Goal: Task Accomplishment & Management: Use online tool/utility

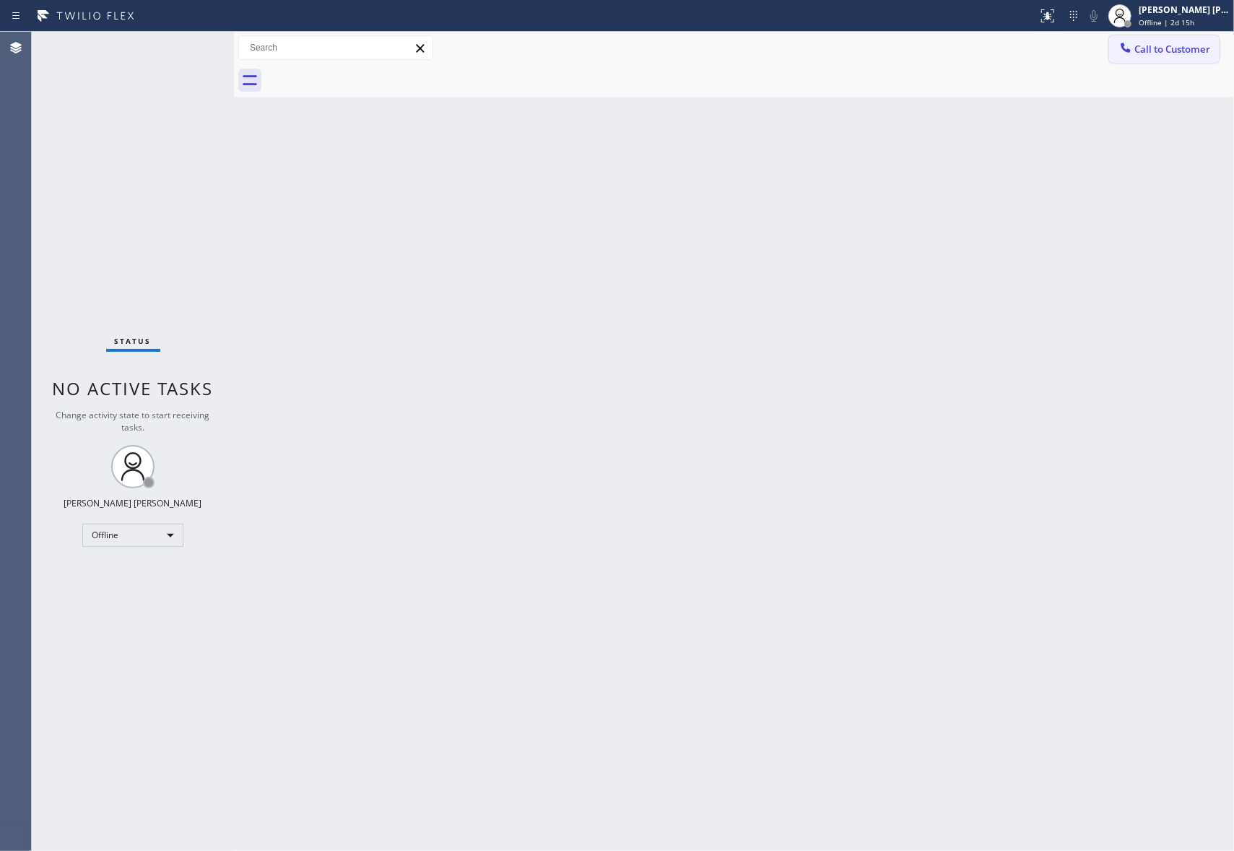
click at [1173, 47] on span "Call to Customer" at bounding box center [1172, 49] width 76 height 13
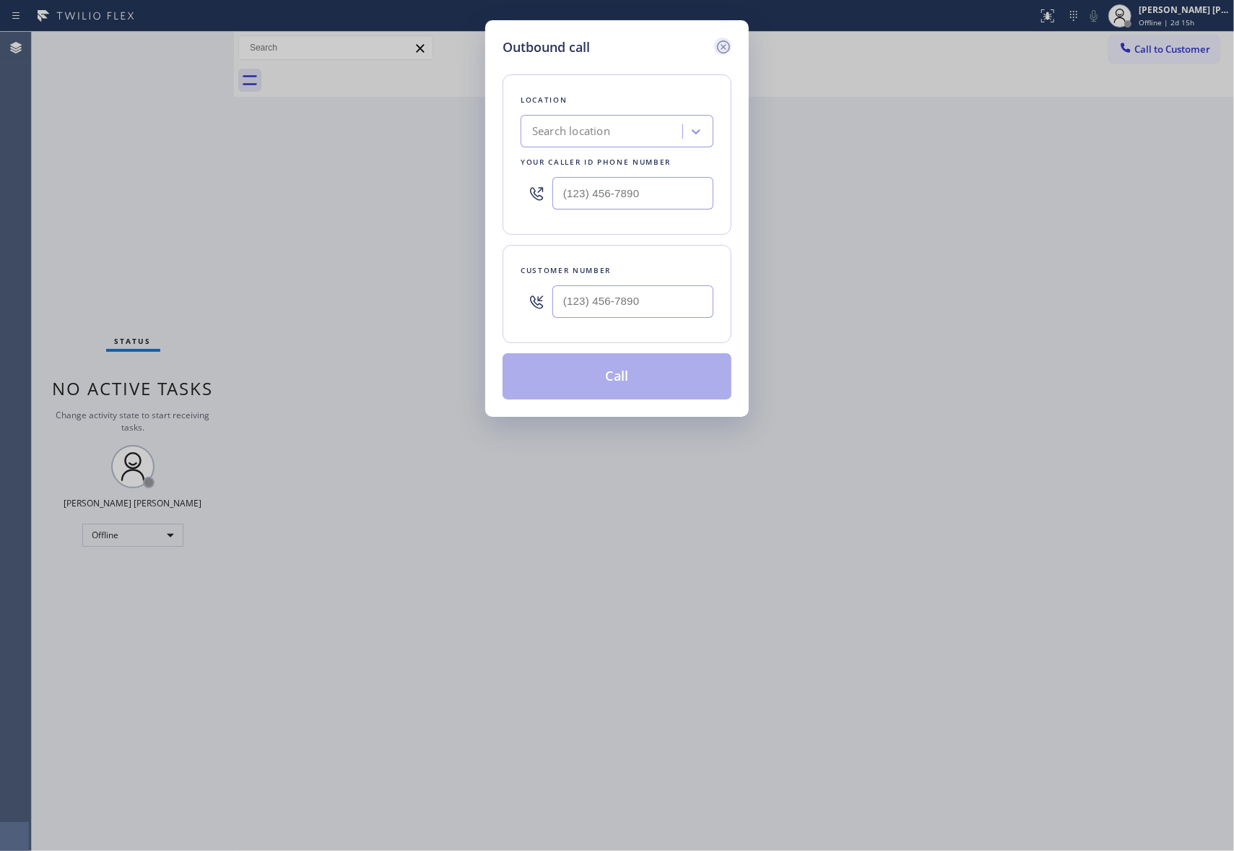
click at [726, 44] on icon at bounding box center [723, 46] width 17 height 17
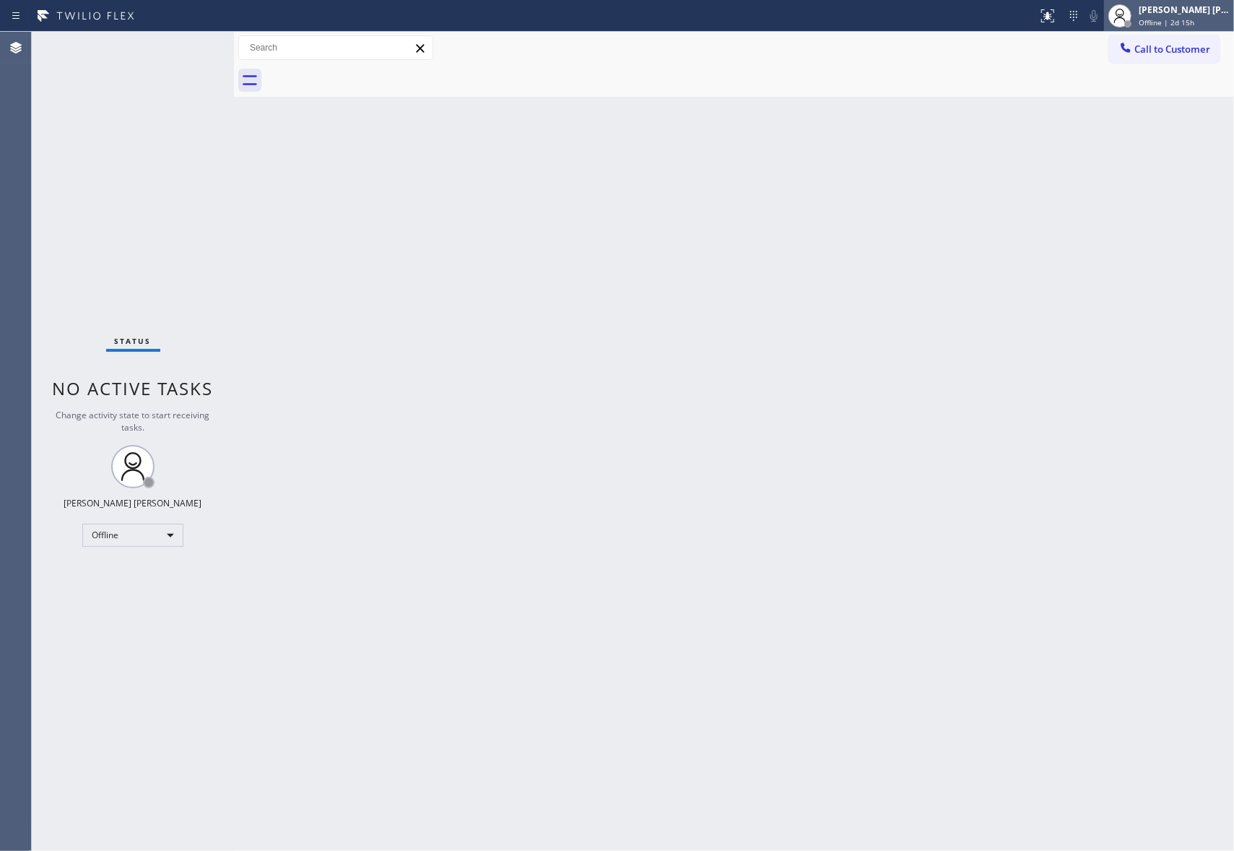
click at [1183, 18] on span "Offline | 2d 15h" at bounding box center [1167, 22] width 56 height 10
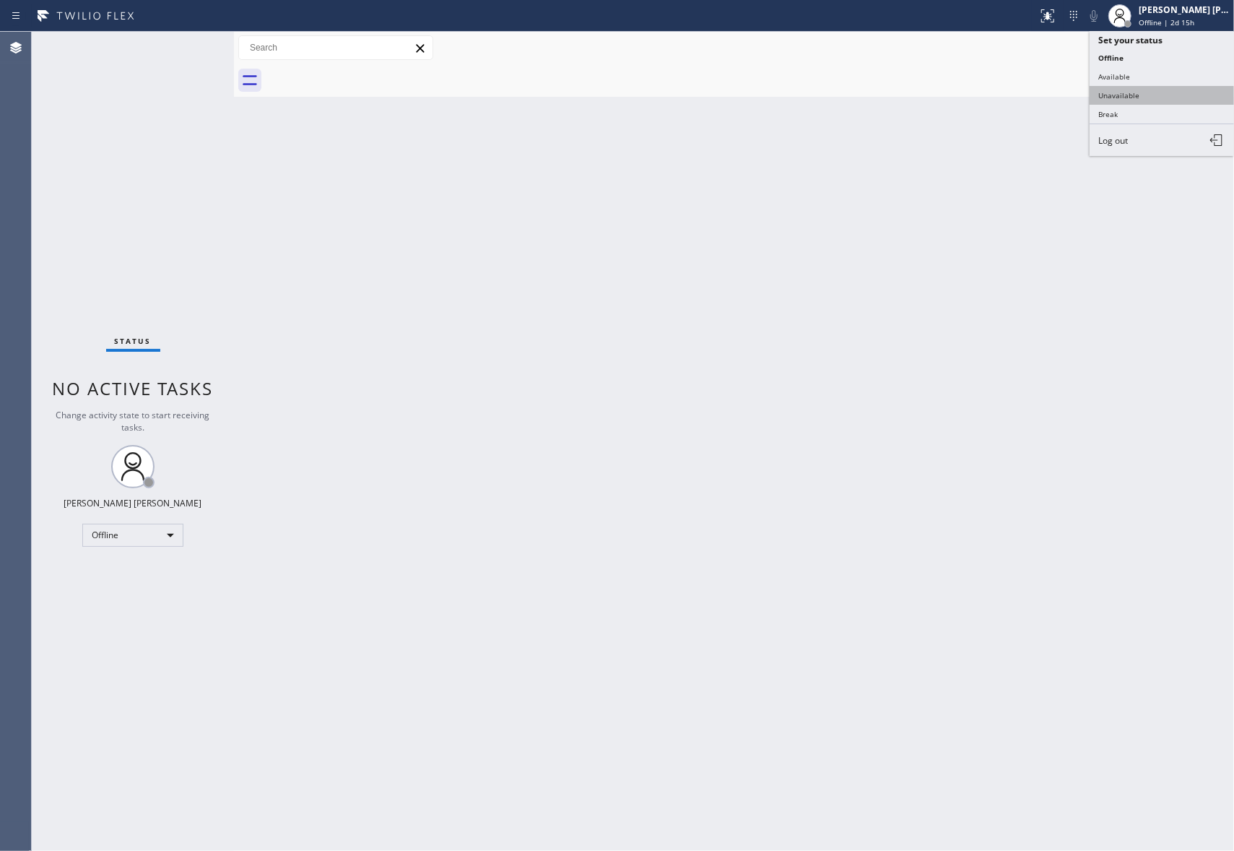
click at [1125, 92] on button "Unavailable" at bounding box center [1162, 95] width 144 height 19
click at [1176, 53] on span "Call to Customer" at bounding box center [1172, 49] width 76 height 13
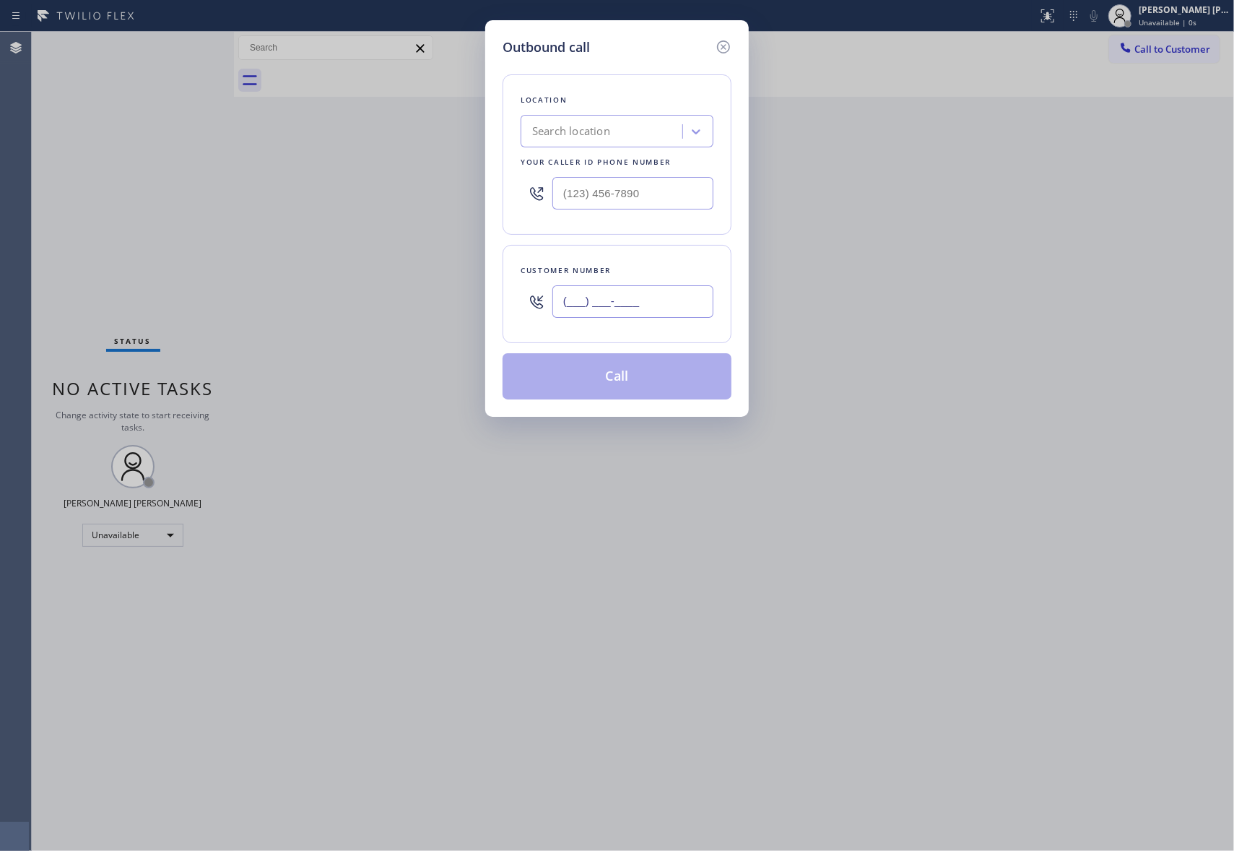
click at [677, 313] on input "(___) ___-____" at bounding box center [632, 301] width 161 height 32
paste input "754) 244-1415"
type input "(754) 244-1415"
click at [594, 123] on div "Search location" at bounding box center [571, 131] width 78 height 17
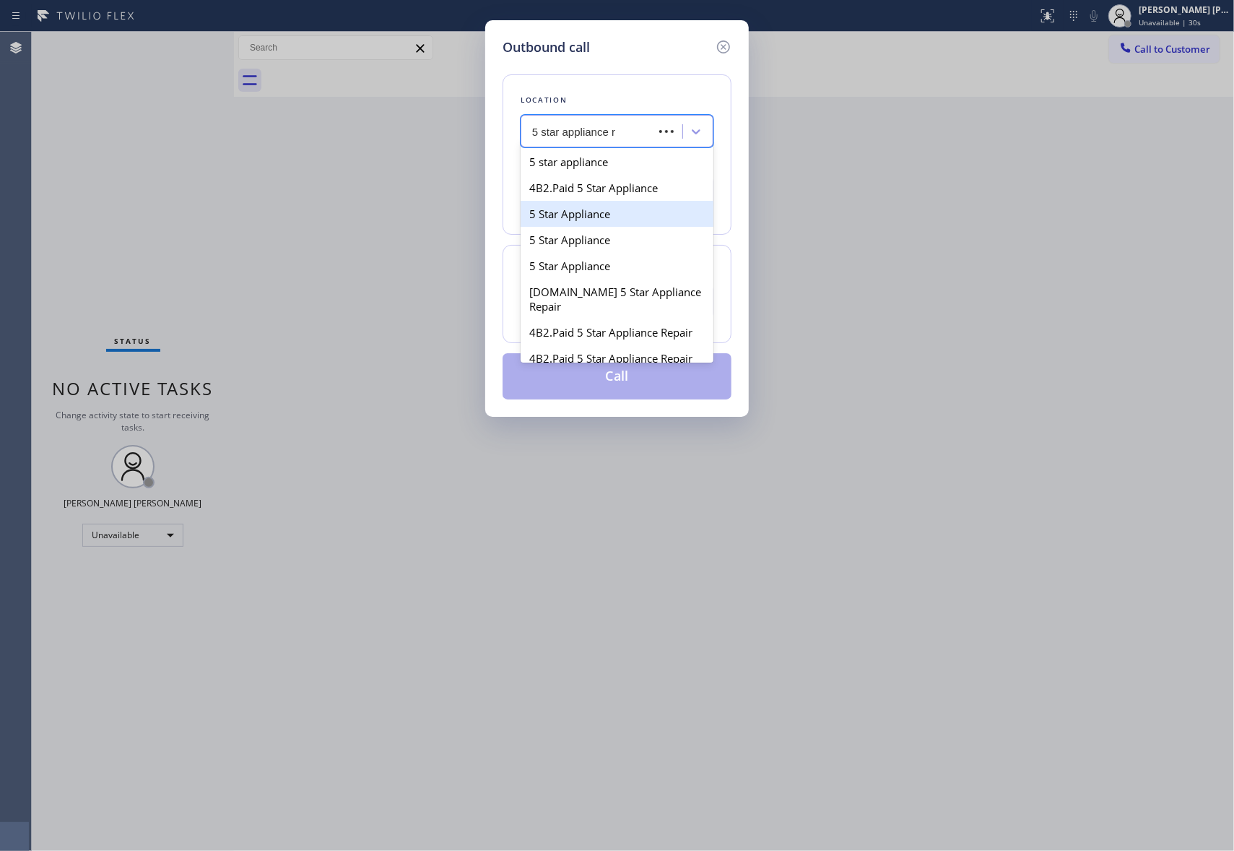
type input "5 star appliance re"
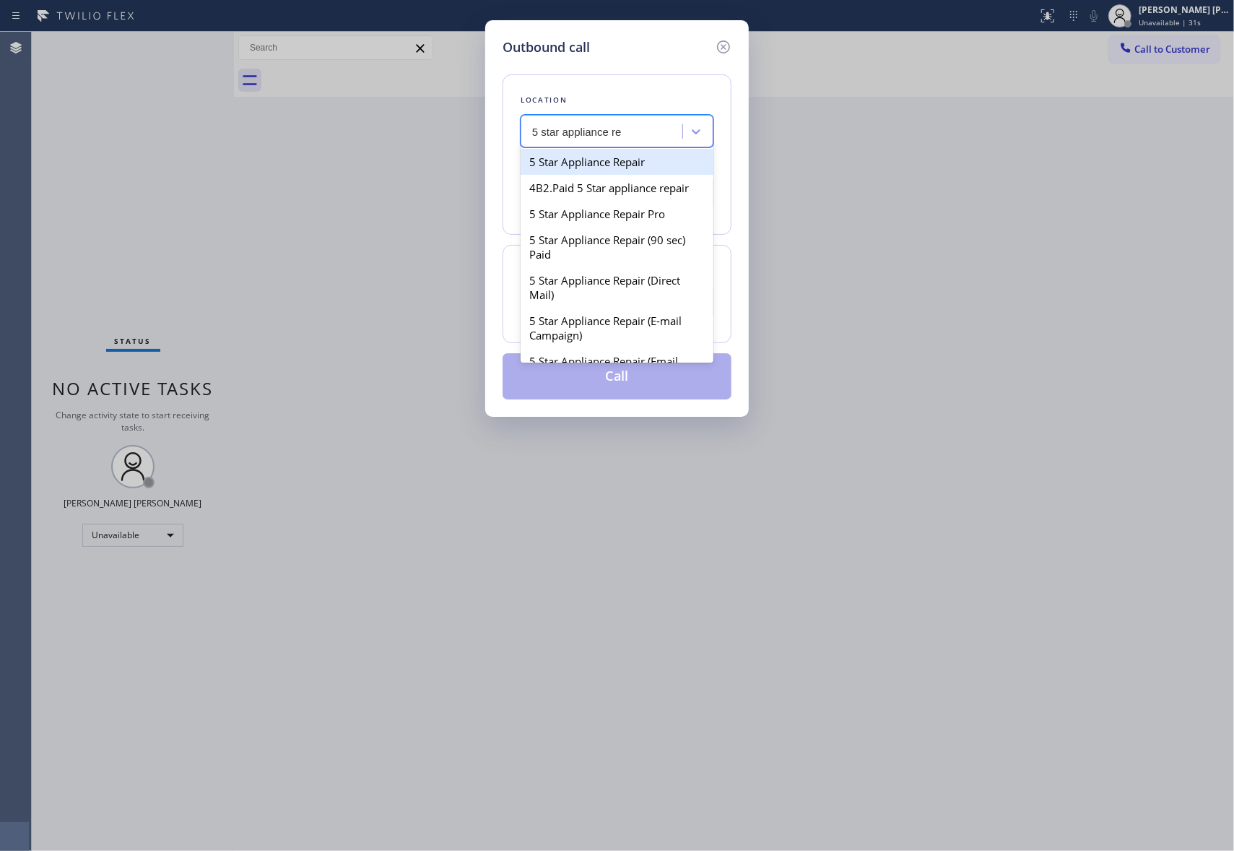
click at [641, 166] on div "5 Star Appliance Repair" at bounding box center [617, 162] width 193 height 26
type input "(855) 731-4952"
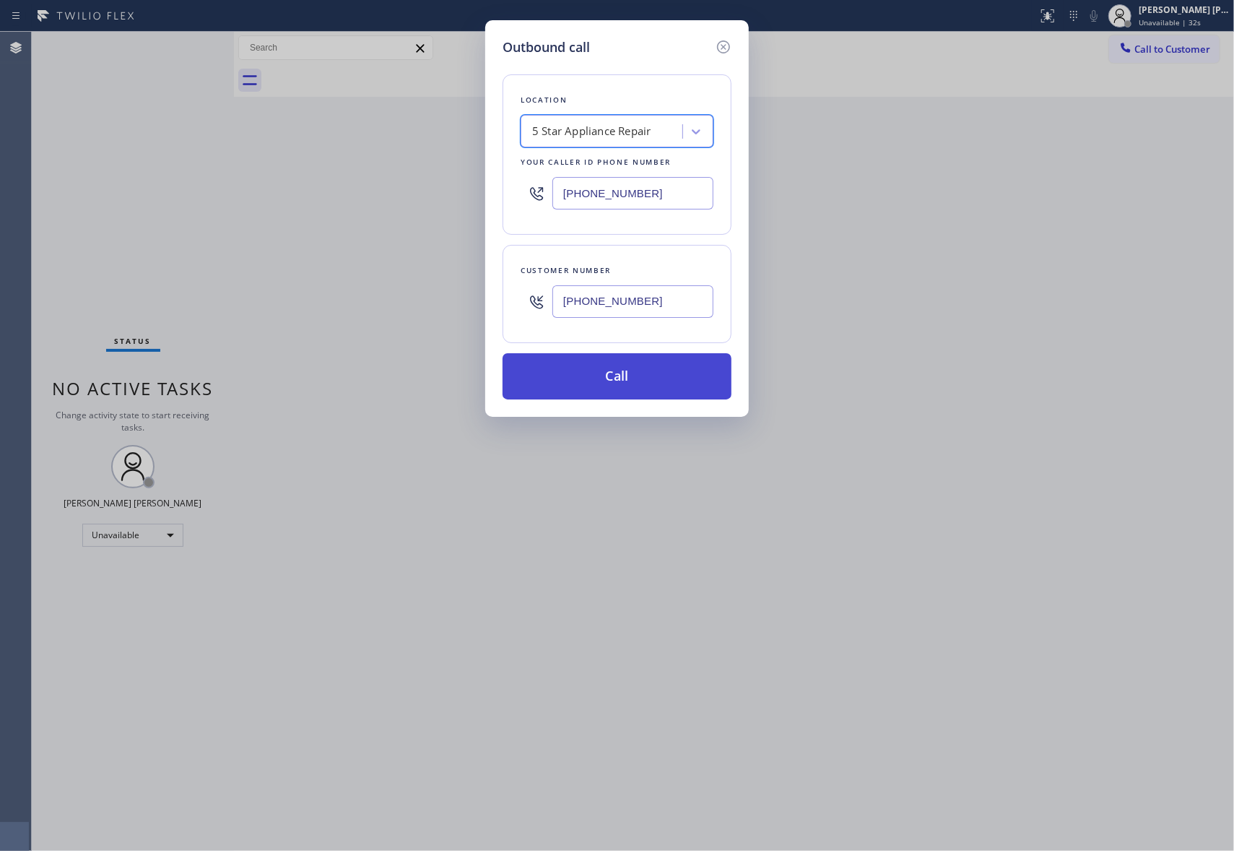
click at [682, 379] on button "Call" at bounding box center [617, 376] width 229 height 46
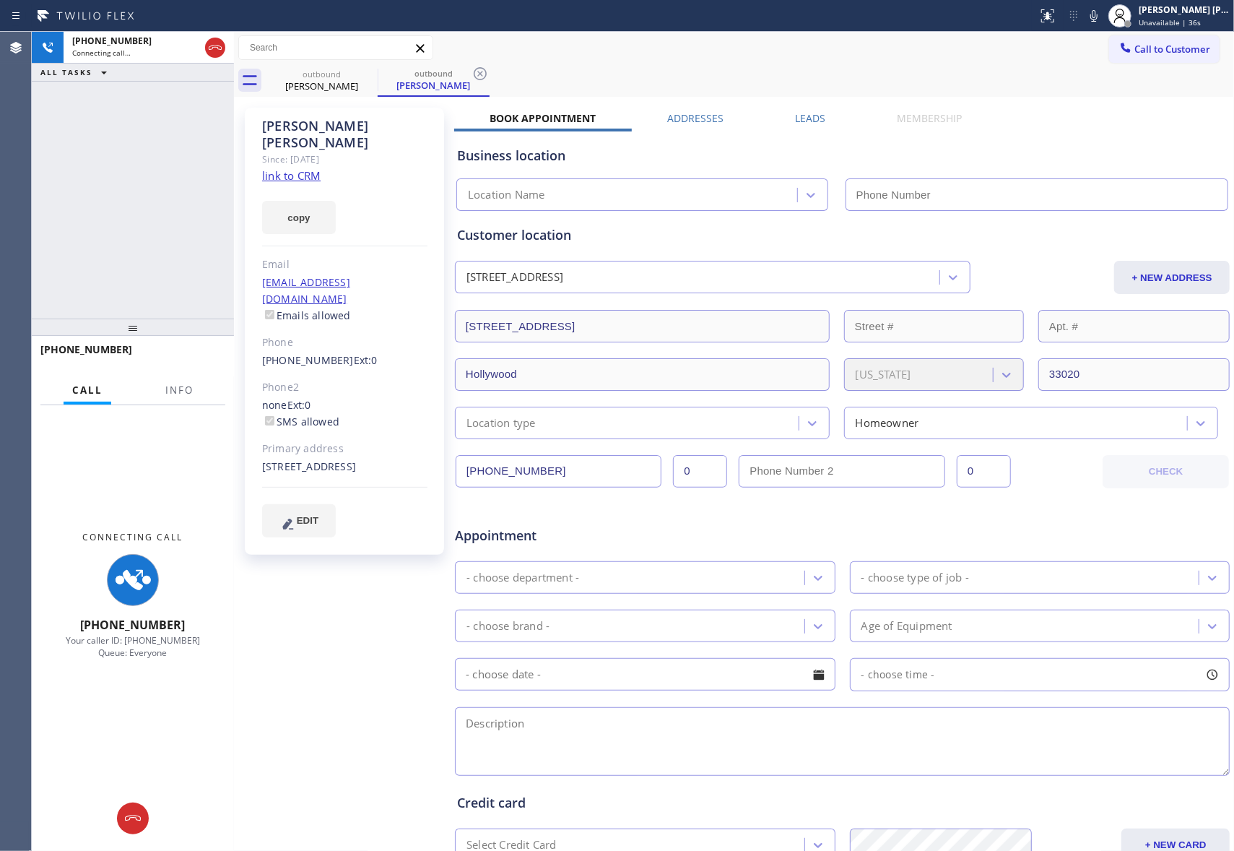
type input "(855) 731-4952"
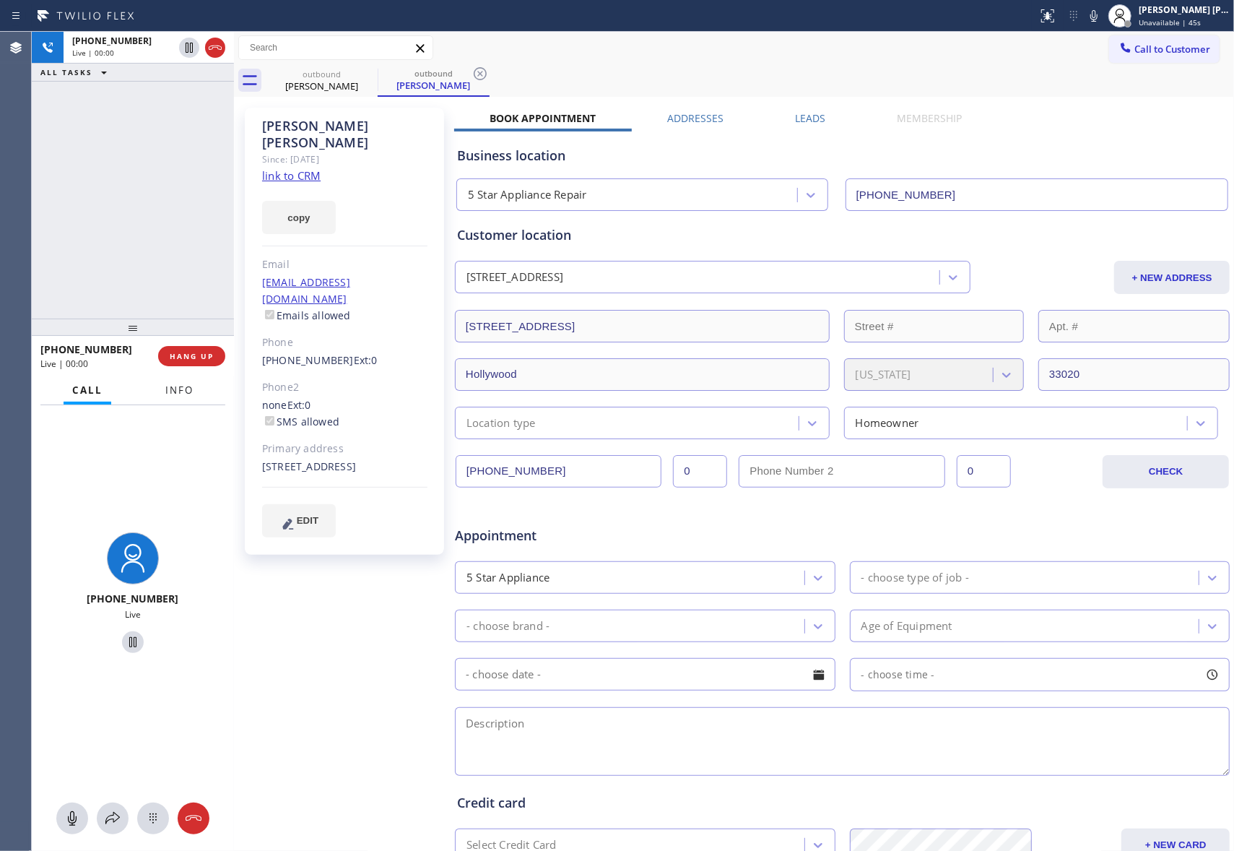
click at [186, 380] on button "Info" at bounding box center [179, 390] width 45 height 28
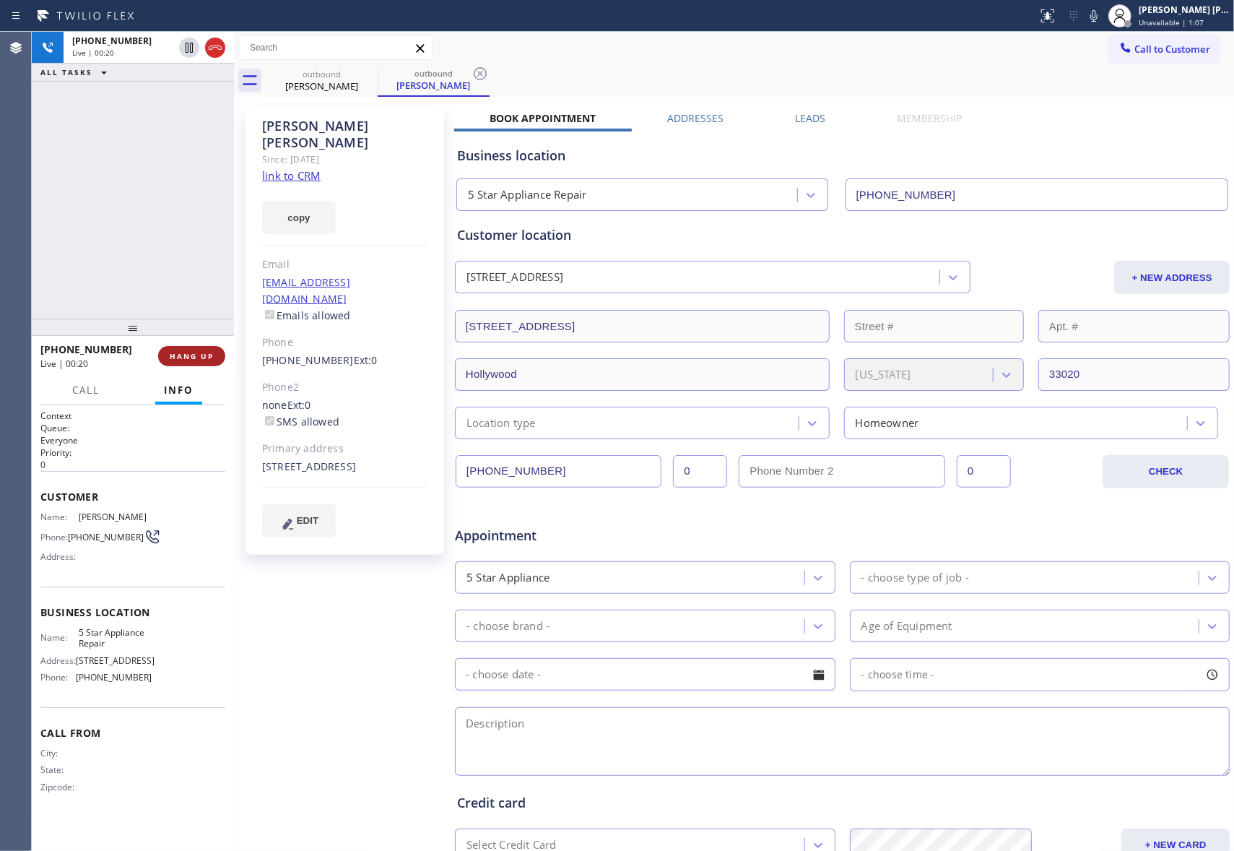
click at [199, 358] on span "HANG UP" at bounding box center [192, 356] width 44 height 10
click at [199, 357] on span "COMPLETE" at bounding box center [189, 356] width 50 height 10
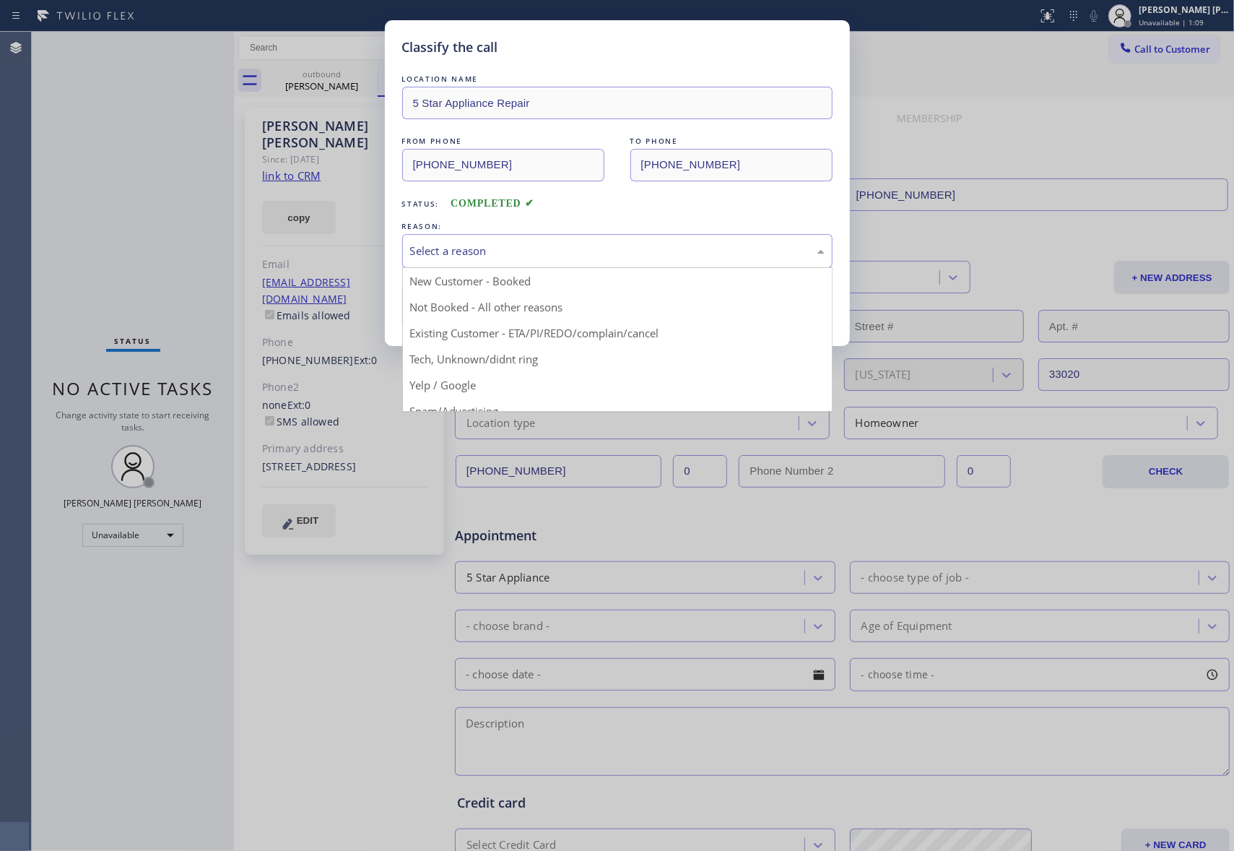
click at [596, 250] on div "Select a reason" at bounding box center [617, 251] width 414 height 17
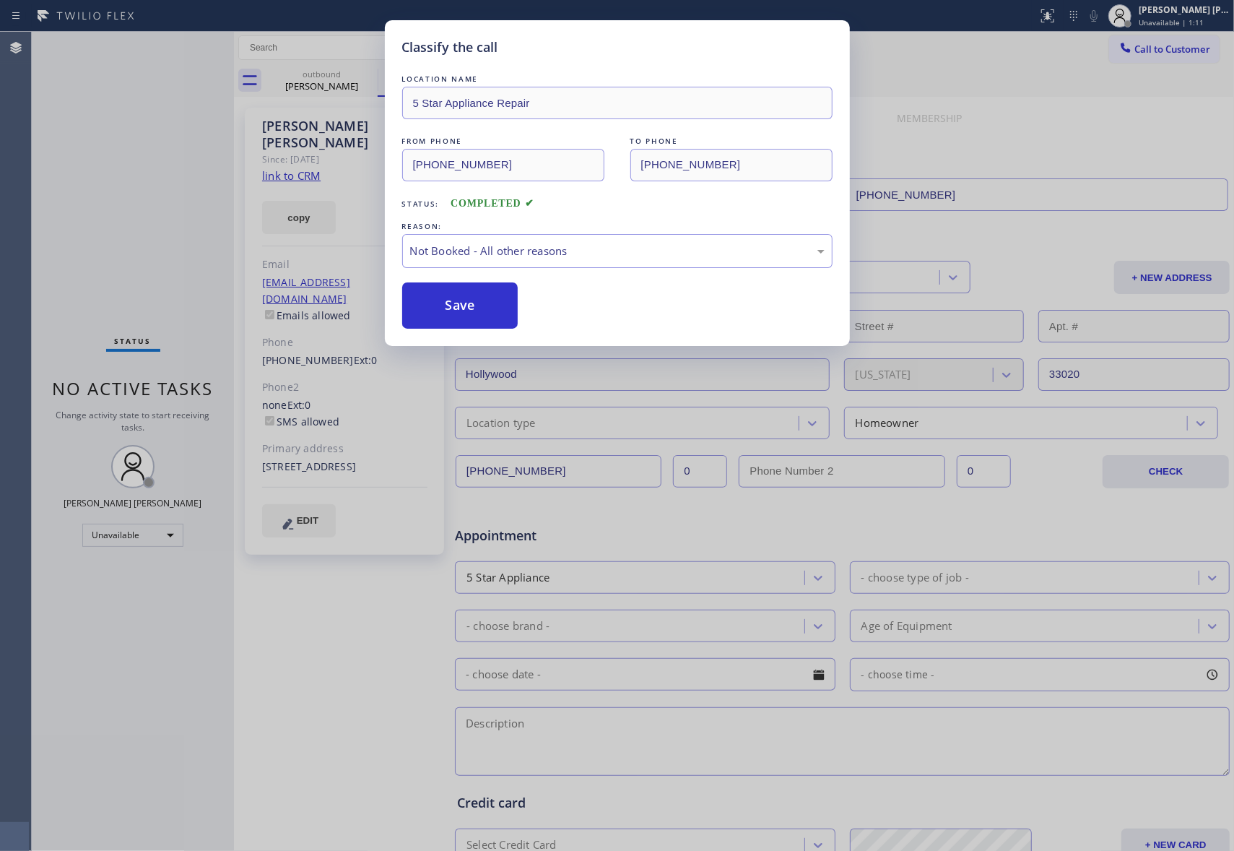
click at [478, 307] on button "Save" at bounding box center [460, 305] width 116 height 46
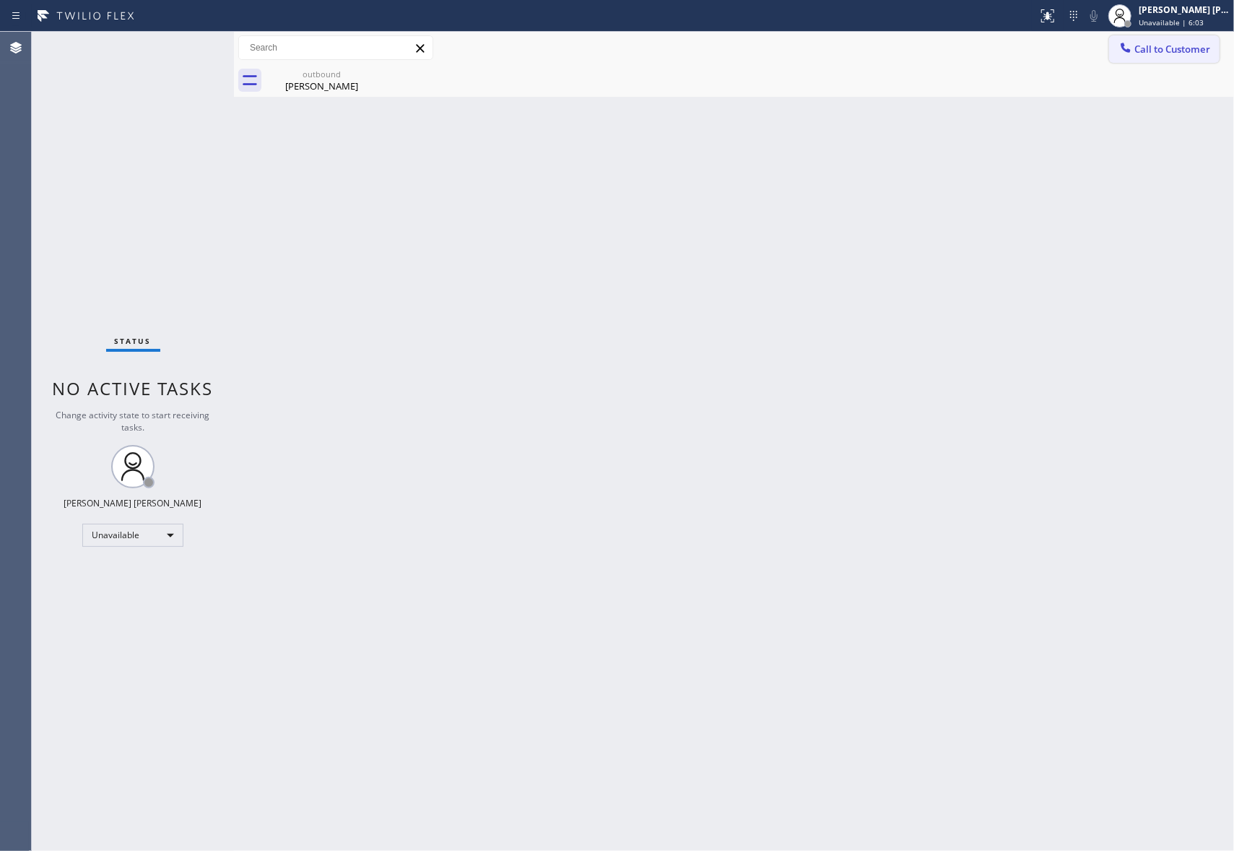
click at [1171, 50] on span "Call to Customer" at bounding box center [1172, 49] width 76 height 13
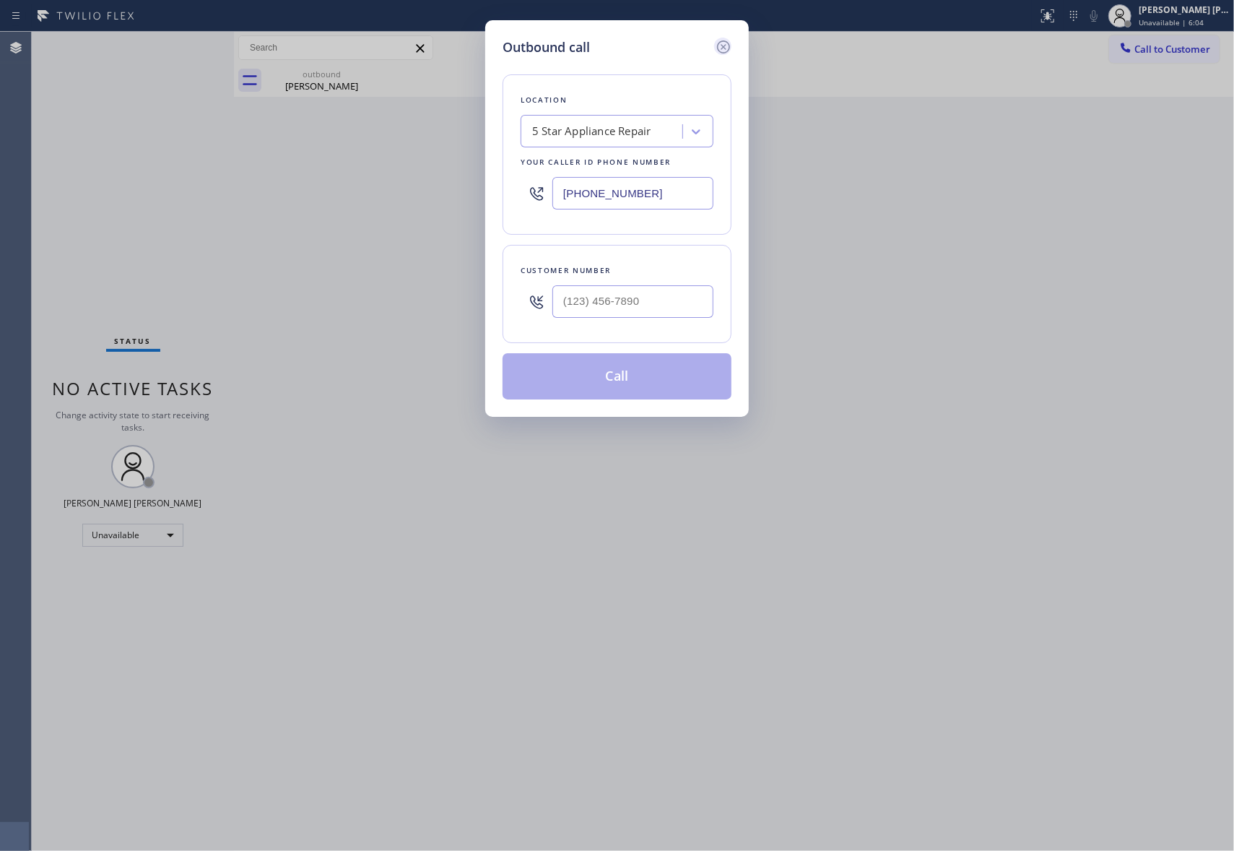
click at [728, 42] on icon at bounding box center [723, 46] width 13 height 13
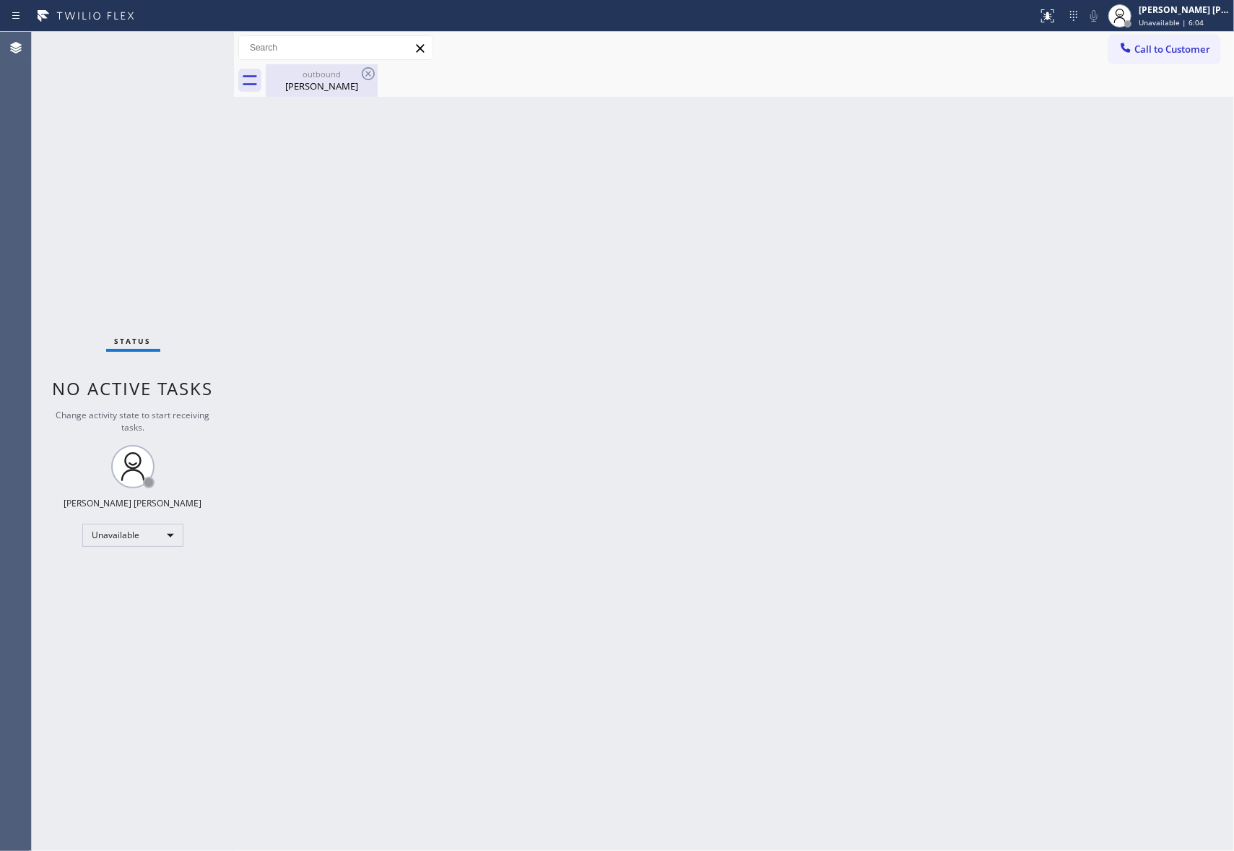
click at [342, 85] on div "Tamara Allen" at bounding box center [321, 85] width 109 height 13
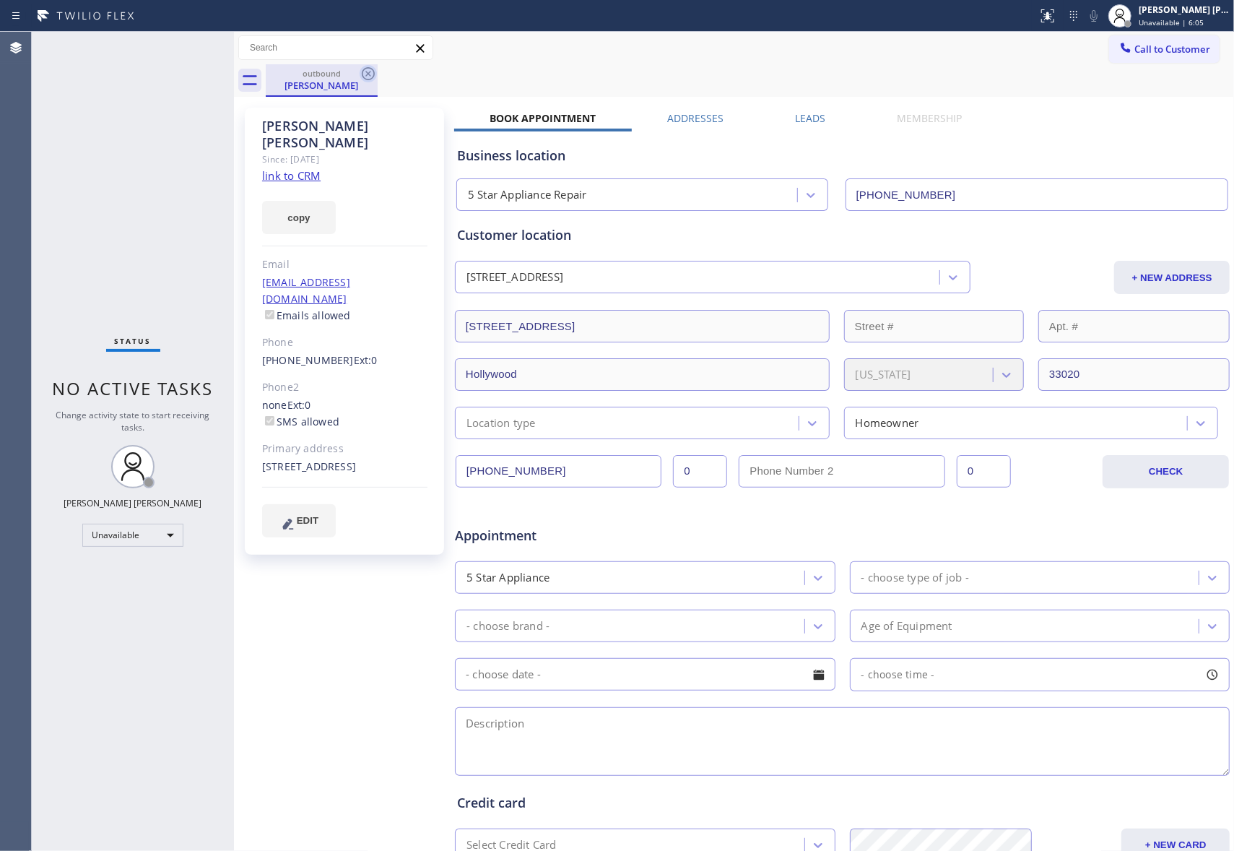
click at [370, 73] on icon at bounding box center [368, 73] width 17 height 17
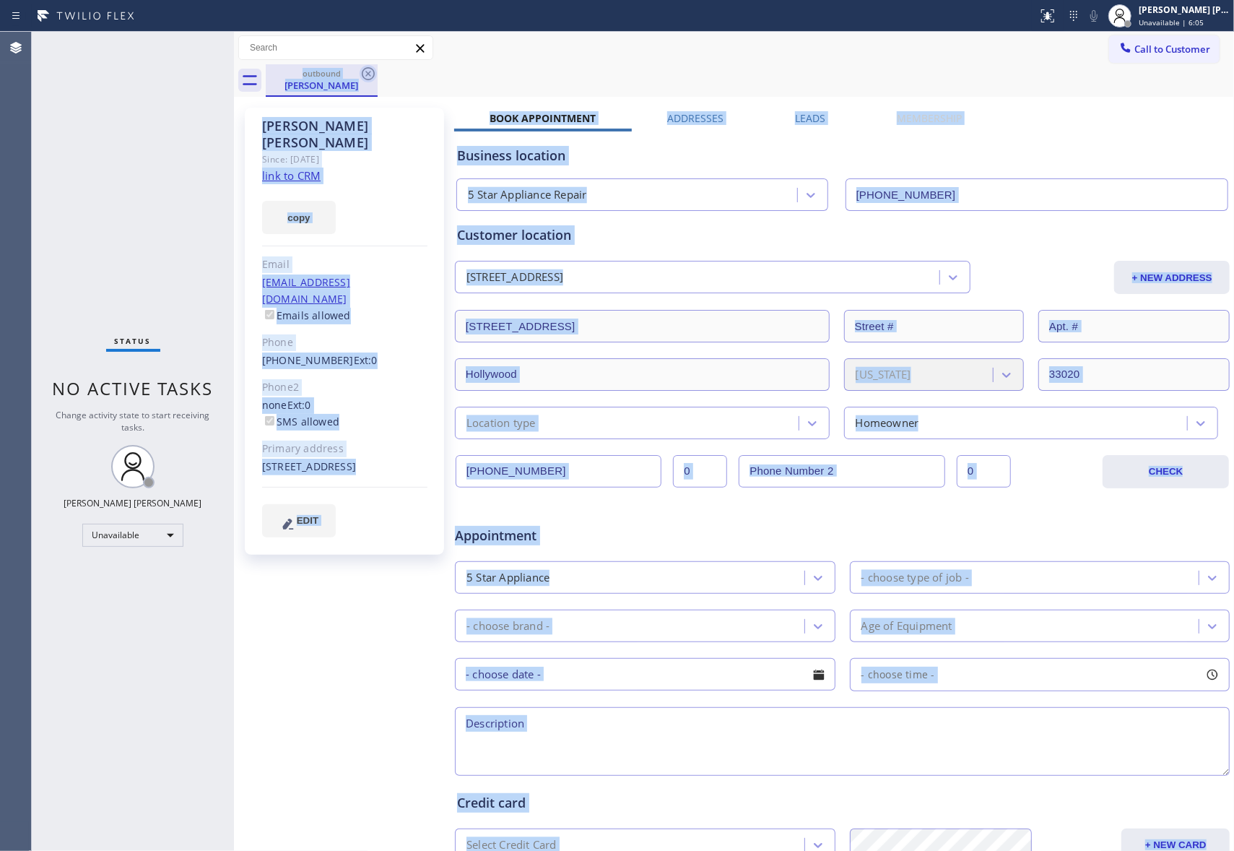
click at [370, 73] on div "outbound Tamara Allen" at bounding box center [750, 80] width 968 height 32
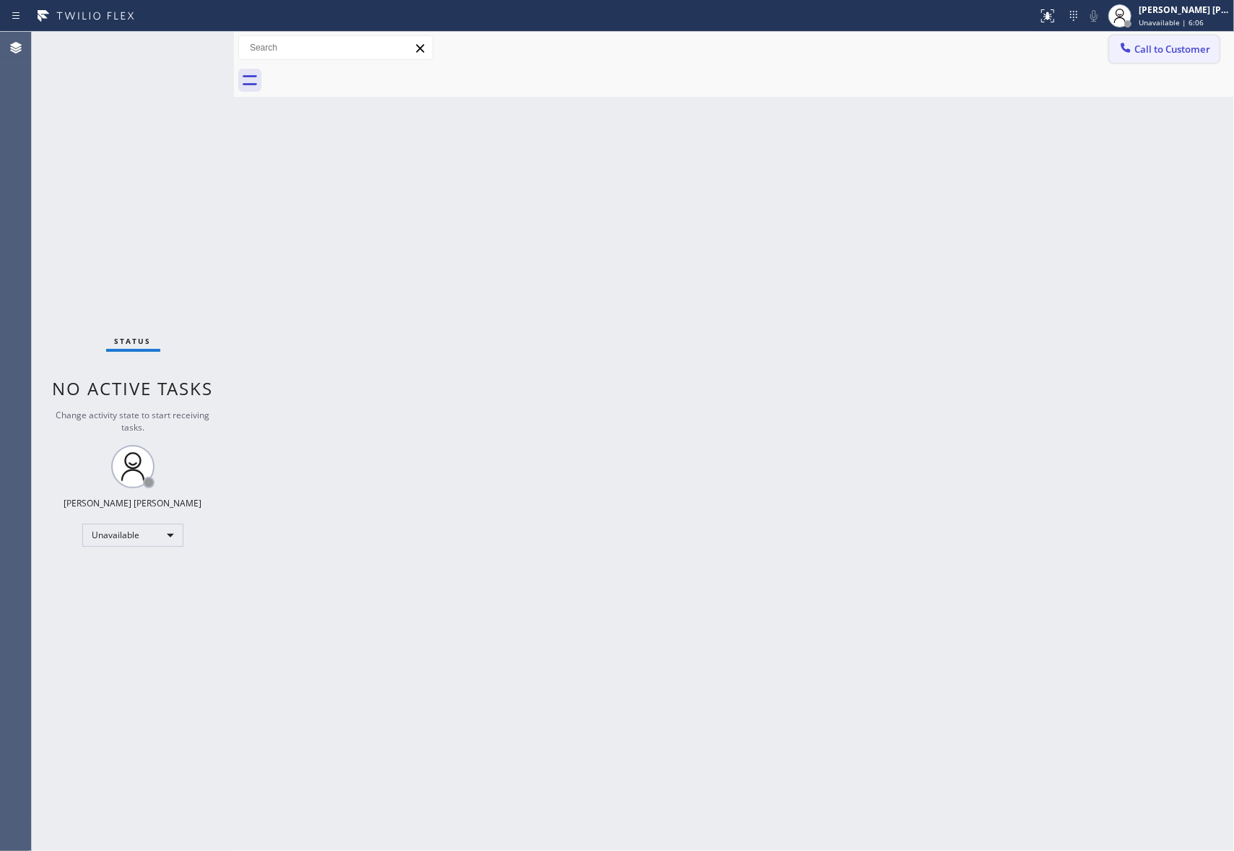
click at [1168, 53] on span "Call to Customer" at bounding box center [1172, 49] width 76 height 13
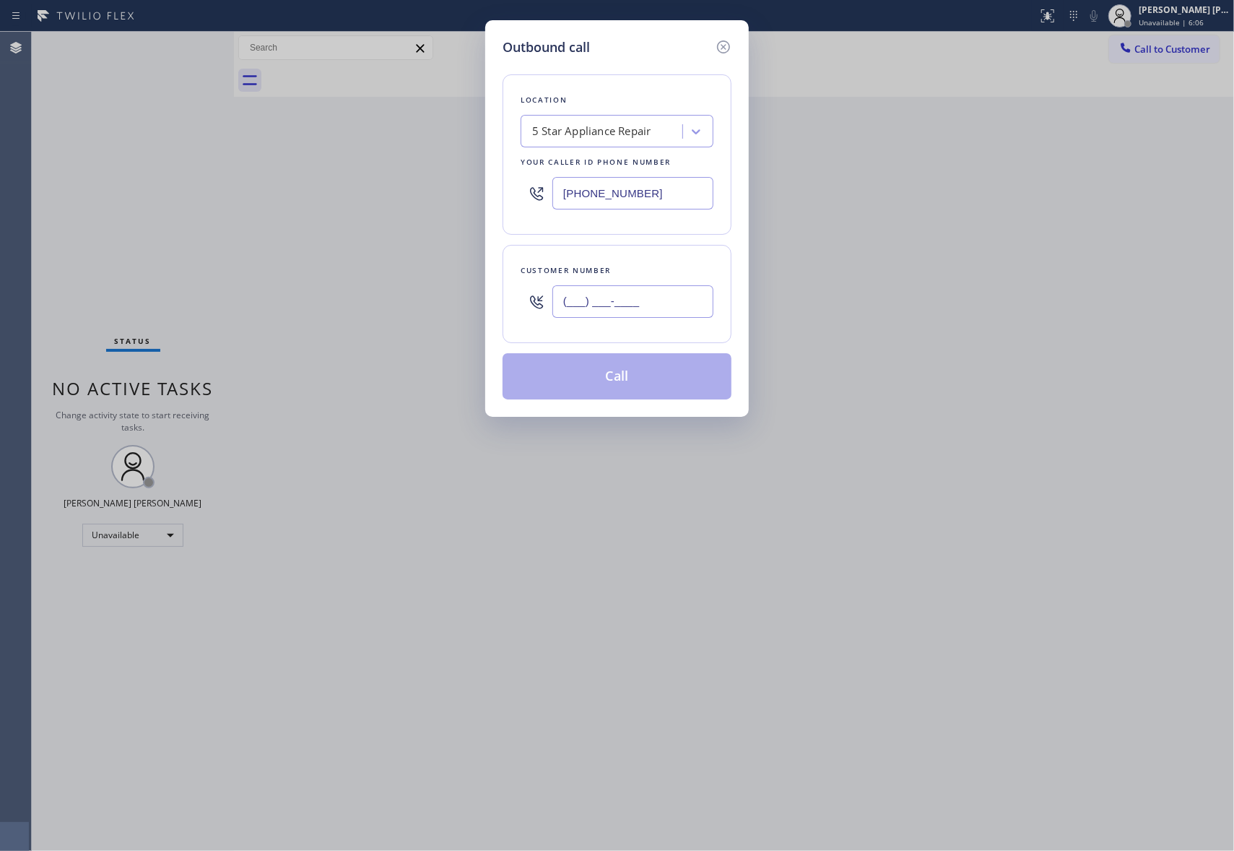
click at [648, 312] on input "(___) ___-____" at bounding box center [632, 301] width 161 height 32
paste input "844) 901-1746"
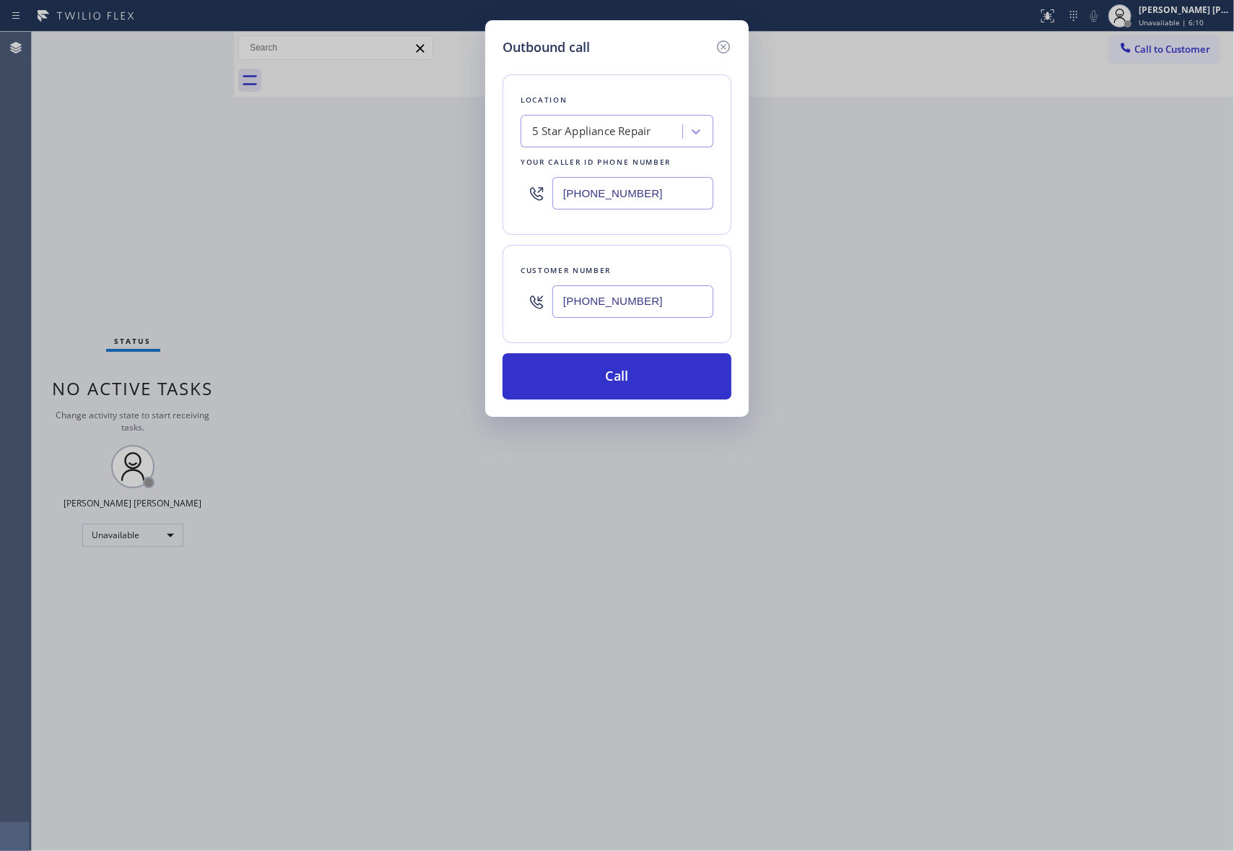
type input "(844) 901-1746"
drag, startPoint x: 633, startPoint y: 186, endPoint x: 404, endPoint y: 186, distance: 228.9
click at [404, 186] on div "Outbound call Location 5 Star Appliance Repair Your caller id phone number (855…" at bounding box center [617, 425] width 1234 height 851
paste input "44) 901-1746"
type input "(844) 901-1746"
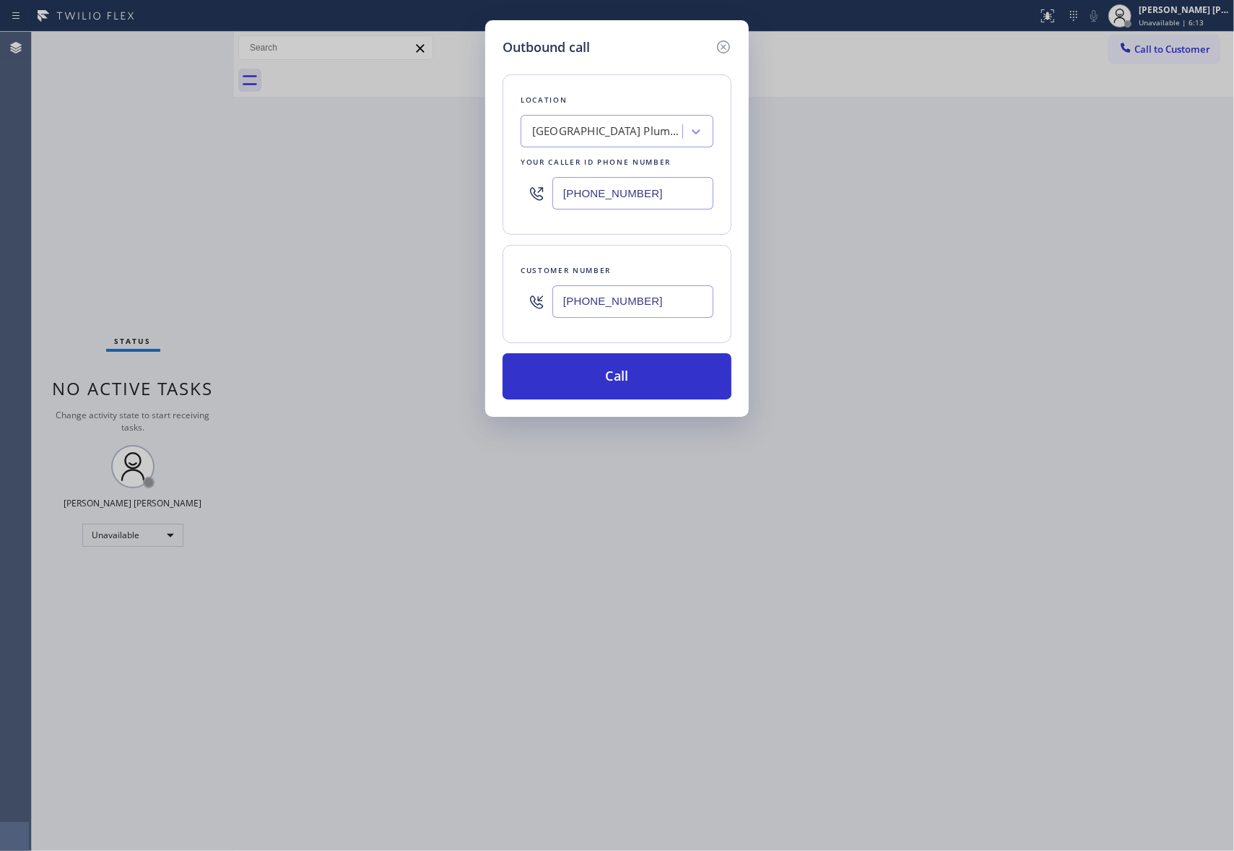
drag, startPoint x: 685, startPoint y: 304, endPoint x: 411, endPoint y: 305, distance: 273.7
click at [411, 305] on div "Outbound call Location South Park Plumbers Your caller id phone number (844) 90…" at bounding box center [617, 425] width 1234 height 851
paste input "306) 460-8029"
type input "(306) 460-8029"
click at [663, 370] on button "Call" at bounding box center [617, 376] width 229 height 46
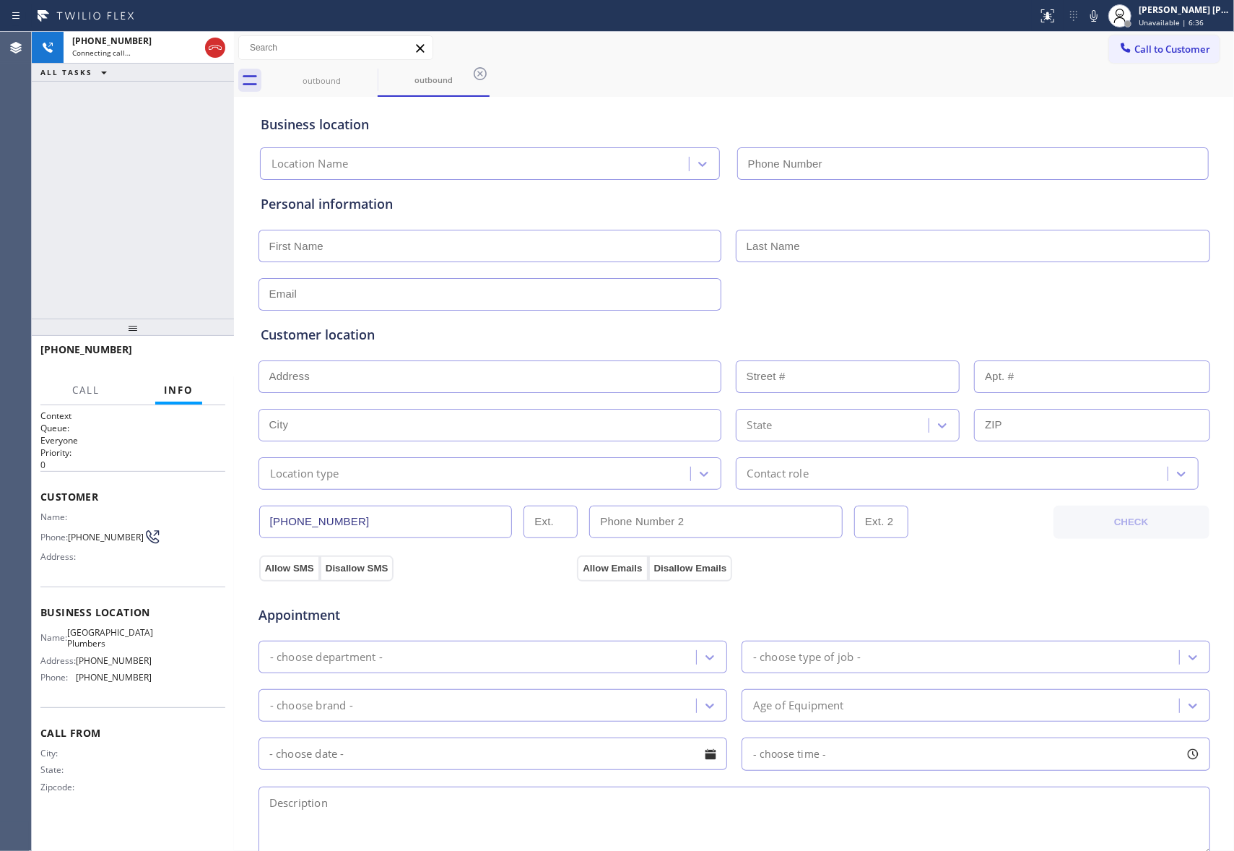
type input "(844) 901-1746"
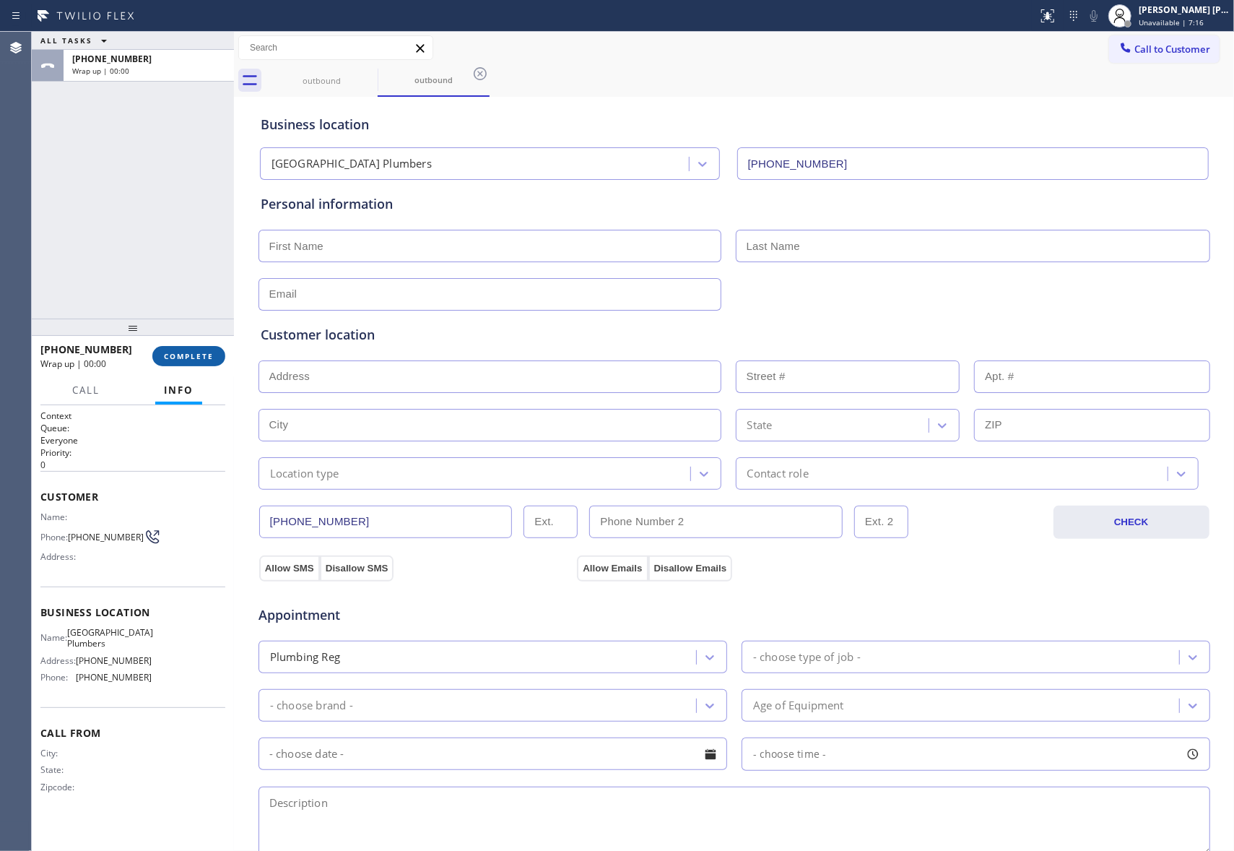
click at [196, 361] on button "COMPLETE" at bounding box center [188, 356] width 73 height 20
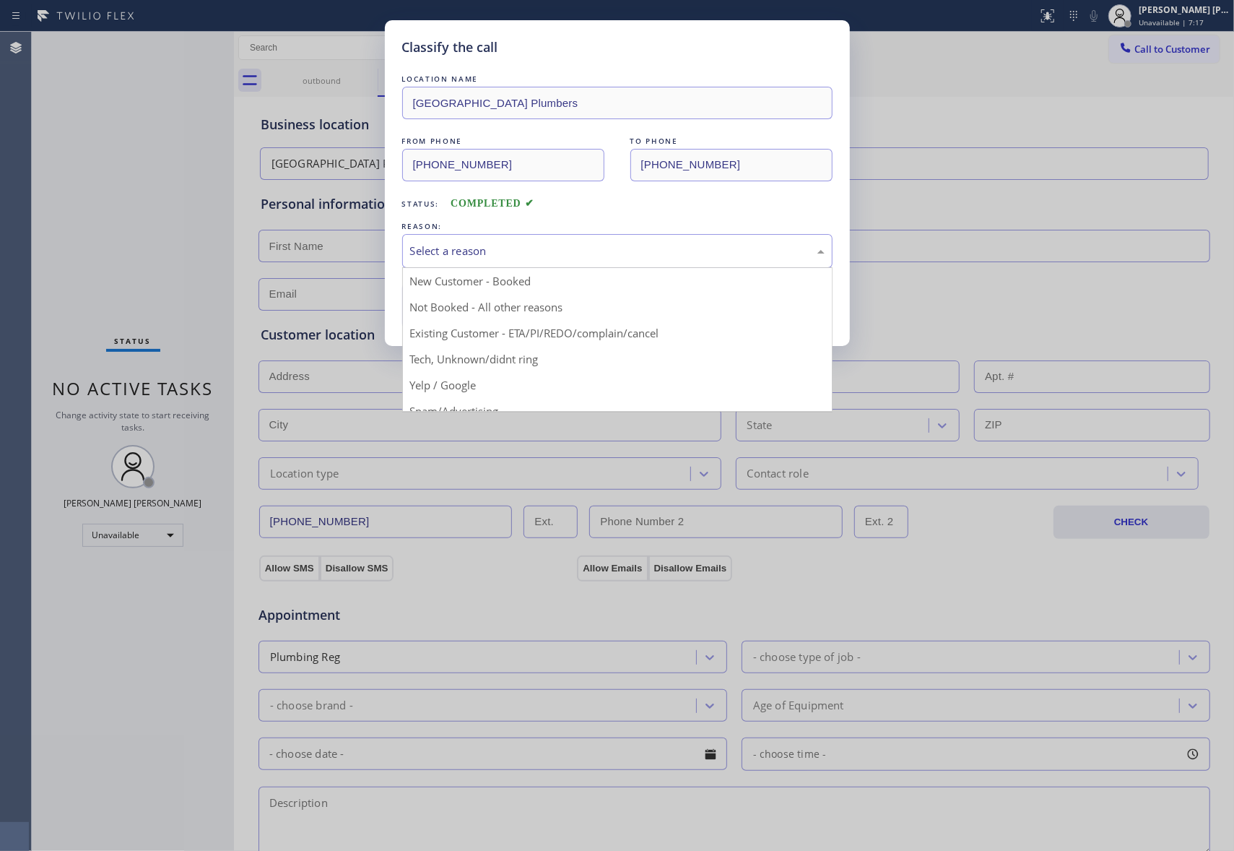
click at [570, 246] on div "Select a reason" at bounding box center [617, 251] width 414 height 17
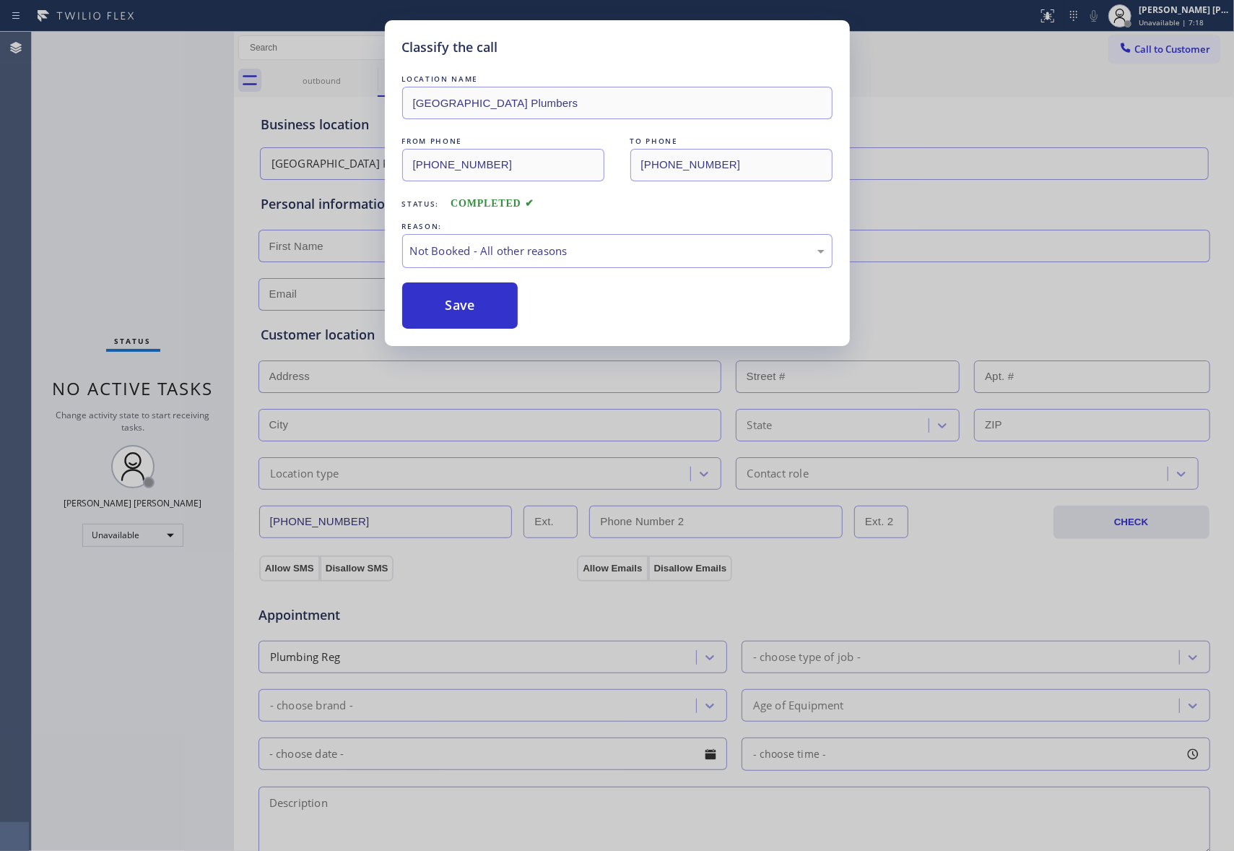
click at [457, 306] on button "Save" at bounding box center [460, 305] width 116 height 46
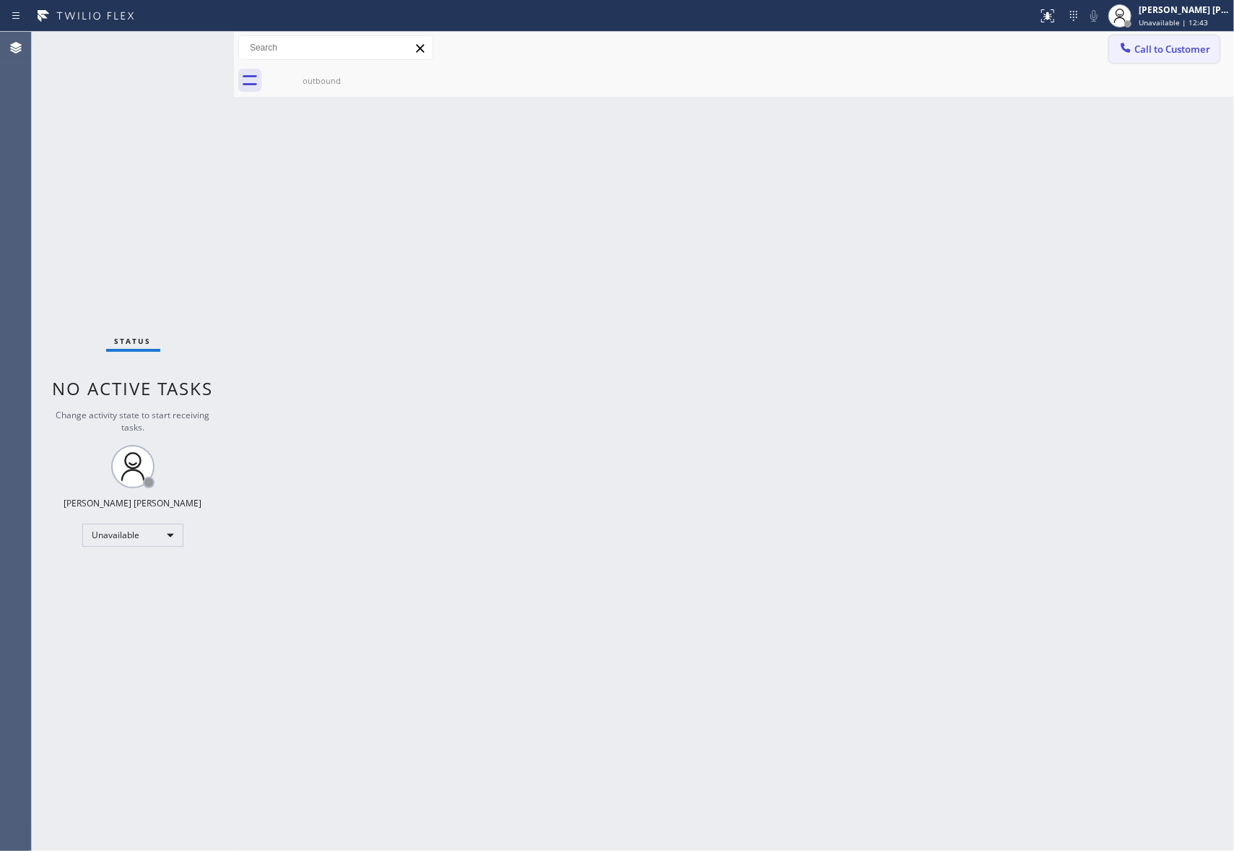
click at [1187, 44] on span "Call to Customer" at bounding box center [1172, 49] width 76 height 13
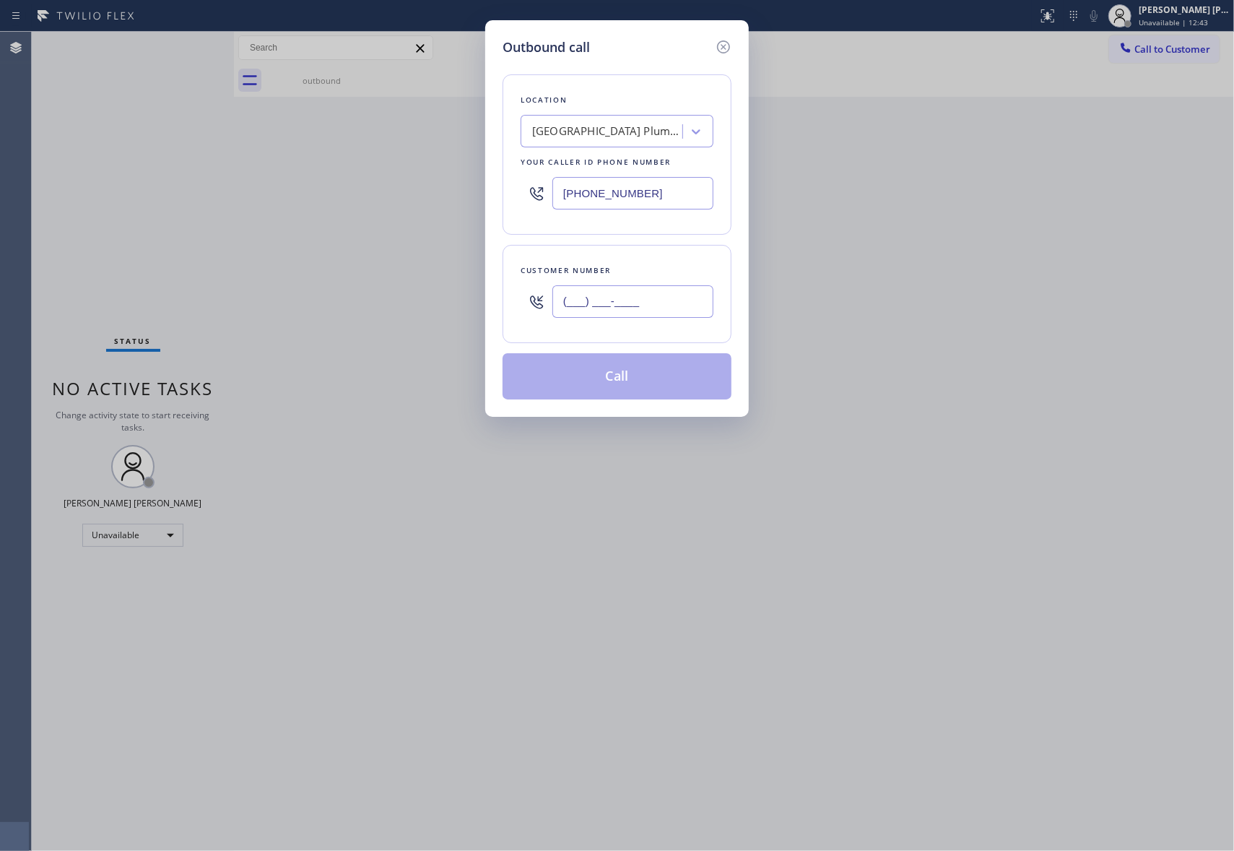
click at [680, 305] on input "(___) ___-____" at bounding box center [632, 301] width 161 height 32
paste input "949) 677-9376"
type input "(949) 677-9376"
click at [598, 142] on div "South Park Plumbers" at bounding box center [603, 131] width 157 height 25
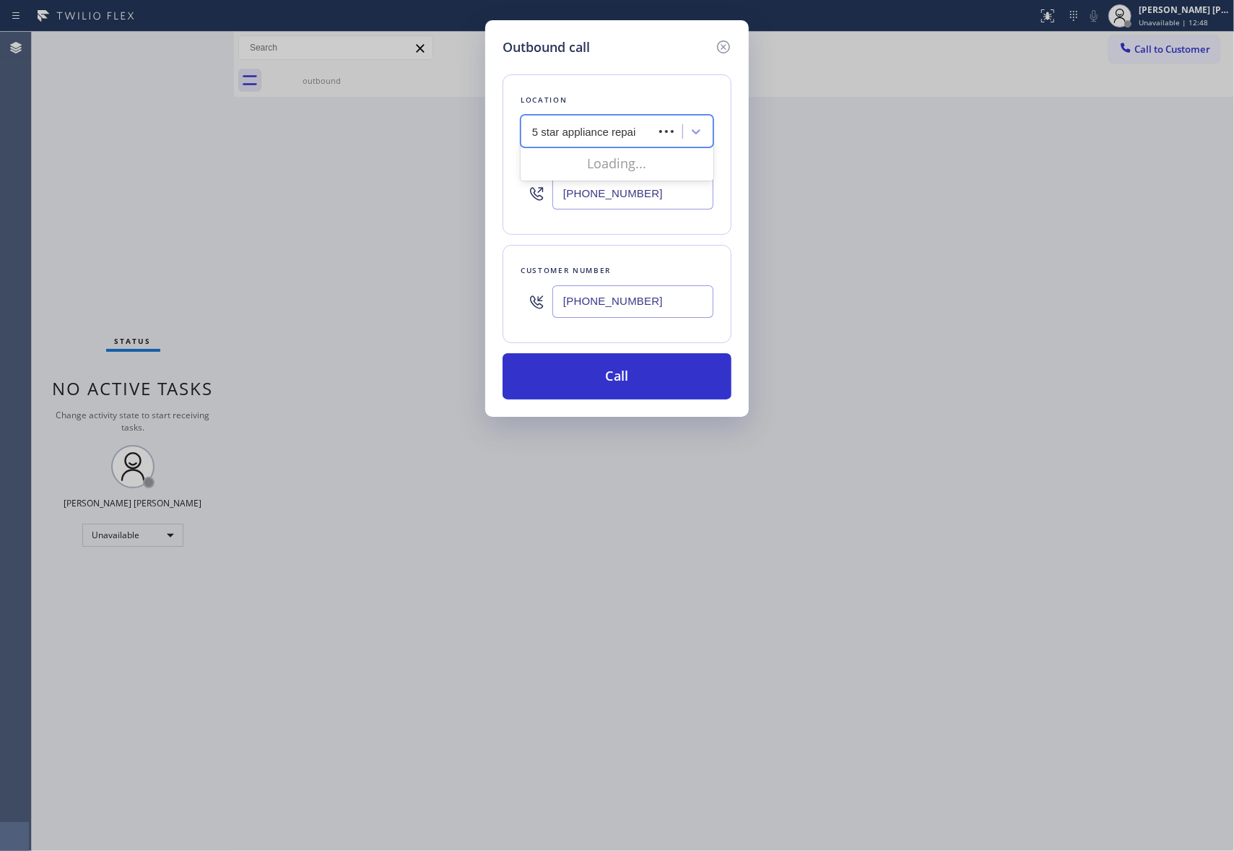
type input "5 star appliance repair"
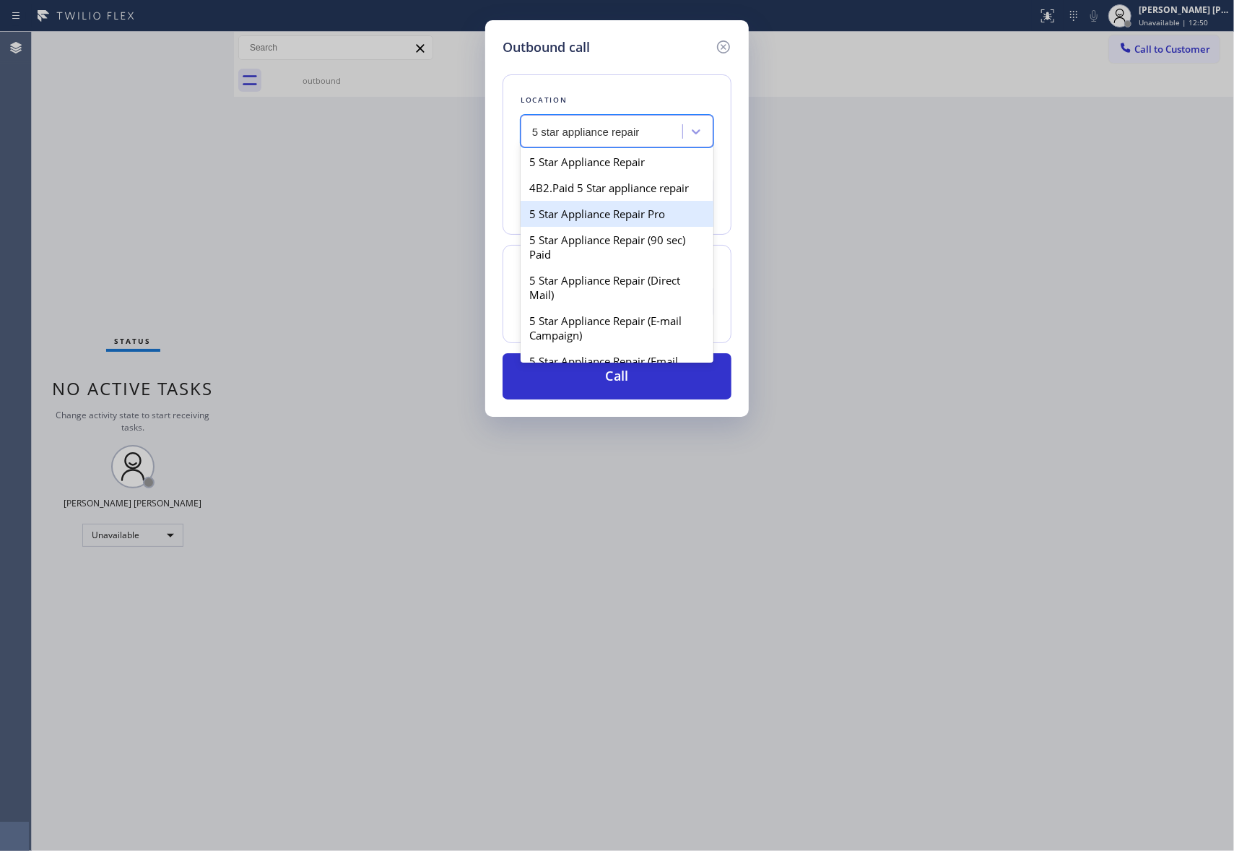
click at [657, 227] on div "5 Star Appliance Repair Pro" at bounding box center [617, 214] width 193 height 26
type input "[PHONE_NUMBER]"
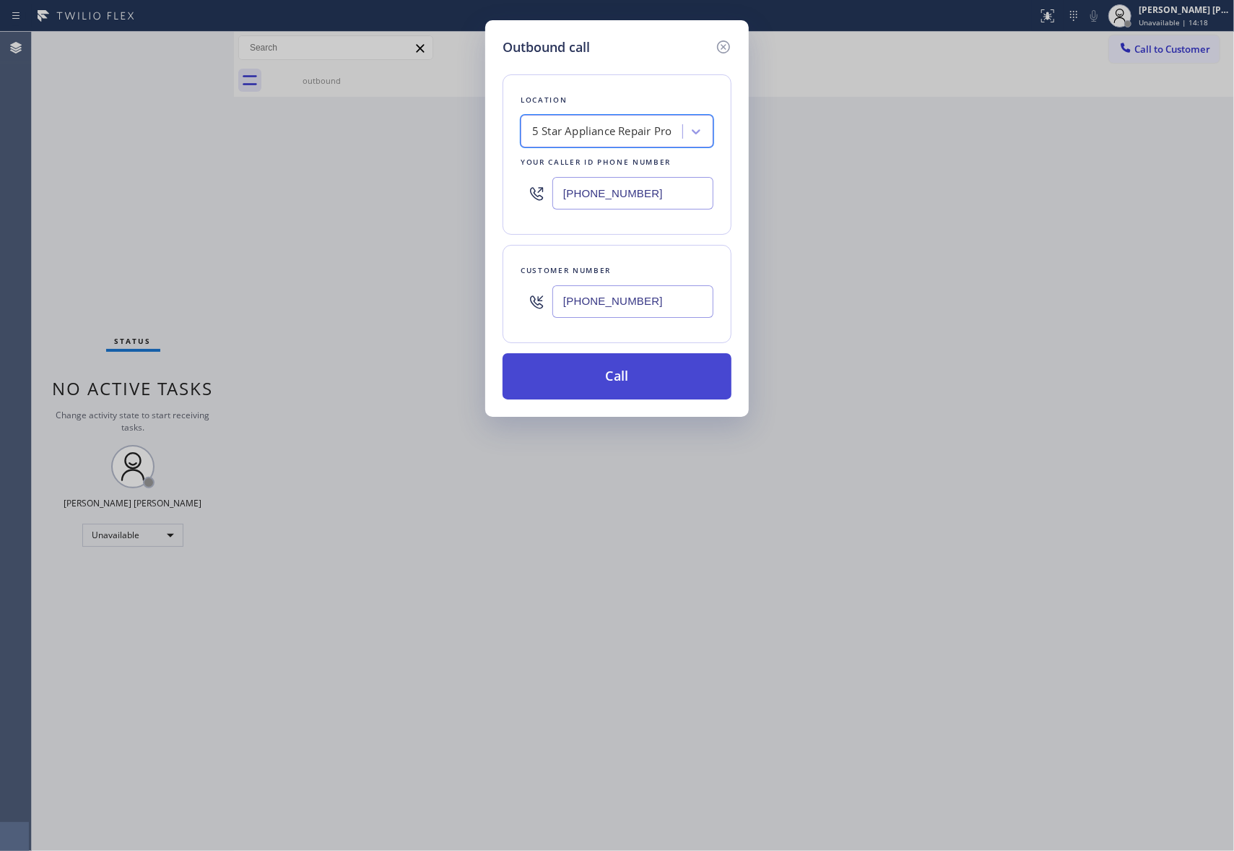
click at [642, 381] on button "Call" at bounding box center [617, 376] width 229 height 46
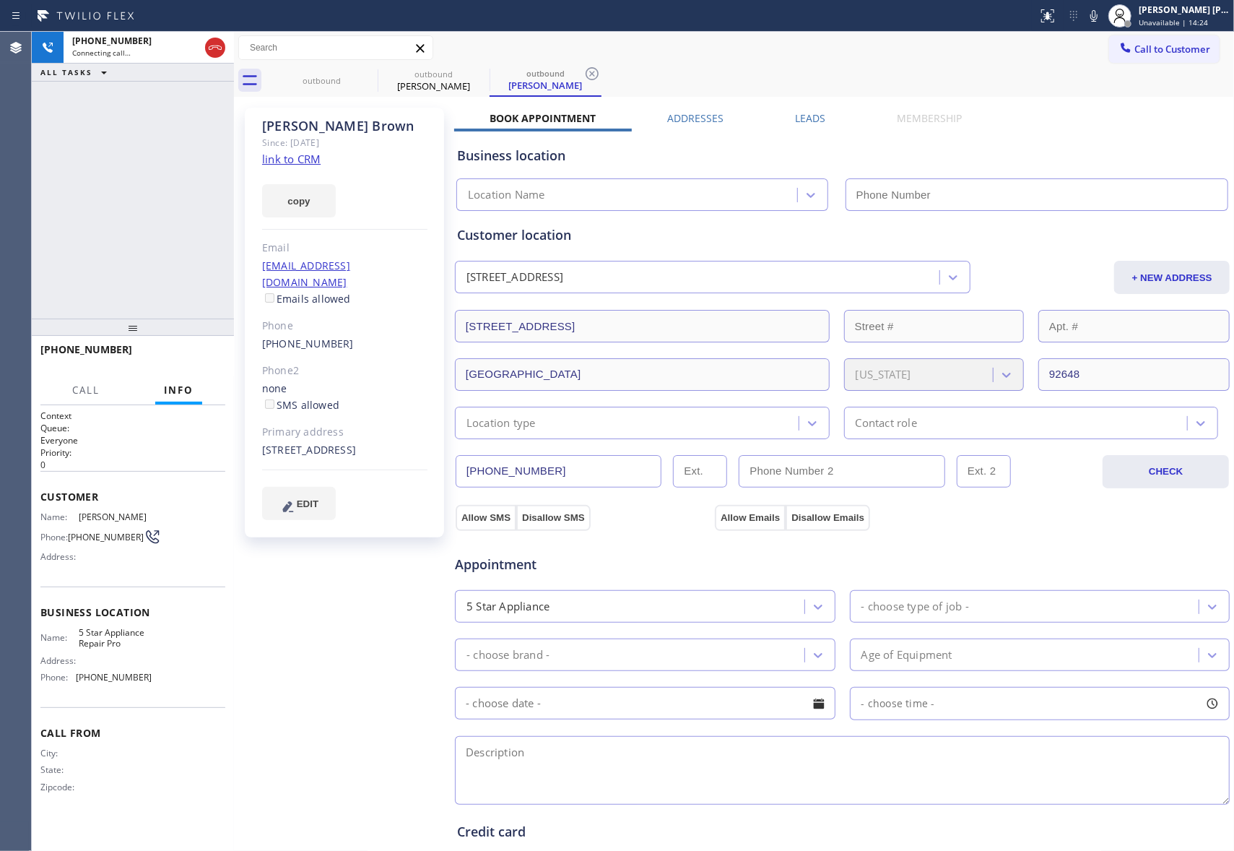
type input "[PHONE_NUMBER]"
click at [212, 47] on icon at bounding box center [215, 47] width 17 height 17
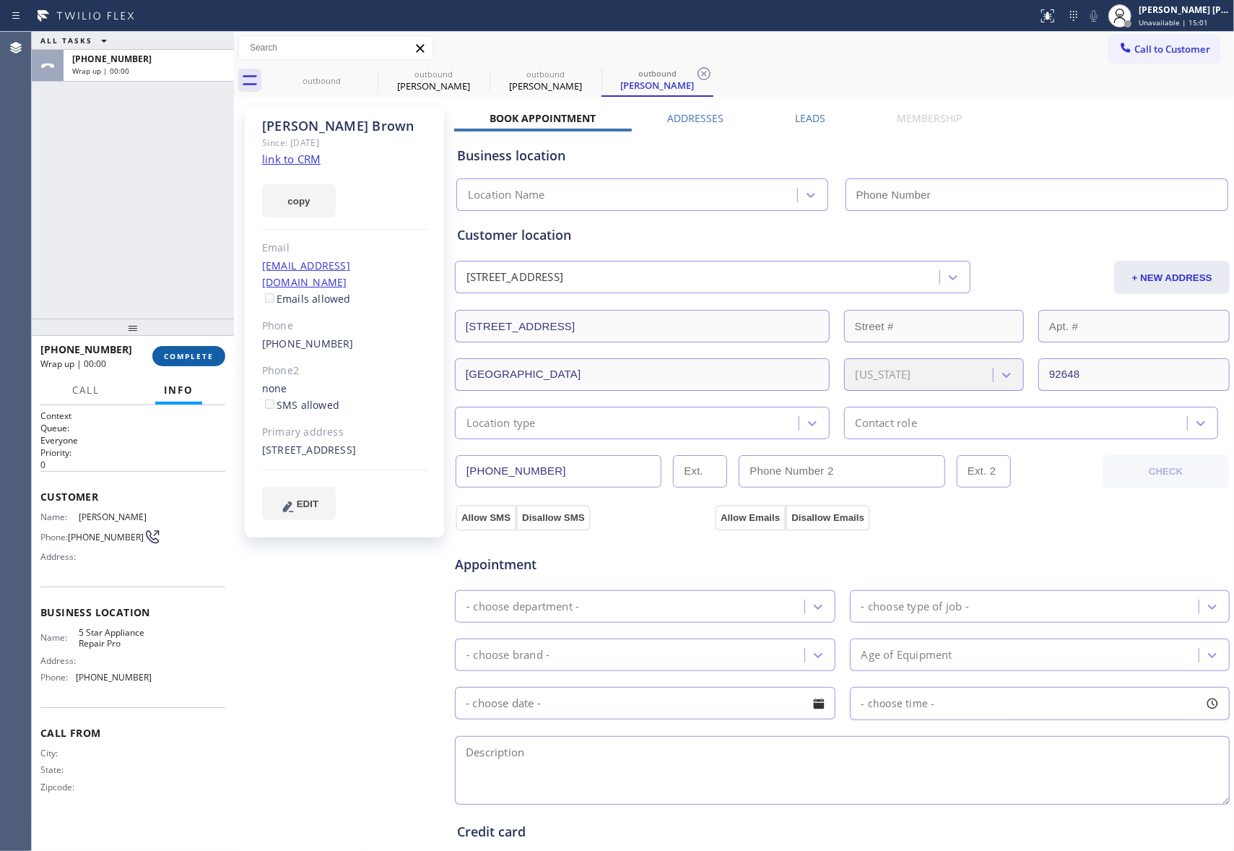
type input "[PHONE_NUMBER]"
click at [816, 120] on label "Leads" at bounding box center [810, 118] width 30 height 14
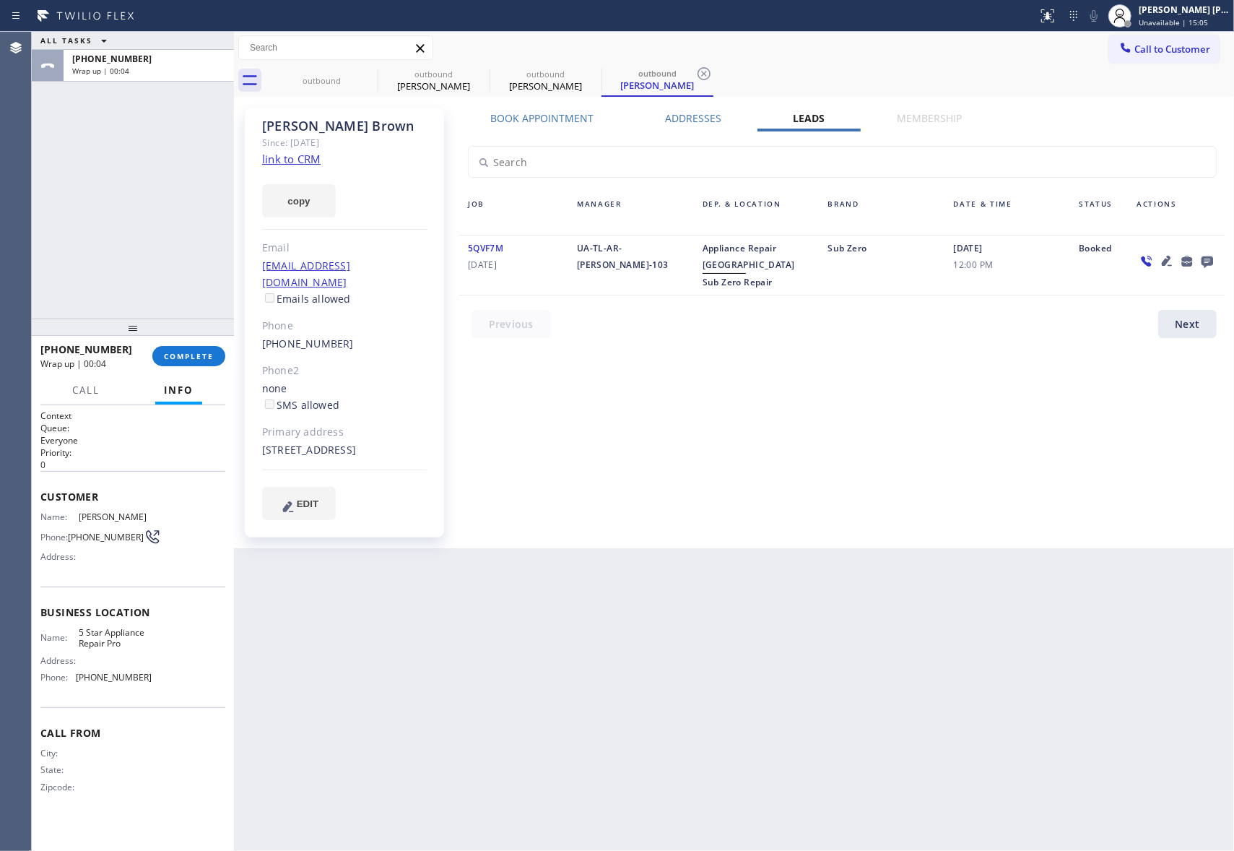
click at [1211, 254] on icon at bounding box center [1207, 261] width 17 height 18
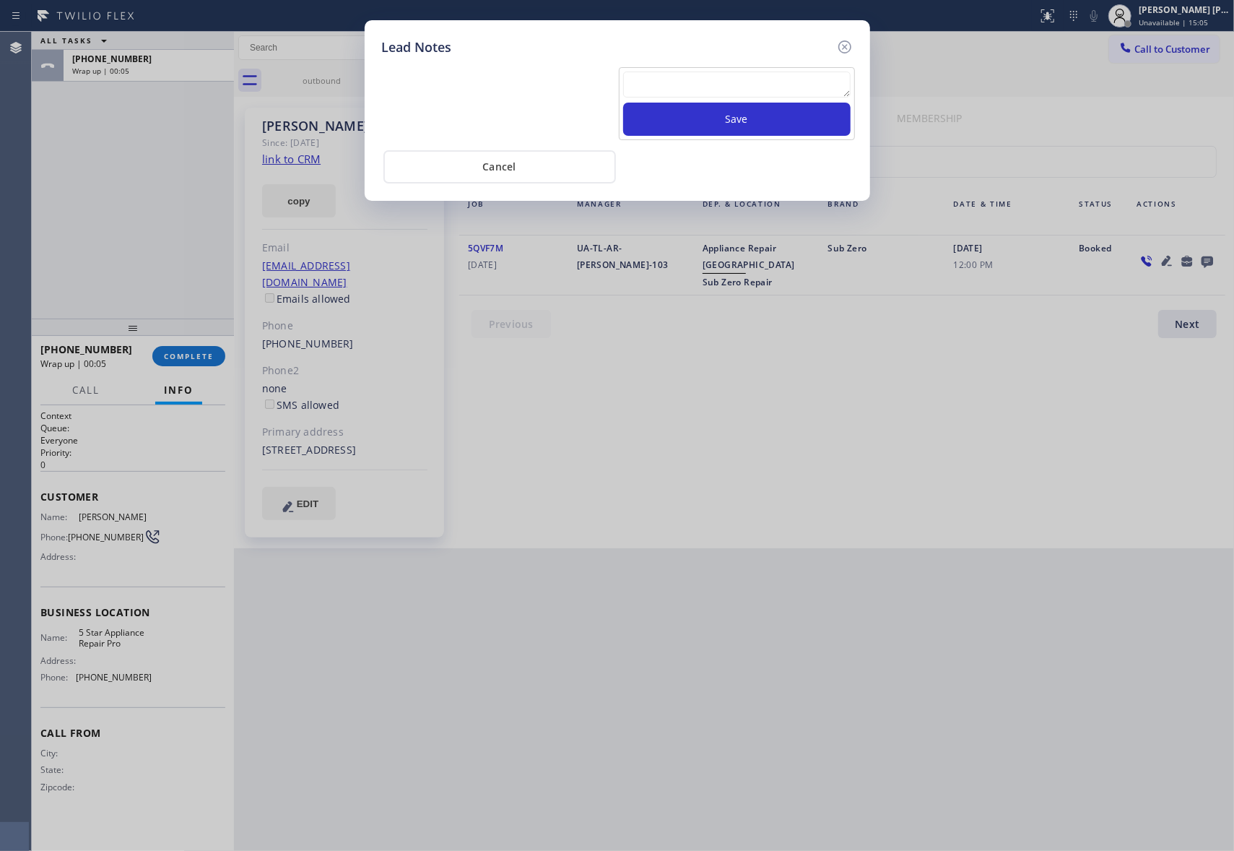
click at [740, 84] on textarea at bounding box center [736, 84] width 227 height 26
paste textarea "please transfer if cx calls back"
type textarea "please transfer if cx calls back"
click at [748, 123] on button "Save" at bounding box center [736, 119] width 227 height 33
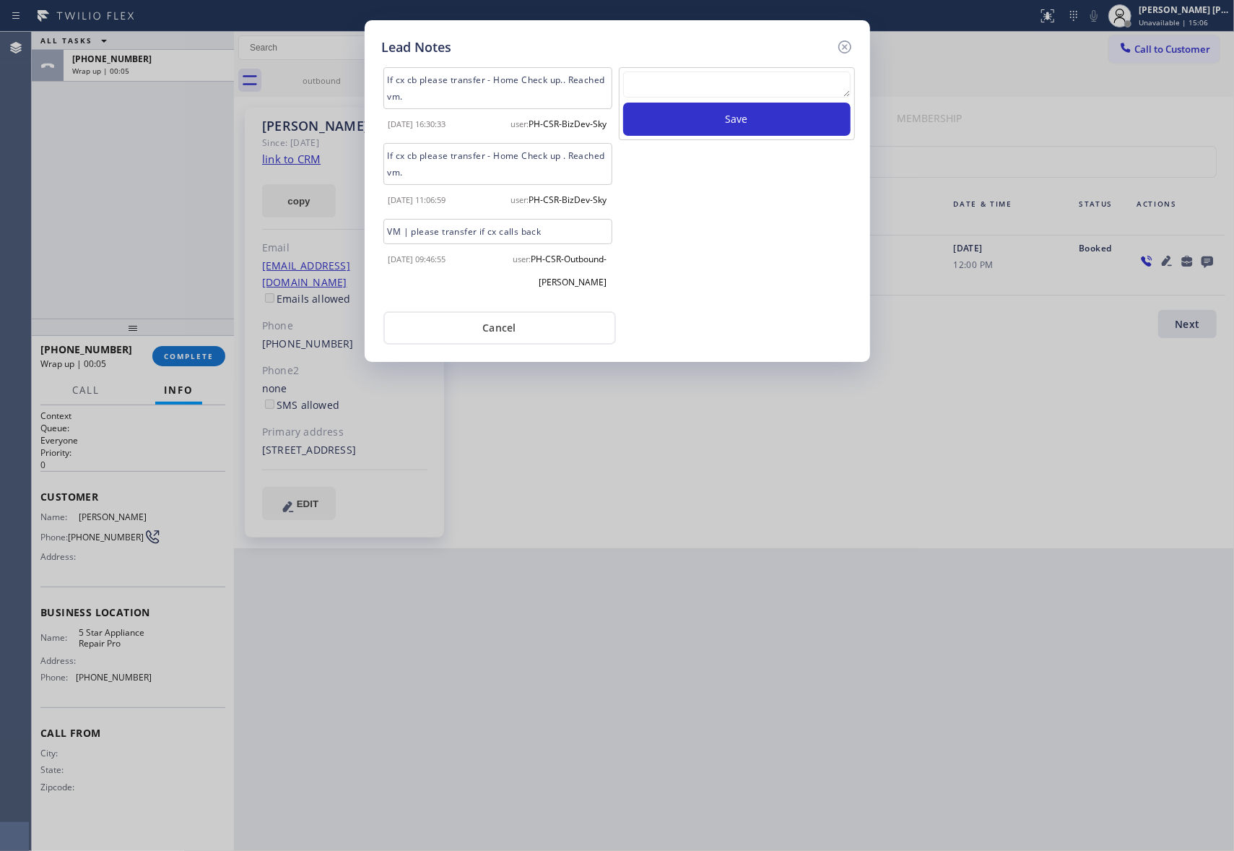
scroll to position [0, 0]
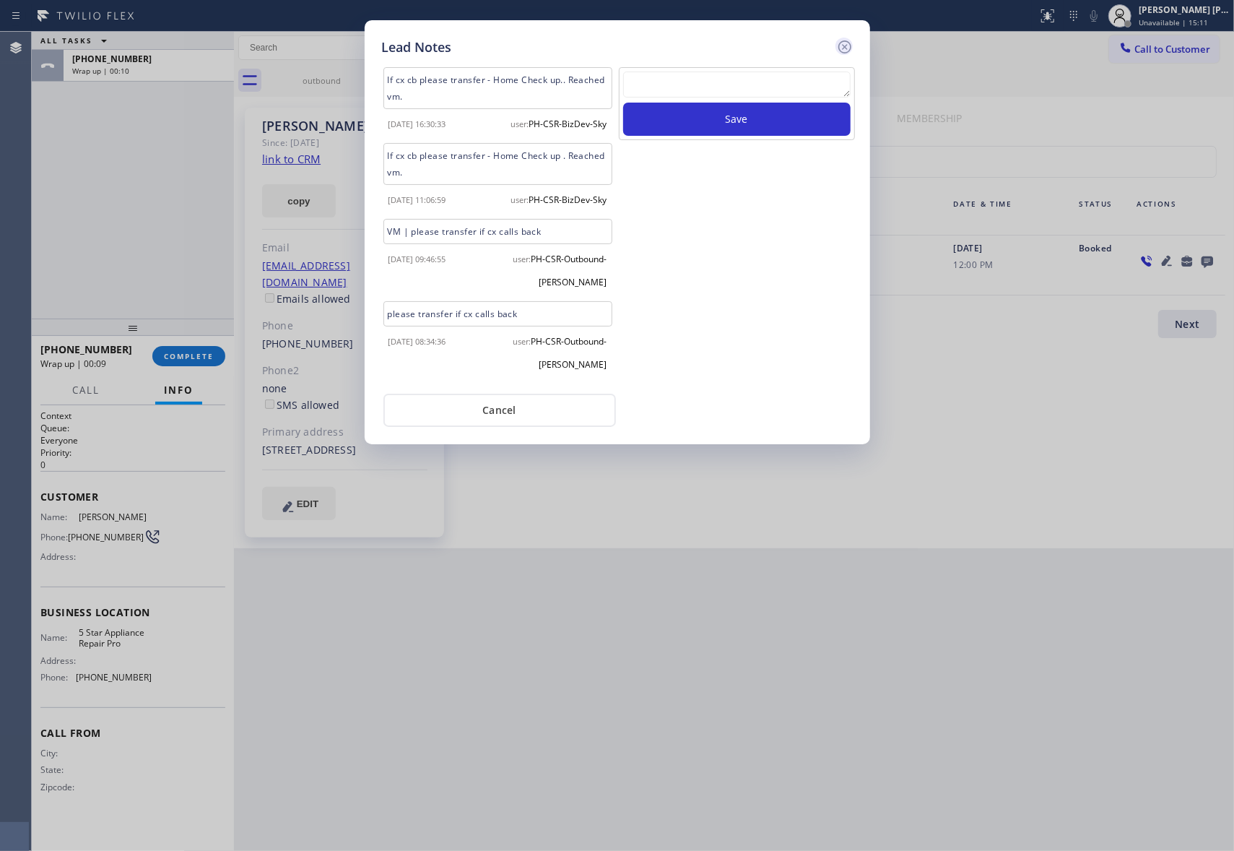
click at [843, 45] on icon at bounding box center [844, 46] width 13 height 13
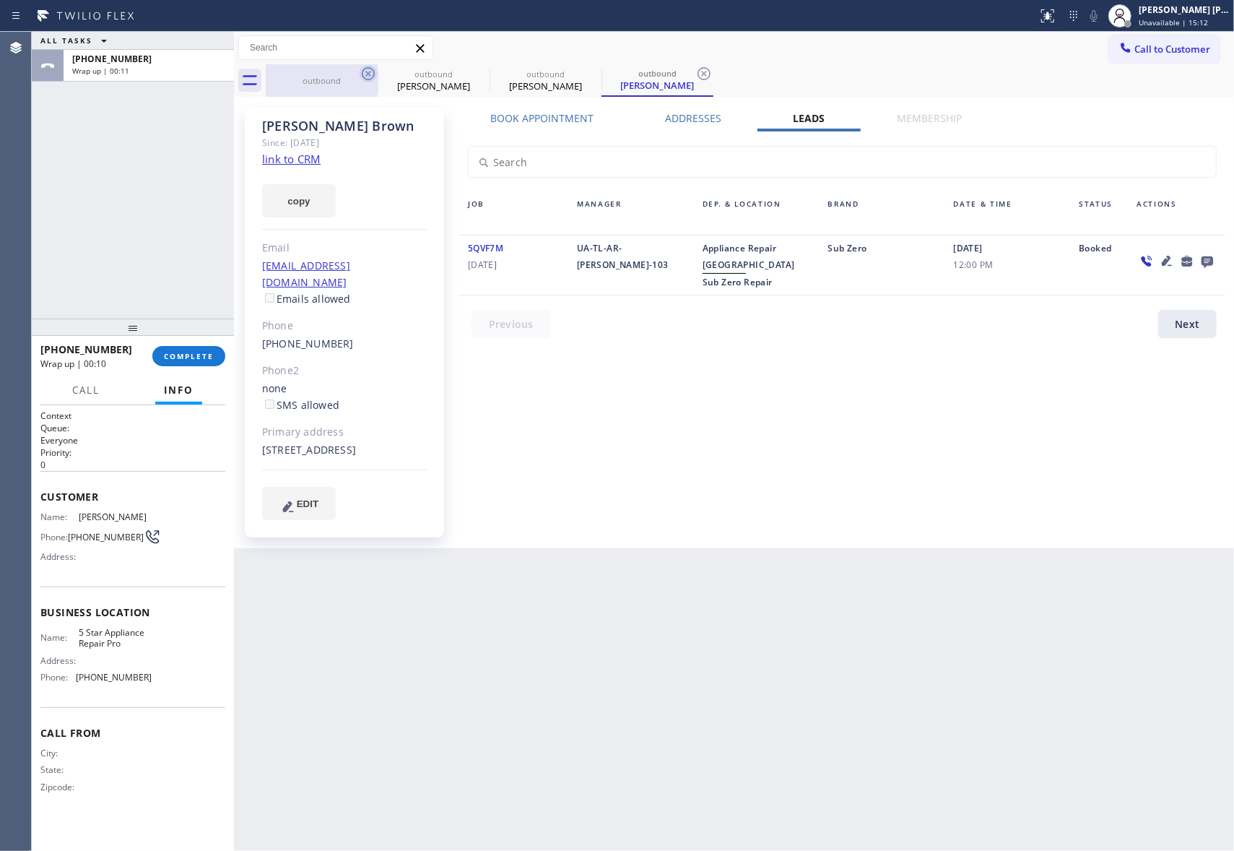
click at [363, 72] on icon at bounding box center [368, 73] width 13 height 13
click at [0, 0] on icon at bounding box center [0, 0] width 0 height 0
click at [363, 72] on icon at bounding box center [368, 73] width 13 height 13
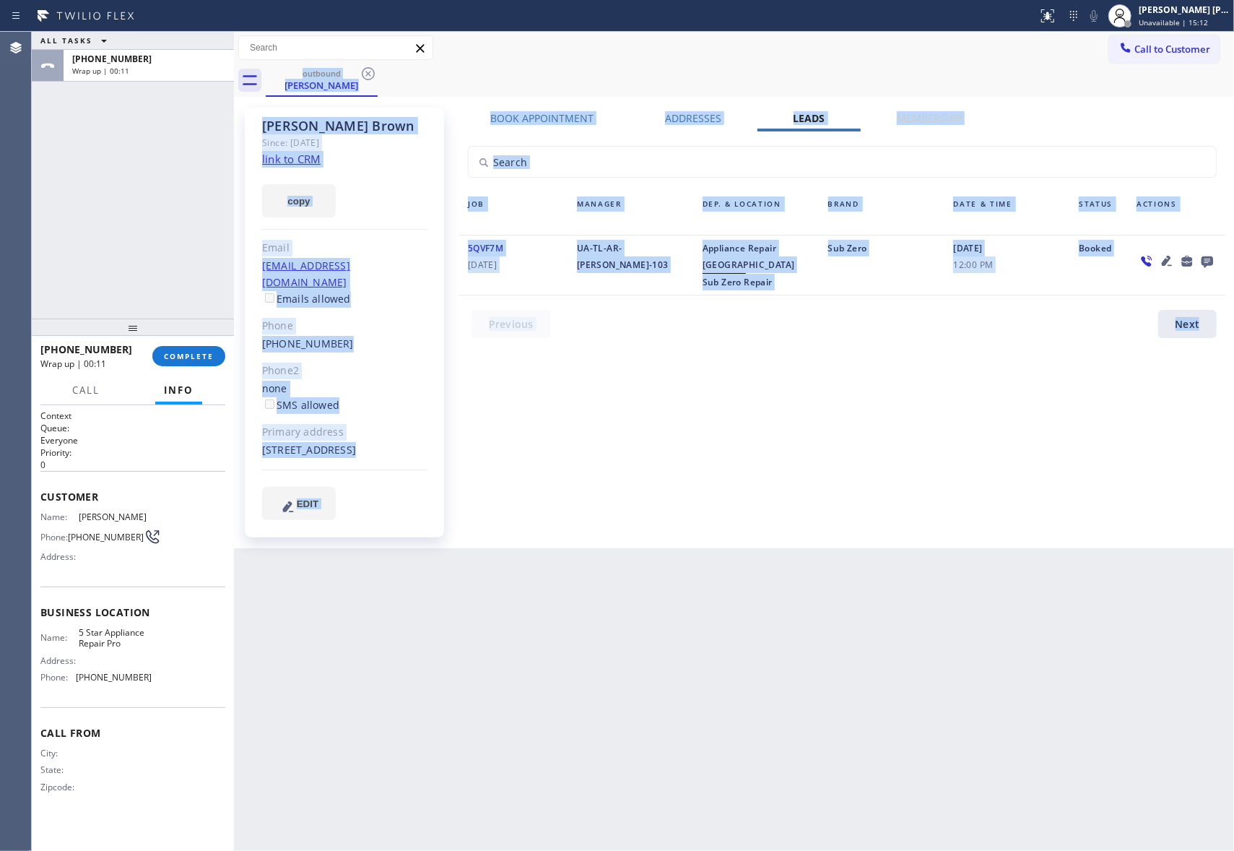
click at [363, 72] on div "outbound Paul Brown" at bounding box center [750, 80] width 968 height 32
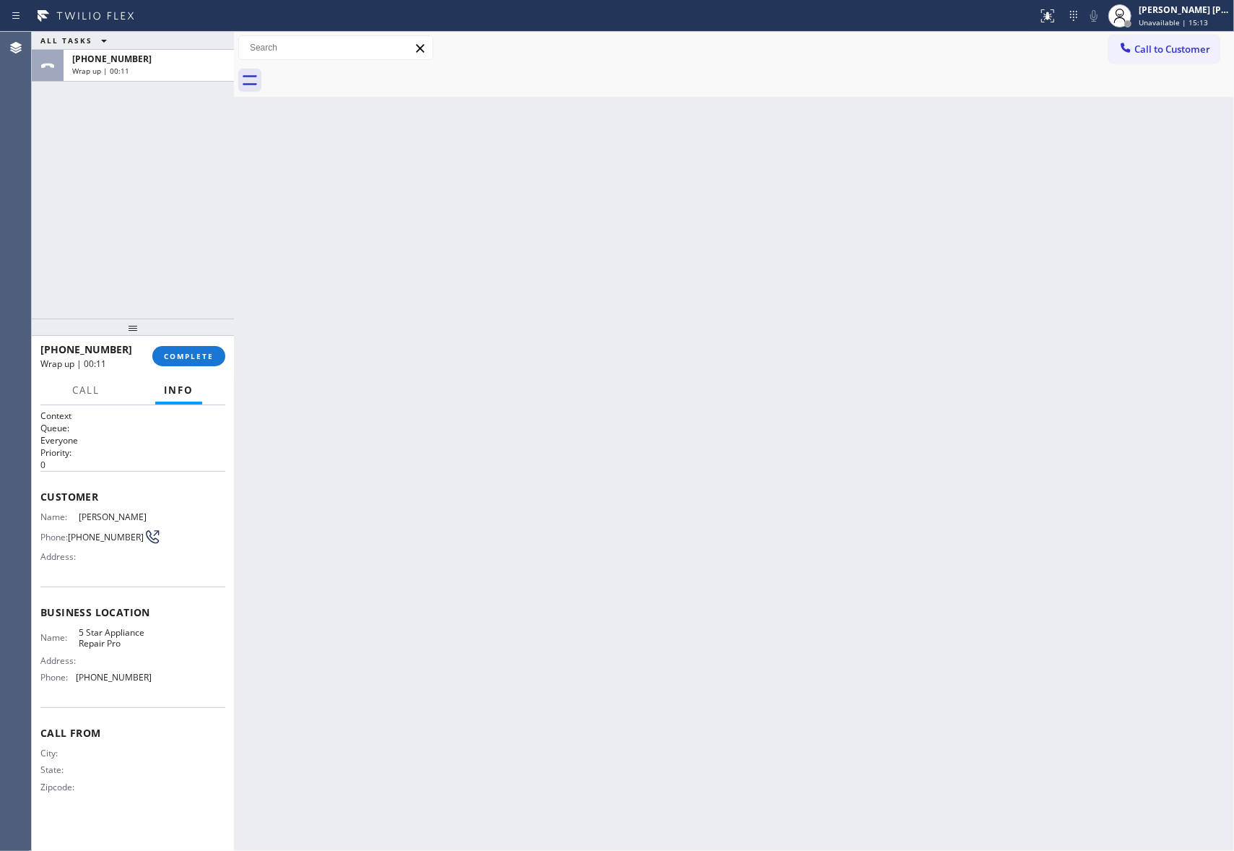
click at [363, 72] on div at bounding box center [750, 80] width 968 height 32
click at [188, 342] on div "+19496779376 Wrap up | 00:12 COMPLETE" at bounding box center [132, 356] width 185 height 38
click at [188, 344] on div "+19496779376 Wrap up | 00:12 COMPLETE" at bounding box center [132, 356] width 185 height 38
click at [196, 356] on span "COMPLETE" at bounding box center [189, 356] width 50 height 10
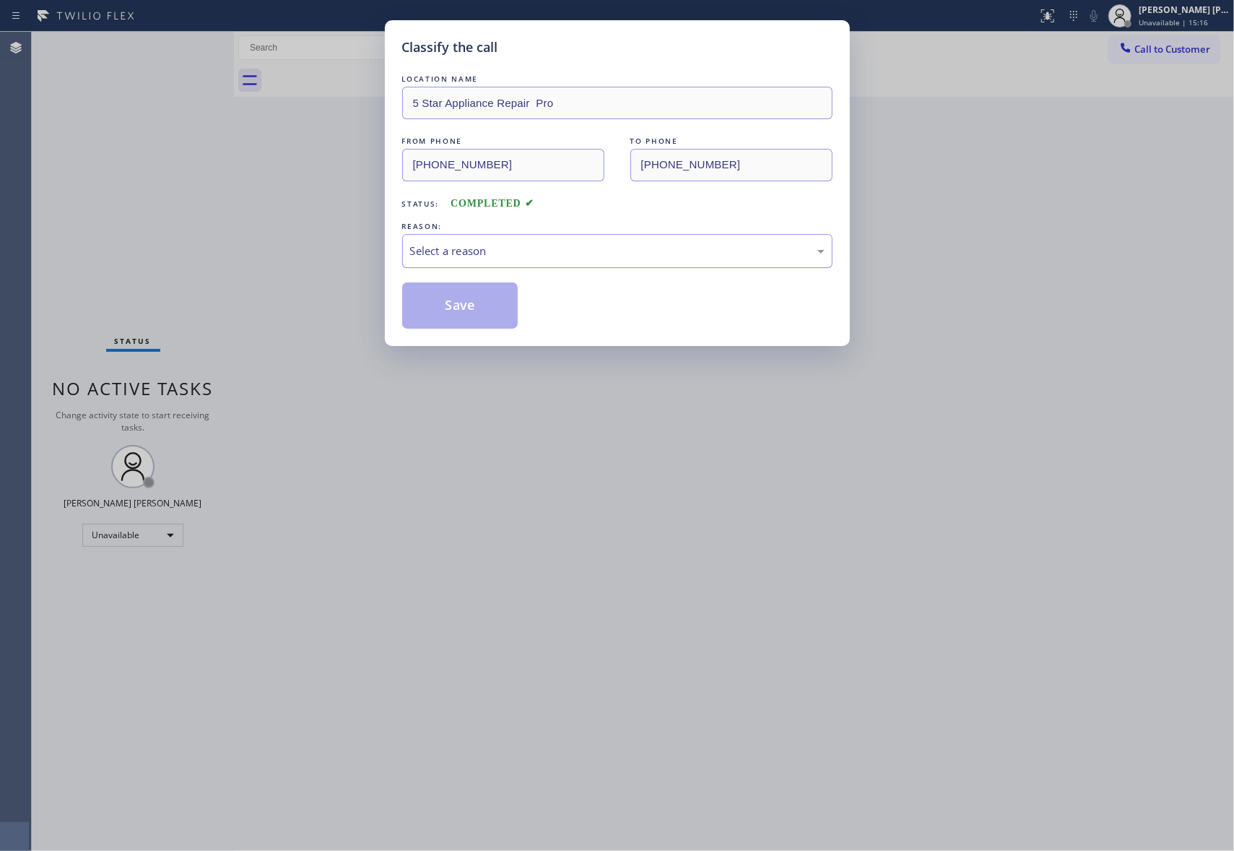
click at [488, 254] on div "Select a reason" at bounding box center [617, 251] width 414 height 17
click at [477, 306] on button "Save" at bounding box center [460, 305] width 116 height 46
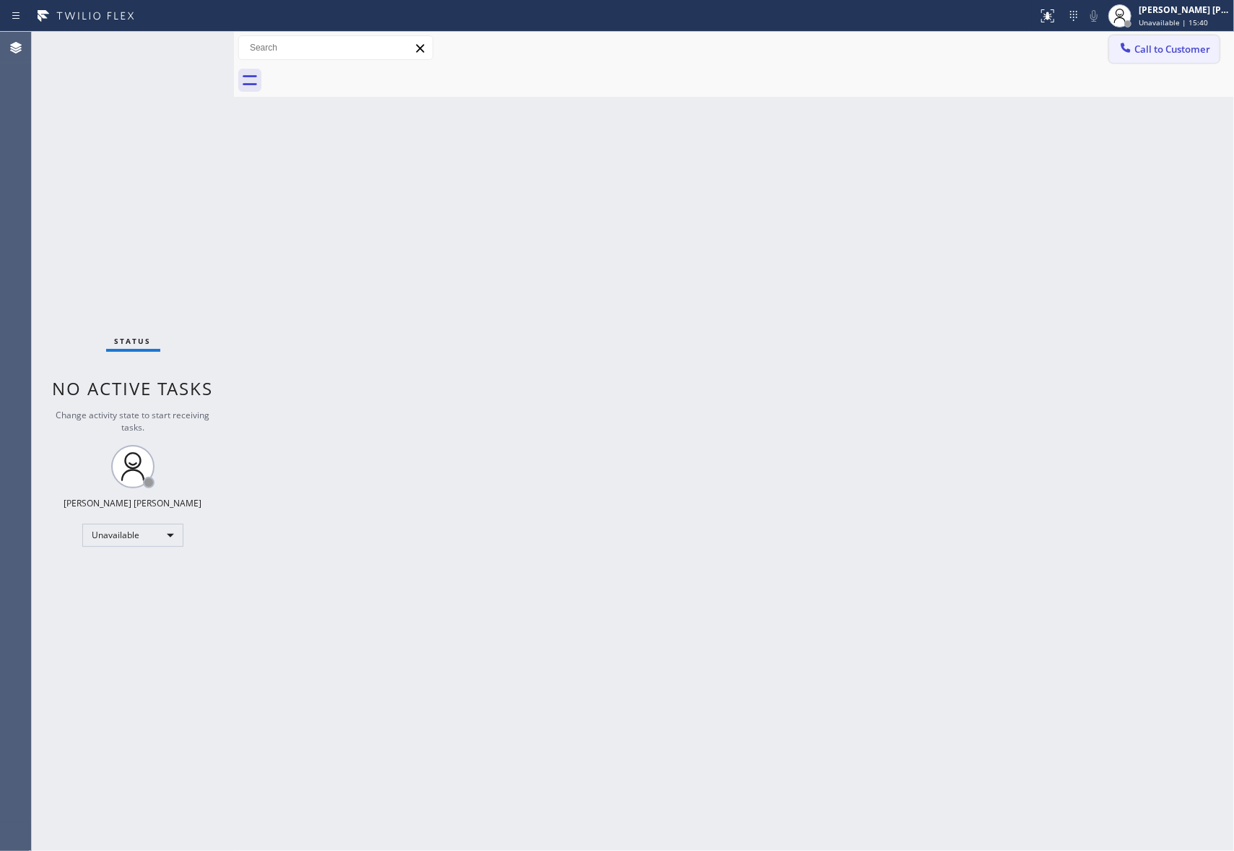
click at [1199, 56] on button "Call to Customer" at bounding box center [1164, 48] width 110 height 27
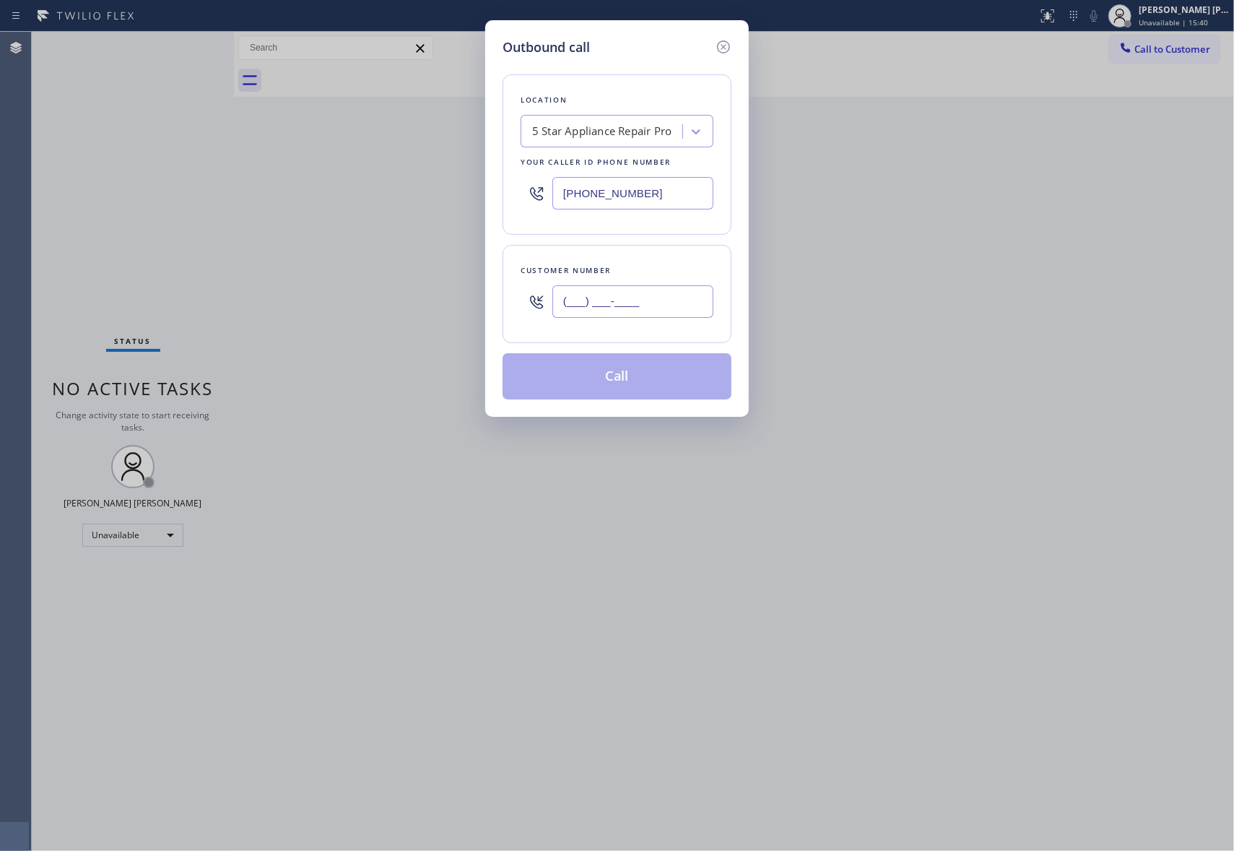
click at [646, 307] on input "(___) ___-____" at bounding box center [632, 301] width 161 height 32
paste input "781) 439-2030"
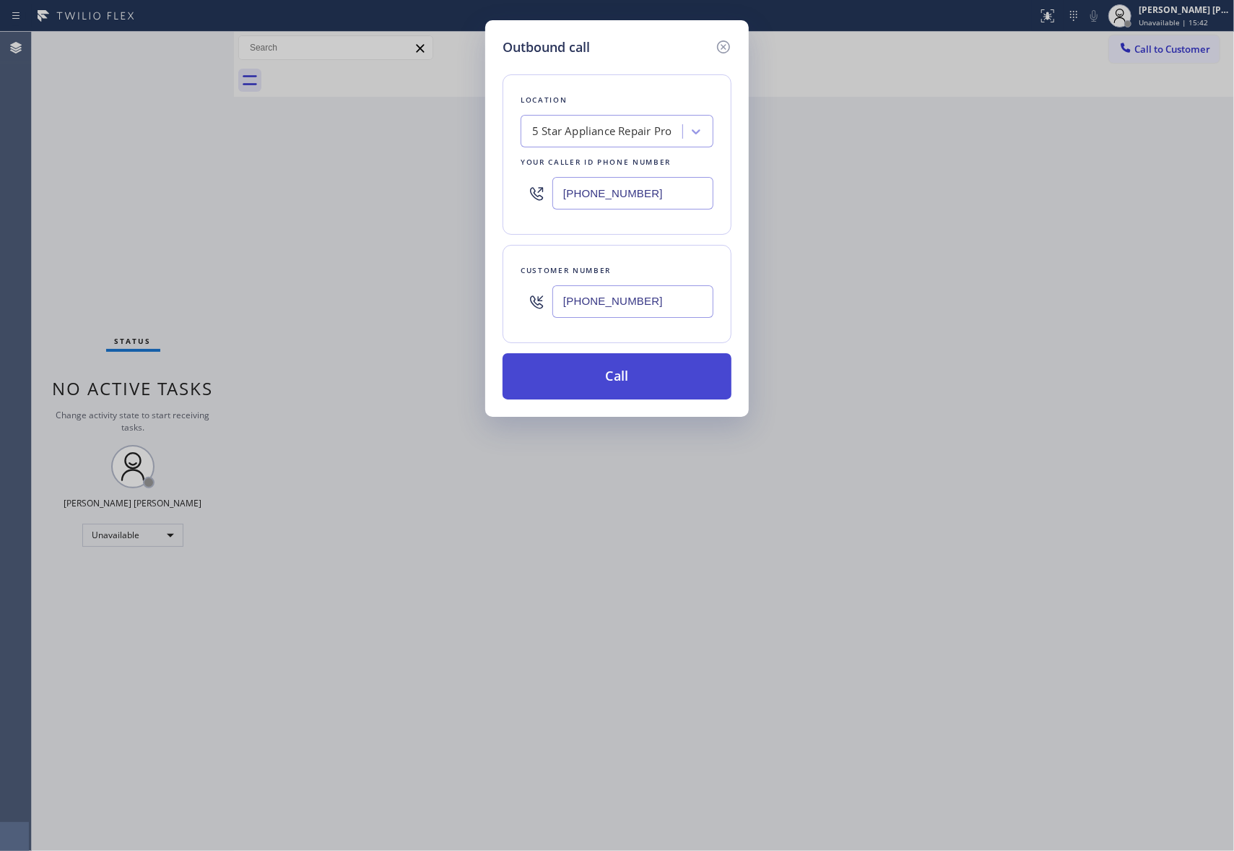
type input "(781) 439-2030"
click at [647, 385] on button "Call" at bounding box center [617, 376] width 229 height 46
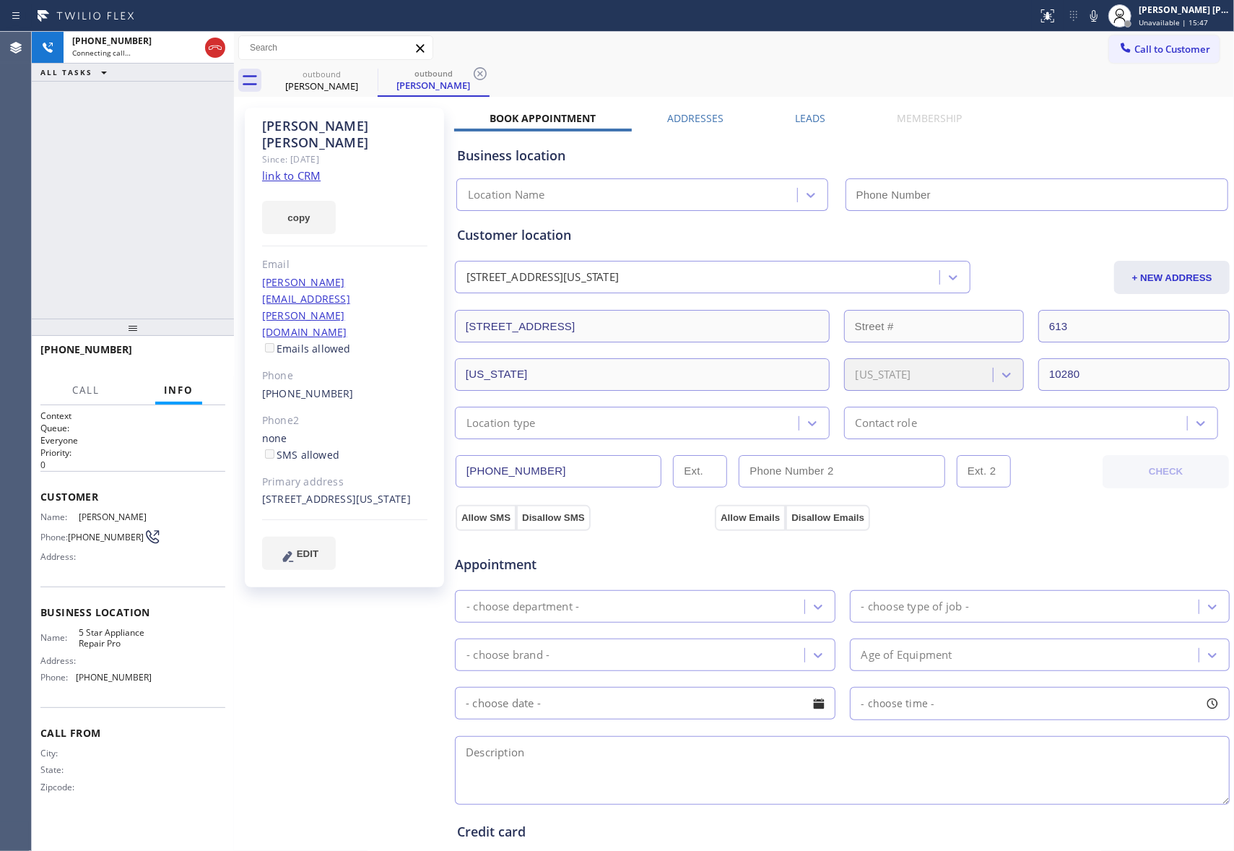
type input "[PHONE_NUMBER]"
click at [188, 357] on span "HANG UP" at bounding box center [192, 356] width 44 height 10
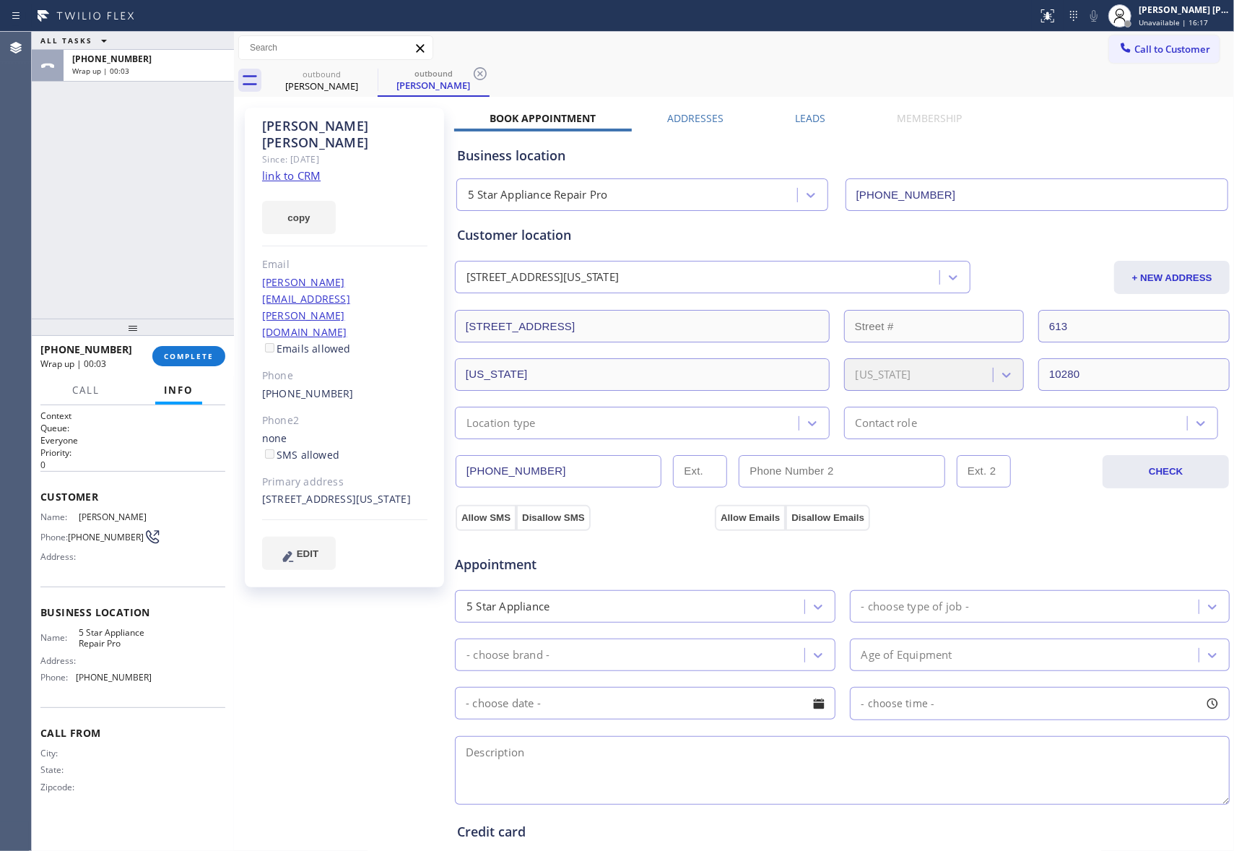
click at [799, 127] on div "Business location 5 Star Appliance Repair Pro [PHONE_NUMBER]" at bounding box center [842, 168] width 776 height 85
click at [807, 121] on label "Leads" at bounding box center [810, 118] width 30 height 14
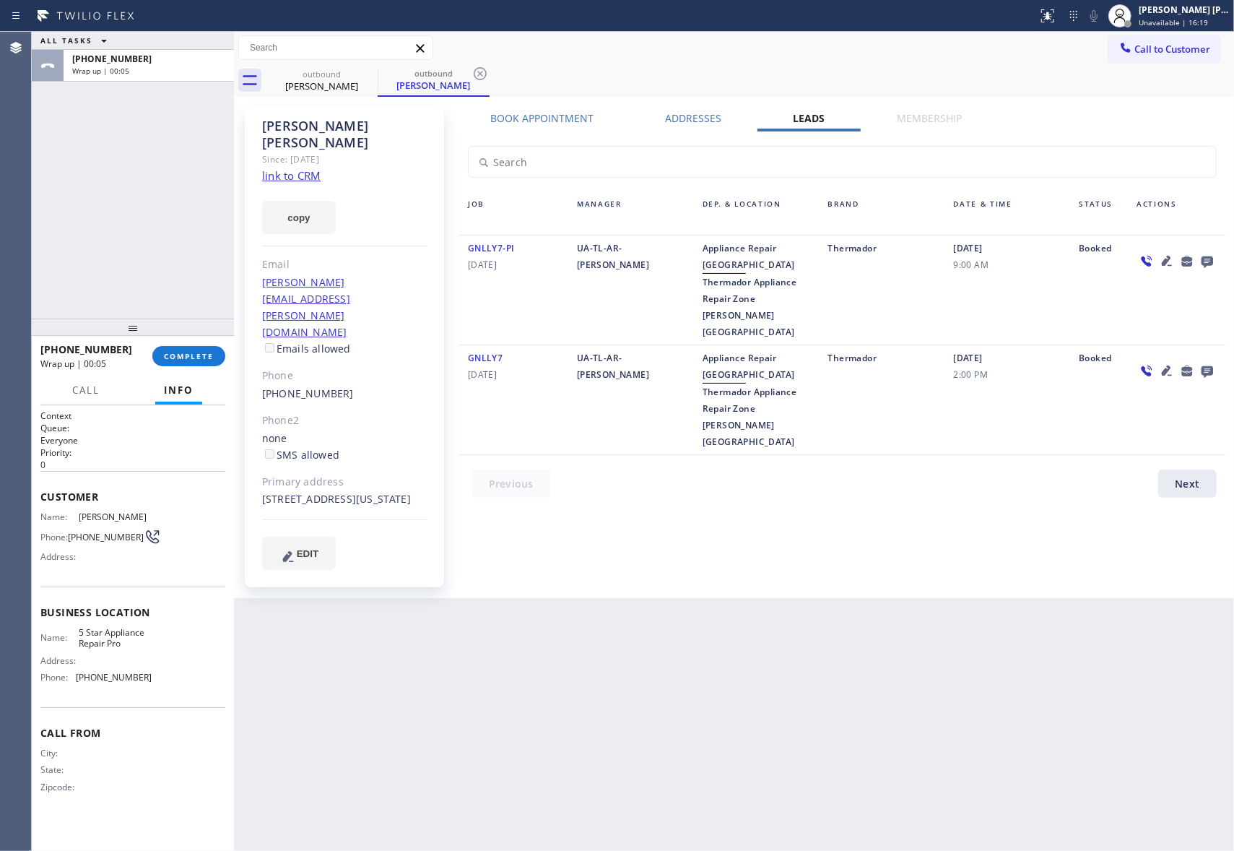
click at [1208, 261] on icon at bounding box center [1208, 262] width 12 height 12
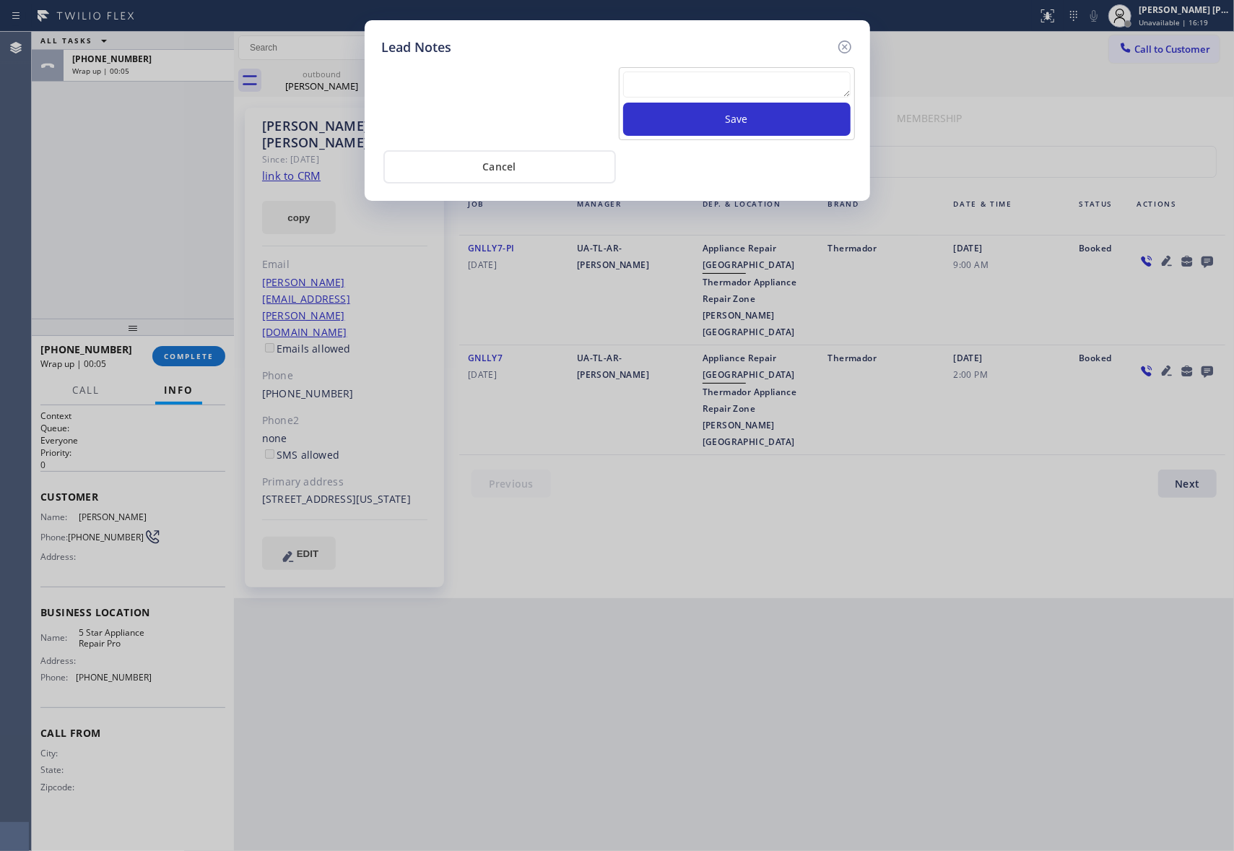
click at [795, 88] on textarea at bounding box center [736, 84] width 227 height 26
paste textarea "(781) 439-2030"
type textarea "(781) 439-2030"
click at [796, 128] on button "Save" at bounding box center [736, 119] width 227 height 33
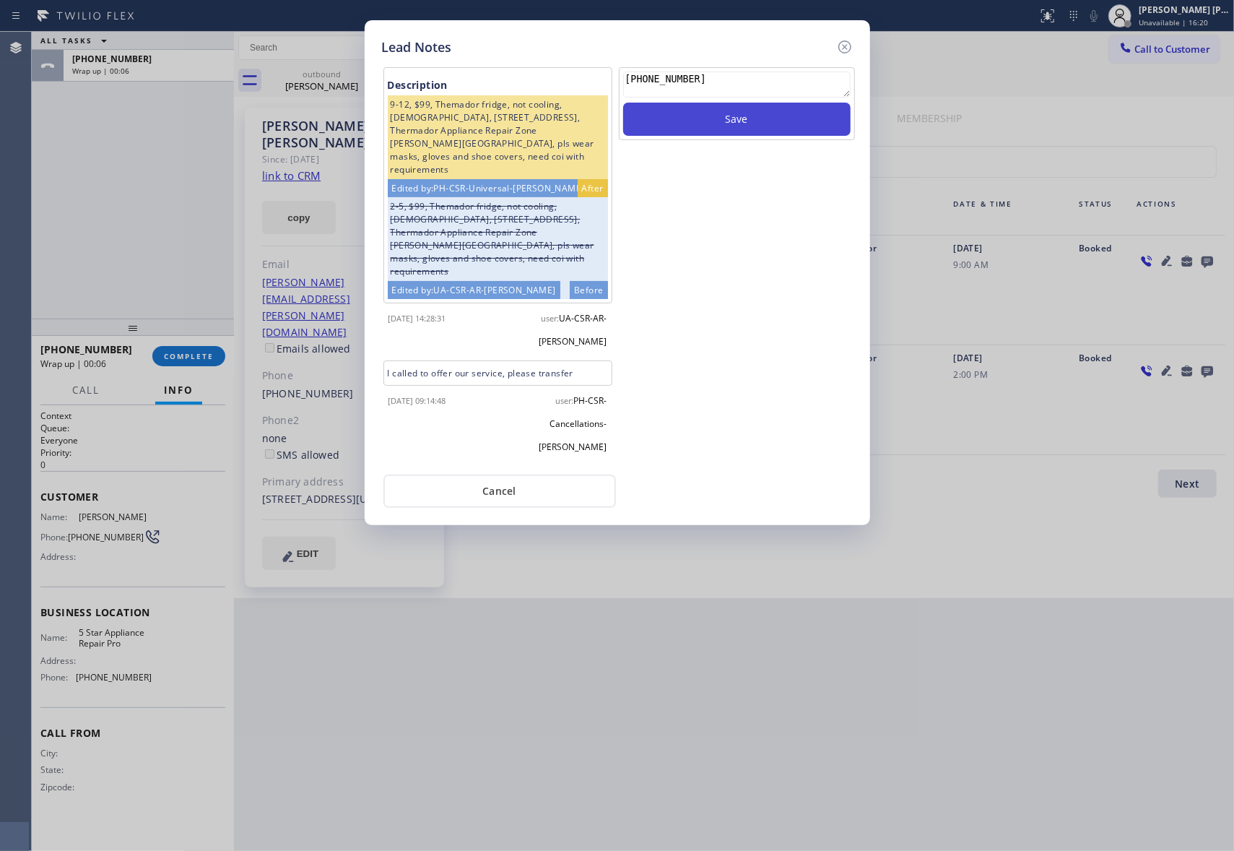
click at [796, 128] on button "Save" at bounding box center [736, 119] width 227 height 33
click at [709, 91] on textarea at bounding box center [736, 84] width 227 height 26
paste textarea "VM | please transfer if cx calls back"
type textarea "VM | please transfer if cx calls back"
click at [737, 119] on button "Save" at bounding box center [736, 119] width 227 height 33
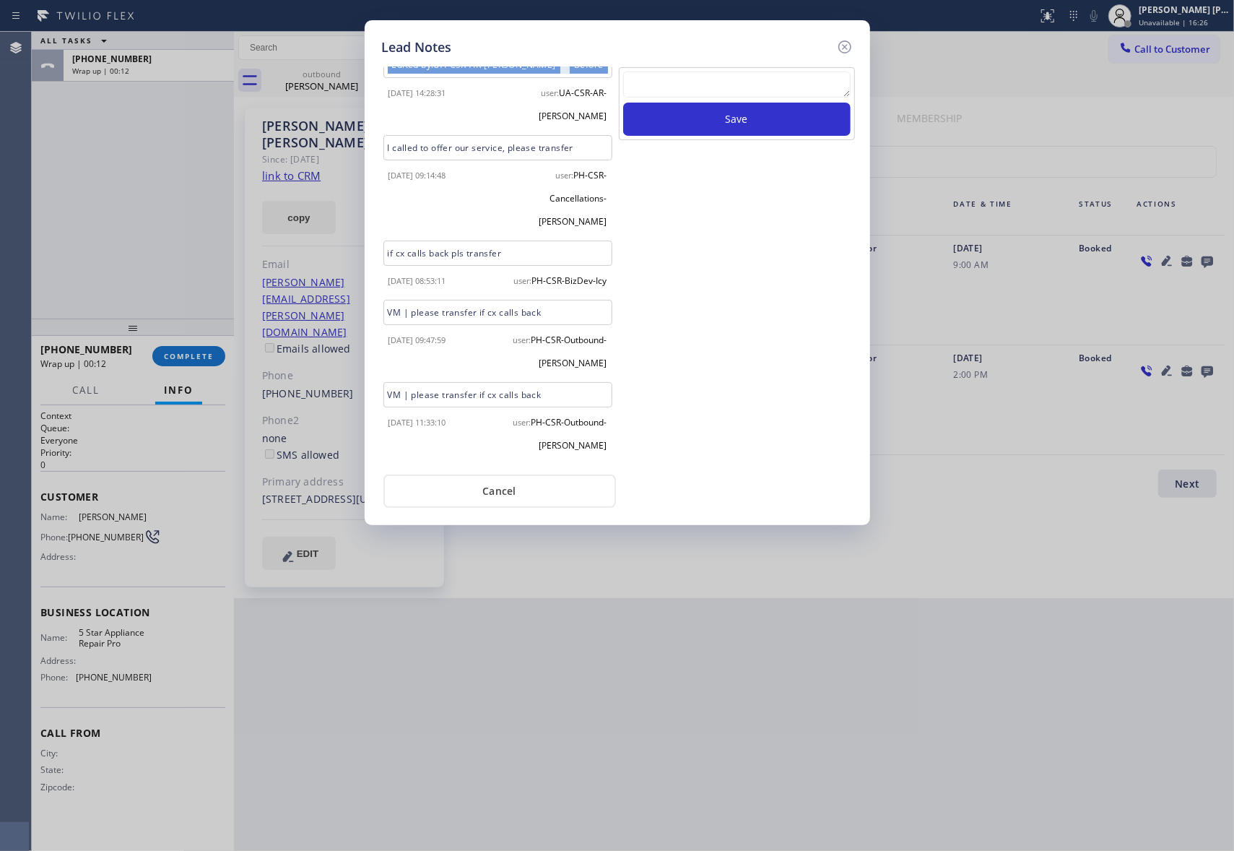
scroll to position [434, 0]
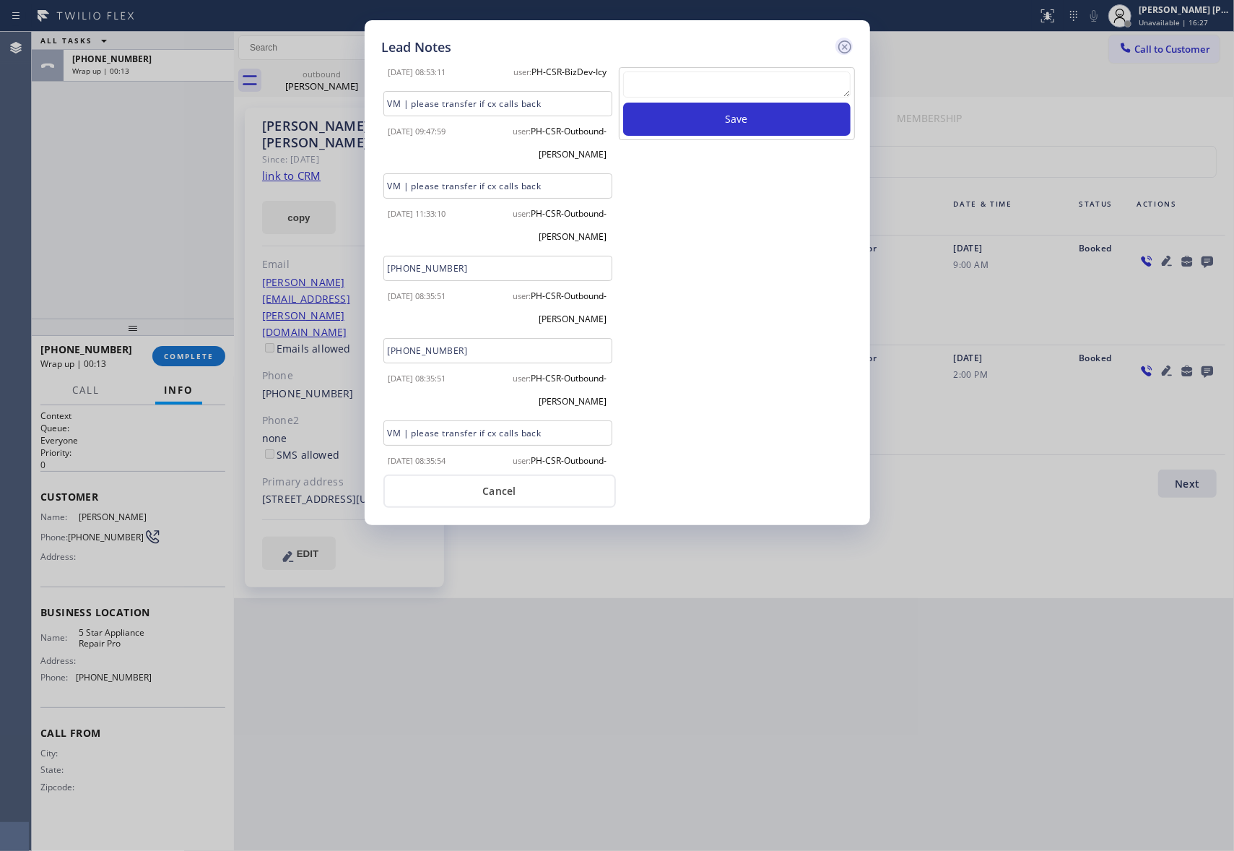
click at [844, 45] on icon at bounding box center [844, 46] width 13 height 13
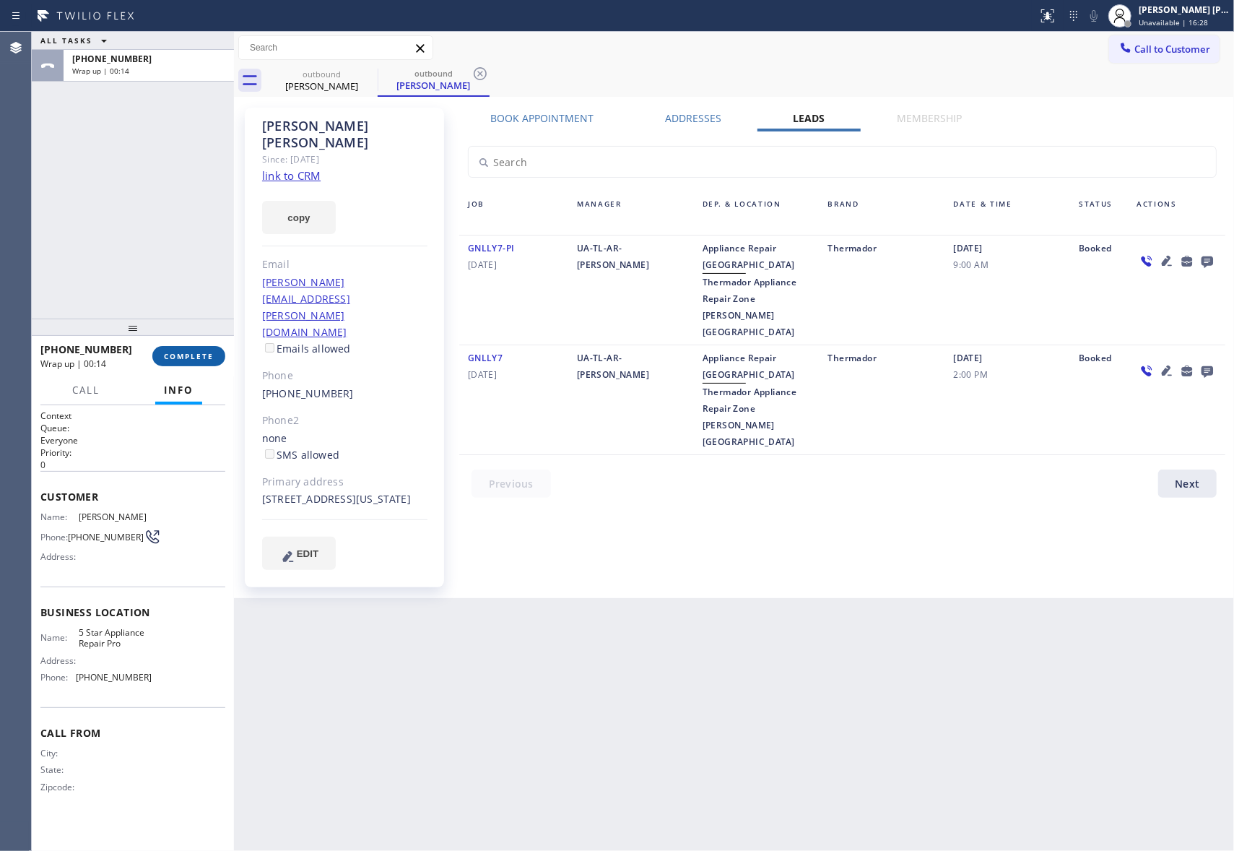
click at [197, 357] on span "COMPLETE" at bounding box center [189, 356] width 50 height 10
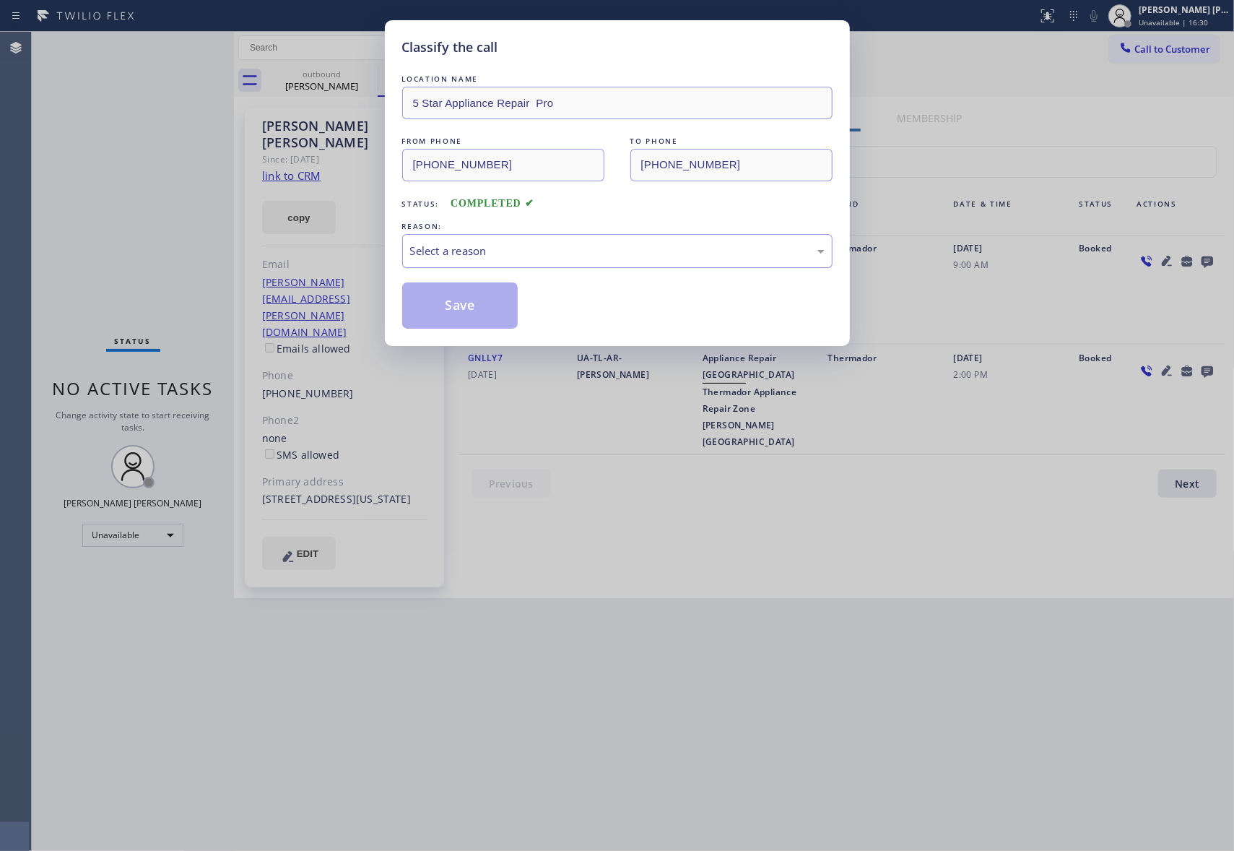
click at [611, 244] on div "Select a reason" at bounding box center [617, 251] width 414 height 17
click at [466, 310] on button "Save" at bounding box center [460, 305] width 116 height 46
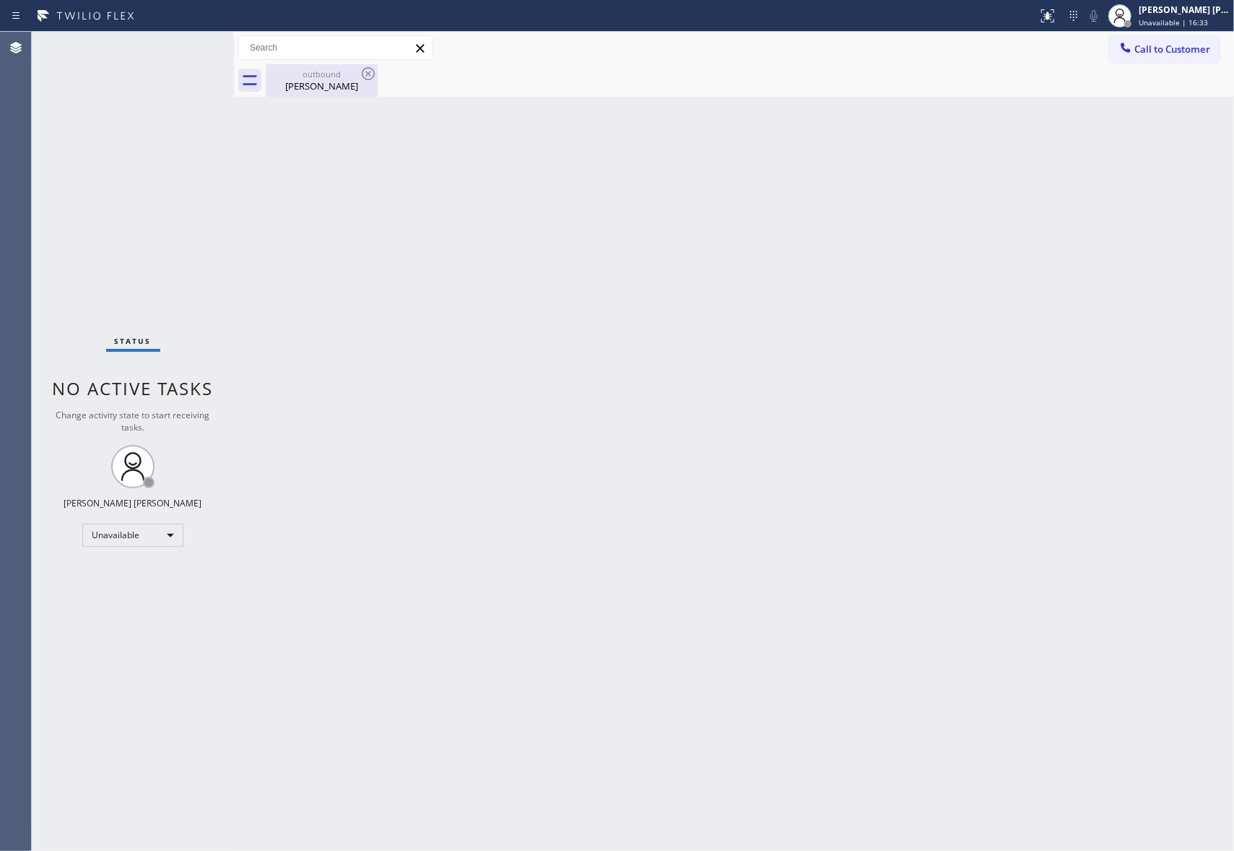
click at [353, 75] on div "outbound" at bounding box center [321, 74] width 109 height 11
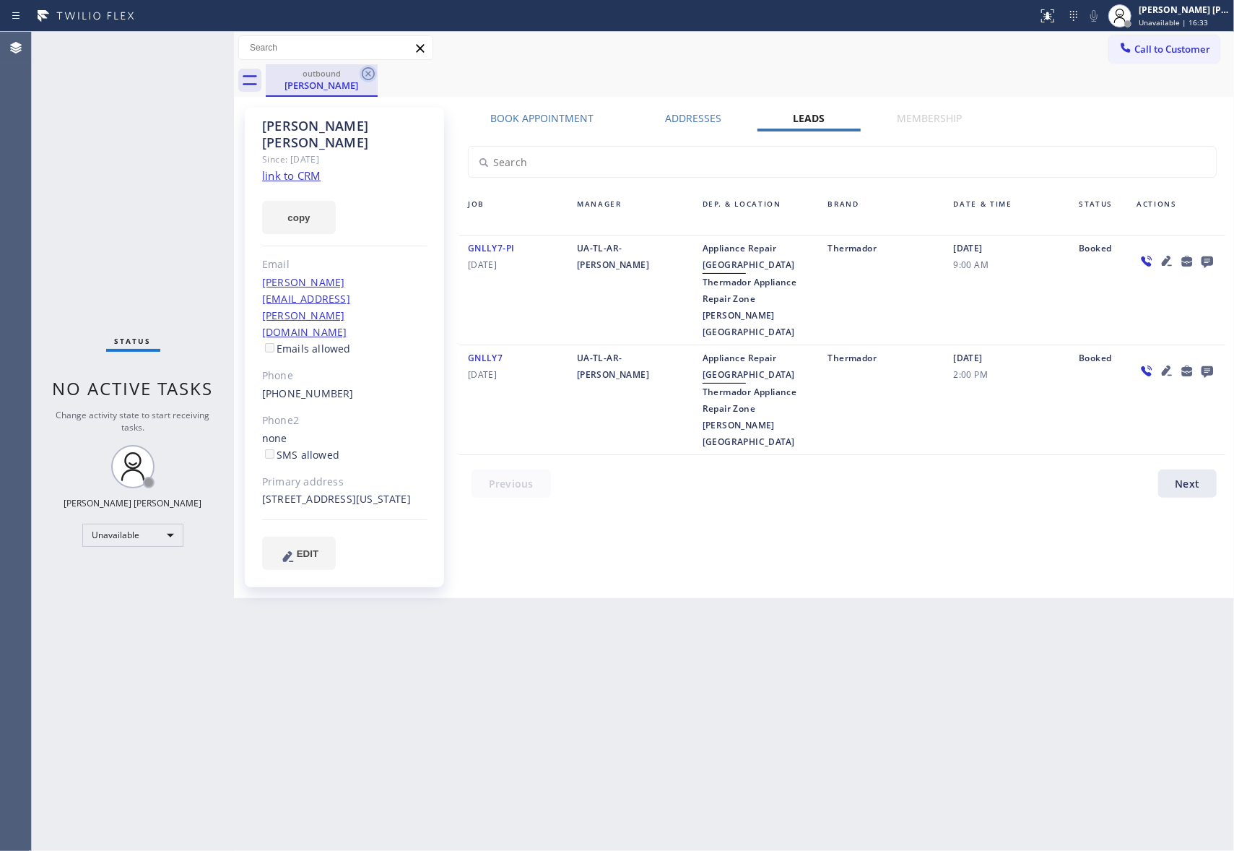
click at [370, 75] on icon at bounding box center [368, 73] width 17 height 17
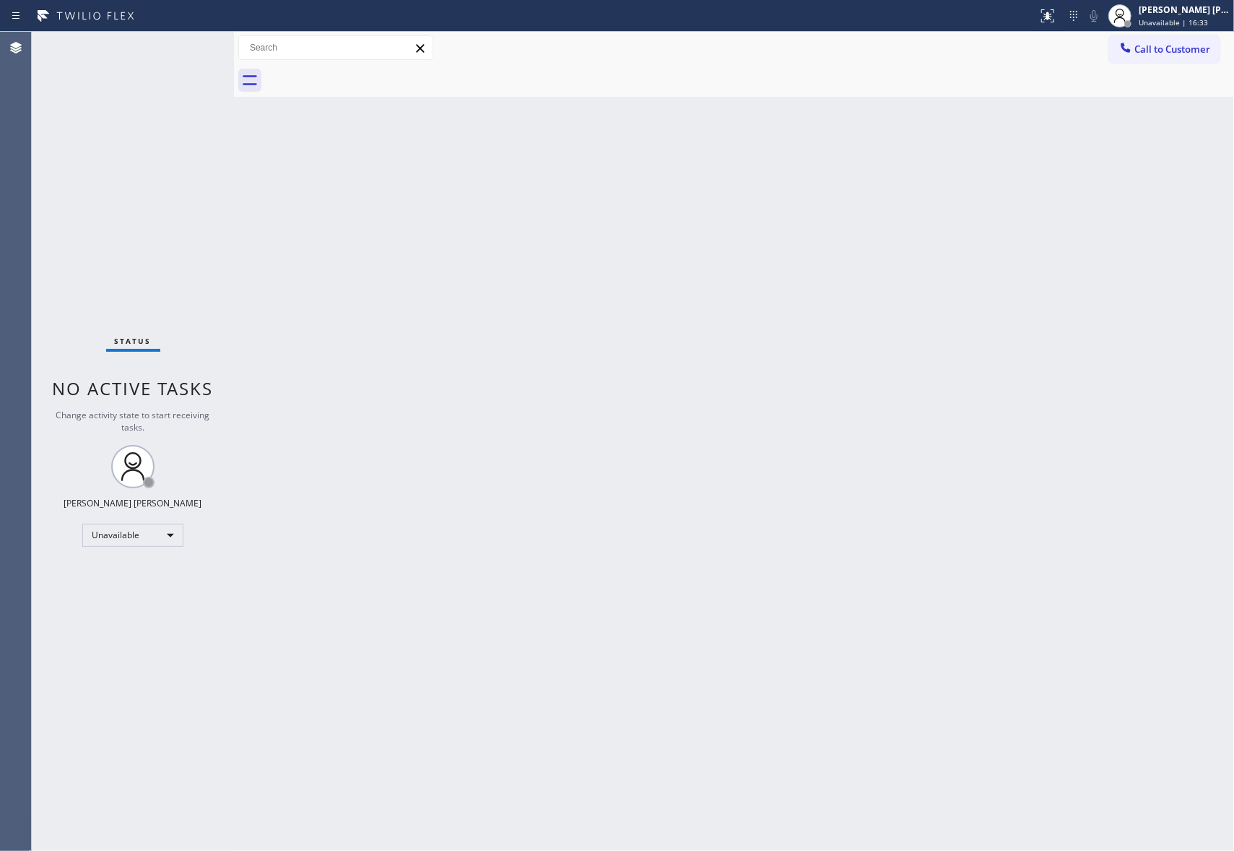
click at [370, 75] on div at bounding box center [750, 80] width 968 height 32
click at [1185, 47] on span "Call to Customer" at bounding box center [1172, 49] width 76 height 13
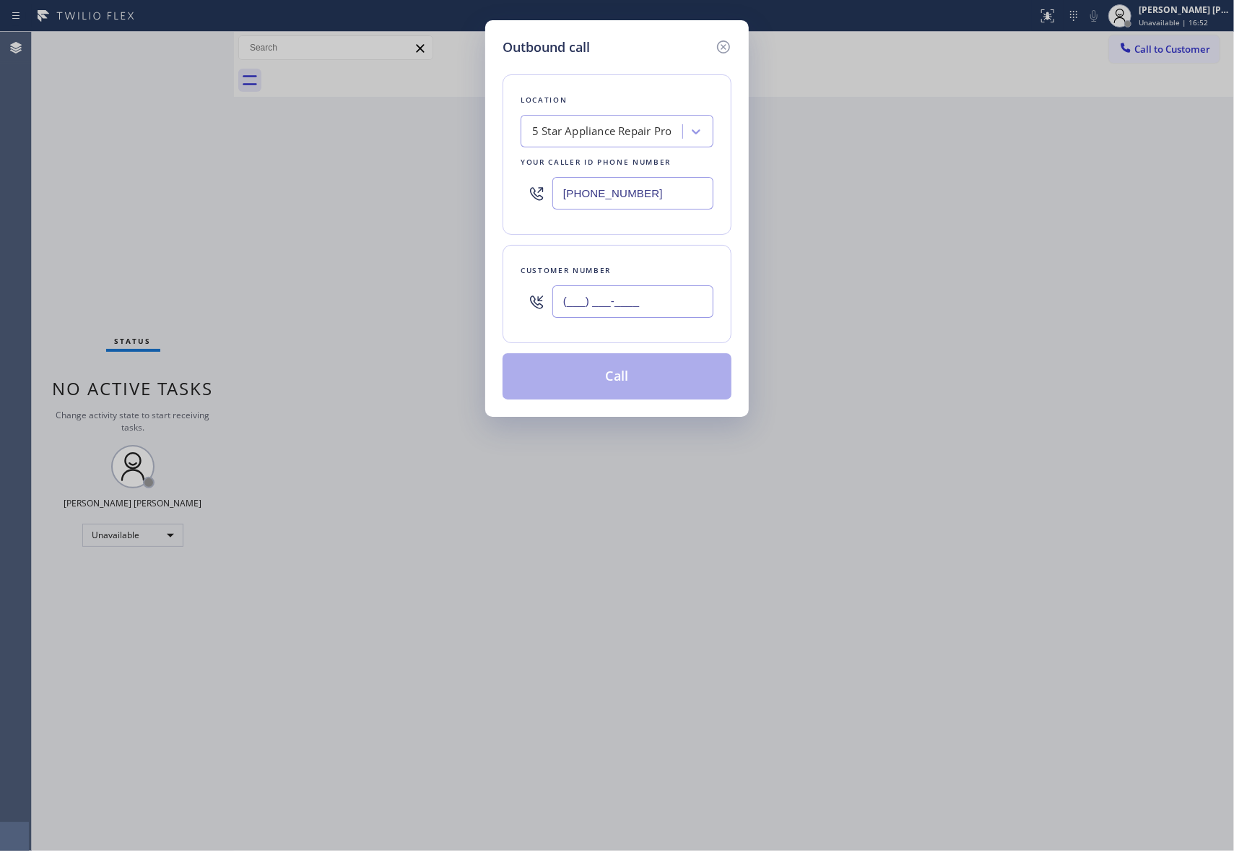
click at [677, 315] on input "(___) ___-____" at bounding box center [632, 301] width 161 height 32
paste input "206) 406-9817"
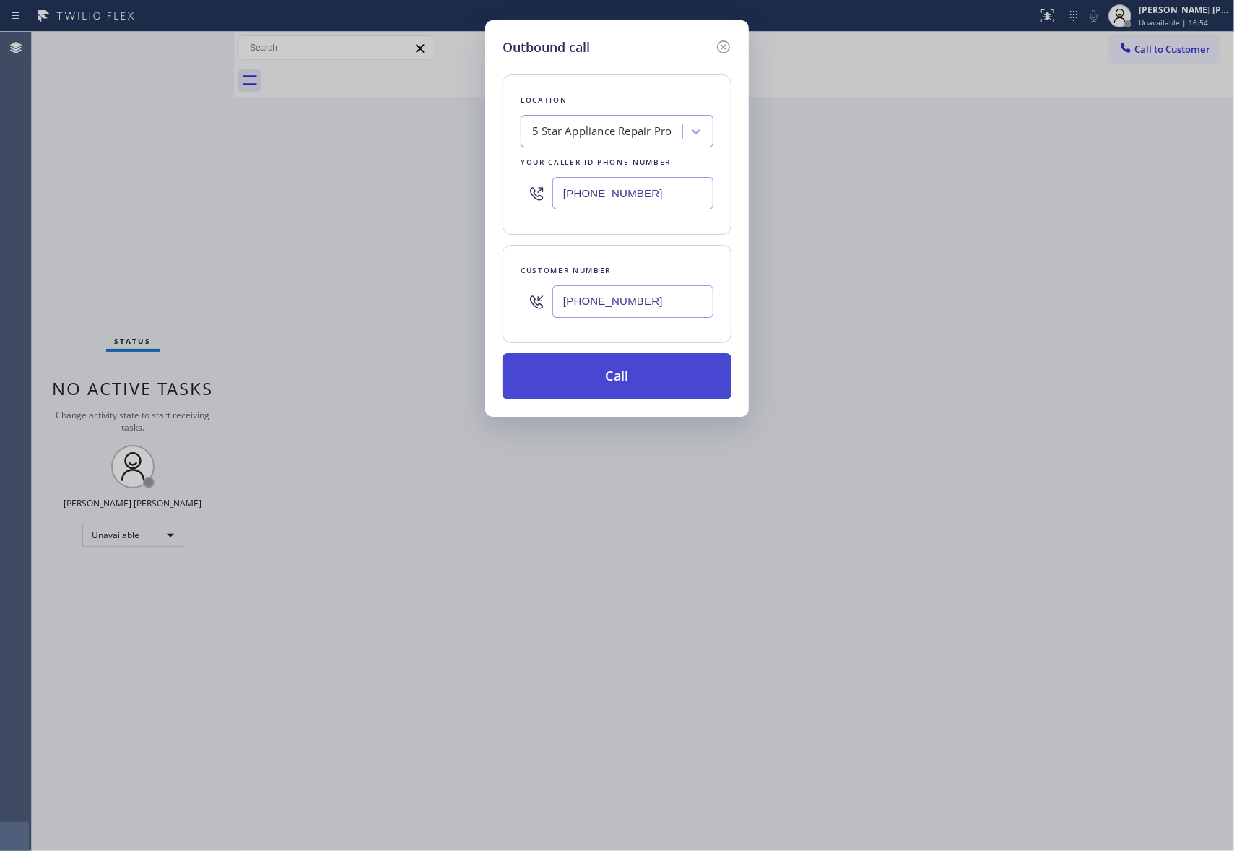
type input "(206) 406-9817"
click at [622, 384] on button "Call" at bounding box center [617, 376] width 229 height 46
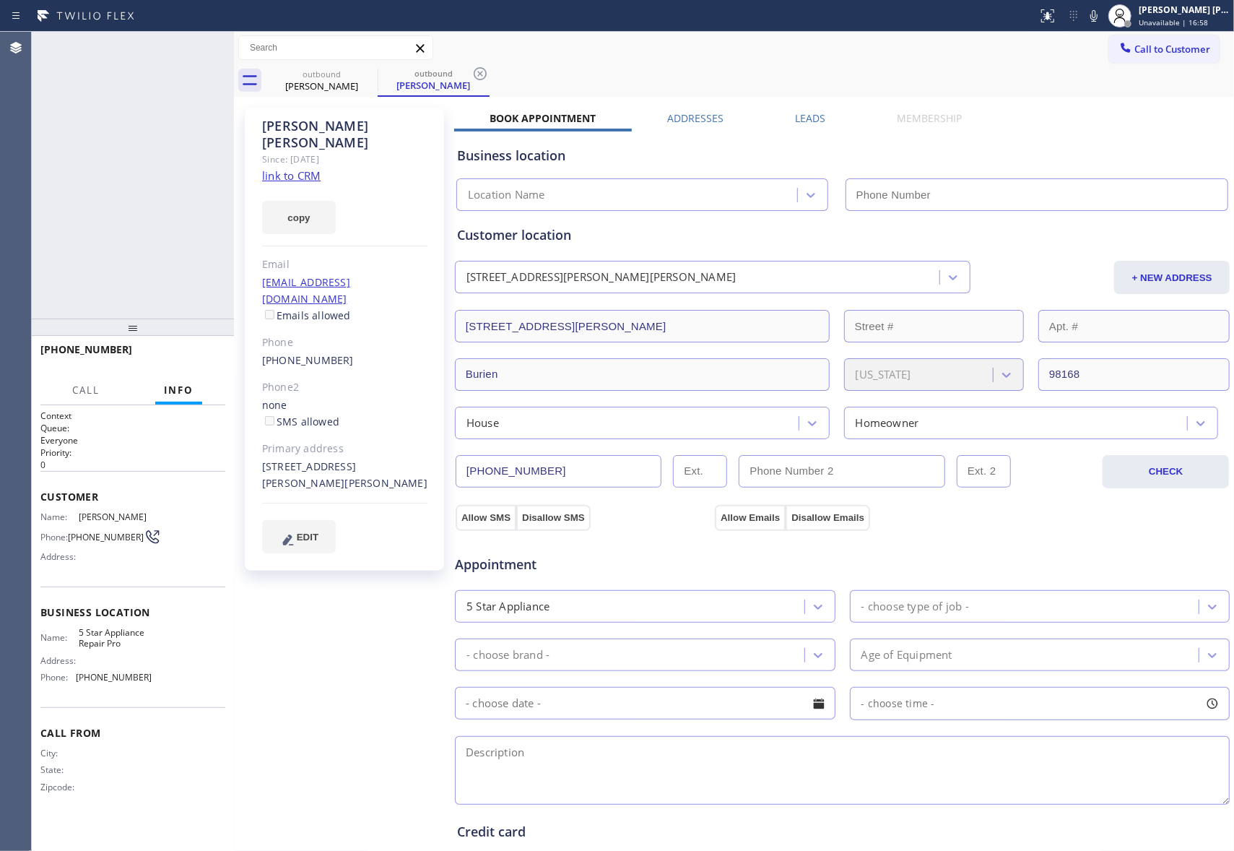
type input "[PHONE_NUMBER]"
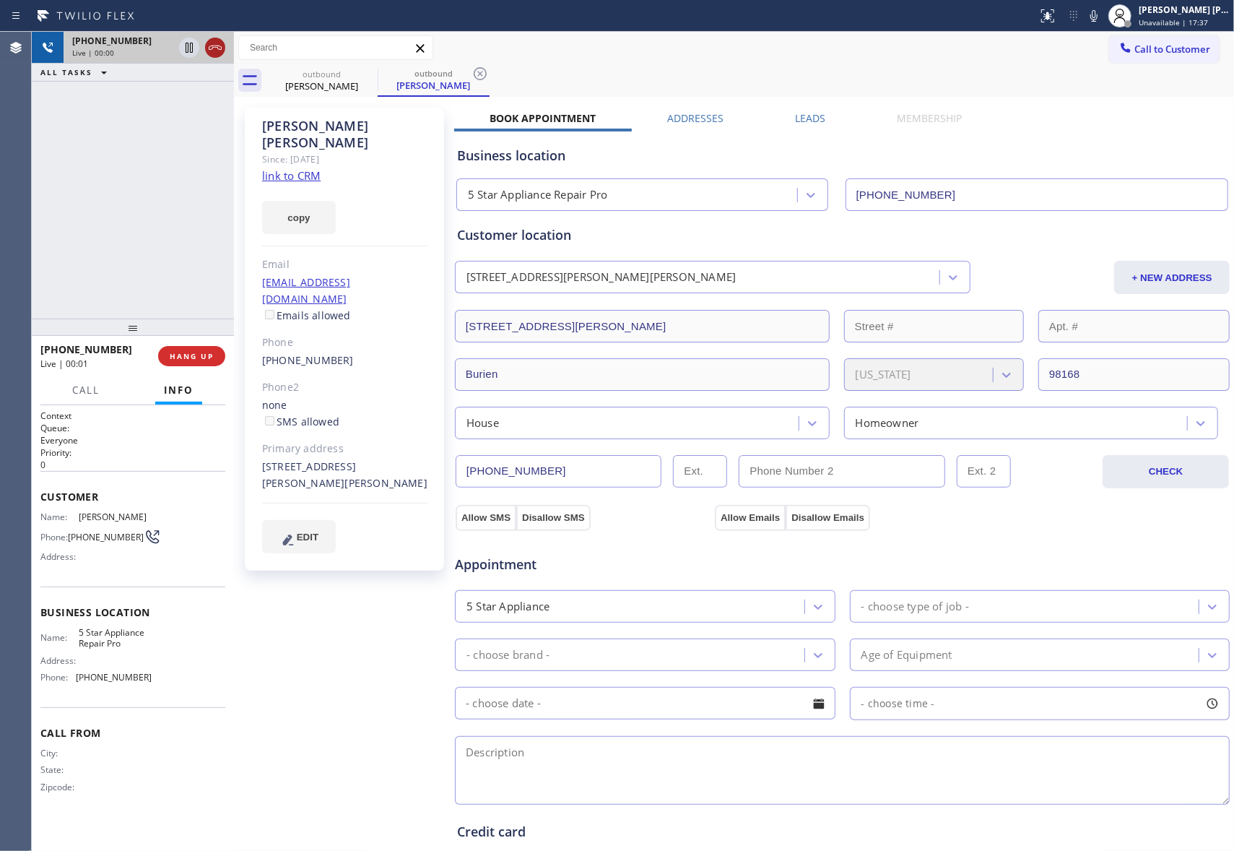
click at [212, 50] on icon at bounding box center [215, 47] width 17 height 17
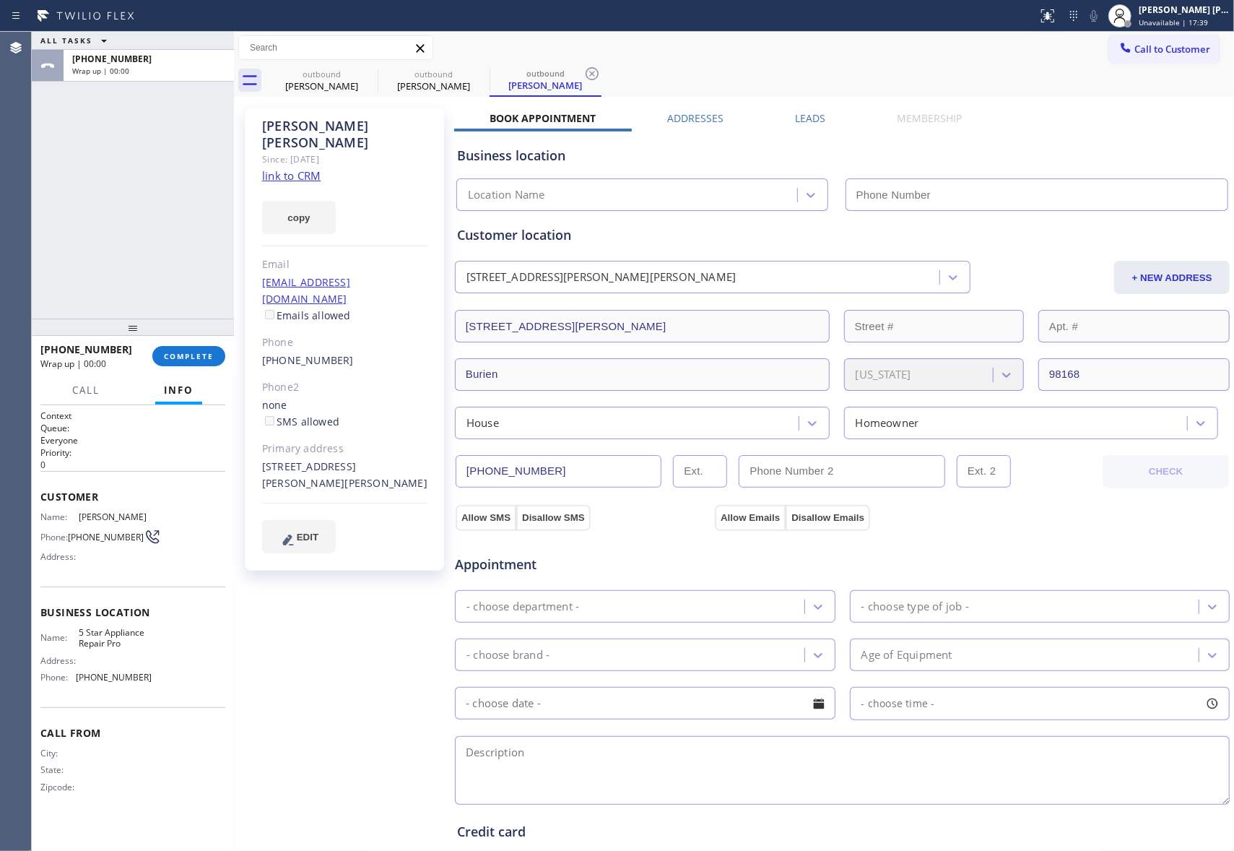
type input "[PHONE_NUMBER]"
click at [817, 116] on label "Leads" at bounding box center [810, 118] width 30 height 14
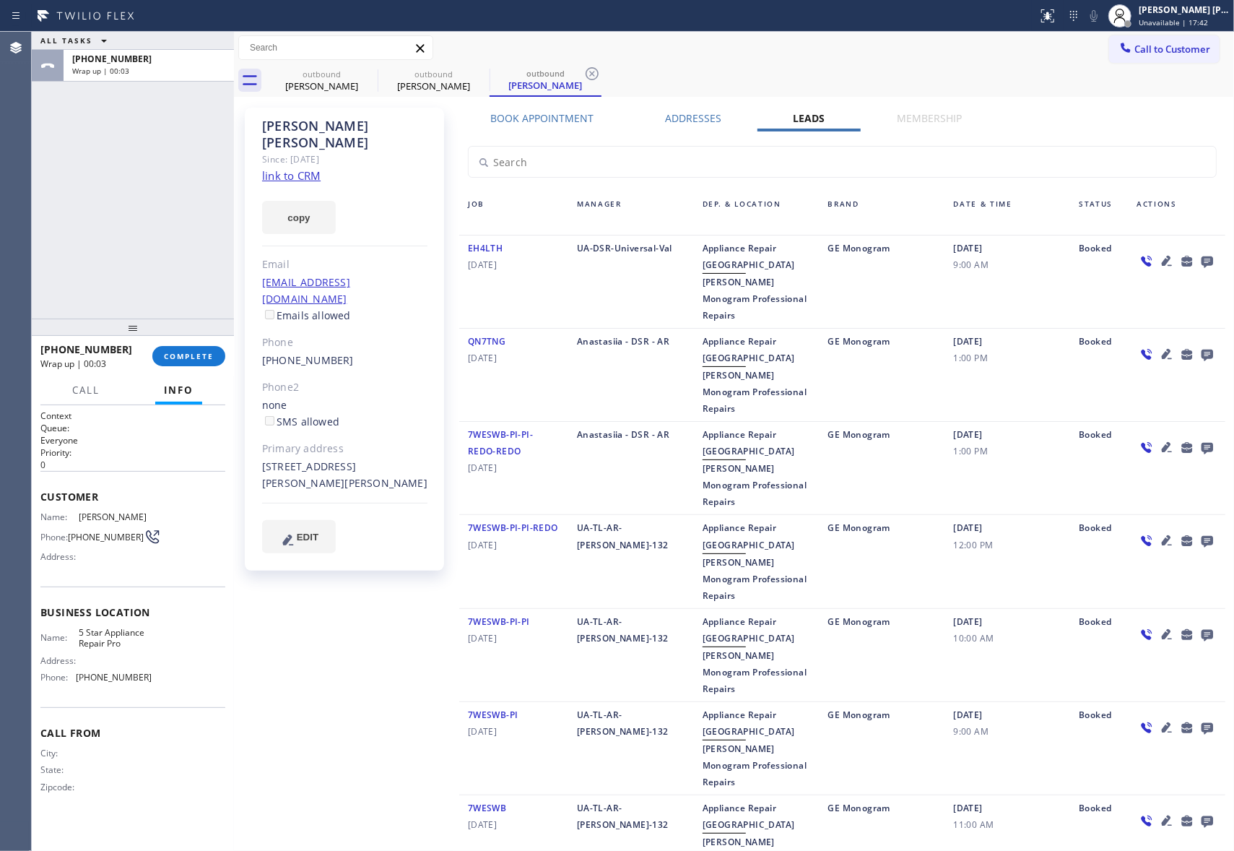
click at [1203, 259] on icon at bounding box center [1208, 262] width 12 height 12
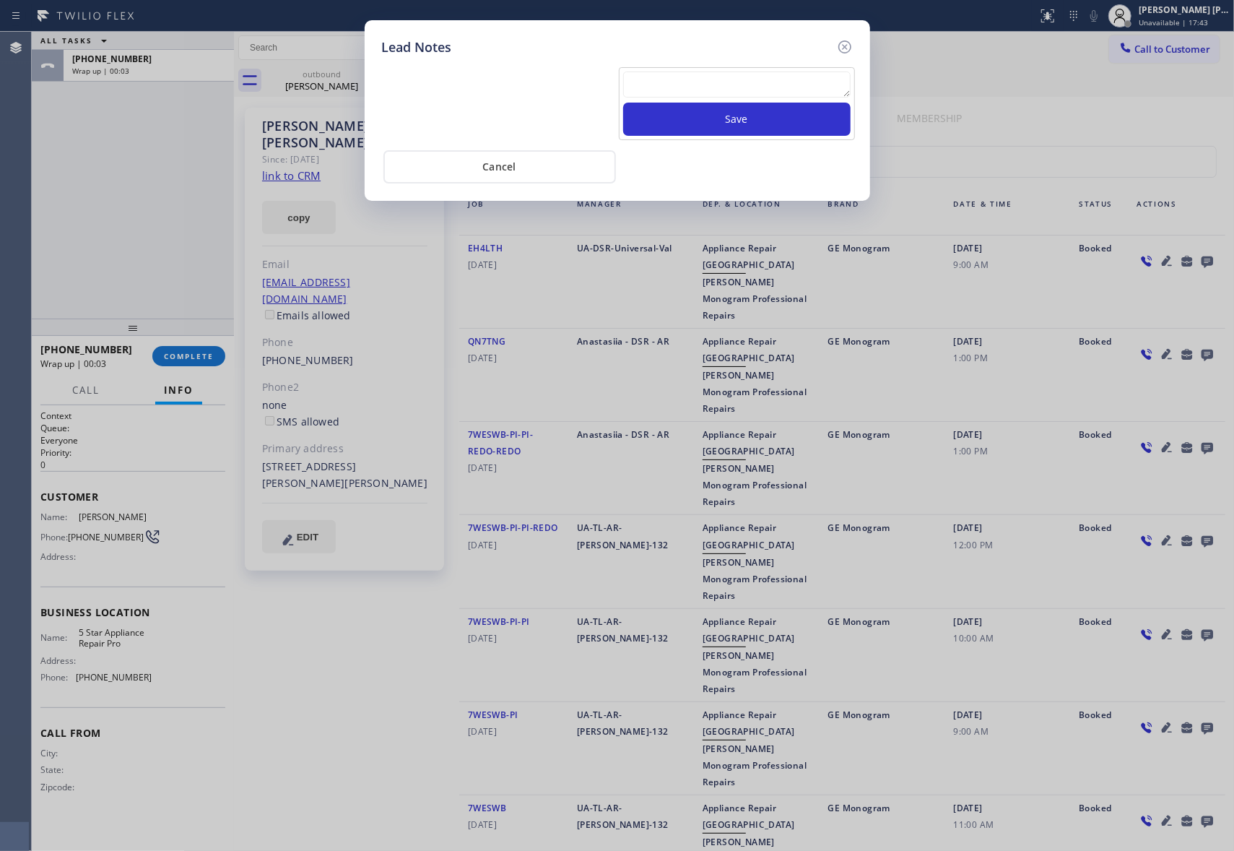
click at [654, 87] on textarea at bounding box center [736, 84] width 227 height 26
paste textarea "VM | please transfer if cx calls back"
type textarea "VM | please transfer if cx calls back"
click at [705, 114] on button "Save" at bounding box center [736, 119] width 227 height 33
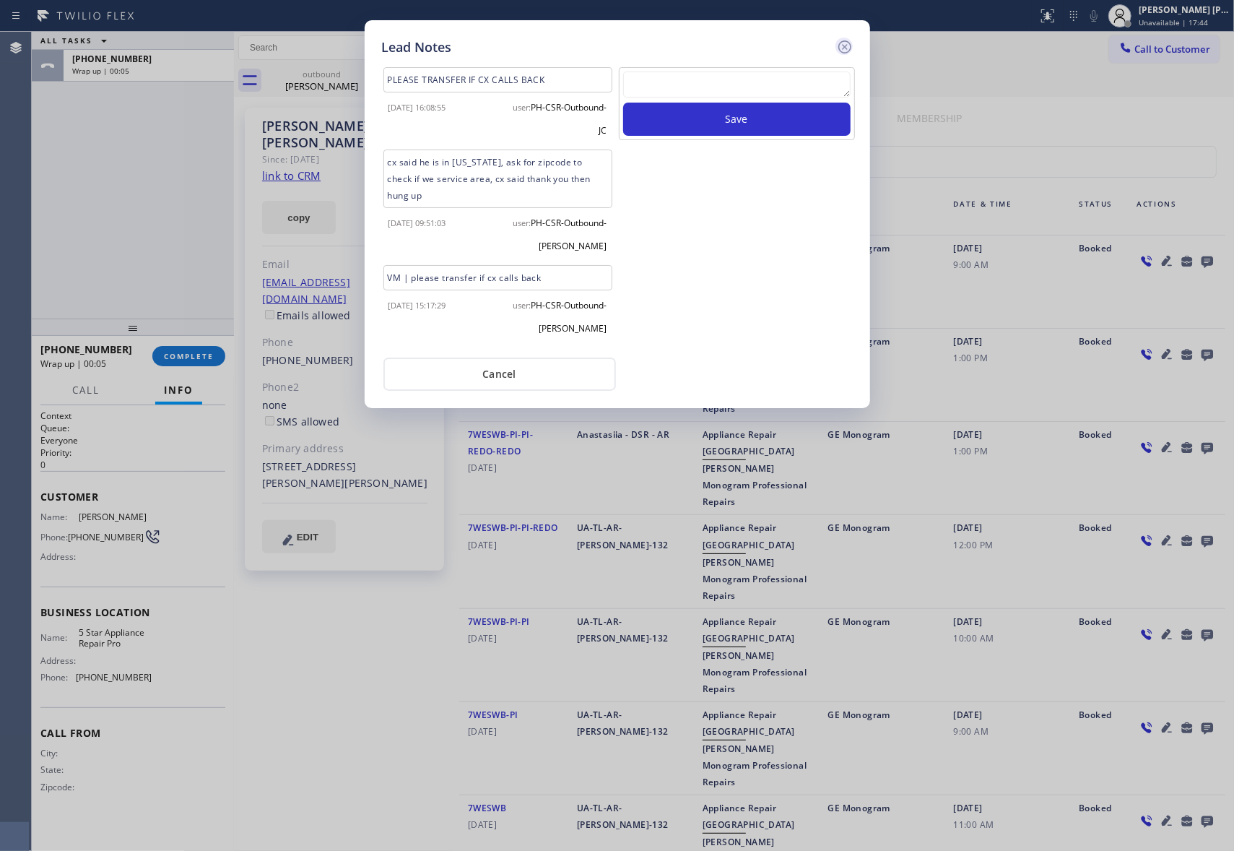
click at [845, 48] on icon at bounding box center [844, 46] width 17 height 17
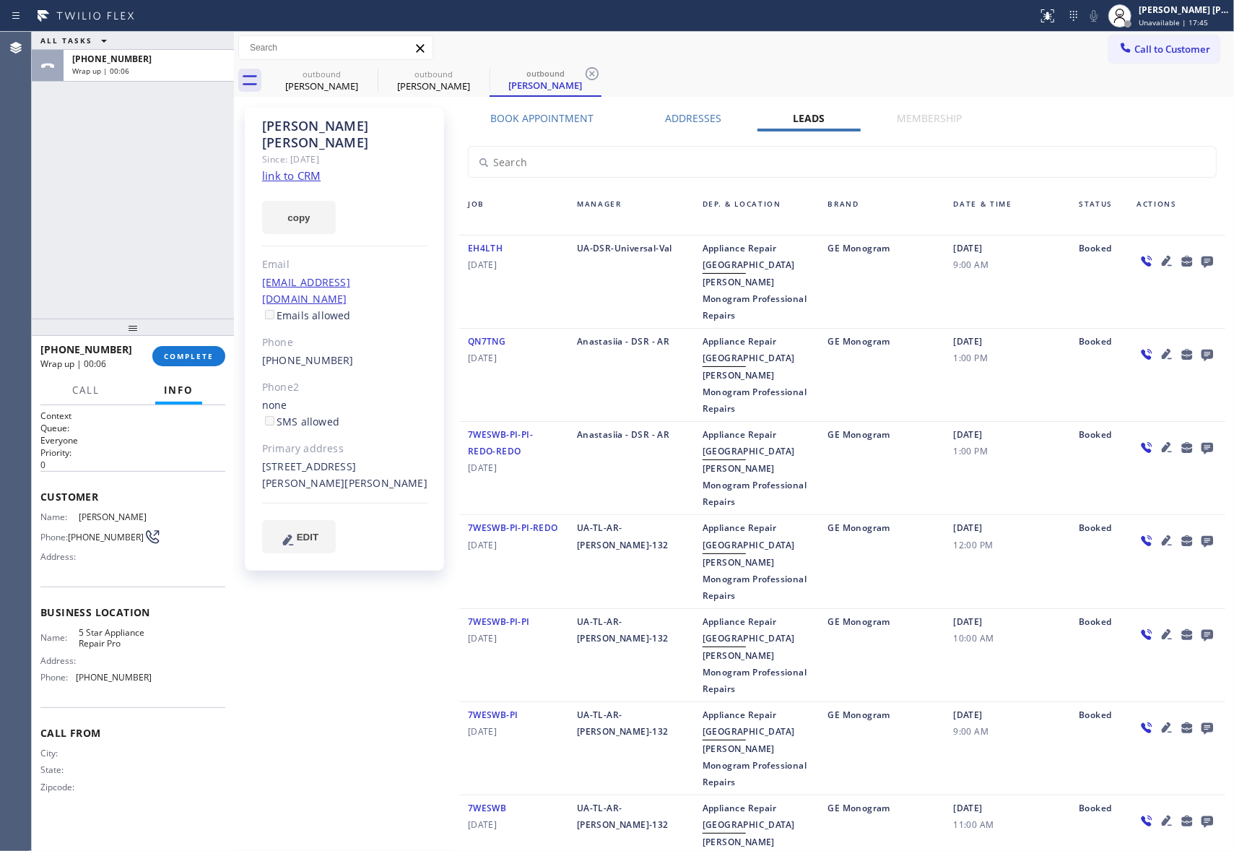
click at [197, 371] on div "+12064069817 Wrap up | 00:06 COMPLETE" at bounding box center [132, 356] width 185 height 38
click at [199, 354] on span "COMPLETE" at bounding box center [189, 356] width 50 height 10
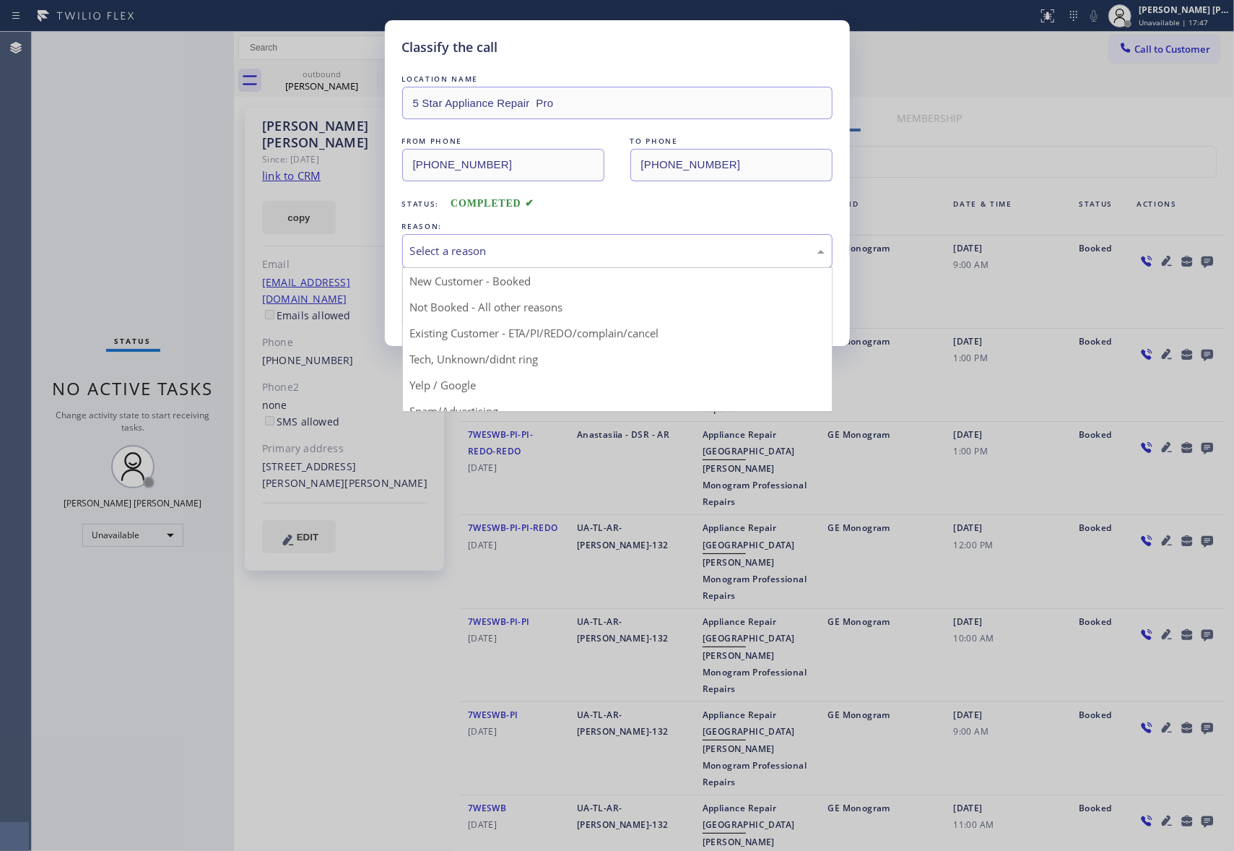
click at [491, 247] on div "Select a reason" at bounding box center [617, 251] width 414 height 17
click at [474, 306] on button "Save" at bounding box center [460, 305] width 116 height 46
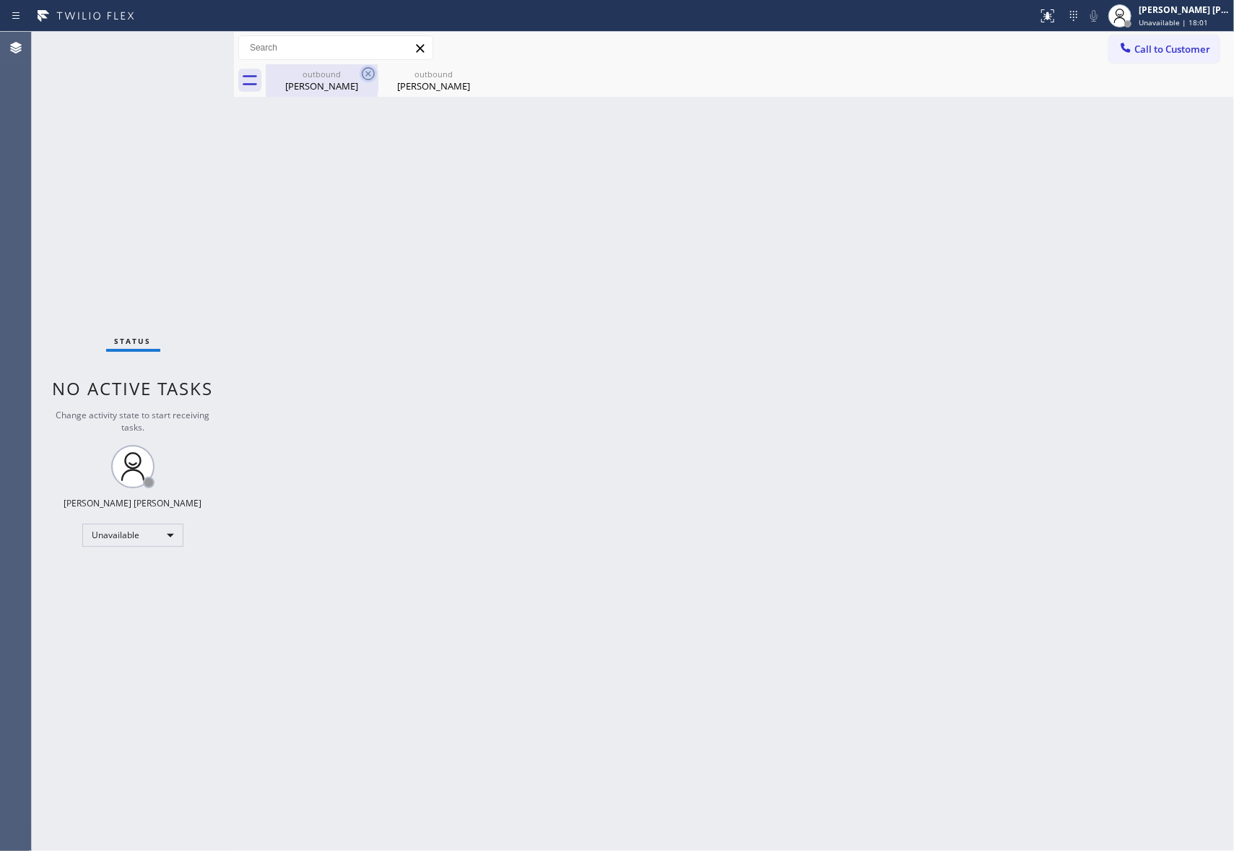
click at [368, 75] on icon at bounding box center [368, 73] width 17 height 17
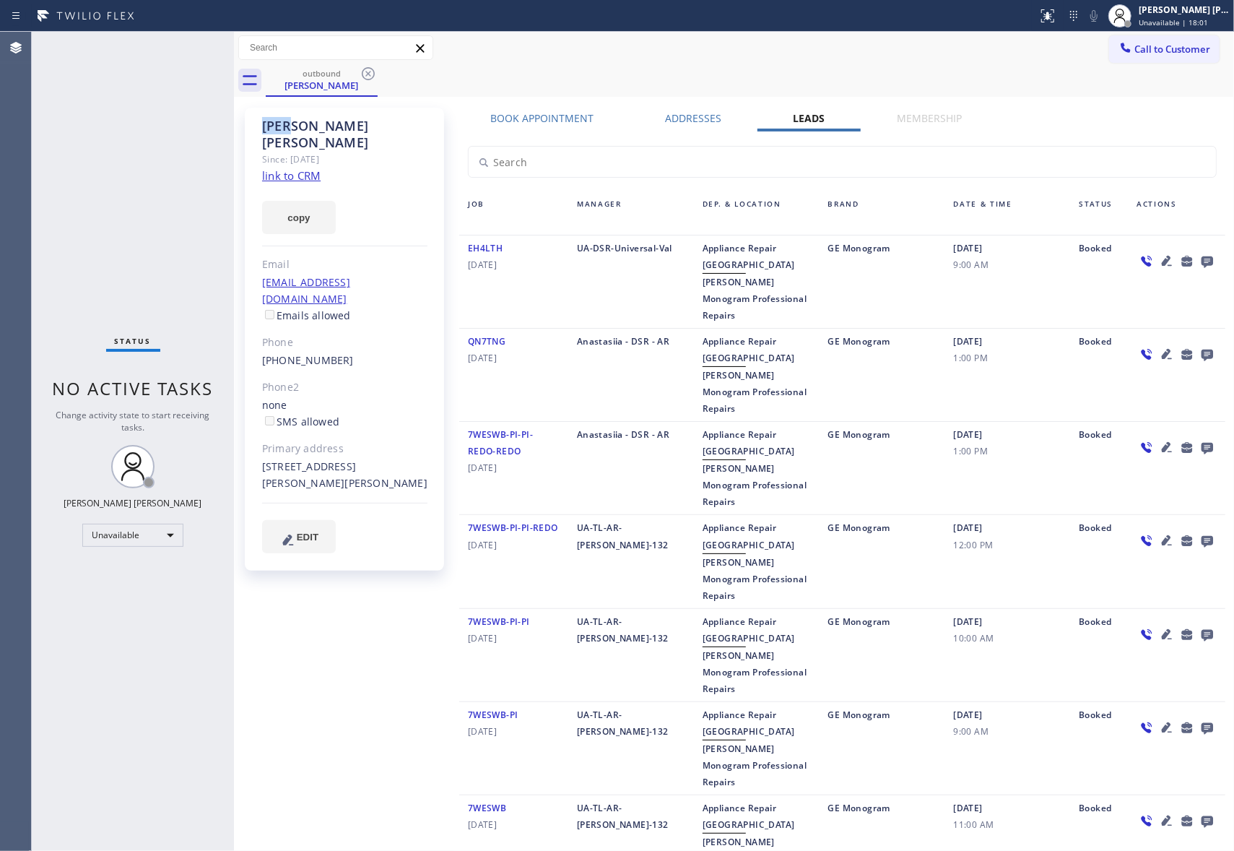
click at [368, 75] on icon at bounding box center [368, 73] width 17 height 17
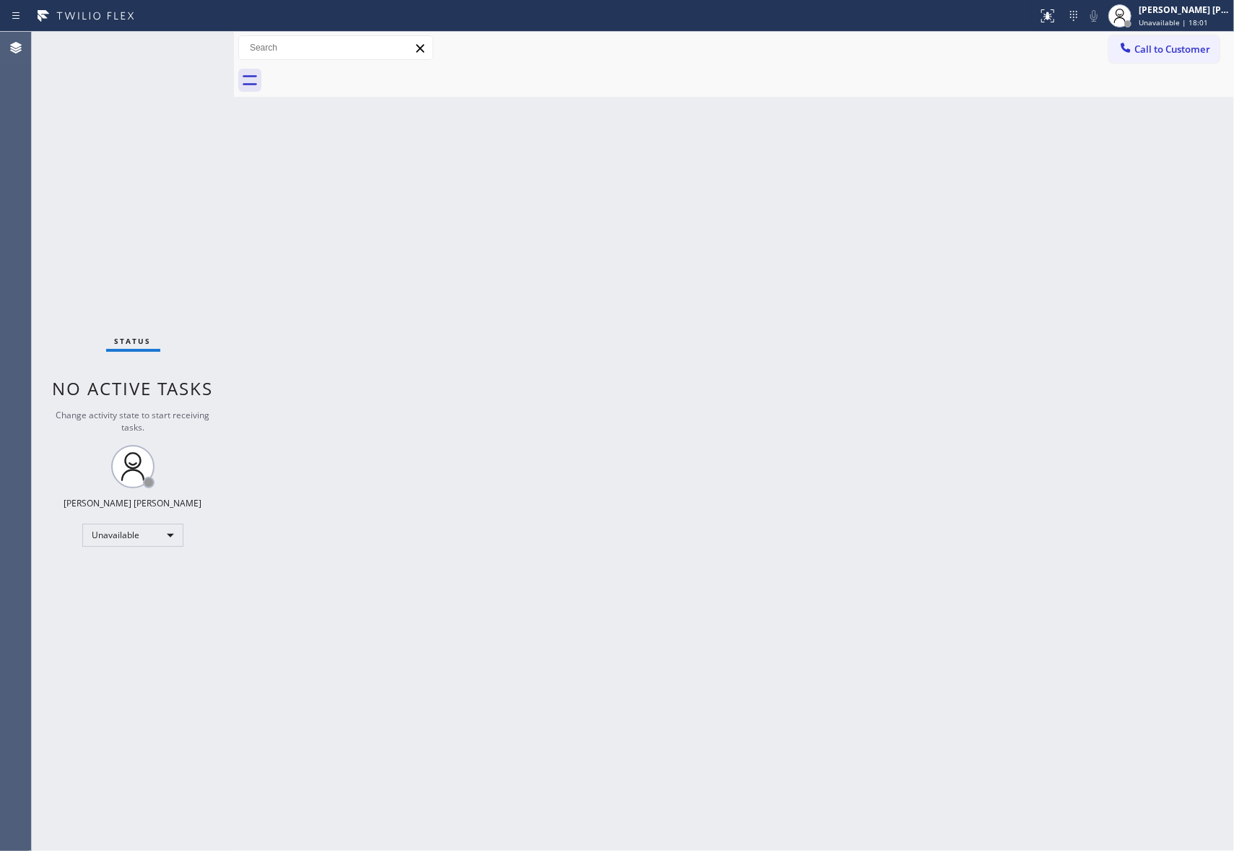
click at [368, 75] on div at bounding box center [750, 80] width 968 height 32
click at [1184, 50] on span "Call to Customer" at bounding box center [1172, 49] width 76 height 13
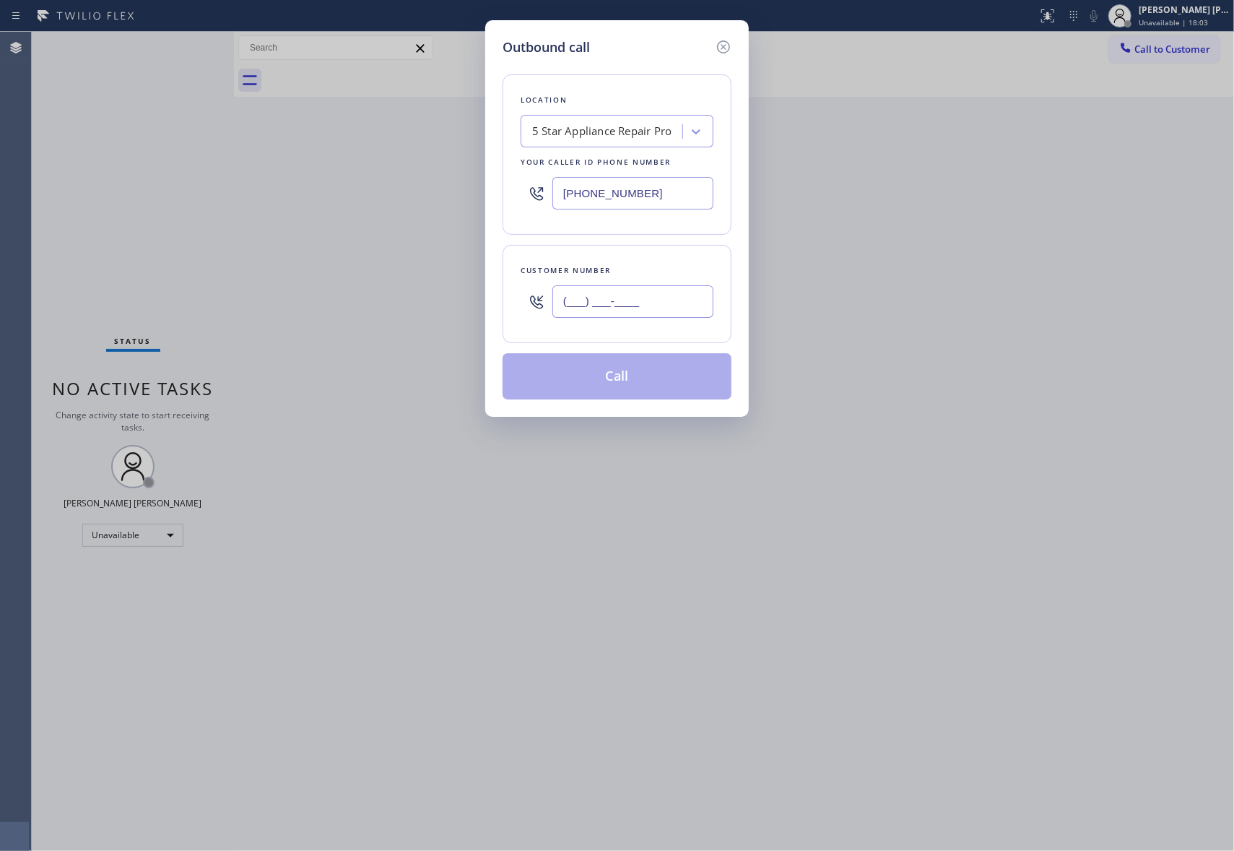
click at [625, 309] on input "(___) ___-____" at bounding box center [632, 301] width 161 height 32
paste input "408) 858-3143"
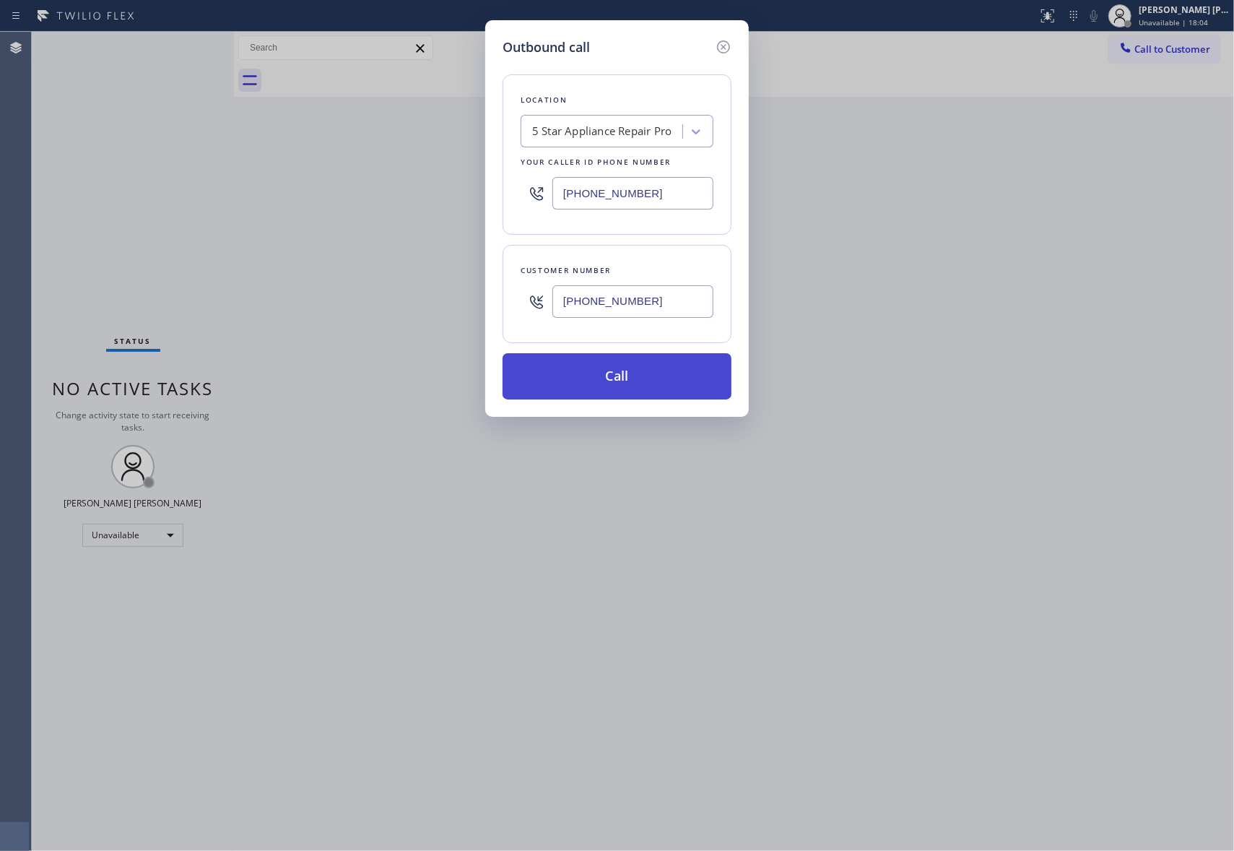
type input "(408) 858-3143"
click at [653, 376] on button "Call" at bounding box center [617, 376] width 229 height 46
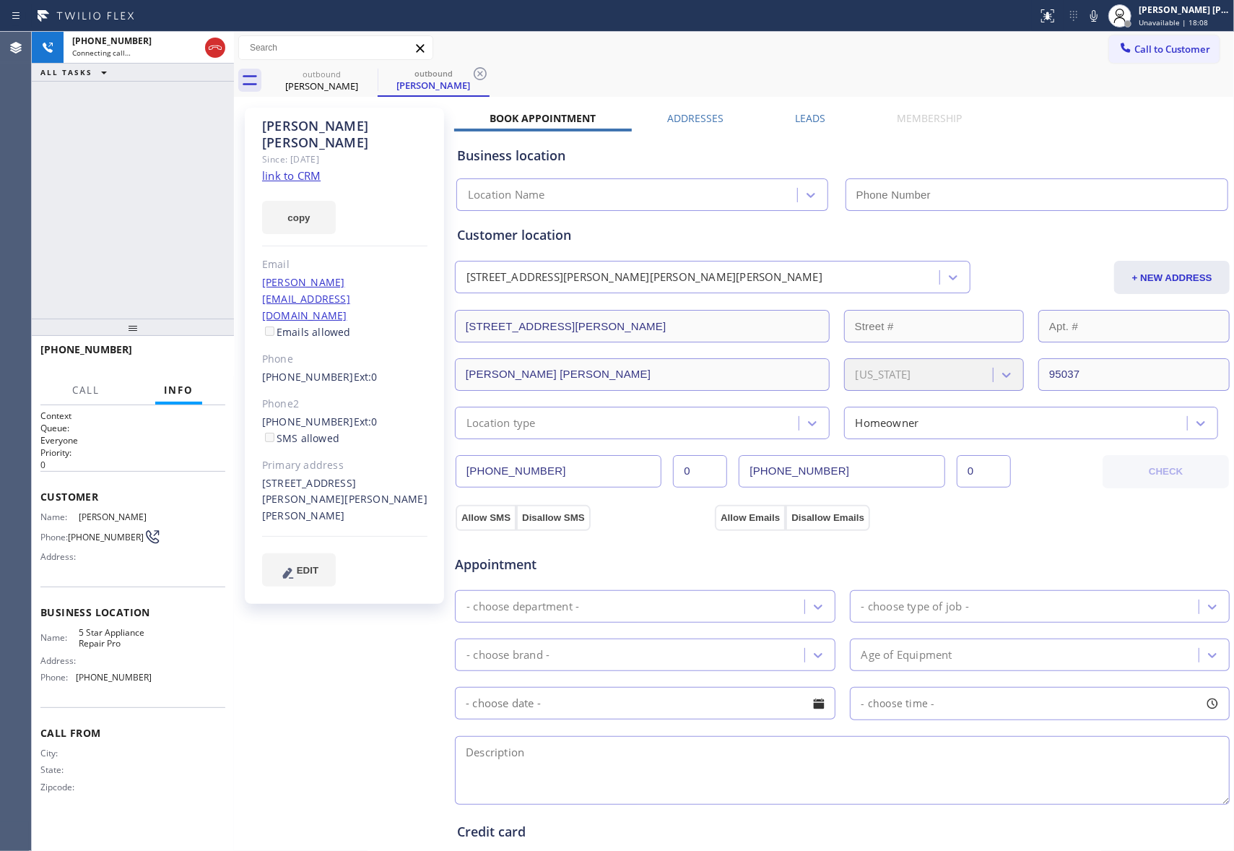
type input "[PHONE_NUMBER]"
click at [276, 475] on div "19715 Hale Avenue Morgan Hill, 95037 CA" at bounding box center [344, 500] width 165 height 50
copy div "95037"
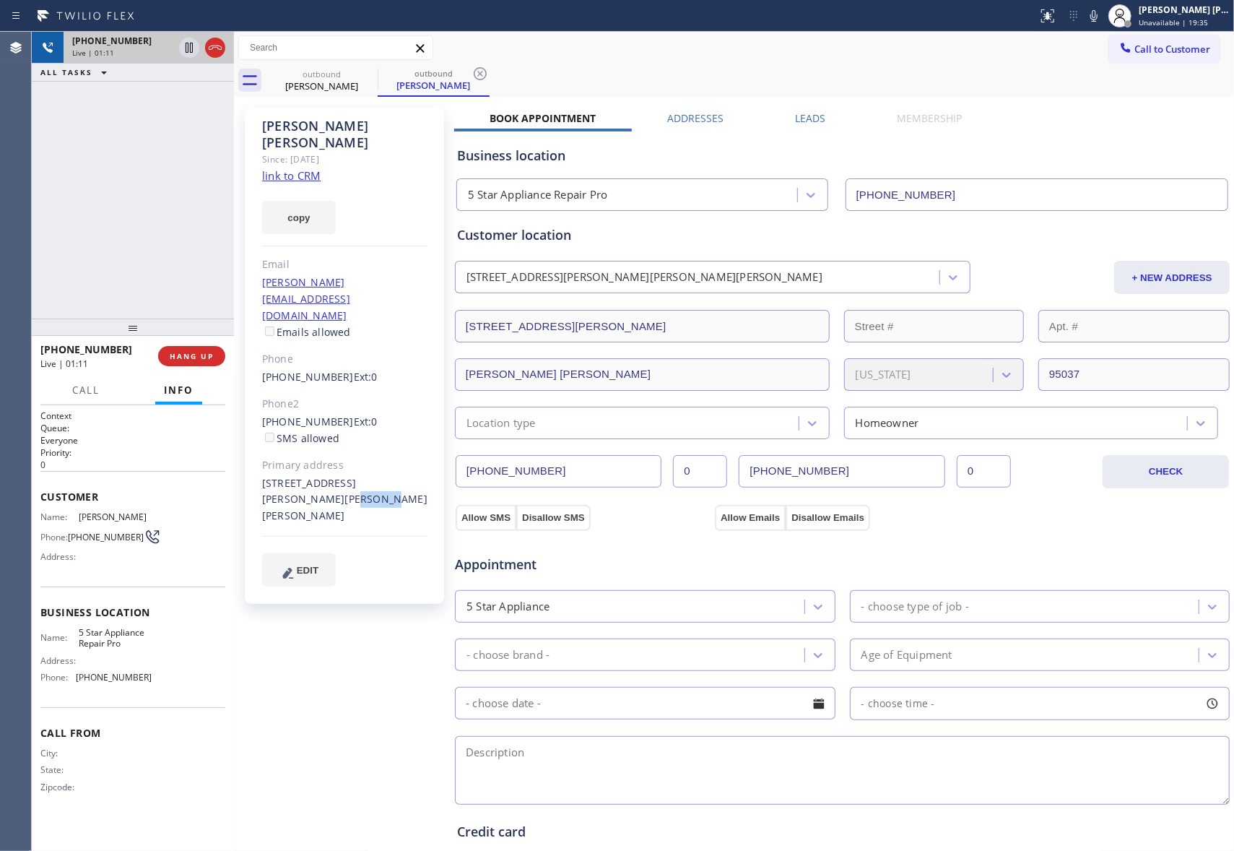
click at [214, 48] on icon at bounding box center [215, 47] width 17 height 17
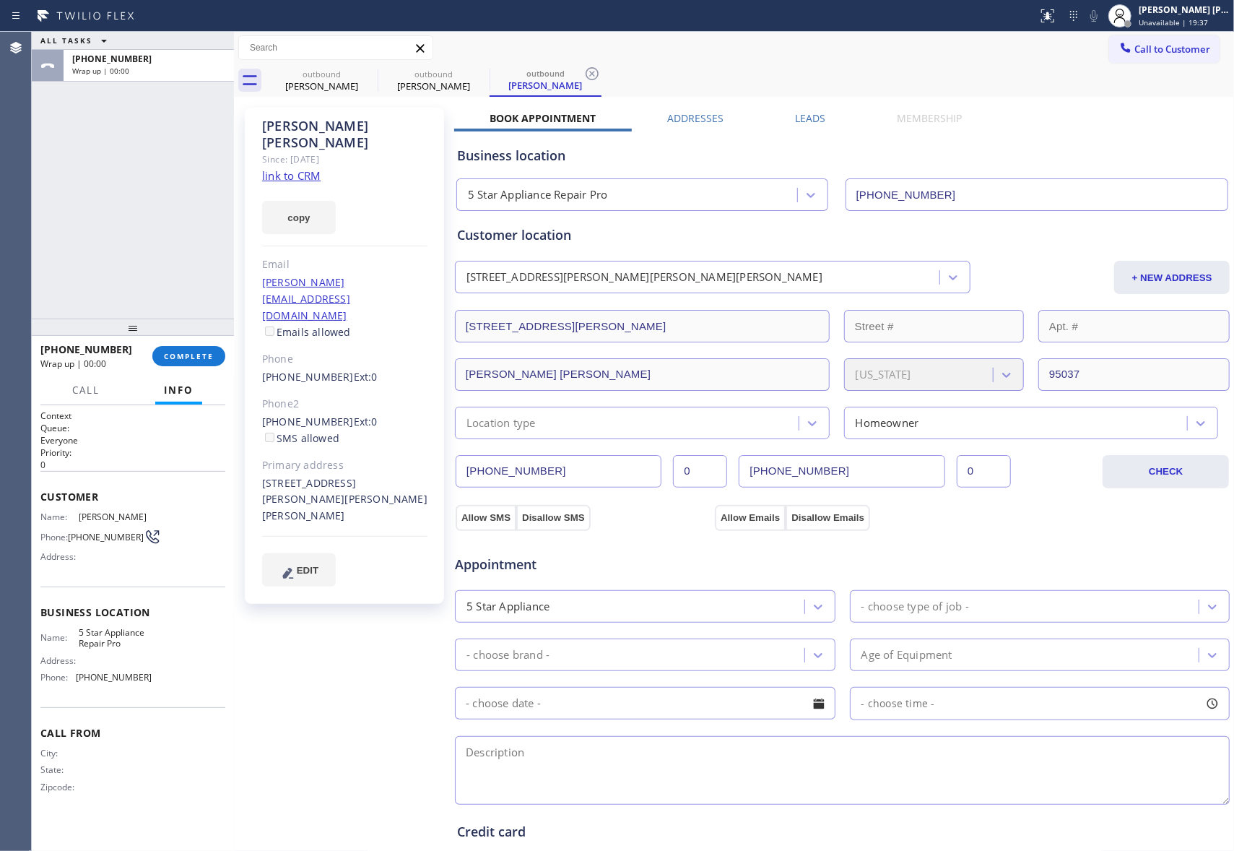
type input "[PHONE_NUMBER]"
click at [810, 111] on label "Leads" at bounding box center [810, 118] width 30 height 14
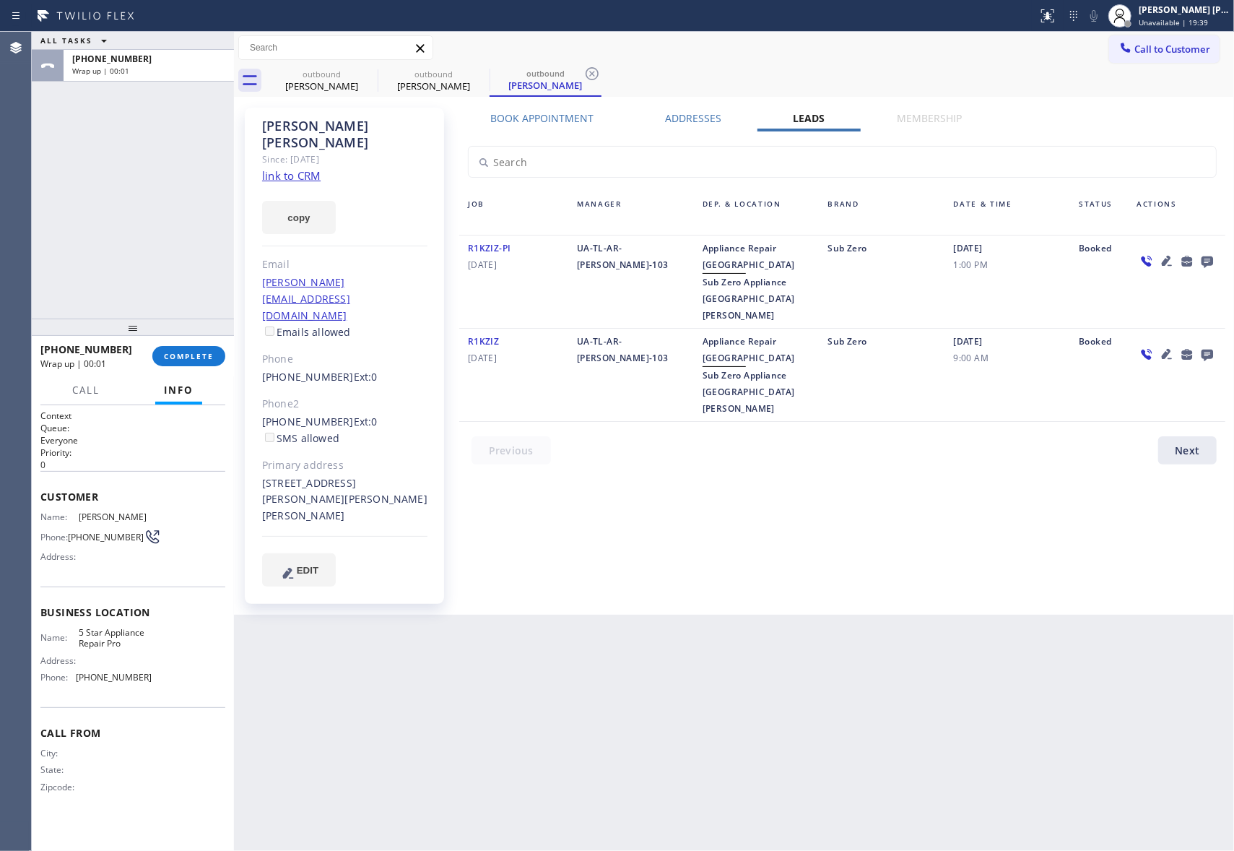
click at [1216, 261] on icon at bounding box center [1207, 261] width 17 height 18
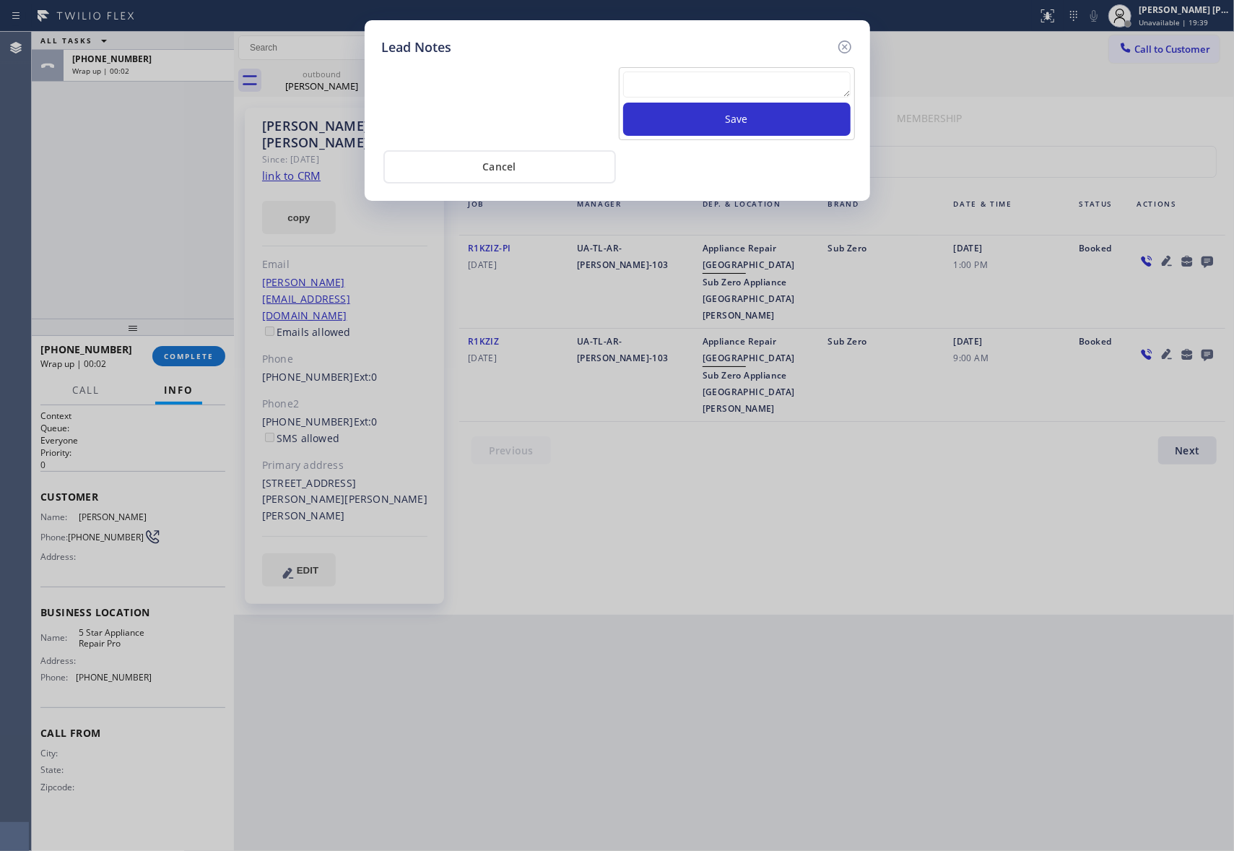
click at [711, 79] on textarea at bounding box center [736, 84] width 227 height 26
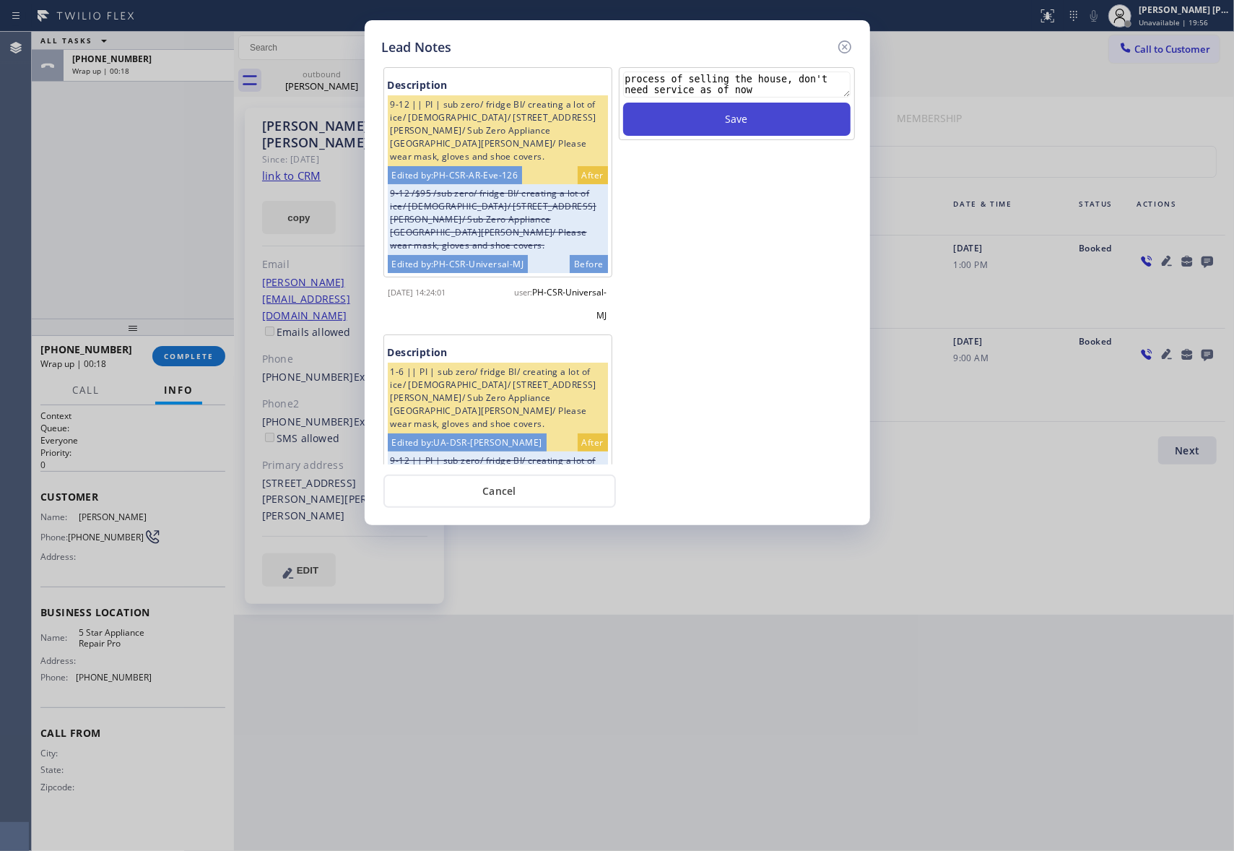
type textarea "process of selling the house, don't need service as of now"
click at [832, 120] on button "Save" at bounding box center [736, 119] width 227 height 33
click at [845, 50] on icon at bounding box center [844, 46] width 17 height 17
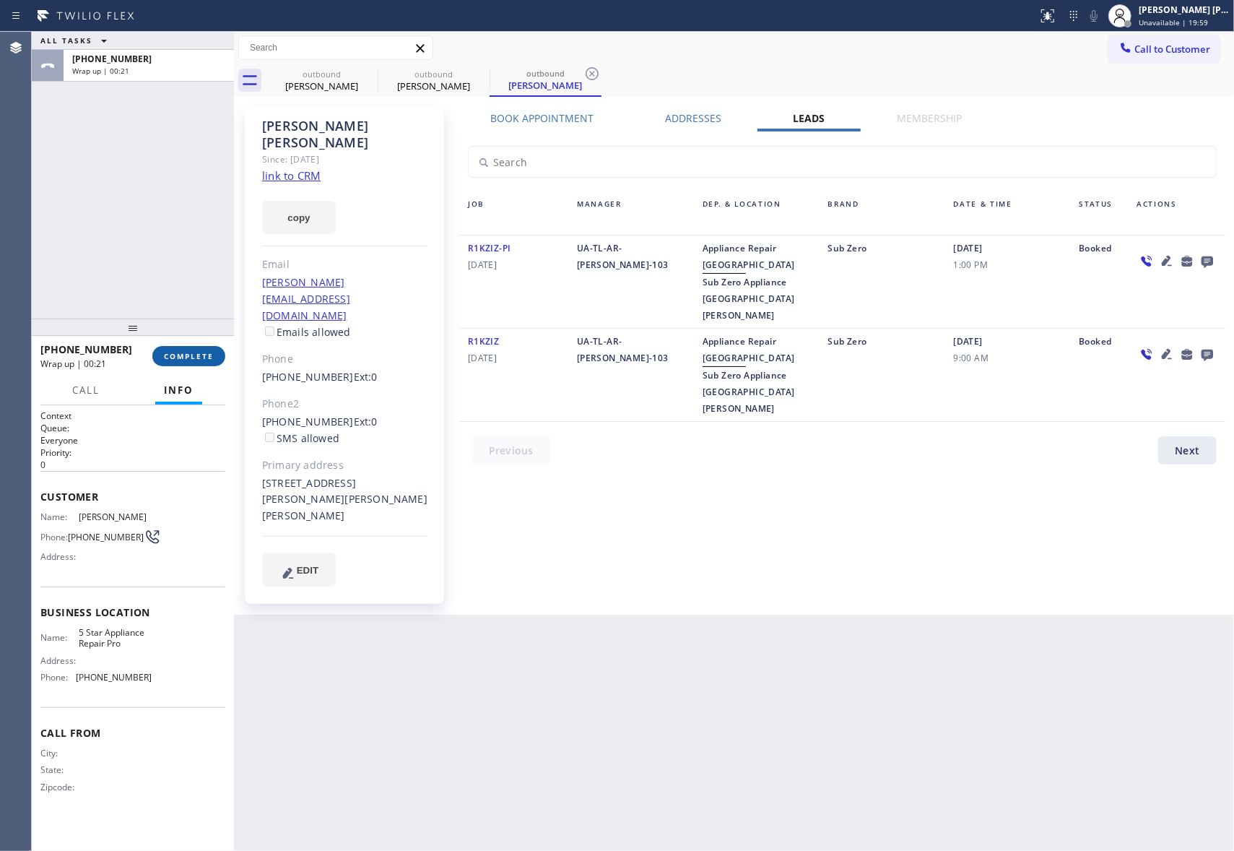
click at [195, 358] on span "COMPLETE" at bounding box center [189, 356] width 50 height 10
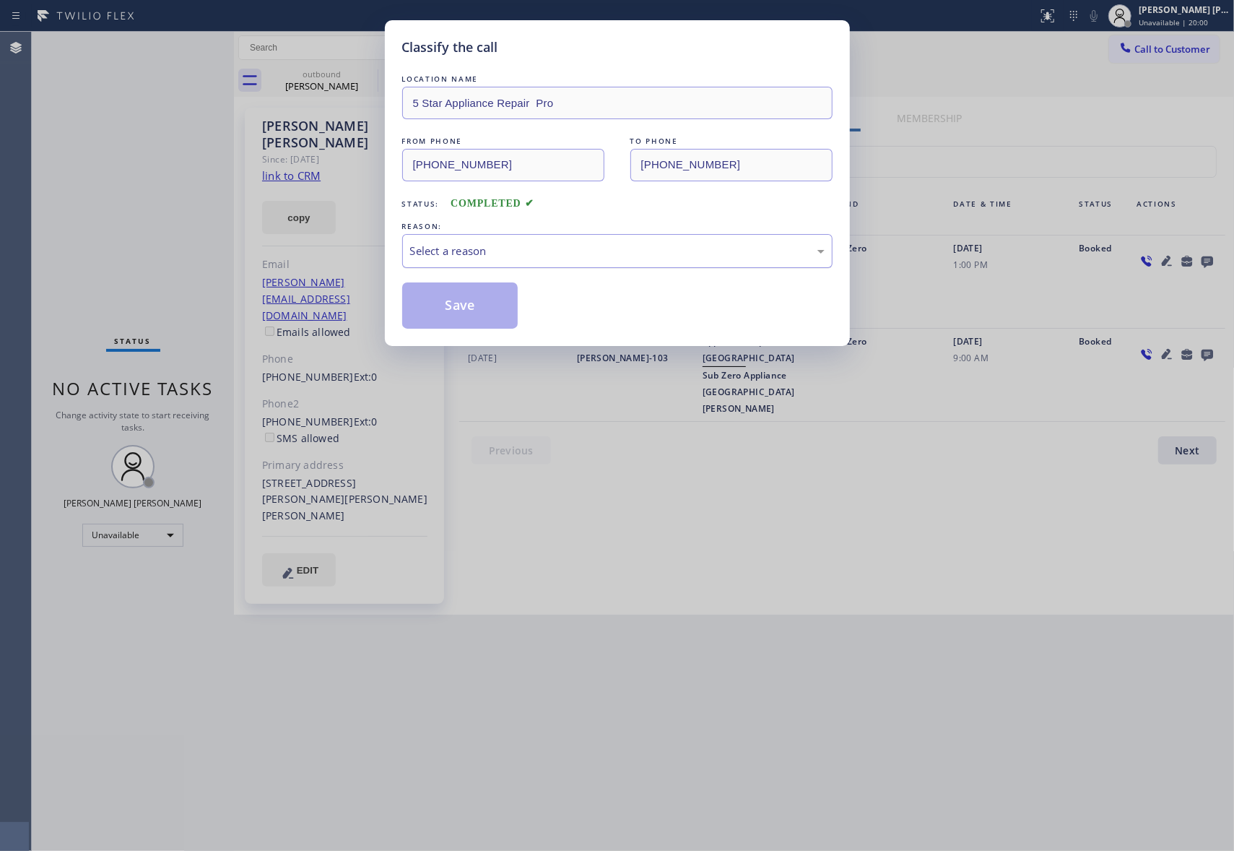
click at [507, 252] on div "Select a reason" at bounding box center [617, 251] width 414 height 17
click at [456, 306] on button "Save" at bounding box center [460, 305] width 116 height 46
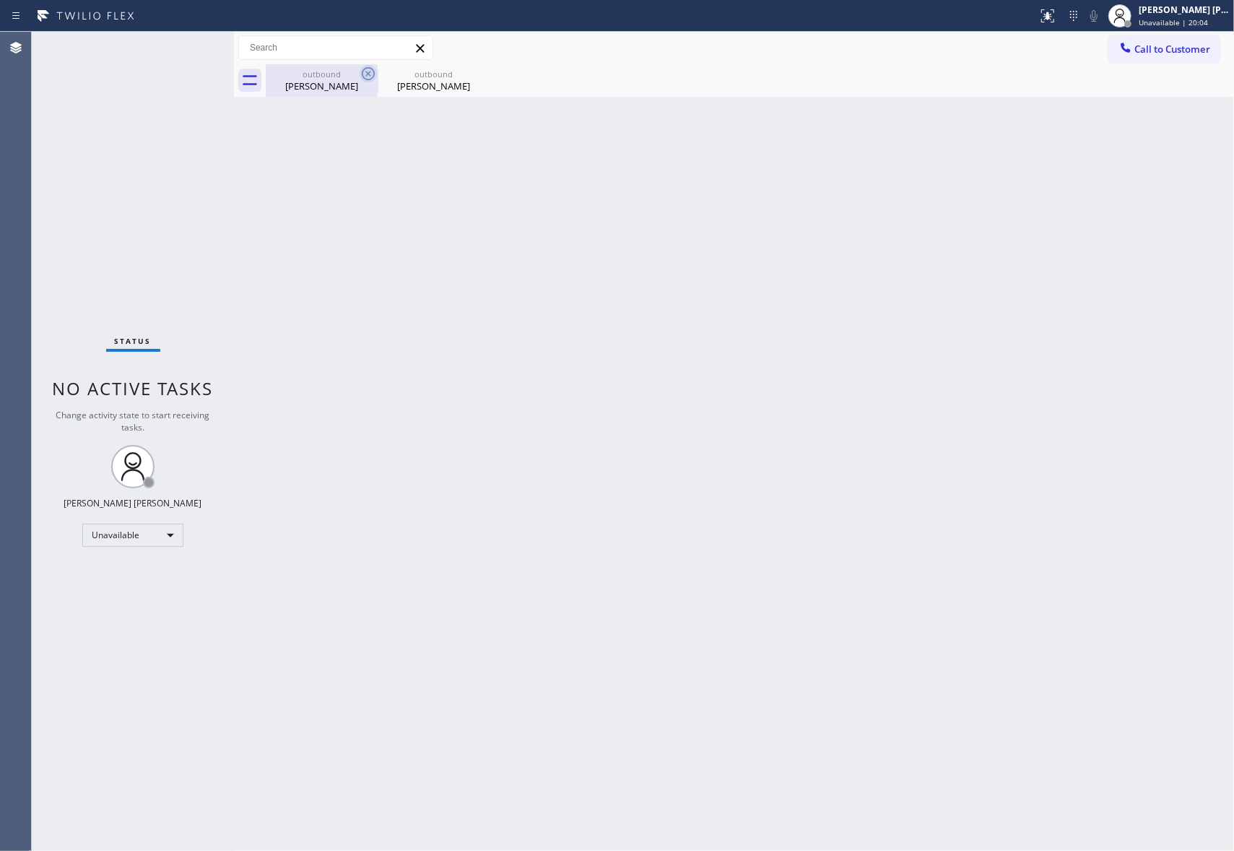
drag, startPoint x: 337, startPoint y: 70, endPoint x: 374, endPoint y: 70, distance: 37.6
click at [337, 70] on div "outbound" at bounding box center [321, 74] width 109 height 11
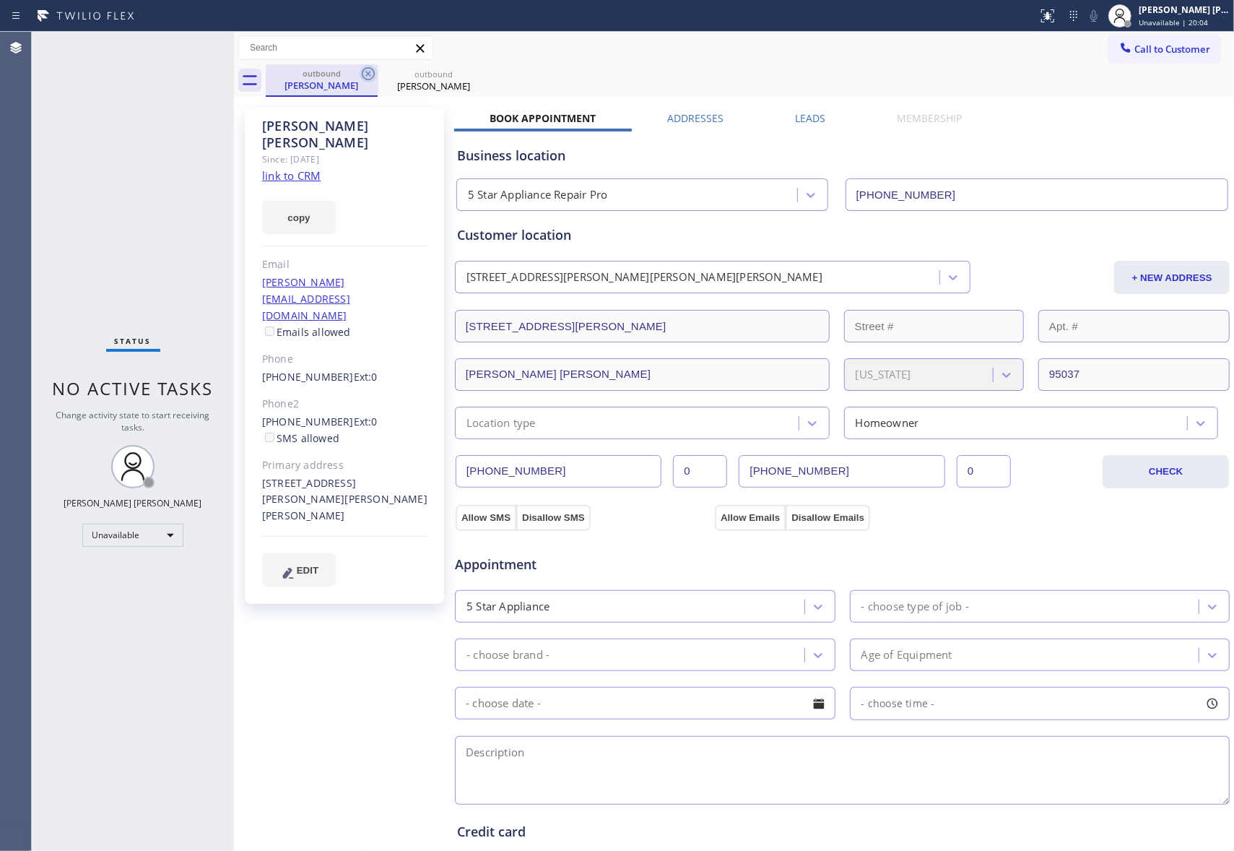
click at [376, 66] on icon at bounding box center [368, 73] width 17 height 17
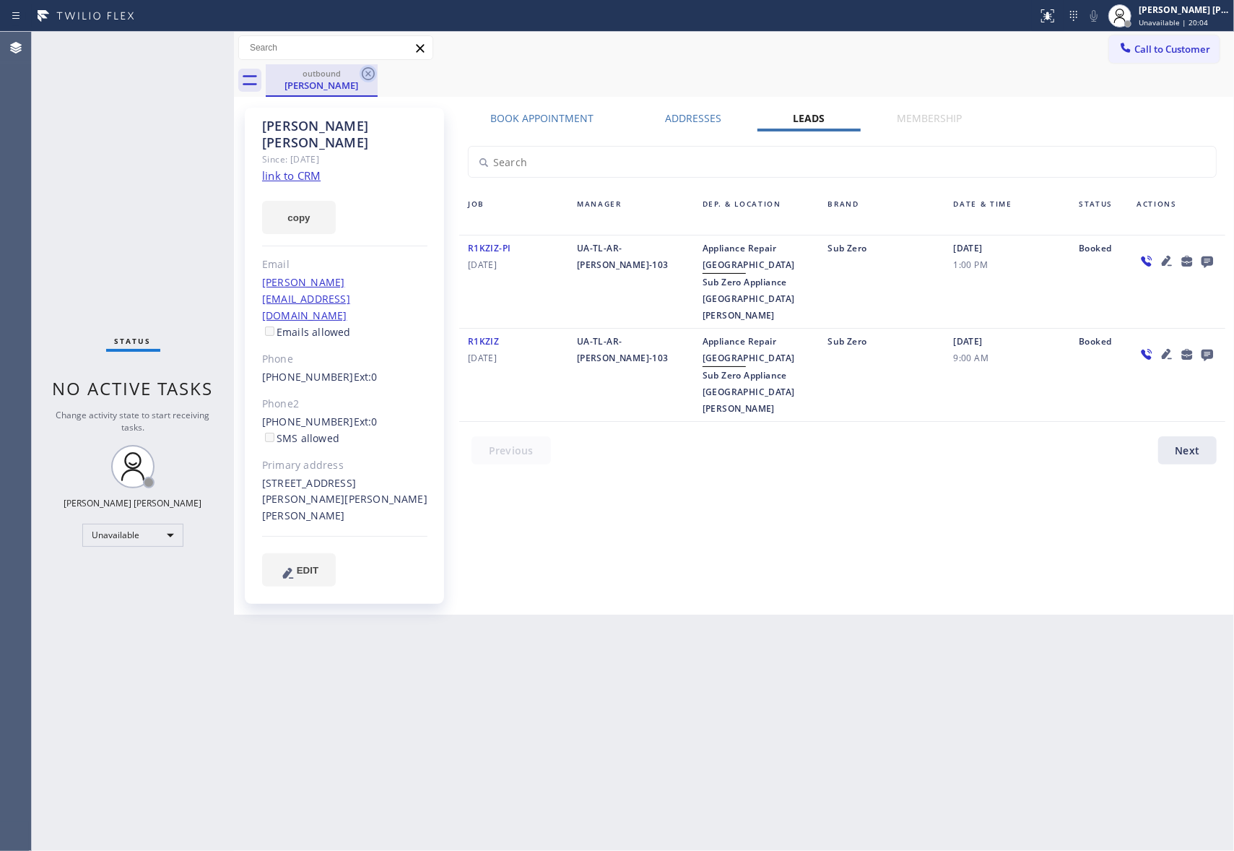
click at [367, 70] on icon at bounding box center [368, 73] width 17 height 17
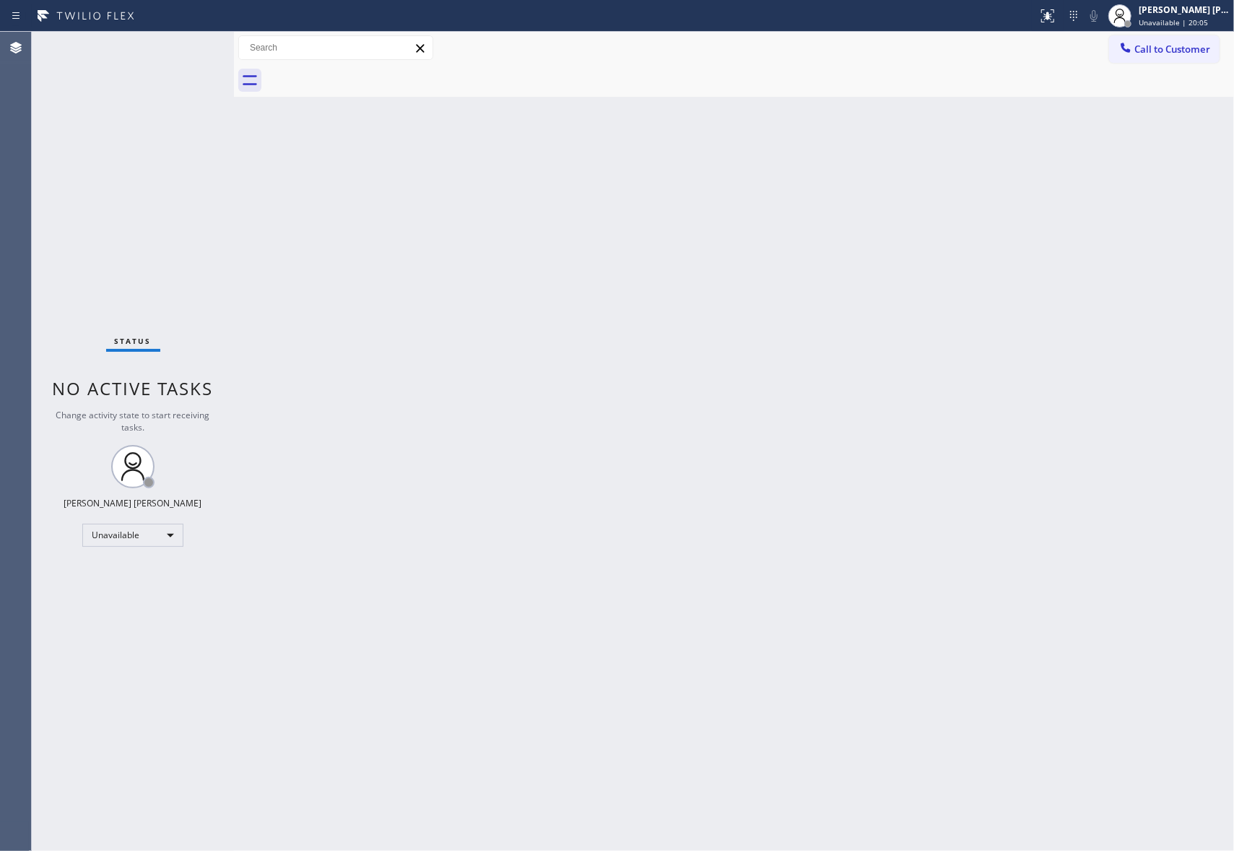
click at [367, 70] on div at bounding box center [750, 80] width 968 height 32
drag, startPoint x: 367, startPoint y: 70, endPoint x: 345, endPoint y: 48, distance: 31.2
click at [364, 70] on div at bounding box center [750, 80] width 968 height 32
click at [1185, 47] on span "Call to Customer" at bounding box center [1172, 49] width 76 height 13
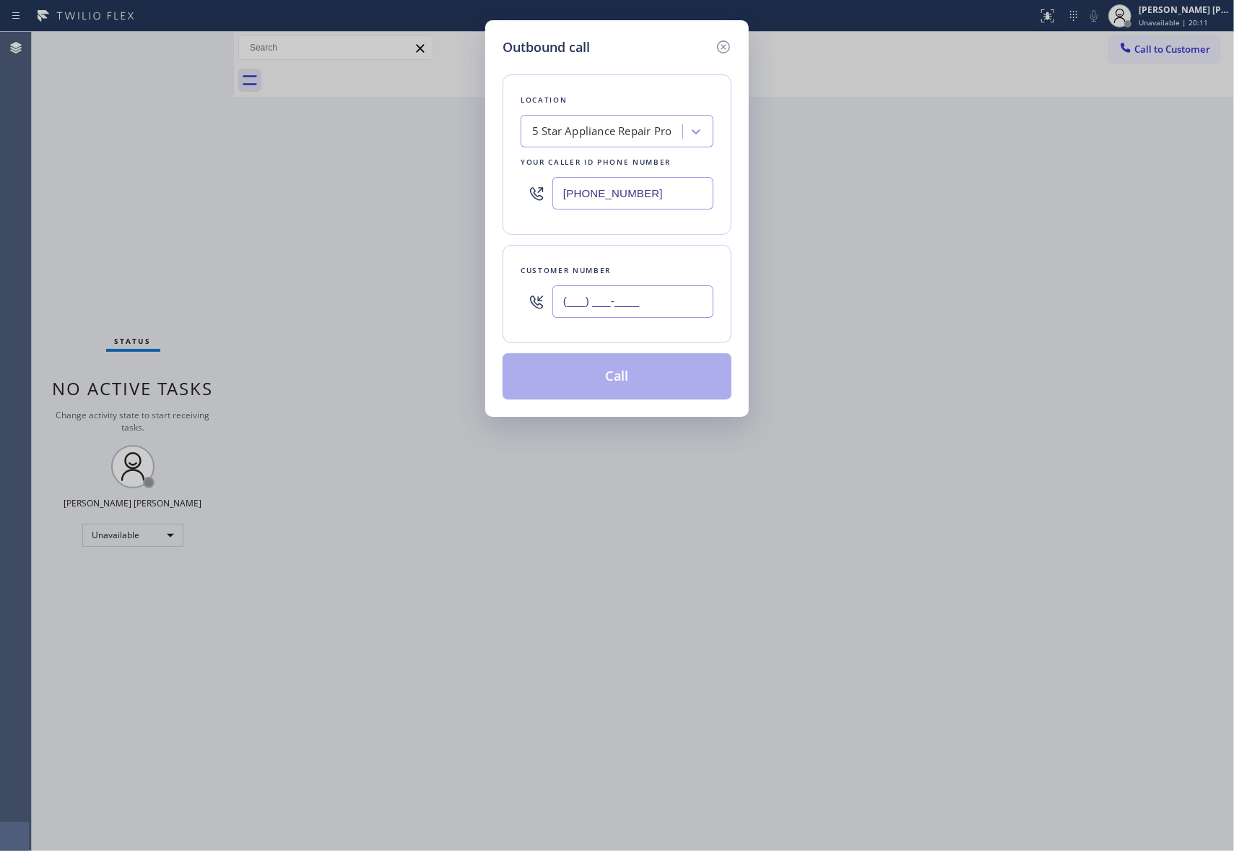
click at [666, 296] on input "(___) ___-____" at bounding box center [632, 301] width 161 height 32
paste input "617) 275-1879"
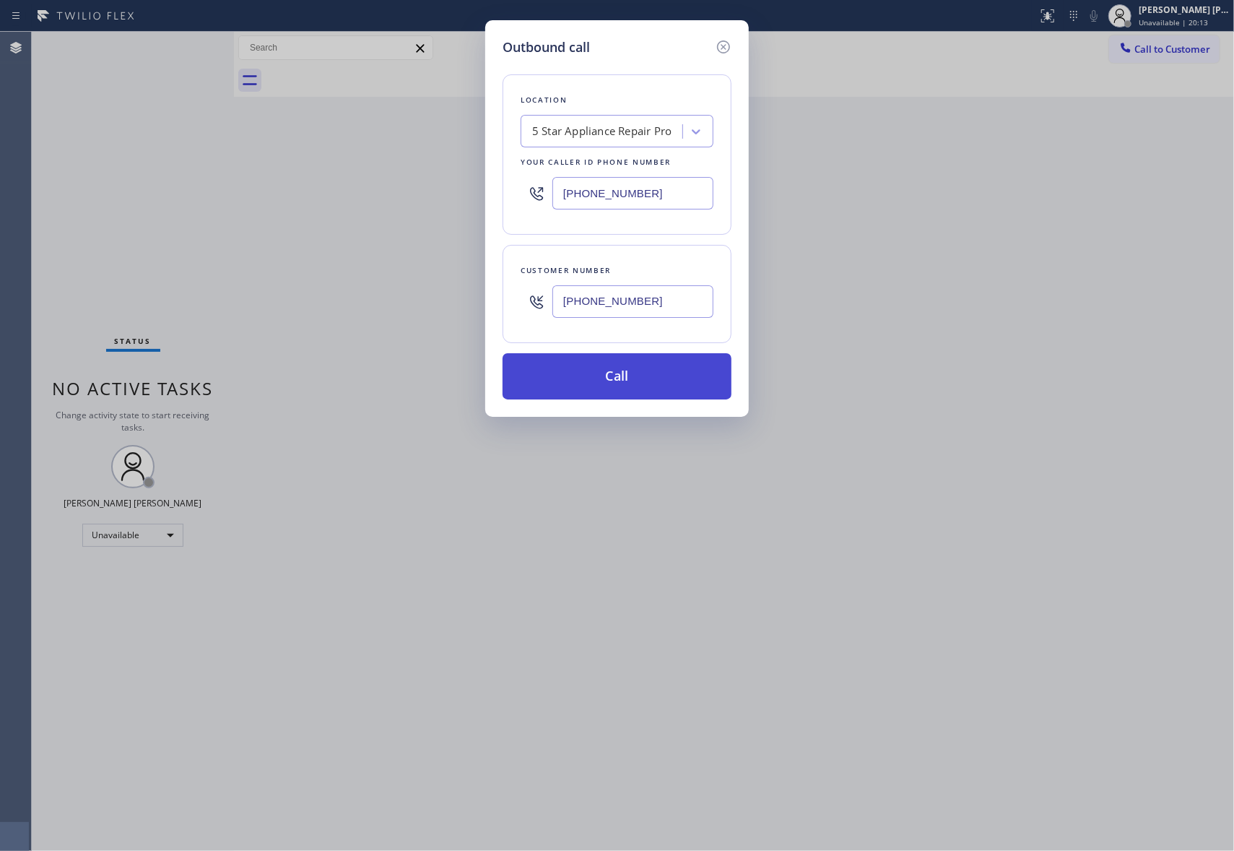
type input "(617) 275-1879"
click at [677, 383] on button "Call" at bounding box center [617, 376] width 229 height 46
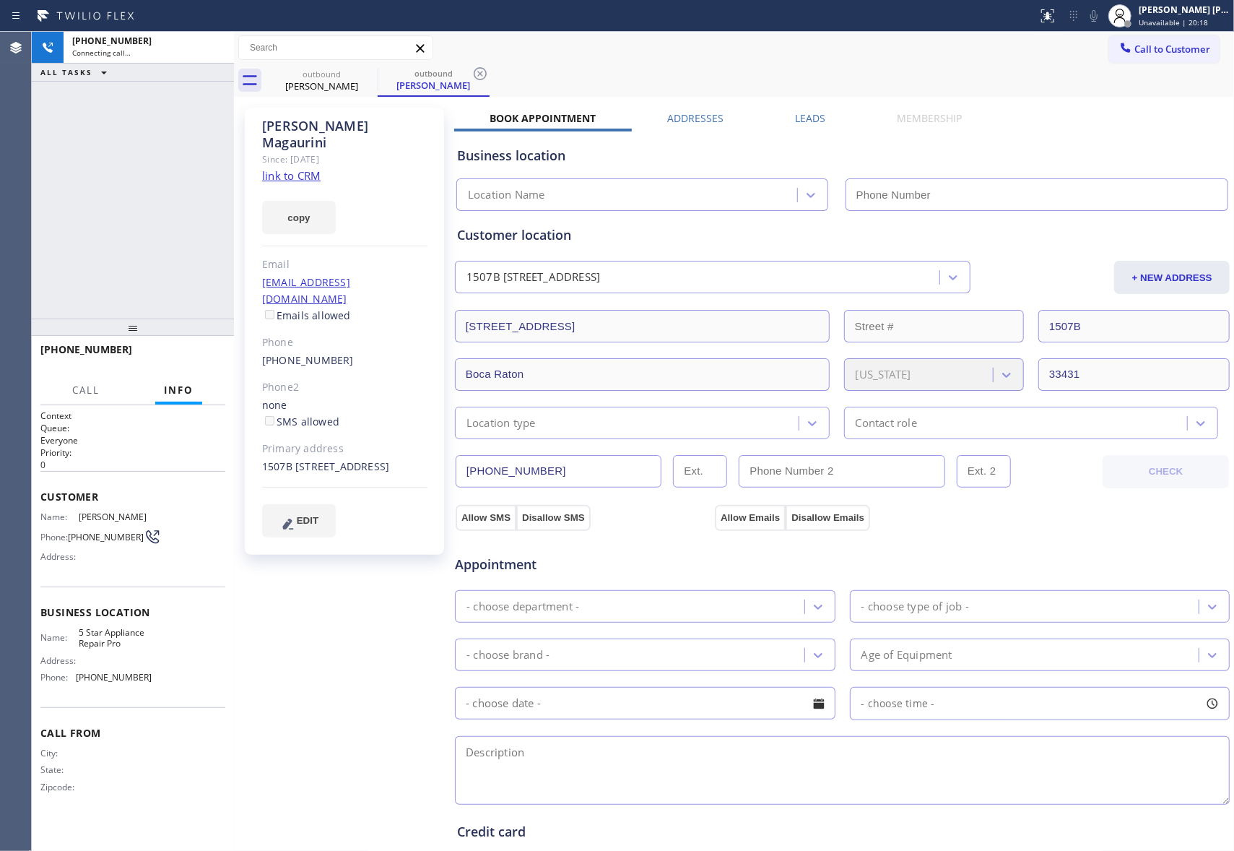
type input "[PHONE_NUMBER]"
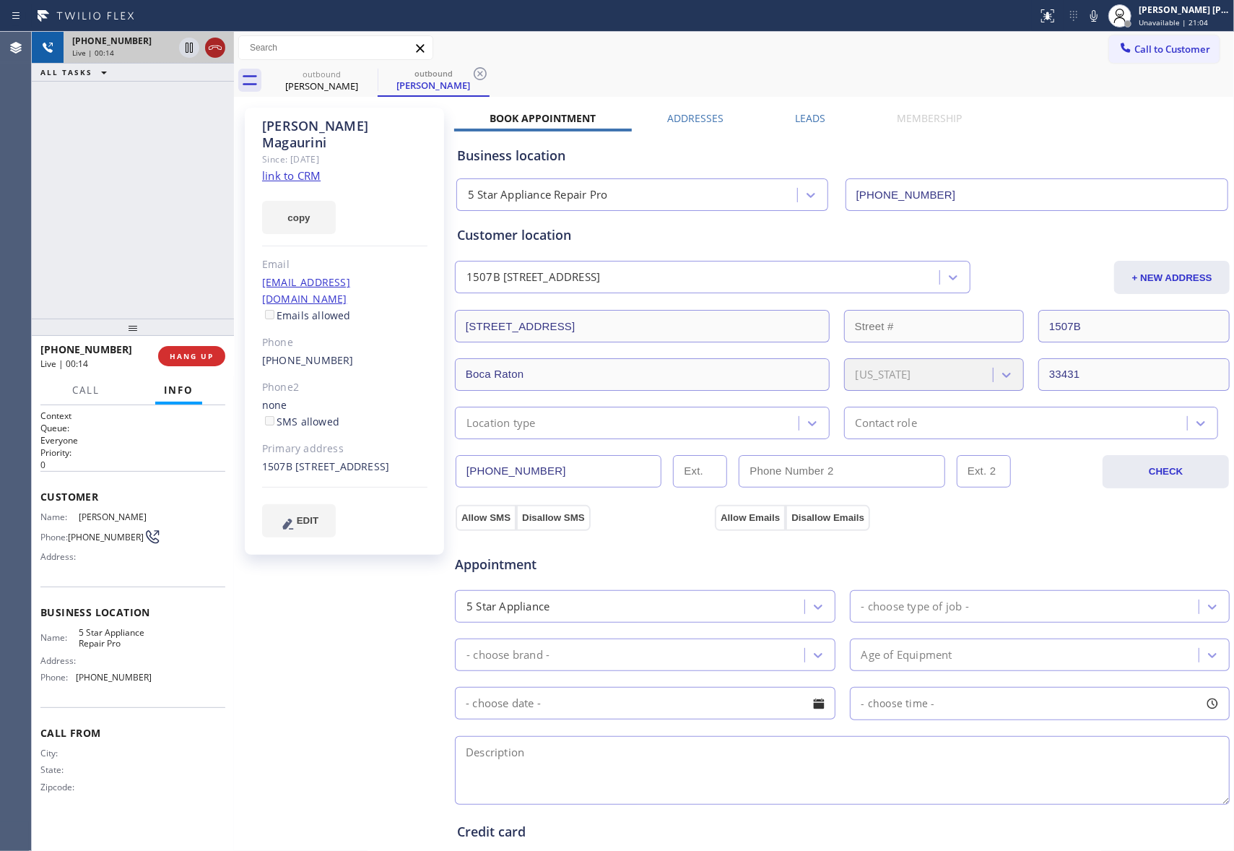
drag, startPoint x: 209, startPoint y: 44, endPoint x: 26, endPoint y: 88, distance: 188.6
click at [207, 45] on icon at bounding box center [215, 47] width 17 height 17
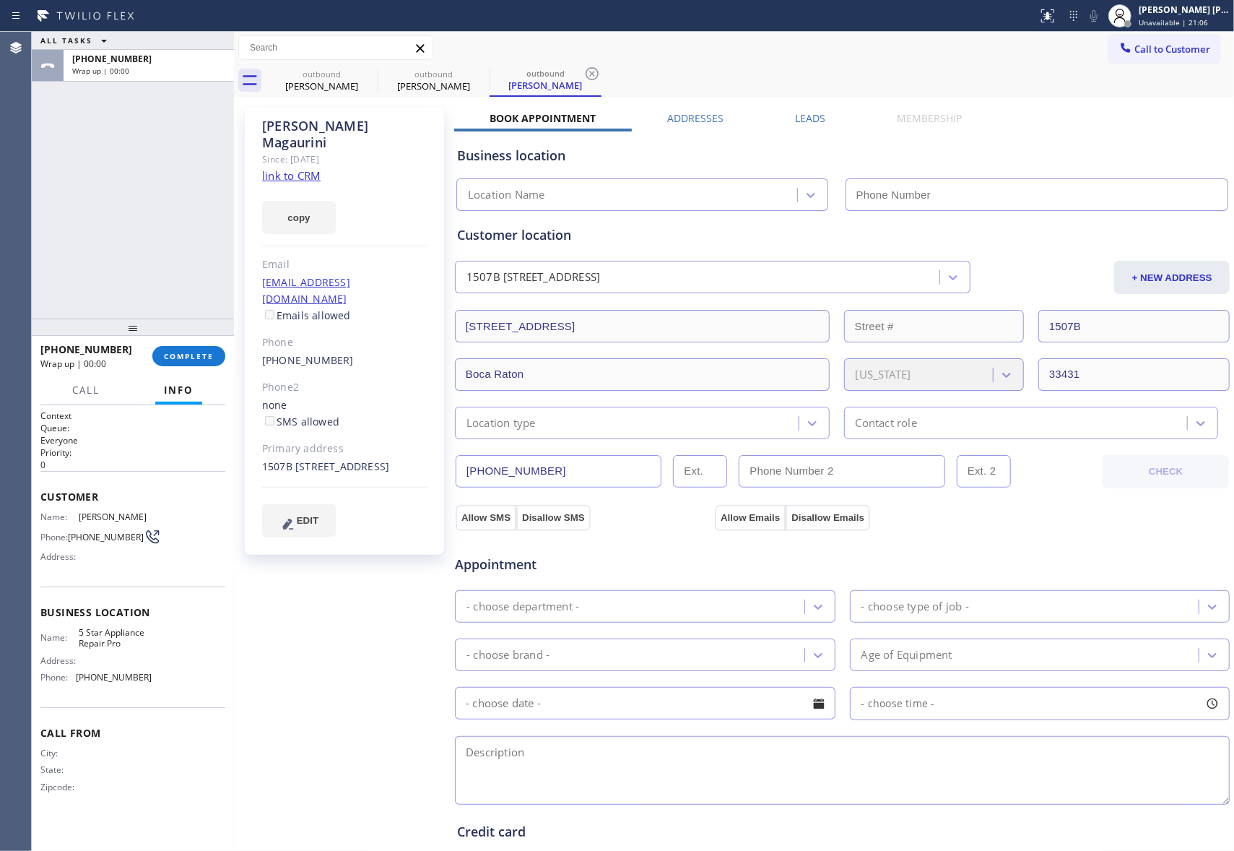
type input "[PHONE_NUMBER]"
click at [374, 70] on icon at bounding box center [368, 73] width 17 height 17
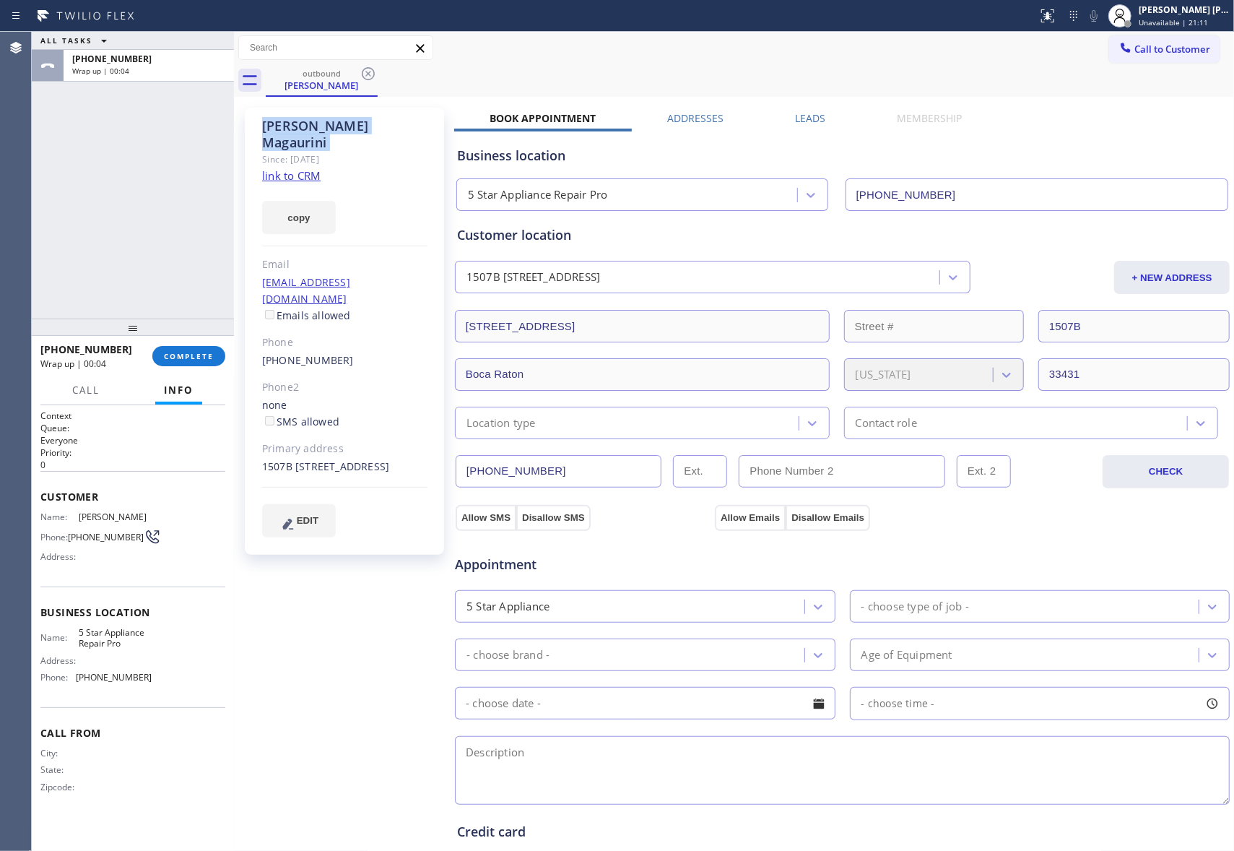
click at [374, 70] on icon at bounding box center [368, 73] width 17 height 17
click at [374, 70] on div "outbound Amy Magaurini" at bounding box center [750, 80] width 968 height 32
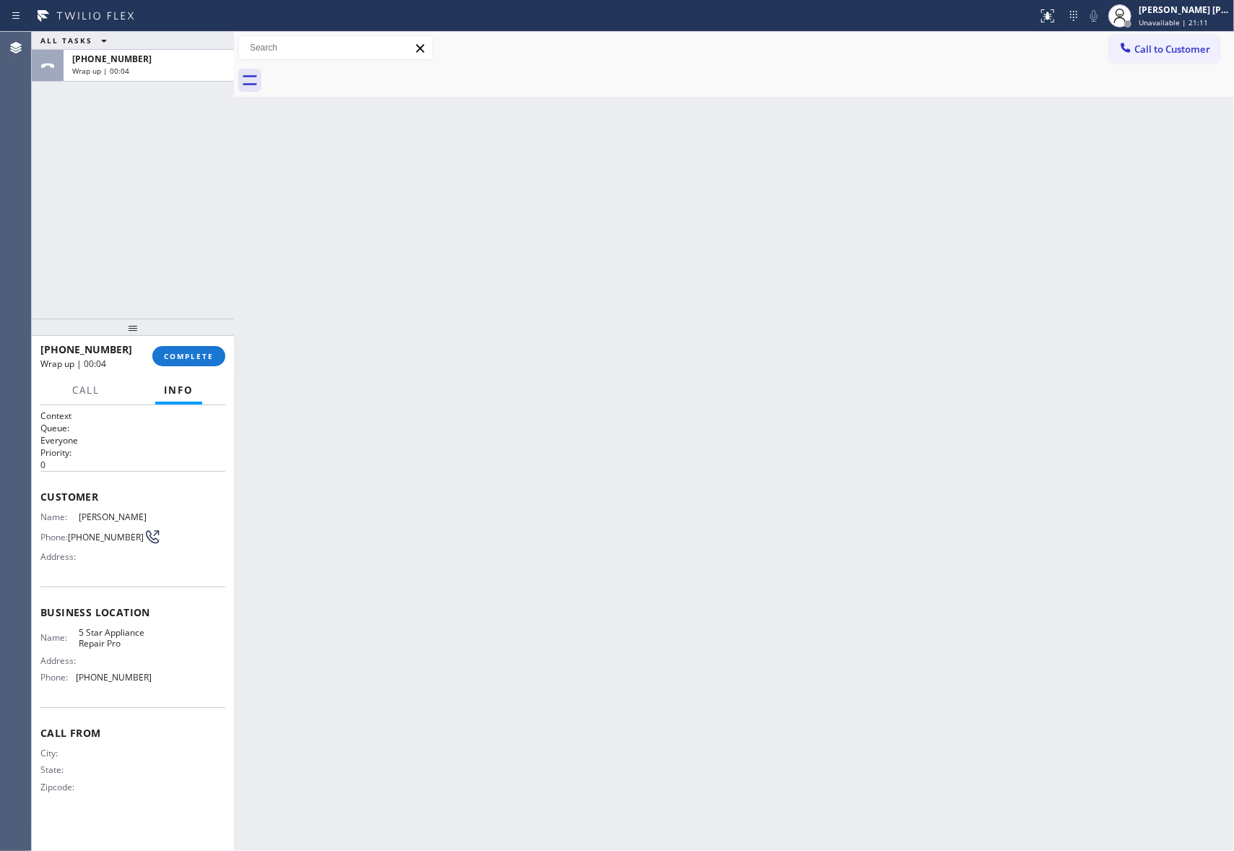
click at [374, 70] on div at bounding box center [750, 80] width 968 height 32
click at [199, 351] on span "COMPLETE" at bounding box center [189, 356] width 50 height 10
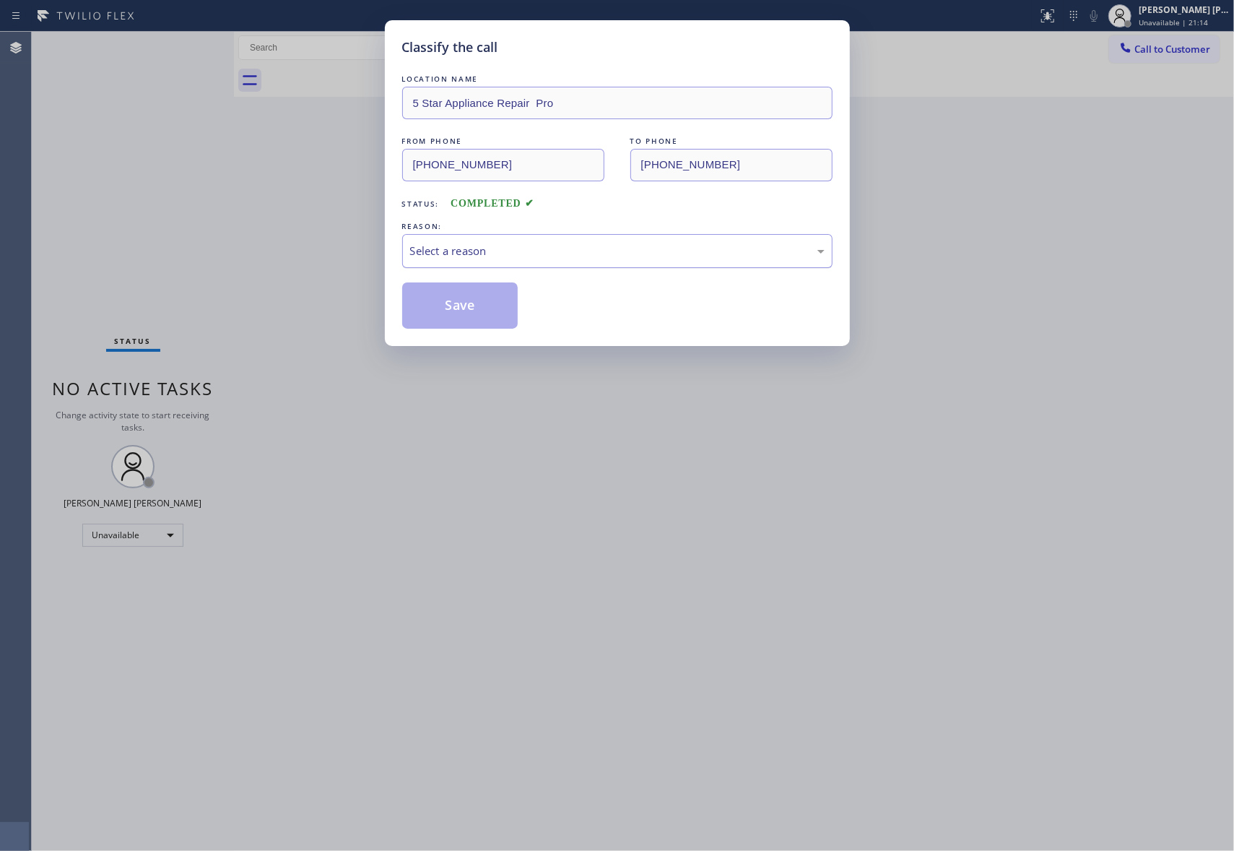
click at [634, 259] on div "Select a reason" at bounding box center [617, 251] width 414 height 17
click at [491, 311] on button "Save" at bounding box center [460, 305] width 116 height 46
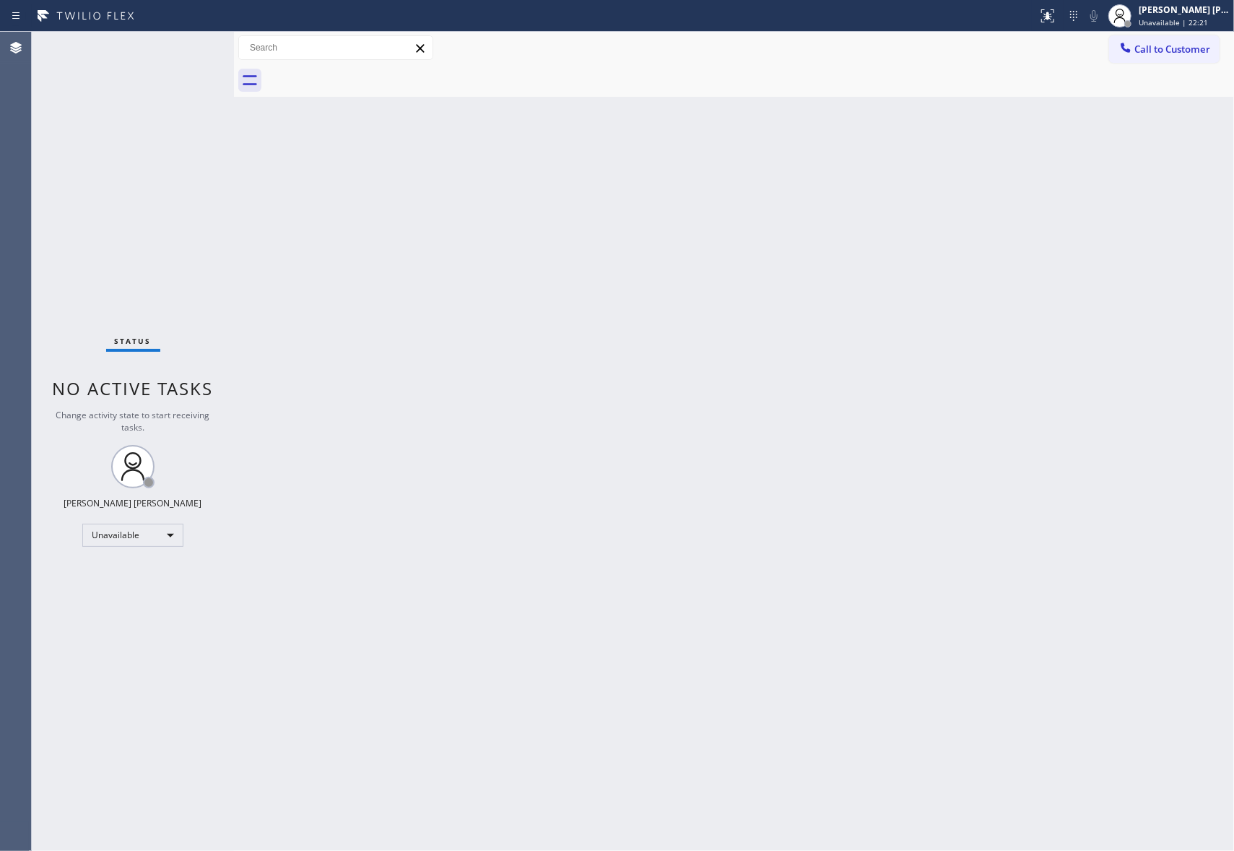
drag, startPoint x: 1212, startPoint y: 46, endPoint x: 1202, endPoint y: 46, distance: 9.4
click at [1210, 46] on button "Call to Customer" at bounding box center [1164, 48] width 110 height 27
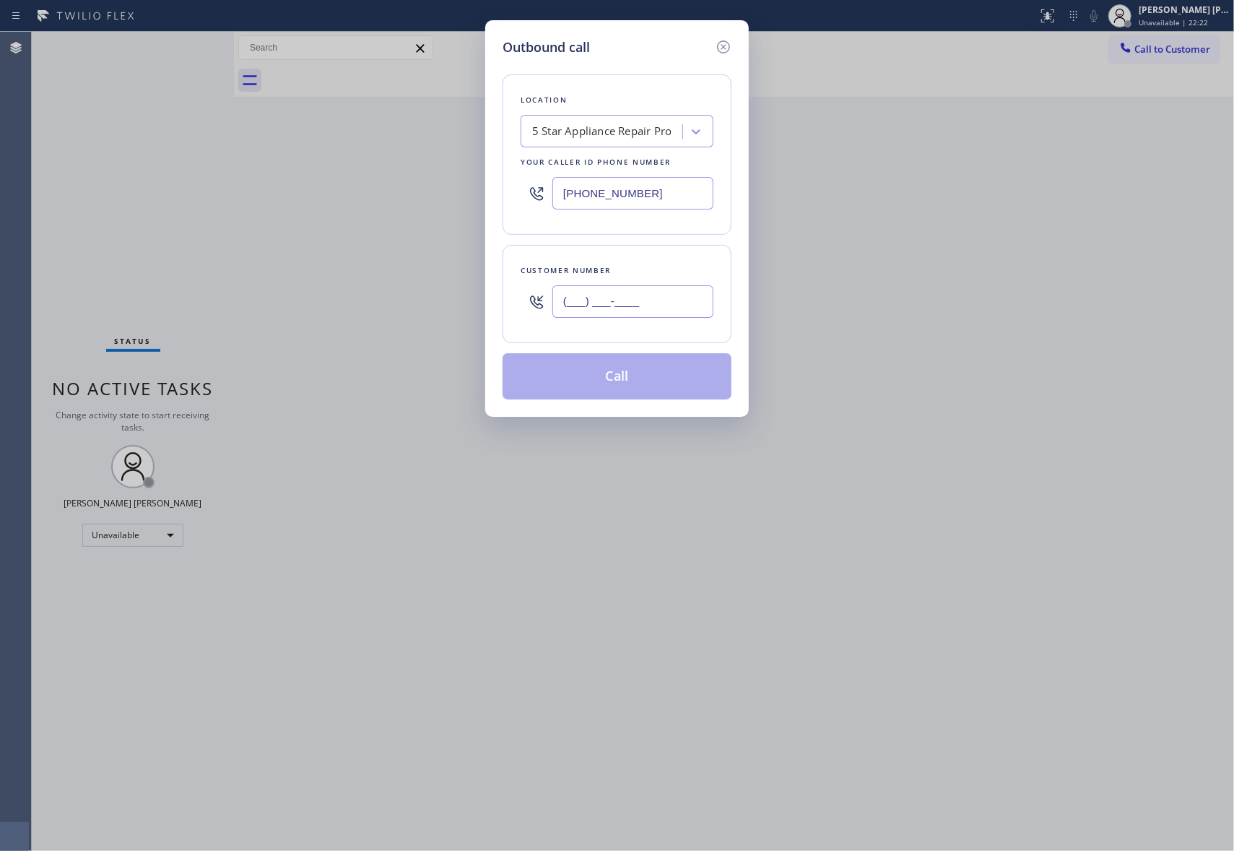
click at [648, 308] on input "(___) ___-____" at bounding box center [632, 301] width 161 height 32
paste input "206) 571-3997"
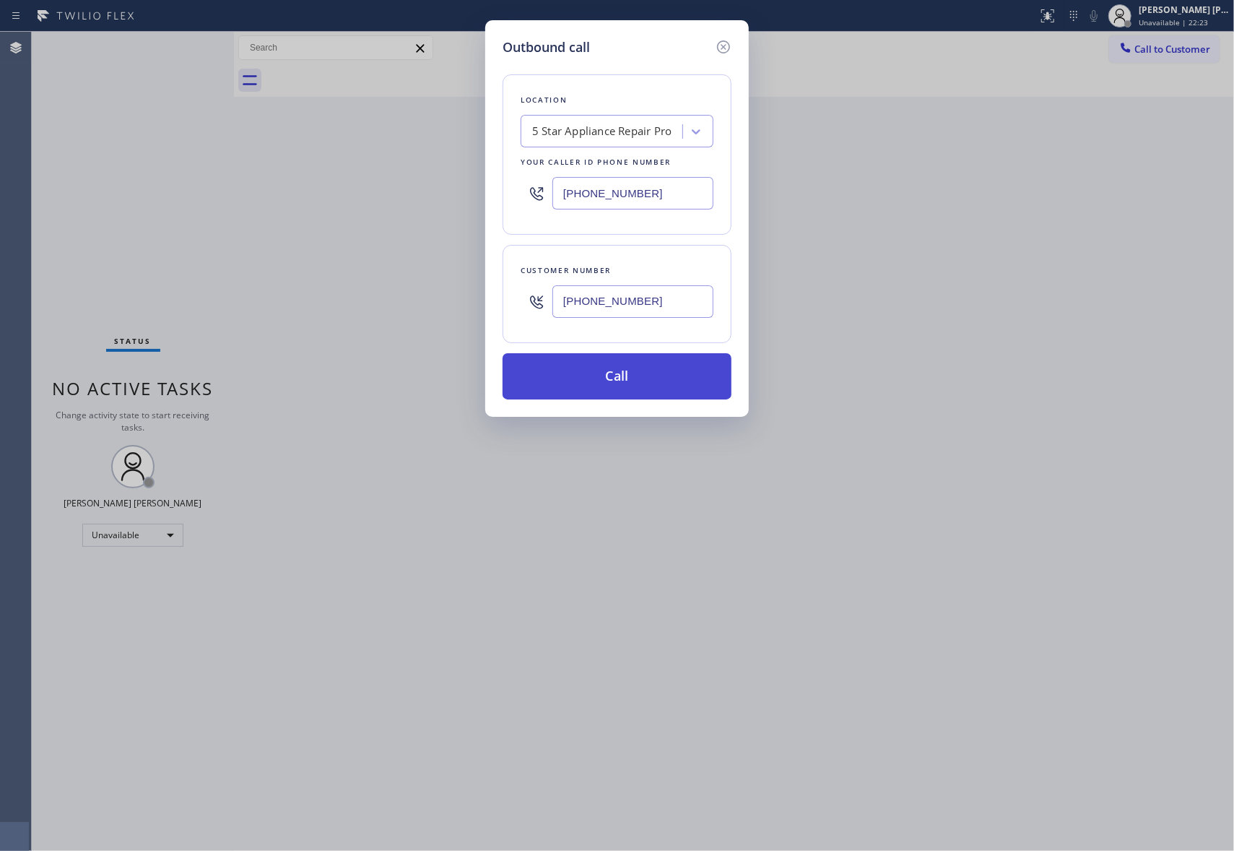
type input "(206) 571-3997"
click at [628, 381] on button "Call" at bounding box center [617, 376] width 229 height 46
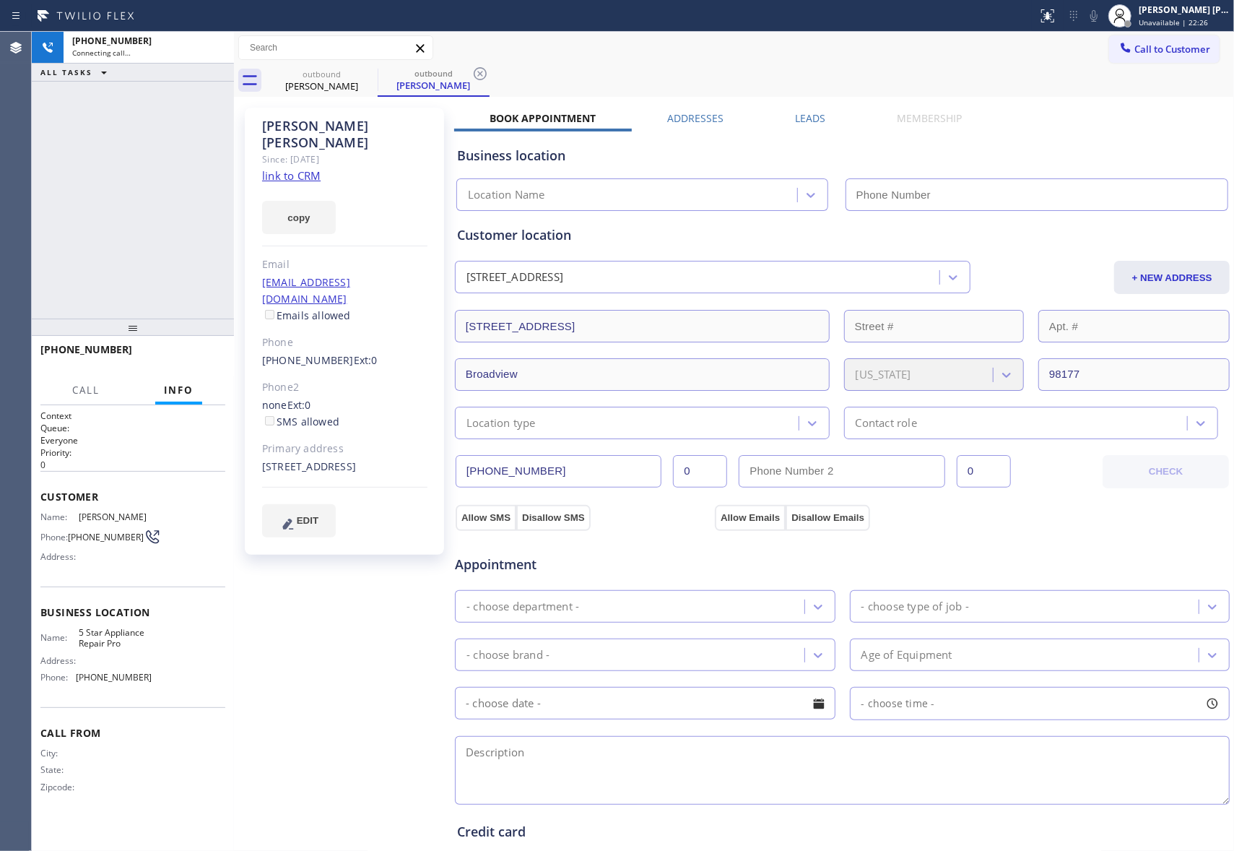
click at [807, 113] on label "Leads" at bounding box center [810, 118] width 30 height 14
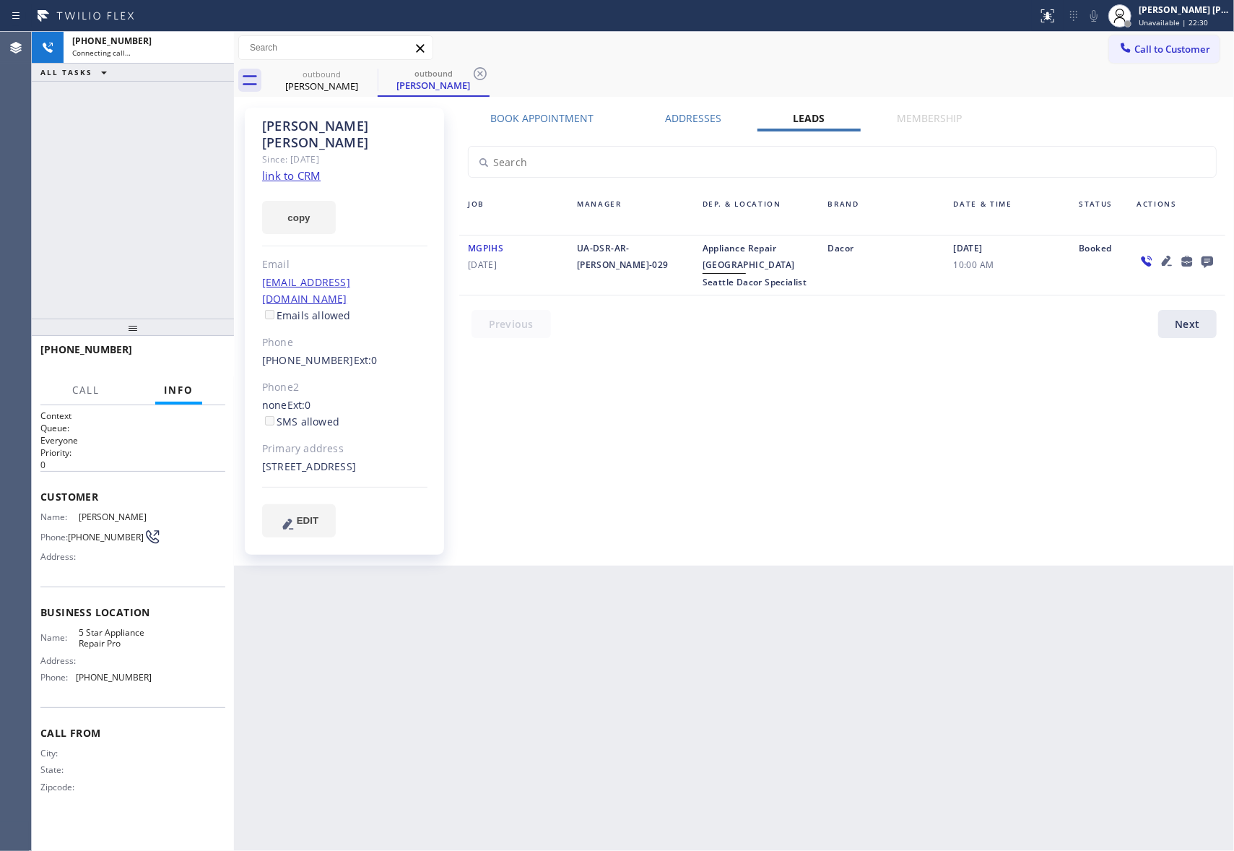
click at [1164, 257] on icon at bounding box center [1166, 260] width 17 height 17
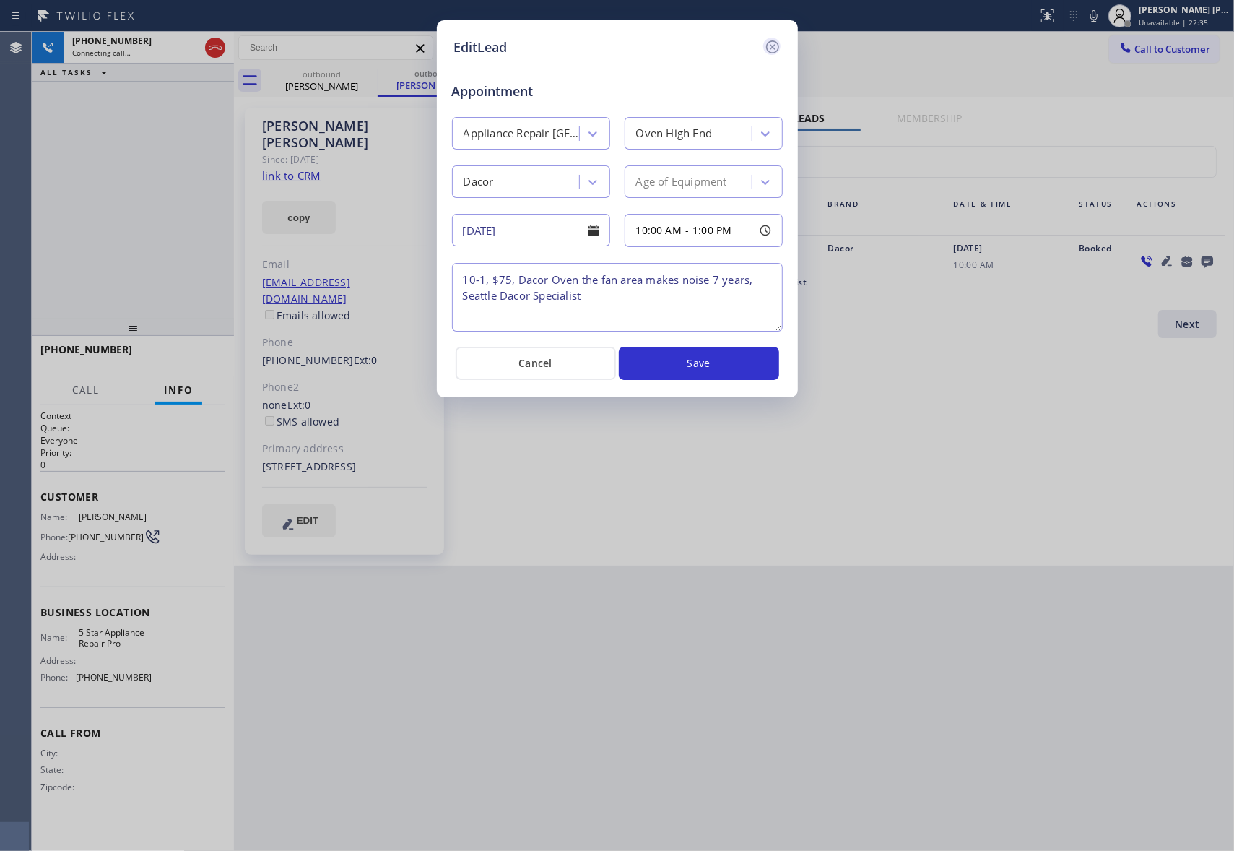
click at [770, 46] on icon at bounding box center [772, 46] width 17 height 17
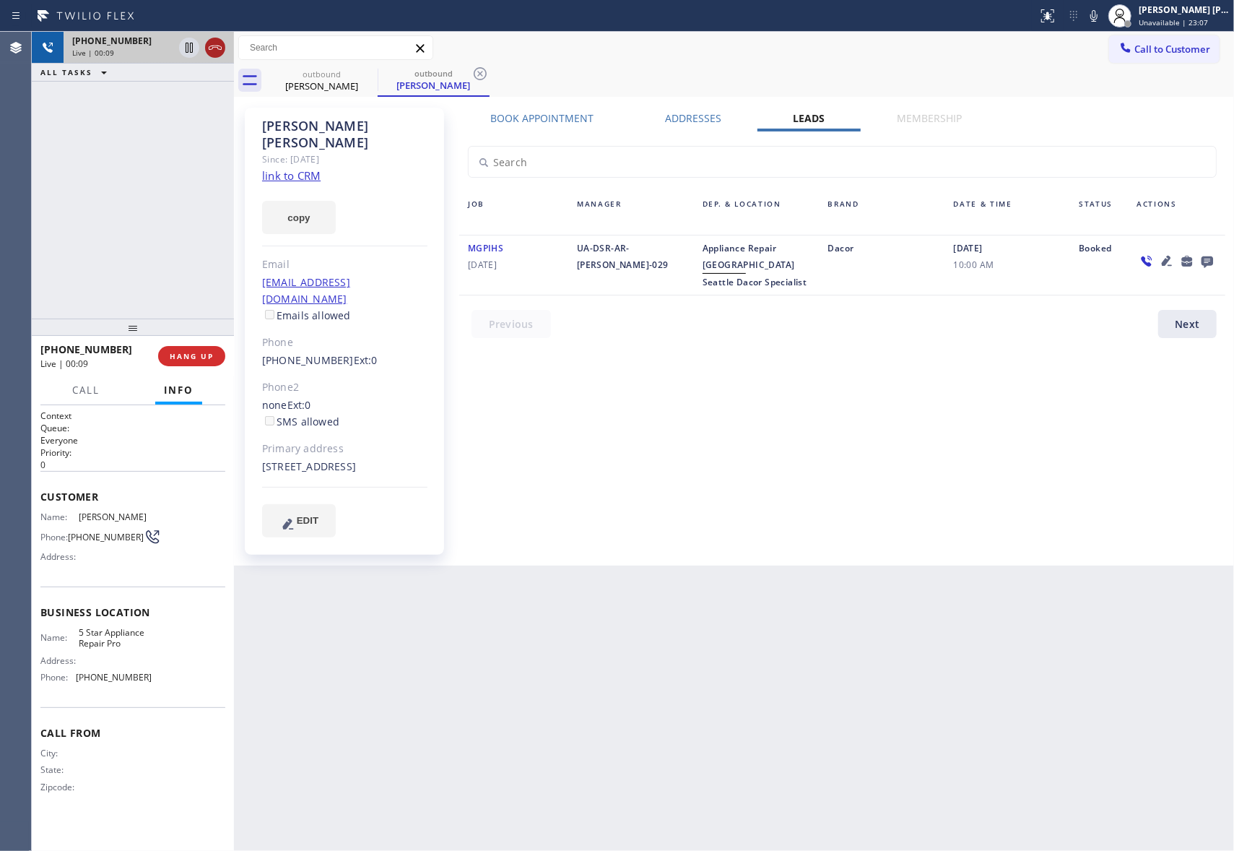
drag, startPoint x: 222, startPoint y: 55, endPoint x: 20, endPoint y: 124, distance: 213.7
click at [221, 55] on icon at bounding box center [215, 47] width 17 height 17
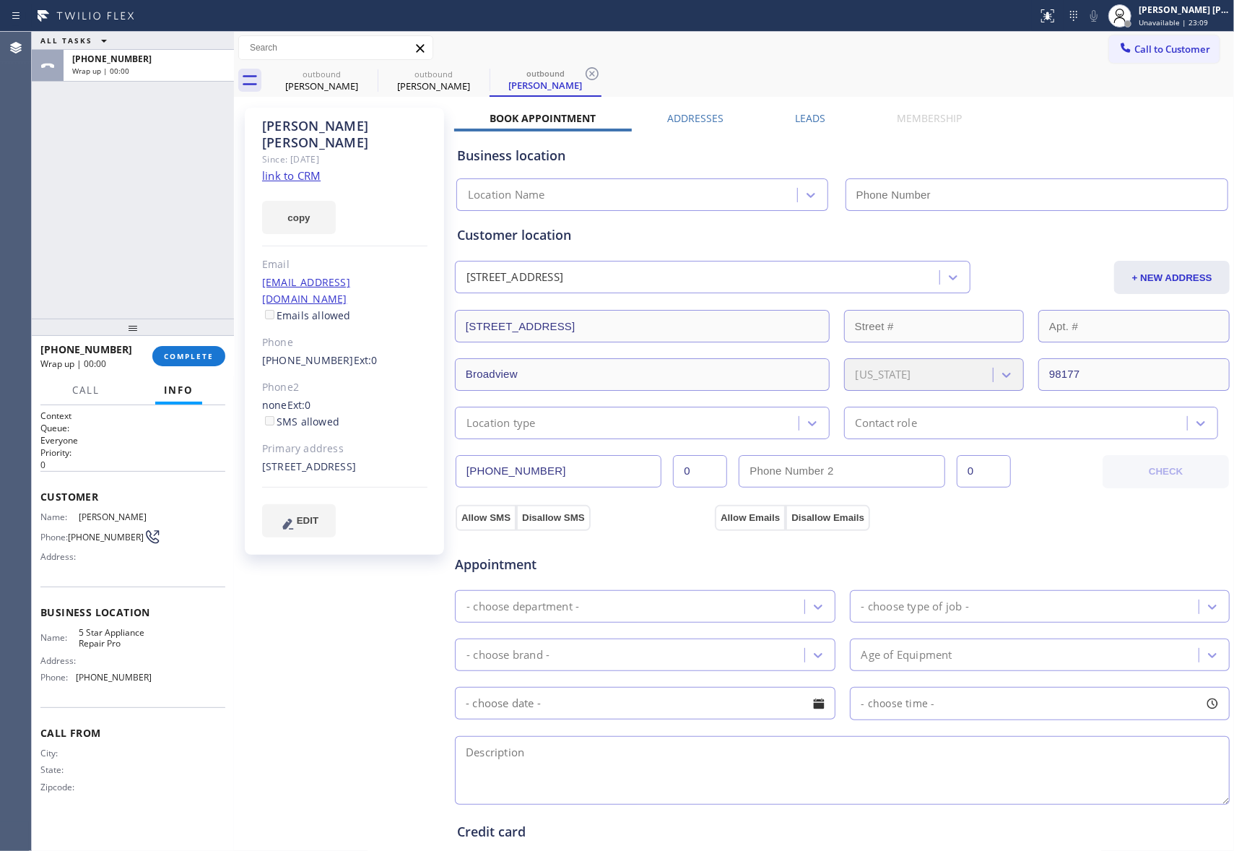
type input "[PHONE_NUMBER]"
click at [208, 356] on span "COMPLETE" at bounding box center [189, 356] width 50 height 10
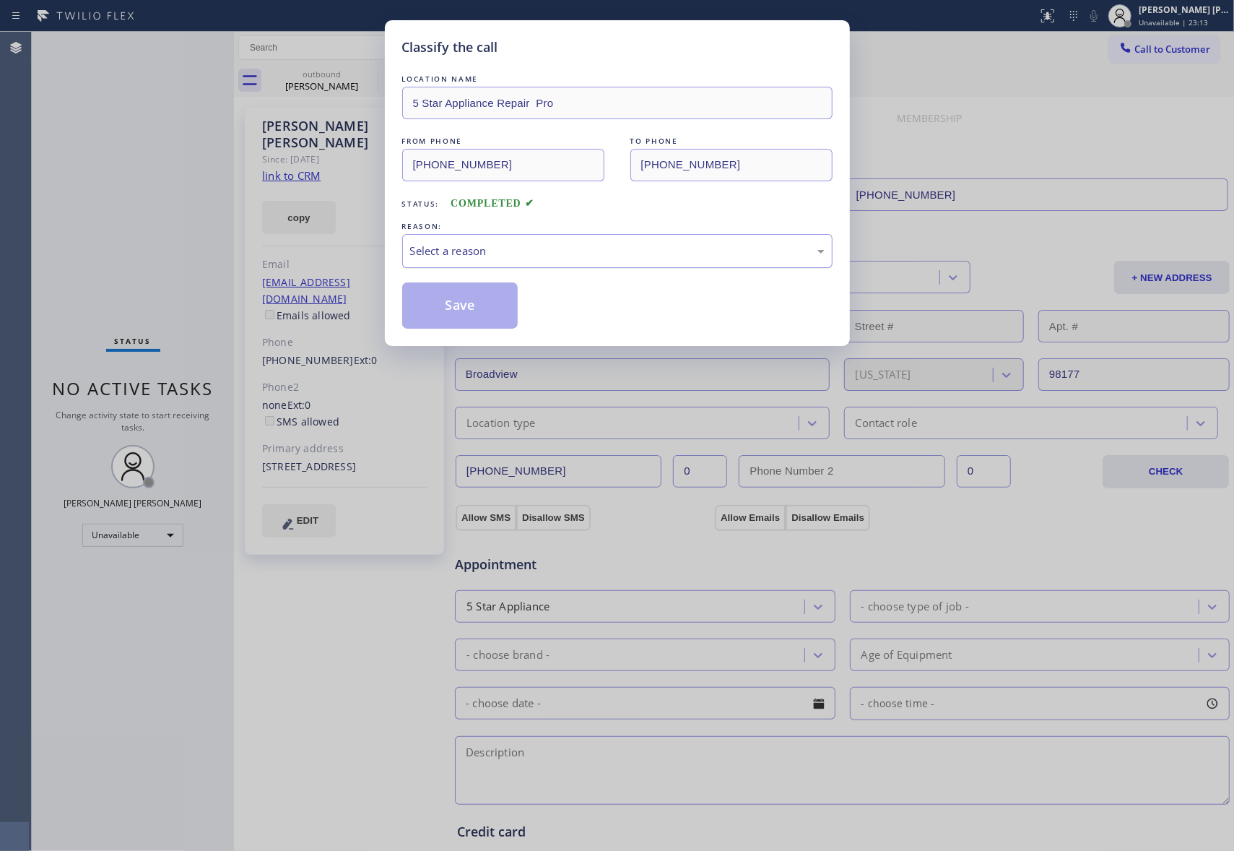
click at [630, 253] on div "Select a reason" at bounding box center [617, 251] width 414 height 17
click at [453, 304] on button "Save" at bounding box center [460, 305] width 116 height 46
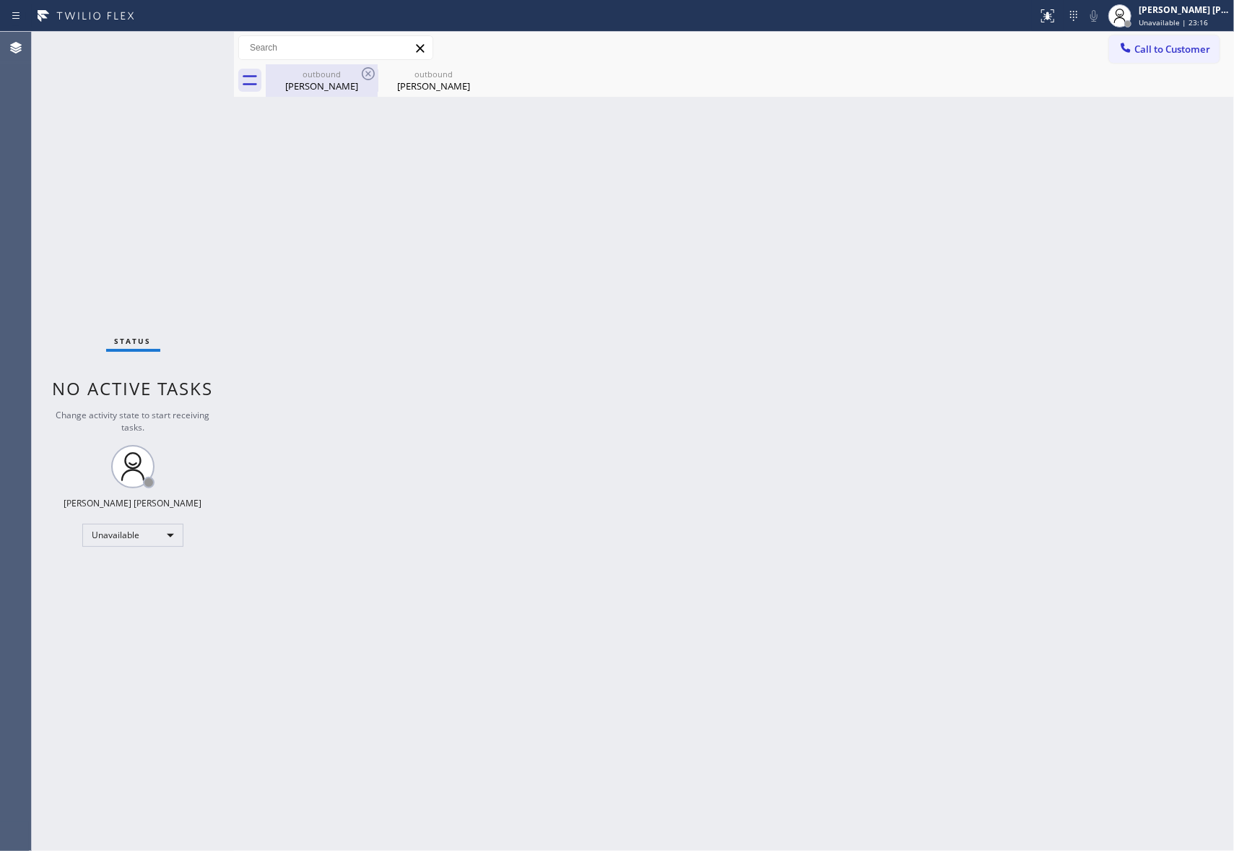
click at [357, 78] on div "outbound" at bounding box center [321, 74] width 109 height 11
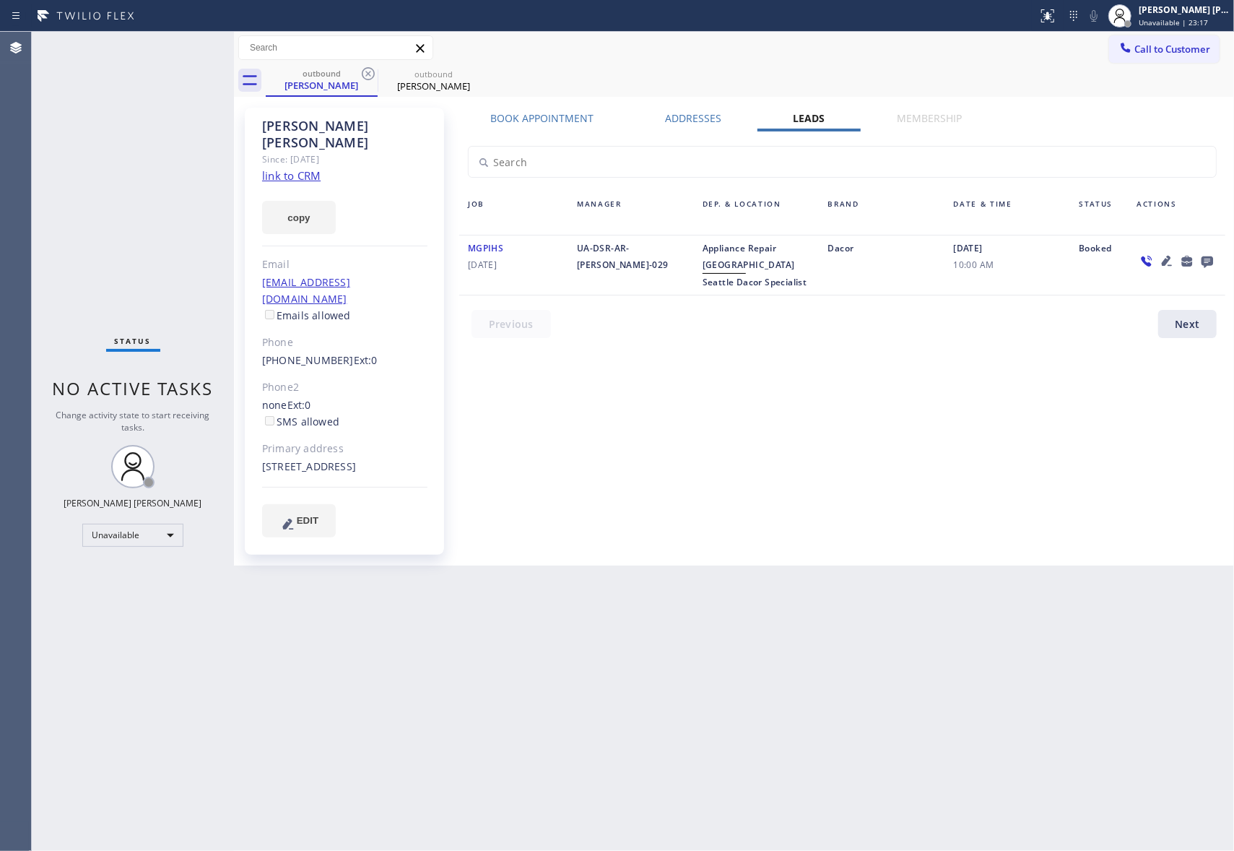
click at [1214, 259] on icon at bounding box center [1207, 261] width 17 height 18
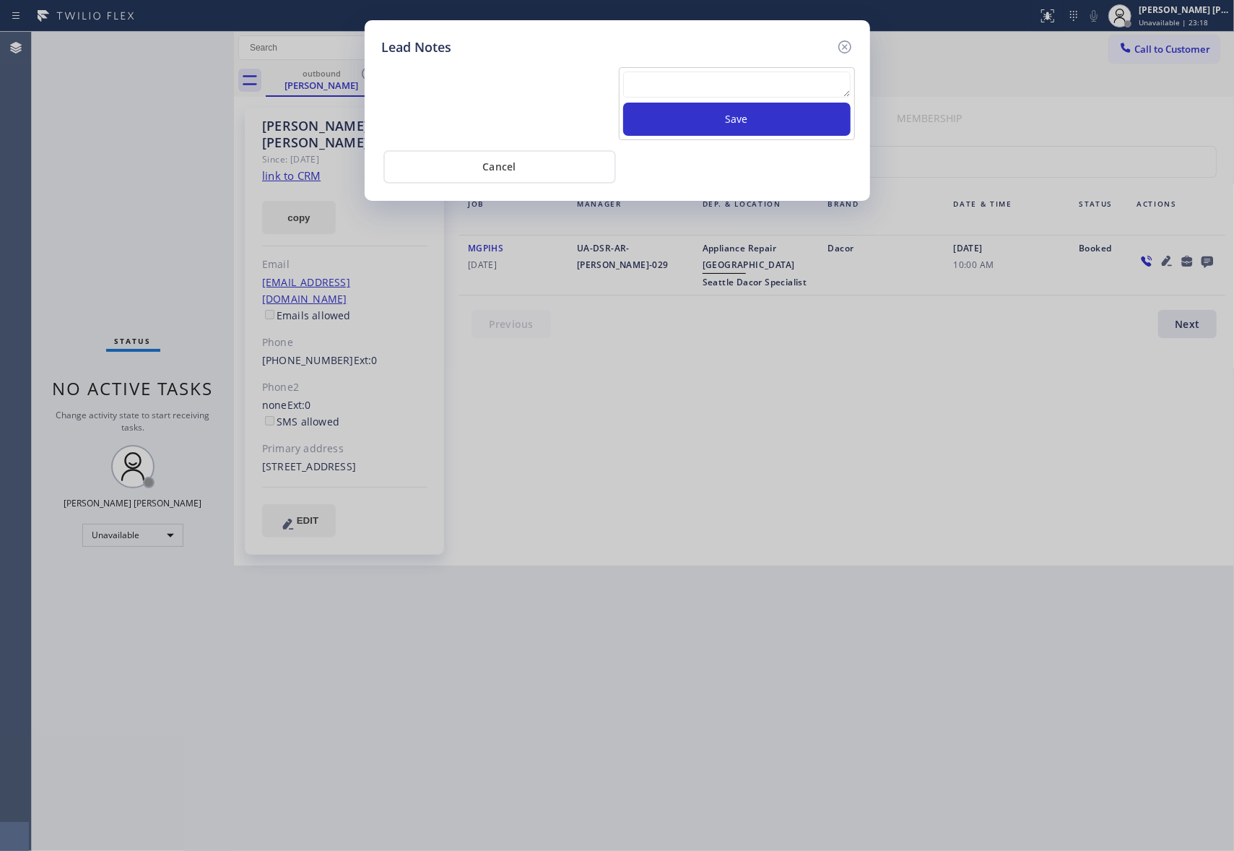
click at [706, 87] on textarea at bounding box center [736, 84] width 227 height 26
paste textarea "VM | please transfer if cx calls back"
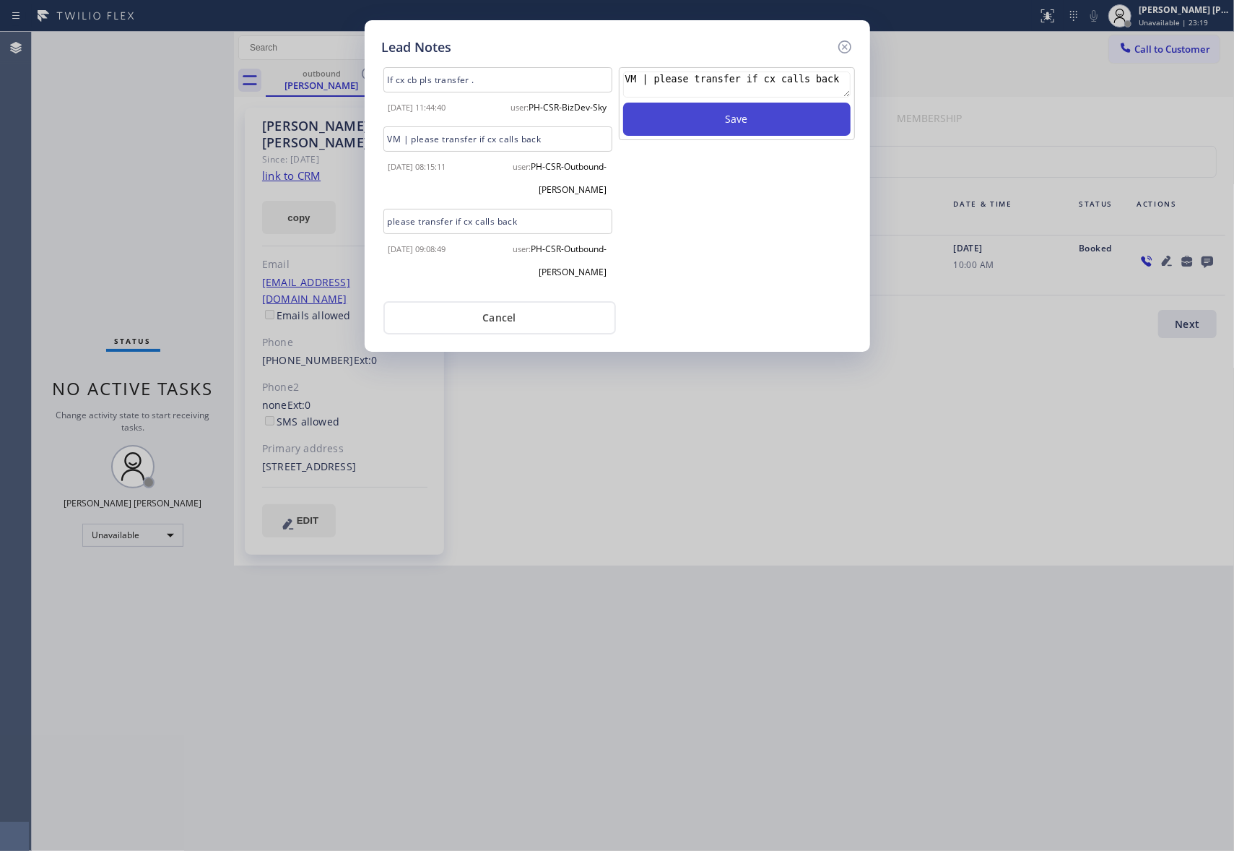
type textarea "VM | please transfer if cx calls back"
click at [728, 116] on button "Save" at bounding box center [736, 119] width 227 height 33
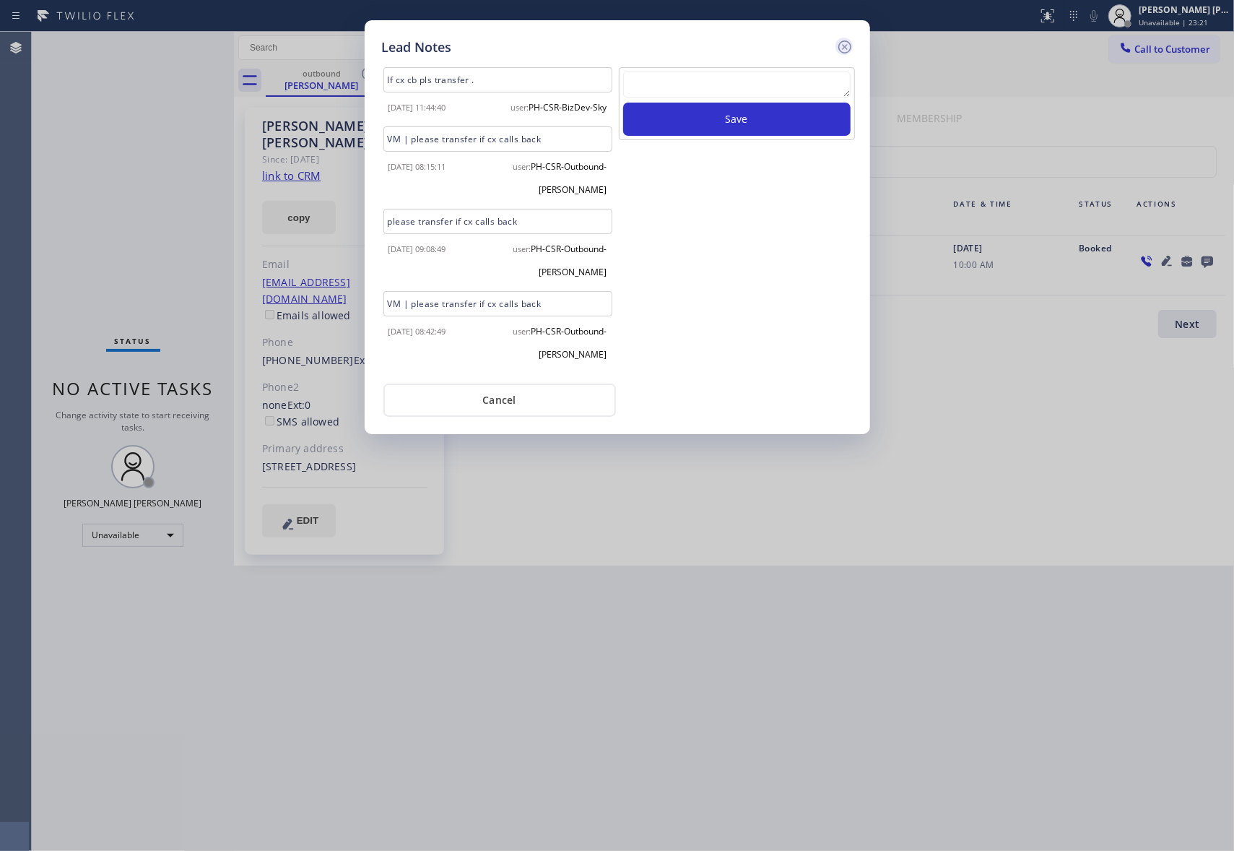
click at [847, 45] on icon at bounding box center [844, 46] width 17 height 17
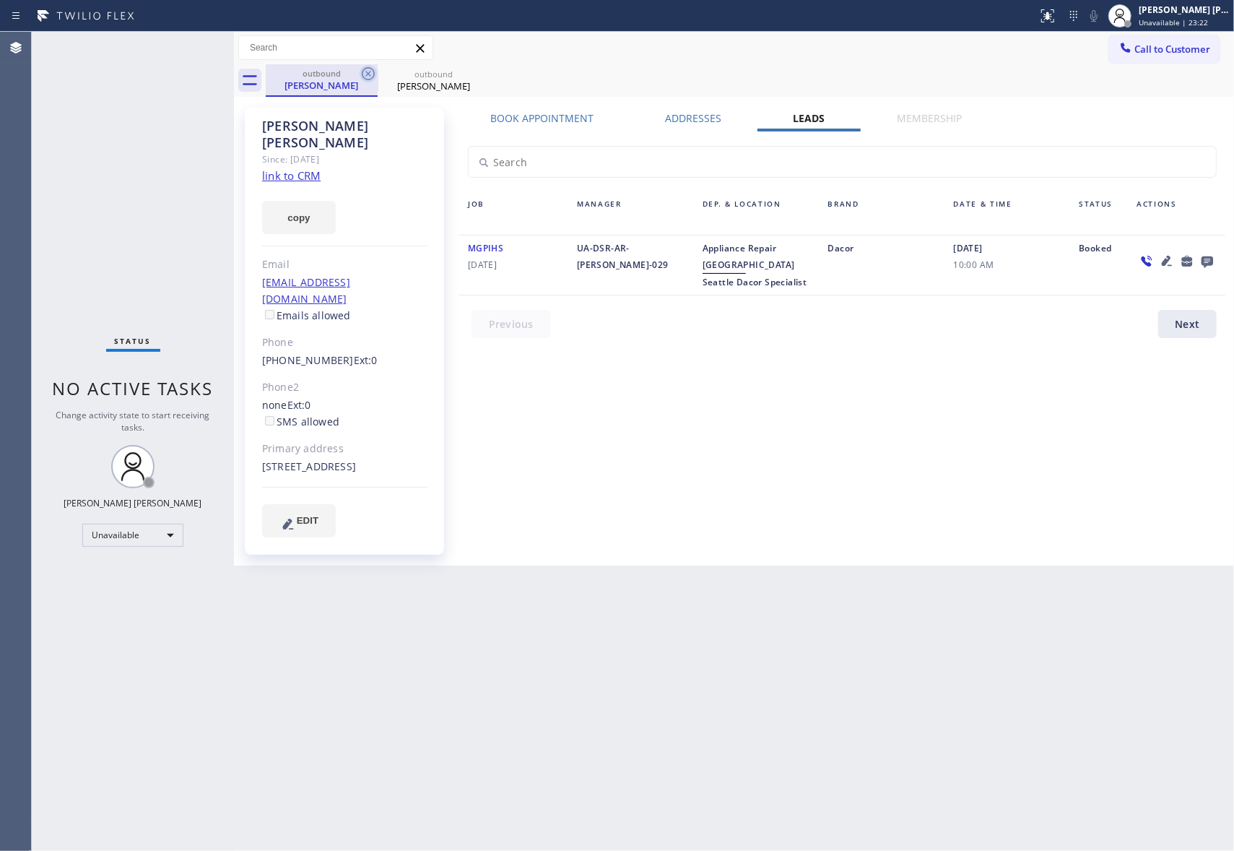
drag, startPoint x: 334, startPoint y: 79, endPoint x: 368, endPoint y: 65, distance: 36.6
click at [352, 70] on div "outbound Eric Tanaka" at bounding box center [321, 79] width 109 height 31
click at [368, 65] on icon at bounding box center [368, 73] width 17 height 17
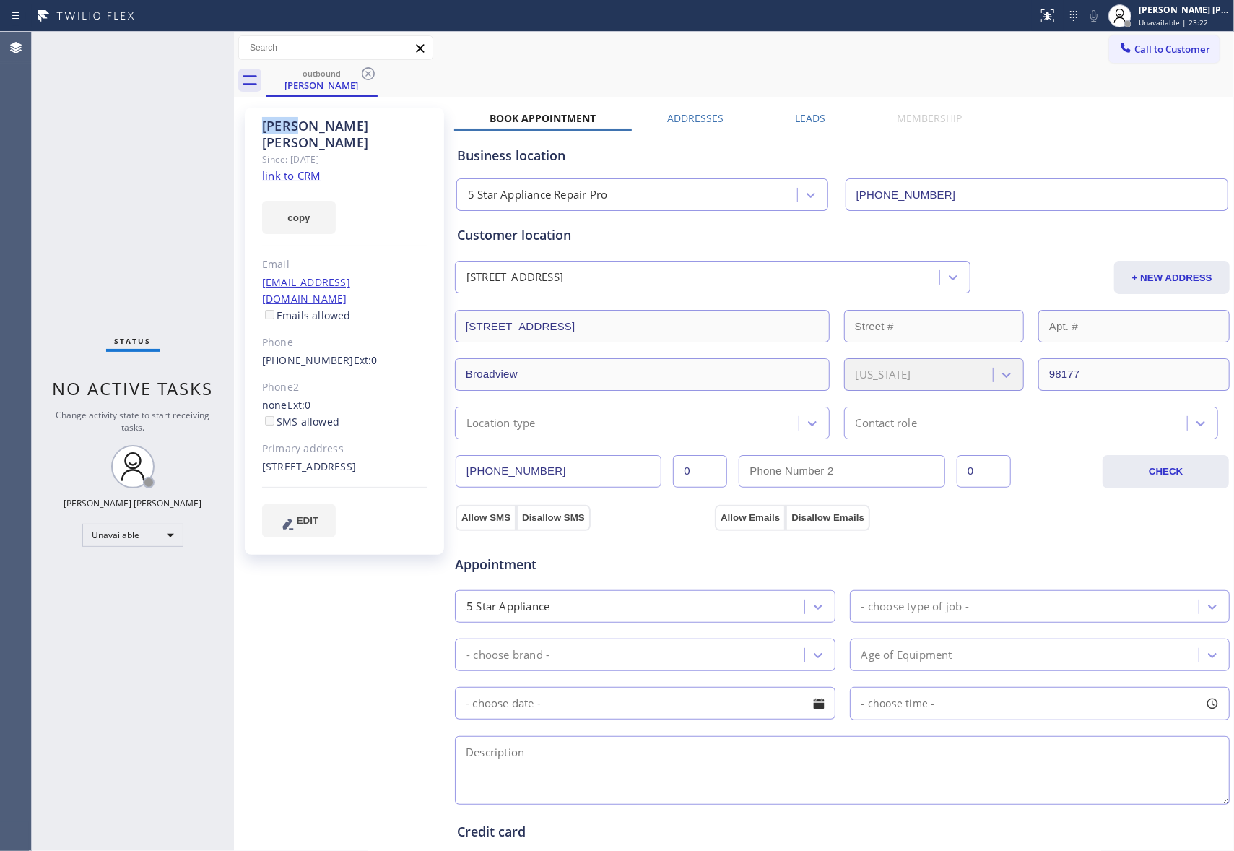
click at [368, 65] on icon at bounding box center [368, 73] width 17 height 17
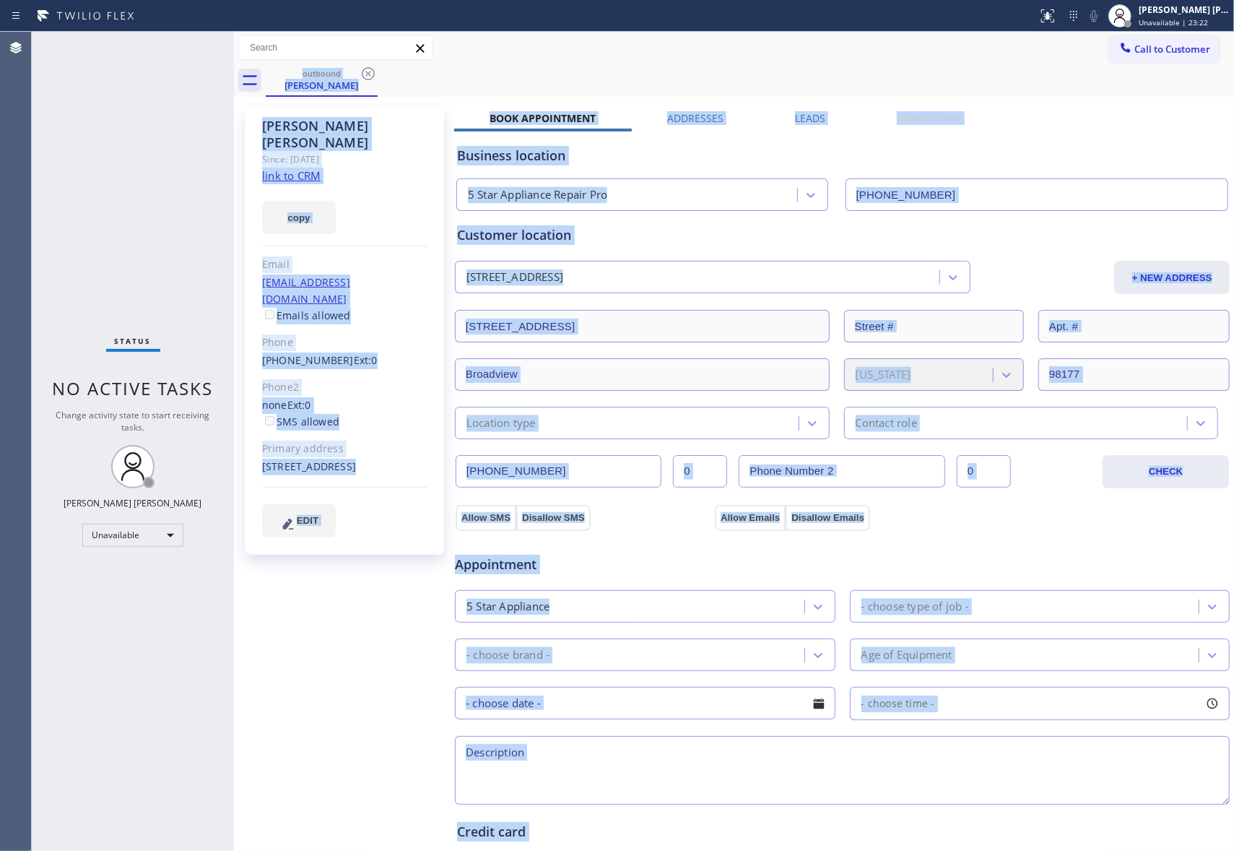
click at [368, 65] on div "outbound Eric Tanaka" at bounding box center [750, 80] width 968 height 32
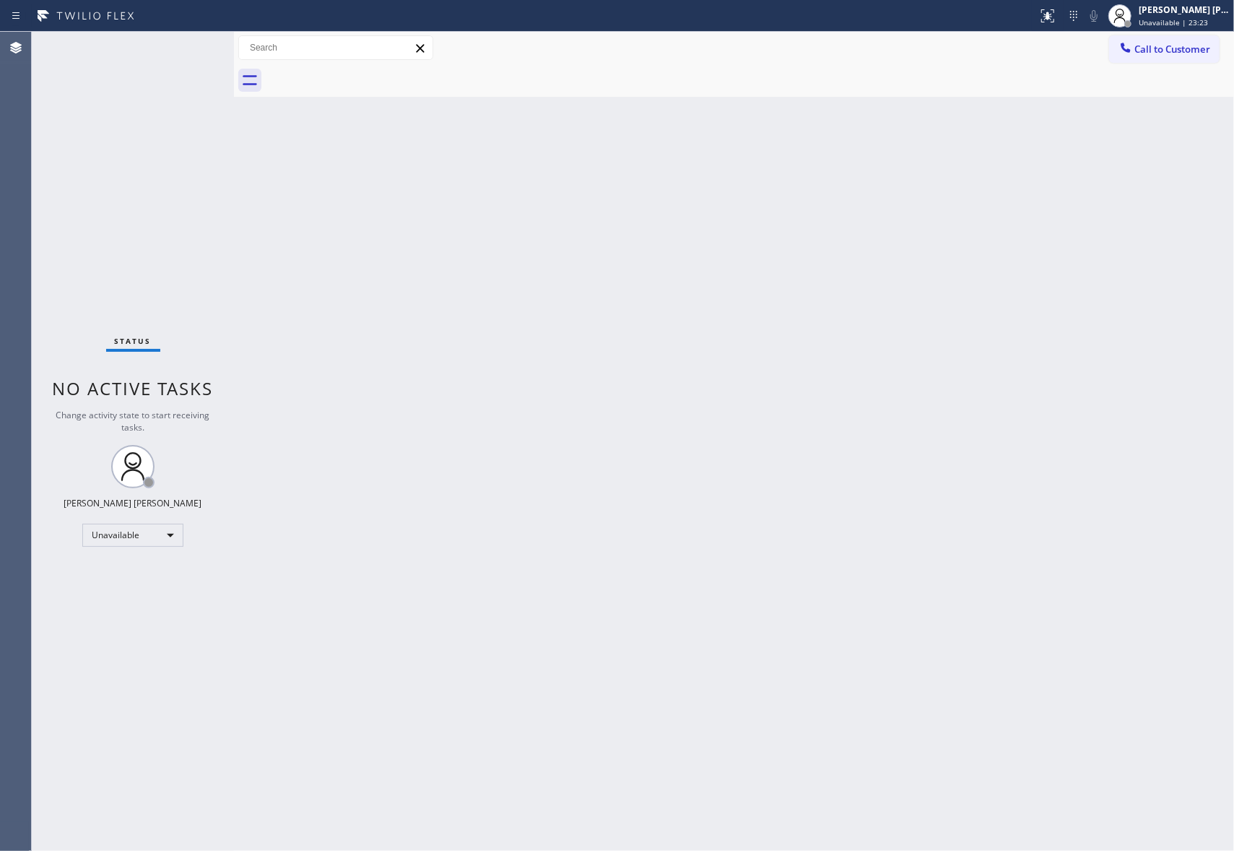
click at [368, 65] on div at bounding box center [750, 80] width 968 height 32
click at [1202, 56] on button "Call to Customer" at bounding box center [1164, 48] width 110 height 27
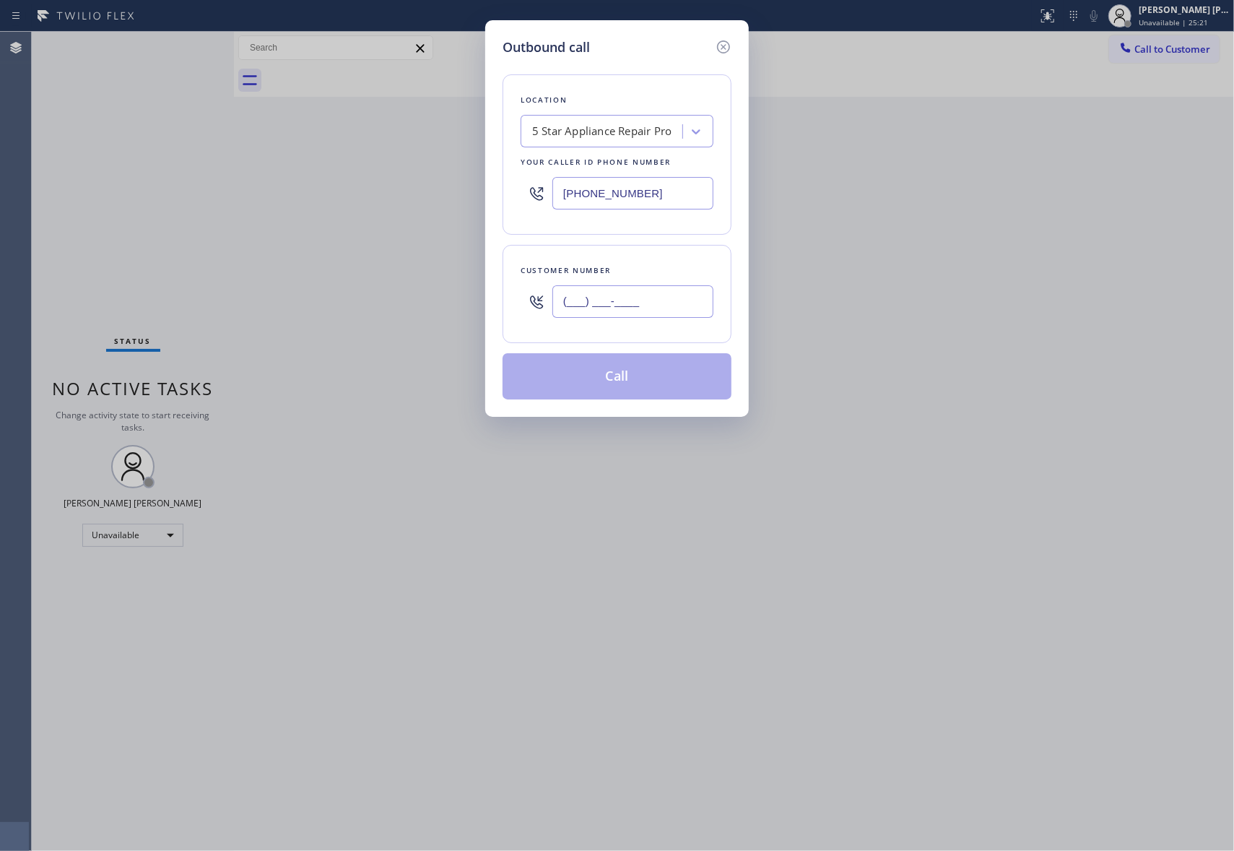
click at [659, 310] on input "(___) ___-____" at bounding box center [632, 301] width 161 height 32
paste input "480) 486-3508"
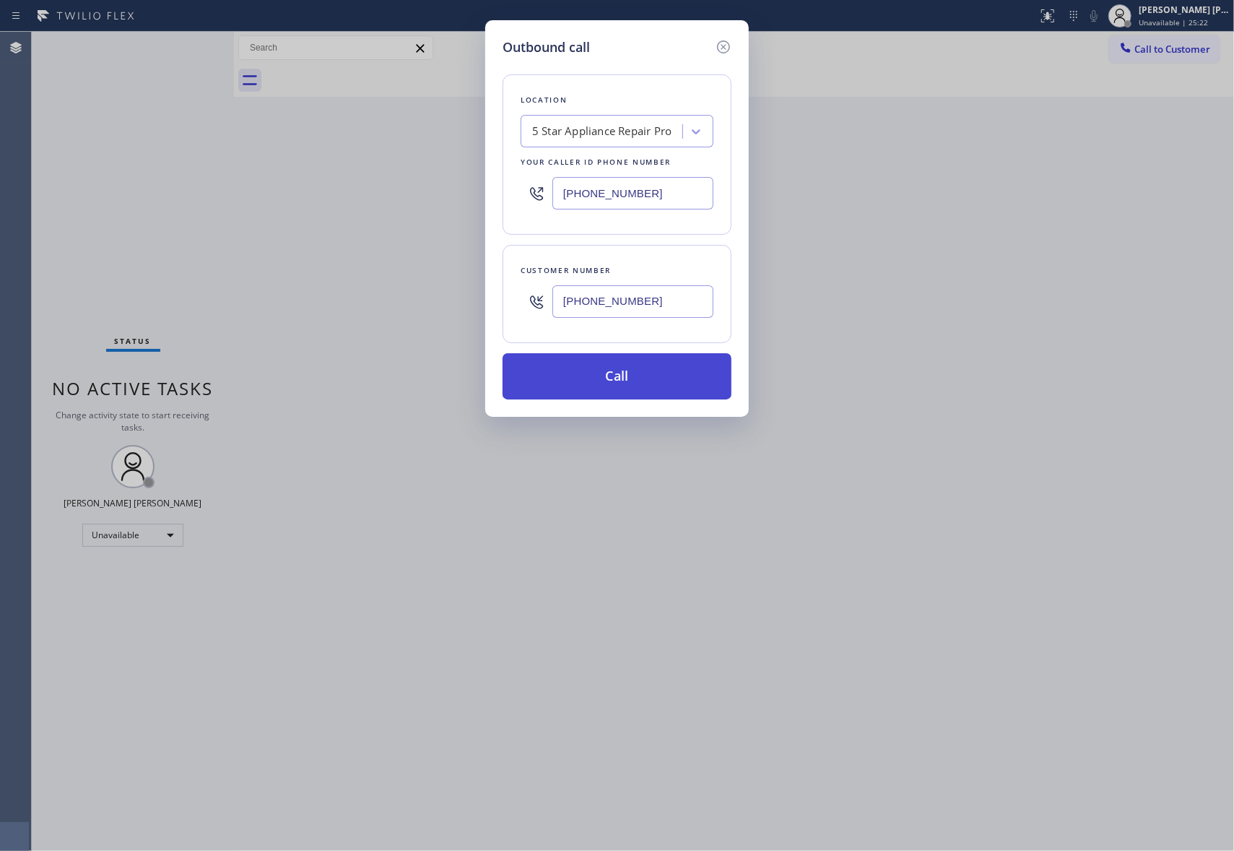
type input "(480) 486-3508"
click at [630, 373] on button "Call" at bounding box center [617, 376] width 229 height 46
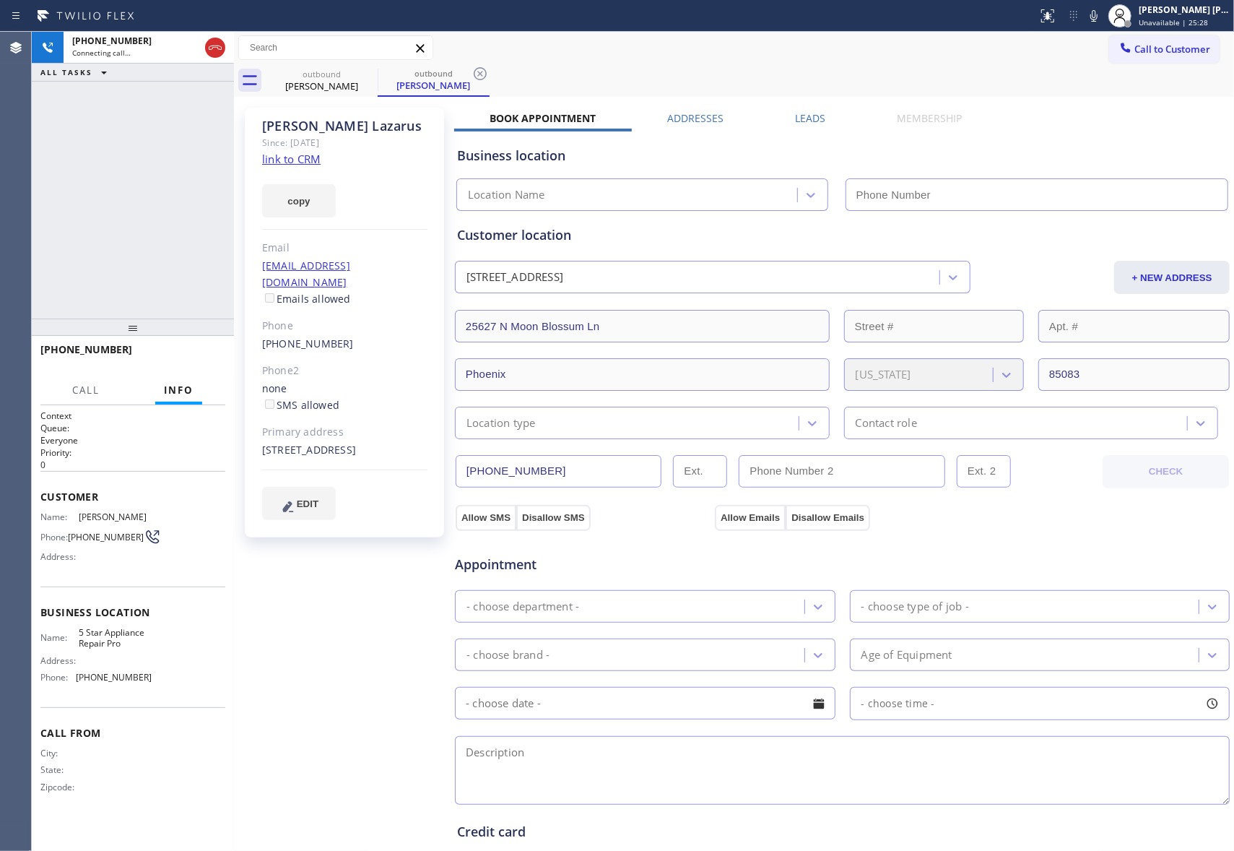
type input "[PHONE_NUMBER]"
click at [179, 357] on span "HANG UP" at bounding box center [192, 356] width 44 height 10
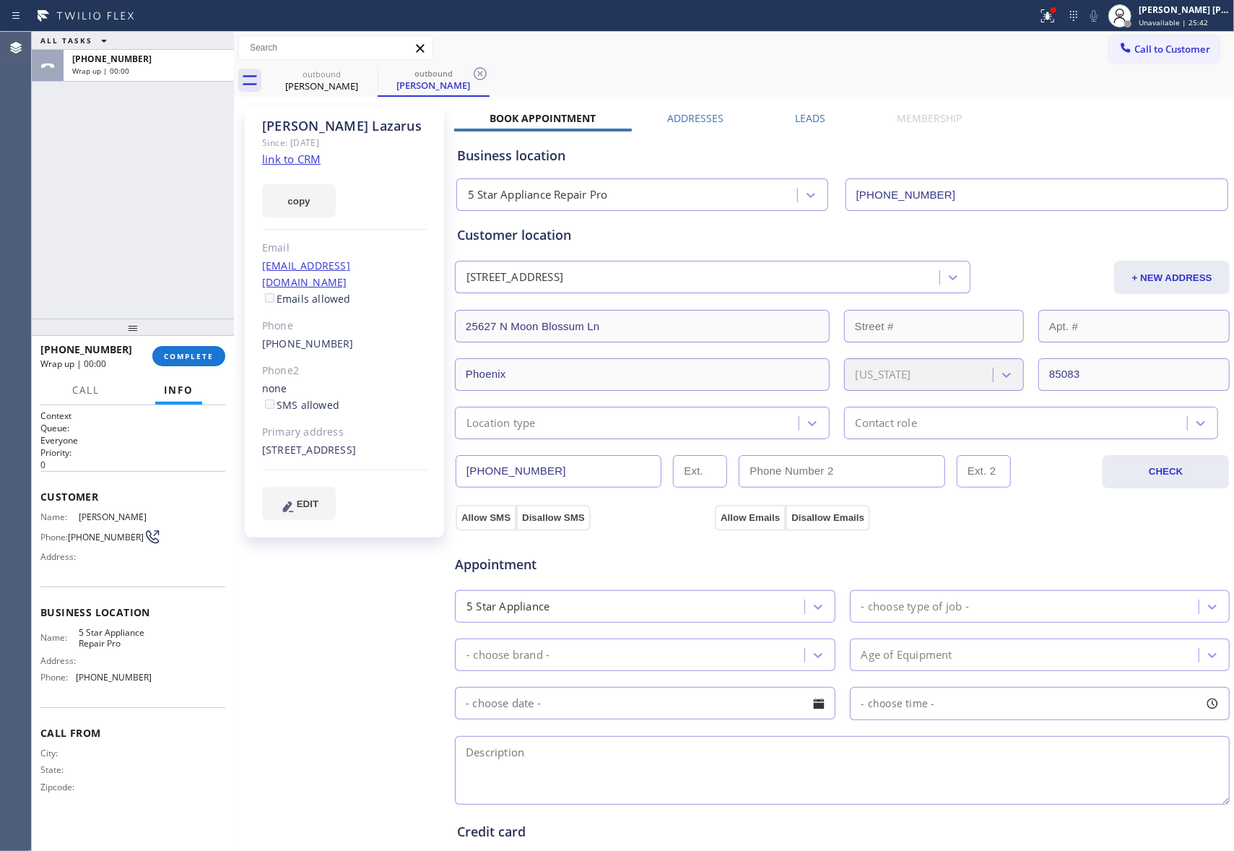
click at [810, 116] on label "Leads" at bounding box center [810, 118] width 30 height 14
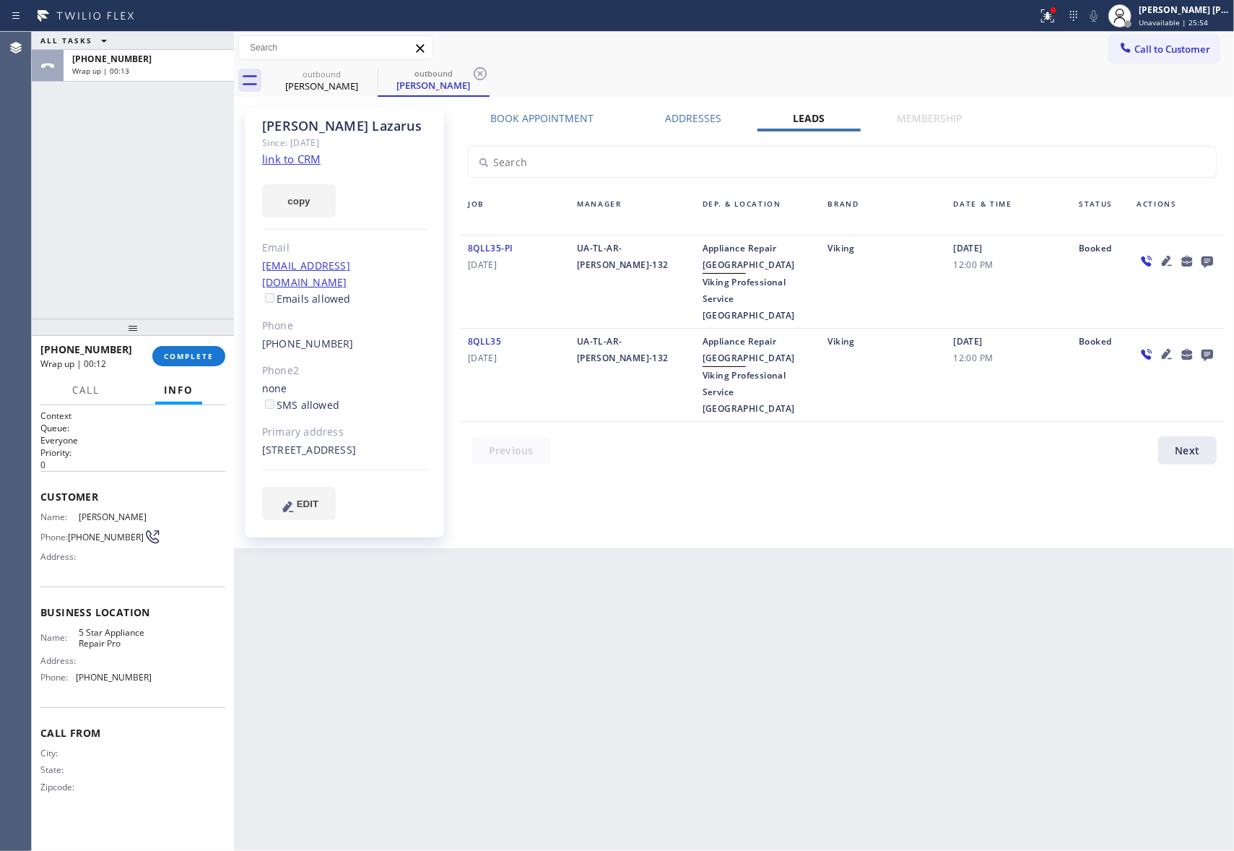
click at [1206, 255] on icon at bounding box center [1207, 261] width 17 height 18
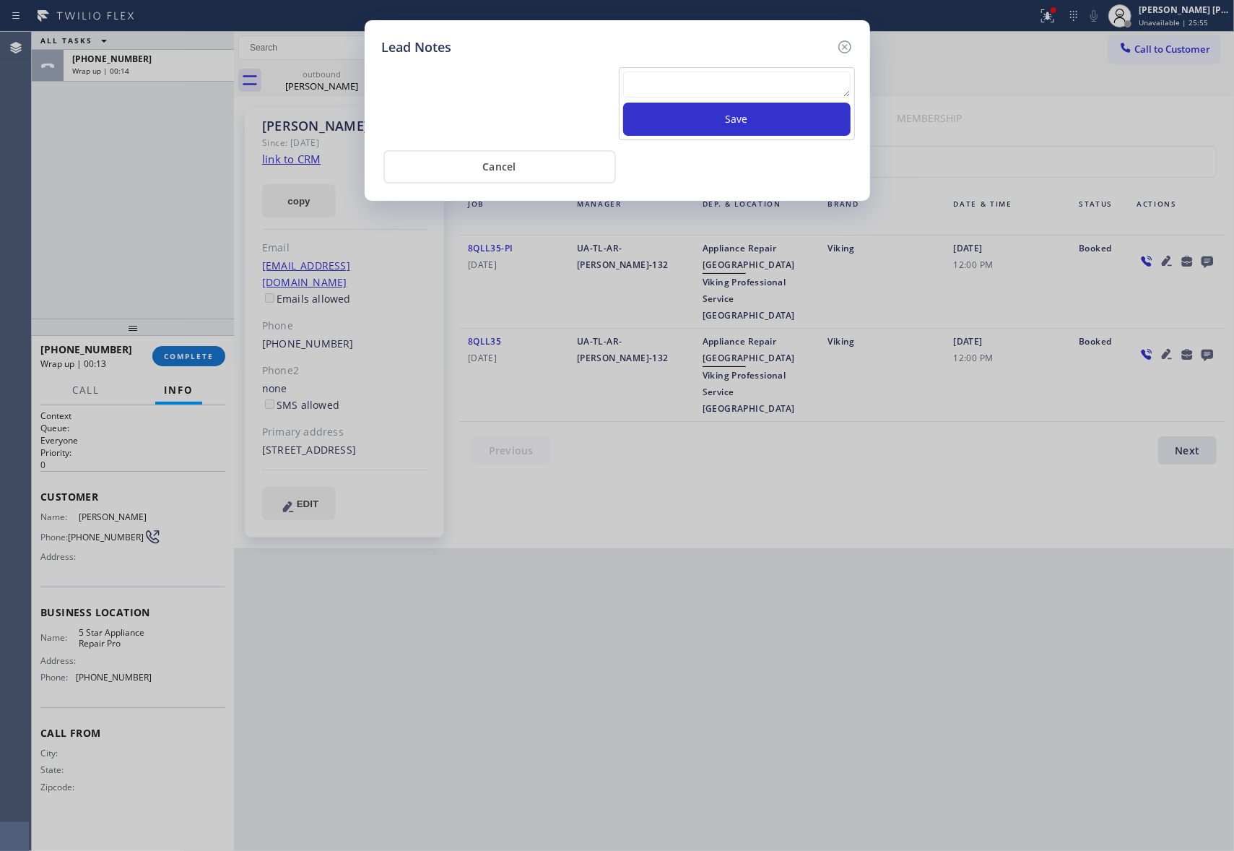
click at [778, 84] on textarea at bounding box center [736, 84] width 227 height 26
paste textarea "VM | please transfer if cx calls back"
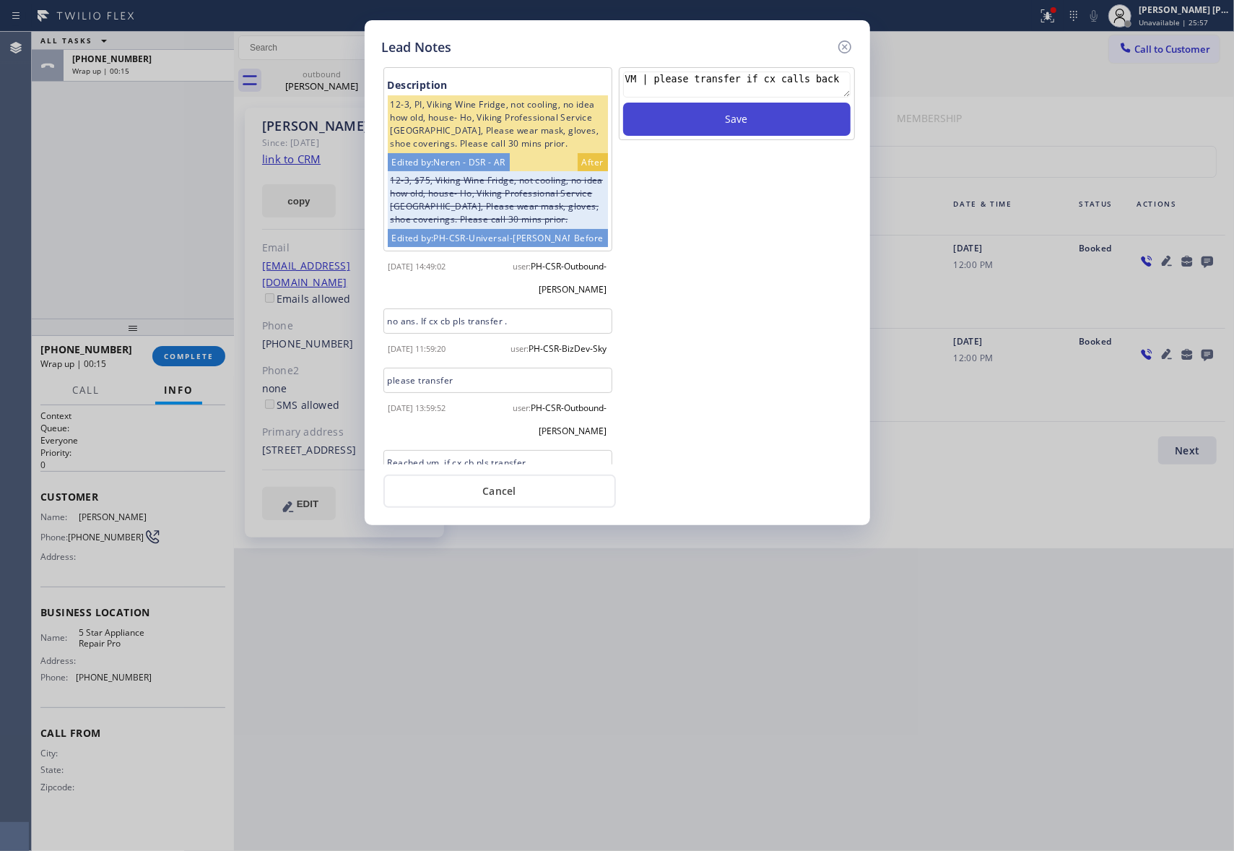
type textarea "VM | please transfer if cx calls back"
click at [783, 113] on button "Save" at bounding box center [736, 119] width 227 height 33
click at [845, 45] on icon at bounding box center [844, 46] width 13 height 13
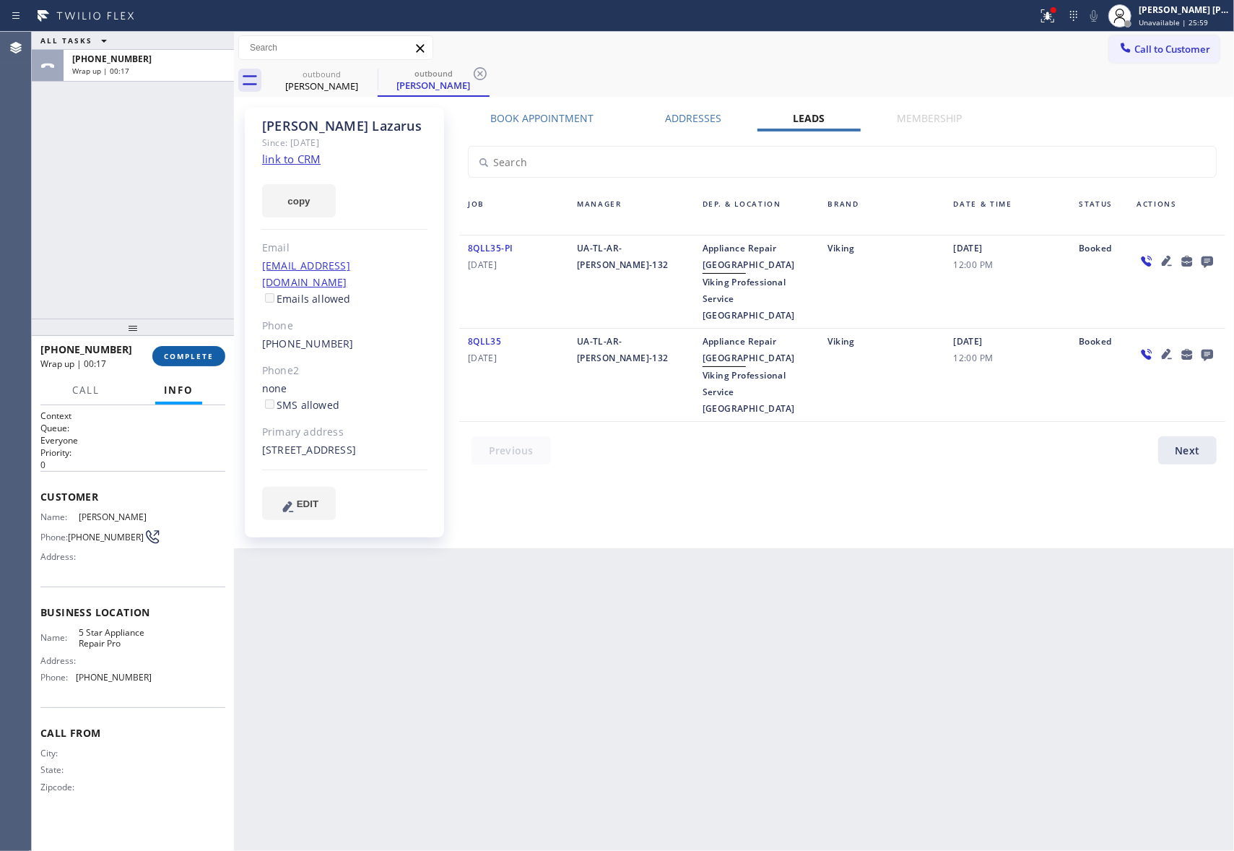
click at [192, 354] on span "COMPLETE" at bounding box center [189, 356] width 50 height 10
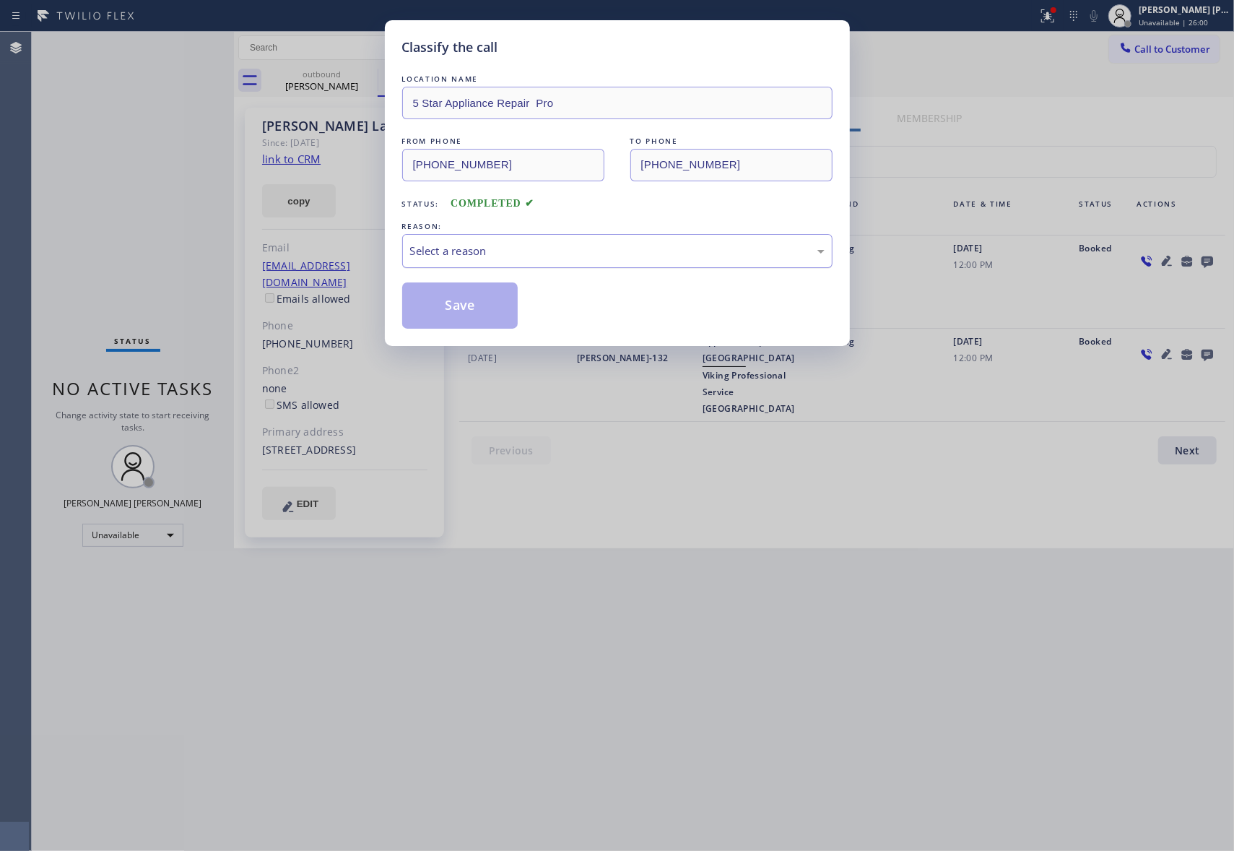
click at [555, 243] on div "Select a reason" at bounding box center [617, 251] width 414 height 17
click at [474, 308] on button "Save" at bounding box center [460, 305] width 116 height 46
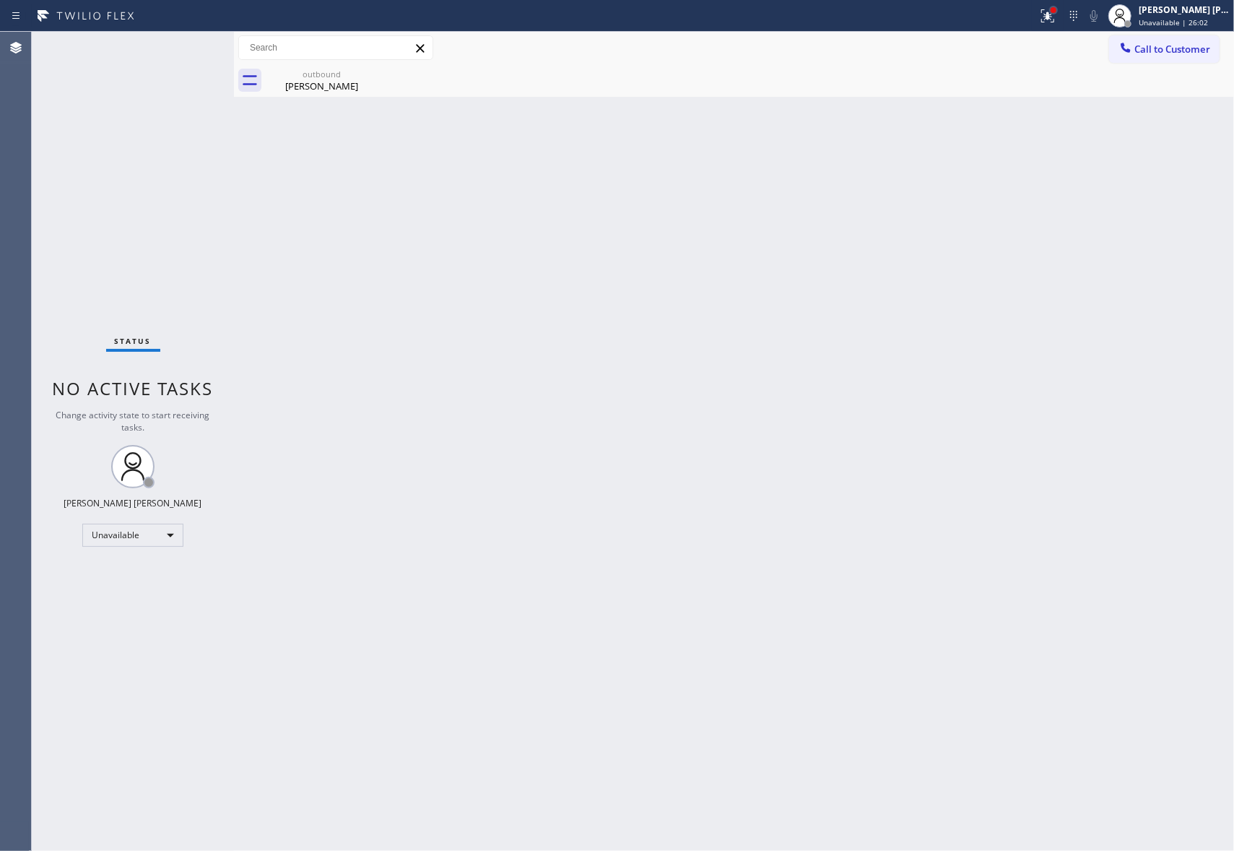
click at [1051, 12] on div at bounding box center [1054, 10] width 6 height 6
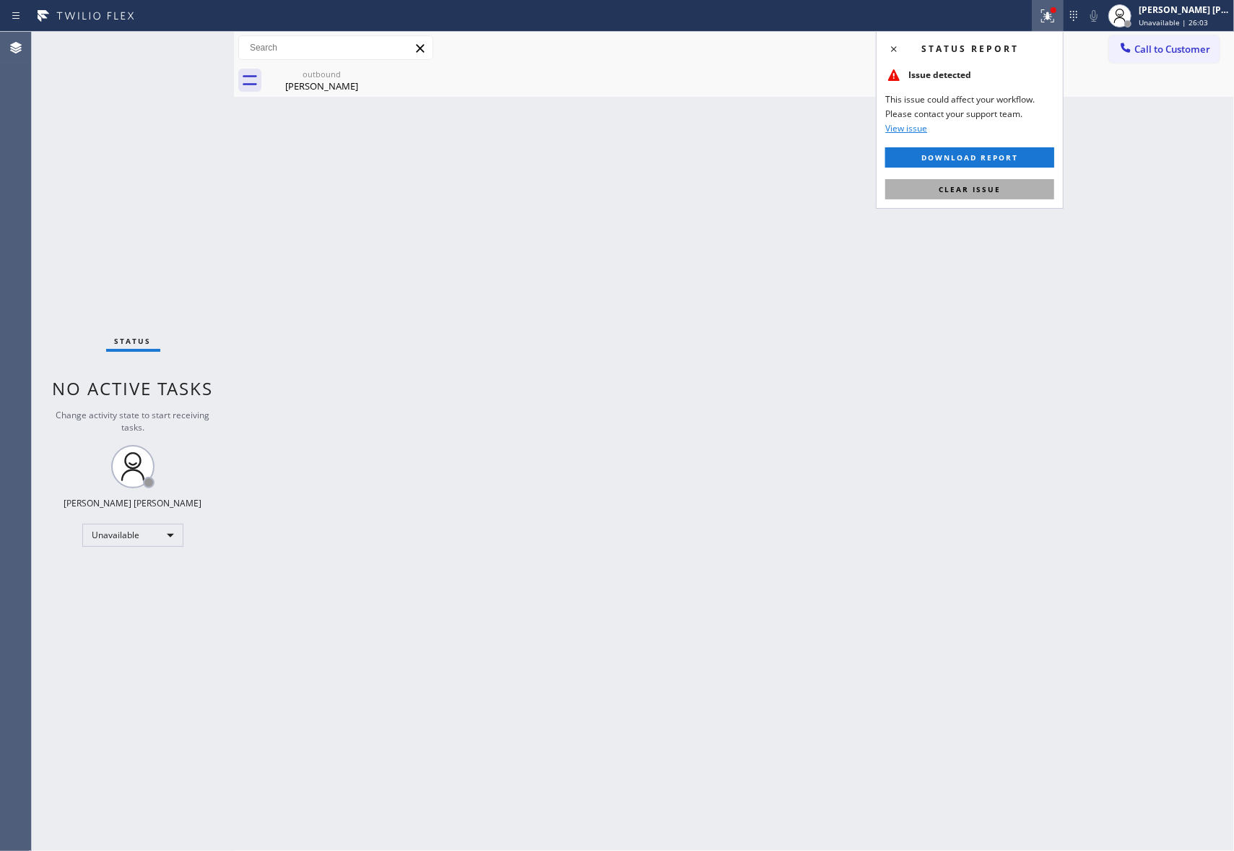
click at [981, 191] on span "Clear issue" at bounding box center [970, 189] width 62 height 10
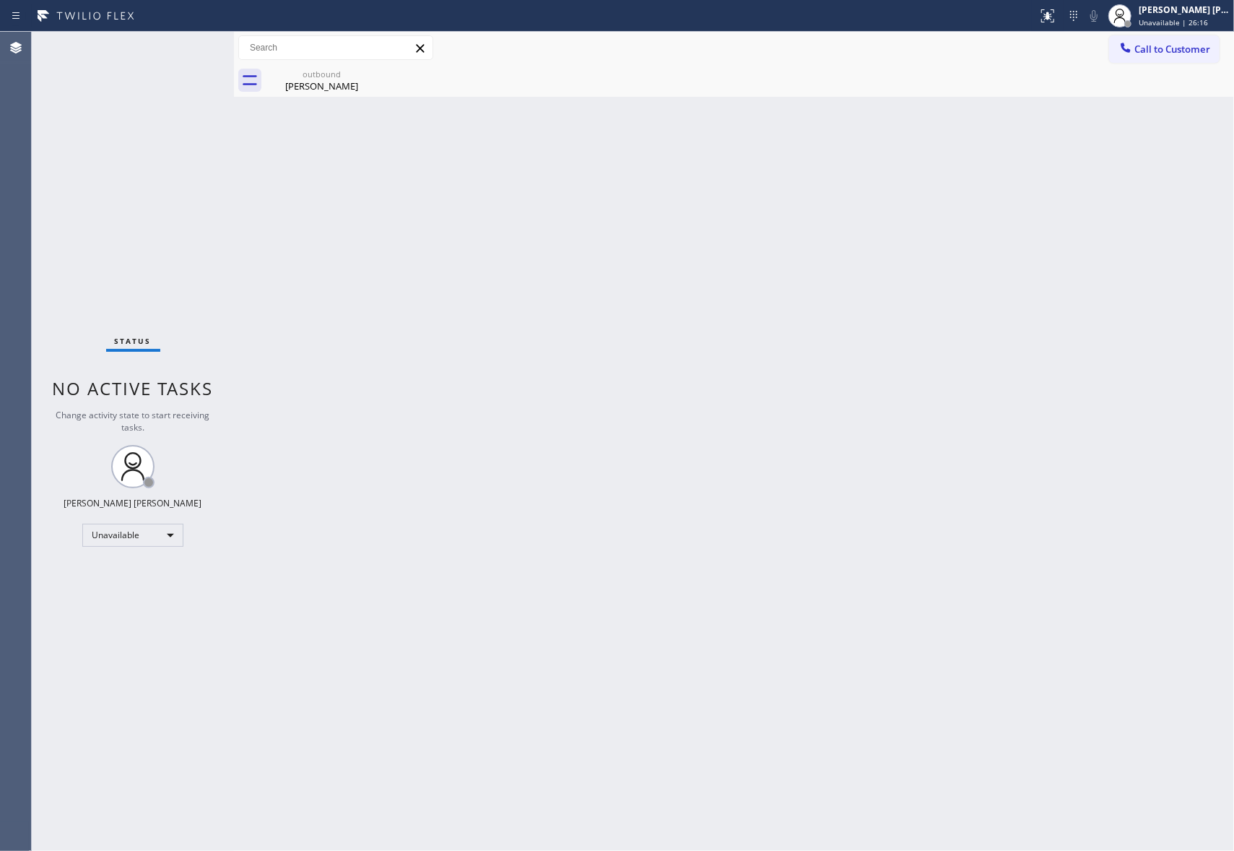
click at [1176, 32] on div "Call to Customer Outbound call Location 5 Star Appliance Repair Pro Your caller…" at bounding box center [734, 48] width 1000 height 32
click at [1177, 52] on span "Call to Customer" at bounding box center [1172, 49] width 76 height 13
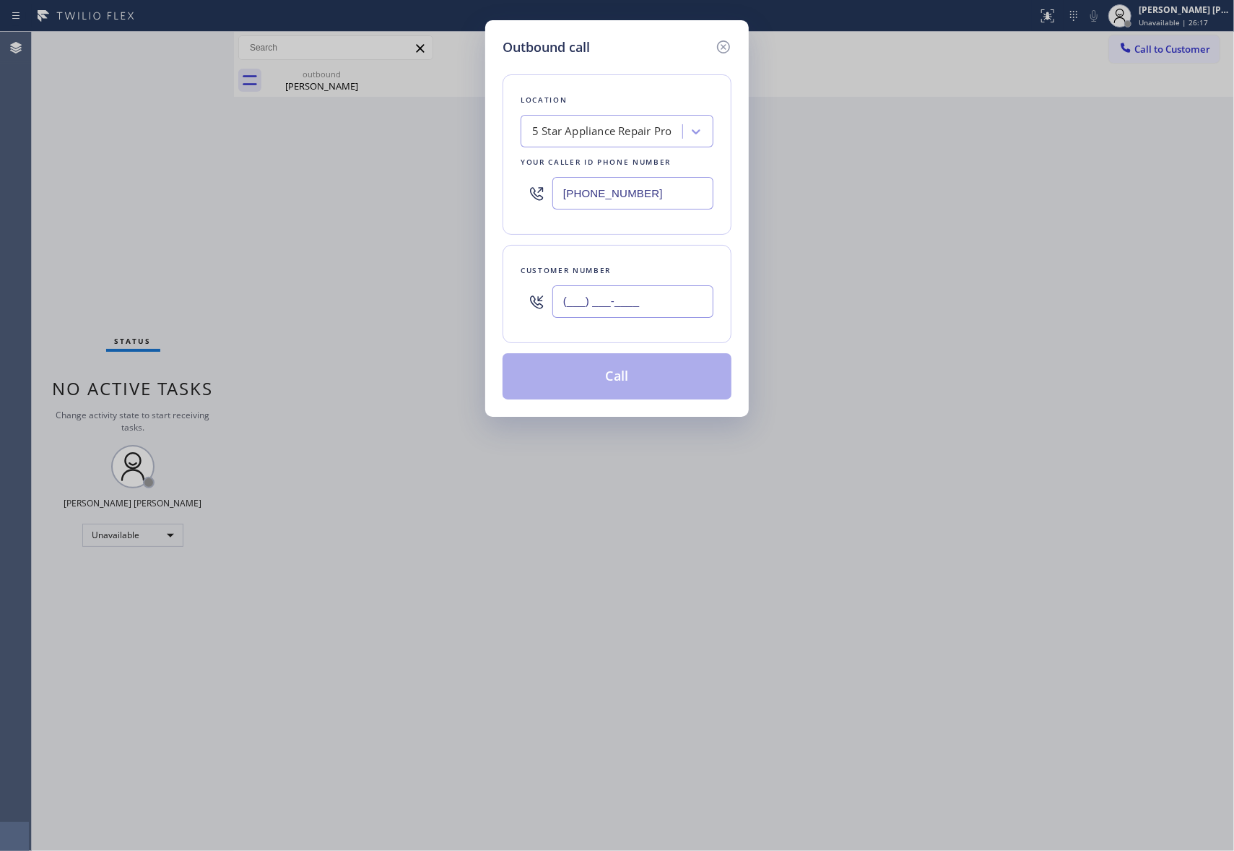
click at [682, 292] on input "(___) ___-____" at bounding box center [632, 301] width 161 height 32
paste input "847) 254-4611"
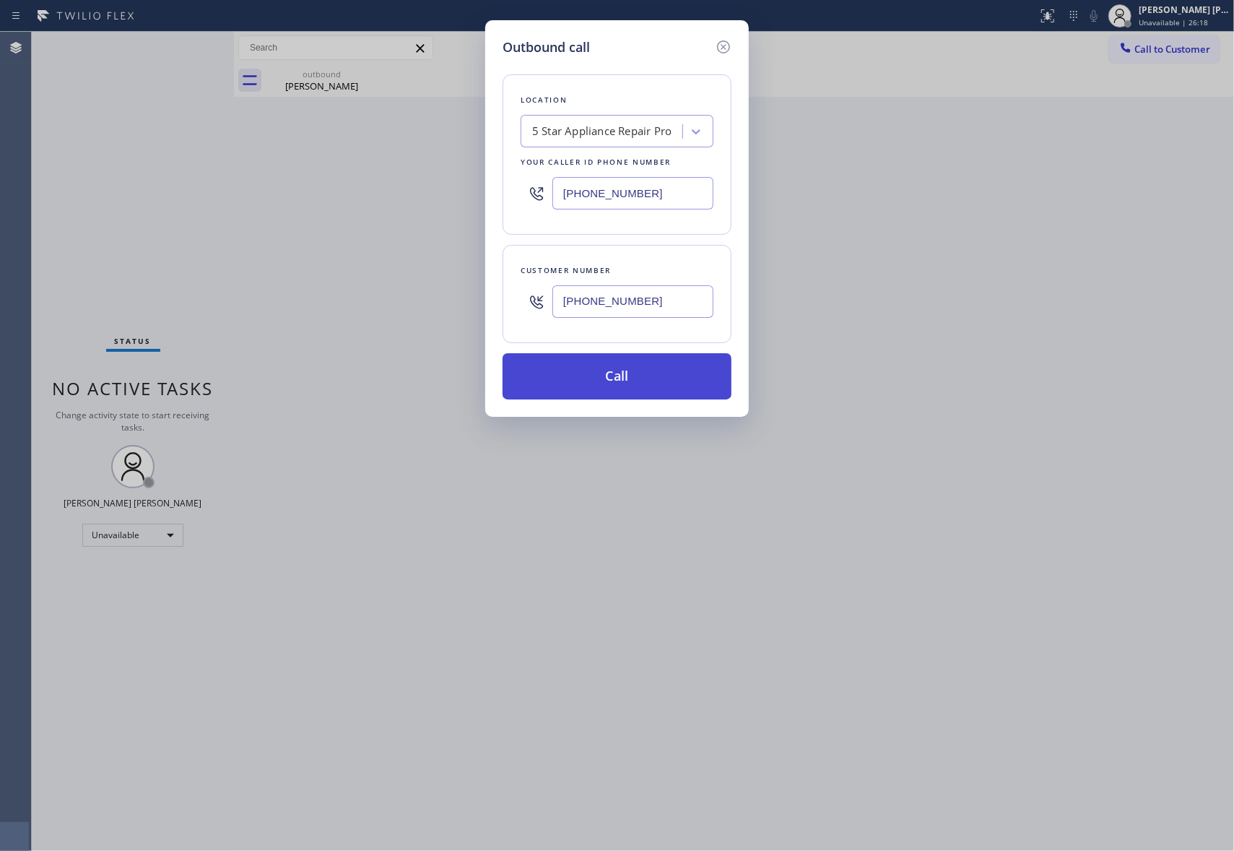
type input "(847) 254-4611"
click at [659, 378] on button "Call" at bounding box center [617, 376] width 229 height 46
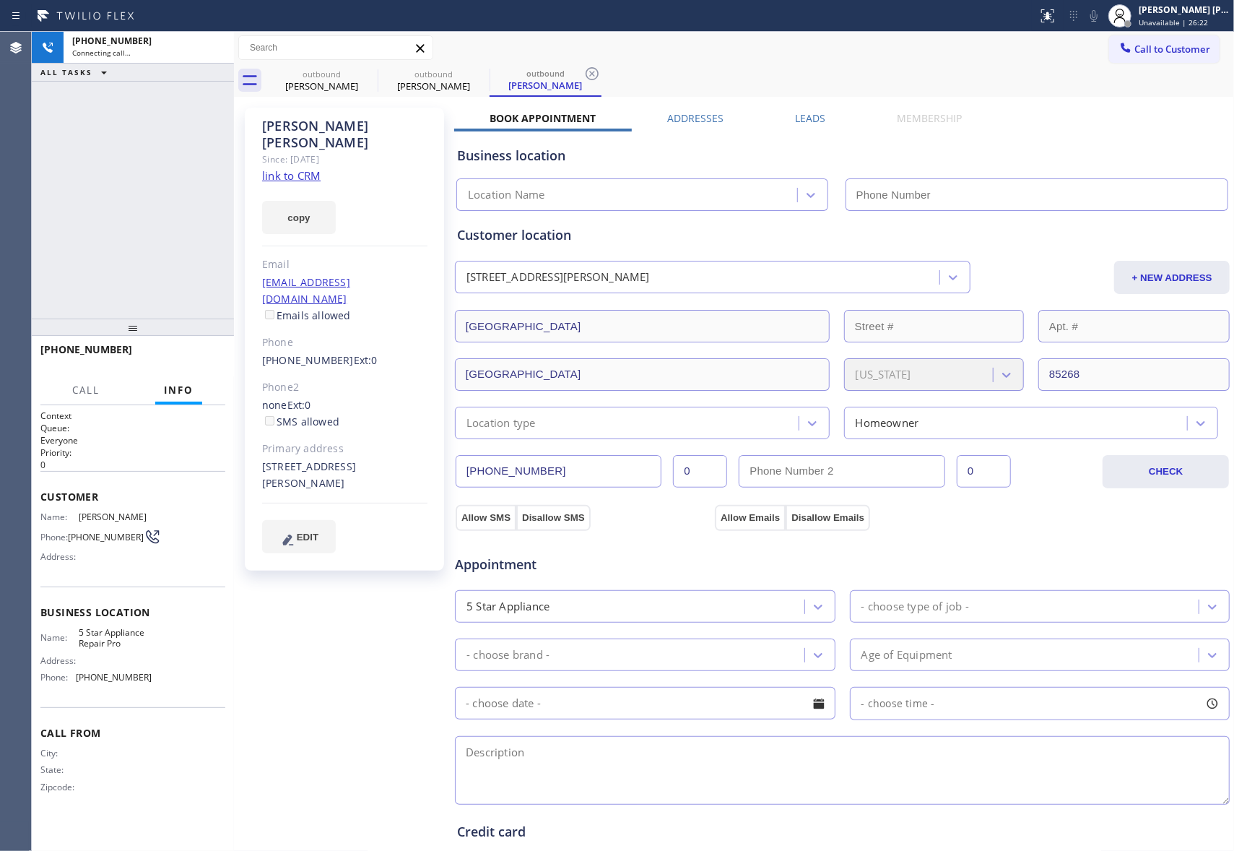
type input "[PHONE_NUMBER]"
click at [214, 46] on icon at bounding box center [215, 47] width 17 height 17
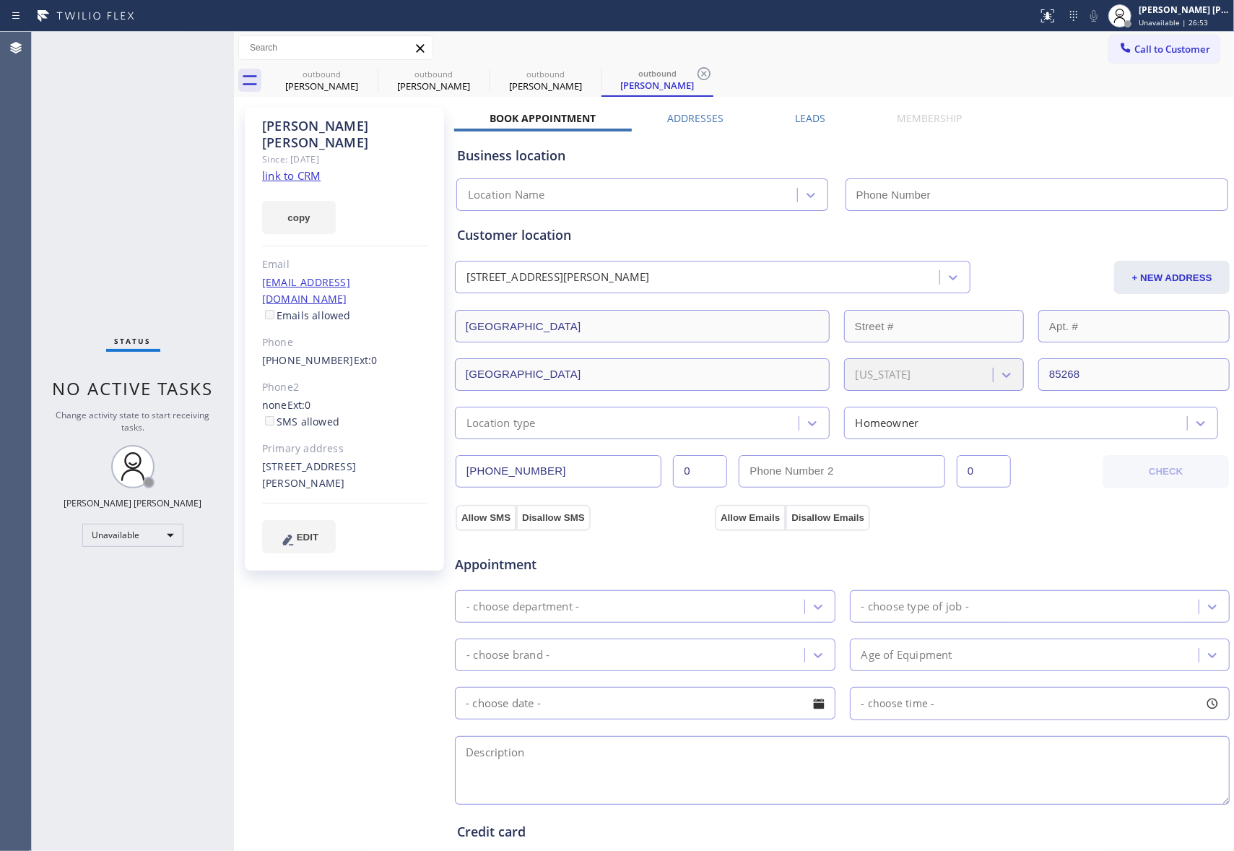
type input "[PHONE_NUMBER]"
click at [815, 113] on label "Leads" at bounding box center [810, 118] width 30 height 14
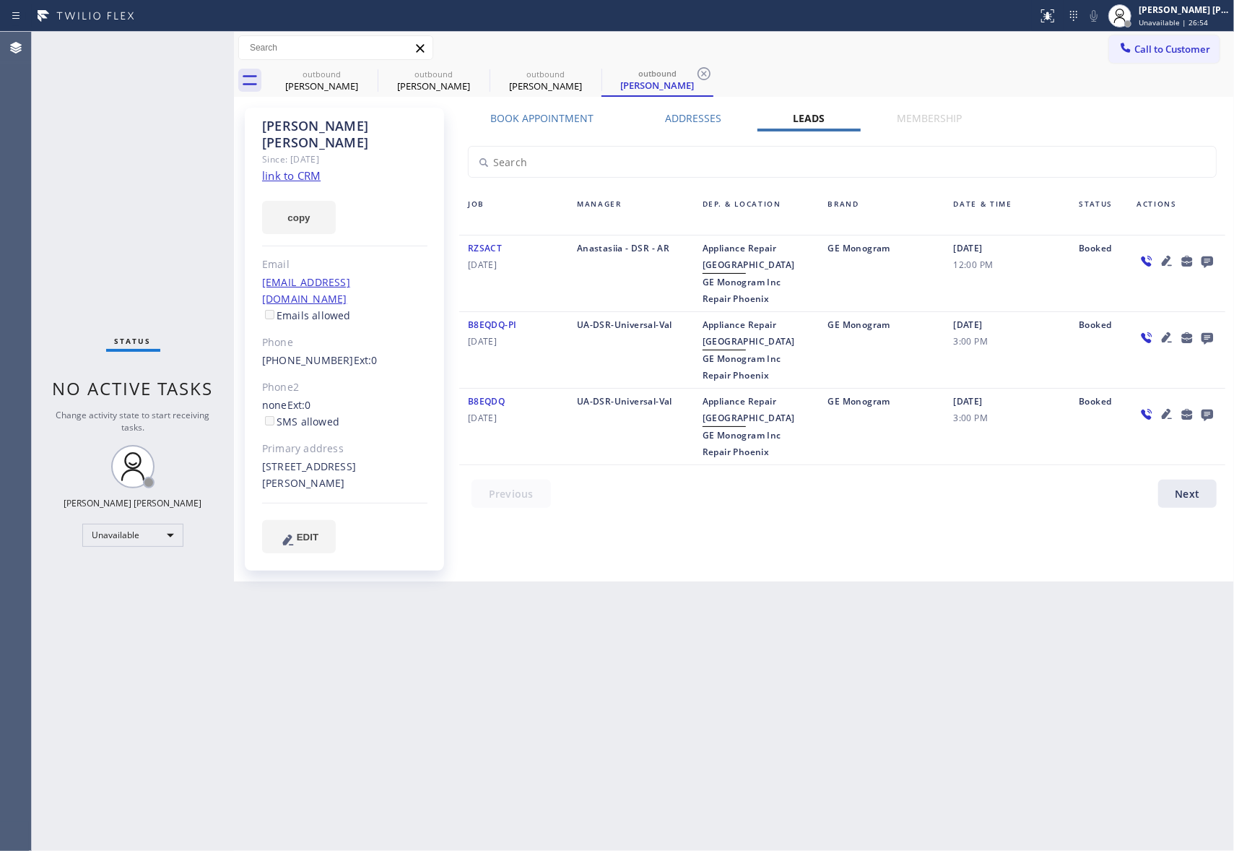
click at [1211, 260] on icon at bounding box center [1208, 262] width 12 height 12
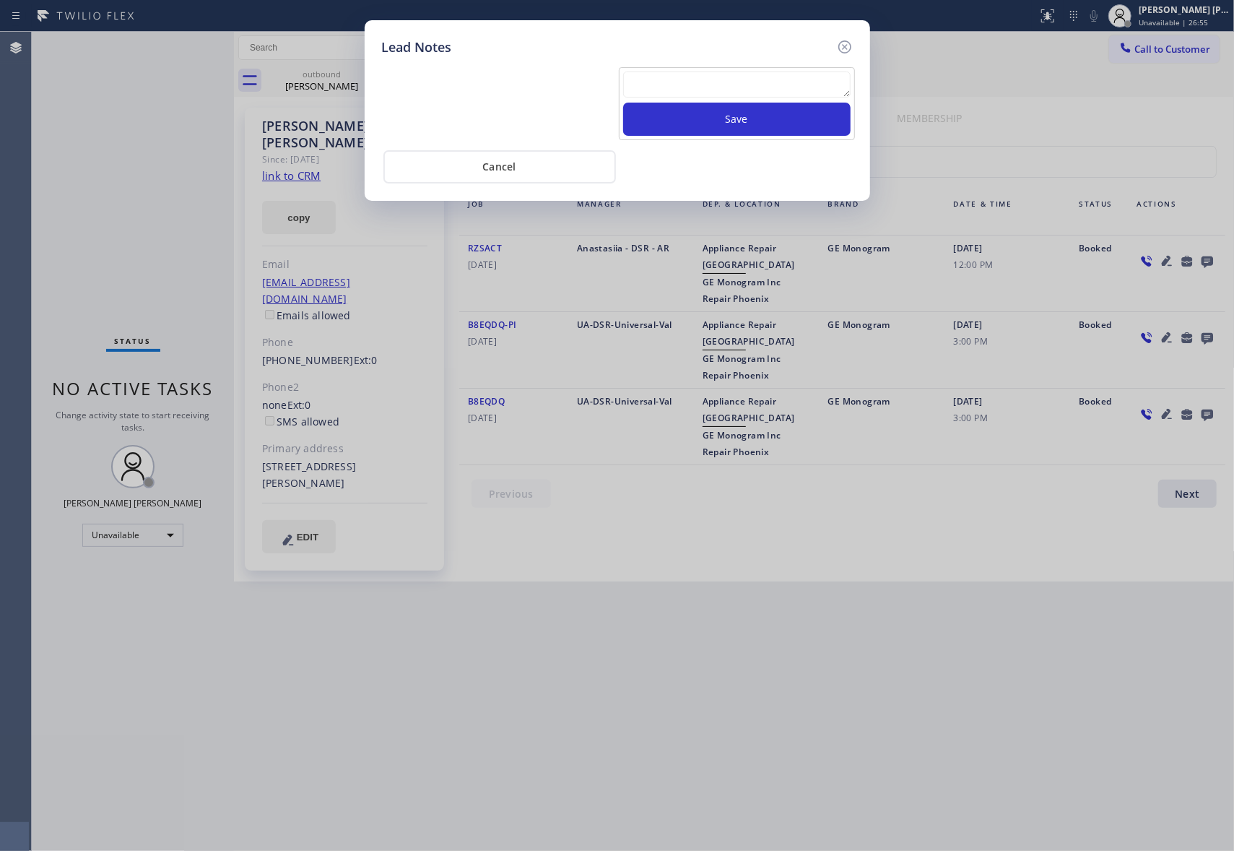
click at [712, 90] on textarea at bounding box center [736, 84] width 227 height 26
paste textarea "VM | please transfer if cx calls back"
type textarea "VM | please transfer if cx calls back"
click at [740, 117] on button "Save" at bounding box center [736, 119] width 227 height 33
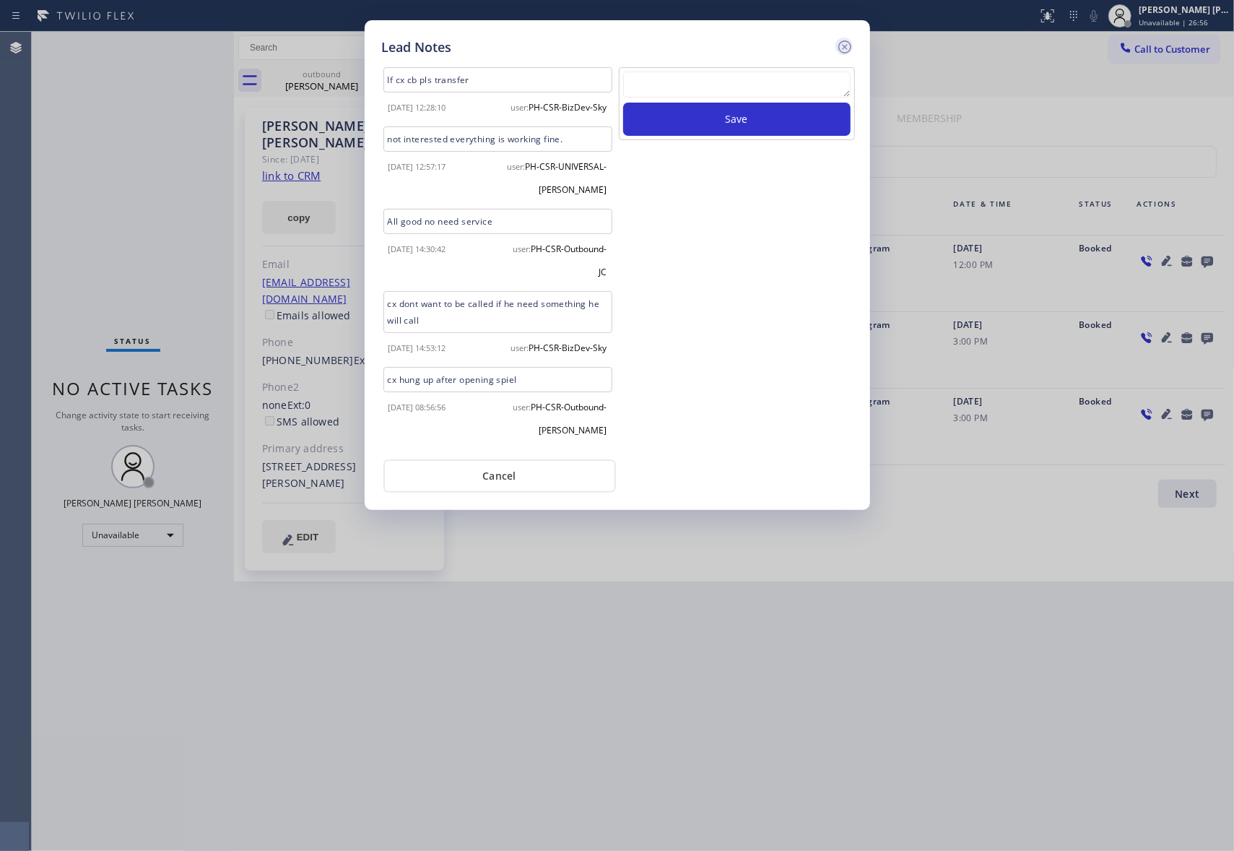
click at [844, 46] on icon at bounding box center [844, 46] width 13 height 13
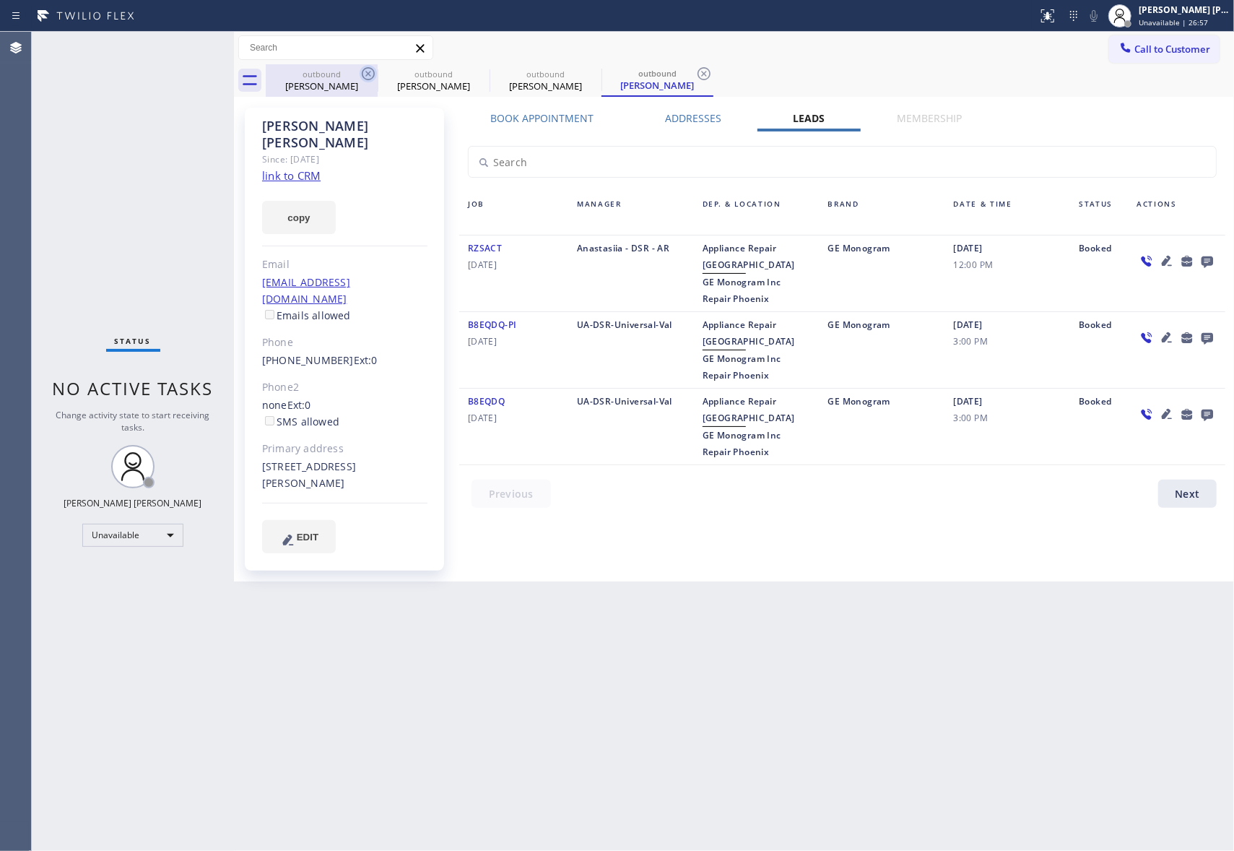
click at [371, 71] on icon at bounding box center [368, 73] width 17 height 17
click at [0, 0] on icon at bounding box center [0, 0] width 0 height 0
click at [695, 71] on icon at bounding box center [703, 73] width 17 height 17
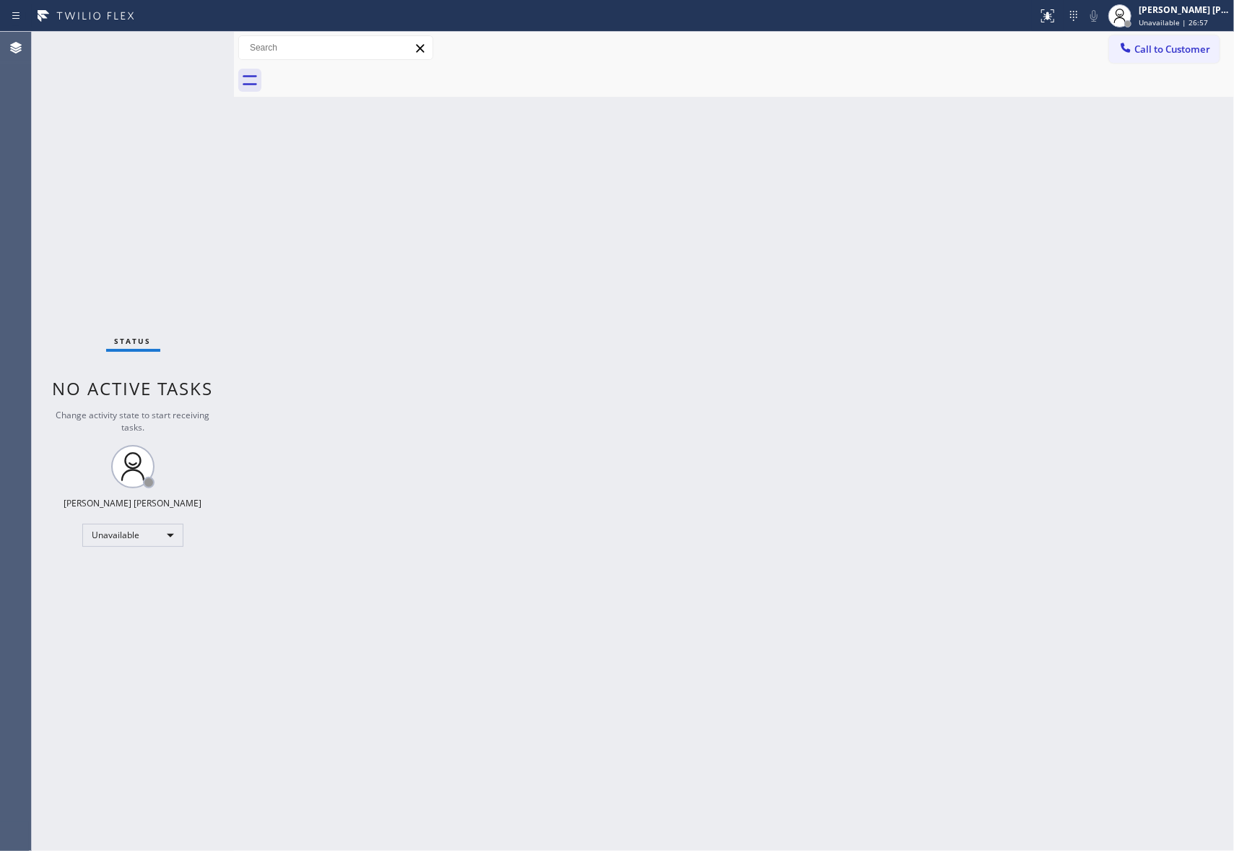
click at [371, 71] on div at bounding box center [750, 80] width 968 height 32
click at [1191, 50] on span "Call to Customer" at bounding box center [1172, 49] width 76 height 13
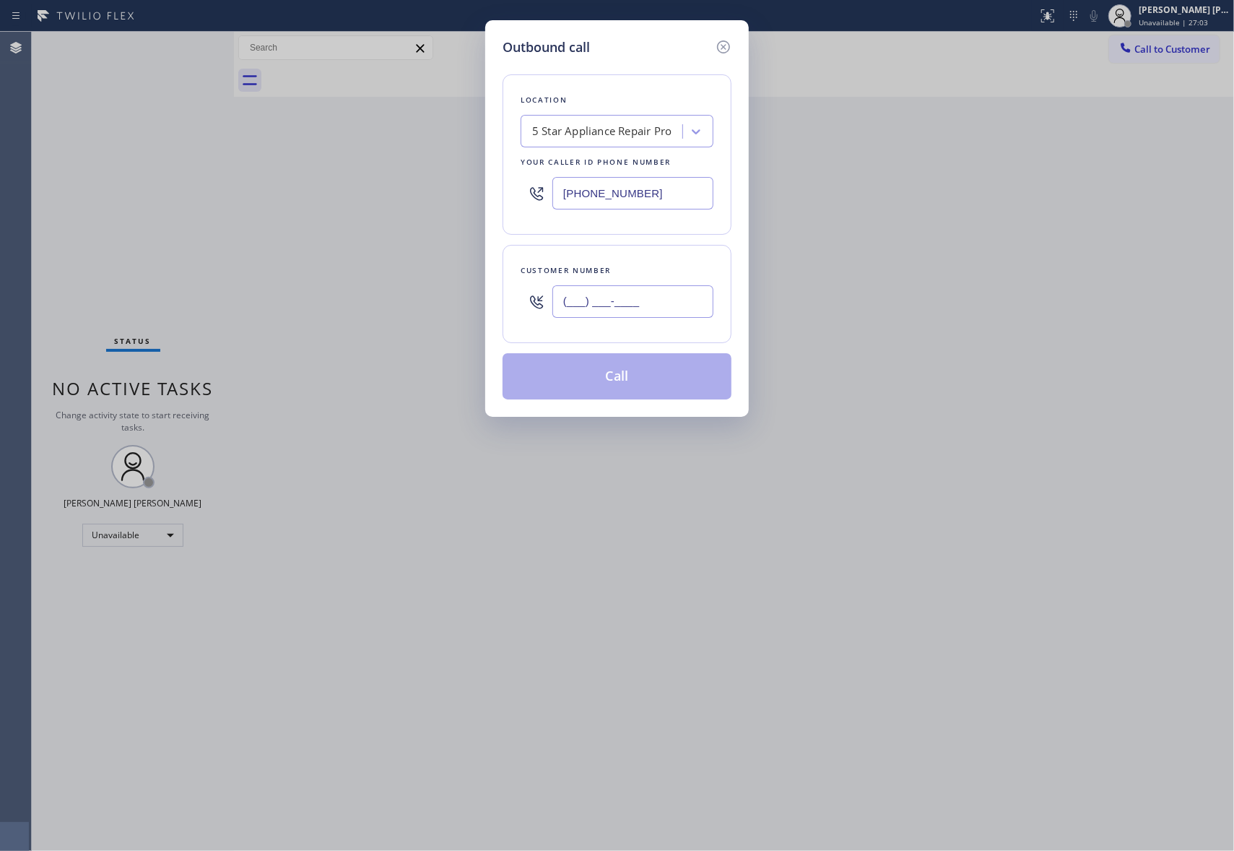
click at [690, 303] on input "(___) ___-____" at bounding box center [632, 301] width 161 height 32
paste input "310) 849-3239"
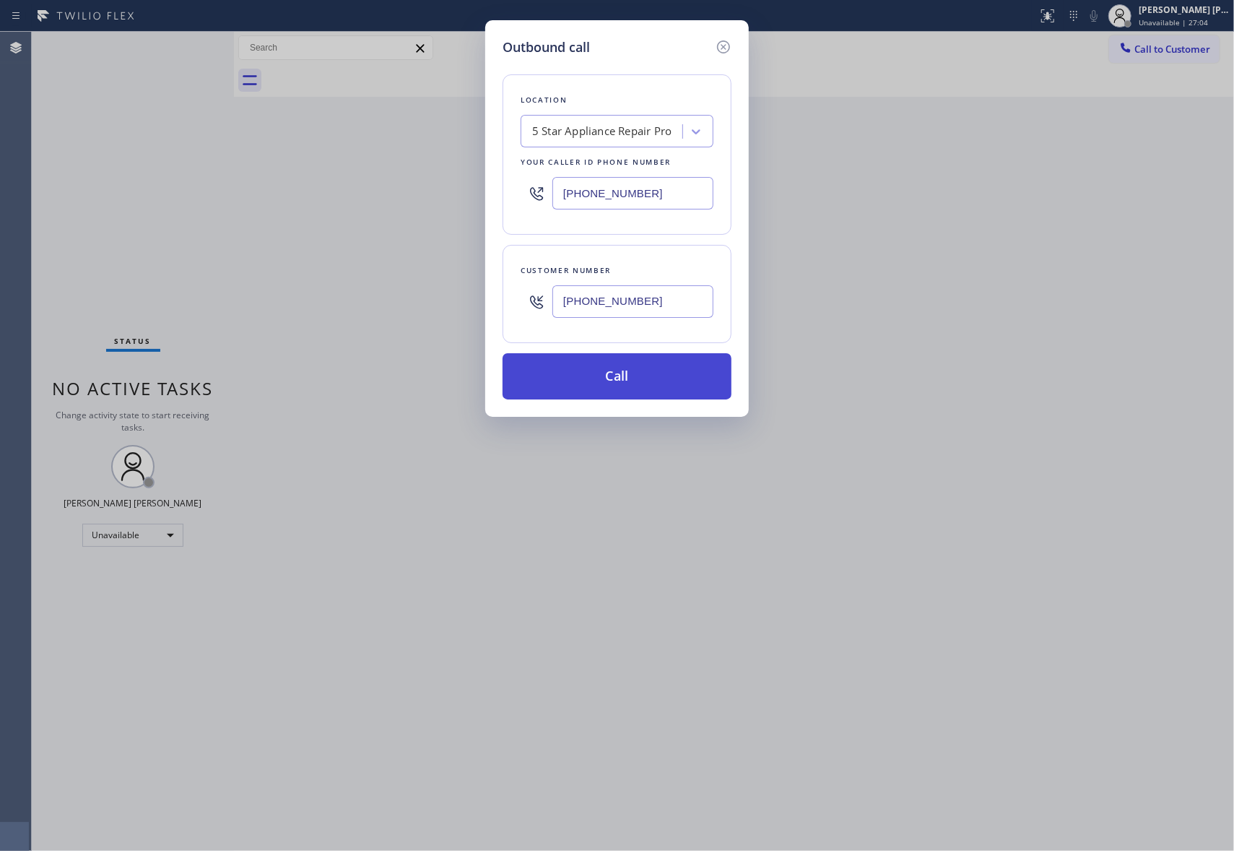
click at [636, 385] on button "Call" at bounding box center [617, 376] width 229 height 46
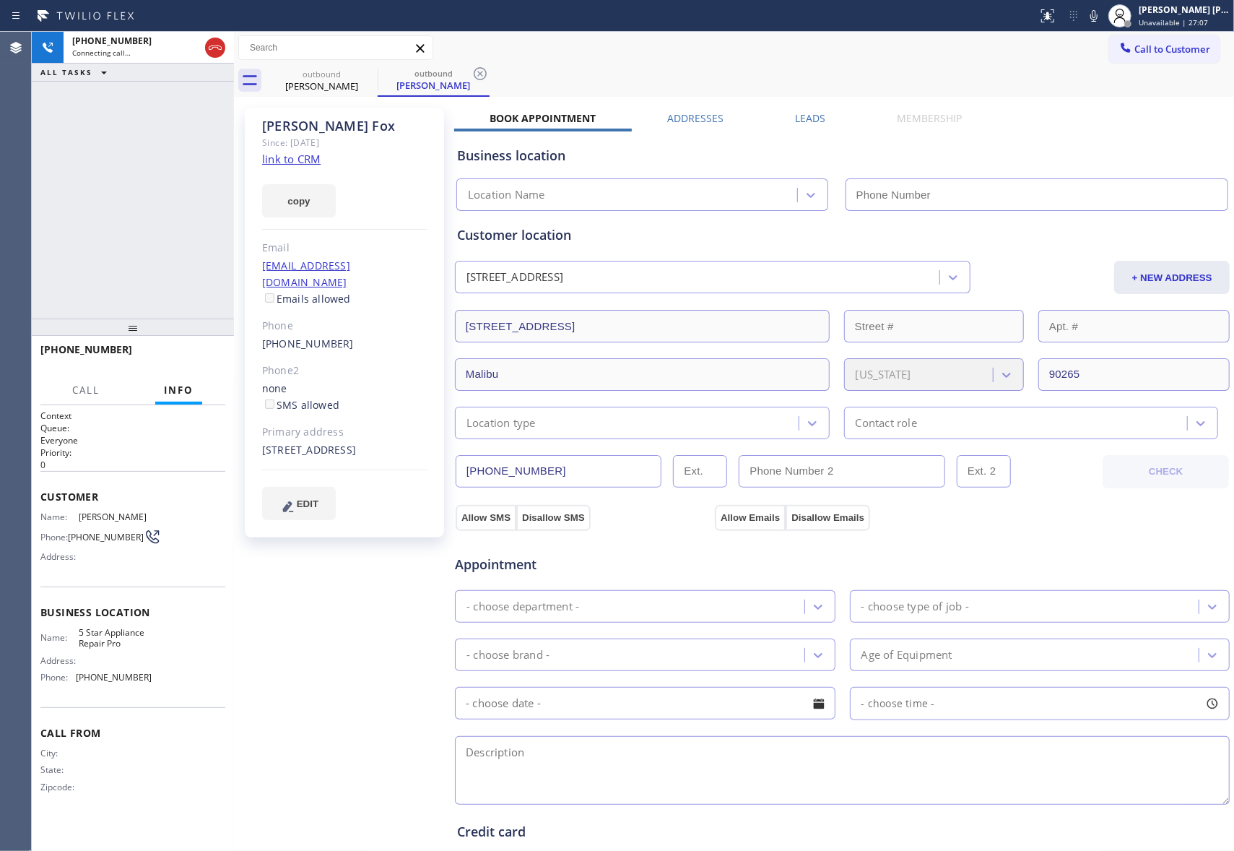
click at [812, 117] on label "Leads" at bounding box center [810, 118] width 30 height 14
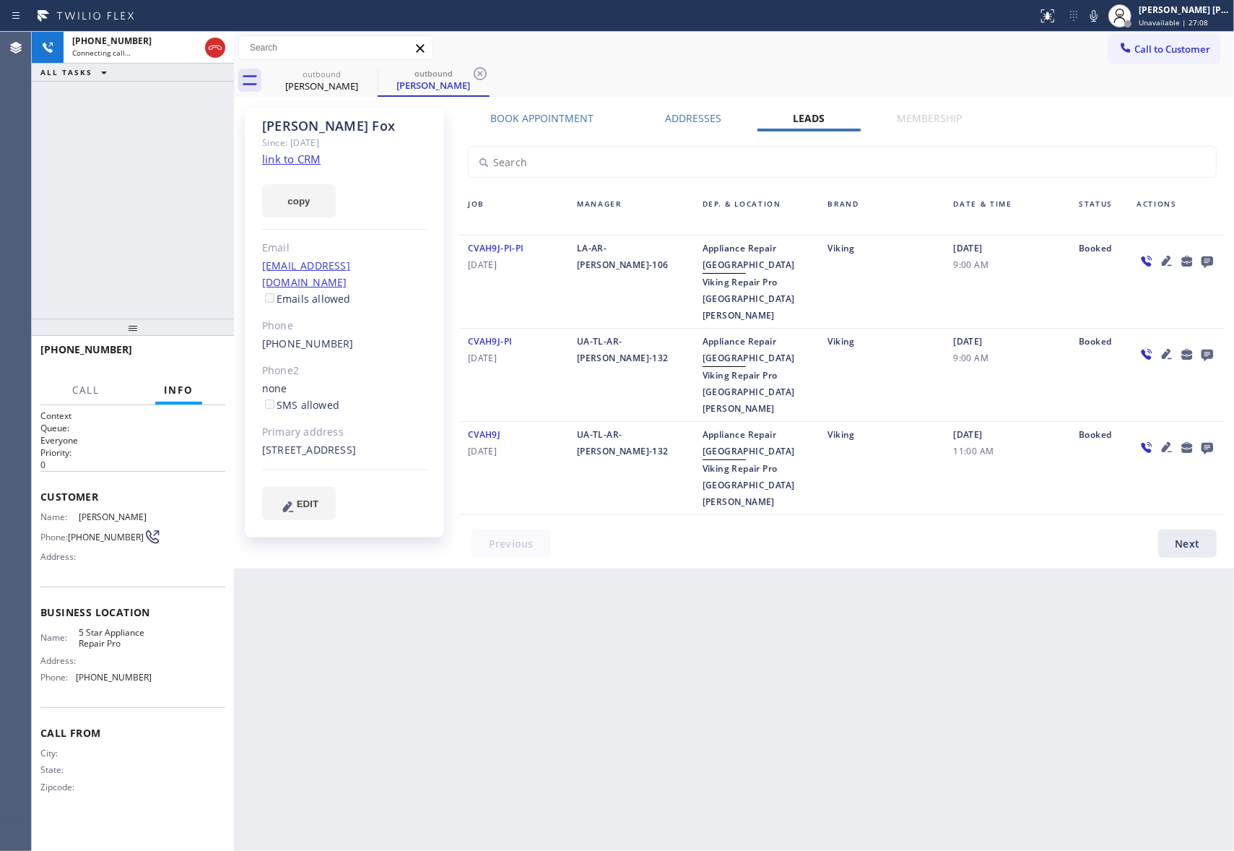
click at [1163, 438] on icon at bounding box center [1166, 446] width 17 height 17
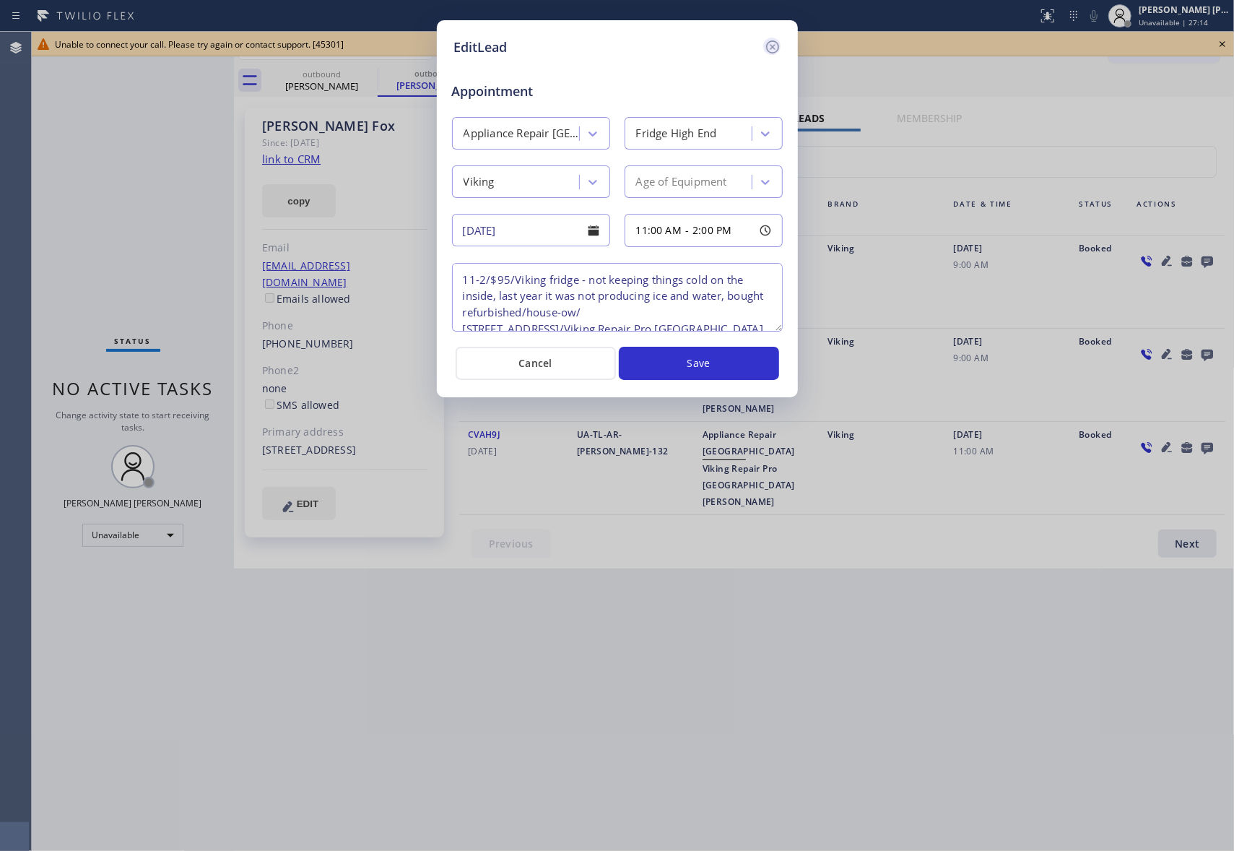
click at [780, 39] on icon at bounding box center [772, 46] width 17 height 17
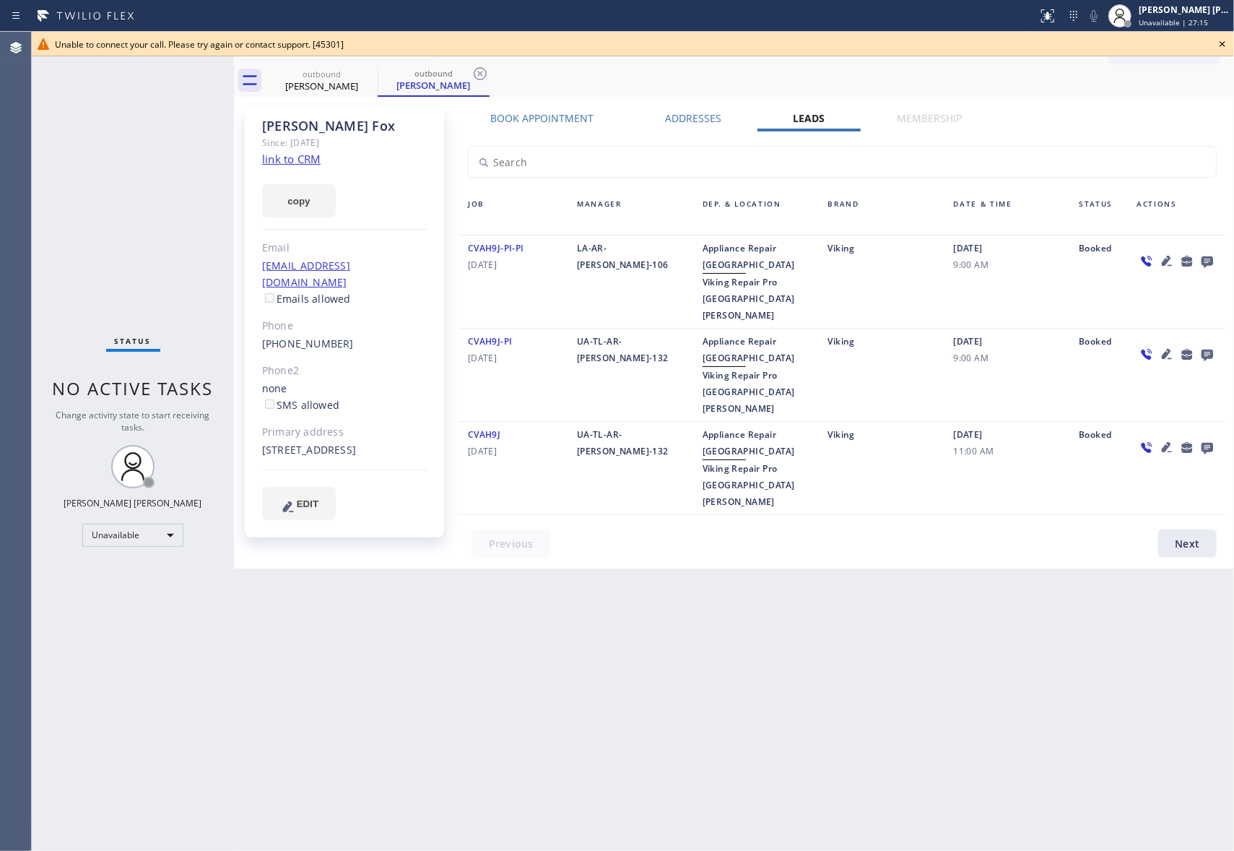
click at [1226, 39] on icon at bounding box center [1222, 43] width 17 height 17
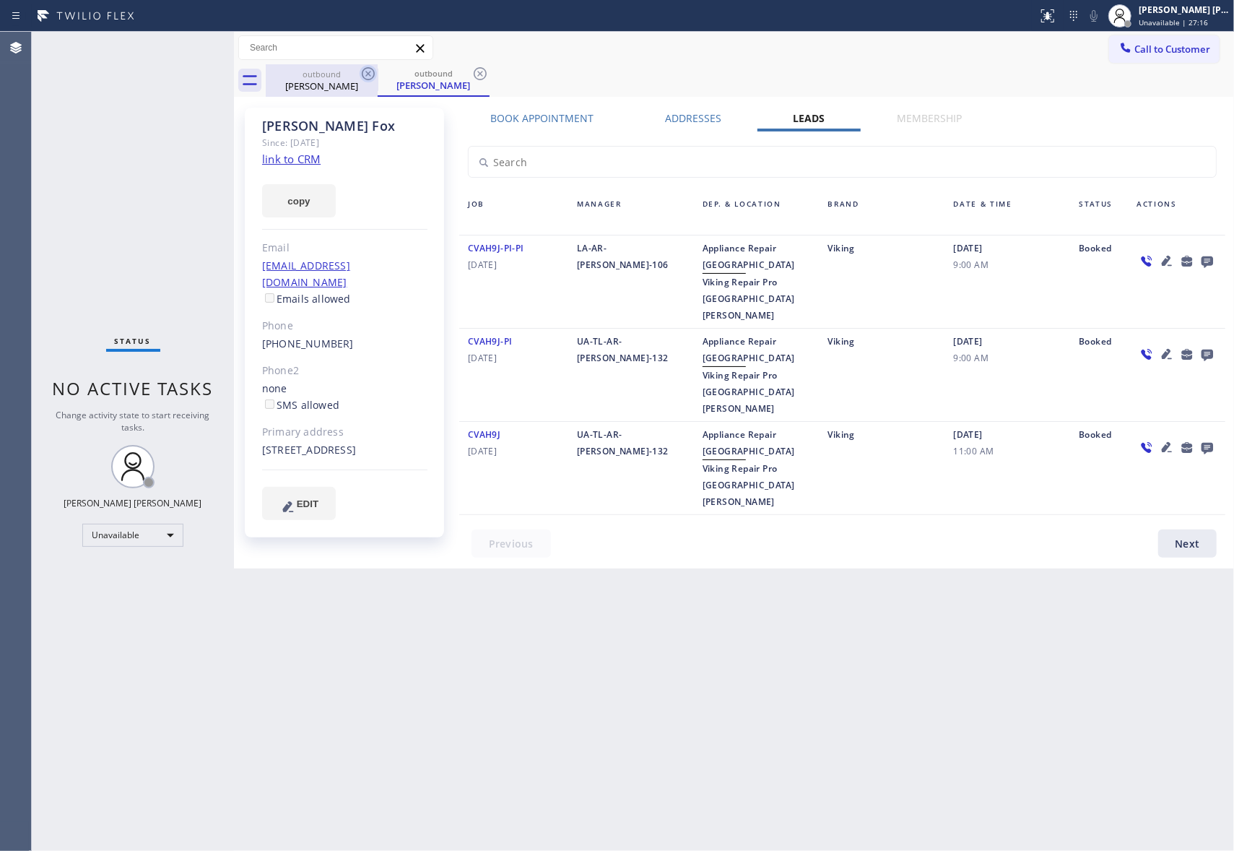
click at [367, 84] on div "Lee Fox" at bounding box center [321, 85] width 109 height 13
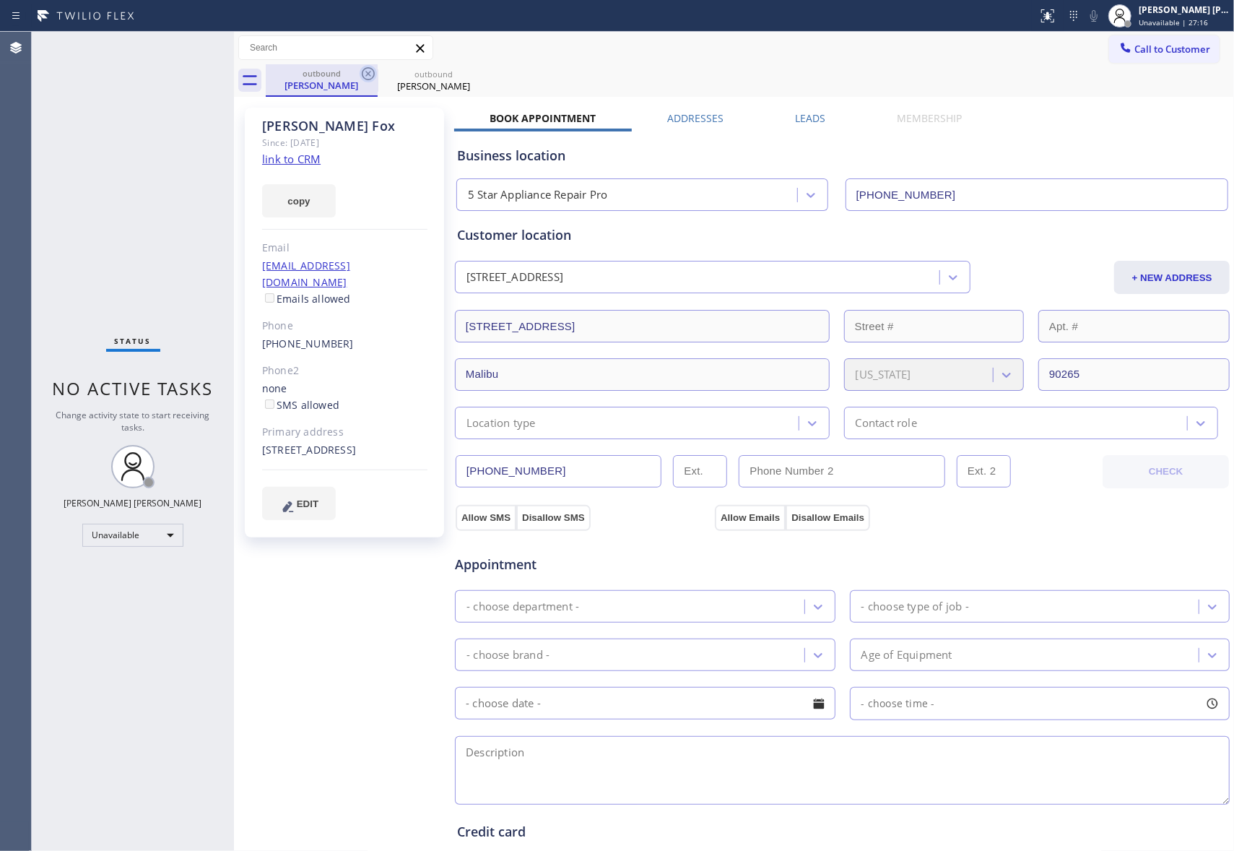
click at [367, 82] on icon at bounding box center [368, 73] width 17 height 17
click at [0, 0] on icon at bounding box center [0, 0] width 0 height 0
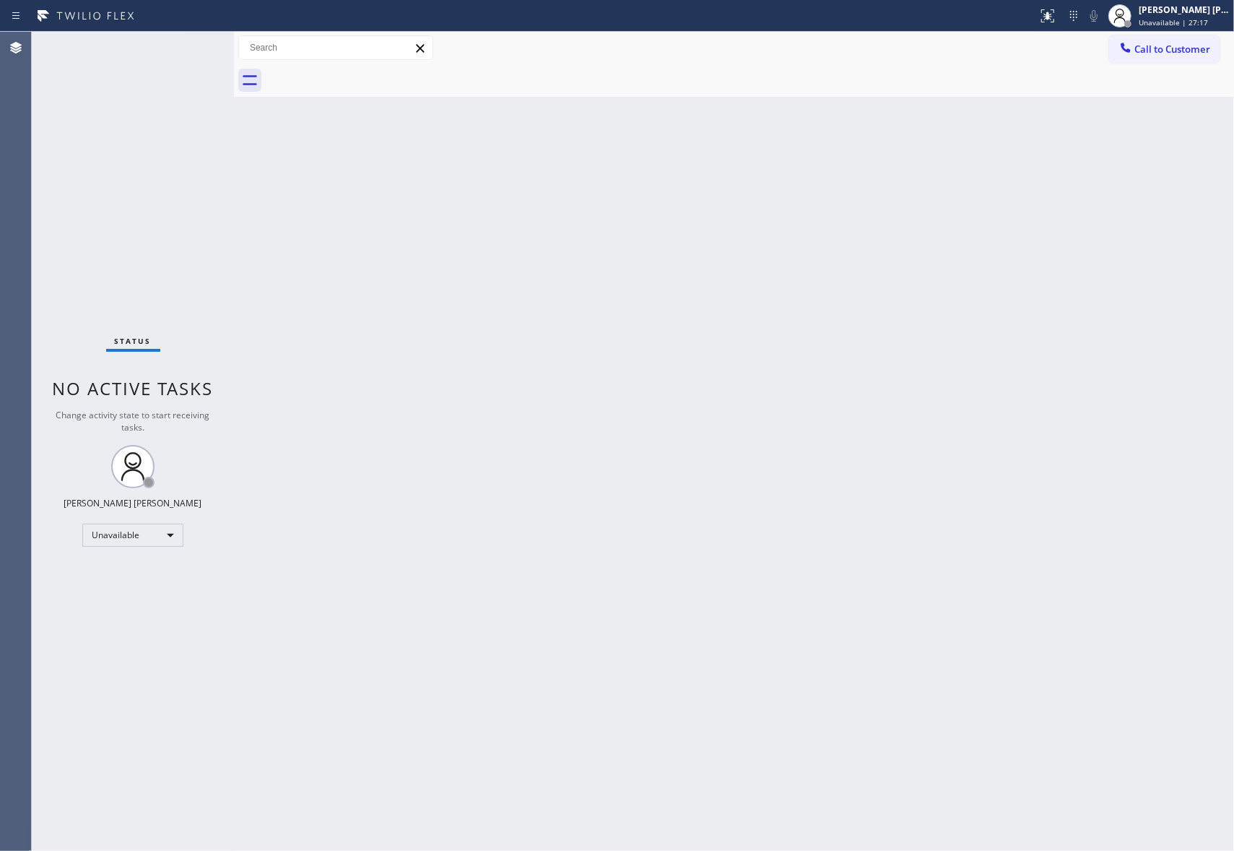
click at [367, 82] on div at bounding box center [750, 80] width 968 height 32
click at [1178, 59] on button "Call to Customer" at bounding box center [1164, 48] width 110 height 27
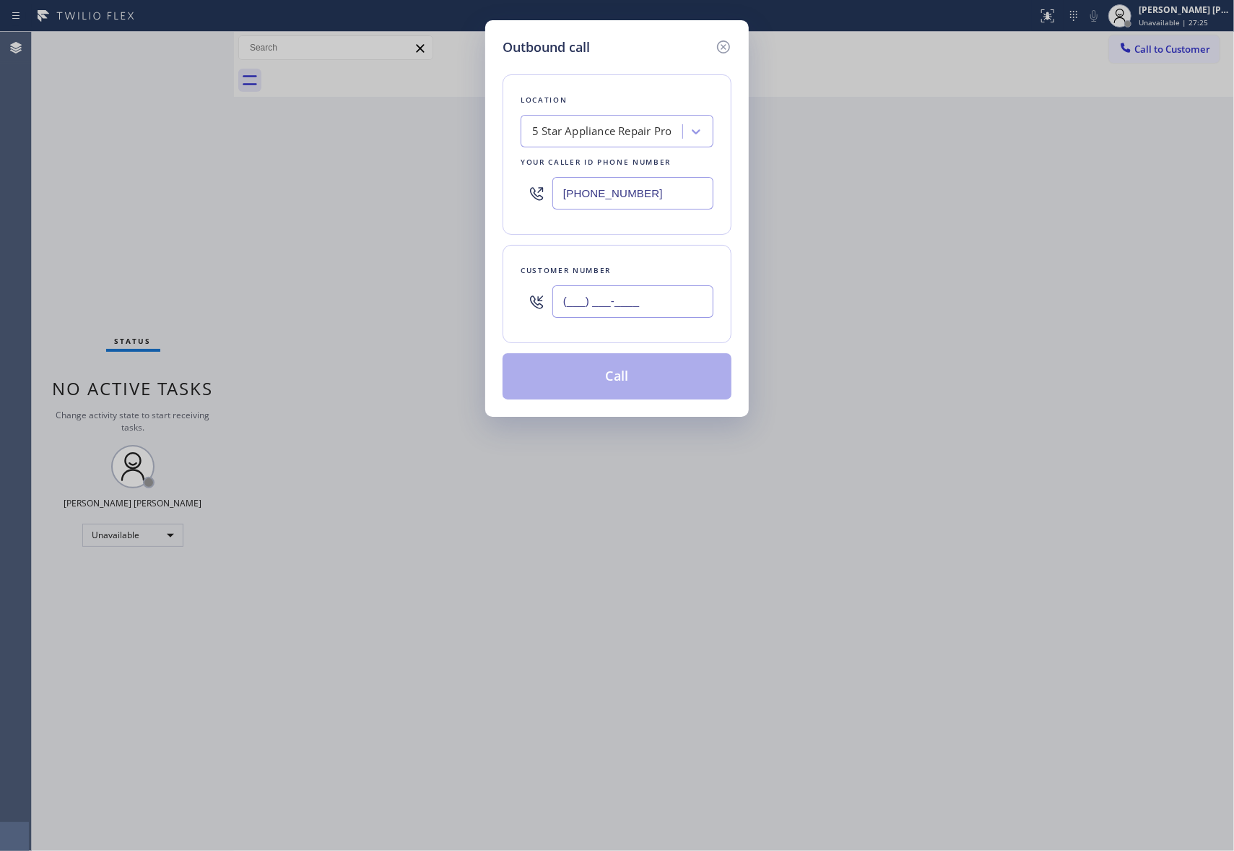
click at [635, 295] on input "(___) ___-____" at bounding box center [632, 301] width 161 height 32
paste input "510) 421-3262"
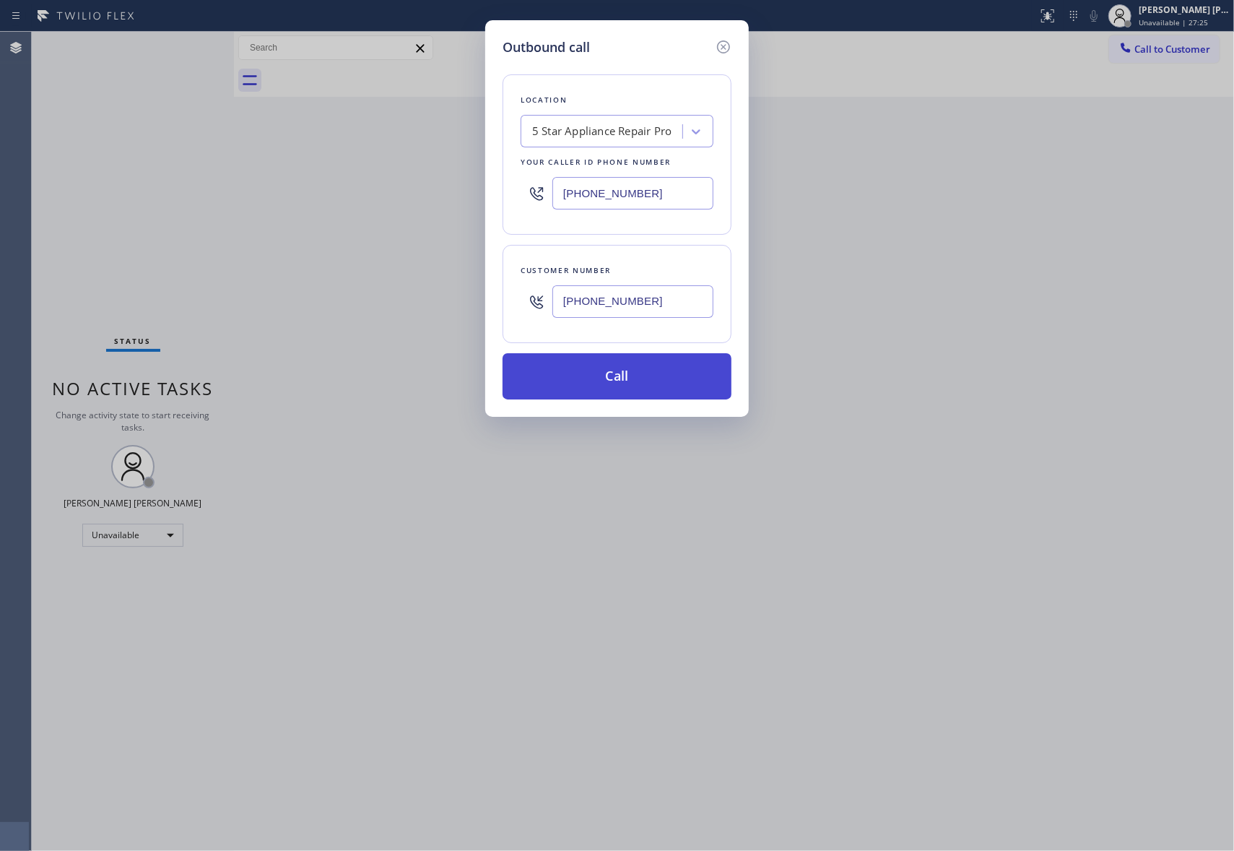
type input "(510) 421-3262"
click at [630, 378] on button "Call" at bounding box center [617, 376] width 229 height 46
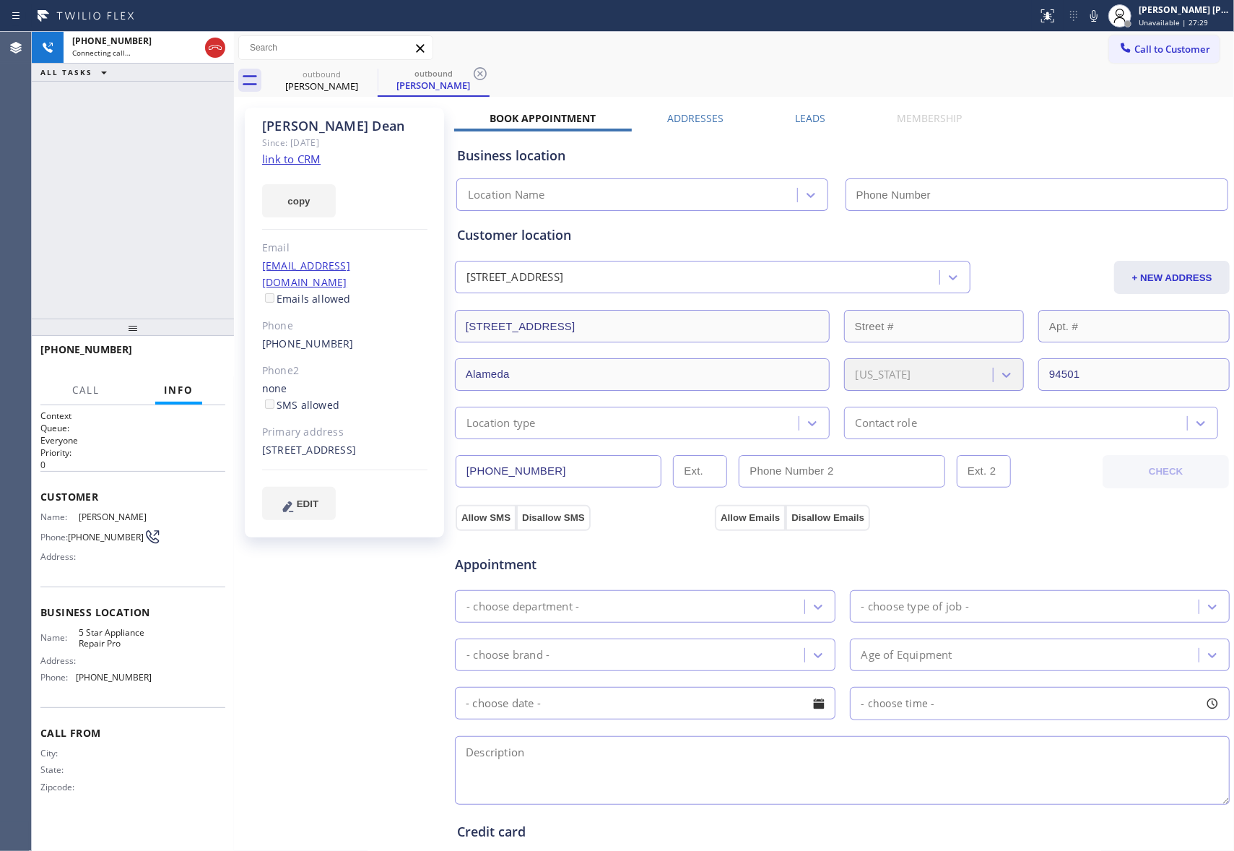
type input "[PHONE_NUMBER]"
click at [203, 355] on span "HANG UP" at bounding box center [192, 356] width 44 height 10
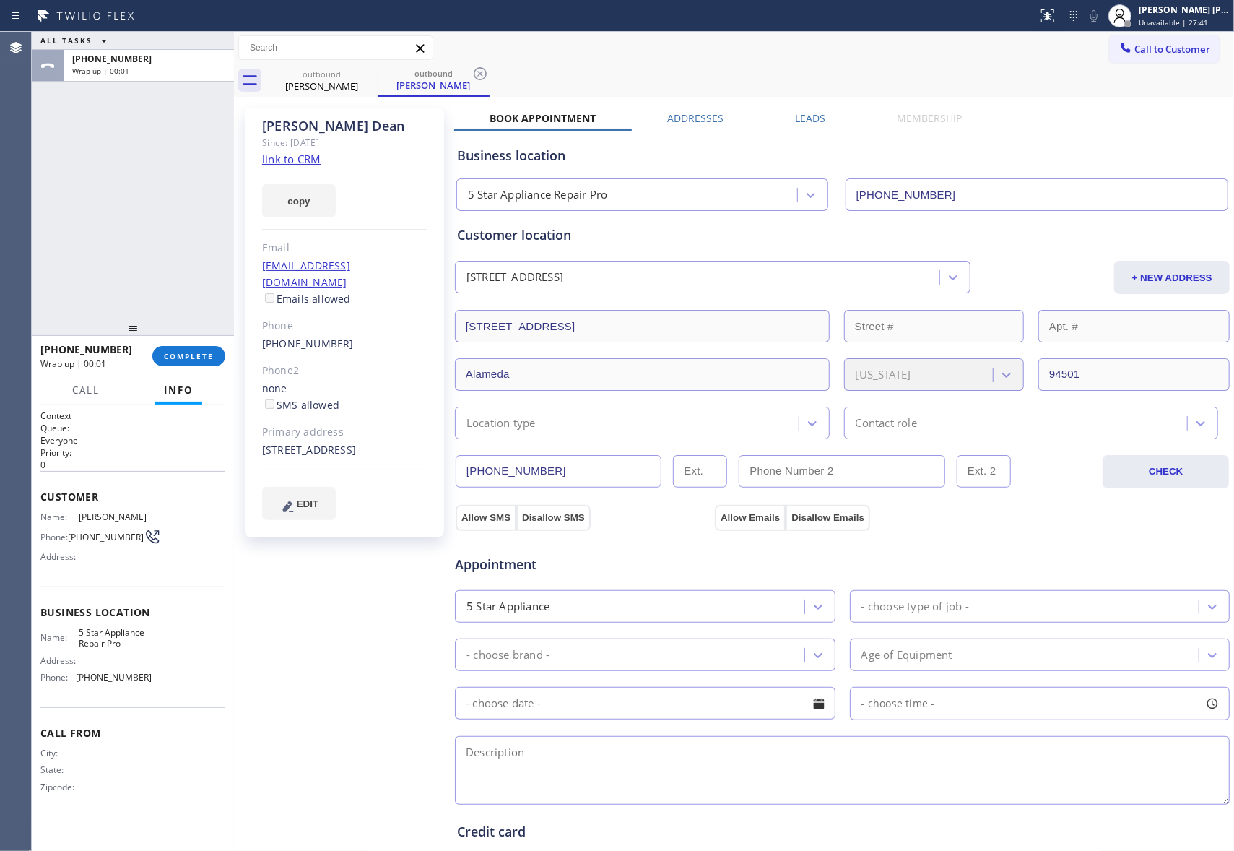
click at [807, 113] on label "Leads" at bounding box center [810, 118] width 30 height 14
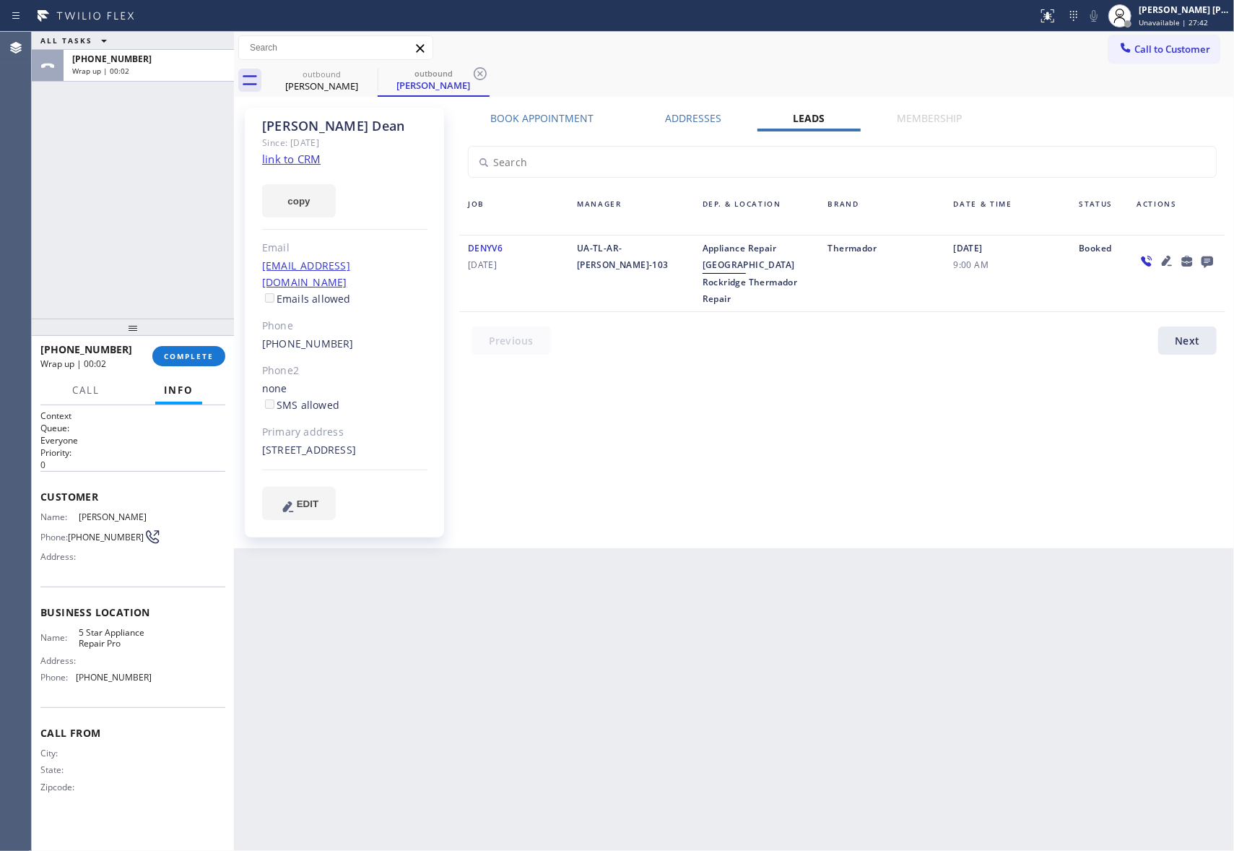
click at [1204, 260] on icon at bounding box center [1208, 262] width 12 height 12
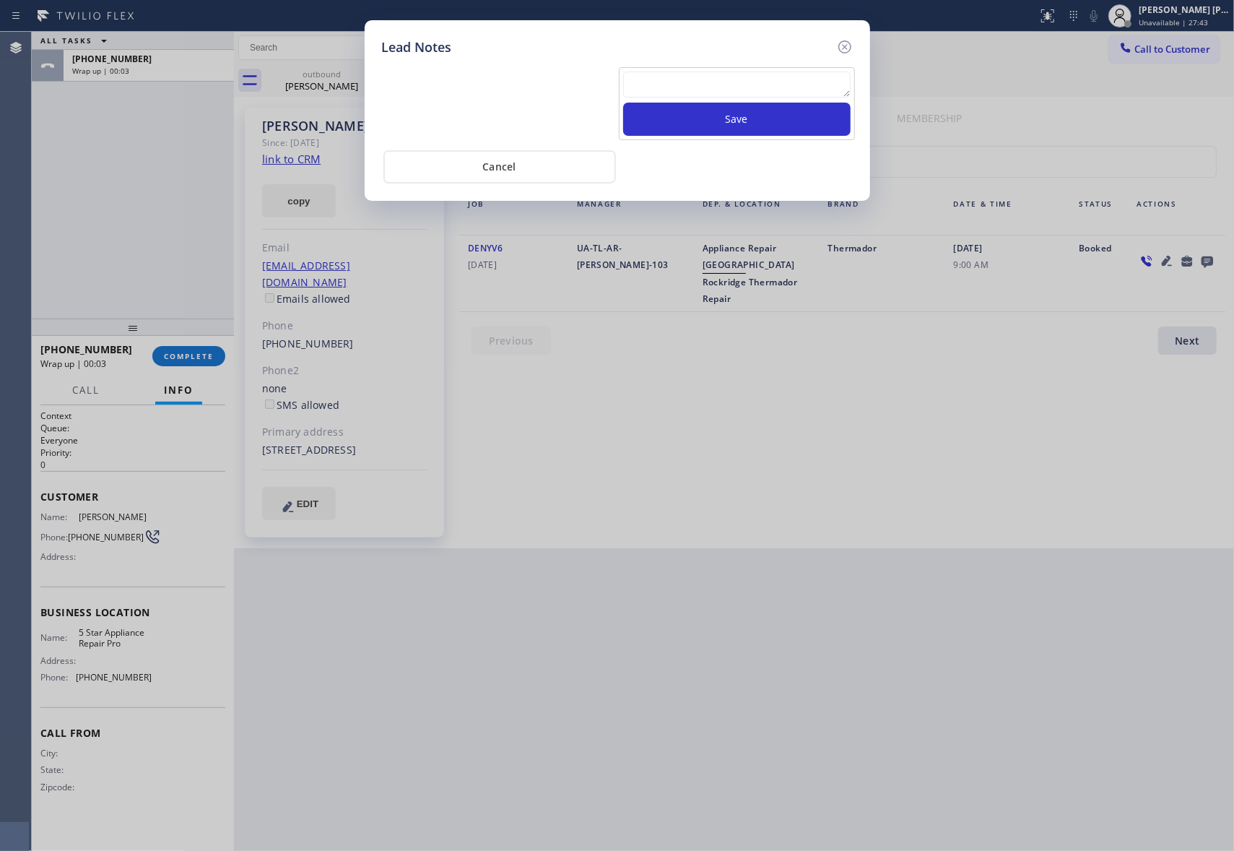
click at [724, 91] on textarea at bounding box center [736, 84] width 227 height 26
paste textarea "VM | please transfer if cx calls back"
type textarea "VM | please transfer if cx calls back"
click at [784, 126] on button "Save" at bounding box center [736, 119] width 227 height 33
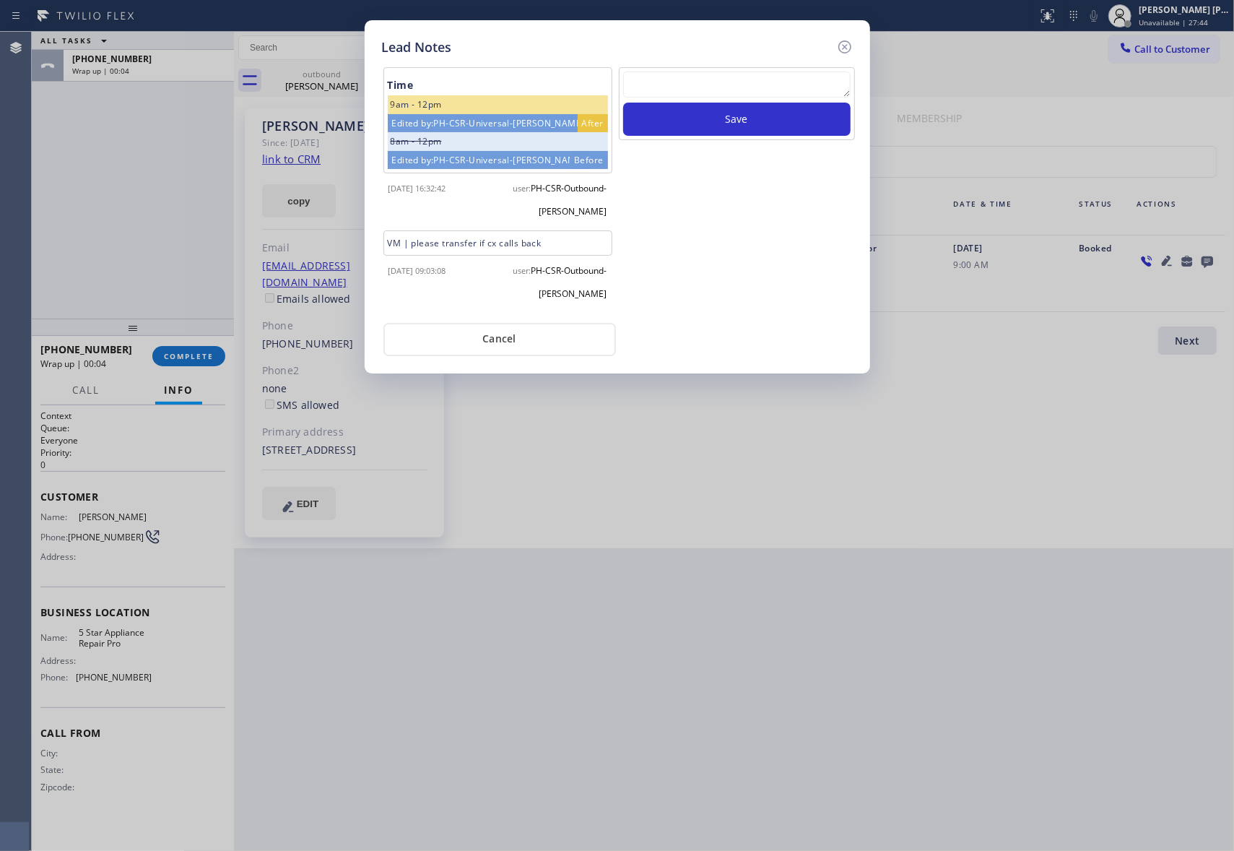
drag, startPoint x: 846, startPoint y: 42, endPoint x: 774, endPoint y: 44, distance: 72.2
click at [843, 43] on icon at bounding box center [844, 46] width 17 height 17
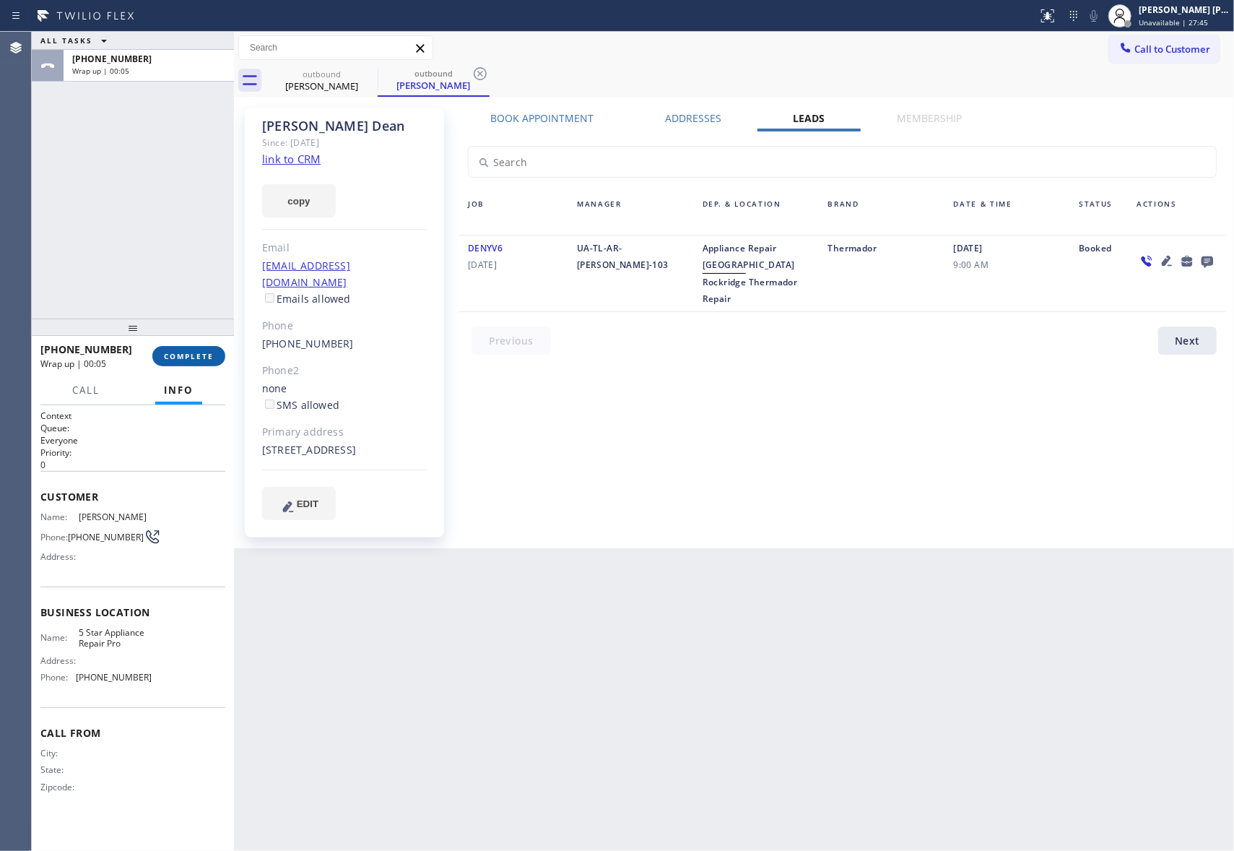
drag, startPoint x: 191, startPoint y: 344, endPoint x: 189, endPoint y: 361, distance: 16.7
click at [189, 347] on div "+15104213262 Wrap up | 00:05 COMPLETE" at bounding box center [132, 356] width 185 height 38
click at [191, 361] on button "COMPLETE" at bounding box center [188, 356] width 73 height 20
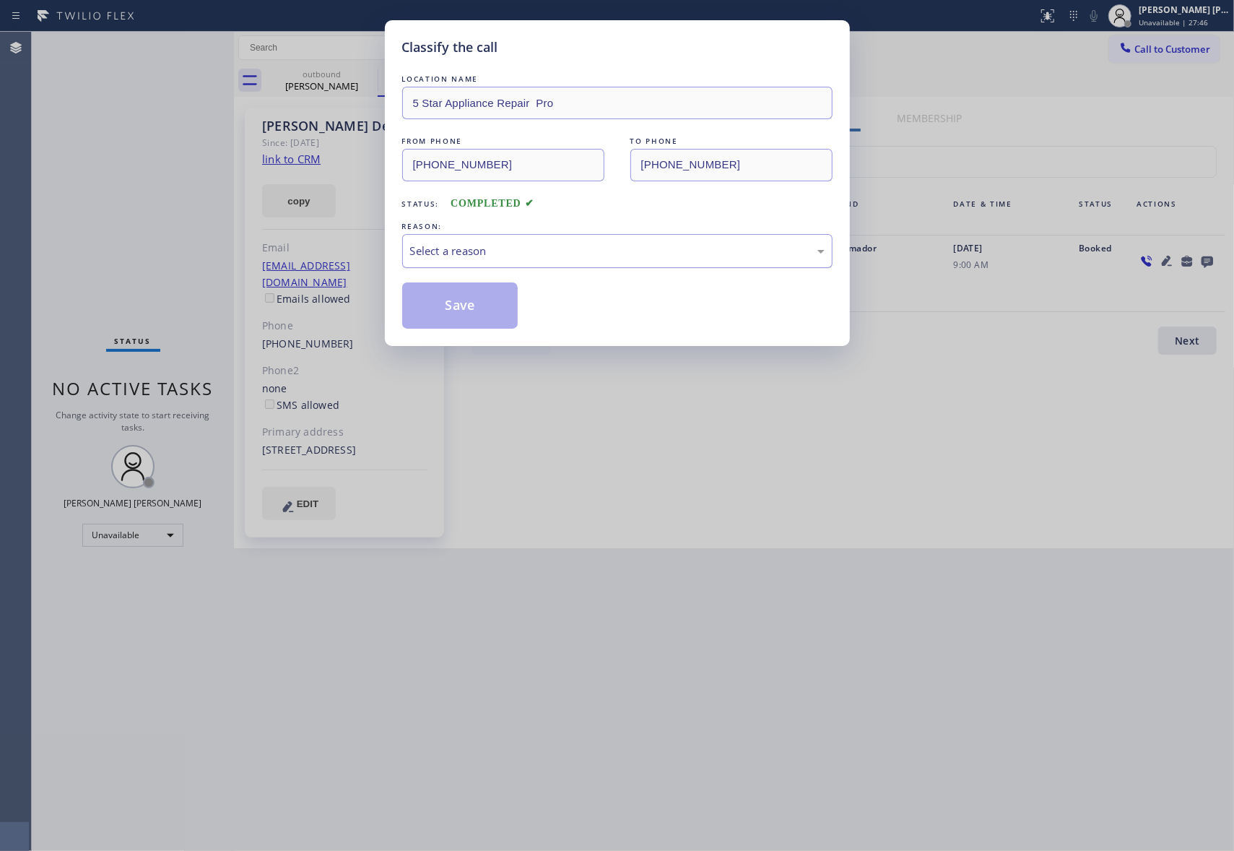
click at [555, 266] on div "Select a reason" at bounding box center [617, 251] width 430 height 34
drag, startPoint x: 469, startPoint y: 308, endPoint x: 201, endPoint y: 6, distance: 404.1
click at [466, 308] on button "Save" at bounding box center [460, 305] width 116 height 46
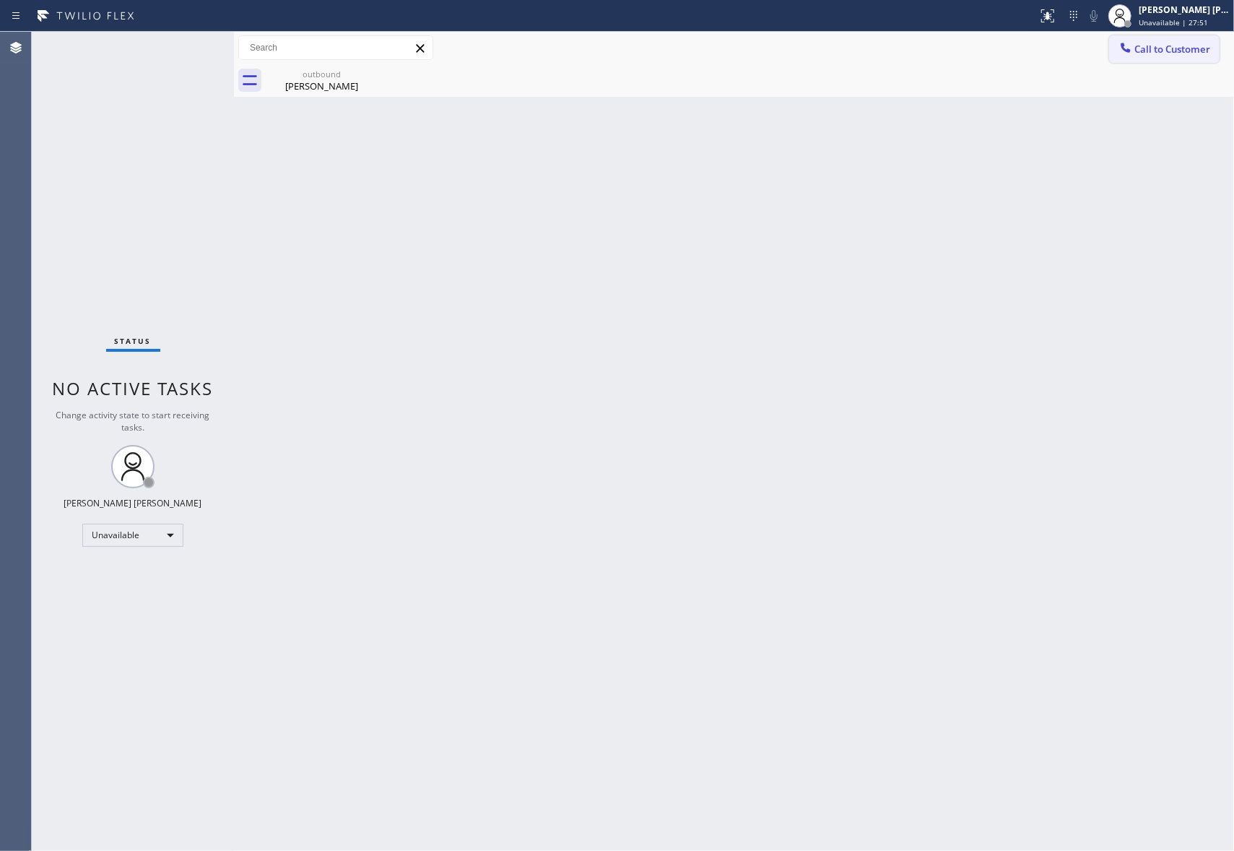
click at [1199, 49] on span "Call to Customer" at bounding box center [1172, 49] width 76 height 13
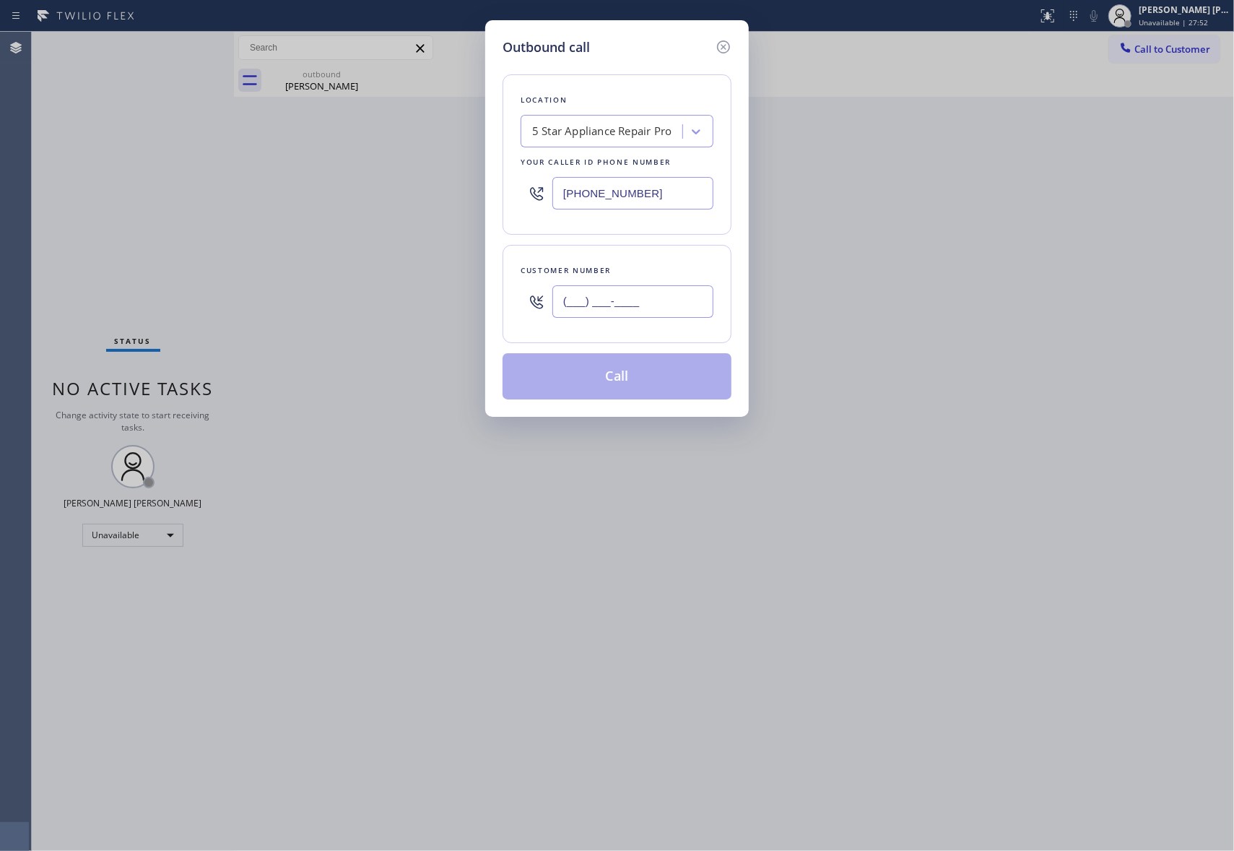
click at [661, 309] on input "(___) ___-____" at bounding box center [632, 301] width 161 height 32
paste input "925) 980-4830"
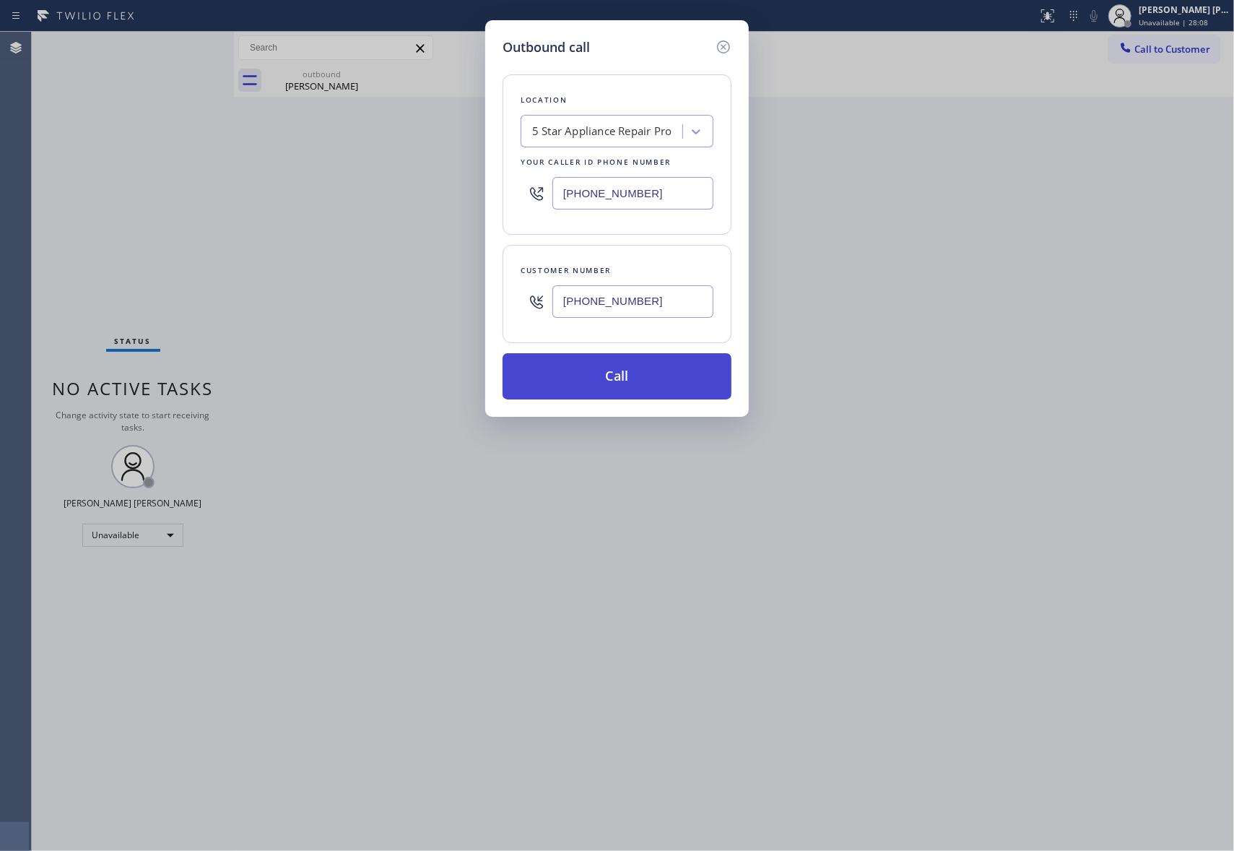
type input "(925) 980-4830"
click at [672, 379] on button "Call" at bounding box center [617, 376] width 229 height 46
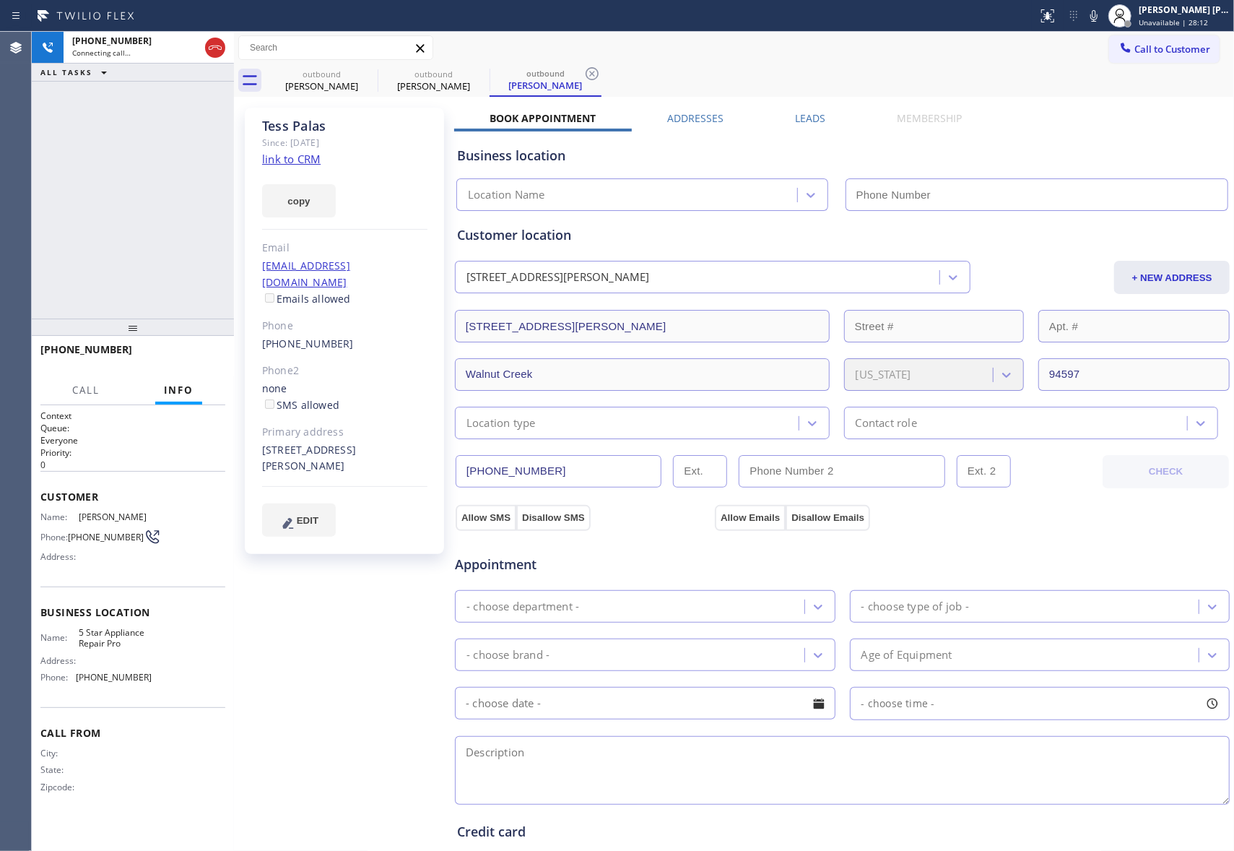
type input "[PHONE_NUMBER]"
click at [815, 116] on label "Leads" at bounding box center [810, 118] width 30 height 14
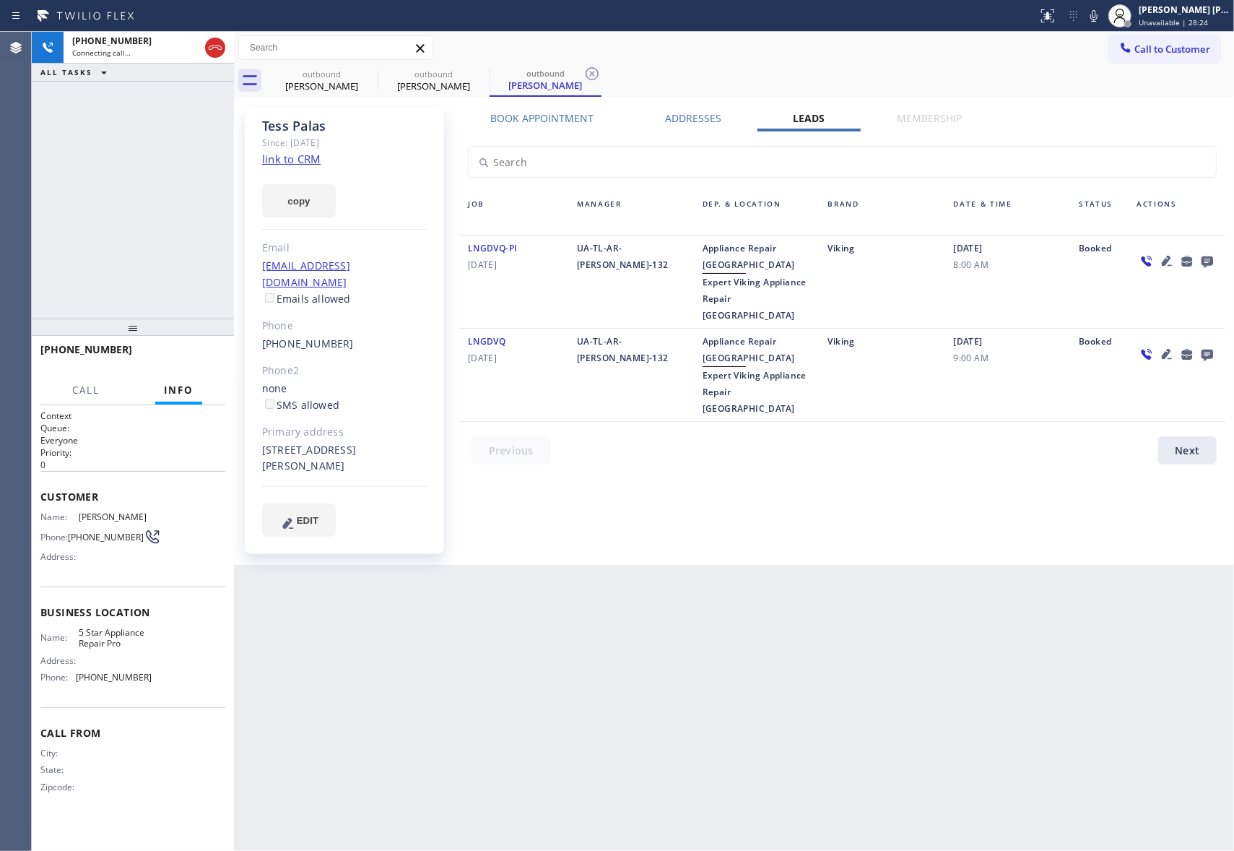
click at [1168, 345] on icon at bounding box center [1166, 353] width 17 height 17
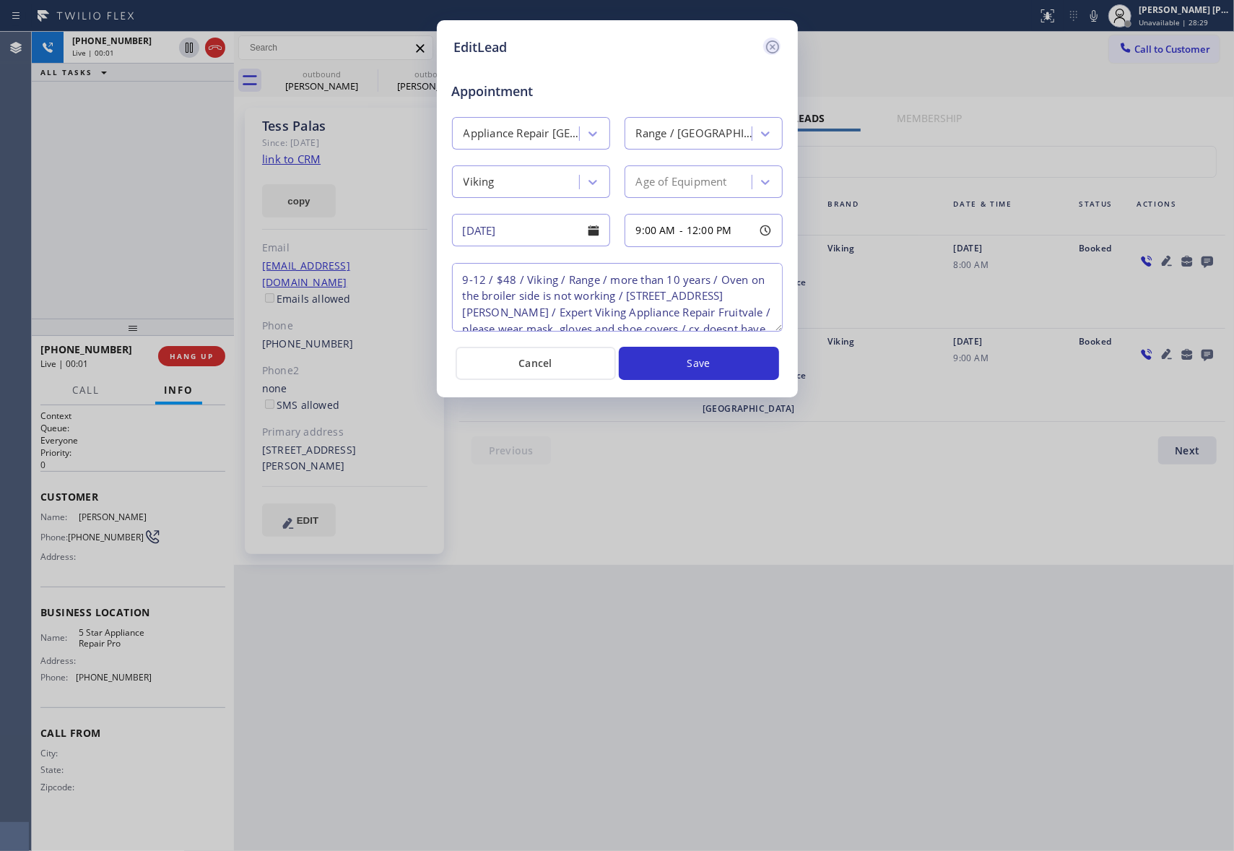
click at [773, 45] on icon at bounding box center [771, 46] width 13 height 13
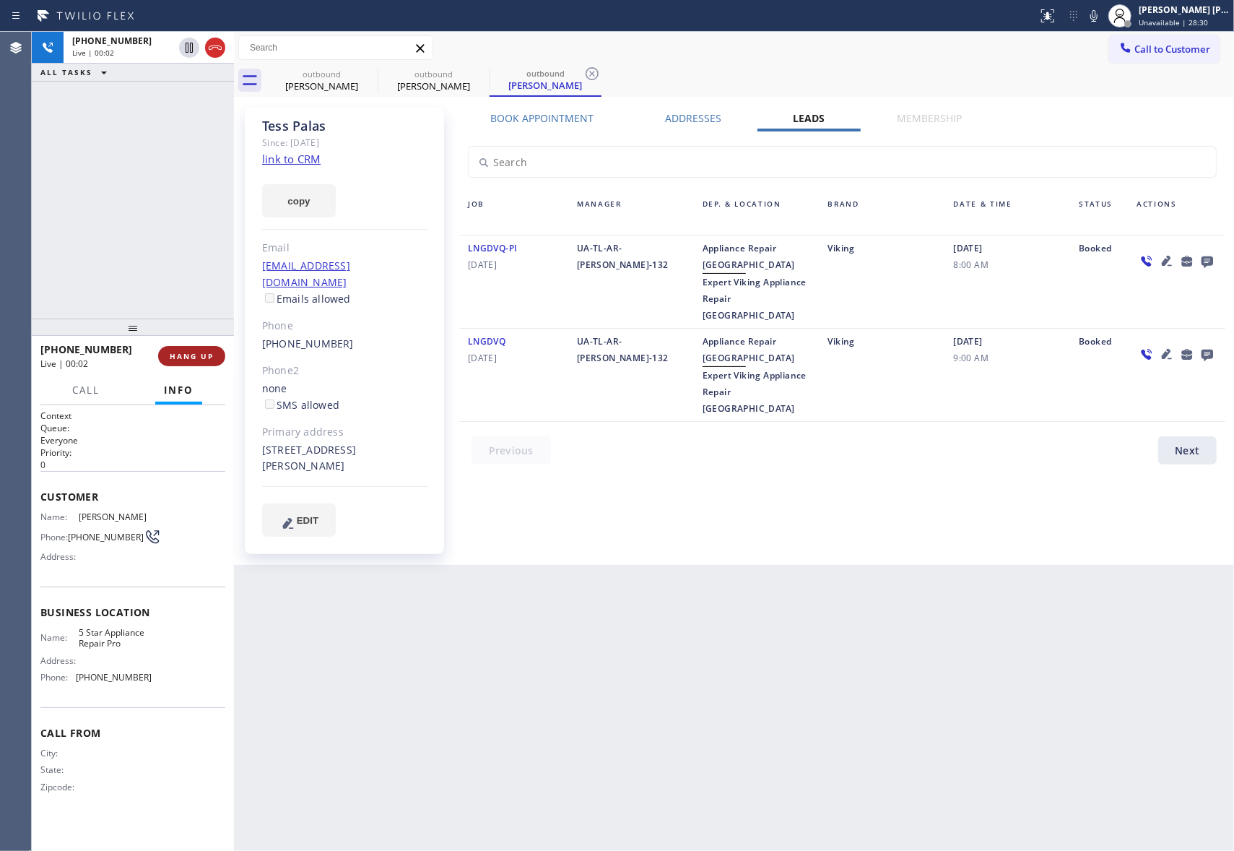
click at [188, 356] on span "HANG UP" at bounding box center [192, 356] width 44 height 10
click at [1213, 259] on icon at bounding box center [1208, 262] width 12 height 12
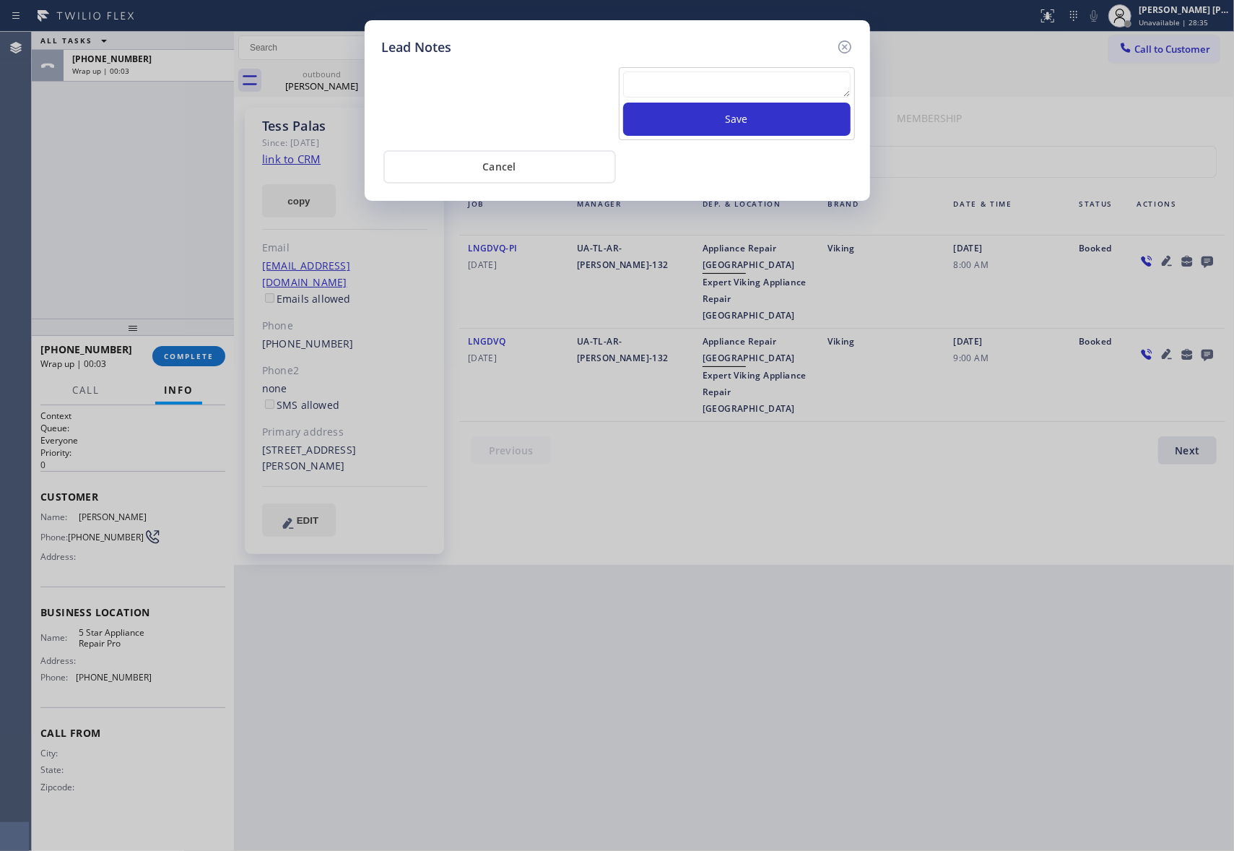
click at [749, 78] on textarea at bounding box center [736, 84] width 227 height 26
paste textarea "VM | please transfer if cx calls back"
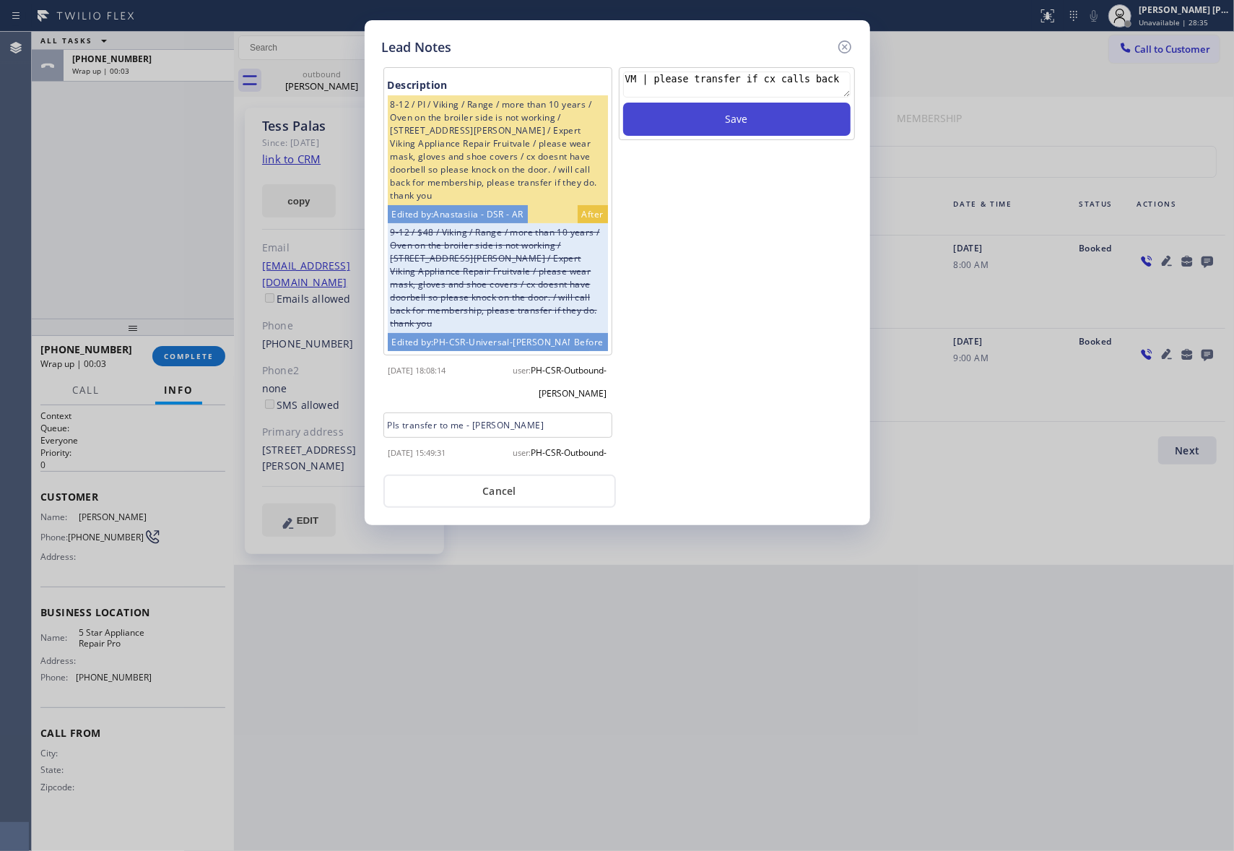
type textarea "VM | please transfer if cx calls back"
click at [754, 126] on button "Save" at bounding box center [736, 119] width 227 height 33
click at [839, 50] on icon at bounding box center [844, 46] width 13 height 13
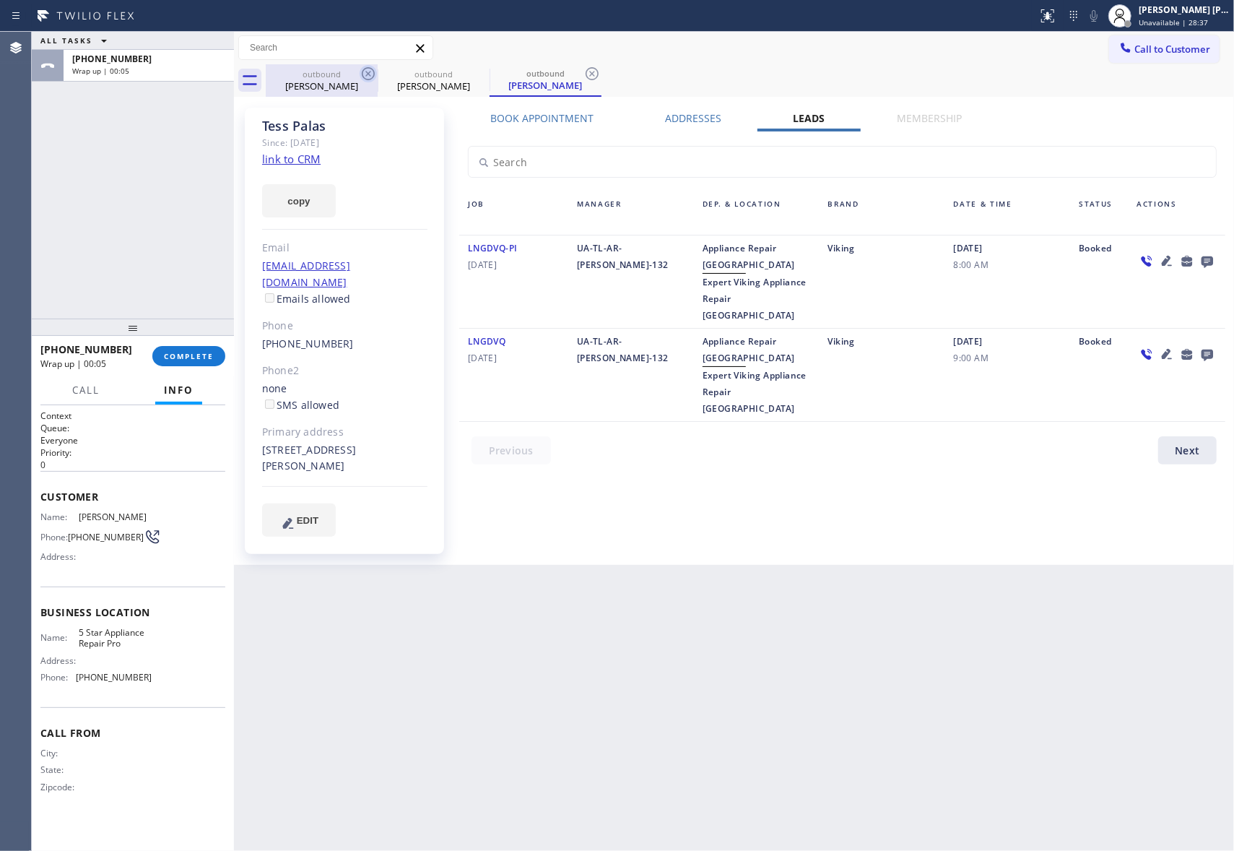
drag, startPoint x: 333, startPoint y: 75, endPoint x: 374, endPoint y: 81, distance: 41.6
click at [336, 76] on div "outbound" at bounding box center [321, 74] width 109 height 11
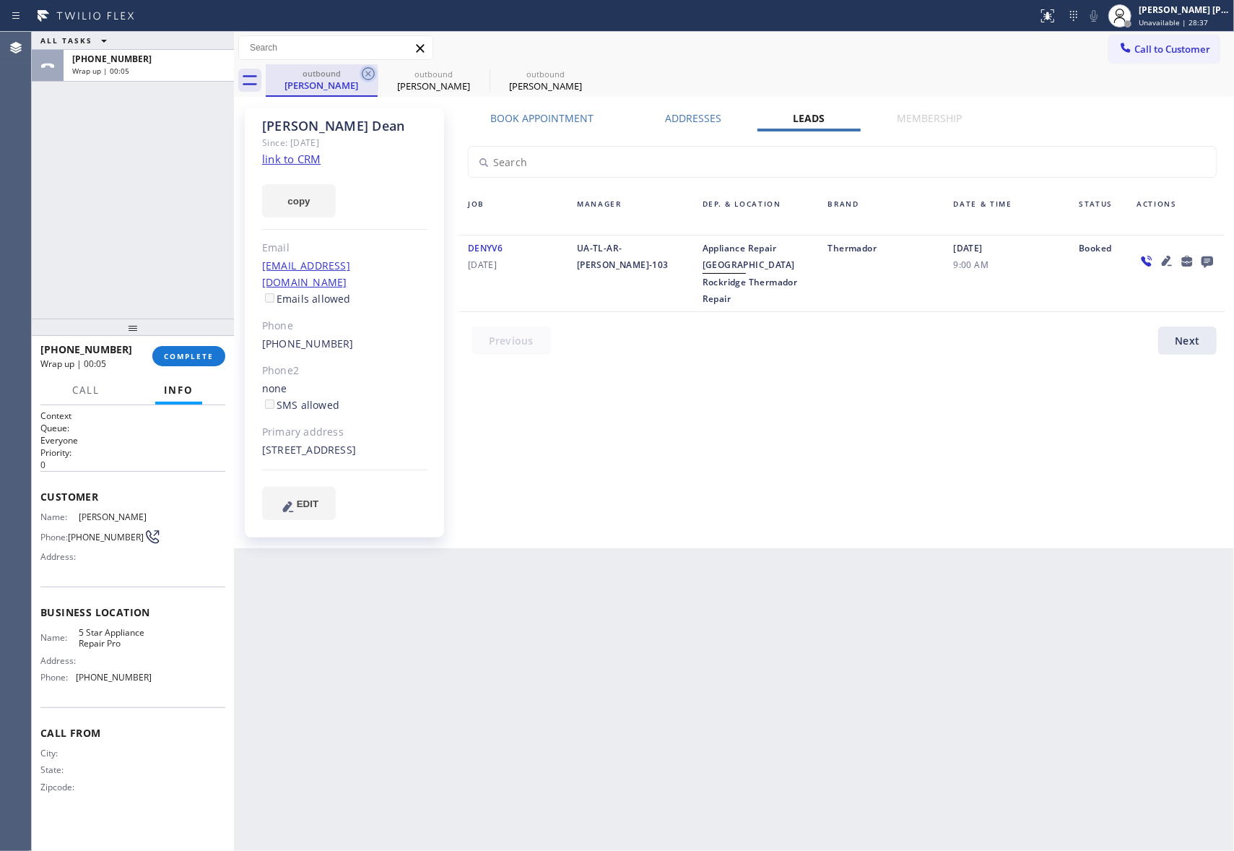
click at [376, 81] on icon at bounding box center [368, 73] width 17 height 17
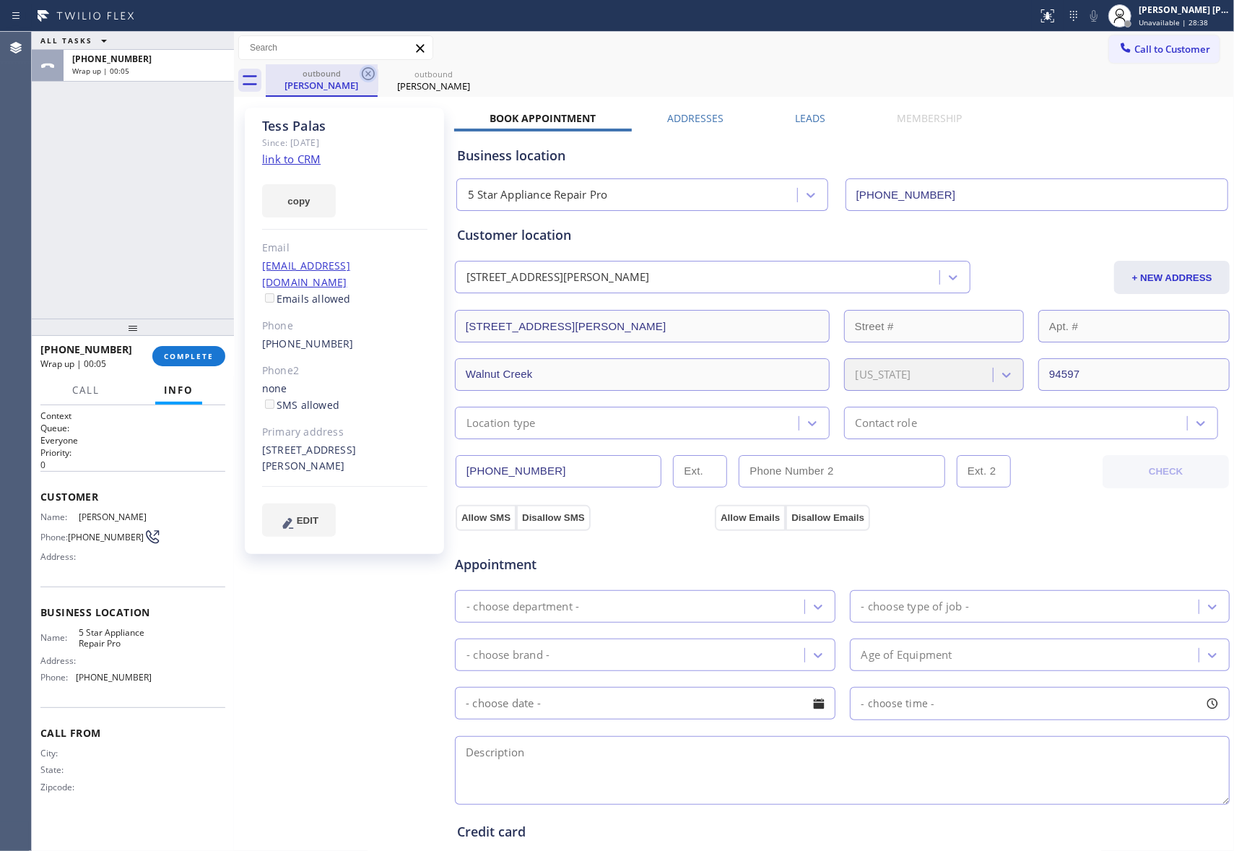
click at [371, 76] on icon at bounding box center [368, 73] width 17 height 17
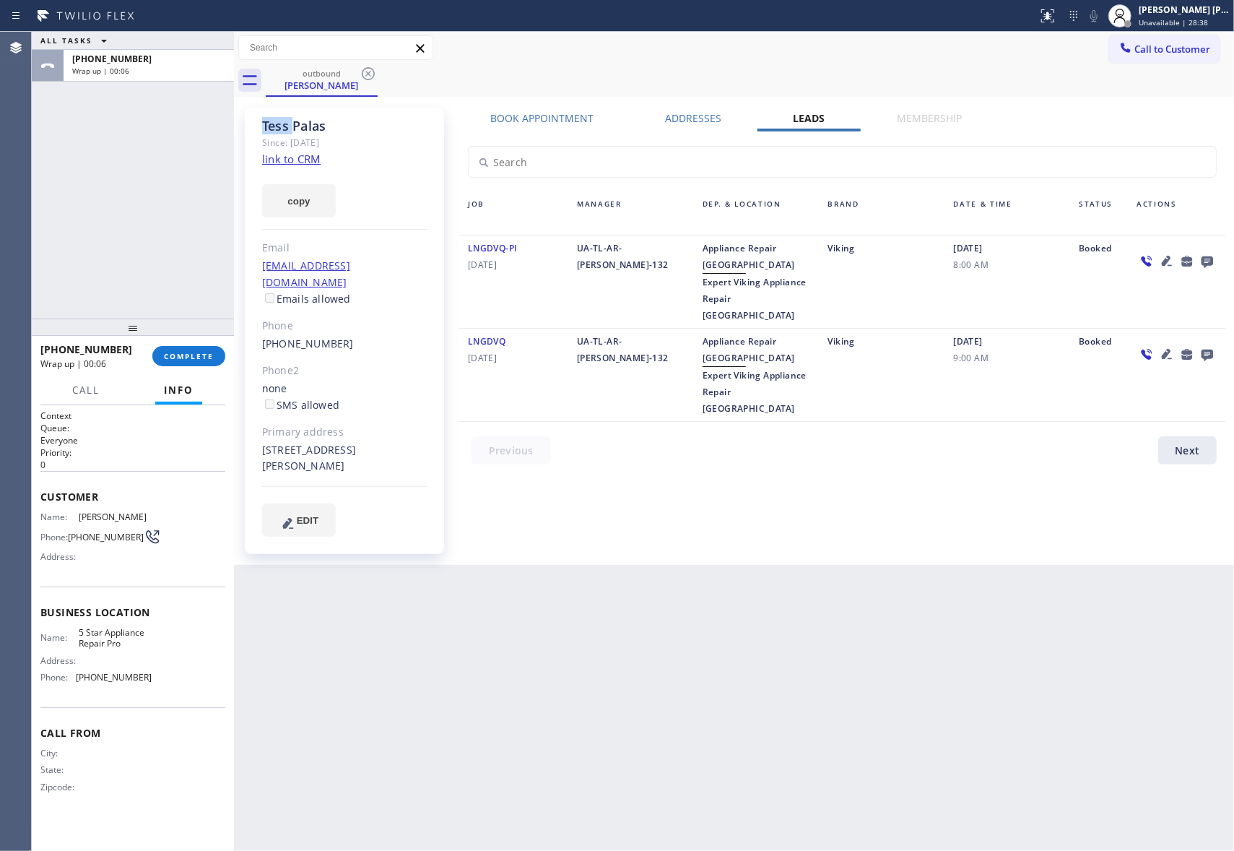
click at [371, 76] on icon at bounding box center [368, 73] width 17 height 17
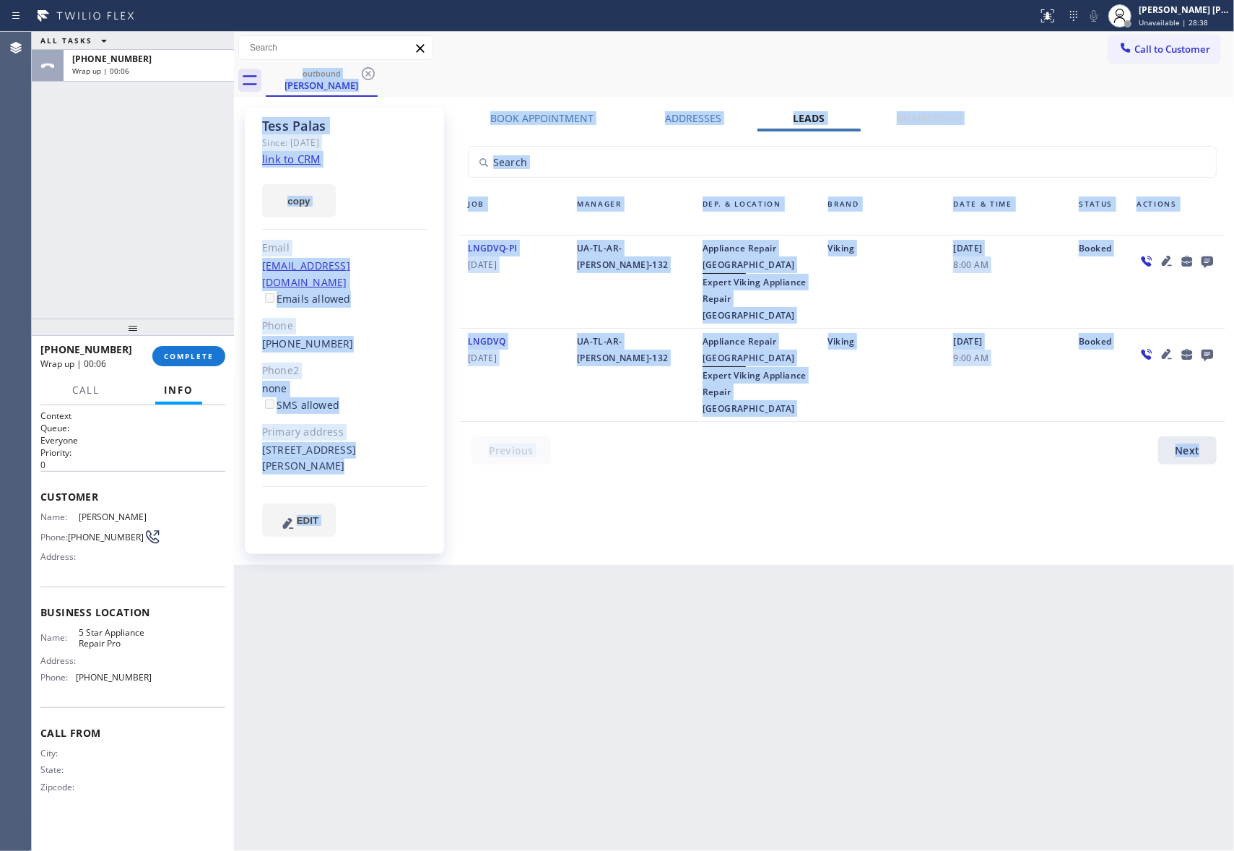
click at [370, 75] on div "outbound Tess Palas" at bounding box center [750, 80] width 968 height 32
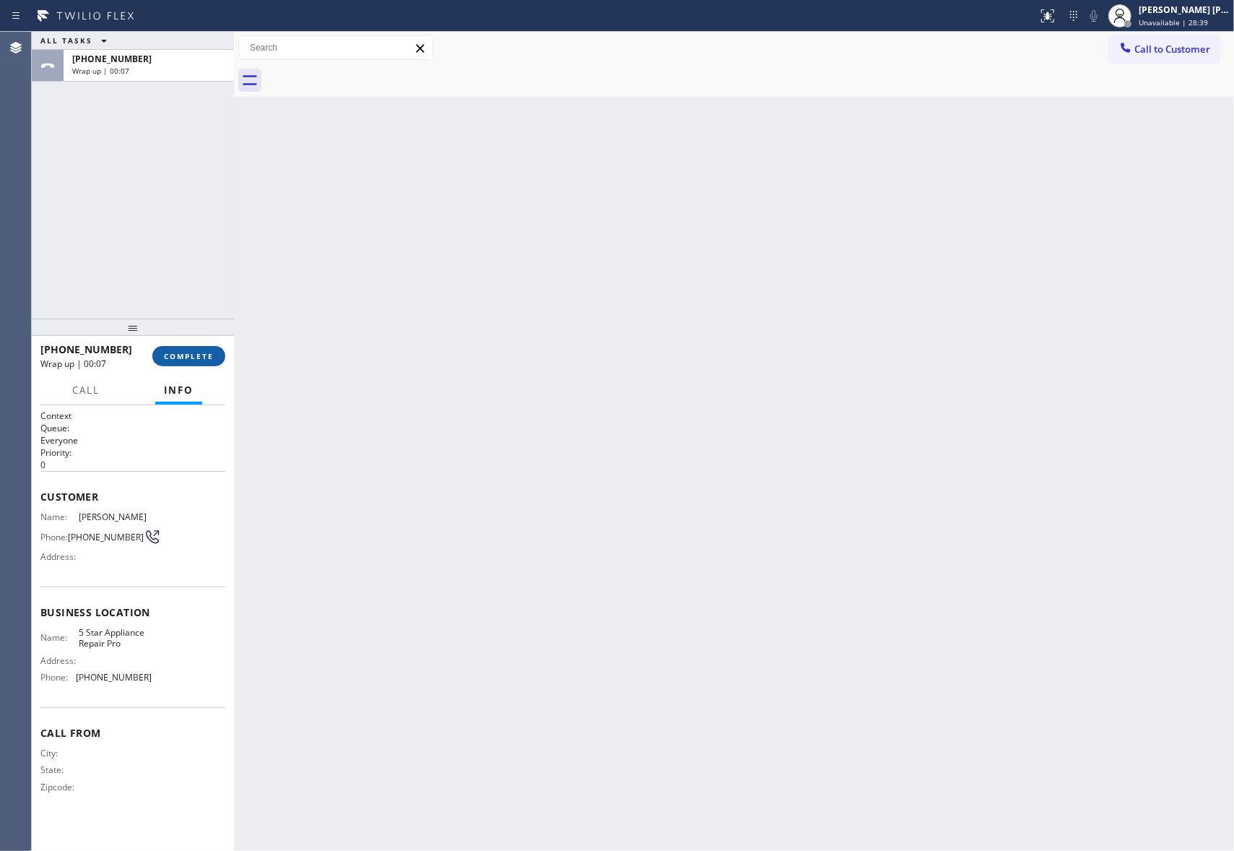
click at [198, 363] on button "COMPLETE" at bounding box center [188, 356] width 73 height 20
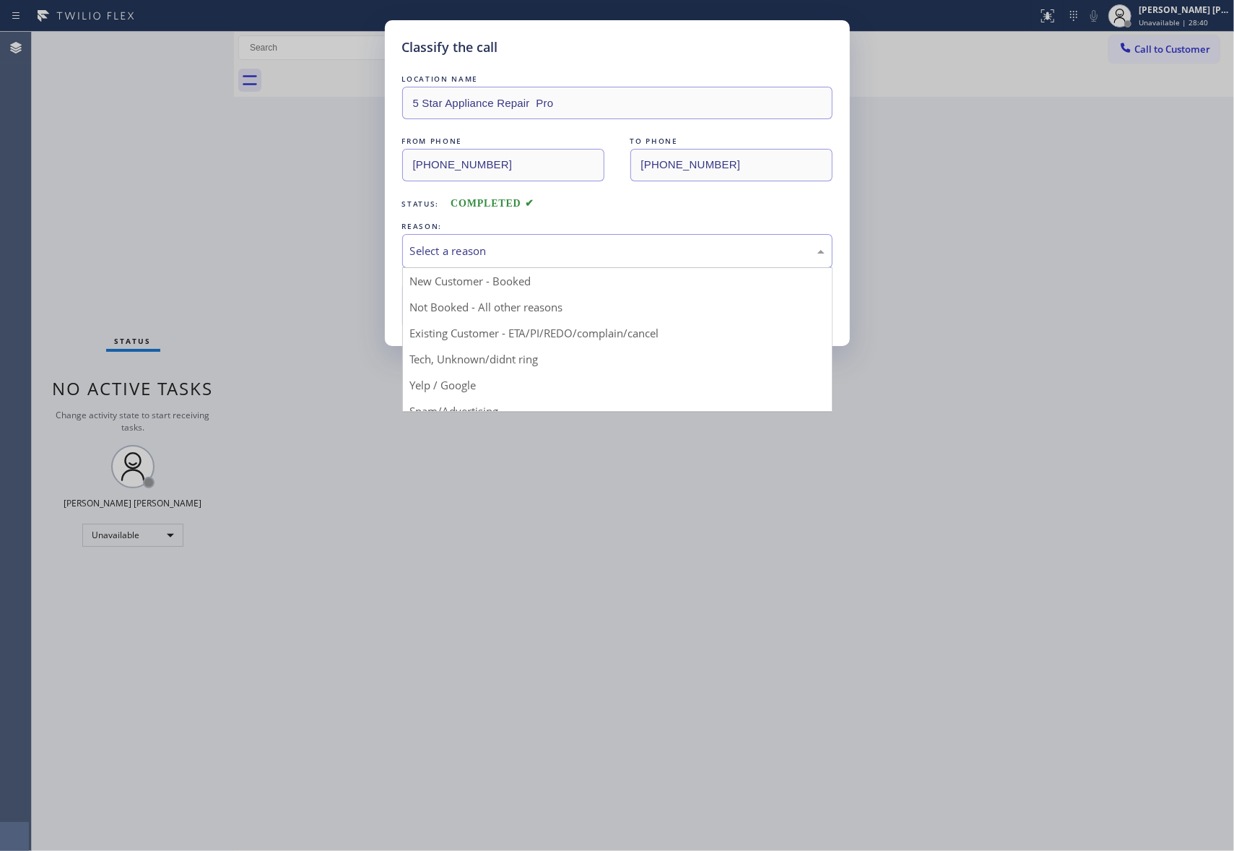
click at [630, 255] on div "Select a reason" at bounding box center [617, 251] width 414 height 17
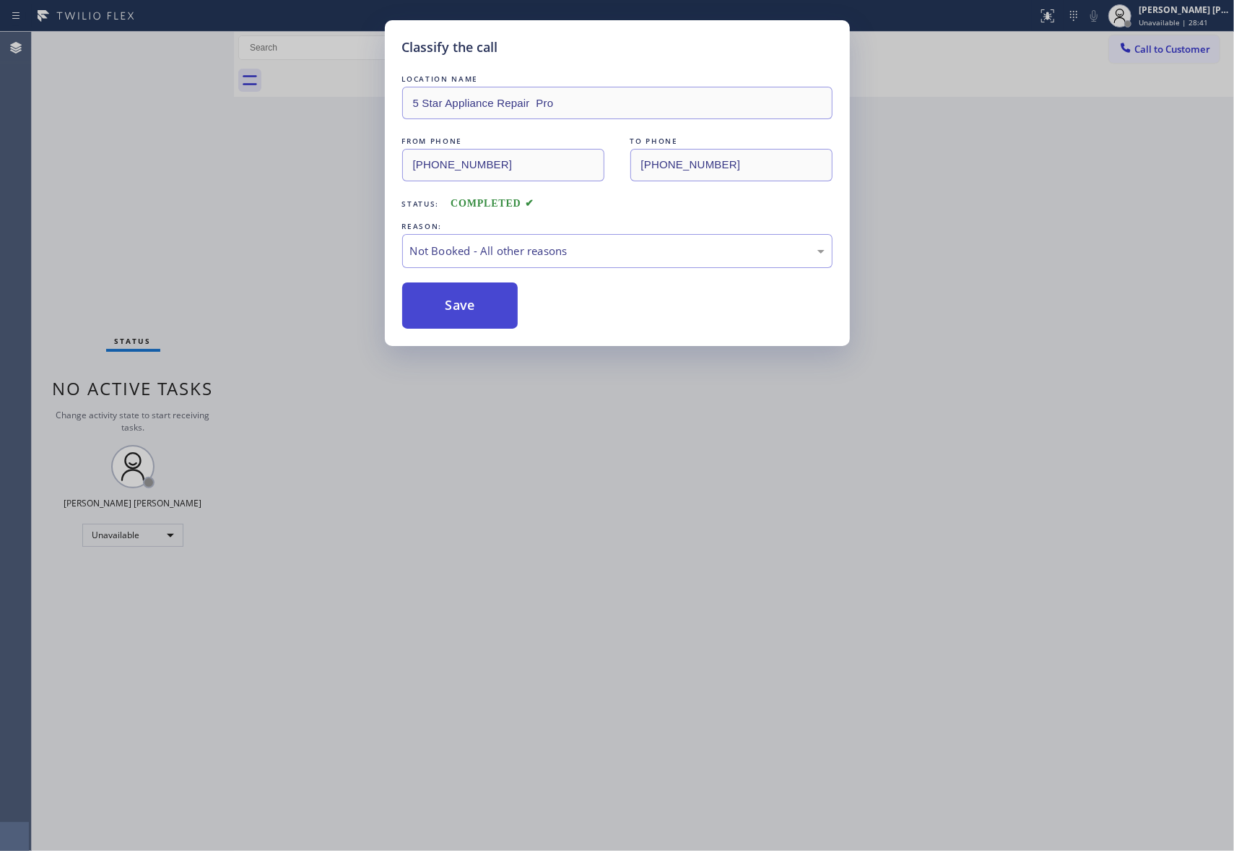
click at [463, 301] on button "Save" at bounding box center [460, 305] width 116 height 46
drag, startPoint x: 463, startPoint y: 301, endPoint x: 474, endPoint y: 321, distance: 22.3
click at [464, 313] on button "Save" at bounding box center [460, 305] width 116 height 46
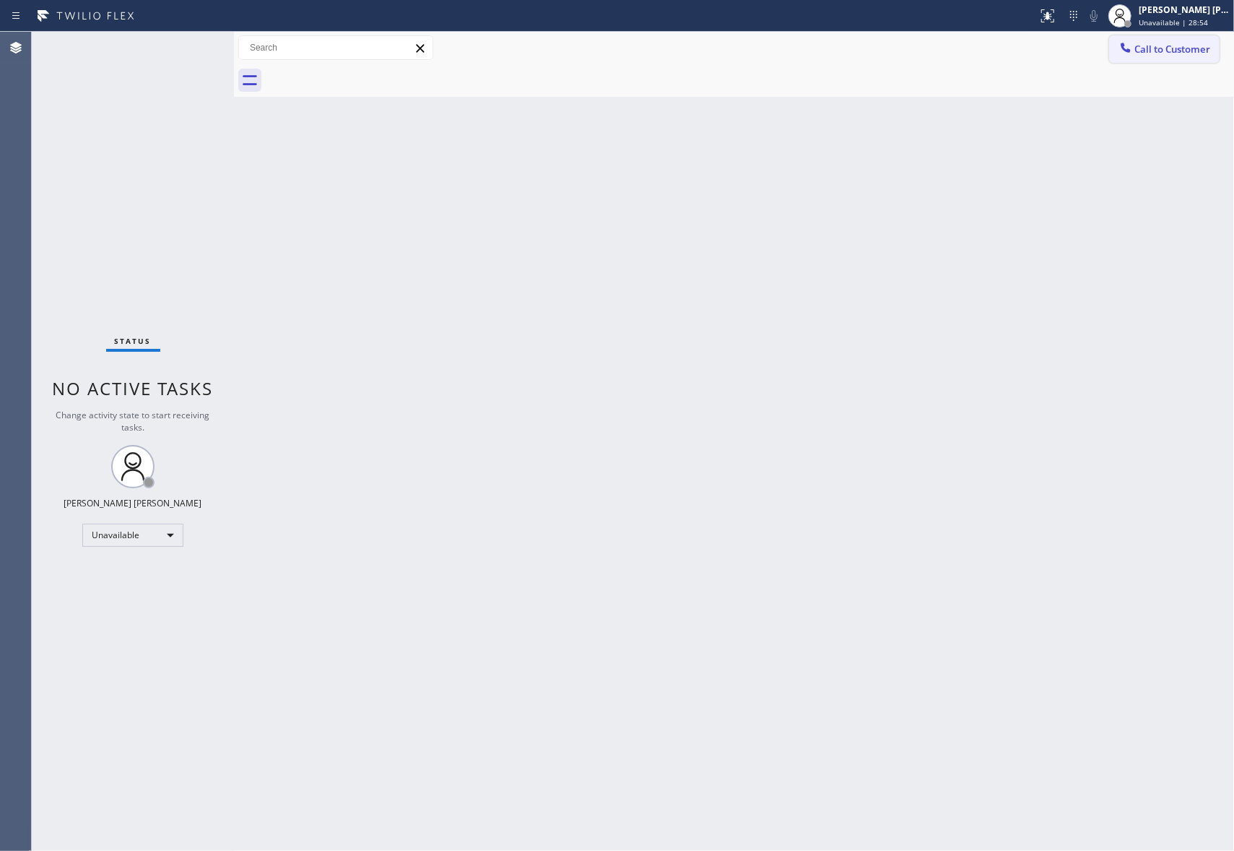
click at [1199, 51] on span "Call to Customer" at bounding box center [1172, 49] width 76 height 13
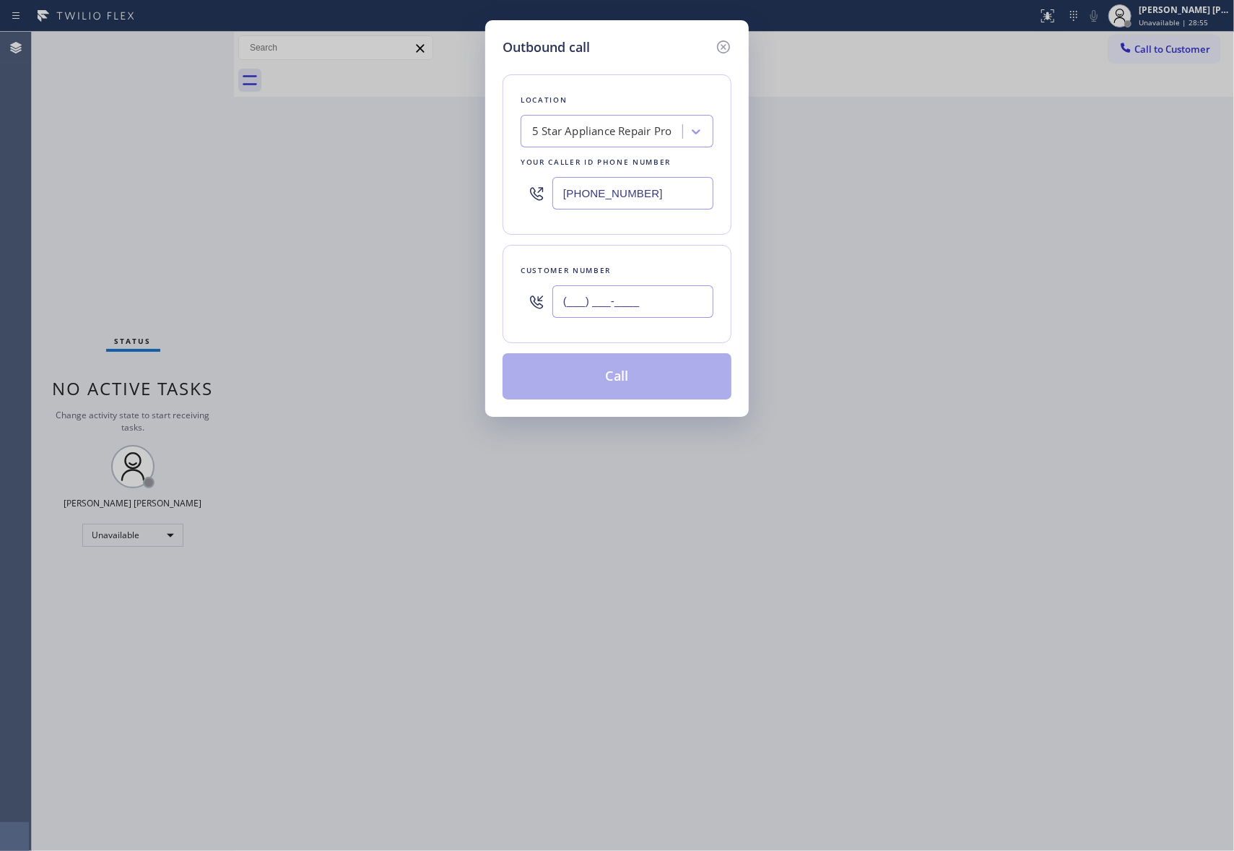
click at [645, 310] on input "(___) ___-____" at bounding box center [632, 301] width 161 height 32
paste input "949) 547-7201"
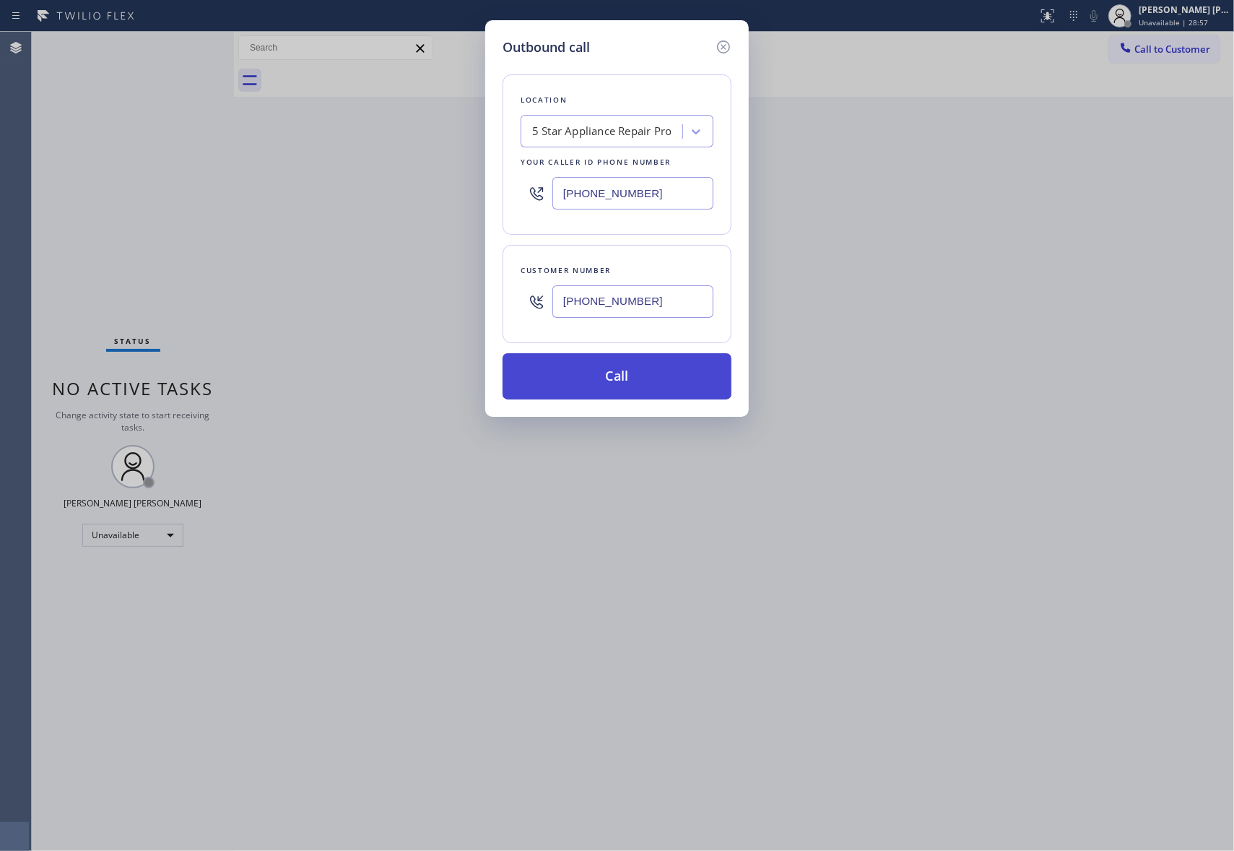
type input "(949) 547-7201"
click at [635, 379] on button "Call" at bounding box center [617, 376] width 229 height 46
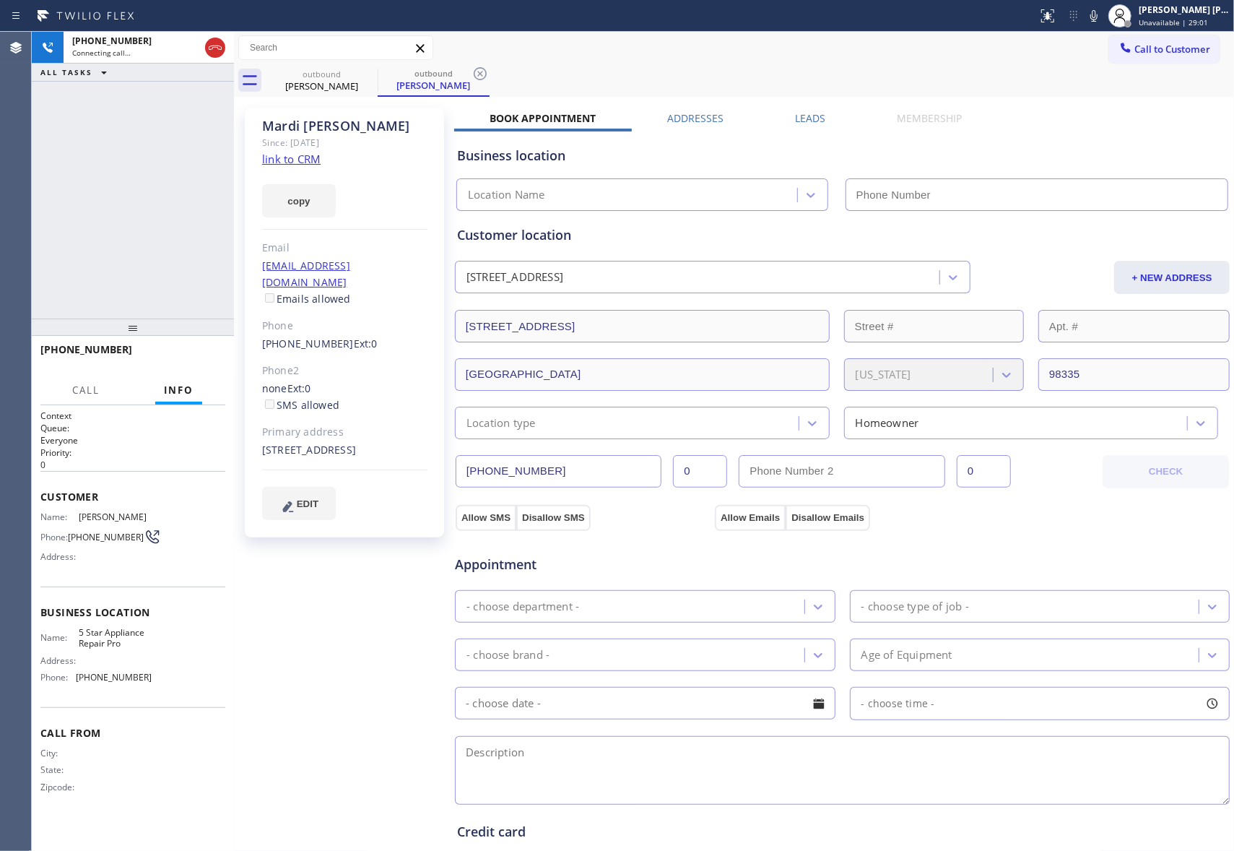
type input "[PHONE_NUMBER]"
drag, startPoint x: 189, startPoint y: 353, endPoint x: 431, endPoint y: 280, distance: 252.7
click at [189, 353] on span "HANG UP" at bounding box center [192, 356] width 44 height 10
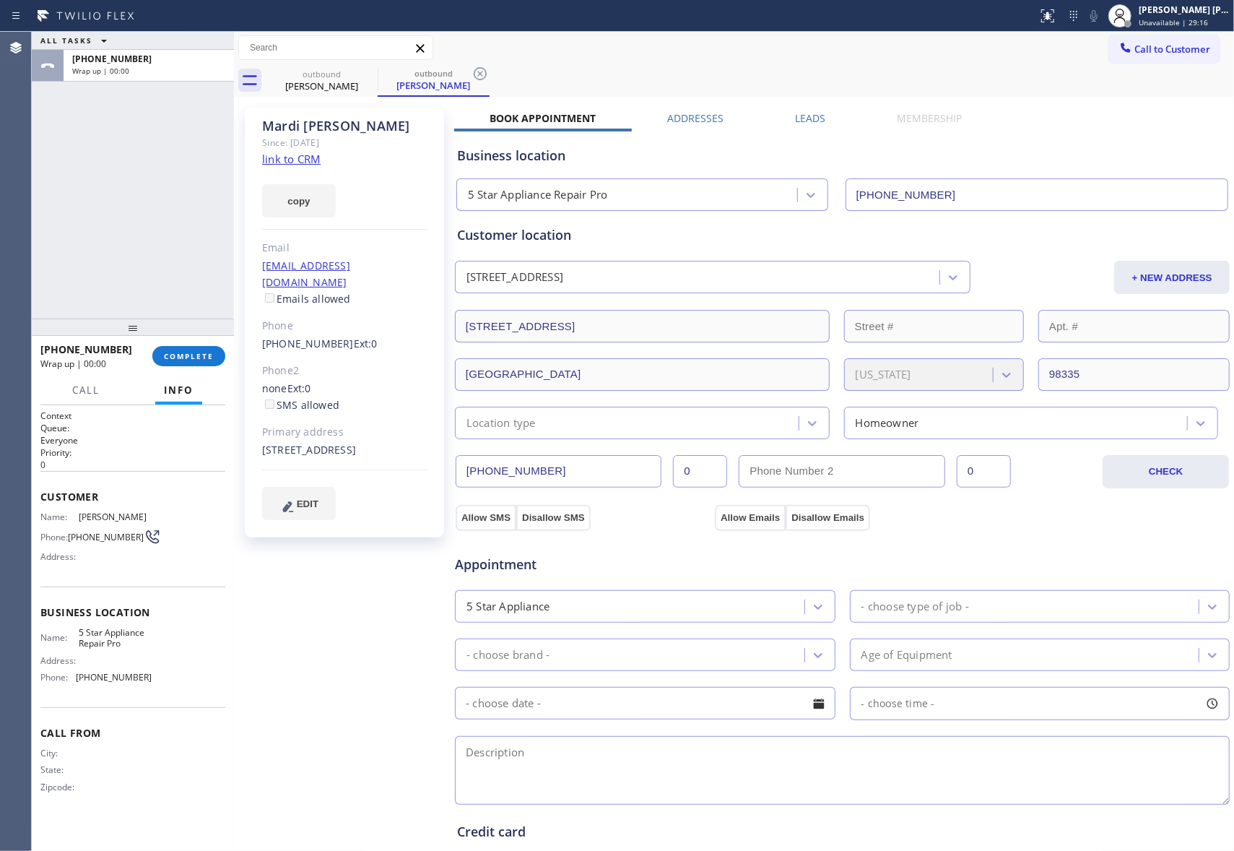
click at [802, 116] on label "Leads" at bounding box center [810, 118] width 30 height 14
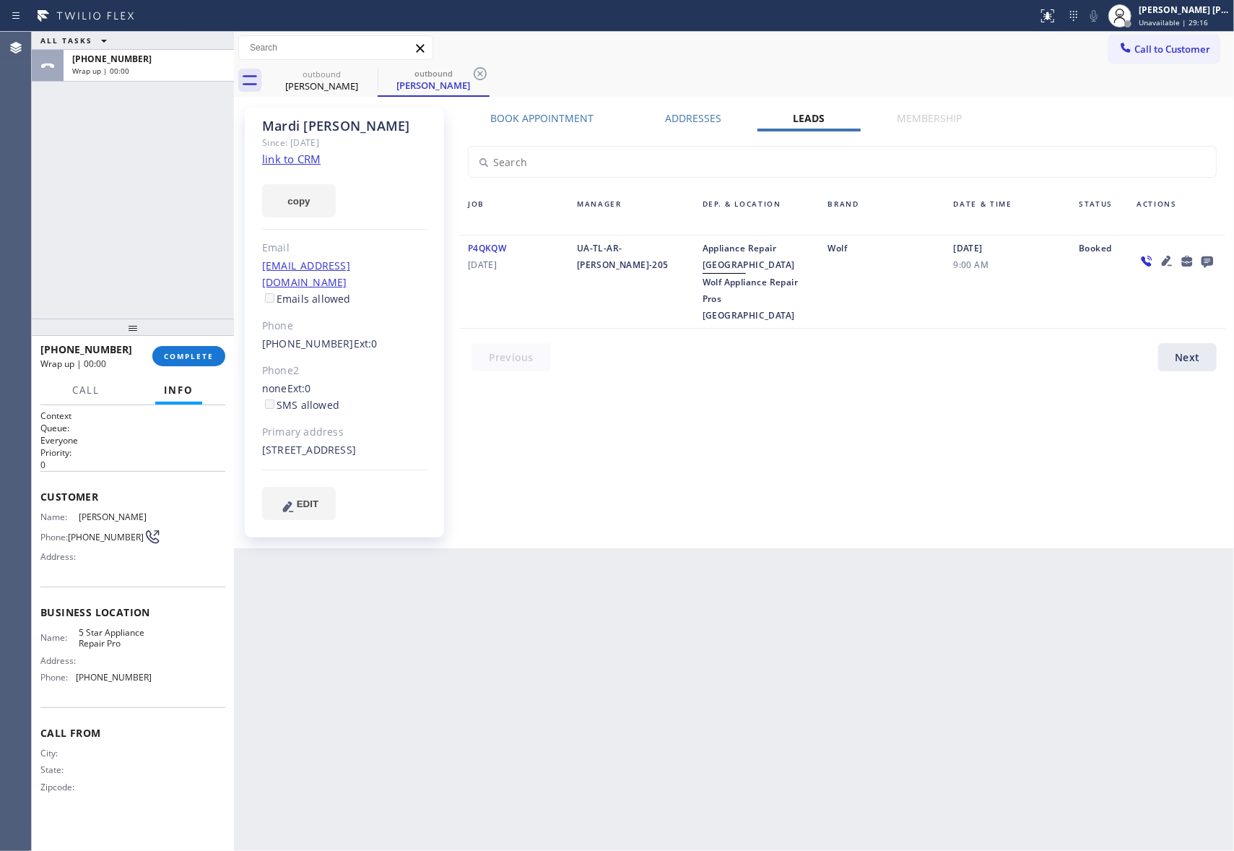
click at [1205, 255] on icon at bounding box center [1207, 261] width 17 height 18
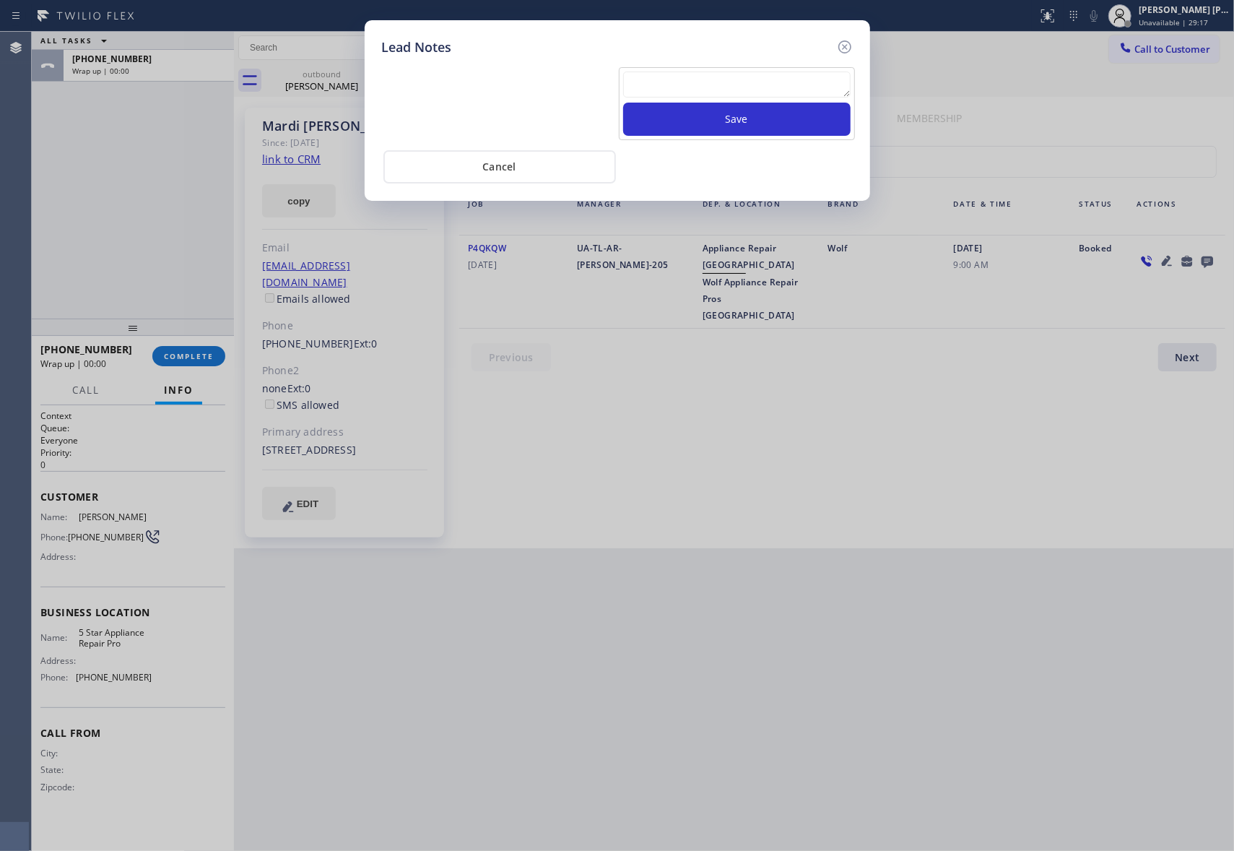
click at [695, 88] on textarea at bounding box center [736, 84] width 227 height 26
paste textarea "VM | please transfer if cx calls back"
type textarea "VM | please transfer if cx calls back"
click at [745, 122] on button "Save" at bounding box center [736, 119] width 227 height 33
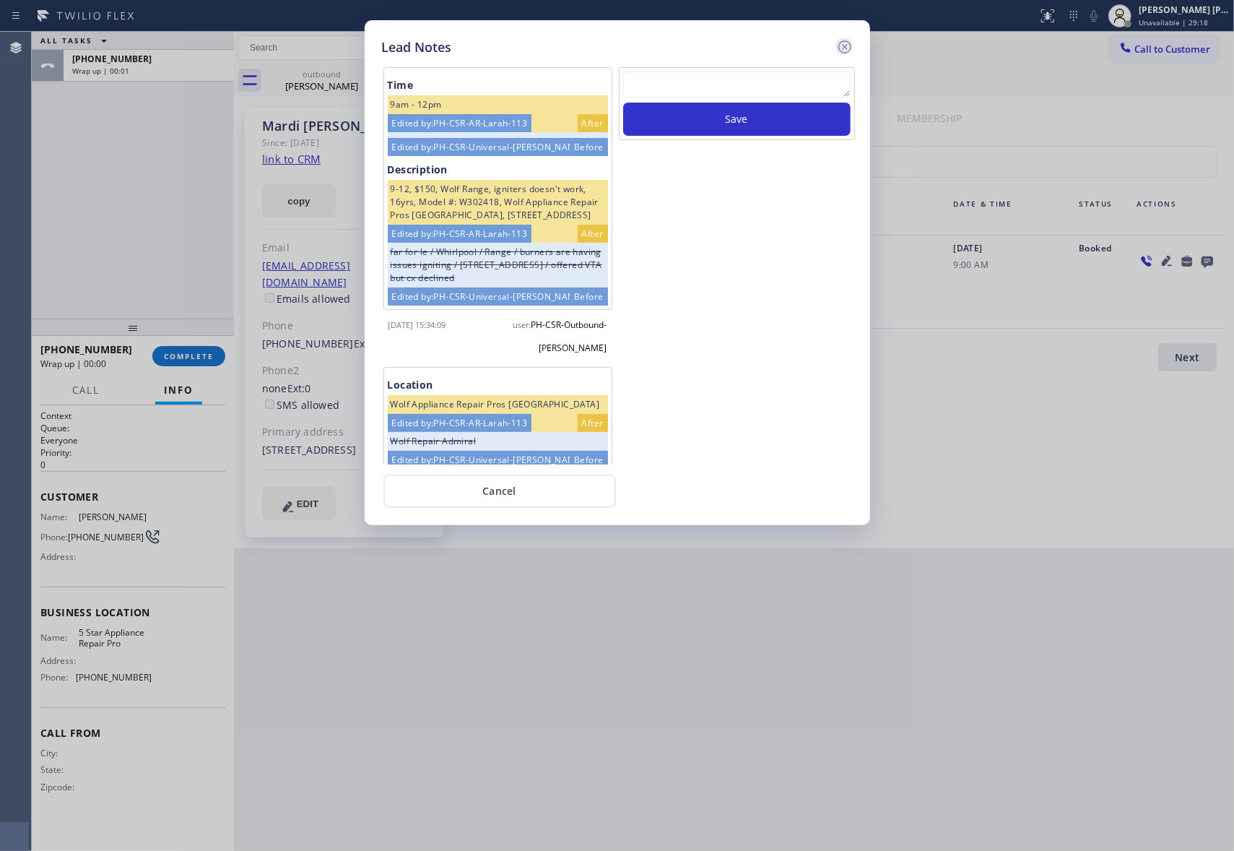
click at [850, 43] on icon at bounding box center [844, 46] width 13 height 13
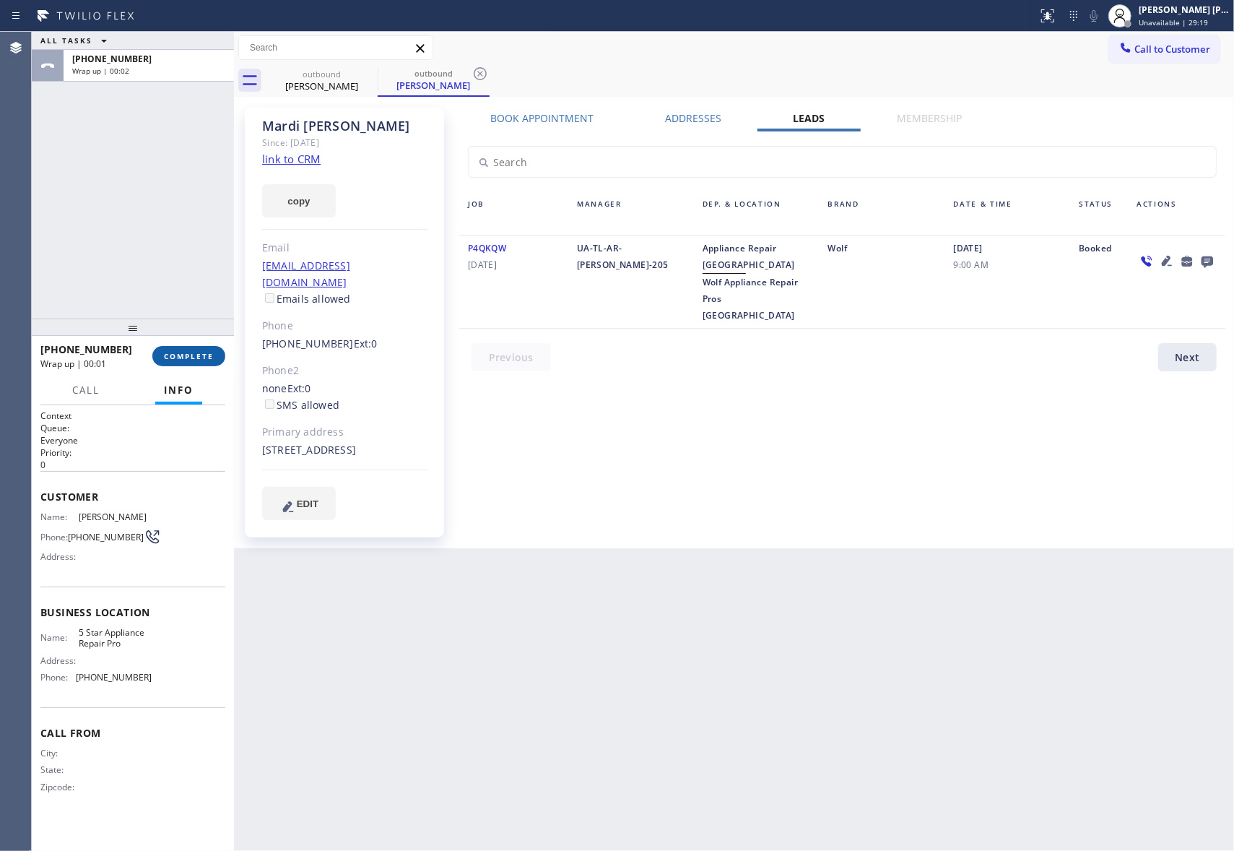
click at [196, 365] on button "COMPLETE" at bounding box center [188, 356] width 73 height 20
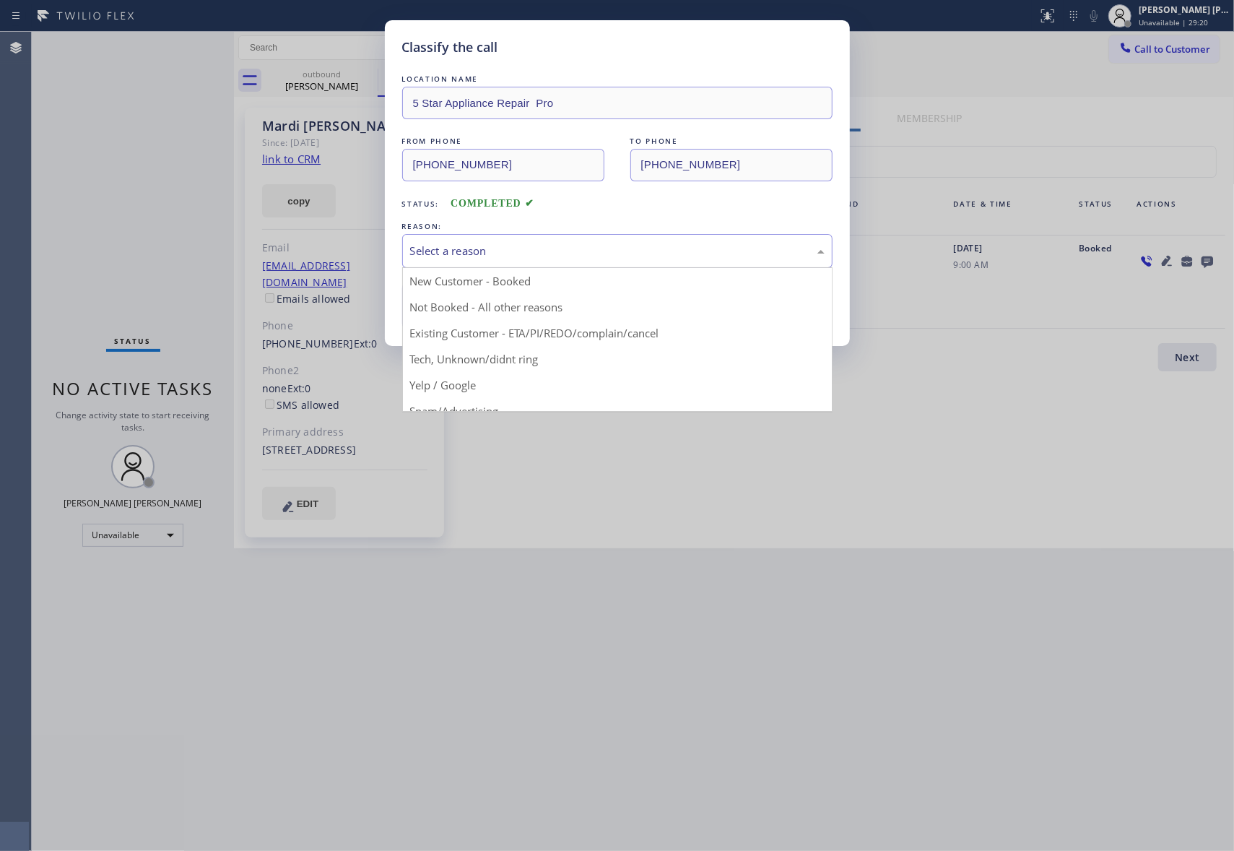
click at [587, 248] on div "Select a reason" at bounding box center [617, 251] width 414 height 17
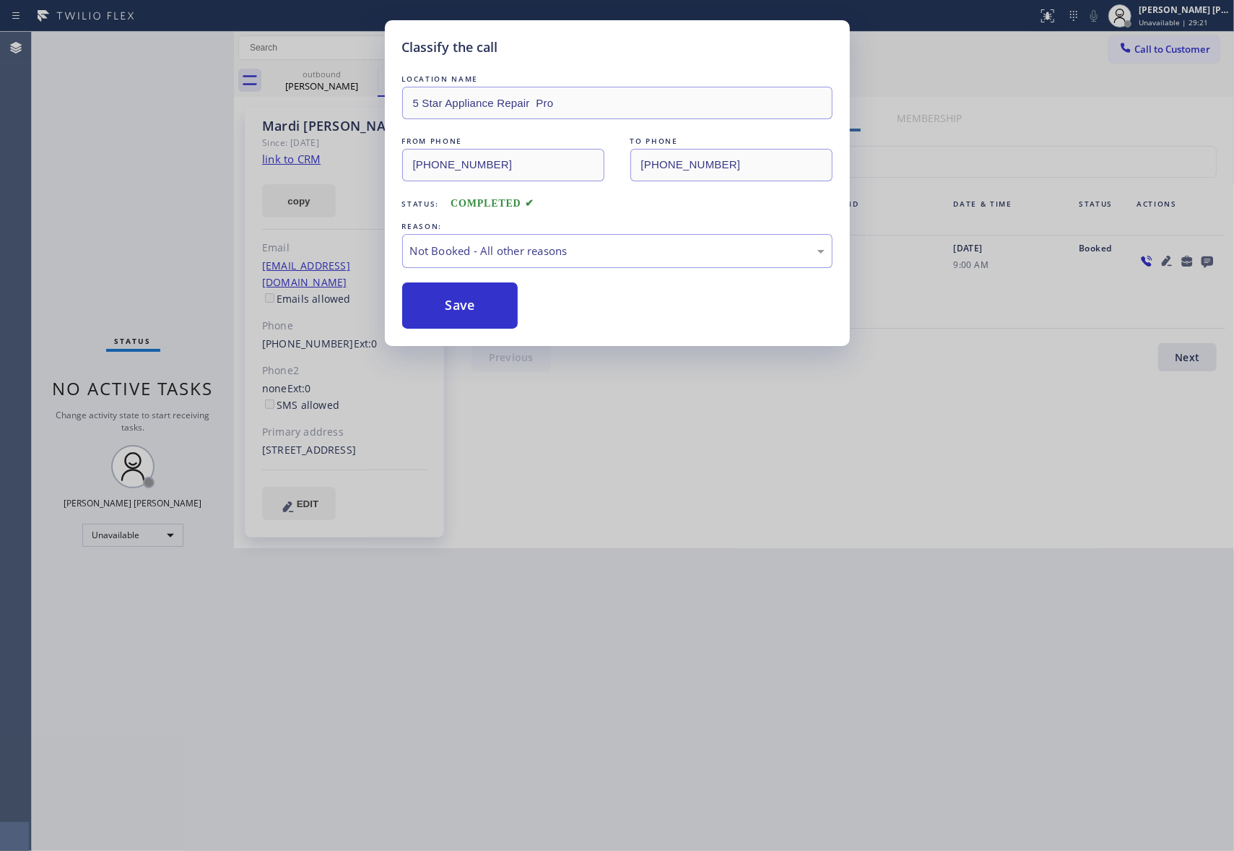
click at [448, 308] on button "Save" at bounding box center [460, 305] width 116 height 46
click at [448, 307] on button "Save" at bounding box center [460, 305] width 116 height 46
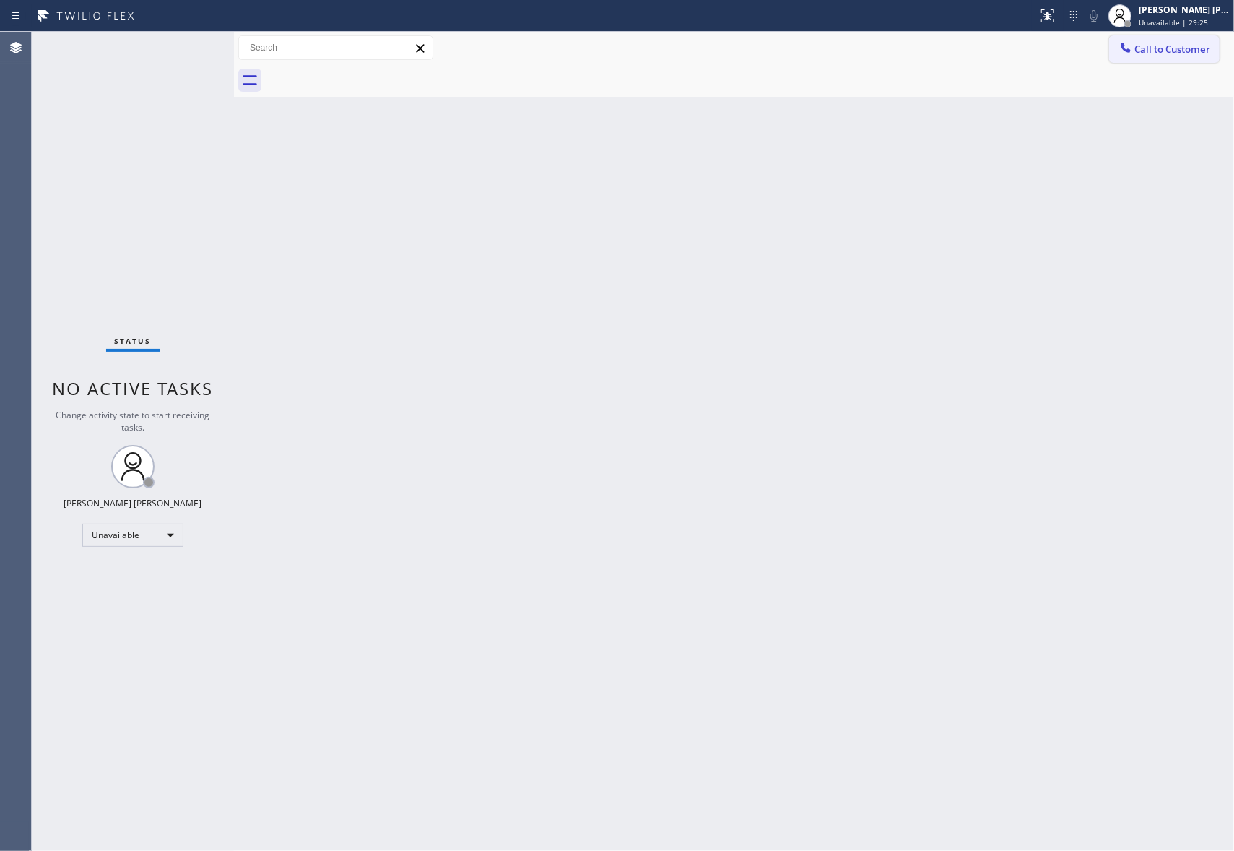
click at [1212, 53] on button "Call to Customer" at bounding box center [1164, 48] width 110 height 27
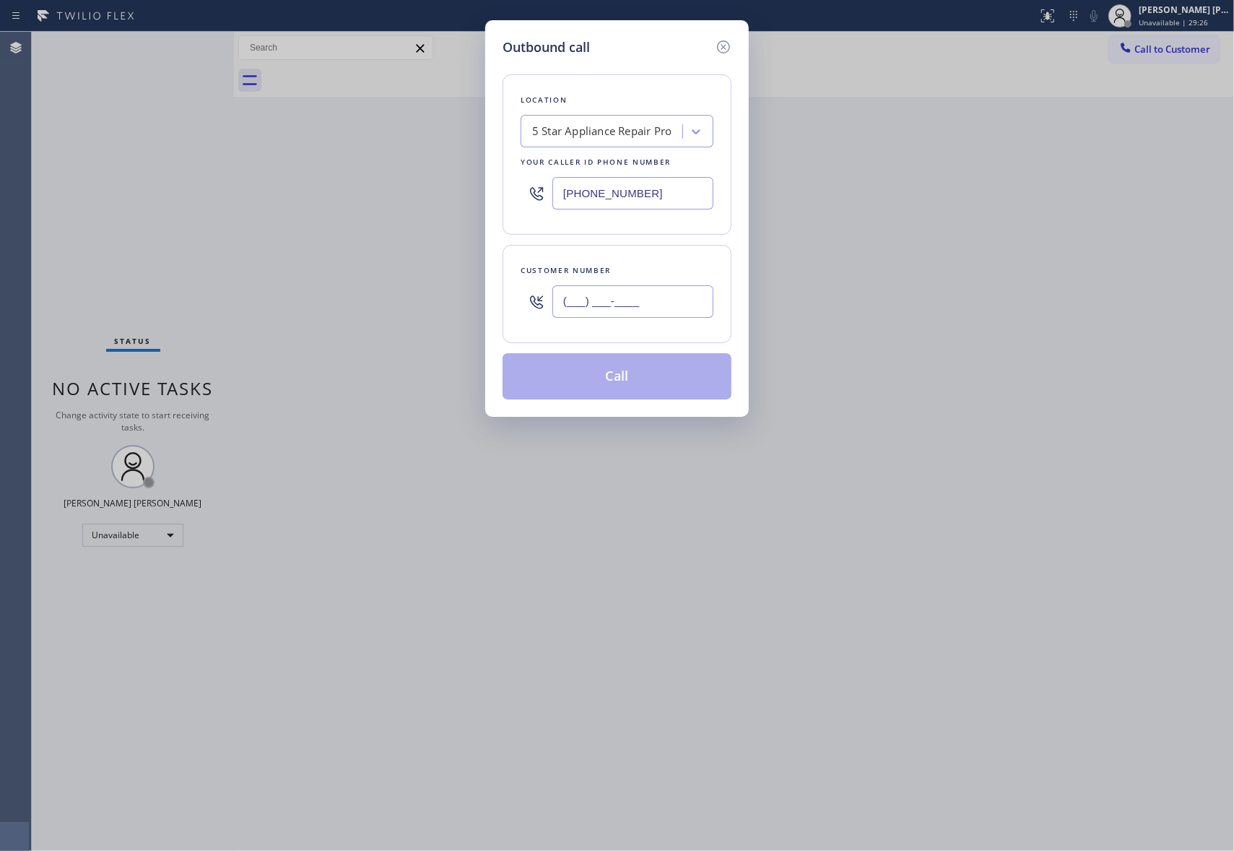
click at [656, 298] on input "(___) ___-____" at bounding box center [632, 301] width 161 height 32
paste input "646) 916-9781"
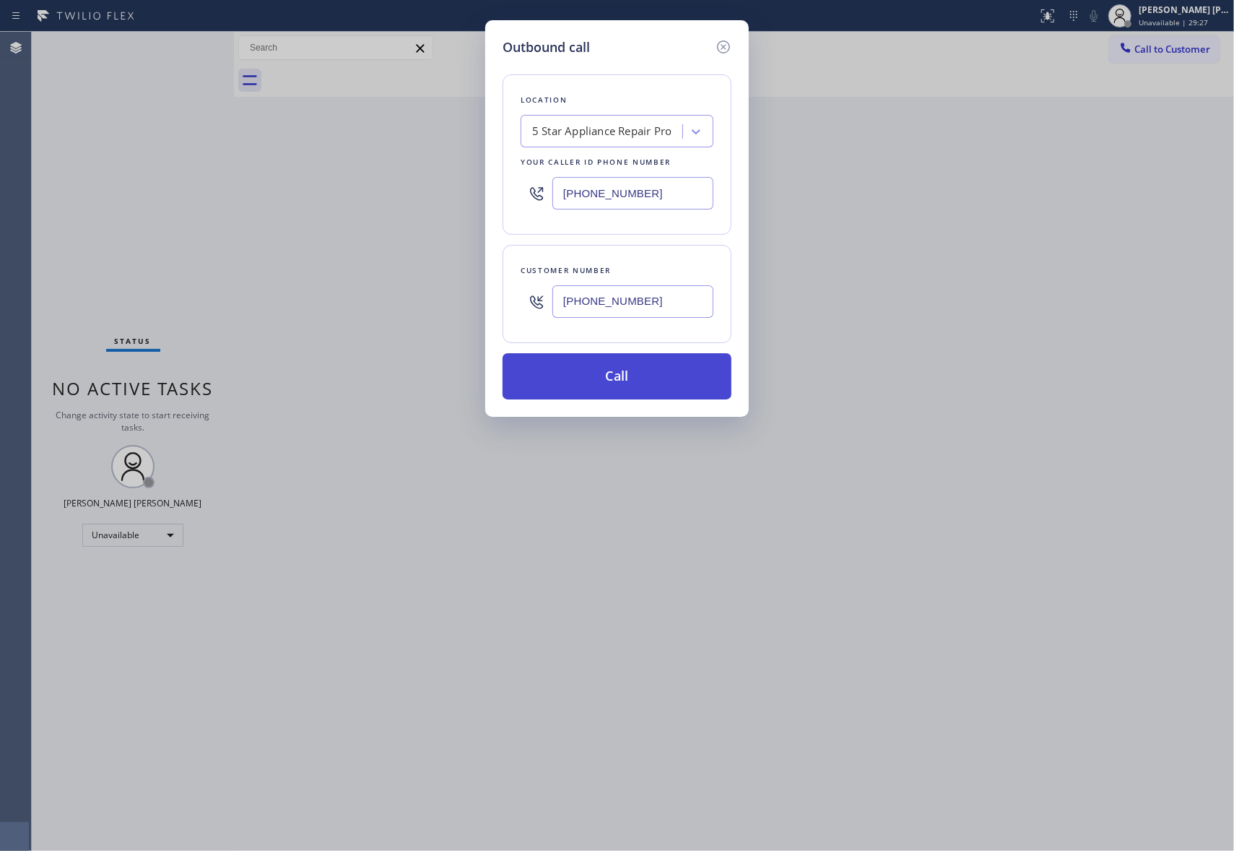
type input "(646) 916-9781"
click at [637, 377] on button "Call" at bounding box center [617, 376] width 229 height 46
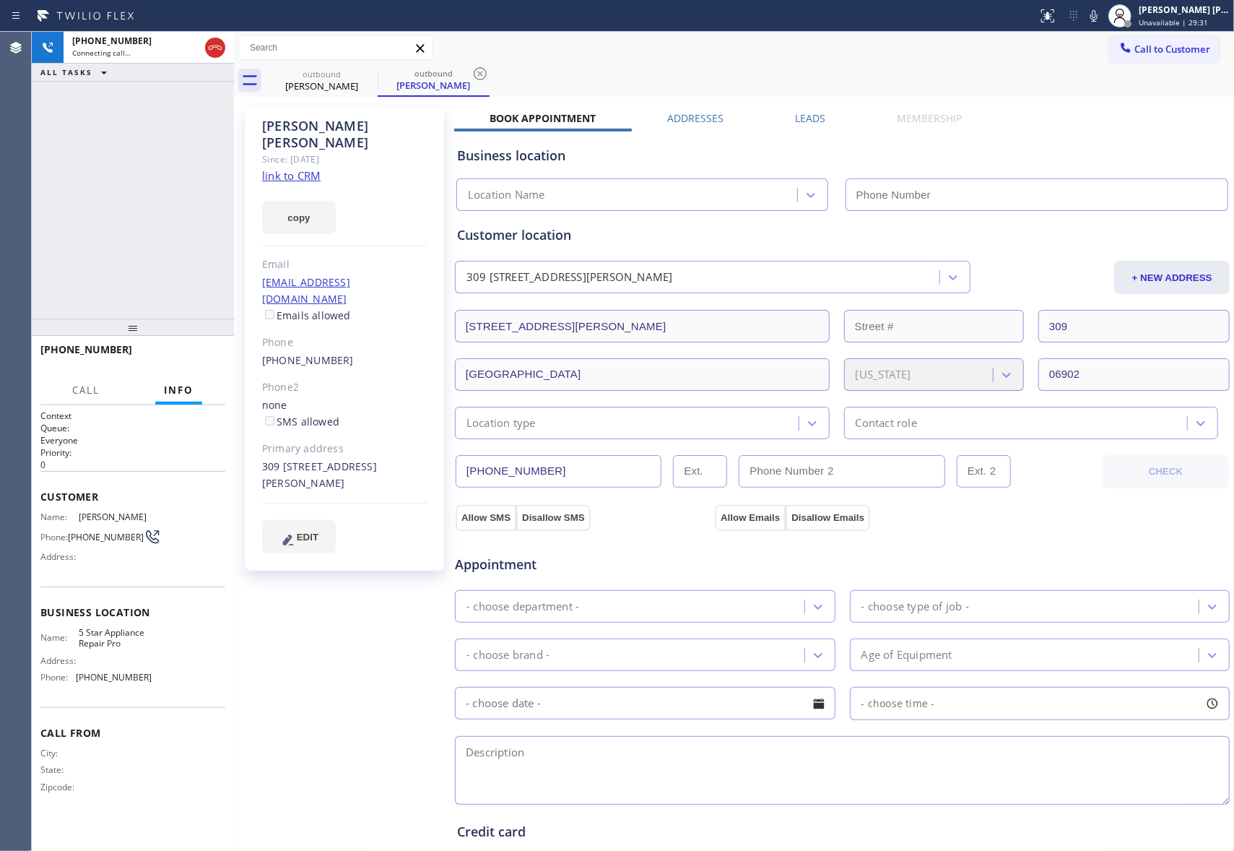
type input "[PHONE_NUMBER]"
click at [807, 119] on label "Leads" at bounding box center [810, 118] width 30 height 14
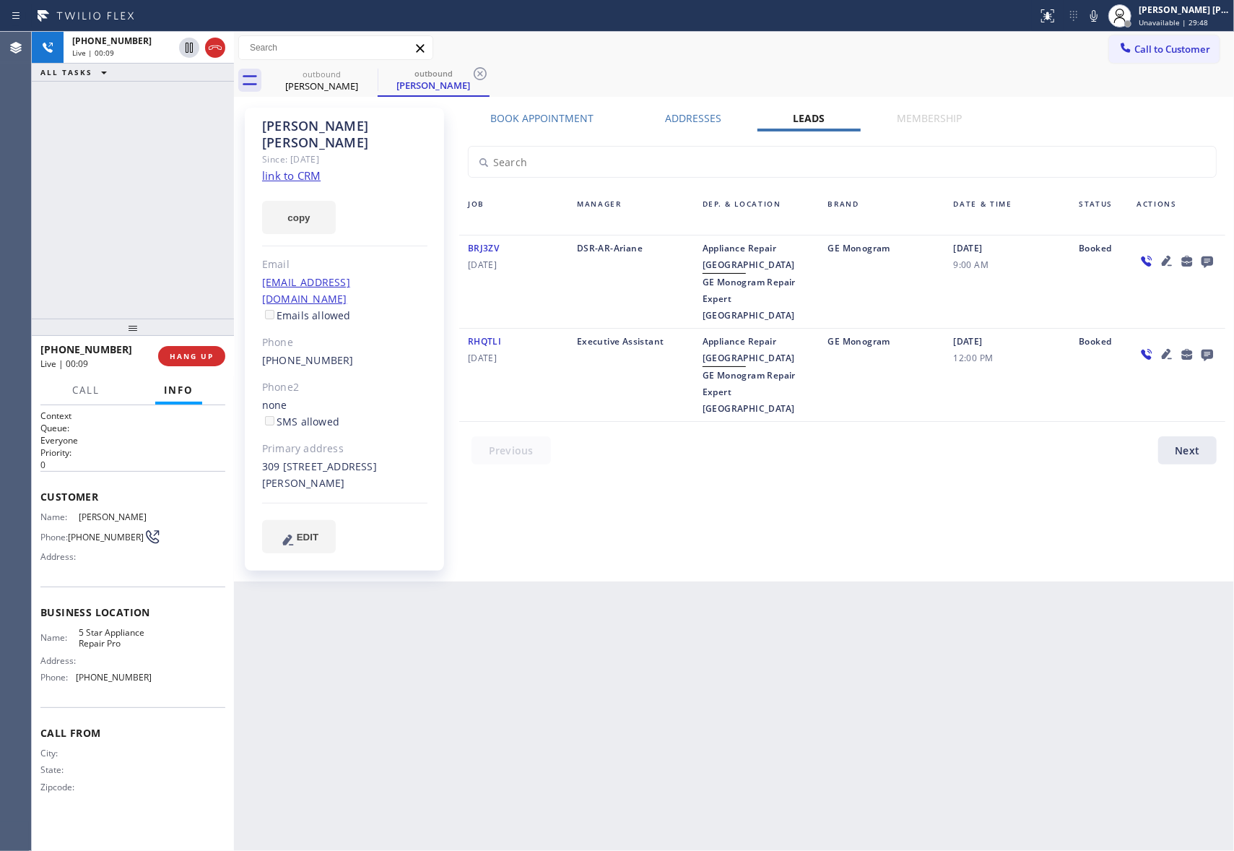
click at [1165, 349] on icon at bounding box center [1167, 354] width 10 height 10
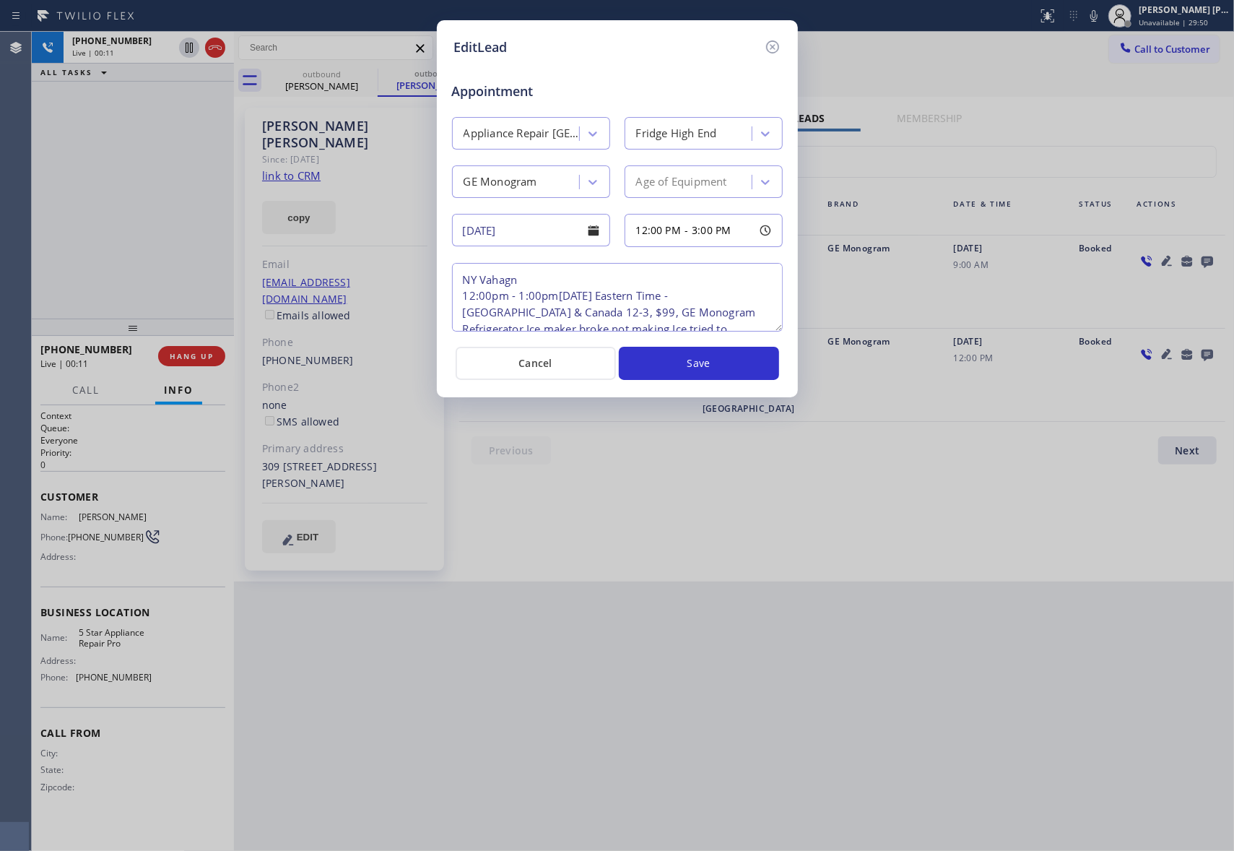
type textarea "NY Vahagn 12:00pm - 1:00pm, Friday, September 23, 2022 Eastern Time - US & Cana…"
click at [772, 47] on icon at bounding box center [771, 46] width 13 height 13
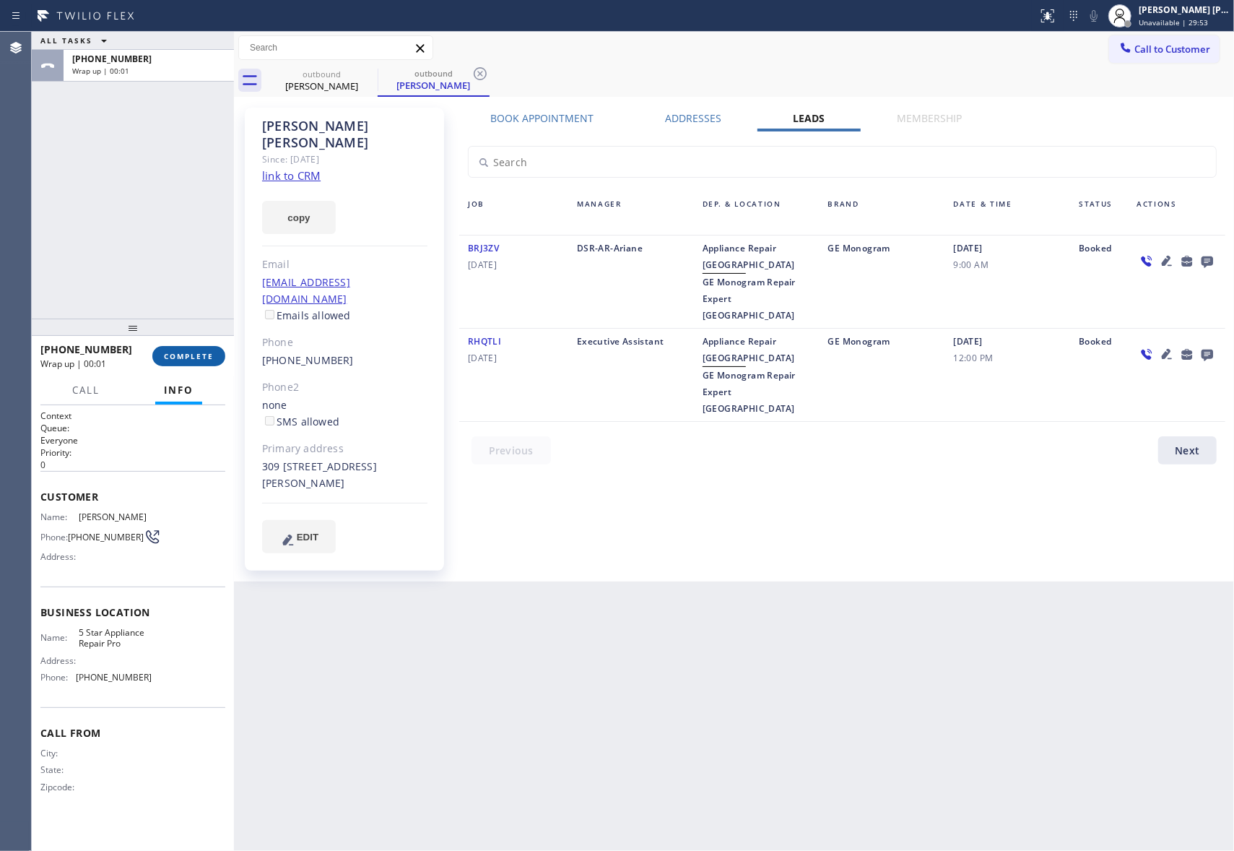
click at [206, 355] on span "COMPLETE" at bounding box center [189, 356] width 50 height 10
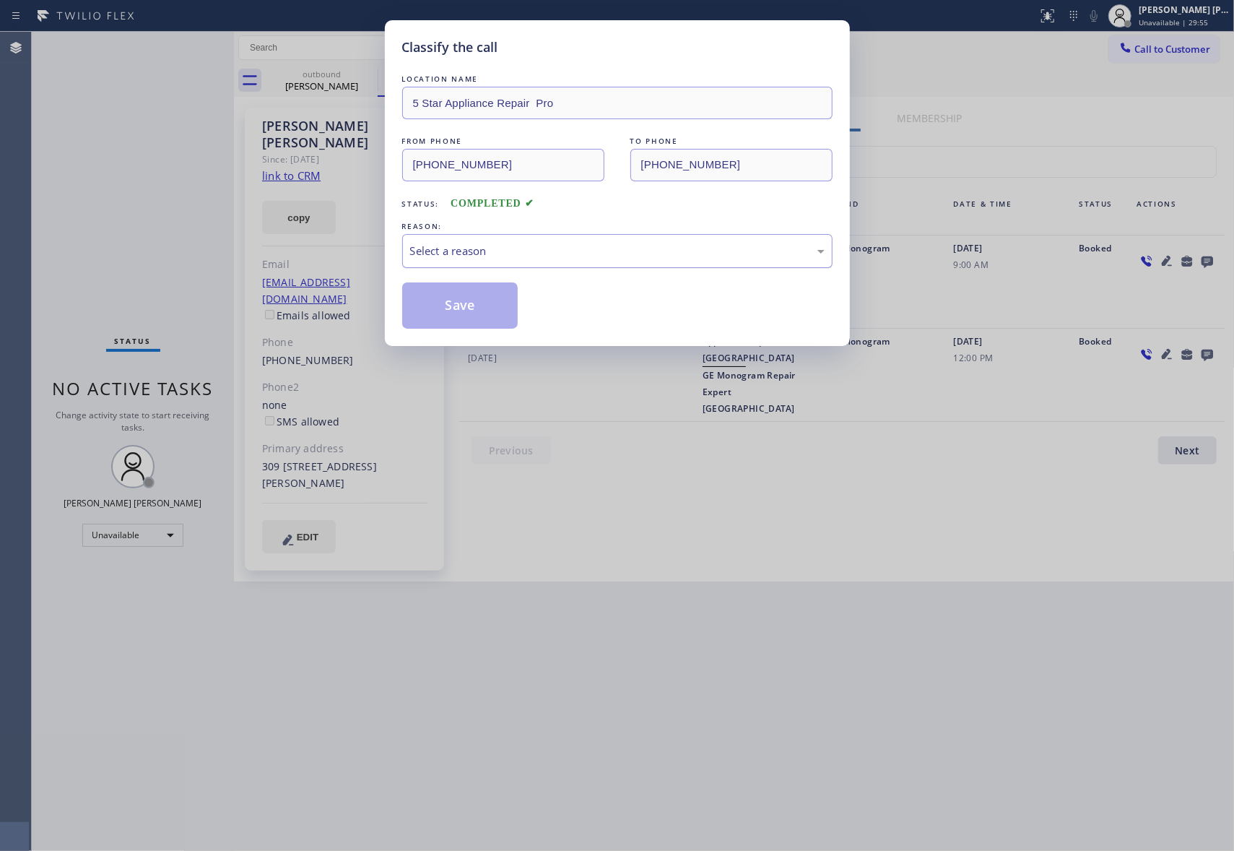
click at [627, 250] on div "Select a reason" at bounding box center [617, 251] width 414 height 17
click at [453, 307] on button "Save" at bounding box center [460, 305] width 116 height 46
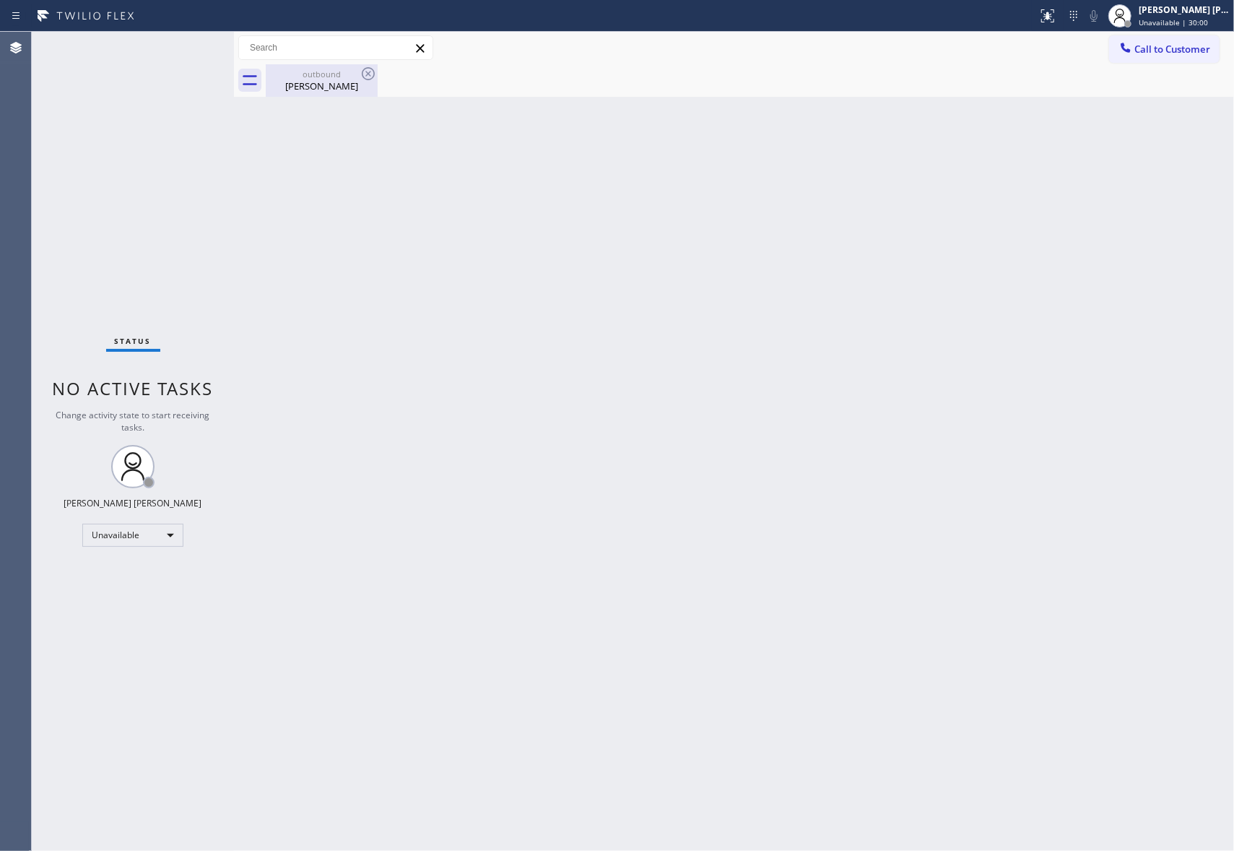
click at [336, 88] on div "Nicholas Woods" at bounding box center [321, 85] width 109 height 13
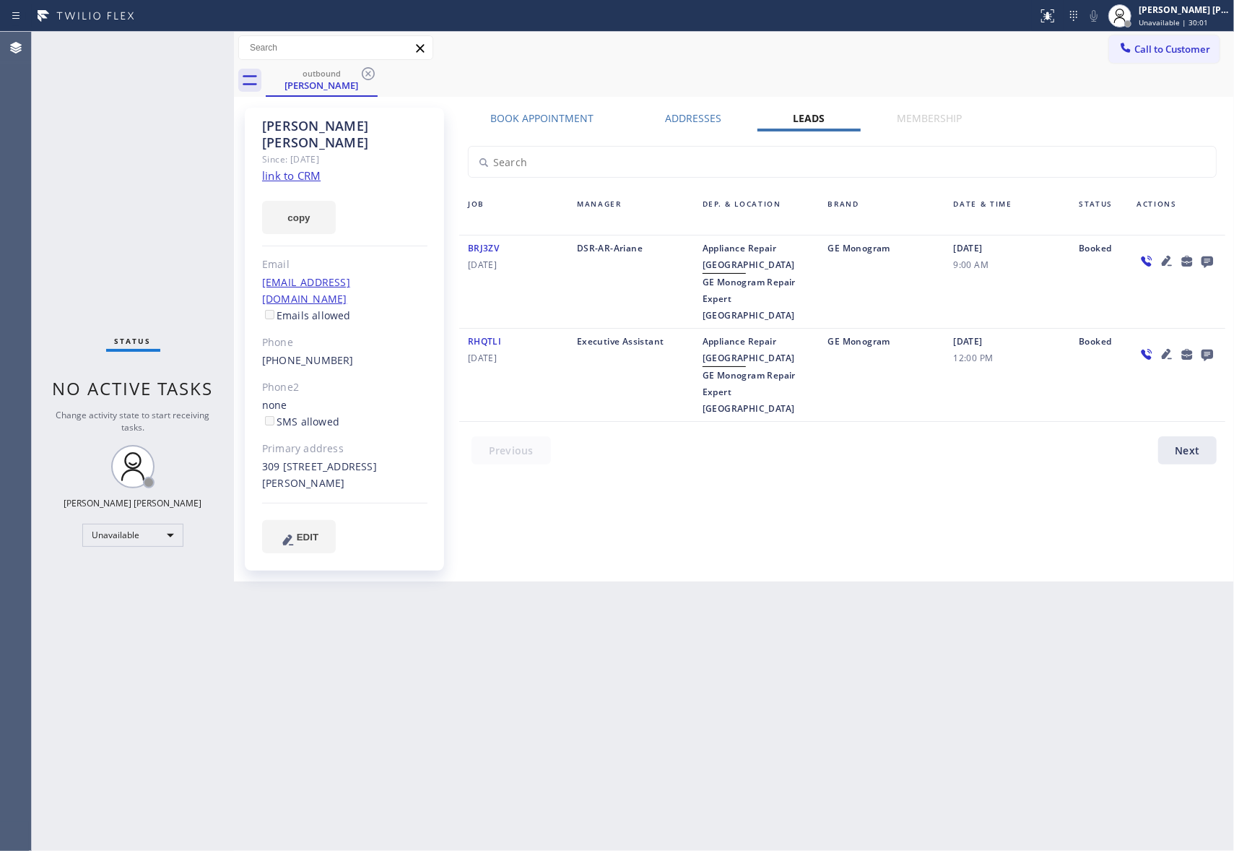
click at [1208, 258] on icon at bounding box center [1208, 262] width 12 height 12
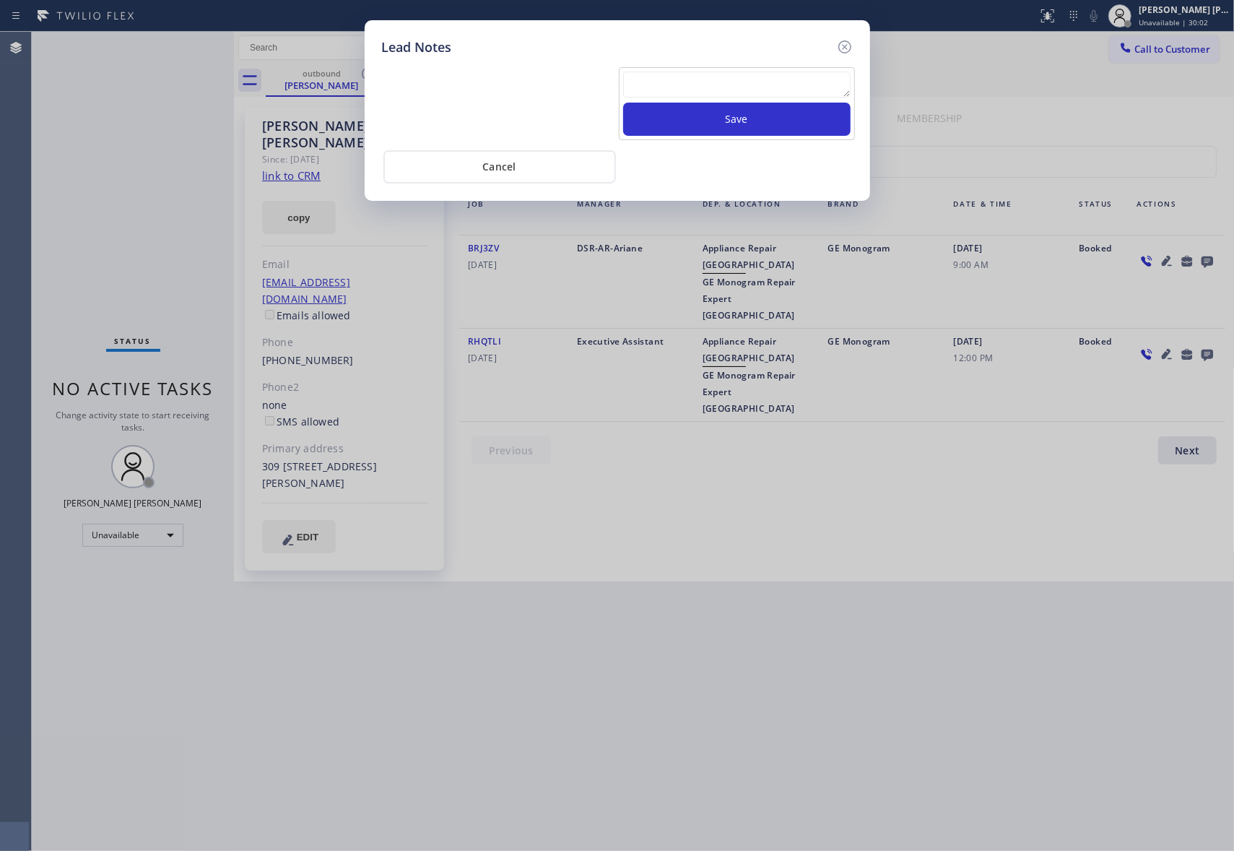
click at [767, 96] on textarea at bounding box center [736, 84] width 227 height 26
paste textarea "cx hung up after opening spiel"
type textarea "cx hung up after opening spiel"
click at [772, 126] on button "Save" at bounding box center [736, 119] width 227 height 33
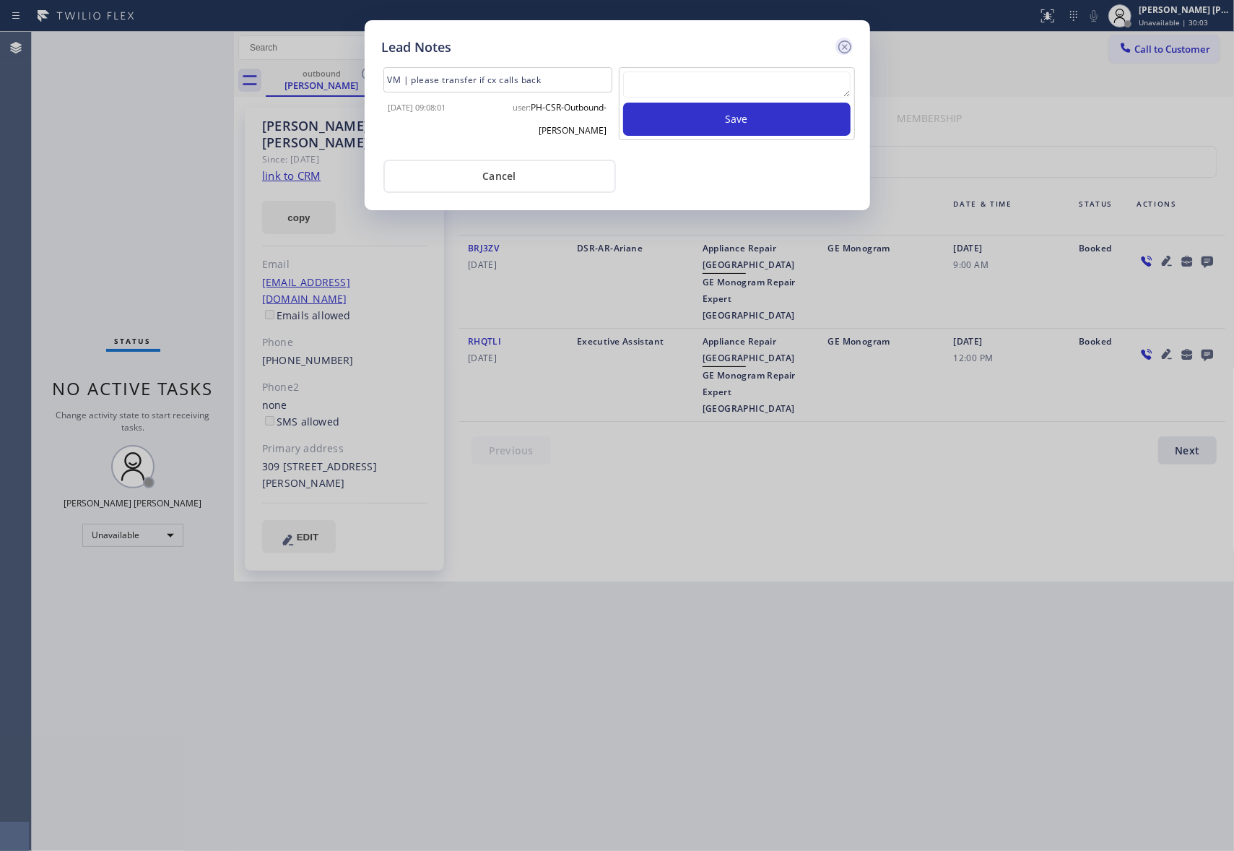
scroll to position [0, 0]
drag, startPoint x: 850, startPoint y: 46, endPoint x: 566, endPoint y: 58, distance: 284.1
click at [849, 46] on icon at bounding box center [844, 46] width 17 height 17
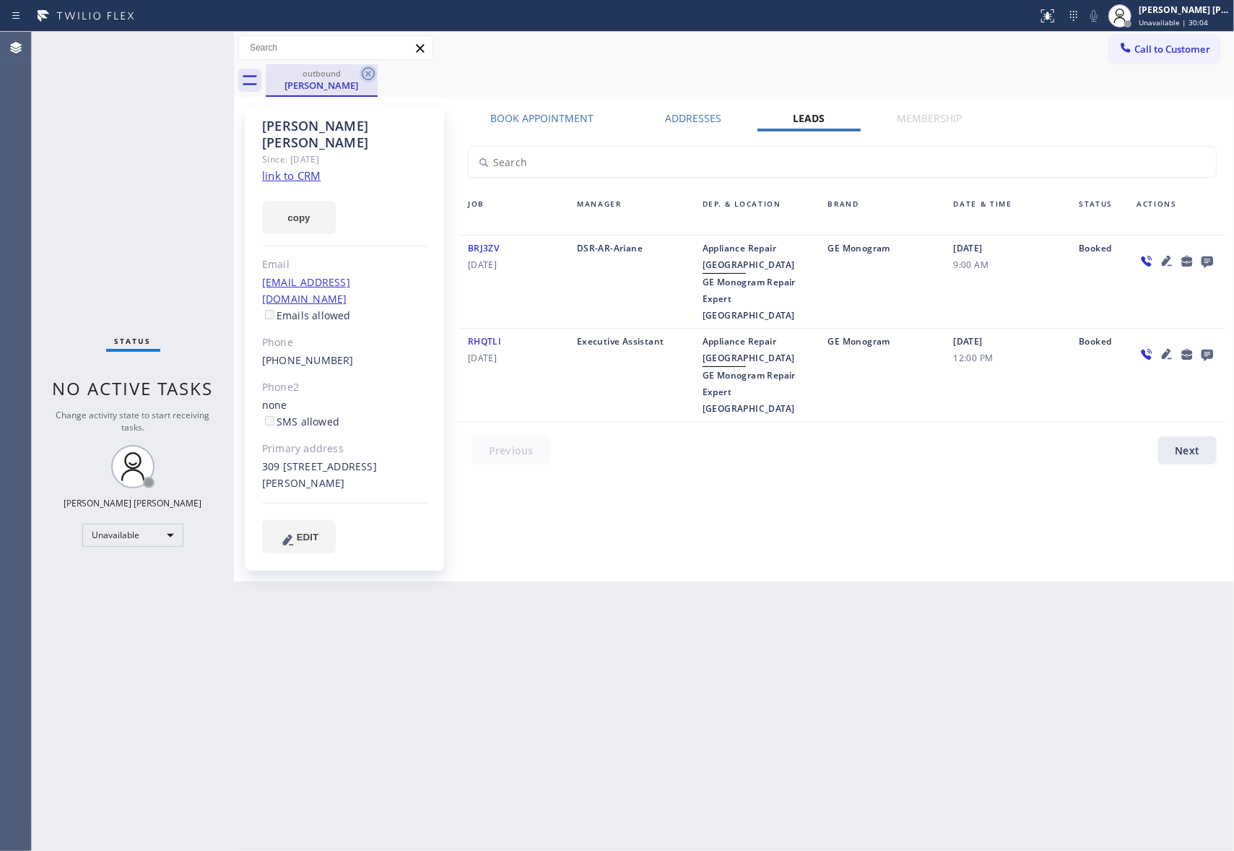
click at [368, 74] on icon at bounding box center [368, 73] width 13 height 13
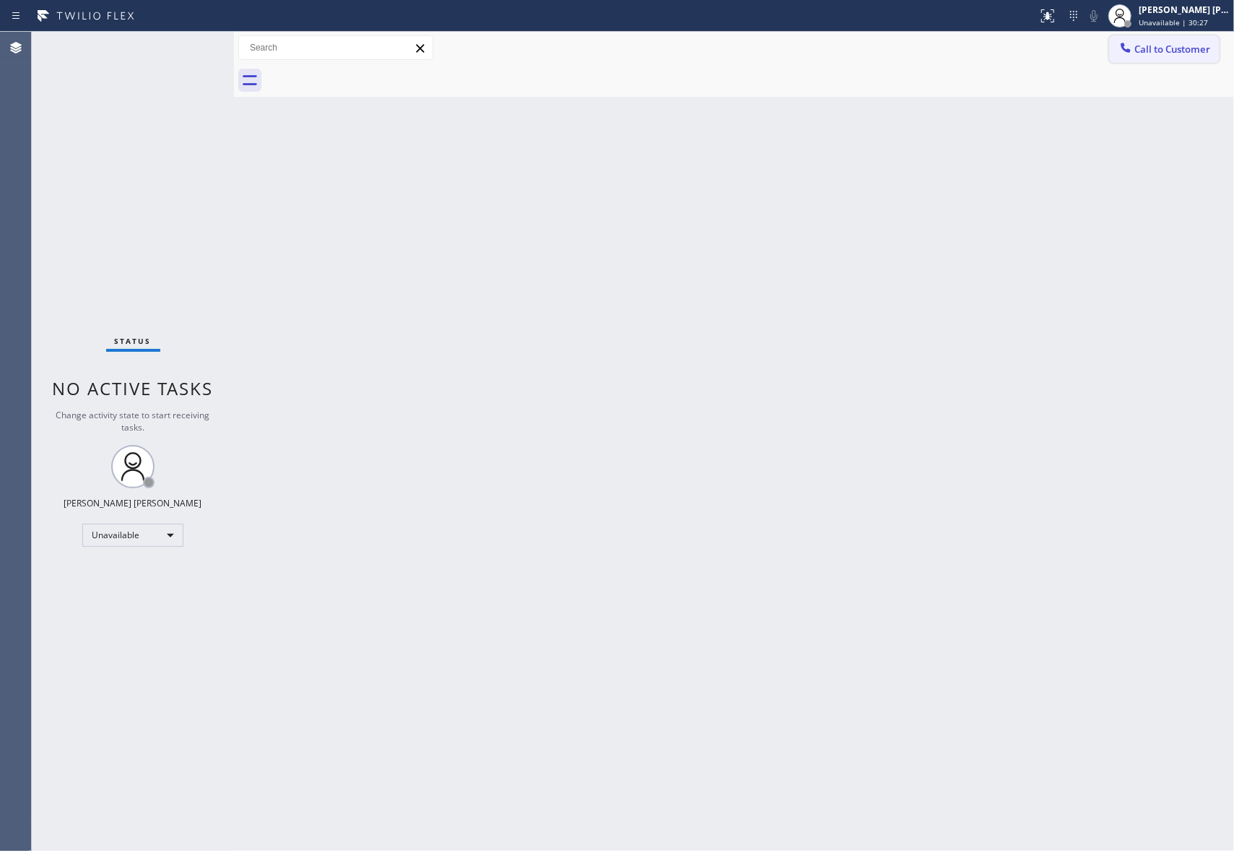
click at [1199, 55] on span "Call to Customer" at bounding box center [1172, 49] width 76 height 13
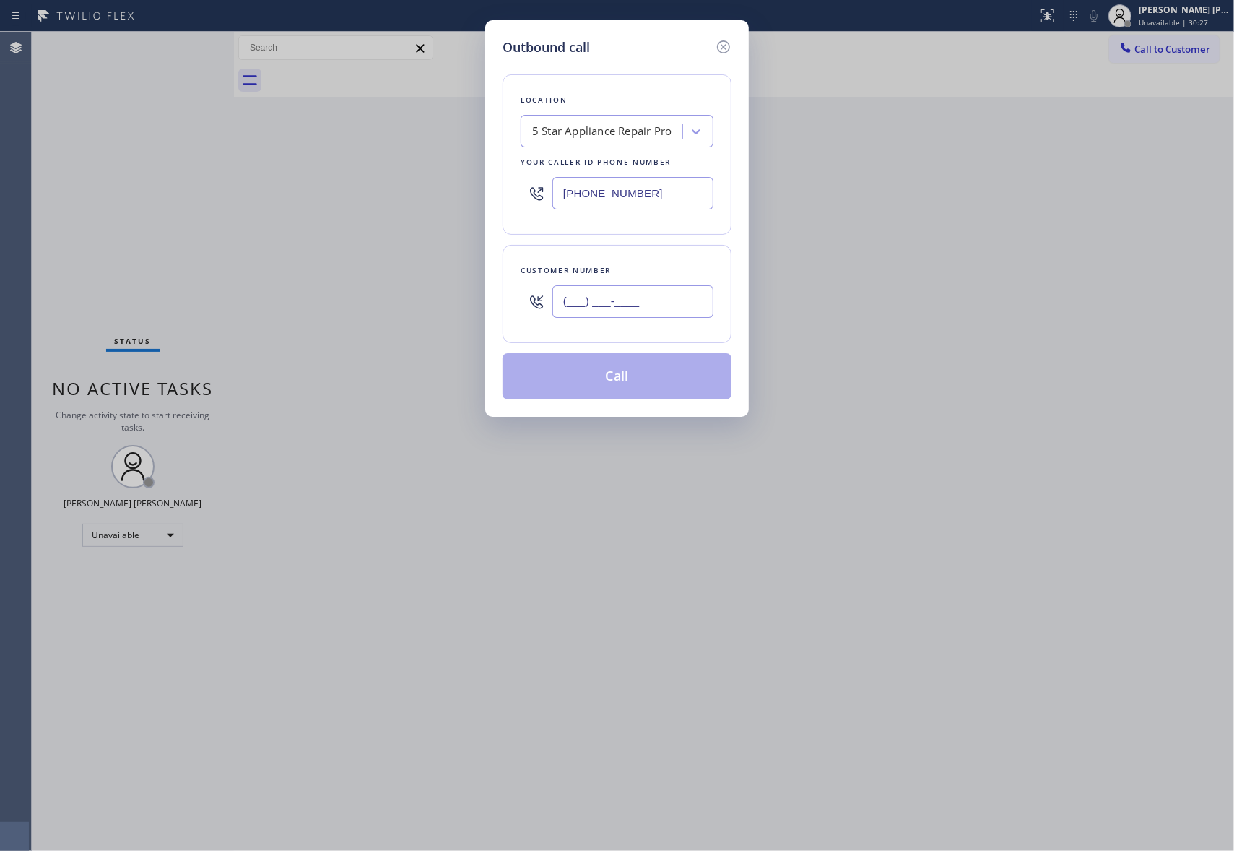
click at [630, 308] on input "(___) ___-____" at bounding box center [632, 301] width 161 height 32
paste input "425) 825-1209"
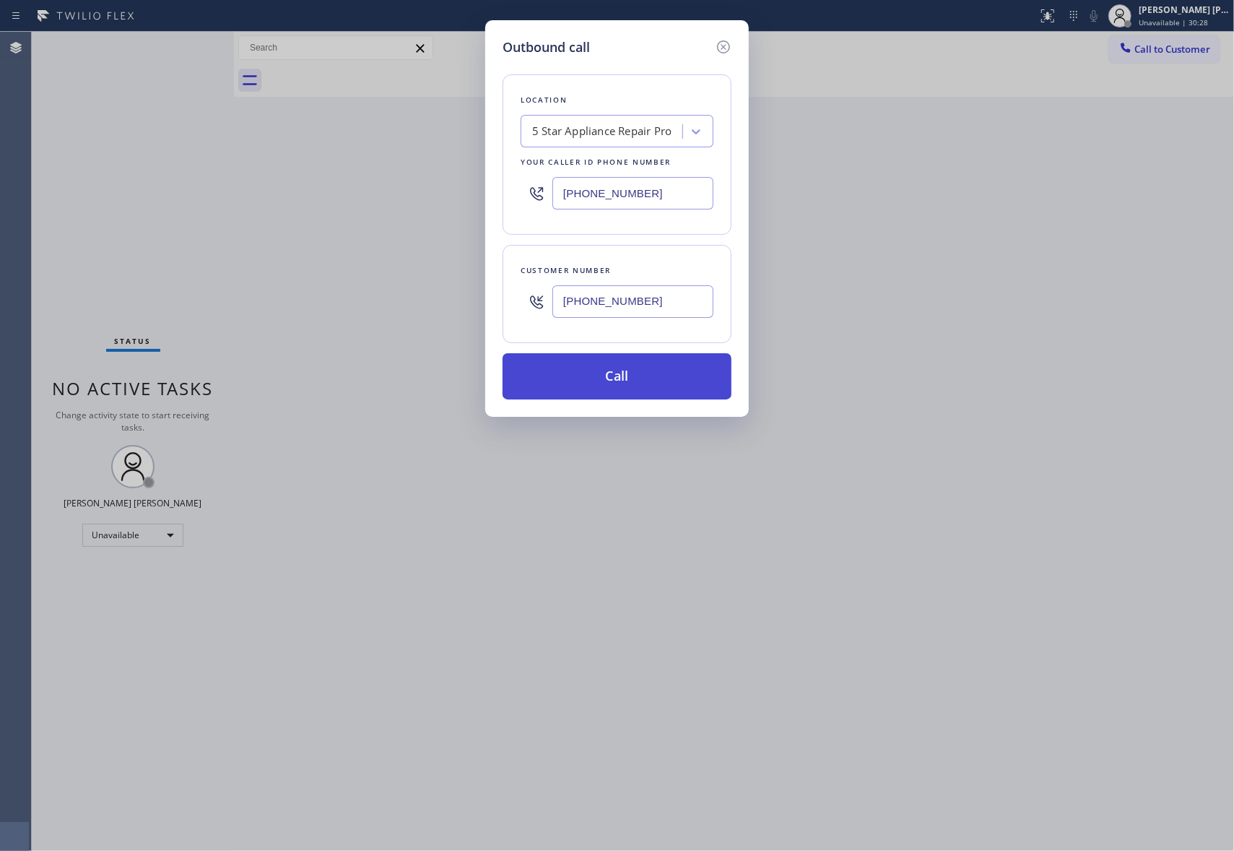
type input "(425) 825-1209"
click at [645, 376] on button "Call" at bounding box center [617, 376] width 229 height 46
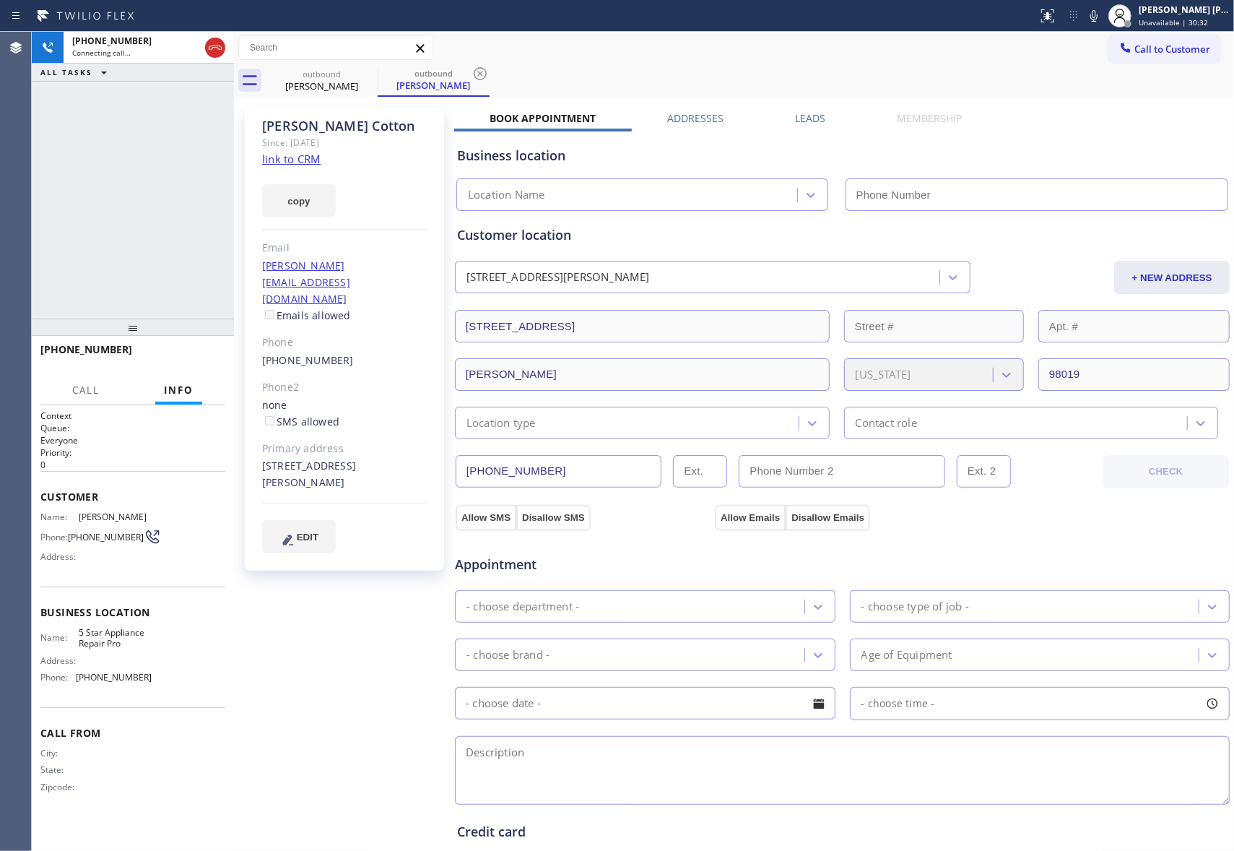
type input "[PHONE_NUMBER]"
click at [812, 111] on label "Leads" at bounding box center [810, 118] width 30 height 14
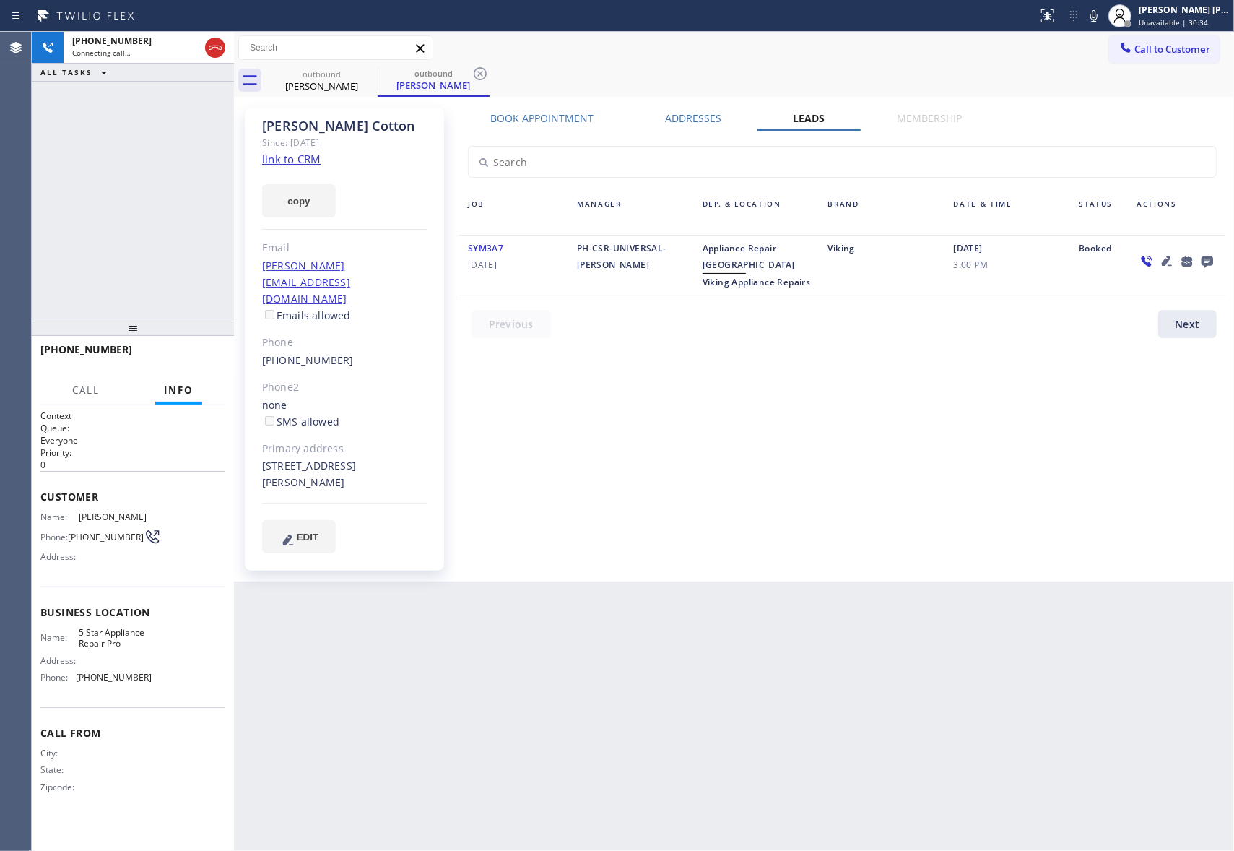
click at [1171, 263] on icon at bounding box center [1166, 260] width 17 height 17
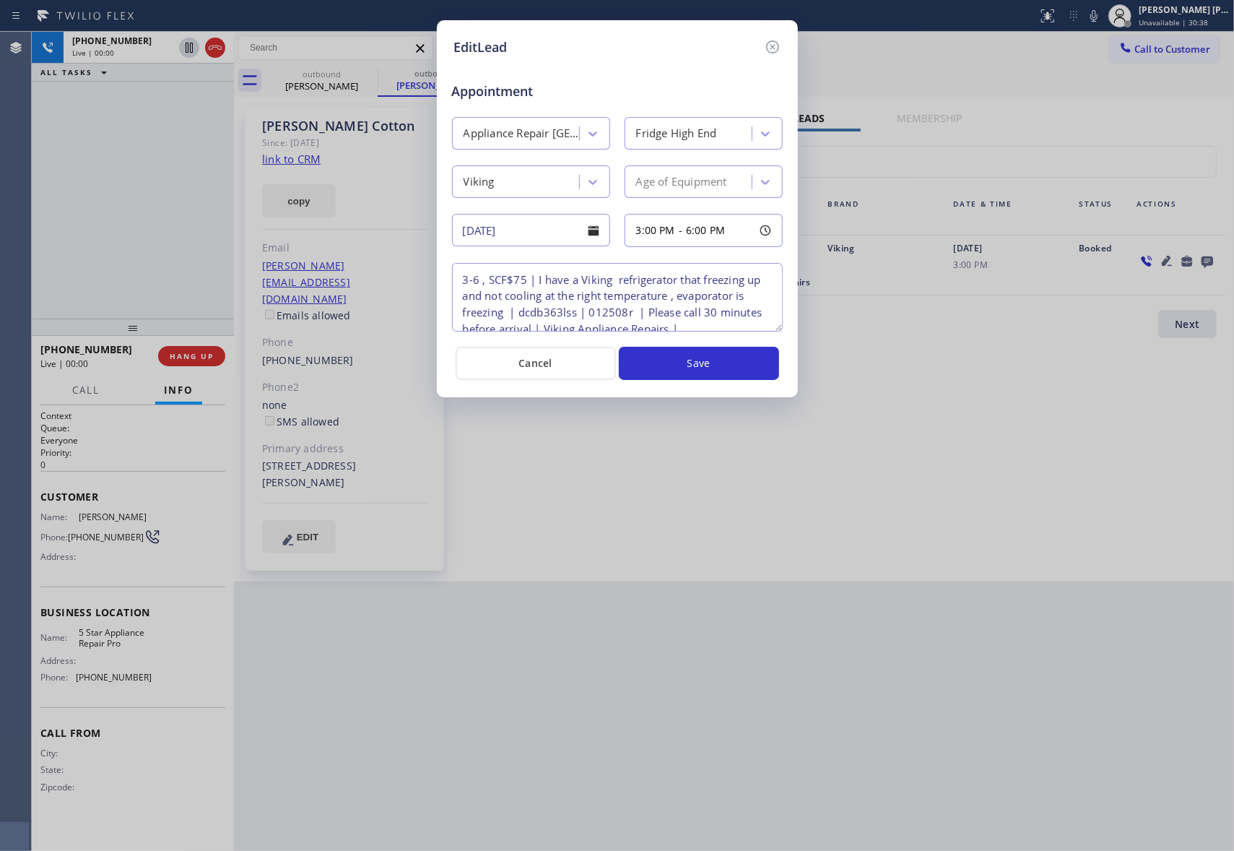
click at [778, 330] on textarea "3-6 , SCF$75 | I have a Viking refrigerator that freezing up and not cooling at…" at bounding box center [617, 297] width 331 height 69
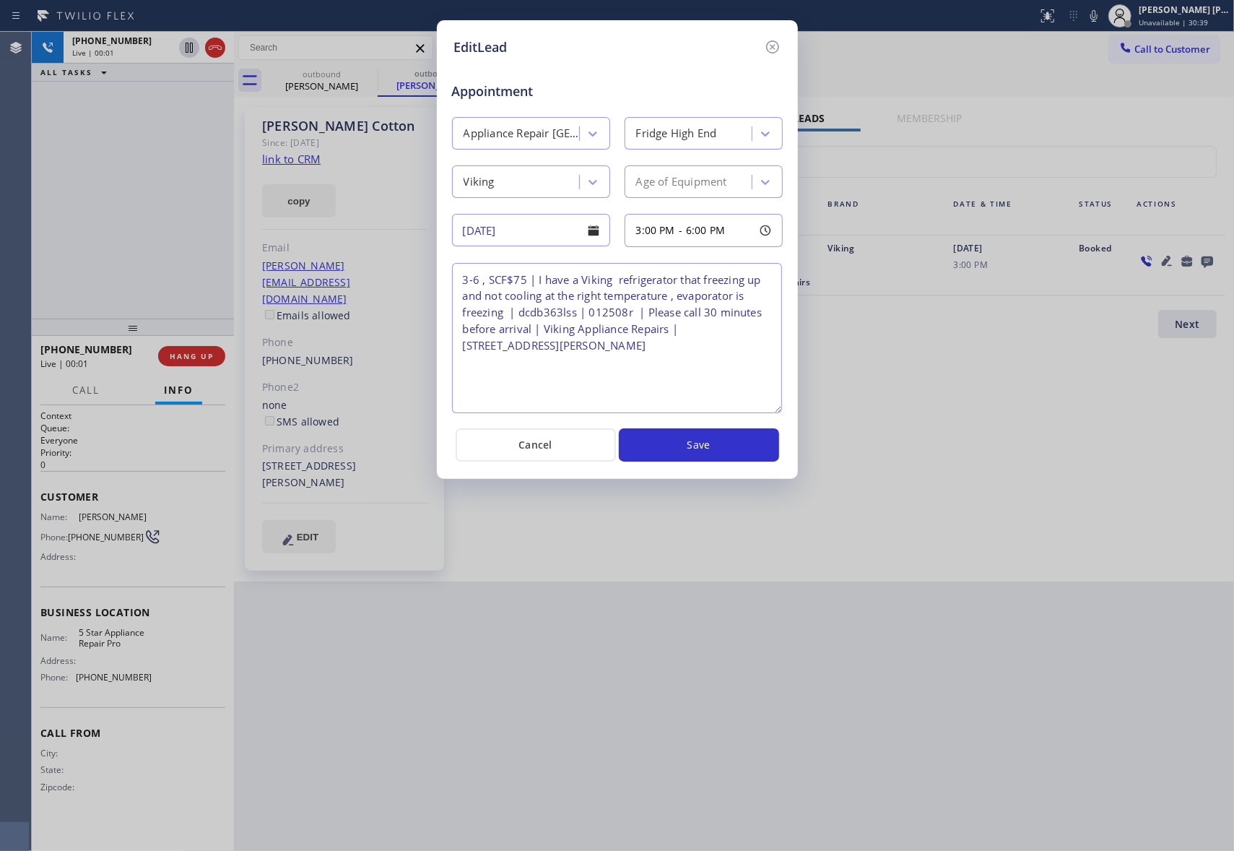
drag, startPoint x: 778, startPoint y: 330, endPoint x: 777, endPoint y: 443, distance: 112.7
click at [777, 413] on textarea "3-6 , SCF$75 | I have a Viking refrigerator that freezing up and not cooling at…" at bounding box center [617, 338] width 330 height 150
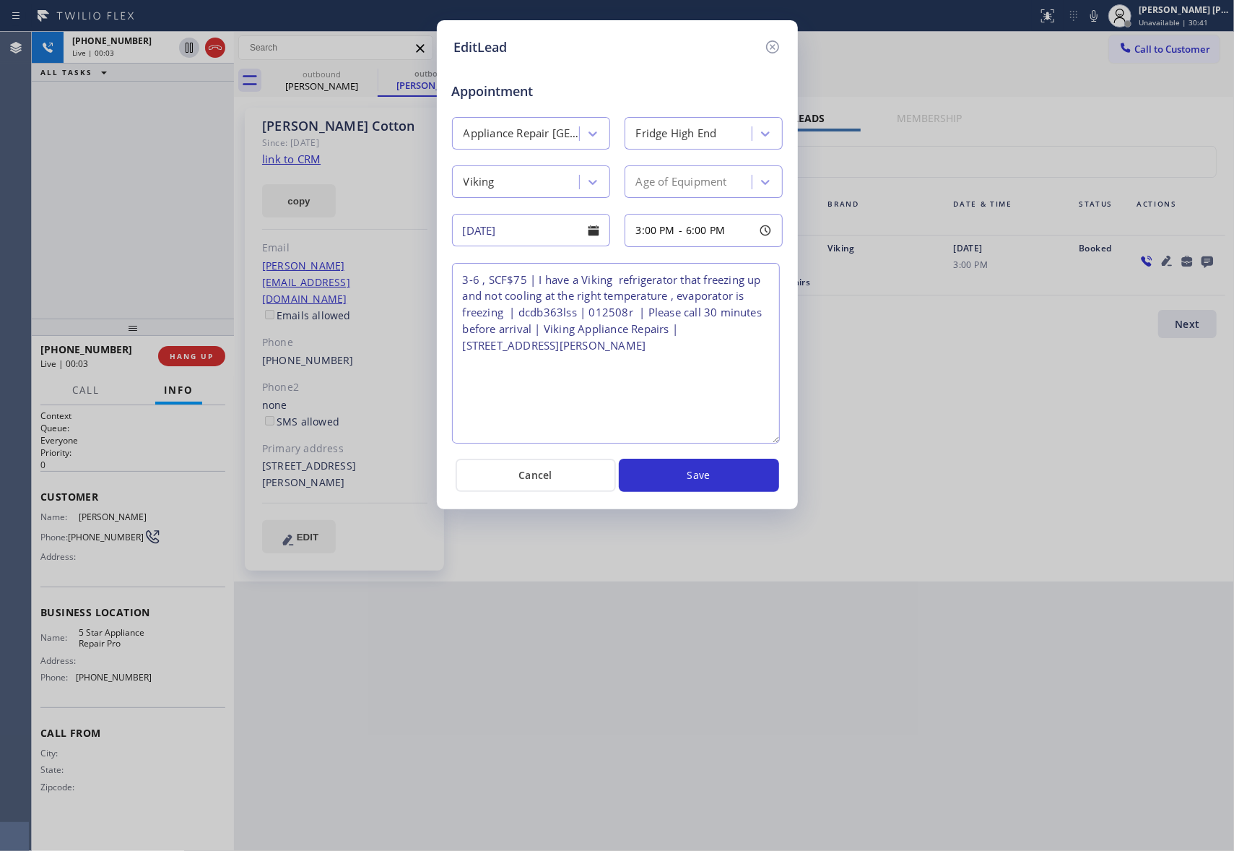
drag, startPoint x: 774, startPoint y: 45, endPoint x: 763, endPoint y: 46, distance: 10.9
click at [774, 46] on icon at bounding box center [772, 46] width 17 height 17
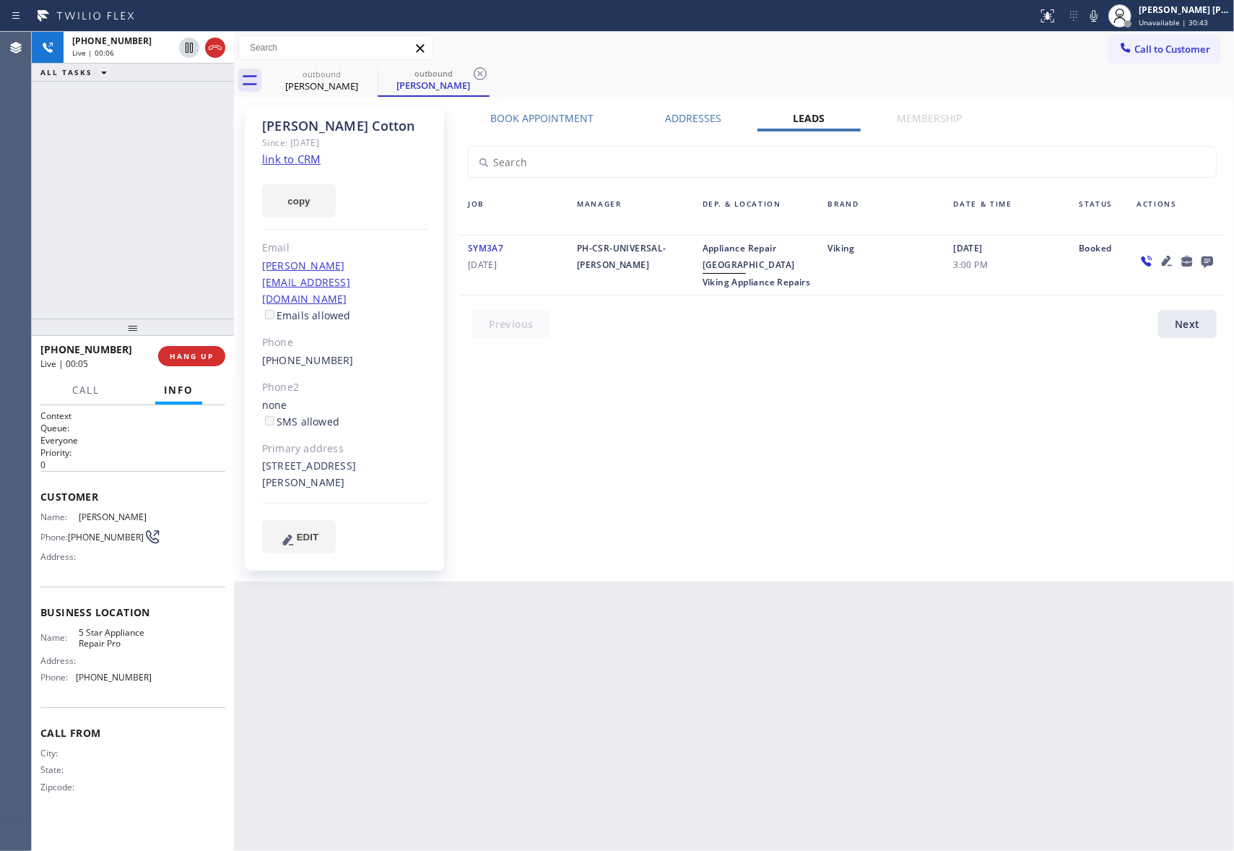
click at [1167, 261] on icon at bounding box center [1167, 261] width 10 height 10
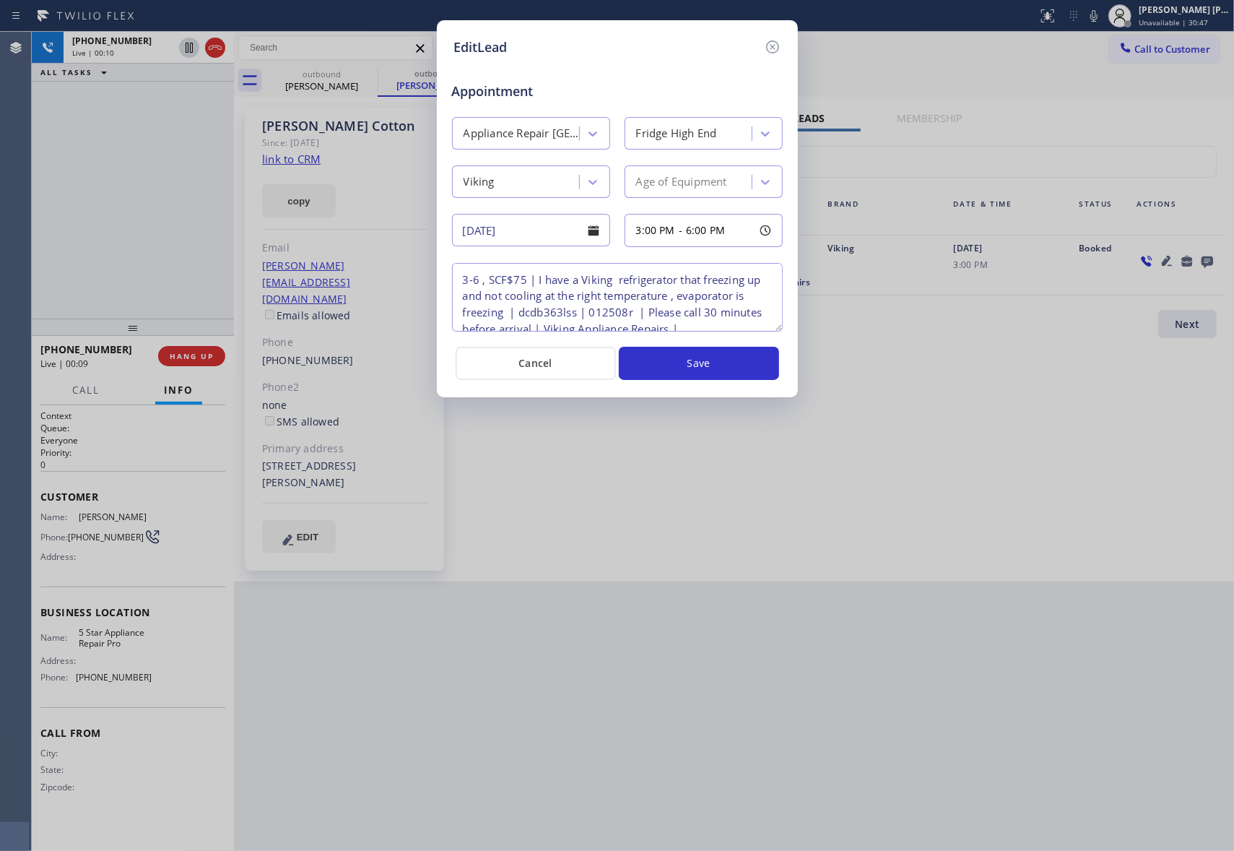
click at [771, 44] on icon at bounding box center [771, 46] width 13 height 13
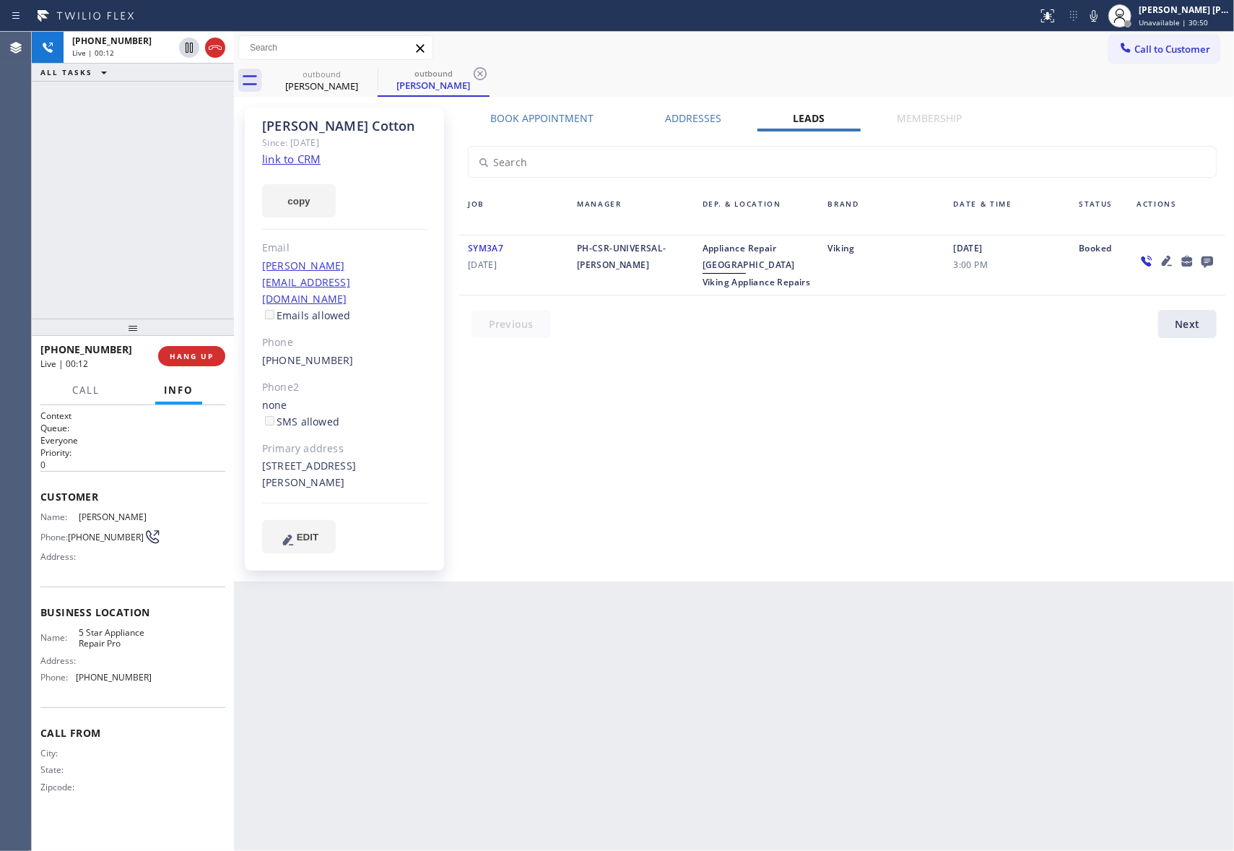
click at [1168, 261] on icon at bounding box center [1167, 261] width 10 height 10
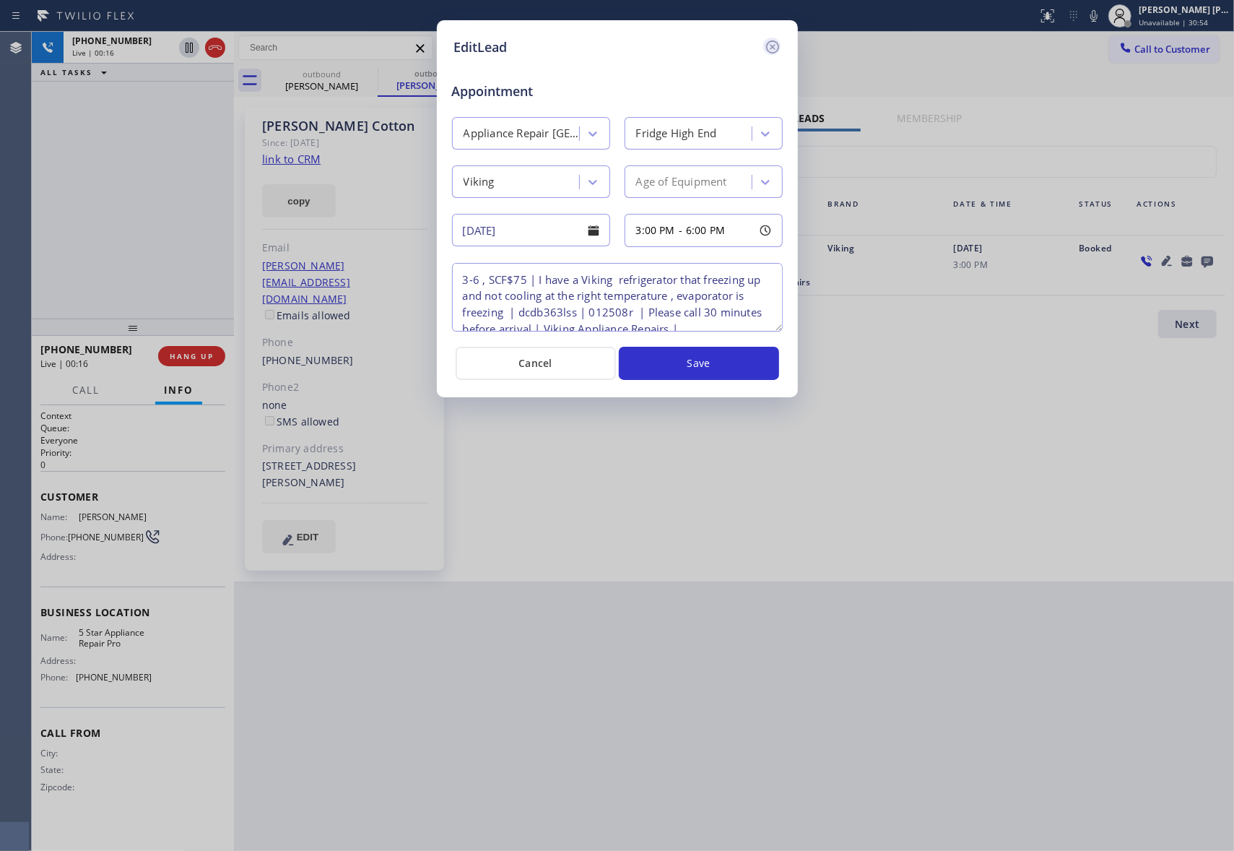
click at [775, 43] on icon at bounding box center [772, 46] width 17 height 17
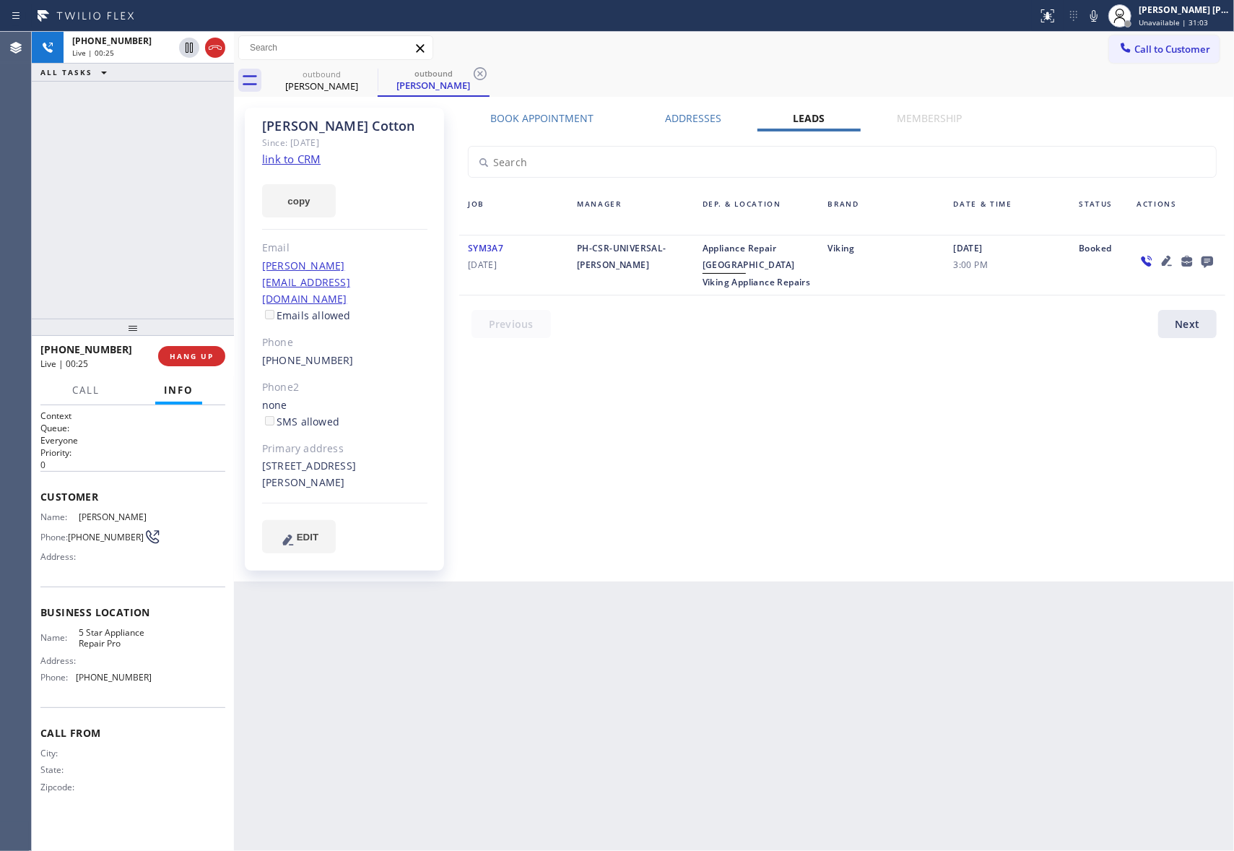
click at [1171, 259] on icon at bounding box center [1166, 260] width 17 height 17
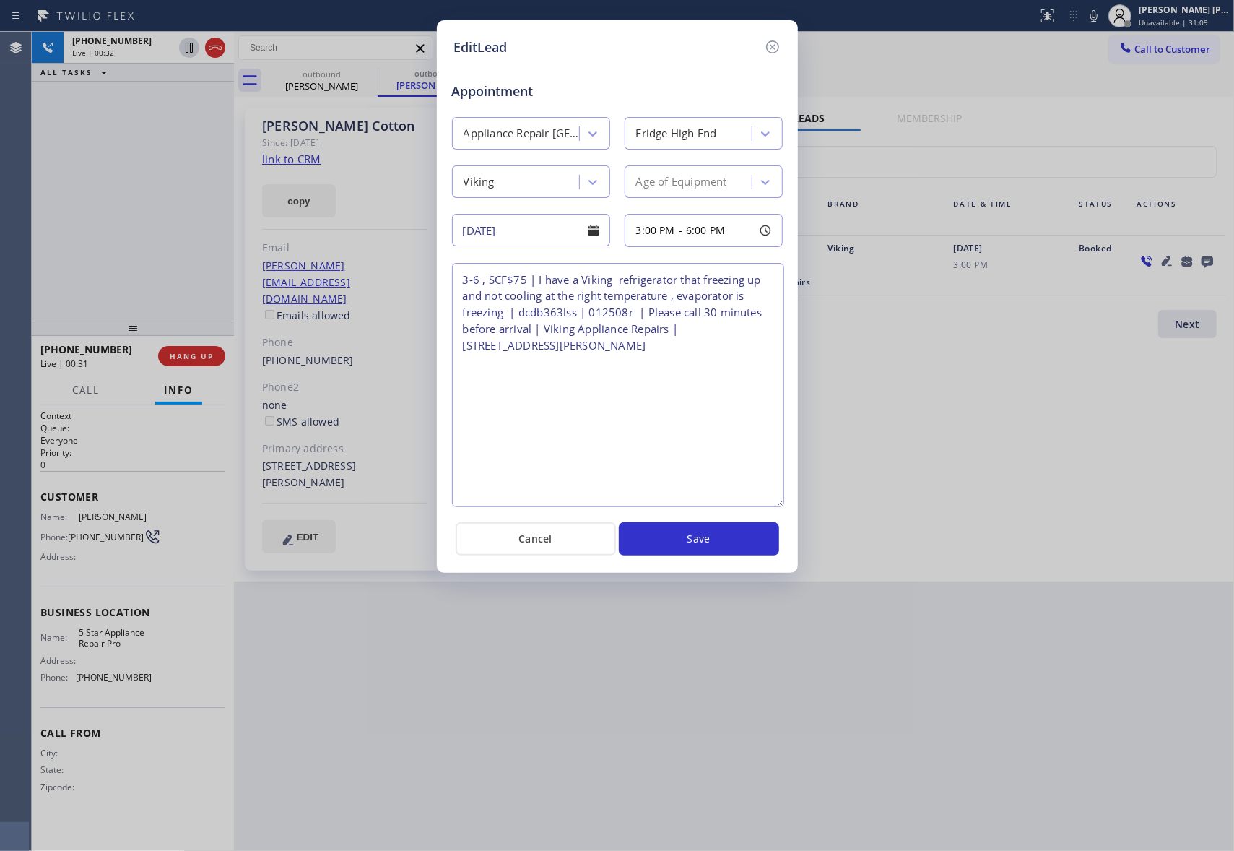
drag, startPoint x: 776, startPoint y: 326, endPoint x: 778, endPoint y: 503, distance: 176.2
click at [778, 503] on textarea "3-6 , SCF$75 | I have a Viking refrigerator that freezing up and not cooling at…" at bounding box center [618, 385] width 332 height 244
click at [772, 44] on icon at bounding box center [772, 46] width 17 height 17
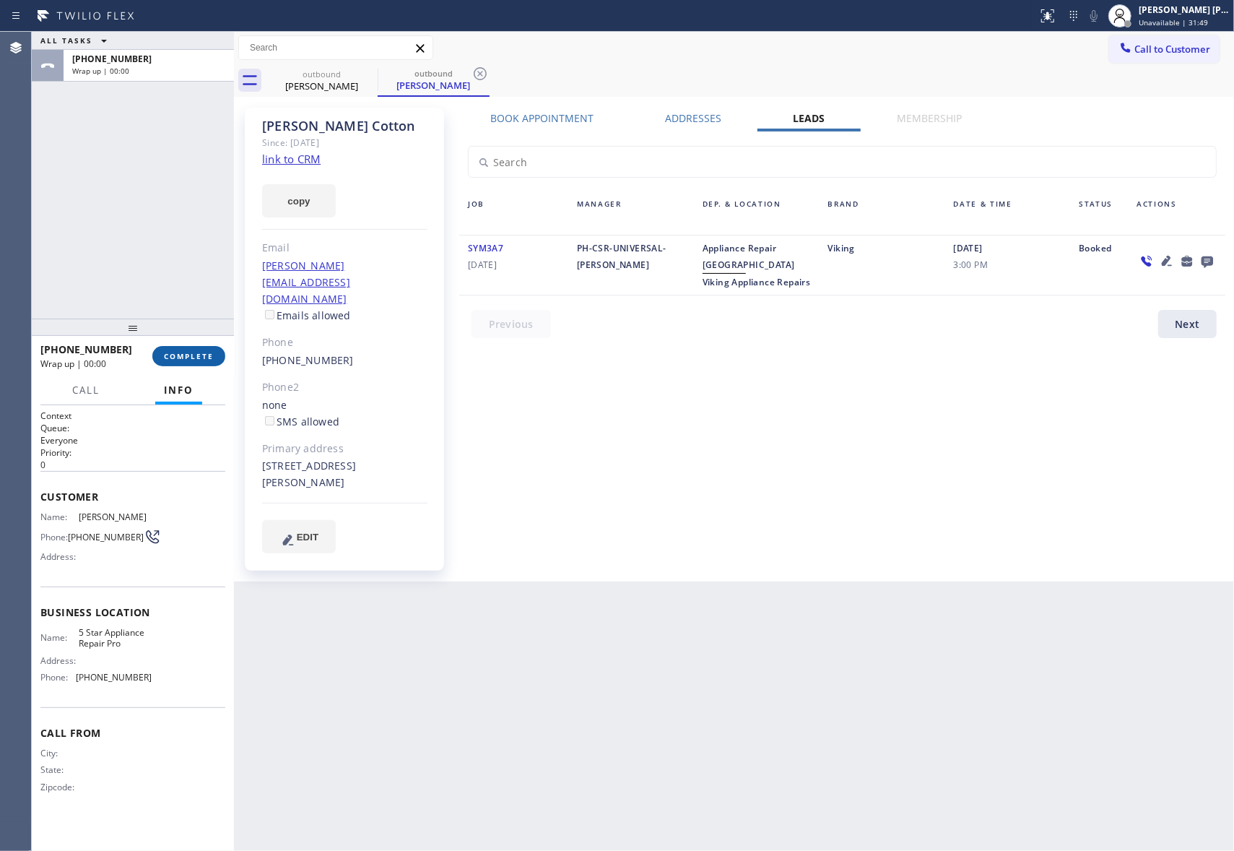
click at [197, 355] on span "COMPLETE" at bounding box center [189, 356] width 50 height 10
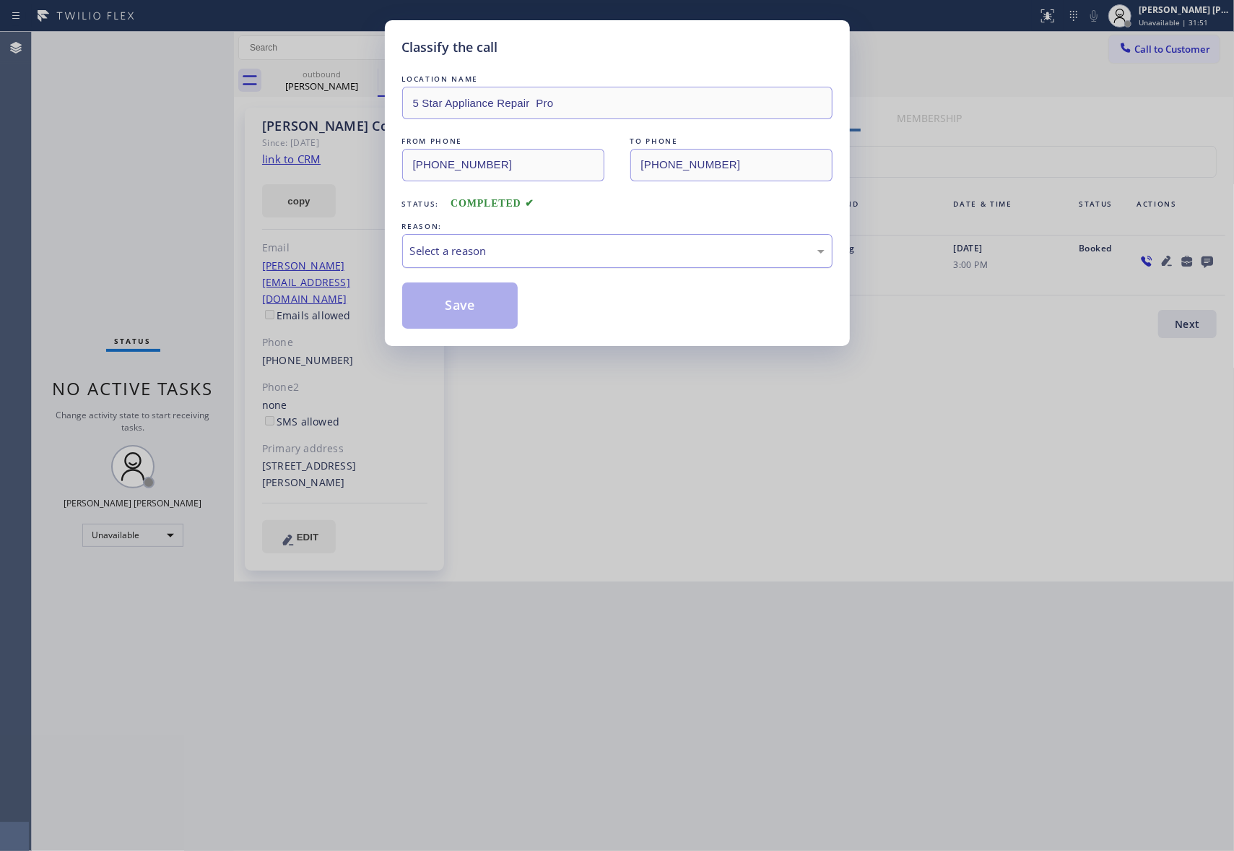
click at [544, 252] on div "Select a reason" at bounding box center [617, 251] width 414 height 17
click at [472, 304] on button "Save" at bounding box center [460, 305] width 116 height 46
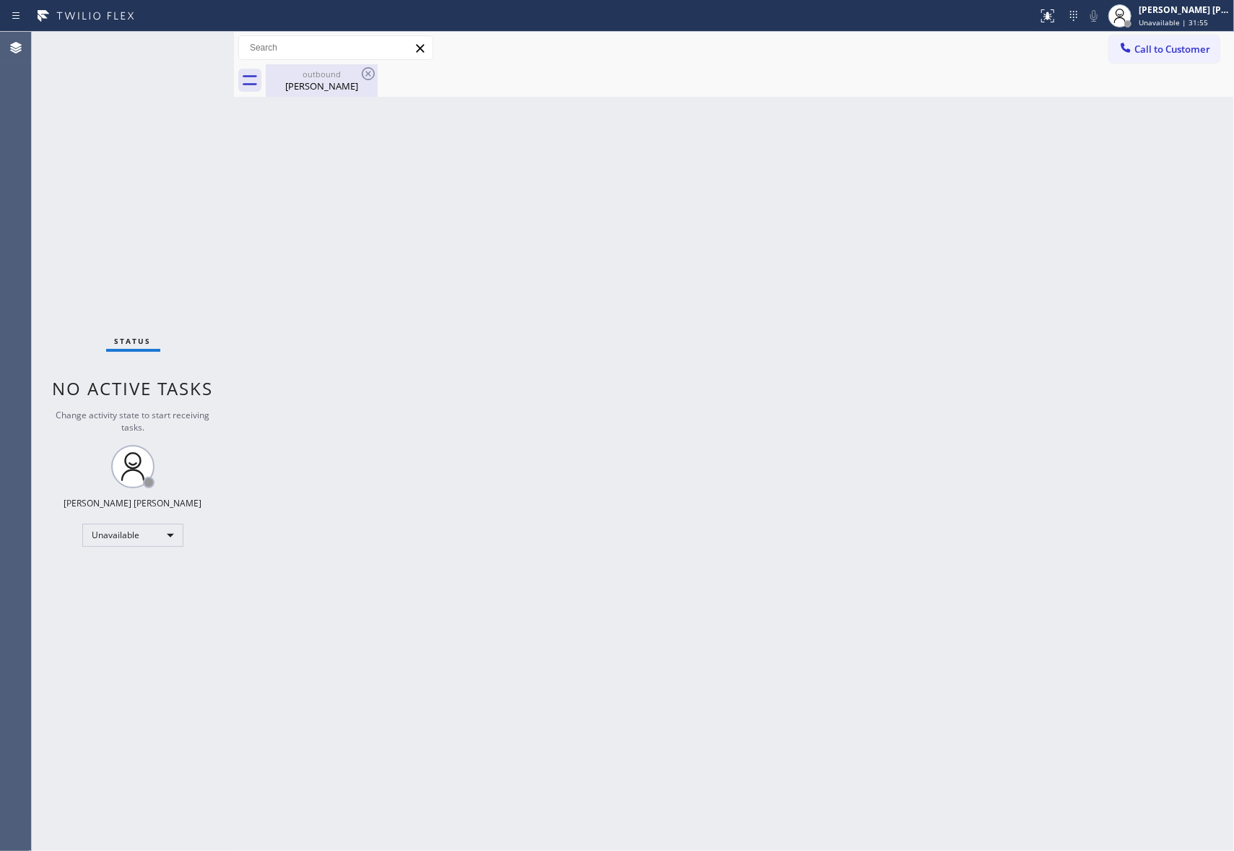
click at [313, 78] on div "outbound" at bounding box center [321, 74] width 109 height 11
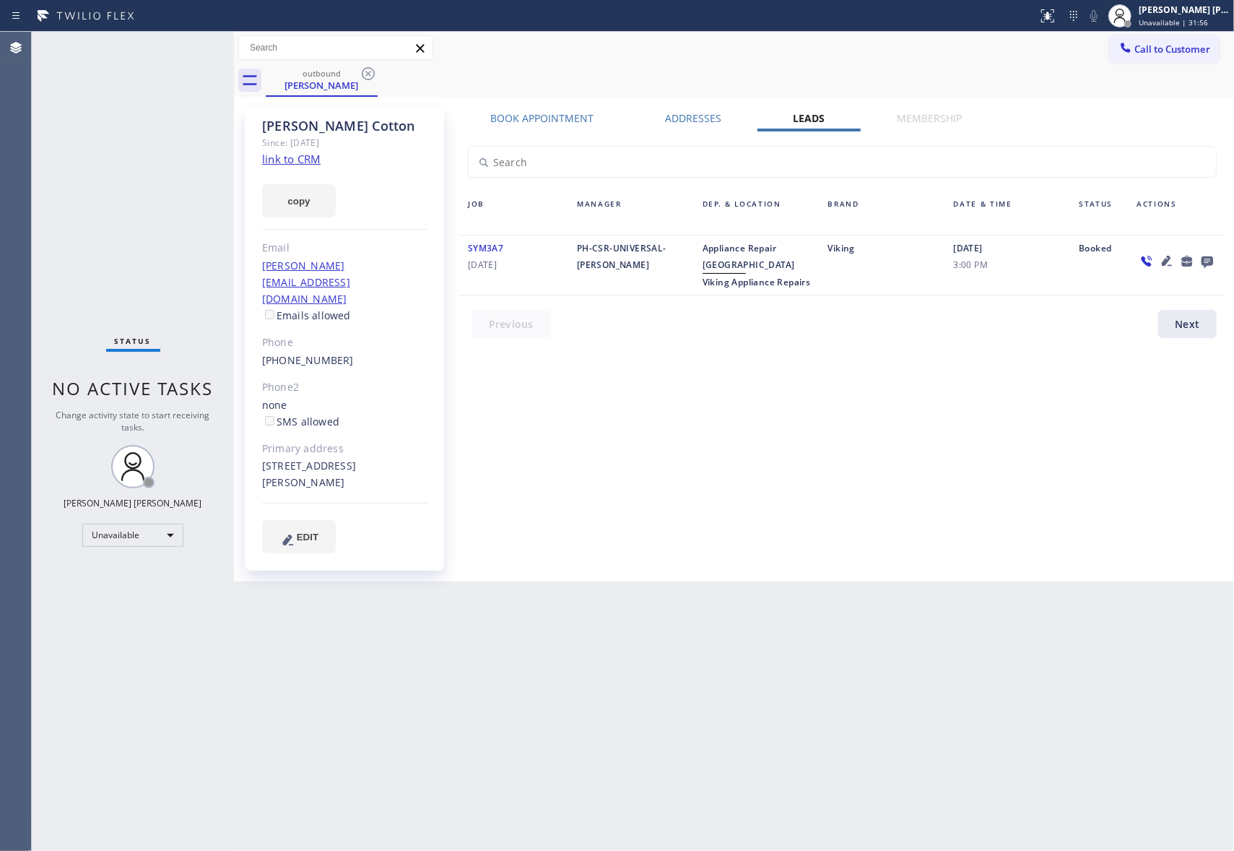
click at [1212, 257] on icon at bounding box center [1208, 262] width 12 height 12
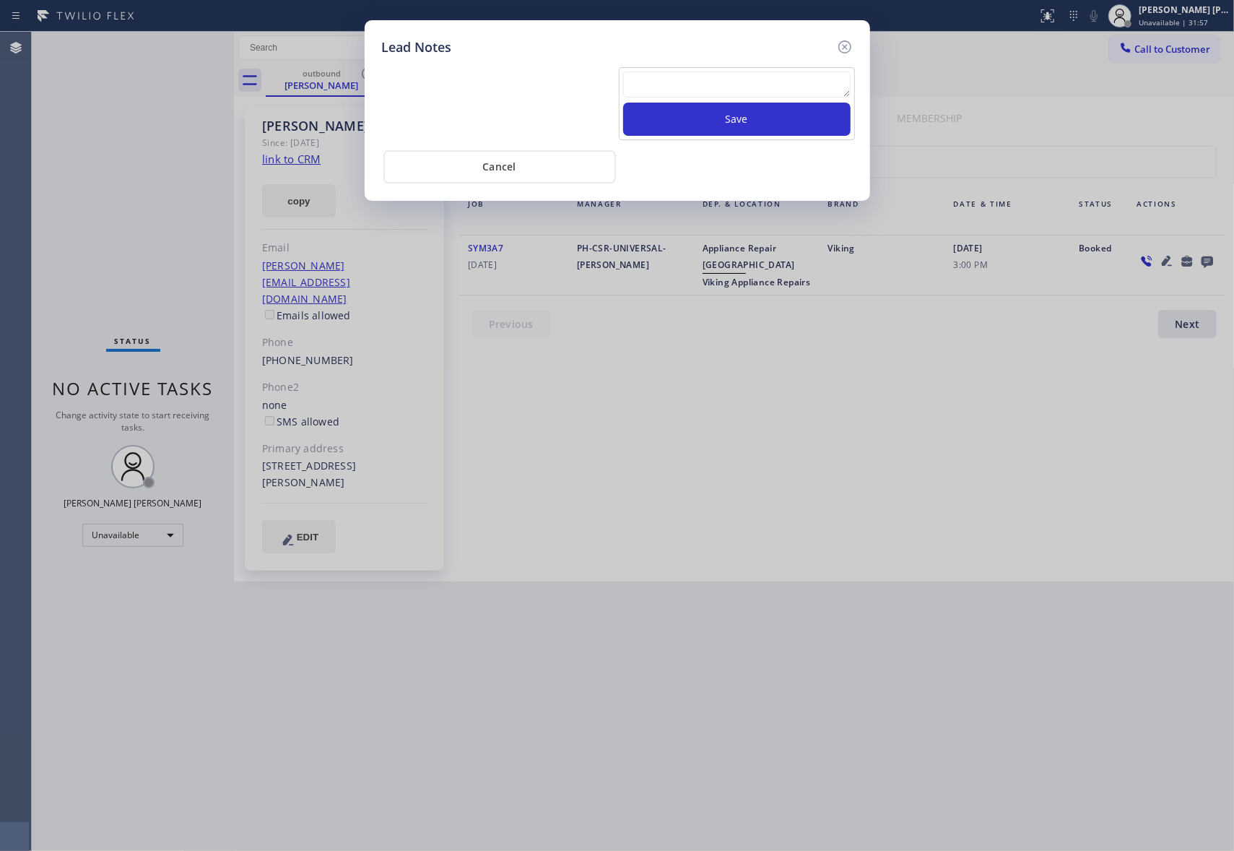
click at [773, 91] on textarea at bounding box center [736, 84] width 227 height 26
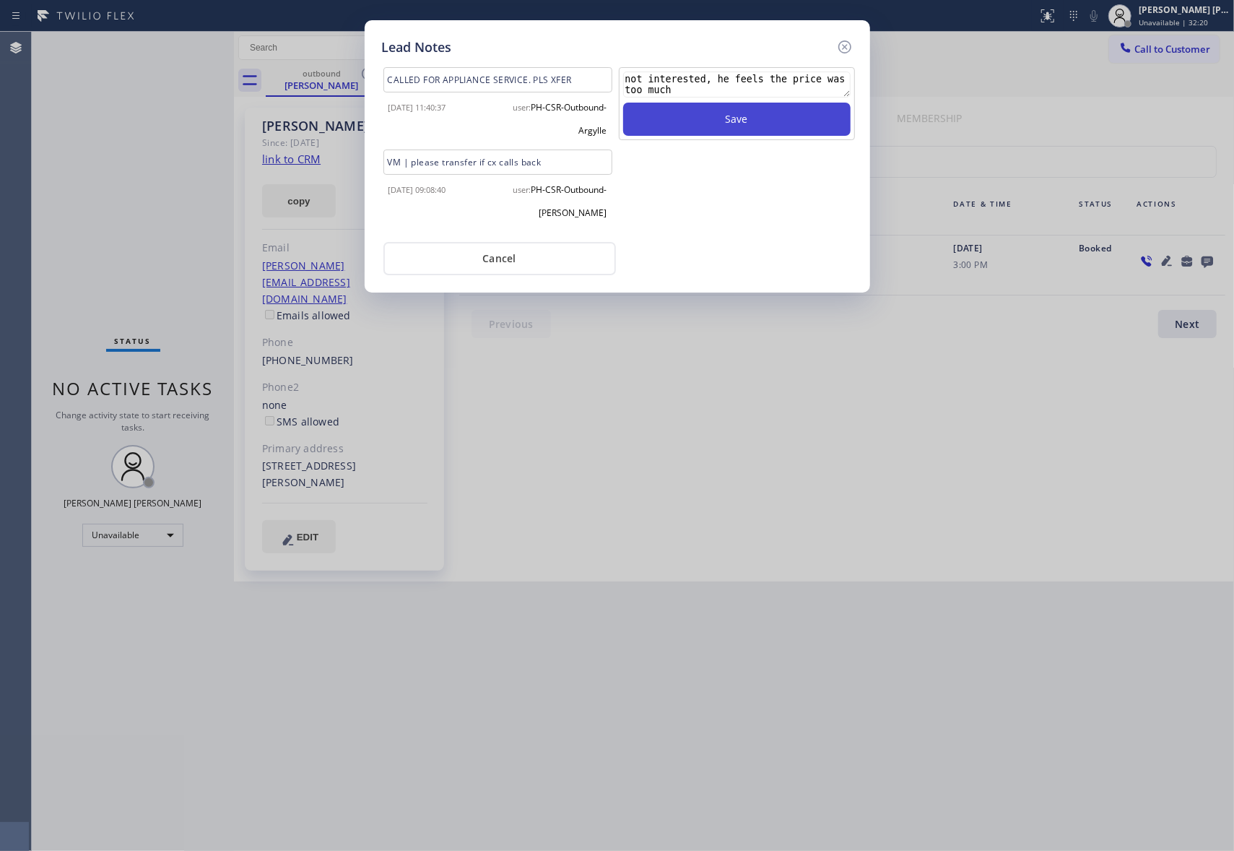
type textarea "not interested, he feels the price was too much"
click at [786, 120] on button "Save" at bounding box center [736, 119] width 227 height 33
click at [850, 45] on icon at bounding box center [844, 46] width 13 height 13
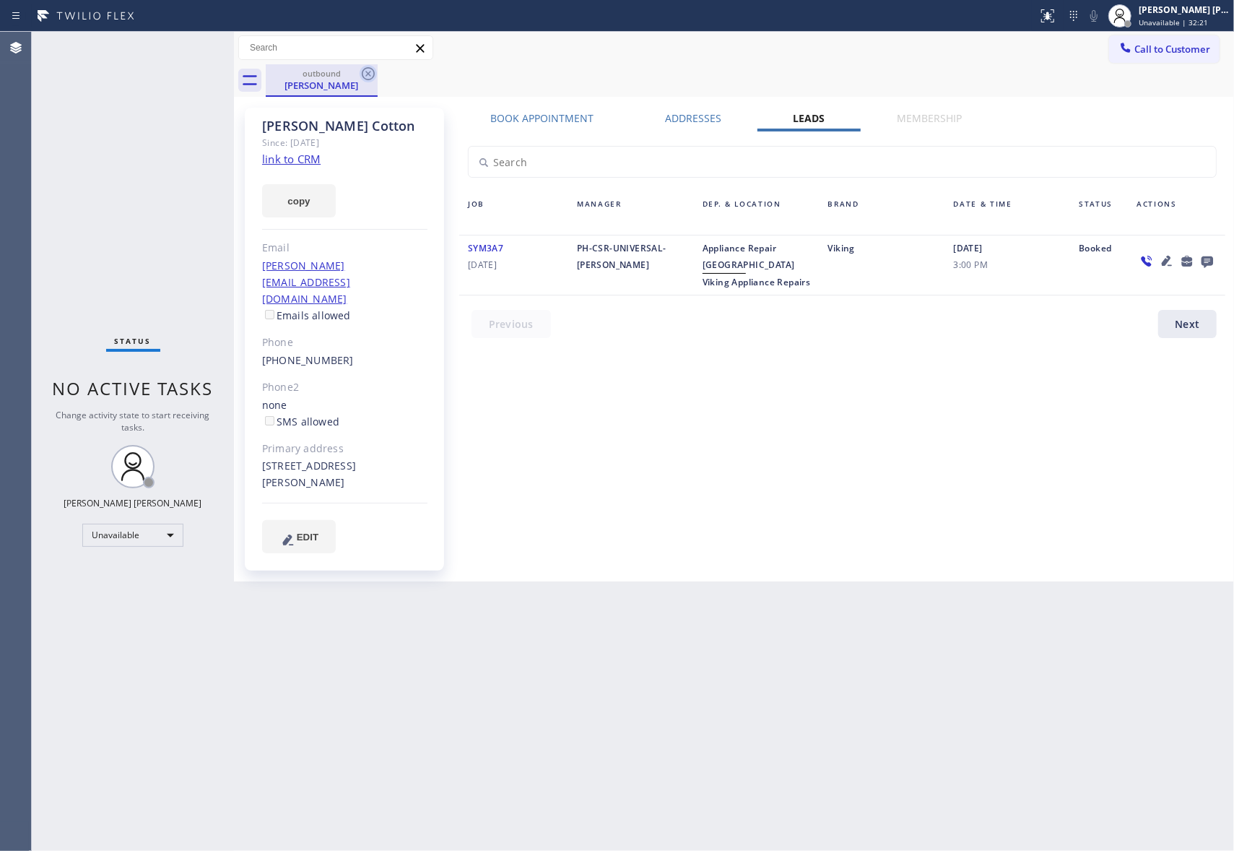
click at [365, 72] on icon at bounding box center [368, 73] width 17 height 17
click at [367, 72] on div "outbound Jesse Cotton" at bounding box center [750, 80] width 968 height 32
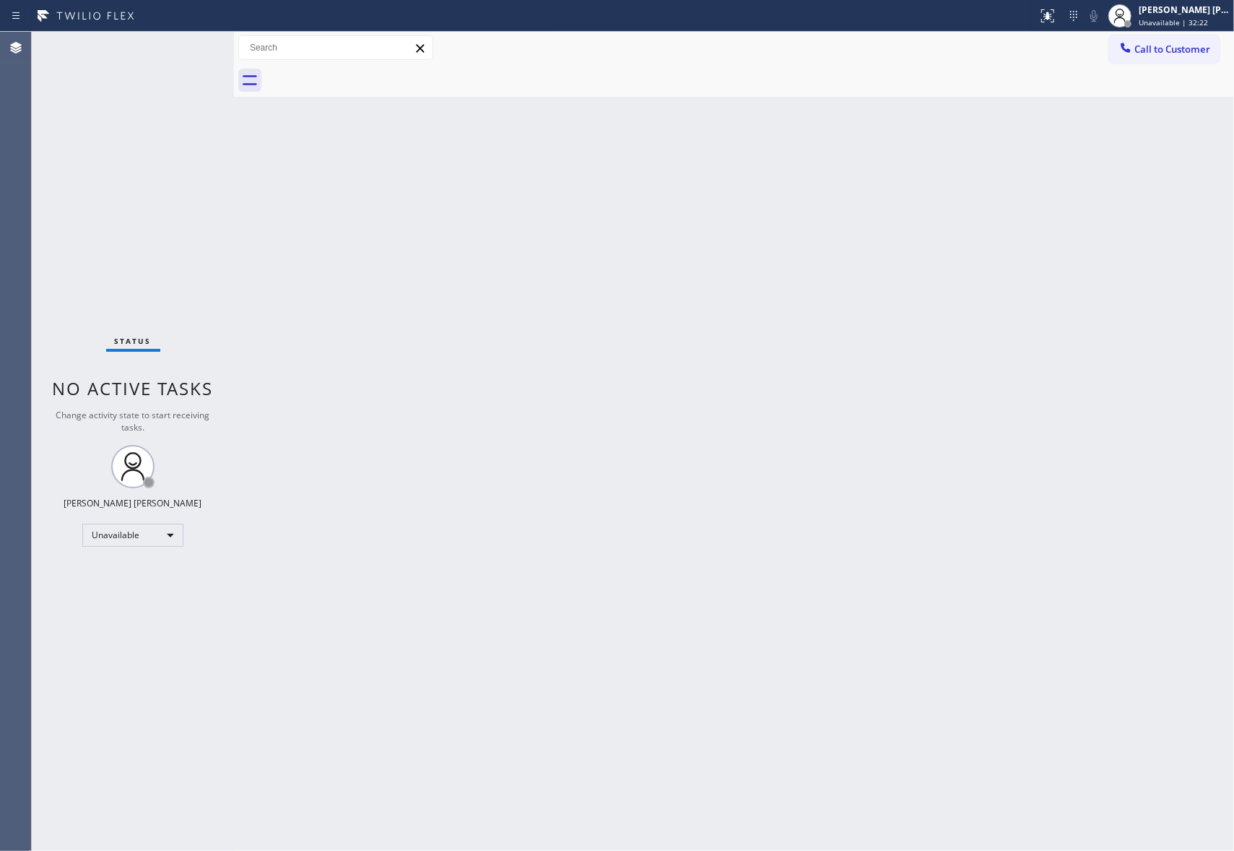
drag, startPoint x: 367, startPoint y: 72, endPoint x: 334, endPoint y: 82, distance: 34.7
click at [358, 71] on div at bounding box center [750, 80] width 968 height 32
click at [1190, 36] on button "Call to Customer" at bounding box center [1164, 48] width 110 height 27
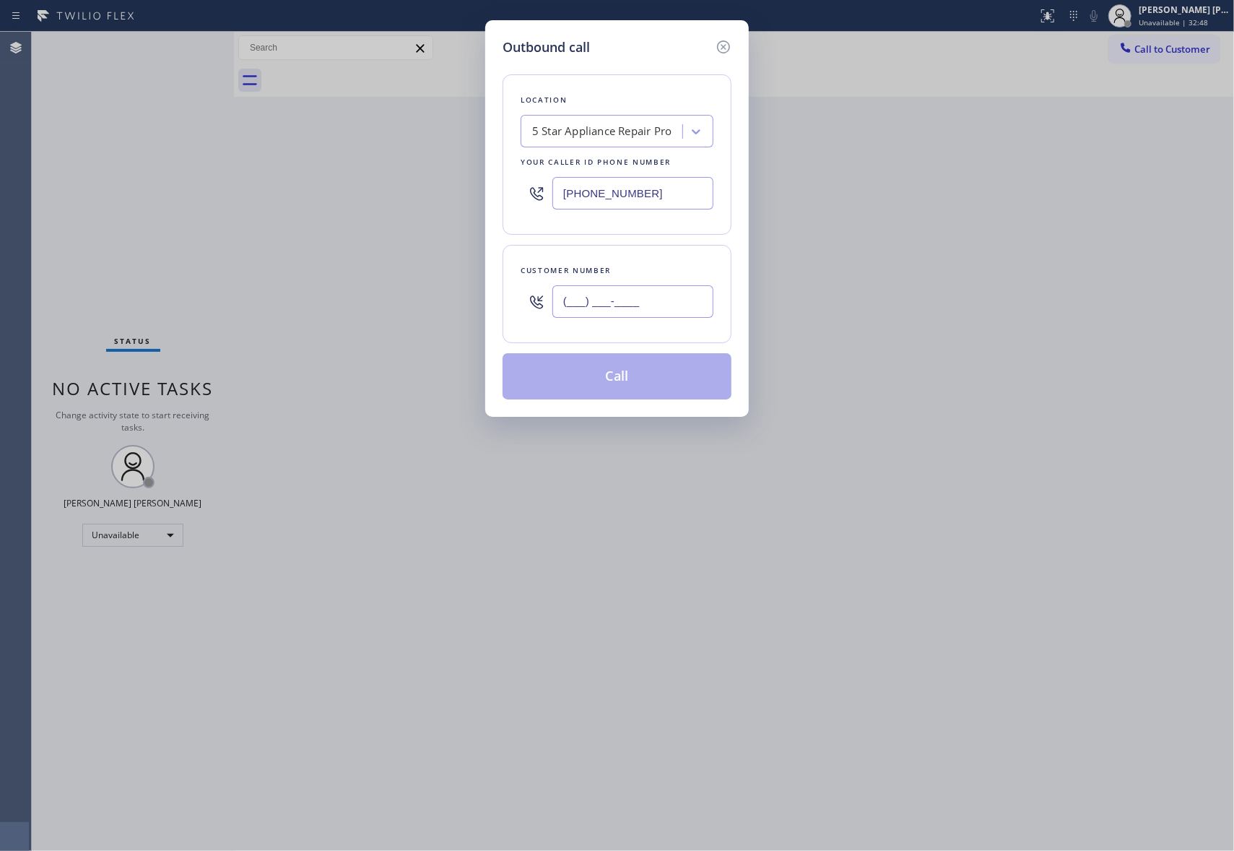
click at [624, 311] on input "(___) ___-____" at bounding box center [632, 301] width 161 height 32
paste input "760) 815-3623"
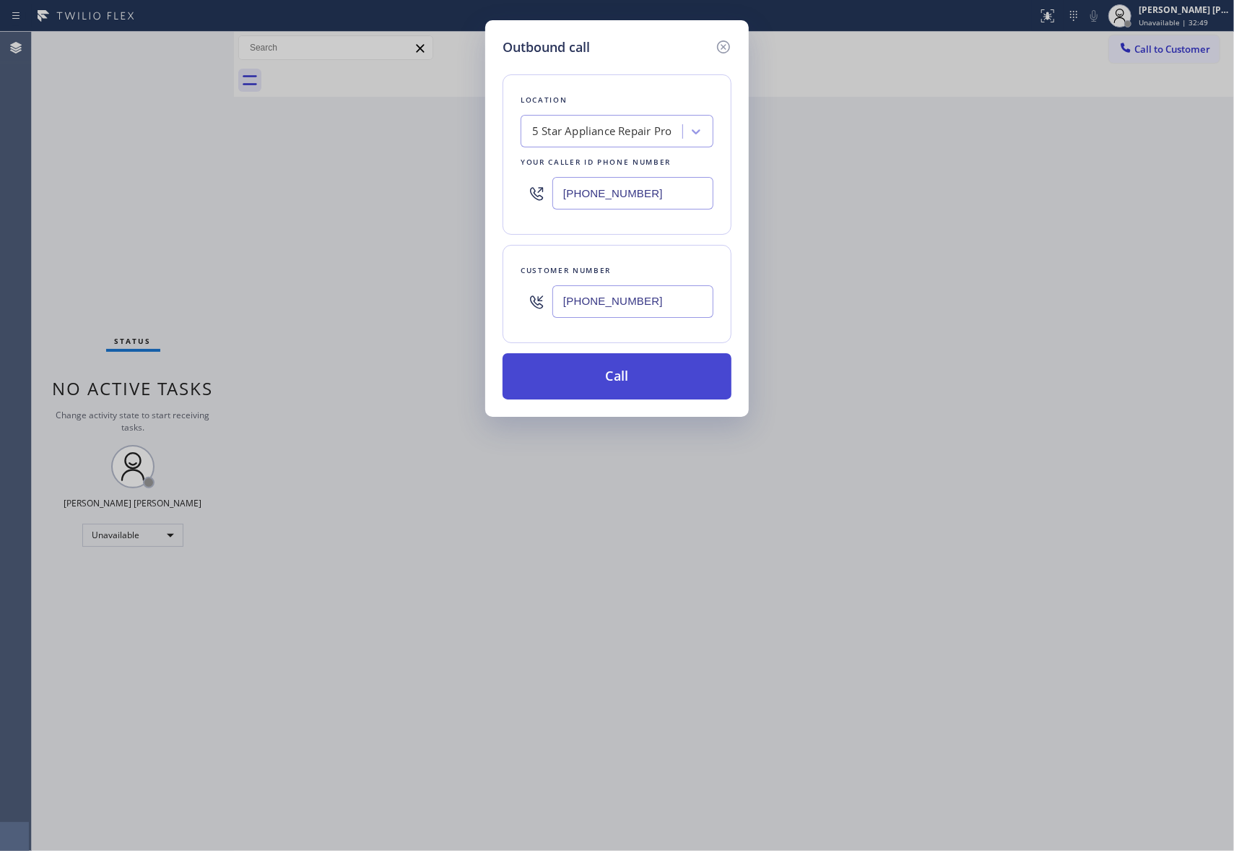
type input "(760) 815-3623"
drag, startPoint x: 631, startPoint y: 380, endPoint x: 615, endPoint y: 386, distance: 16.9
click at [633, 380] on button "Call" at bounding box center [617, 376] width 229 height 46
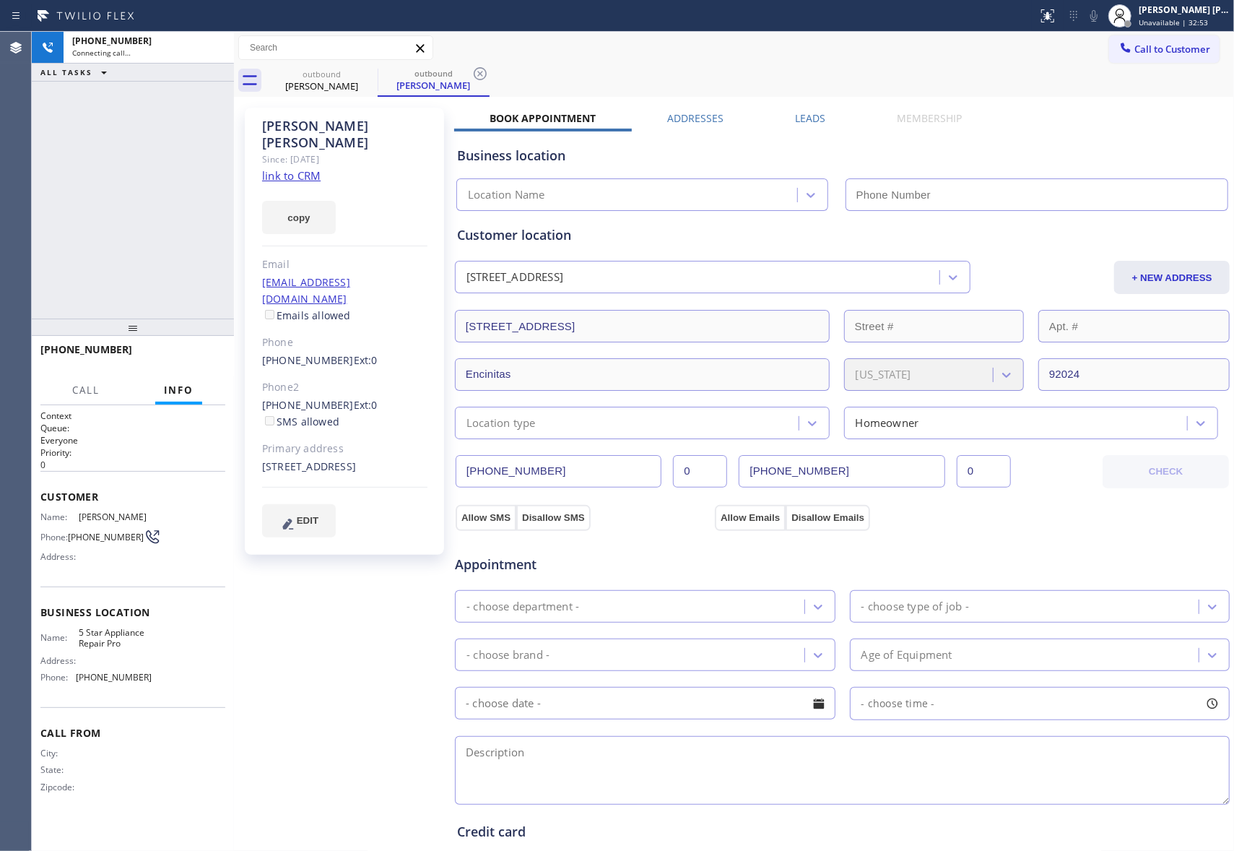
type input "[PHONE_NUMBER]"
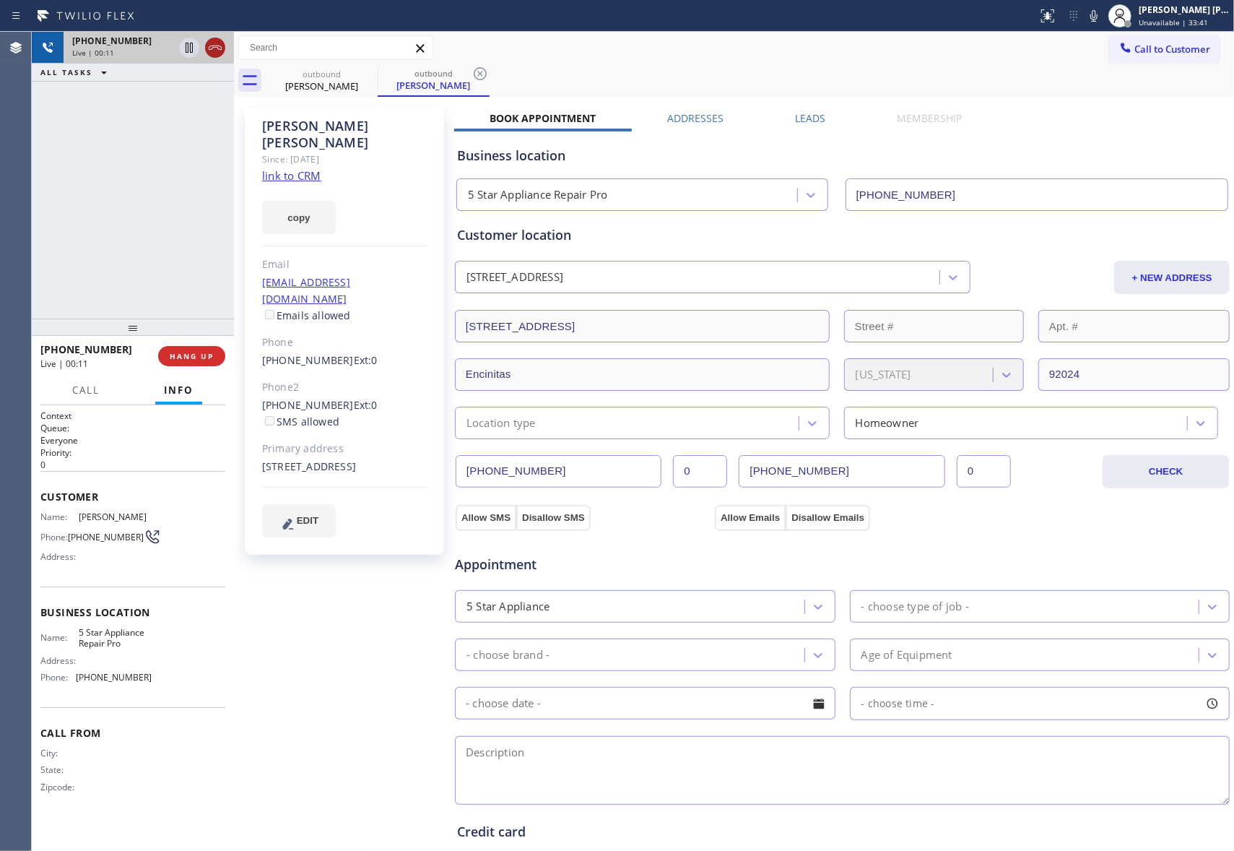
click at [221, 53] on icon at bounding box center [215, 47] width 17 height 17
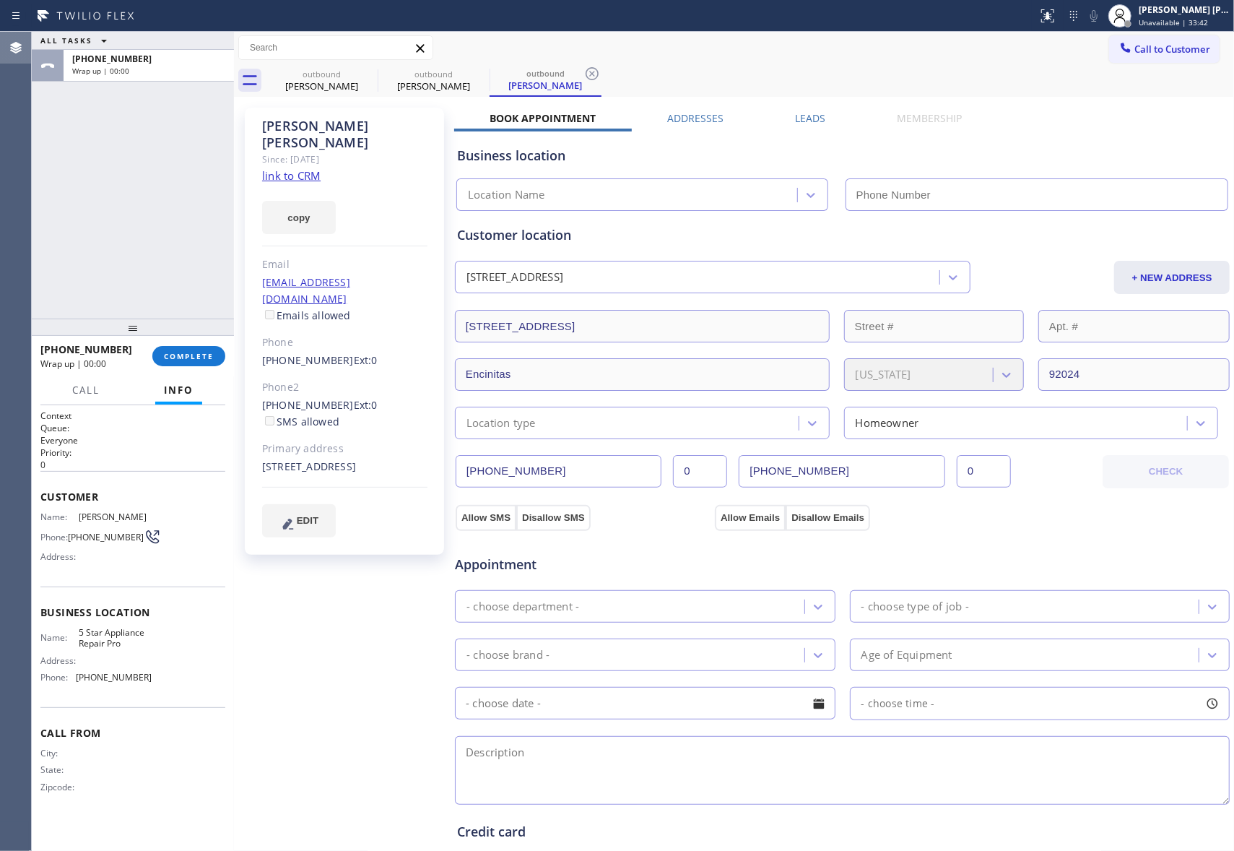
type input "[PHONE_NUMBER]"
click at [809, 122] on label "Leads" at bounding box center [810, 118] width 30 height 14
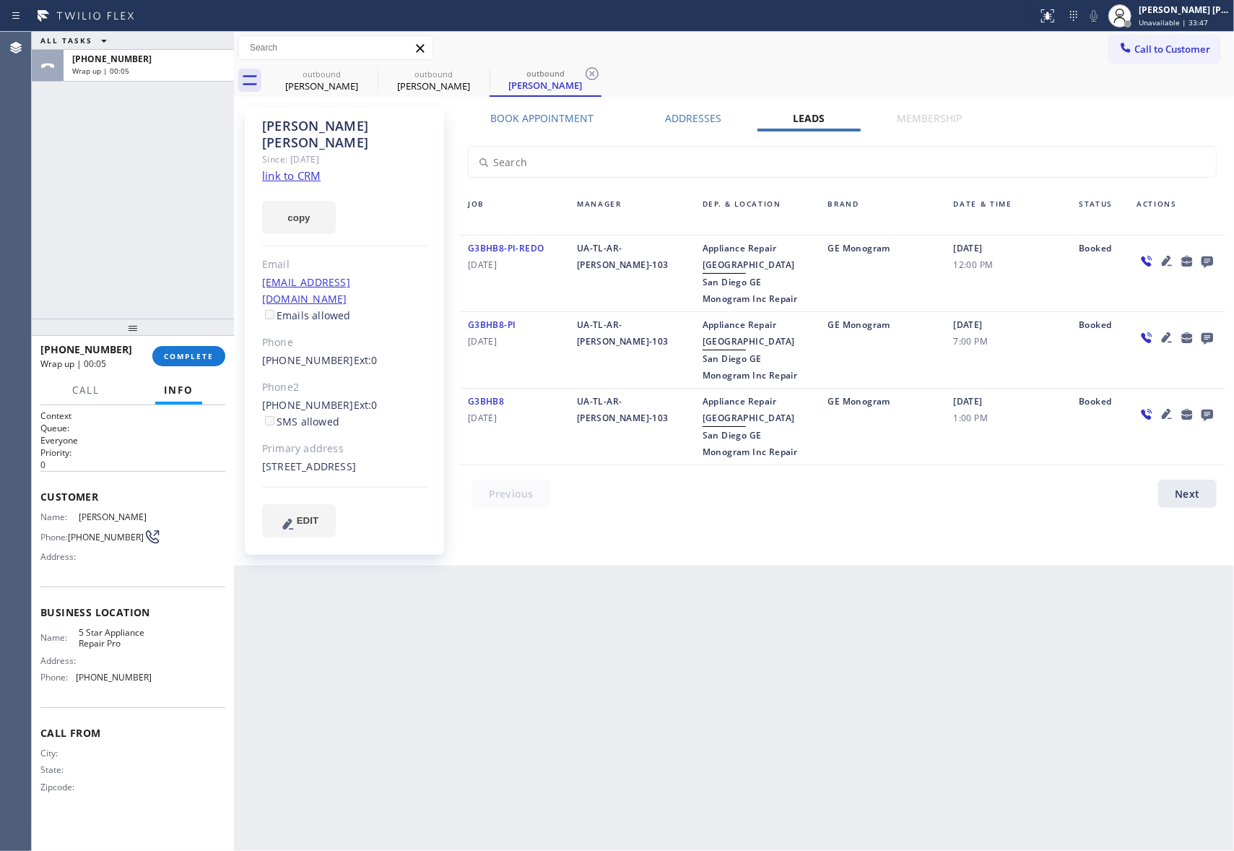
click at [1205, 259] on icon at bounding box center [1207, 261] width 17 height 18
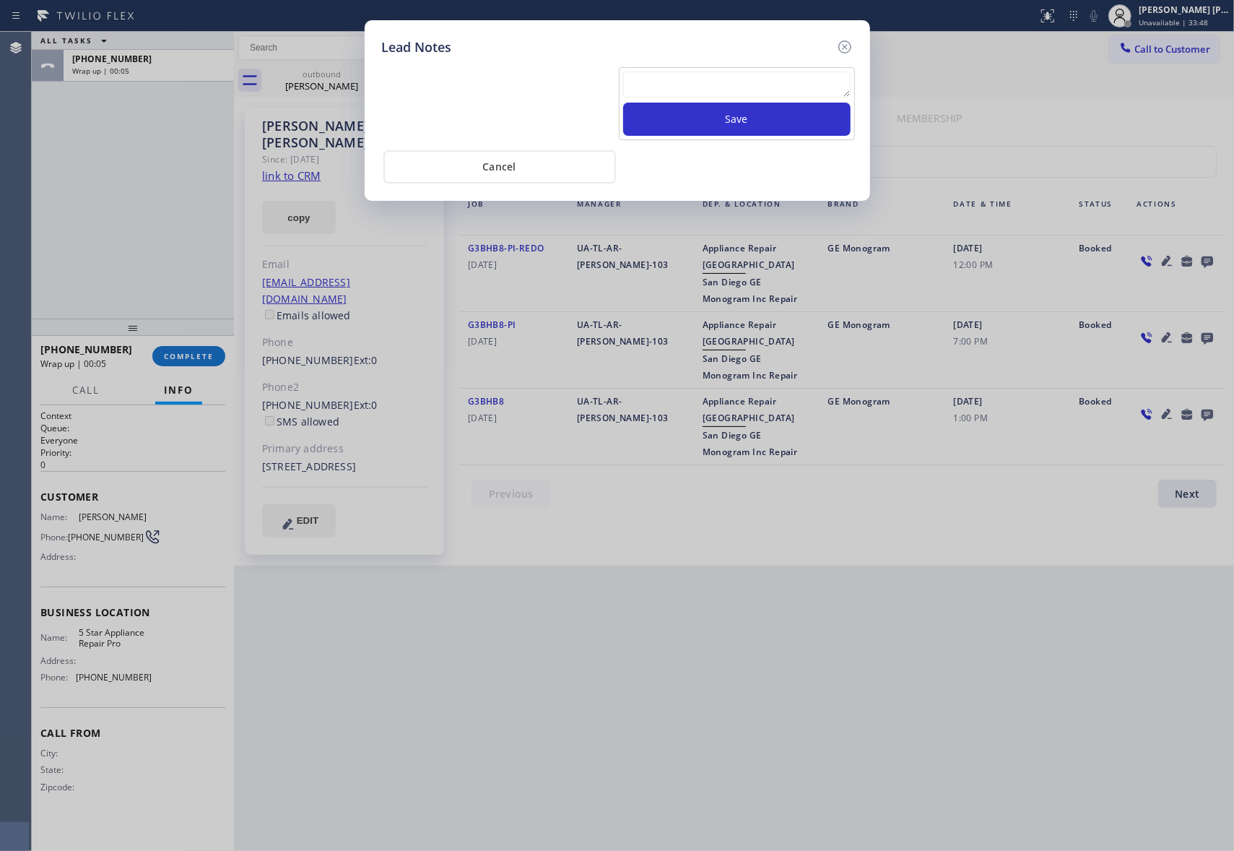
click at [679, 87] on textarea at bounding box center [736, 84] width 227 height 26
paste textarea "VM | please transfer if cx calls back"
type textarea "VM | please transfer if cx calls back"
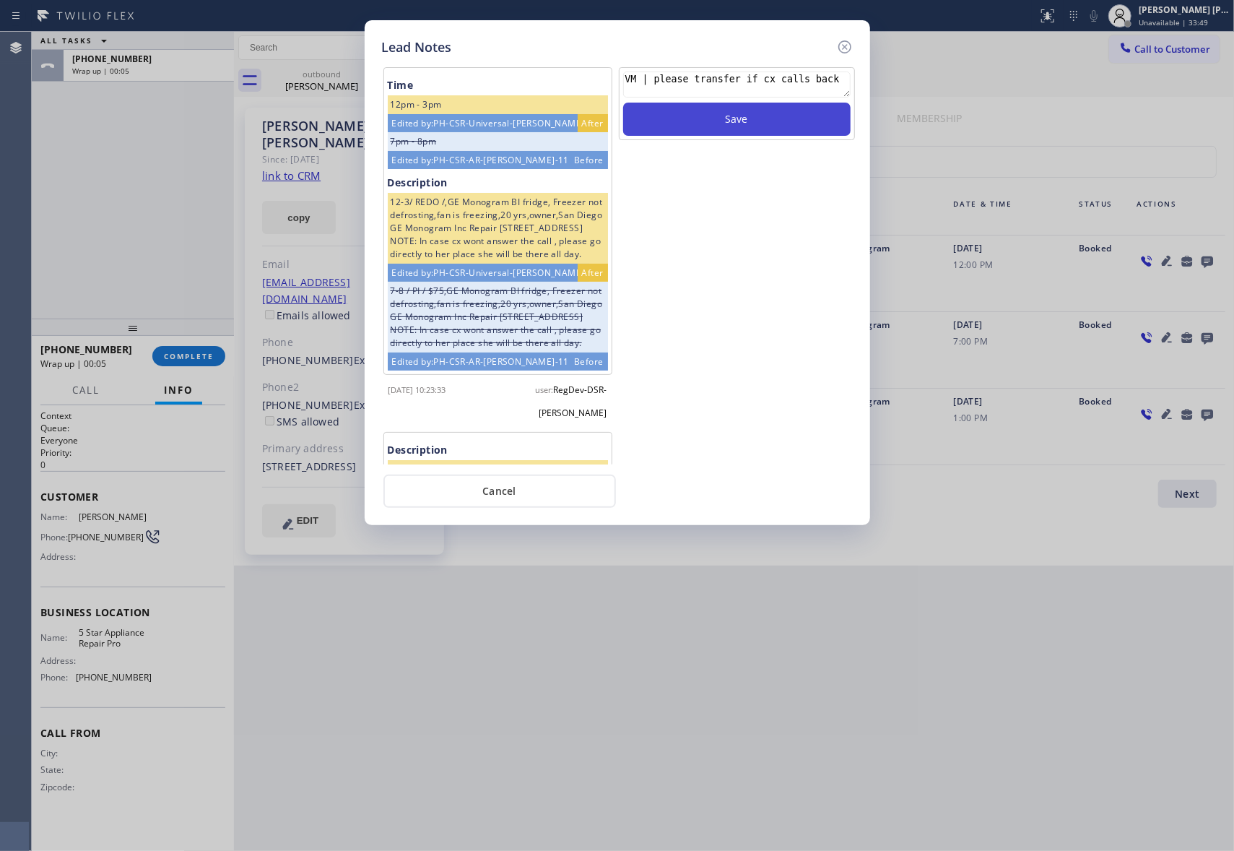
click at [726, 118] on button "Save" at bounding box center [736, 119] width 227 height 33
drag, startPoint x: 847, startPoint y: 43, endPoint x: 407, endPoint y: 99, distance: 443.3
click at [841, 42] on icon at bounding box center [844, 46] width 17 height 17
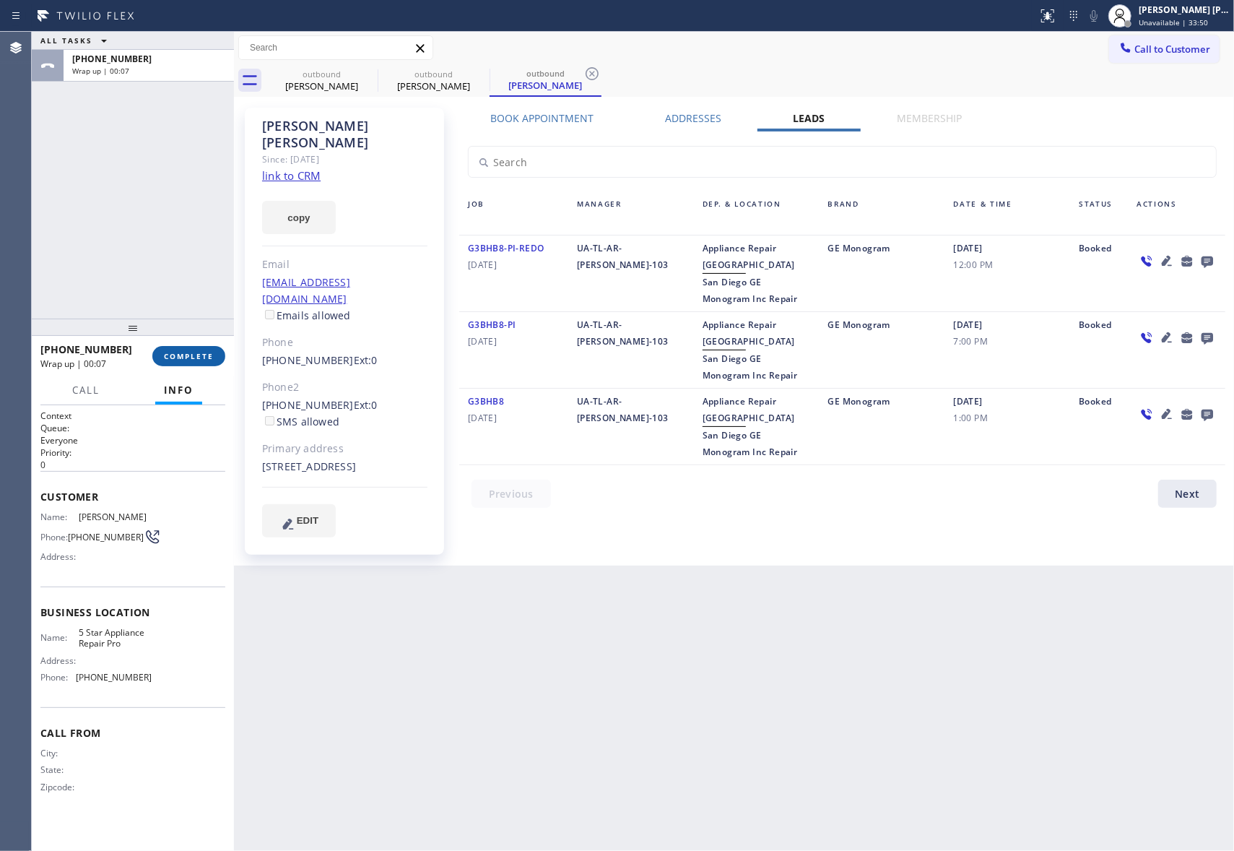
click at [203, 353] on span "COMPLETE" at bounding box center [189, 356] width 50 height 10
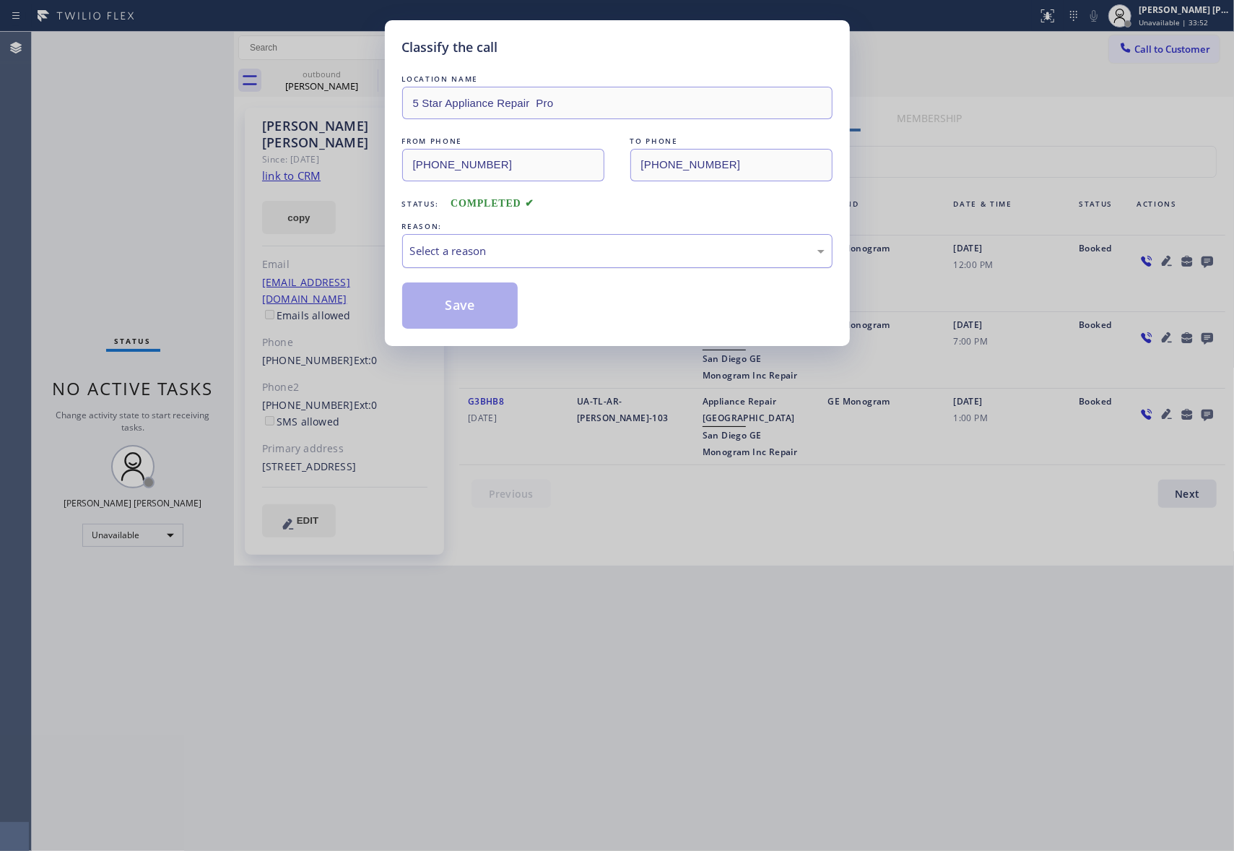
click at [529, 252] on div "Select a reason" at bounding box center [617, 251] width 414 height 17
click at [453, 313] on button "Save" at bounding box center [460, 305] width 116 height 46
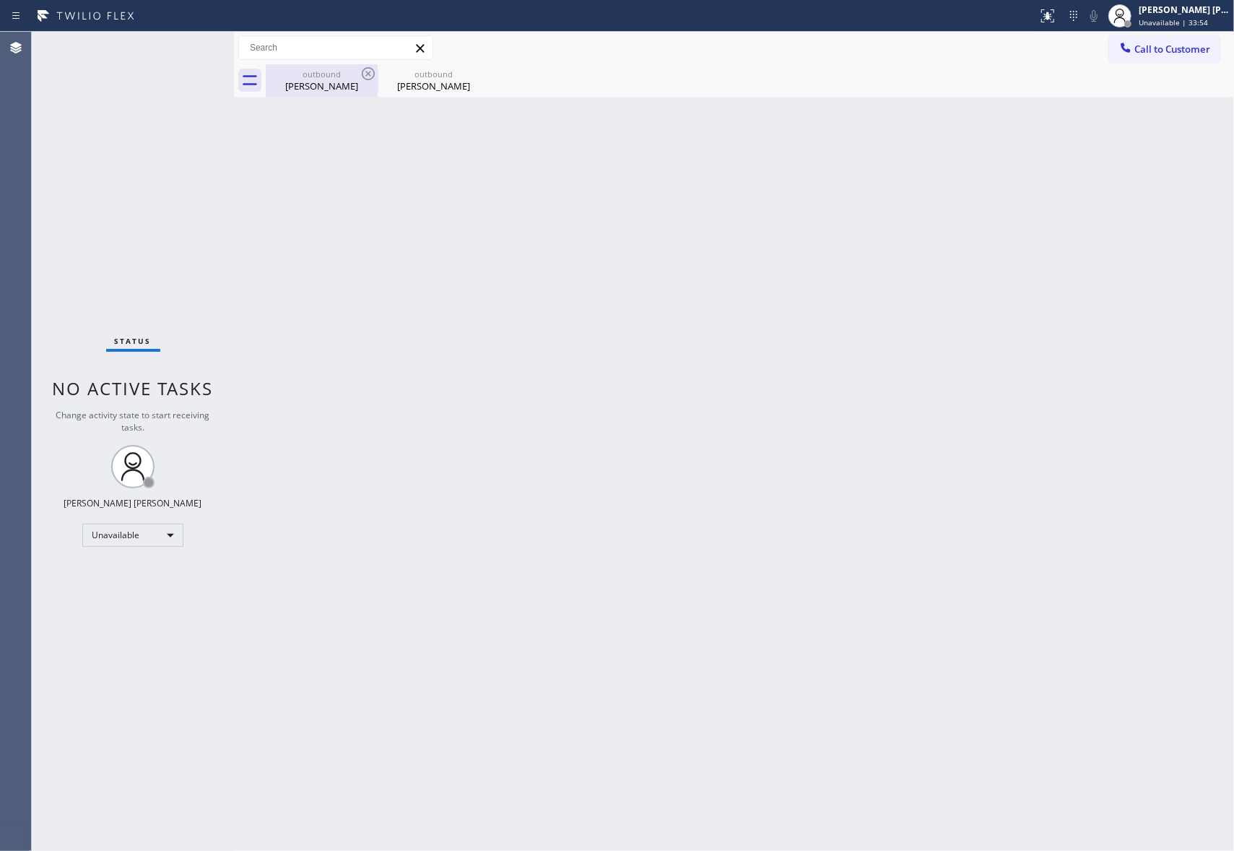
click at [344, 67] on div "outbound Marie Avellino" at bounding box center [321, 80] width 109 height 32
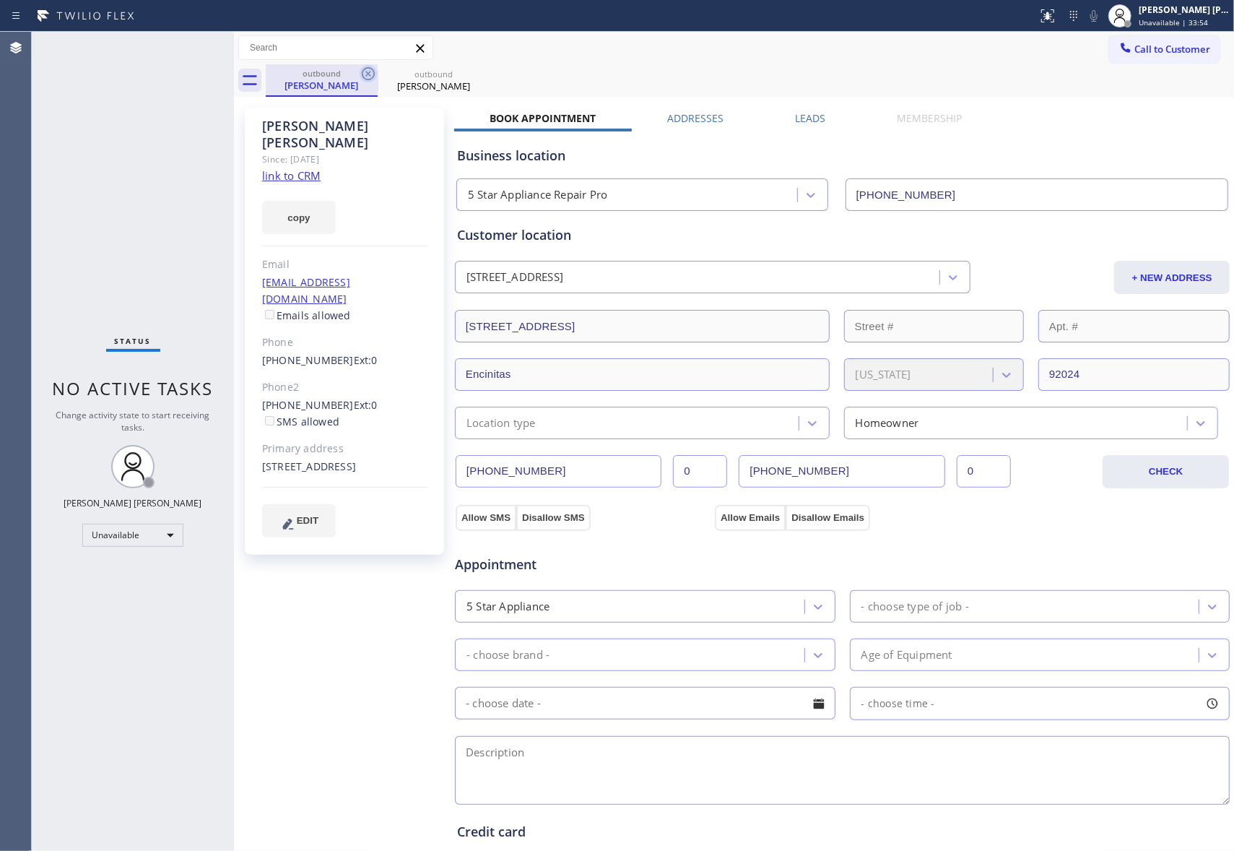
click at [370, 74] on icon at bounding box center [368, 73] width 17 height 17
click at [0, 0] on icon at bounding box center [0, 0] width 0 height 0
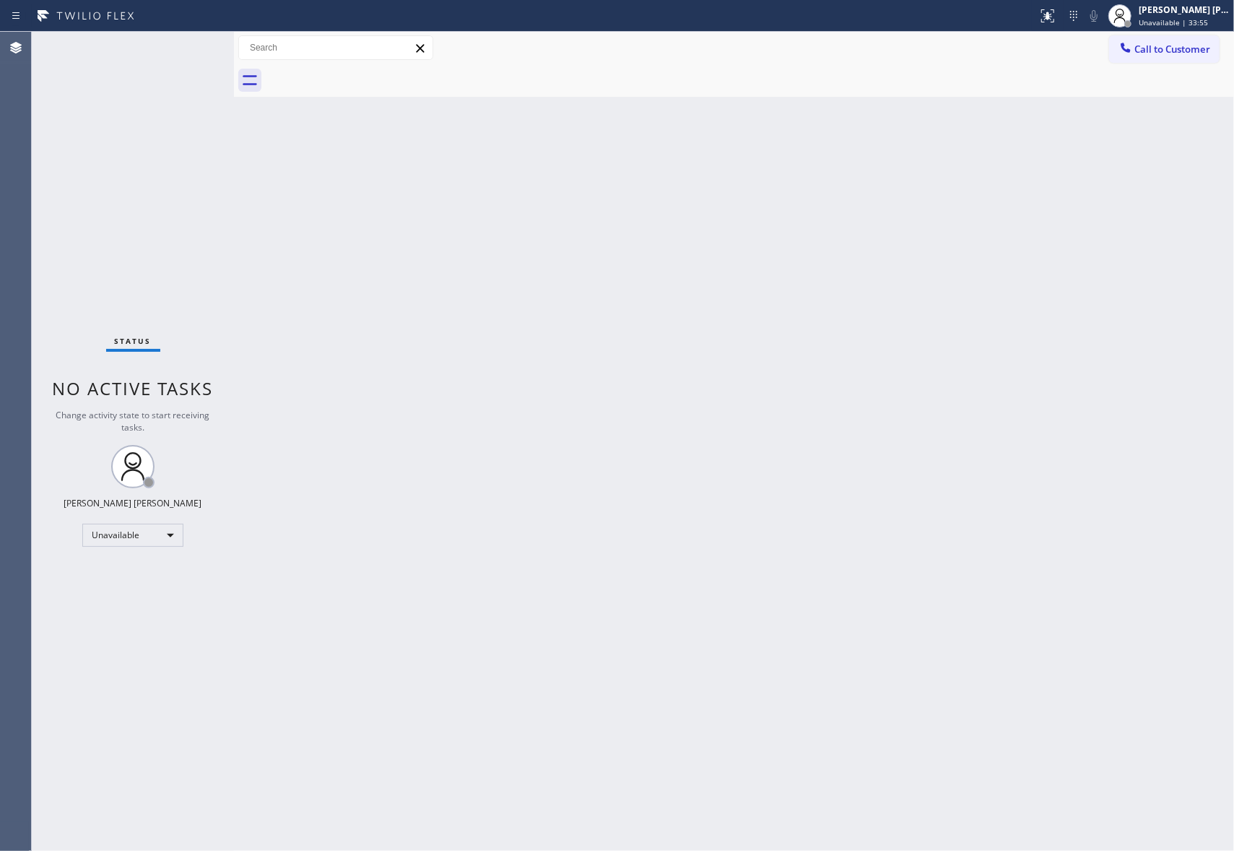
click at [370, 74] on div at bounding box center [750, 80] width 968 height 32
click at [1190, 49] on span "Call to Customer" at bounding box center [1172, 49] width 76 height 13
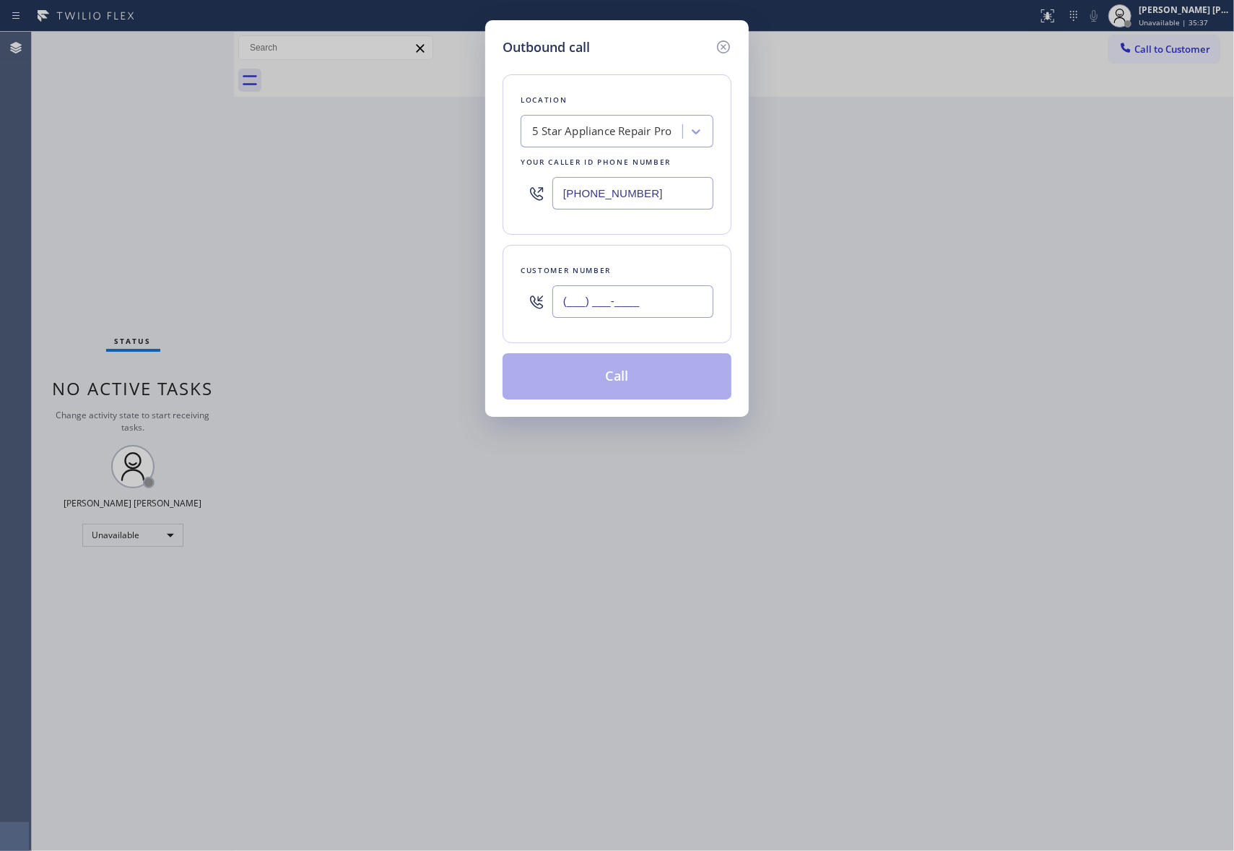
click at [630, 305] on input "(___) ___-____" at bounding box center [632, 301] width 161 height 32
paste input "224) 420-1996"
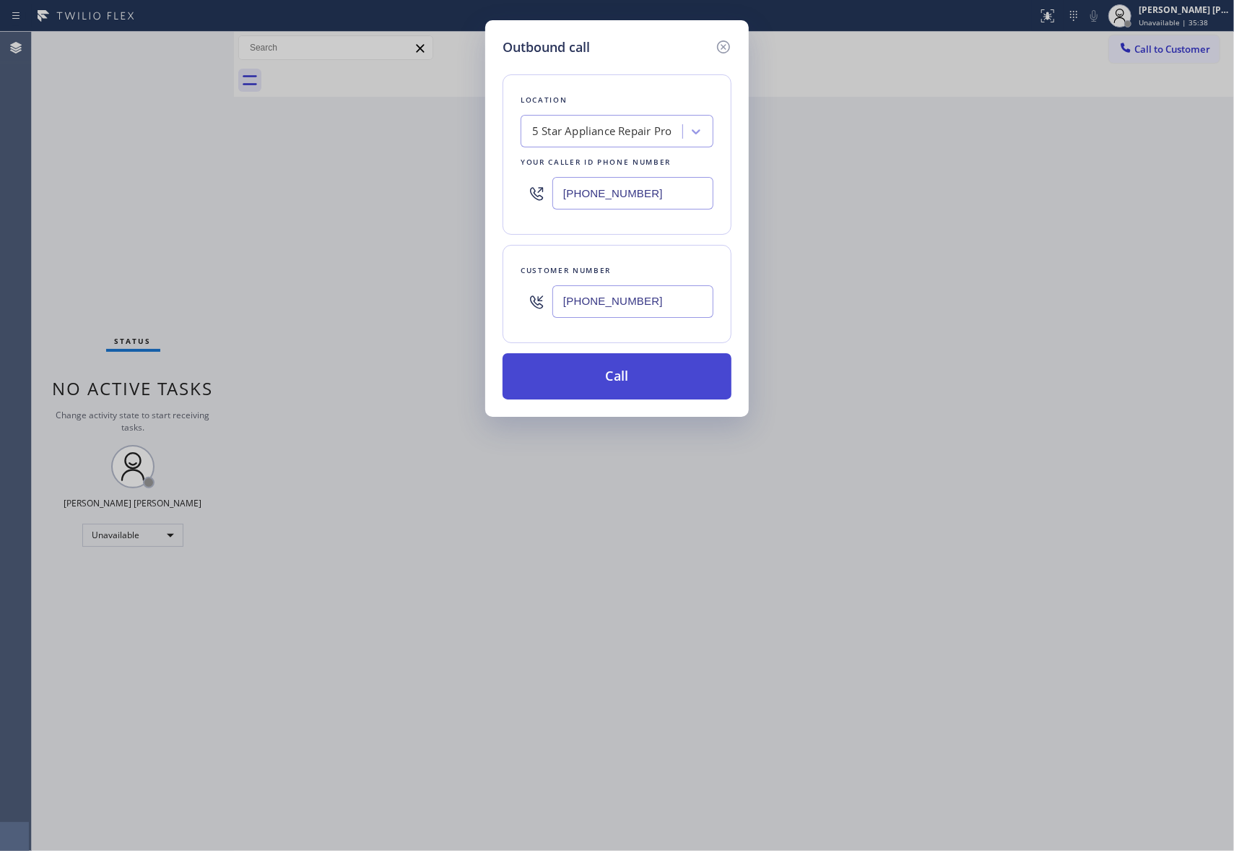
type input "(224) 420-1996"
click at [624, 379] on button "Call" at bounding box center [617, 376] width 229 height 46
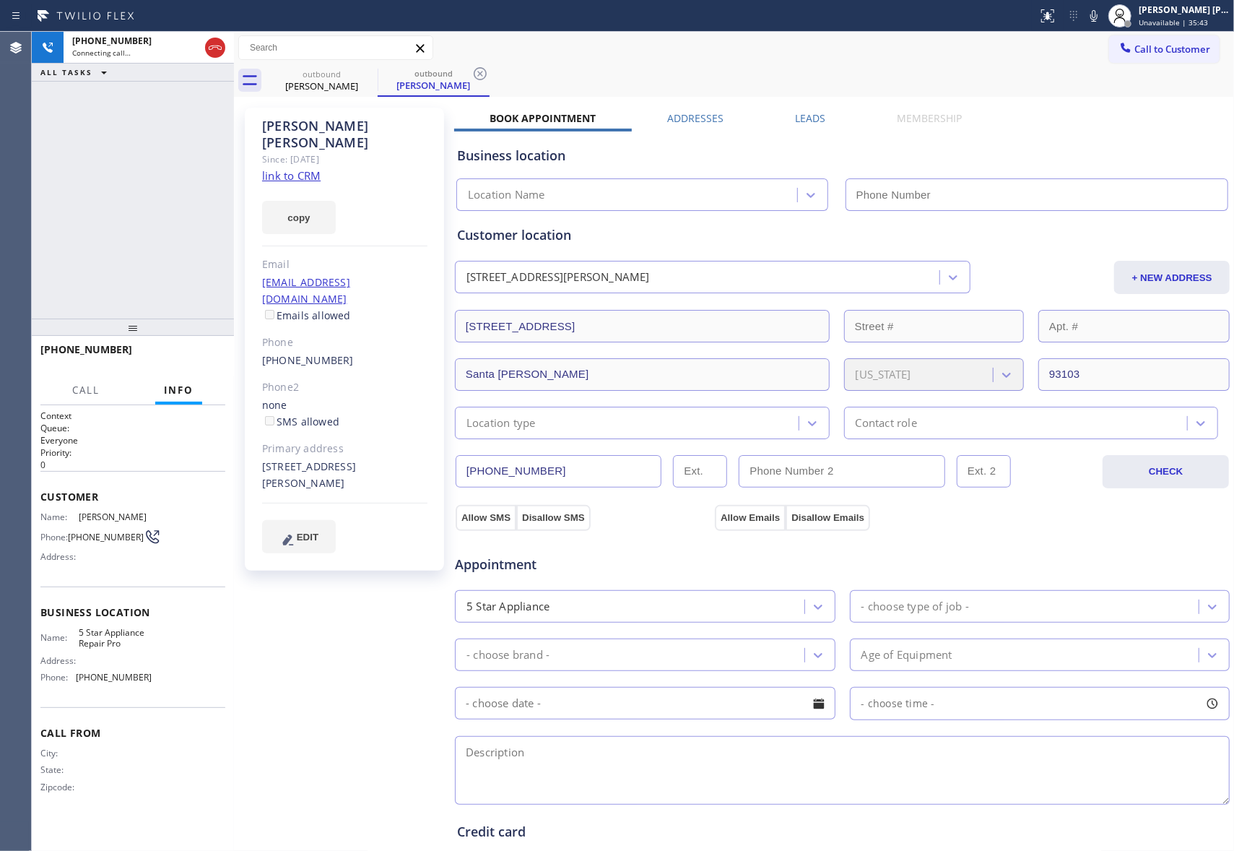
type input "[PHONE_NUMBER]"
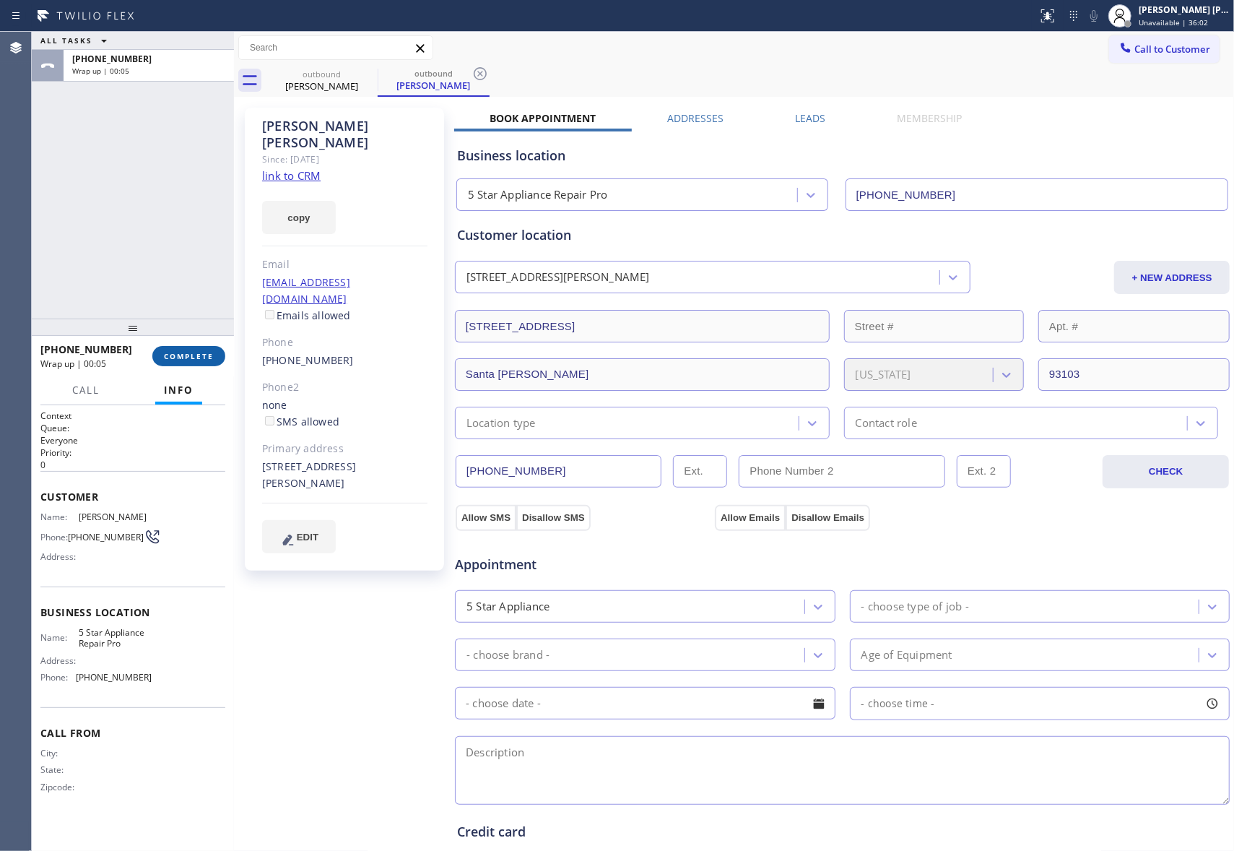
drag, startPoint x: 195, startPoint y: 348, endPoint x: 20, endPoint y: 225, distance: 213.6
click at [194, 348] on button "COMPLETE" at bounding box center [188, 356] width 73 height 20
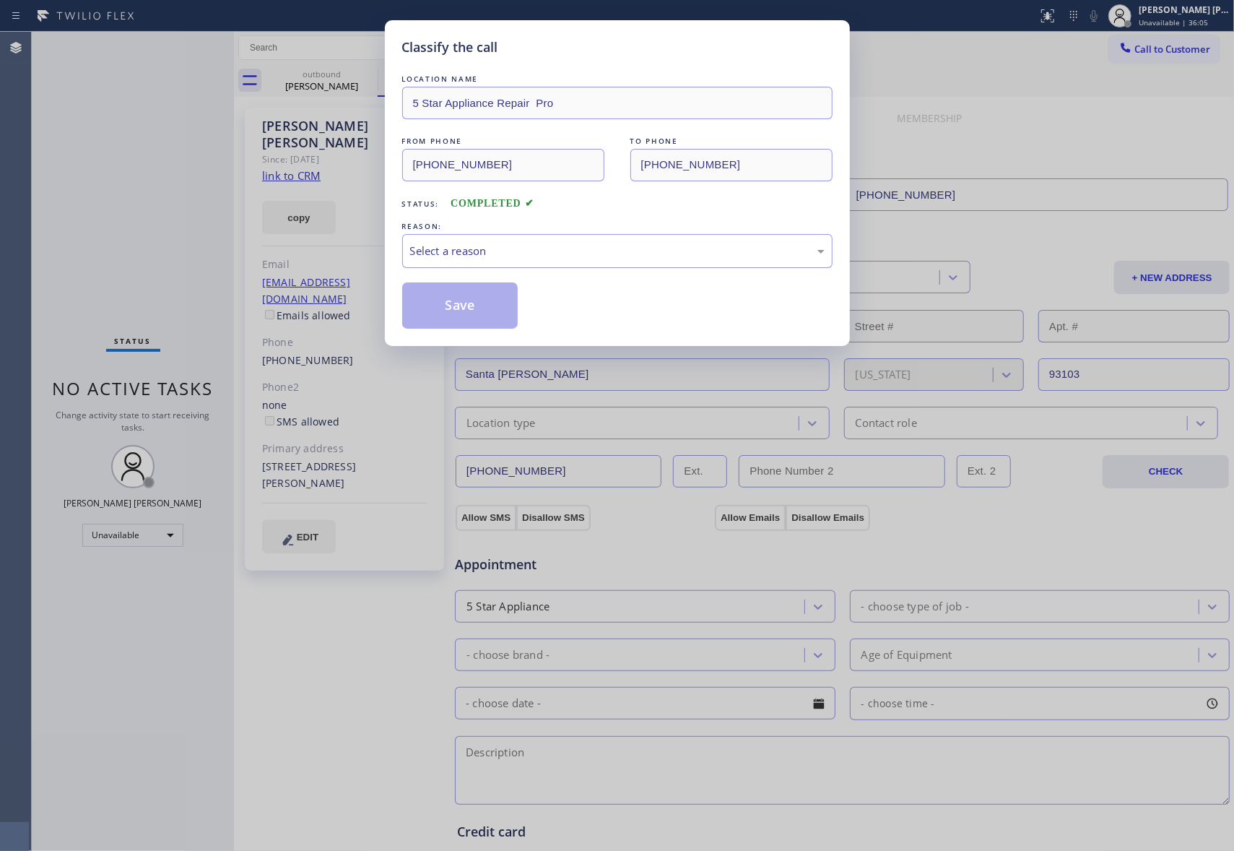
click at [521, 223] on div "REASON:" at bounding box center [617, 226] width 430 height 15
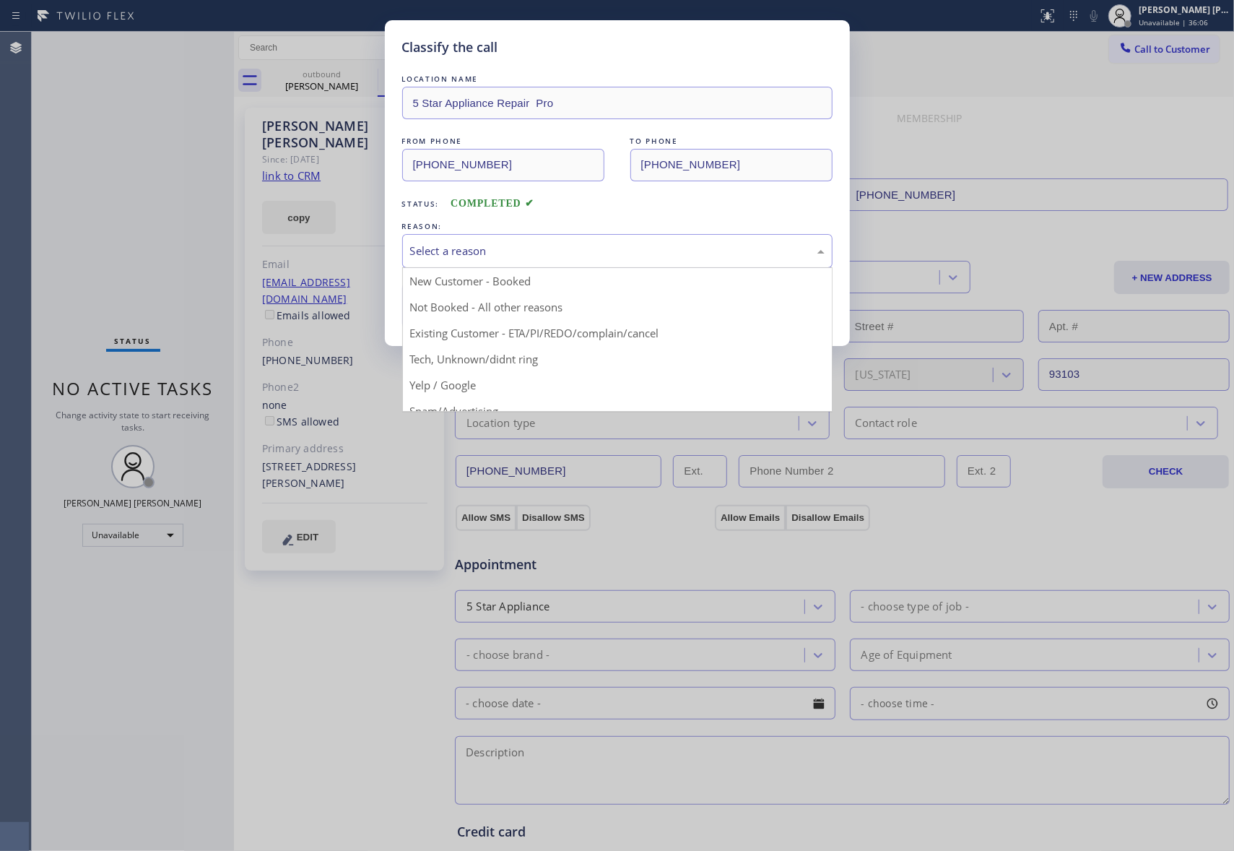
click at [533, 246] on div "Select a reason" at bounding box center [617, 251] width 414 height 17
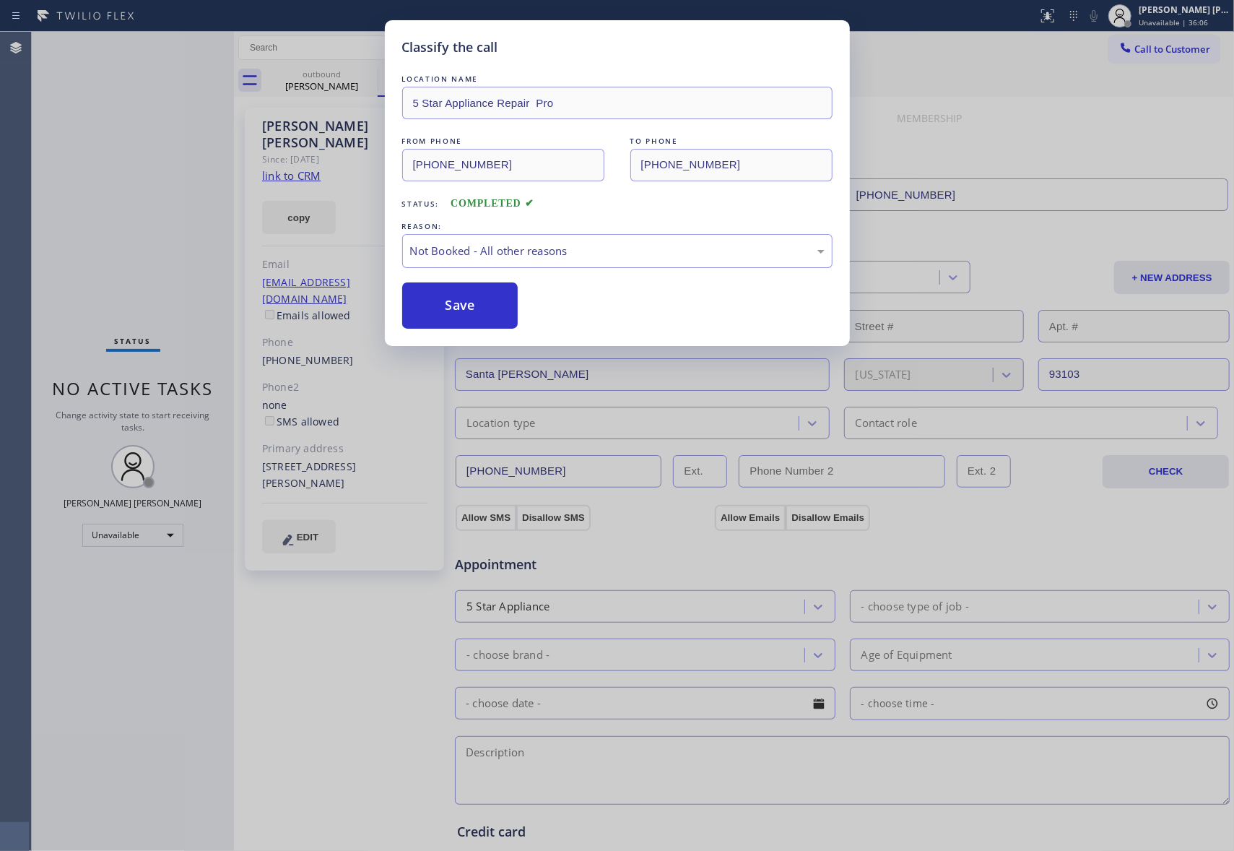
click at [460, 307] on button "Save" at bounding box center [460, 305] width 116 height 46
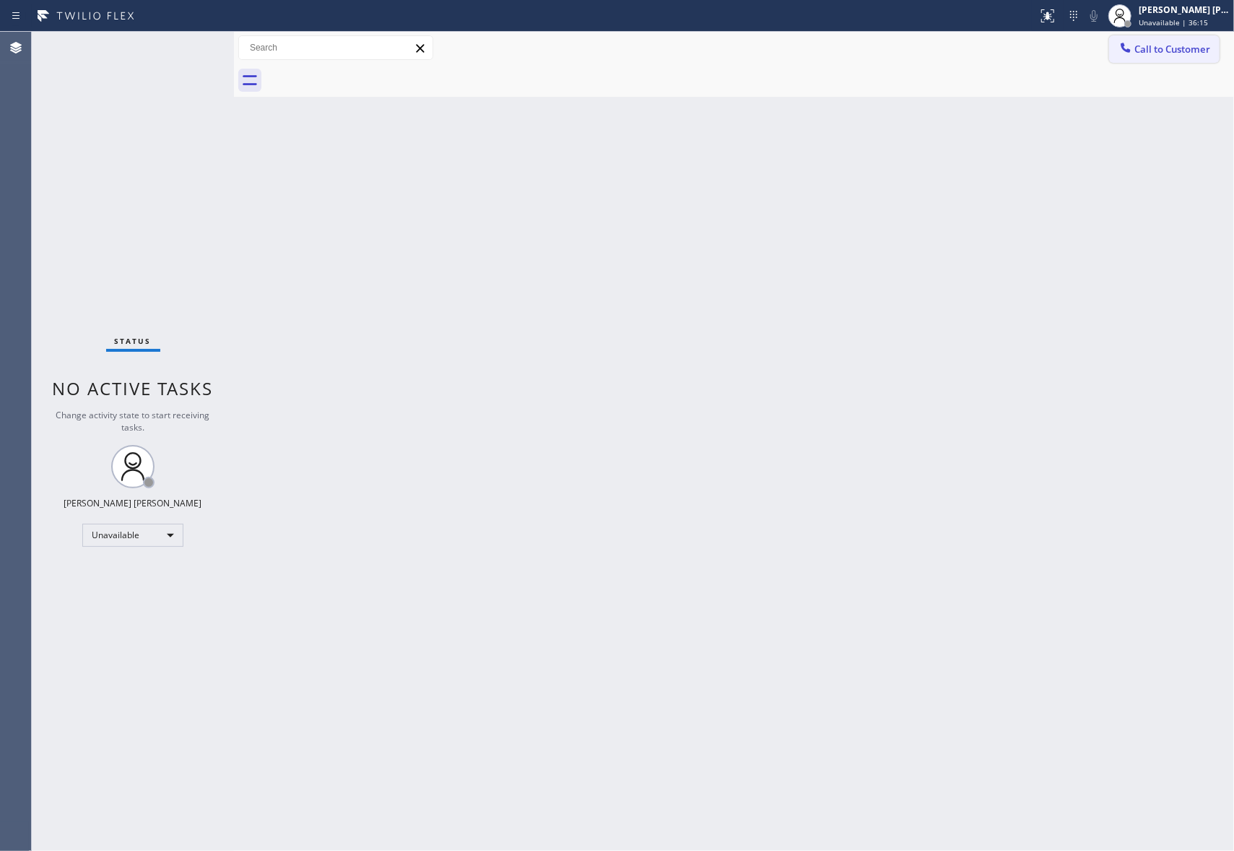
click at [1168, 62] on button "Call to Customer" at bounding box center [1164, 48] width 110 height 27
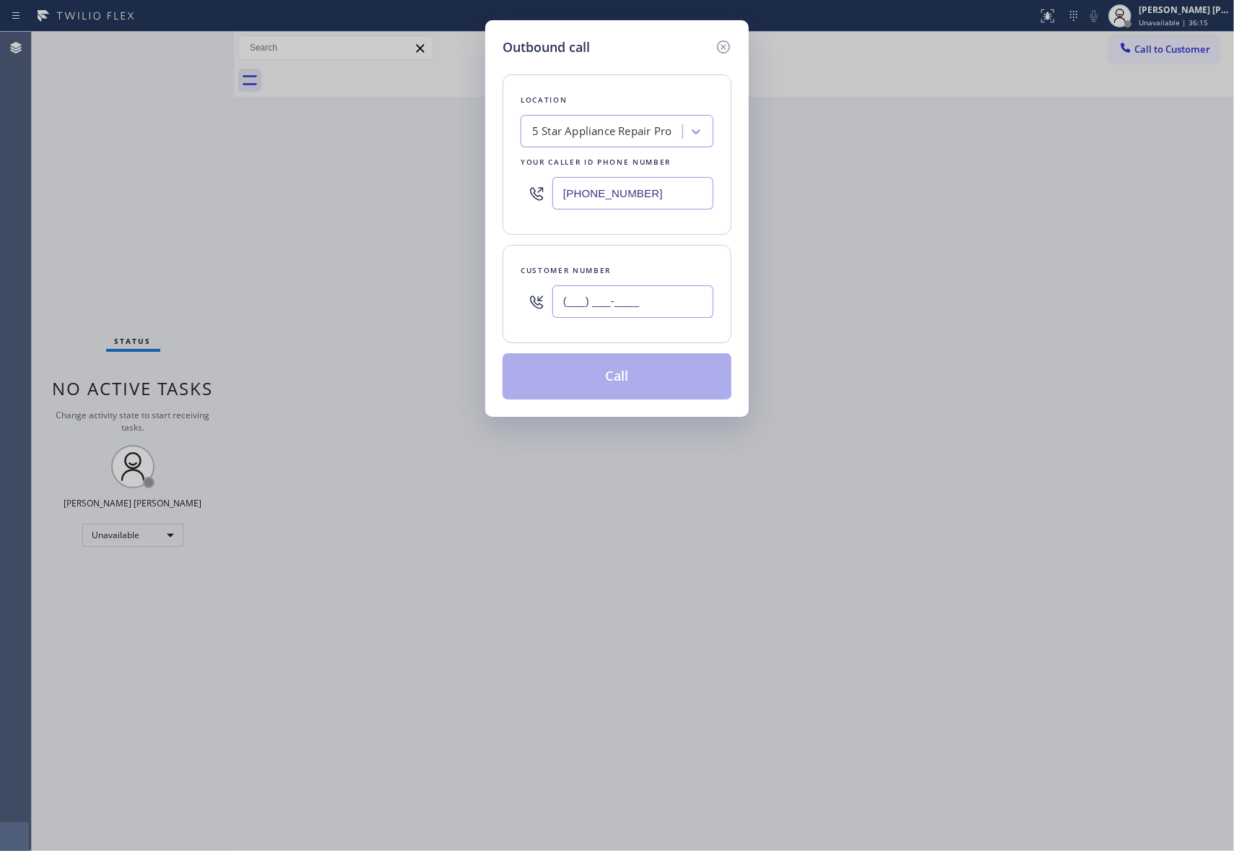
click at [682, 302] on input "(___) ___-____" at bounding box center [632, 301] width 161 height 32
paste input "925) 699-9765"
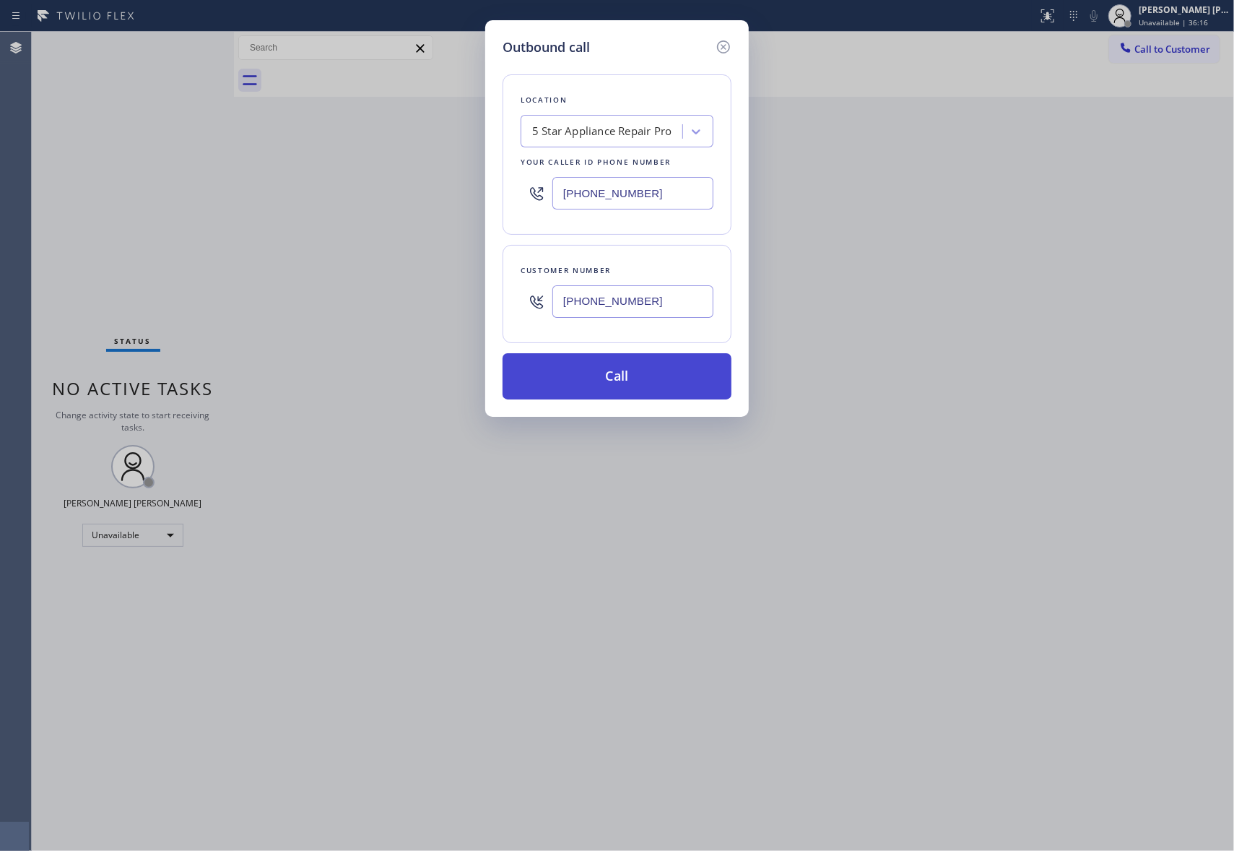
type input "(925) 699-9765"
click at [627, 384] on button "Call" at bounding box center [617, 376] width 229 height 46
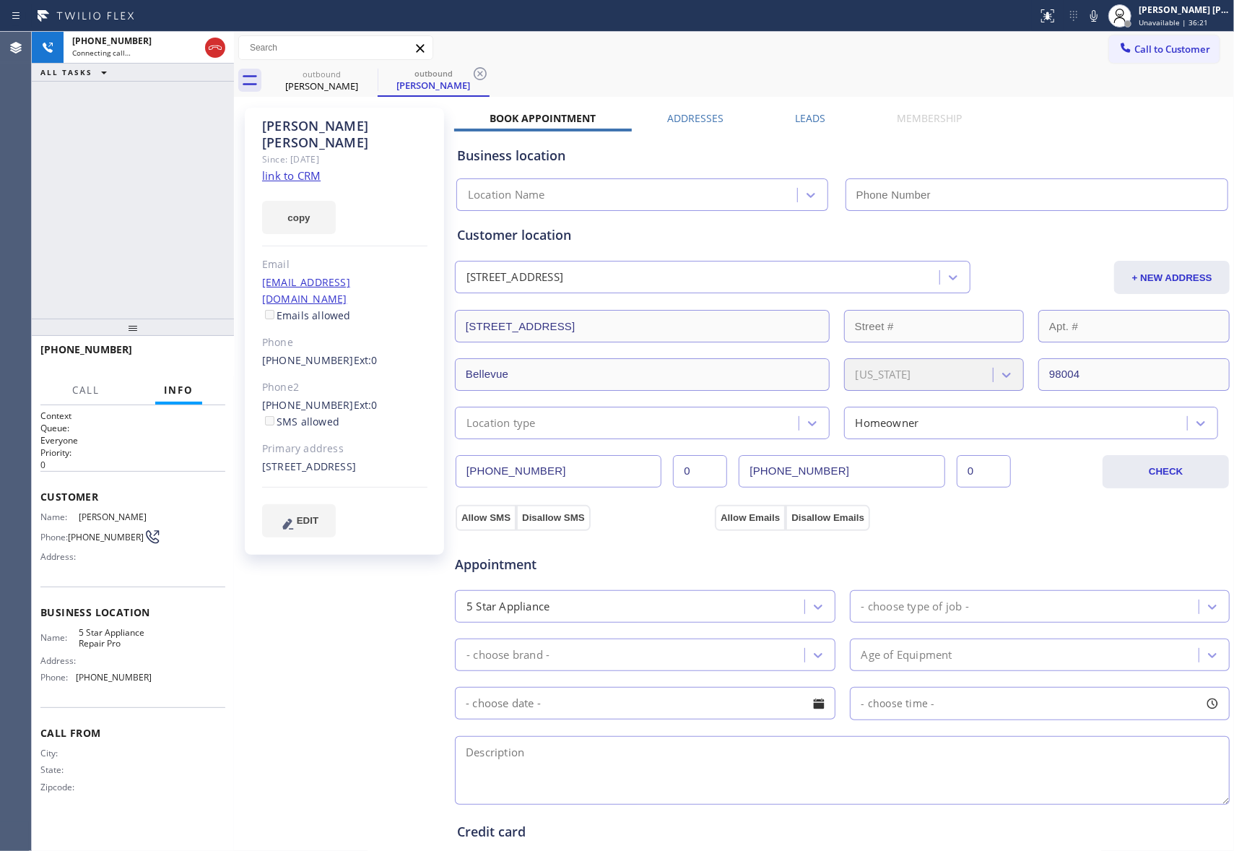
type input "[PHONE_NUMBER]"
click at [801, 113] on label "Leads" at bounding box center [810, 118] width 30 height 14
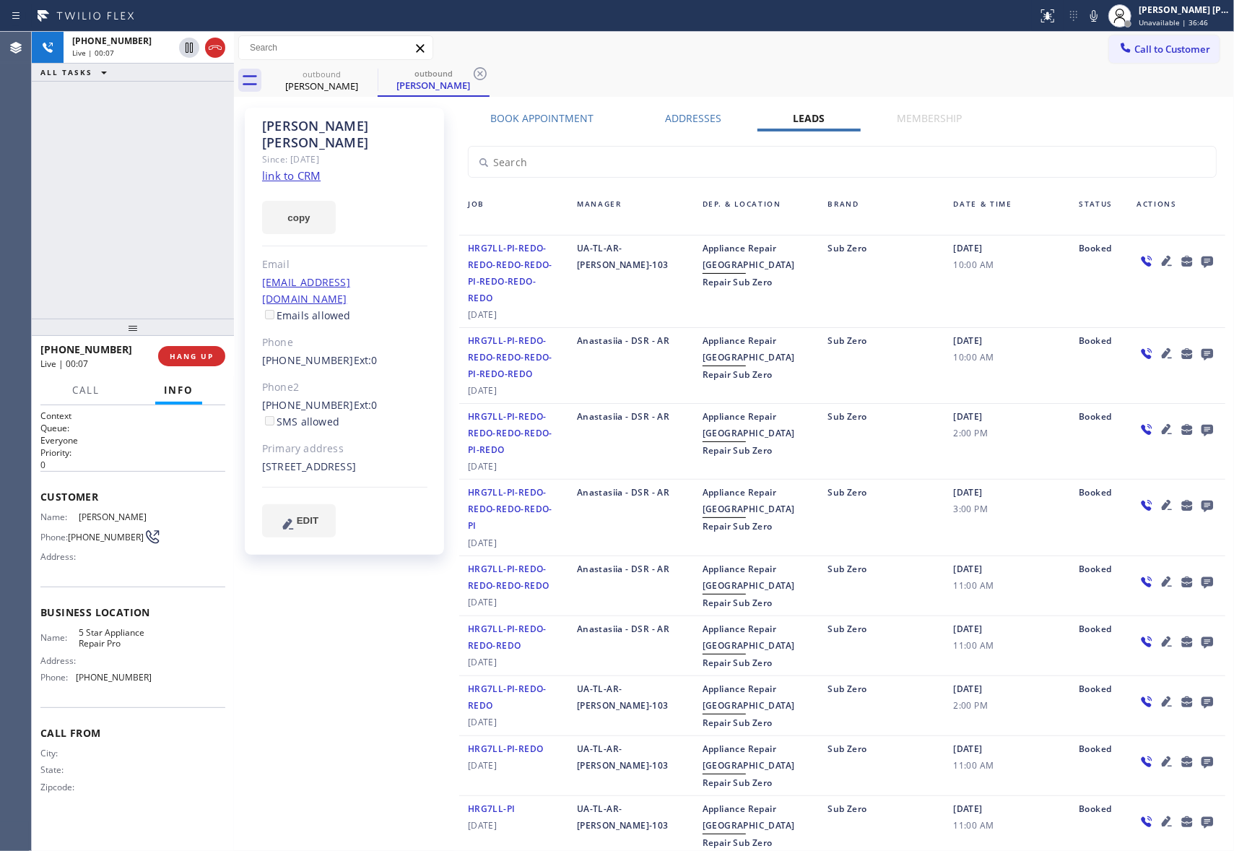
click at [289, 168] on link "link to CRM" at bounding box center [291, 175] width 58 height 14
click at [214, 43] on icon at bounding box center [215, 47] width 17 height 17
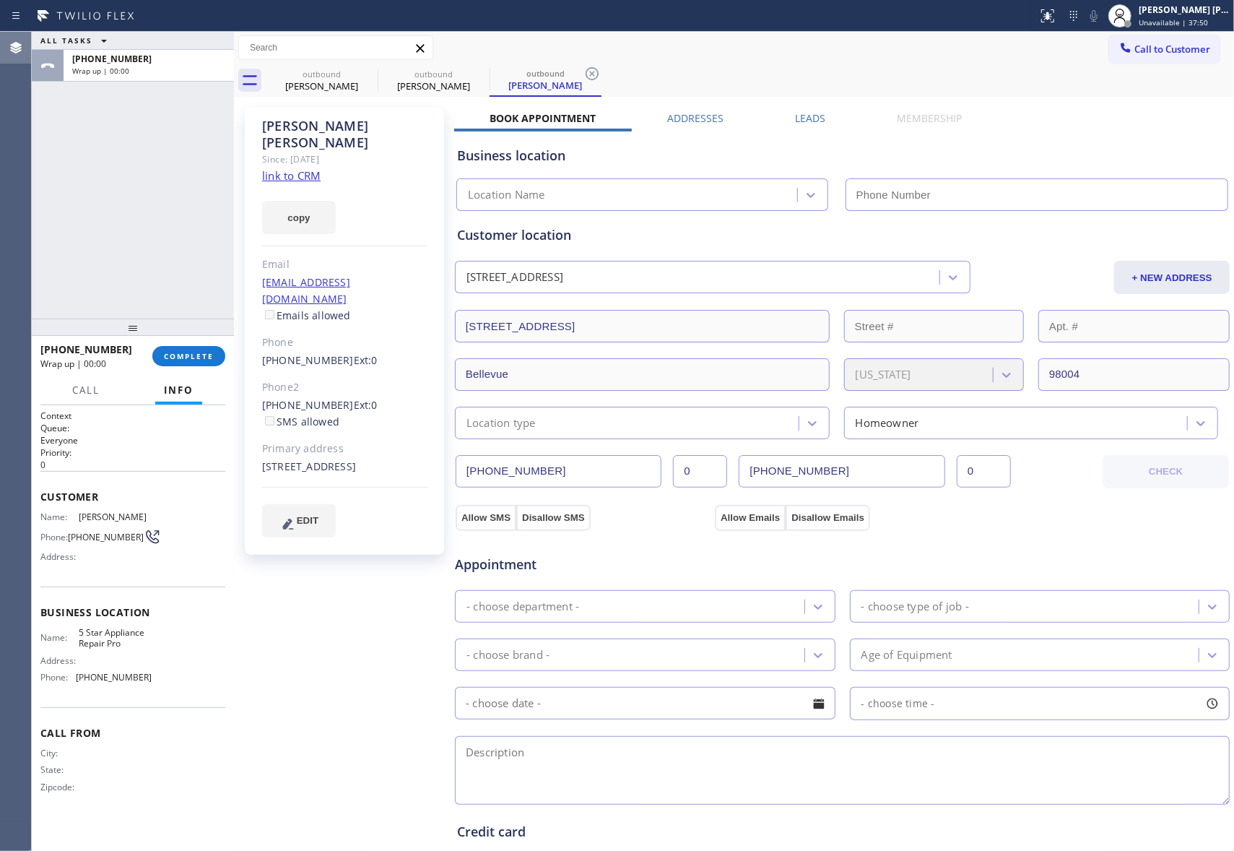
type input "[PHONE_NUMBER]"
click at [209, 360] on span "COMPLETE" at bounding box center [189, 356] width 50 height 10
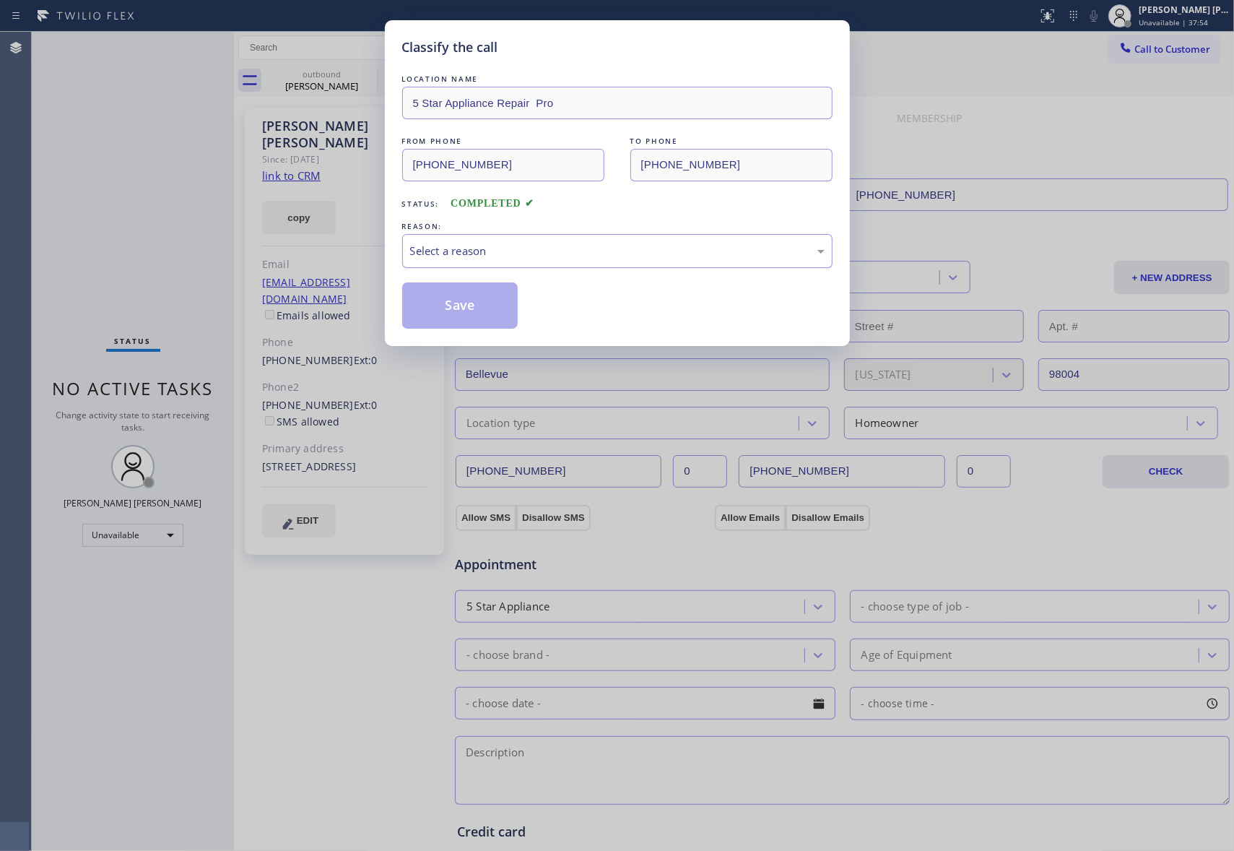
click at [500, 256] on div "Select a reason" at bounding box center [617, 251] width 414 height 17
click at [456, 309] on button "Save" at bounding box center [460, 305] width 116 height 46
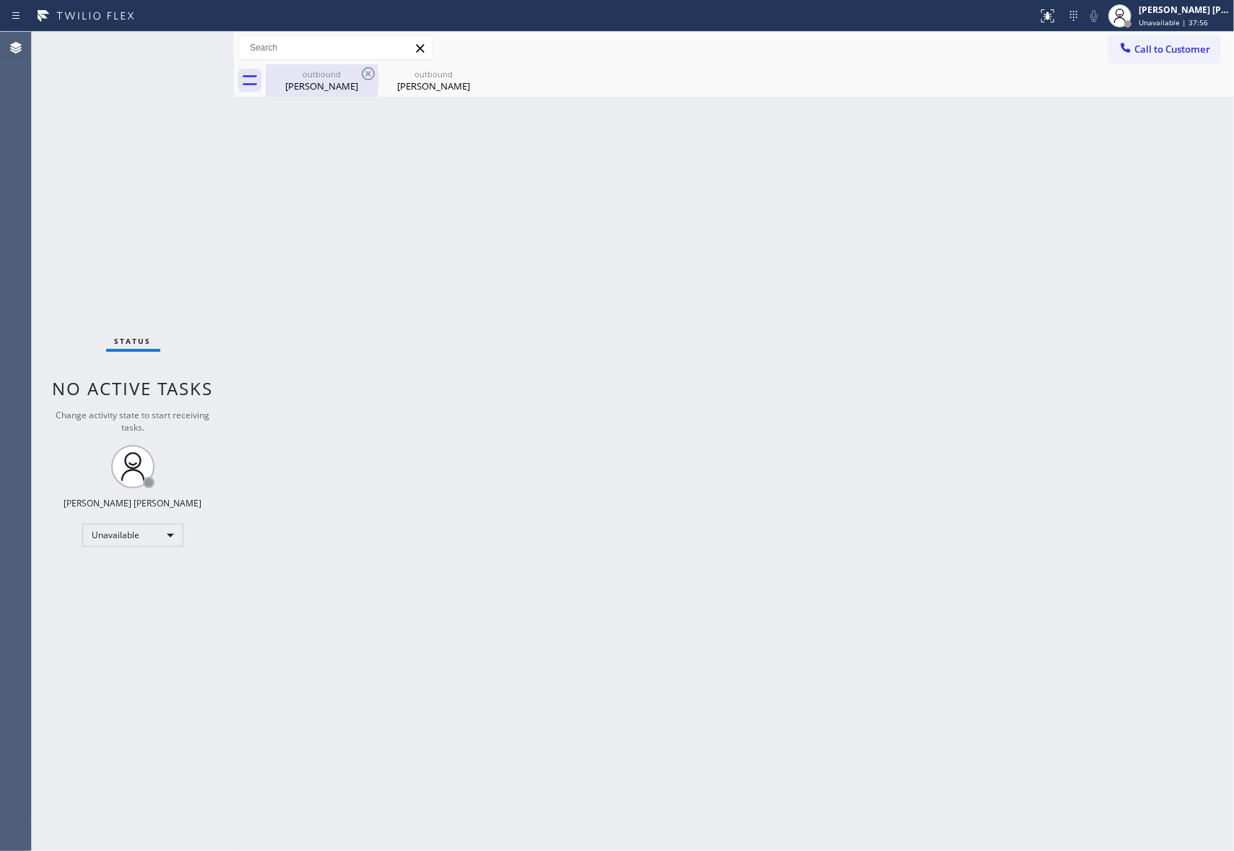
click at [334, 79] on div "Linda Taggart" at bounding box center [321, 85] width 109 height 13
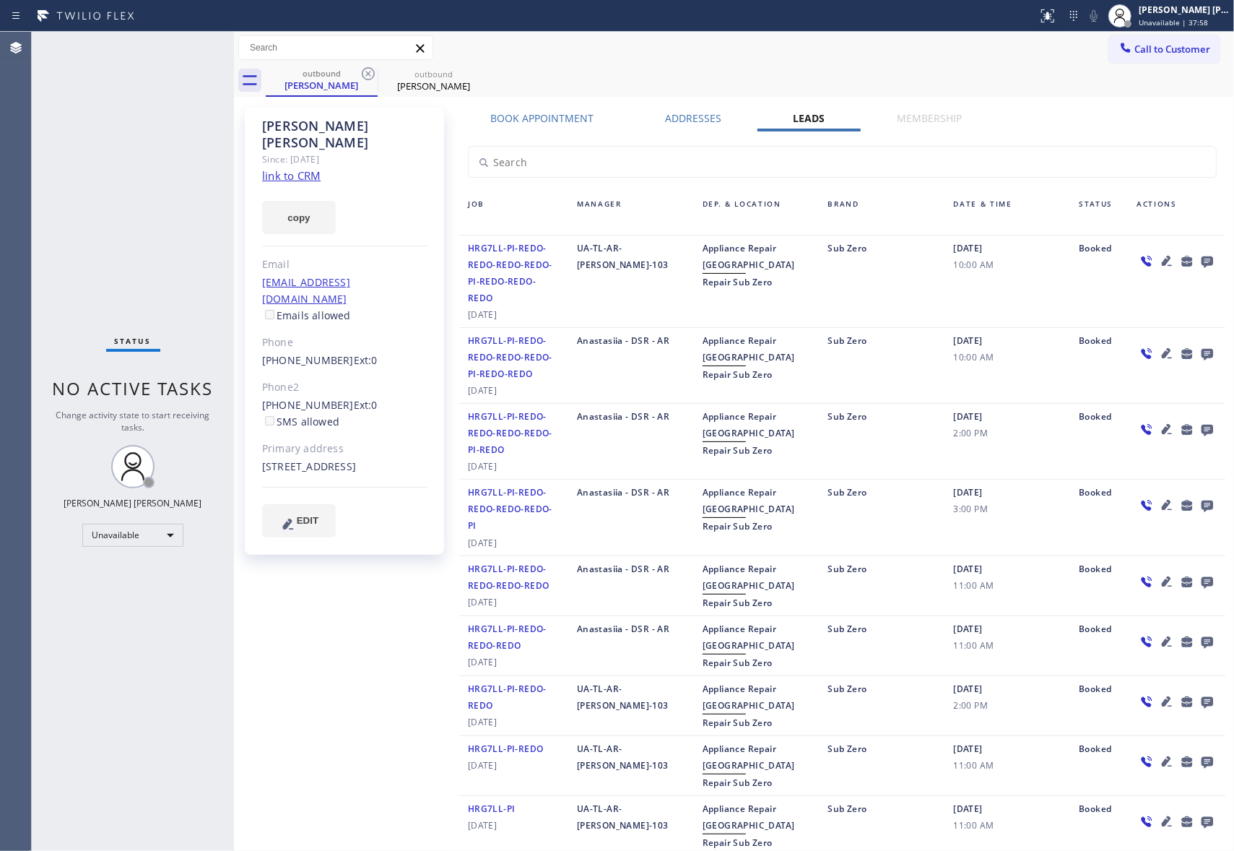
click at [1202, 258] on icon at bounding box center [1208, 262] width 12 height 12
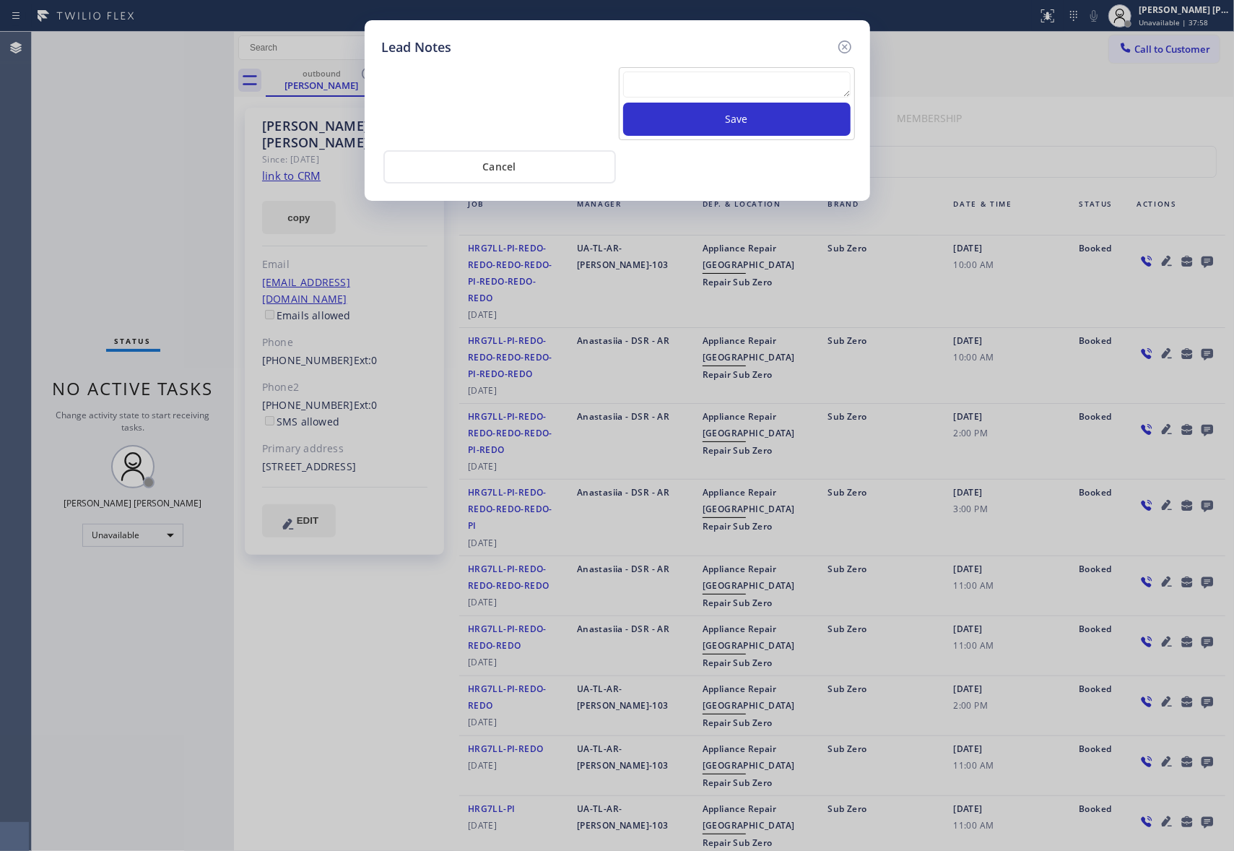
click at [712, 90] on textarea at bounding box center [736, 84] width 227 height 26
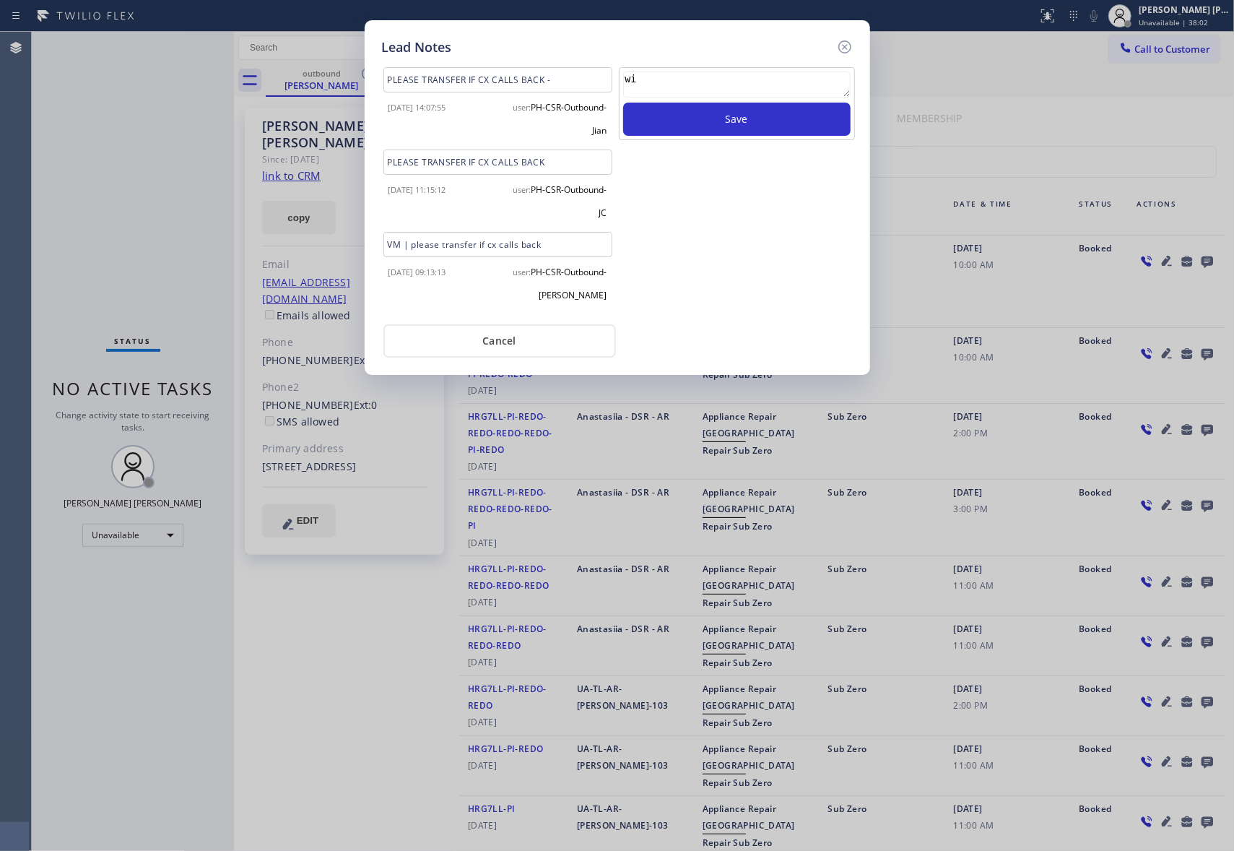
type textarea "w"
type textarea "husband answer the call and will need to discuss with his wife"
click at [769, 120] on button "Save" at bounding box center [736, 119] width 227 height 33
click at [850, 44] on icon at bounding box center [844, 46] width 13 height 13
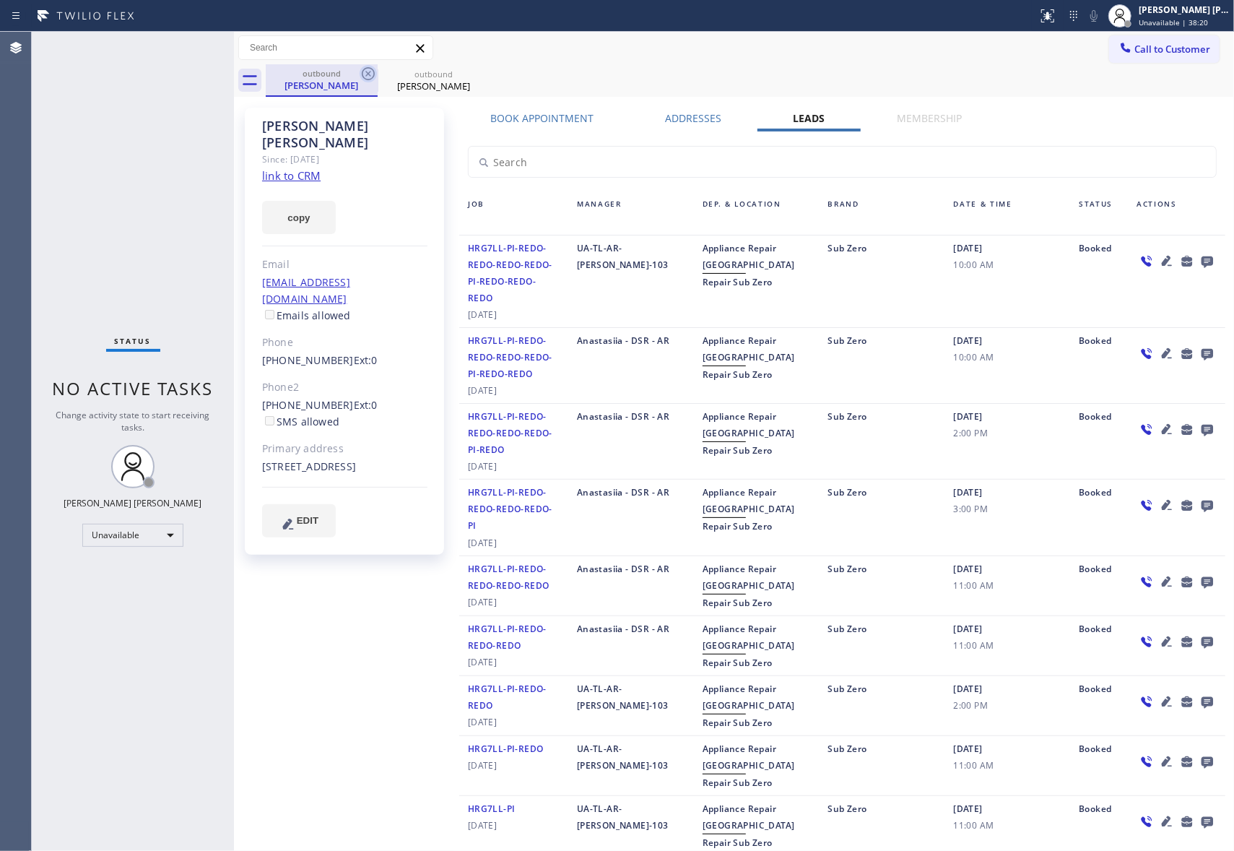
click at [376, 72] on icon at bounding box center [368, 73] width 17 height 17
click at [474, 72] on icon at bounding box center [480, 73] width 13 height 13
click at [374, 72] on div "outbound Linda Taggart outbound Linda Taggart" at bounding box center [750, 80] width 968 height 32
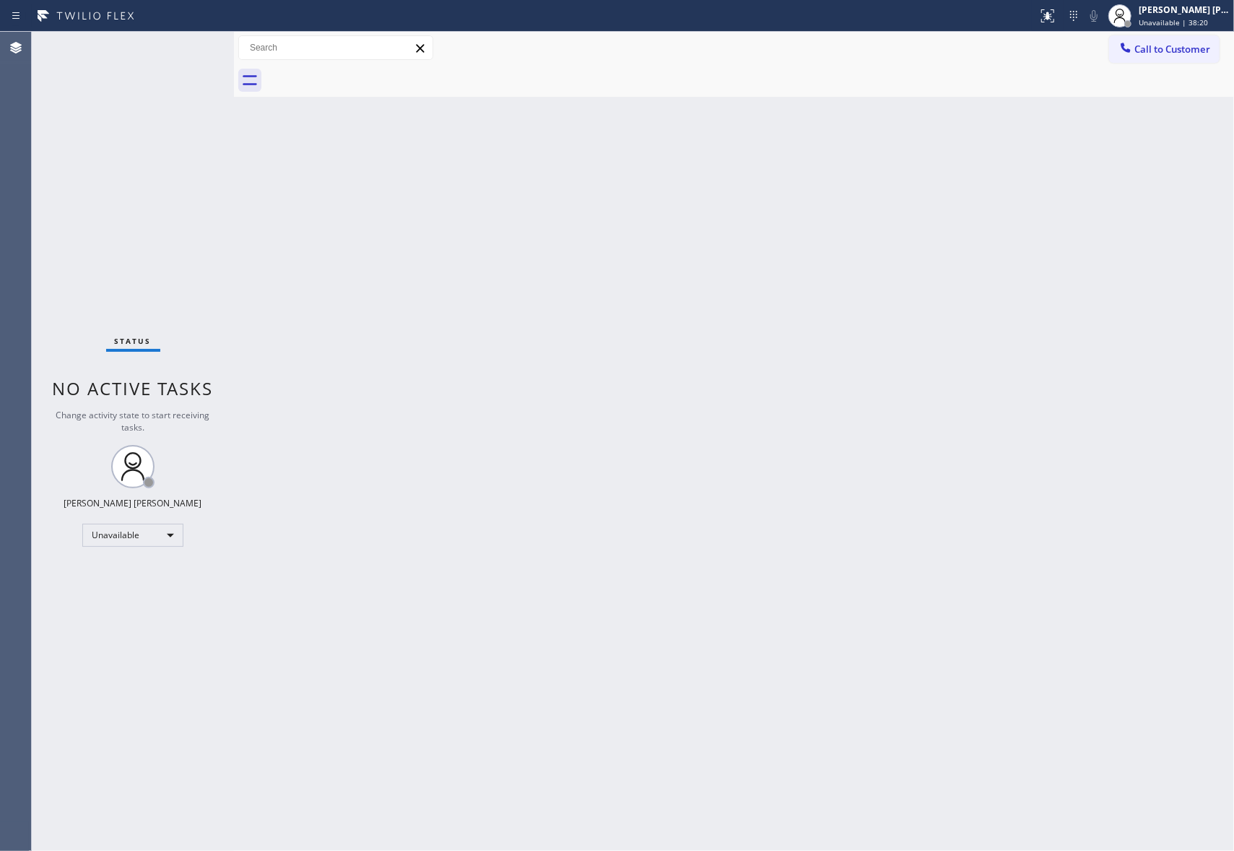
click at [374, 72] on div at bounding box center [750, 80] width 968 height 32
click at [1176, 36] on button "Call to Customer" at bounding box center [1164, 48] width 110 height 27
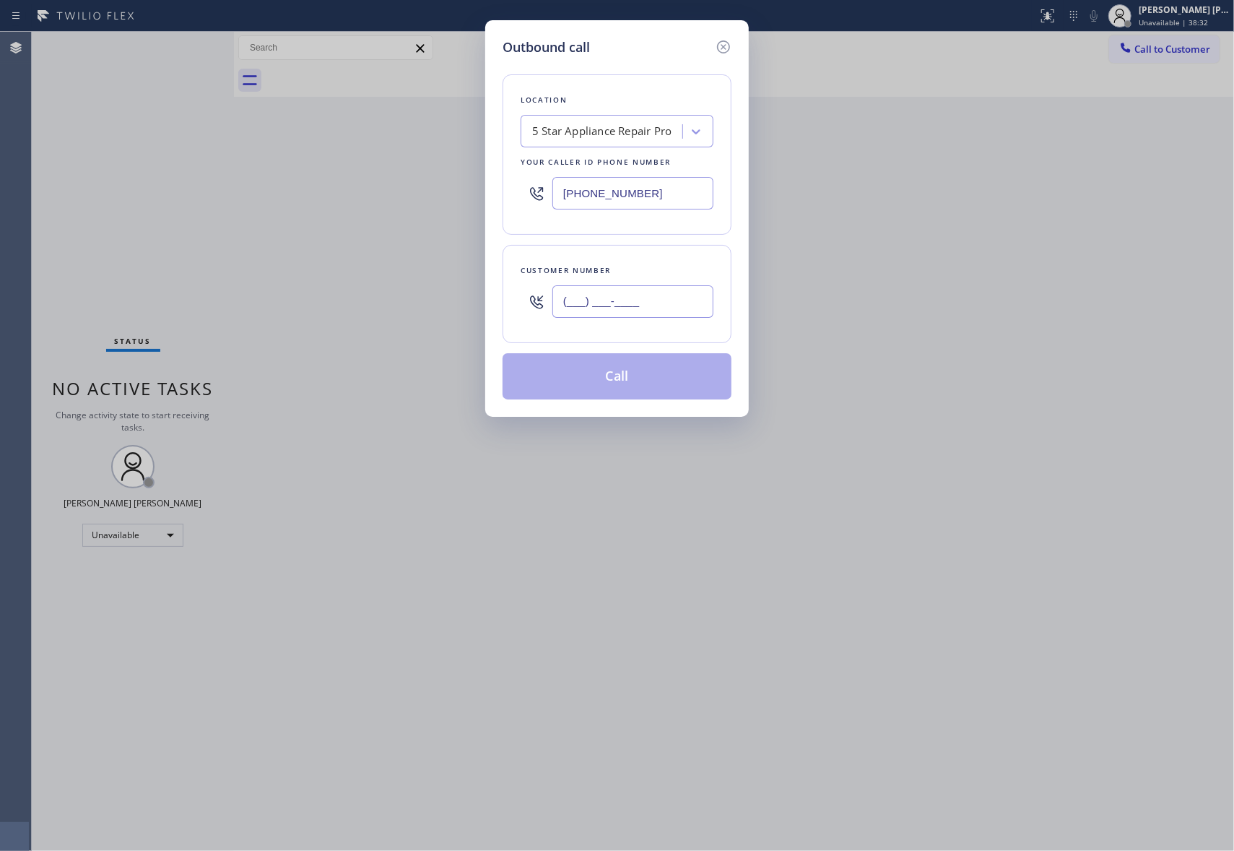
click at [633, 295] on input "(___) ___-____" at bounding box center [632, 301] width 161 height 32
paste input "818) 433-1281"
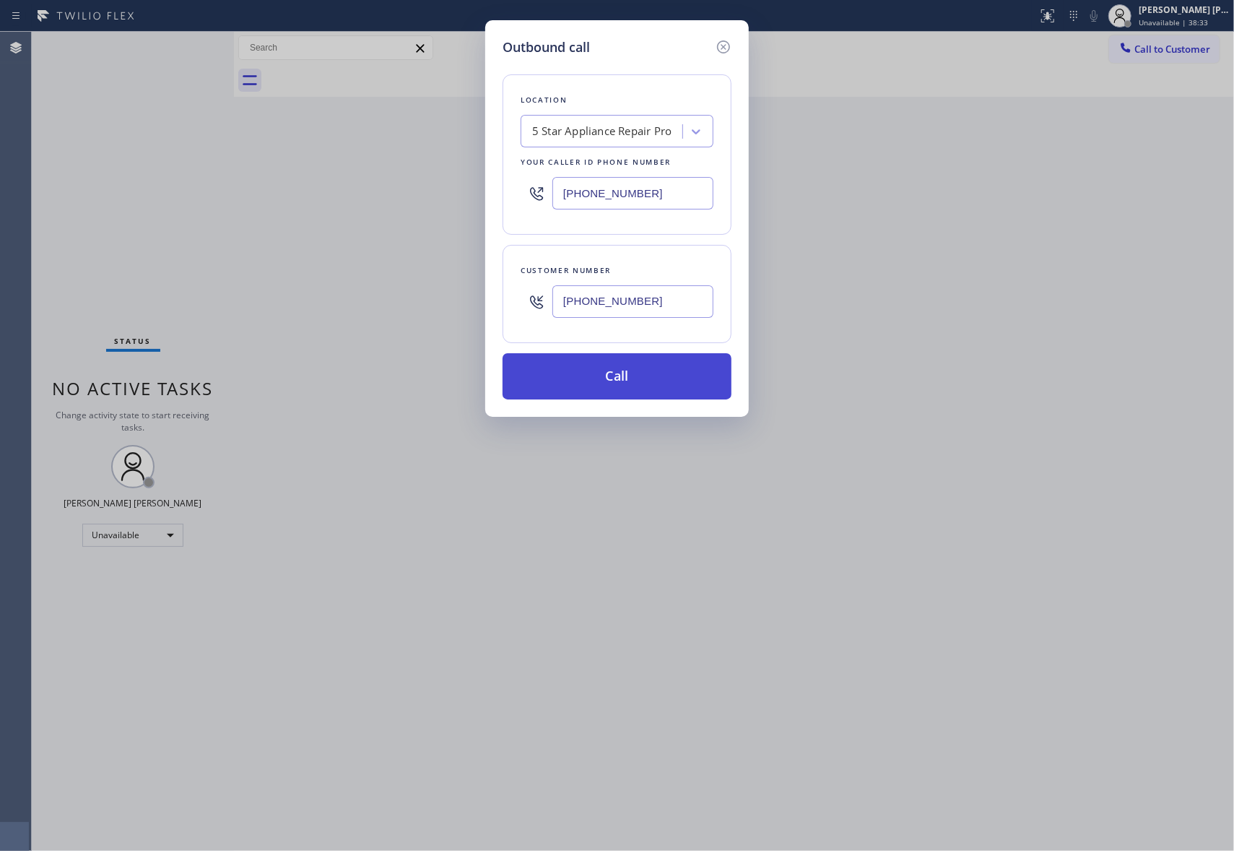
type input "(818) 433-1281"
click at [667, 383] on button "Call" at bounding box center [617, 376] width 229 height 46
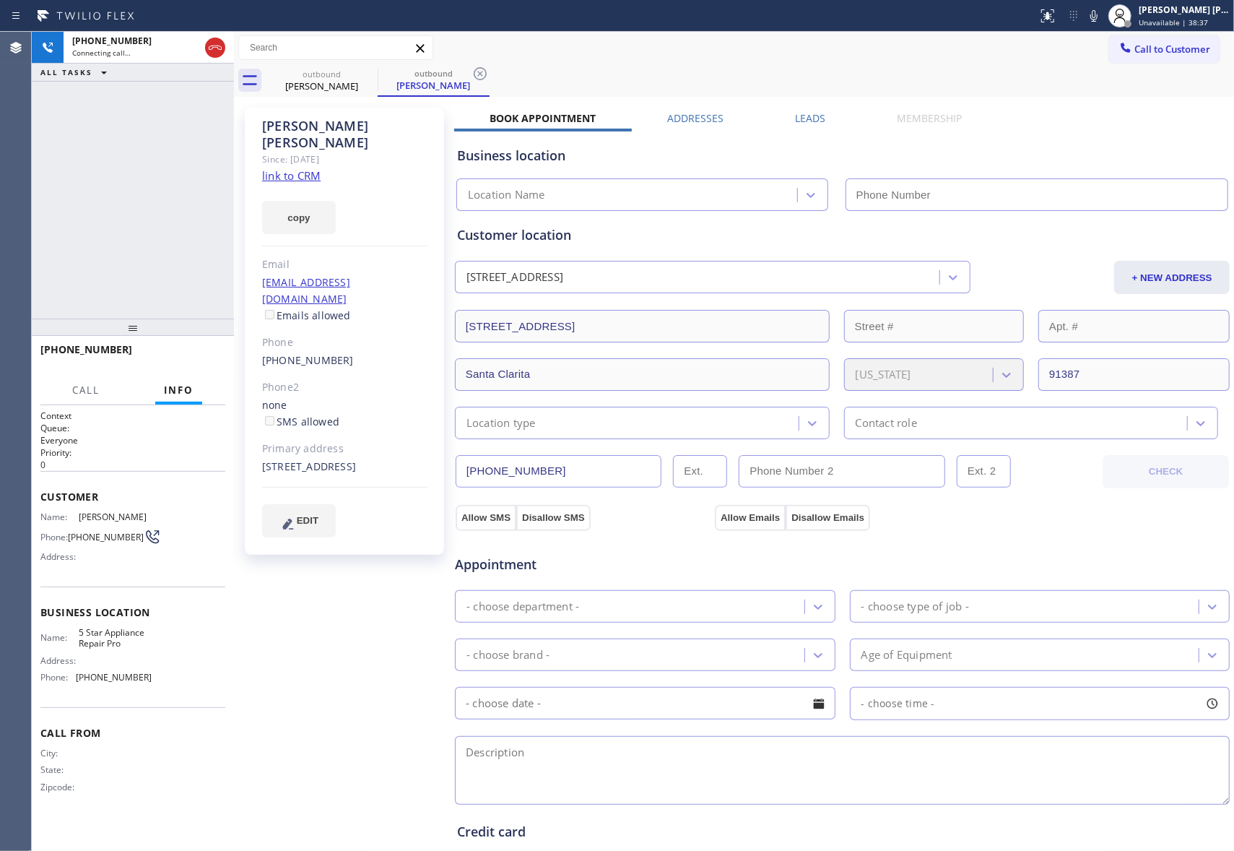
click at [797, 113] on label "Leads" at bounding box center [810, 118] width 30 height 14
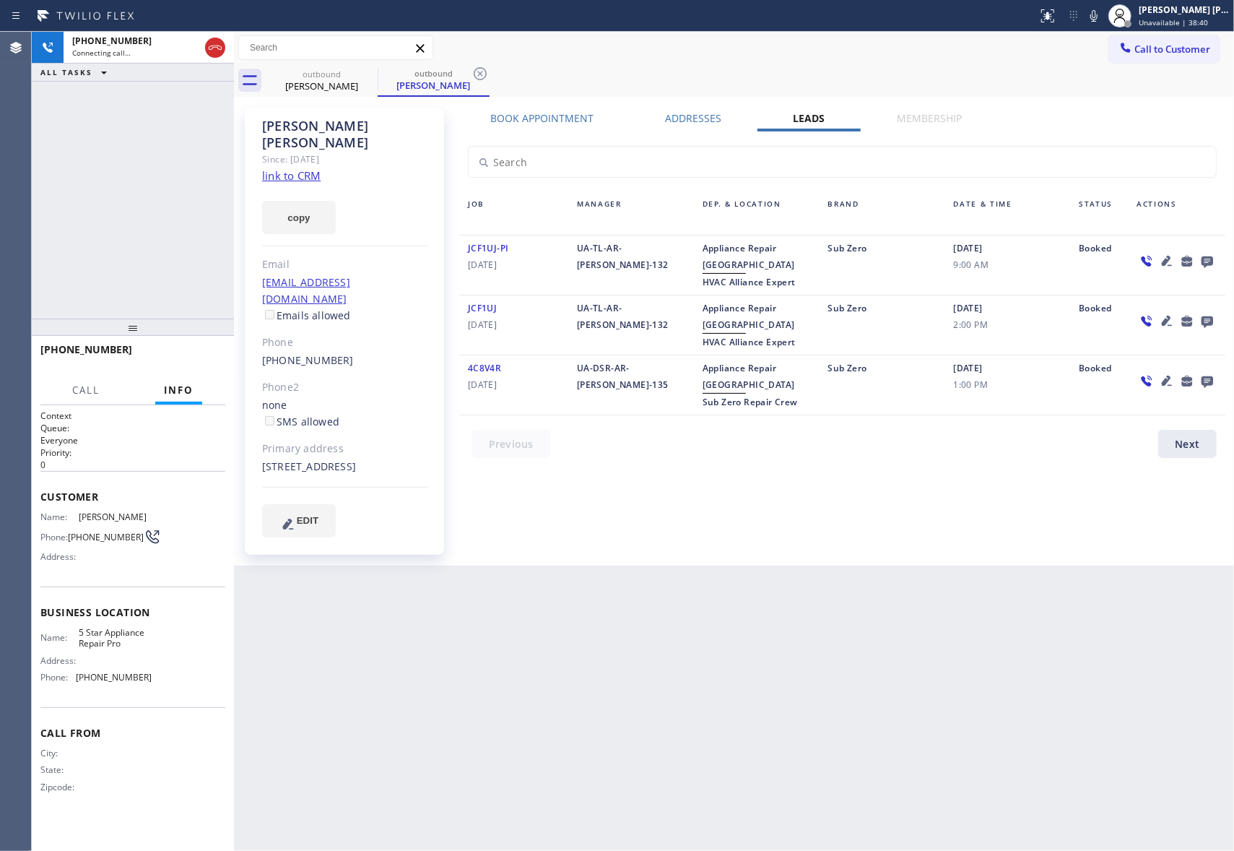
click at [1164, 378] on icon at bounding box center [1166, 380] width 17 height 17
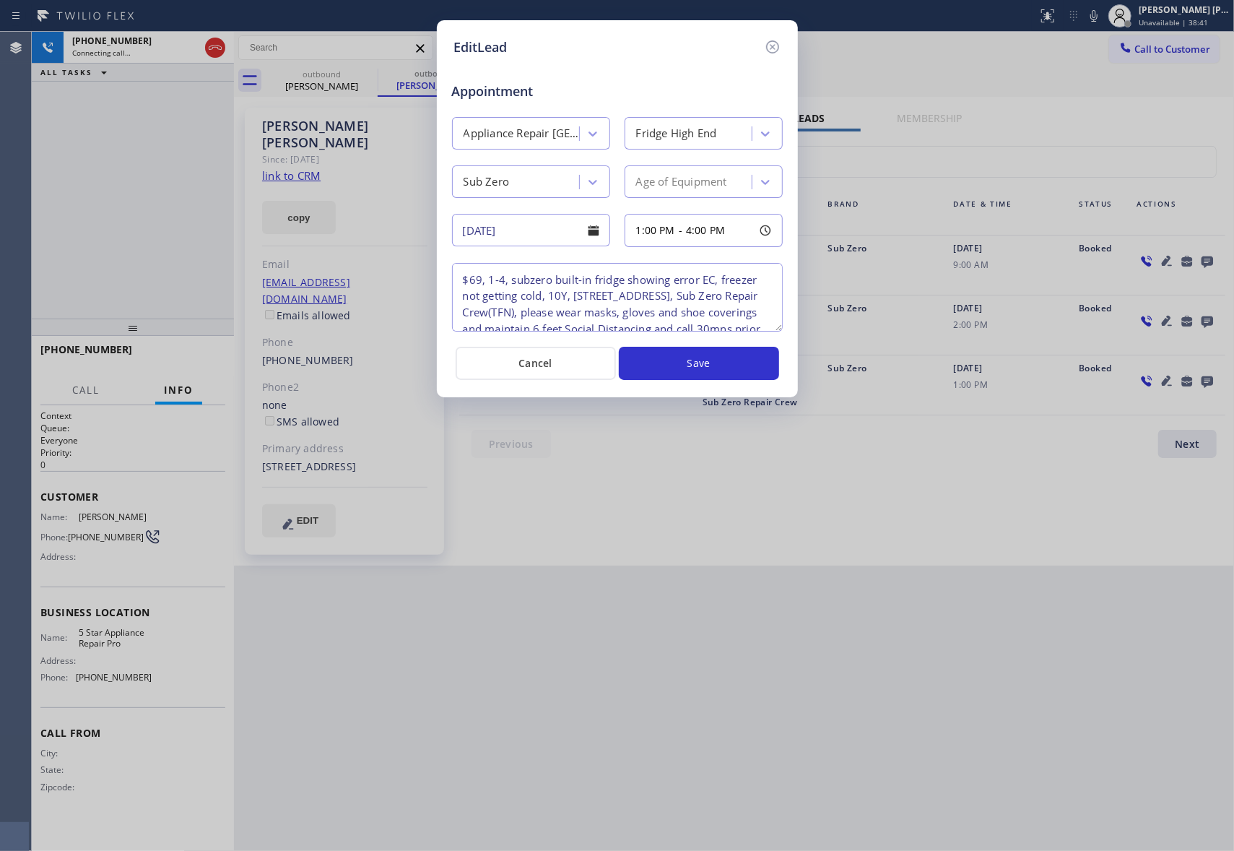
type textarea "$69, 1-4, subzero built-in fridge showing error EC, freezer not getting cold, 1…"
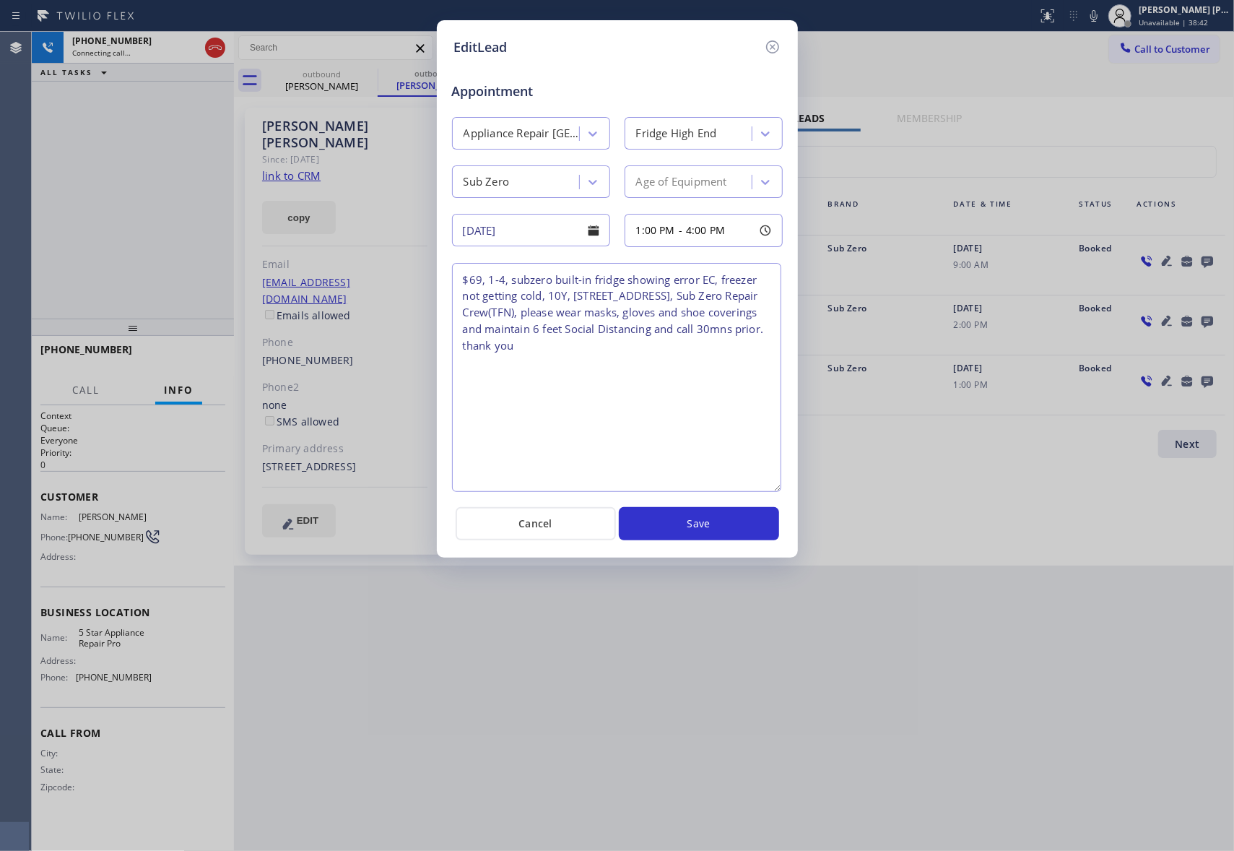
drag, startPoint x: 780, startPoint y: 329, endPoint x: 778, endPoint y: 490, distance: 160.3
click at [778, 490] on textarea "$69, 1-4, subzero built-in fridge showing error EC, freezer not getting cold, 1…" at bounding box center [616, 377] width 329 height 229
click at [780, 35] on div "EditLead Appointment Appliance Repair High End Fridge High End Sub Zero Age of …" at bounding box center [617, 288] width 361 height 537
click at [777, 38] on icon at bounding box center [772, 46] width 17 height 17
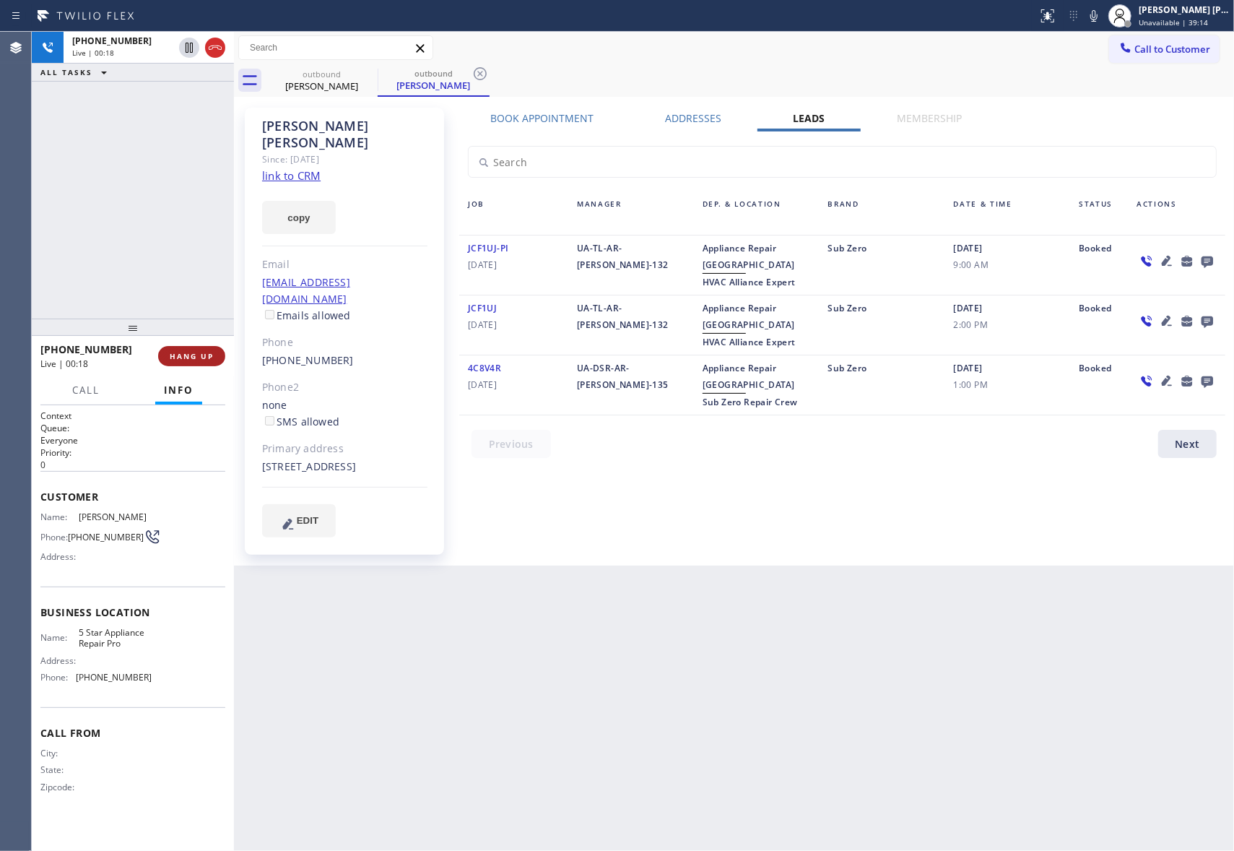
drag, startPoint x: 201, startPoint y: 352, endPoint x: 165, endPoint y: 308, distance: 57.5
click at [201, 351] on span "HANG UP" at bounding box center [192, 356] width 44 height 10
drag, startPoint x: 203, startPoint y: 351, endPoint x: 209, endPoint y: 359, distance: 9.8
click at [203, 354] on span "COMPLETE" at bounding box center [189, 356] width 50 height 10
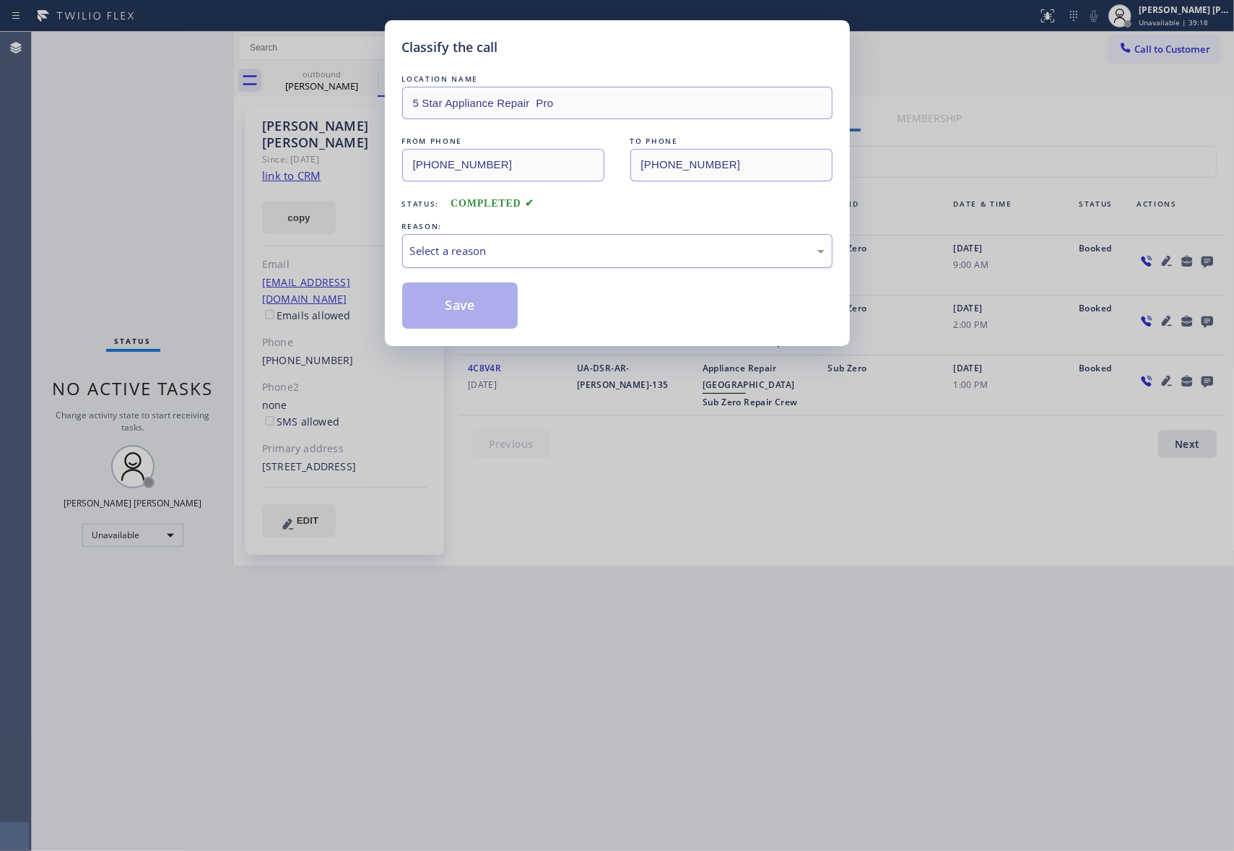
click at [557, 248] on div "Select a reason" at bounding box center [617, 251] width 414 height 17
click at [452, 305] on button "Save" at bounding box center [460, 305] width 116 height 46
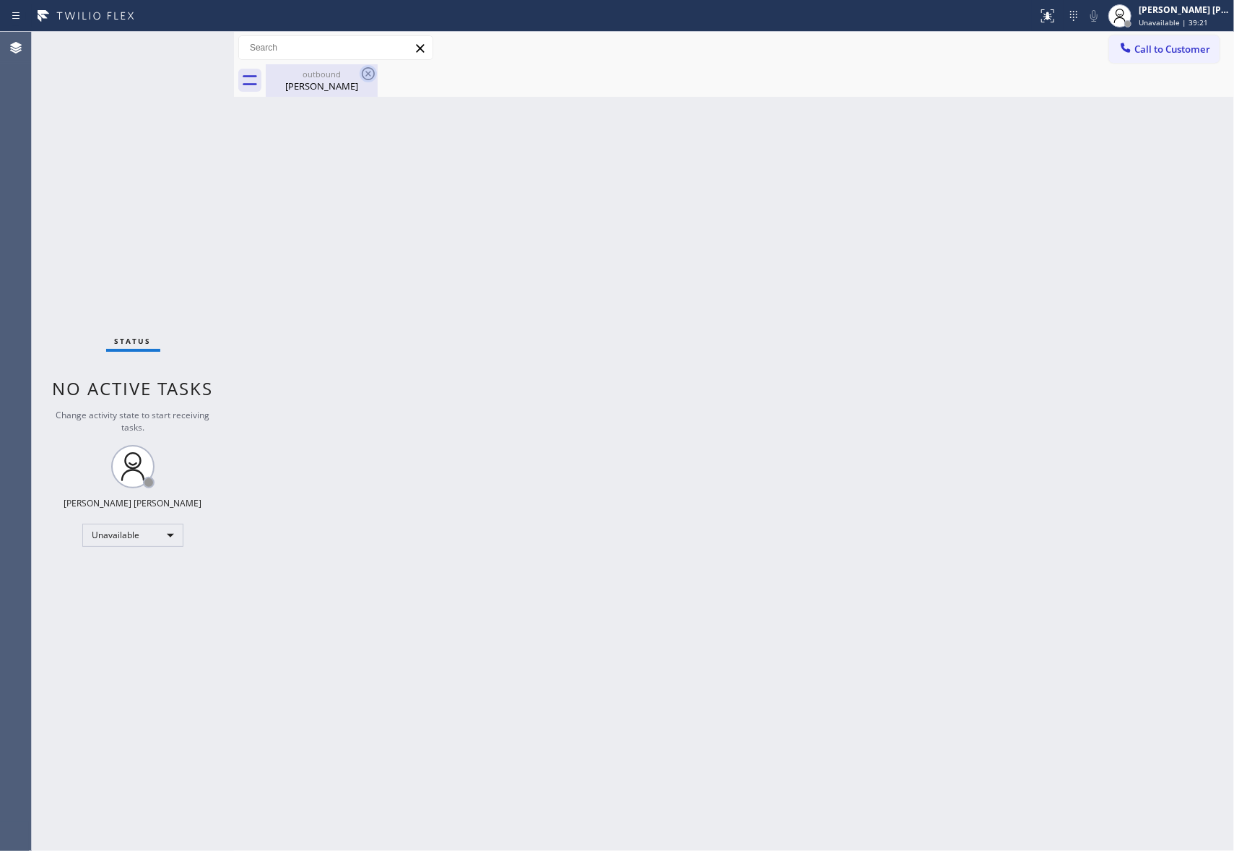
drag, startPoint x: 321, startPoint y: 79, endPoint x: 367, endPoint y: 77, distance: 46.3
click at [321, 78] on div "outbound Daphne Foran" at bounding box center [321, 80] width 109 height 32
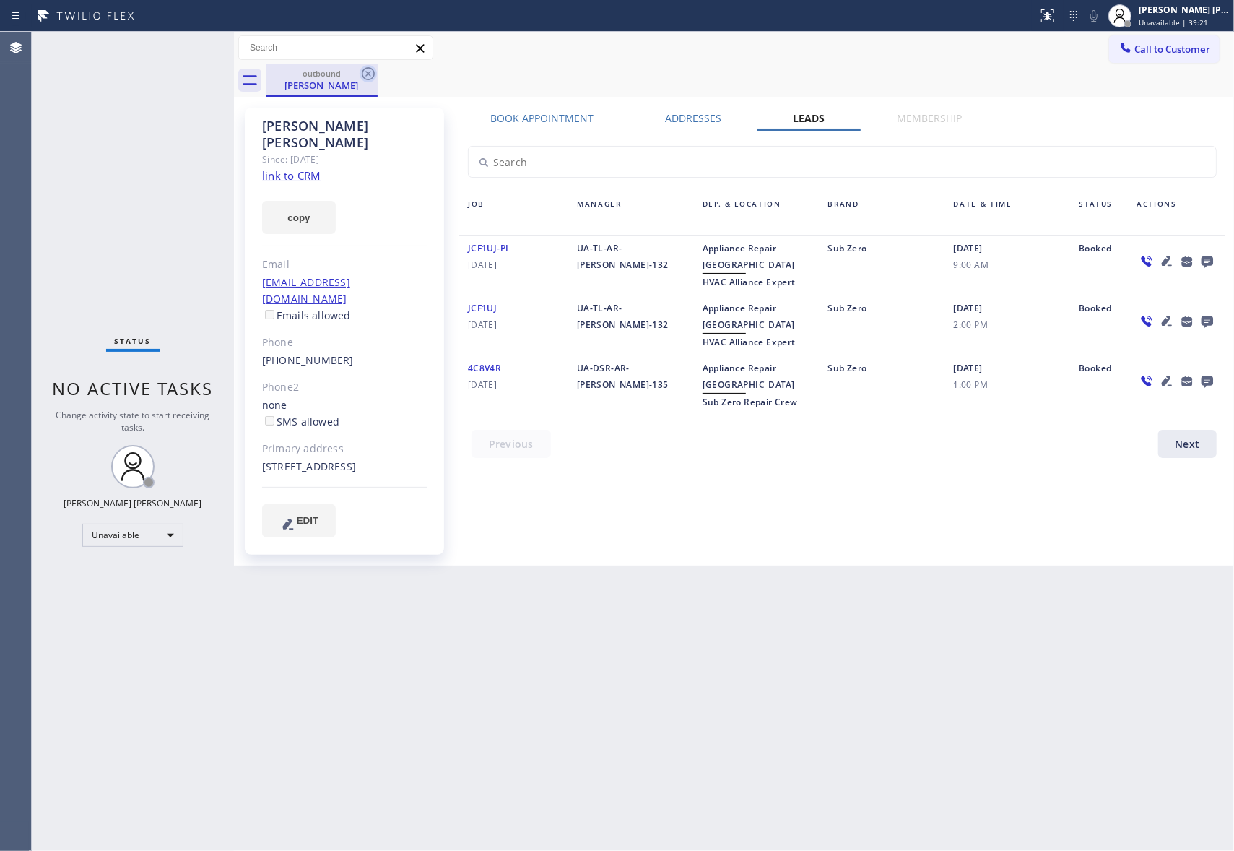
click at [367, 76] on icon at bounding box center [368, 73] width 17 height 17
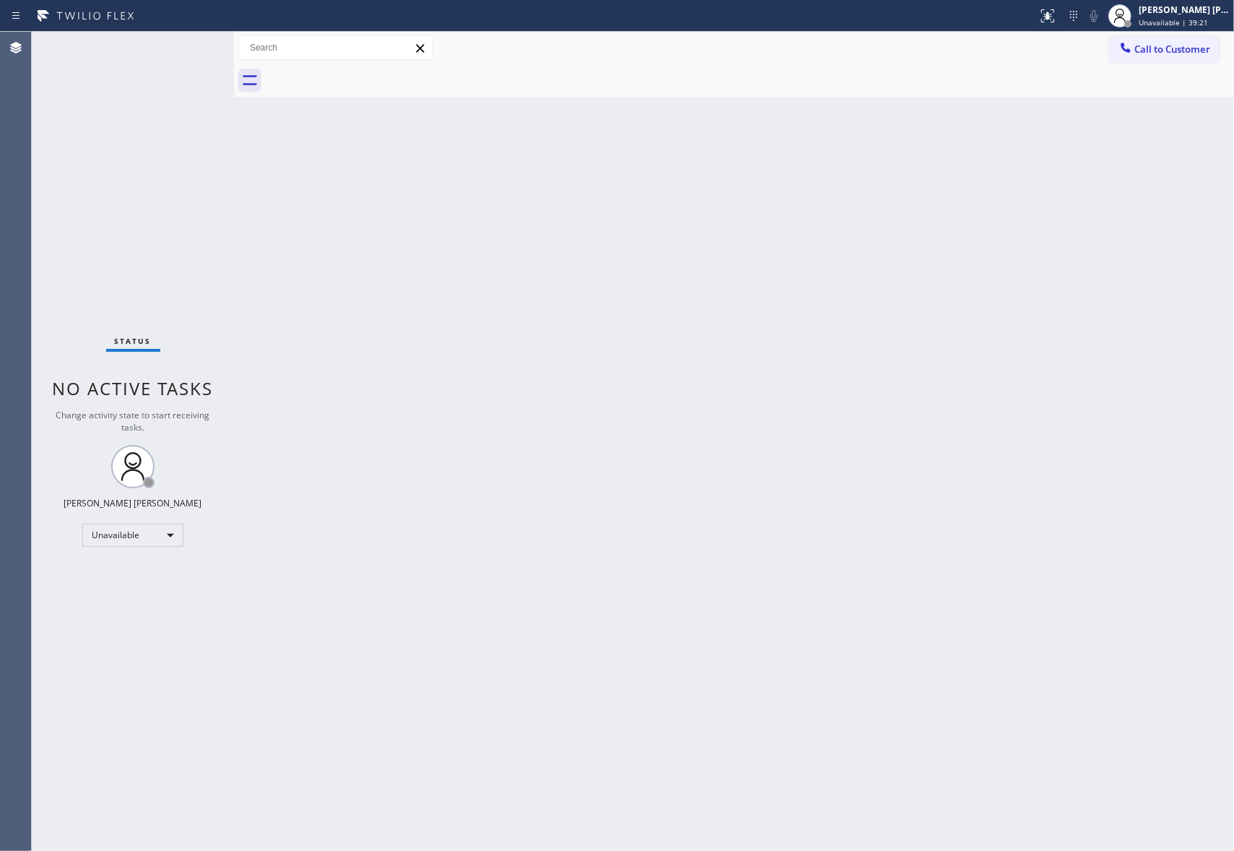
click at [367, 76] on div at bounding box center [750, 80] width 968 height 32
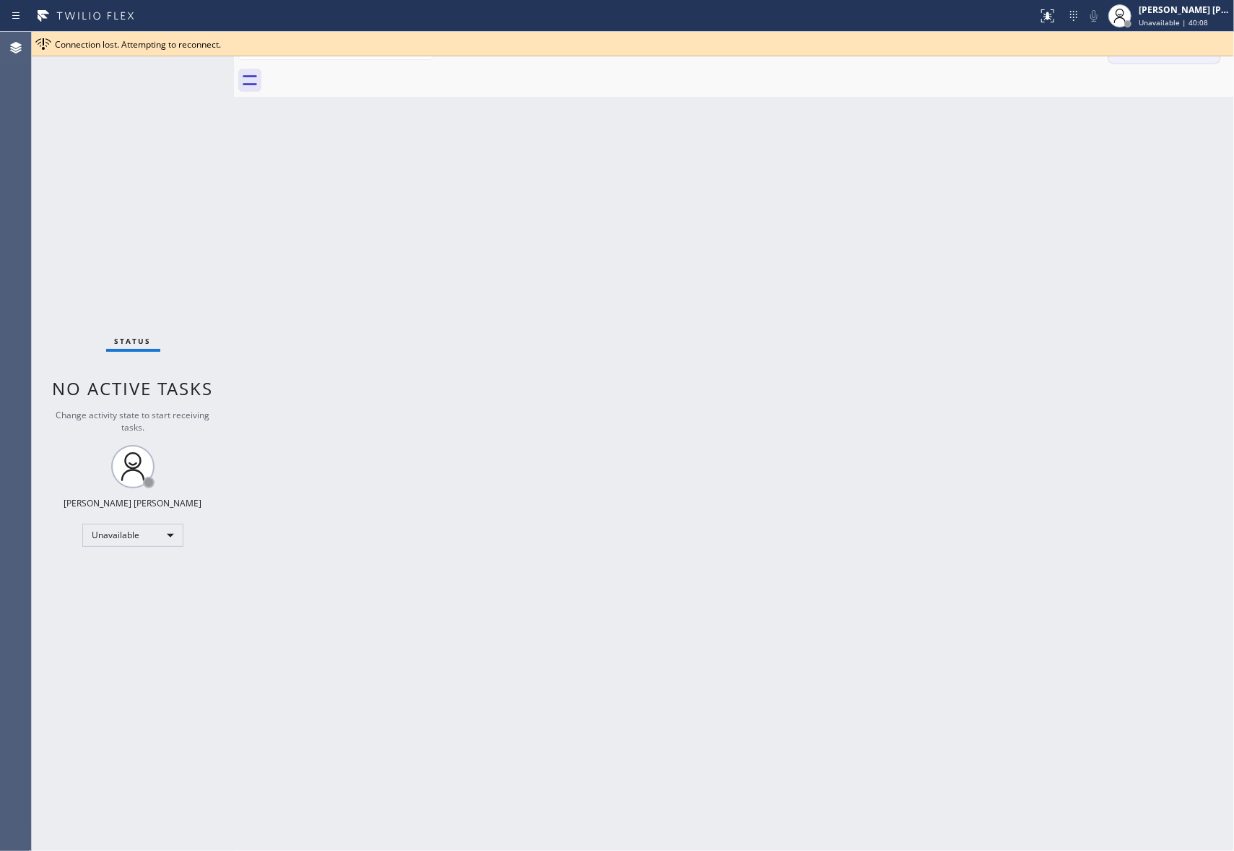
click at [1194, 59] on button "Call to Customer" at bounding box center [1164, 48] width 110 height 27
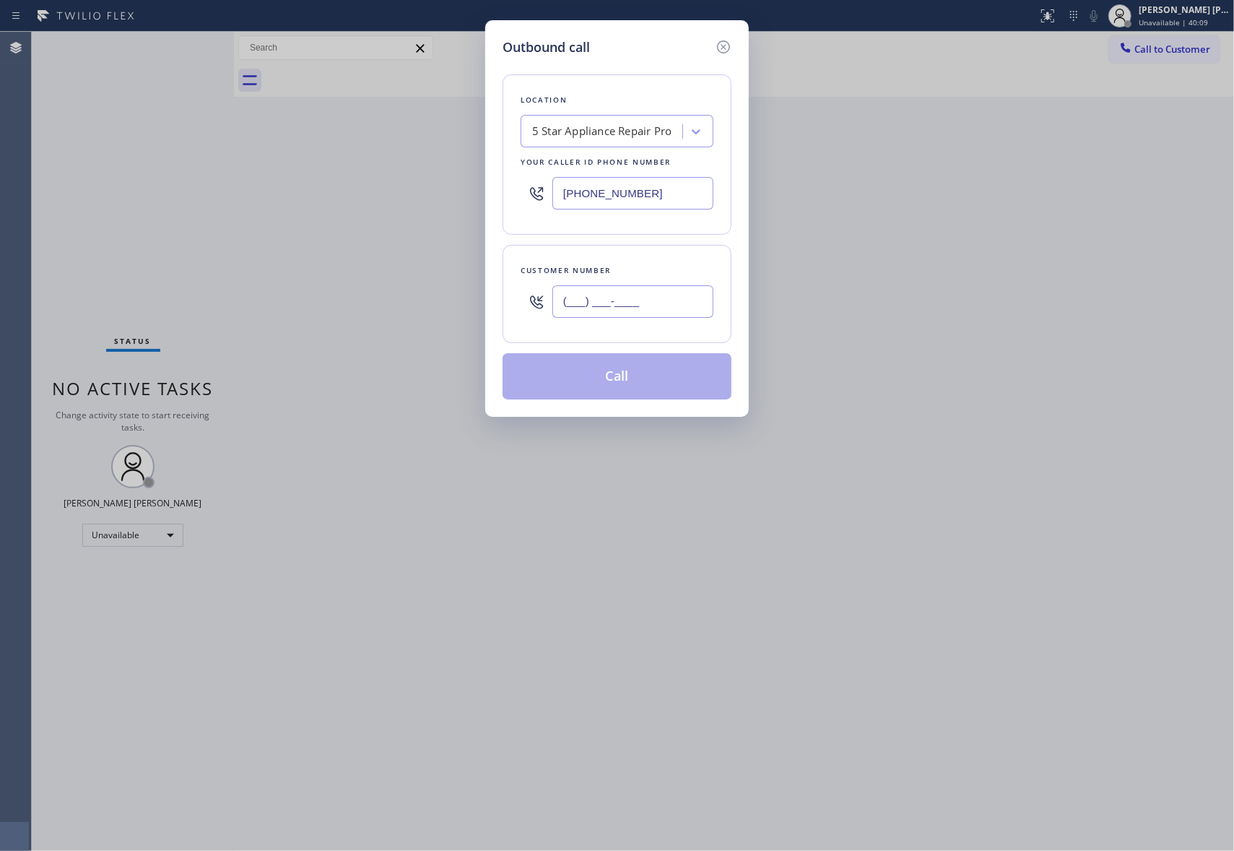
click at [665, 301] on input "(___) ___-____" at bounding box center [632, 301] width 161 height 32
paste input "217) 417-6562"
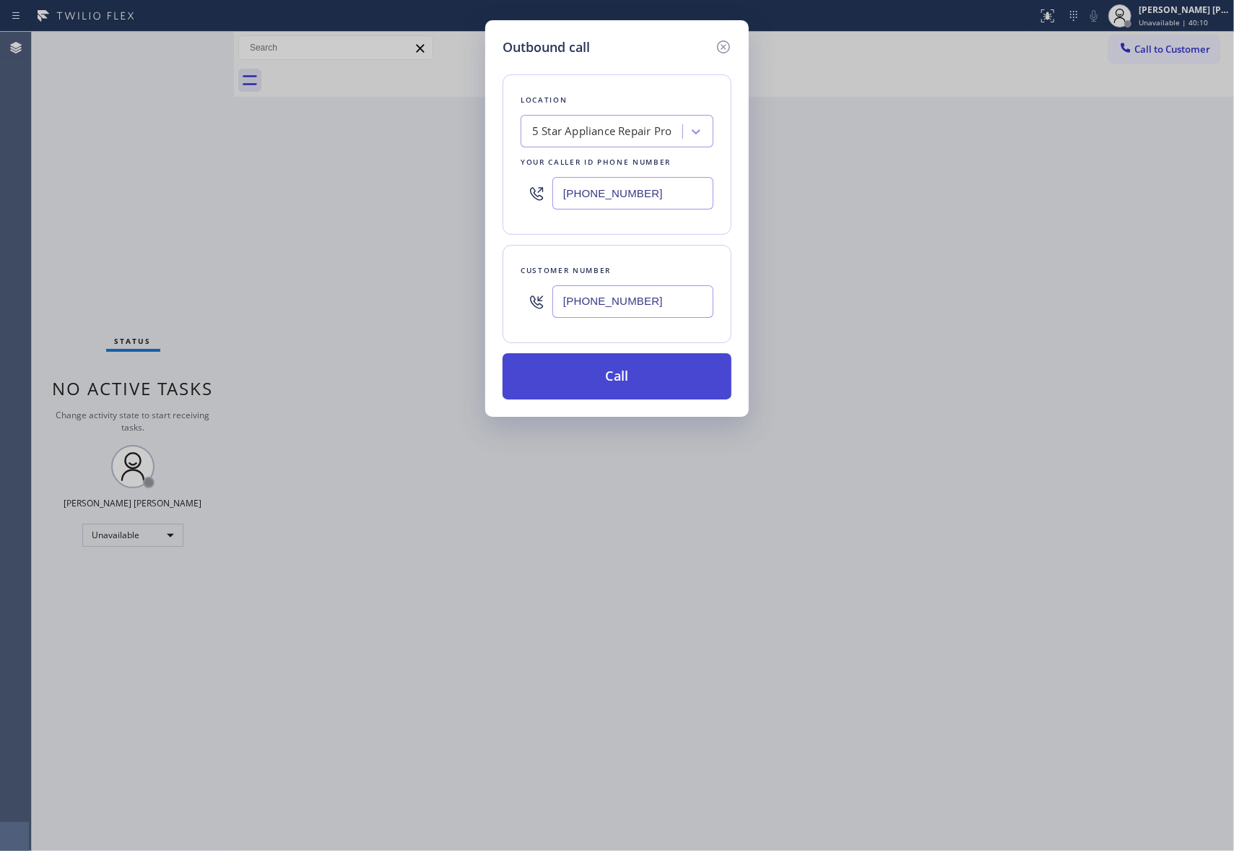
type input "(217) 417-6562"
click at [635, 374] on button "Call" at bounding box center [617, 376] width 229 height 46
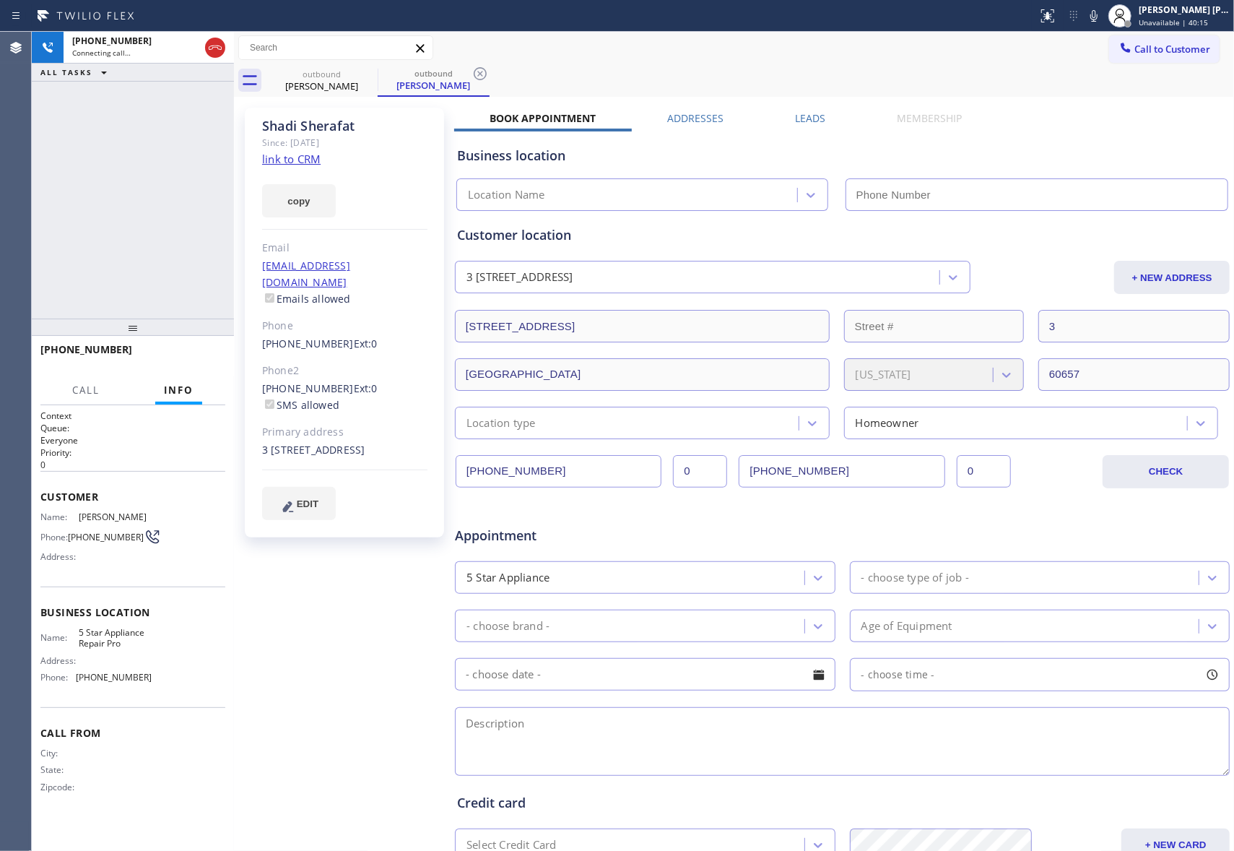
type input "[PHONE_NUMBER]"
click at [809, 124] on label "Leads" at bounding box center [810, 118] width 30 height 14
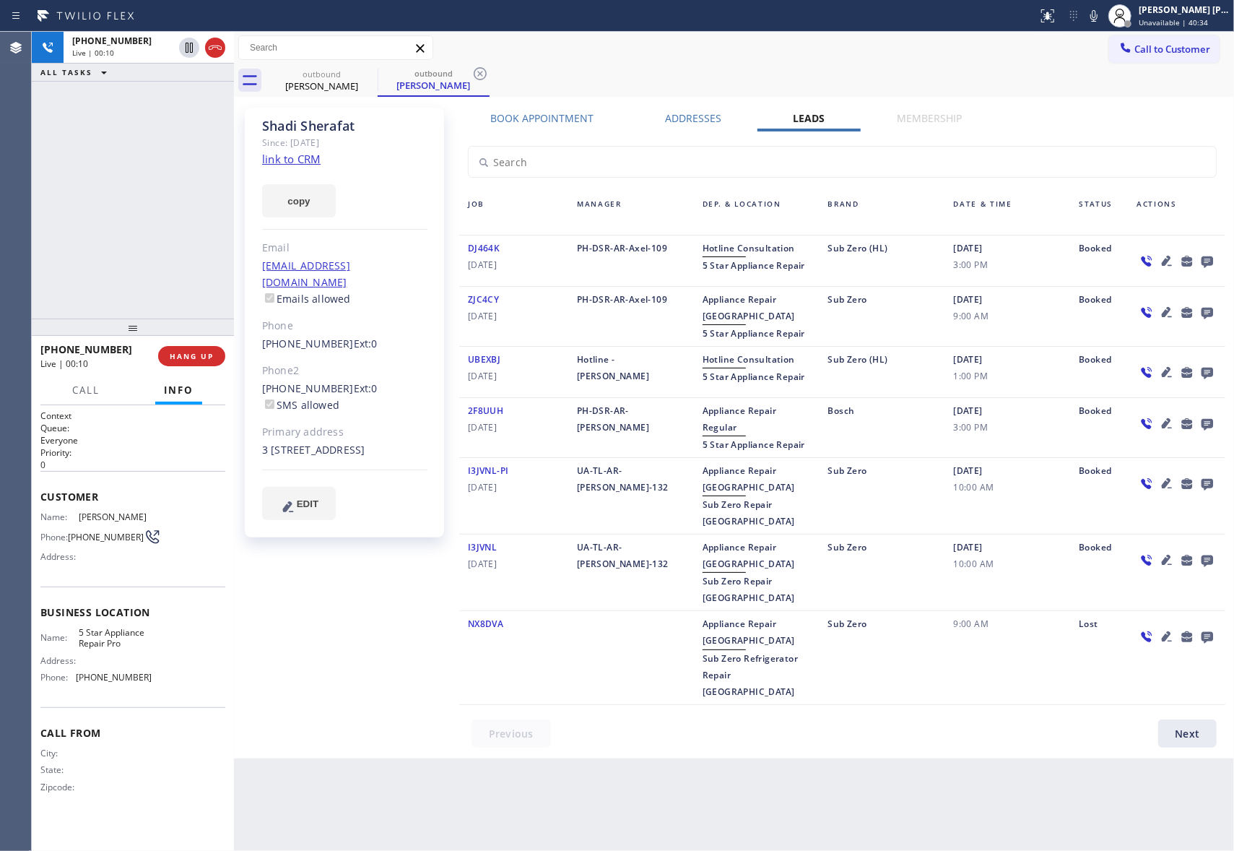
click at [298, 160] on link "link to CRM" at bounding box center [291, 159] width 58 height 14
click at [188, 46] on icon at bounding box center [189, 47] width 17 height 17
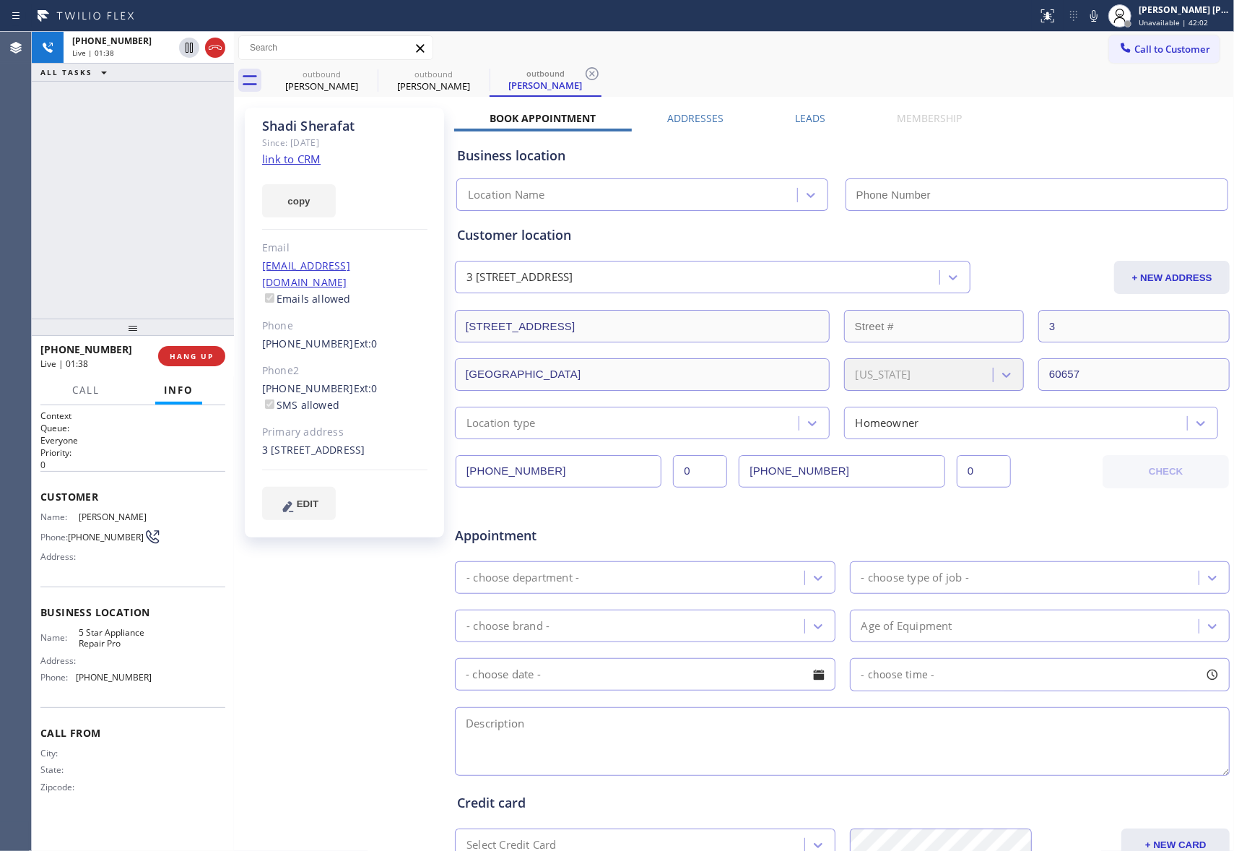
type input "[PHONE_NUMBER]"
click at [186, 46] on icon at bounding box center [189, 48] width 10 height 10
type input "[PHONE_NUMBER]"
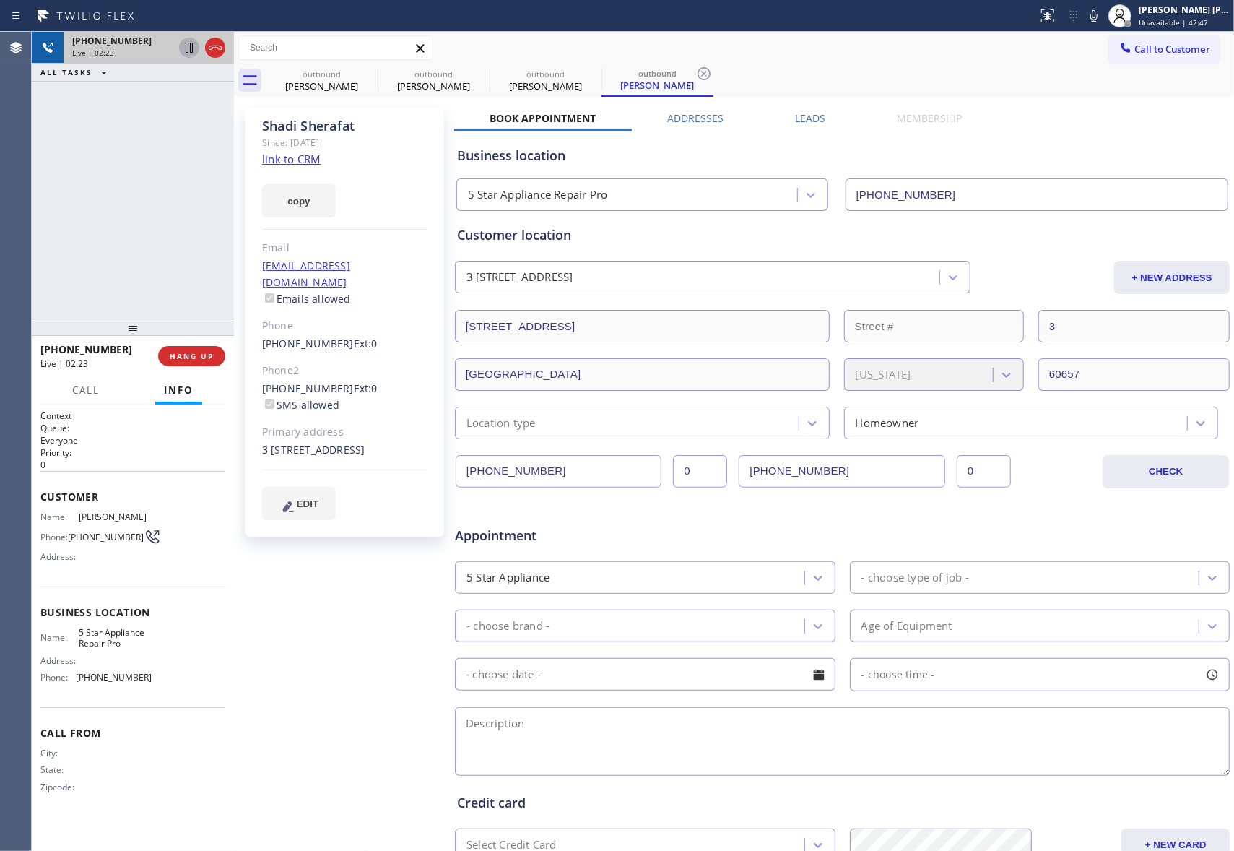
click at [799, 116] on label "Leads" at bounding box center [810, 118] width 30 height 14
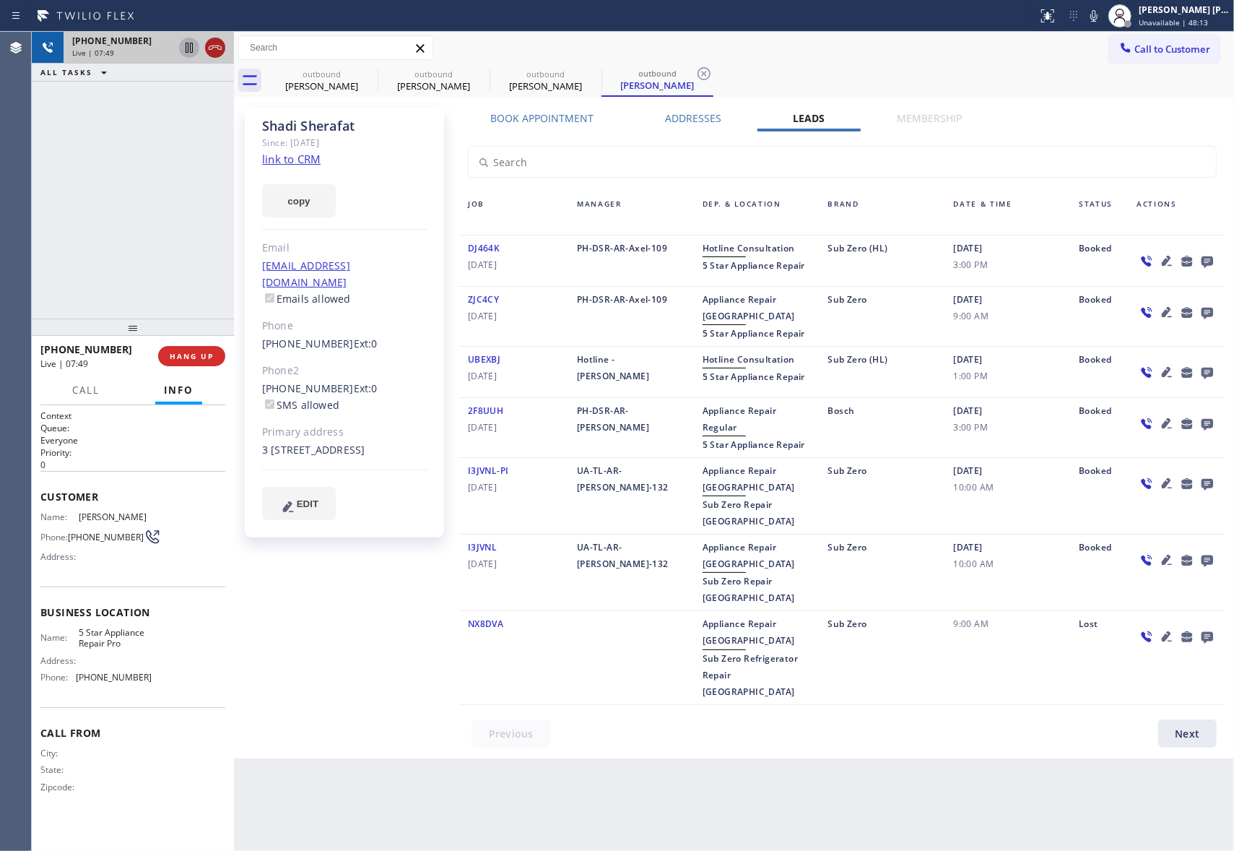
click at [218, 51] on icon at bounding box center [215, 47] width 17 height 17
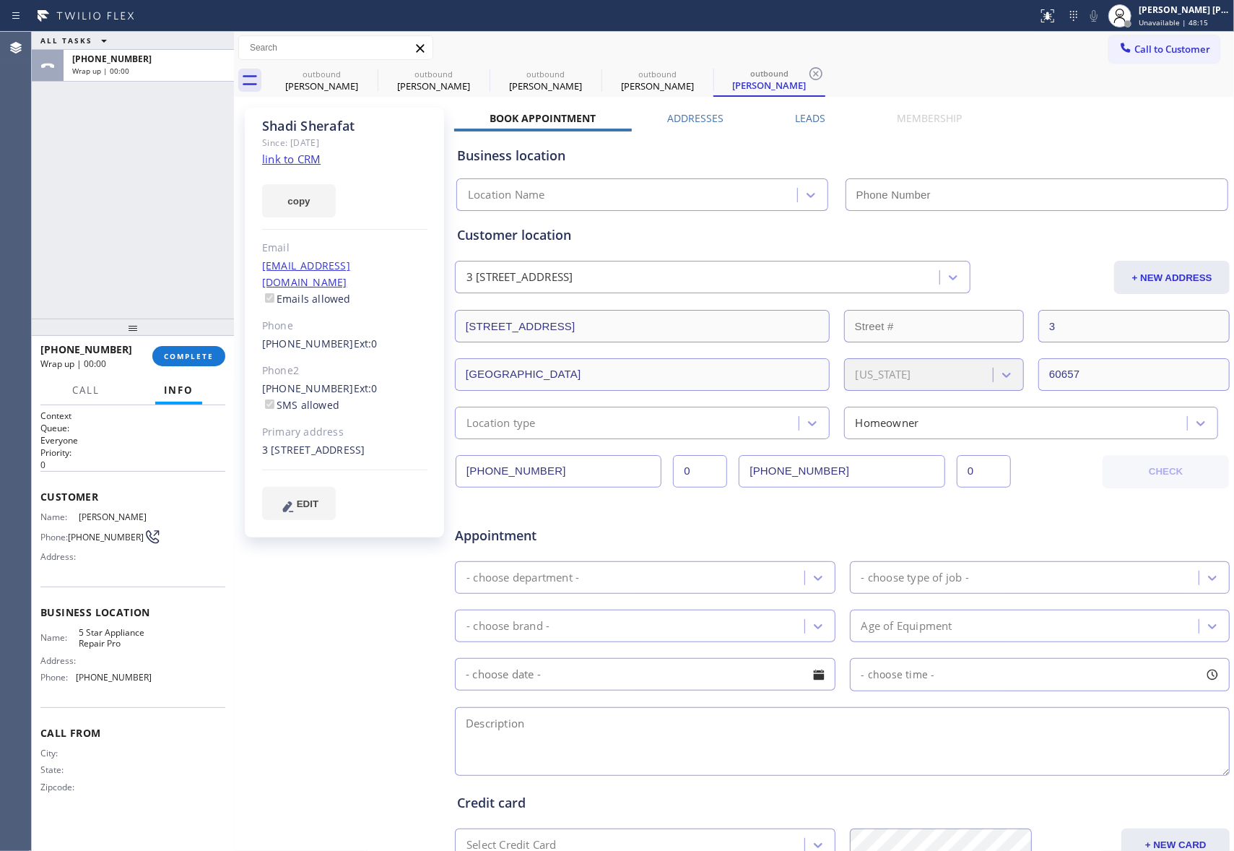
type input "[PHONE_NUMBER]"
click at [798, 117] on label "Leads" at bounding box center [810, 118] width 30 height 14
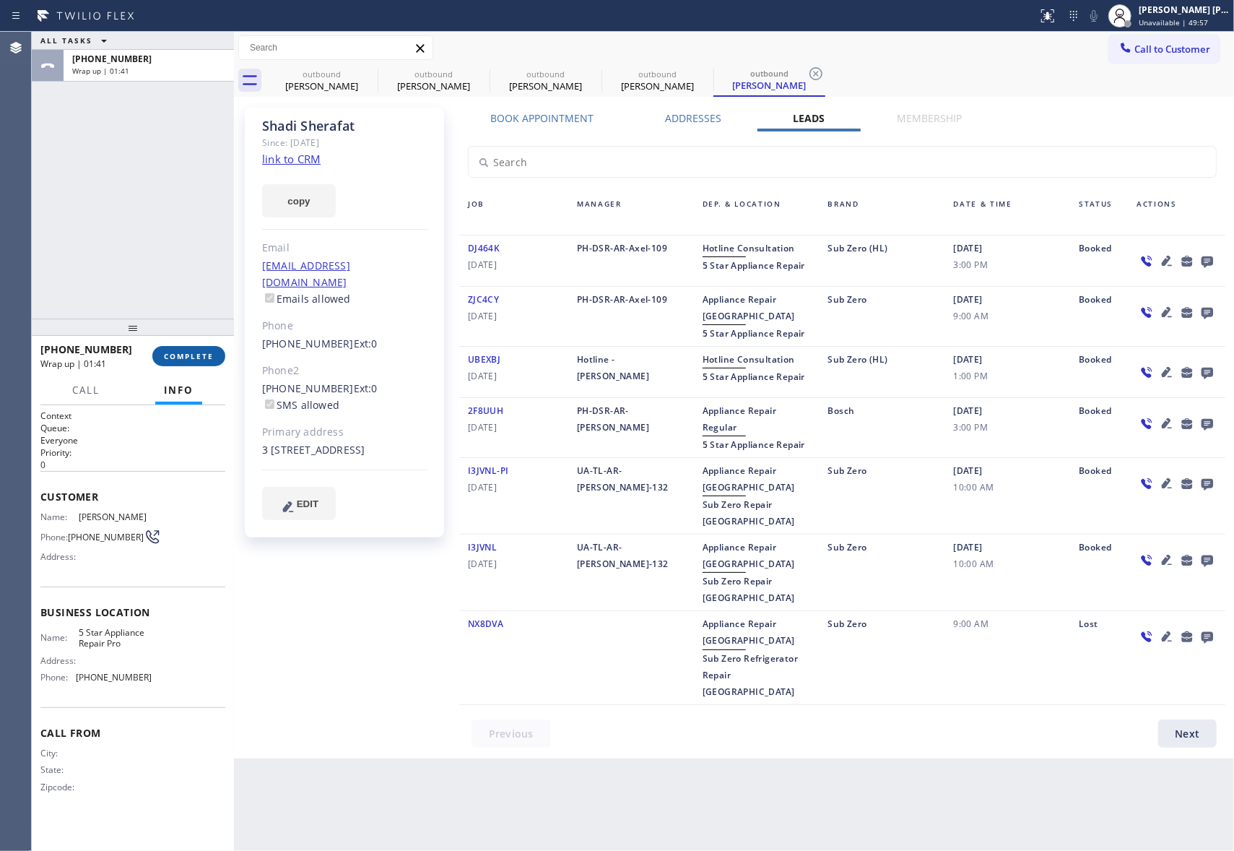
click at [202, 353] on span "COMPLETE" at bounding box center [189, 356] width 50 height 10
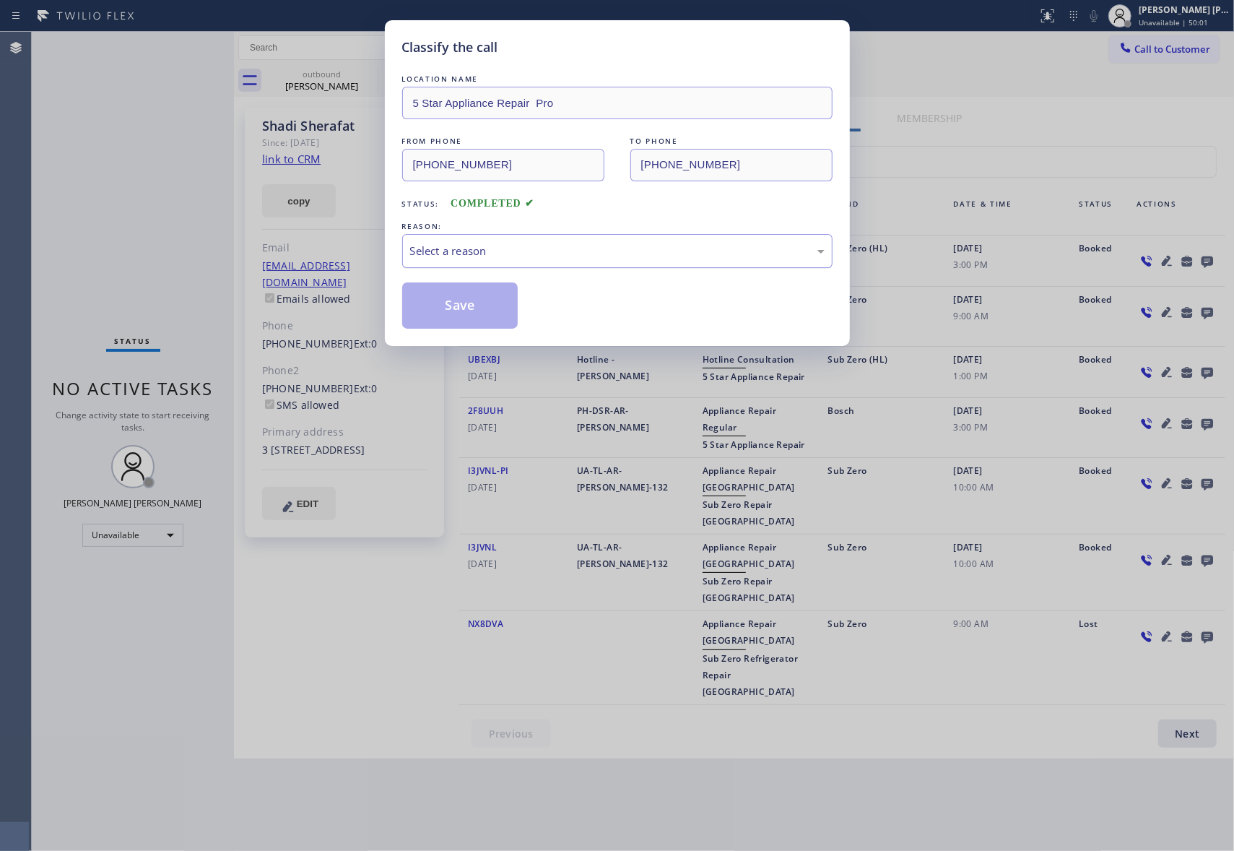
click at [503, 241] on div "Select a reason" at bounding box center [617, 251] width 430 height 34
click at [485, 304] on button "Save" at bounding box center [460, 305] width 116 height 46
click at [354, 59] on div "Classify the call LOCATION NAME 5 Star Appliance Repair Pro FROM PHONE (888) 47…" at bounding box center [617, 425] width 1234 height 851
click at [370, 70] on icon at bounding box center [368, 73] width 17 height 17
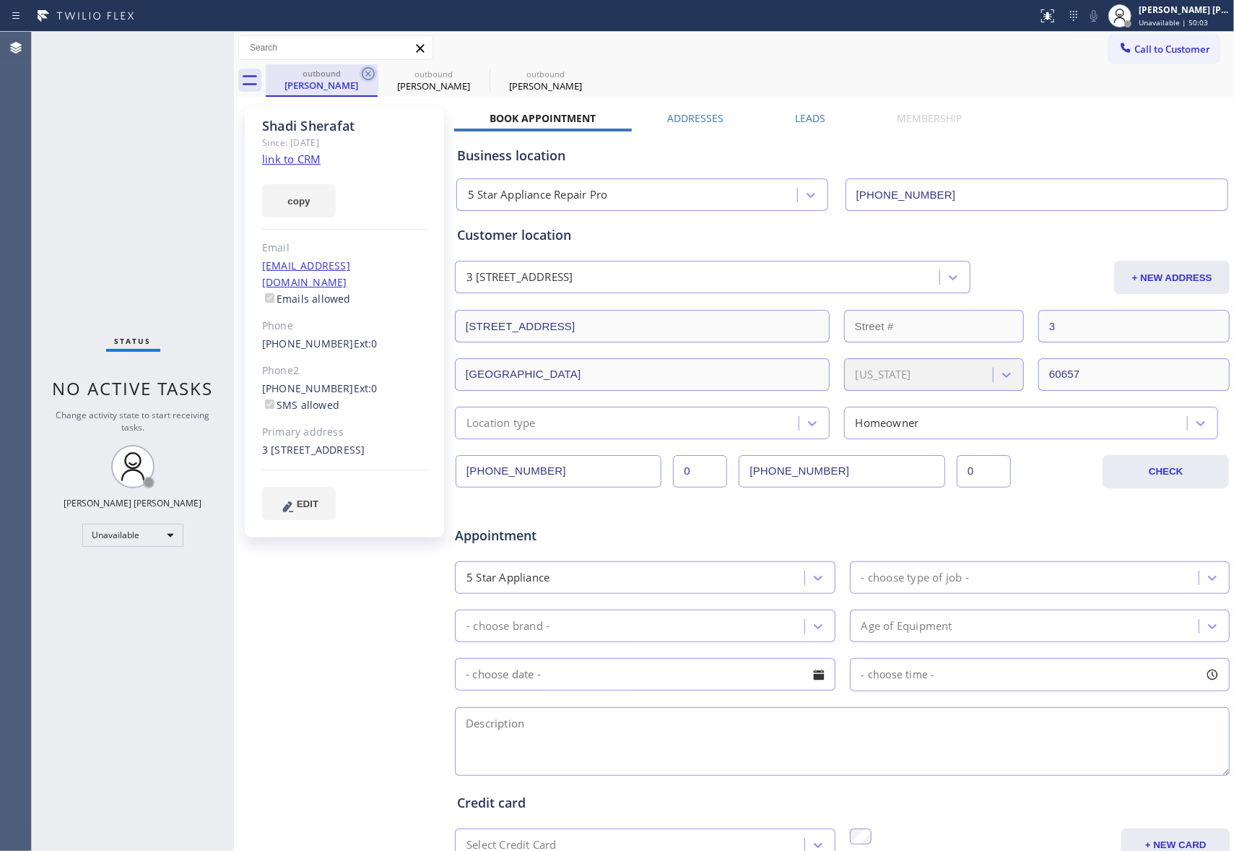
click at [370, 71] on icon at bounding box center [368, 73] width 13 height 13
click at [0, 0] on icon at bounding box center [0, 0] width 0 height 0
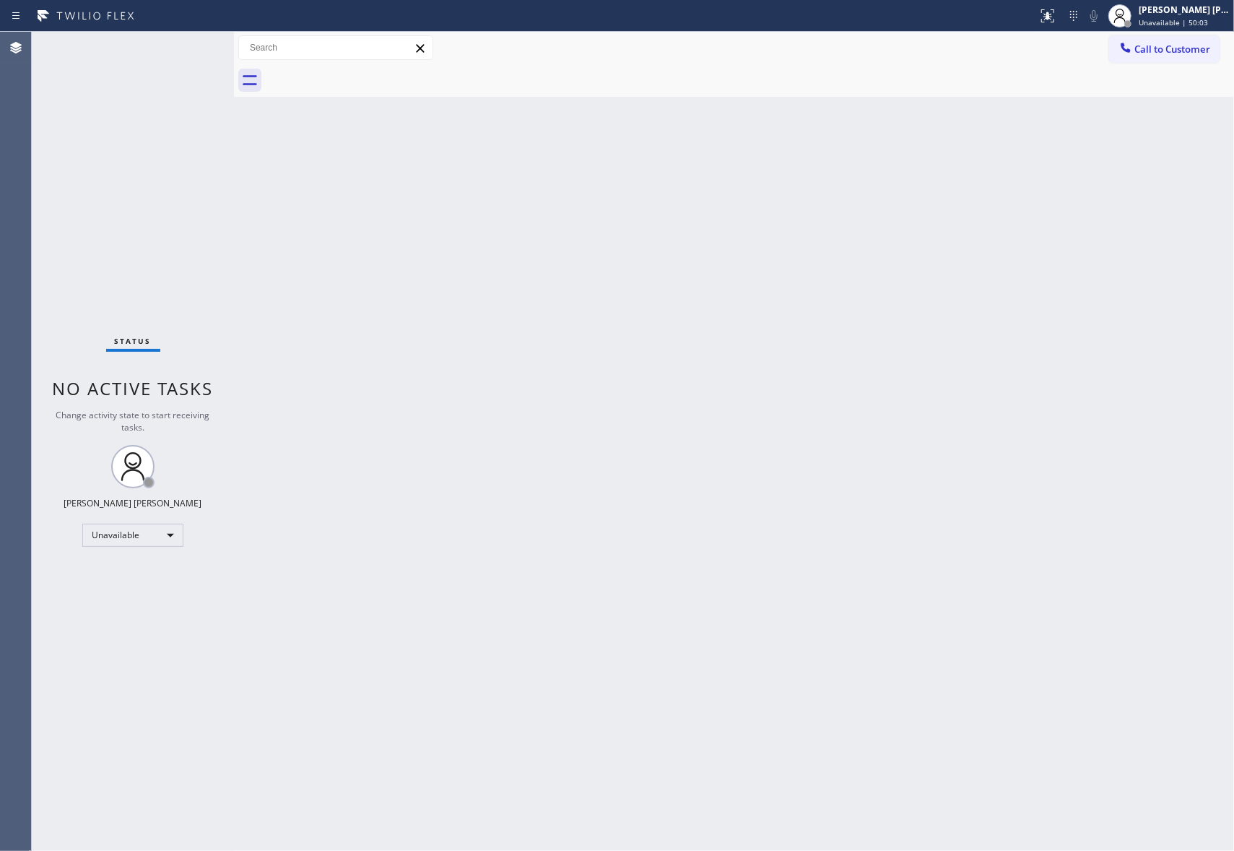
click at [370, 71] on div at bounding box center [750, 80] width 968 height 32
click at [370, 72] on div at bounding box center [750, 80] width 968 height 32
click at [1210, 58] on button "Call to Customer" at bounding box center [1164, 48] width 110 height 27
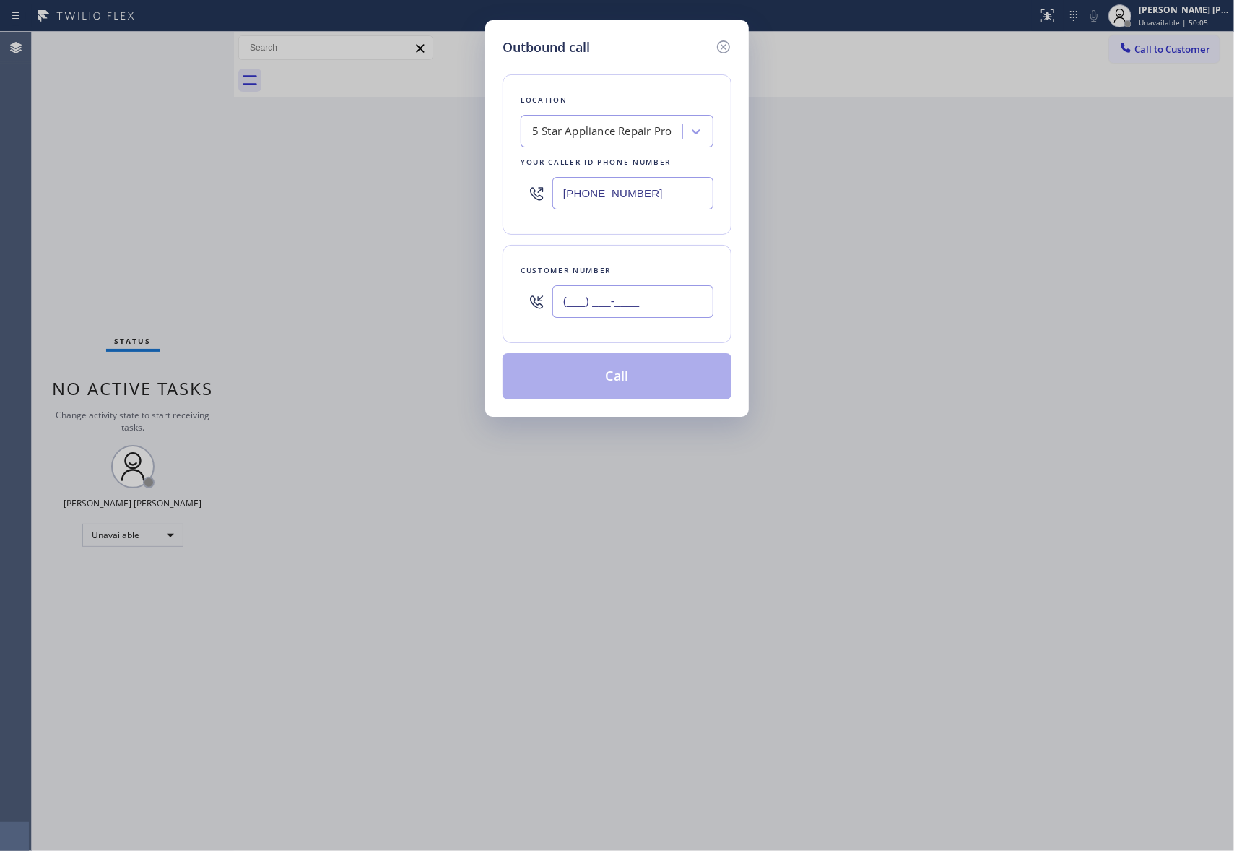
click at [665, 287] on input "(___) ___-____" at bounding box center [632, 301] width 161 height 32
paste input "217) 417-6562"
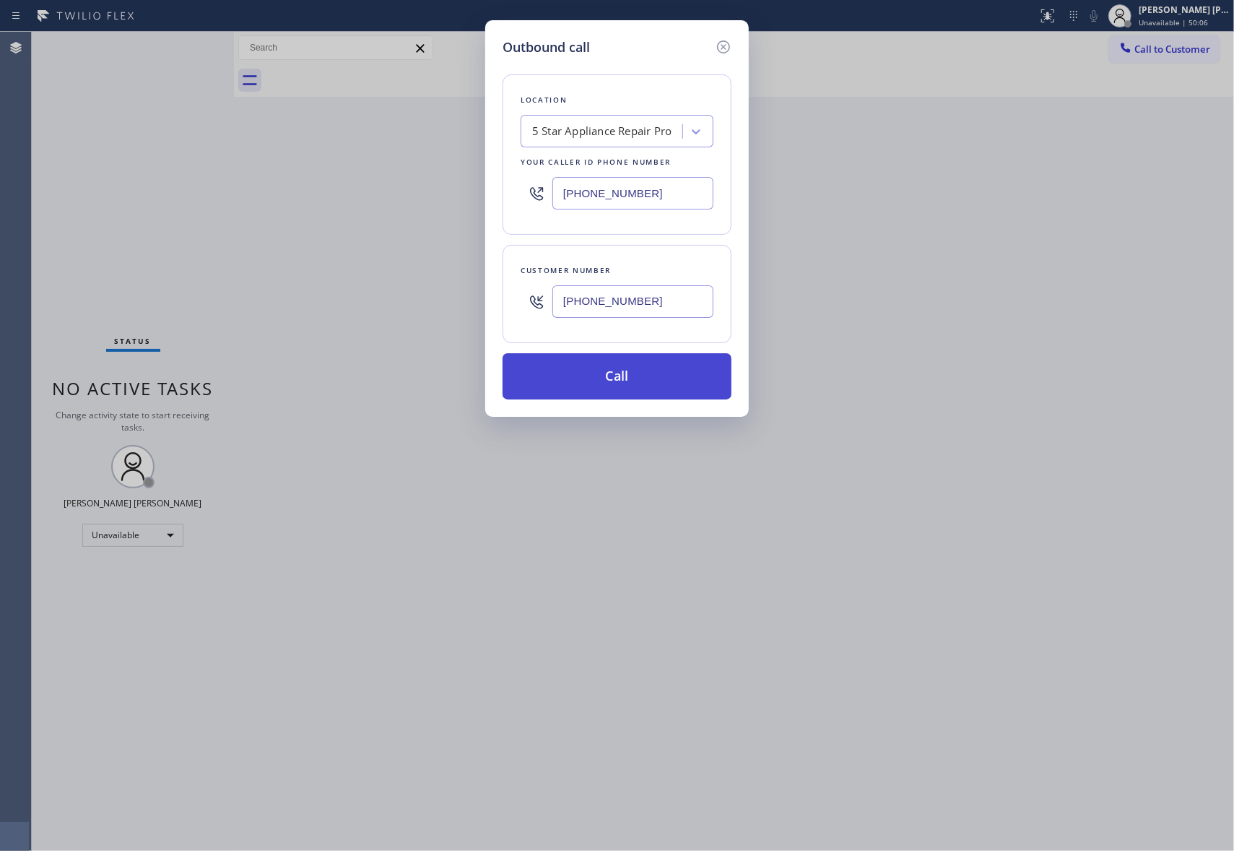
type input "(217) 417-6562"
click at [663, 376] on button "Call" at bounding box center [617, 376] width 229 height 46
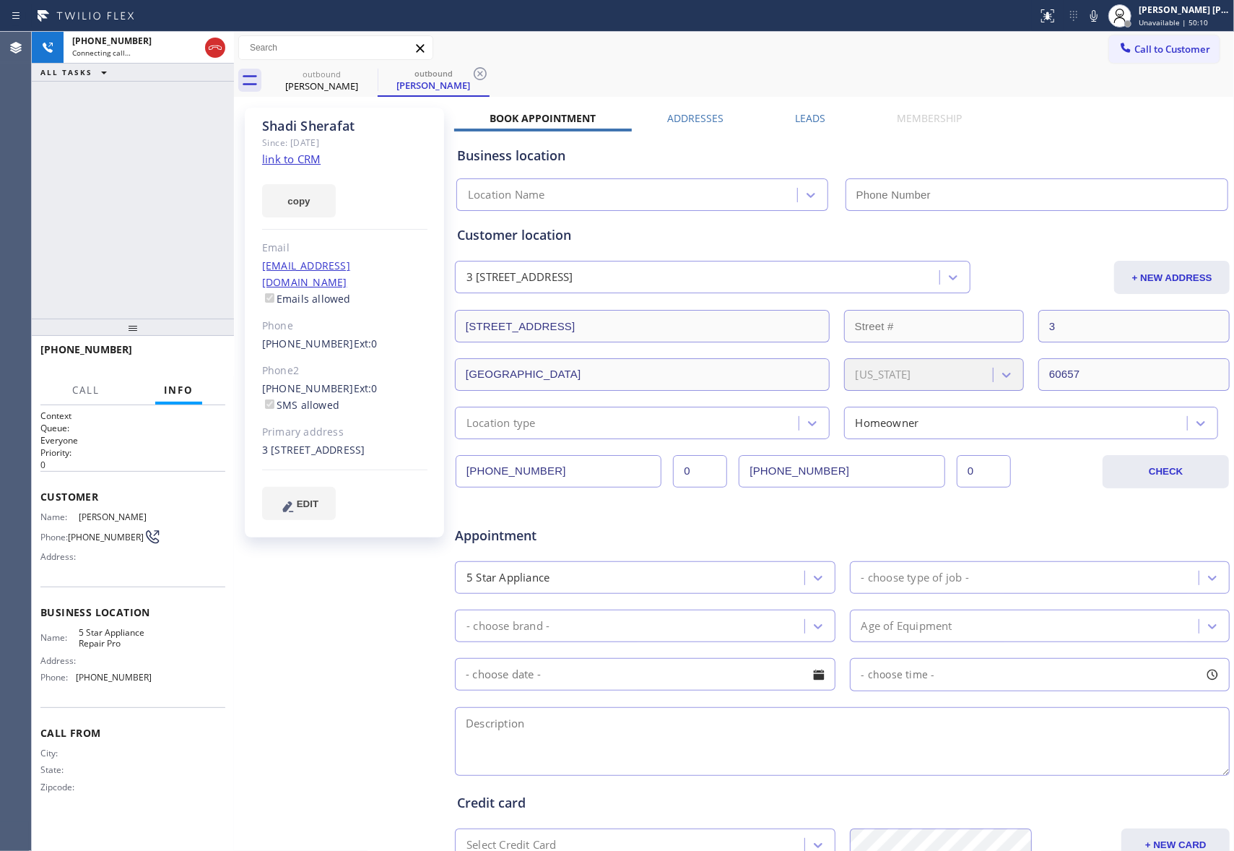
type input "[PHONE_NUMBER]"
click at [220, 47] on icon at bounding box center [215, 47] width 17 height 17
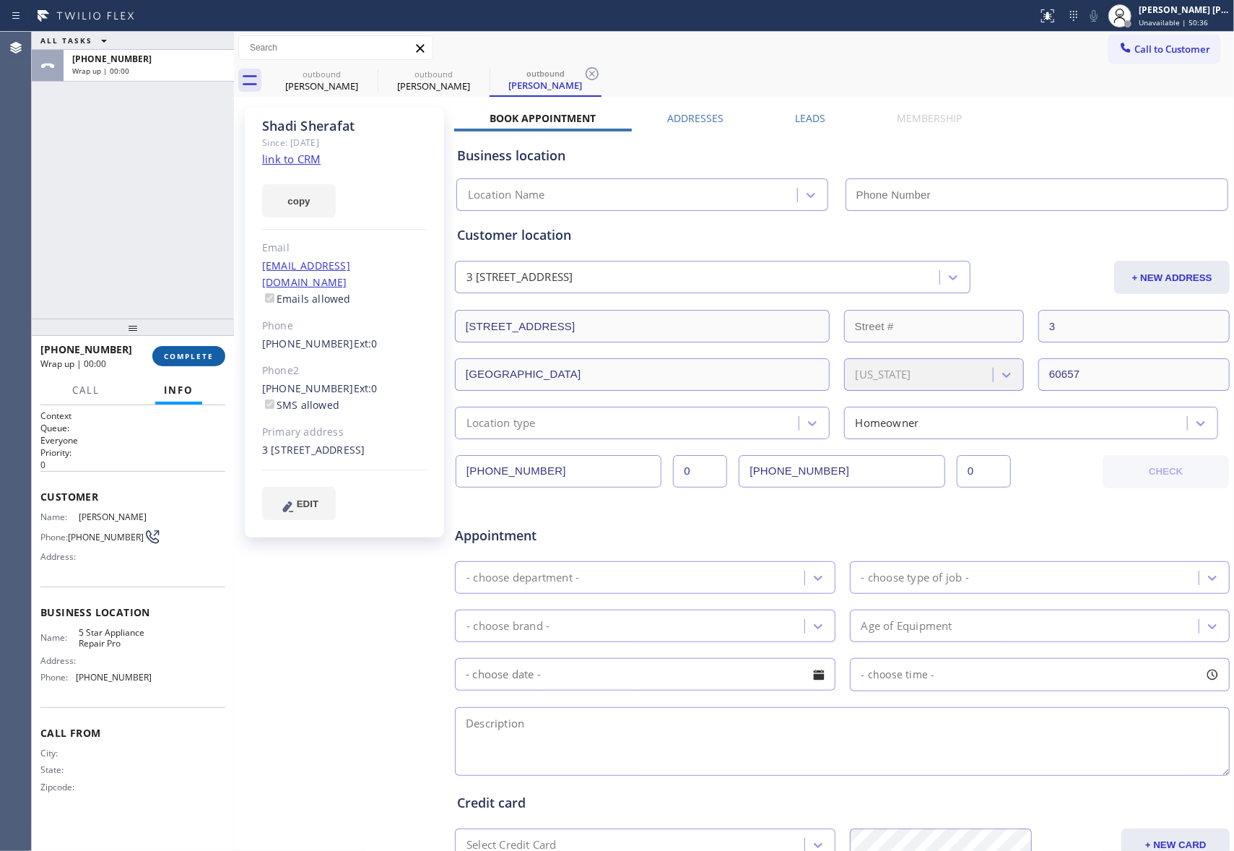
type input "[PHONE_NUMBER]"
click at [195, 359] on span "COMPLETE" at bounding box center [189, 356] width 50 height 10
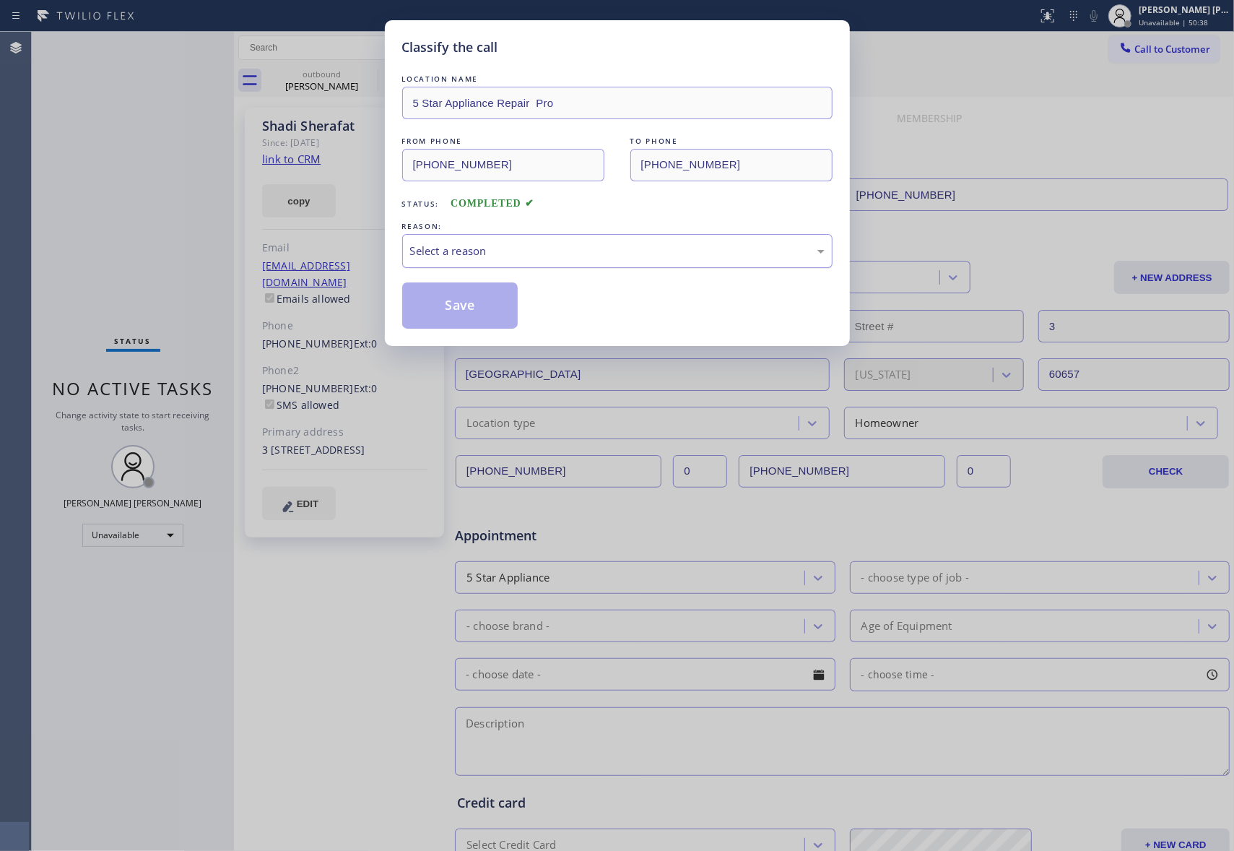
click at [479, 251] on div "Select a reason" at bounding box center [617, 251] width 414 height 17
click at [451, 301] on button "Save" at bounding box center [460, 305] width 116 height 46
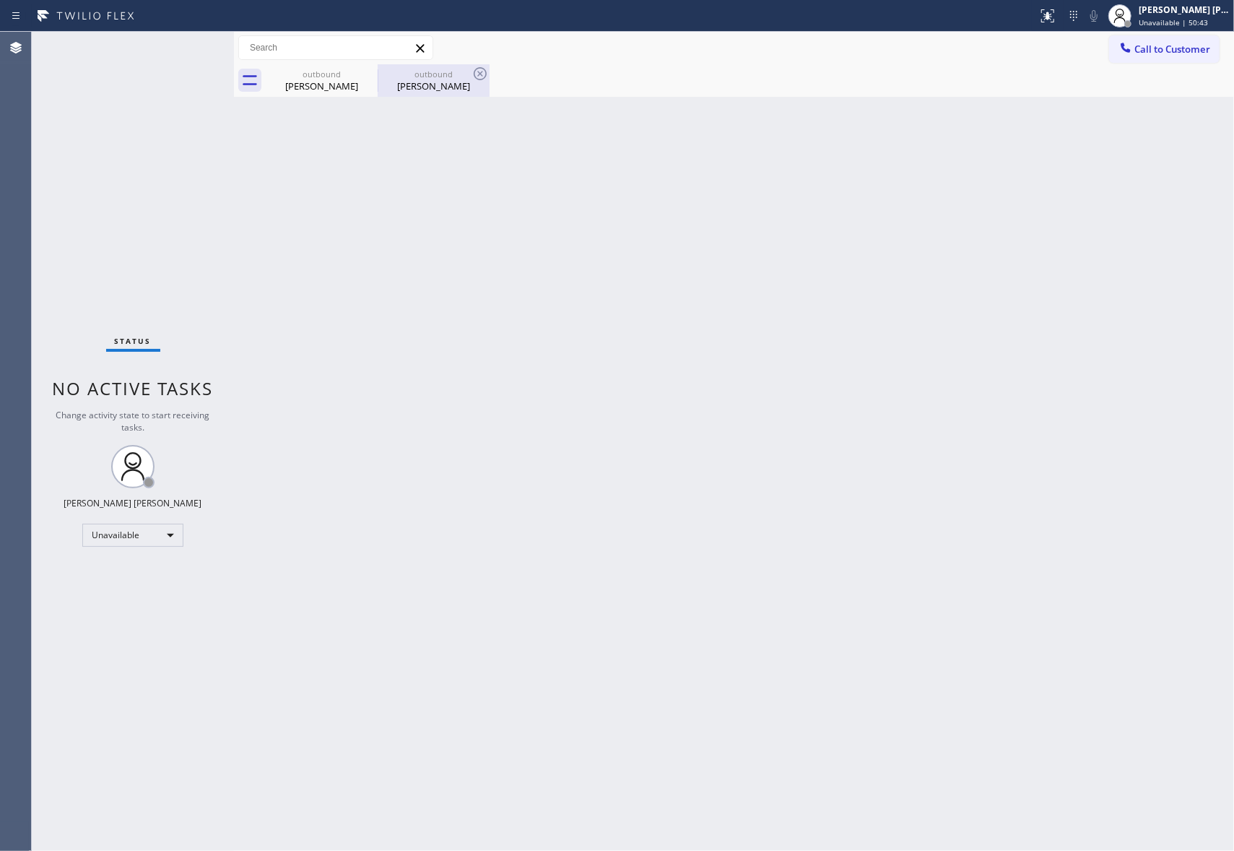
click at [378, 84] on div at bounding box center [378, 80] width 1 height 23
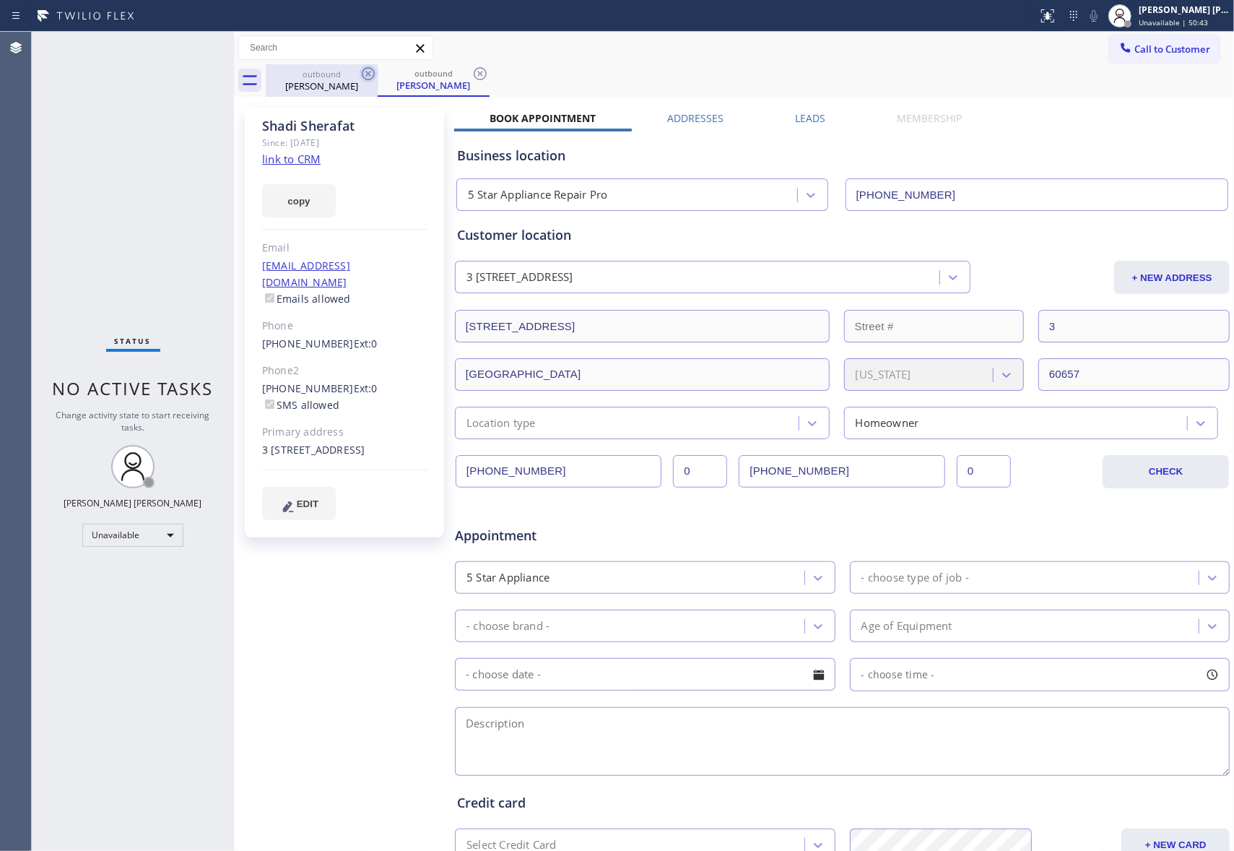
click at [363, 67] on icon at bounding box center [368, 73] width 17 height 17
click at [365, 76] on icon at bounding box center [368, 73] width 13 height 13
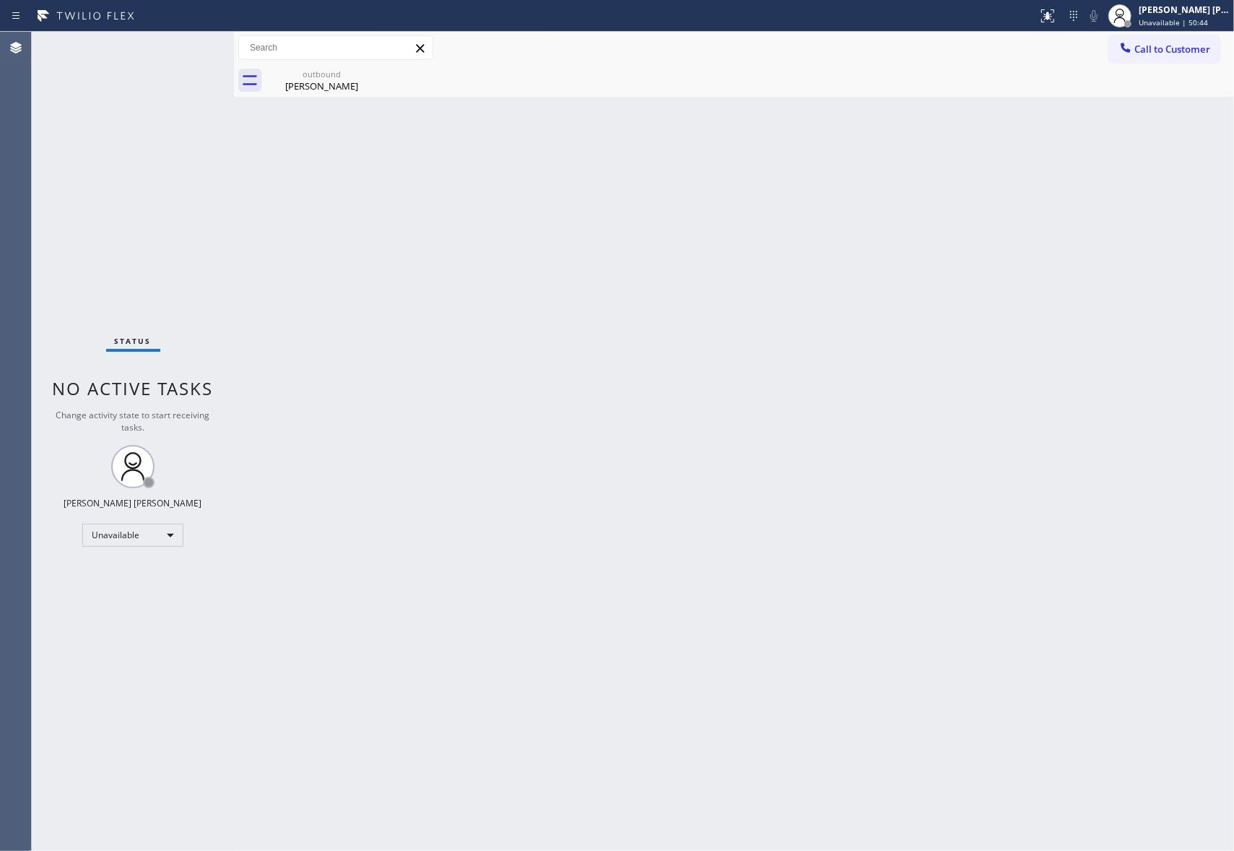
click at [365, 76] on div "outbound Shadi Sherafat" at bounding box center [322, 80] width 112 height 32
click at [0, 0] on icon at bounding box center [0, 0] width 0 height 0
click at [1186, 52] on span "Call to Customer" at bounding box center [1172, 49] width 76 height 13
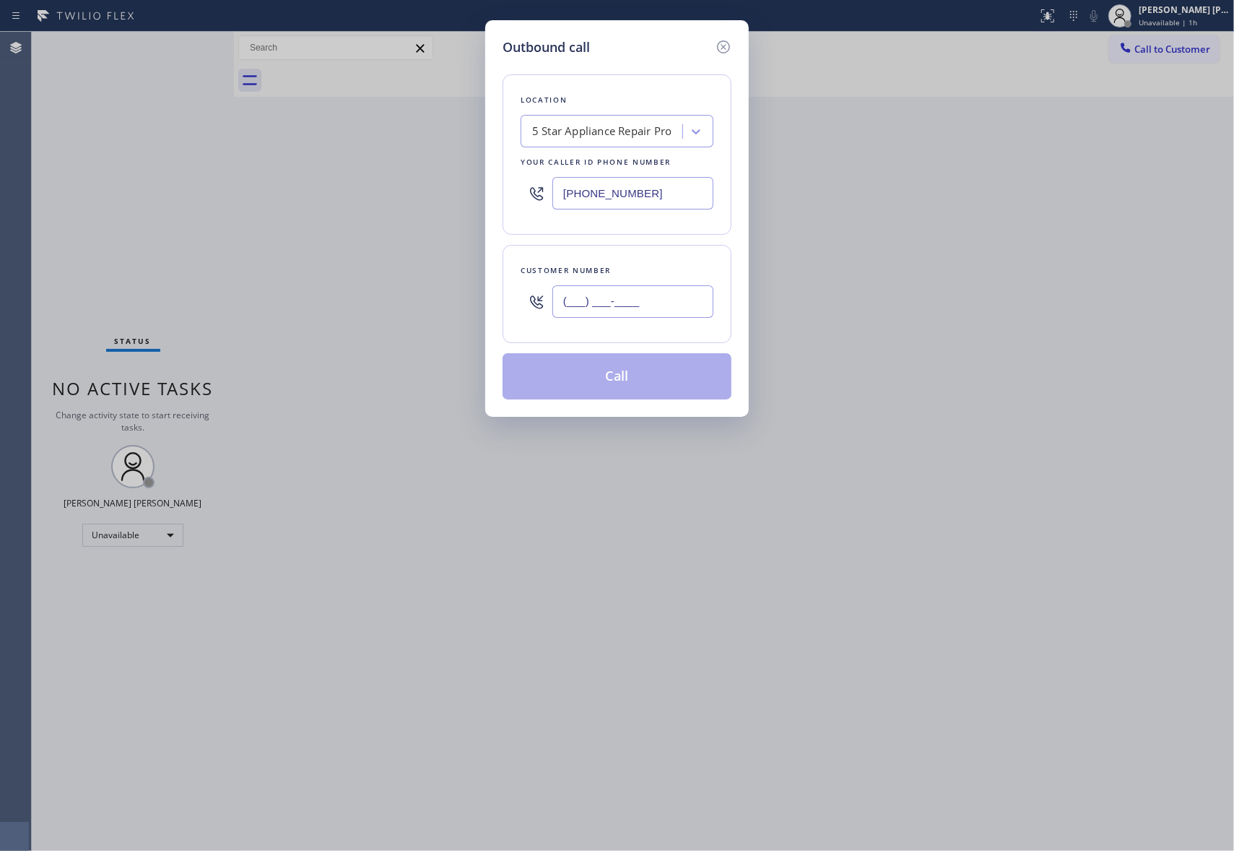
click at [666, 298] on input "(___) ___-____" at bounding box center [632, 301] width 161 height 32
paste input "626) 991-0723"
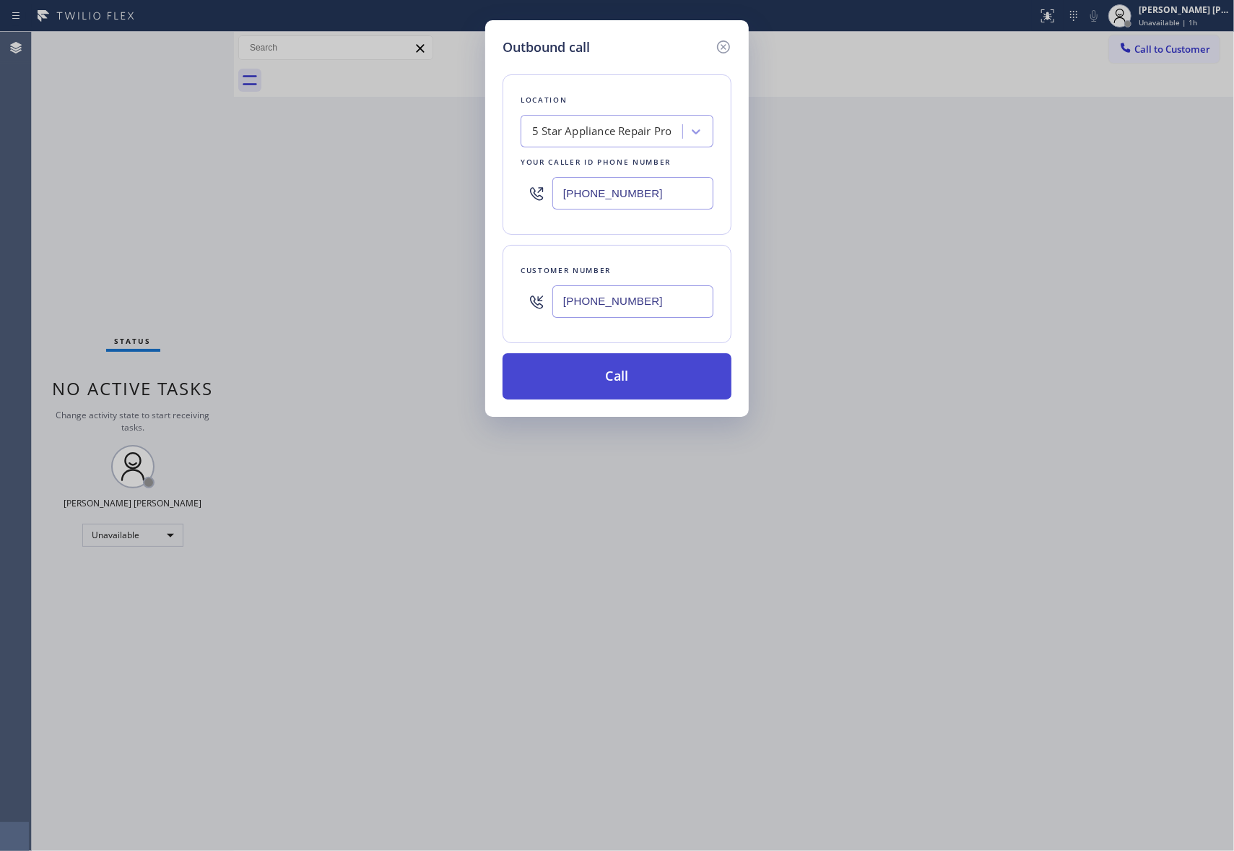
type input "(626) 991-0723"
click at [674, 381] on button "Call" at bounding box center [617, 376] width 229 height 46
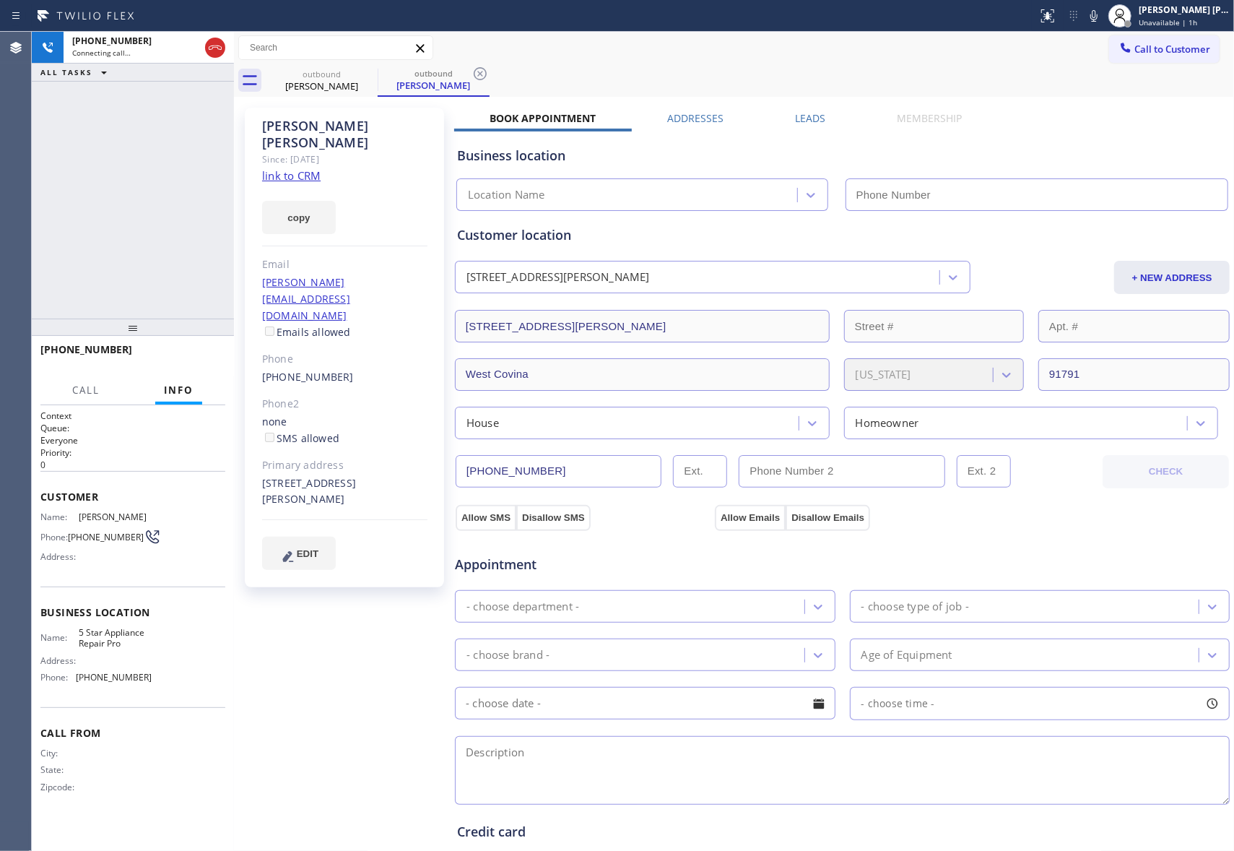
click at [810, 105] on div "Chris Michael Since: 20 may 2020 link to CRM copy Email chrismichaels@earthlink…" at bounding box center [734, 582] width 993 height 965
click at [807, 113] on label "Leads" at bounding box center [810, 118] width 30 height 14
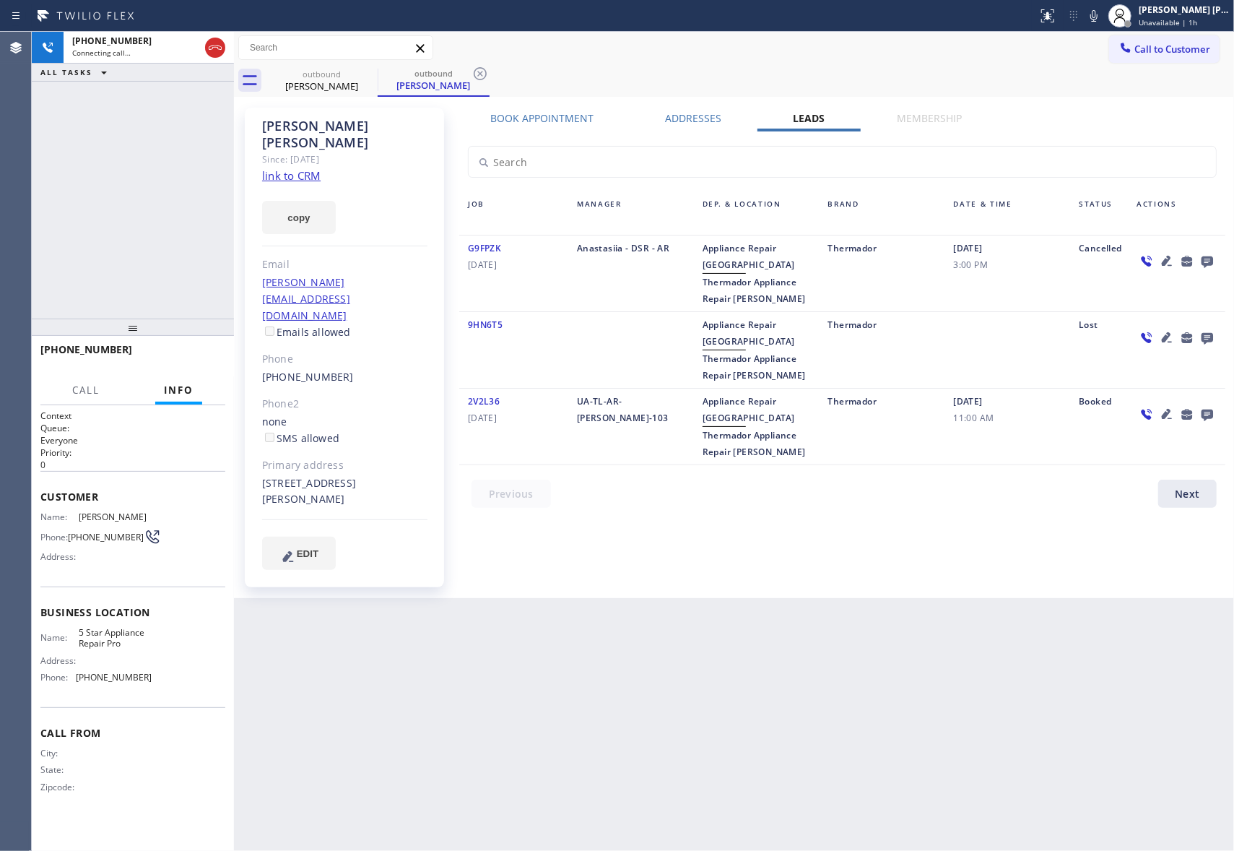
click at [1171, 256] on icon at bounding box center [1166, 260] width 17 height 17
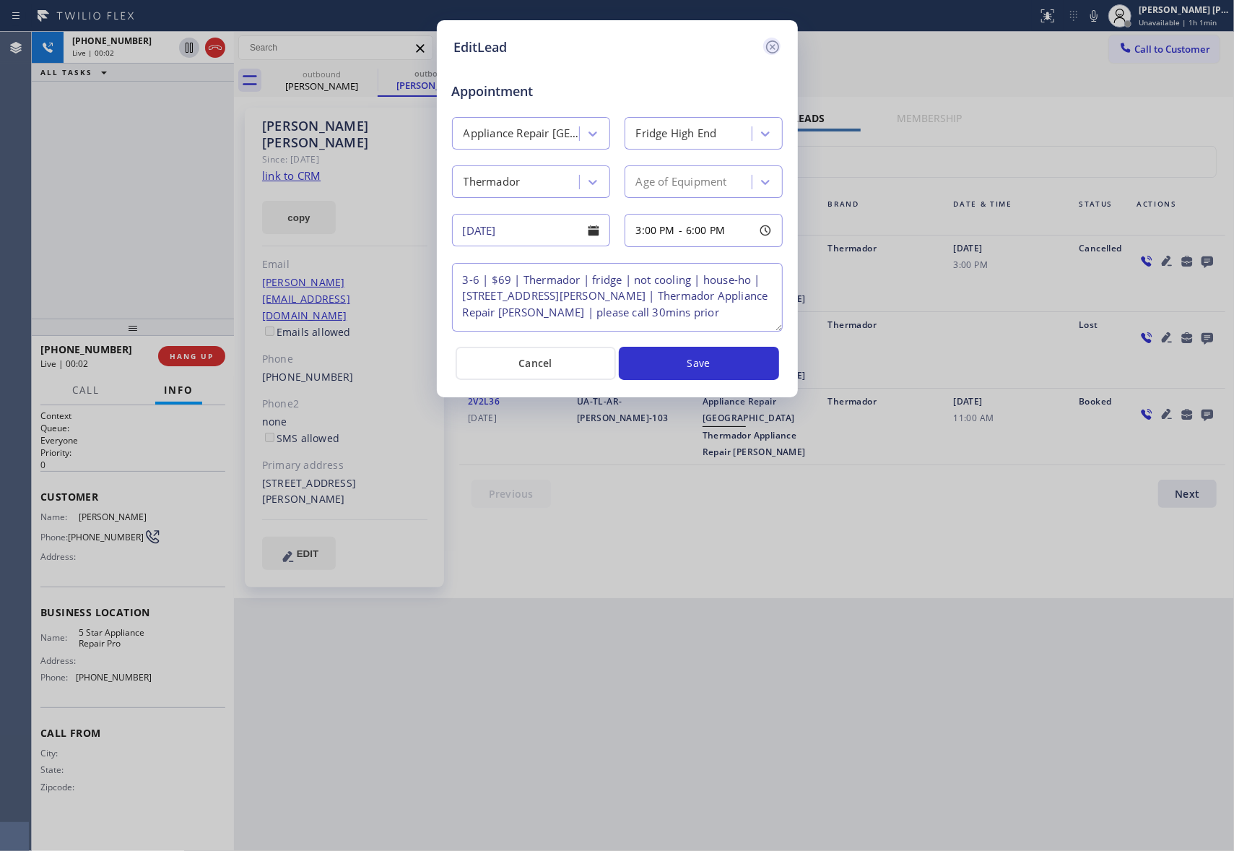
click at [770, 43] on icon at bounding box center [772, 46] width 17 height 17
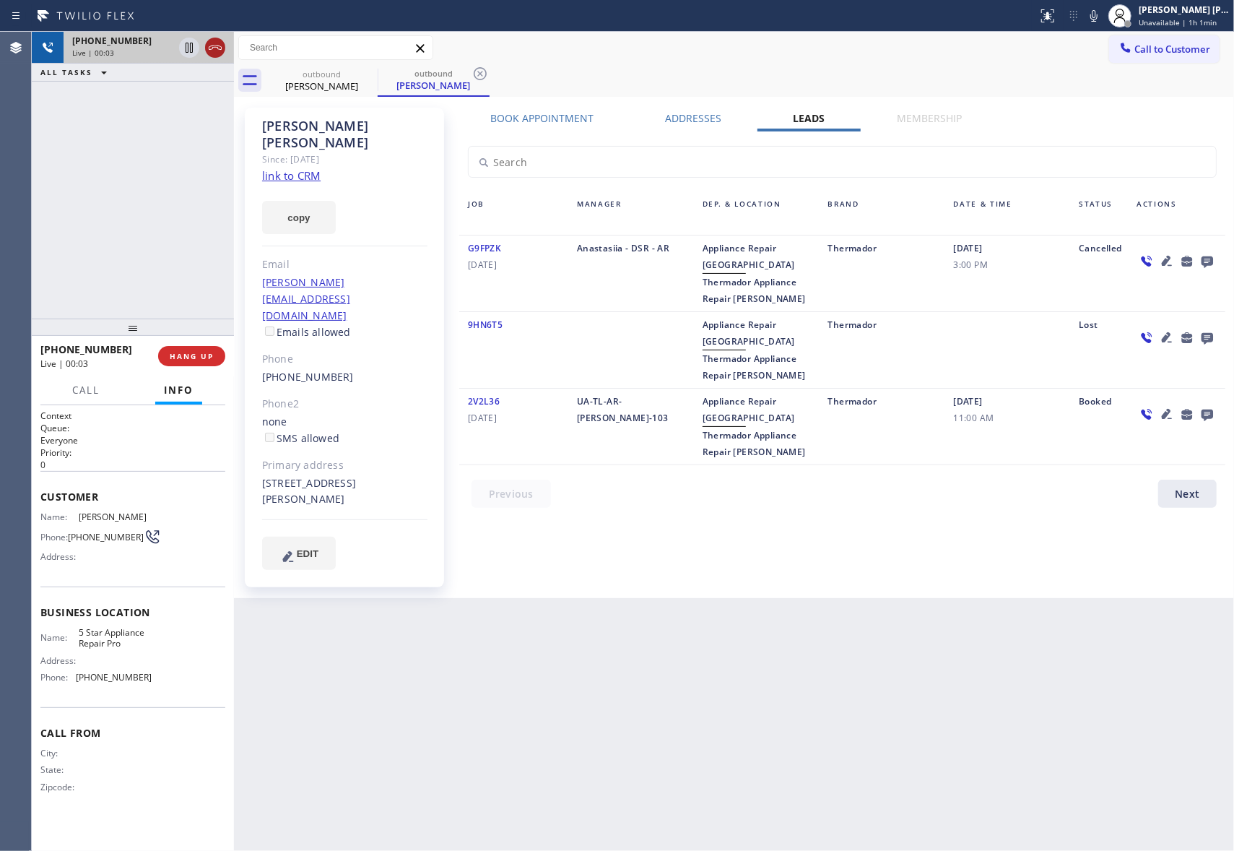
click at [218, 48] on icon at bounding box center [215, 47] width 17 height 17
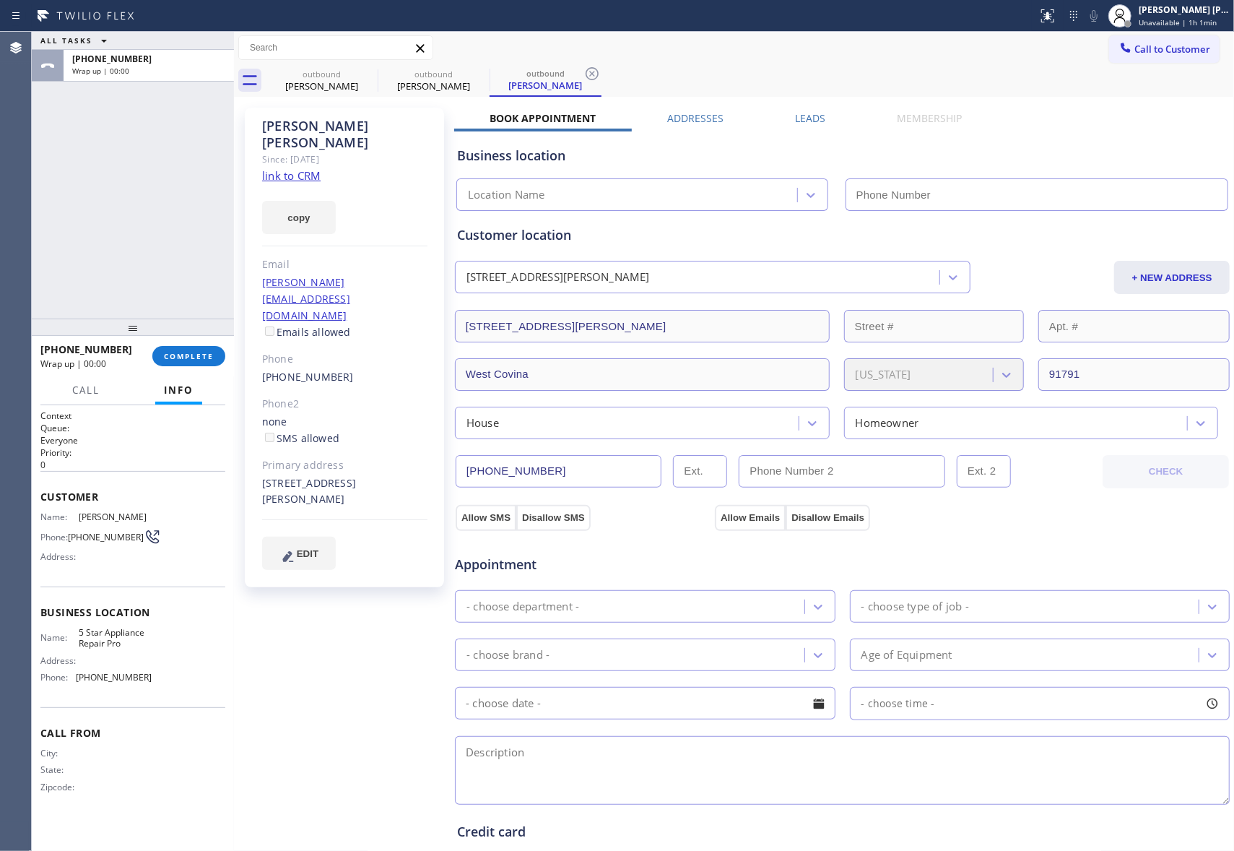
type input "[PHONE_NUMBER]"
click at [795, 120] on label "Leads" at bounding box center [810, 118] width 30 height 14
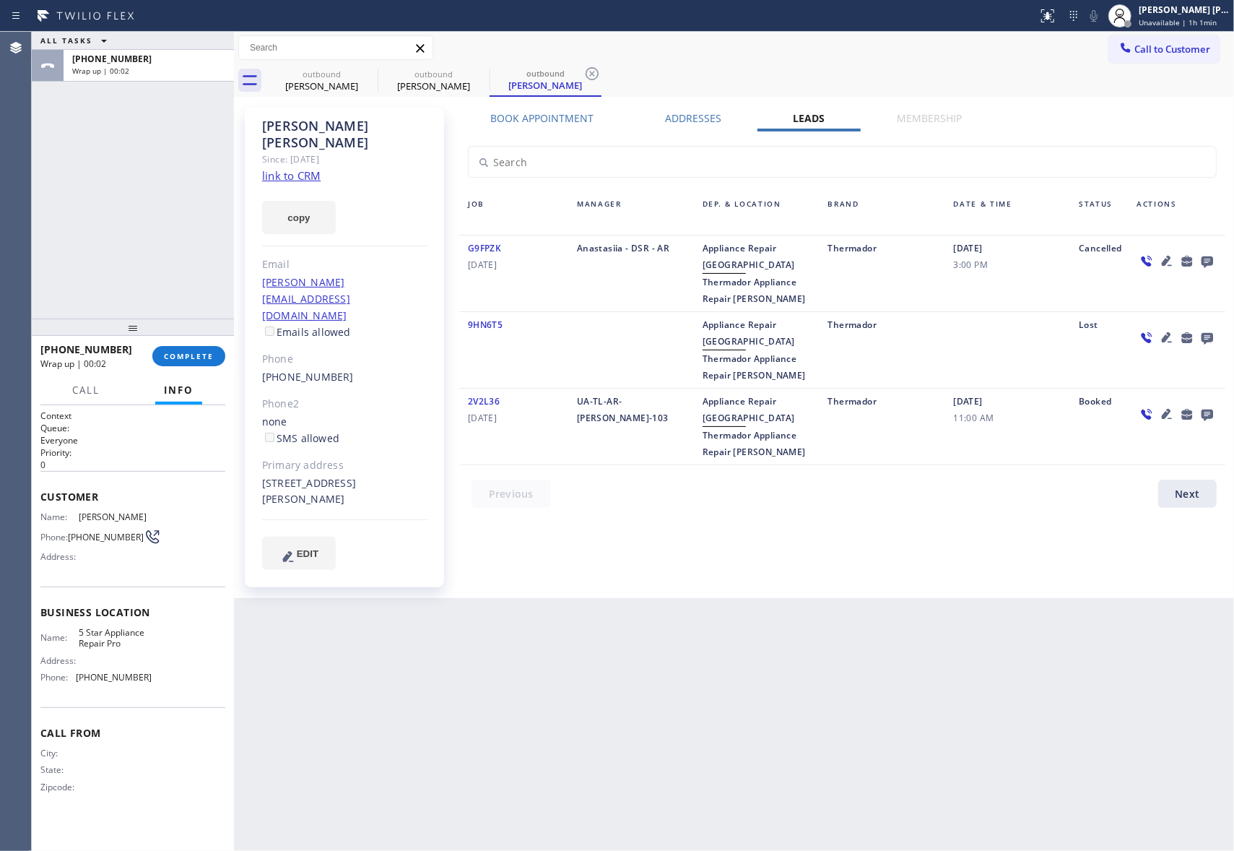
click at [1206, 254] on icon at bounding box center [1207, 261] width 17 height 18
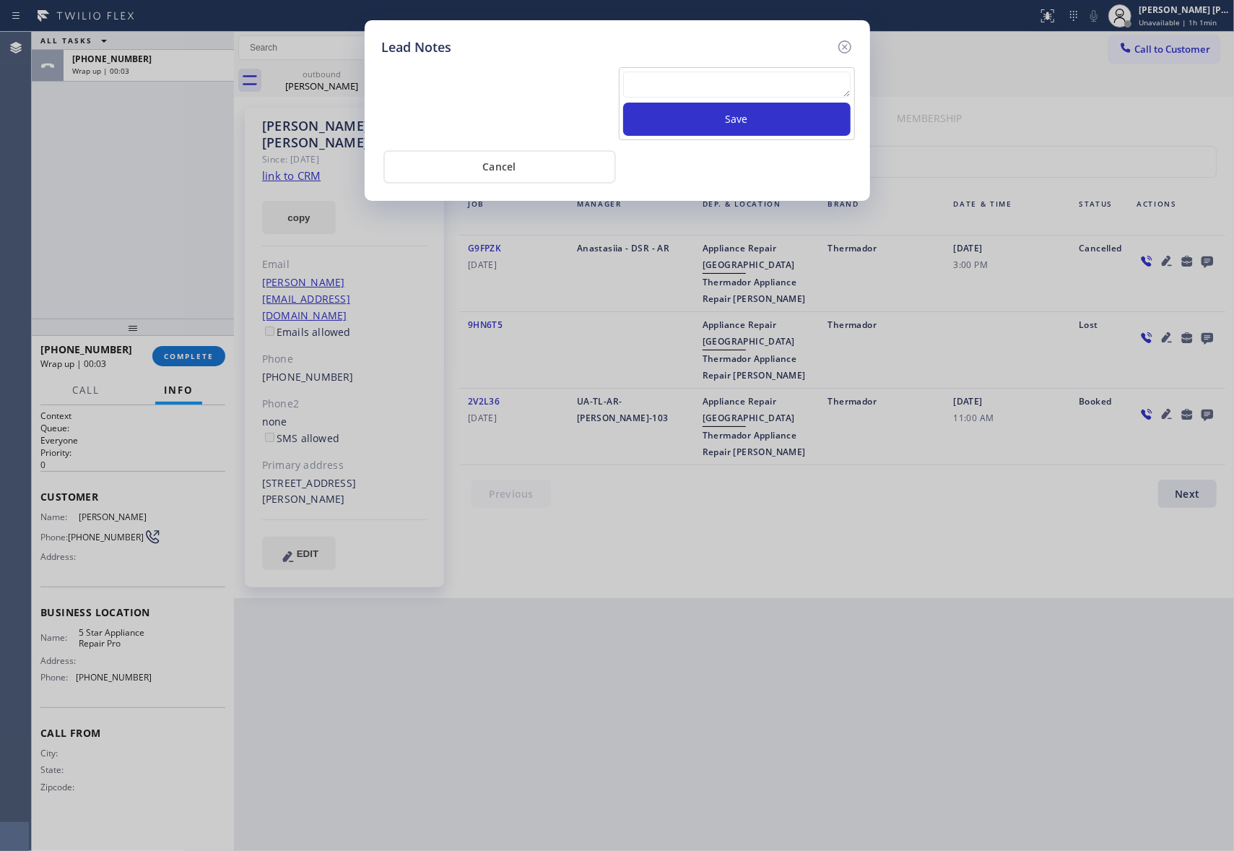
click at [747, 88] on textarea at bounding box center [736, 84] width 227 height 26
paste textarea "VM | please transfer if cx calls back"
type textarea "VM | please transfer if cx calls back"
click at [777, 122] on button "Save" at bounding box center [736, 119] width 227 height 33
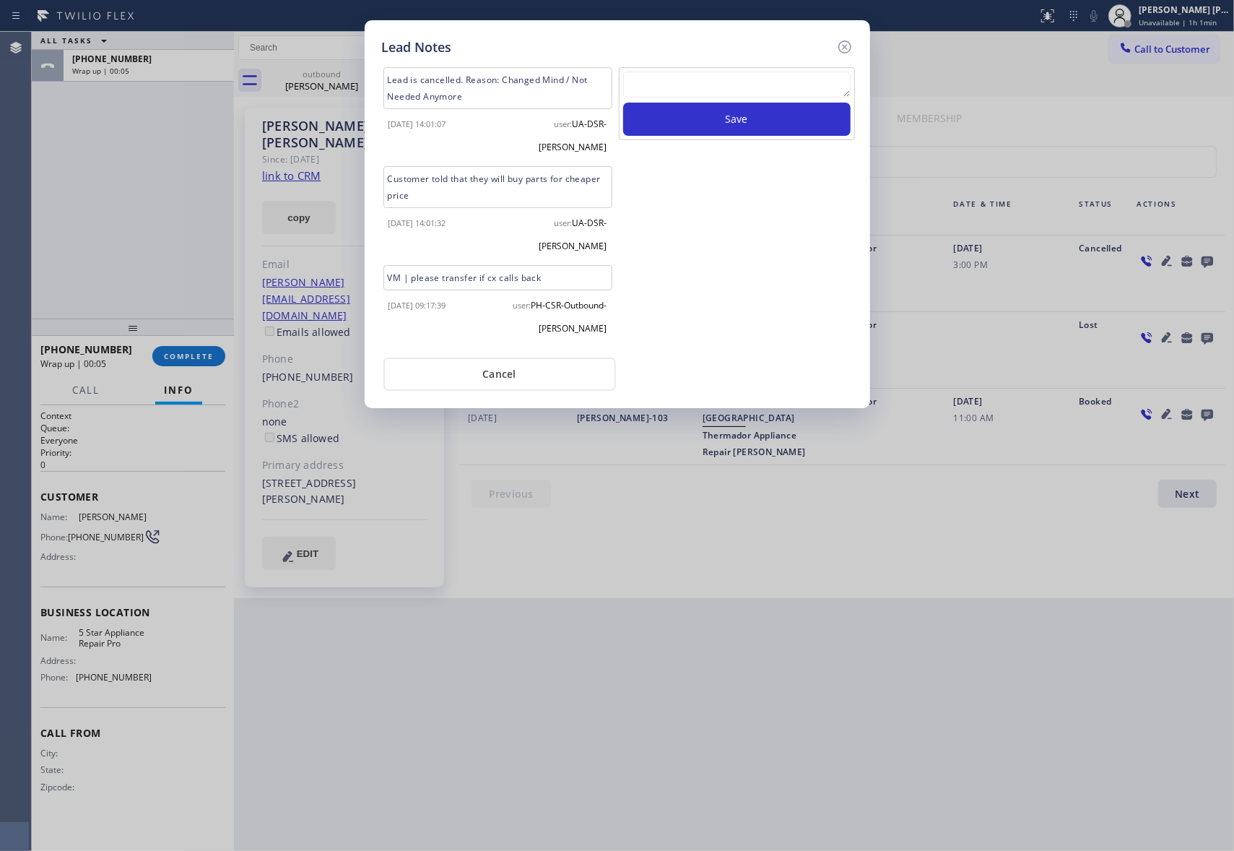
drag, startPoint x: 845, startPoint y: 43, endPoint x: 765, endPoint y: 78, distance: 86.7
click at [843, 43] on icon at bounding box center [844, 46] width 17 height 17
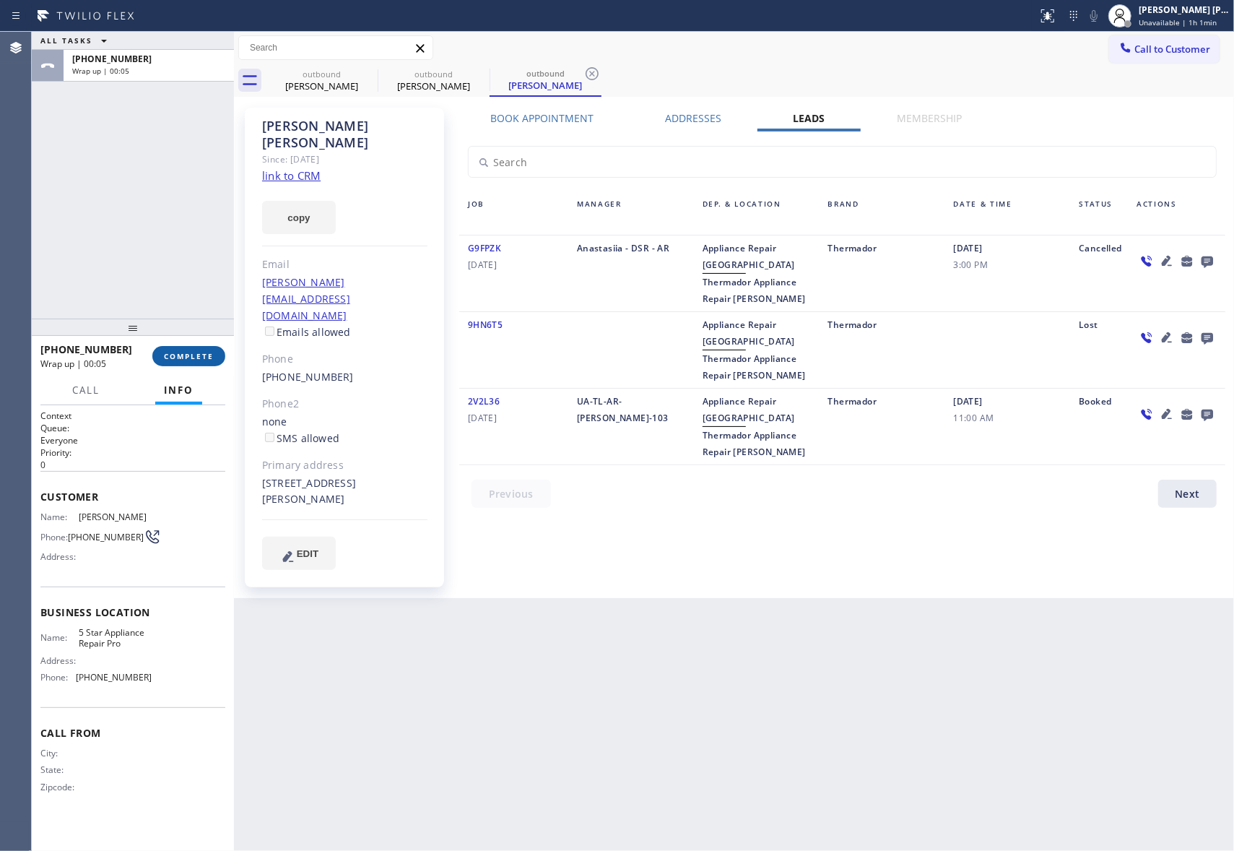
click at [200, 360] on span "COMPLETE" at bounding box center [189, 356] width 50 height 10
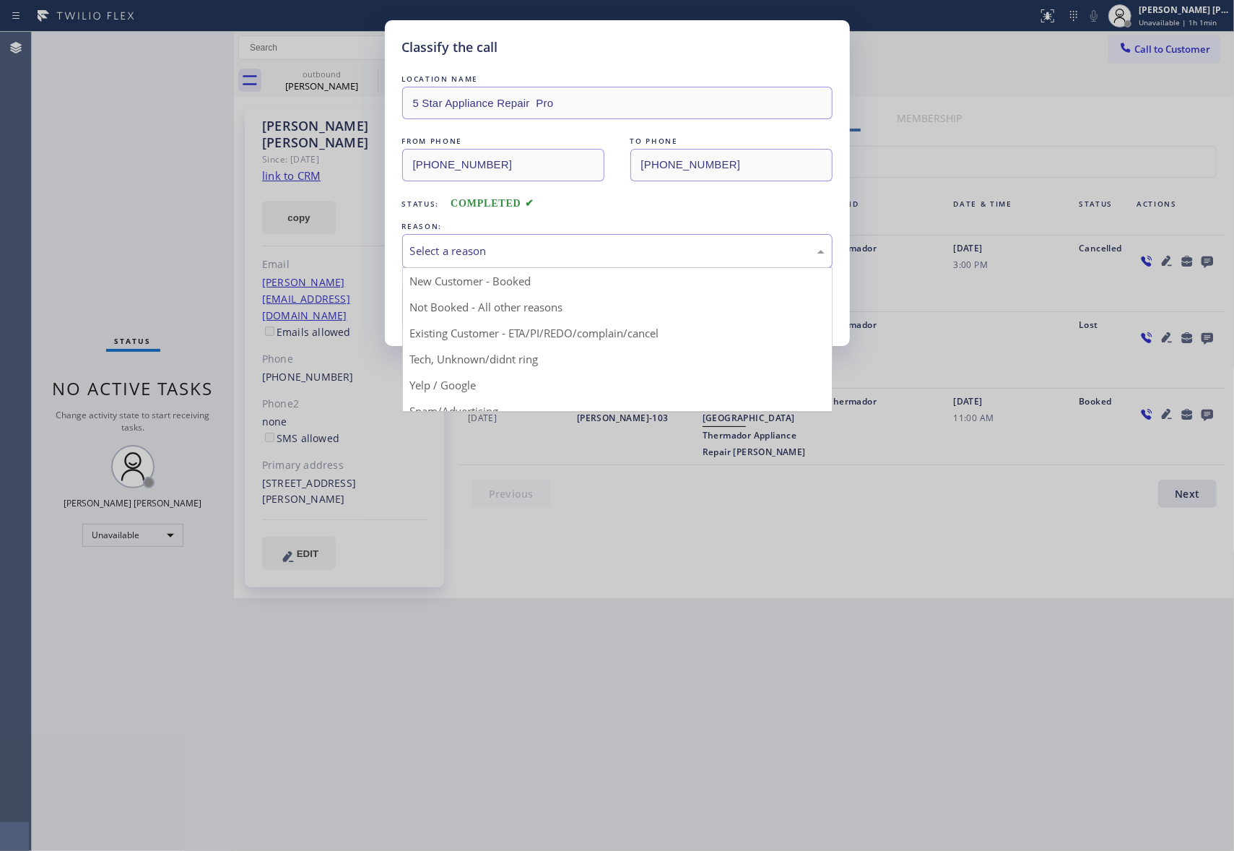
click at [588, 246] on div "Select a reason" at bounding box center [617, 251] width 414 height 17
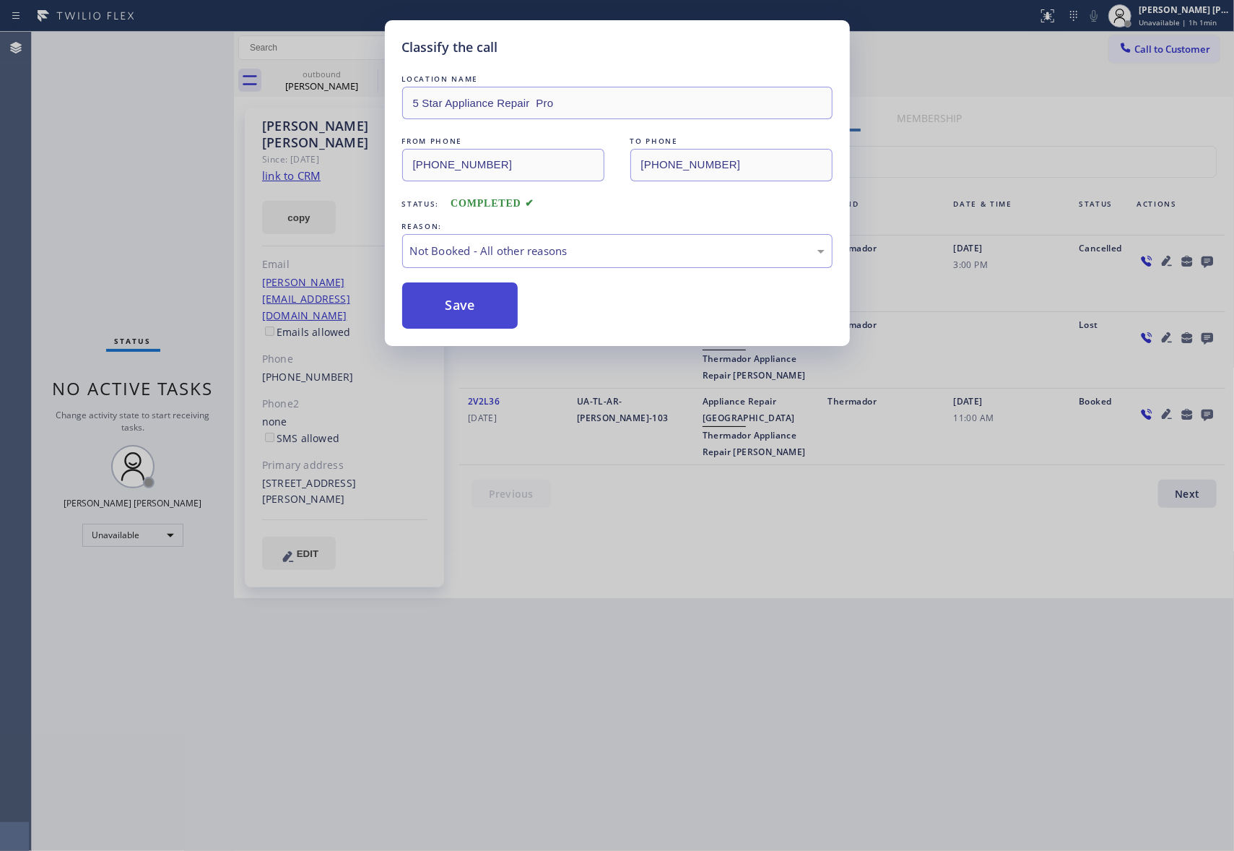
click at [461, 309] on button "Save" at bounding box center [460, 305] width 116 height 46
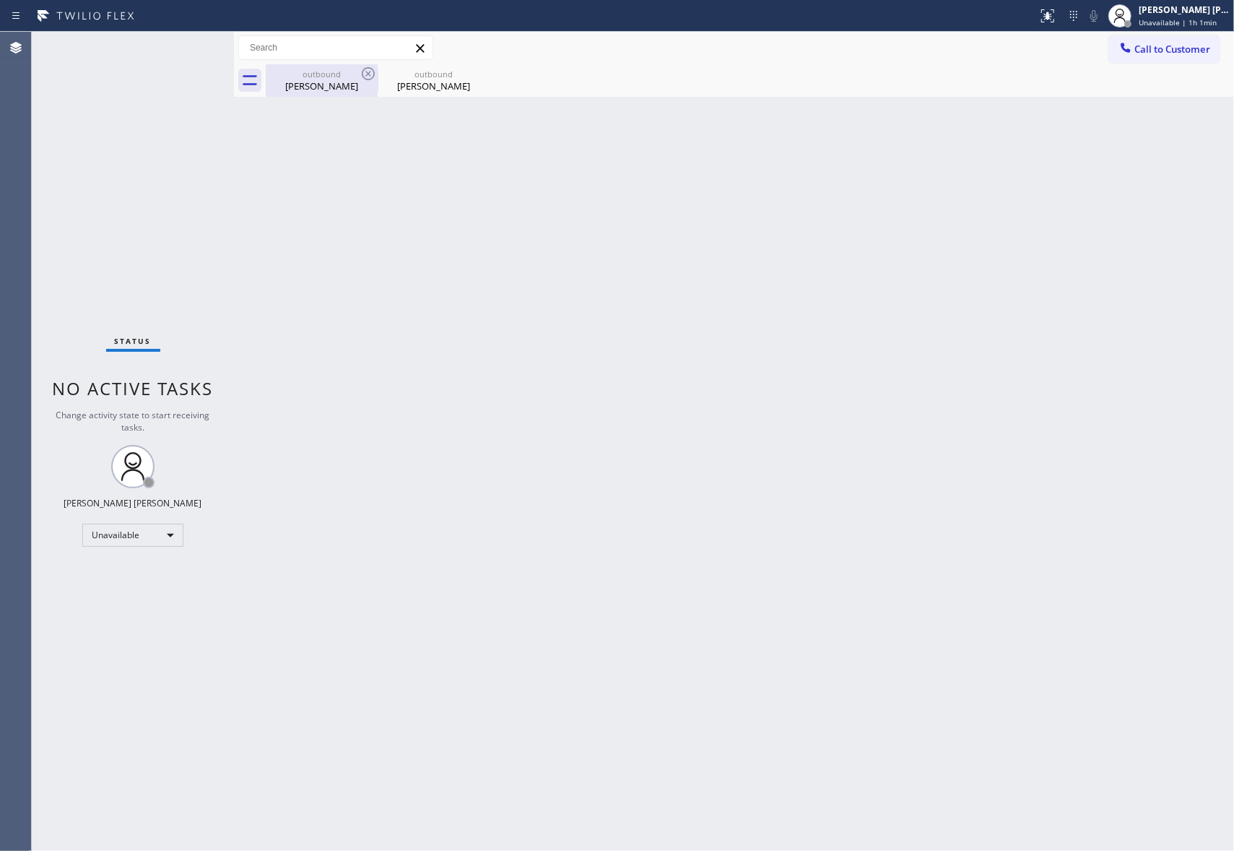
click at [344, 67] on div "outbound Chris Michael" at bounding box center [321, 80] width 109 height 32
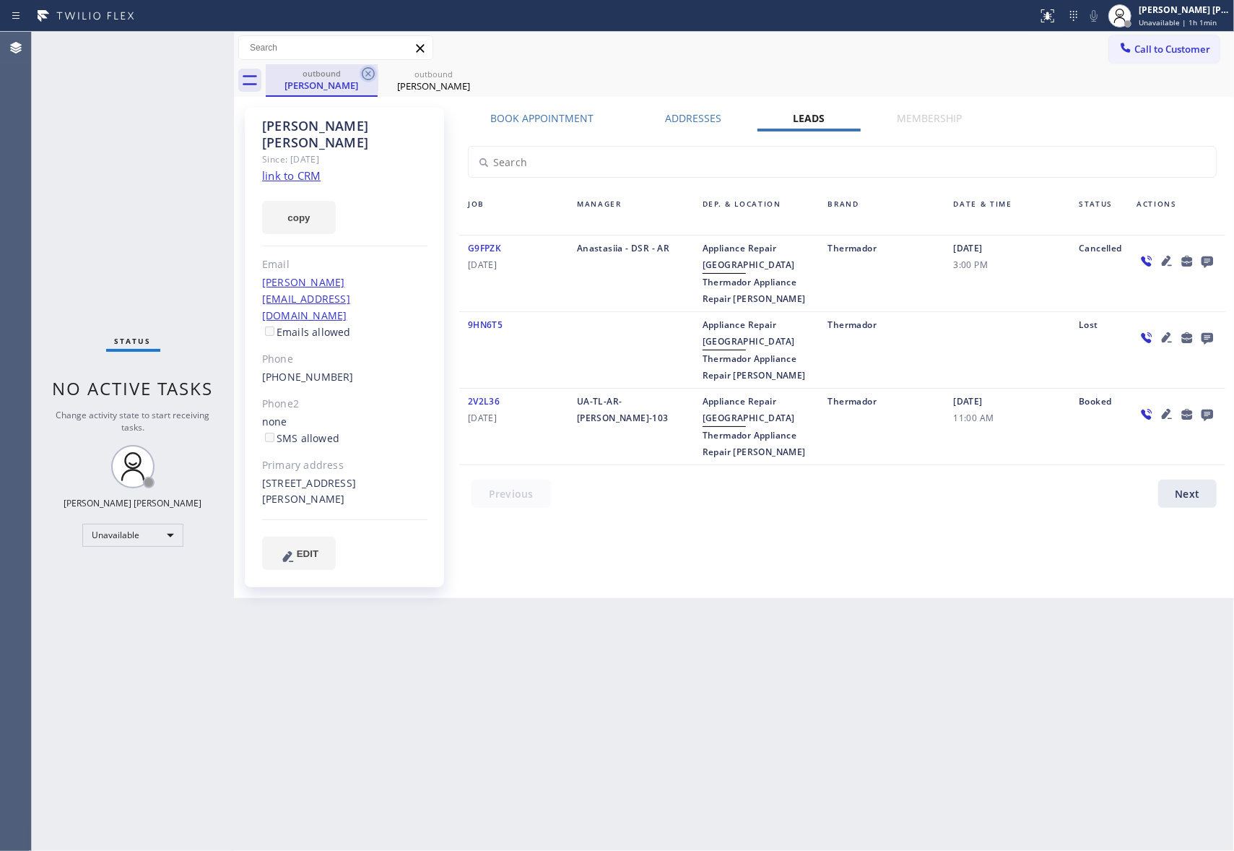
click at [367, 70] on icon at bounding box center [368, 73] width 17 height 17
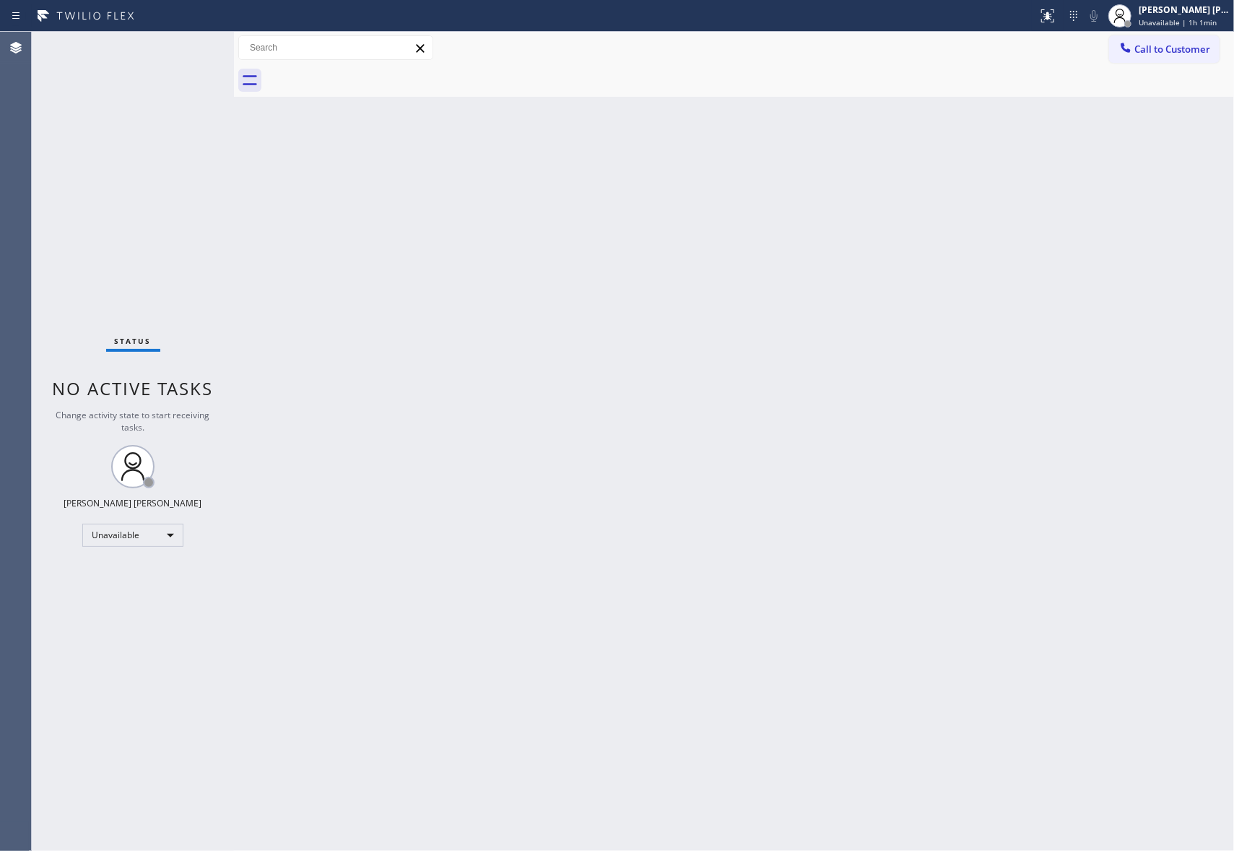
click at [367, 70] on div at bounding box center [750, 80] width 968 height 32
click at [367, 72] on div at bounding box center [750, 80] width 968 height 32
click at [1204, 50] on span "Call to Customer" at bounding box center [1172, 49] width 76 height 13
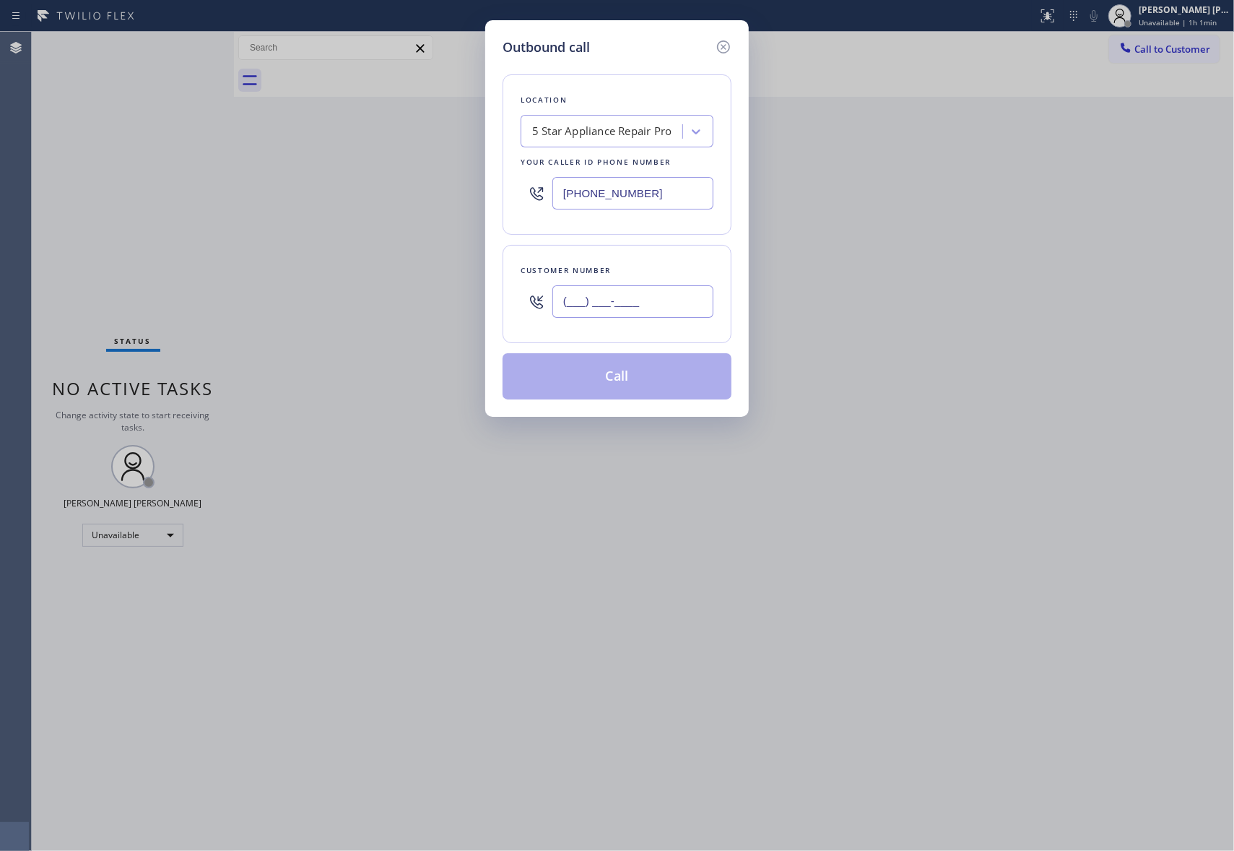
click at [673, 310] on input "(___) ___-____" at bounding box center [632, 301] width 161 height 32
paste input "833) 428-1709"
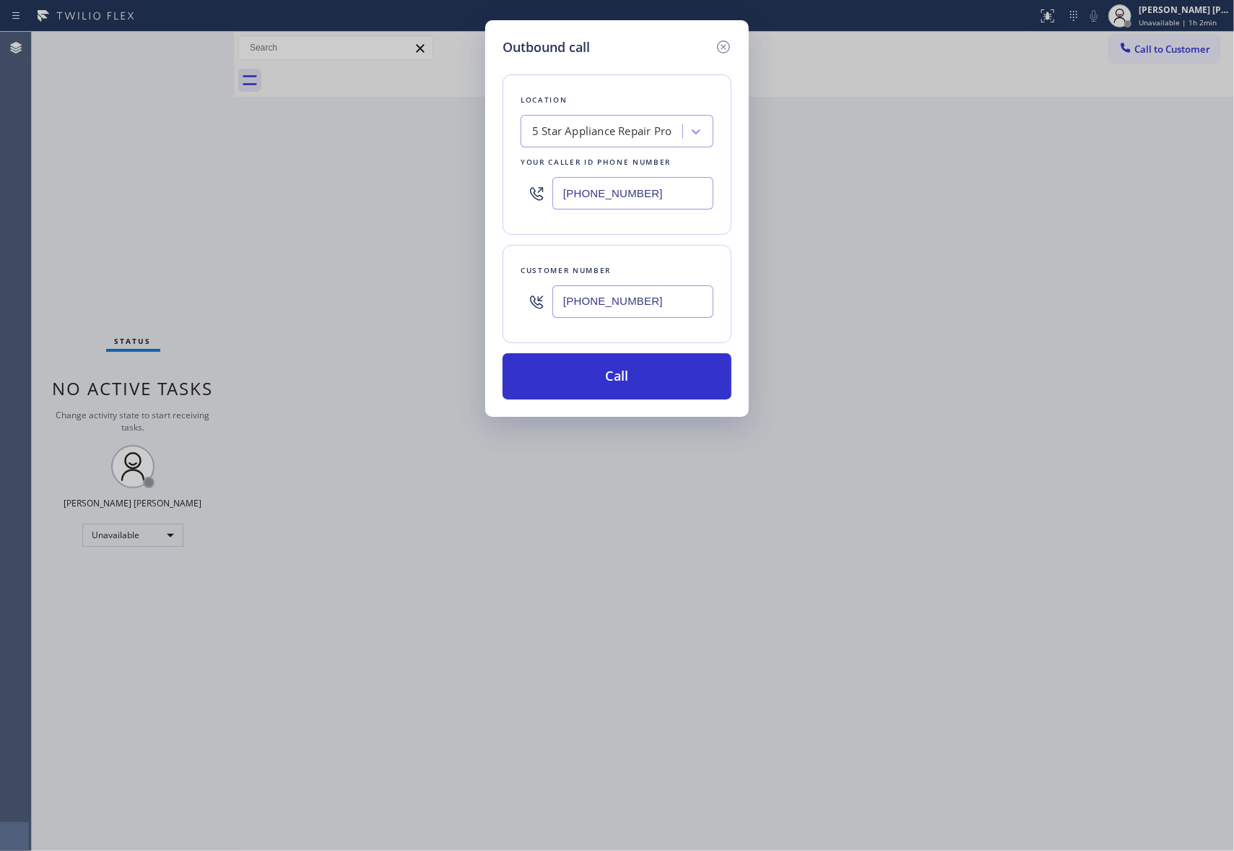
drag, startPoint x: 653, startPoint y: 305, endPoint x: 477, endPoint y: 307, distance: 175.5
click at [477, 307] on div "Outbound call Location 5 Star Appliance Repair Pro Your caller id phone number …" at bounding box center [617, 425] width 1234 height 851
paste input "909) 310-2440"
type input "(909) 310-2440"
drag, startPoint x: 624, startPoint y: 191, endPoint x: 407, endPoint y: 176, distance: 217.2
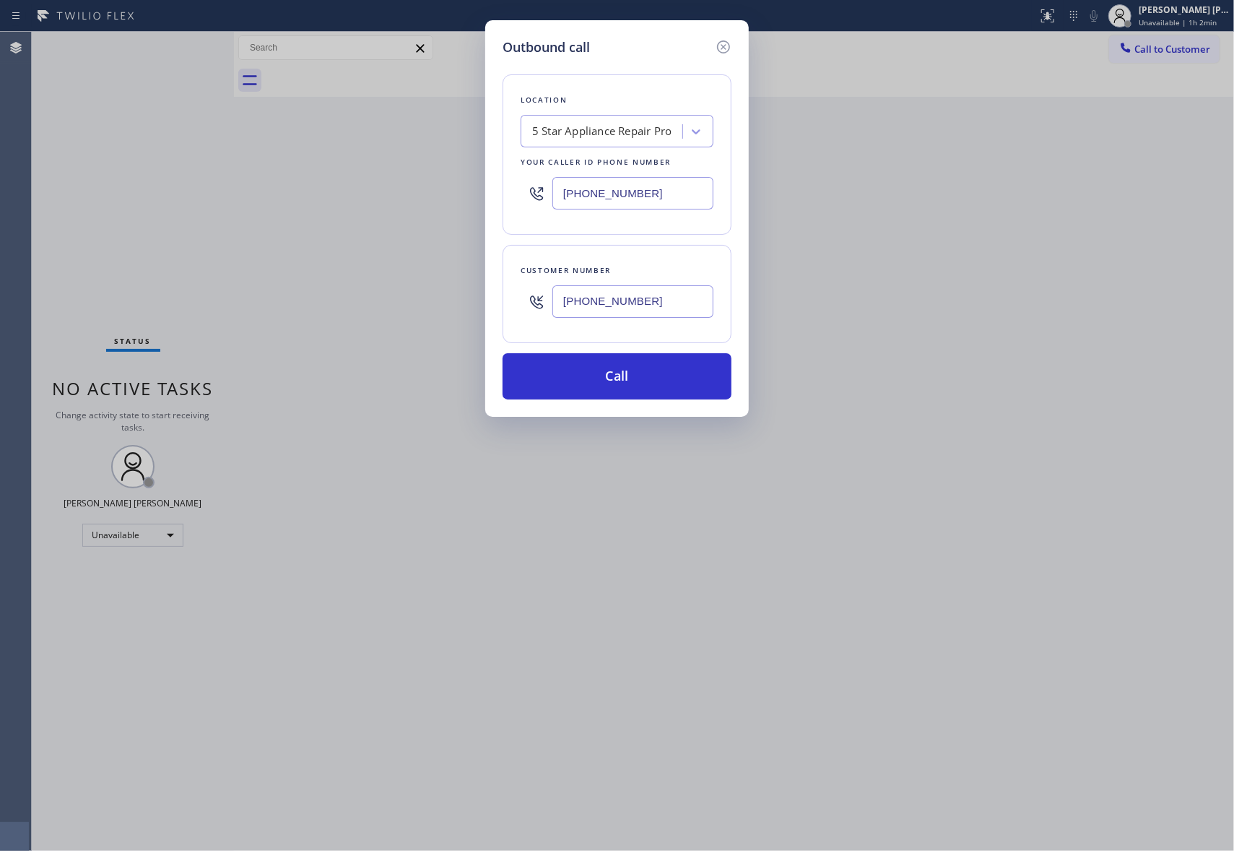
click at [407, 176] on div "Outbound call Location 5 Star Appliance Repair Pro Your caller id phone number …" at bounding box center [617, 425] width 1234 height 851
paste input "33) 428-17"
type input "(833) 428-1709"
click at [689, 376] on button "Call" at bounding box center [617, 376] width 229 height 46
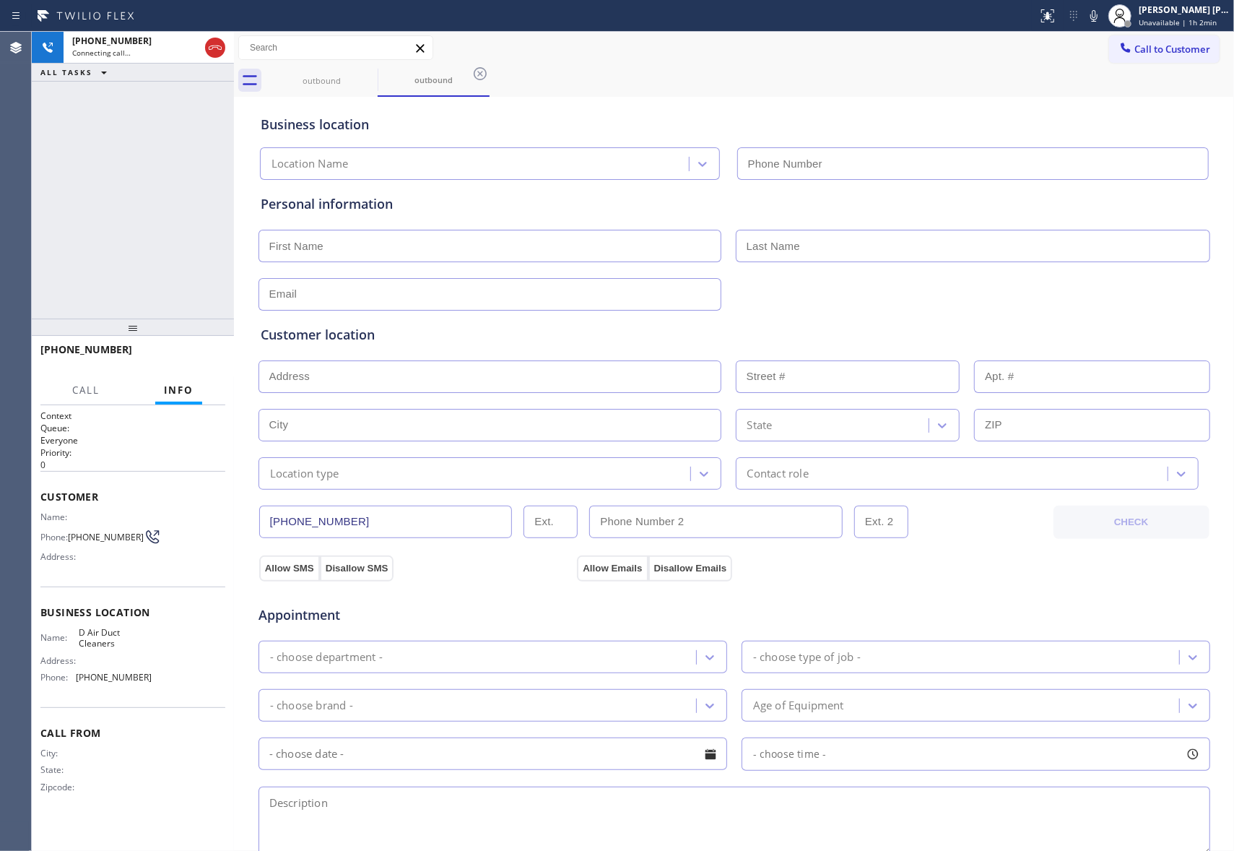
type input "(833) 428-1709"
click at [194, 351] on span "HANG UP" at bounding box center [192, 356] width 44 height 10
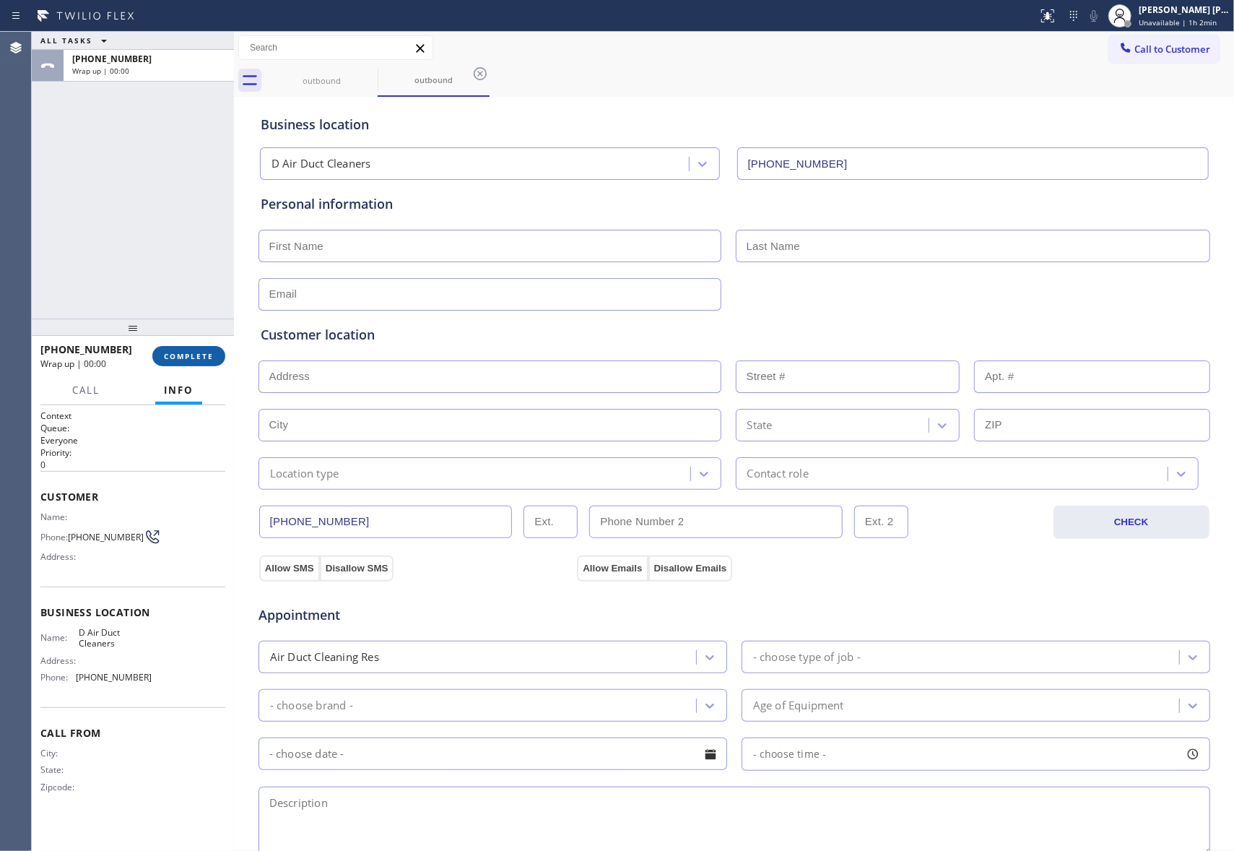
click at [189, 364] on button "COMPLETE" at bounding box center [188, 356] width 73 height 20
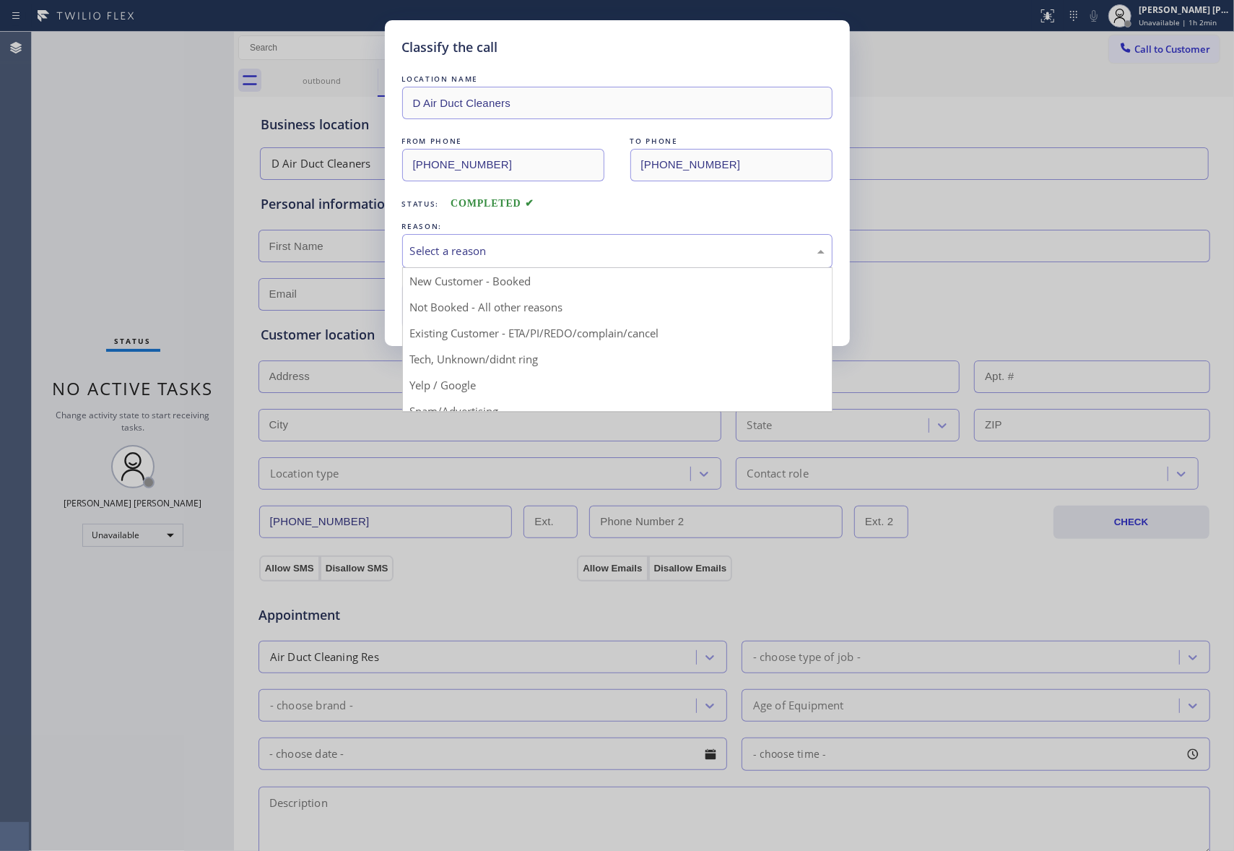
click at [659, 248] on div "Select a reason" at bounding box center [617, 251] width 414 height 17
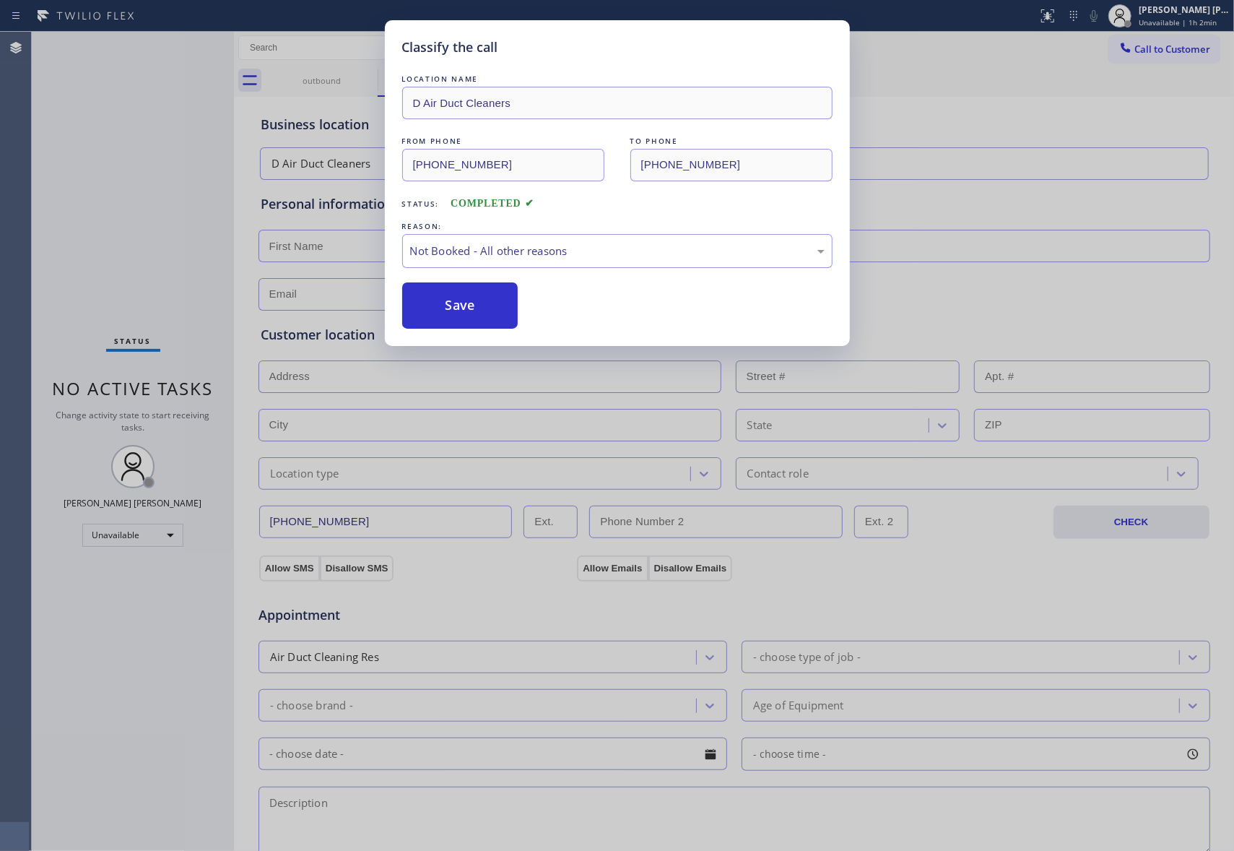
click at [479, 305] on button "Save" at bounding box center [460, 305] width 116 height 46
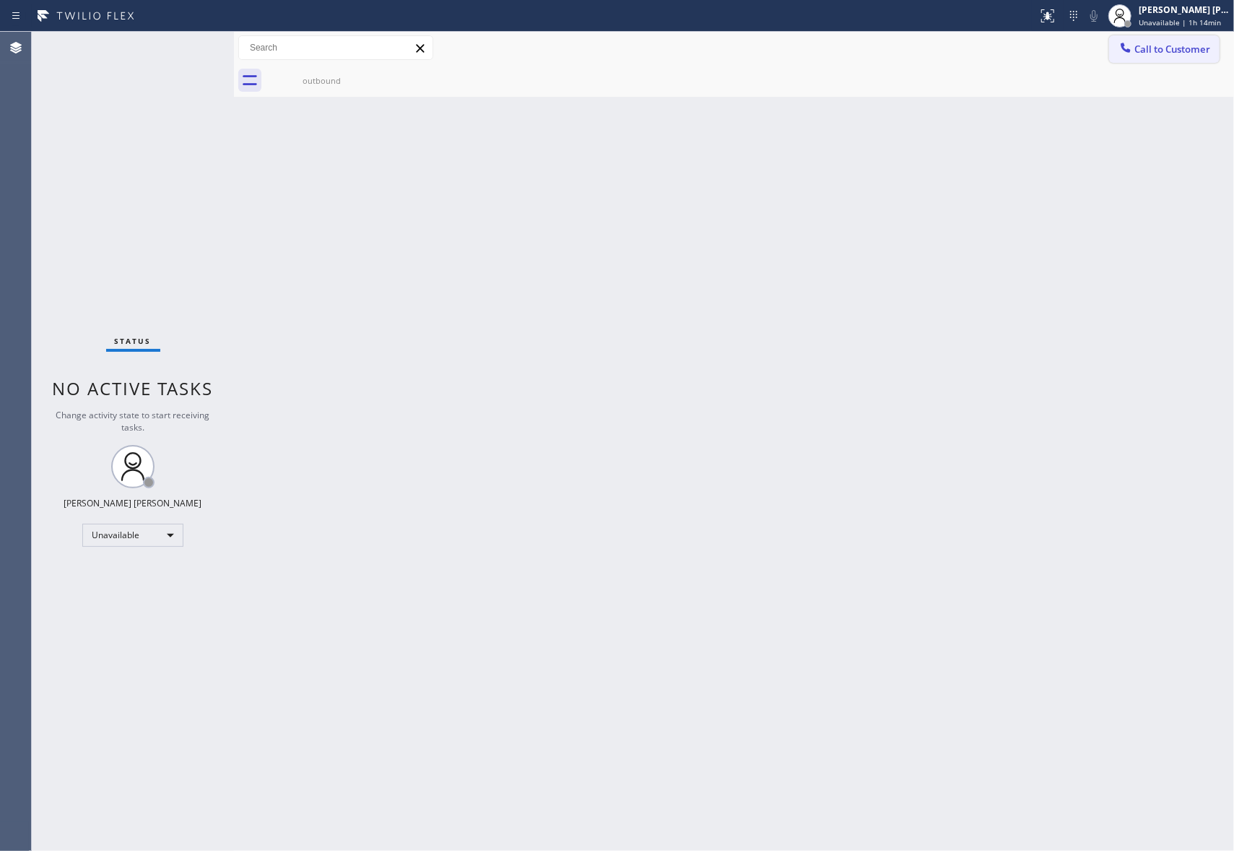
click at [1173, 52] on span "Call to Customer" at bounding box center [1172, 49] width 76 height 13
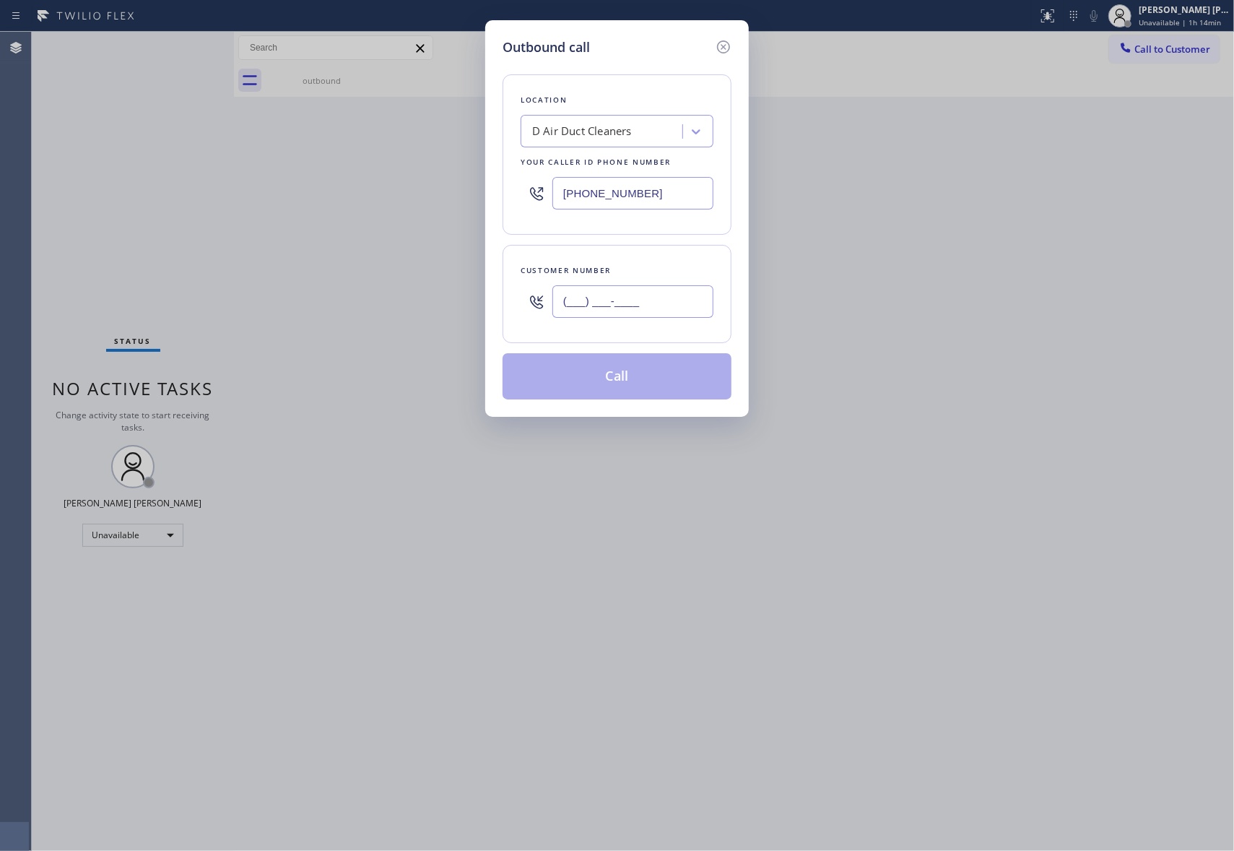
click at [674, 310] on input "(___) ___-____" at bounding box center [632, 301] width 161 height 32
paste input "312) 833-3069"
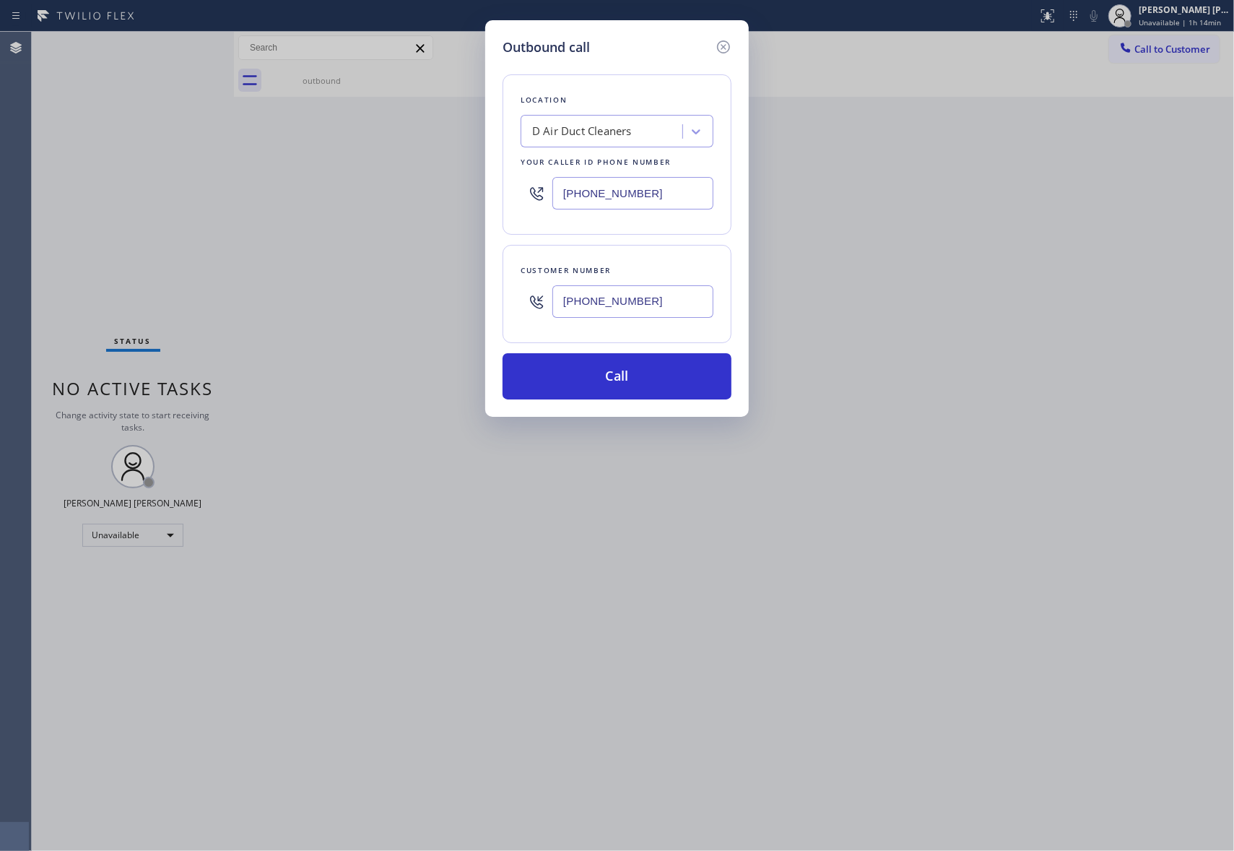
type input "(312) 833-3069"
click at [607, 129] on div "D Air Duct Cleaners" at bounding box center [582, 131] width 100 height 17
paste input "Richardson Heating & Air Conditioning"
type input "Richardson Heating & Air Conditioning"
click at [601, 172] on div "Richardson Heating & Air Conditioning" at bounding box center [617, 169] width 193 height 40
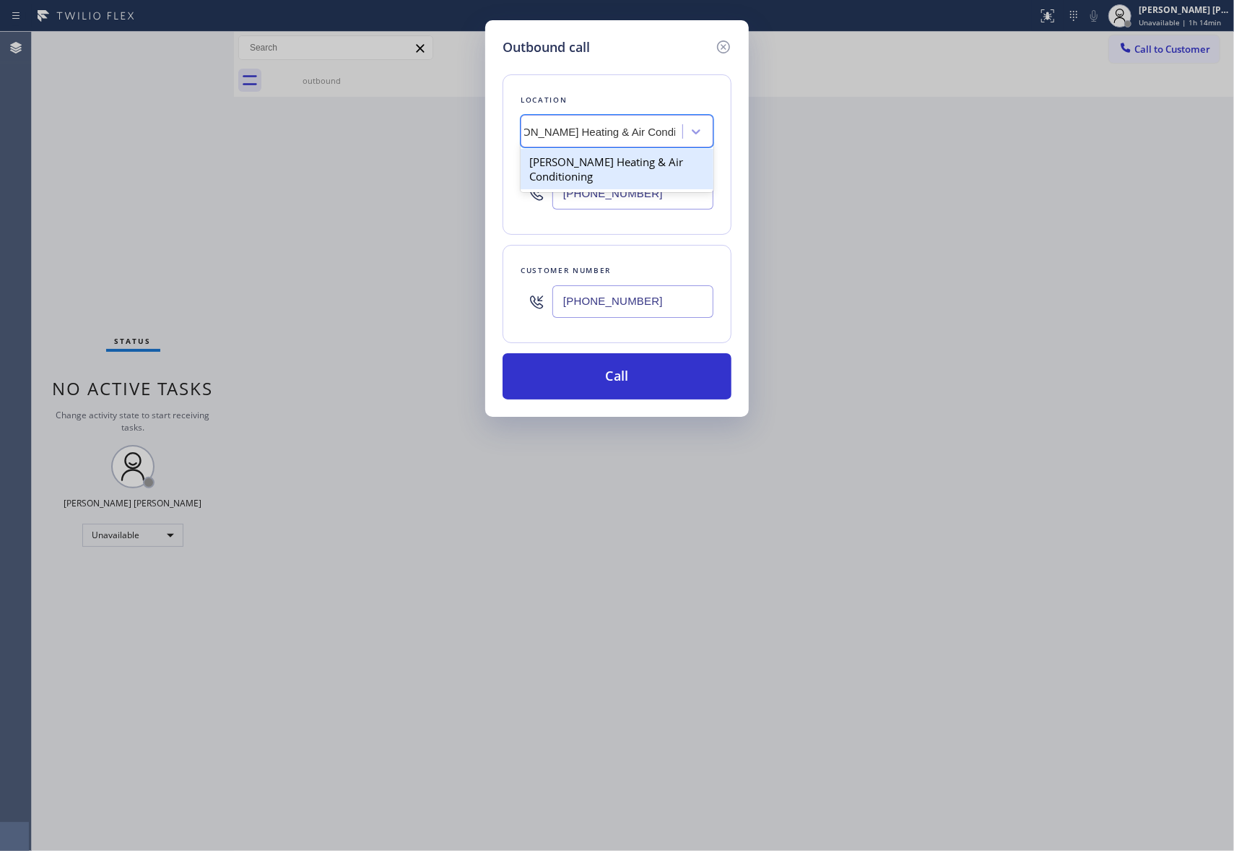
type input "(469) 747-2908"
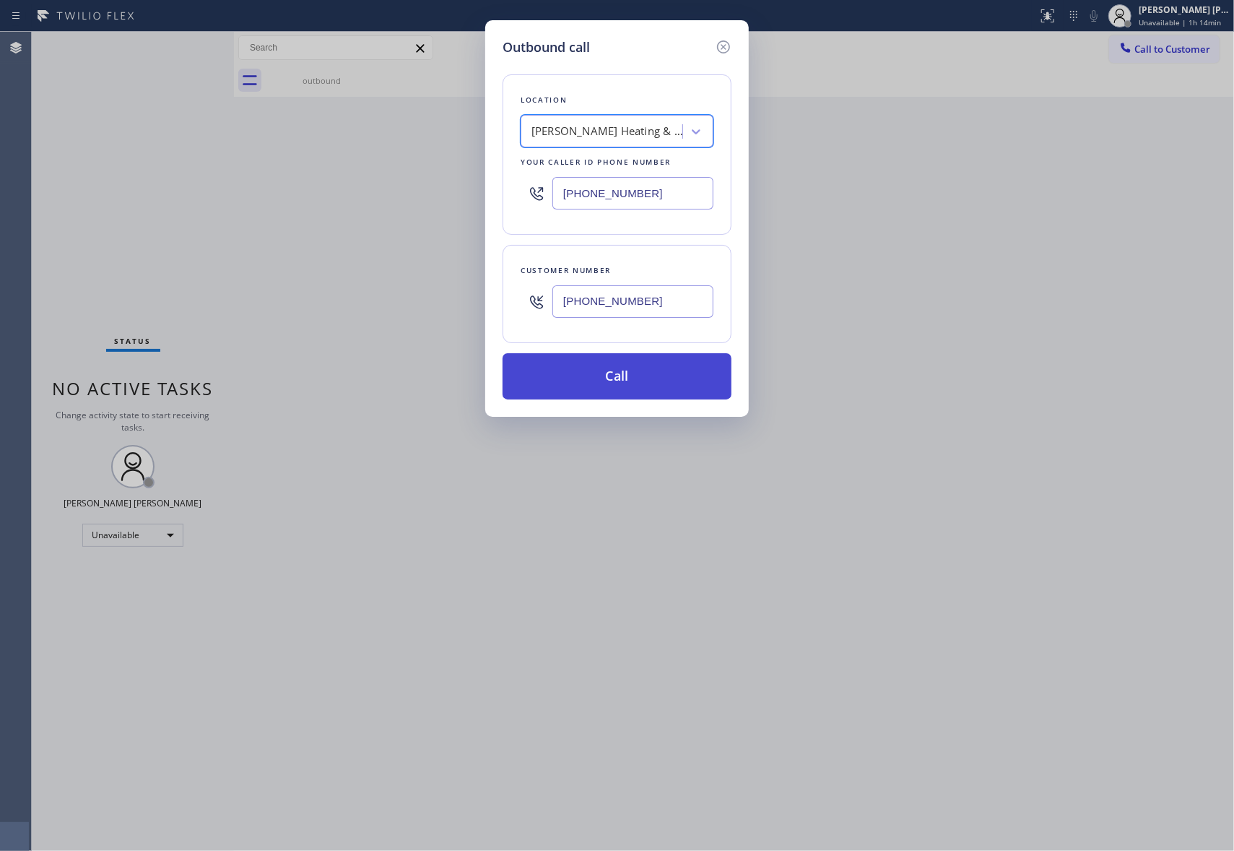
click at [636, 368] on button "Call" at bounding box center [617, 376] width 229 height 46
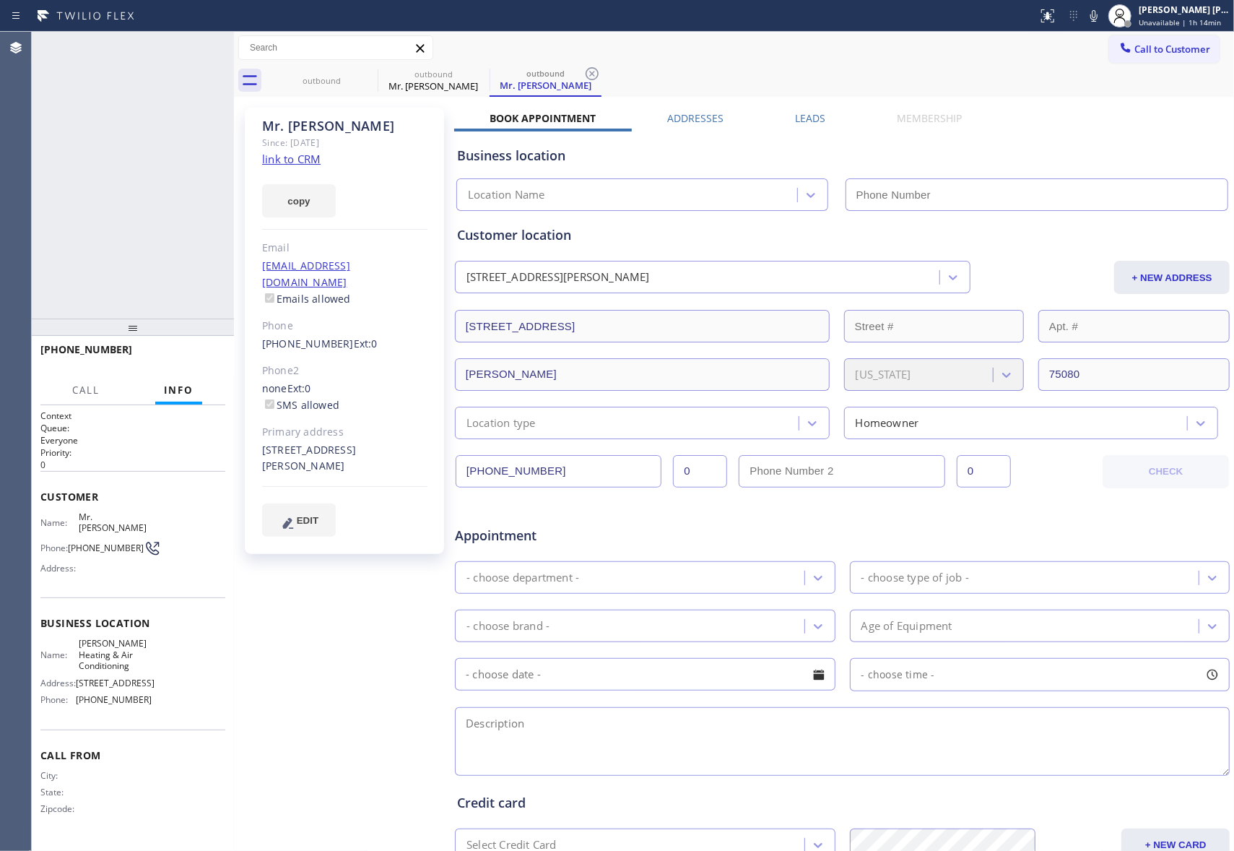
type input "(469) 747-2908"
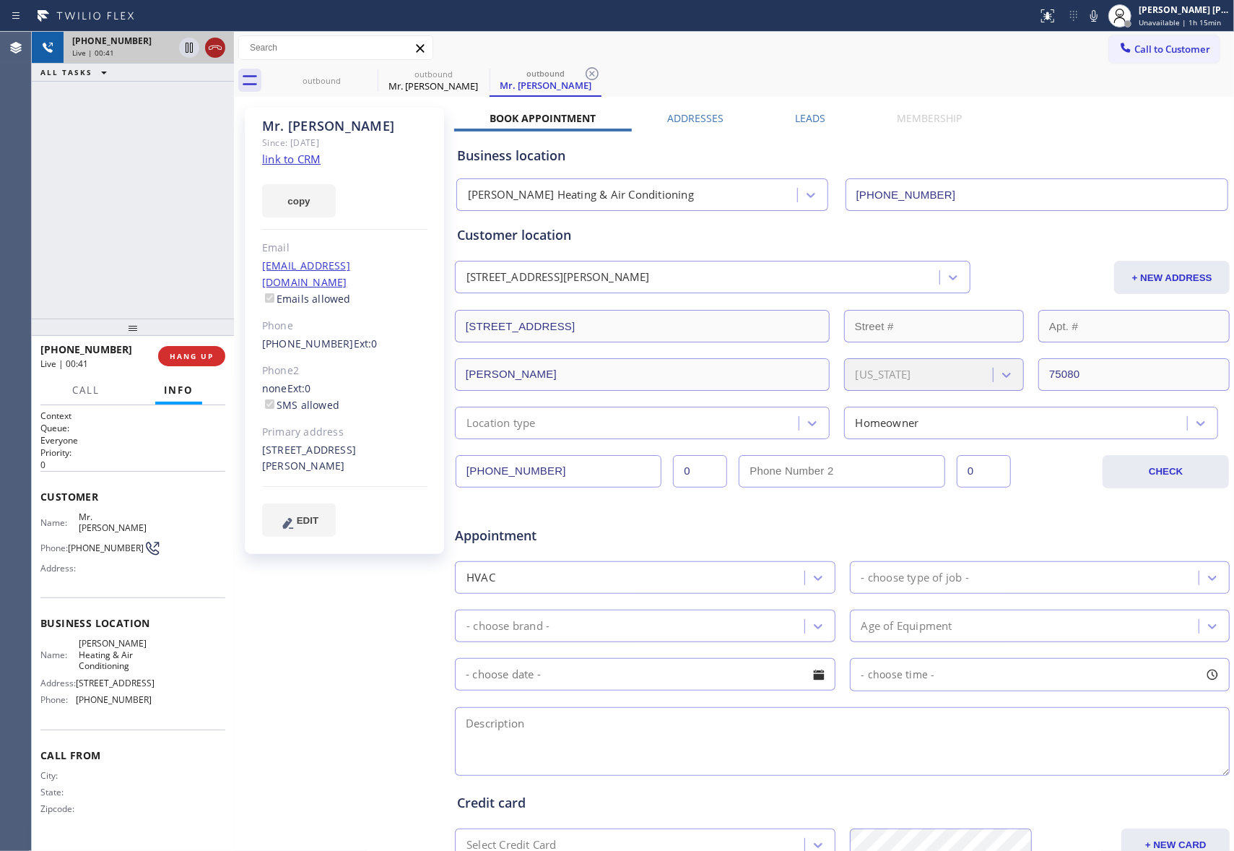
click at [214, 48] on icon at bounding box center [215, 47] width 17 height 17
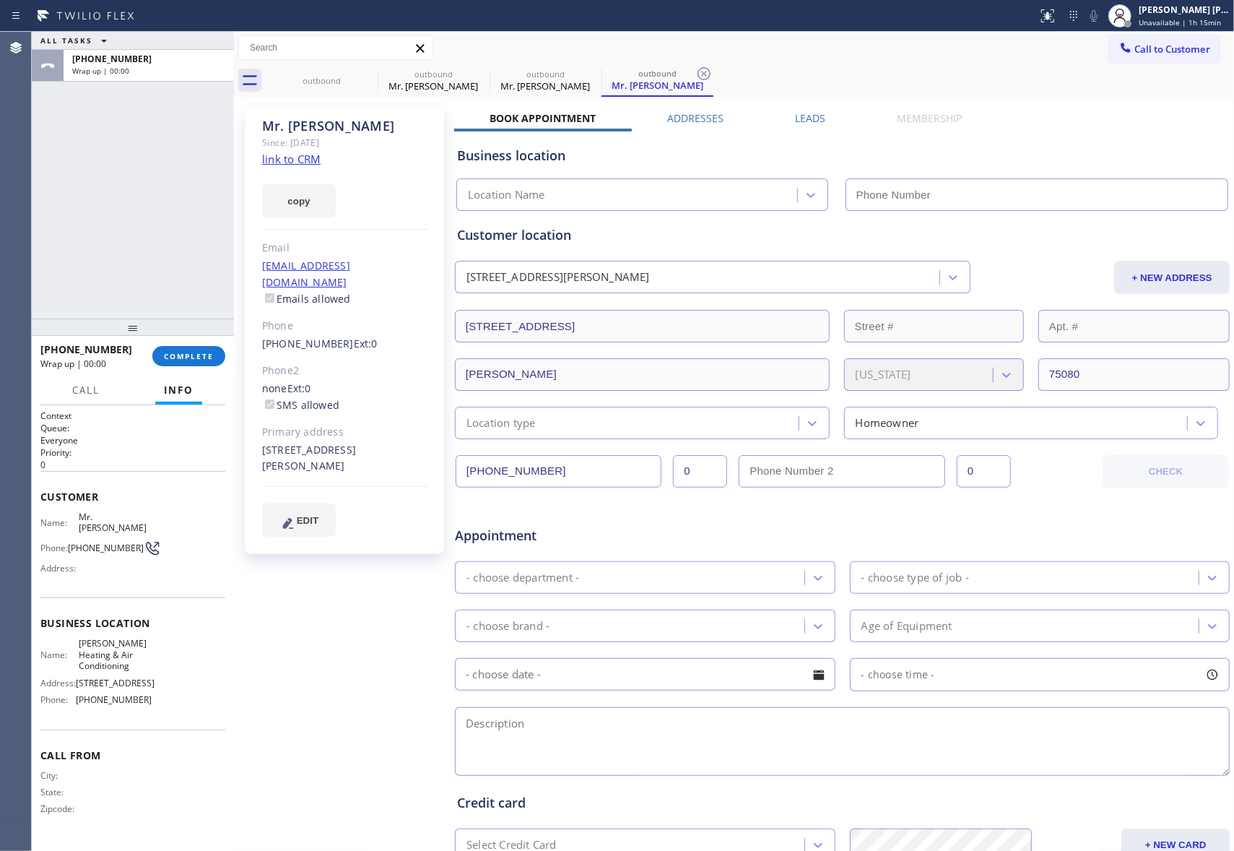
type input "(469) 747-2908"
click at [203, 350] on button "COMPLETE" at bounding box center [188, 356] width 73 height 20
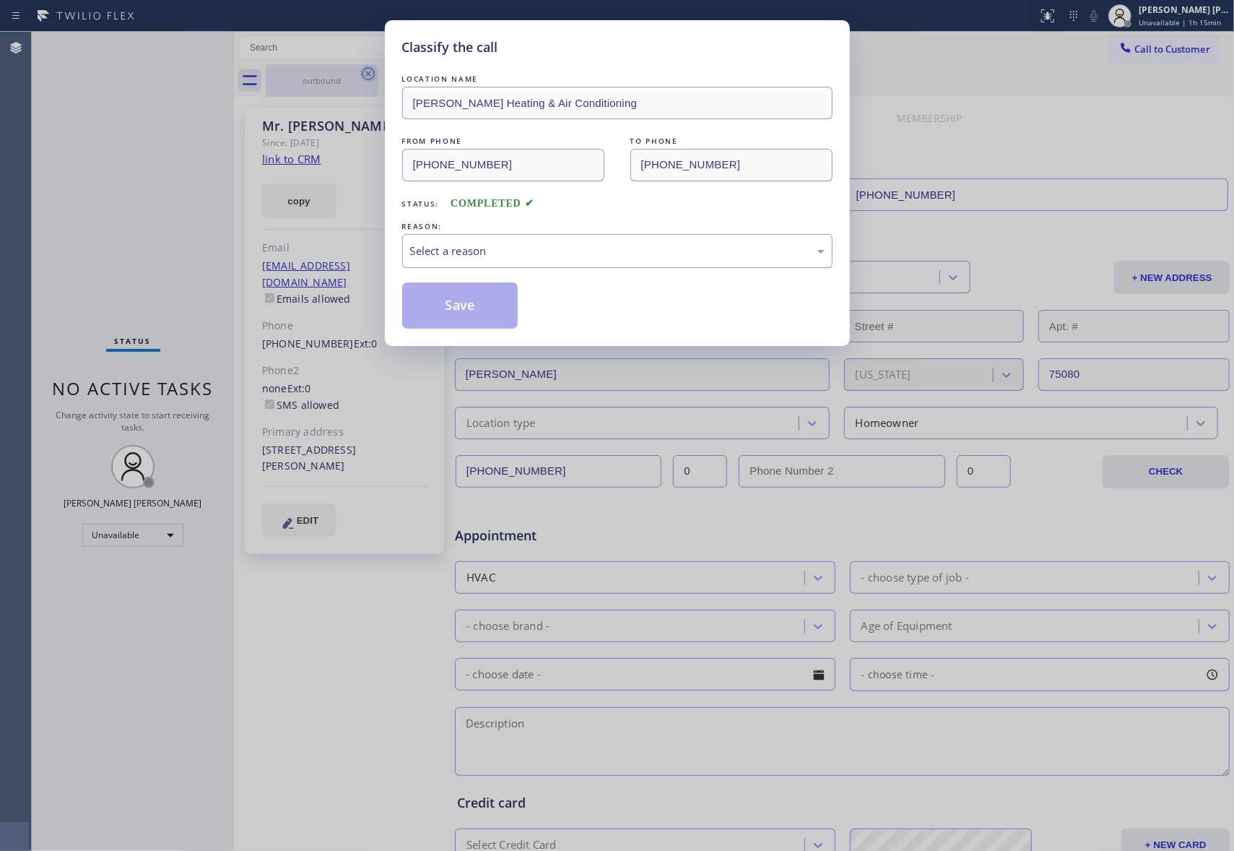
click at [373, 73] on div "Classify the call LOCATION NAME Richardson Heating & Air Conditioning FROM PHON…" at bounding box center [617, 425] width 1234 height 851
click at [533, 240] on div "Select a reason" at bounding box center [617, 251] width 430 height 34
click at [449, 300] on button "Save" at bounding box center [460, 305] width 116 height 46
click at [448, 300] on button "Save" at bounding box center [460, 305] width 116 height 46
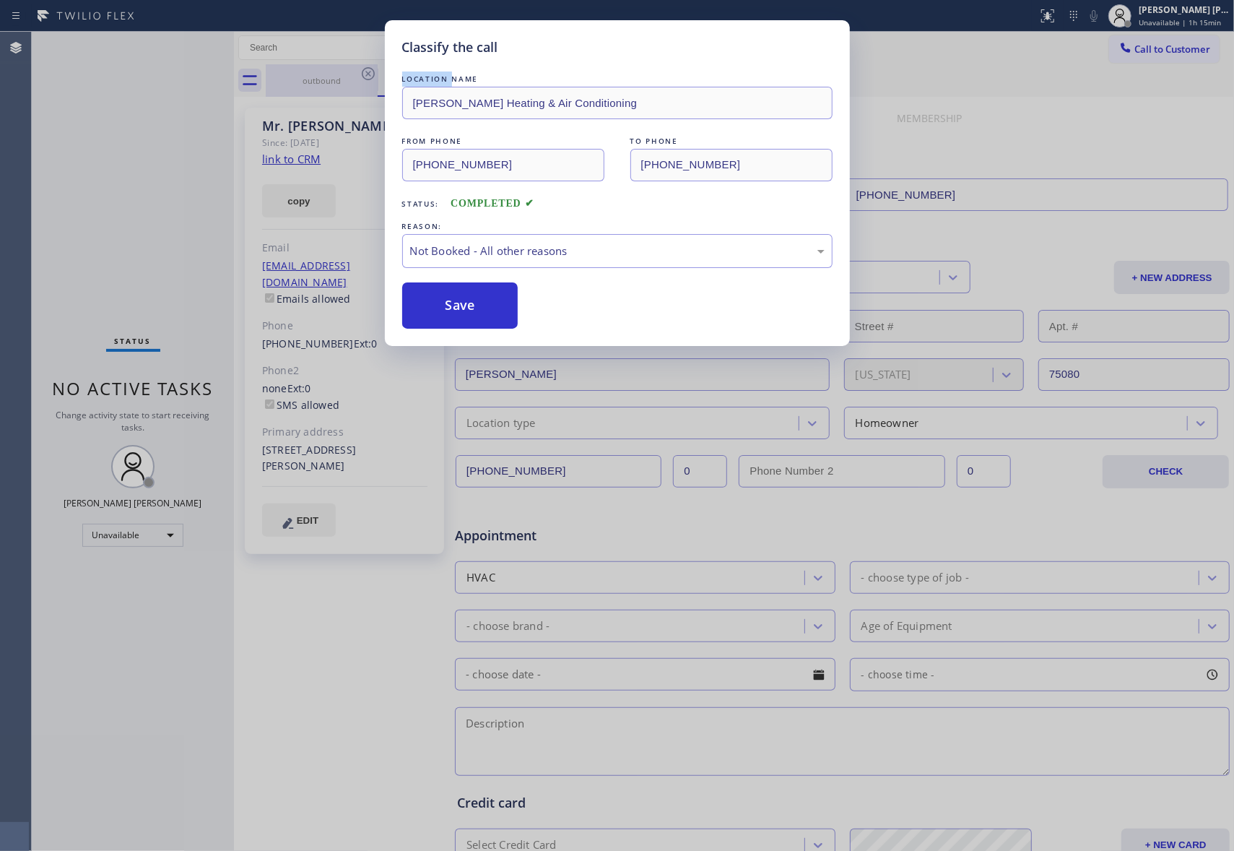
click at [342, 82] on div "outbound" at bounding box center [321, 80] width 109 height 11
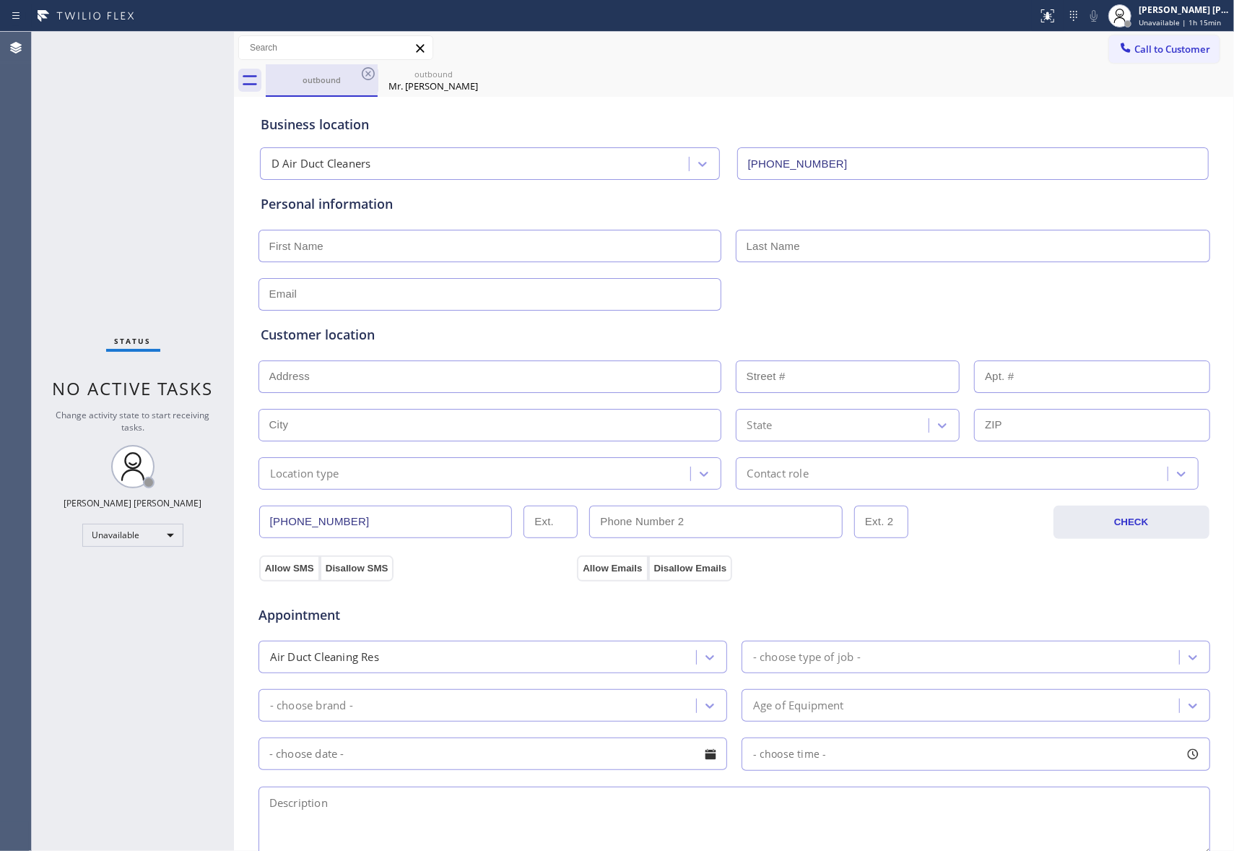
click at [342, 82] on div "outbound" at bounding box center [321, 79] width 109 height 11
click at [376, 72] on icon at bounding box center [368, 73] width 17 height 17
click at [0, 0] on icon at bounding box center [0, 0] width 0 height 0
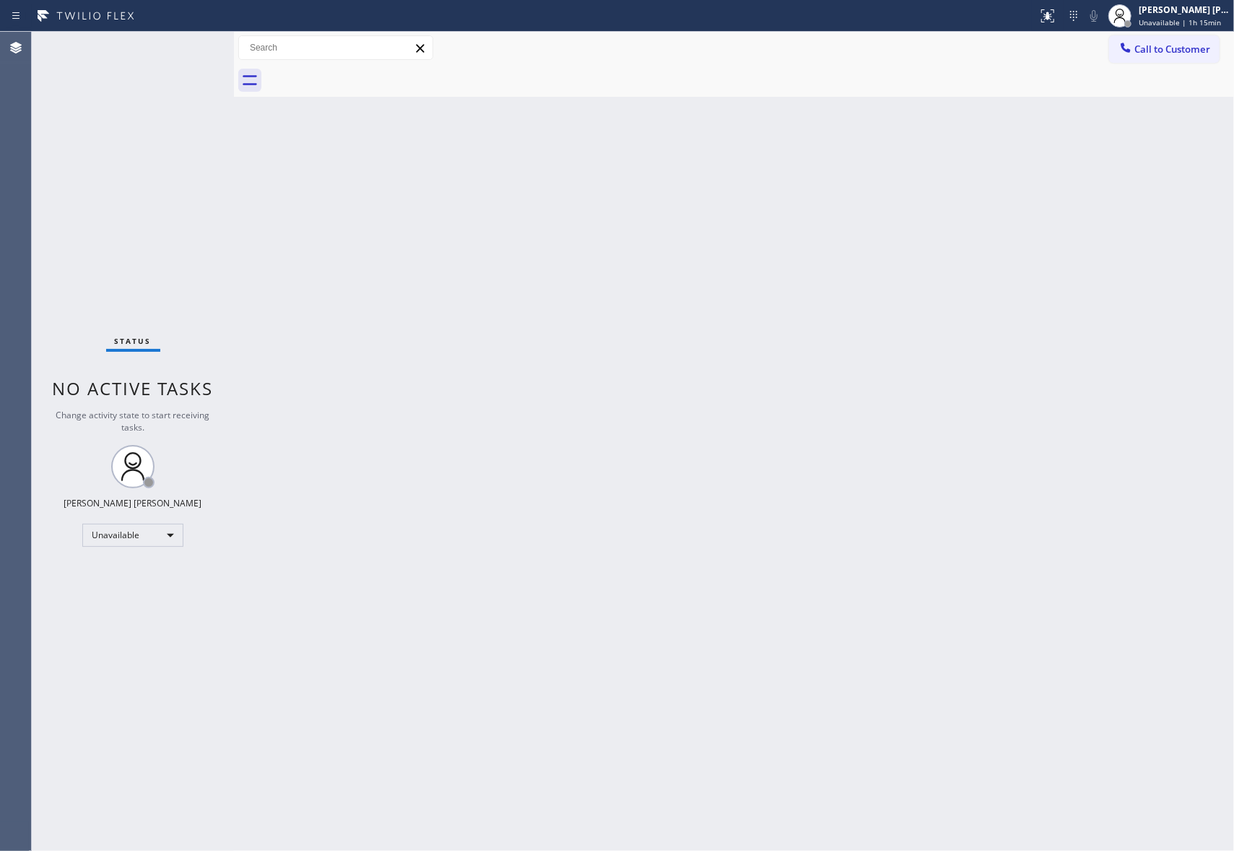
click at [368, 72] on div at bounding box center [750, 80] width 968 height 32
click at [1173, 47] on span "Call to Customer" at bounding box center [1172, 49] width 76 height 13
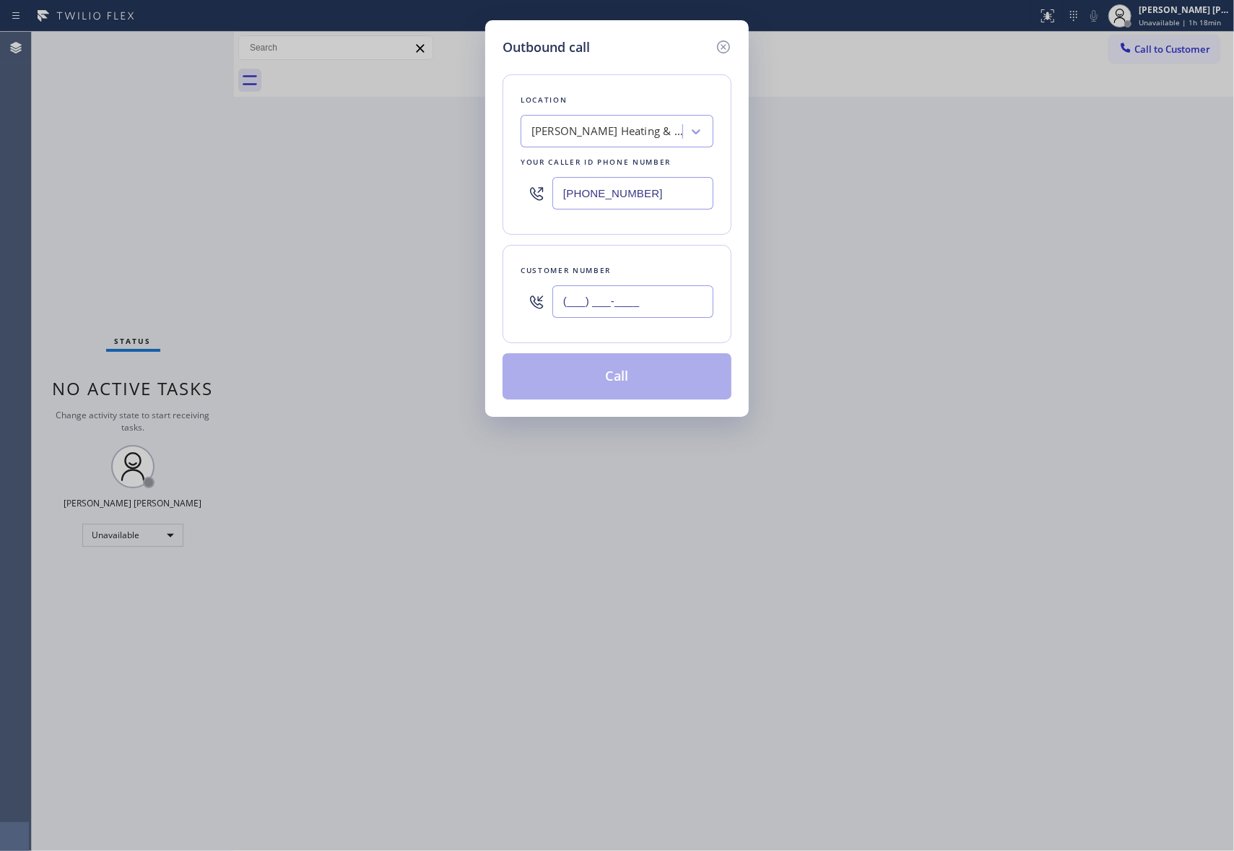
click at [667, 313] on input "(___) ___-____" at bounding box center [632, 301] width 161 height 32
paste input "706) 570-3074"
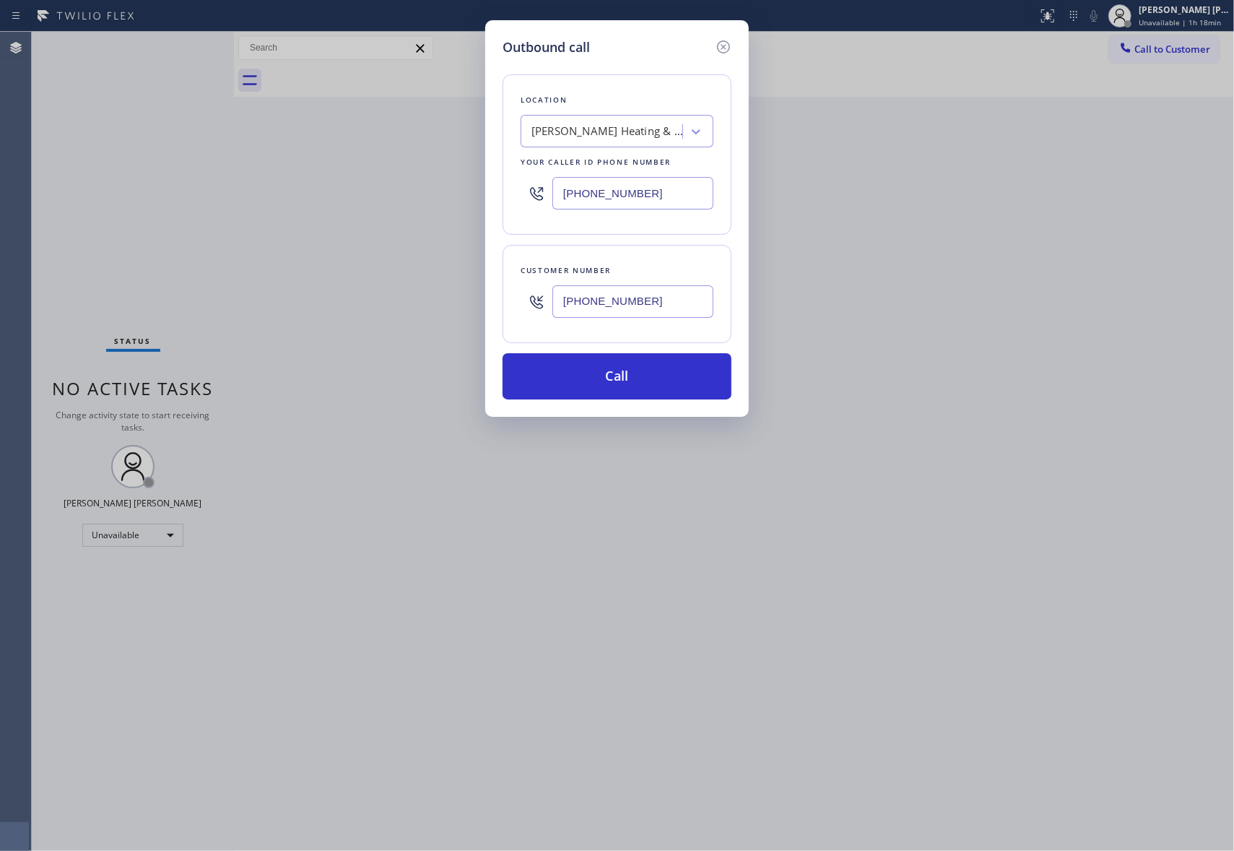
type input "(706) 570-3074"
click at [579, 133] on div "Richardson Heating & Air Conditioning" at bounding box center [607, 131] width 152 height 17
paste input "Crowley HVAC Contractors"
type input "Crowley HVAC Contractors"
click at [613, 165] on div "Crowley HVAC Contractors" at bounding box center [617, 169] width 193 height 40
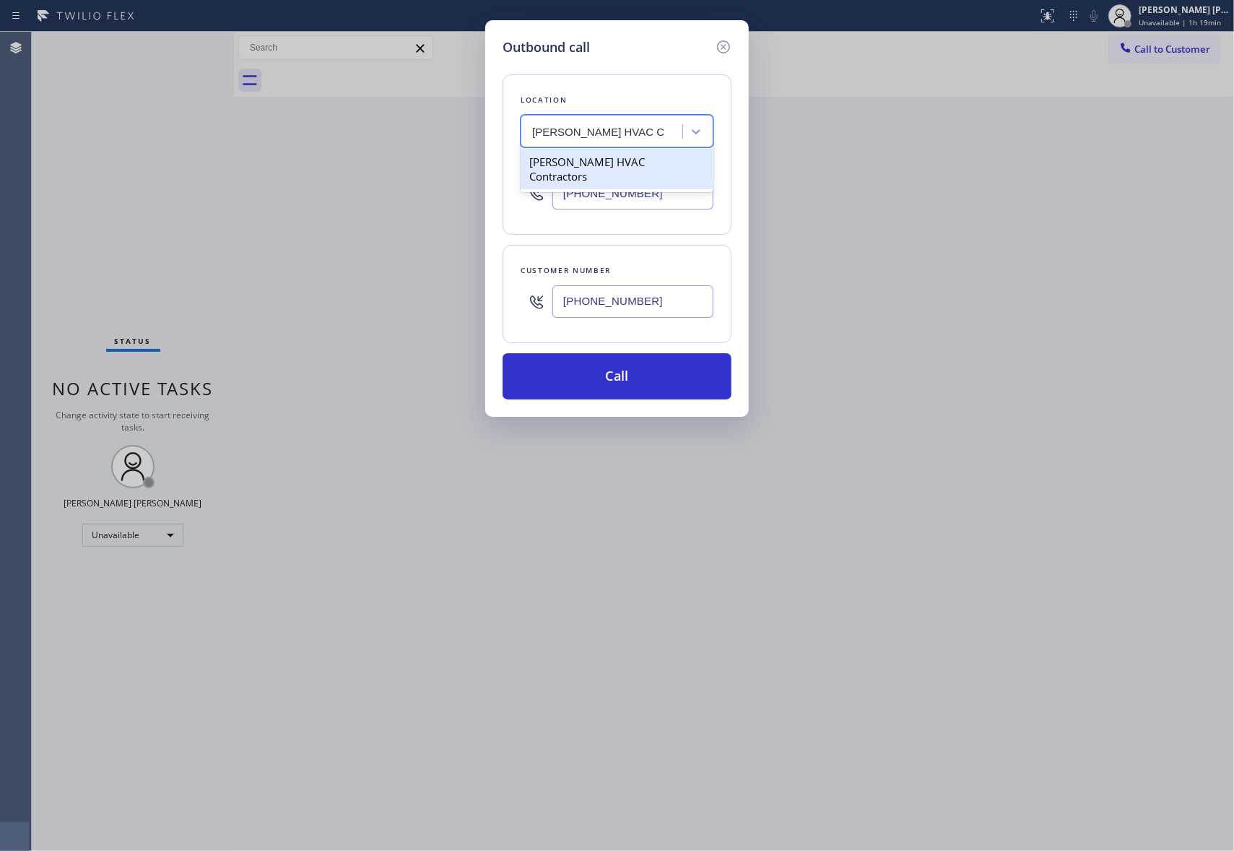
type input "(817) 839-2140"
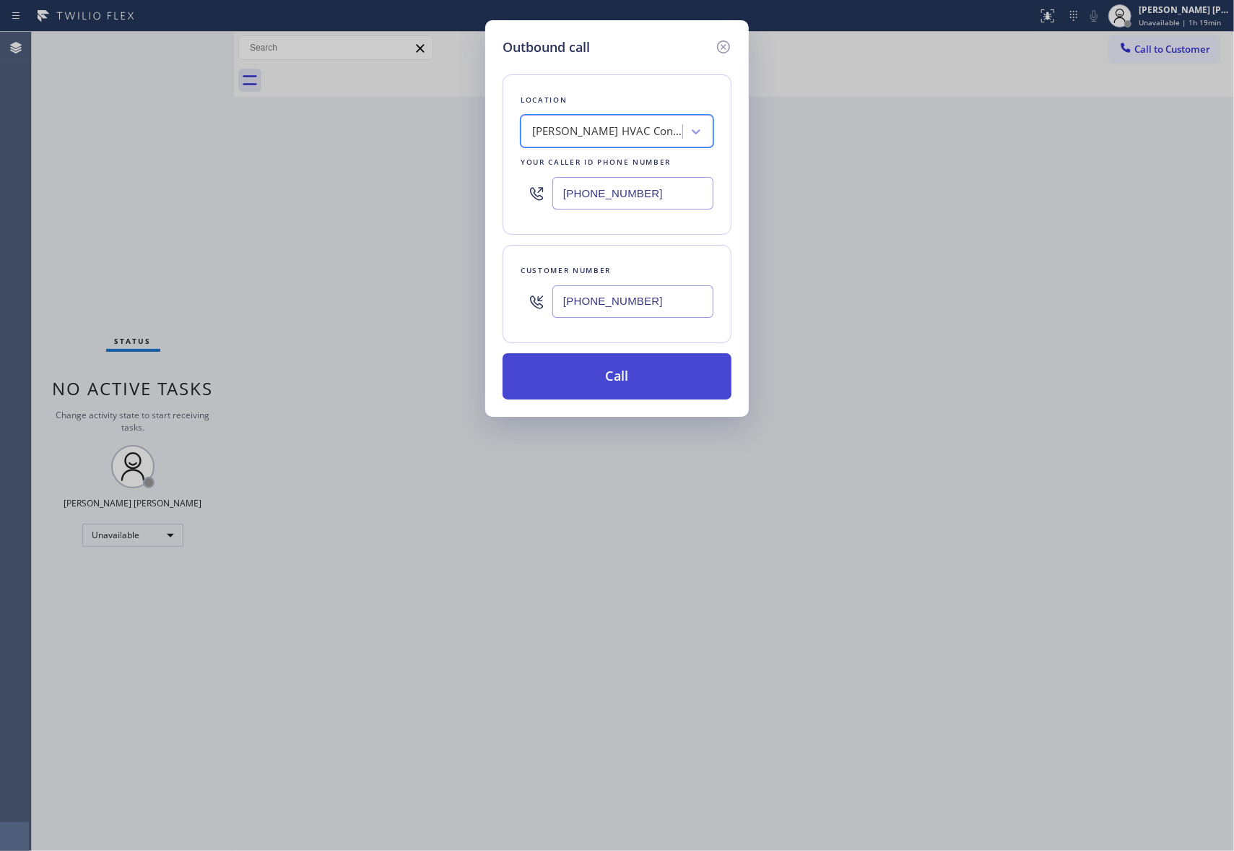
click at [628, 374] on button "Call" at bounding box center [617, 376] width 229 height 46
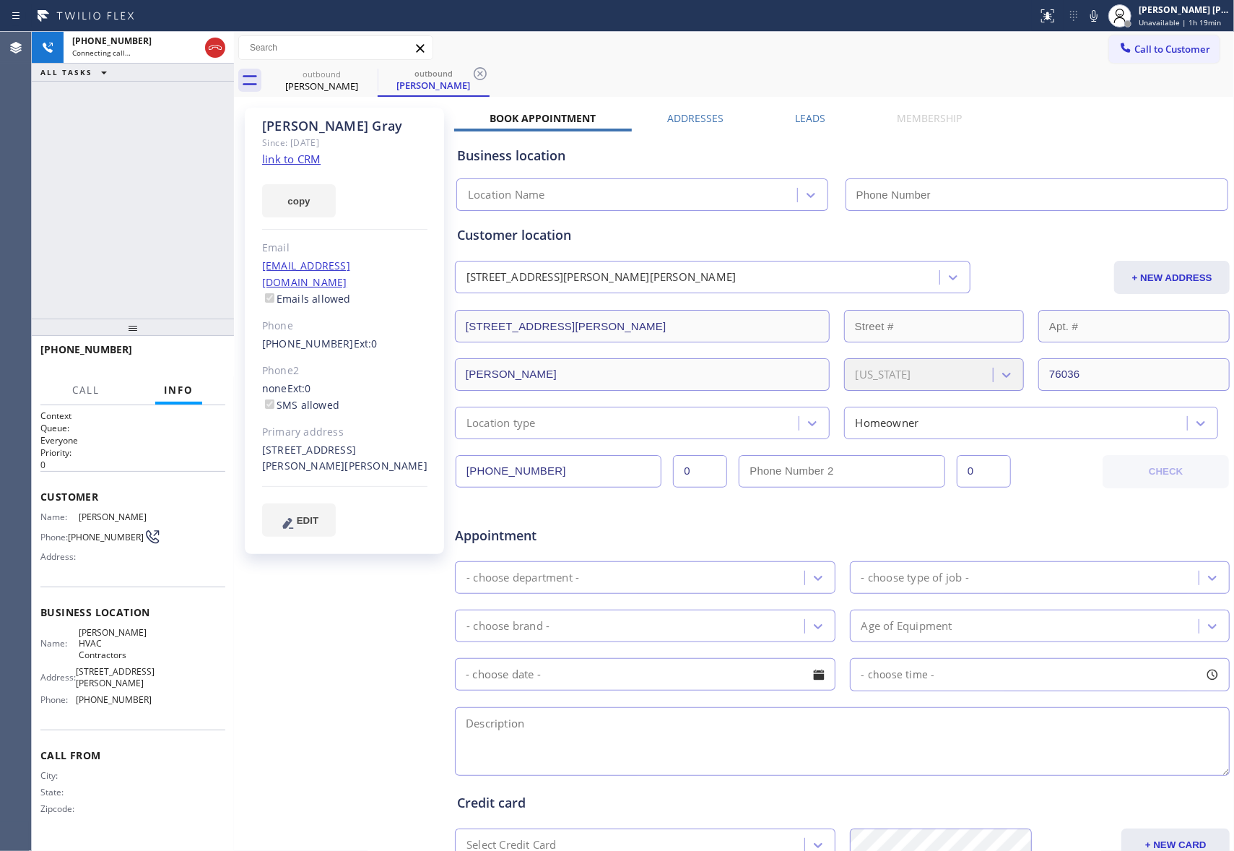
type input "(817) 839-2140"
click at [798, 117] on label "Leads" at bounding box center [810, 118] width 30 height 14
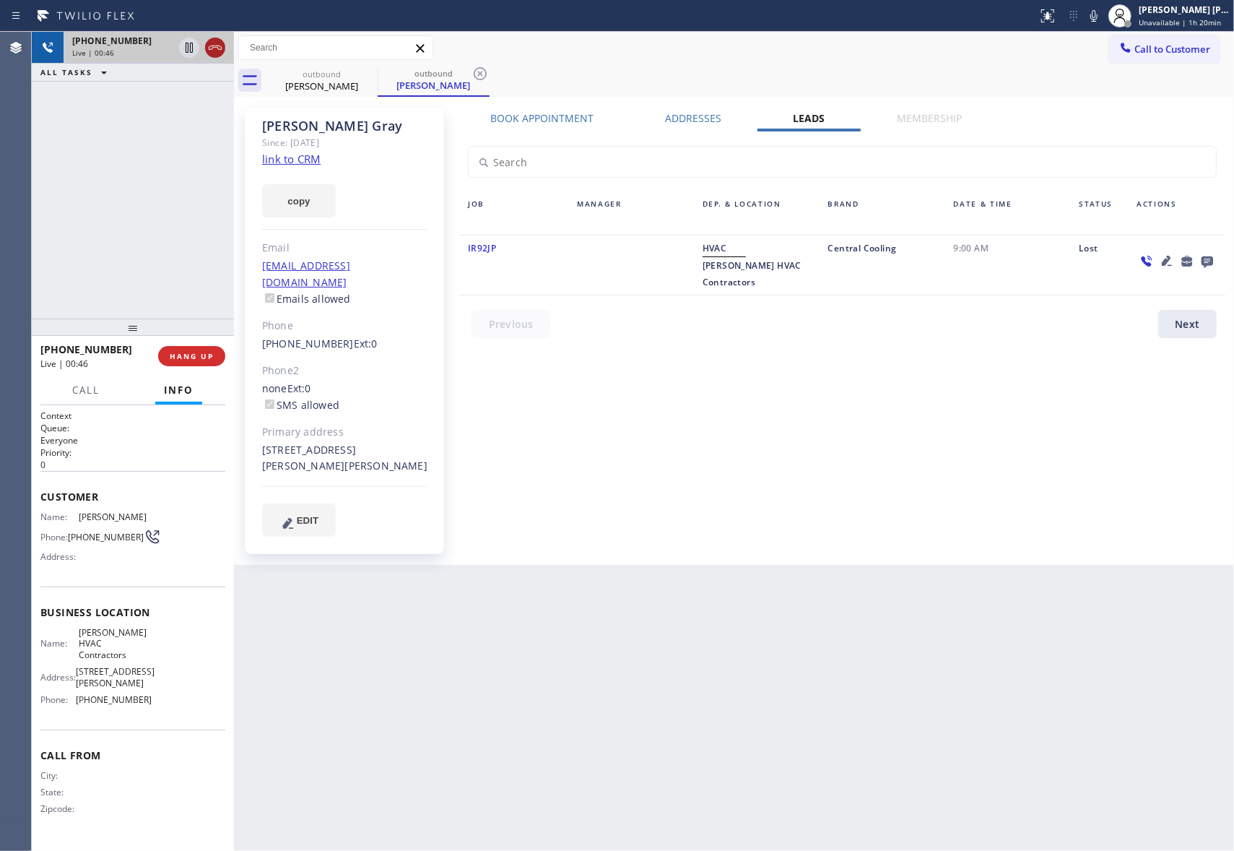
click at [220, 39] on icon at bounding box center [215, 47] width 17 height 17
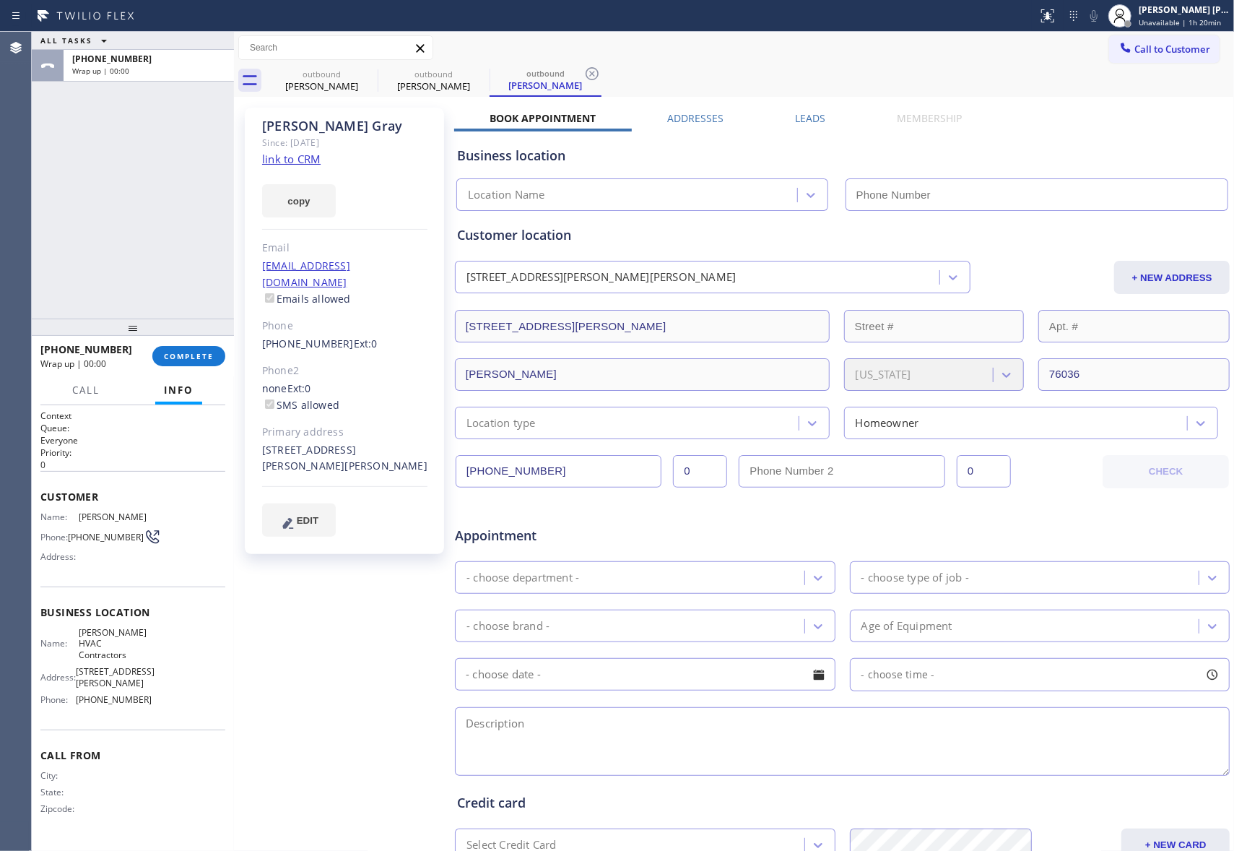
type input "(817) 839-2140"
click at [807, 113] on label "Leads" at bounding box center [810, 118] width 30 height 14
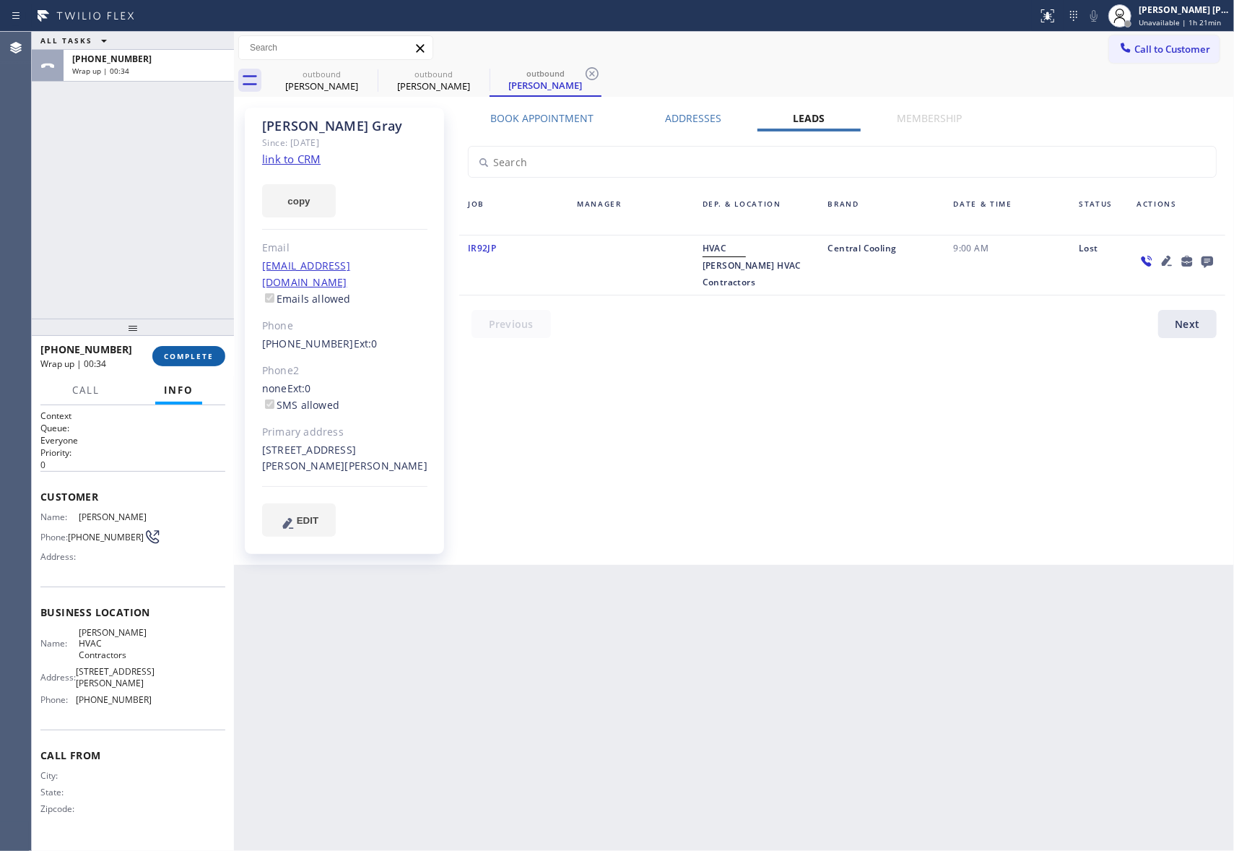
click at [209, 354] on span "COMPLETE" at bounding box center [189, 356] width 50 height 10
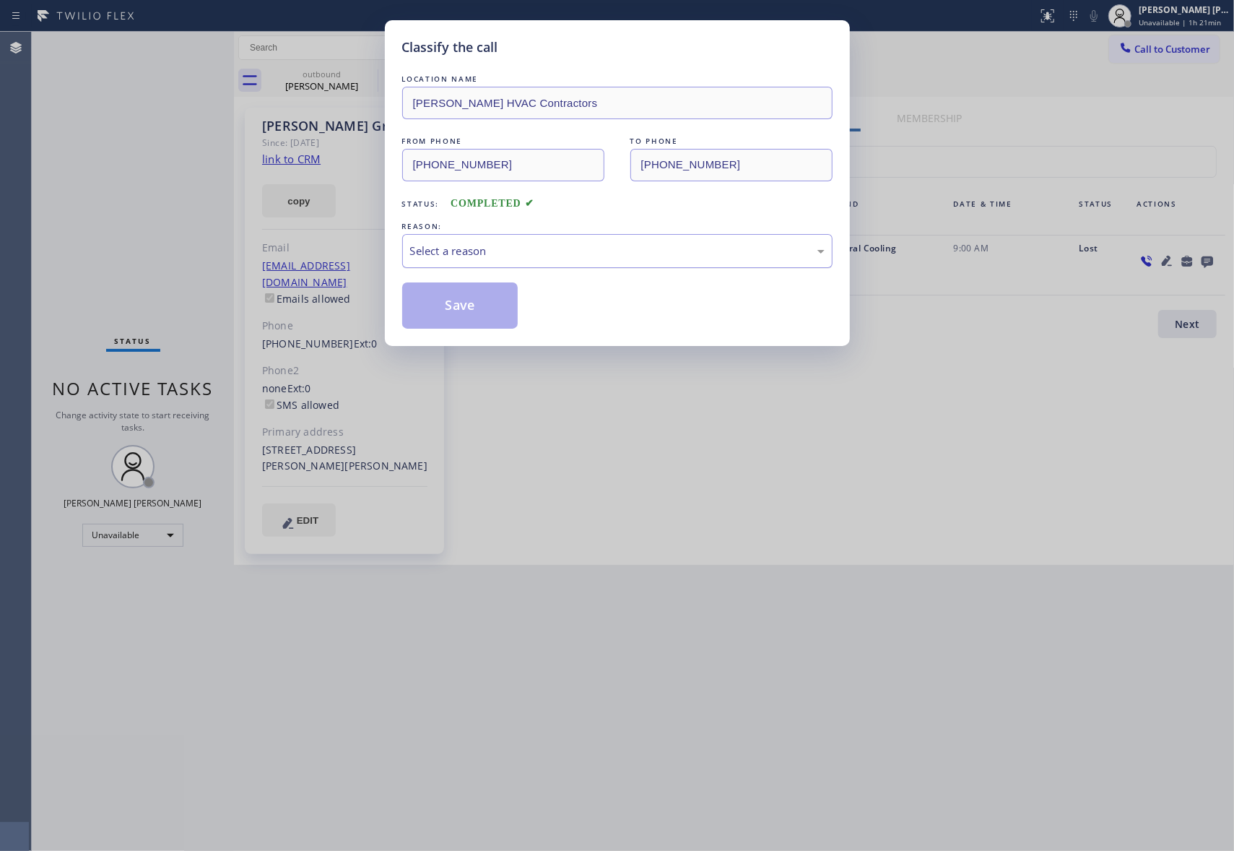
drag, startPoint x: 539, startPoint y: 249, endPoint x: 491, endPoint y: 266, distance: 50.7
click at [538, 248] on div "Select a reason" at bounding box center [617, 251] width 414 height 17
click at [442, 311] on button "Save" at bounding box center [460, 305] width 116 height 46
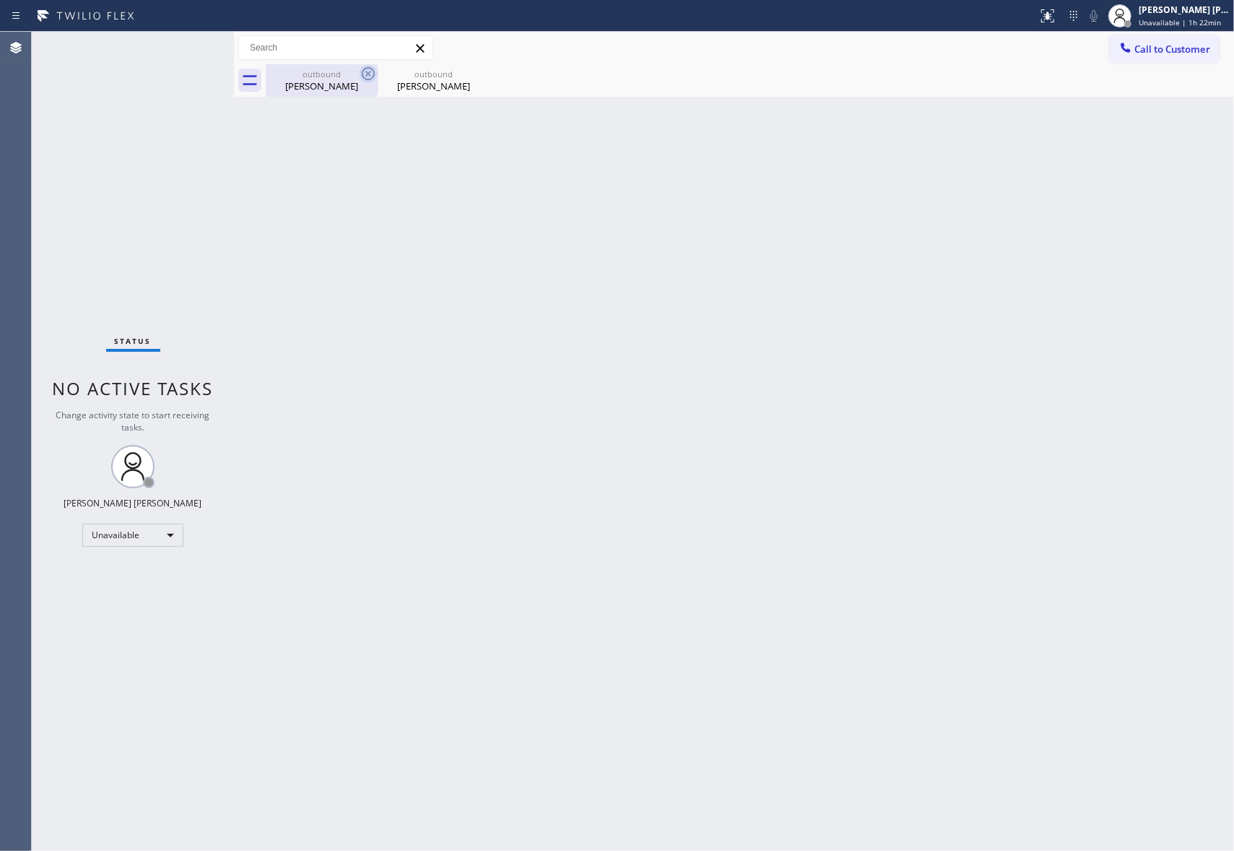
click at [365, 75] on icon at bounding box center [368, 73] width 17 height 17
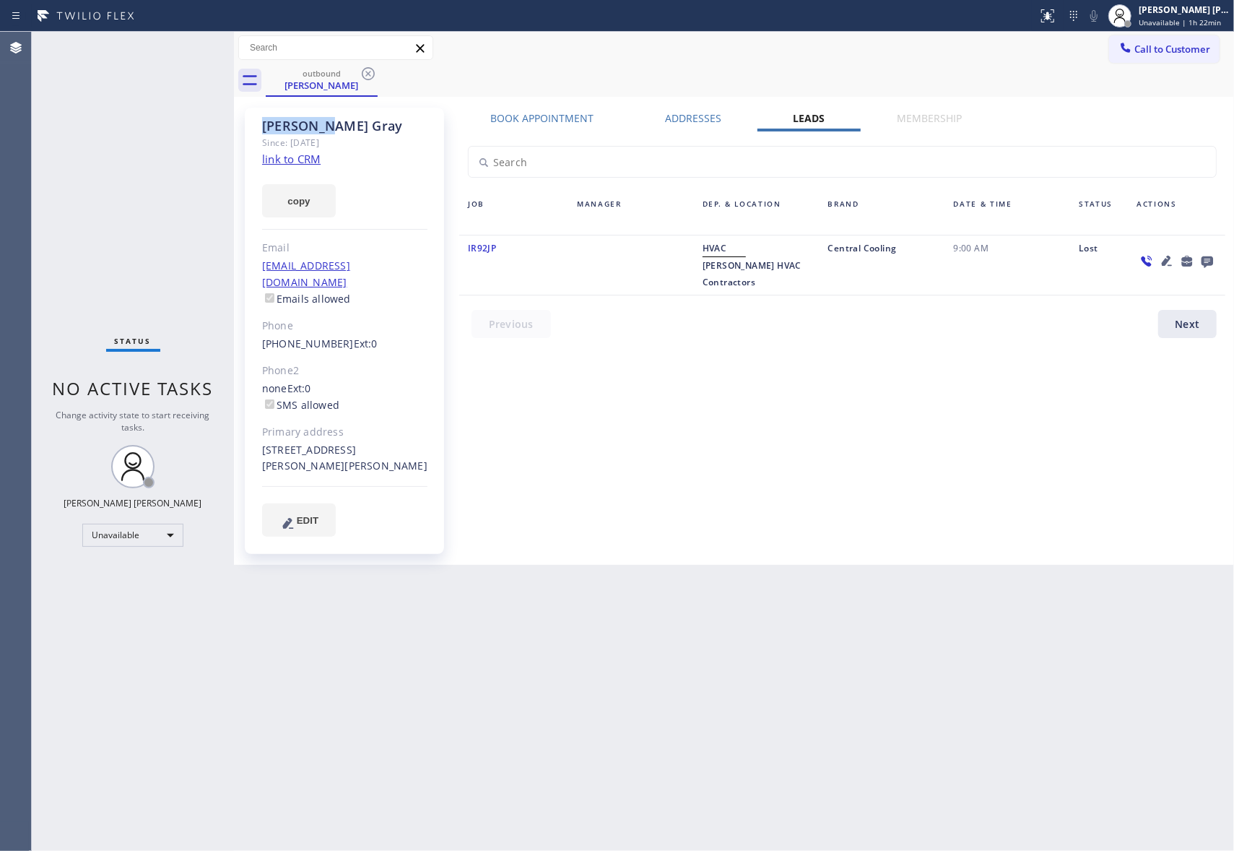
click at [365, 75] on icon at bounding box center [368, 73] width 17 height 17
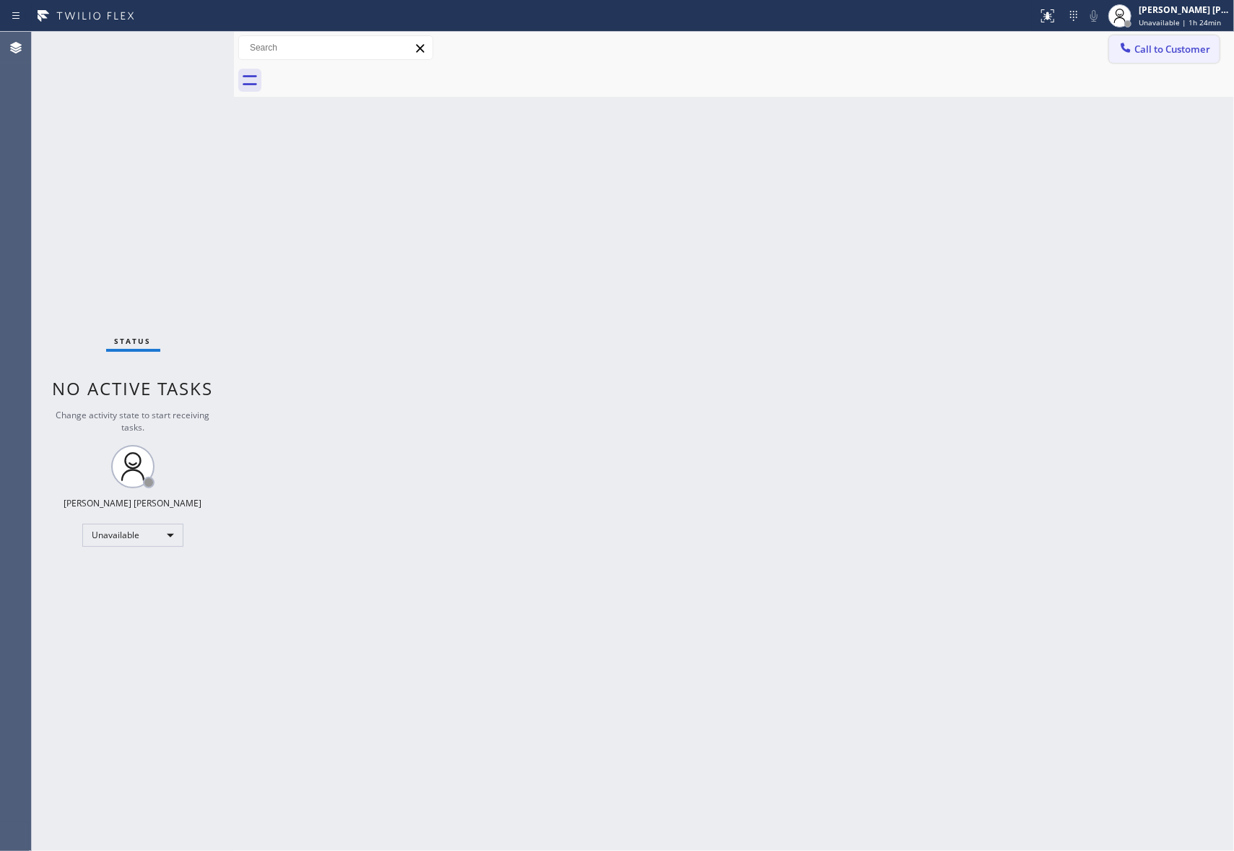
click at [1208, 58] on button "Call to Customer" at bounding box center [1164, 48] width 110 height 27
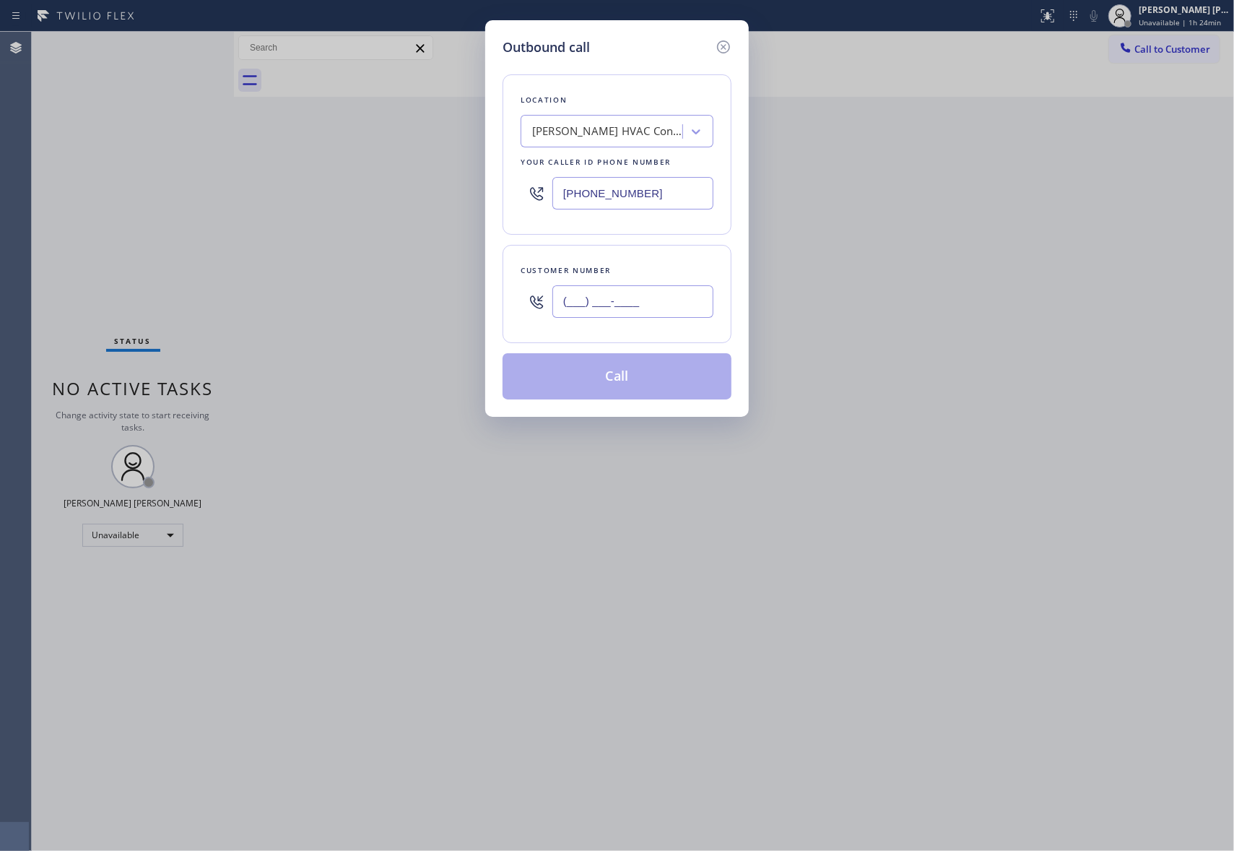
click at [647, 298] on input "(___) ___-____" at bounding box center [632, 301] width 161 height 32
paste input "214) 998-3871"
type input "(214) 998-3871"
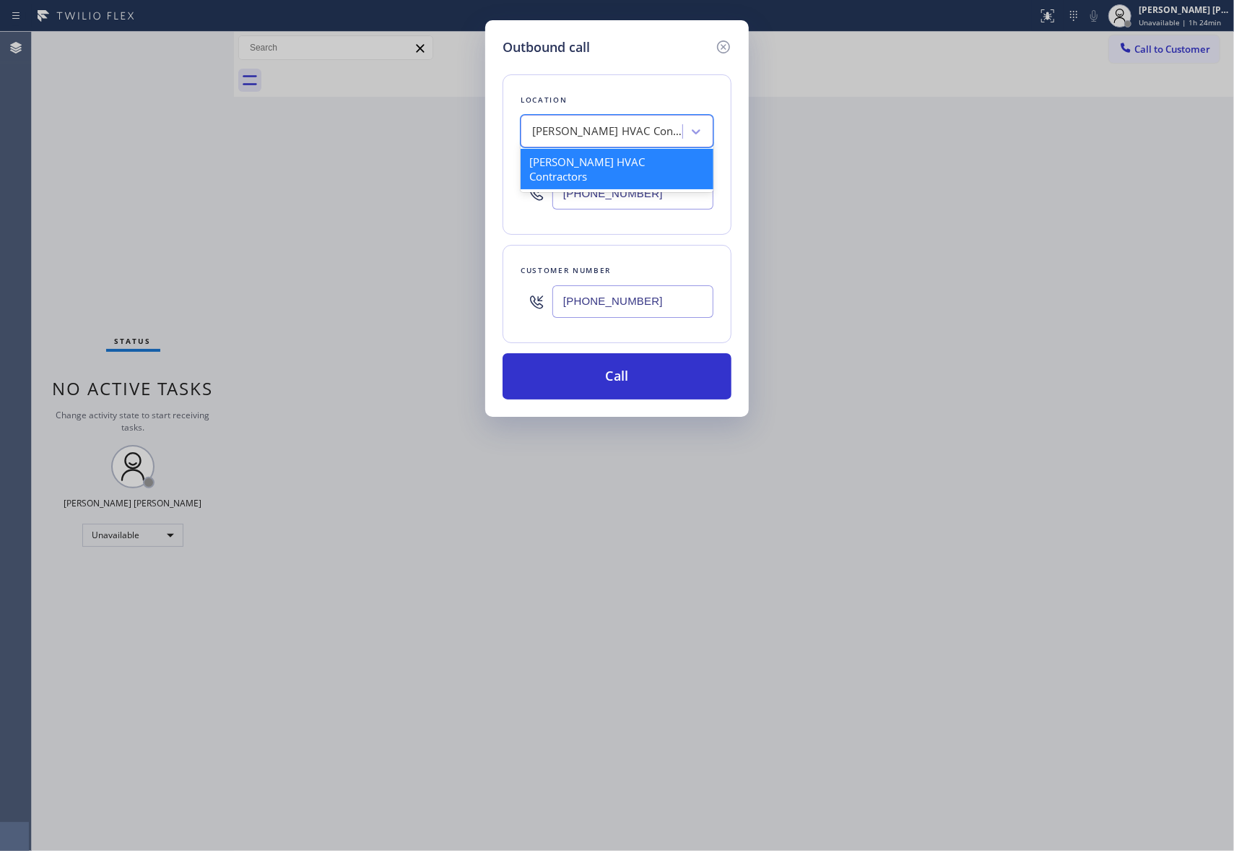
click at [628, 120] on div "Crowley HVAC Contractors" at bounding box center [603, 131] width 157 height 25
paste input "Richardson Heating & Air Conditioning Central"
type input "Richardson Heating & Air Conditioning Central"
click at [625, 171] on div "Richardson Heating & Air Conditioning" at bounding box center [617, 169] width 193 height 40
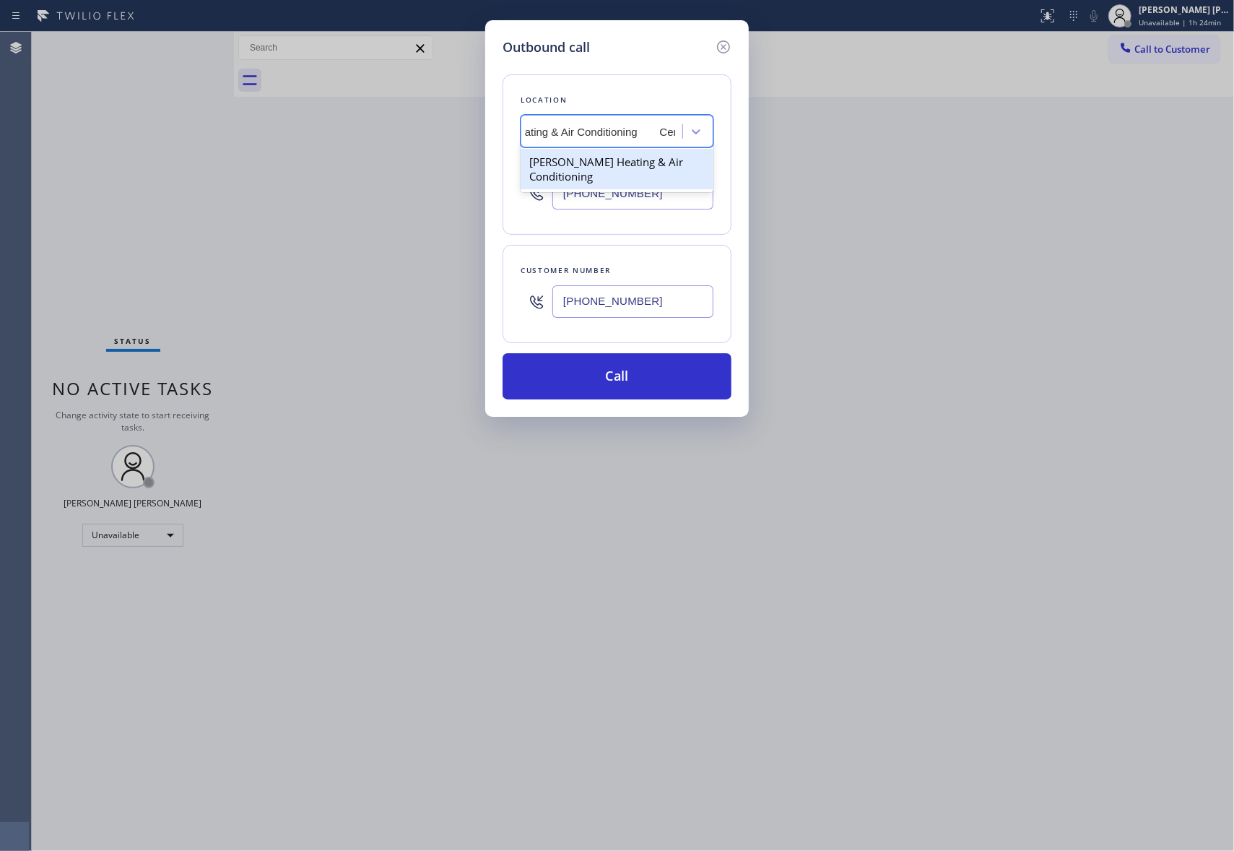
type input "(469) 747-2908"
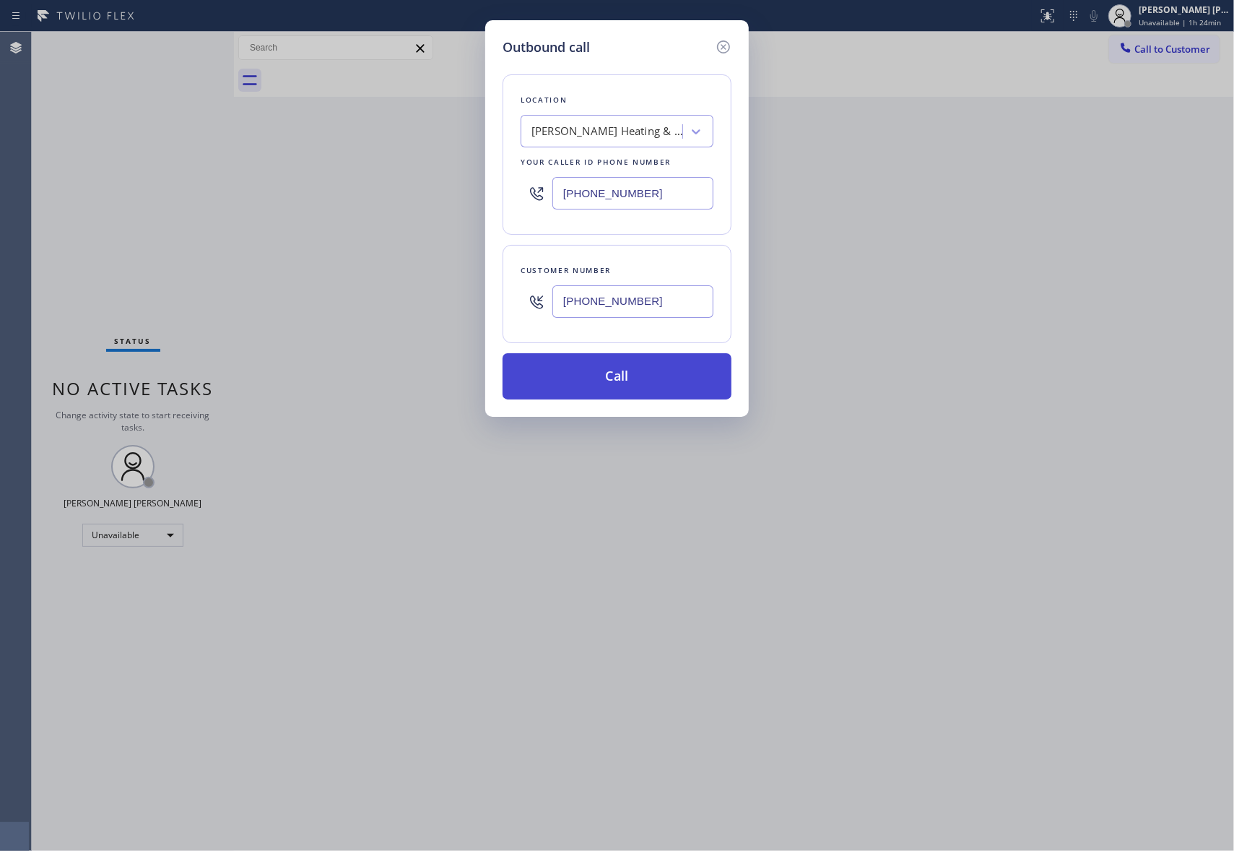
click at [637, 363] on button "Call" at bounding box center [617, 376] width 229 height 46
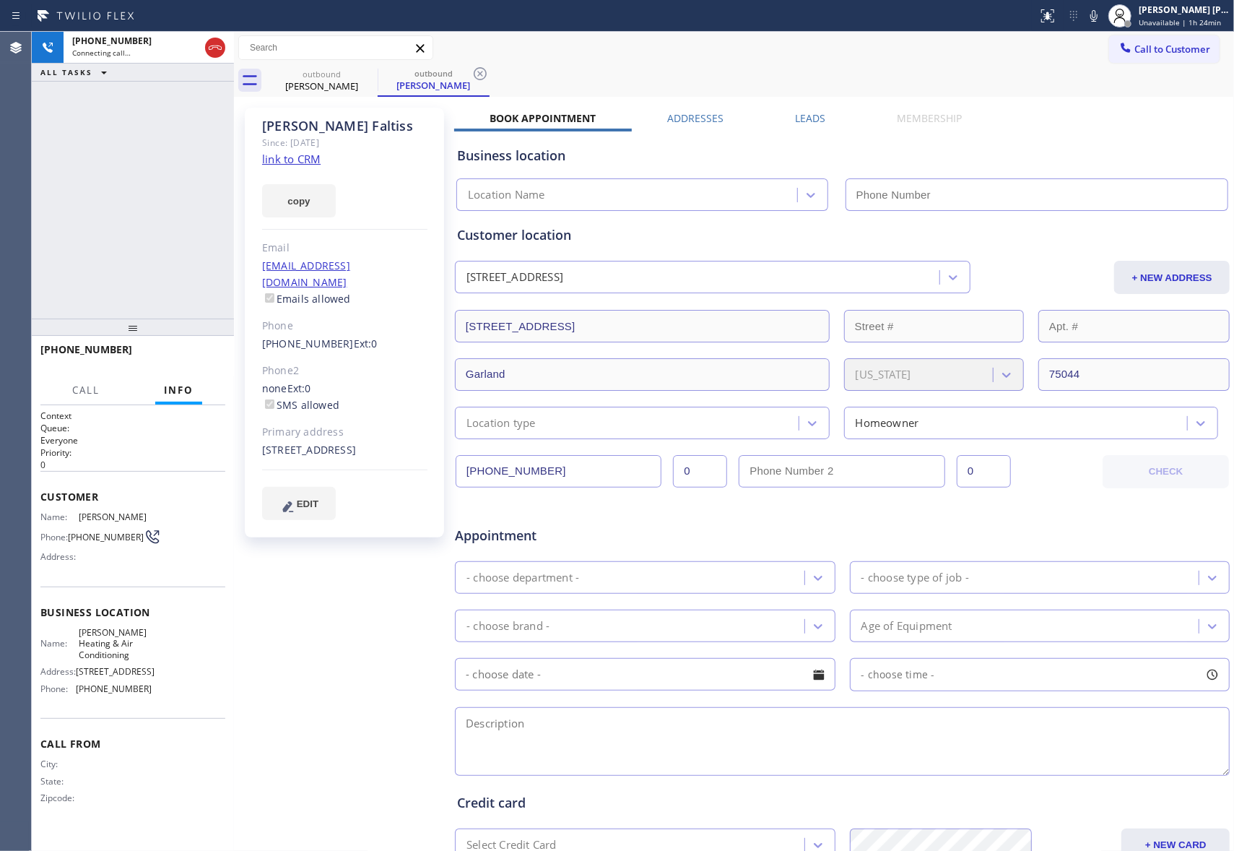
type input "(469) 747-2908"
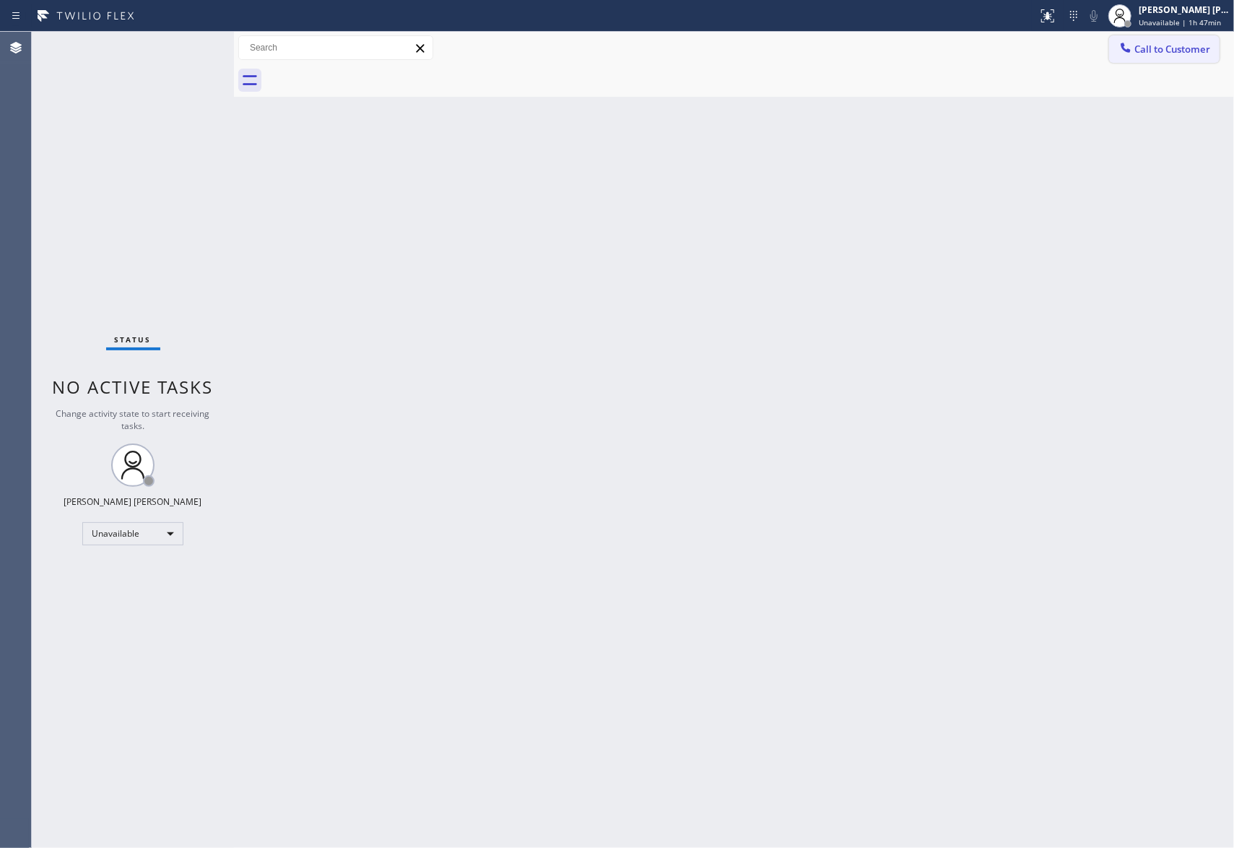
click at [1170, 58] on button "Call to Customer" at bounding box center [1164, 48] width 110 height 27
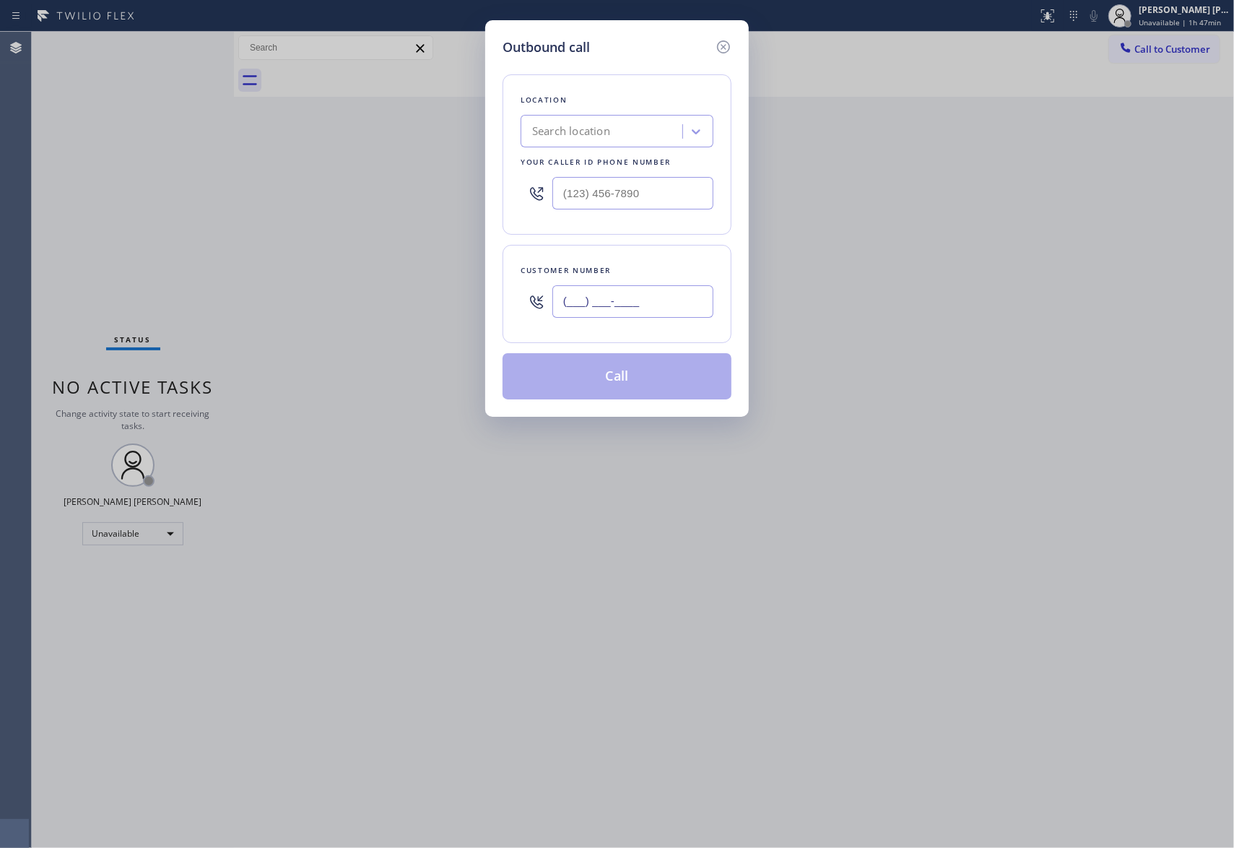
click at [673, 315] on input "(___) ___-____" at bounding box center [632, 301] width 161 height 32
paste input "909) 997-1201"
type input "[PHONE_NUMBER]"
click at [576, 122] on div "Search location" at bounding box center [603, 131] width 157 height 25
type input "5 star appliance repair"
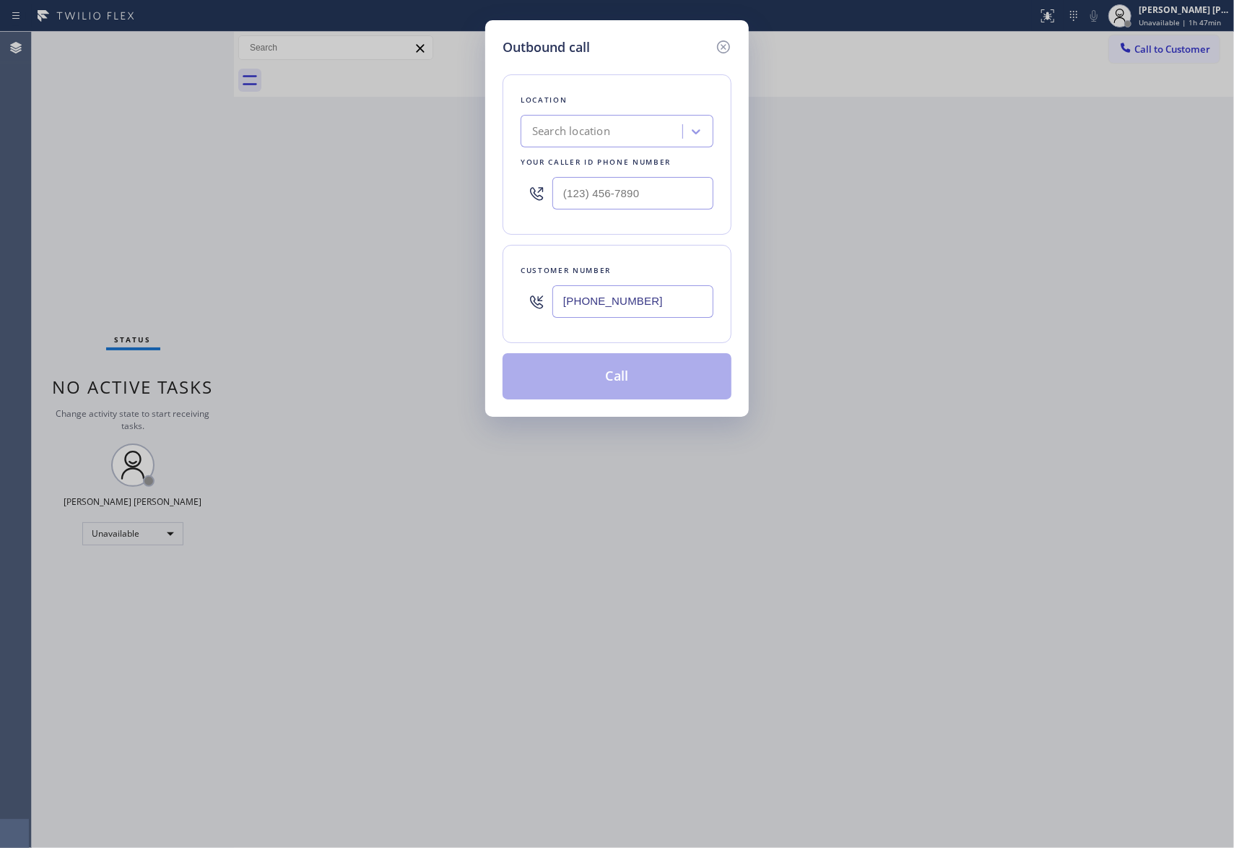
click at [728, 51] on icon at bounding box center [723, 46] width 17 height 17
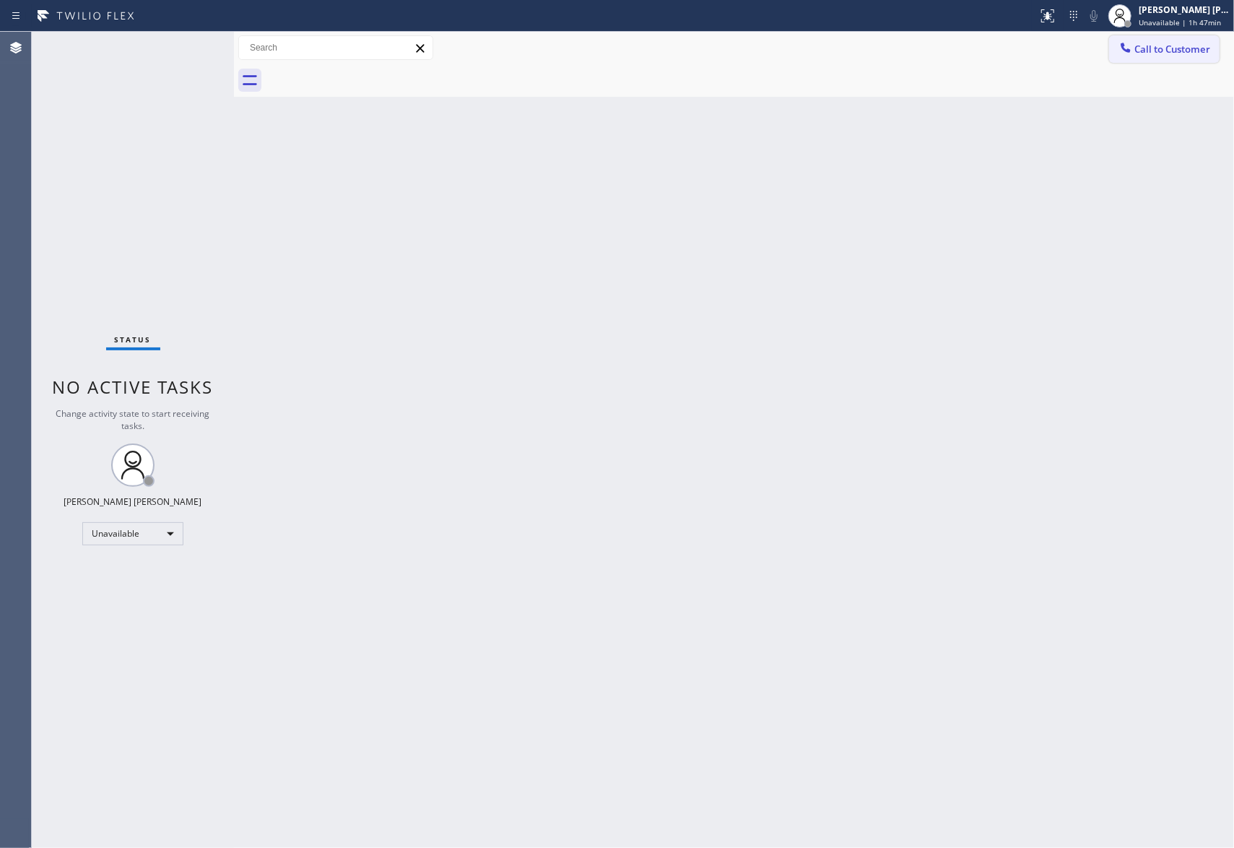
click at [1180, 51] on span "Call to Customer" at bounding box center [1172, 49] width 76 height 13
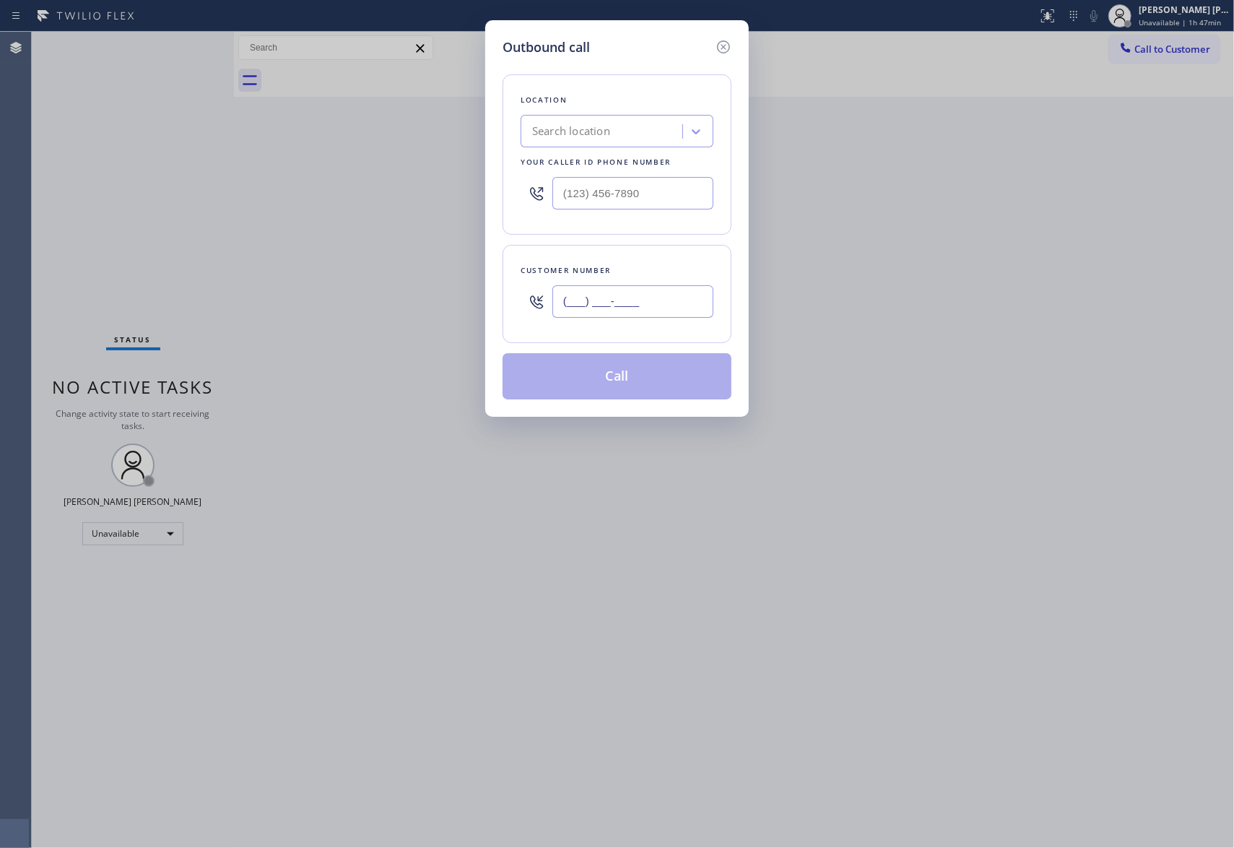
click at [641, 310] on input "(___) ___-____" at bounding box center [632, 301] width 161 height 32
paste input "909) 997-1201"
type input "[PHONE_NUMBER]"
click at [622, 139] on div "Search location" at bounding box center [603, 131] width 157 height 25
type input "5 star appliance repair"
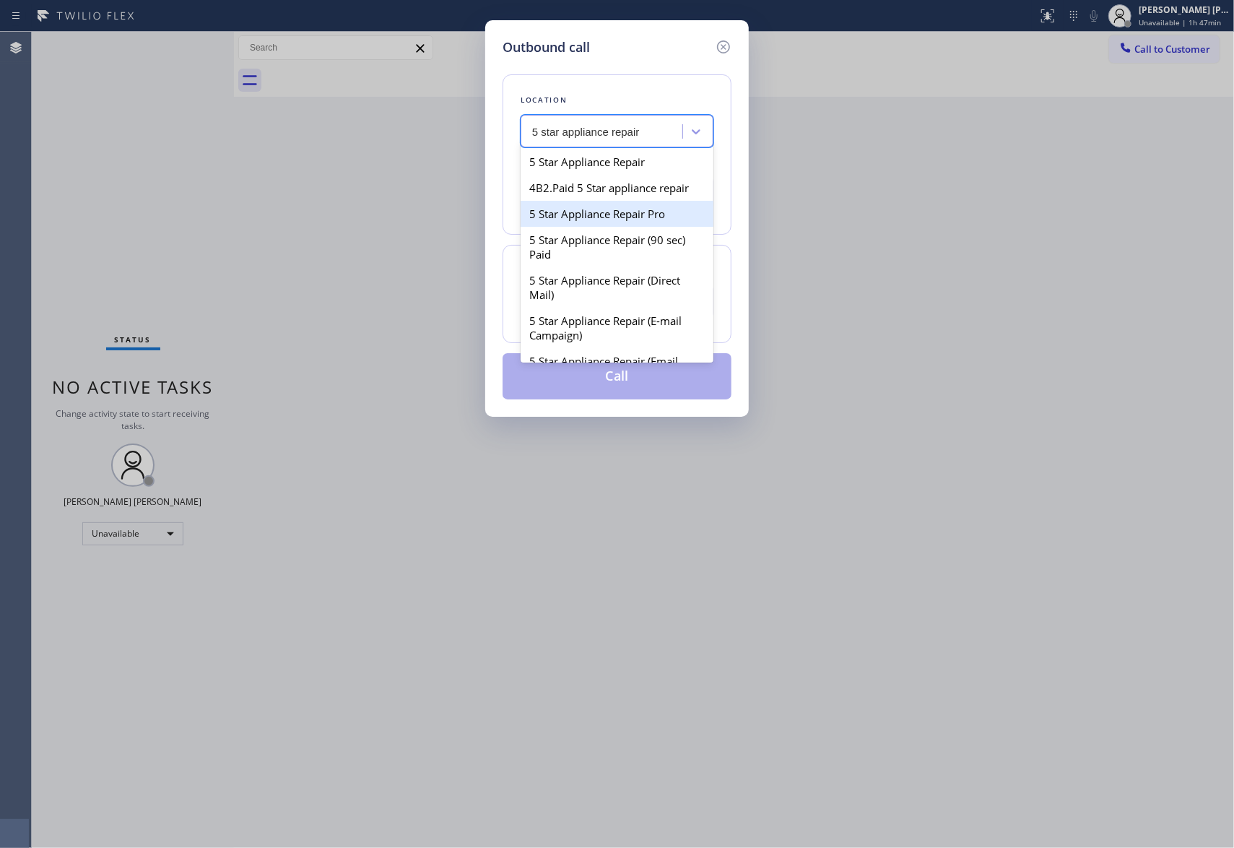
click at [572, 225] on div "5 Star Appliance Repair Pro" at bounding box center [617, 214] width 193 height 26
type input "[PHONE_NUMBER]"
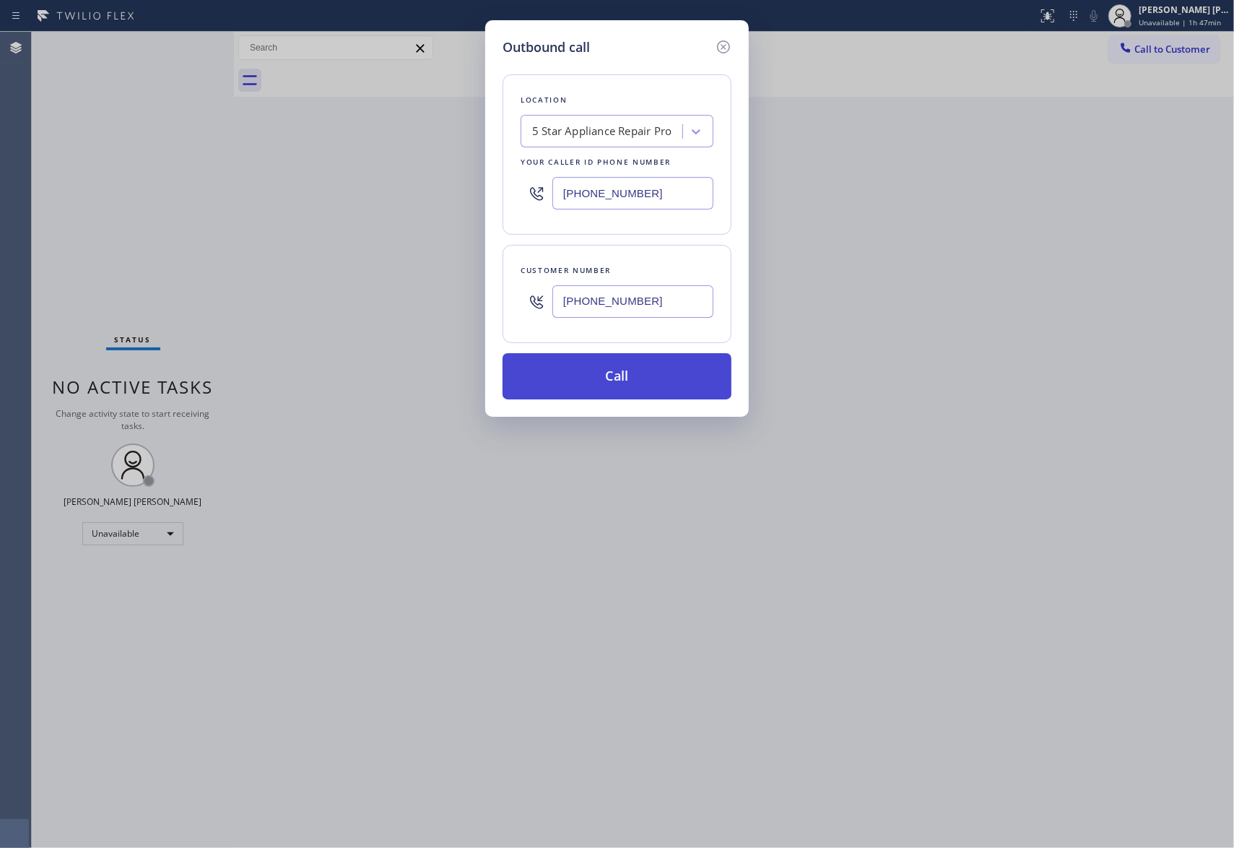
click at [671, 388] on button "Call" at bounding box center [617, 376] width 229 height 46
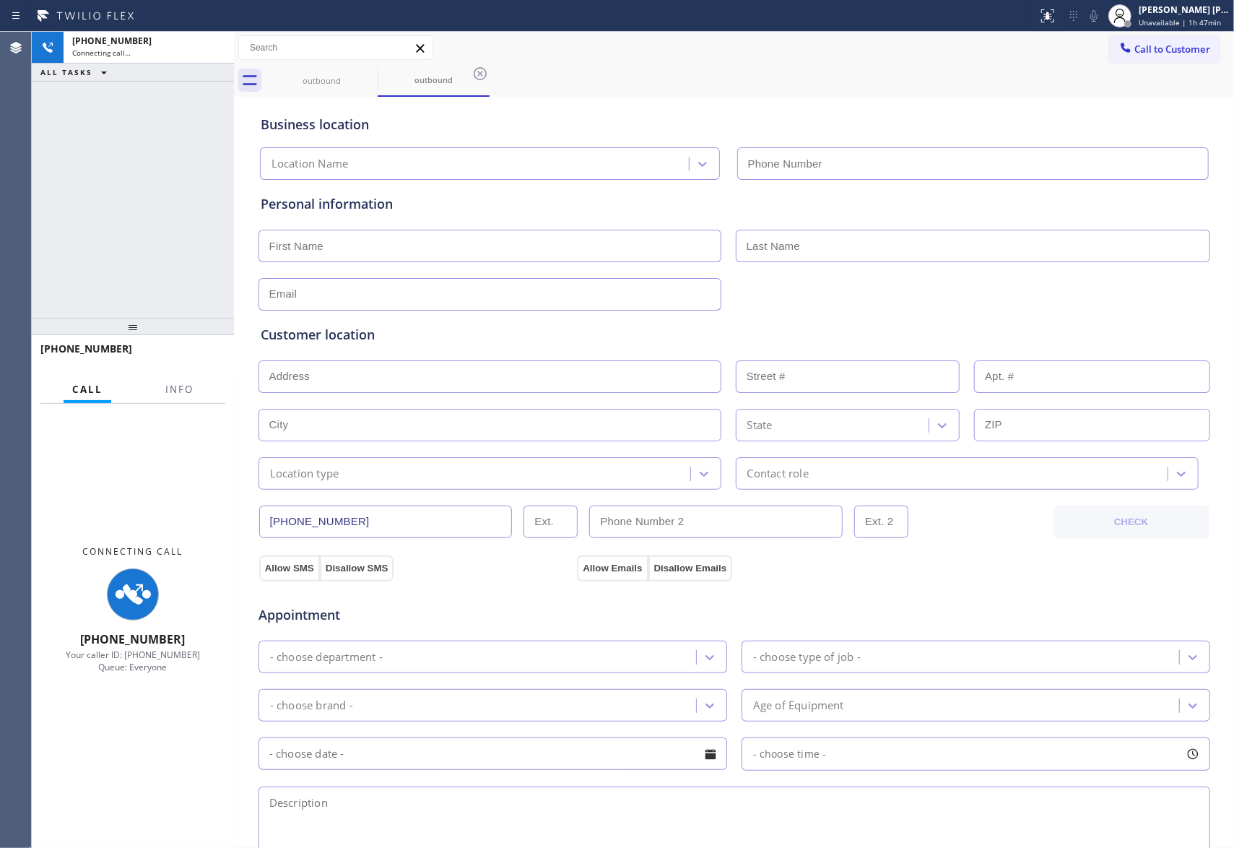
type input "[PHONE_NUMBER]"
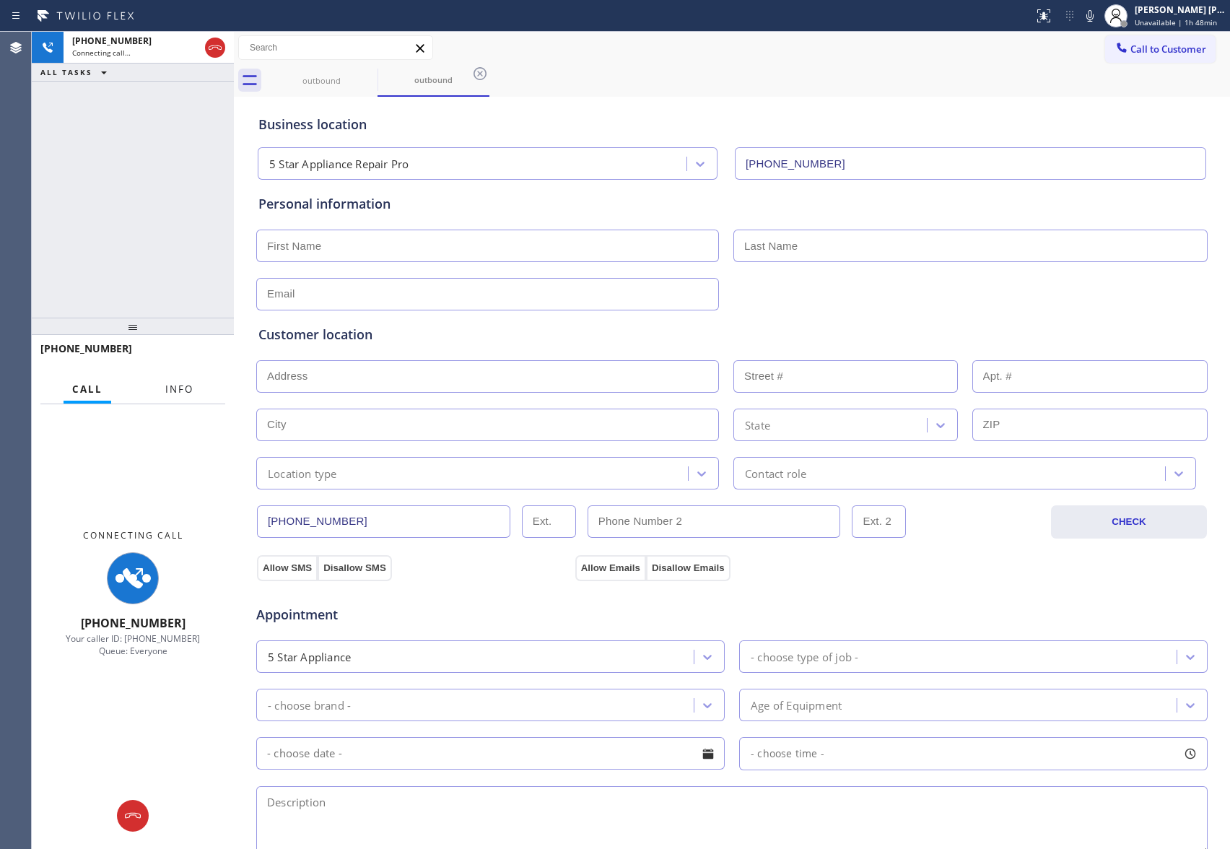
click at [170, 388] on span "Info" at bounding box center [179, 389] width 28 height 13
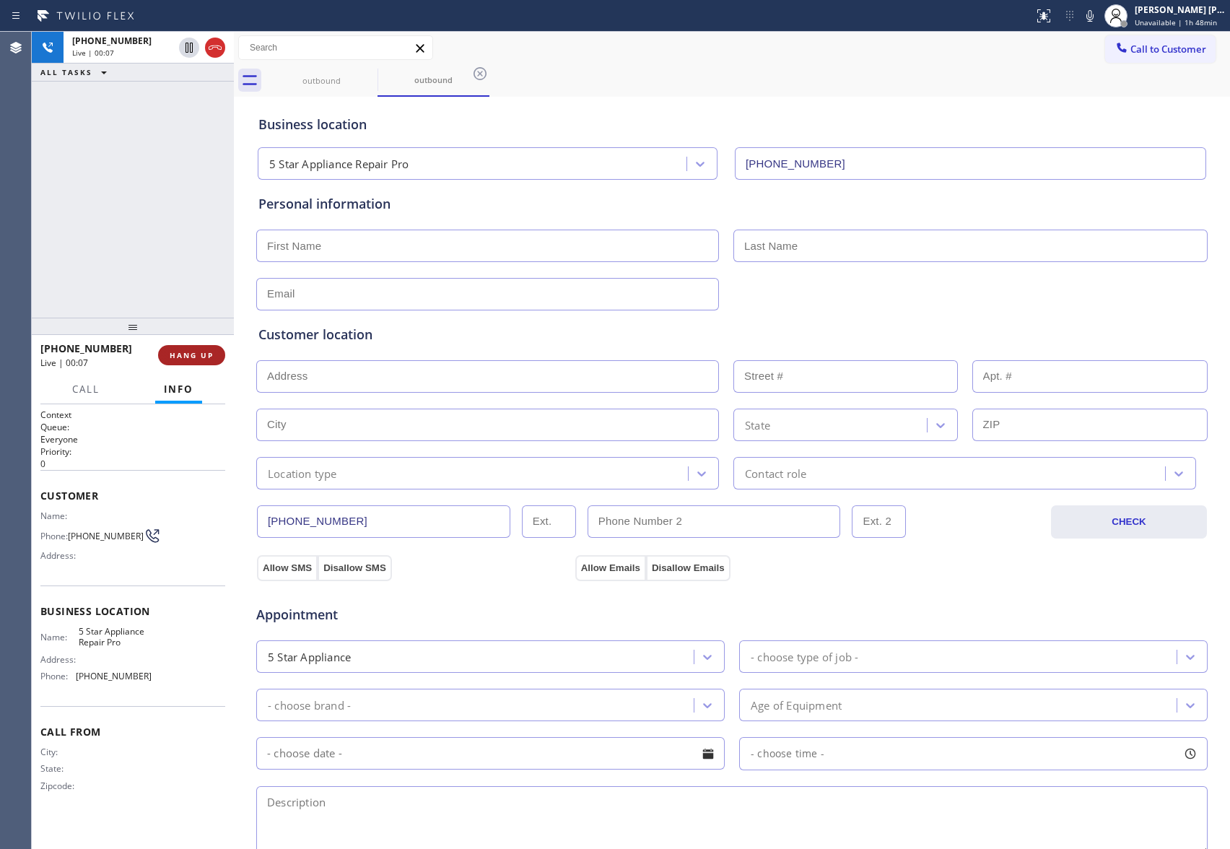
click at [177, 354] on span "HANG UP" at bounding box center [192, 355] width 44 height 10
click at [217, 348] on button "COMPLETE" at bounding box center [188, 355] width 73 height 20
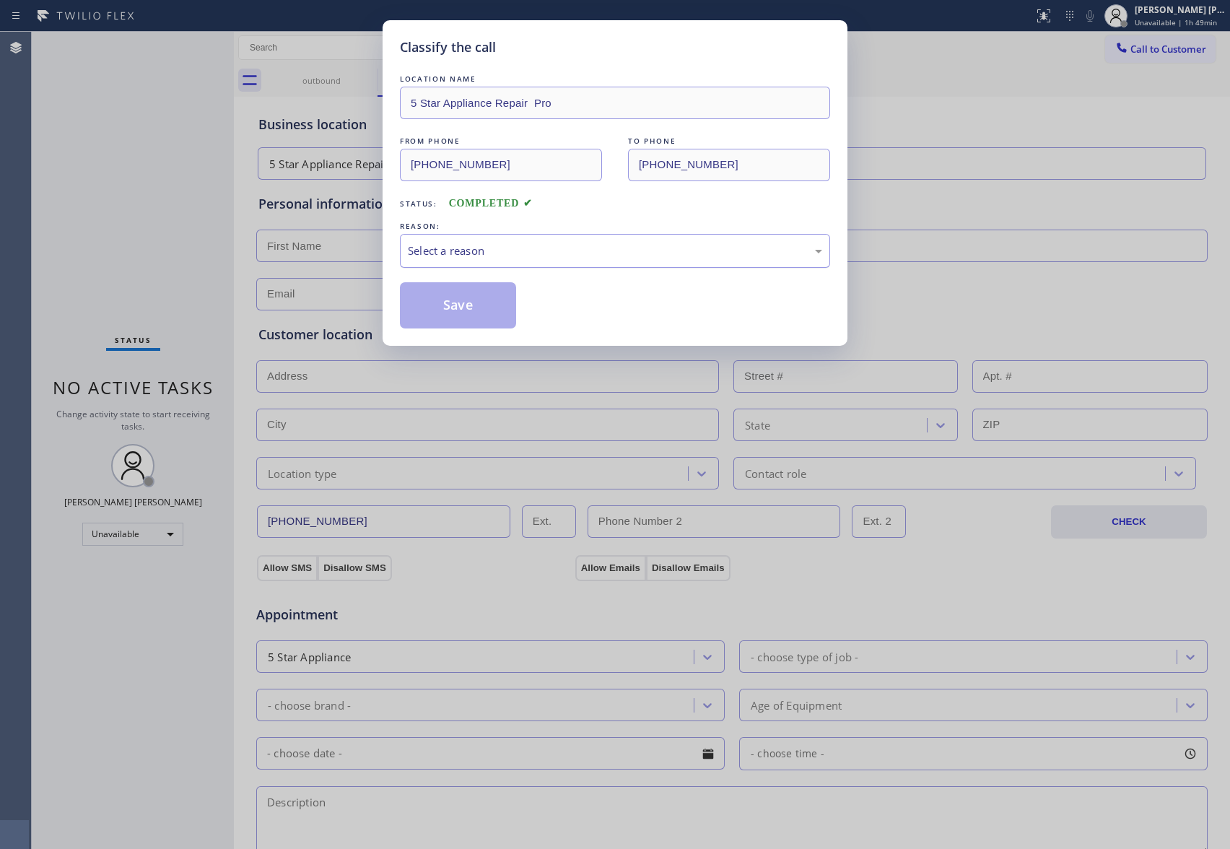
drag, startPoint x: 584, startPoint y: 248, endPoint x: 535, endPoint y: 264, distance: 51.6
click at [583, 247] on div "Select a reason" at bounding box center [615, 251] width 414 height 17
click at [464, 310] on button "Save" at bounding box center [458, 305] width 116 height 46
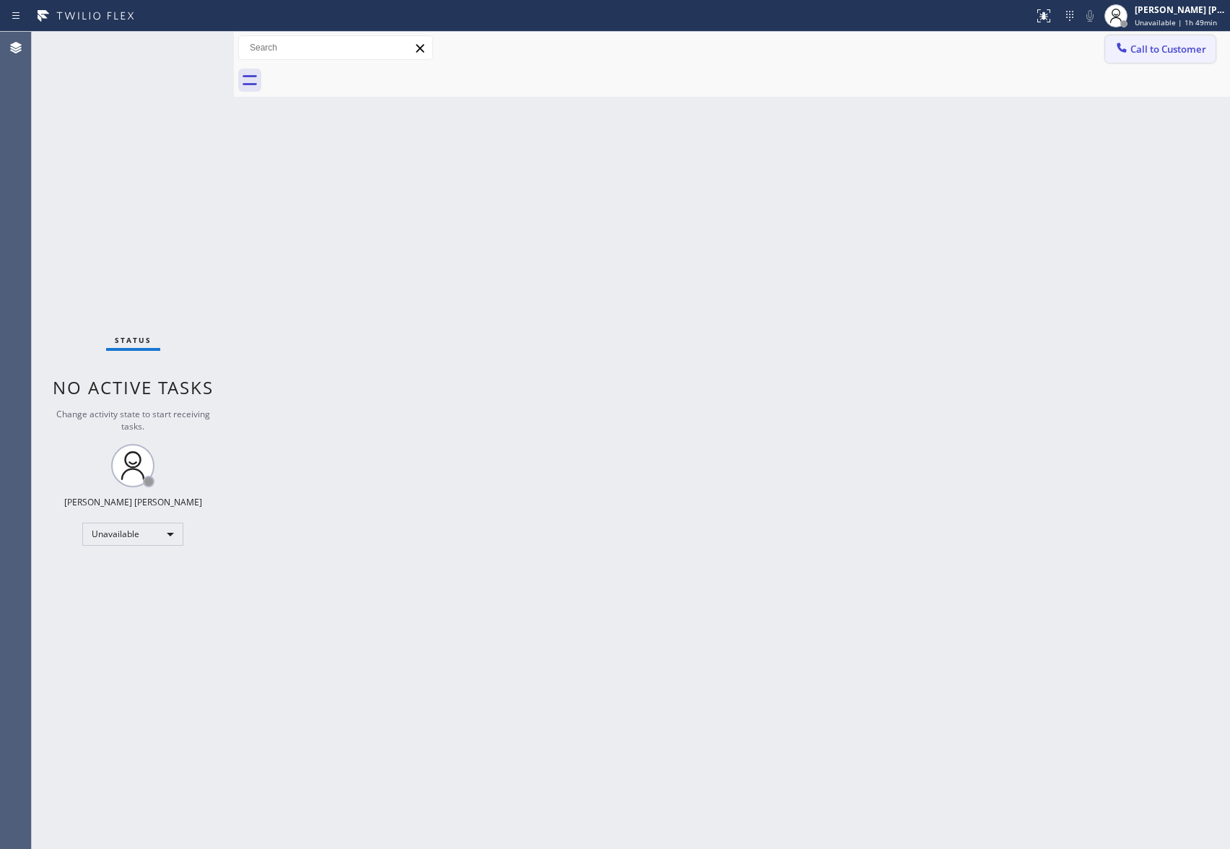
click at [1176, 46] on span "Call to Customer" at bounding box center [1169, 49] width 76 height 13
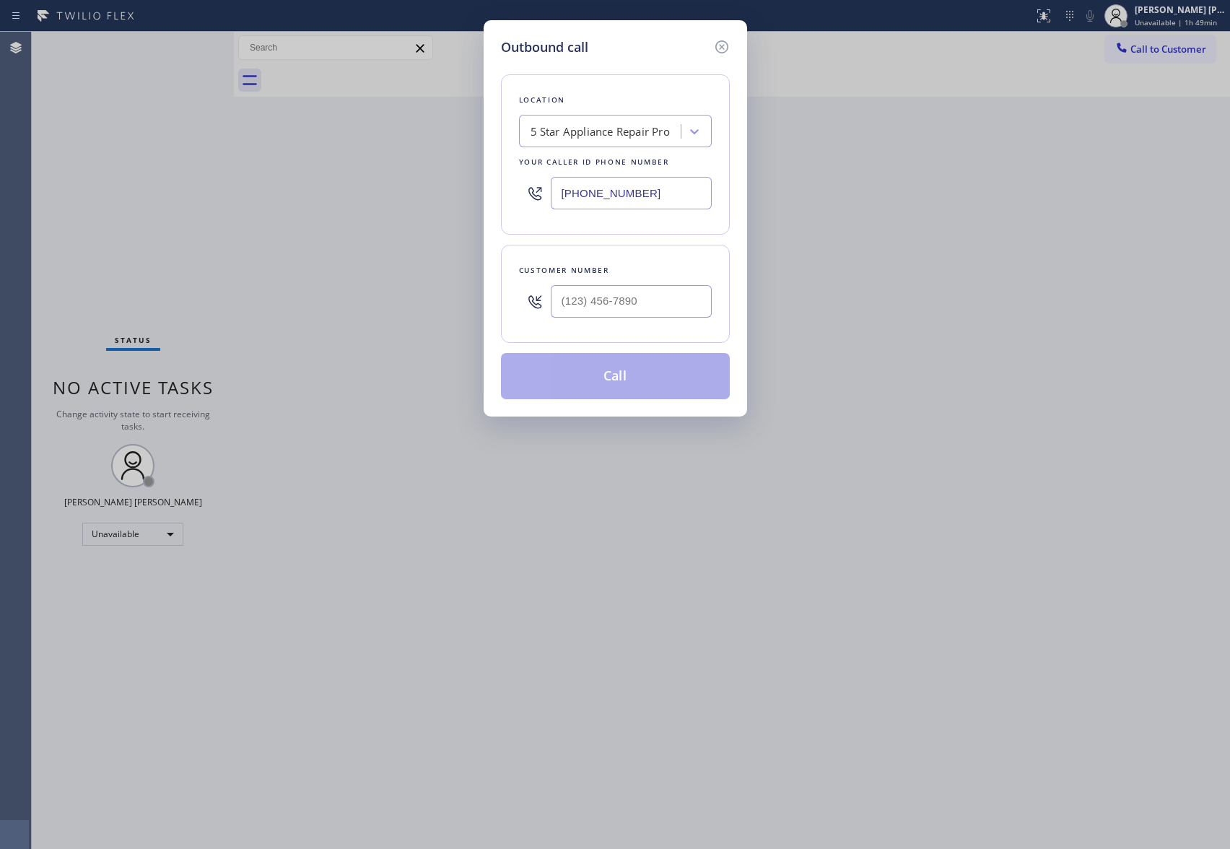
click at [651, 284] on div at bounding box center [631, 301] width 161 height 47
click at [653, 299] on input "(___) ___-____" at bounding box center [631, 301] width 161 height 32
paste input "212) 245-1222"
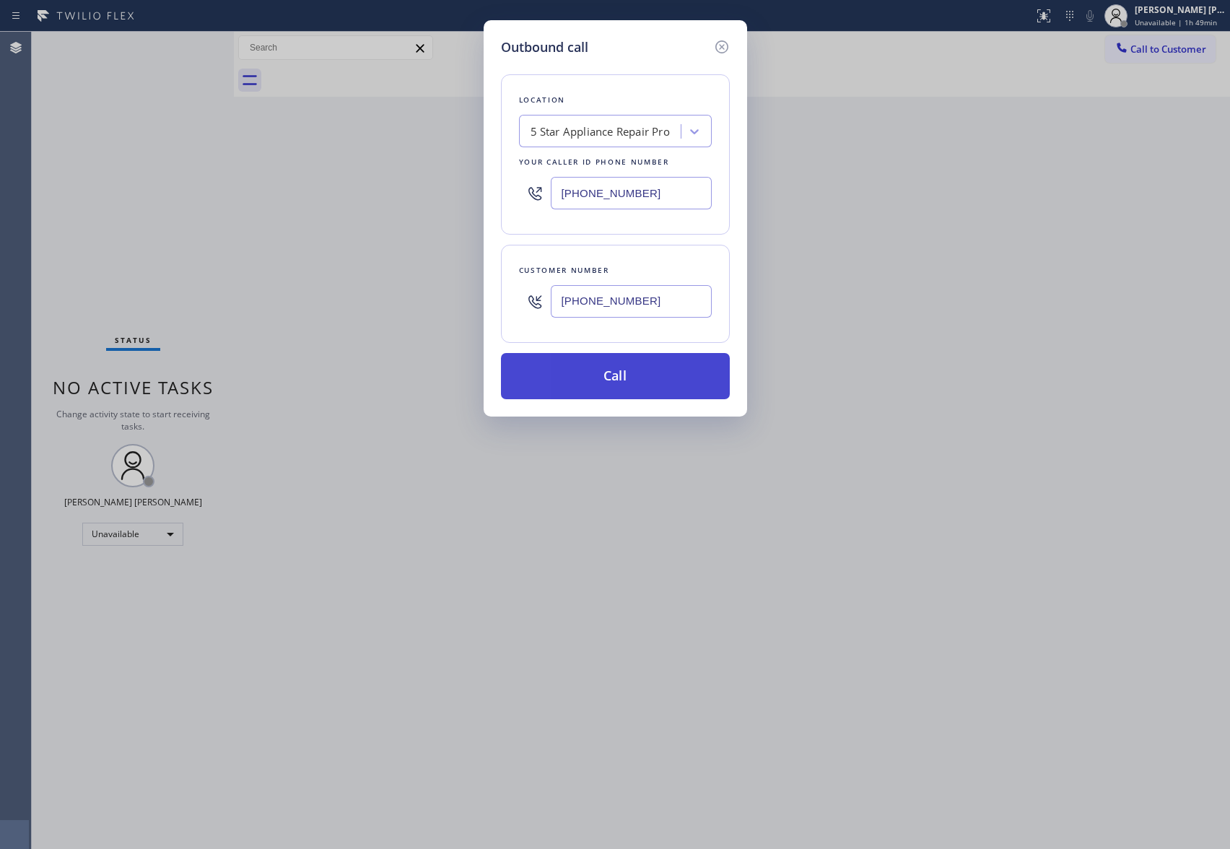
type input "[PHONE_NUMBER]"
click at [654, 387] on button "Call" at bounding box center [615, 376] width 229 height 46
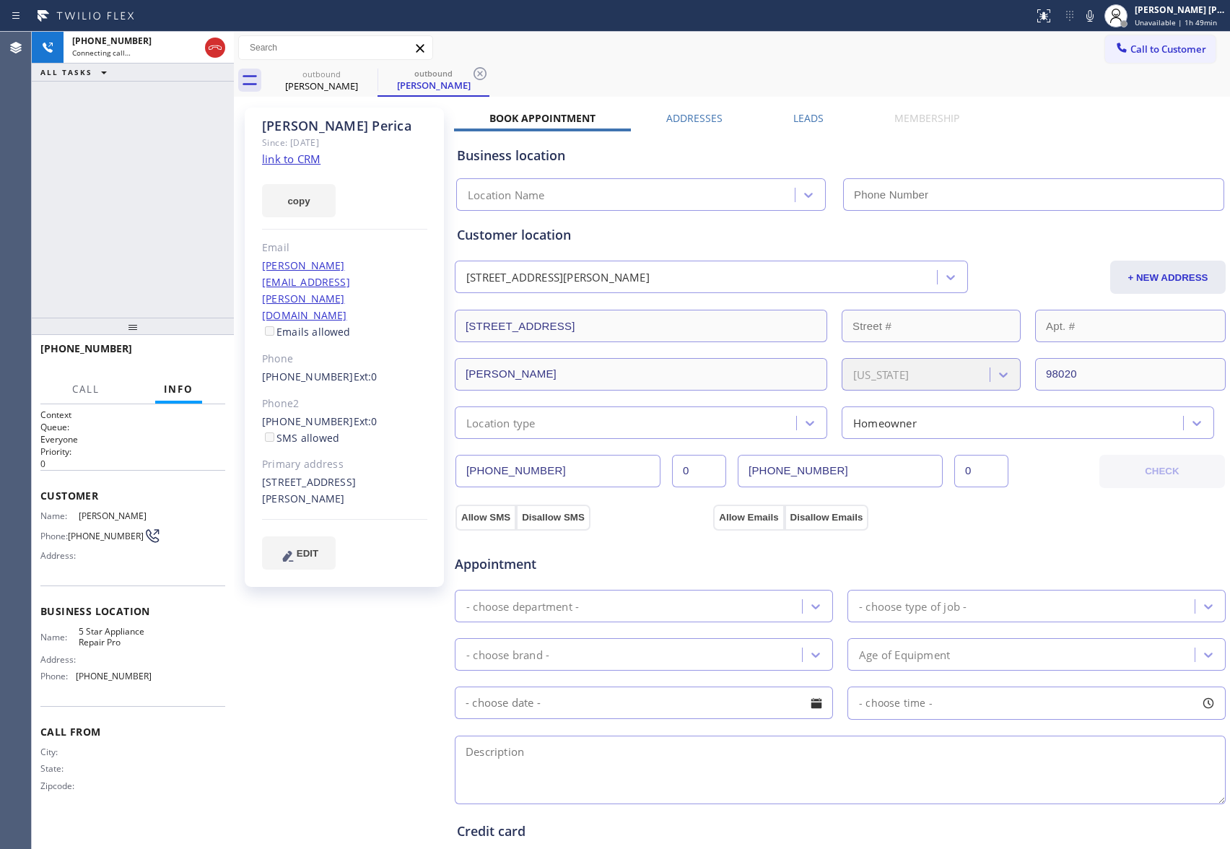
click at [794, 105] on div "[PERSON_NAME] Since: [DATE] link to CRM copy Email [PERSON_NAME][EMAIL_ADDRESS]…" at bounding box center [732, 582] width 989 height 965
click at [794, 111] on label "Leads" at bounding box center [809, 118] width 30 height 14
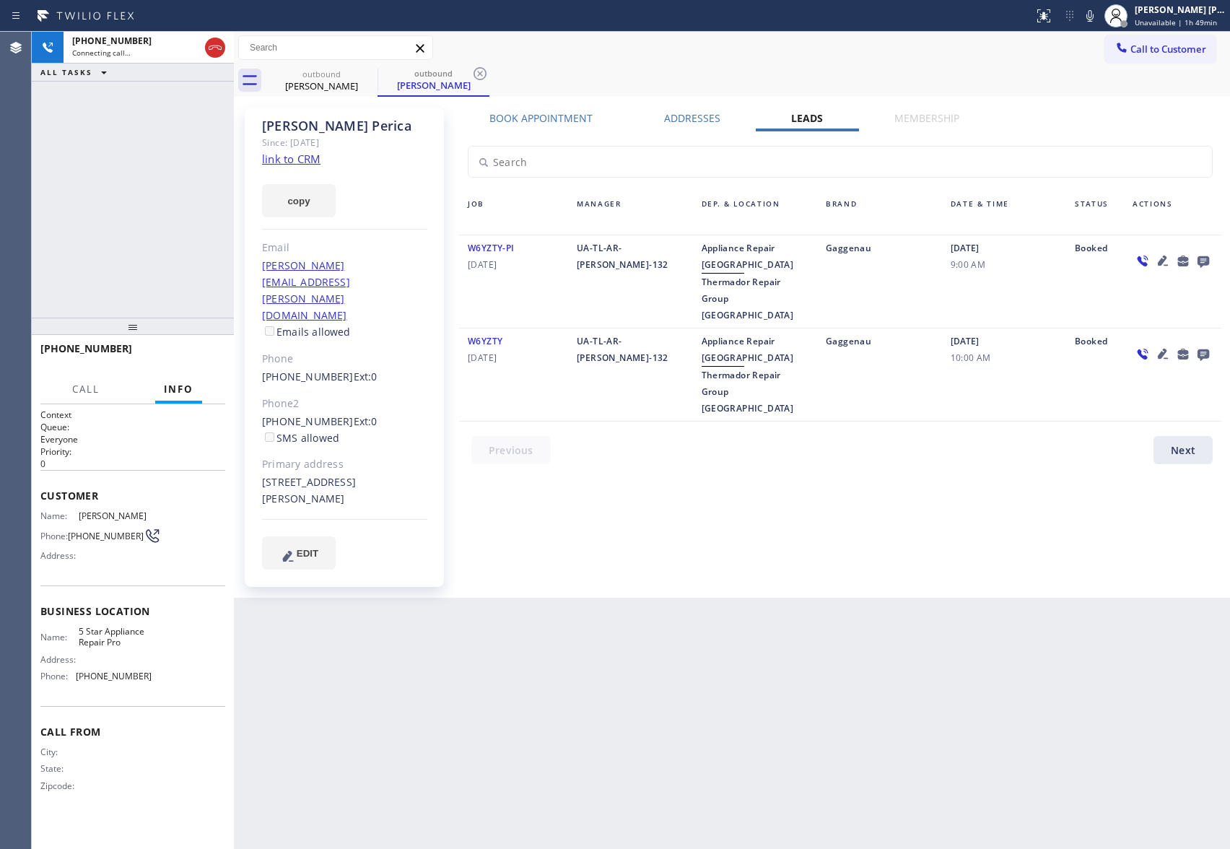
click at [1160, 349] on icon at bounding box center [1163, 354] width 10 height 10
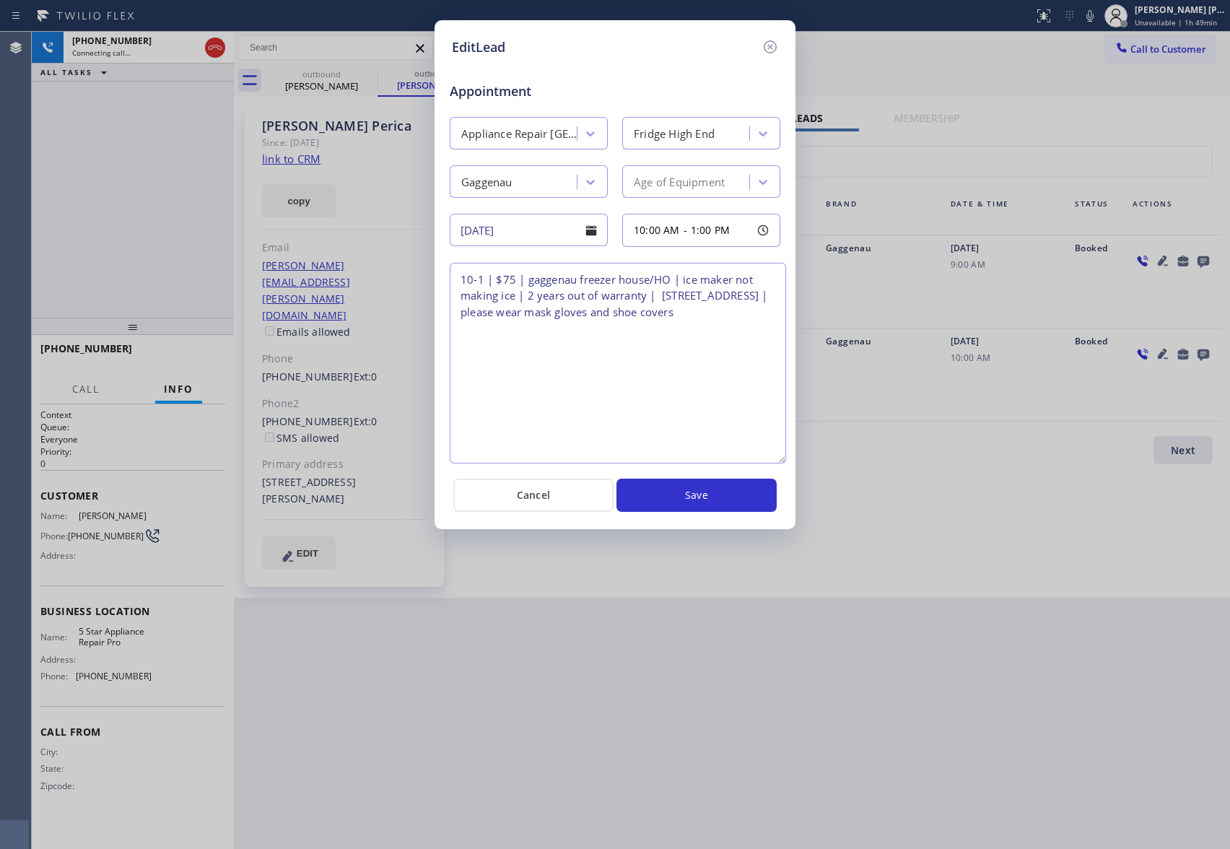
drag, startPoint x: 774, startPoint y: 328, endPoint x: 781, endPoint y: 461, distance: 133.0
click at [781, 461] on textarea "10-1 | $75 | gaggenau freezer house/HO | ice maker not making ice | 2 years out…" at bounding box center [618, 363] width 337 height 201
click at [769, 46] on icon at bounding box center [770, 46] width 17 height 17
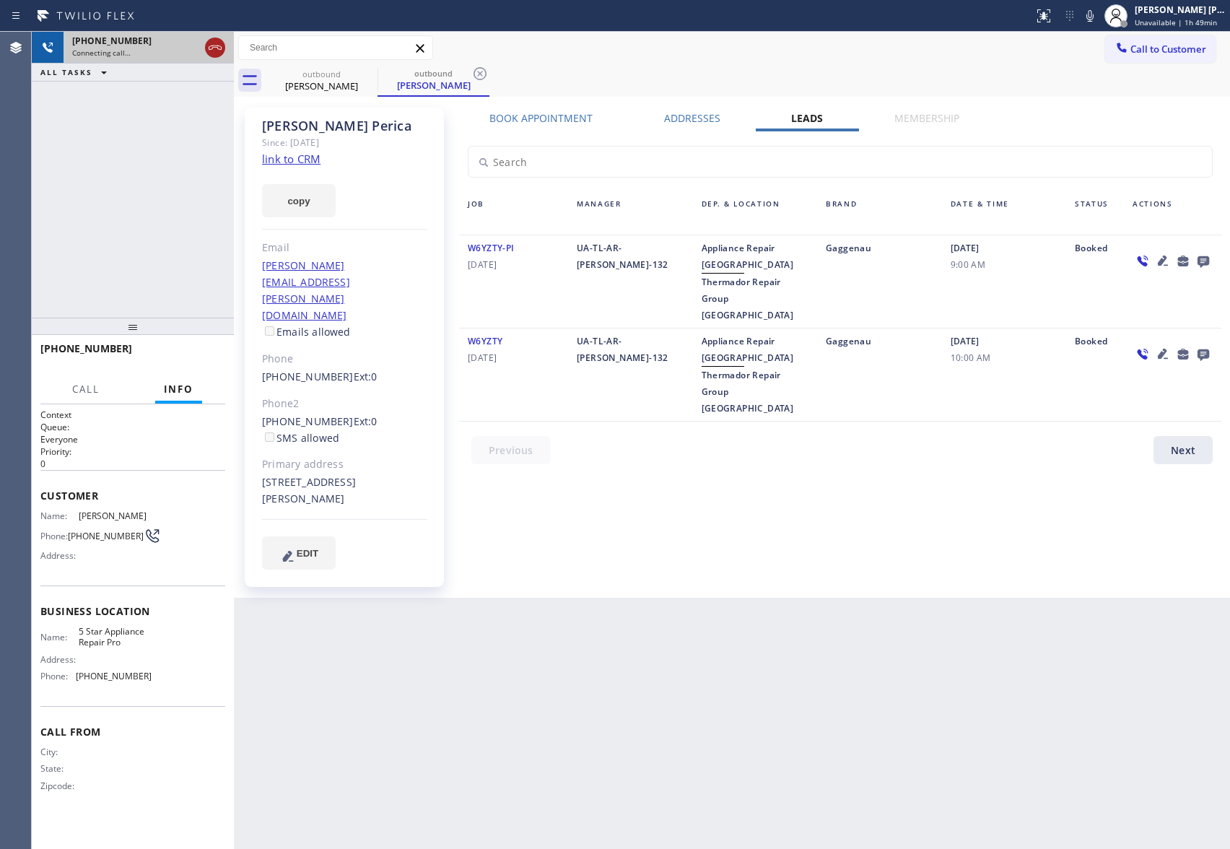
click at [209, 46] on icon at bounding box center [215, 47] width 13 height 4
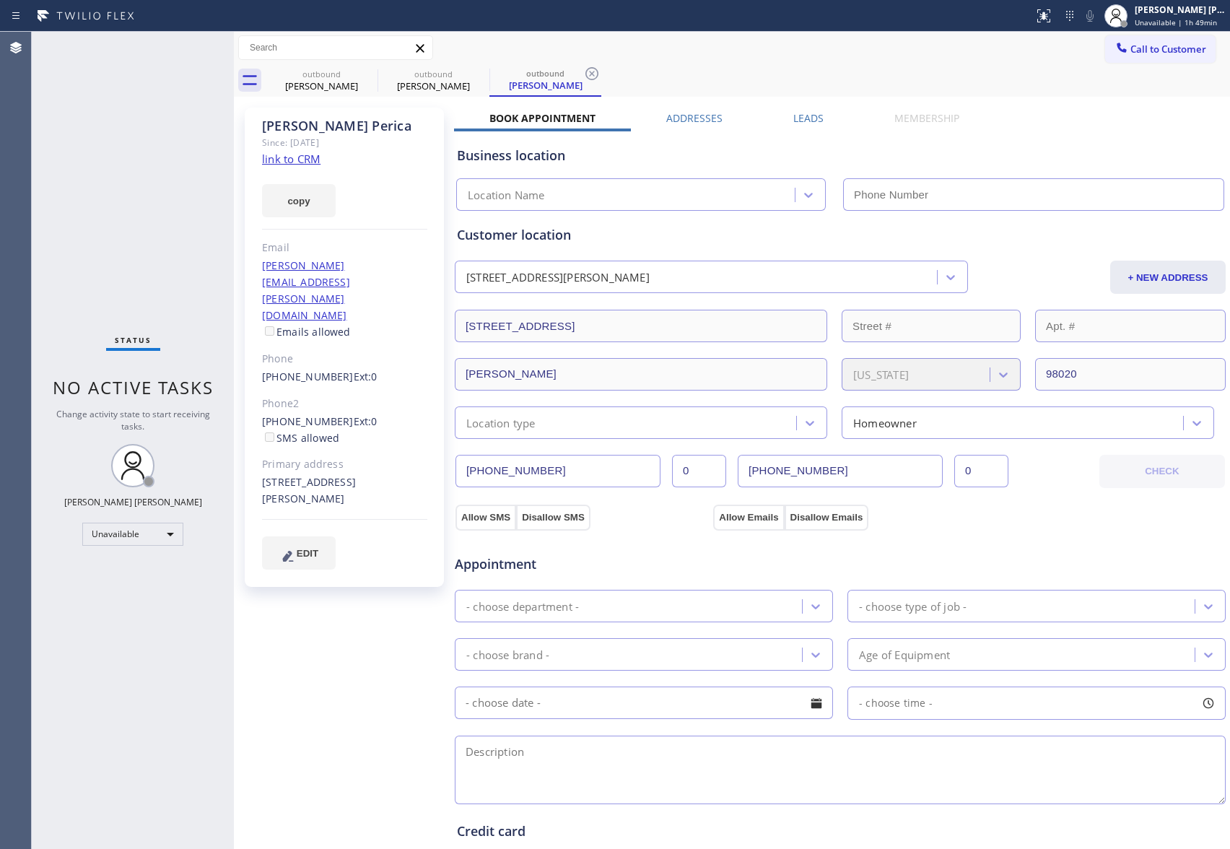
type input "[PHONE_NUMBER]"
click at [801, 118] on label "Leads" at bounding box center [809, 118] width 30 height 14
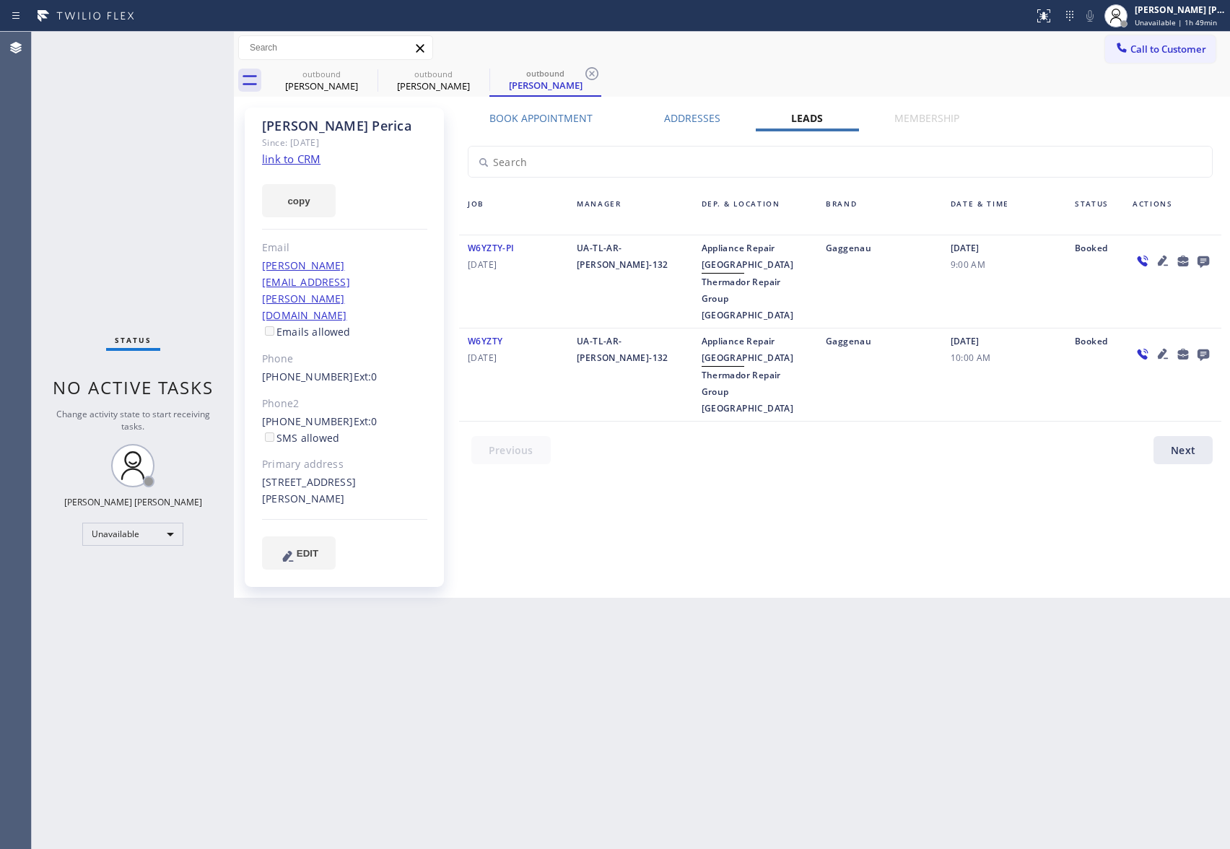
click at [1204, 257] on icon at bounding box center [1204, 262] width 12 height 12
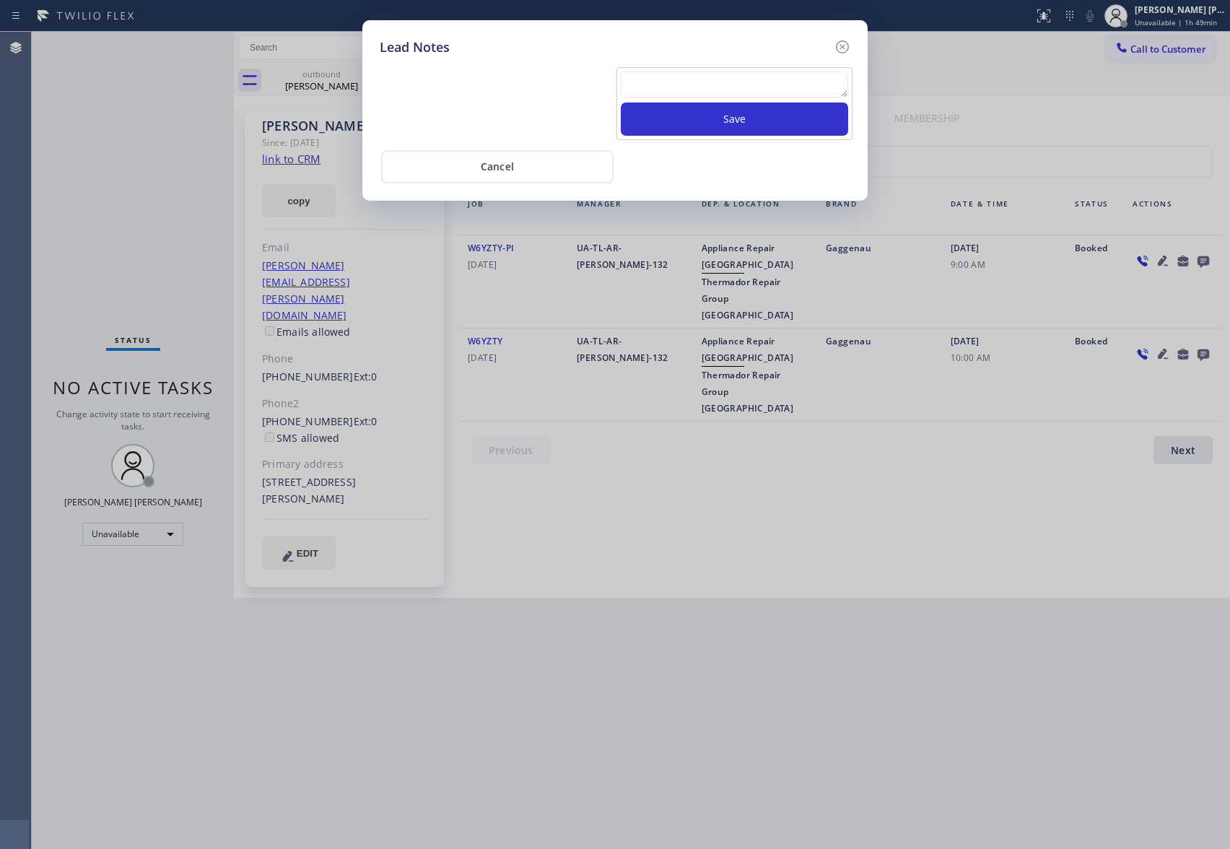
click at [724, 84] on textarea at bounding box center [734, 84] width 227 height 26
paste textarea "VM | please transfer if cx calls back"
type textarea "VM | please transfer if cx calls back"
click at [758, 122] on button "Save" at bounding box center [734, 119] width 227 height 33
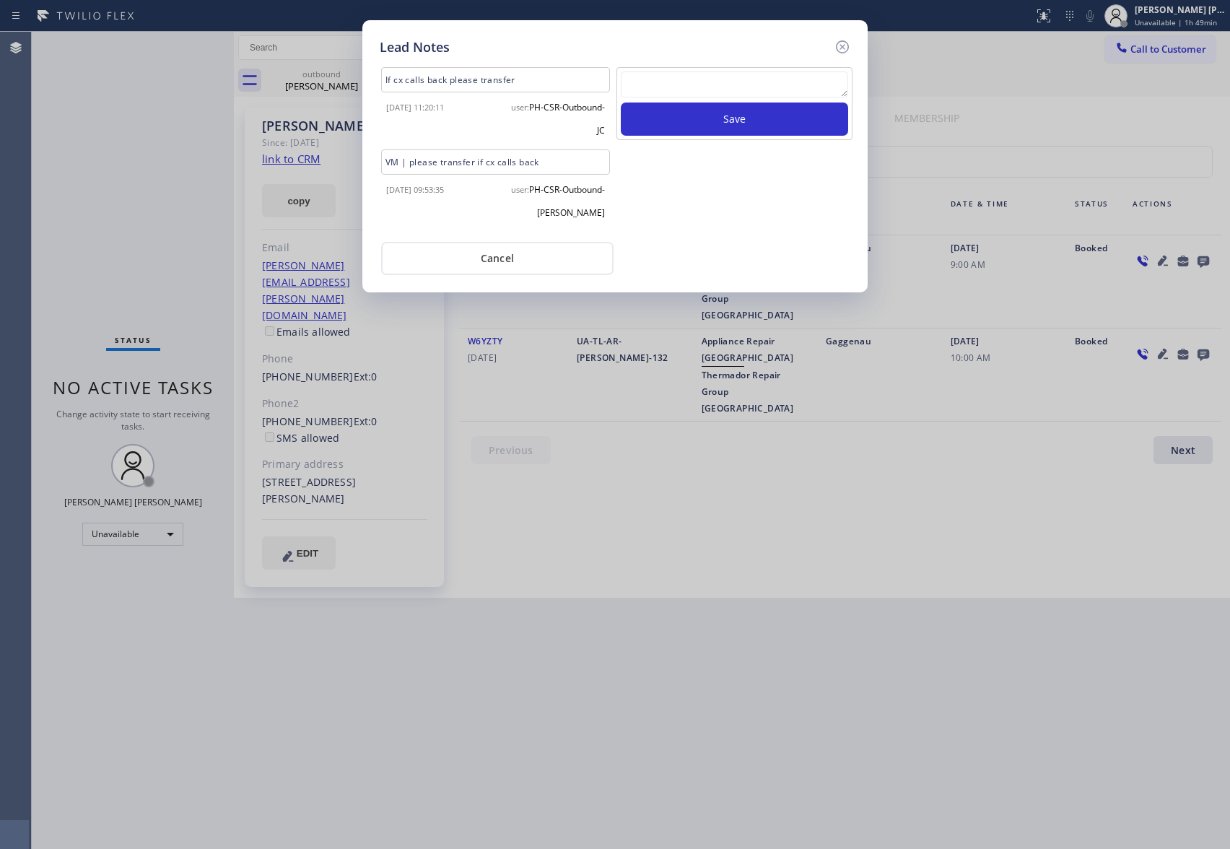
click at [845, 42] on icon at bounding box center [842, 46] width 17 height 17
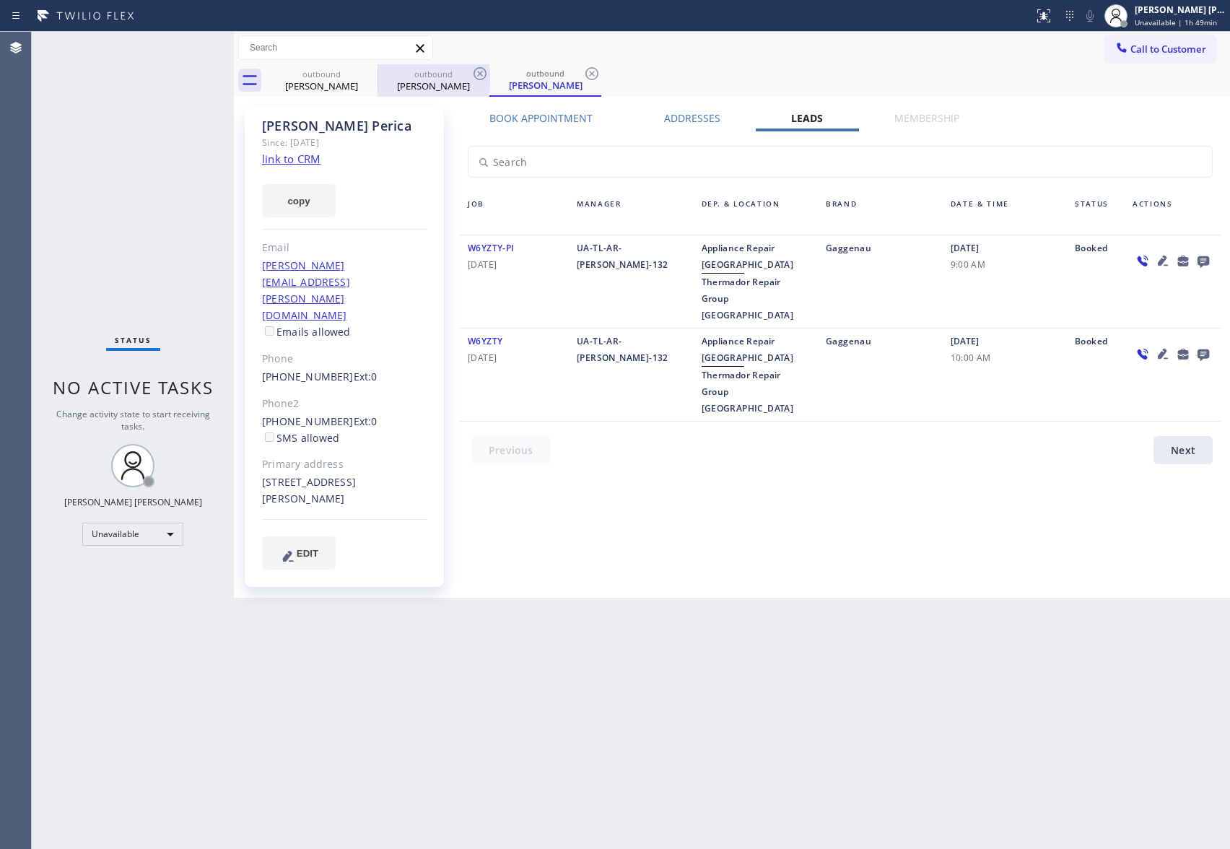
click at [379, 78] on div "outbound" at bounding box center [433, 74] width 109 height 11
click at [378, 77] on div at bounding box center [378, 80] width 1 height 22
click at [374, 77] on div "outbound [PERSON_NAME] outbound [PERSON_NAME] outbound [PERSON_NAME]" at bounding box center [748, 80] width 965 height 32
click at [371, 77] on icon at bounding box center [368, 73] width 17 height 17
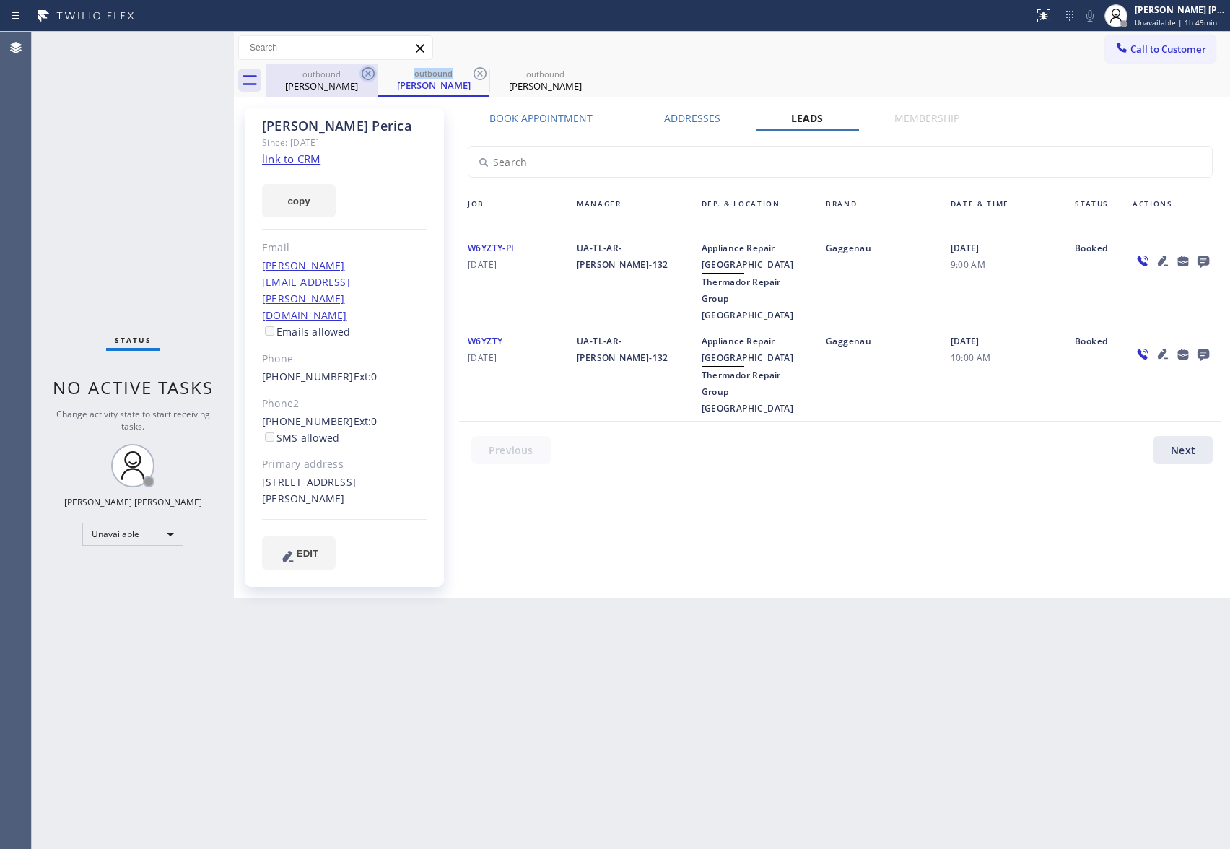
click at [378, 77] on div "outbound [PERSON_NAME]" at bounding box center [434, 80] width 112 height 32
drag, startPoint x: 371, startPoint y: 77, endPoint x: 350, endPoint y: 79, distance: 21.9
click at [368, 77] on icon at bounding box center [368, 73] width 17 height 17
drag, startPoint x: 348, startPoint y: 87, endPoint x: 355, endPoint y: 82, distance: 8.4
click at [355, 82] on div "[PERSON_NAME]" at bounding box center [321, 85] width 109 height 13
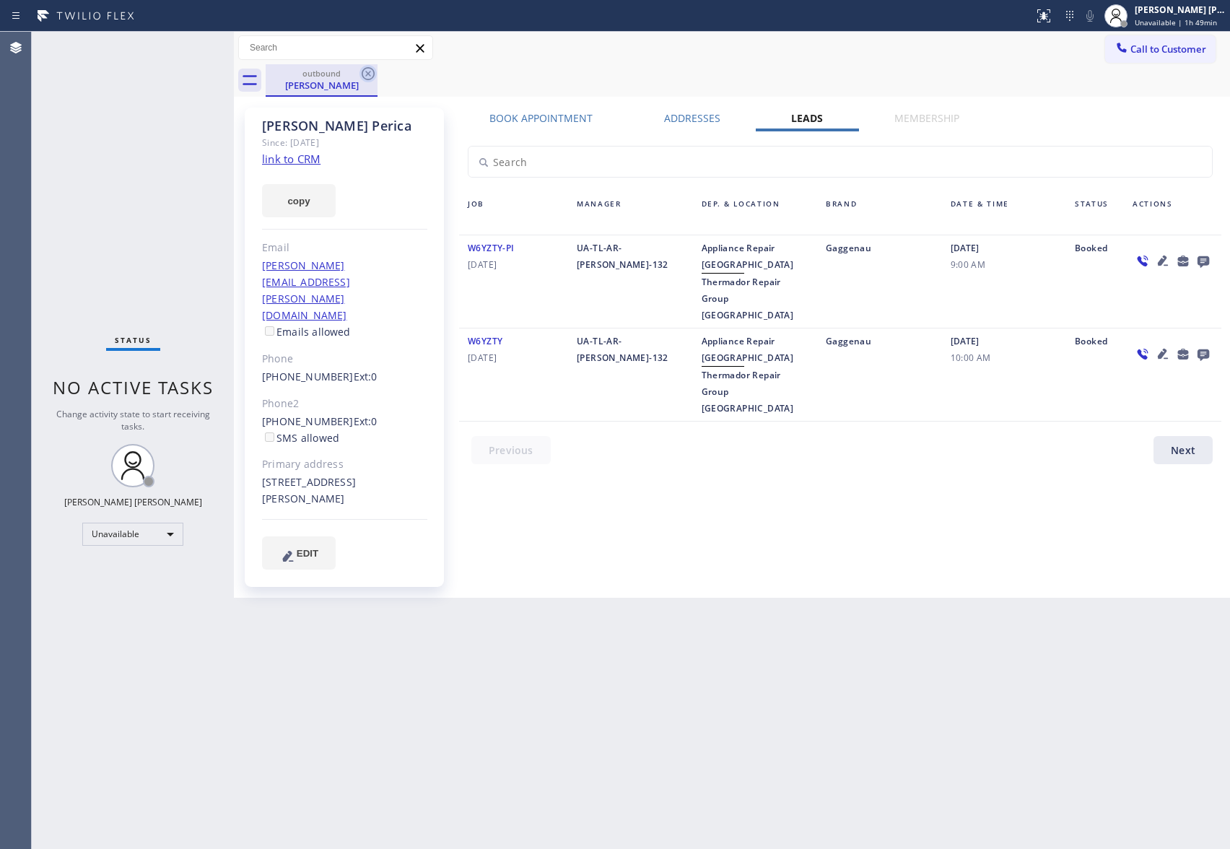
click at [374, 74] on icon at bounding box center [368, 73] width 13 height 13
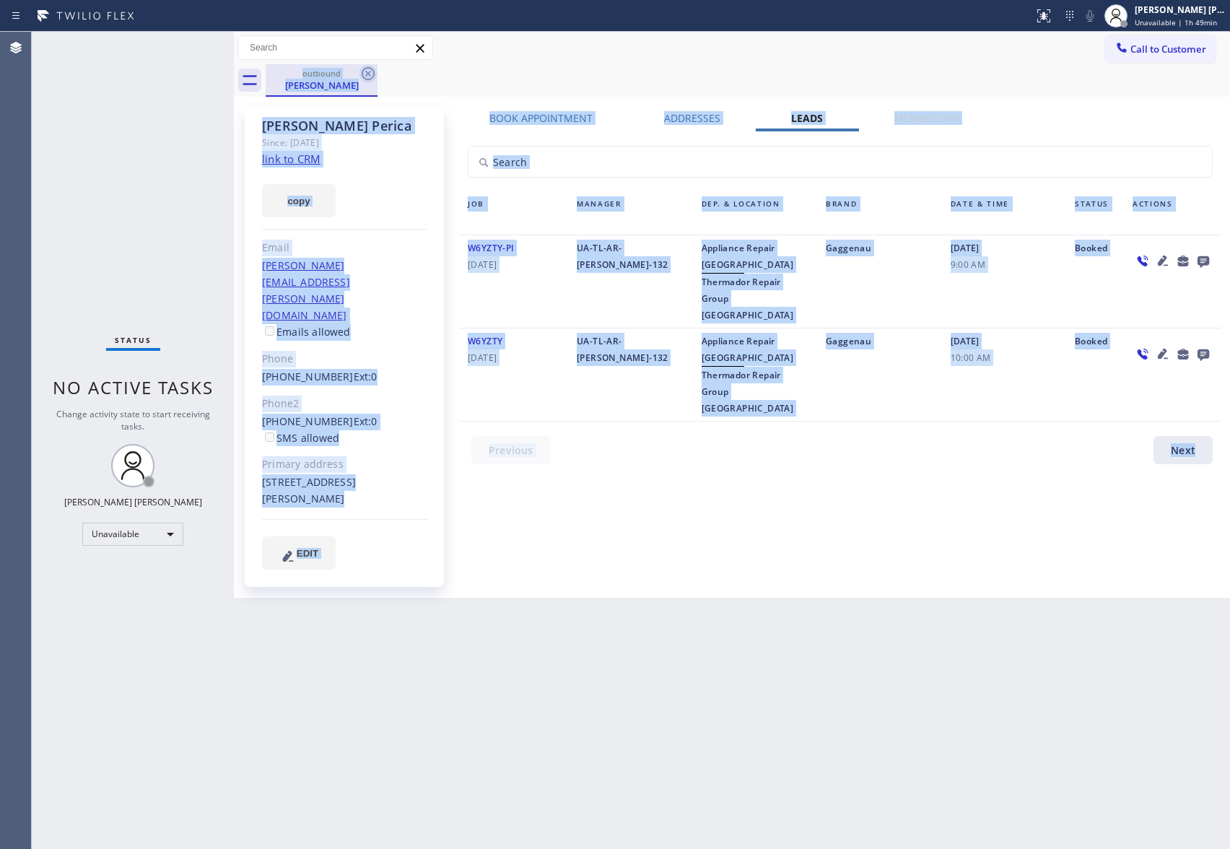
click at [374, 74] on div "outbound [PERSON_NAME]" at bounding box center [748, 80] width 965 height 32
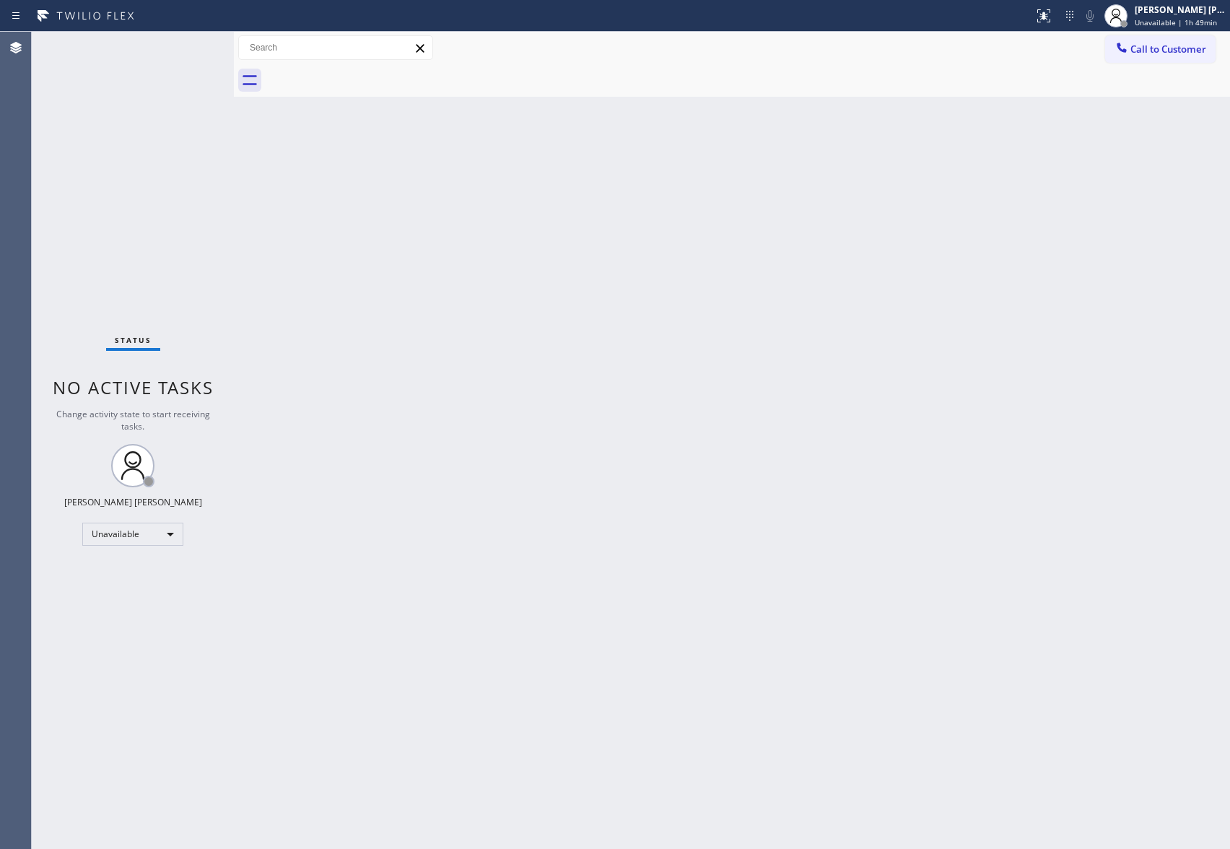
click at [374, 74] on div at bounding box center [748, 80] width 965 height 32
click at [1157, 53] on span "Call to Customer" at bounding box center [1169, 49] width 76 height 13
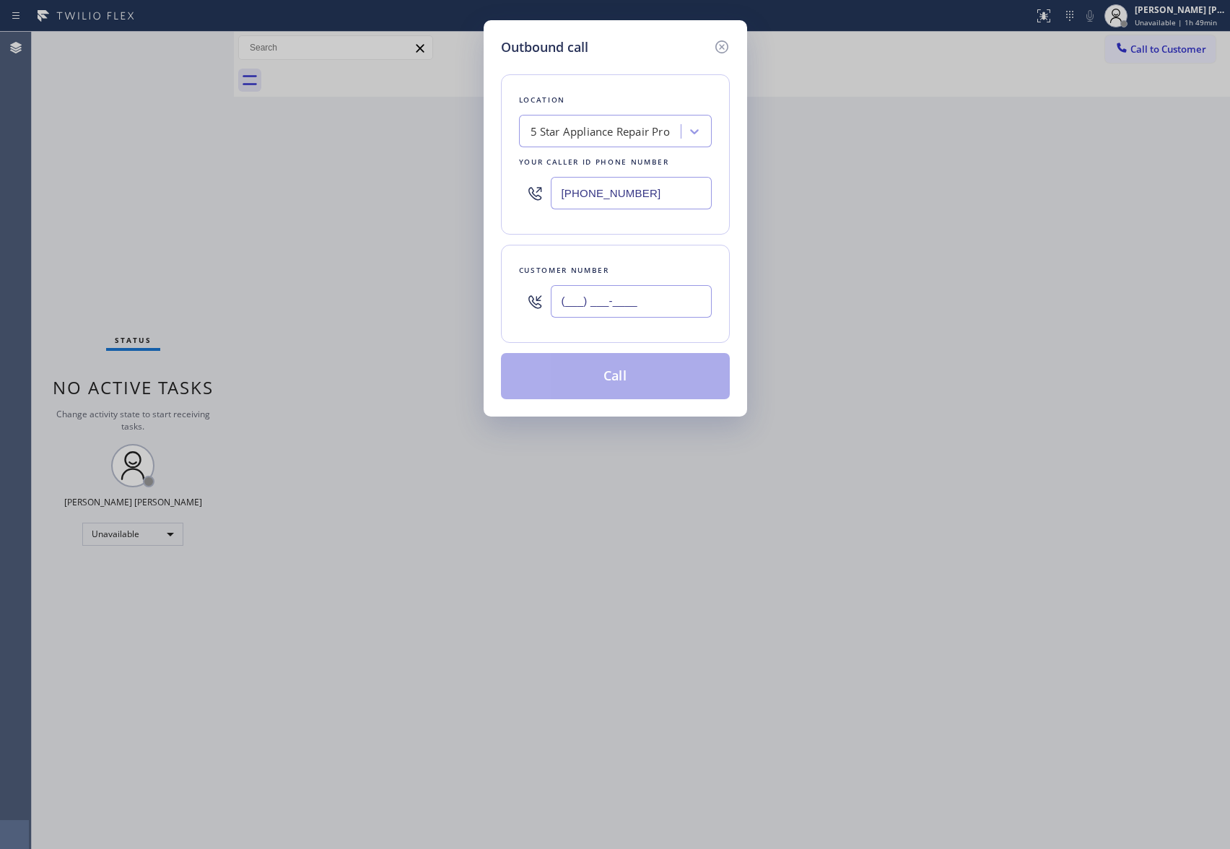
click at [654, 301] on input "(___) ___-____" at bounding box center [631, 301] width 161 height 32
paste input "951) 533-4211"
type input "[PHONE_NUMBER]"
click at [671, 376] on button "Call" at bounding box center [615, 376] width 229 height 46
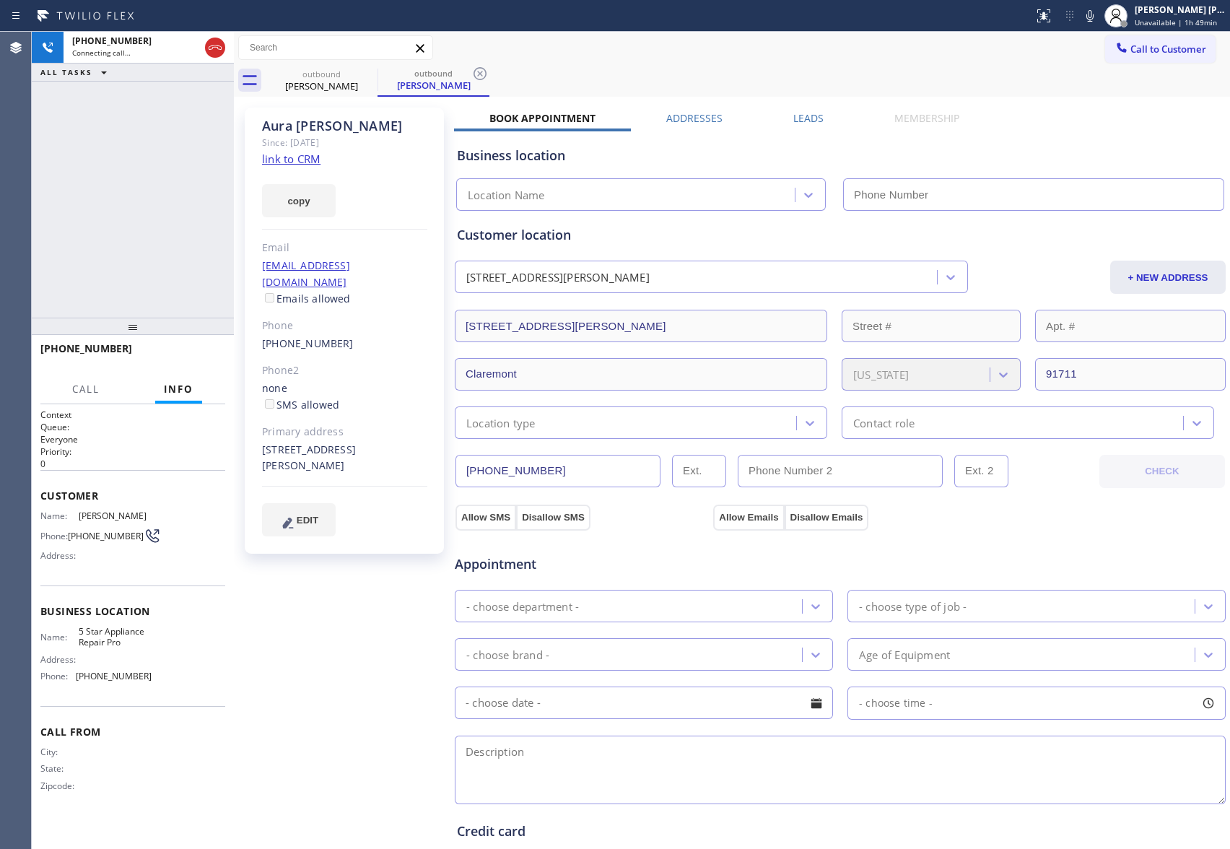
type input "[PHONE_NUMBER]"
click at [194, 362] on button "HANG UP" at bounding box center [191, 355] width 67 height 20
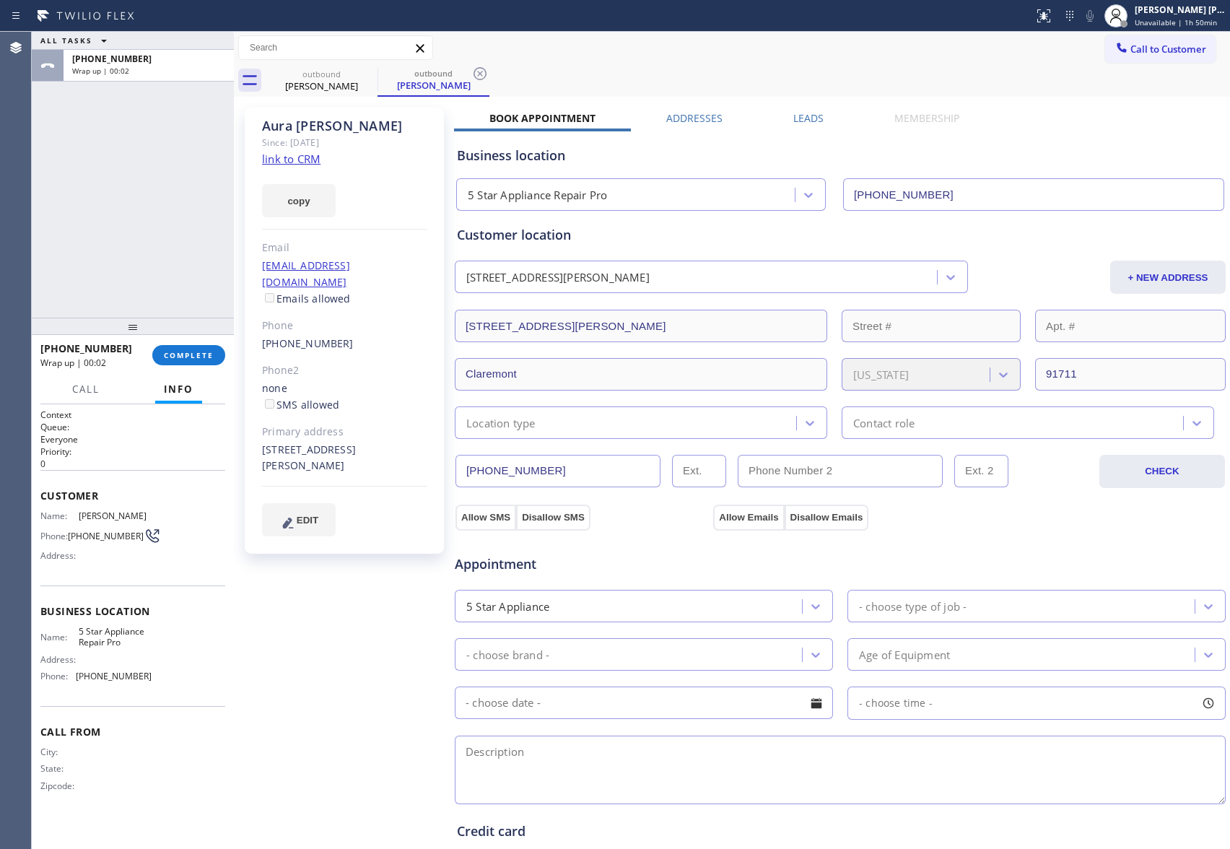
click at [810, 126] on div "Business location 5 Star Appliance Repair Pro [PHONE_NUMBER]" at bounding box center [840, 168] width 773 height 85
click at [807, 123] on label "Leads" at bounding box center [809, 118] width 30 height 14
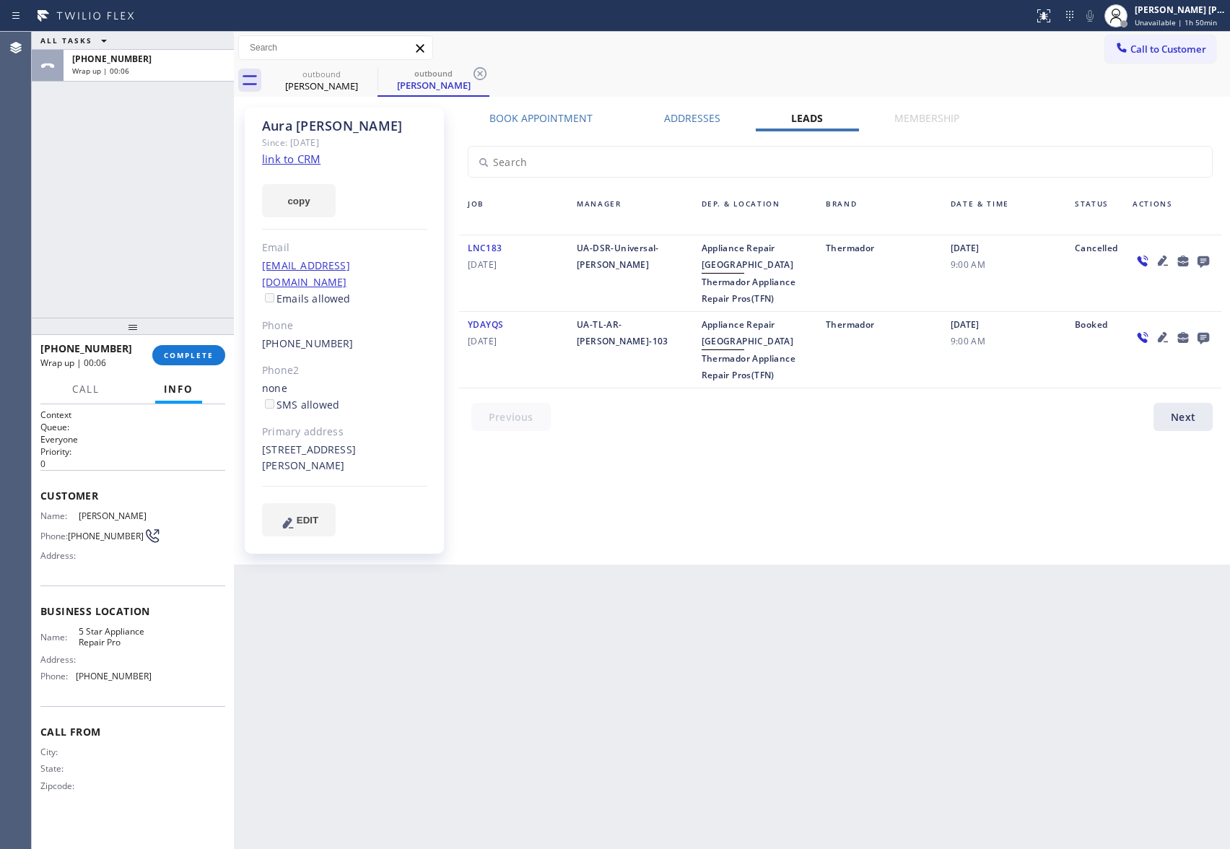
click at [1210, 258] on icon at bounding box center [1203, 261] width 17 height 18
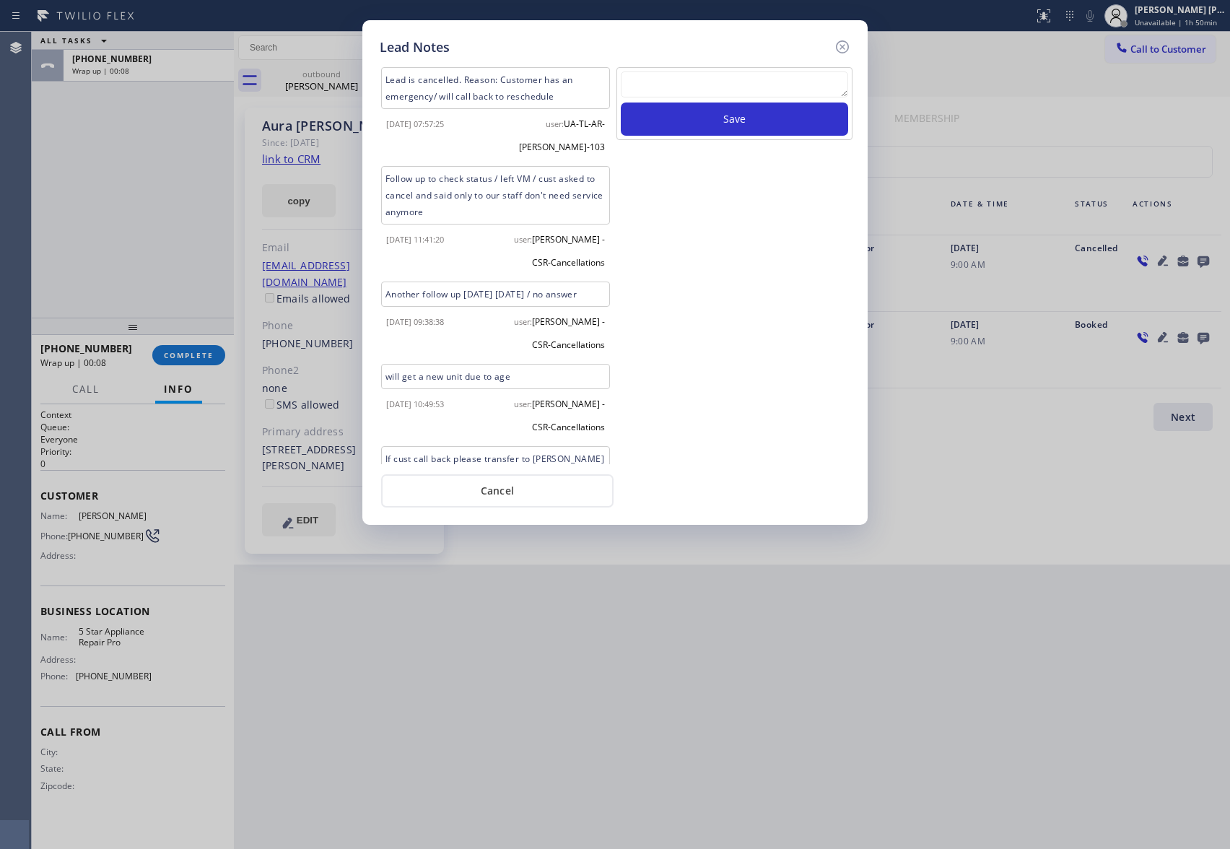
click at [706, 77] on textarea at bounding box center [734, 84] width 227 height 26
paste textarea "VM | please transfer if cx calls back"
type textarea "VM | please transfer if cx calls back"
click at [696, 122] on button "Save" at bounding box center [734, 119] width 227 height 33
click at [852, 46] on div "Lead Notes Lead is cancelled. Reason: Customer has an emergency/ will call back…" at bounding box center [615, 272] width 505 height 505
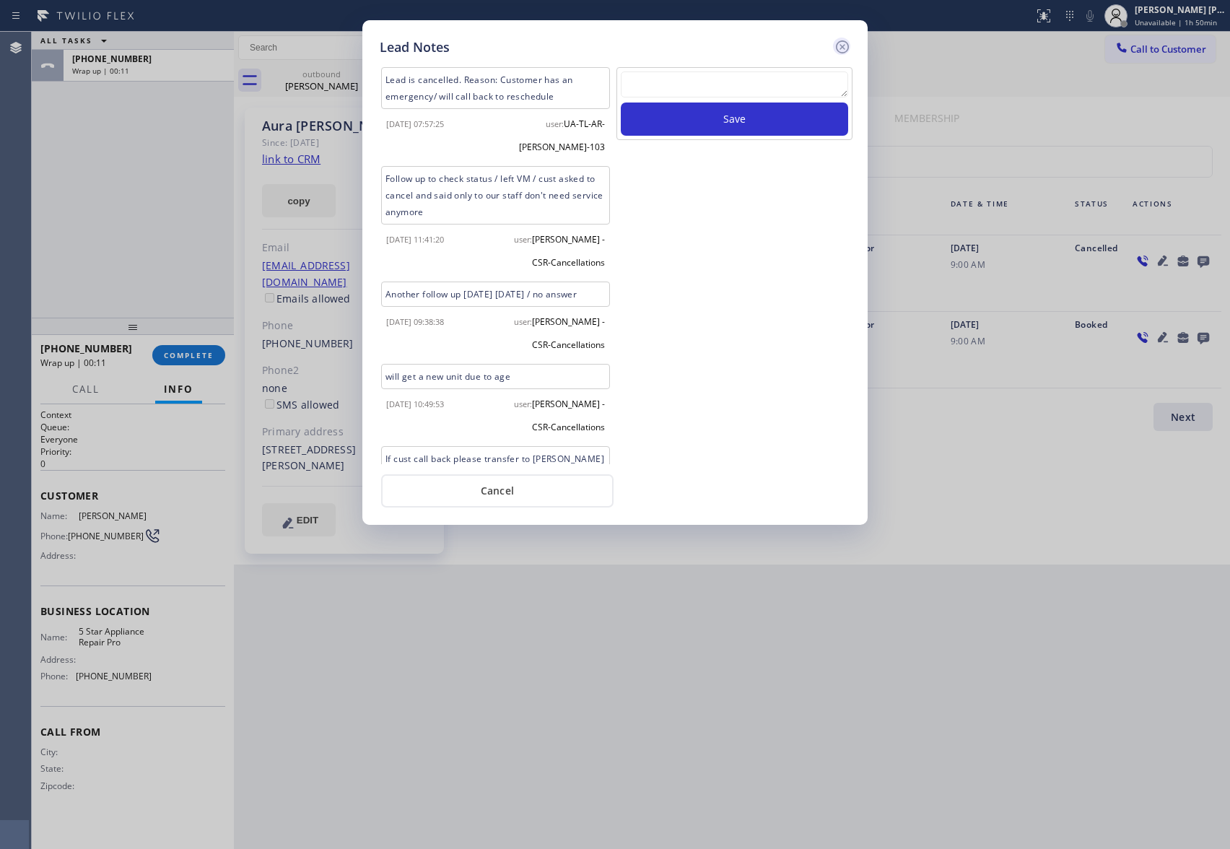
click at [841, 46] on icon at bounding box center [842, 46] width 17 height 17
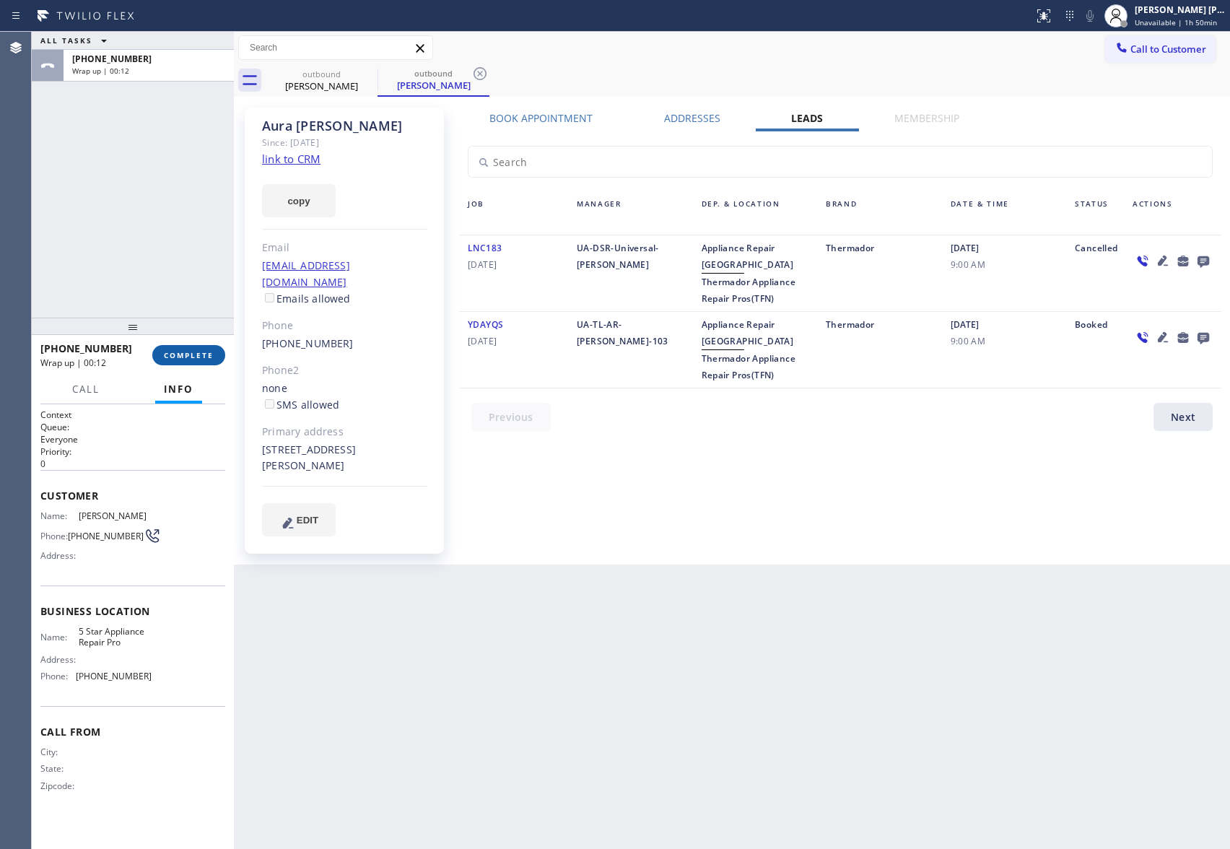
click at [214, 352] on button "COMPLETE" at bounding box center [188, 355] width 73 height 20
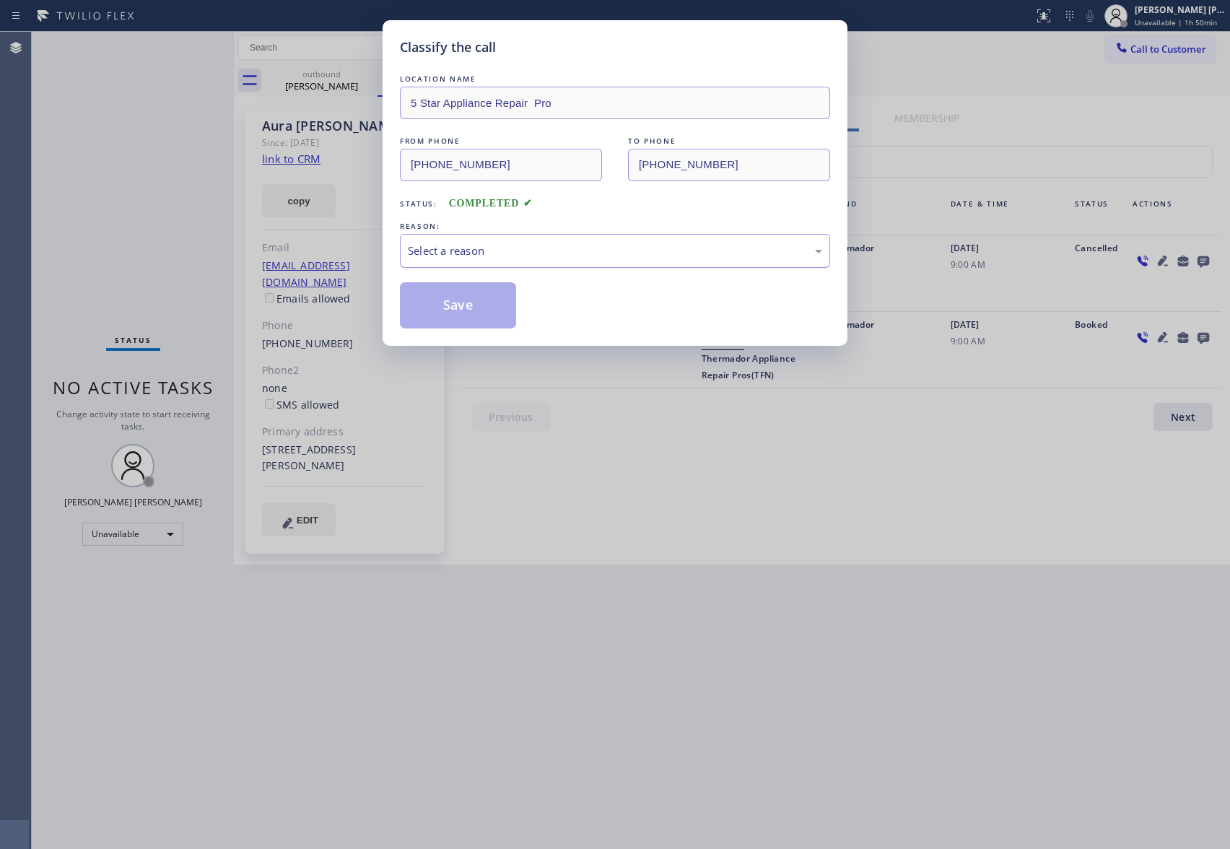
click at [579, 250] on div "Select a reason" at bounding box center [615, 251] width 414 height 17
click at [468, 310] on button "Save" at bounding box center [458, 305] width 116 height 46
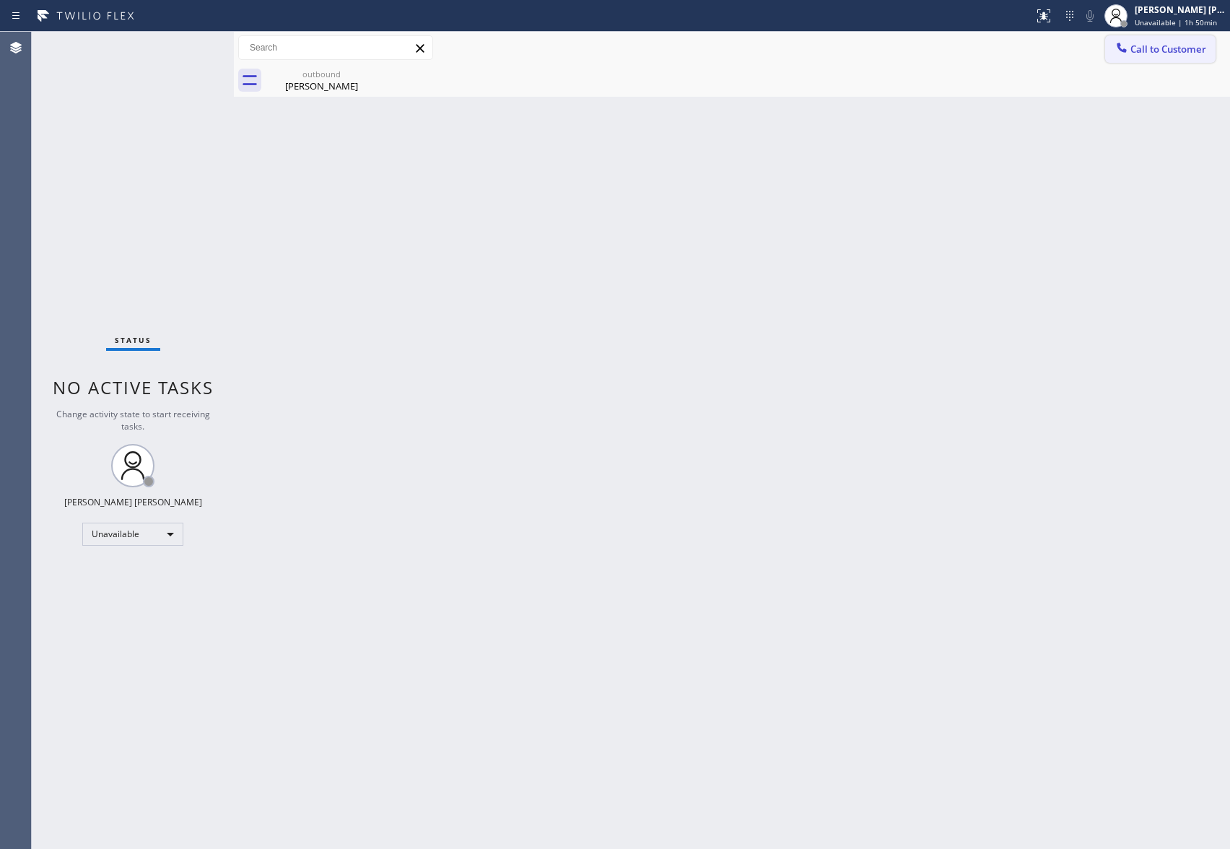
click at [1186, 48] on span "Call to Customer" at bounding box center [1169, 49] width 76 height 13
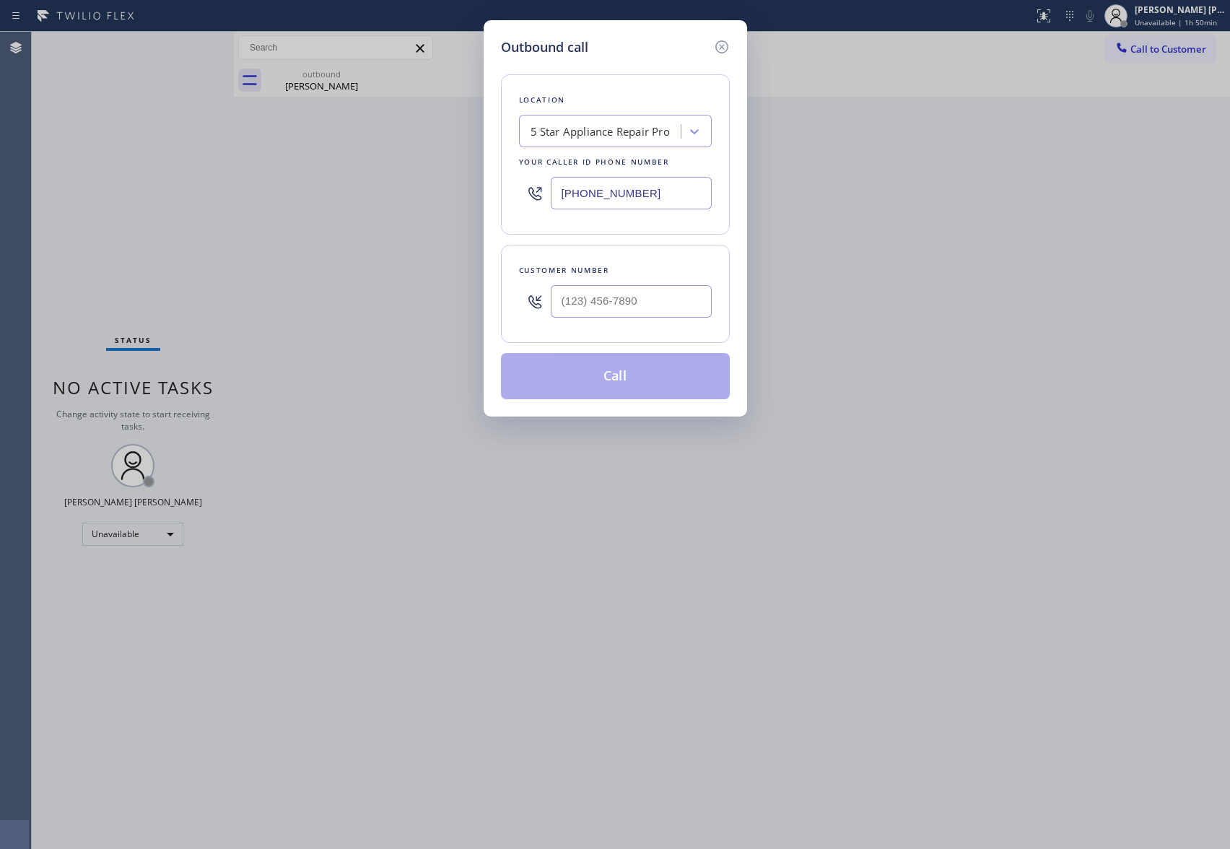
drag, startPoint x: 633, startPoint y: 284, endPoint x: 630, endPoint y: 296, distance: 12.6
click at [633, 284] on div at bounding box center [631, 301] width 161 height 47
click at [630, 299] on input "(___) ___-____" at bounding box center [631, 301] width 161 height 32
paste input "206) 491-2063"
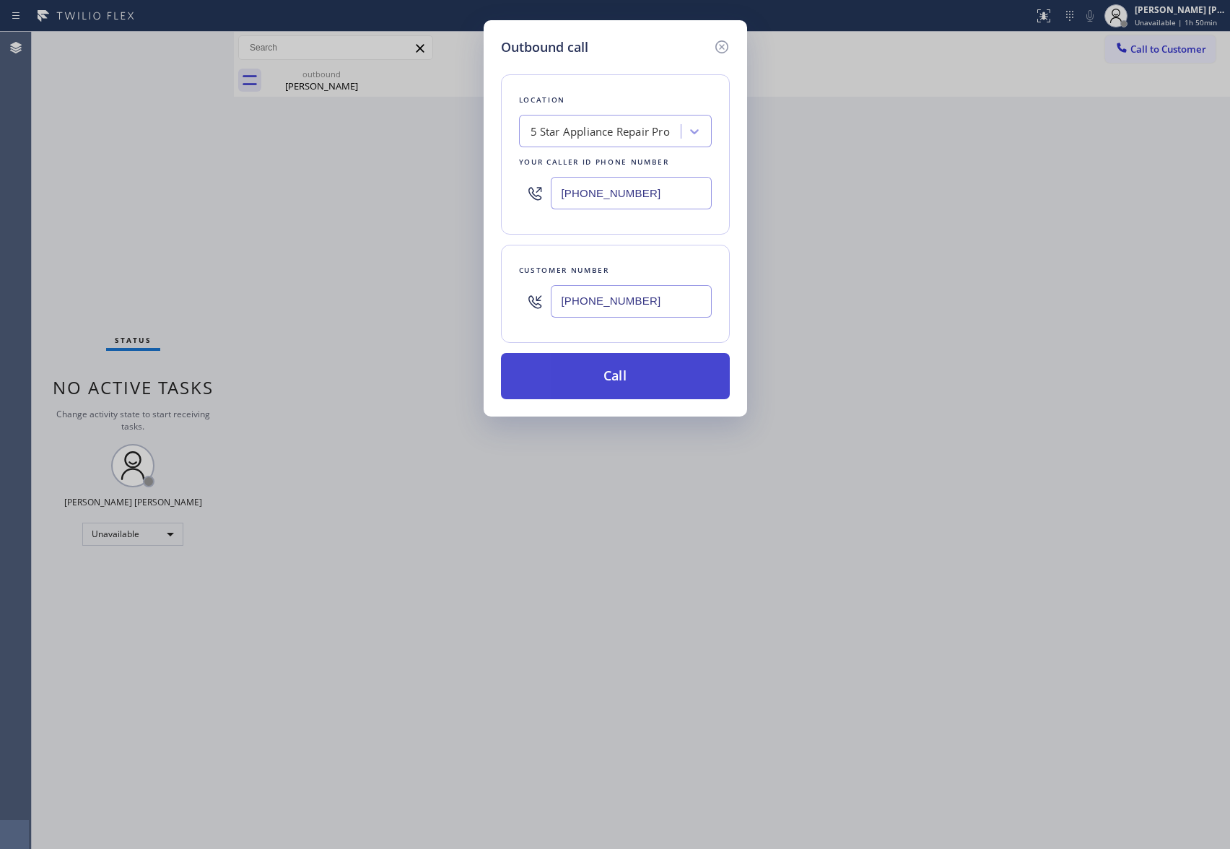
type input "[PHONE_NUMBER]"
click at [648, 378] on button "Call" at bounding box center [615, 376] width 229 height 46
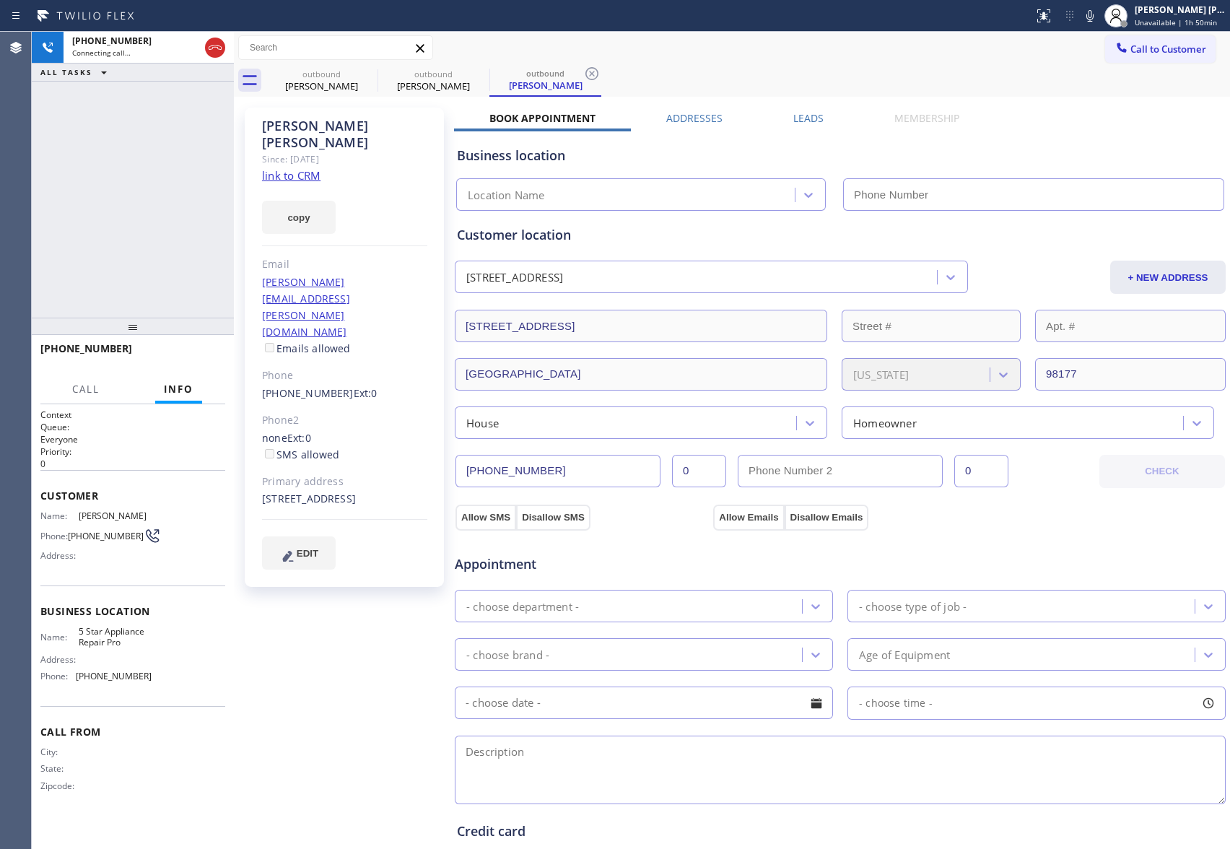
type input "[PHONE_NUMBER]"
drag, startPoint x: 204, startPoint y: 354, endPoint x: 6, endPoint y: 241, distance: 227.7
click at [201, 354] on span "HANG UP" at bounding box center [192, 355] width 44 height 10
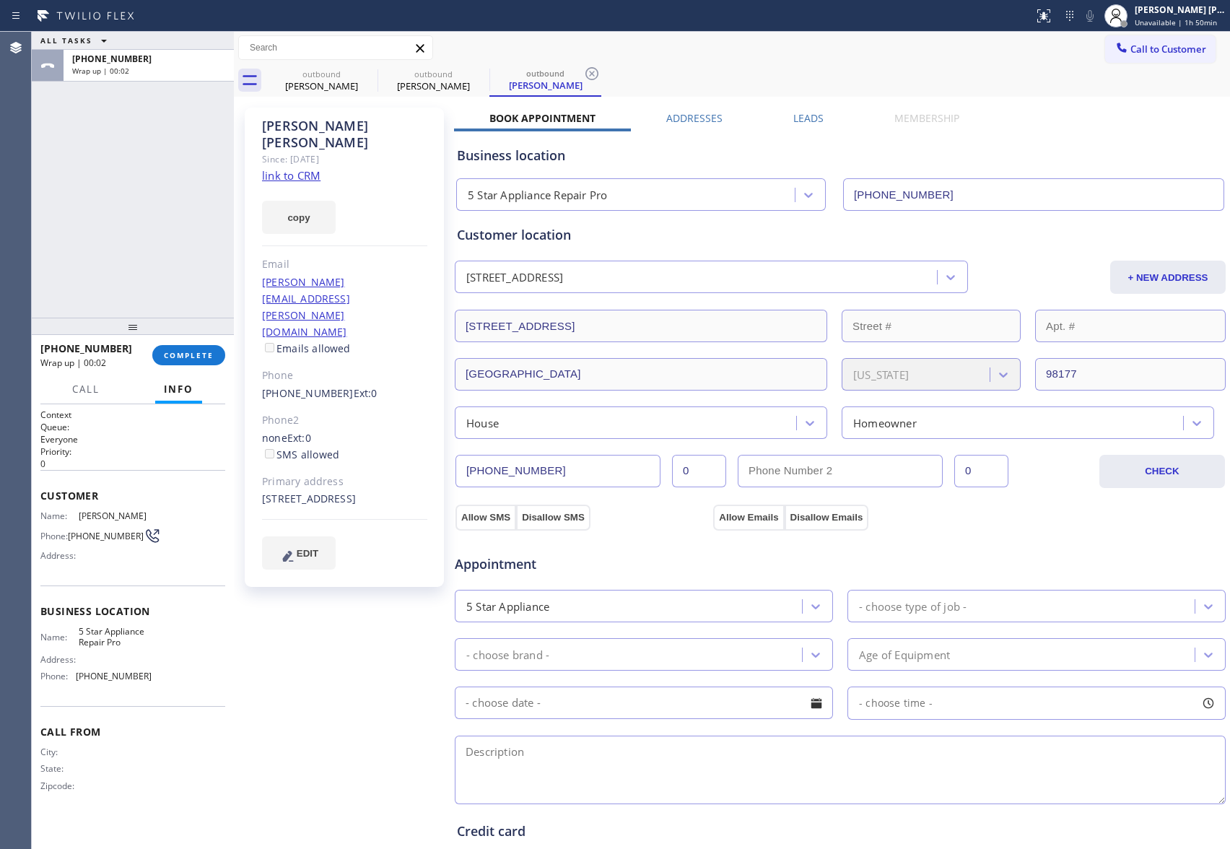
drag, startPoint x: 801, startPoint y: 120, endPoint x: 922, endPoint y: 124, distance: 121.4
click at [801, 120] on label "Leads" at bounding box center [809, 118] width 30 height 14
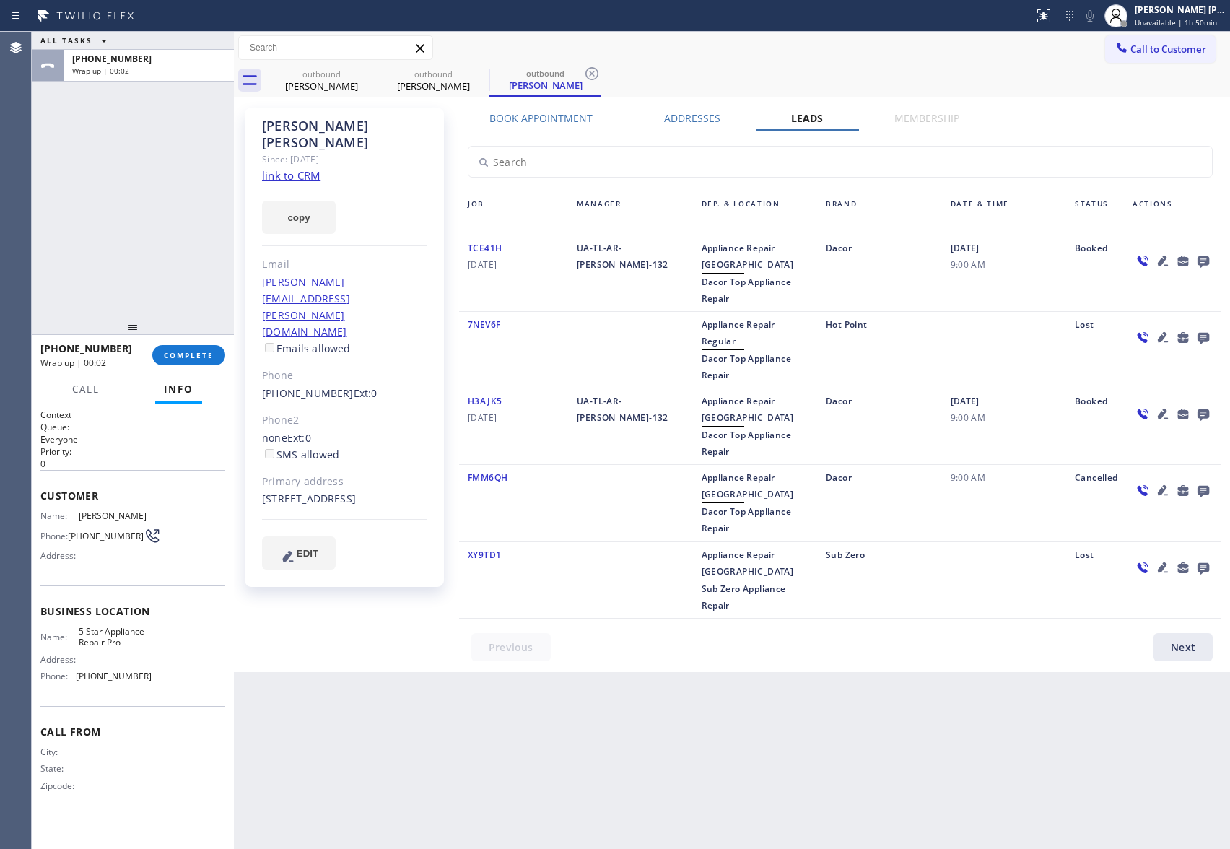
click at [1197, 255] on icon at bounding box center [1203, 261] width 17 height 18
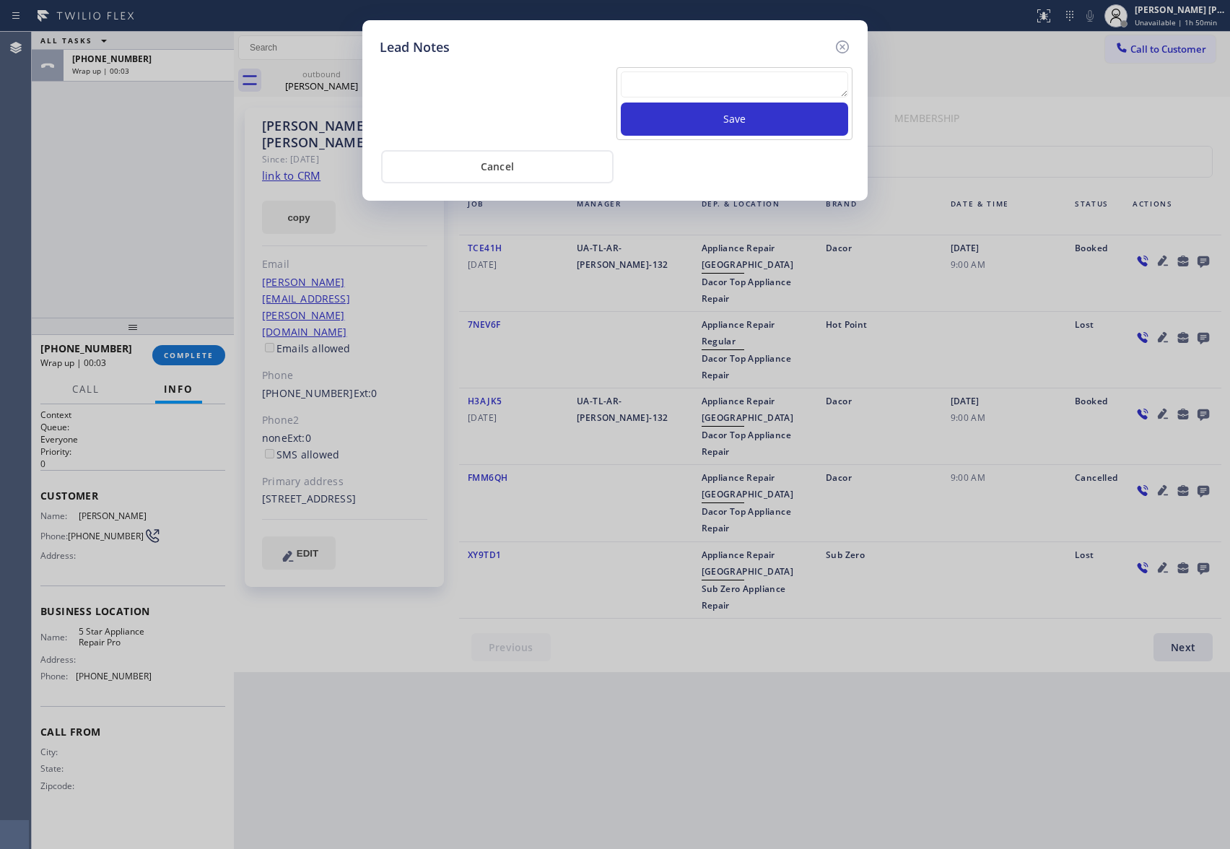
click at [668, 82] on textarea at bounding box center [734, 84] width 227 height 26
paste textarea "VM | please transfer if cx calls back"
type textarea "VM | please transfer if cx calls back"
click at [720, 113] on button "Save" at bounding box center [734, 119] width 227 height 33
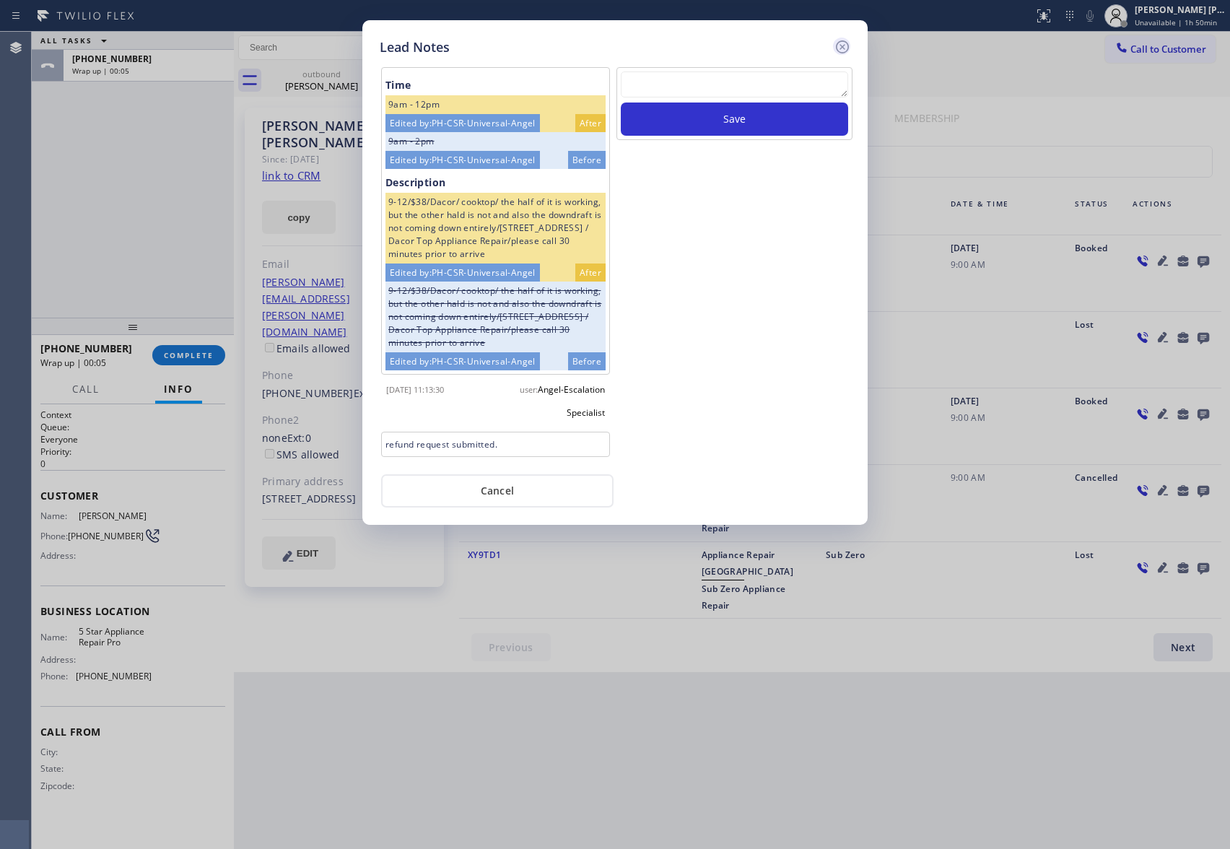
click at [843, 40] on icon at bounding box center [842, 46] width 13 height 13
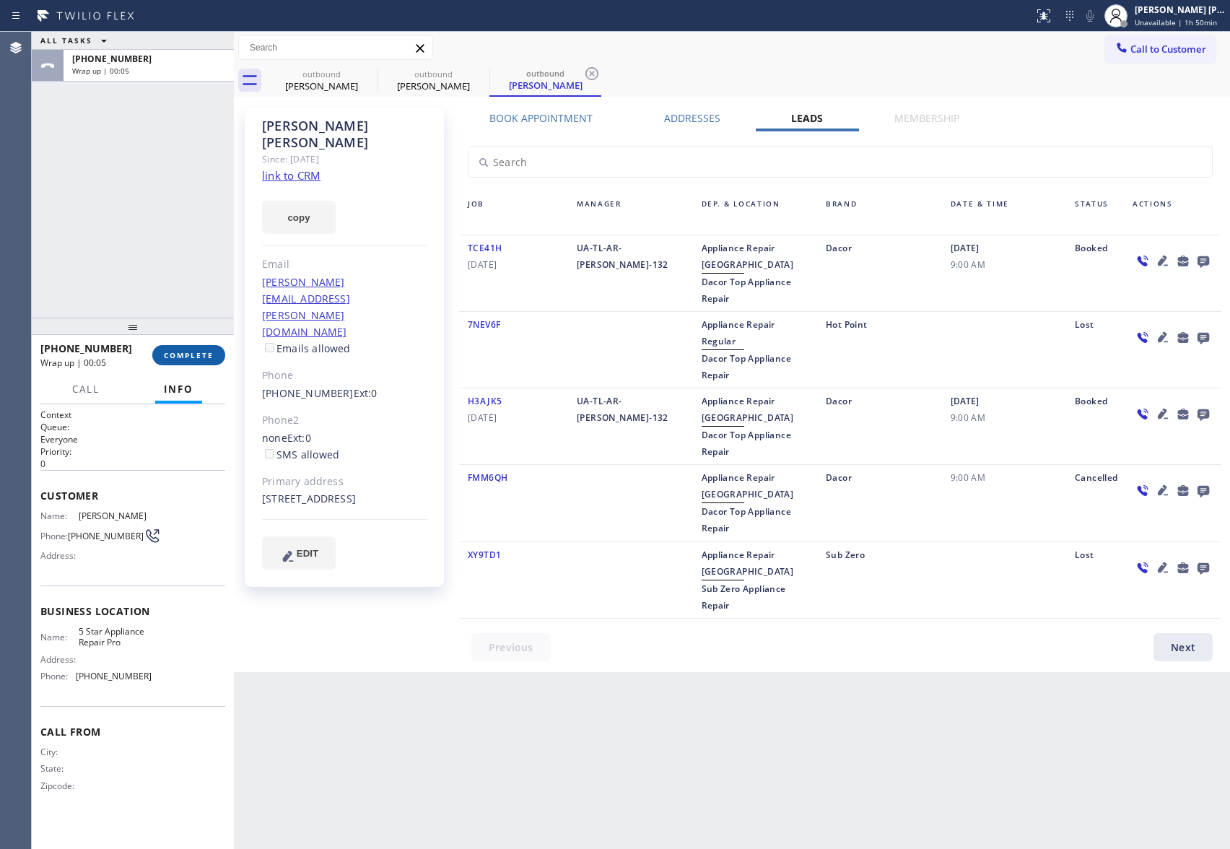
click at [198, 364] on button "COMPLETE" at bounding box center [188, 355] width 73 height 20
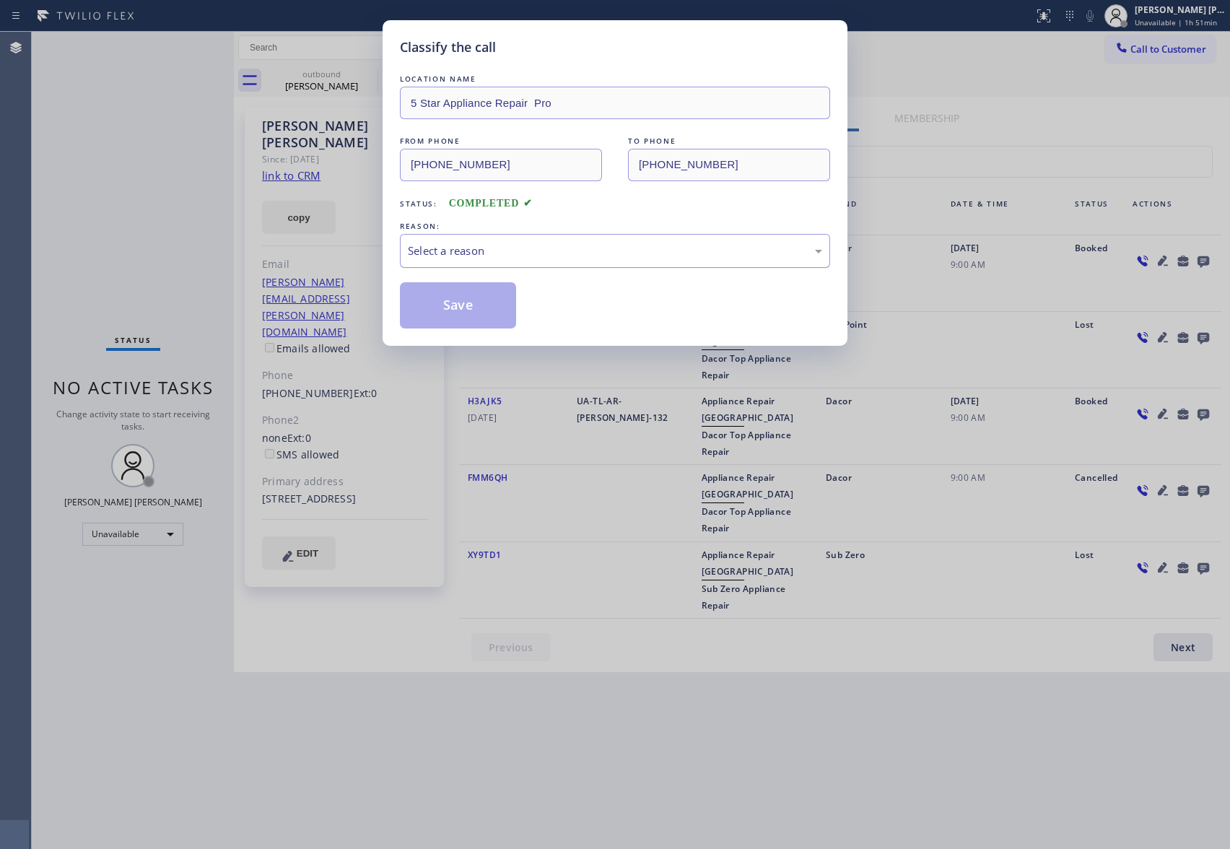
click at [584, 259] on div "Select a reason" at bounding box center [615, 251] width 414 height 17
click at [463, 310] on button "Save" at bounding box center [458, 305] width 116 height 46
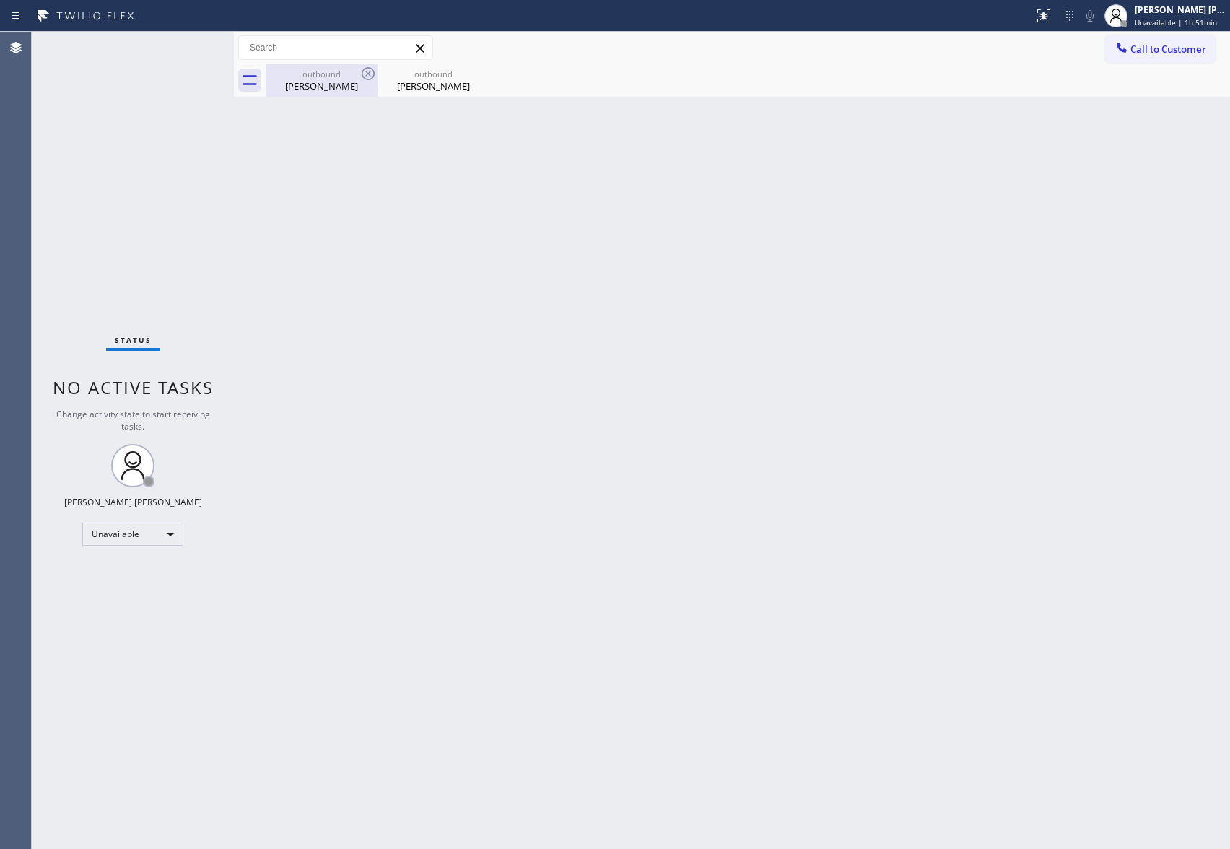
click at [339, 82] on div "[PERSON_NAME]" at bounding box center [321, 85] width 109 height 13
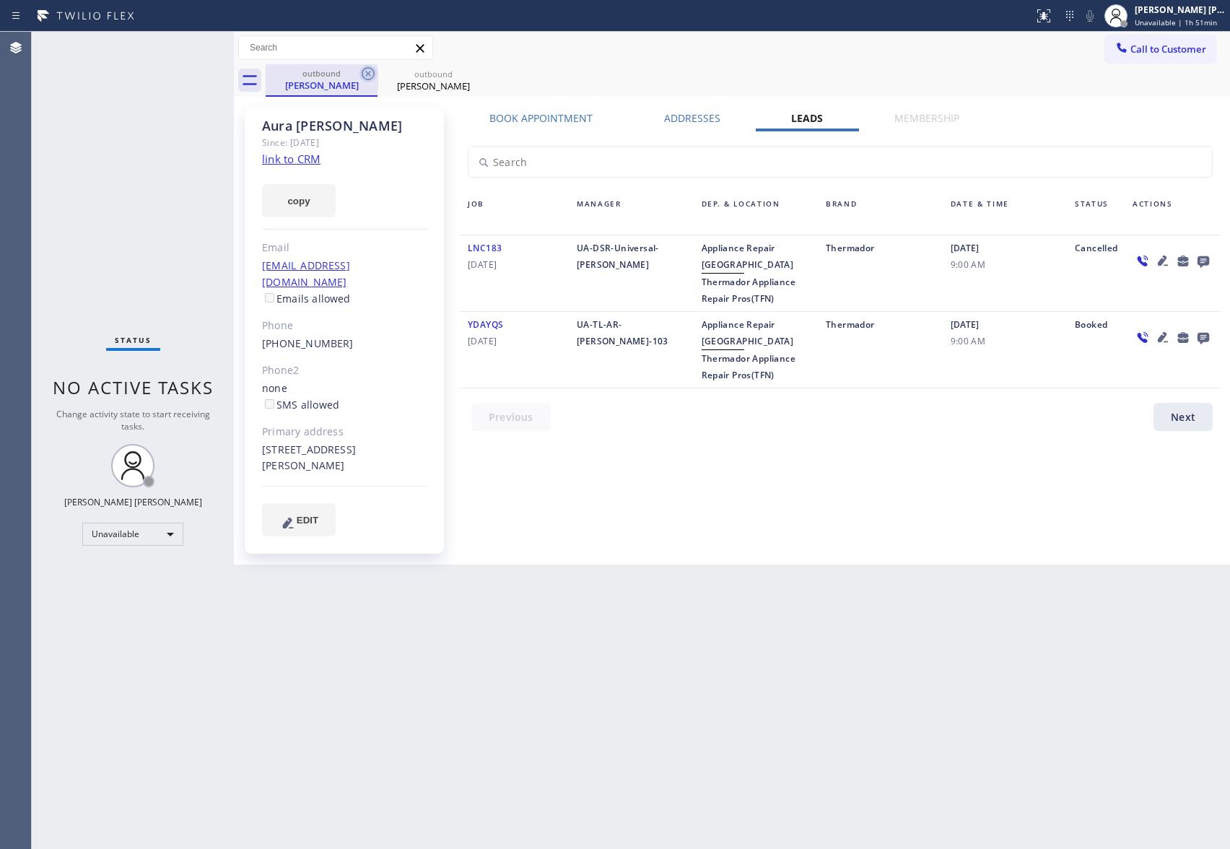
click at [374, 69] on icon at bounding box center [368, 73] width 17 height 17
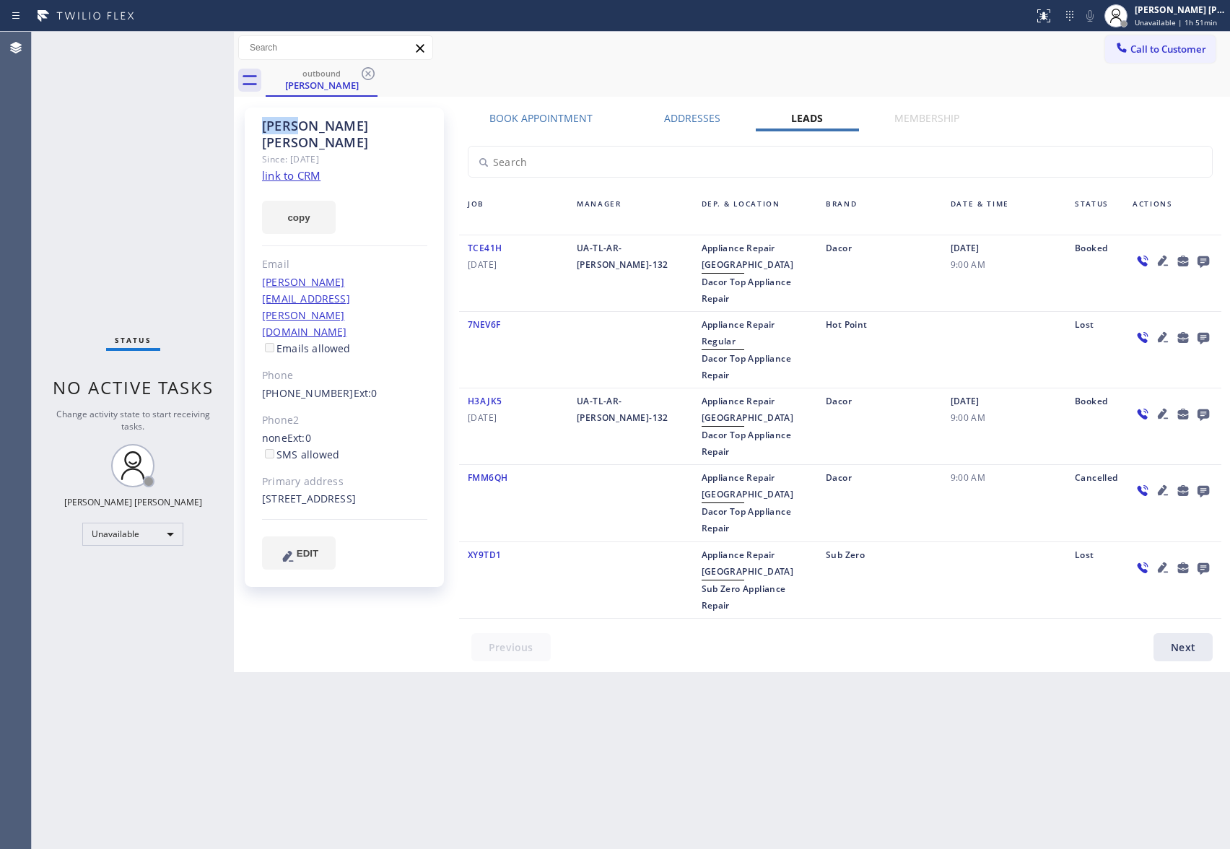
click at [371, 71] on icon at bounding box center [368, 73] width 17 height 17
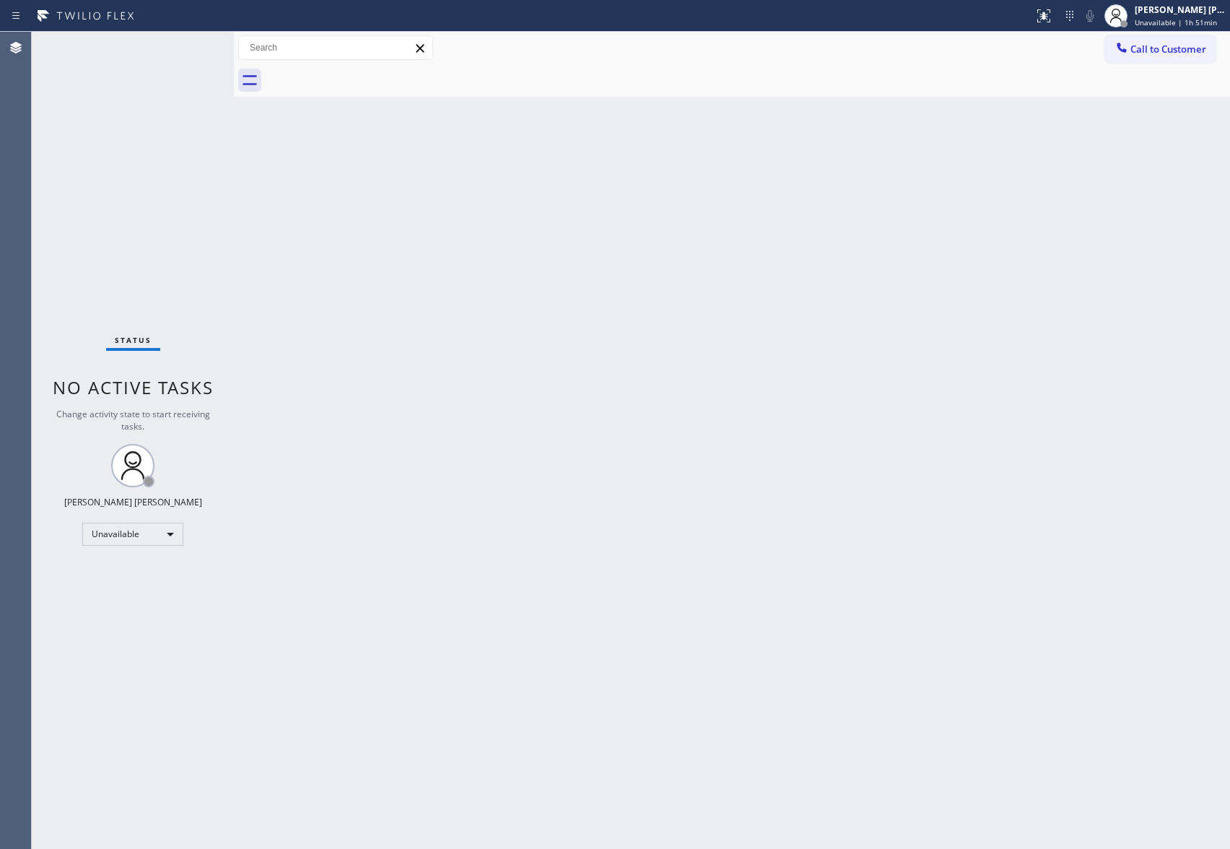
click at [371, 71] on div at bounding box center [748, 80] width 965 height 32
click at [1189, 55] on span "Call to Customer" at bounding box center [1169, 49] width 76 height 13
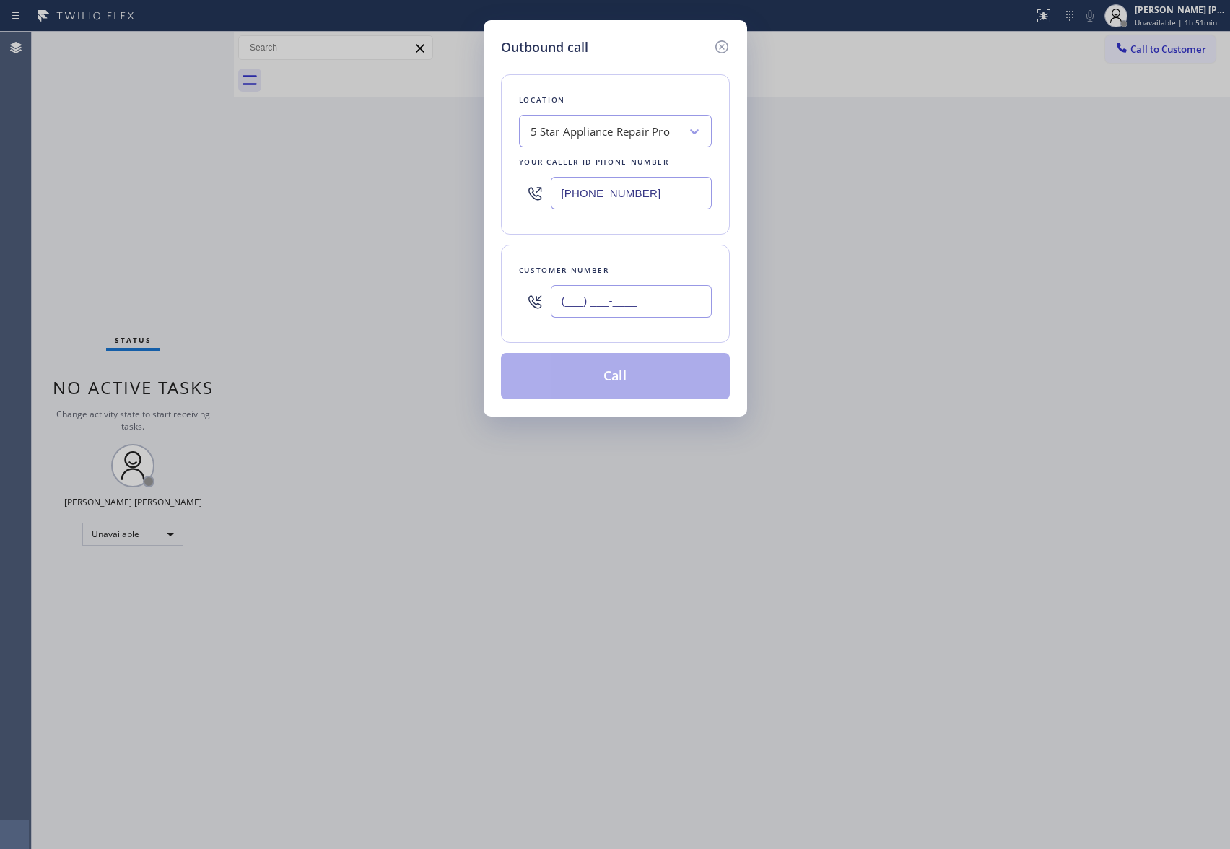
click at [621, 303] on input "(___) ___-____" at bounding box center [631, 301] width 161 height 32
paste input "305) 748-8477"
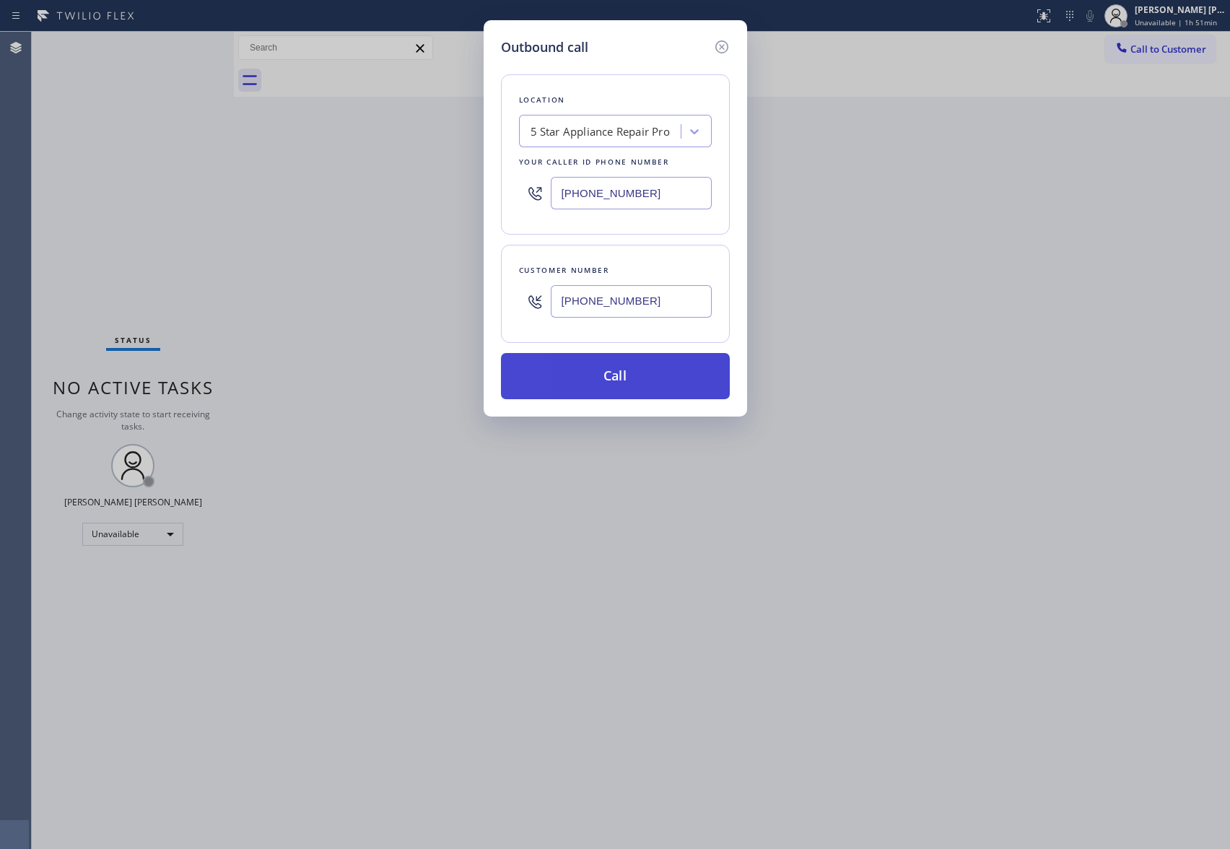
type input "[PHONE_NUMBER]"
click at [665, 381] on button "Call" at bounding box center [615, 376] width 229 height 46
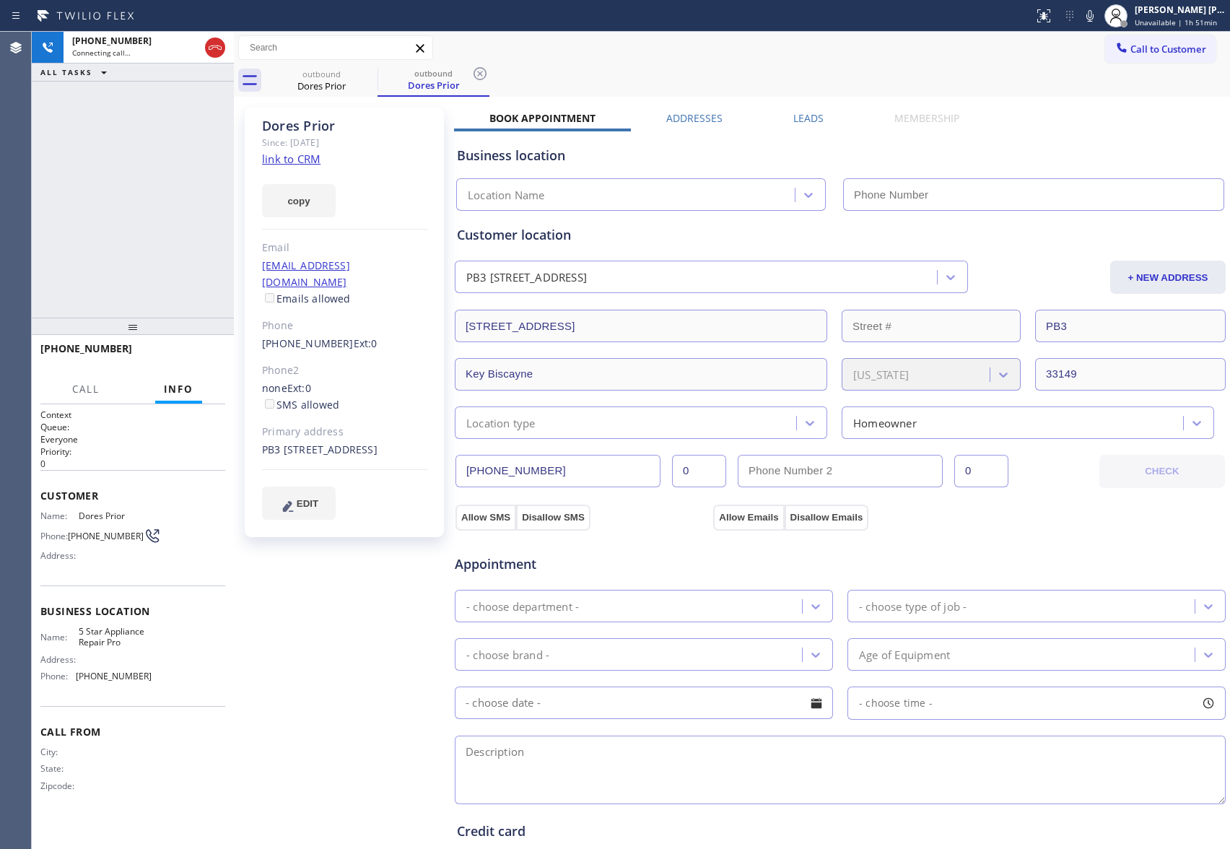
type input "[PHONE_NUMBER]"
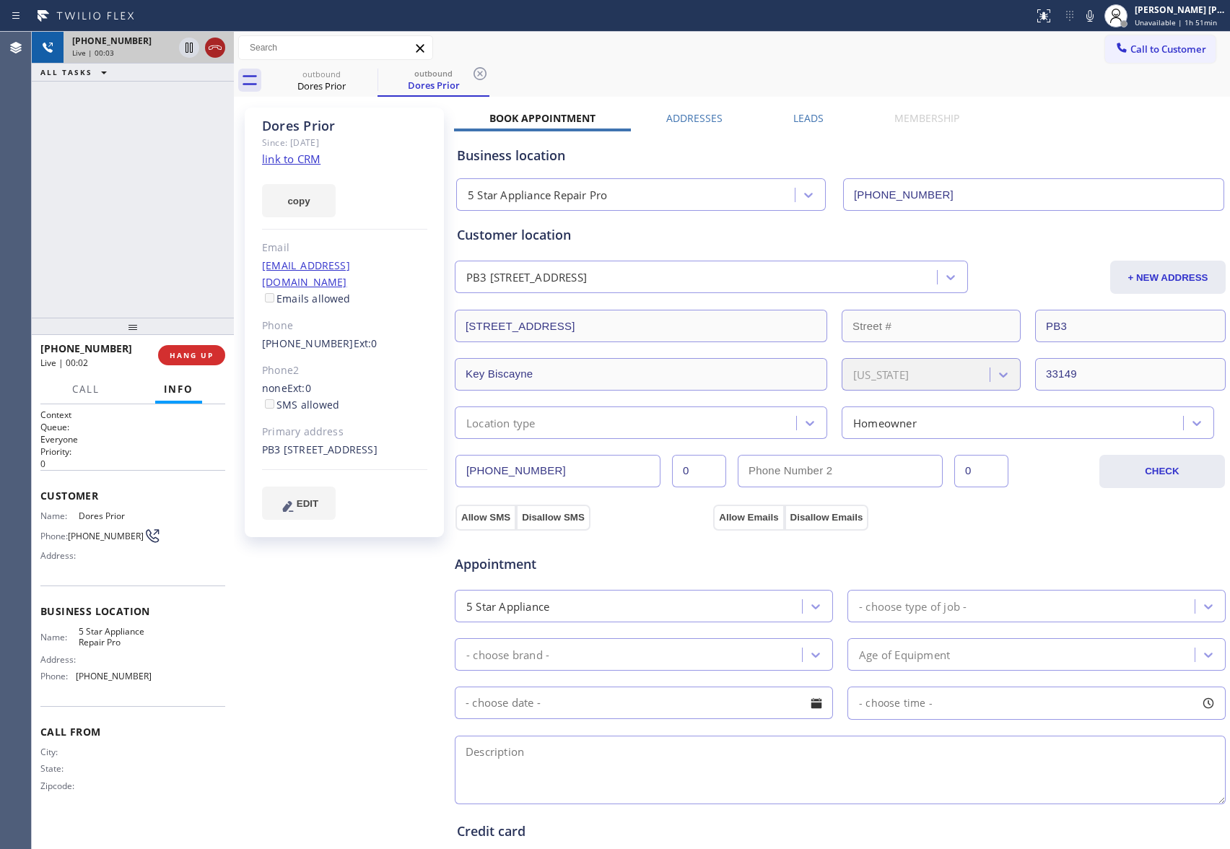
click at [217, 46] on icon at bounding box center [215, 47] width 17 height 17
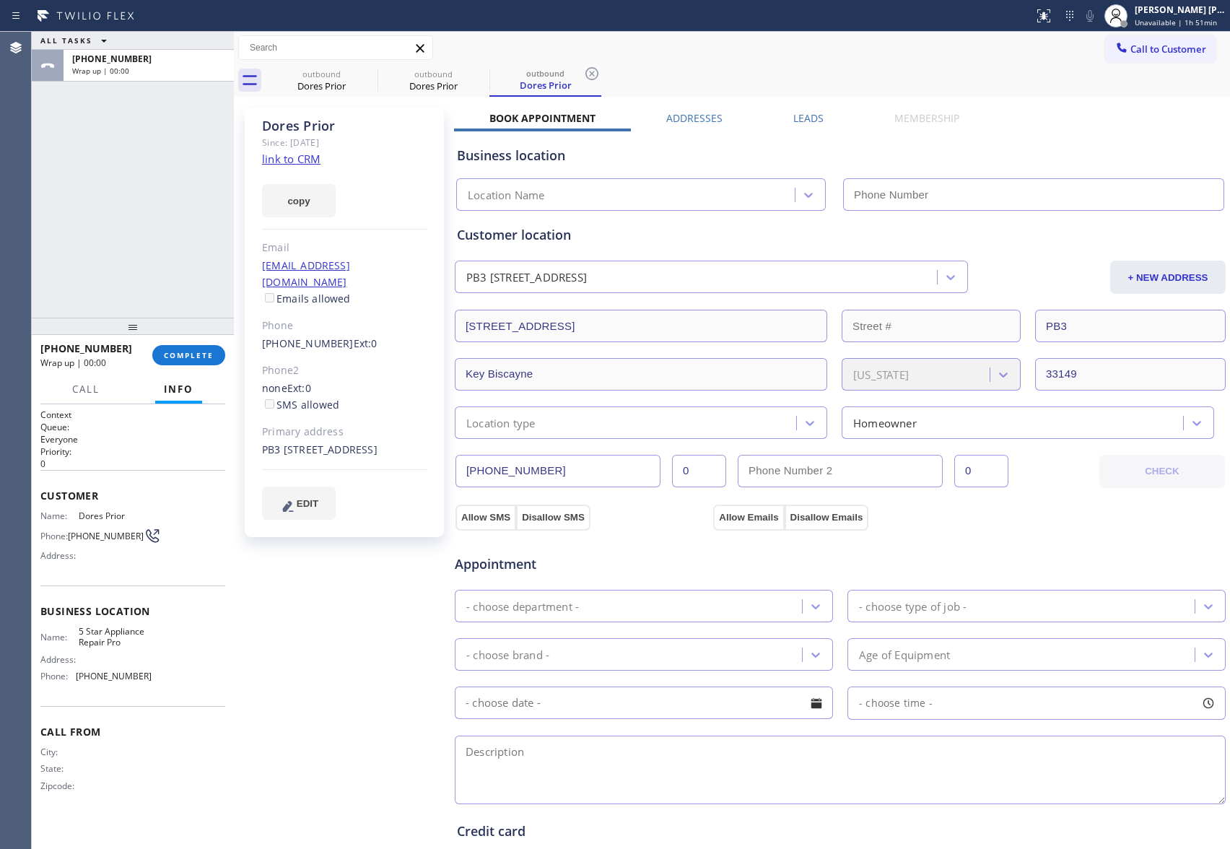
type input "[PHONE_NUMBER]"
click at [806, 121] on label "Leads" at bounding box center [809, 118] width 30 height 14
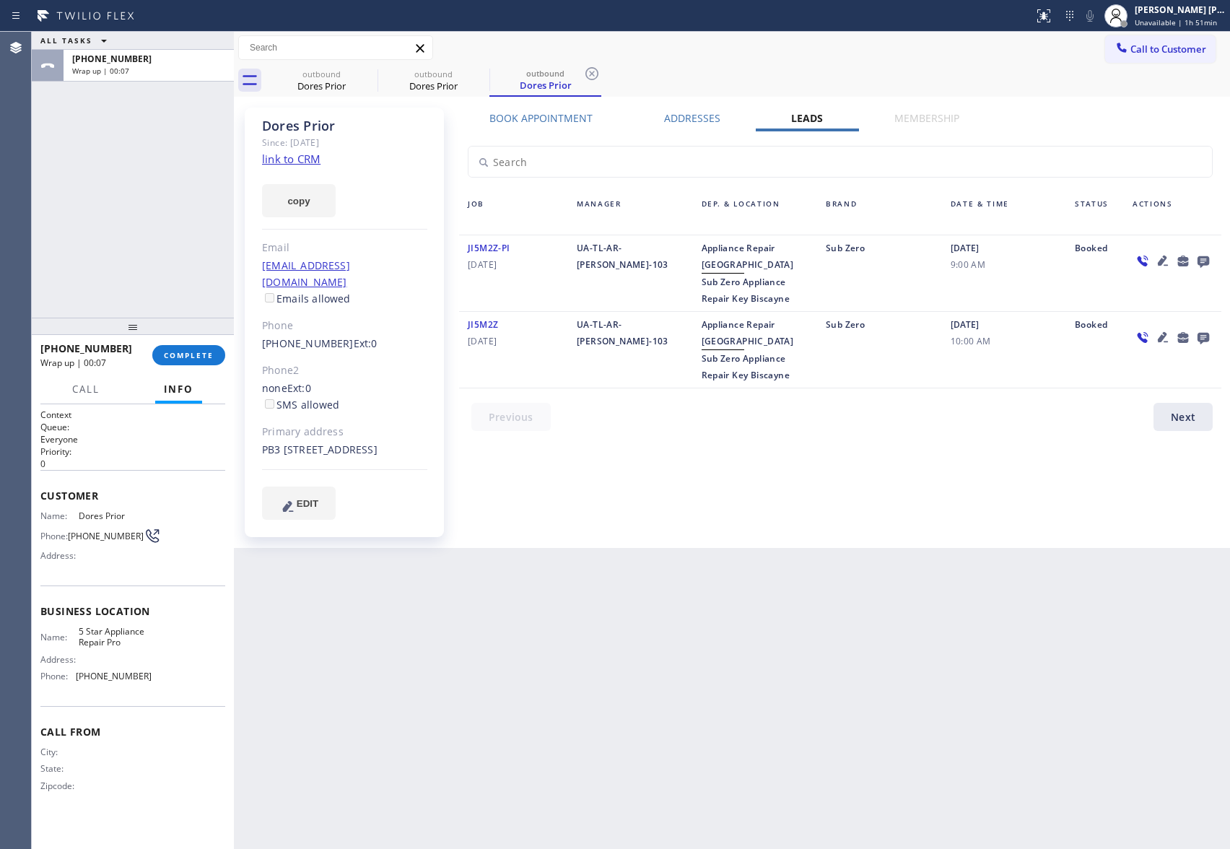
click at [1206, 258] on icon at bounding box center [1204, 262] width 12 height 12
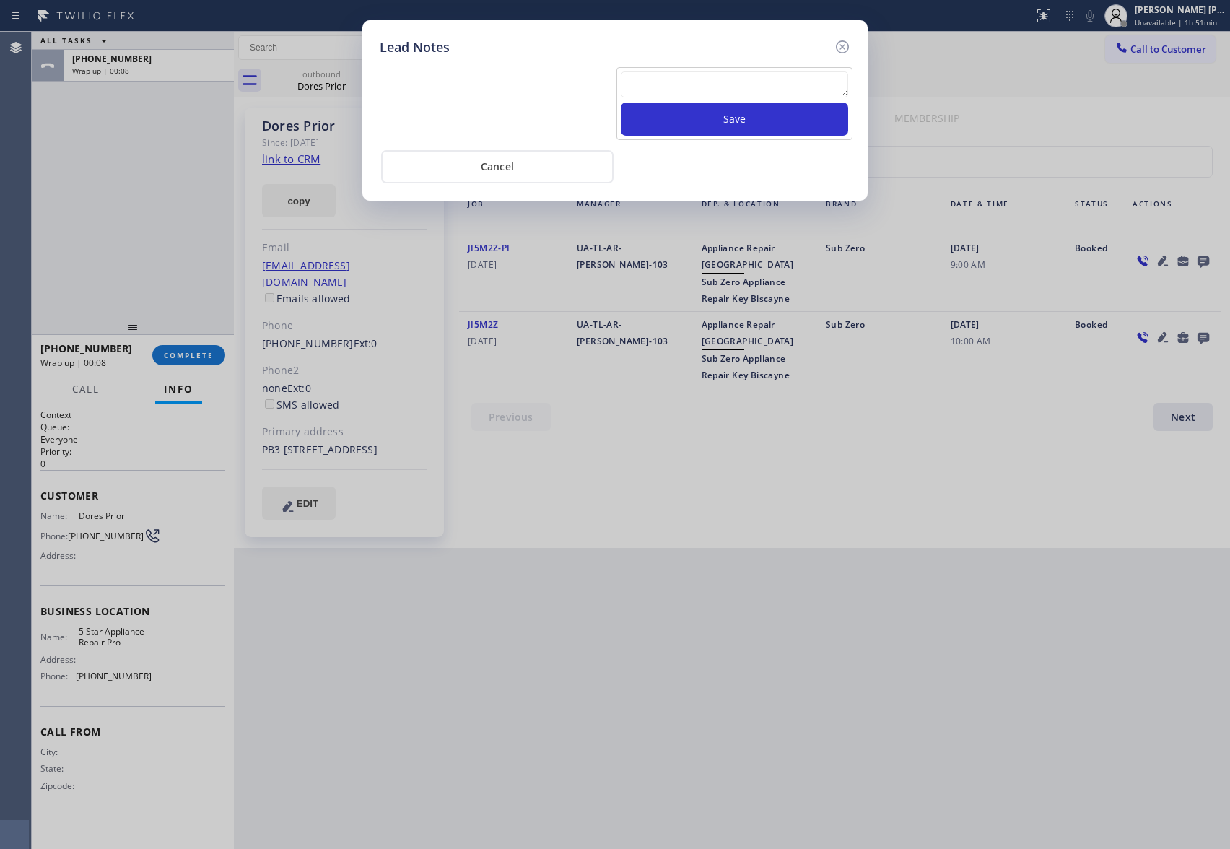
click at [784, 87] on textarea at bounding box center [734, 84] width 227 height 26
paste textarea "VM | please transfer if cx calls back"
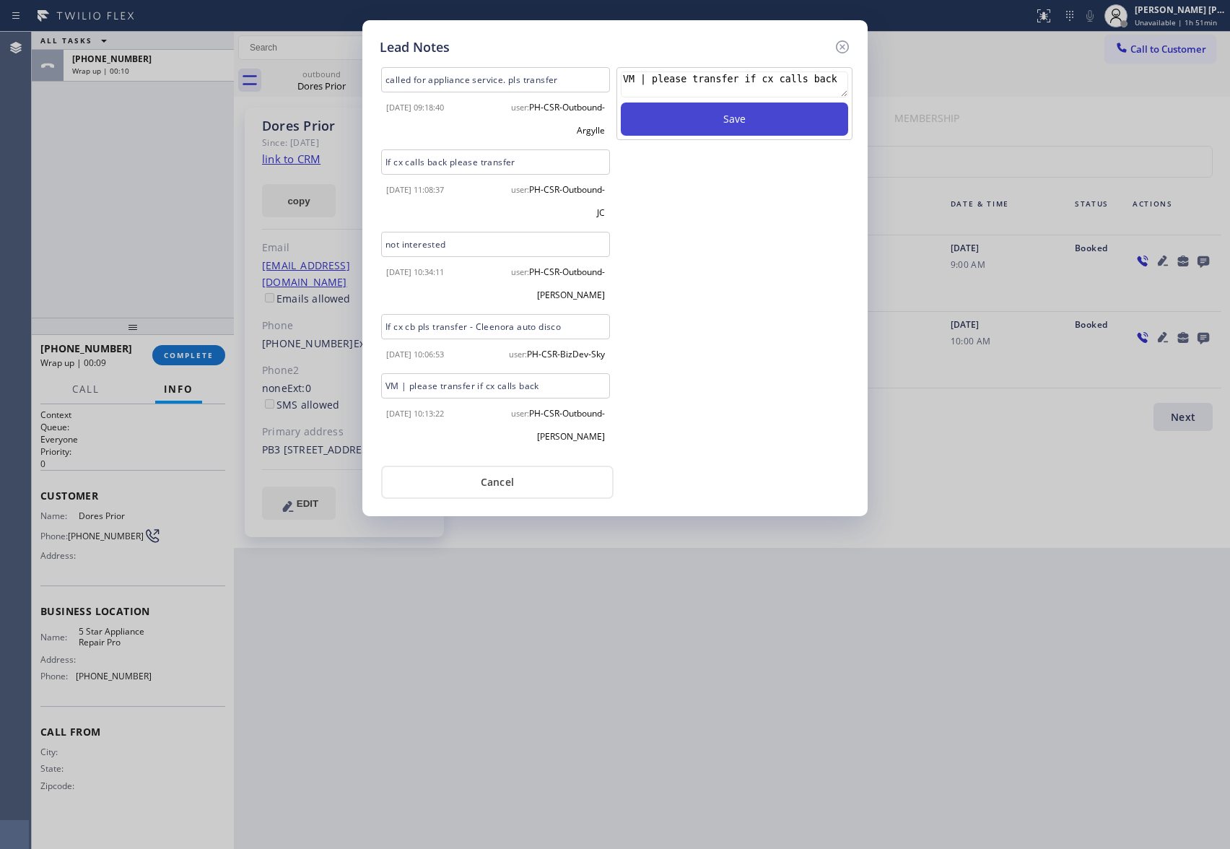
type textarea "VM | please transfer if cx calls back"
click at [746, 122] on button "Save" at bounding box center [734, 119] width 227 height 33
click at [847, 45] on icon at bounding box center [842, 46] width 17 height 17
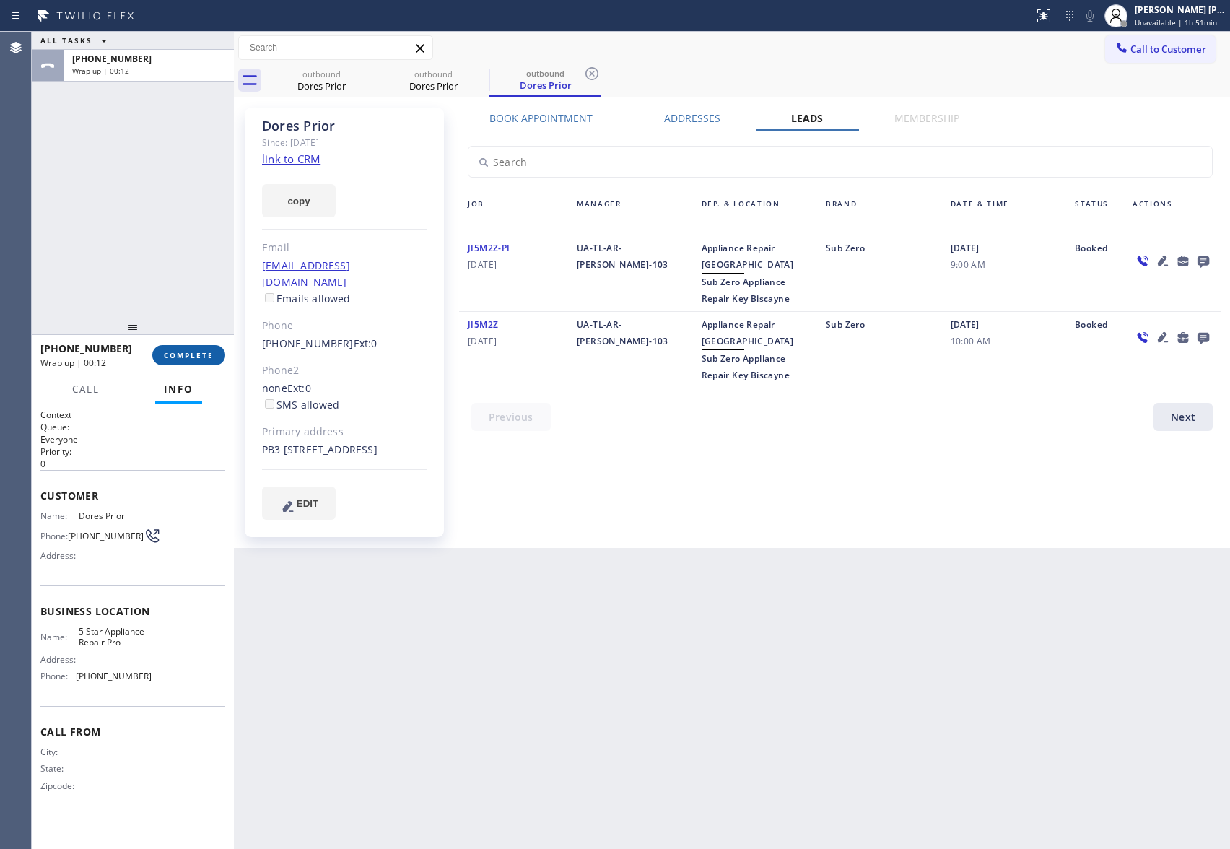
click at [194, 345] on button "COMPLETE" at bounding box center [188, 355] width 73 height 20
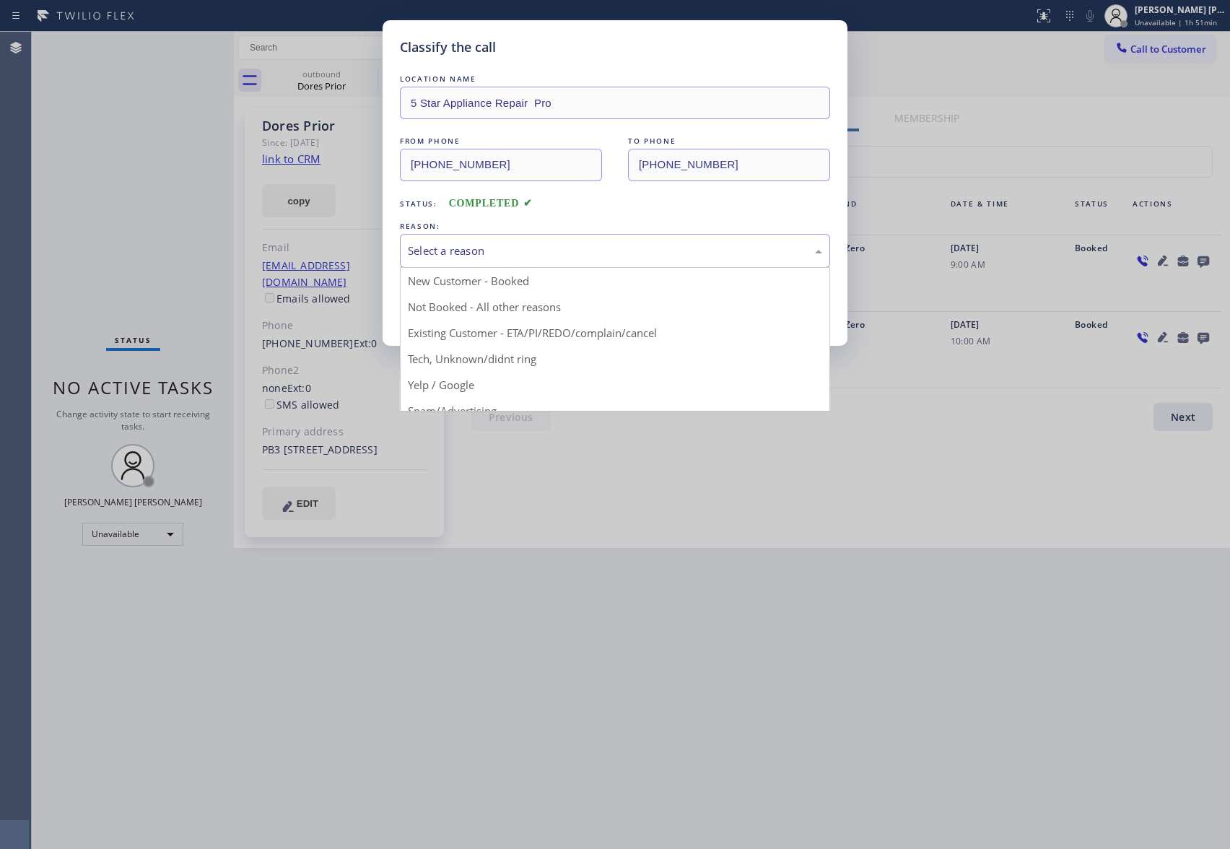
click at [495, 249] on div "Select a reason" at bounding box center [615, 251] width 414 height 17
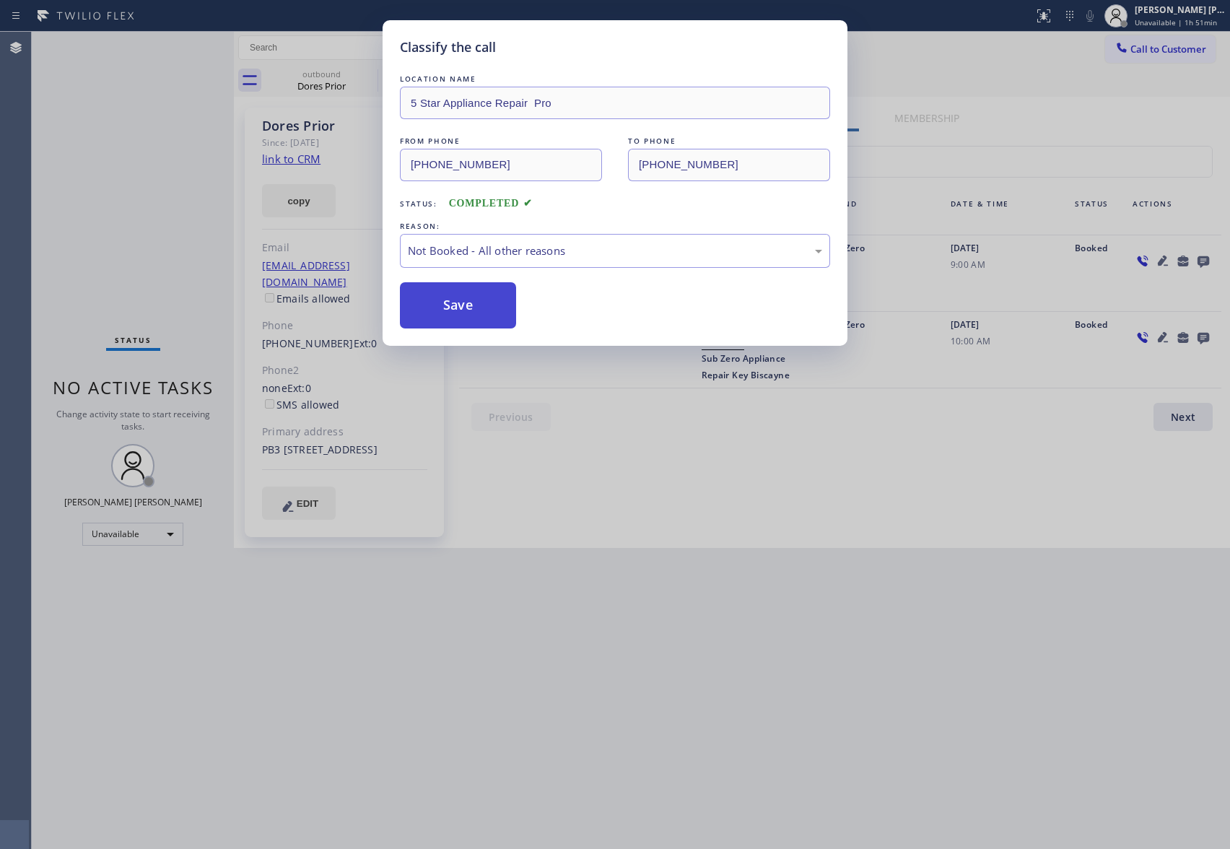
click at [456, 306] on button "Save" at bounding box center [458, 305] width 116 height 46
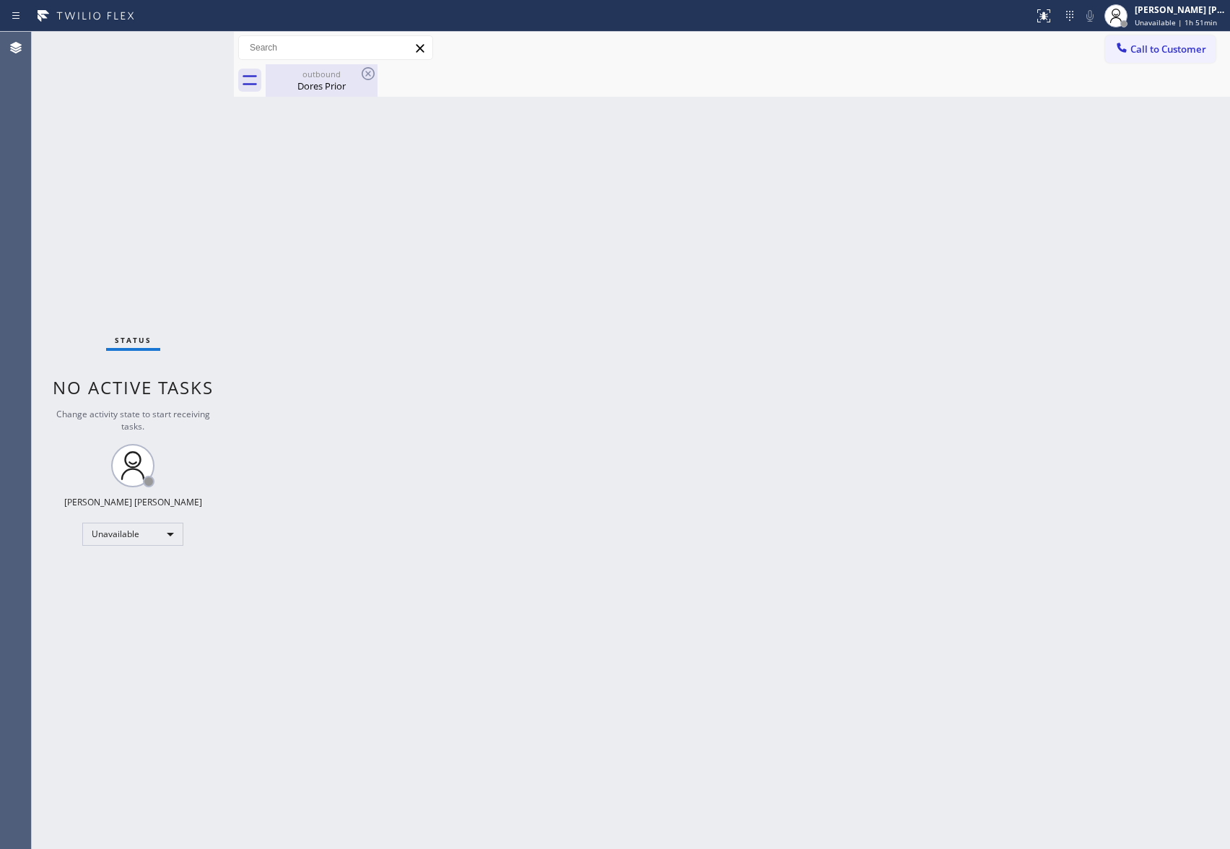
drag, startPoint x: 336, startPoint y: 90, endPoint x: 370, endPoint y: 77, distance: 36.6
click at [339, 90] on div "Dores Prior" at bounding box center [321, 85] width 109 height 13
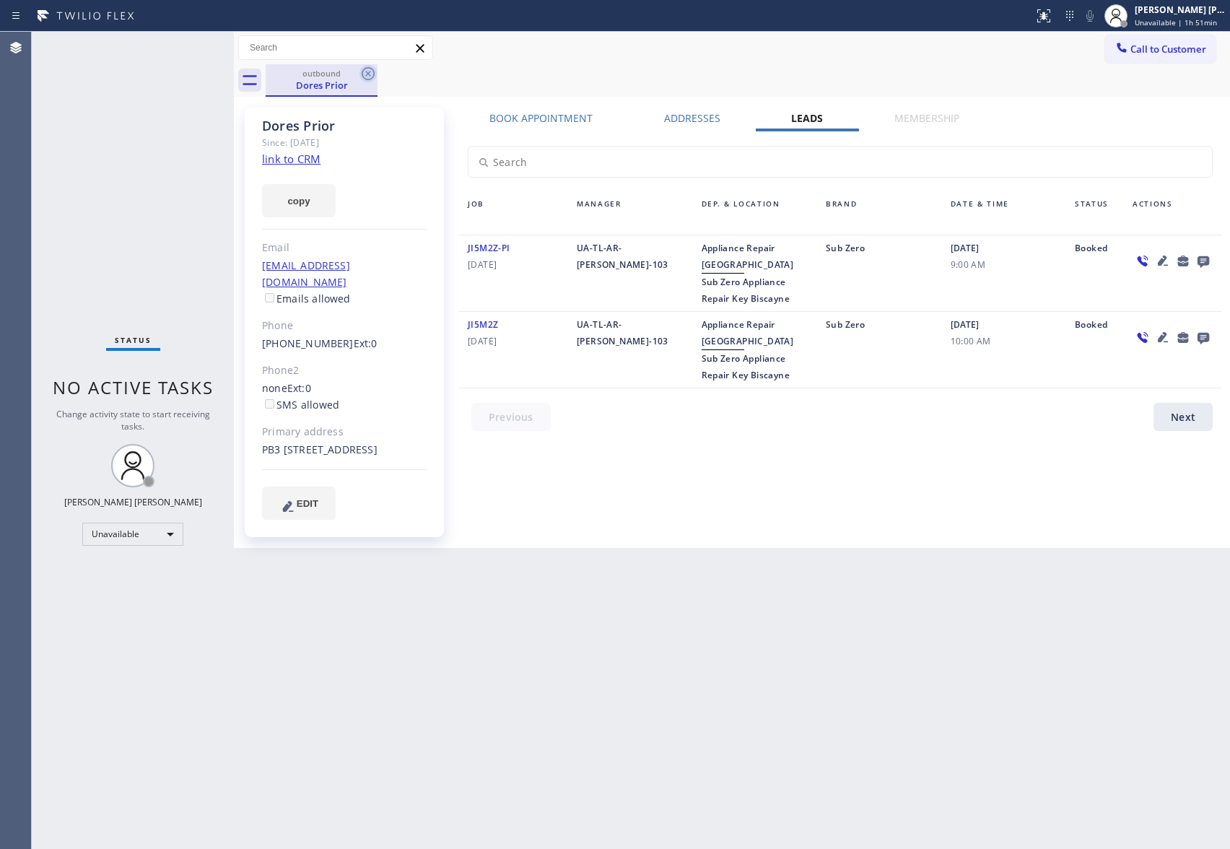
click at [370, 77] on icon at bounding box center [368, 73] width 17 height 17
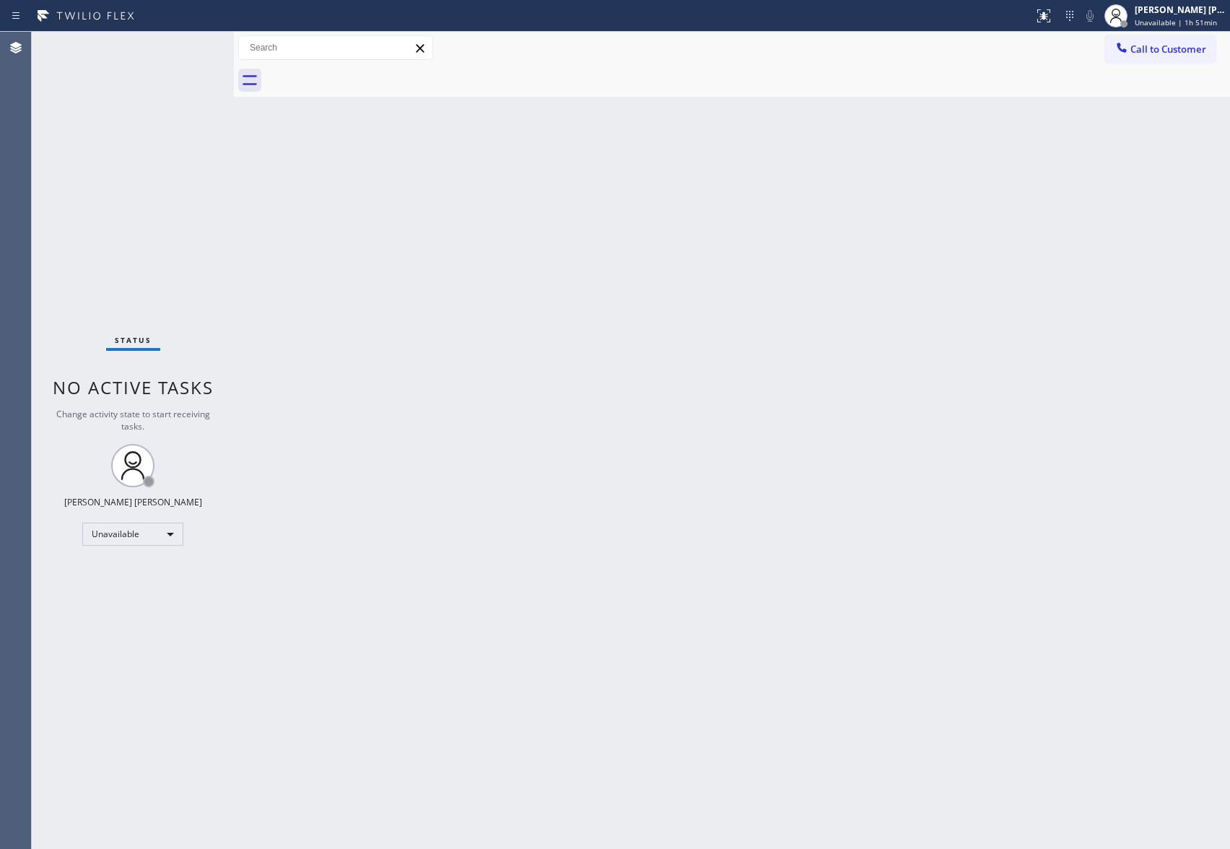
click at [370, 77] on div at bounding box center [748, 80] width 965 height 32
click at [1157, 45] on span "Call to Customer" at bounding box center [1169, 49] width 76 height 13
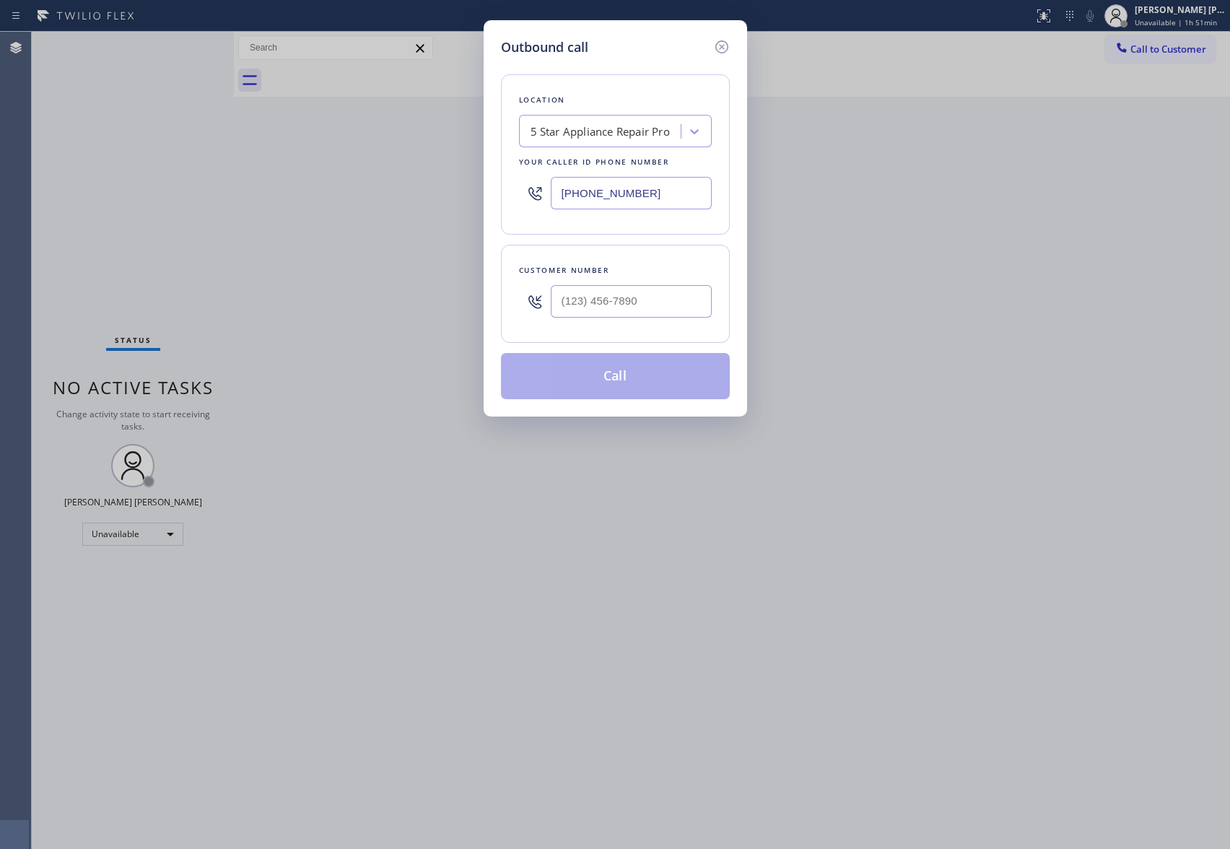
click at [664, 279] on div at bounding box center [631, 301] width 161 height 47
click at [661, 303] on input "(___) ___-____" at bounding box center [631, 301] width 161 height 32
paste input "310) 738-0606"
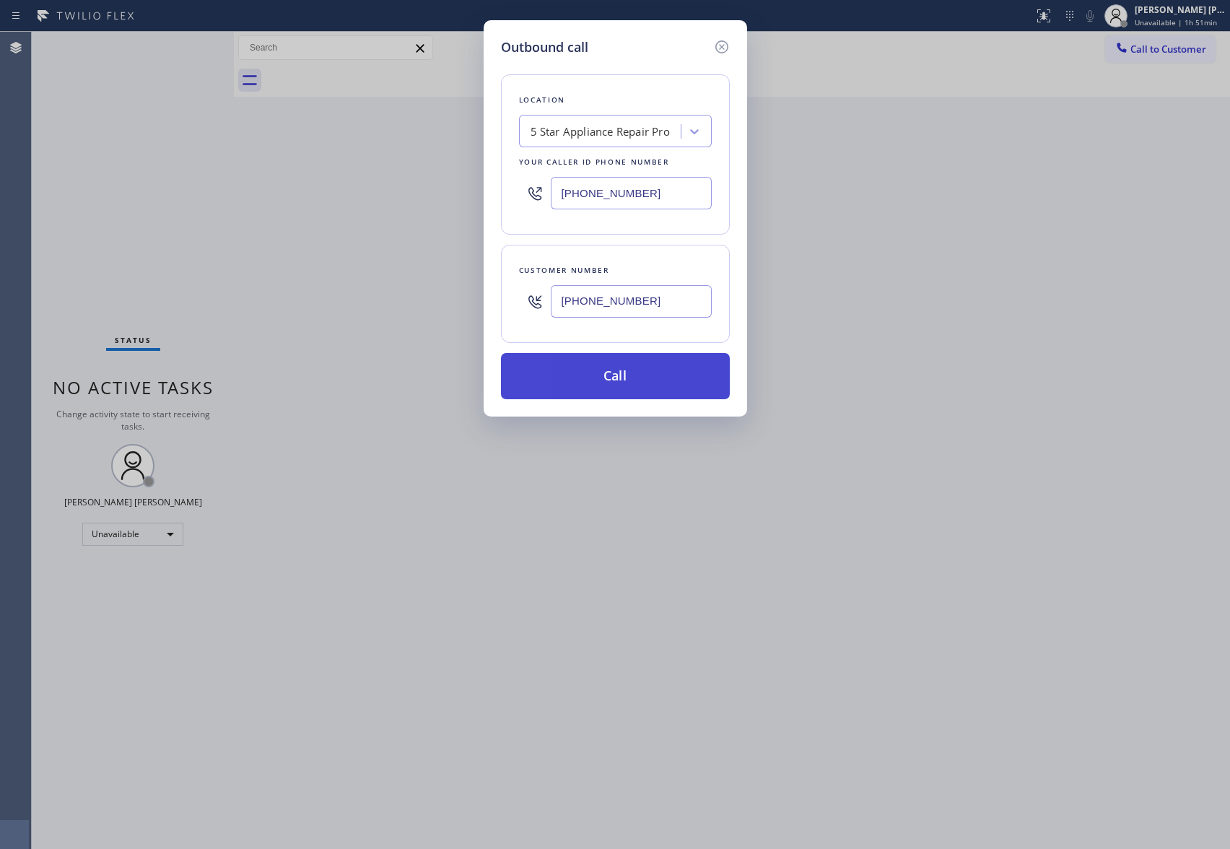
type input "[PHONE_NUMBER]"
click at [651, 373] on button "Call" at bounding box center [615, 376] width 229 height 46
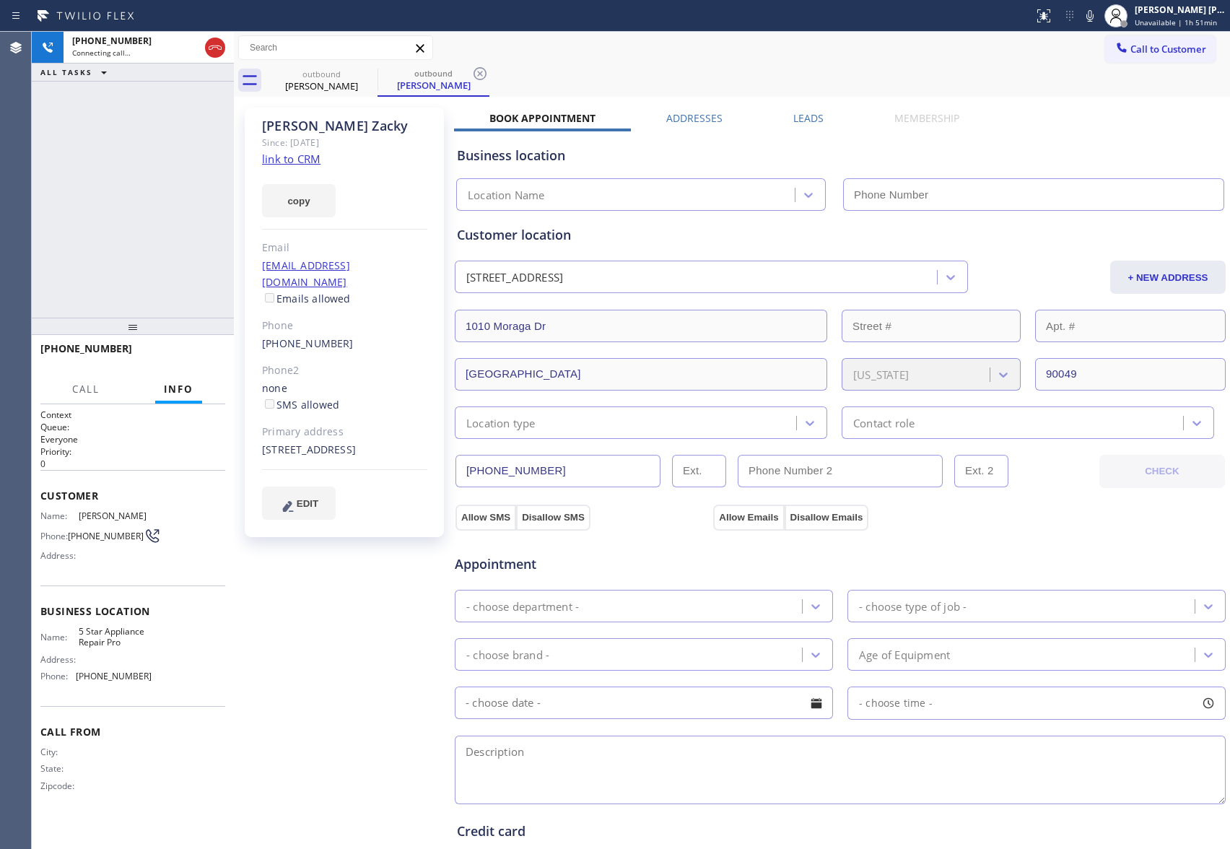
type input "[PHONE_NUMBER]"
click at [810, 117] on label "Leads" at bounding box center [809, 118] width 30 height 14
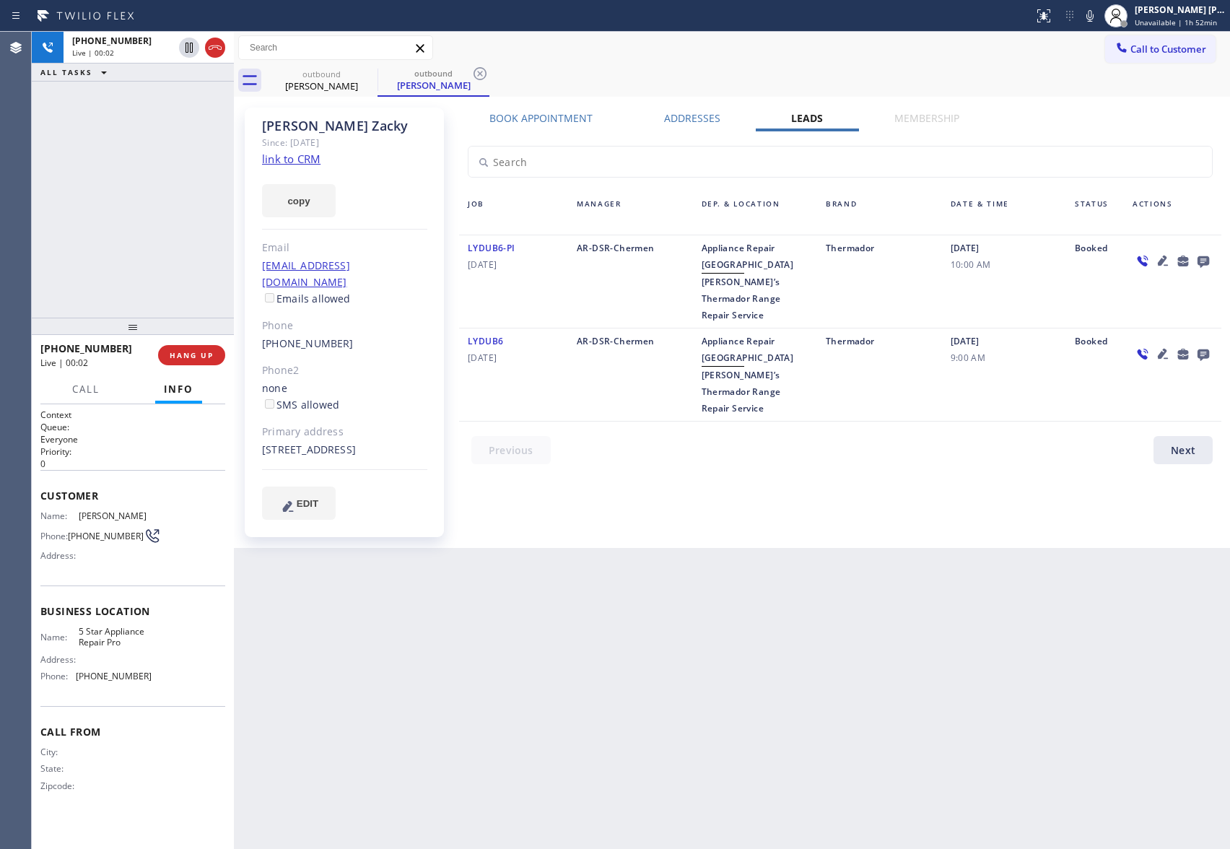
click at [1163, 349] on icon at bounding box center [1163, 354] width 10 height 10
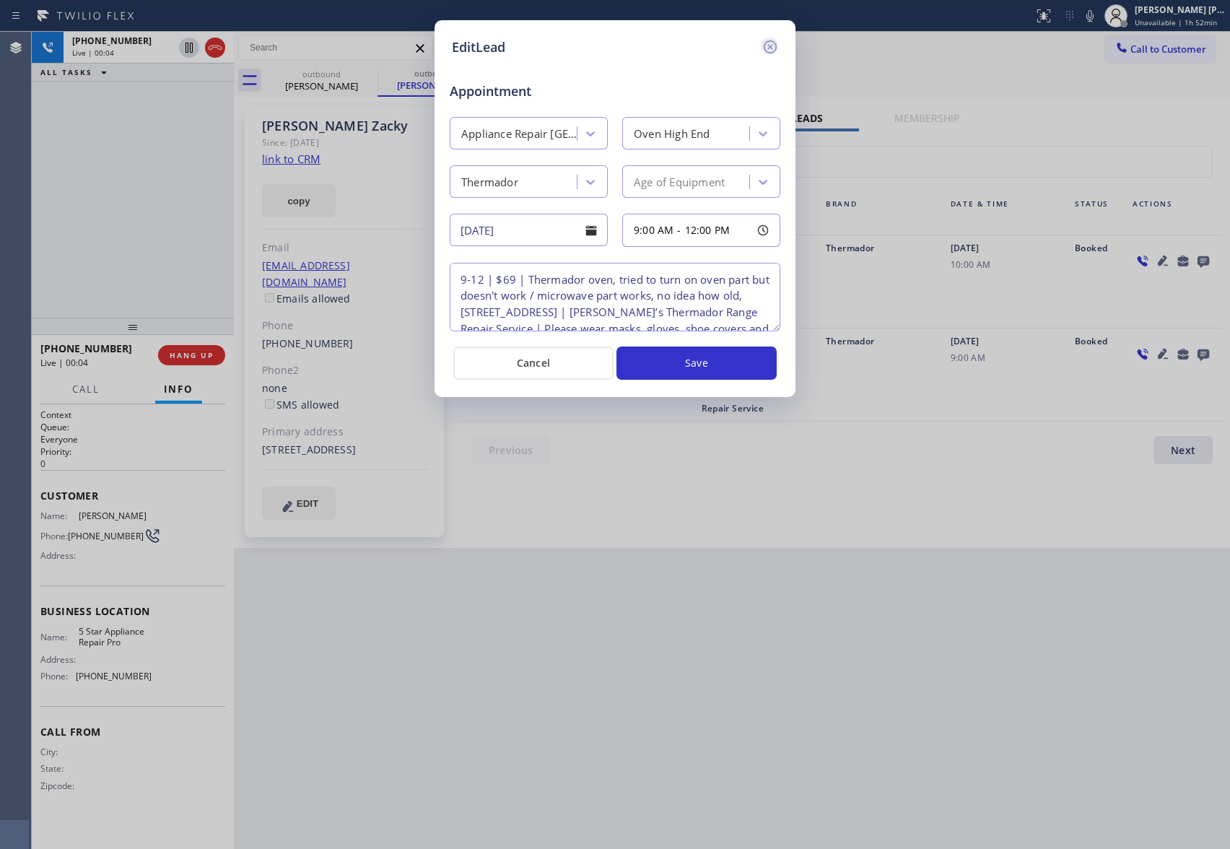
click at [773, 48] on icon at bounding box center [770, 46] width 17 height 17
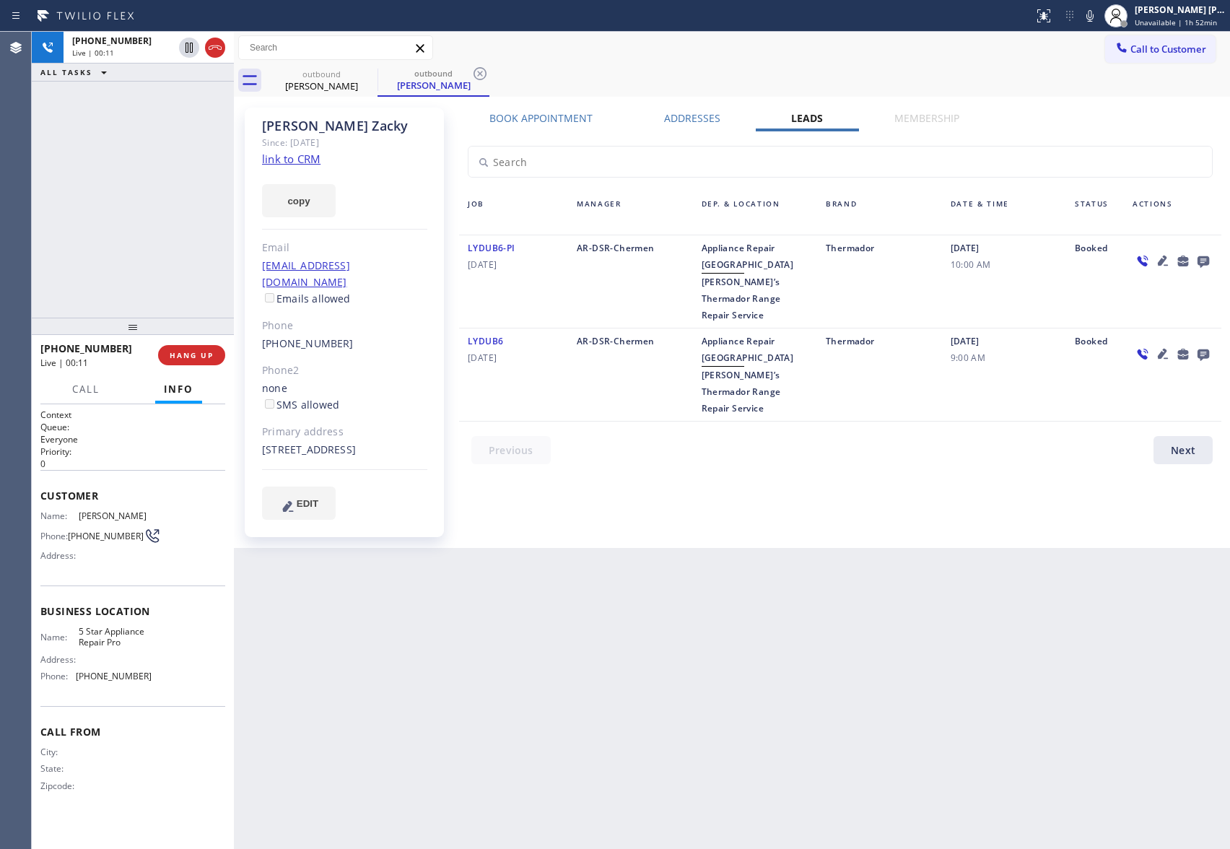
click at [1163, 345] on icon at bounding box center [1163, 353] width 17 height 17
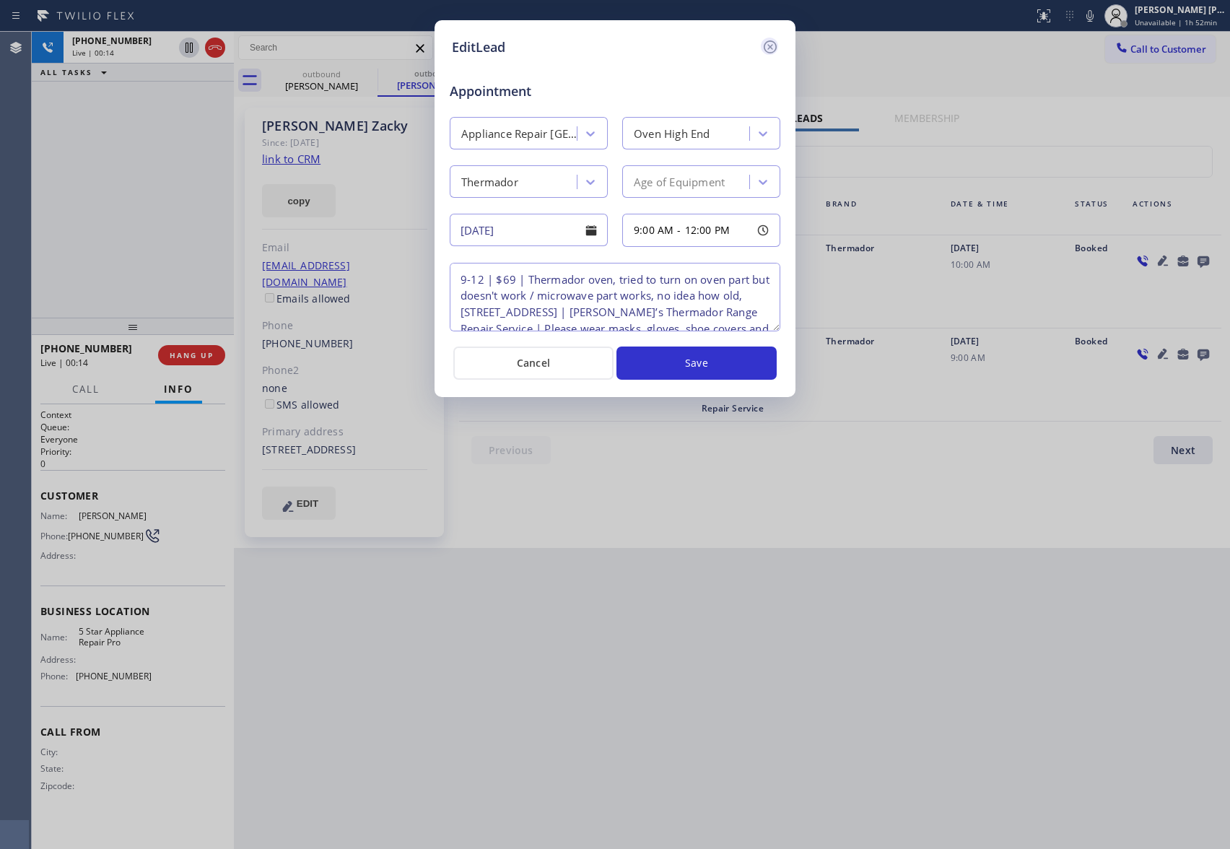
click at [770, 44] on icon at bounding box center [770, 46] width 17 height 17
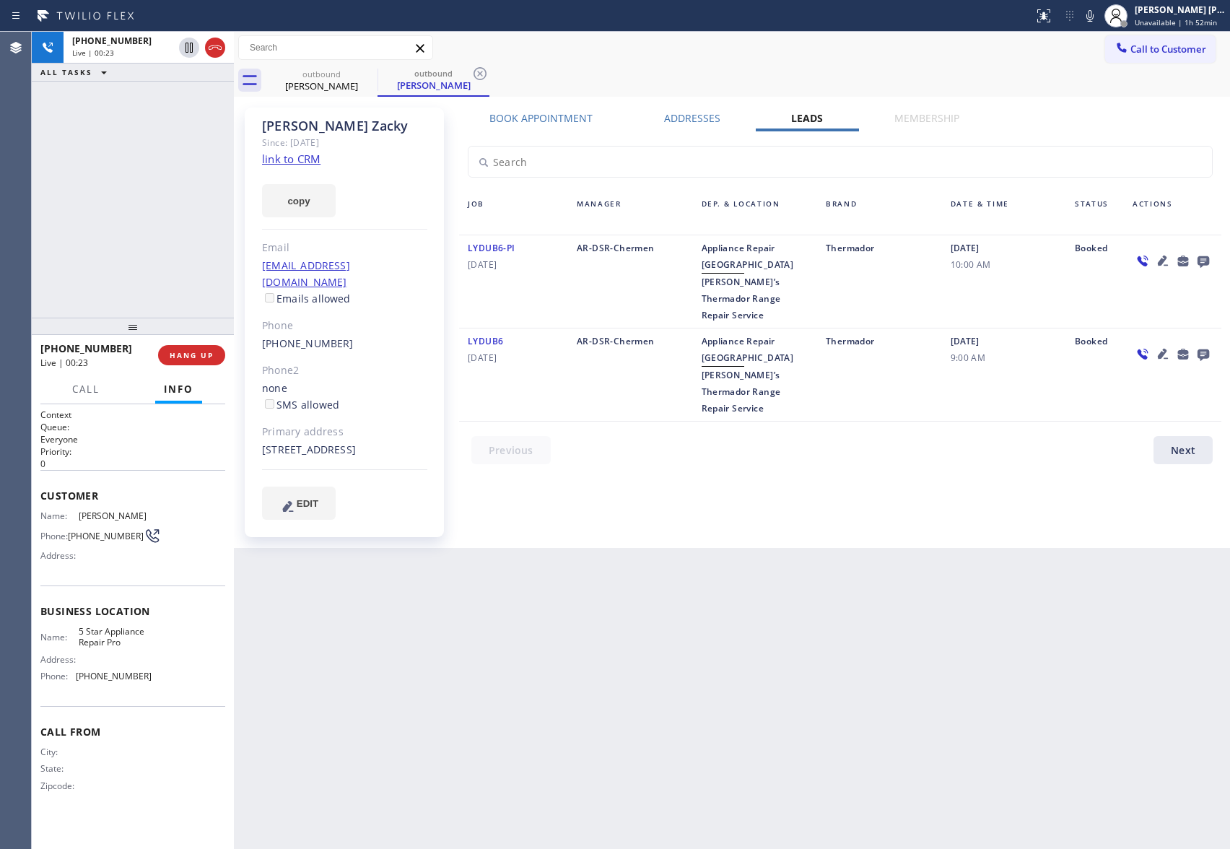
click at [1160, 349] on icon at bounding box center [1163, 354] width 10 height 10
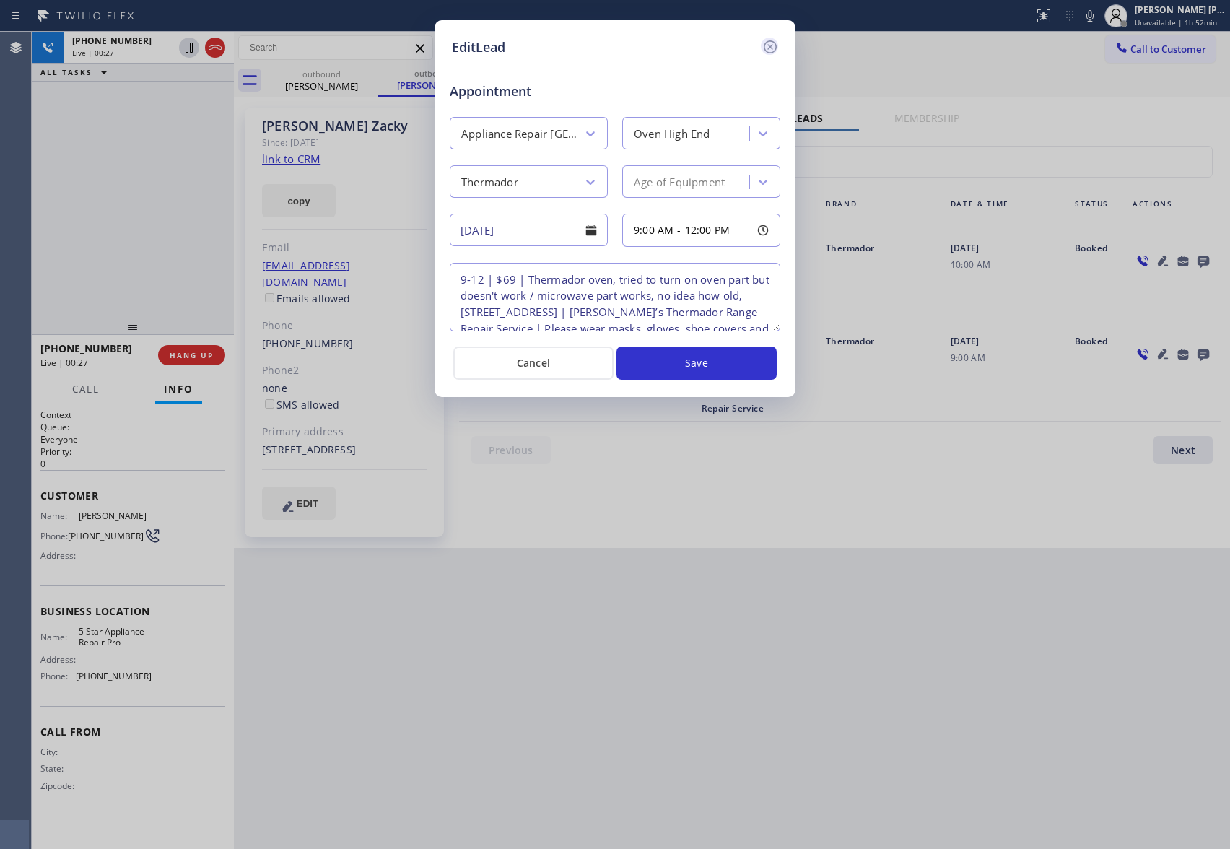
click at [774, 43] on icon at bounding box center [770, 46] width 17 height 17
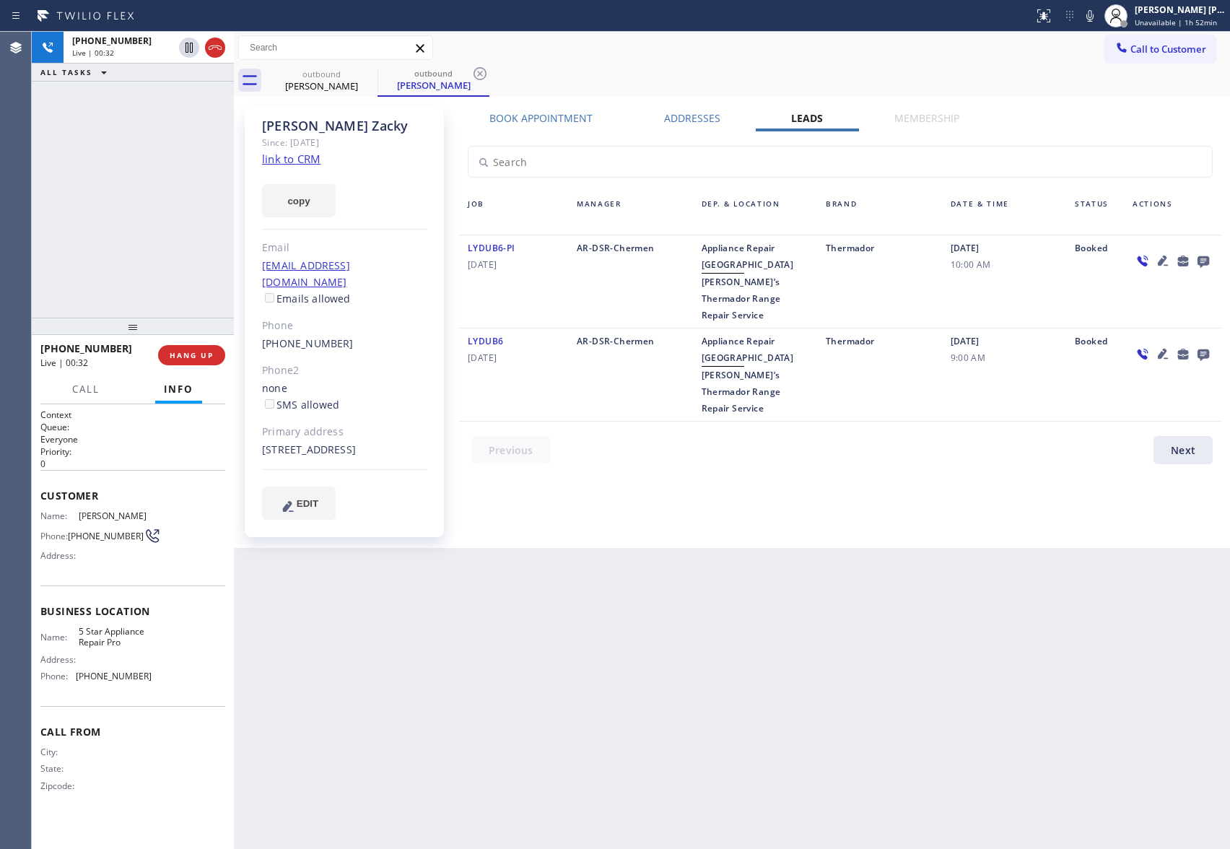
click at [1160, 349] on icon at bounding box center [1163, 354] width 10 height 10
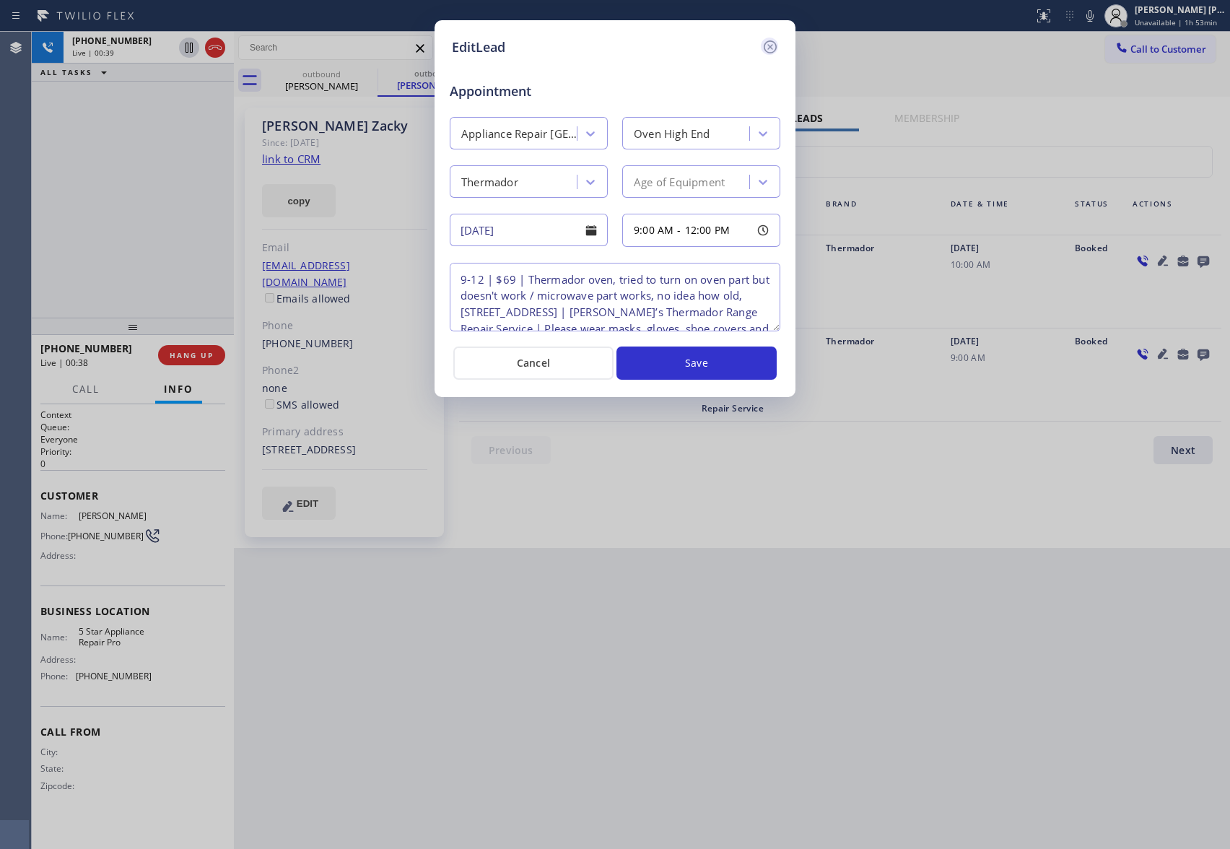
click at [777, 47] on icon at bounding box center [770, 46] width 17 height 17
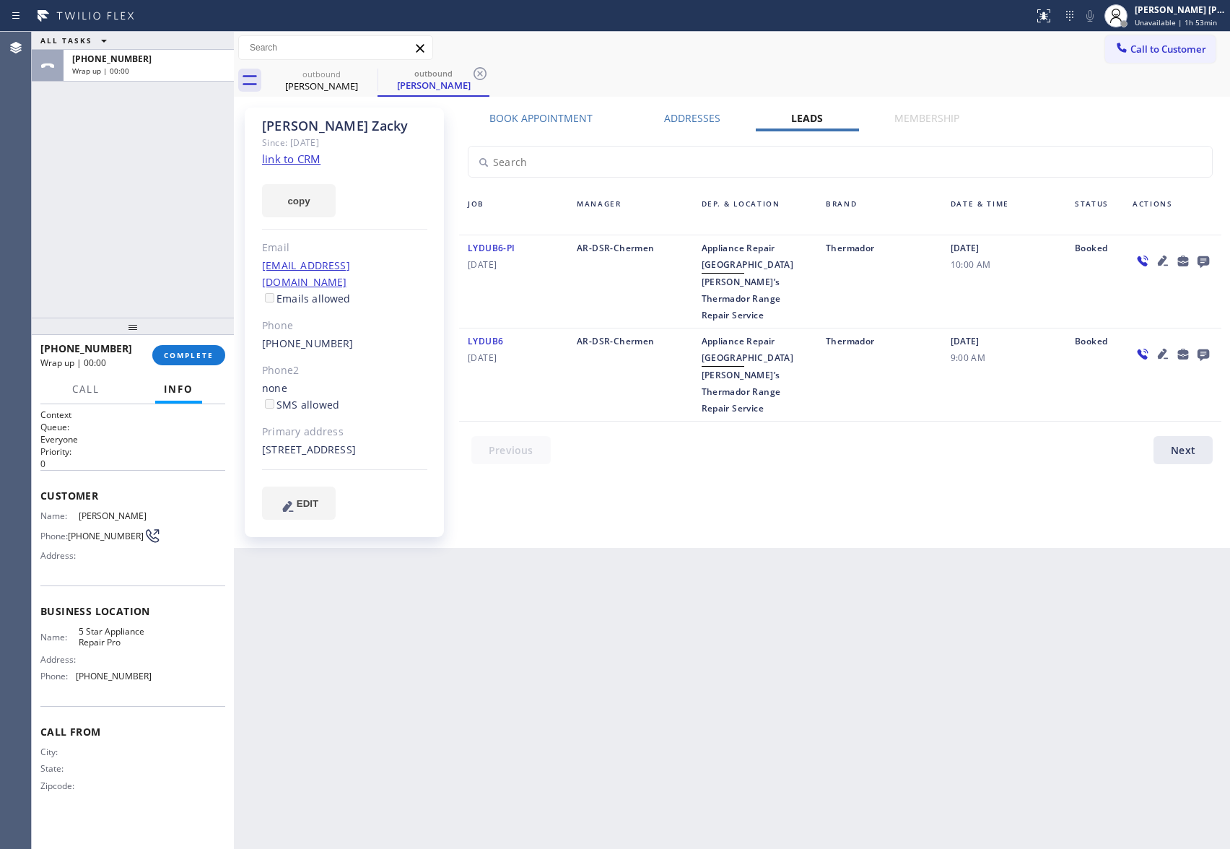
drag, startPoint x: 205, startPoint y: 351, endPoint x: 32, endPoint y: 244, distance: 203.6
click at [205, 351] on span "COMPLETE" at bounding box center [189, 355] width 50 height 10
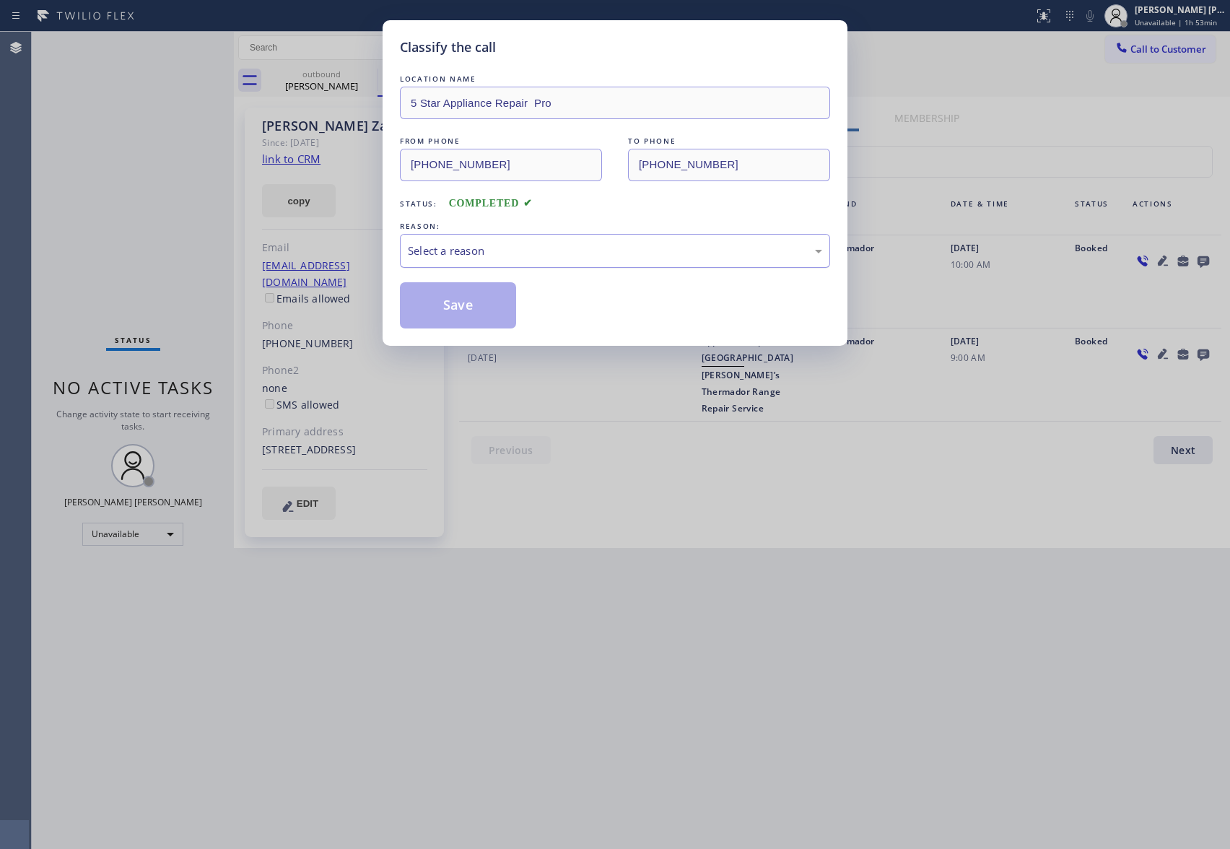
click at [559, 254] on div "Select a reason" at bounding box center [615, 251] width 414 height 17
click at [469, 309] on button "Save" at bounding box center [458, 305] width 116 height 46
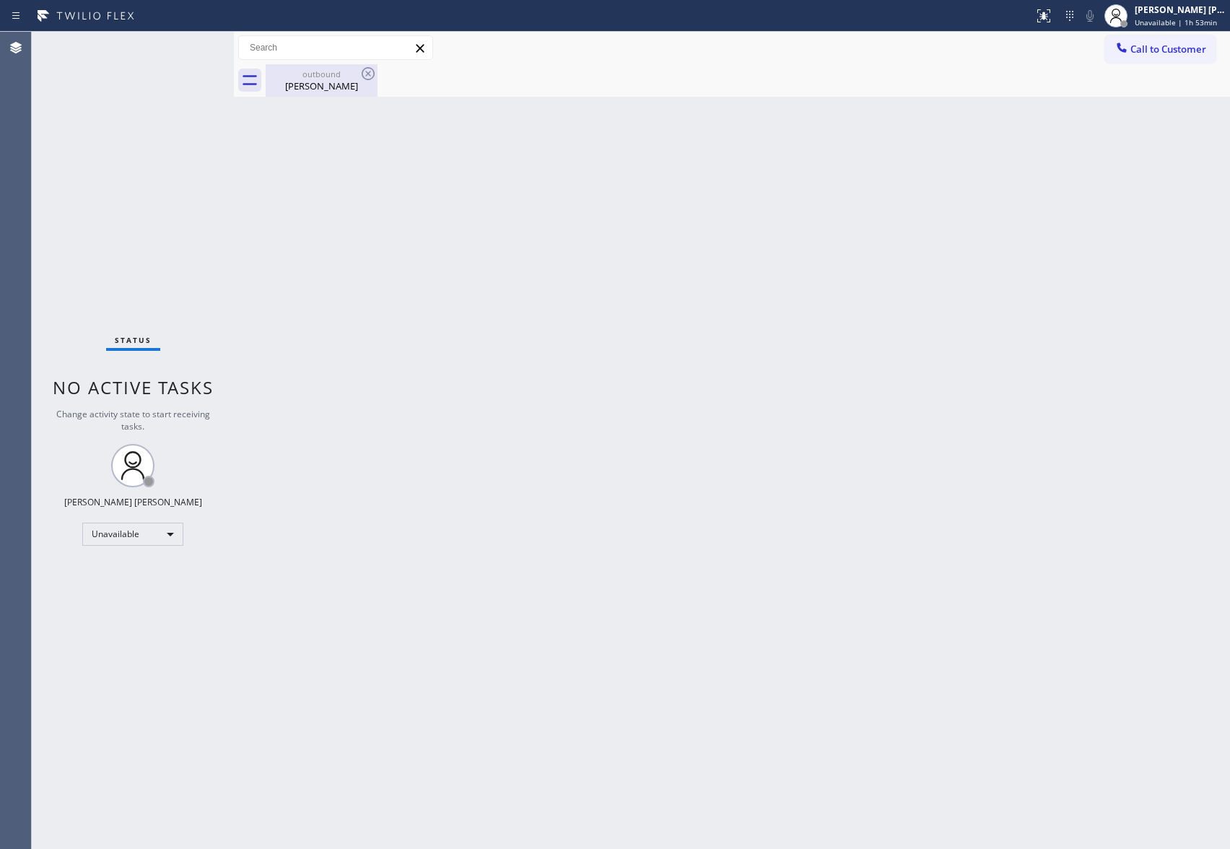
click at [327, 69] on div "outbound" at bounding box center [321, 74] width 109 height 11
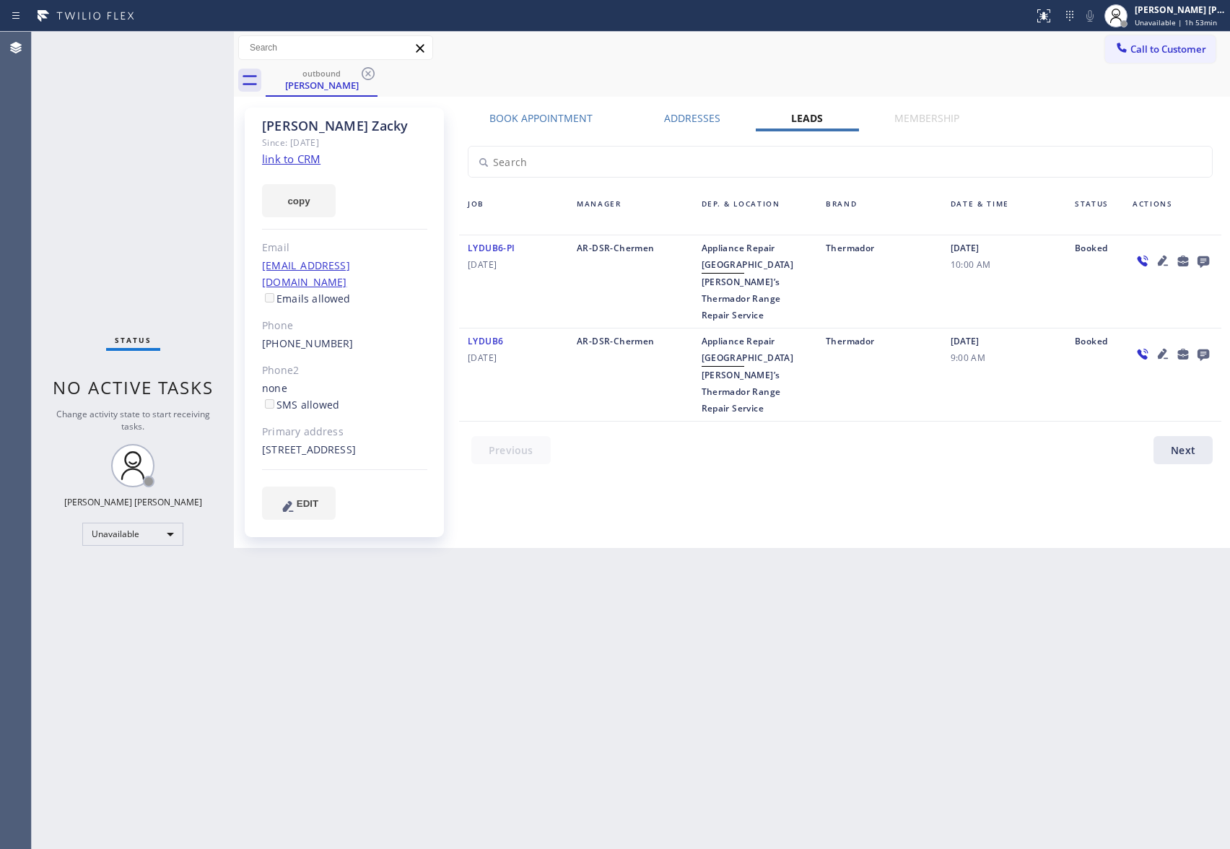
click at [1196, 260] on icon at bounding box center [1203, 261] width 17 height 18
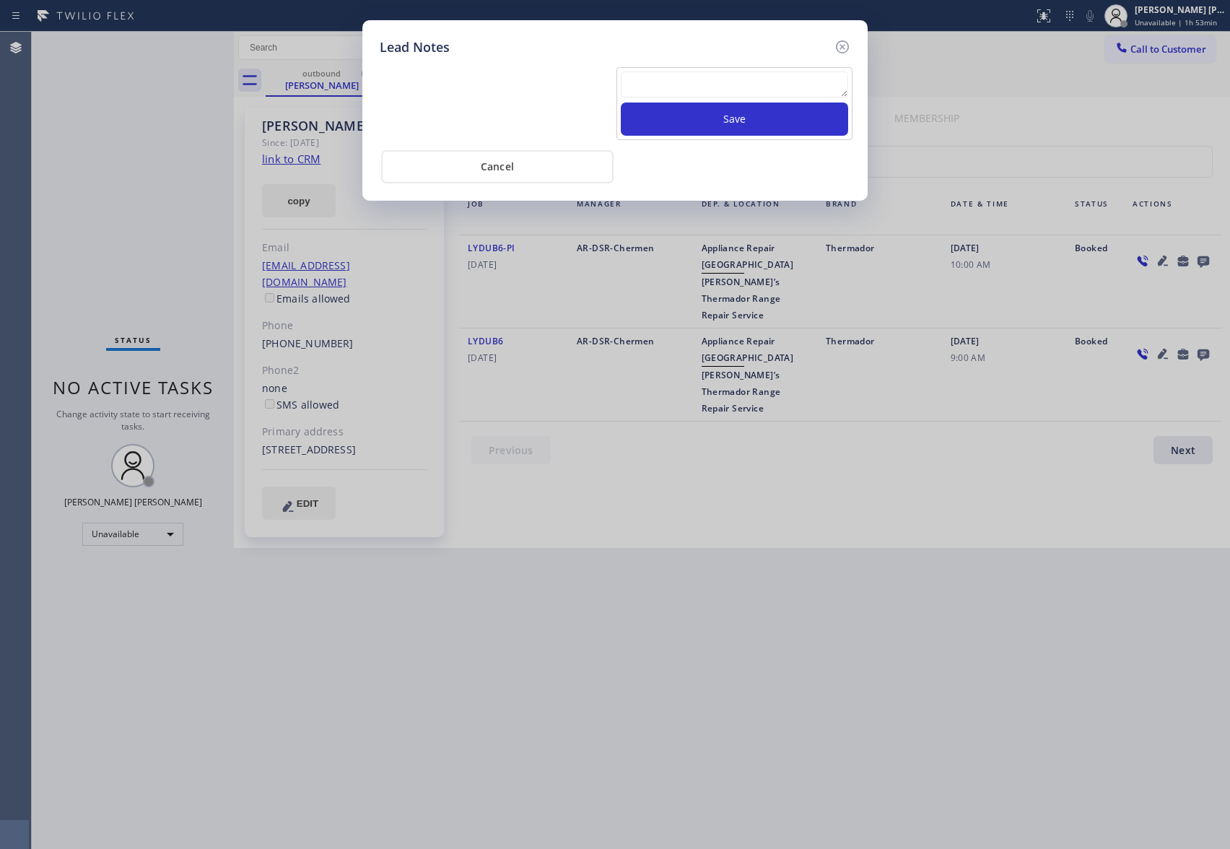
click at [692, 90] on textarea at bounding box center [734, 84] width 227 height 26
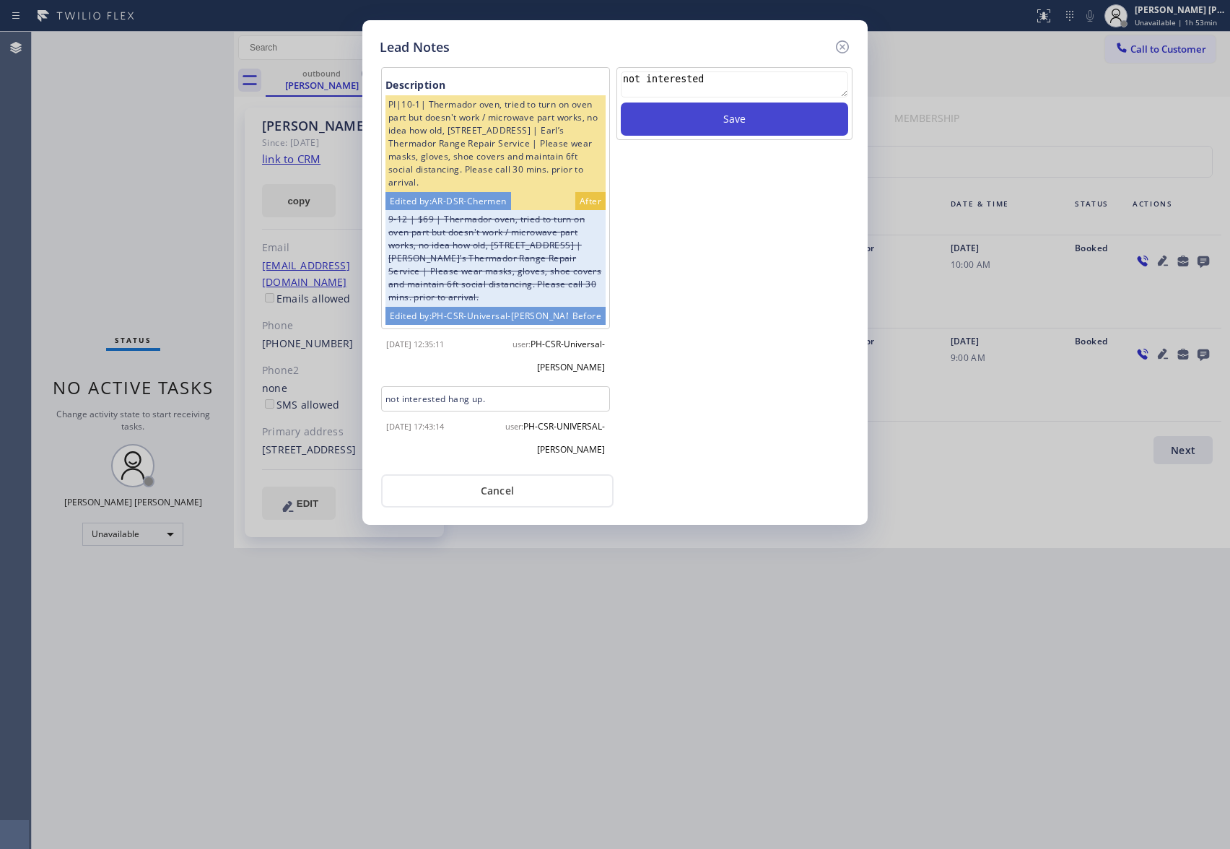
type textarea "not interested"
click at [698, 130] on button "Save" at bounding box center [734, 119] width 227 height 33
click at [843, 44] on icon at bounding box center [842, 46] width 17 height 17
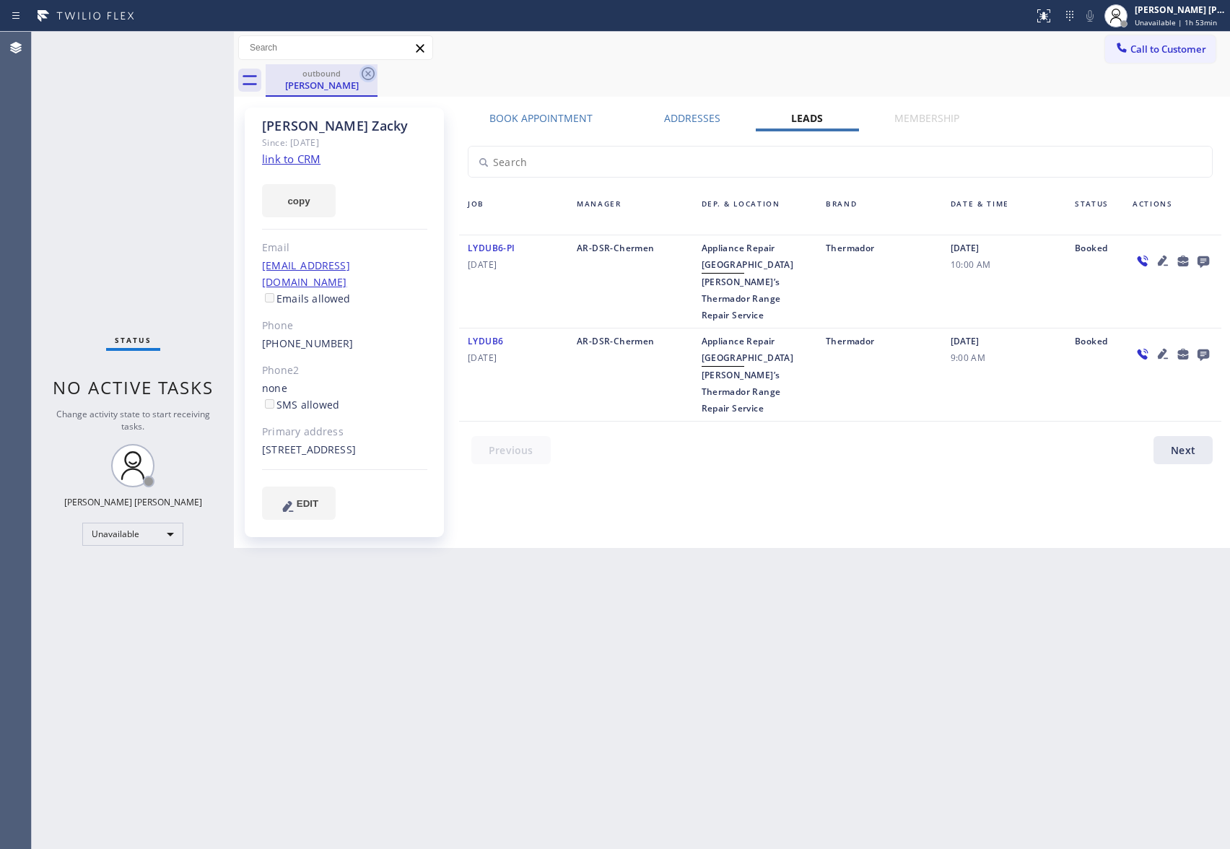
click at [363, 74] on icon at bounding box center [368, 73] width 13 height 13
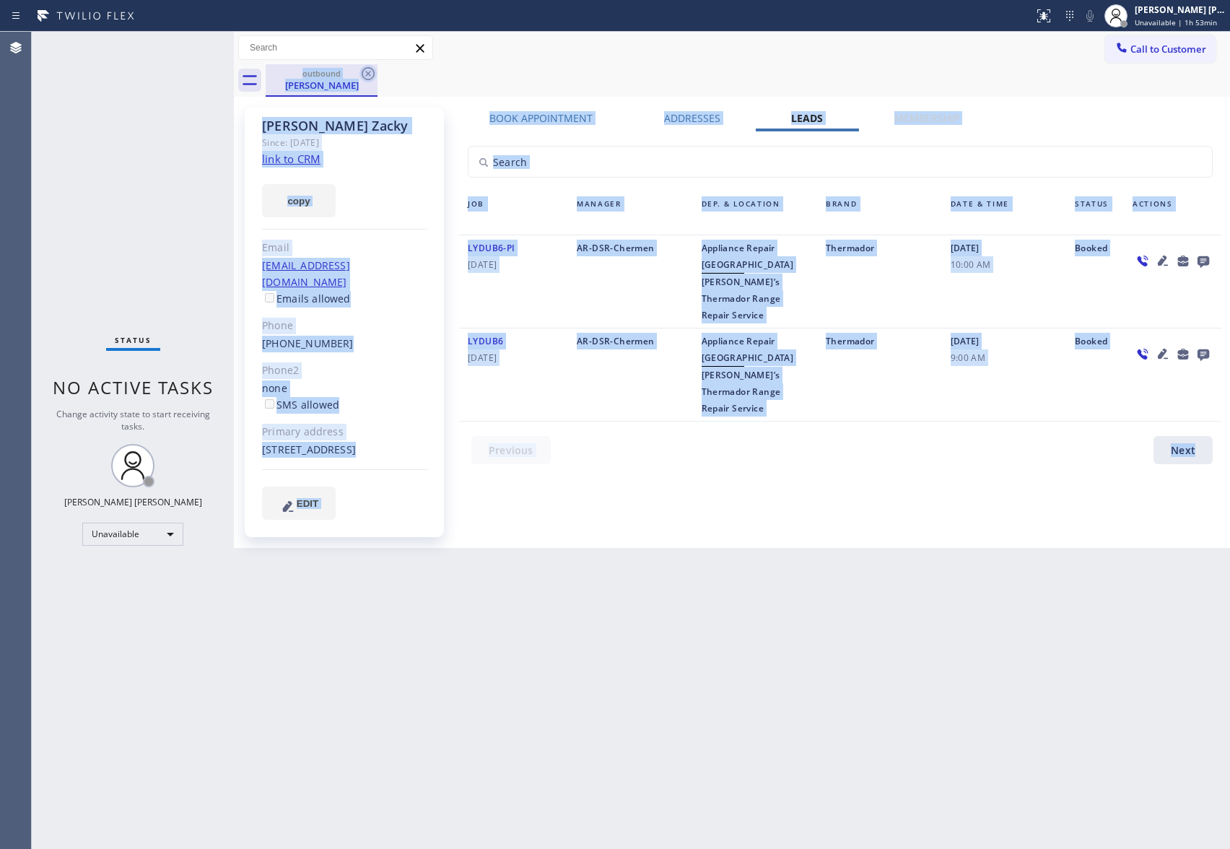
drag, startPoint x: 363, startPoint y: 74, endPoint x: 347, endPoint y: 72, distance: 16.0
click at [361, 72] on div "outbound [PERSON_NAME]" at bounding box center [748, 80] width 965 height 32
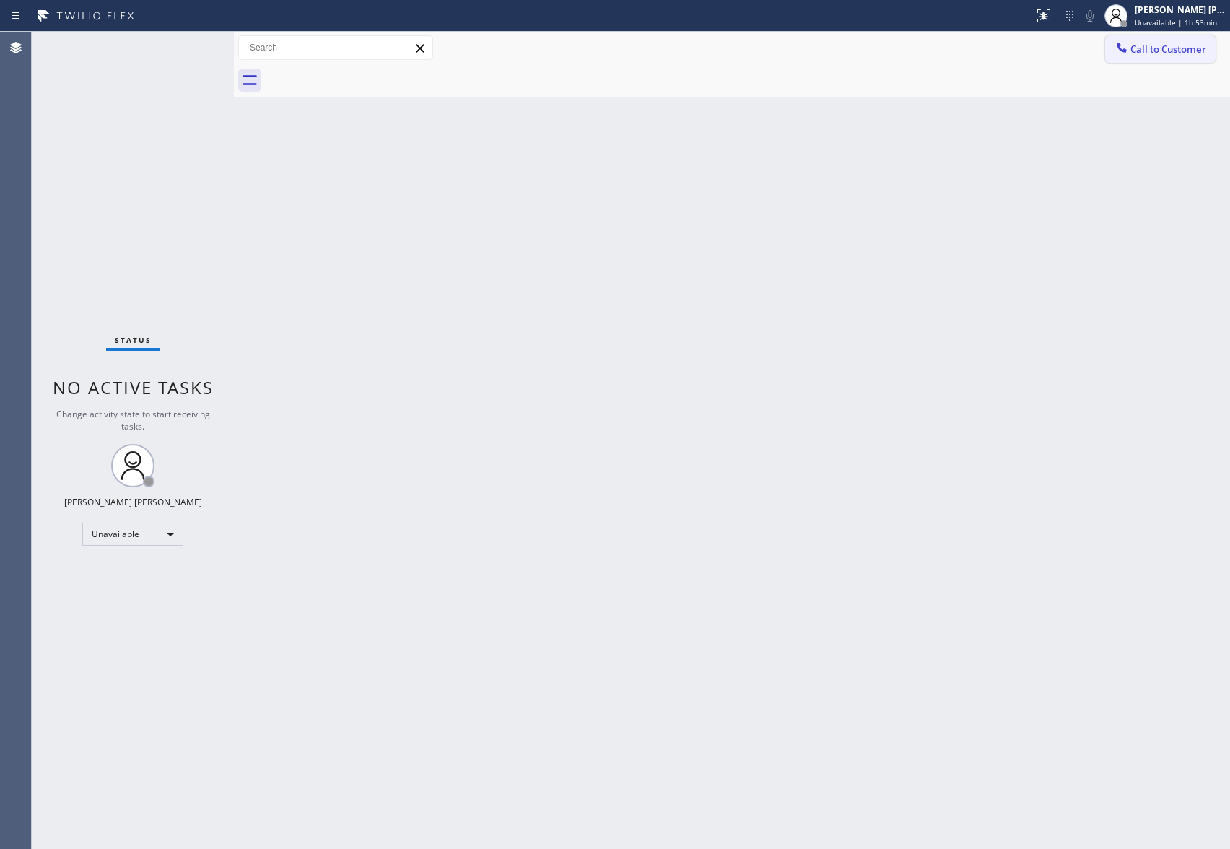
click at [1168, 43] on span "Call to Customer" at bounding box center [1169, 49] width 76 height 13
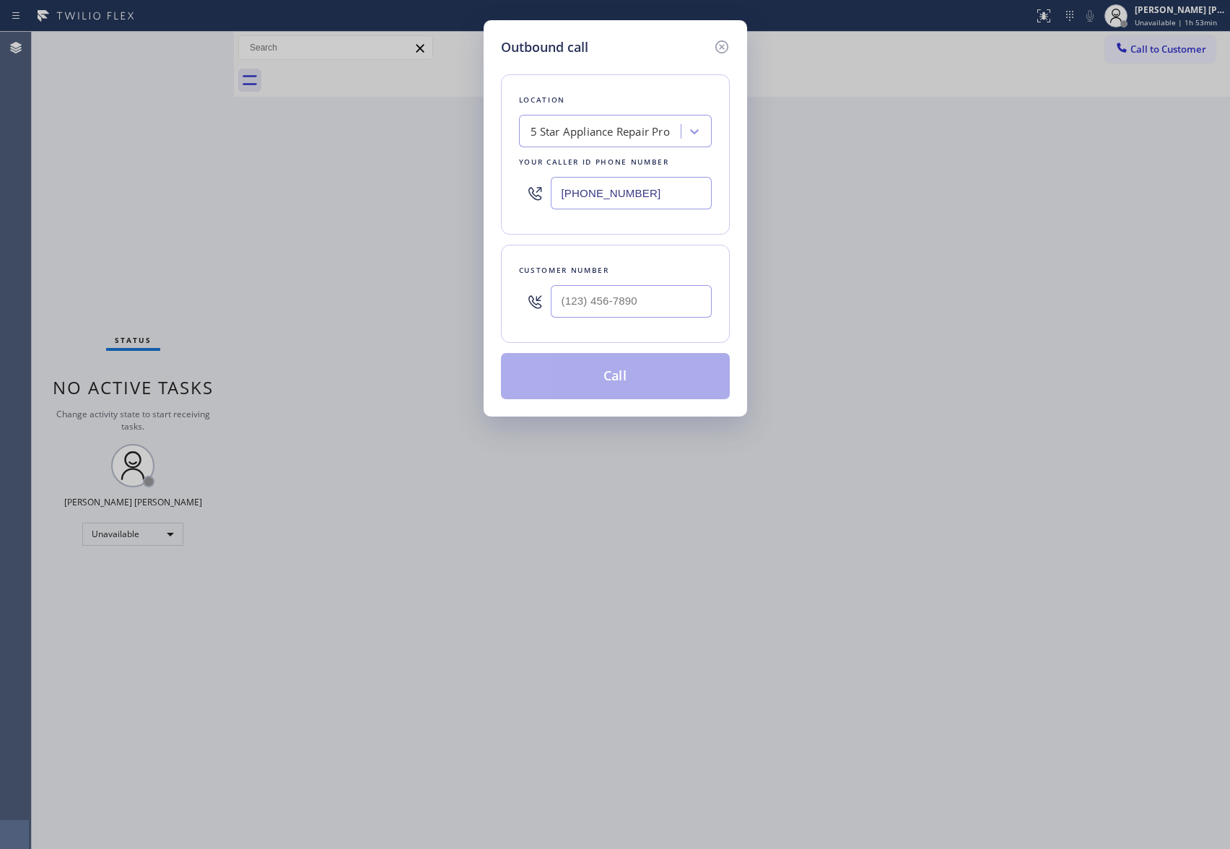
click at [639, 285] on div at bounding box center [631, 301] width 161 height 47
click at [642, 324] on div at bounding box center [631, 301] width 161 height 47
click at [648, 318] on input "(___) ___-____" at bounding box center [631, 301] width 161 height 32
paste input "702) 491-6911"
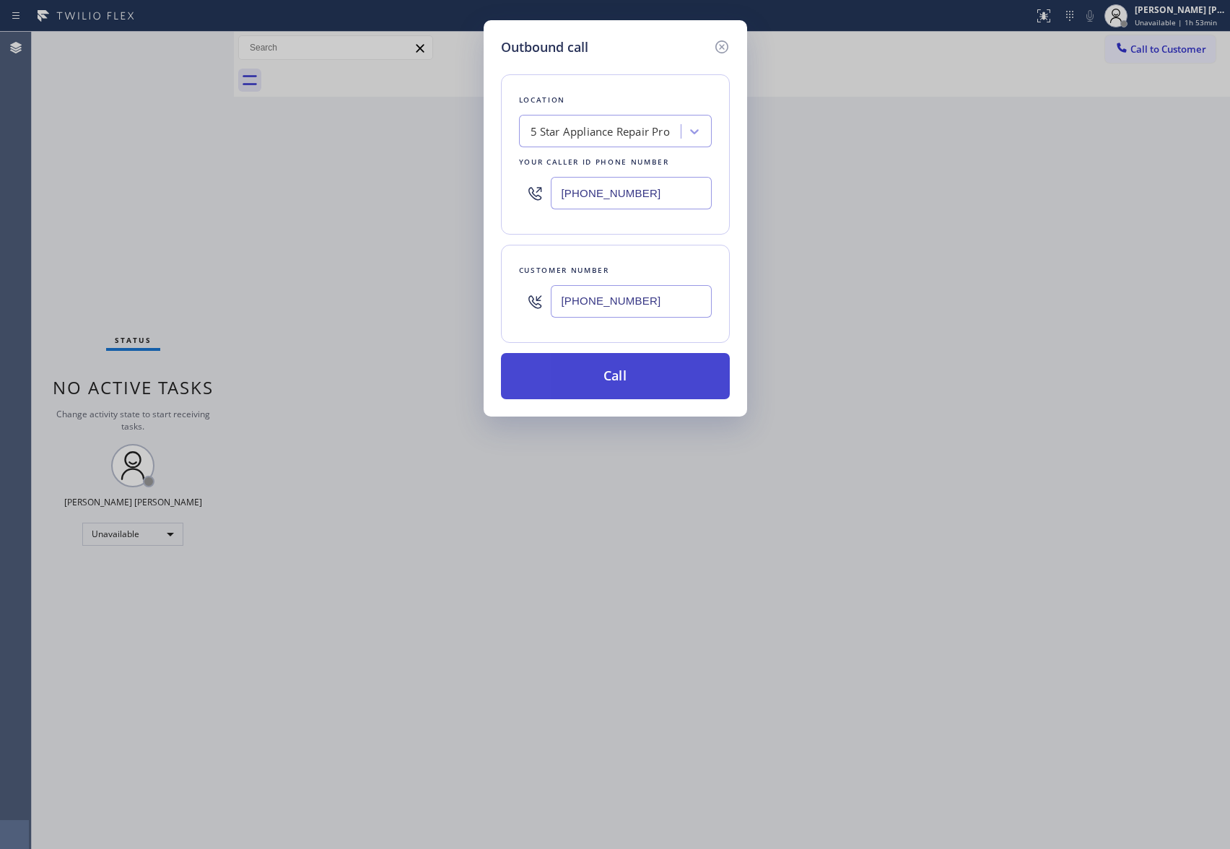
type input "[PHONE_NUMBER]"
click at [625, 386] on button "Call" at bounding box center [615, 376] width 229 height 46
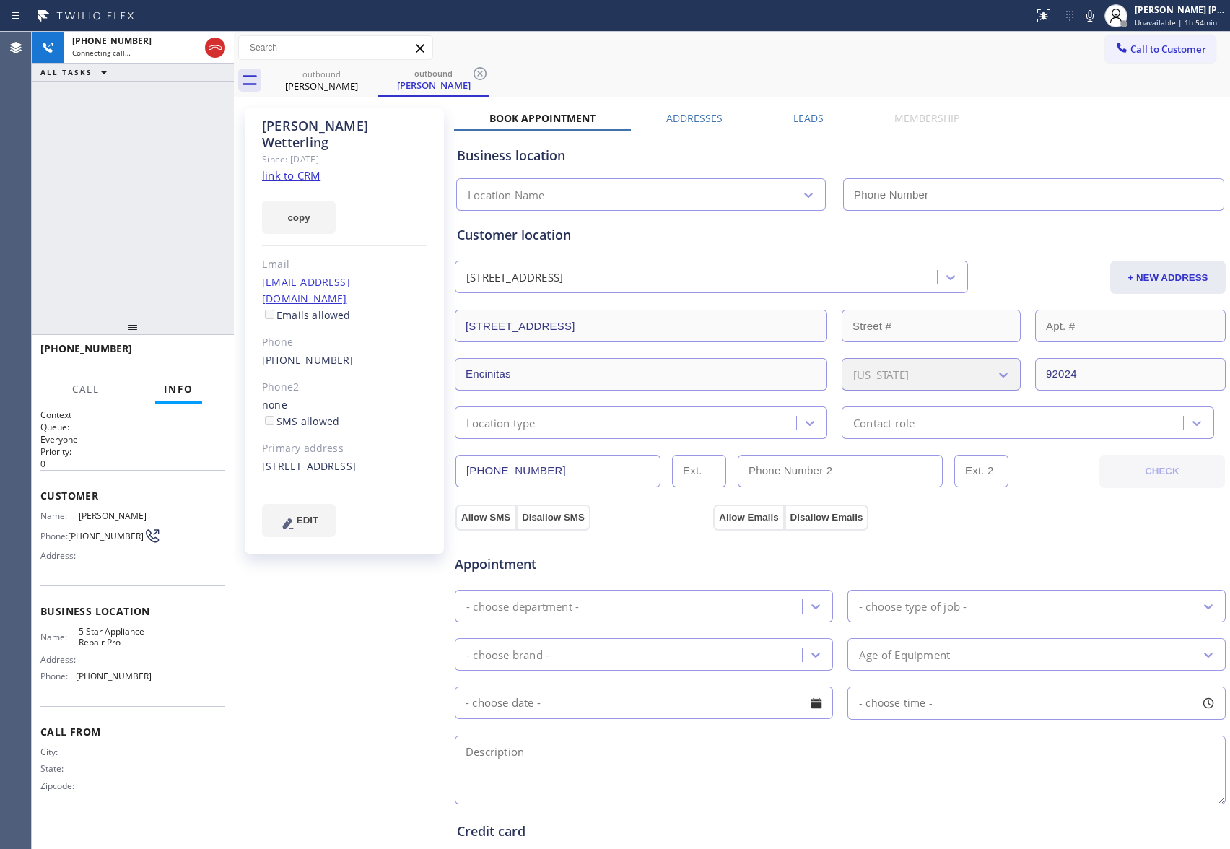
type input "[PHONE_NUMBER]"
click at [810, 116] on label "Leads" at bounding box center [809, 118] width 30 height 14
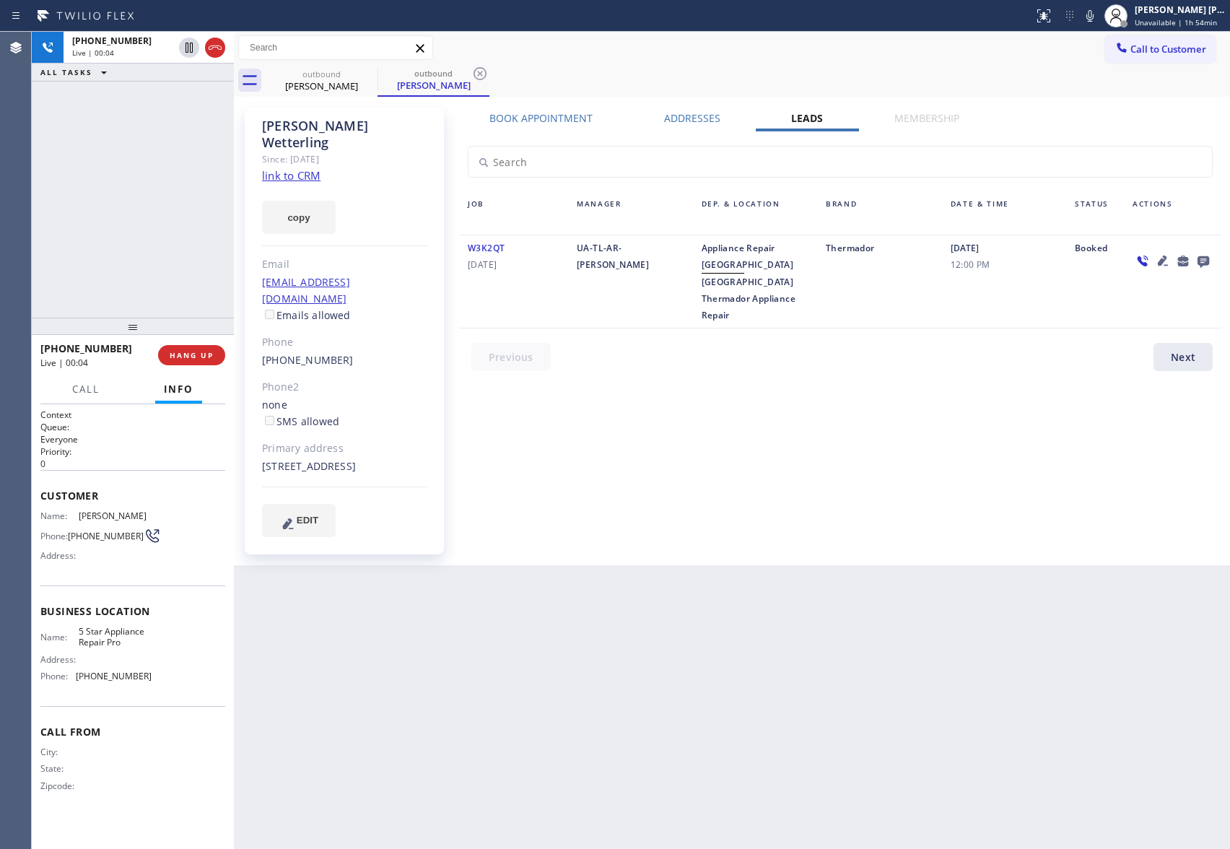
click at [1163, 261] on icon at bounding box center [1163, 261] width 10 height 10
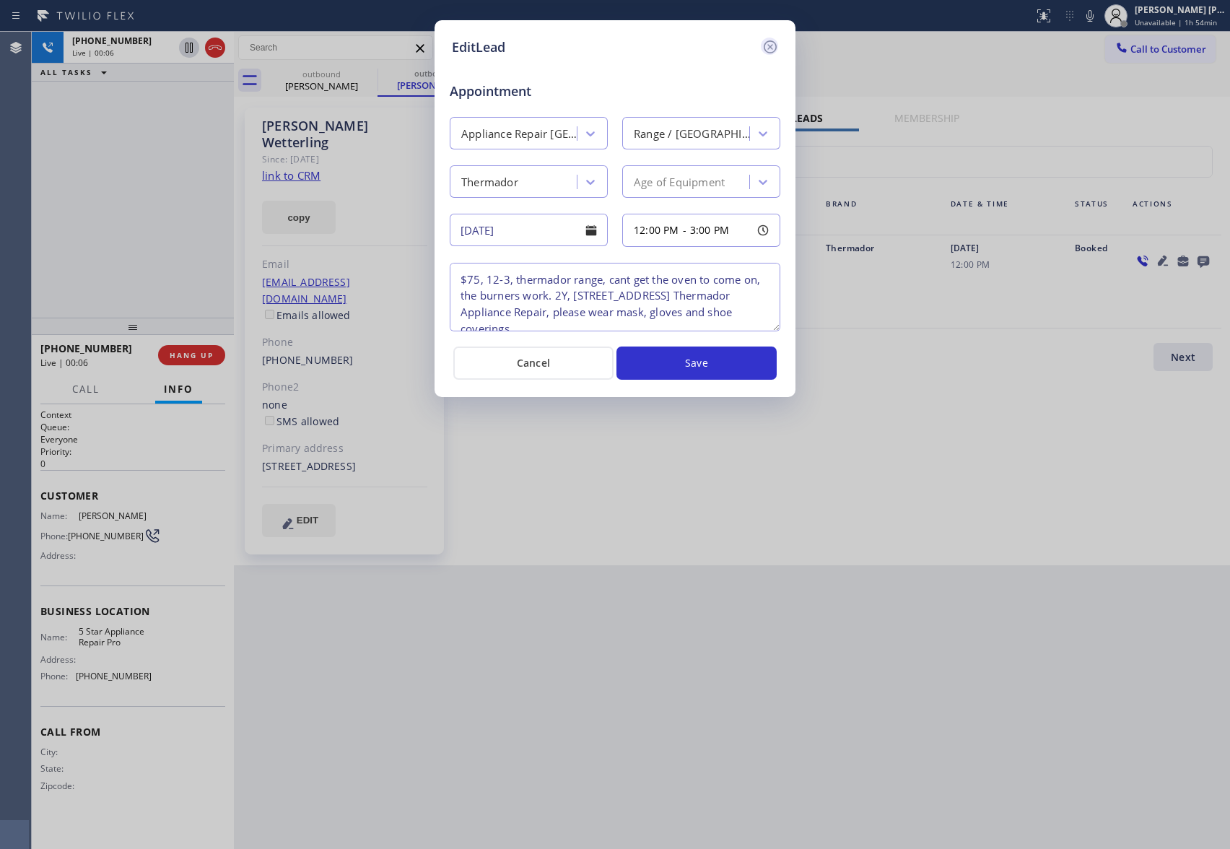
click at [770, 43] on icon at bounding box center [770, 46] width 17 height 17
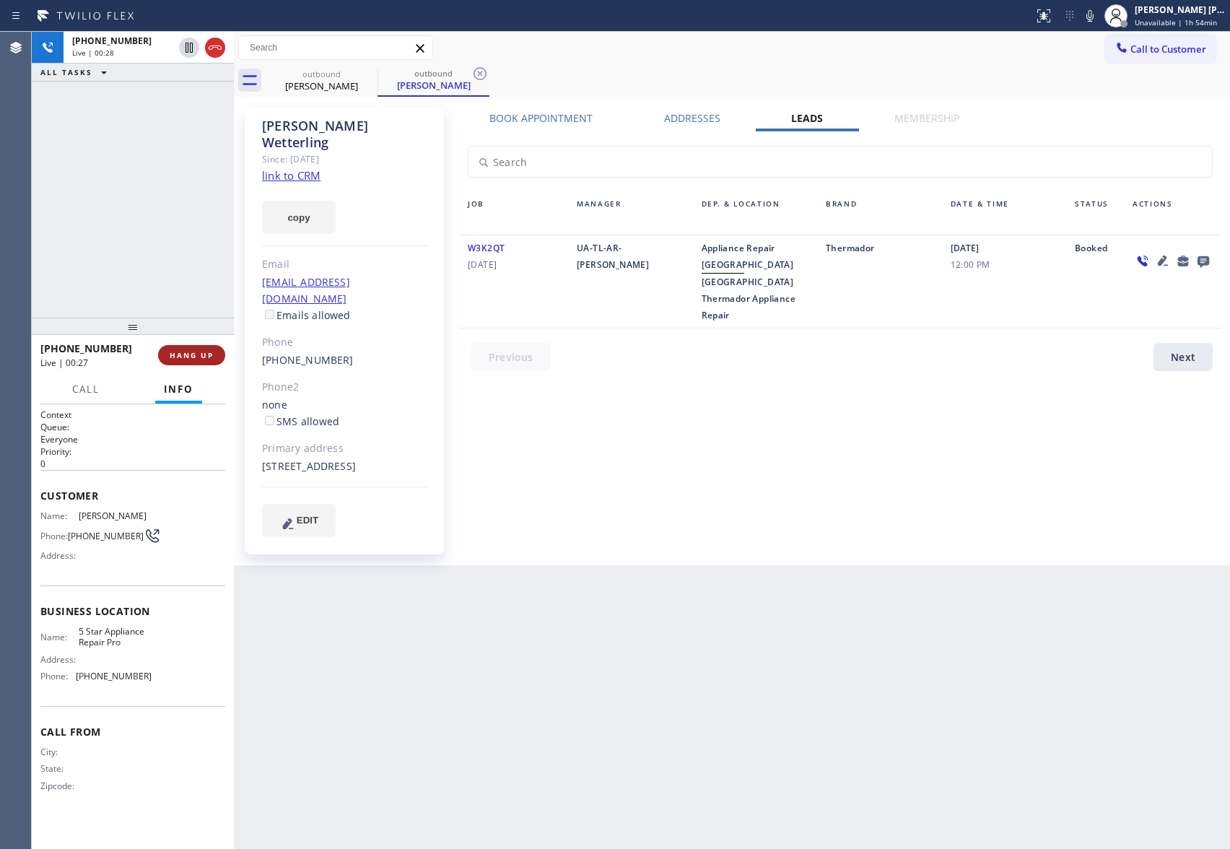
click at [188, 354] on span "HANG UP" at bounding box center [192, 355] width 44 height 10
click at [1203, 259] on icon at bounding box center [1203, 261] width 17 height 18
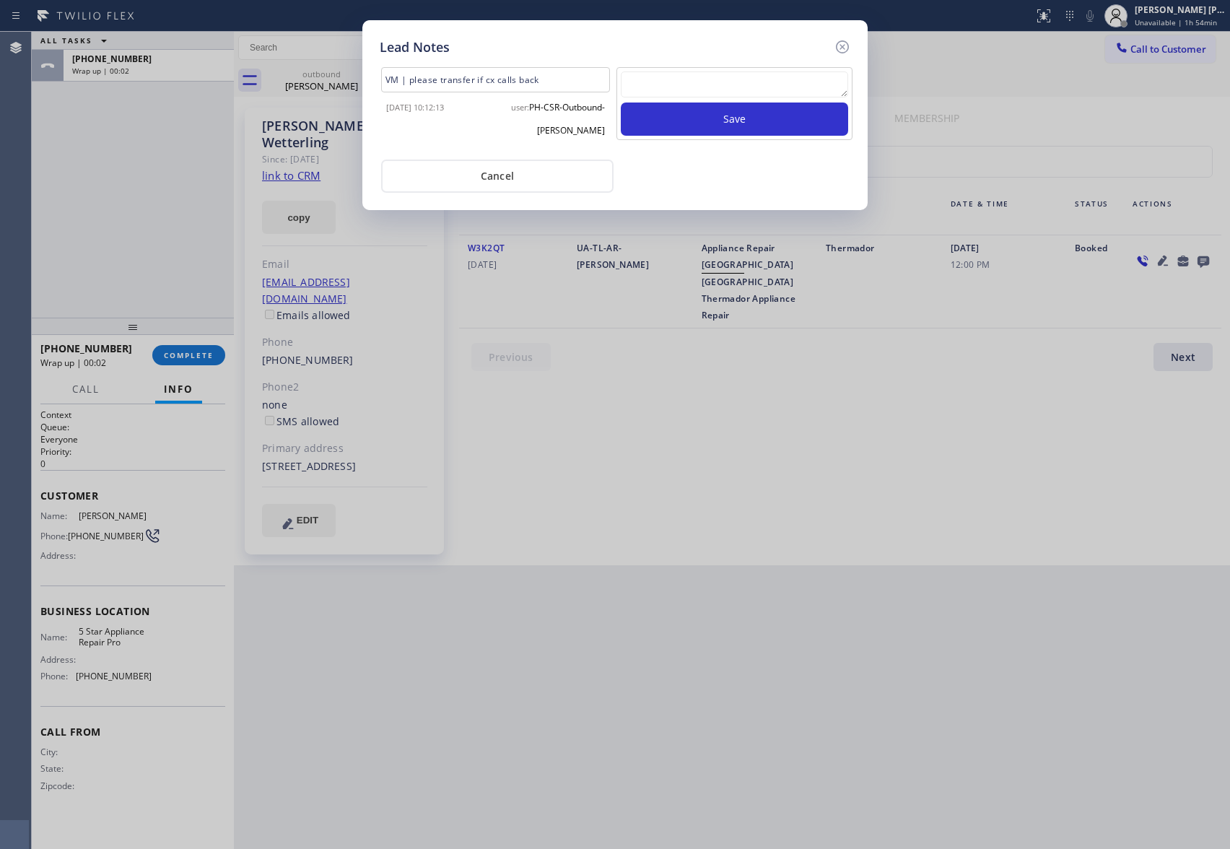
click at [680, 84] on textarea at bounding box center [734, 84] width 227 height 26
type textarea "don't need service"
click at [809, 125] on button "Save" at bounding box center [734, 119] width 227 height 33
click at [841, 42] on icon at bounding box center [842, 46] width 17 height 17
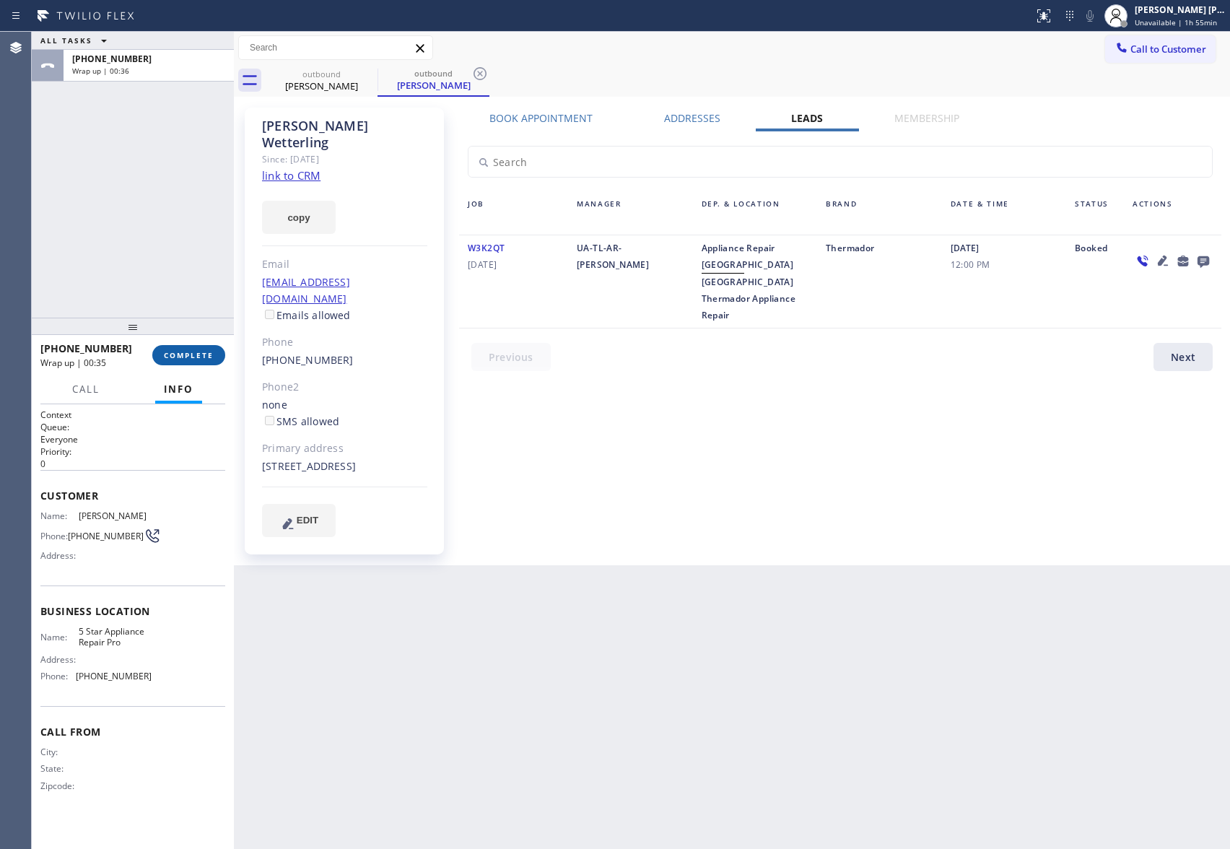
click at [194, 356] on span "COMPLETE" at bounding box center [189, 355] width 50 height 10
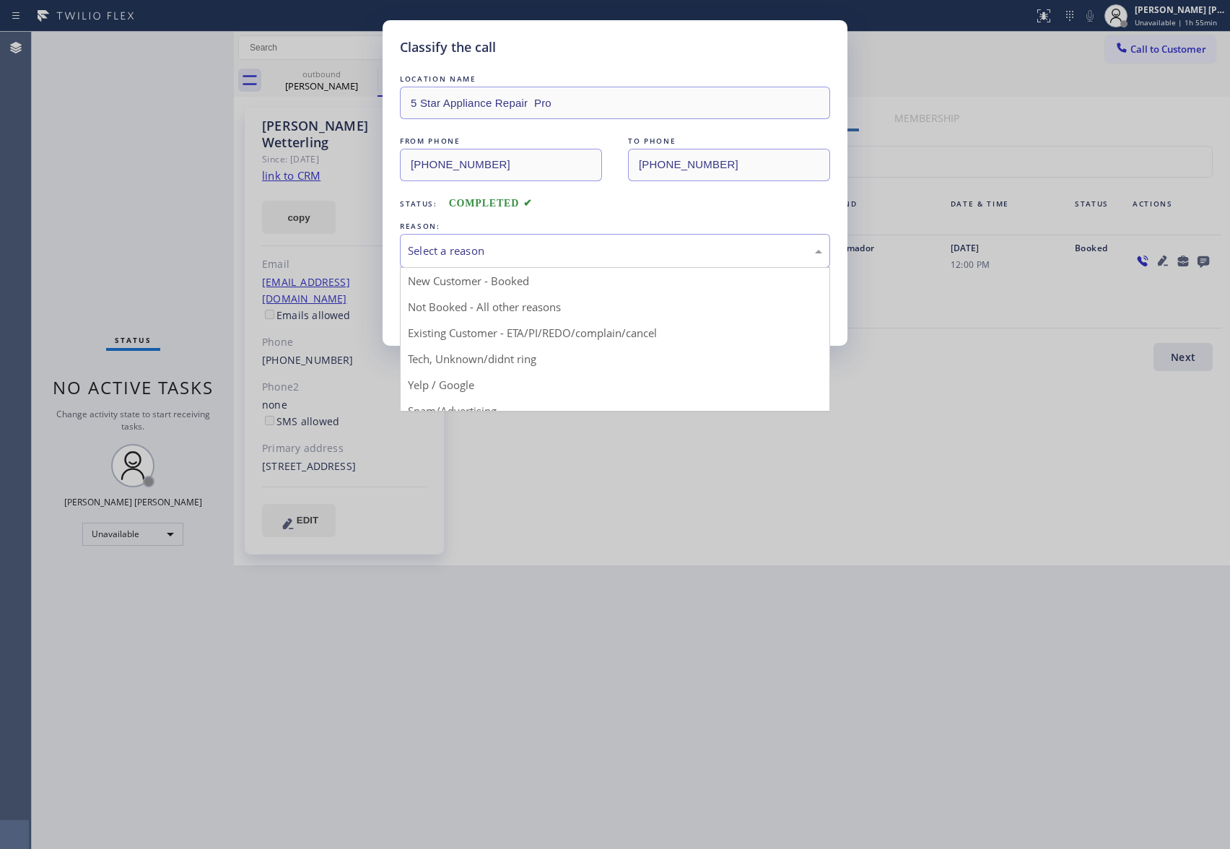
click at [484, 237] on div "Select a reason" at bounding box center [615, 251] width 430 height 34
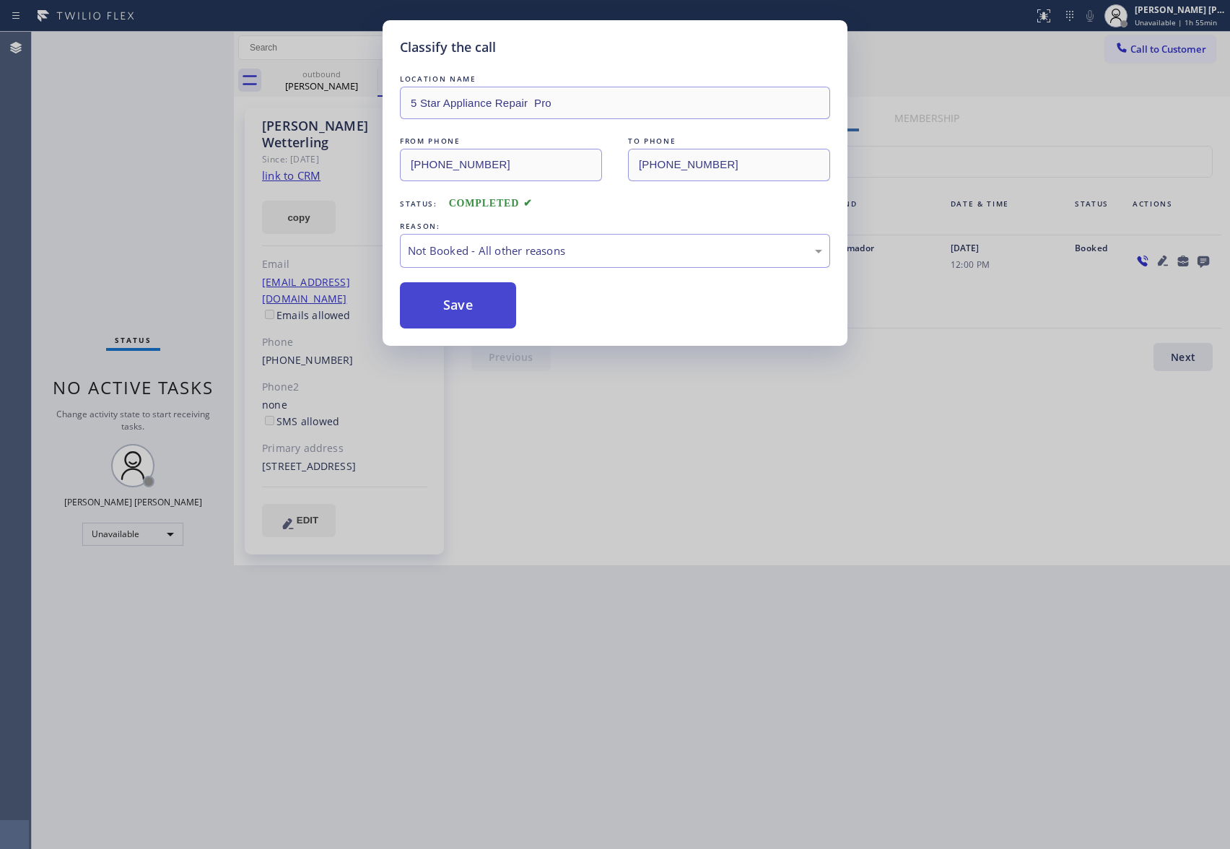
click at [464, 306] on button "Save" at bounding box center [458, 305] width 116 height 46
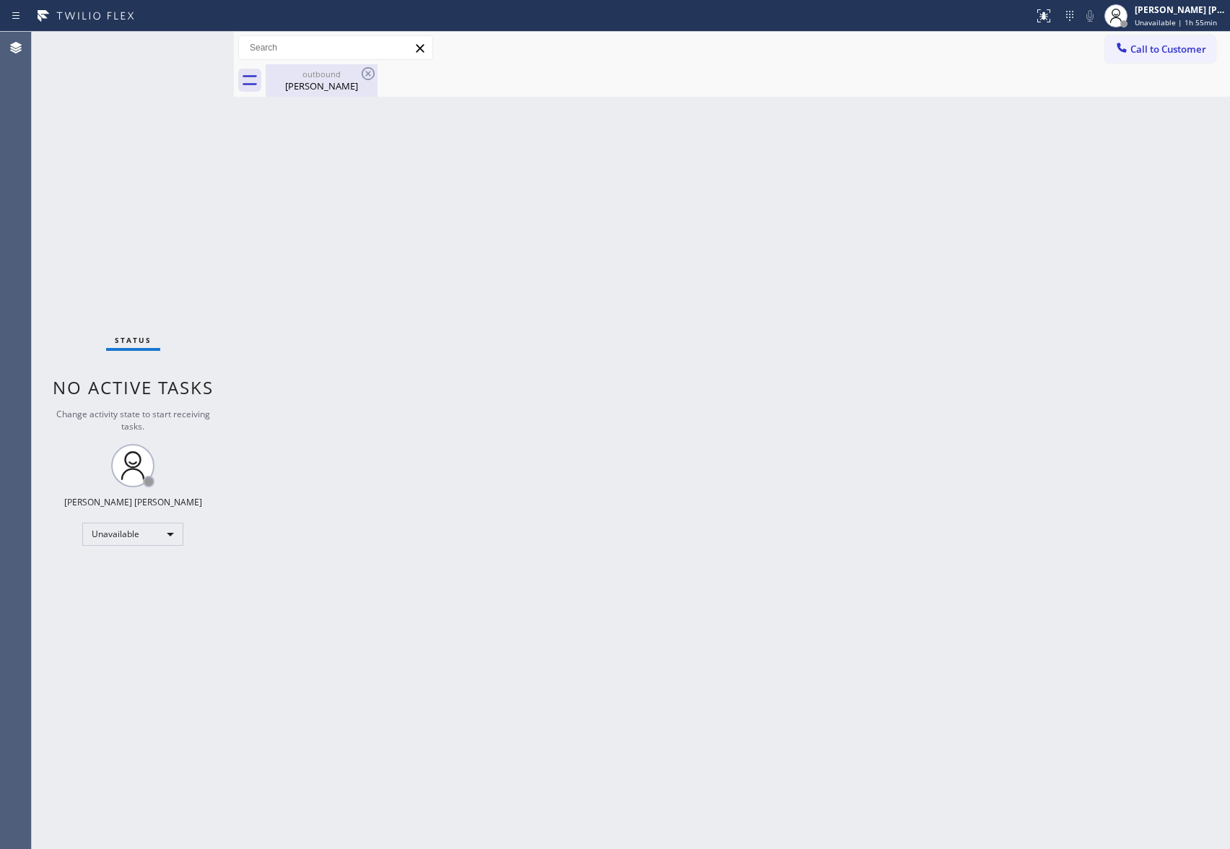
click at [359, 85] on div "[PERSON_NAME]" at bounding box center [321, 85] width 109 height 13
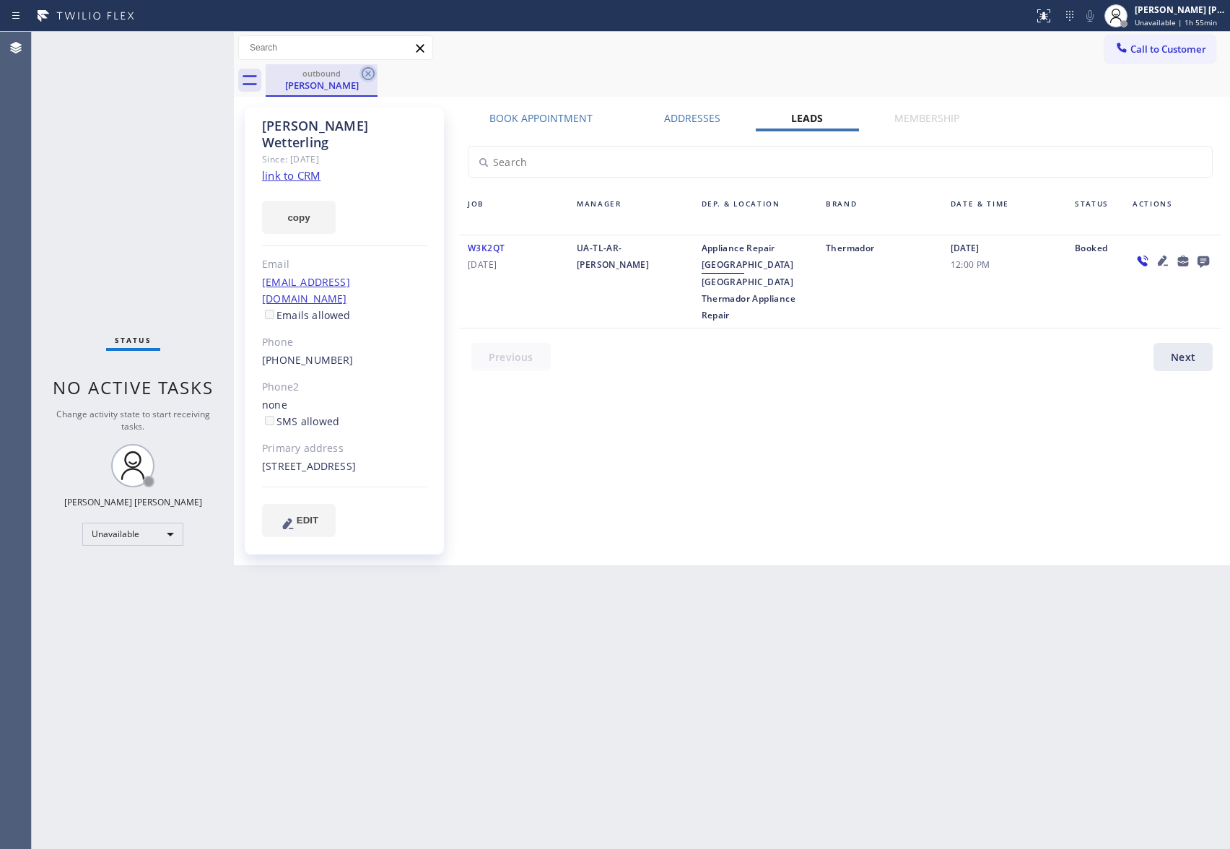
click at [365, 73] on icon at bounding box center [368, 73] width 17 height 17
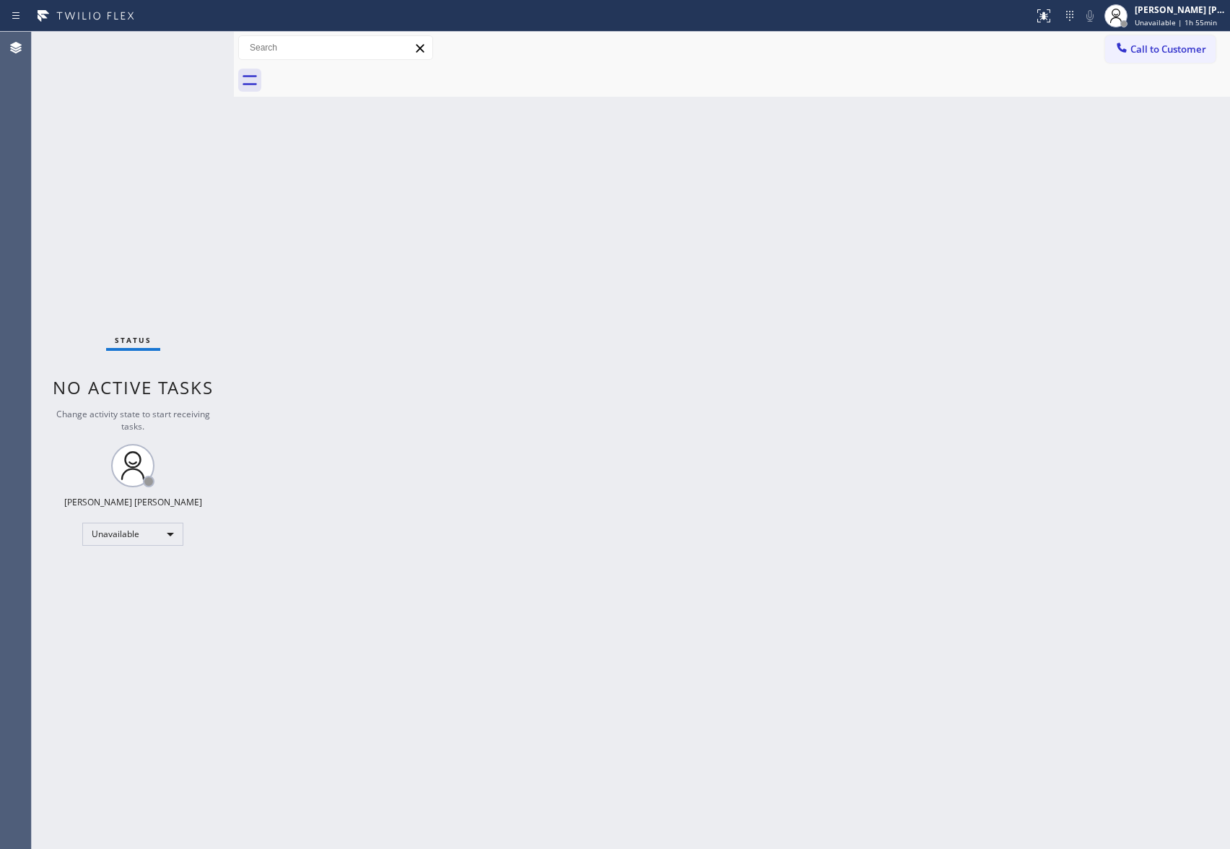
click at [365, 73] on div at bounding box center [748, 80] width 965 height 32
drag, startPoint x: 365, startPoint y: 73, endPoint x: 1194, endPoint y: 87, distance: 828.4
click at [403, 73] on div at bounding box center [748, 80] width 965 height 32
click at [1190, 39] on button "Call to Customer" at bounding box center [1161, 48] width 110 height 27
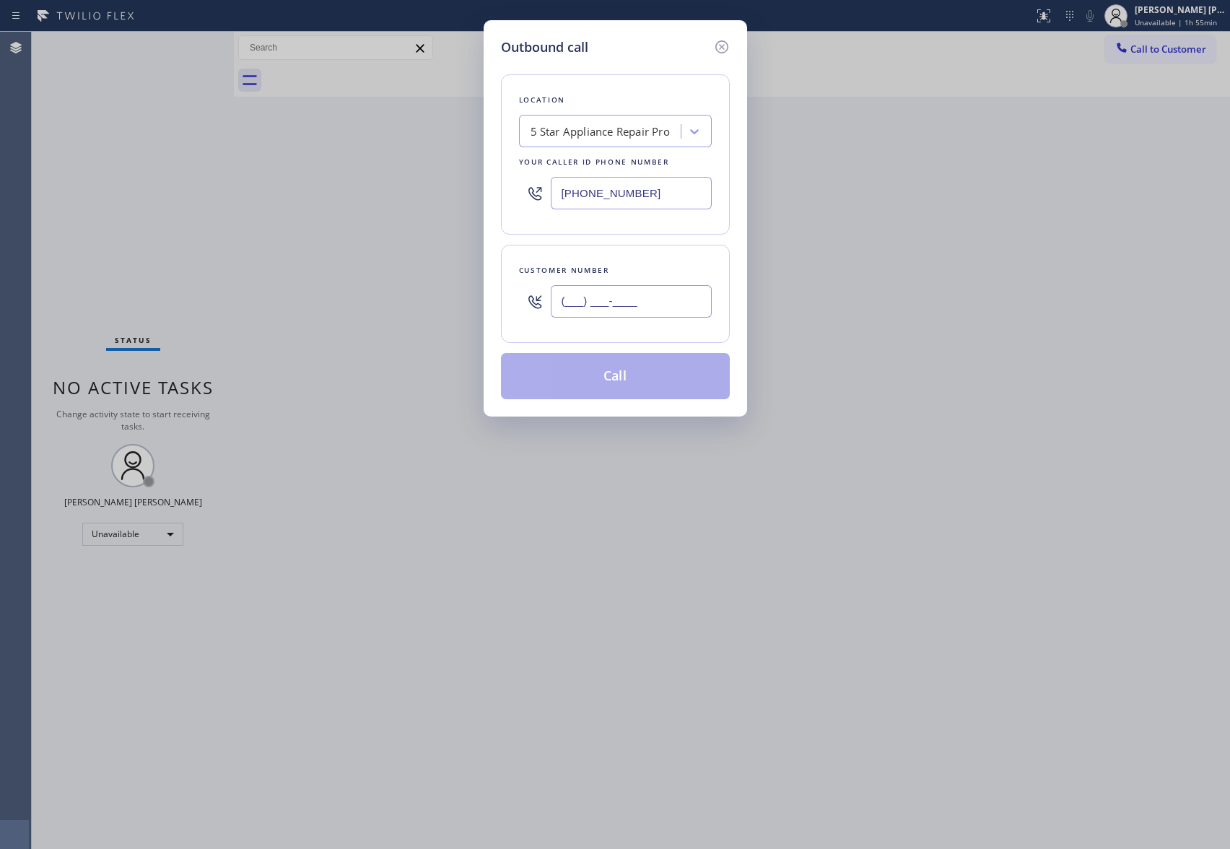
click at [669, 315] on input "(___) ___-____" at bounding box center [631, 301] width 161 height 32
paste input "650) 455-4547"
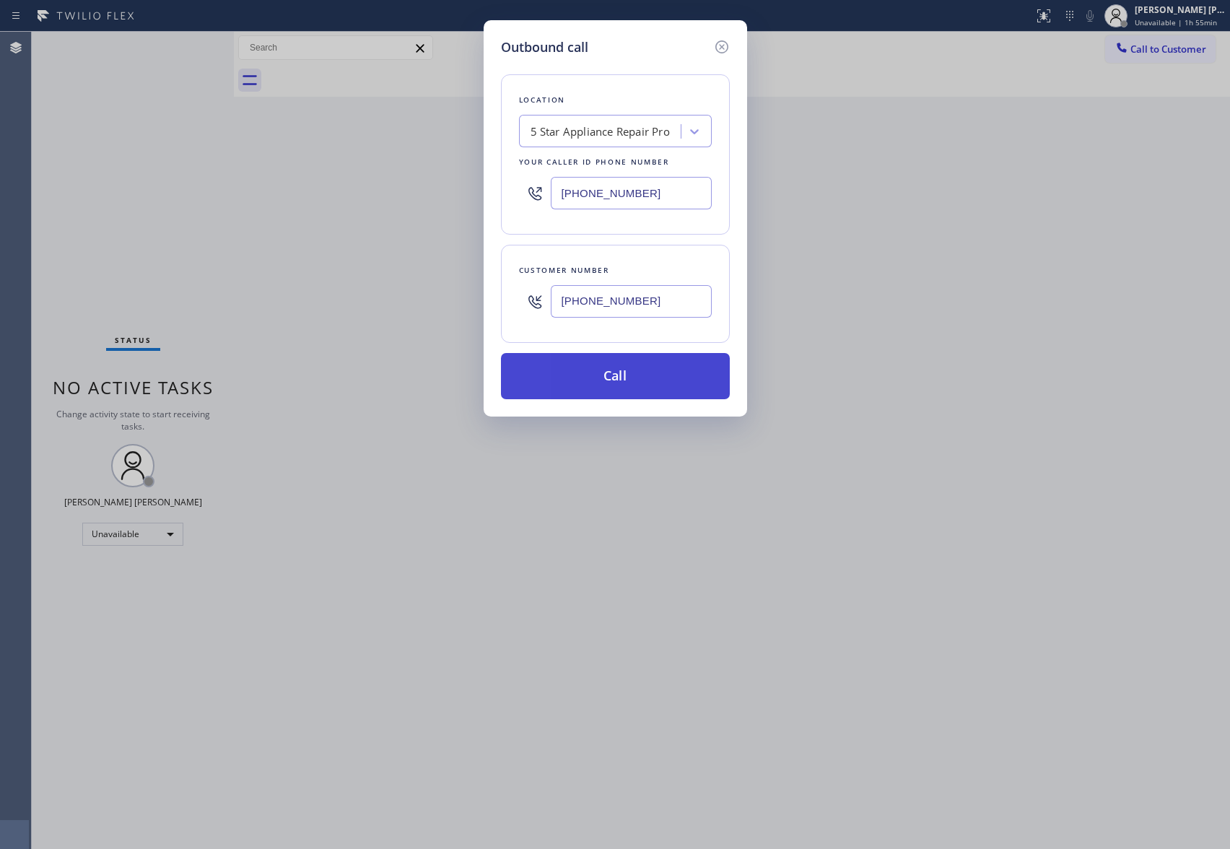
type input "[PHONE_NUMBER]"
click at [641, 370] on button "Call" at bounding box center [615, 376] width 229 height 46
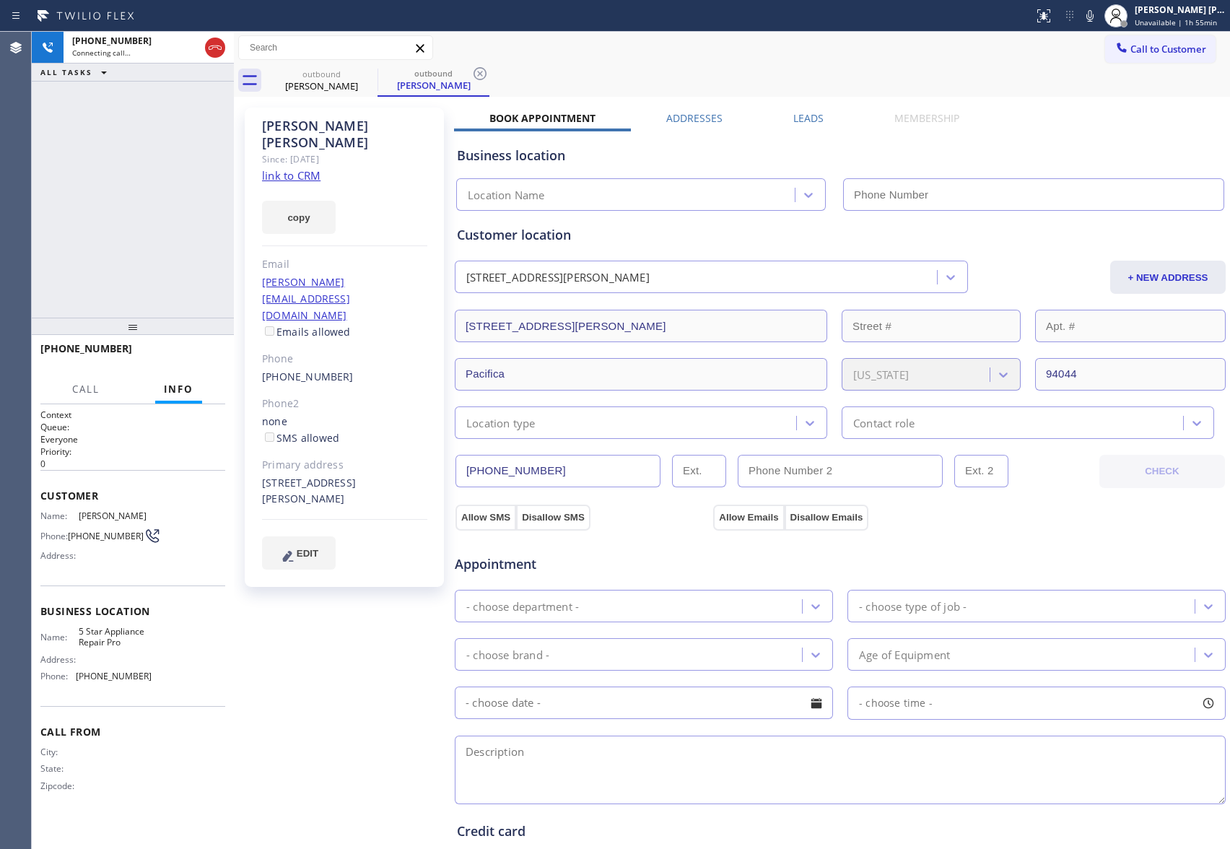
type input "[PHONE_NUMBER]"
click at [794, 118] on label "Leads" at bounding box center [809, 118] width 30 height 14
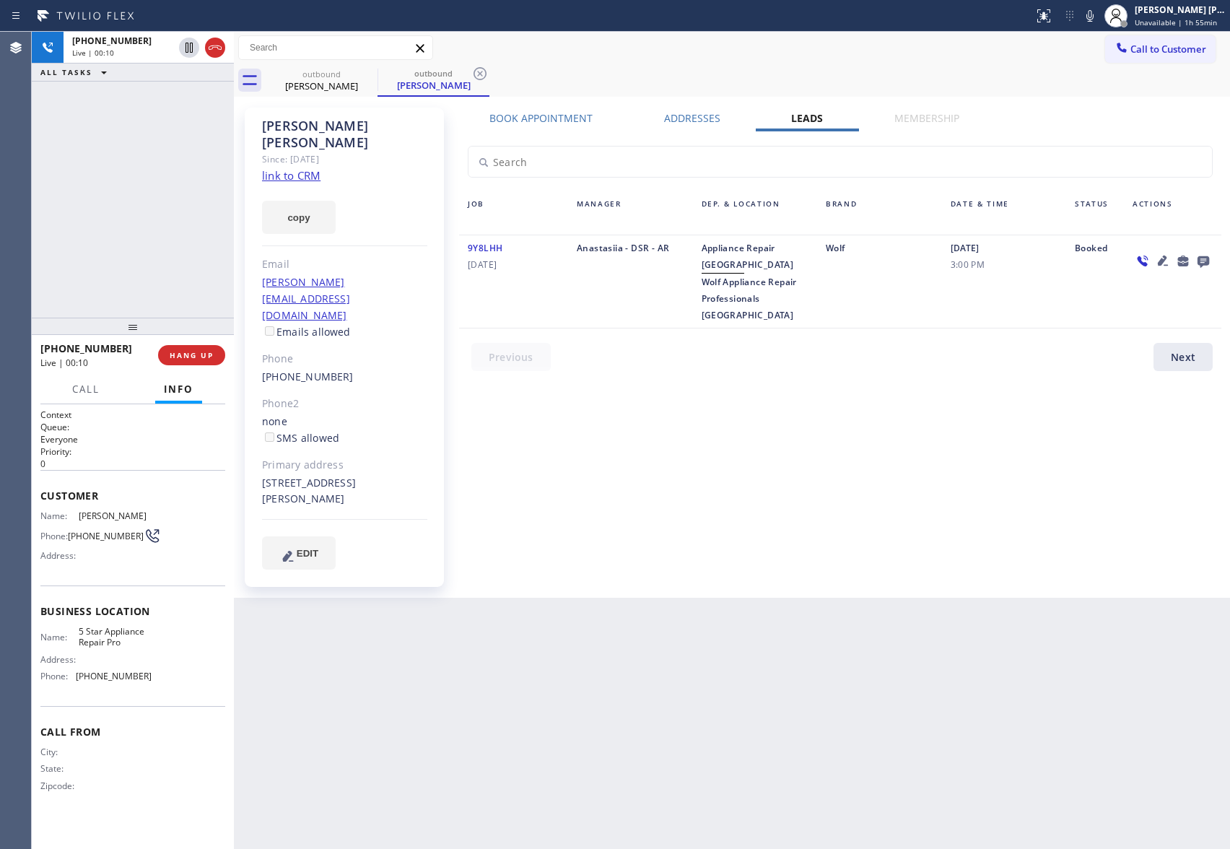
click at [1202, 261] on icon at bounding box center [1203, 261] width 17 height 18
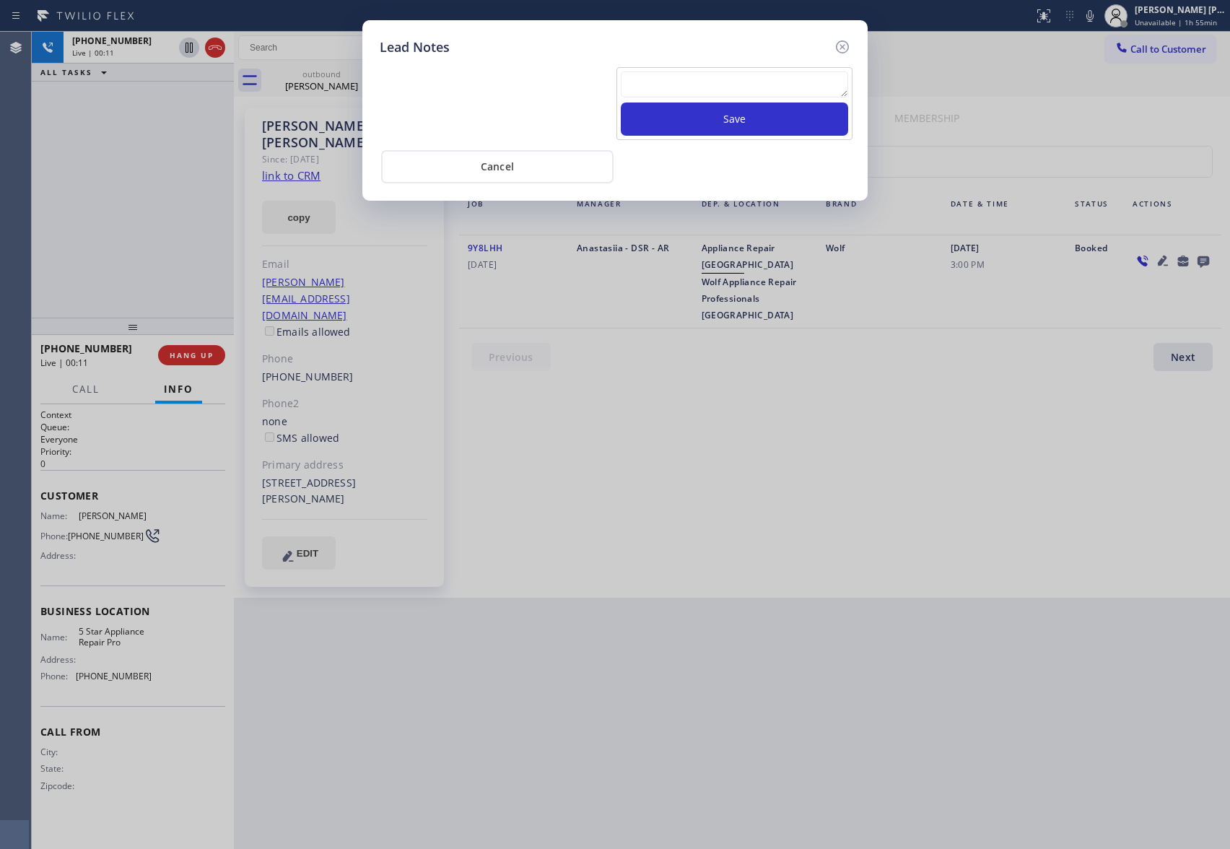
click at [735, 85] on textarea at bounding box center [734, 84] width 227 height 26
paste textarea "VM | please transfer if cx calls back"
type textarea "VM | please transfer if cx calls back"
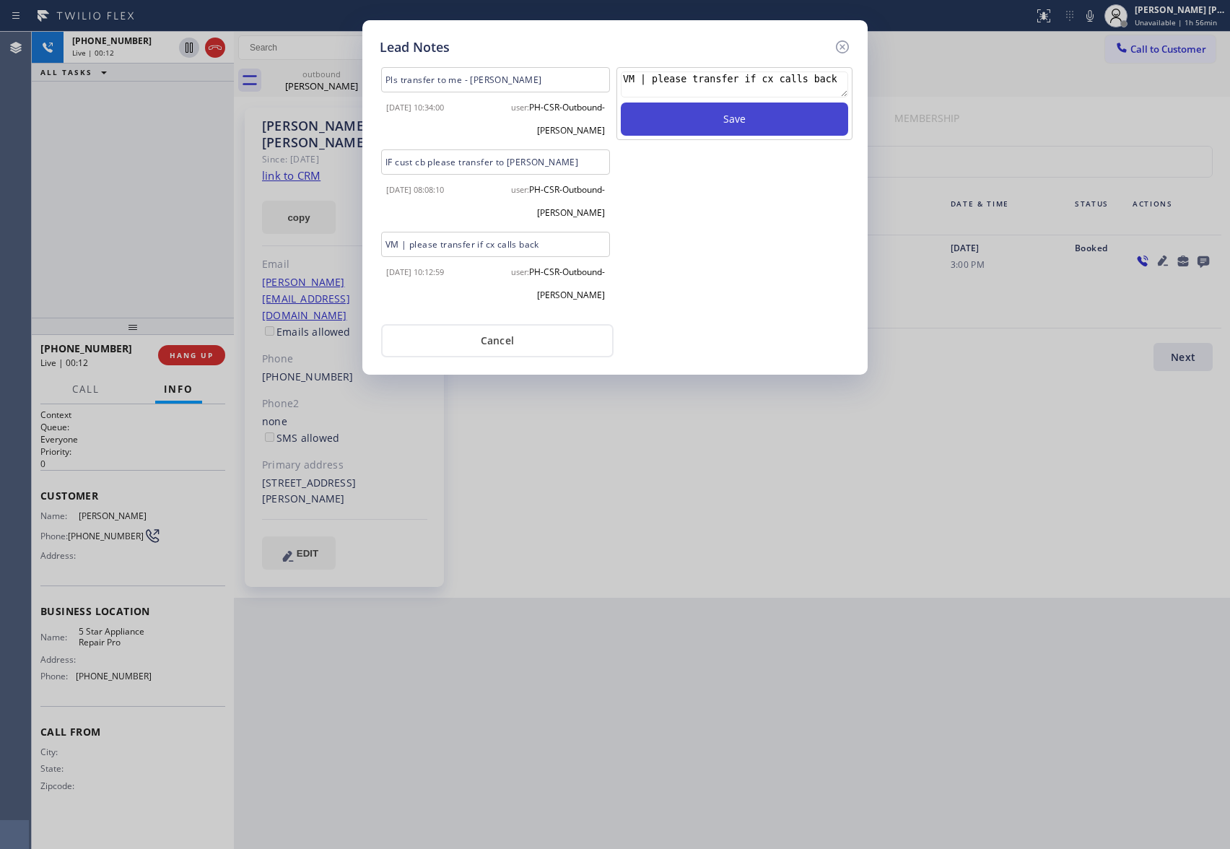
click at [755, 125] on button "Save" at bounding box center [734, 119] width 227 height 33
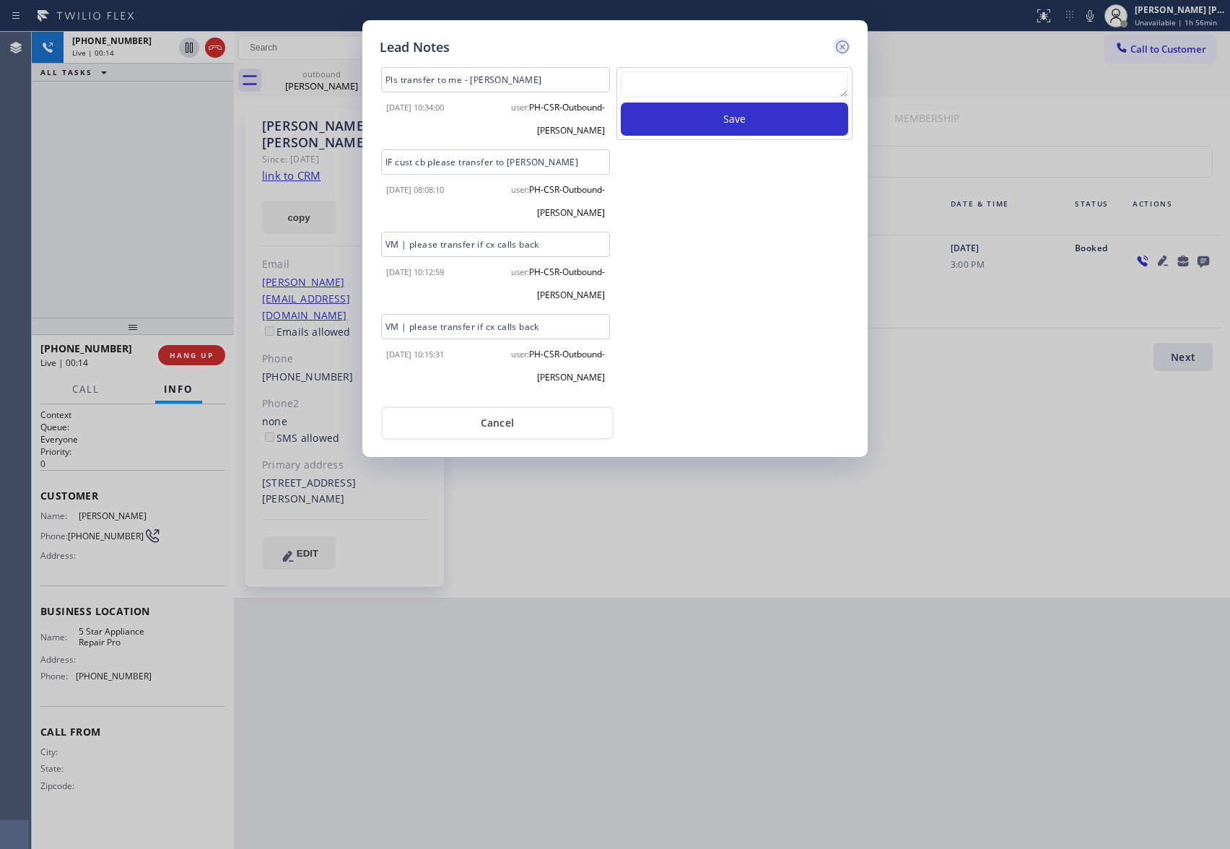
click at [847, 43] on icon at bounding box center [842, 46] width 13 height 13
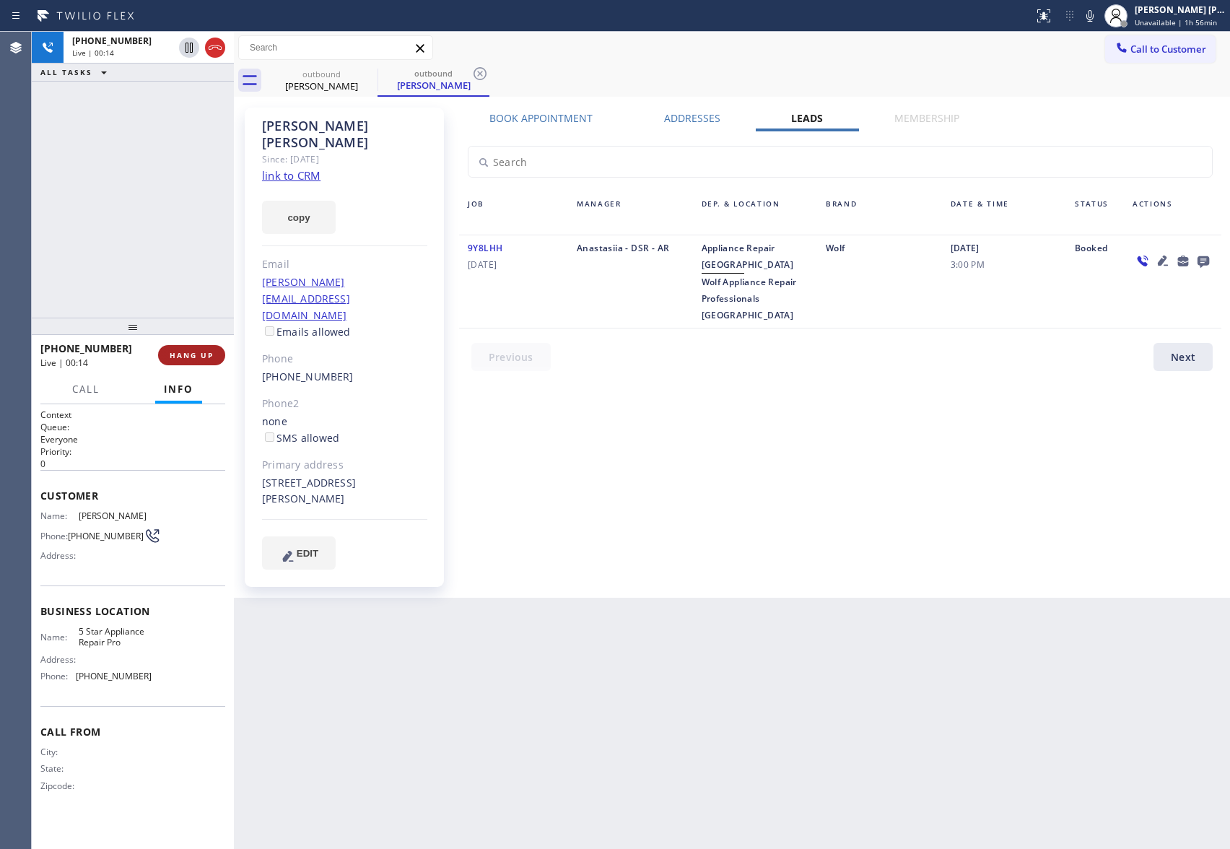
click at [200, 362] on button "HANG UP" at bounding box center [191, 355] width 67 height 20
click at [198, 361] on button "COMPLETE" at bounding box center [188, 355] width 73 height 20
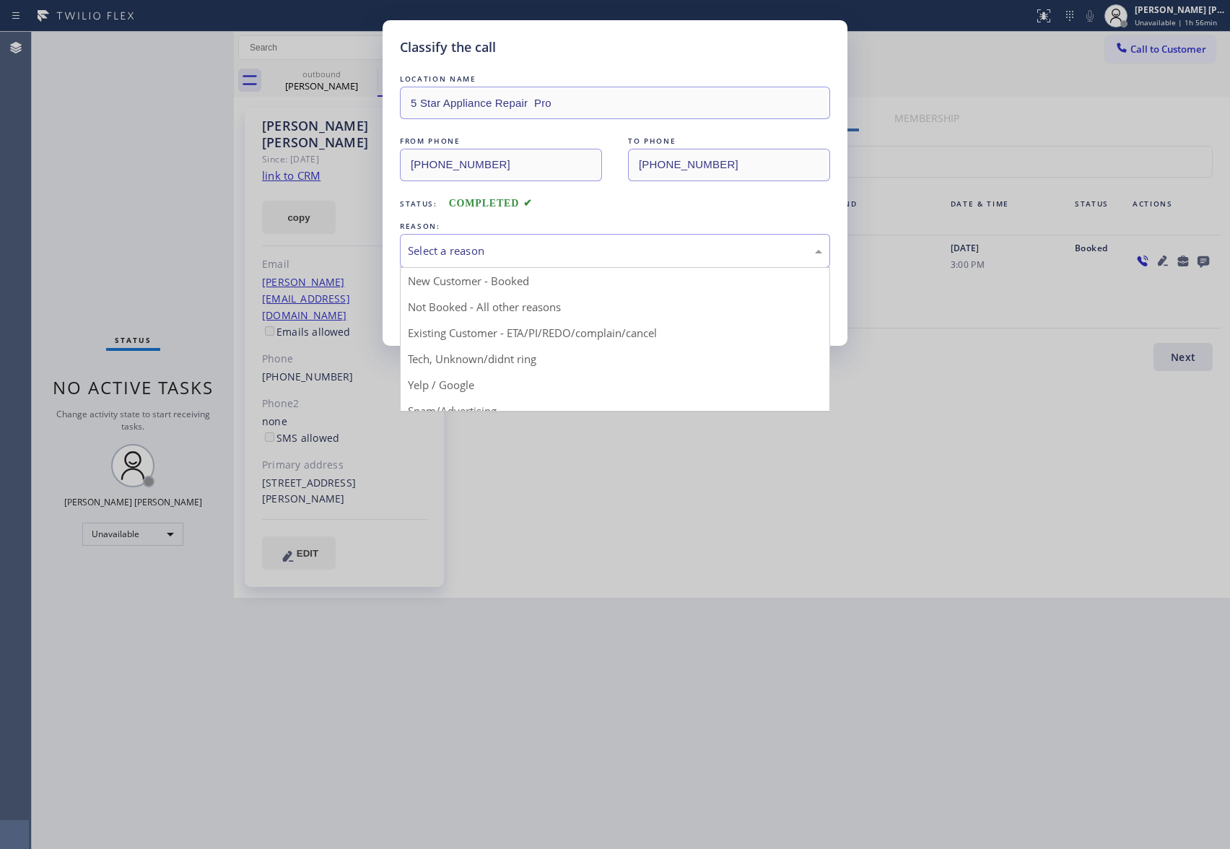
click at [507, 249] on div "Select a reason" at bounding box center [615, 251] width 414 height 17
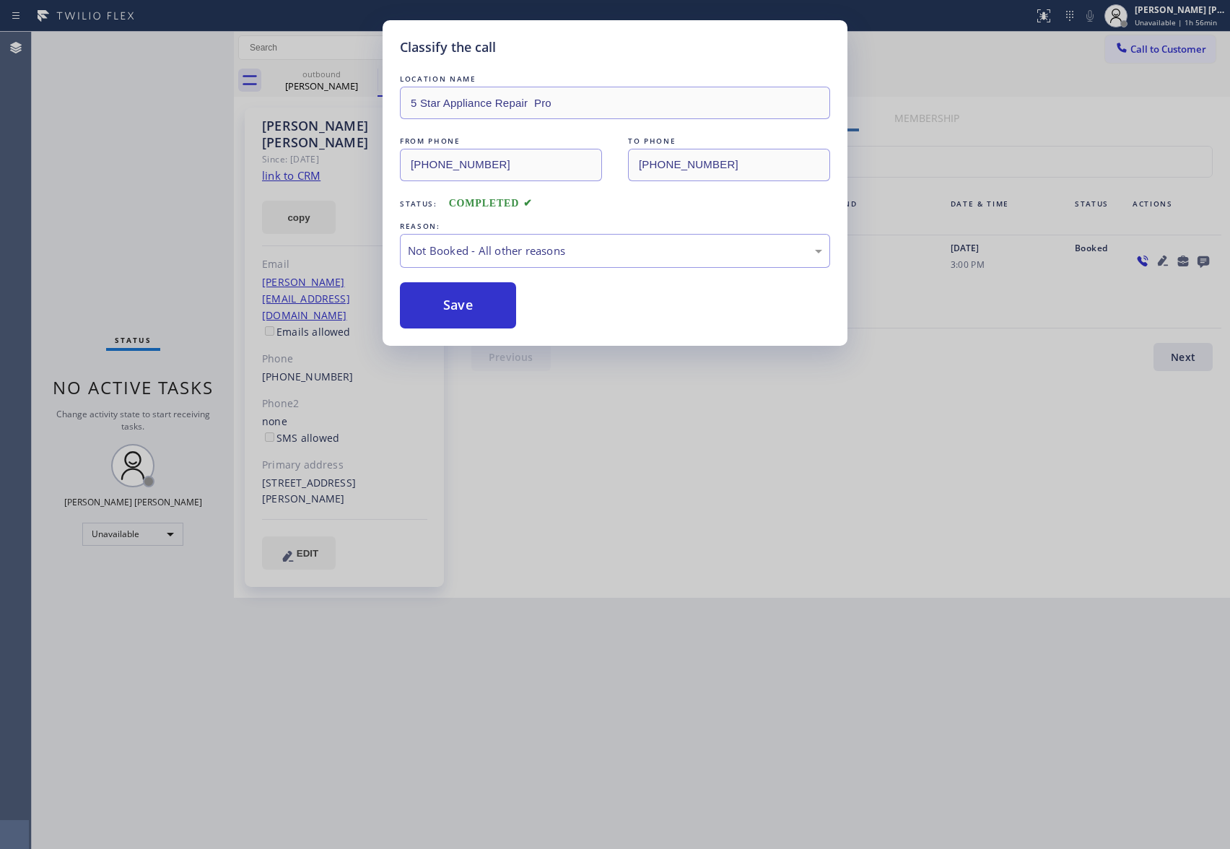
click at [458, 309] on button "Save" at bounding box center [458, 305] width 116 height 46
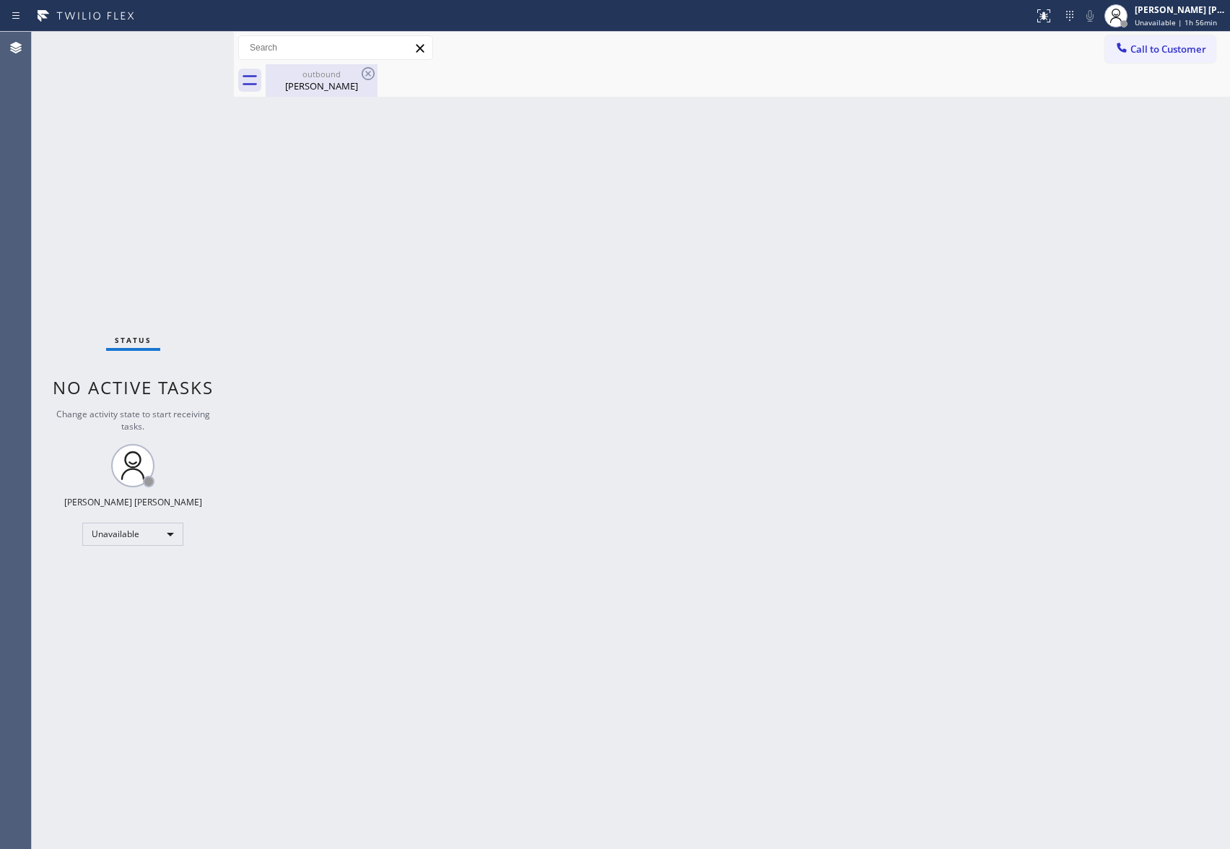
click at [344, 67] on div "outbound [PERSON_NAME]" at bounding box center [321, 80] width 109 height 32
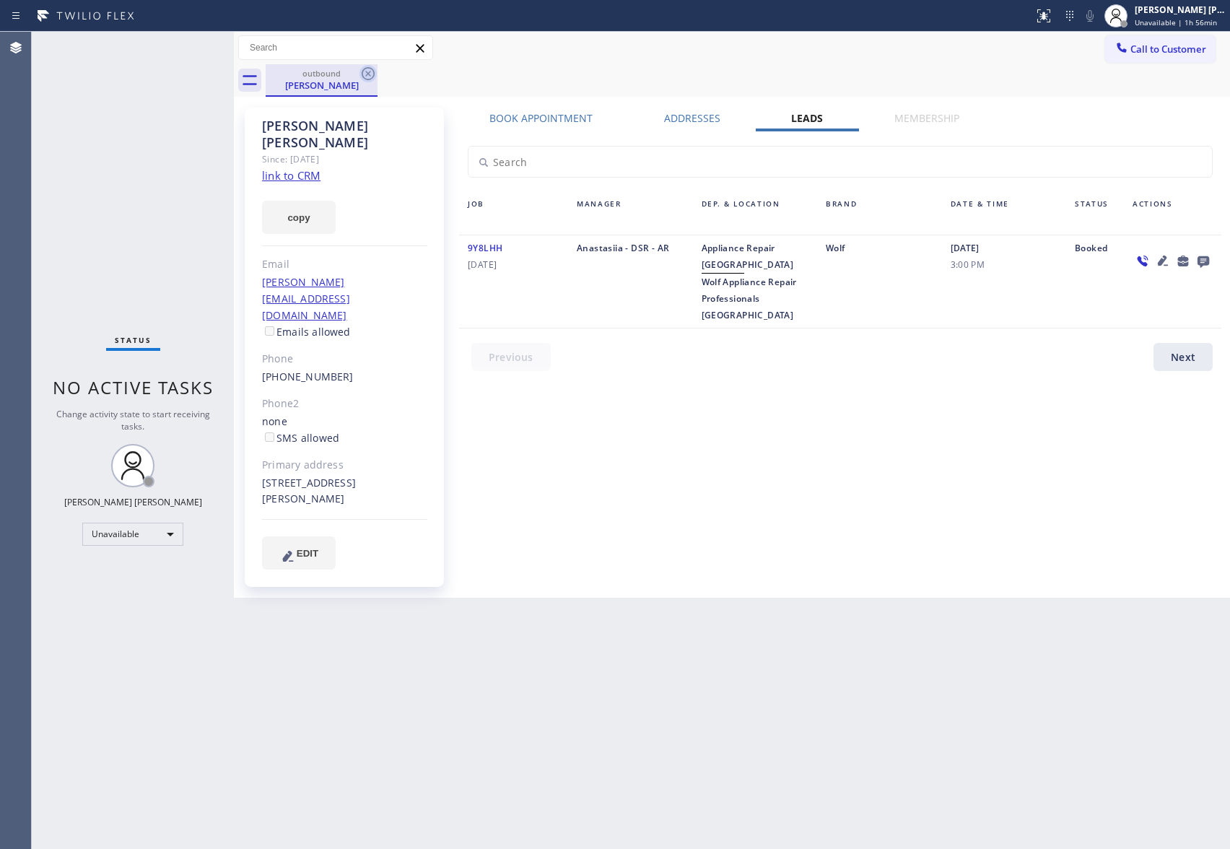
click at [373, 68] on icon at bounding box center [368, 73] width 17 height 17
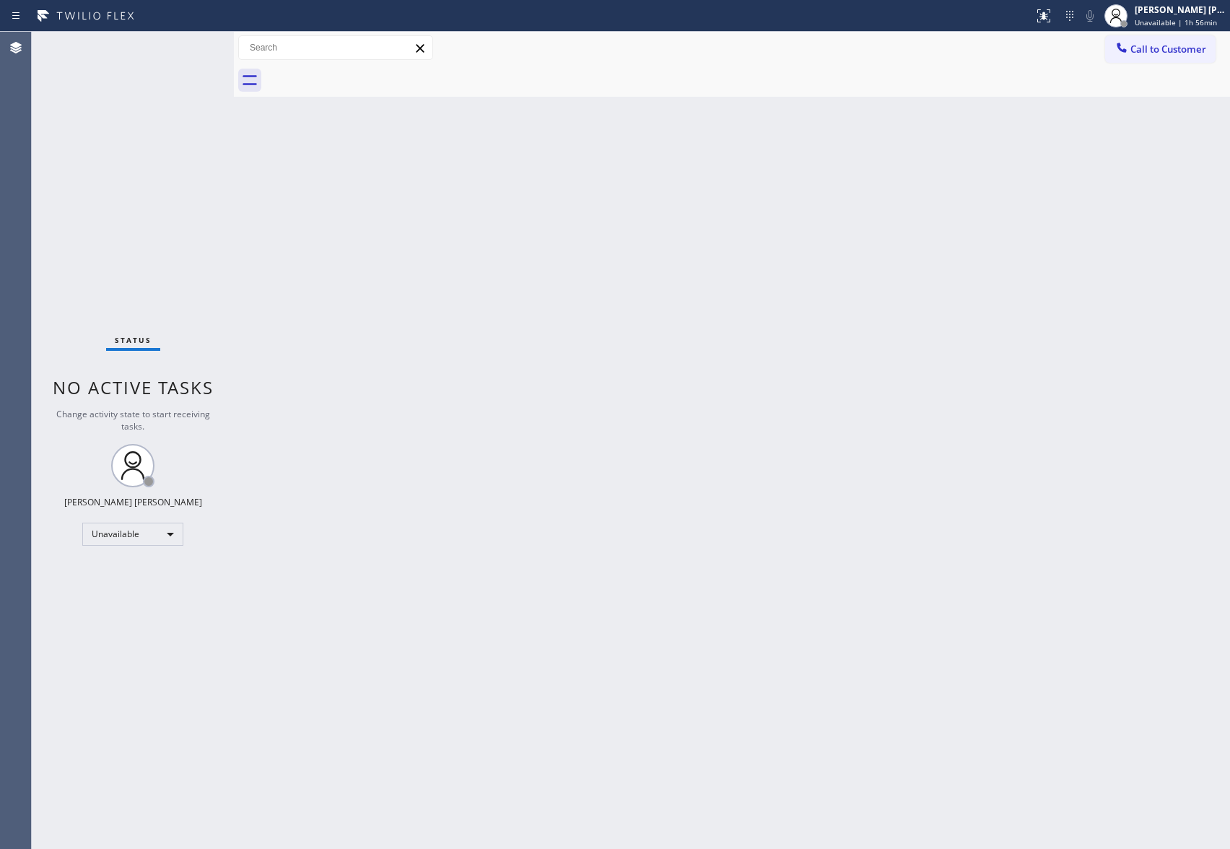
click at [373, 68] on div at bounding box center [748, 80] width 965 height 32
click at [1211, 53] on button "Call to Customer" at bounding box center [1161, 48] width 110 height 27
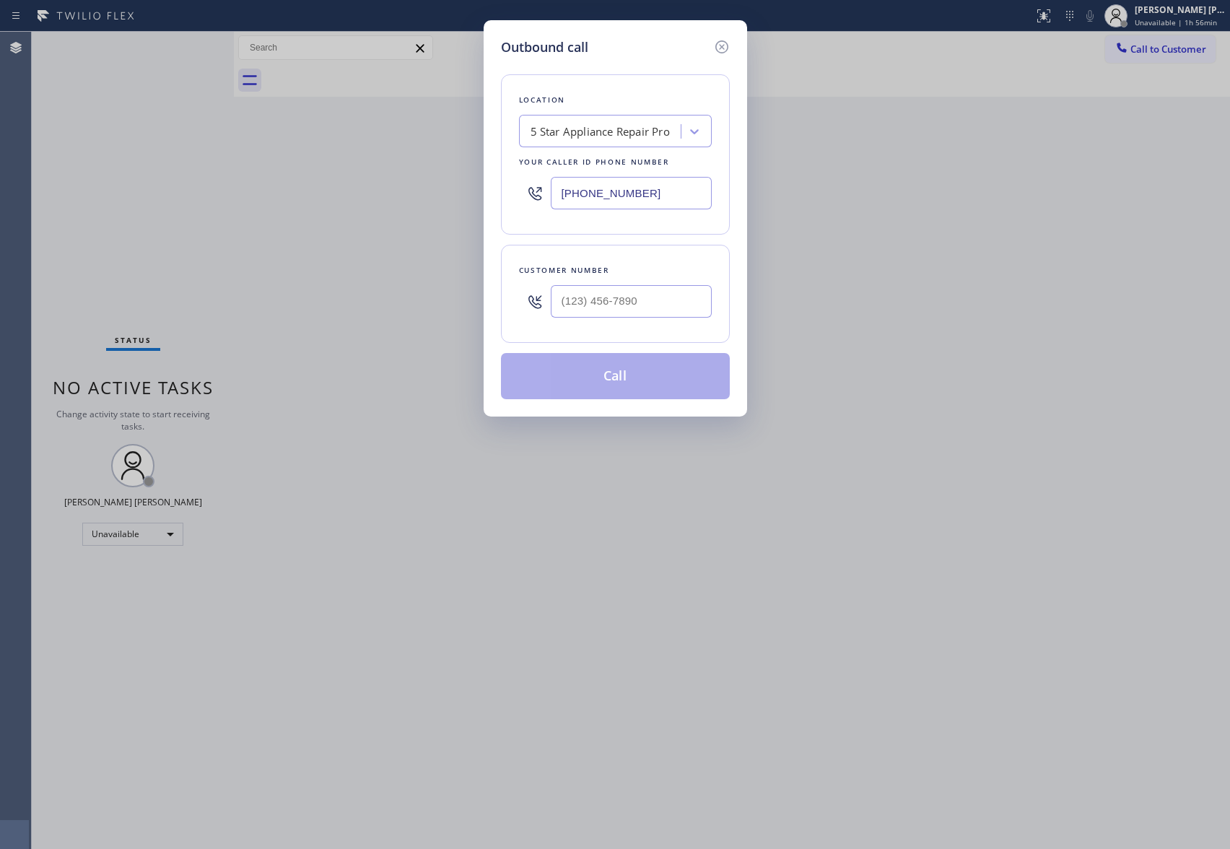
drag, startPoint x: 721, startPoint y: 292, endPoint x: 712, endPoint y: 295, distance: 9.1
click at [718, 292] on div "Customer number" at bounding box center [615, 294] width 229 height 98
click at [680, 298] on input "(___) ___-____" at bounding box center [631, 301] width 161 height 32
paste input "626) 905-4122"
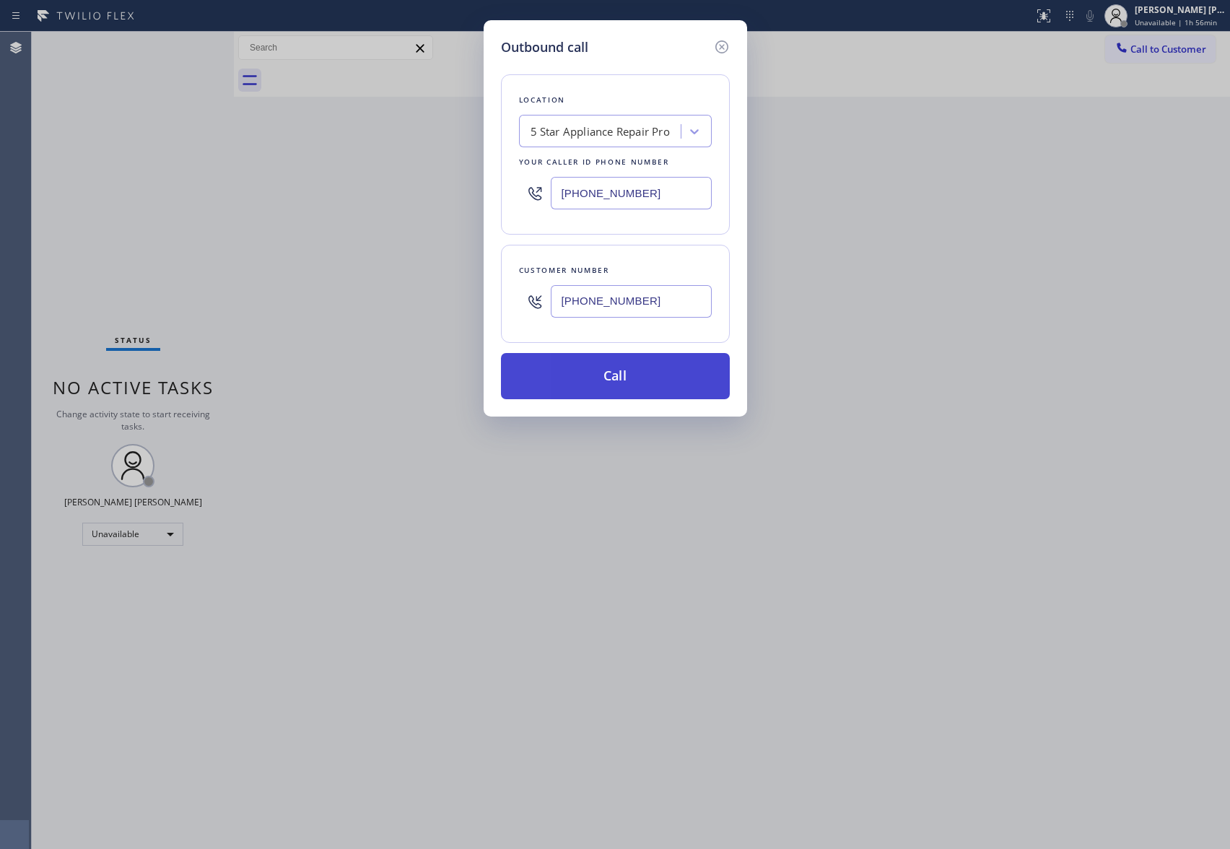
type input "[PHONE_NUMBER]"
click at [674, 376] on button "Call" at bounding box center [615, 376] width 229 height 46
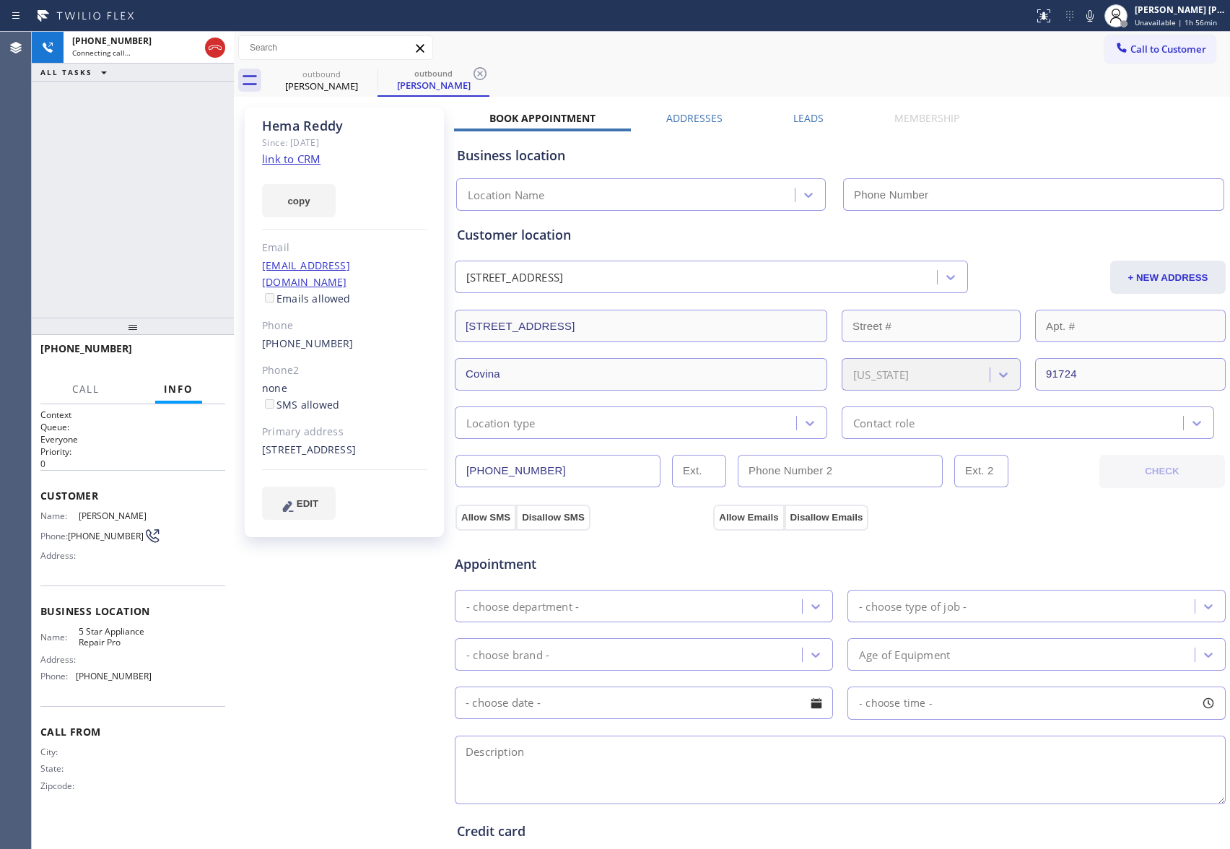
type input "[PHONE_NUMBER]"
drag, startPoint x: 194, startPoint y: 363, endPoint x: 194, endPoint y: 353, distance: 9.4
click at [194, 363] on button "HANG UP" at bounding box center [191, 355] width 67 height 20
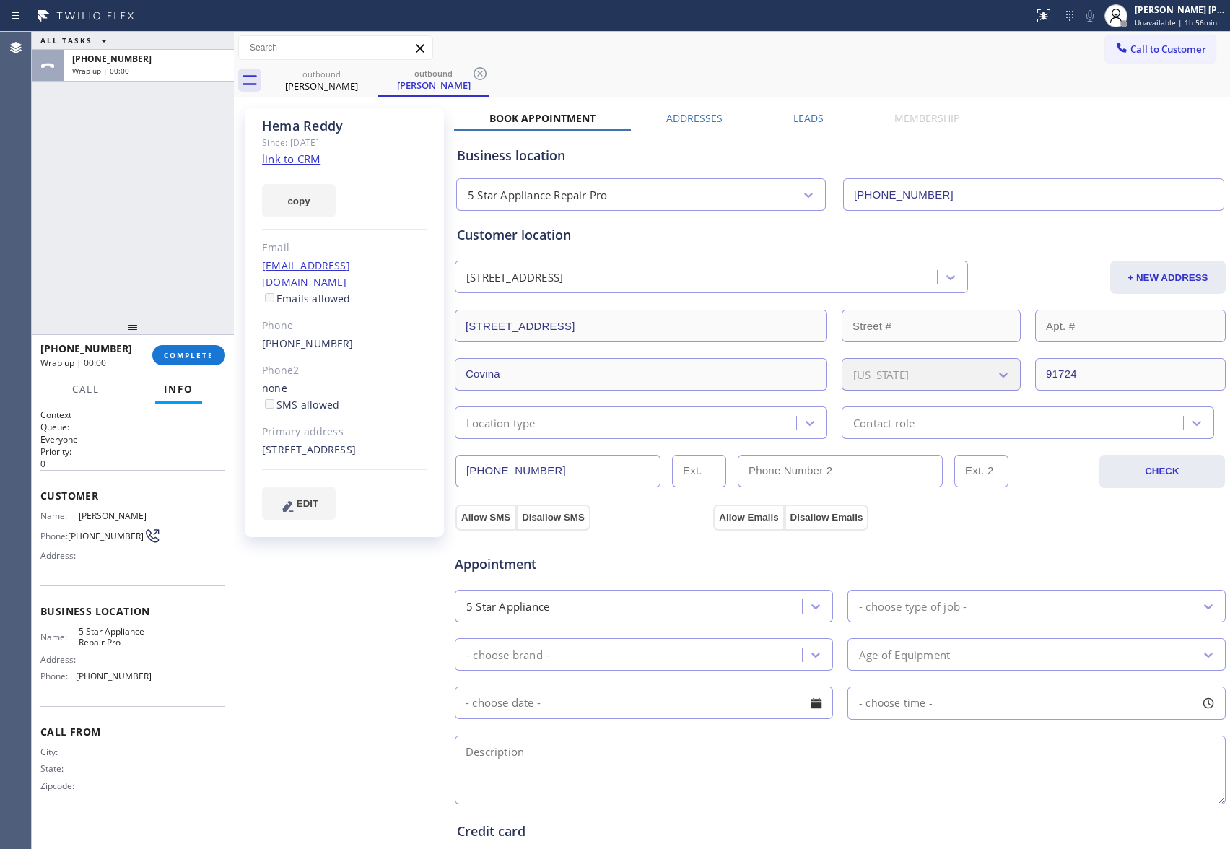
click at [794, 119] on label "Leads" at bounding box center [809, 118] width 30 height 14
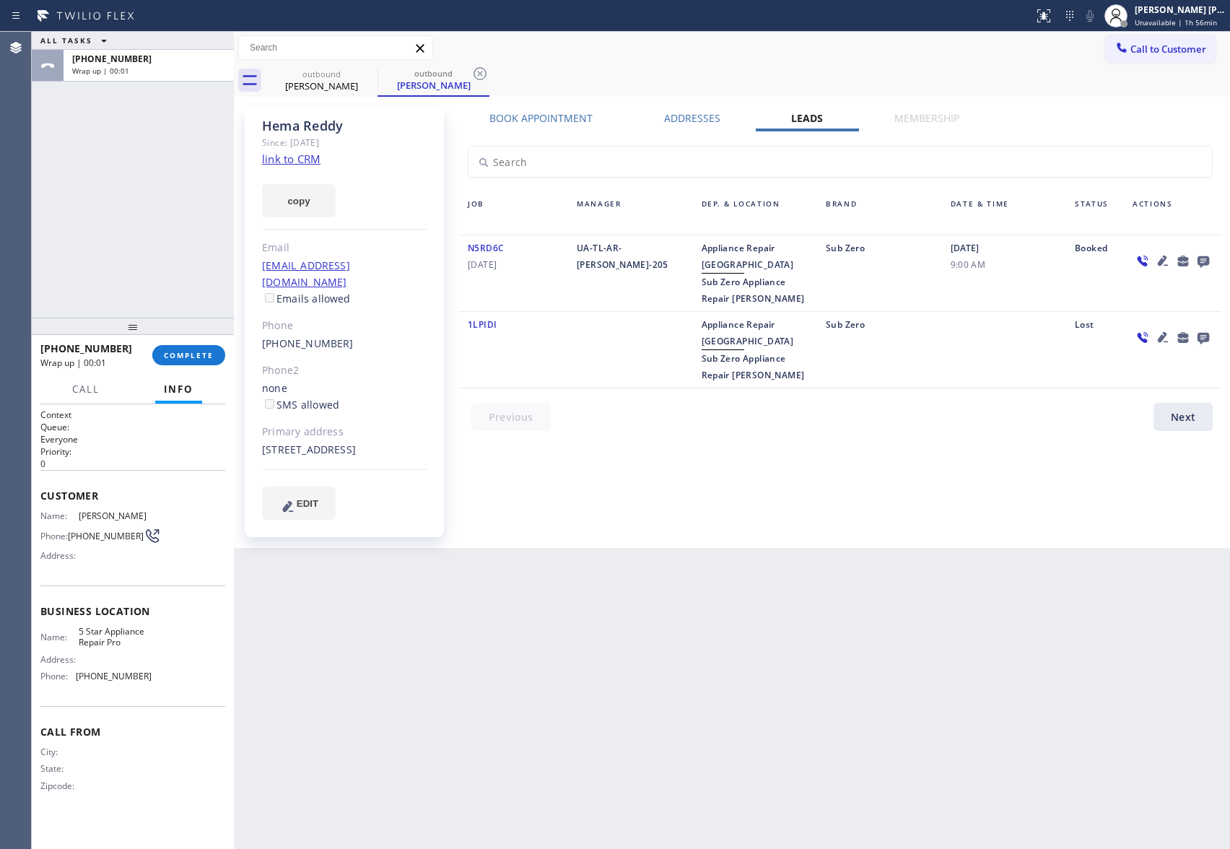
click at [1207, 257] on icon at bounding box center [1204, 262] width 12 height 12
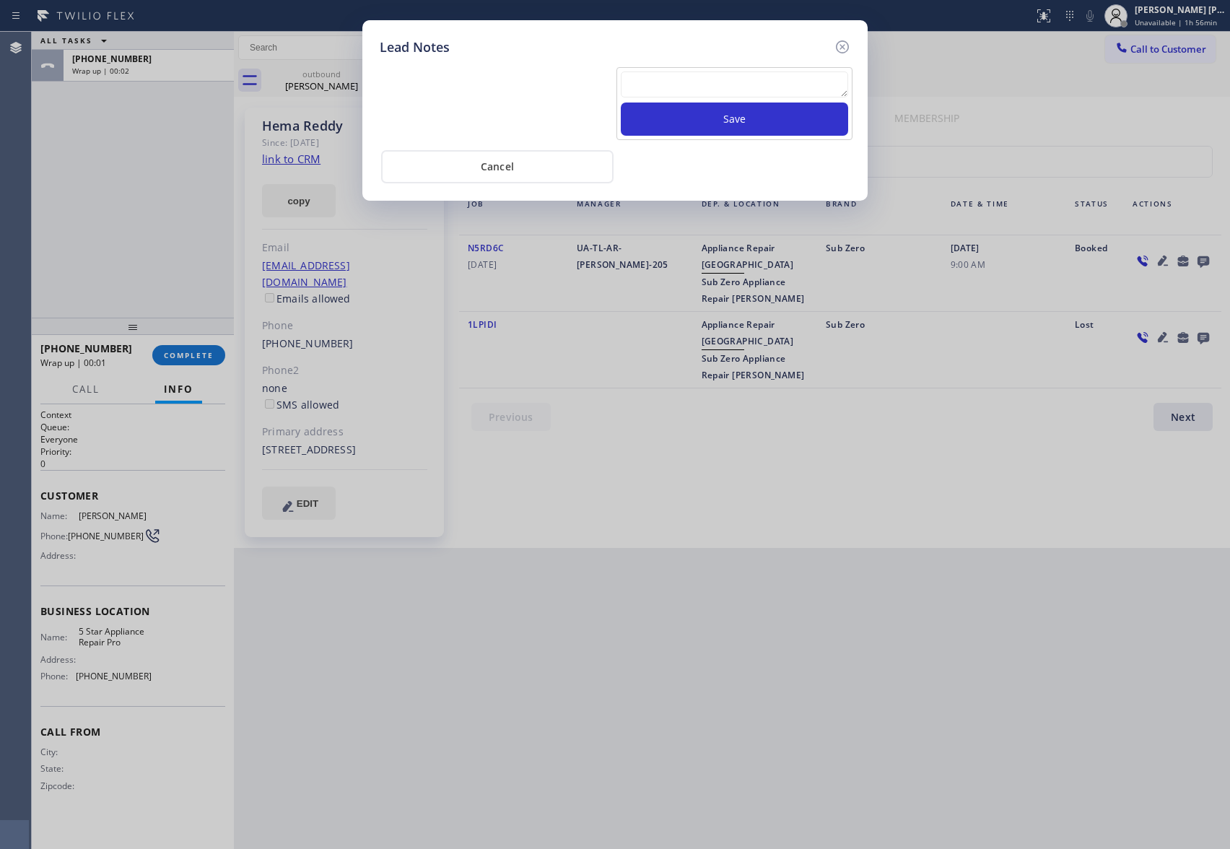
click at [692, 90] on textarea at bounding box center [734, 84] width 227 height 26
paste textarea "VM | please transfer if cx calls back"
type textarea "VM | please transfer if cx calls back"
click at [712, 129] on button "Save" at bounding box center [734, 119] width 227 height 33
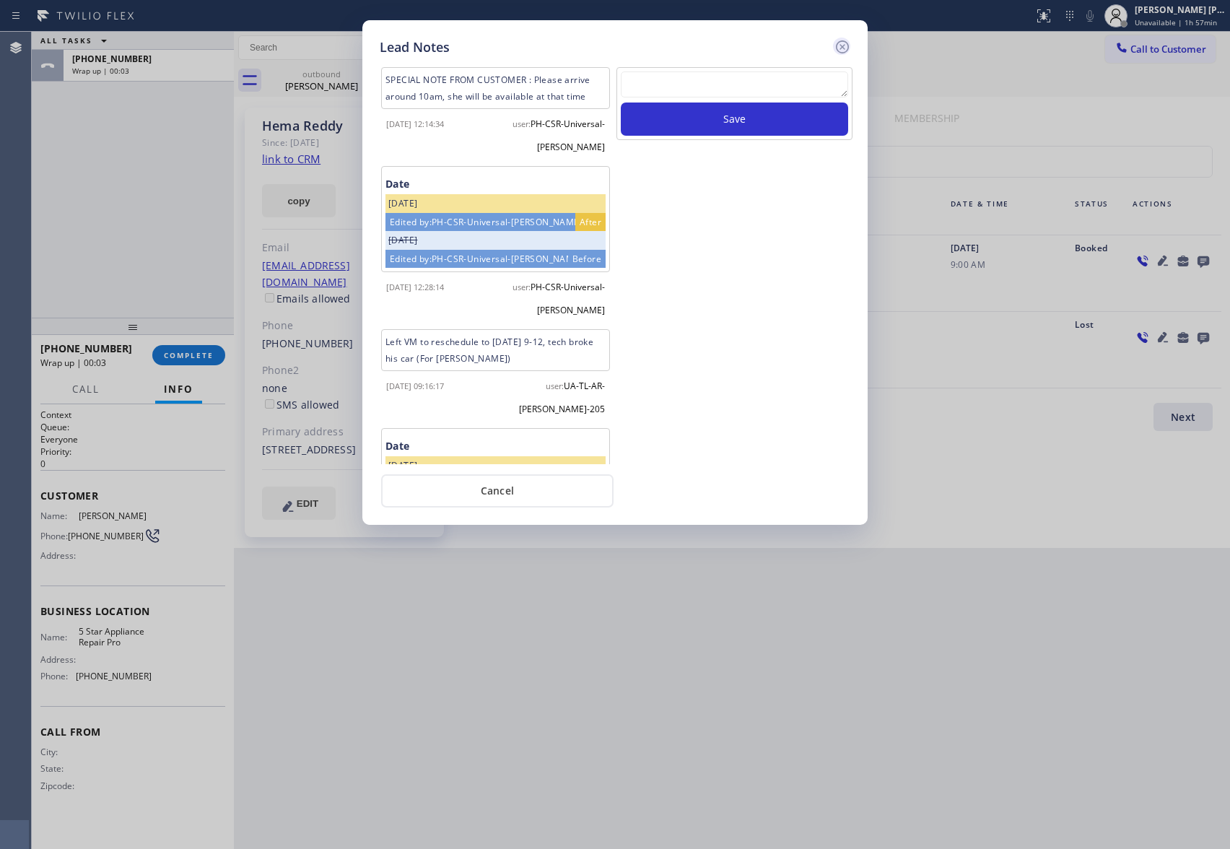
click at [845, 44] on icon at bounding box center [842, 46] width 17 height 17
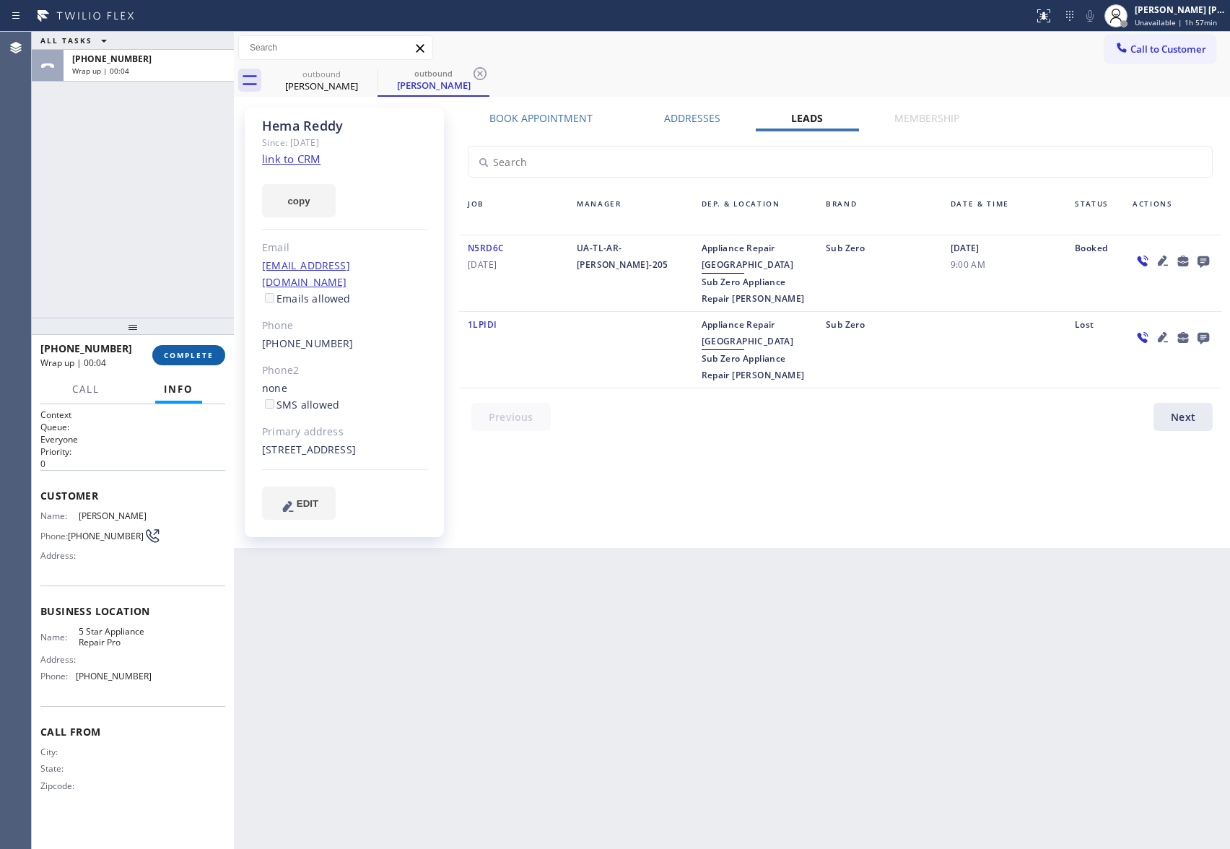
click at [188, 353] on span "COMPLETE" at bounding box center [189, 355] width 50 height 10
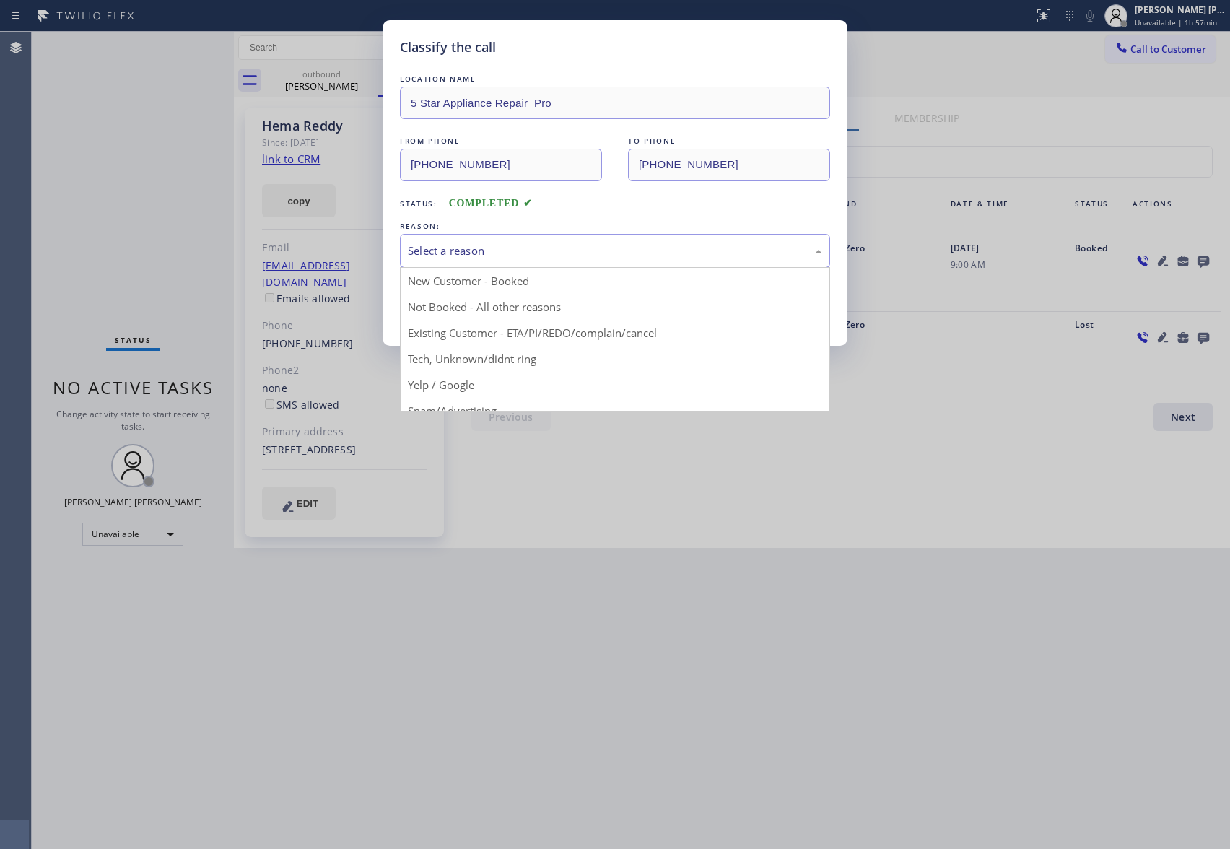
click at [503, 249] on div "Select a reason" at bounding box center [615, 251] width 414 height 17
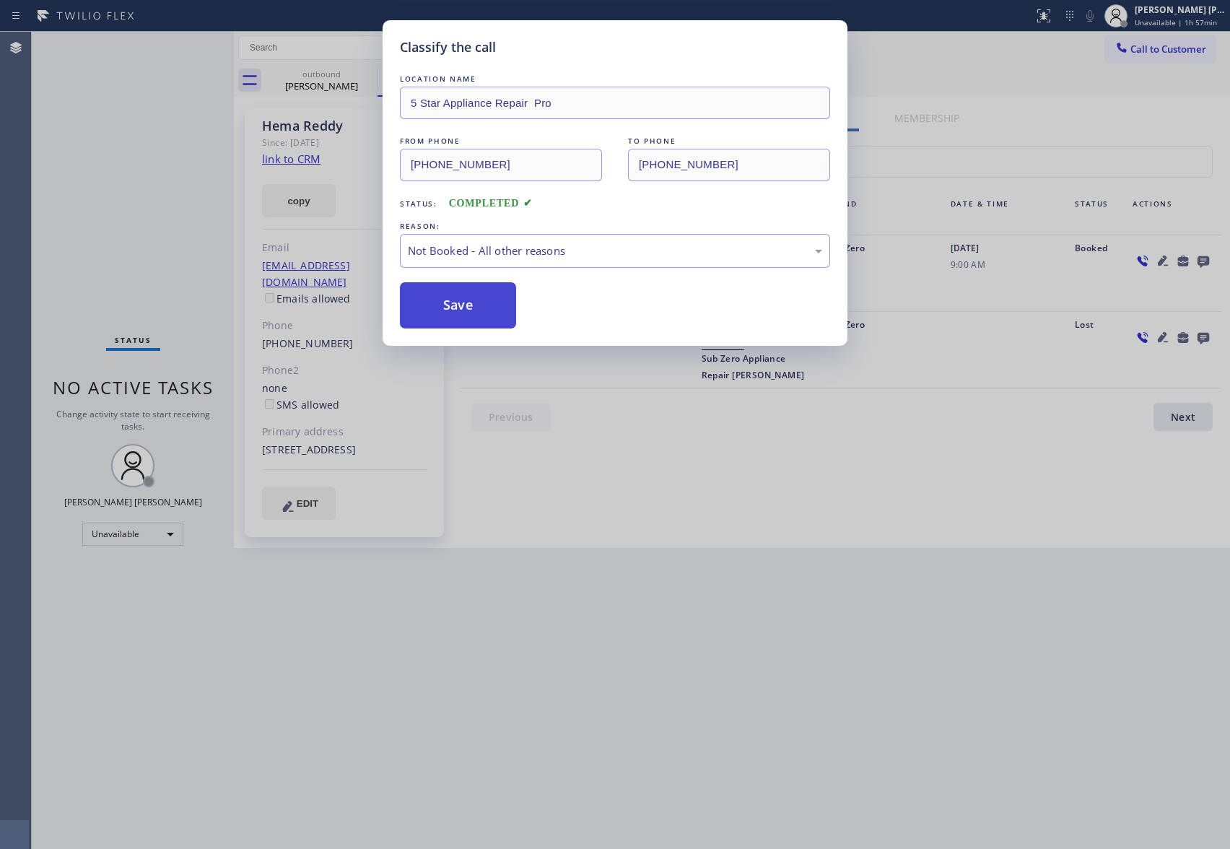
click at [462, 305] on button "Save" at bounding box center [458, 305] width 116 height 46
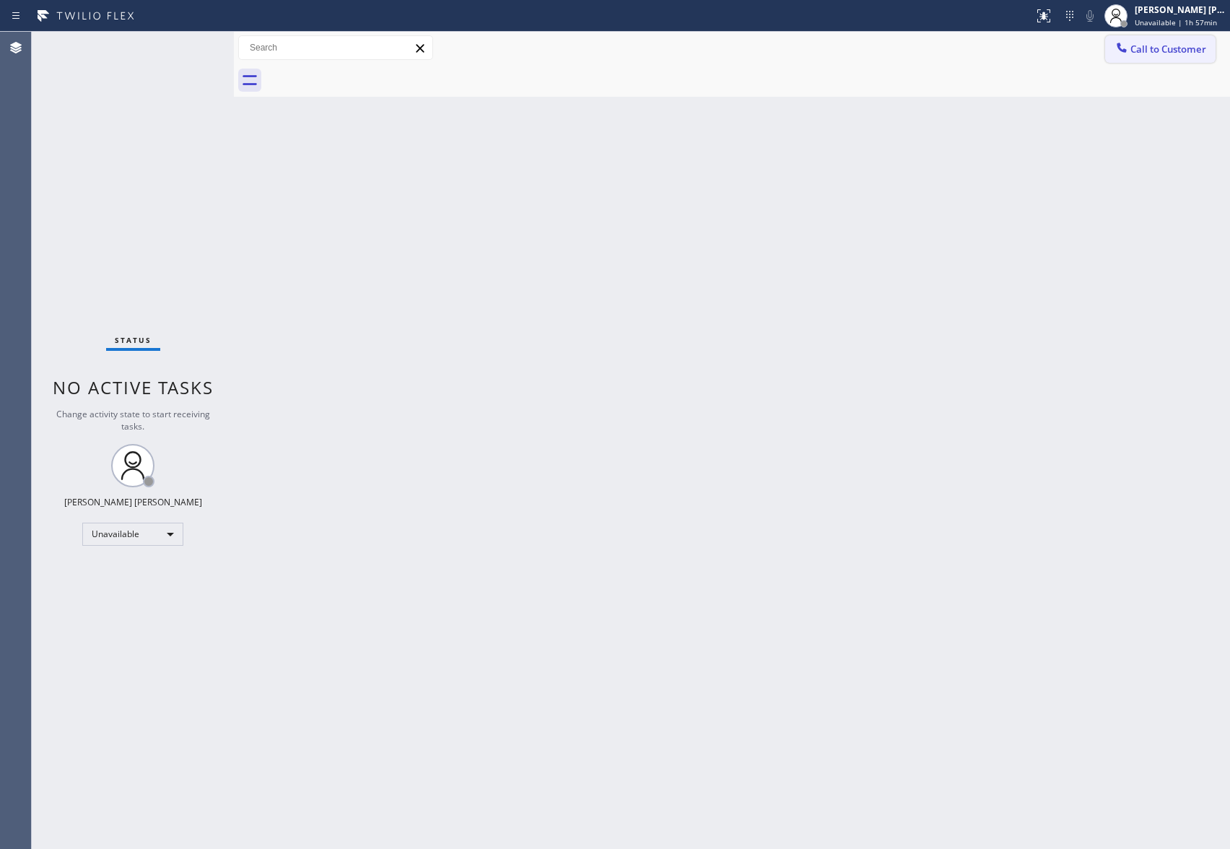
click at [1199, 46] on span "Call to Customer" at bounding box center [1169, 49] width 76 height 13
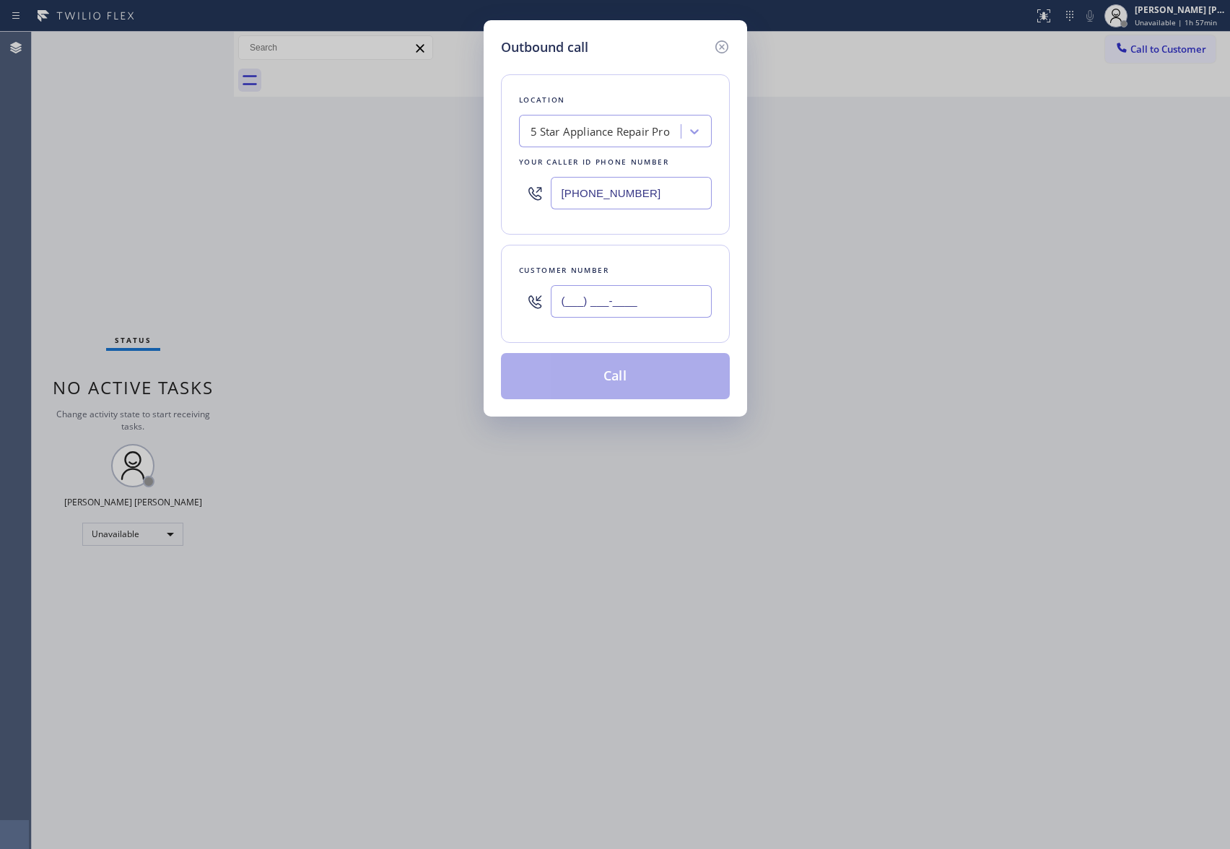
click at [646, 299] on input "(___) ___-____" at bounding box center [631, 301] width 161 height 32
paste input "305) 218-6554"
type input "[PHONE_NUMBER]"
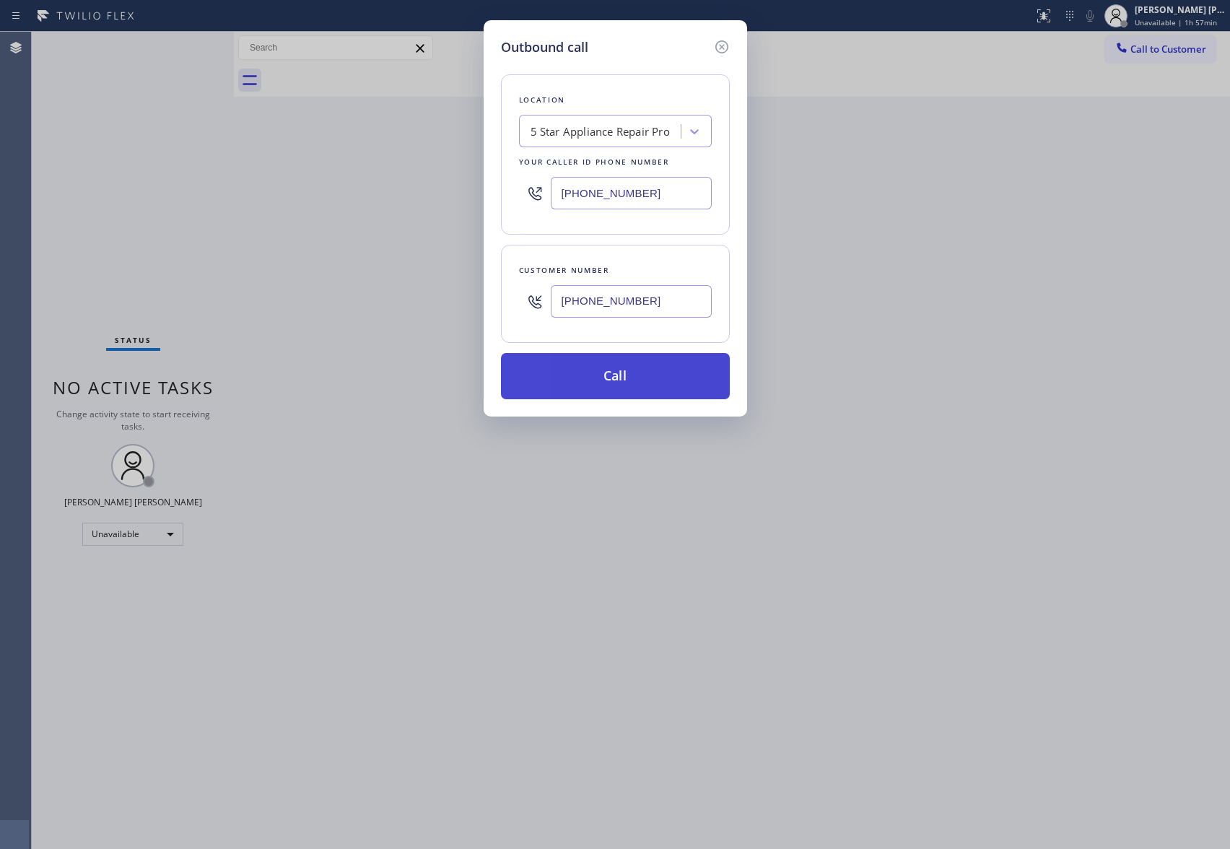
click at [645, 376] on button "Call" at bounding box center [615, 376] width 229 height 46
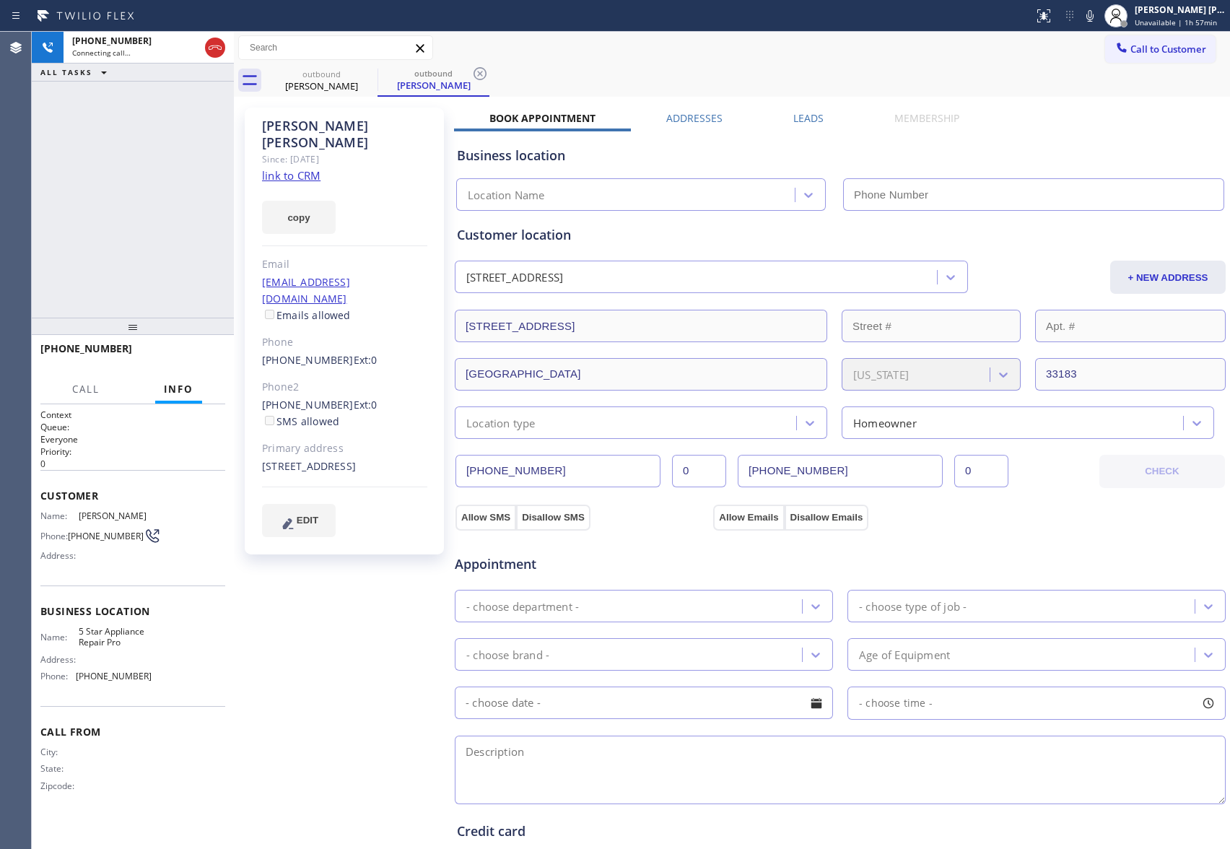
type input "[PHONE_NUMBER]"
click at [197, 350] on span "HANG UP" at bounding box center [192, 355] width 44 height 10
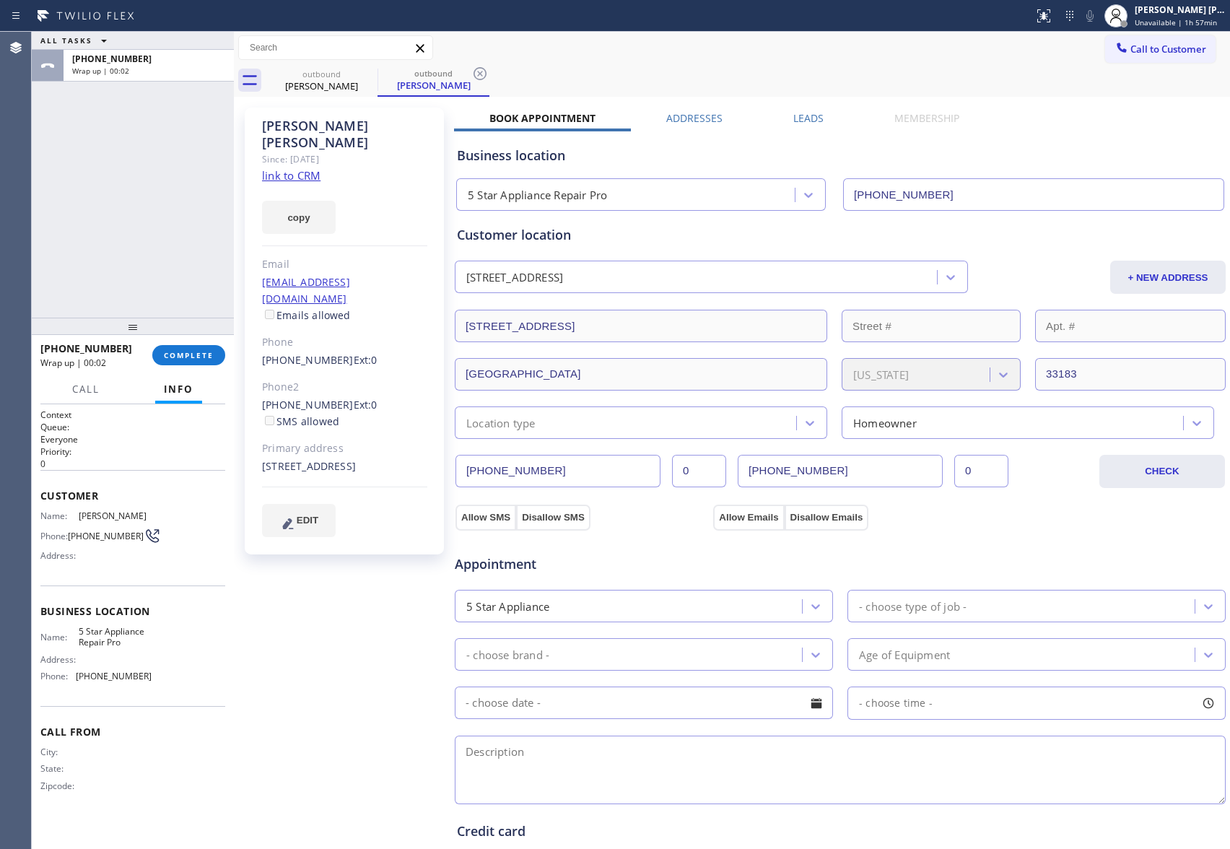
click at [809, 121] on label "Leads" at bounding box center [809, 118] width 30 height 14
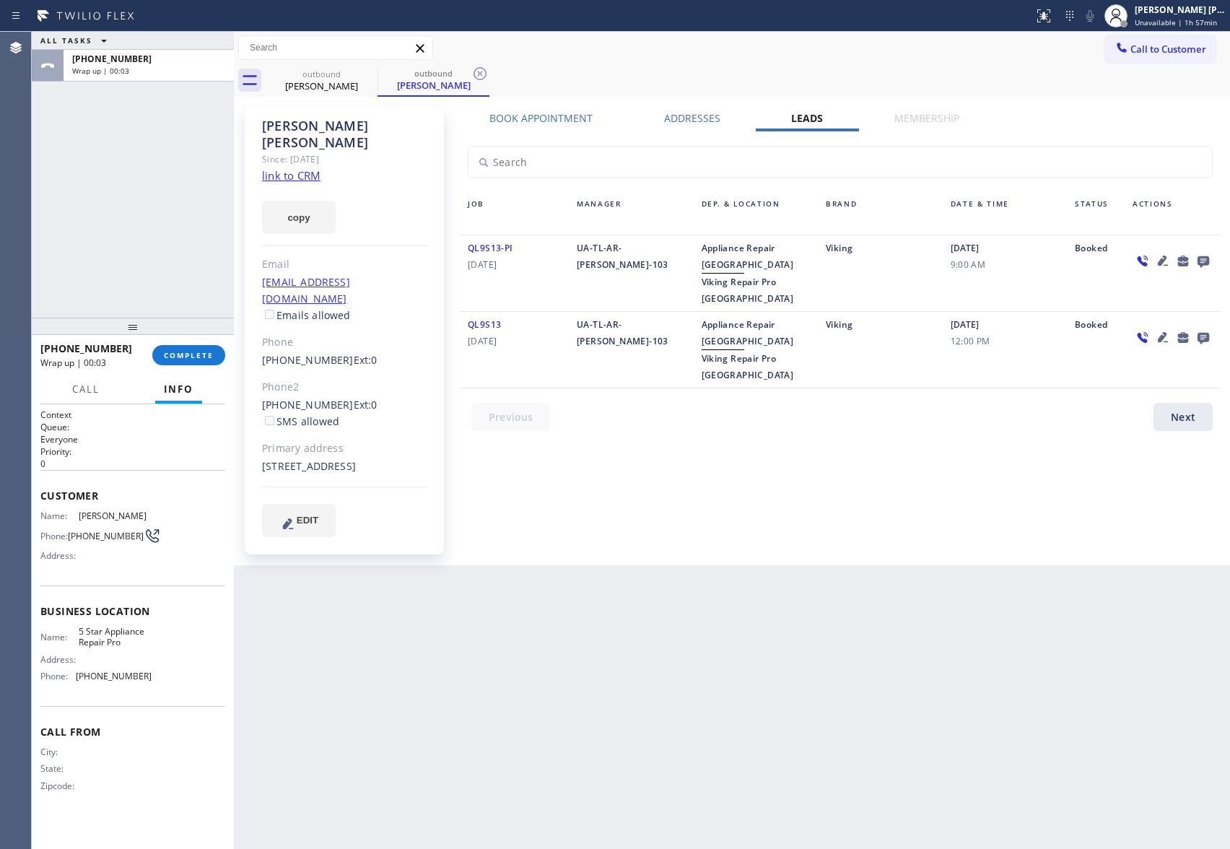
click at [1207, 259] on icon at bounding box center [1204, 262] width 12 height 12
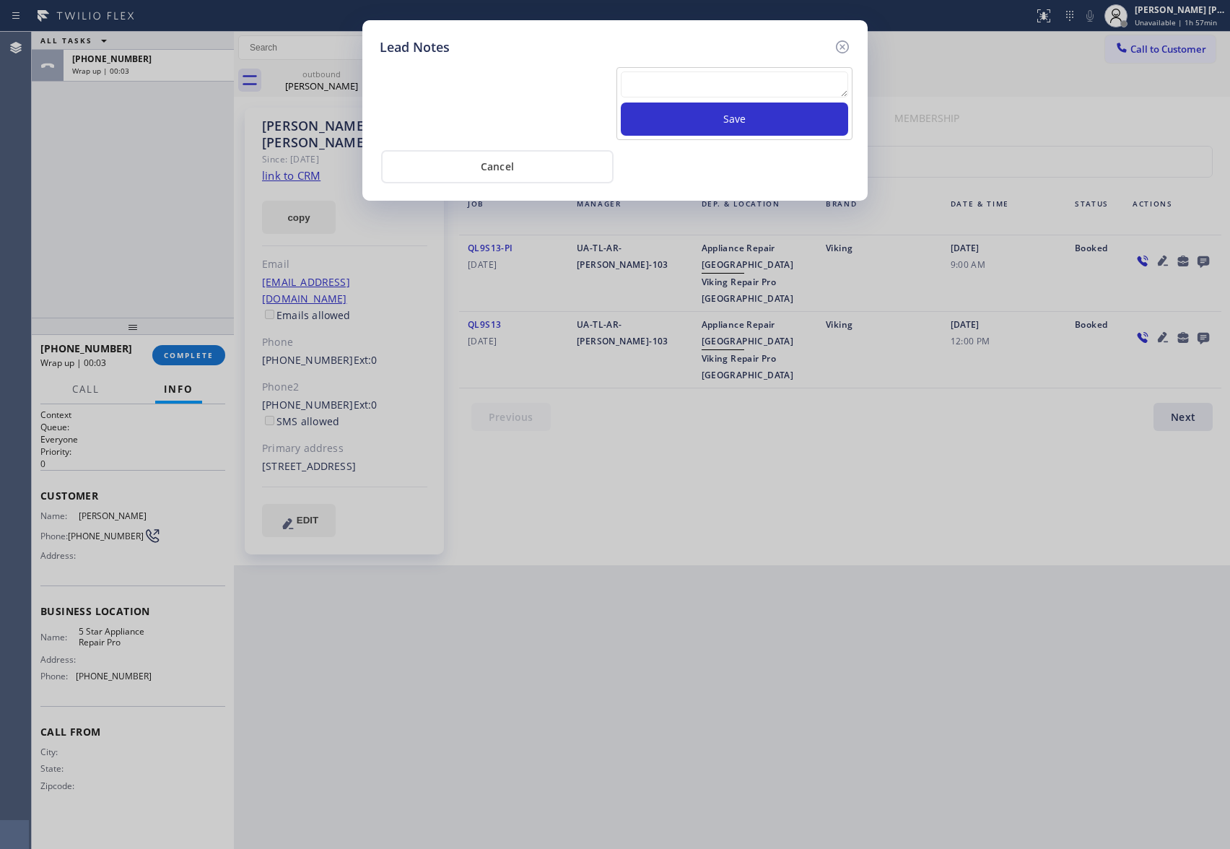
click at [716, 85] on textarea at bounding box center [734, 84] width 227 height 26
paste textarea "VM | please transfer if cx calls back"
type textarea "VM | please transfer if cx calls back"
click at [771, 124] on button "Save" at bounding box center [734, 119] width 227 height 33
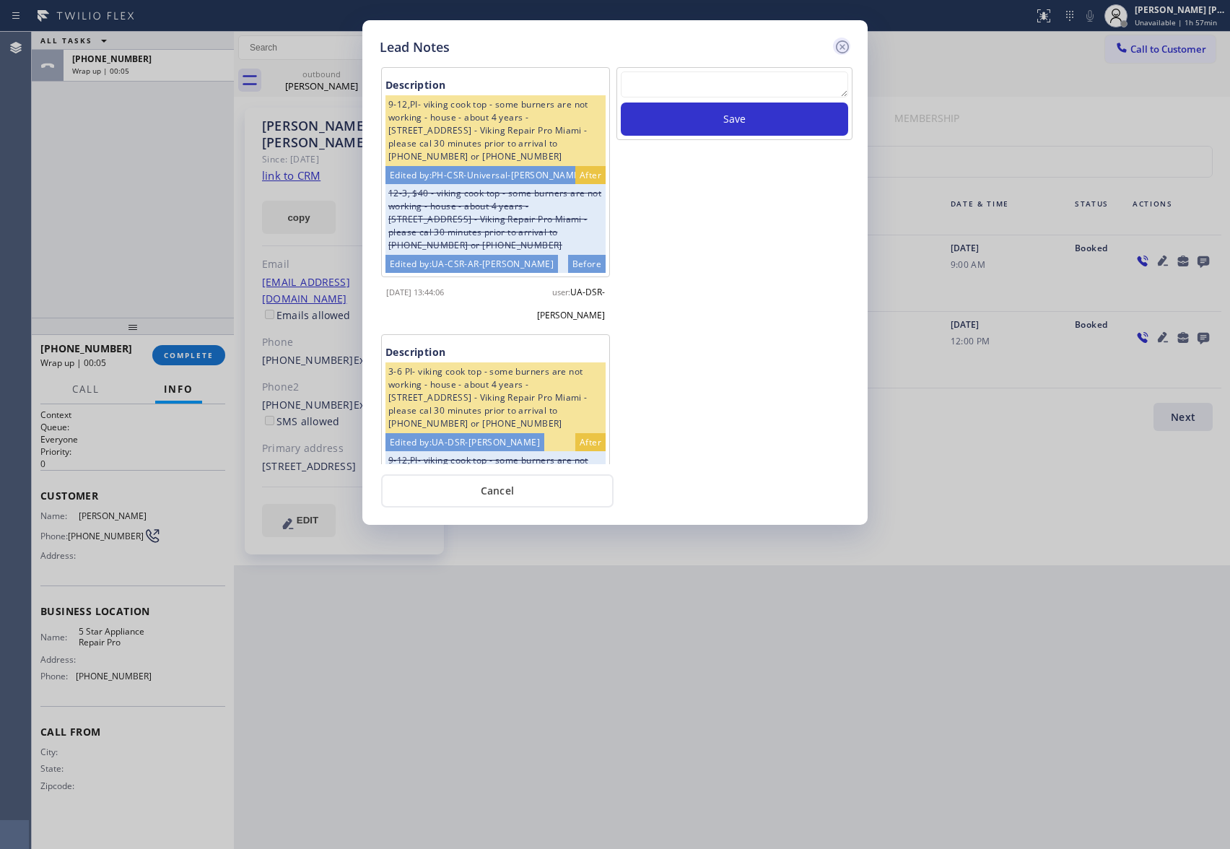
click at [844, 42] on icon at bounding box center [842, 46] width 17 height 17
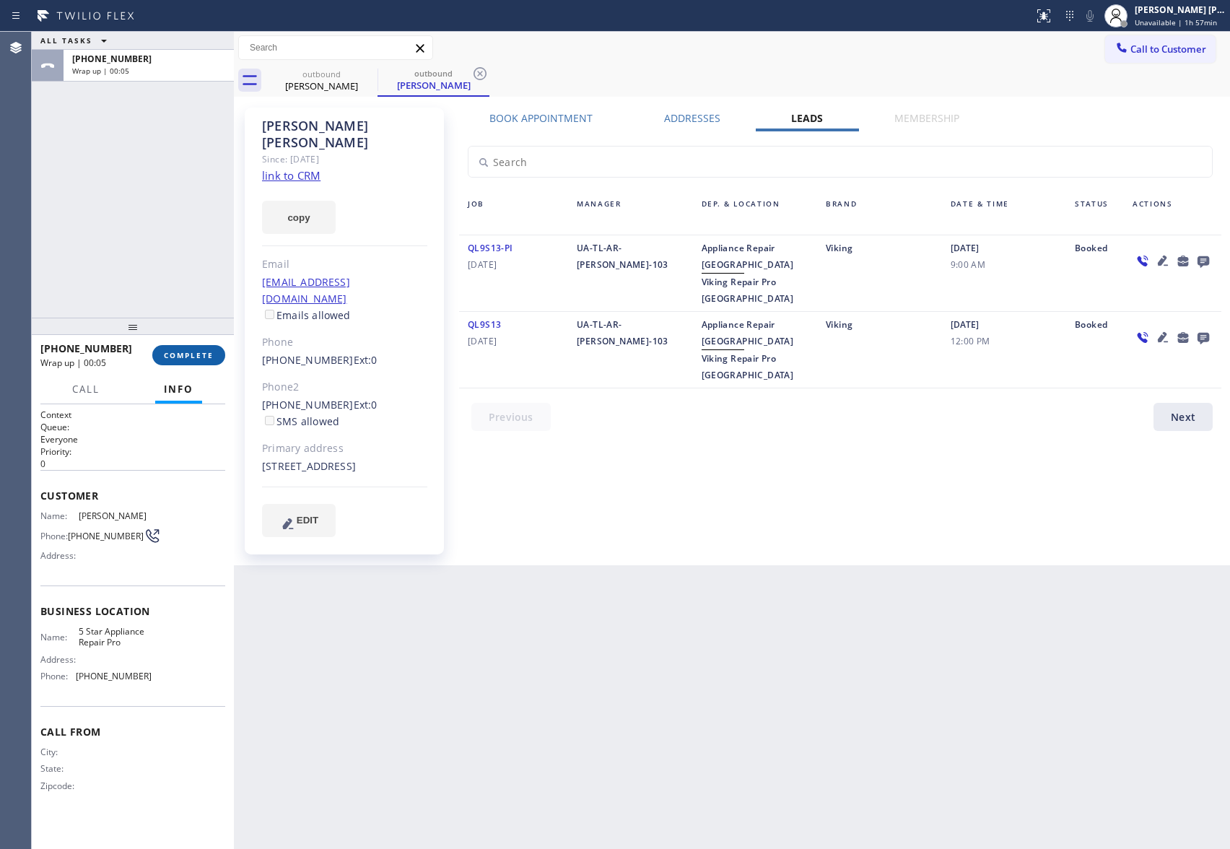
click at [186, 360] on button "COMPLETE" at bounding box center [188, 355] width 73 height 20
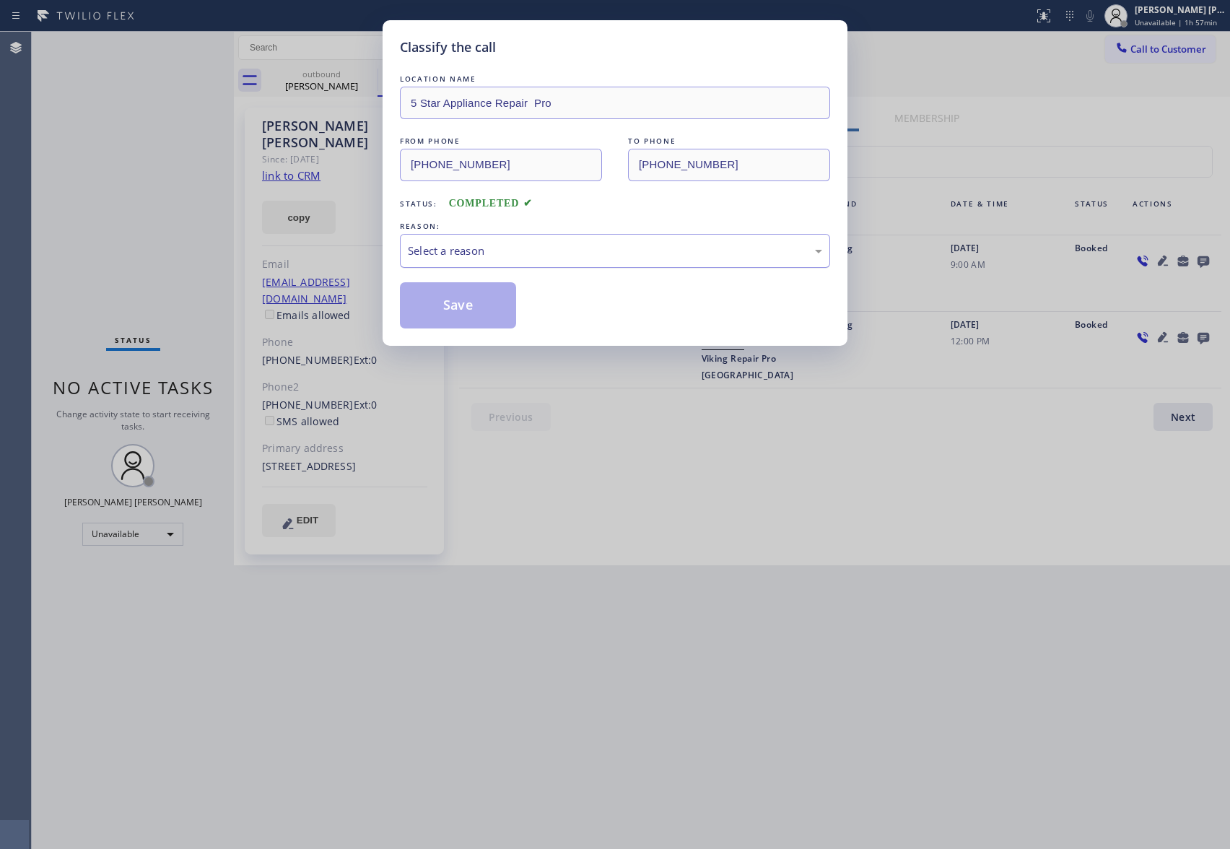
click at [486, 256] on div "Select a reason" at bounding box center [615, 251] width 414 height 17
click at [459, 303] on button "Save" at bounding box center [458, 305] width 116 height 46
drag, startPoint x: 459, startPoint y: 303, endPoint x: 270, endPoint y: 6, distance: 352.6
click at [456, 285] on button "Save" at bounding box center [458, 305] width 116 height 46
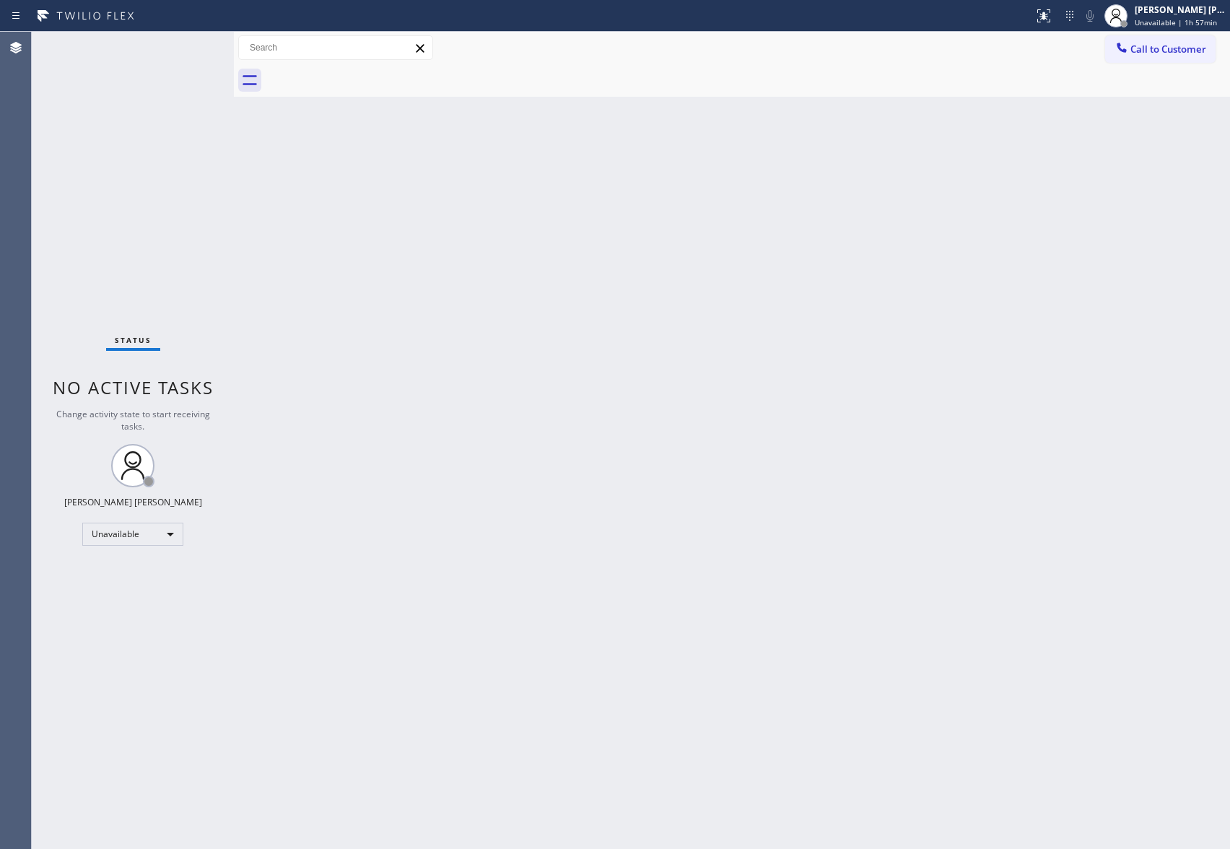
click at [1177, 32] on div "Call to Customer Outbound call Location 5 Star Appliance Repair Pro Your caller…" at bounding box center [732, 48] width 997 height 32
click at [1202, 50] on span "Call to Customer" at bounding box center [1169, 49] width 76 height 13
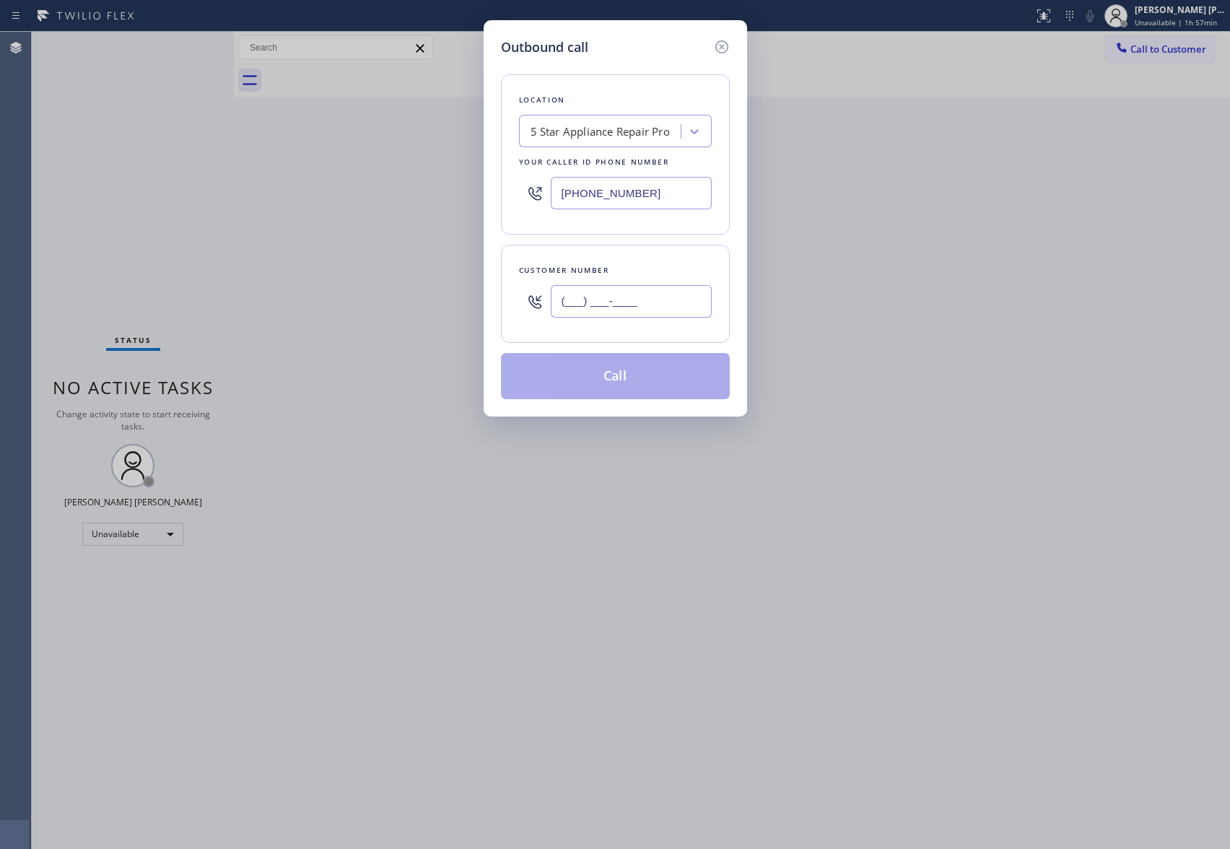
click at [568, 304] on input "(___) ___-____" at bounding box center [631, 301] width 161 height 32
paste input "408) 832-2709"
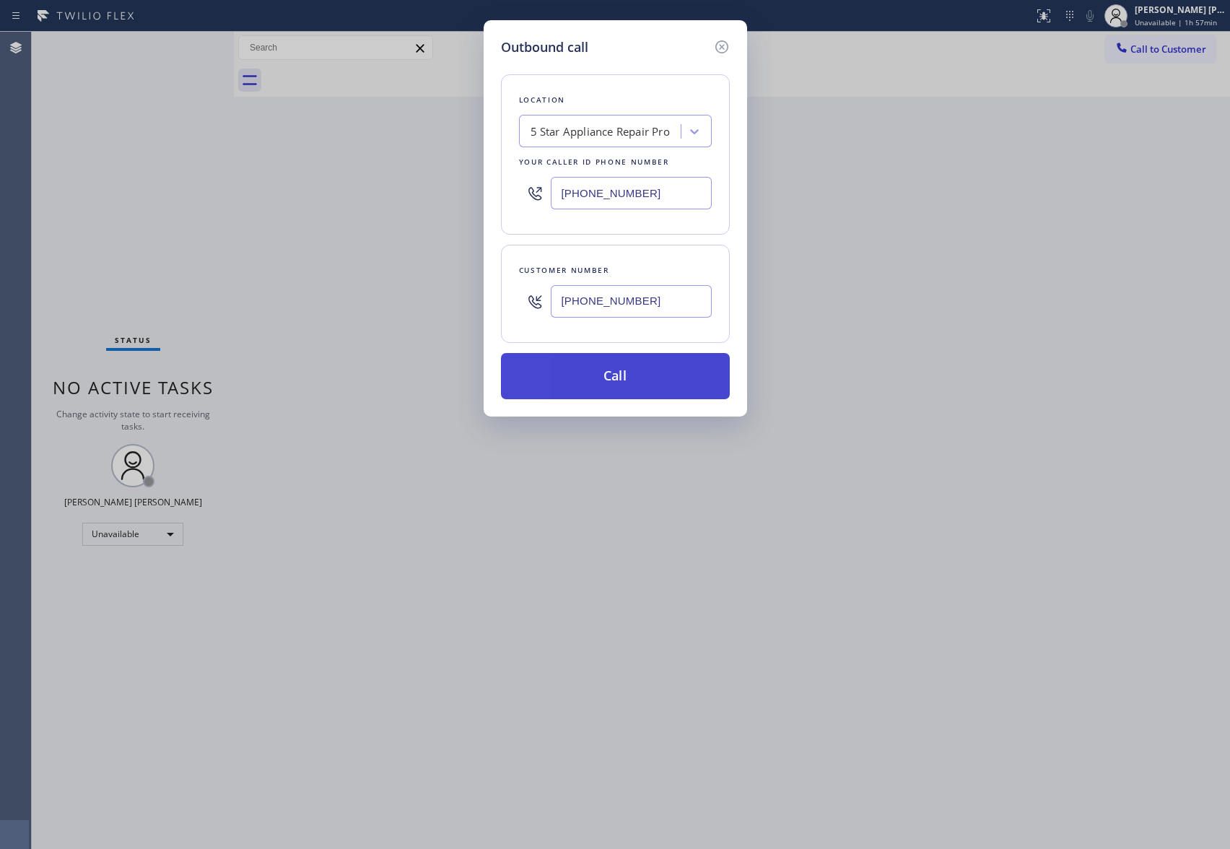
type input "[PHONE_NUMBER]"
click at [657, 374] on button "Call" at bounding box center [615, 376] width 229 height 46
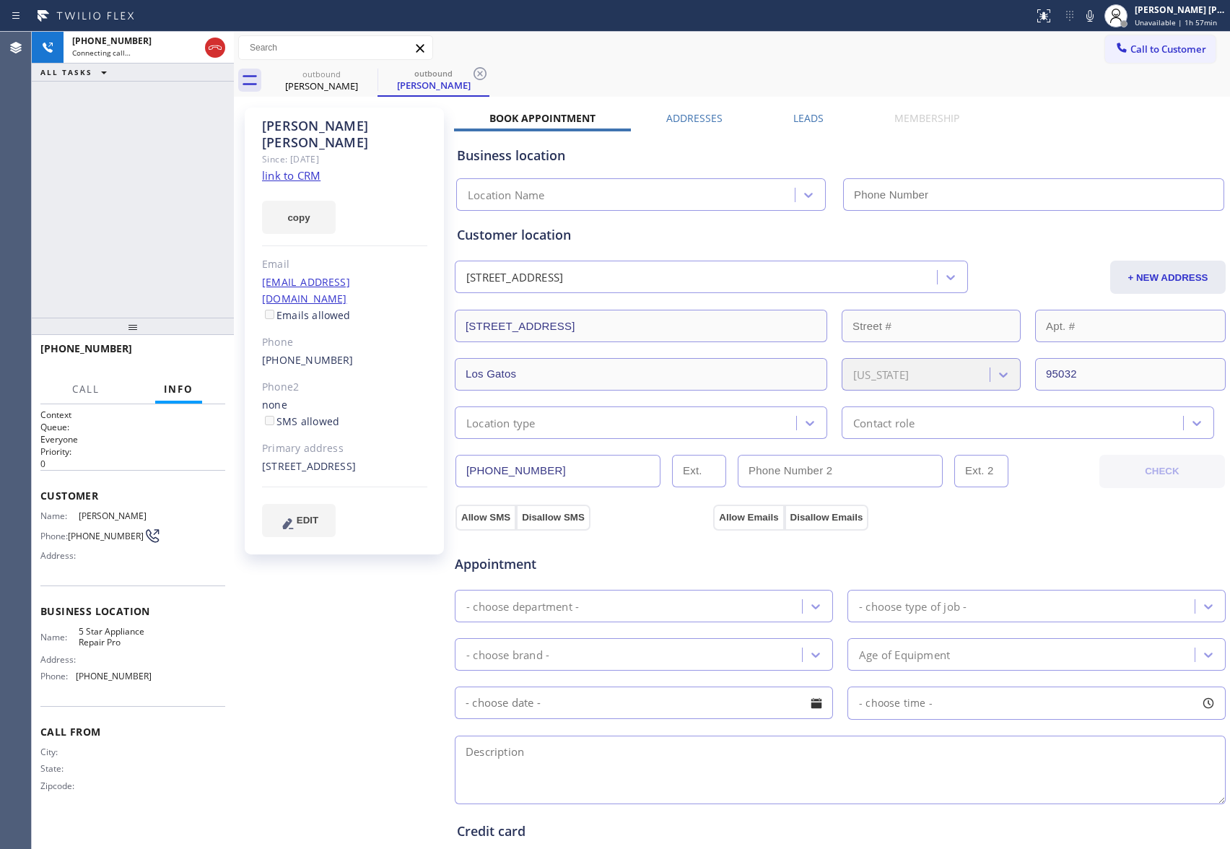
type input "[PHONE_NUMBER]"
click at [214, 350] on button "HANG UP" at bounding box center [191, 355] width 67 height 20
click at [802, 120] on label "Leads" at bounding box center [809, 118] width 30 height 14
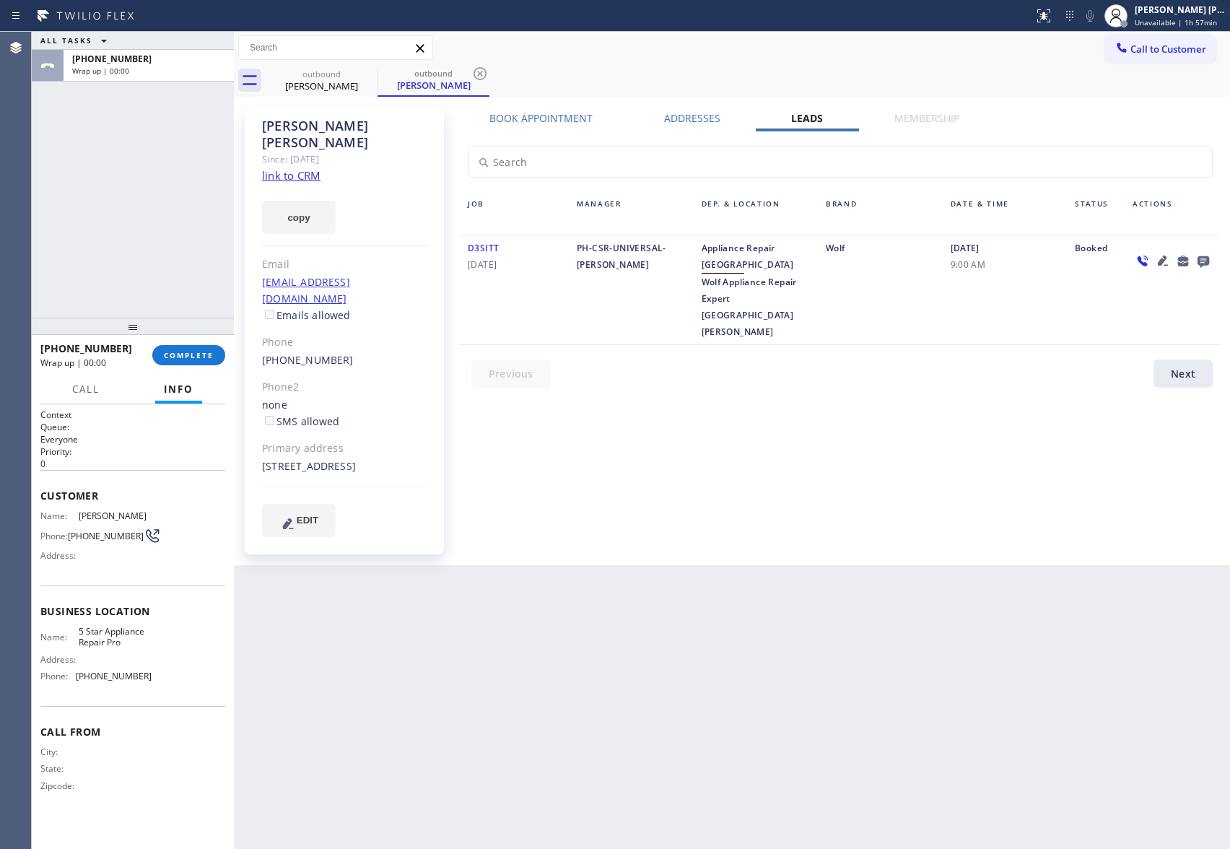
click at [1206, 258] on icon at bounding box center [1204, 262] width 12 height 12
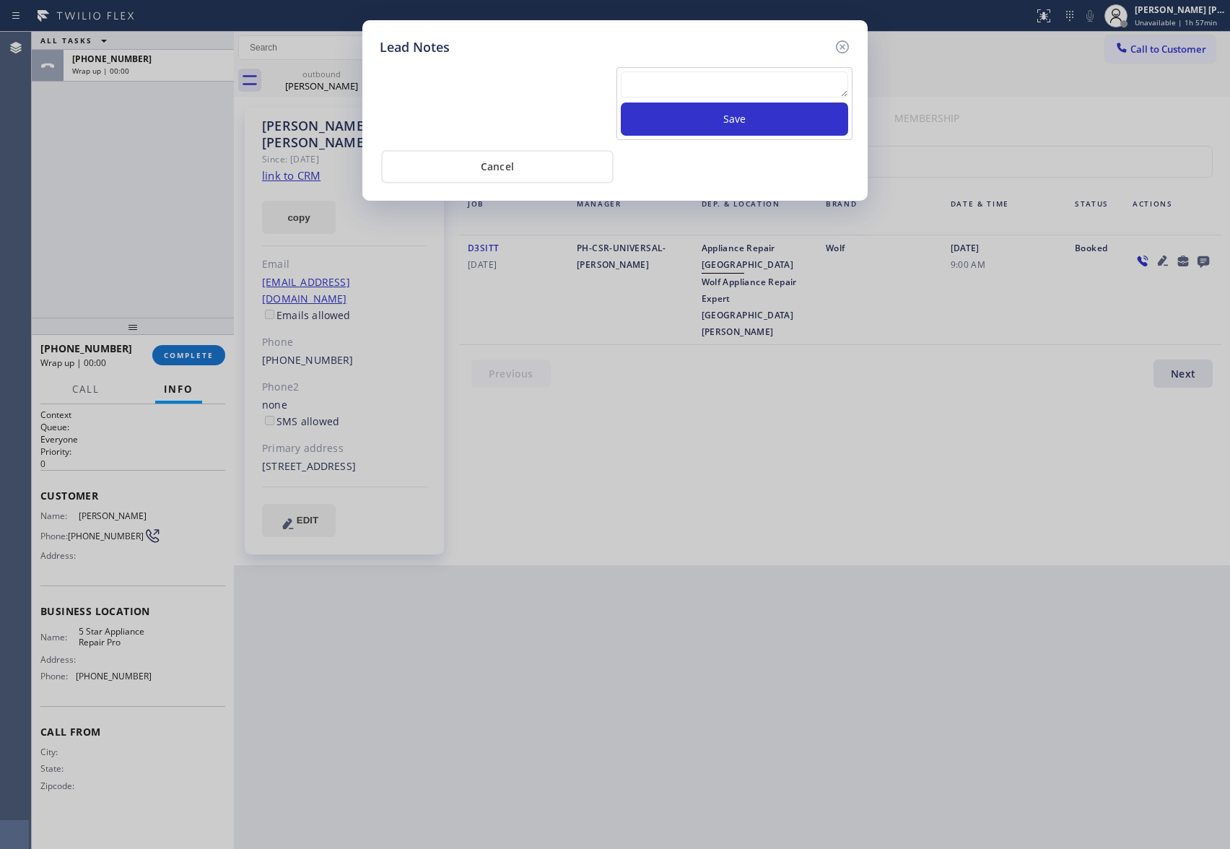
click at [692, 93] on textarea at bounding box center [734, 84] width 227 height 26
paste textarea "VM | please transfer if cx calls back"
type textarea "VM | please transfer if cx calls back"
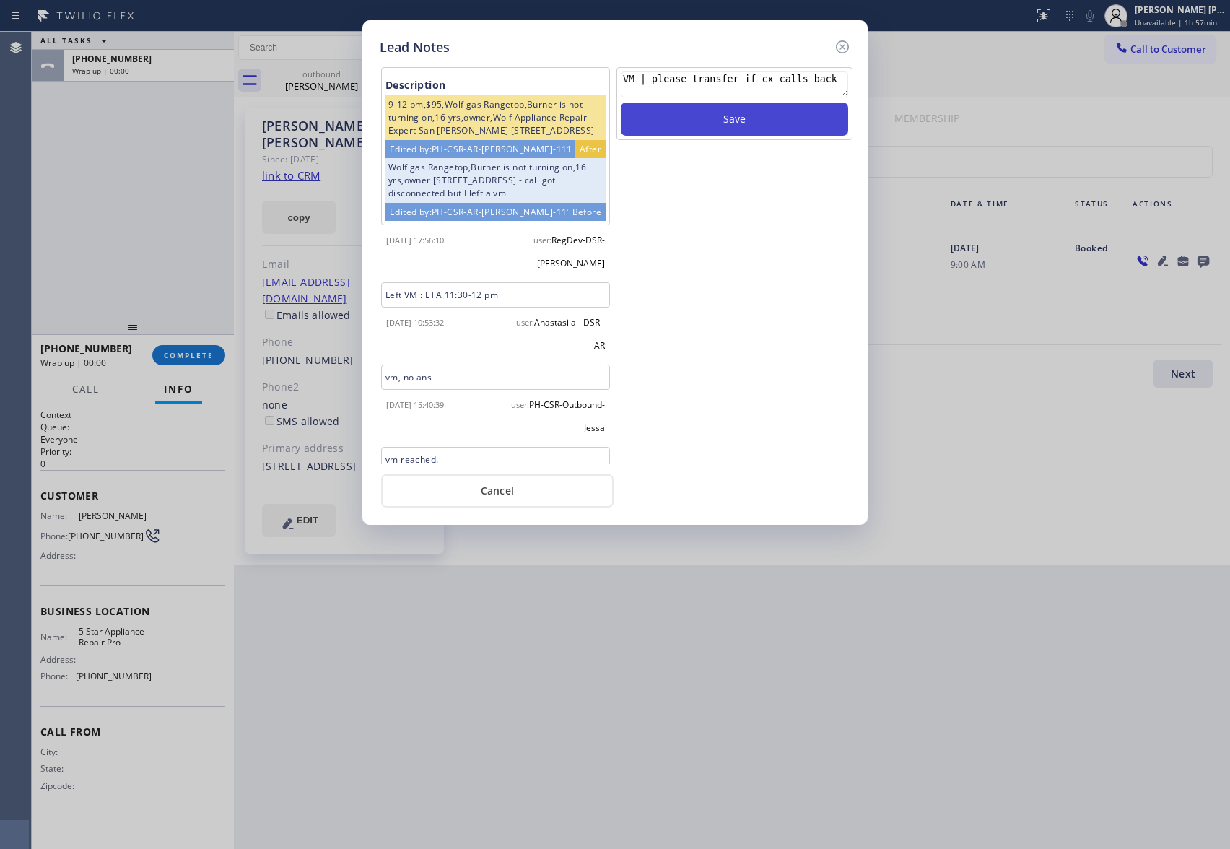
click at [741, 120] on button "Save" at bounding box center [734, 119] width 227 height 33
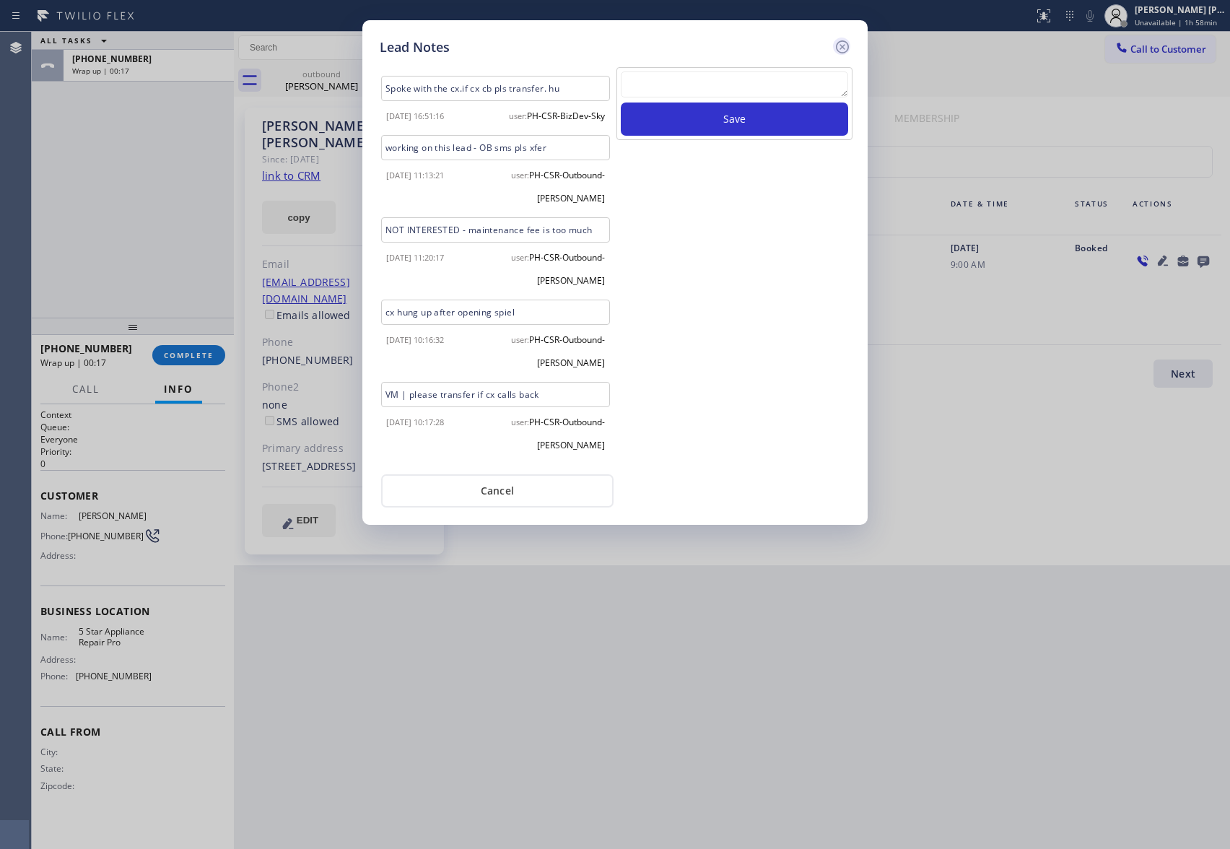
click at [843, 43] on icon at bounding box center [842, 46] width 17 height 17
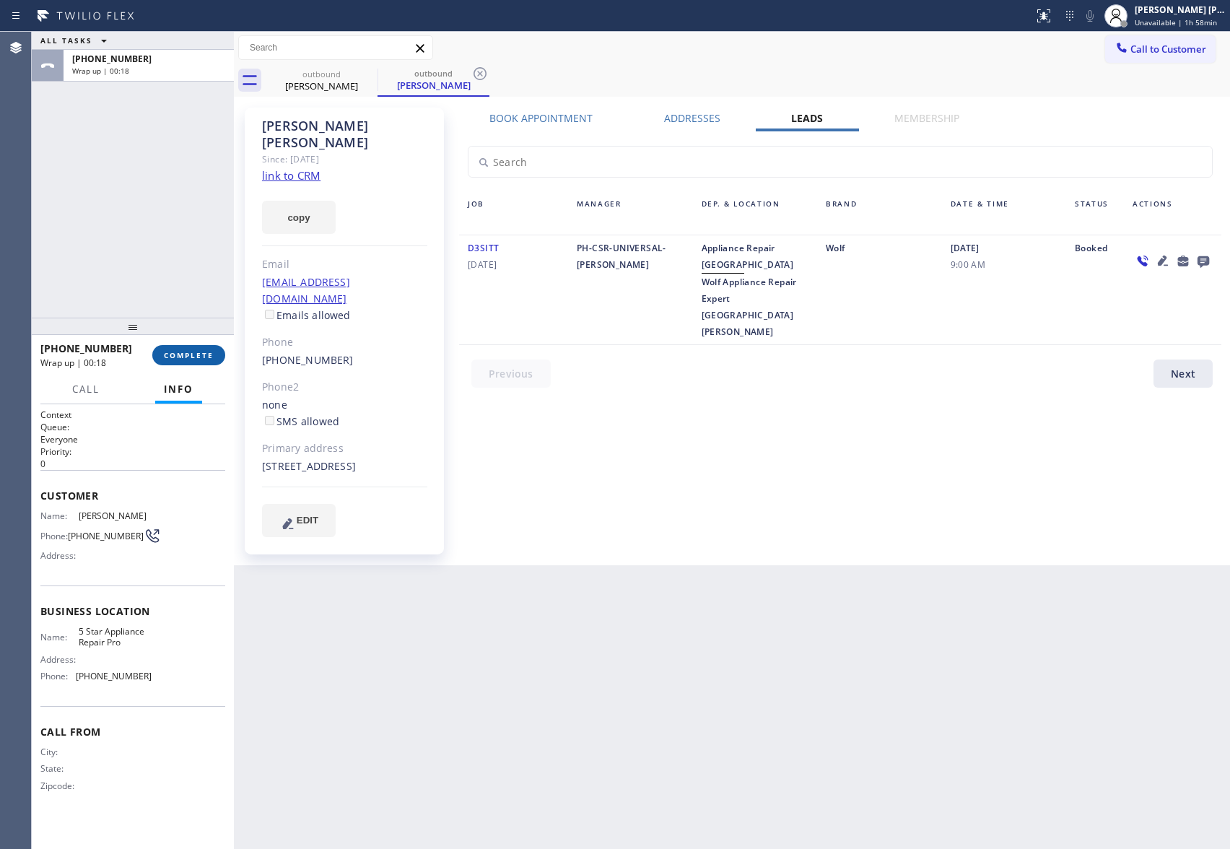
click at [198, 351] on span "COMPLETE" at bounding box center [189, 355] width 50 height 10
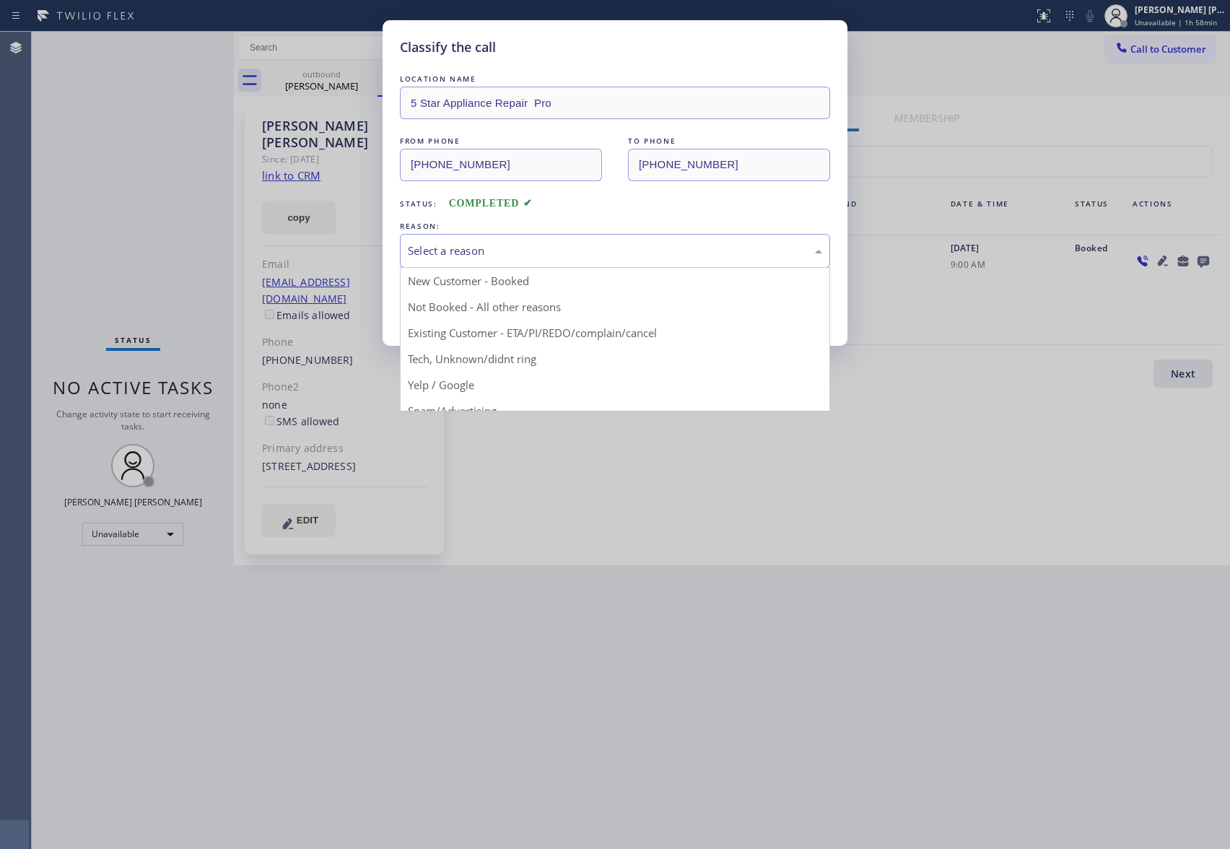
click at [524, 249] on div "Select a reason" at bounding box center [615, 251] width 414 height 17
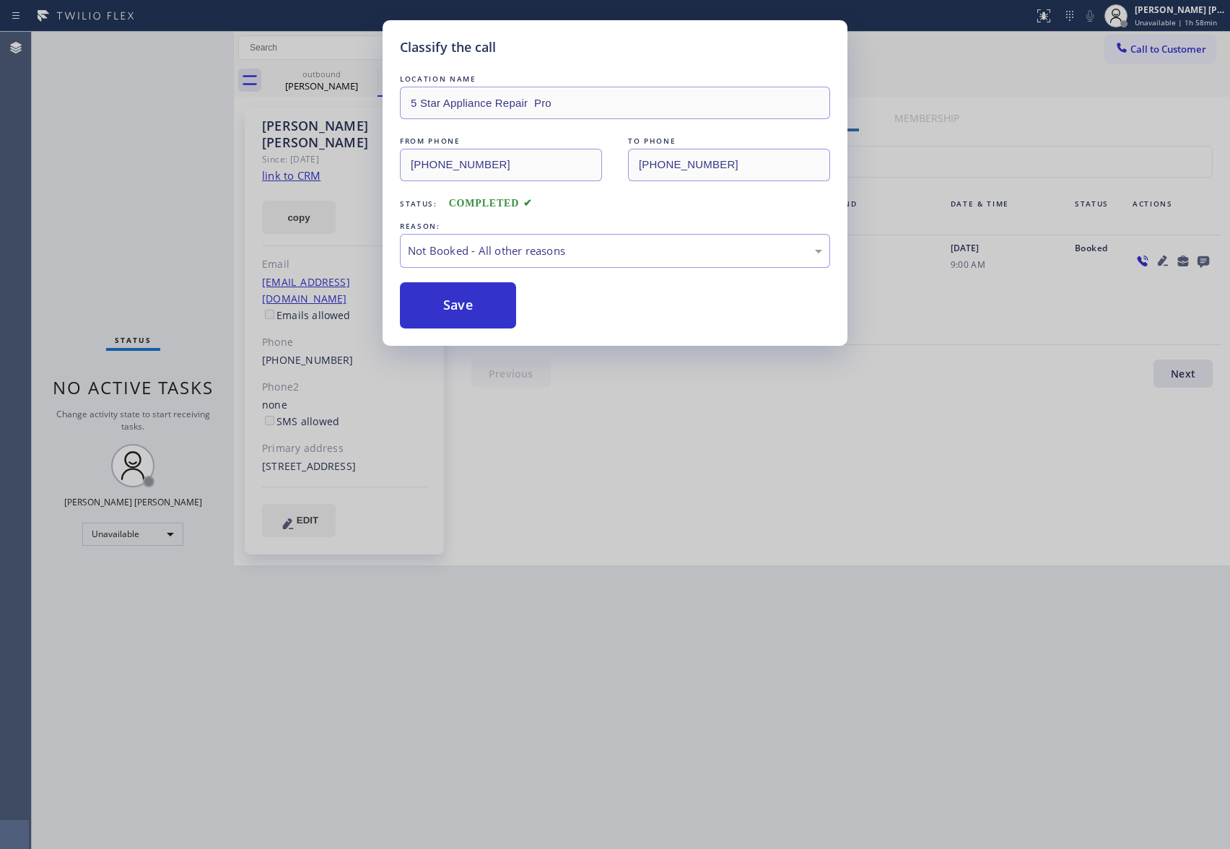
click at [454, 303] on button "Save" at bounding box center [458, 305] width 116 height 46
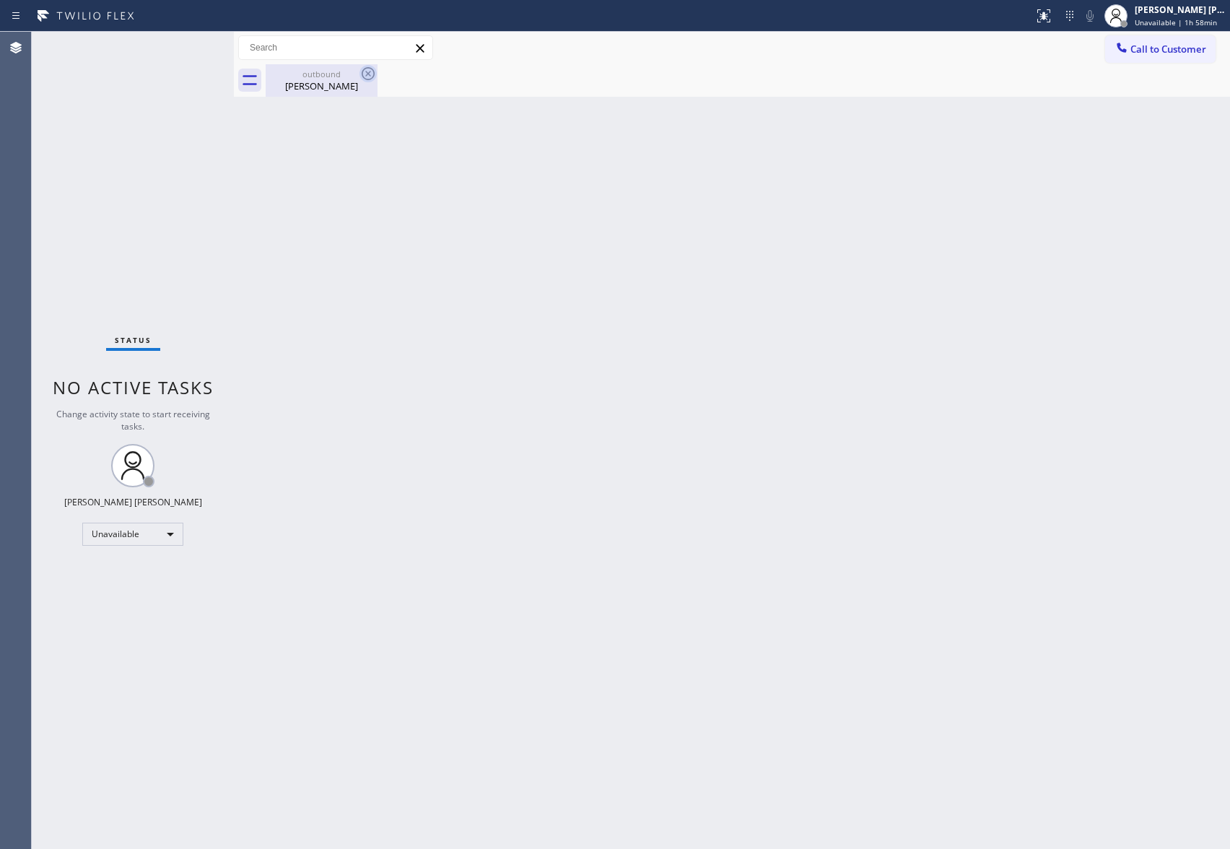
drag, startPoint x: 347, startPoint y: 85, endPoint x: 376, endPoint y: 74, distance: 31.8
click at [348, 85] on div "[PERSON_NAME]" at bounding box center [321, 85] width 109 height 13
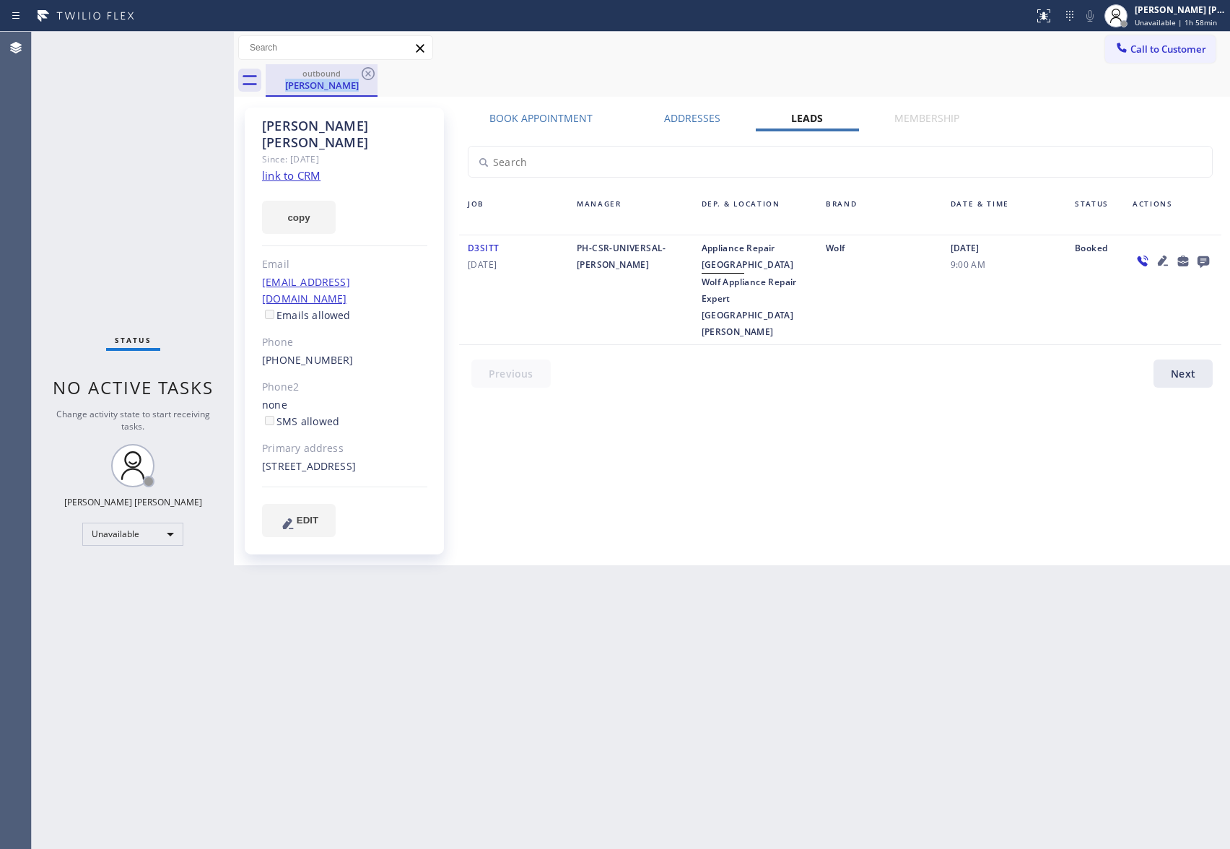
click at [377, 73] on div "outbound [PERSON_NAME]" at bounding box center [322, 80] width 112 height 32
click at [376, 73] on icon at bounding box center [368, 73] width 17 height 17
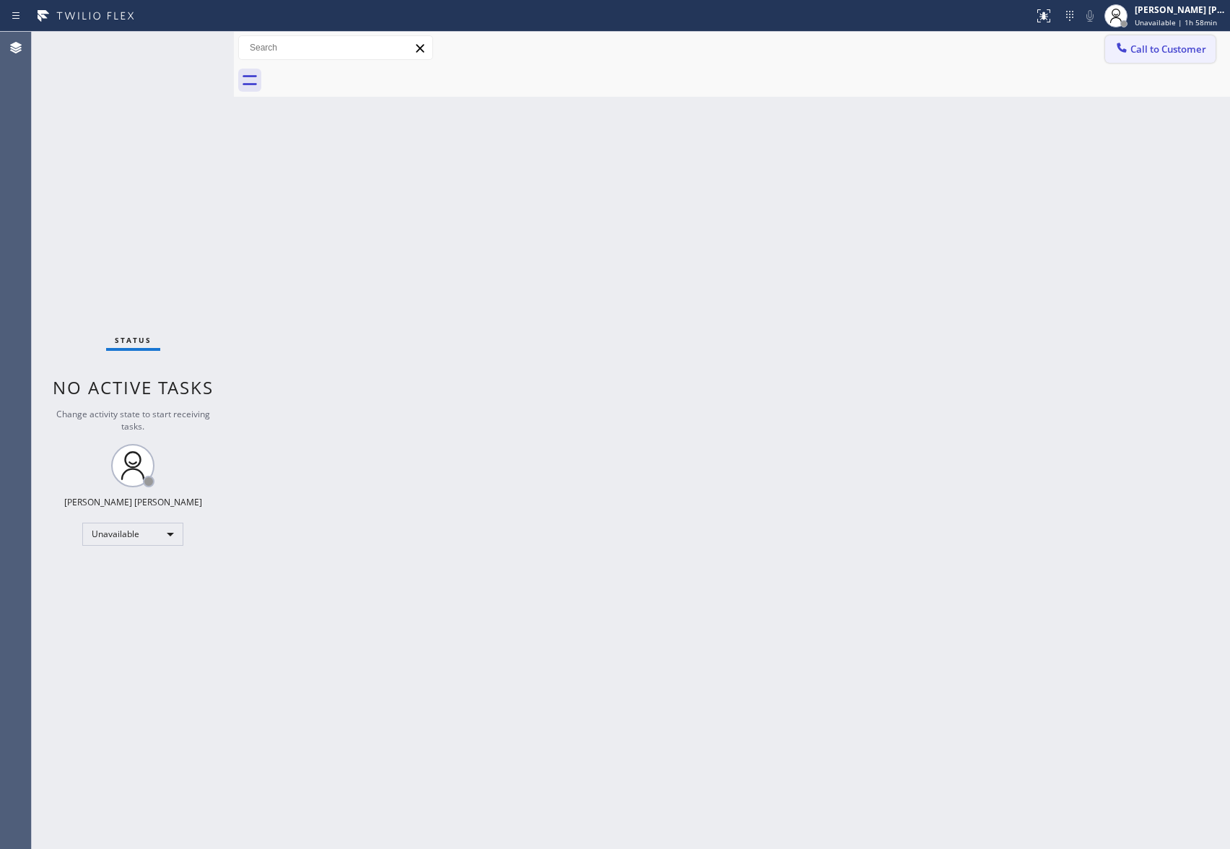
click at [1162, 39] on button "Call to Customer" at bounding box center [1161, 48] width 110 height 27
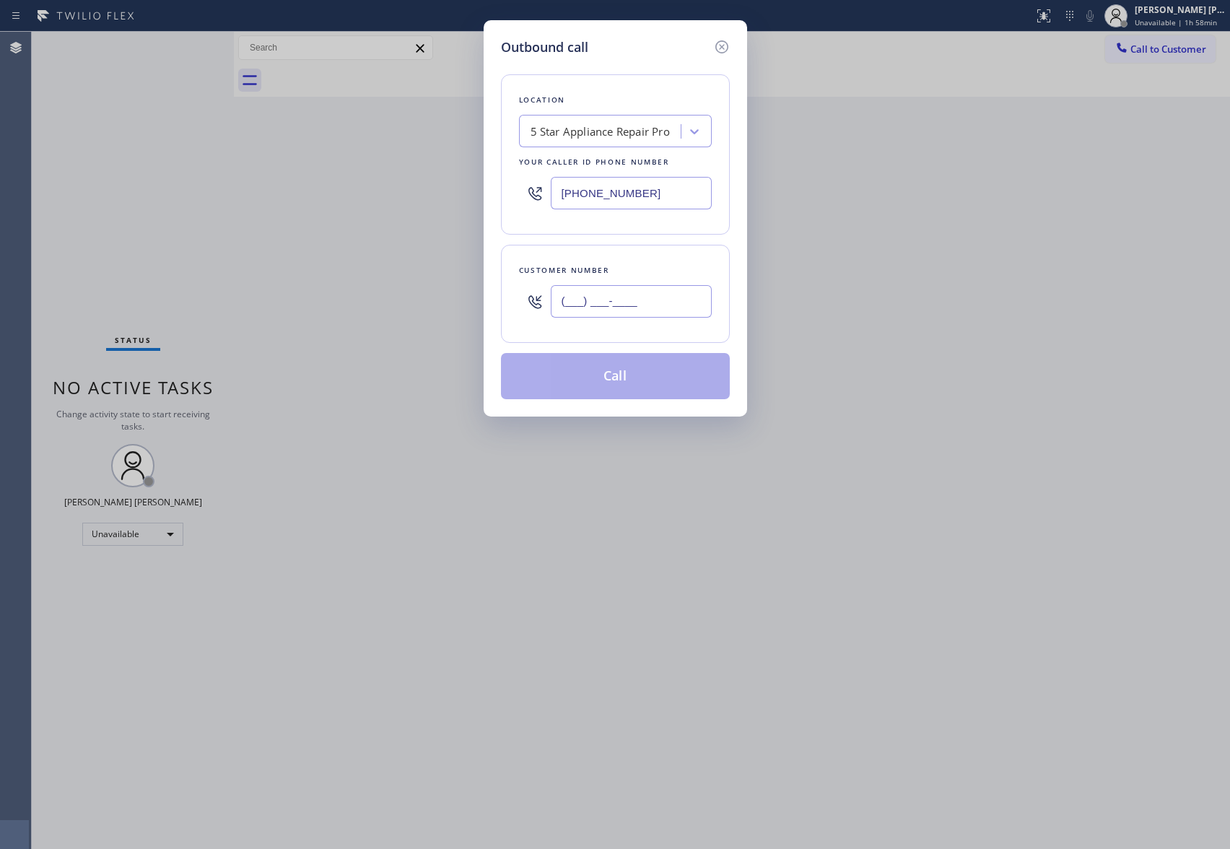
click at [630, 313] on input "(___) ___-____" at bounding box center [631, 301] width 161 height 32
paste input "917) 817-8635"
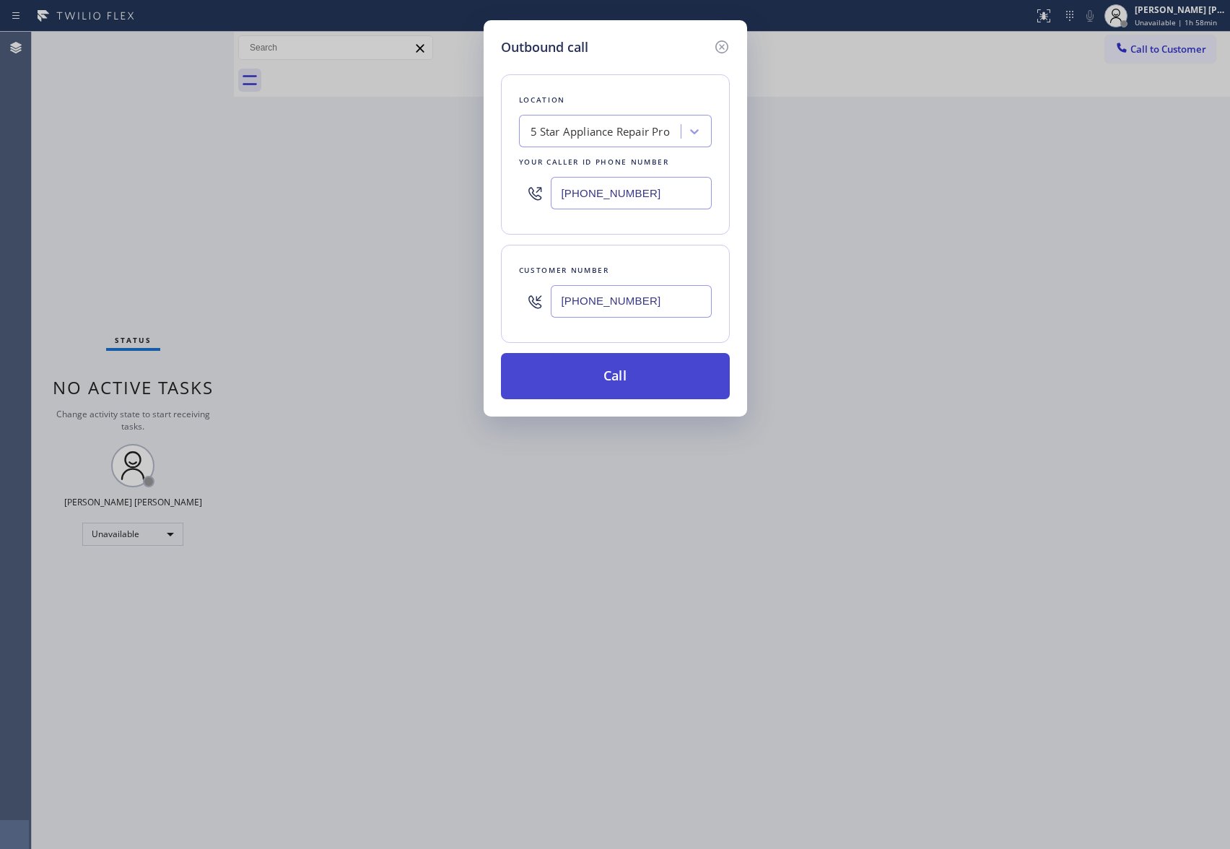
type input "[PHONE_NUMBER]"
click at [660, 382] on button "Call" at bounding box center [615, 376] width 229 height 46
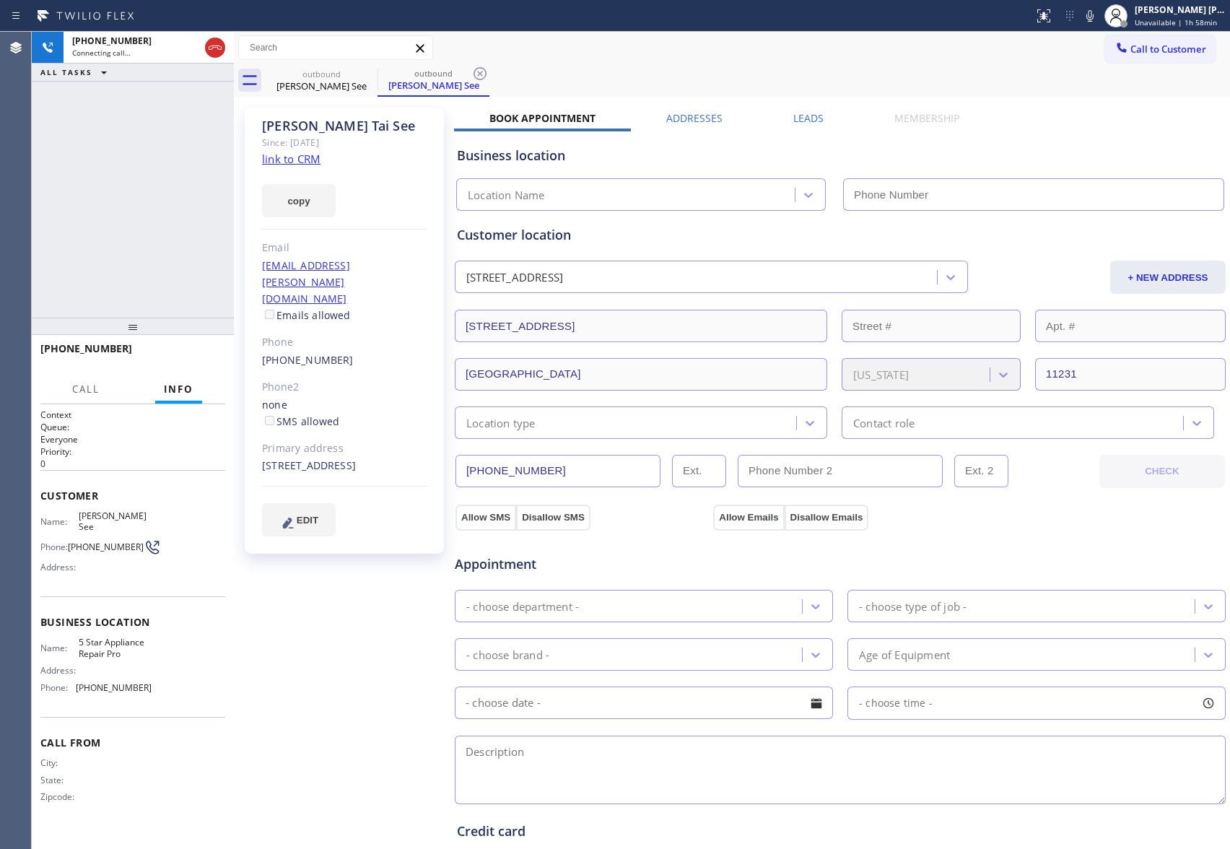
type input "[PHONE_NUMBER]"
click at [201, 350] on button "HANG UP" at bounding box center [191, 355] width 67 height 20
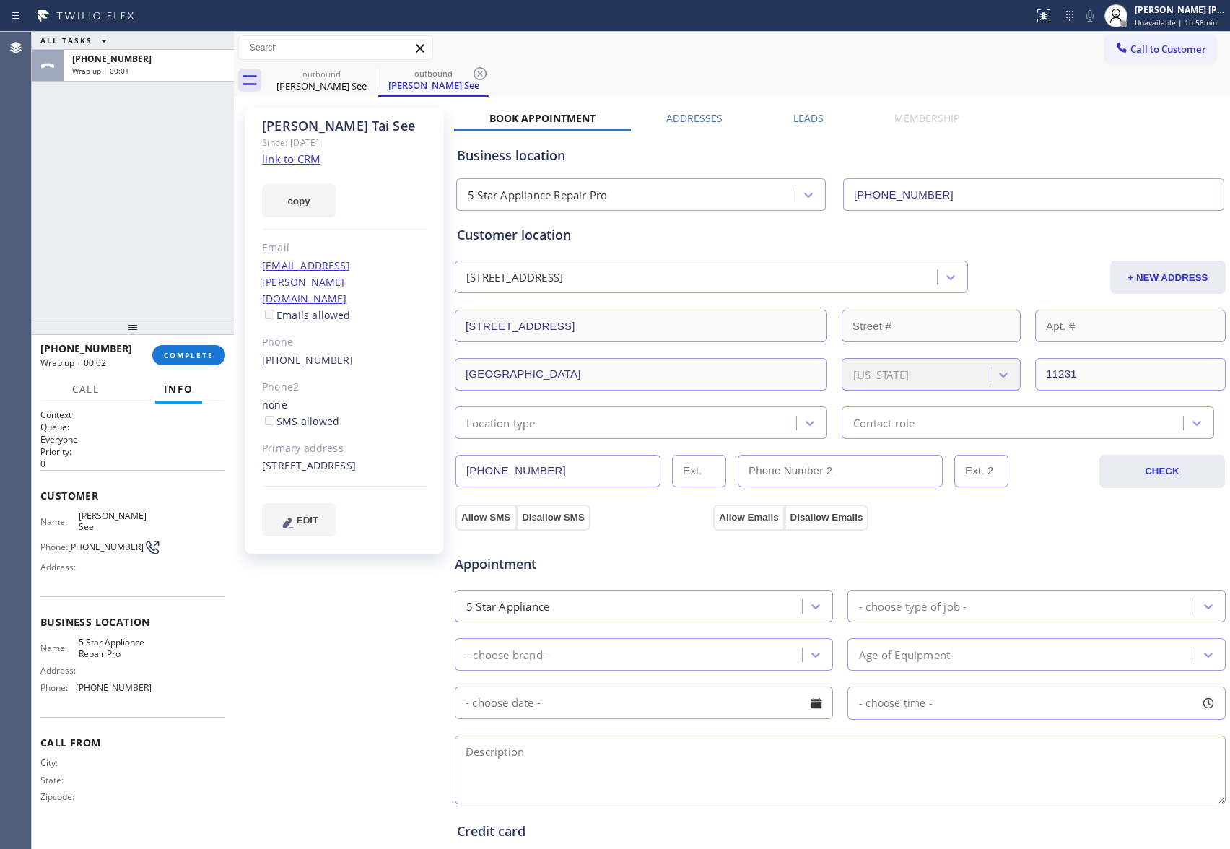
drag, startPoint x: 803, startPoint y: 122, endPoint x: 908, endPoint y: 128, distance: 104.9
click at [803, 121] on label "Leads" at bounding box center [809, 118] width 30 height 14
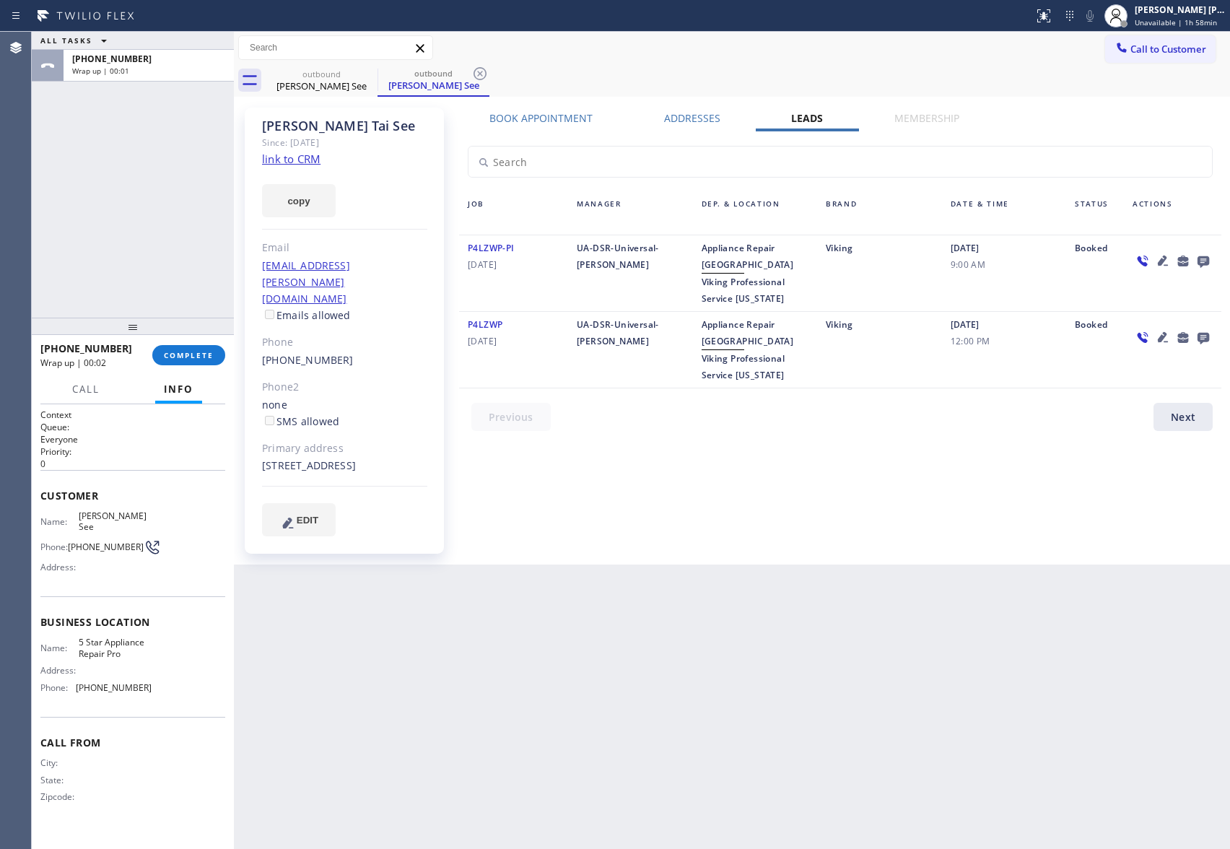
click at [1202, 260] on icon at bounding box center [1203, 261] width 17 height 18
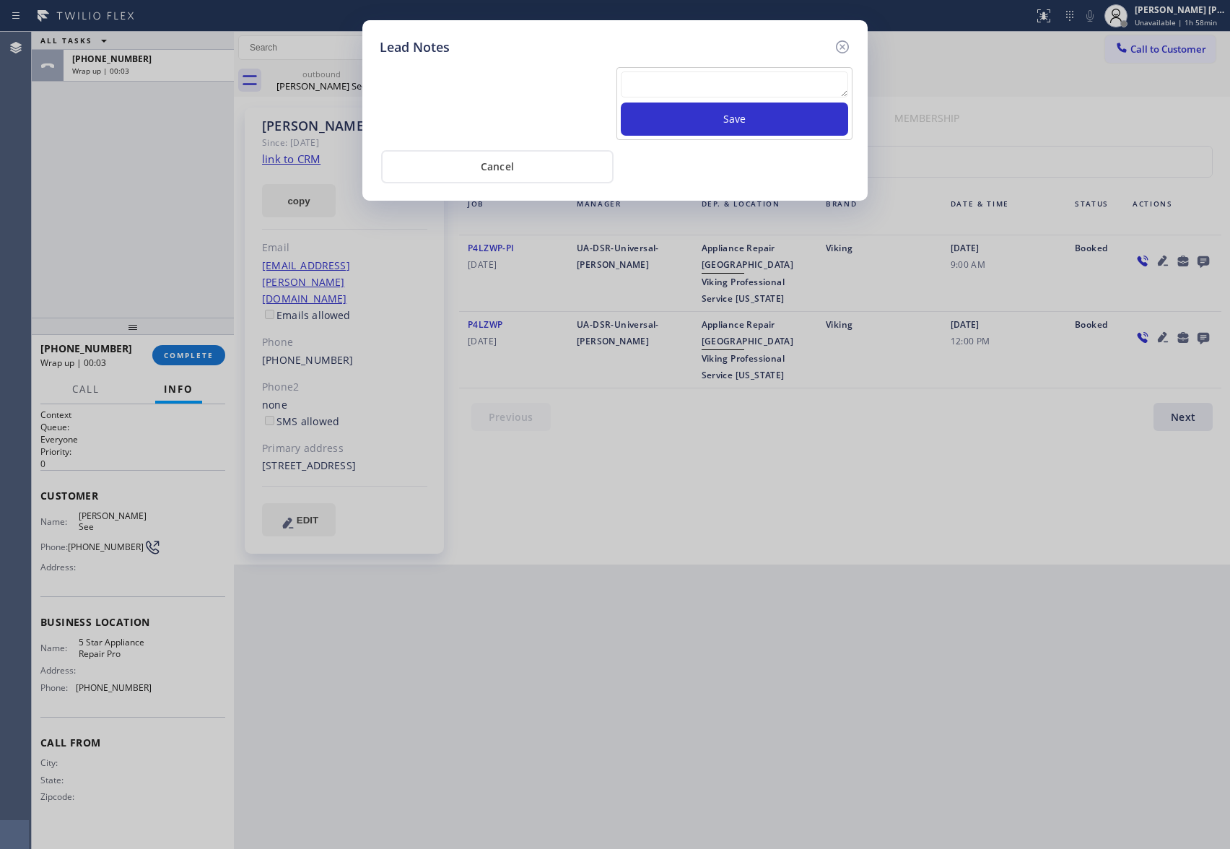
click at [672, 69] on div "Save" at bounding box center [735, 103] width 236 height 73
click at [677, 87] on textarea at bounding box center [734, 84] width 227 height 26
paste textarea "VM | please transfer if cx calls back"
type textarea "VM | please transfer if cx calls back"
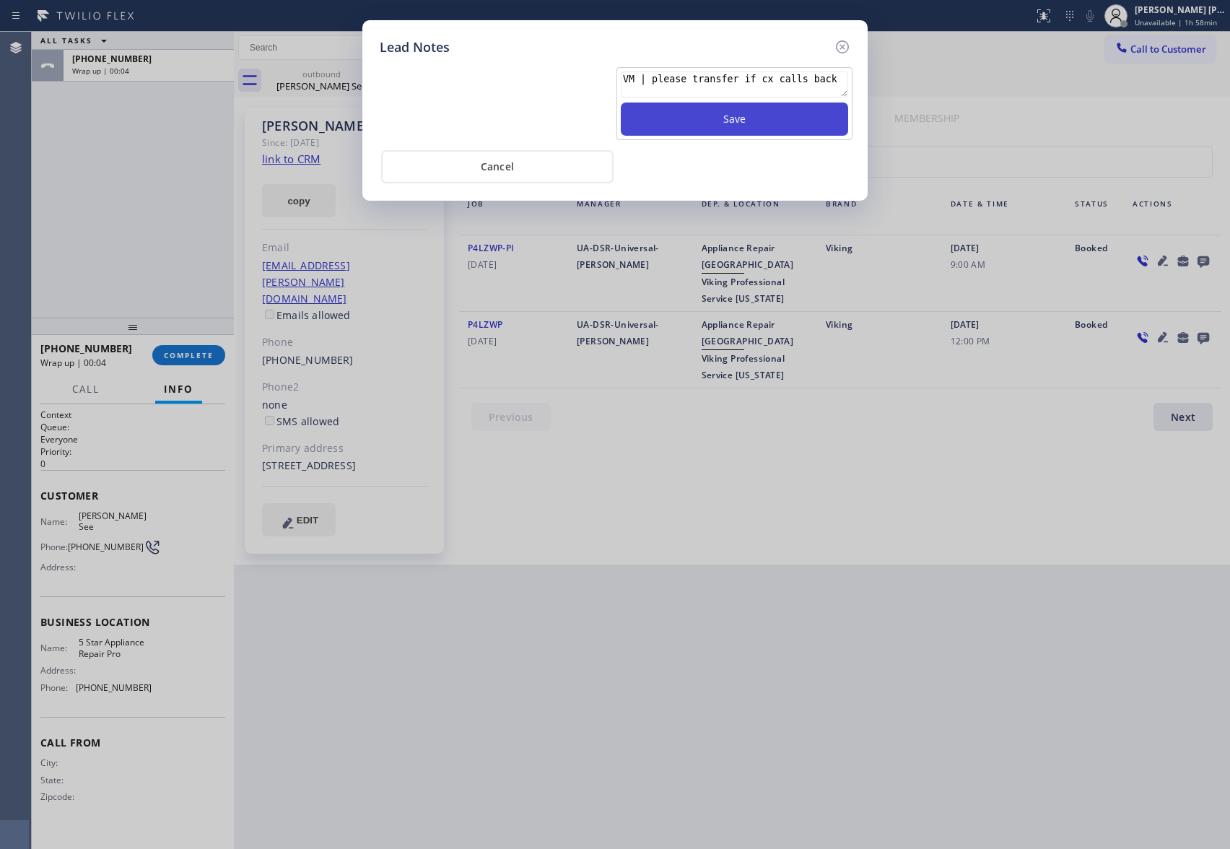
click at [715, 124] on button "Save" at bounding box center [734, 119] width 227 height 33
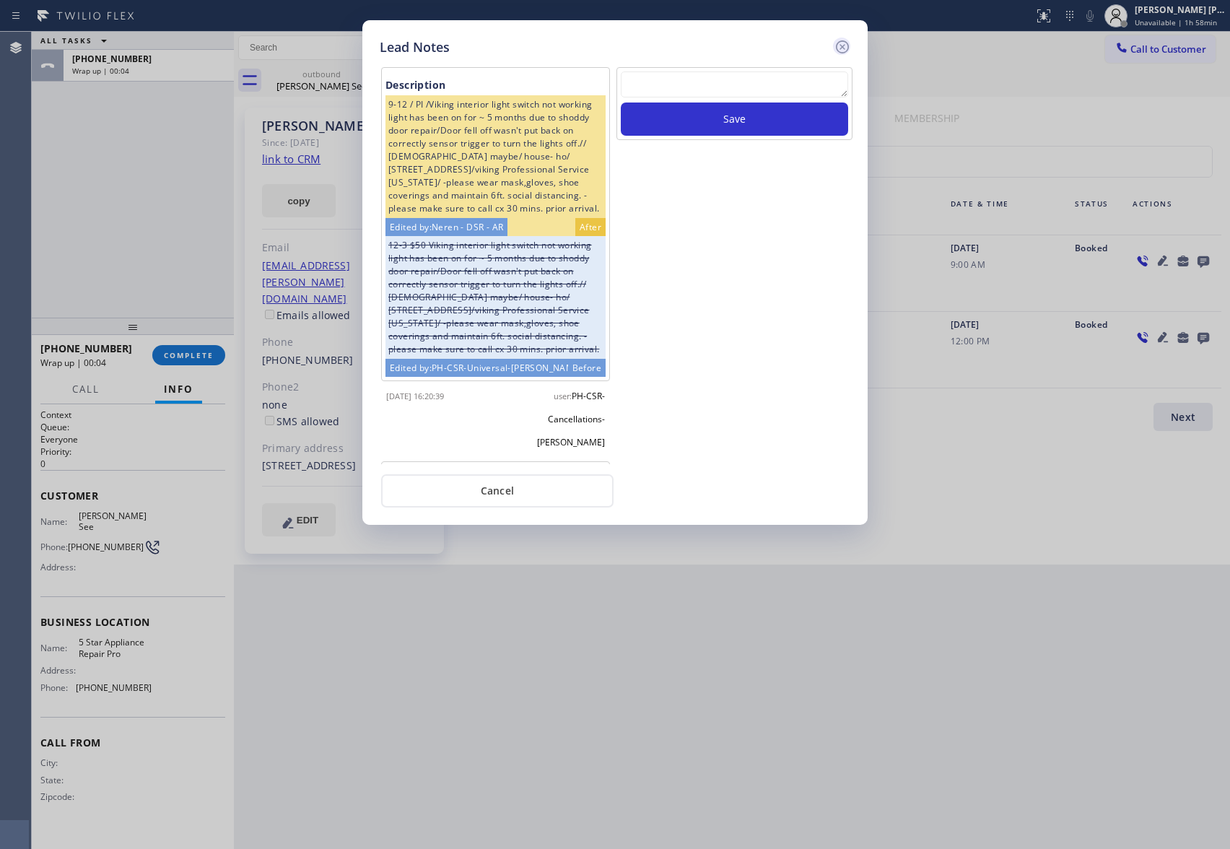
scroll to position [0, 0]
click at [847, 44] on icon at bounding box center [842, 46] width 17 height 17
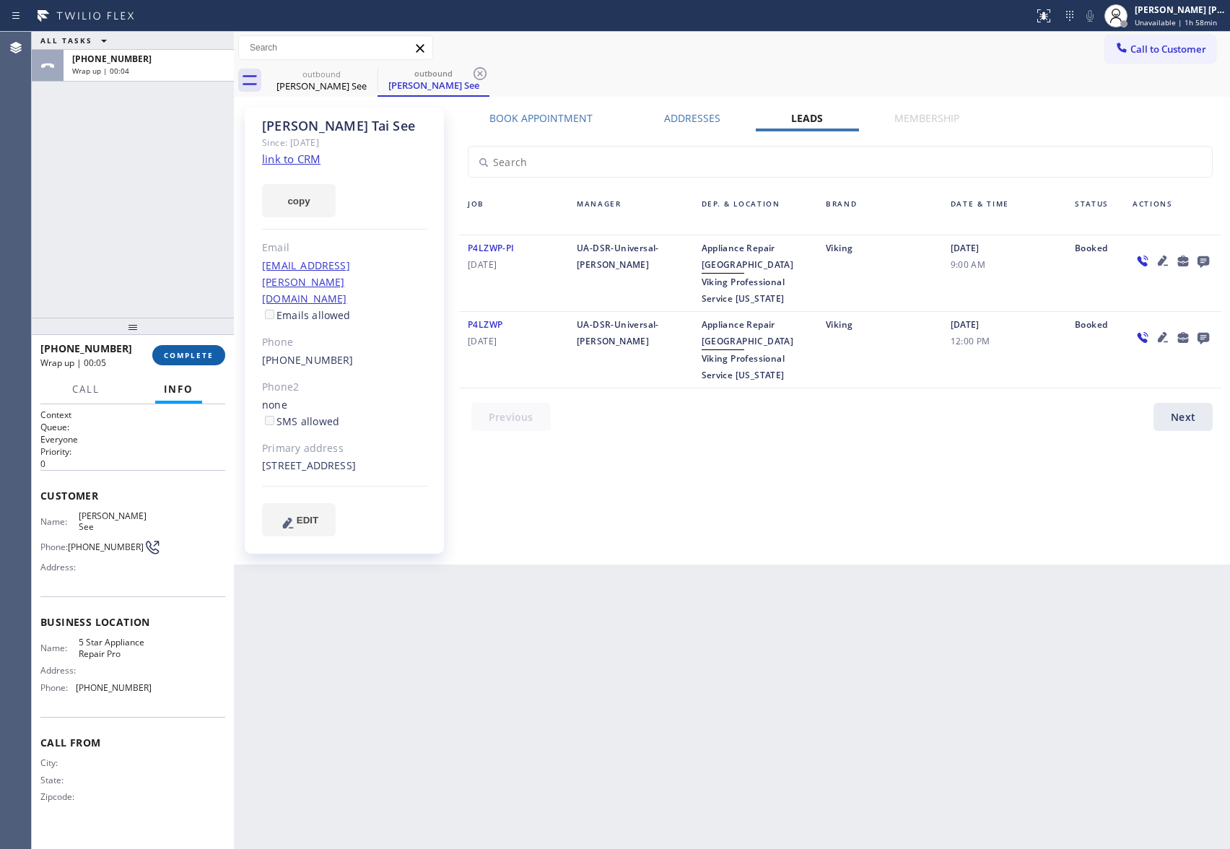
click at [204, 351] on span "COMPLETE" at bounding box center [189, 355] width 50 height 10
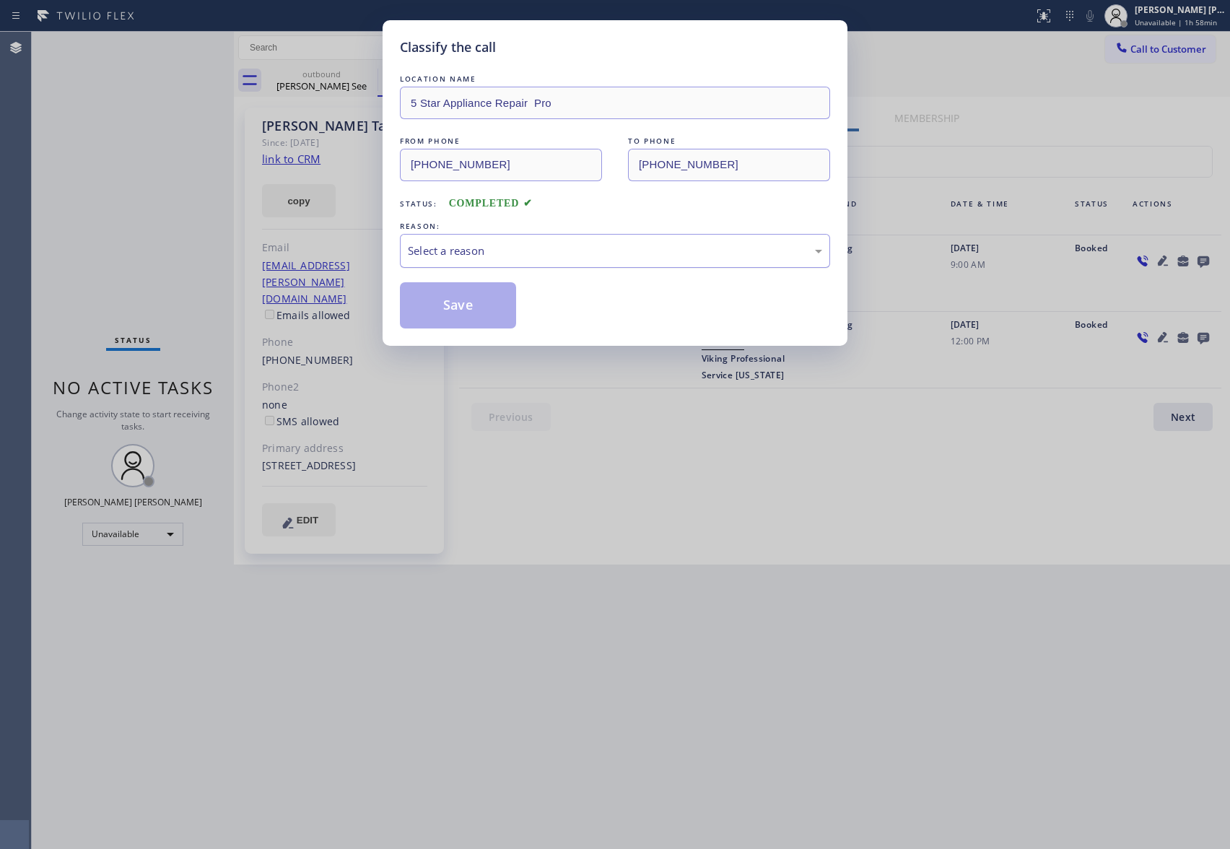
click at [466, 255] on div "Select a reason" at bounding box center [615, 251] width 414 height 17
click at [446, 306] on button "Save" at bounding box center [458, 305] width 116 height 46
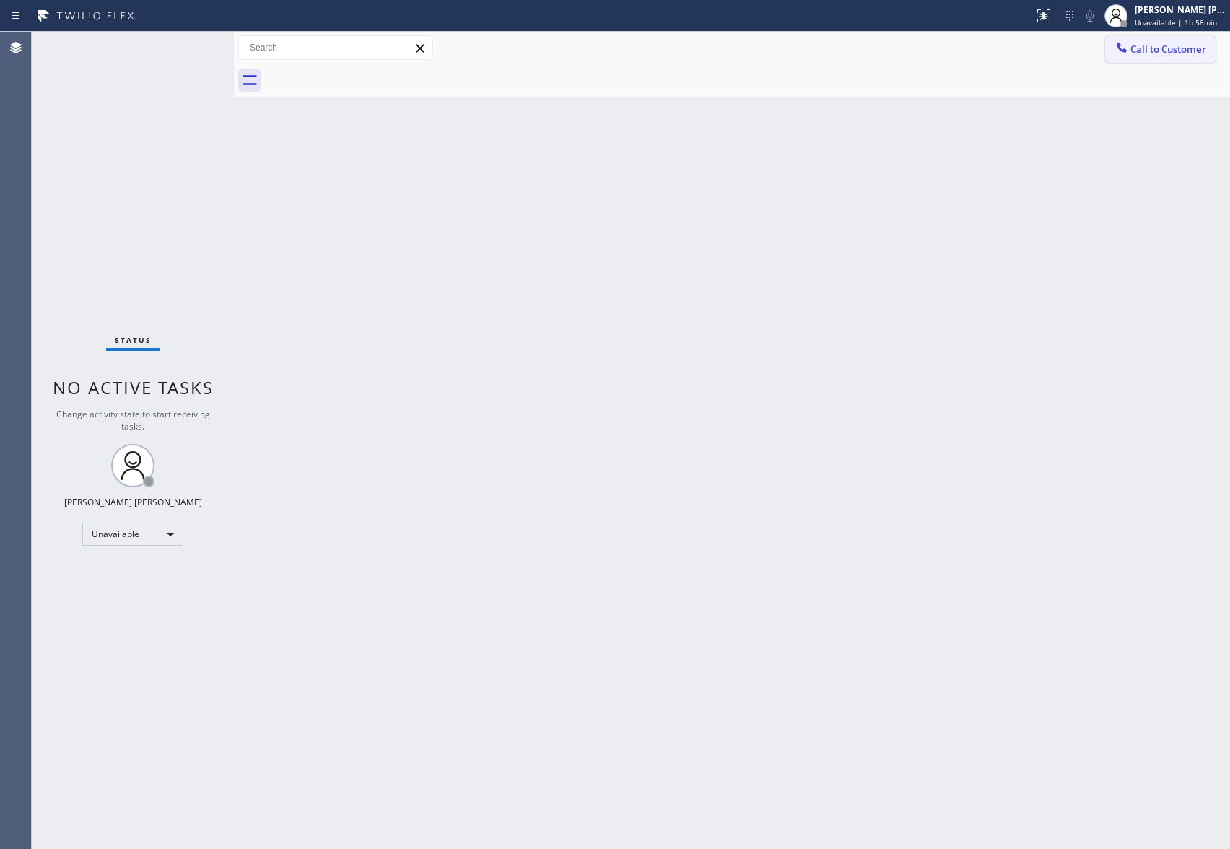
click at [1173, 49] on span "Call to Customer" at bounding box center [1169, 49] width 76 height 13
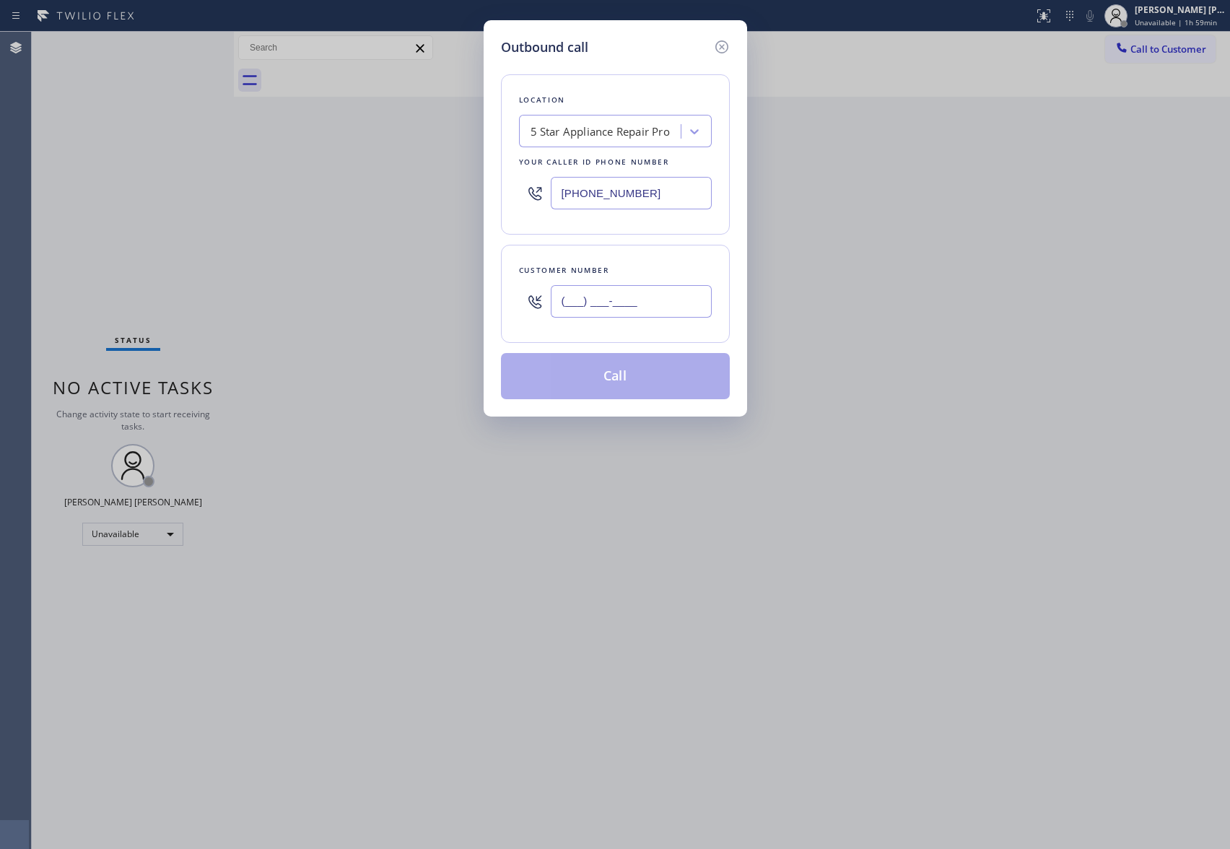
click at [630, 306] on input "(___) ___-____" at bounding box center [631, 301] width 161 height 32
paste input "786) 815-7600"
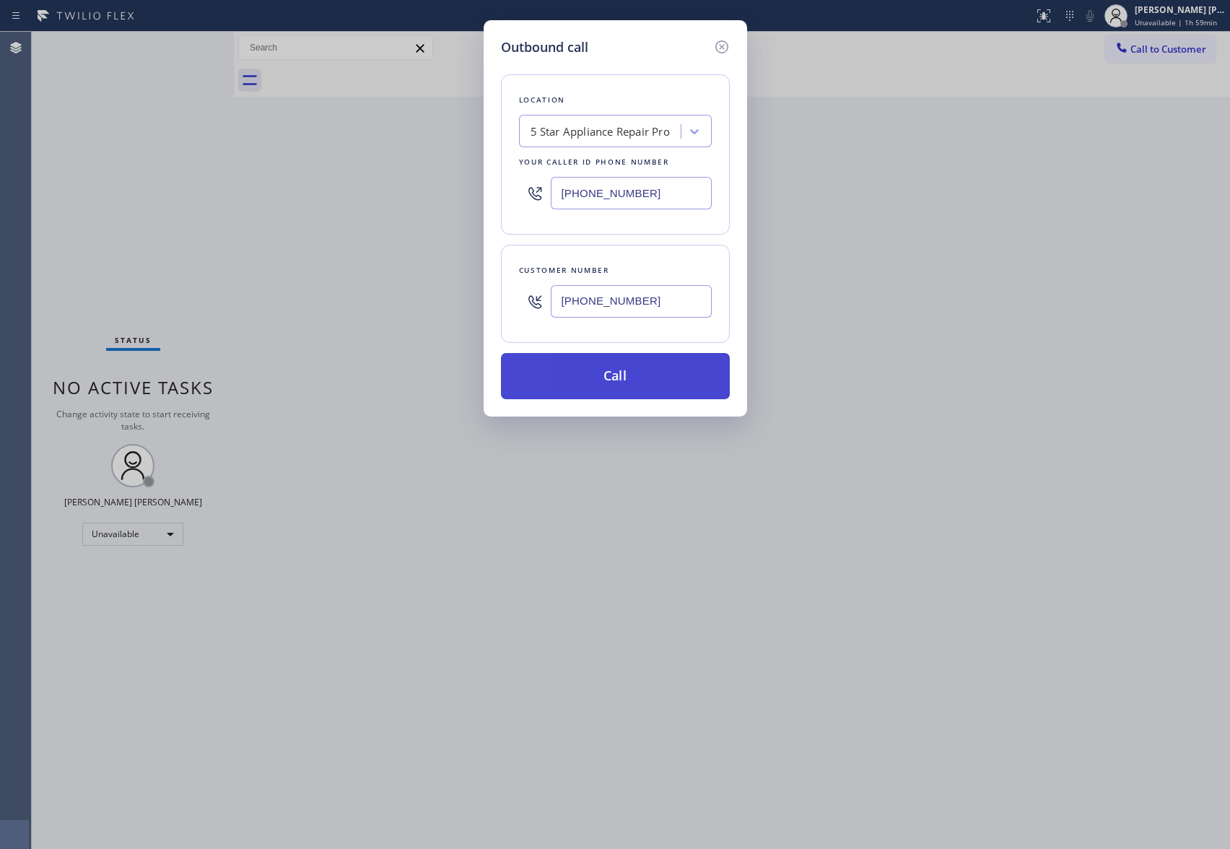
type input "[PHONE_NUMBER]"
click at [667, 377] on button "Call" at bounding box center [615, 376] width 229 height 46
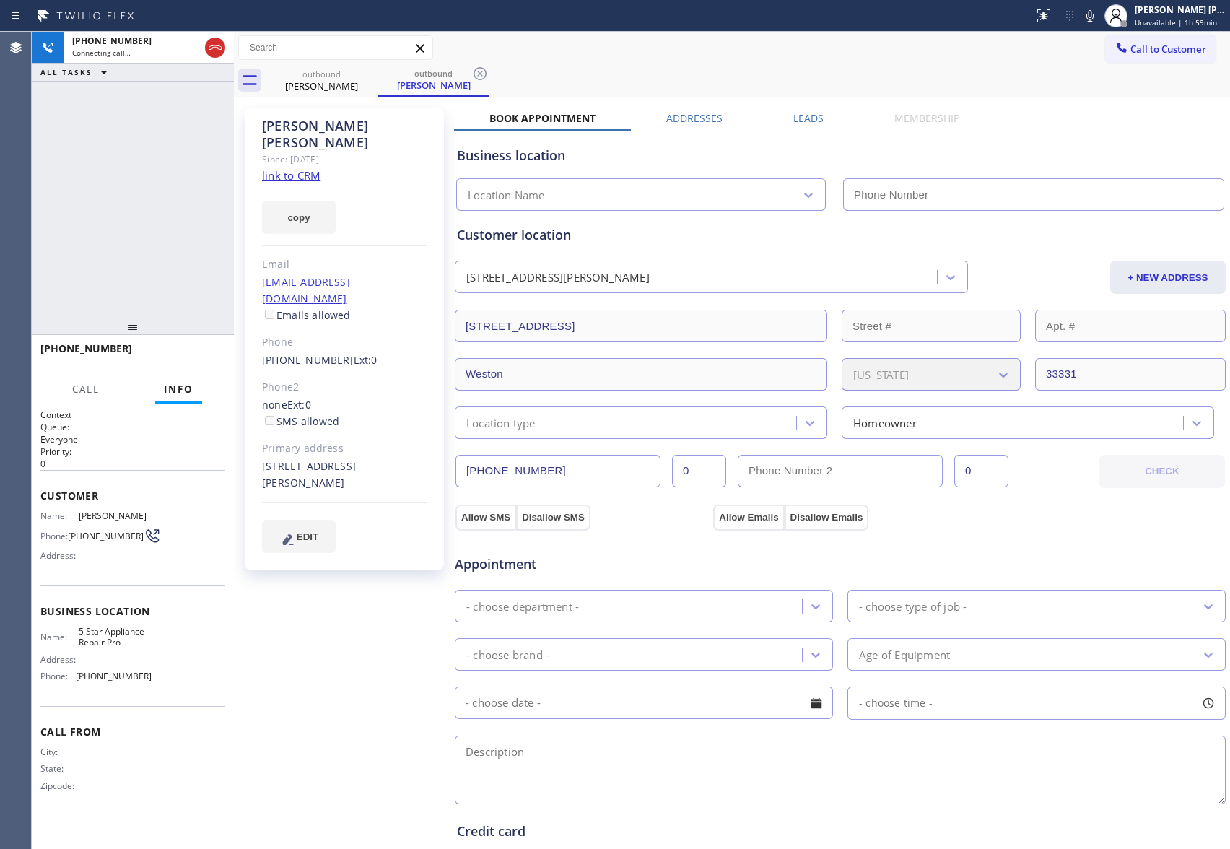
type input "[PHONE_NUMBER]"
click at [803, 114] on label "Leads" at bounding box center [809, 118] width 30 height 14
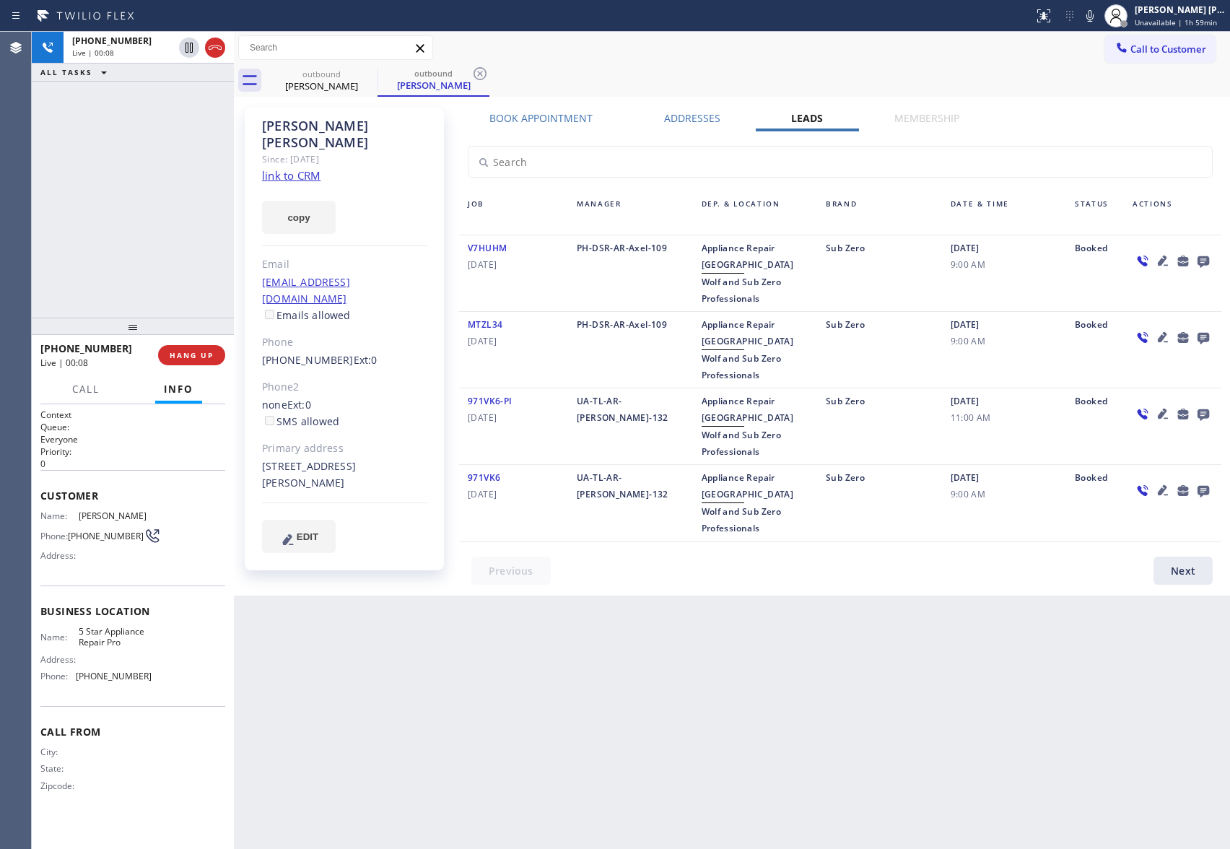
click at [1162, 260] on icon at bounding box center [1163, 261] width 10 height 10
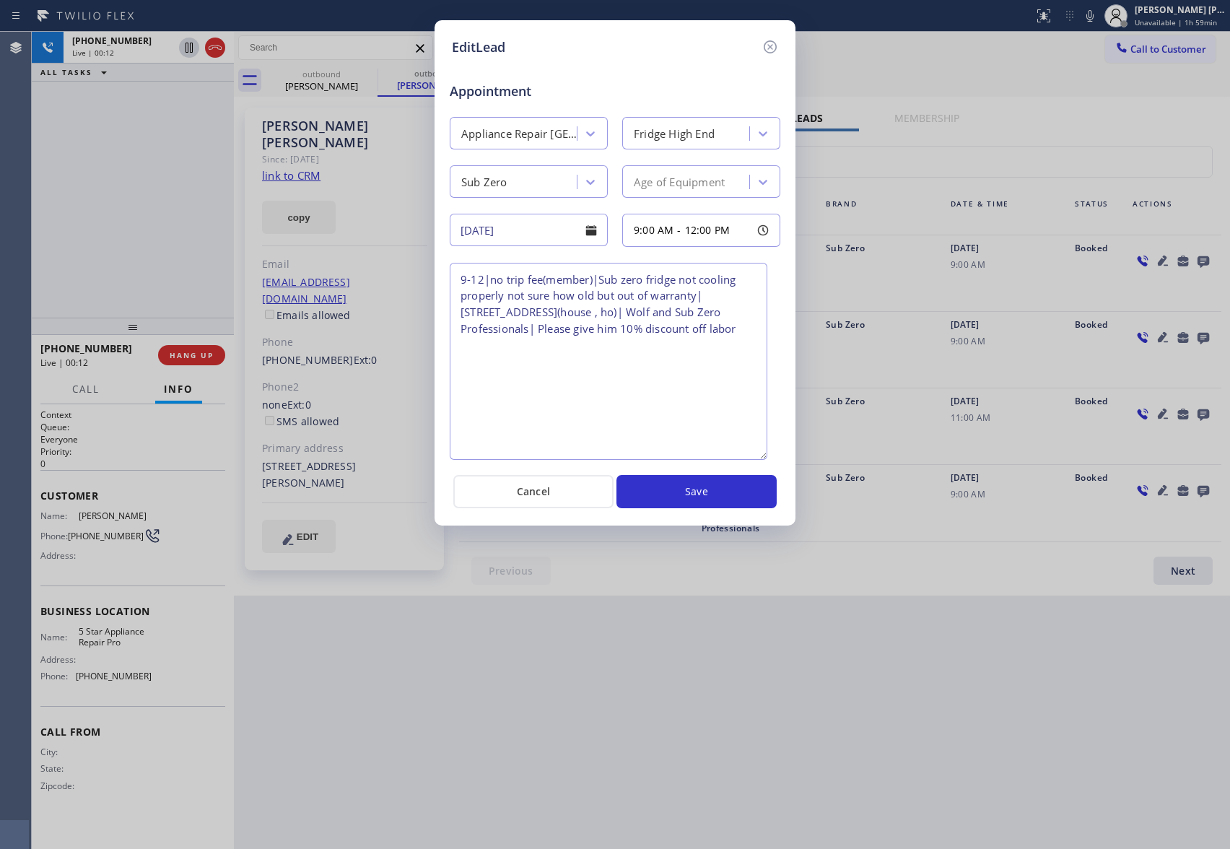
drag, startPoint x: 778, startPoint y: 326, endPoint x: 765, endPoint y: 455, distance: 129.1
click at [765, 455] on textarea "9-12|no trip fee(member)|Sub zero fridge not cooling properly not sure how old …" at bounding box center [609, 361] width 318 height 197
click at [775, 41] on icon at bounding box center [770, 46] width 17 height 17
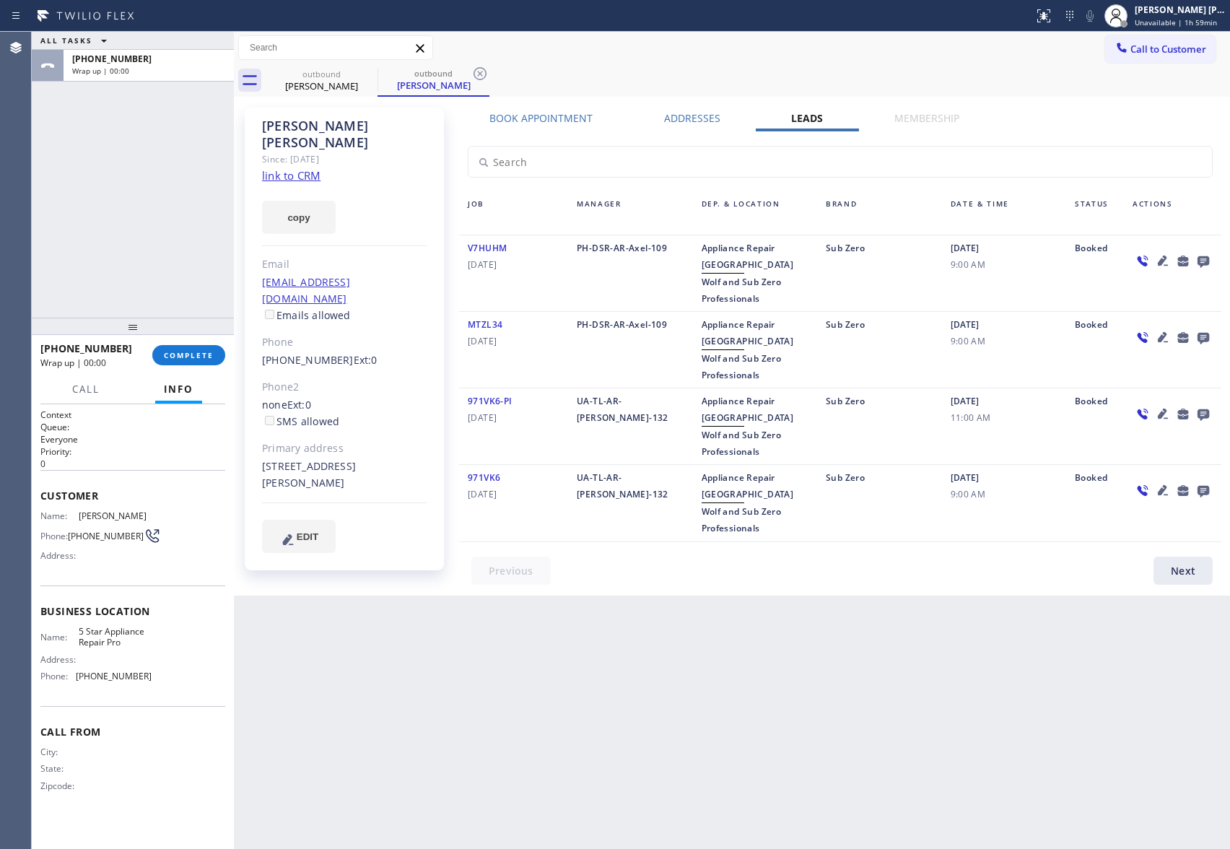
click at [179, 335] on div at bounding box center [133, 326] width 202 height 17
click at [176, 353] on span "COMPLETE" at bounding box center [189, 355] width 50 height 10
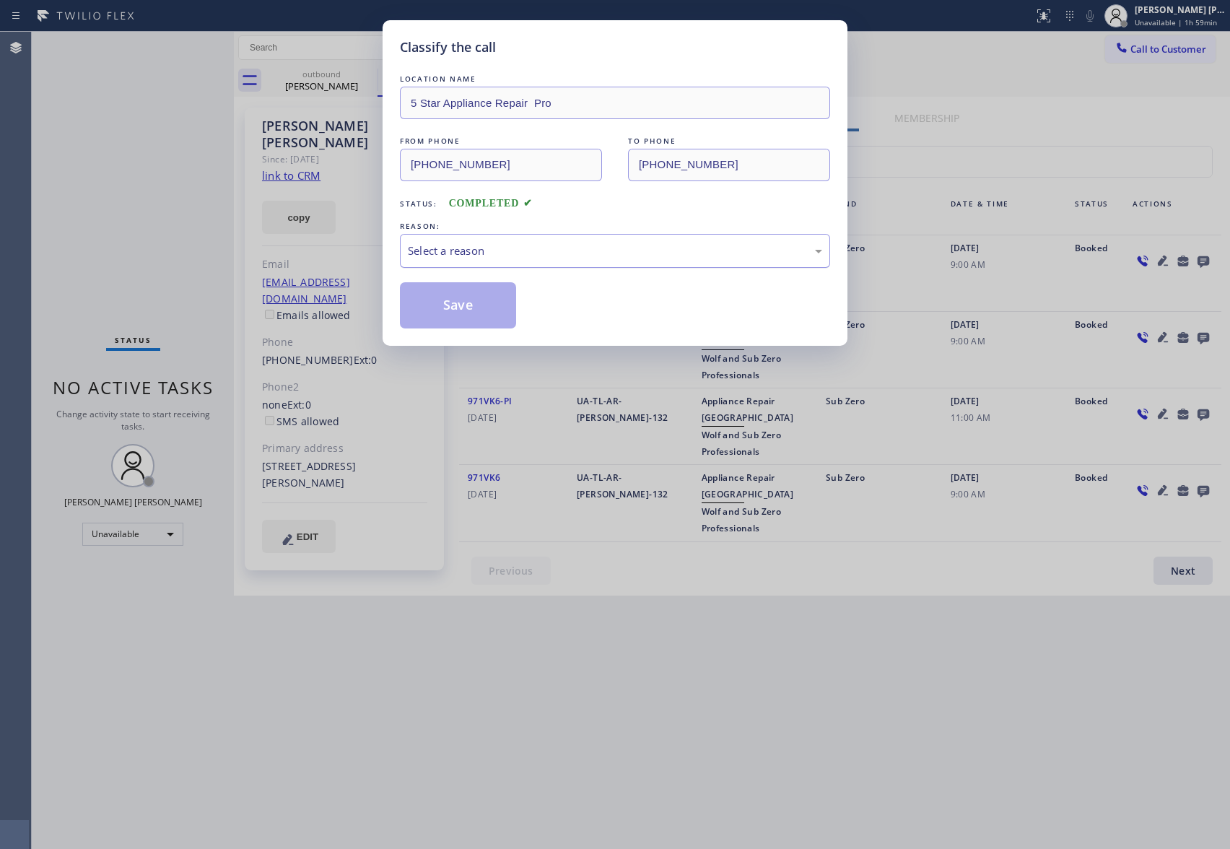
click at [618, 250] on div "Select a reason" at bounding box center [615, 251] width 414 height 17
click at [451, 304] on button "Save" at bounding box center [458, 305] width 116 height 46
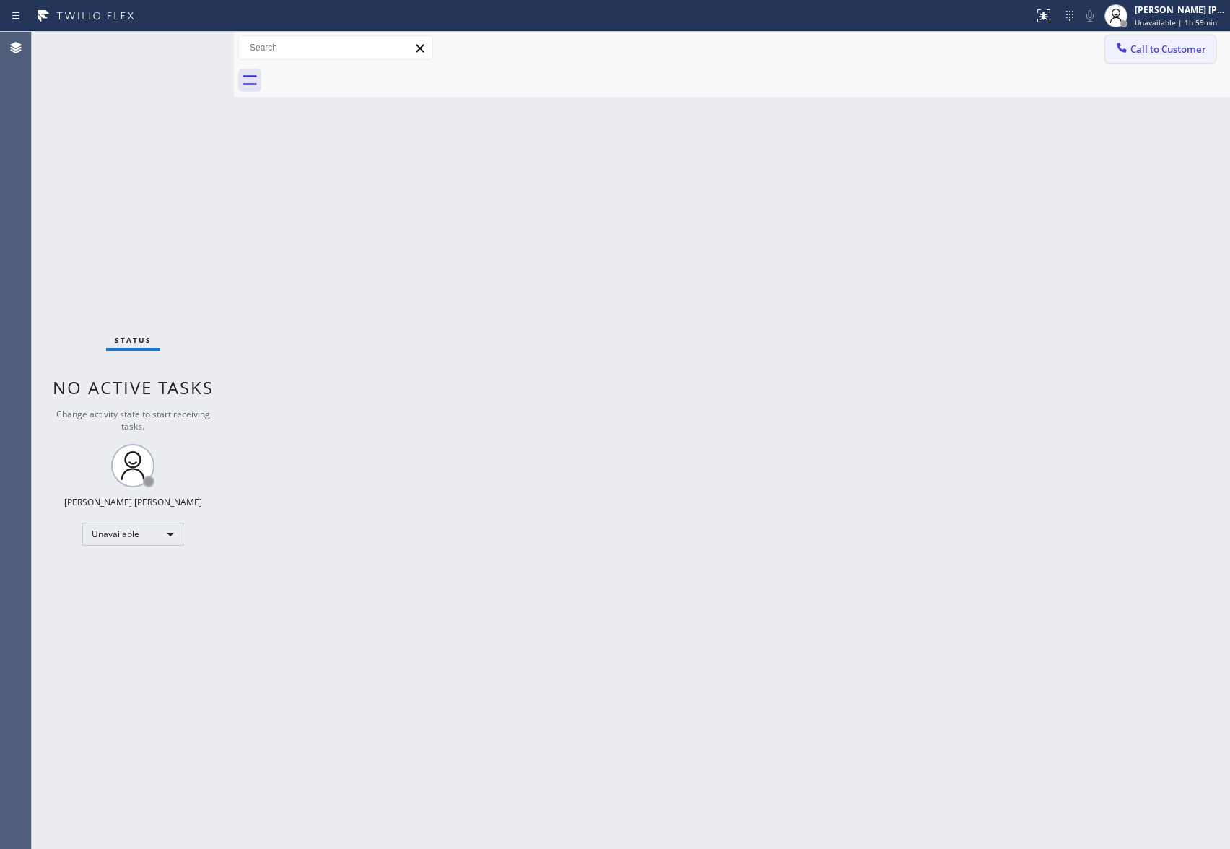
click at [1200, 50] on span "Call to Customer" at bounding box center [1169, 49] width 76 height 13
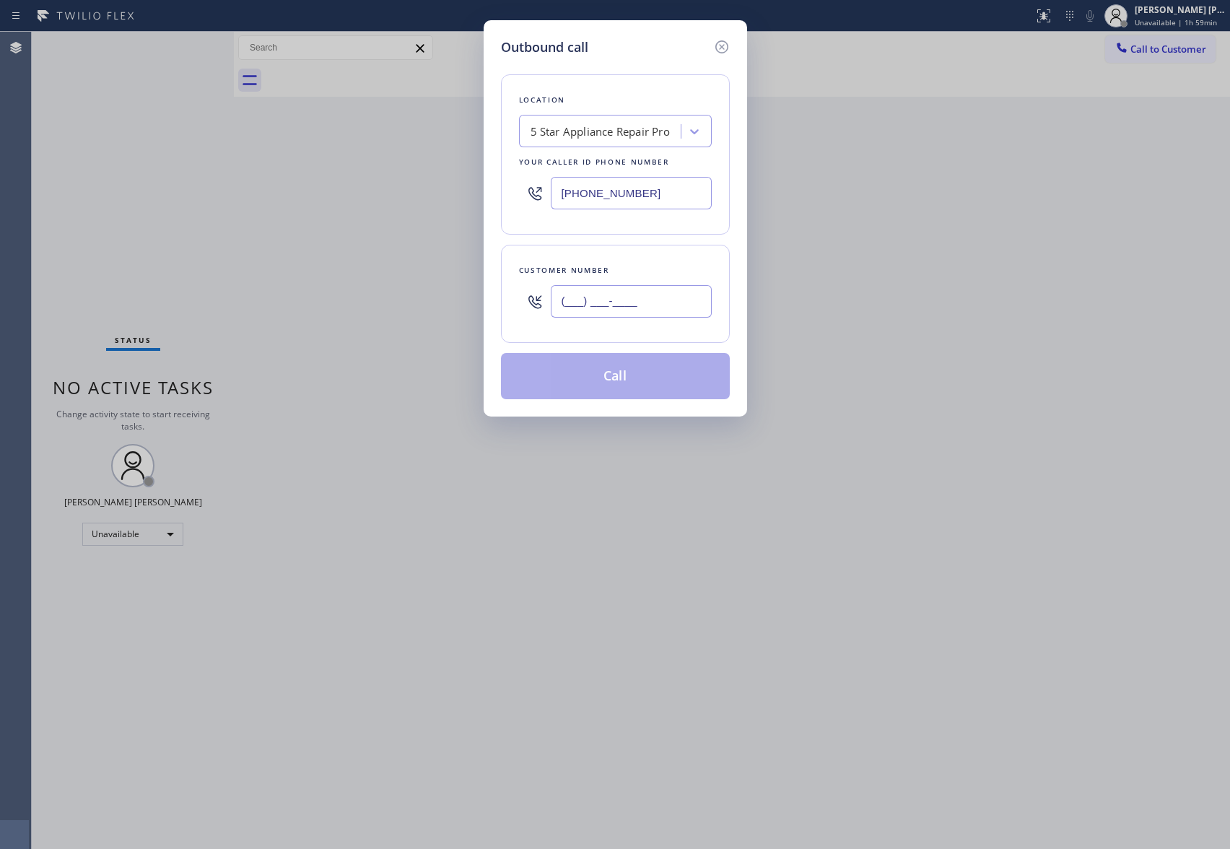
click at [656, 298] on input "(___) ___-____" at bounding box center [631, 301] width 161 height 32
paste input "425) 241-5223"
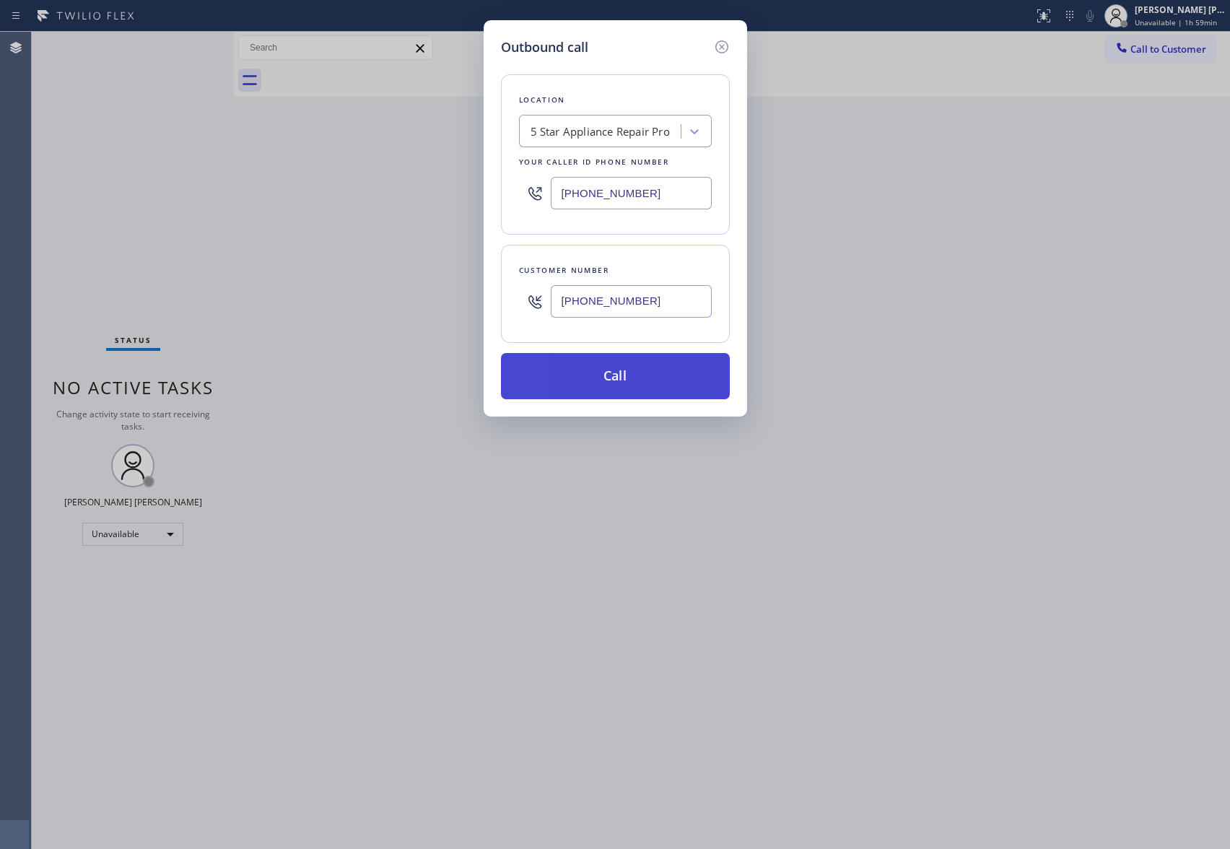
type input "[PHONE_NUMBER]"
click at [646, 376] on button "Call" at bounding box center [615, 376] width 229 height 46
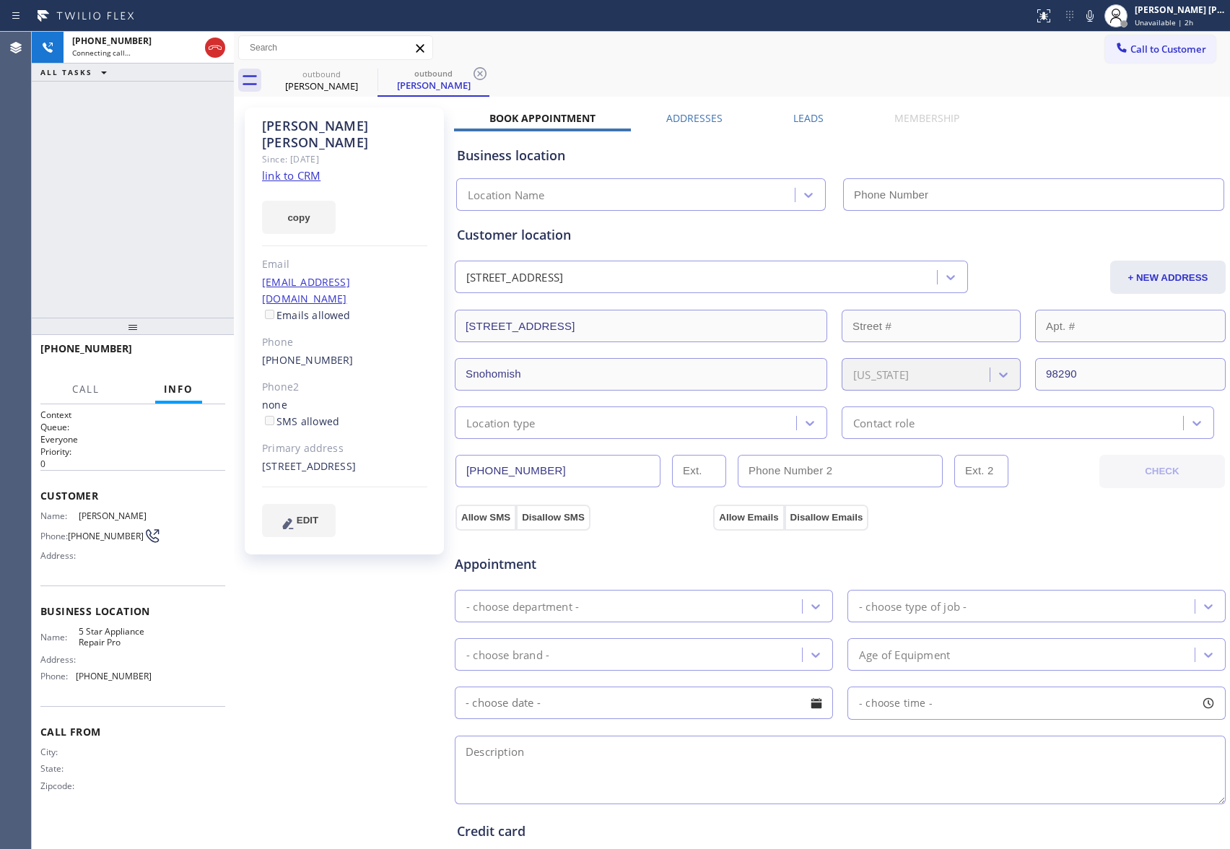
type input "[PHONE_NUMBER]"
drag, startPoint x: 205, startPoint y: 359, endPoint x: 6, endPoint y: 225, distance: 239.9
click at [204, 358] on span "HANG UP" at bounding box center [192, 355] width 44 height 10
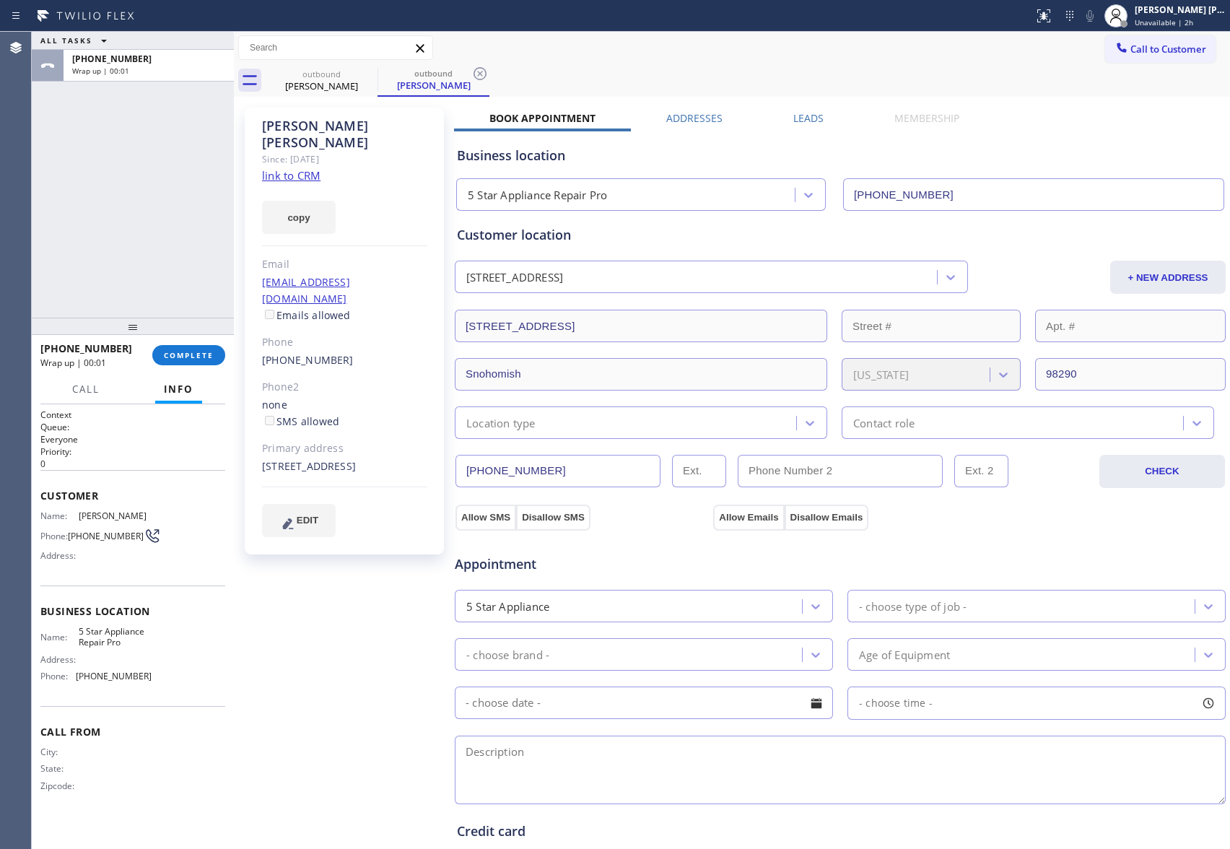
drag, startPoint x: 806, startPoint y: 116, endPoint x: 853, endPoint y: 118, distance: 47.0
click at [812, 117] on label "Leads" at bounding box center [809, 118] width 30 height 14
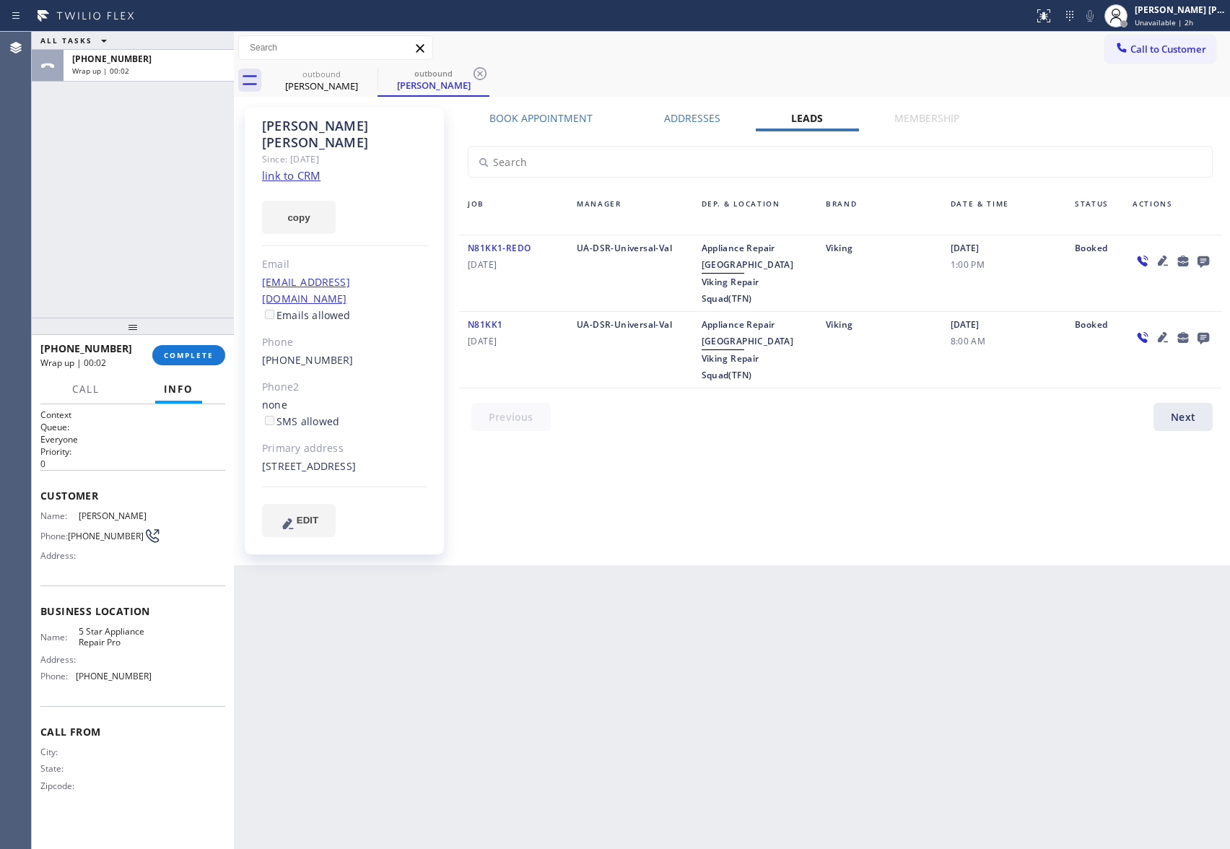
click at [1200, 257] on icon at bounding box center [1204, 262] width 12 height 12
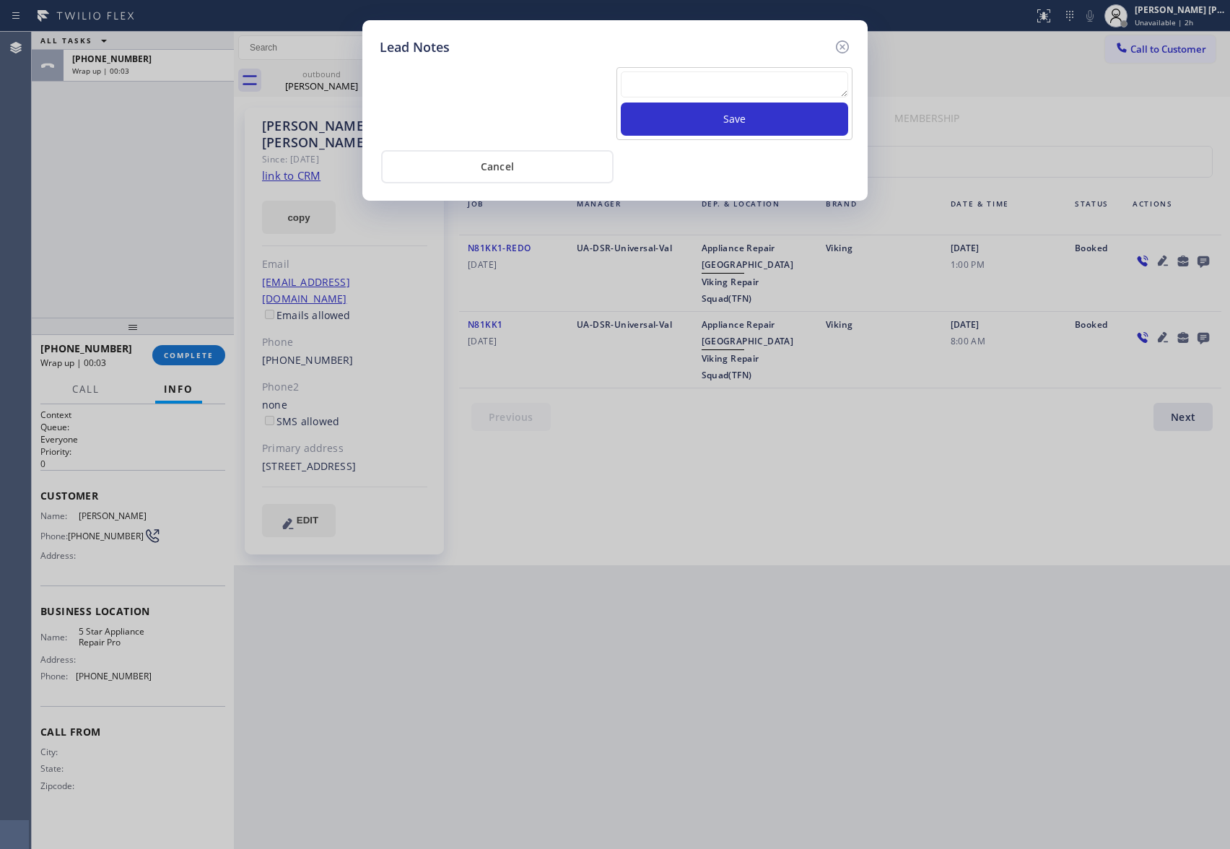
click at [723, 79] on textarea at bounding box center [734, 84] width 227 height 26
paste textarea "VM | please transfer if cx calls back"
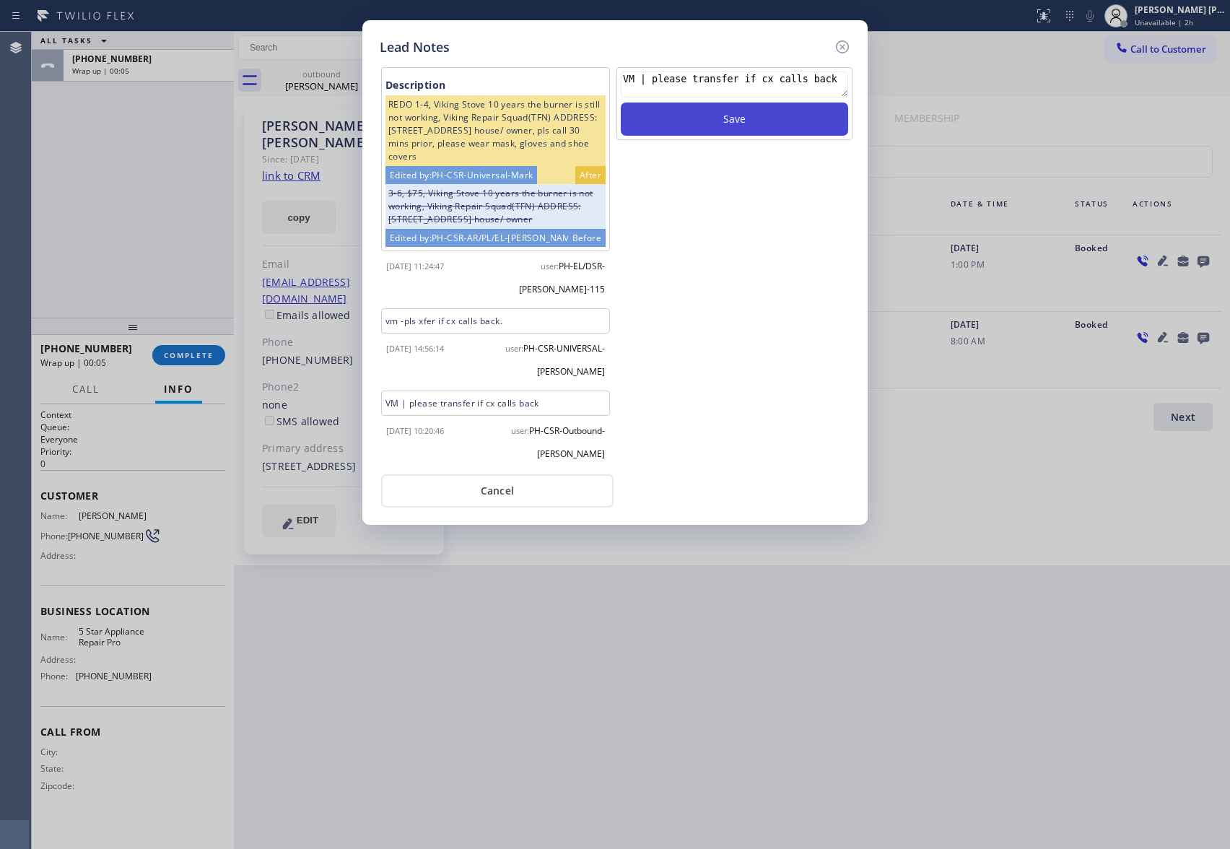
type textarea "VM | please transfer if cx calls back"
click at [724, 118] on button "Save" at bounding box center [734, 119] width 227 height 33
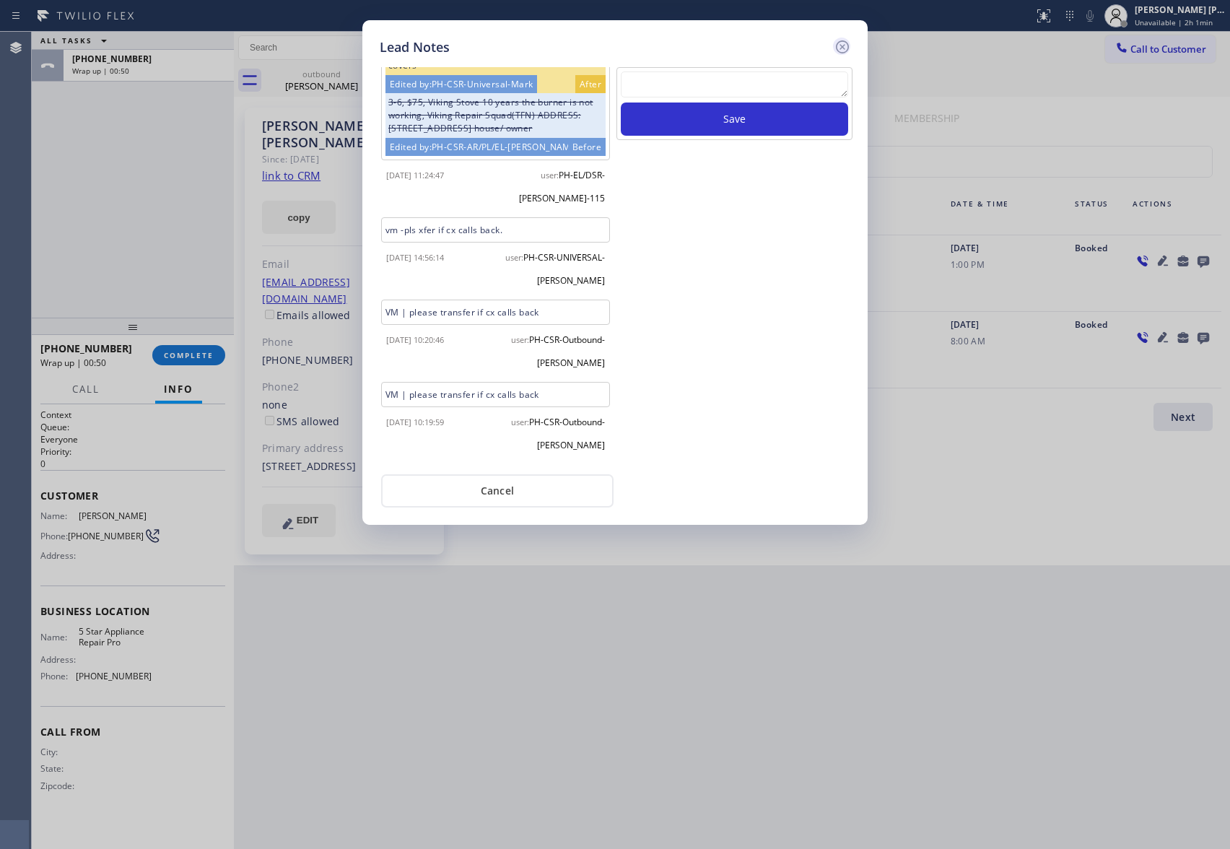
click at [844, 45] on icon at bounding box center [842, 46] width 13 height 13
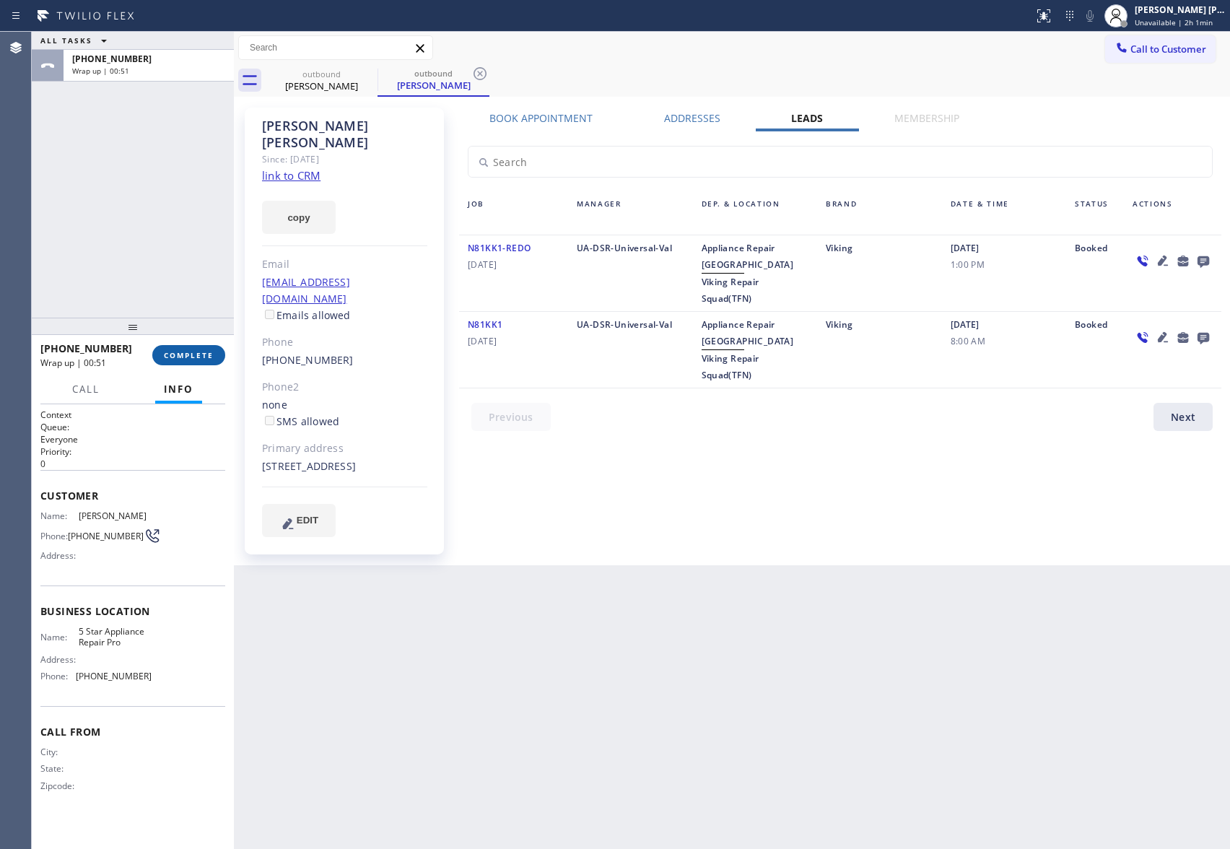
click at [198, 358] on span "COMPLETE" at bounding box center [189, 355] width 50 height 10
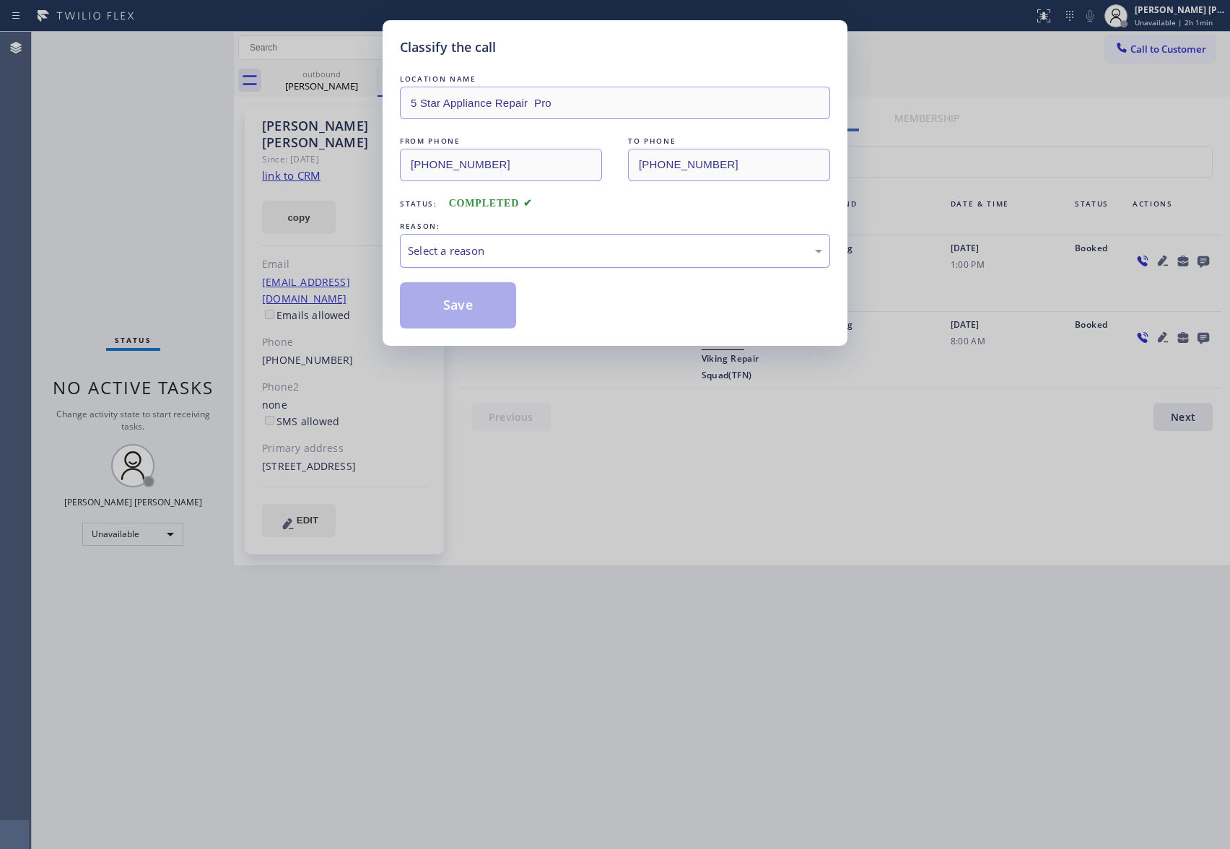
click at [497, 249] on div "Select a reason" at bounding box center [615, 251] width 414 height 17
click at [451, 308] on button "Save" at bounding box center [458, 305] width 116 height 46
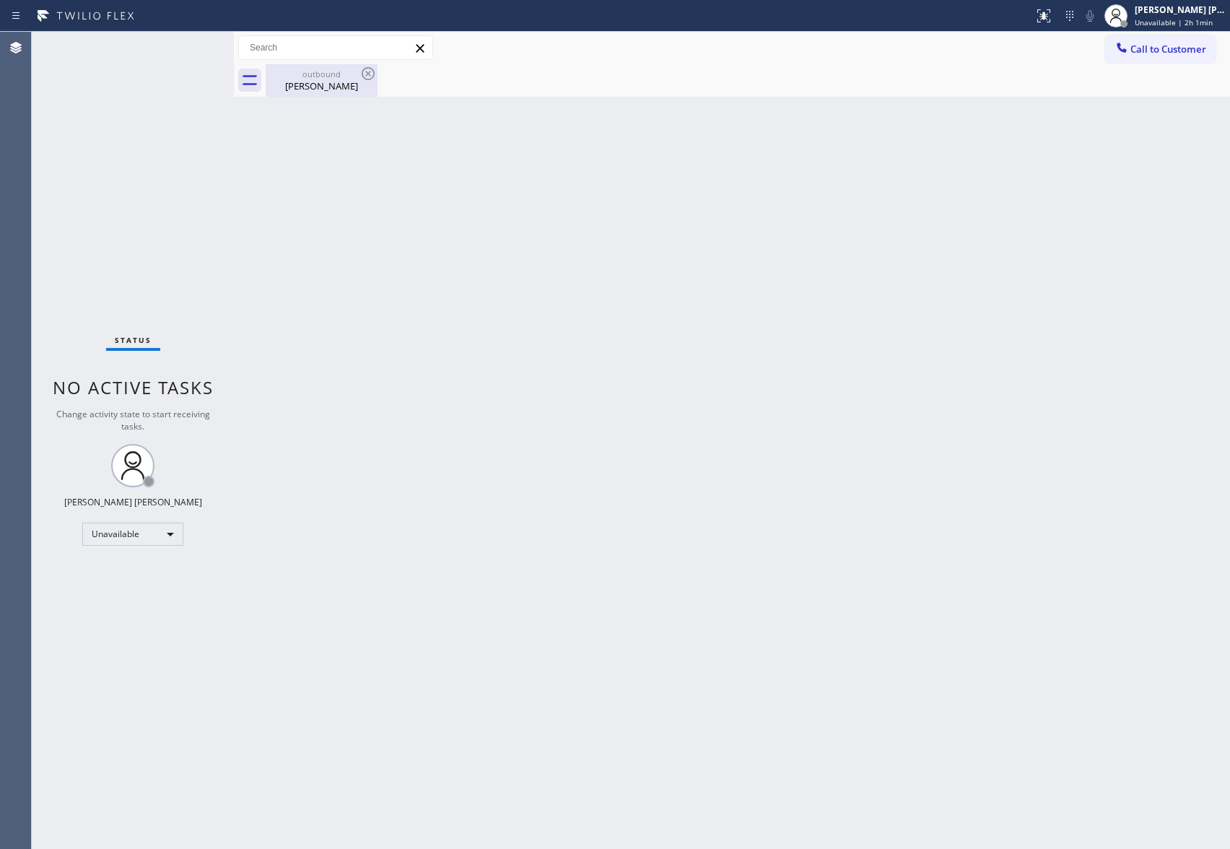
click at [321, 88] on div "[PERSON_NAME]" at bounding box center [321, 85] width 109 height 13
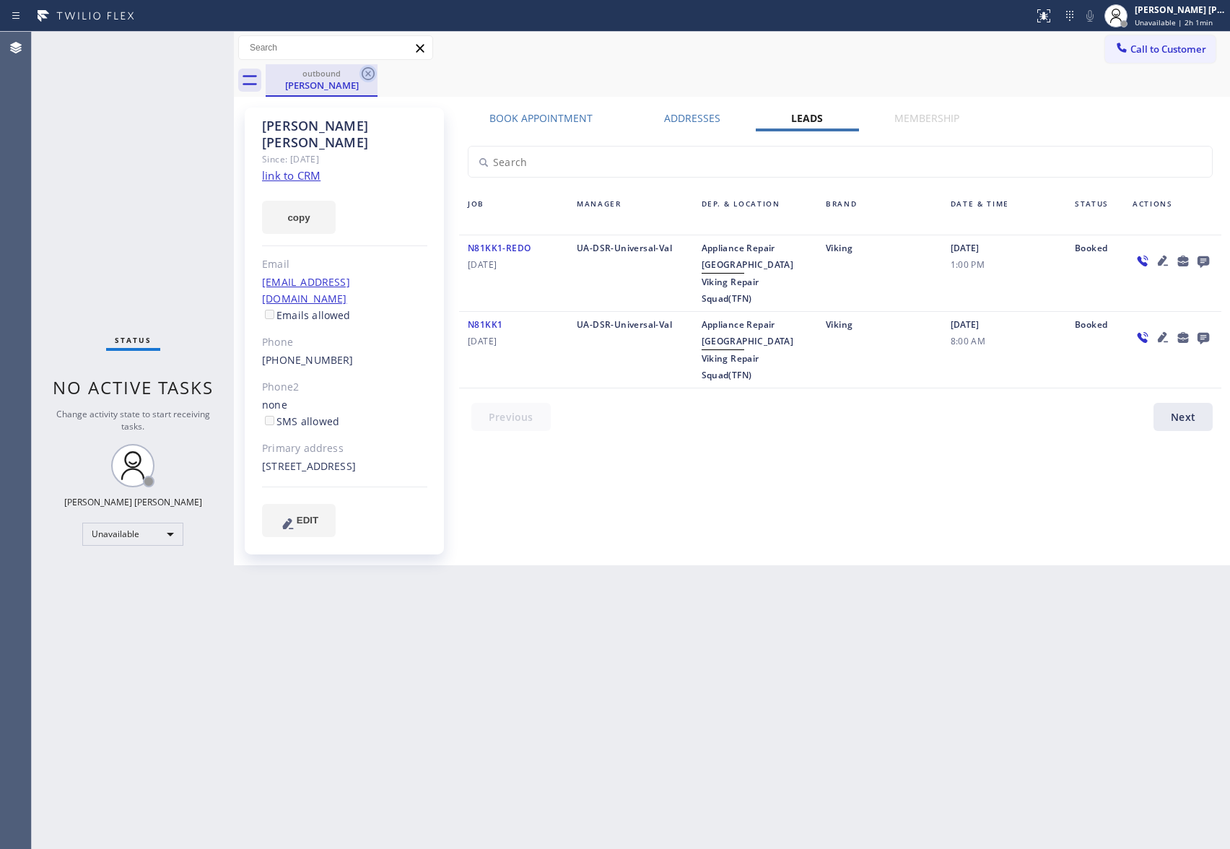
click at [373, 70] on icon at bounding box center [368, 73] width 13 height 13
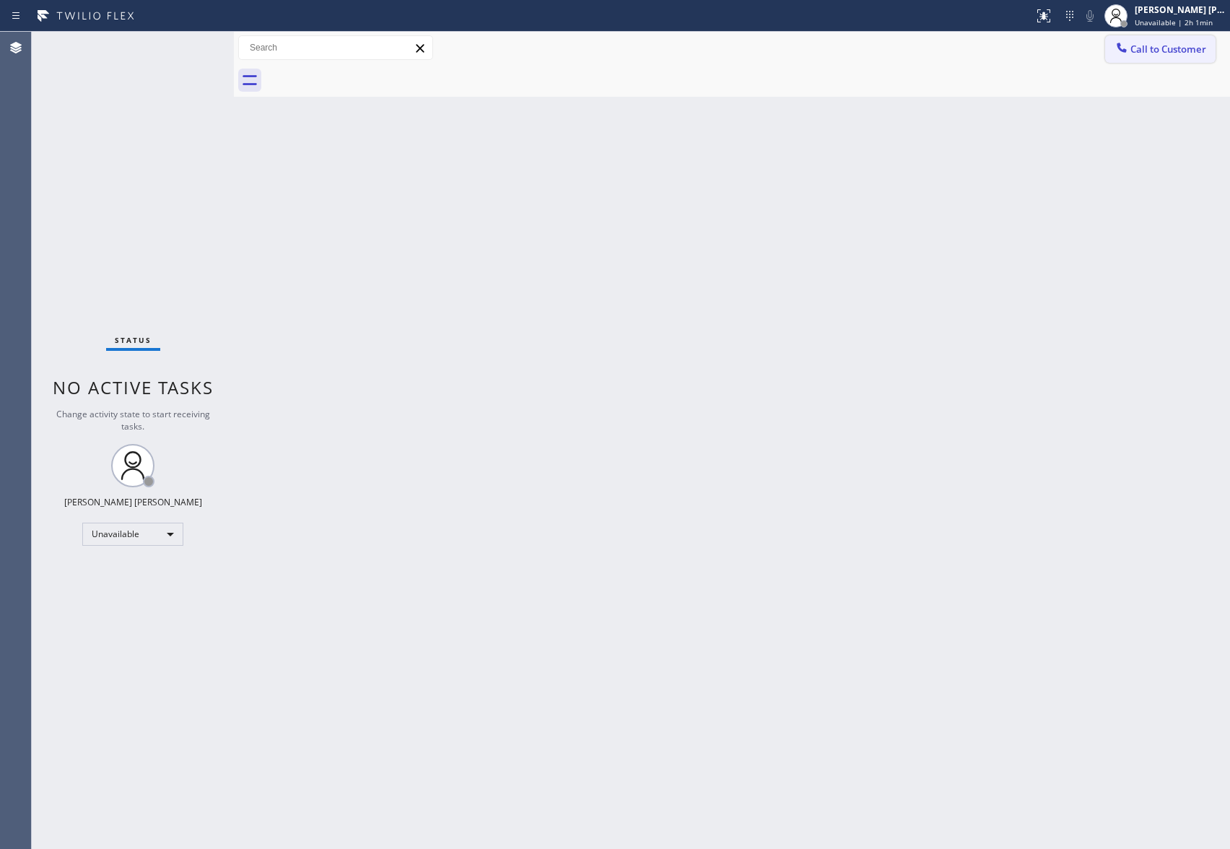
drag, startPoint x: 1181, startPoint y: 48, endPoint x: 1010, endPoint y: 62, distance: 172.5
click at [1180, 48] on span "Call to Customer" at bounding box center [1169, 49] width 76 height 13
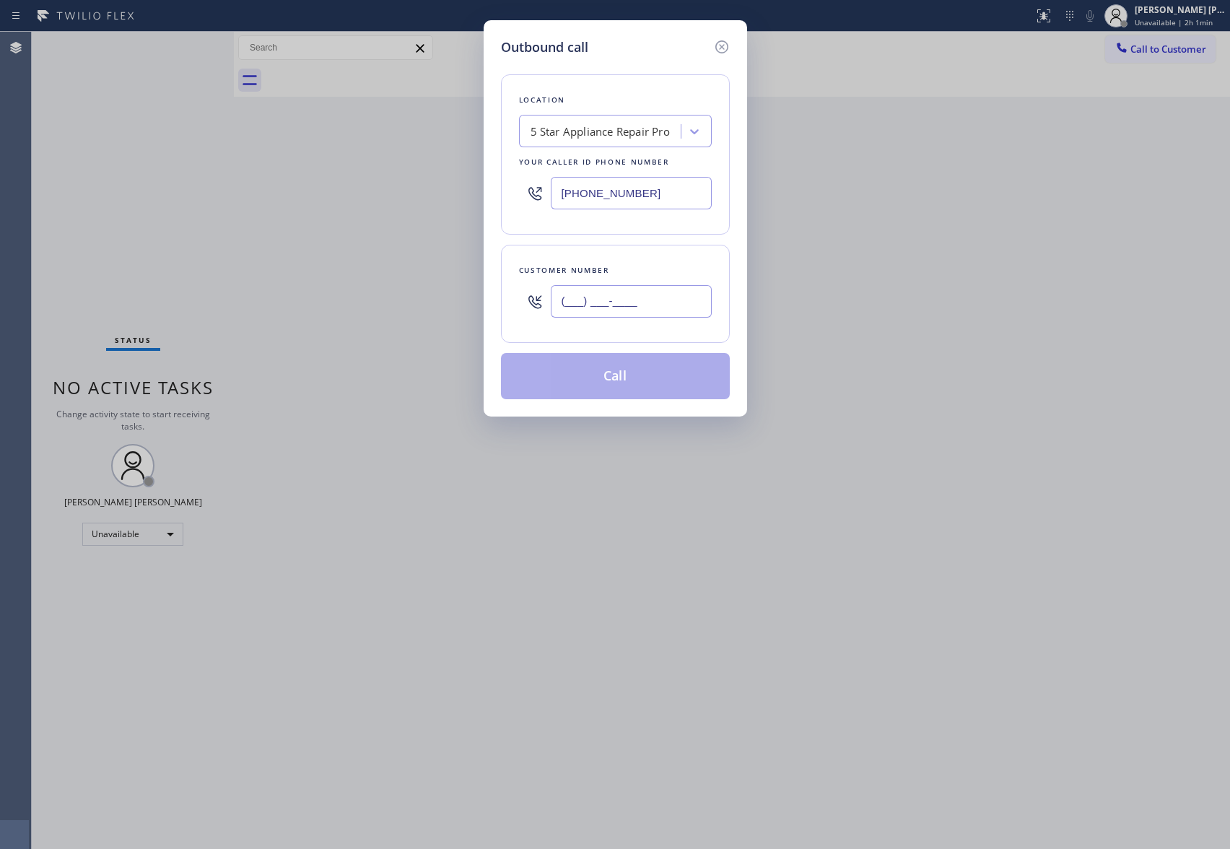
click at [651, 311] on input "(___) ___-____" at bounding box center [631, 301] width 161 height 32
paste input "510) 309-4620"
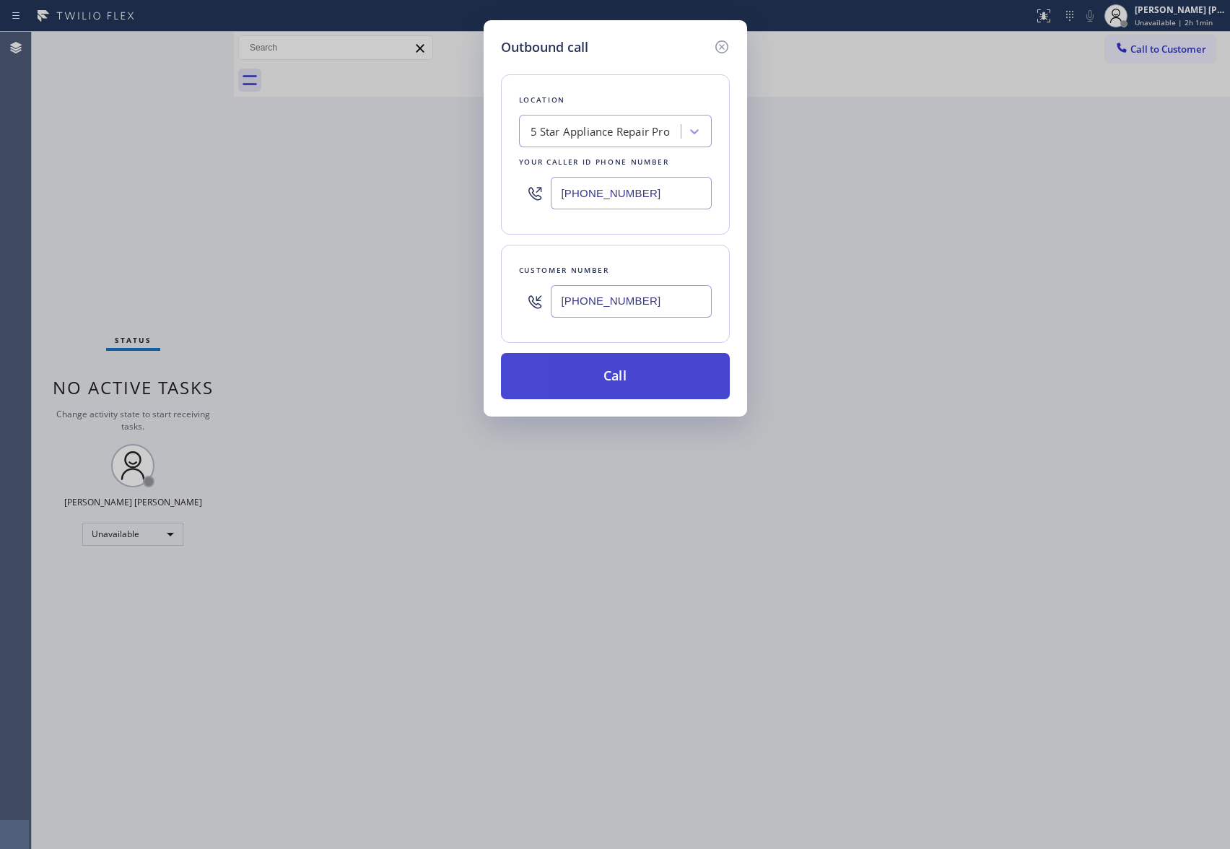
type input "[PHONE_NUMBER]"
click at [653, 379] on button "Call" at bounding box center [615, 376] width 229 height 46
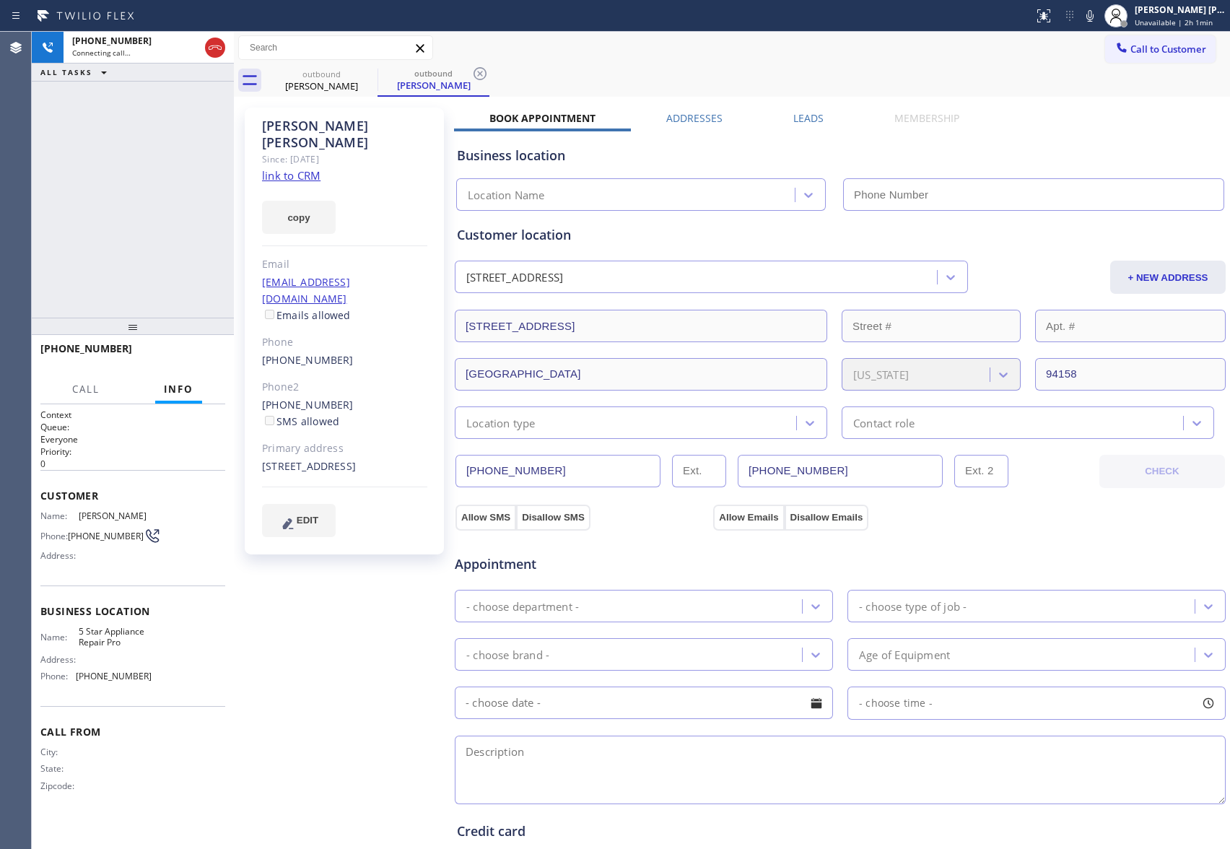
type input "[PHONE_NUMBER]"
click at [806, 118] on label "Leads" at bounding box center [809, 118] width 30 height 14
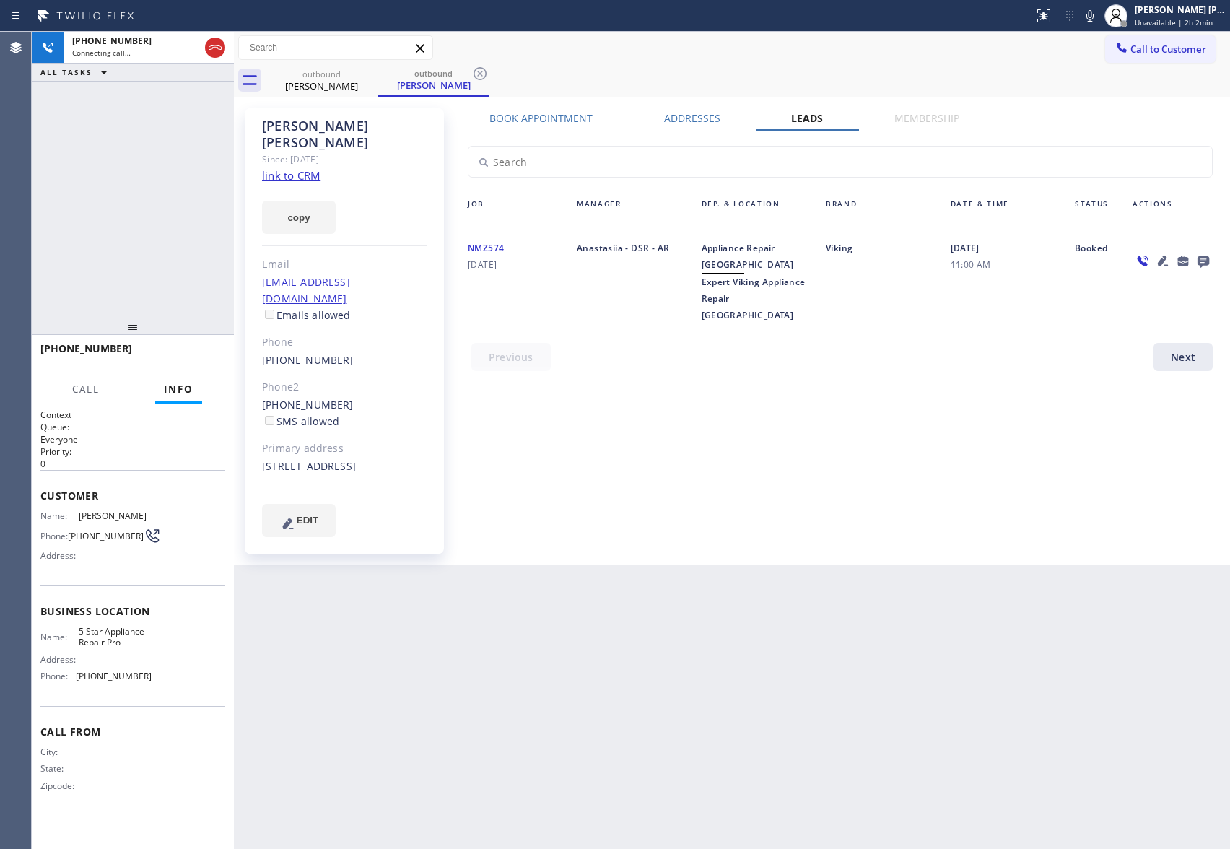
click at [1162, 259] on icon at bounding box center [1163, 261] width 10 height 10
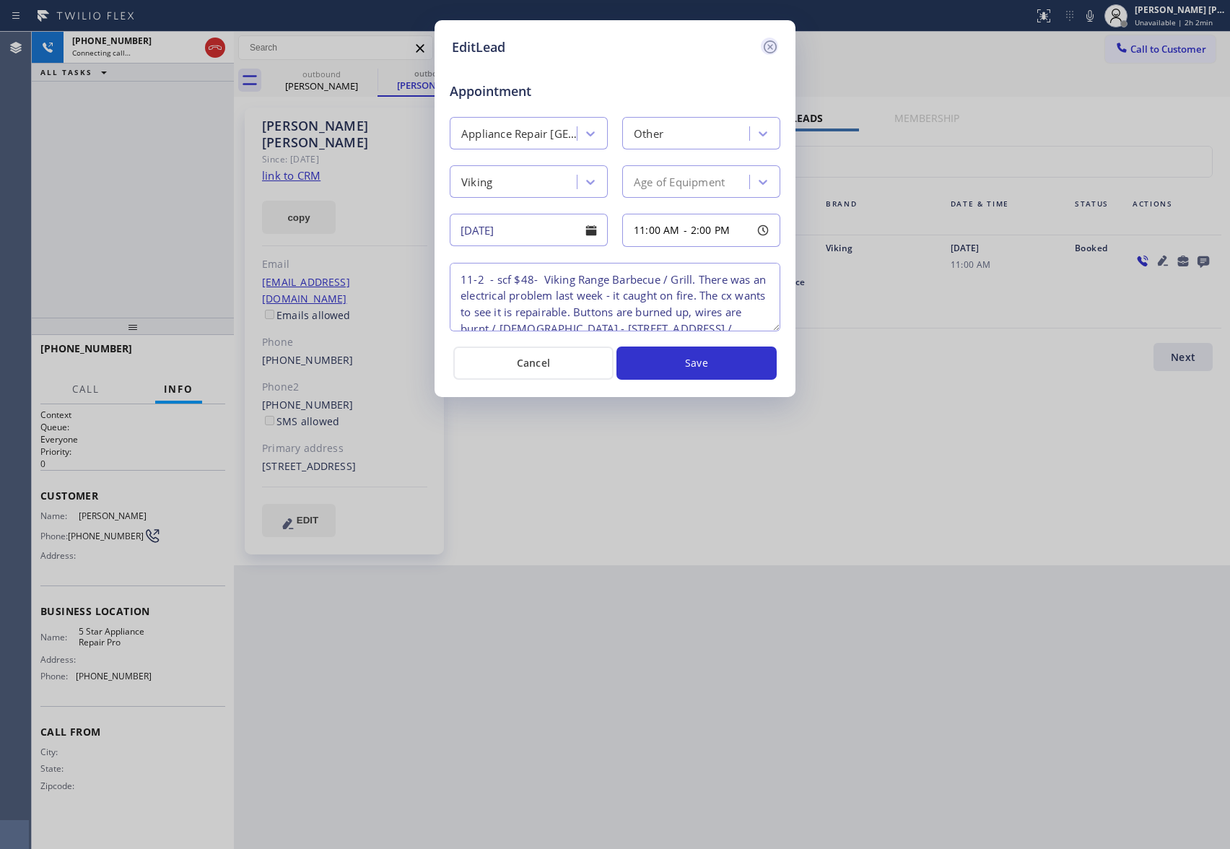
click at [774, 45] on icon at bounding box center [770, 46] width 17 height 17
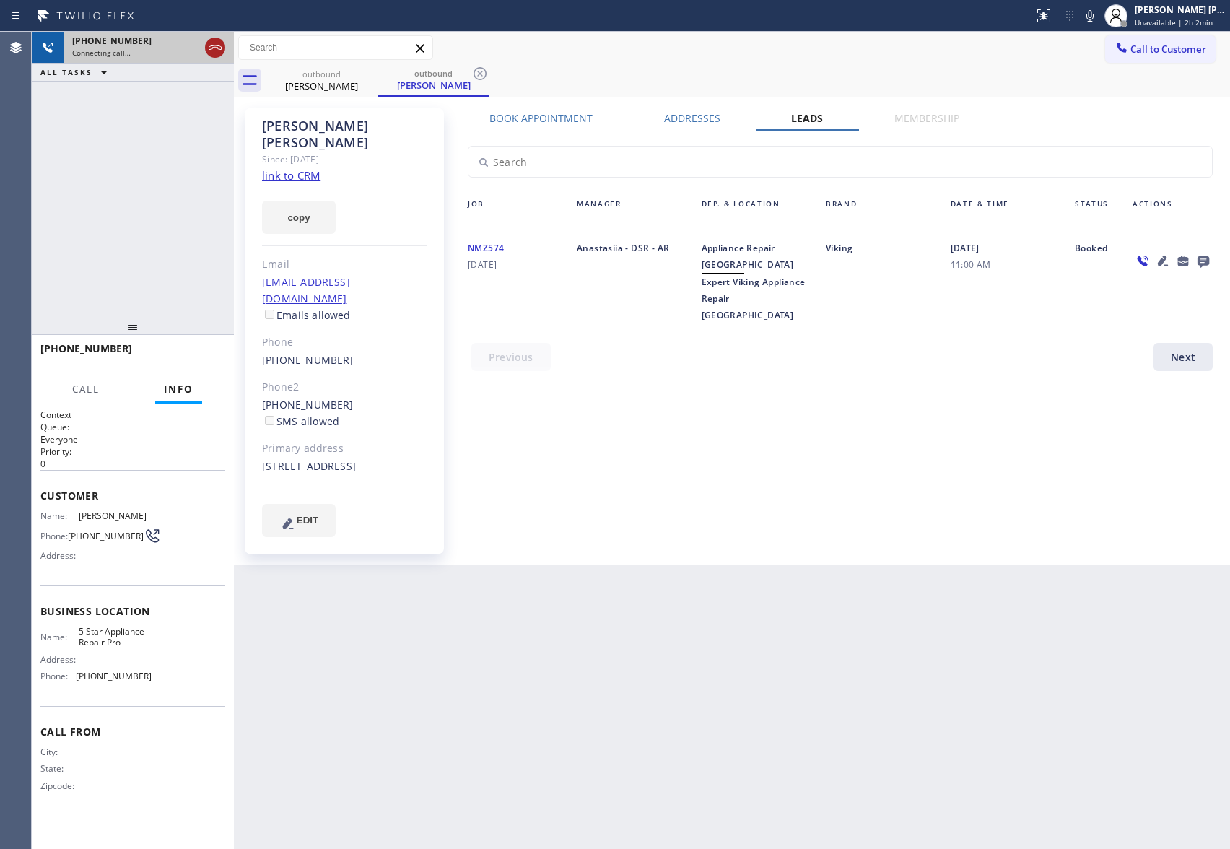
click at [222, 41] on icon at bounding box center [215, 47] width 17 height 17
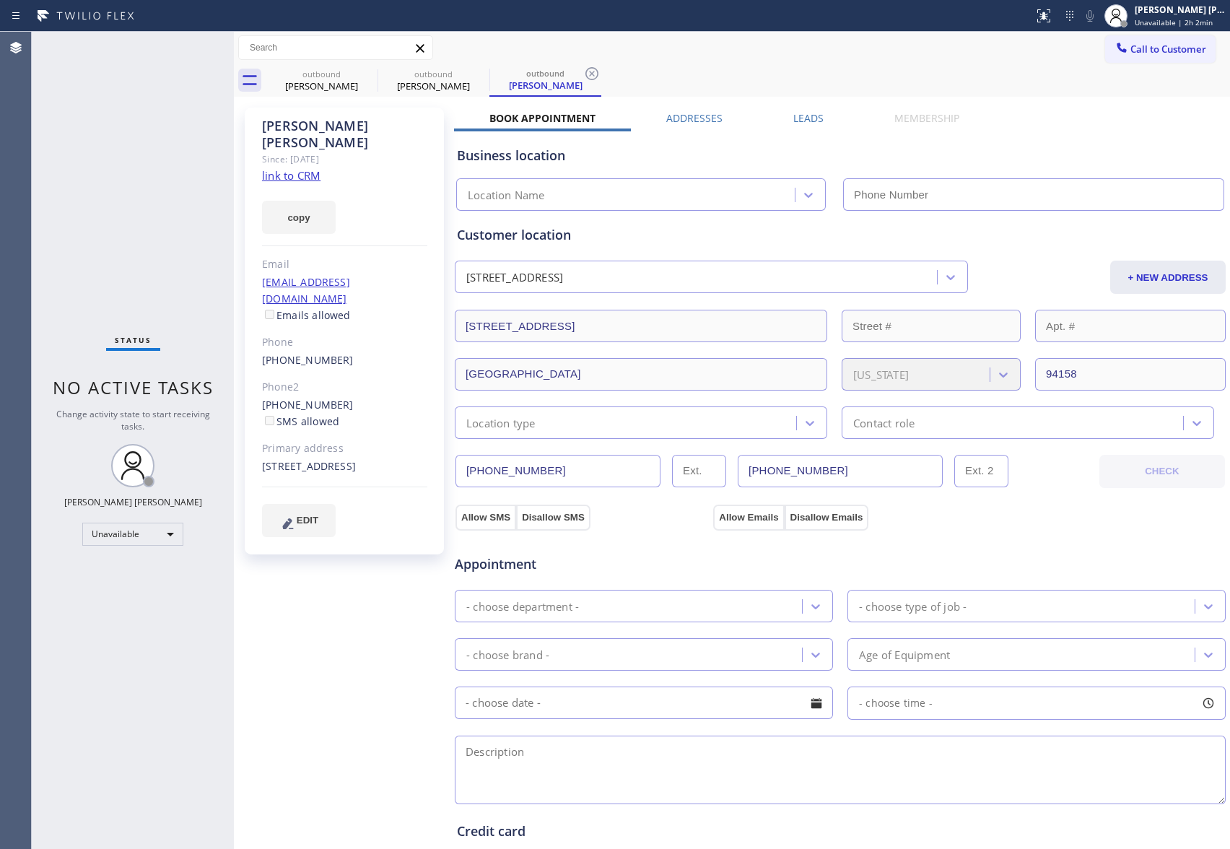
drag, startPoint x: 1213, startPoint y: 264, endPoint x: 1199, endPoint y: 257, distance: 15.8
click at [1211, 263] on div "[PERSON_NAME] Since: [DATE] link to CRM copy Email [EMAIL_ADDRESS][DOMAIN_NAME]…" at bounding box center [732, 583] width 997 height 972
type input "[PHONE_NUMBER]"
click at [798, 113] on label "Leads" at bounding box center [809, 118] width 30 height 14
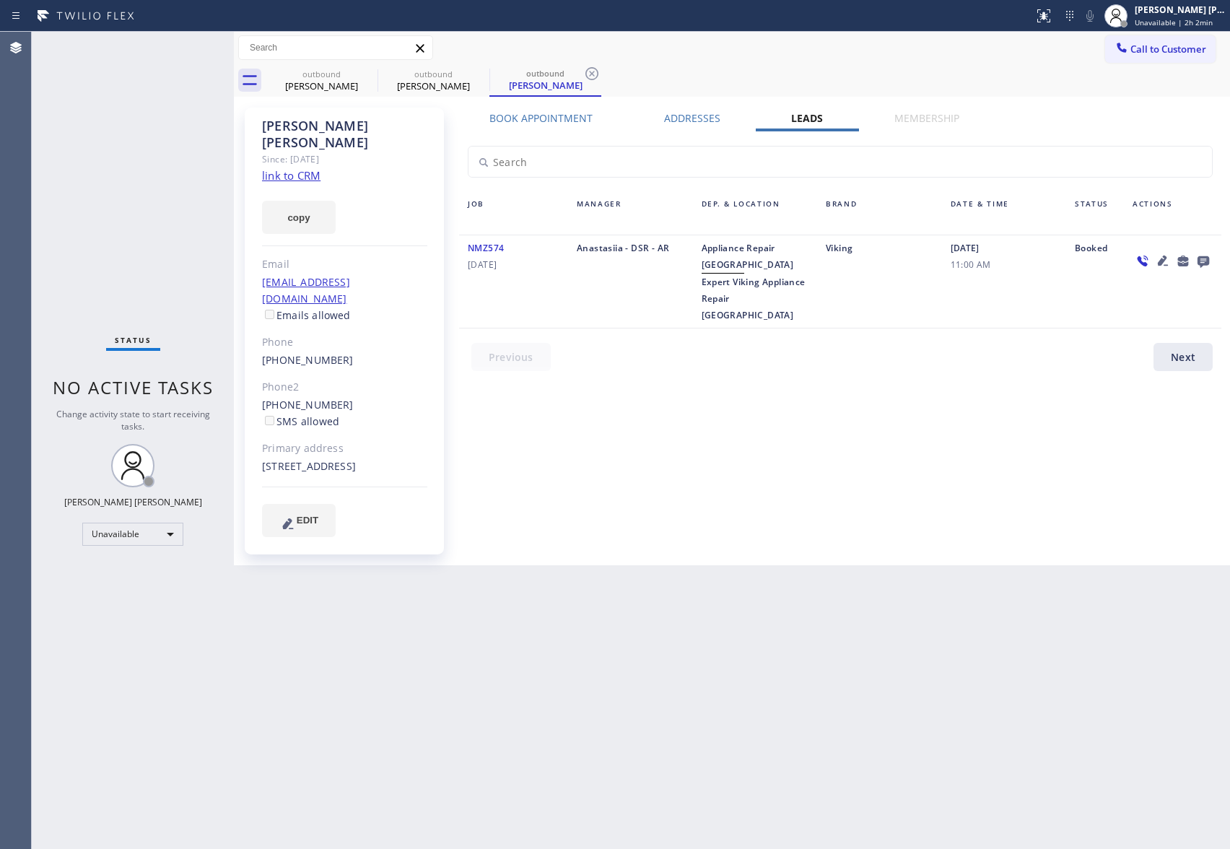
click at [1215, 263] on div at bounding box center [1172, 282] width 97 height 84
click at [1209, 261] on icon at bounding box center [1204, 262] width 12 height 12
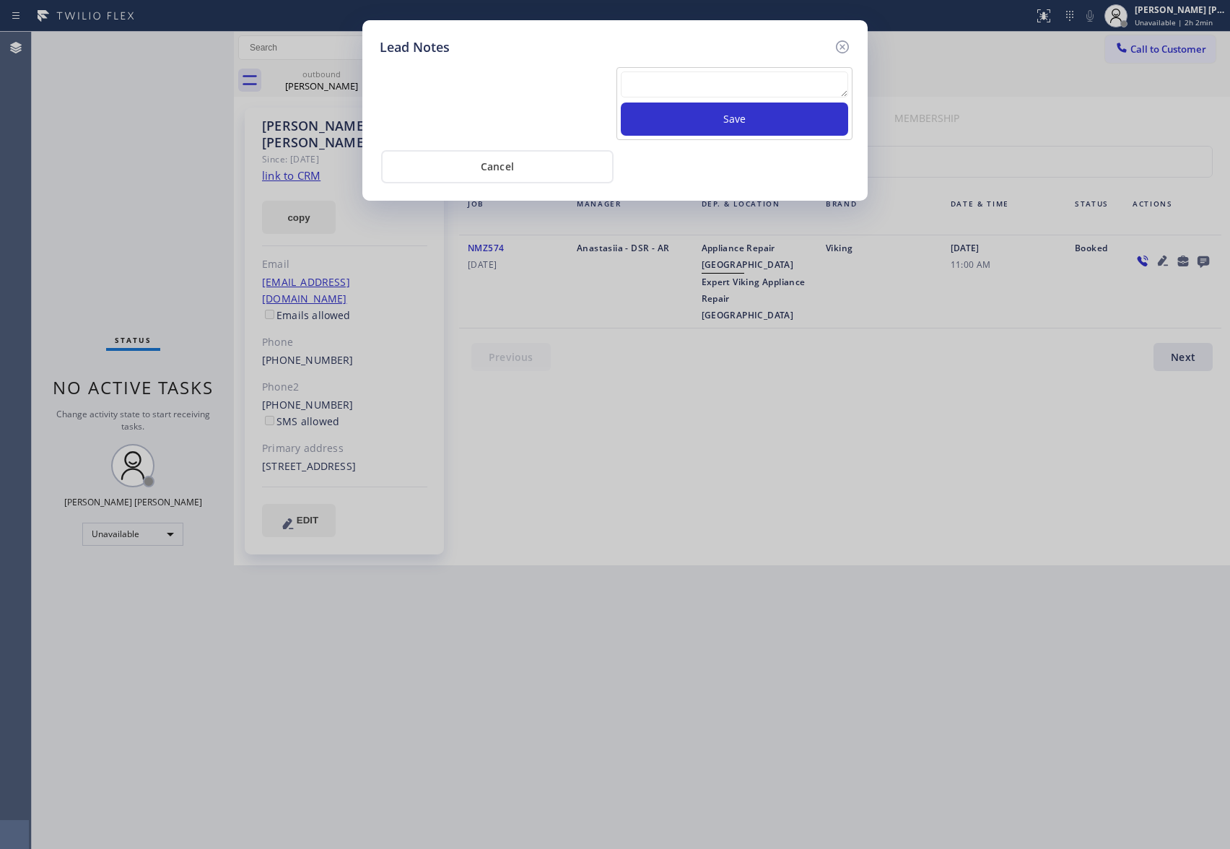
click at [780, 97] on textarea at bounding box center [734, 84] width 227 height 26
paste textarea "VM | please transfer if cx calls back"
type textarea "VM | please transfer if cx calls back"
click at [778, 117] on button "Save" at bounding box center [734, 119] width 227 height 33
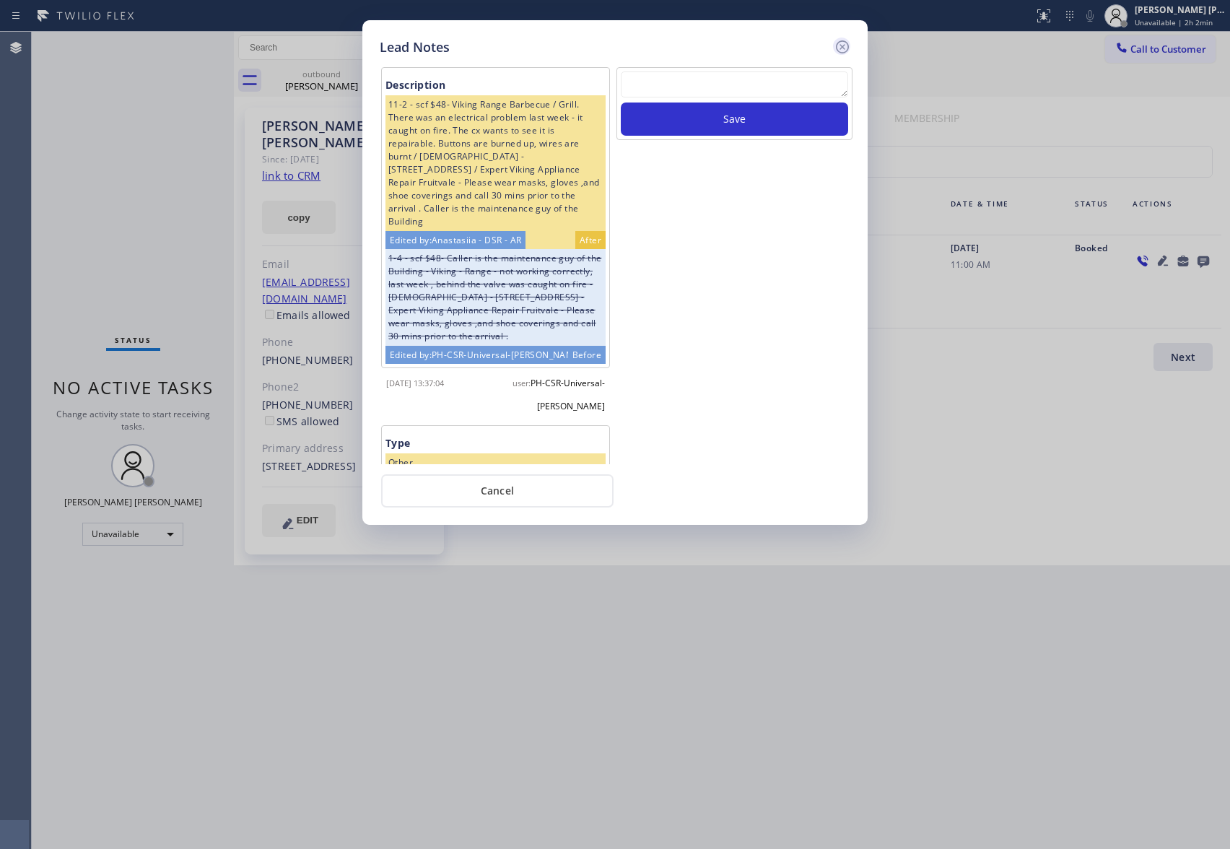
click at [844, 47] on icon at bounding box center [842, 46] width 13 height 13
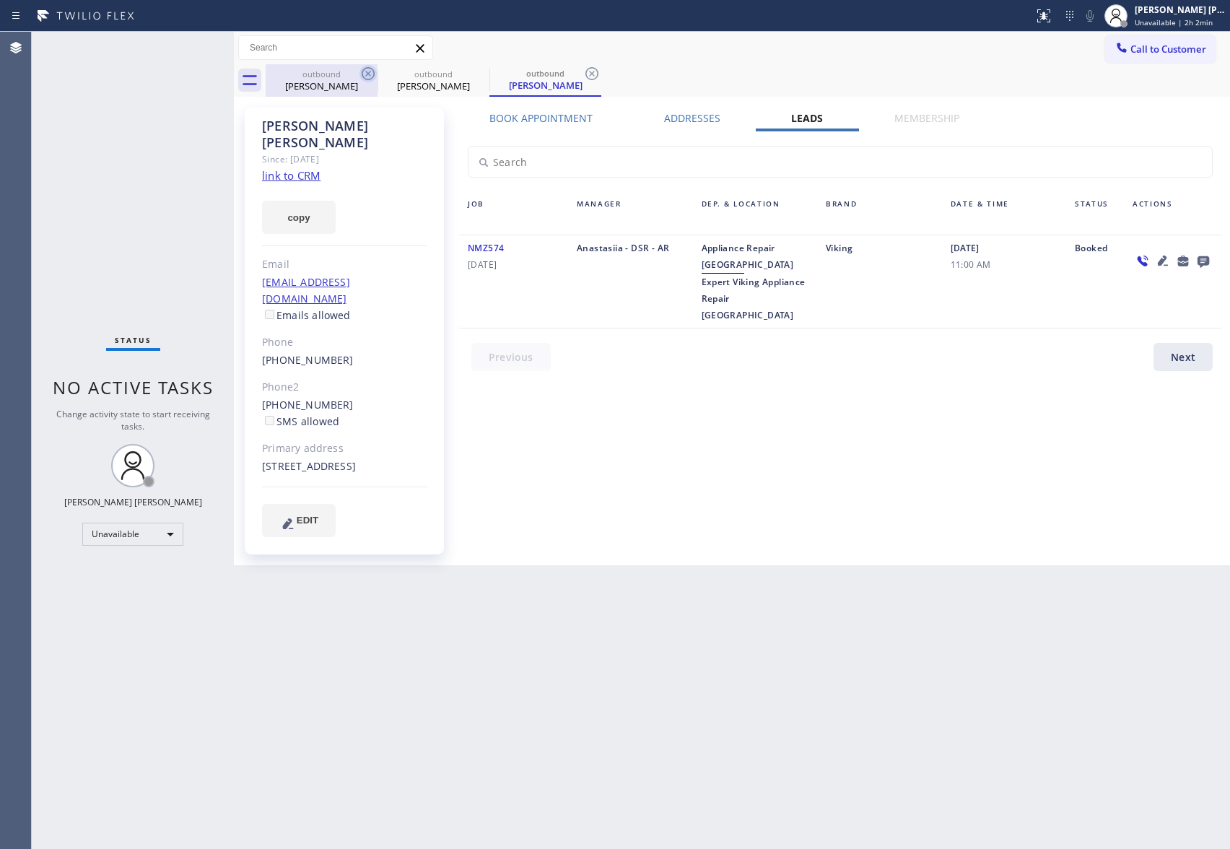
drag, startPoint x: 353, startPoint y: 71, endPoint x: 362, endPoint y: 71, distance: 8.7
click at [354, 71] on div "outbound" at bounding box center [321, 74] width 109 height 11
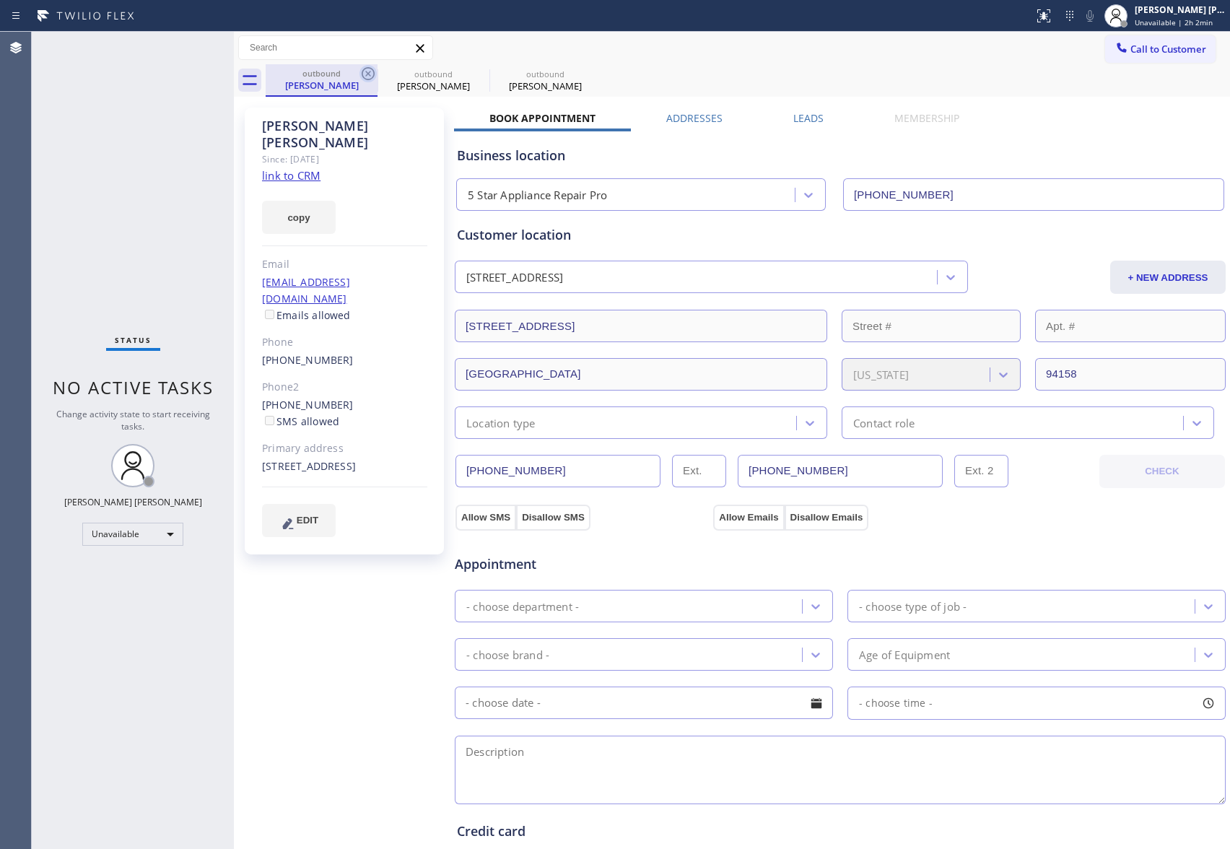
click at [362, 71] on icon at bounding box center [368, 73] width 17 height 17
click at [0, 0] on icon at bounding box center [0, 0] width 0 height 0
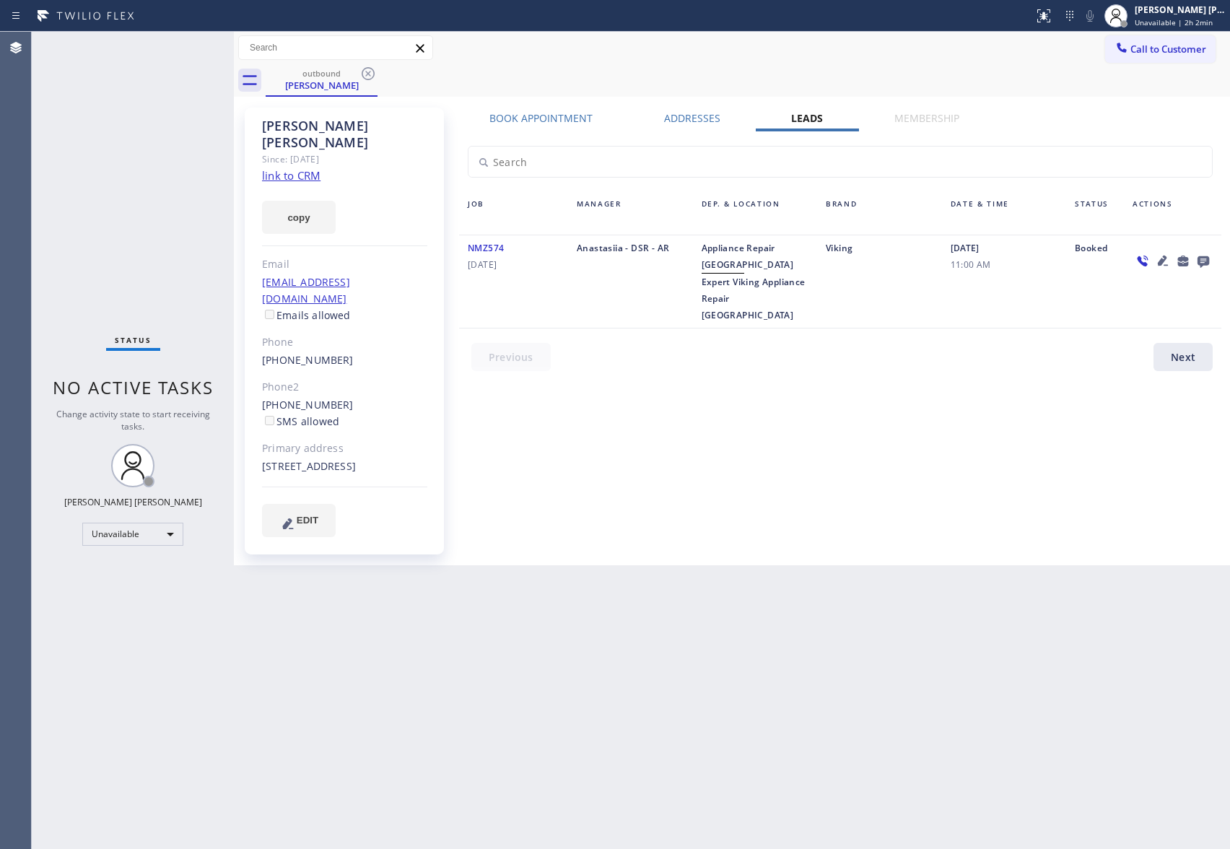
click at [362, 71] on icon at bounding box center [368, 73] width 17 height 17
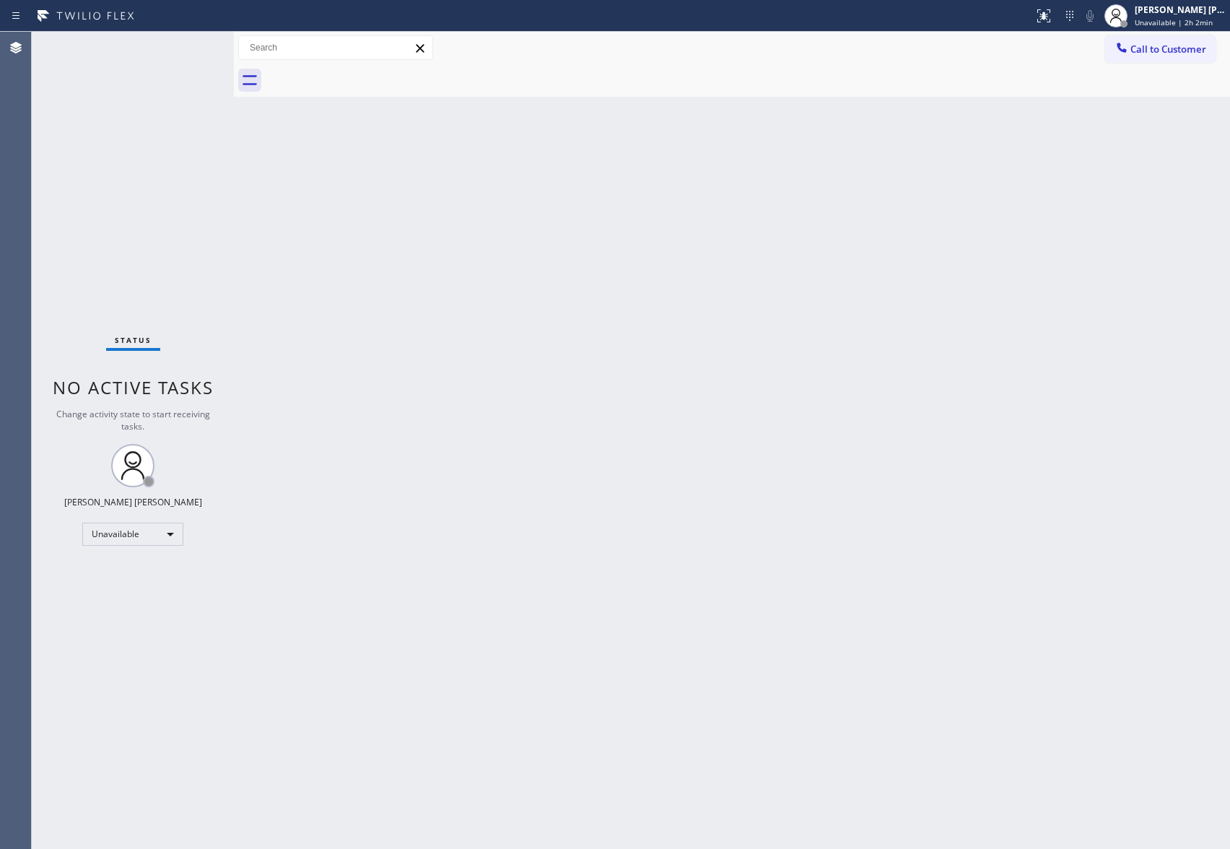
click at [362, 71] on div at bounding box center [748, 80] width 965 height 32
drag, startPoint x: 362, startPoint y: 71, endPoint x: 23, endPoint y: 82, distance: 338.9
click at [339, 76] on div at bounding box center [748, 80] width 965 height 32
click at [1200, 44] on span "Call to Customer" at bounding box center [1169, 49] width 76 height 13
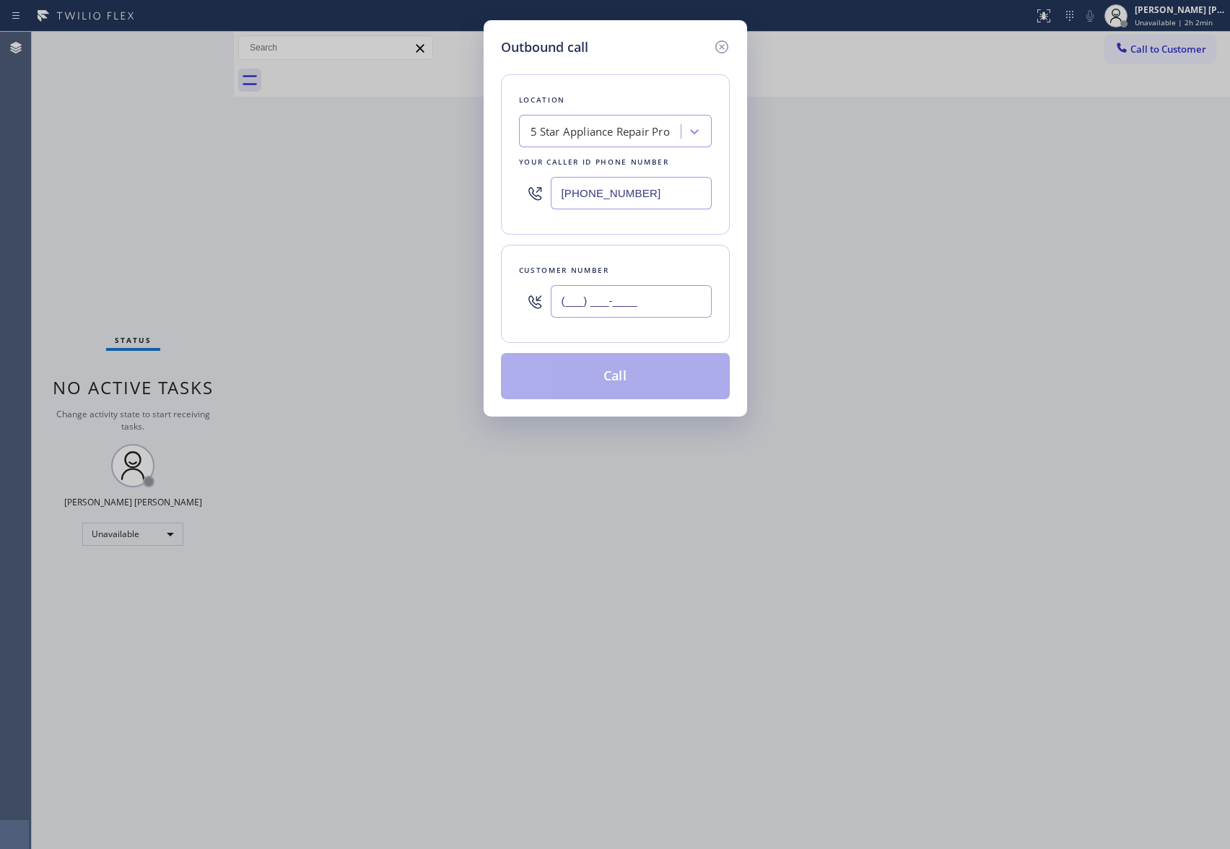
click at [696, 305] on input "(___) ___-____" at bounding box center [631, 301] width 161 height 32
paste input "805) 338-9416"
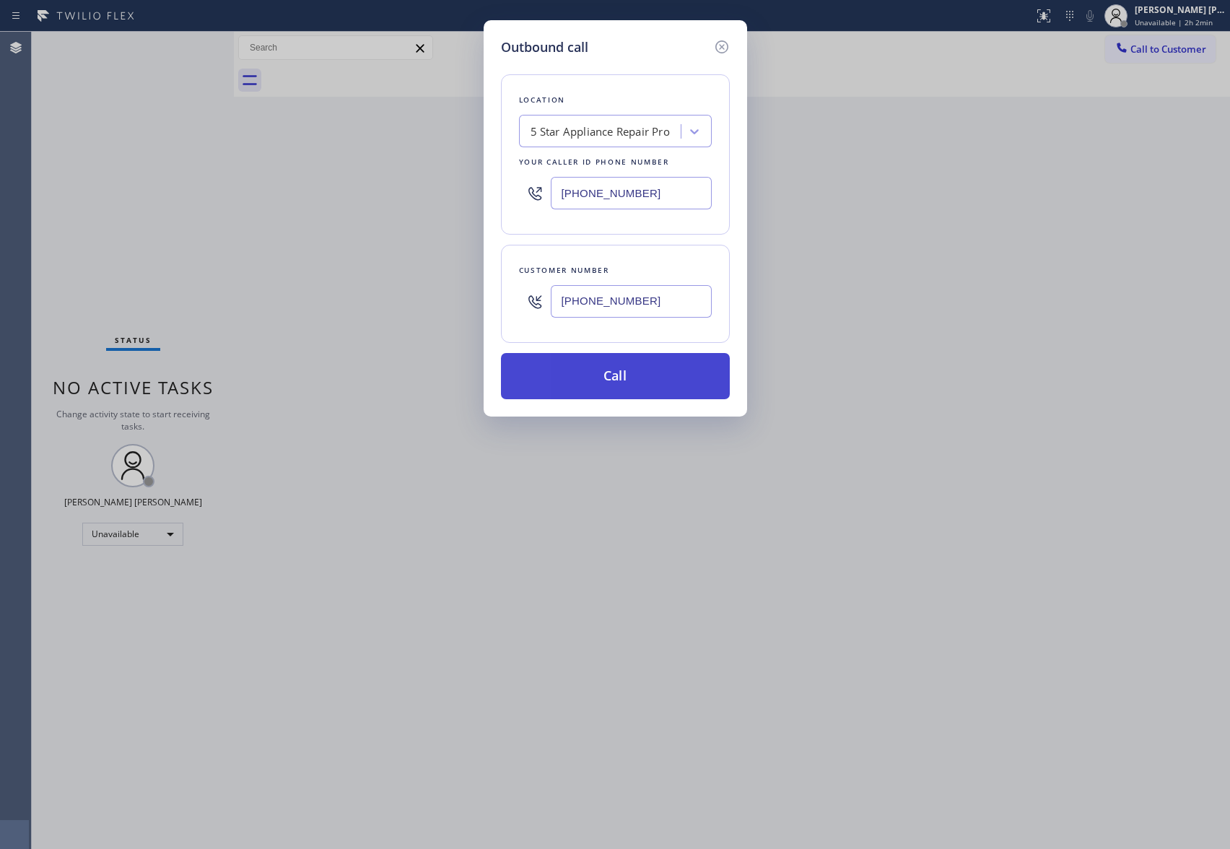
type input "[PHONE_NUMBER]"
click at [667, 376] on button "Call" at bounding box center [615, 376] width 229 height 46
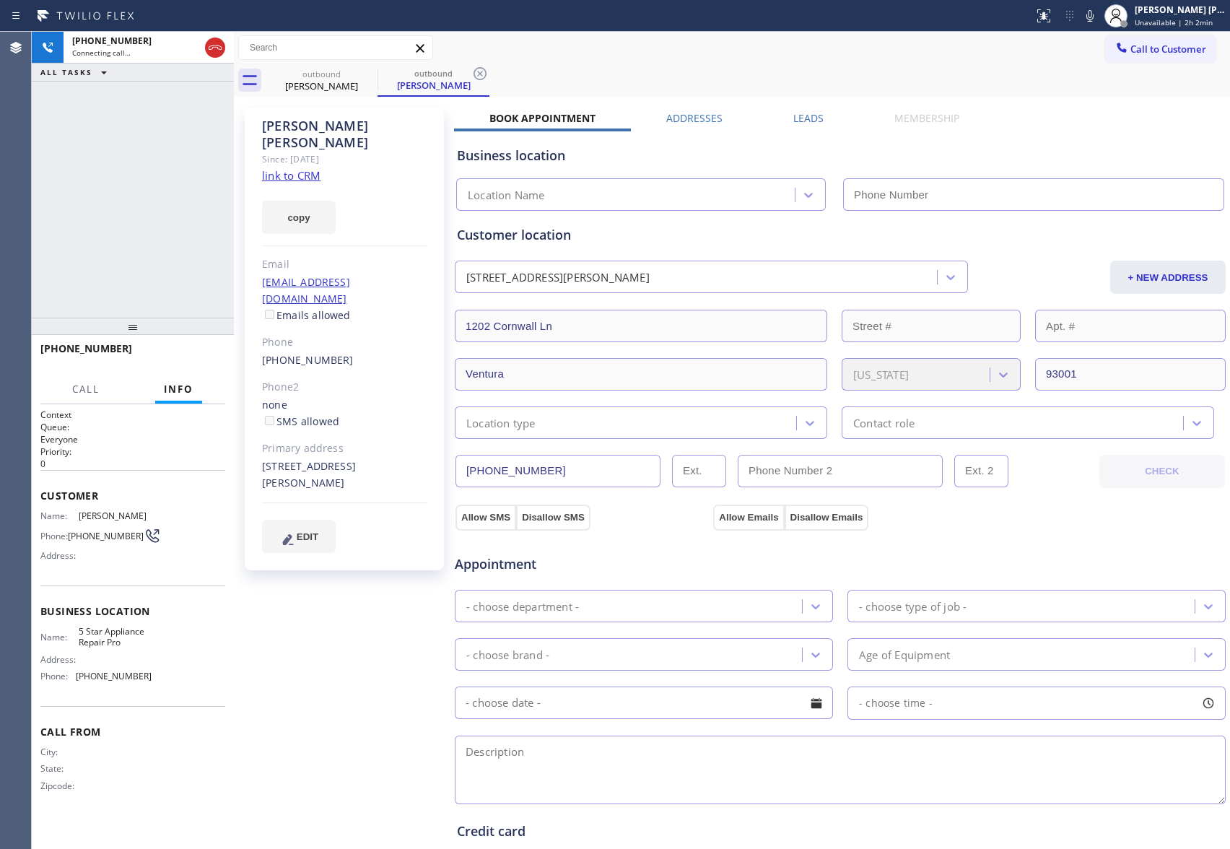
type input "[PHONE_NUMBER]"
click at [215, 45] on icon at bounding box center [215, 47] width 13 height 4
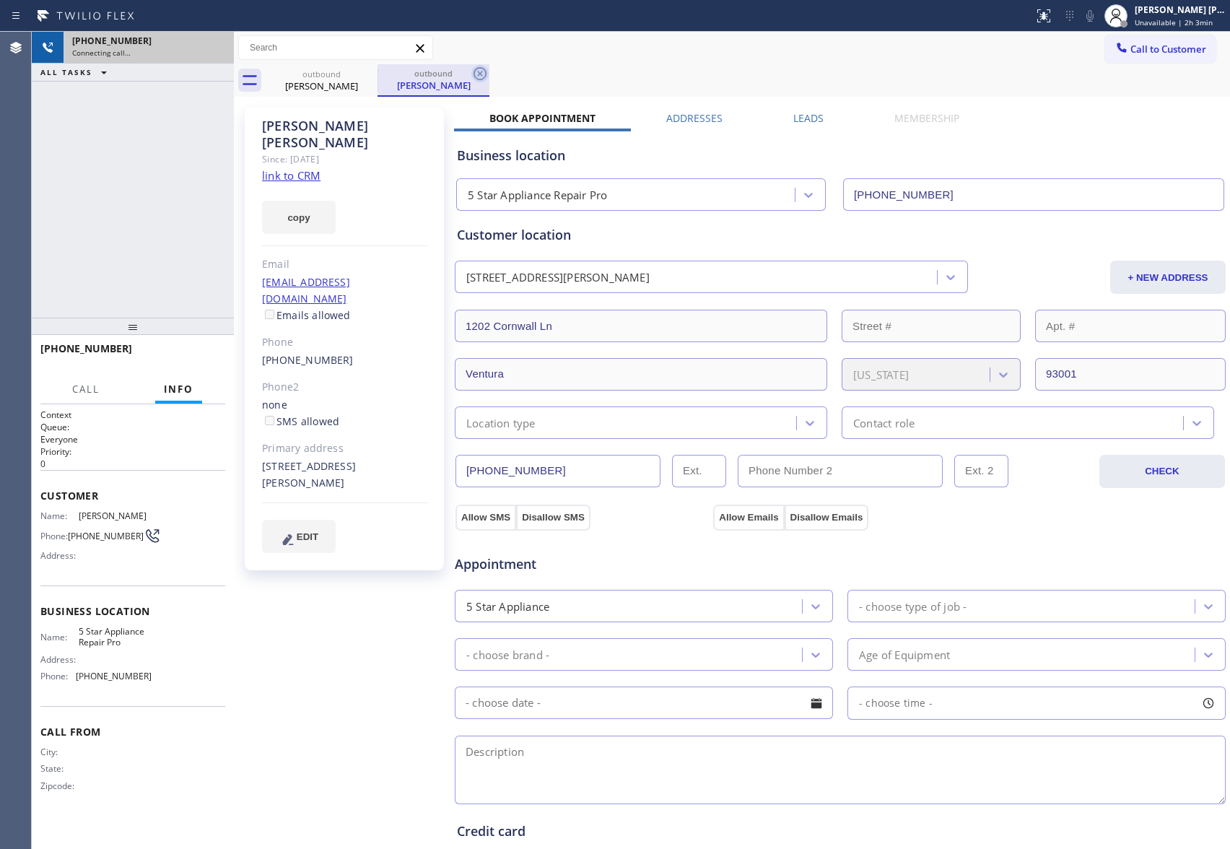
click at [0, 0] on icon at bounding box center [0, 0] width 0 height 0
click at [474, 68] on icon at bounding box center [480, 73] width 13 height 13
click at [368, 68] on icon at bounding box center [368, 73] width 13 height 13
click at [368, 68] on div "outbound [PERSON_NAME]" at bounding box center [748, 80] width 965 height 32
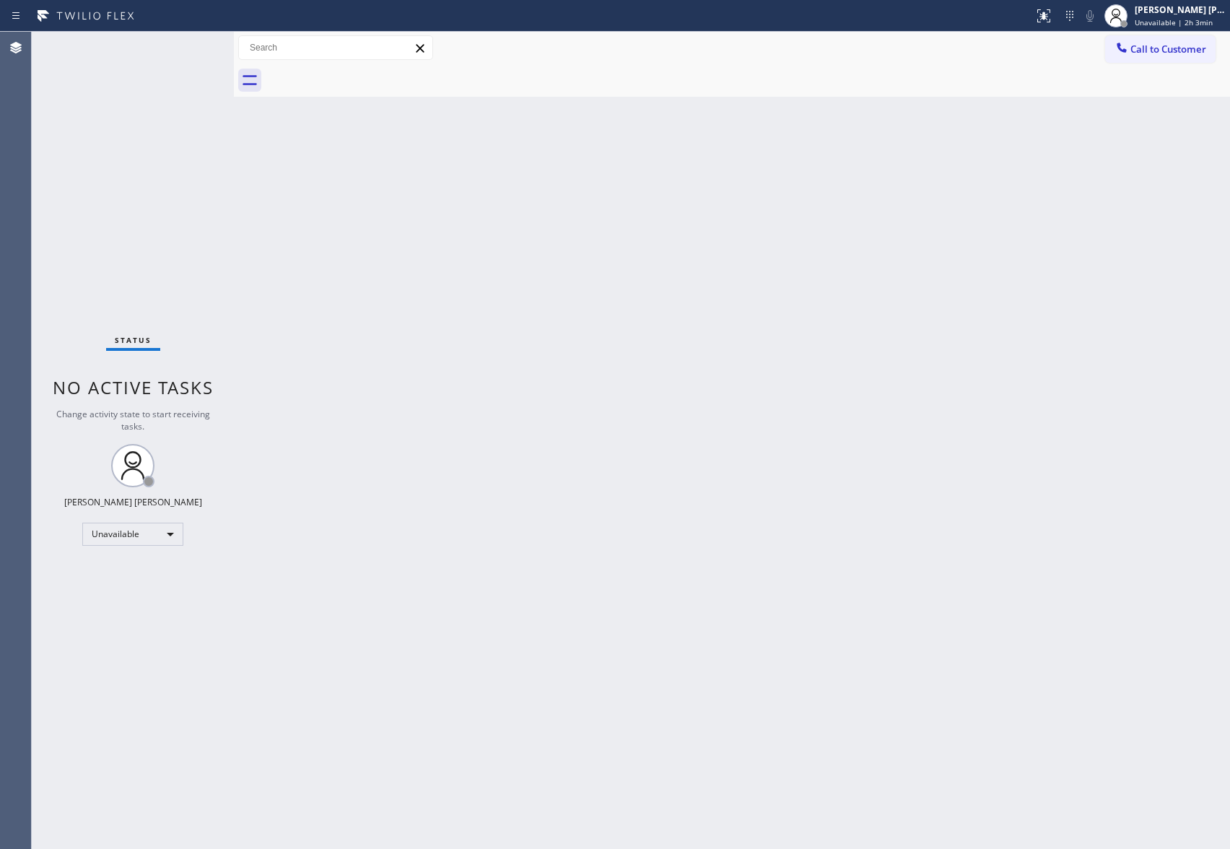
click at [368, 68] on div at bounding box center [748, 80] width 965 height 32
click at [1173, 50] on span "Call to Customer" at bounding box center [1169, 49] width 76 height 13
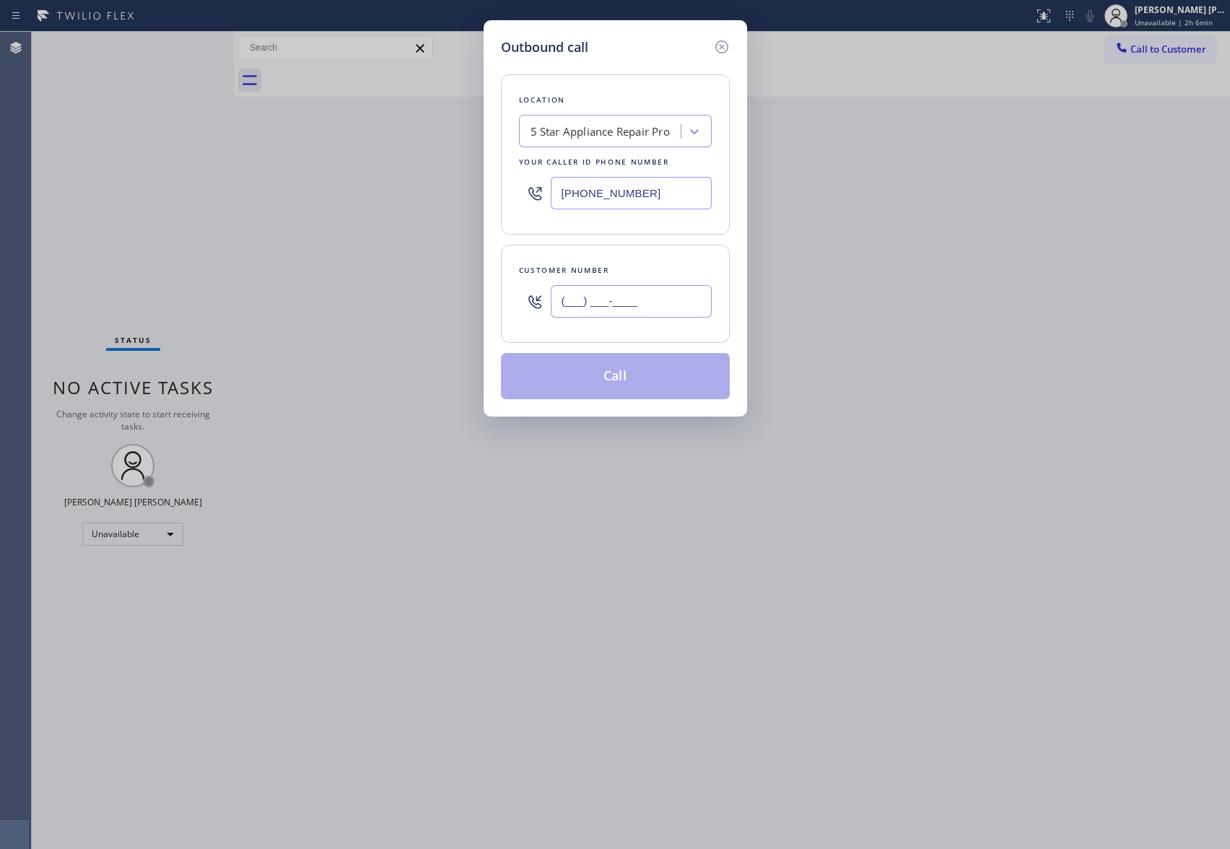
click at [643, 289] on input "(___) ___-____" at bounding box center [631, 301] width 161 height 32
paste input "415) 987-7609"
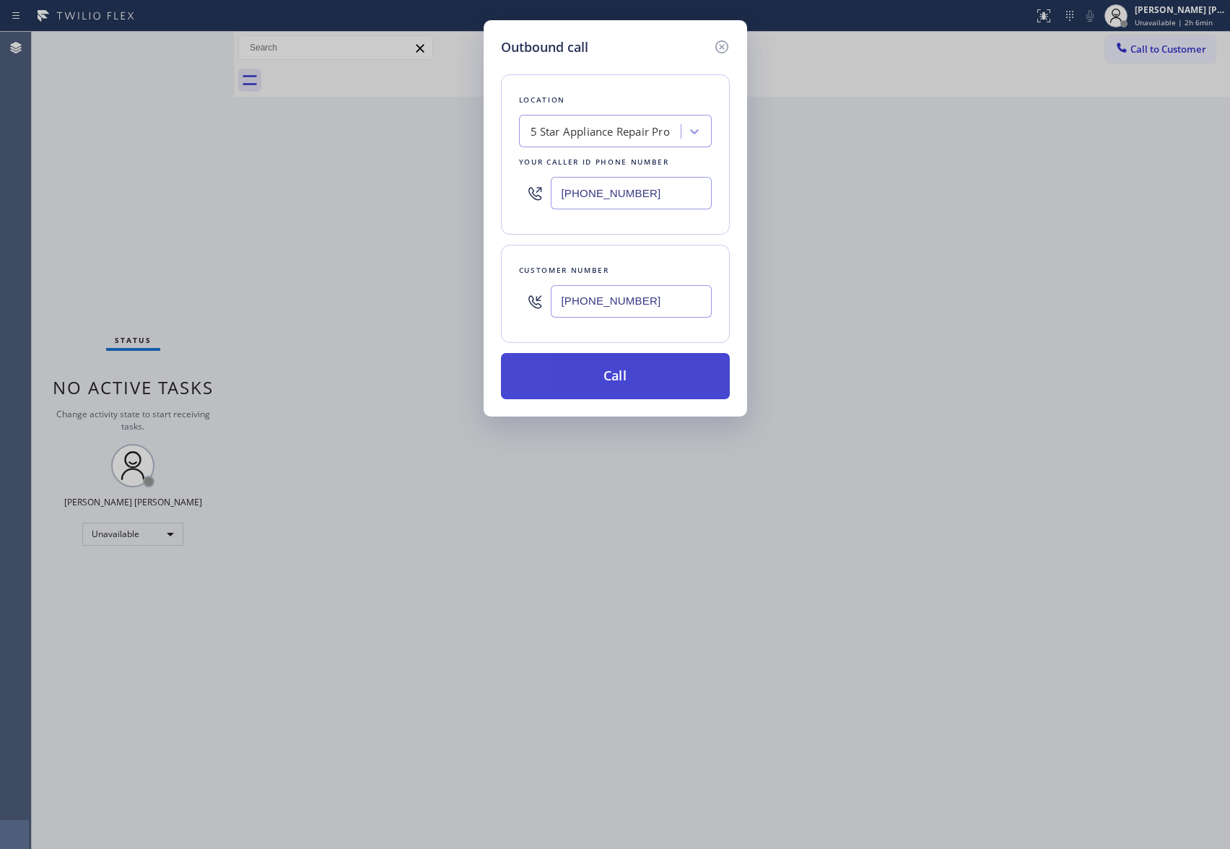
type input "[PHONE_NUMBER]"
click at [661, 383] on button "Call" at bounding box center [615, 376] width 229 height 46
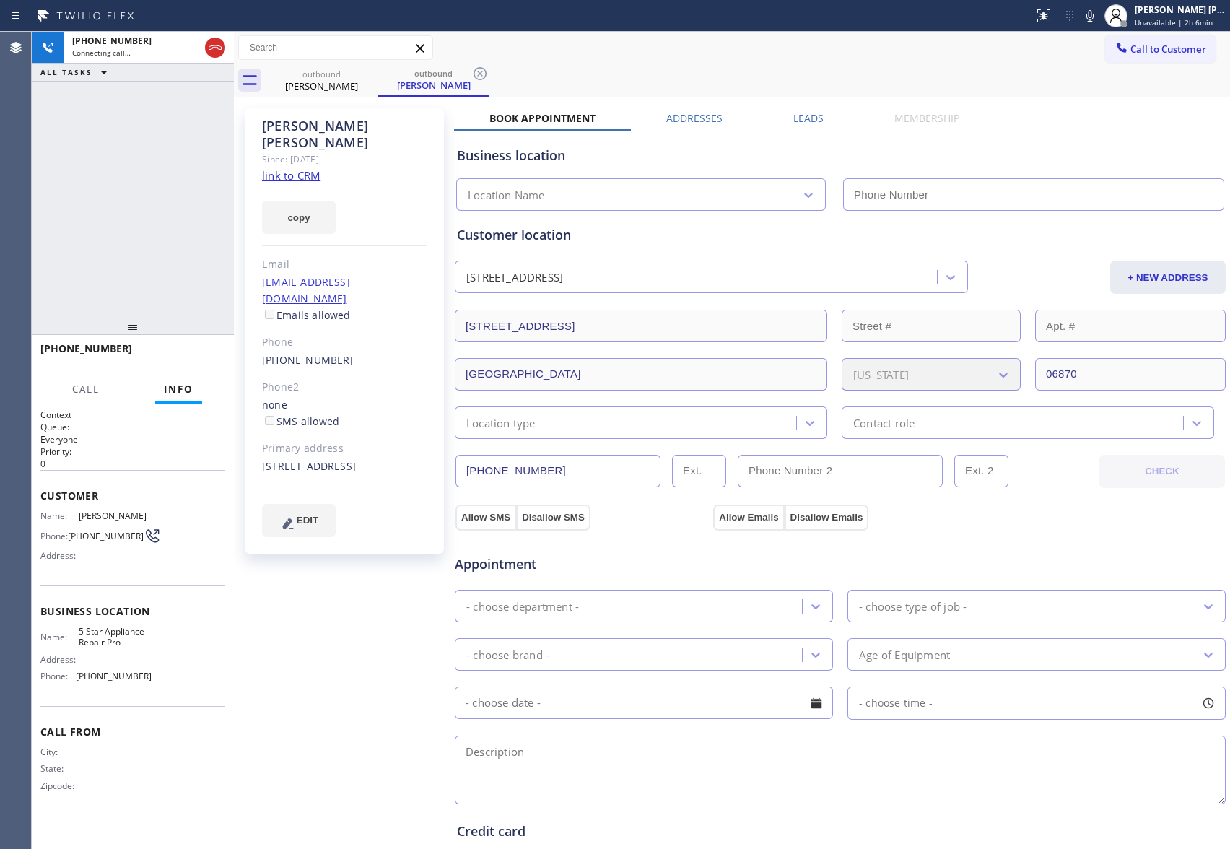
type input "[PHONE_NUMBER]"
drag, startPoint x: 217, startPoint y: 46, endPoint x: 107, endPoint y: 62, distance: 111.6
click at [217, 46] on icon at bounding box center [215, 47] width 17 height 17
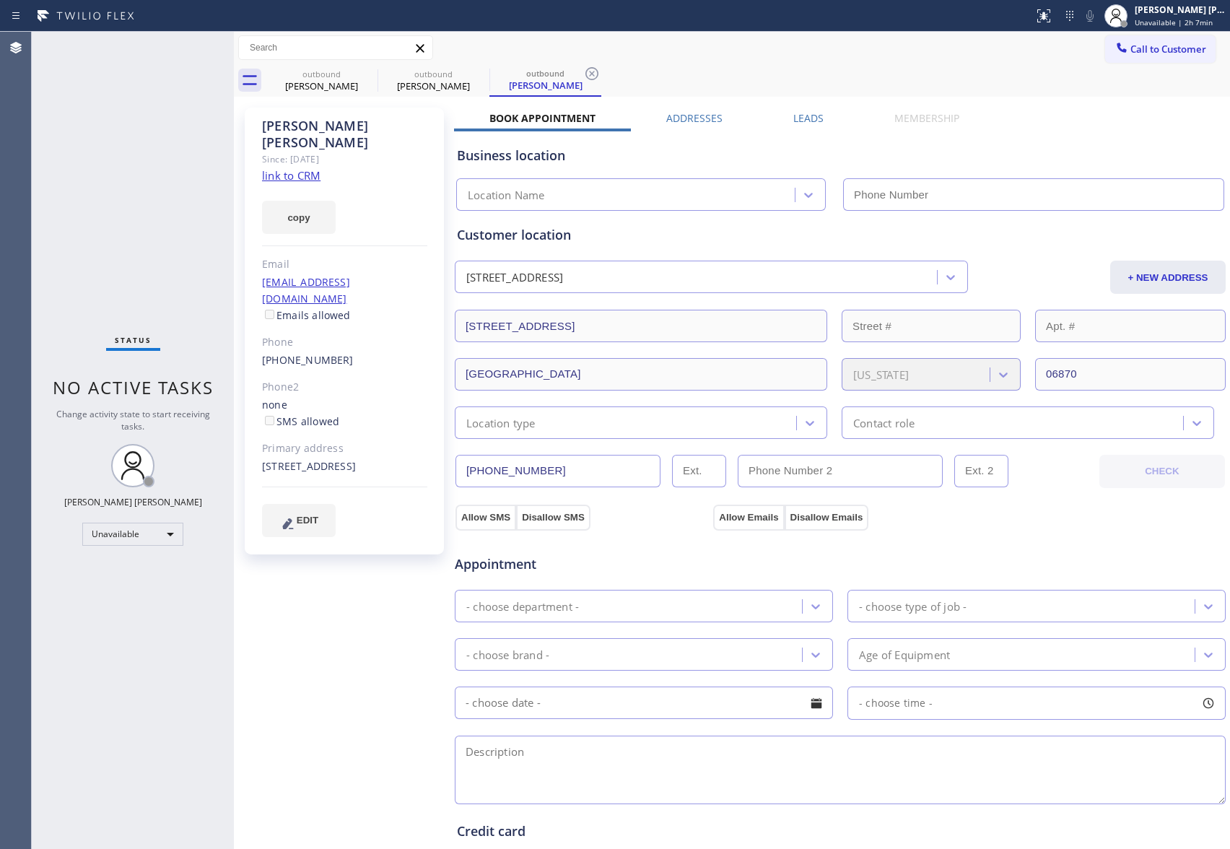
type input "[PHONE_NUMBER]"
click at [365, 76] on icon at bounding box center [368, 73] width 13 height 13
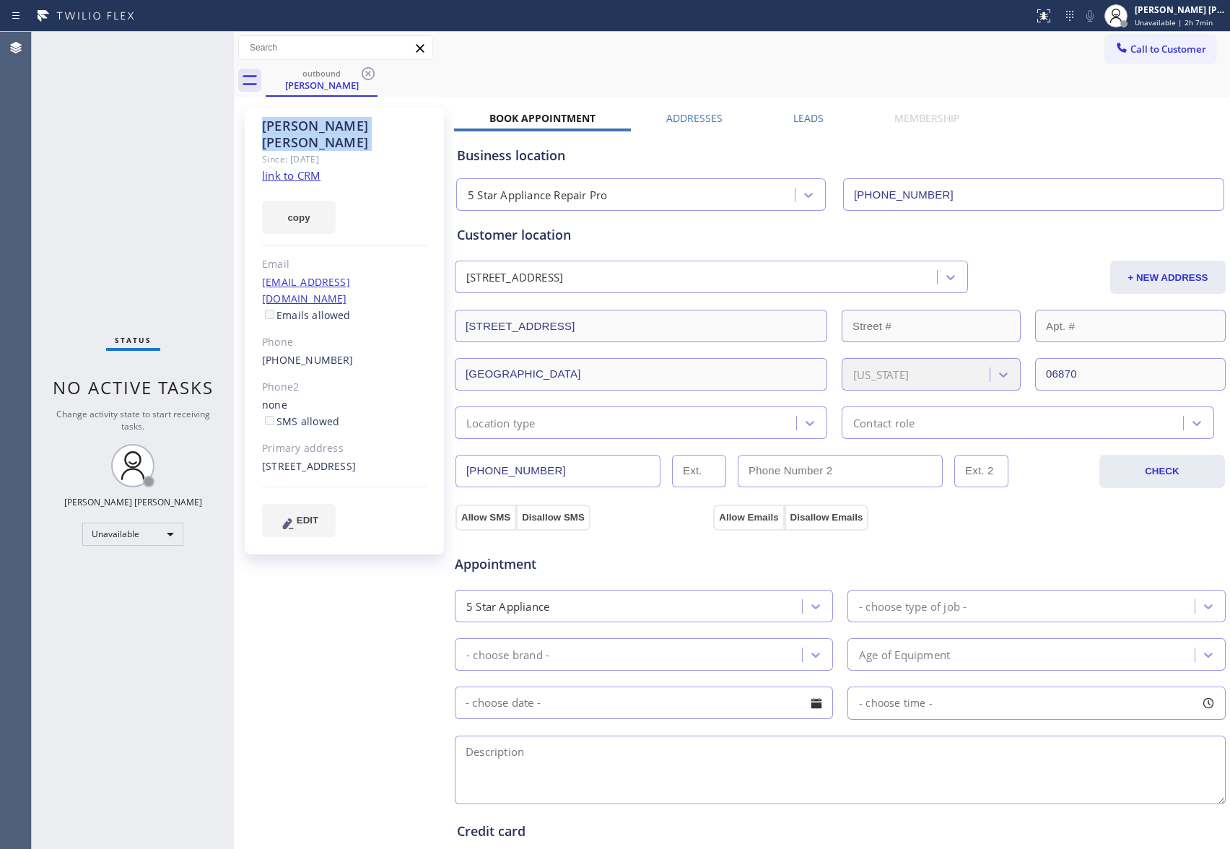
click at [365, 76] on icon at bounding box center [368, 73] width 13 height 13
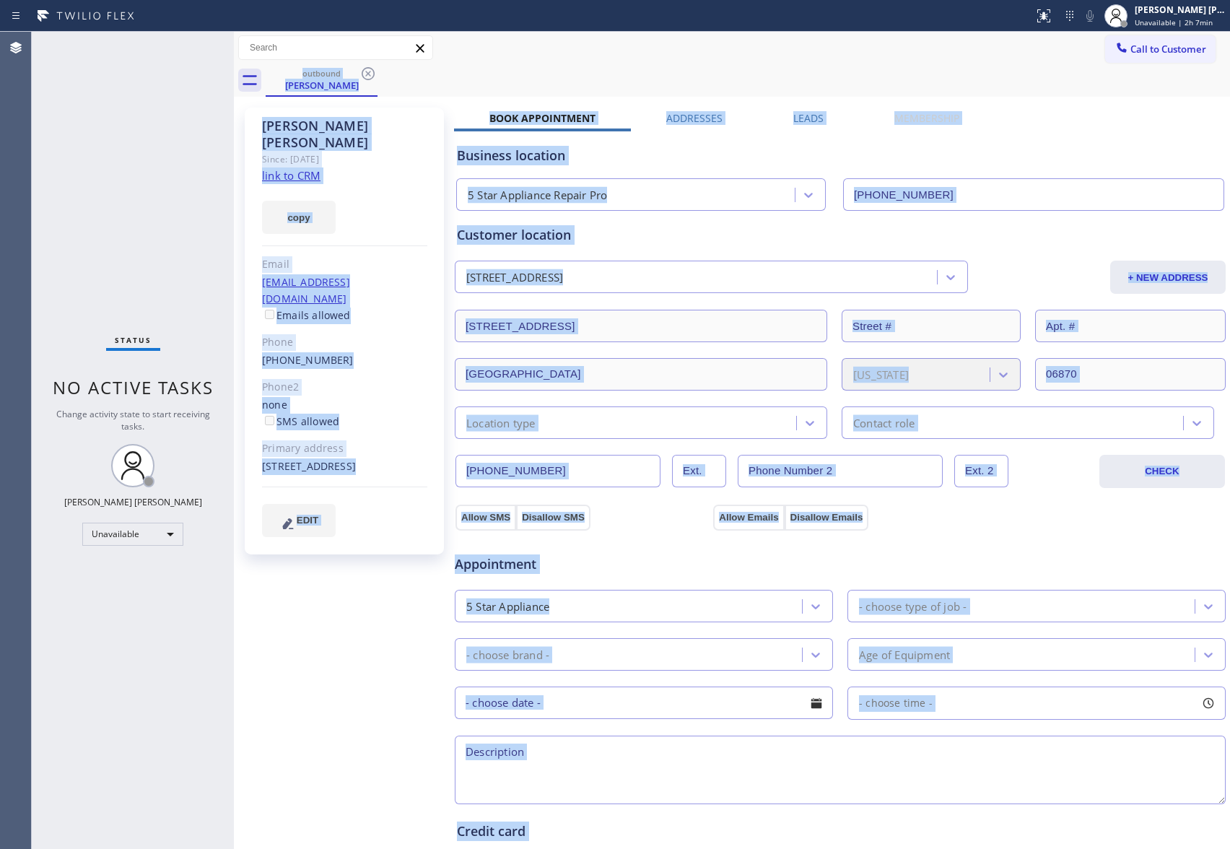
click at [365, 76] on div "outbound [PERSON_NAME]" at bounding box center [748, 80] width 965 height 32
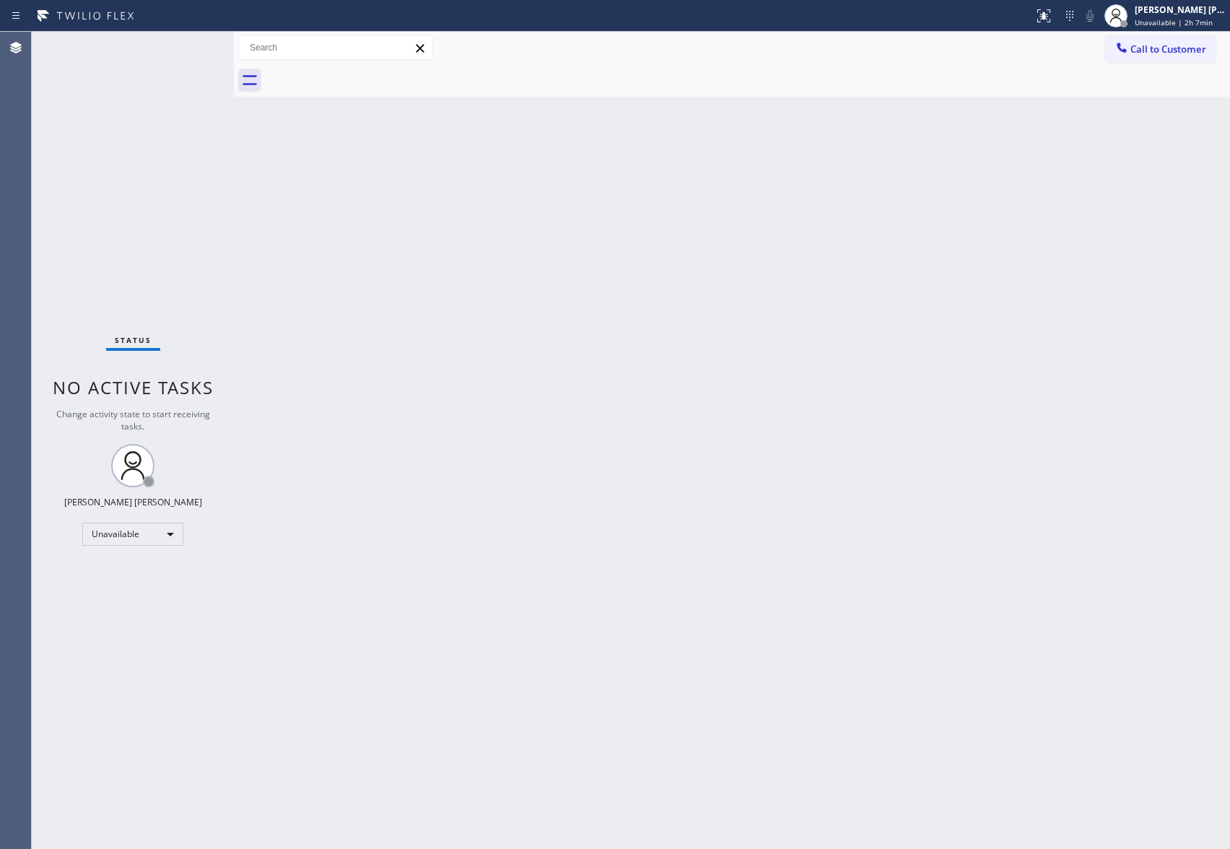
click at [1173, 44] on span "Call to Customer" at bounding box center [1169, 49] width 76 height 13
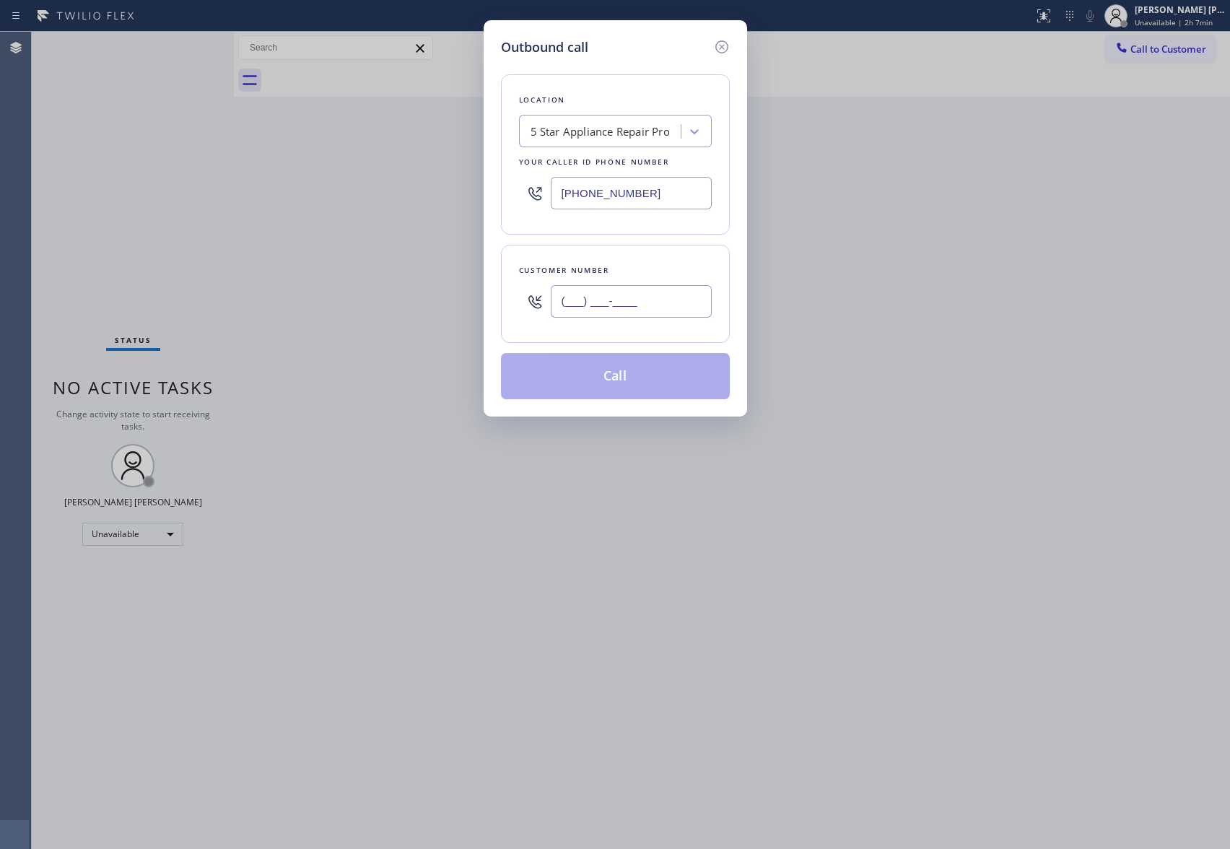
click at [633, 302] on input "(___) ___-____" at bounding box center [631, 301] width 161 height 32
paste input "317) 544-9011"
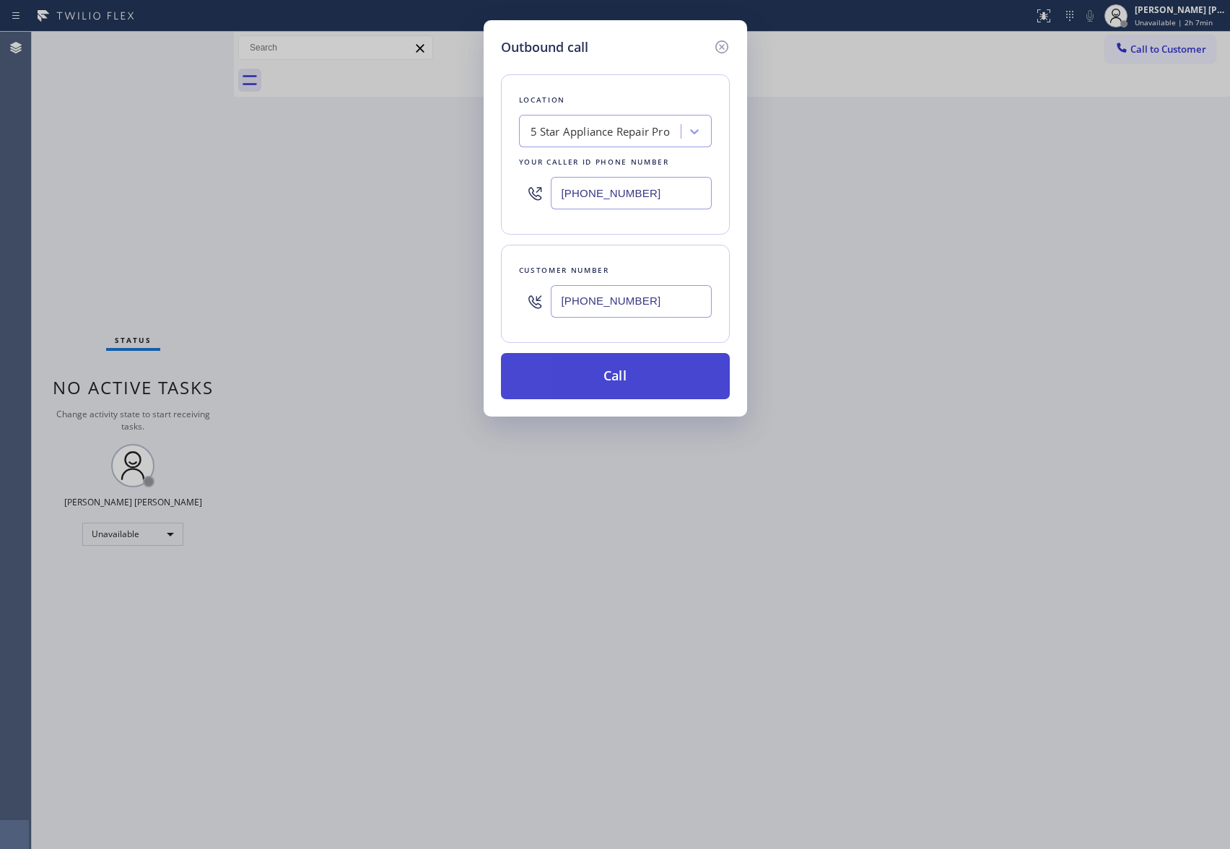
type input "[PHONE_NUMBER]"
click at [630, 373] on button "Call" at bounding box center [615, 376] width 229 height 46
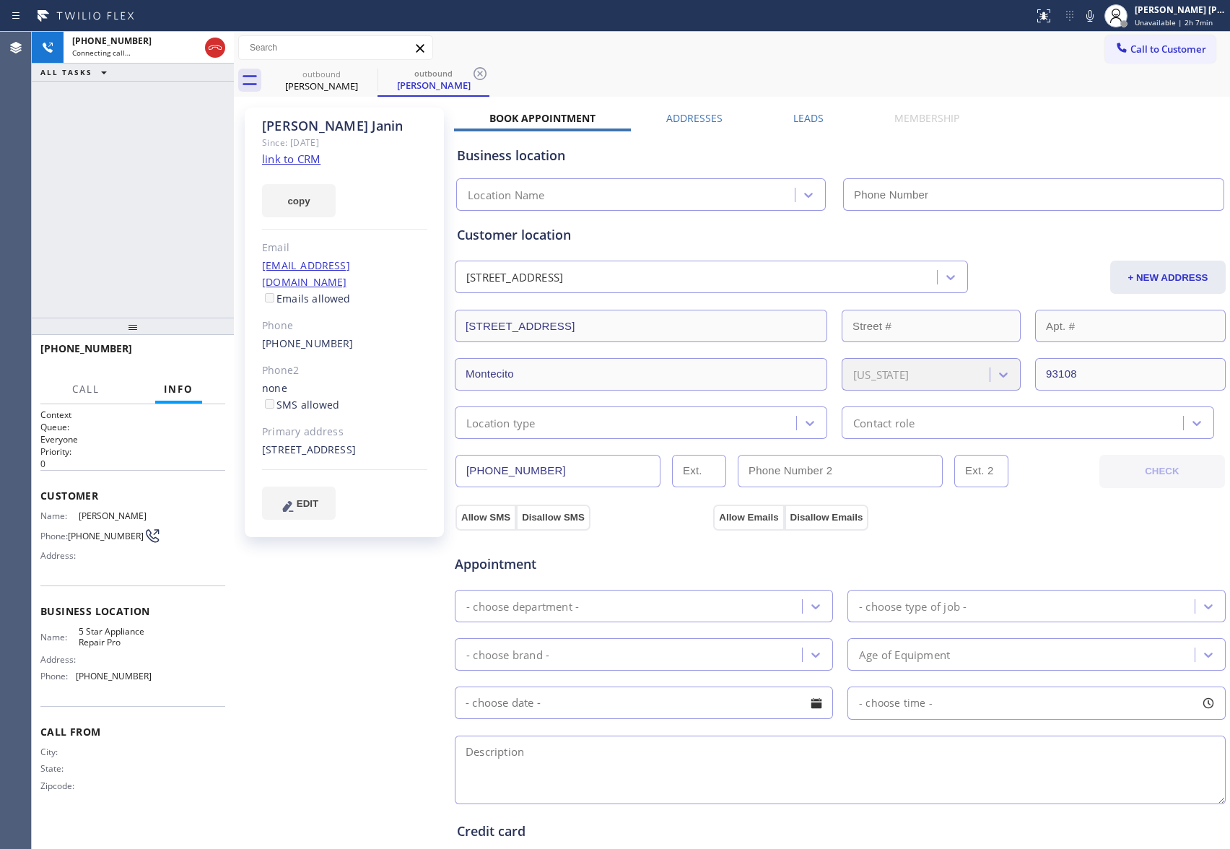
type input "[PHONE_NUMBER]"
click at [283, 448] on div "[STREET_ADDRESS]" at bounding box center [344, 450] width 165 height 17
copy div "93108"
click at [221, 51] on icon at bounding box center [215, 47] width 17 height 17
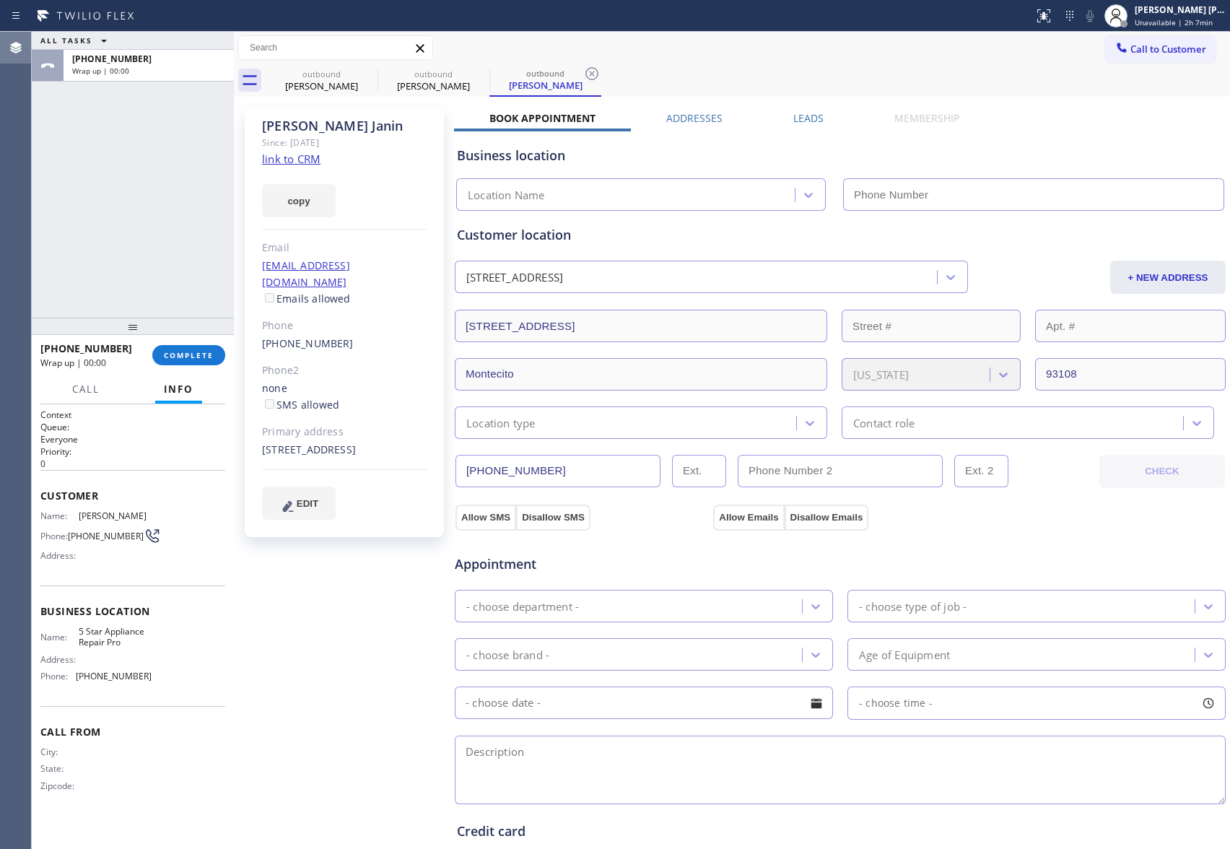
type input "[PHONE_NUMBER]"
click at [207, 359] on span "COMPLETE" at bounding box center [189, 355] width 50 height 10
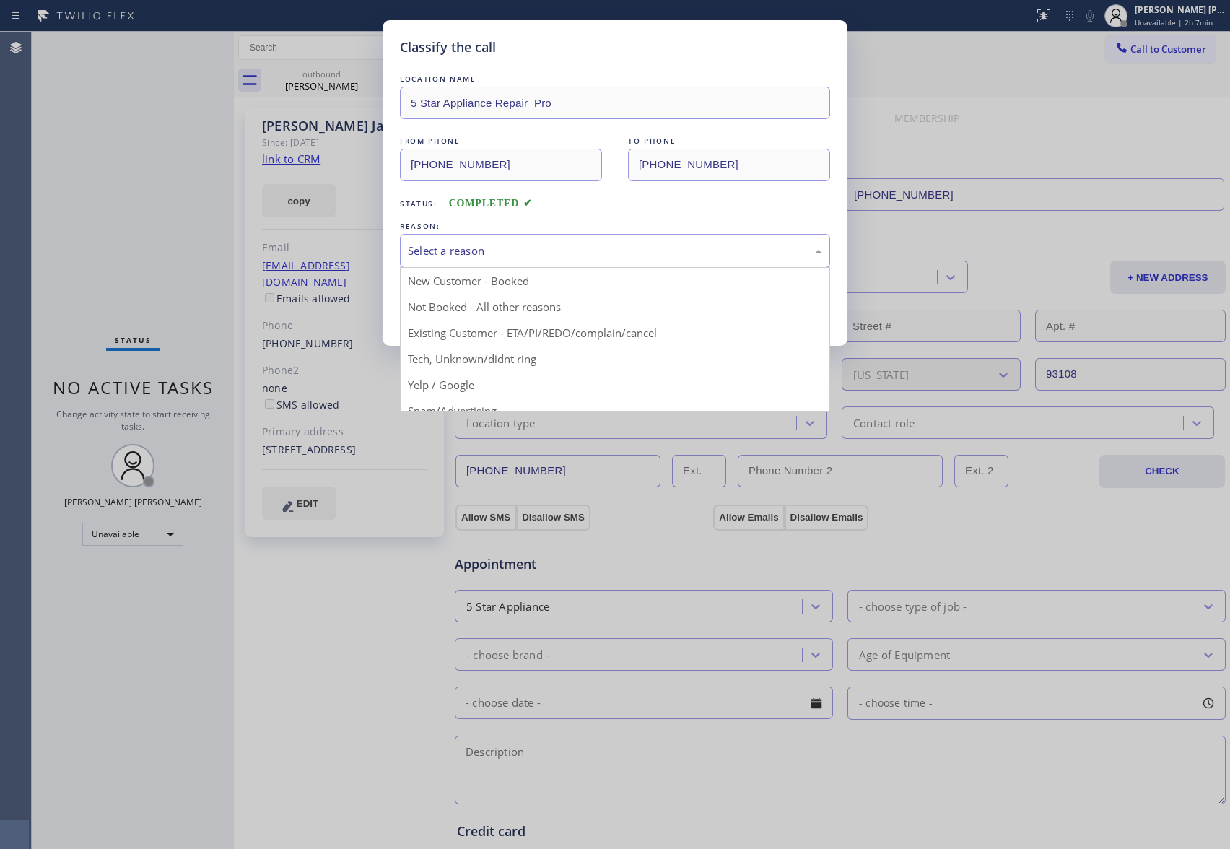
click at [608, 240] on div "Select a reason" at bounding box center [615, 251] width 430 height 34
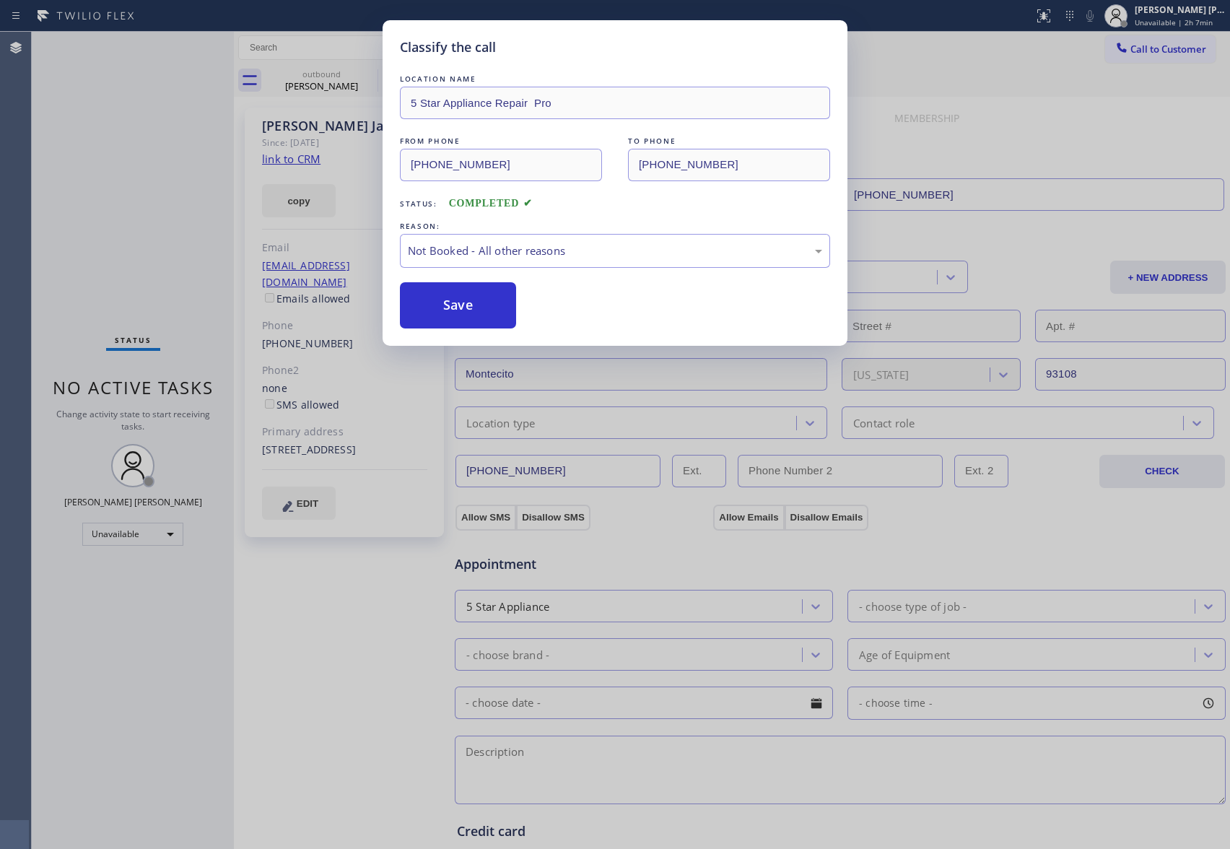
click at [434, 308] on button "Save" at bounding box center [458, 305] width 116 height 46
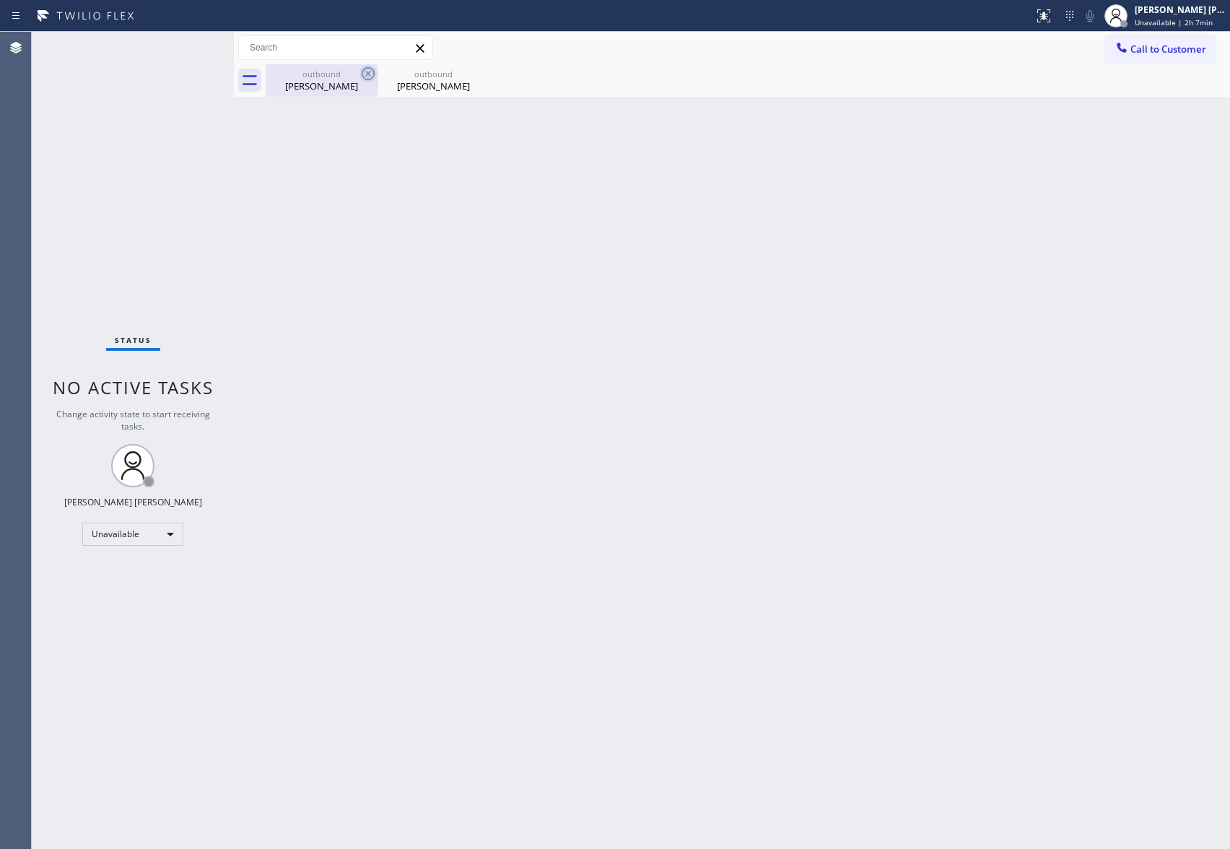
click at [362, 73] on icon at bounding box center [368, 73] width 13 height 13
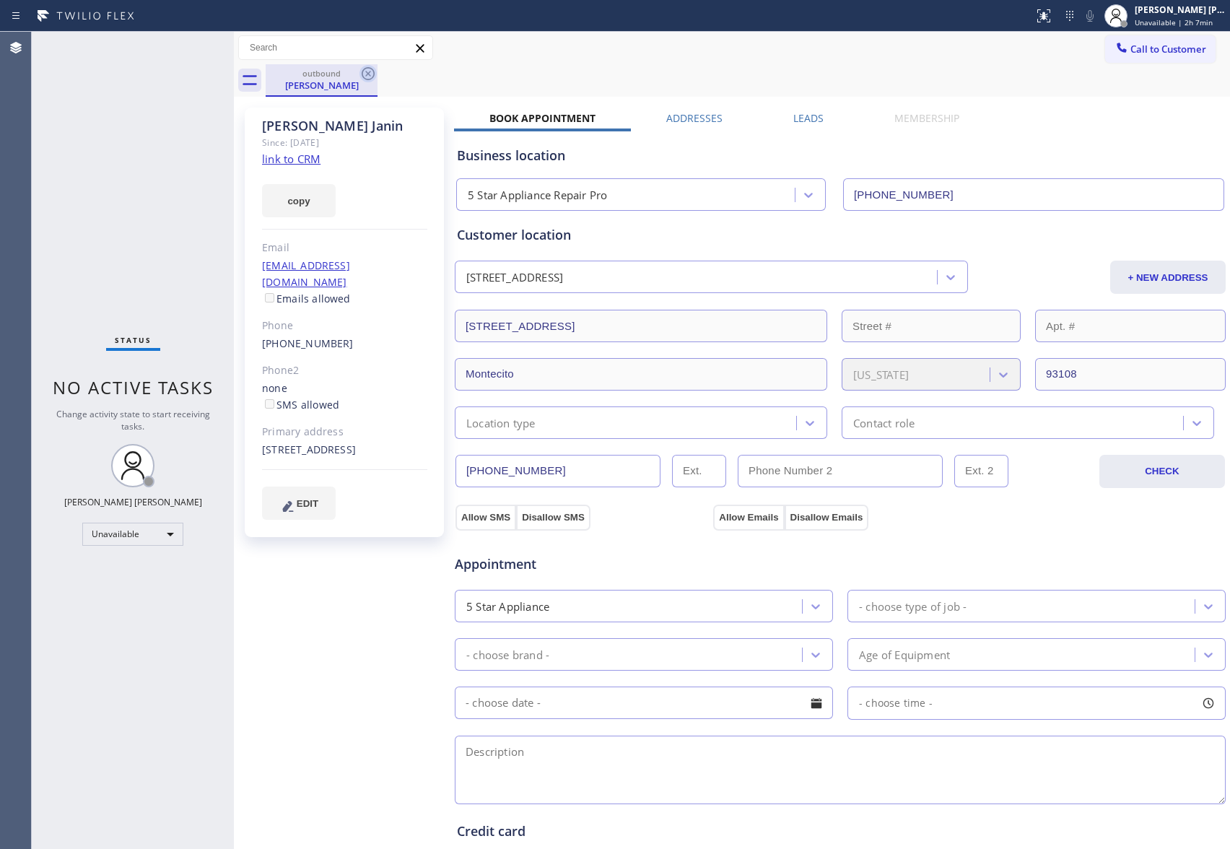
click at [373, 71] on icon at bounding box center [368, 73] width 13 height 13
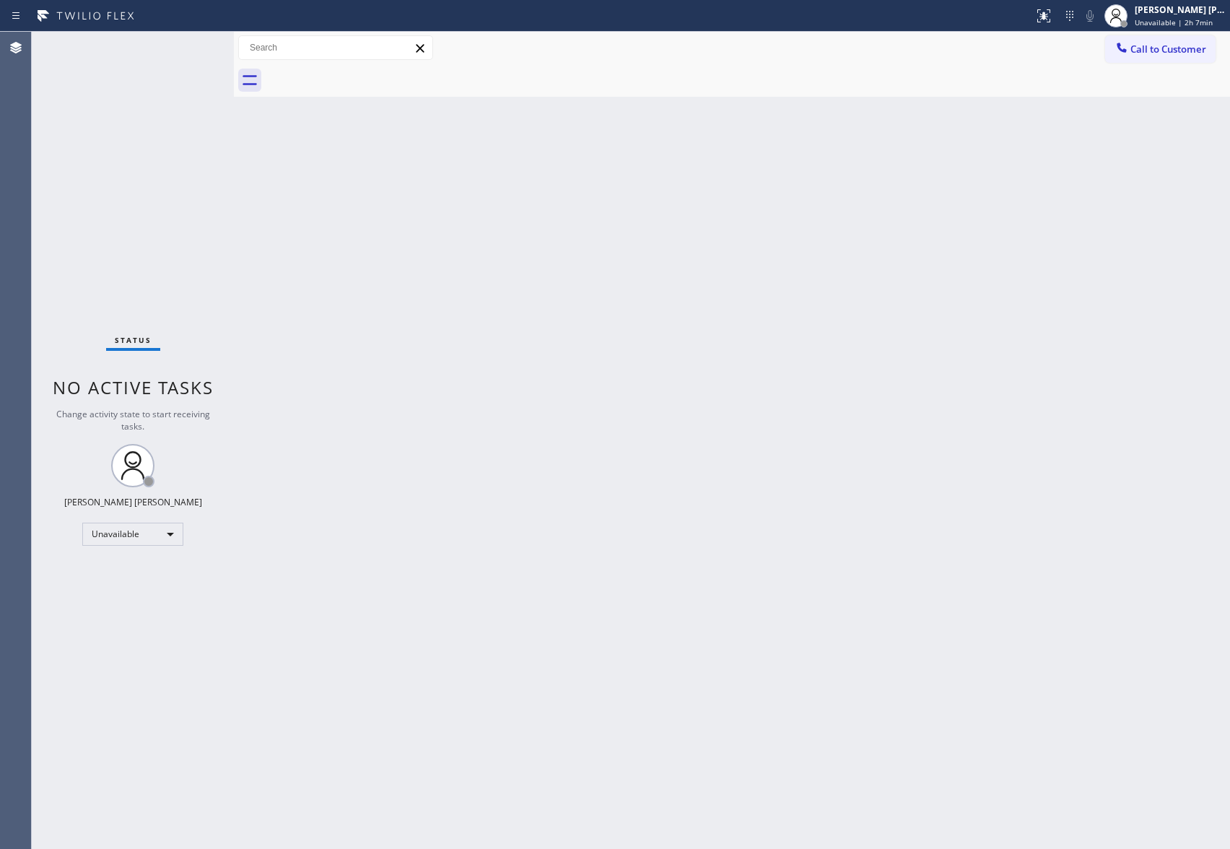
click at [373, 71] on div at bounding box center [748, 80] width 965 height 32
click at [1165, 41] on button "Call to Customer" at bounding box center [1161, 48] width 110 height 27
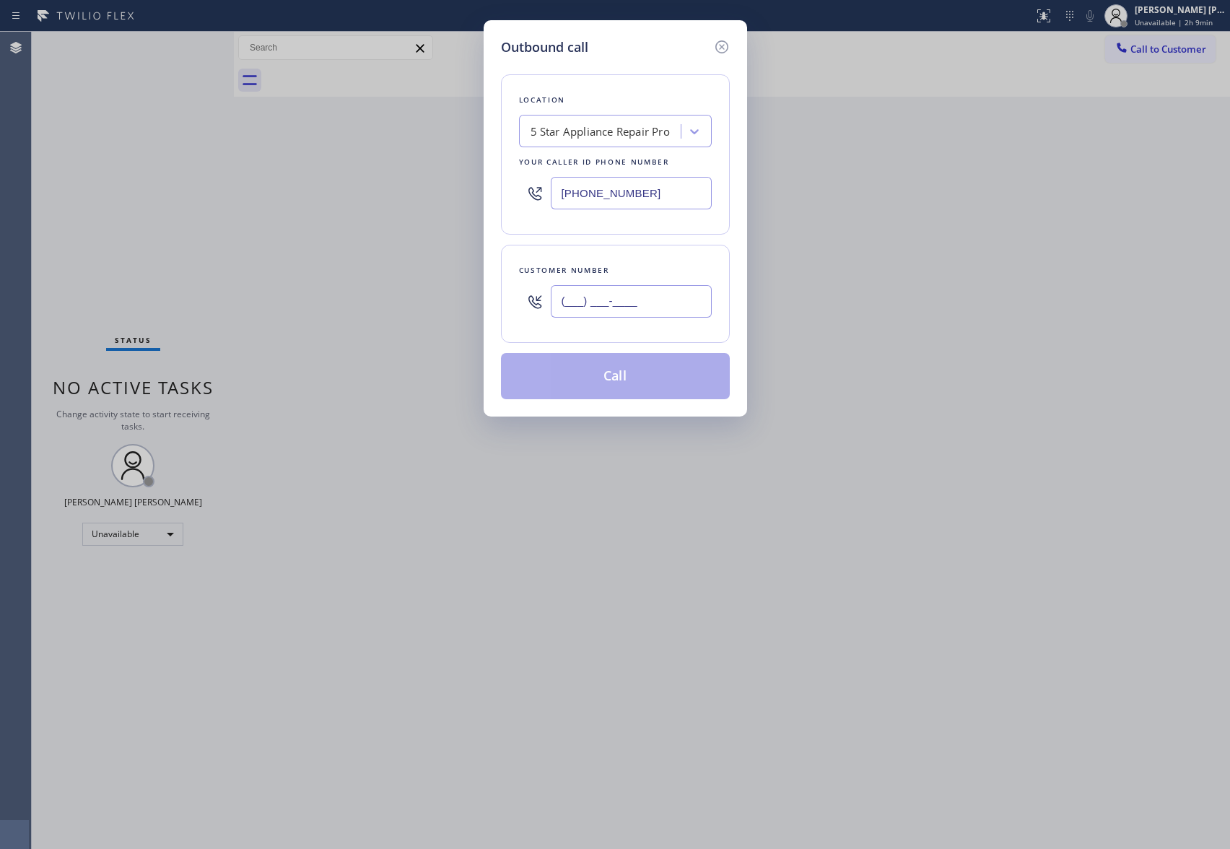
click at [647, 315] on input "(___) ___-____" at bounding box center [631, 301] width 161 height 32
paste input "305) 322-0893"
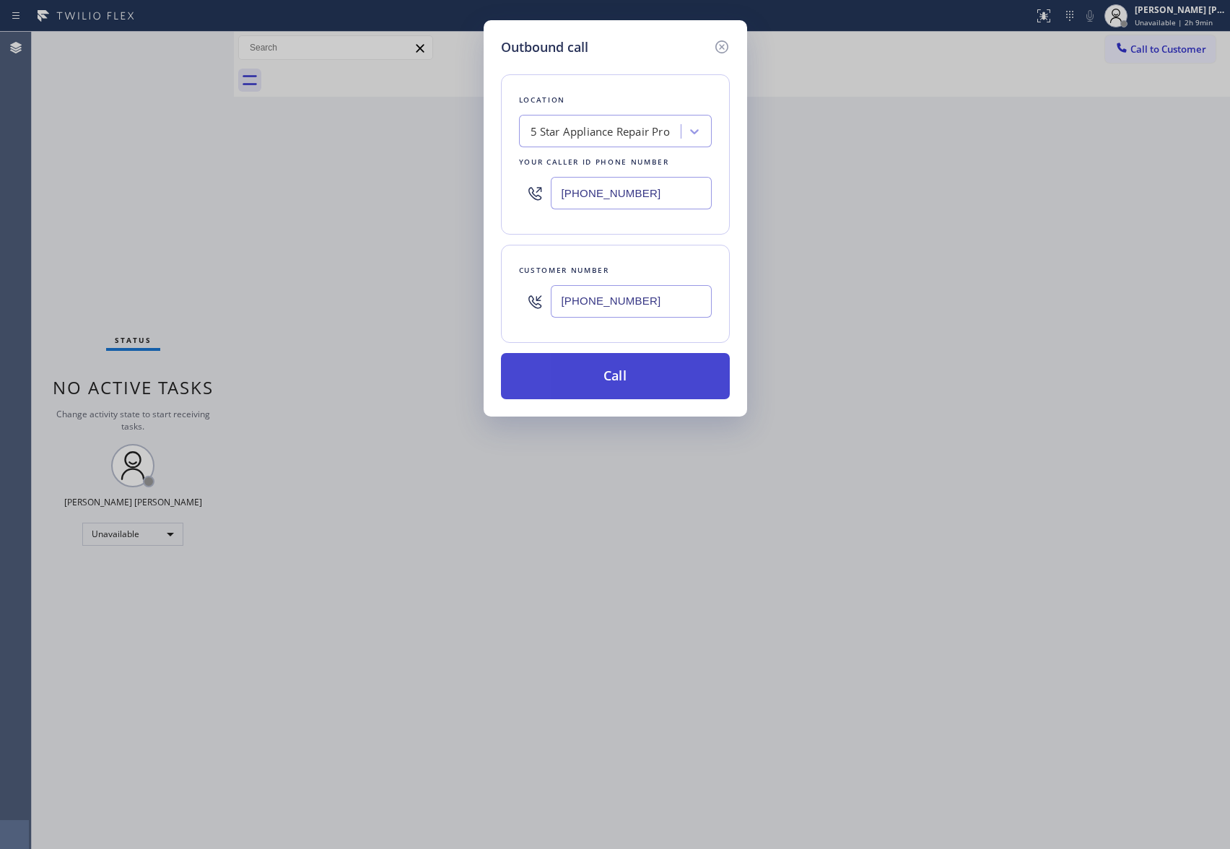
type input "[PHONE_NUMBER]"
click at [633, 368] on button "Call" at bounding box center [615, 376] width 229 height 46
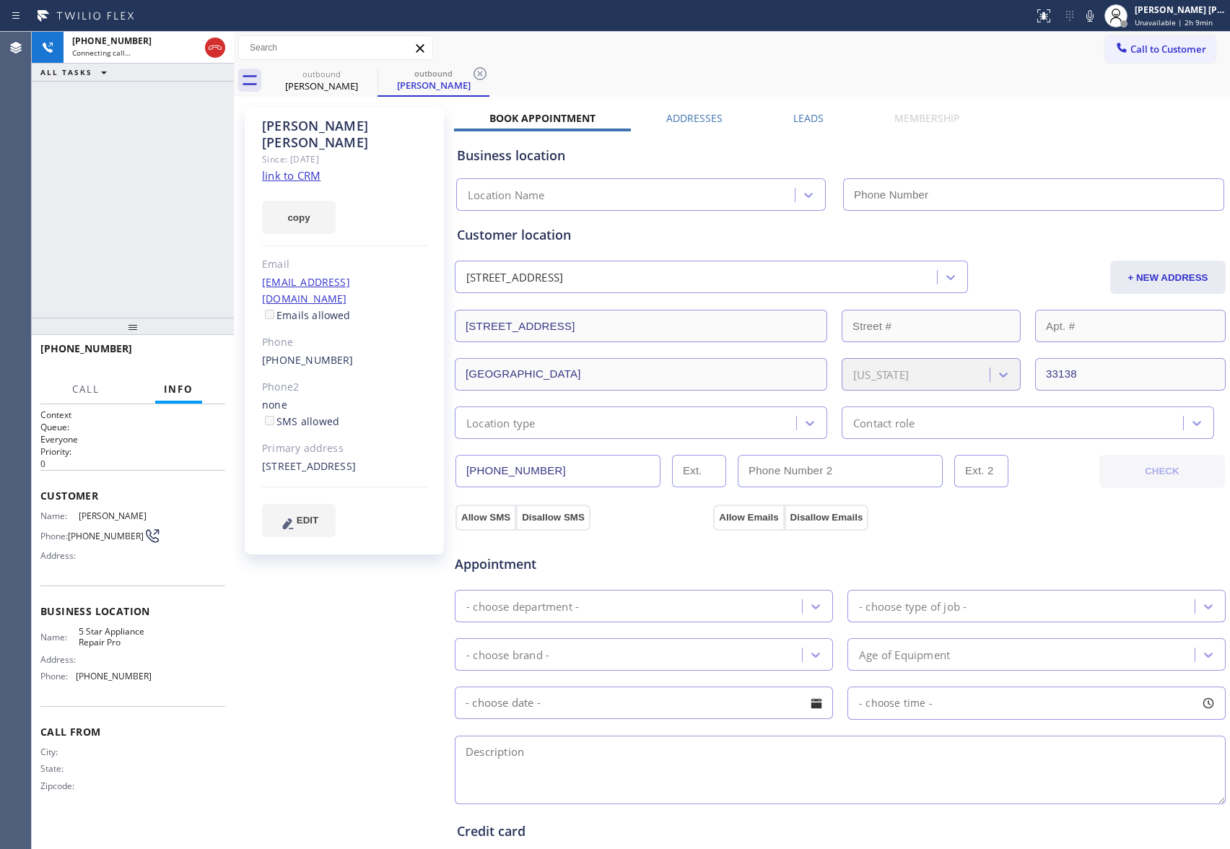
type input "[PHONE_NUMBER]"
click at [202, 356] on span "HANG UP" at bounding box center [192, 355] width 44 height 10
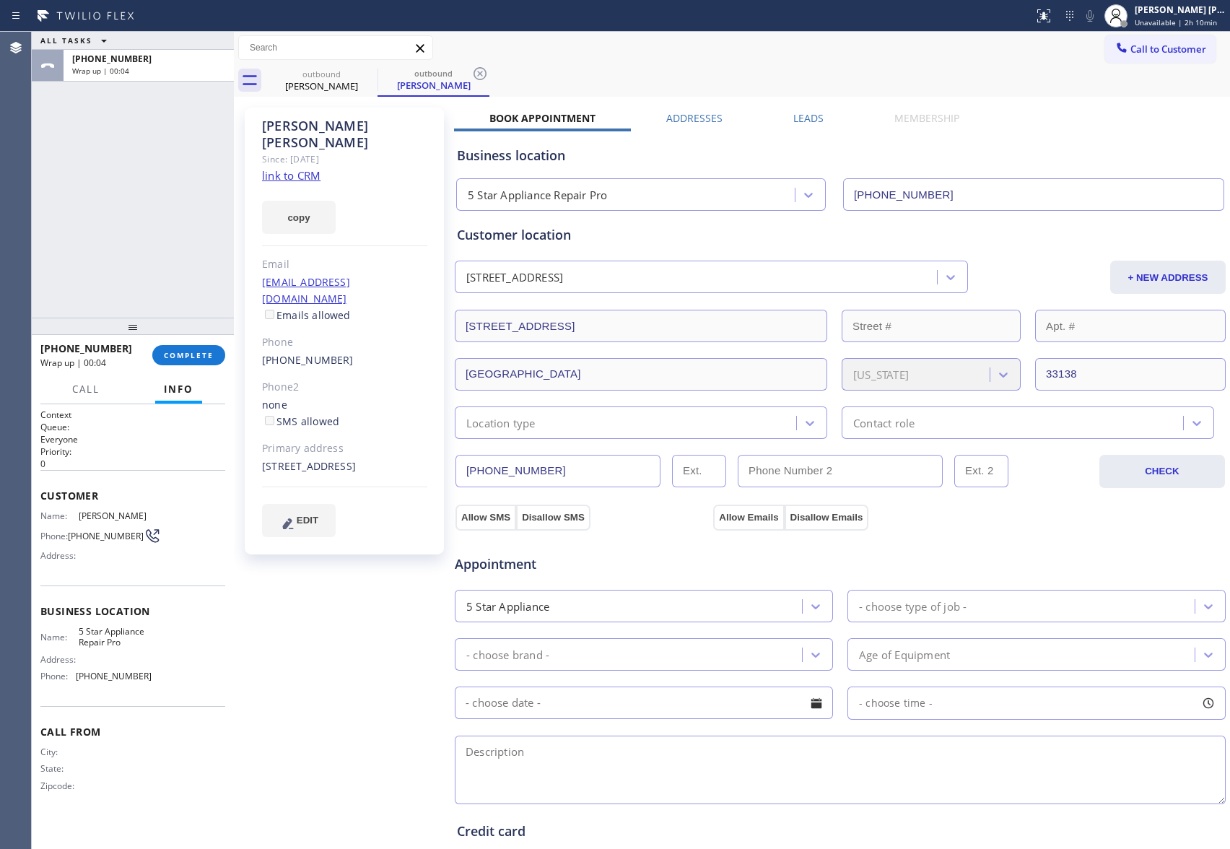
click at [800, 127] on div "Business location 5 Star Appliance Repair Pro [PHONE_NUMBER]" at bounding box center [840, 168] width 773 height 85
click at [812, 116] on label "Leads" at bounding box center [809, 118] width 30 height 14
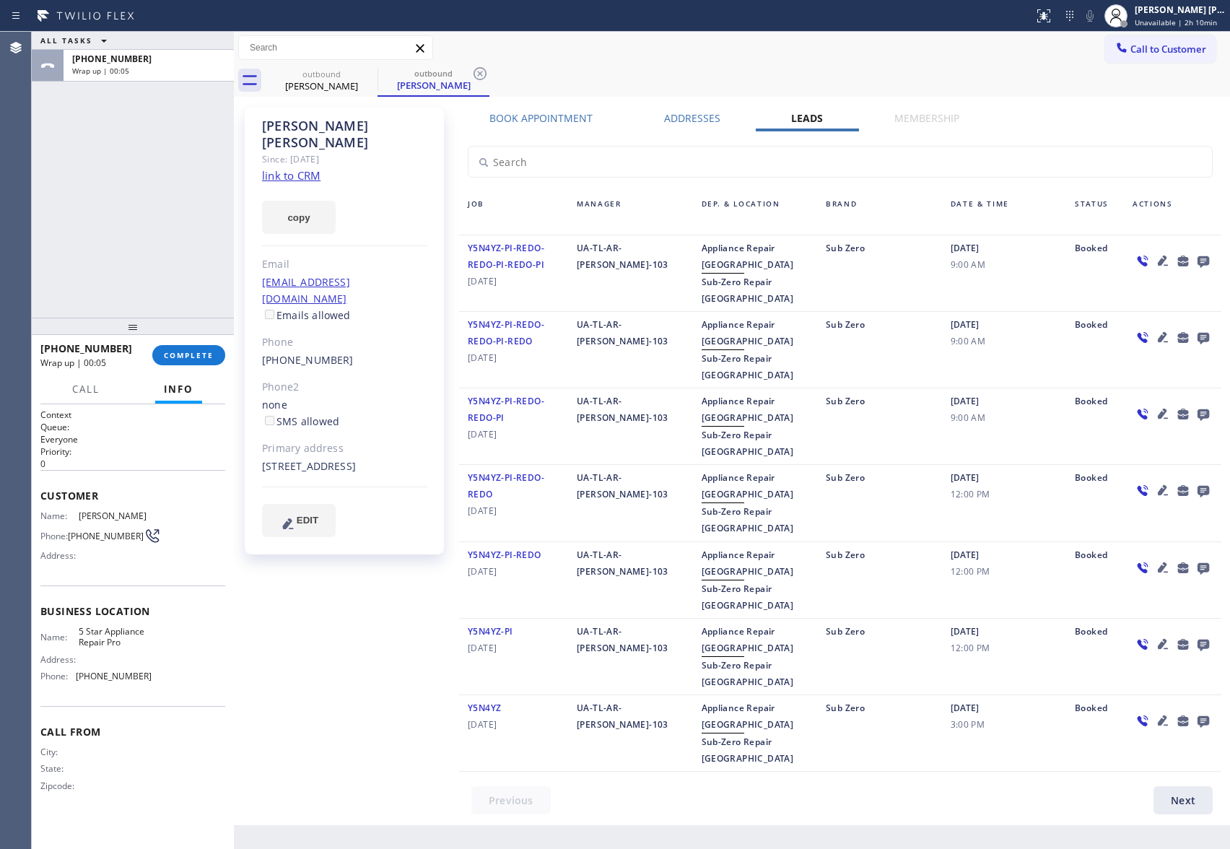
click at [1199, 261] on icon at bounding box center [1204, 262] width 12 height 12
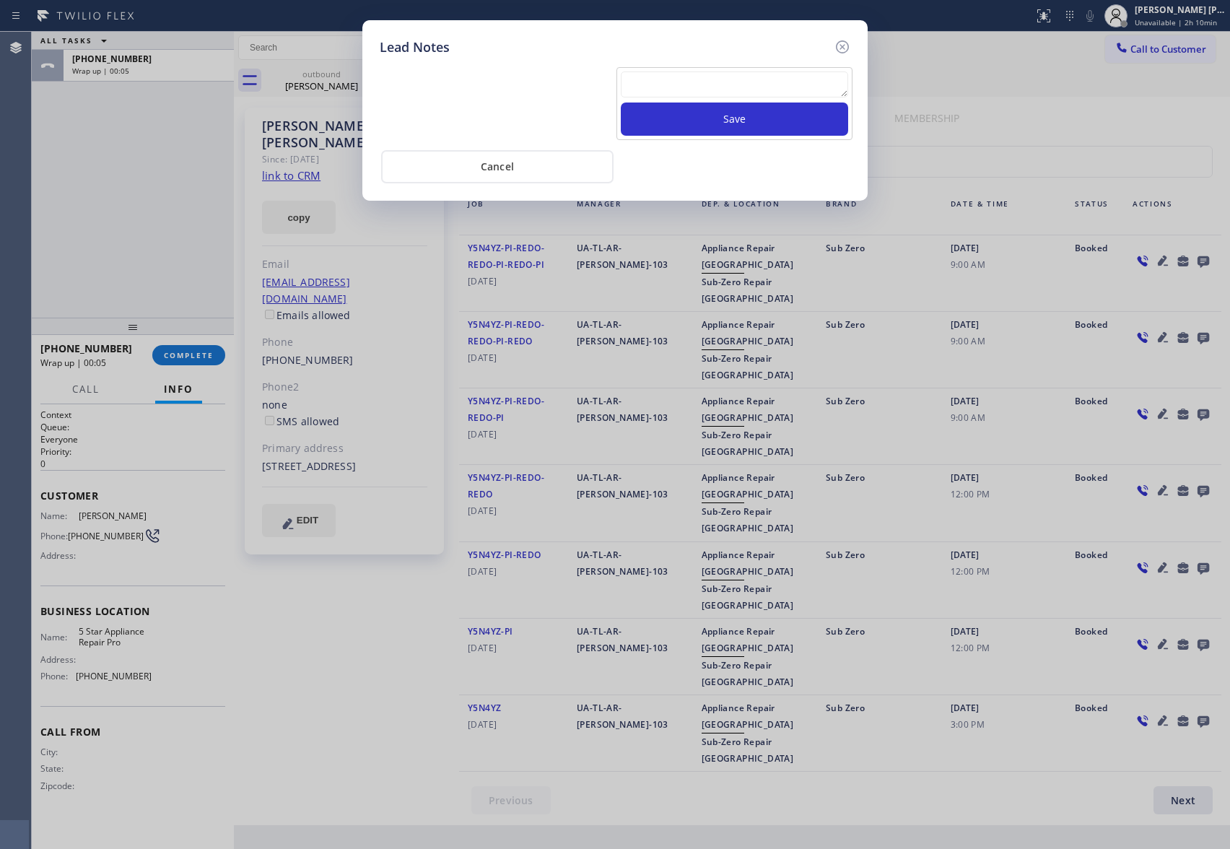
click at [711, 76] on textarea at bounding box center [734, 84] width 227 height 26
paste textarea "VM | please transfer if cx calls back"
type textarea "VM | please transfer if cx calls back"
click at [719, 120] on button "Save" at bounding box center [734, 119] width 227 height 33
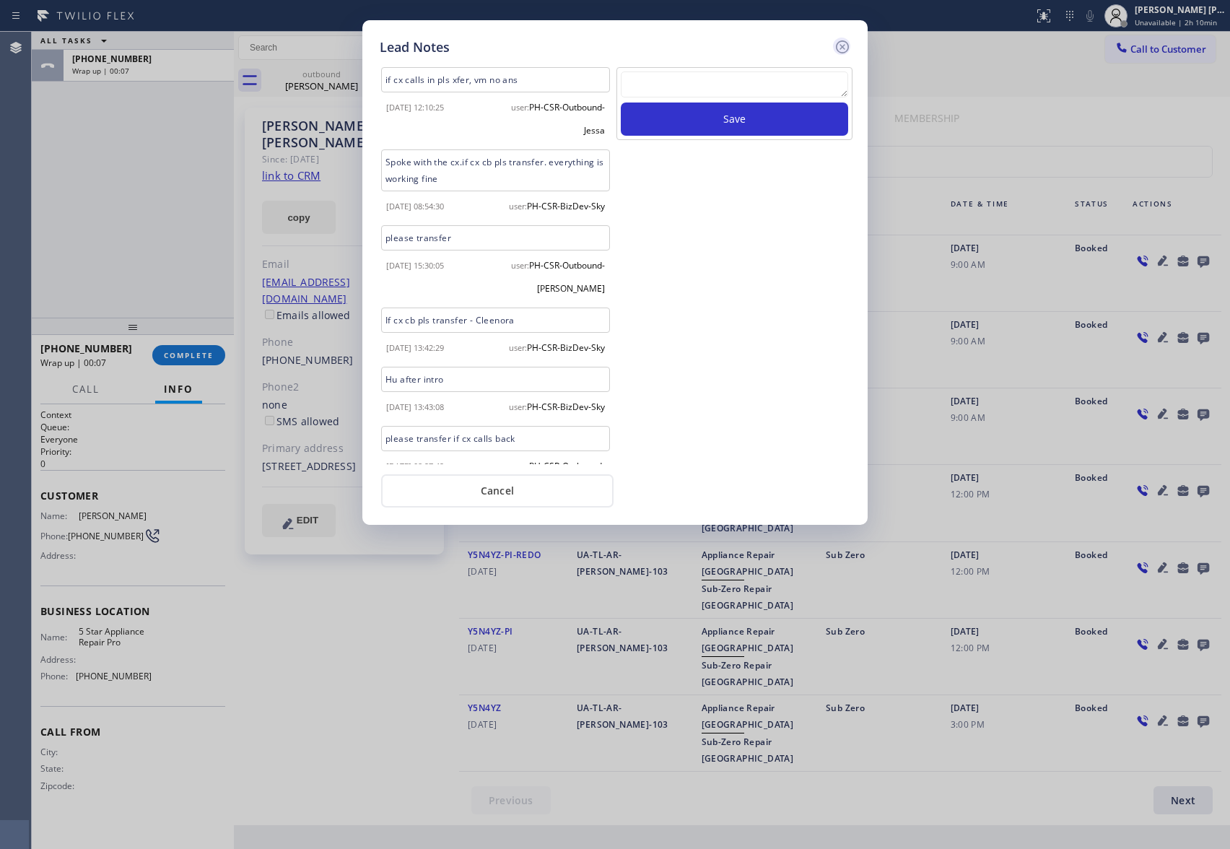
click at [839, 51] on icon at bounding box center [842, 46] width 13 height 13
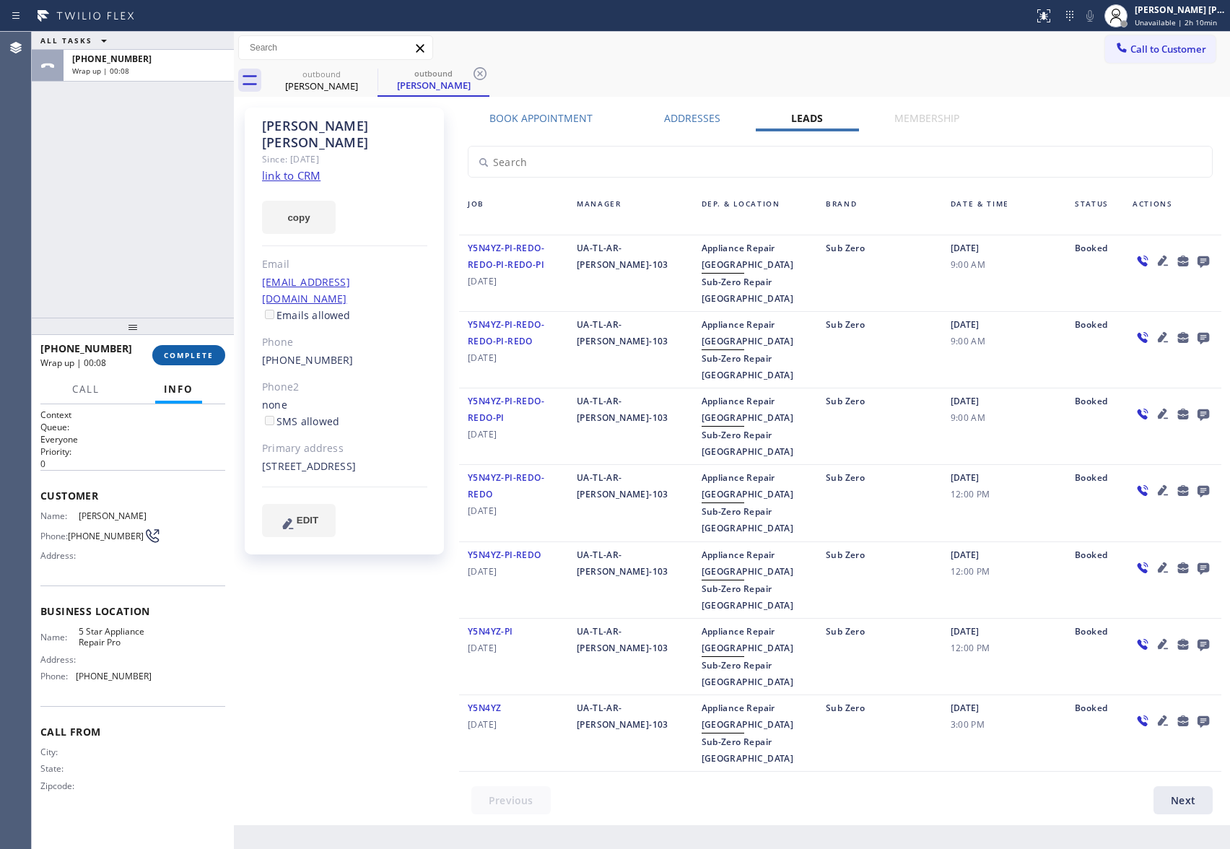
click at [212, 352] on span "COMPLETE" at bounding box center [189, 355] width 50 height 10
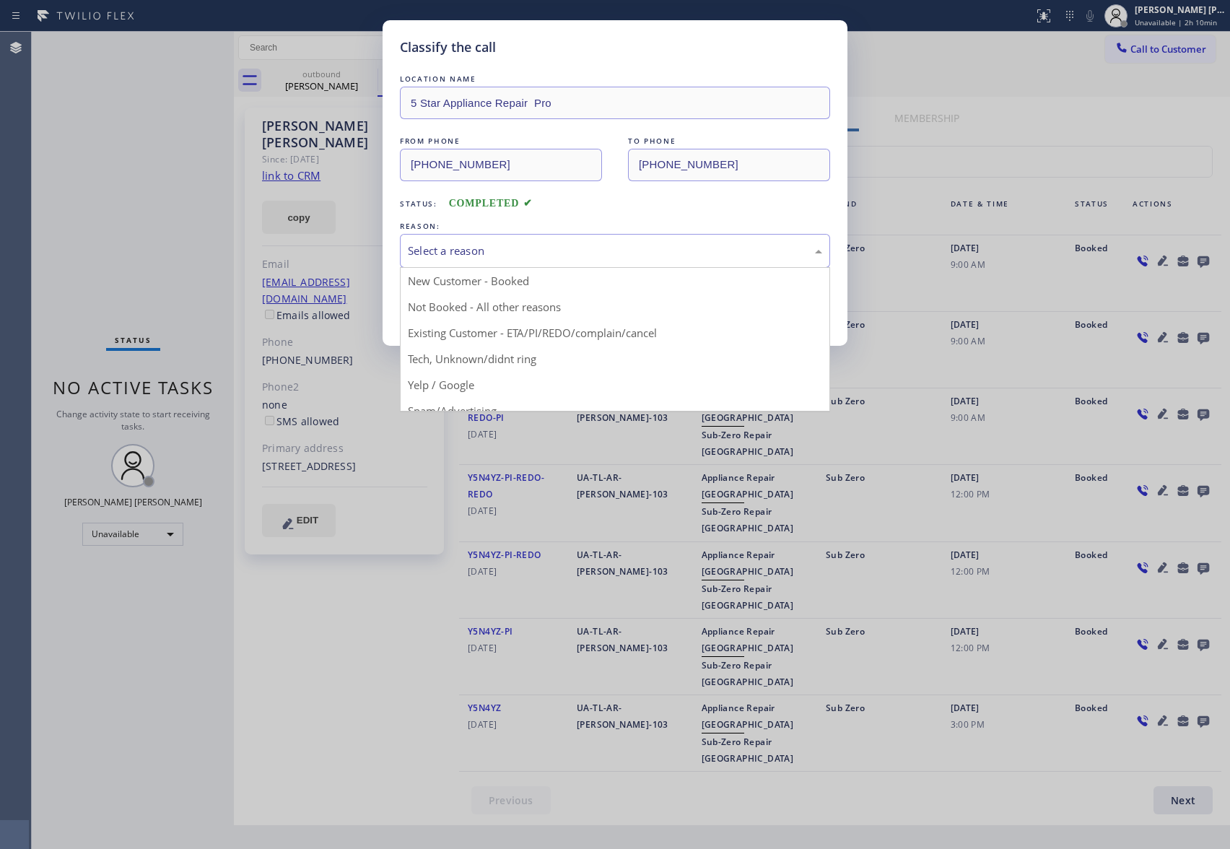
click at [622, 246] on div "Select a reason" at bounding box center [615, 251] width 414 height 17
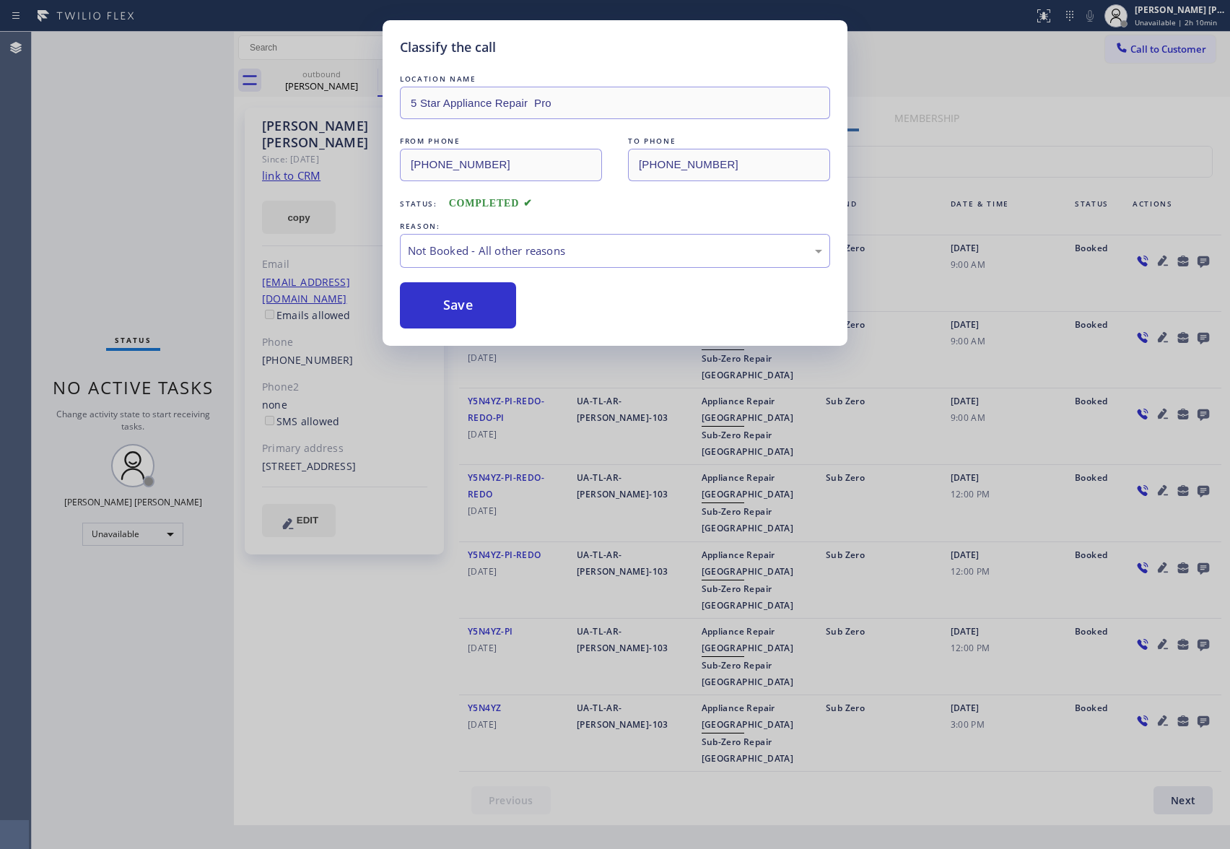
click at [440, 312] on button "Save" at bounding box center [458, 305] width 116 height 46
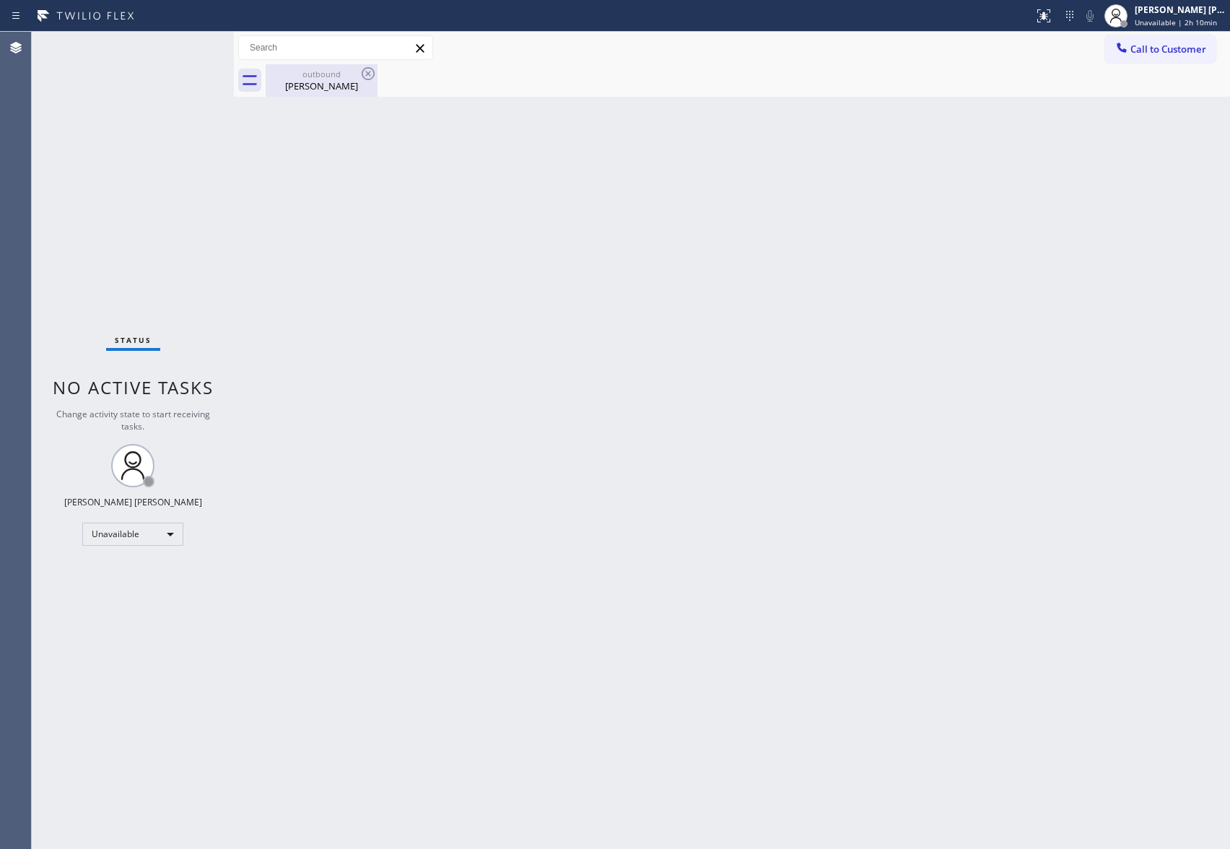
click at [350, 79] on div "[PERSON_NAME]" at bounding box center [321, 85] width 109 height 13
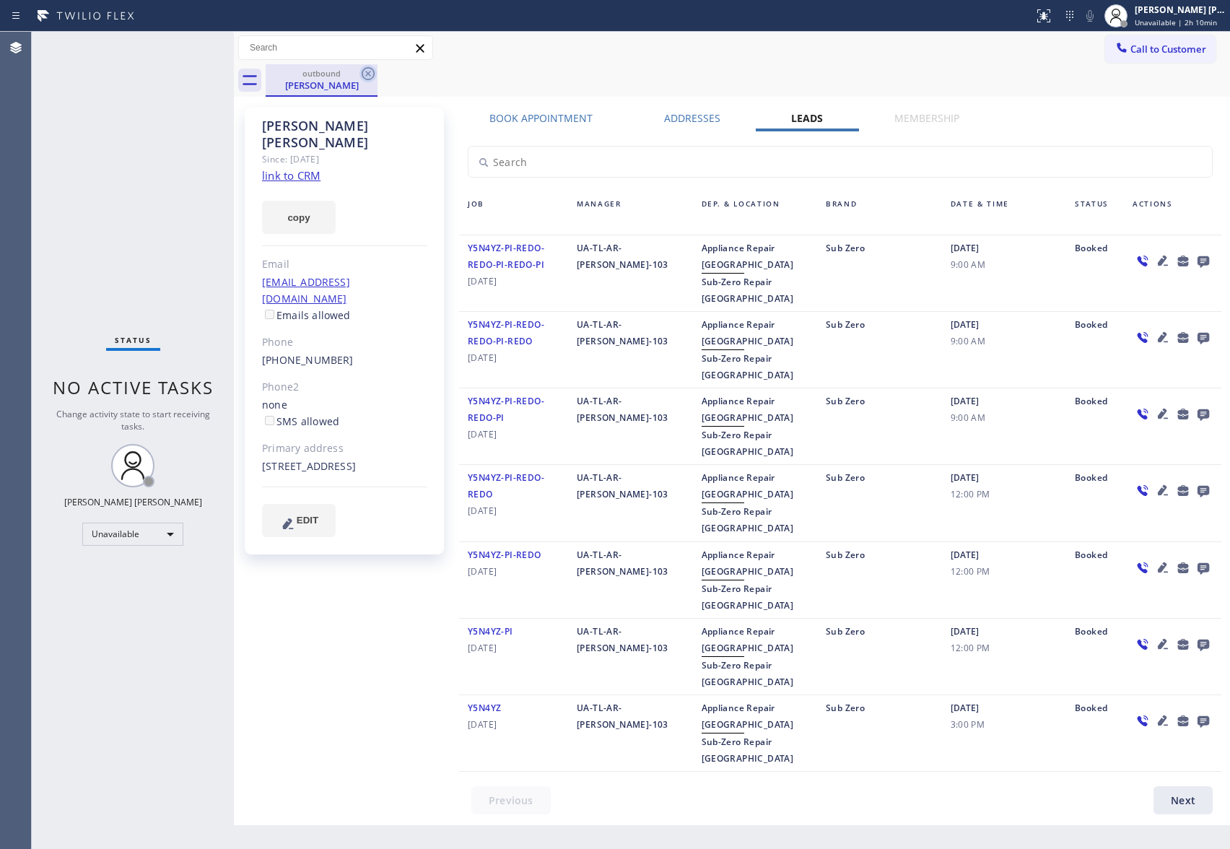
click at [368, 75] on icon at bounding box center [368, 73] width 17 height 17
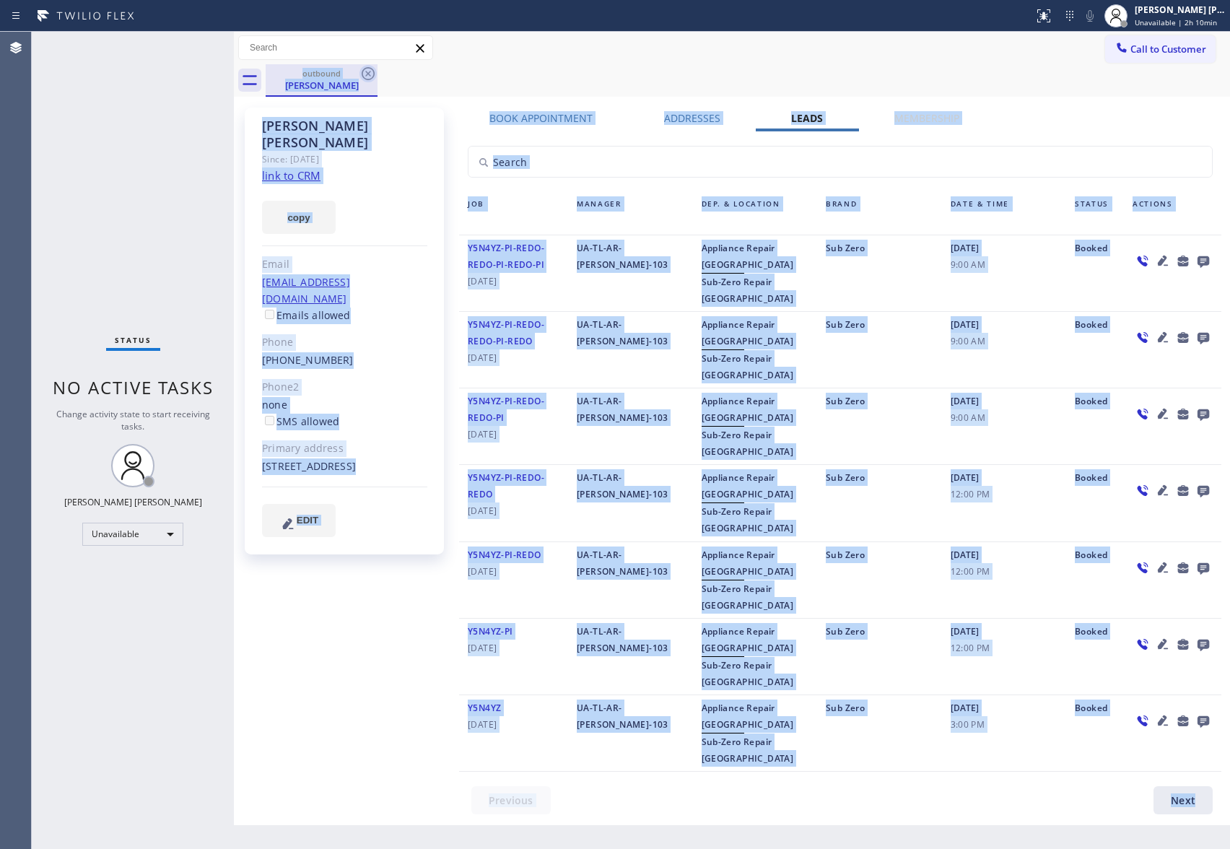
click at [368, 75] on div "outbound [PERSON_NAME]" at bounding box center [748, 80] width 965 height 32
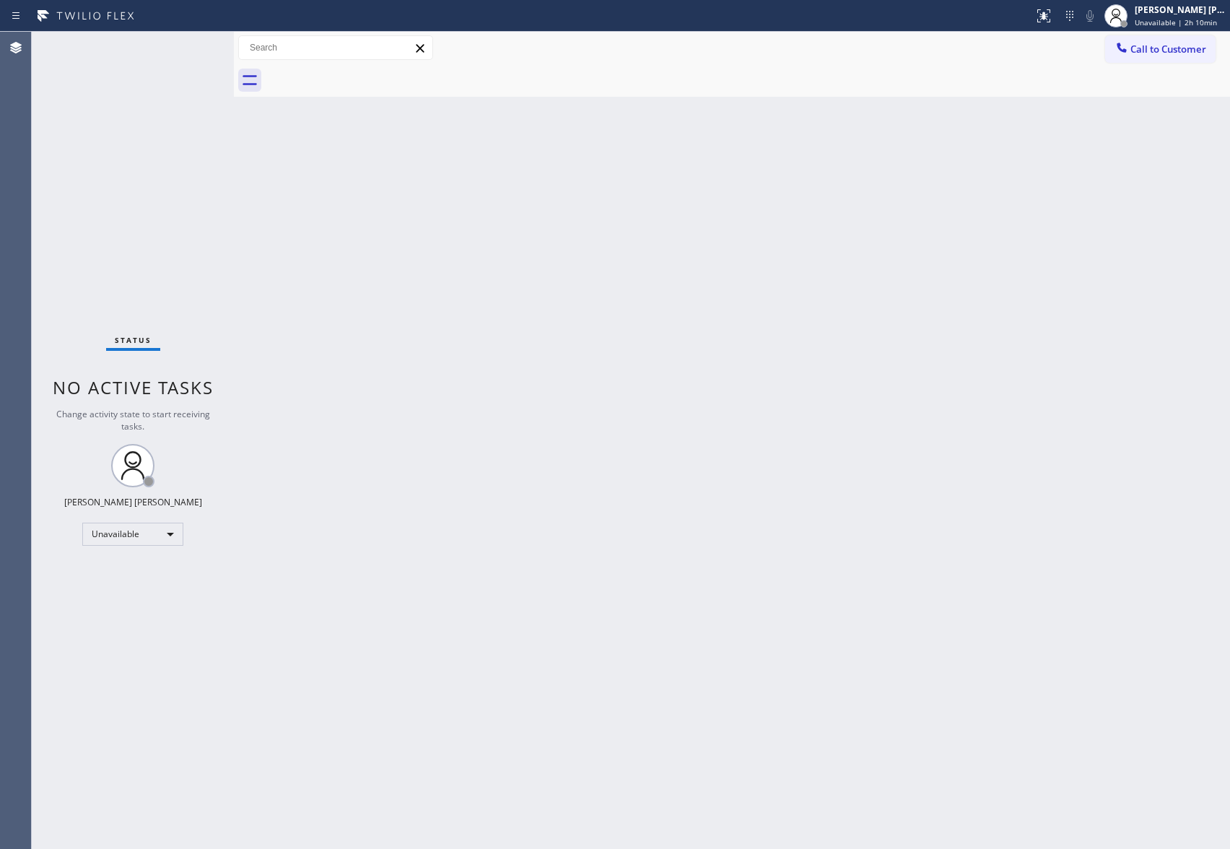
click at [1200, 38] on button "Call to Customer" at bounding box center [1161, 48] width 110 height 27
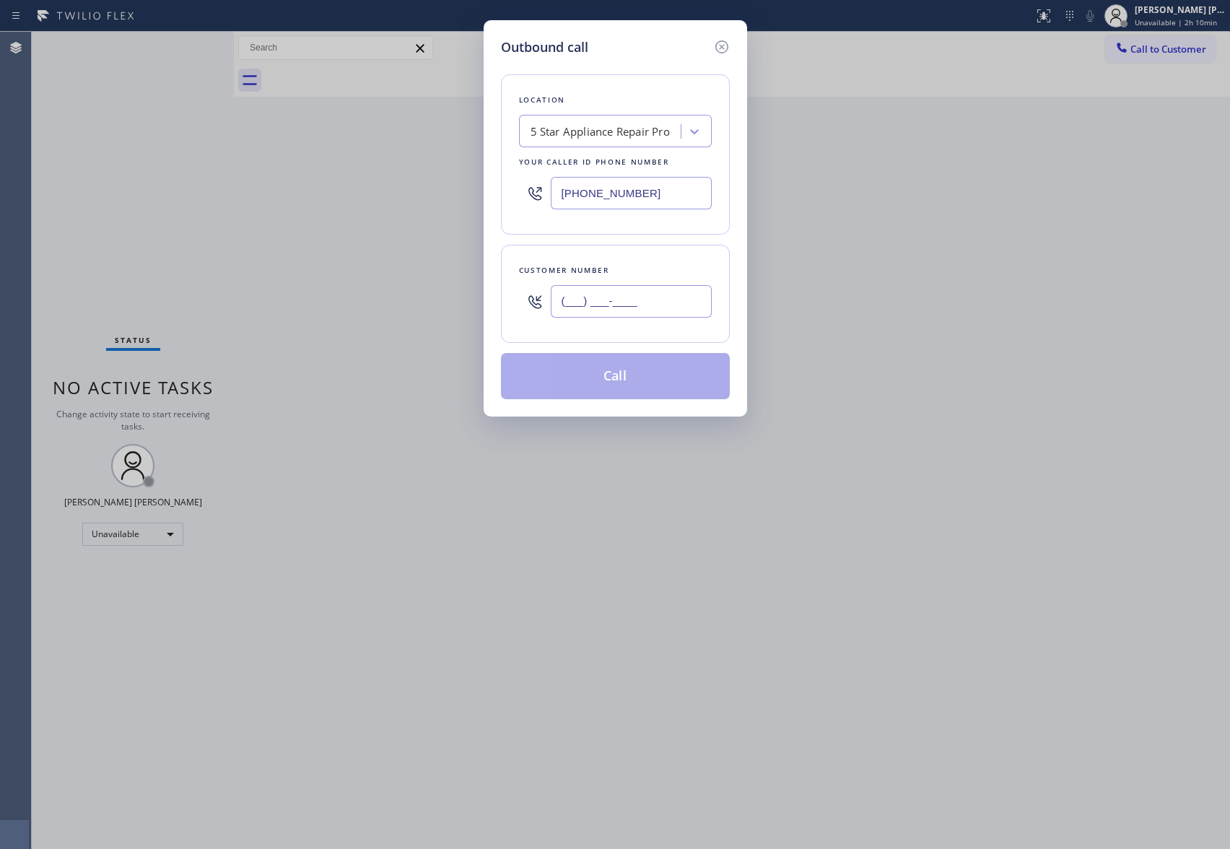
click at [666, 293] on input "(___) ___-____" at bounding box center [631, 301] width 161 height 32
paste input "786) 317-3914"
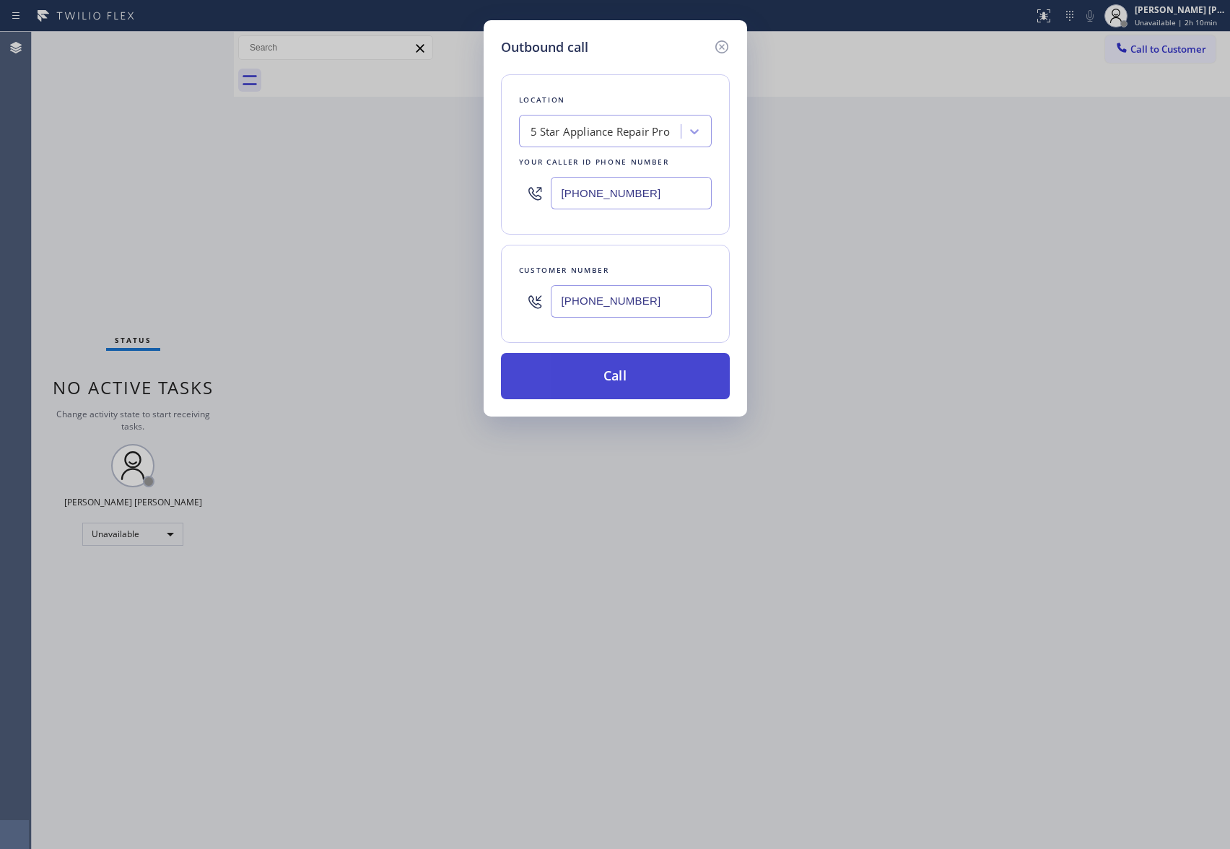
type input "[PHONE_NUMBER]"
click at [648, 377] on button "Call" at bounding box center [615, 376] width 229 height 46
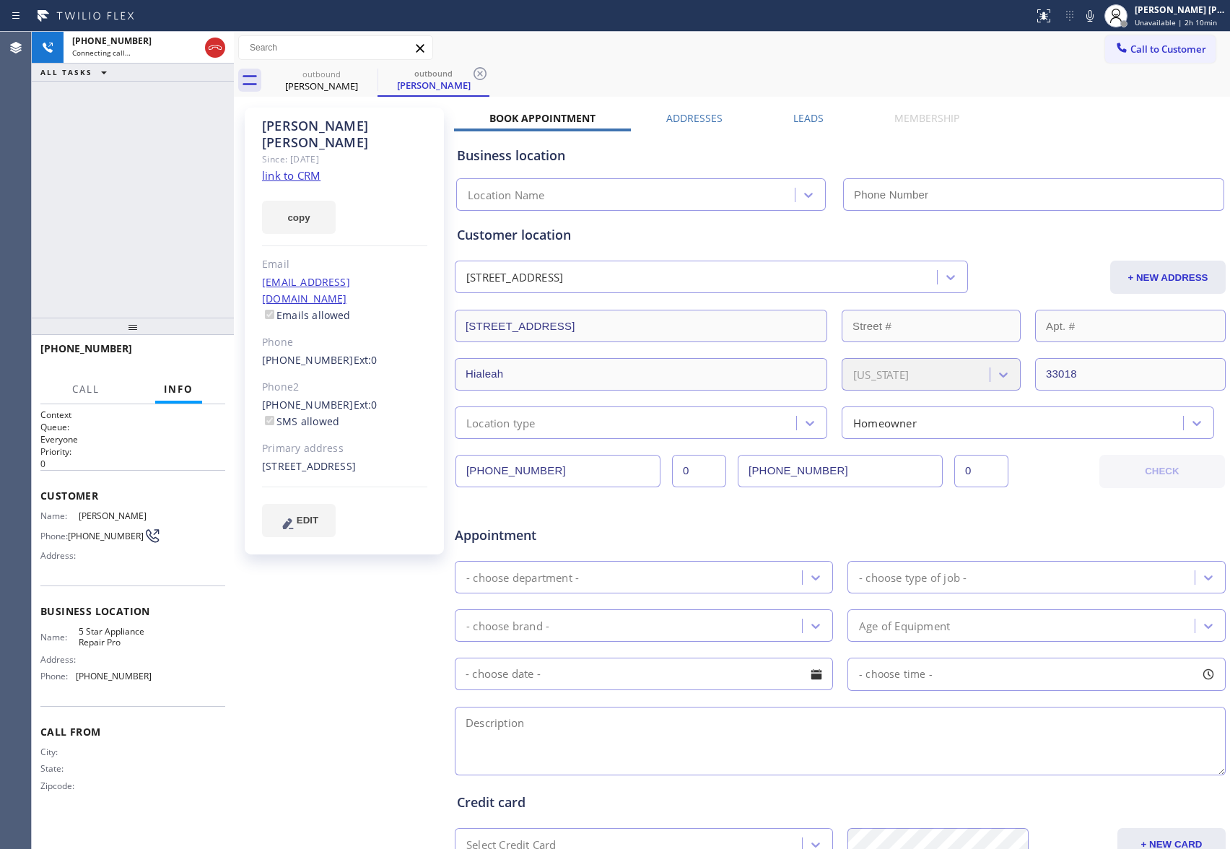
type input "[PHONE_NUMBER]"
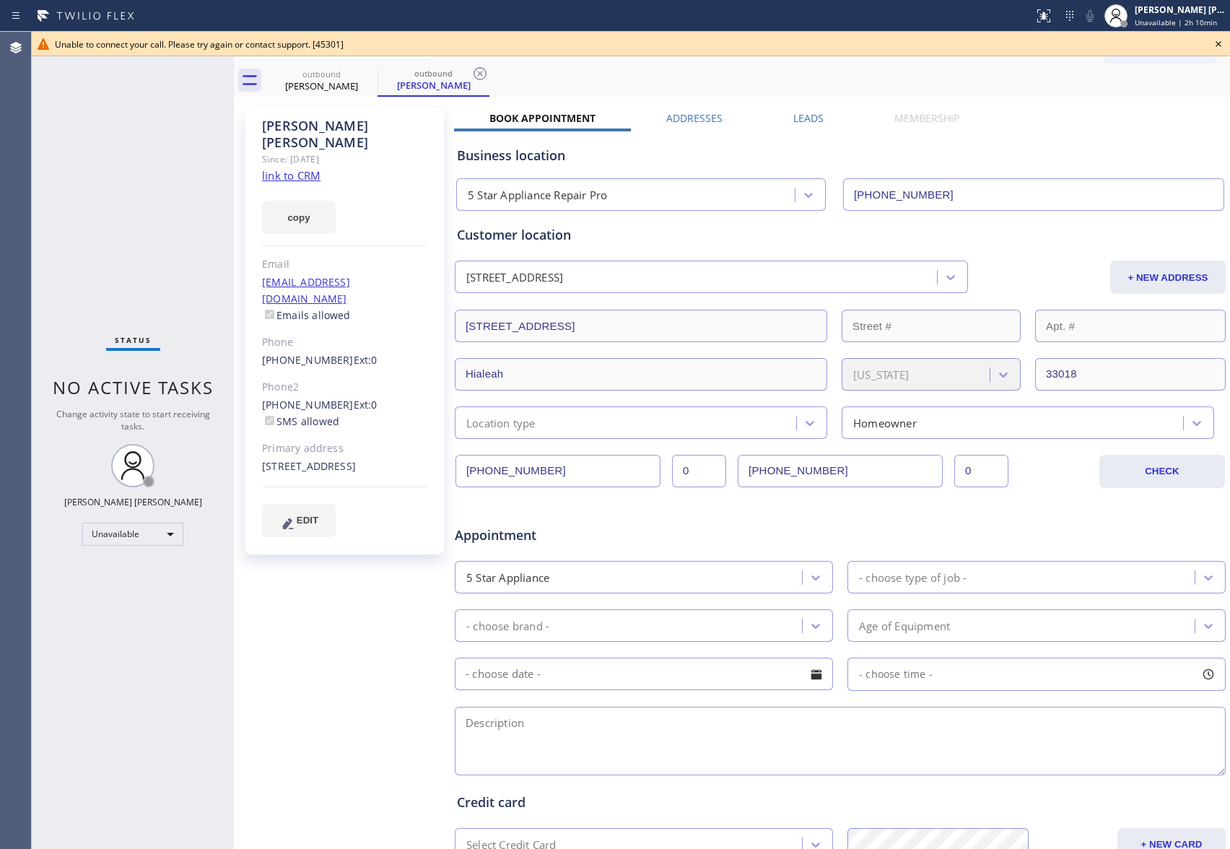
click at [1223, 43] on icon at bounding box center [1218, 43] width 17 height 17
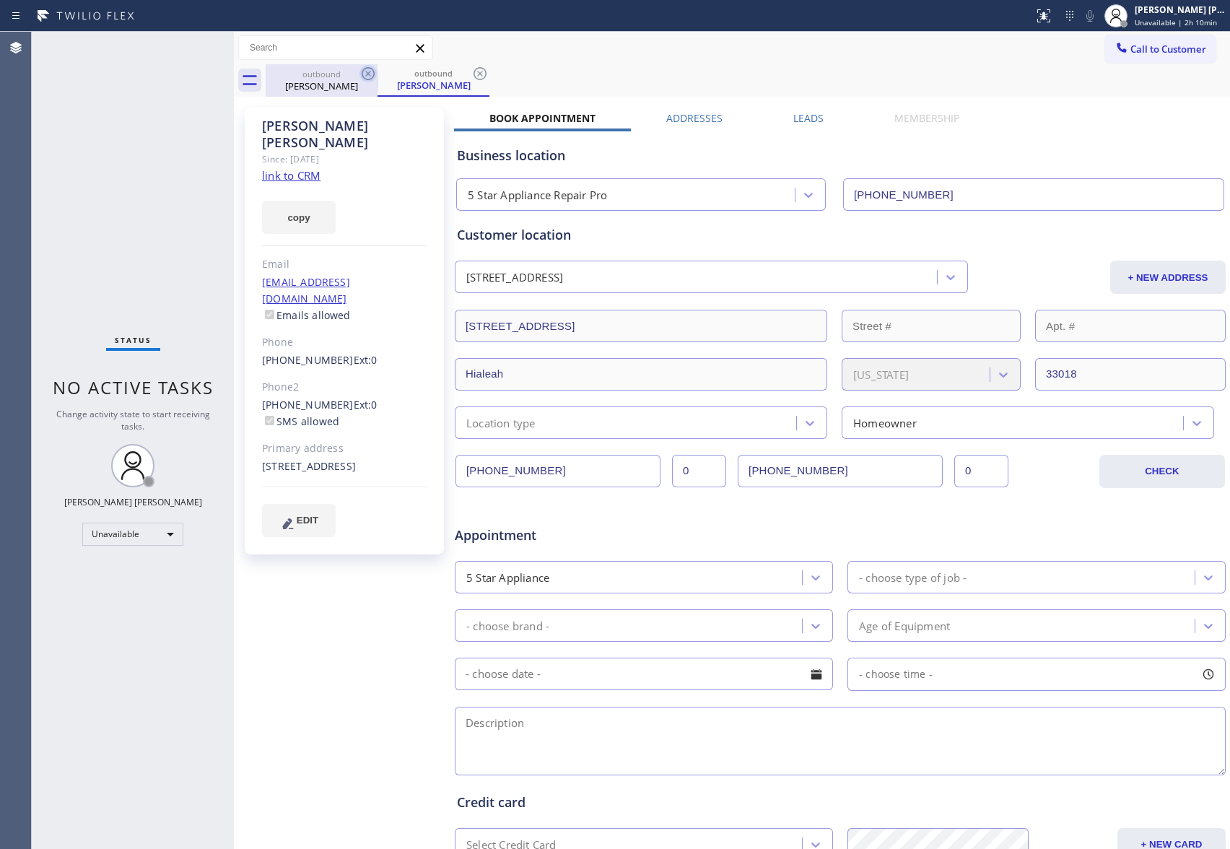
click at [376, 74] on icon at bounding box center [368, 73] width 17 height 17
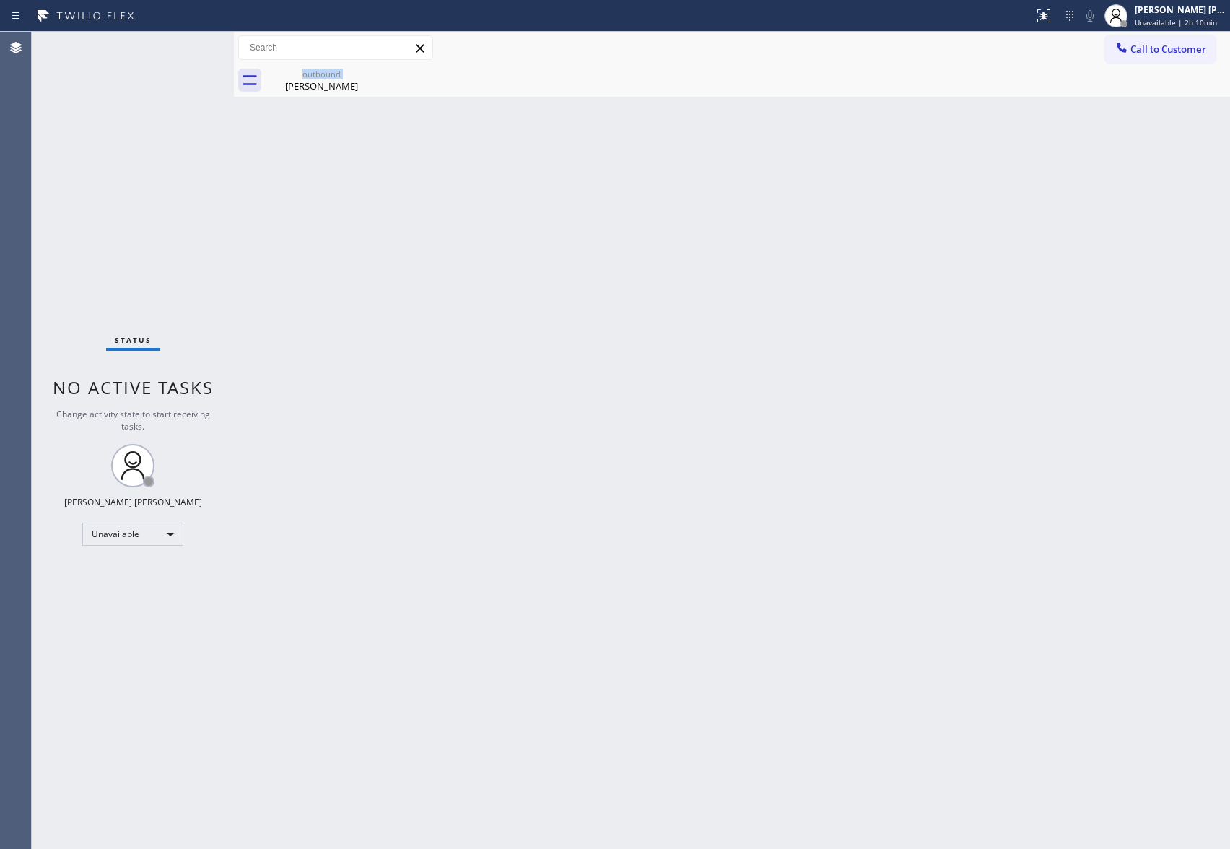
click at [376, 74] on div "outbound [PERSON_NAME]" at bounding box center [322, 80] width 112 height 32
click at [0, 0] on icon at bounding box center [0, 0] width 0 height 0
click at [1186, 51] on span "Call to Customer" at bounding box center [1169, 49] width 76 height 13
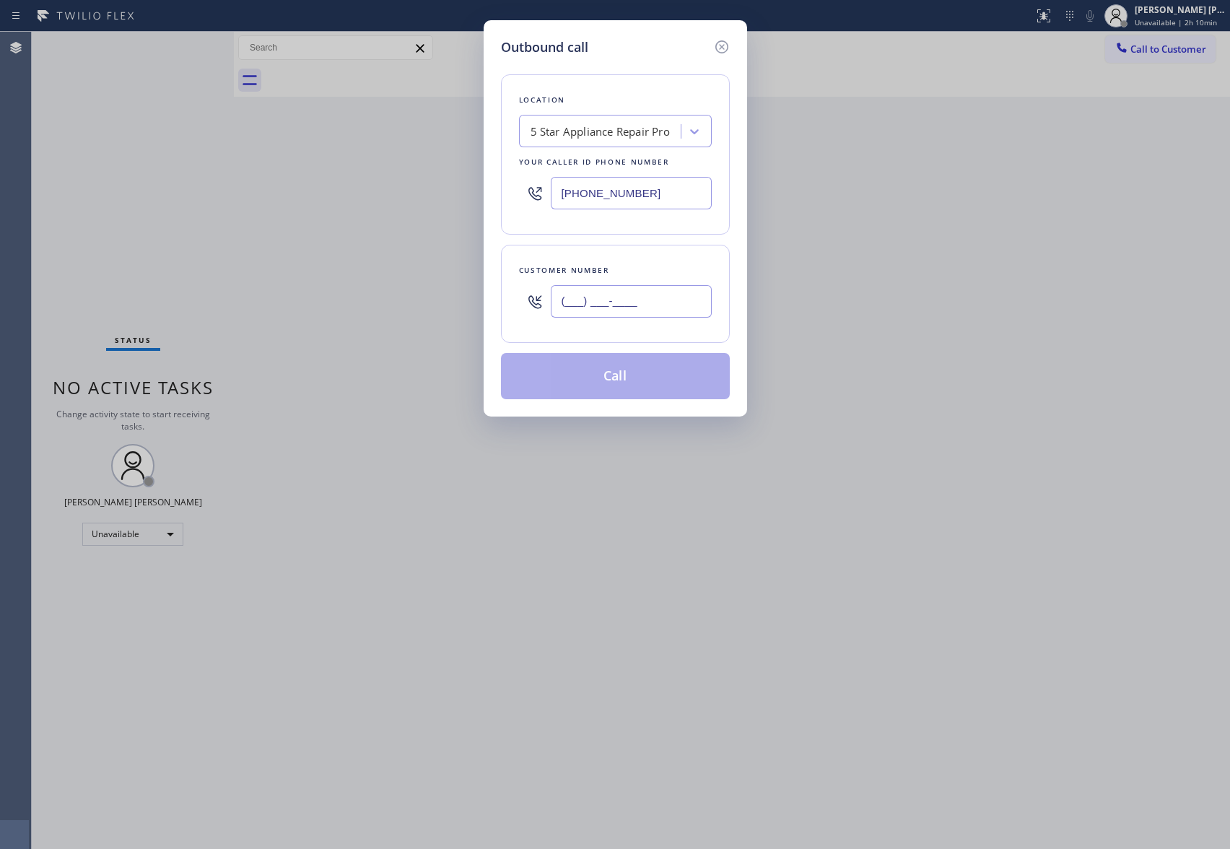
click at [650, 293] on input "(___) ___-____" at bounding box center [631, 301] width 161 height 32
paste input "858) 281-3048"
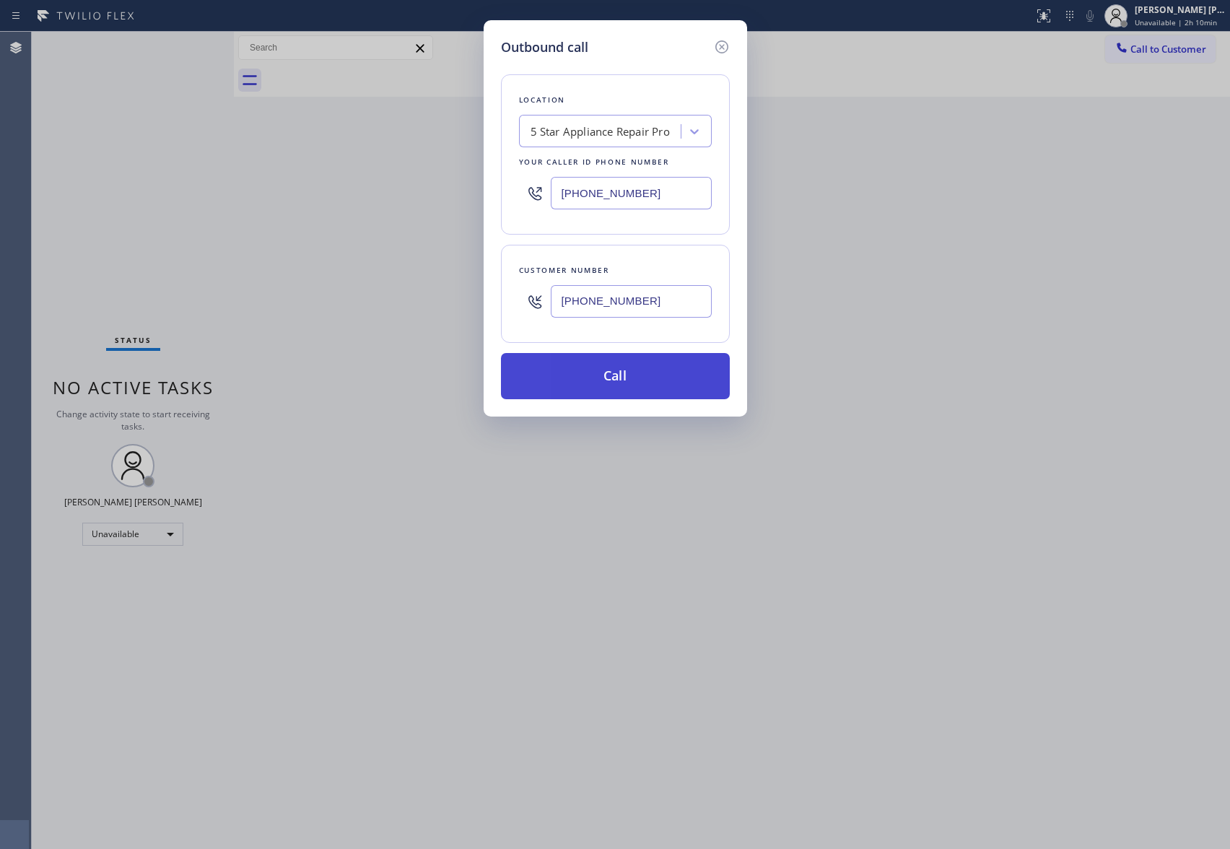
type input "[PHONE_NUMBER]"
click at [637, 376] on button "Call" at bounding box center [615, 376] width 229 height 46
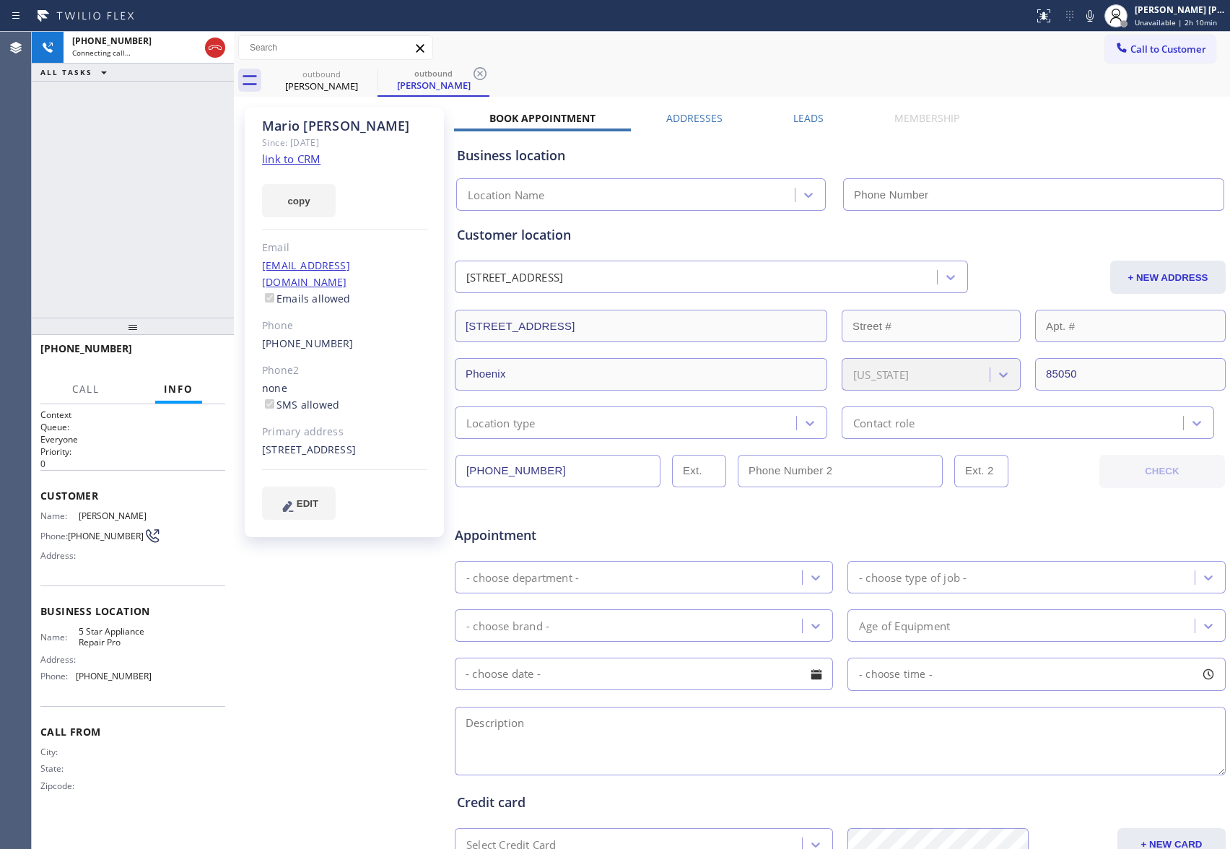
type input "[PHONE_NUMBER]"
click at [803, 121] on label "Leads" at bounding box center [809, 118] width 30 height 14
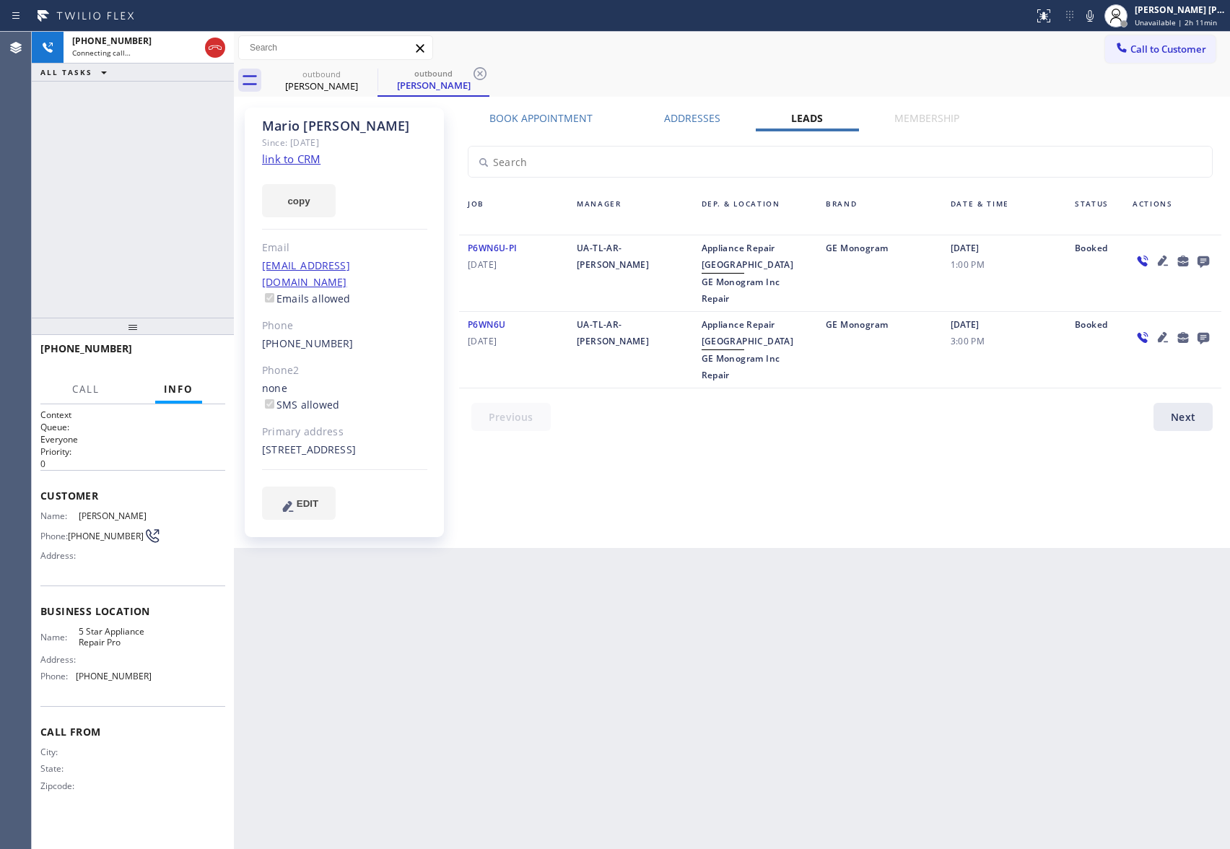
drag, startPoint x: 1214, startPoint y: 259, endPoint x: 1200, endPoint y: 260, distance: 13.8
click at [1213, 259] on div at bounding box center [1172, 273] width 97 height 67
click at [1200, 260] on icon at bounding box center [1204, 262] width 12 height 12
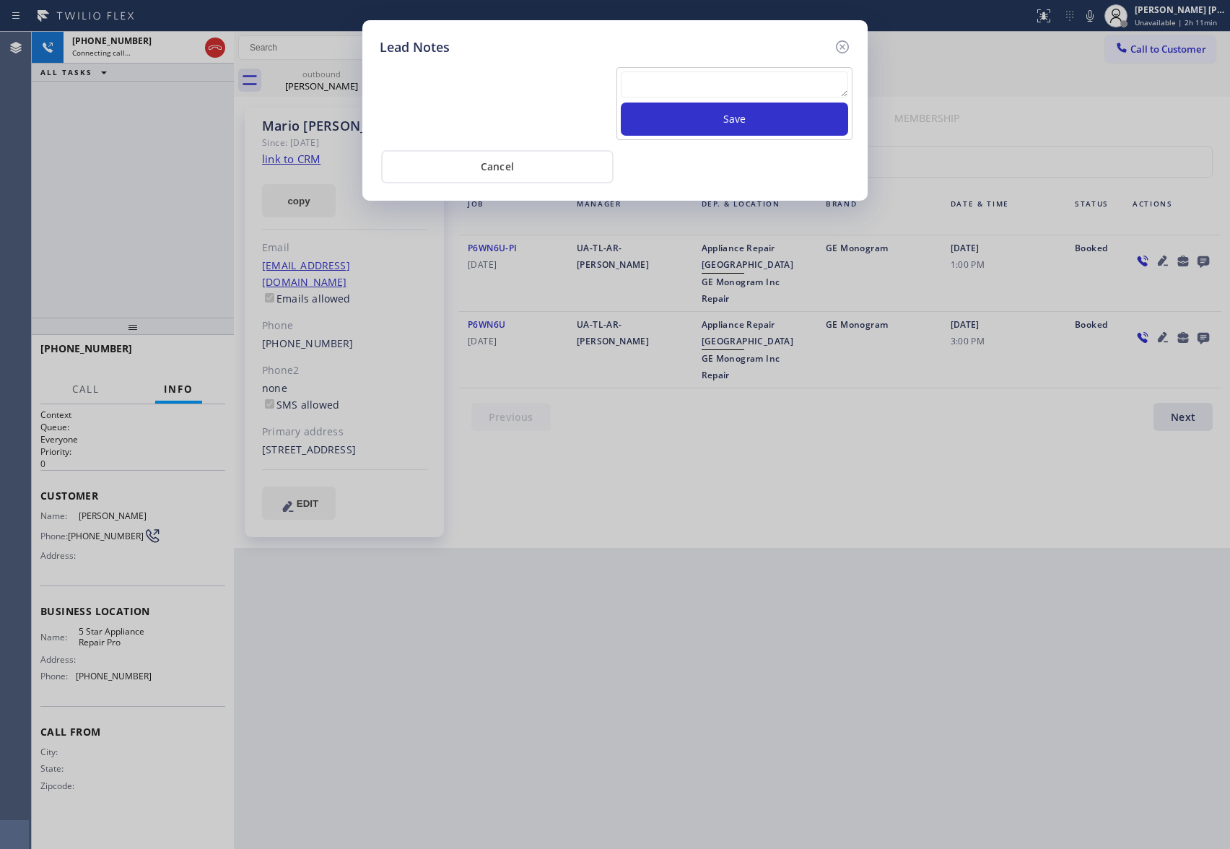
click at [697, 91] on textarea at bounding box center [734, 84] width 227 height 26
paste textarea "VM | please transfer if cx calls back"
type textarea "VM | please transfer if cx calls back"
click at [716, 126] on button "Save" at bounding box center [734, 119] width 227 height 33
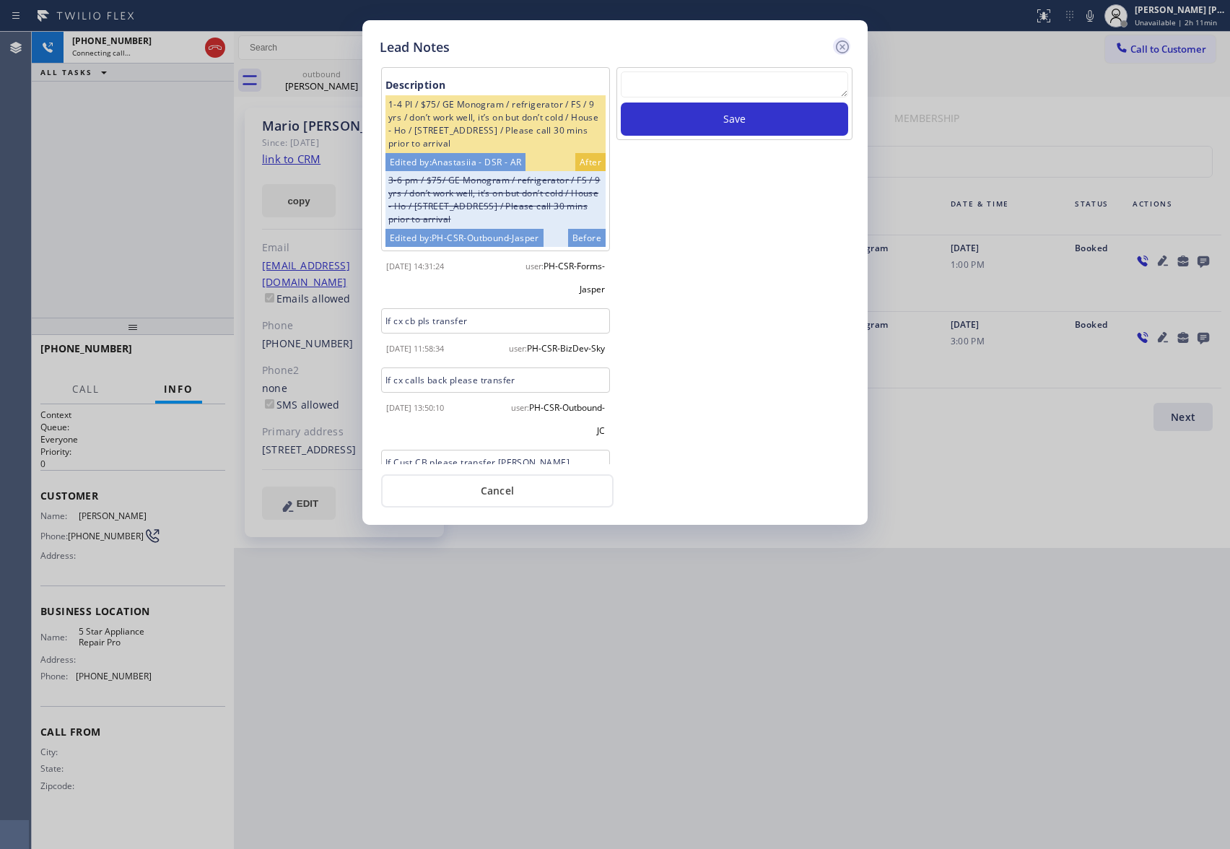
click at [841, 44] on icon at bounding box center [842, 46] width 13 height 13
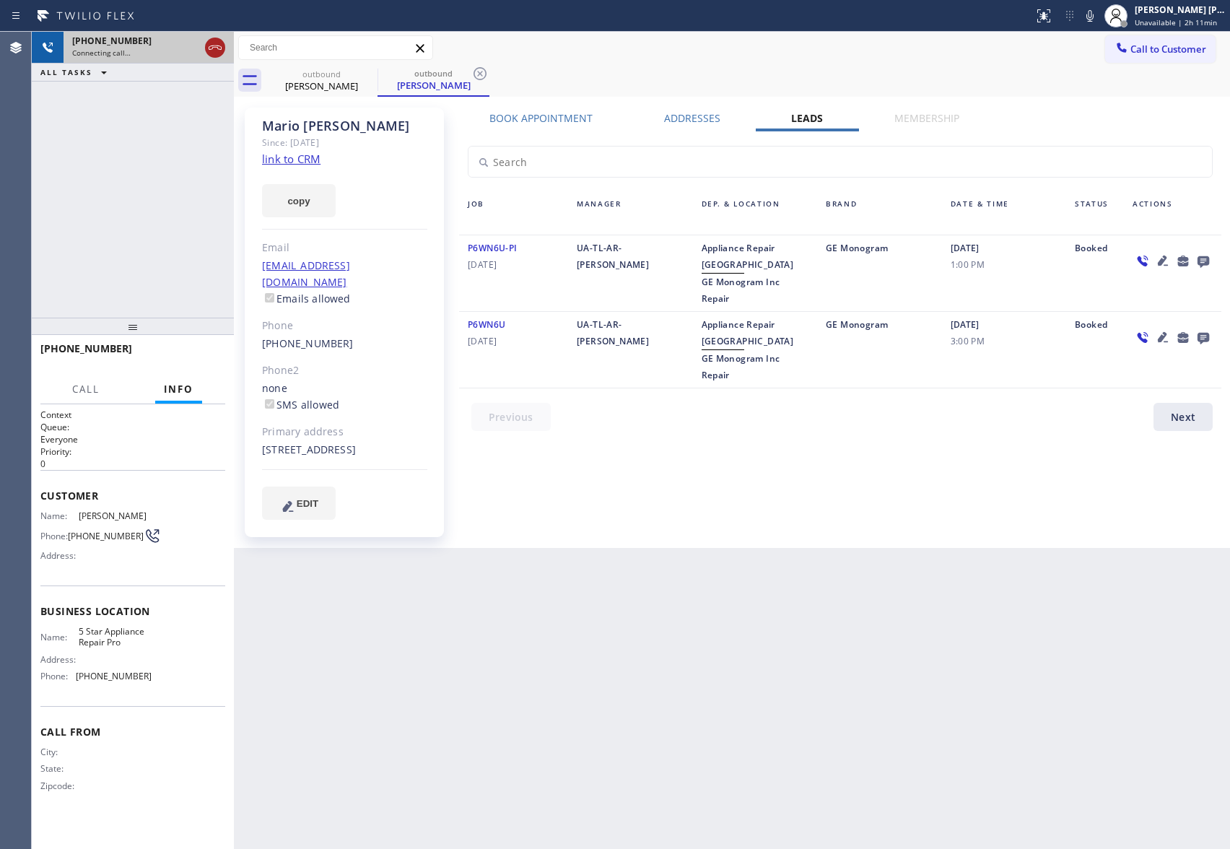
click at [218, 44] on icon at bounding box center [215, 47] width 17 height 17
click at [368, 75] on icon at bounding box center [368, 73] width 17 height 17
click at [472, 75] on icon at bounding box center [480, 73] width 17 height 17
click at [368, 75] on div "outbound [PERSON_NAME] outbound [PERSON_NAME]" at bounding box center [748, 80] width 965 height 32
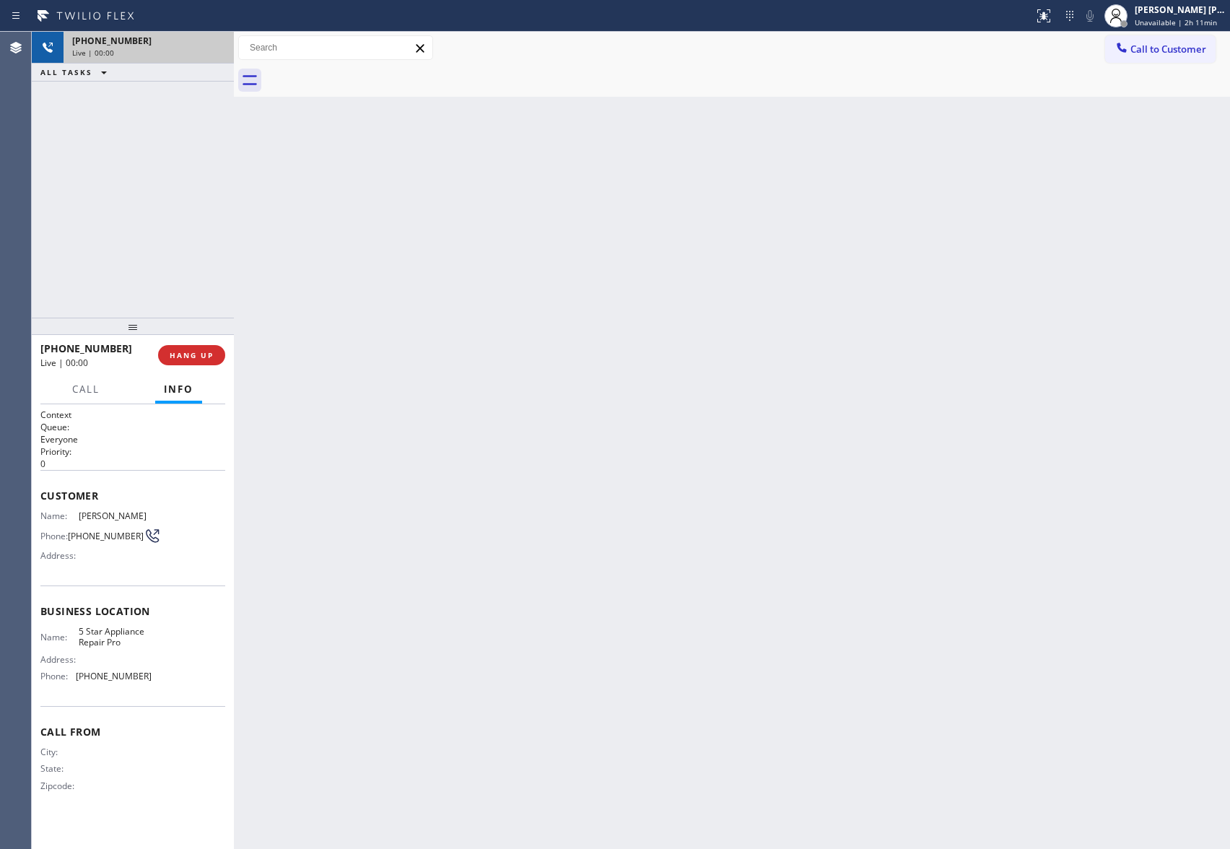
click at [368, 75] on div at bounding box center [748, 80] width 965 height 32
click at [199, 355] on span "COMPLETE" at bounding box center [189, 355] width 50 height 10
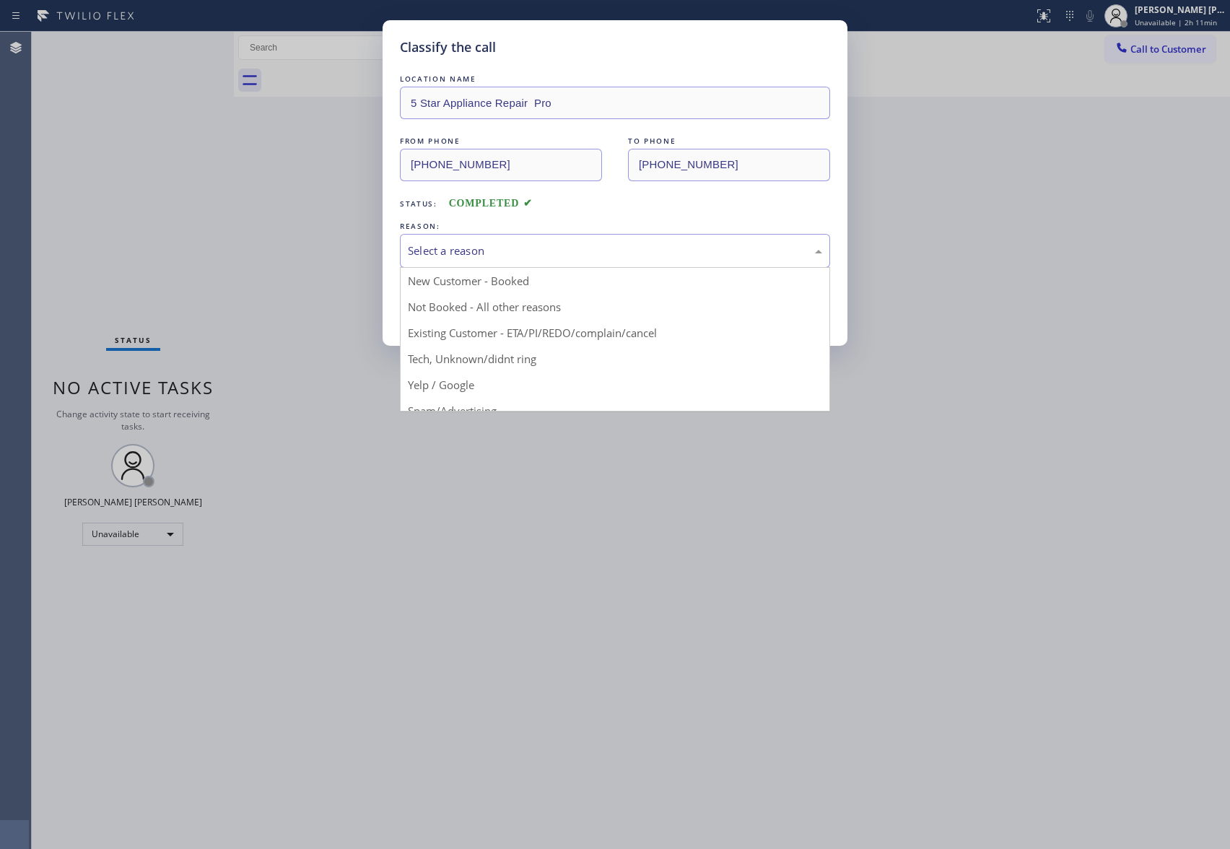
click at [466, 259] on div "Select a reason" at bounding box center [615, 251] width 414 height 17
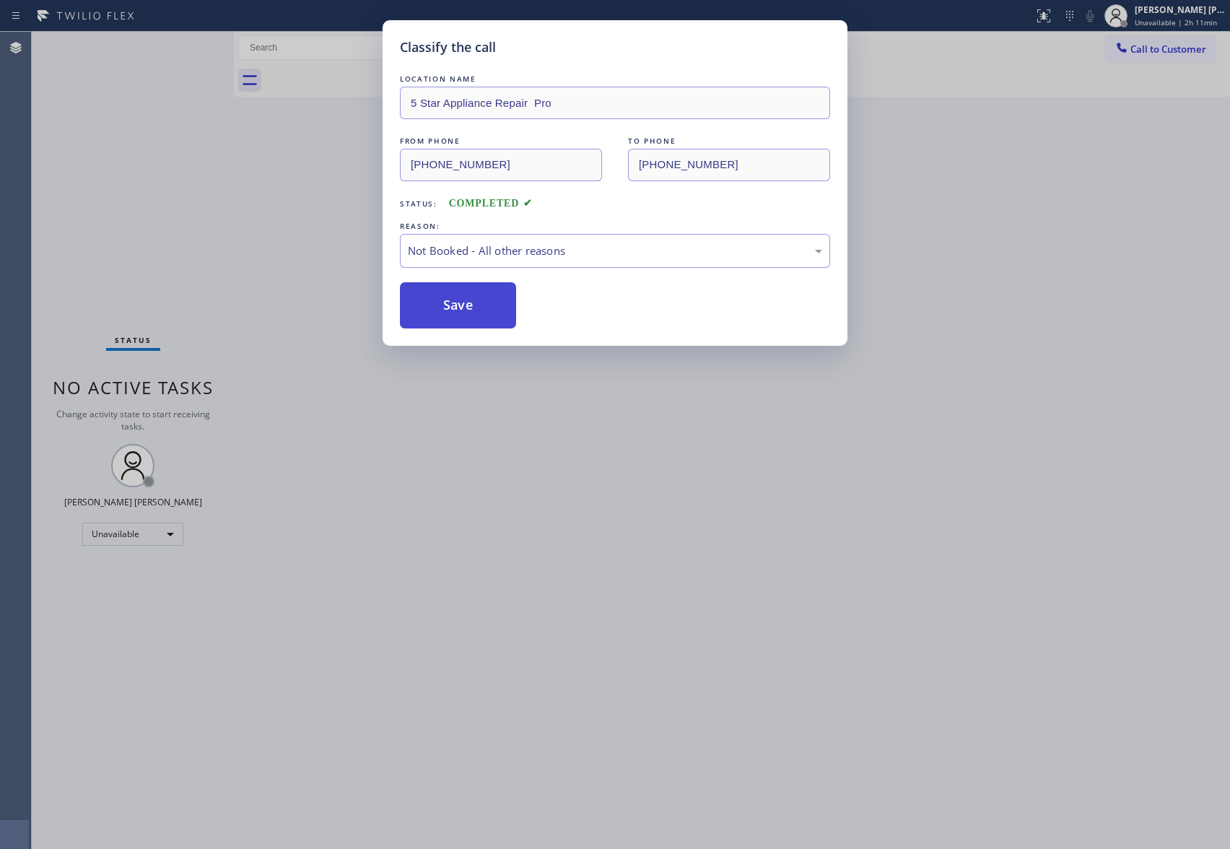
click at [458, 312] on button "Save" at bounding box center [458, 305] width 116 height 46
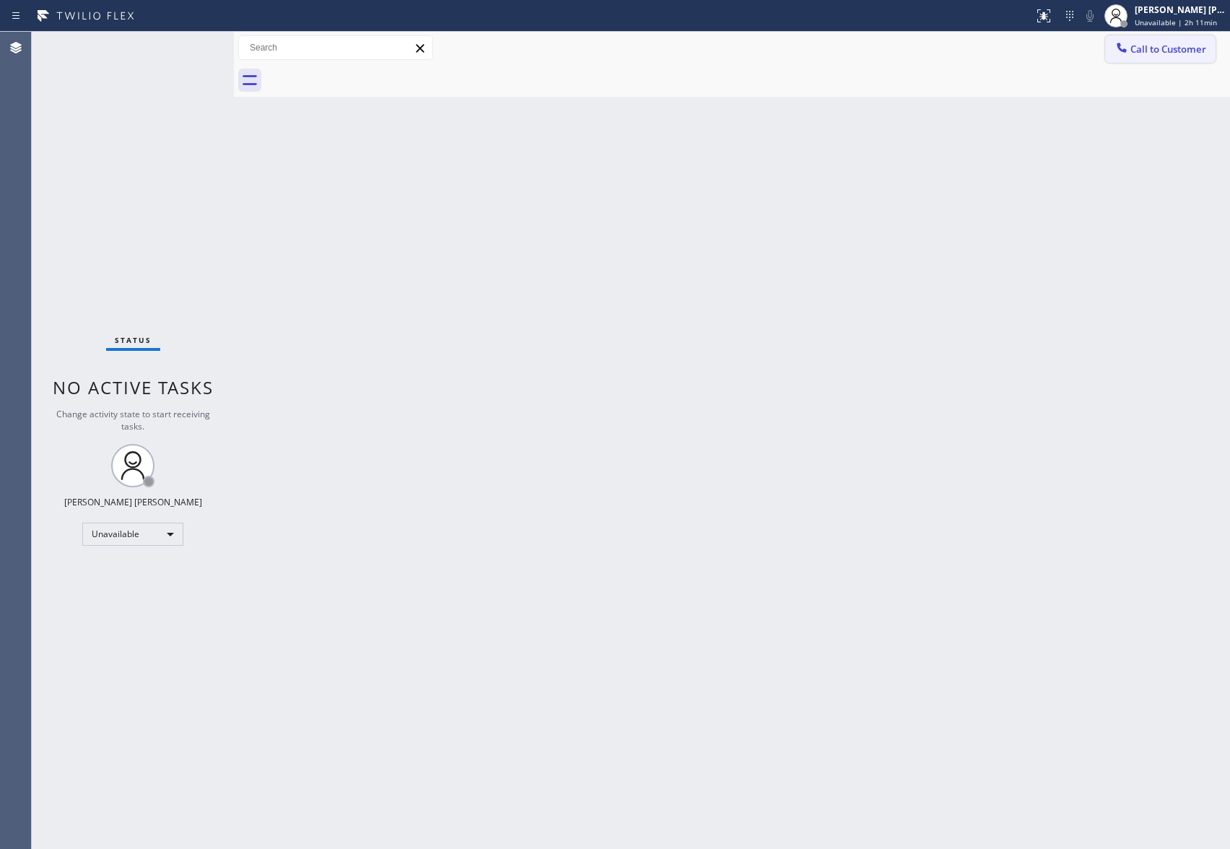
click at [1185, 35] on button "Call to Customer" at bounding box center [1161, 48] width 110 height 27
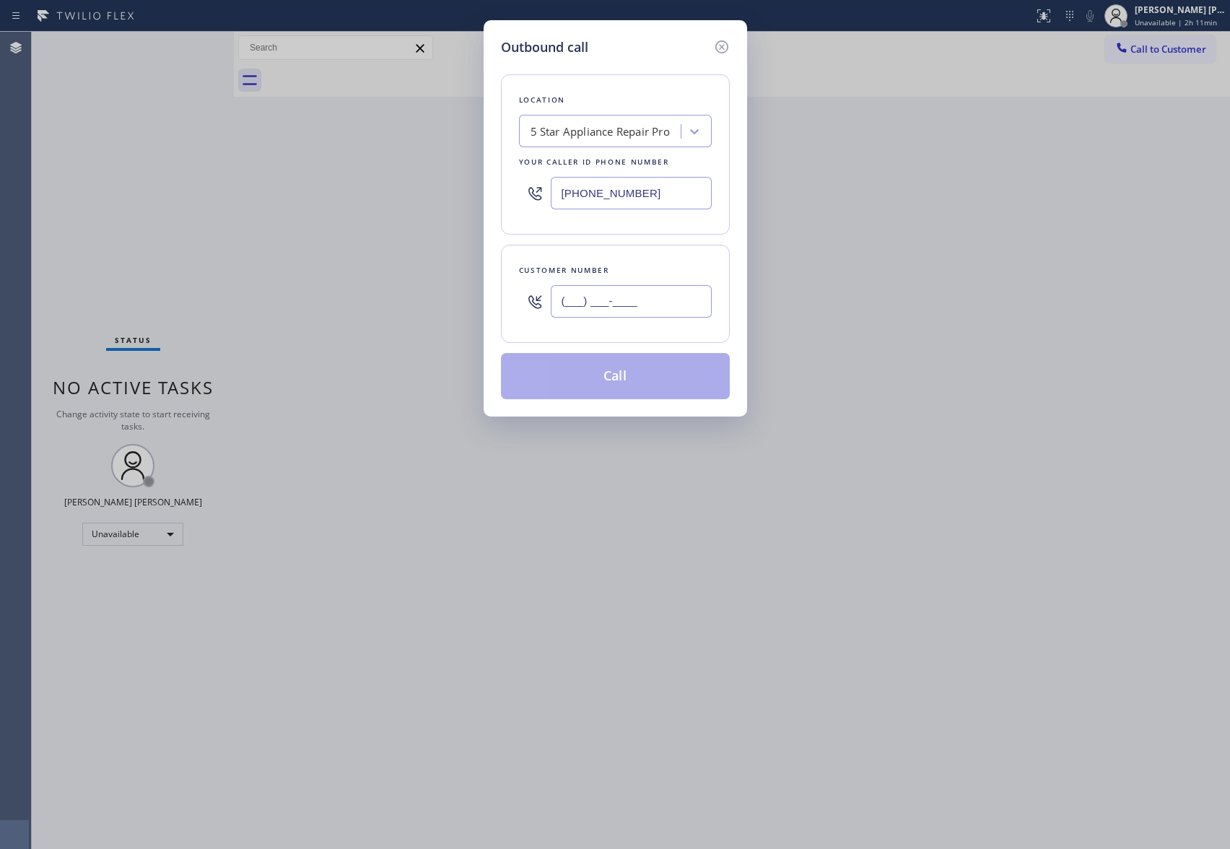
click at [692, 315] on input "(___) ___-____" at bounding box center [631, 301] width 161 height 32
paste input "917) 855-9917"
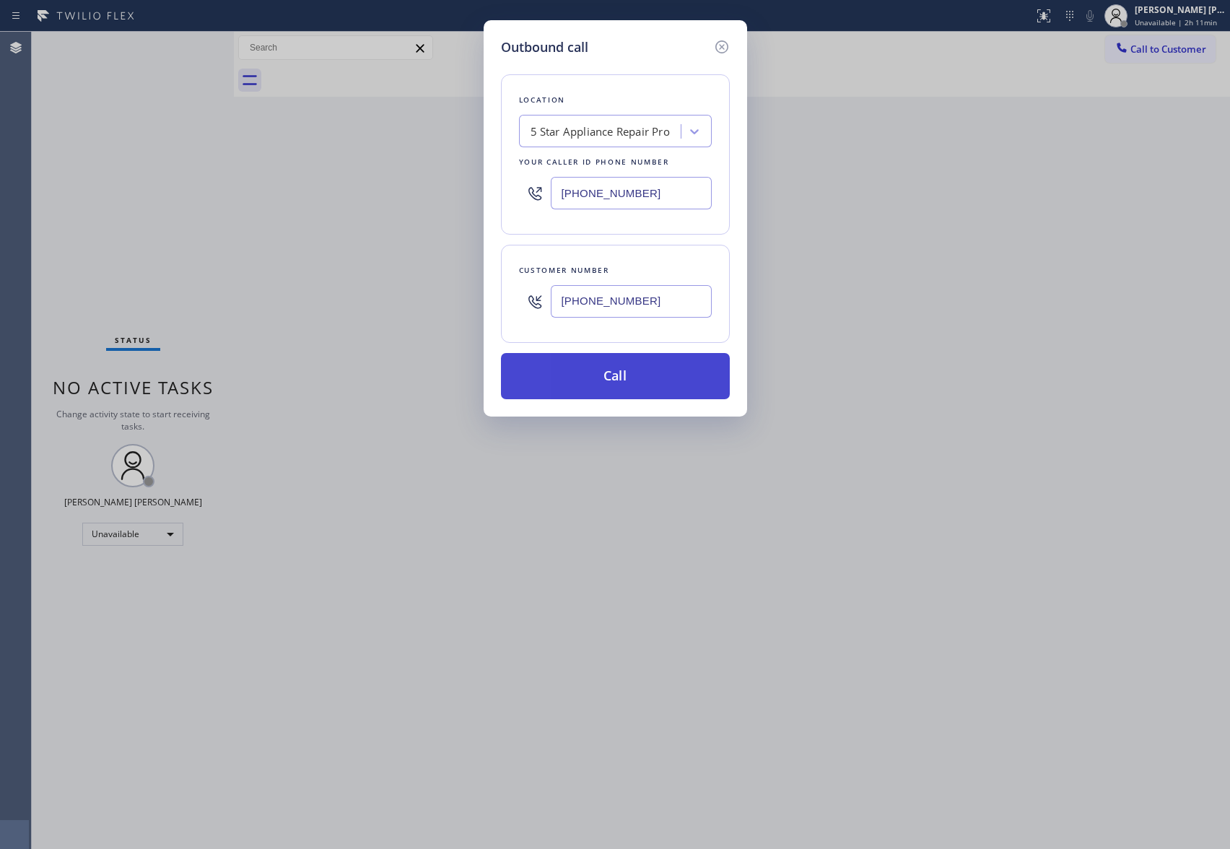
type input "[PHONE_NUMBER]"
click at [639, 385] on button "Call" at bounding box center [615, 376] width 229 height 46
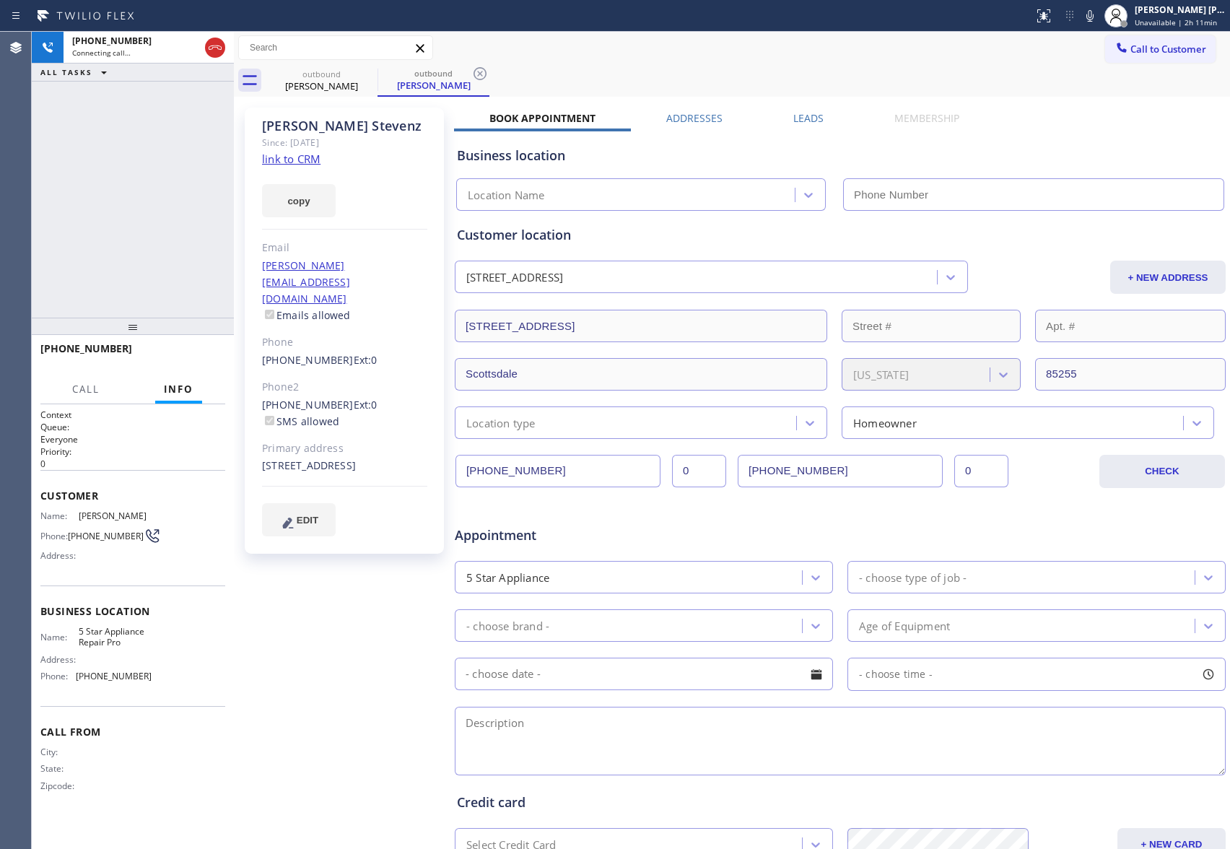
type input "[PHONE_NUMBER]"
click at [802, 116] on label "Leads" at bounding box center [809, 118] width 30 height 14
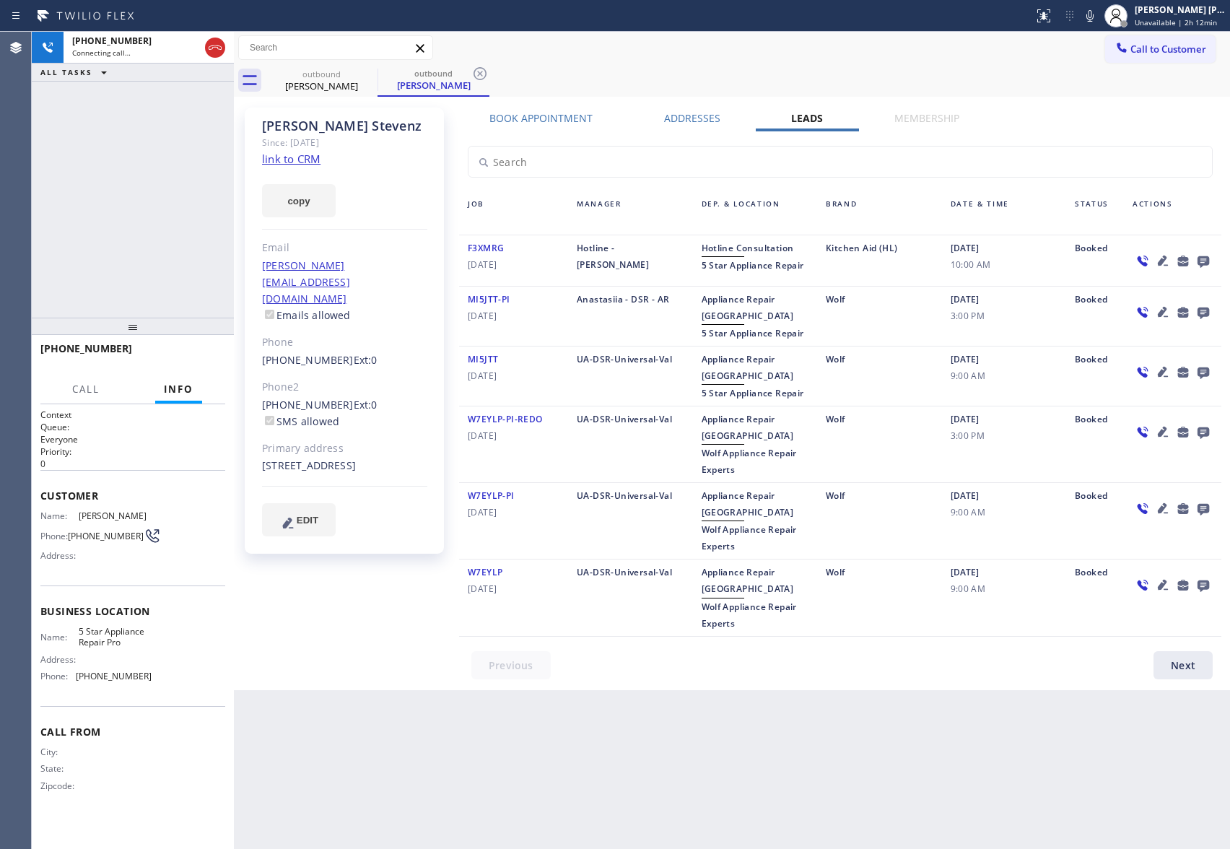
click at [1202, 255] on icon at bounding box center [1203, 261] width 17 height 18
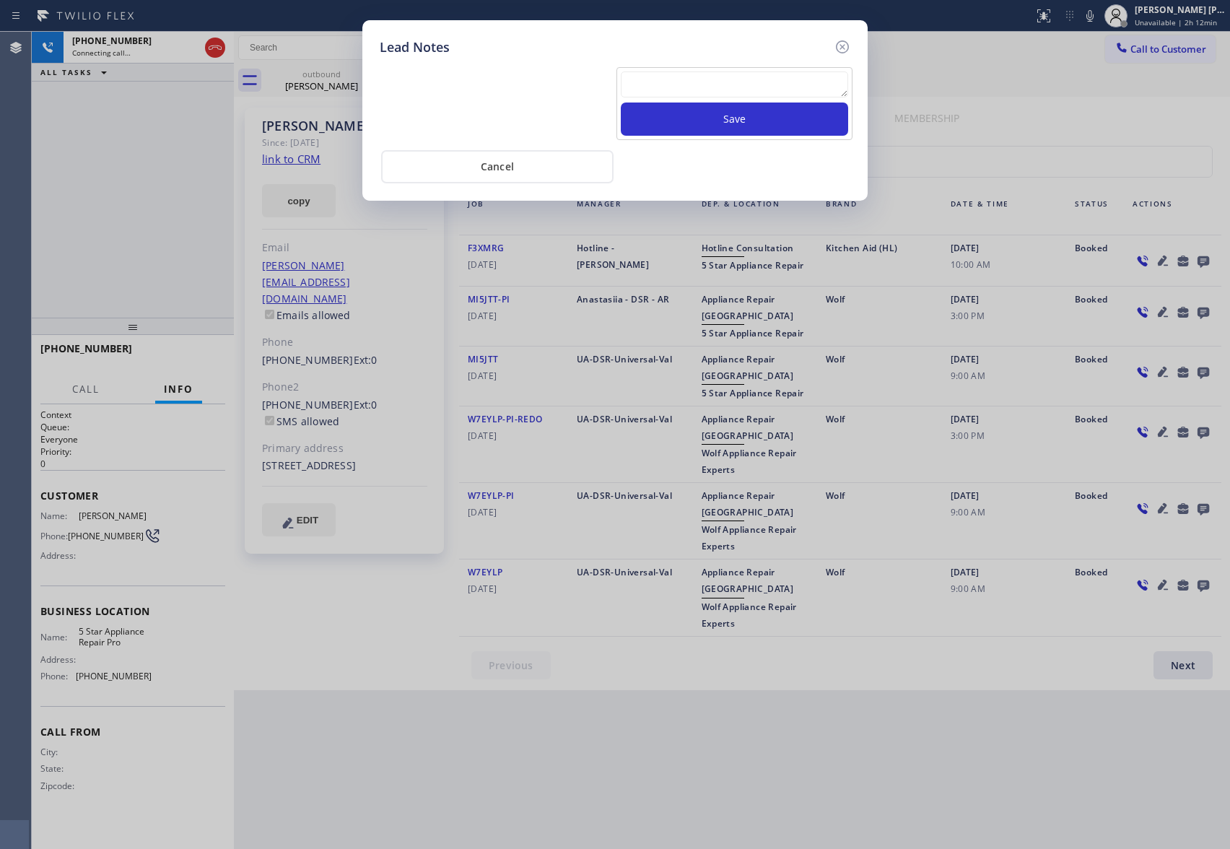
click at [738, 90] on textarea at bounding box center [734, 84] width 227 height 26
paste textarea "VM | please transfer if cx calls back"
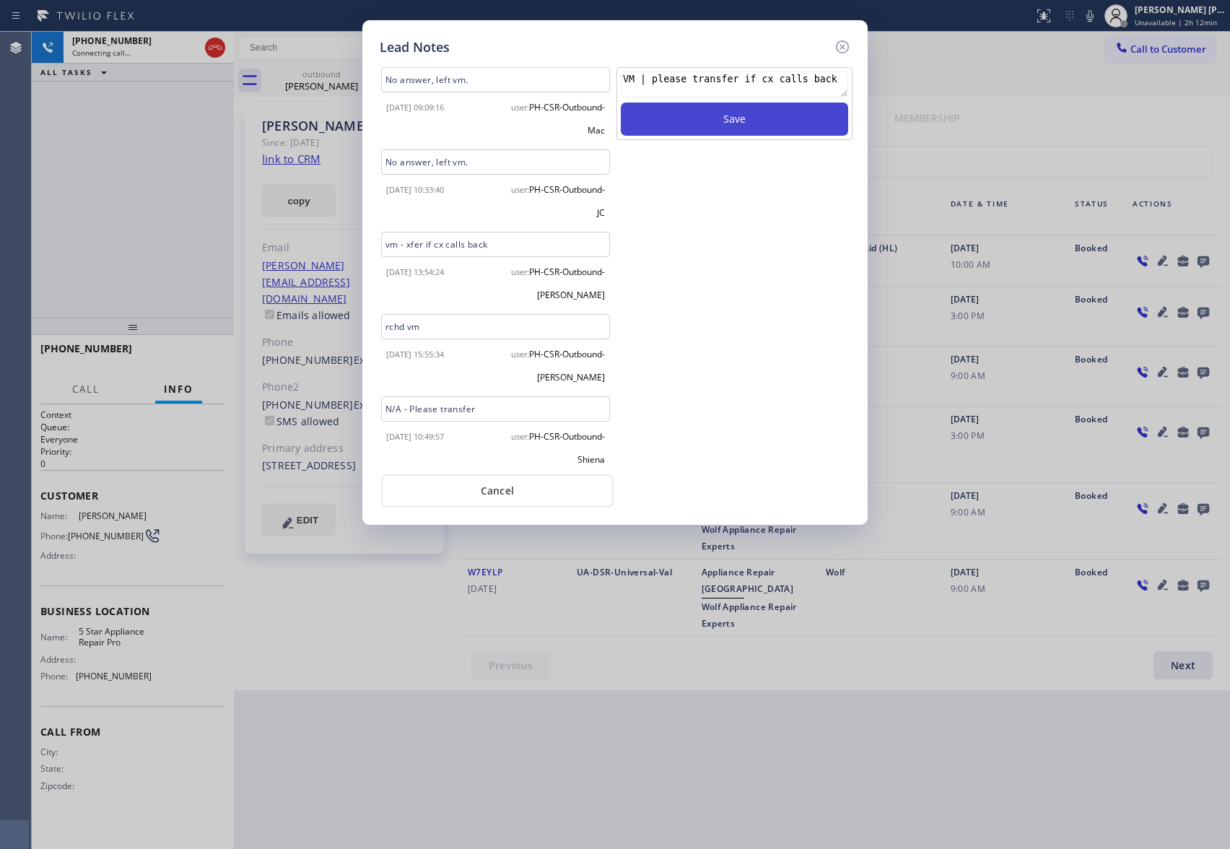
type textarea "VM | please transfer if cx calls back"
click at [755, 120] on button "Save" at bounding box center [734, 119] width 227 height 33
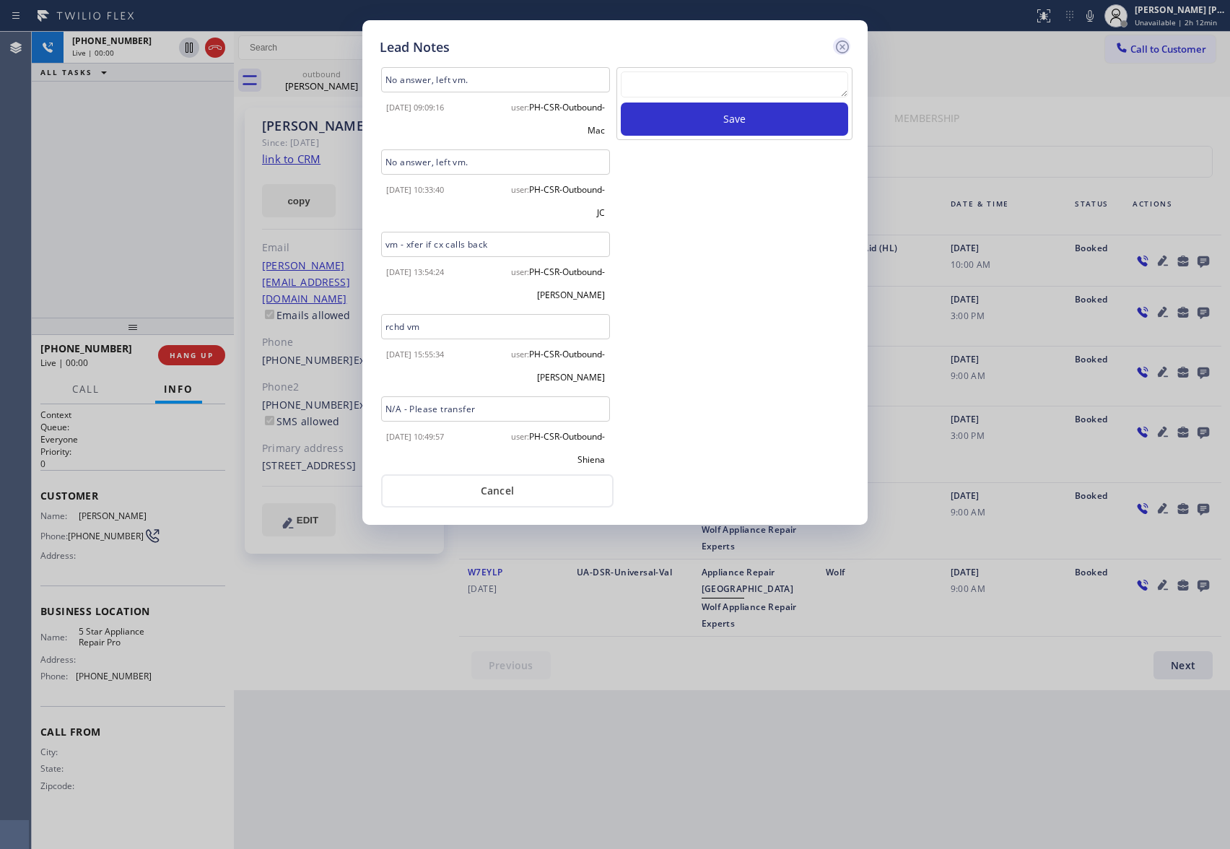
click at [847, 53] on icon at bounding box center [842, 46] width 17 height 17
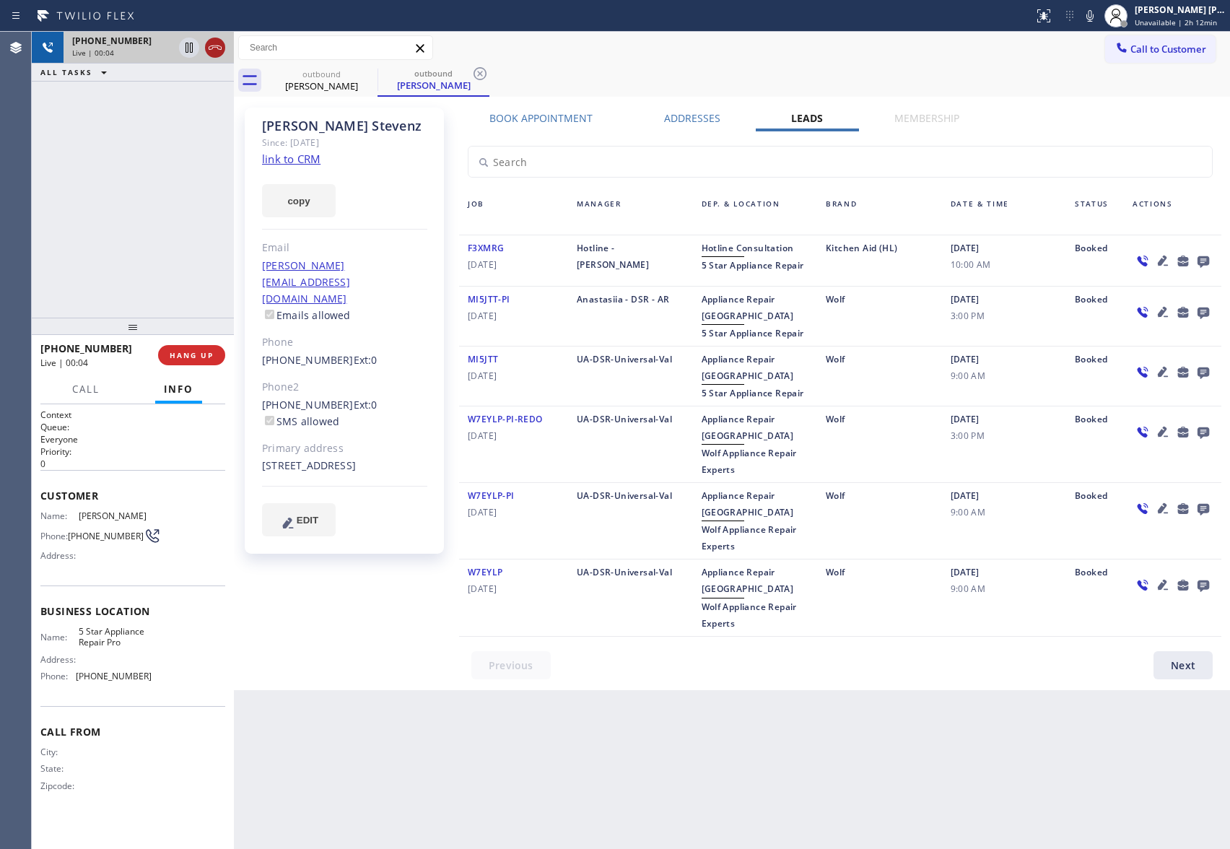
click at [217, 40] on icon at bounding box center [215, 47] width 17 height 17
click at [373, 70] on icon at bounding box center [368, 73] width 13 height 13
click at [474, 70] on icon at bounding box center [480, 73] width 13 height 13
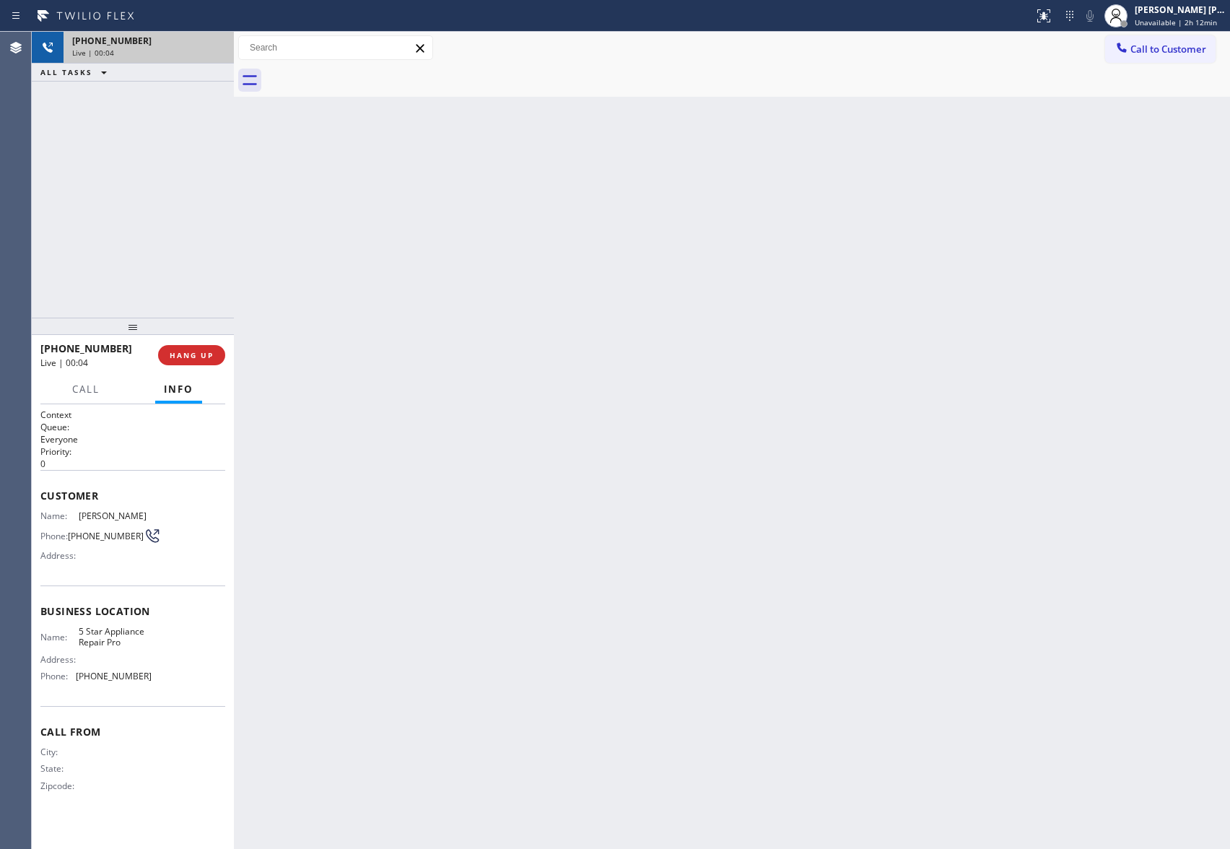
click at [373, 70] on div at bounding box center [748, 80] width 965 height 32
click at [196, 350] on button "COMPLETE" at bounding box center [188, 355] width 73 height 20
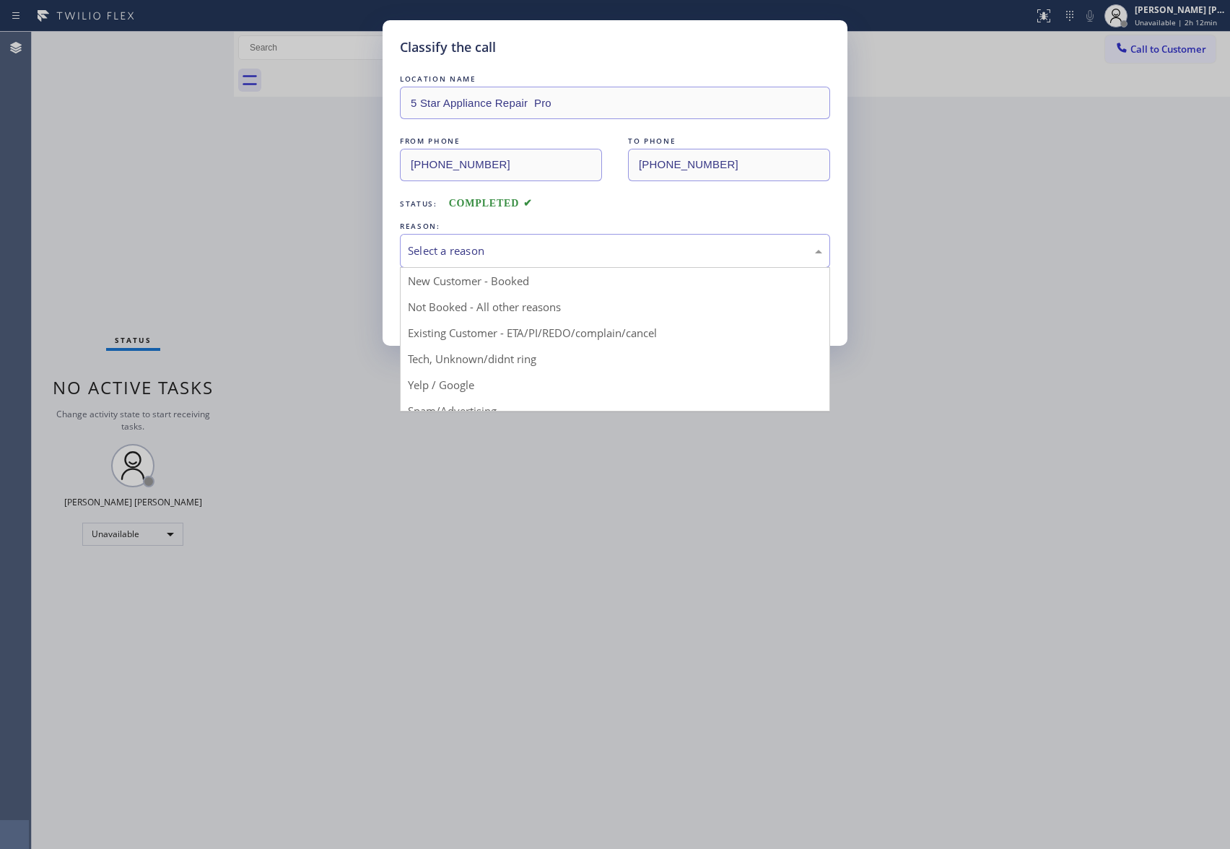
click at [509, 254] on div "Select a reason" at bounding box center [615, 251] width 414 height 17
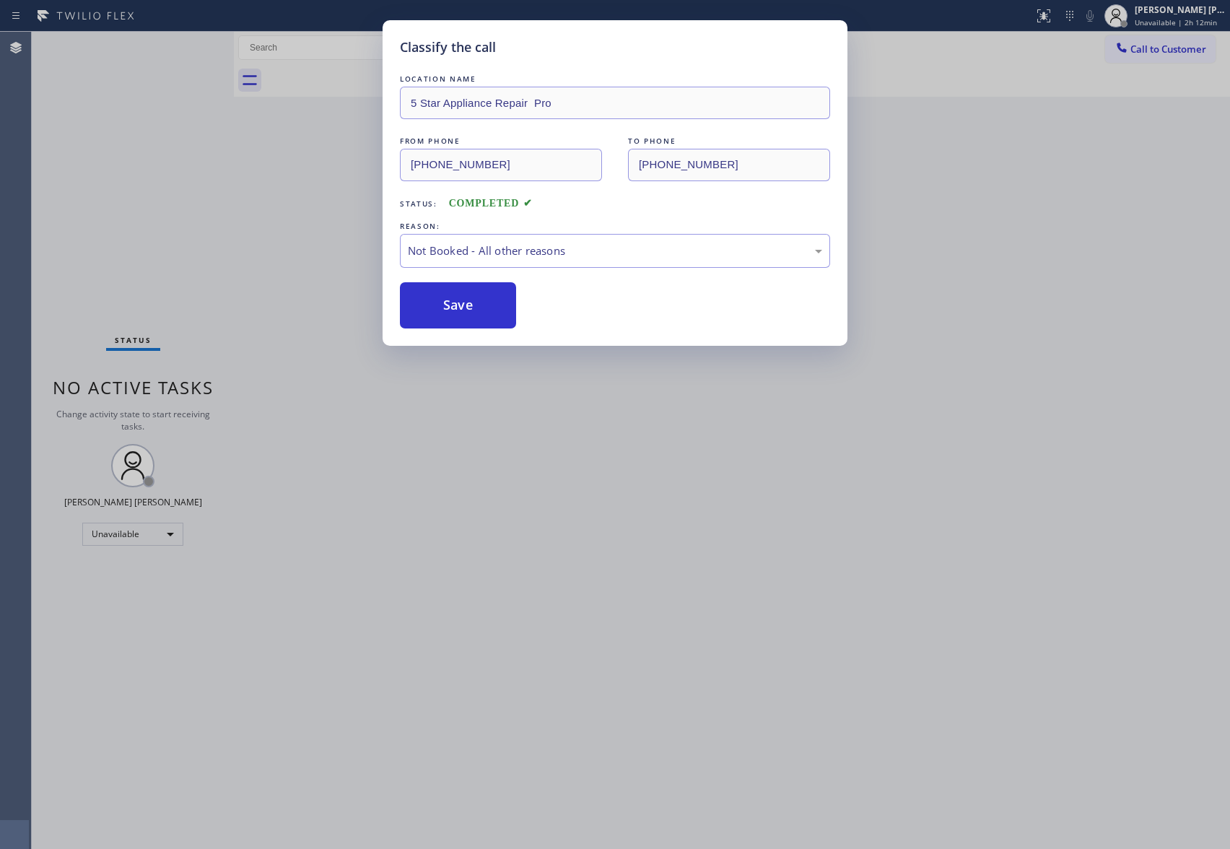
click at [477, 302] on button "Save" at bounding box center [458, 305] width 116 height 46
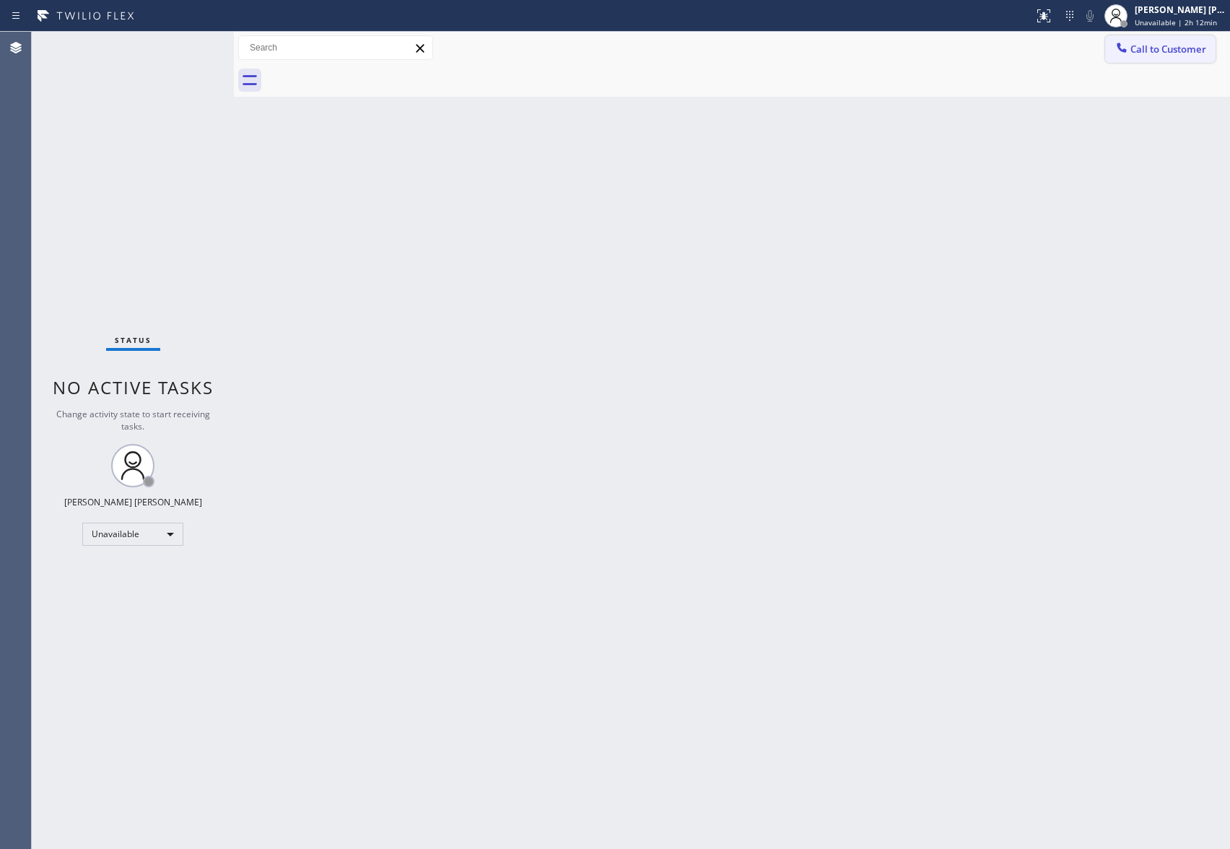
click at [1147, 47] on span "Call to Customer" at bounding box center [1169, 49] width 76 height 13
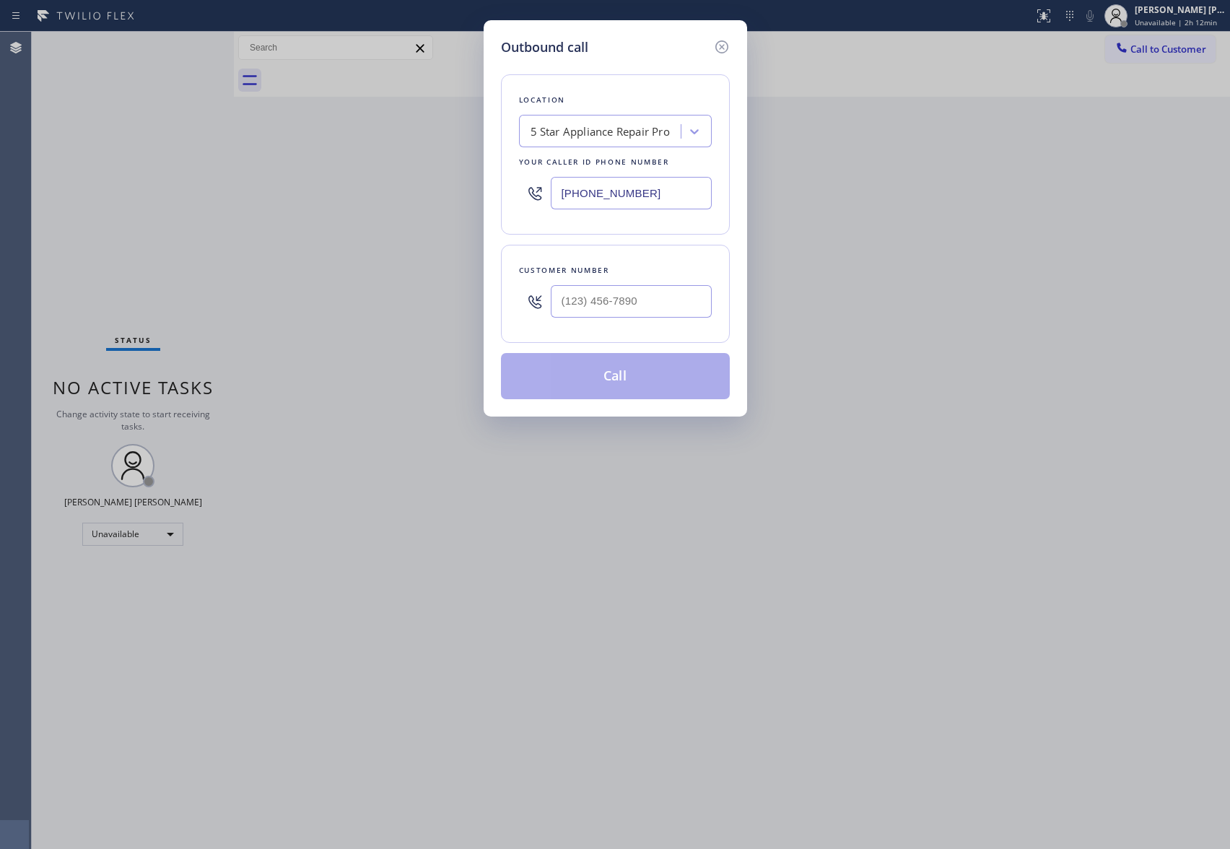
click at [657, 321] on div at bounding box center [631, 301] width 161 height 47
click at [659, 313] on input "(___) ___-____" at bounding box center [631, 301] width 161 height 32
paste input "305) 494-9834"
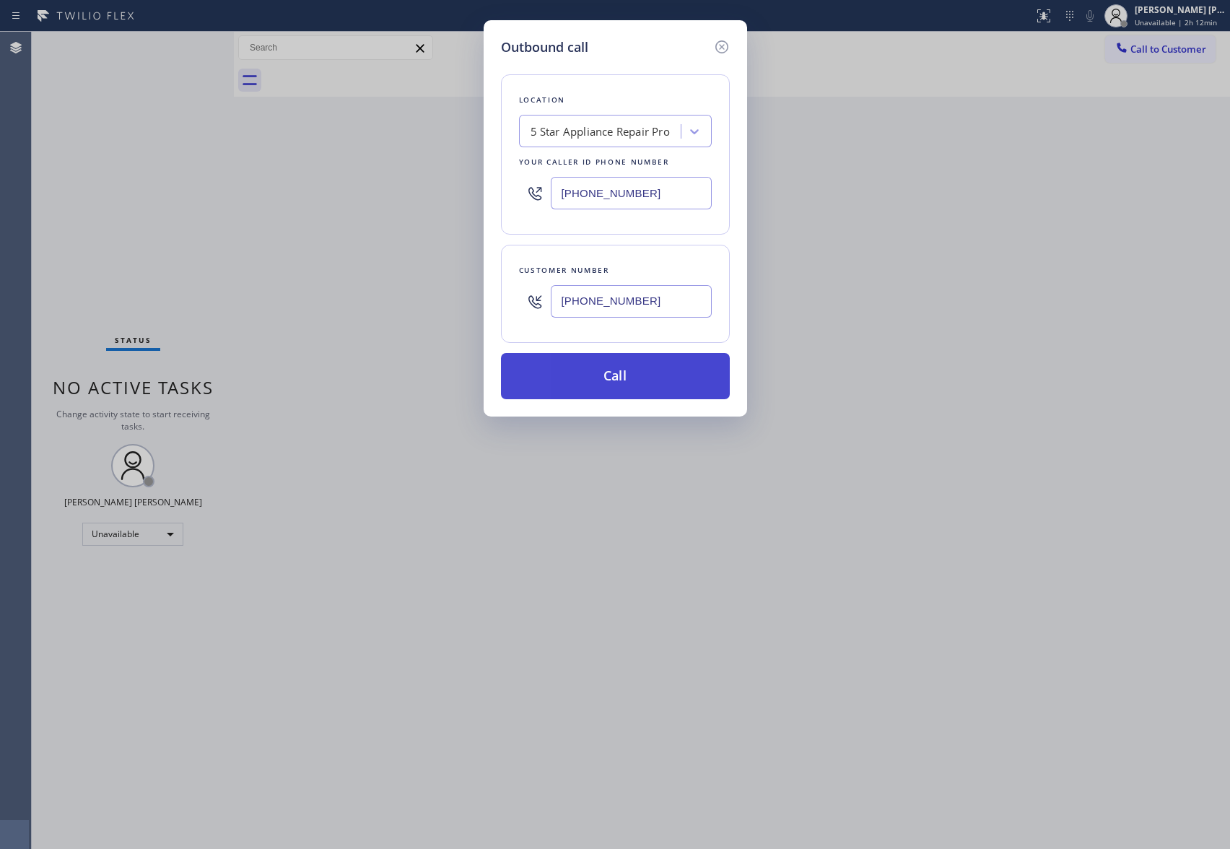
type input "[PHONE_NUMBER]"
click at [651, 379] on button "Call" at bounding box center [615, 376] width 229 height 46
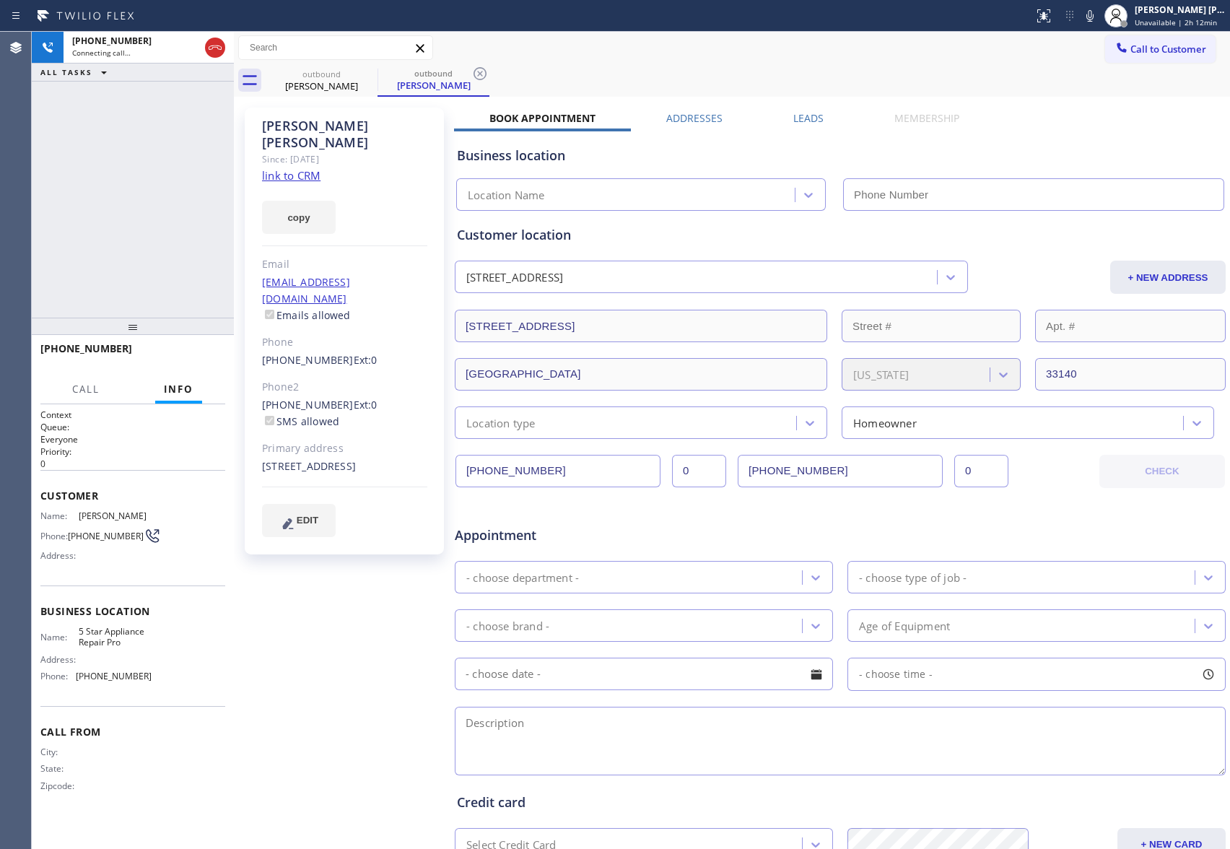
type input "[PHONE_NUMBER]"
click at [803, 116] on label "Leads" at bounding box center [809, 118] width 30 height 14
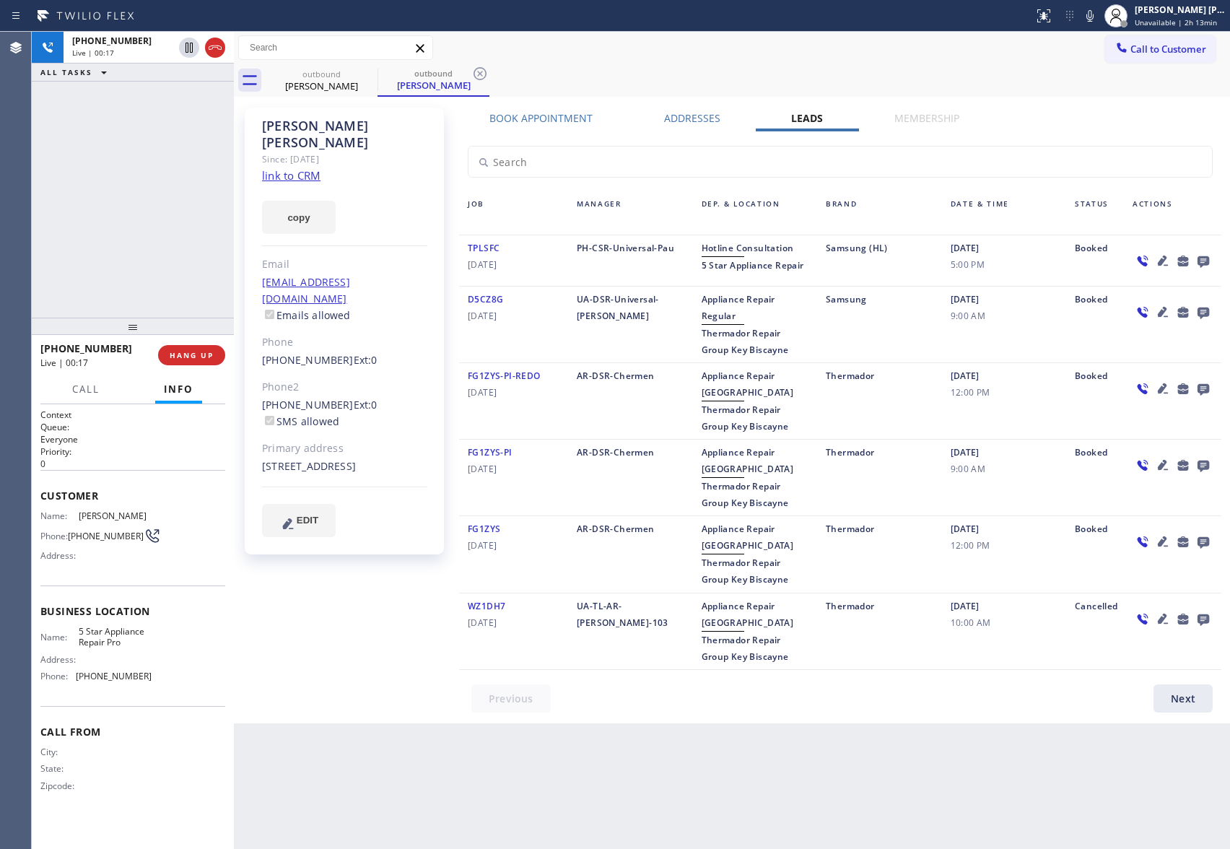
click at [306, 168] on link "link to CRM" at bounding box center [291, 175] width 58 height 14
drag, startPoint x: 226, startPoint y: 347, endPoint x: 199, endPoint y: 353, distance: 27.3
click at [223, 350] on div "[PHONE_NUMBER] Wrap up | 03:26 COMPLETE" at bounding box center [133, 355] width 202 height 40
click at [188, 354] on span "COMPLETE" at bounding box center [189, 355] width 50 height 10
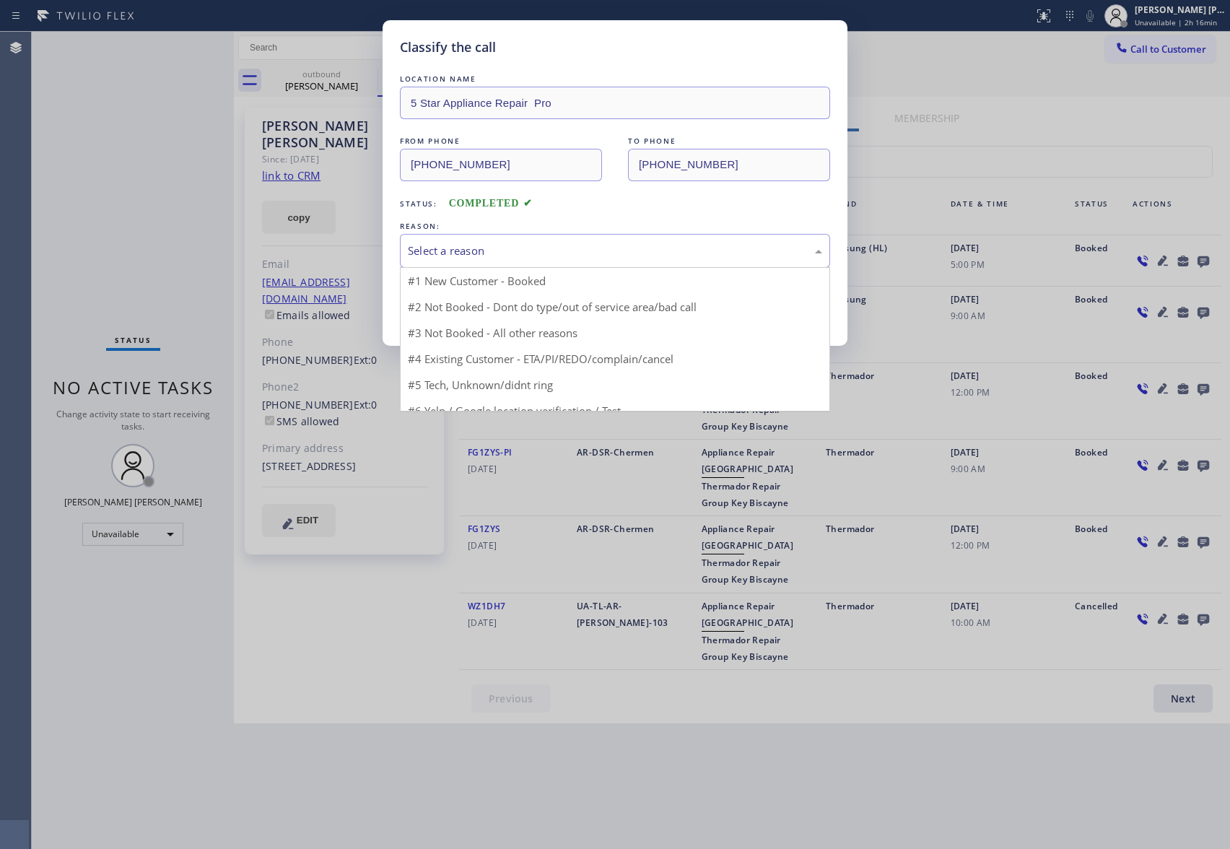
click at [576, 248] on div "Select a reason" at bounding box center [615, 251] width 414 height 17
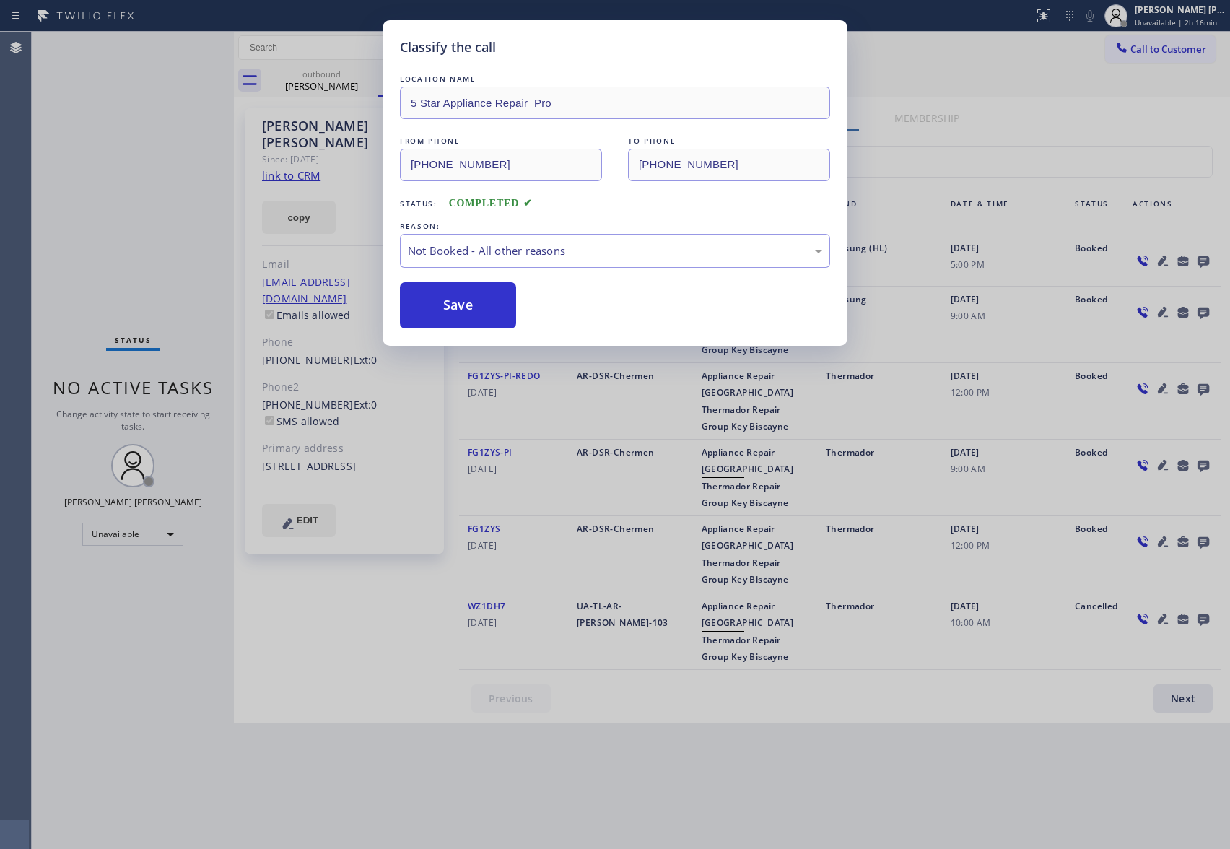
click at [445, 301] on button "Save" at bounding box center [458, 305] width 116 height 46
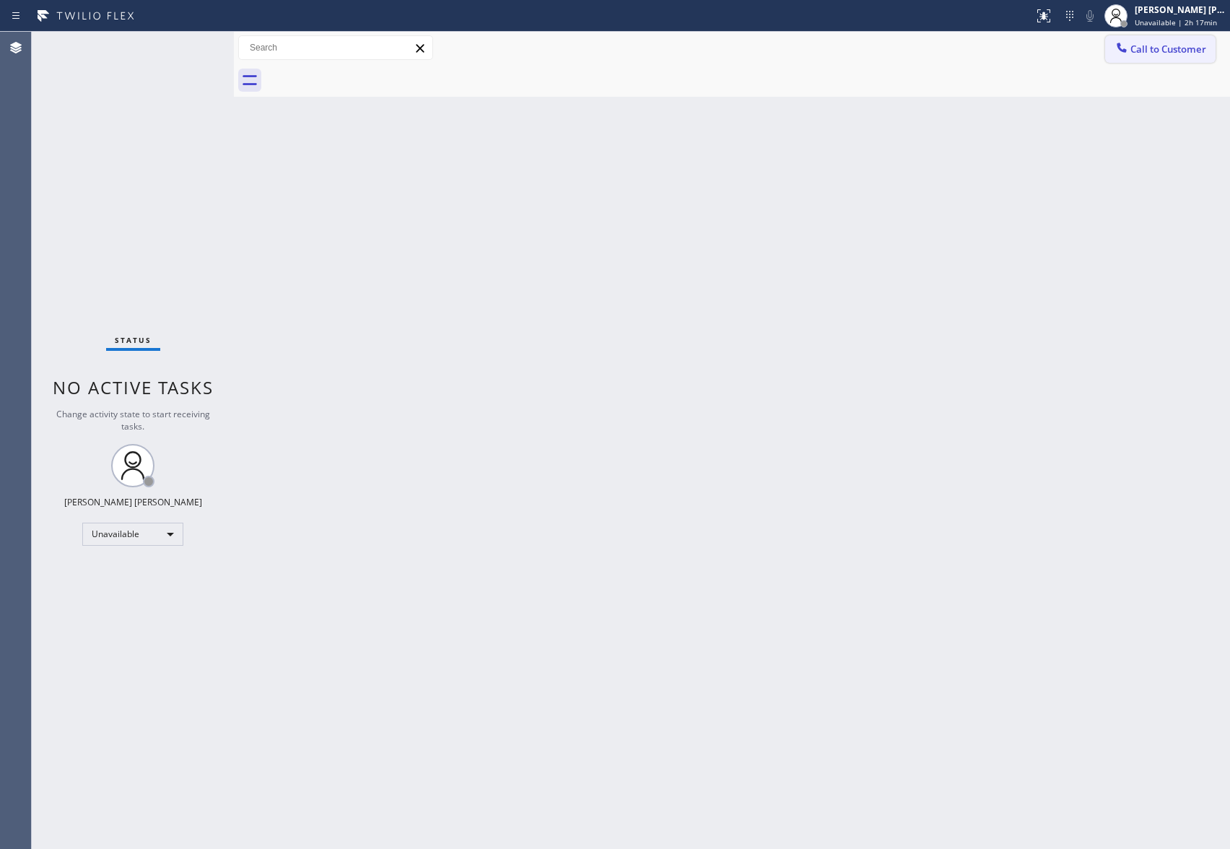
click at [1191, 58] on button "Call to Customer" at bounding box center [1161, 48] width 110 height 27
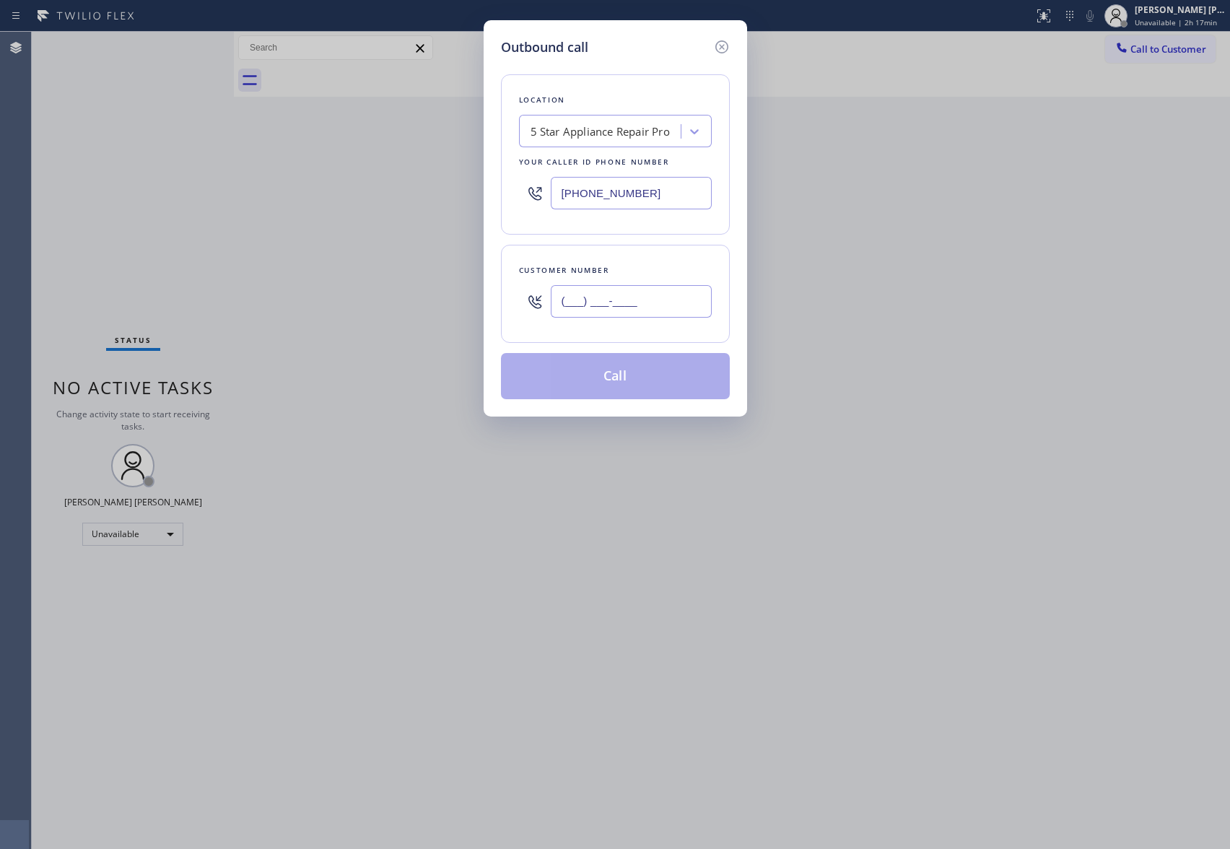
click at [638, 303] on input "(___) ___-____" at bounding box center [631, 301] width 161 height 32
paste input "973) 979-5558"
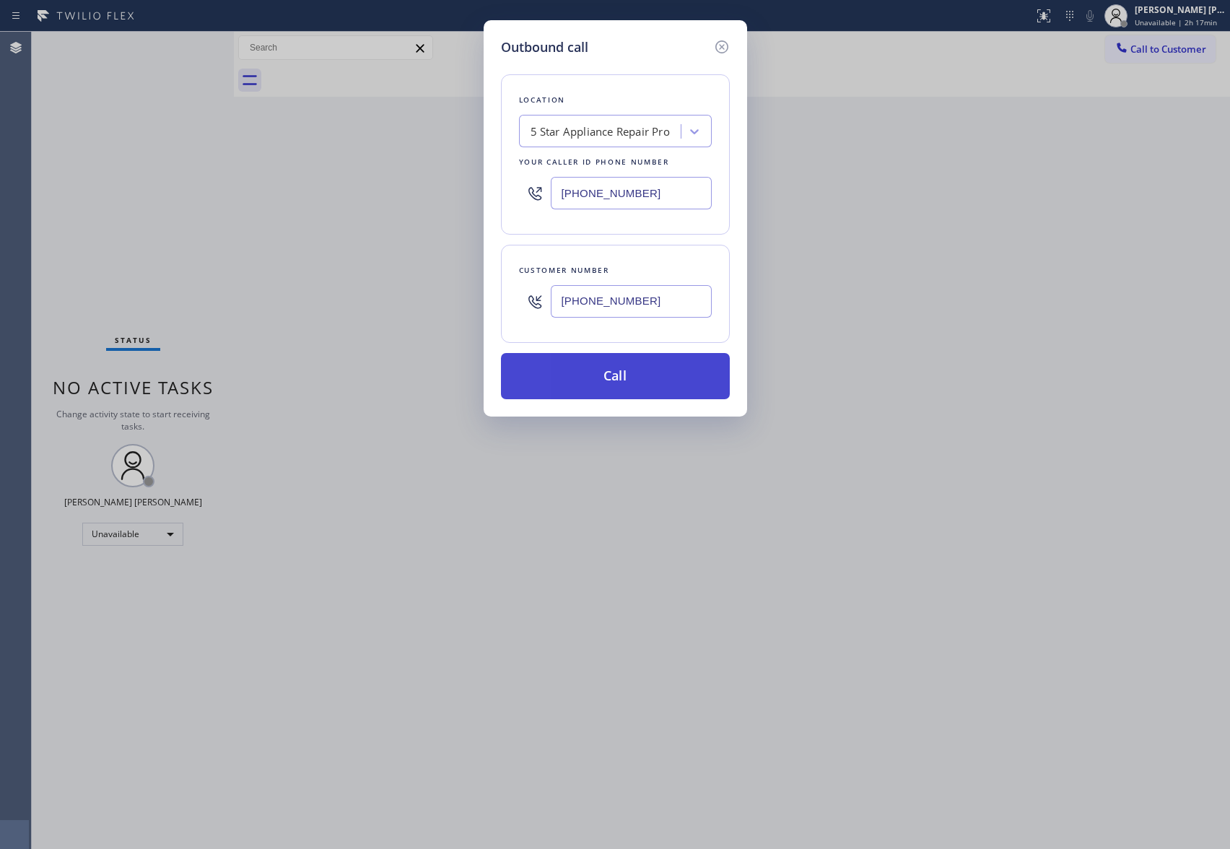
type input "[PHONE_NUMBER]"
click at [661, 376] on button "Call" at bounding box center [615, 376] width 229 height 46
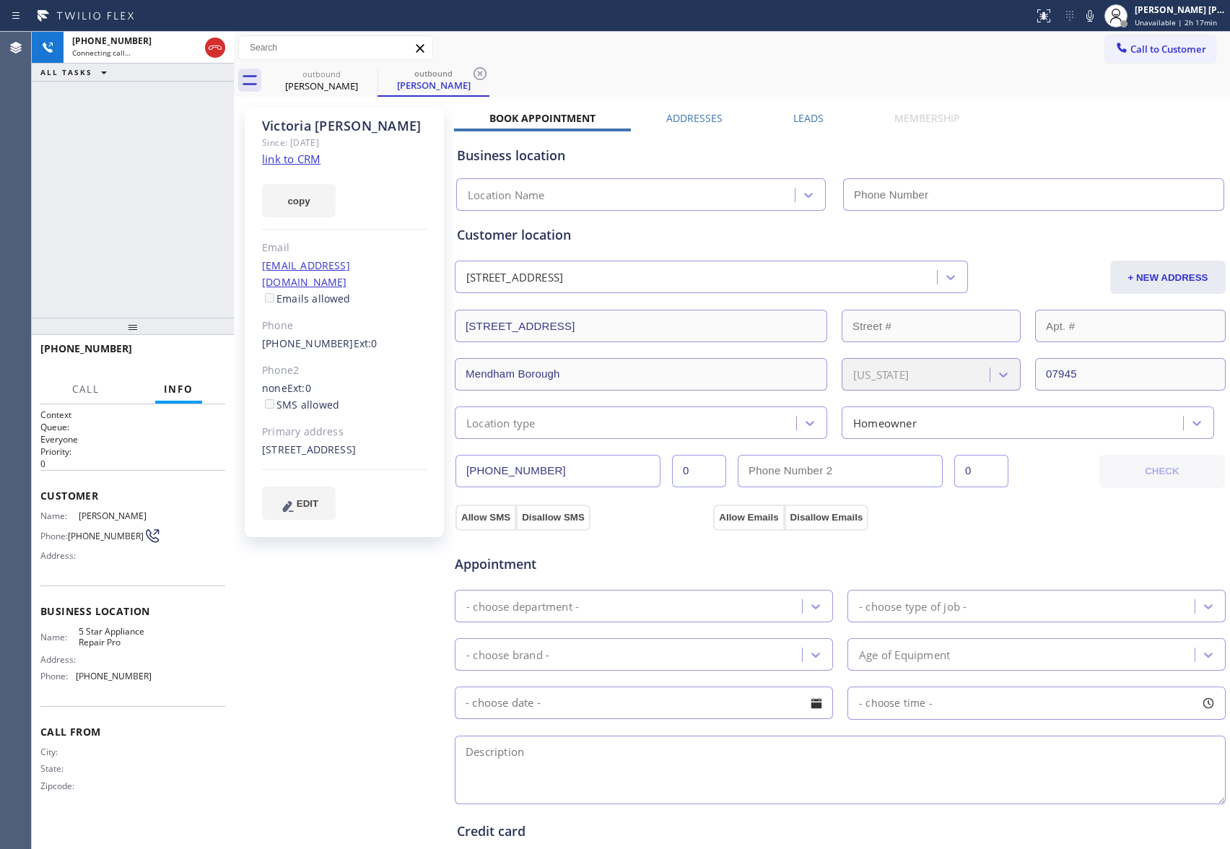
type input "[PHONE_NUMBER]"
click at [809, 113] on label "Leads" at bounding box center [809, 118] width 30 height 14
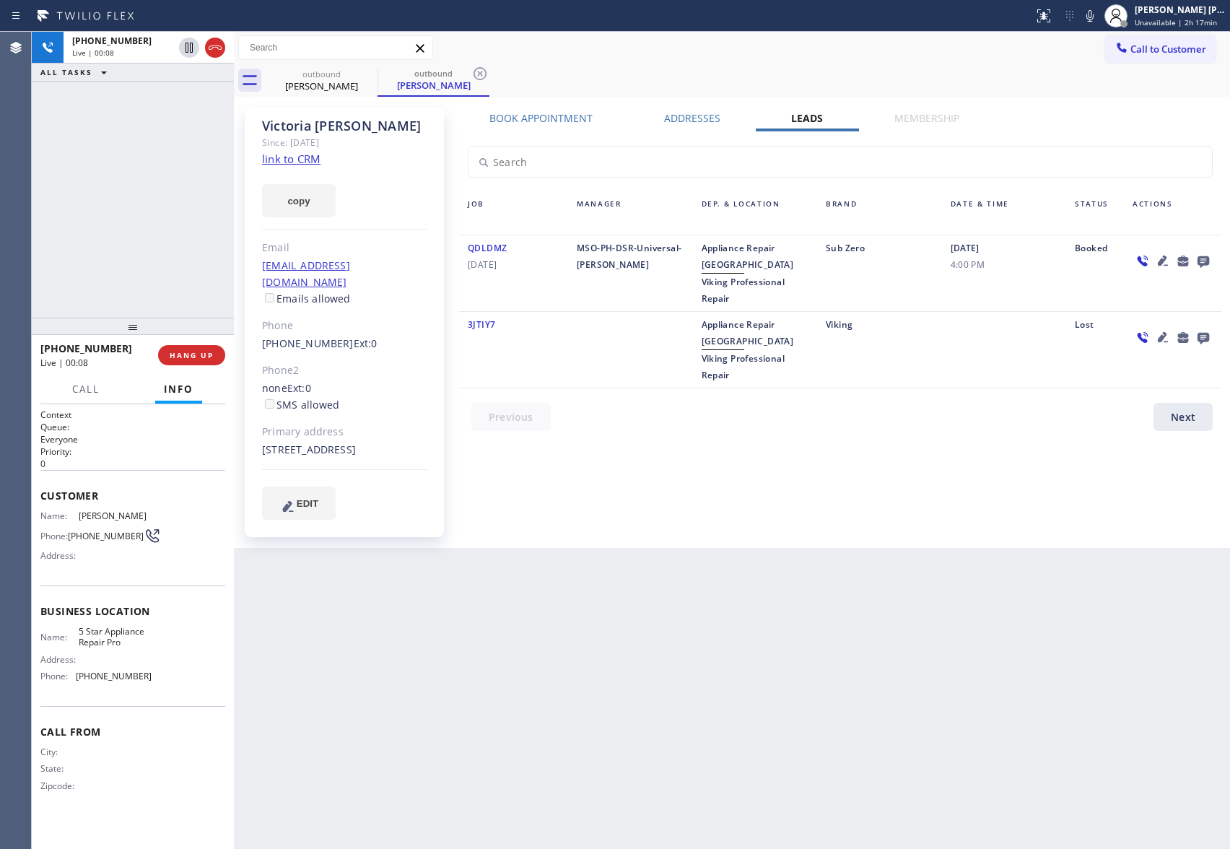
click at [1168, 257] on icon at bounding box center [1163, 260] width 17 height 17
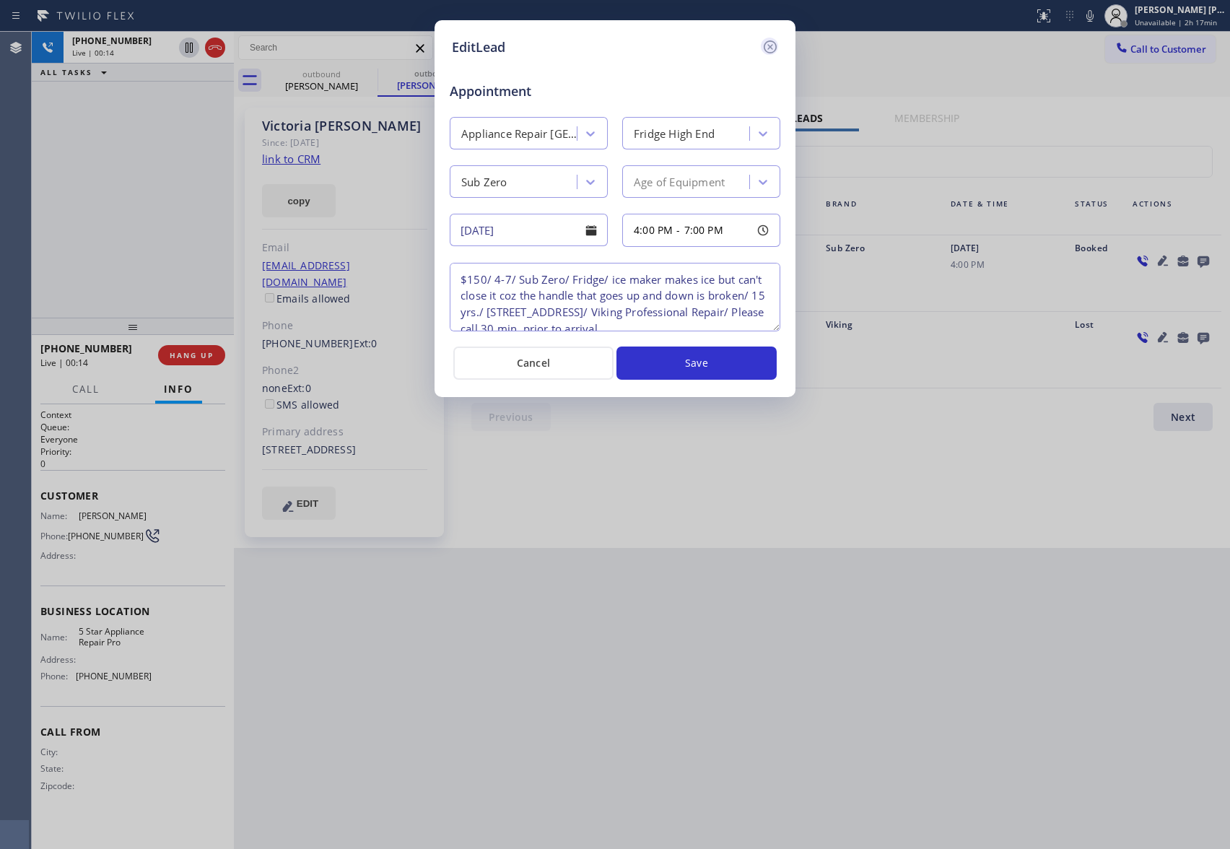
click at [774, 38] on icon at bounding box center [770, 46] width 17 height 17
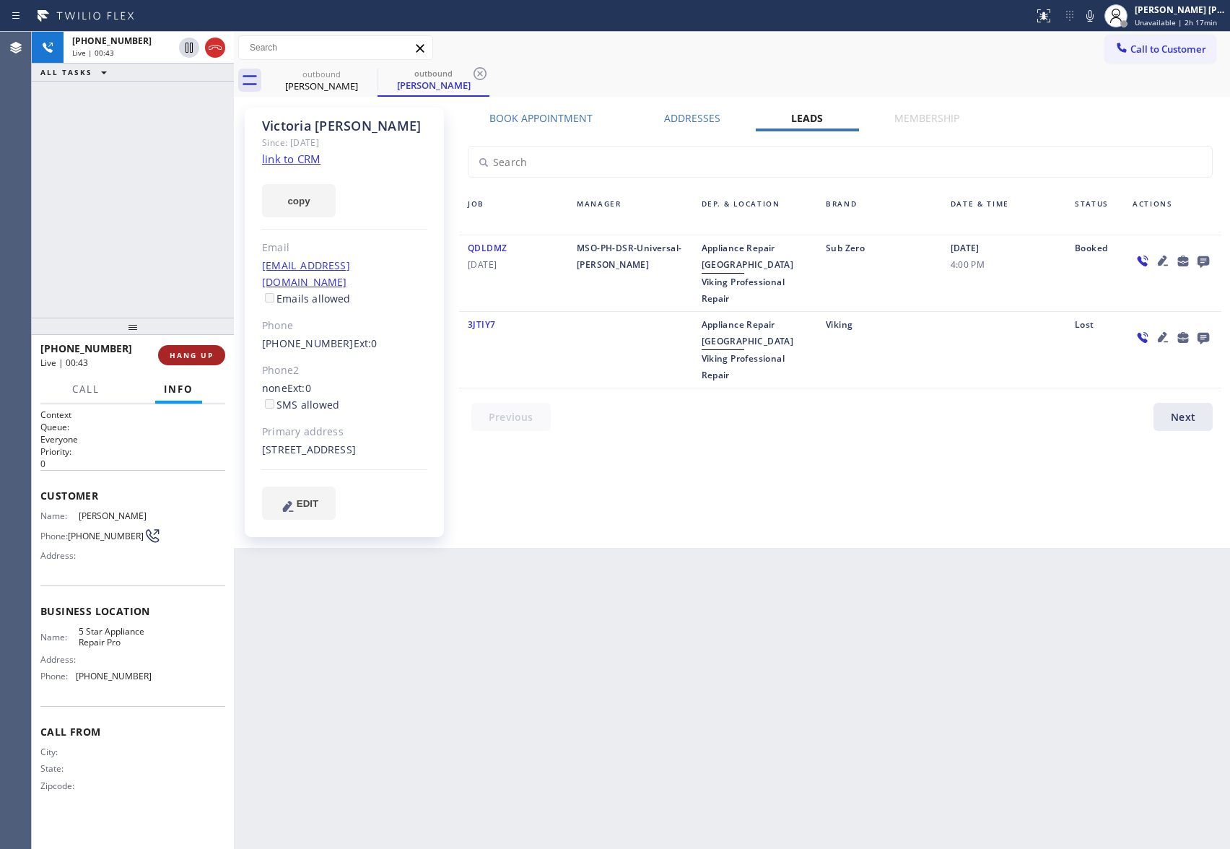
click at [192, 351] on span "HANG UP" at bounding box center [192, 355] width 44 height 10
click at [199, 357] on span "COMPLETE" at bounding box center [189, 355] width 50 height 10
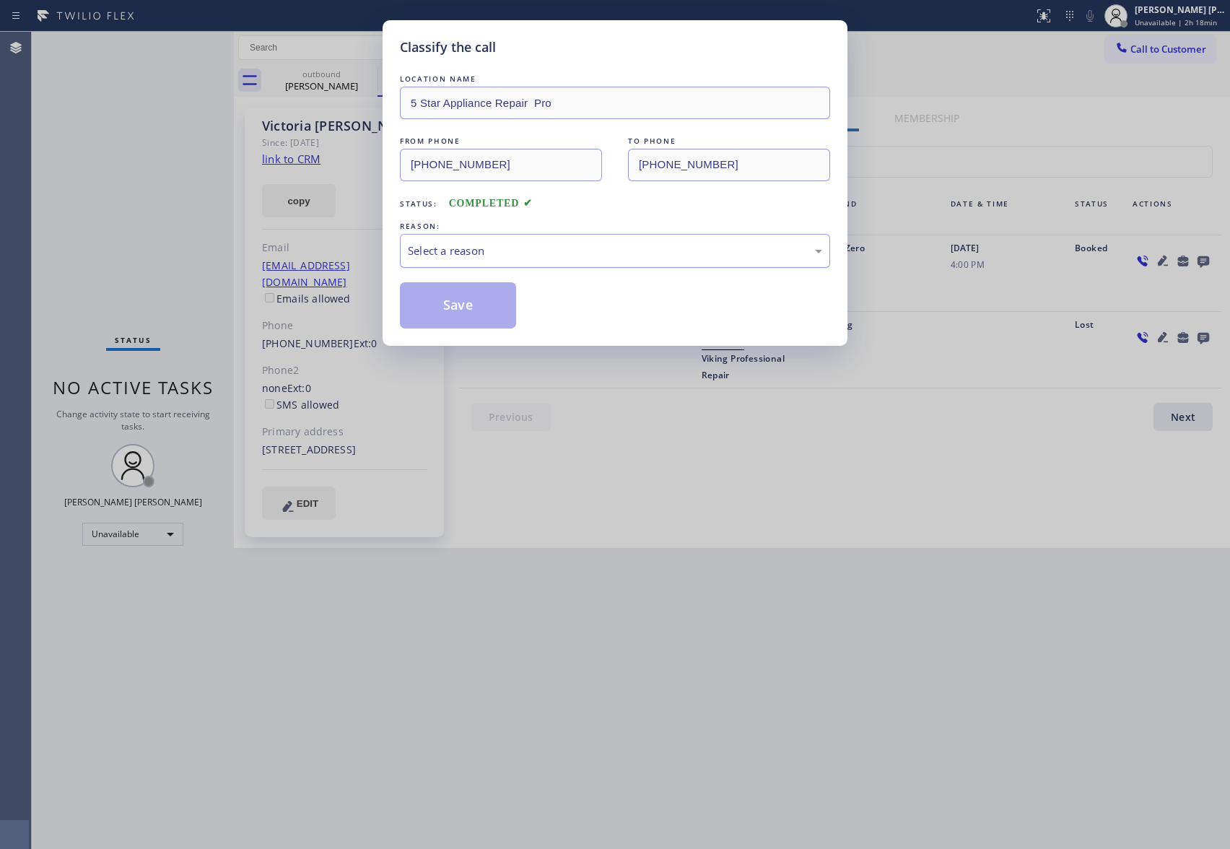
click at [555, 251] on div "Select a reason" at bounding box center [615, 251] width 414 height 17
click at [465, 310] on button "Save" at bounding box center [458, 305] width 116 height 46
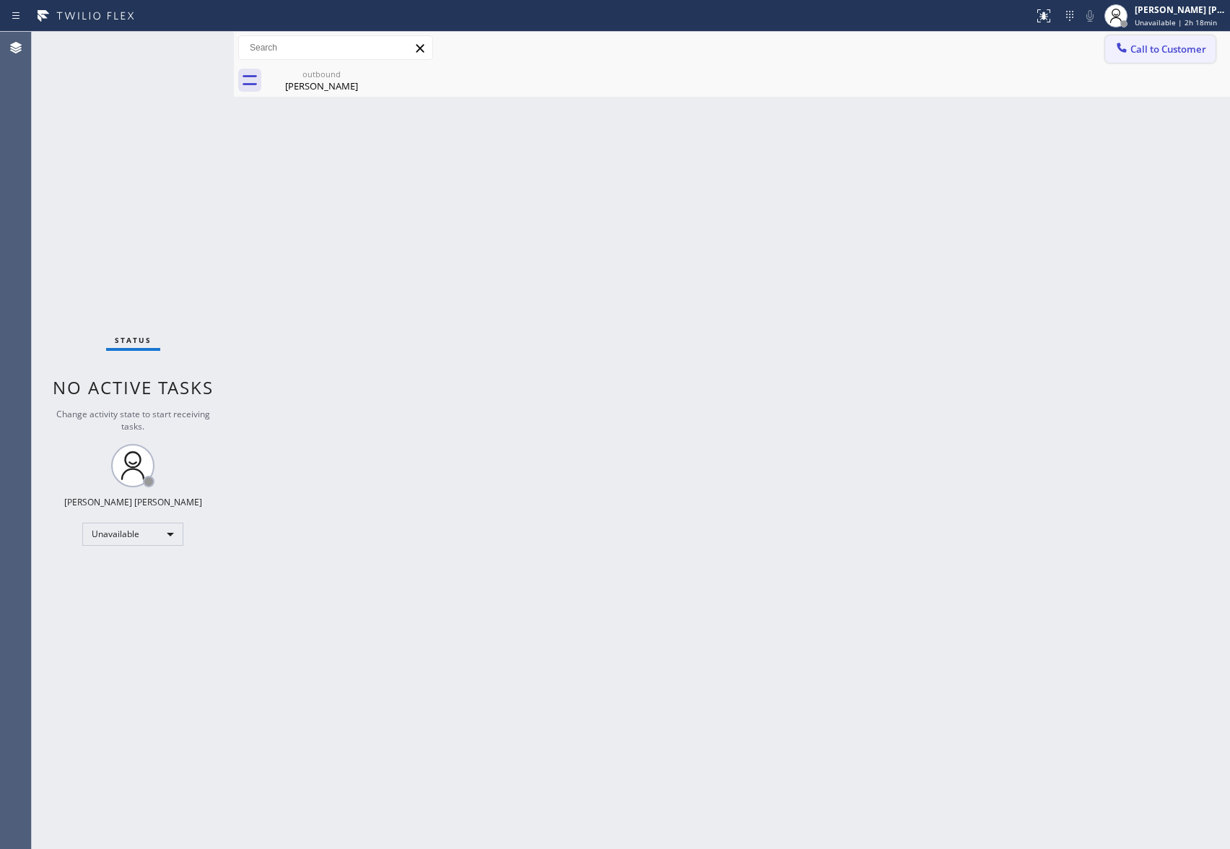
click at [1165, 41] on button "Call to Customer" at bounding box center [1161, 48] width 110 height 27
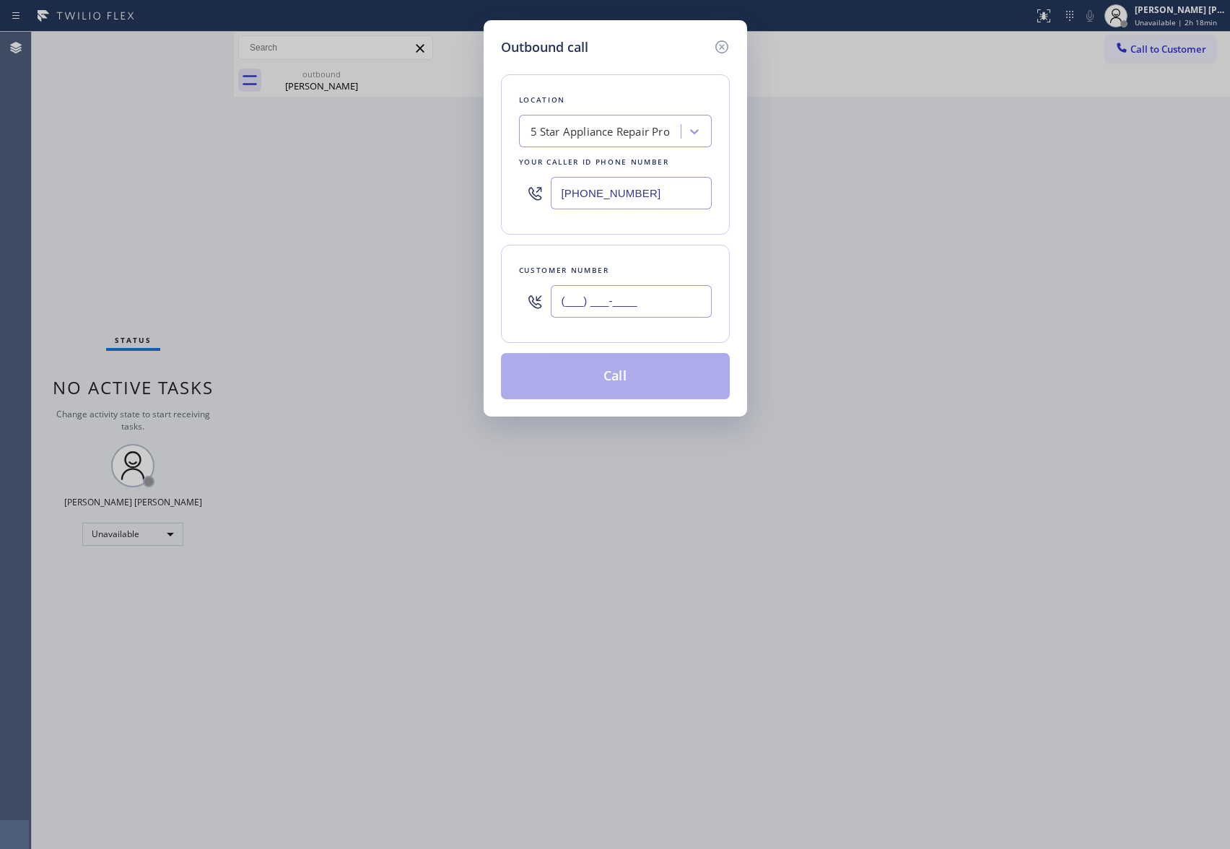
click at [647, 296] on input "(___) ___-____" at bounding box center [631, 301] width 161 height 32
paste input "402) 968-9964"
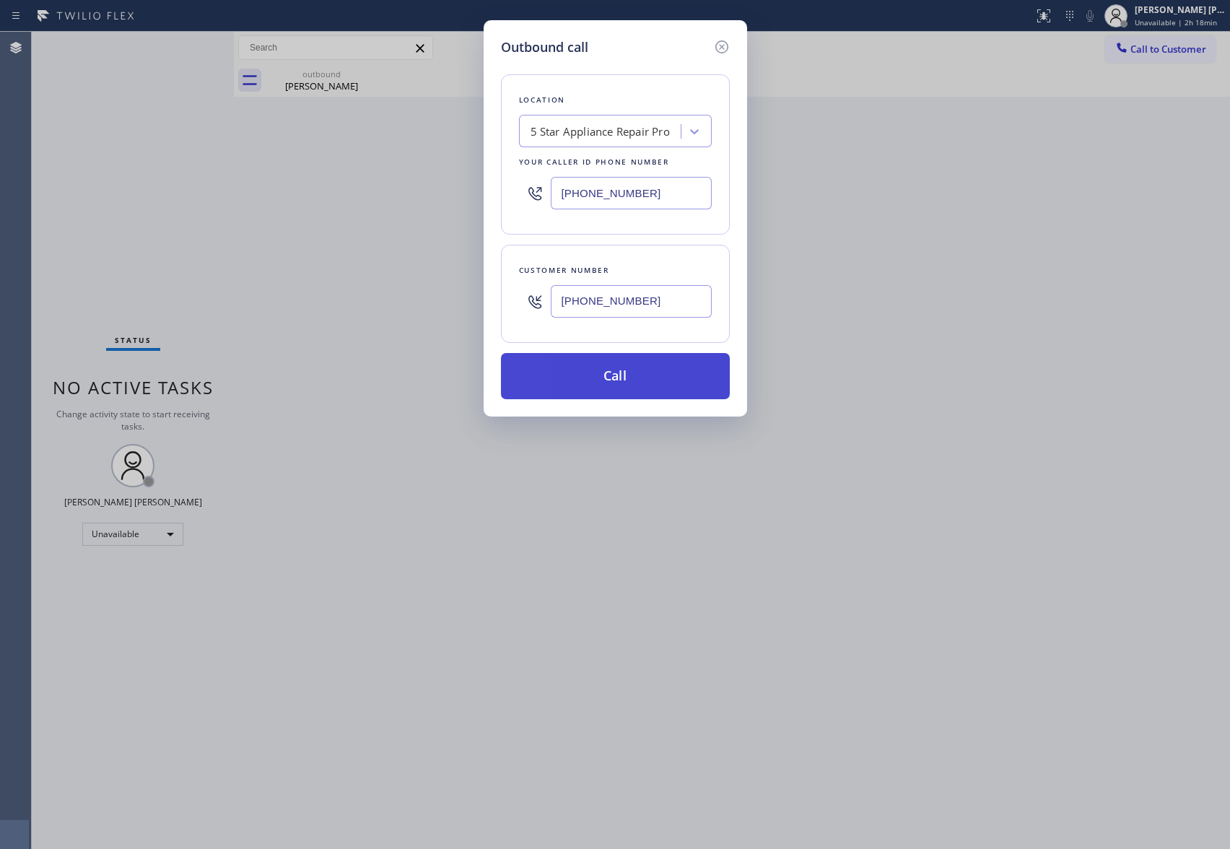
type input "[PHONE_NUMBER]"
click at [660, 379] on button "Call" at bounding box center [615, 376] width 229 height 46
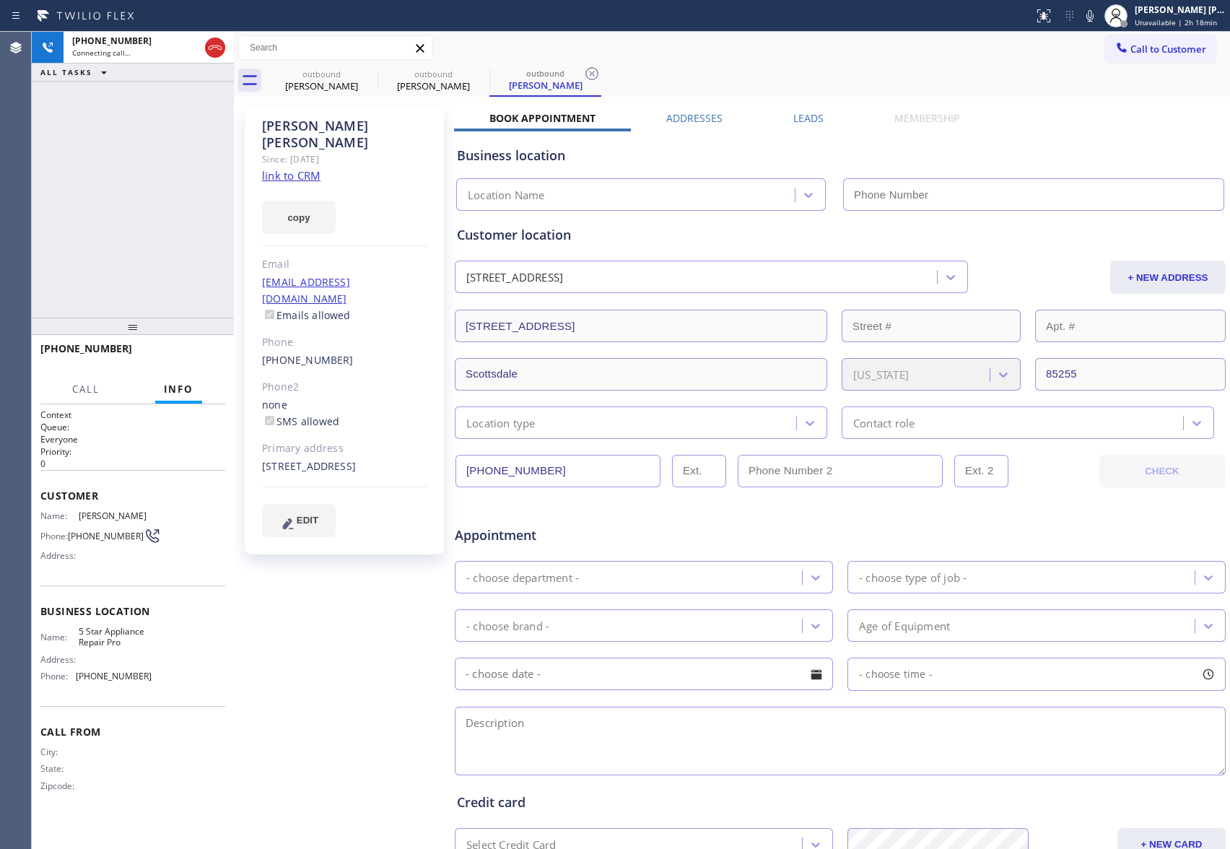
type input "[PHONE_NUMBER]"
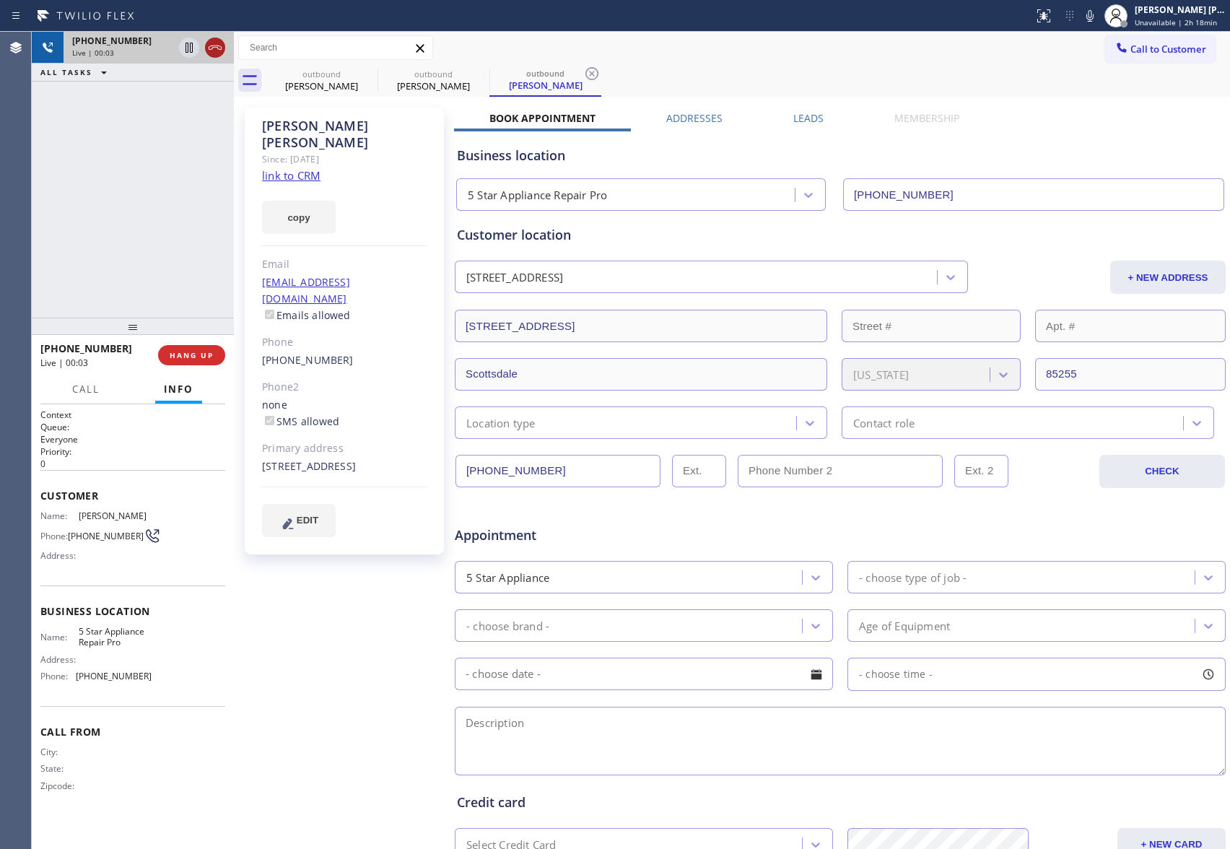
click at [222, 44] on icon at bounding box center [215, 47] width 17 height 17
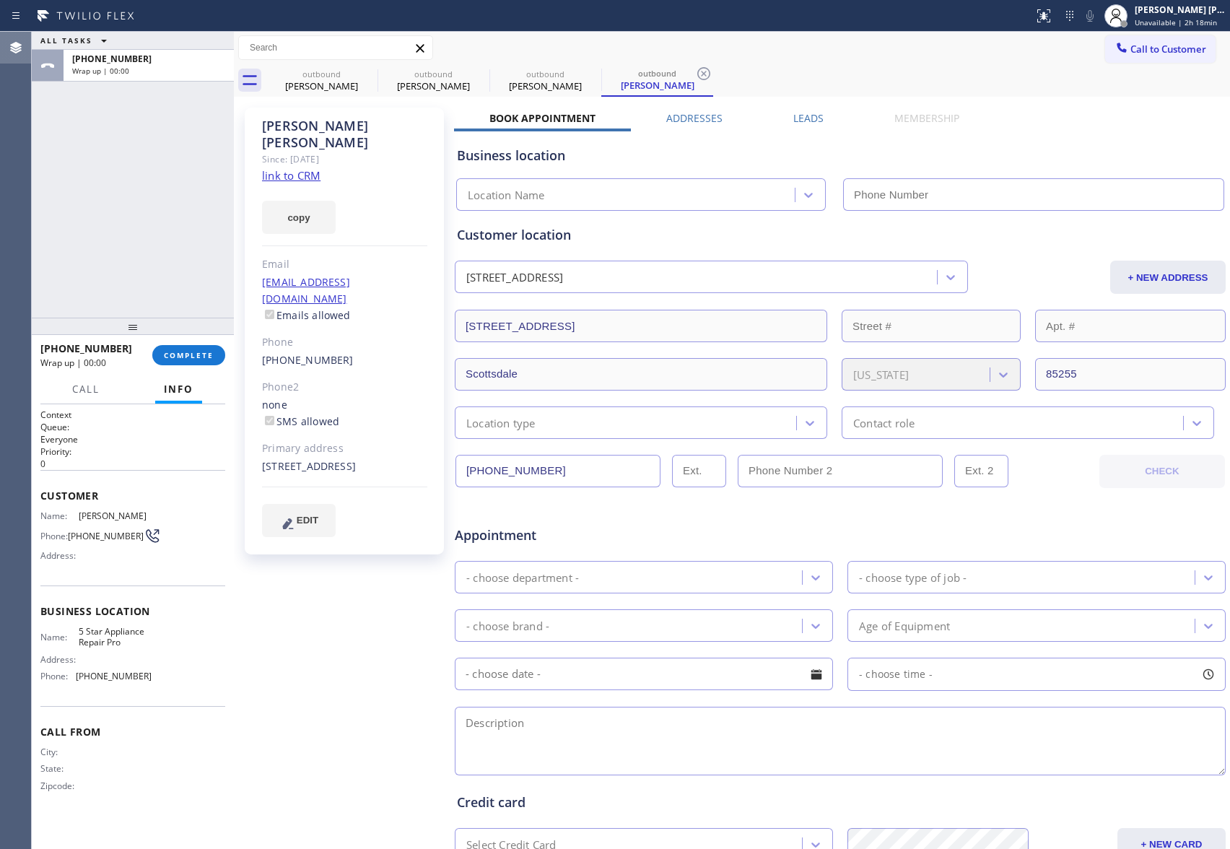
type input "[PHONE_NUMBER]"
click at [809, 122] on label "Leads" at bounding box center [809, 118] width 30 height 14
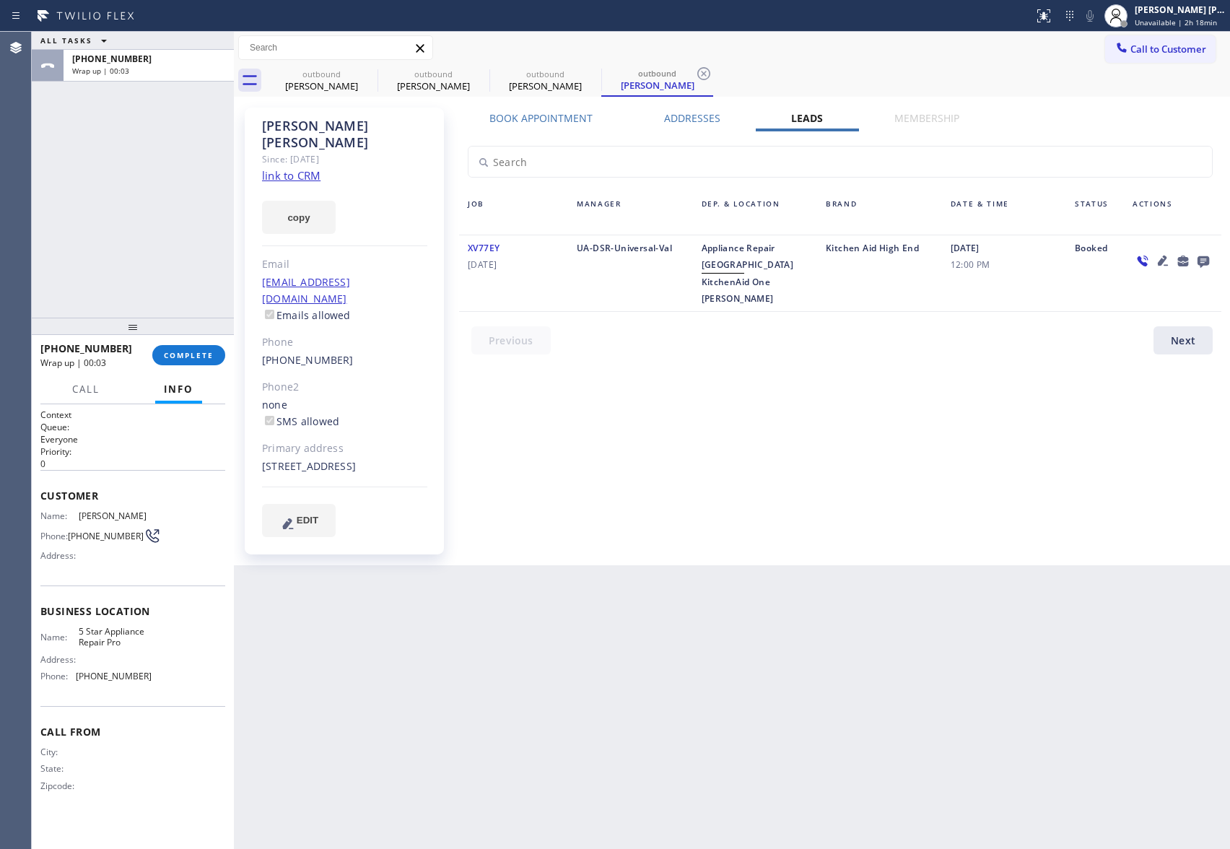
click at [1203, 257] on icon at bounding box center [1204, 262] width 12 height 12
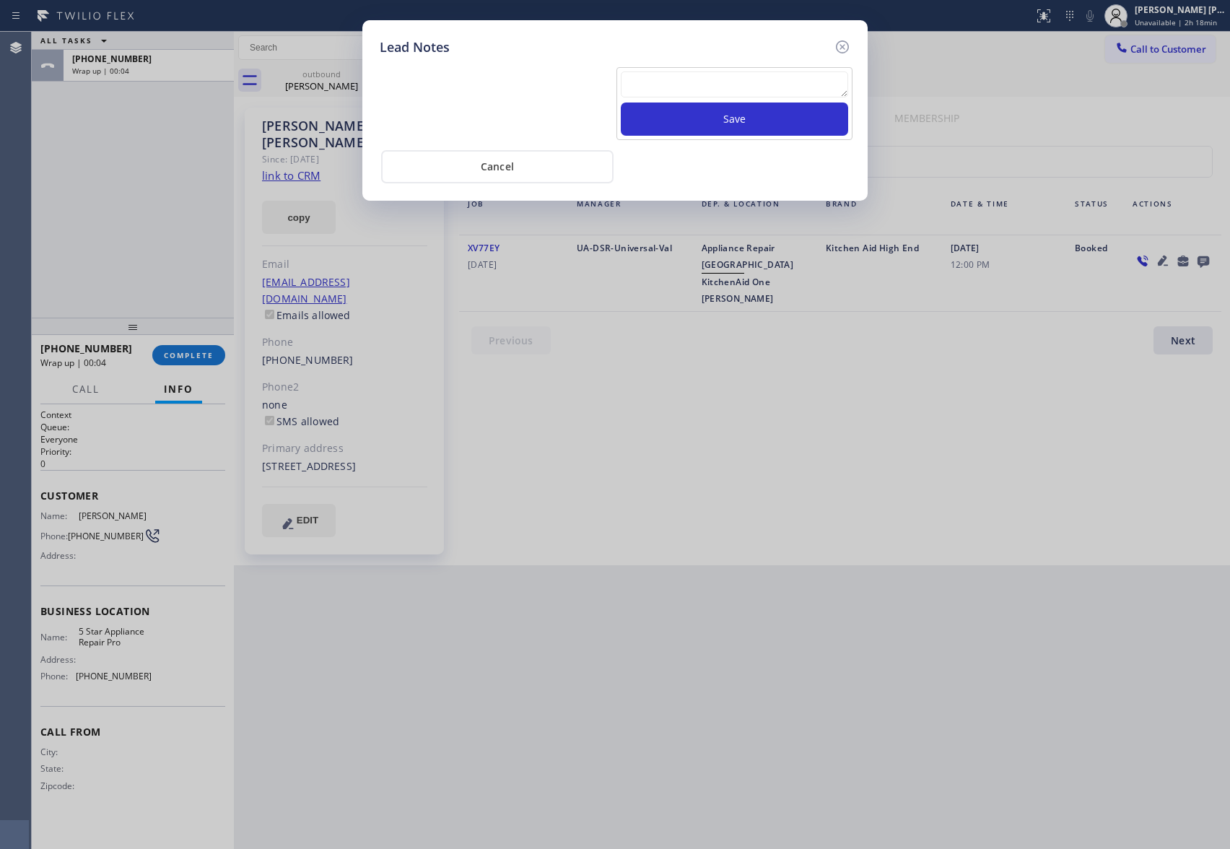
click at [760, 72] on textarea at bounding box center [734, 84] width 227 height 26
paste textarea "VM | please transfer if cx calls back"
type textarea "VM | please transfer if cx calls back"
click at [760, 116] on button "Save" at bounding box center [734, 119] width 227 height 33
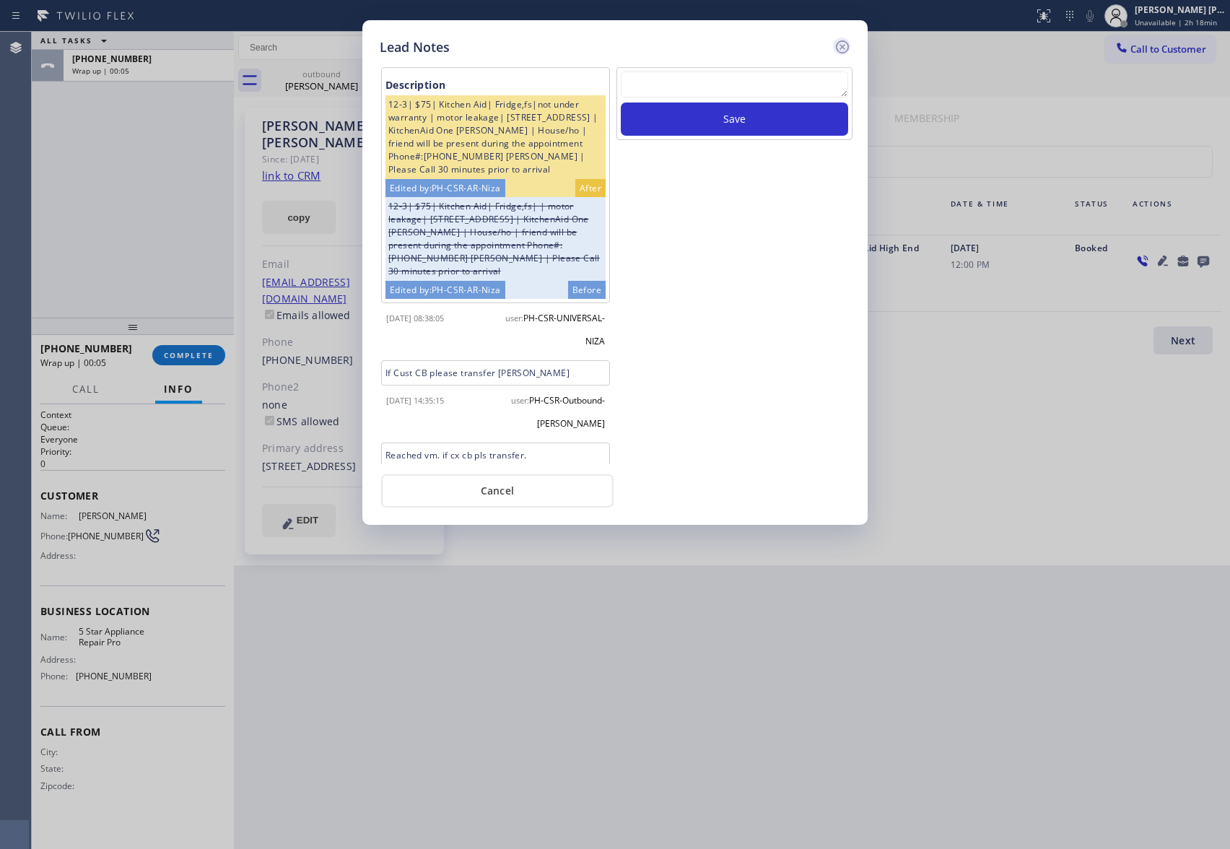
click at [834, 45] on icon at bounding box center [842, 46] width 17 height 17
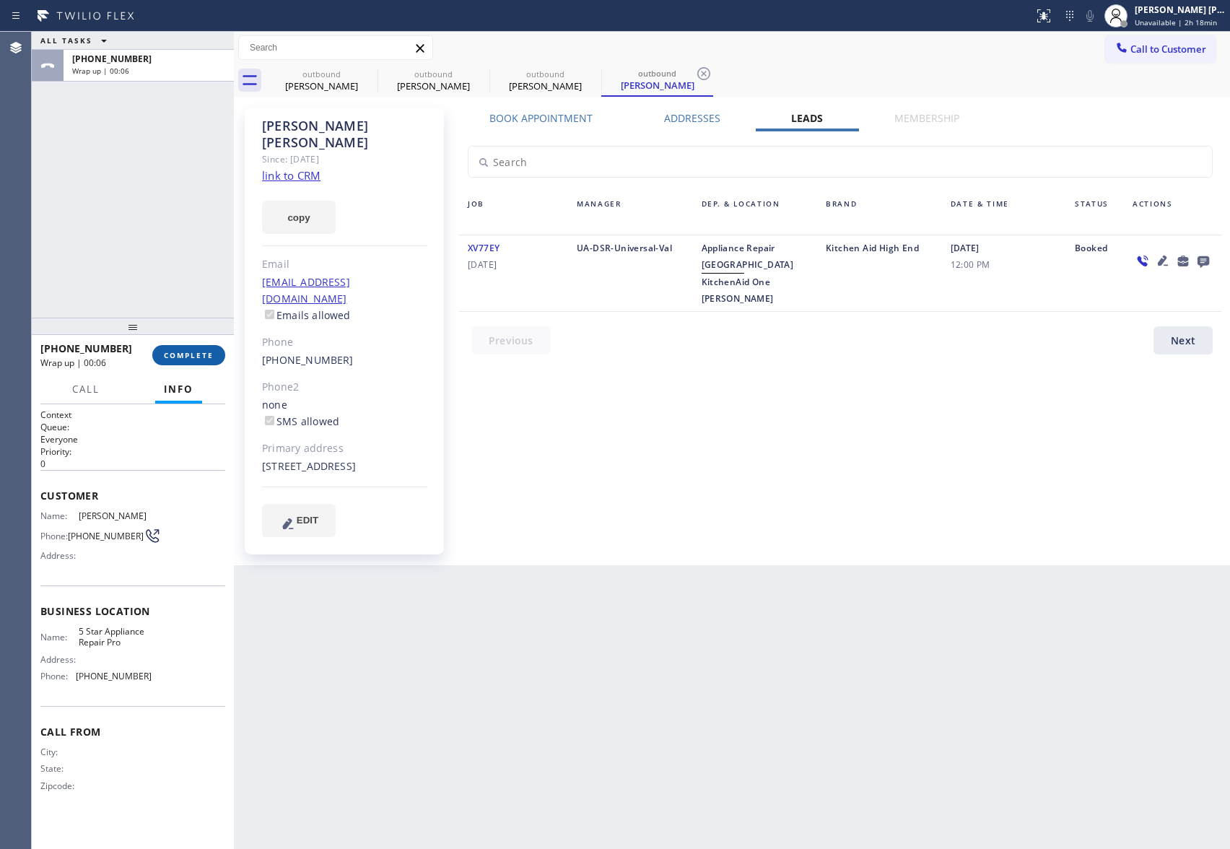
click at [203, 355] on span "COMPLETE" at bounding box center [189, 355] width 50 height 10
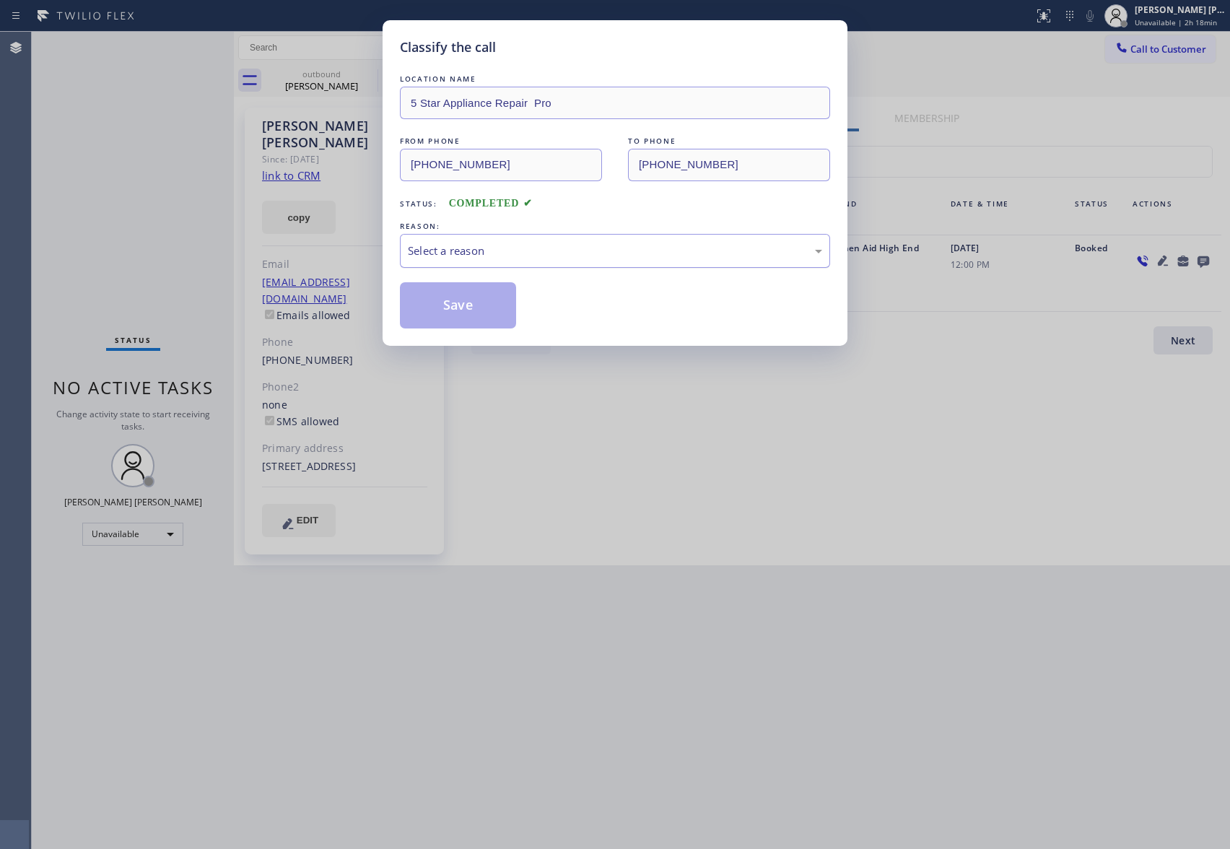
click at [633, 247] on div "Select a reason" at bounding box center [615, 251] width 414 height 17
click at [466, 309] on button "Save" at bounding box center [458, 305] width 116 height 46
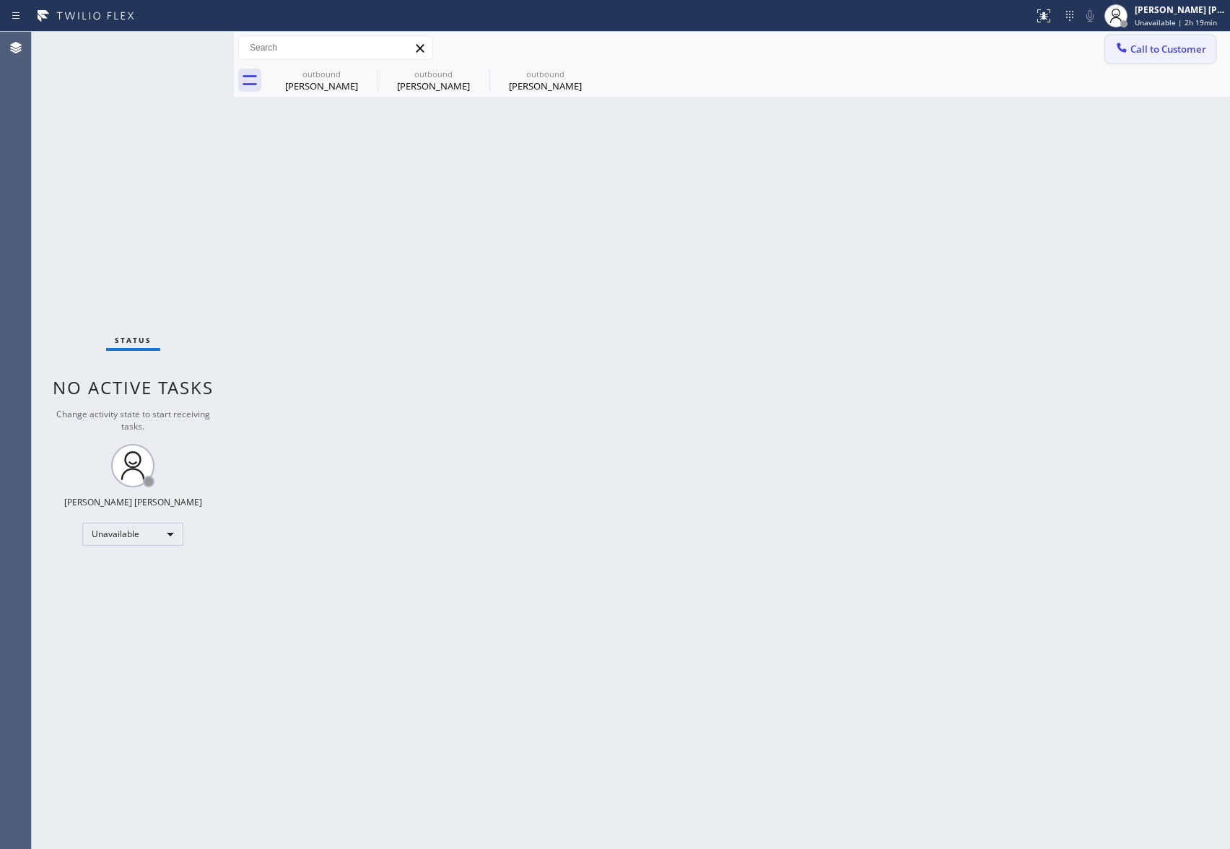
click at [1199, 47] on span "Call to Customer" at bounding box center [1169, 49] width 76 height 13
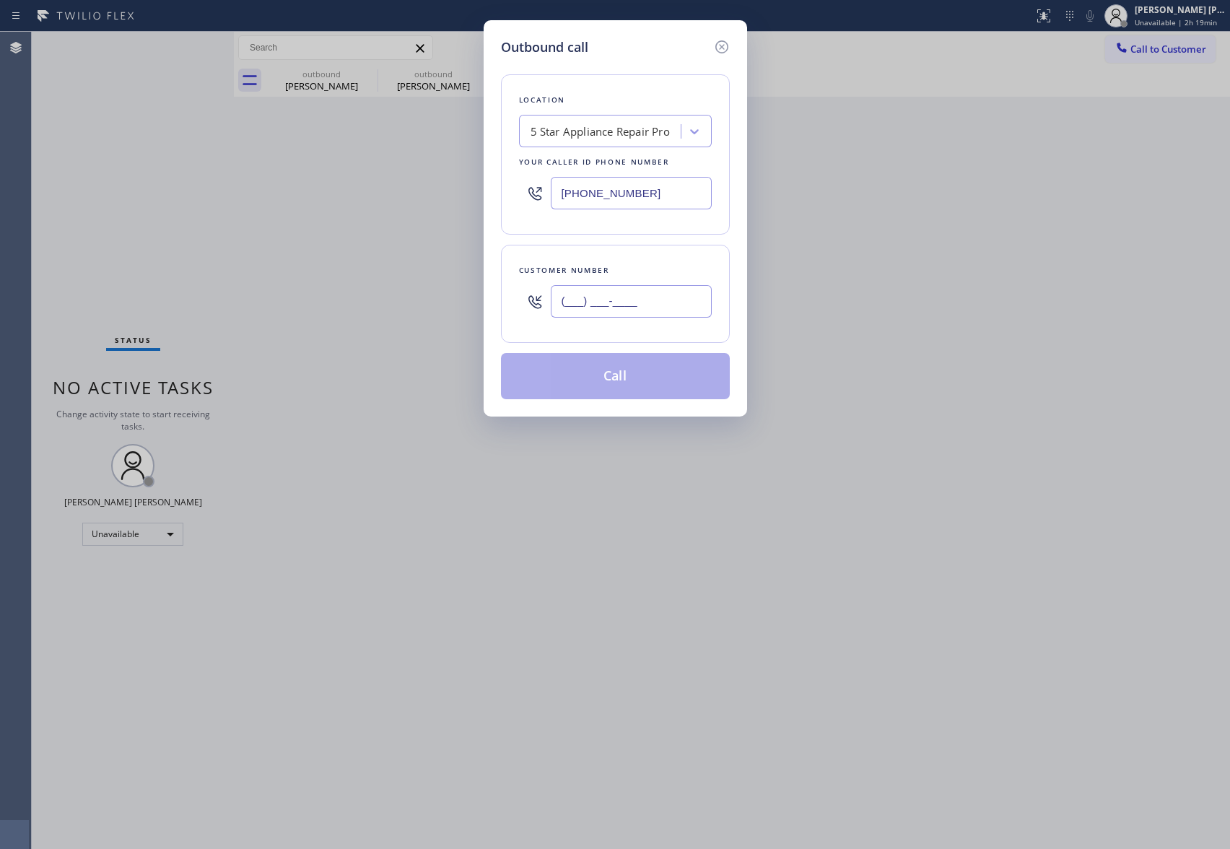
click at [604, 300] on input "(___) ___-____" at bounding box center [631, 301] width 161 height 32
paste input "714) 404-7794"
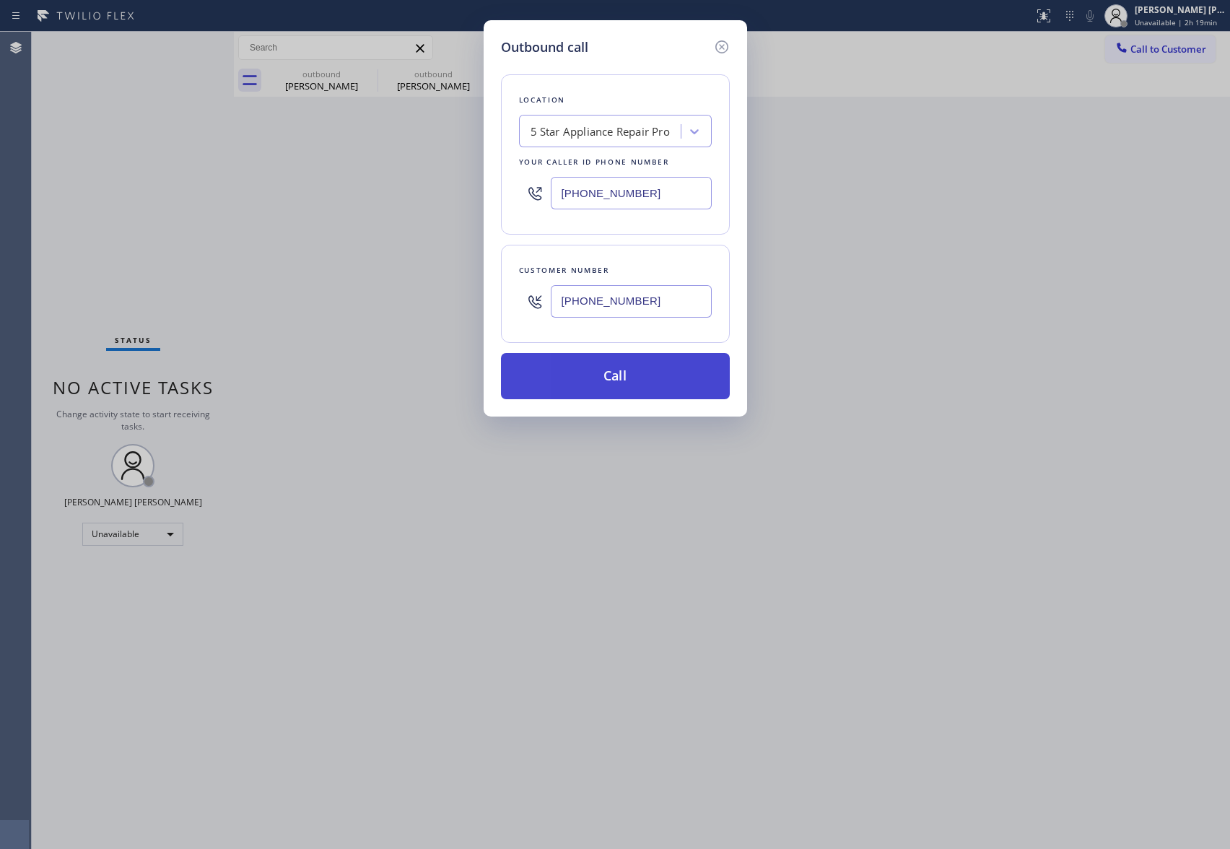
click at [607, 376] on button "Call" at bounding box center [615, 376] width 229 height 46
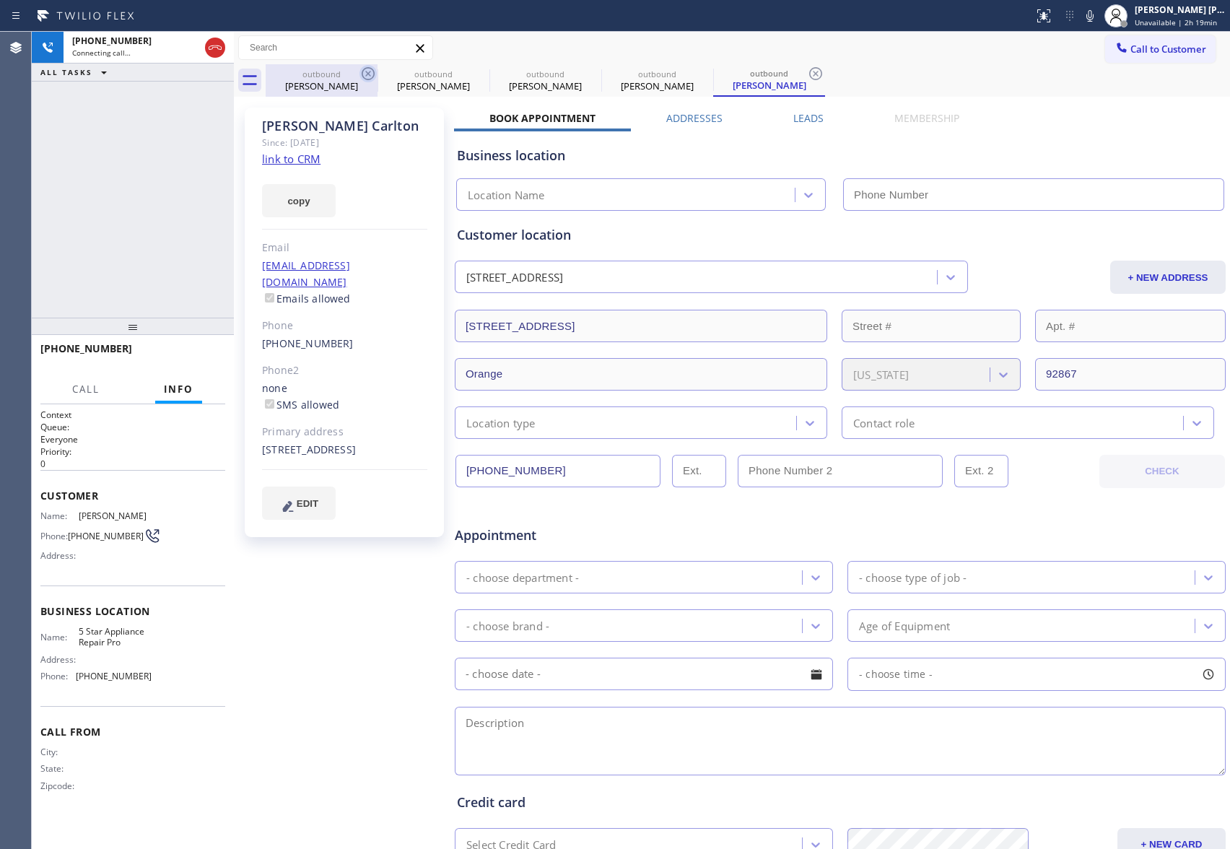
click at [360, 75] on icon at bounding box center [368, 73] width 17 height 17
click at [0, 0] on icon at bounding box center [0, 0] width 0 height 0
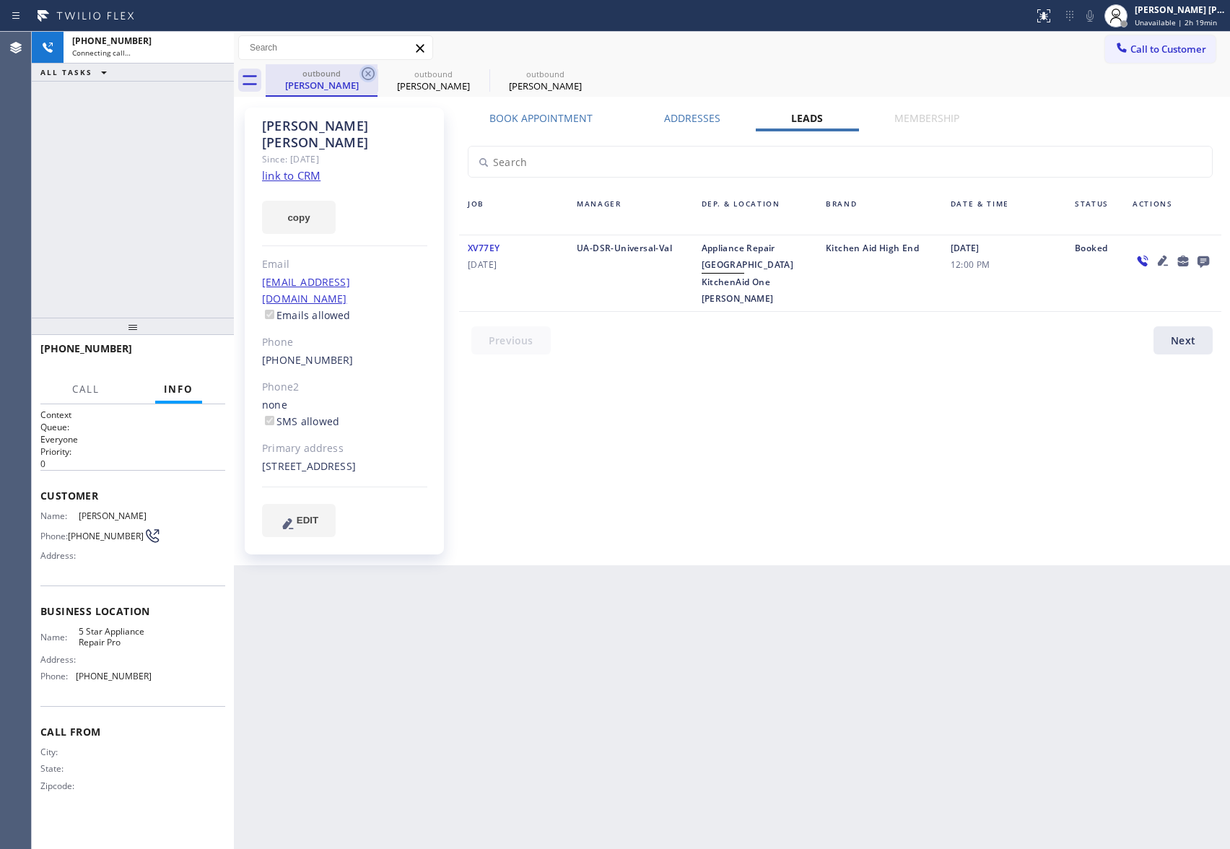
click at [362, 74] on icon at bounding box center [368, 73] width 13 height 13
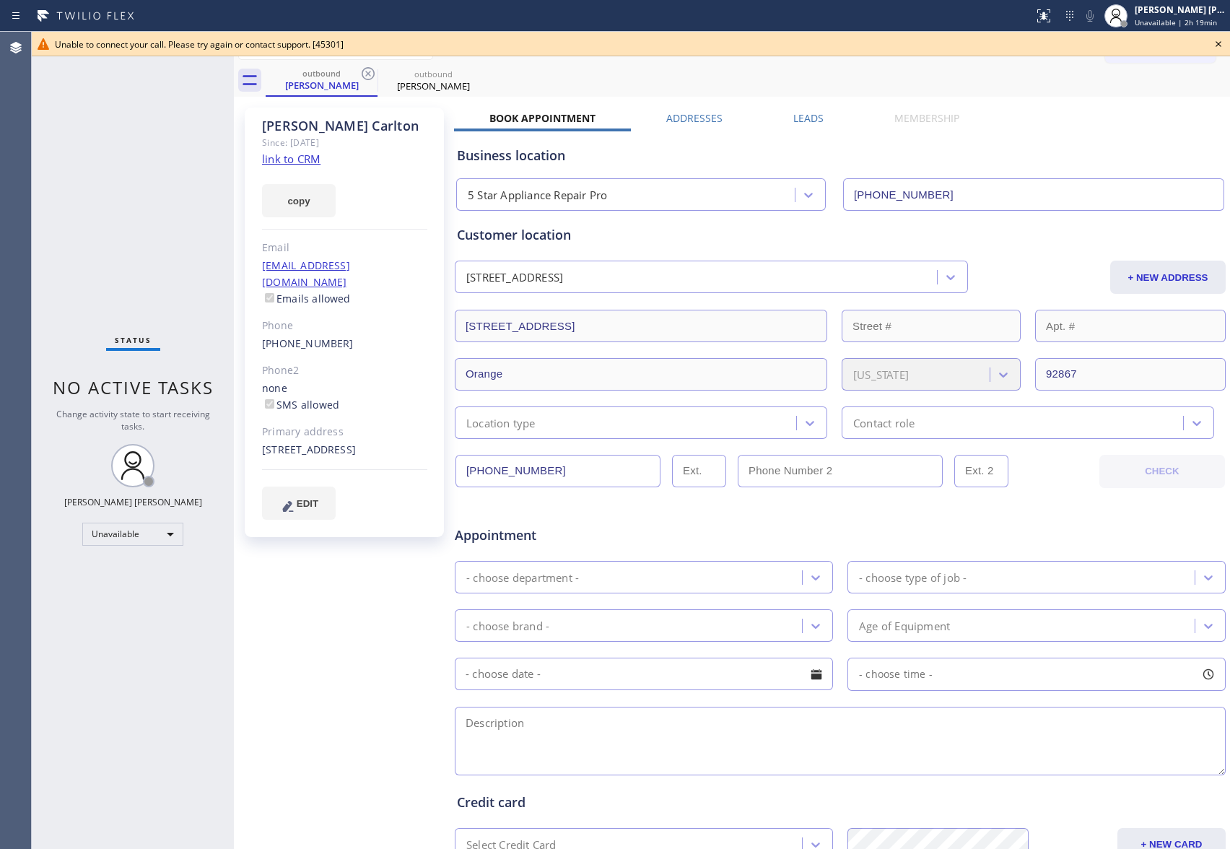
click at [313, 159] on link "link to CRM" at bounding box center [291, 159] width 58 height 14
click at [1219, 47] on icon at bounding box center [1218, 43] width 17 height 17
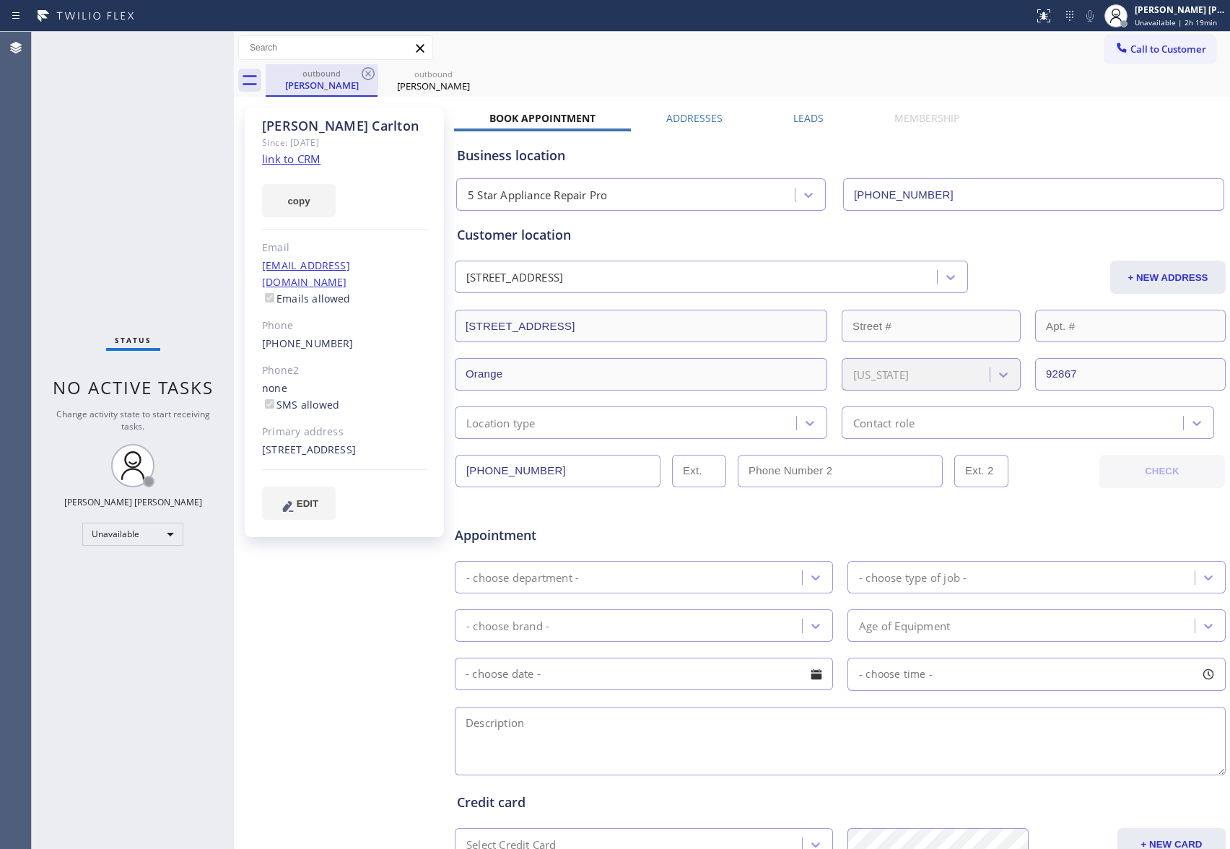
click at [355, 72] on div "outbound" at bounding box center [321, 73] width 109 height 11
click at [365, 73] on icon at bounding box center [368, 73] width 17 height 17
click at [0, 0] on icon at bounding box center [0, 0] width 0 height 0
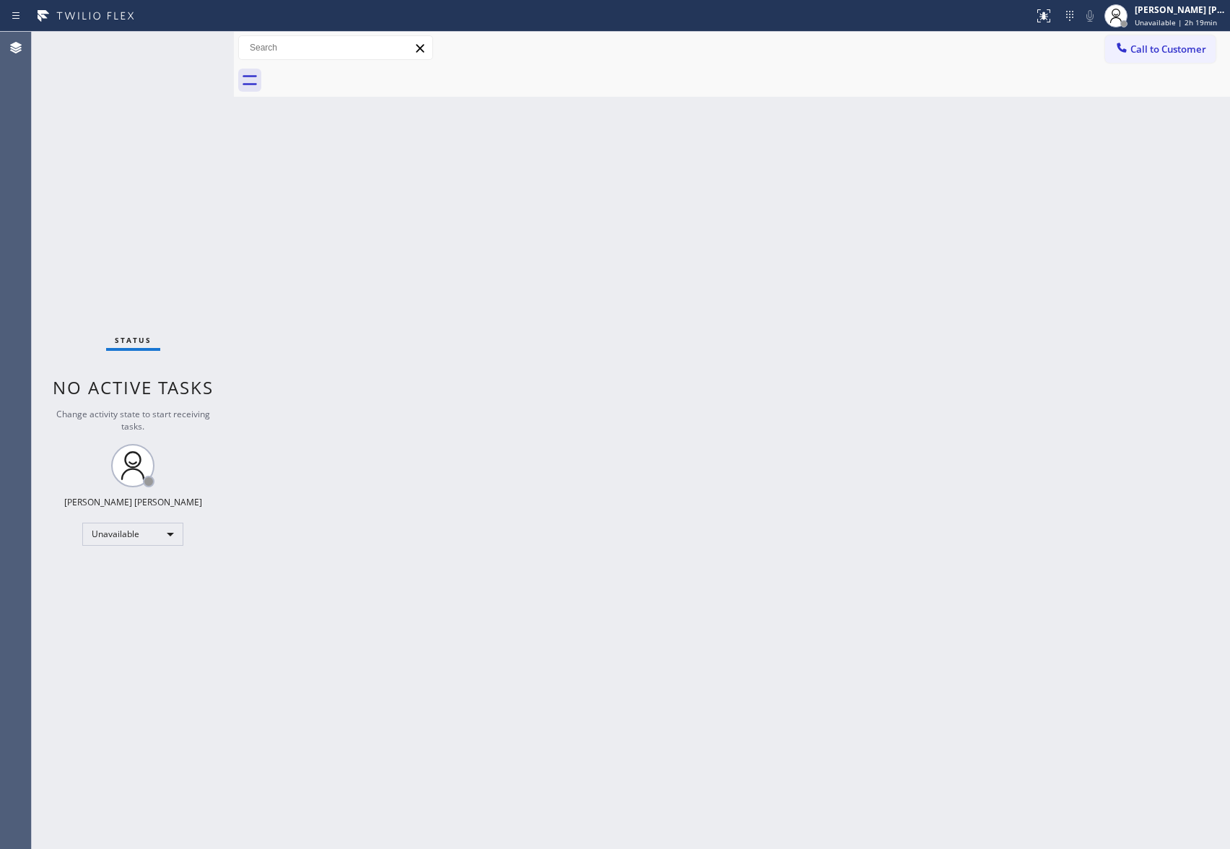
click at [365, 73] on div at bounding box center [748, 80] width 965 height 32
click at [1159, 49] on span "Call to Customer" at bounding box center [1169, 49] width 76 height 13
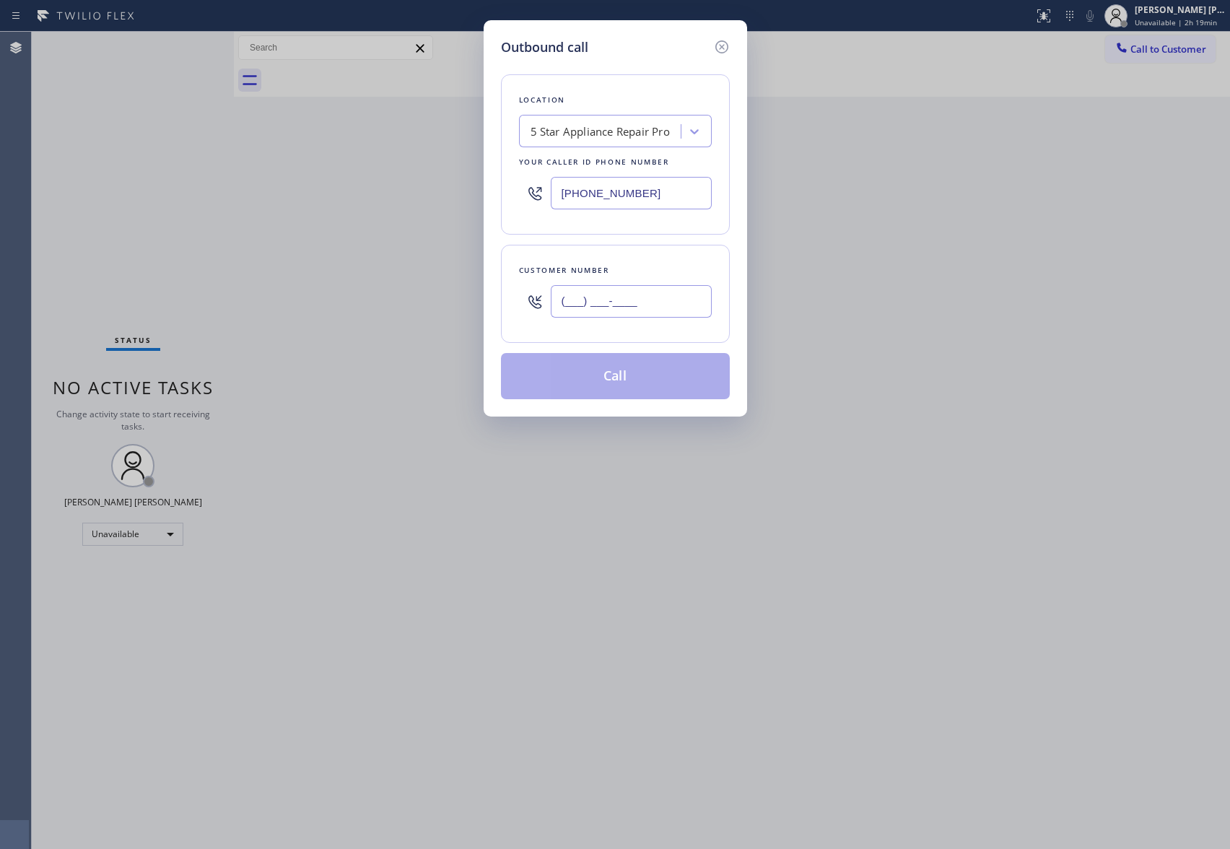
click at [648, 307] on input "(___) ___-____" at bounding box center [631, 301] width 161 height 32
paste input "714) 404-7794"
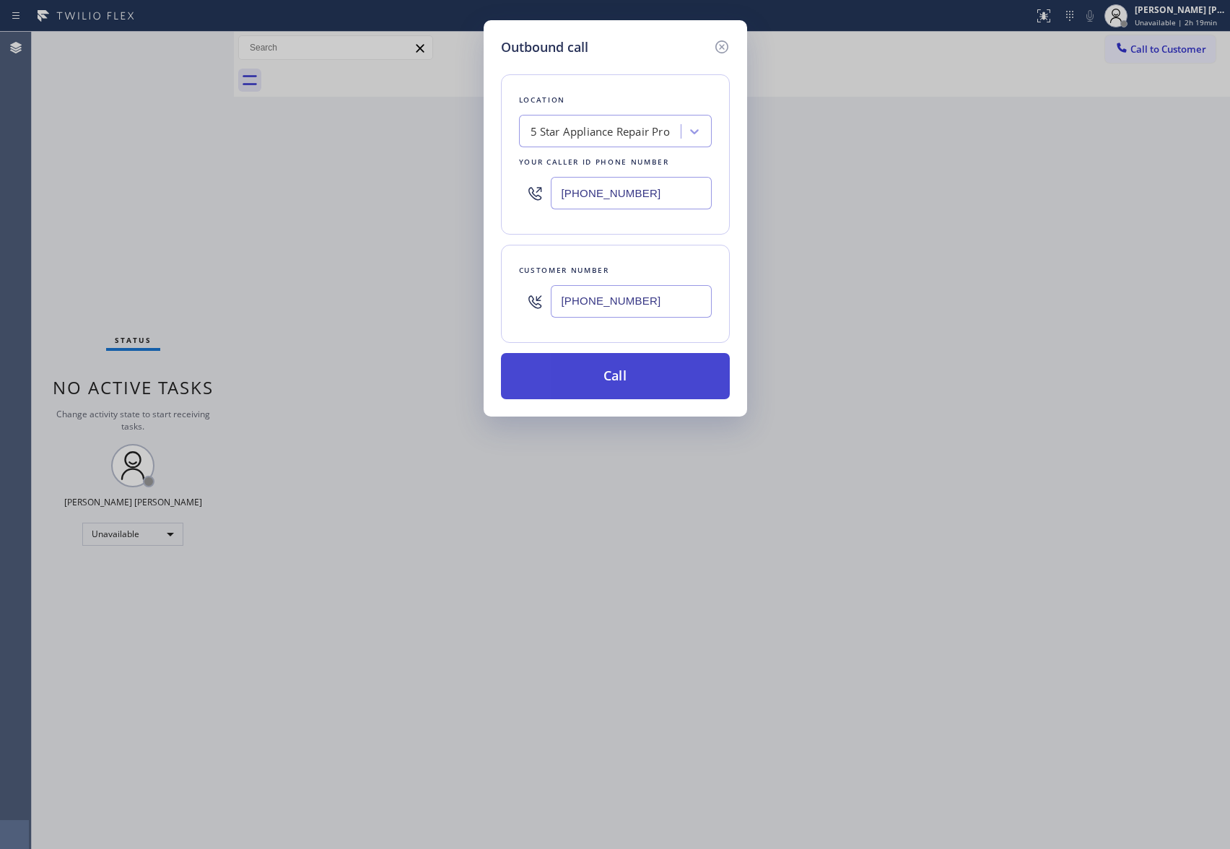
type input "[PHONE_NUMBER]"
click at [625, 387] on button "Call" at bounding box center [615, 376] width 229 height 46
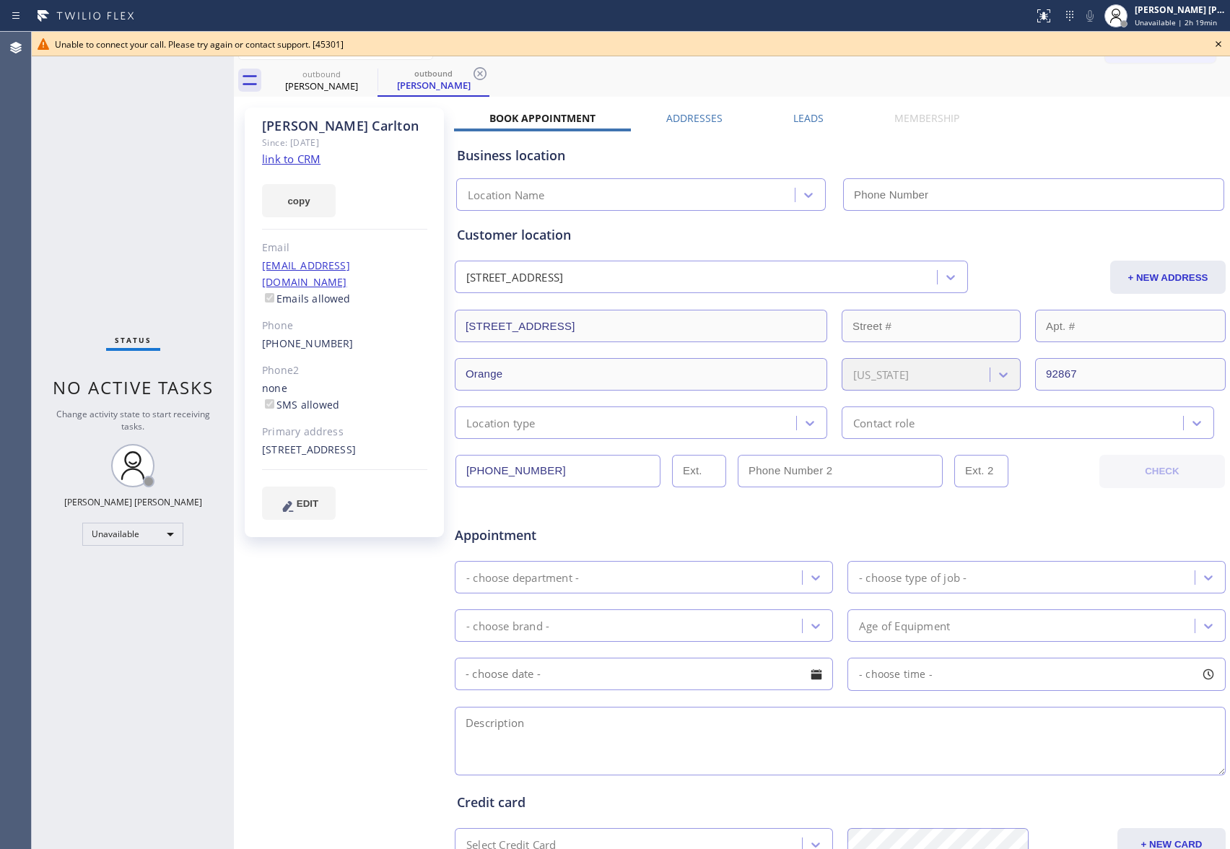
type input "[PHONE_NUMBER]"
click at [1214, 45] on icon at bounding box center [1218, 43] width 17 height 17
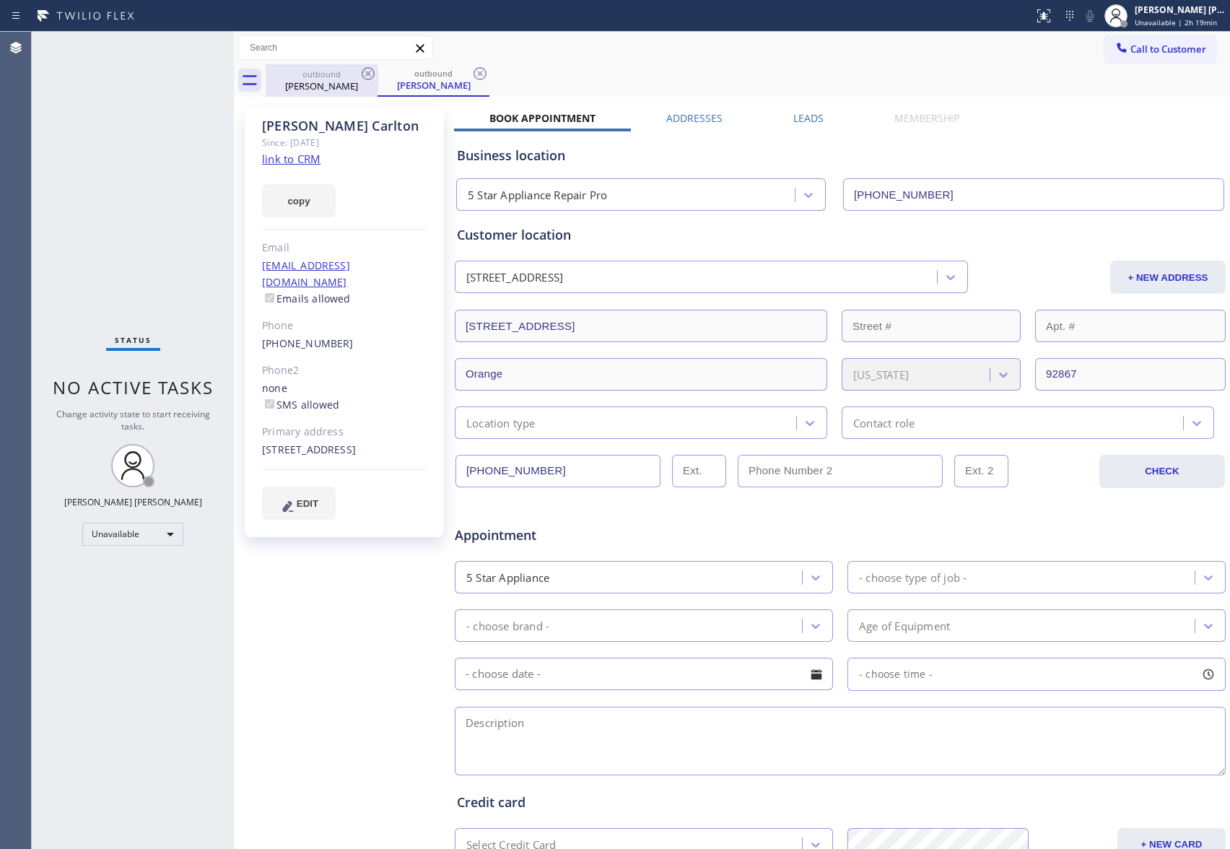
click at [354, 76] on div "outbound" at bounding box center [321, 74] width 109 height 11
click at [370, 75] on icon at bounding box center [368, 73] width 13 height 13
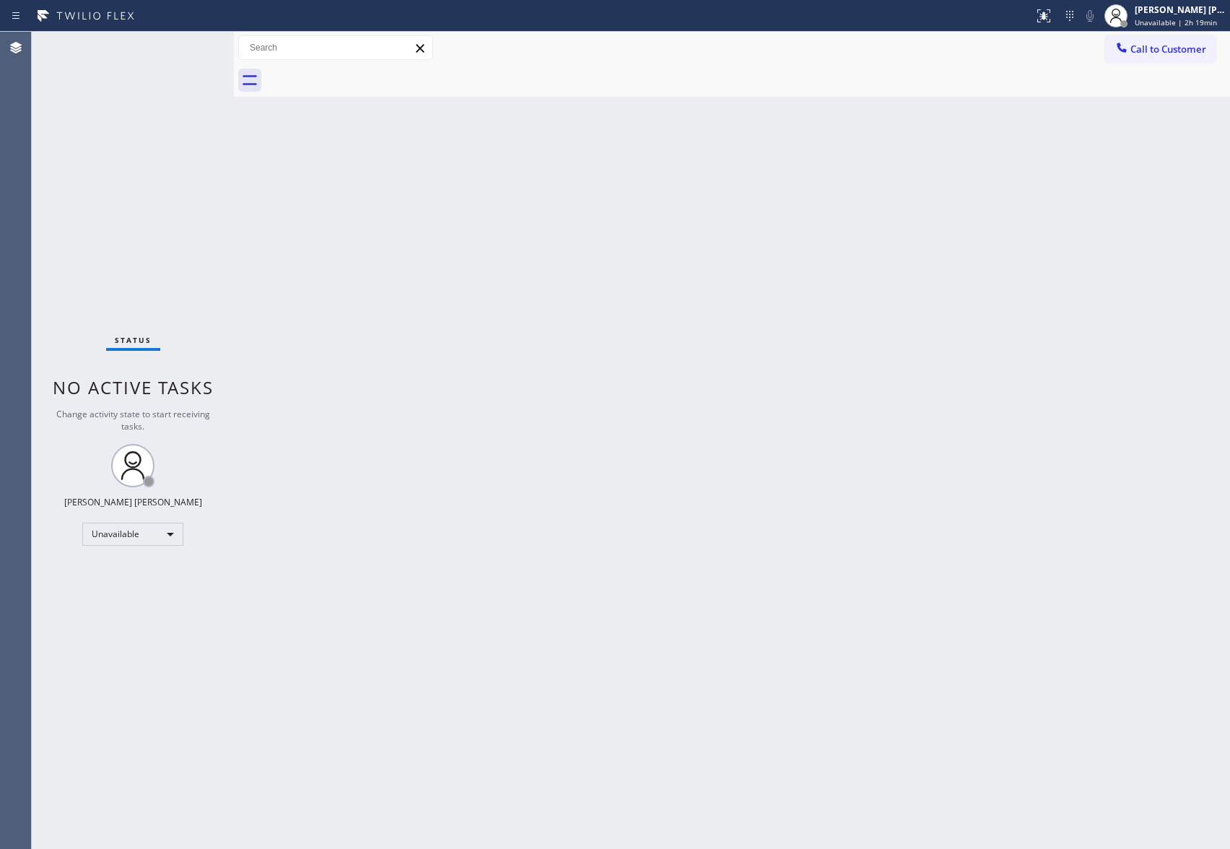
click at [370, 75] on div at bounding box center [748, 80] width 965 height 32
click at [1200, 12] on div "[PERSON_NAME] [PERSON_NAME]" at bounding box center [1180, 10] width 91 height 12
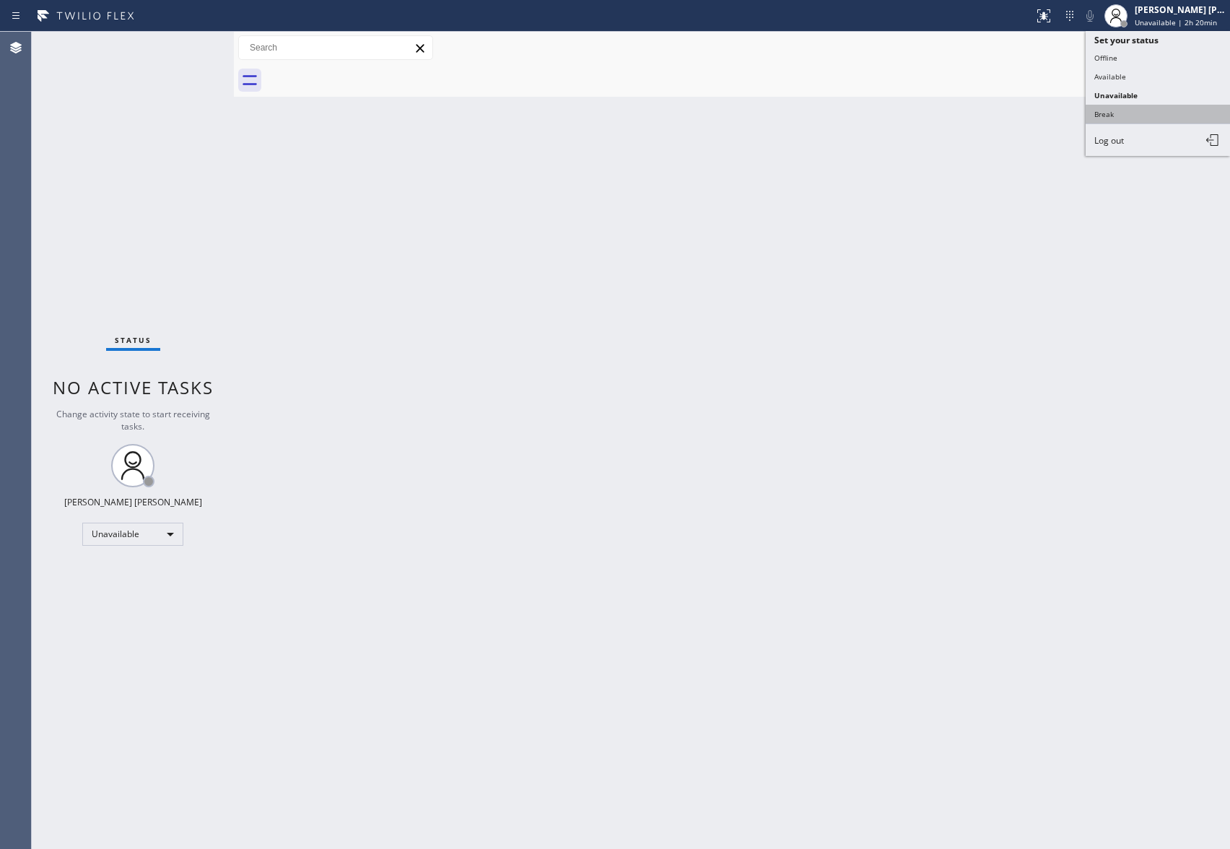
click at [1152, 105] on button "Break" at bounding box center [1158, 114] width 144 height 19
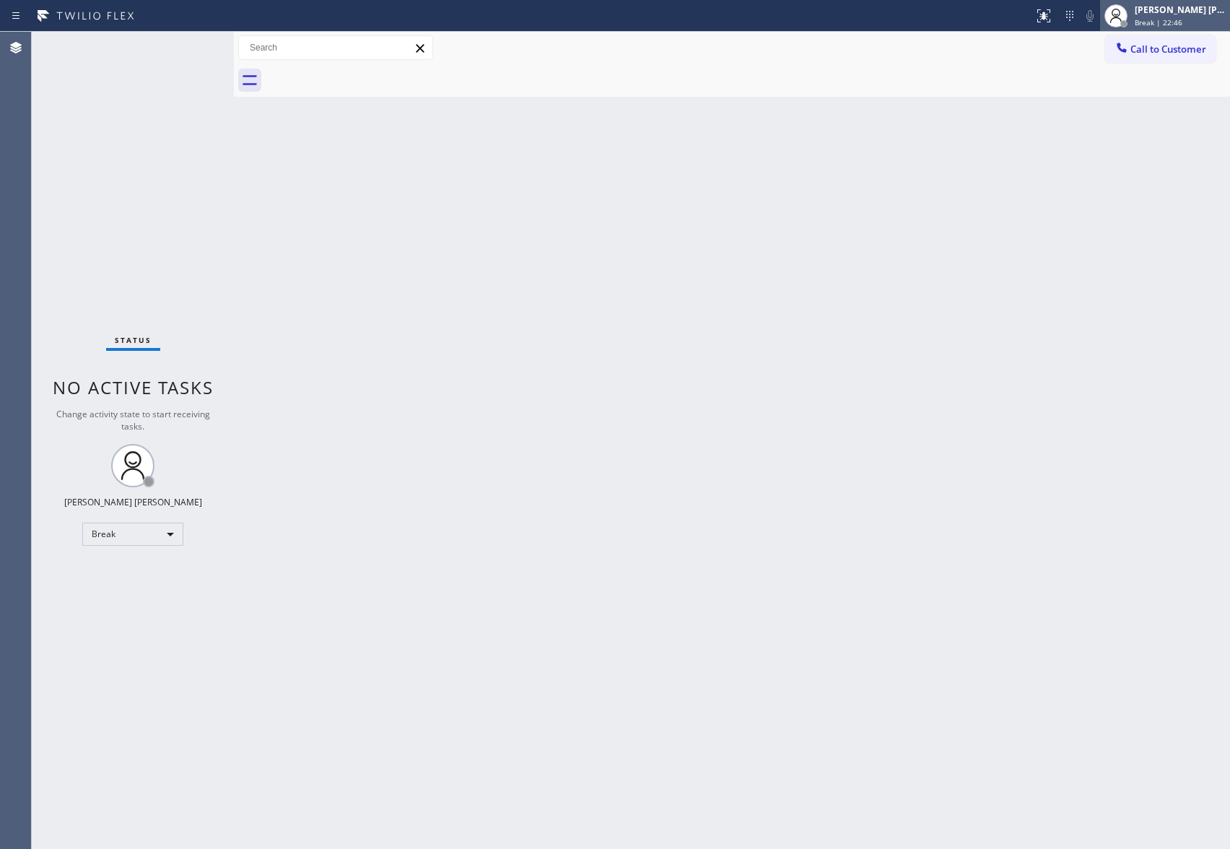
click at [1185, 10] on div "[PERSON_NAME] [PERSON_NAME]" at bounding box center [1180, 10] width 91 height 12
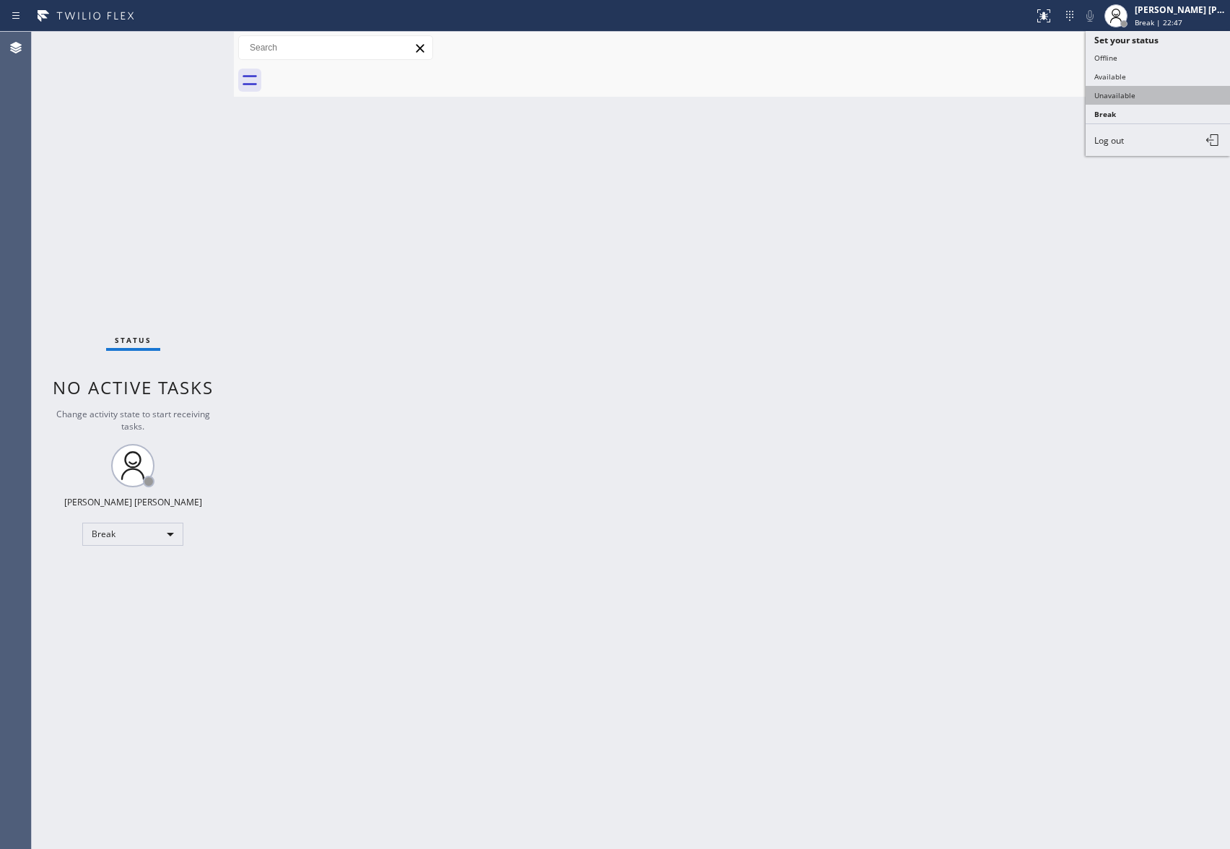
click at [1144, 101] on button "Unavailable" at bounding box center [1158, 95] width 144 height 19
click at [1164, 55] on span "Call to Customer" at bounding box center [1169, 49] width 76 height 13
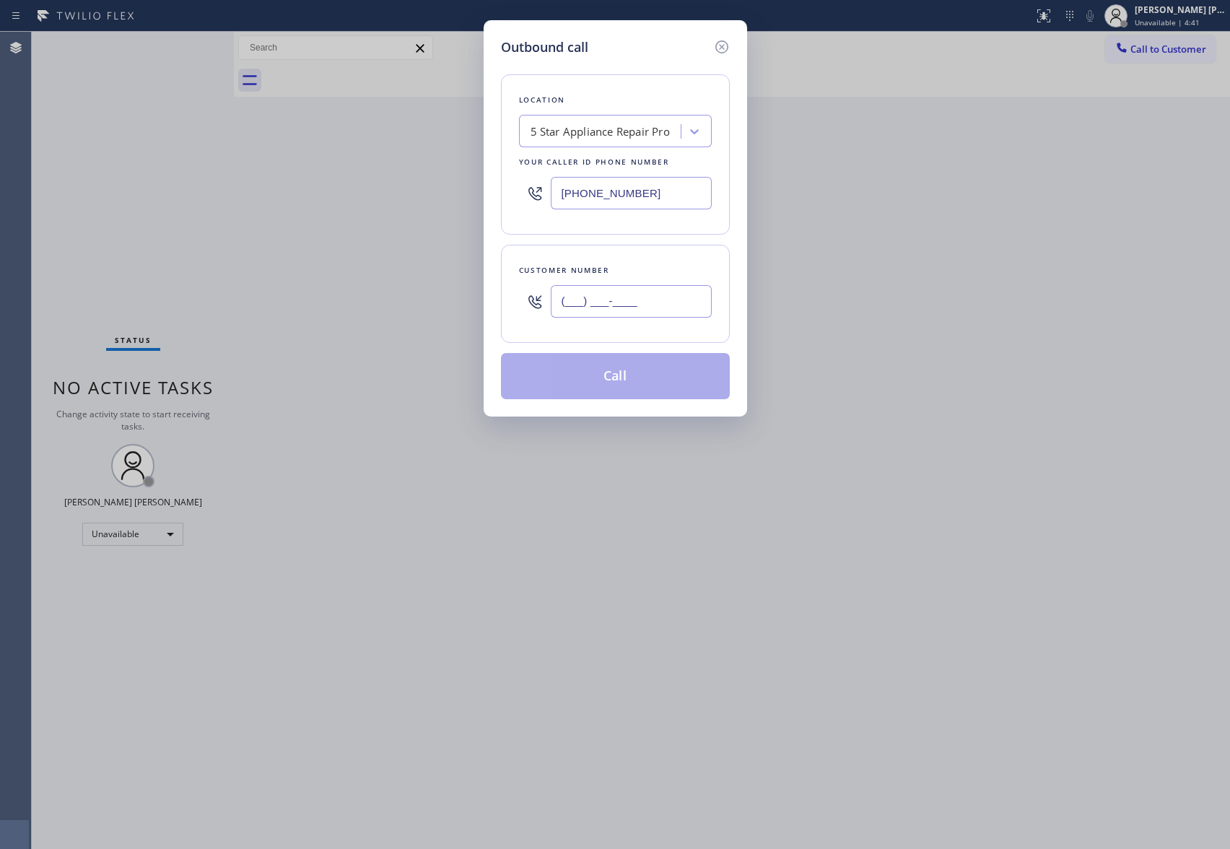
click at [657, 307] on input "(___) ___-____" at bounding box center [631, 301] width 161 height 32
paste input "917) 846-3289"
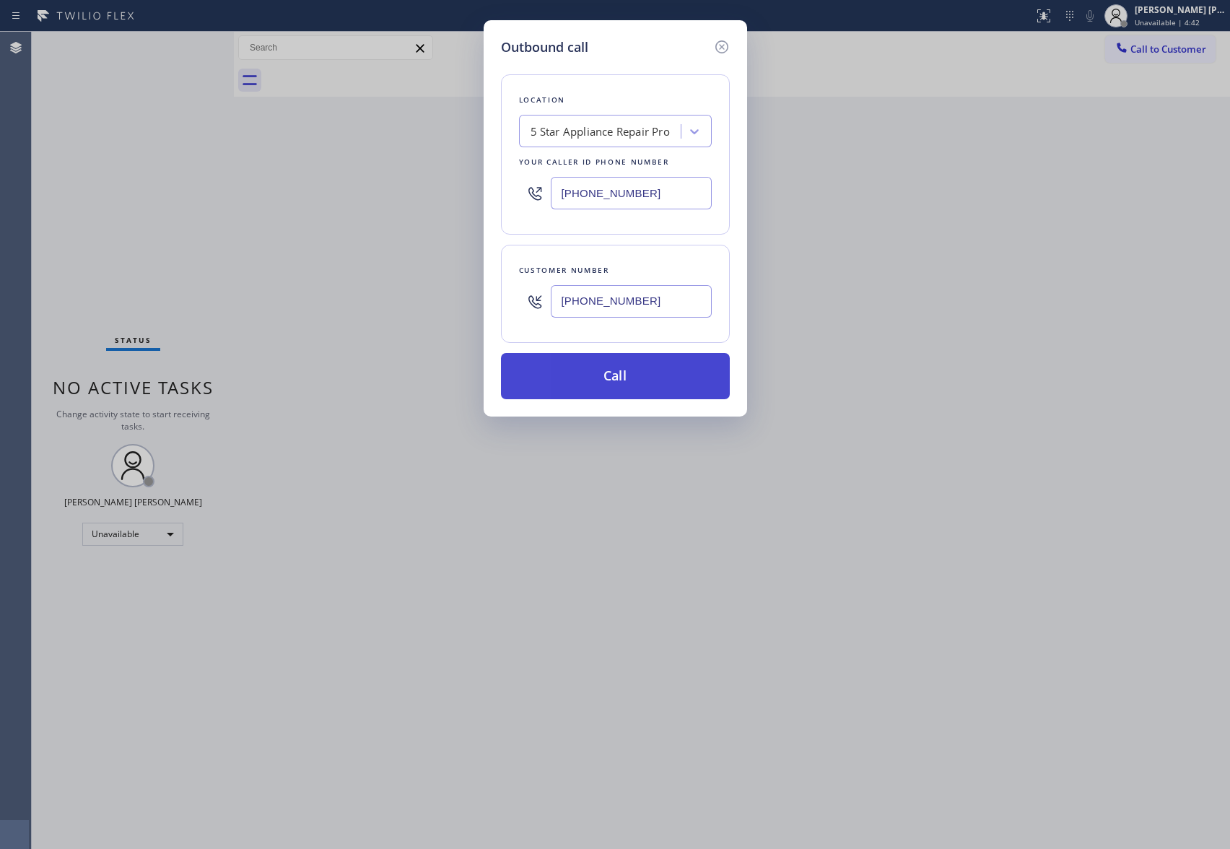
type input "[PHONE_NUMBER]"
click at [651, 381] on button "Call" at bounding box center [615, 376] width 229 height 46
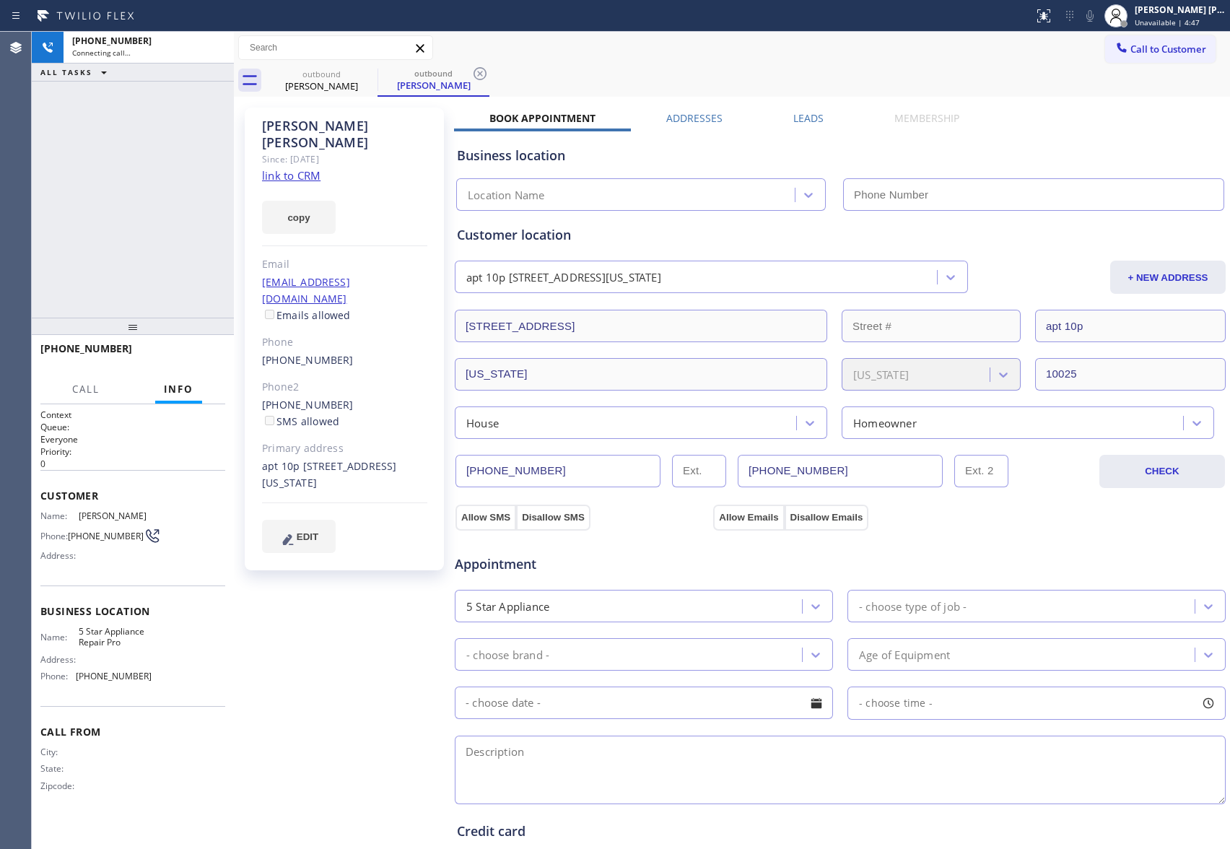
type input "[PHONE_NUMBER]"
click at [220, 45] on icon at bounding box center [215, 47] width 17 height 17
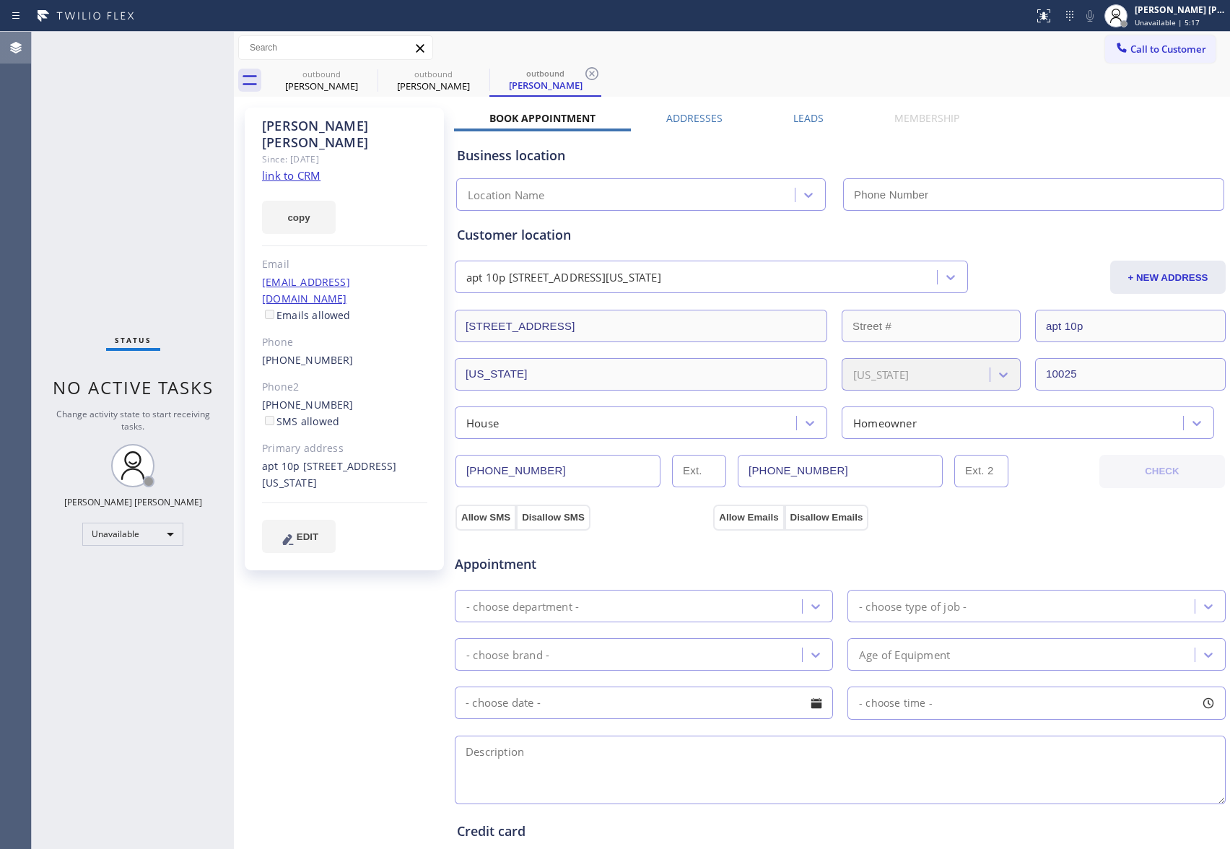
type input "[PHONE_NUMBER]"
click at [370, 87] on div "[PERSON_NAME]" at bounding box center [321, 85] width 109 height 13
click at [370, 73] on icon at bounding box center [368, 73] width 17 height 17
click at [0, 0] on icon at bounding box center [0, 0] width 0 height 0
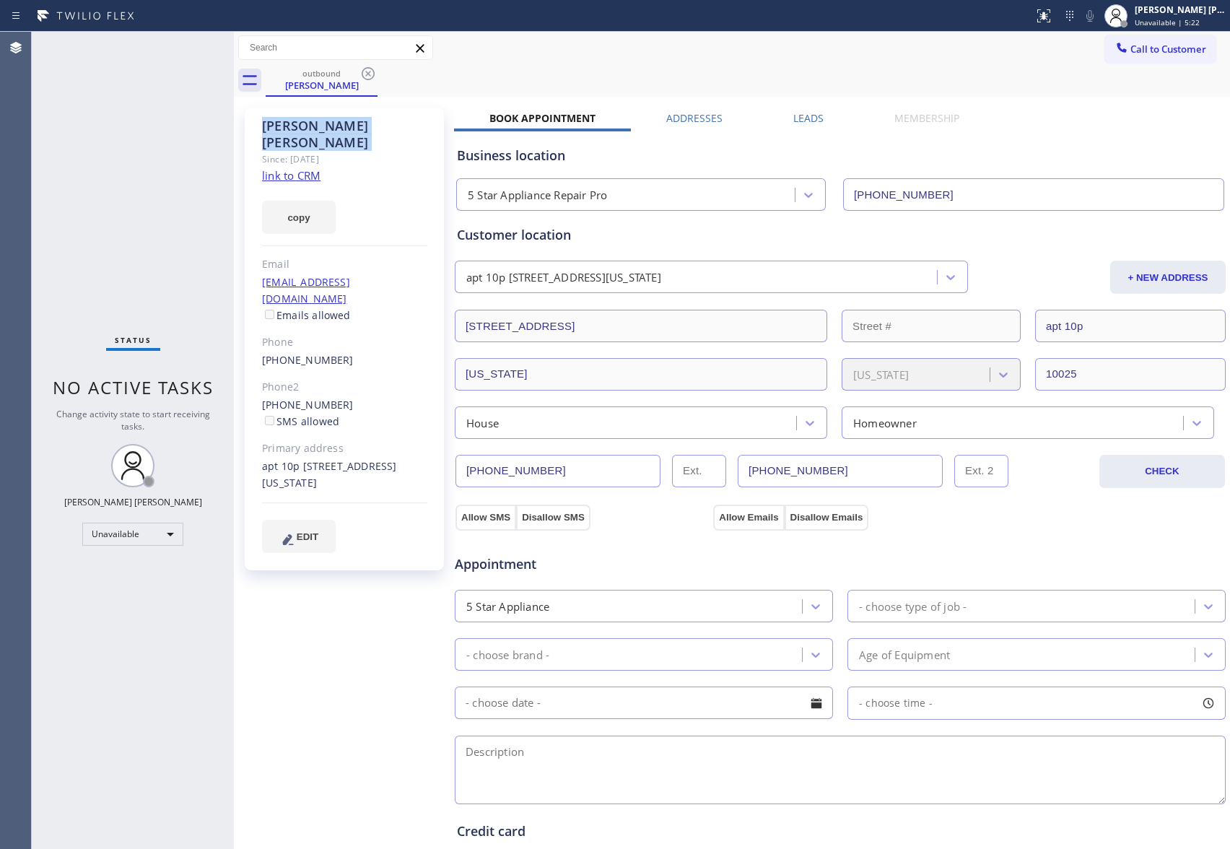
click at [370, 73] on icon at bounding box center [368, 73] width 17 height 17
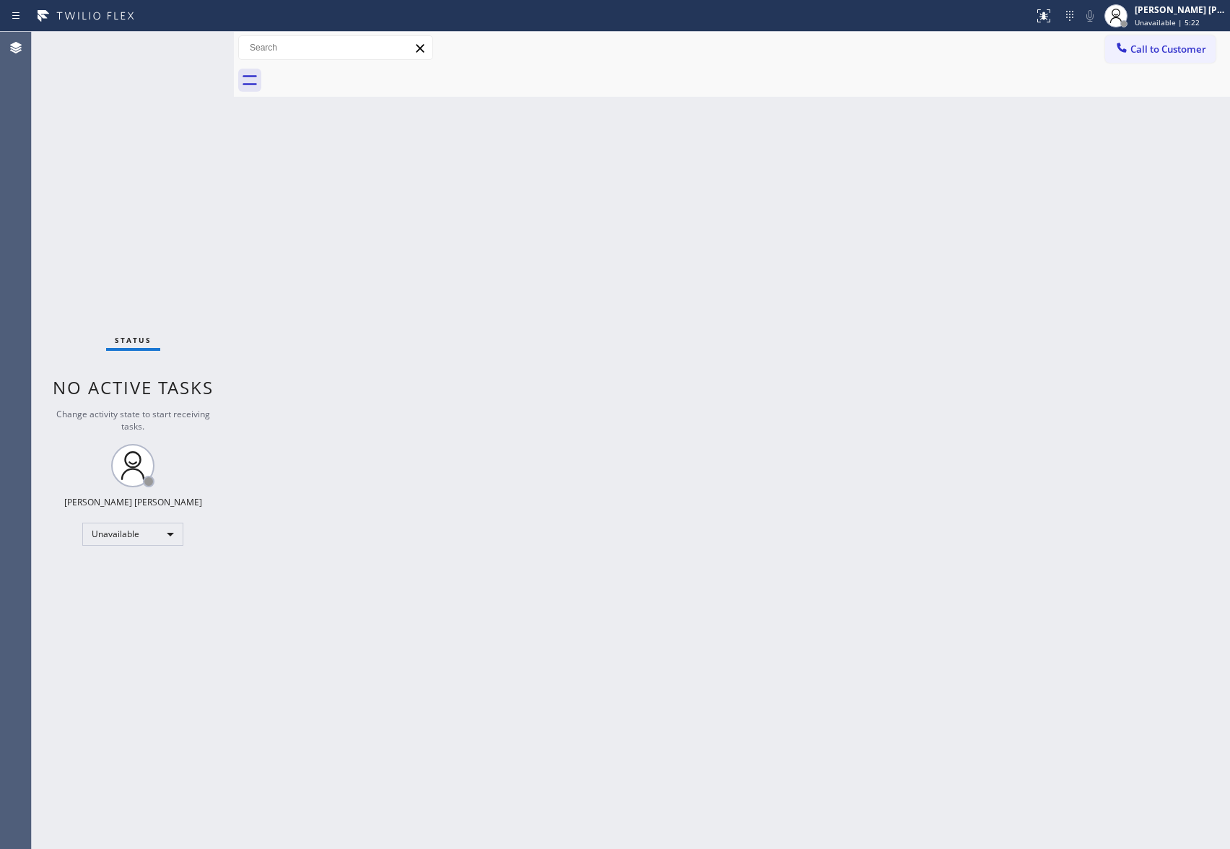
click at [370, 73] on div at bounding box center [748, 80] width 965 height 32
click at [1188, 55] on span "Call to Customer" at bounding box center [1169, 49] width 76 height 13
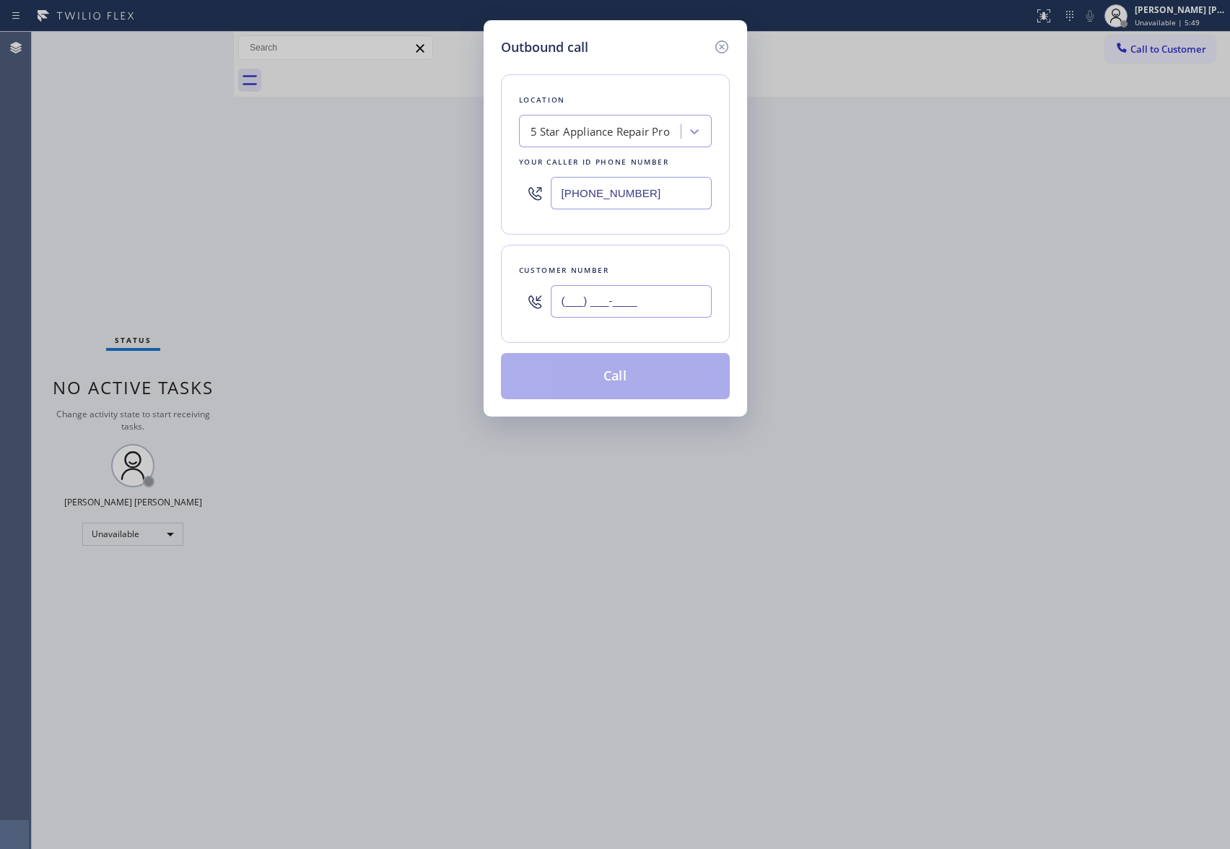
click at [653, 304] on input "(___) ___-____" at bounding box center [631, 301] width 161 height 32
paste input "310) 245-1233"
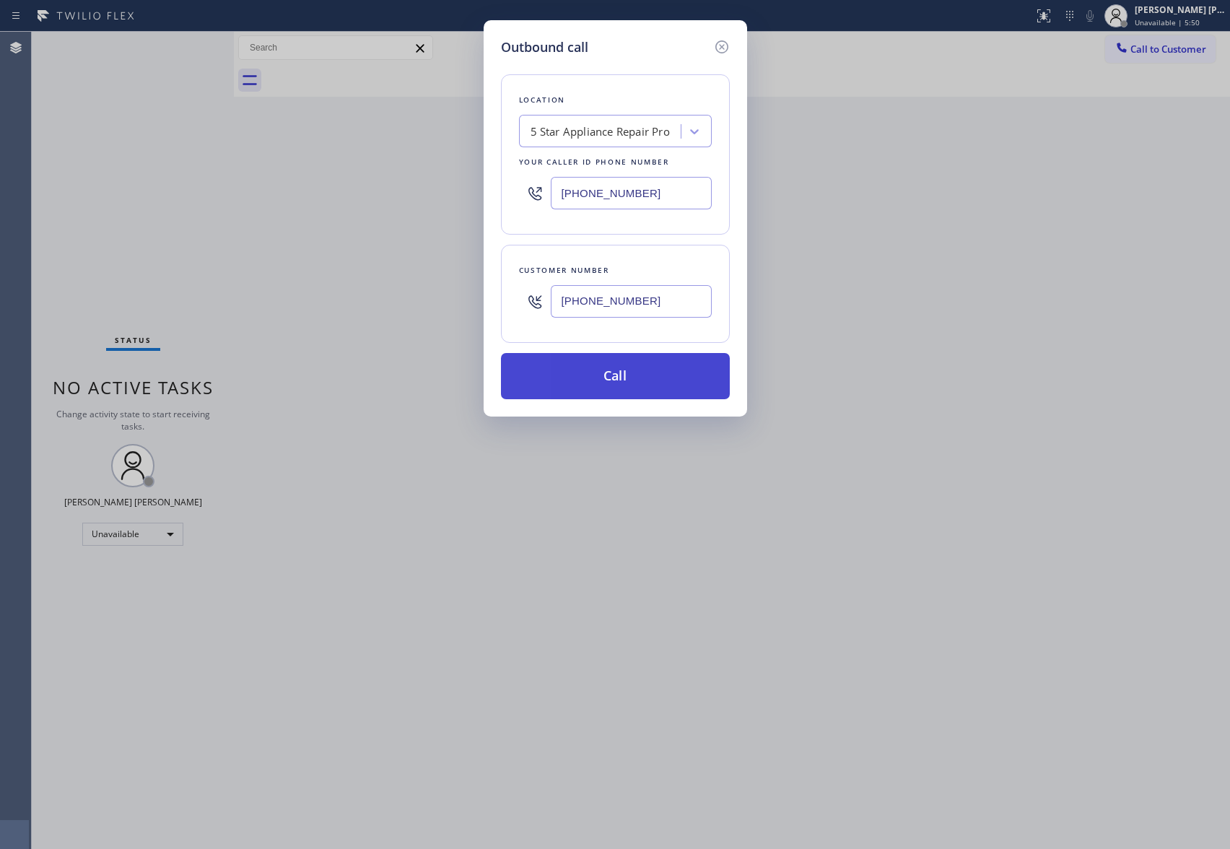
type input "[PHONE_NUMBER]"
click at [662, 379] on button "Call" at bounding box center [615, 376] width 229 height 46
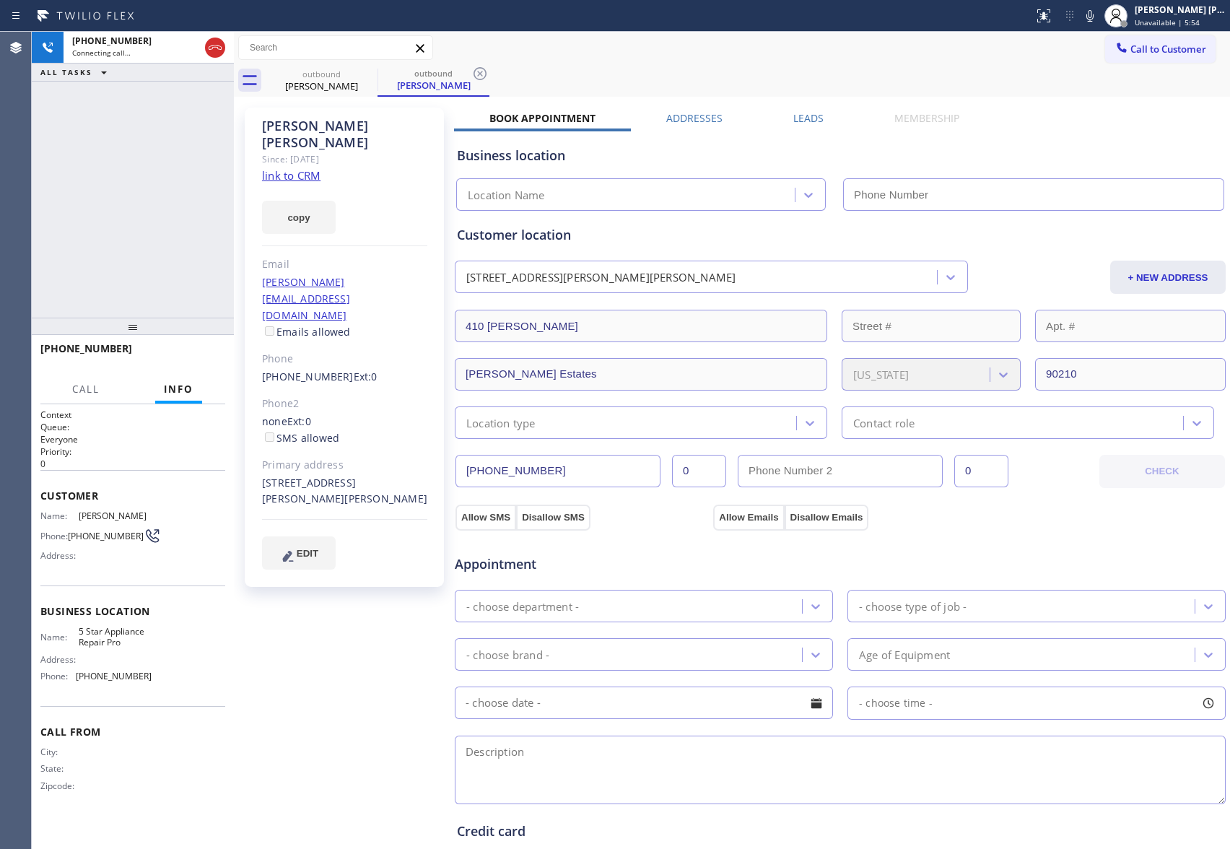
type input "[PHONE_NUMBER]"
click at [794, 113] on label "Leads" at bounding box center [809, 118] width 30 height 14
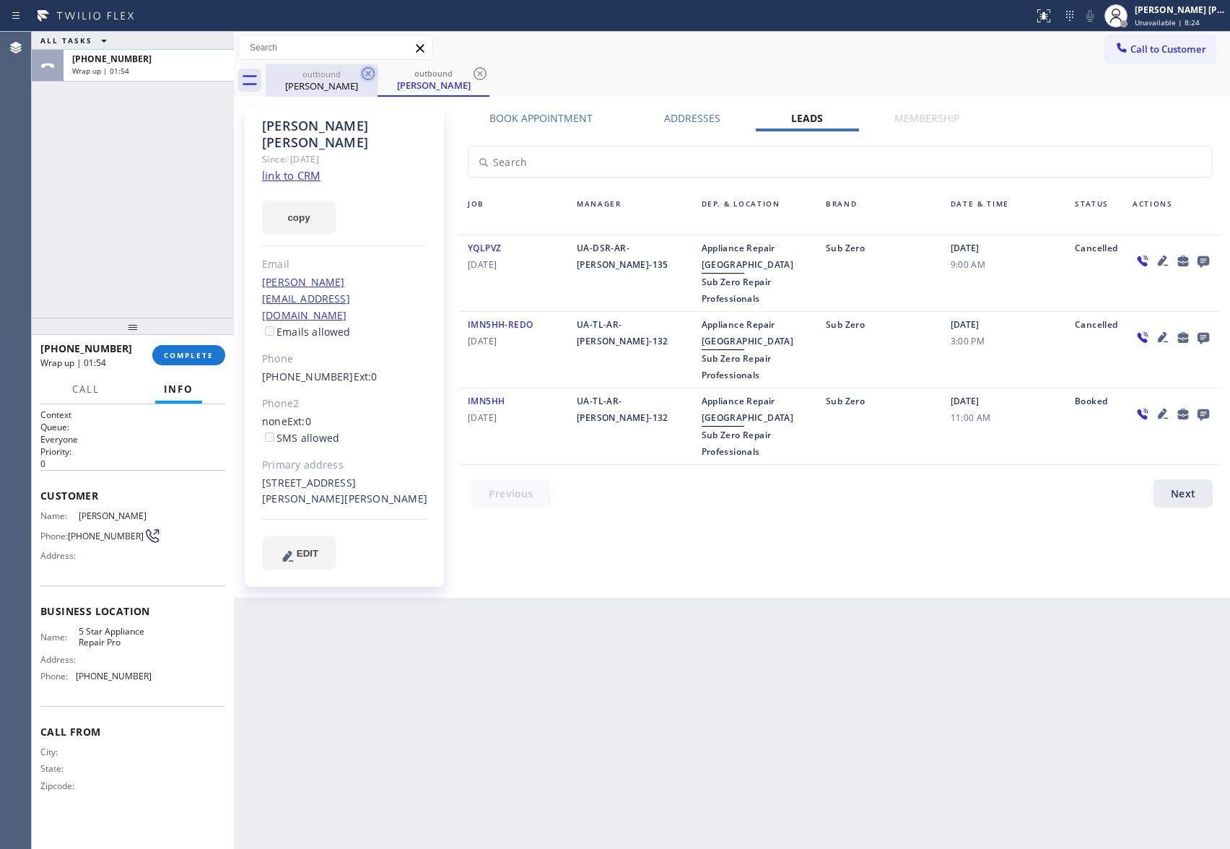
click at [362, 73] on icon at bounding box center [368, 73] width 13 height 13
click at [373, 72] on icon at bounding box center [368, 73] width 17 height 17
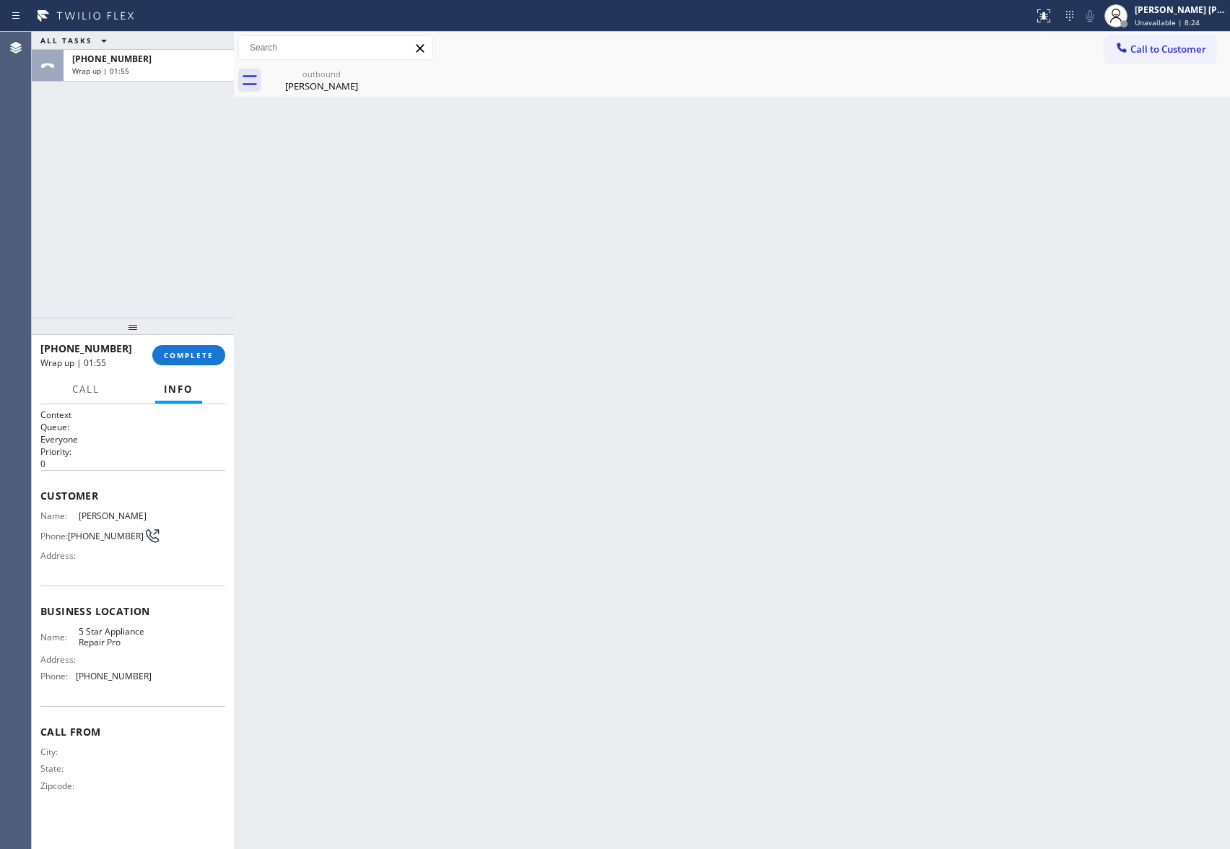
click at [373, 72] on div "outbound [PERSON_NAME]" at bounding box center [322, 80] width 112 height 32
click at [0, 0] on icon at bounding box center [0, 0] width 0 height 0
click at [373, 72] on div at bounding box center [748, 80] width 965 height 32
click at [218, 355] on button "COMPLETE" at bounding box center [188, 355] width 73 height 20
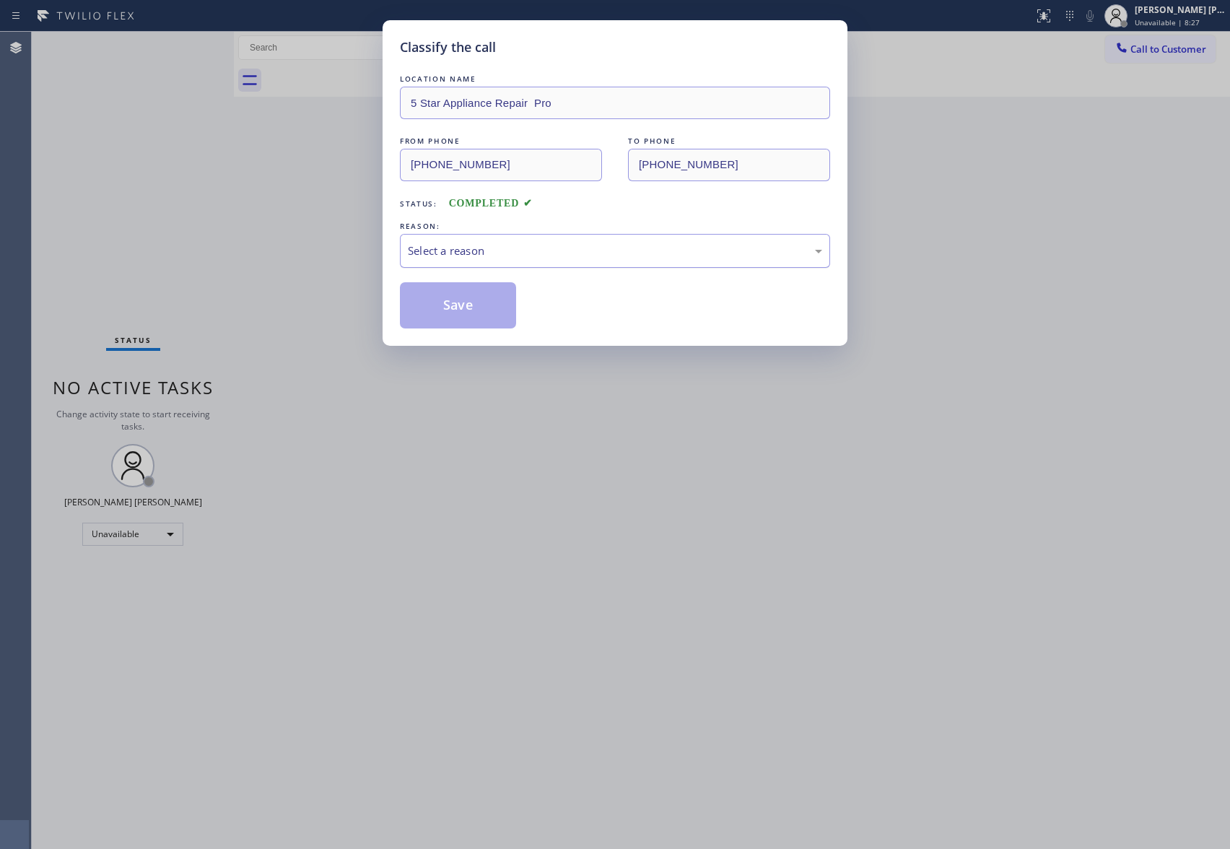
click at [564, 266] on div "Select a reason" at bounding box center [615, 251] width 430 height 34
click at [461, 311] on button "Save" at bounding box center [458, 305] width 116 height 46
click at [1204, 50] on div "Classify the call LOCATION NAME 5 Star Appliance Repair Pro FROM PHONE [PHONE_N…" at bounding box center [615, 424] width 1230 height 849
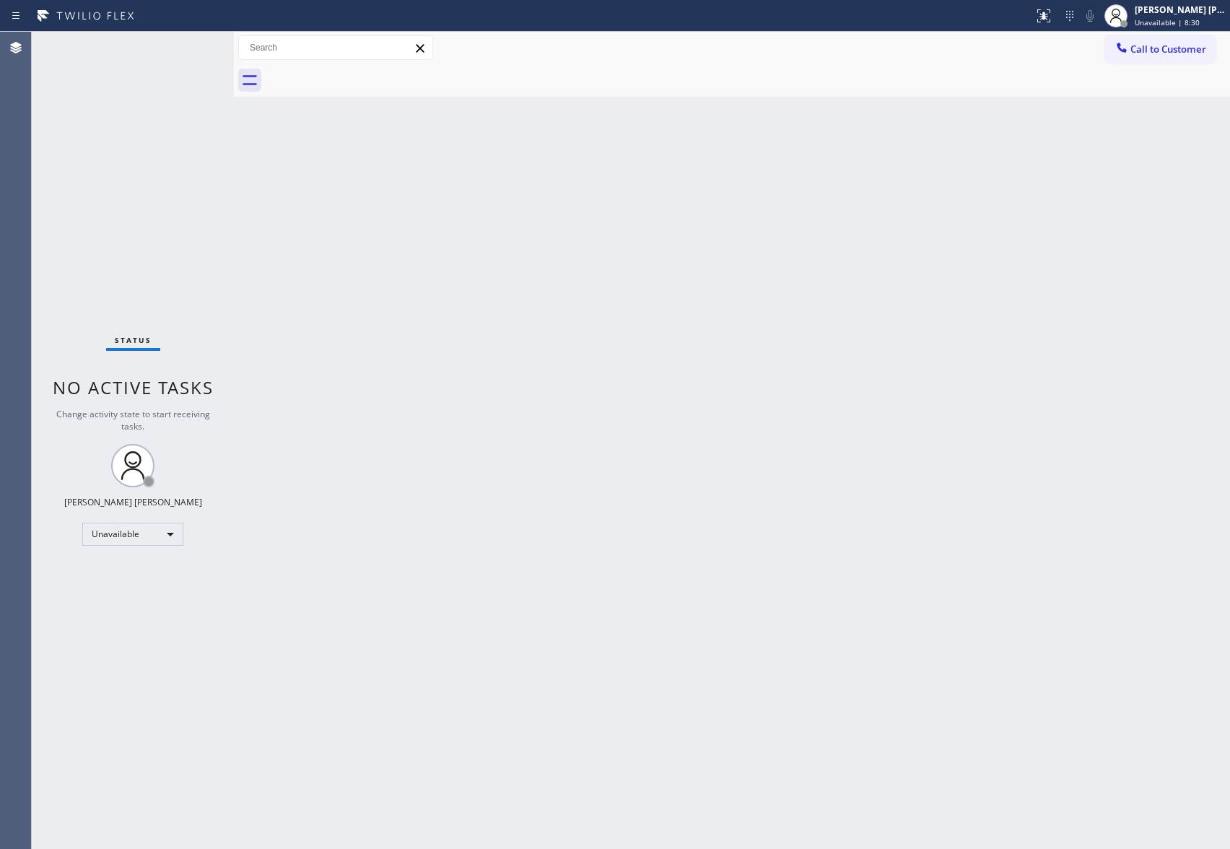
click at [1204, 50] on span "Call to Customer" at bounding box center [1169, 49] width 76 height 13
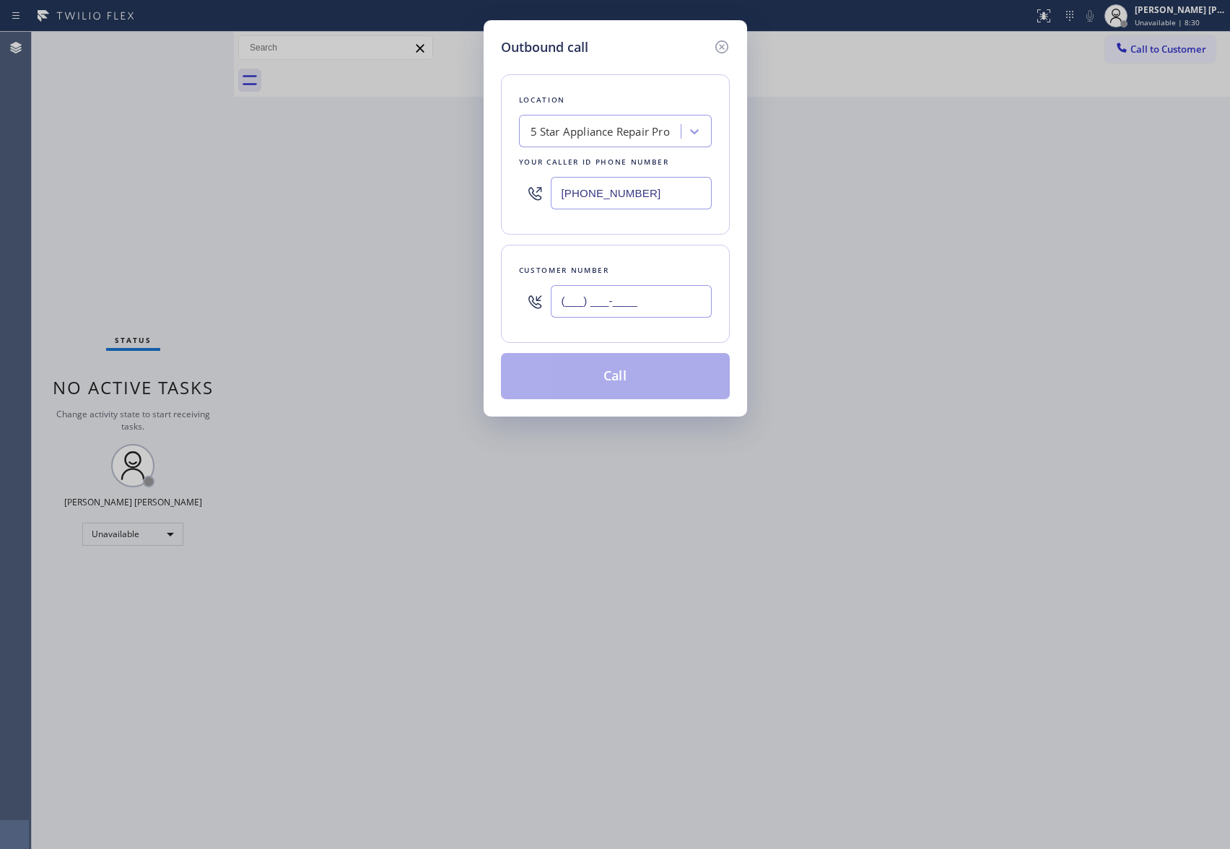
click at [668, 292] on input "(___) ___-____" at bounding box center [631, 301] width 161 height 32
paste input "619) 807-3387"
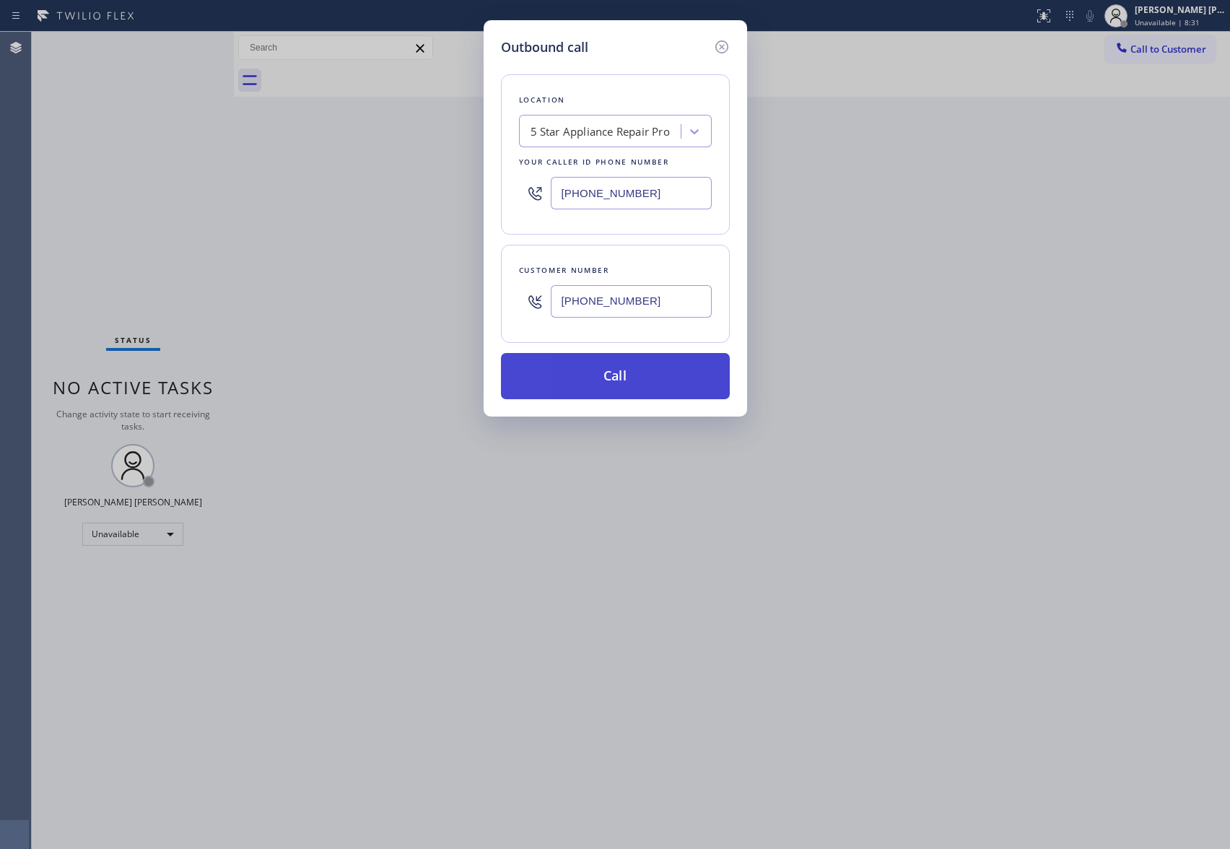
type input "[PHONE_NUMBER]"
click at [656, 376] on button "Call" at bounding box center [615, 376] width 229 height 46
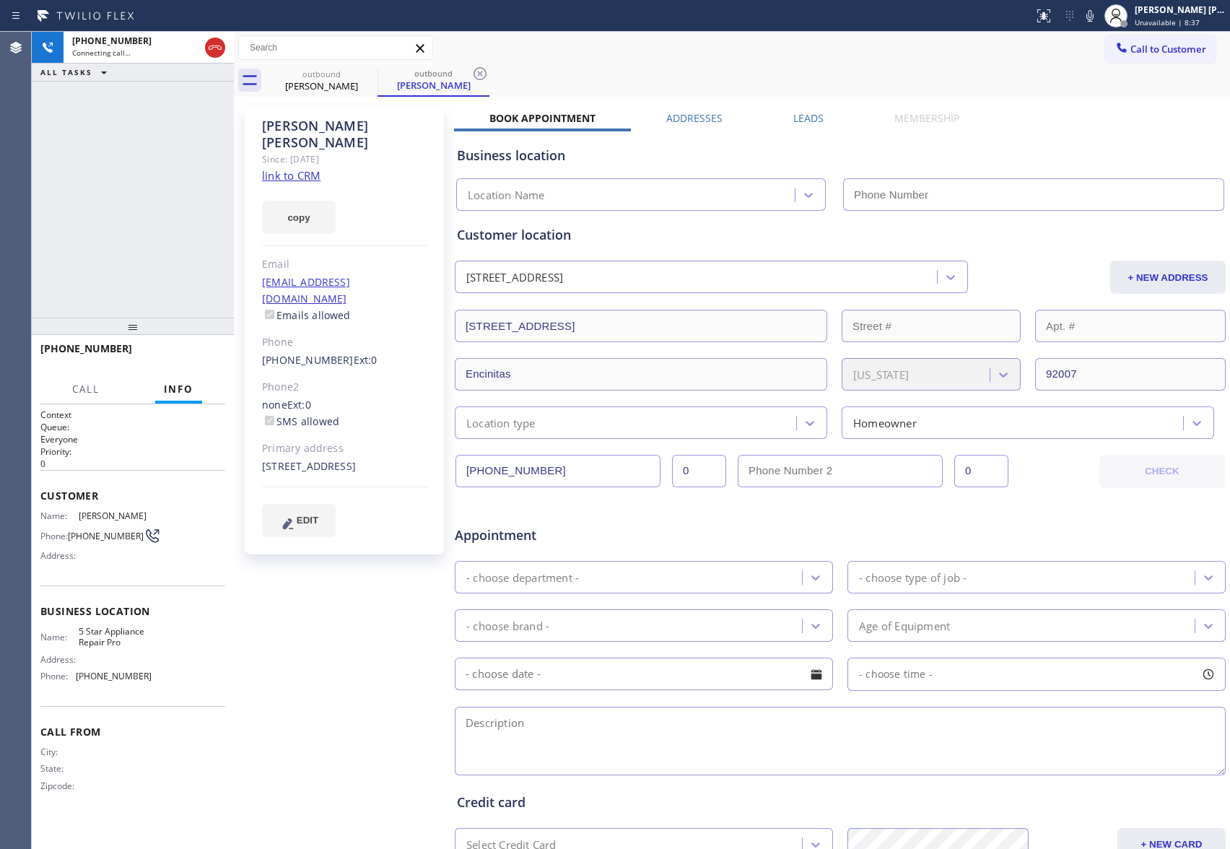
type input "[PHONE_NUMBER]"
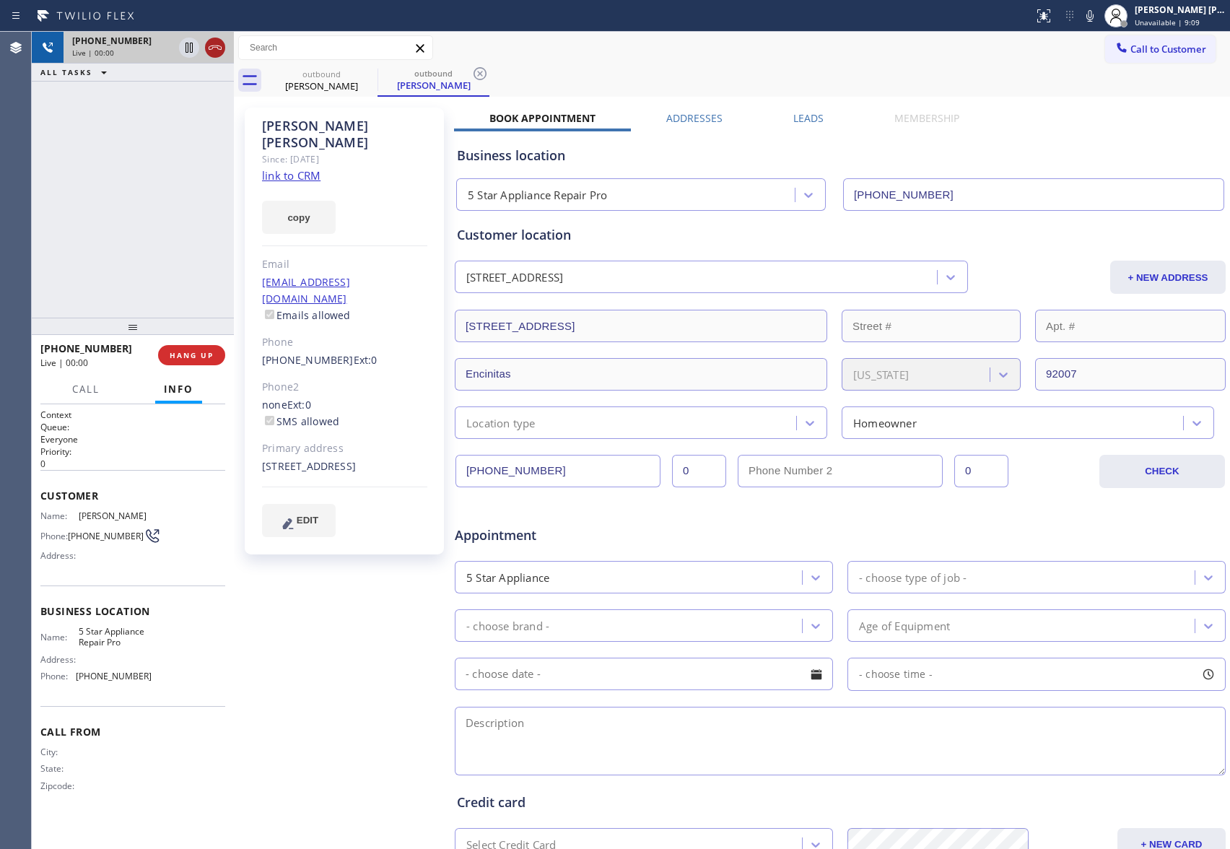
click at [214, 44] on icon at bounding box center [215, 47] width 17 height 17
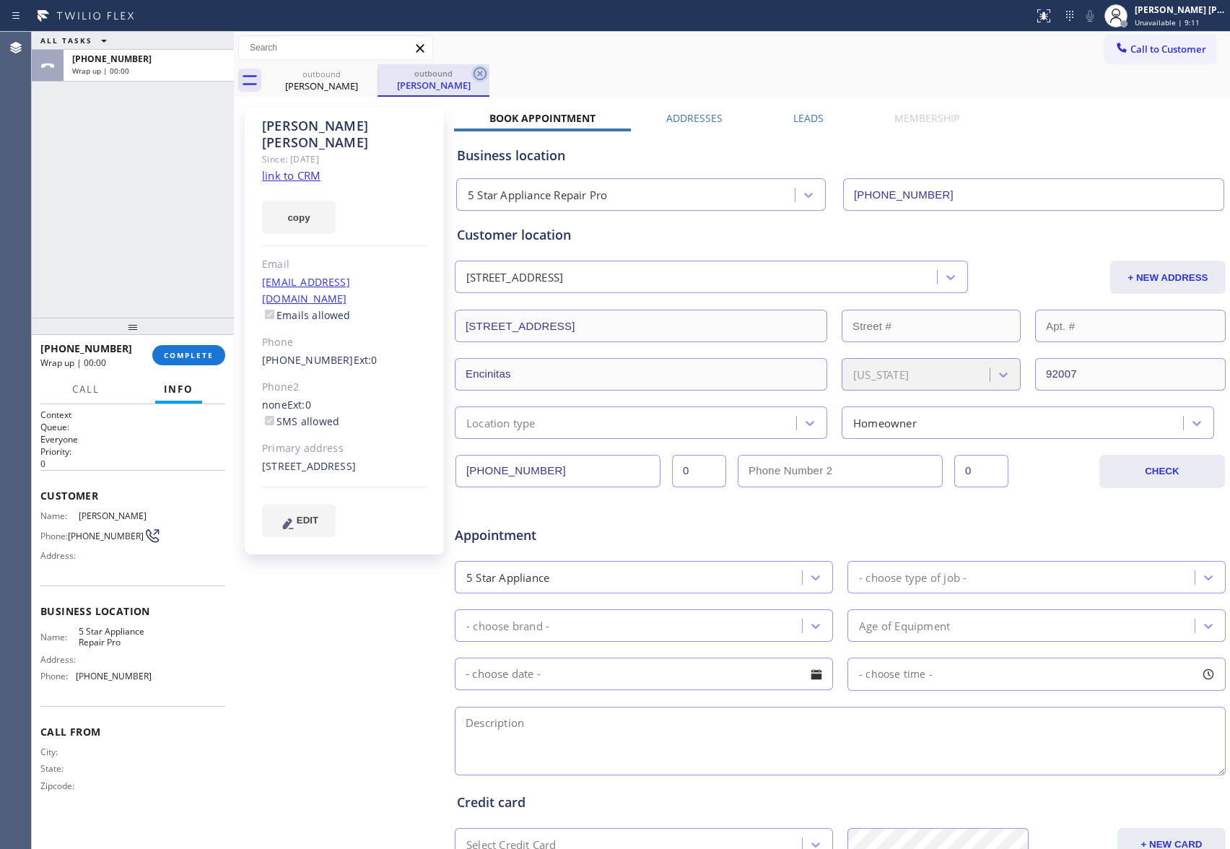
click at [0, 0] on icon at bounding box center [0, 0] width 0 height 0
click at [472, 76] on icon at bounding box center [480, 73] width 17 height 17
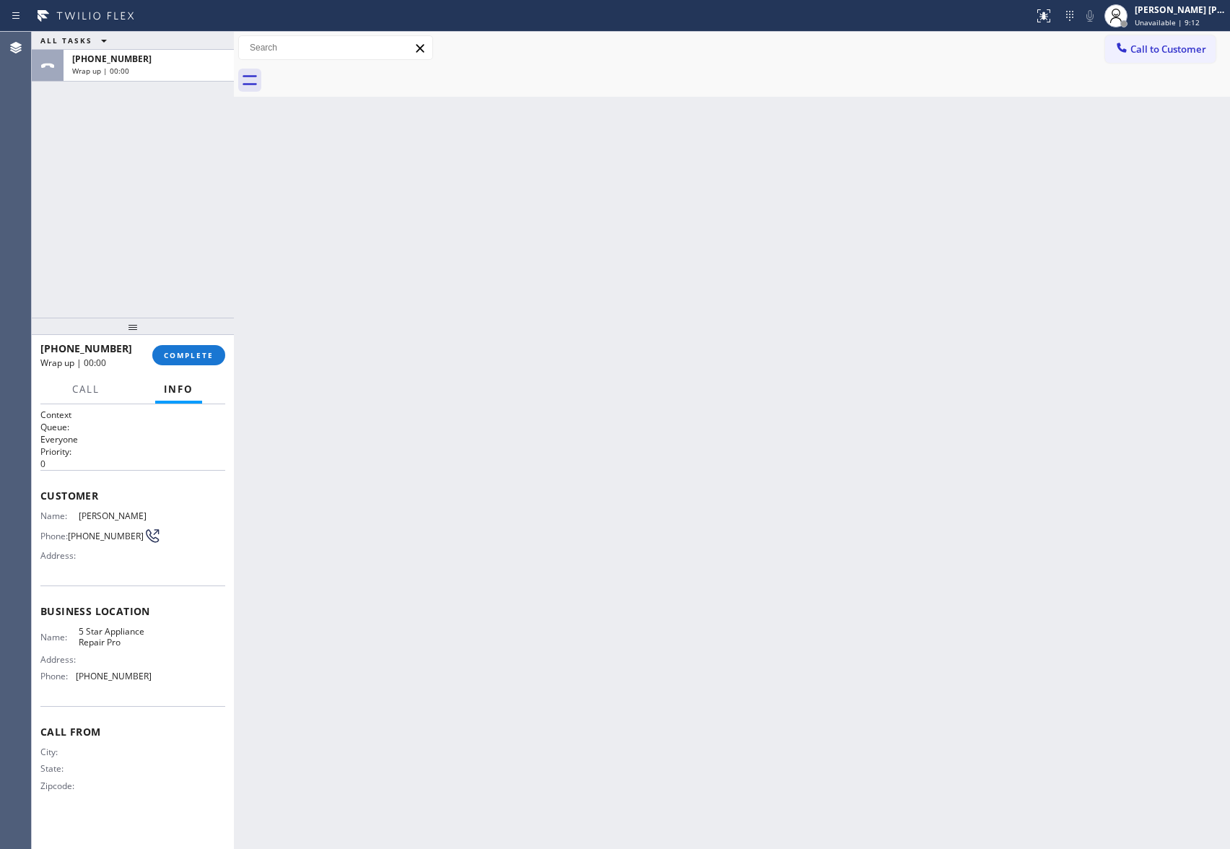
click at [370, 76] on div at bounding box center [748, 80] width 965 height 32
click at [198, 352] on span "COMPLETE" at bounding box center [189, 355] width 50 height 10
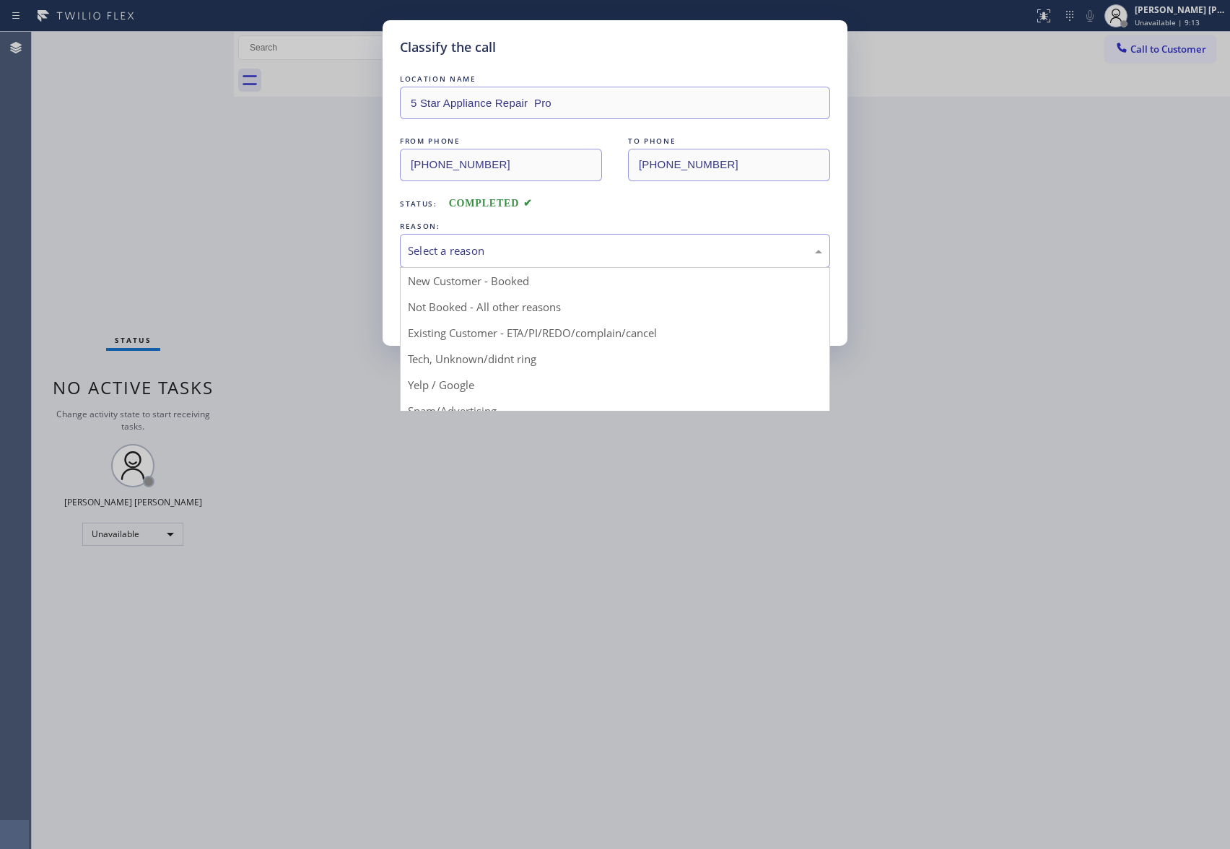
click at [608, 244] on div "Select a reason" at bounding box center [615, 251] width 414 height 17
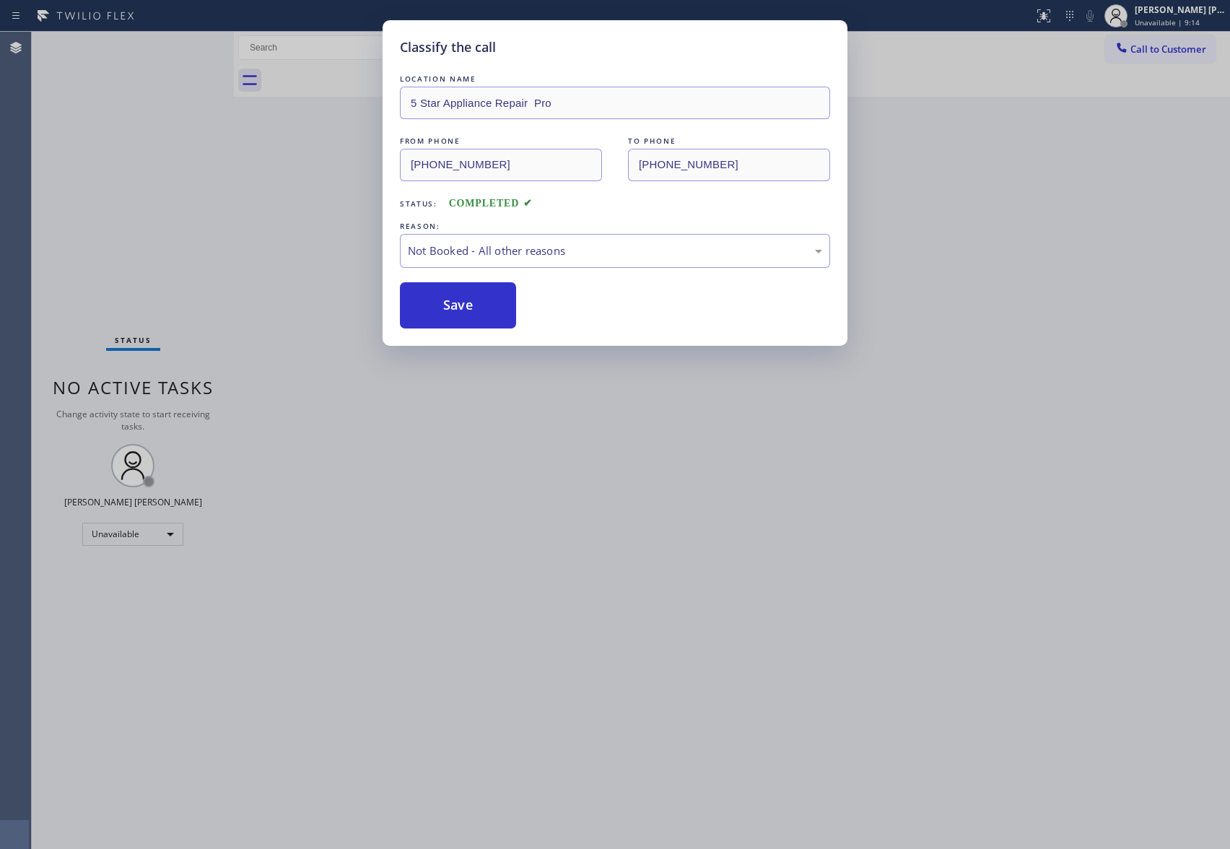
click at [455, 313] on button "Save" at bounding box center [458, 305] width 116 height 46
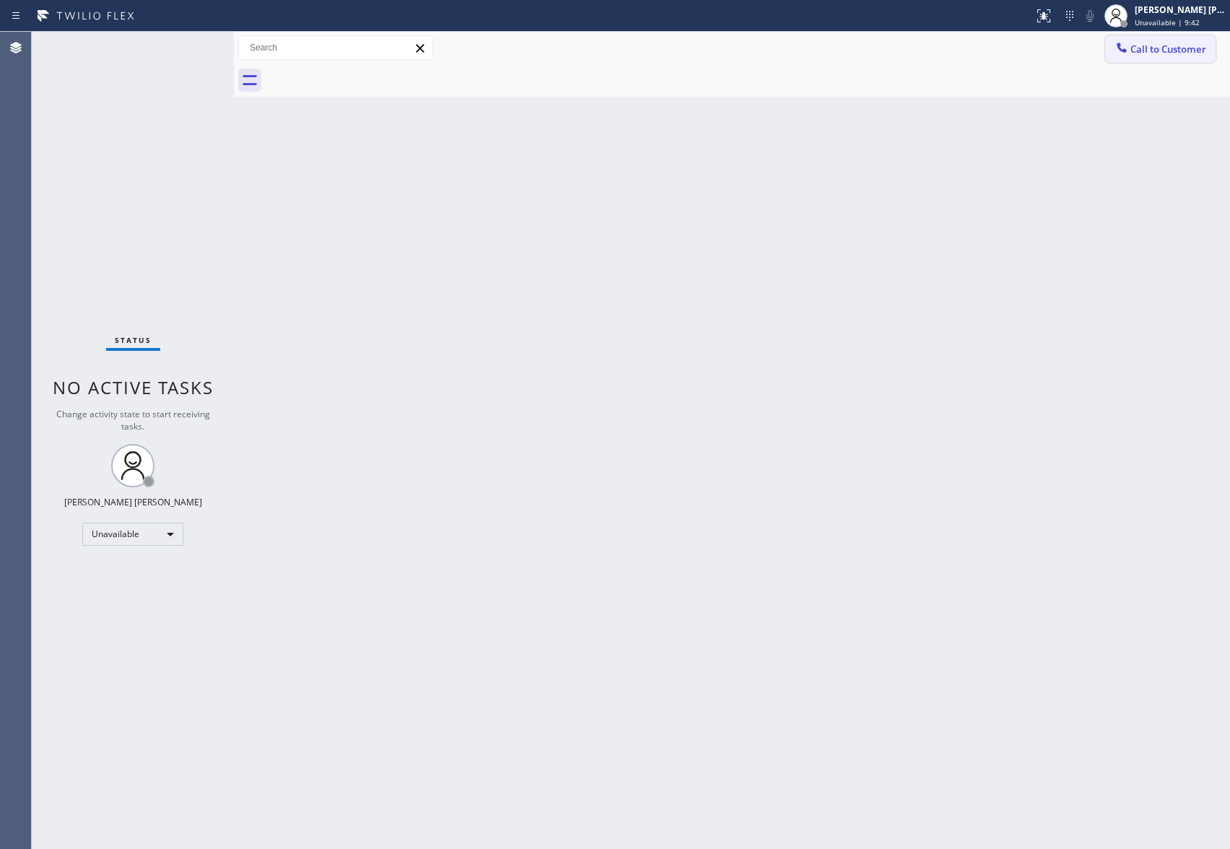
click at [1199, 41] on button "Call to Customer" at bounding box center [1161, 48] width 110 height 27
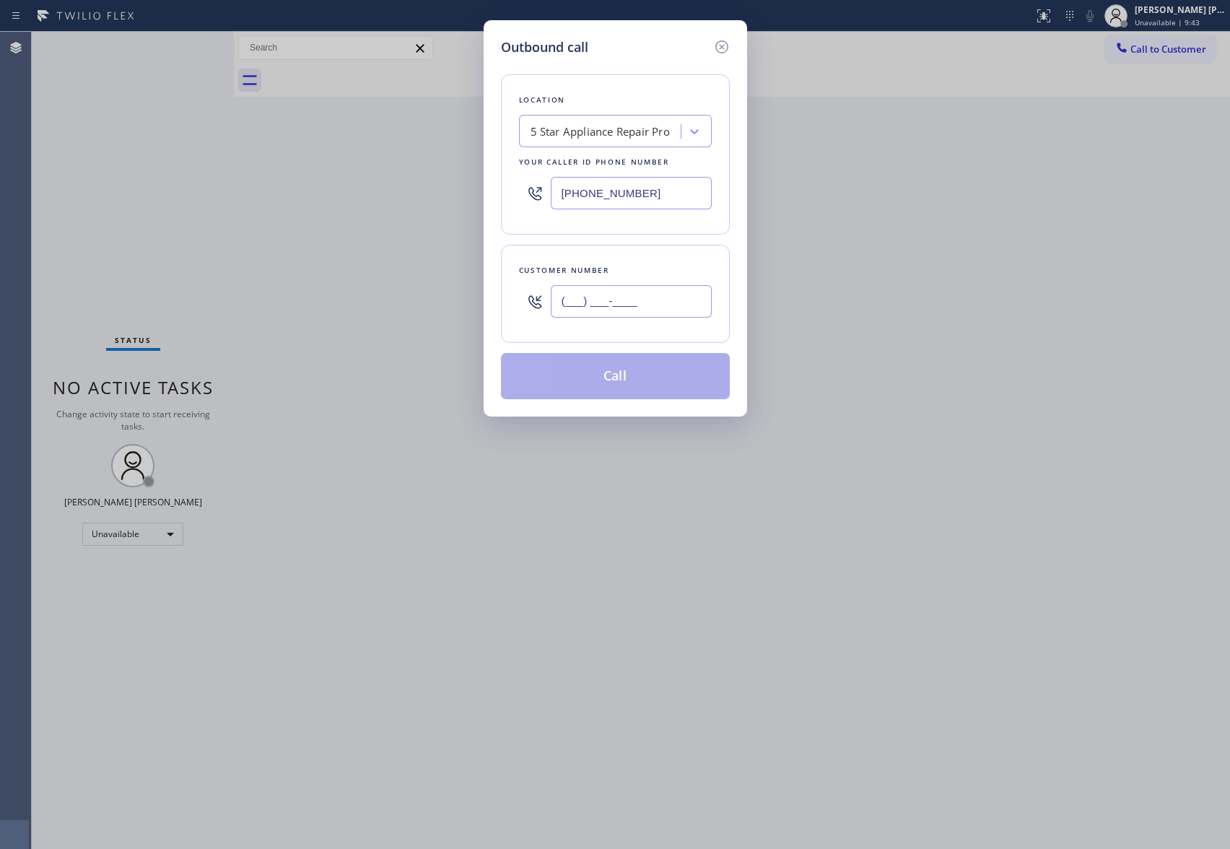
click at [676, 313] on input "(___) ___-____" at bounding box center [631, 301] width 161 height 32
paste input "323) 854-6467"
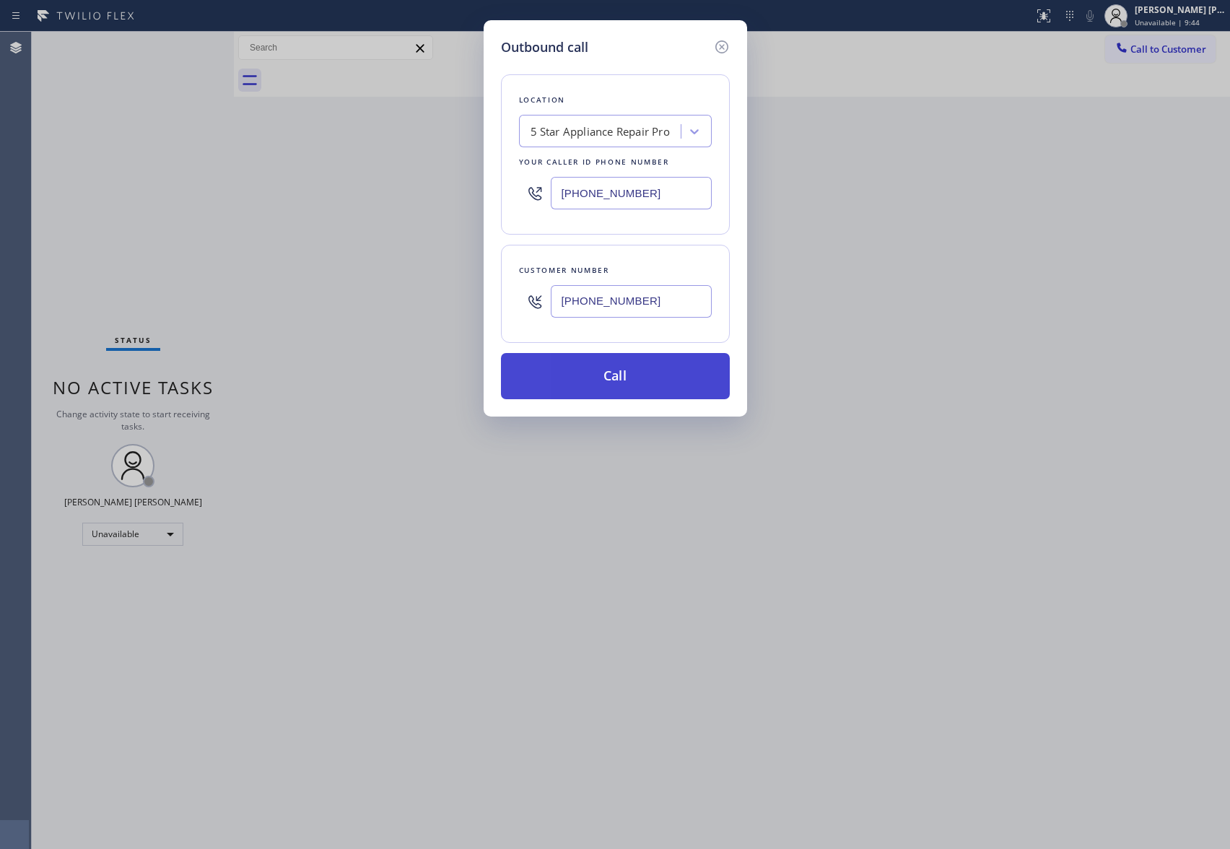
type input "[PHONE_NUMBER]"
click at [670, 378] on button "Call" at bounding box center [615, 376] width 229 height 46
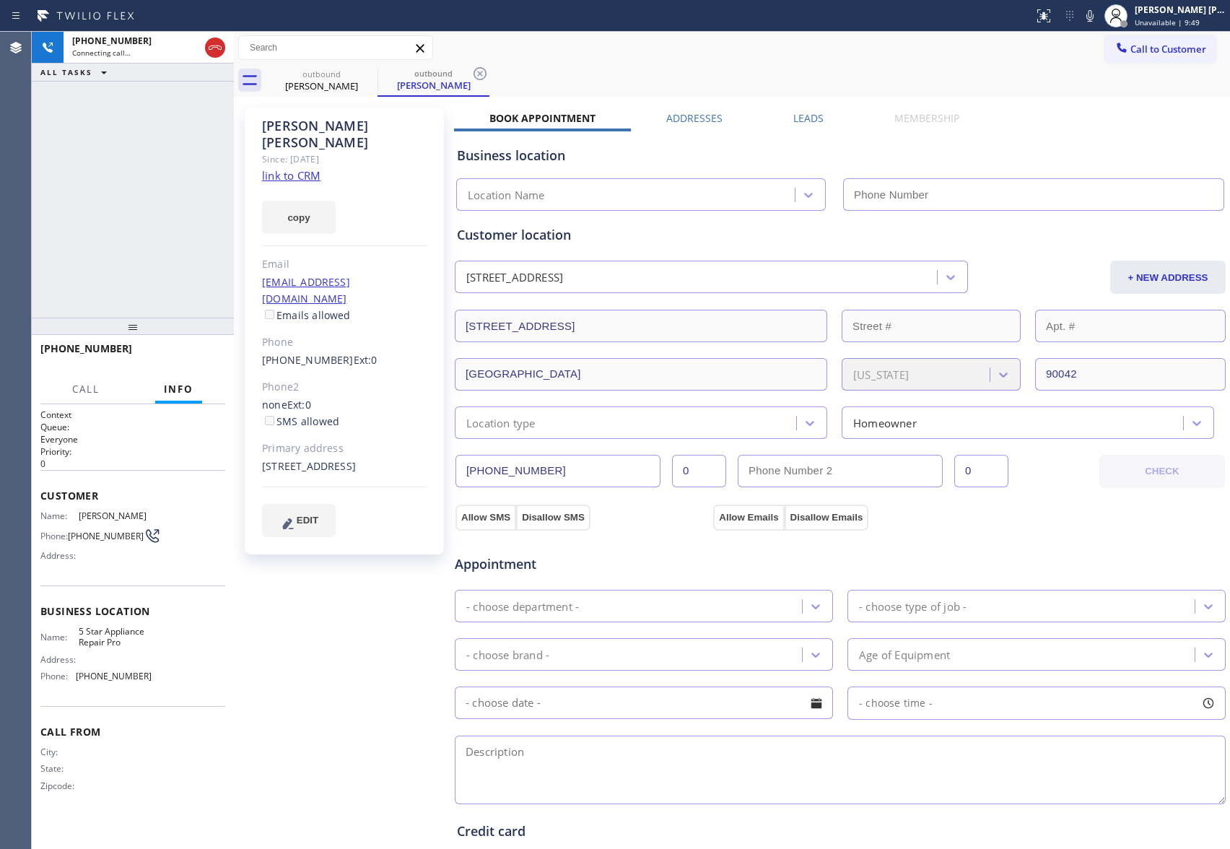
type input "[PHONE_NUMBER]"
click at [809, 113] on label "Leads" at bounding box center [809, 118] width 30 height 14
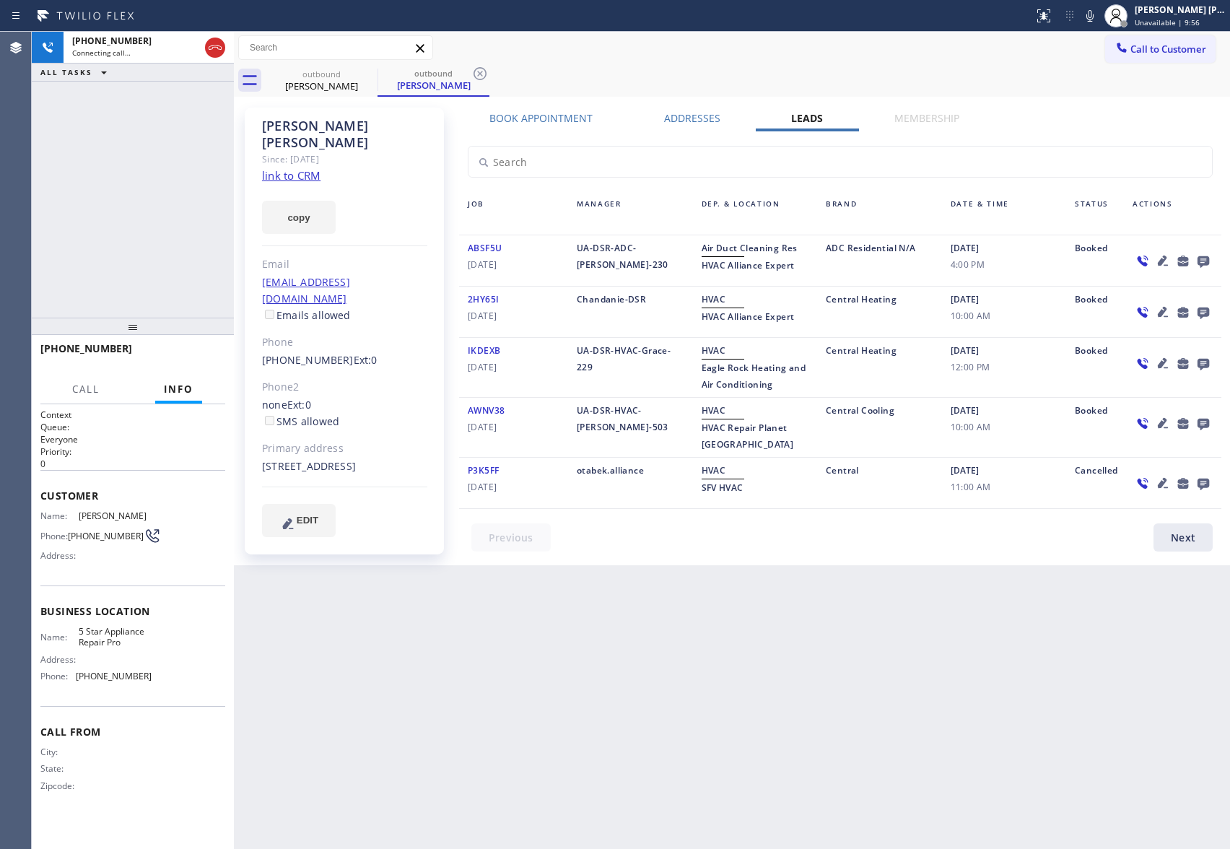
click at [1210, 263] on icon at bounding box center [1203, 261] width 17 height 18
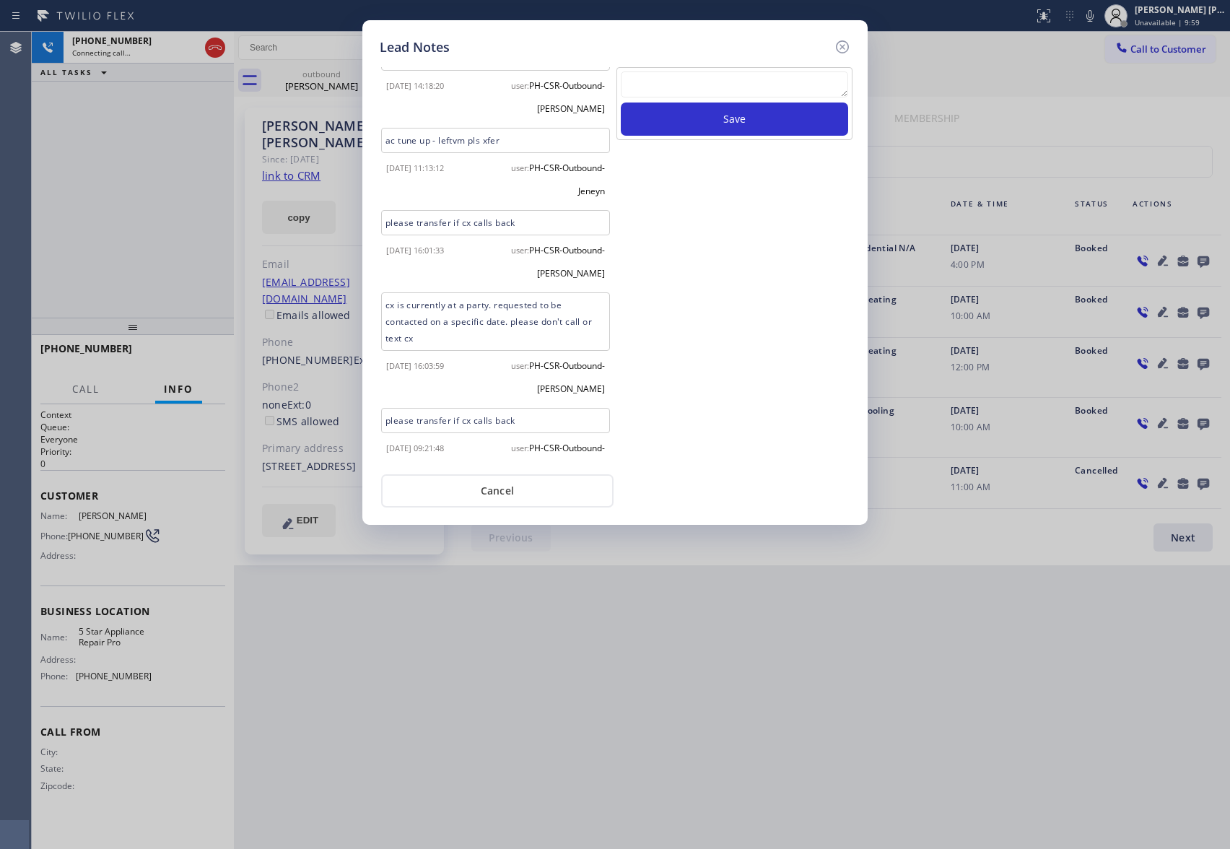
scroll to position [1436, 0]
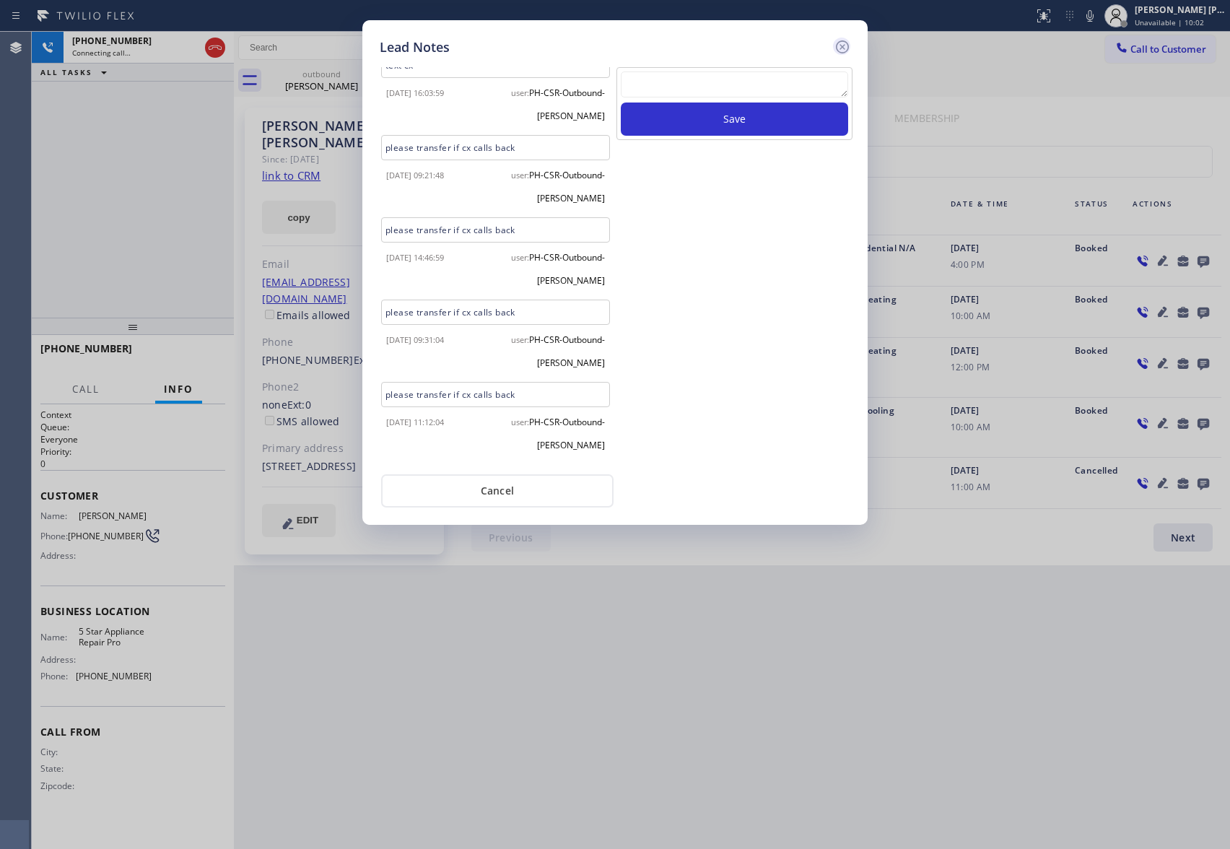
click at [841, 44] on icon at bounding box center [842, 46] width 13 height 13
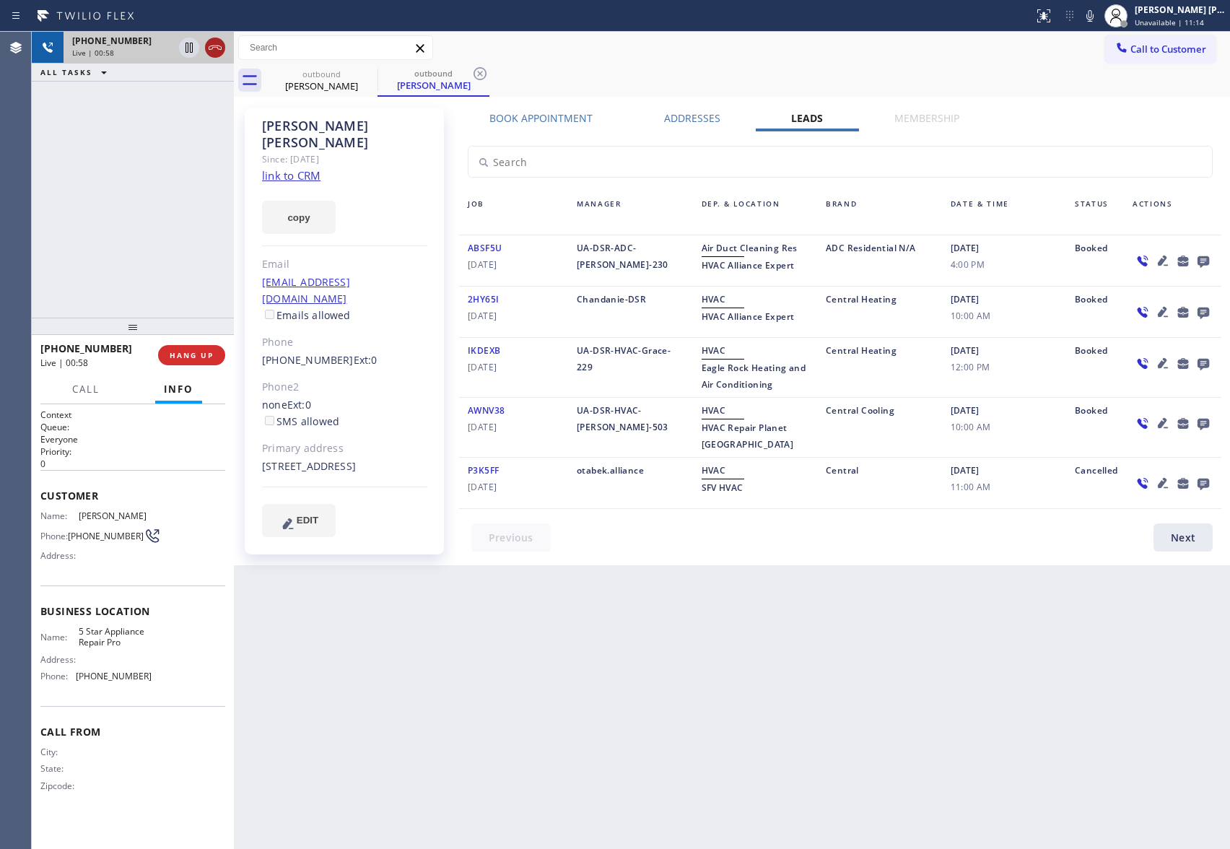
click at [214, 50] on icon at bounding box center [215, 47] width 17 height 17
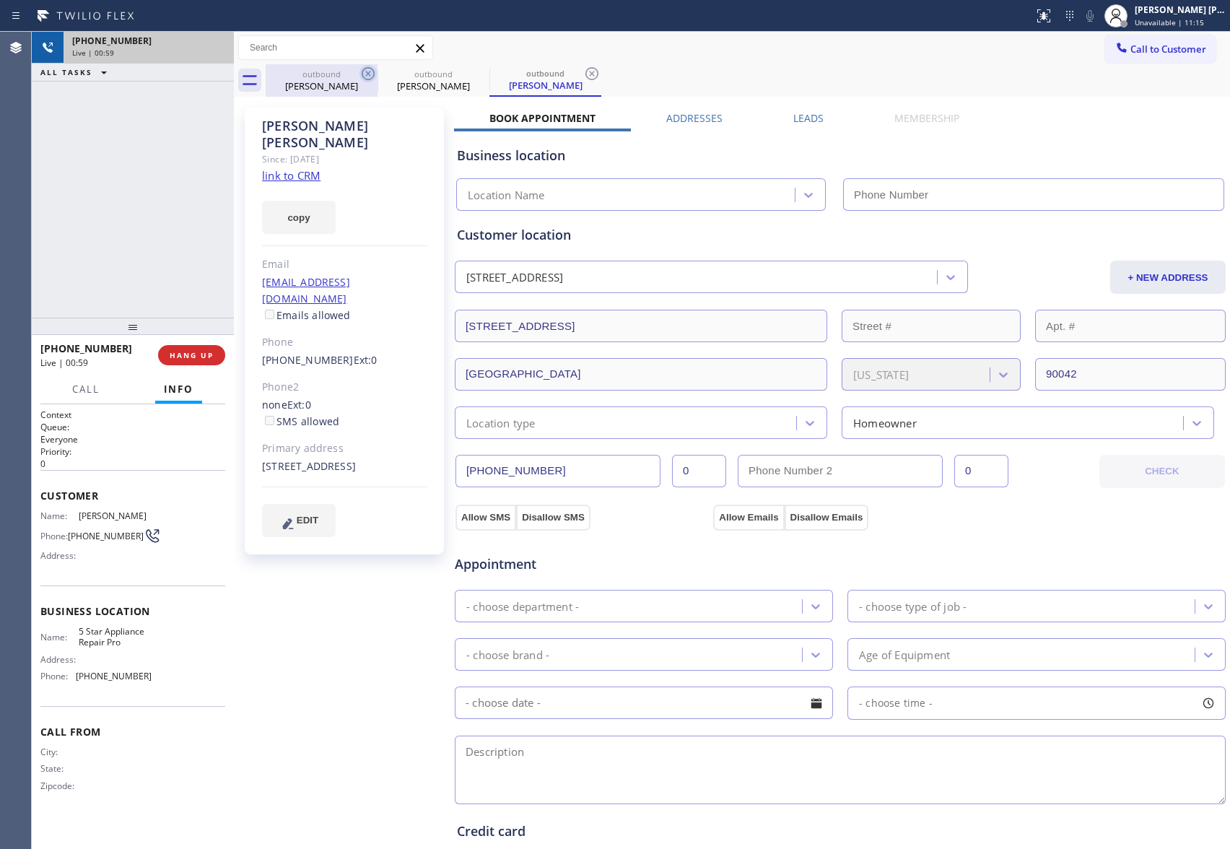
click at [370, 73] on icon at bounding box center [368, 73] width 17 height 17
click at [0, 0] on icon at bounding box center [0, 0] width 0 height 0
drag, startPoint x: 370, startPoint y: 73, endPoint x: 247, endPoint y: 70, distance: 122.8
click at [583, 73] on icon at bounding box center [591, 73] width 17 height 17
click at [370, 73] on div "outbound [PERSON_NAME] outbound [PERSON_NAME] outbound [PERSON_NAME]" at bounding box center [748, 80] width 965 height 32
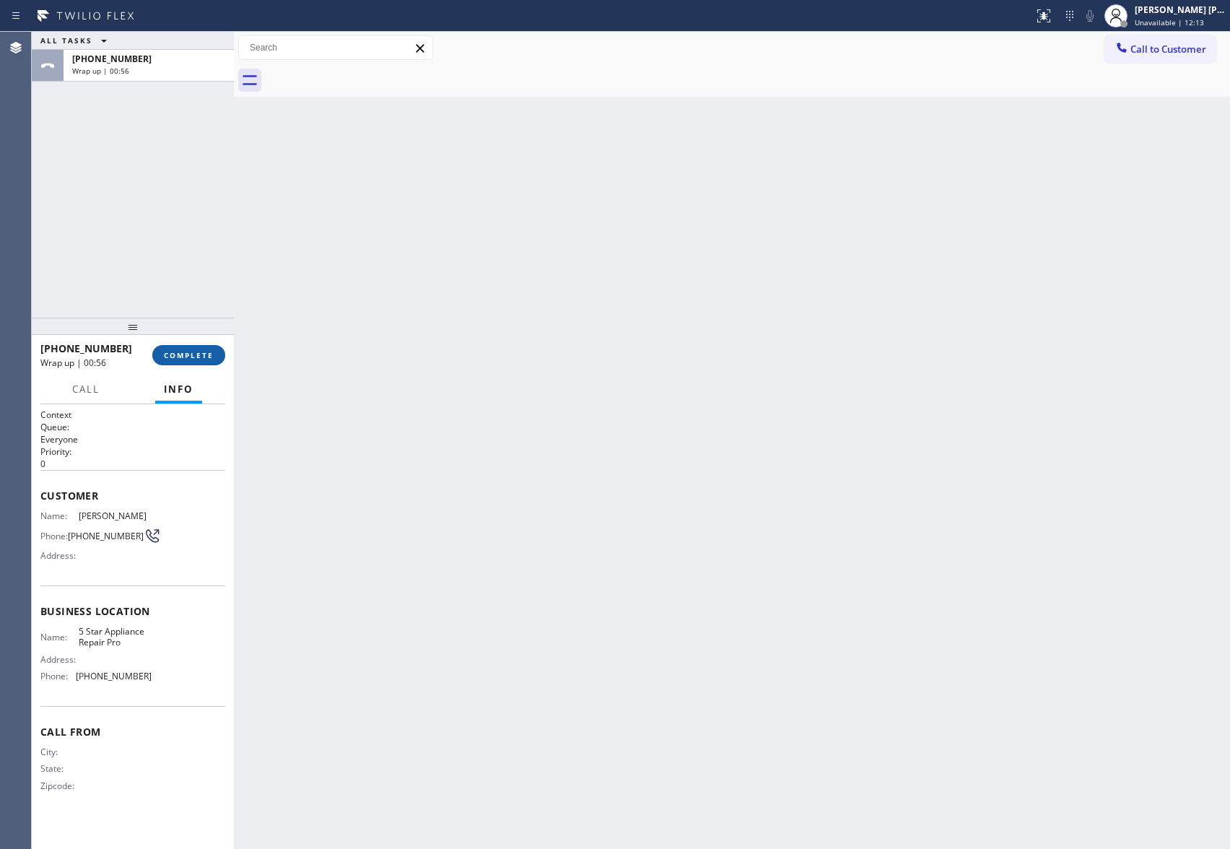
click at [168, 362] on button "COMPLETE" at bounding box center [188, 355] width 73 height 20
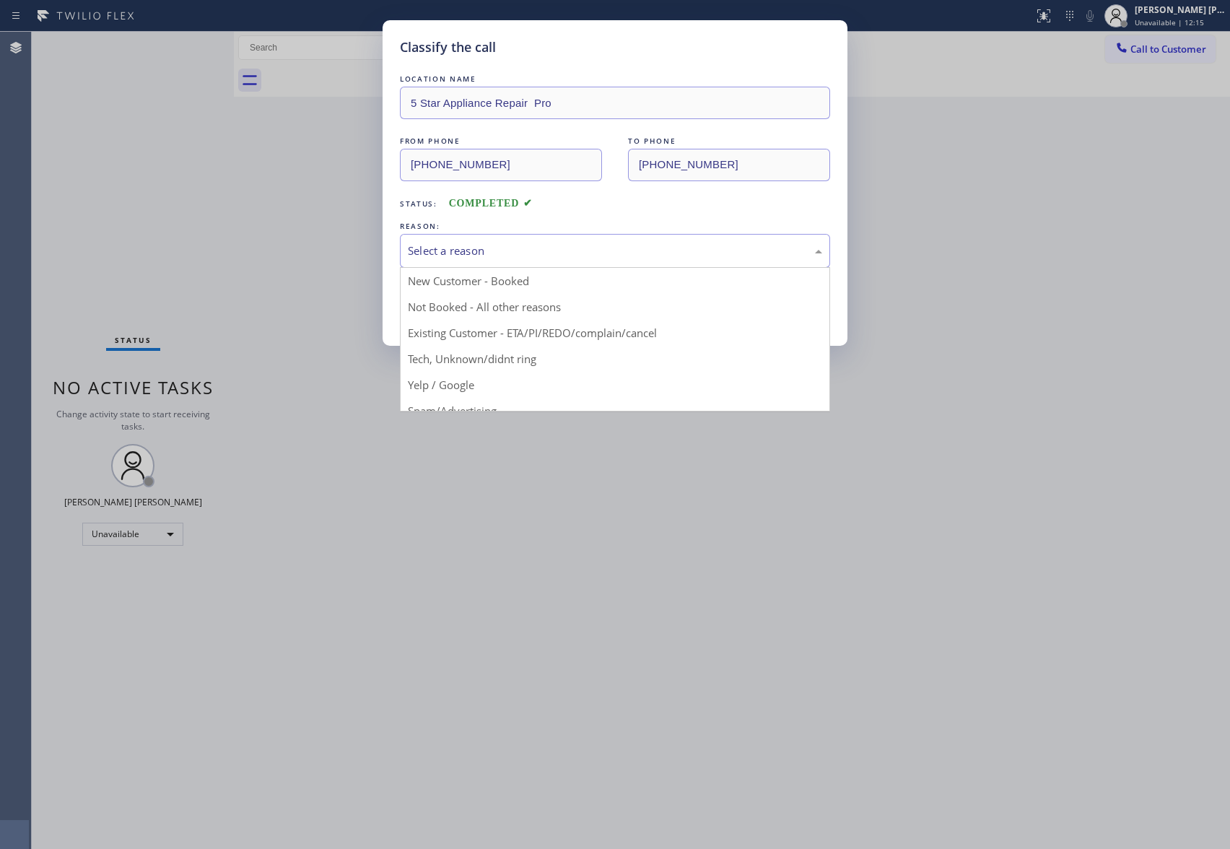
click at [507, 243] on div "Select a reason" at bounding box center [615, 251] width 414 height 17
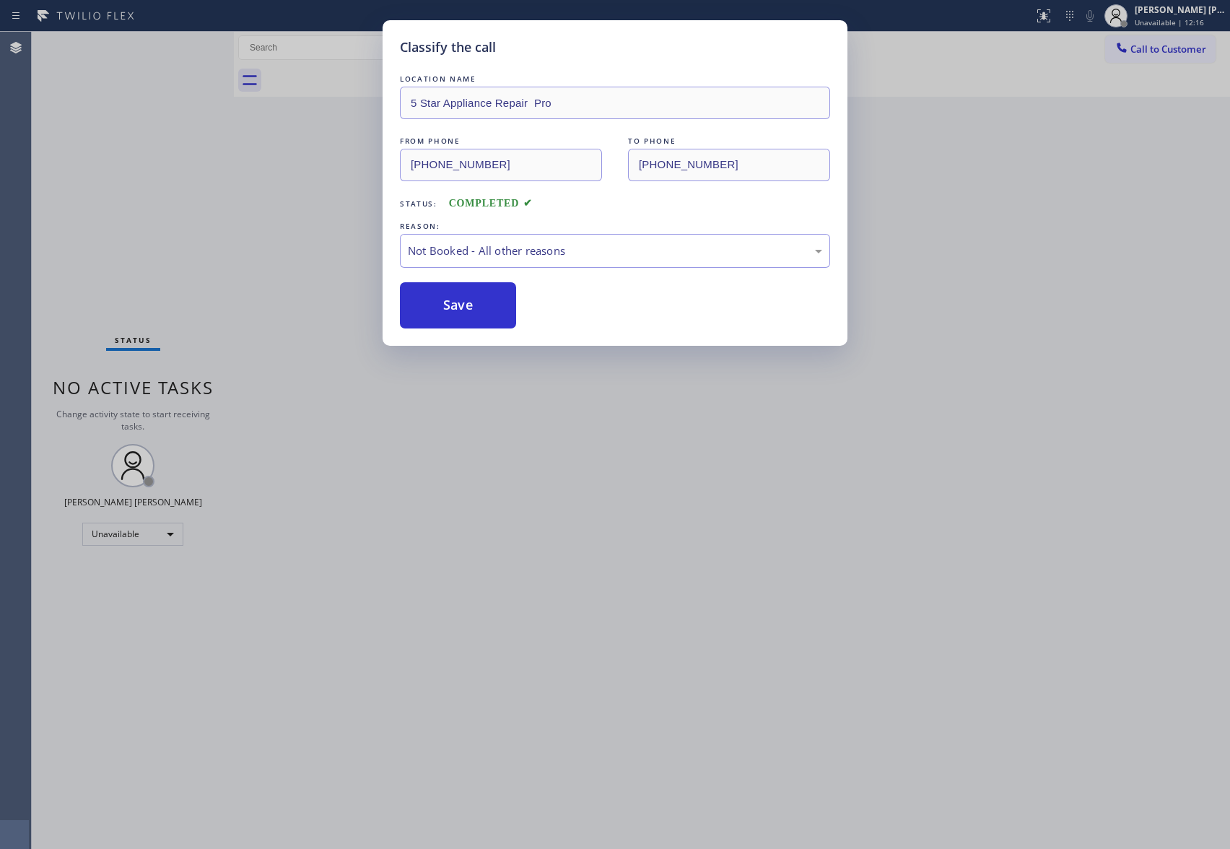
click at [472, 305] on button "Save" at bounding box center [458, 305] width 116 height 46
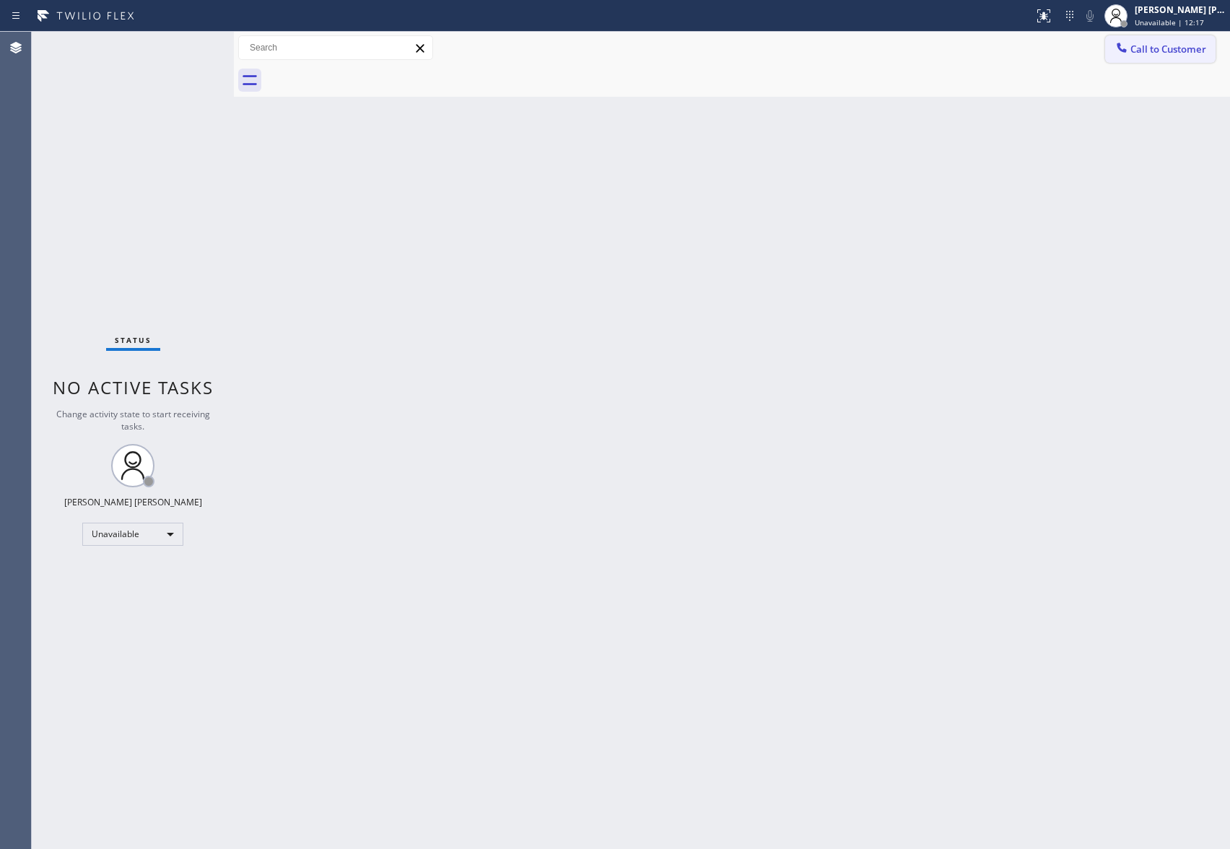
click at [1194, 48] on span "Call to Customer" at bounding box center [1169, 49] width 76 height 13
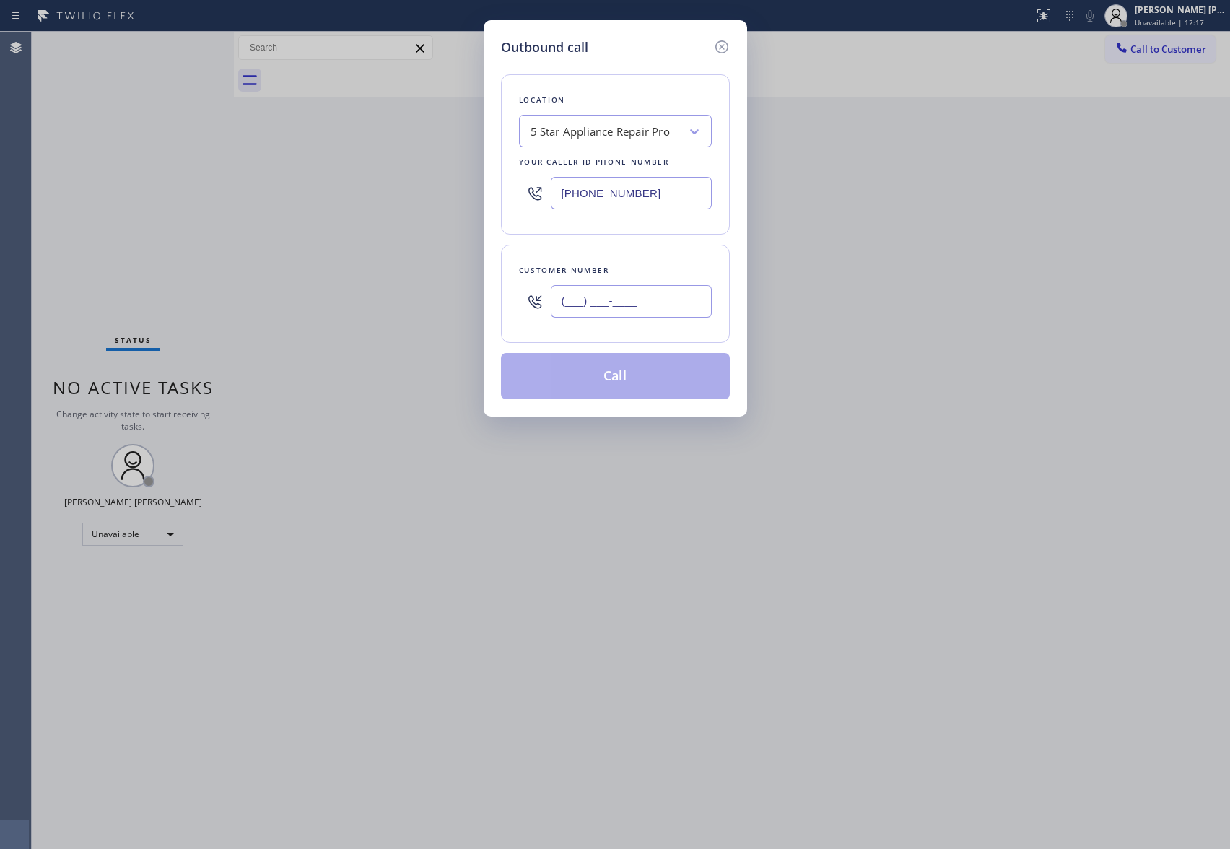
click at [650, 298] on input "(___) ___-____" at bounding box center [631, 301] width 161 height 32
paste input "949) 383-6741"
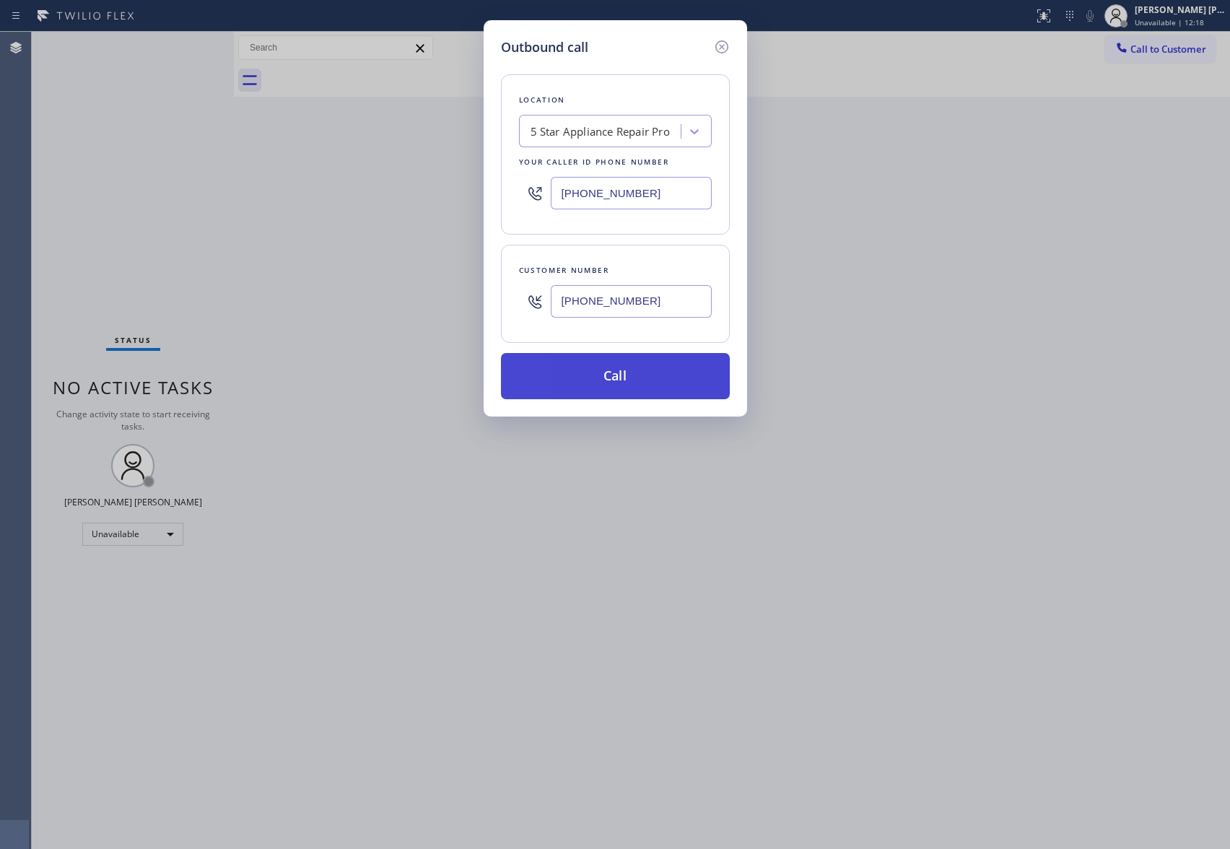
type input "[PHONE_NUMBER]"
click at [634, 383] on button "Call" at bounding box center [615, 376] width 229 height 46
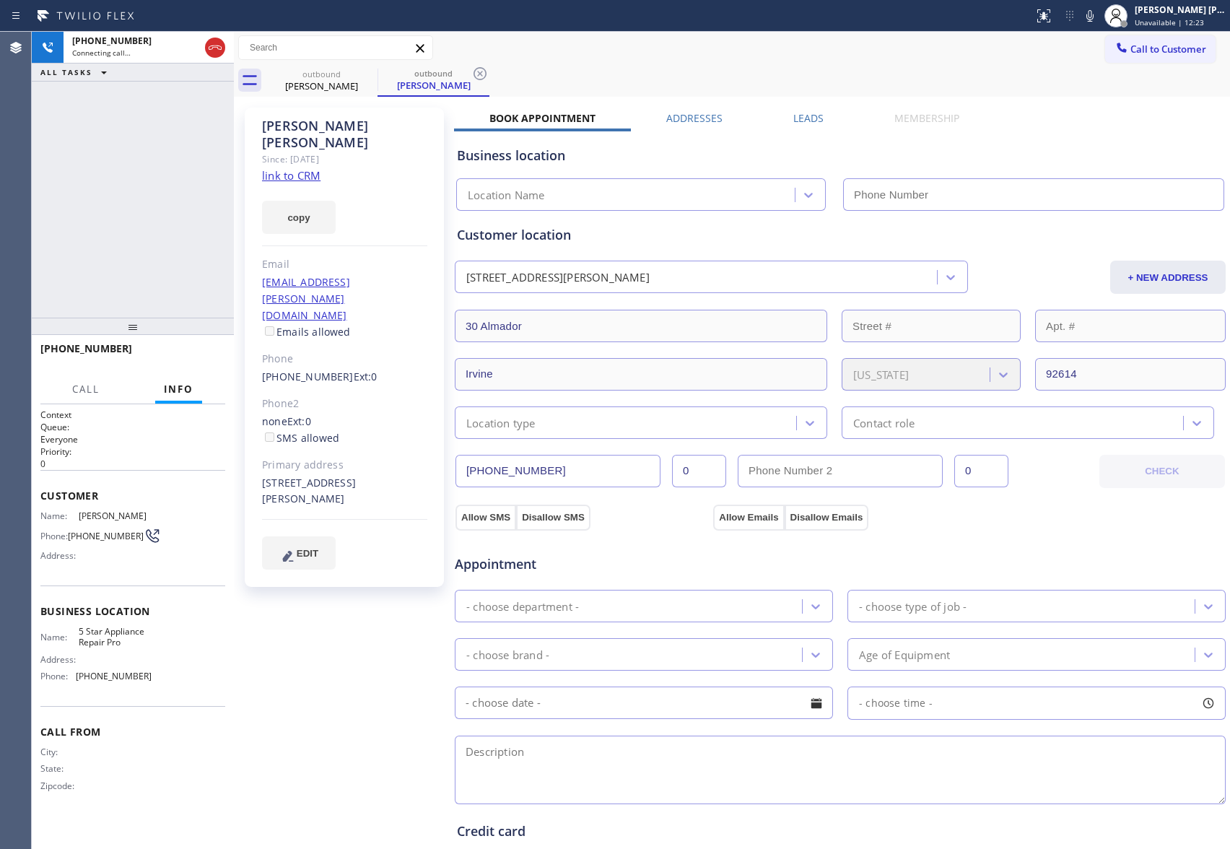
type input "[PHONE_NUMBER]"
click at [207, 354] on span "HANG UP" at bounding box center [192, 355] width 44 height 10
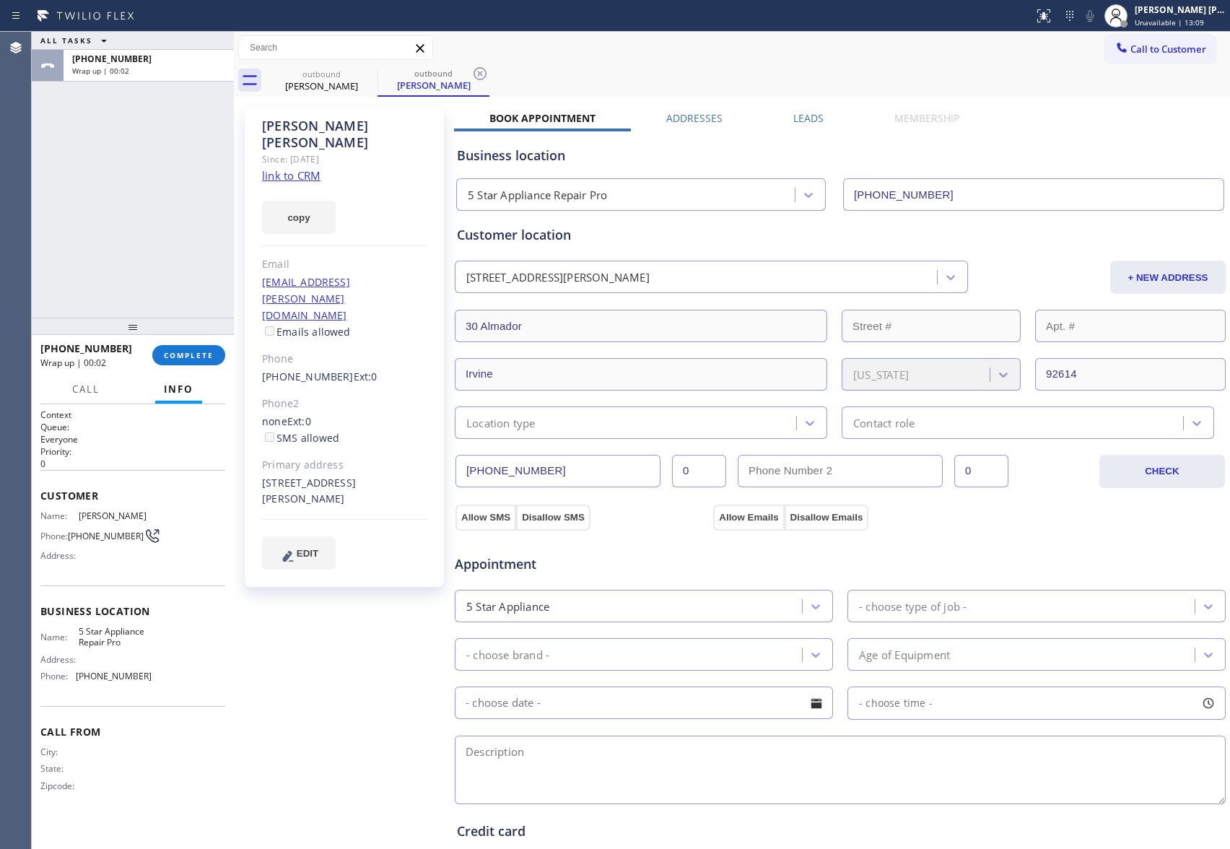
click at [822, 108] on div "[PERSON_NAME] Since: [DATE] link to CRM copy Email [EMAIL_ADDRESS][PERSON_NAME]…" at bounding box center [732, 582] width 989 height 965
click at [807, 116] on label "Leads" at bounding box center [809, 118] width 30 height 14
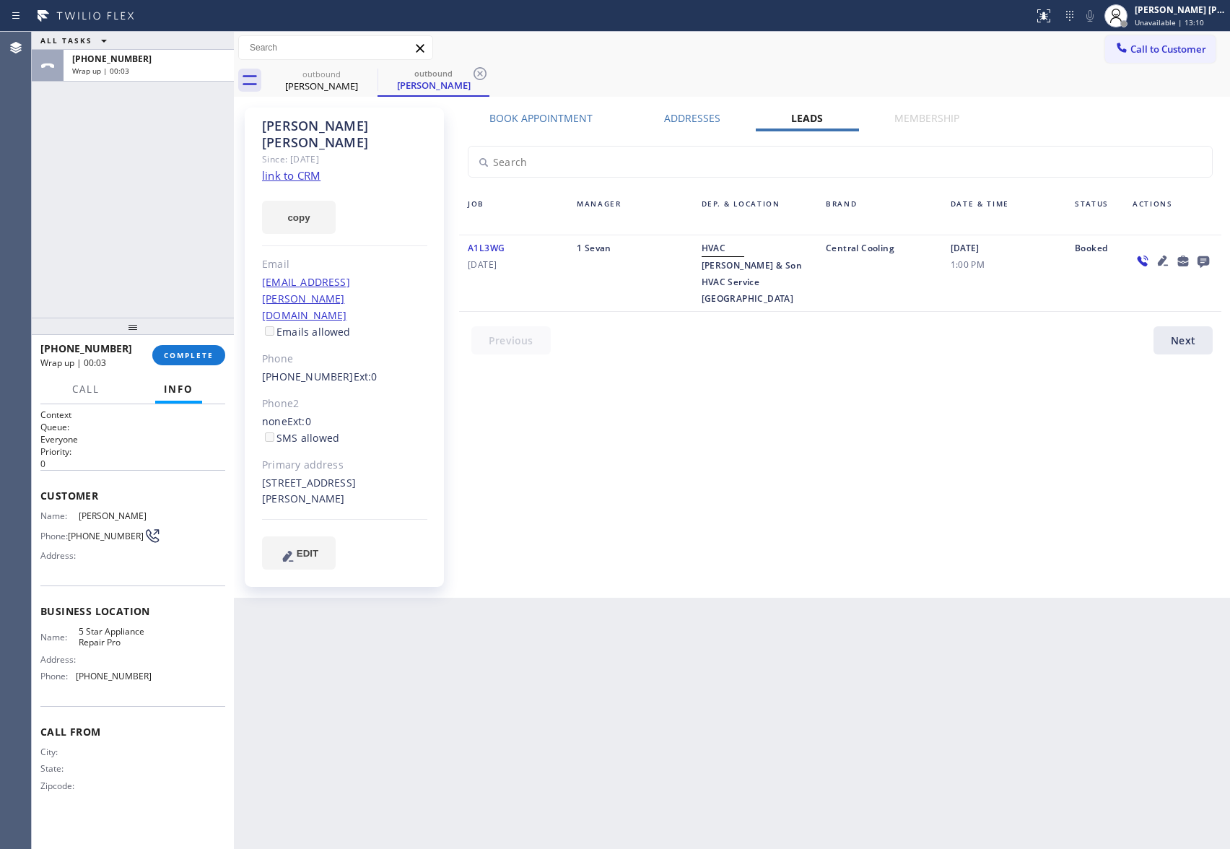
click at [1202, 258] on icon at bounding box center [1203, 261] width 17 height 18
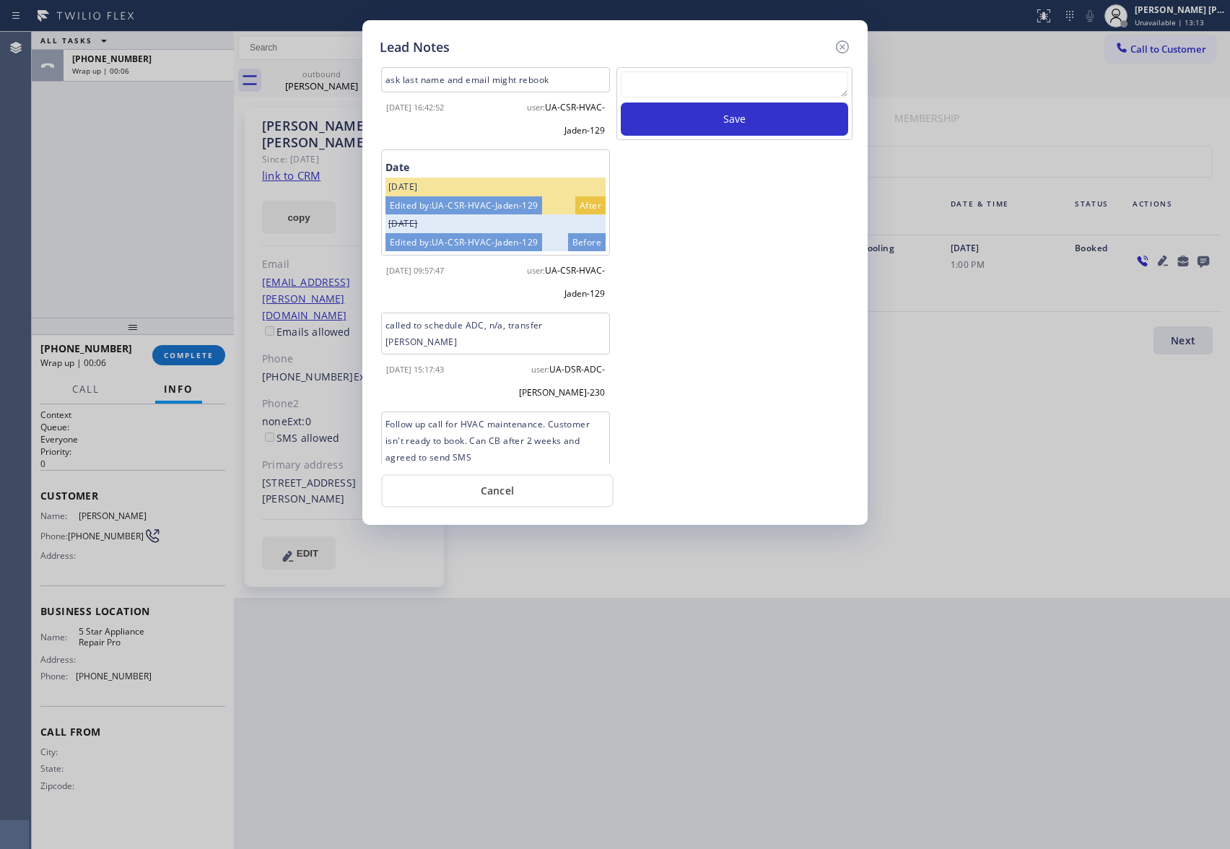
scroll to position [358, 0]
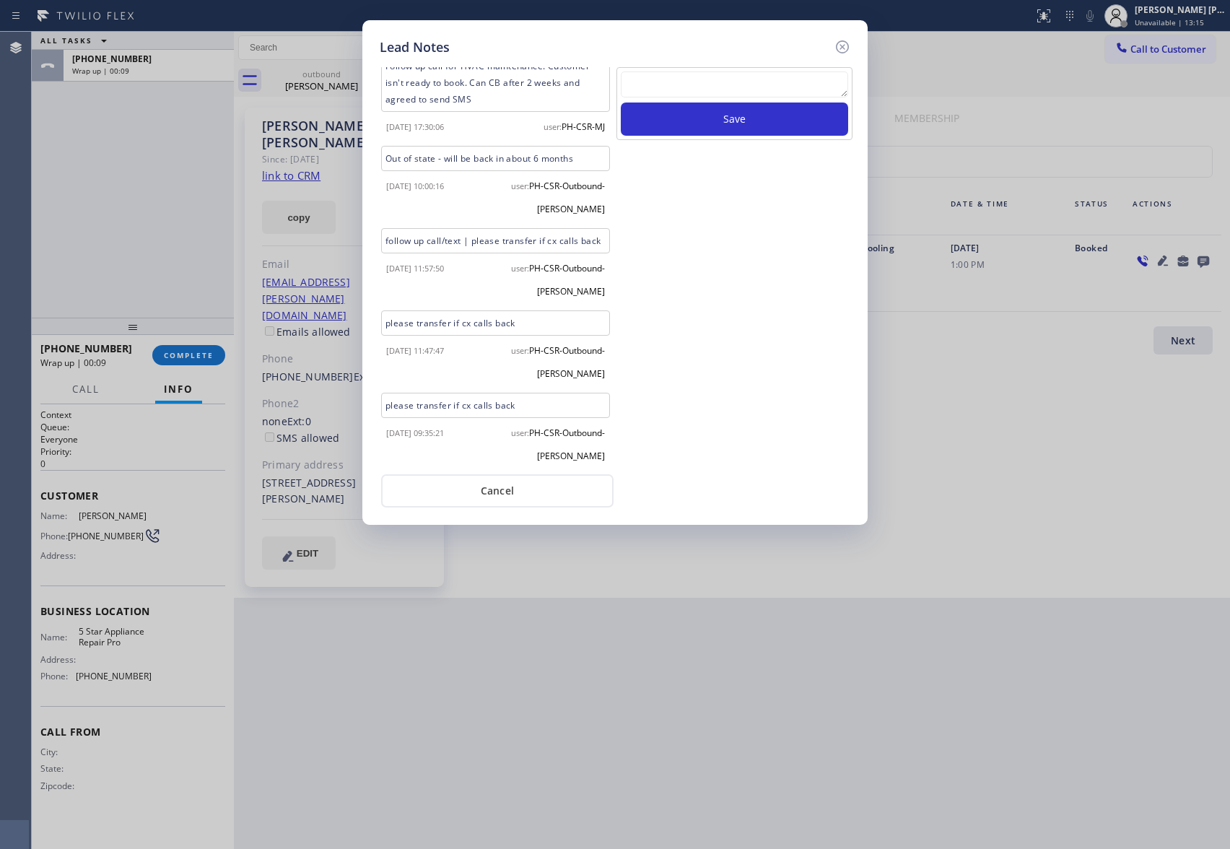
click at [758, 97] on textarea at bounding box center [734, 84] width 227 height 26
paste textarea "| please transfer if cx calls back"
type textarea "| please transfer if cx calls back"
click at [802, 120] on button "Save" at bounding box center [734, 119] width 227 height 33
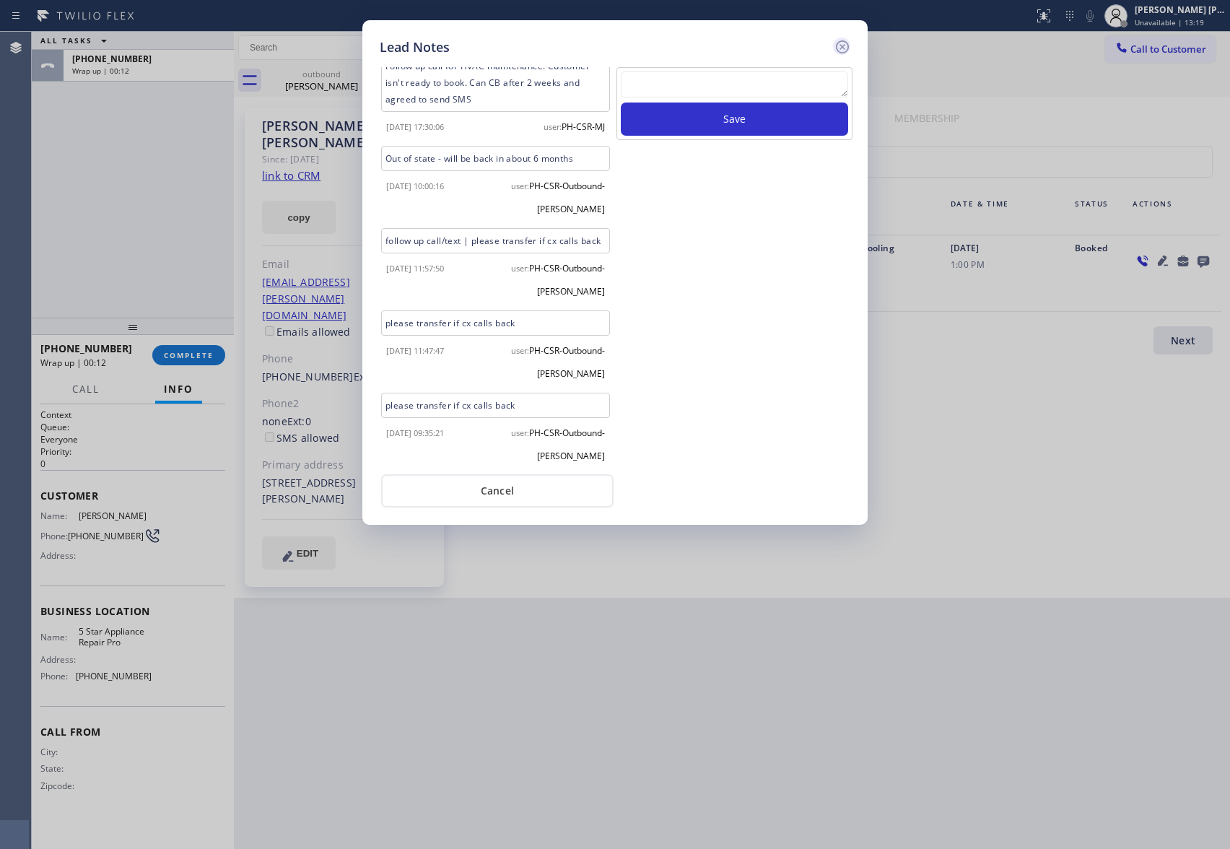
click at [846, 48] on icon at bounding box center [842, 46] width 17 height 17
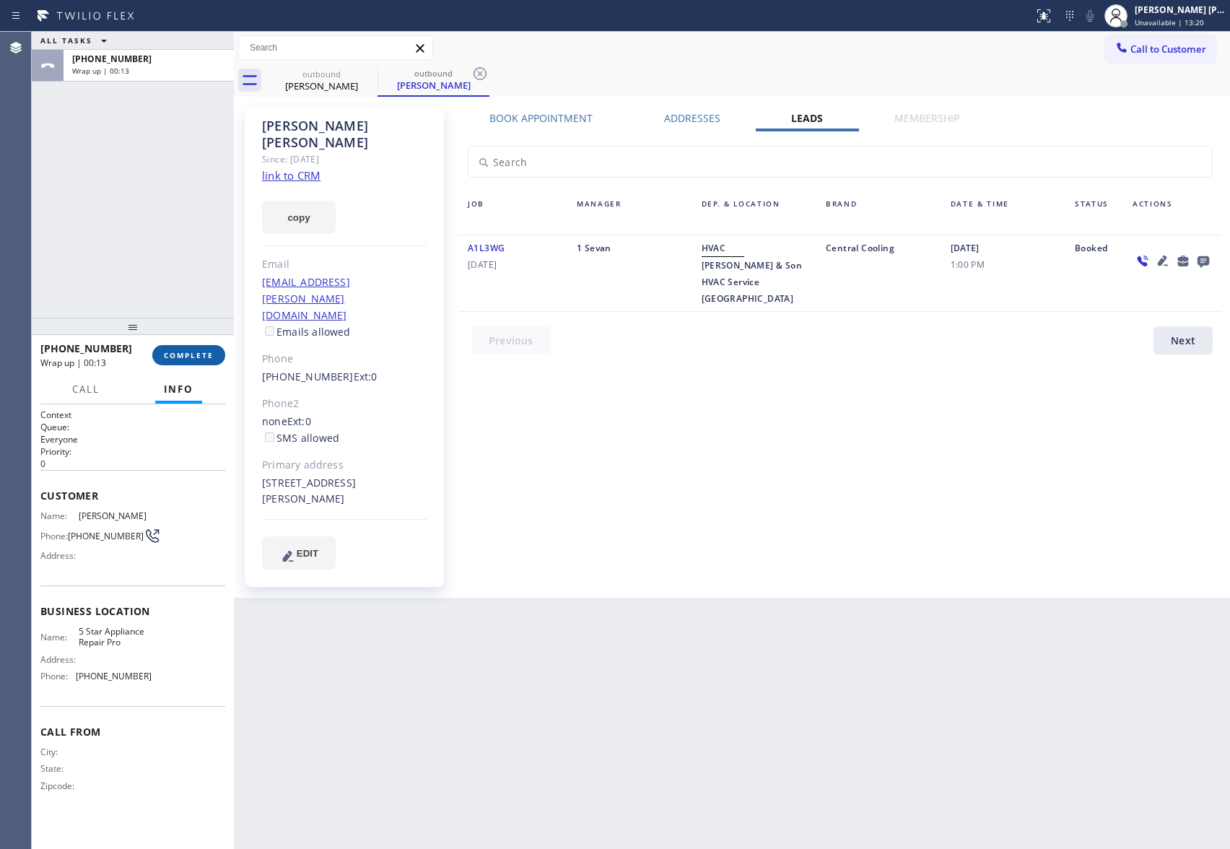
click at [188, 345] on button "COMPLETE" at bounding box center [188, 355] width 73 height 20
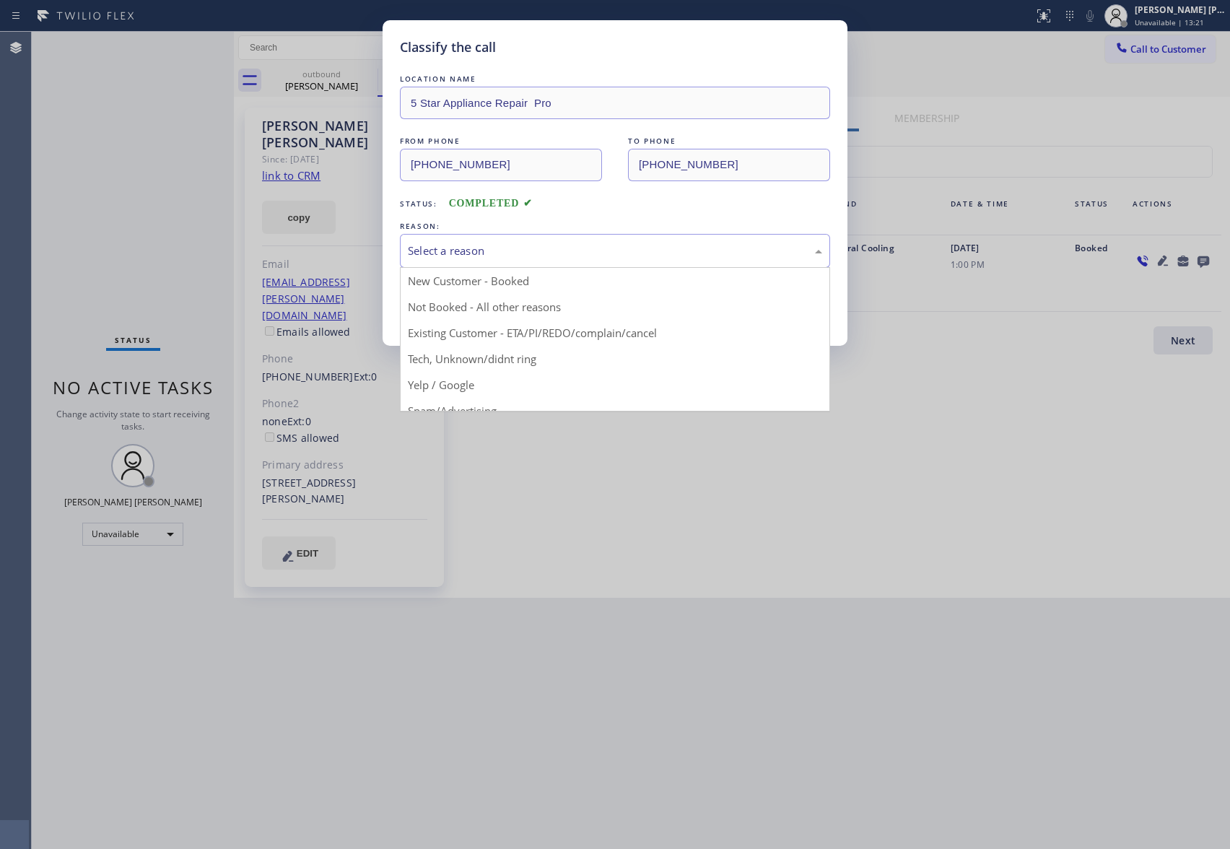
click at [552, 248] on div "Select a reason" at bounding box center [615, 251] width 414 height 17
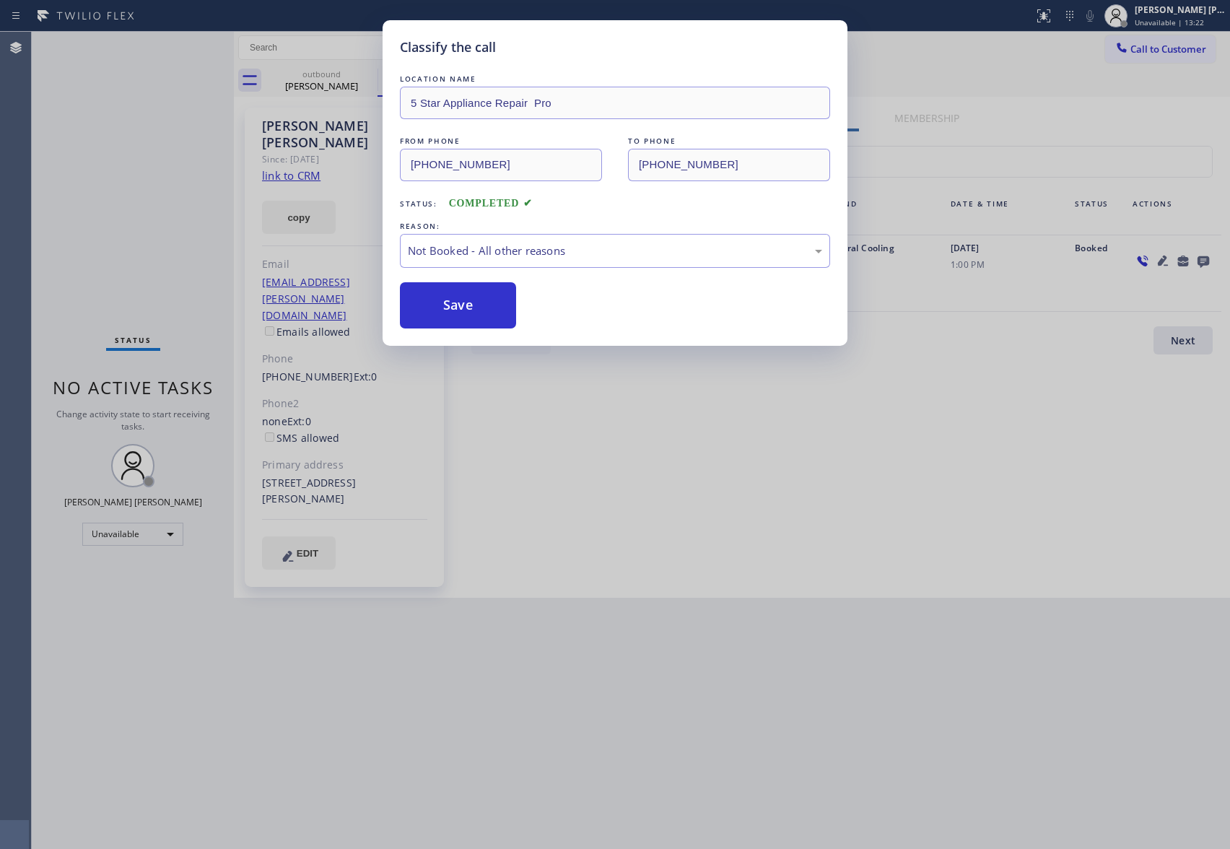
click at [448, 307] on button "Save" at bounding box center [458, 305] width 116 height 46
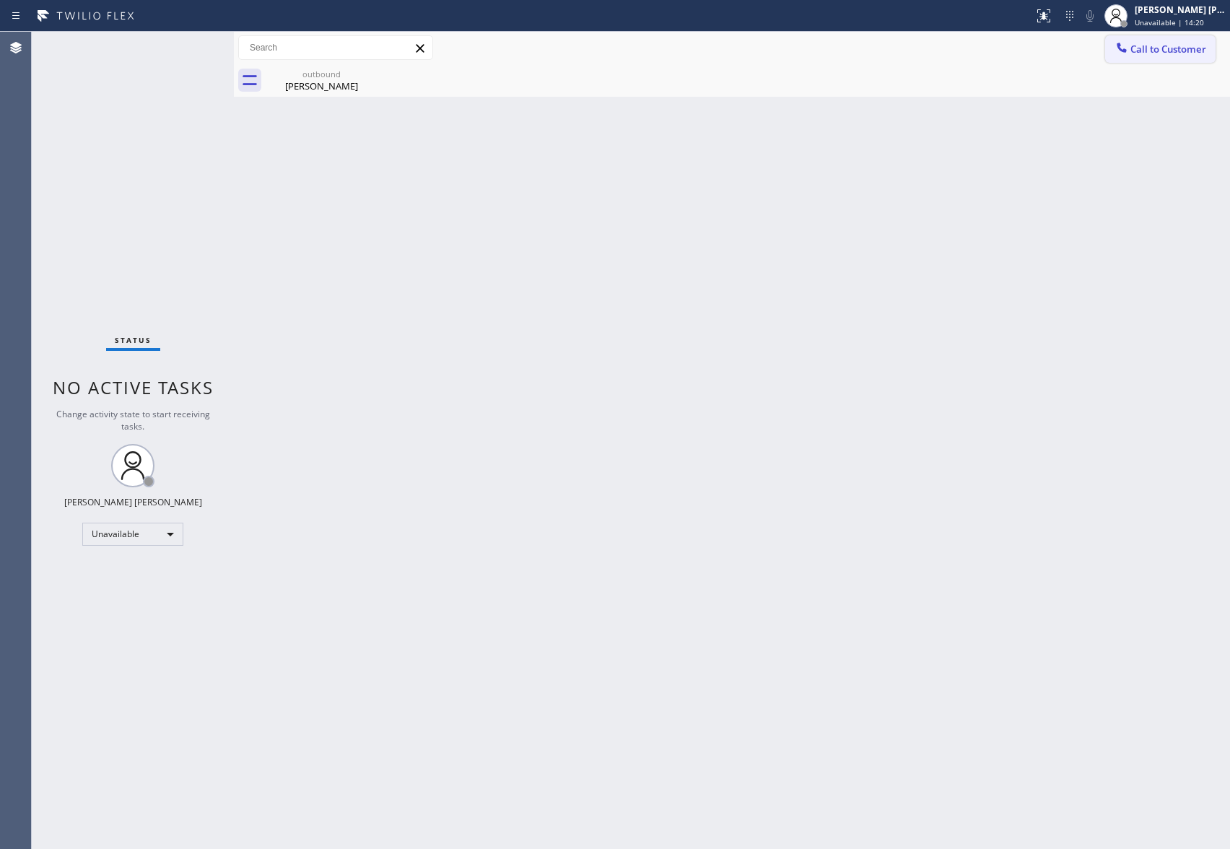
click at [1178, 51] on span "Call to Customer" at bounding box center [1169, 49] width 76 height 13
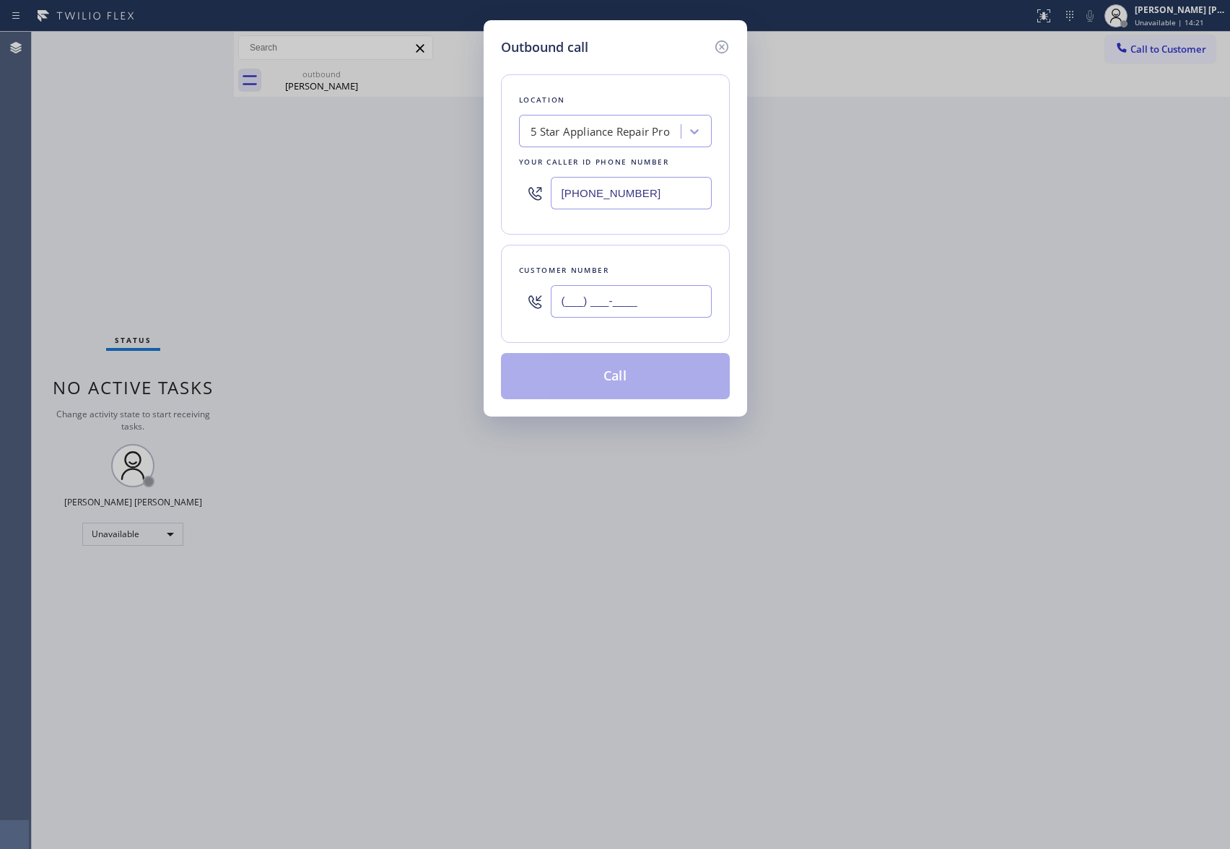
click at [659, 296] on input "(___) ___-____" at bounding box center [631, 301] width 161 height 32
paste input "424) 382-8803"
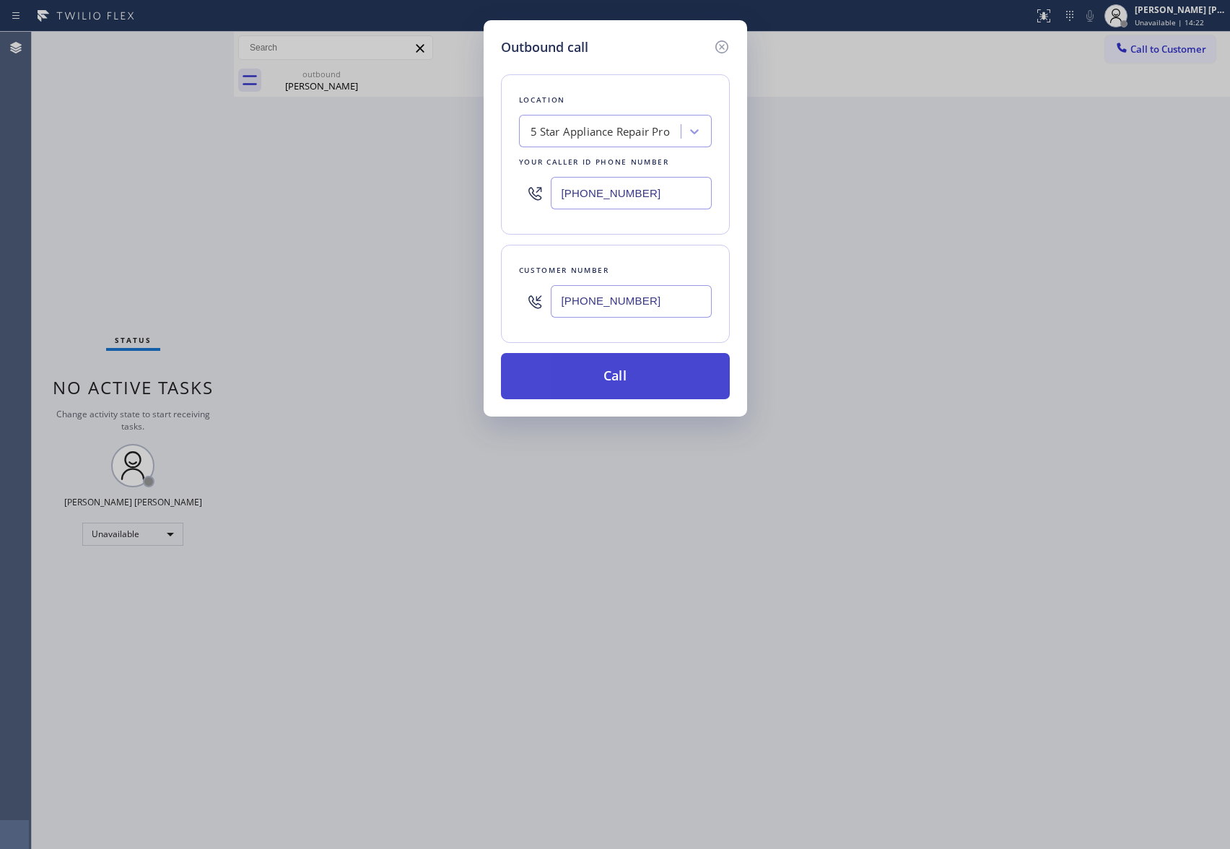
type input "[PHONE_NUMBER]"
click at [641, 386] on button "Call" at bounding box center [615, 376] width 229 height 46
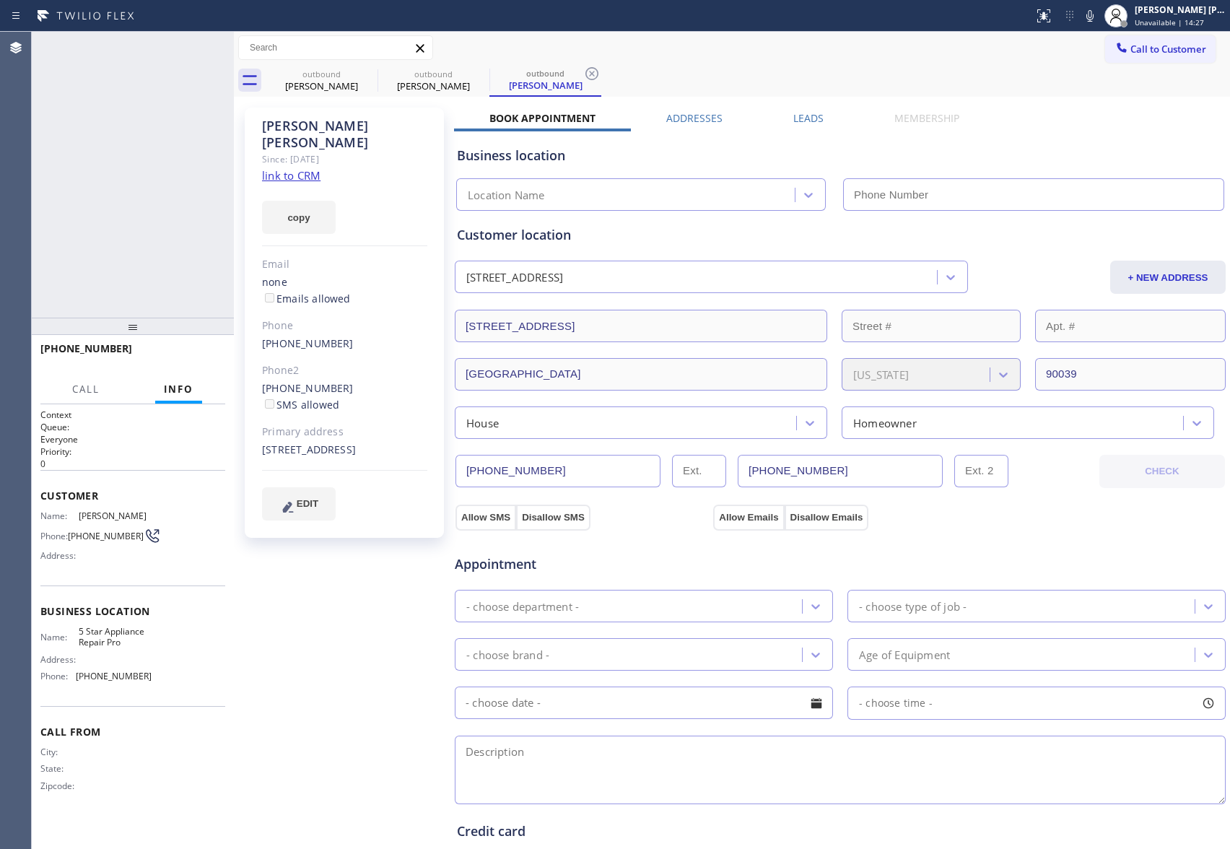
type input "[PHONE_NUMBER]"
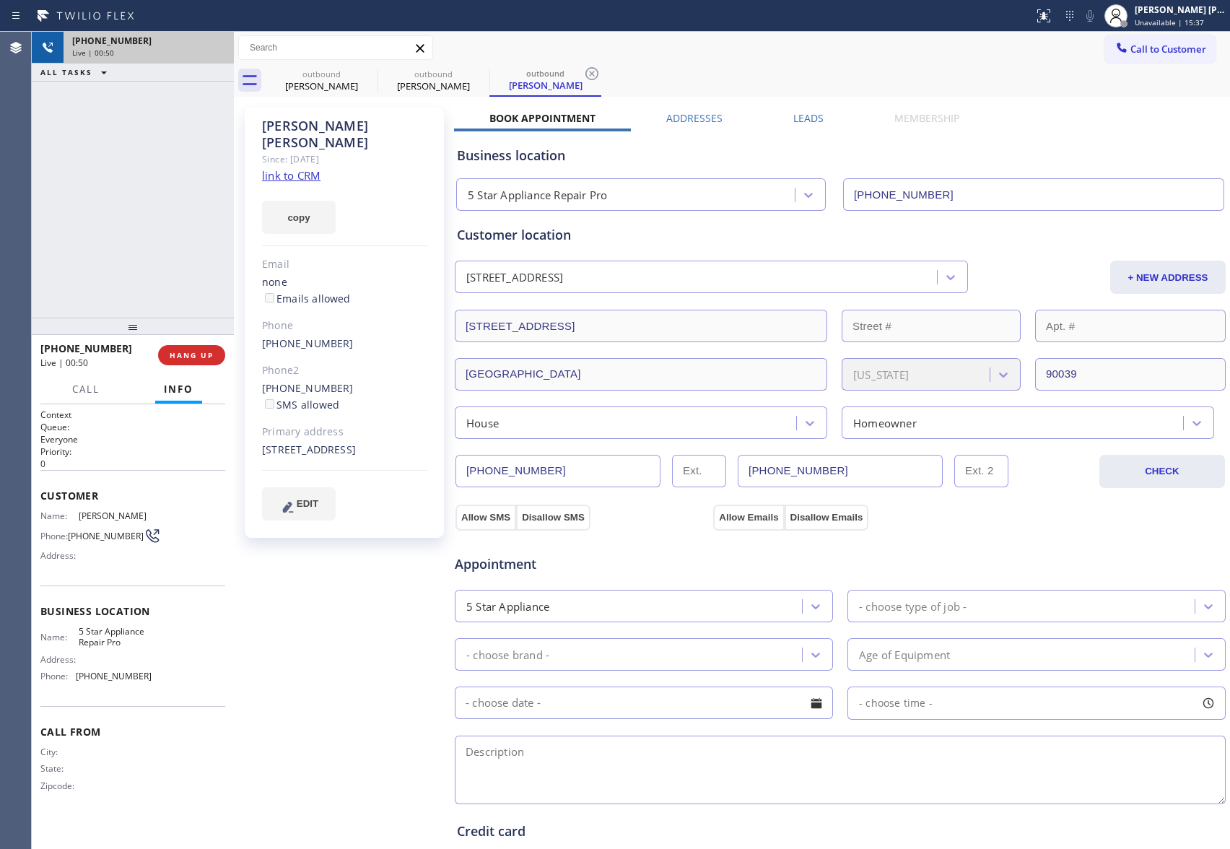
click at [223, 48] on div "Live | 00:50" at bounding box center [148, 53] width 153 height 10
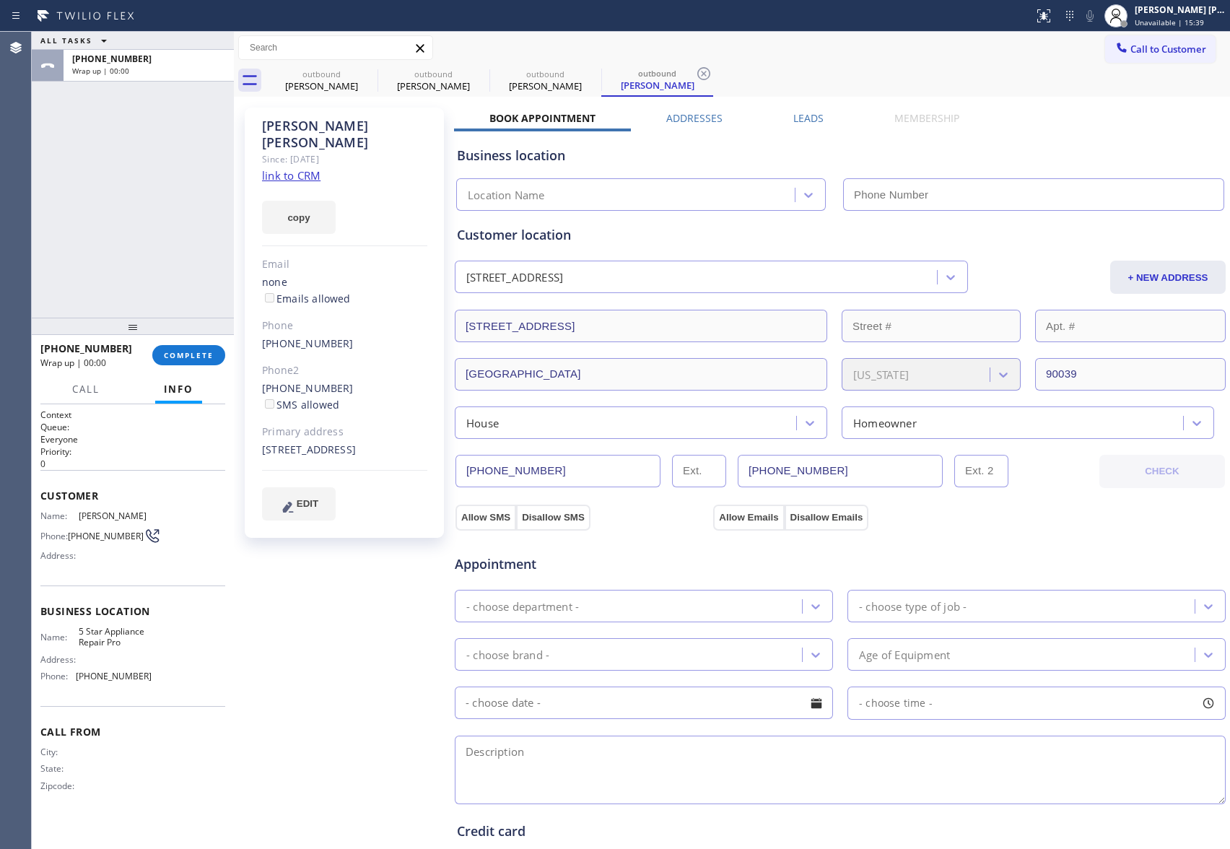
type input "[PHONE_NUMBER]"
click at [800, 113] on label "Leads" at bounding box center [809, 118] width 30 height 14
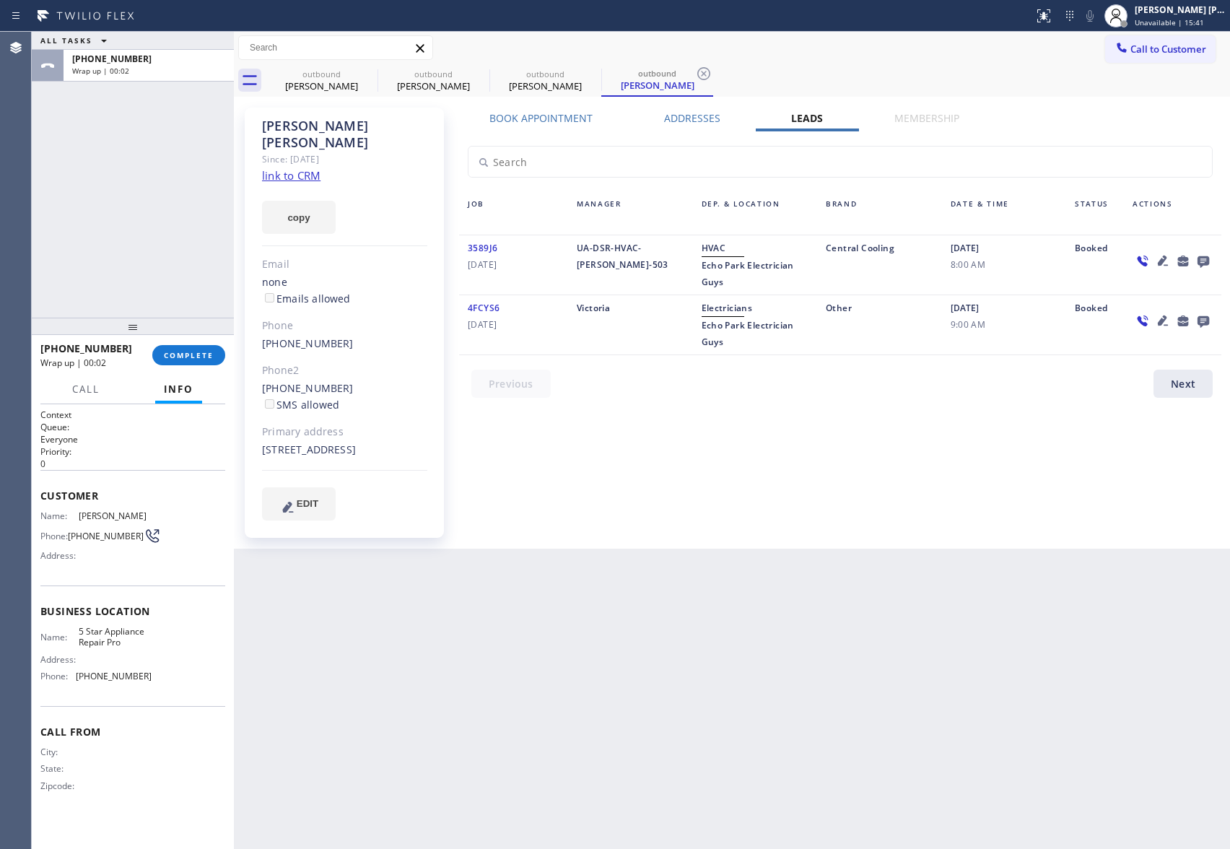
click at [1205, 266] on icon at bounding box center [1203, 261] width 17 height 18
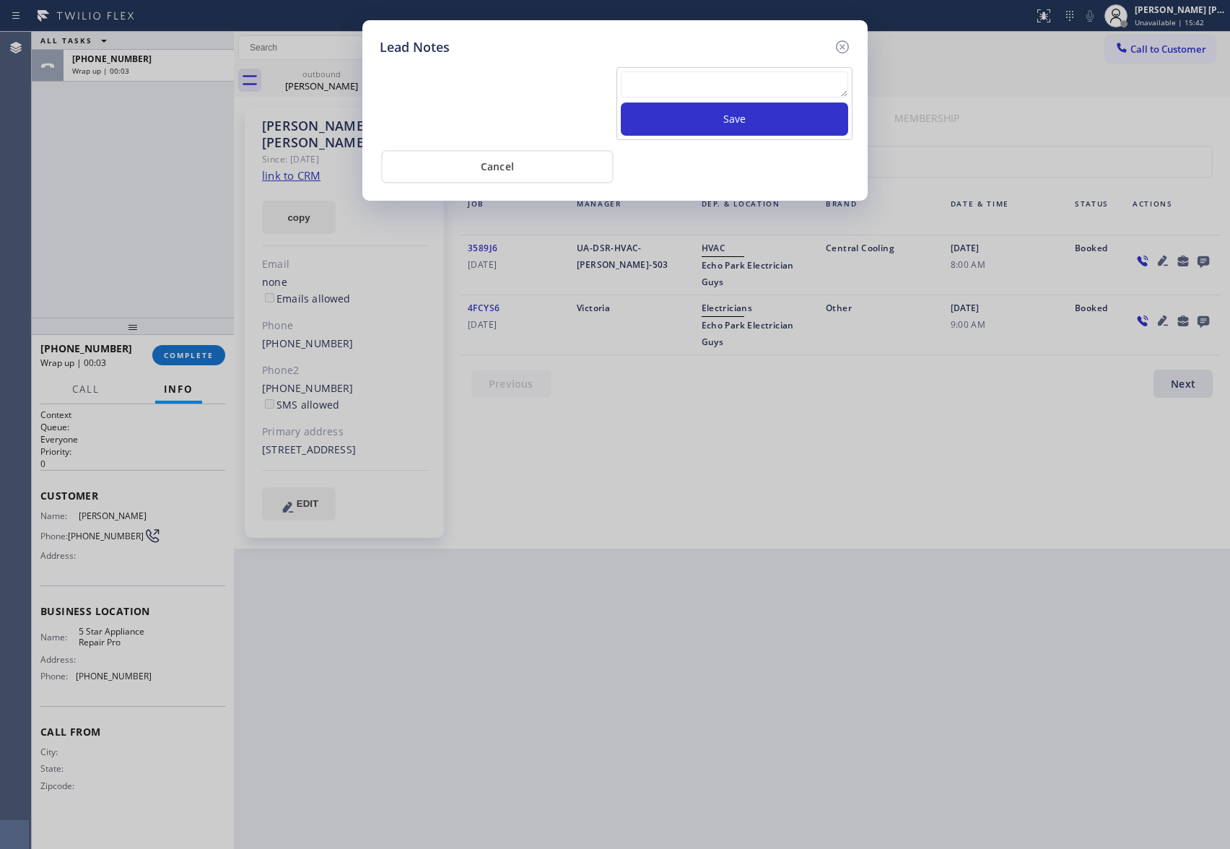
click at [752, 87] on textarea at bounding box center [734, 84] width 227 height 26
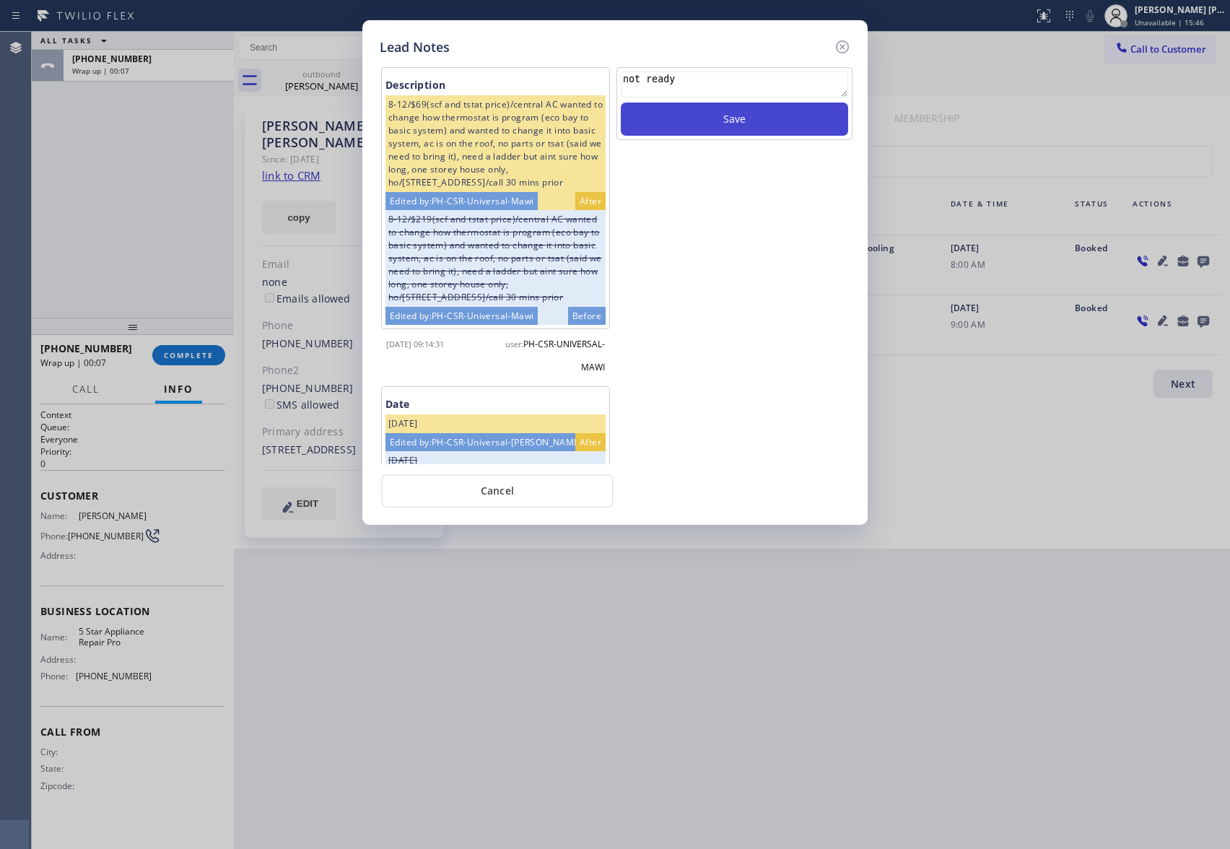
type textarea "not ready"
click at [761, 123] on button "Save" at bounding box center [734, 119] width 227 height 33
click at [844, 38] on icon at bounding box center [842, 46] width 17 height 17
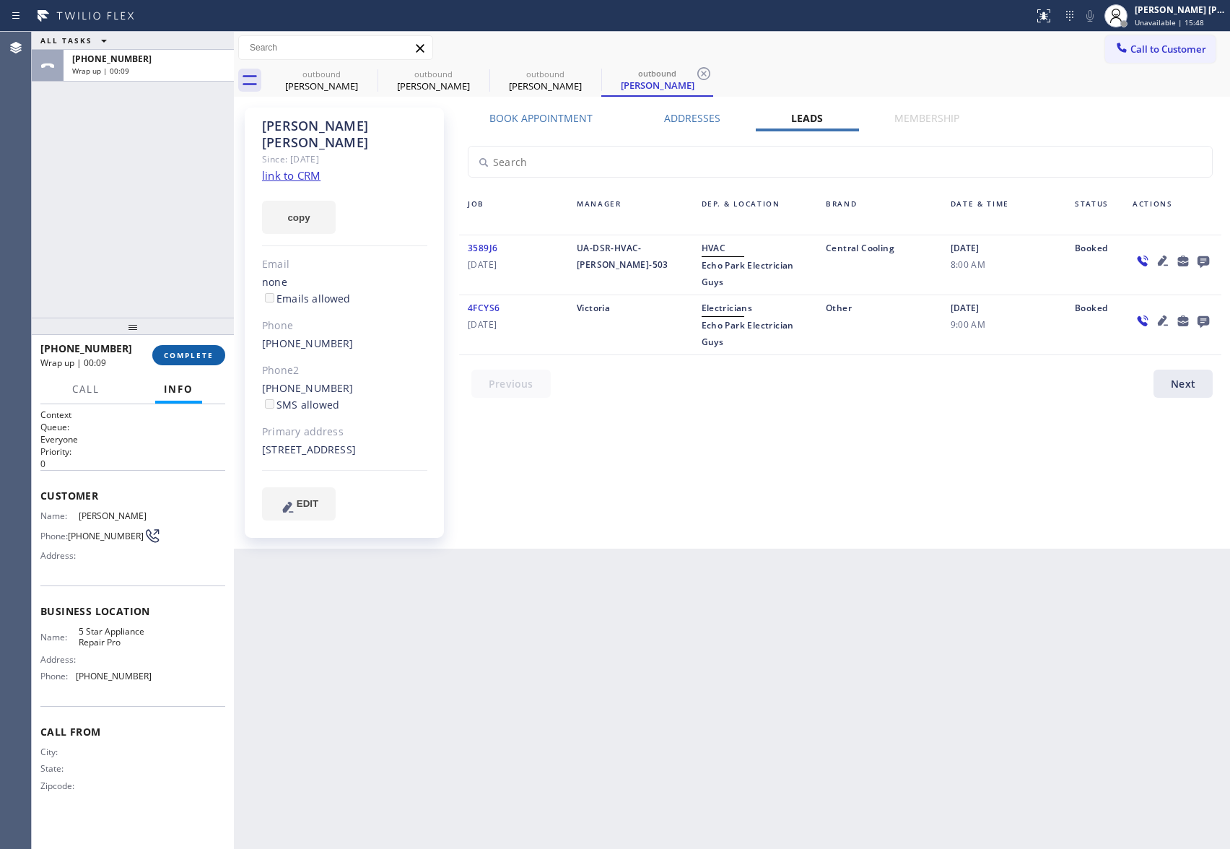
click at [182, 353] on span "COMPLETE" at bounding box center [189, 355] width 50 height 10
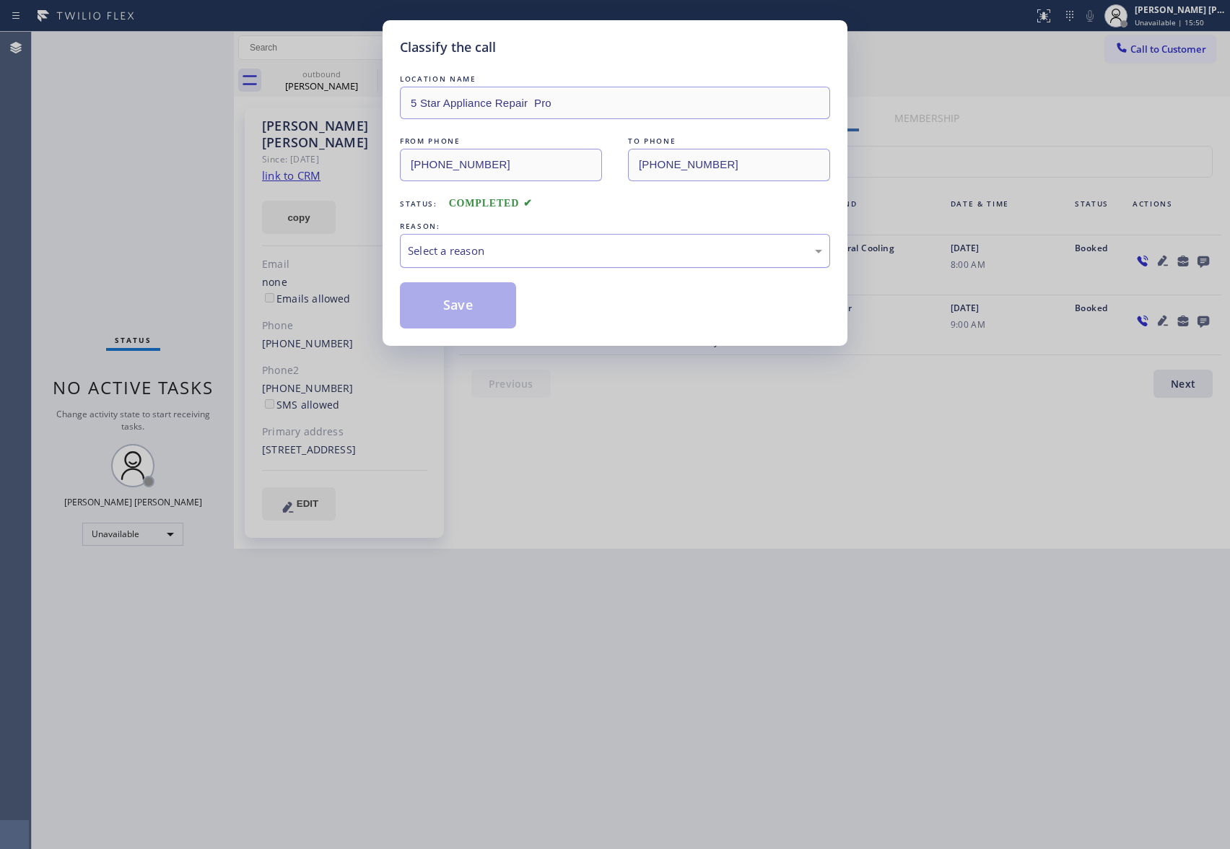
click at [475, 253] on div "Select a reason" at bounding box center [615, 251] width 414 height 17
click at [451, 298] on button "Save" at bounding box center [458, 305] width 116 height 46
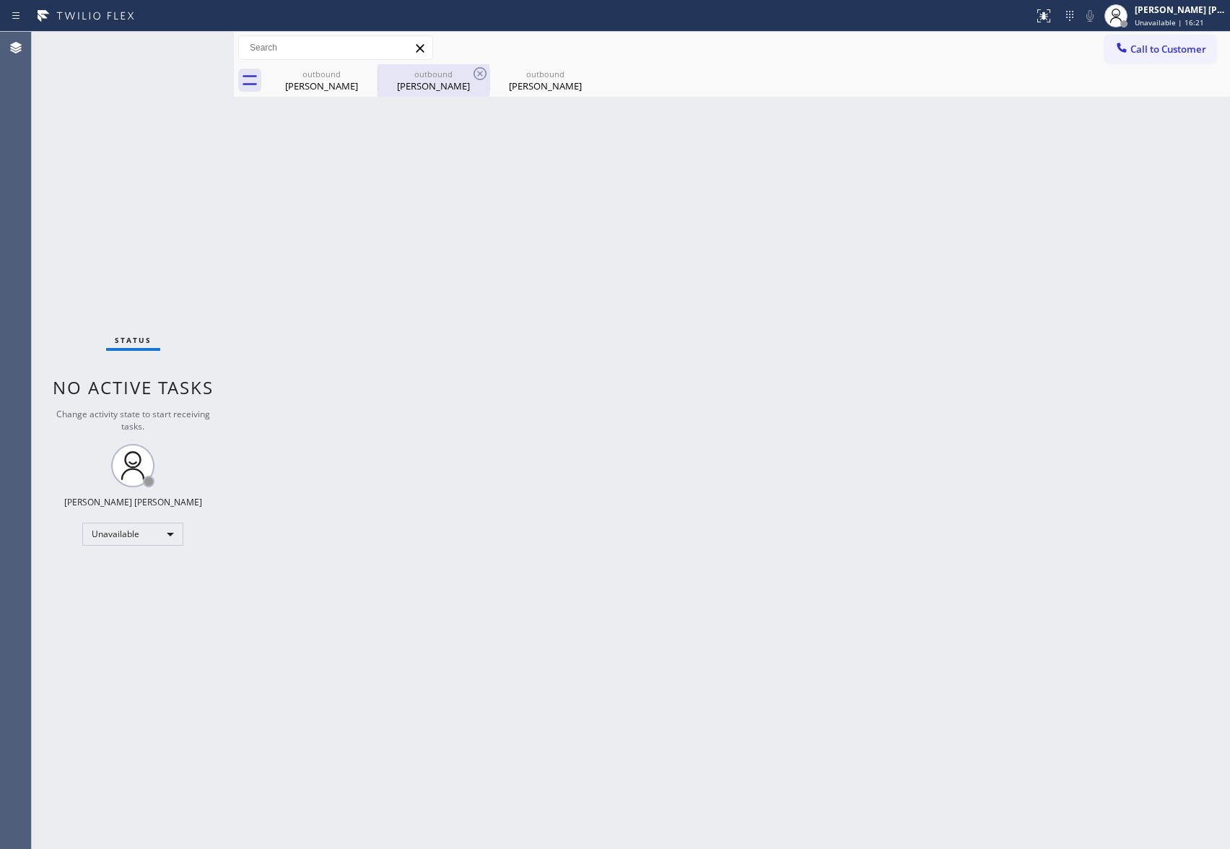
click at [383, 81] on div "[PERSON_NAME]" at bounding box center [433, 85] width 109 height 13
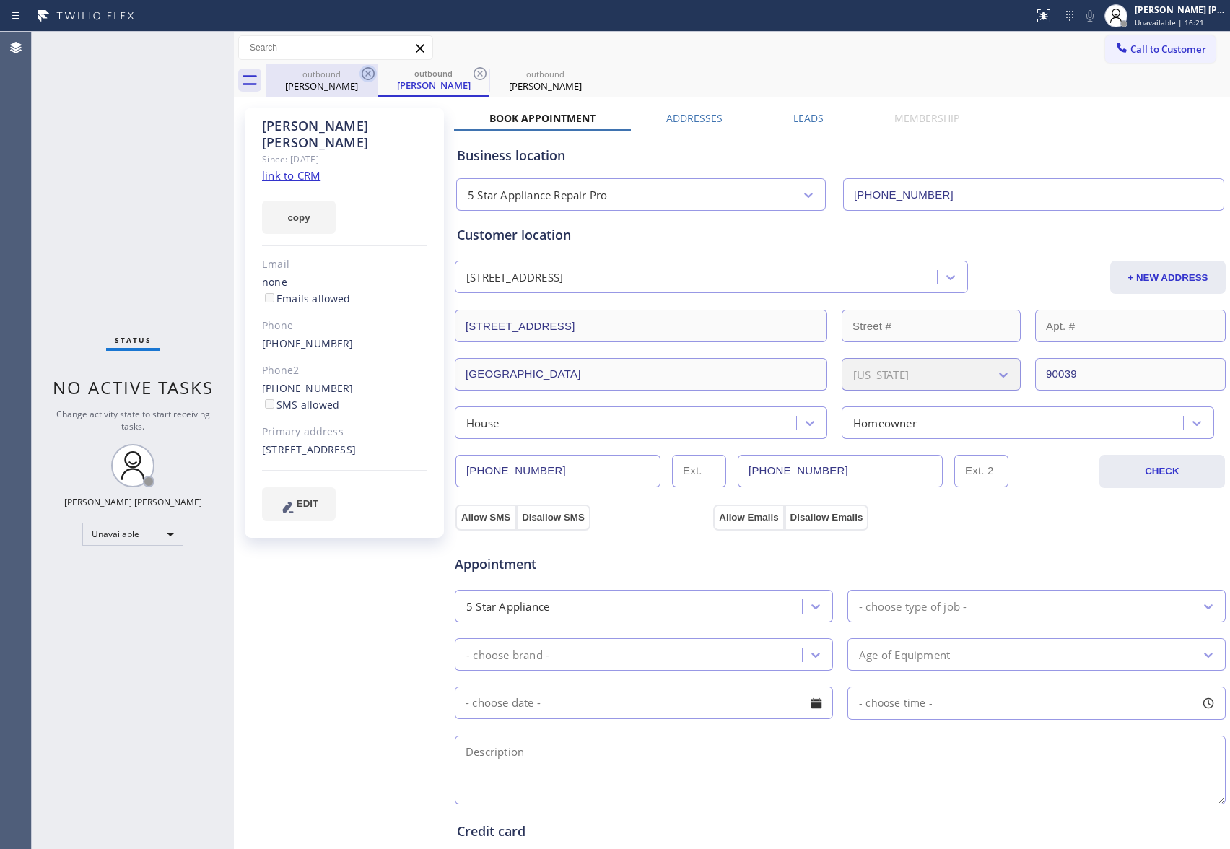
drag, startPoint x: 381, startPoint y: 69, endPoint x: 368, endPoint y: 69, distance: 13.7
click at [370, 69] on div "outbound [PERSON_NAME] outbound [PERSON_NAME] outbound [PERSON_NAME]" at bounding box center [748, 80] width 965 height 32
click at [368, 69] on icon at bounding box center [368, 73] width 17 height 17
click at [378, 69] on div "outbound [PERSON_NAME]" at bounding box center [434, 80] width 112 height 32
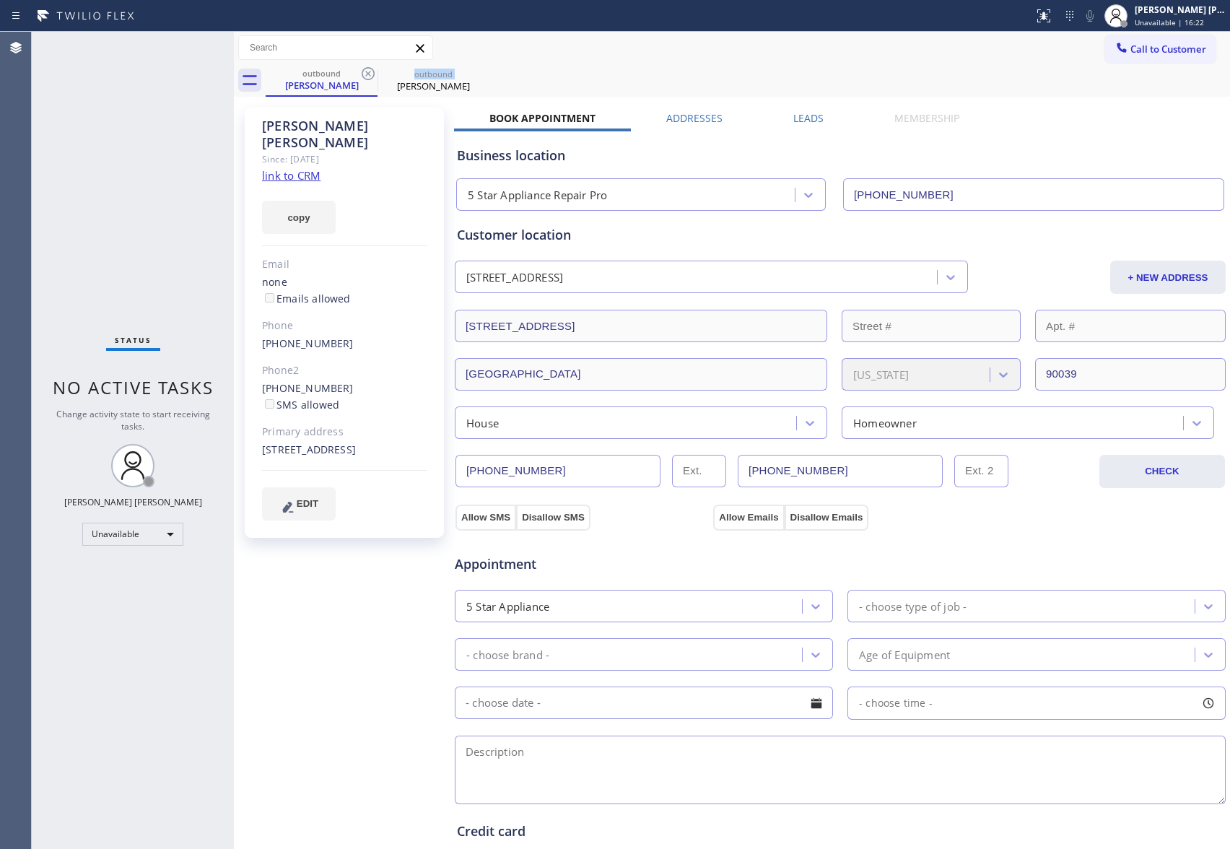
click at [368, 69] on icon at bounding box center [368, 73] width 17 height 17
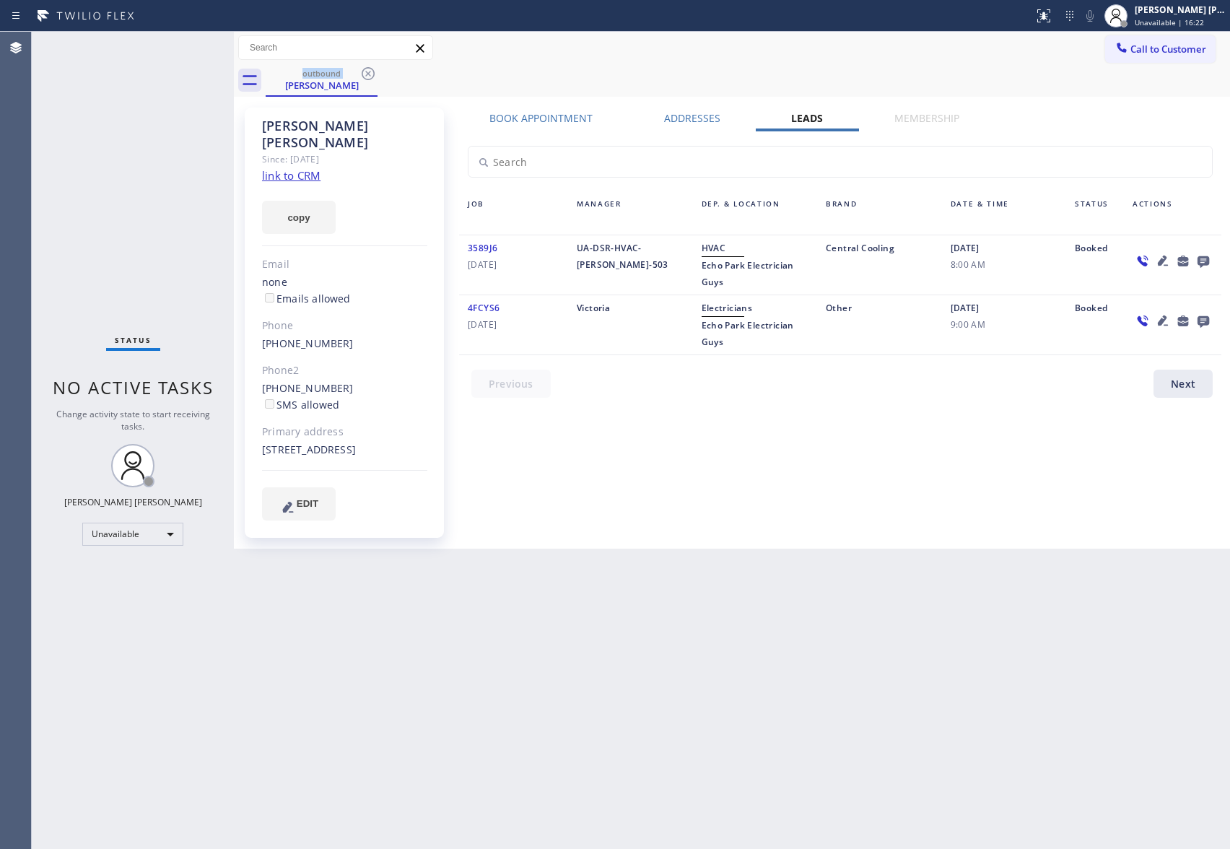
click at [368, 69] on icon at bounding box center [368, 73] width 17 height 17
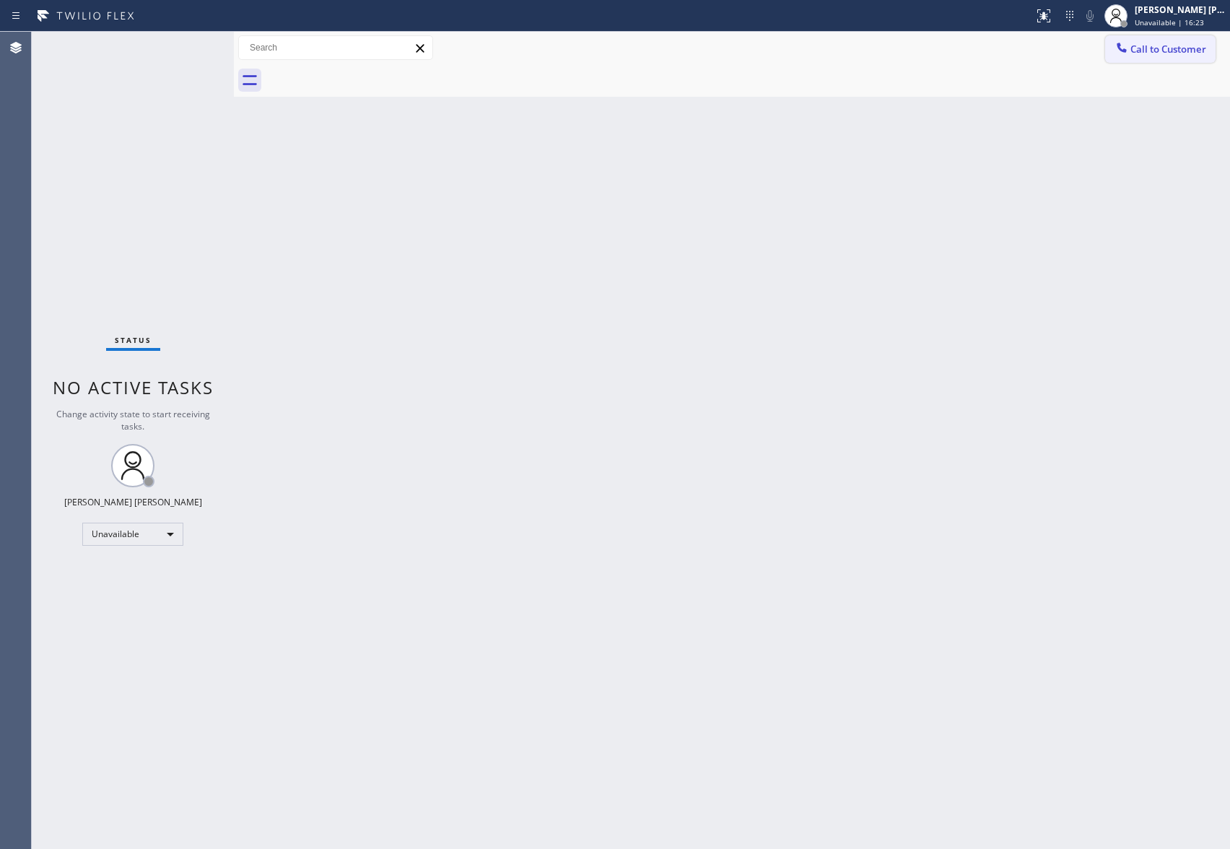
click at [1185, 43] on span "Call to Customer" at bounding box center [1169, 49] width 76 height 13
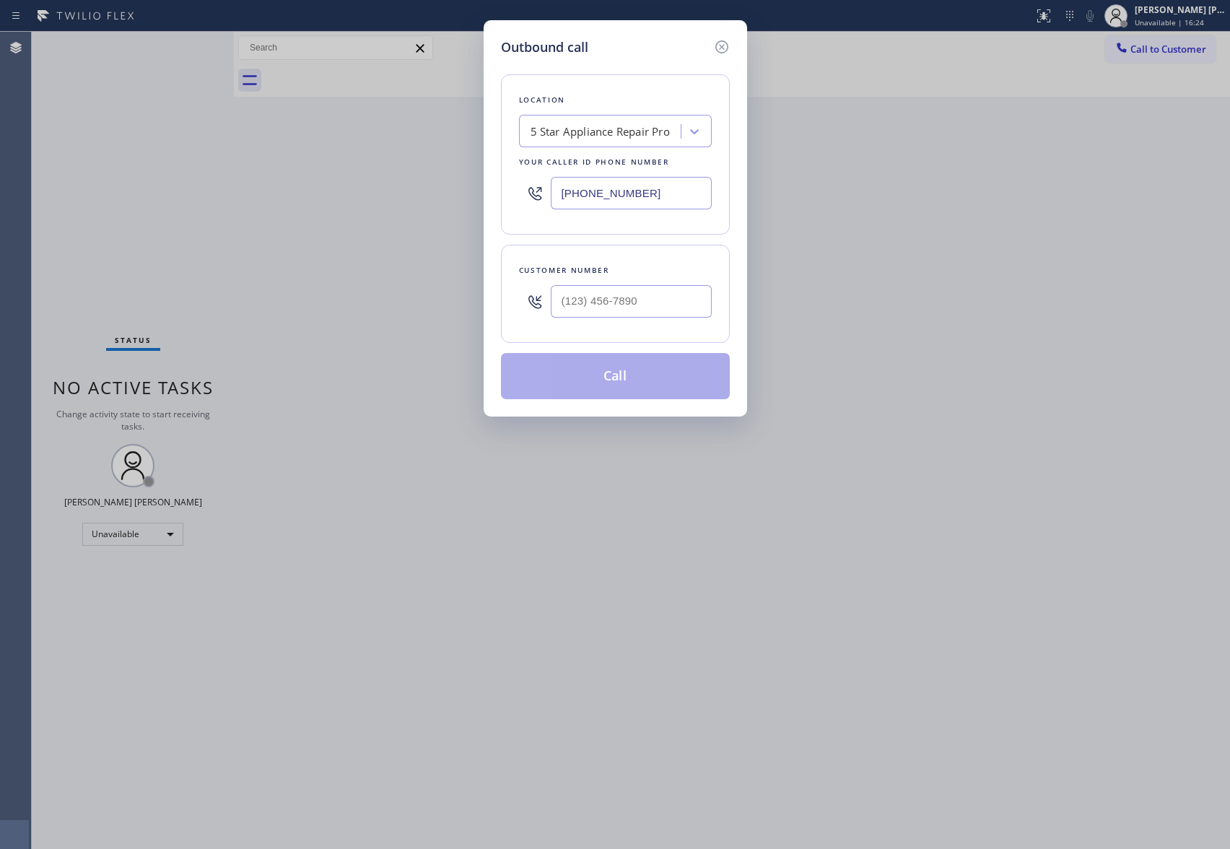
click at [633, 285] on div at bounding box center [631, 301] width 161 height 47
click at [639, 311] on input "(___) ___-____" at bounding box center [631, 301] width 161 height 32
paste input "480) 204-3413"
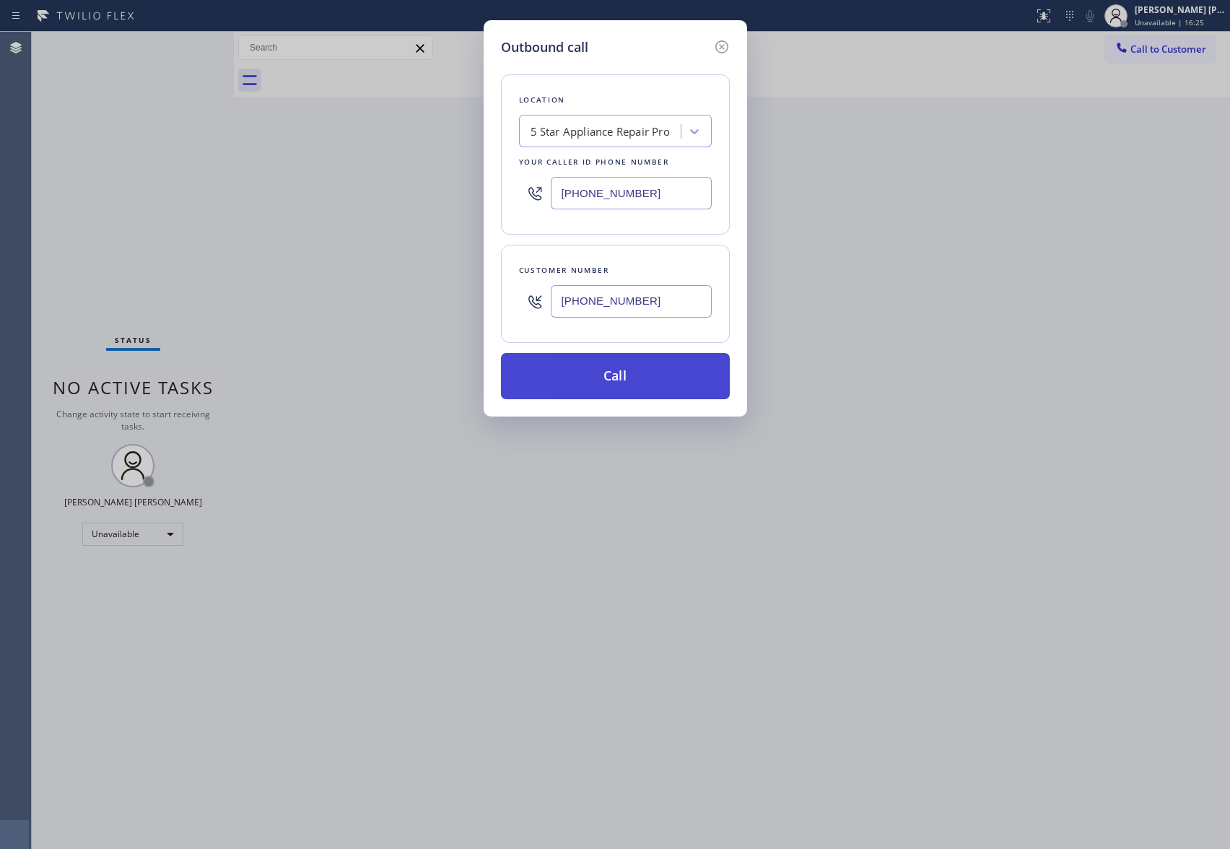
type input "[PHONE_NUMBER]"
click at [619, 373] on button "Call" at bounding box center [615, 376] width 229 height 46
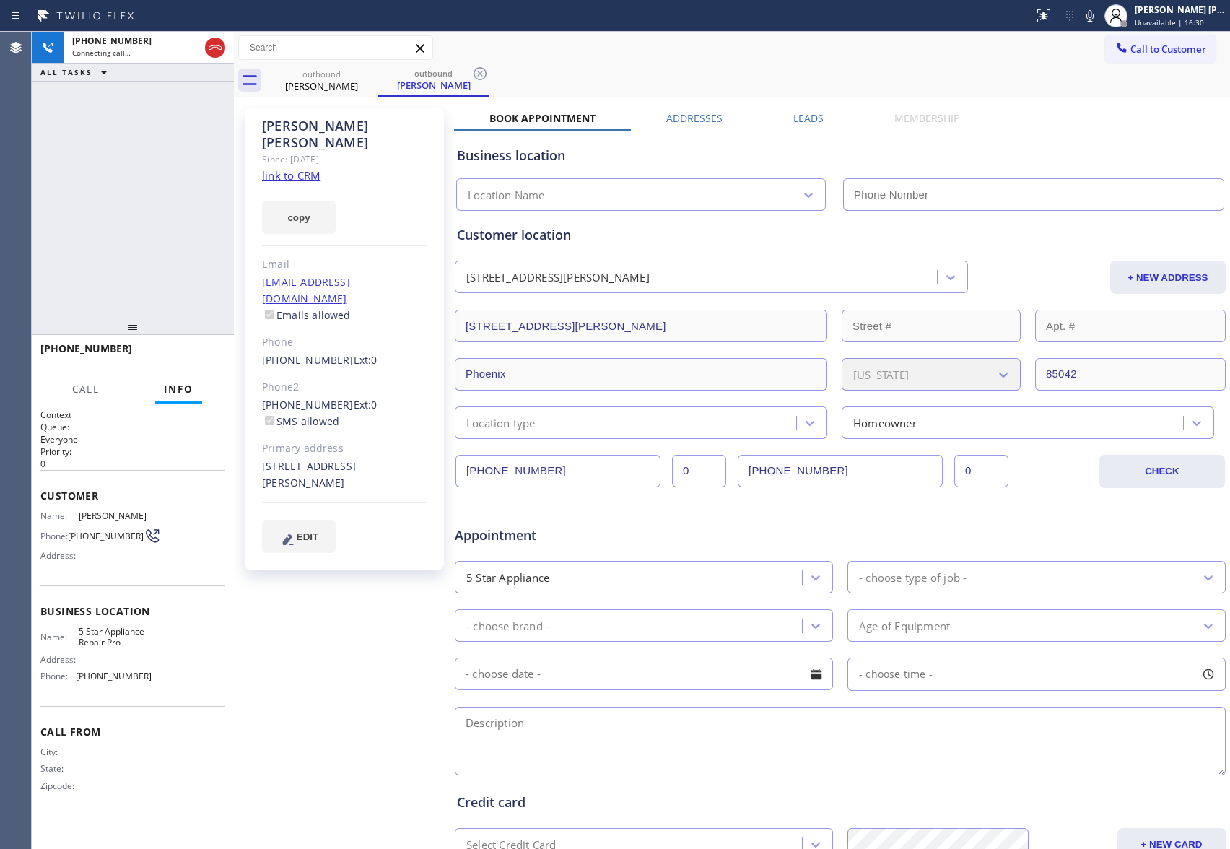
type input "[PHONE_NUMBER]"
click at [204, 352] on span "HANG UP" at bounding box center [192, 355] width 44 height 10
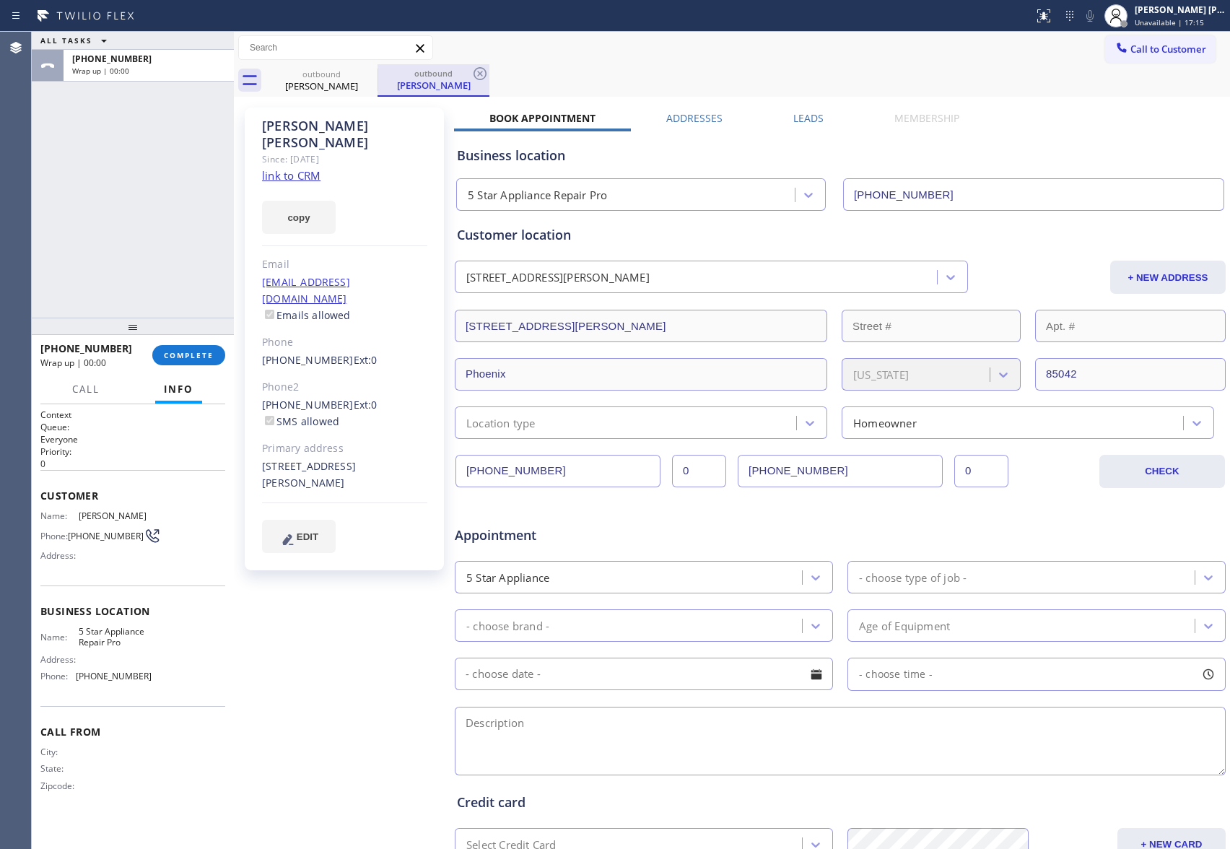
click at [379, 70] on div "outbound" at bounding box center [433, 73] width 109 height 11
click at [364, 73] on icon at bounding box center [368, 73] width 17 height 17
click at [378, 73] on div "outbound [PERSON_NAME]" at bounding box center [434, 80] width 112 height 32
click at [364, 73] on icon at bounding box center [368, 73] width 17 height 17
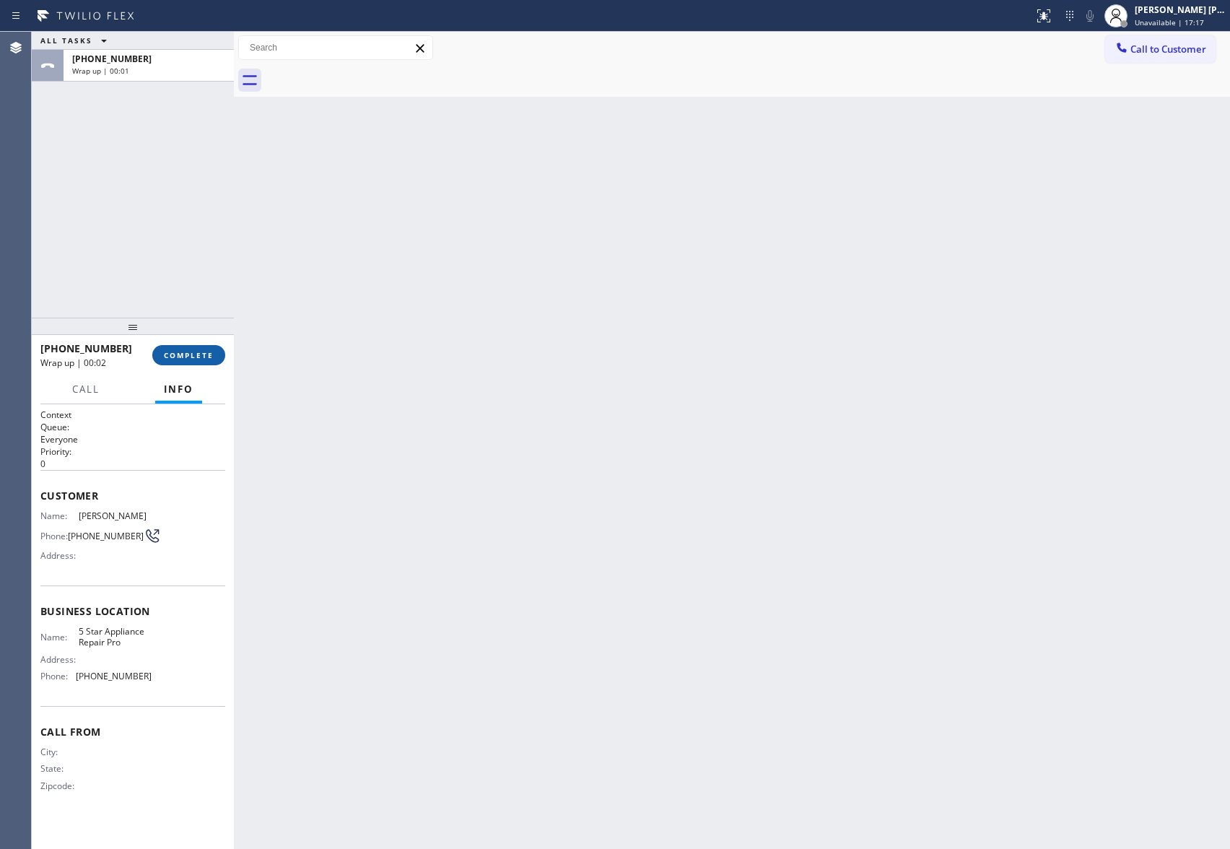
click at [194, 352] on span "COMPLETE" at bounding box center [189, 355] width 50 height 10
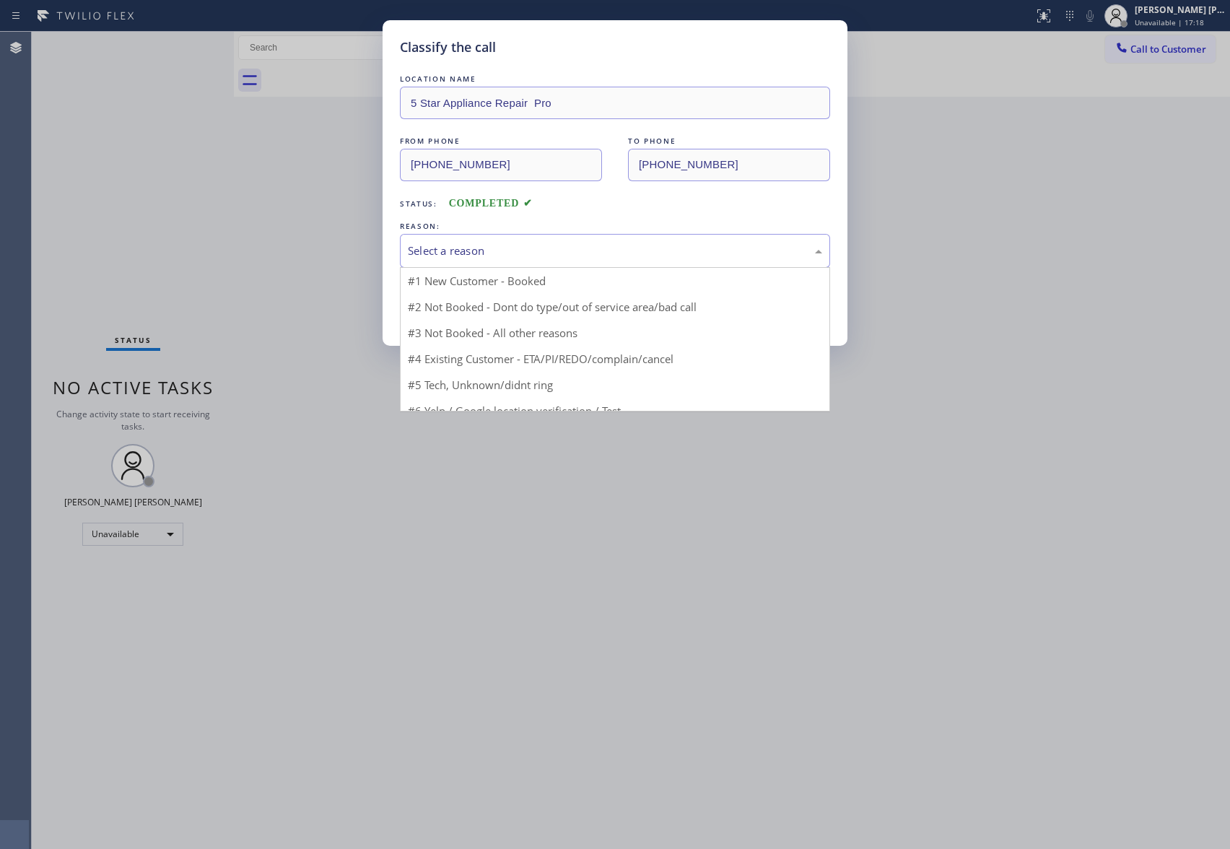
click at [547, 246] on div "Select a reason" at bounding box center [615, 251] width 414 height 17
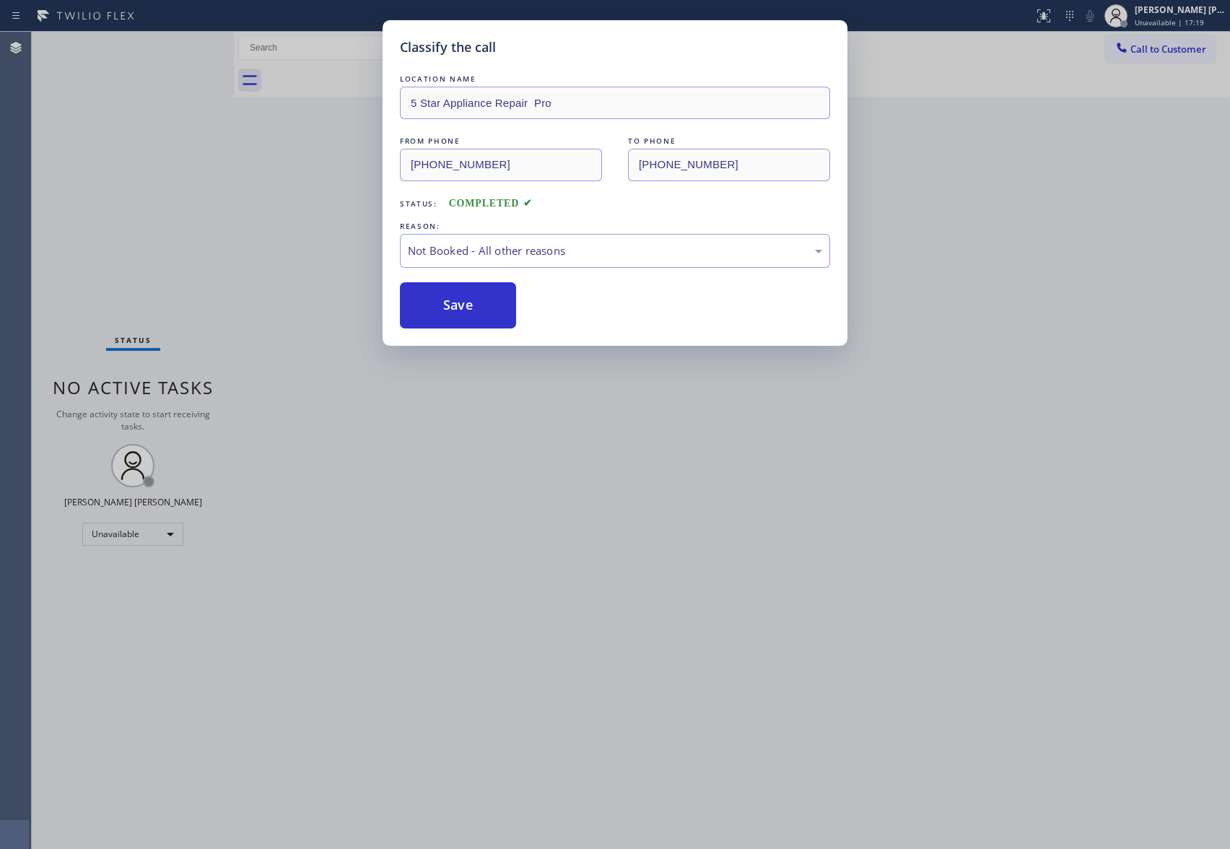
click at [460, 313] on button "Save" at bounding box center [458, 305] width 116 height 46
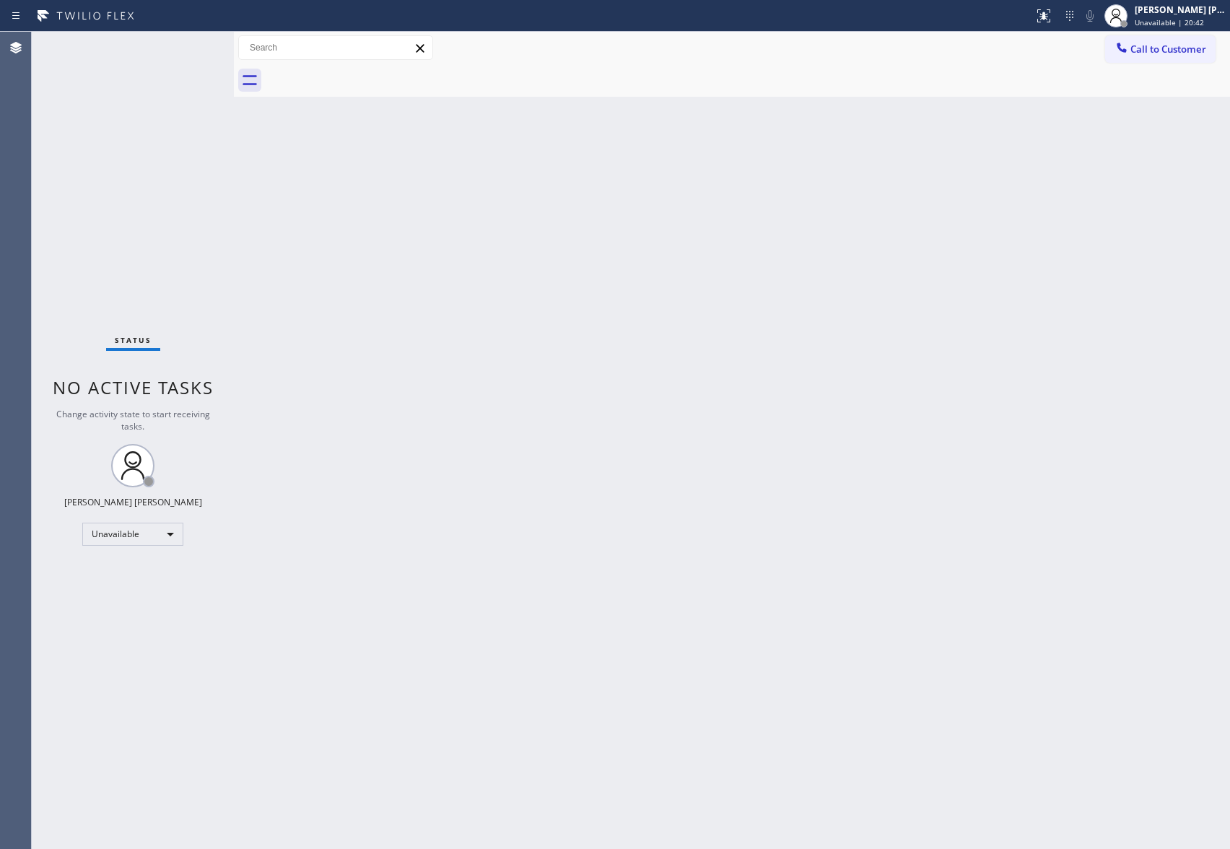
drag, startPoint x: 1199, startPoint y: 48, endPoint x: 646, endPoint y: 143, distance: 561.3
click at [1197, 48] on span "Call to Customer" at bounding box center [1169, 49] width 76 height 13
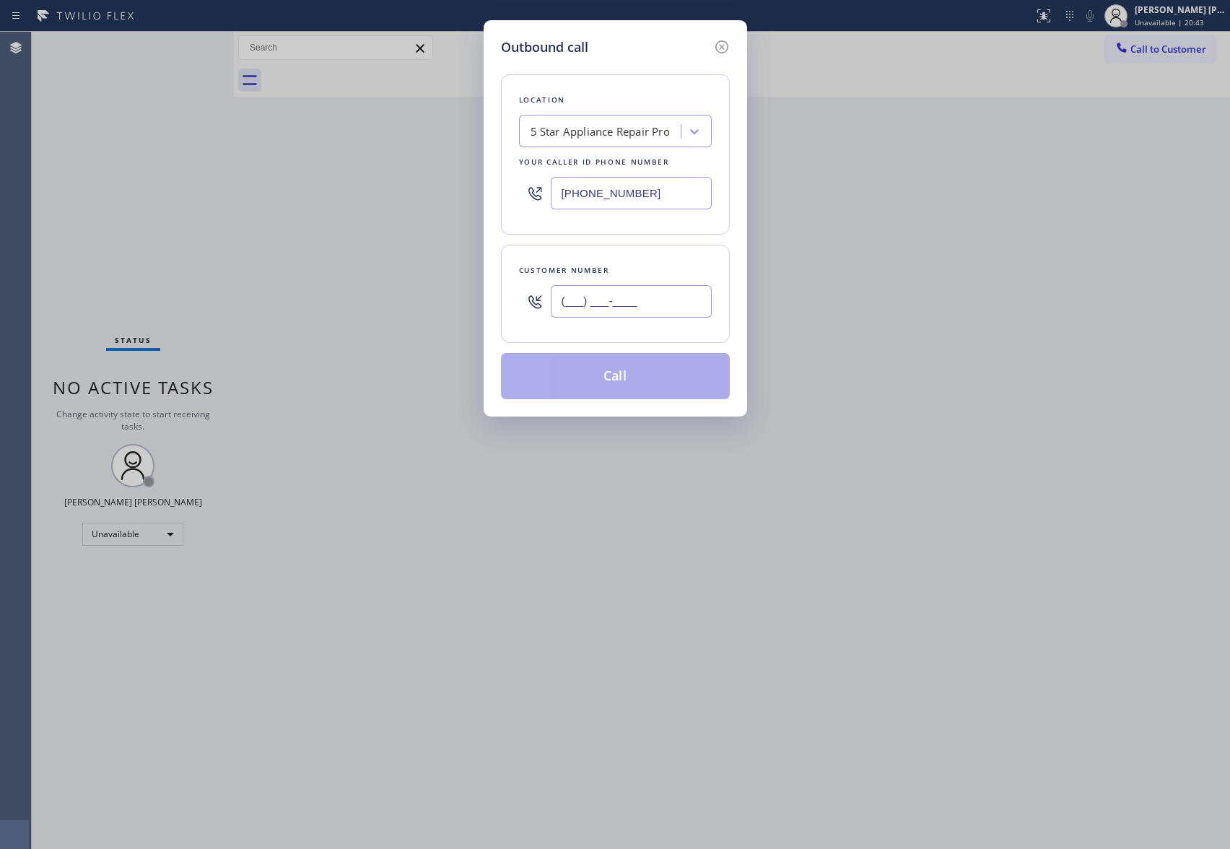
click at [640, 311] on input "(___) ___-____" at bounding box center [631, 301] width 161 height 32
paste input "858) 257-7351"
type input "[PHONE_NUMBER]"
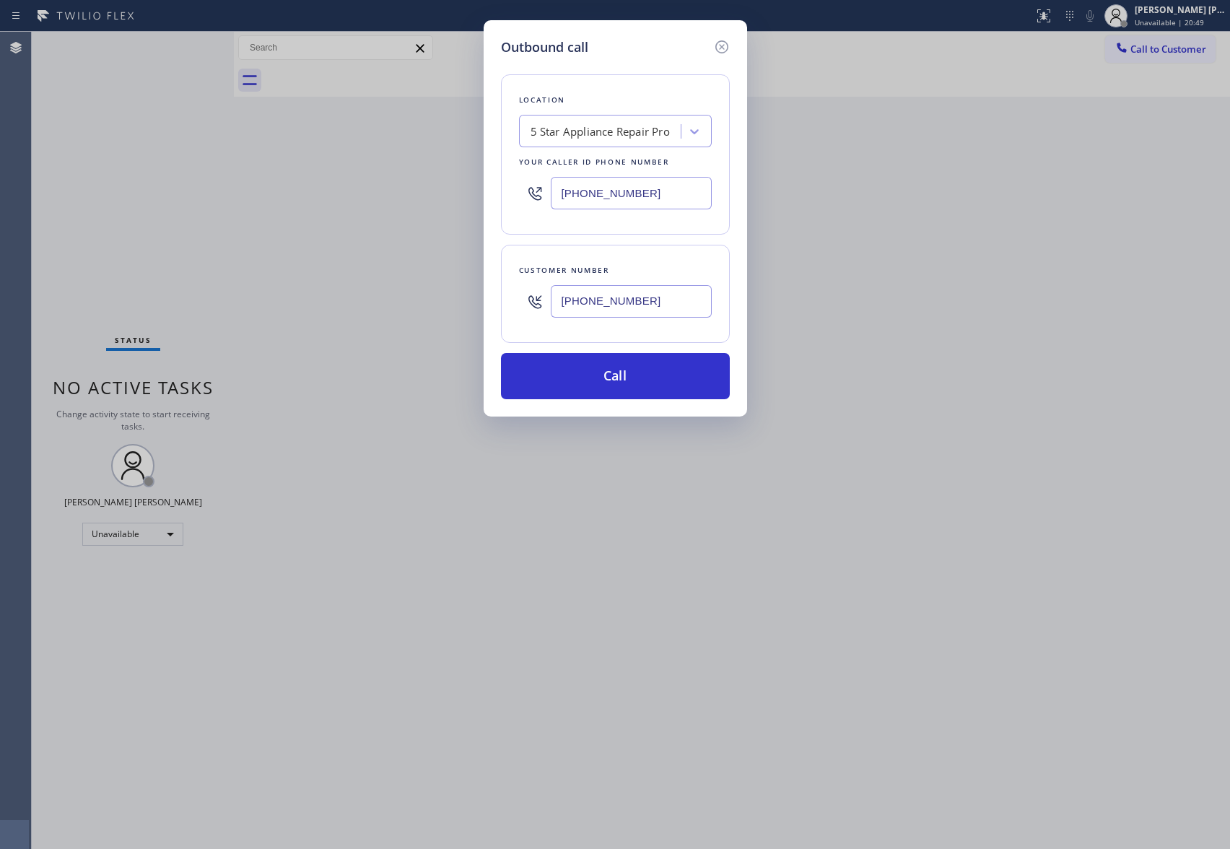
drag, startPoint x: 663, startPoint y: 198, endPoint x: 413, endPoint y: 189, distance: 250.0
click at [411, 191] on div "Outbound call Location 5 Star Appliance Repair Pro Your caller id phone number …" at bounding box center [615, 424] width 1230 height 849
paste input "55) 400-0084"
type input "[PHONE_NUMBER]"
click at [676, 364] on button "Call" at bounding box center [615, 376] width 229 height 46
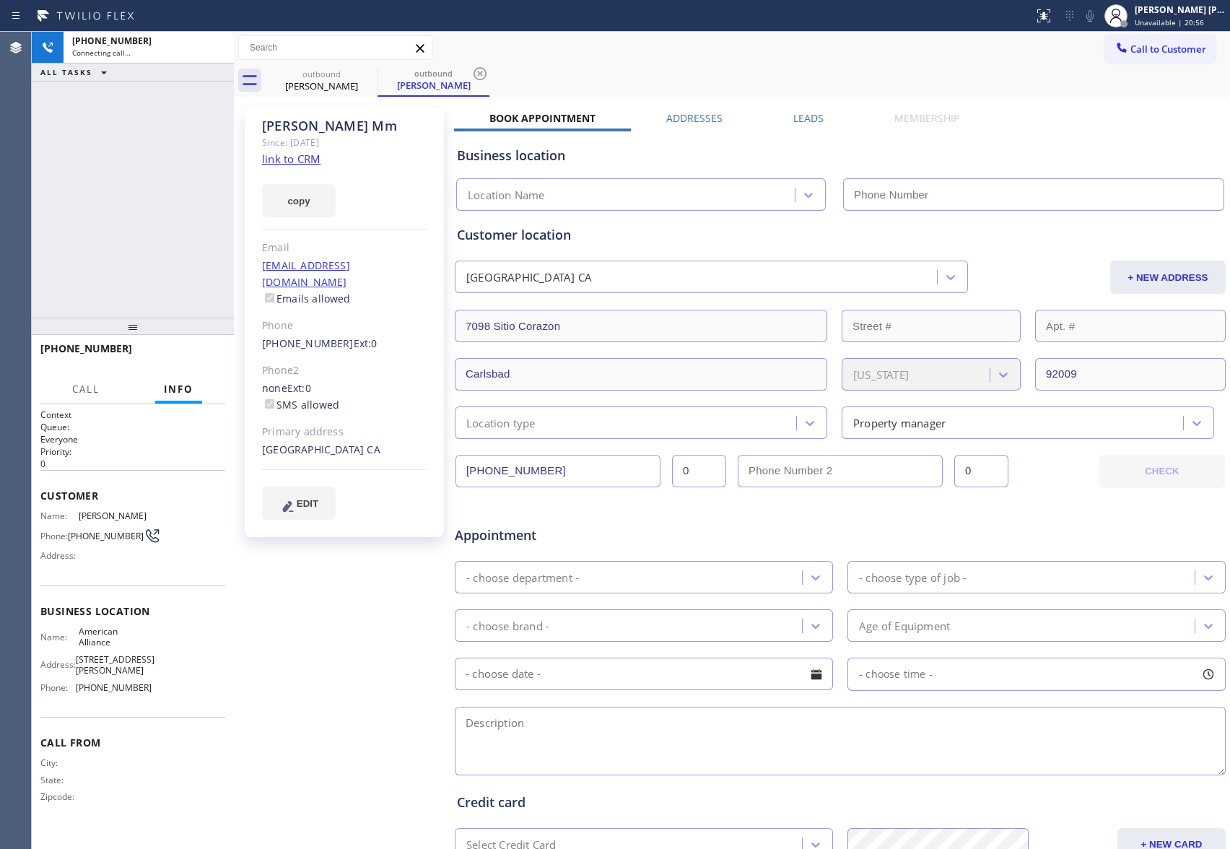
type input "[PHONE_NUMBER]"
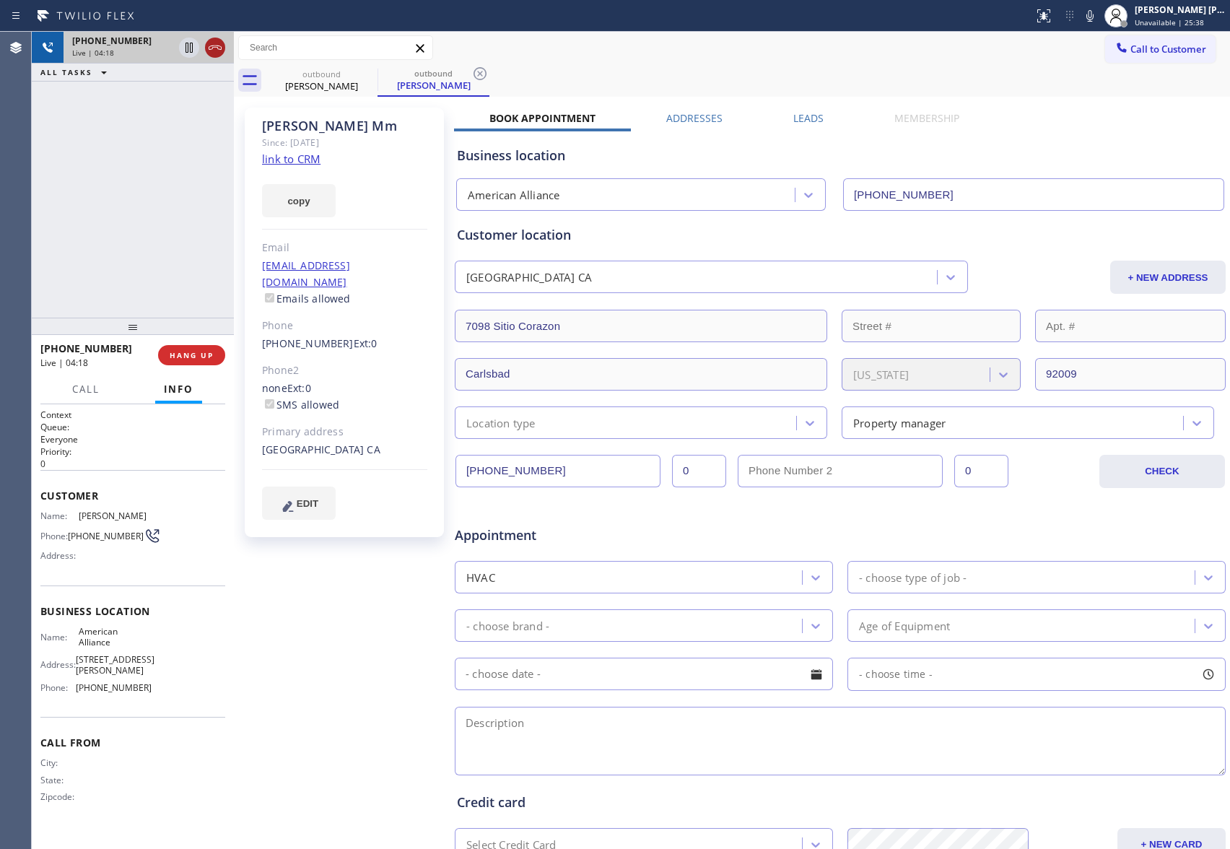
click at [214, 47] on icon at bounding box center [215, 47] width 13 height 4
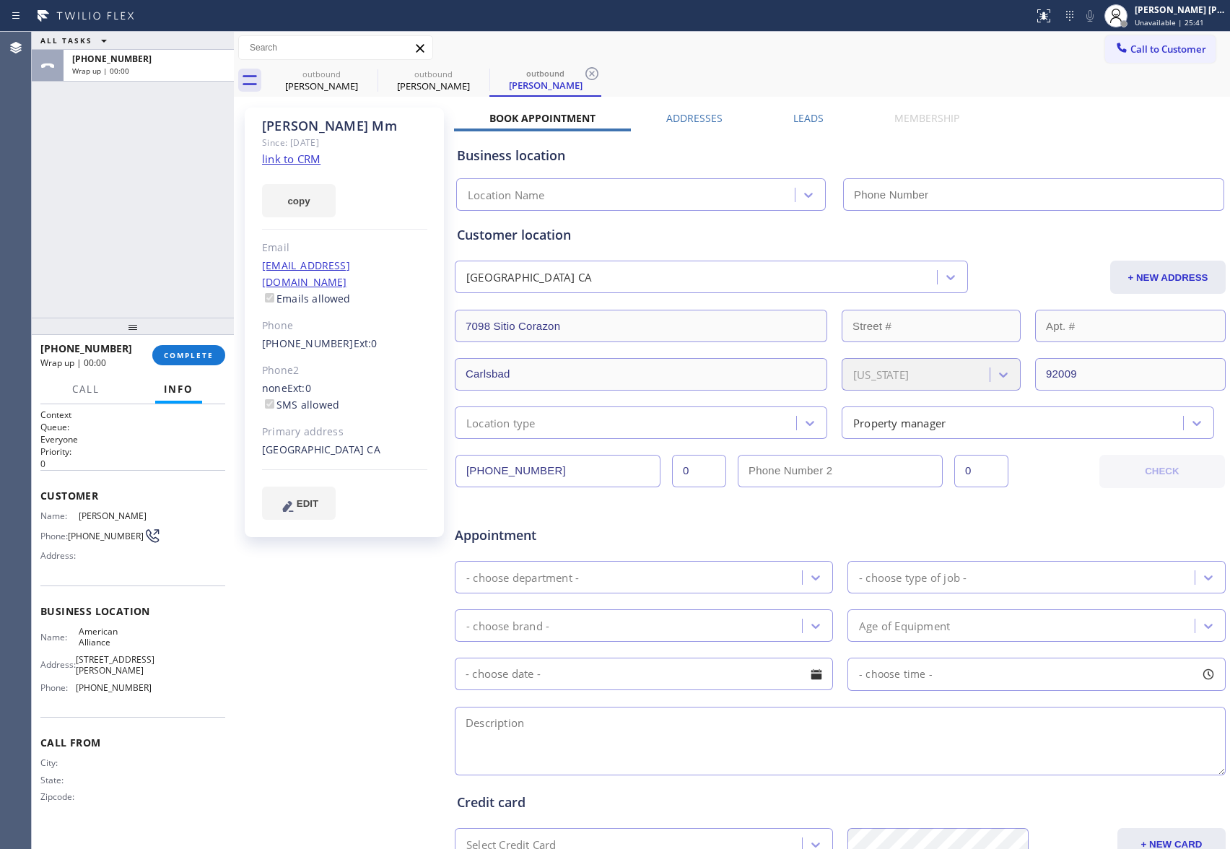
type input "[PHONE_NUMBER]"
click at [373, 74] on icon at bounding box center [368, 73] width 13 height 13
click at [0, 0] on icon at bounding box center [0, 0] width 0 height 0
click at [583, 75] on icon at bounding box center [591, 73] width 17 height 17
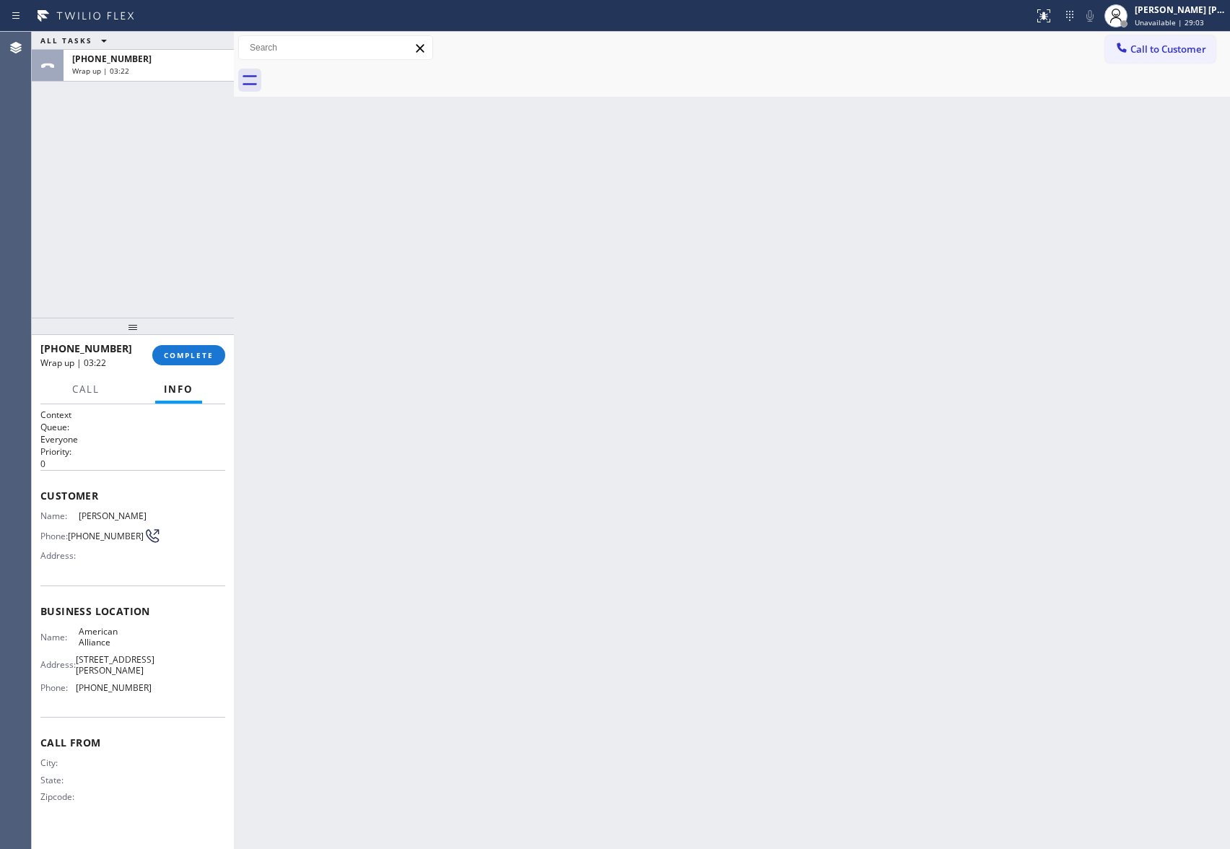
click at [370, 75] on div at bounding box center [748, 80] width 965 height 32
click at [178, 339] on div "[PHONE_NUMBER] Wrap up | 03:23 COMPLETE" at bounding box center [132, 356] width 185 height 38
click at [176, 345] on button "COMPLETE" at bounding box center [188, 355] width 73 height 20
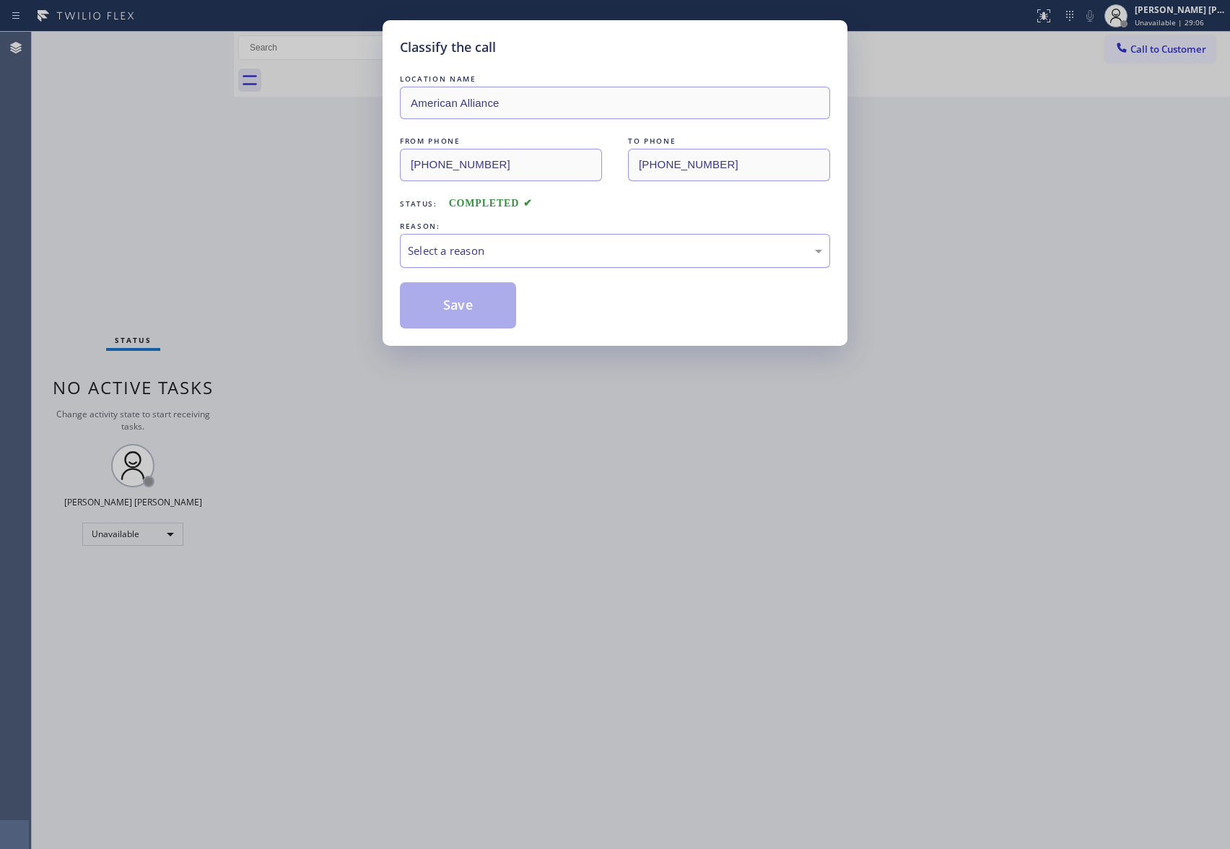
click at [535, 254] on div "Select a reason" at bounding box center [615, 251] width 414 height 17
click at [459, 307] on button "Save" at bounding box center [458, 305] width 116 height 46
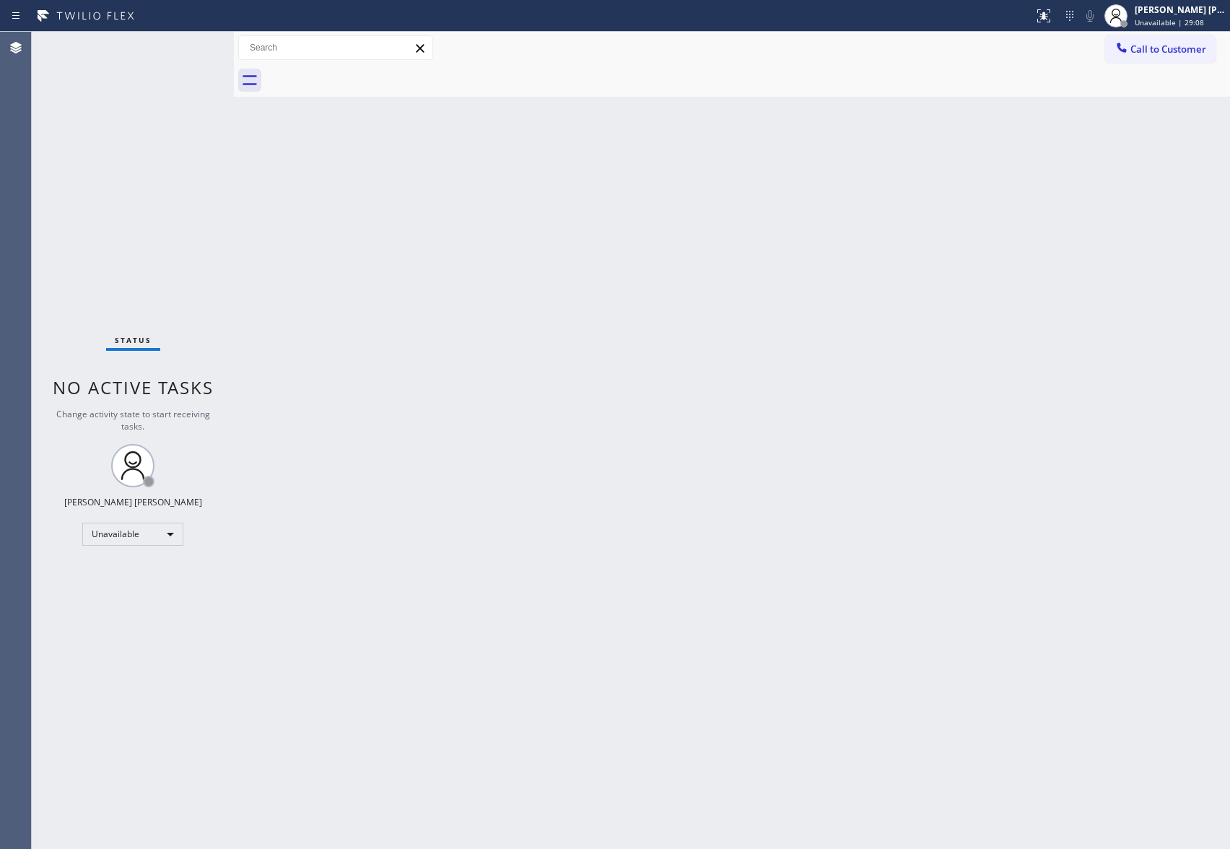
click at [1203, 49] on span "Call to Customer" at bounding box center [1169, 49] width 76 height 13
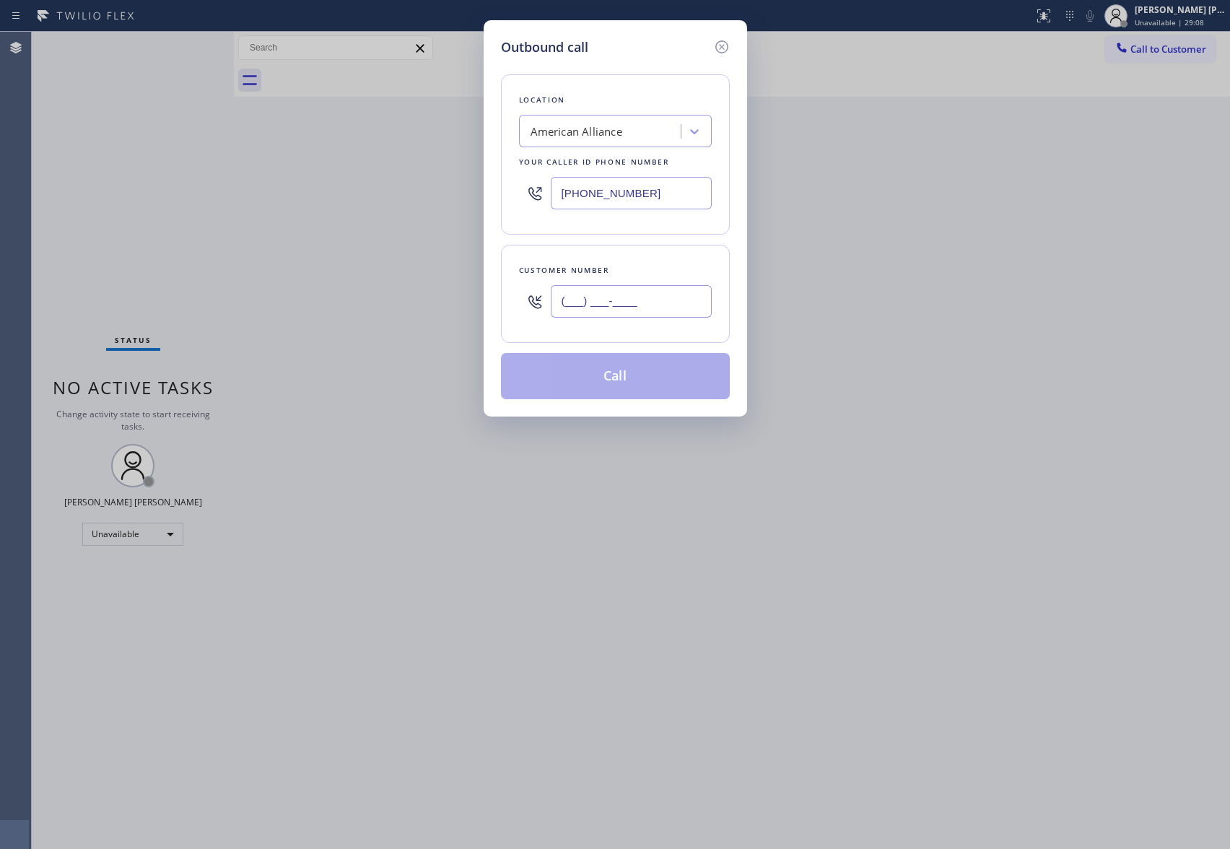
click at [644, 303] on input "(___) ___-____" at bounding box center [631, 301] width 161 height 32
paste input "805) 456-9049"
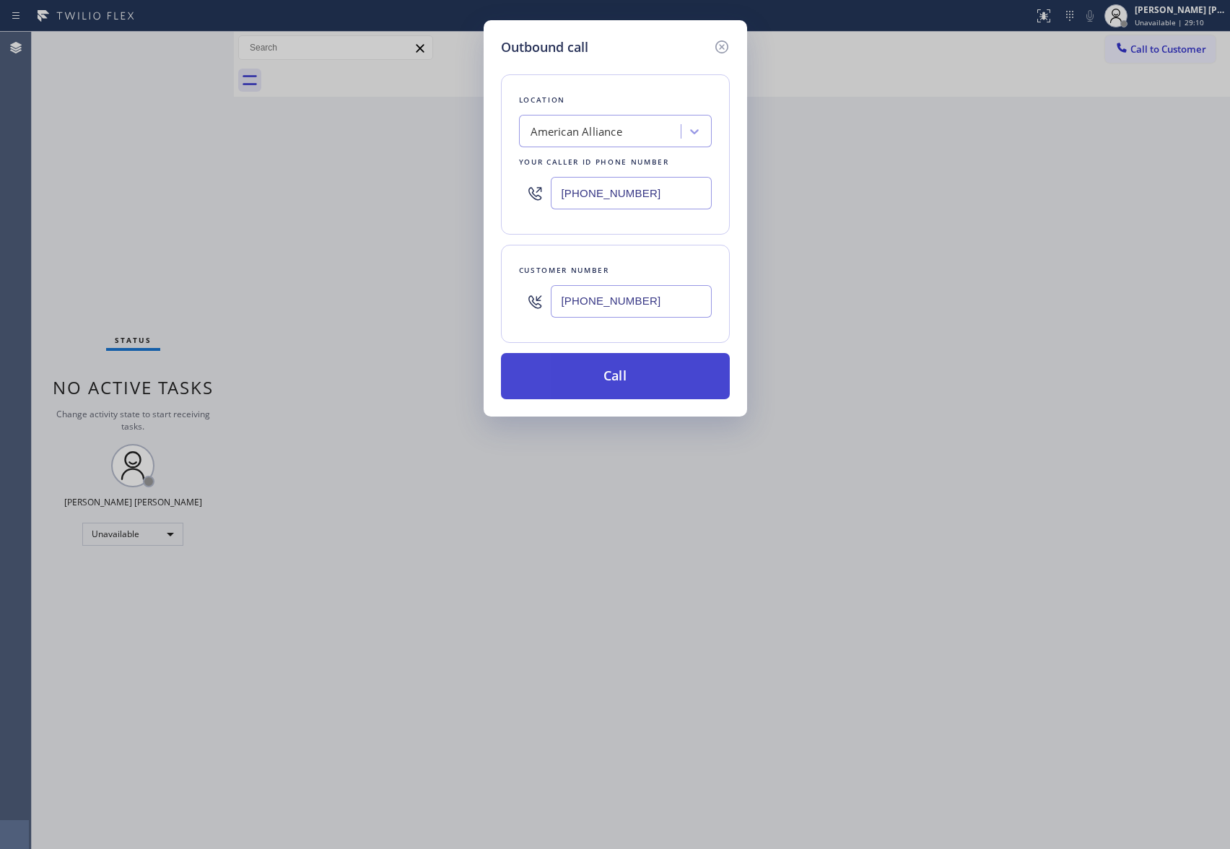
type input "[PHONE_NUMBER]"
click at [647, 378] on button "Call" at bounding box center [615, 376] width 229 height 46
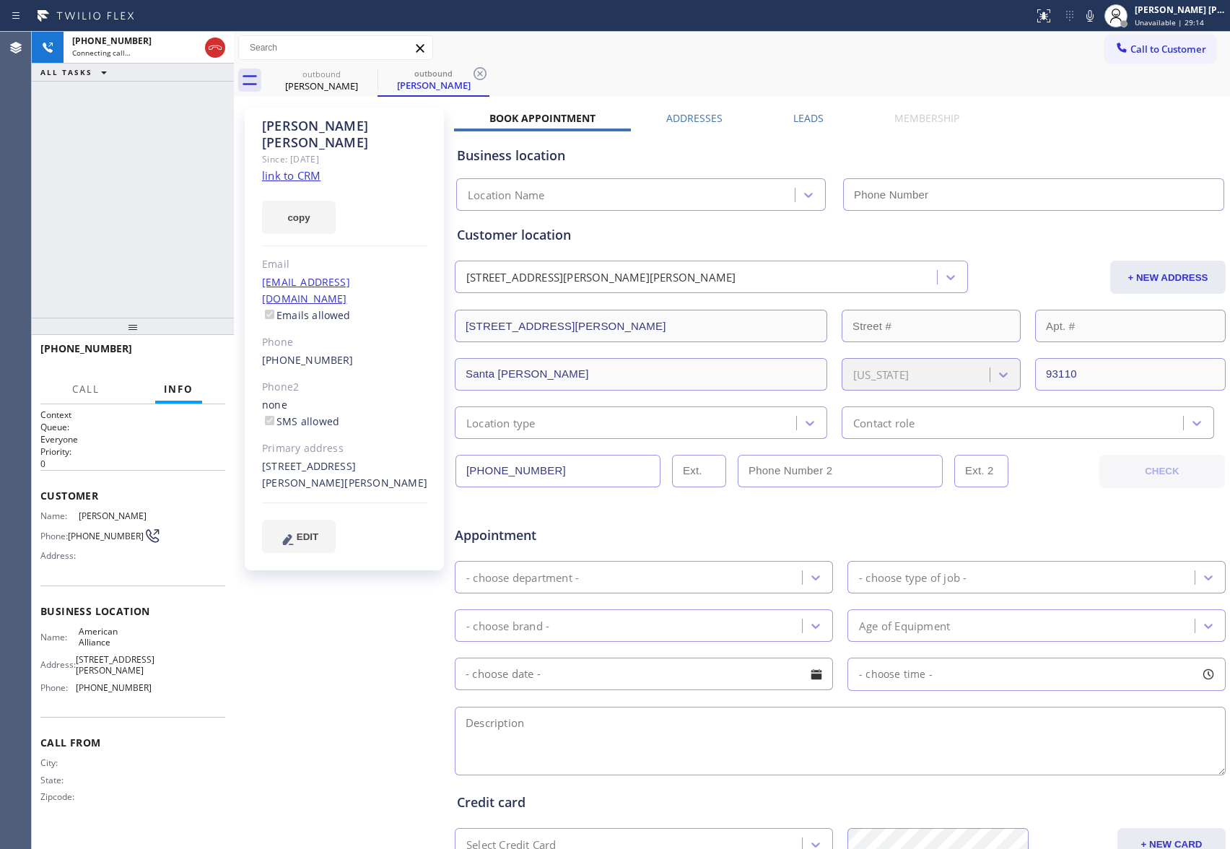
type input "[PHONE_NUMBER]"
click at [806, 118] on label "Leads" at bounding box center [809, 118] width 30 height 14
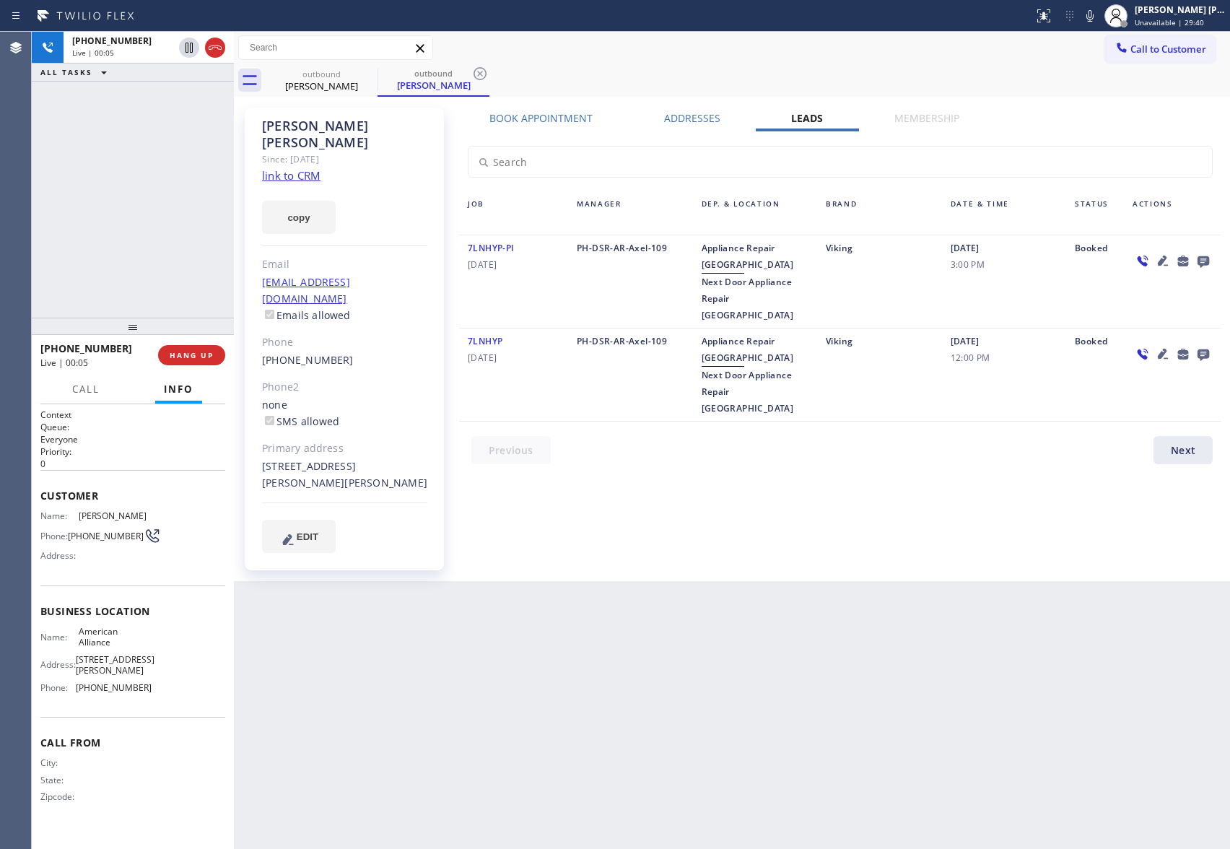
click at [1167, 345] on icon at bounding box center [1163, 353] width 17 height 17
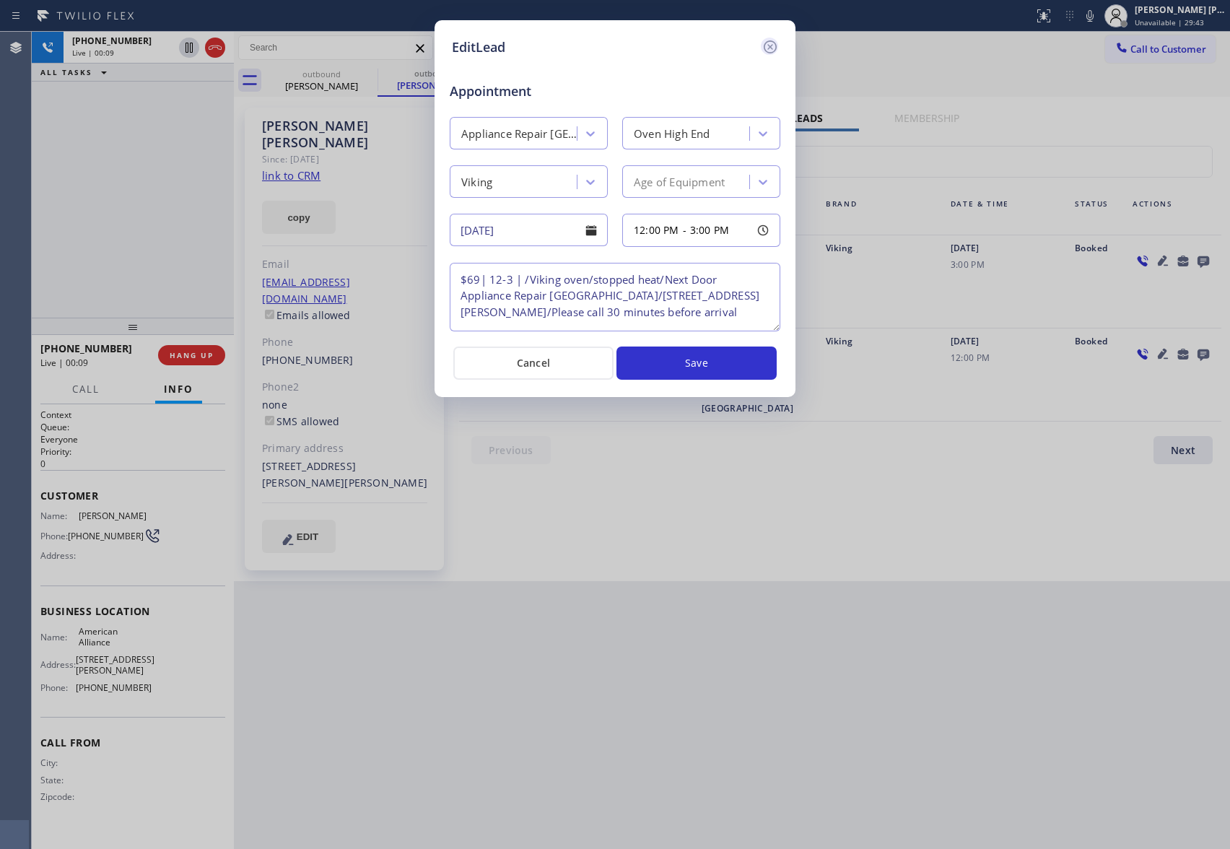
click at [772, 47] on icon at bounding box center [770, 46] width 13 height 13
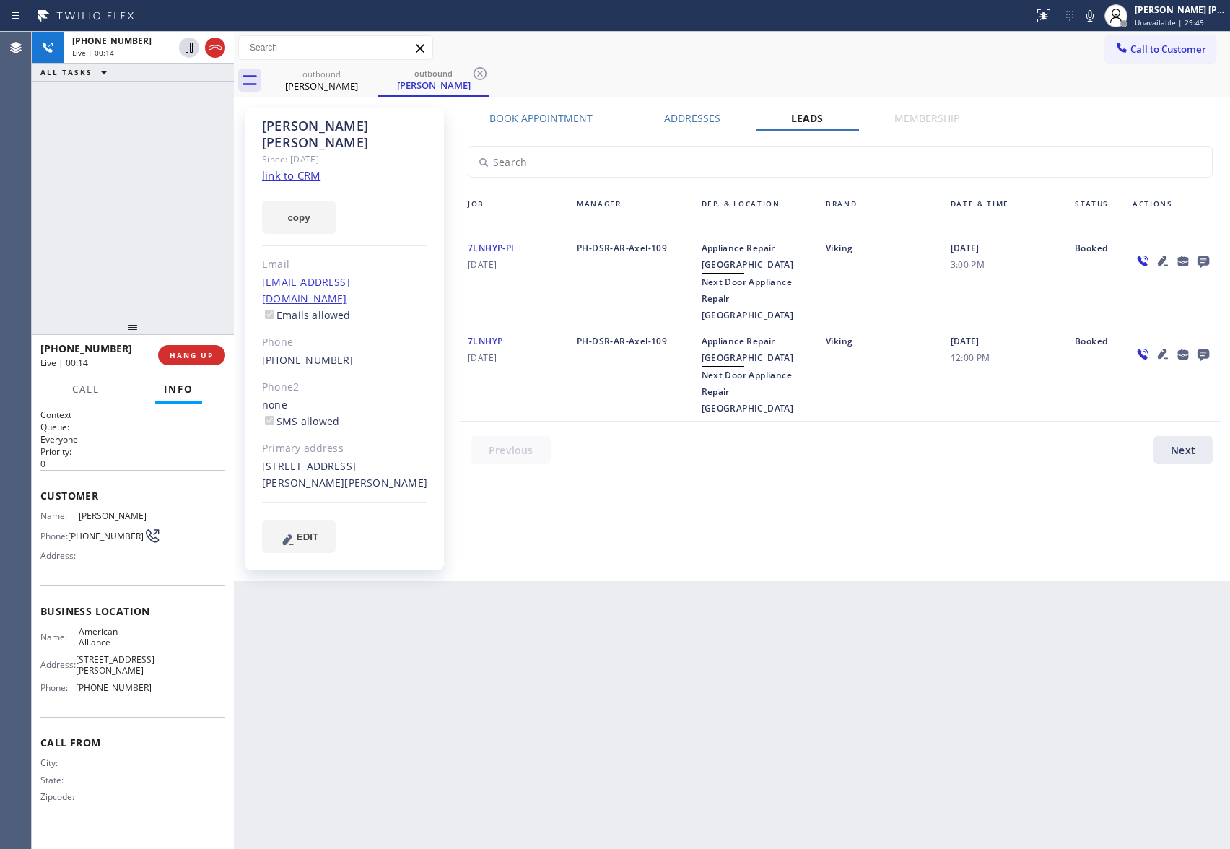
click at [1167, 345] on icon at bounding box center [1163, 353] width 17 height 17
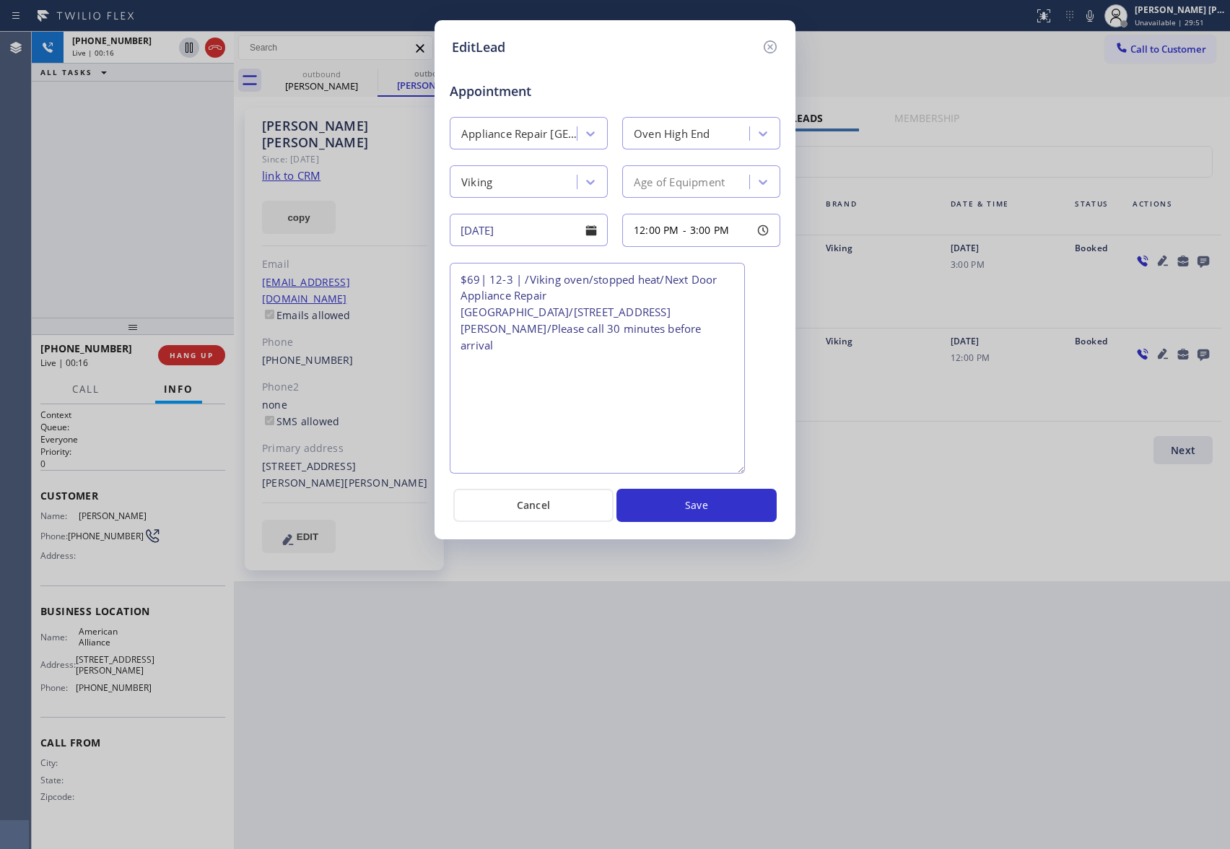
drag, startPoint x: 775, startPoint y: 324, endPoint x: 740, endPoint y: 466, distance: 146.4
click at [740, 466] on textarea "$69| 12-3 | /Viking oven/stopped heat/Next Door Appliance Repair [GEOGRAPHIC_DA…" at bounding box center [597, 368] width 295 height 211
click at [774, 42] on icon at bounding box center [770, 46] width 17 height 17
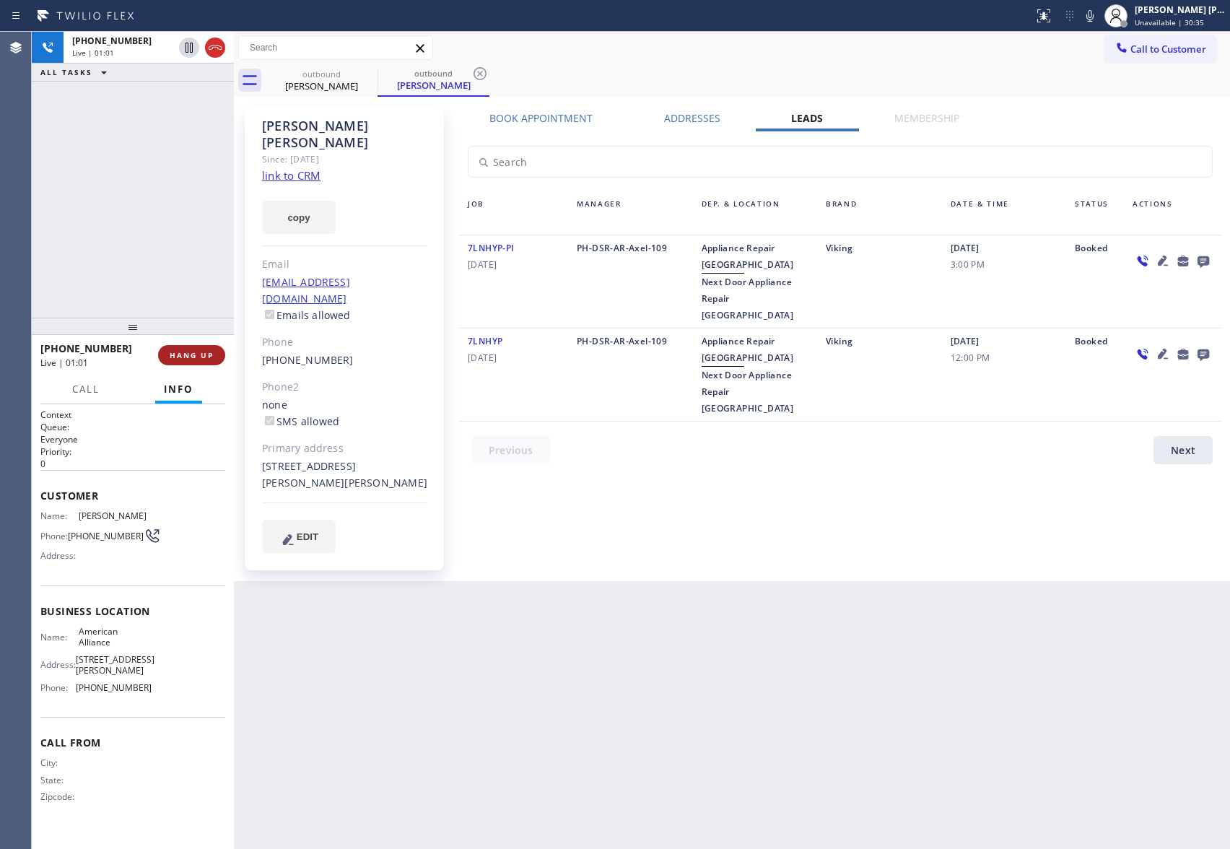
click at [194, 362] on button "HANG UP" at bounding box center [191, 355] width 67 height 20
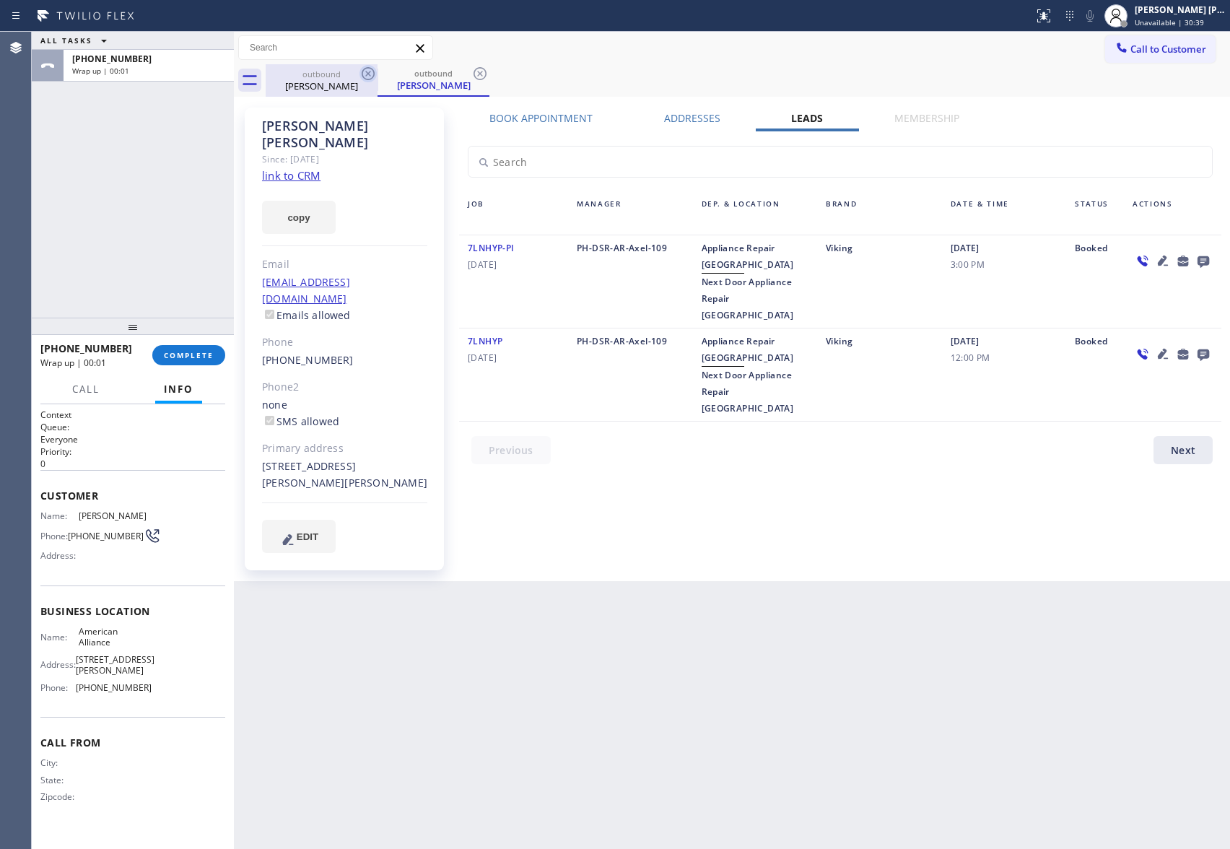
click at [371, 68] on icon at bounding box center [368, 73] width 13 height 13
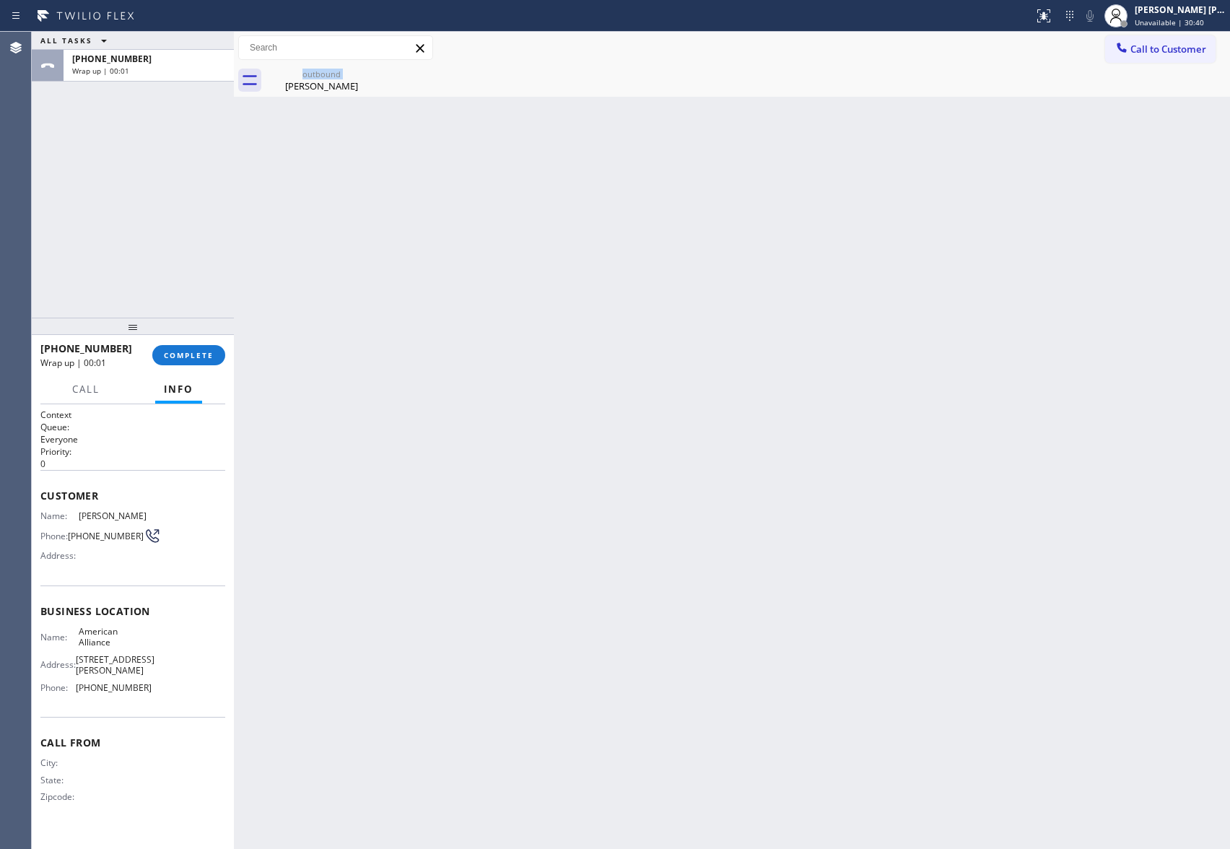
click at [371, 68] on div "outbound [PERSON_NAME]" at bounding box center [322, 80] width 112 height 32
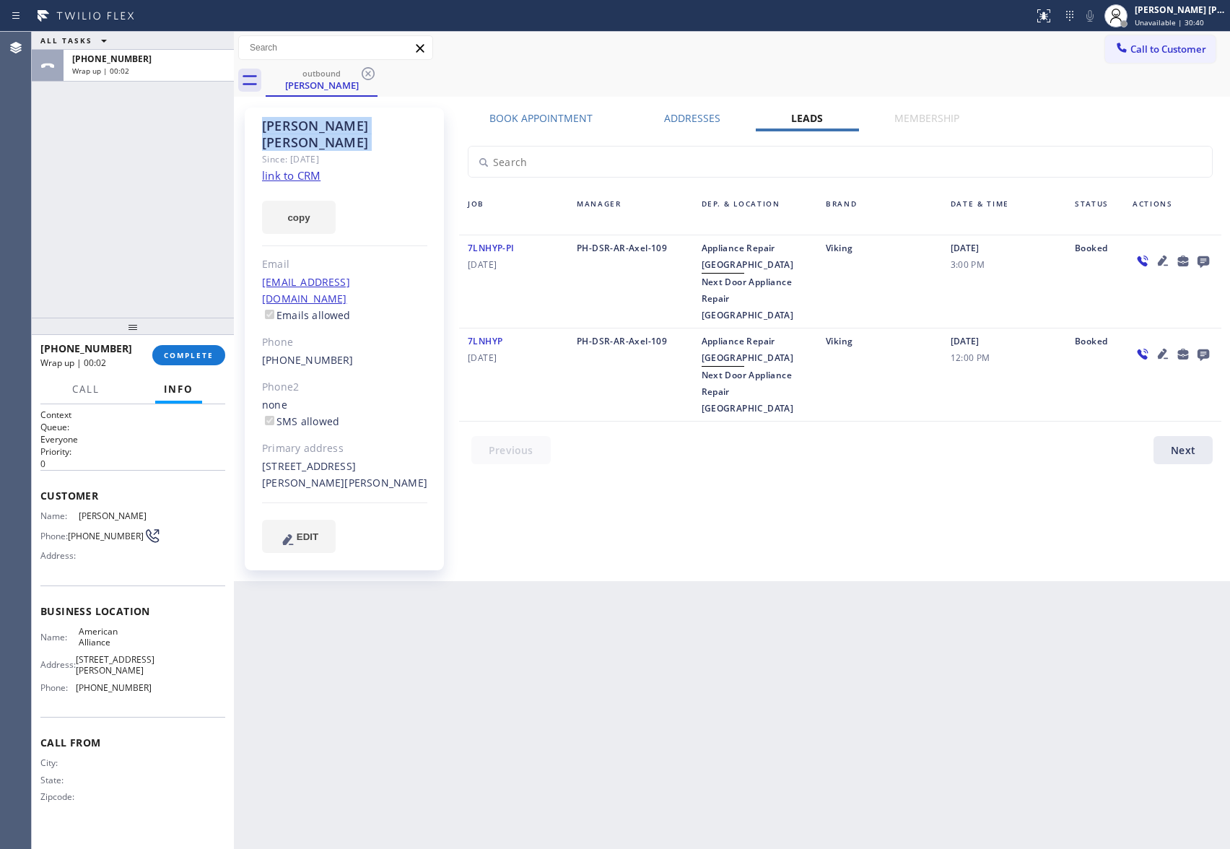
click at [371, 68] on icon at bounding box center [368, 73] width 13 height 13
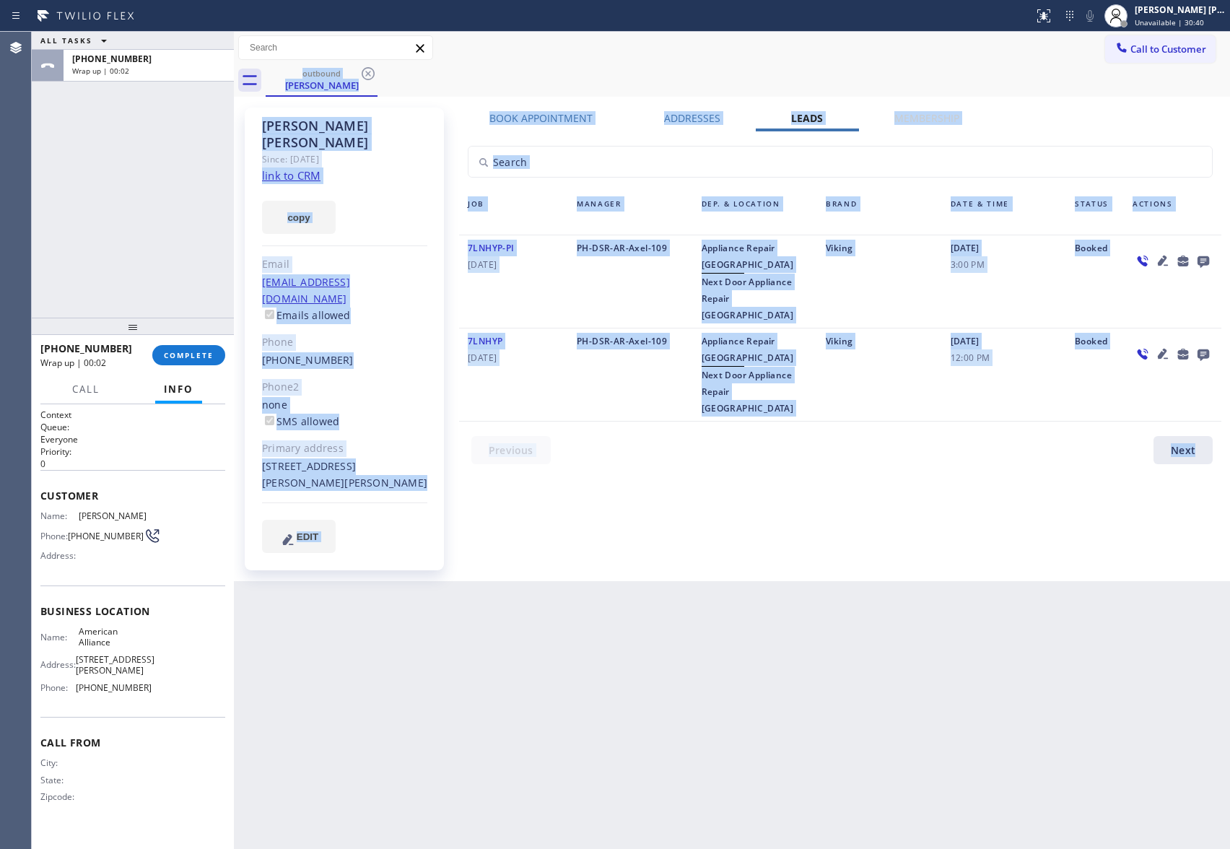
click at [371, 68] on div "outbound [PERSON_NAME]" at bounding box center [748, 80] width 965 height 32
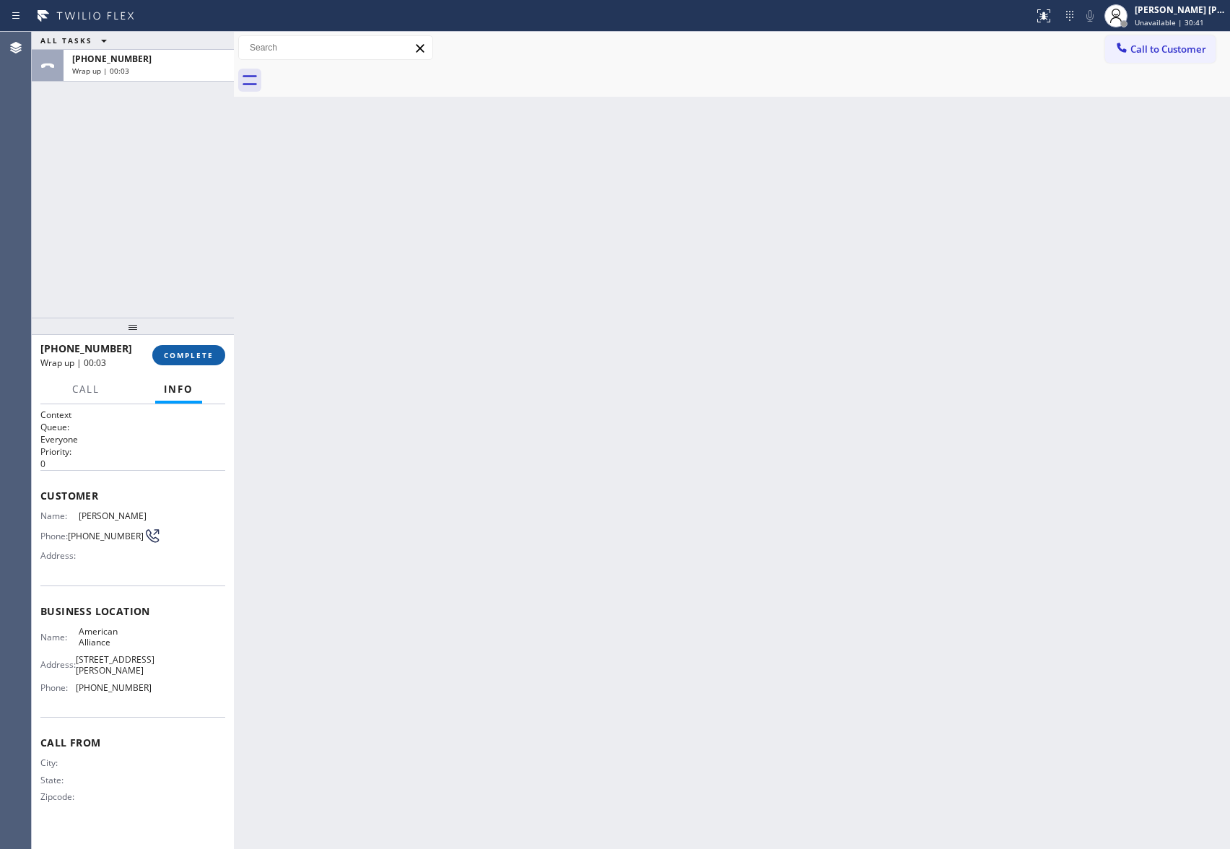
click at [181, 356] on span "COMPLETE" at bounding box center [189, 355] width 50 height 10
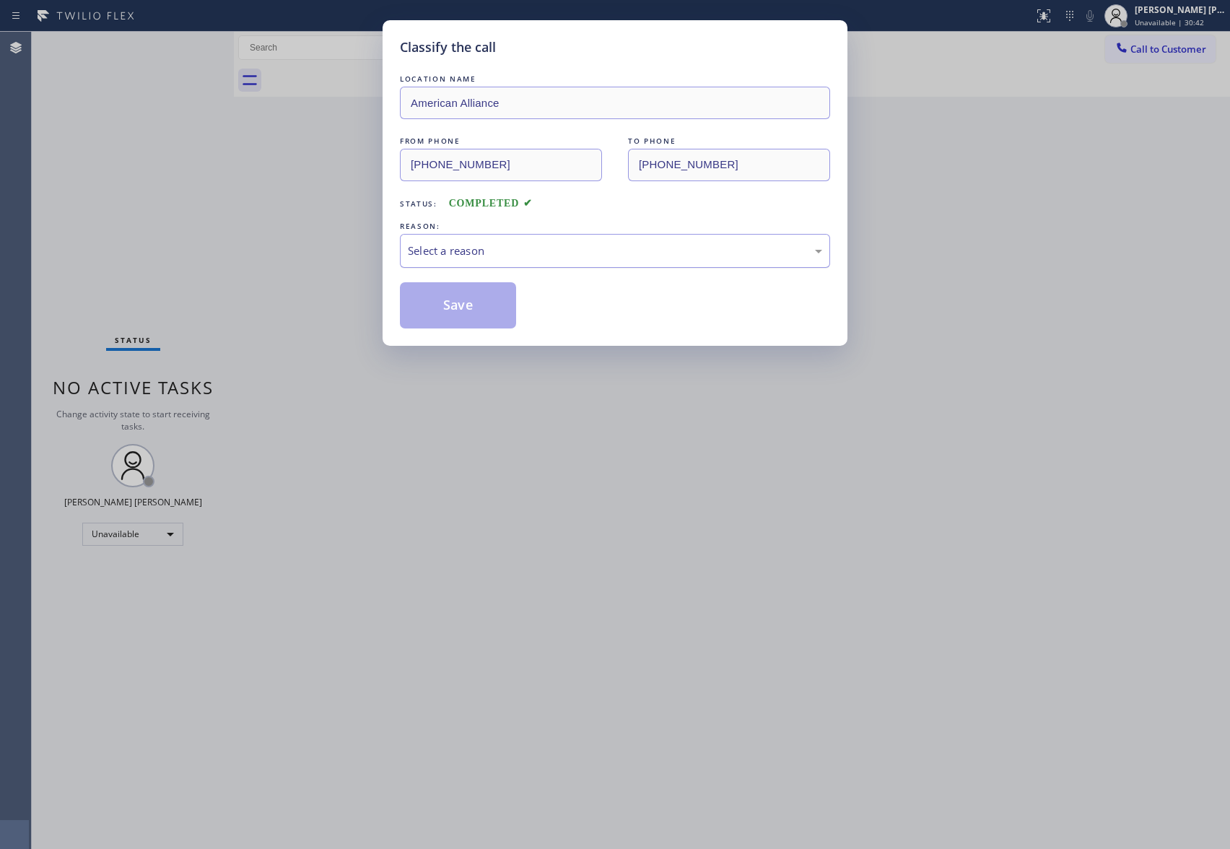
click at [498, 246] on div "Select a reason" at bounding box center [615, 251] width 414 height 17
click at [469, 301] on button "Save" at bounding box center [458, 305] width 116 height 46
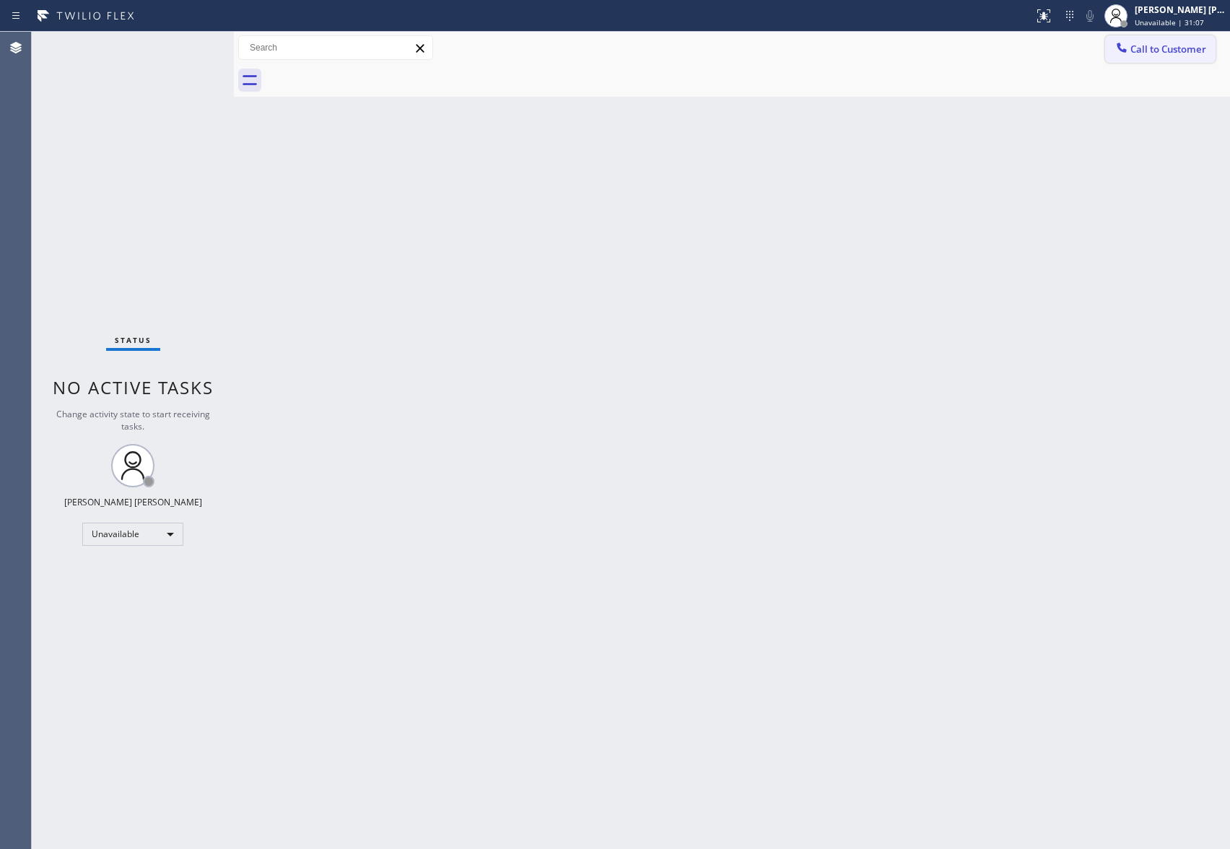
click at [1183, 45] on span "Call to Customer" at bounding box center [1169, 49] width 76 height 13
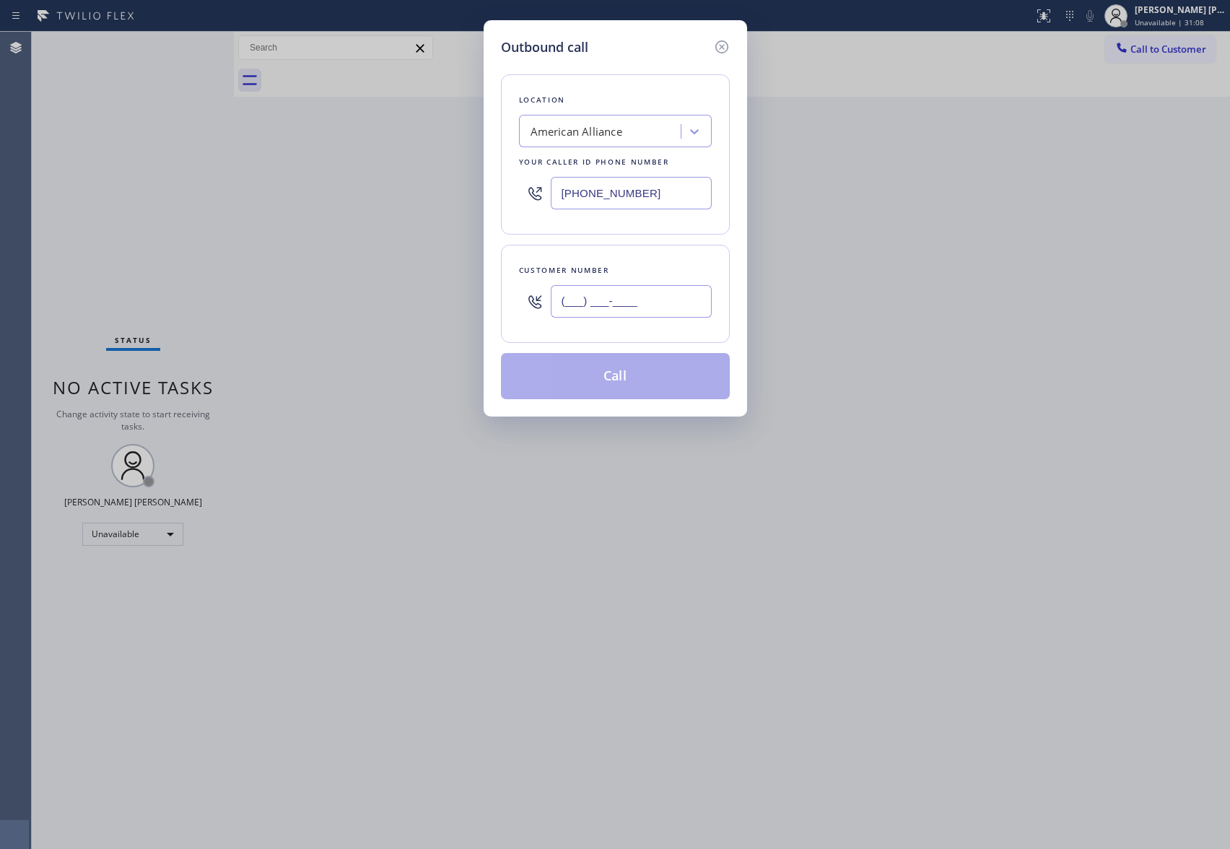
click at [680, 308] on input "(___) ___-____" at bounding box center [631, 301] width 161 height 32
paste input "786) 931-8585"
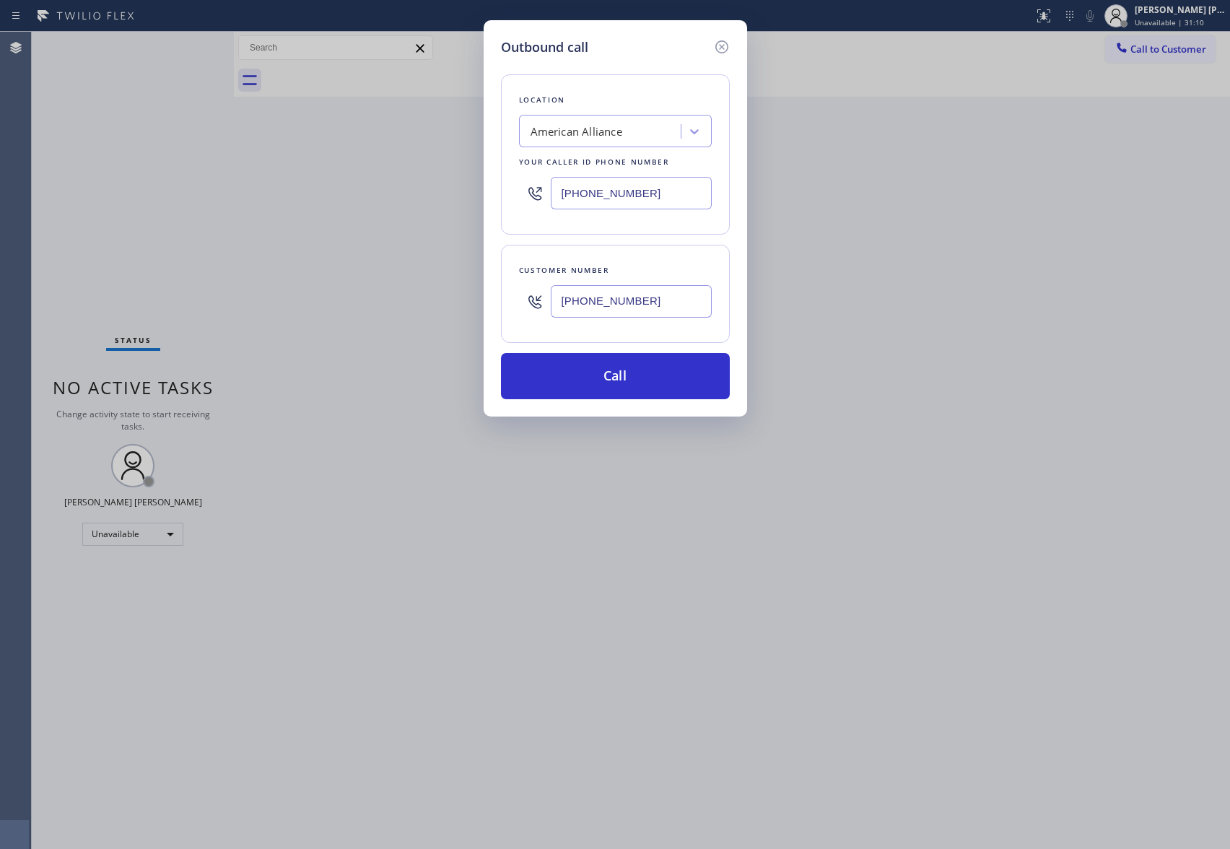
type input "[PHONE_NUMBER]"
click at [583, 130] on div "American Alliance" at bounding box center [577, 131] width 92 height 17
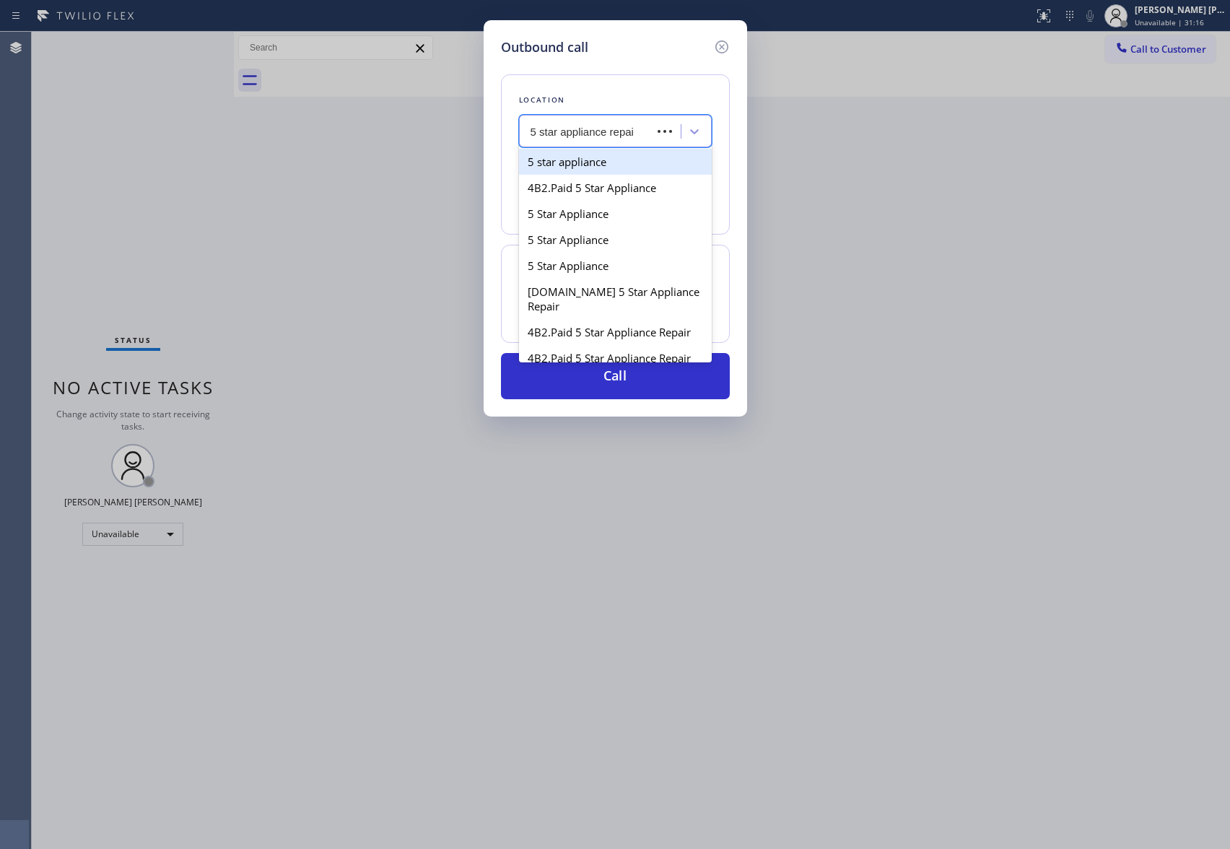
type input "5 star appliance repair"
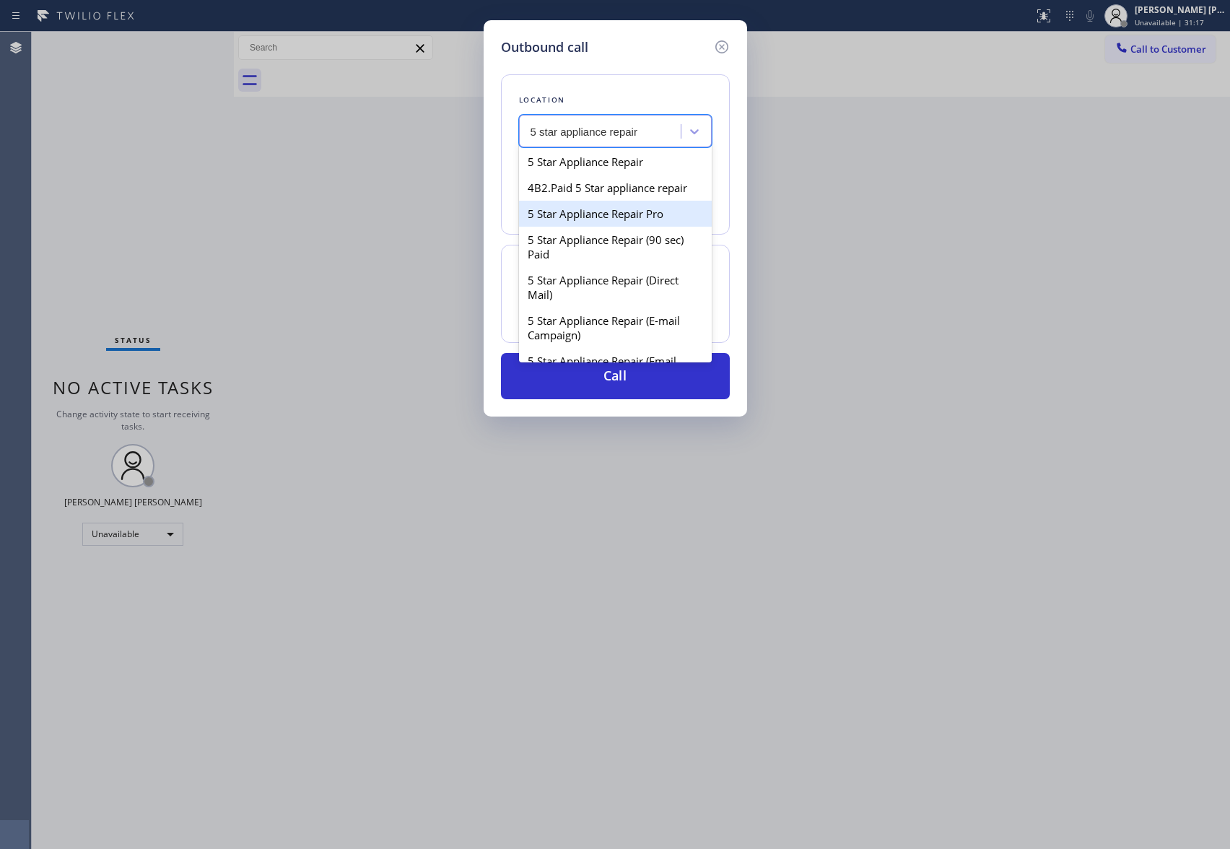
click at [651, 227] on div "5 Star Appliance Repair Pro" at bounding box center [615, 214] width 193 height 26
type input "[PHONE_NUMBER]"
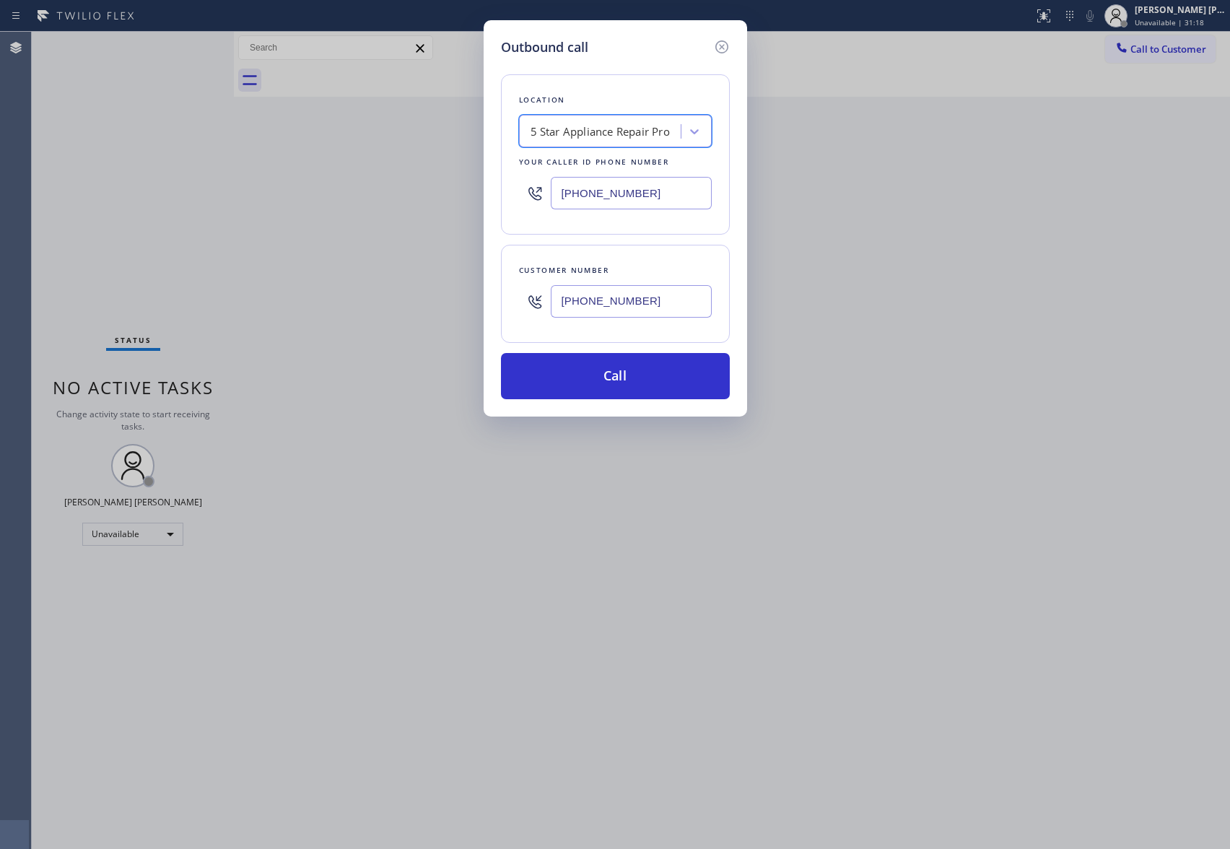
click at [656, 354] on div "Location option 5 Star Appliance Repair Pro, selected. 100 results available. S…" at bounding box center [615, 228] width 229 height 342
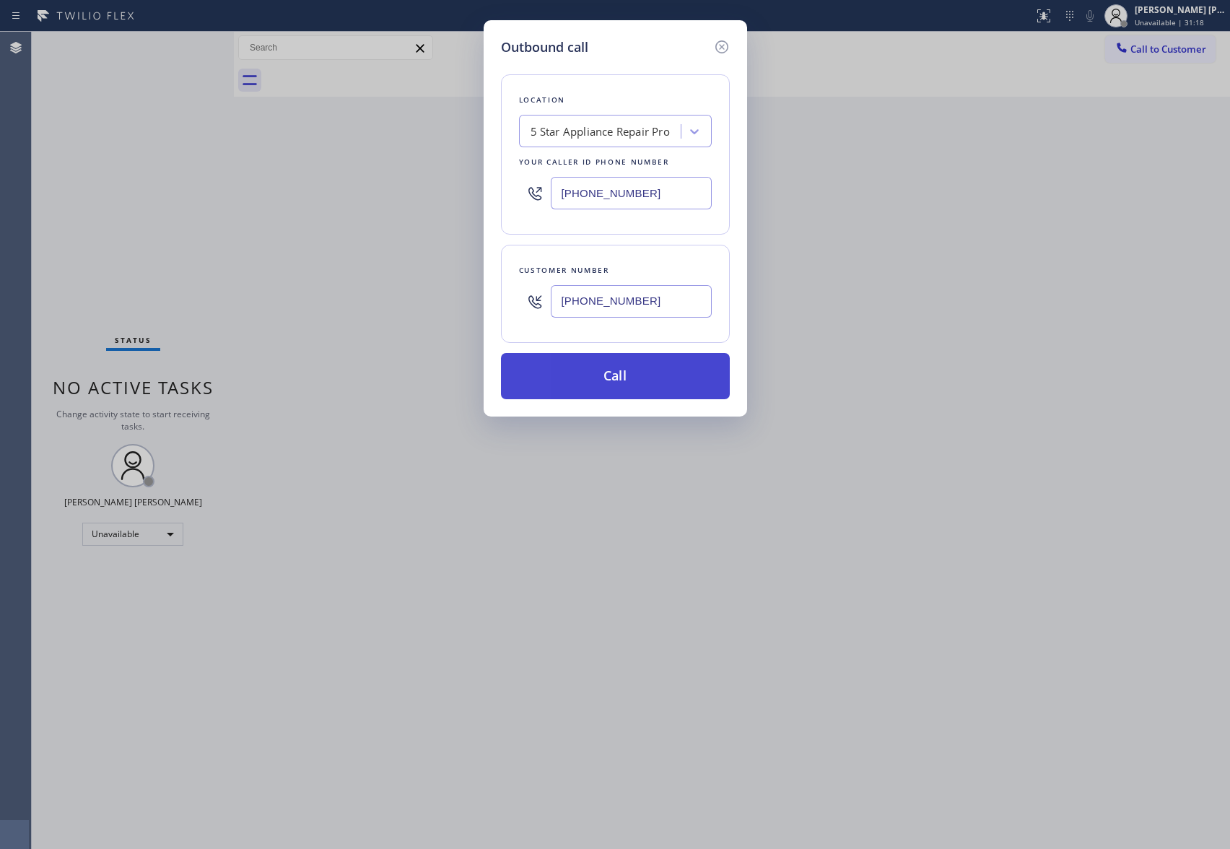
click at [656, 373] on button "Call" at bounding box center [615, 376] width 229 height 46
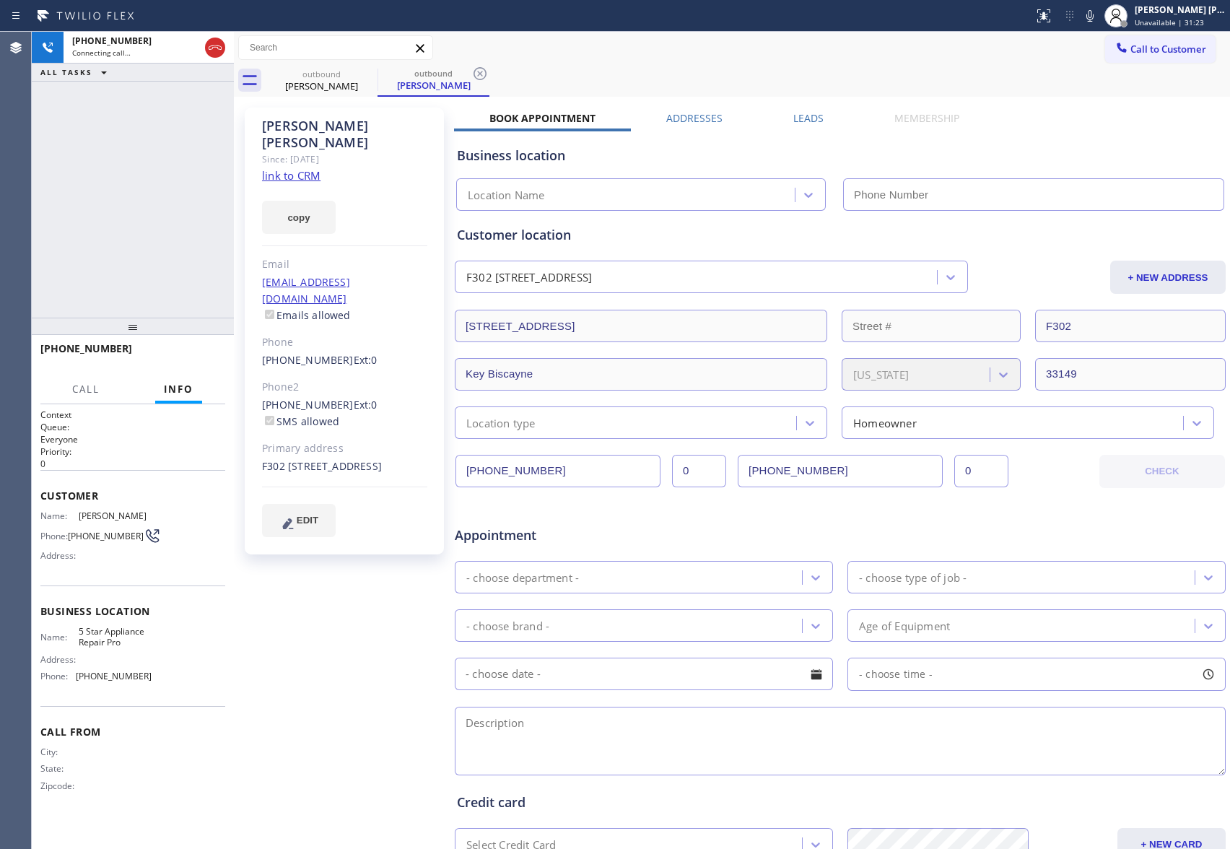
type input "[PHONE_NUMBER]"
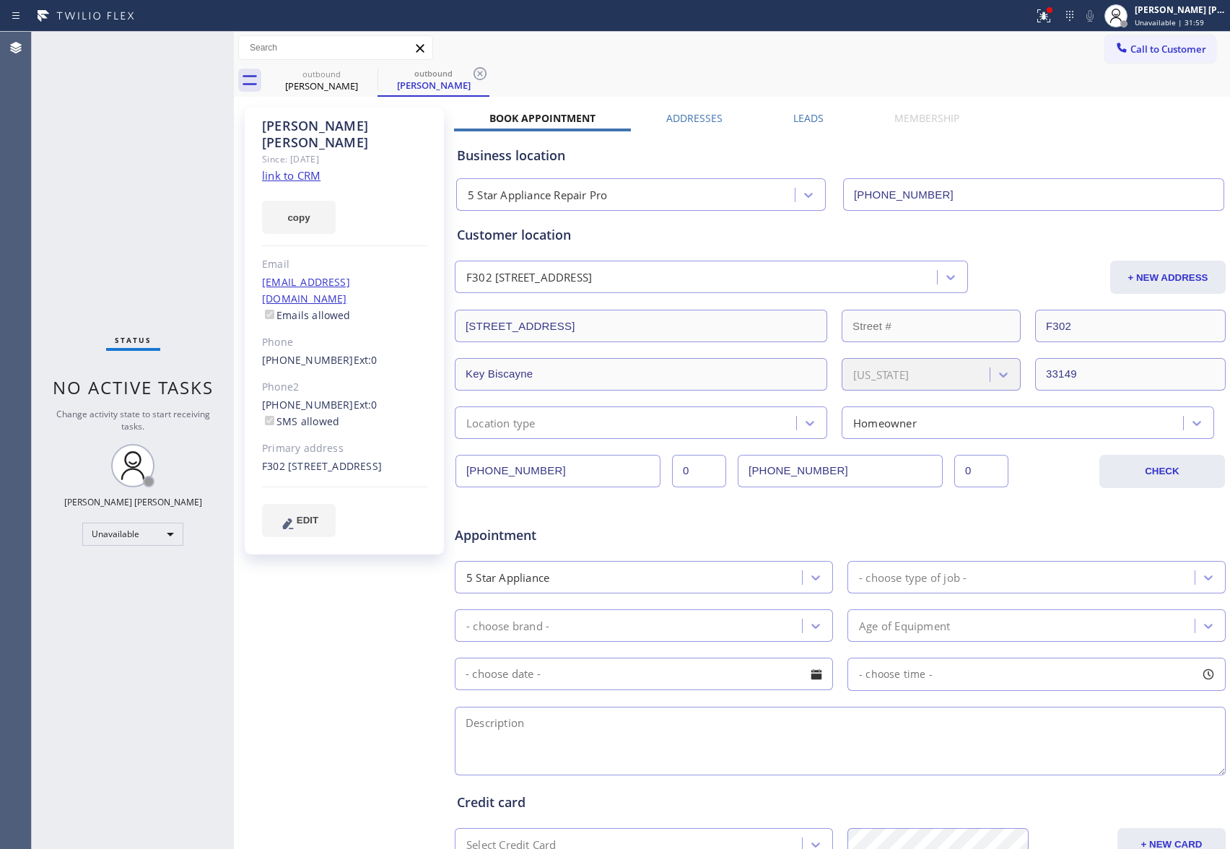
click at [794, 111] on label "Leads" at bounding box center [809, 118] width 30 height 14
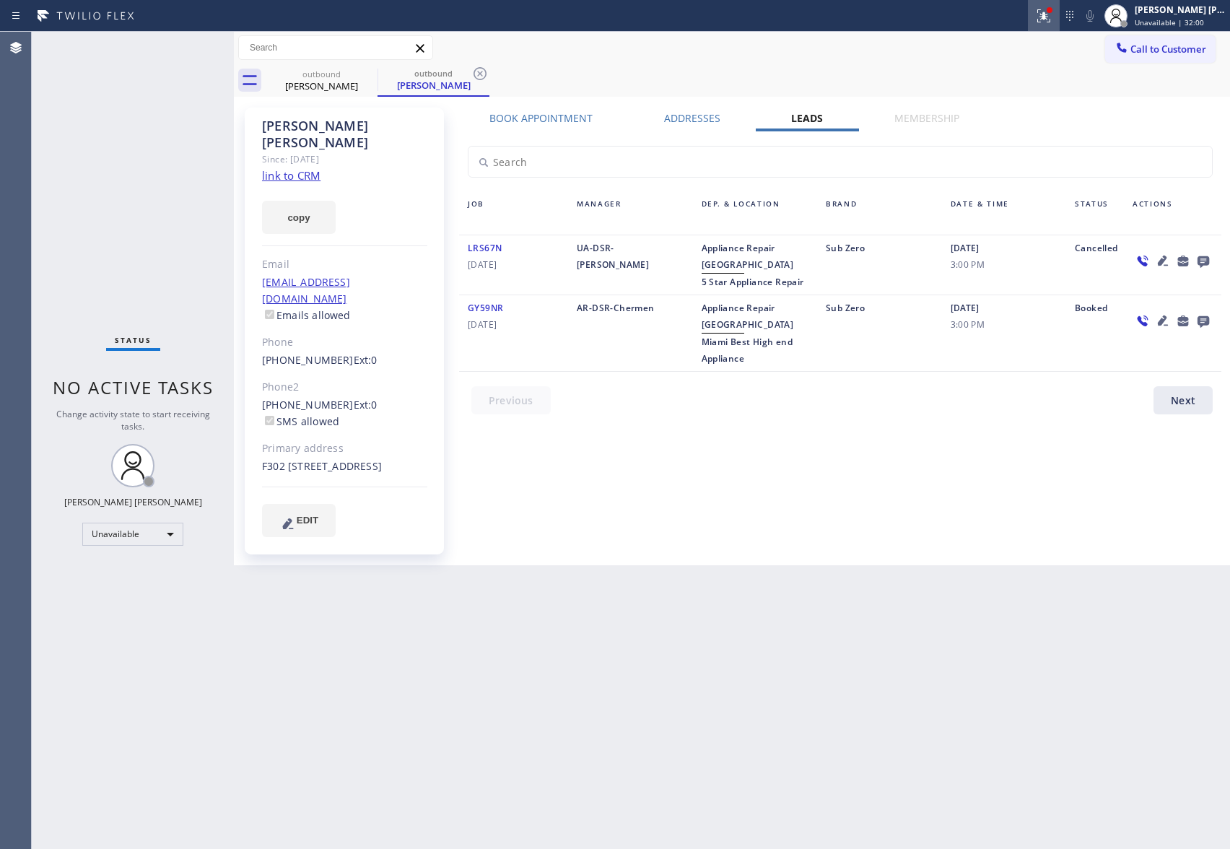
click at [1046, 13] on icon at bounding box center [1044, 15] width 17 height 17
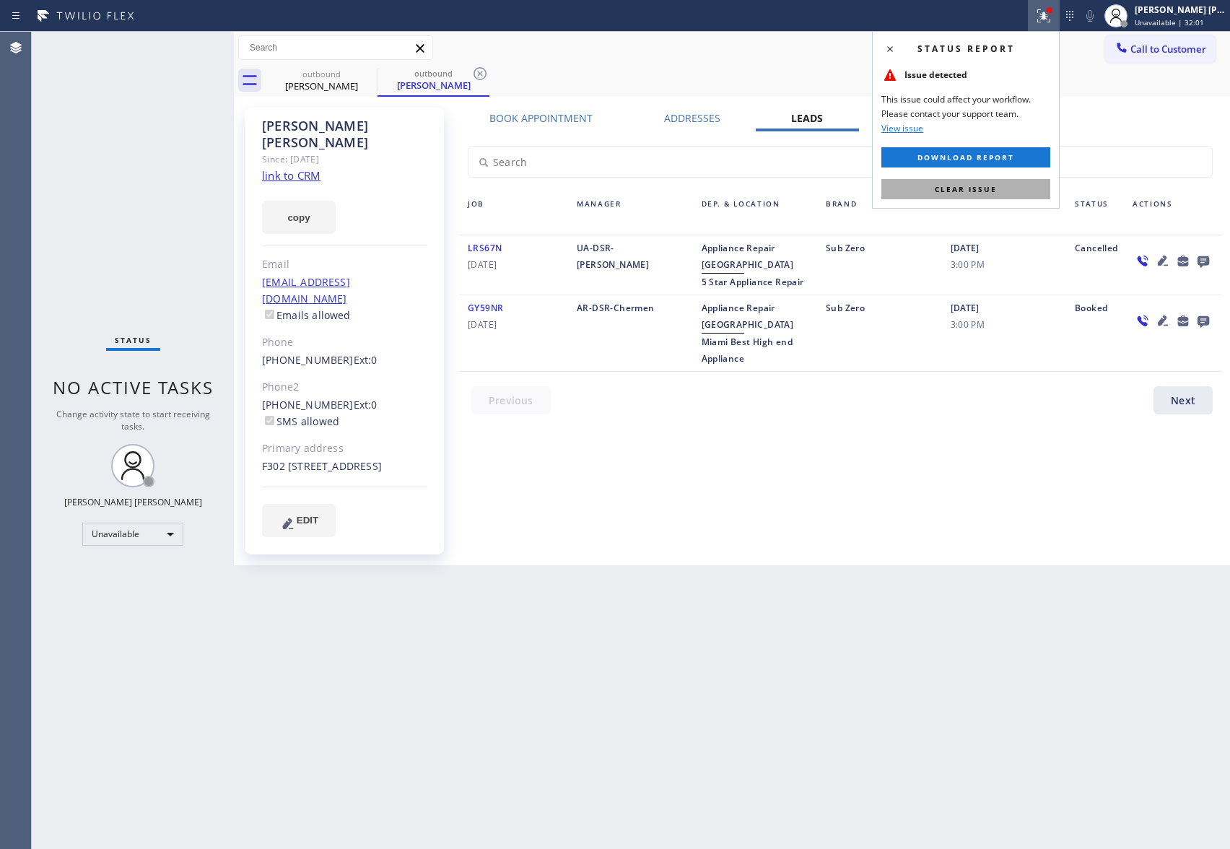
click at [943, 195] on button "Clear issue" at bounding box center [966, 189] width 169 height 20
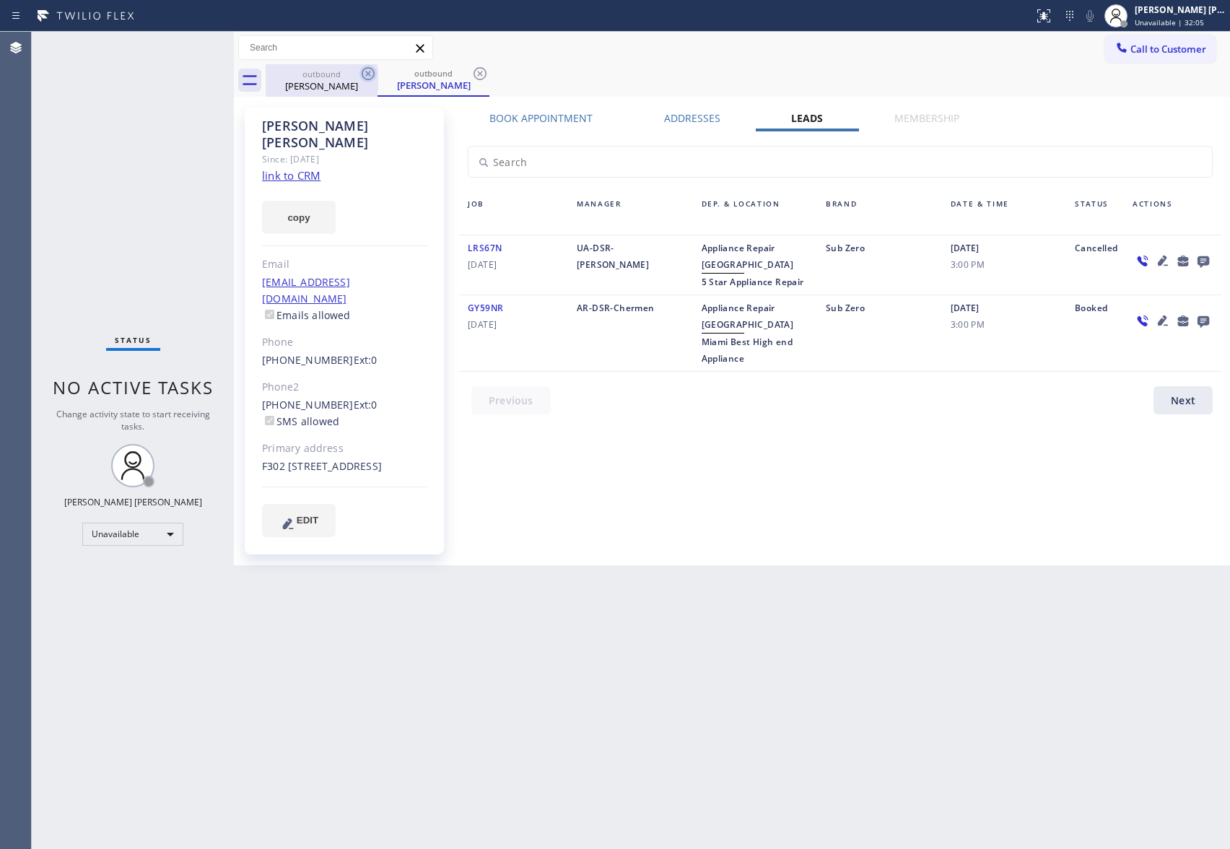
click at [370, 74] on icon at bounding box center [368, 73] width 17 height 17
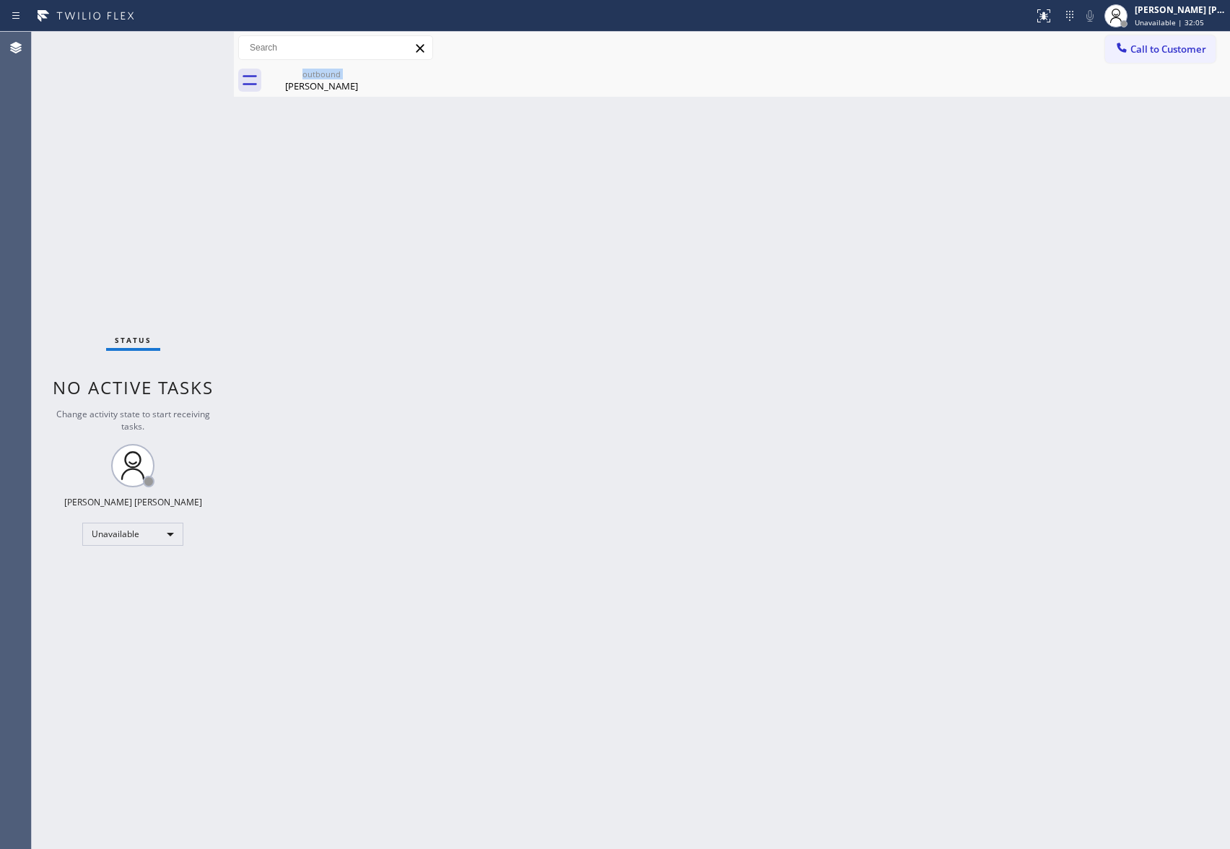
click at [370, 74] on div "outbound [PERSON_NAME]" at bounding box center [322, 80] width 112 height 32
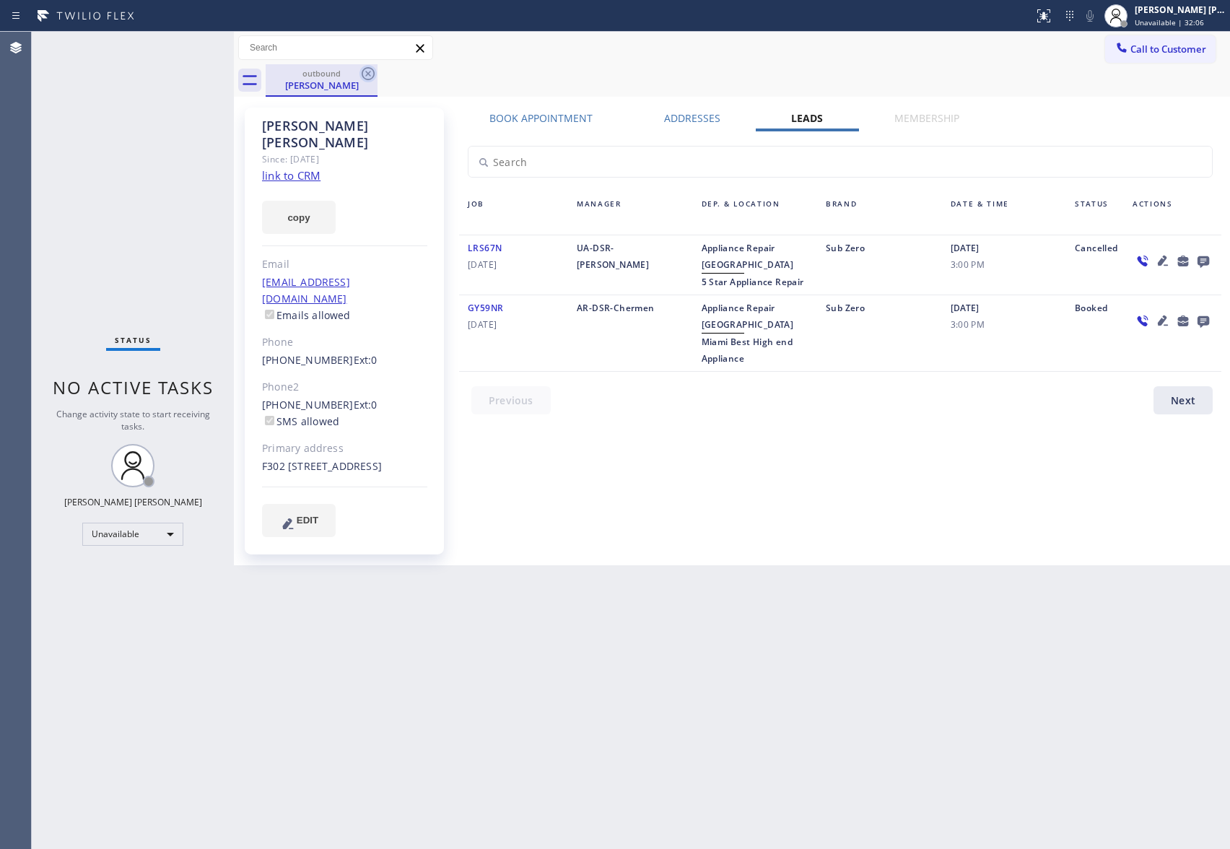
click at [364, 68] on icon at bounding box center [368, 73] width 17 height 17
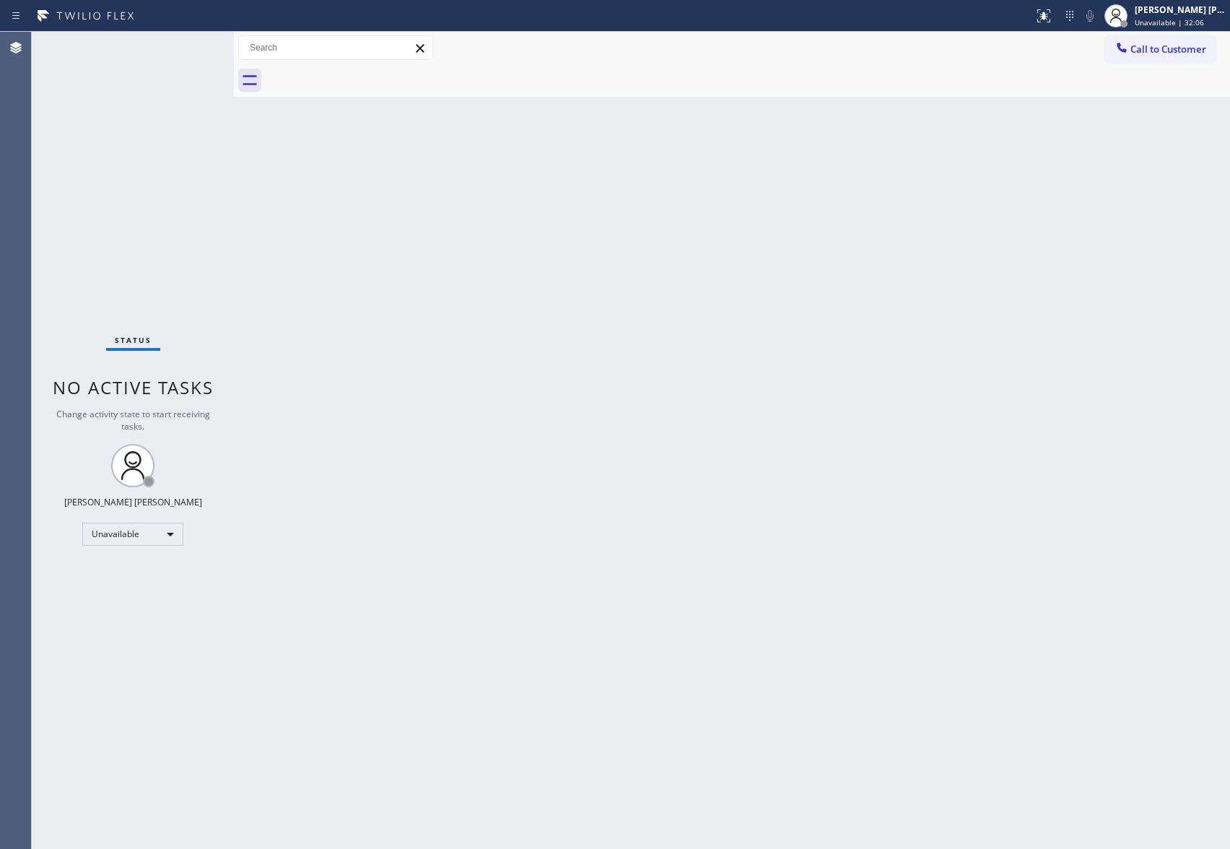
click at [368, 74] on div at bounding box center [748, 80] width 965 height 32
click at [1188, 53] on span "Call to Customer" at bounding box center [1169, 49] width 76 height 13
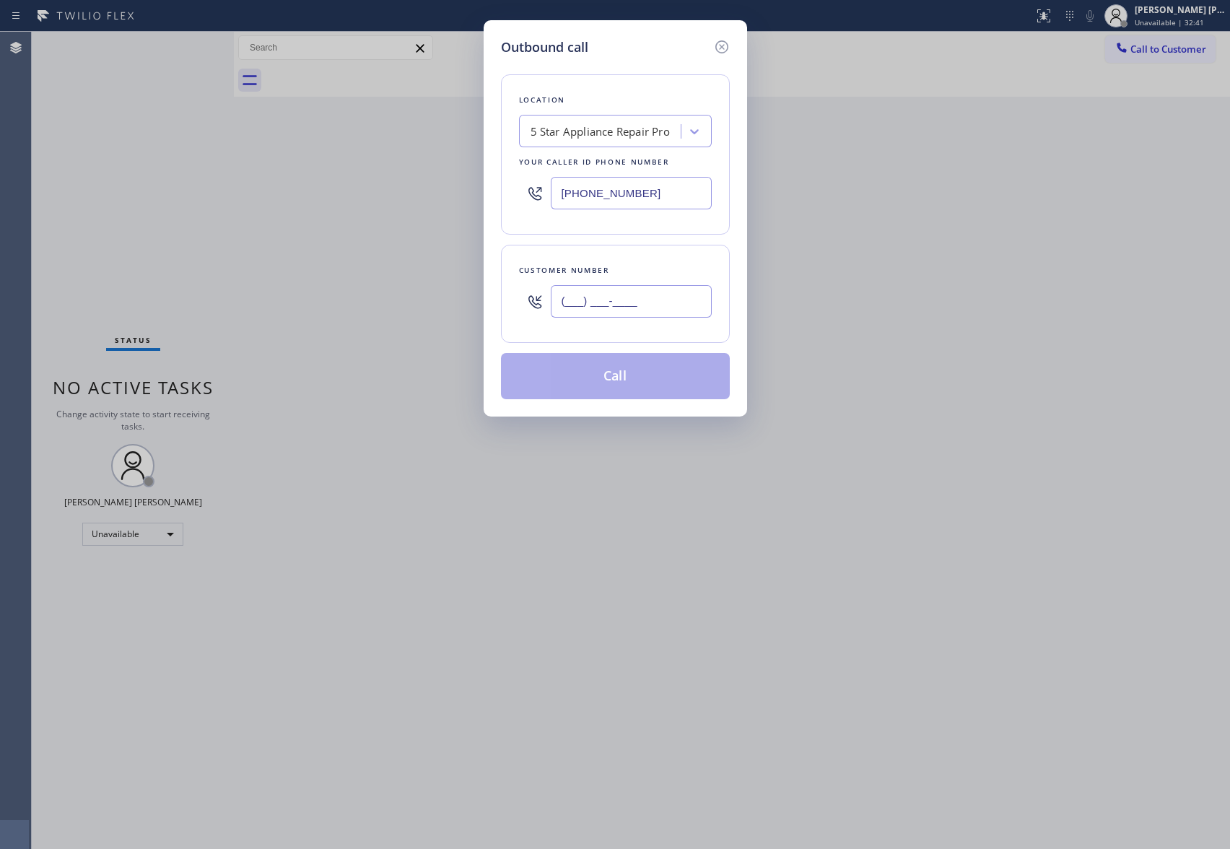
click at [625, 303] on input "(___) ___-____" at bounding box center [631, 301] width 161 height 32
paste input "610) 427-1597"
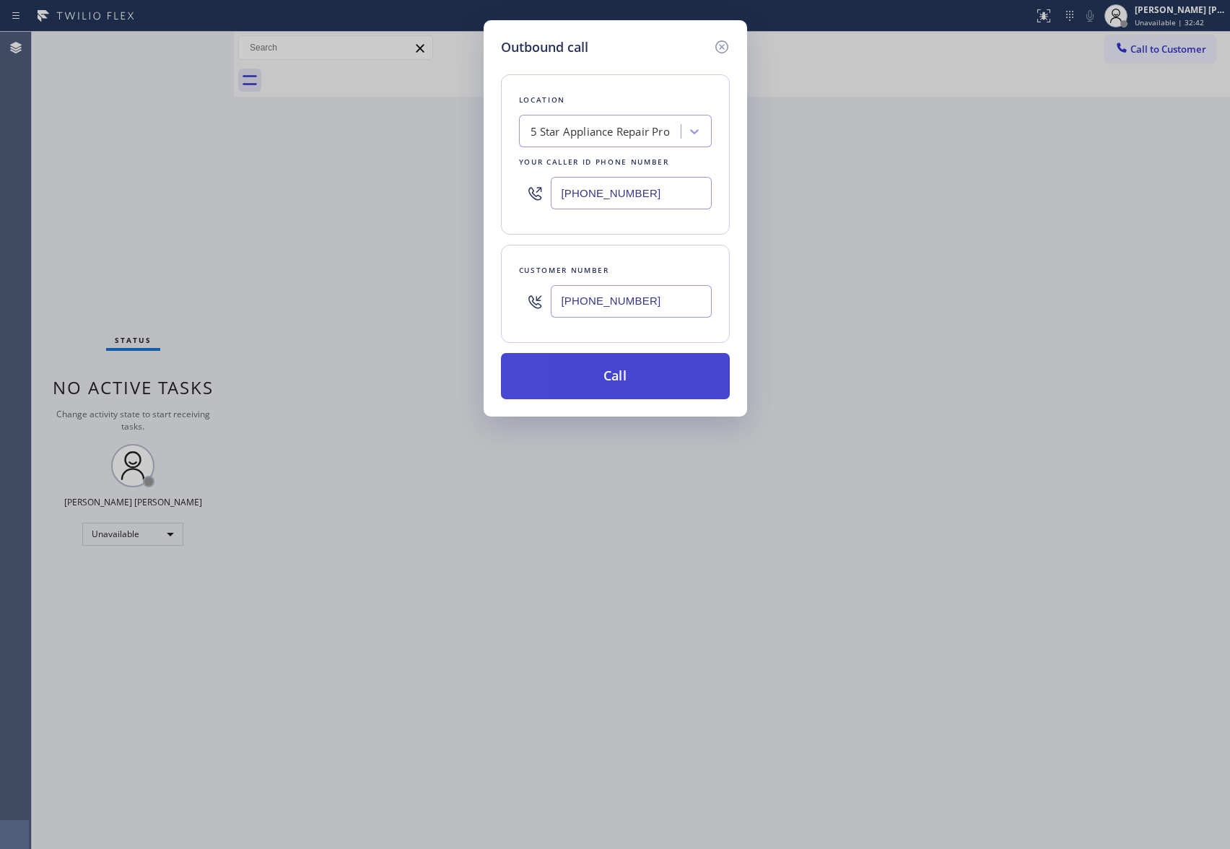
type input "[PHONE_NUMBER]"
drag, startPoint x: 636, startPoint y: 380, endPoint x: 617, endPoint y: 370, distance: 21.6
click at [633, 377] on button "Call" at bounding box center [615, 376] width 229 height 46
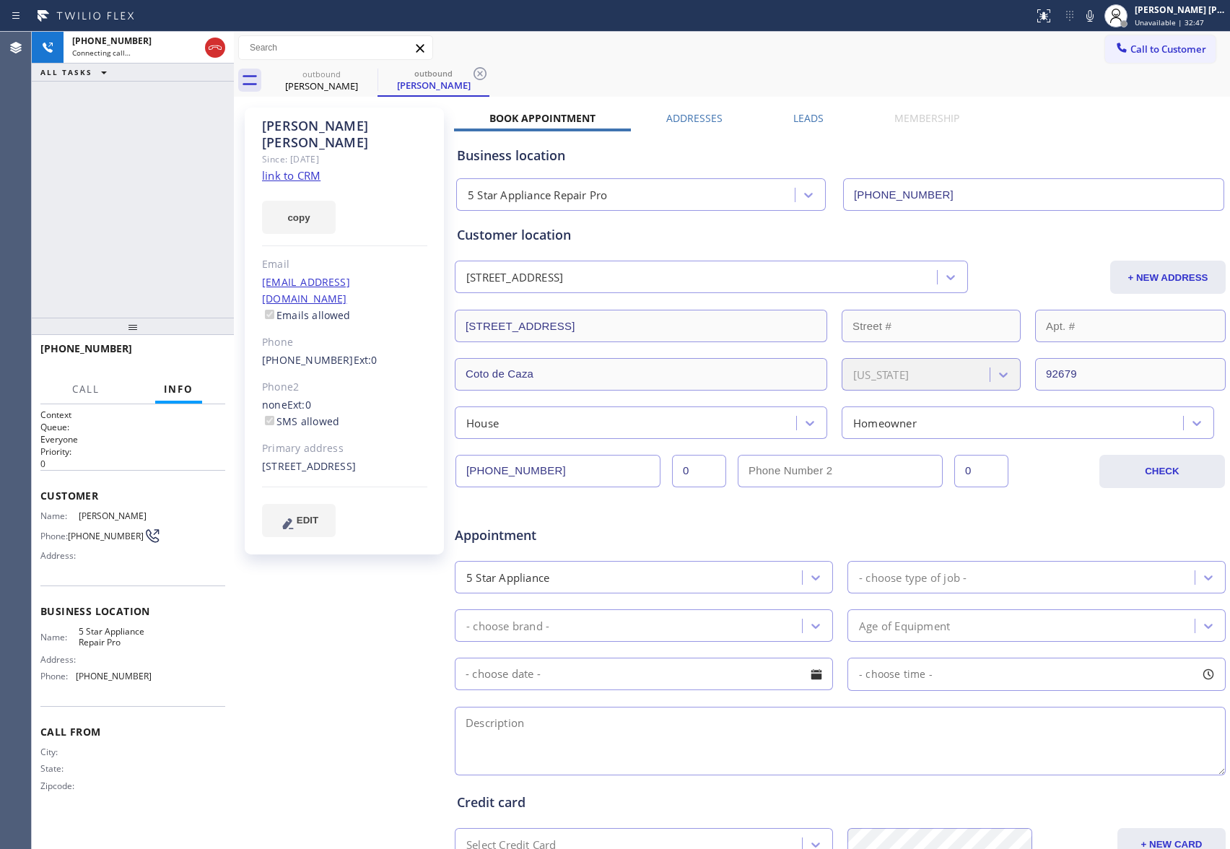
type input "[PHONE_NUMBER]"
click at [812, 118] on label "Leads" at bounding box center [809, 118] width 30 height 14
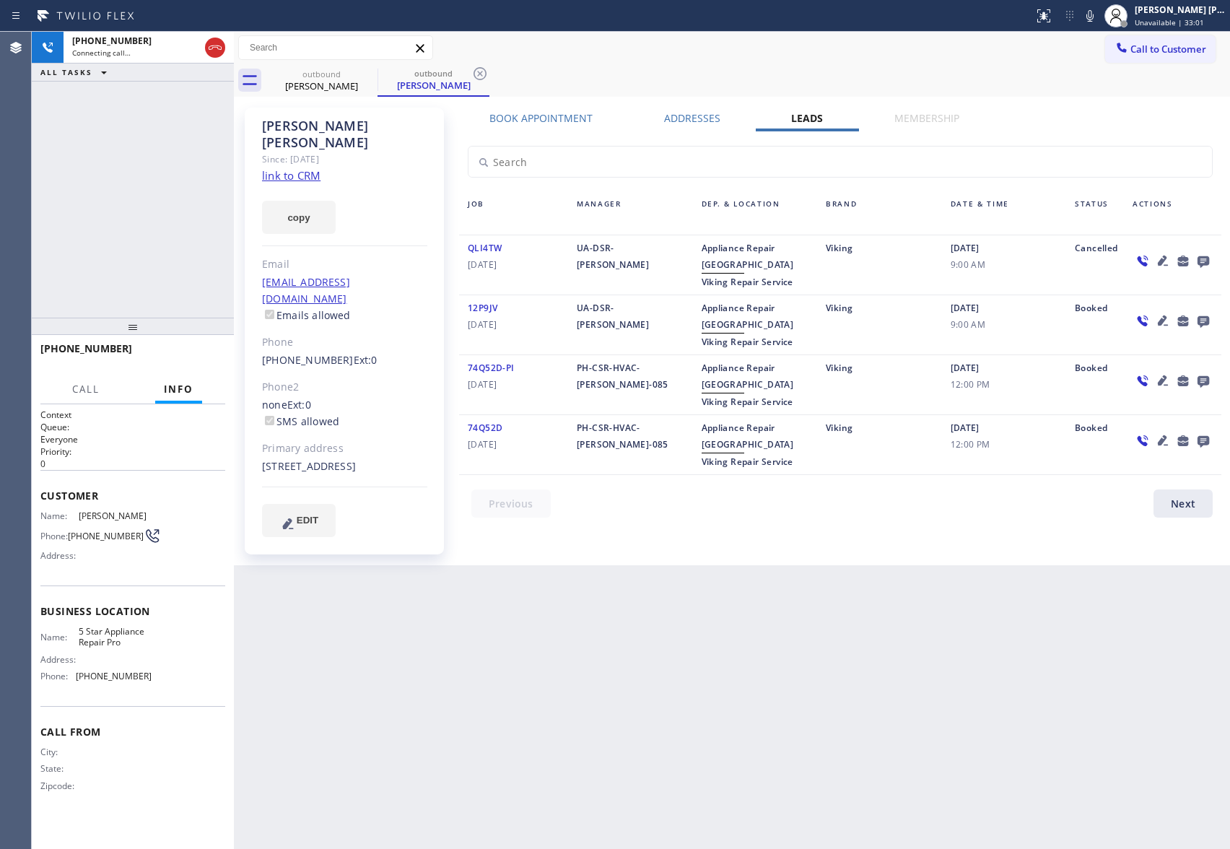
click at [1199, 260] on icon at bounding box center [1204, 262] width 12 height 12
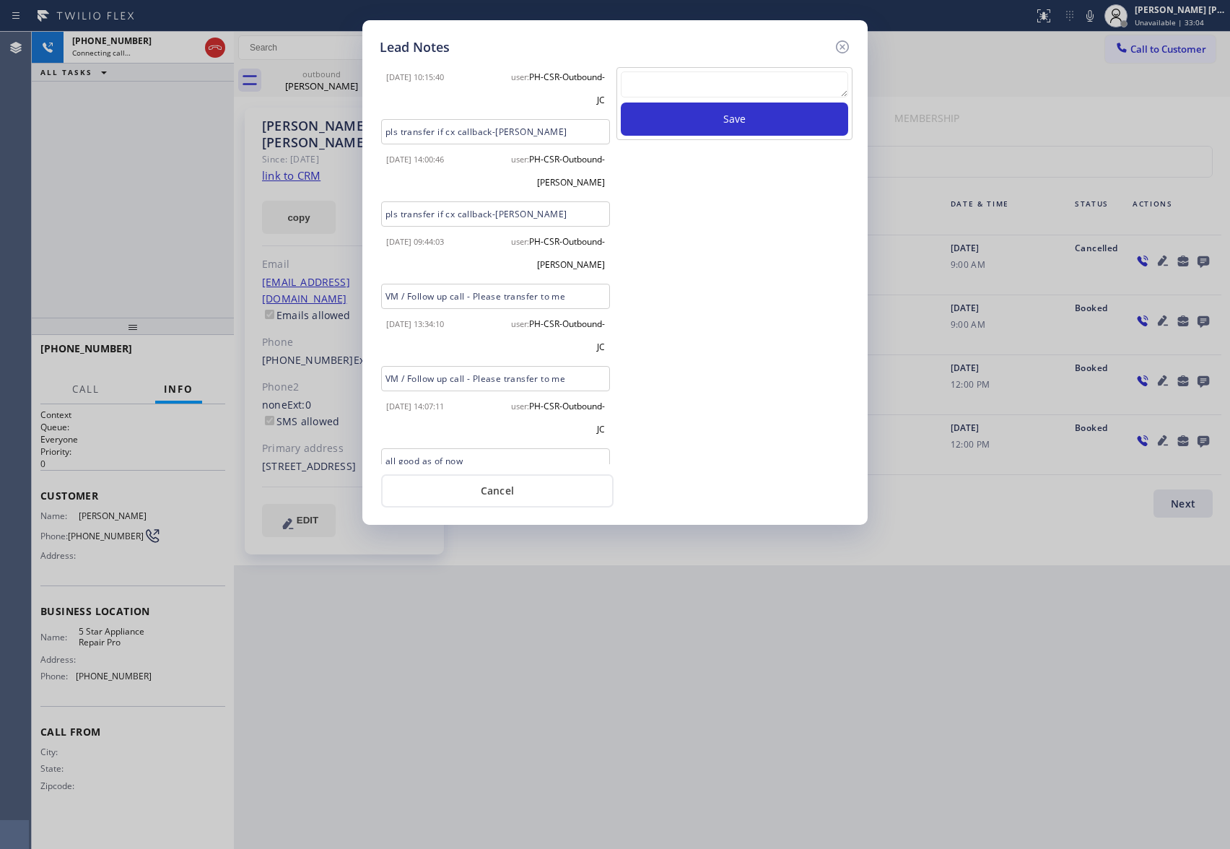
scroll to position [719, 0]
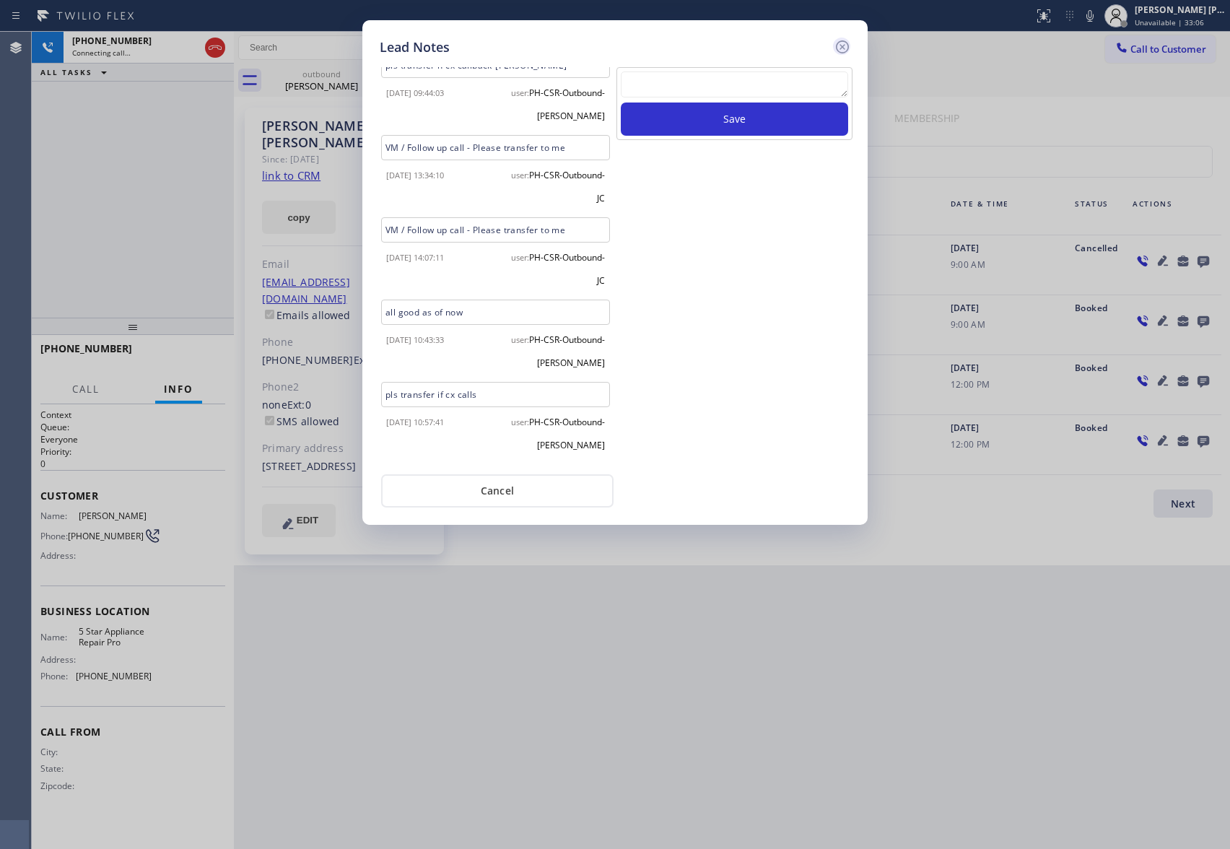
click at [843, 39] on icon at bounding box center [842, 46] width 17 height 17
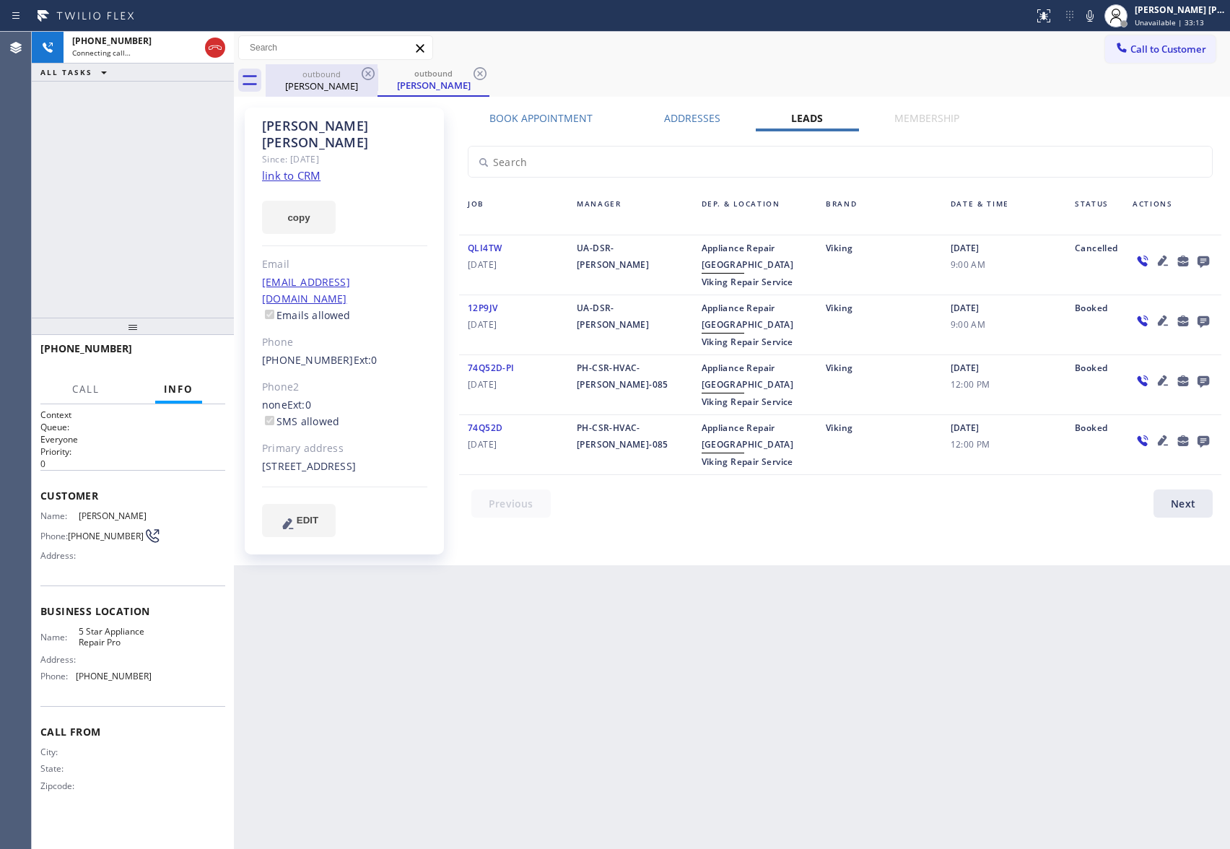
drag, startPoint x: 215, startPoint y: 45, endPoint x: 344, endPoint y: 69, distance: 131.6
click at [215, 45] on icon at bounding box center [215, 47] width 13 height 4
click at [365, 75] on icon at bounding box center [368, 73] width 17 height 17
click at [472, 75] on icon at bounding box center [480, 73] width 17 height 17
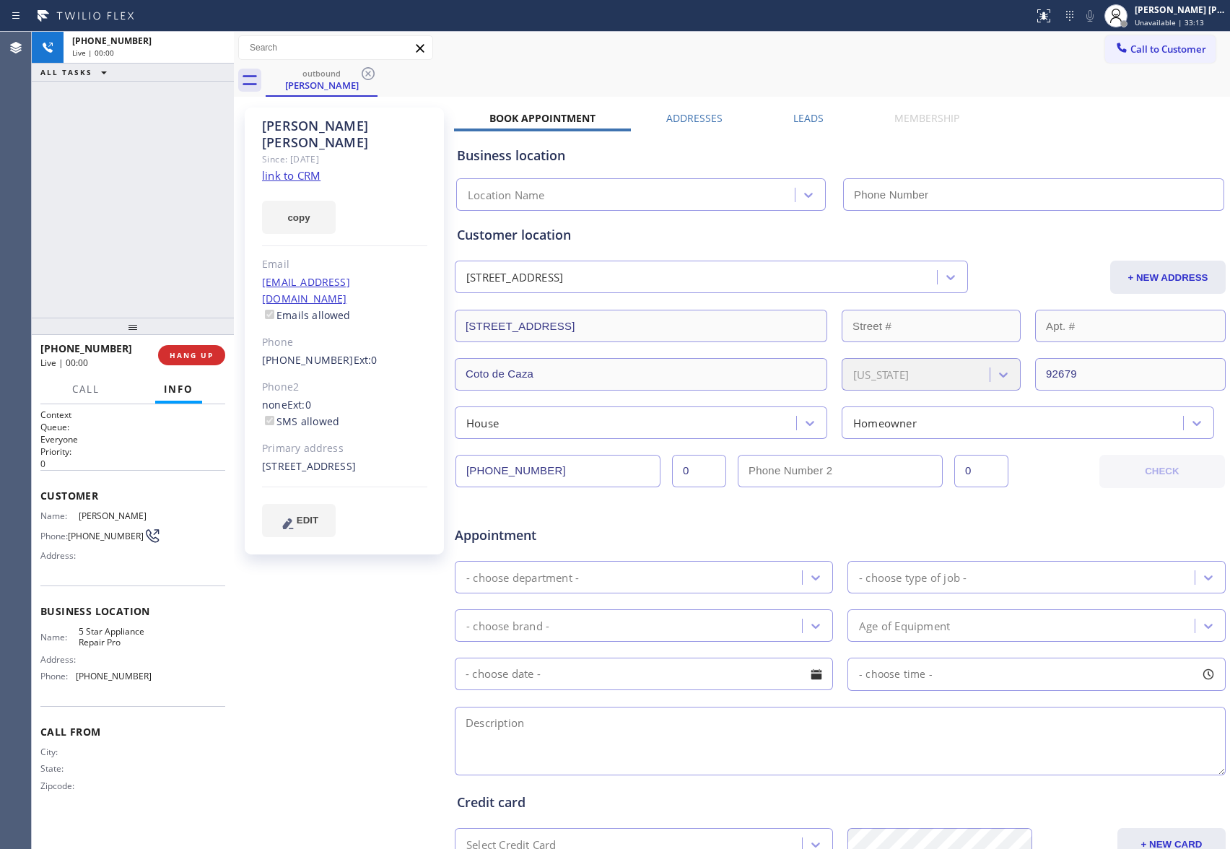
click at [365, 75] on icon at bounding box center [368, 73] width 17 height 17
click at [365, 75] on div "outbound [PERSON_NAME]" at bounding box center [748, 80] width 965 height 32
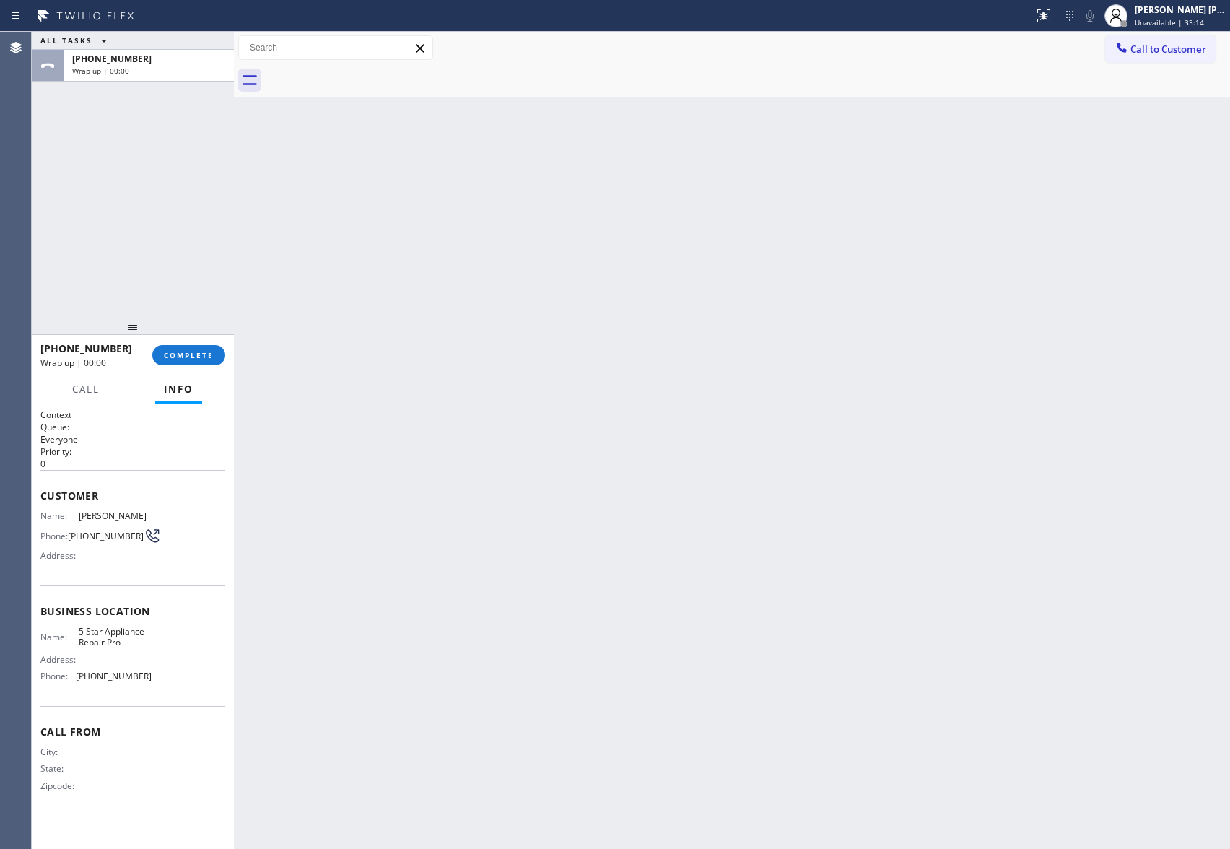
click at [365, 75] on div at bounding box center [748, 80] width 965 height 32
click at [176, 355] on span "COMPLETE" at bounding box center [189, 355] width 50 height 10
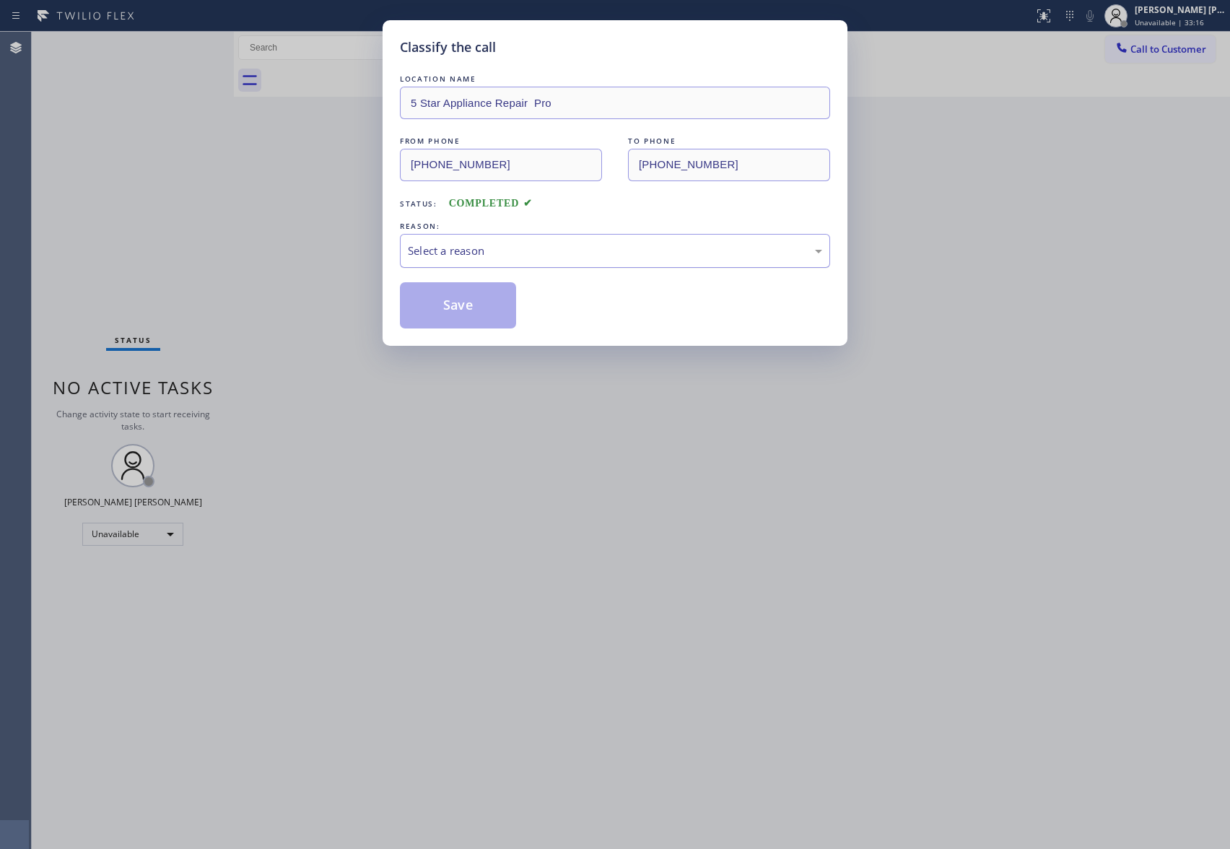
click at [437, 254] on div "Select a reason" at bounding box center [615, 251] width 414 height 17
click at [472, 313] on button "Save" at bounding box center [458, 305] width 116 height 46
drag, startPoint x: 472, startPoint y: 313, endPoint x: 472, endPoint y: 322, distance: 8.7
click at [472, 321] on button "Save" at bounding box center [458, 305] width 116 height 46
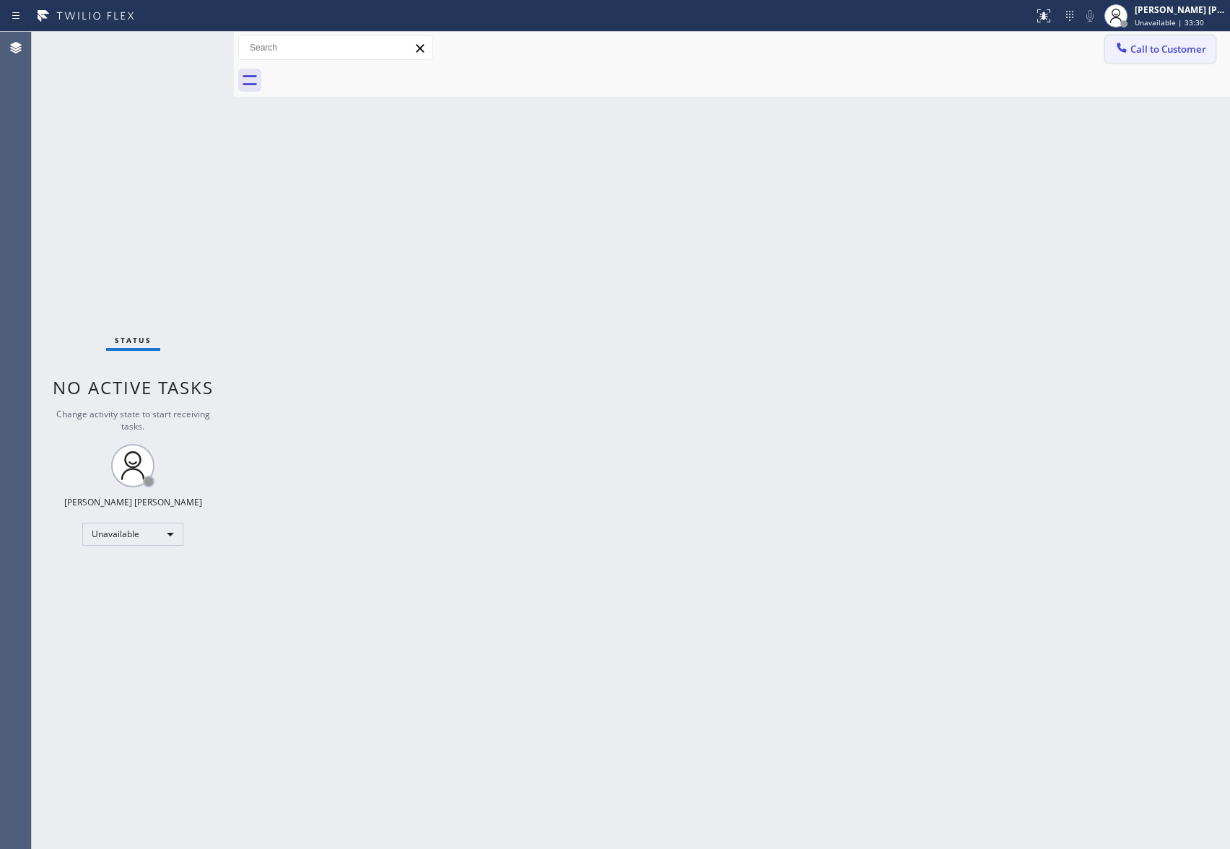
click at [1163, 46] on span "Call to Customer" at bounding box center [1169, 49] width 76 height 13
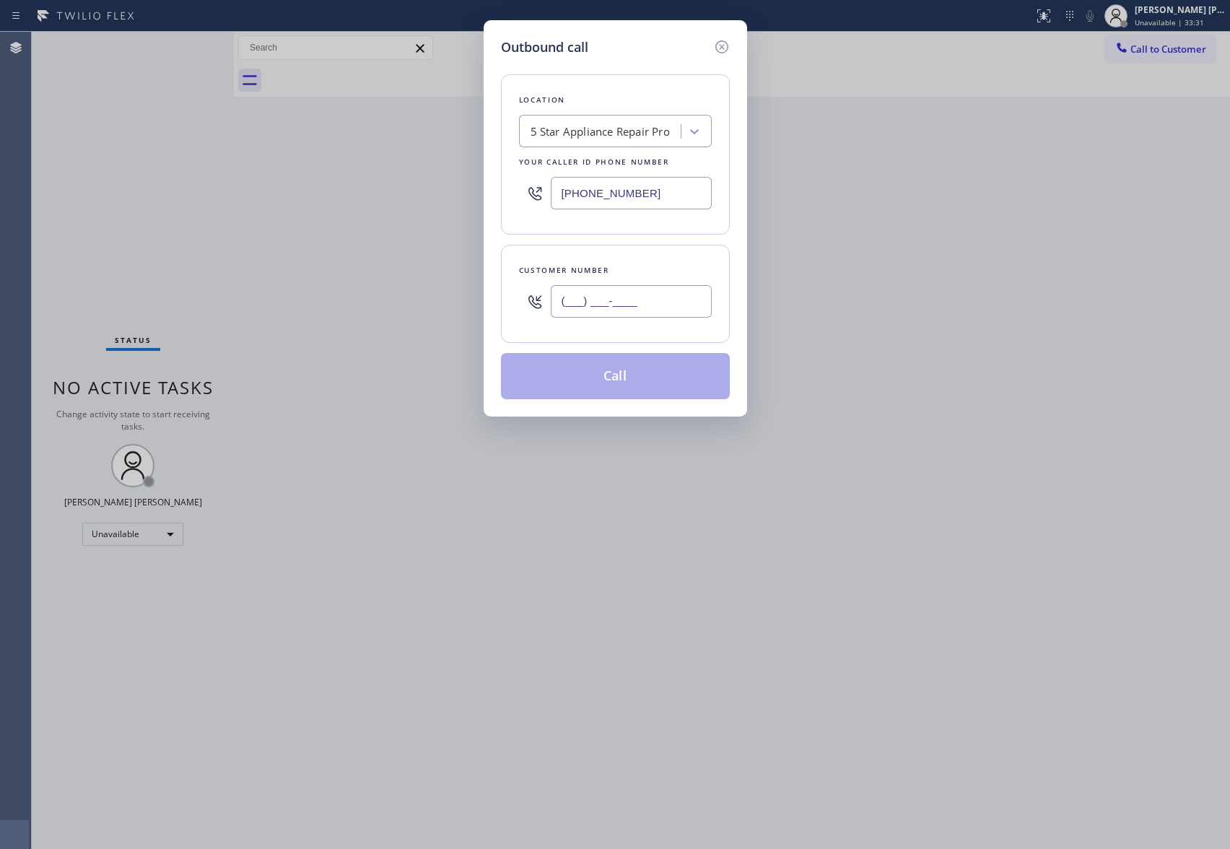
click at [633, 300] on input "(___) ___-____" at bounding box center [631, 301] width 161 height 32
paste input "267) 761-7403"
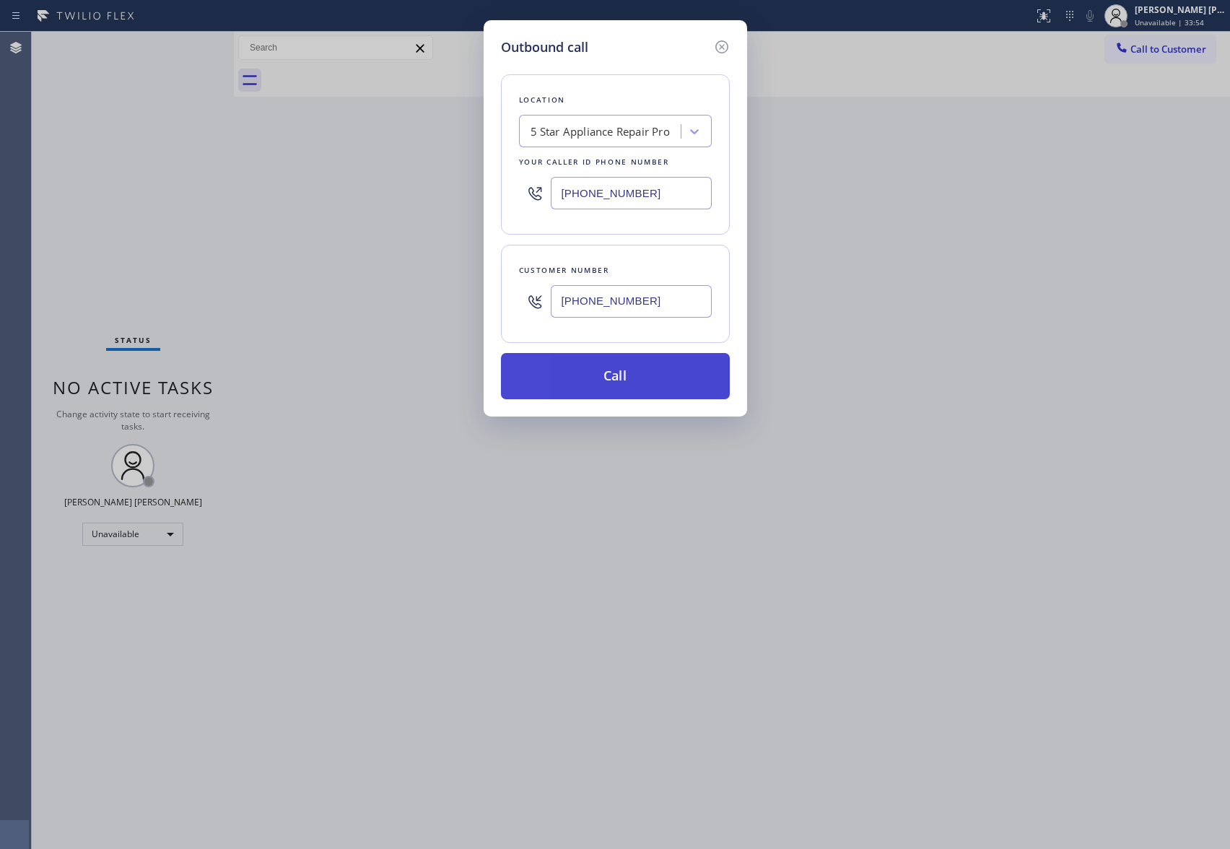
type input "[PHONE_NUMBER]"
click at [620, 370] on button "Call" at bounding box center [615, 376] width 229 height 46
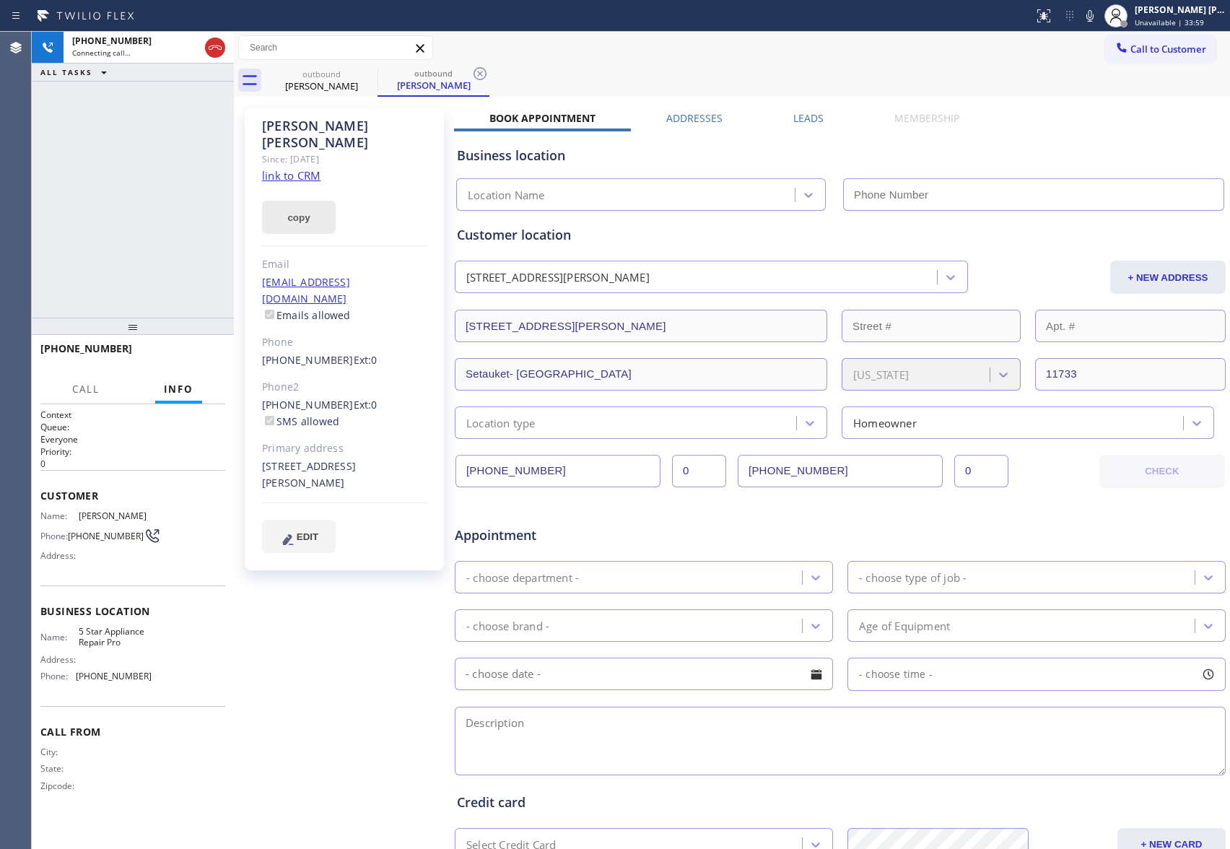
type input "[PHONE_NUMBER]"
click at [819, 121] on div "Leads" at bounding box center [808, 121] width 101 height 20
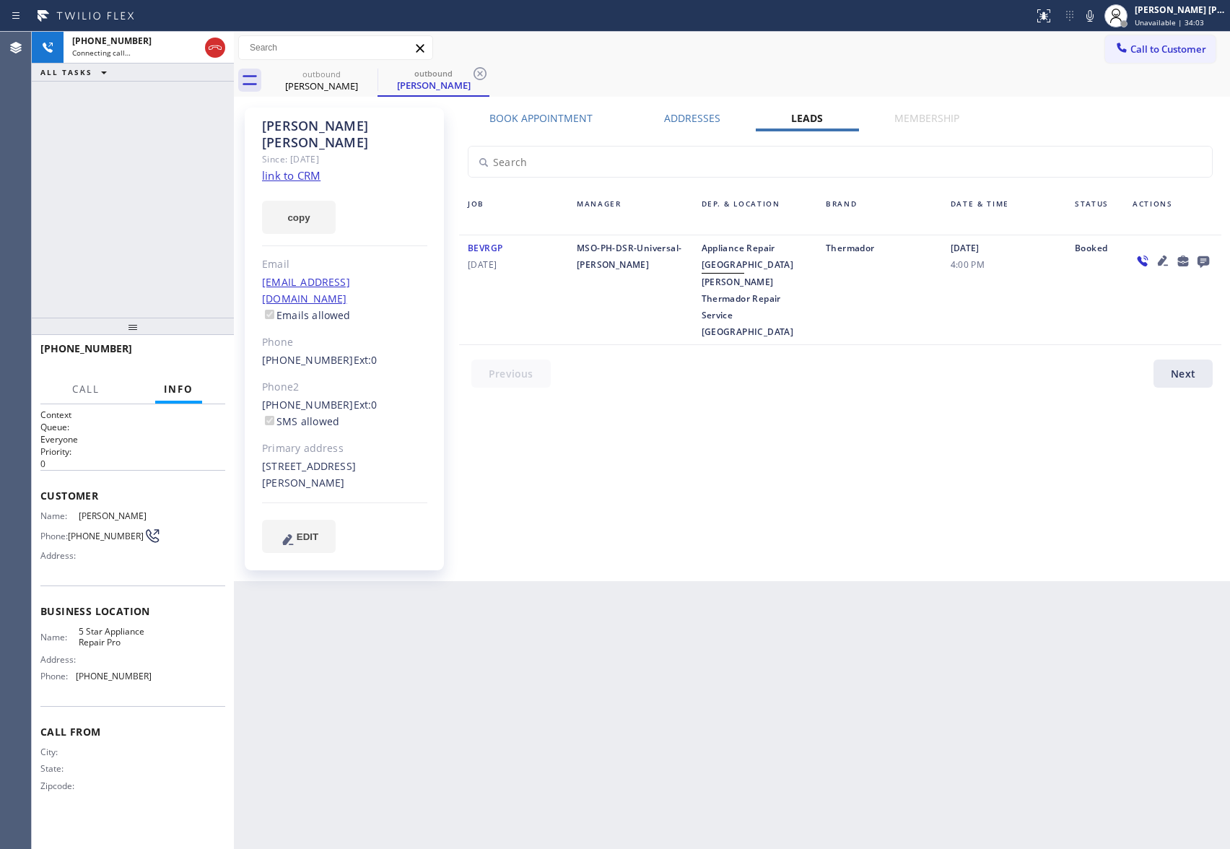
click at [1164, 264] on icon at bounding box center [1163, 260] width 17 height 17
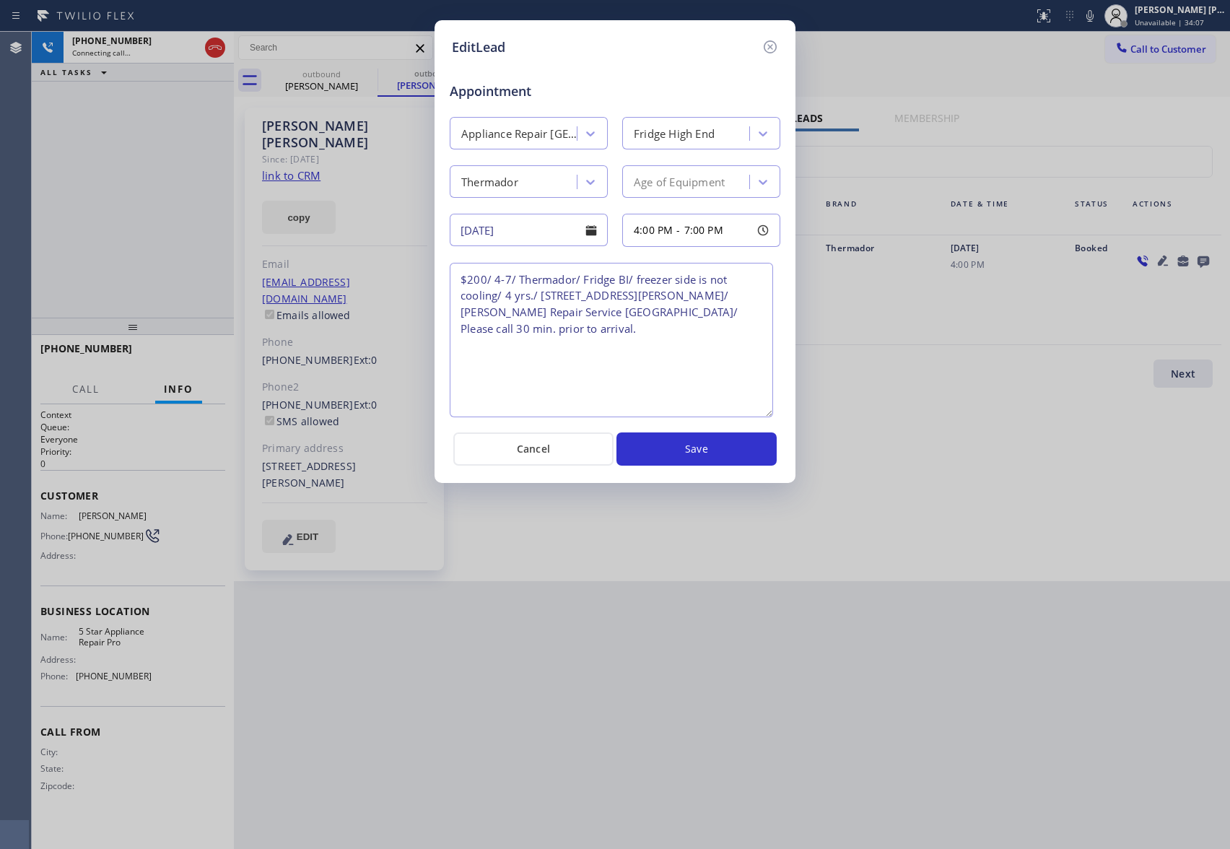
drag, startPoint x: 775, startPoint y: 325, endPoint x: 768, endPoint y: 412, distance: 86.9
click at [768, 412] on textarea "$200/ 4-7/ Thermador/ Fridge BI/ freezer side is not cooling/ 4 yrs./ [STREET_A…" at bounding box center [612, 340] width 324 height 155
click at [774, 41] on icon at bounding box center [770, 46] width 13 height 13
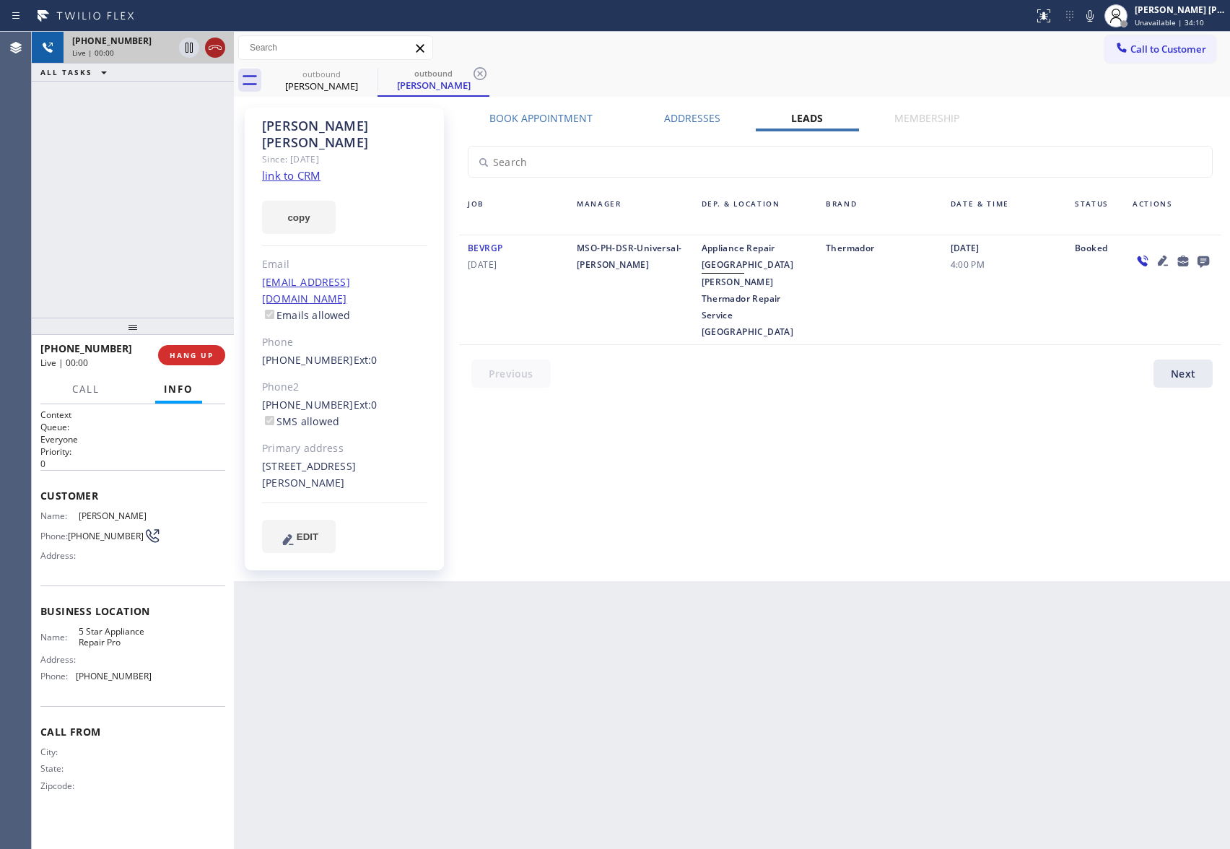
click at [222, 51] on icon at bounding box center [215, 47] width 17 height 17
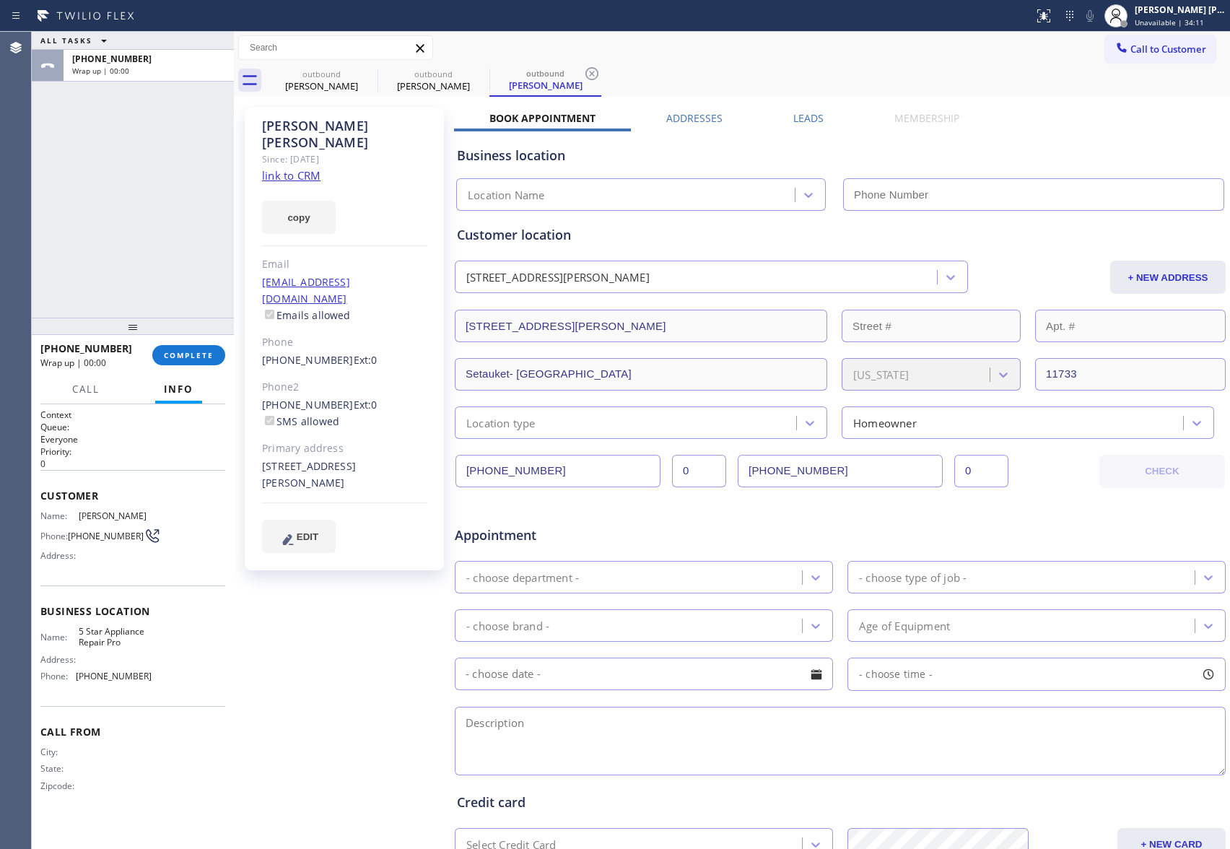
type input "[PHONE_NUMBER]"
click at [212, 355] on span "COMPLETE" at bounding box center [189, 355] width 50 height 10
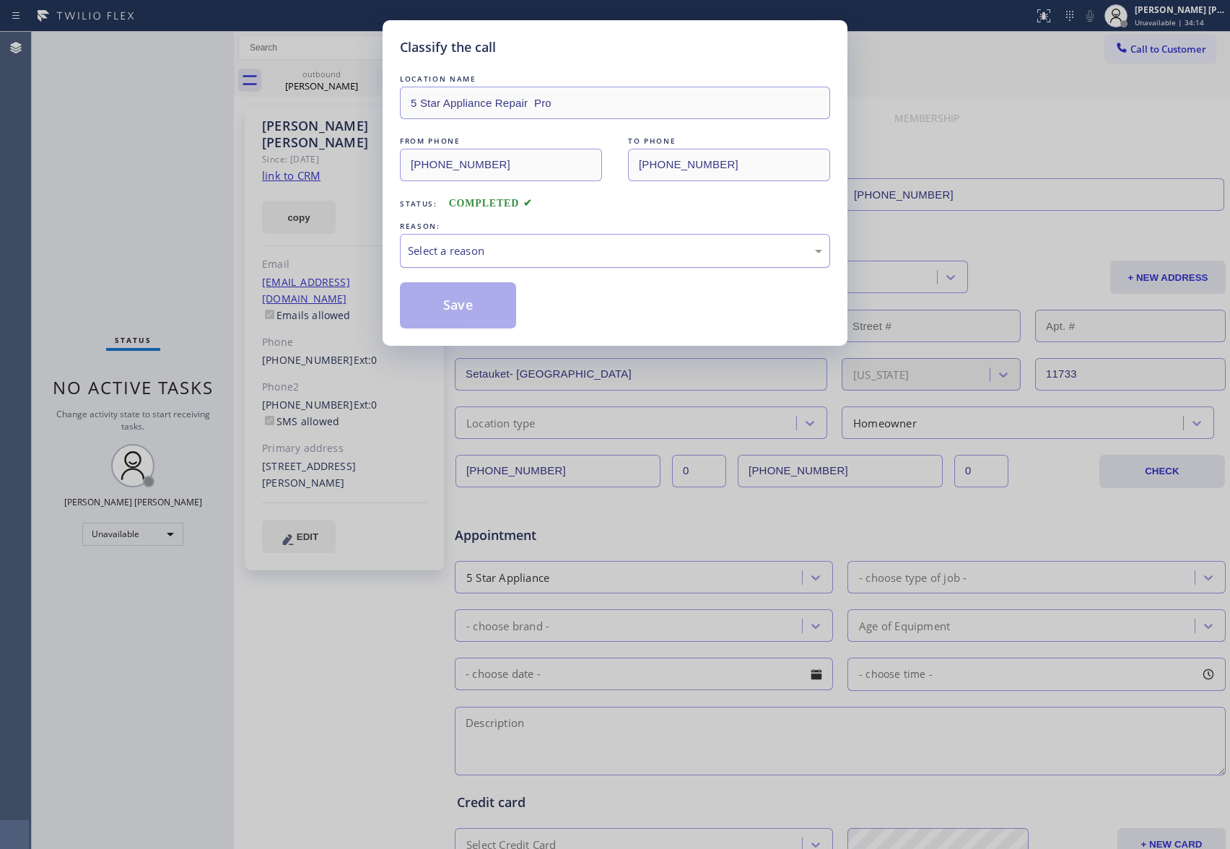
click at [599, 247] on div "Select a reason" at bounding box center [615, 251] width 414 height 17
click at [510, 250] on div "New Customer - Booked" at bounding box center [615, 251] width 414 height 17
click at [474, 305] on button "Save" at bounding box center [458, 305] width 116 height 46
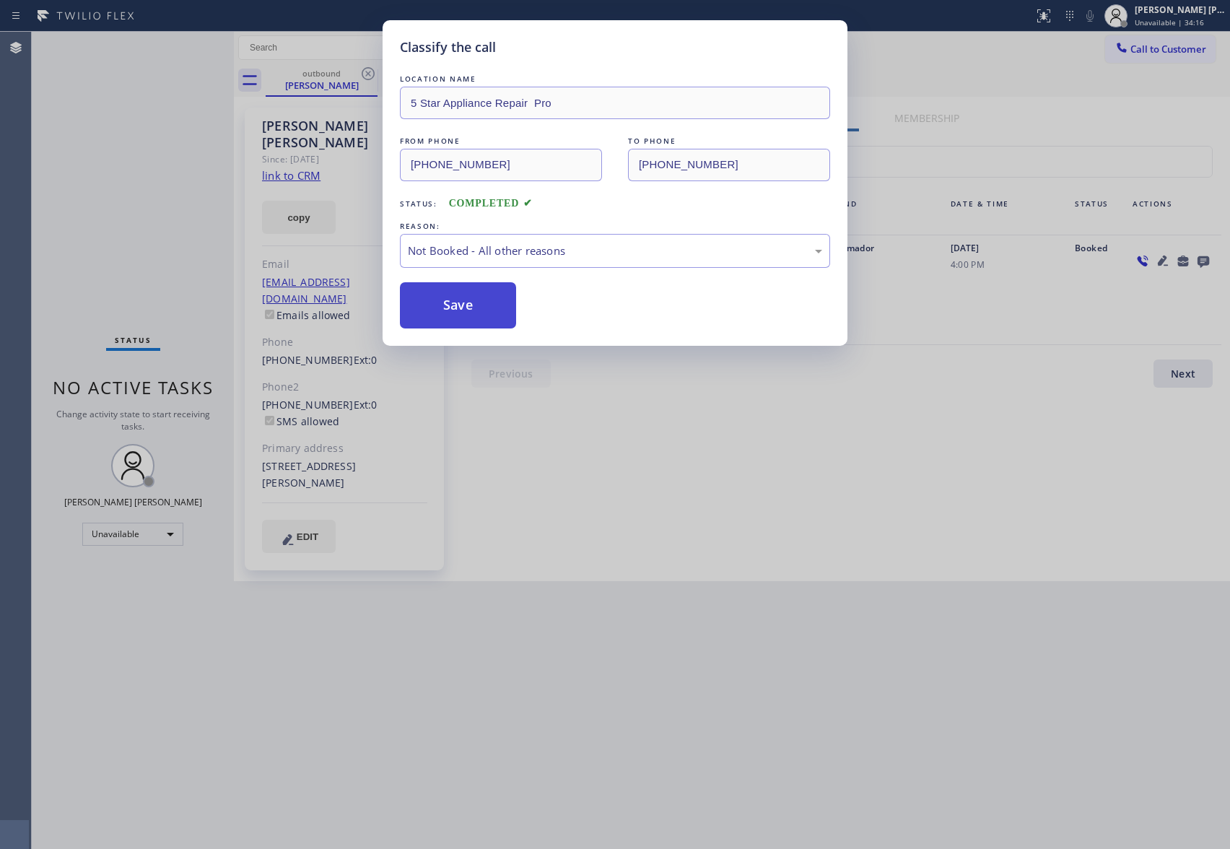
click at [474, 305] on button "Save" at bounding box center [458, 305] width 116 height 46
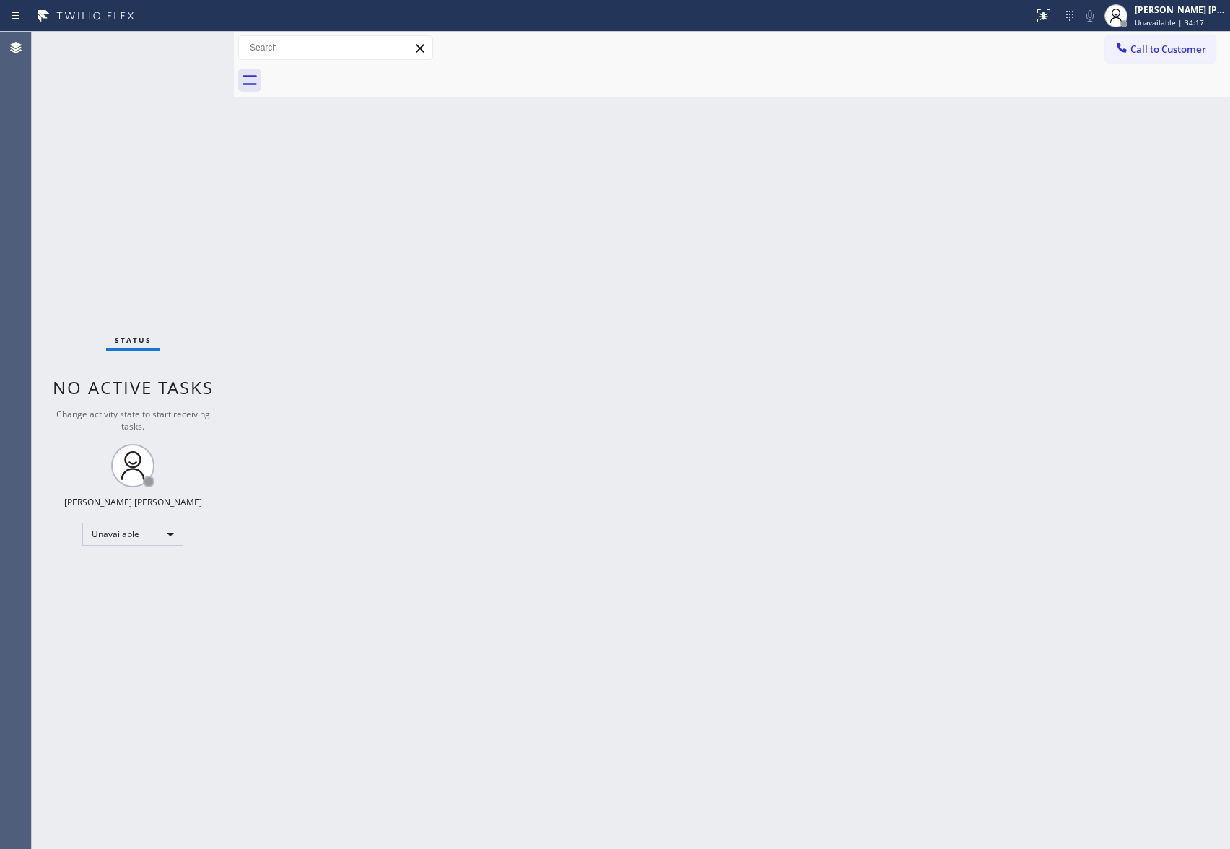
click at [355, 77] on div at bounding box center [748, 80] width 965 height 32
click at [1193, 38] on button "Call to Customer" at bounding box center [1161, 48] width 110 height 27
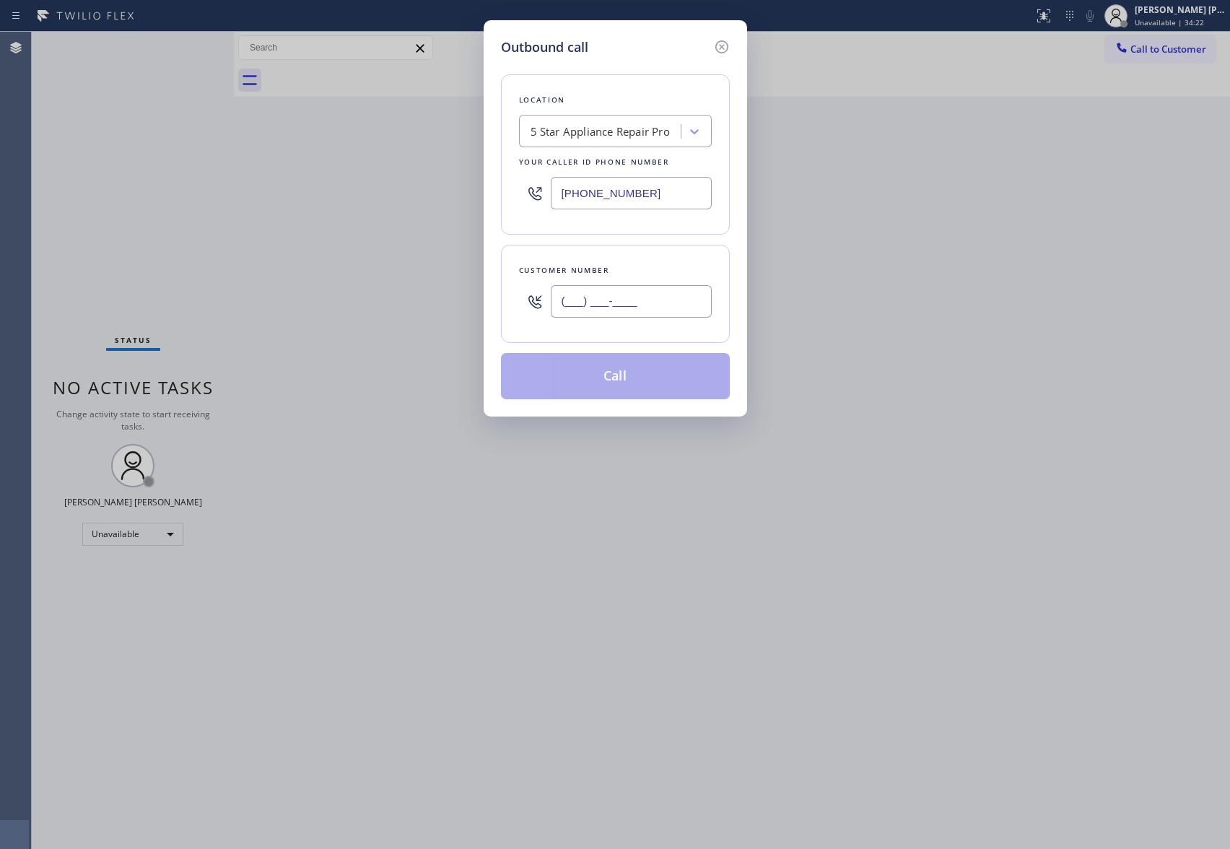
click at [657, 295] on input "(___) ___-____" at bounding box center [631, 301] width 161 height 32
paste input "917) 618-2734"
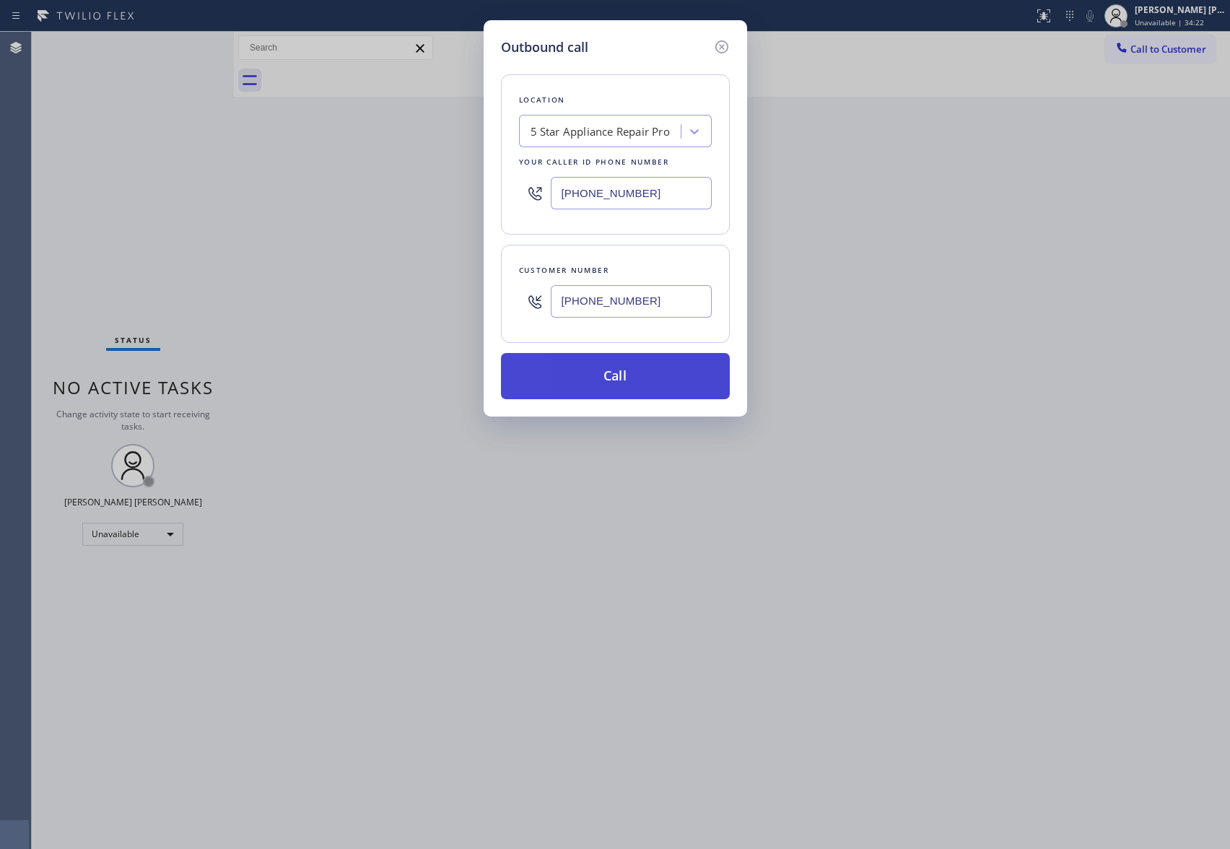
type input "[PHONE_NUMBER]"
click at [651, 368] on button "Call" at bounding box center [615, 376] width 229 height 46
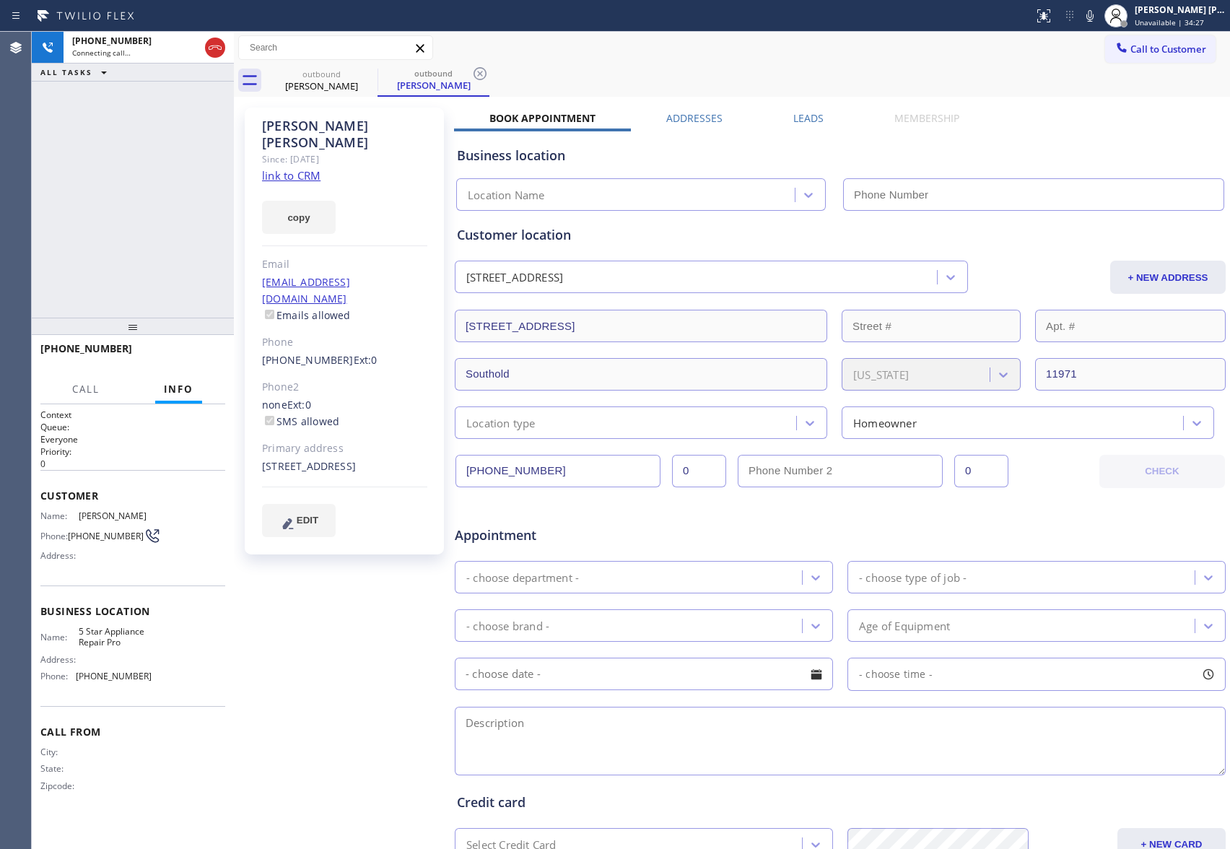
type input "[PHONE_NUMBER]"
click at [202, 352] on span "HANG UP" at bounding box center [192, 355] width 44 height 10
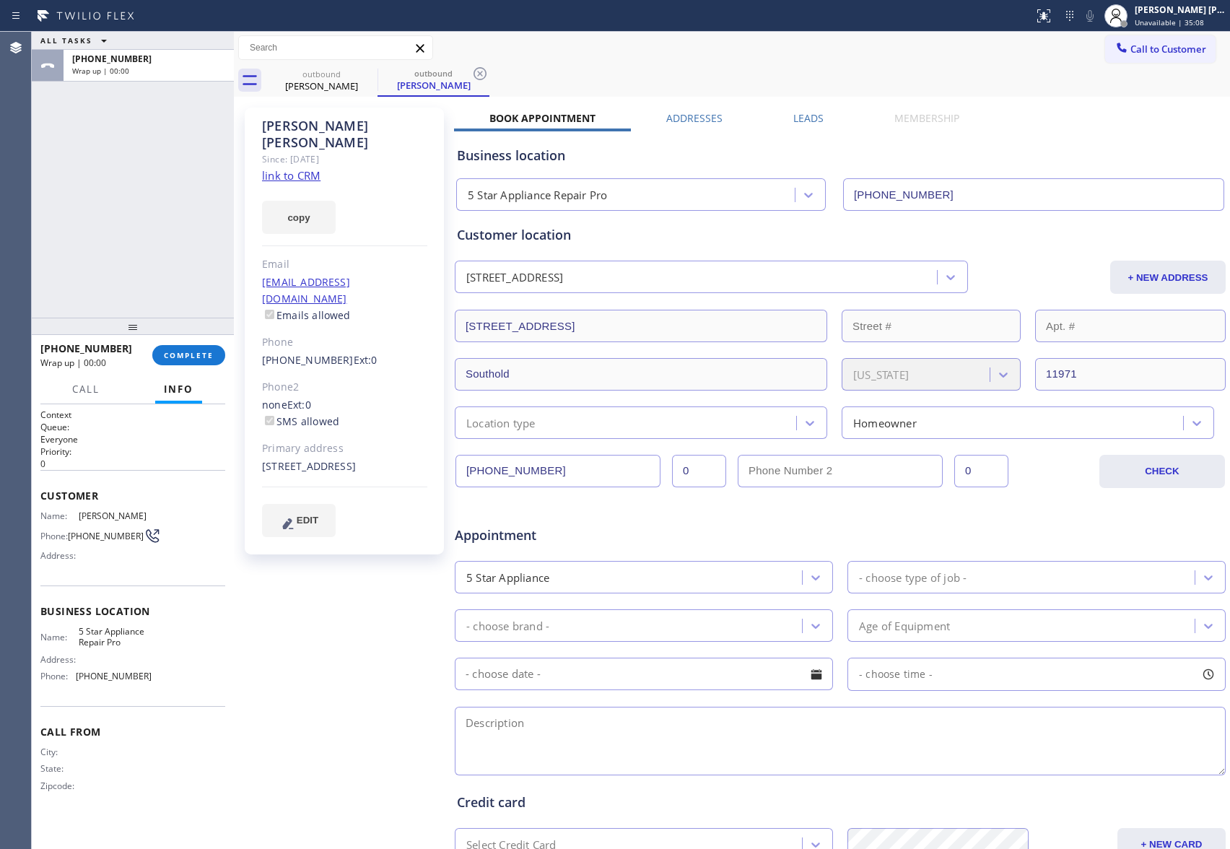
click at [809, 105] on div "[PERSON_NAME] Since: [DATE] link to CRM copy Email [EMAIL_ADDRESS][DOMAIN_NAME]…" at bounding box center [732, 568] width 989 height 936
click at [807, 111] on label "Leads" at bounding box center [809, 118] width 30 height 14
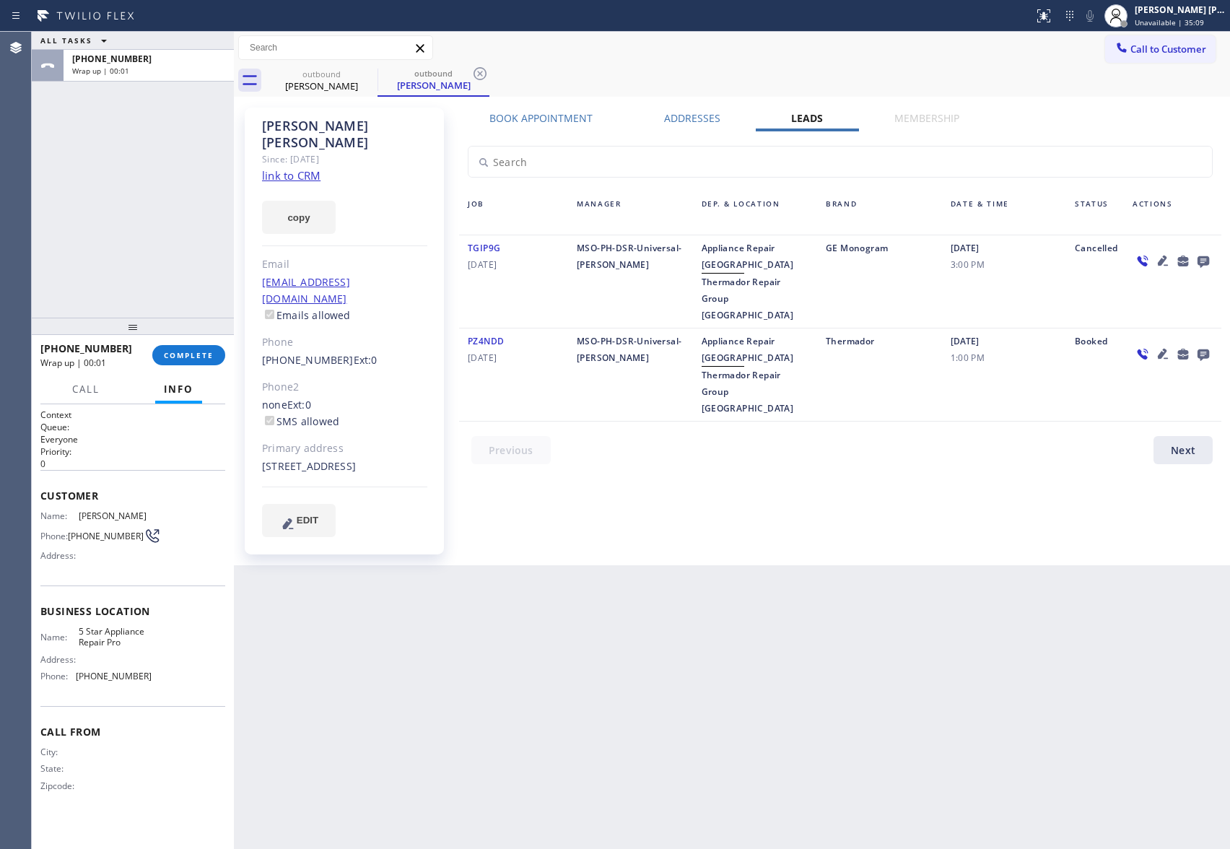
click at [1200, 261] on icon at bounding box center [1204, 262] width 12 height 12
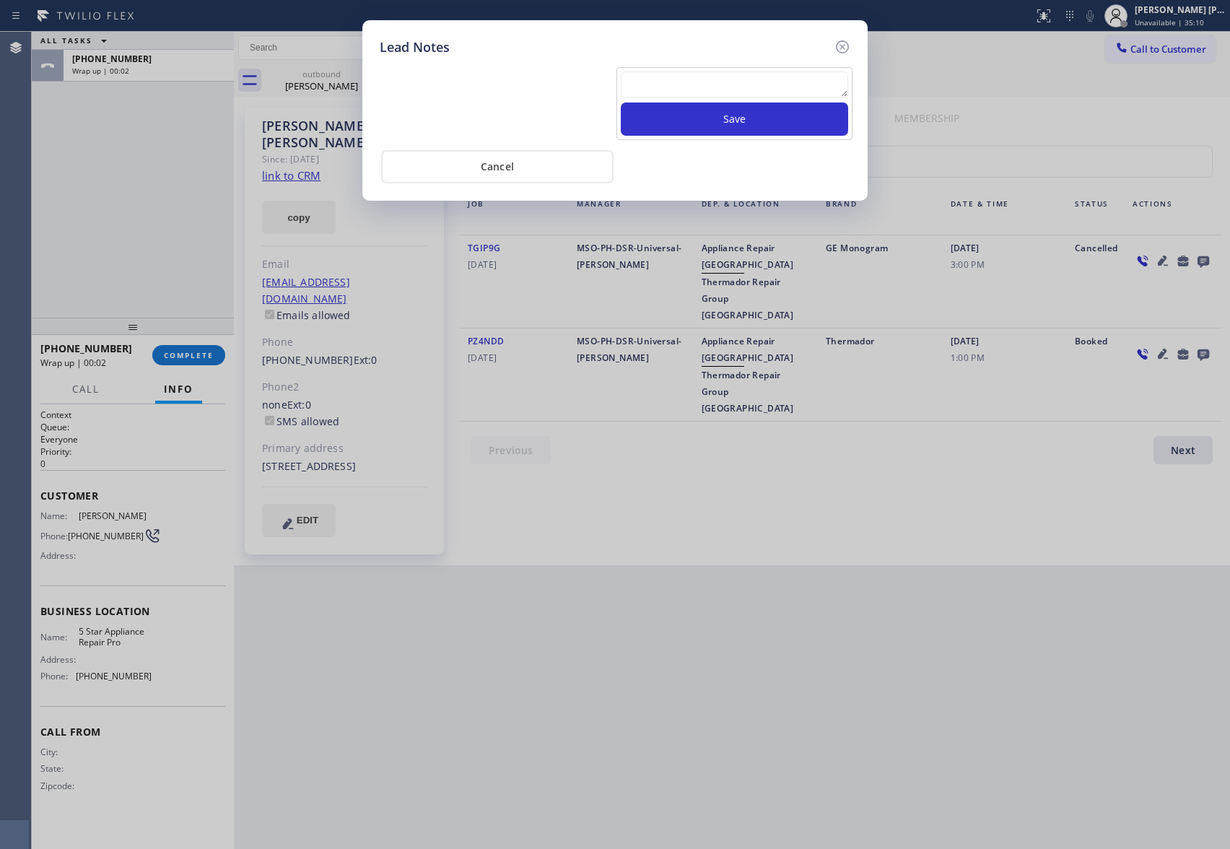
click at [680, 82] on textarea at bounding box center [734, 84] width 227 height 26
paste textarea "please transfer if cx calls back"
type textarea "please transfer if cx calls back"
click at [751, 116] on button "Save" at bounding box center [734, 119] width 227 height 33
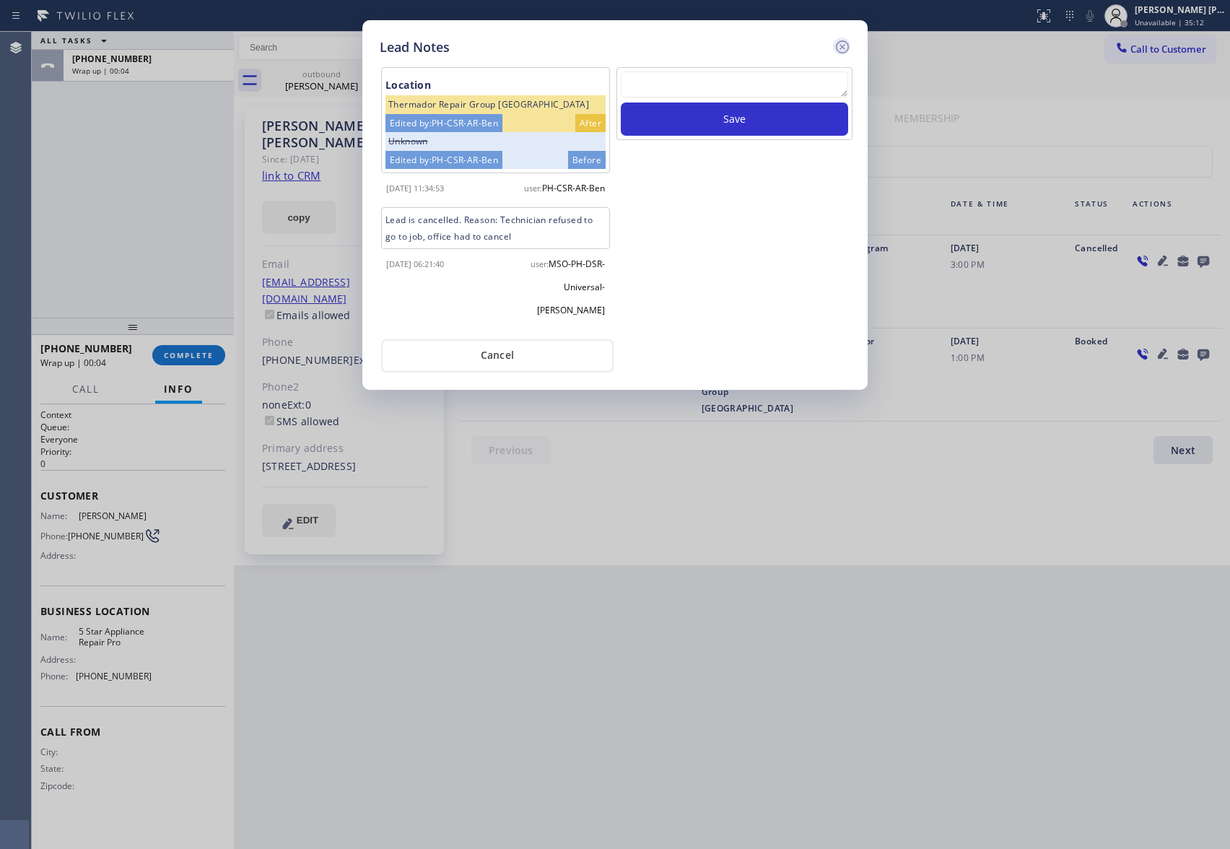
click at [839, 38] on icon at bounding box center [842, 46] width 17 height 17
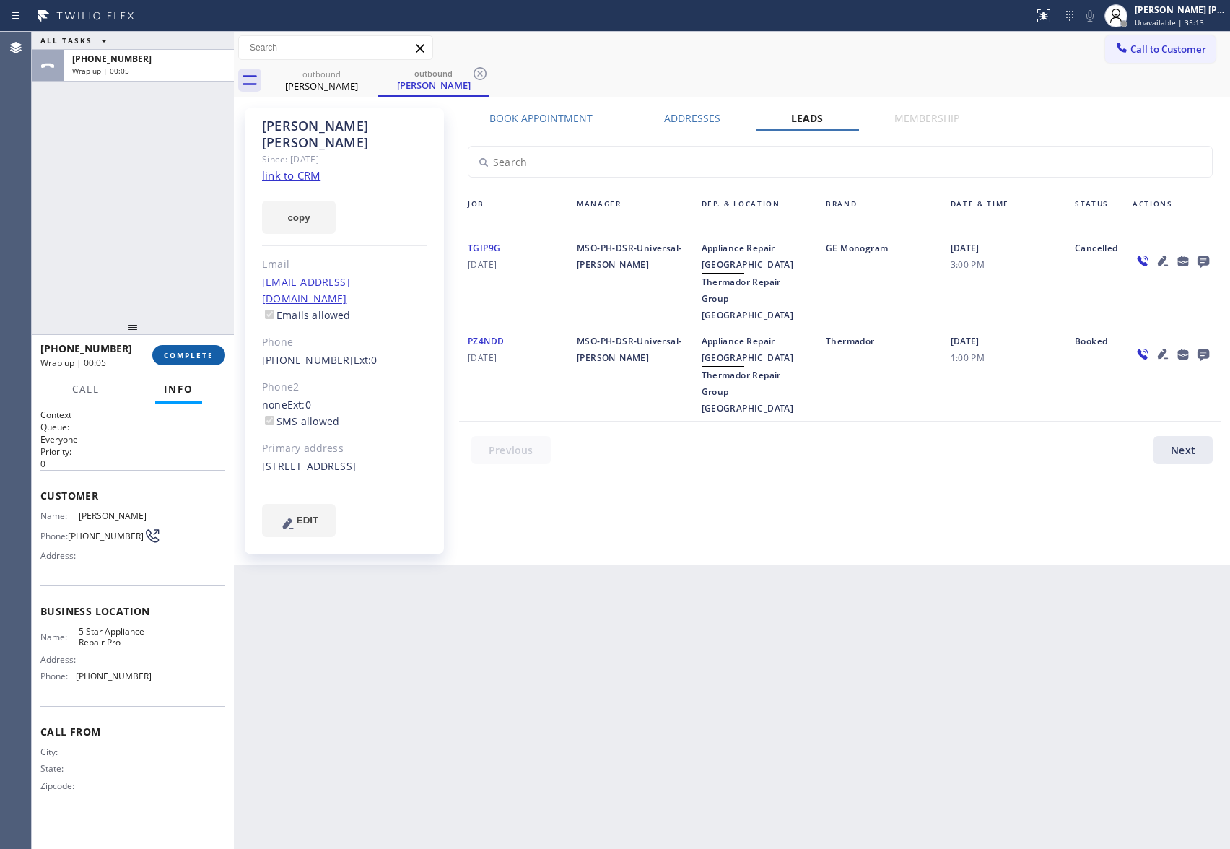
click at [188, 352] on span "COMPLETE" at bounding box center [189, 355] width 50 height 10
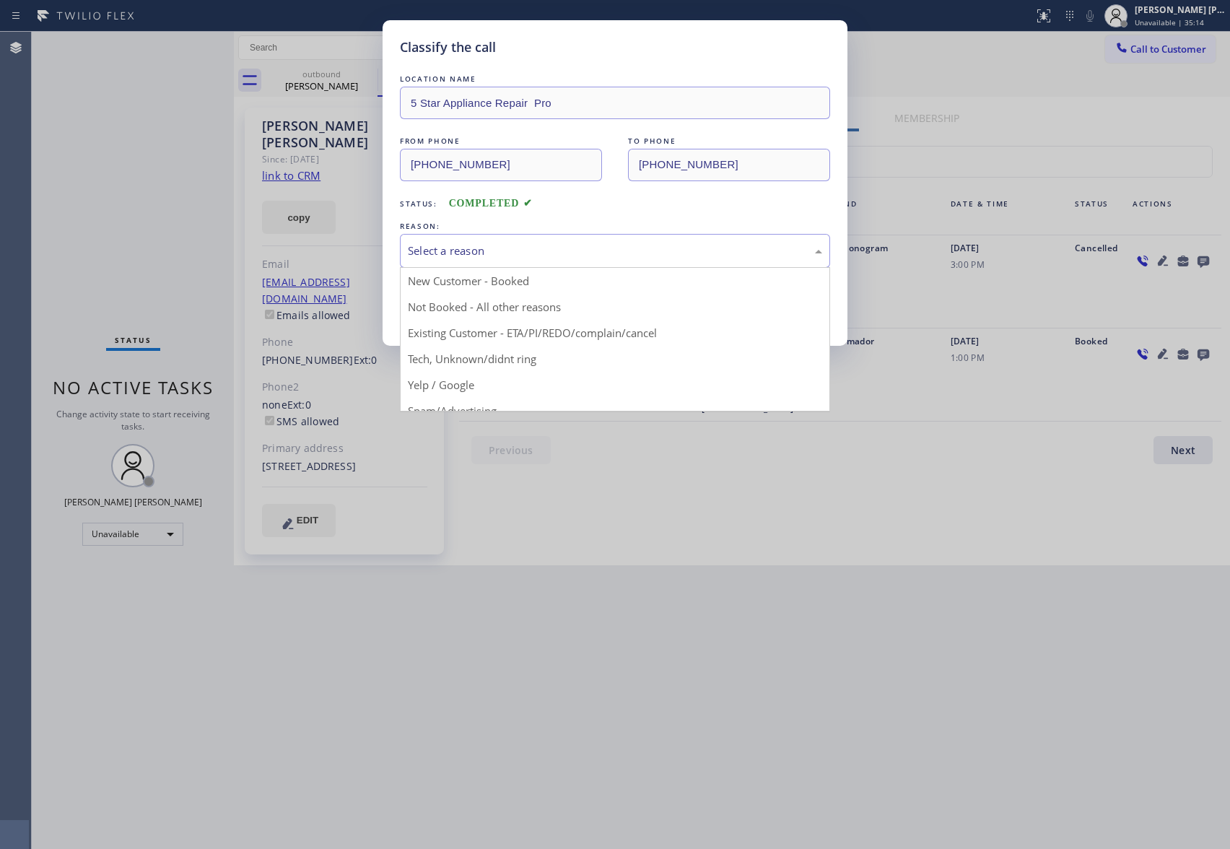
click at [521, 246] on div "Select a reason" at bounding box center [615, 251] width 414 height 17
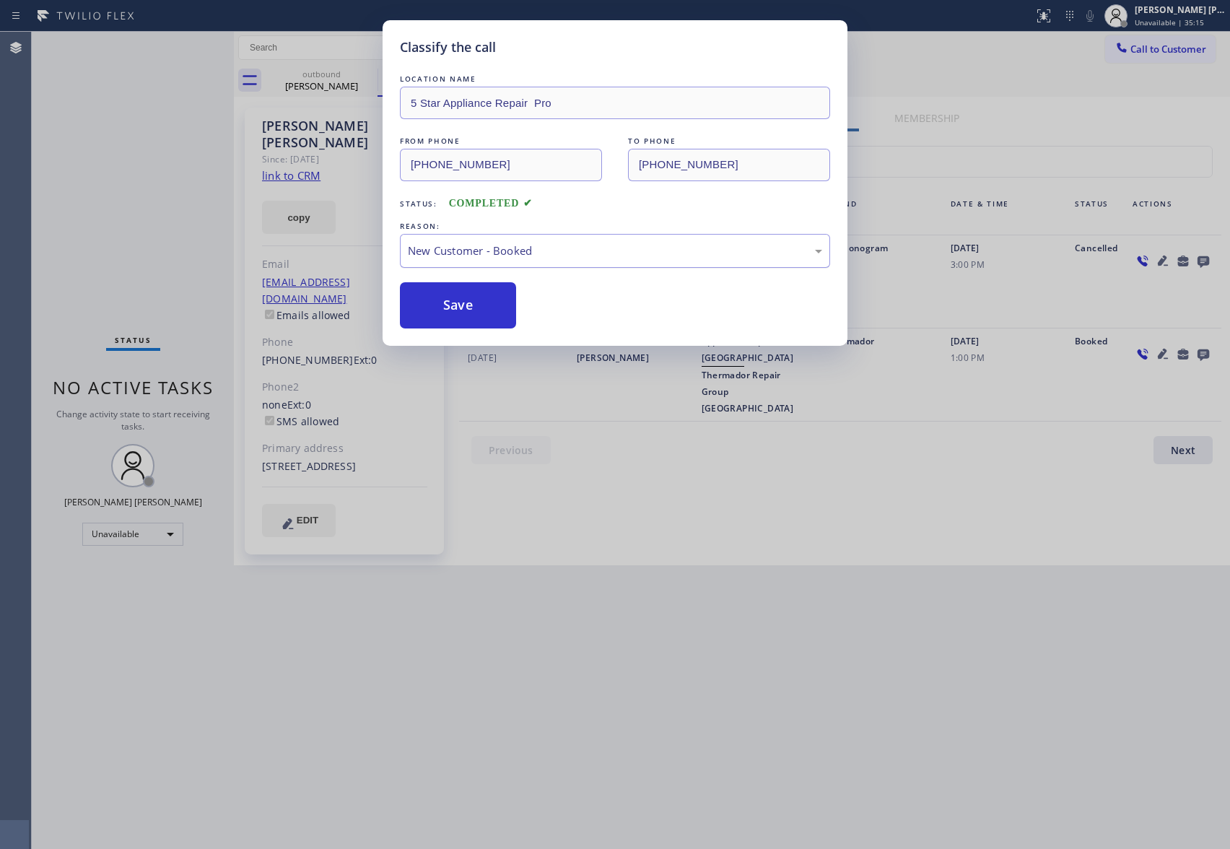
click at [475, 261] on div "New Customer - Booked" at bounding box center [615, 251] width 430 height 34
click at [474, 304] on button "Save" at bounding box center [458, 305] width 116 height 46
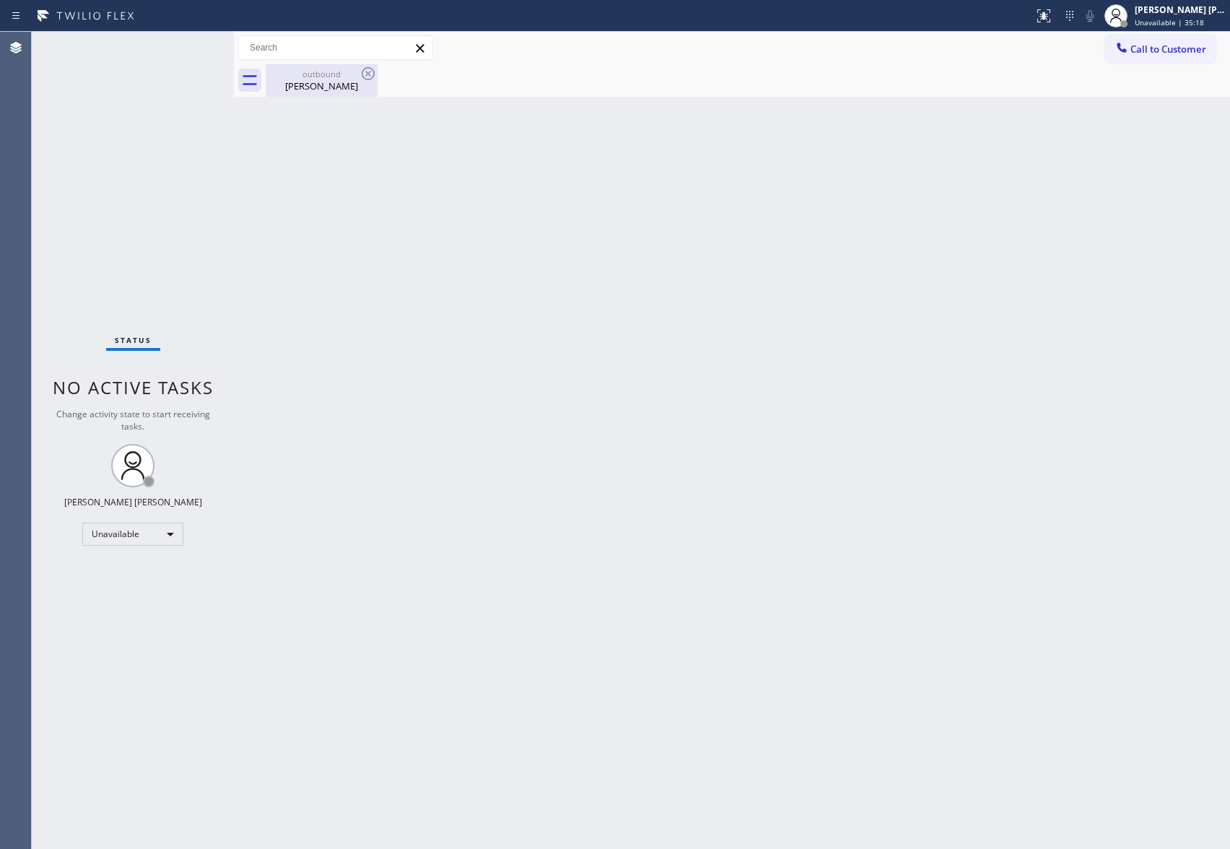
drag, startPoint x: 329, startPoint y: 82, endPoint x: 347, endPoint y: 79, distance: 18.2
click at [331, 82] on div "[PERSON_NAME]" at bounding box center [321, 85] width 109 height 13
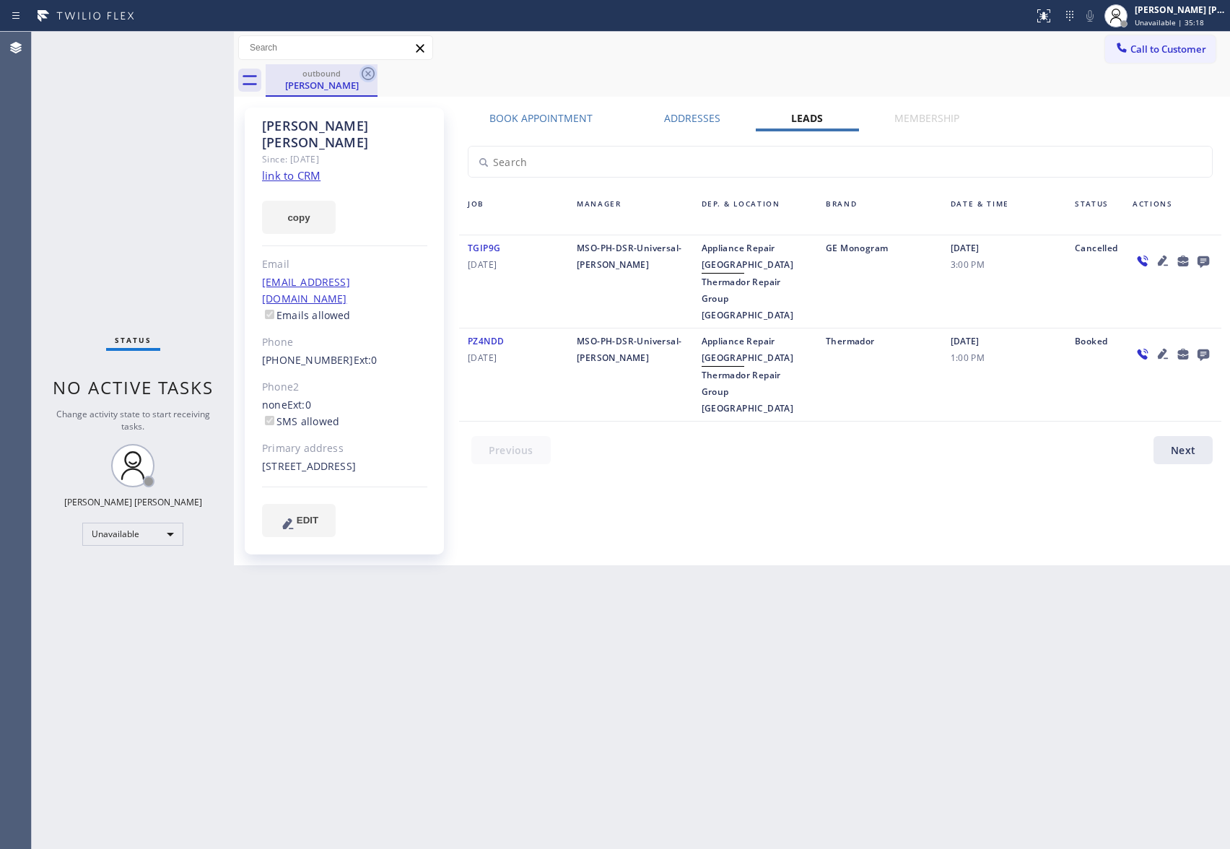
click at [368, 71] on icon at bounding box center [368, 73] width 17 height 17
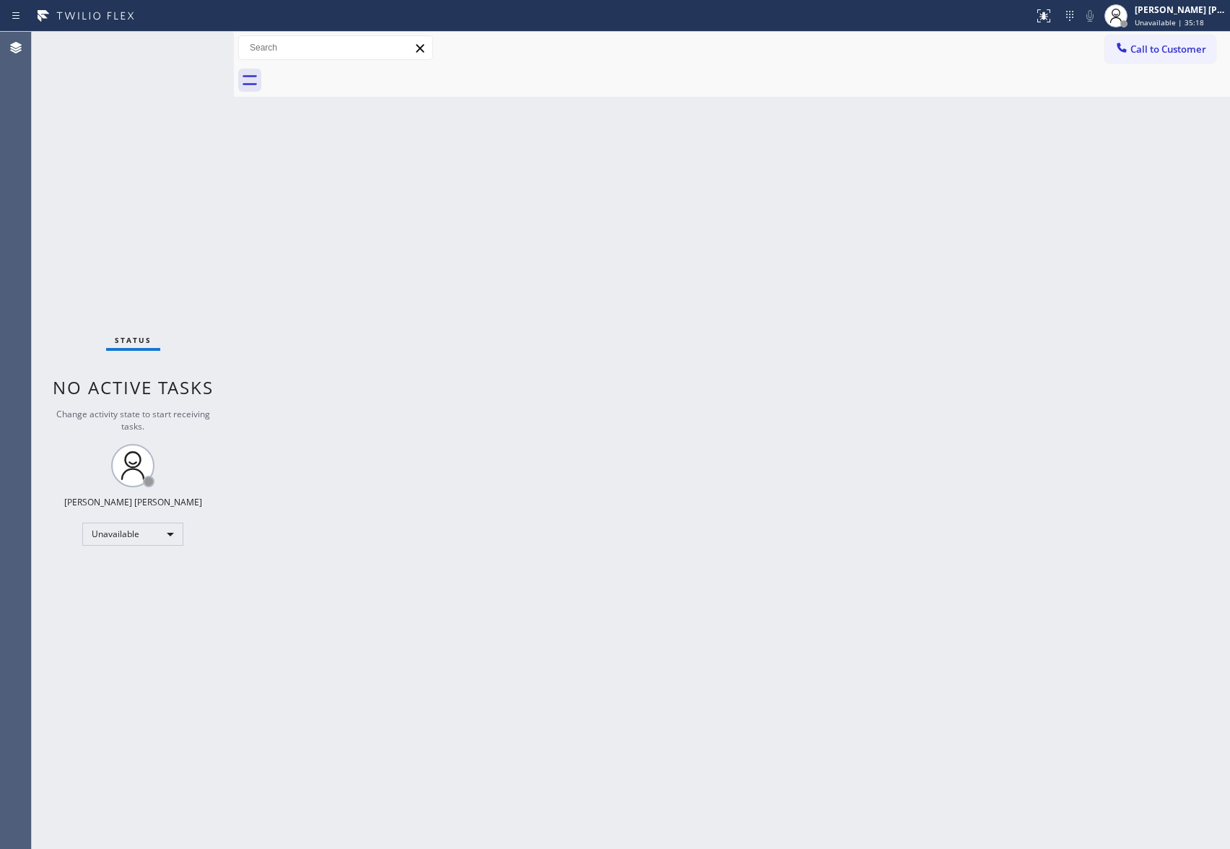
click at [368, 71] on div at bounding box center [748, 80] width 965 height 32
click at [1171, 56] on button "Call to Customer" at bounding box center [1161, 48] width 110 height 27
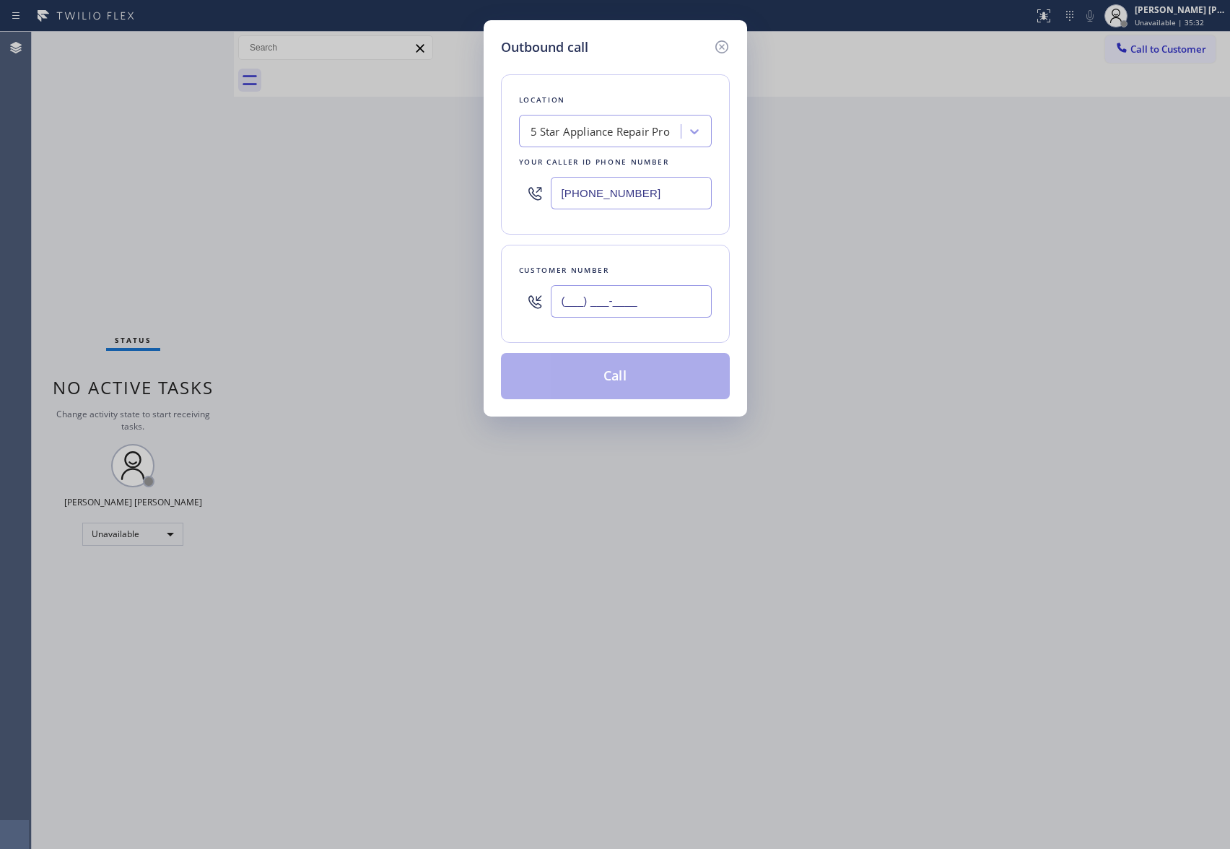
click at [656, 304] on input "(___) ___-____" at bounding box center [631, 301] width 161 height 32
paste input "516) 242-8610"
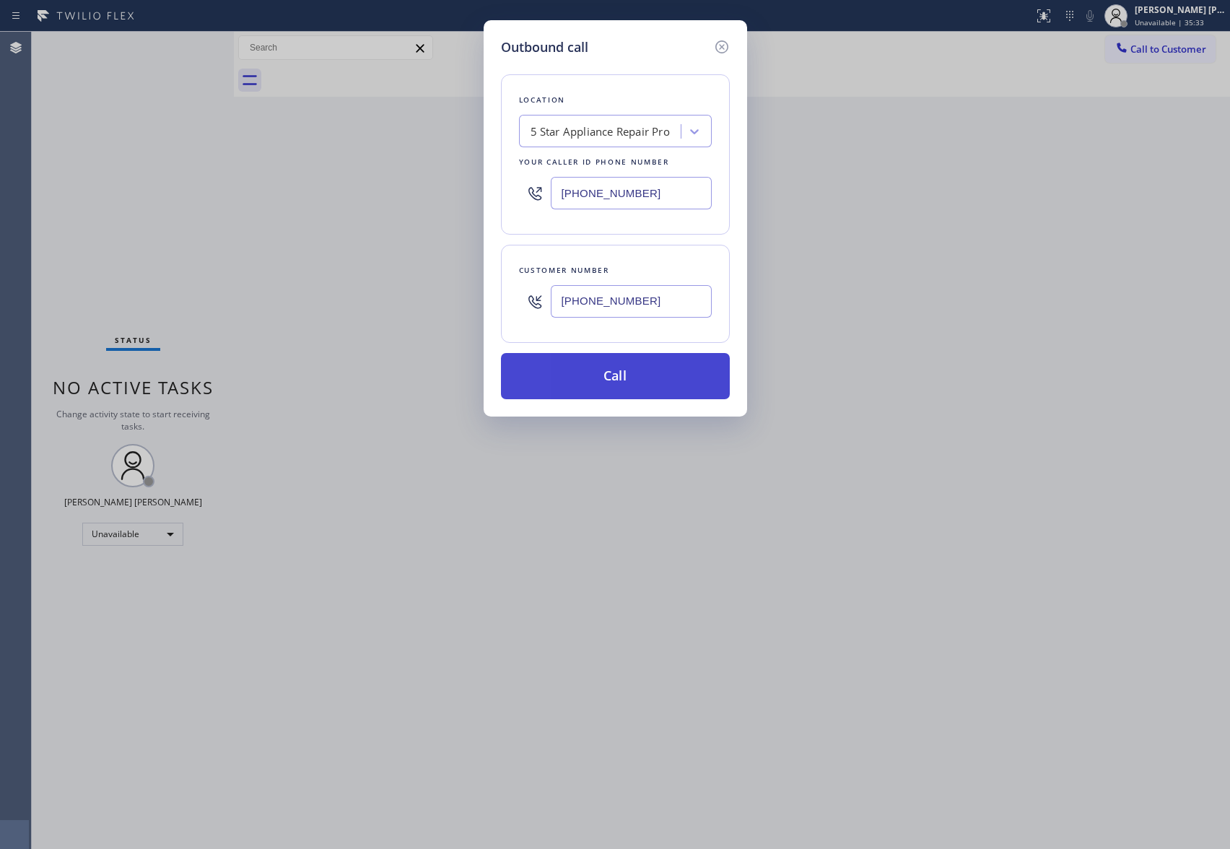
type input "[PHONE_NUMBER]"
click at [643, 371] on button "Call" at bounding box center [615, 376] width 229 height 46
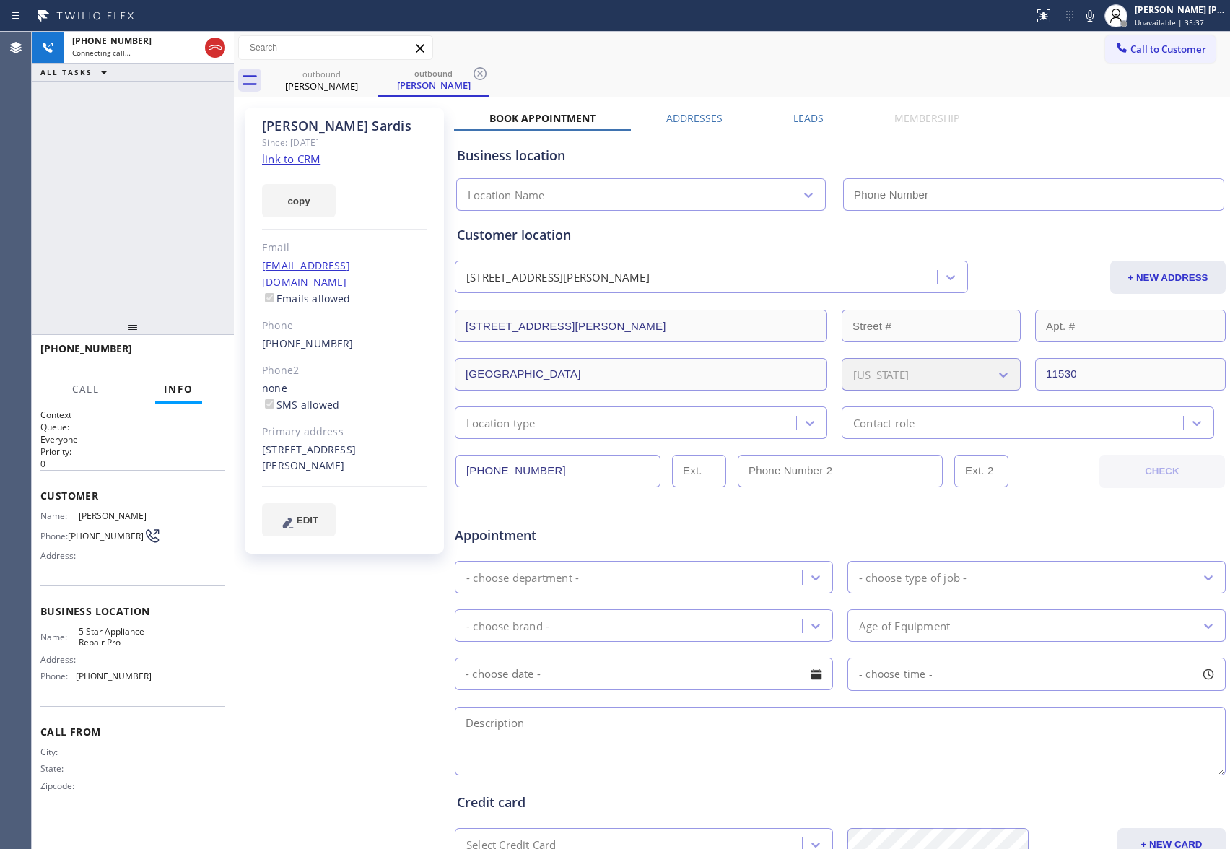
type input "[PHONE_NUMBER]"
click at [796, 116] on label "Leads" at bounding box center [809, 118] width 30 height 14
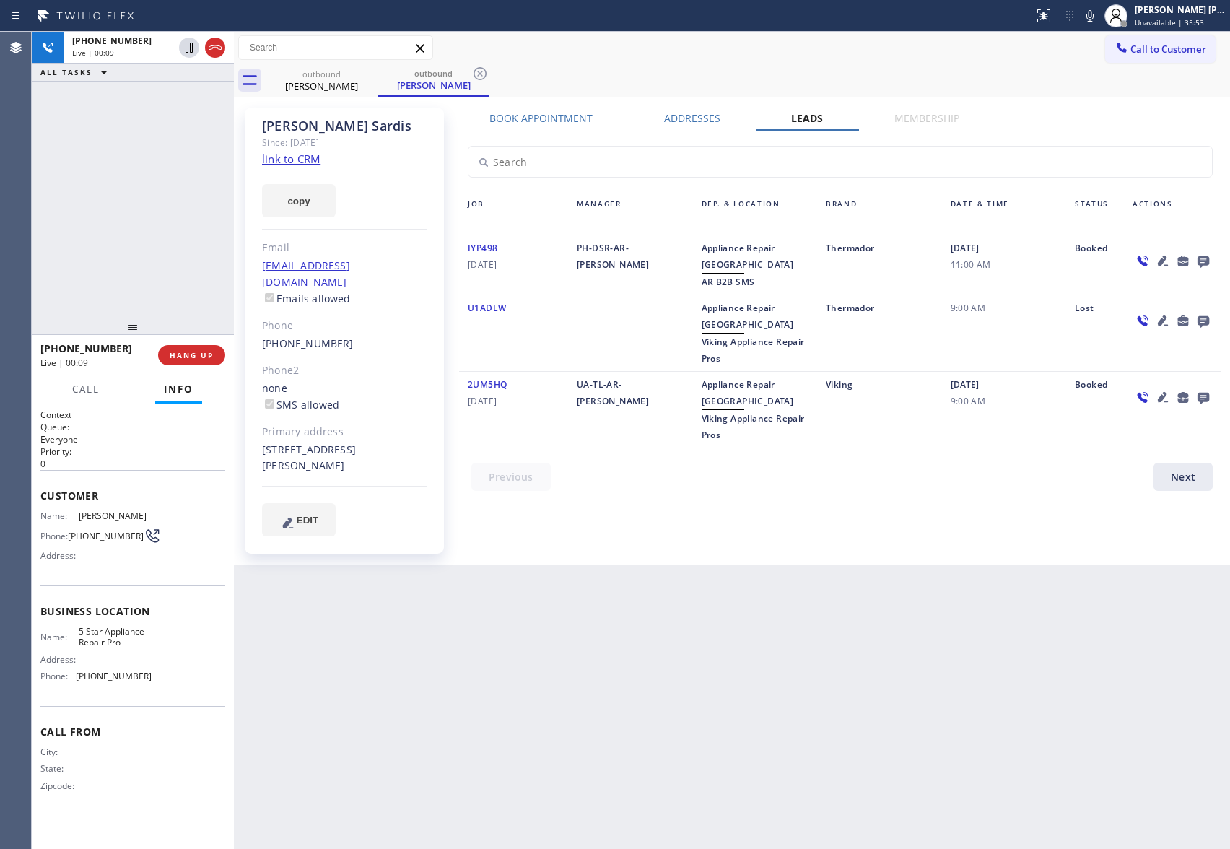
click at [1161, 257] on icon at bounding box center [1163, 260] width 17 height 17
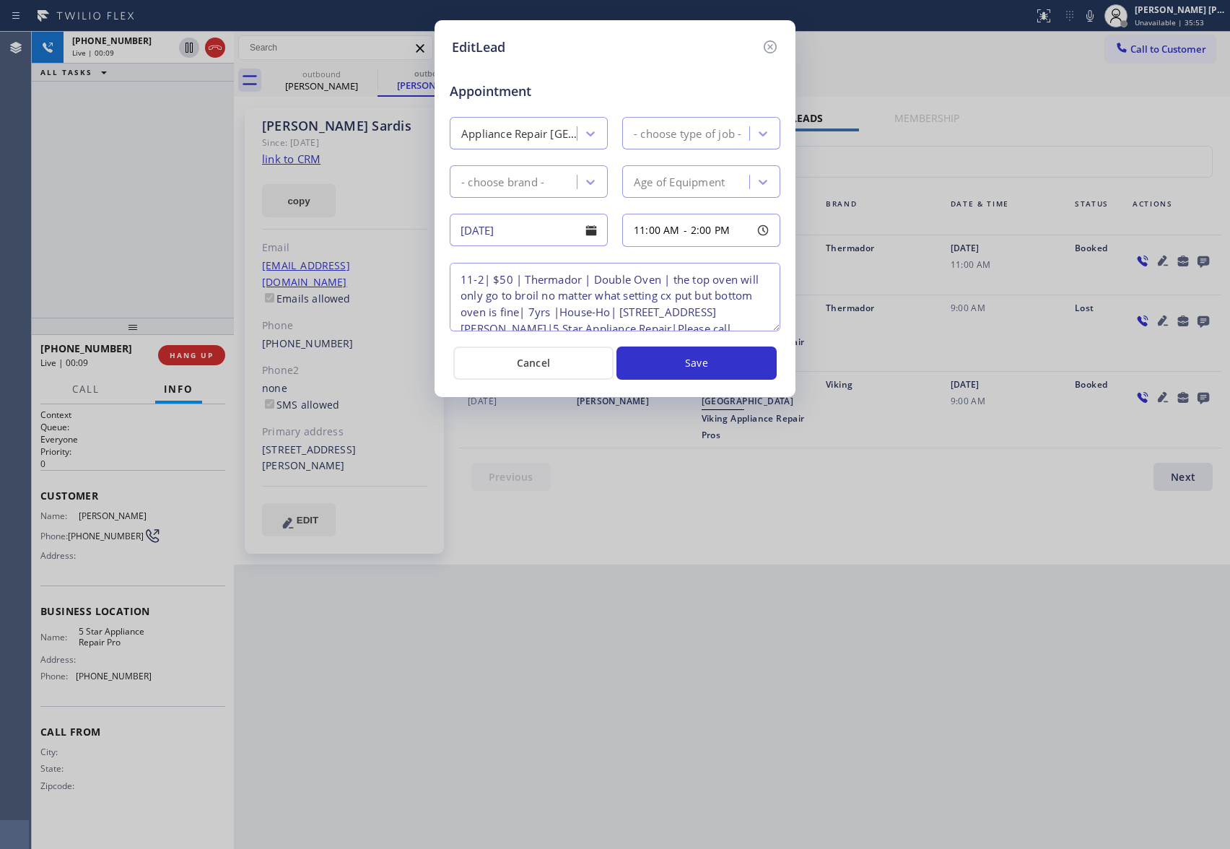
type textarea "11-2| $50 | Thermador | Double Oven | the top oven will only go to broil no mat…"
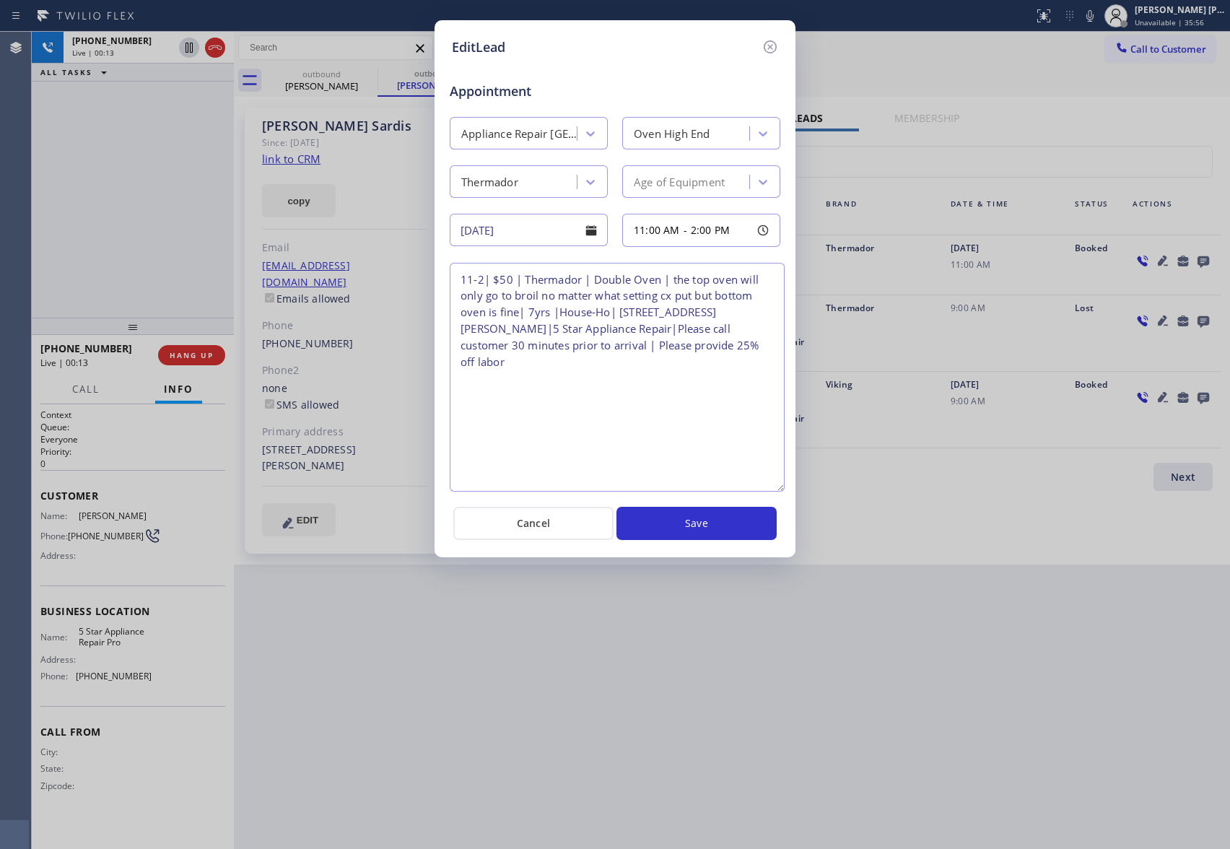
drag, startPoint x: 778, startPoint y: 328, endPoint x: 783, endPoint y: 489, distance: 161.1
click at [783, 489] on textarea "11-2| $50 | Thermador | Double Oven | the top oven will only go to broil no mat…" at bounding box center [617, 377] width 335 height 229
click at [774, 45] on icon at bounding box center [770, 46] width 17 height 17
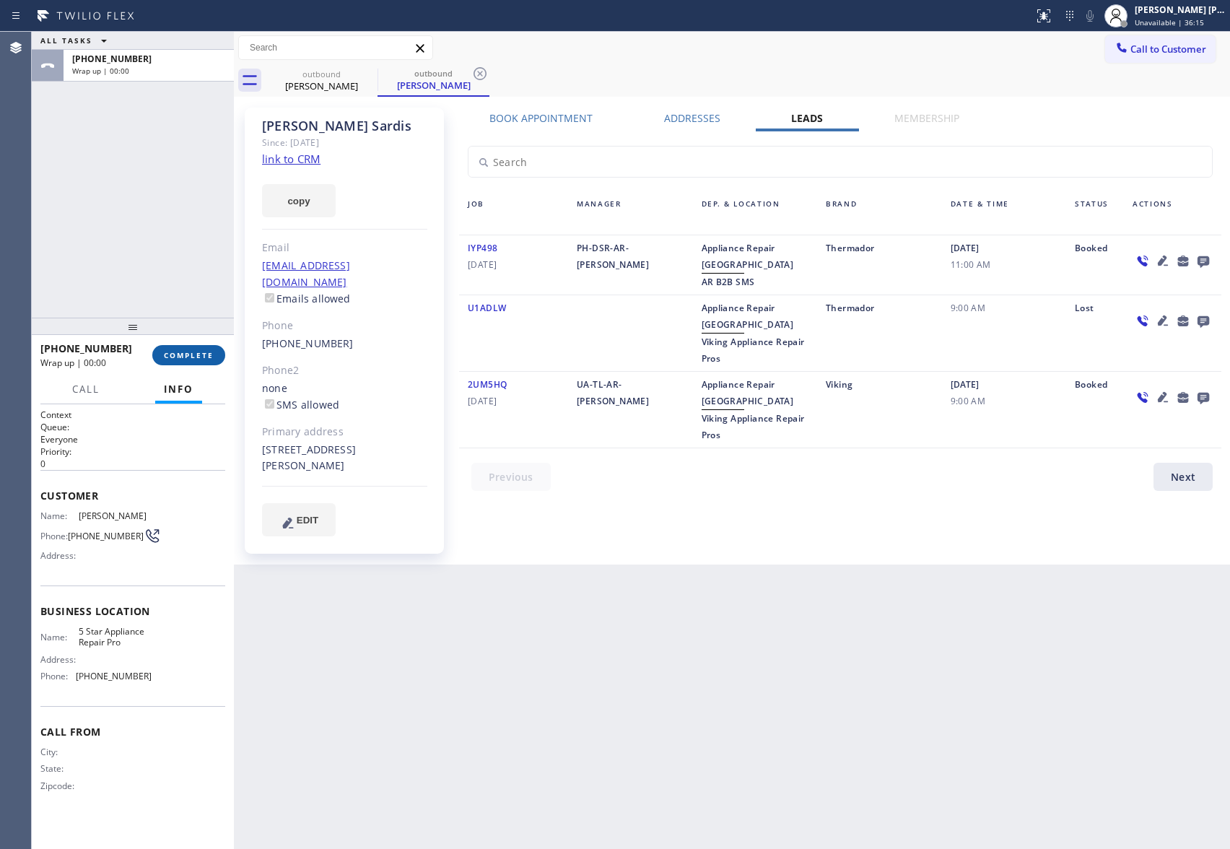
click at [188, 350] on button "COMPLETE" at bounding box center [188, 355] width 73 height 20
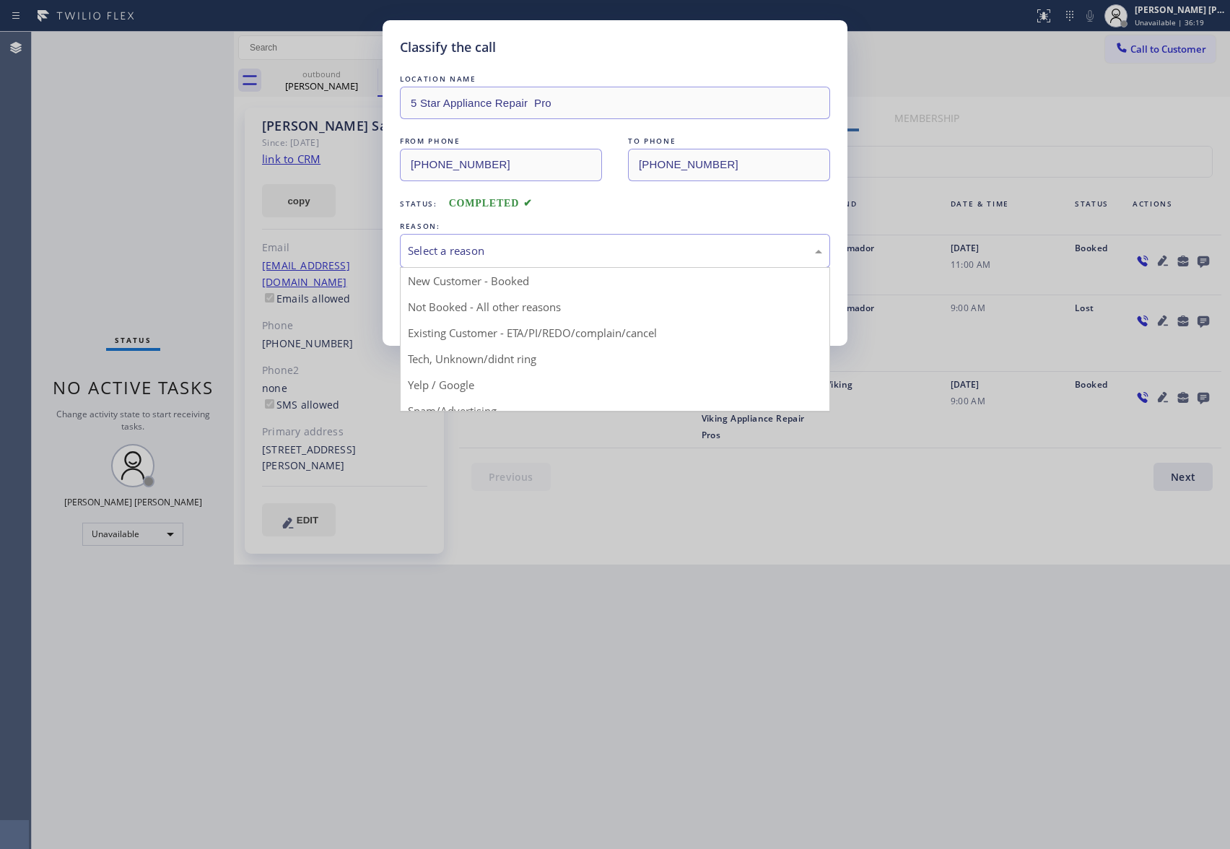
click at [586, 247] on div "Select a reason" at bounding box center [615, 251] width 414 height 17
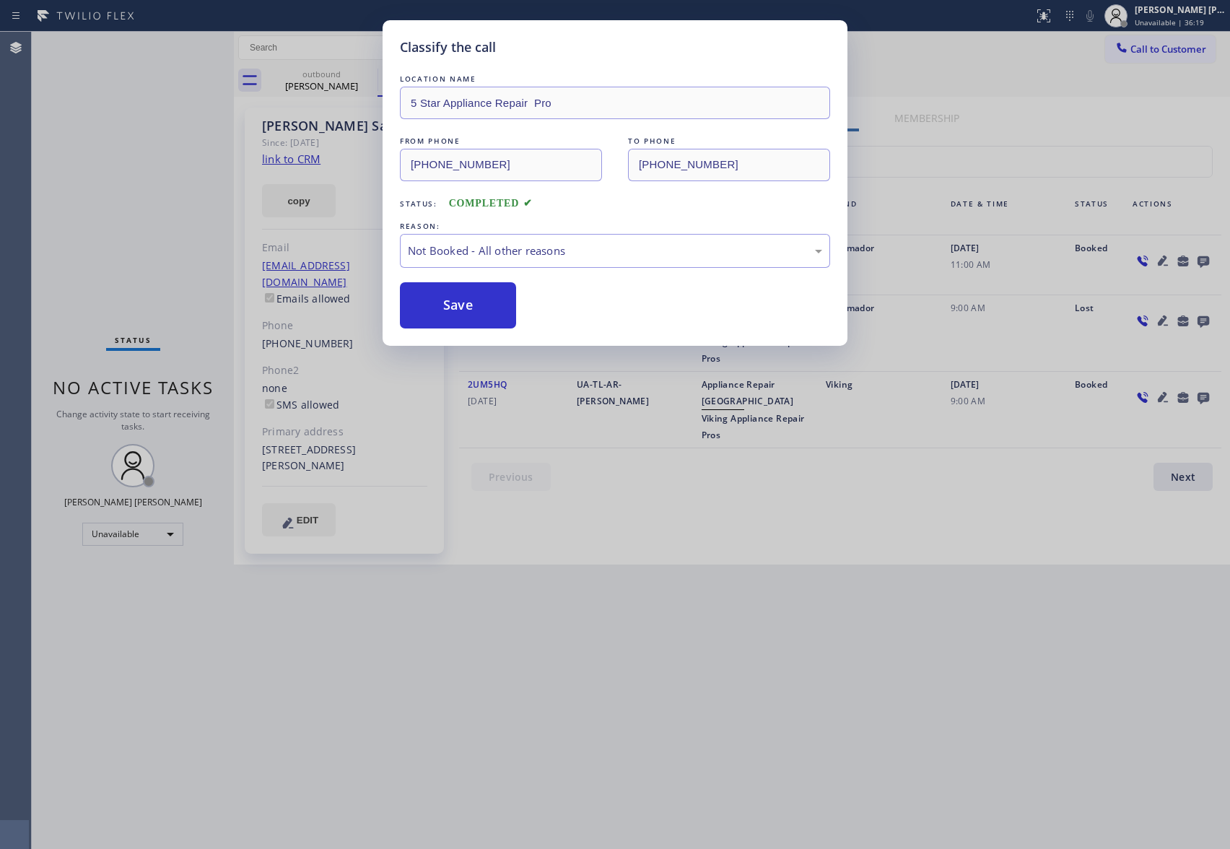
click at [451, 309] on button "Save" at bounding box center [458, 305] width 116 height 46
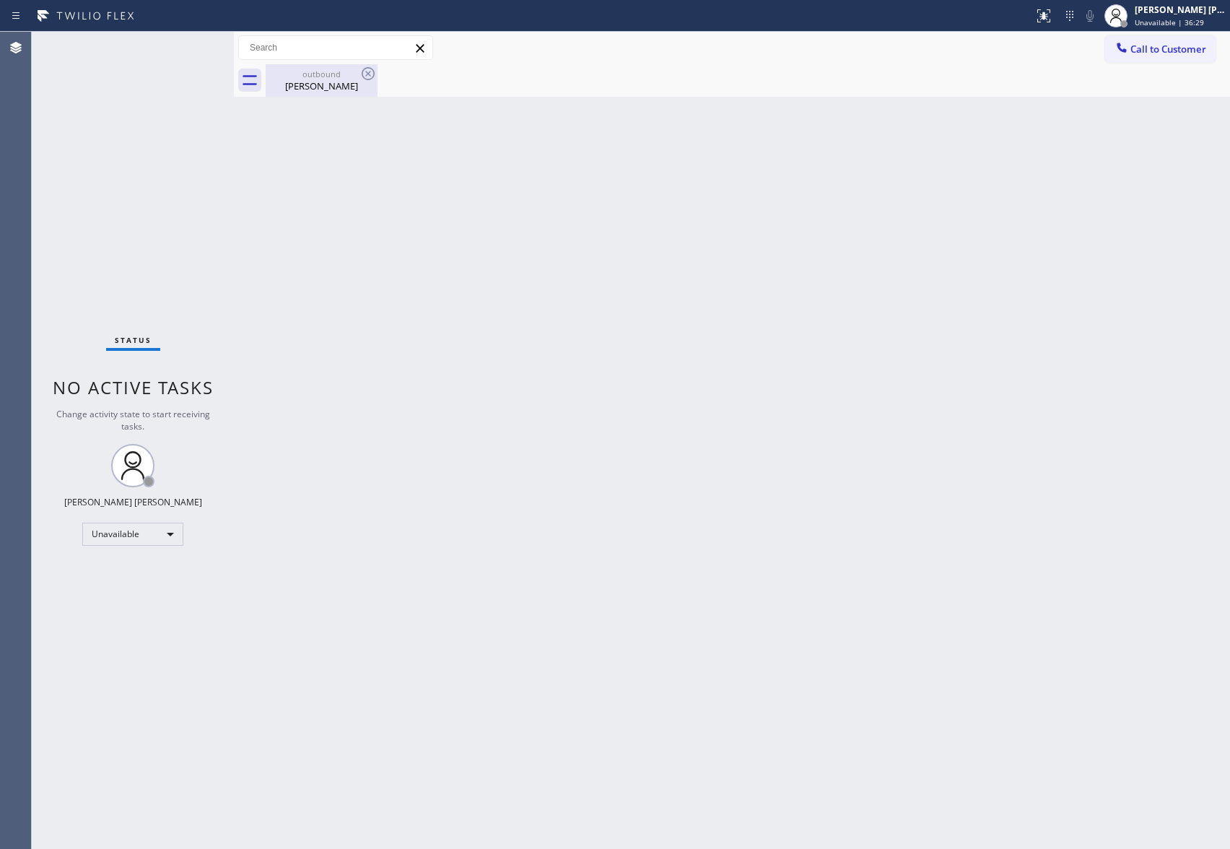
click at [329, 73] on div "outbound" at bounding box center [321, 74] width 109 height 11
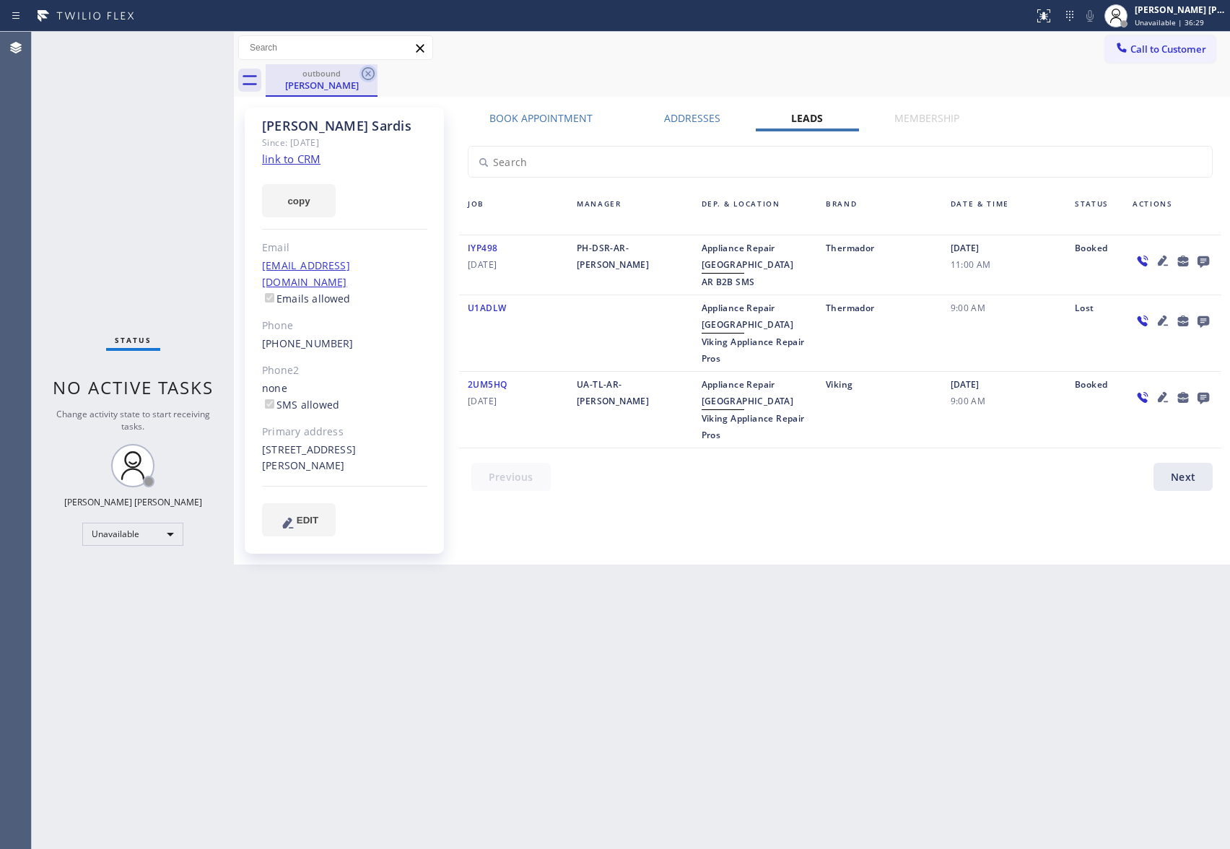
click at [373, 77] on icon at bounding box center [368, 73] width 13 height 13
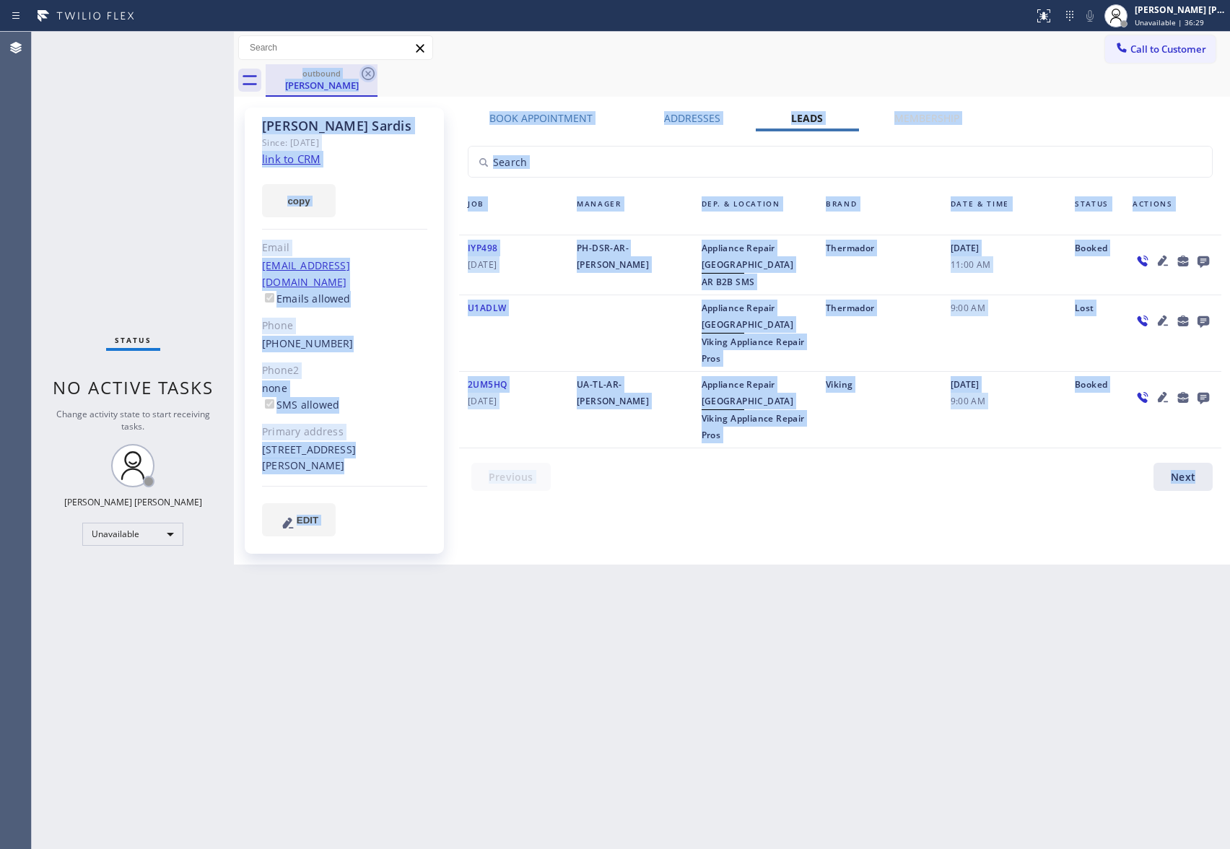
click at [373, 77] on div "outbound [PERSON_NAME]" at bounding box center [748, 80] width 965 height 32
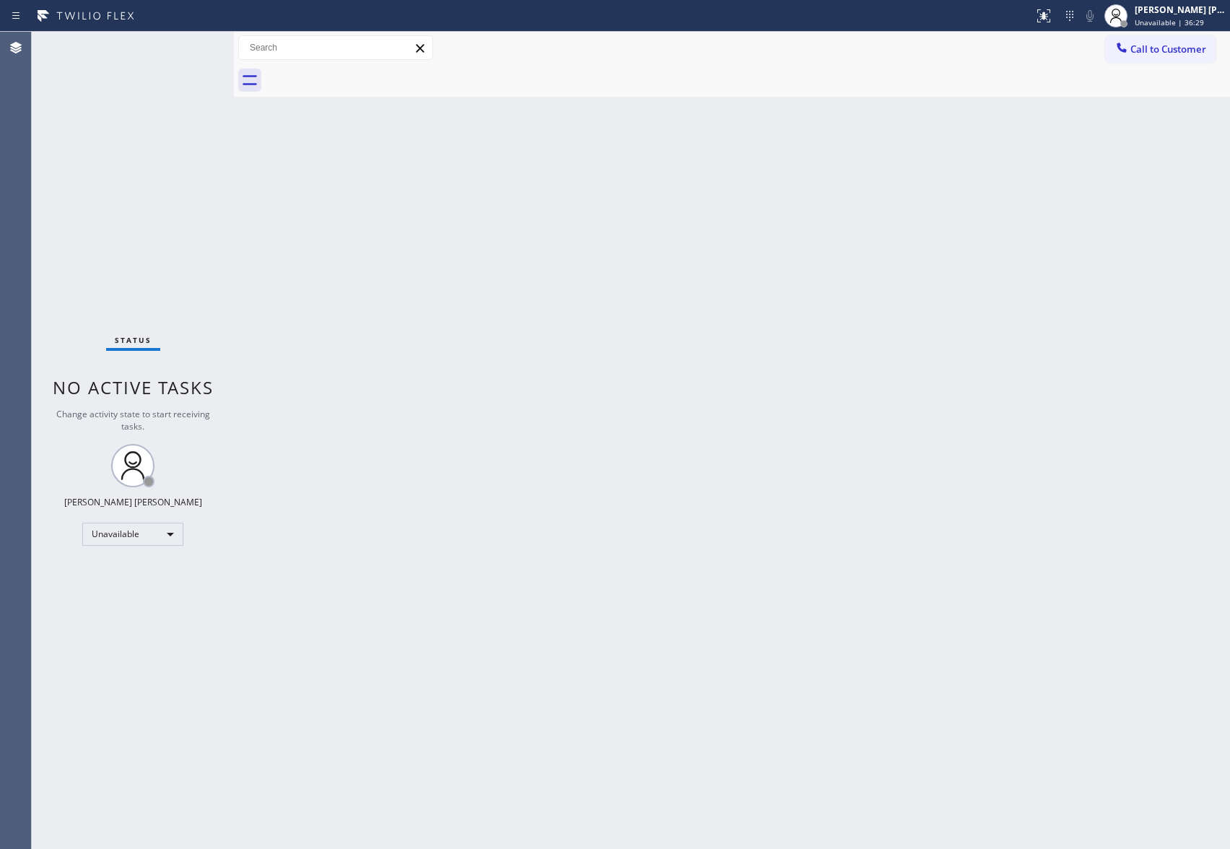
click at [373, 77] on div at bounding box center [748, 80] width 965 height 32
click at [1142, 32] on div "Call to Customer Outbound call Location 5 Star Appliance Repair Pro Your caller…" at bounding box center [732, 48] width 997 height 32
click at [1144, 46] on span "Call to Customer" at bounding box center [1169, 49] width 76 height 13
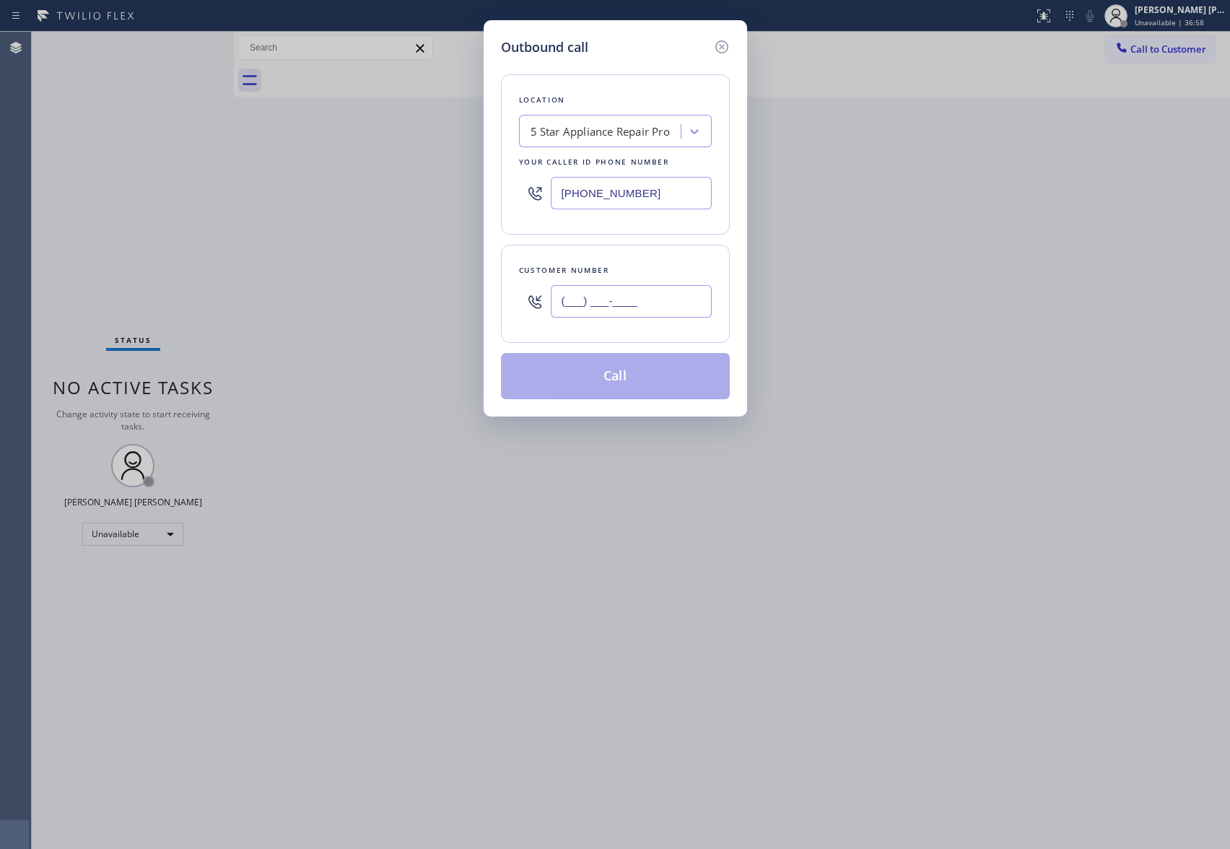
click at [650, 313] on input "(___) ___-____" at bounding box center [631, 301] width 161 height 32
paste input "626) 391-6359"
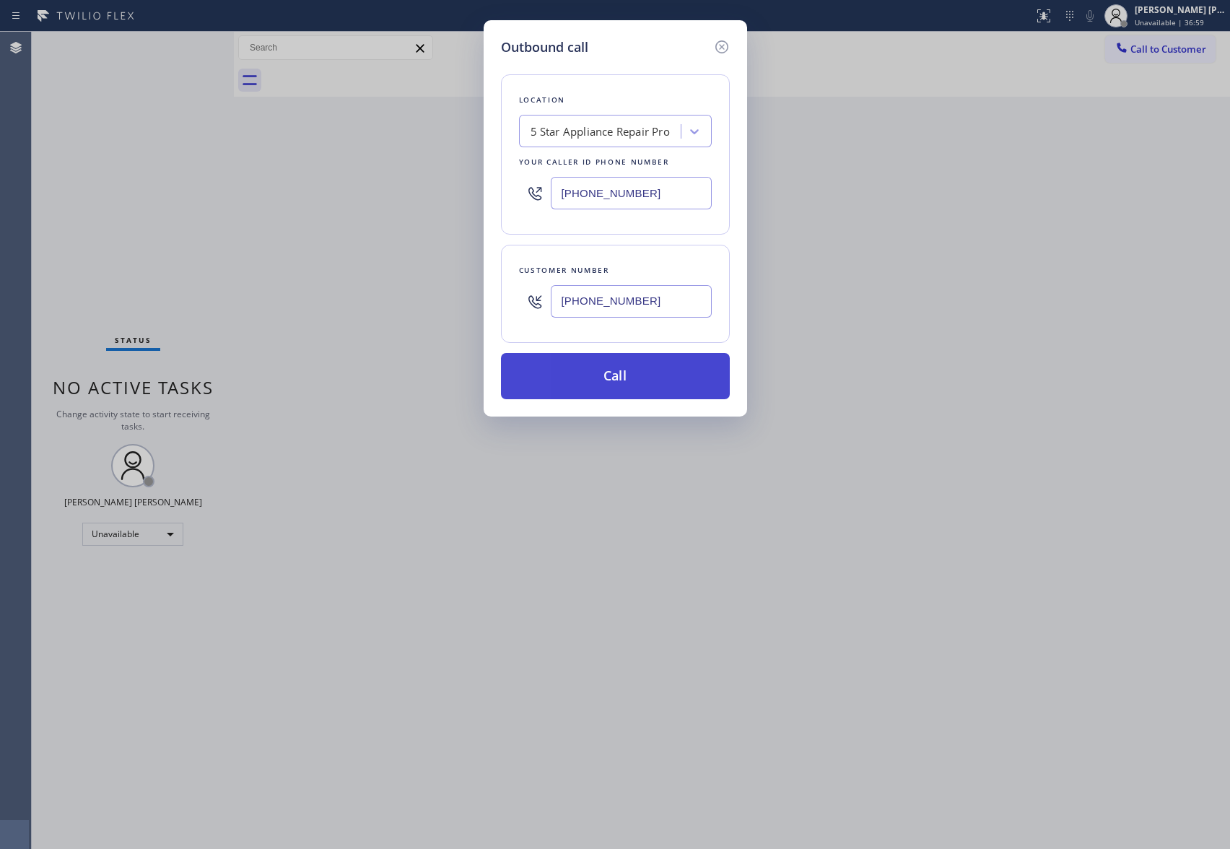
type input "[PHONE_NUMBER]"
click at [653, 386] on button "Call" at bounding box center [615, 376] width 229 height 46
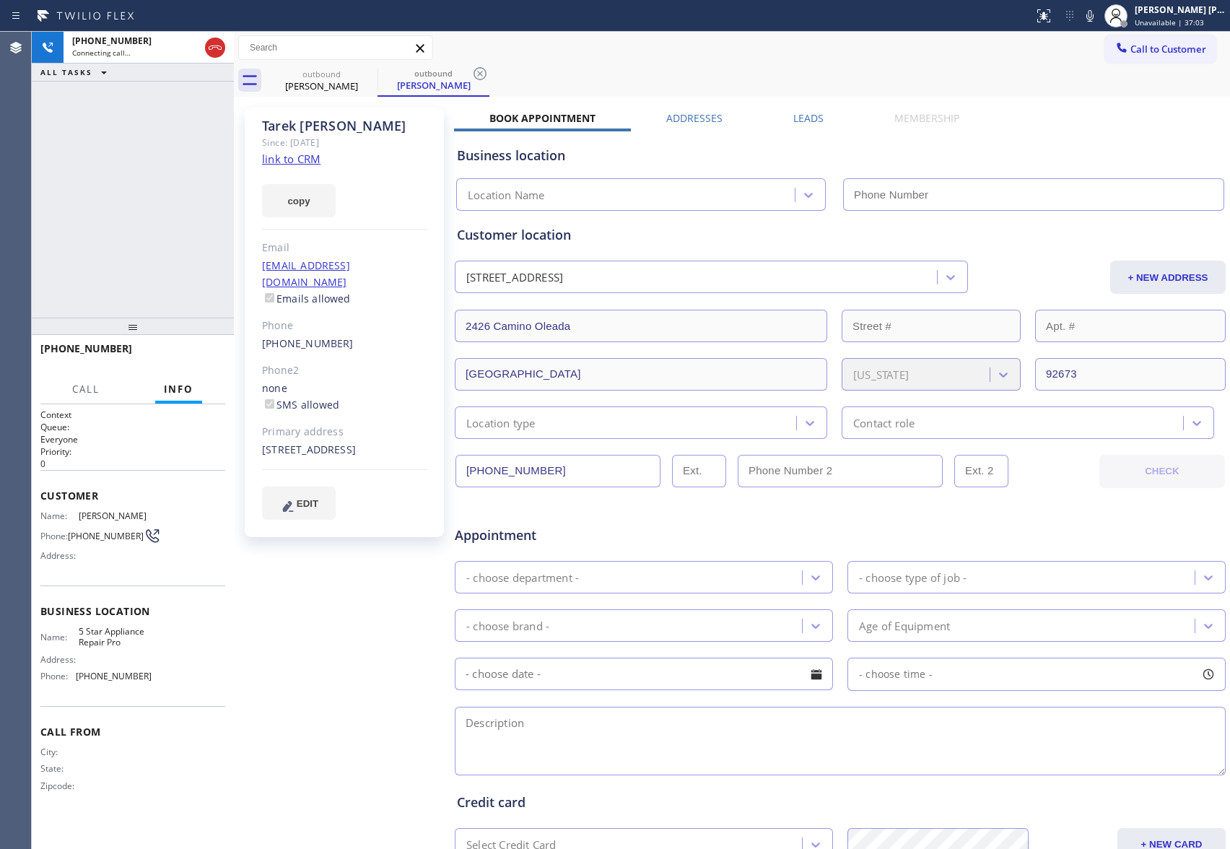
type input "[PHONE_NUMBER]"
click at [819, 113] on div "Leads" at bounding box center [808, 121] width 101 height 20
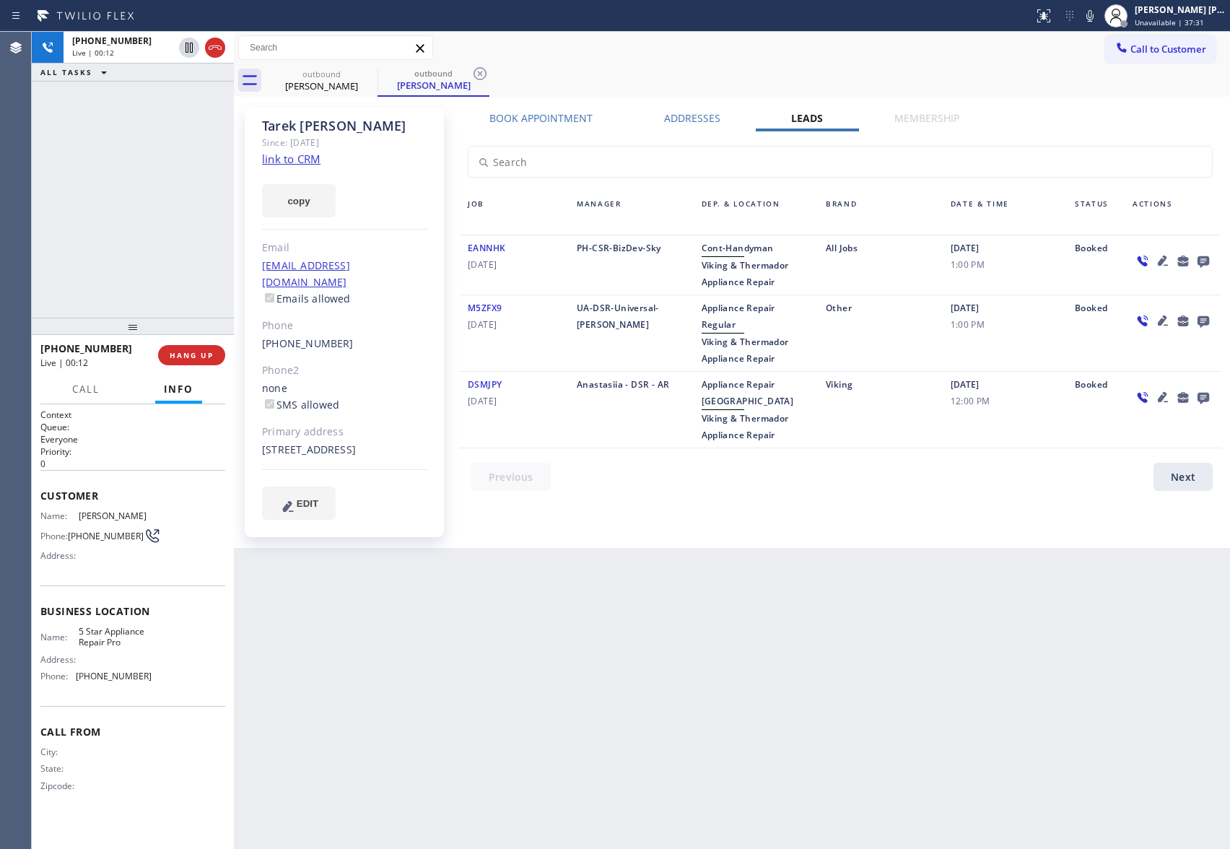
click at [1162, 399] on icon at bounding box center [1163, 397] width 10 height 10
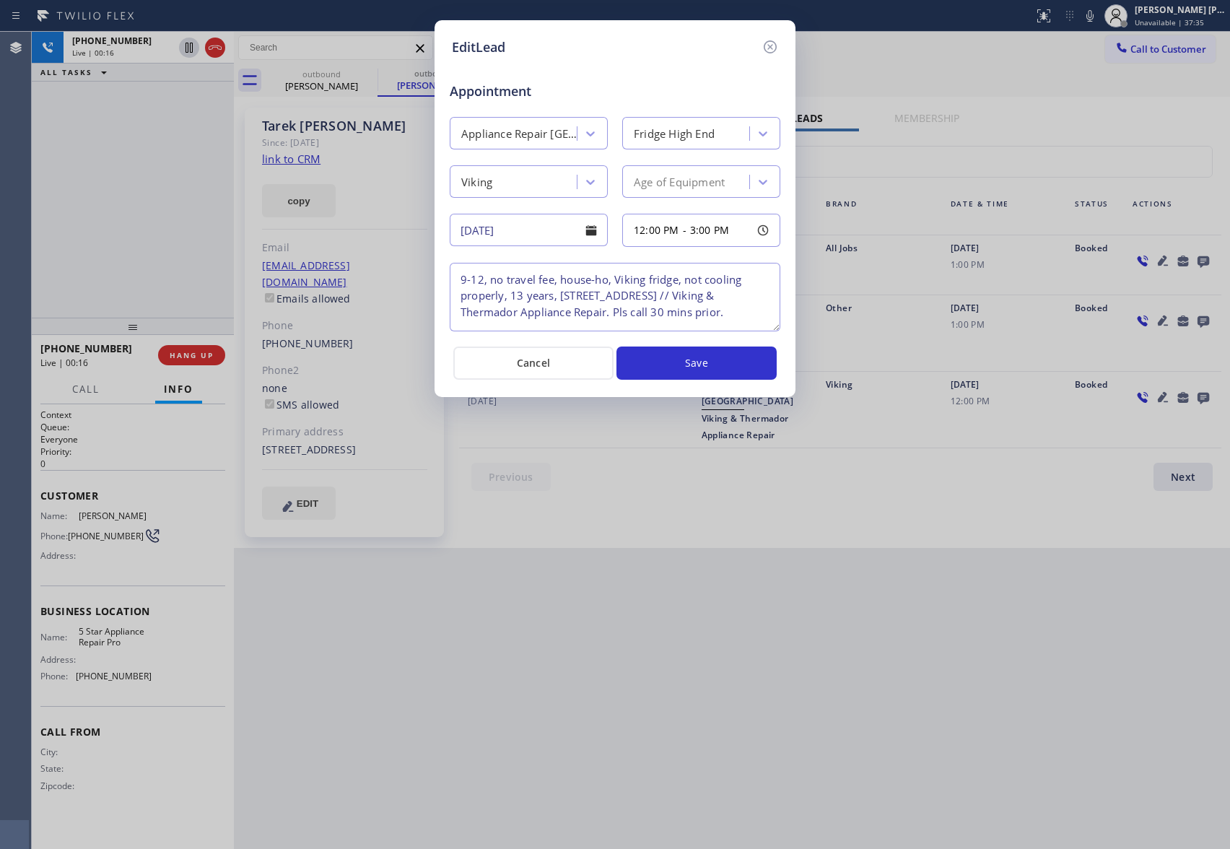
click at [770, 36] on div "EditLead Appointment Appliance Repair High End Fridge High End Viking Age of Eq…" at bounding box center [615, 208] width 361 height 377
click at [768, 41] on icon at bounding box center [770, 46] width 17 height 17
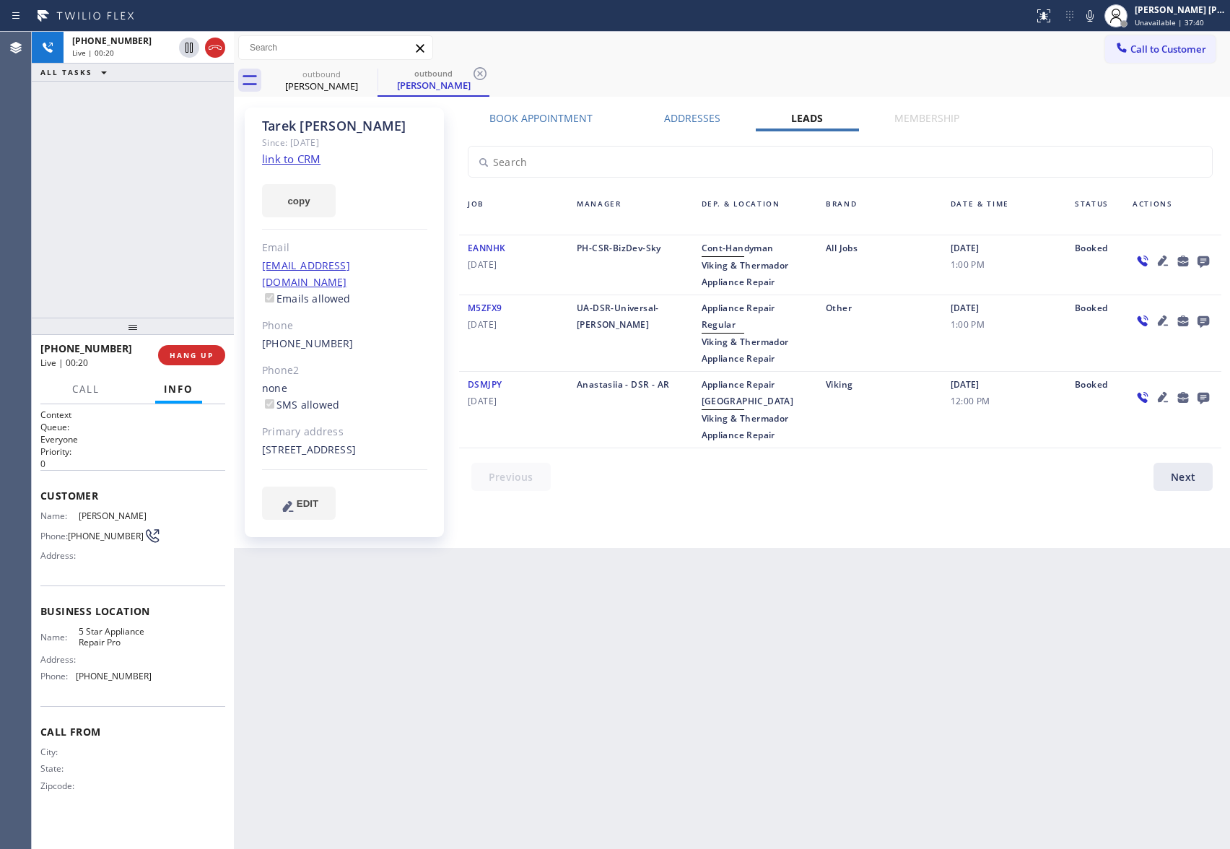
click at [1161, 256] on icon at bounding box center [1163, 260] width 17 height 17
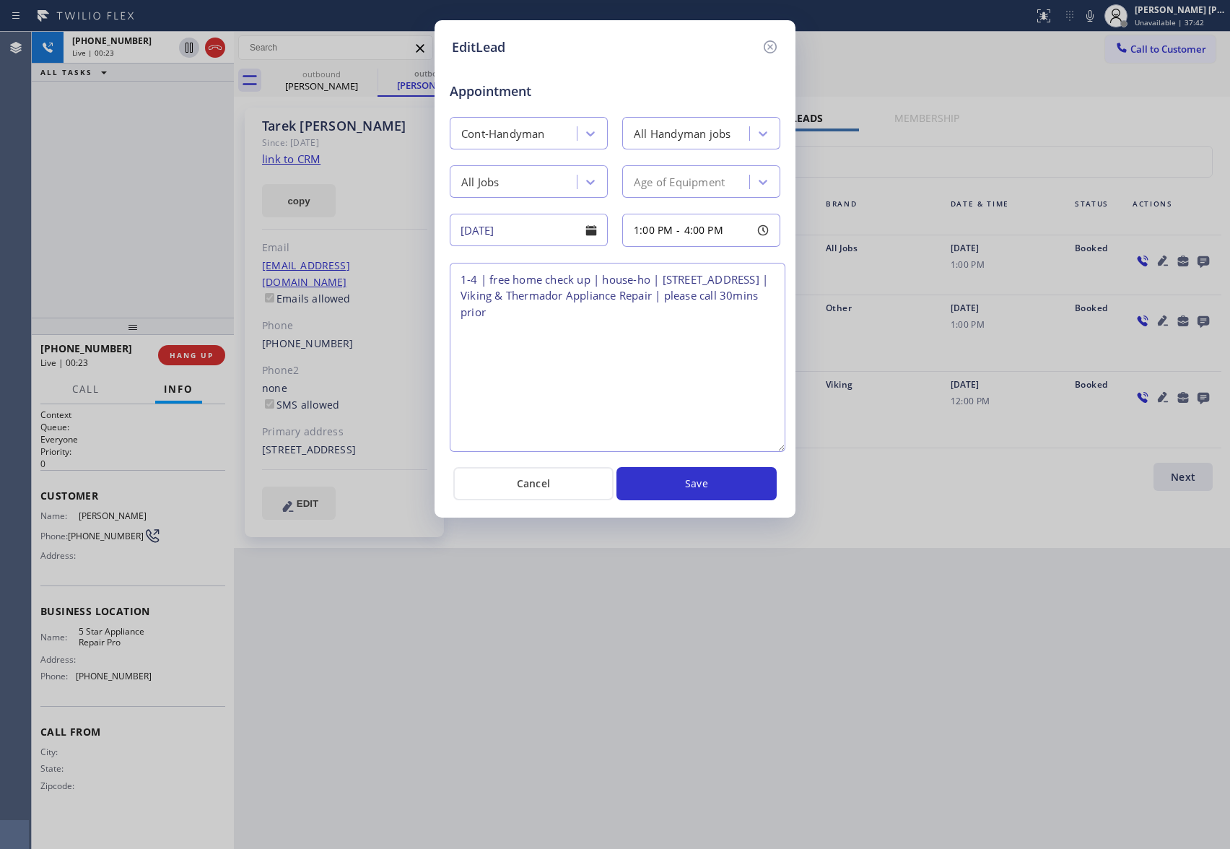
drag, startPoint x: 771, startPoint y: 324, endPoint x: 777, endPoint y: 446, distance: 121.5
click at [777, 446] on textarea "1-4 | free home check up | house-ho | [STREET_ADDRESS] | Viking & Thermador App…" at bounding box center [618, 357] width 336 height 189
click at [768, 44] on icon at bounding box center [770, 46] width 13 height 13
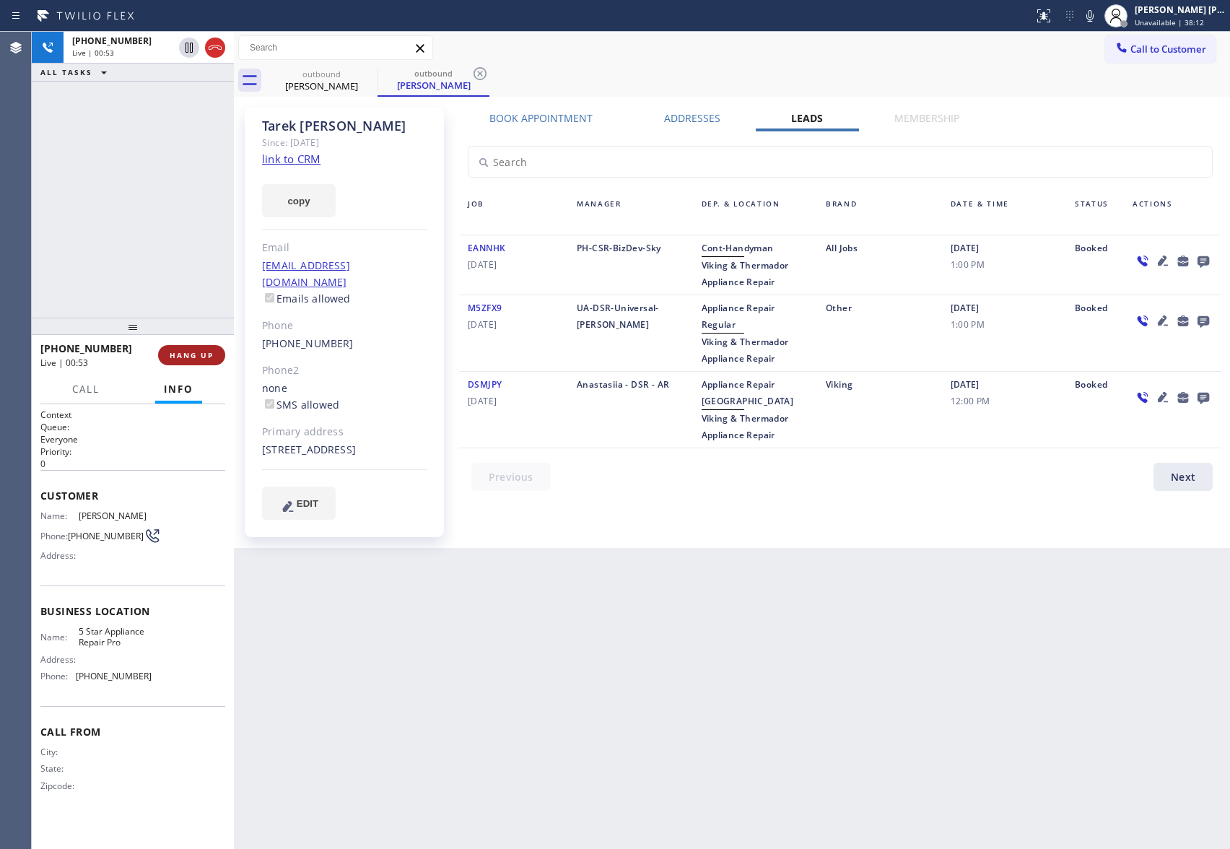
click at [205, 354] on span "HANG UP" at bounding box center [192, 355] width 44 height 10
drag, startPoint x: 355, startPoint y: 322, endPoint x: 251, endPoint y: 321, distance: 104.0
click at [251, 321] on div "[PERSON_NAME] Since: [DATE] link to CRM copy Email [EMAIL_ADDRESS][DOMAIN_NAME]…" at bounding box center [344, 323] width 199 height 430
copy link "[PHONE_NUMBER]"
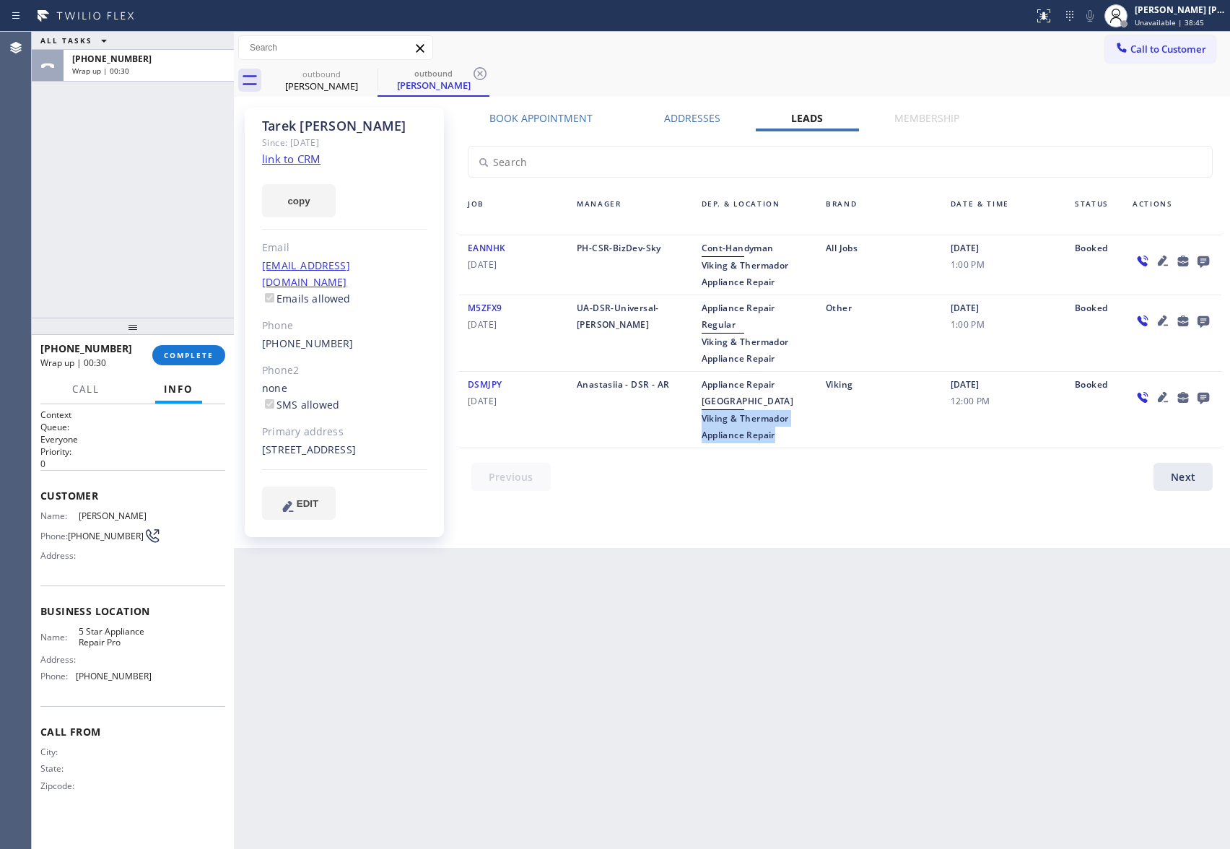
drag, startPoint x: 699, startPoint y: 420, endPoint x: 807, endPoint y: 440, distance: 110.2
click at [807, 440] on div "Appliance Repair High End Viking & Thermador Appliance Repair" at bounding box center [755, 409] width 125 height 67
copy span "Viking & Thermador Appliance Repair"
click at [313, 159] on link "link to CRM" at bounding box center [291, 159] width 58 height 14
click at [1159, 47] on span "Call to Customer" at bounding box center [1169, 49] width 76 height 13
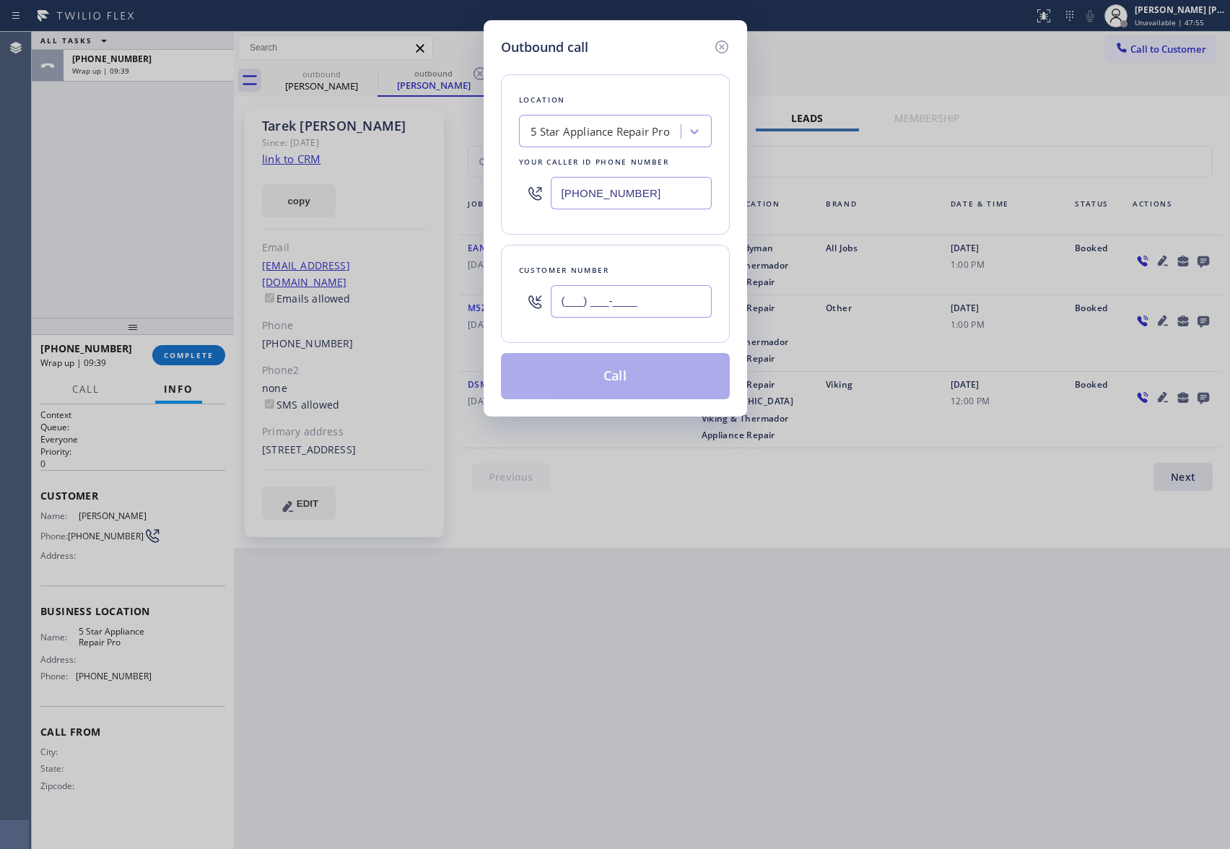
click at [628, 292] on input "(___) ___-____" at bounding box center [631, 301] width 161 height 32
paste input "602) 525-6873"
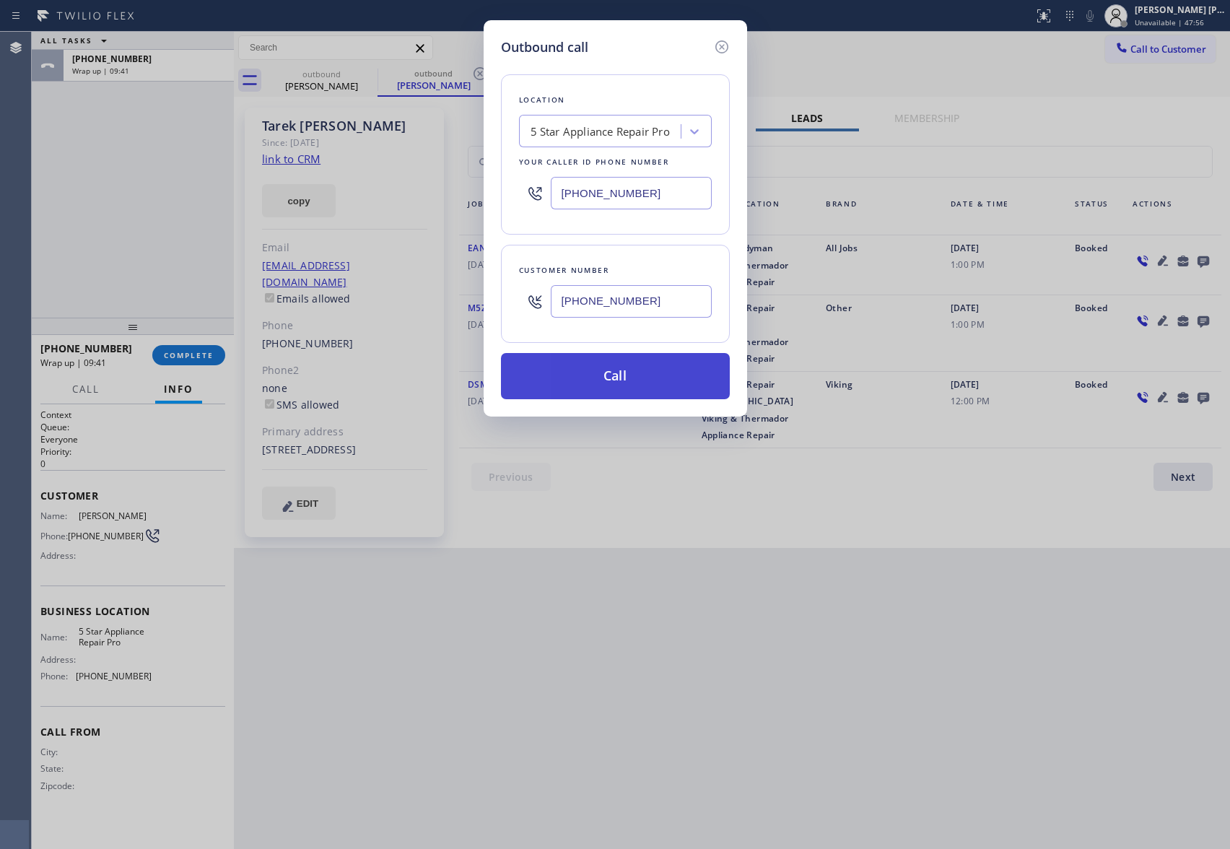
type input "[PHONE_NUMBER]"
click at [637, 368] on button "Call" at bounding box center [615, 376] width 229 height 46
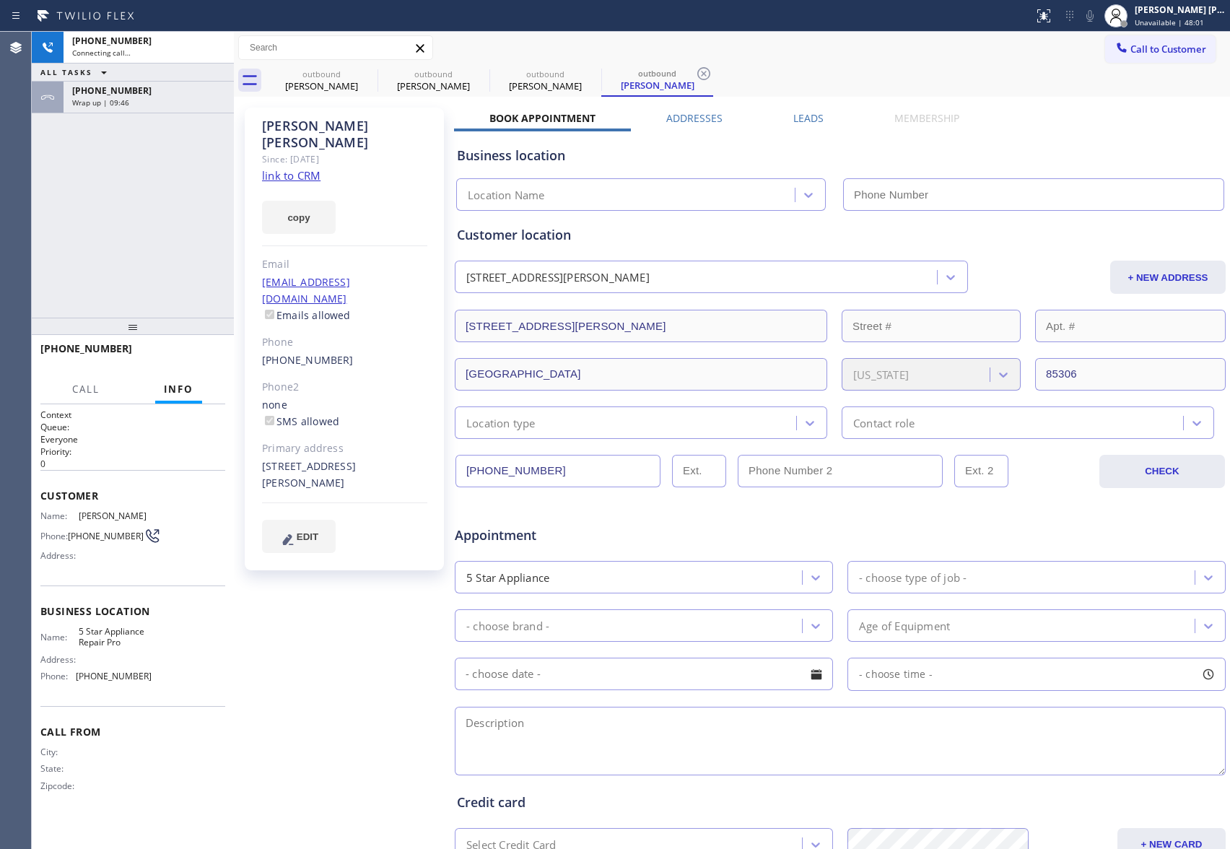
type input "[PHONE_NUMBER]"
click at [807, 122] on label "Leads" at bounding box center [809, 118] width 30 height 14
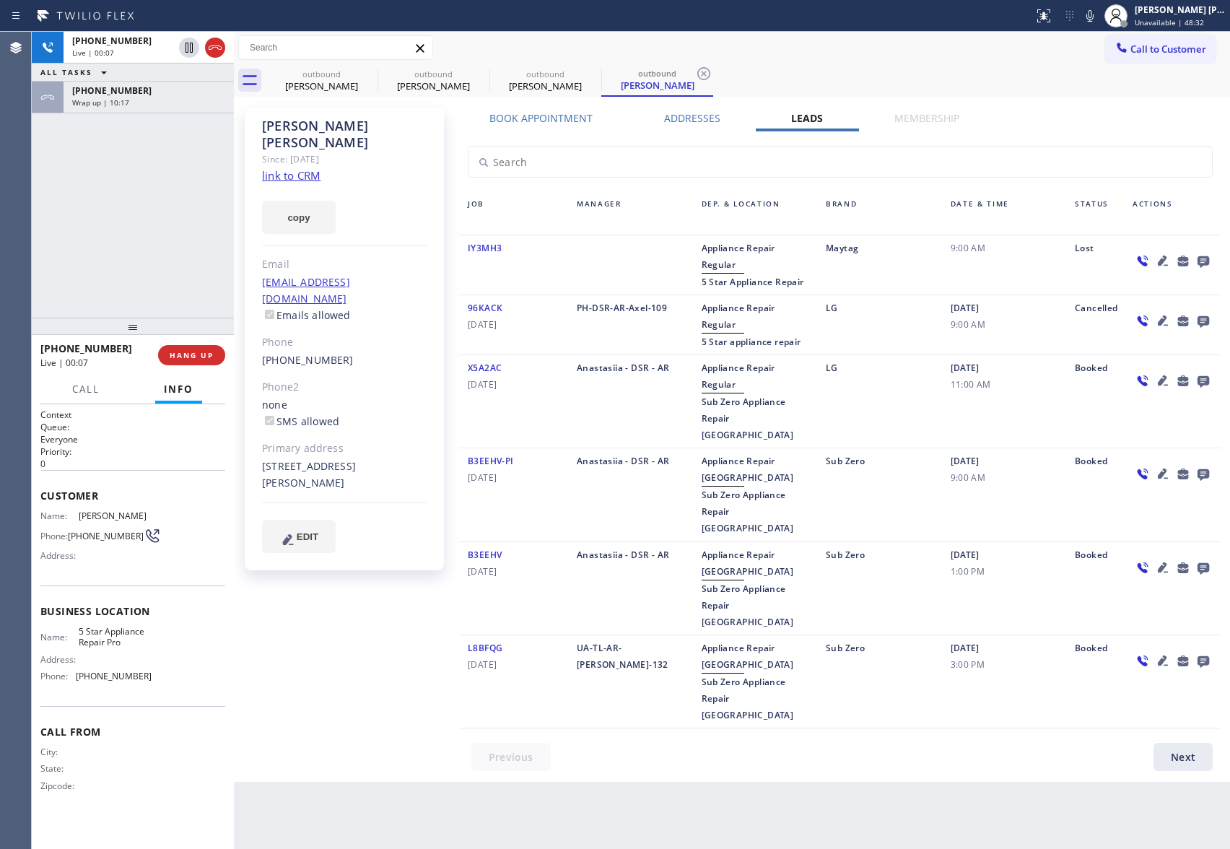
click at [1205, 266] on icon at bounding box center [1203, 261] width 17 height 18
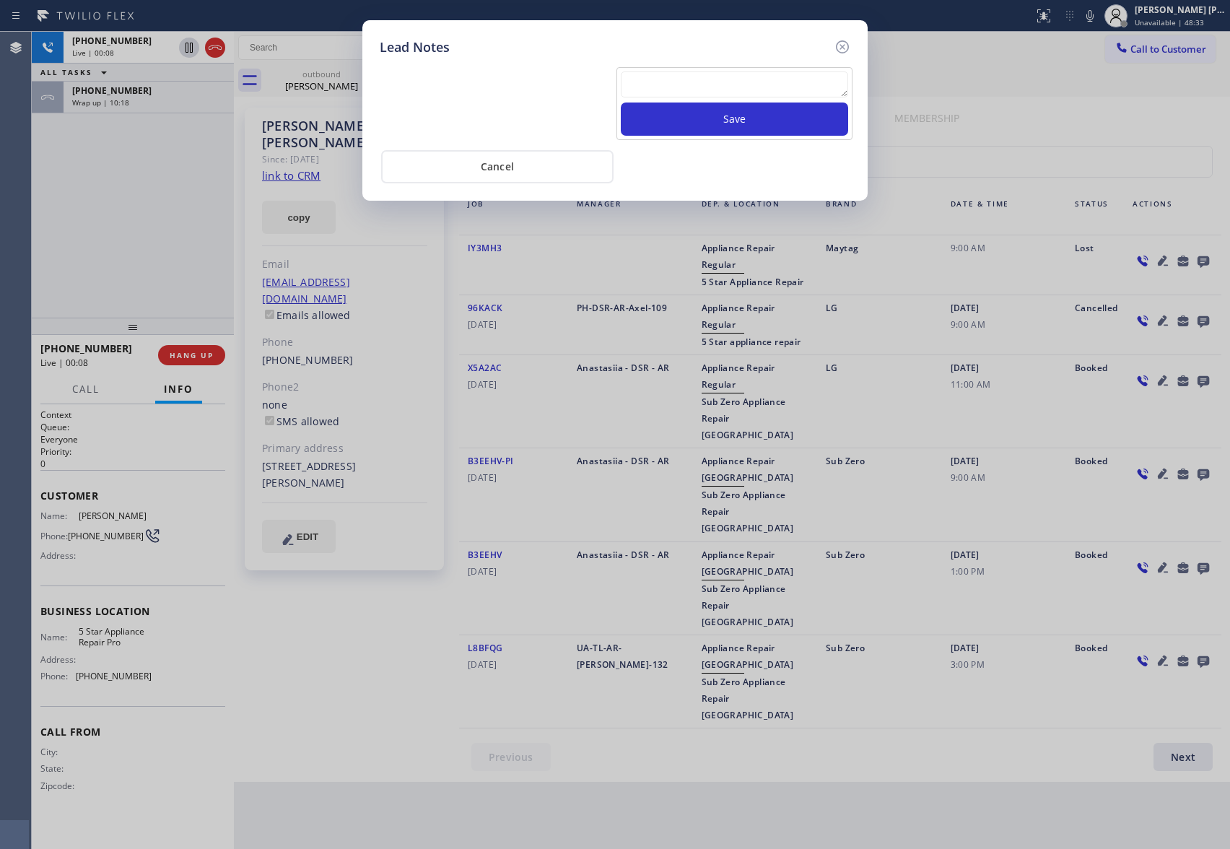
click at [665, 79] on textarea at bounding box center [734, 84] width 227 height 26
paste textarea "please transfer if cx calls back"
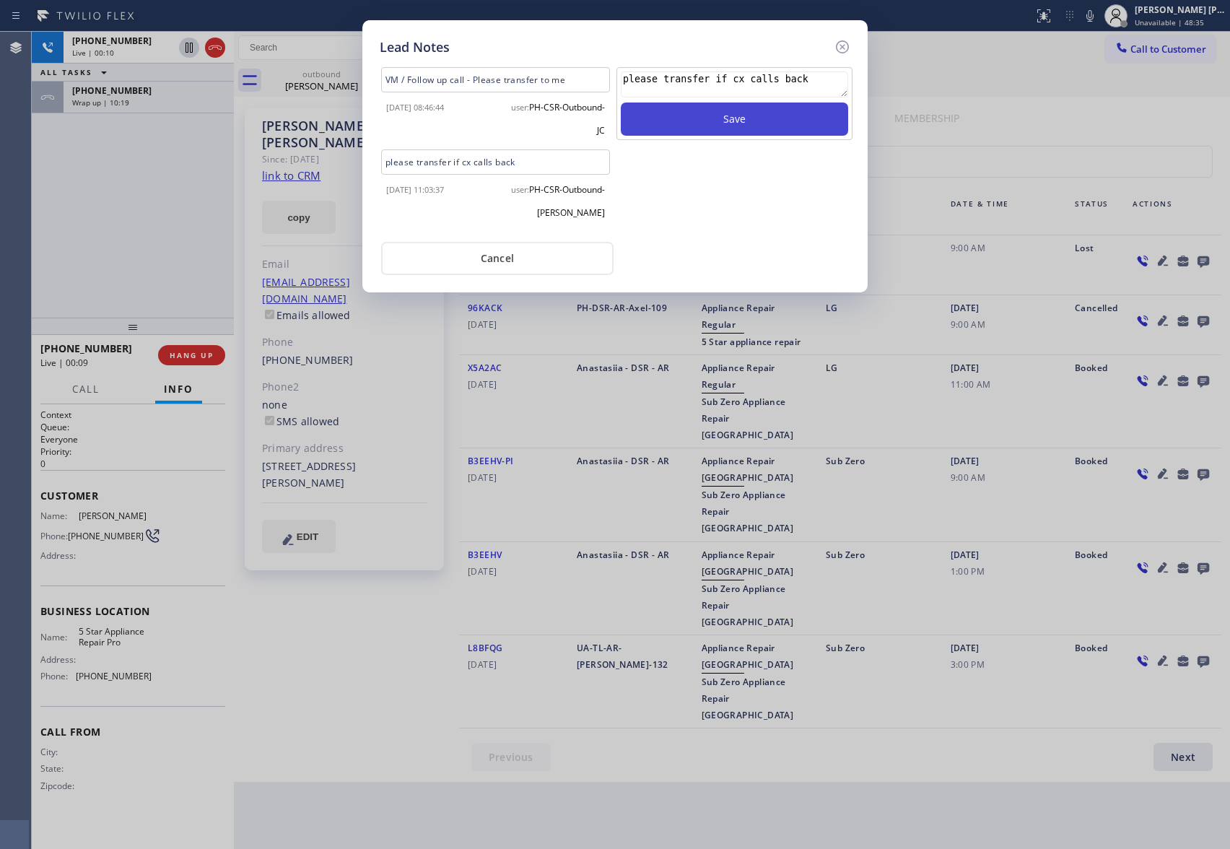
type textarea "please transfer if cx calls back"
click at [726, 119] on button "Save" at bounding box center [734, 119] width 227 height 33
click at [849, 45] on icon at bounding box center [842, 46] width 17 height 17
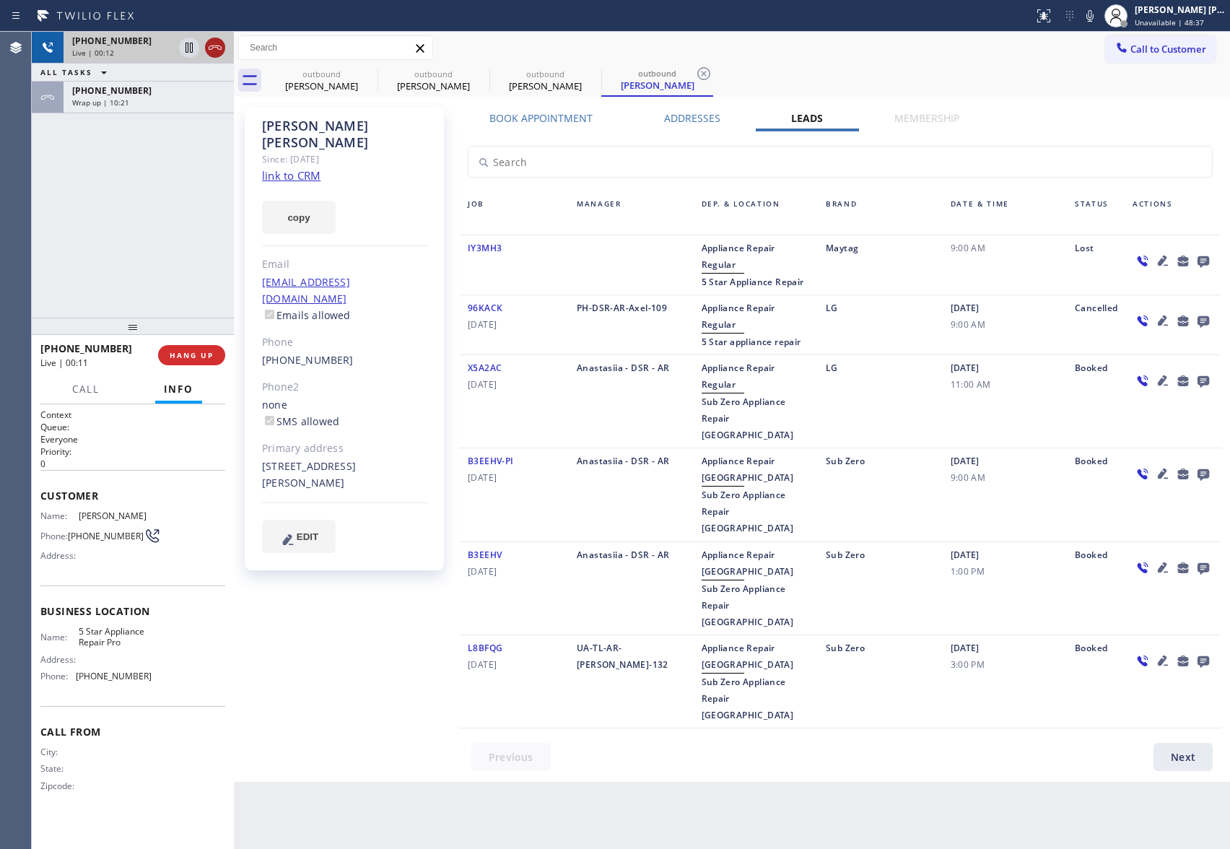
click at [218, 53] on icon at bounding box center [215, 47] width 17 height 17
click at [0, 0] on icon at bounding box center [0, 0] width 0 height 0
click at [695, 76] on icon at bounding box center [703, 73] width 17 height 17
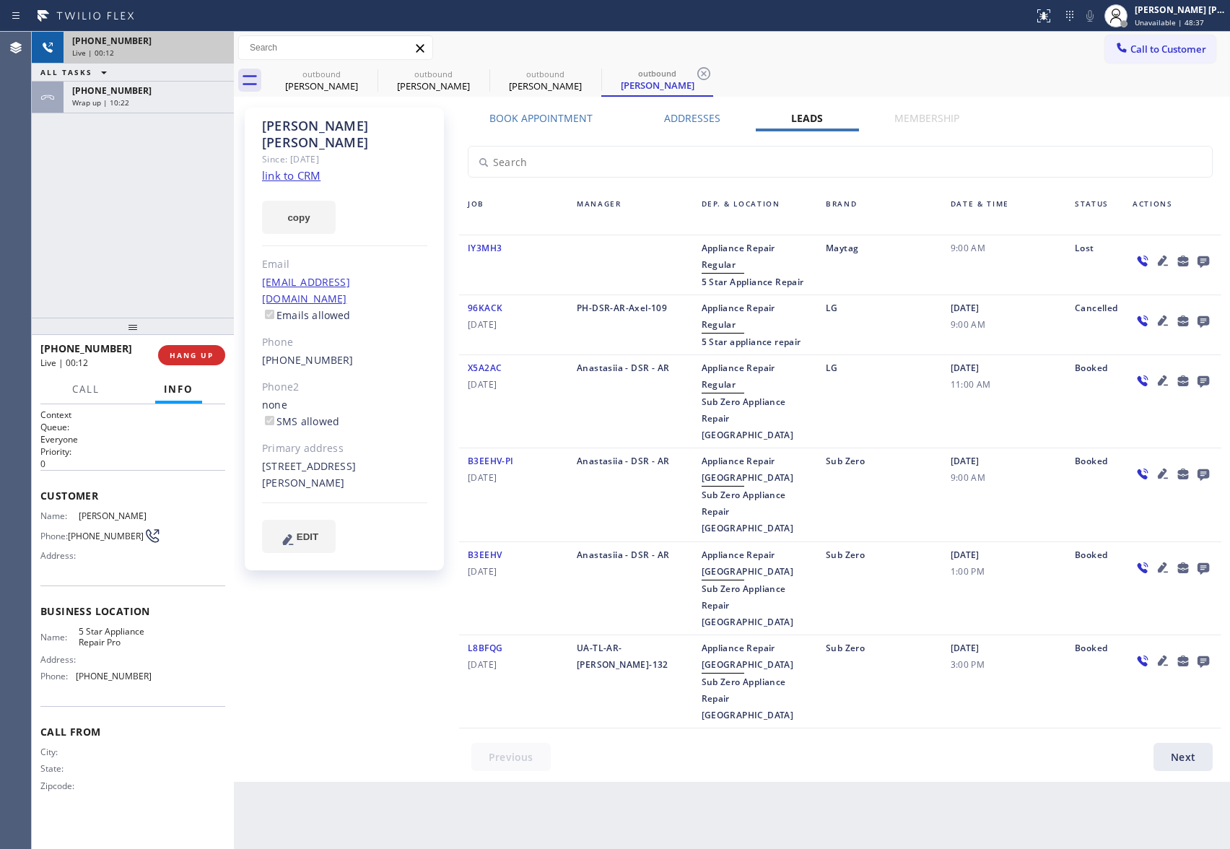
click at [368, 76] on div "outbound [PERSON_NAME] outbound [PERSON_NAME] outbound [PERSON_NAME] outbound […" at bounding box center [748, 80] width 965 height 32
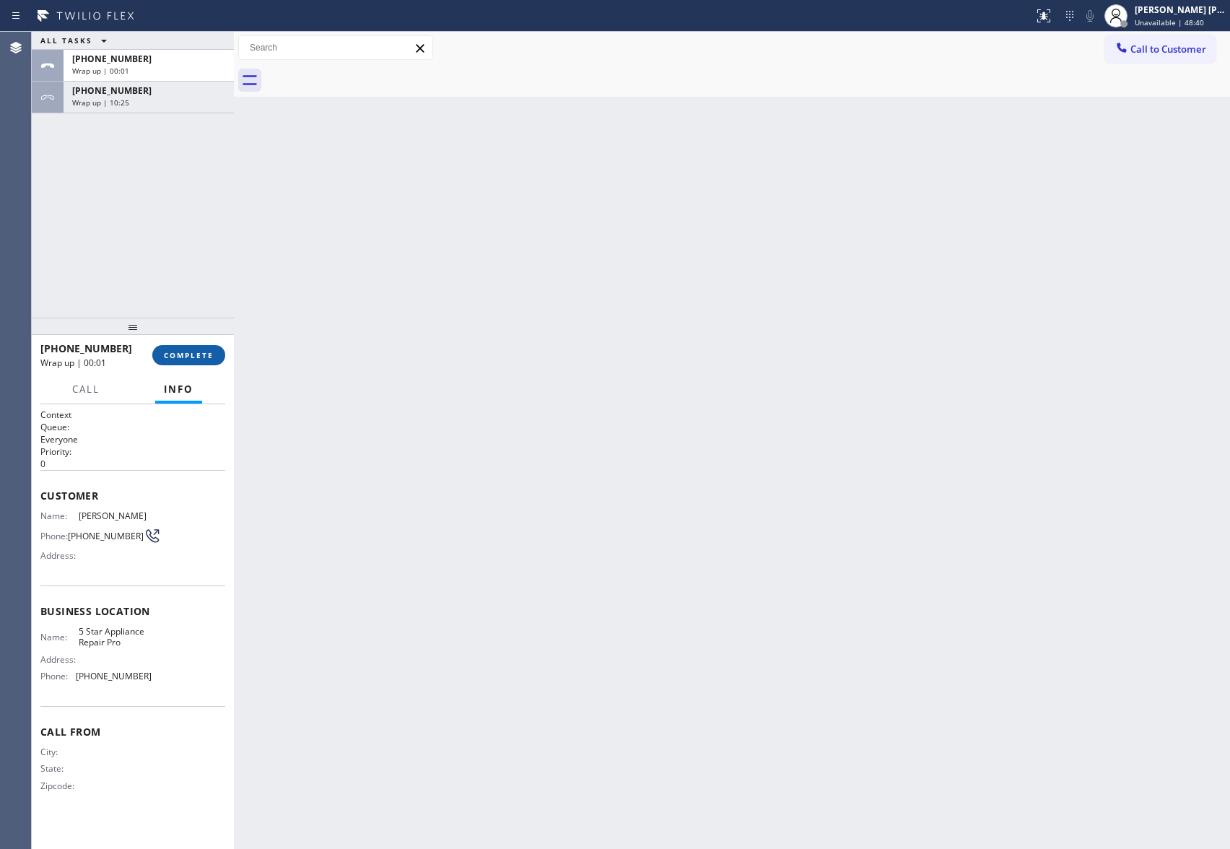
click at [189, 355] on span "COMPLETE" at bounding box center [189, 355] width 50 height 10
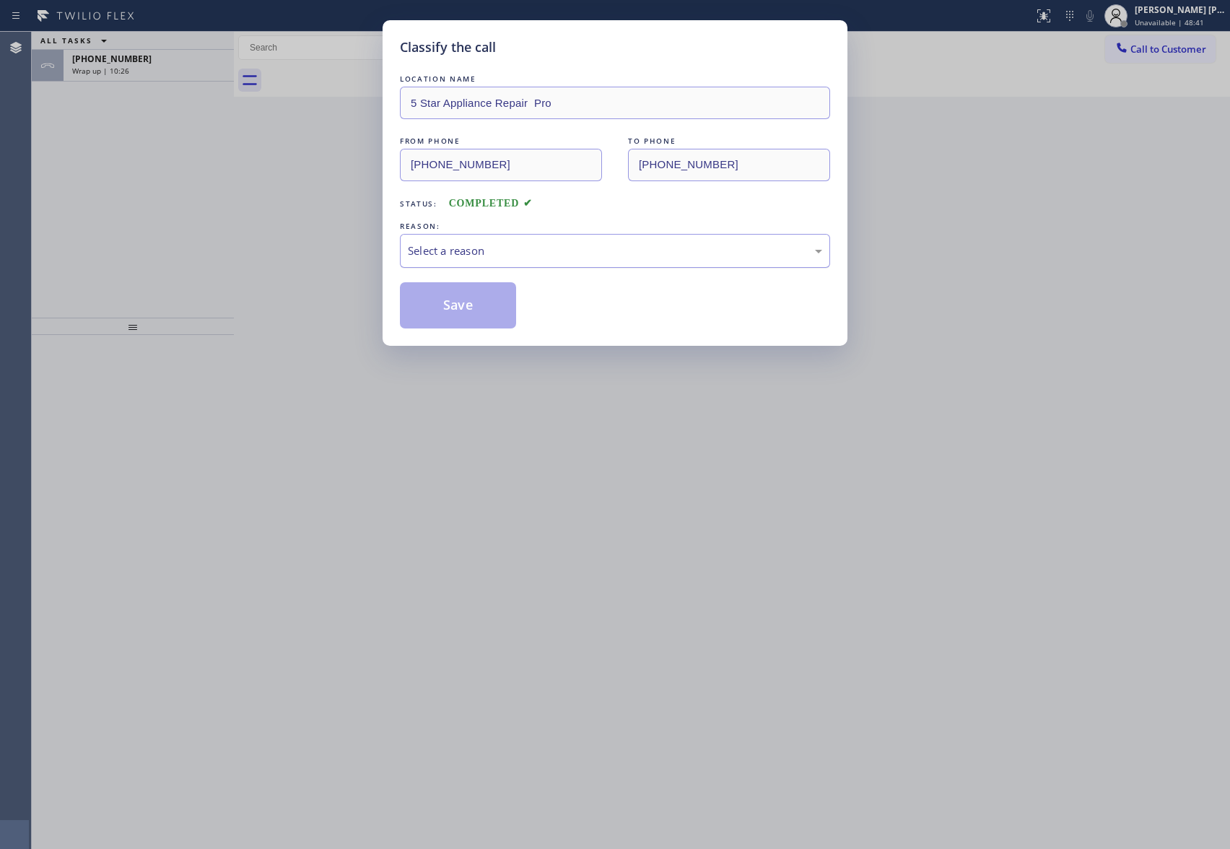
click at [538, 241] on div "Select a reason" at bounding box center [615, 251] width 430 height 34
click at [435, 307] on button "Save" at bounding box center [458, 305] width 116 height 46
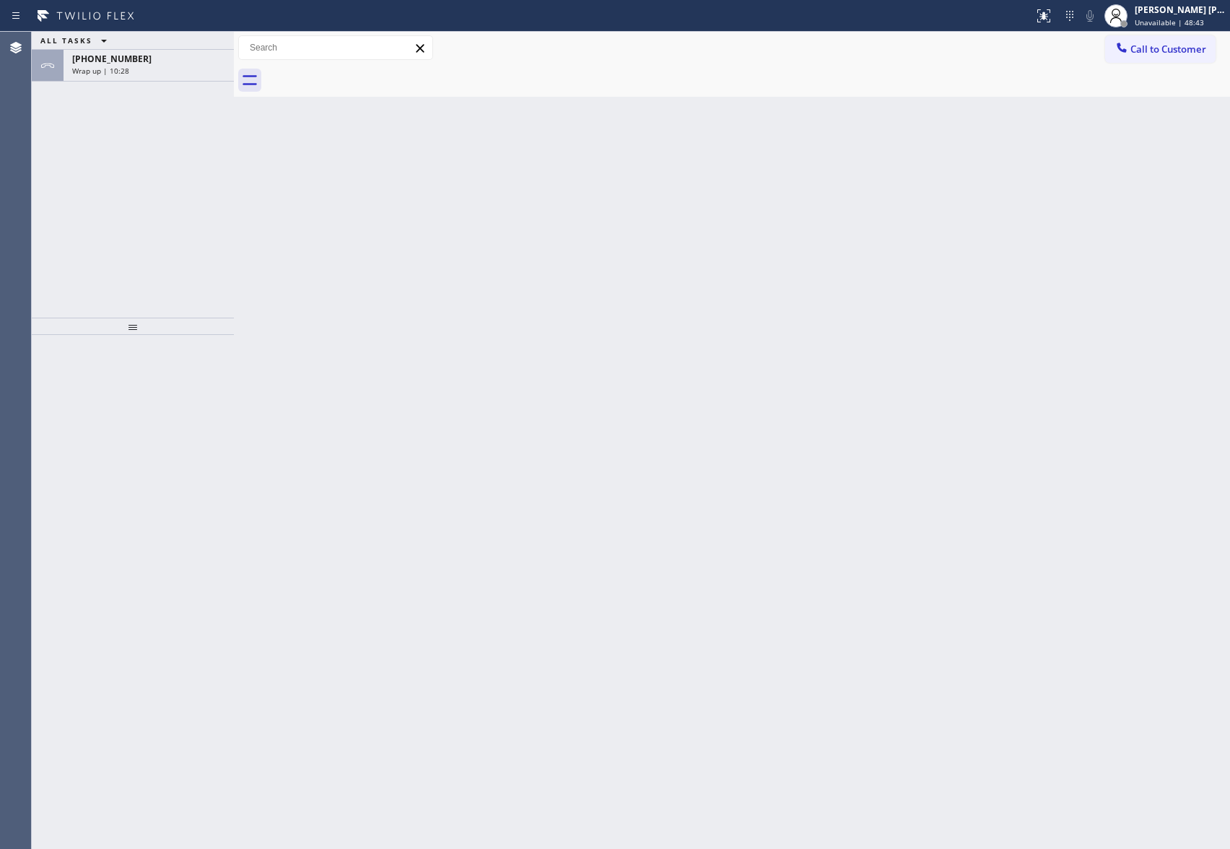
click at [169, 59] on div "[PHONE_NUMBER]" at bounding box center [148, 59] width 153 height 12
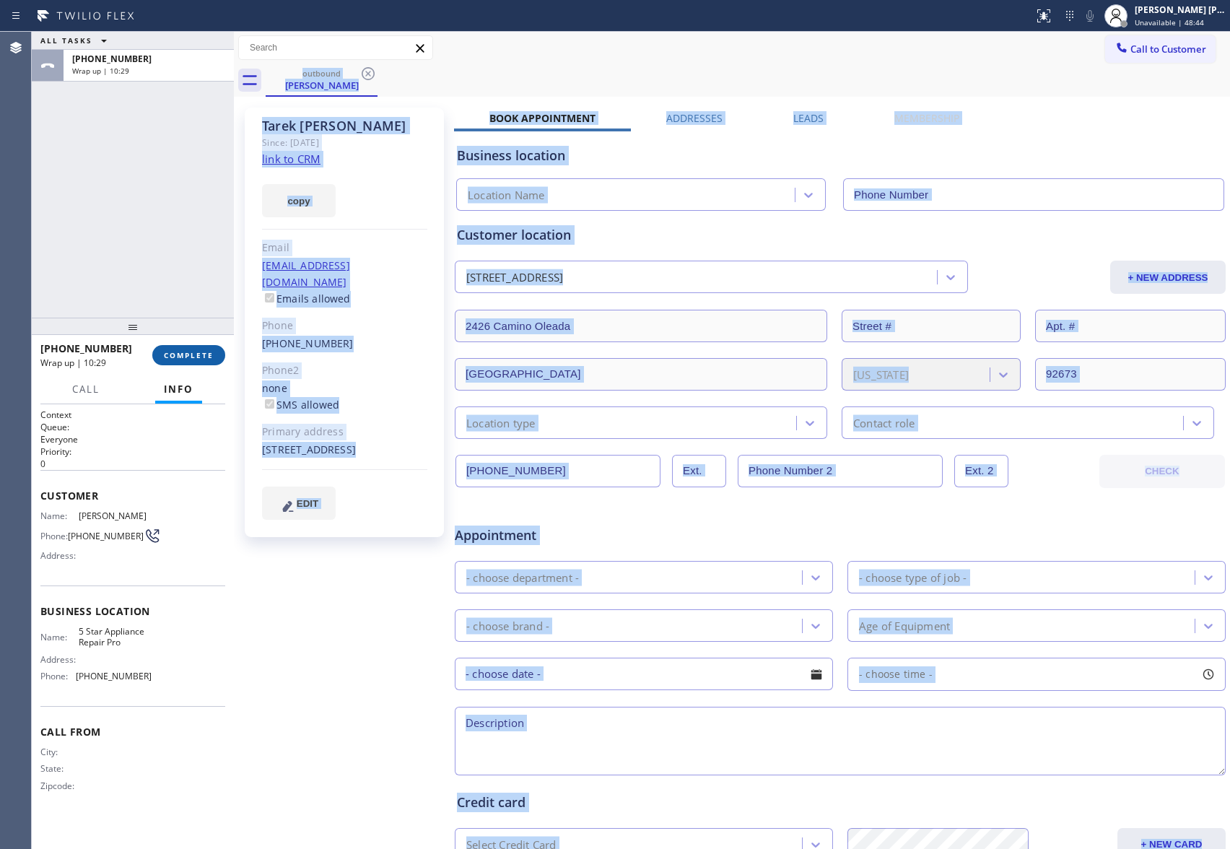
click at [194, 362] on button "COMPLETE" at bounding box center [188, 355] width 73 height 20
type input "[PHONE_NUMBER]"
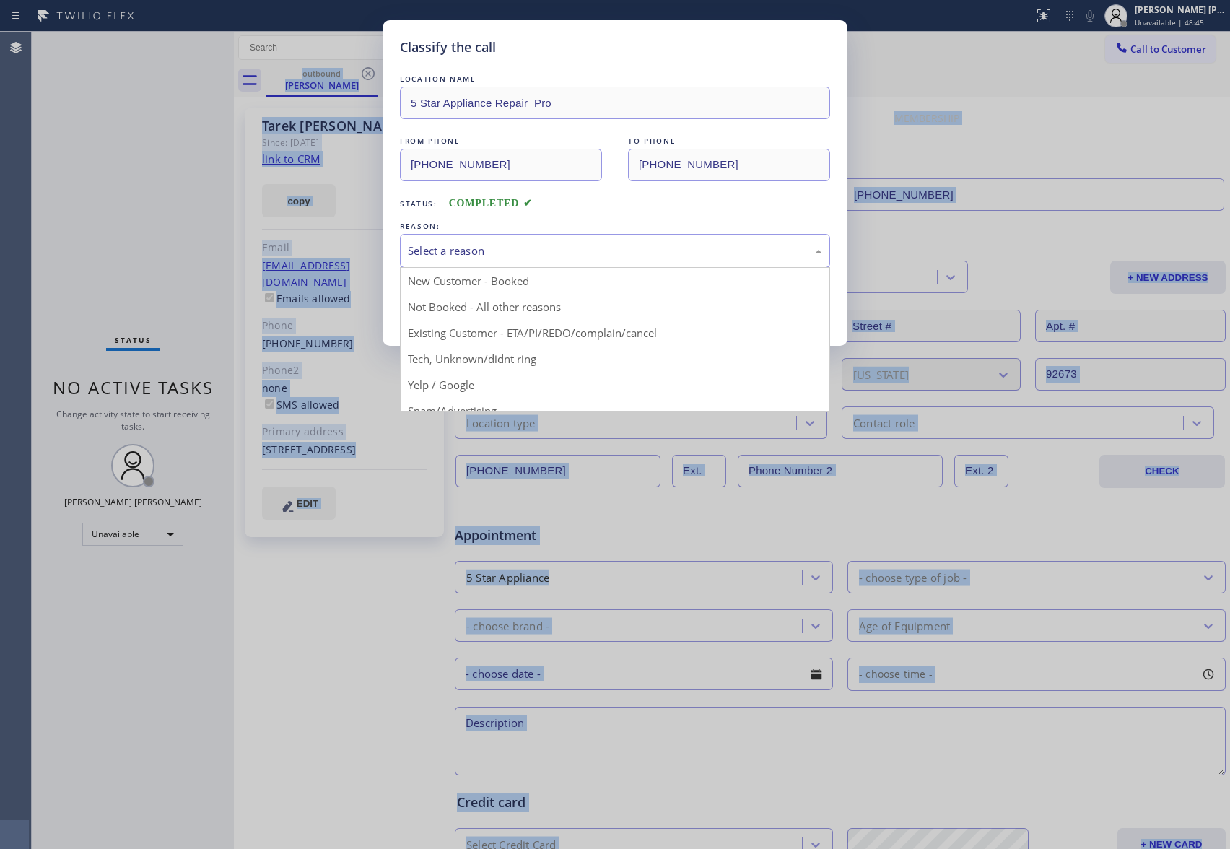
click at [498, 238] on div "Select a reason" at bounding box center [615, 251] width 430 height 34
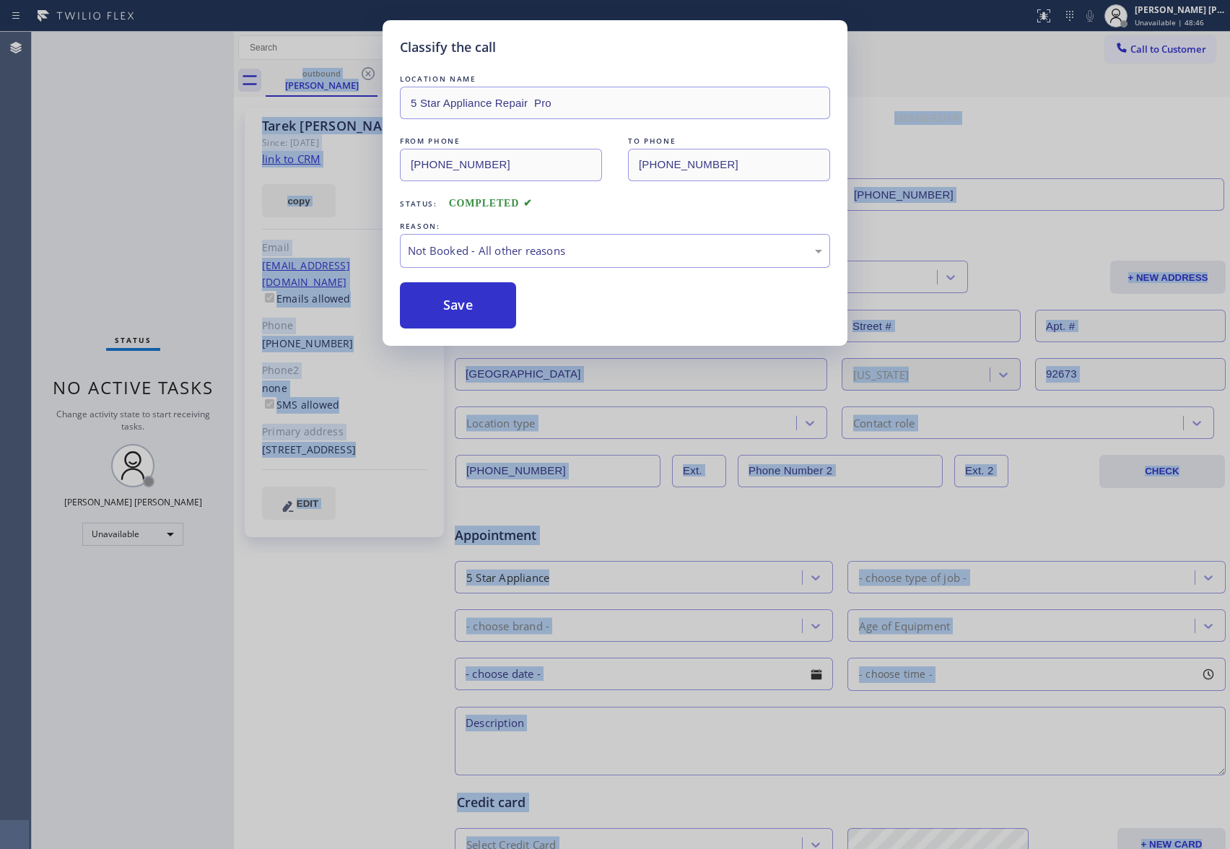
click at [461, 301] on button "Save" at bounding box center [458, 305] width 116 height 46
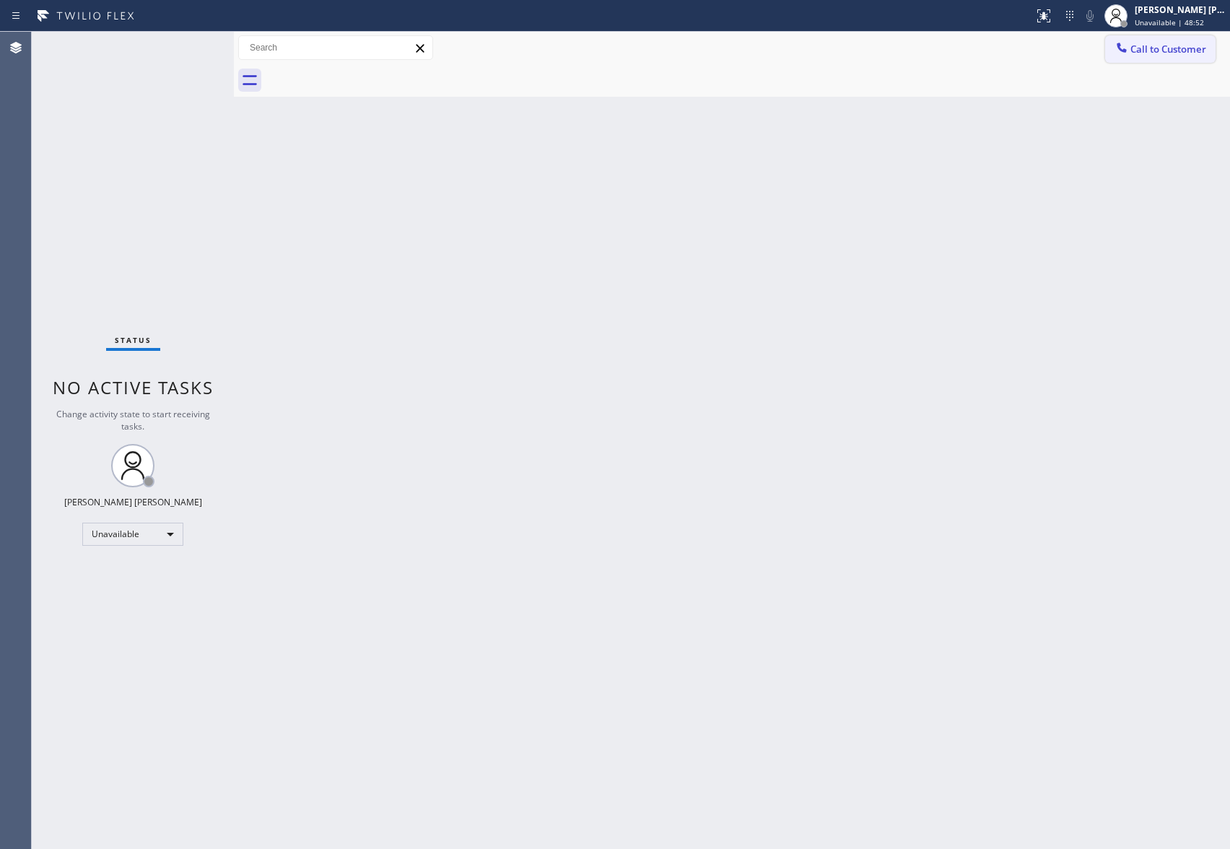
click at [1189, 47] on span "Call to Customer" at bounding box center [1169, 49] width 76 height 13
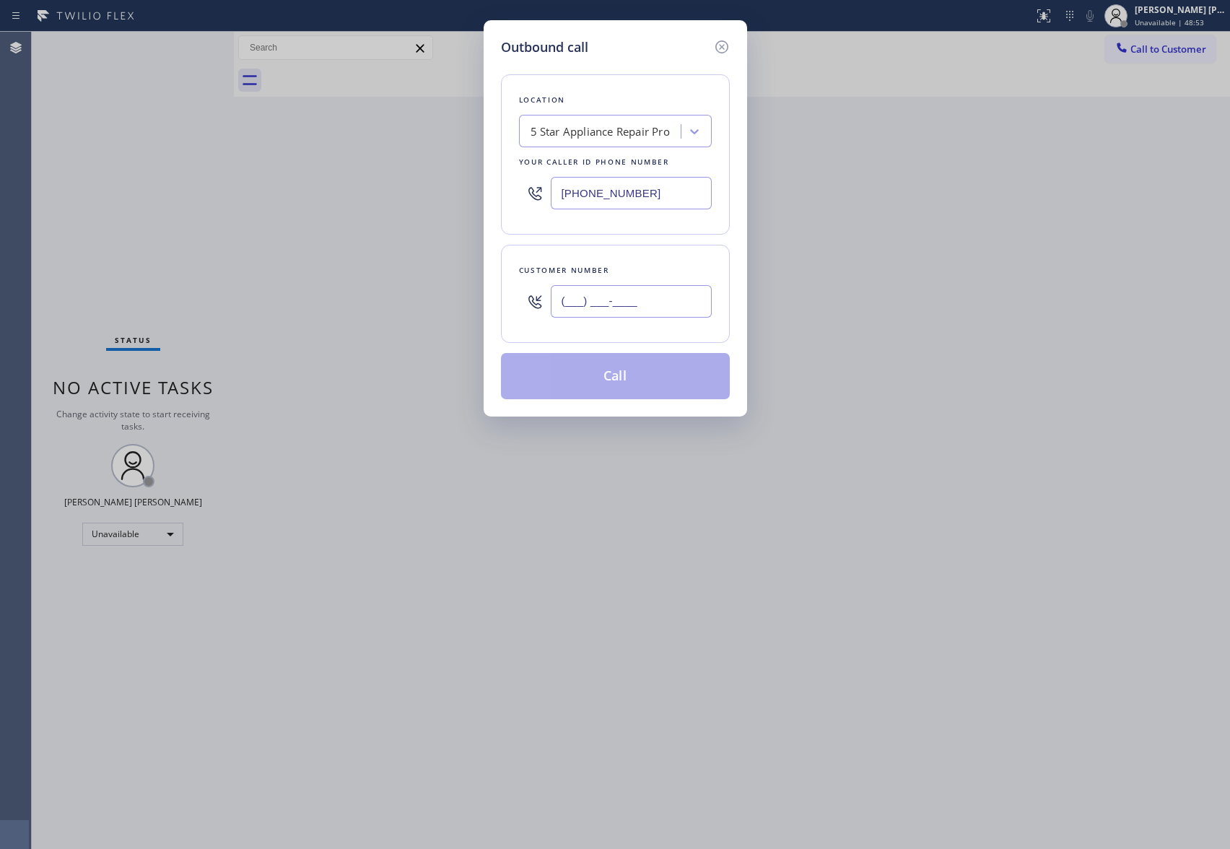
click at [687, 292] on input "(___) ___-____" at bounding box center [631, 301] width 161 height 32
paste input "718) 791-3230"
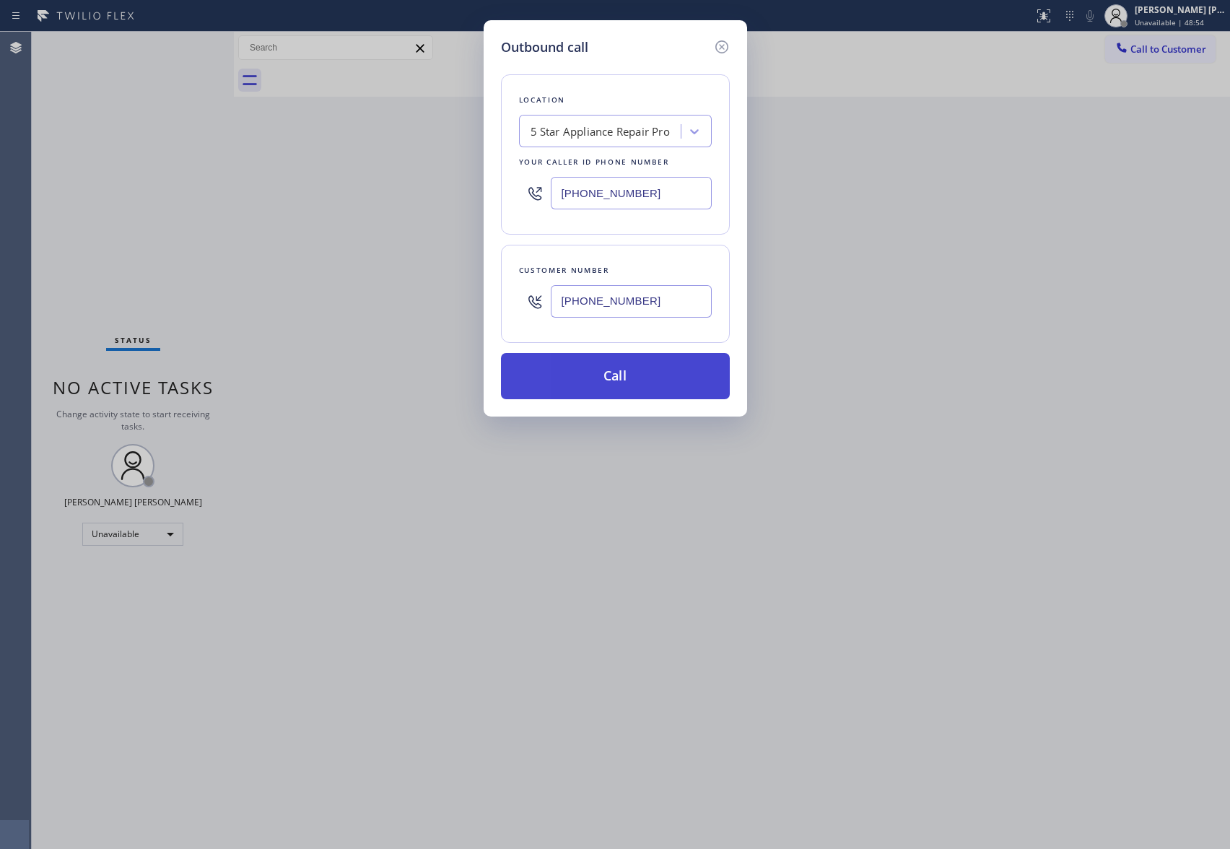
type input "[PHONE_NUMBER]"
click at [650, 388] on button "Call" at bounding box center [615, 376] width 229 height 46
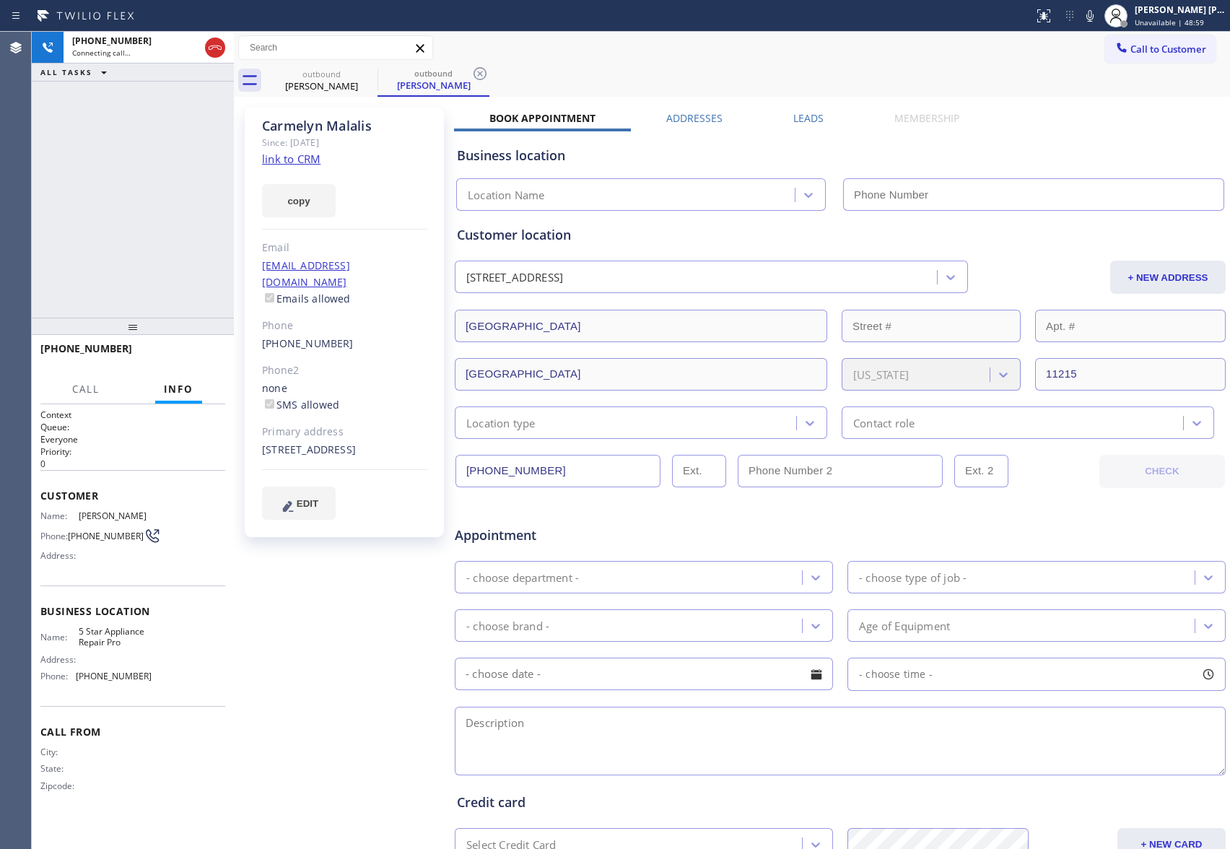
type input "[PHONE_NUMBER]"
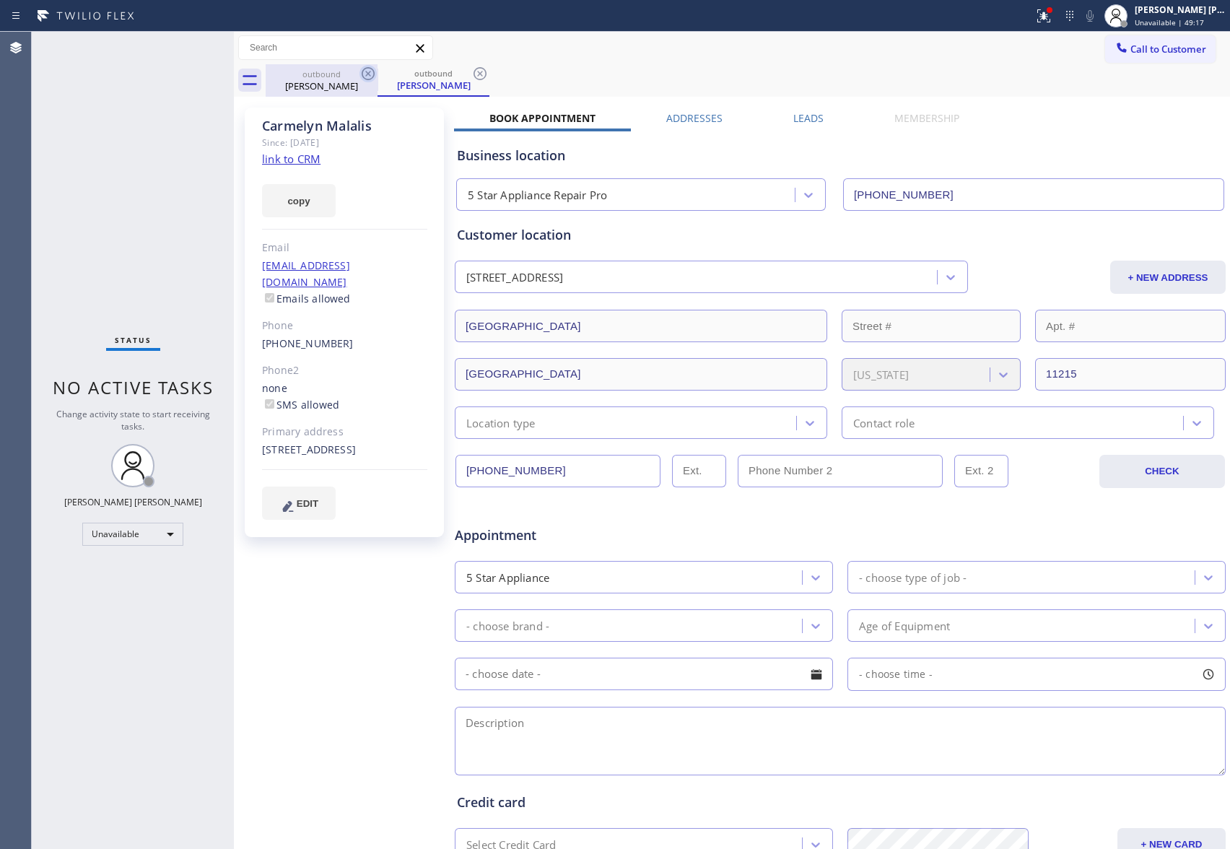
click at [370, 67] on icon at bounding box center [368, 73] width 17 height 17
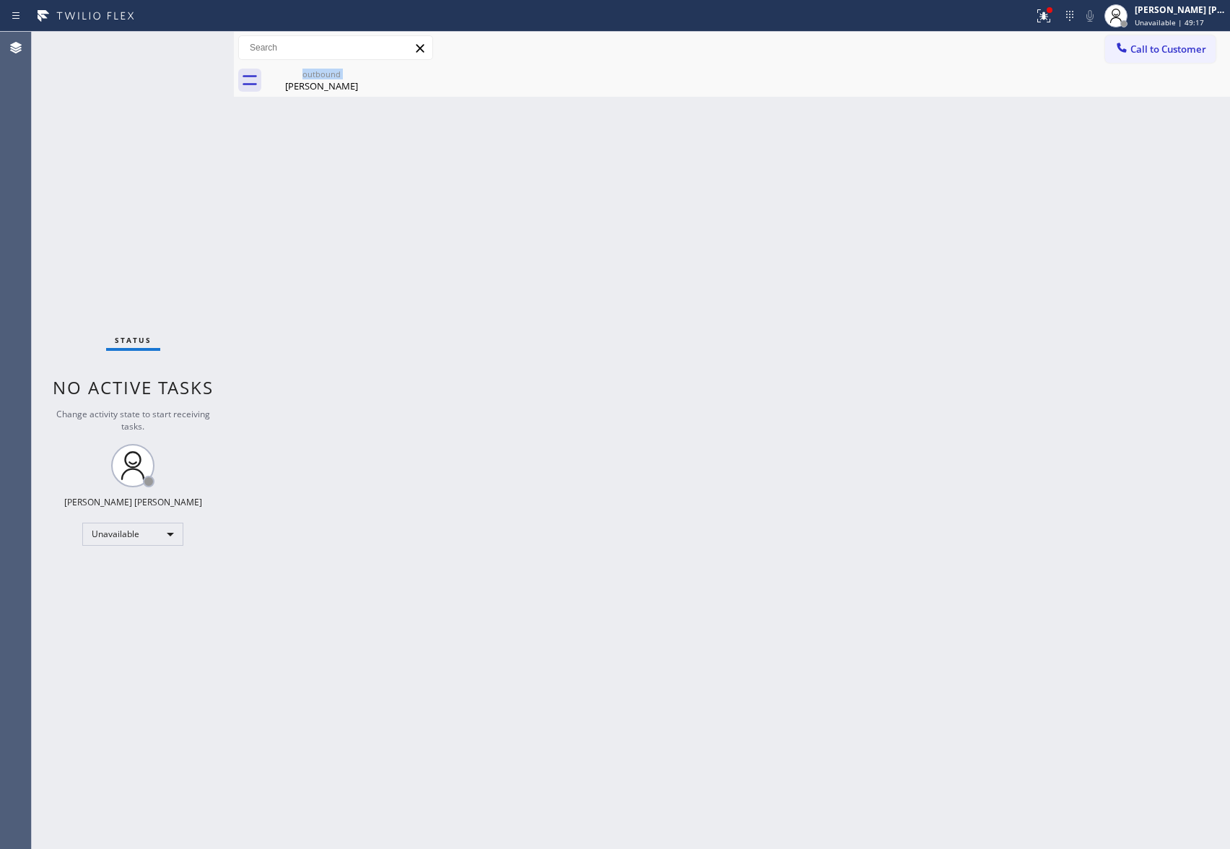
click at [370, 67] on div "outbound [PERSON_NAME]" at bounding box center [322, 80] width 112 height 32
click at [0, 0] on icon at bounding box center [0, 0] width 0 height 0
click at [1053, 15] on div at bounding box center [1044, 15] width 32 height 17
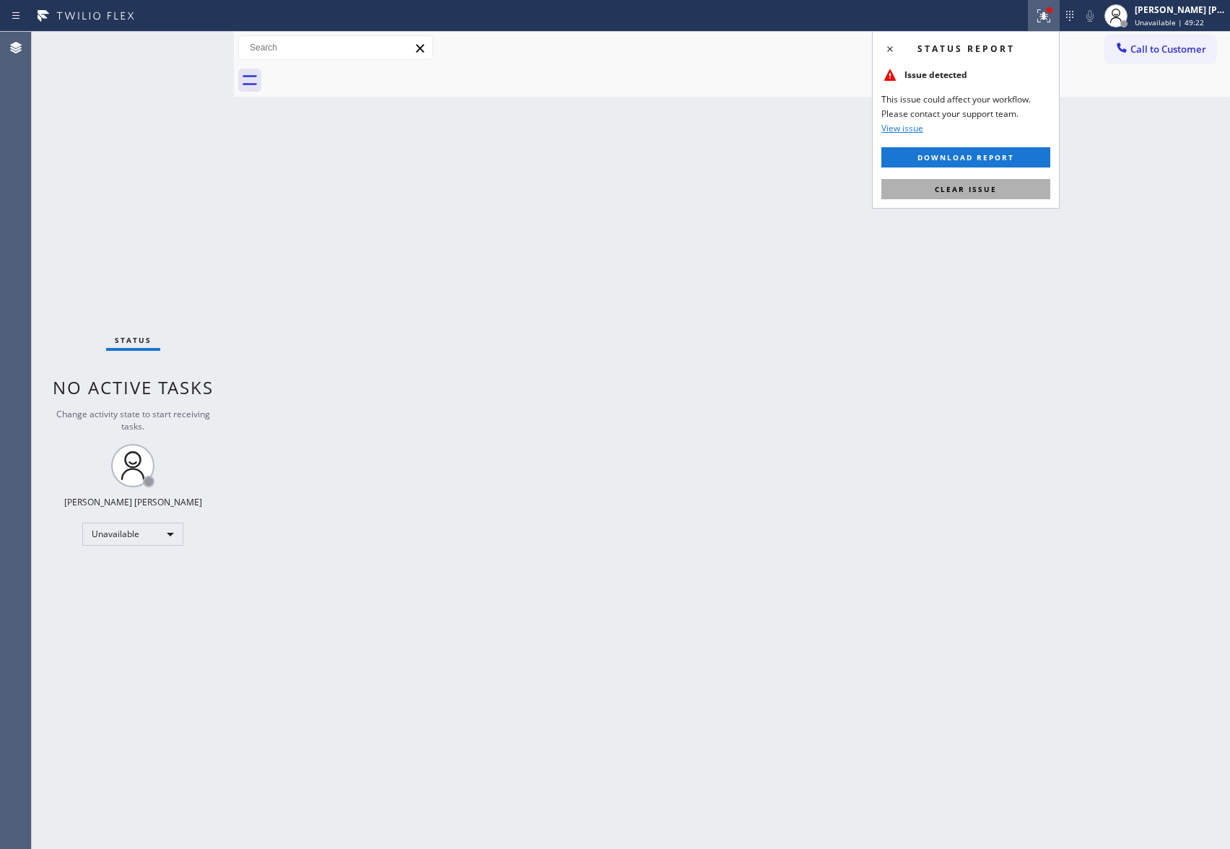
click at [1015, 189] on button "Clear issue" at bounding box center [966, 189] width 169 height 20
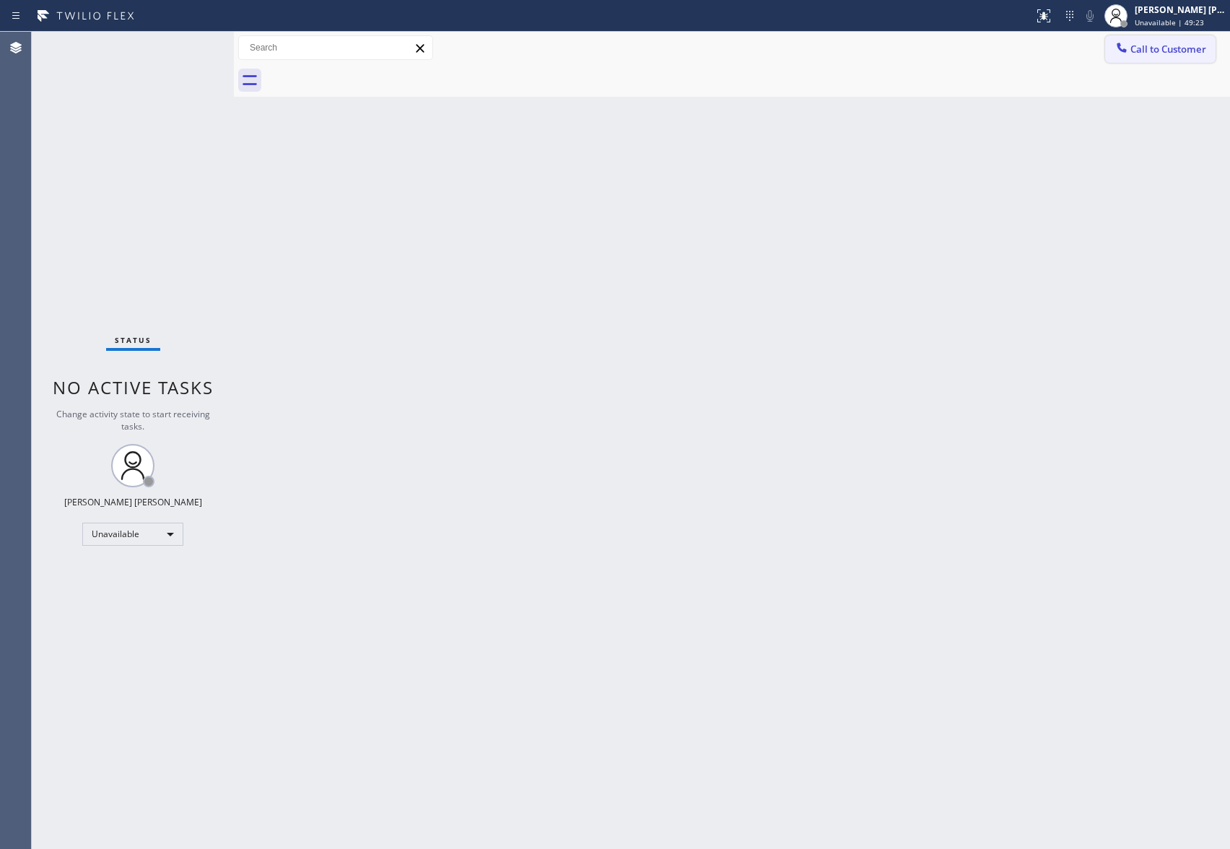
click at [1160, 51] on span "Call to Customer" at bounding box center [1169, 49] width 76 height 13
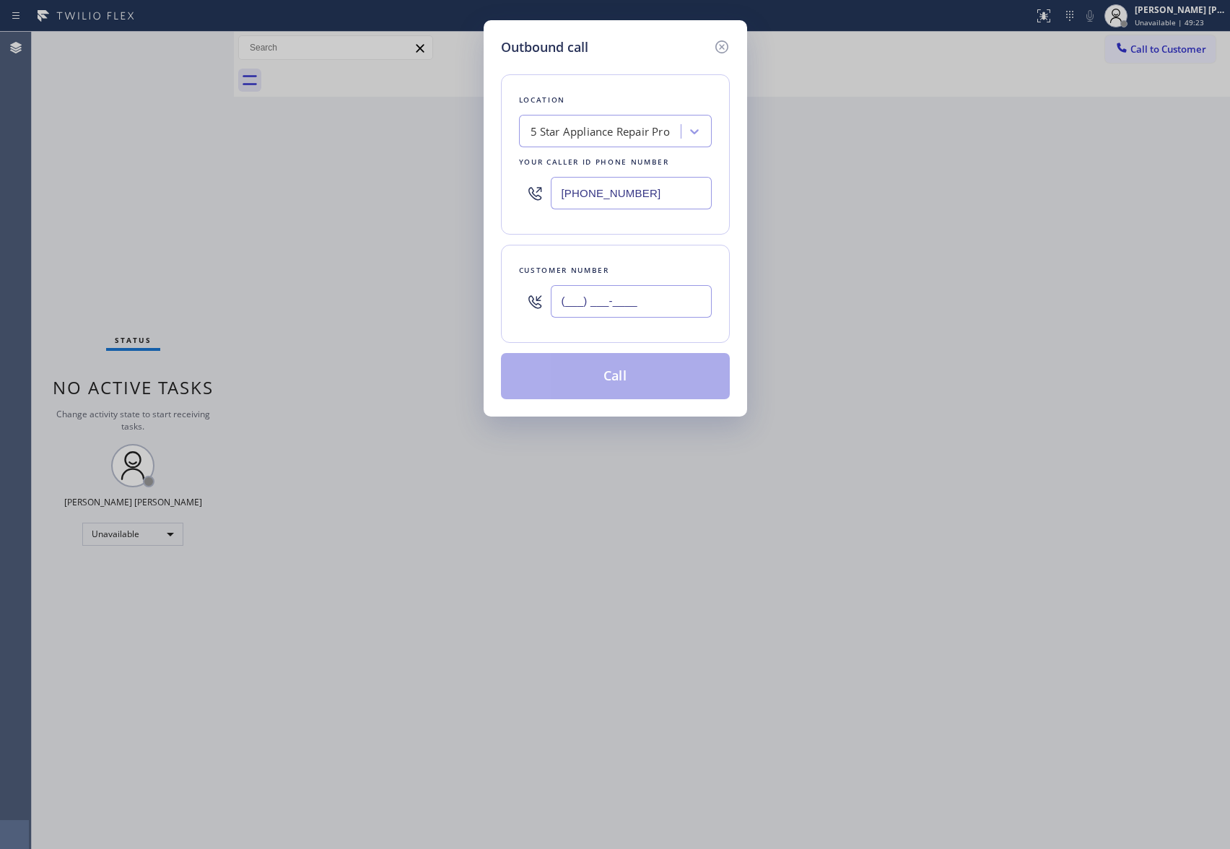
click at [663, 296] on input "(___) ___-____" at bounding box center [631, 301] width 161 height 32
paste input "714) 920-3032"
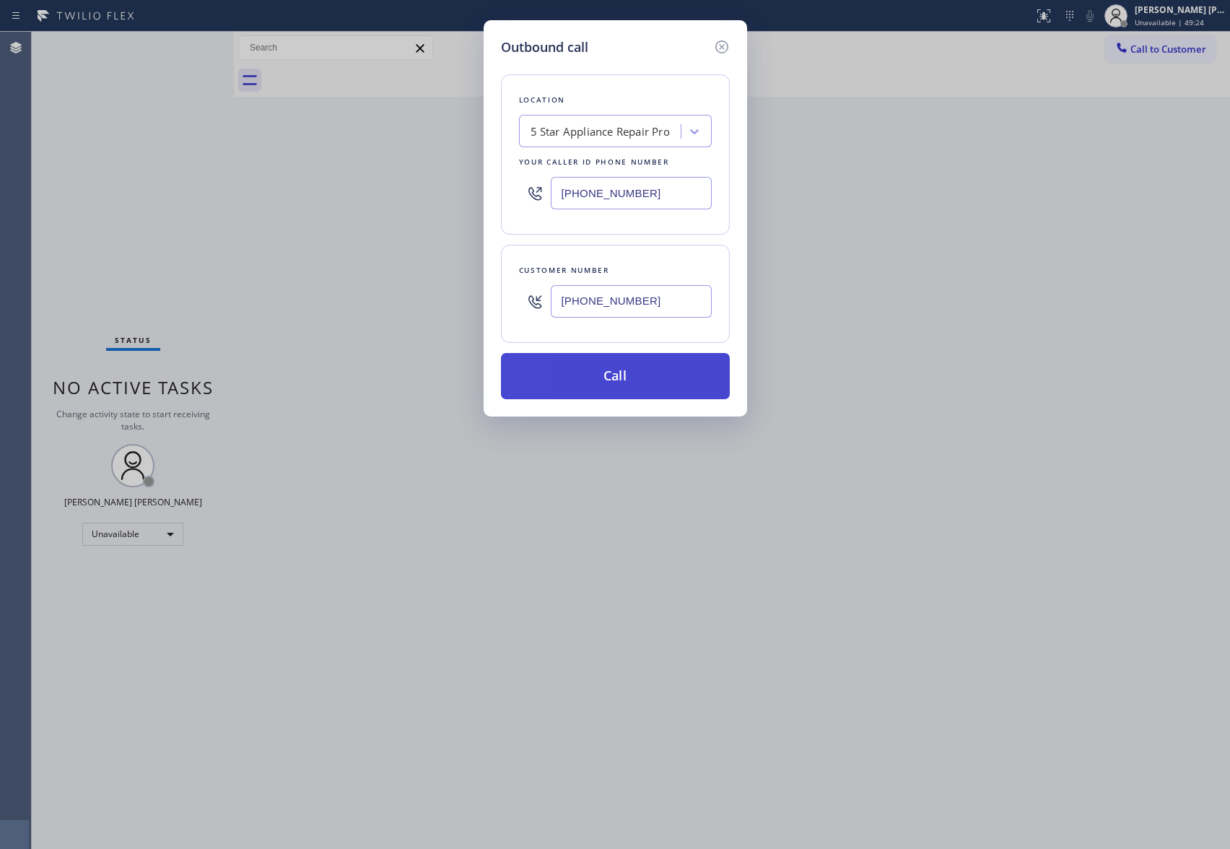
type input "[PHONE_NUMBER]"
click at [642, 376] on button "Call" at bounding box center [615, 376] width 229 height 46
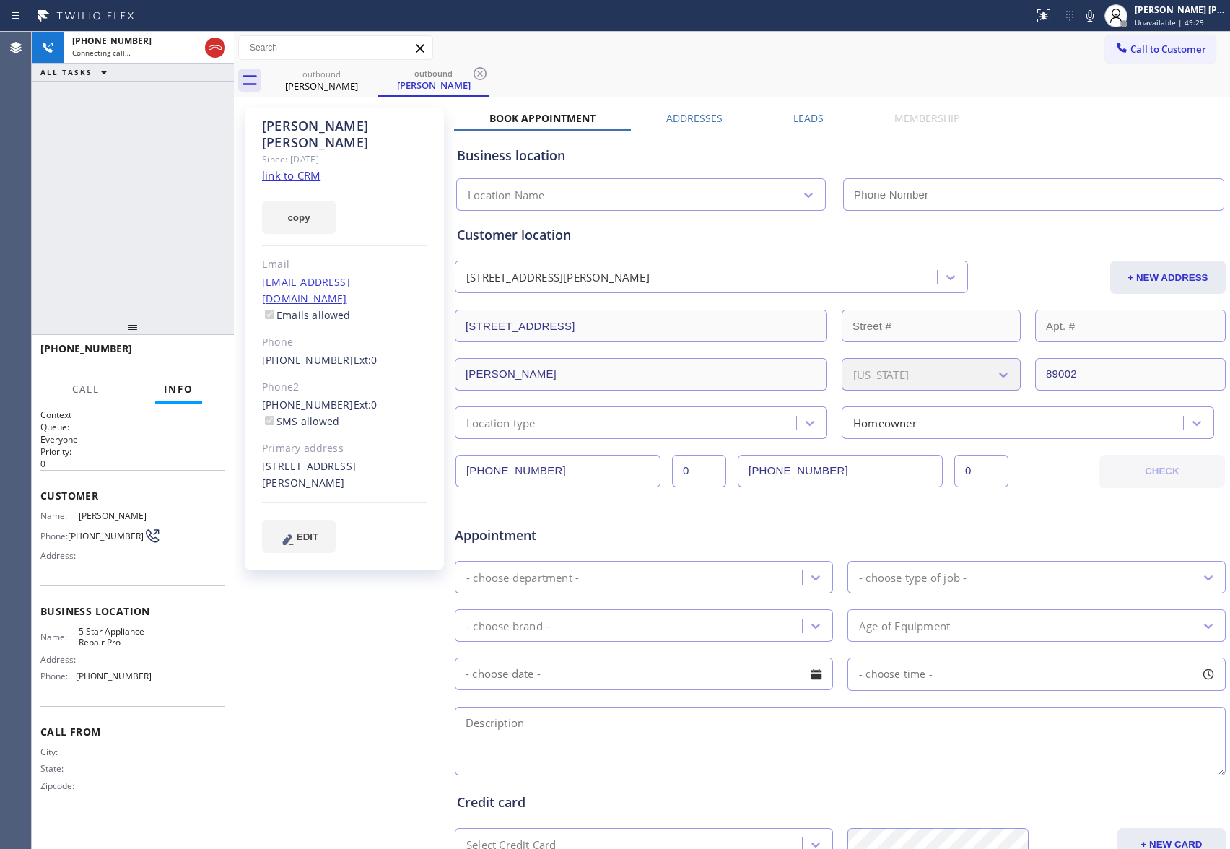
type input "[PHONE_NUMBER]"
click at [810, 122] on label "Leads" at bounding box center [809, 118] width 30 height 14
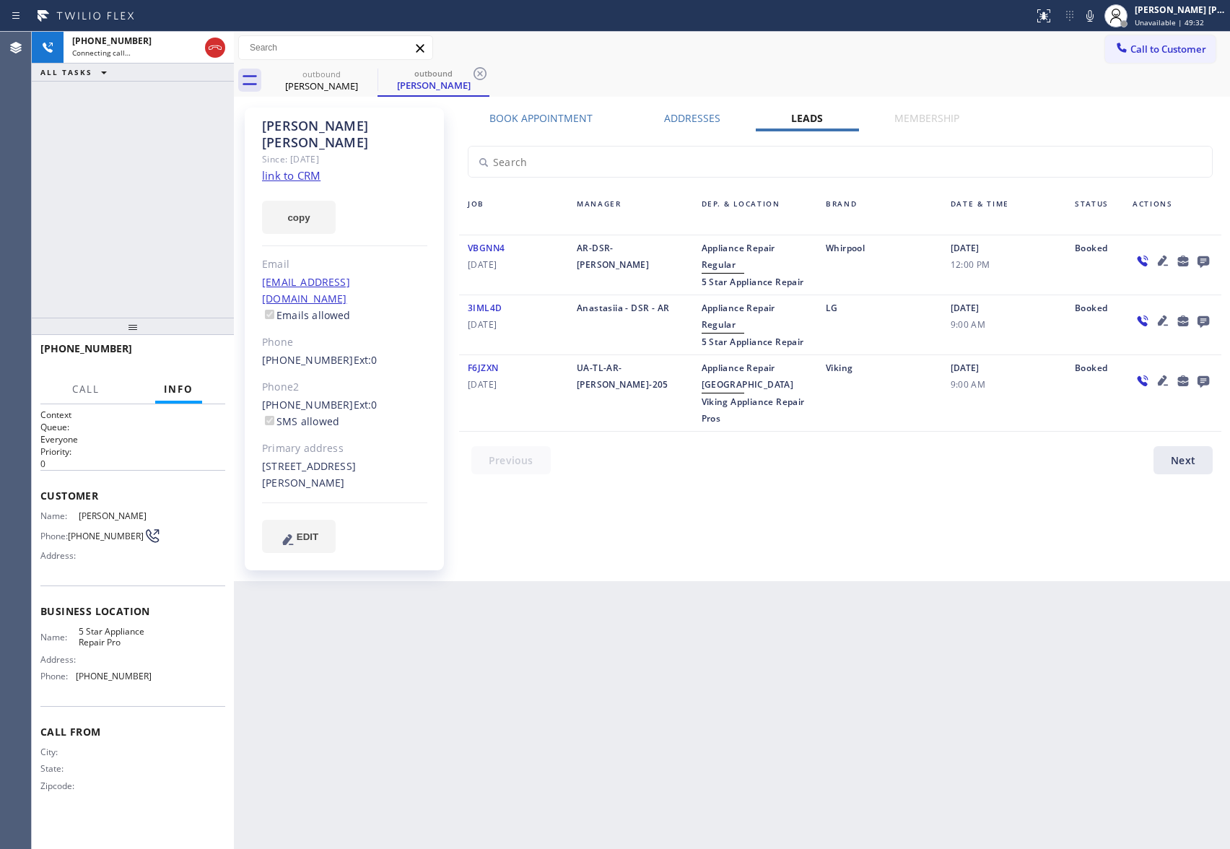
click at [1197, 259] on icon at bounding box center [1203, 261] width 17 height 18
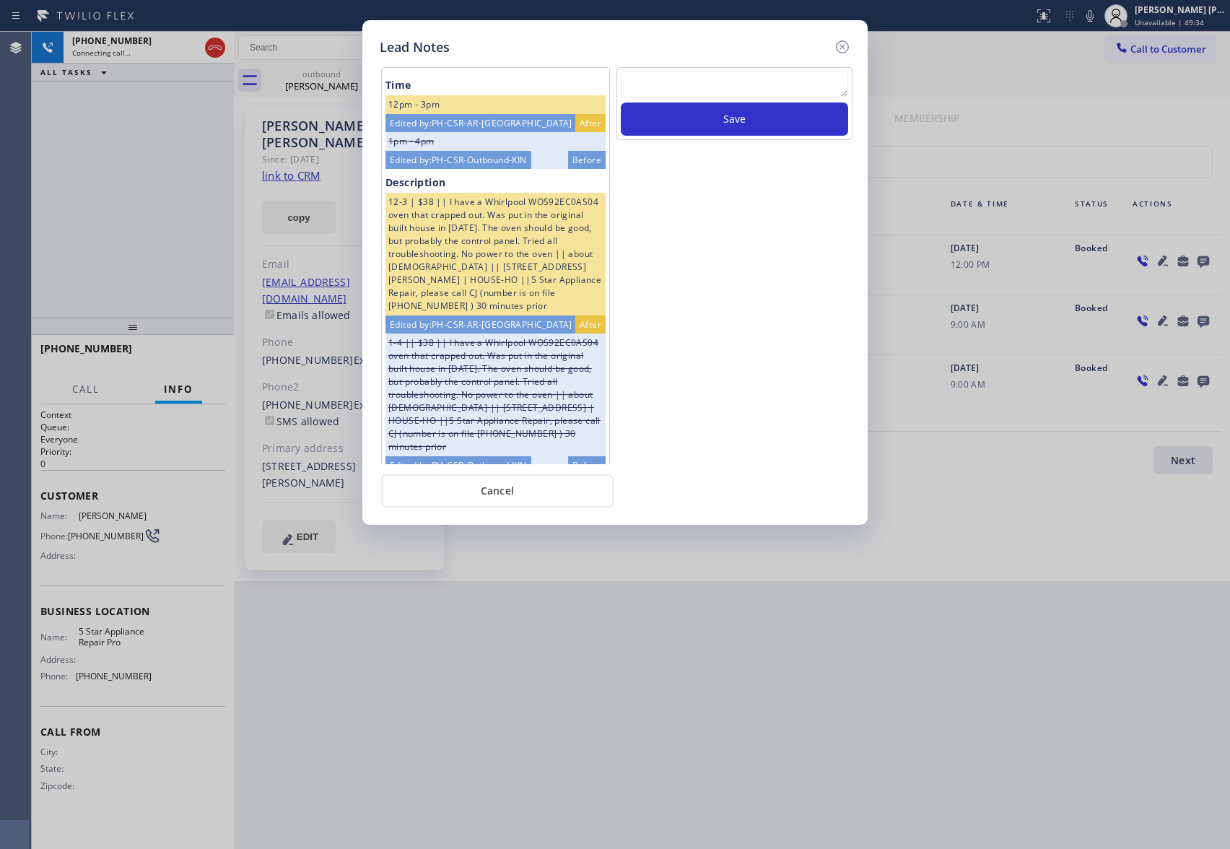
scroll to position [192, 0]
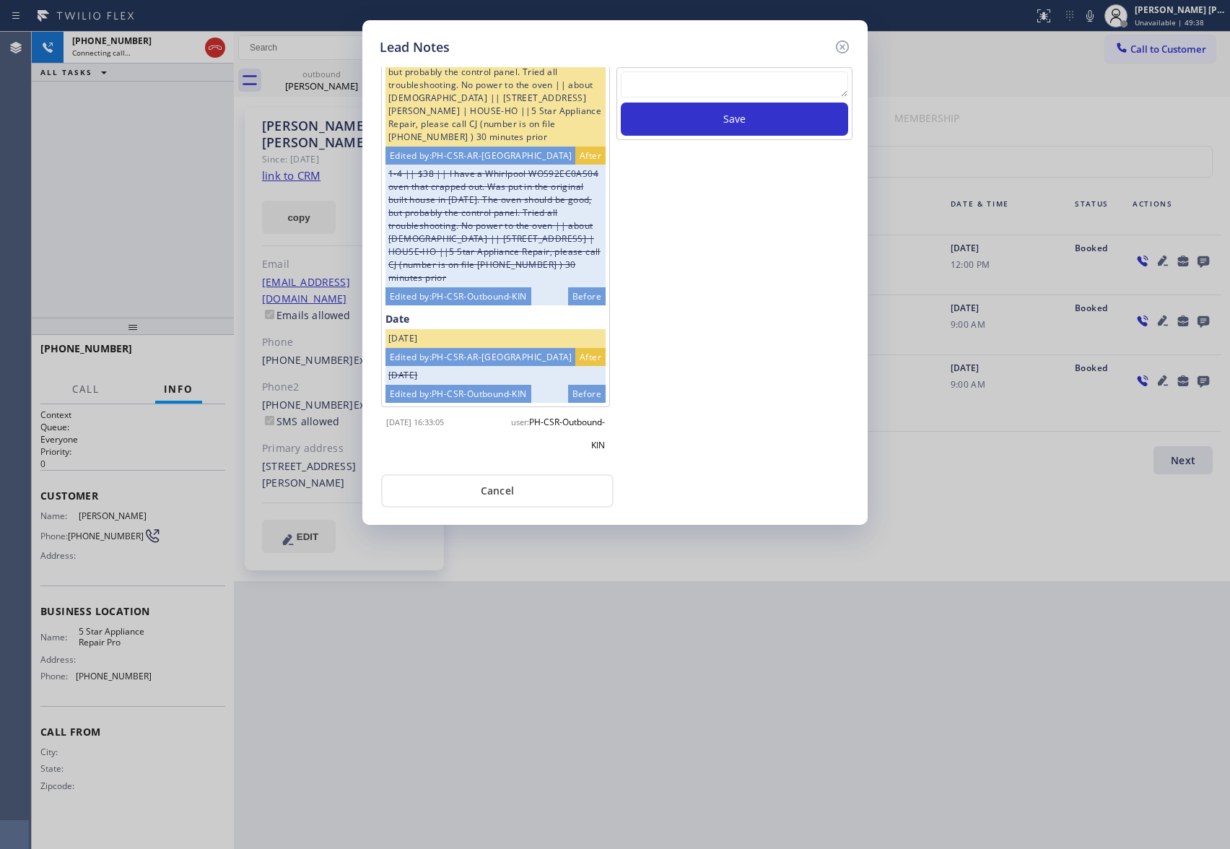
drag, startPoint x: 835, startPoint y: 71, endPoint x: 826, endPoint y: 76, distance: 10.7
click at [833, 72] on textarea at bounding box center [734, 84] width 227 height 26
paste textarea "please transfer if cx calls back"
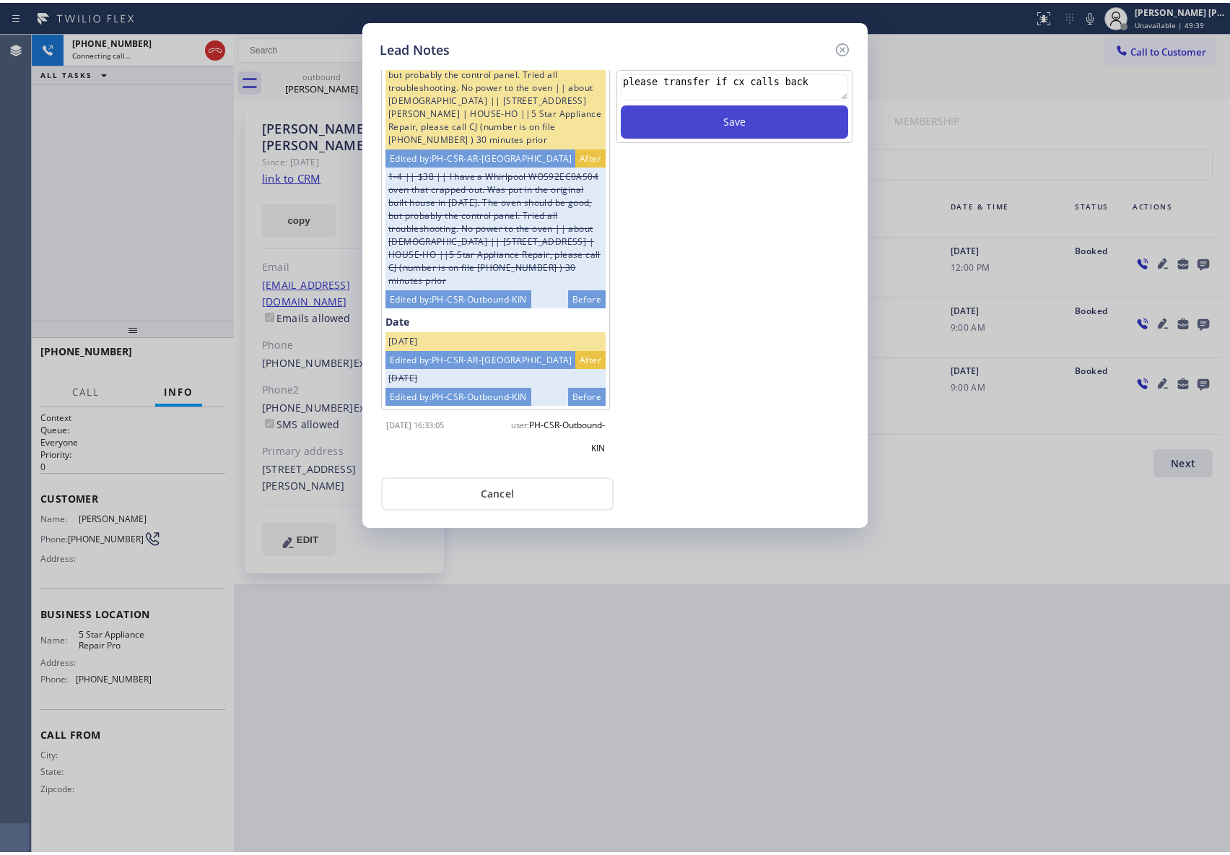
scroll to position [10, 0]
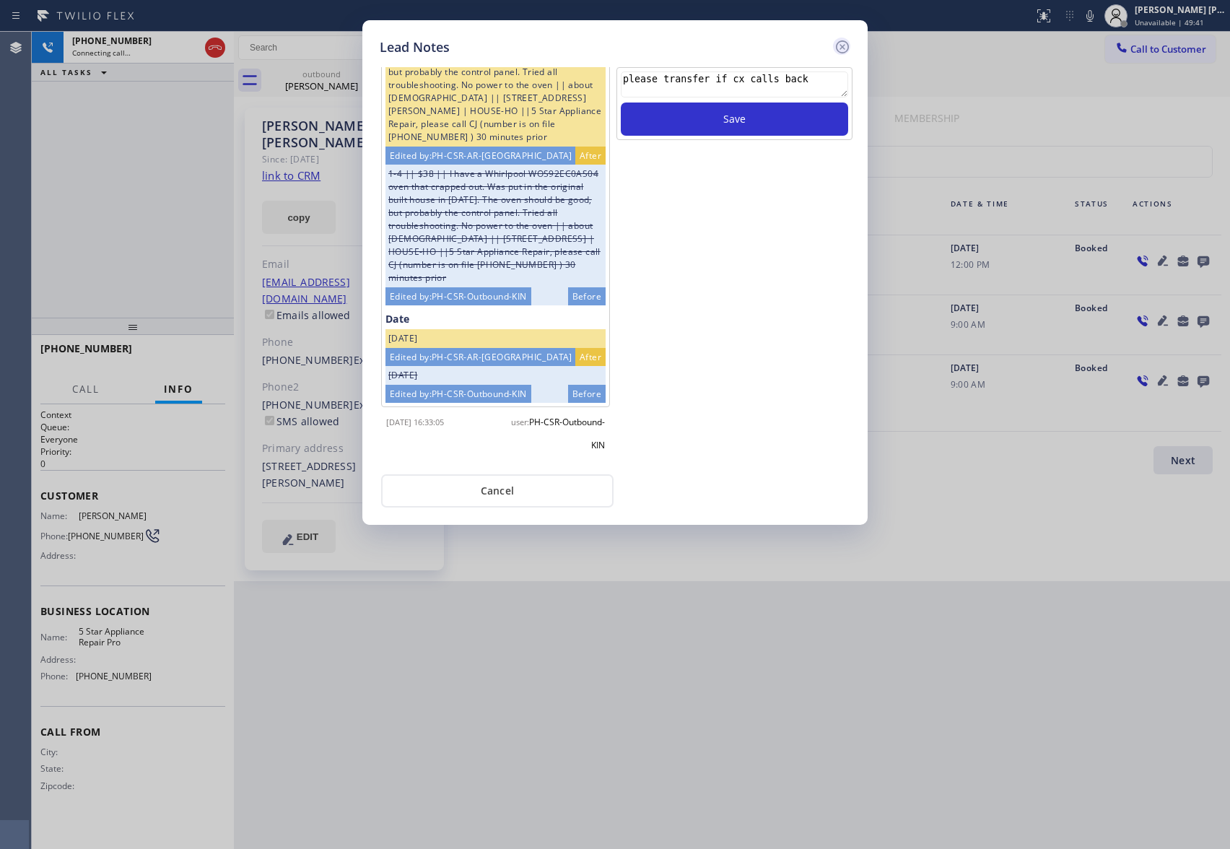
type textarea "please transfer if cx calls back"
click at [844, 46] on icon at bounding box center [842, 46] width 17 height 17
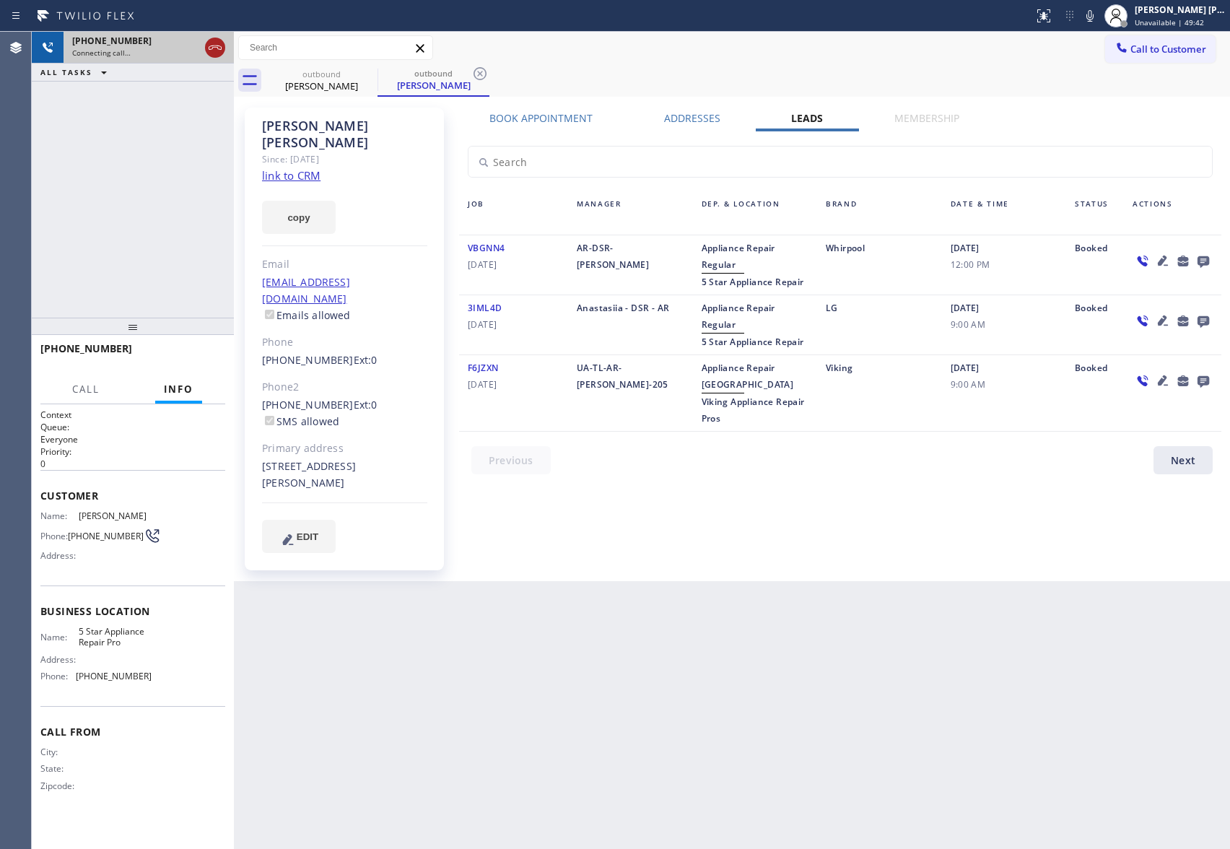
click at [209, 49] on icon at bounding box center [215, 47] width 17 height 17
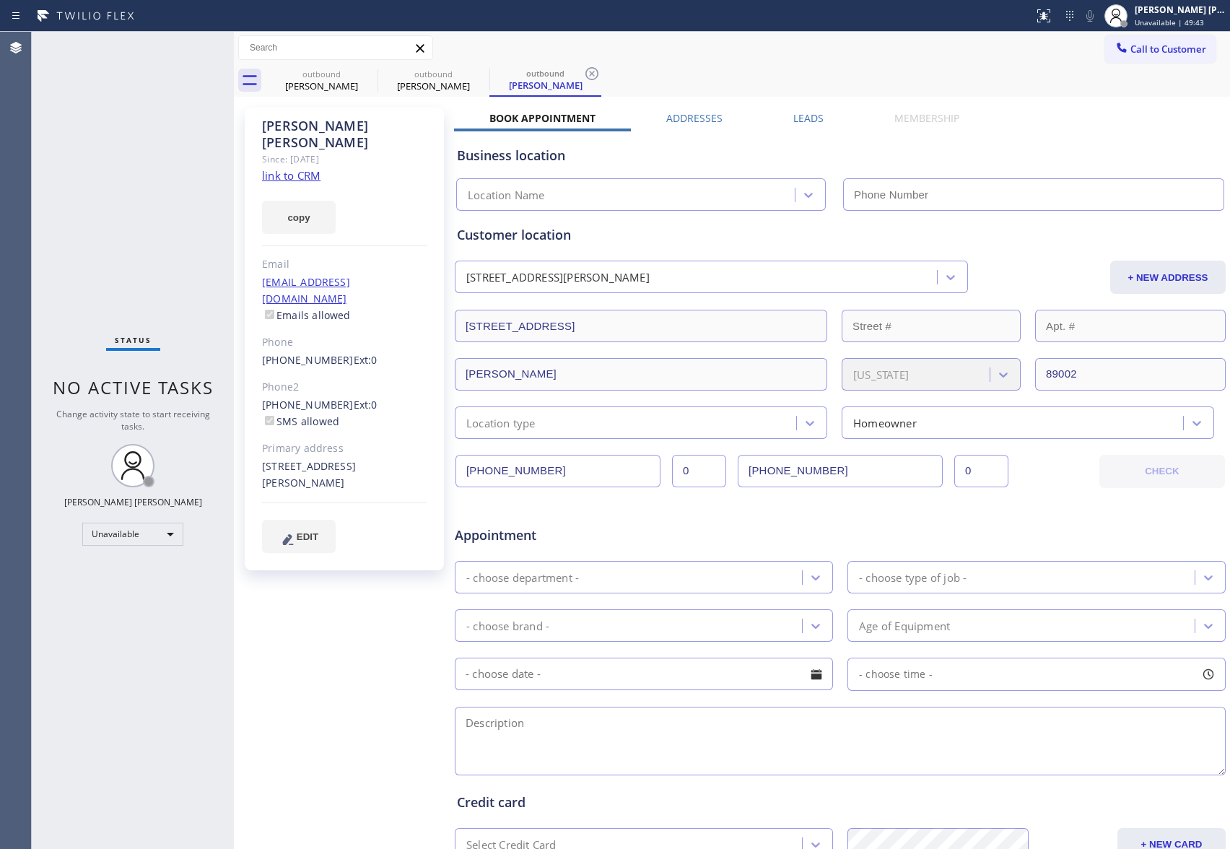
type input "[PHONE_NUMBER]"
click at [370, 77] on icon at bounding box center [368, 73] width 17 height 17
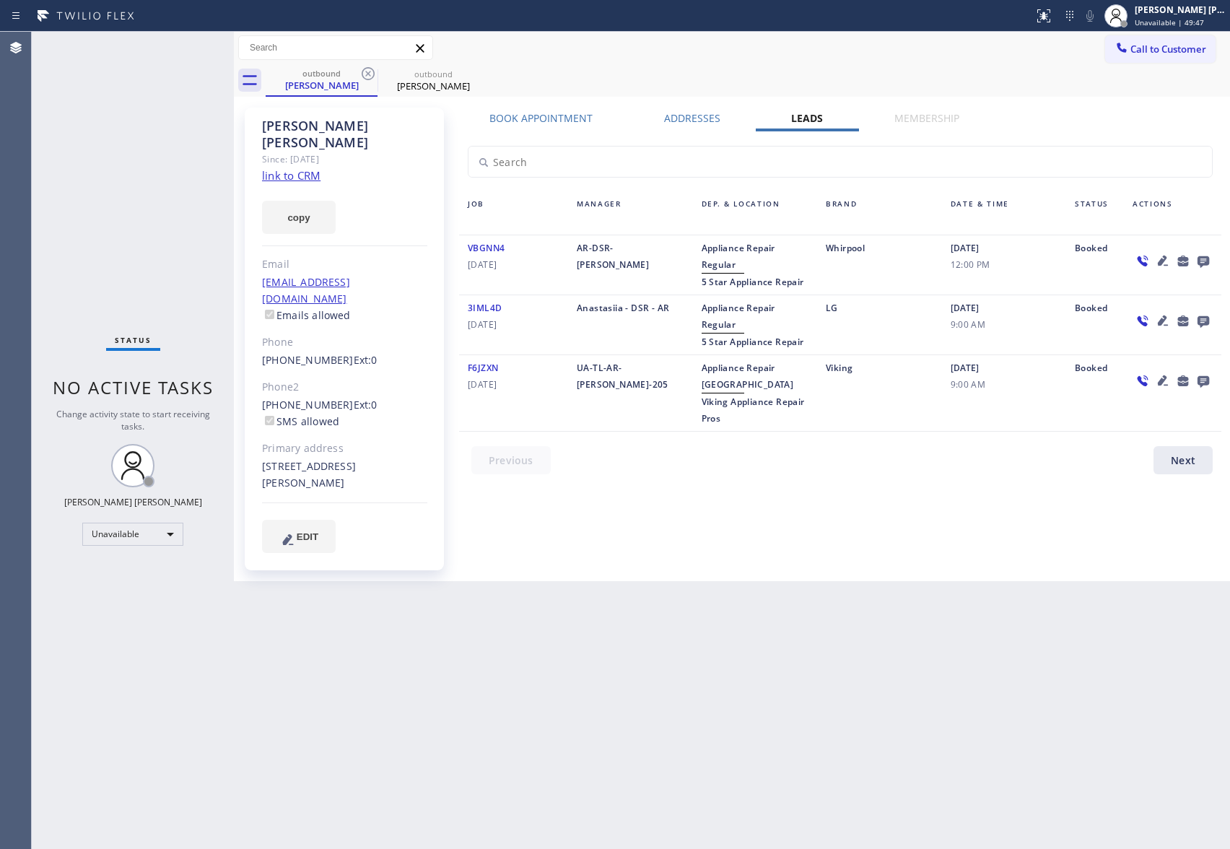
click at [370, 77] on icon at bounding box center [368, 73] width 17 height 17
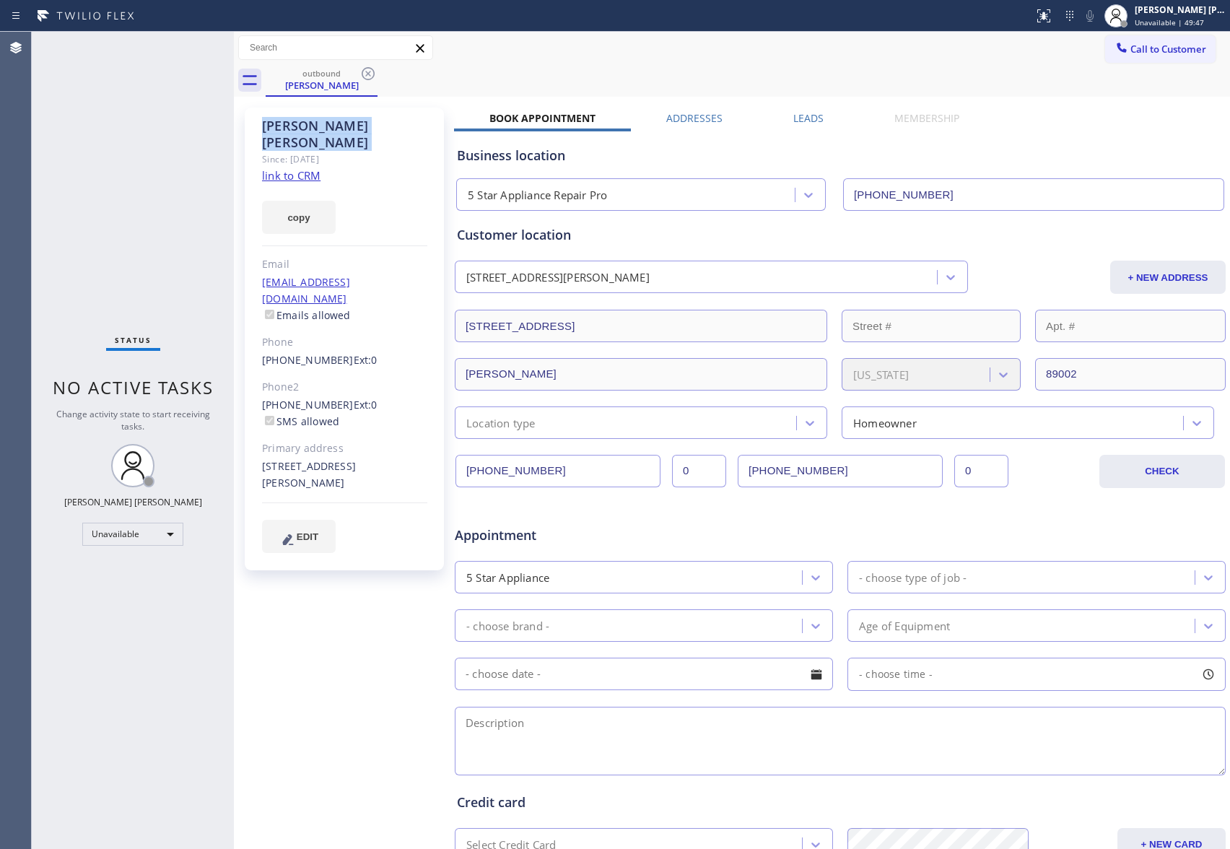
click at [370, 77] on icon at bounding box center [368, 73] width 17 height 17
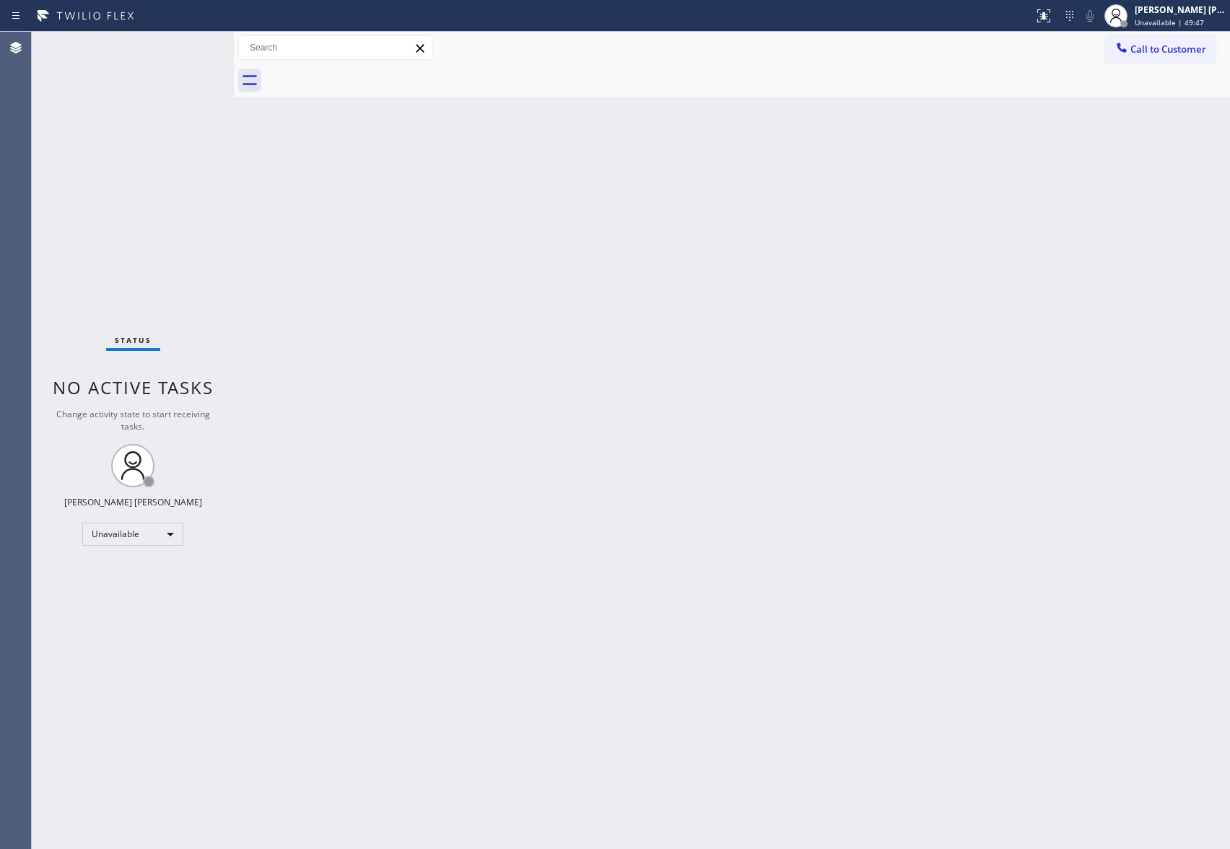
click at [370, 77] on div at bounding box center [748, 80] width 965 height 32
click at [1165, 53] on span "Call to Customer" at bounding box center [1169, 49] width 76 height 13
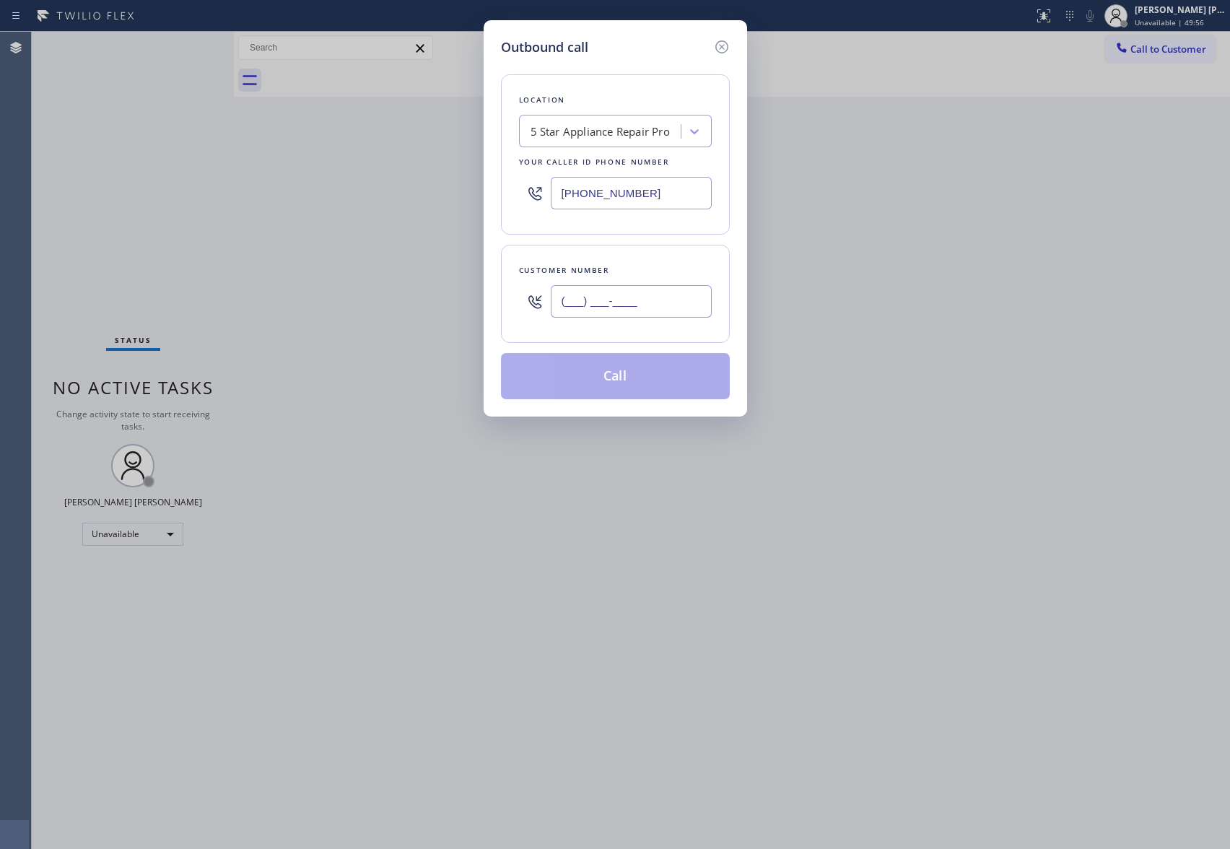
click at [619, 304] on input "(___) ___-____" at bounding box center [631, 301] width 161 height 32
paste input "650) 906-1045"
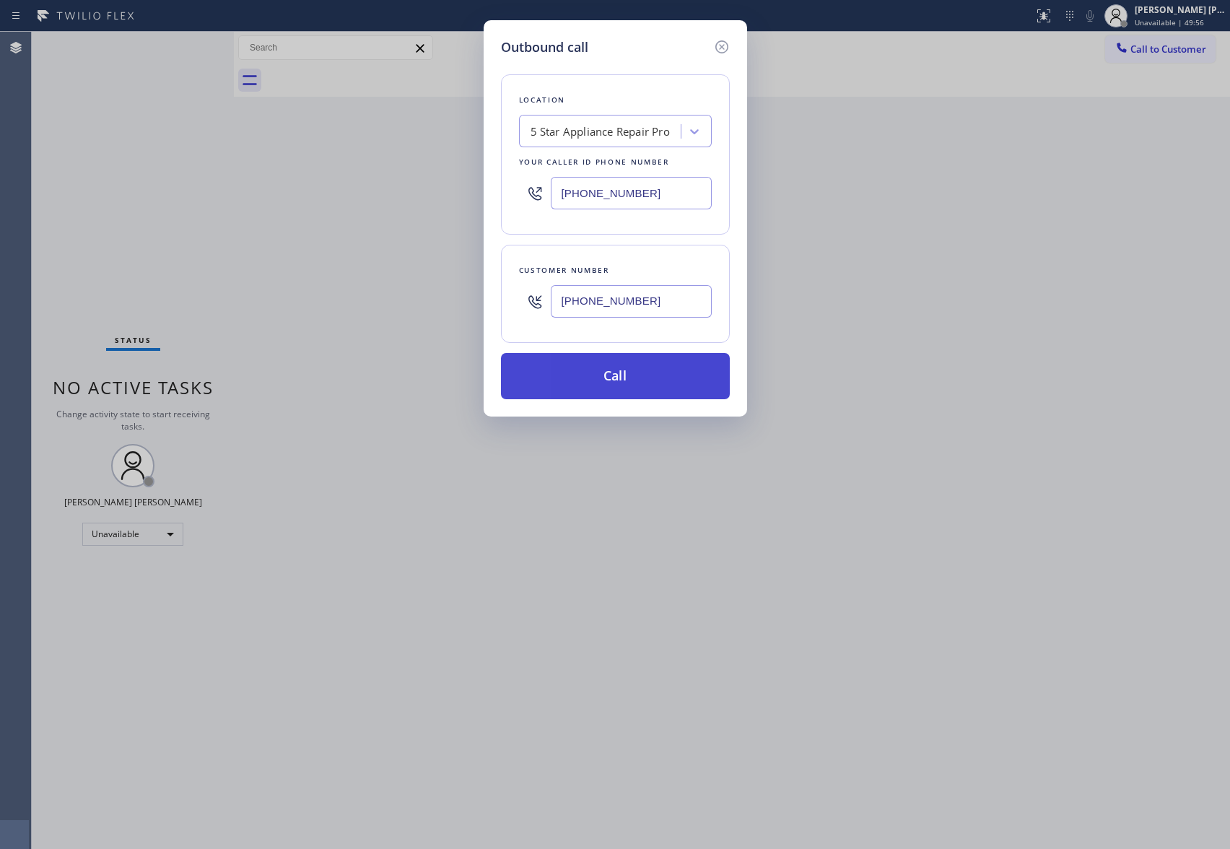
type input "[PHONE_NUMBER]"
click at [620, 370] on button "Call" at bounding box center [615, 376] width 229 height 46
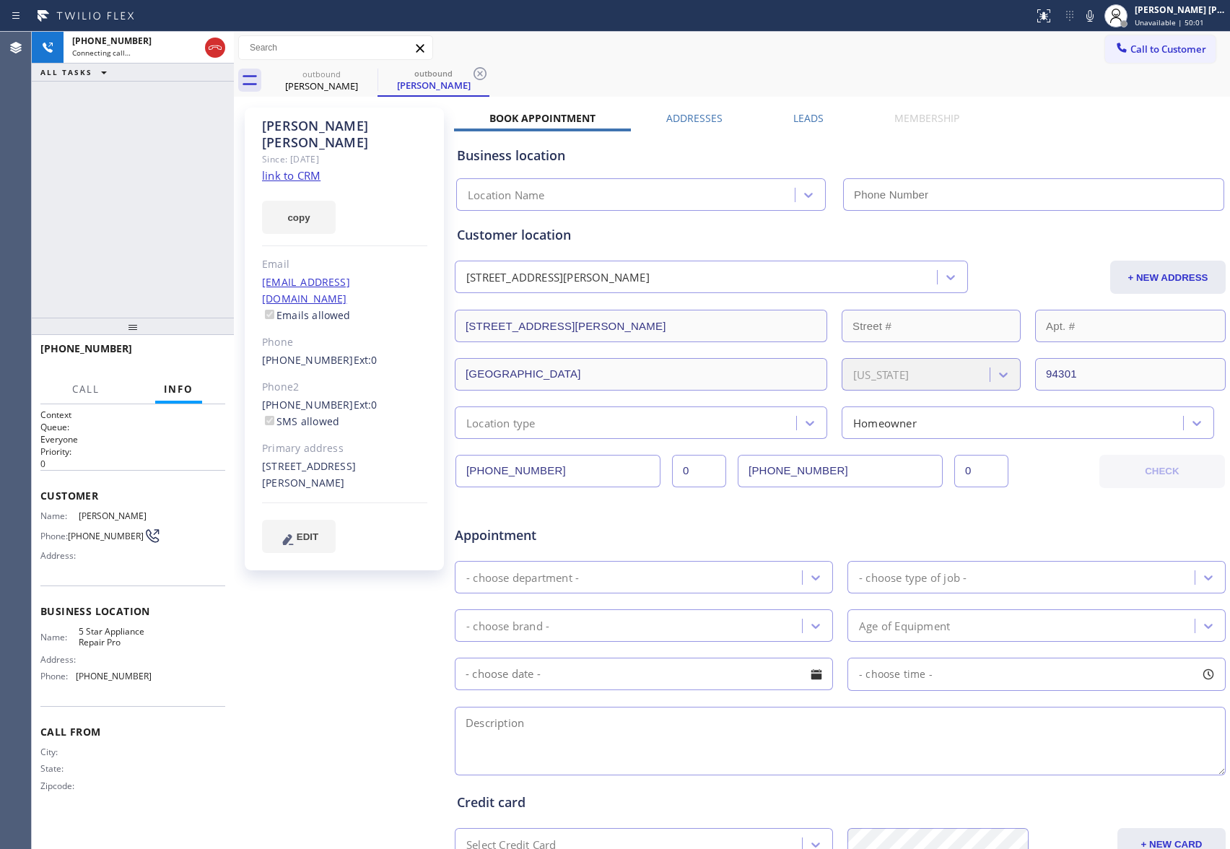
type input "[PHONE_NUMBER]"
click at [202, 350] on span "HANG UP" at bounding box center [192, 355] width 44 height 10
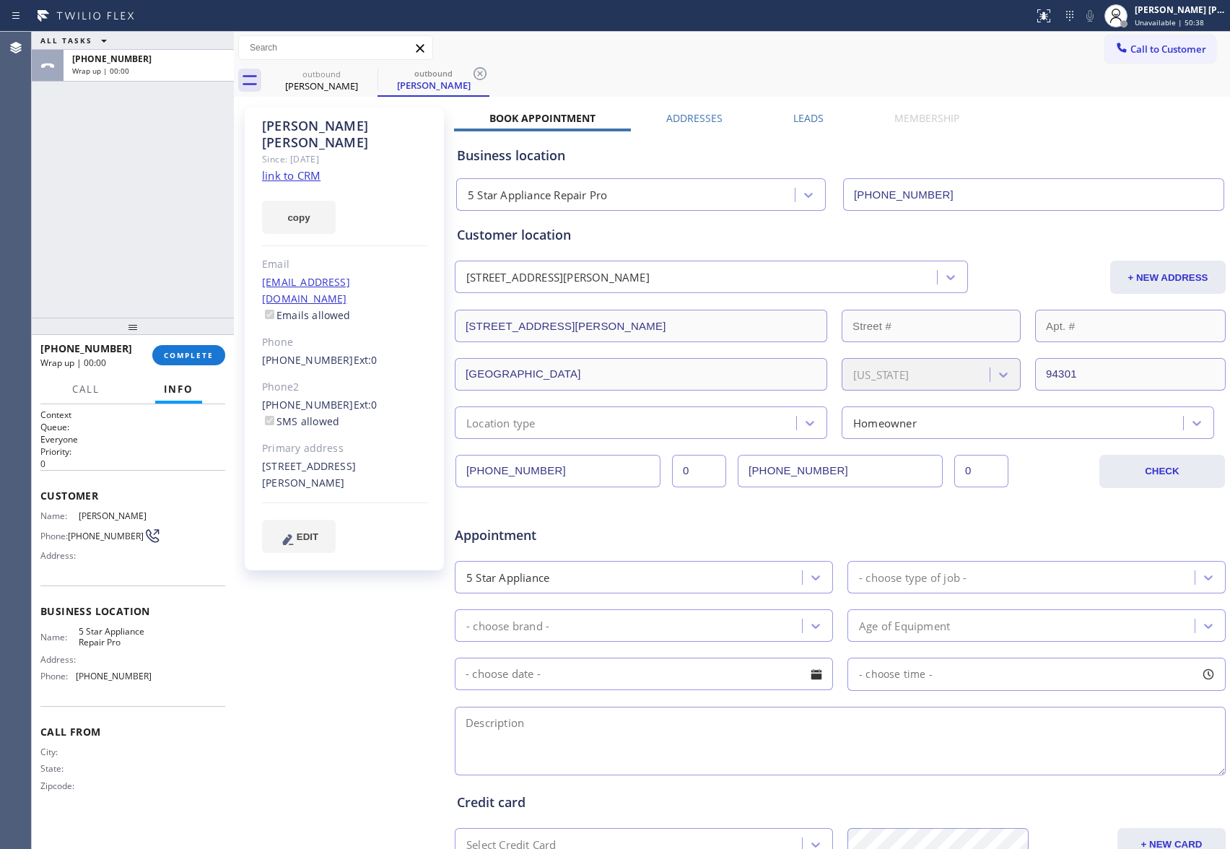
click at [795, 118] on label "Leads" at bounding box center [809, 118] width 30 height 14
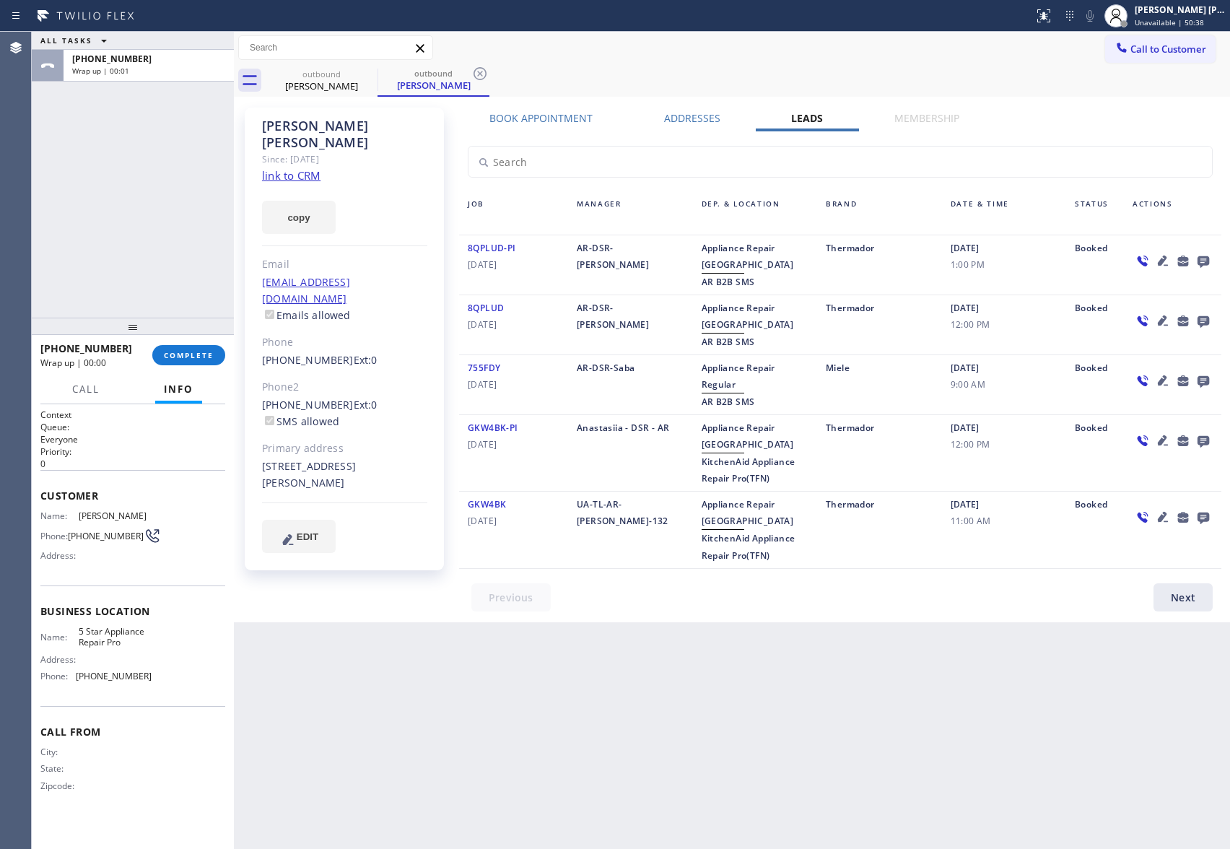
click at [1206, 260] on icon at bounding box center [1204, 262] width 12 height 12
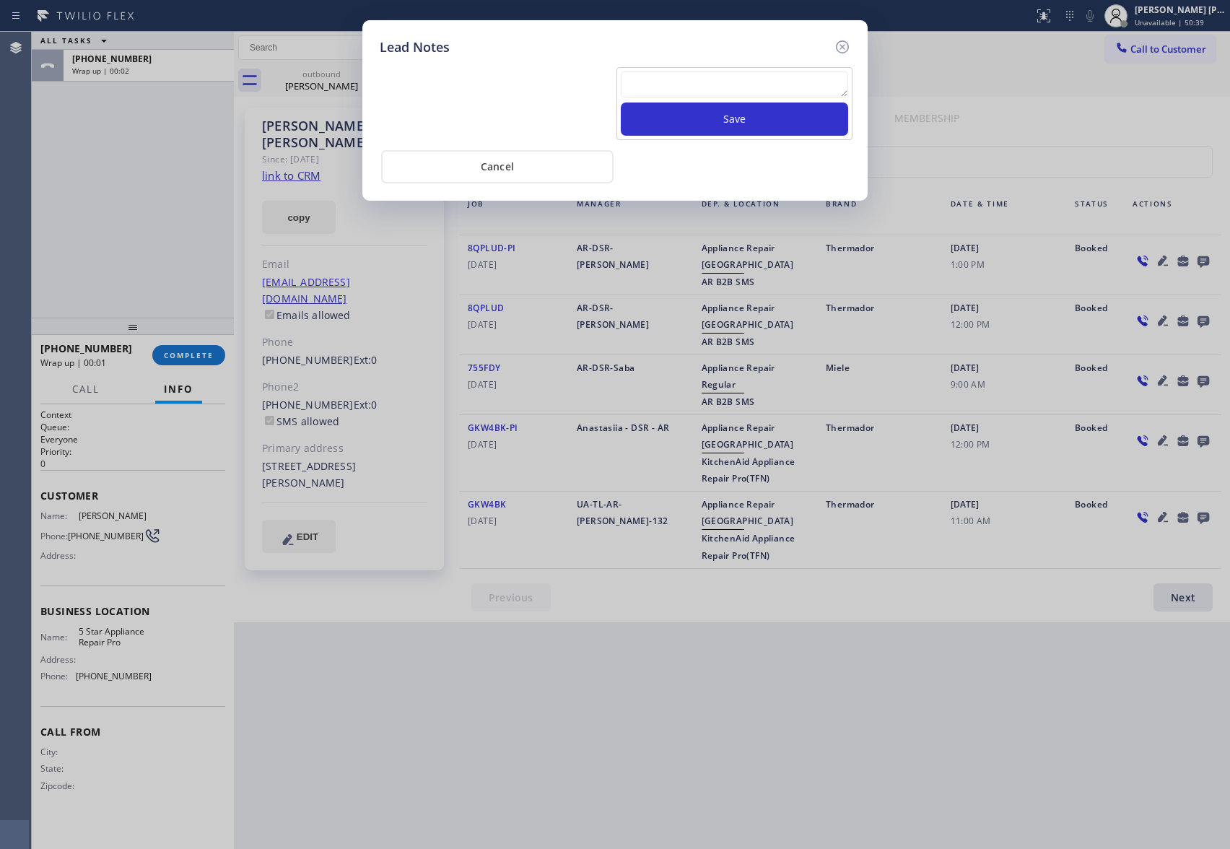
click at [743, 90] on textarea at bounding box center [734, 84] width 227 height 26
paste textarea "VM | please transfer if cx calls back"
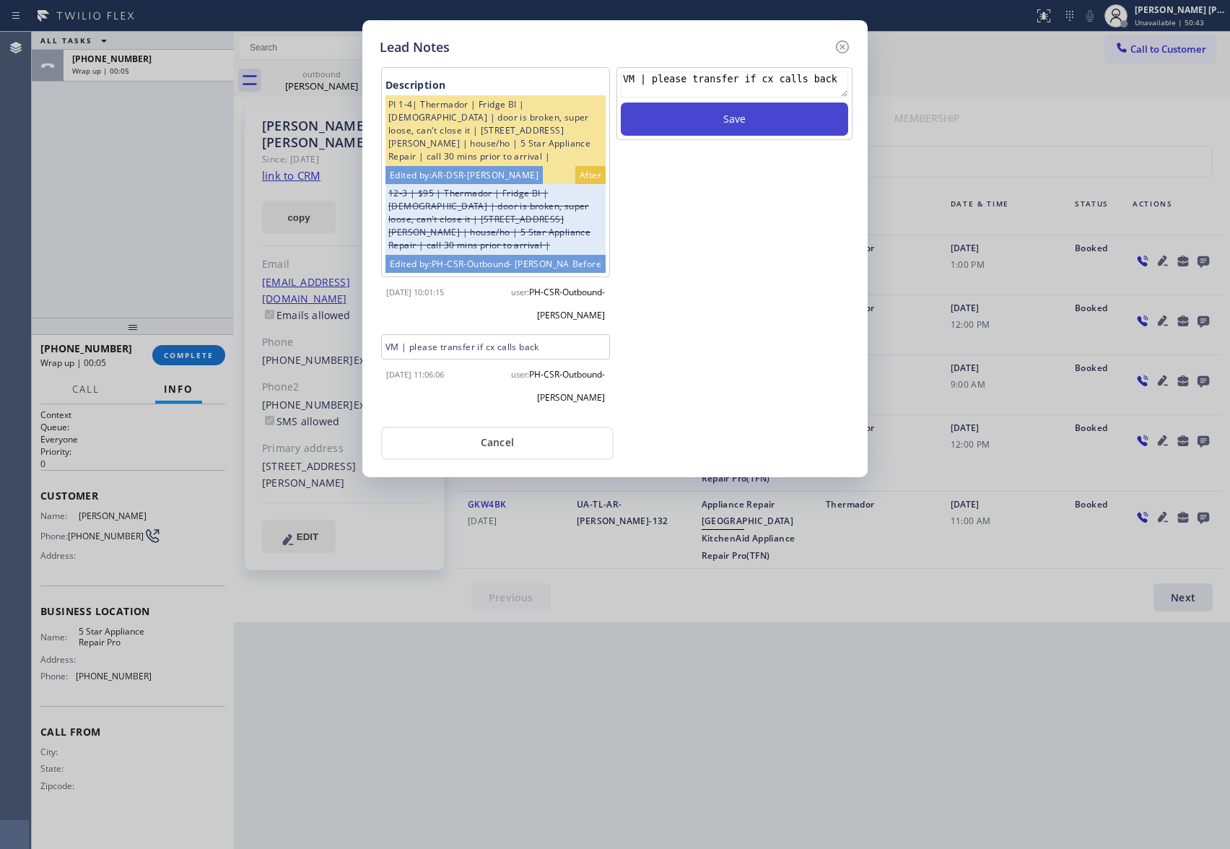
type textarea "VM | please transfer if cx calls back"
click at [738, 121] on button "Save" at bounding box center [734, 119] width 227 height 33
click at [842, 43] on icon at bounding box center [842, 46] width 17 height 17
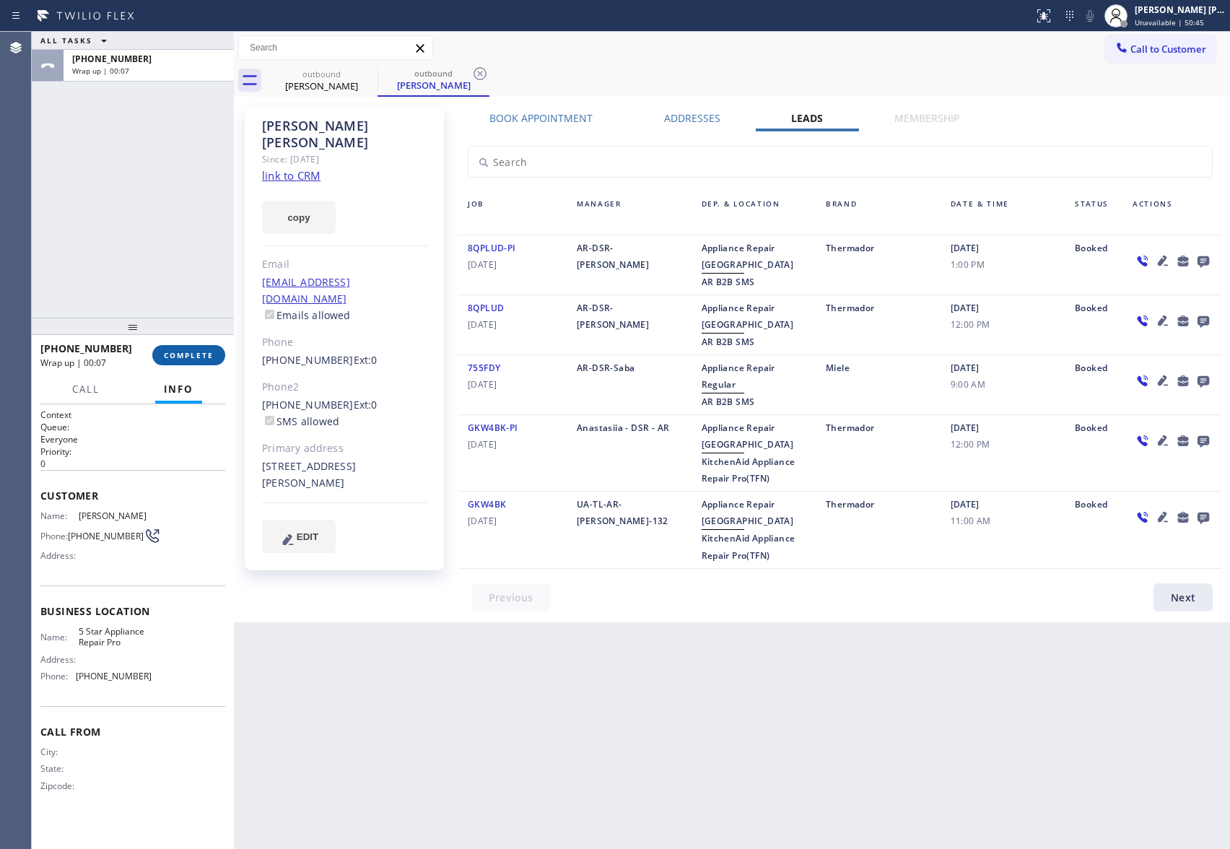
click at [188, 347] on button "COMPLETE" at bounding box center [188, 355] width 73 height 20
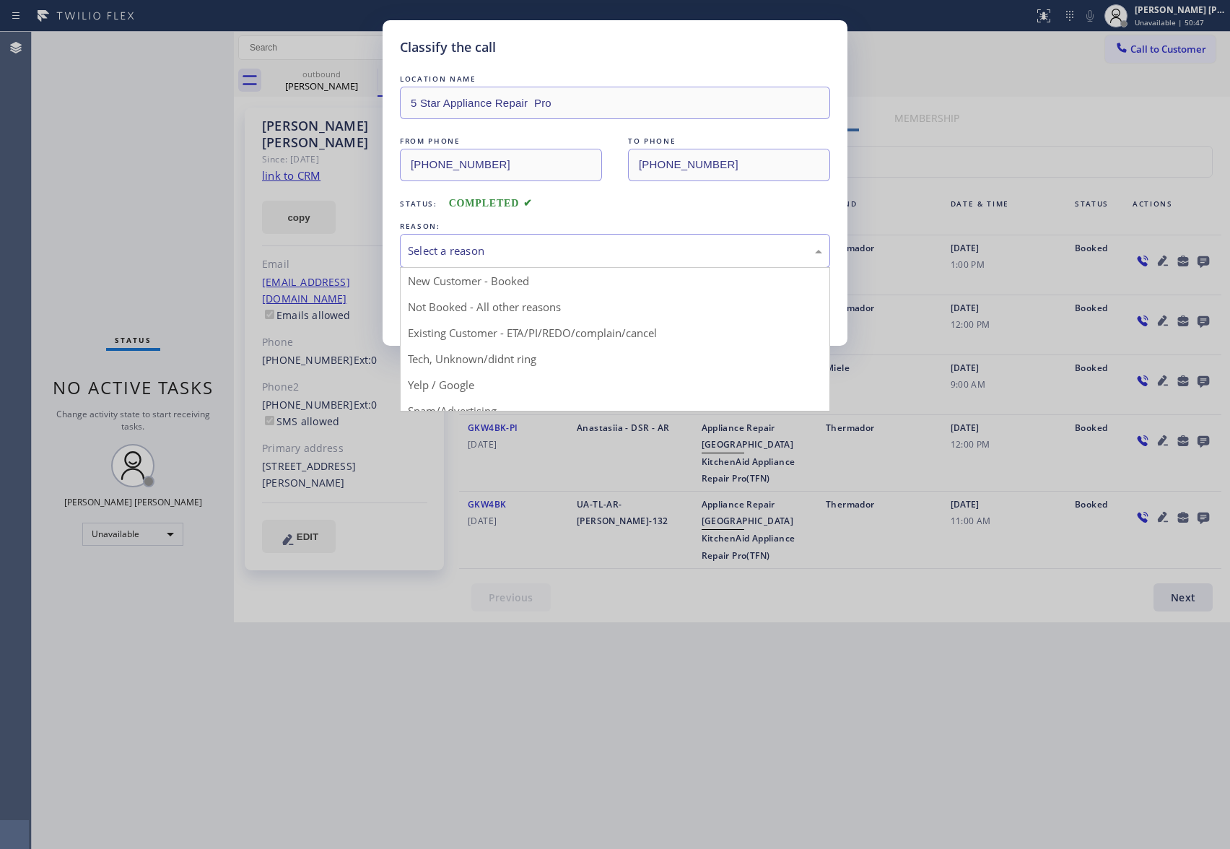
click at [495, 251] on div "Select a reason" at bounding box center [615, 251] width 414 height 17
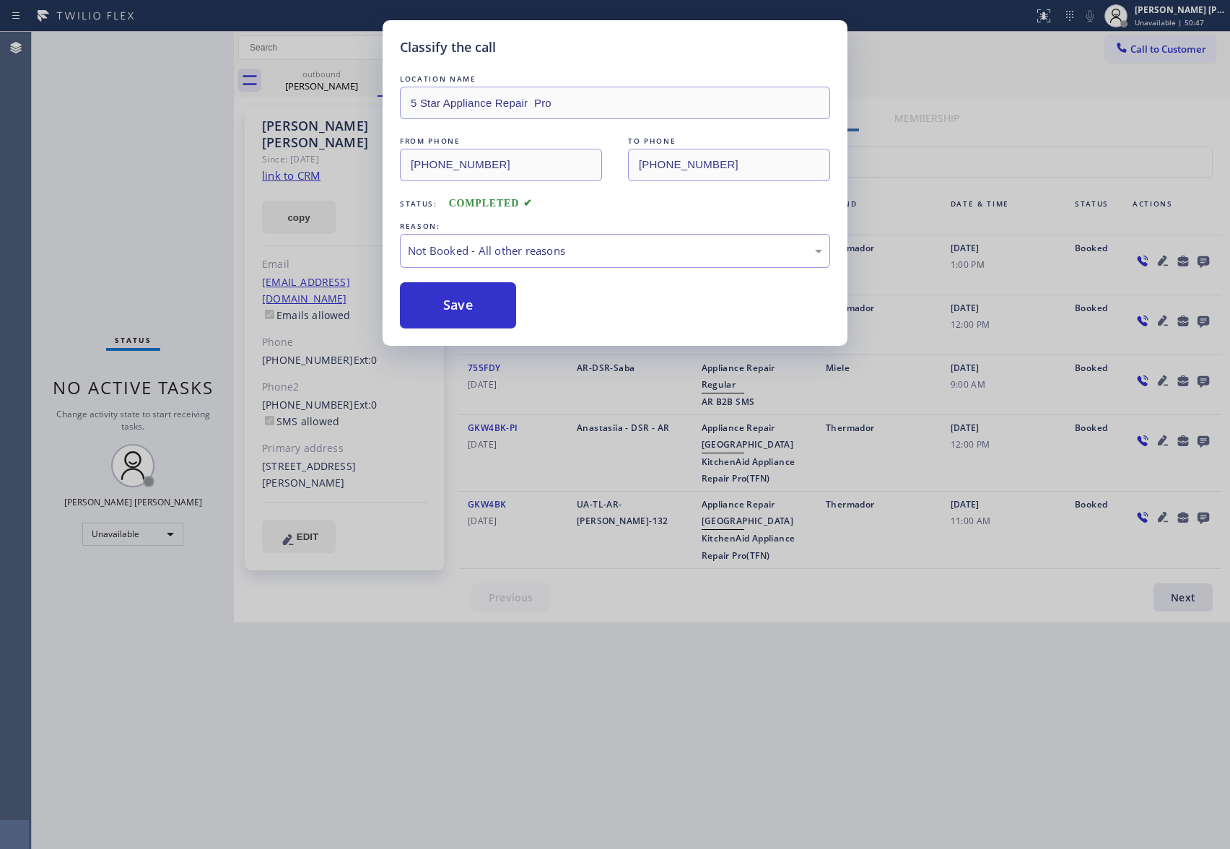
click at [457, 312] on button "Save" at bounding box center [458, 305] width 116 height 46
drag, startPoint x: 457, startPoint y: 312, endPoint x: 53, endPoint y: 182, distance: 424.8
click at [456, 306] on button "Save" at bounding box center [458, 305] width 116 height 46
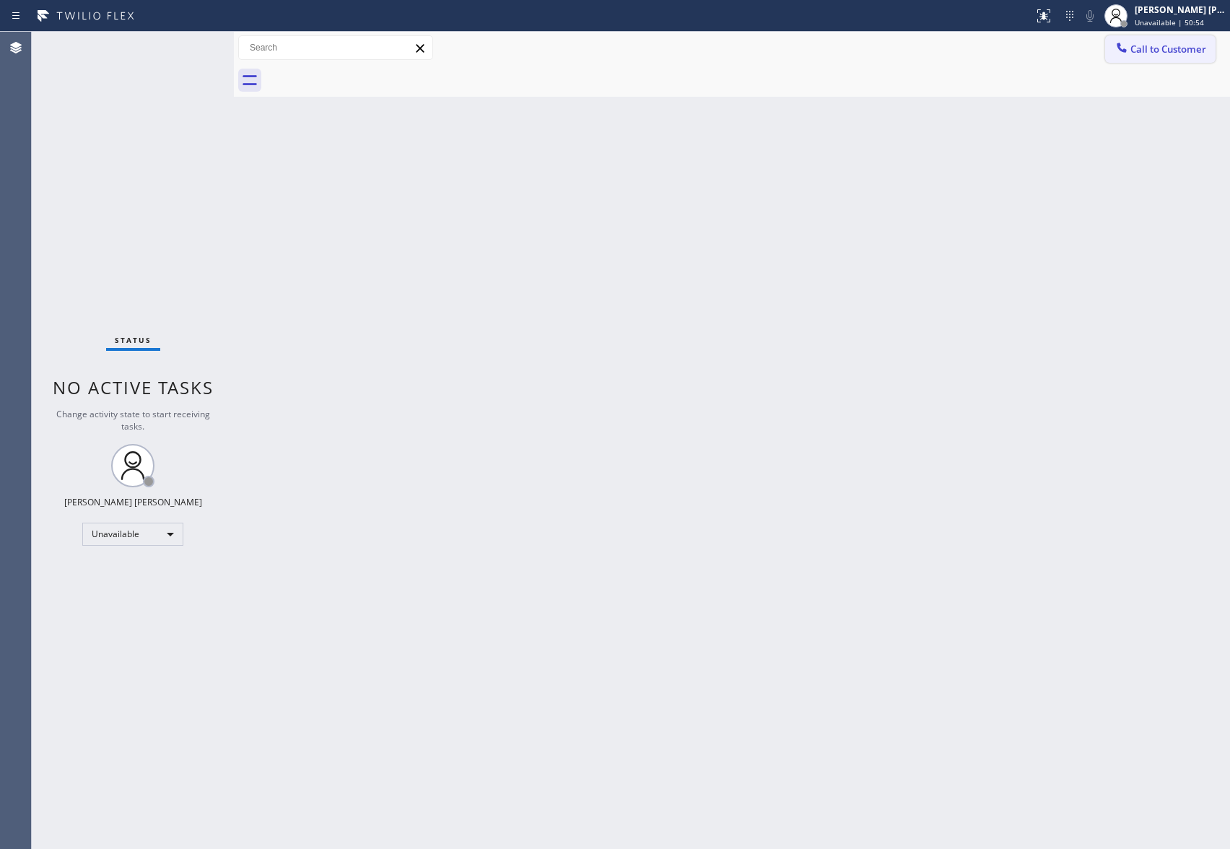
click at [1181, 55] on span "Call to Customer" at bounding box center [1169, 49] width 76 height 13
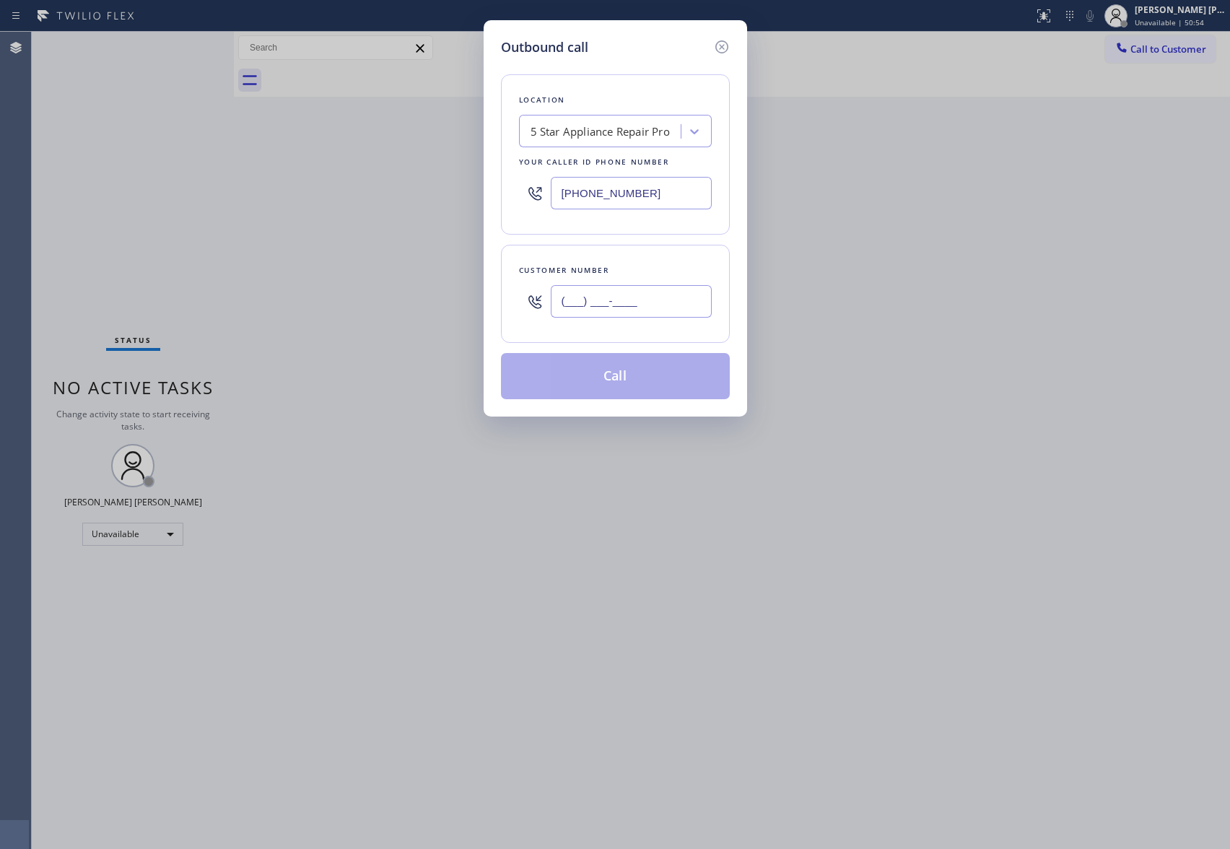
click at [698, 304] on input "(___) ___-____" at bounding box center [631, 301] width 161 height 32
paste input "617) 955-6532"
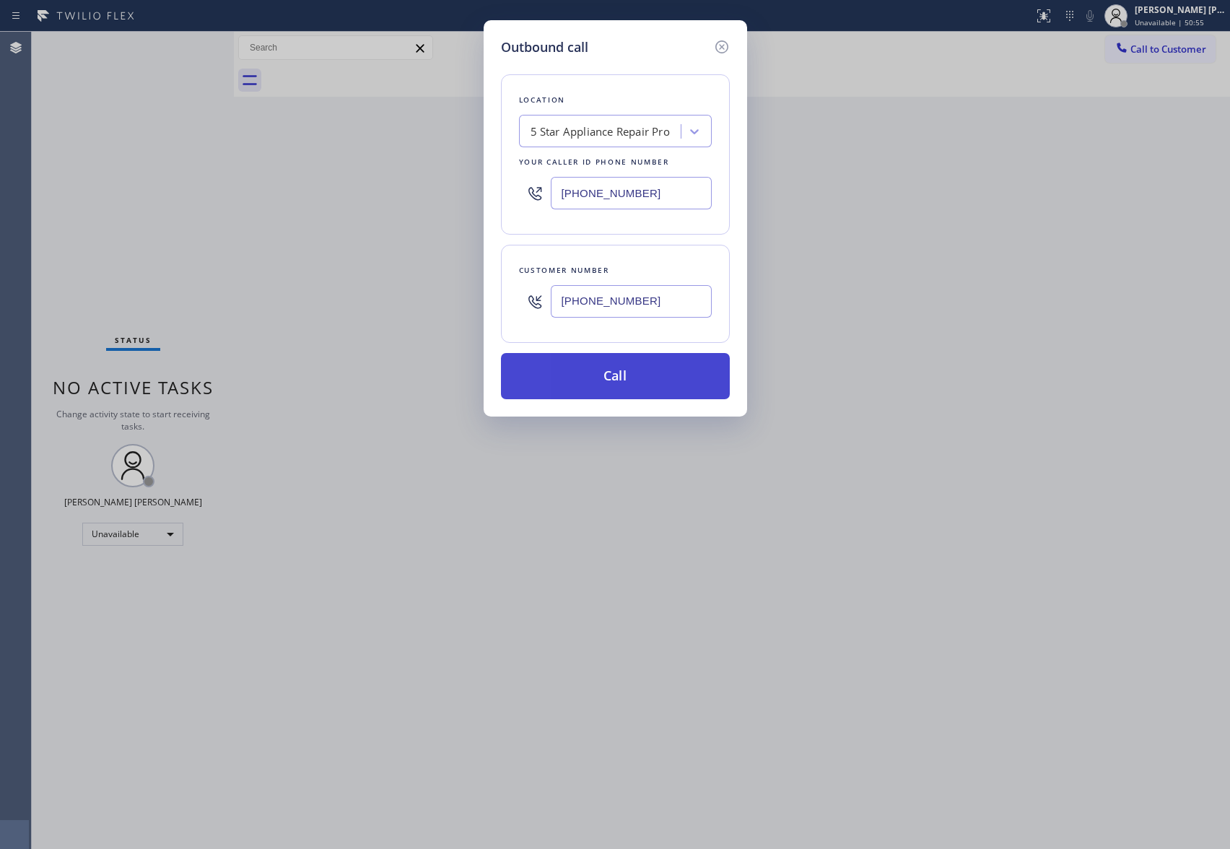
type input "[PHONE_NUMBER]"
click at [662, 371] on button "Call" at bounding box center [615, 376] width 229 height 46
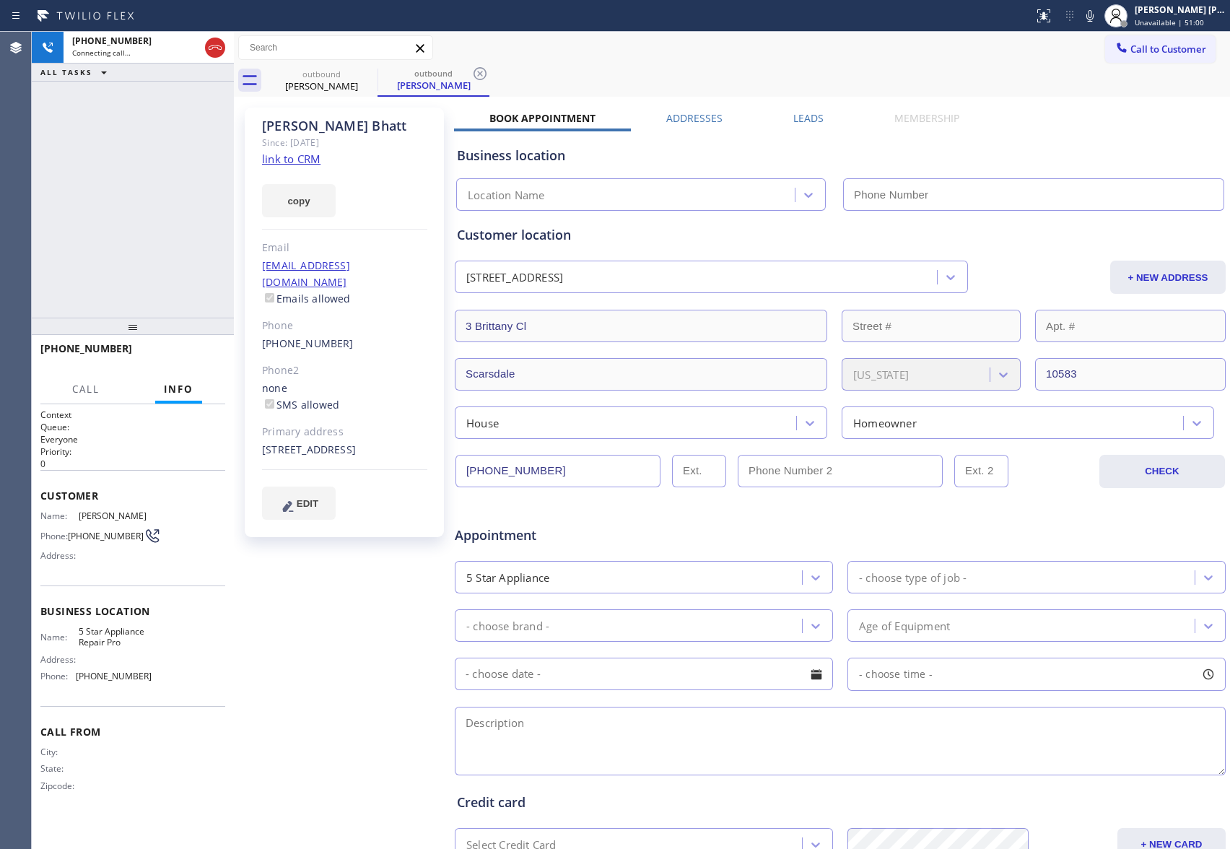
type input "[PHONE_NUMBER]"
click at [205, 348] on button "HANG UP" at bounding box center [191, 355] width 67 height 20
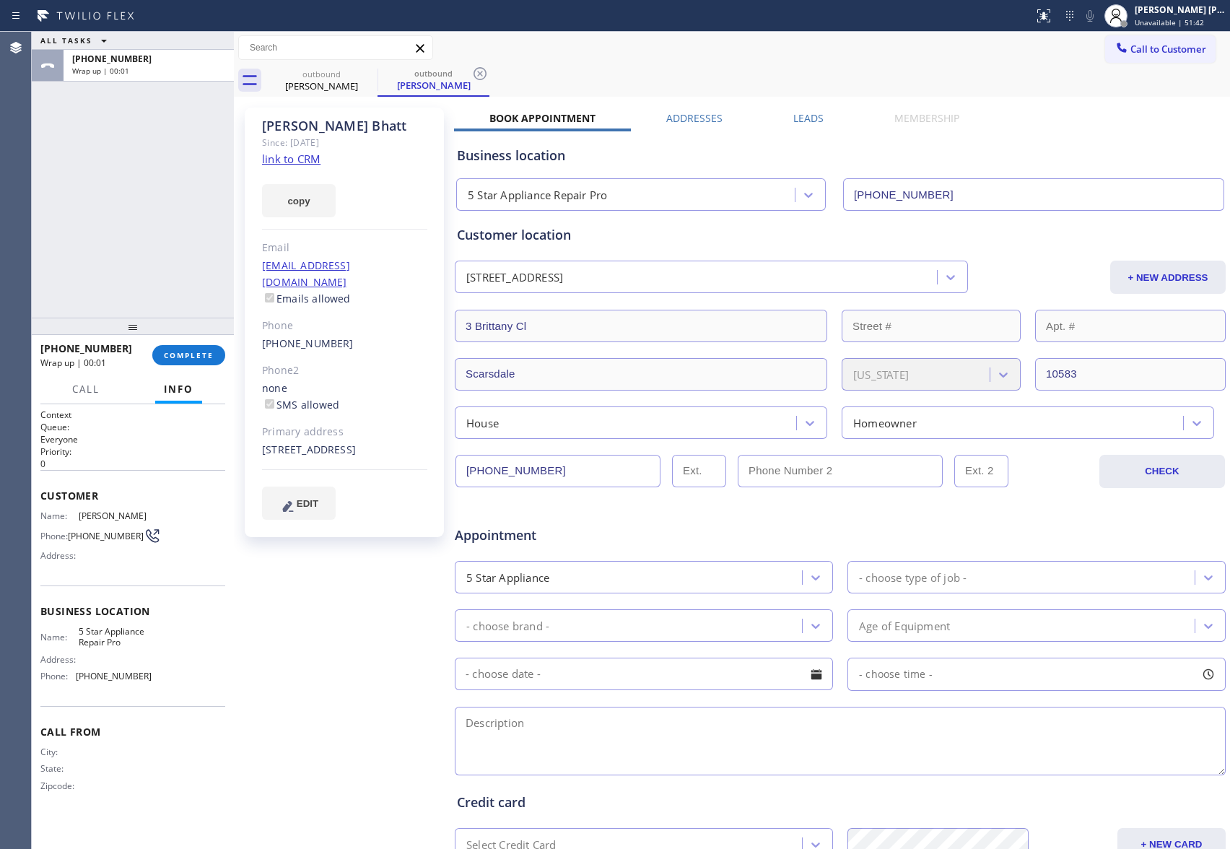
drag, startPoint x: 802, startPoint y: 119, endPoint x: 793, endPoint y: 119, distance: 8.7
click at [802, 119] on label "Leads" at bounding box center [809, 118] width 30 height 14
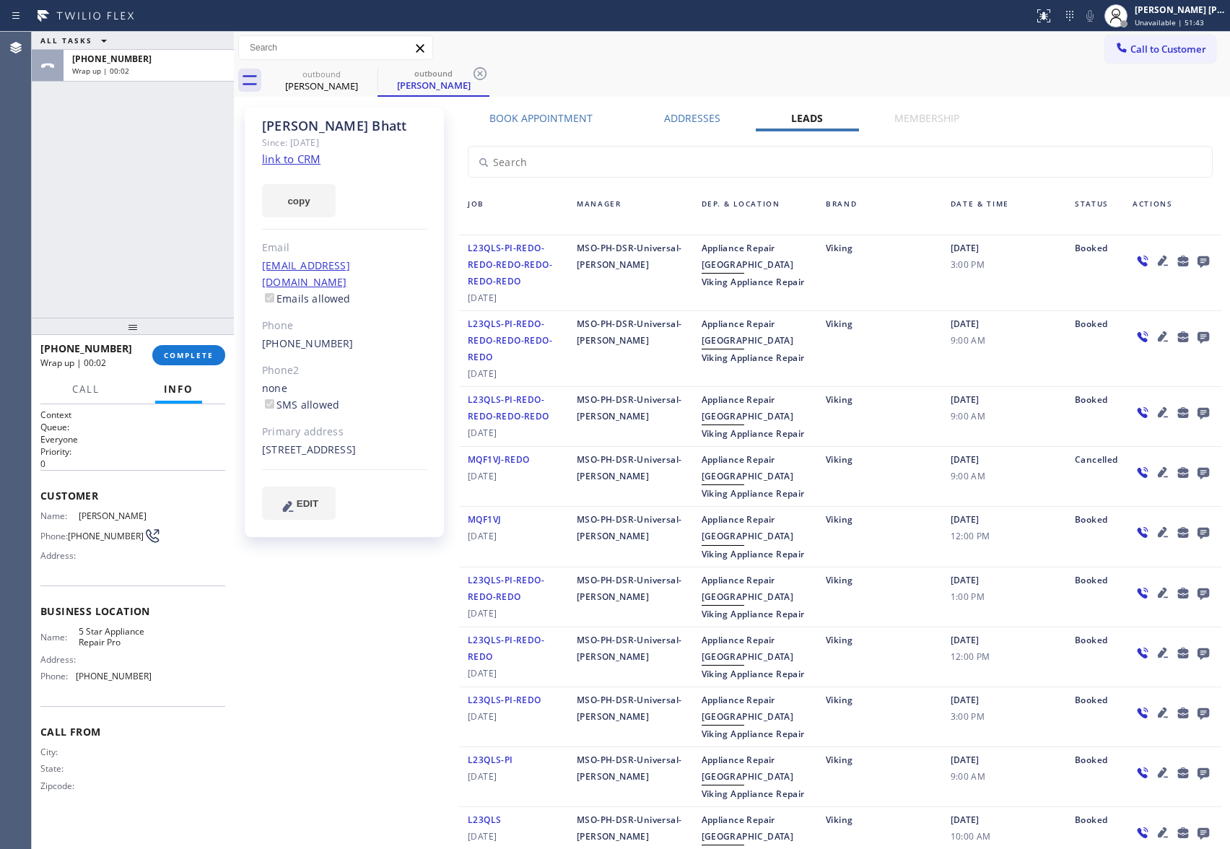
click at [1198, 259] on icon at bounding box center [1204, 262] width 12 height 12
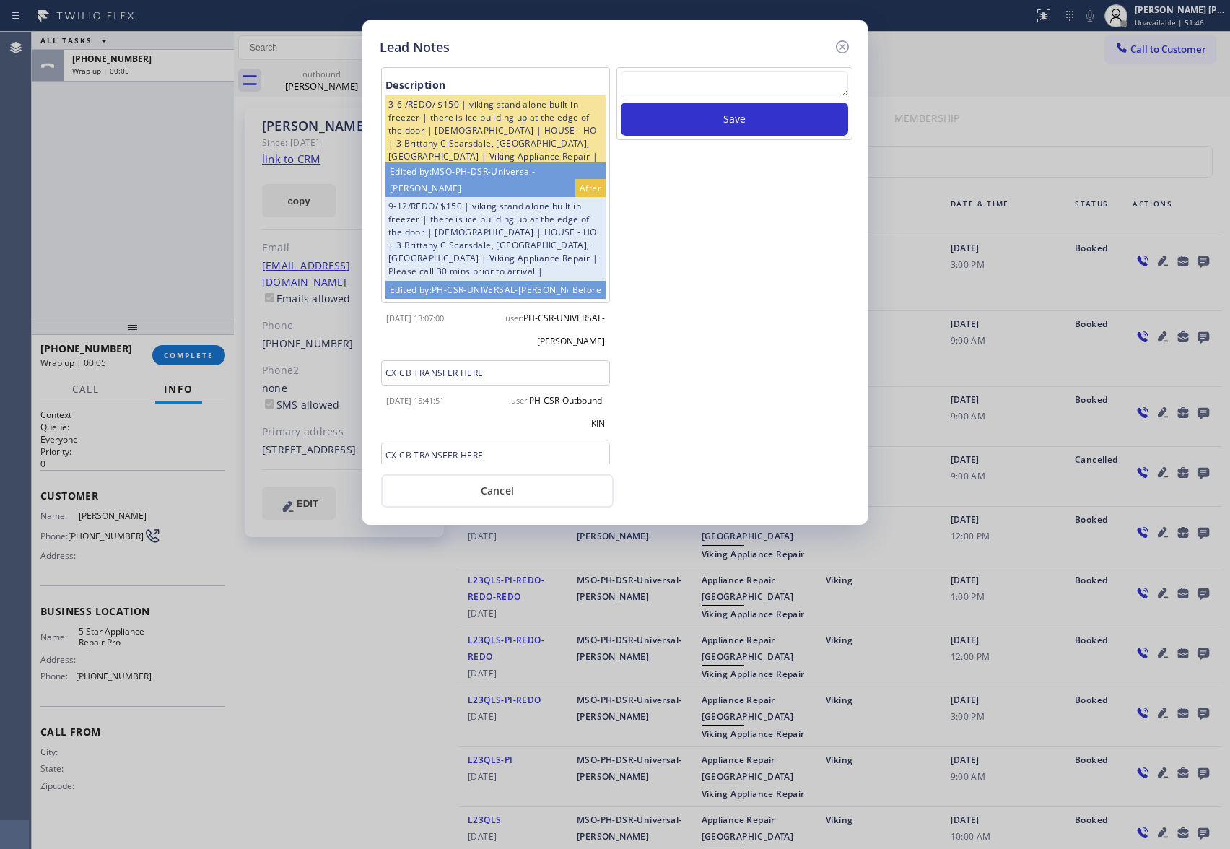
click at [656, 91] on textarea at bounding box center [734, 84] width 227 height 26
paste textarea "please transfer if cx calls back"
type textarea "please transfer if cx calls back"
click at [703, 120] on button "Save" at bounding box center [734, 119] width 227 height 33
click at [853, 42] on div "Lead Notes Description 3-6 /REDO/ $150 | viking stand alone built in freezer | …" at bounding box center [615, 272] width 505 height 505
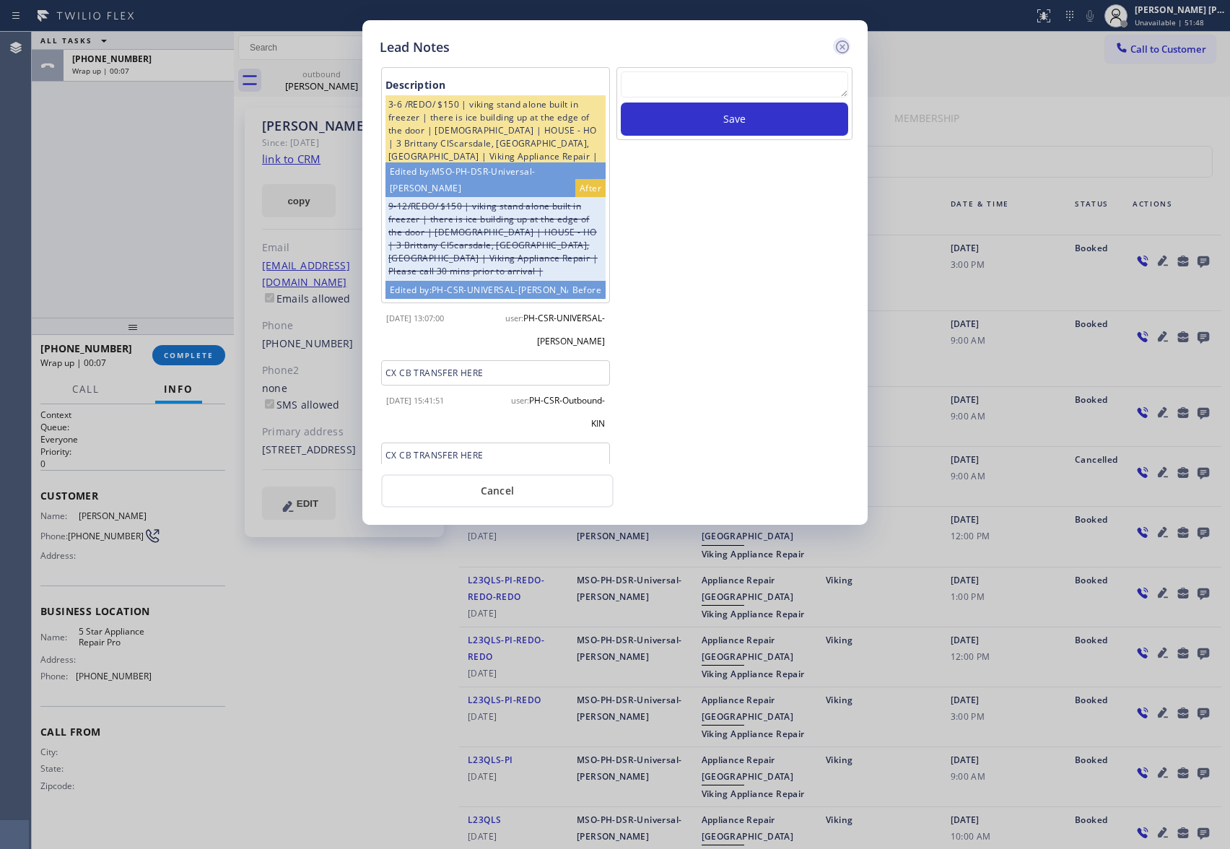
click at [847, 42] on icon at bounding box center [842, 46] width 13 height 13
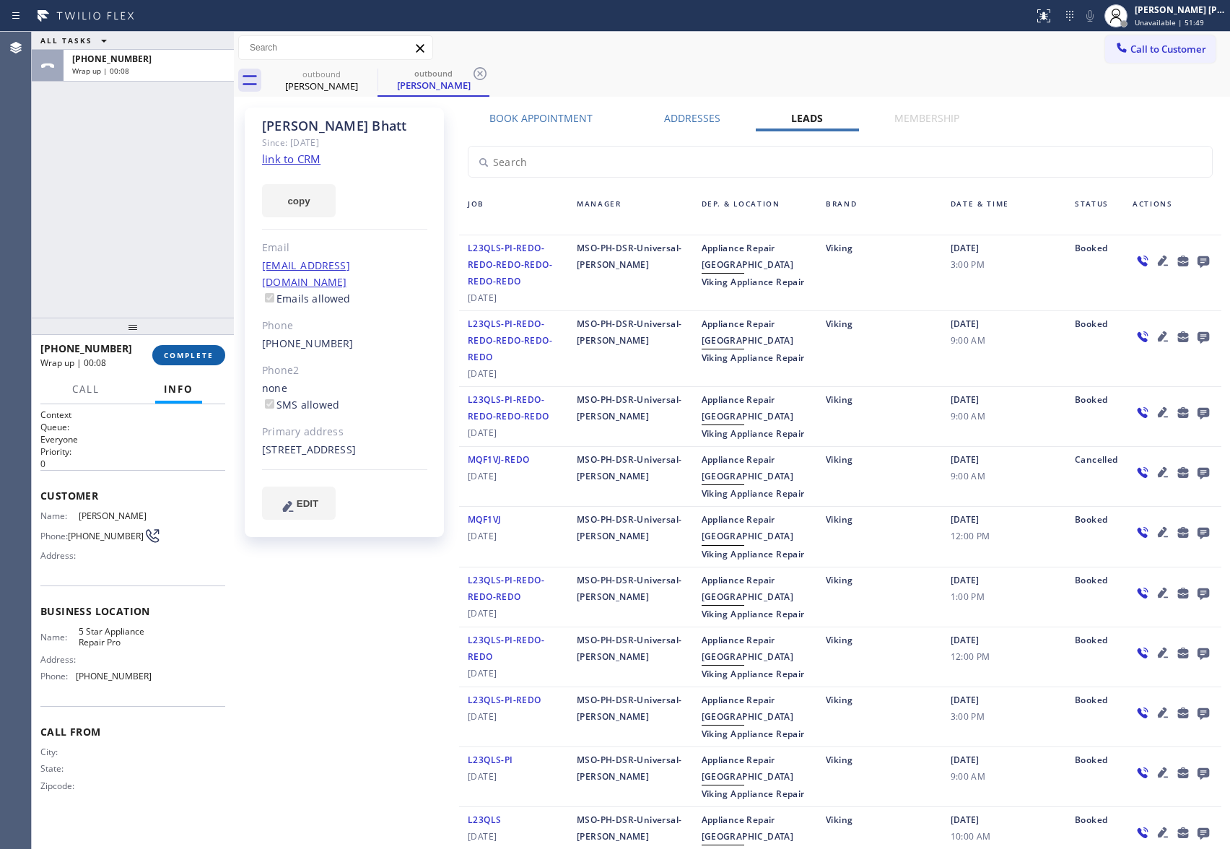
click at [191, 352] on span "COMPLETE" at bounding box center [189, 355] width 50 height 10
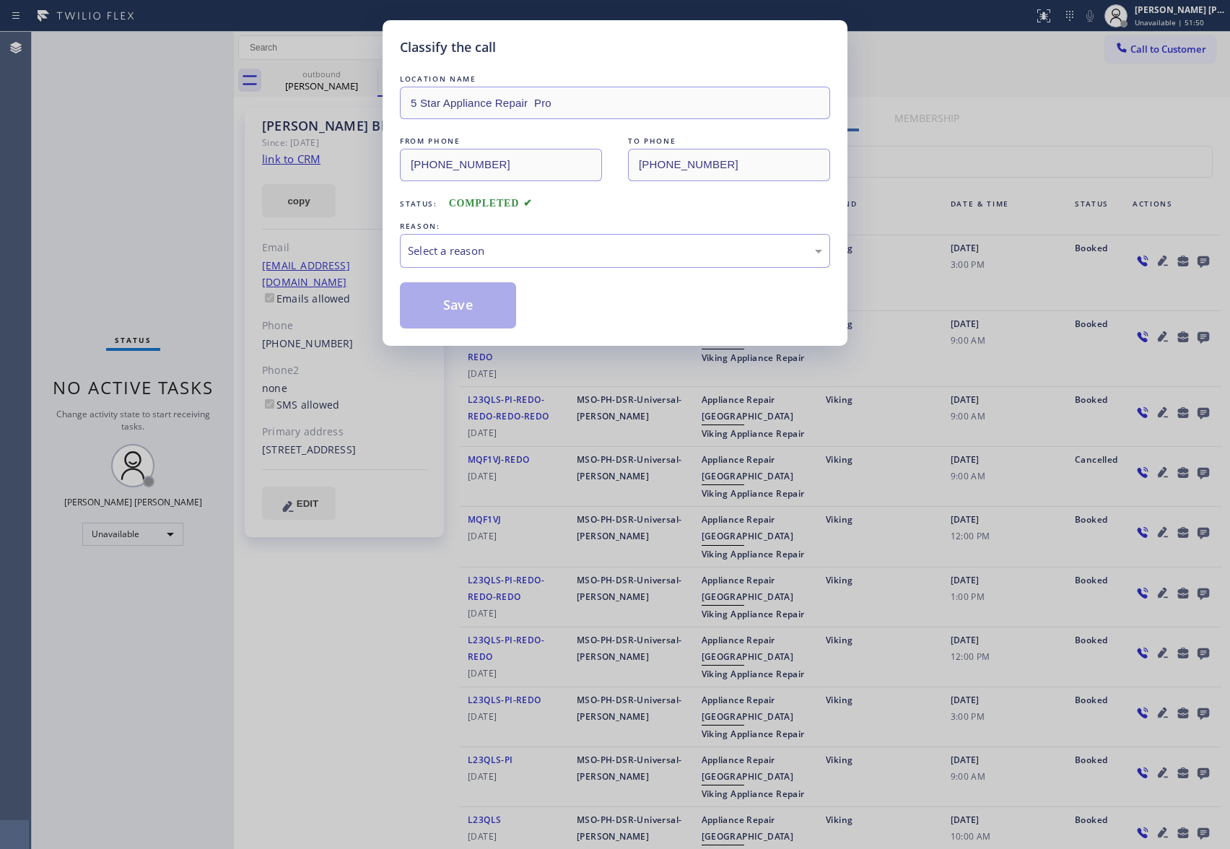
click at [650, 240] on div "Select a reason" at bounding box center [615, 251] width 430 height 34
click at [457, 306] on button "Save" at bounding box center [458, 305] width 116 height 46
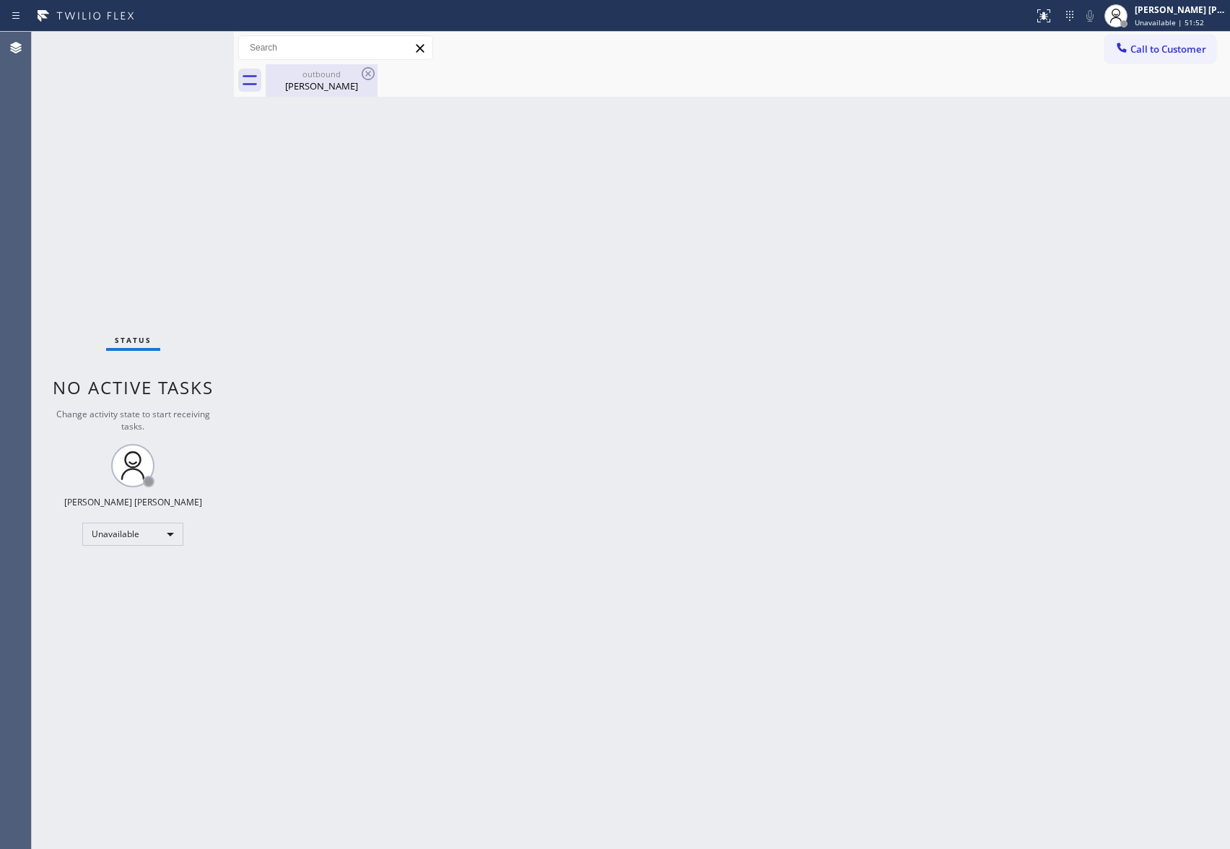
click at [334, 82] on div "[PERSON_NAME]" at bounding box center [321, 85] width 109 height 13
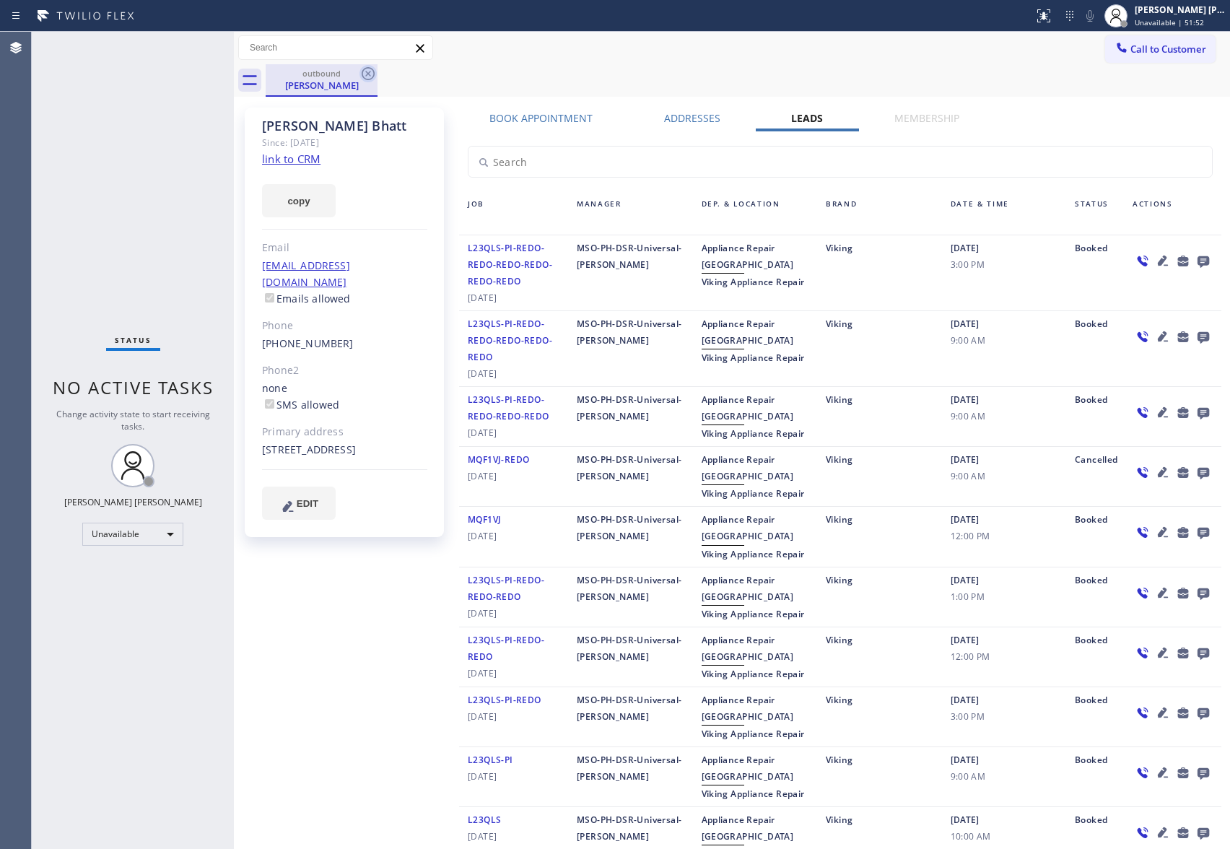
drag, startPoint x: 360, startPoint y: 75, endPoint x: 374, endPoint y: 72, distance: 14.7
click at [362, 74] on icon at bounding box center [368, 73] width 17 height 17
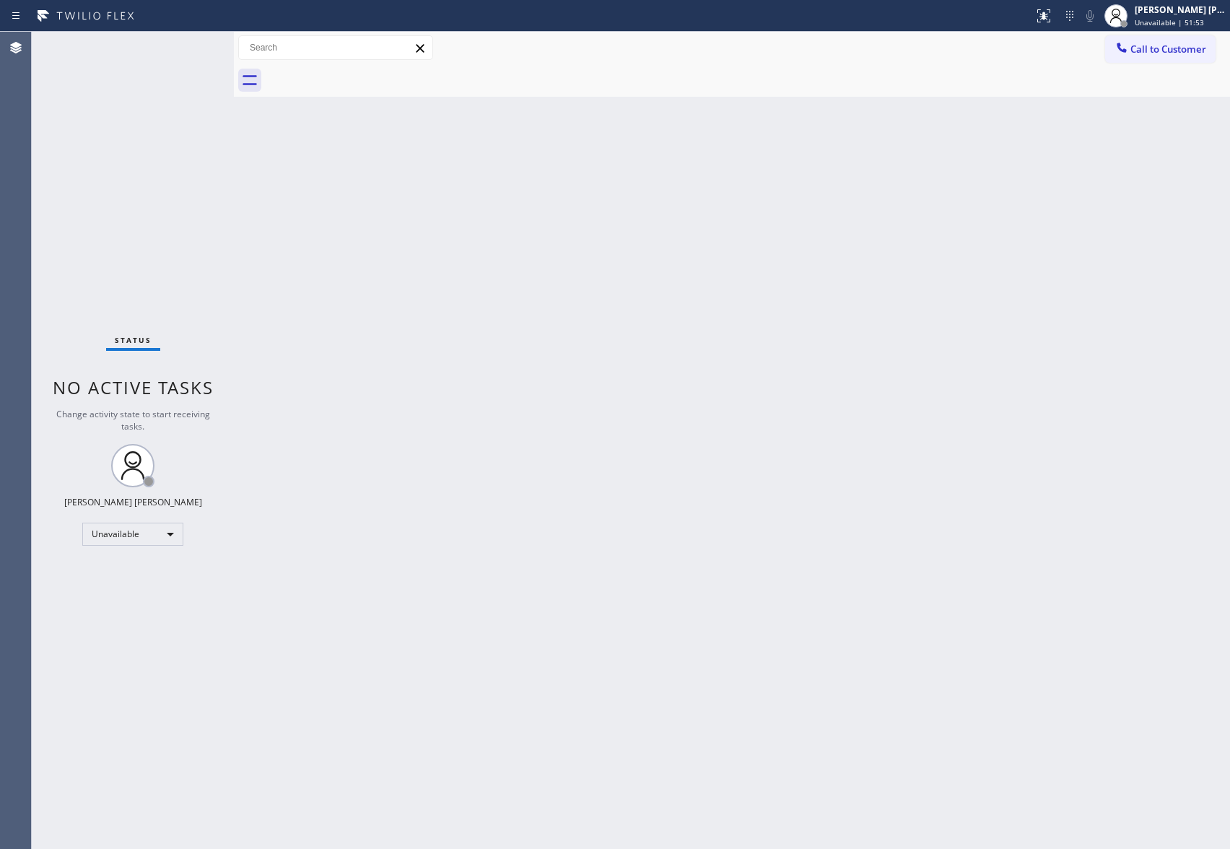
click at [374, 72] on div at bounding box center [748, 80] width 965 height 32
click at [1173, 50] on span "Call to Customer" at bounding box center [1169, 49] width 76 height 13
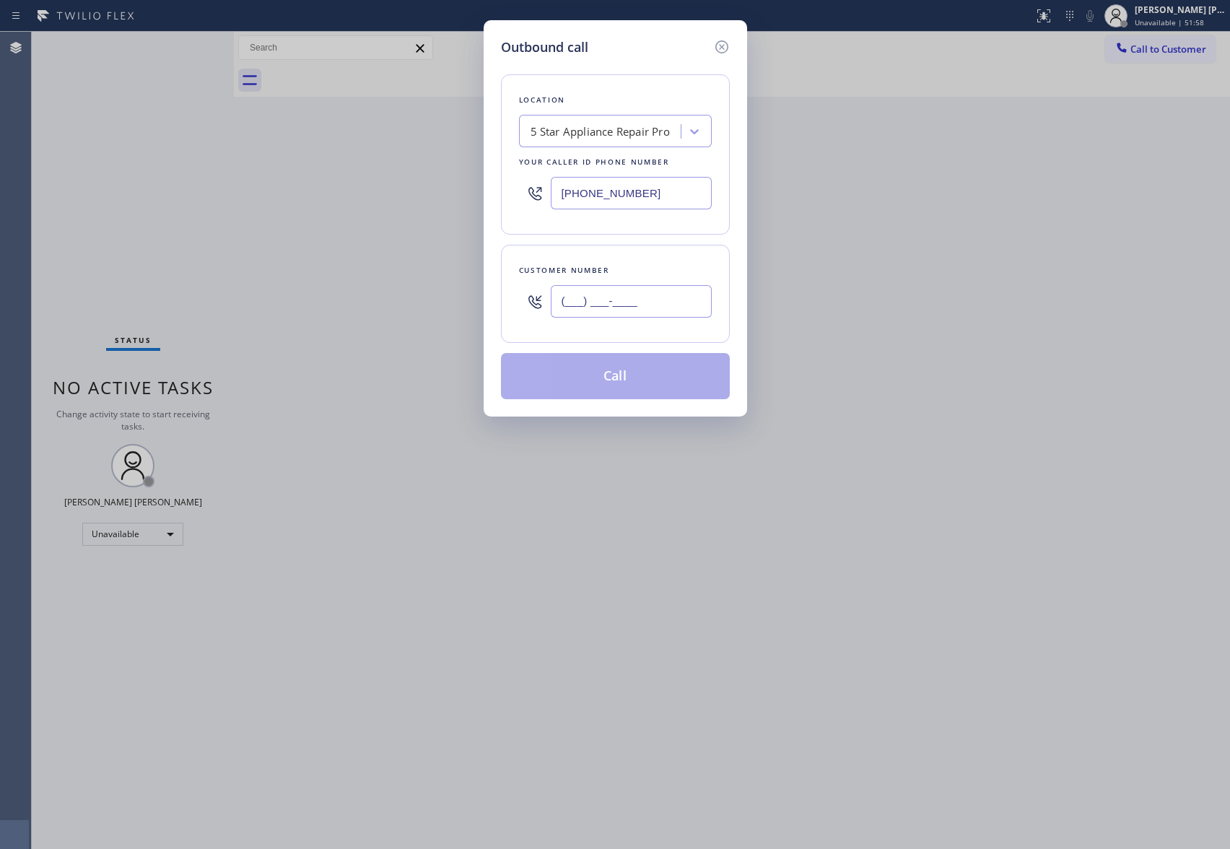
click at [654, 308] on input "(___) ___-____" at bounding box center [631, 301] width 161 height 32
paste input "253) 592-0730"
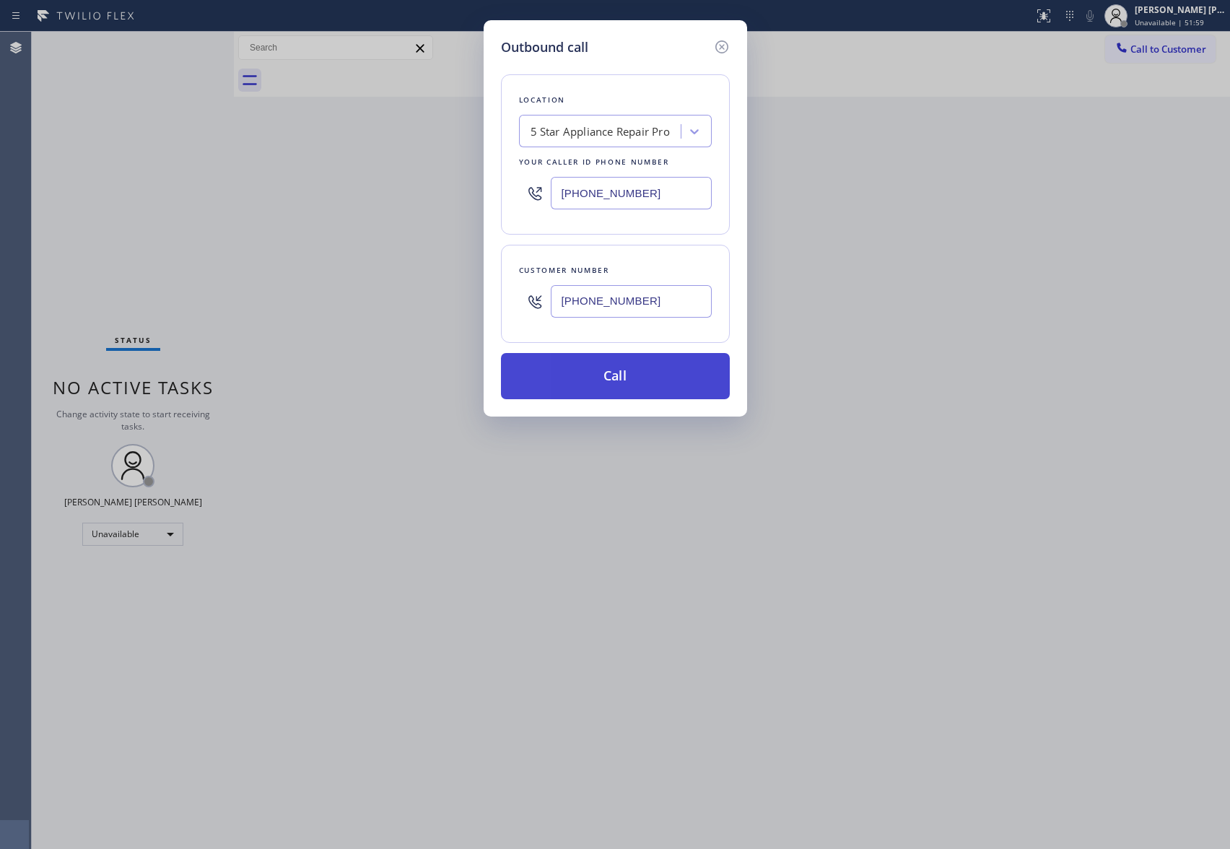
type input "[PHONE_NUMBER]"
click at [661, 380] on button "Call" at bounding box center [615, 376] width 229 height 46
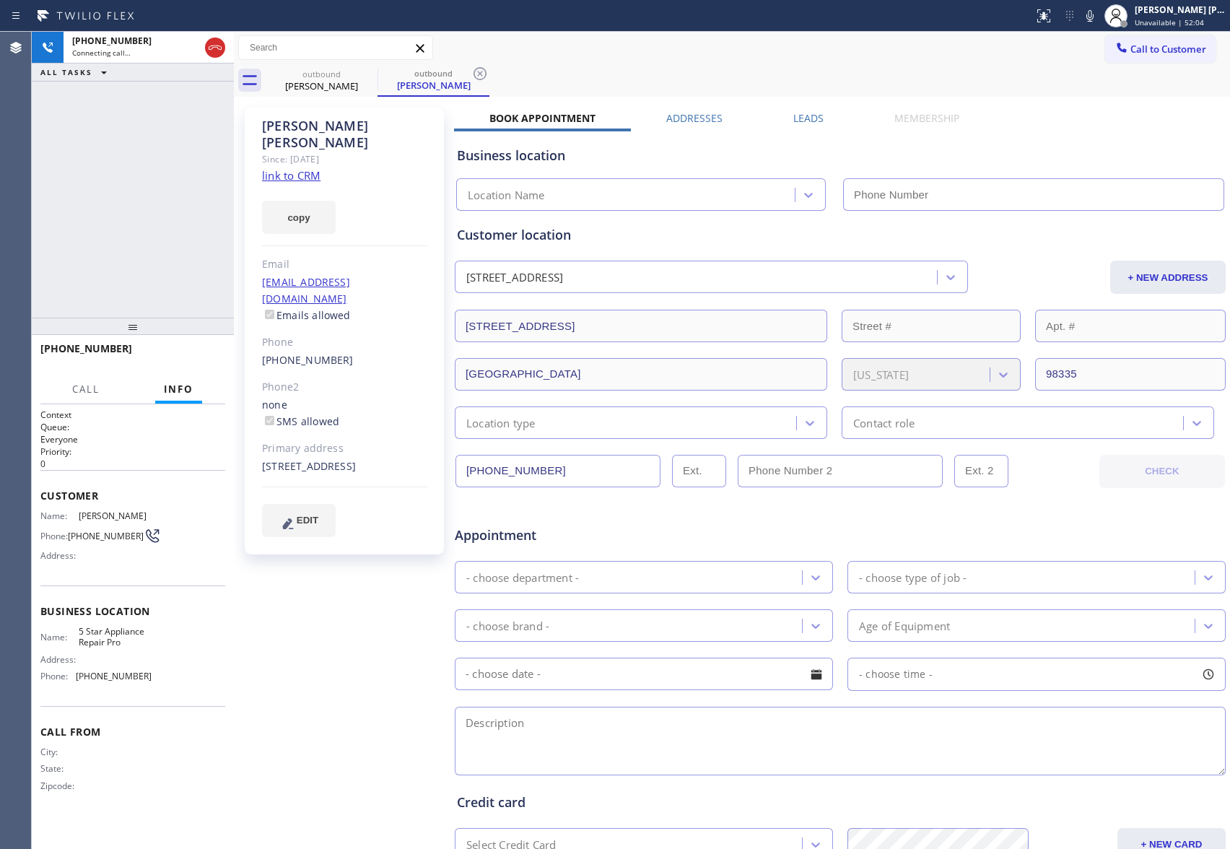
type input "[PHONE_NUMBER]"
click at [800, 116] on label "Leads" at bounding box center [809, 118] width 30 height 14
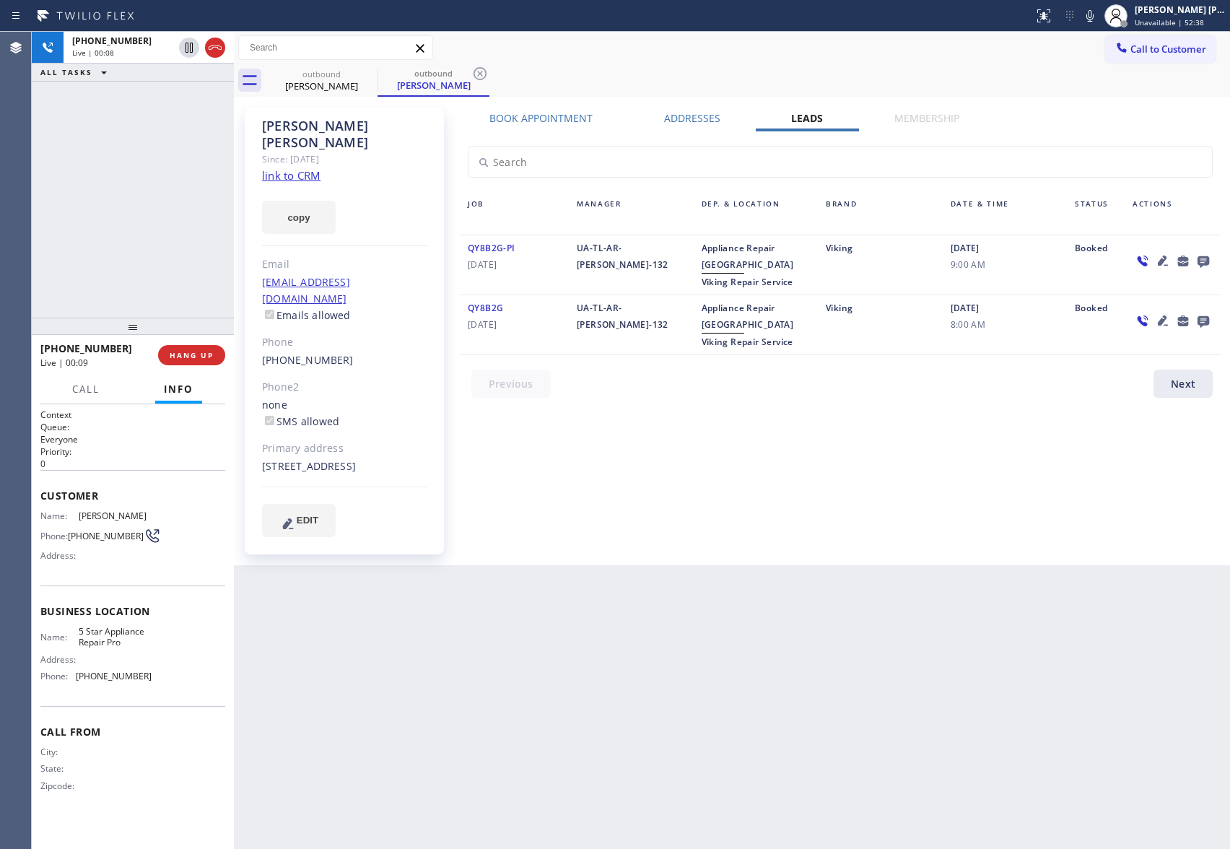
click at [1199, 259] on icon at bounding box center [1204, 262] width 12 height 12
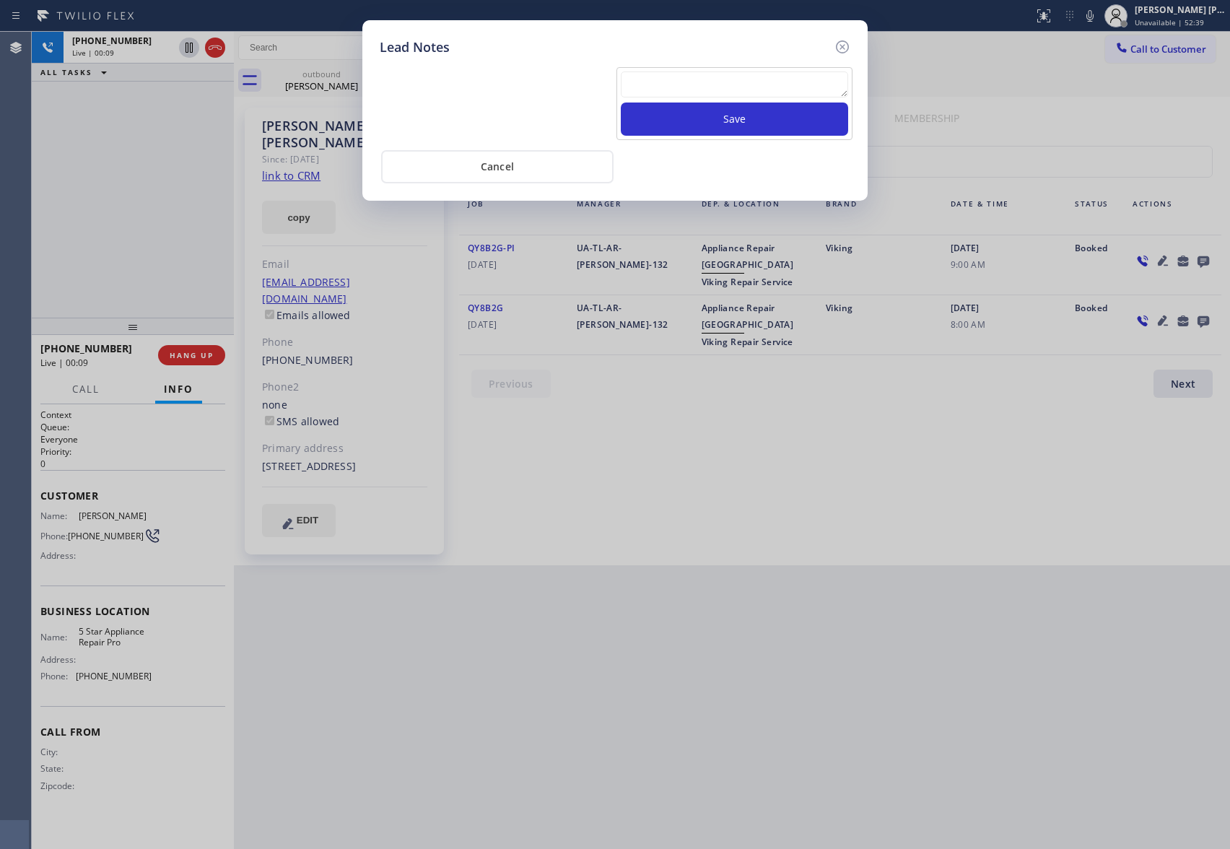
click at [755, 87] on textarea at bounding box center [734, 84] width 227 height 26
paste textarea "VM | please transfer if cx calls back"
type textarea "VM | please transfer if cx calls back"
click at [767, 113] on button "Save" at bounding box center [734, 119] width 227 height 33
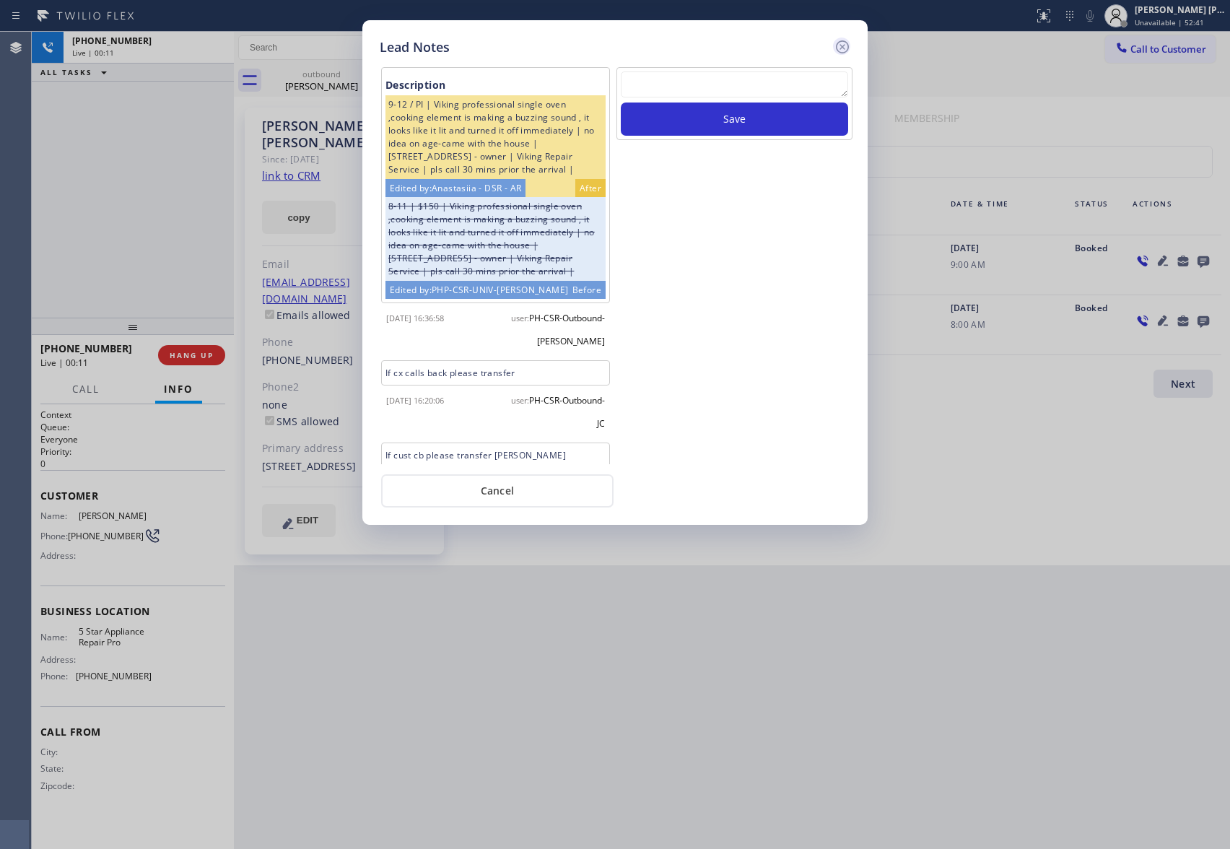
click at [841, 45] on icon at bounding box center [842, 46] width 17 height 17
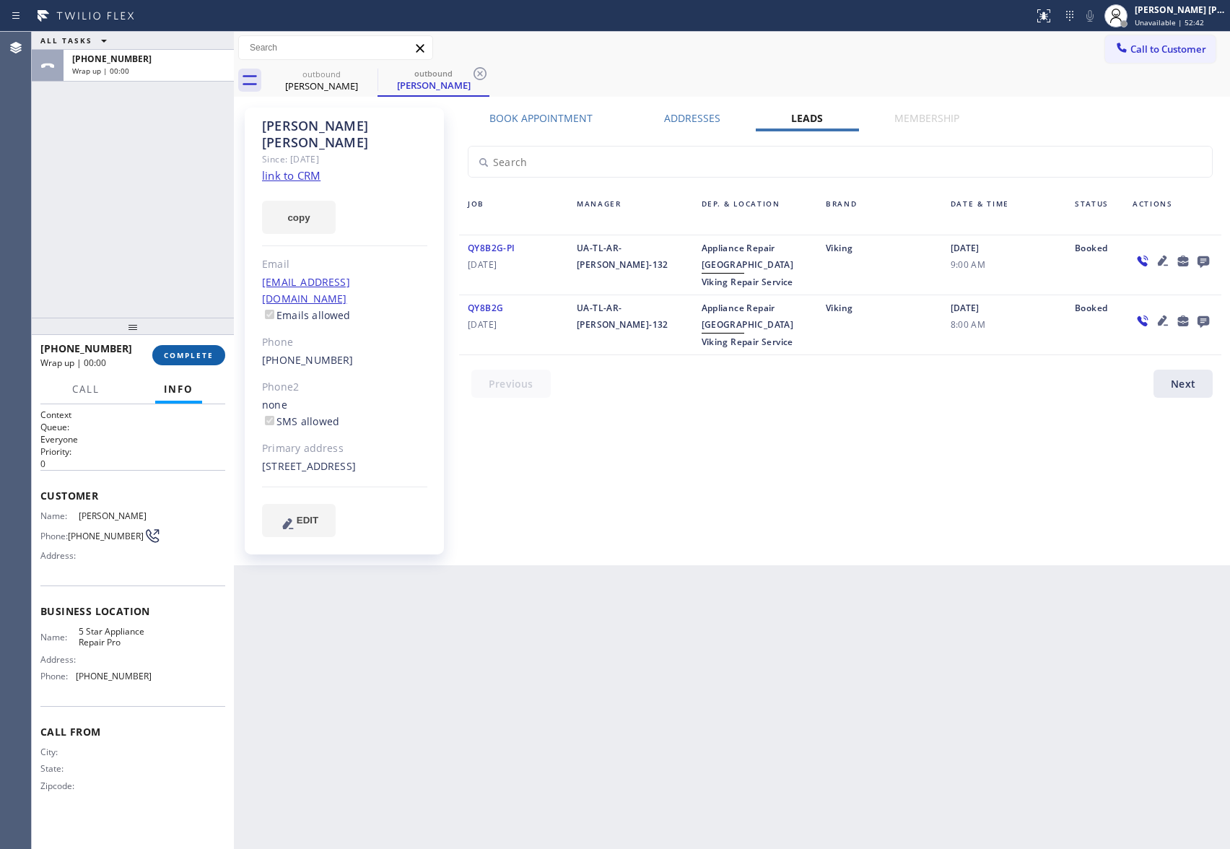
click at [189, 347] on button "COMPLETE" at bounding box center [188, 355] width 73 height 20
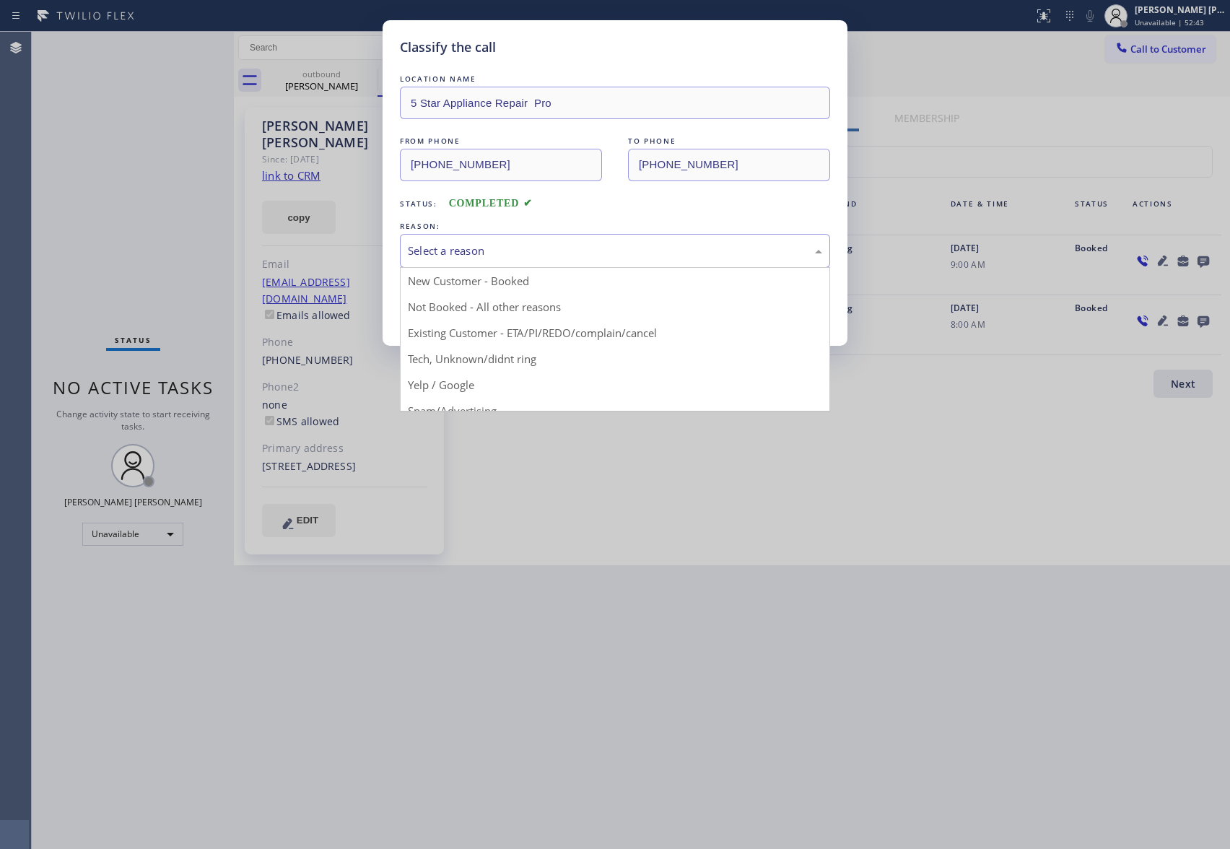
click at [500, 244] on div "Select a reason" at bounding box center [615, 251] width 414 height 17
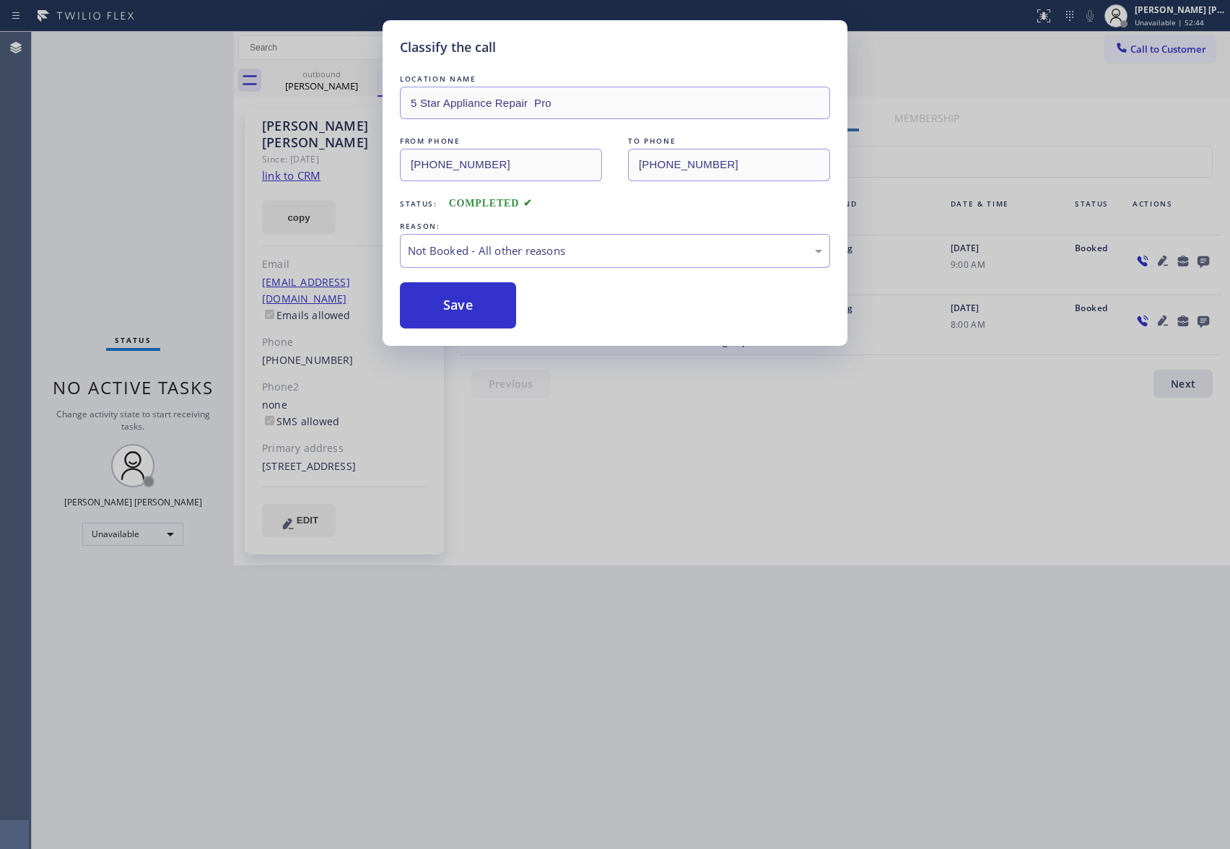
click at [458, 313] on button "Save" at bounding box center [458, 305] width 116 height 46
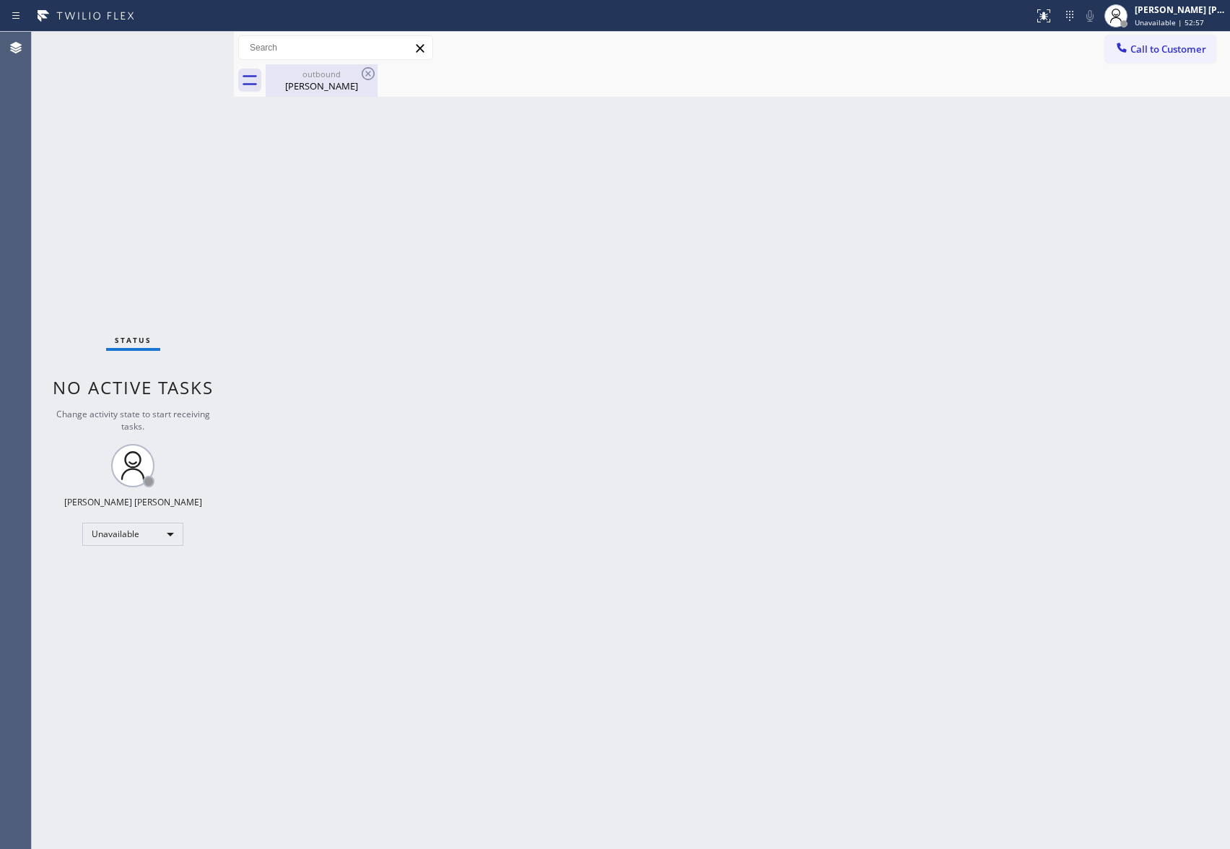
click at [321, 82] on div "[PERSON_NAME]" at bounding box center [321, 85] width 109 height 13
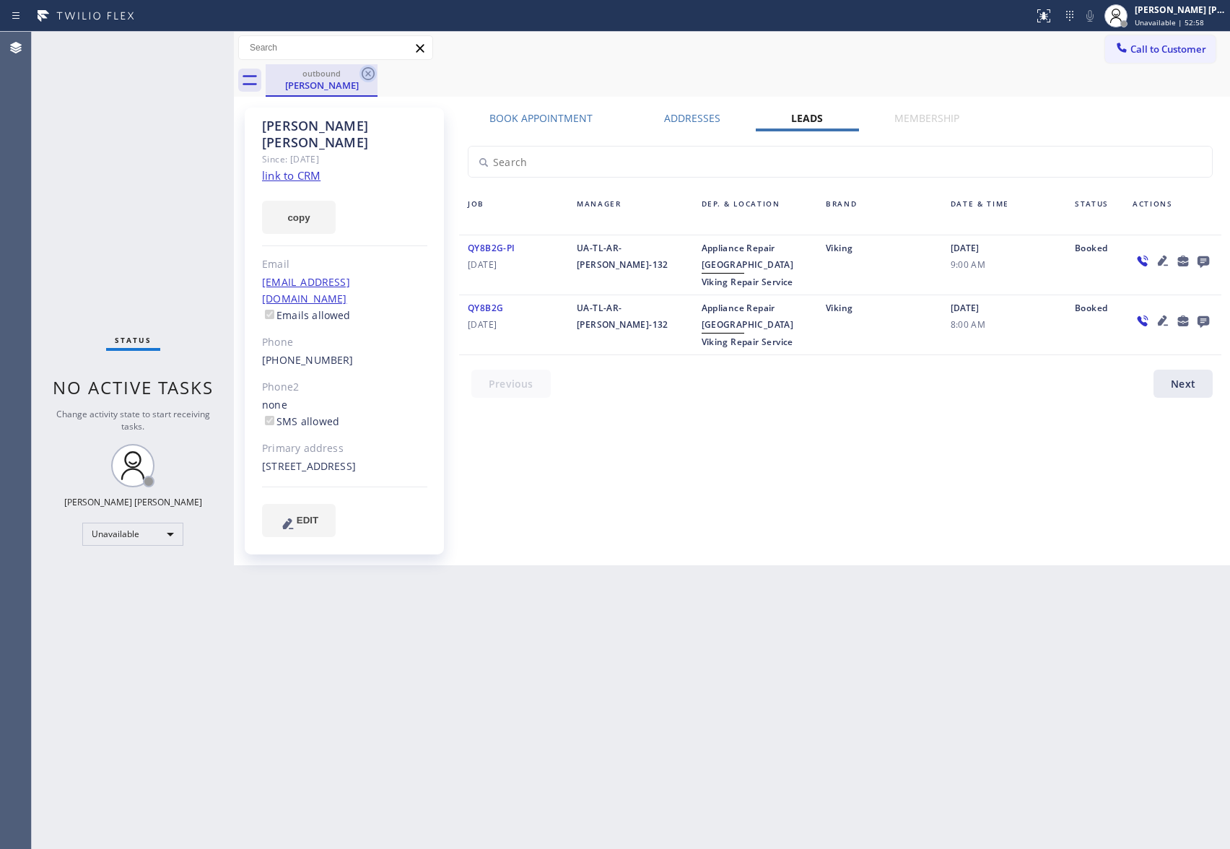
click at [364, 70] on icon at bounding box center [368, 73] width 13 height 13
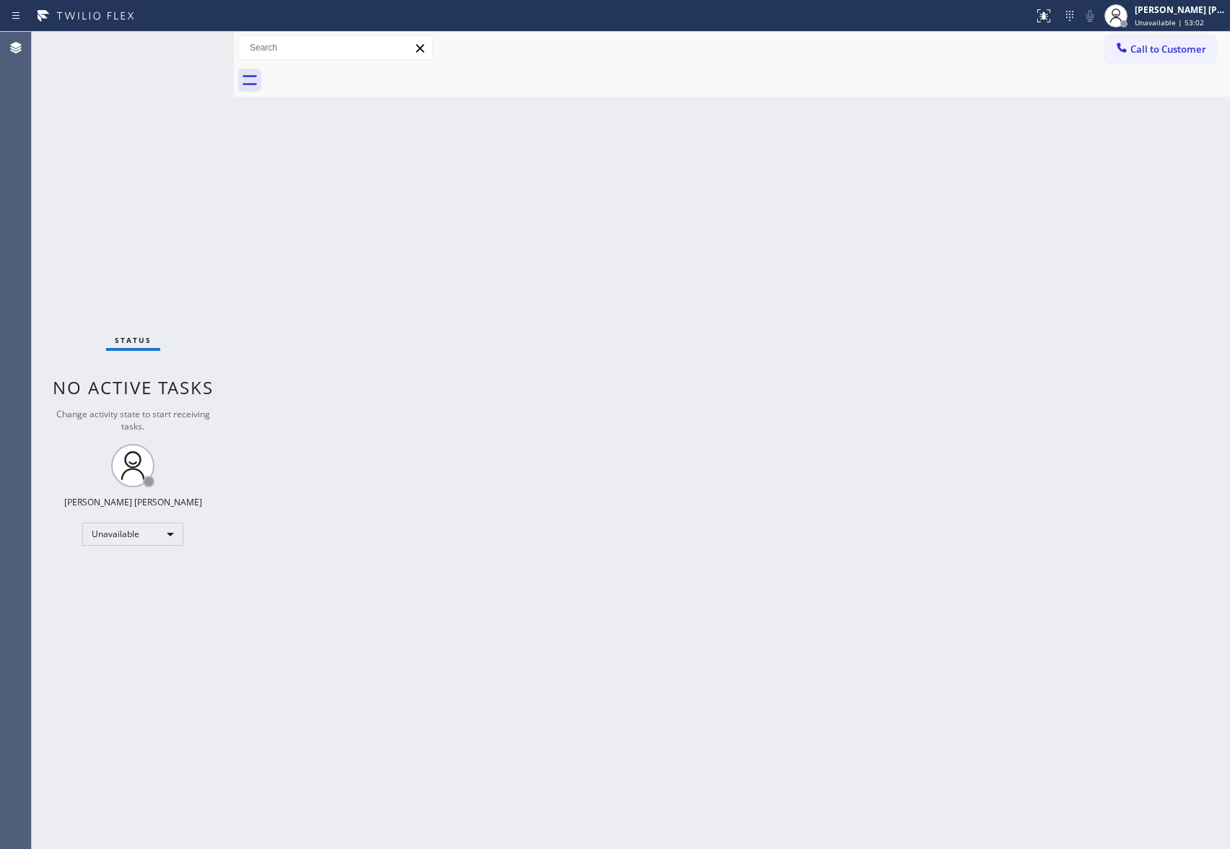
click at [1173, 32] on div "Call to Customer Outbound call Location 5 Star Appliance Repair Pro Your caller…" at bounding box center [732, 48] width 997 height 32
click at [1171, 47] on span "Call to Customer" at bounding box center [1169, 49] width 76 height 13
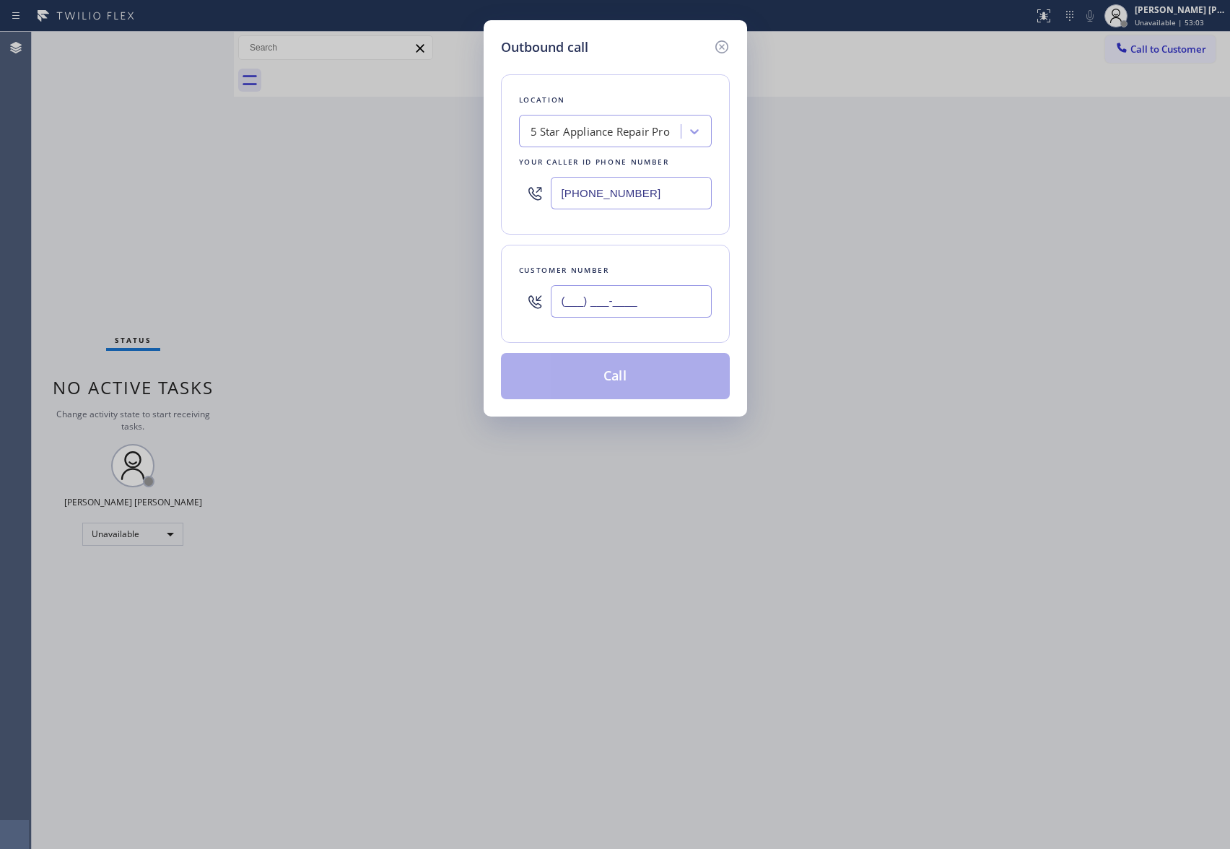
click at [628, 316] on input "(___) ___-____" at bounding box center [631, 301] width 161 height 32
paste input "949) 689-3735"
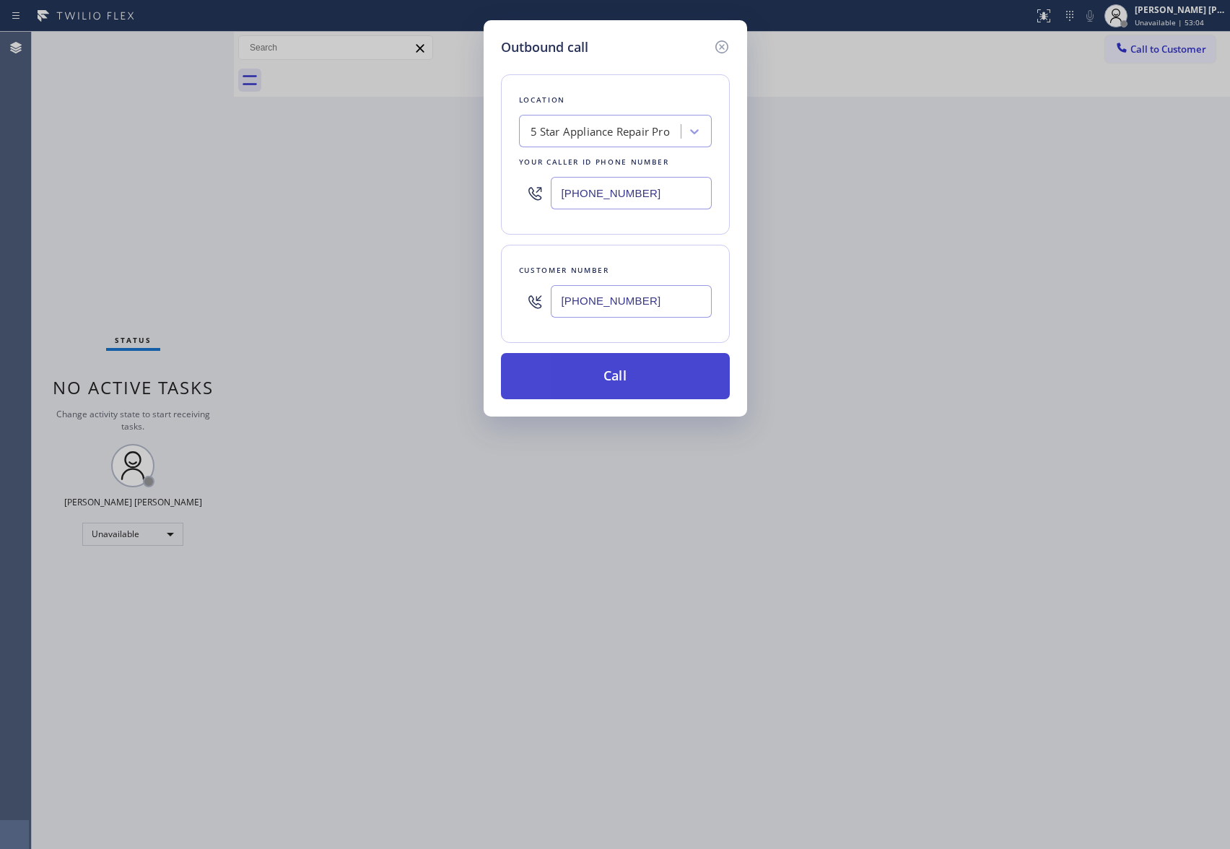
type input "[PHONE_NUMBER]"
click at [637, 370] on button "Call" at bounding box center [615, 376] width 229 height 46
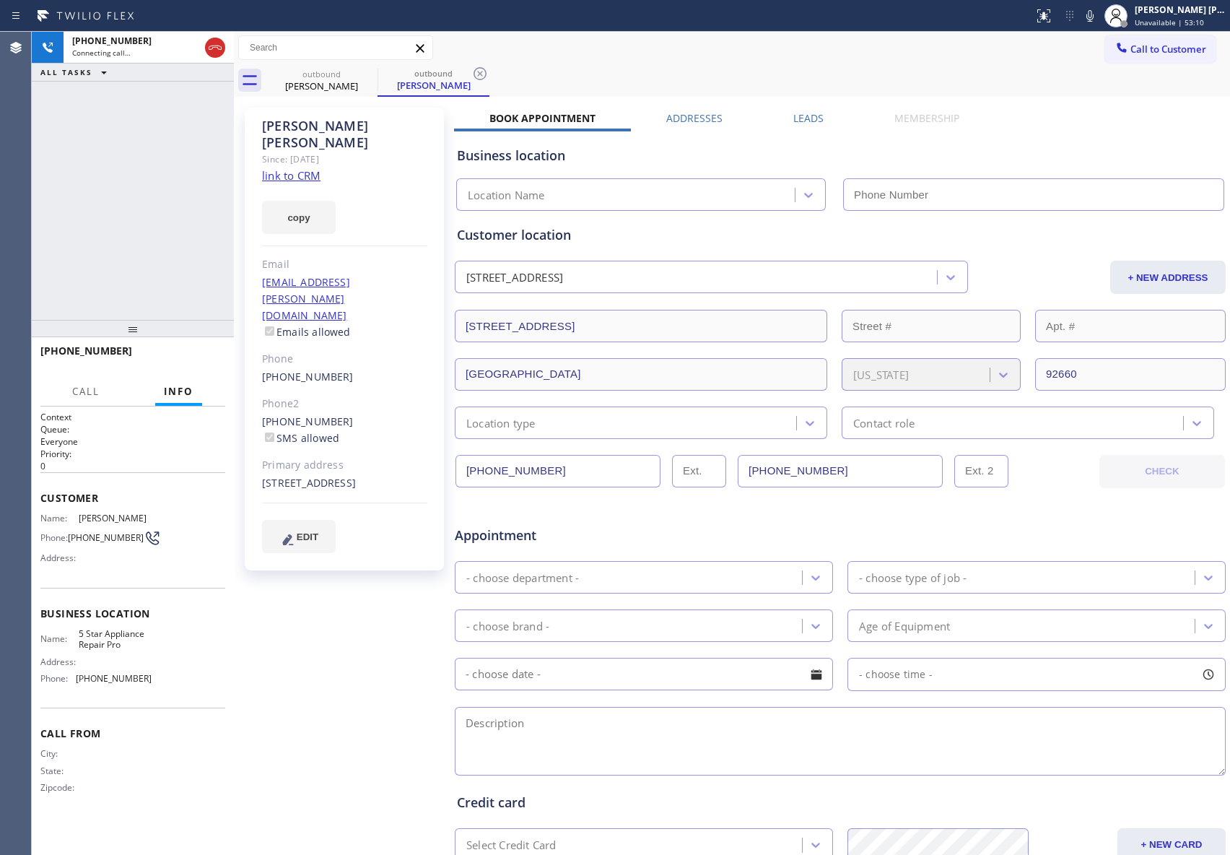
type input "[PHONE_NUMBER]"
click at [203, 361] on span "HANG UP" at bounding box center [192, 357] width 44 height 10
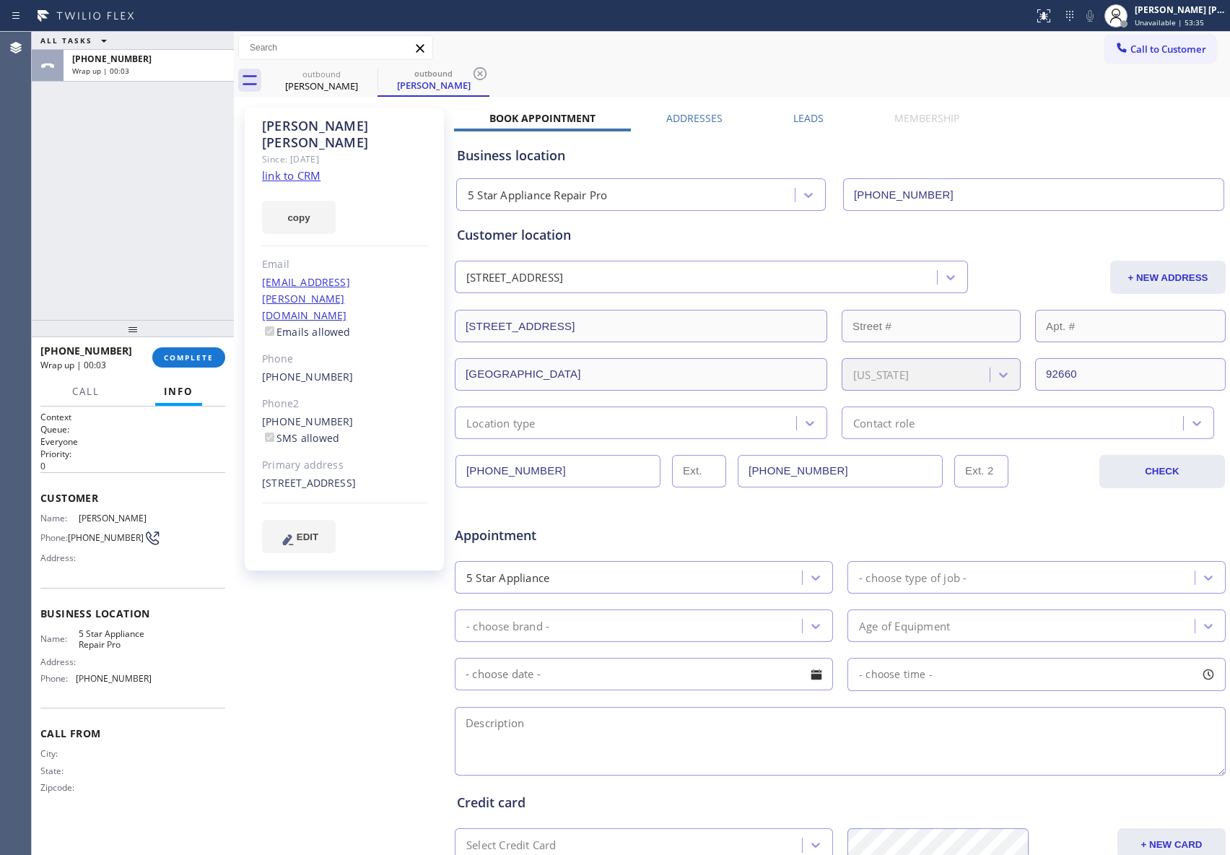
drag, startPoint x: 812, startPoint y: 119, endPoint x: 931, endPoint y: 143, distance: 120.8
click at [812, 119] on label "Leads" at bounding box center [809, 118] width 30 height 14
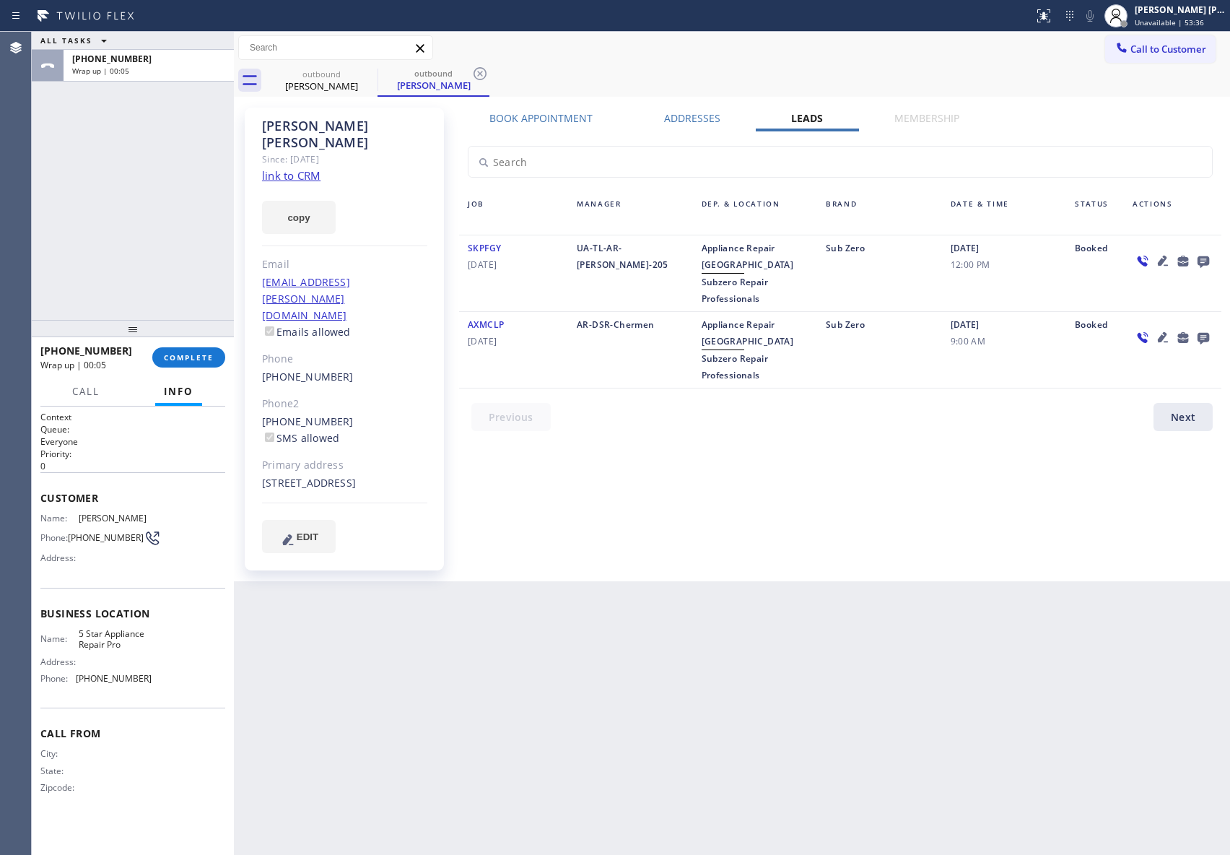
click at [1208, 260] on icon at bounding box center [1204, 262] width 12 height 12
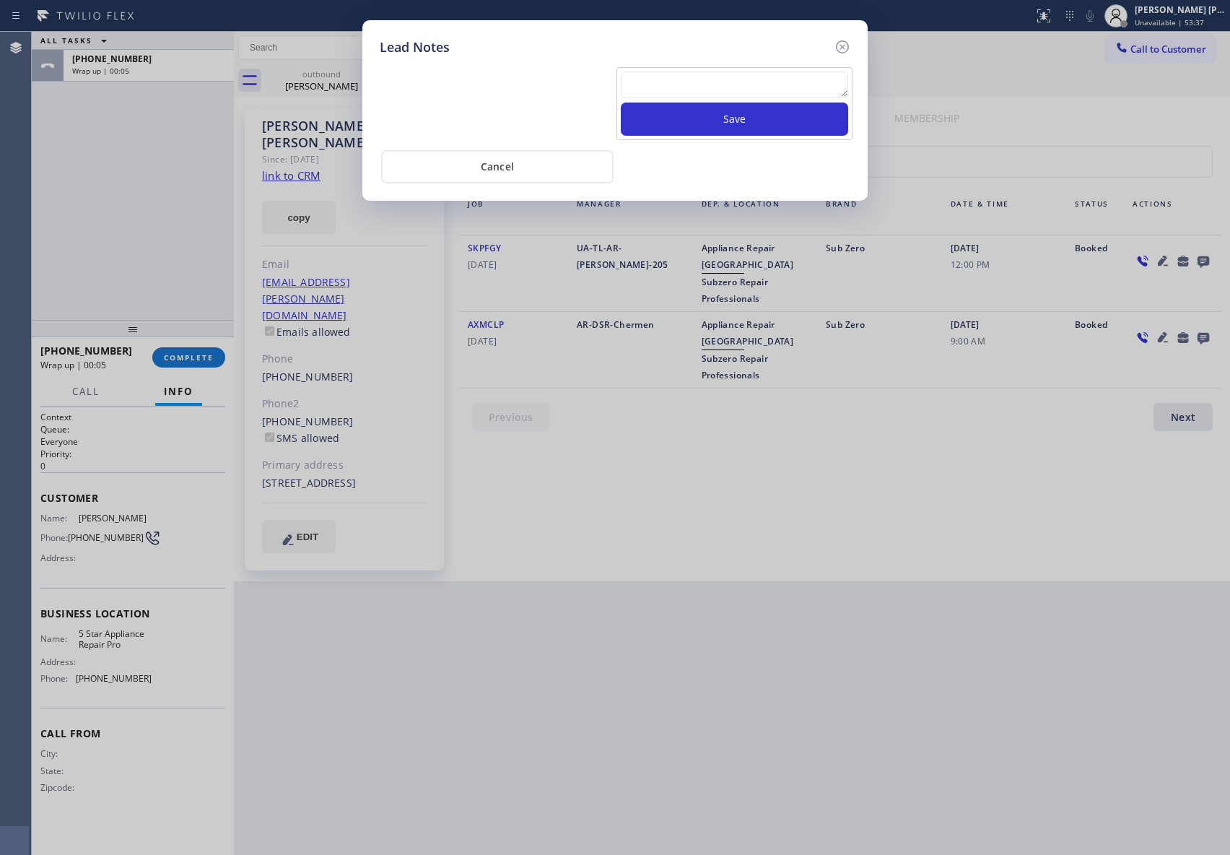
click at [760, 97] on textarea at bounding box center [734, 84] width 227 height 26
paste textarea "VM | please transfer if cx calls back"
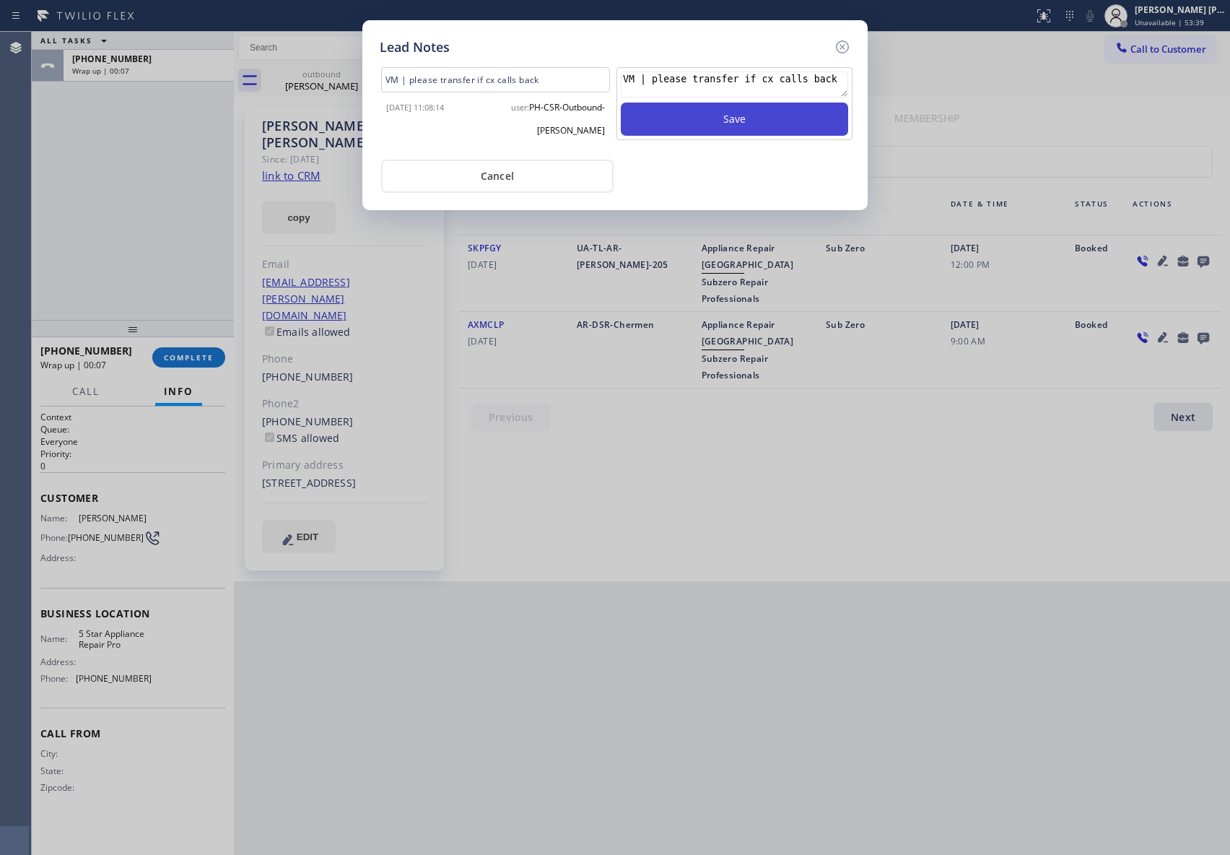
type textarea "VM | please transfer if cx calls back"
click at [787, 118] on button "Save" at bounding box center [734, 119] width 227 height 33
click at [843, 44] on icon at bounding box center [842, 46] width 17 height 17
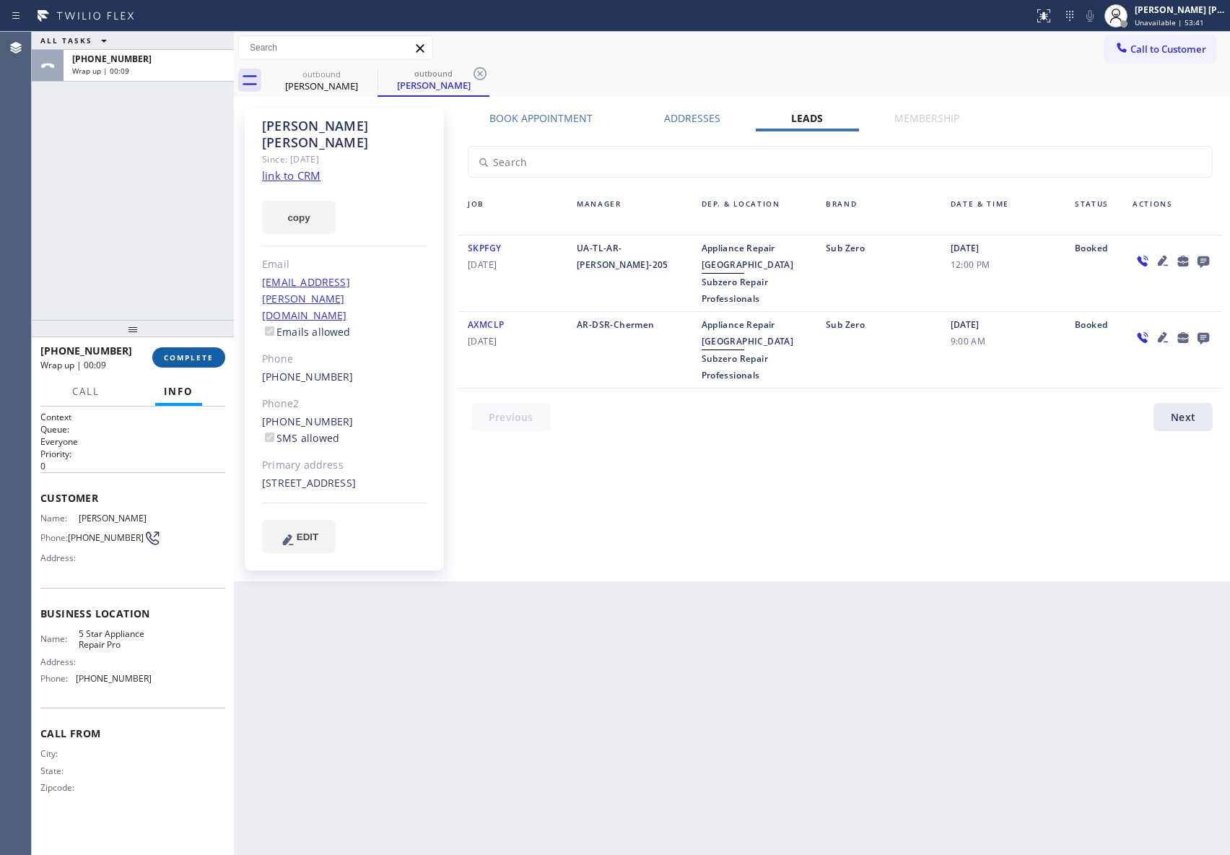
click at [179, 351] on button "COMPLETE" at bounding box center [188, 357] width 73 height 20
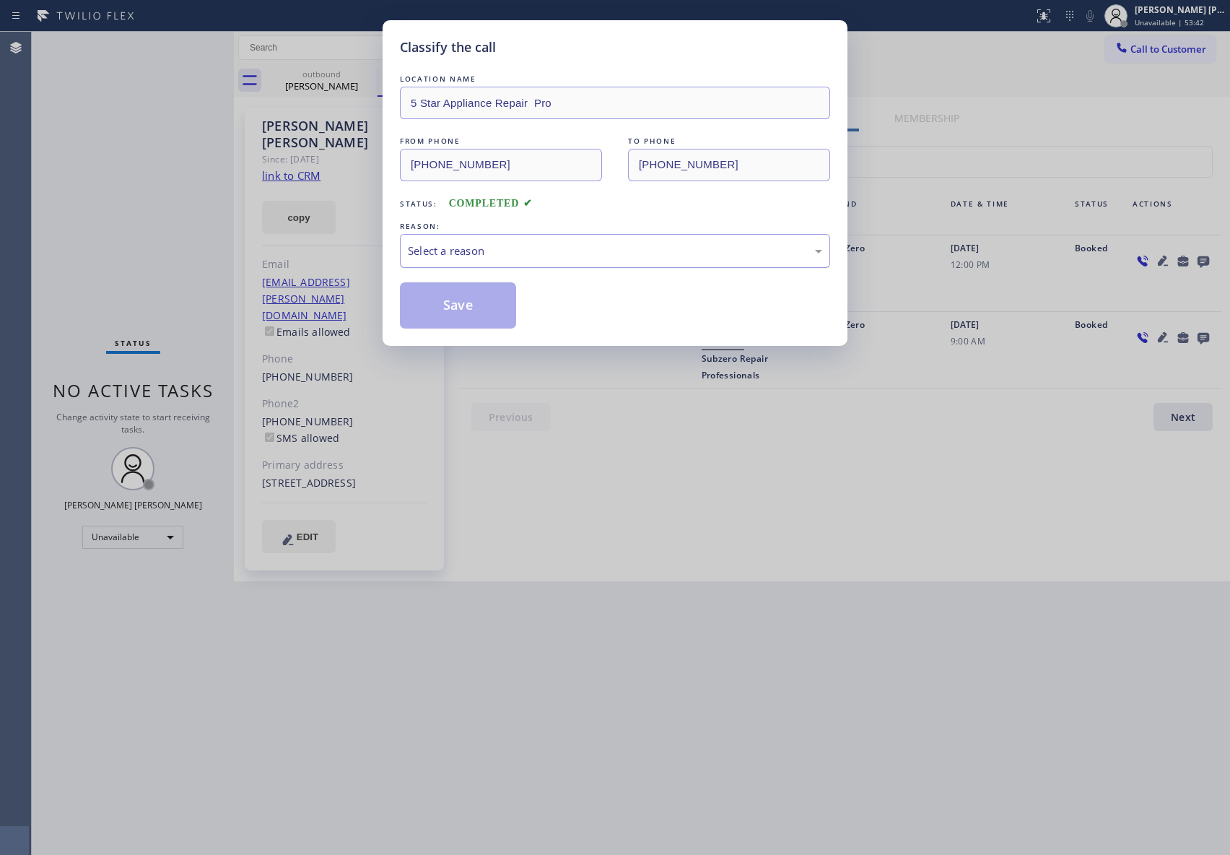
drag, startPoint x: 642, startPoint y: 252, endPoint x: 633, endPoint y: 254, distance: 8.9
click at [641, 252] on div "Select a reason" at bounding box center [615, 251] width 414 height 17
click at [461, 307] on button "Save" at bounding box center [458, 305] width 116 height 46
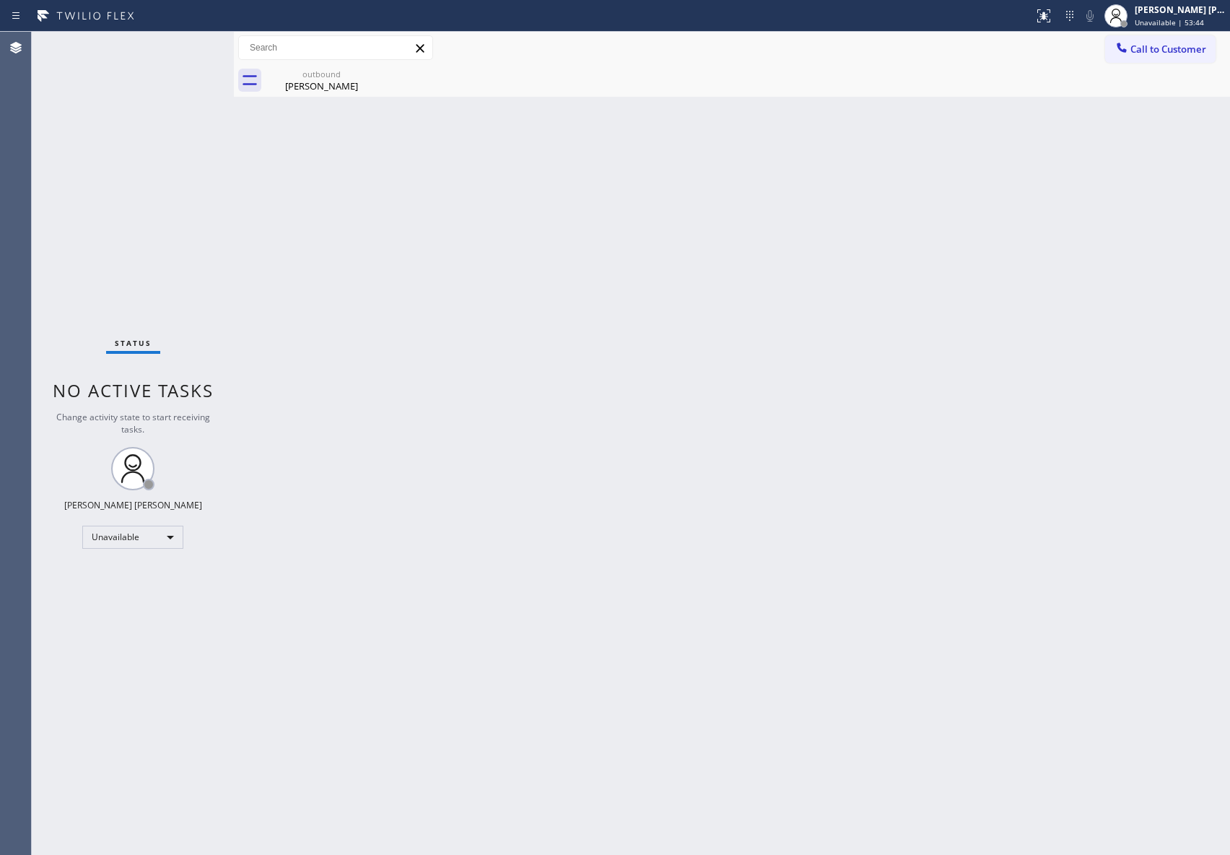
drag, startPoint x: 327, startPoint y: 85, endPoint x: 381, endPoint y: 81, distance: 54.3
click at [328, 85] on div "[PERSON_NAME]" at bounding box center [321, 85] width 109 height 13
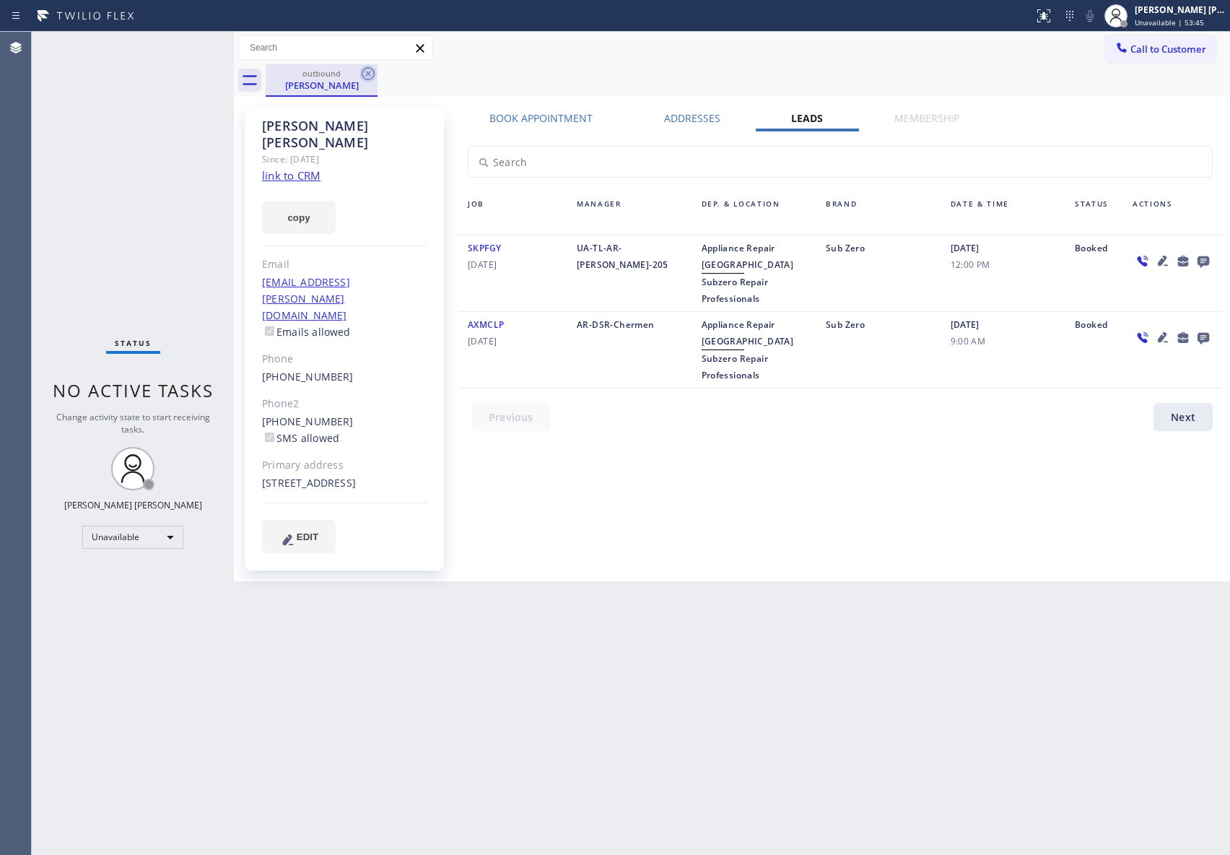
click at [373, 71] on icon at bounding box center [368, 73] width 17 height 17
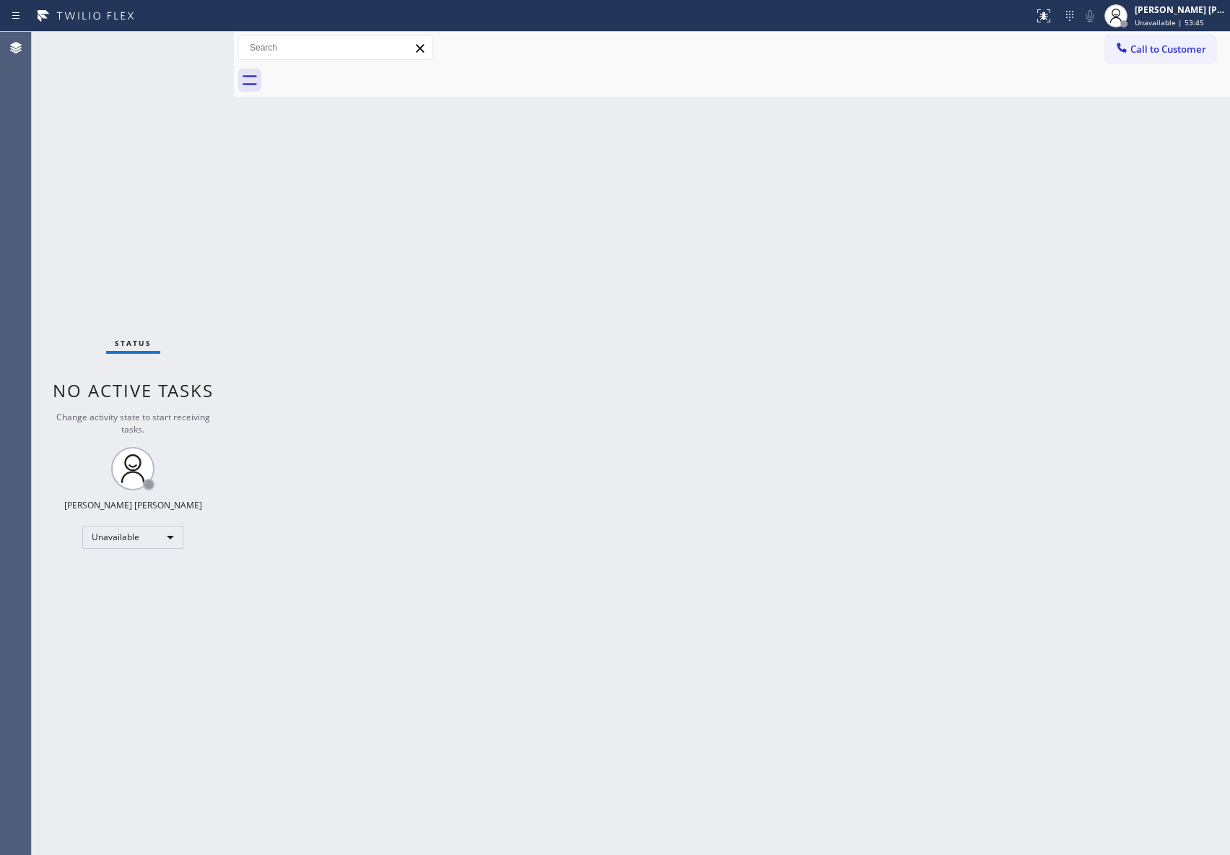
drag, startPoint x: 373, startPoint y: 71, endPoint x: 322, endPoint y: 9, distance: 80.1
click at [371, 71] on div at bounding box center [748, 80] width 965 height 32
click at [1179, 46] on span "Call to Customer" at bounding box center [1169, 49] width 76 height 13
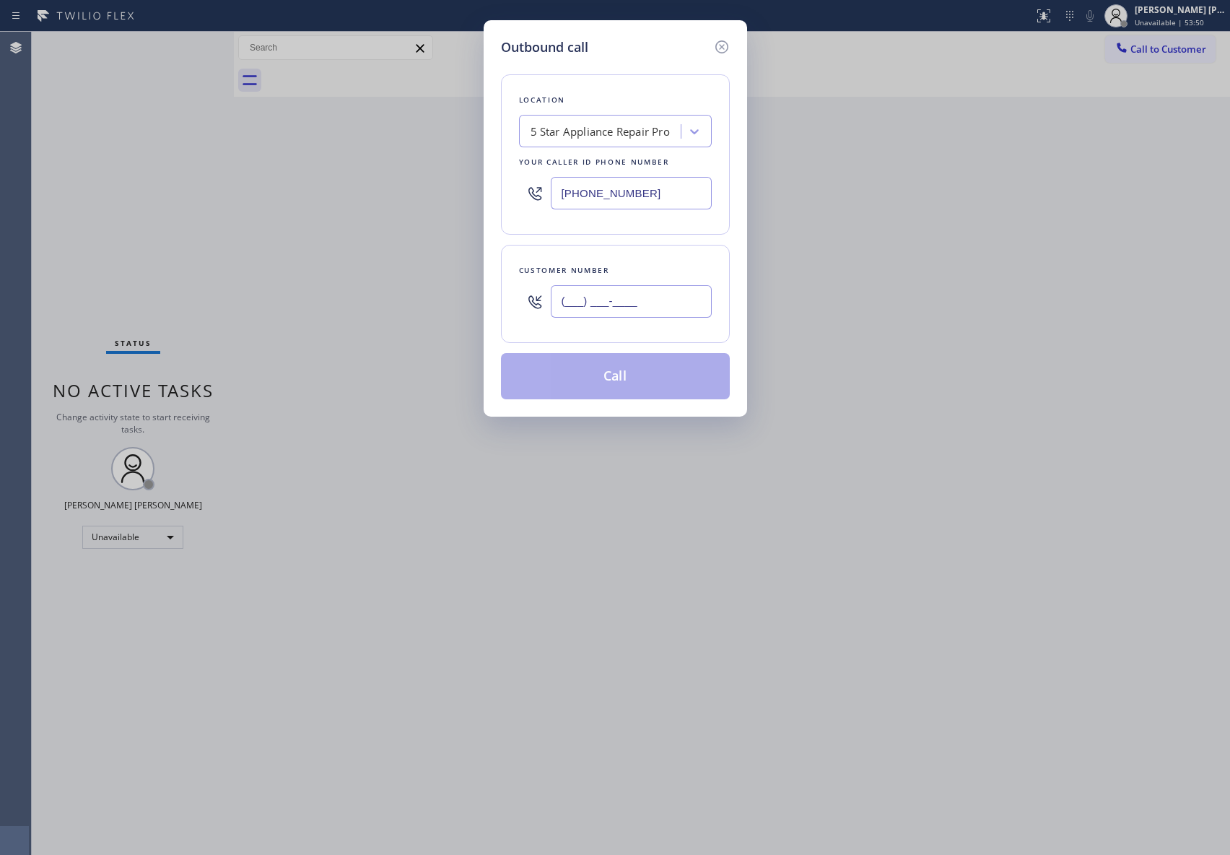
click at [648, 301] on input "(___) ___-____" at bounding box center [631, 301] width 161 height 32
paste input "413) 687-3016"
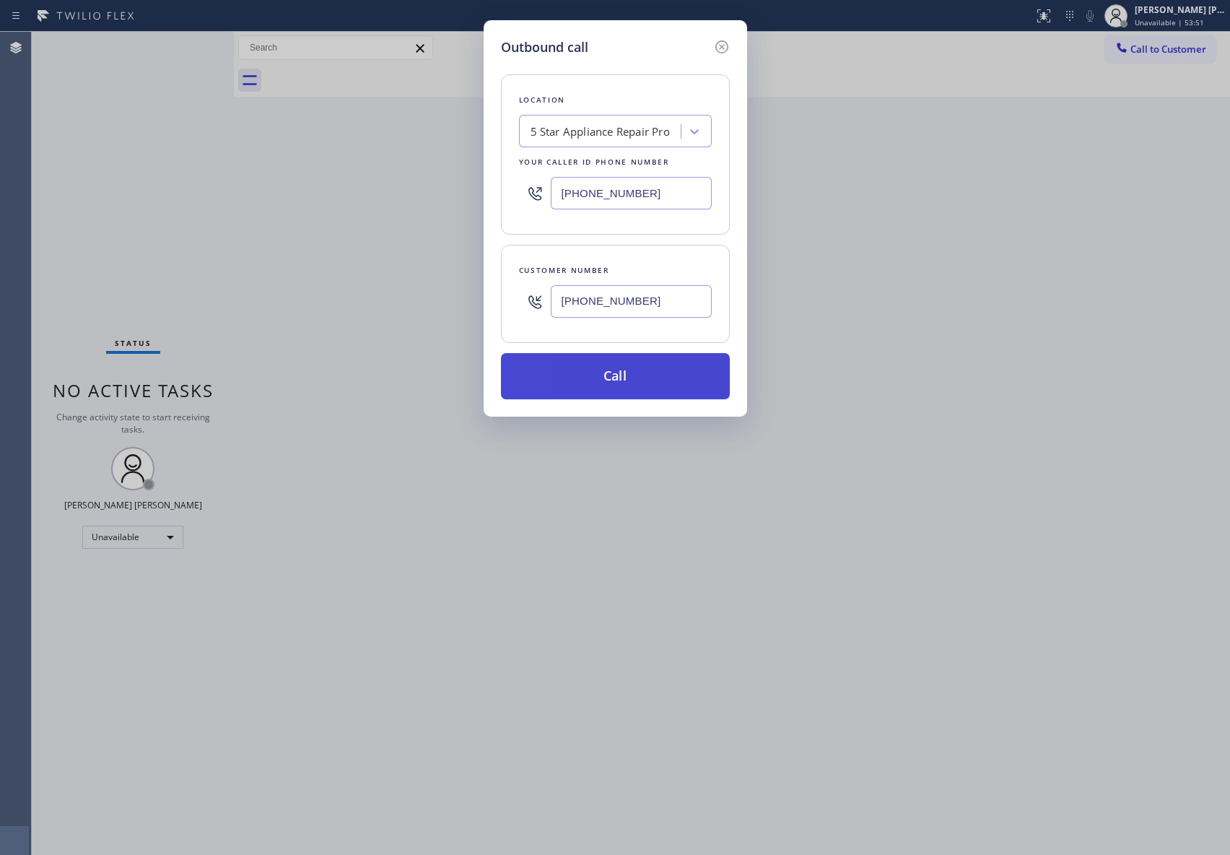
type input "[PHONE_NUMBER]"
click at [640, 382] on button "Call" at bounding box center [615, 376] width 229 height 46
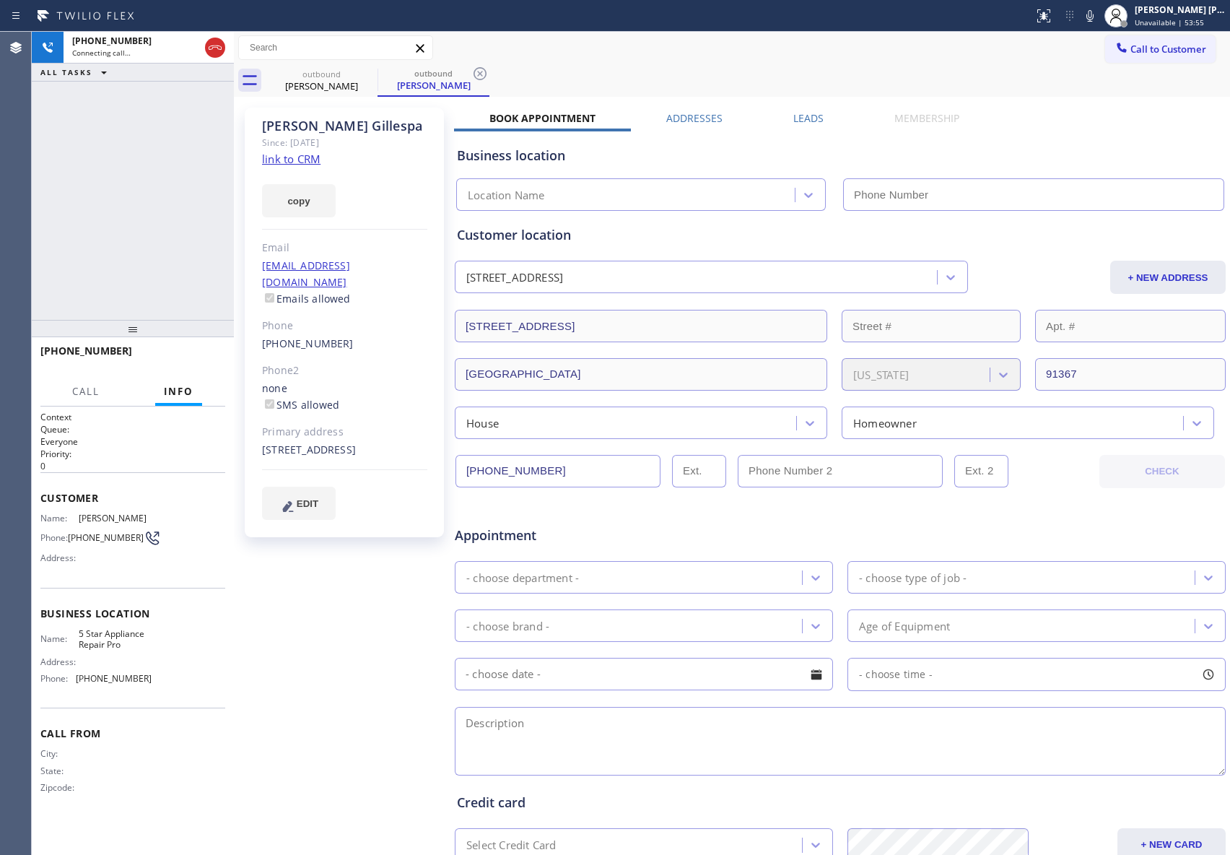
type input "[PHONE_NUMBER]"
drag, startPoint x: 206, startPoint y: 361, endPoint x: 311, endPoint y: 328, distance: 109.8
click at [206, 361] on span "HANG UP" at bounding box center [192, 357] width 44 height 10
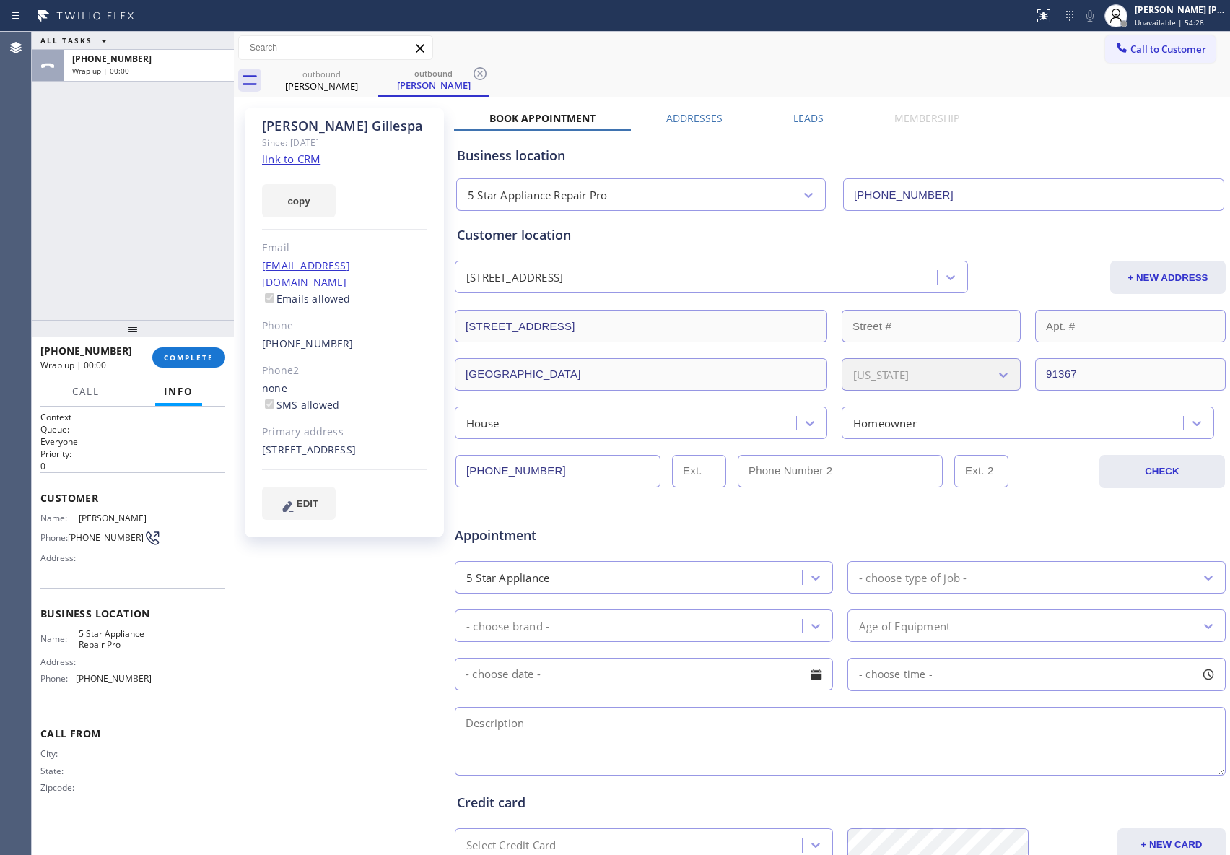
click at [795, 113] on label "Leads" at bounding box center [809, 118] width 30 height 14
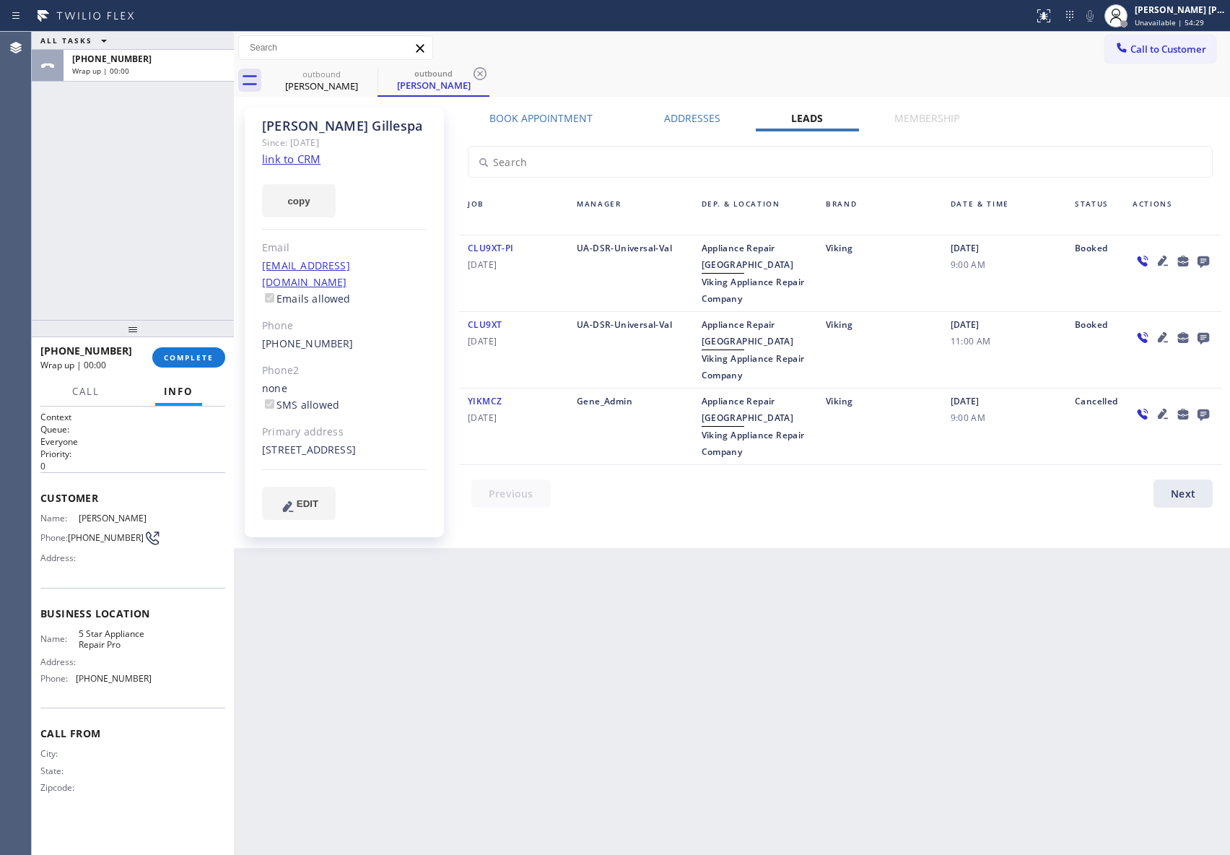
click at [1204, 261] on icon at bounding box center [1204, 262] width 12 height 12
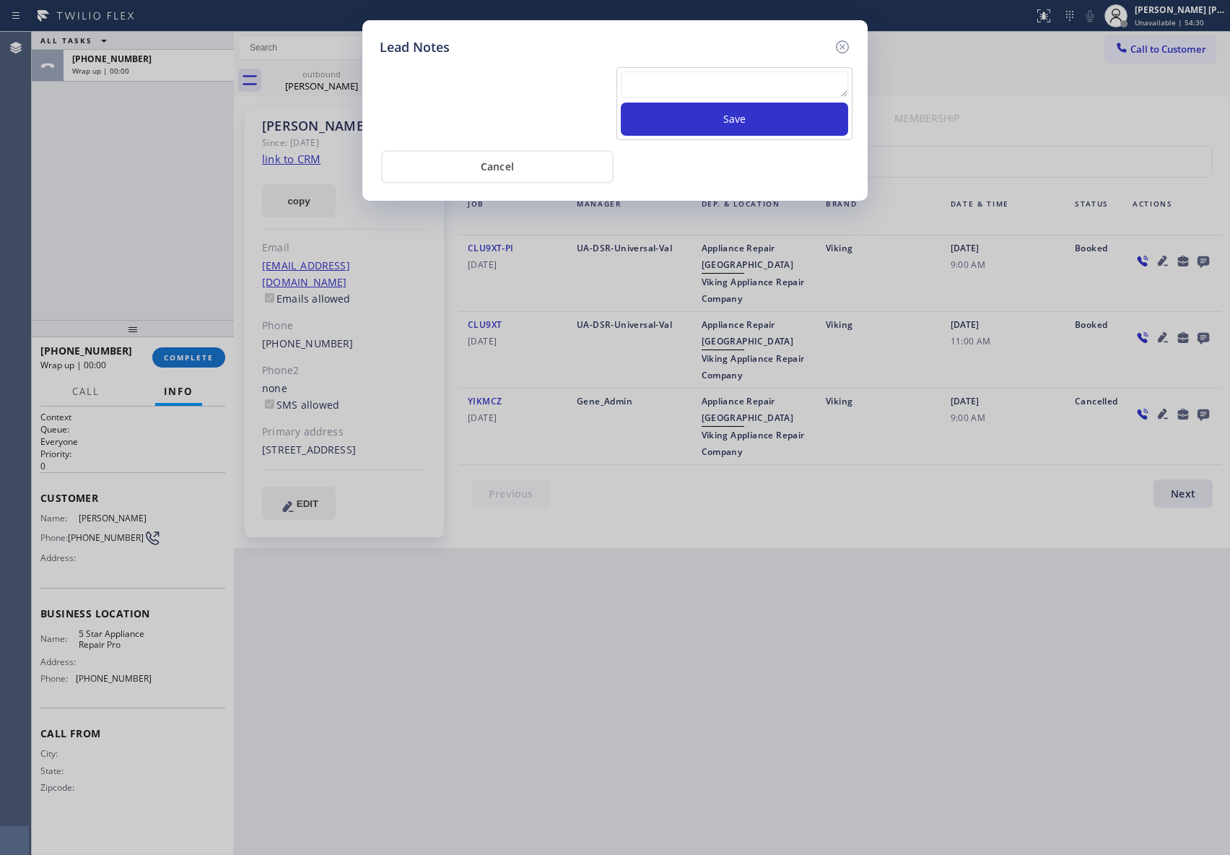
click at [682, 82] on textarea at bounding box center [734, 84] width 227 height 26
paste textarea "VM | please transfer if cx calls back"
type textarea "VM | please transfer if cx calls back"
click at [723, 121] on button "Save" at bounding box center [734, 119] width 227 height 33
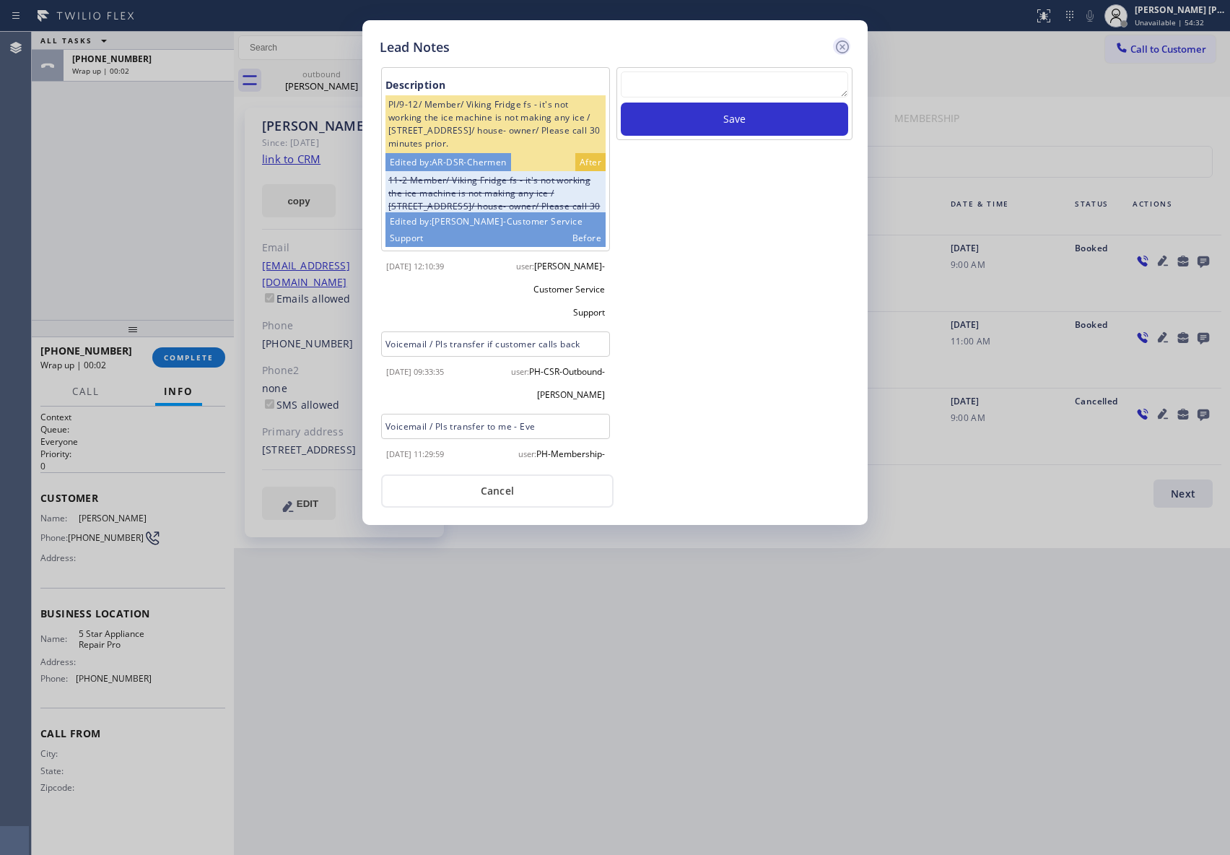
click at [842, 46] on icon at bounding box center [842, 46] width 13 height 13
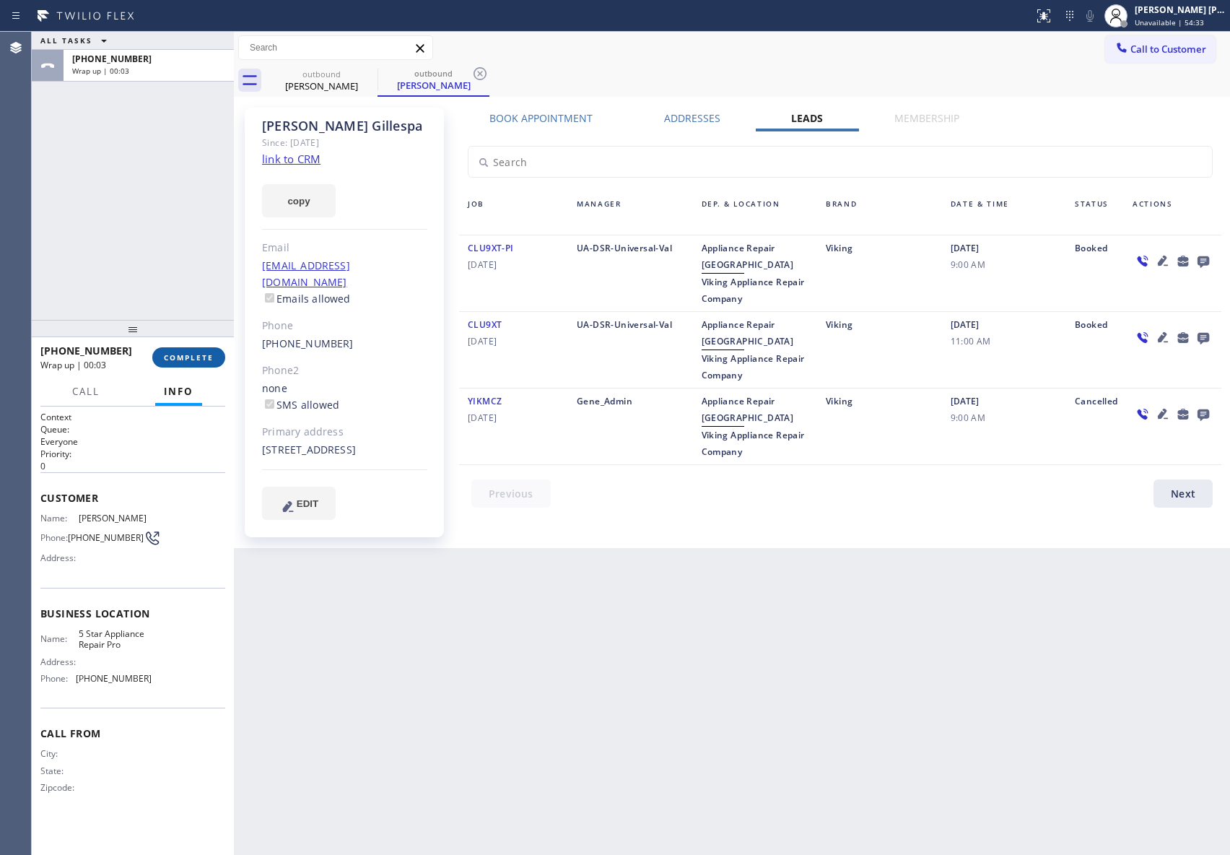
click at [202, 358] on span "COMPLETE" at bounding box center [189, 357] width 50 height 10
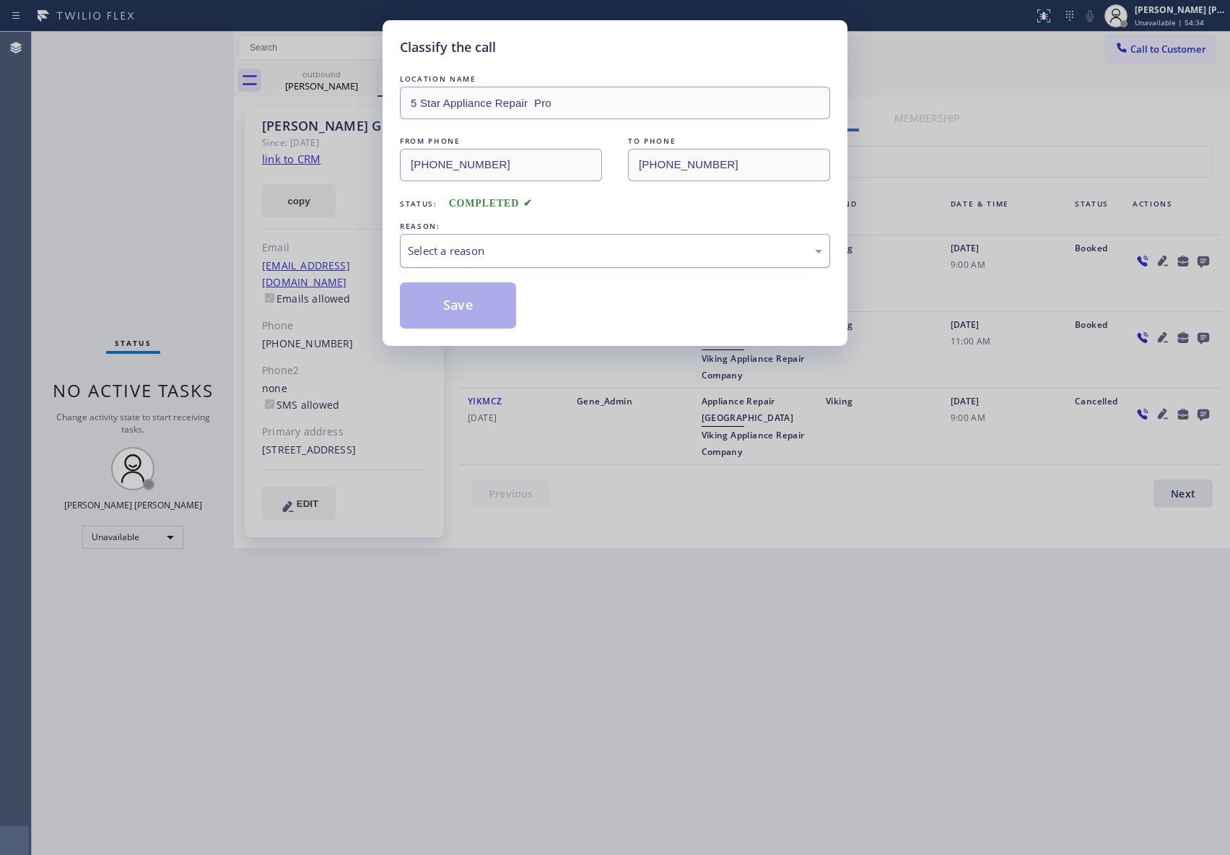
click at [586, 258] on div "Select a reason" at bounding box center [615, 251] width 414 height 17
click at [451, 305] on button "Save" at bounding box center [458, 305] width 116 height 46
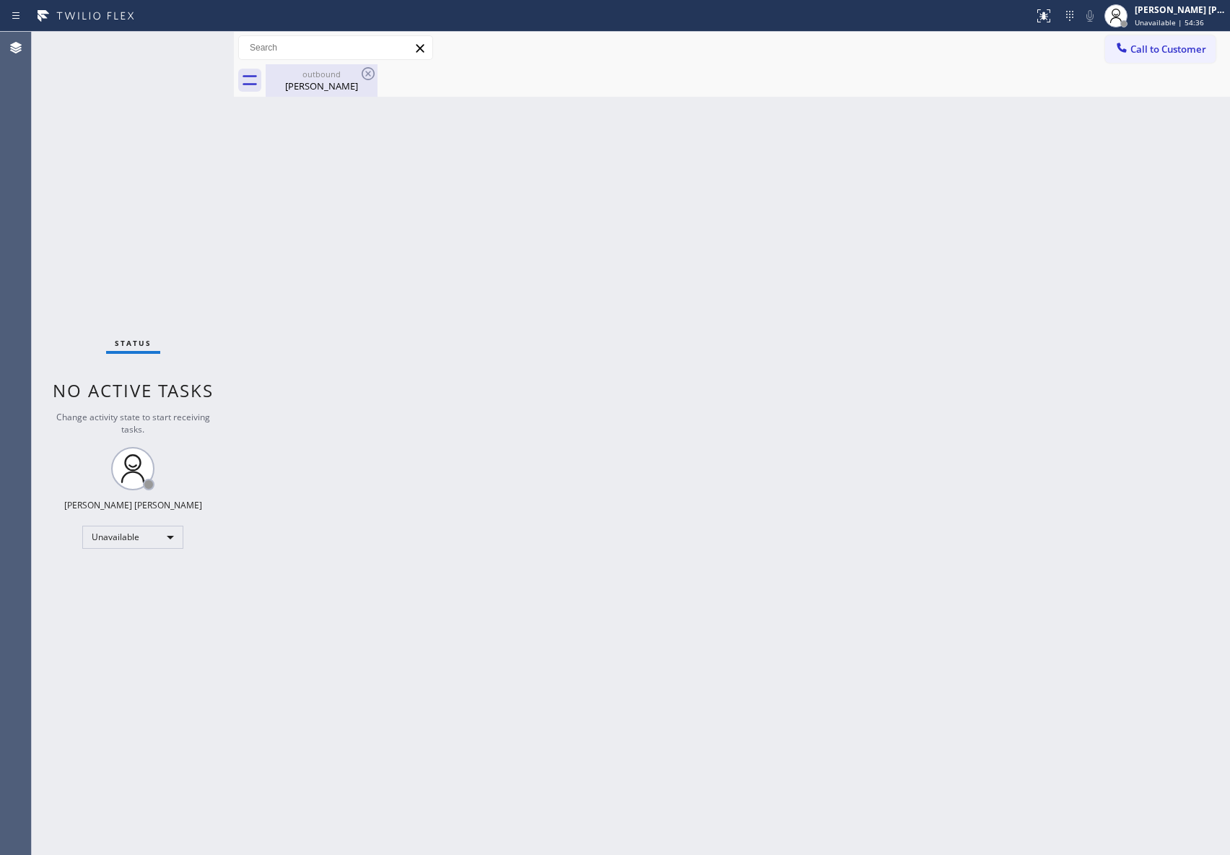
click at [339, 81] on div "[PERSON_NAME]" at bounding box center [321, 85] width 109 height 13
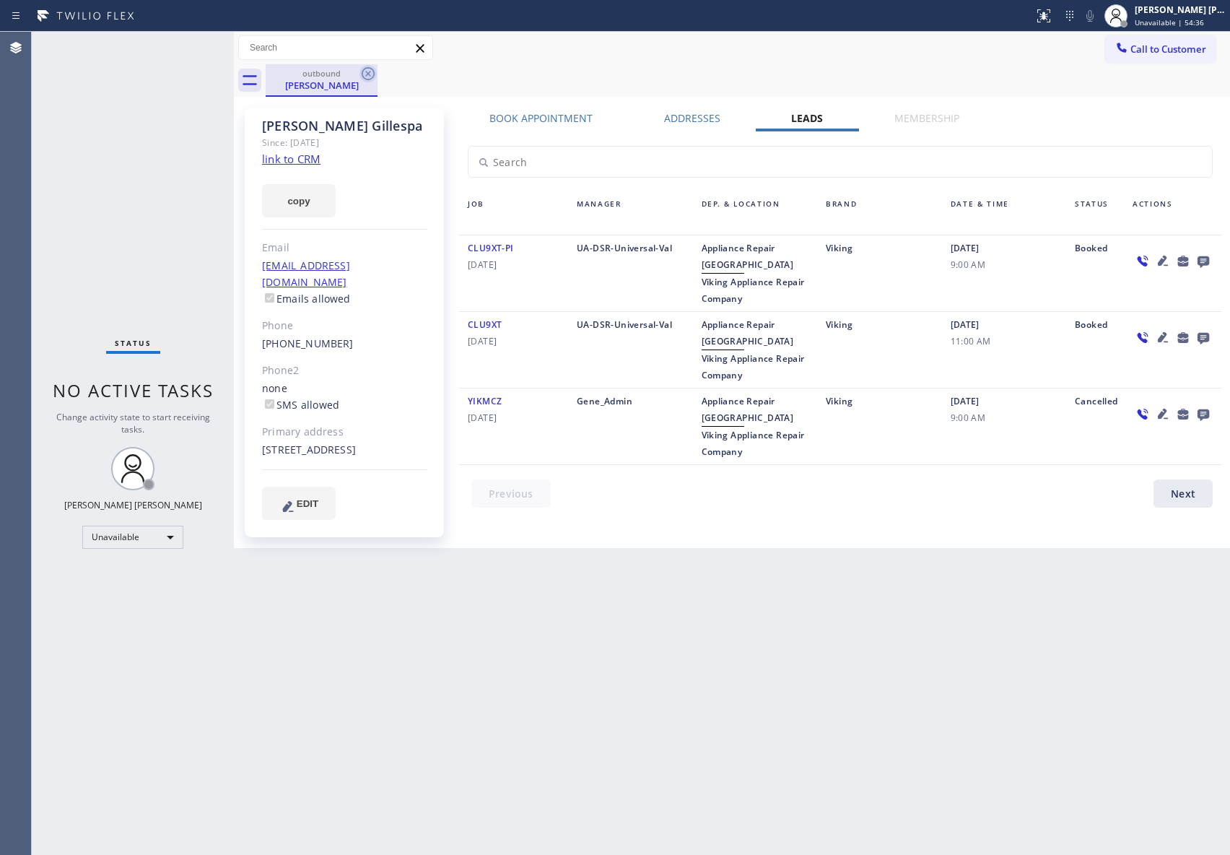
click at [367, 69] on icon at bounding box center [368, 73] width 17 height 17
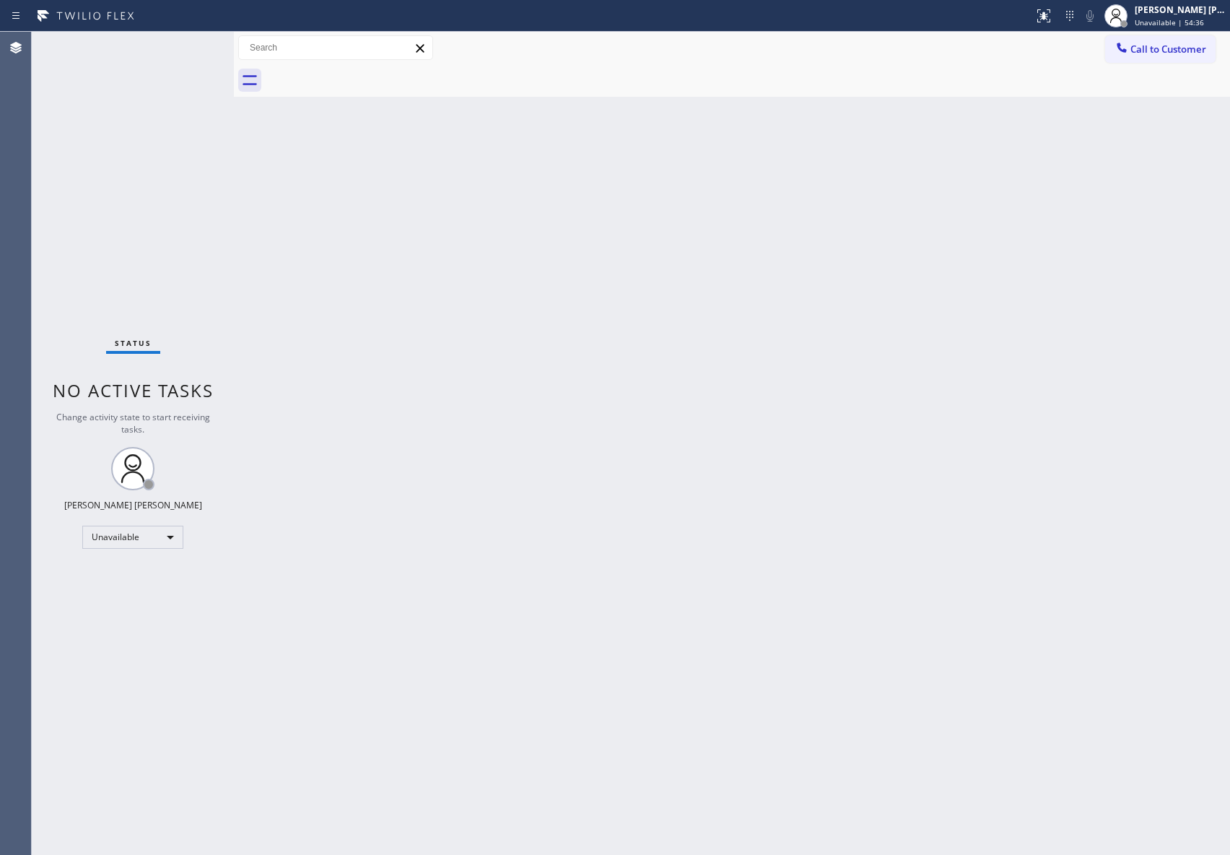
click at [367, 69] on div at bounding box center [748, 80] width 965 height 32
click at [1177, 55] on span "Call to Customer" at bounding box center [1169, 49] width 76 height 13
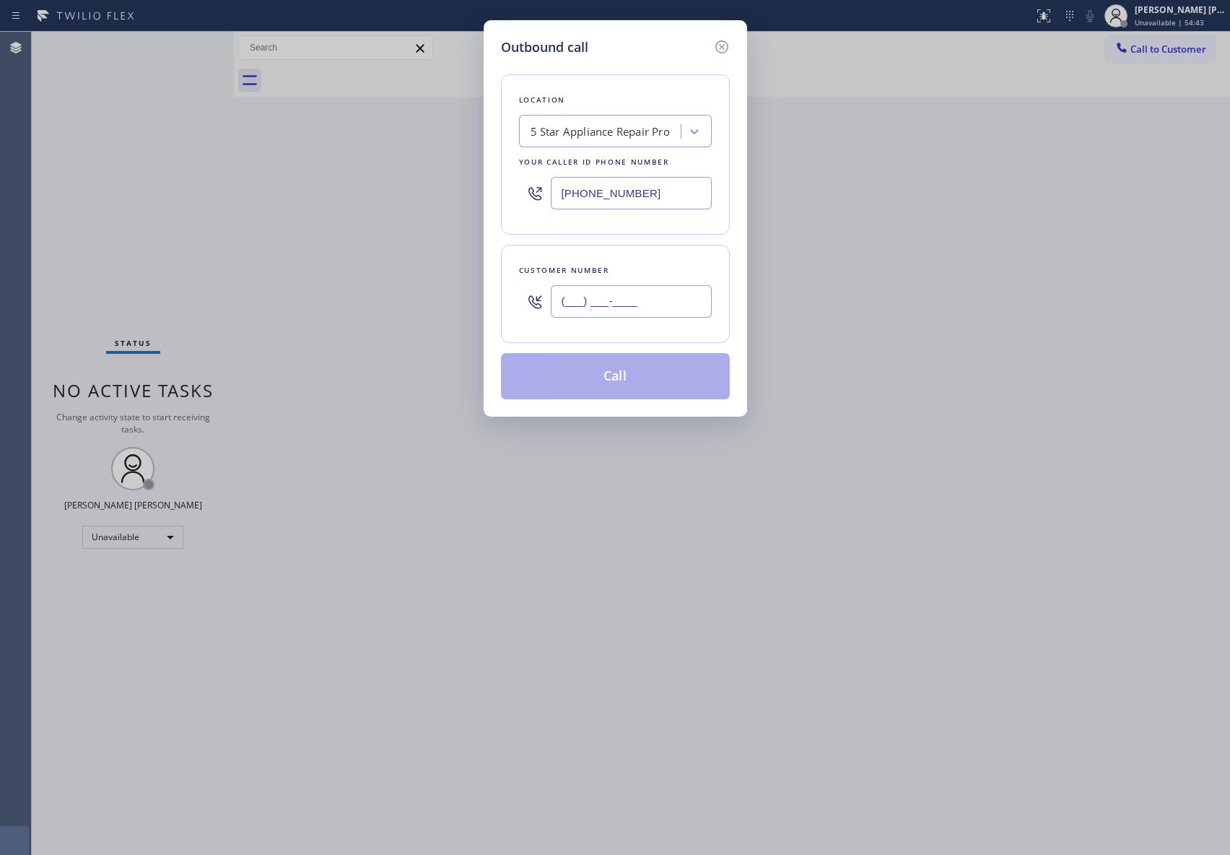
click at [593, 310] on input "(___) ___-____" at bounding box center [631, 301] width 161 height 32
paste input "917) 251-7277"
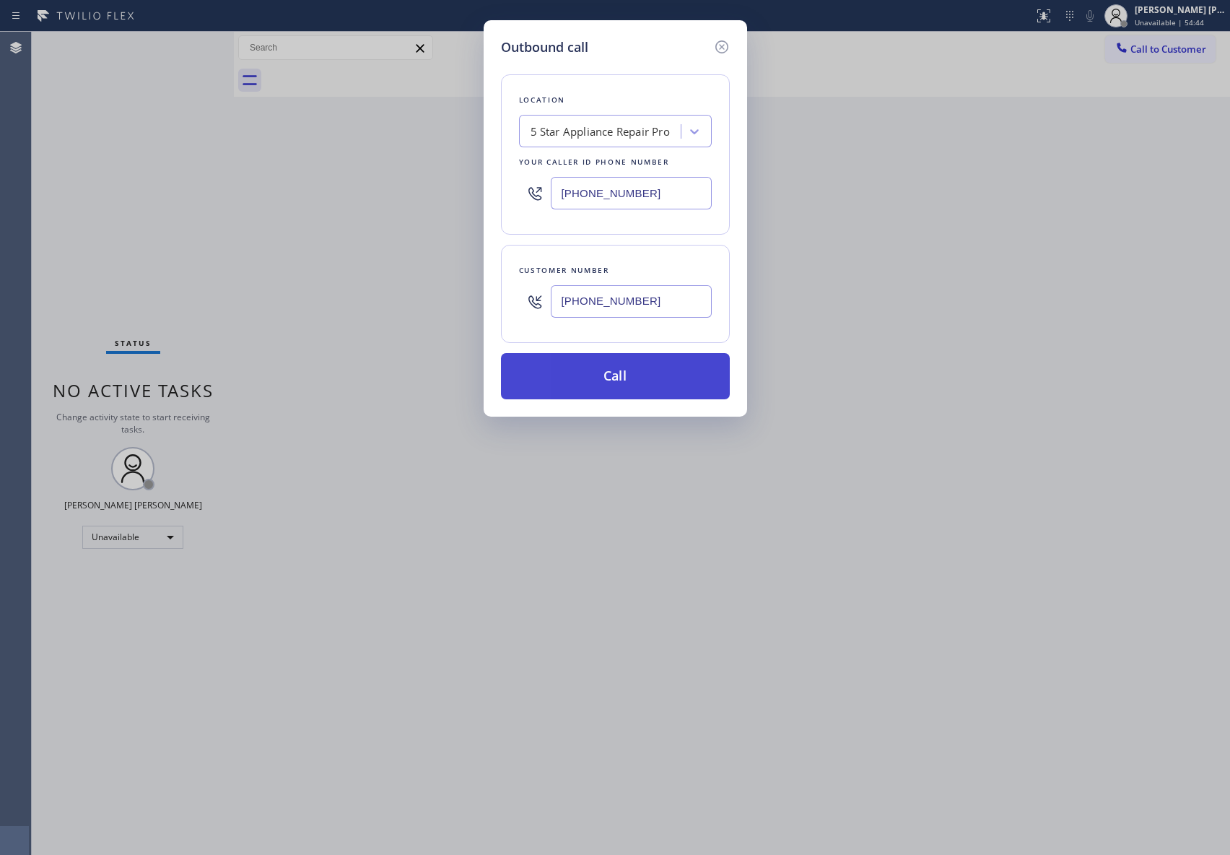
type input "[PHONE_NUMBER]"
click at [608, 382] on button "Call" at bounding box center [615, 376] width 229 height 46
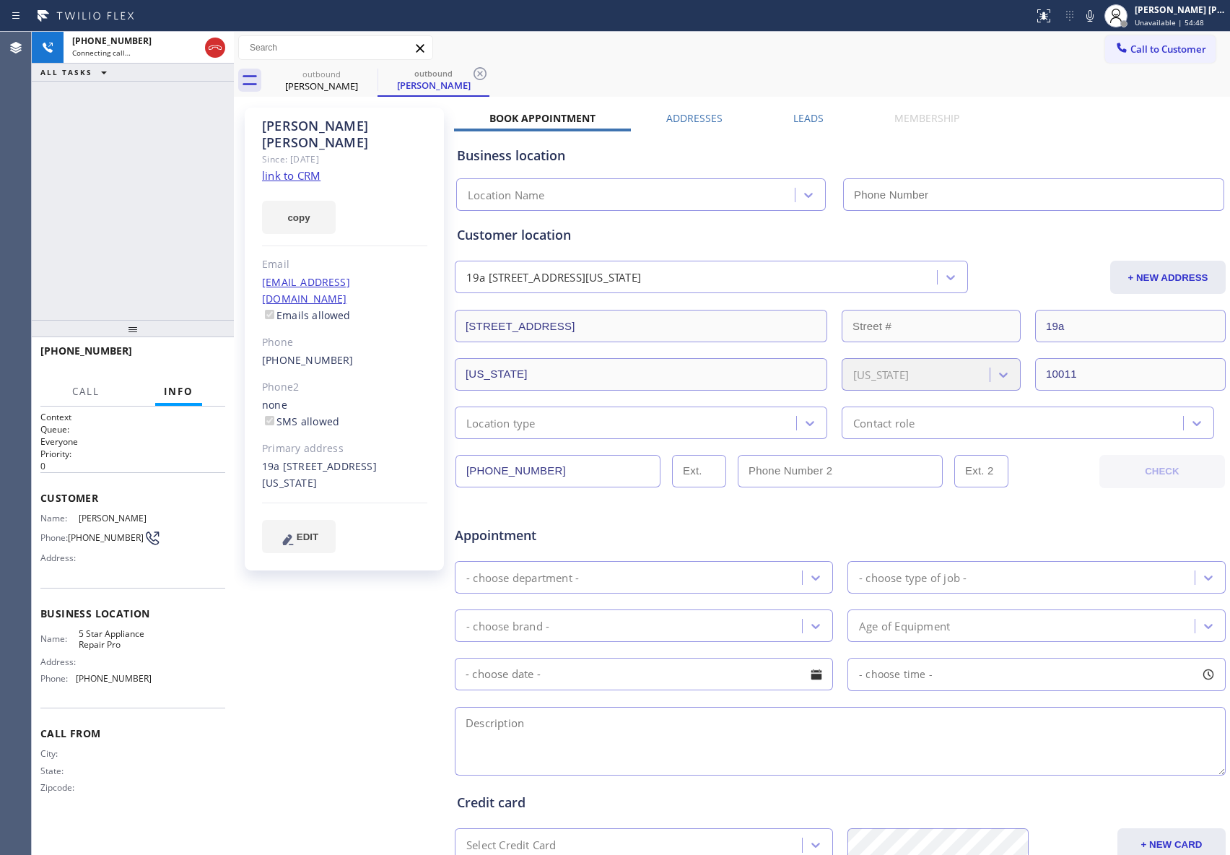
type input "[PHONE_NUMBER]"
click at [205, 355] on span "HANG UP" at bounding box center [192, 357] width 44 height 10
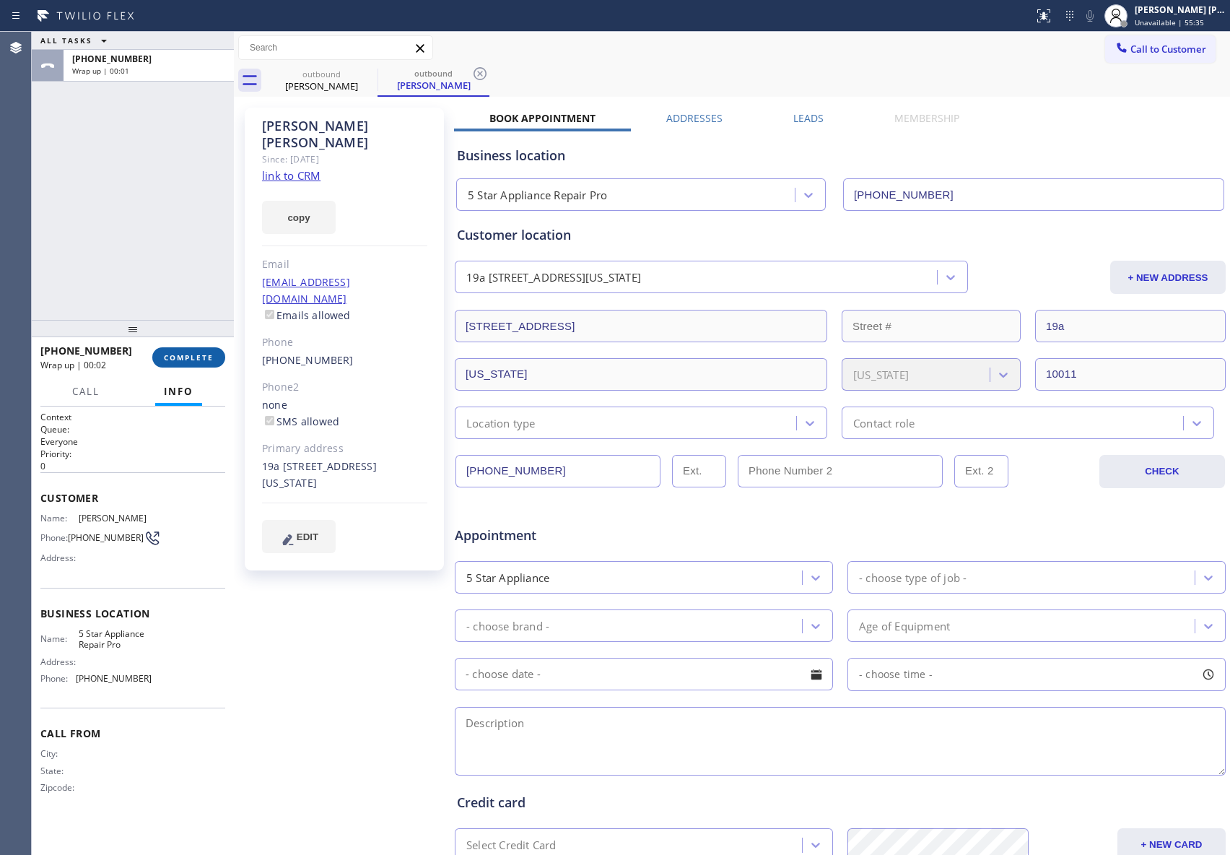
click at [174, 350] on button "COMPLETE" at bounding box center [188, 357] width 73 height 20
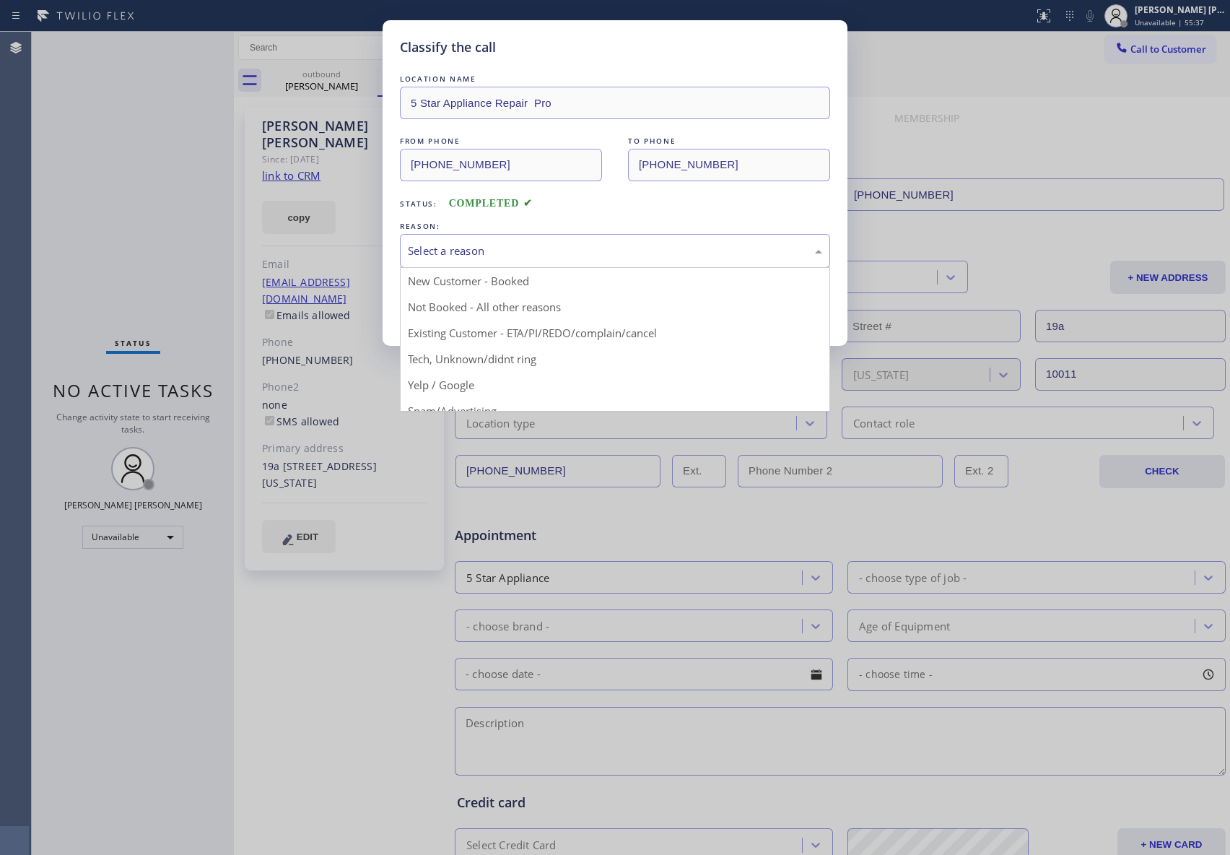
click at [475, 243] on div "Select a reason" at bounding box center [615, 251] width 414 height 17
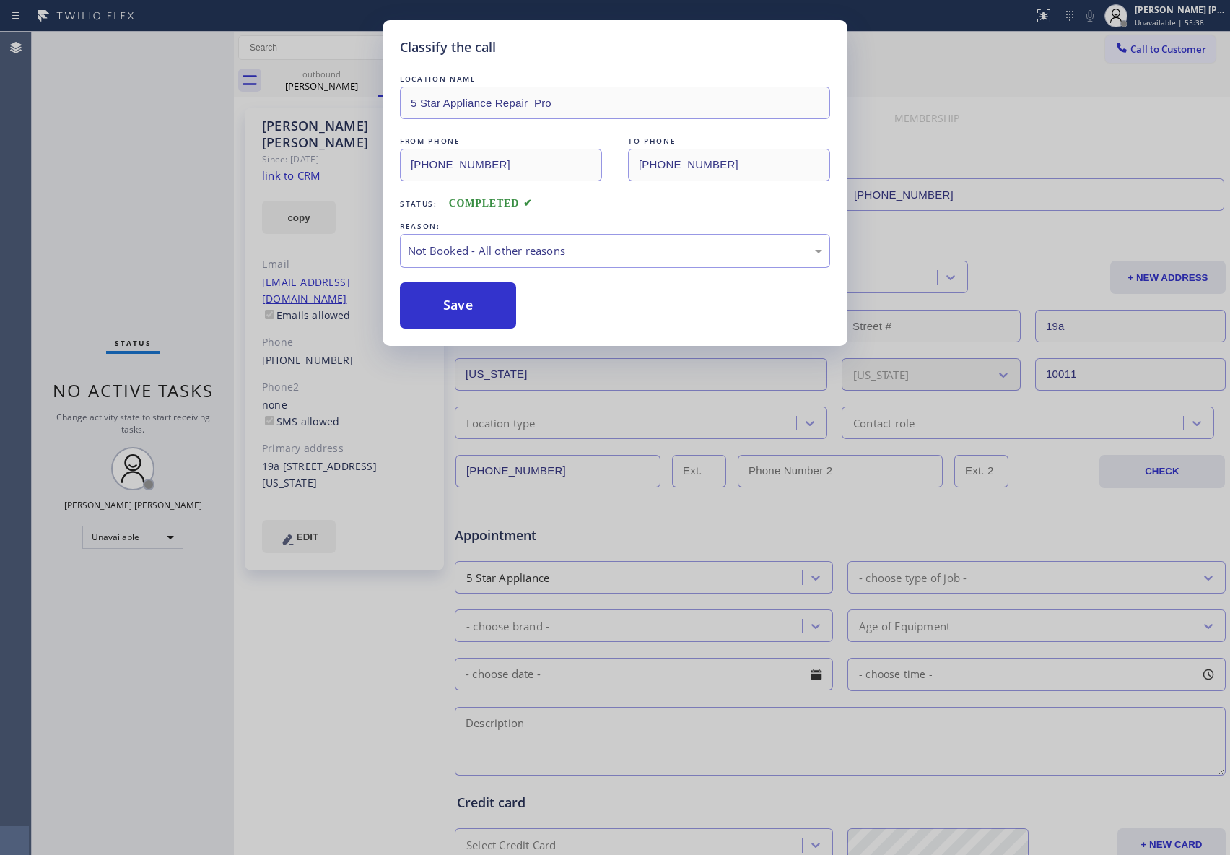
click at [456, 307] on button "Save" at bounding box center [458, 305] width 116 height 46
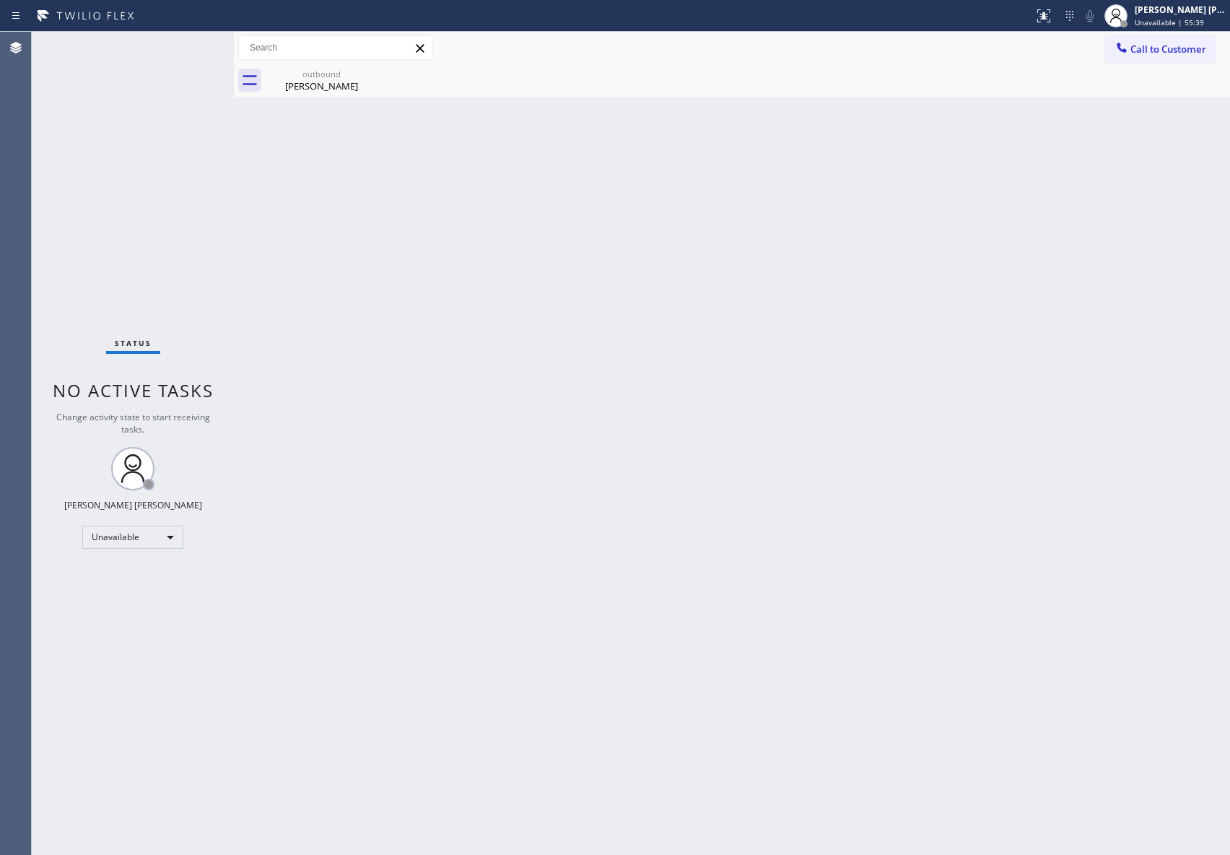
click at [354, 78] on div "outbound" at bounding box center [321, 74] width 109 height 11
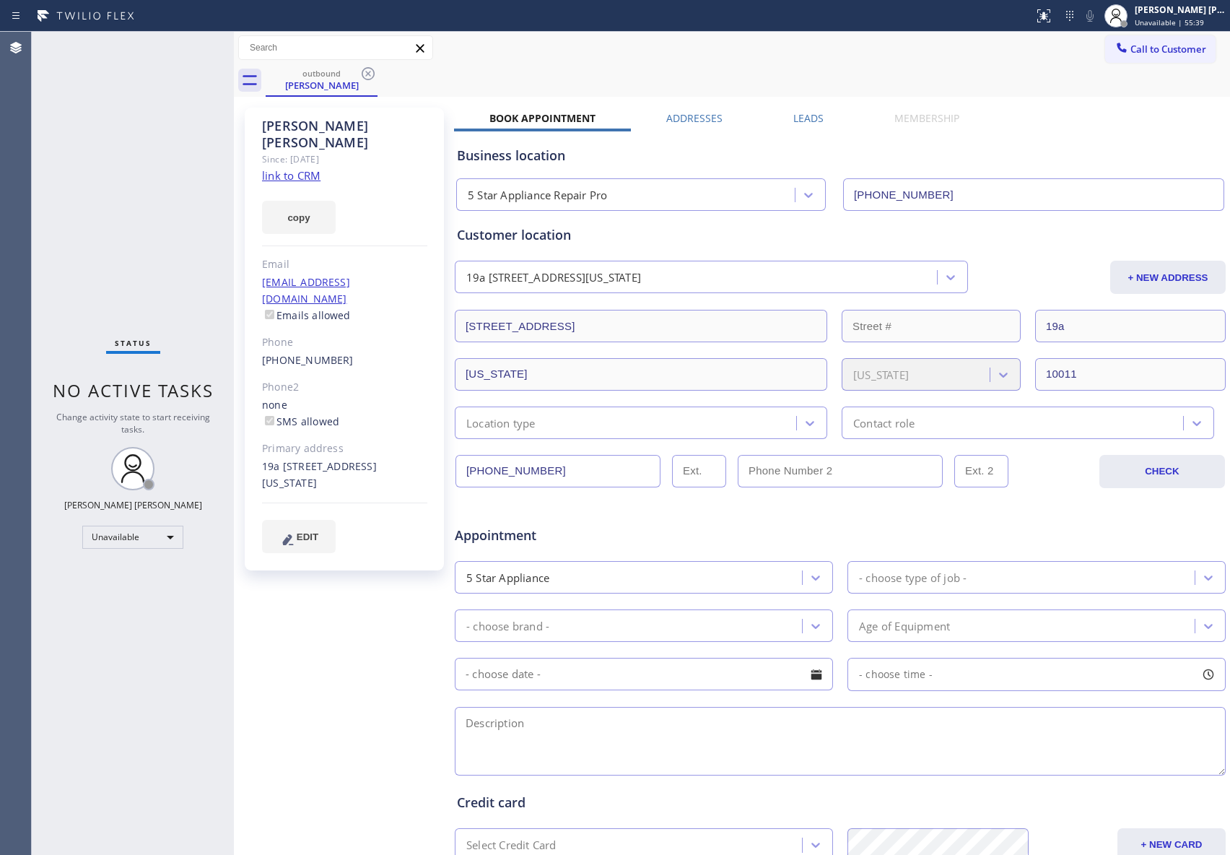
click at [378, 74] on div "outbound [PERSON_NAME]" at bounding box center [748, 80] width 965 height 32
click at [364, 73] on icon at bounding box center [368, 73] width 17 height 17
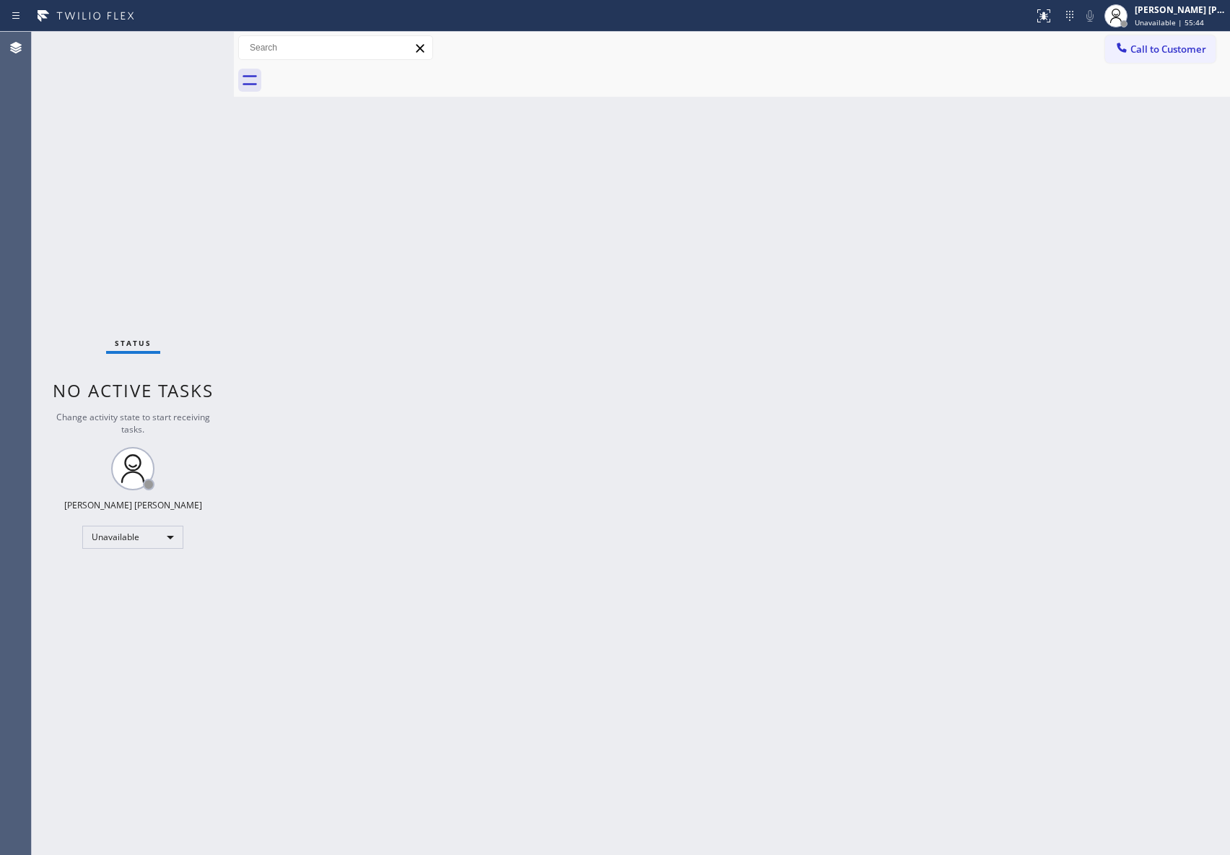
click at [1160, 64] on div at bounding box center [748, 80] width 965 height 32
click at [1163, 55] on span "Call to Customer" at bounding box center [1169, 49] width 76 height 13
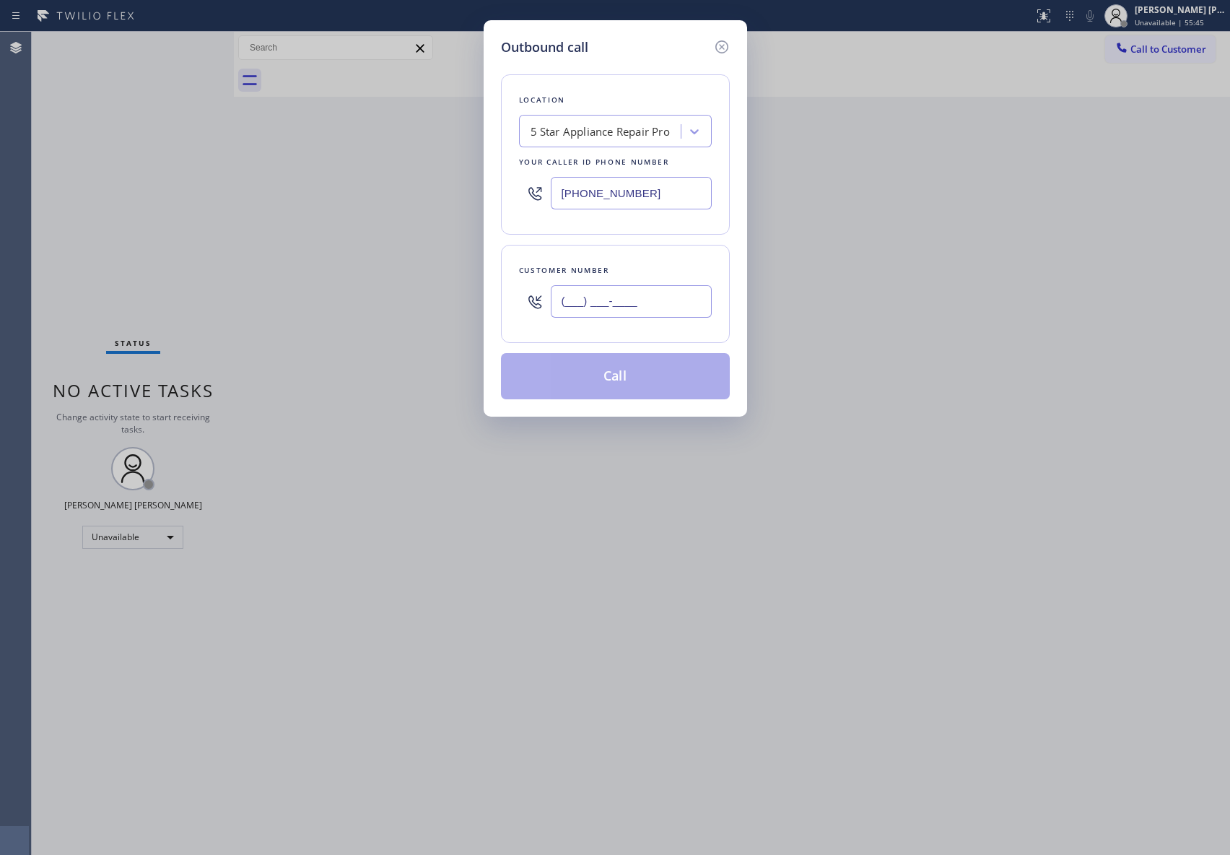
click at [648, 292] on input "(___) ___-____" at bounding box center [631, 301] width 161 height 32
paste input "602) 677-6039"
type input "[PHONE_NUMBER]"
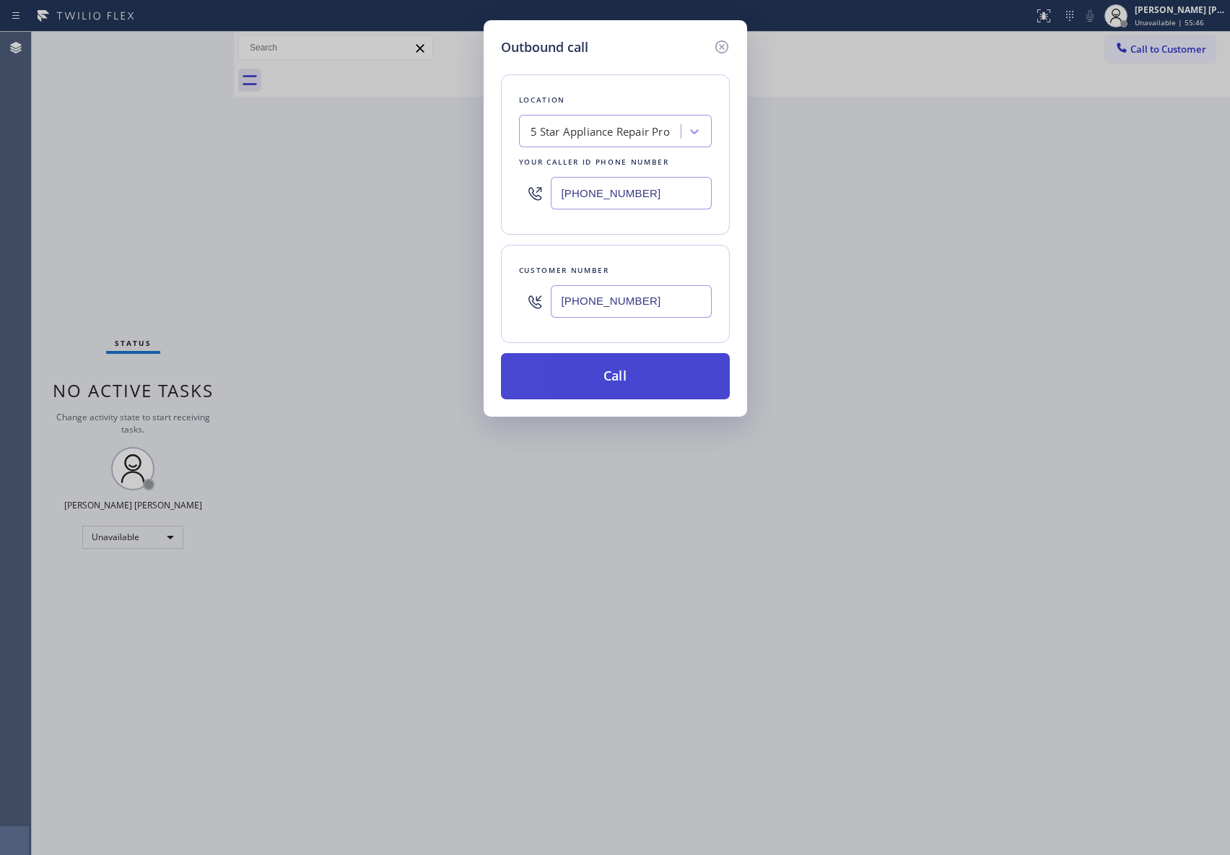
click at [631, 376] on button "Call" at bounding box center [615, 376] width 229 height 46
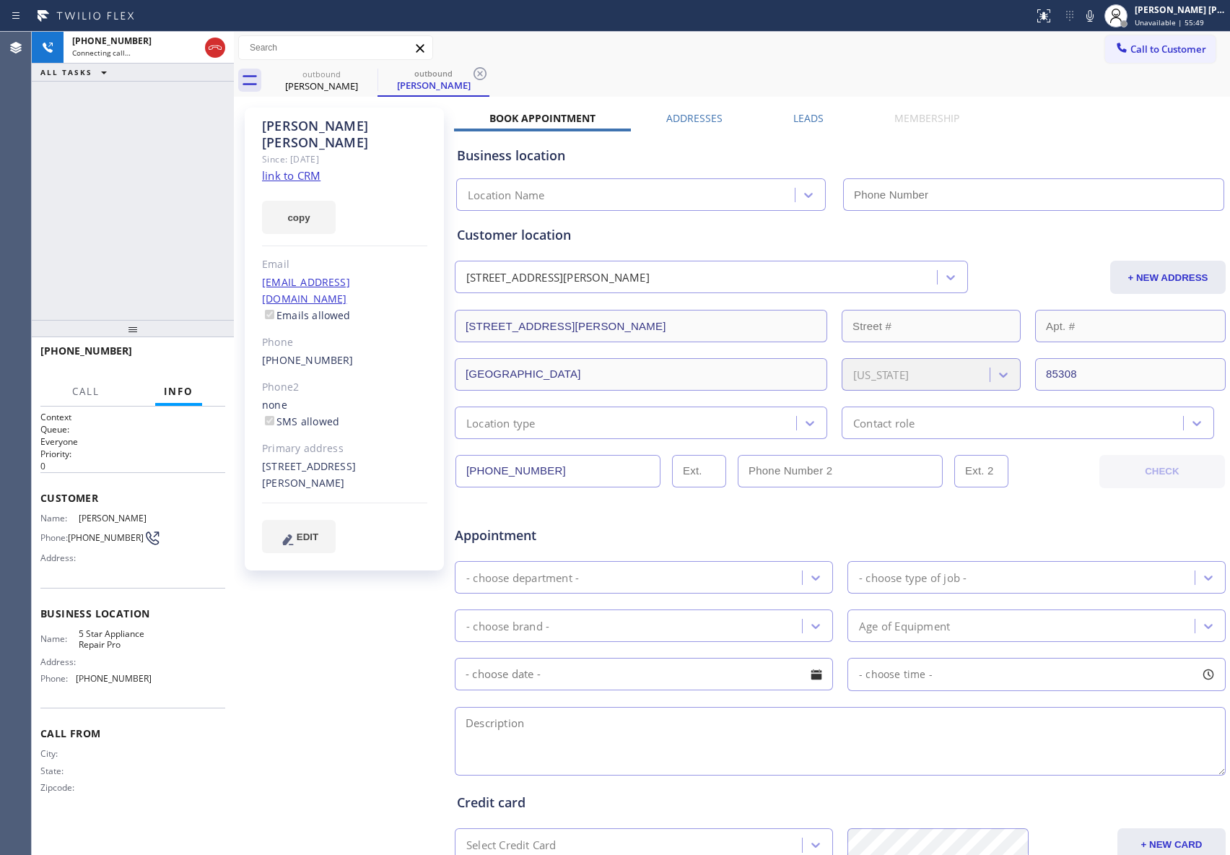
click at [794, 111] on label "Leads" at bounding box center [809, 118] width 30 height 14
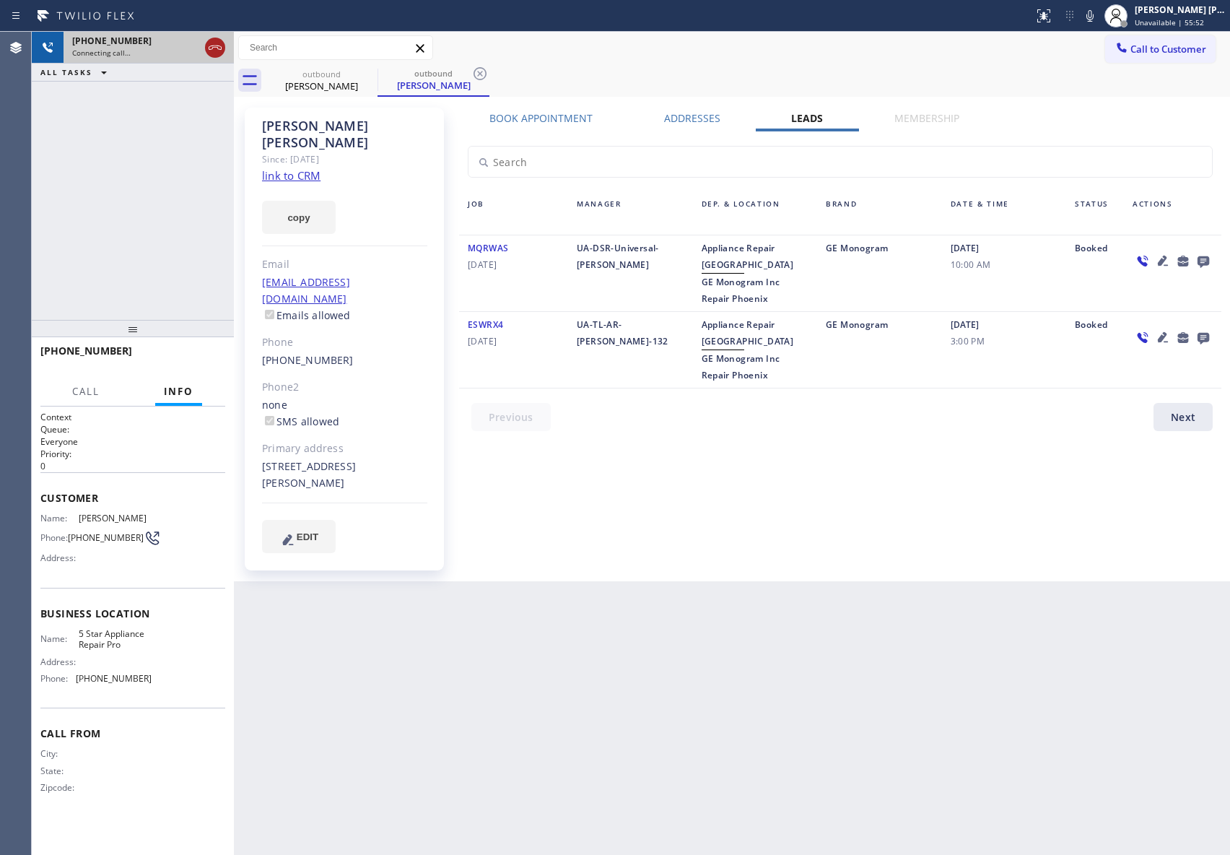
click at [211, 44] on icon at bounding box center [215, 47] width 17 height 17
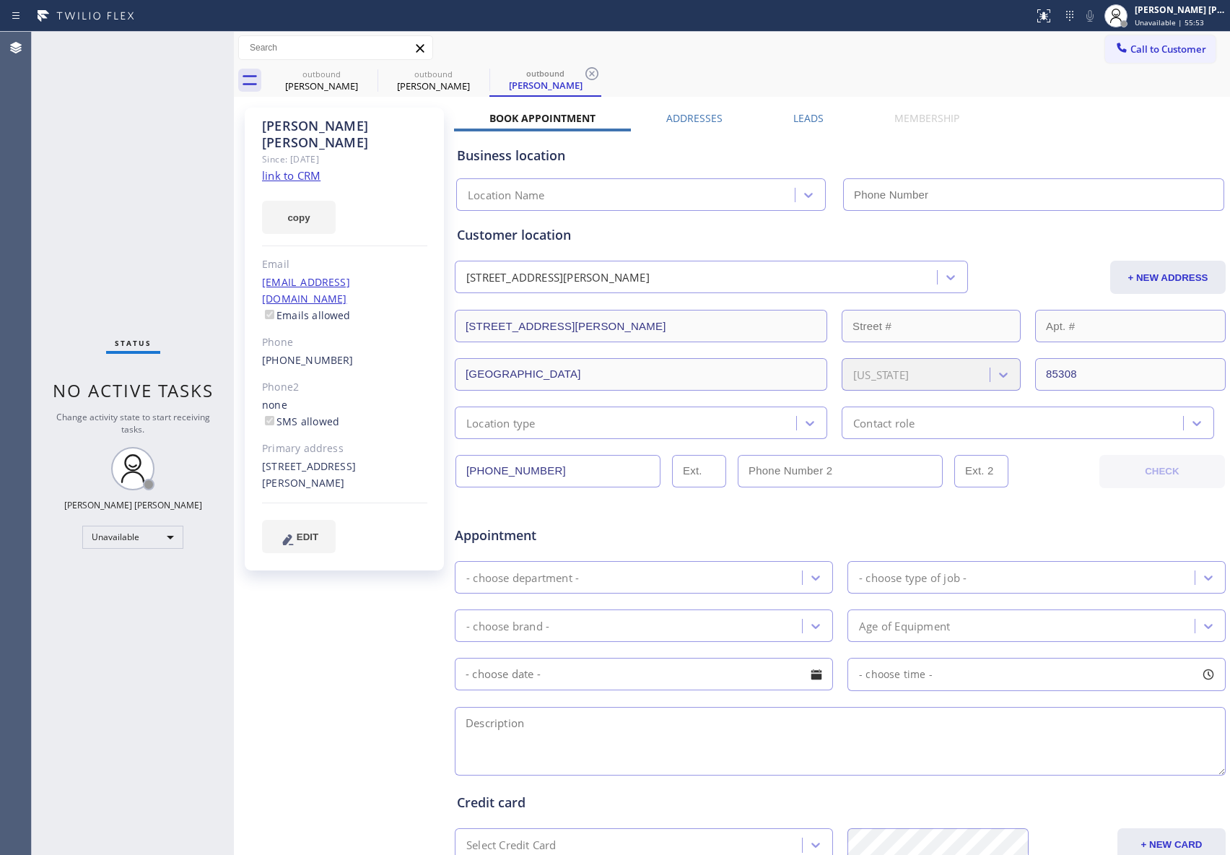
type input "[PHONE_NUMBER]"
click at [821, 120] on div "Leads" at bounding box center [808, 121] width 101 height 20
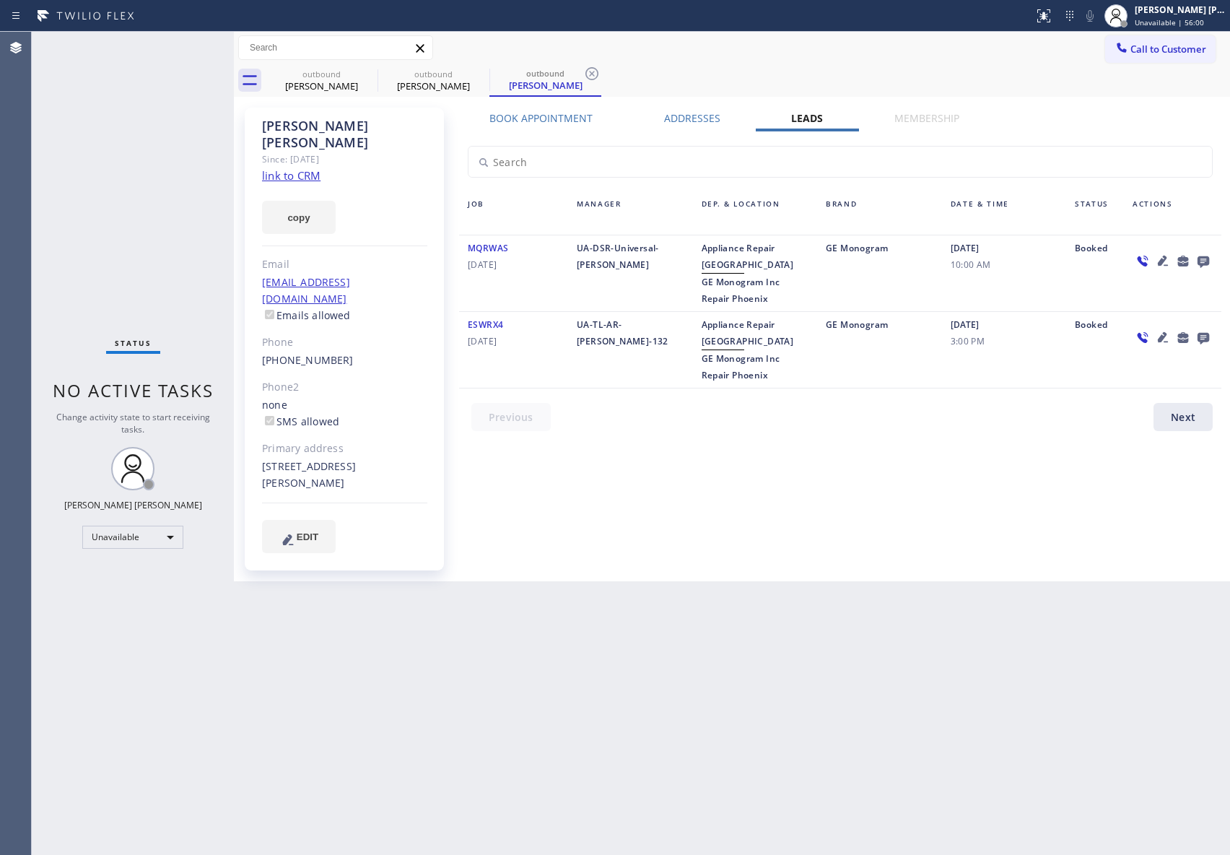
click at [296, 168] on link "link to CRM" at bounding box center [291, 175] width 58 height 14
click at [367, 77] on icon at bounding box center [368, 73] width 17 height 17
click at [0, 0] on icon at bounding box center [0, 0] width 0 height 0
click at [367, 77] on icon at bounding box center [368, 73] width 17 height 17
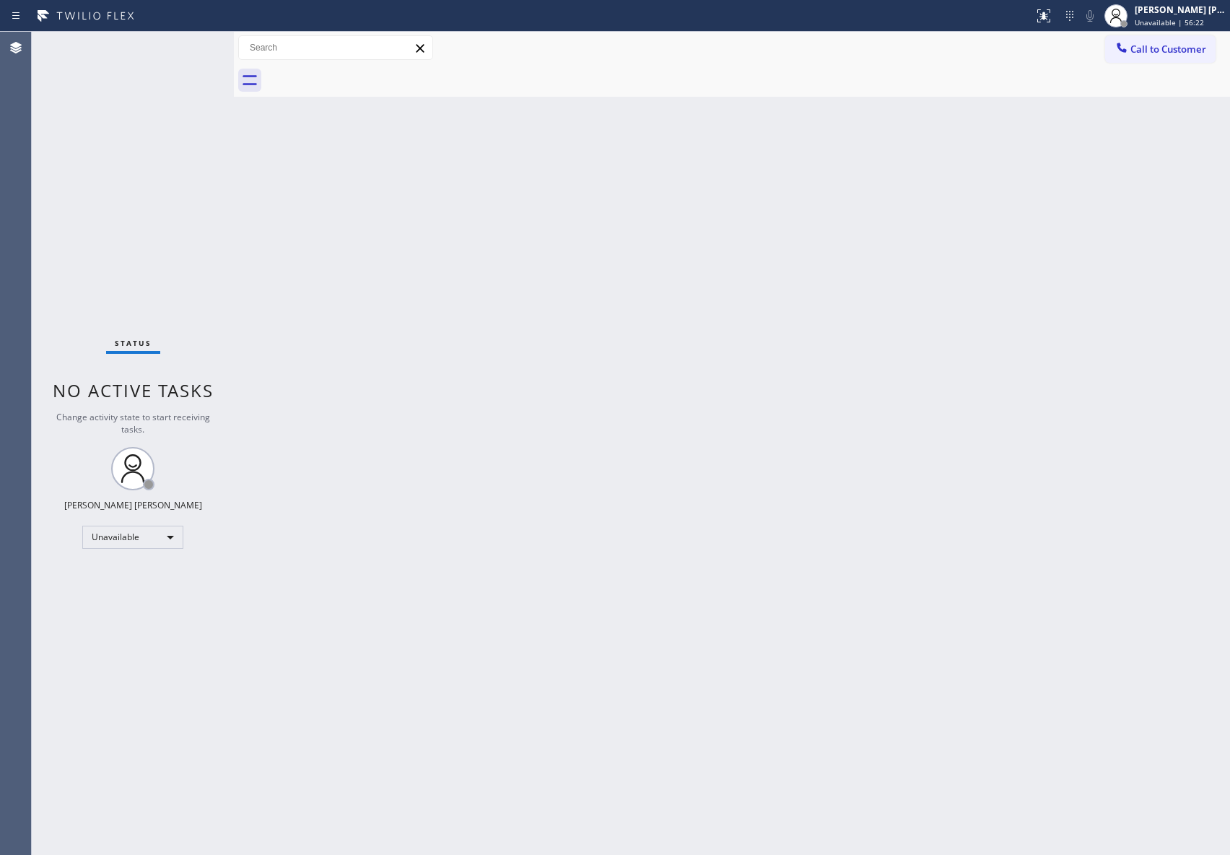
click at [367, 77] on div at bounding box center [748, 80] width 965 height 32
click at [1204, 52] on span "Call to Customer" at bounding box center [1169, 49] width 76 height 13
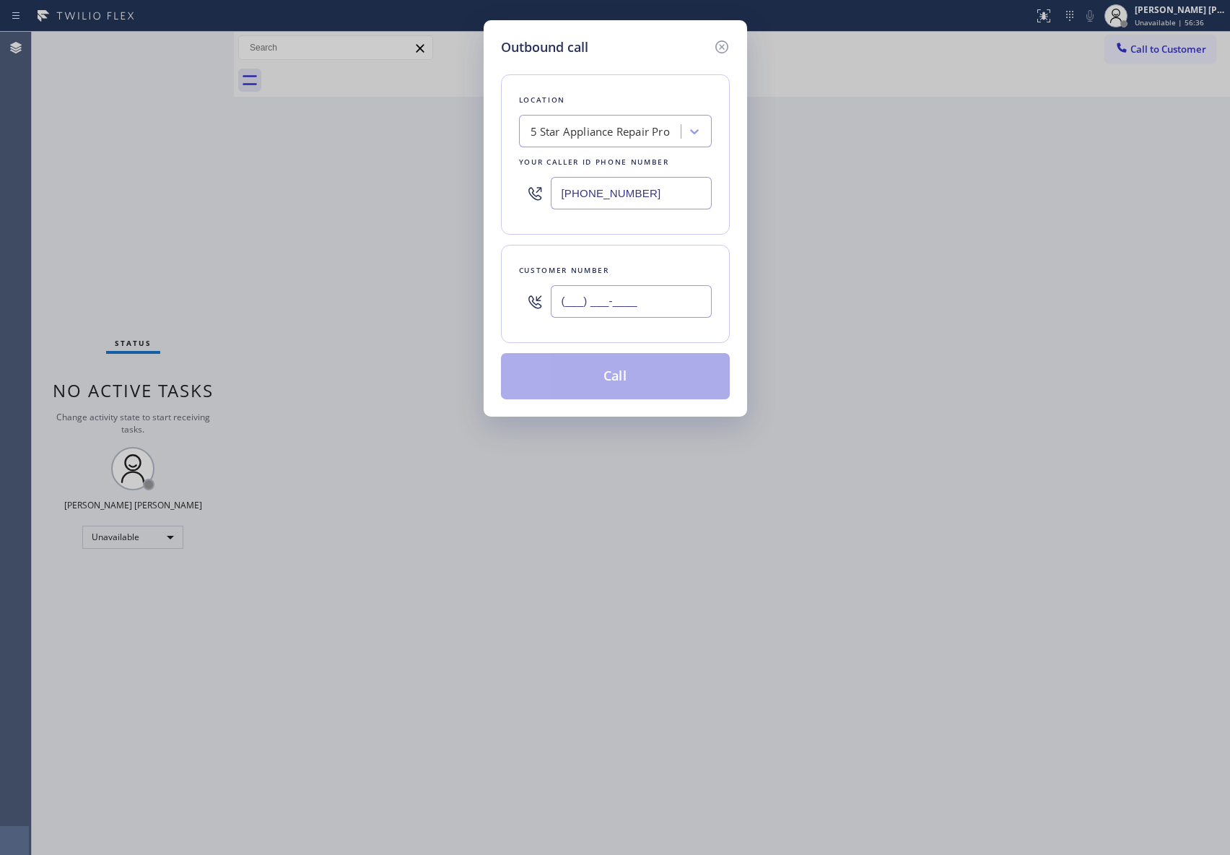
click at [661, 304] on input "(___) ___-____" at bounding box center [631, 301] width 161 height 32
paste input "203) 650-1392"
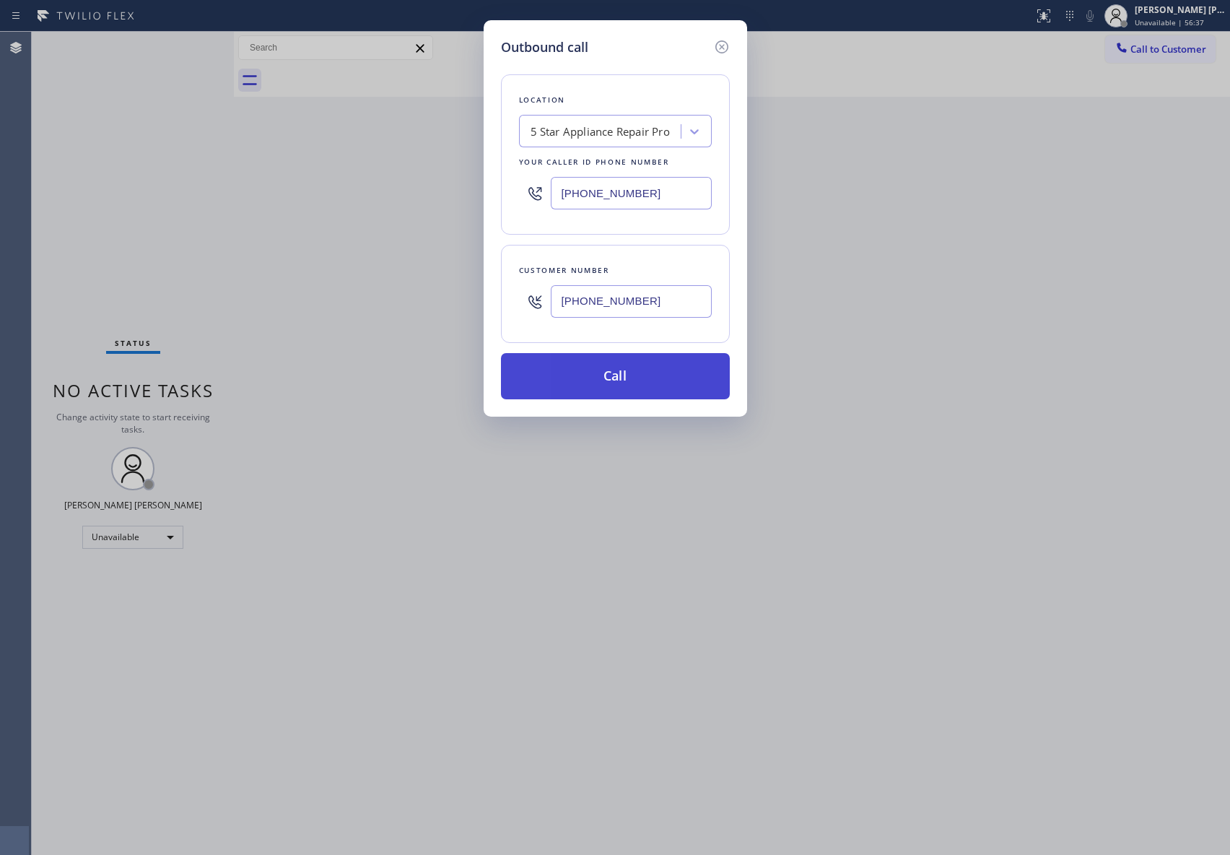
type input "[PHONE_NUMBER]"
click at [680, 378] on button "Call" at bounding box center [615, 376] width 229 height 46
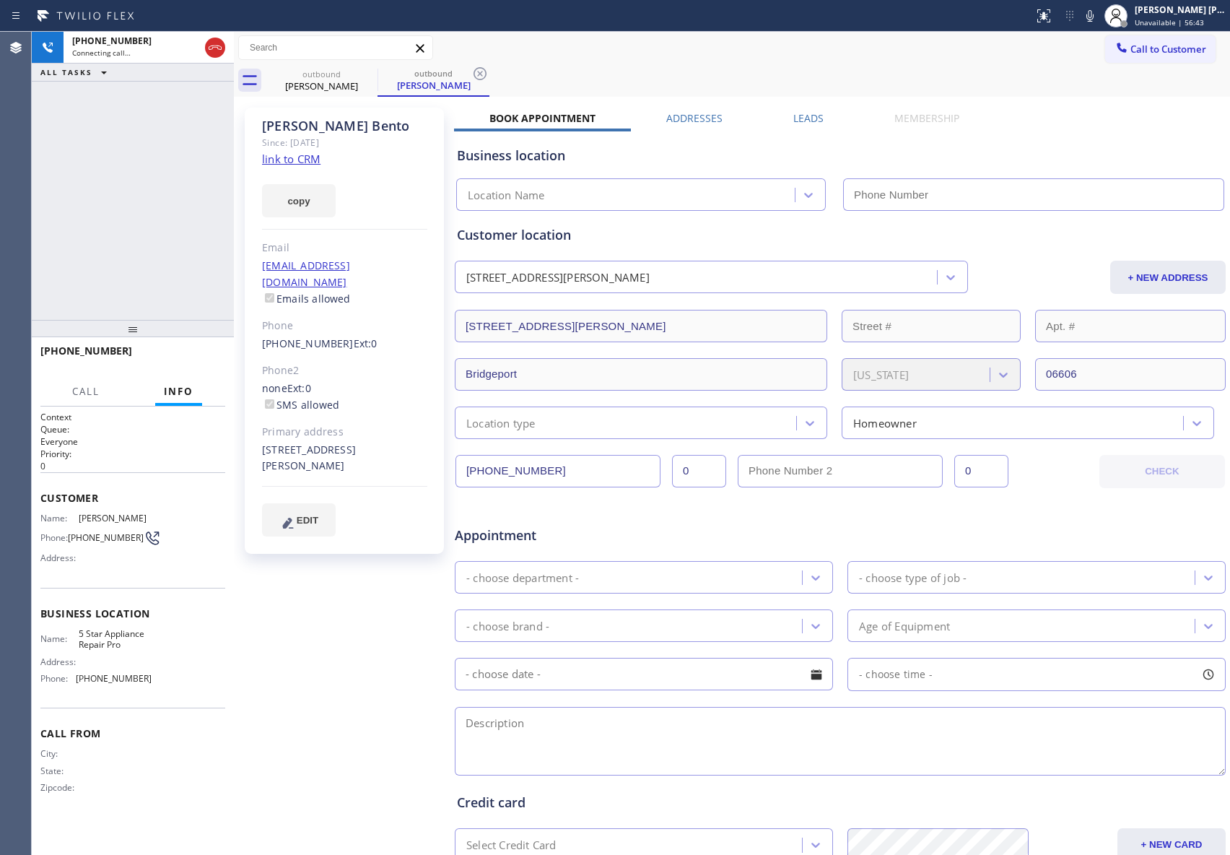
type input "[PHONE_NUMBER]"
click at [194, 347] on button "HANG UP" at bounding box center [191, 357] width 67 height 20
click at [812, 114] on label "Leads" at bounding box center [809, 118] width 30 height 14
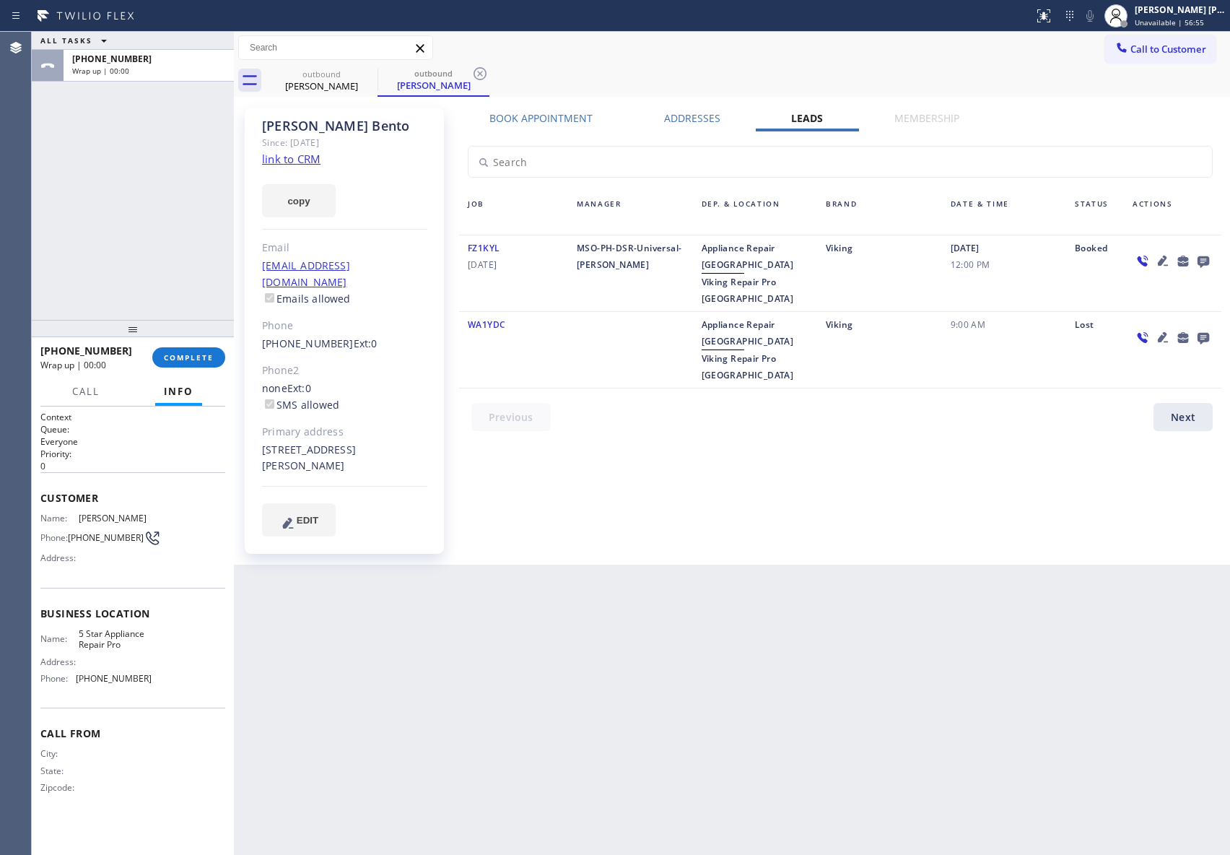
click at [1206, 259] on icon at bounding box center [1203, 261] width 17 height 18
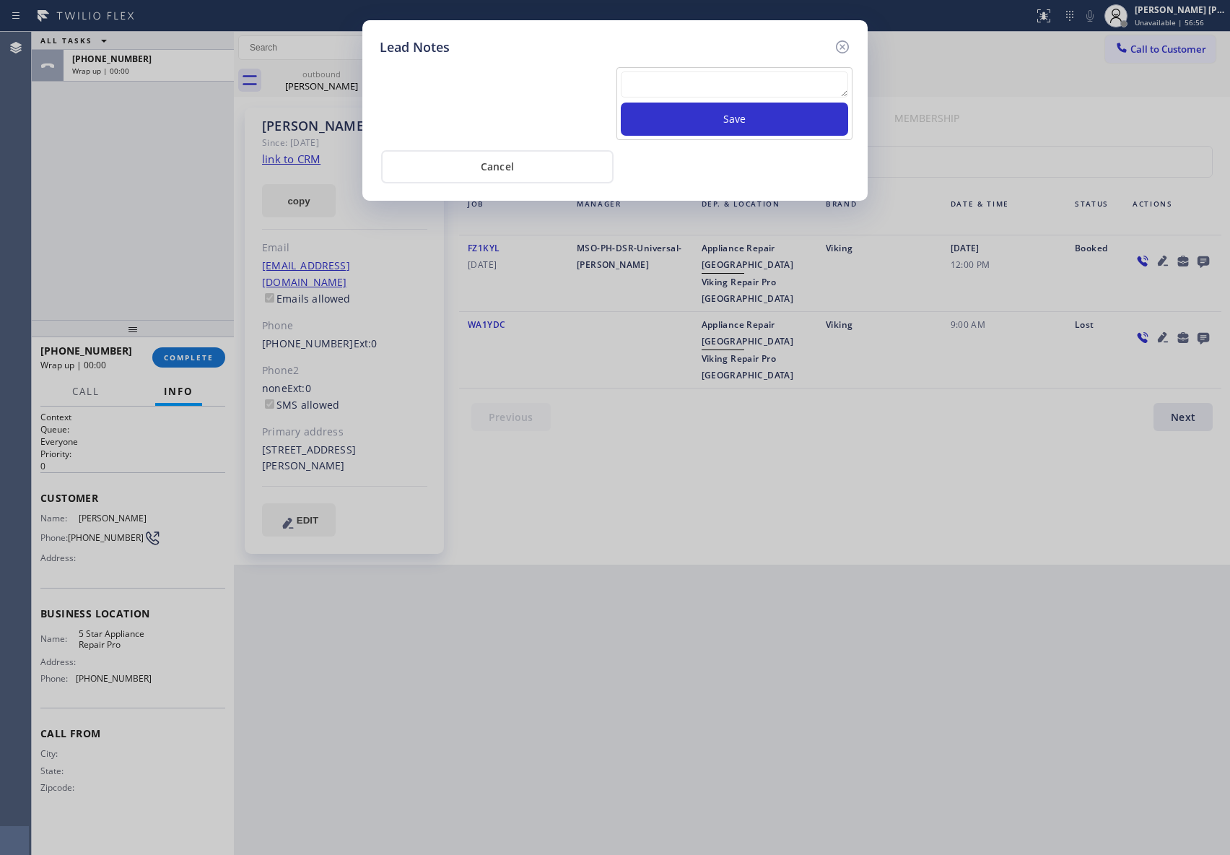
click at [646, 87] on textarea at bounding box center [734, 84] width 227 height 26
paste textarea "VM | please transfer if cx calls back"
type textarea "VM | please transfer if cx calls back"
click at [702, 118] on button "Save" at bounding box center [734, 119] width 227 height 33
click at [842, 42] on icon at bounding box center [842, 46] width 17 height 17
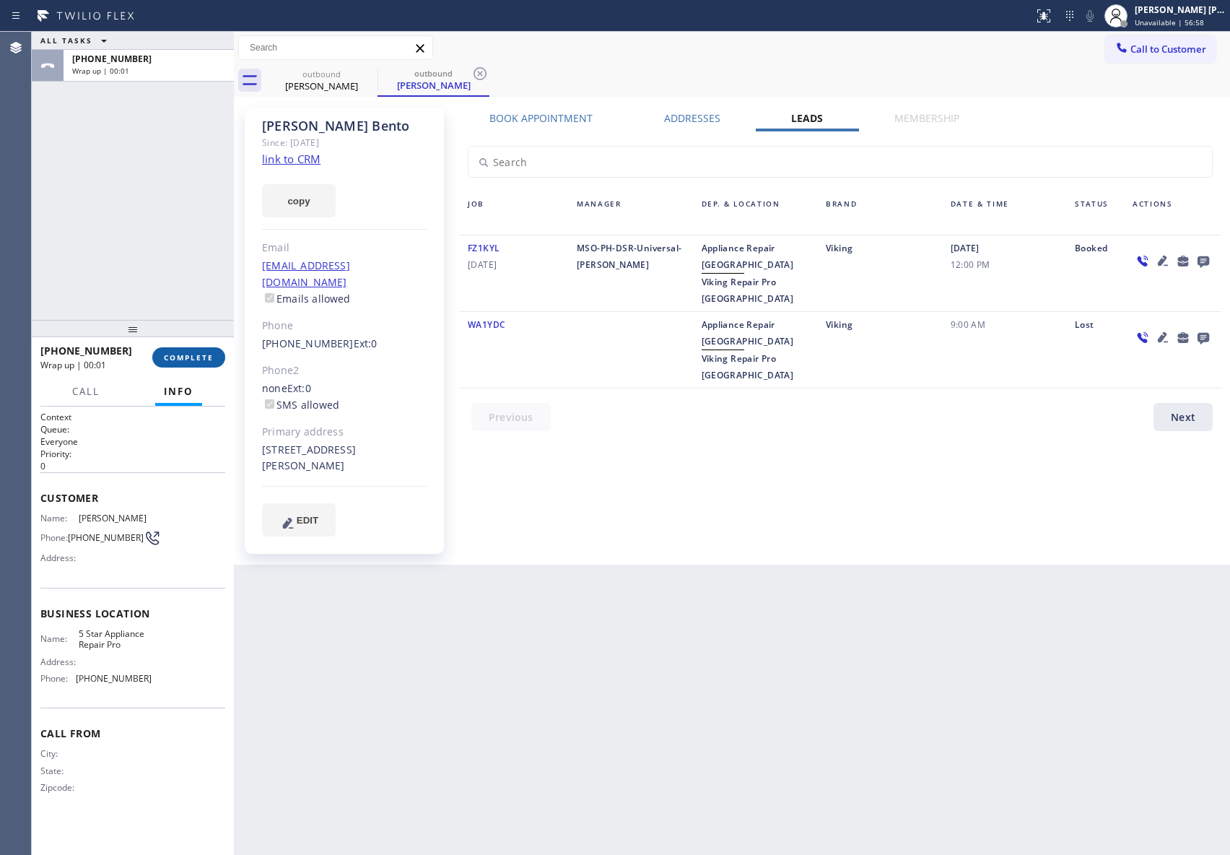
click at [212, 353] on span "COMPLETE" at bounding box center [189, 357] width 50 height 10
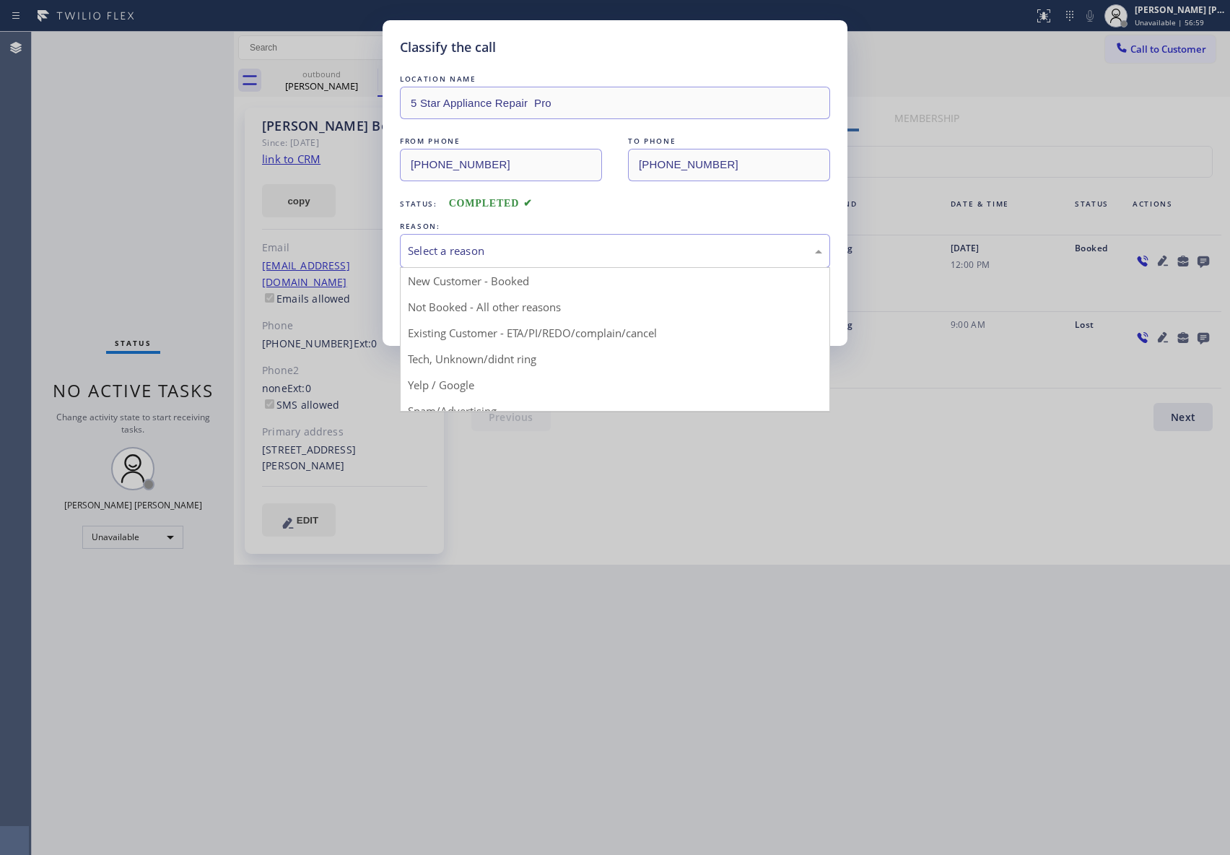
click at [484, 246] on div "Select a reason" at bounding box center [615, 251] width 414 height 17
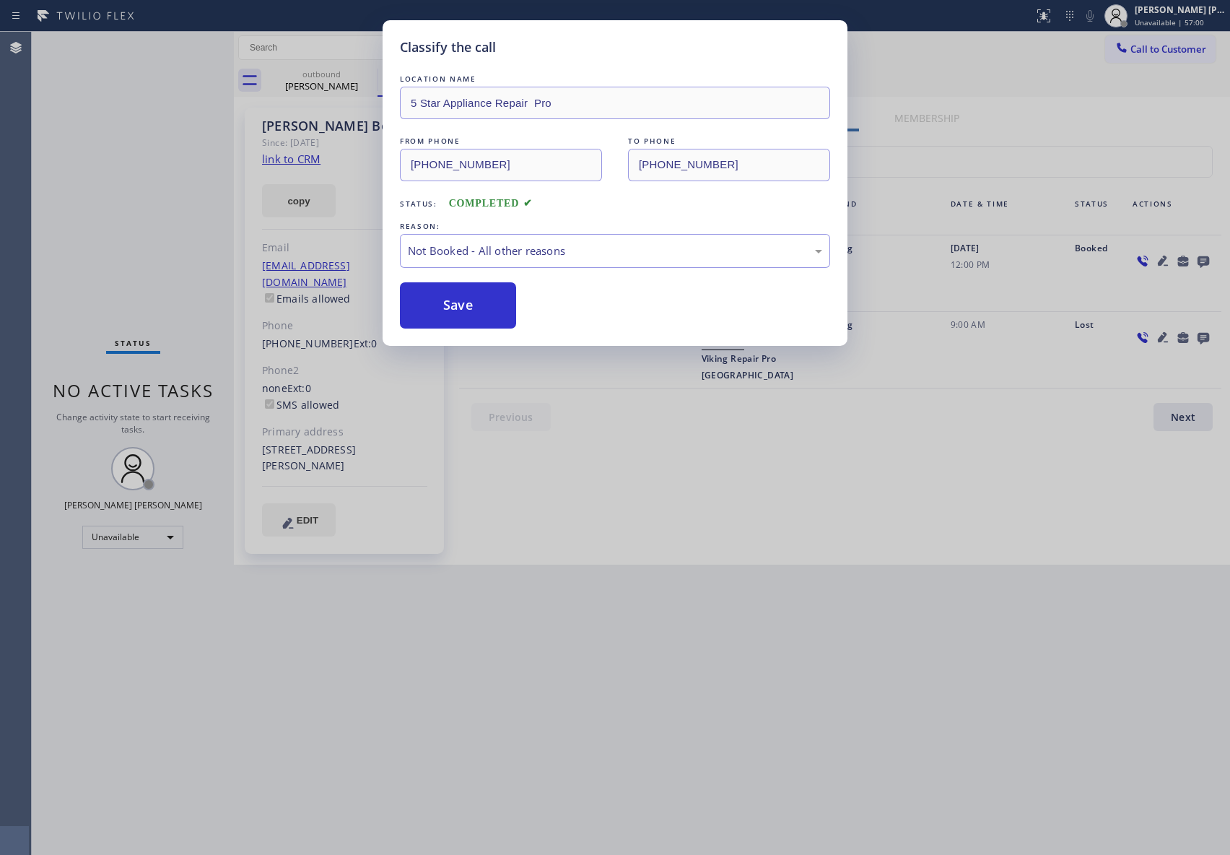
click at [479, 306] on button "Save" at bounding box center [458, 305] width 116 height 46
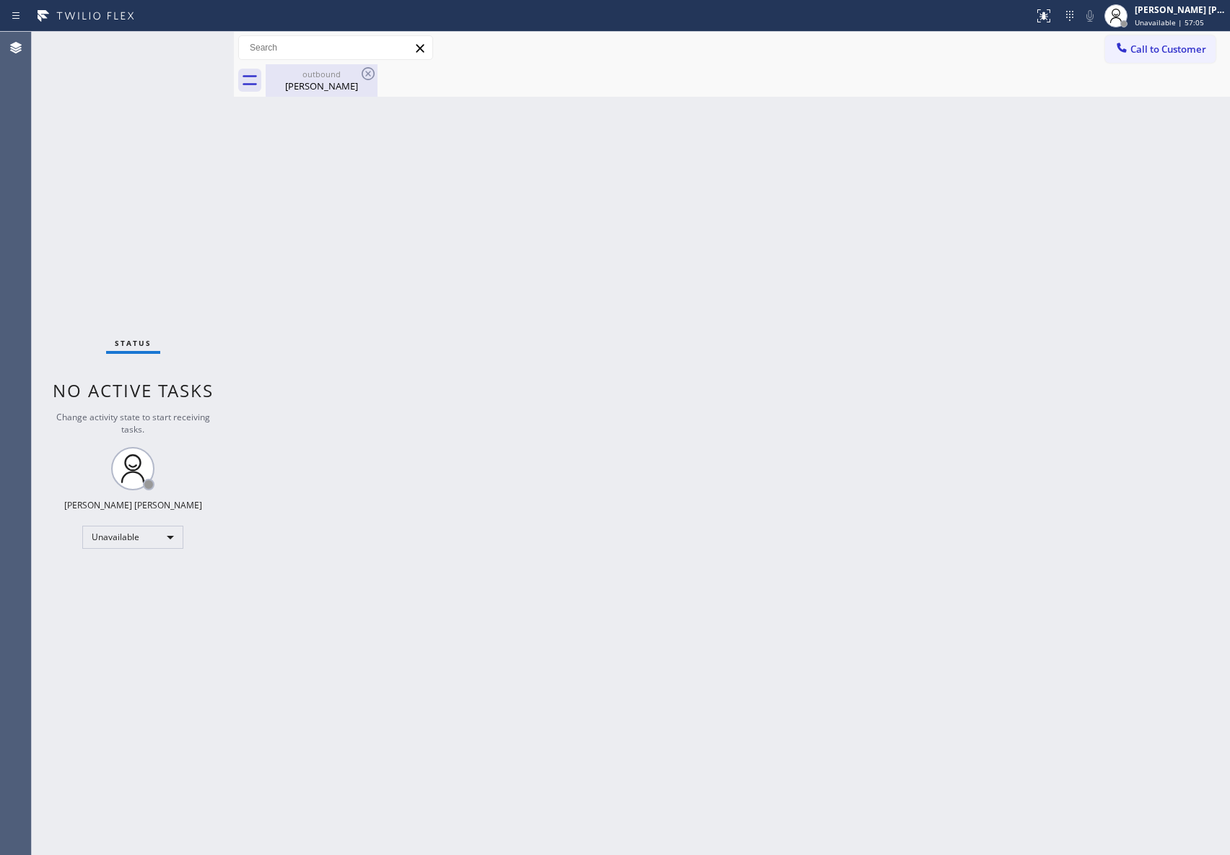
click at [351, 90] on div "[PERSON_NAME]" at bounding box center [321, 85] width 109 height 13
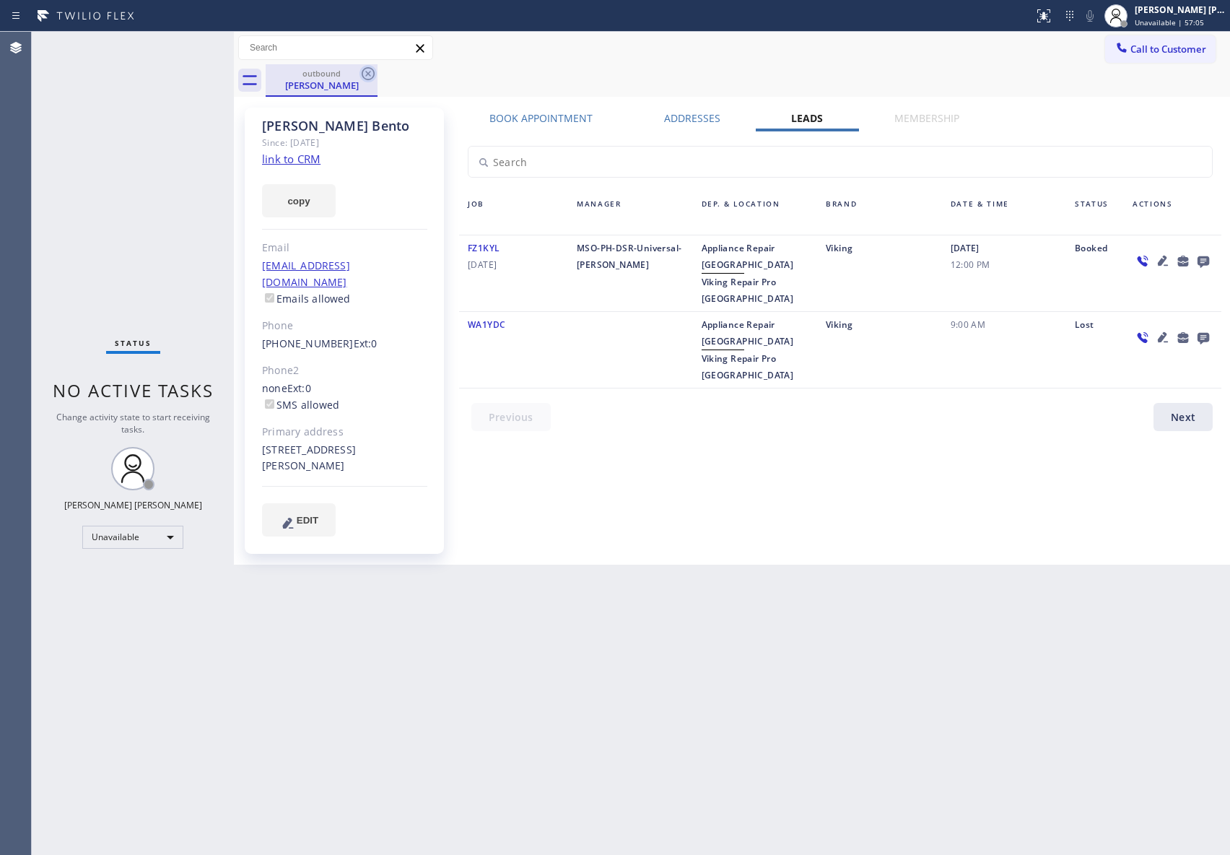
click at [363, 73] on icon at bounding box center [368, 73] width 13 height 13
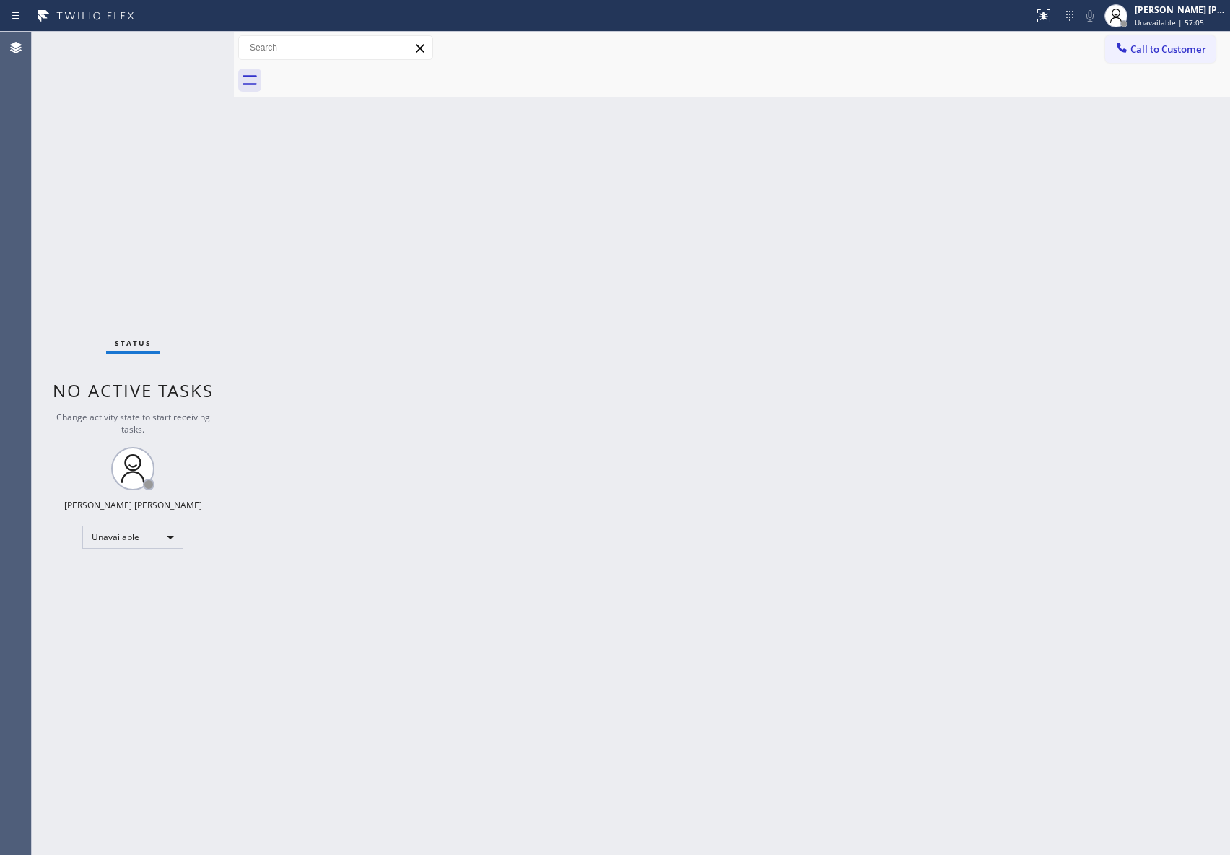
click at [363, 73] on div at bounding box center [748, 80] width 965 height 32
click at [1199, 53] on span "Call to Customer" at bounding box center [1169, 49] width 76 height 13
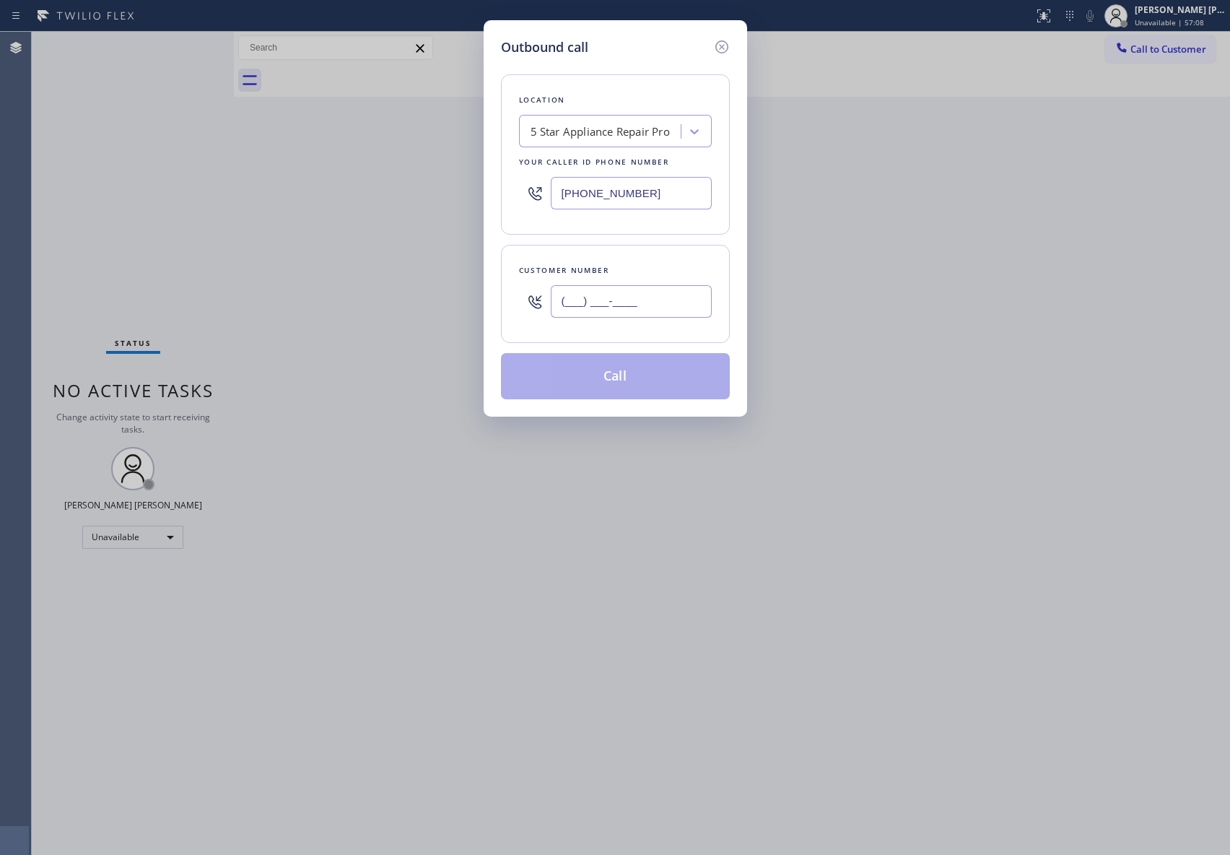
click at [661, 296] on input "(___) ___-____" at bounding box center [631, 301] width 161 height 32
paste input "480) 625-6055"
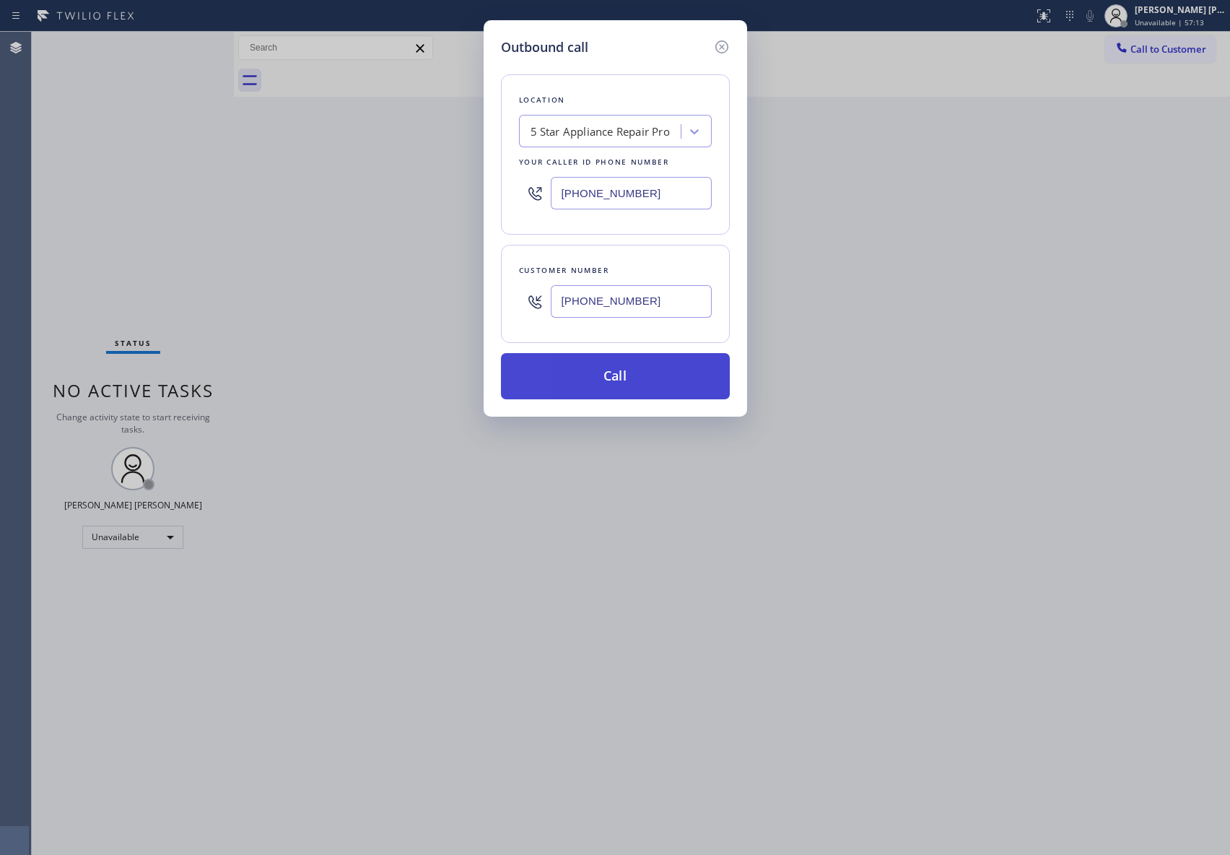
type input "[PHONE_NUMBER]"
click at [614, 385] on button "Call" at bounding box center [615, 376] width 229 height 46
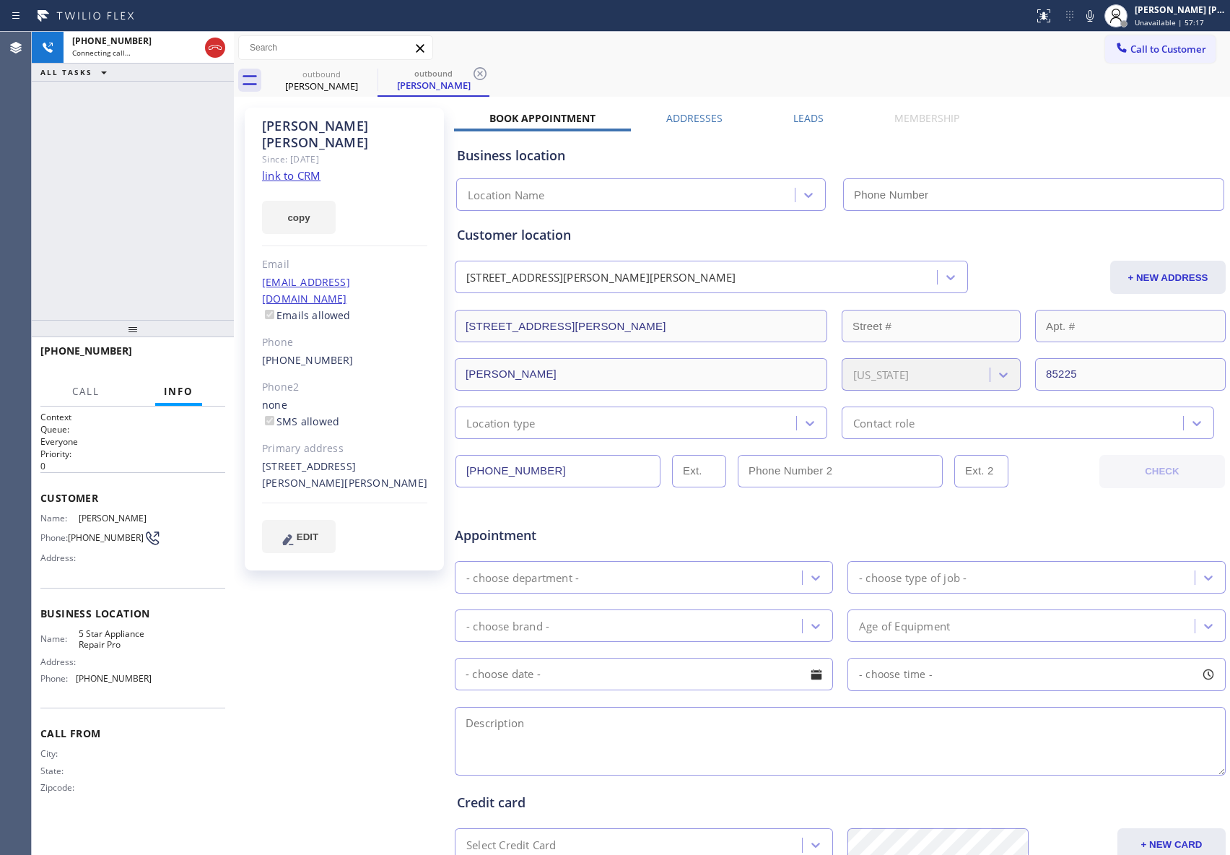
type input "[PHONE_NUMBER]"
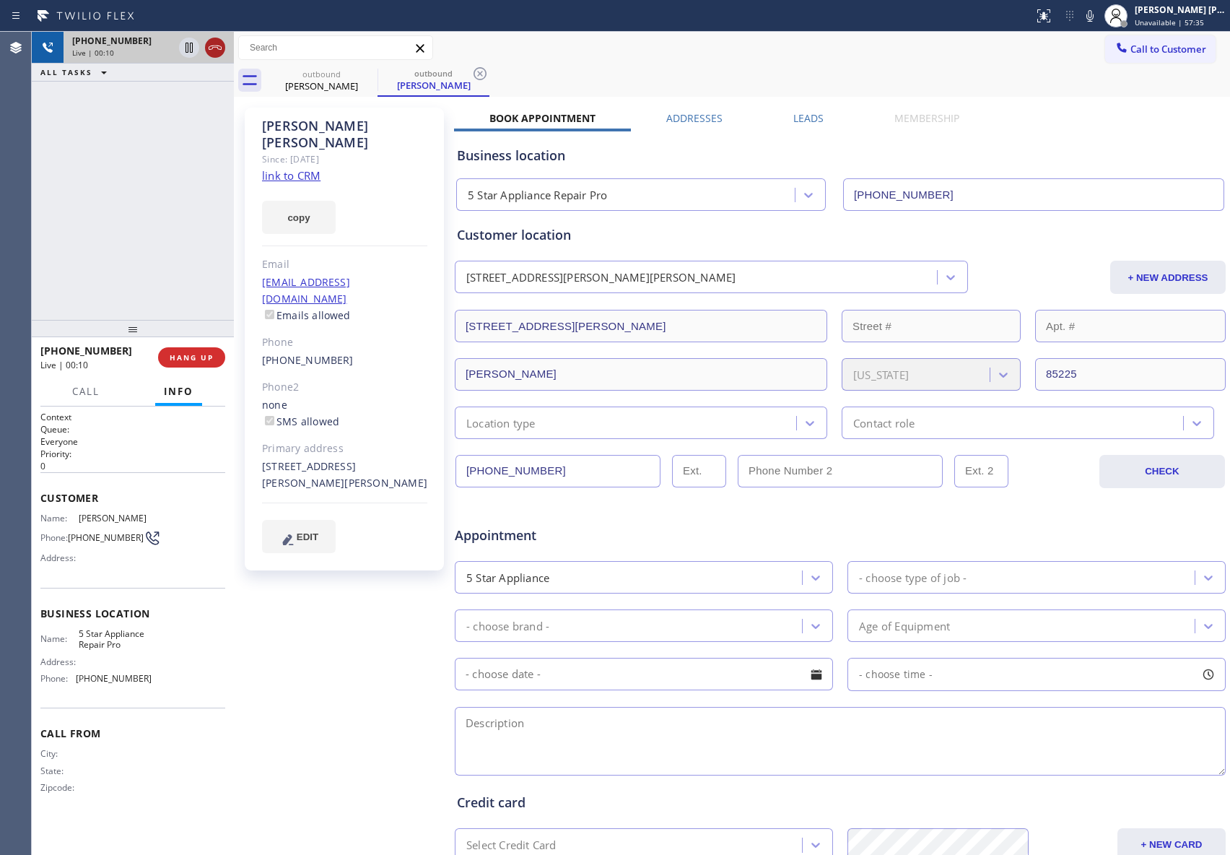
click at [217, 42] on icon at bounding box center [215, 47] width 17 height 17
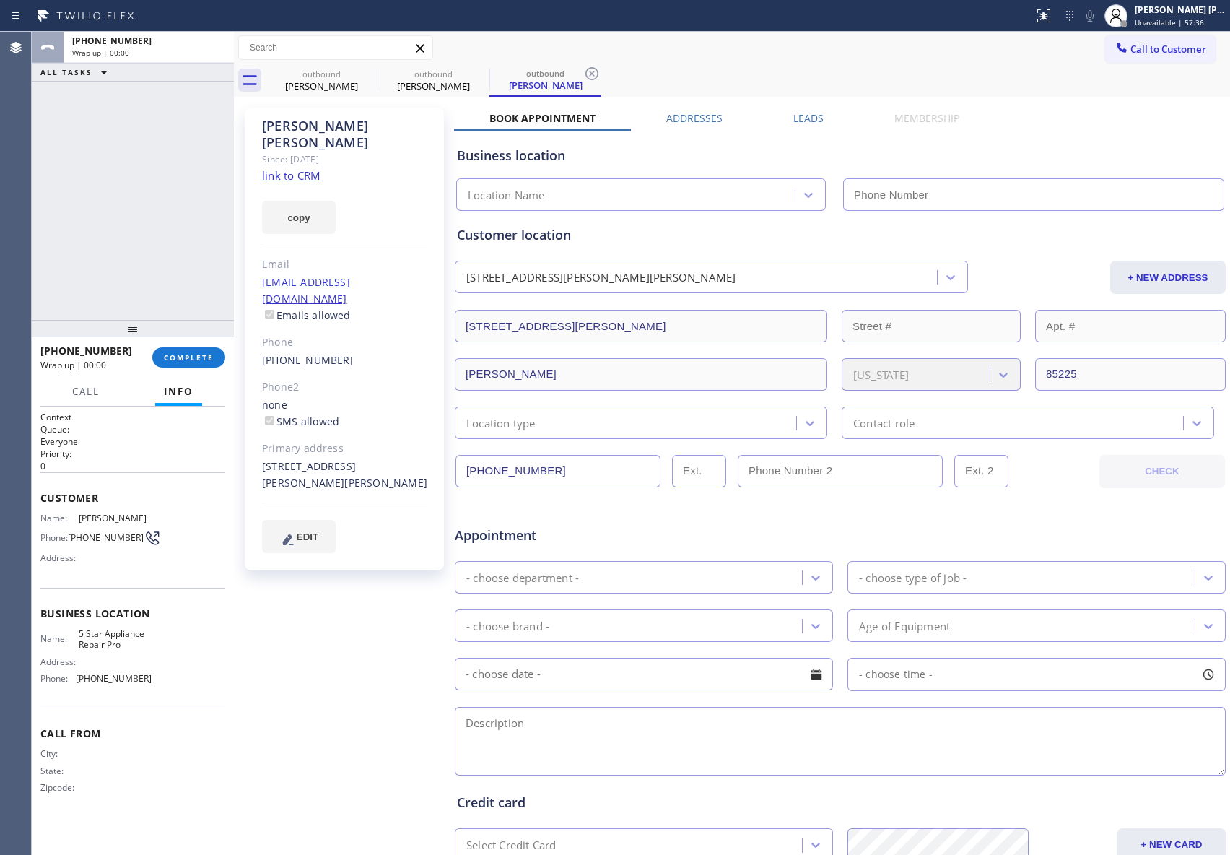
type input "[PHONE_NUMBER]"
click at [804, 116] on label "Leads" at bounding box center [809, 118] width 30 height 14
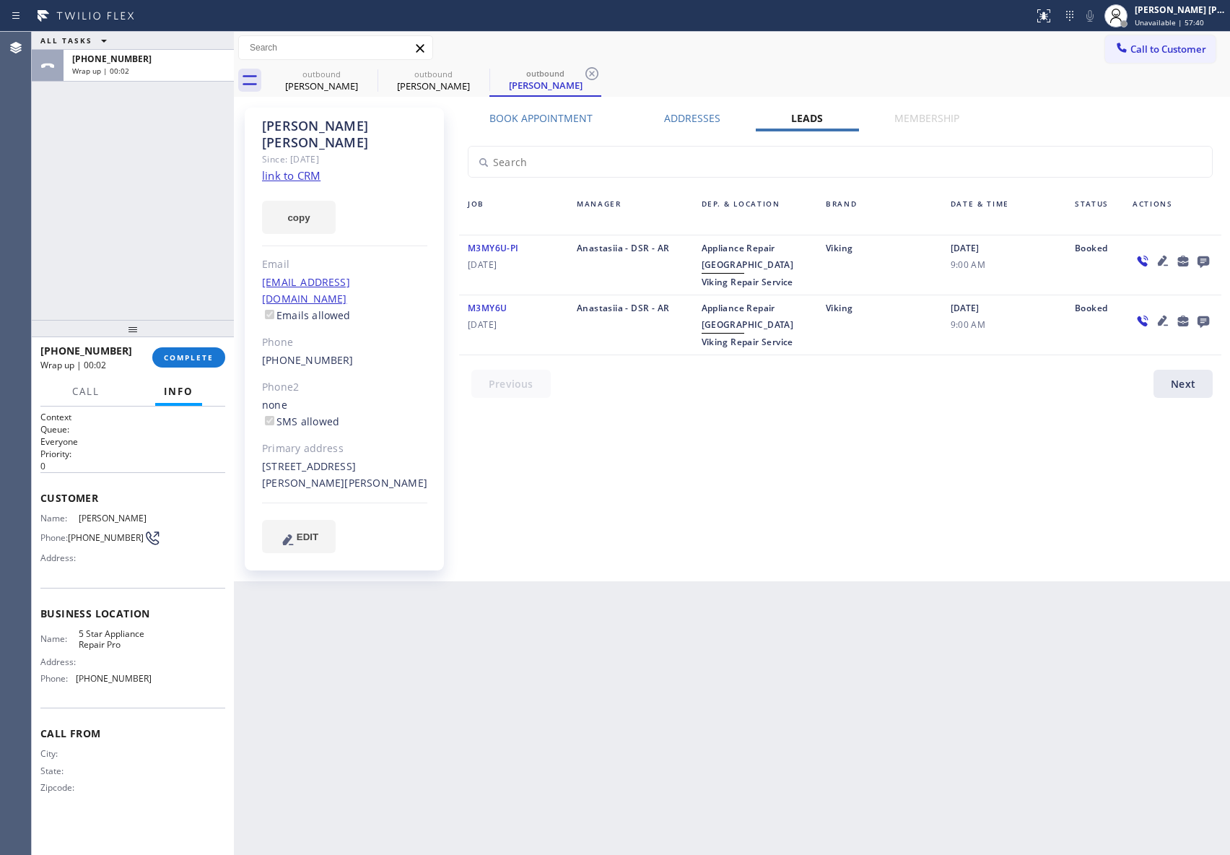
click at [1205, 261] on icon at bounding box center [1204, 262] width 12 height 12
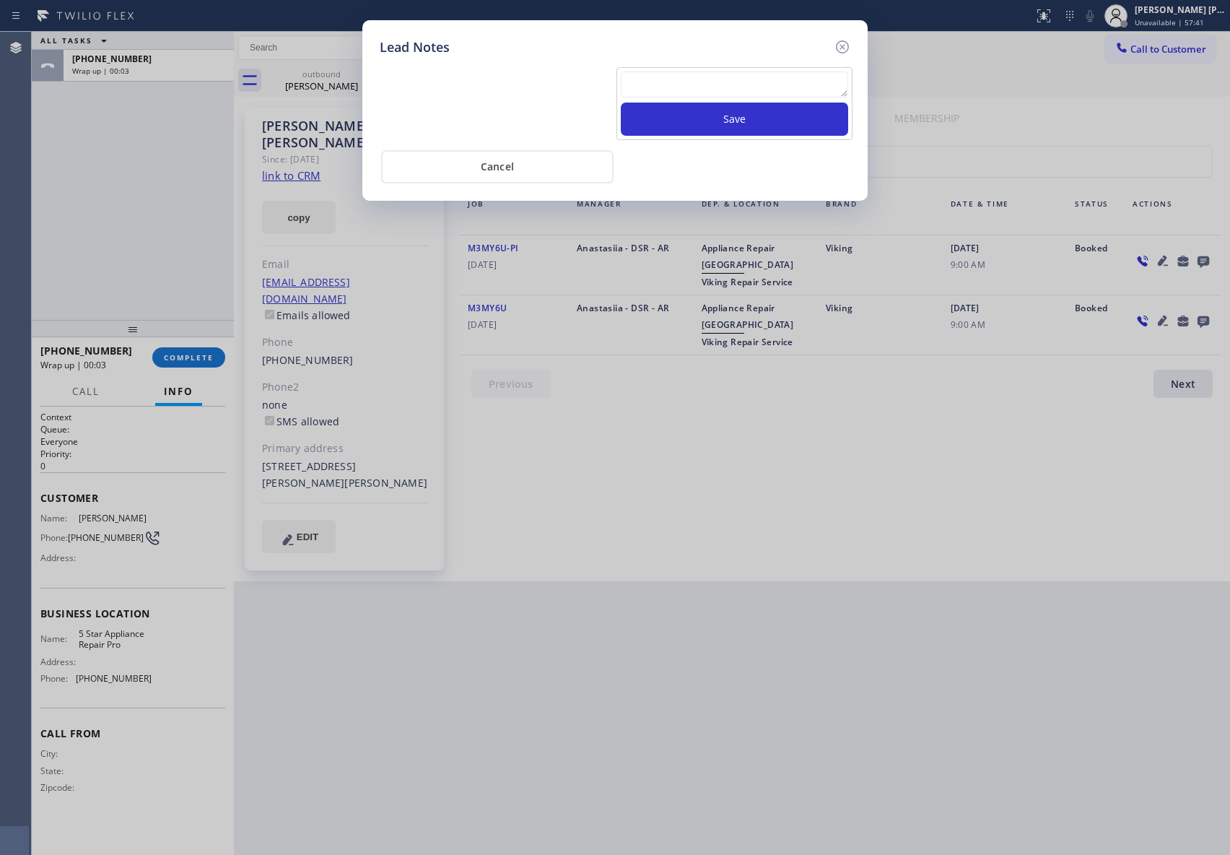
drag, startPoint x: 660, startPoint y: 79, endPoint x: 668, endPoint y: 78, distance: 8.1
click at [662, 79] on textarea at bounding box center [734, 84] width 227 height 26
paste textarea "VM | please transfer if cx calls back"
type textarea "VM | please transfer if cx calls back"
click at [712, 125] on button "Save" at bounding box center [734, 119] width 227 height 33
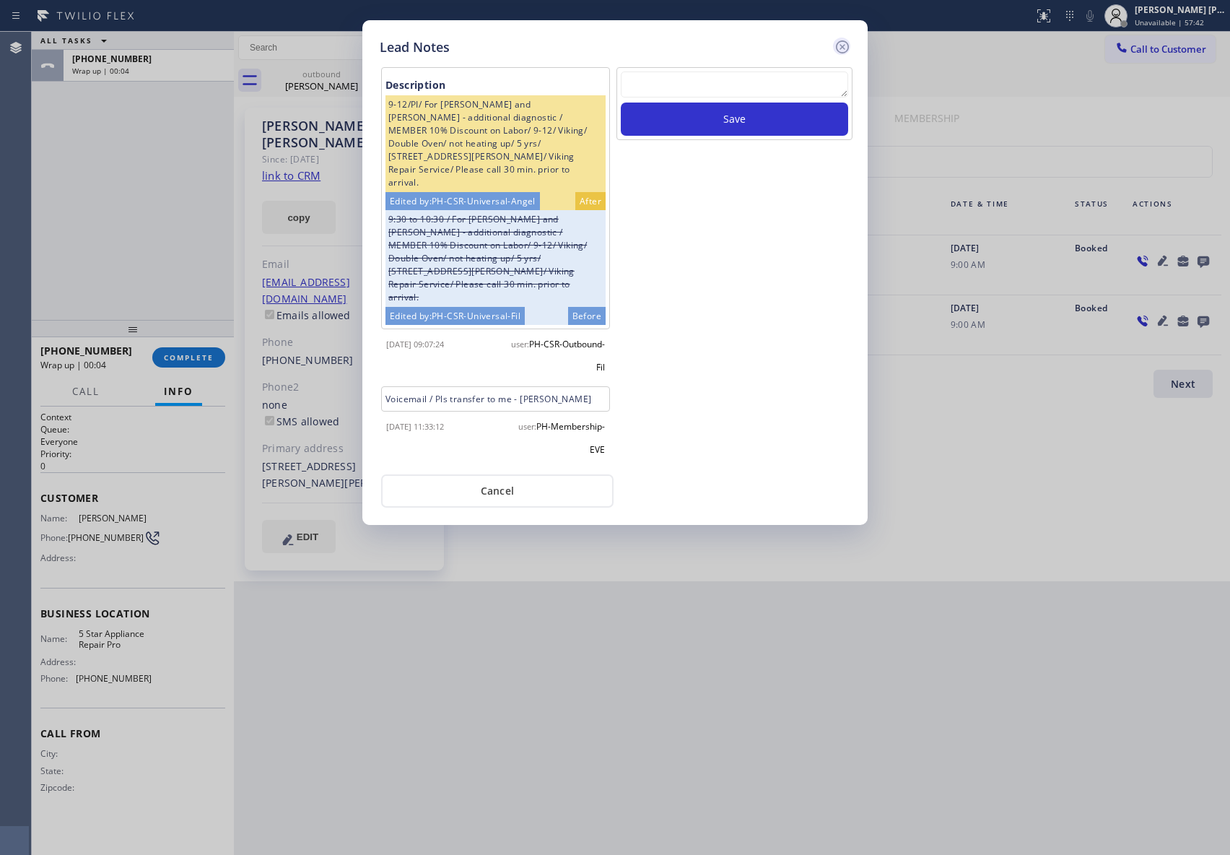
click at [845, 47] on icon at bounding box center [842, 46] width 17 height 17
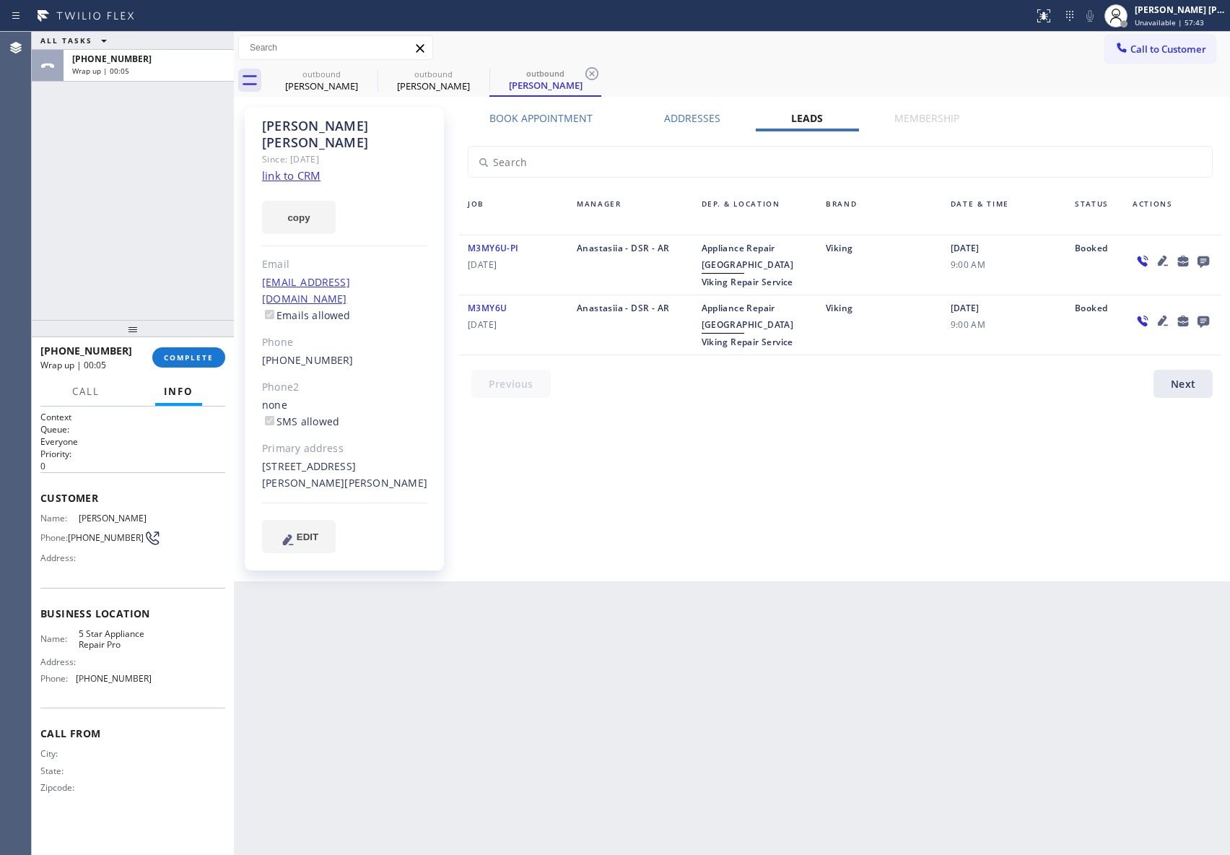
click at [209, 370] on div "[PHONE_NUMBER] Wrap up | 00:05 COMPLETE" at bounding box center [132, 358] width 185 height 38
click at [218, 370] on div "[PHONE_NUMBER] Wrap up | 00:07 COMPLETE" at bounding box center [132, 358] width 185 height 38
click at [202, 363] on button "COMPLETE" at bounding box center [188, 357] width 73 height 20
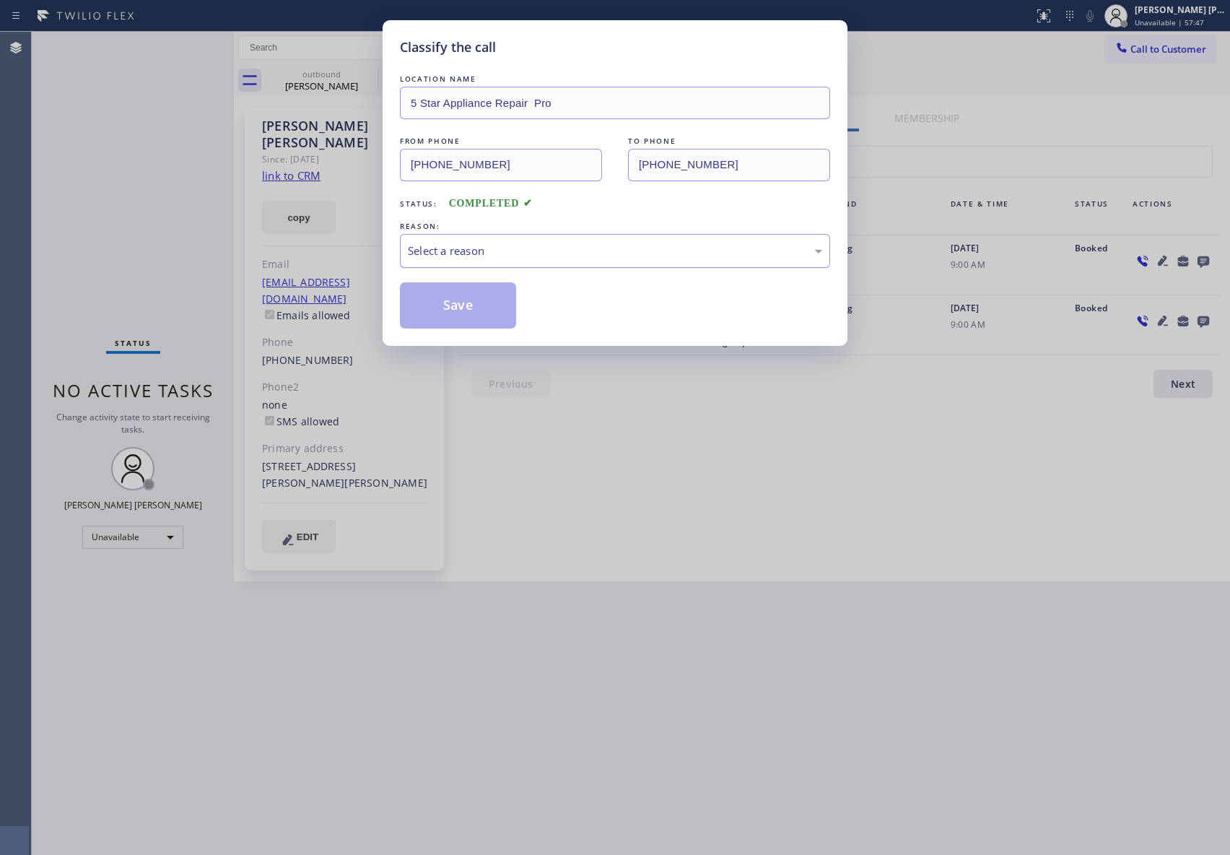
click at [461, 243] on div "Select a reason" at bounding box center [615, 251] width 414 height 17
click at [435, 308] on button "Save" at bounding box center [458, 305] width 116 height 46
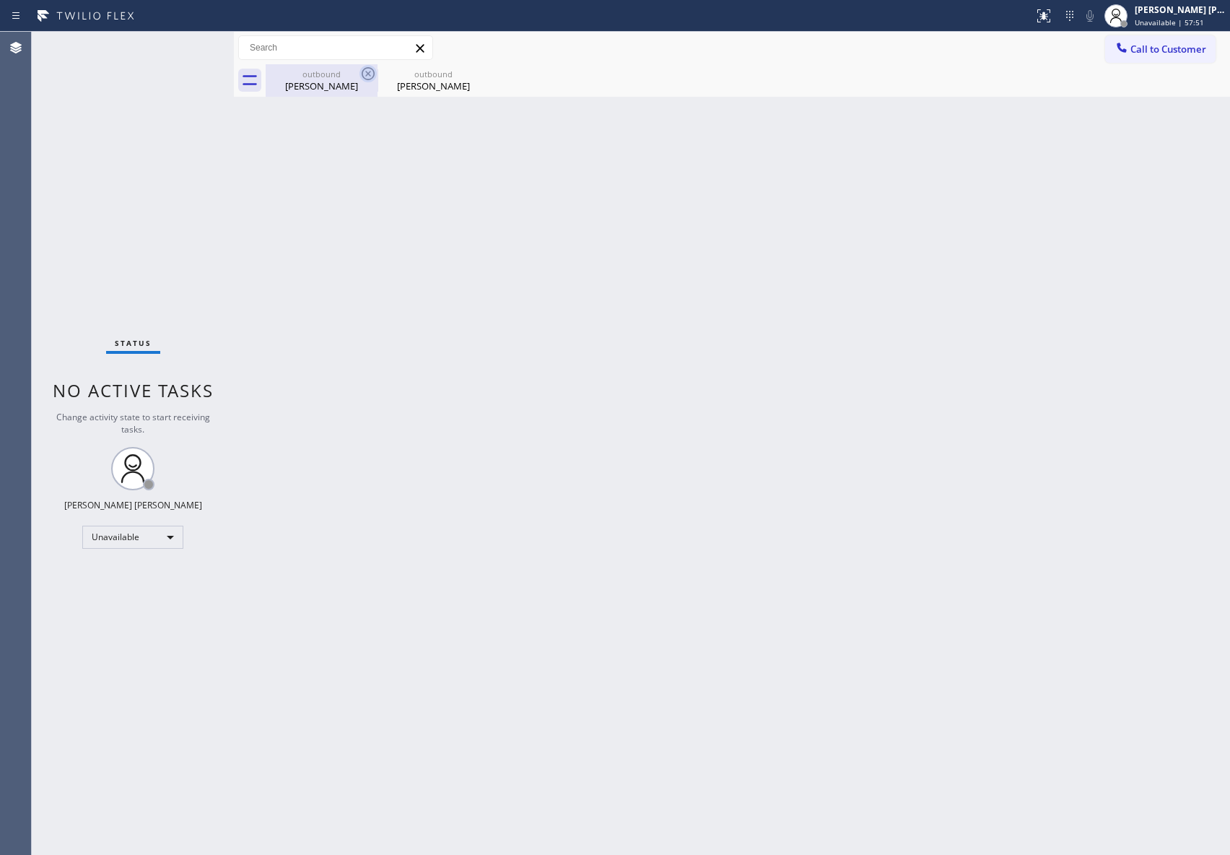
click at [368, 76] on icon at bounding box center [368, 73] width 17 height 17
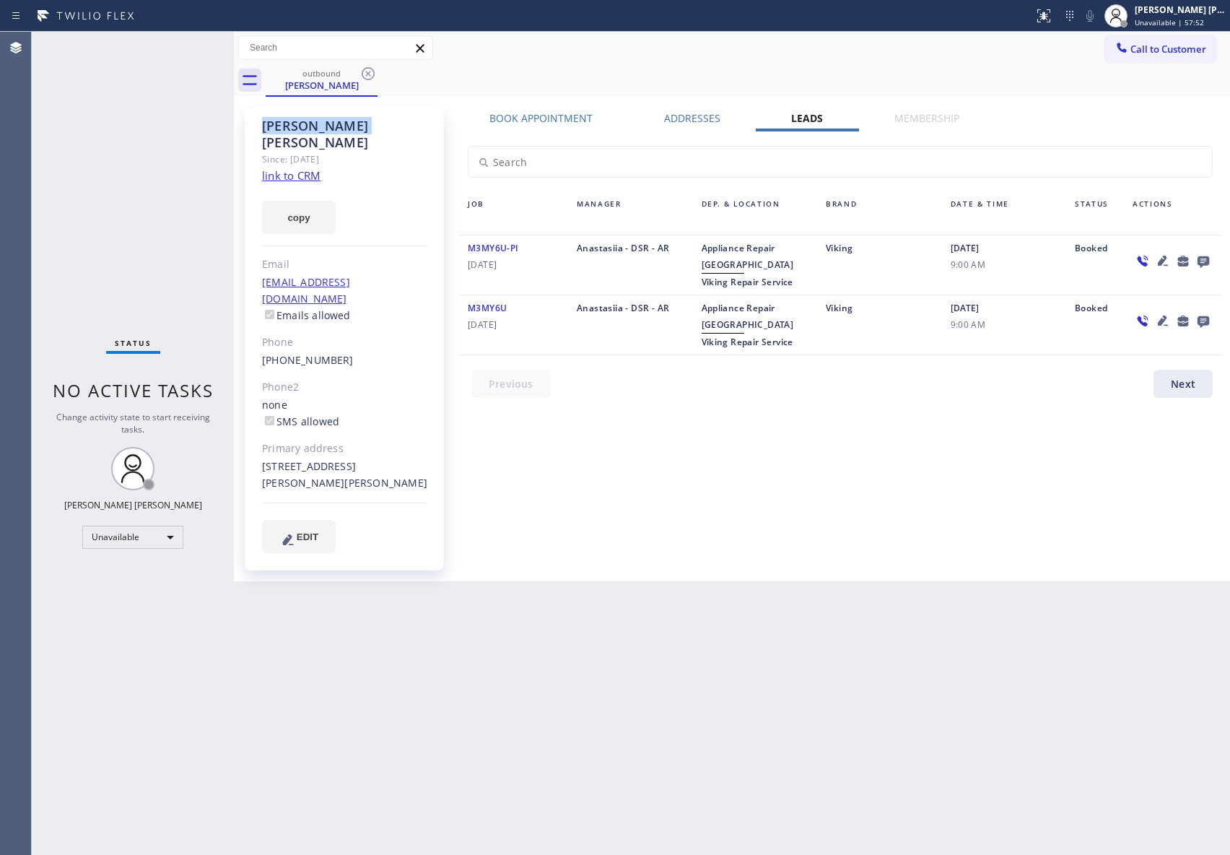
click at [368, 76] on icon at bounding box center [368, 73] width 17 height 17
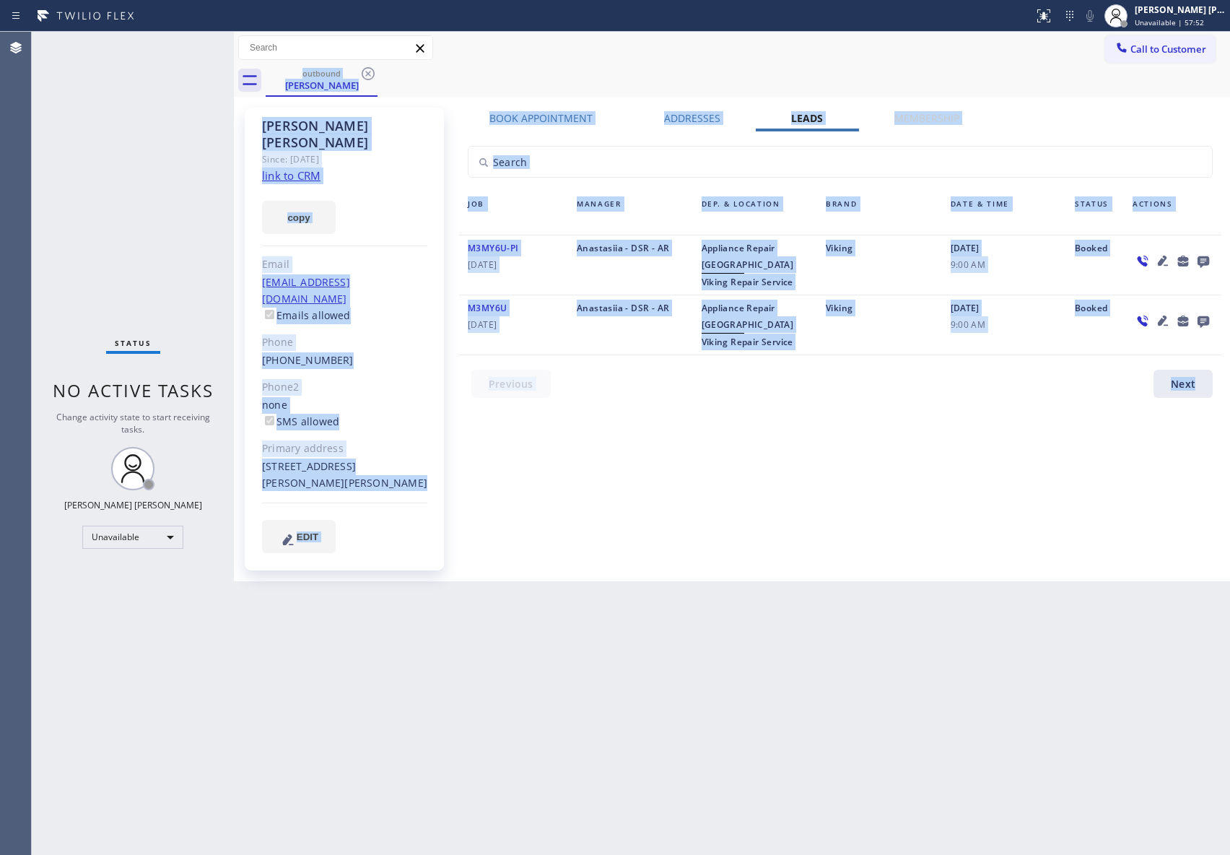
click at [368, 76] on div "outbound [PERSON_NAME]" at bounding box center [748, 80] width 965 height 32
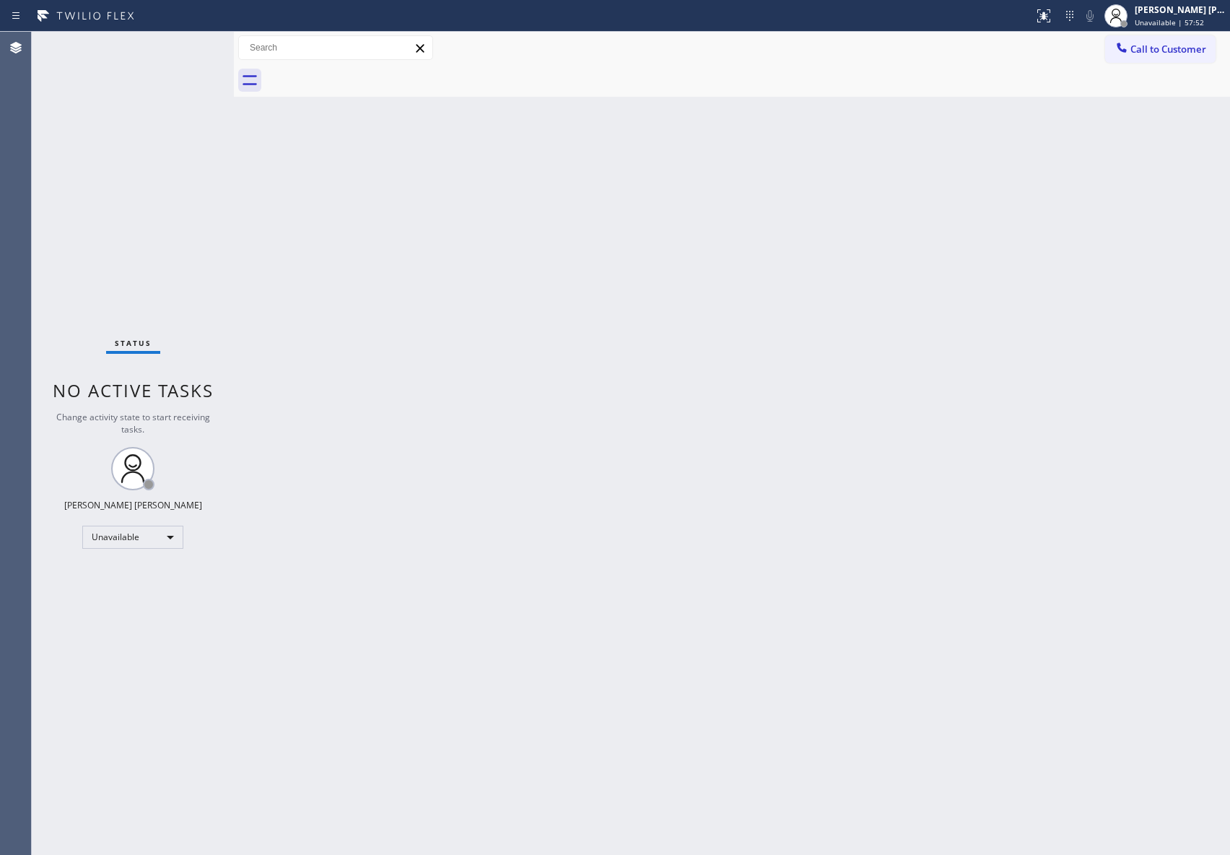
click at [368, 76] on div at bounding box center [748, 80] width 965 height 32
click at [1171, 58] on button "Call to Customer" at bounding box center [1161, 48] width 110 height 27
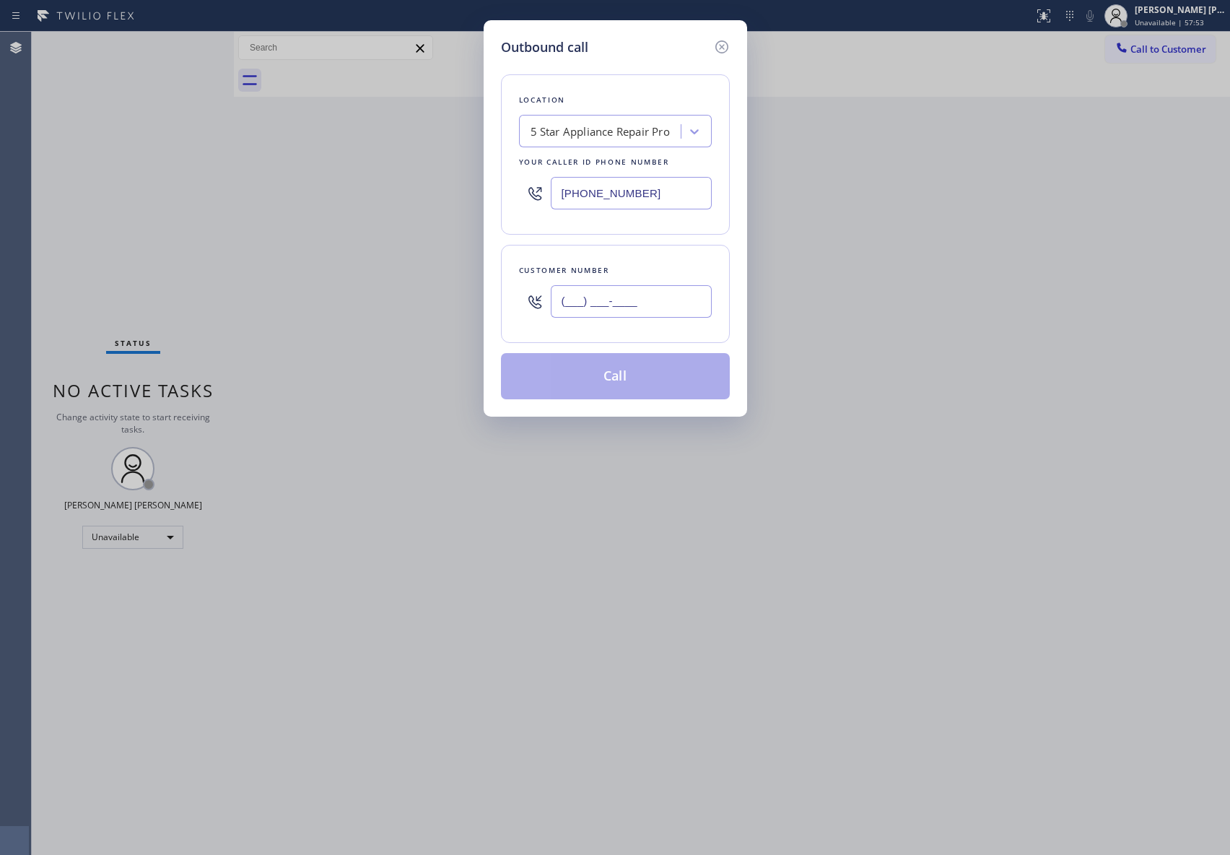
click at [630, 307] on input "(___) ___-____" at bounding box center [631, 301] width 161 height 32
paste input "714) 261-5187"
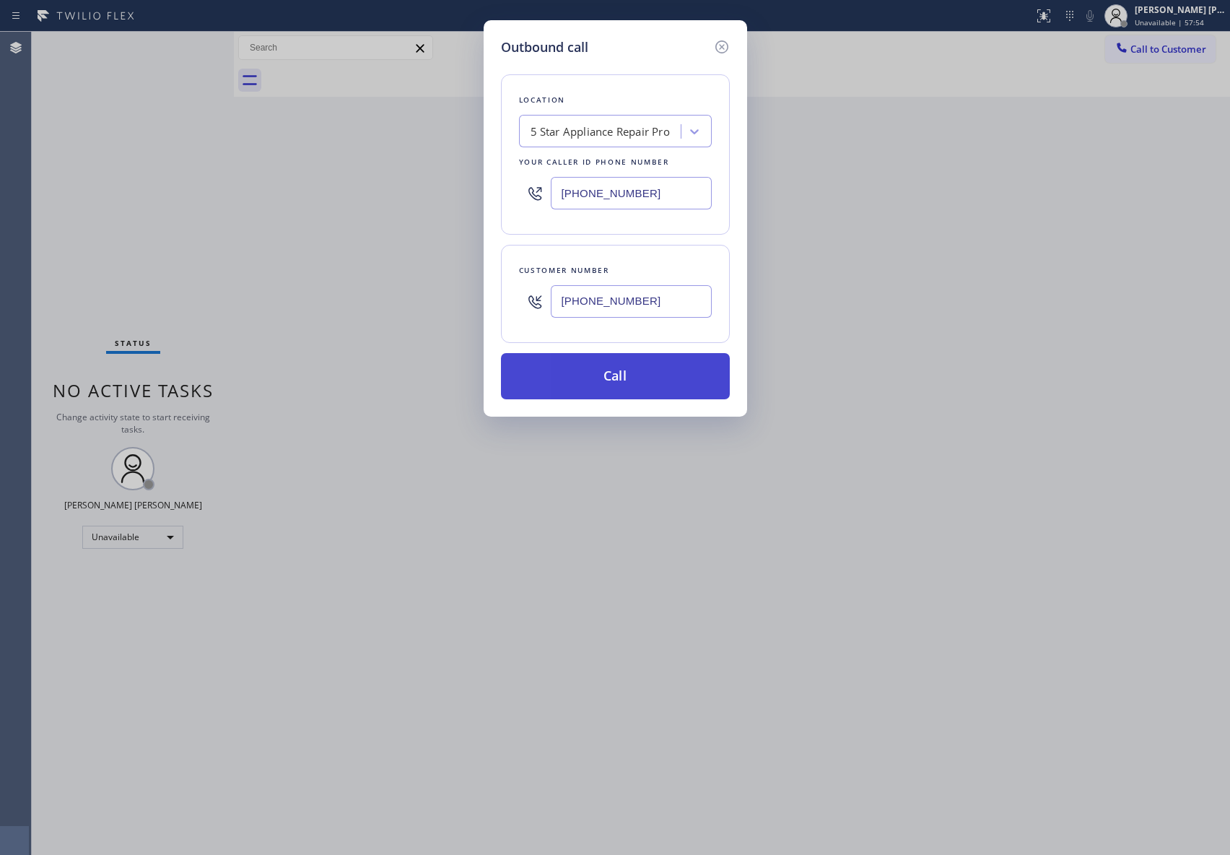
type input "[PHONE_NUMBER]"
click at [610, 383] on button "Call" at bounding box center [615, 376] width 229 height 46
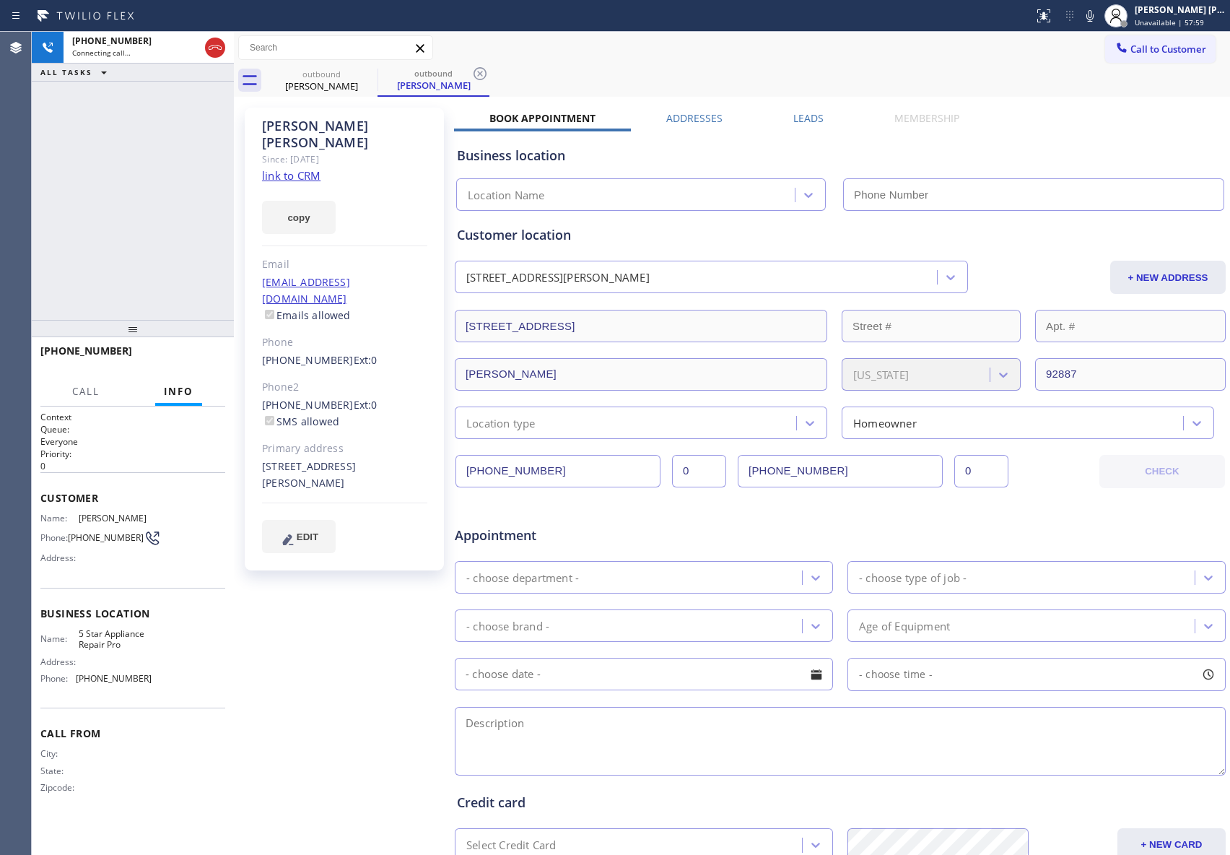
type input "[PHONE_NUMBER]"
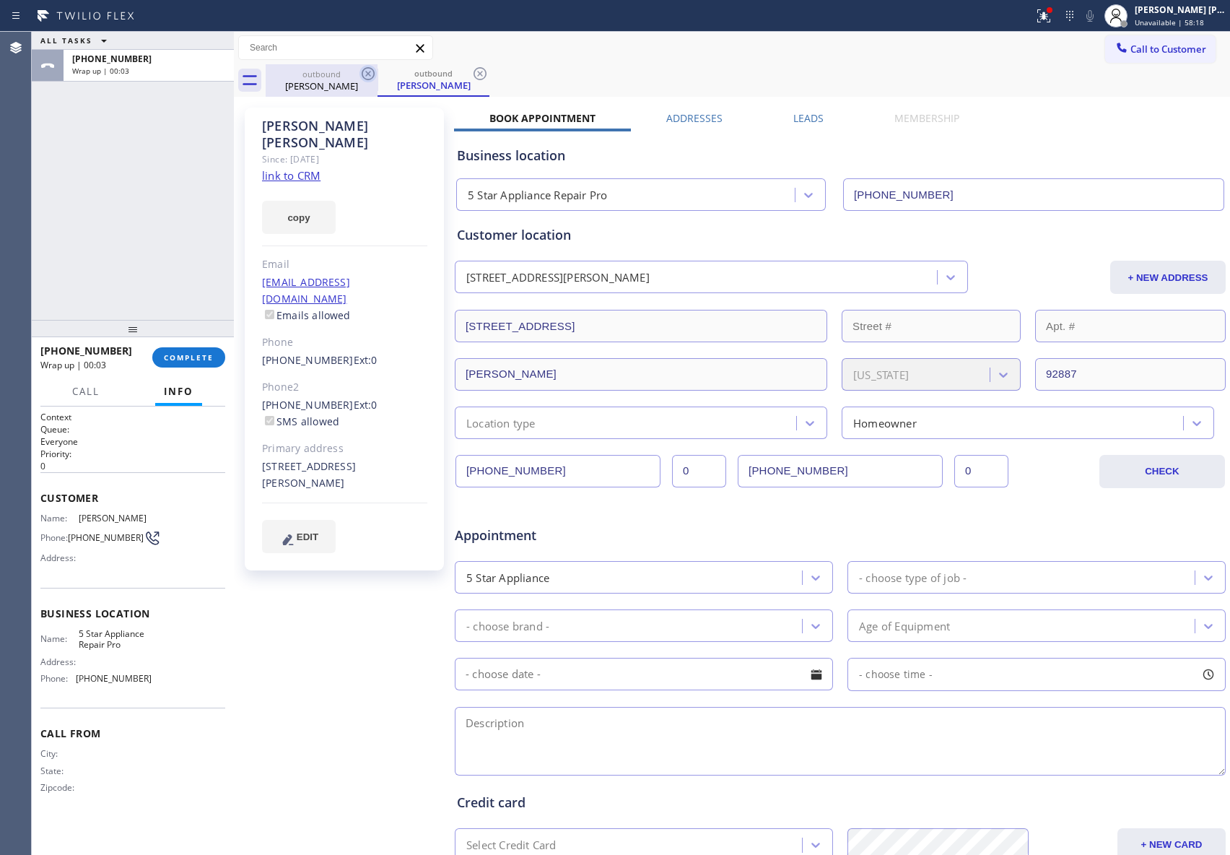
click at [374, 73] on icon at bounding box center [368, 73] width 13 height 13
click at [371, 74] on icon at bounding box center [368, 73] width 17 height 17
click at [378, 74] on div "outbound [PERSON_NAME]" at bounding box center [434, 80] width 112 height 32
click at [371, 74] on icon at bounding box center [368, 73] width 17 height 17
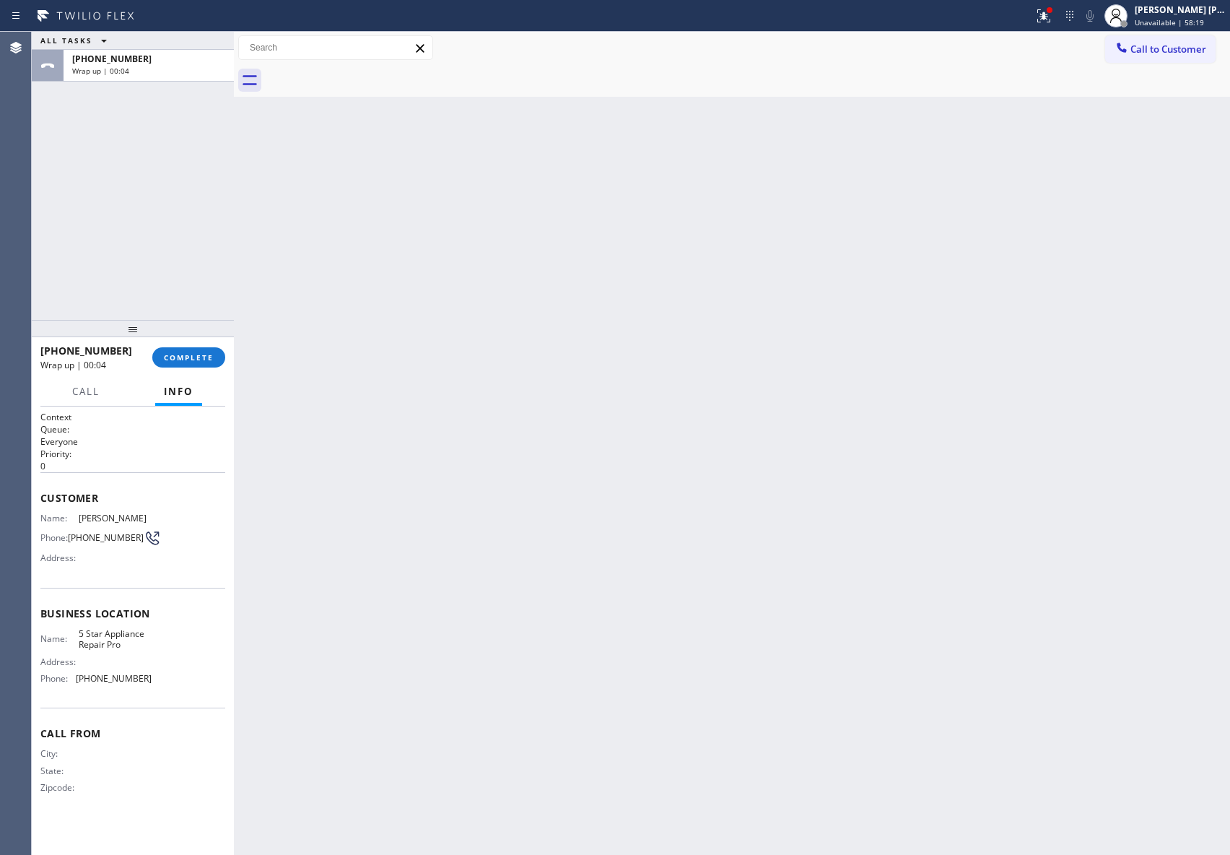
click at [371, 74] on div at bounding box center [748, 80] width 965 height 32
click at [209, 352] on span "COMPLETE" at bounding box center [189, 357] width 50 height 10
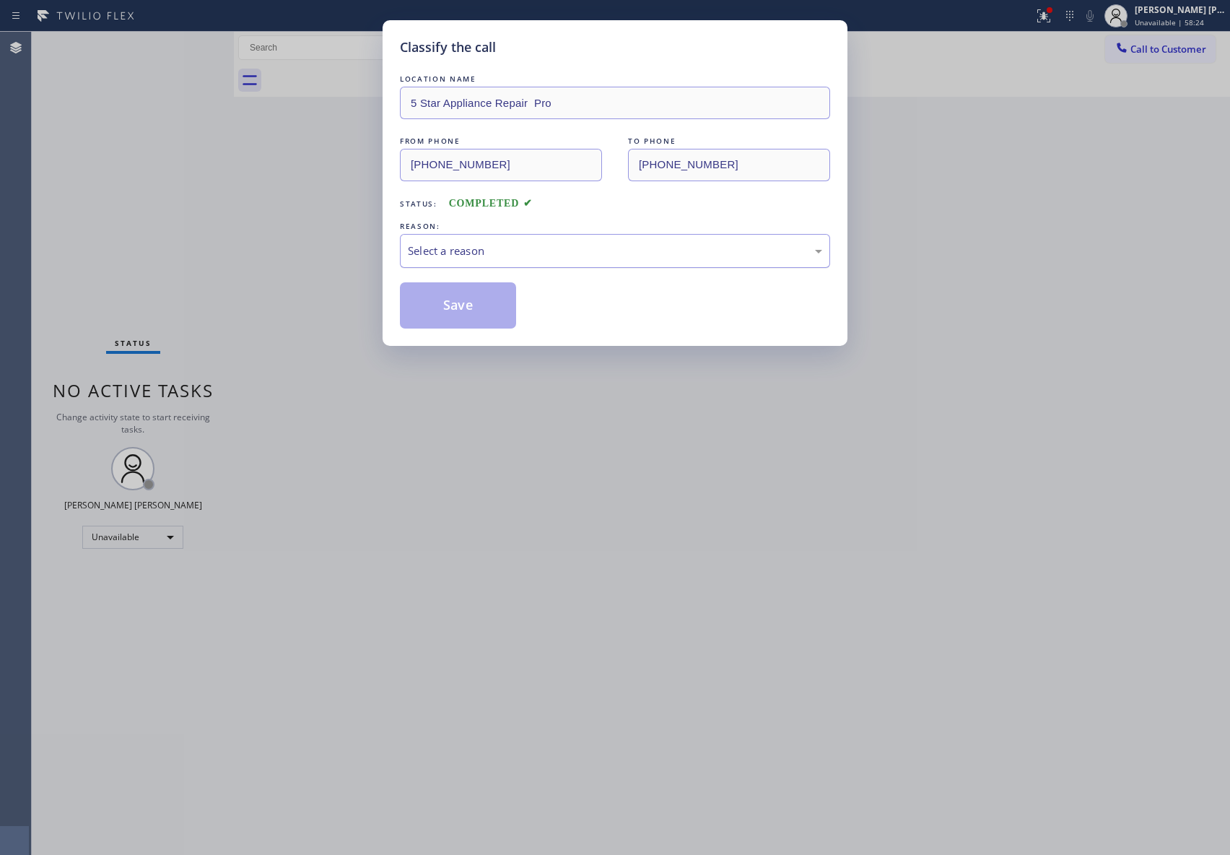
click at [468, 257] on div "Select a reason" at bounding box center [615, 251] width 414 height 17
click at [469, 313] on button "Save" at bounding box center [458, 305] width 116 height 46
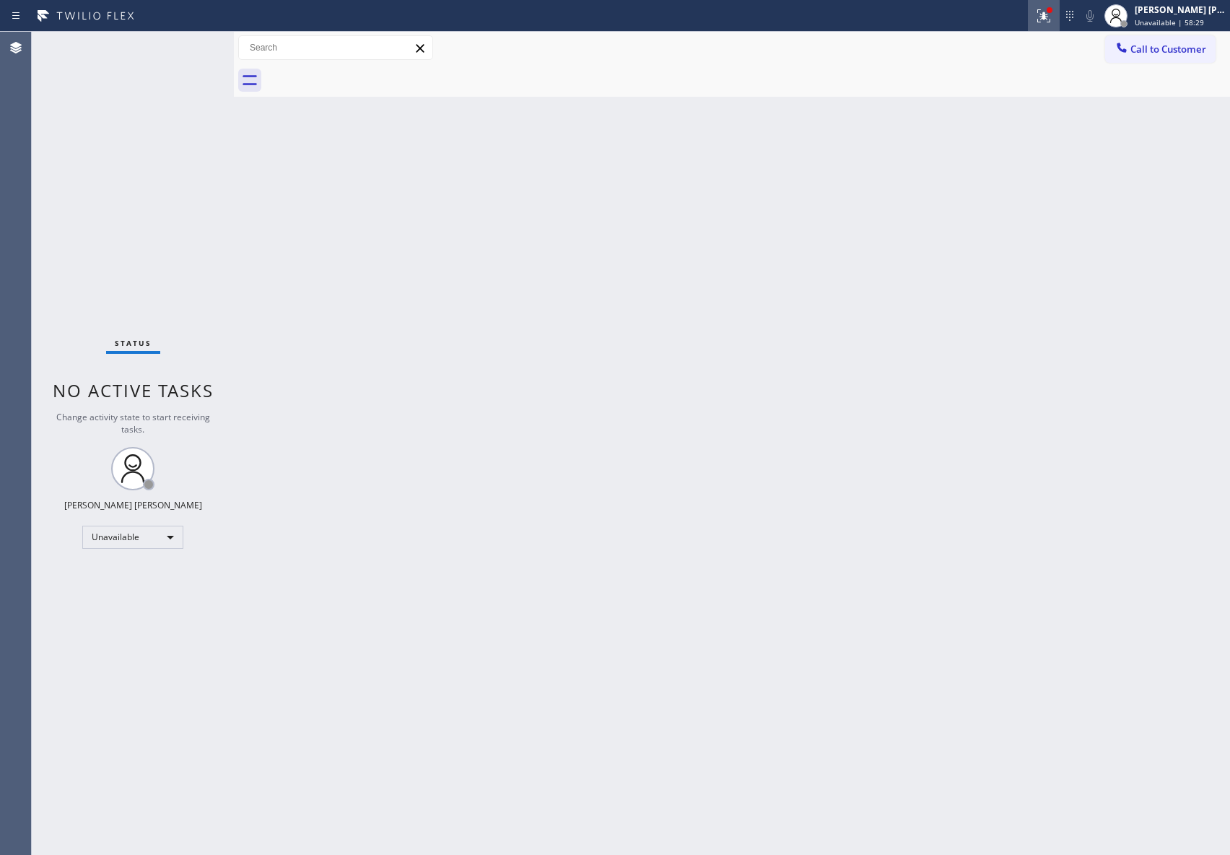
click at [1040, 10] on icon at bounding box center [1044, 15] width 17 height 17
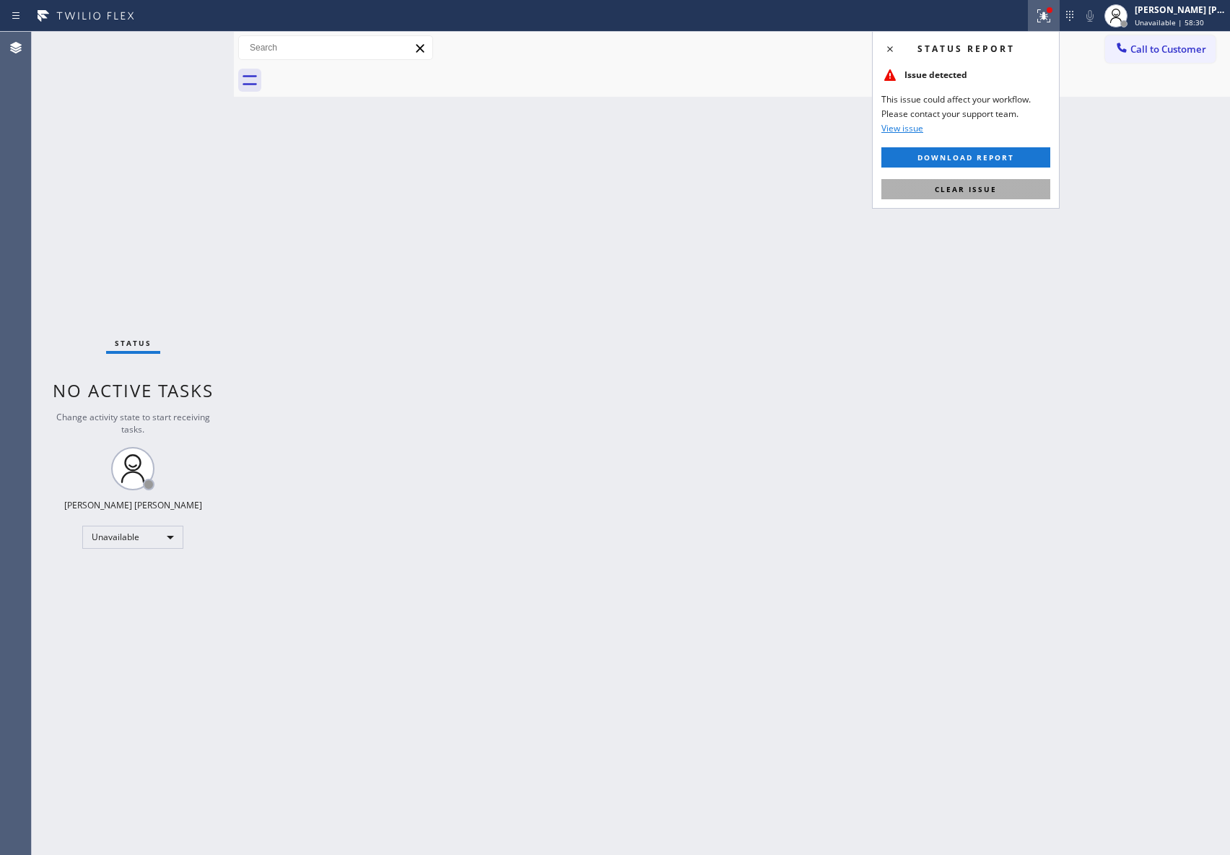
click at [997, 191] on button "Clear issue" at bounding box center [966, 189] width 169 height 20
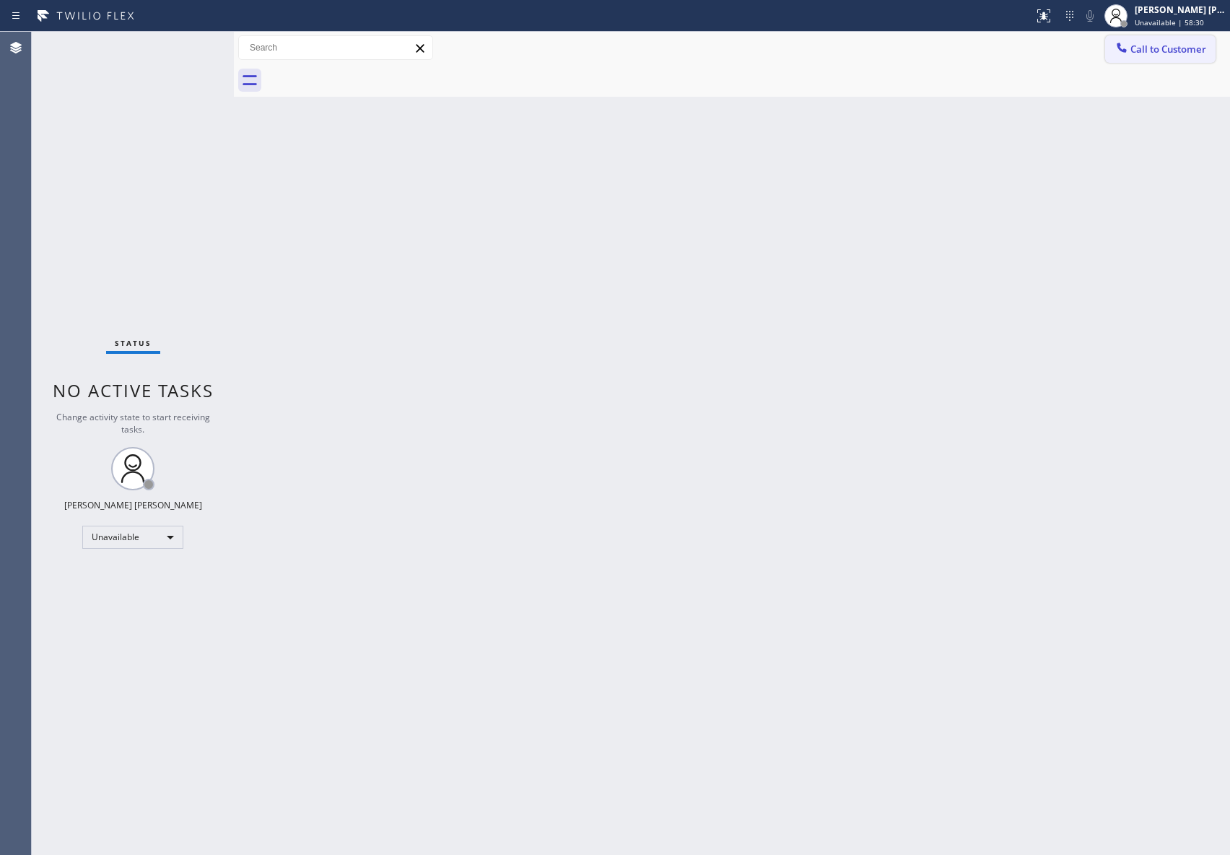
click at [1176, 44] on span "Call to Customer" at bounding box center [1169, 49] width 76 height 13
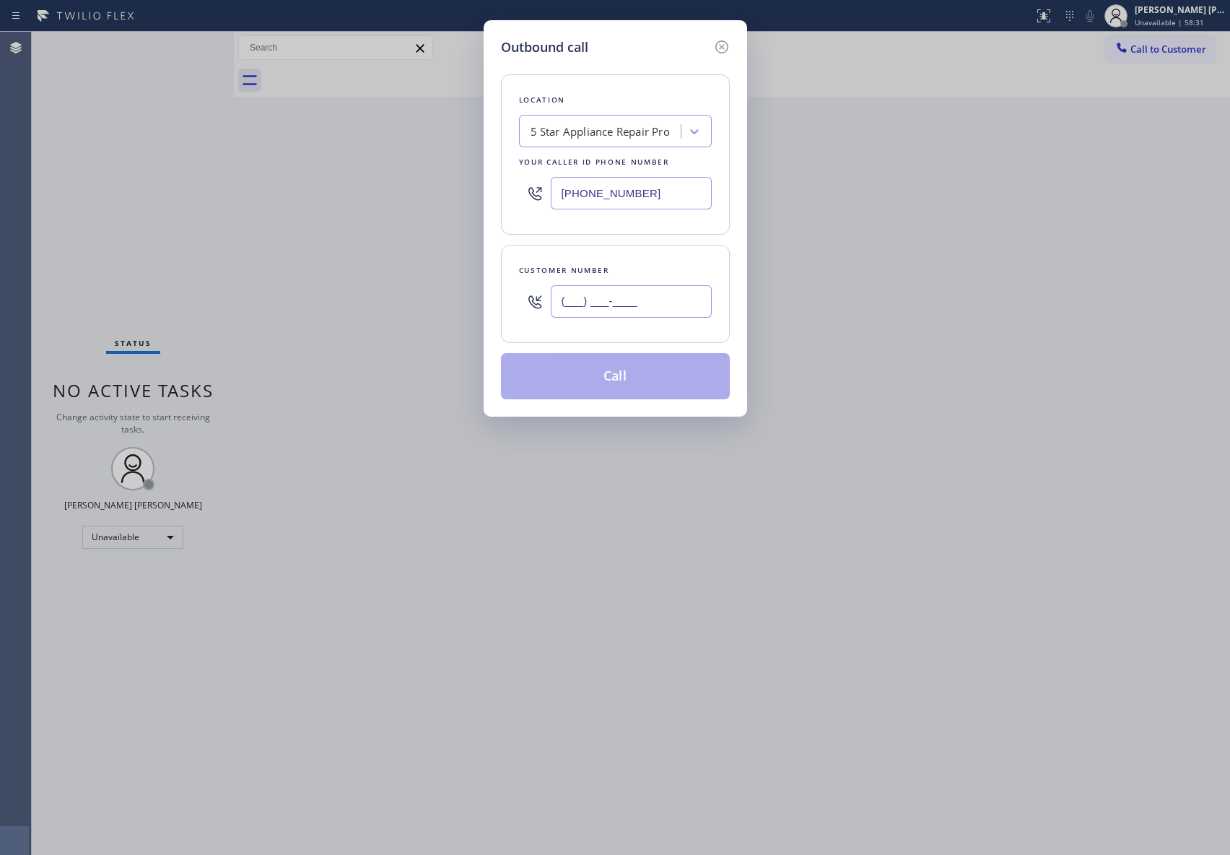
click at [646, 311] on input "(___) ___-____" at bounding box center [631, 301] width 161 height 32
paste input "818) 703-2840"
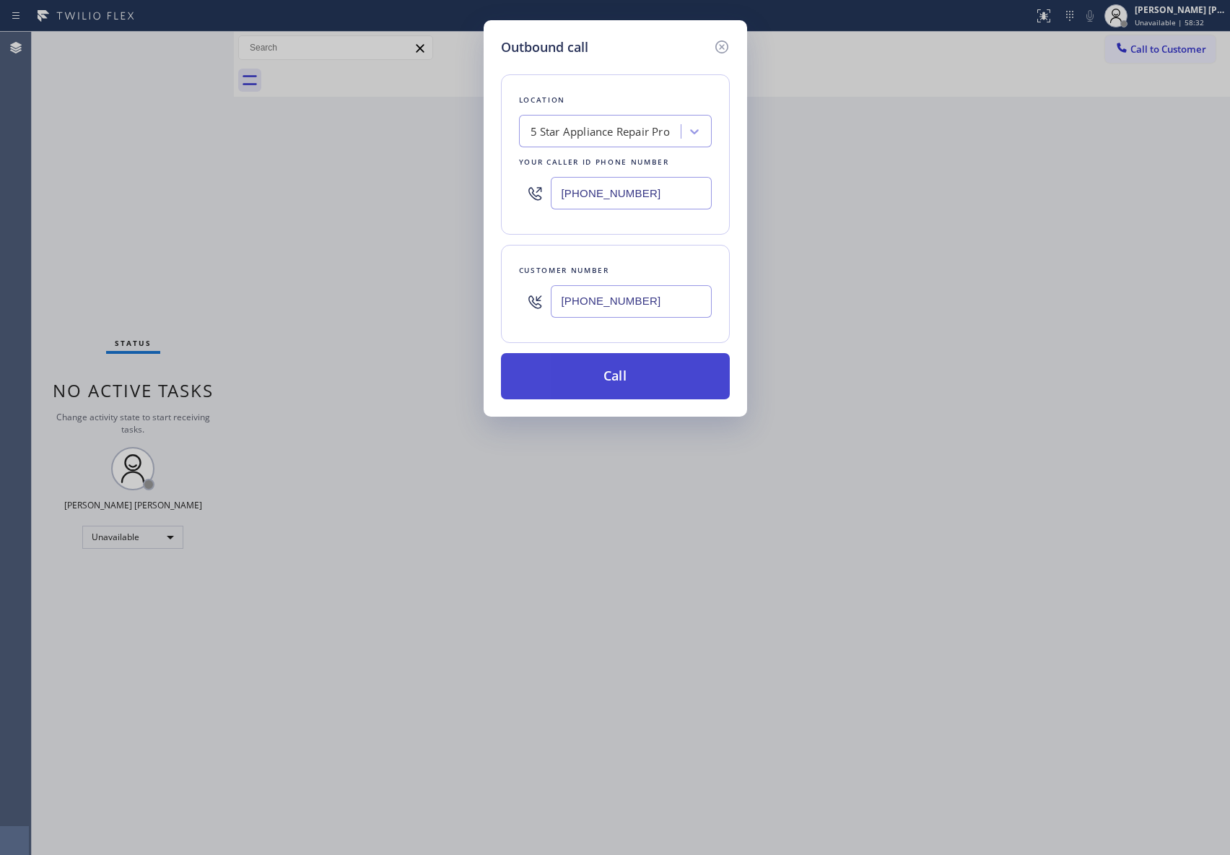
type input "[PHONE_NUMBER]"
click at [656, 390] on button "Call" at bounding box center [615, 376] width 229 height 46
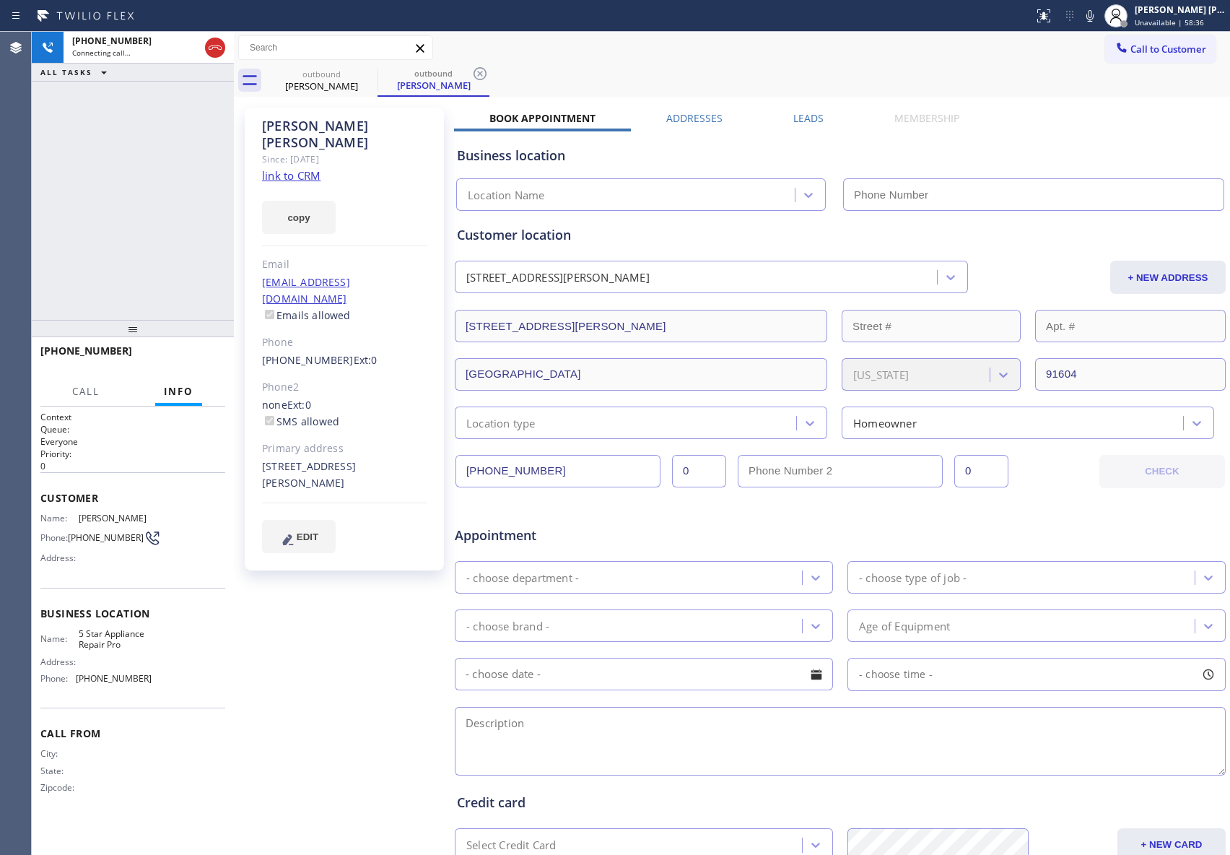
type input "[PHONE_NUMBER]"
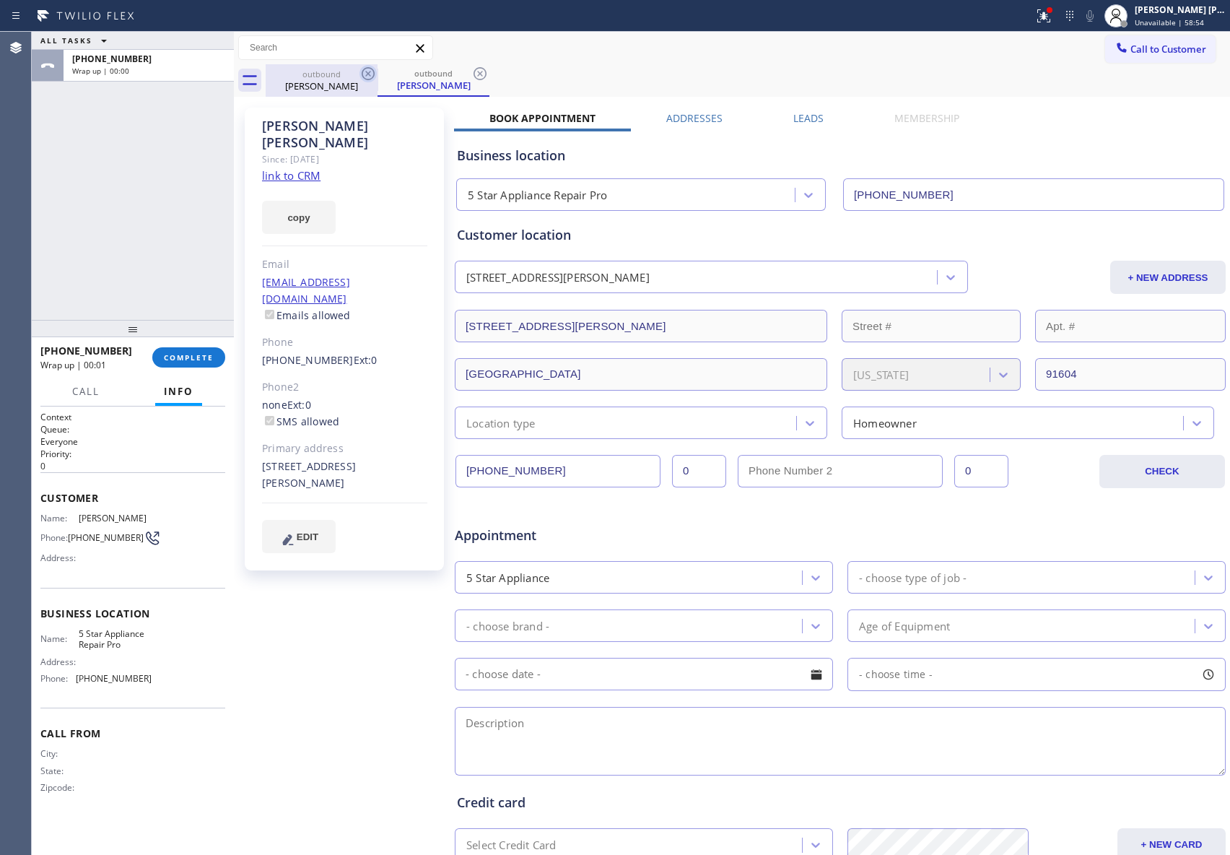
click at [365, 72] on icon at bounding box center [368, 73] width 17 height 17
click at [378, 72] on div "outbound [PERSON_NAME]" at bounding box center [434, 80] width 112 height 32
click at [365, 72] on icon at bounding box center [368, 73] width 17 height 17
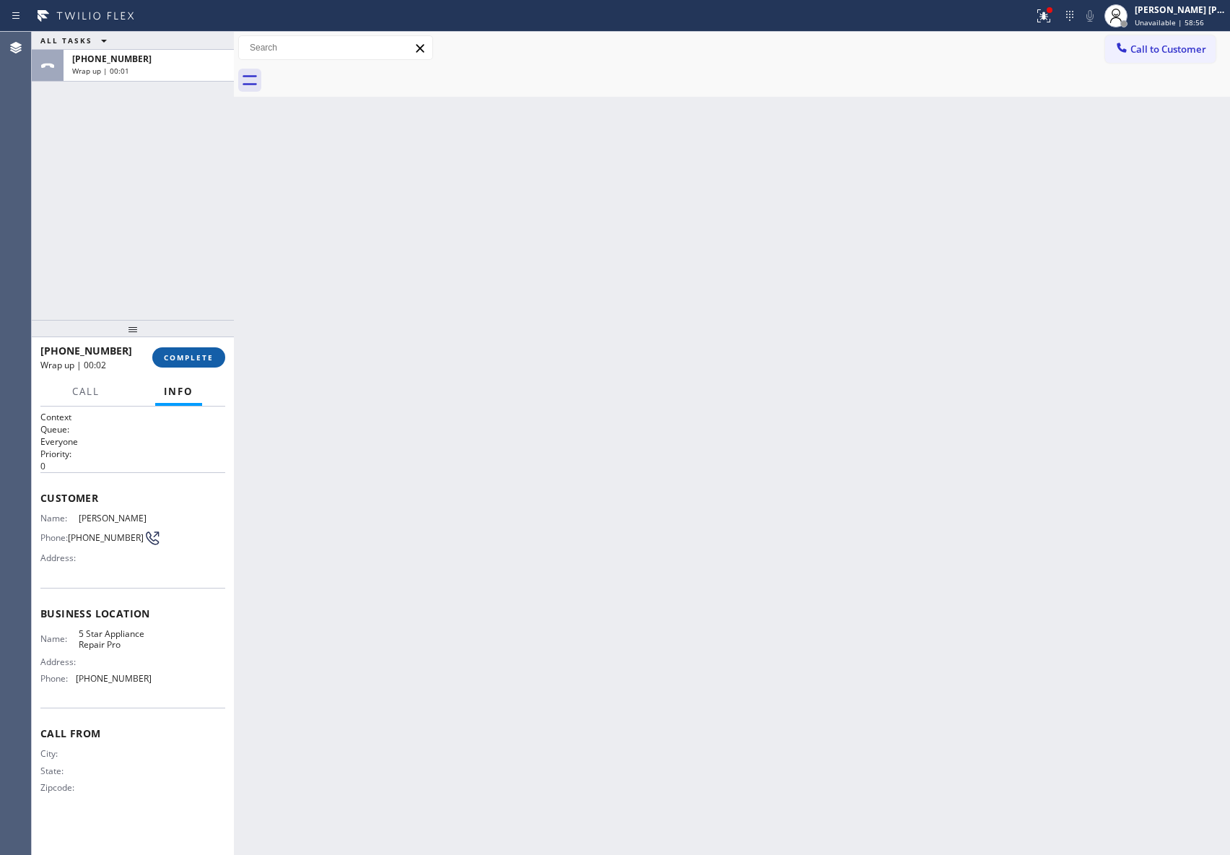
click at [181, 365] on button "COMPLETE" at bounding box center [188, 357] width 73 height 20
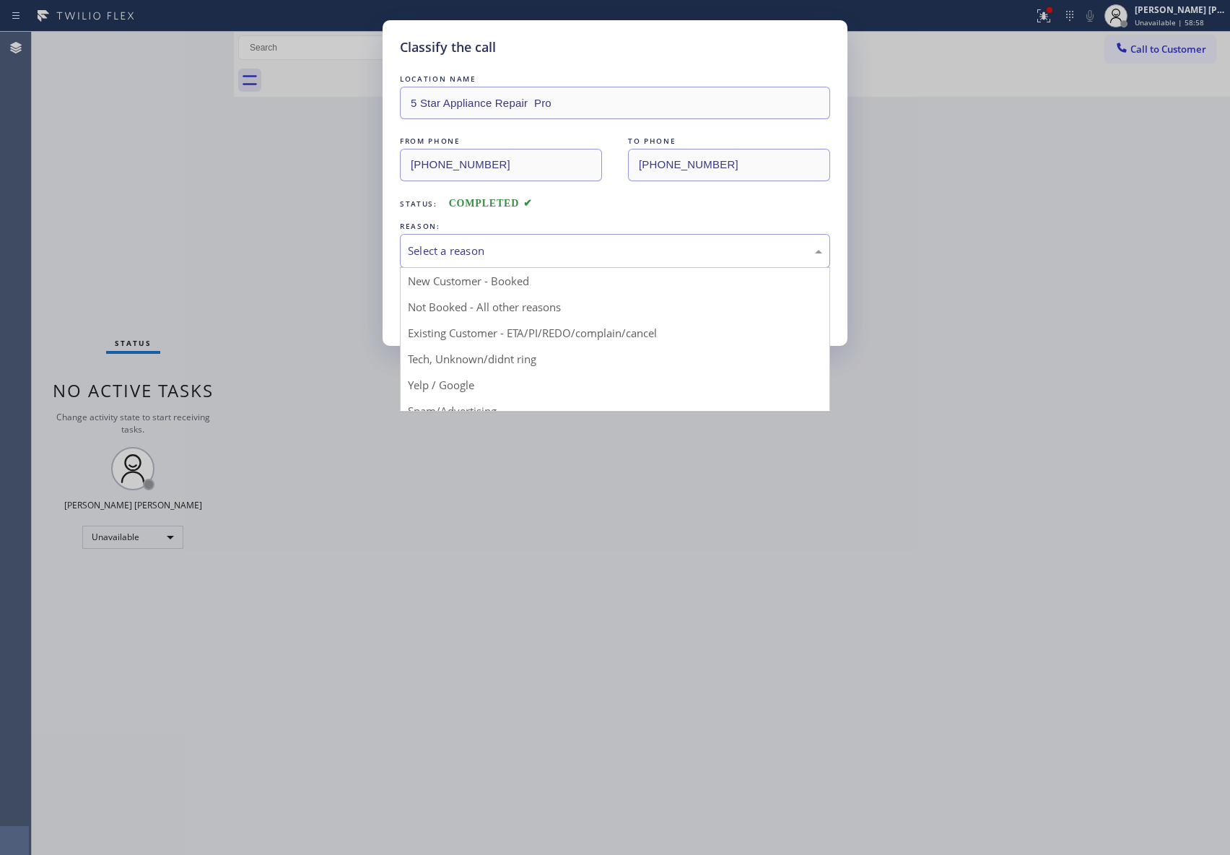
click at [526, 249] on div "Select a reason" at bounding box center [615, 251] width 414 height 17
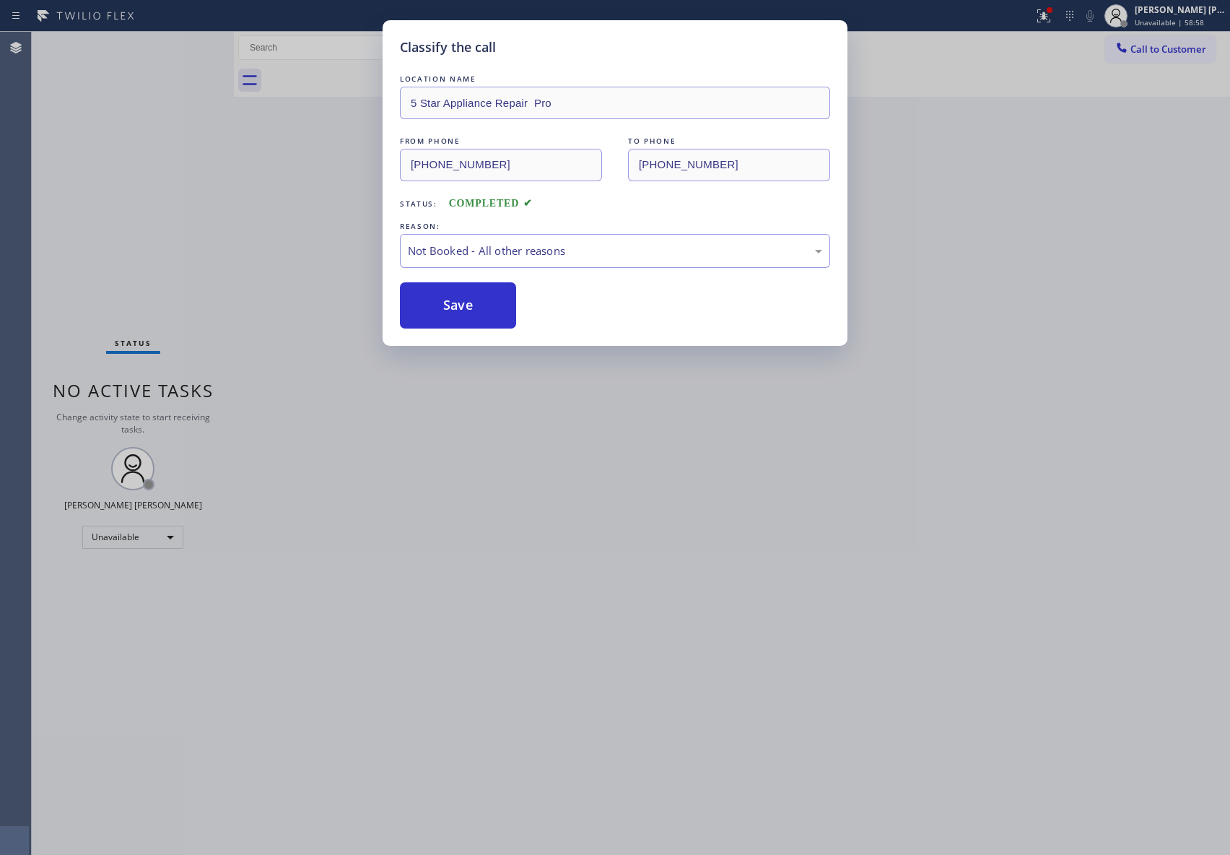
click at [445, 304] on button "Save" at bounding box center [458, 305] width 116 height 46
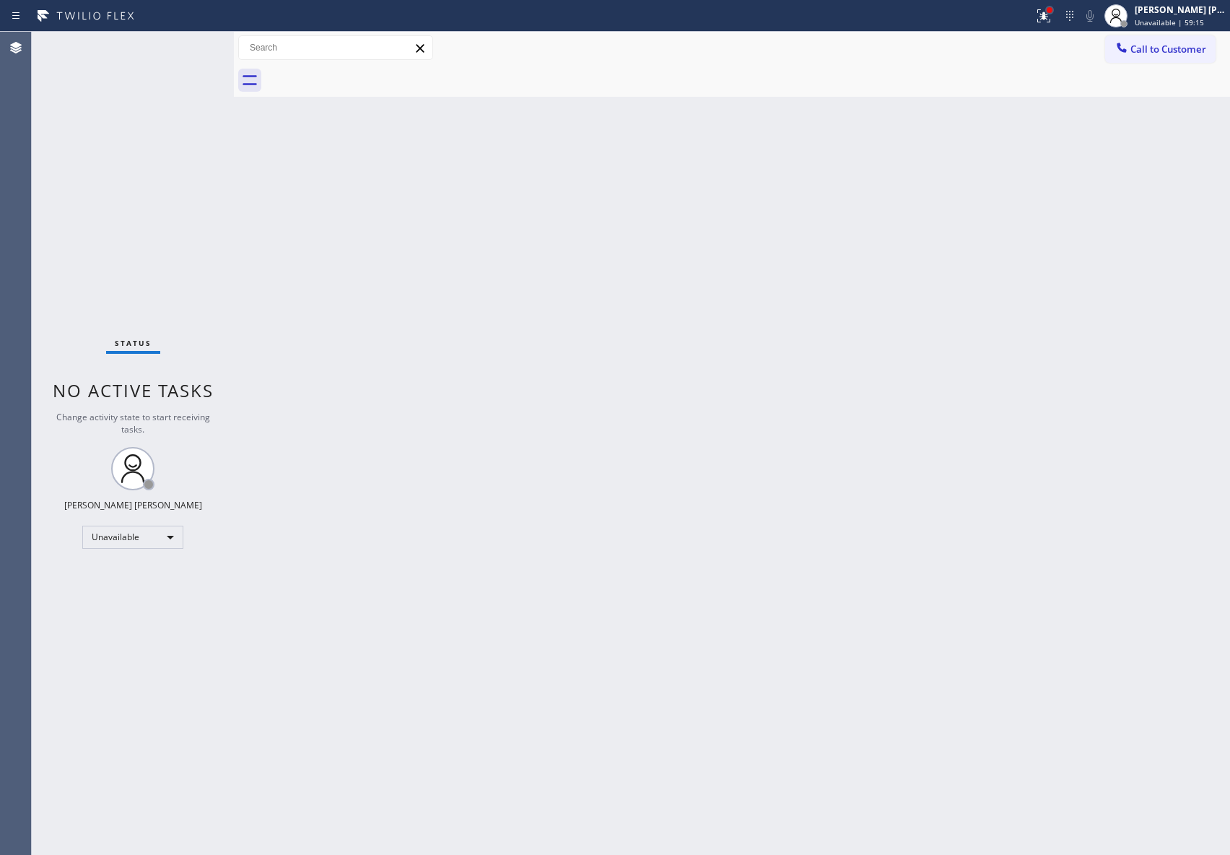
click at [1047, 13] on div at bounding box center [1050, 10] width 9 height 9
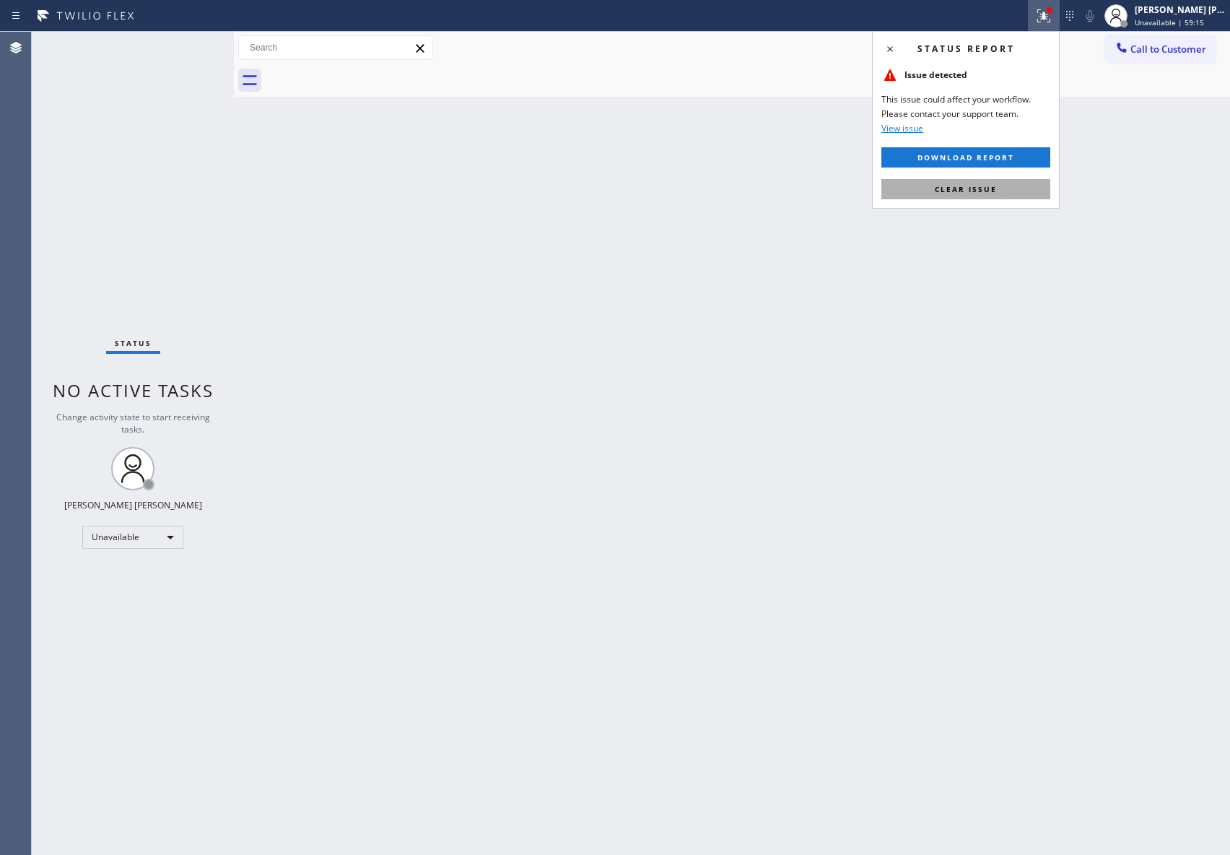
click at [999, 191] on button "Clear issue" at bounding box center [966, 189] width 169 height 20
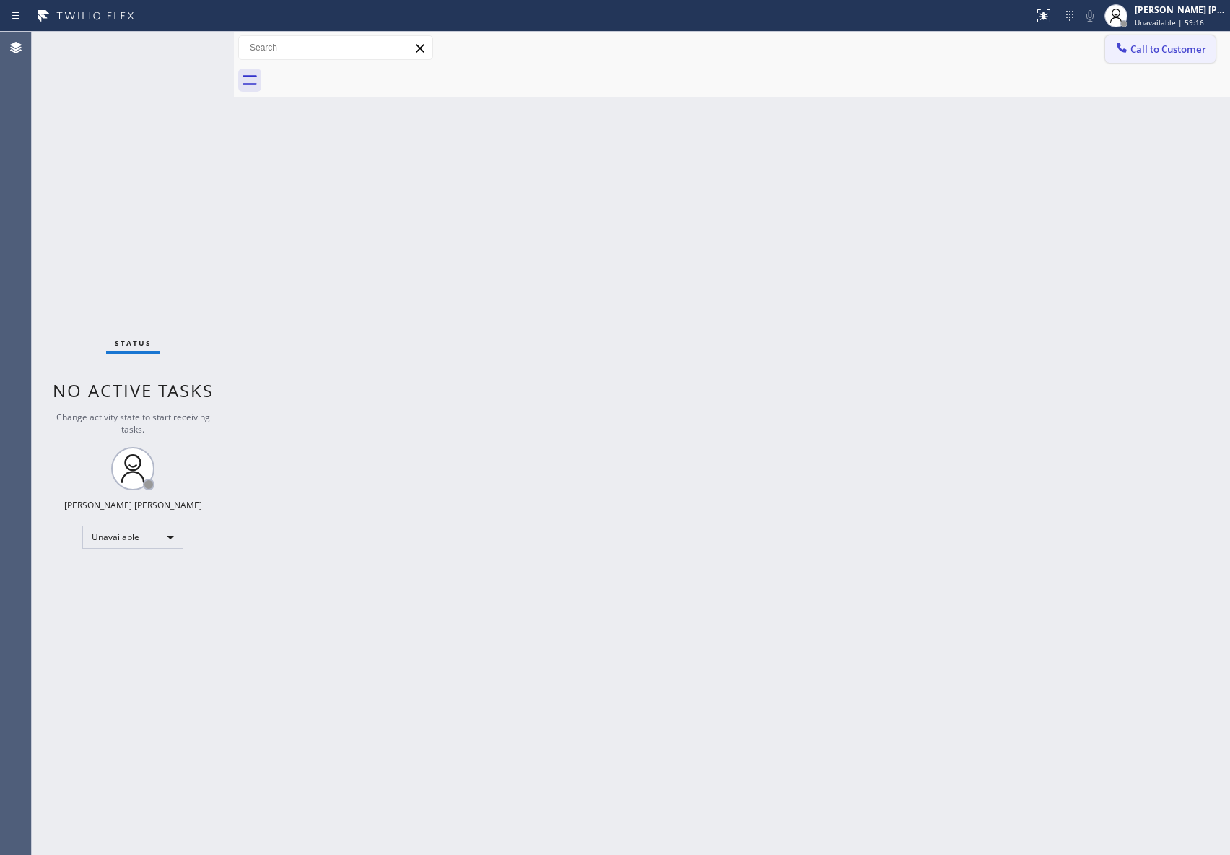
click at [1167, 53] on span "Call to Customer" at bounding box center [1169, 49] width 76 height 13
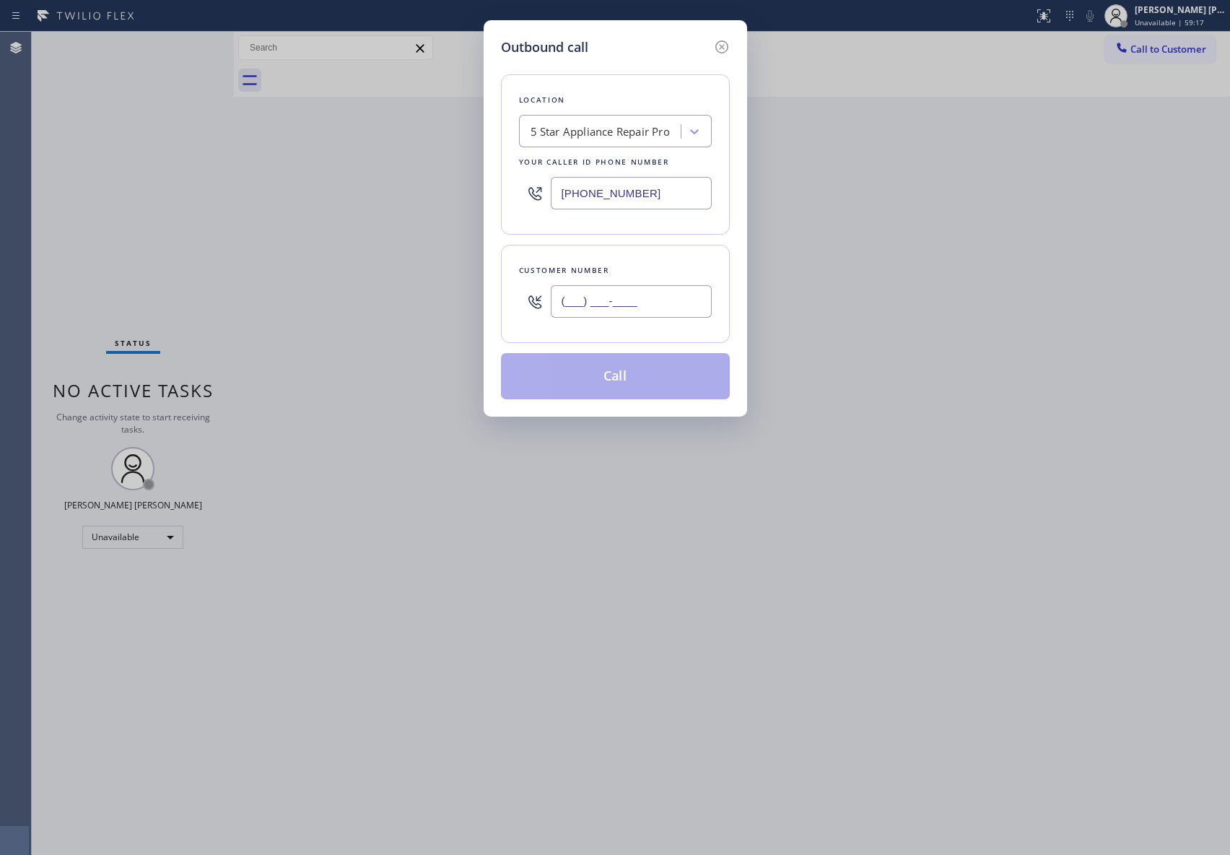
click at [659, 295] on input "(___) ___-____" at bounding box center [631, 301] width 161 height 32
paste input "561) 289-4997"
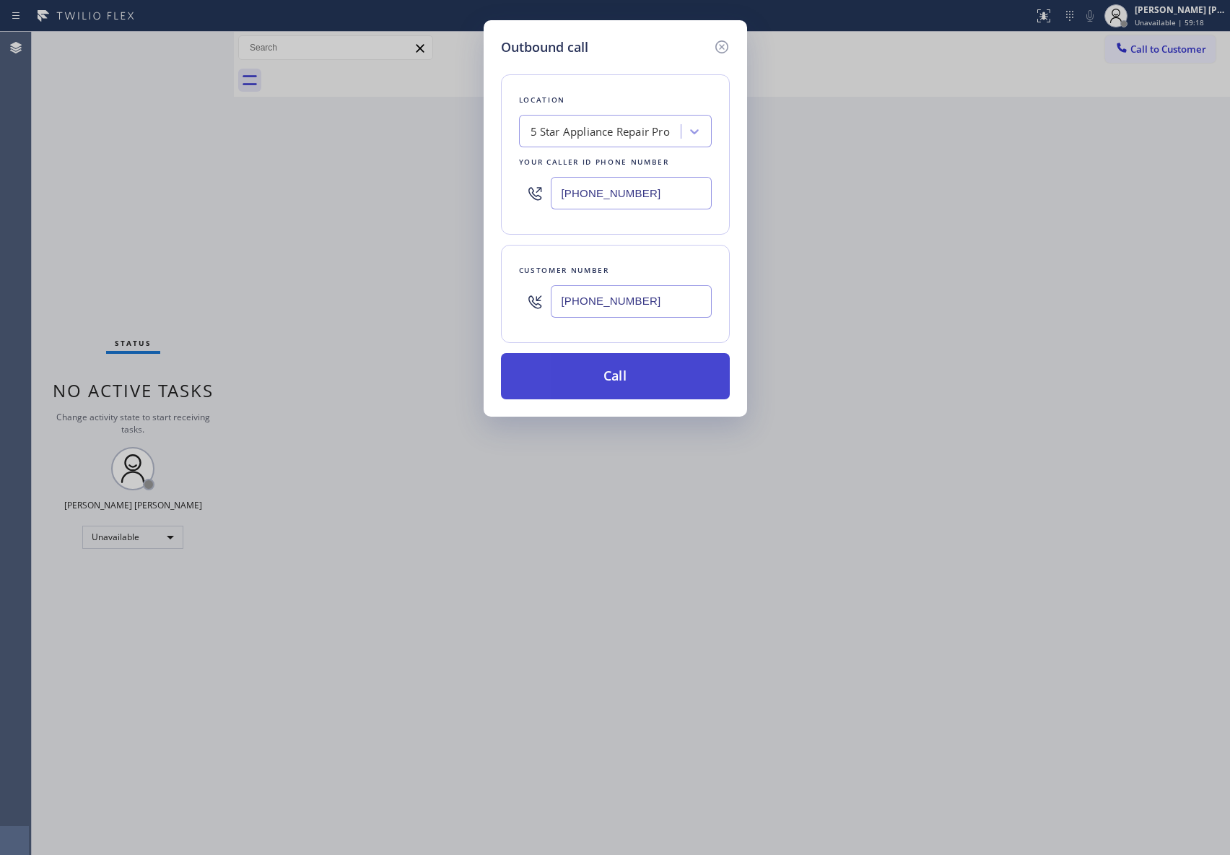
type input "[PHONE_NUMBER]"
click at [651, 377] on button "Call" at bounding box center [615, 376] width 229 height 46
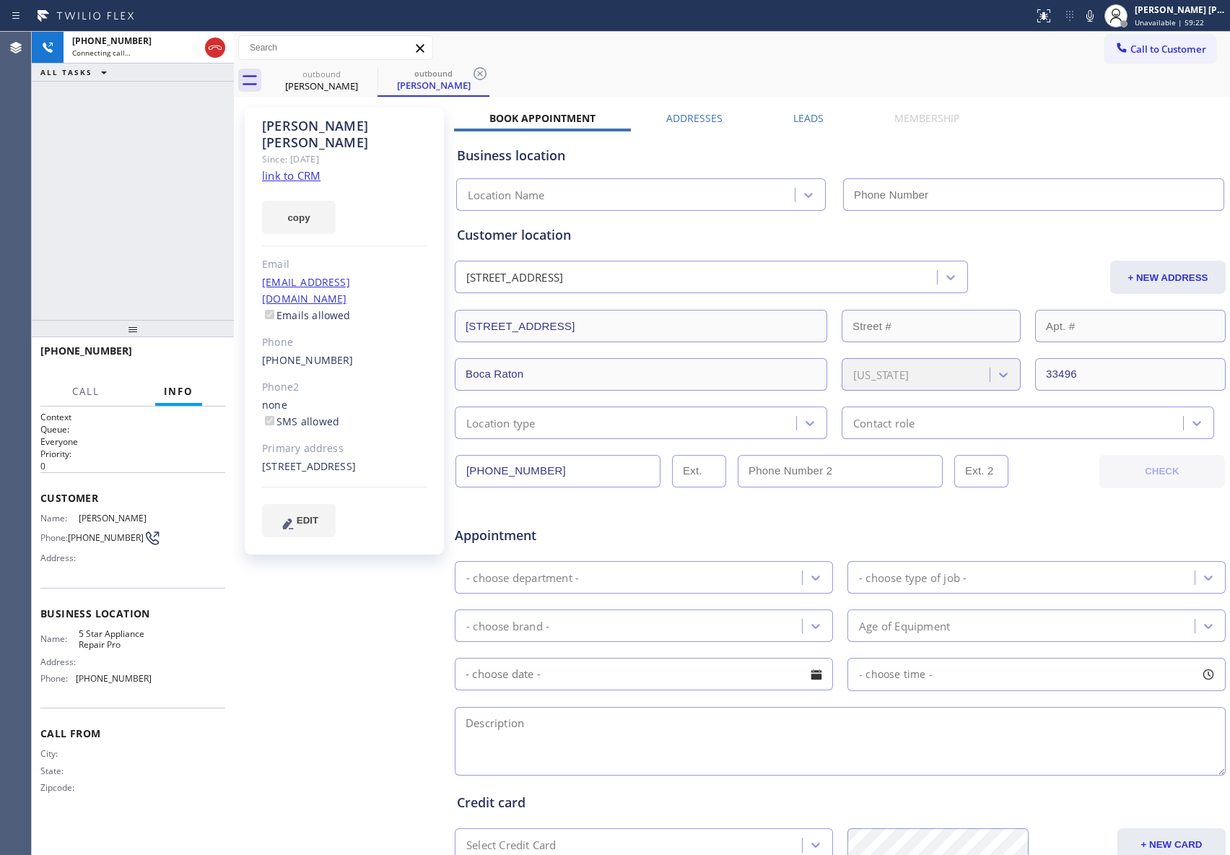
type input "[PHONE_NUMBER]"
click at [201, 361] on span "HANG UP" at bounding box center [192, 357] width 44 height 10
click at [809, 122] on label "Leads" at bounding box center [809, 118] width 30 height 14
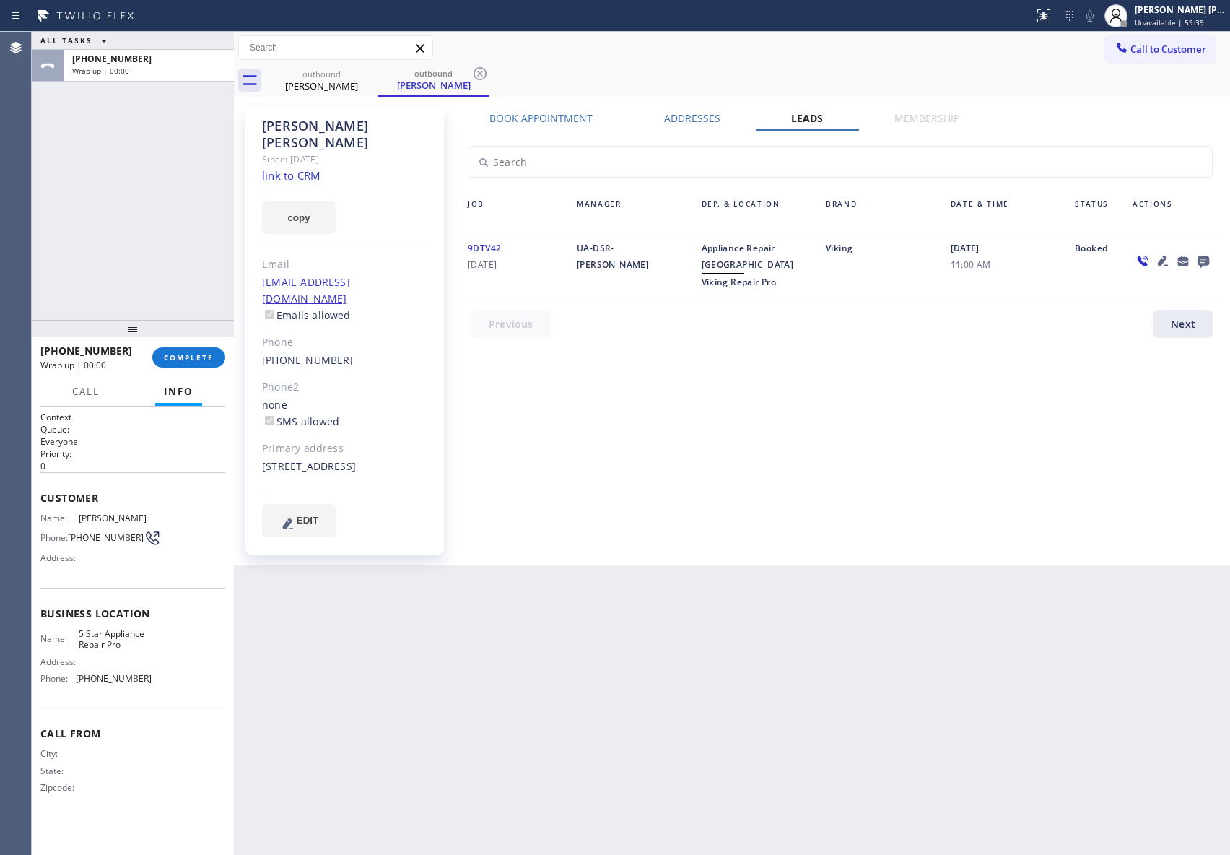
click at [1197, 261] on icon at bounding box center [1203, 261] width 17 height 18
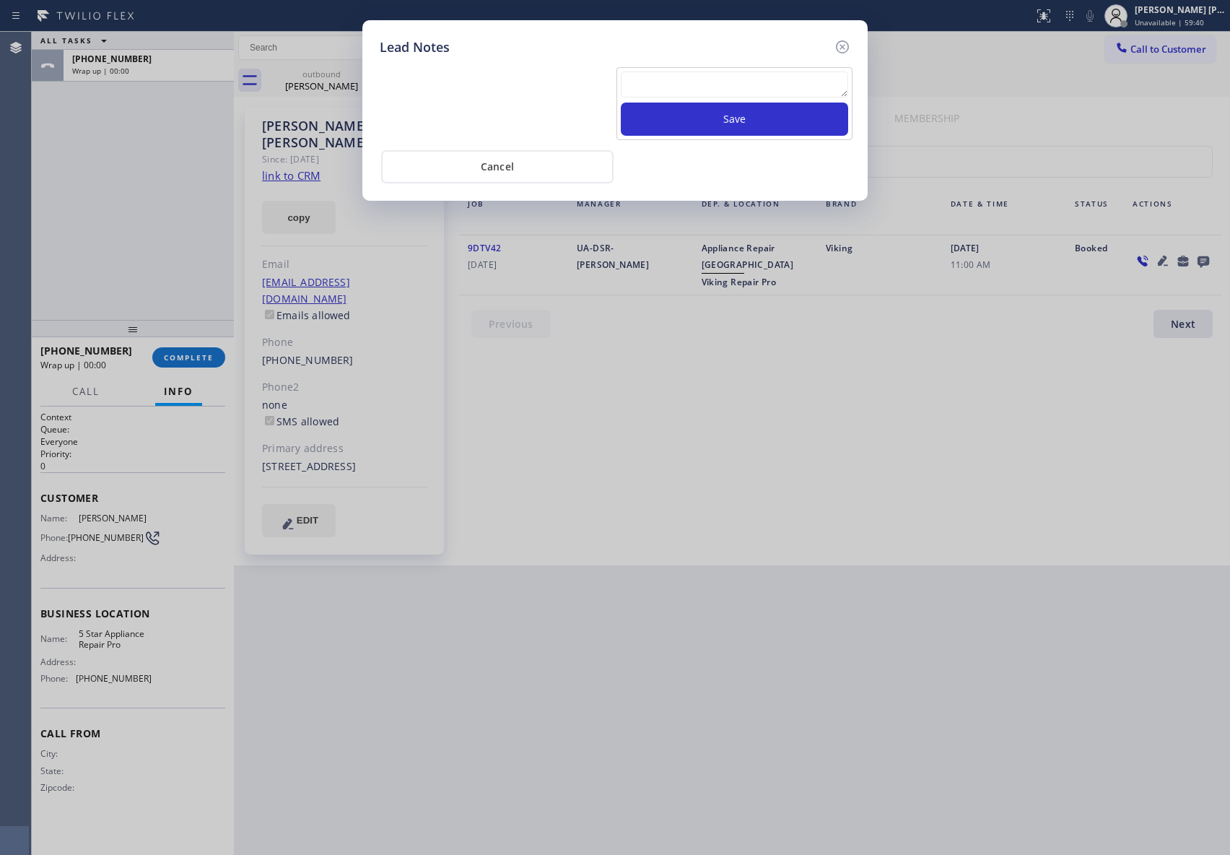
click at [686, 84] on textarea at bounding box center [734, 84] width 227 height 26
paste textarea "VM | please transfer if cx calls back"
type textarea "VM | please transfer if cx calls back"
click at [700, 123] on button "Save" at bounding box center [734, 119] width 227 height 33
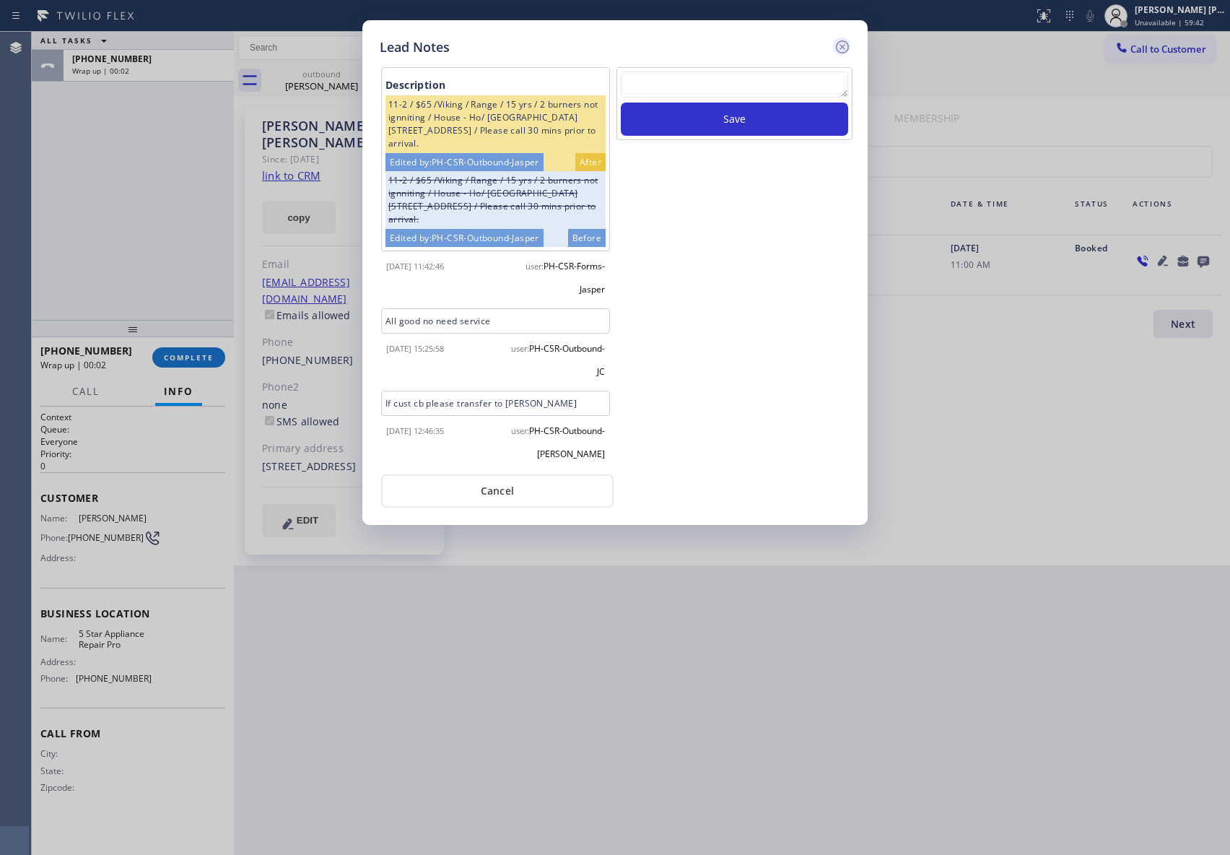
click at [845, 44] on icon at bounding box center [842, 46] width 17 height 17
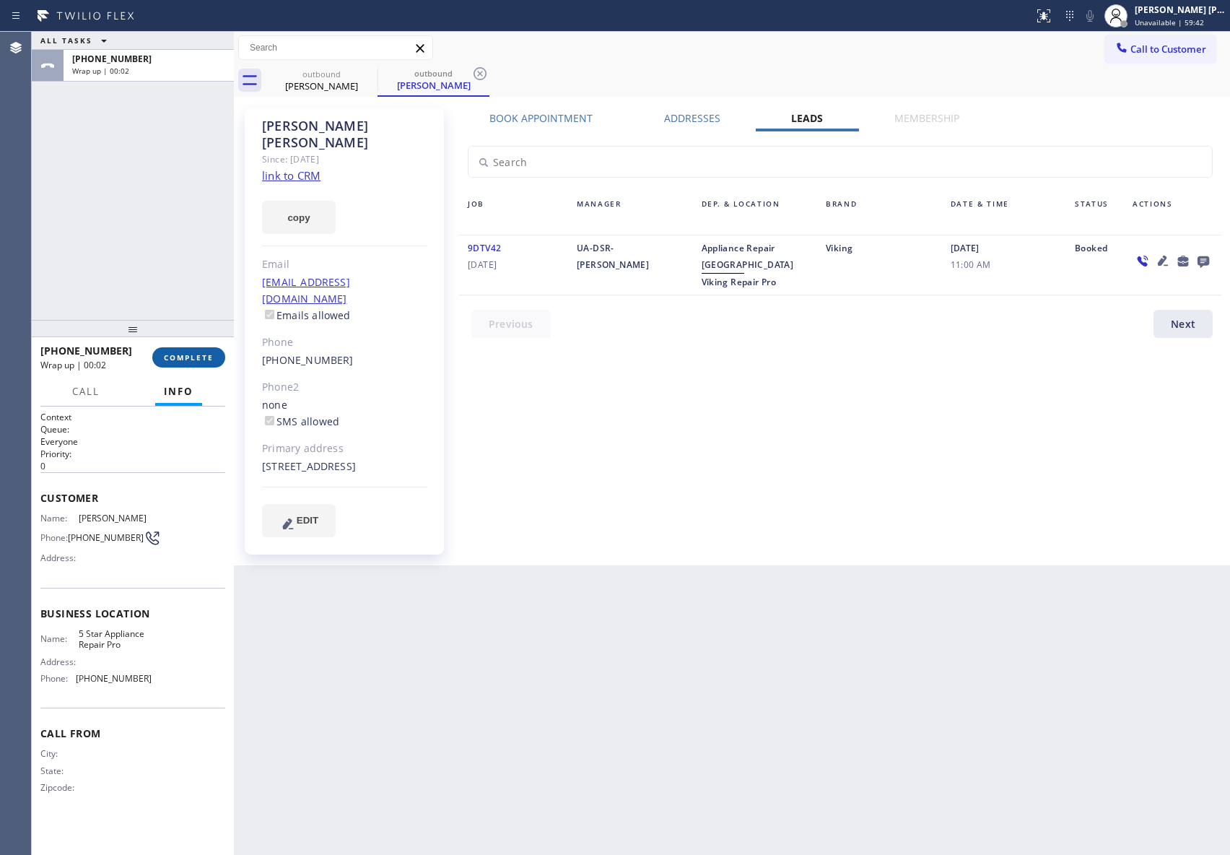
click at [194, 358] on span "COMPLETE" at bounding box center [189, 357] width 50 height 10
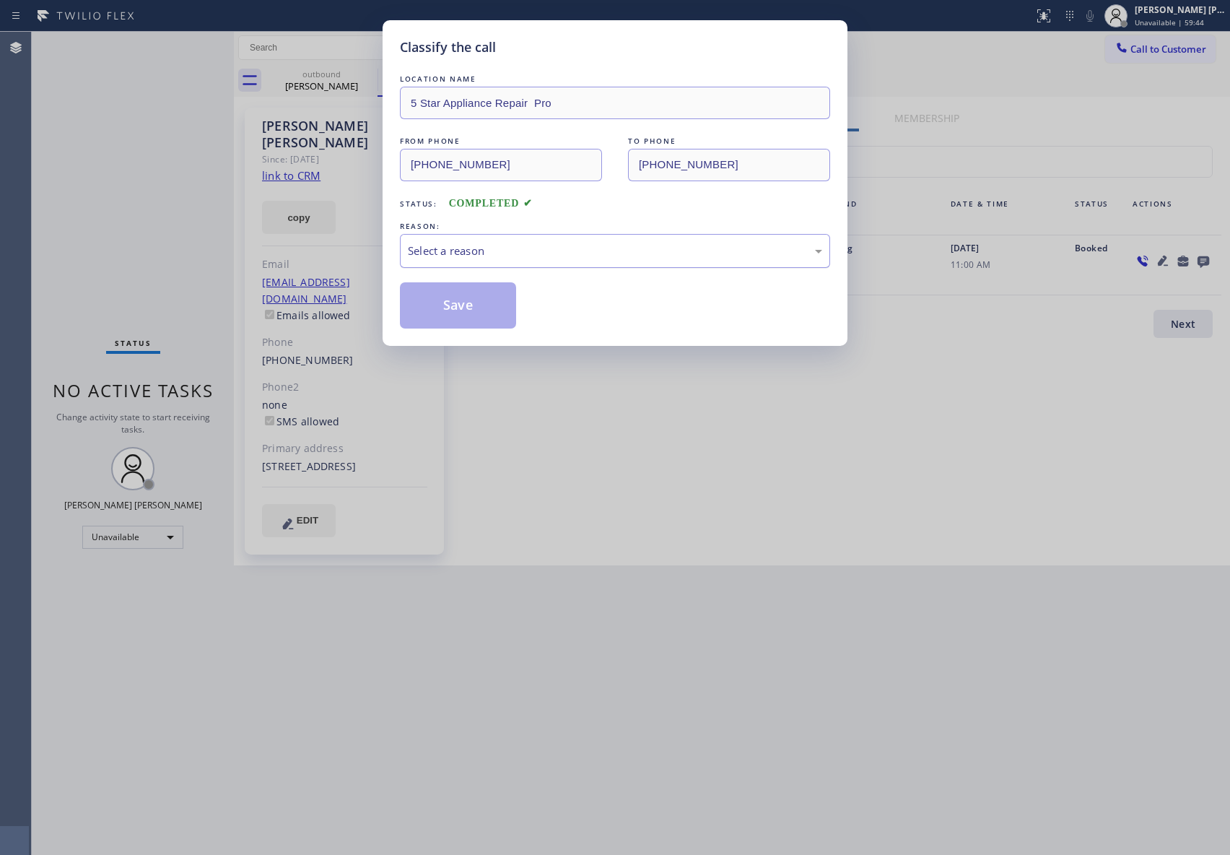
click at [601, 246] on div "Select a reason" at bounding box center [615, 251] width 414 height 17
click at [440, 313] on button "Save" at bounding box center [458, 305] width 116 height 46
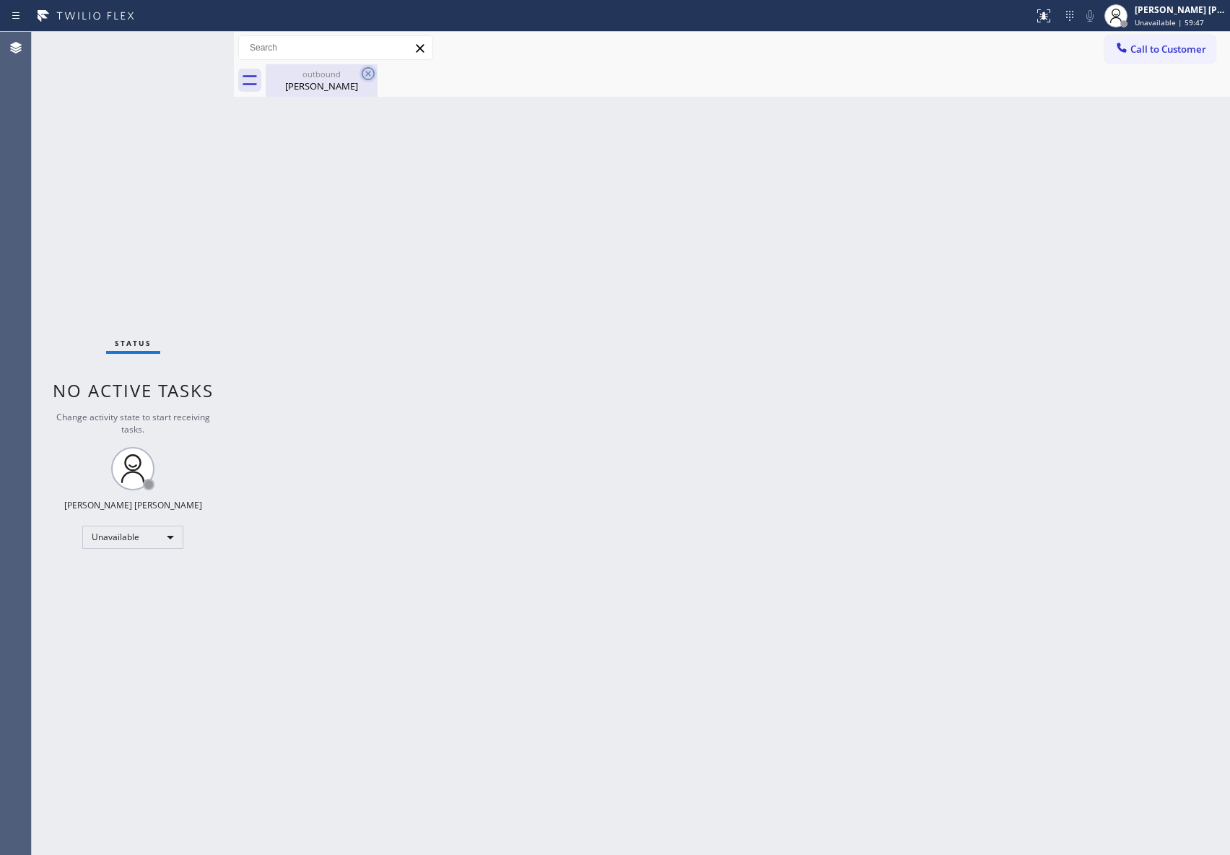
click at [364, 82] on div at bounding box center [368, 73] width 17 height 17
click at [370, 75] on icon at bounding box center [368, 73] width 13 height 13
click at [338, 81] on div "[PERSON_NAME]" at bounding box center [321, 85] width 109 height 13
click at [318, 84] on div at bounding box center [748, 80] width 965 height 32
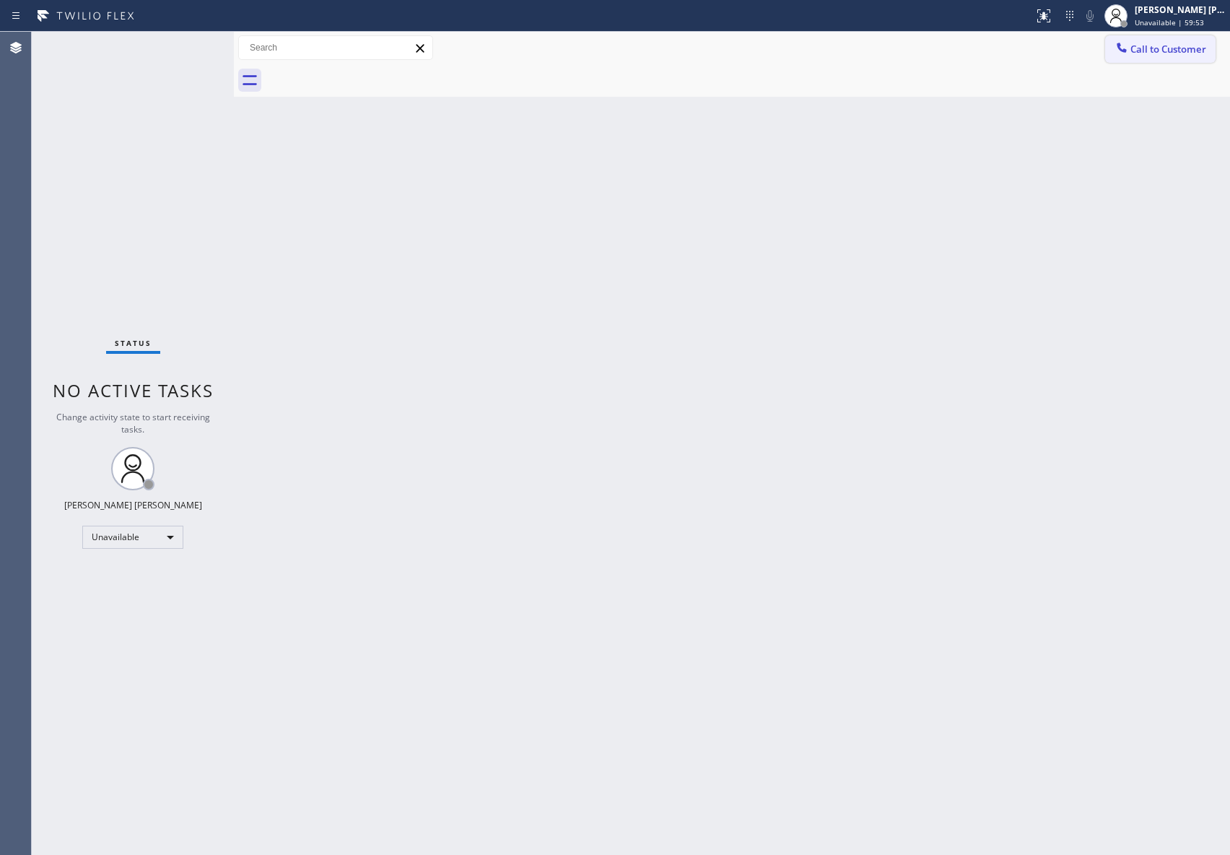
drag, startPoint x: 1165, startPoint y: 49, endPoint x: 1139, endPoint y: 49, distance: 26.7
click at [1162, 49] on span "Call to Customer" at bounding box center [1169, 49] width 76 height 13
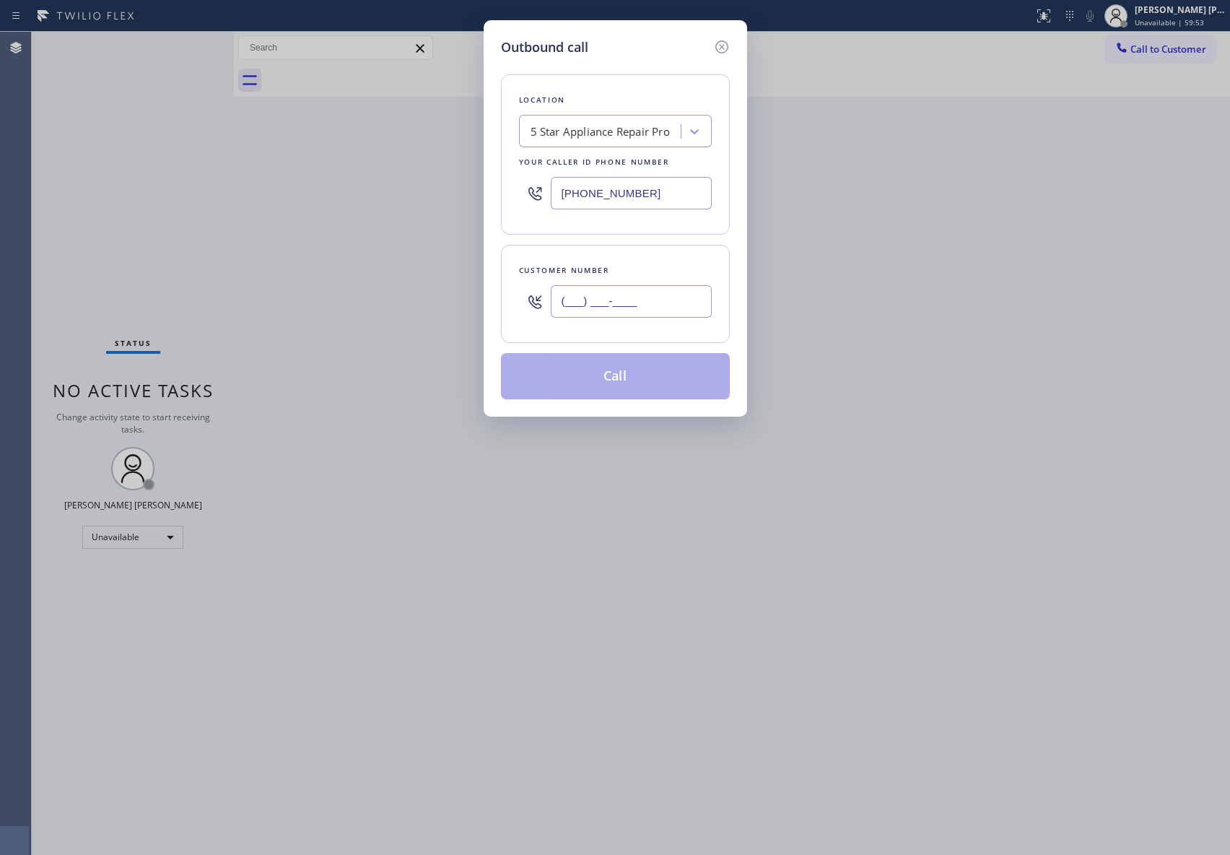
click at [663, 309] on input "(___) ___-____" at bounding box center [631, 301] width 161 height 32
paste input "347) 859-2715"
type input "[PHONE_NUMBER]"
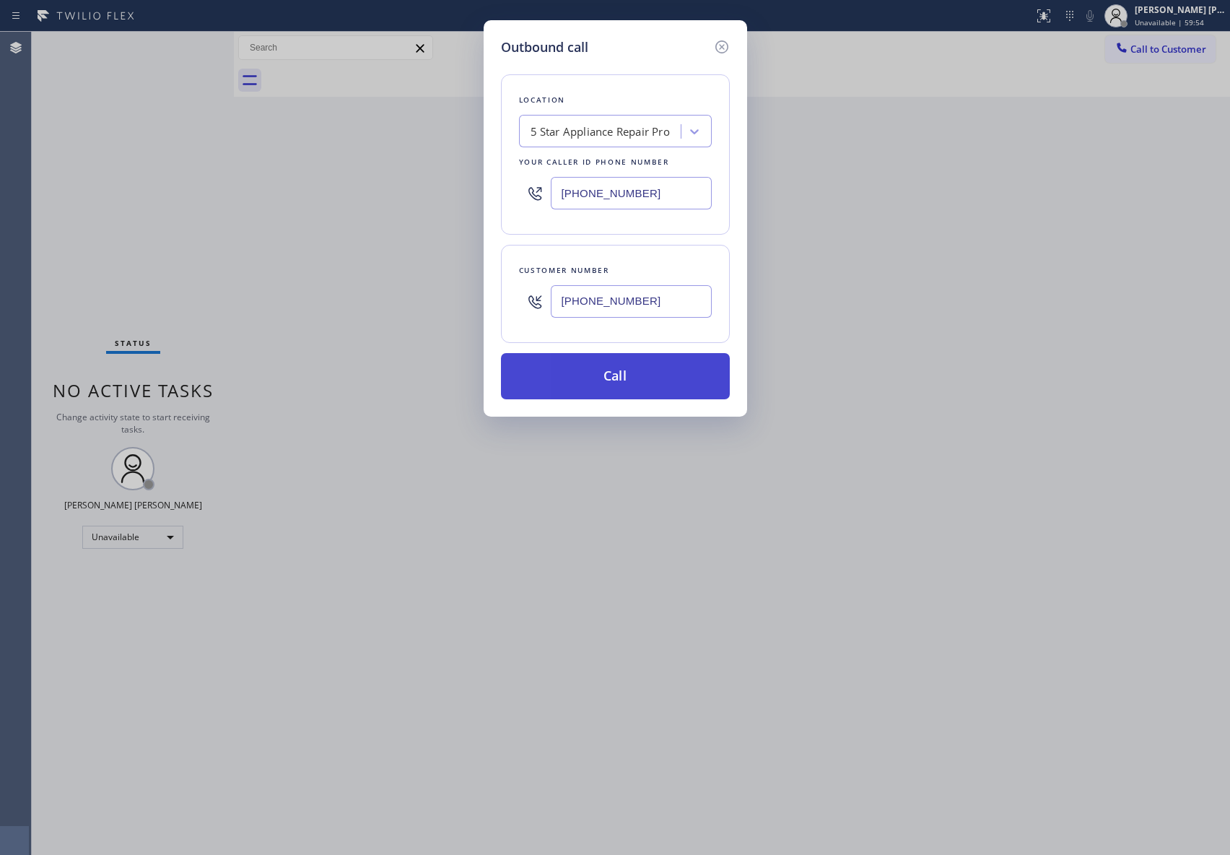
click at [656, 390] on button "Call" at bounding box center [615, 376] width 229 height 46
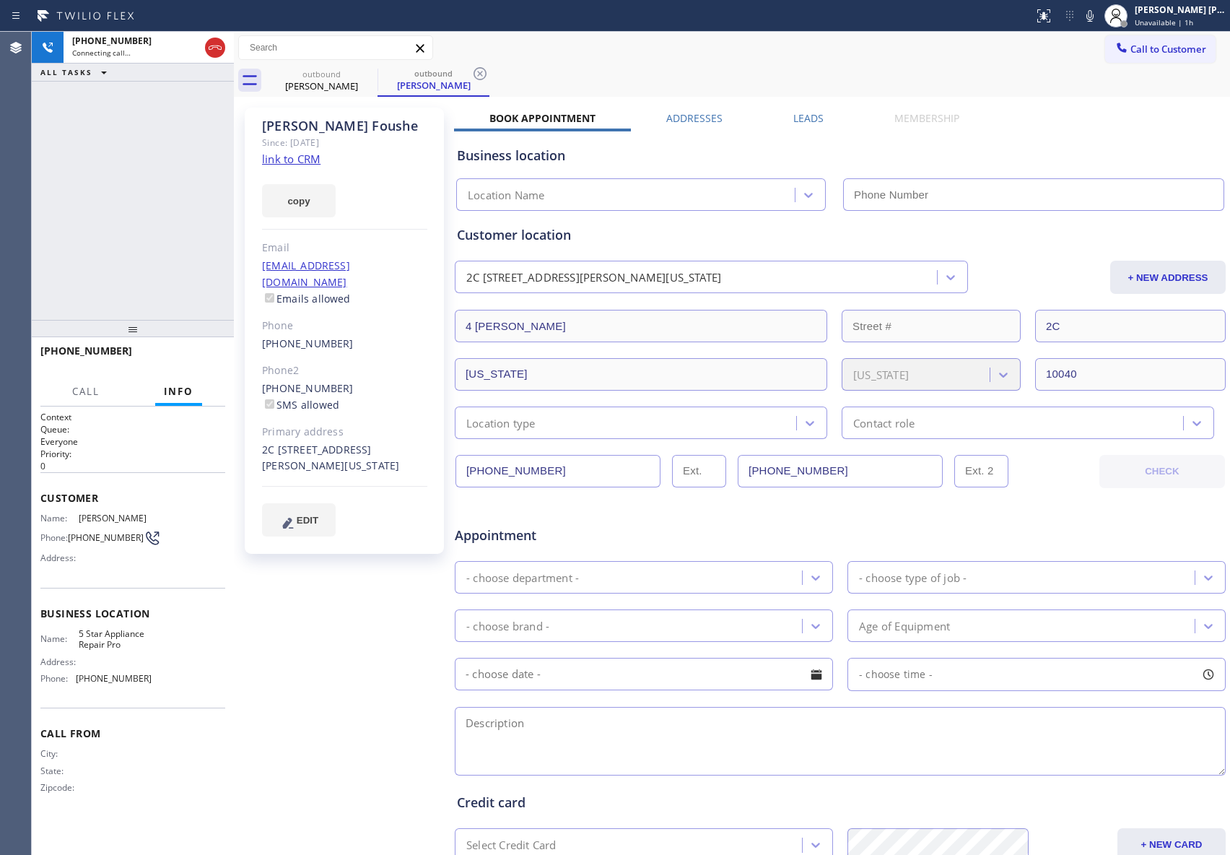
type input "[PHONE_NUMBER]"
click at [198, 359] on span "HANG UP" at bounding box center [192, 357] width 44 height 10
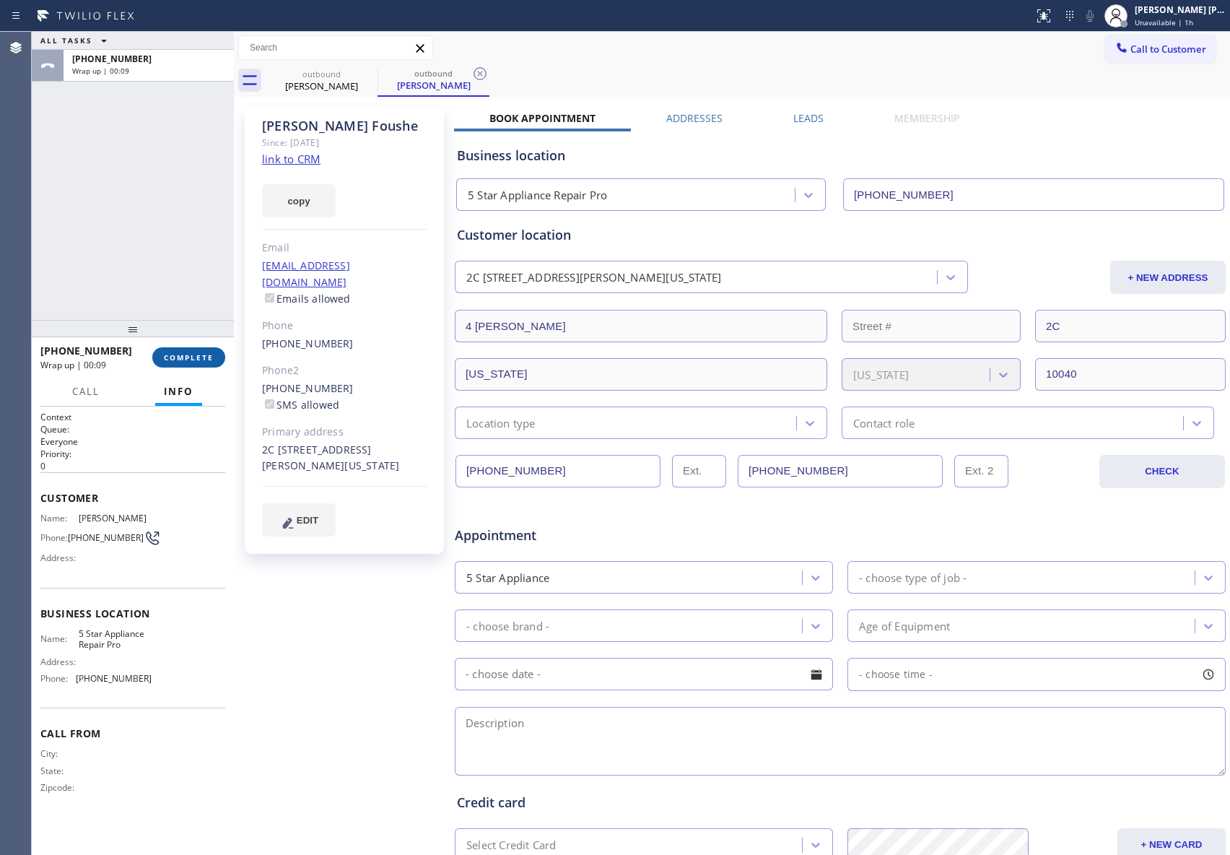
click at [181, 350] on button "COMPLETE" at bounding box center [188, 357] width 73 height 20
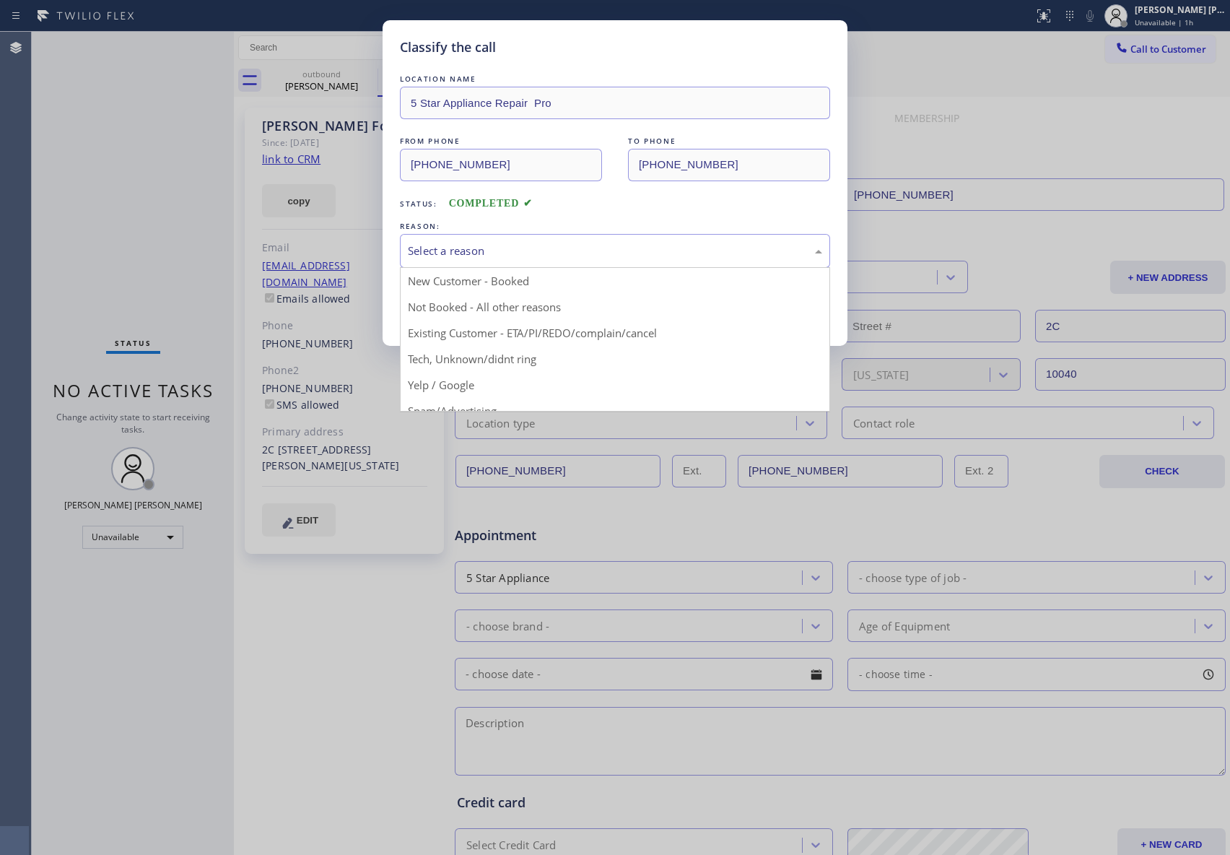
click at [523, 254] on div "Select a reason" at bounding box center [615, 251] width 414 height 17
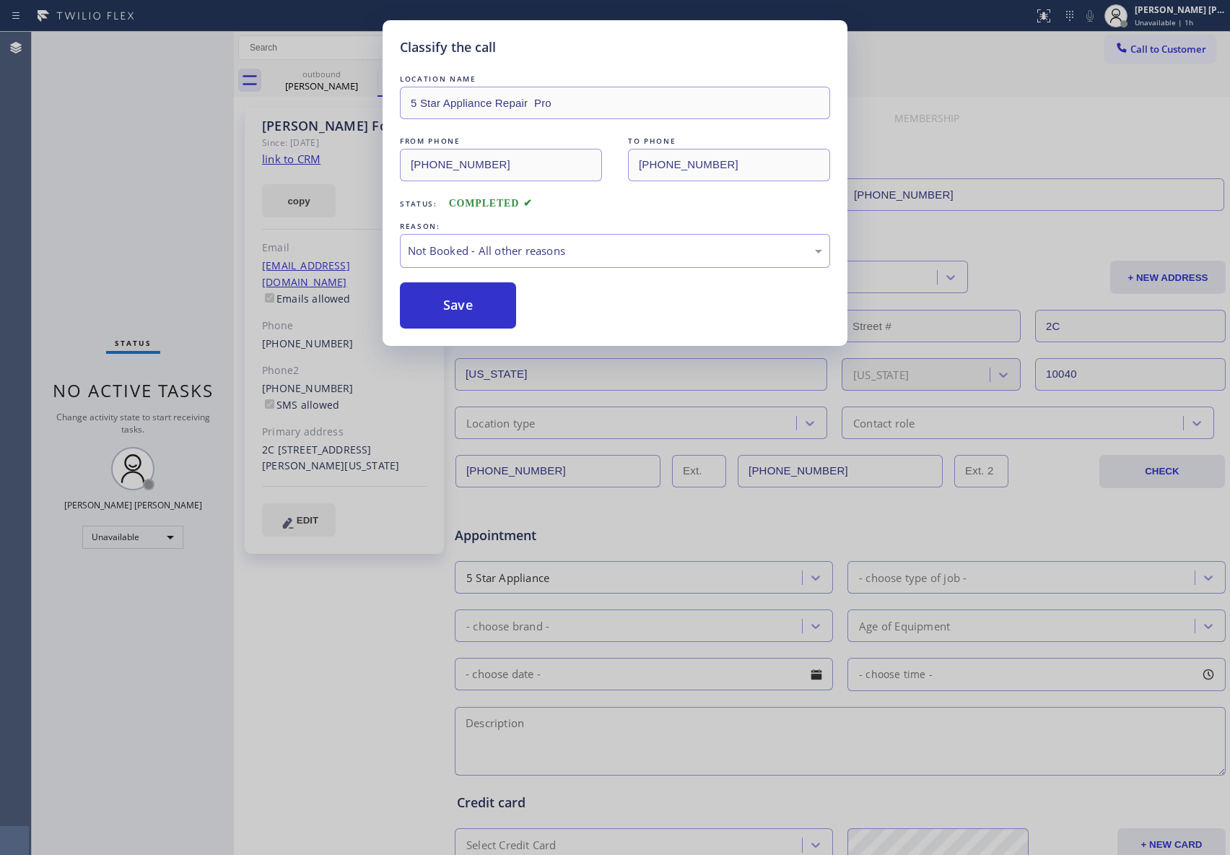
click at [457, 303] on button "Save" at bounding box center [458, 305] width 116 height 46
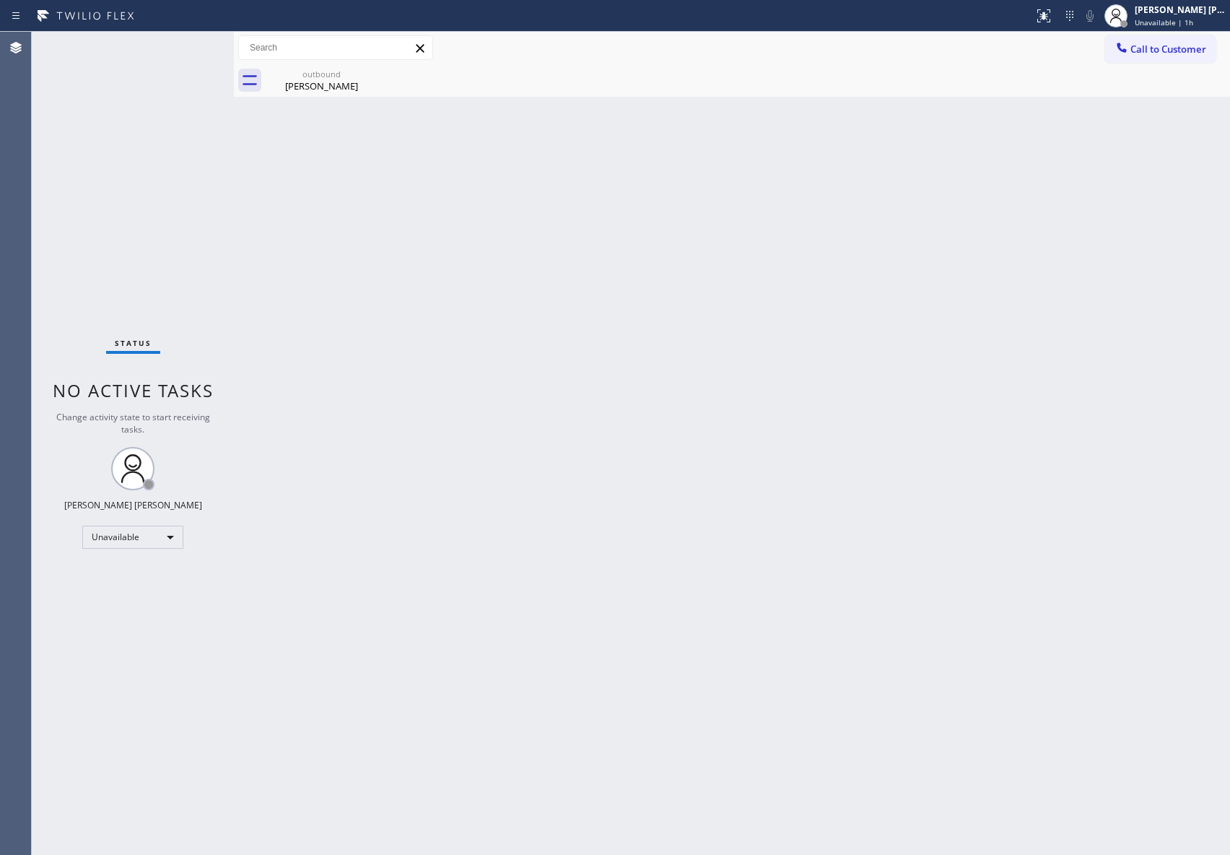
drag, startPoint x: 337, startPoint y: 70, endPoint x: 385, endPoint y: 71, distance: 48.4
click at [338, 69] on div "outbound" at bounding box center [321, 74] width 109 height 11
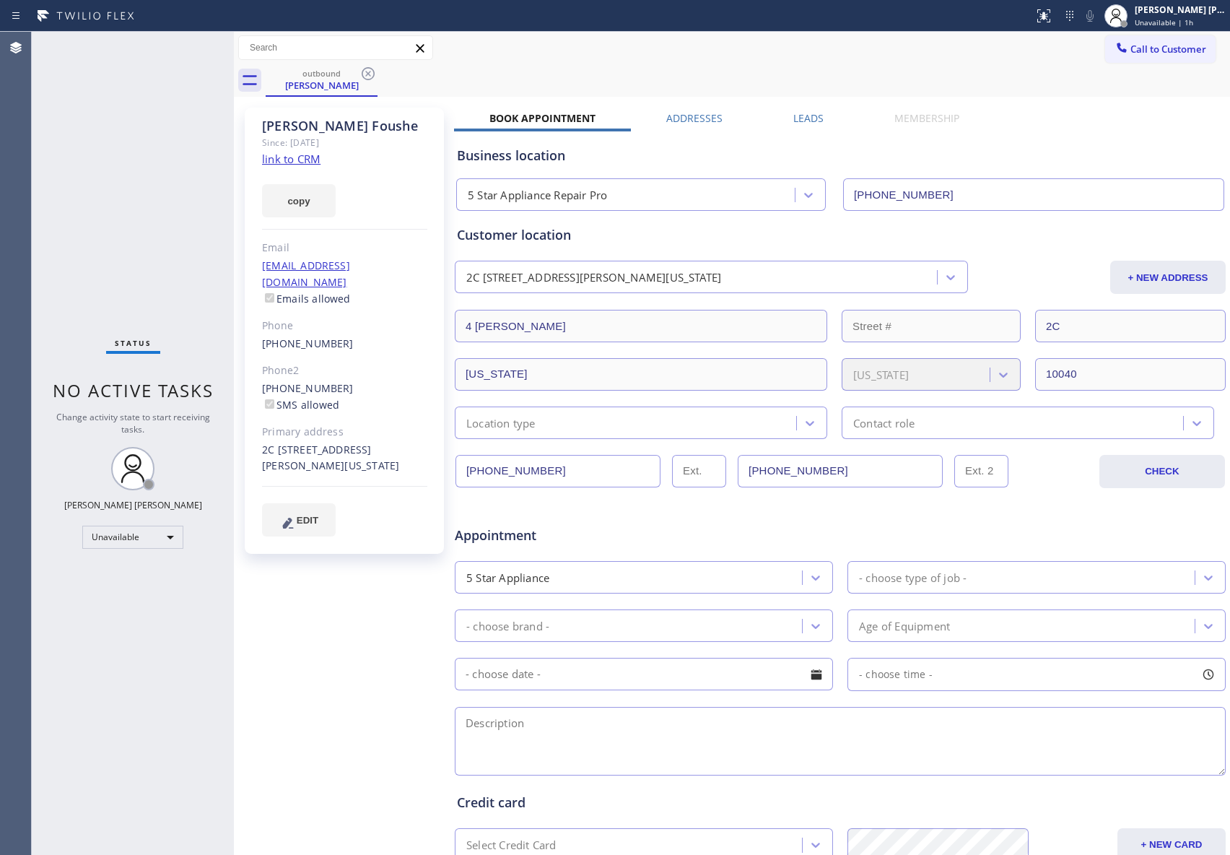
click at [370, 72] on icon at bounding box center [368, 73] width 17 height 17
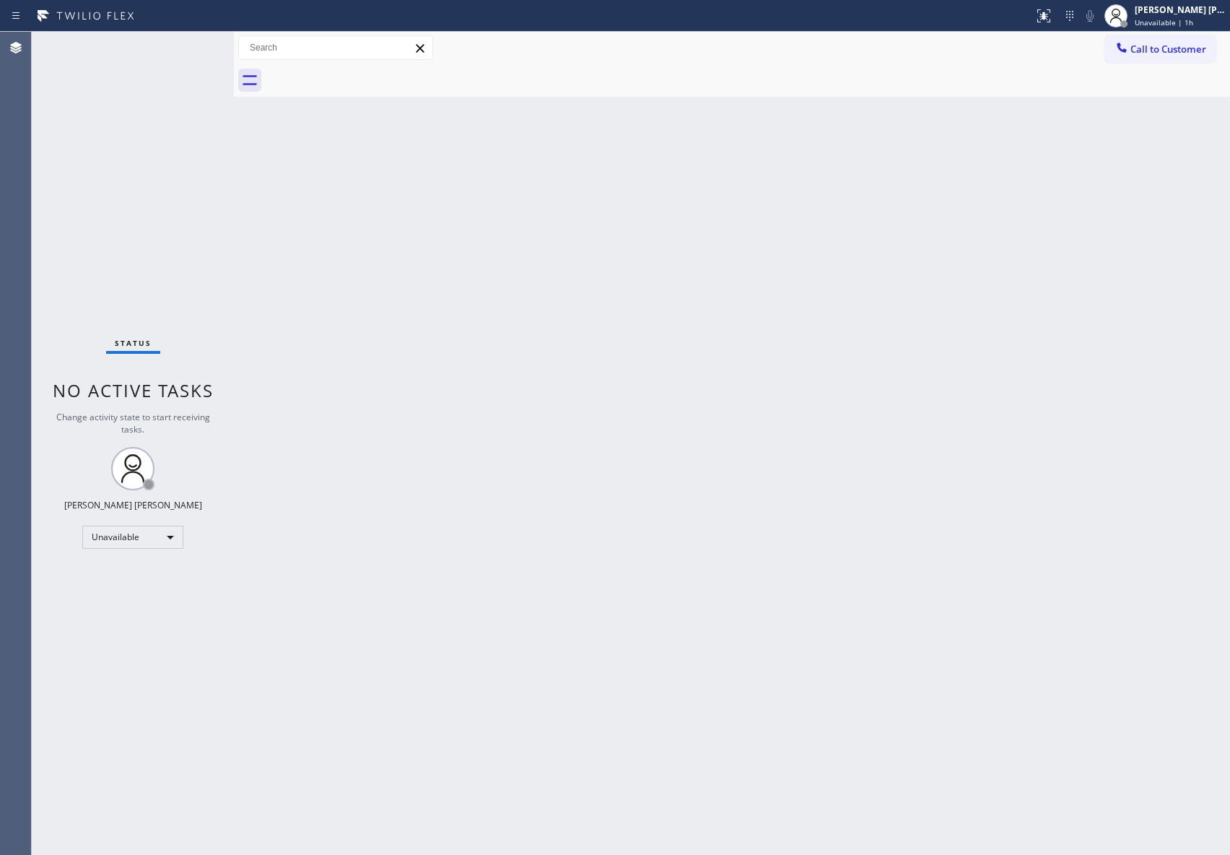
click at [371, 70] on div at bounding box center [748, 80] width 965 height 32
click at [1161, 43] on span "Call to Customer" at bounding box center [1169, 49] width 76 height 13
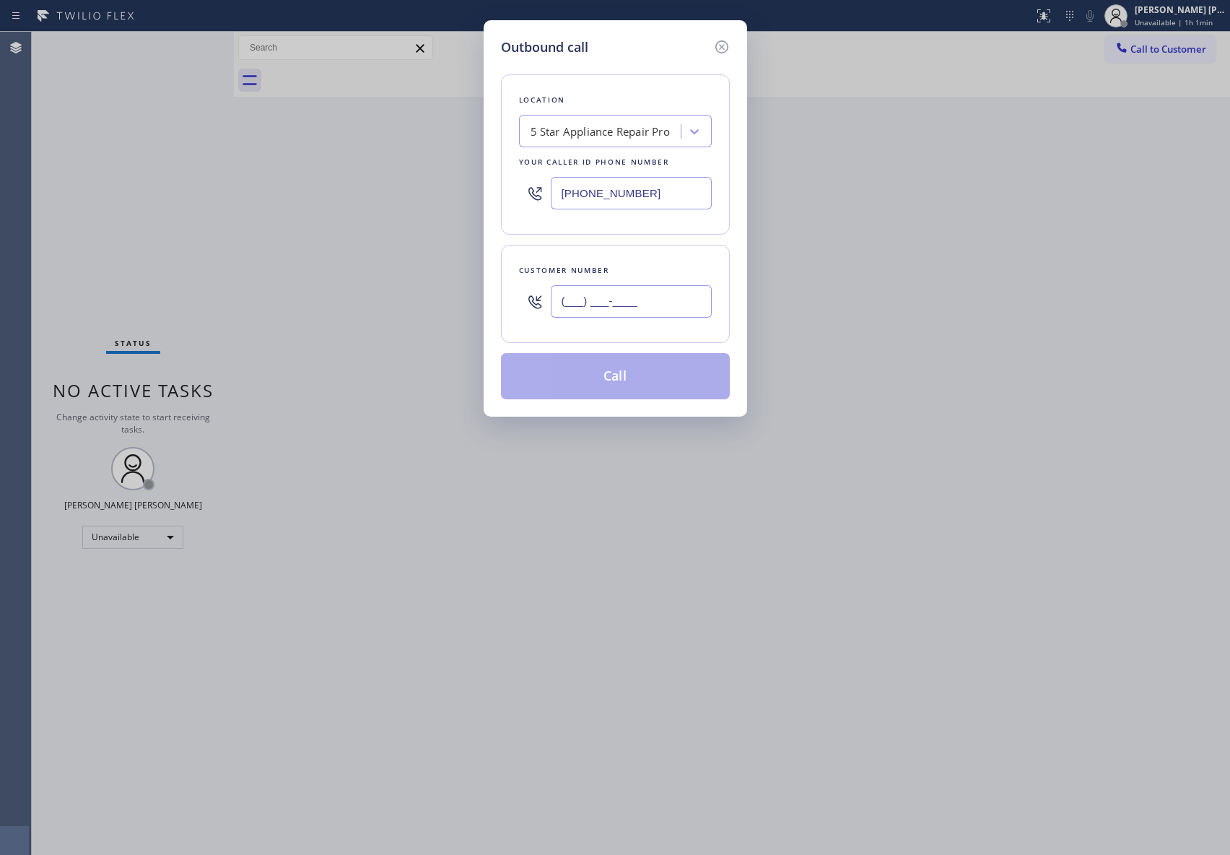
click at [682, 304] on input "(___) ___-____" at bounding box center [631, 301] width 161 height 32
paste input "773) 972-6277"
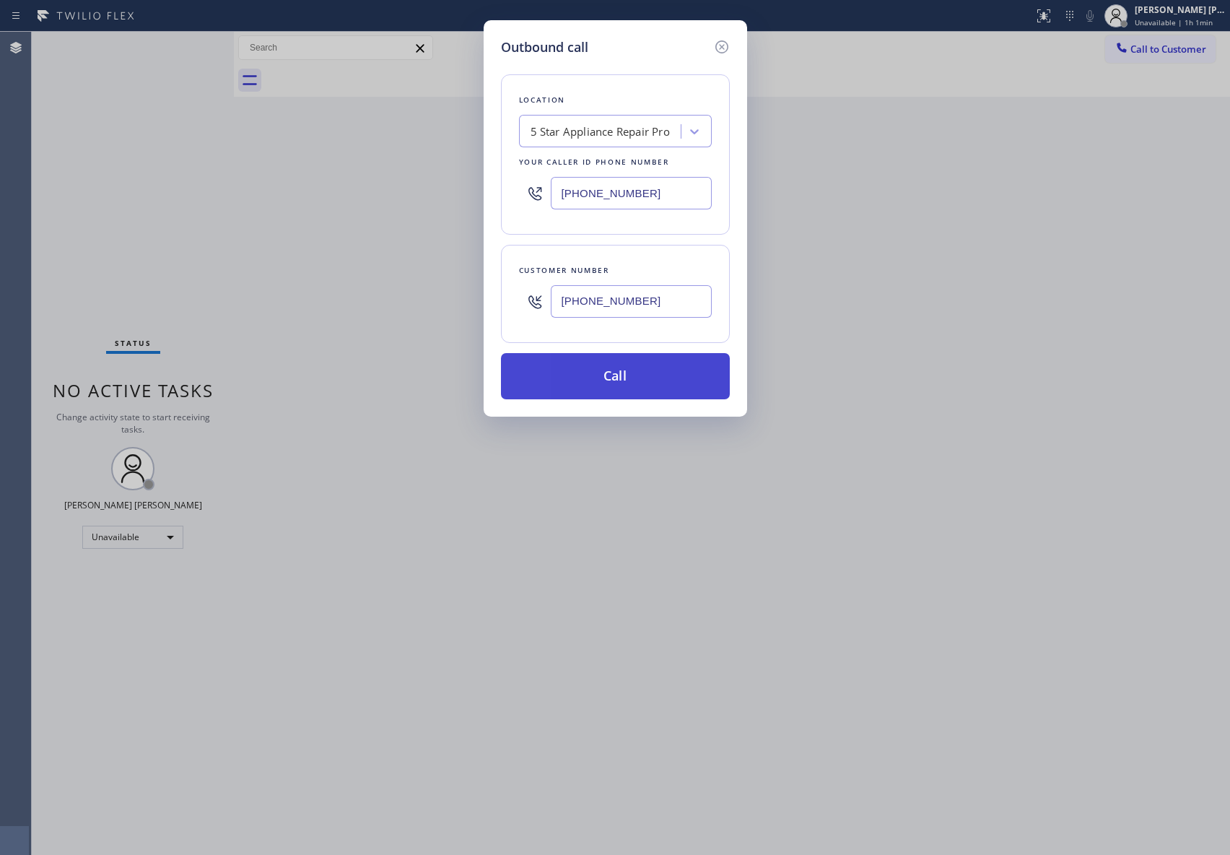
type input "[PHONE_NUMBER]"
click at [665, 388] on button "Call" at bounding box center [615, 376] width 229 height 46
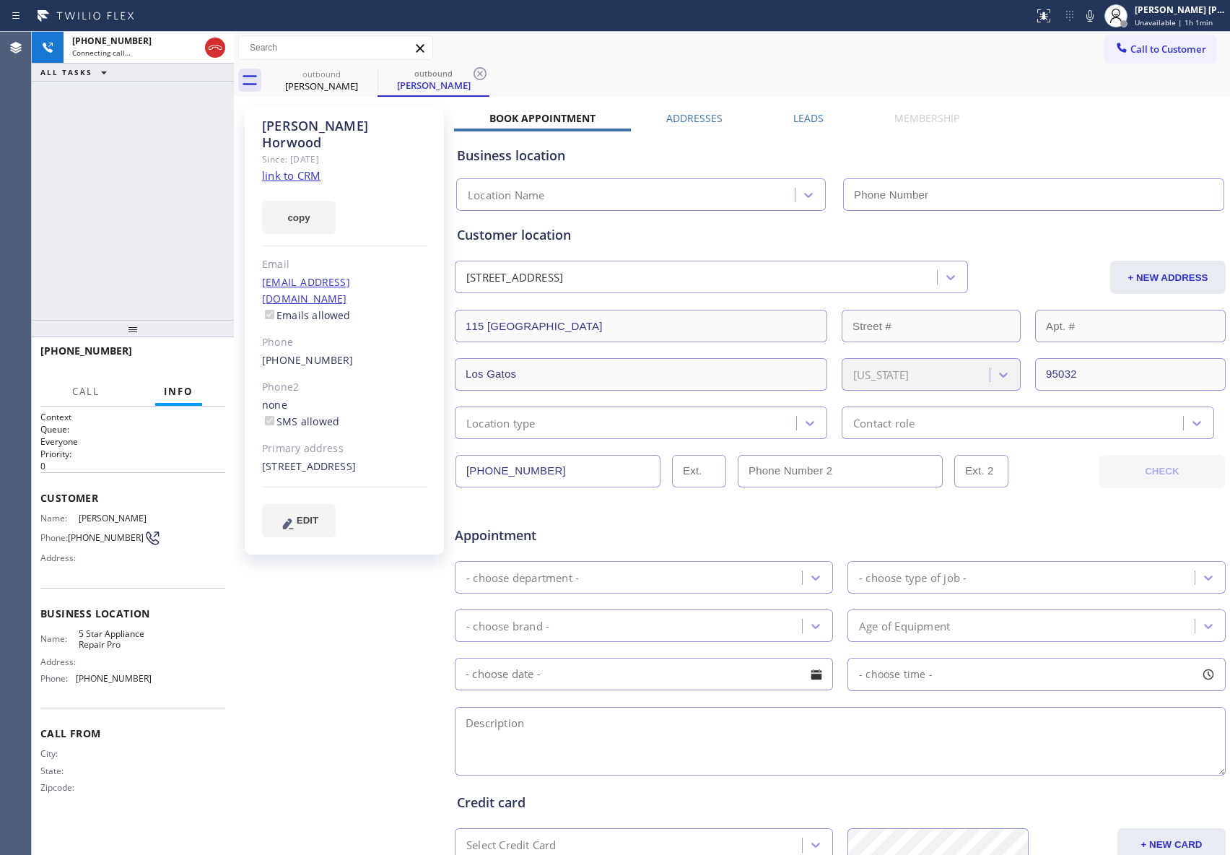
type input "[PHONE_NUMBER]"
click at [807, 119] on label "Leads" at bounding box center [809, 118] width 30 height 14
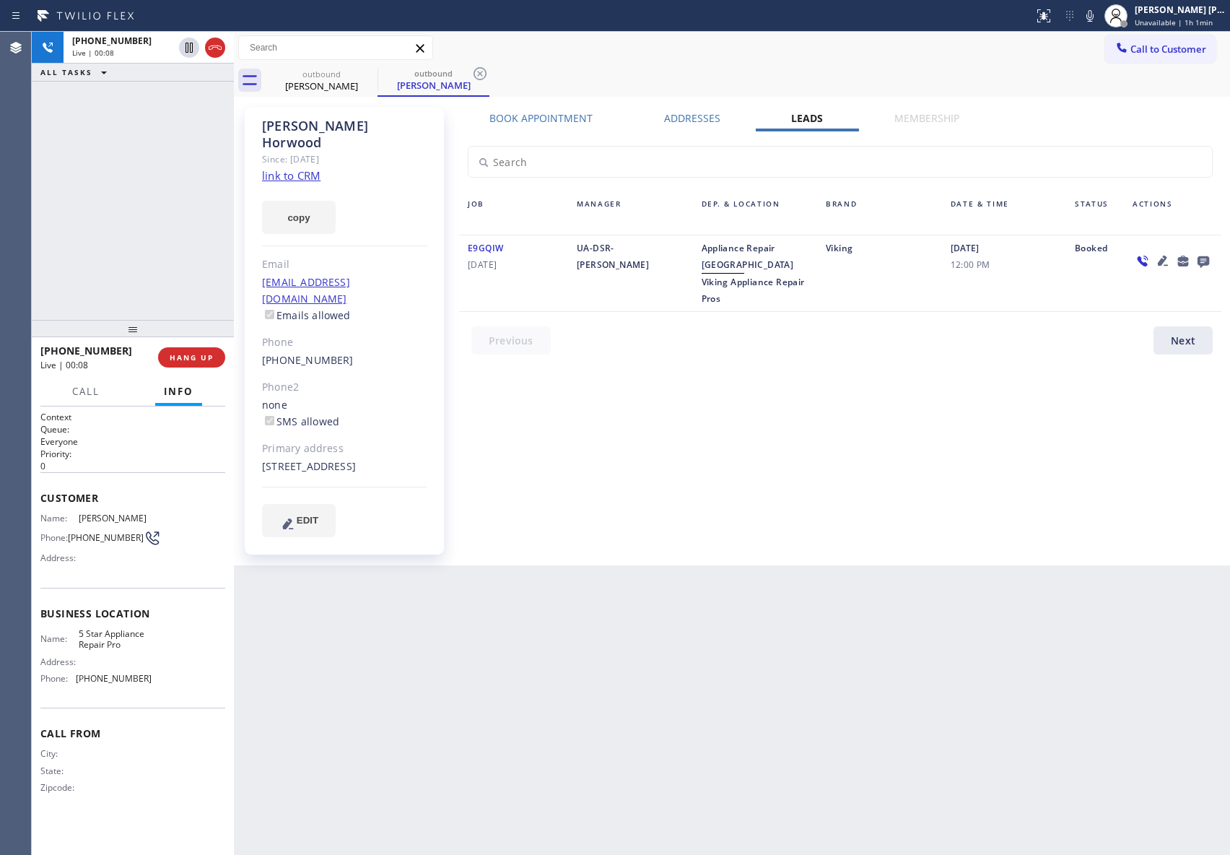
click at [1202, 258] on icon at bounding box center [1204, 262] width 12 height 12
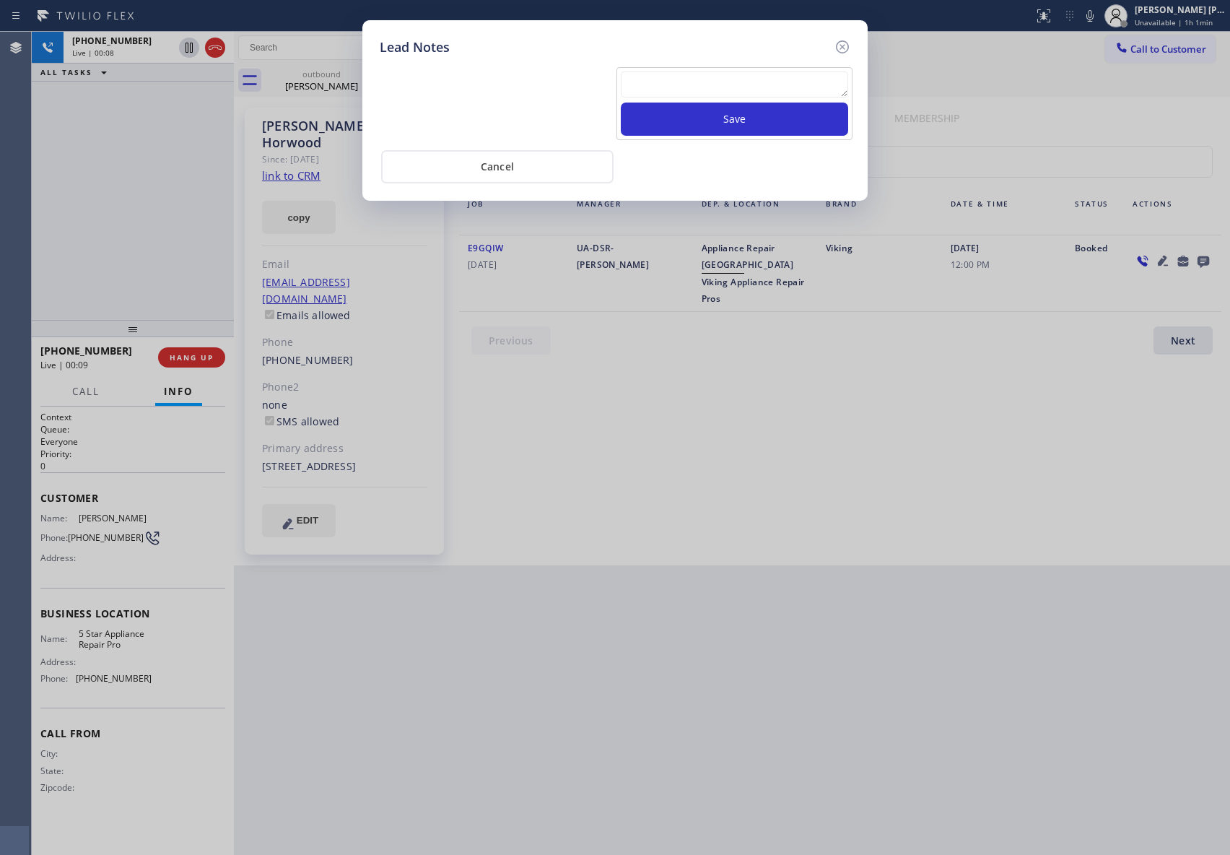
click at [665, 92] on textarea at bounding box center [734, 84] width 227 height 26
paste textarea "please transfer if cx calls back"
type textarea "please transfer if cx calls back"
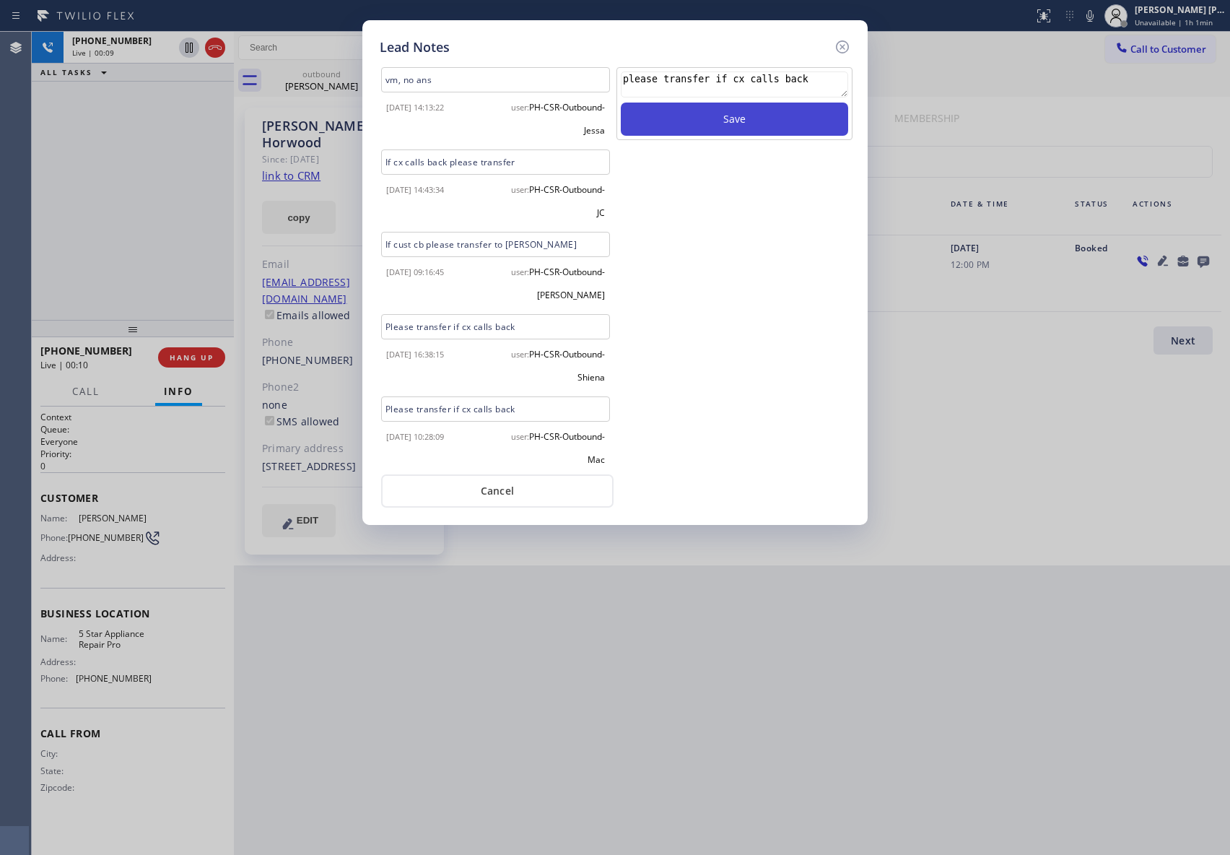
click at [765, 122] on button "Save" at bounding box center [734, 119] width 227 height 33
click at [845, 40] on icon at bounding box center [842, 46] width 13 height 13
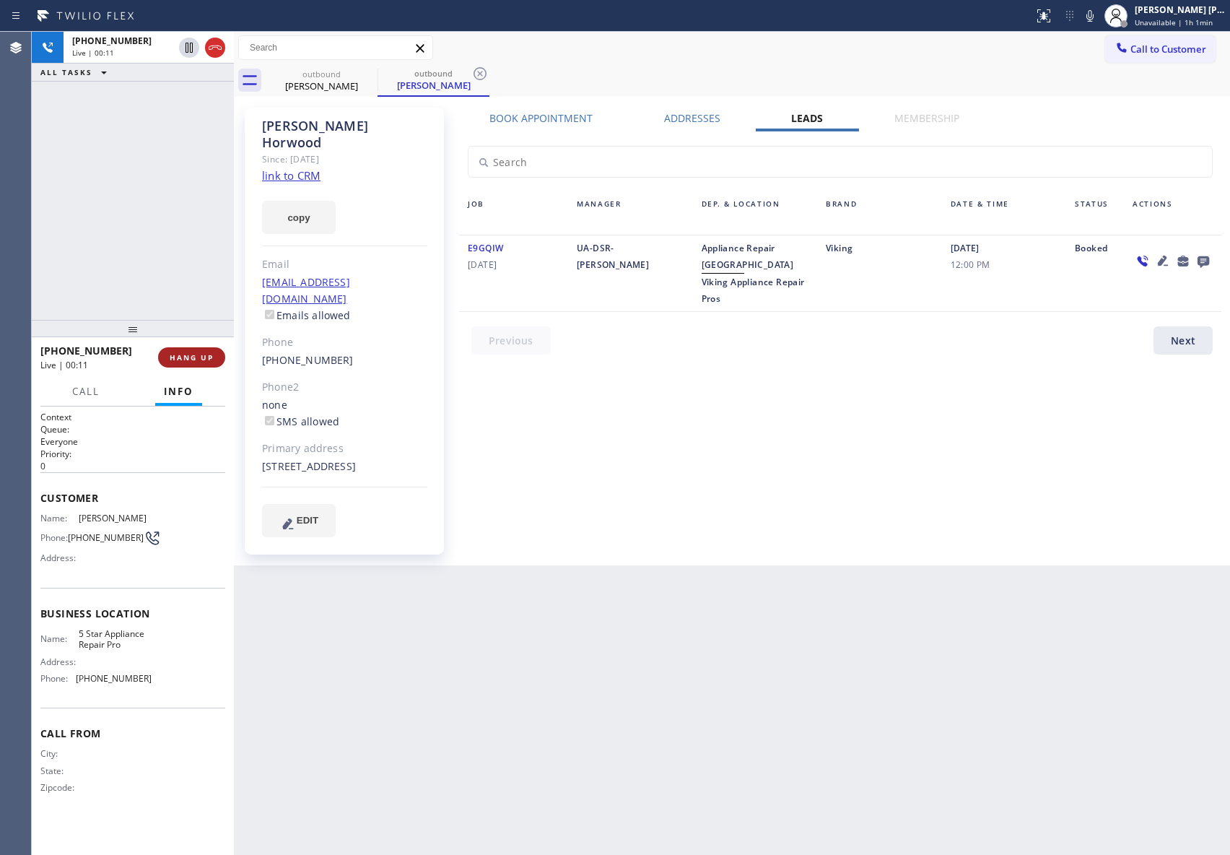
click at [194, 352] on span "HANG UP" at bounding box center [192, 357] width 44 height 10
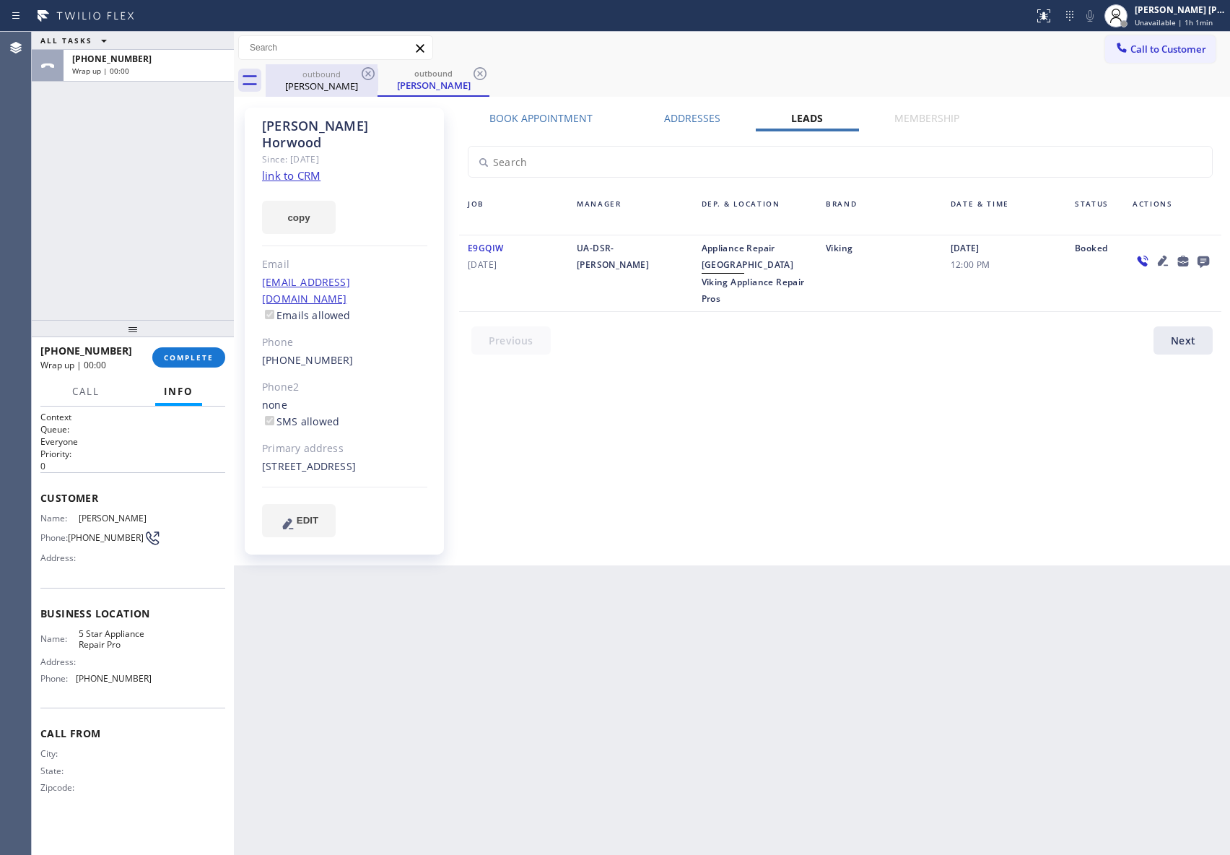
click at [355, 82] on div "[PERSON_NAME]" at bounding box center [321, 85] width 109 height 13
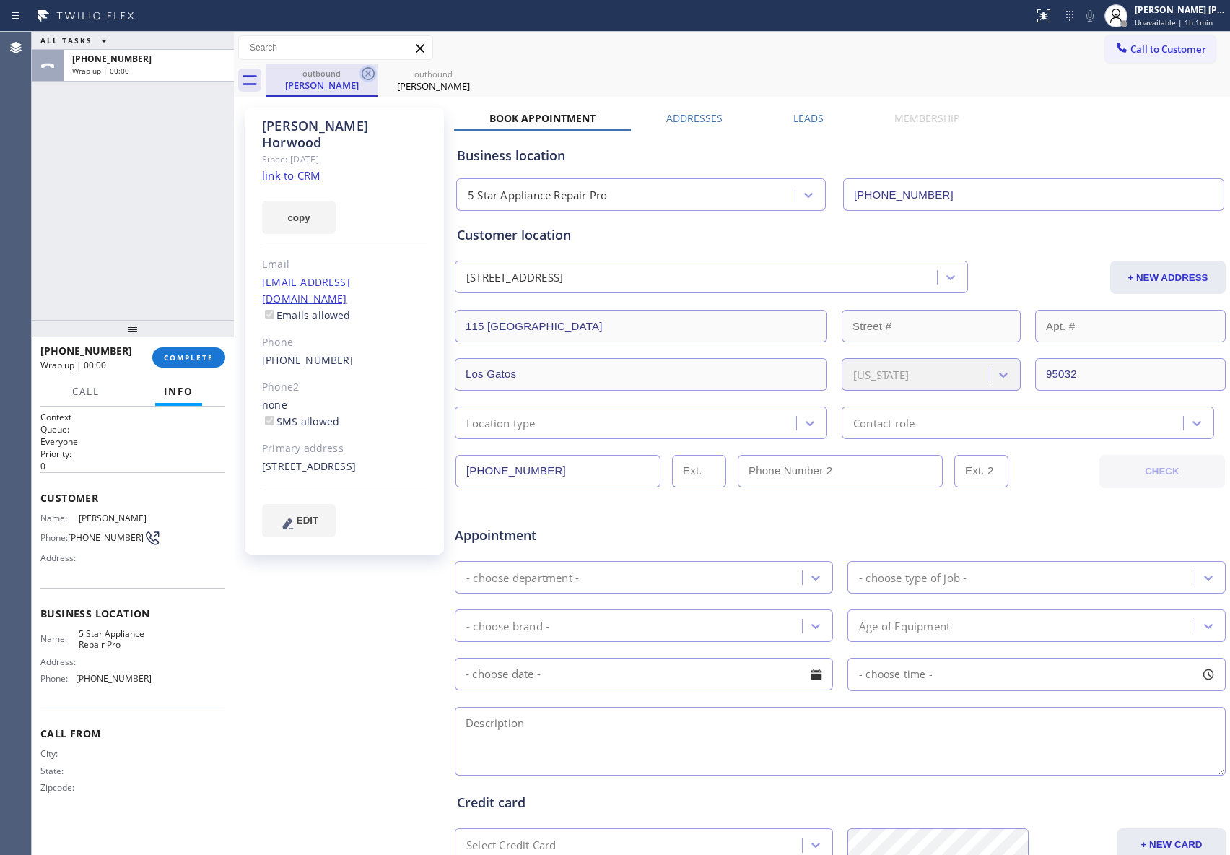
click at [376, 72] on icon at bounding box center [368, 73] width 17 height 17
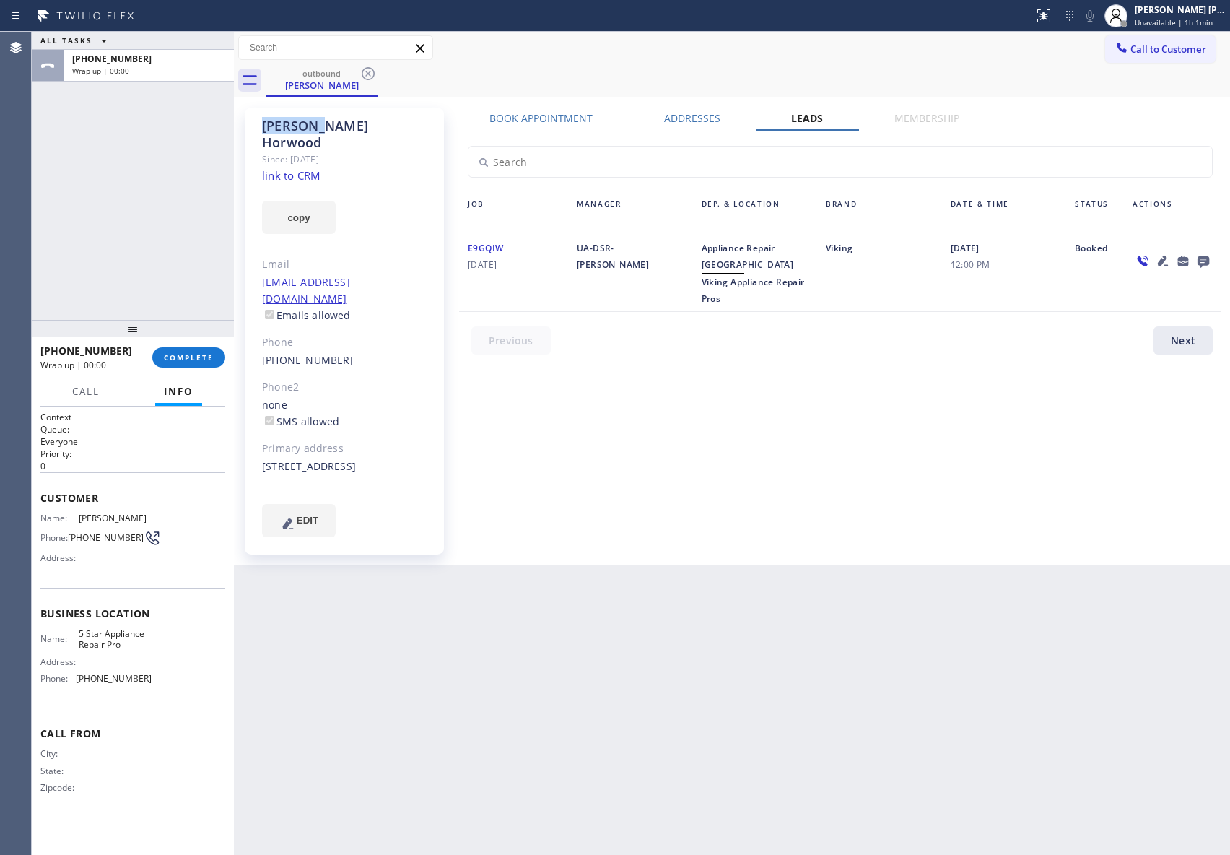
click at [376, 72] on icon at bounding box center [368, 73] width 17 height 17
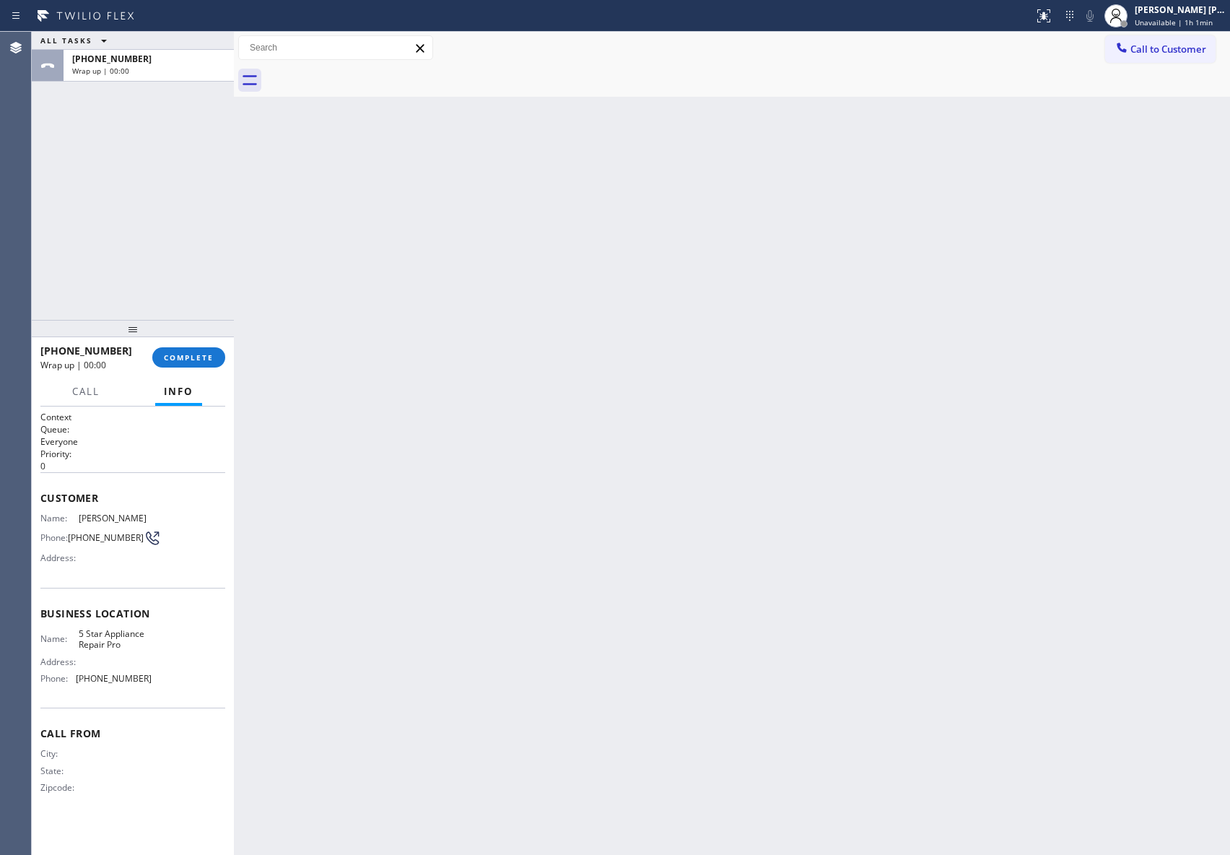
click at [376, 72] on div at bounding box center [748, 80] width 965 height 32
click at [188, 329] on div at bounding box center [133, 328] width 202 height 17
click at [191, 352] on span "COMPLETE" at bounding box center [189, 357] width 50 height 10
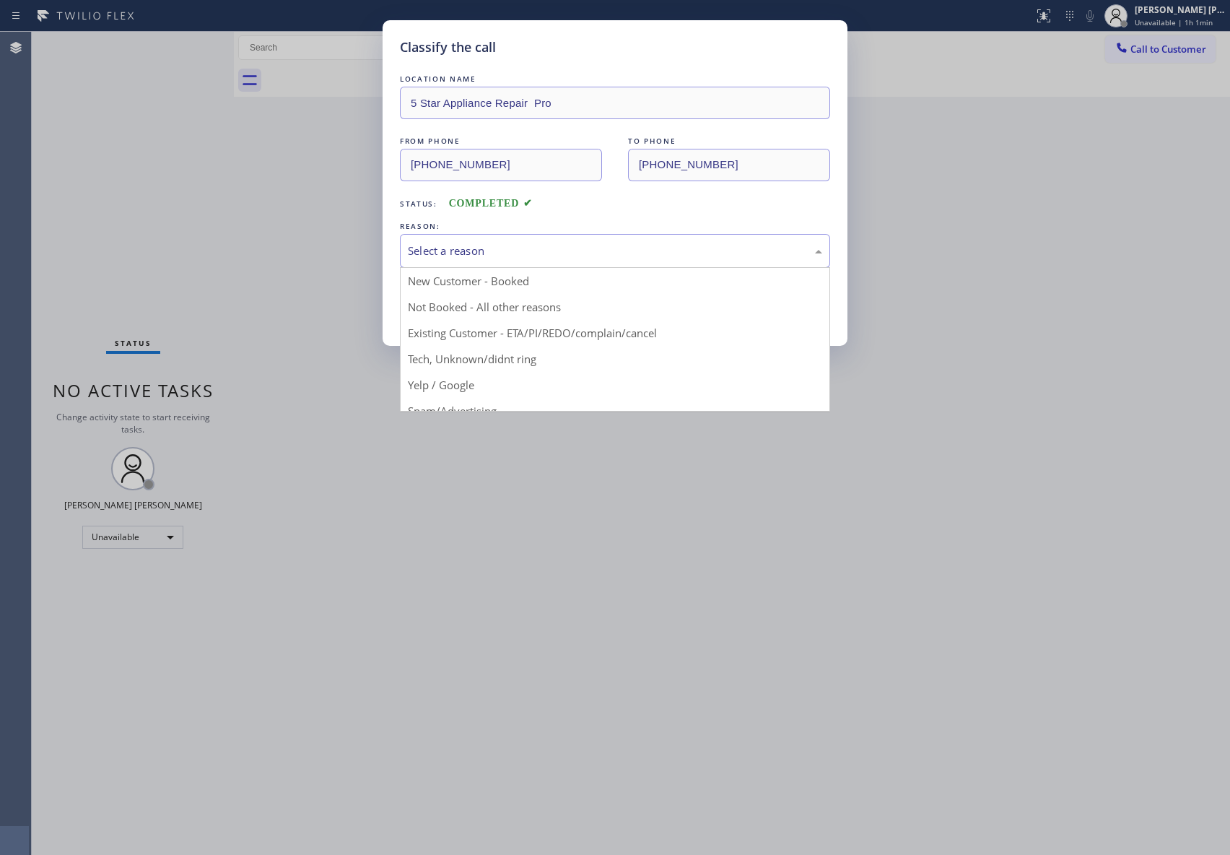
click at [662, 255] on div "Select a reason" at bounding box center [615, 251] width 414 height 17
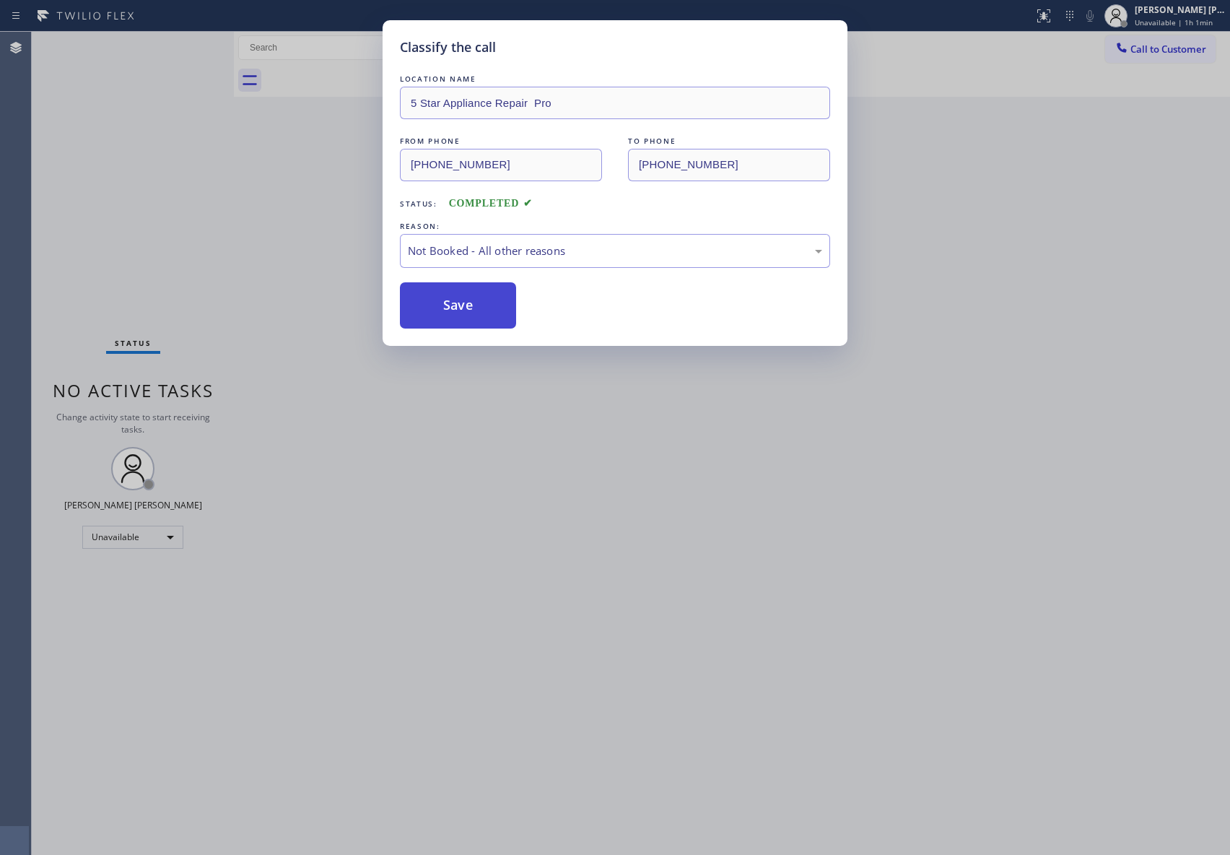
click at [457, 305] on button "Save" at bounding box center [458, 305] width 116 height 46
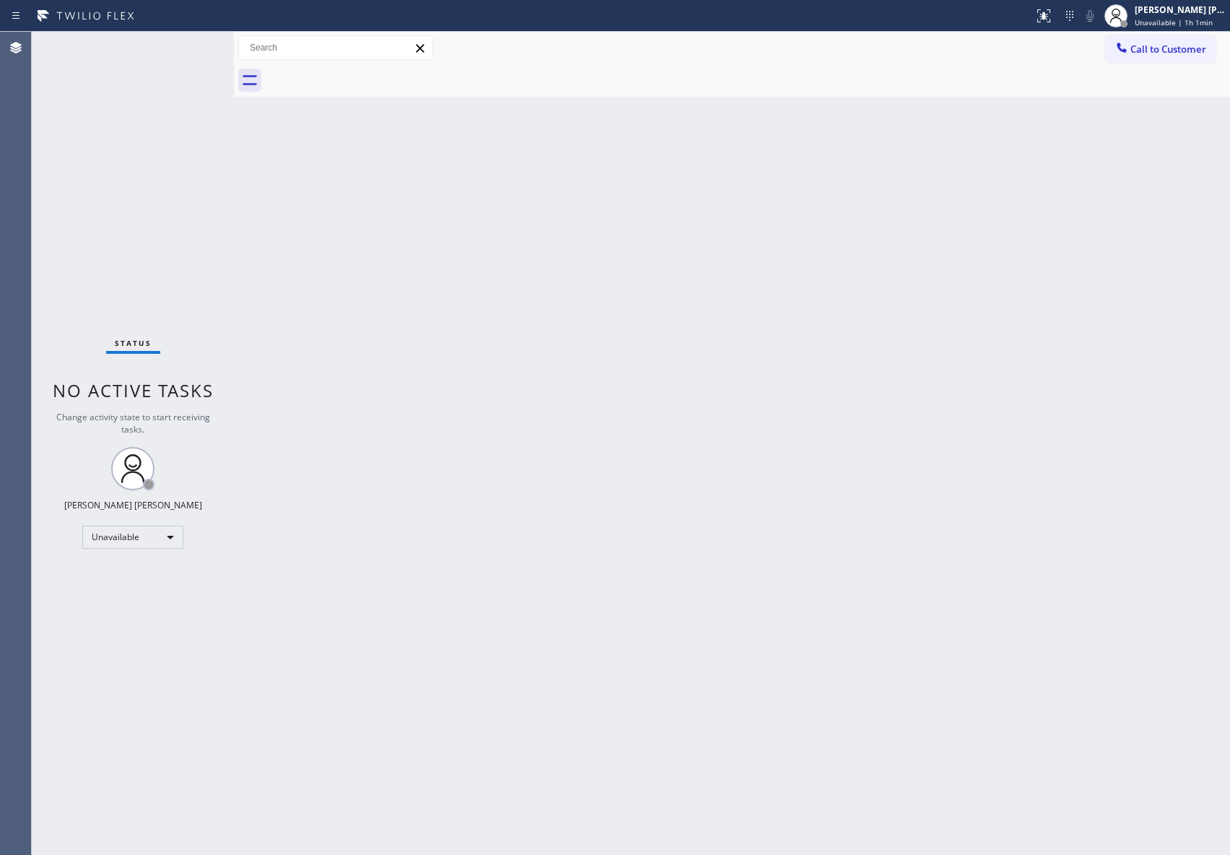
click at [1176, 52] on span "Call to Customer" at bounding box center [1169, 49] width 76 height 13
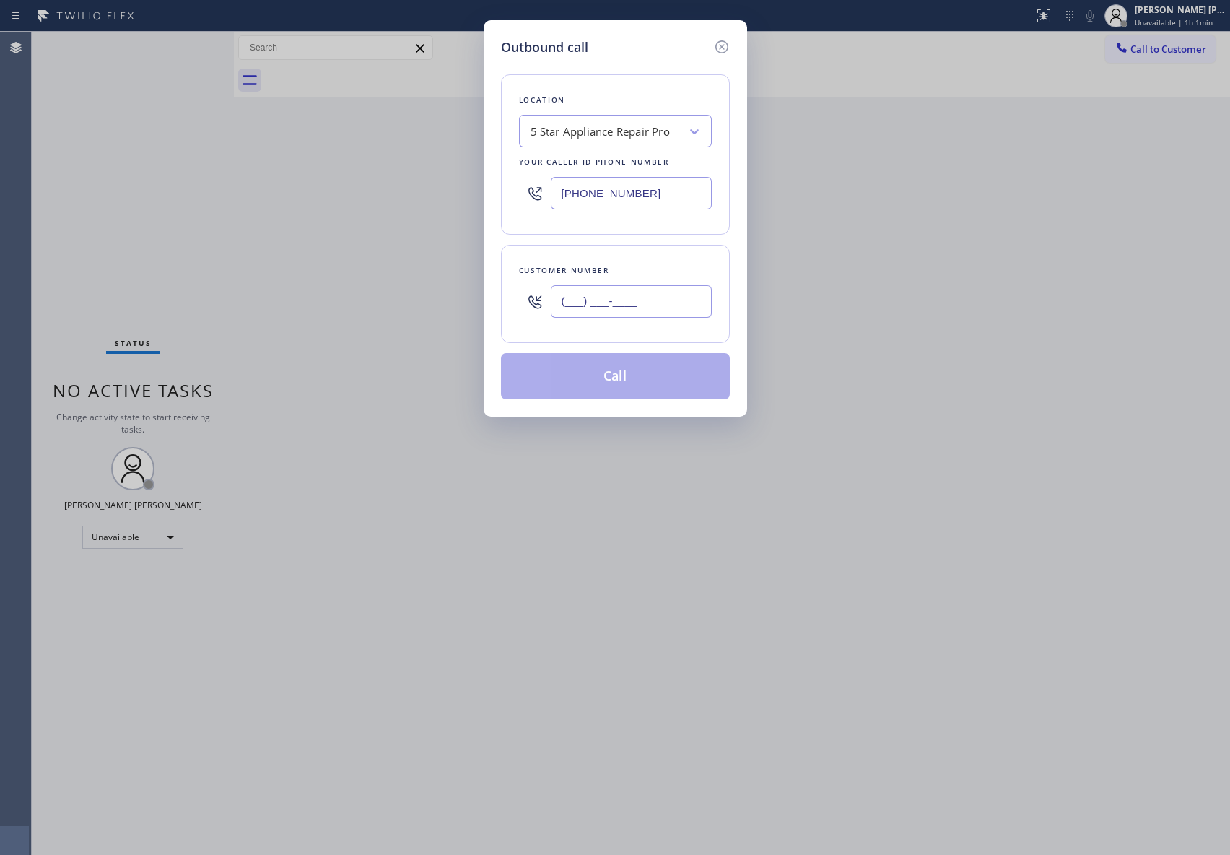
click at [682, 316] on input "(___) ___-____" at bounding box center [631, 301] width 161 height 32
paste input "408) 829-1404"
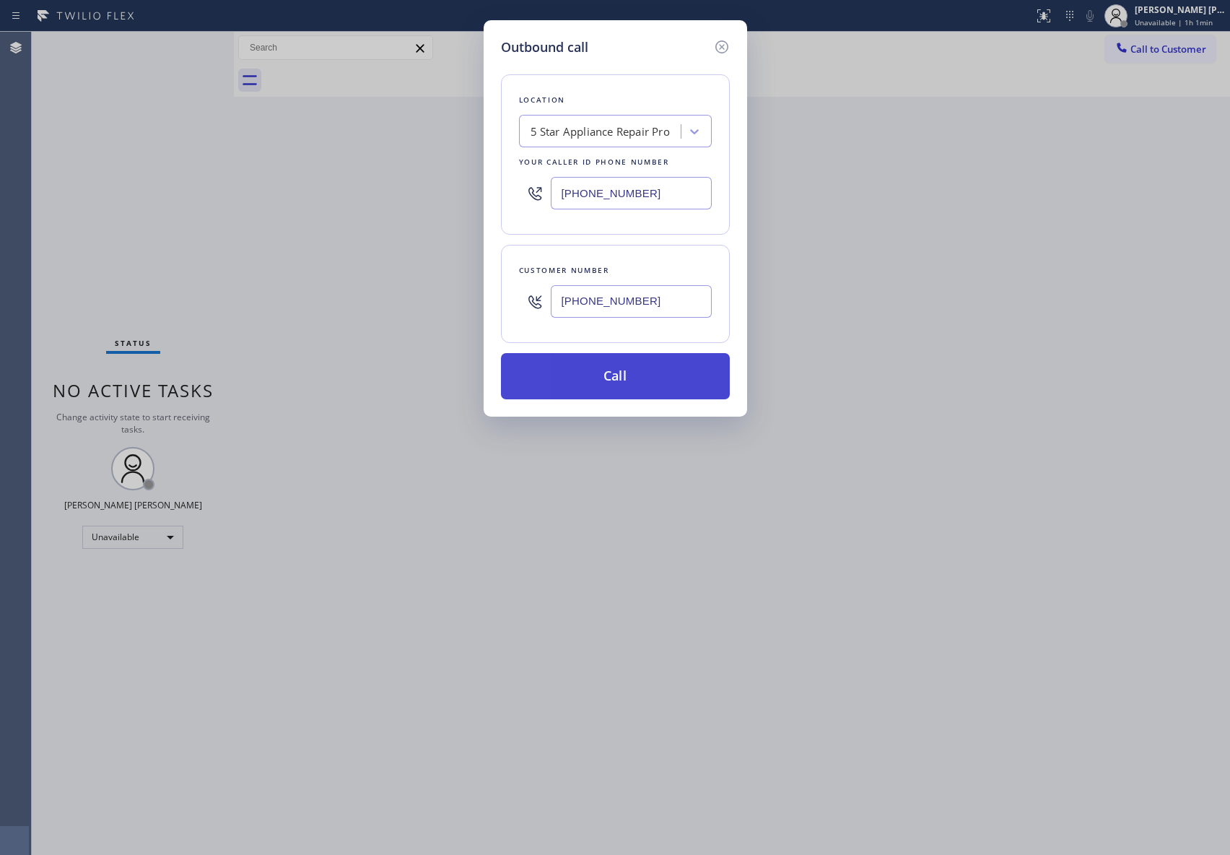
click at [653, 378] on button "Call" at bounding box center [615, 376] width 229 height 46
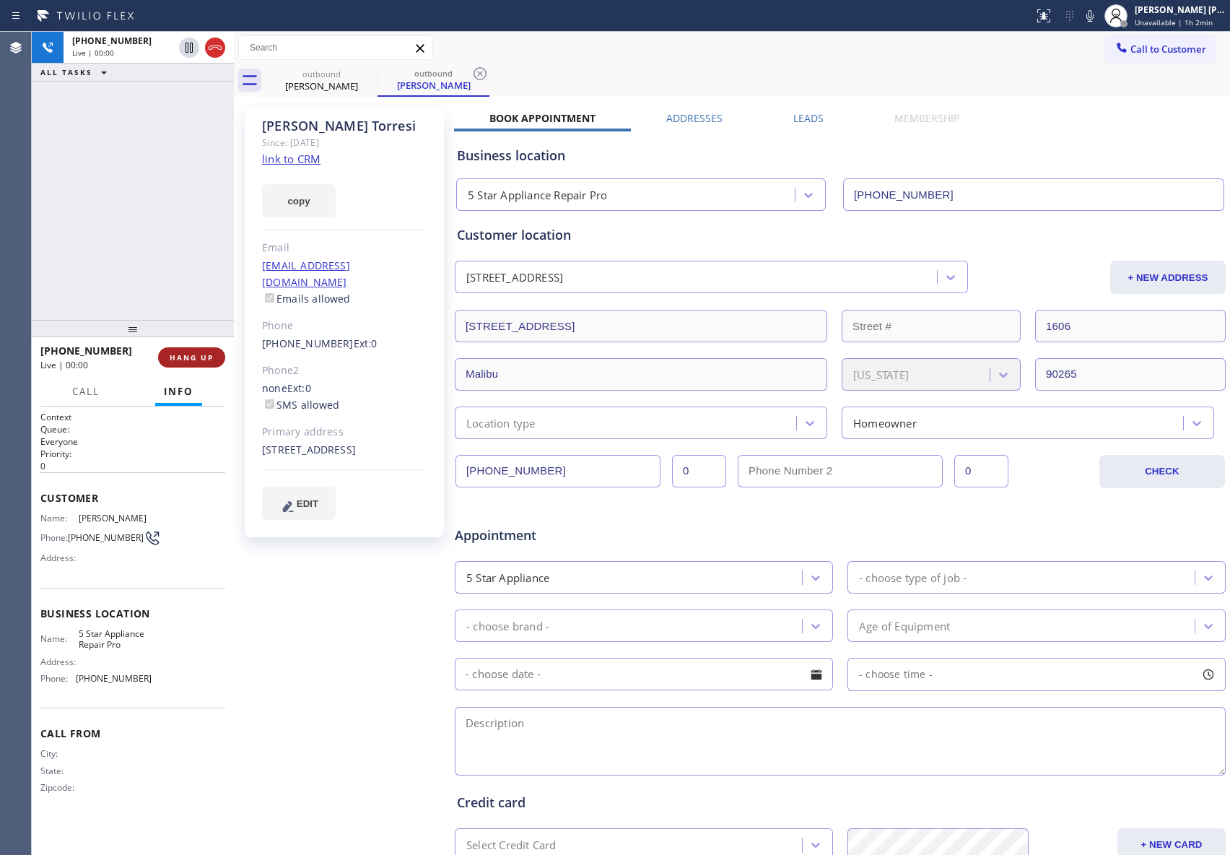
click at [201, 356] on span "HANG UP" at bounding box center [192, 357] width 44 height 10
click at [809, 111] on label "Leads" at bounding box center [809, 118] width 30 height 14
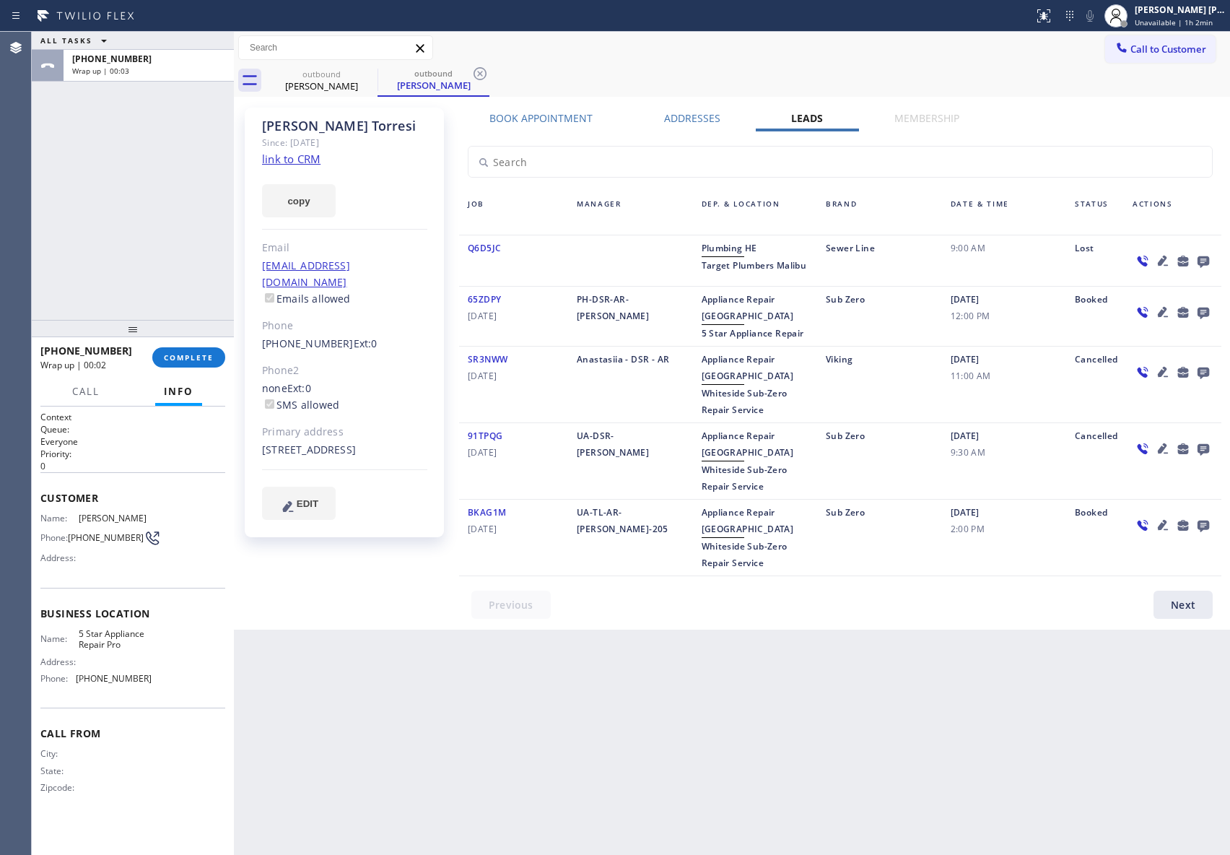
click at [1205, 257] on icon at bounding box center [1204, 262] width 12 height 12
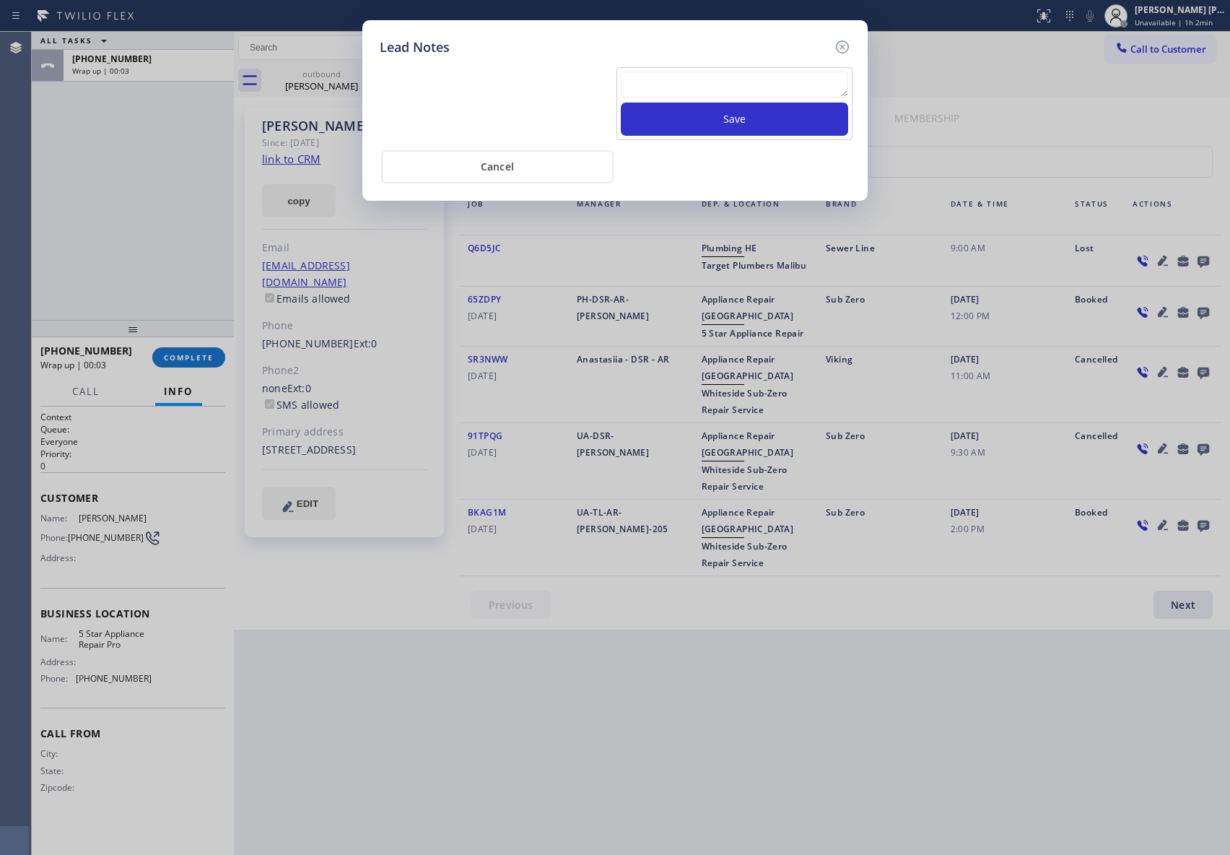
click at [644, 82] on textarea at bounding box center [734, 84] width 227 height 26
paste textarea "please transfer if cx calls back"
click at [673, 118] on button "Save" at bounding box center [734, 119] width 227 height 33
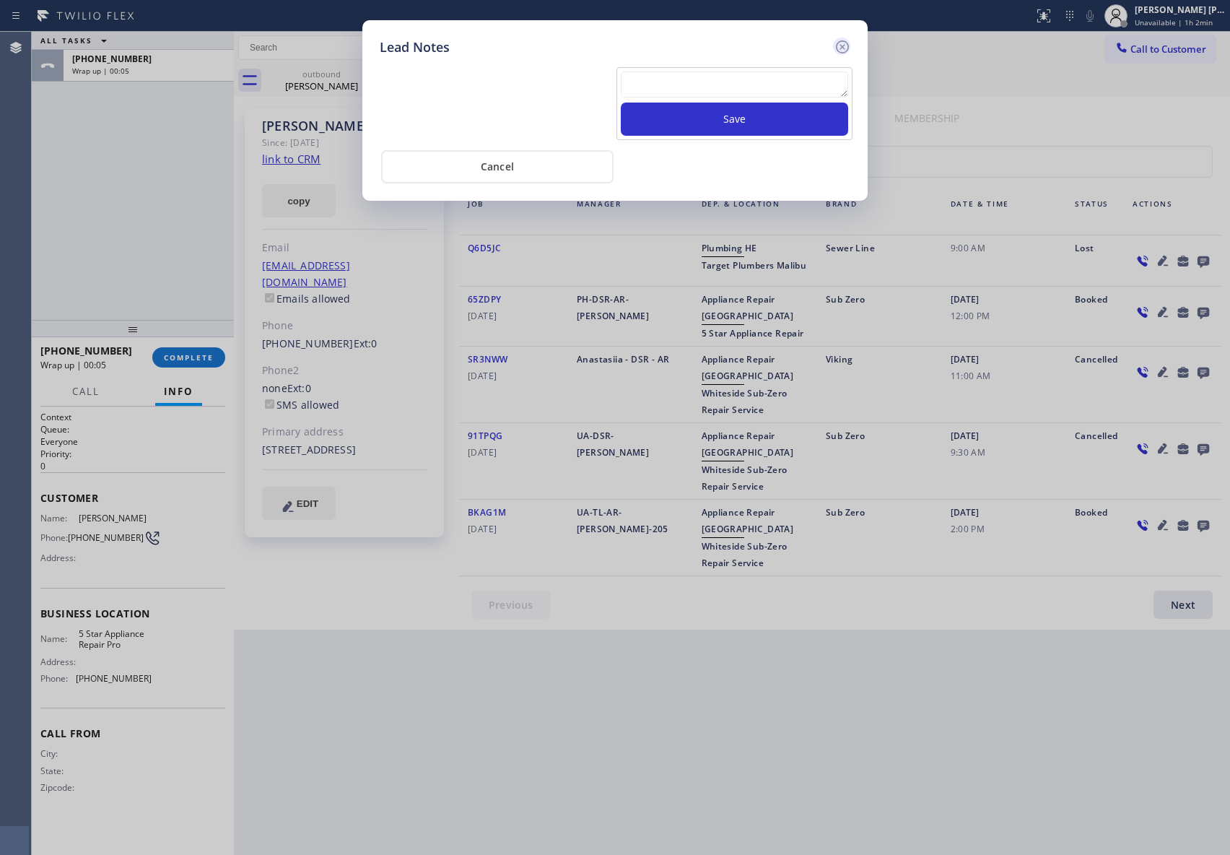
click at [846, 46] on icon at bounding box center [842, 46] width 17 height 17
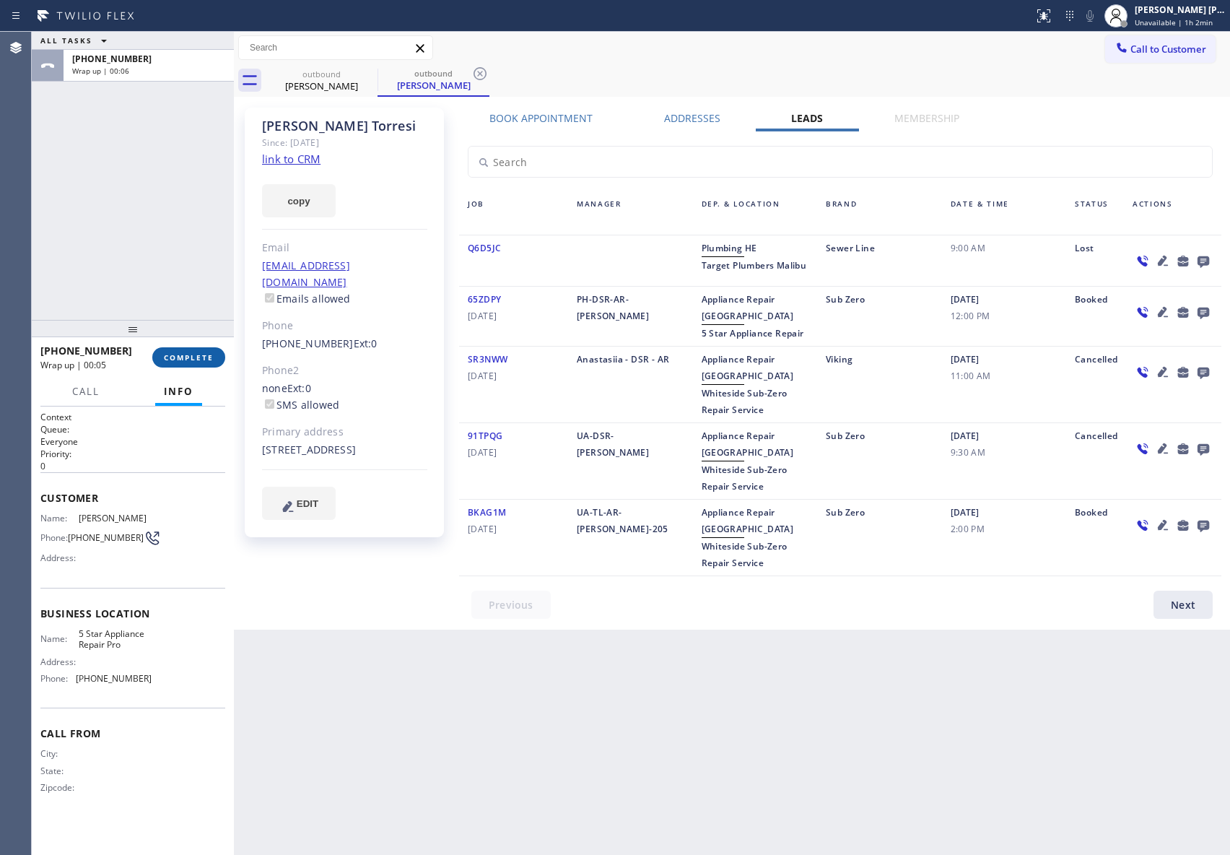
click at [207, 355] on span "COMPLETE" at bounding box center [189, 357] width 50 height 10
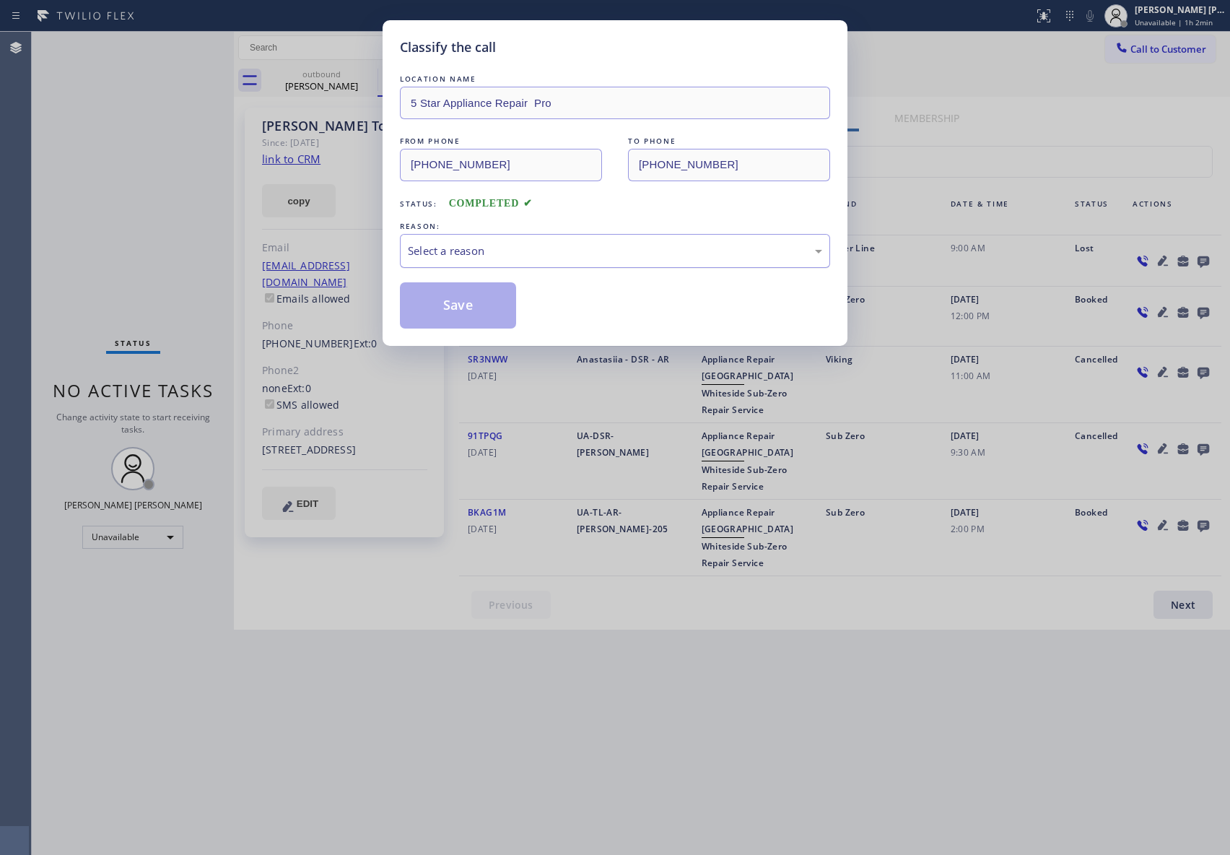
click at [508, 240] on div "Select a reason" at bounding box center [615, 251] width 430 height 34
click at [461, 304] on button "Save" at bounding box center [458, 305] width 116 height 46
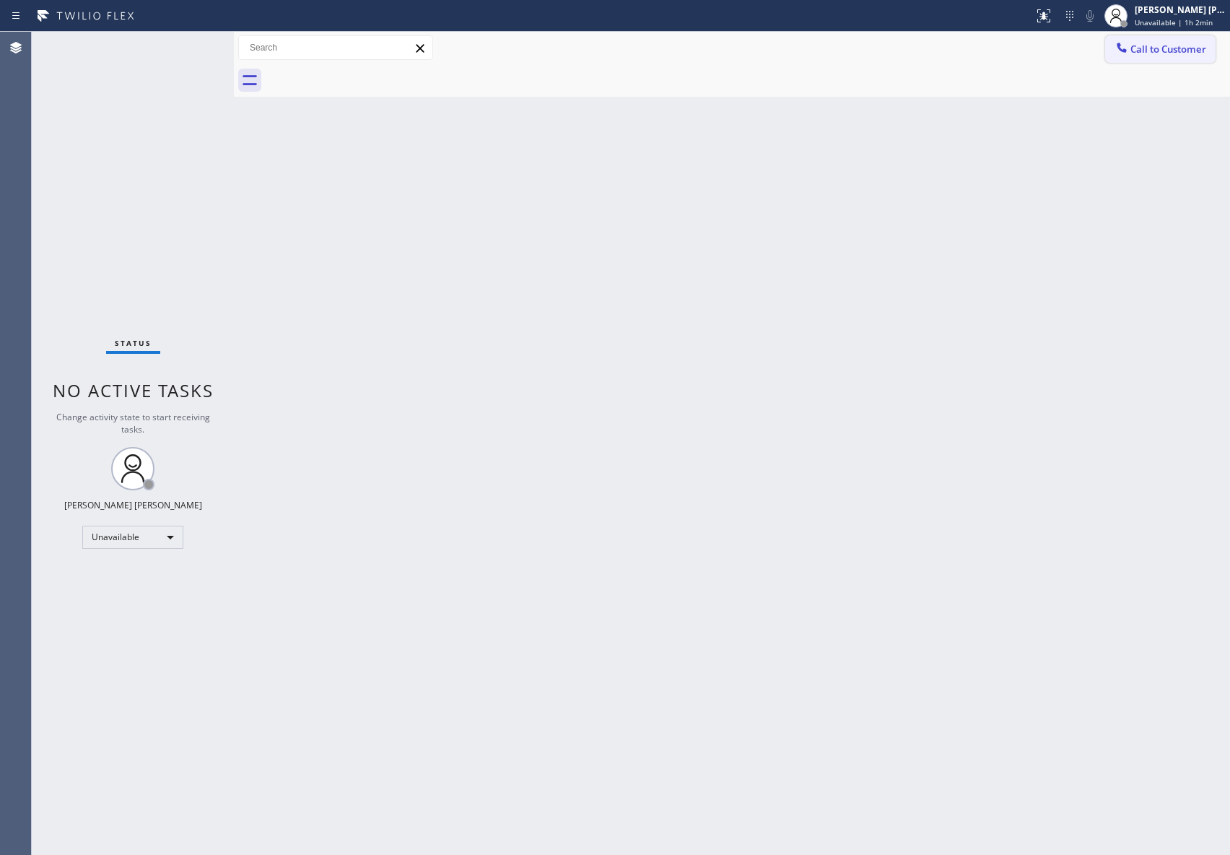
click at [1160, 46] on span "Call to Customer" at bounding box center [1169, 49] width 76 height 13
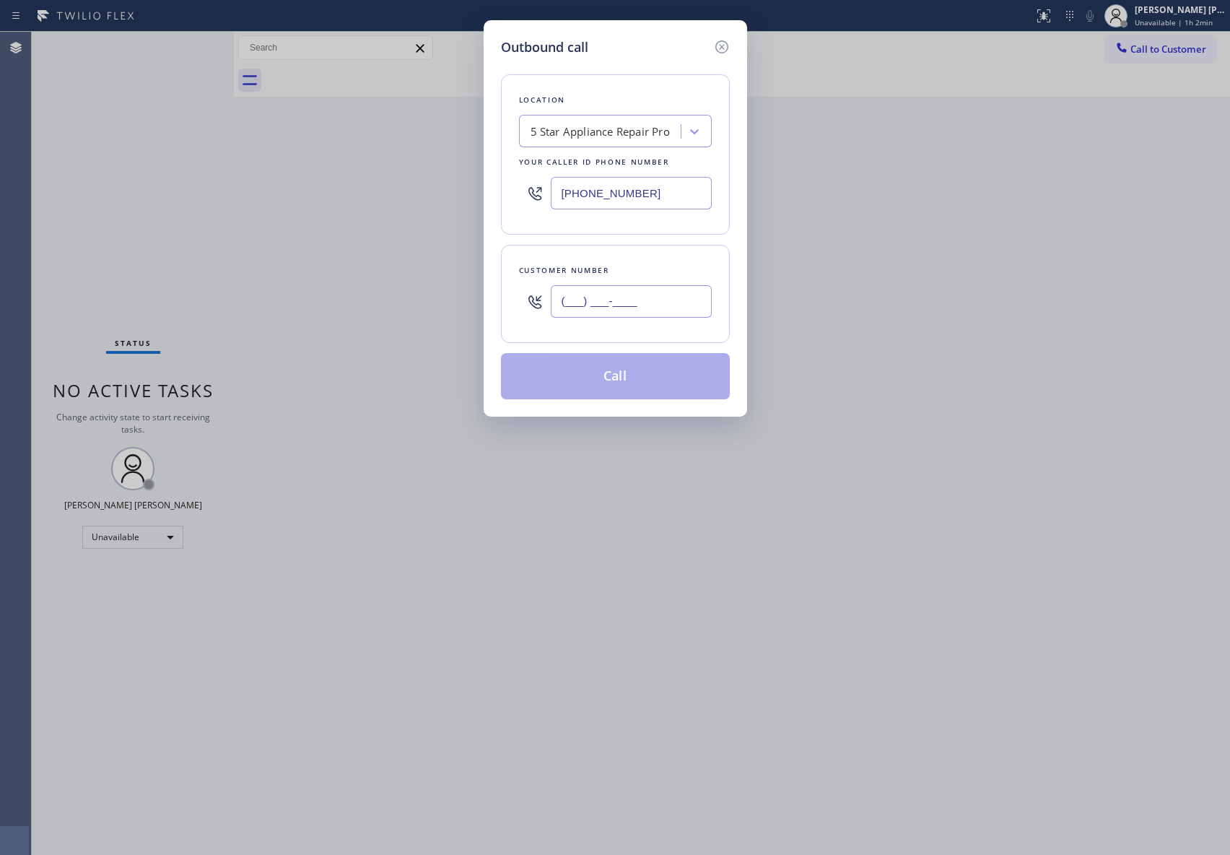
click at [640, 307] on input "(___) ___-____" at bounding box center [631, 301] width 161 height 32
paste input "858) 945-1425"
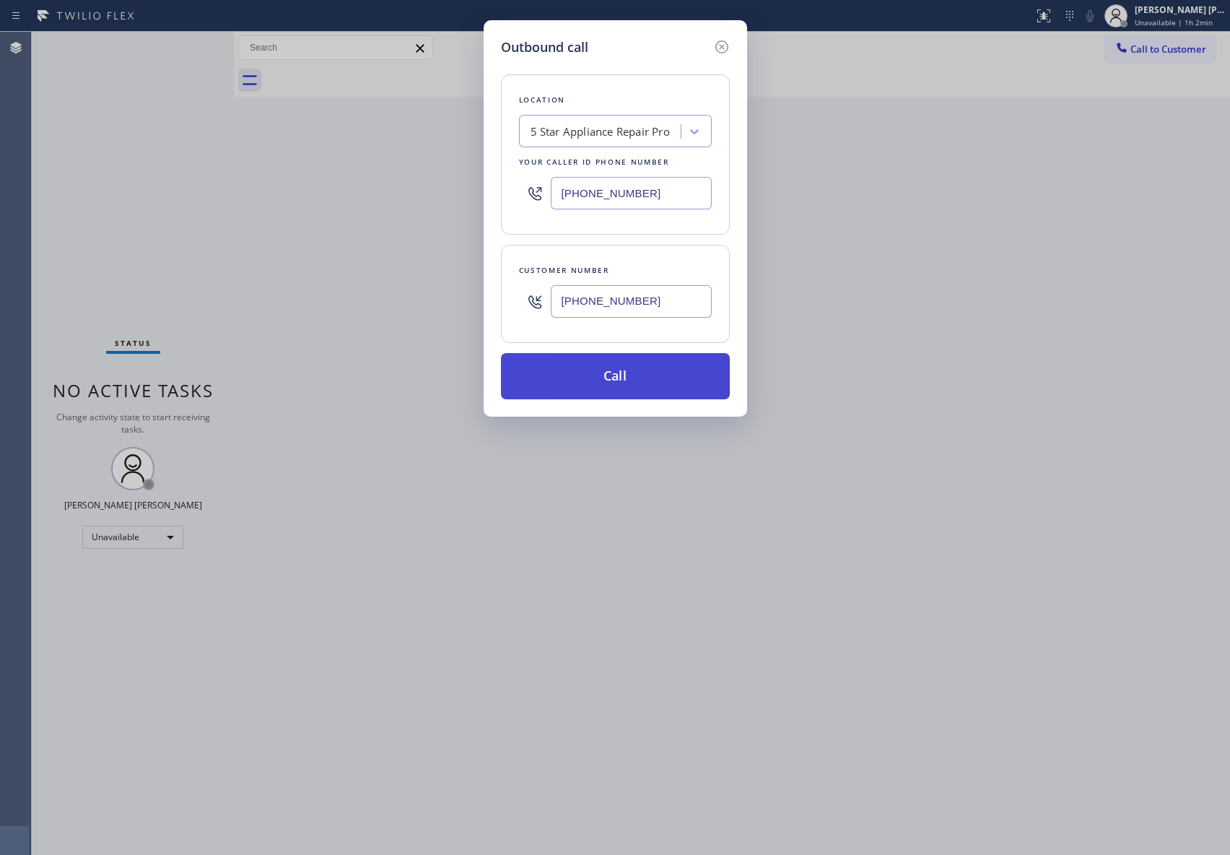
click at [630, 383] on button "Call" at bounding box center [615, 376] width 229 height 46
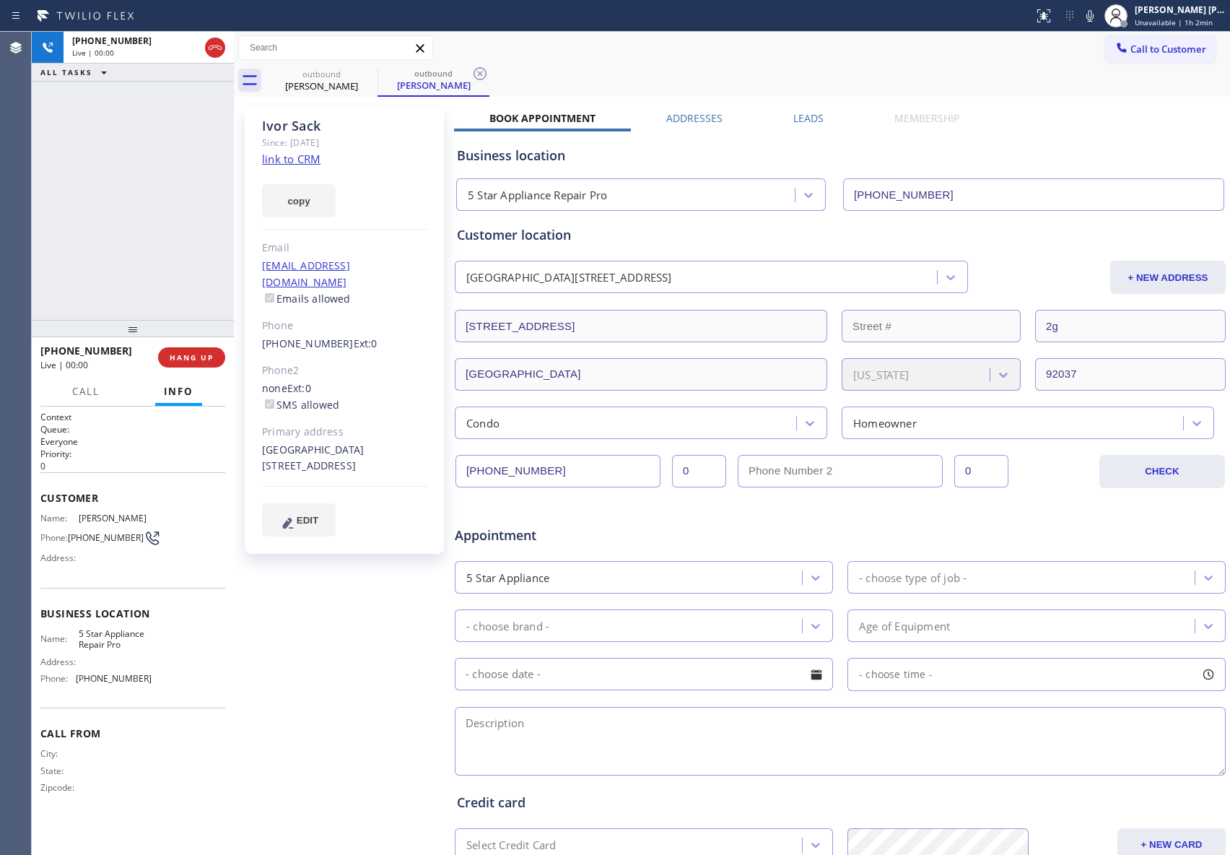
click at [802, 122] on label "Leads" at bounding box center [809, 118] width 30 height 14
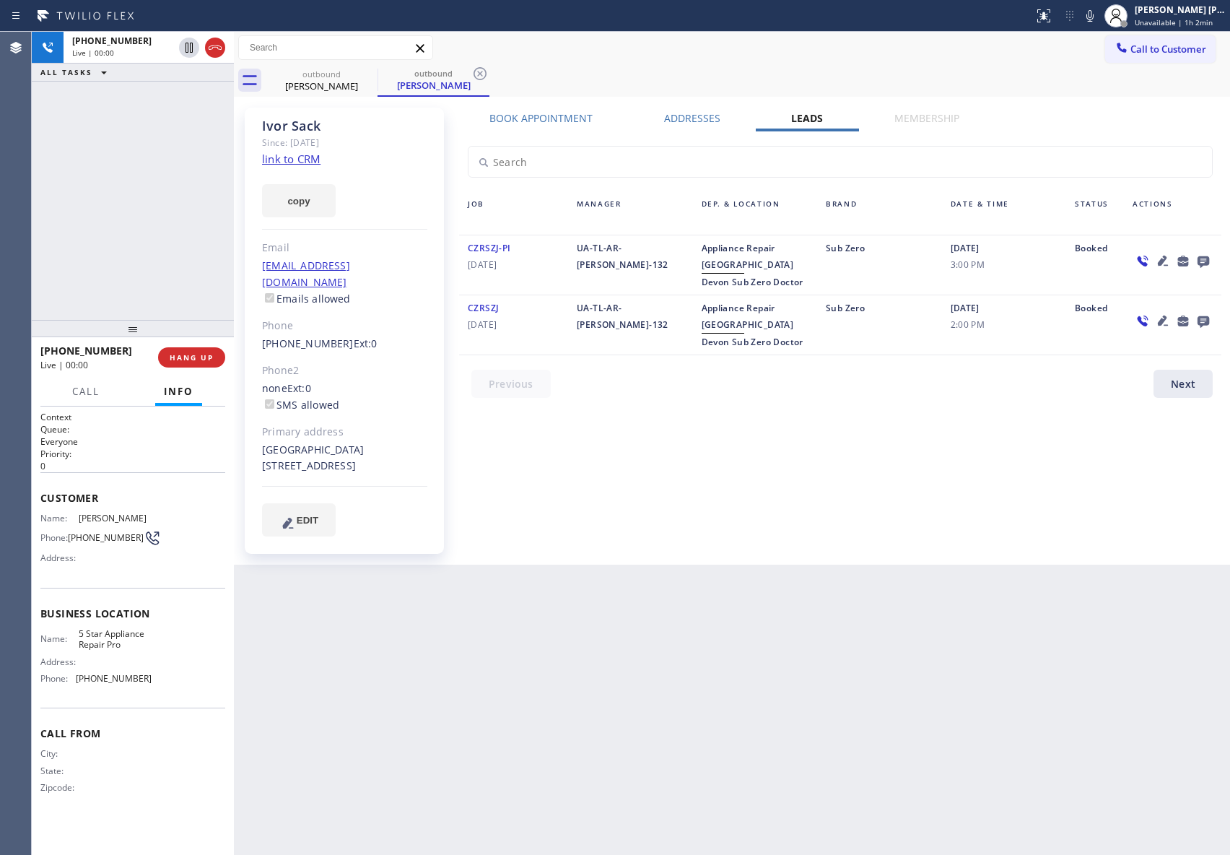
click at [1205, 255] on icon at bounding box center [1203, 261] width 17 height 18
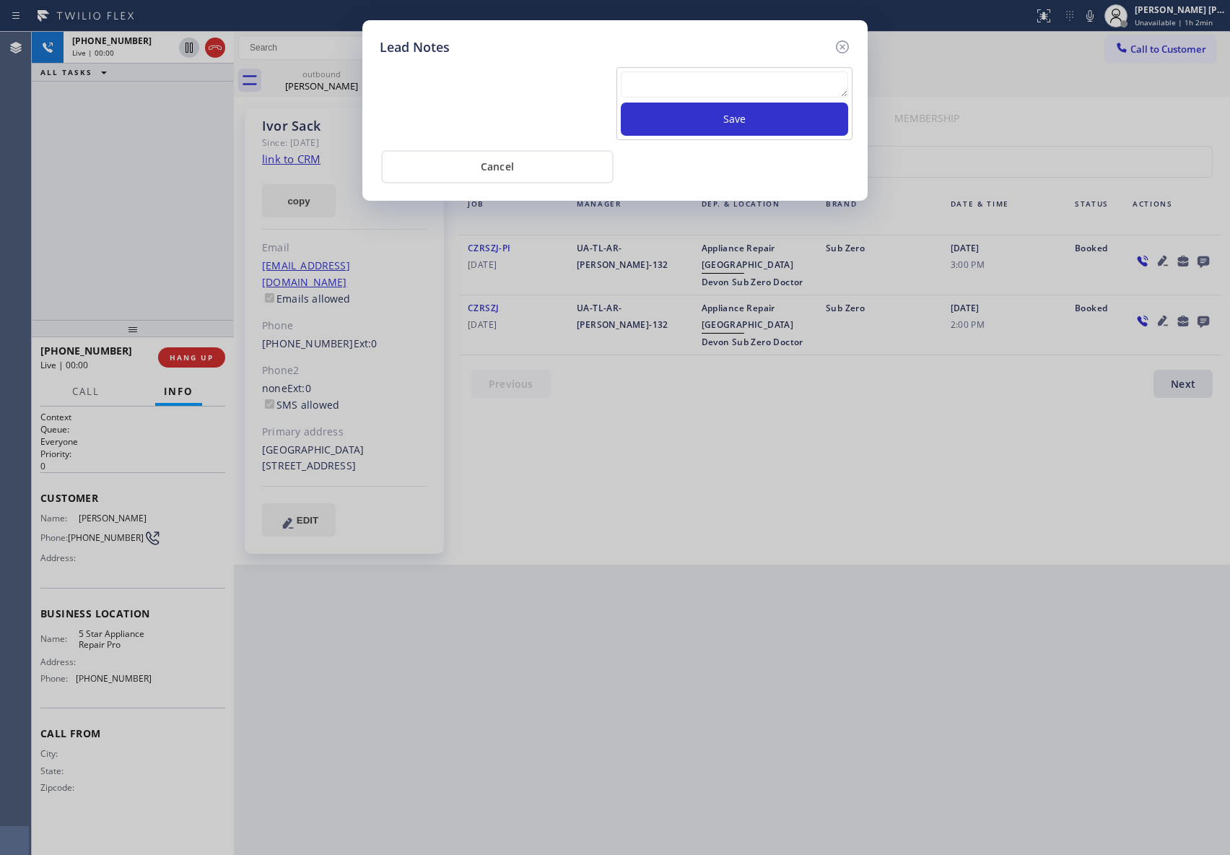
click at [754, 97] on textarea at bounding box center [734, 84] width 227 height 26
paste textarea "please transfer if cx calls back"
click at [781, 120] on button "Save" at bounding box center [734, 119] width 227 height 33
click at [841, 43] on icon at bounding box center [842, 46] width 17 height 17
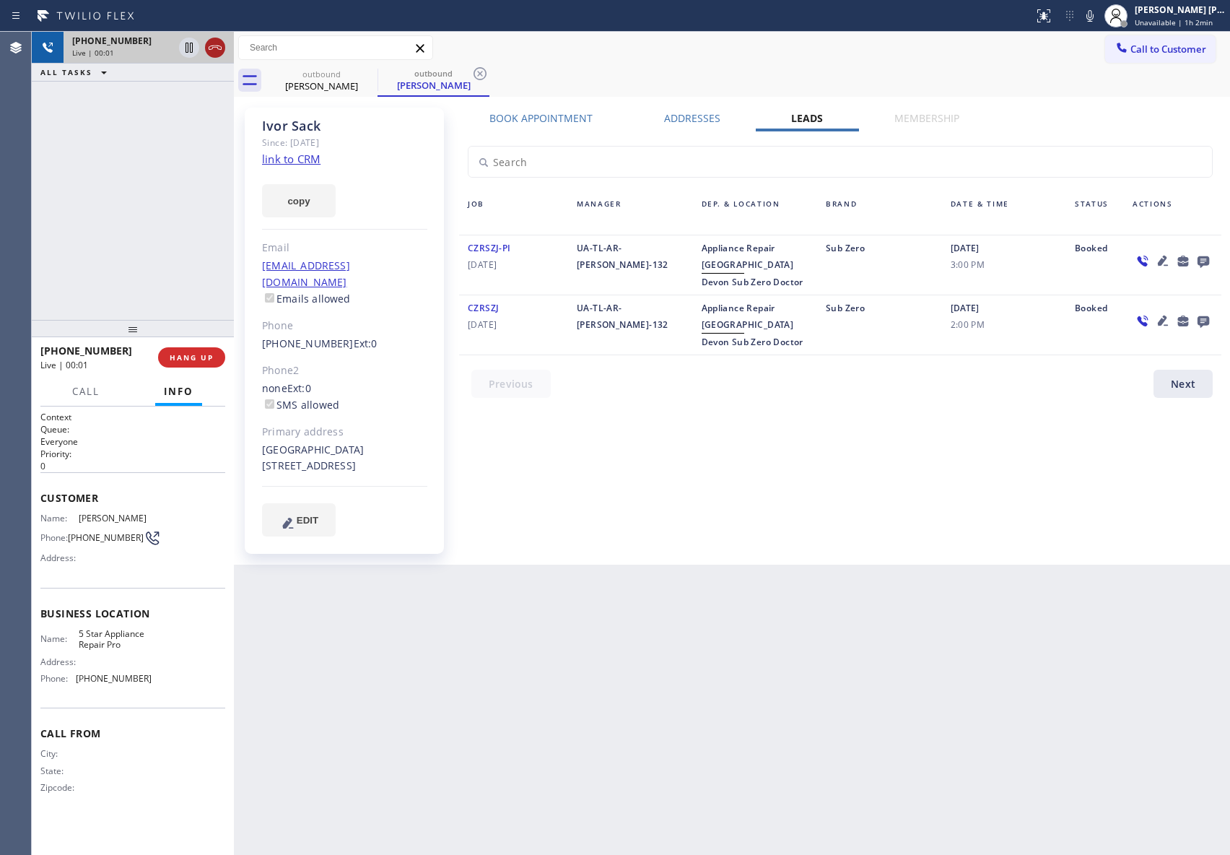
click at [211, 49] on icon at bounding box center [215, 47] width 13 height 4
click at [368, 73] on icon at bounding box center [368, 73] width 13 height 13
click at [378, 73] on div "outbound [PERSON_NAME]" at bounding box center [434, 80] width 112 height 32
click at [474, 73] on icon at bounding box center [480, 73] width 13 height 13
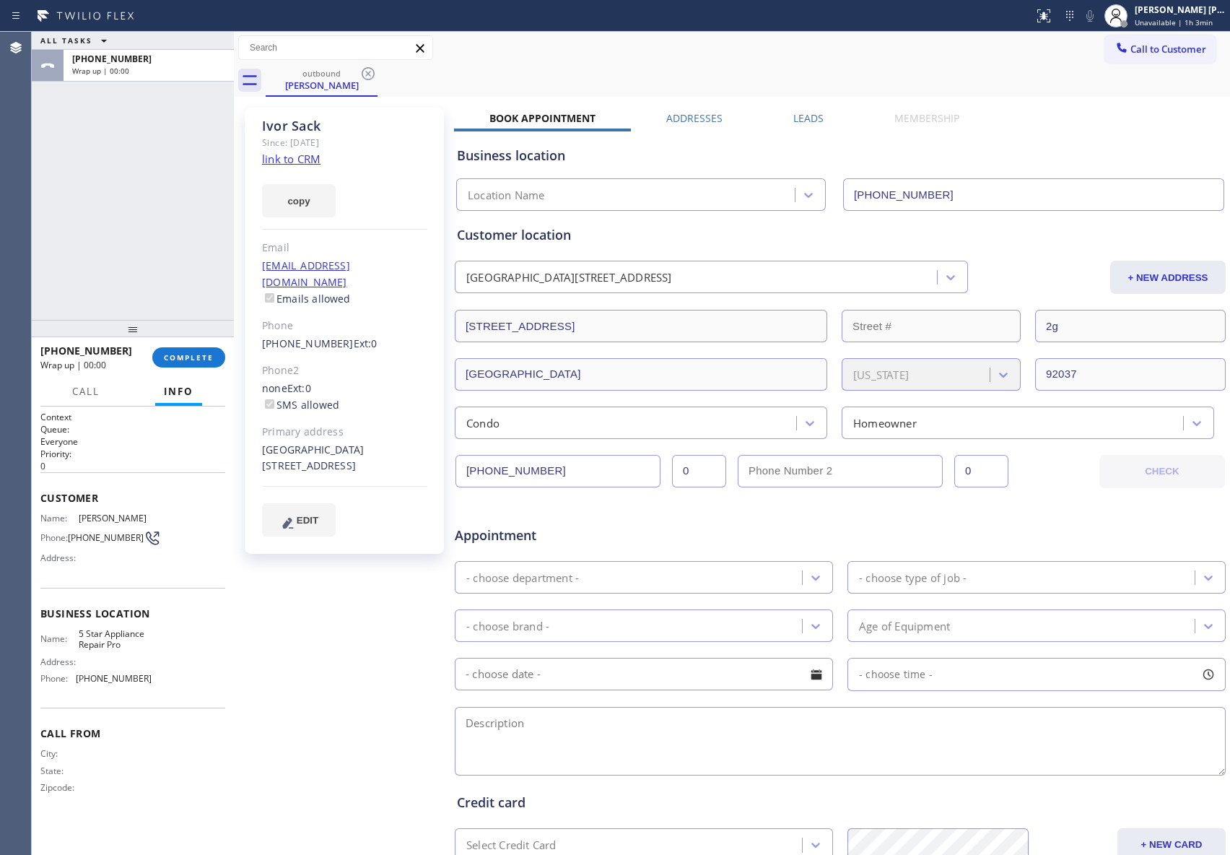
click at [211, 331] on div at bounding box center [133, 328] width 202 height 17
click at [211, 344] on div "[PHONE_NUMBER] Wrap up | 00:00 COMPLETE" at bounding box center [132, 358] width 185 height 38
click at [214, 351] on button "COMPLETE" at bounding box center [188, 357] width 73 height 20
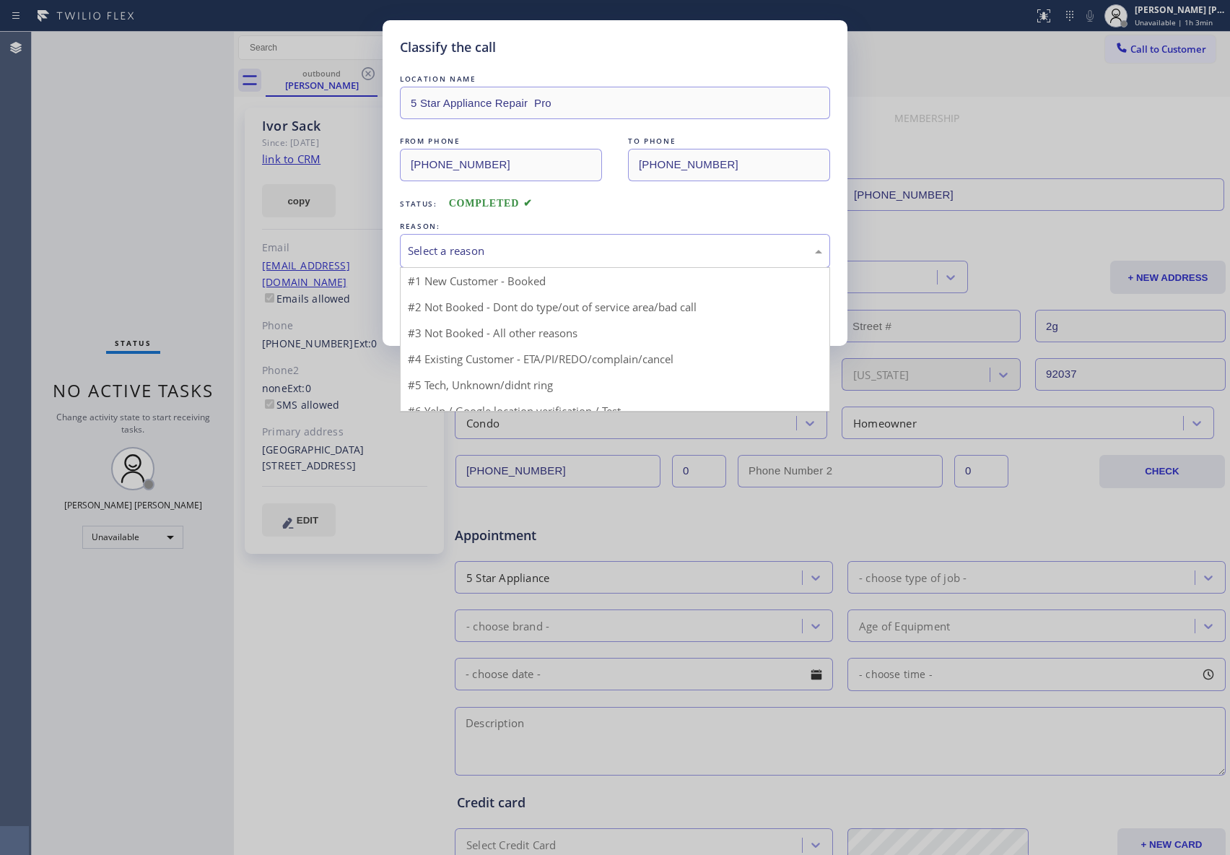
click at [547, 248] on div "Select a reason" at bounding box center [615, 251] width 414 height 17
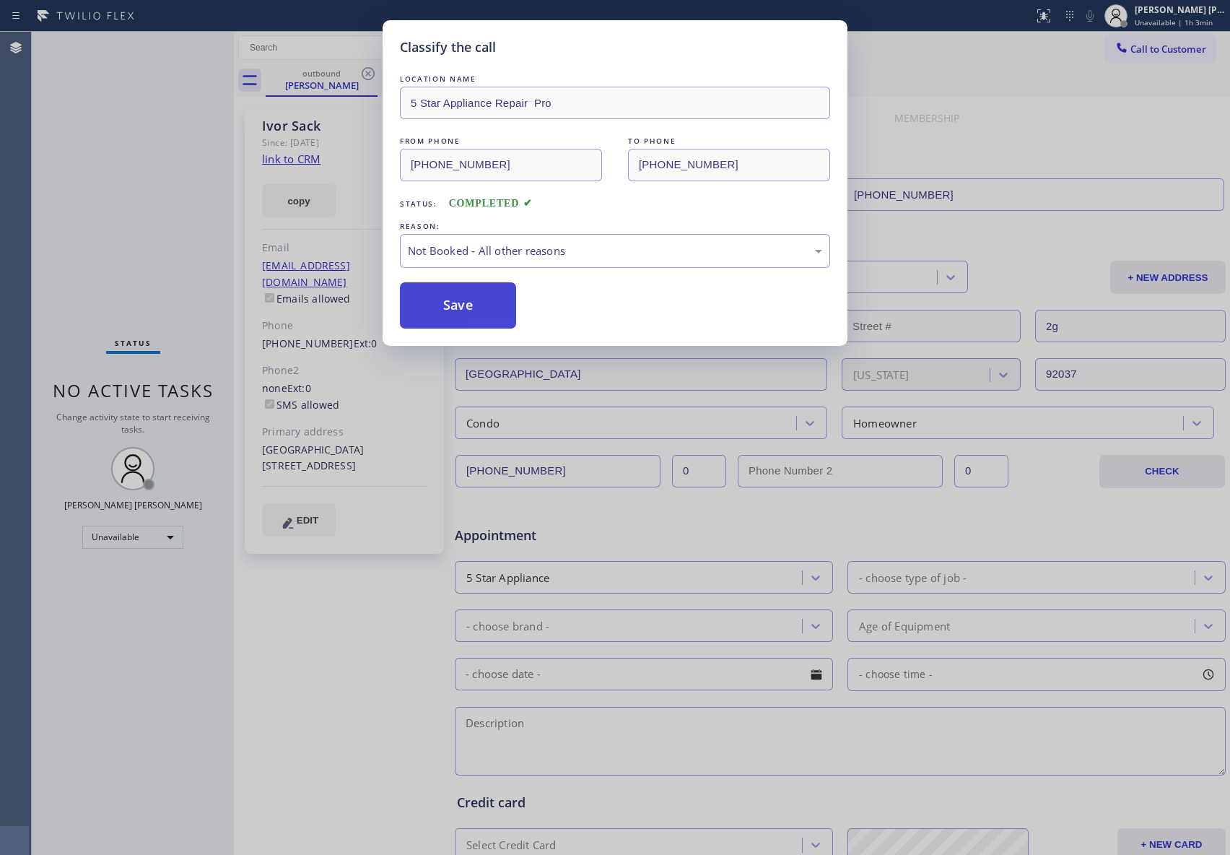
click at [440, 309] on button "Save" at bounding box center [458, 305] width 116 height 46
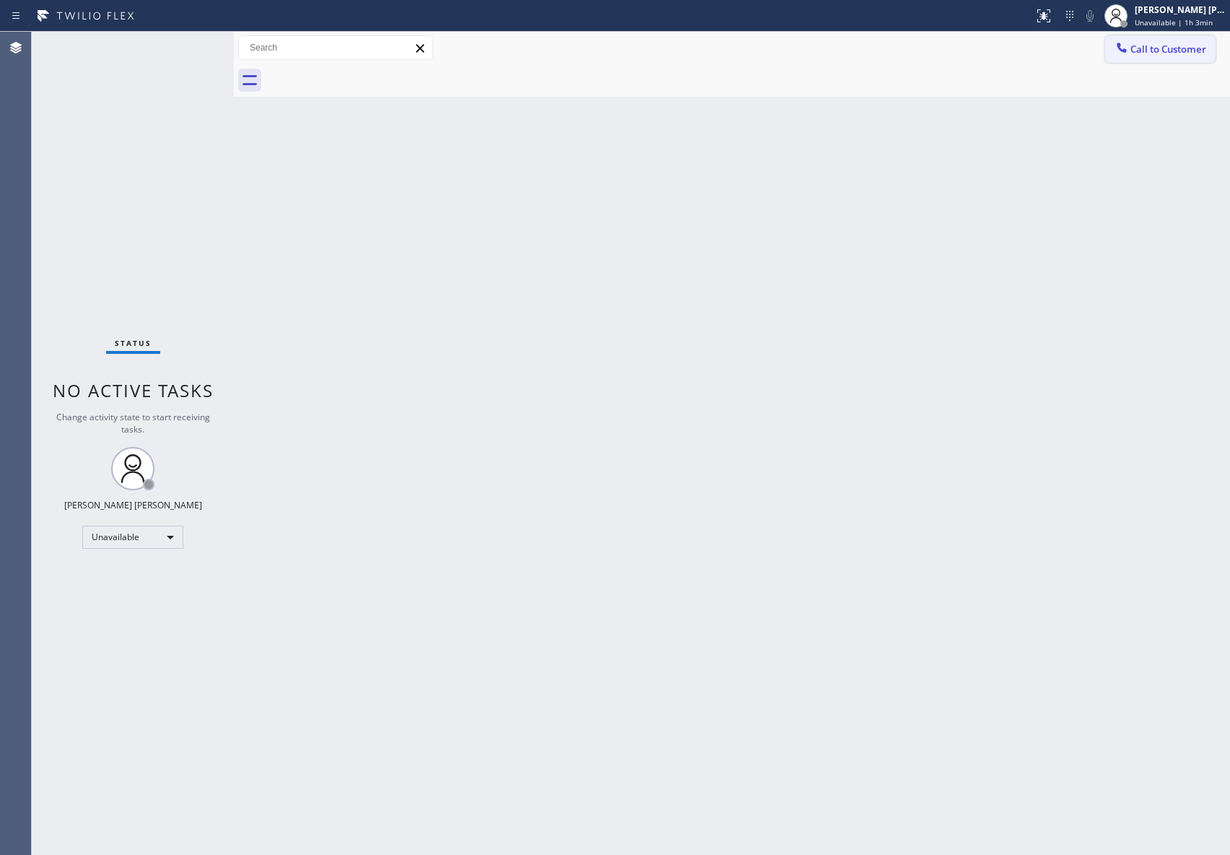
click at [1156, 49] on span "Call to Customer" at bounding box center [1169, 49] width 76 height 13
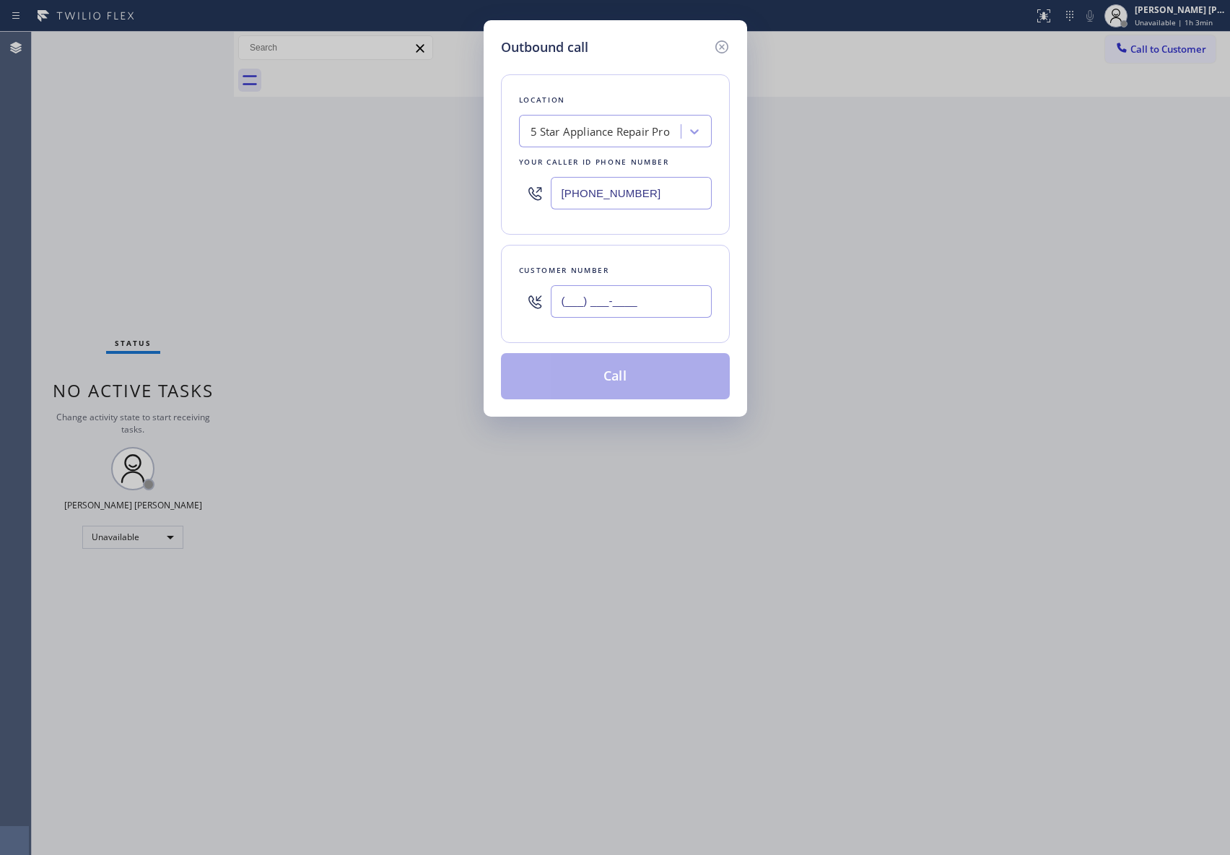
click at [656, 302] on input "(___) ___-____" at bounding box center [631, 301] width 161 height 32
paste input "818) 624-3732"
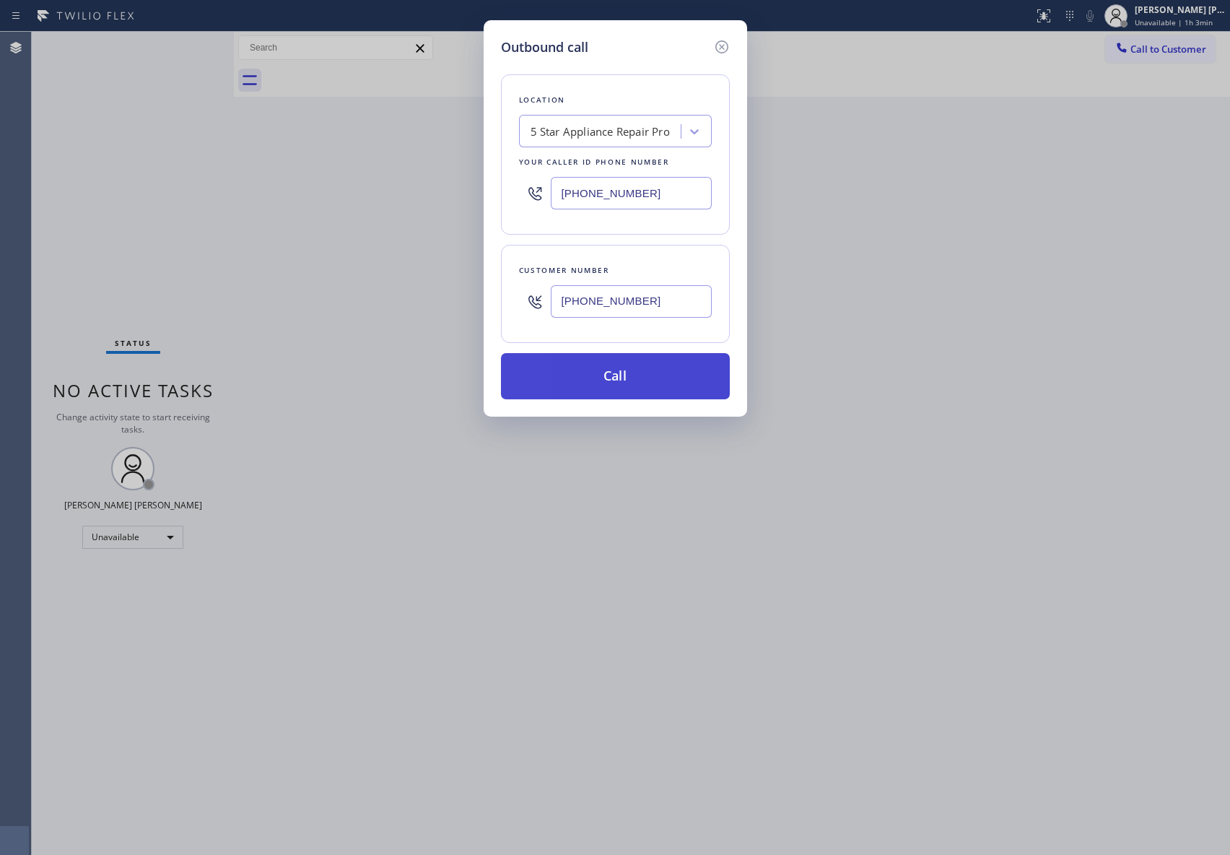
click at [625, 396] on button "Call" at bounding box center [615, 376] width 229 height 46
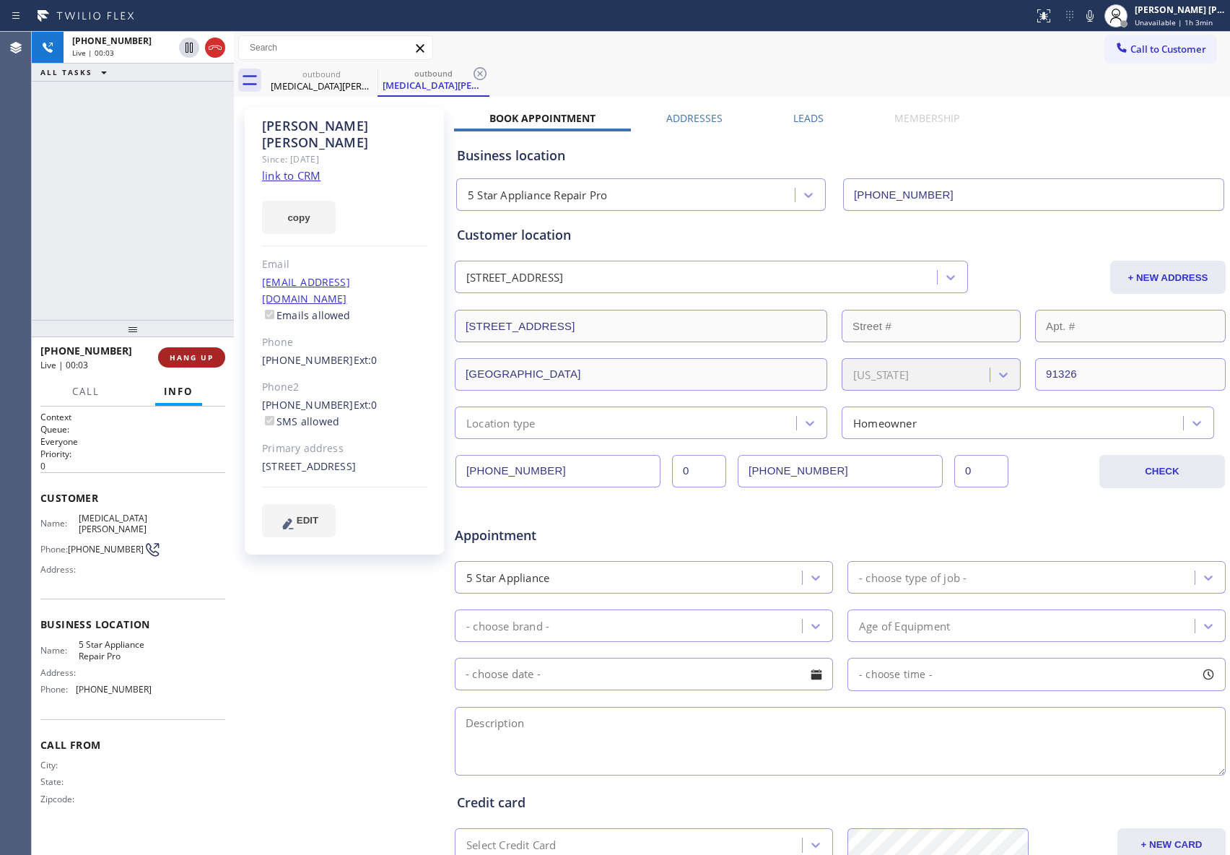
click at [212, 361] on span "HANG UP" at bounding box center [192, 357] width 44 height 10
click at [801, 108] on div "[MEDICAL_DATA][PERSON_NAME] Since: [DATE] link to CRM copy Email [EMAIL_ADDRESS…" at bounding box center [732, 568] width 989 height 936
click at [804, 116] on label "Leads" at bounding box center [809, 118] width 30 height 14
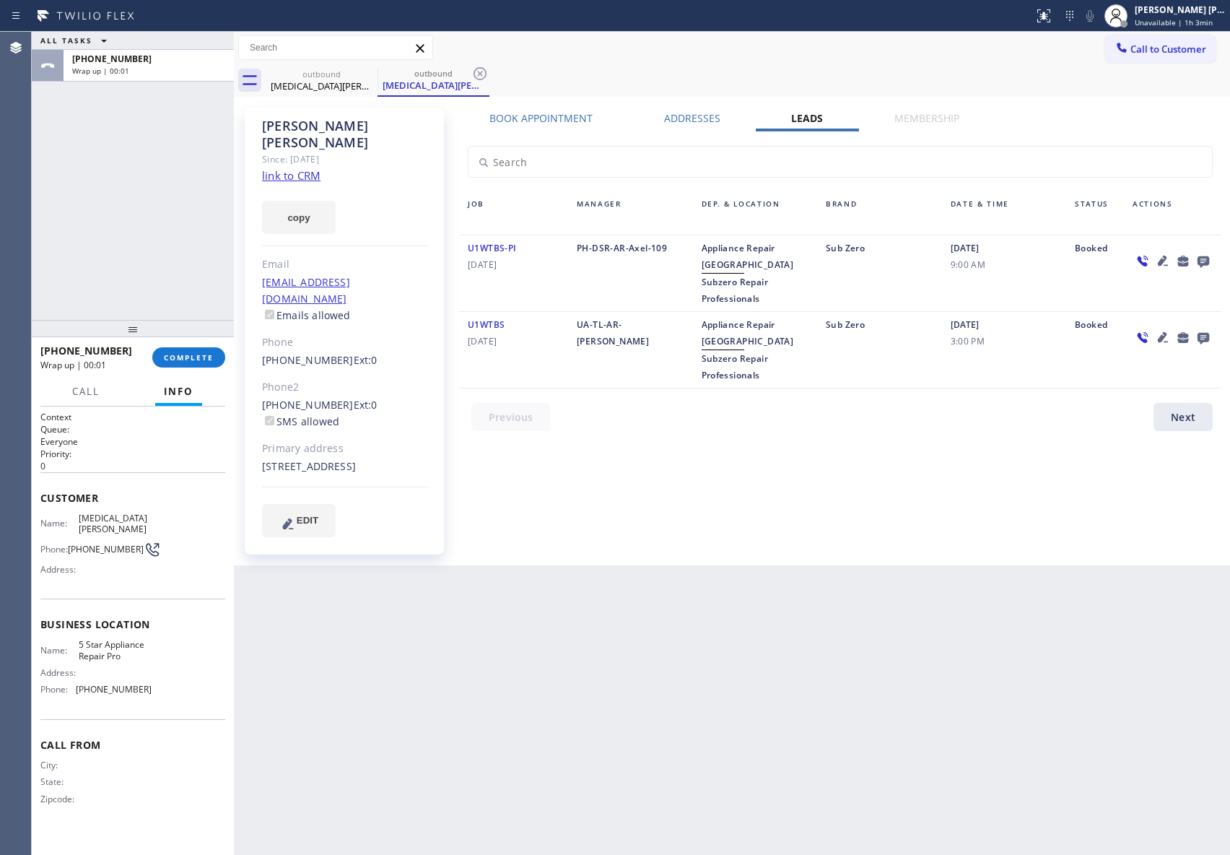
click at [1209, 260] on icon at bounding box center [1204, 262] width 12 height 12
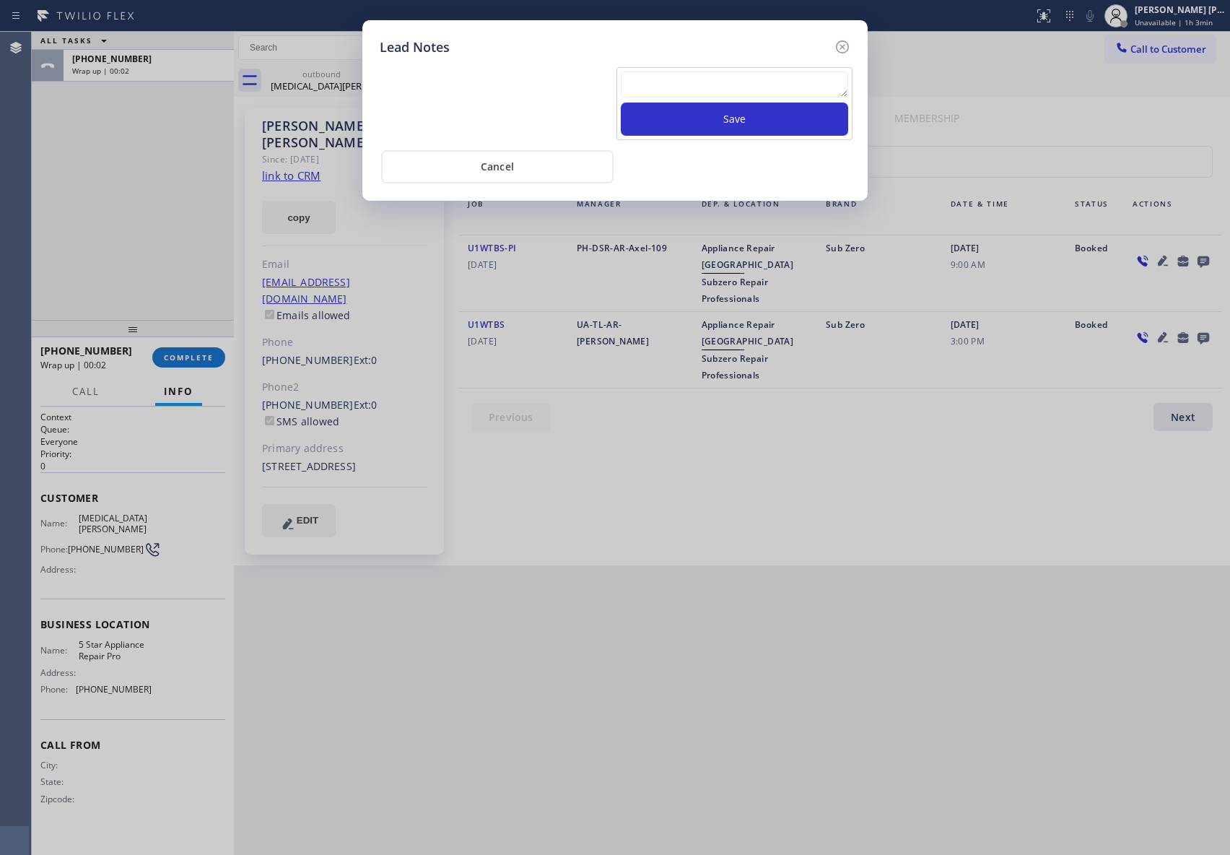
click at [763, 97] on textarea at bounding box center [734, 84] width 227 height 26
paste textarea "please transfer if cx calls back"
click at [775, 119] on button "Save" at bounding box center [734, 119] width 227 height 33
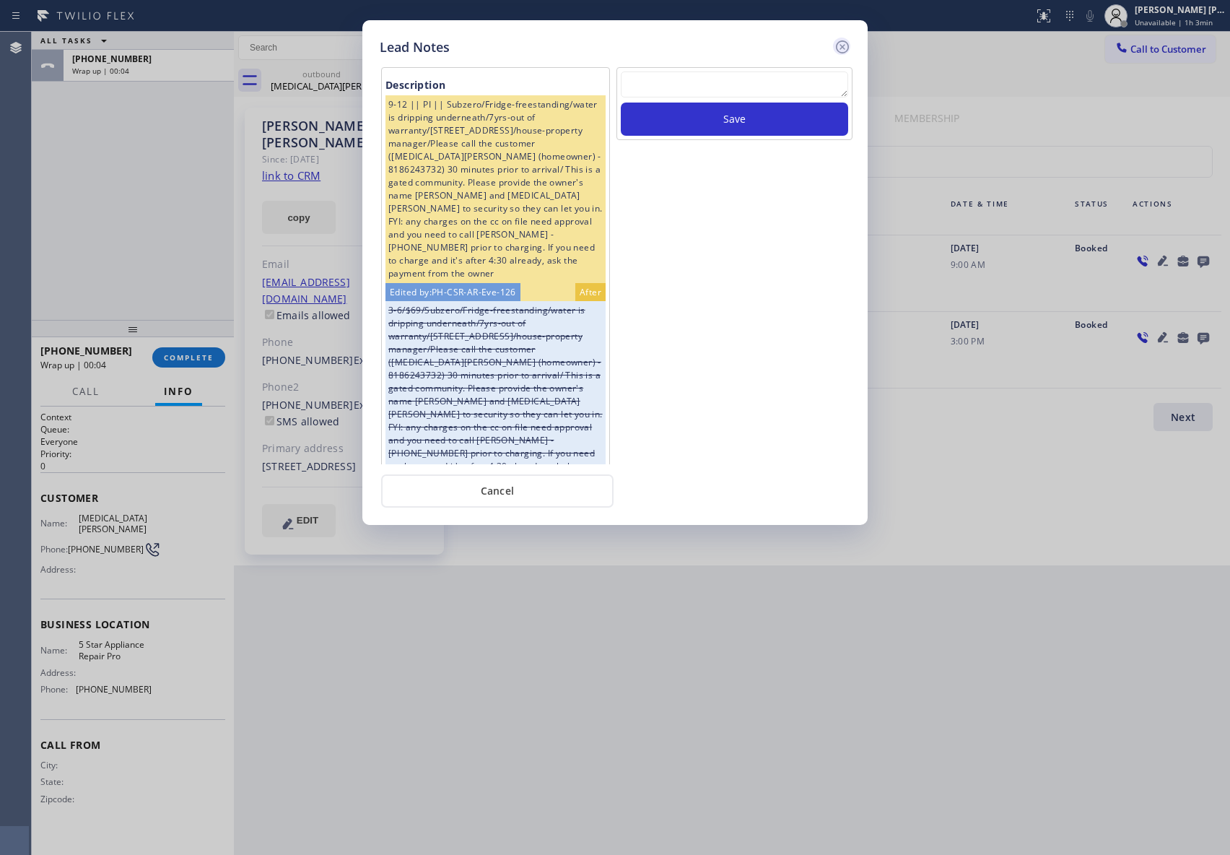
click at [844, 47] on icon at bounding box center [842, 46] width 13 height 13
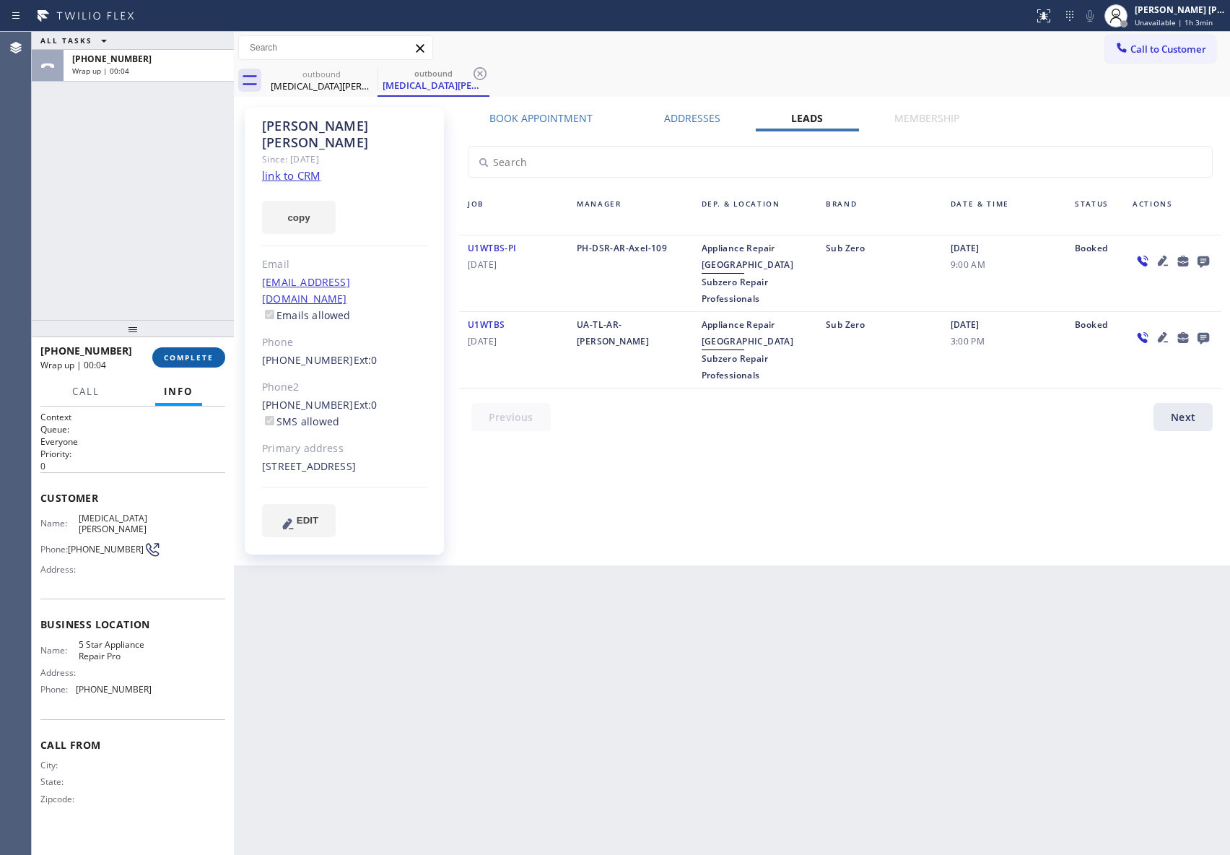
click at [194, 350] on button "COMPLETE" at bounding box center [188, 357] width 73 height 20
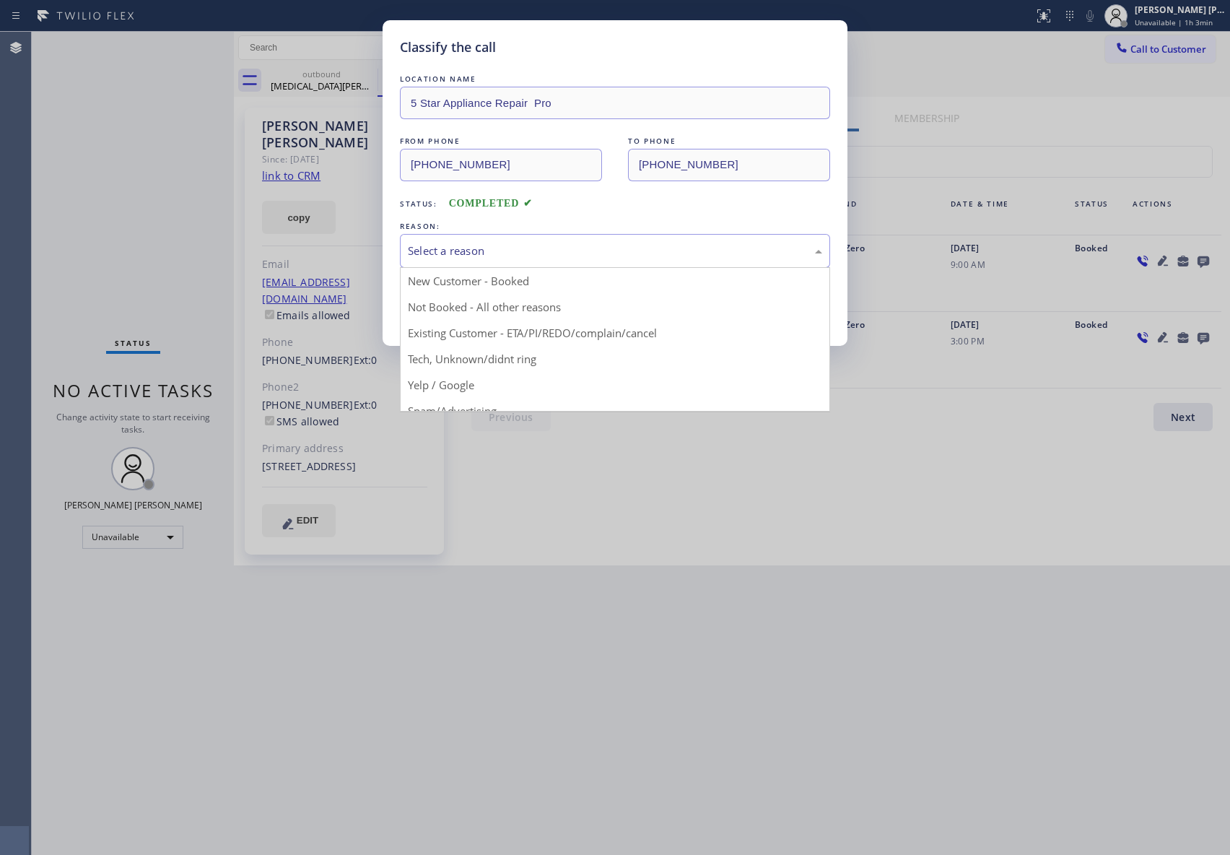
click at [544, 246] on div "Select a reason" at bounding box center [615, 251] width 414 height 17
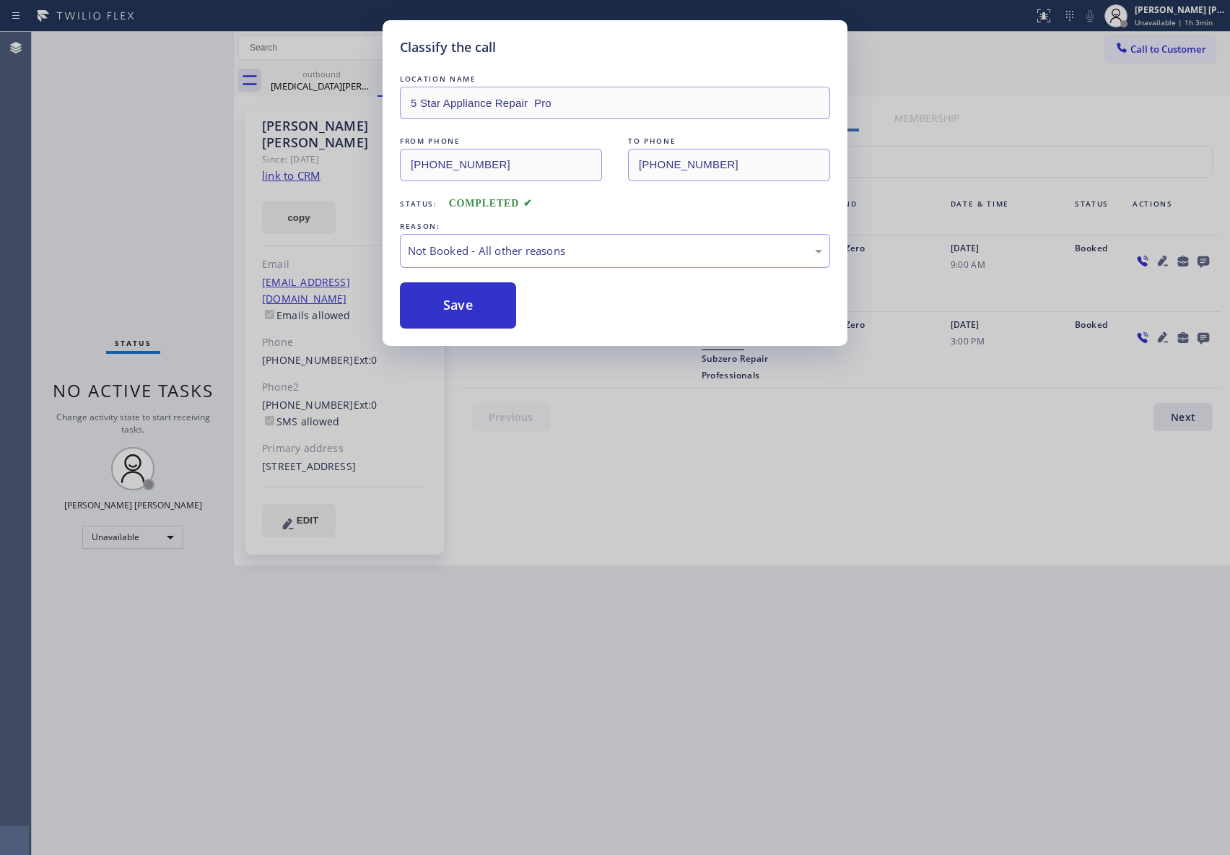
click at [465, 304] on button "Save" at bounding box center [458, 305] width 116 height 46
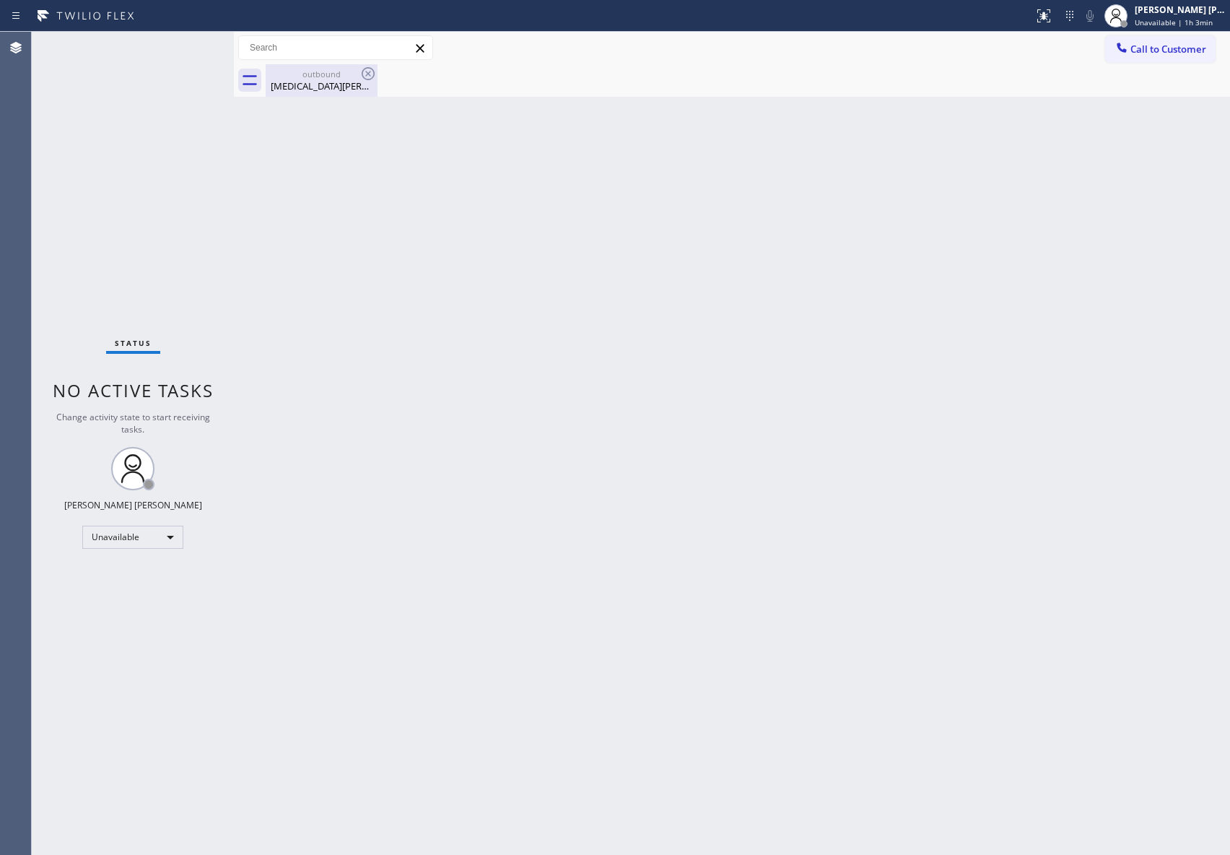
click at [332, 66] on div "outbound [MEDICAL_DATA][PERSON_NAME]" at bounding box center [321, 80] width 109 height 32
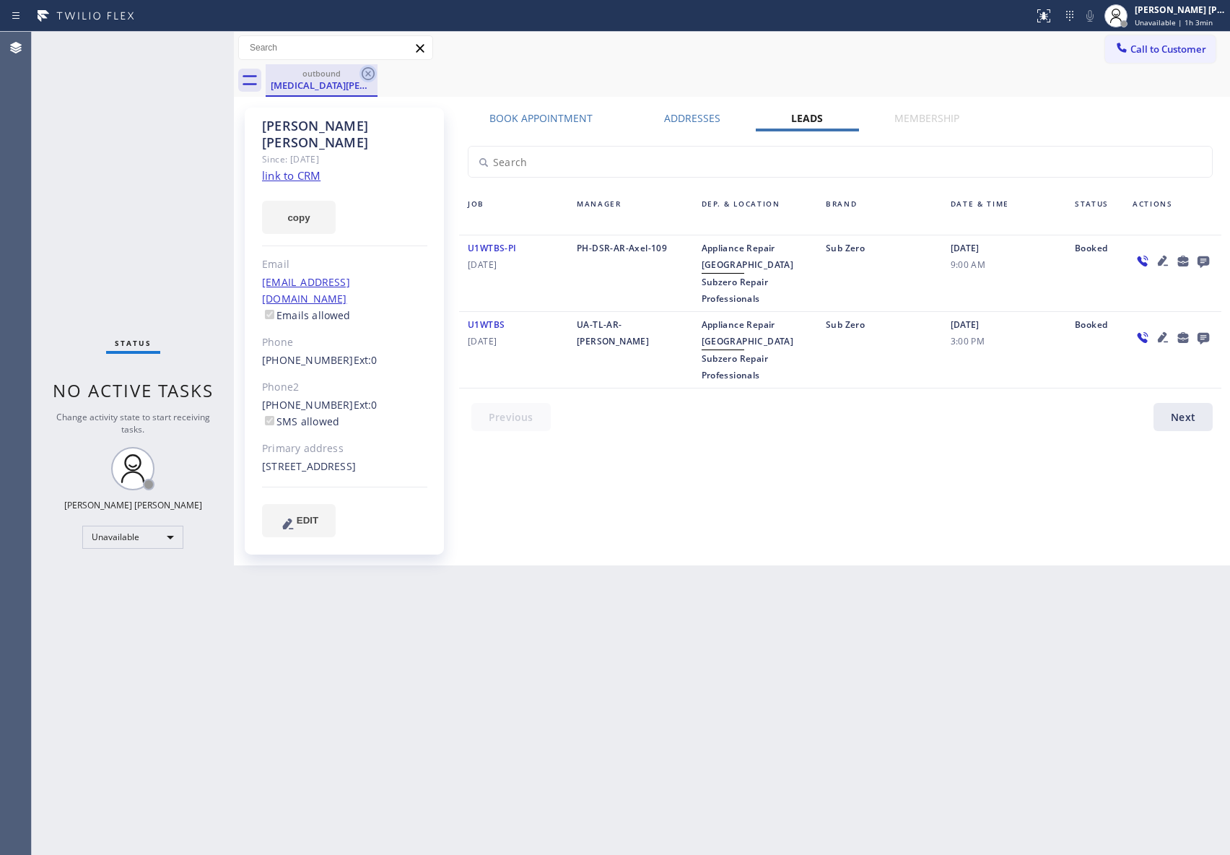
click at [364, 69] on icon at bounding box center [368, 73] width 13 height 13
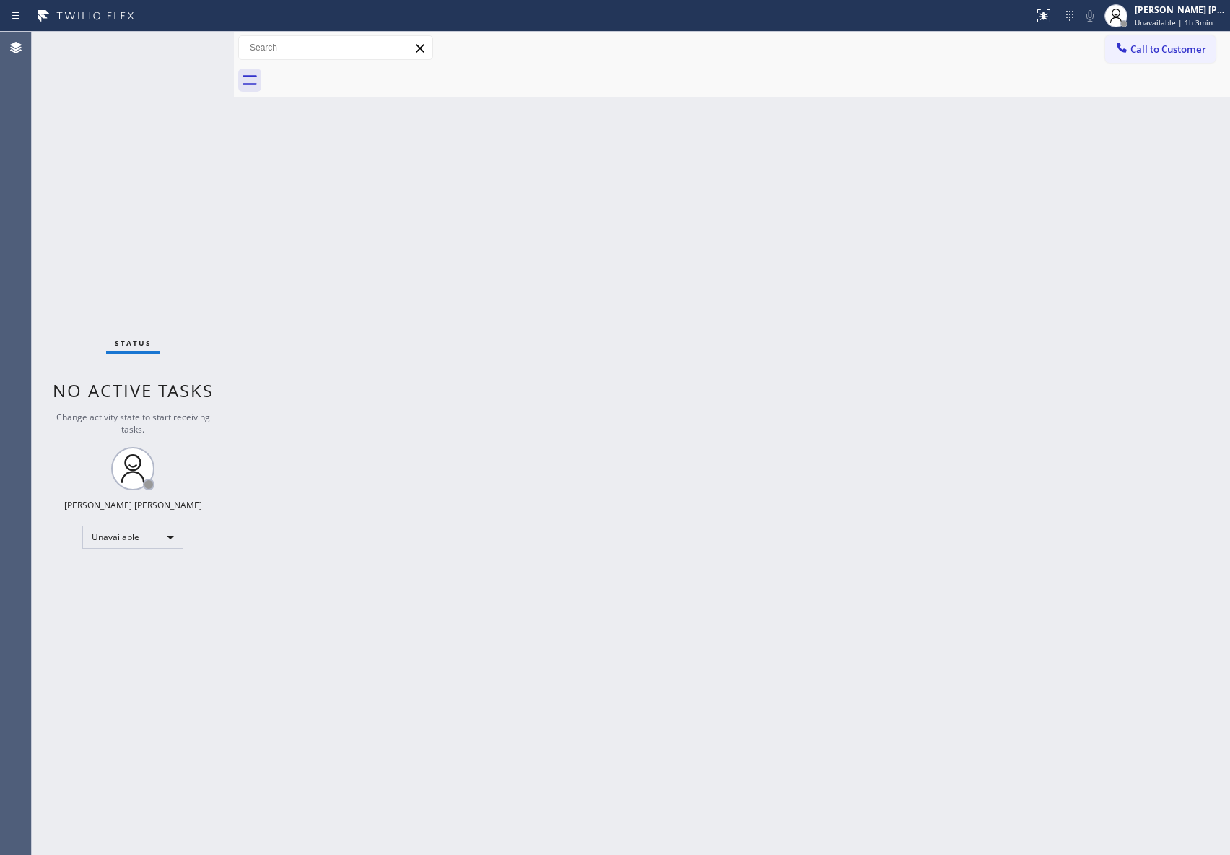
click at [364, 69] on div at bounding box center [748, 80] width 965 height 32
click at [1171, 56] on button "Call to Customer" at bounding box center [1161, 48] width 110 height 27
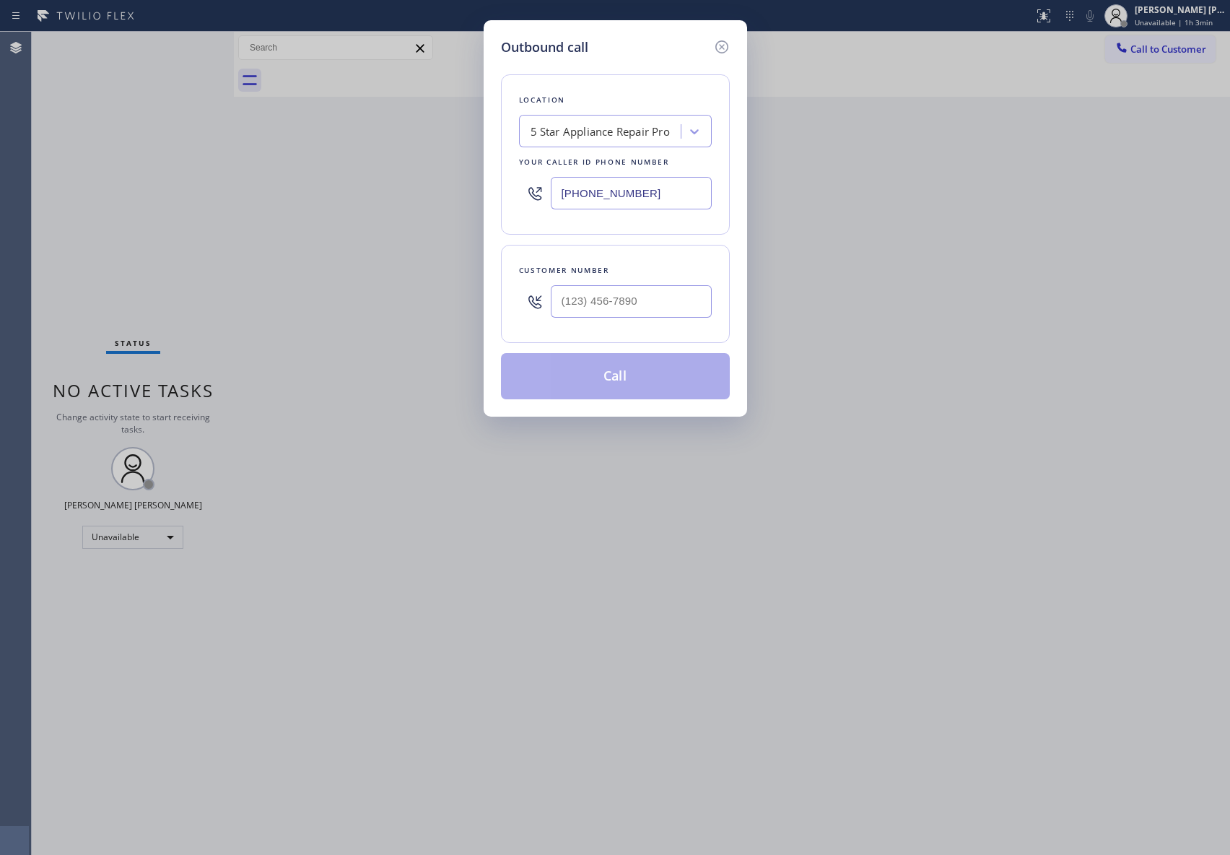
click at [671, 281] on div at bounding box center [631, 301] width 161 height 47
click at [673, 300] on input "(___) ___-____" at bounding box center [631, 301] width 161 height 32
paste input "646) 241-5782"
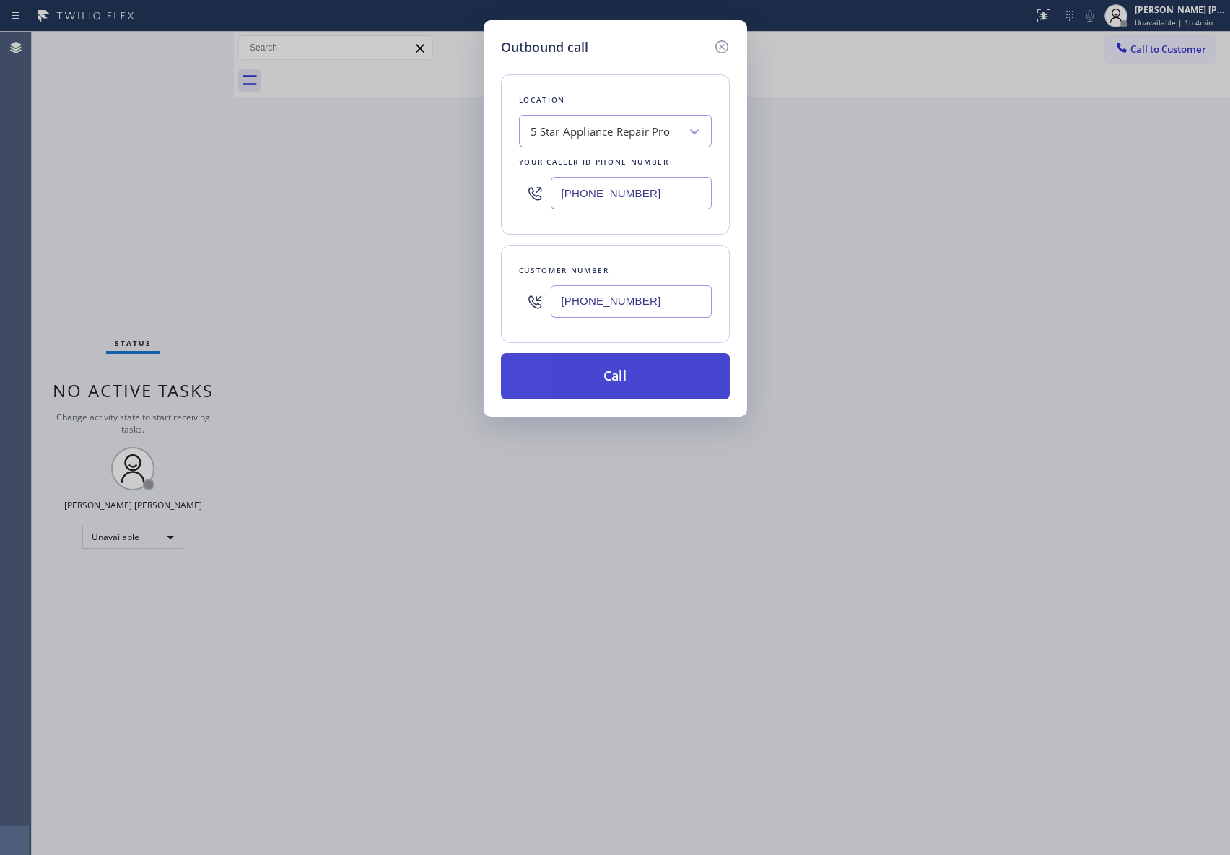
click at [654, 381] on button "Call" at bounding box center [615, 376] width 229 height 46
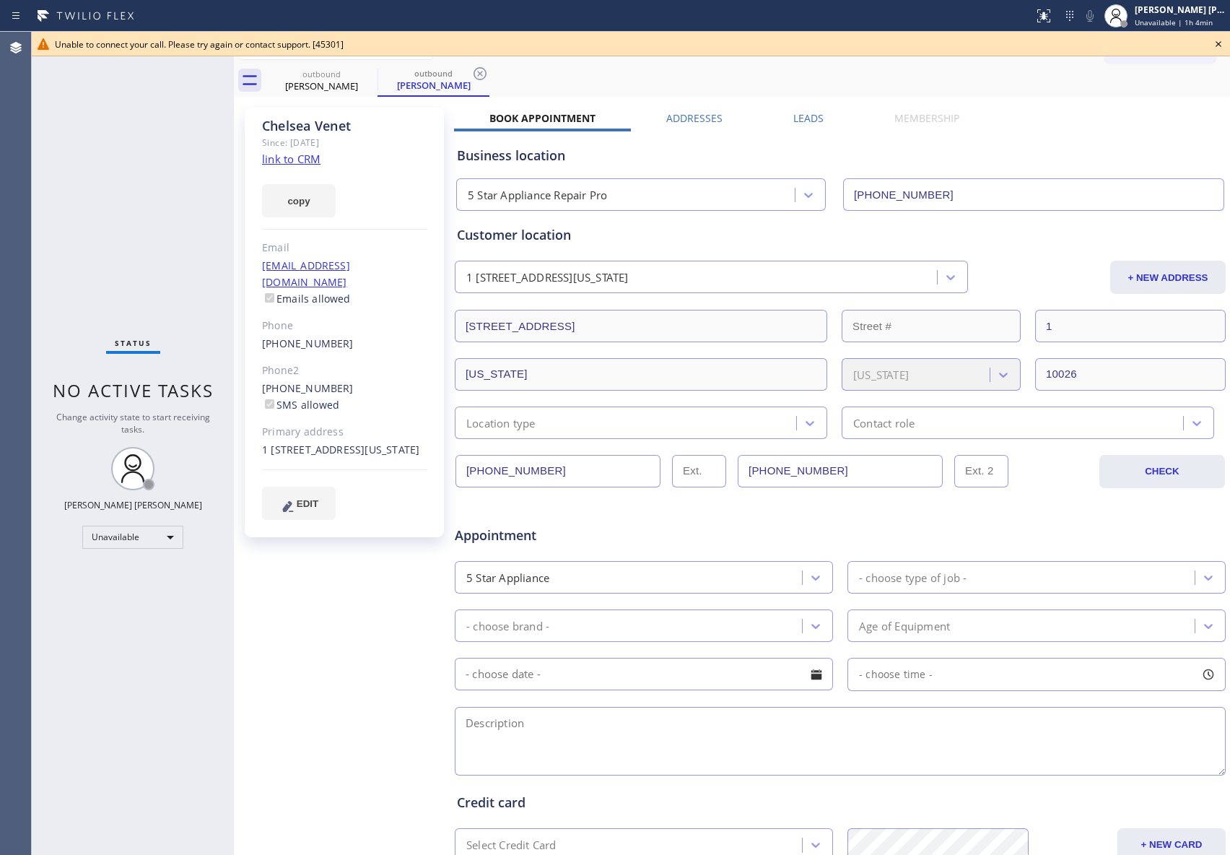
click at [1228, 41] on div "Unable to connect your call. Please try again or contact support. [45301]" at bounding box center [631, 44] width 1199 height 25
click at [1222, 42] on icon at bounding box center [1218, 43] width 17 height 17
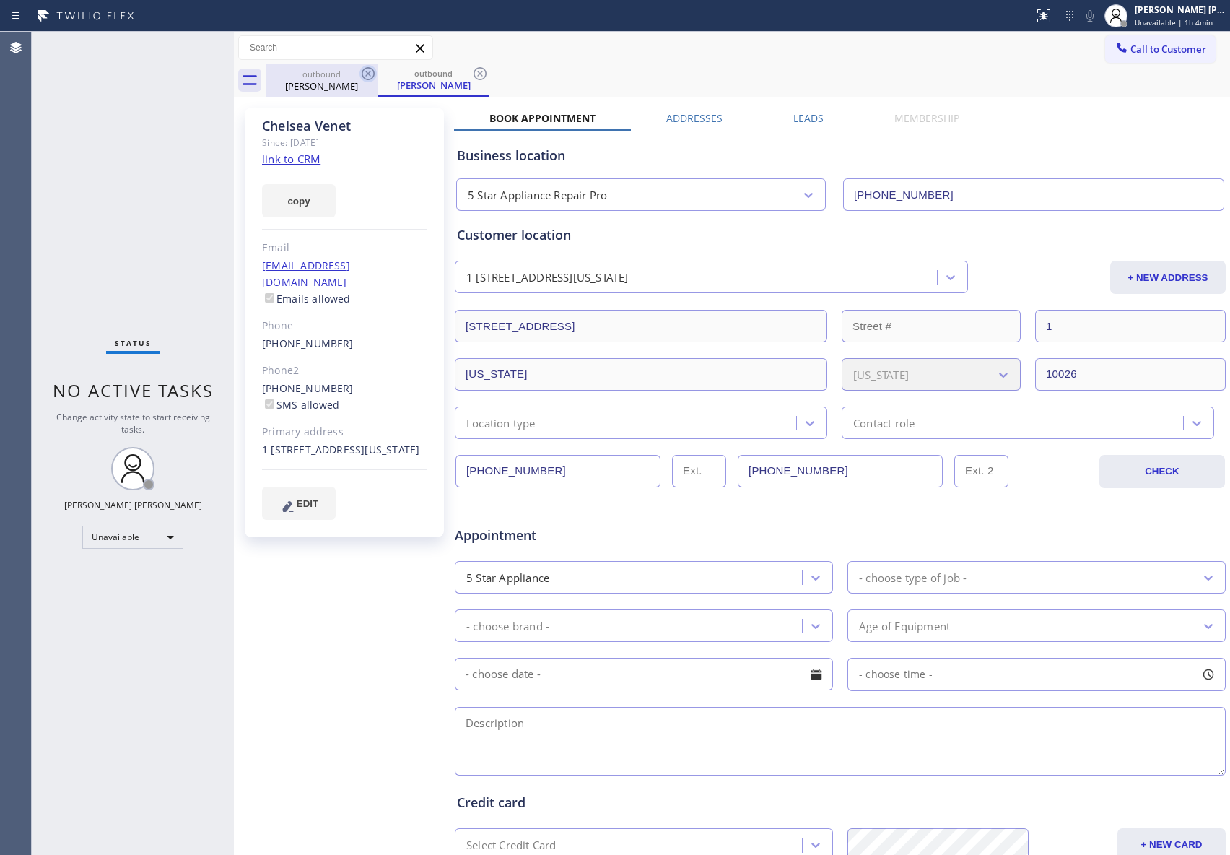
click at [368, 71] on icon at bounding box center [368, 73] width 17 height 17
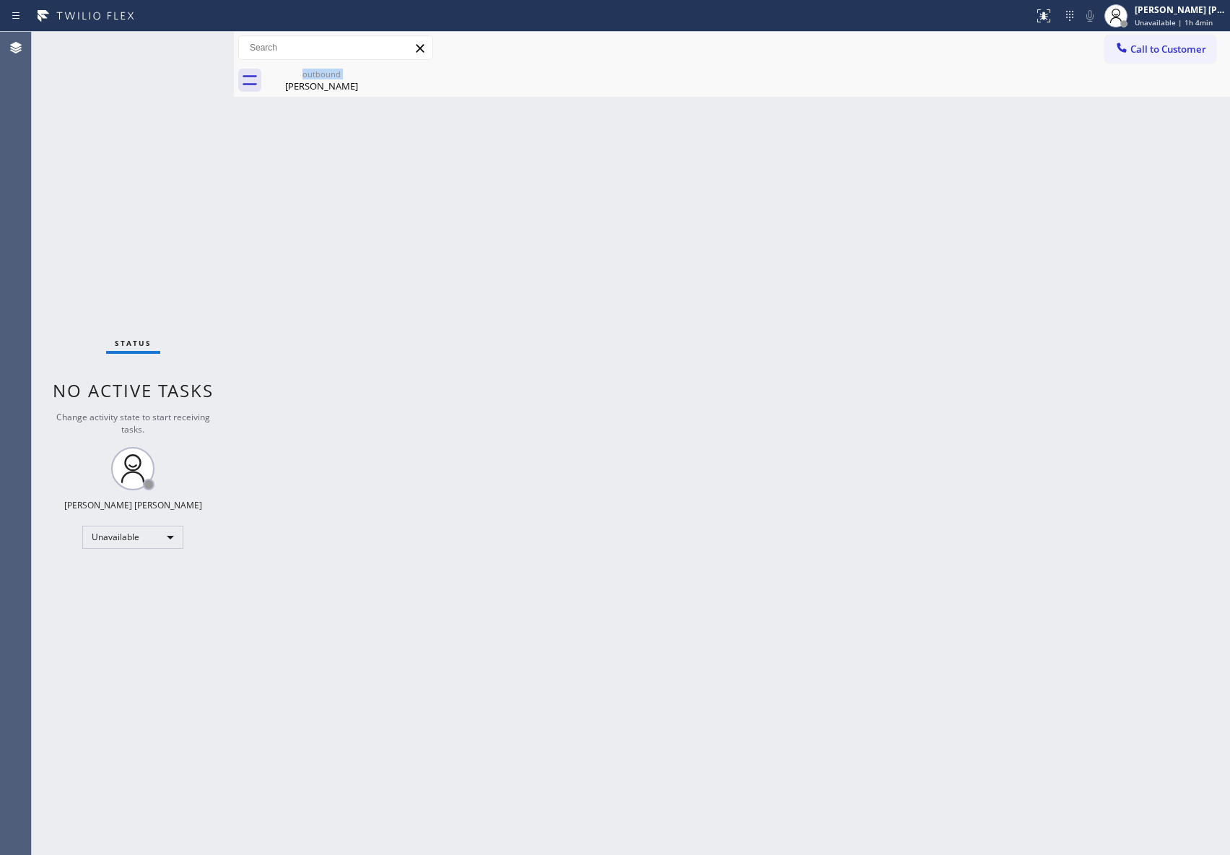
click at [368, 71] on div "outbound [PERSON_NAME]" at bounding box center [322, 80] width 112 height 32
click at [0, 0] on icon at bounding box center [0, 0] width 0 height 0
click at [368, 71] on div at bounding box center [748, 80] width 965 height 32
click at [1173, 43] on span "Call to Customer" at bounding box center [1169, 49] width 76 height 13
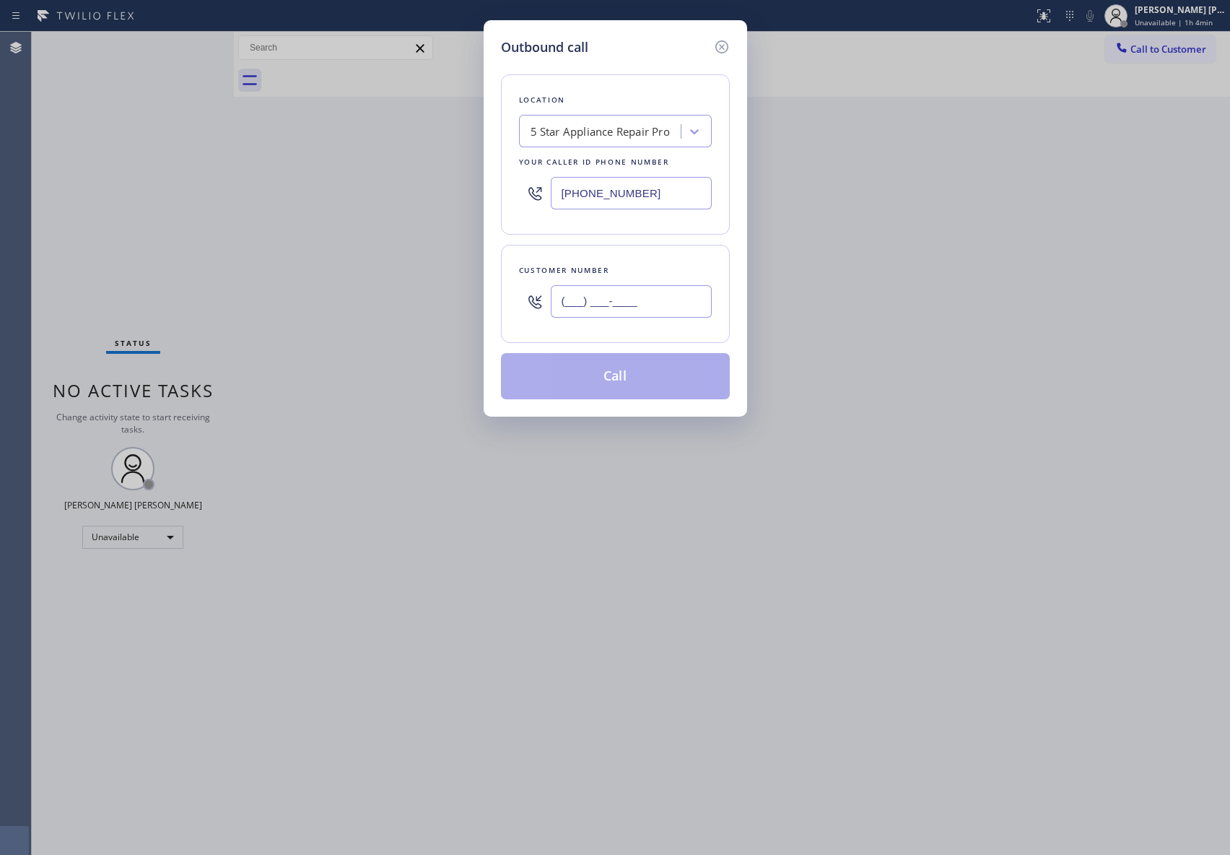
click at [637, 303] on input "(___) ___-____" at bounding box center [631, 301] width 161 height 32
paste input "714) 231-5853"
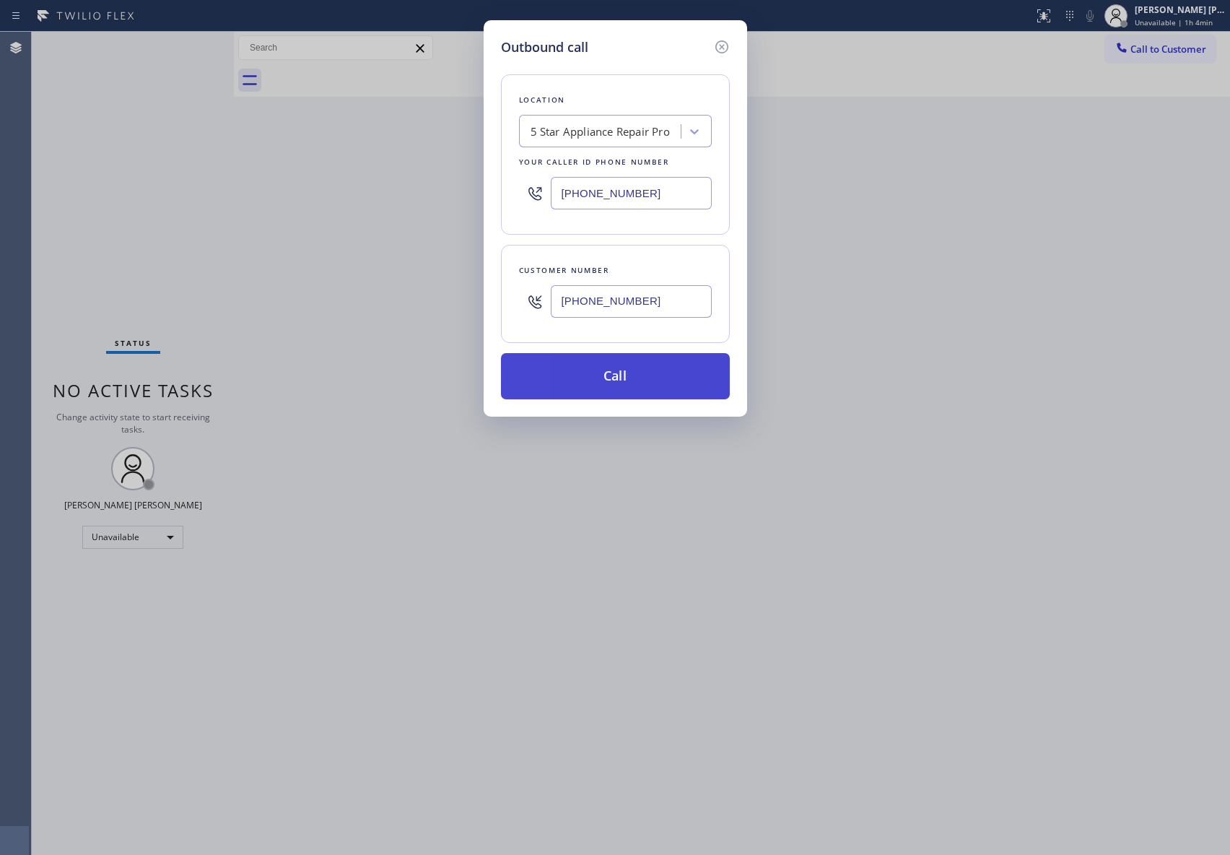
click at [647, 380] on button "Call" at bounding box center [615, 376] width 229 height 46
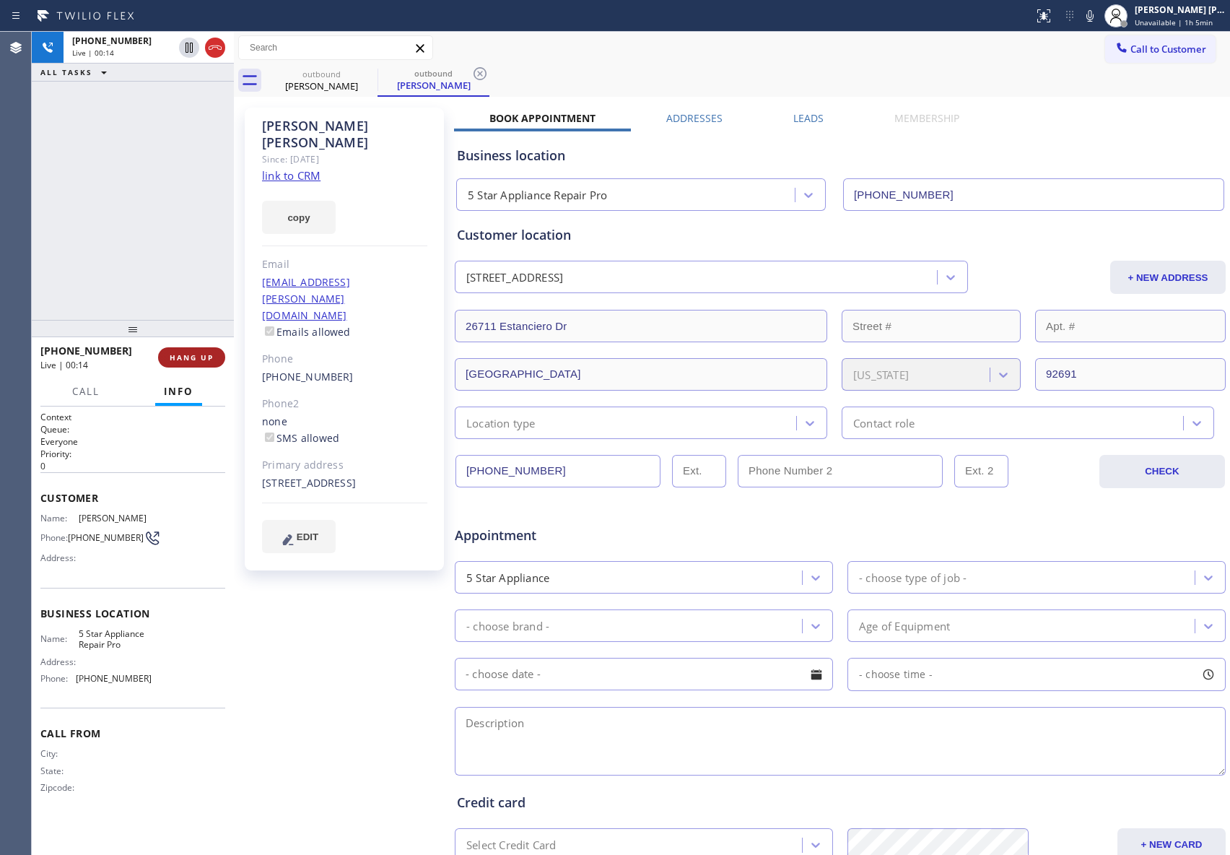
click at [172, 365] on button "HANG UP" at bounding box center [191, 357] width 67 height 20
click at [807, 121] on label "Leads" at bounding box center [809, 118] width 30 height 14
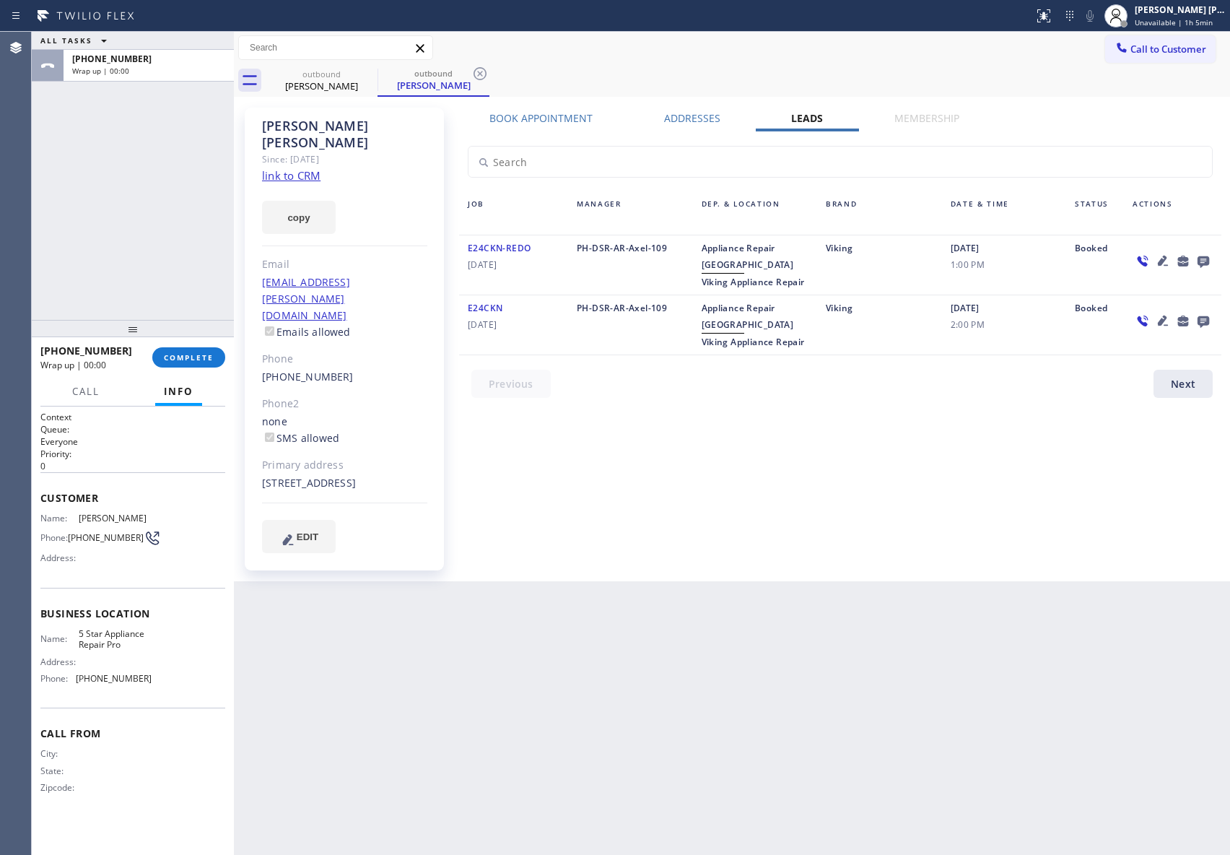
click at [1211, 260] on icon at bounding box center [1203, 261] width 17 height 18
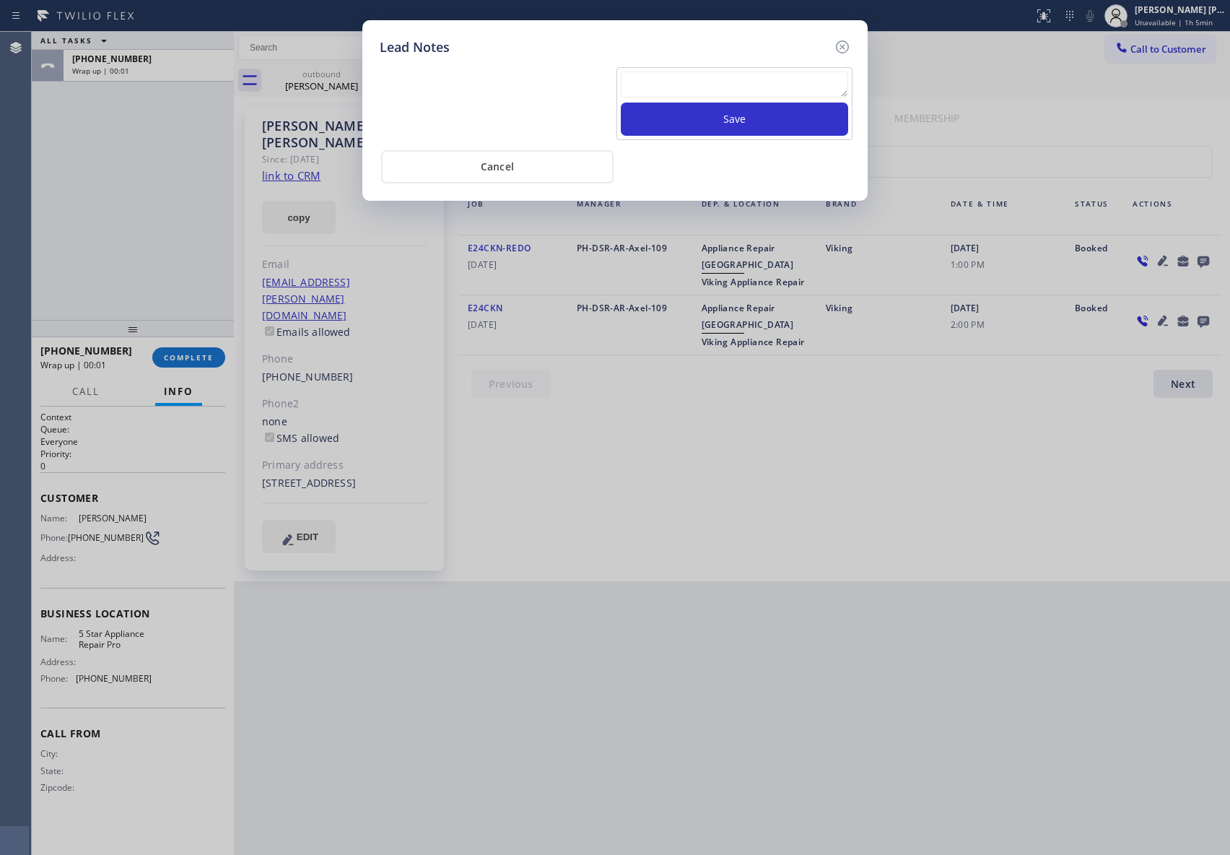
click at [819, 84] on textarea at bounding box center [734, 84] width 227 height 26
paste textarea "please transfer if cx calls back"
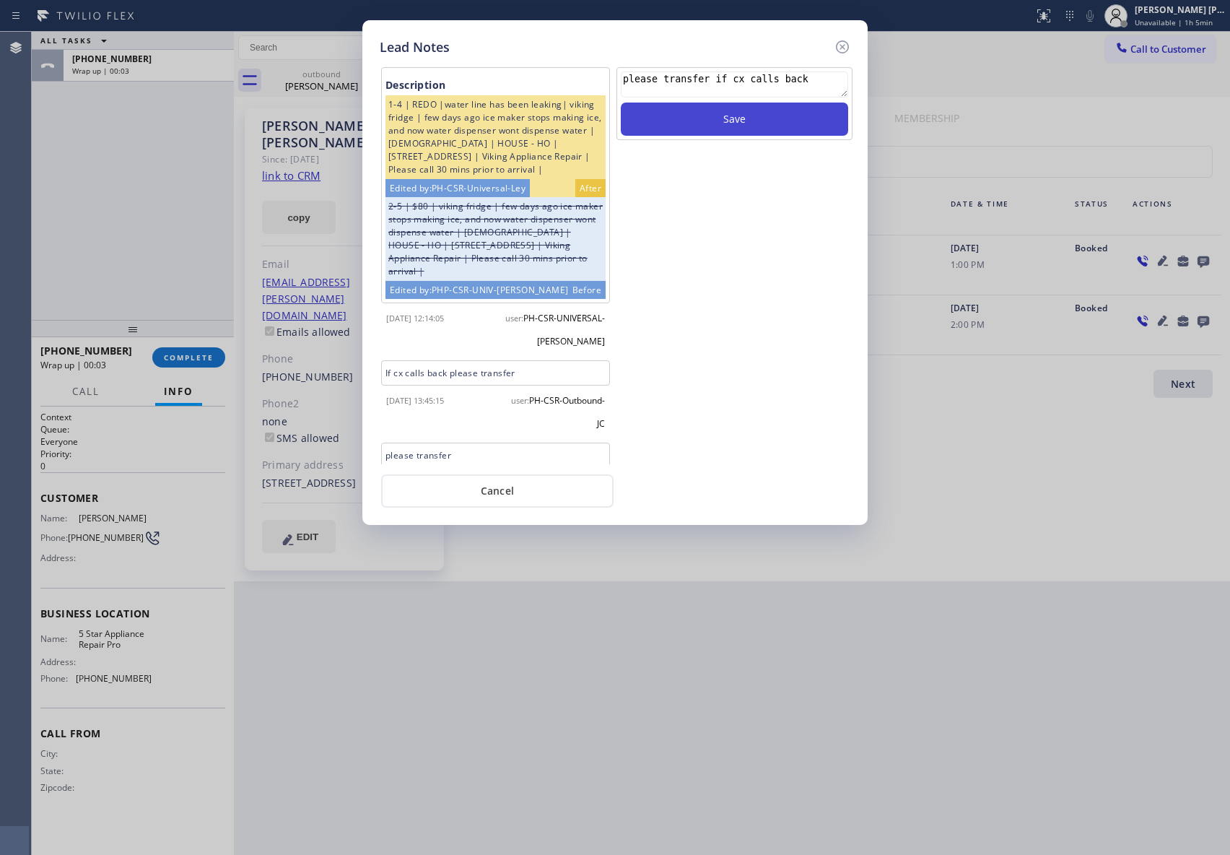
click at [772, 125] on button "Save" at bounding box center [734, 119] width 227 height 33
click at [854, 46] on div "Lead Notes Description 1-4 | REDO |water line has been leaking| viking fridge |…" at bounding box center [615, 272] width 505 height 505
click at [846, 46] on icon at bounding box center [842, 46] width 17 height 17
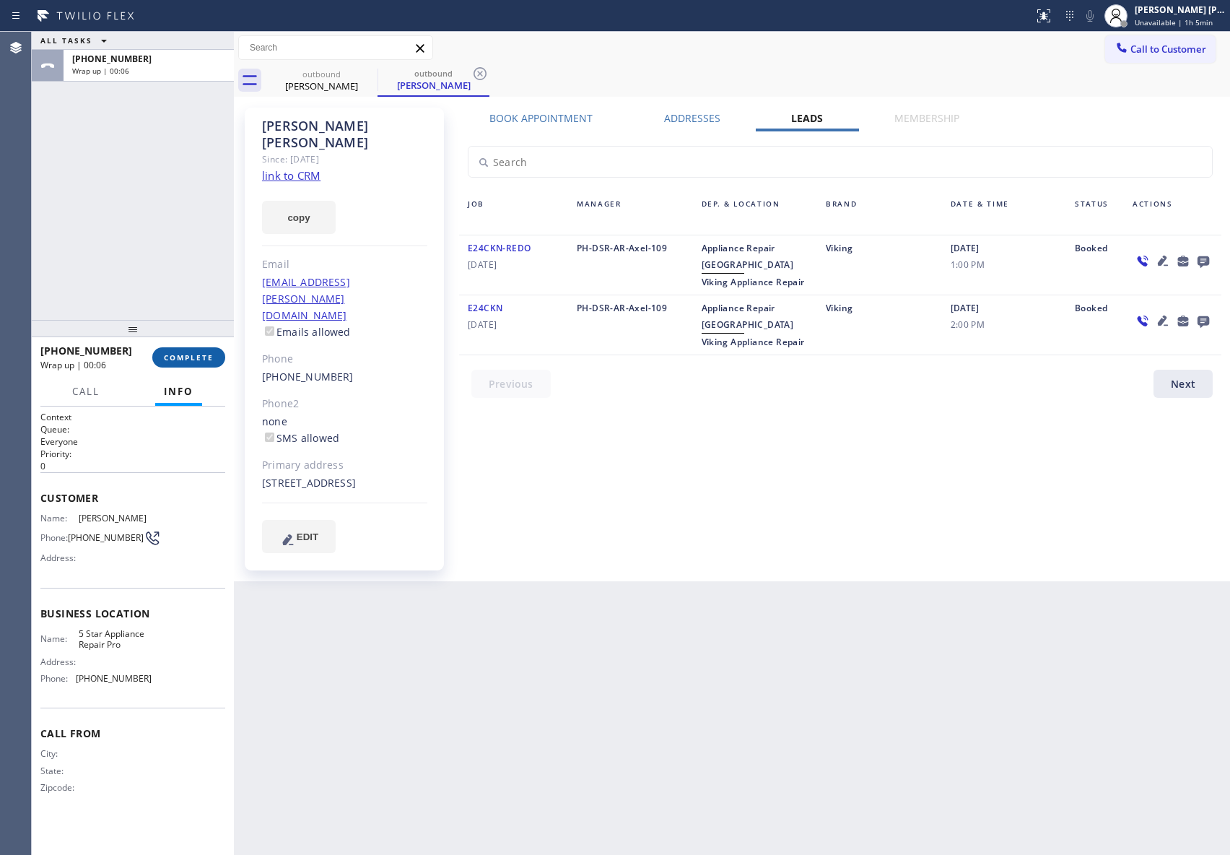
click at [208, 356] on span "COMPLETE" at bounding box center [189, 357] width 50 height 10
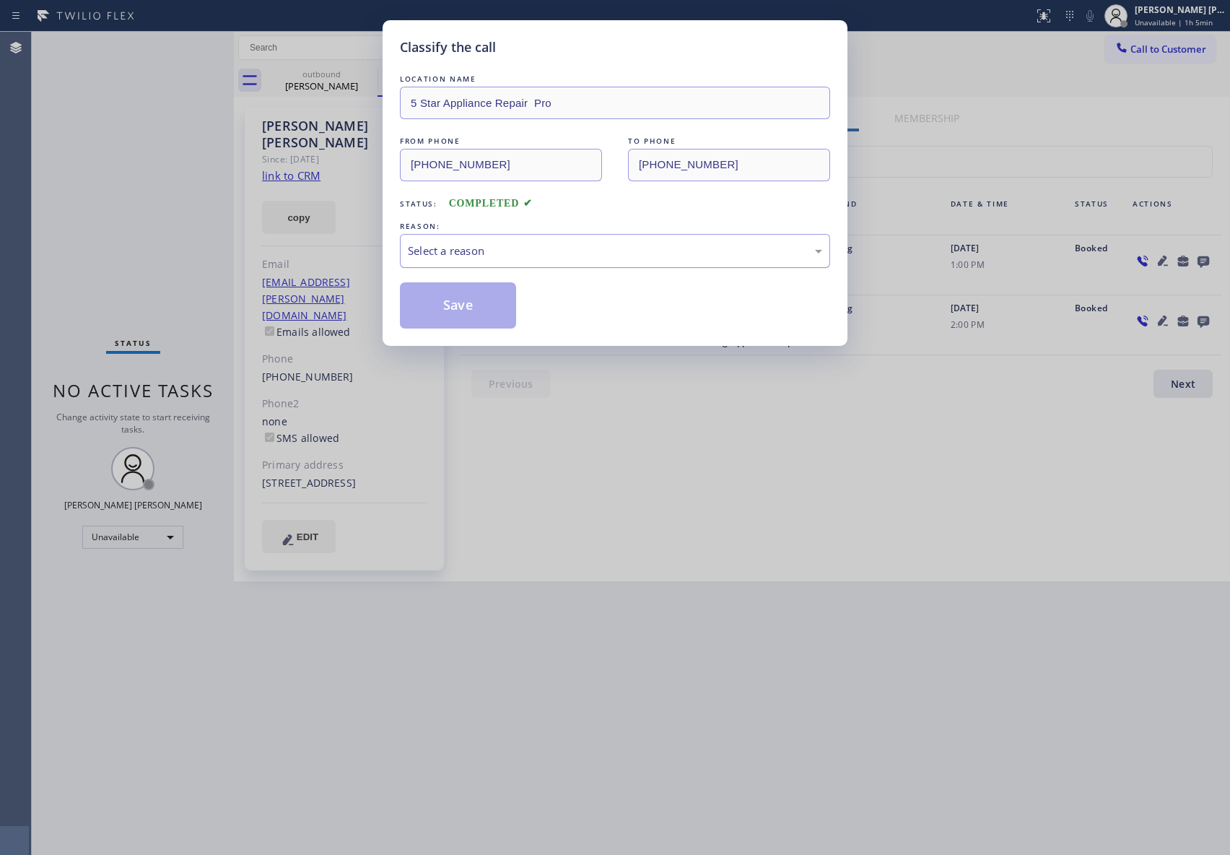
click at [542, 249] on div "Select a reason" at bounding box center [615, 251] width 414 height 17
click at [455, 298] on button "Save" at bounding box center [458, 305] width 116 height 46
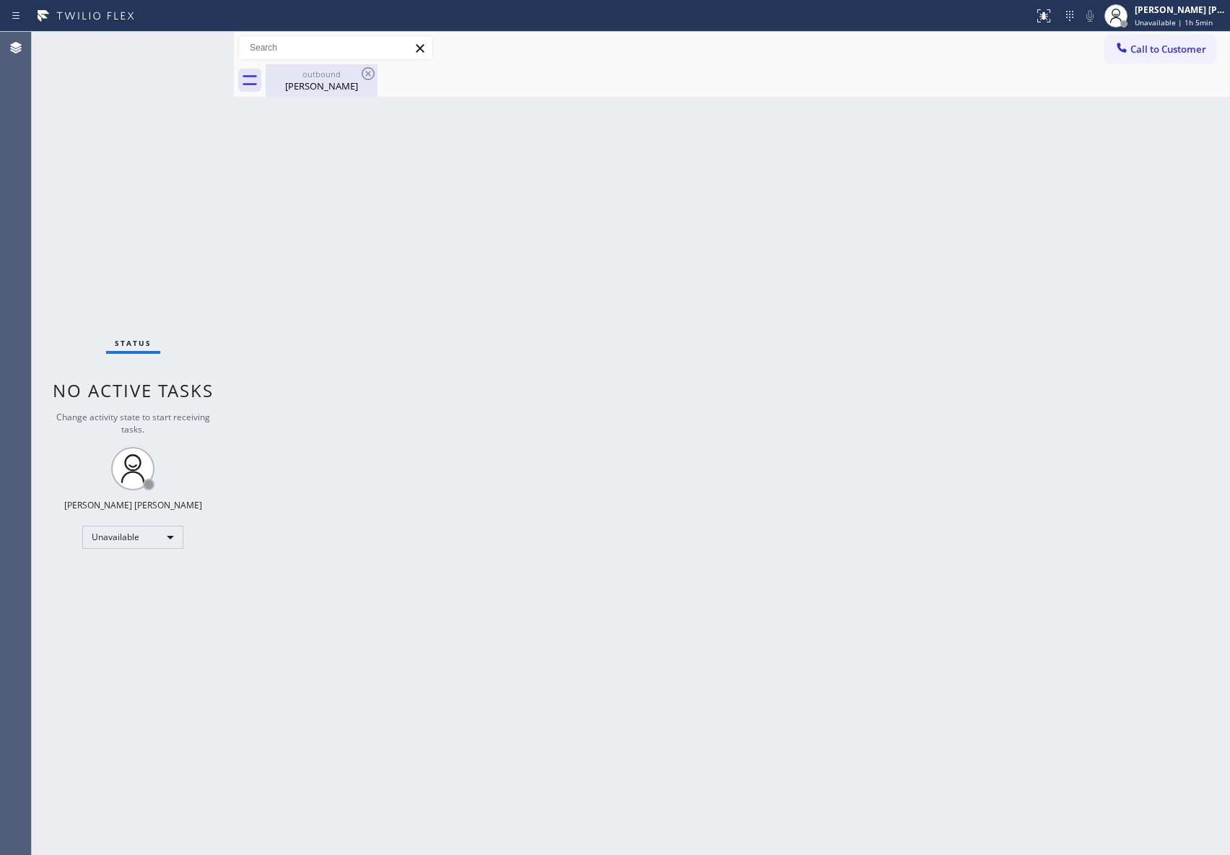
drag, startPoint x: 353, startPoint y: 73, endPoint x: 365, endPoint y: 69, distance: 12.8
click at [355, 72] on div "outbound" at bounding box center [321, 74] width 109 height 11
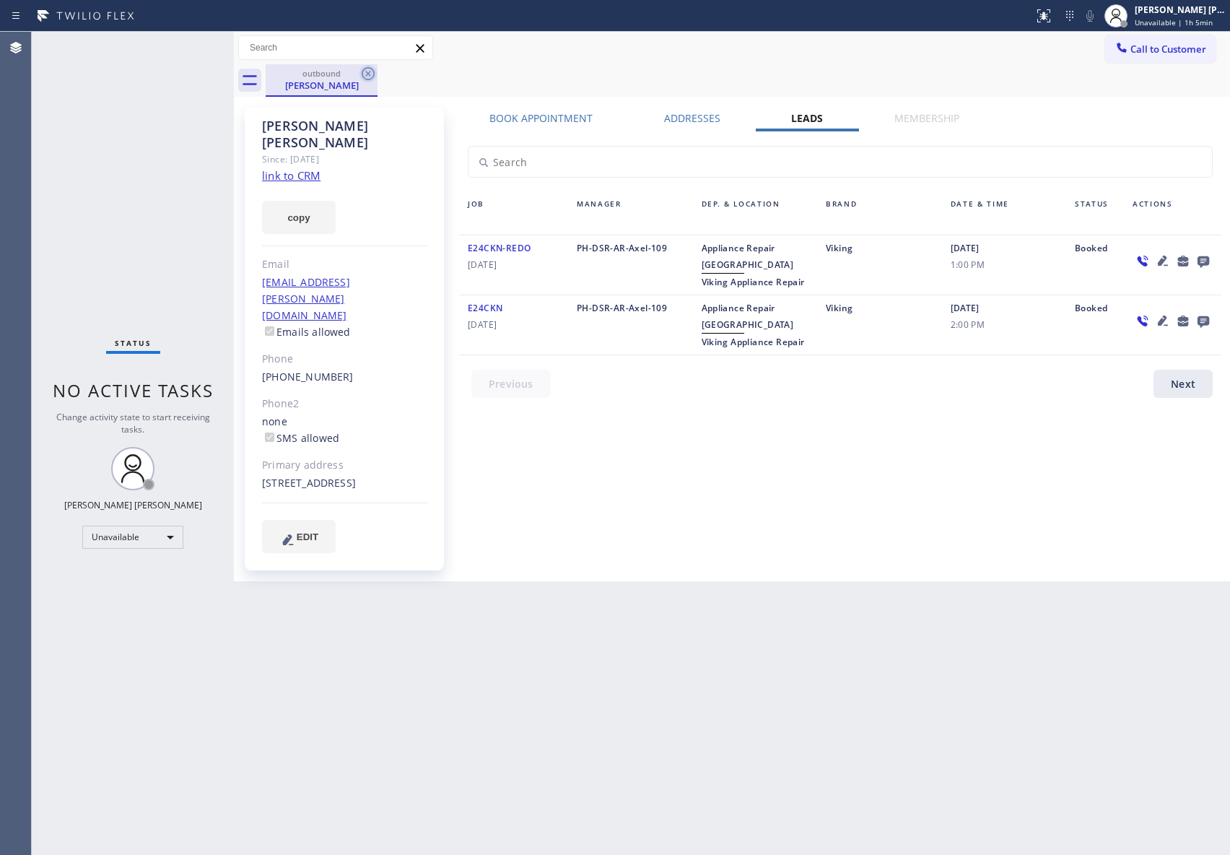
click at [365, 69] on icon at bounding box center [368, 73] width 17 height 17
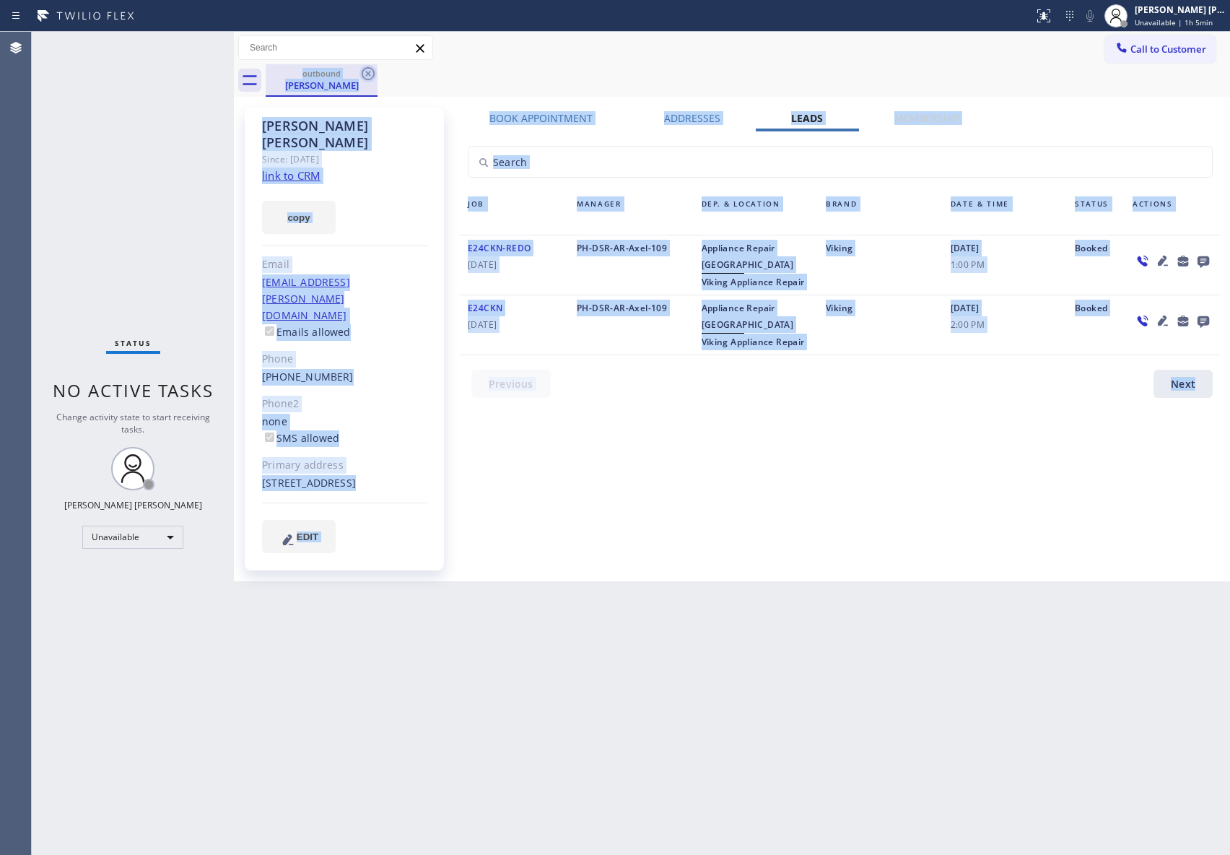
click at [365, 69] on div "outbound [PERSON_NAME]" at bounding box center [748, 80] width 965 height 32
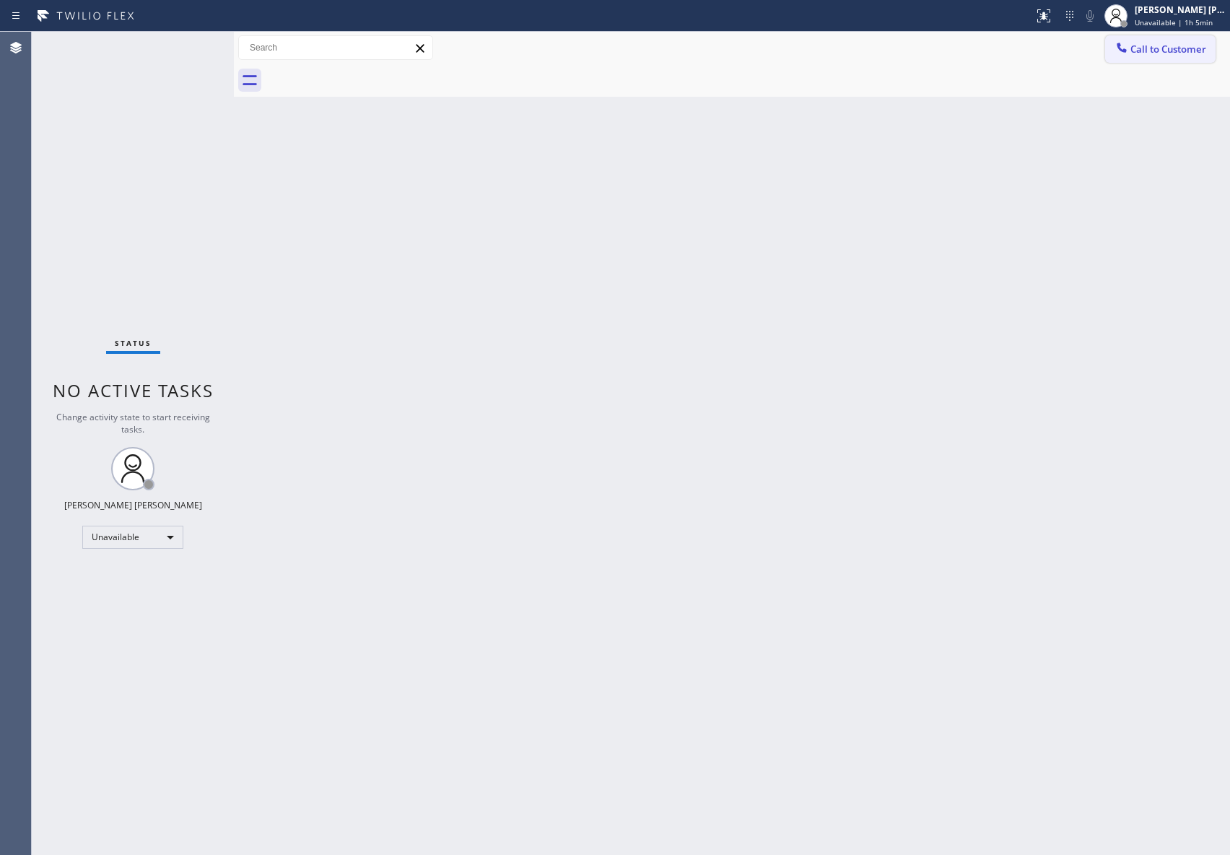
click at [1168, 40] on button "Call to Customer" at bounding box center [1161, 48] width 110 height 27
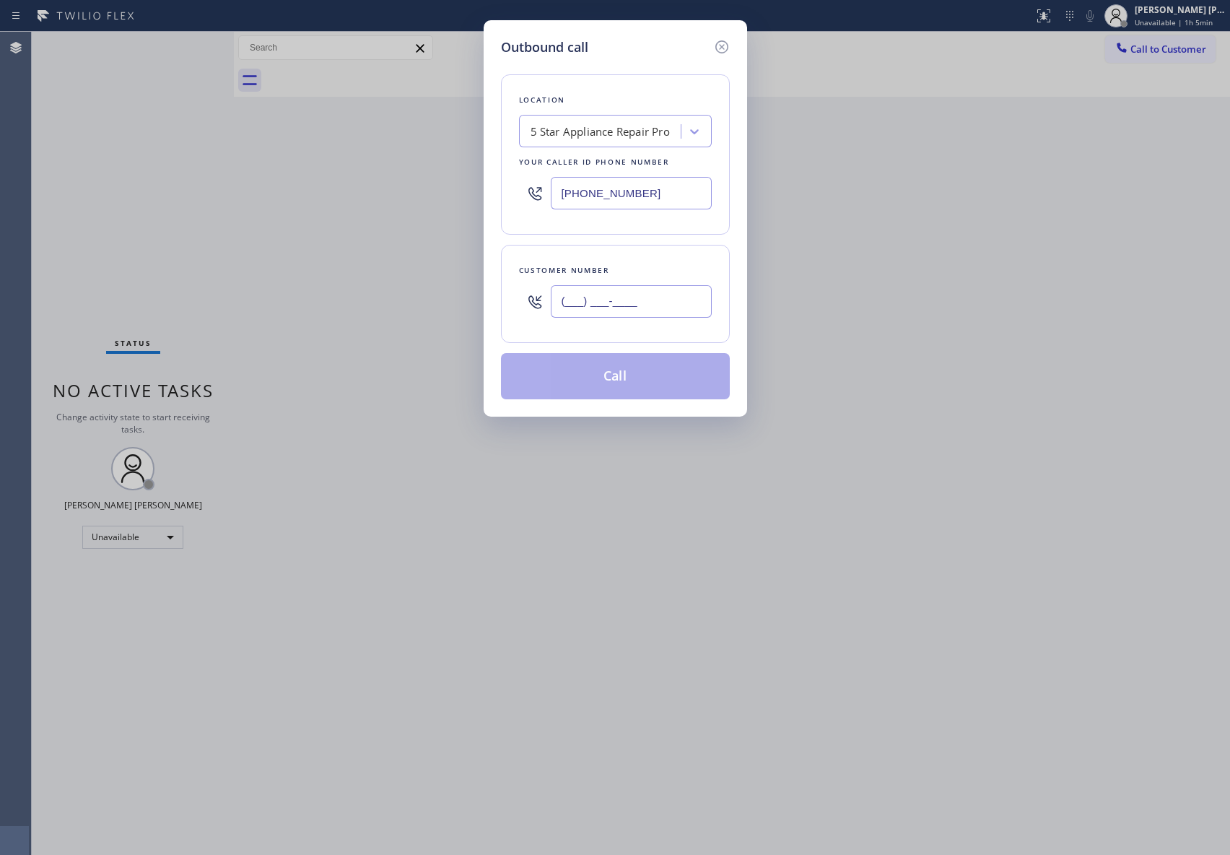
click at [685, 311] on input "(___) ___-____" at bounding box center [631, 301] width 161 height 32
paste input "442) 303-6318"
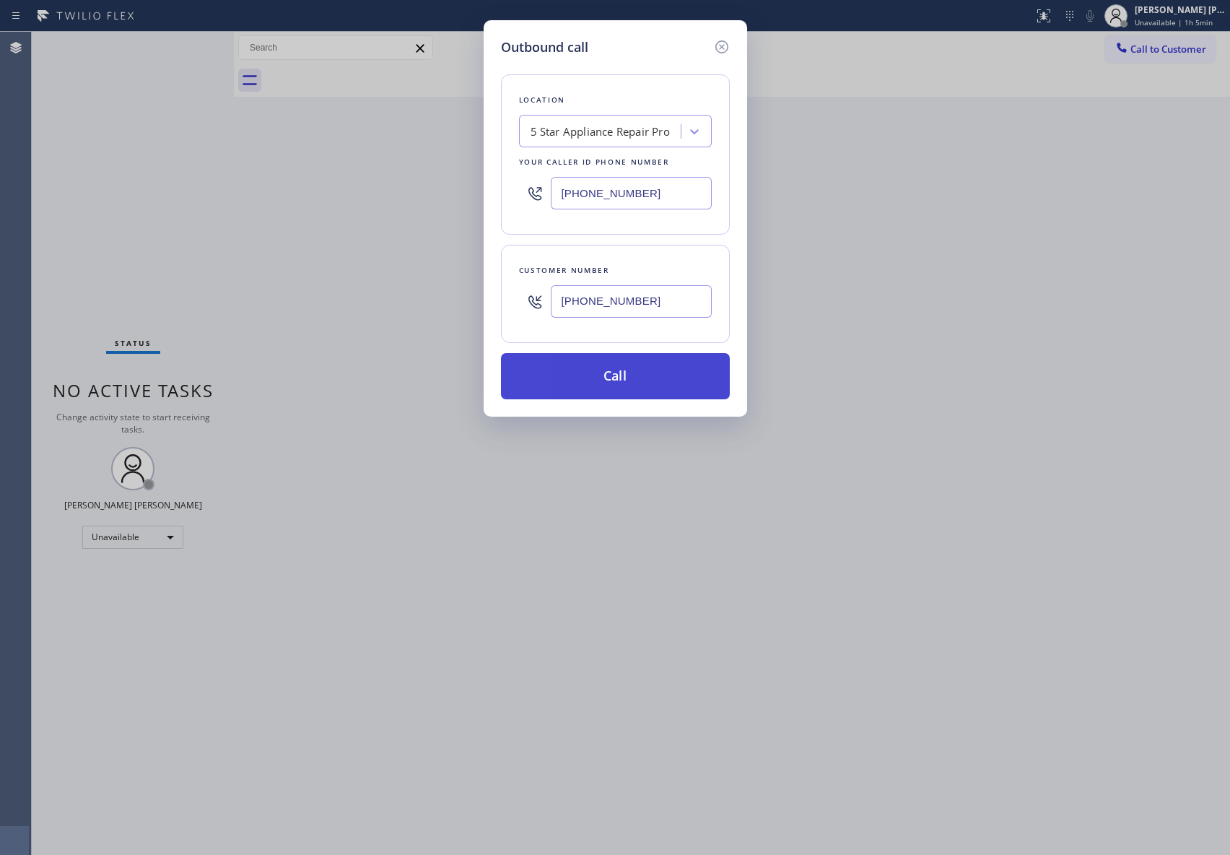
click at [657, 385] on button "Call" at bounding box center [615, 376] width 229 height 46
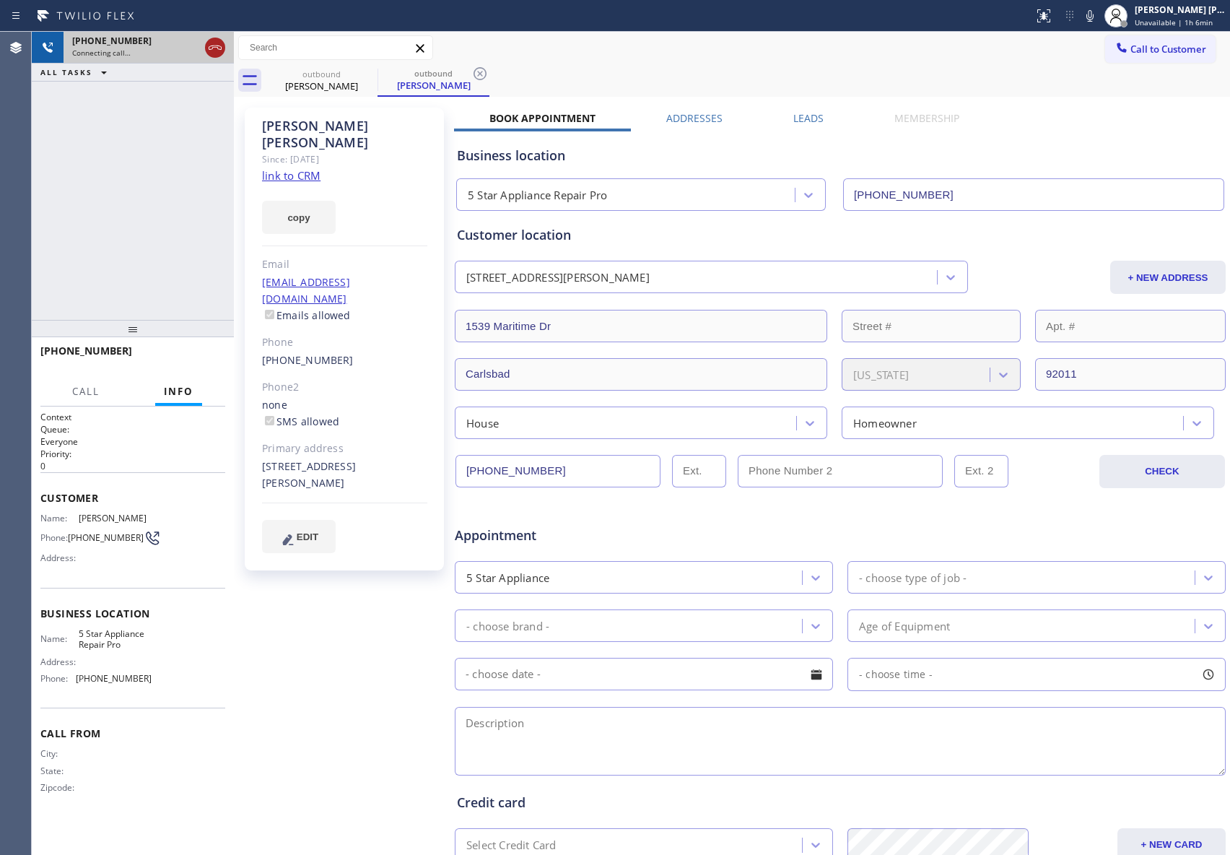
click at [217, 50] on icon at bounding box center [215, 47] width 17 height 17
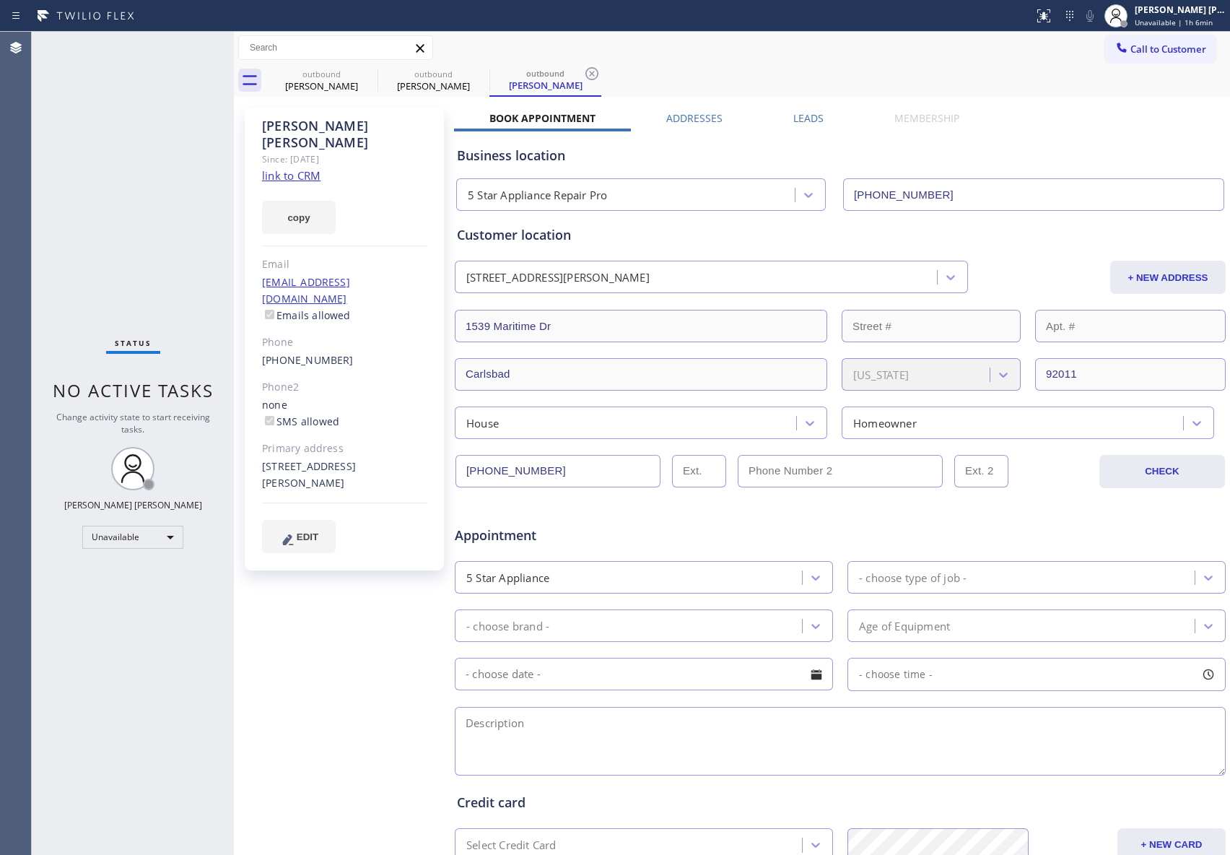
click at [817, 123] on label "Leads" at bounding box center [809, 118] width 30 height 14
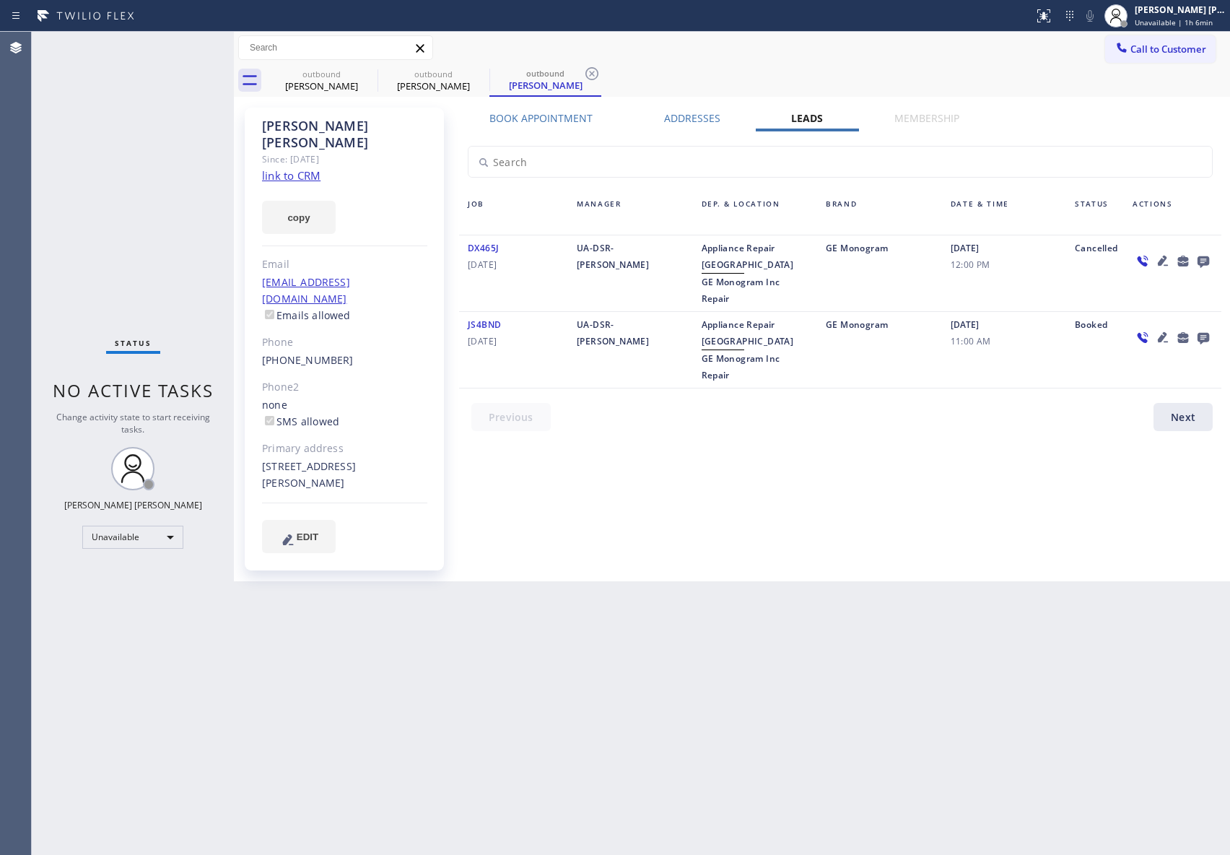
click at [1199, 258] on icon at bounding box center [1204, 262] width 12 height 12
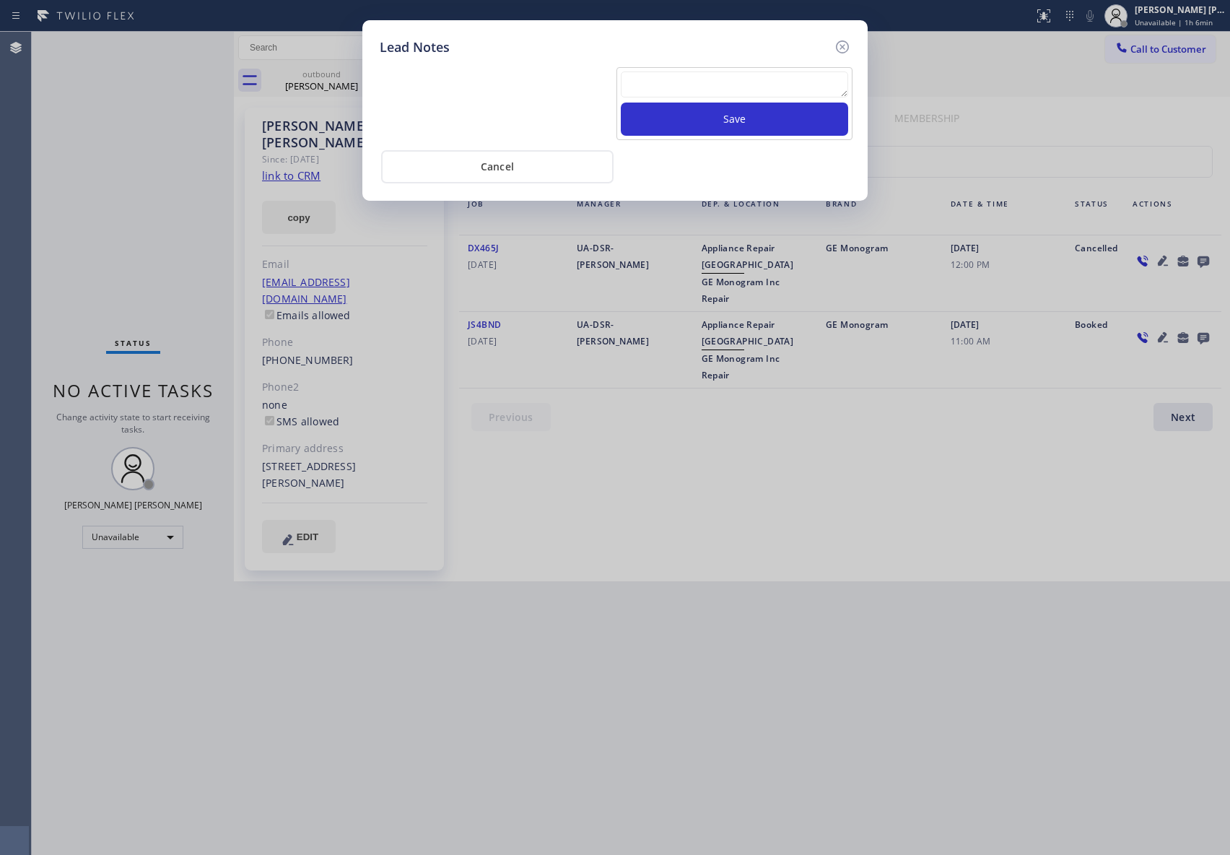
click at [723, 81] on textarea at bounding box center [734, 84] width 227 height 26
paste textarea "please transfer if cx calls back"
click at [758, 118] on button "Save" at bounding box center [734, 119] width 227 height 33
click at [841, 45] on icon at bounding box center [842, 46] width 13 height 13
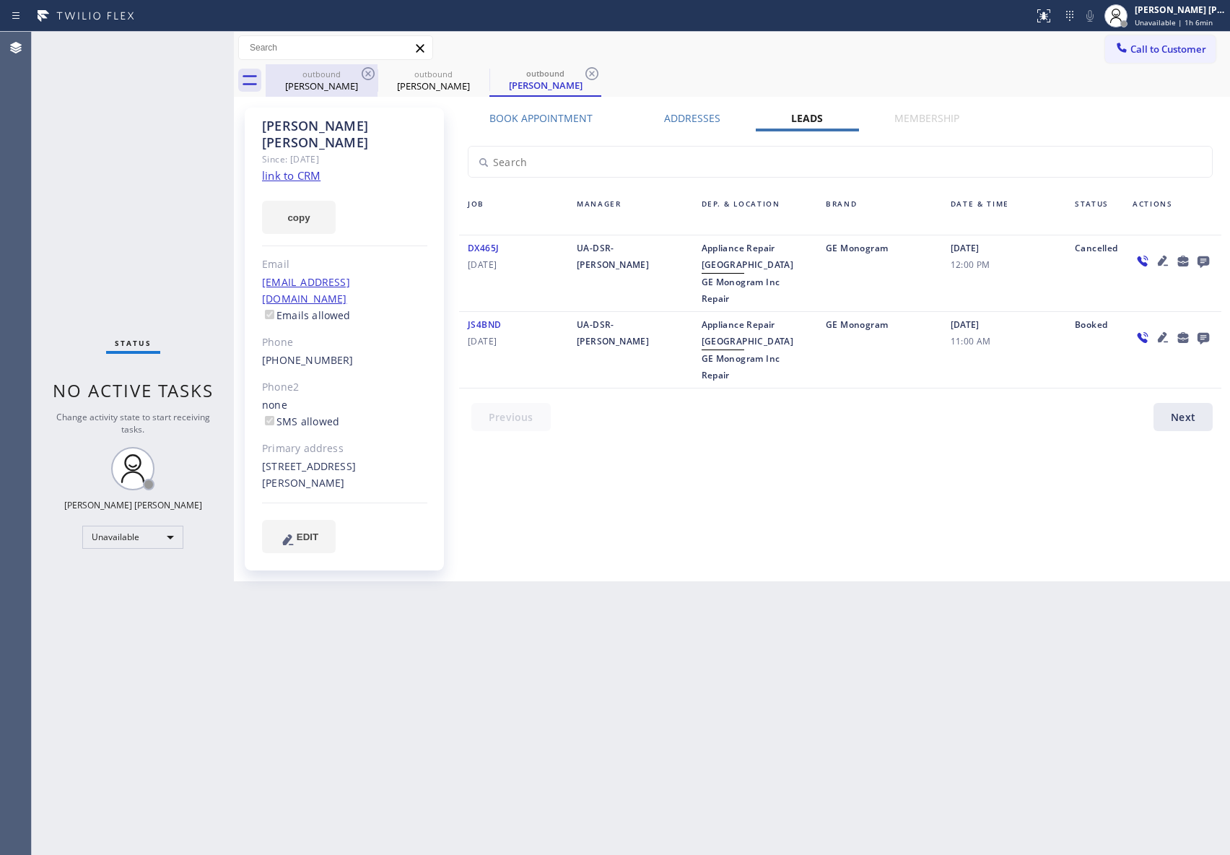
click at [350, 76] on div "outbound" at bounding box center [321, 74] width 109 height 11
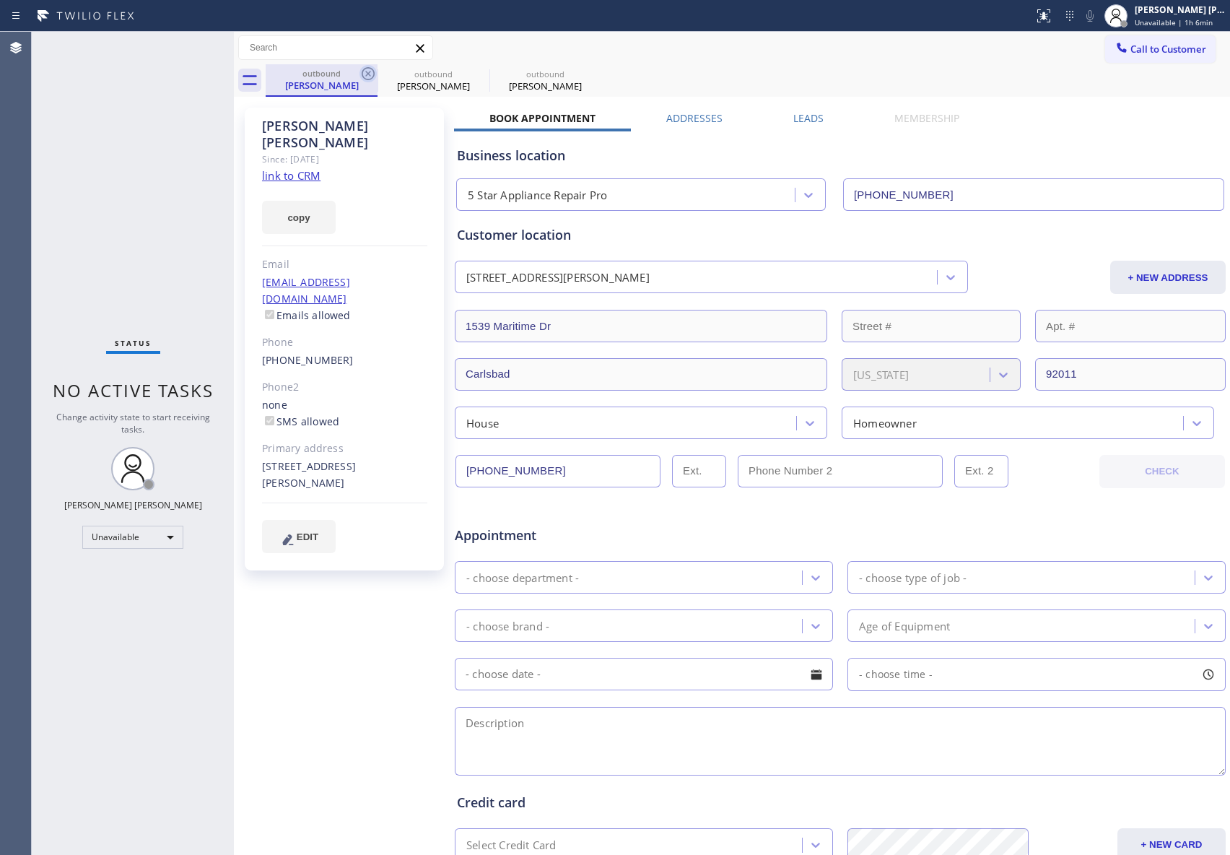
click at [365, 68] on icon at bounding box center [368, 73] width 13 height 13
click at [0, 0] on icon at bounding box center [0, 0] width 0 height 0
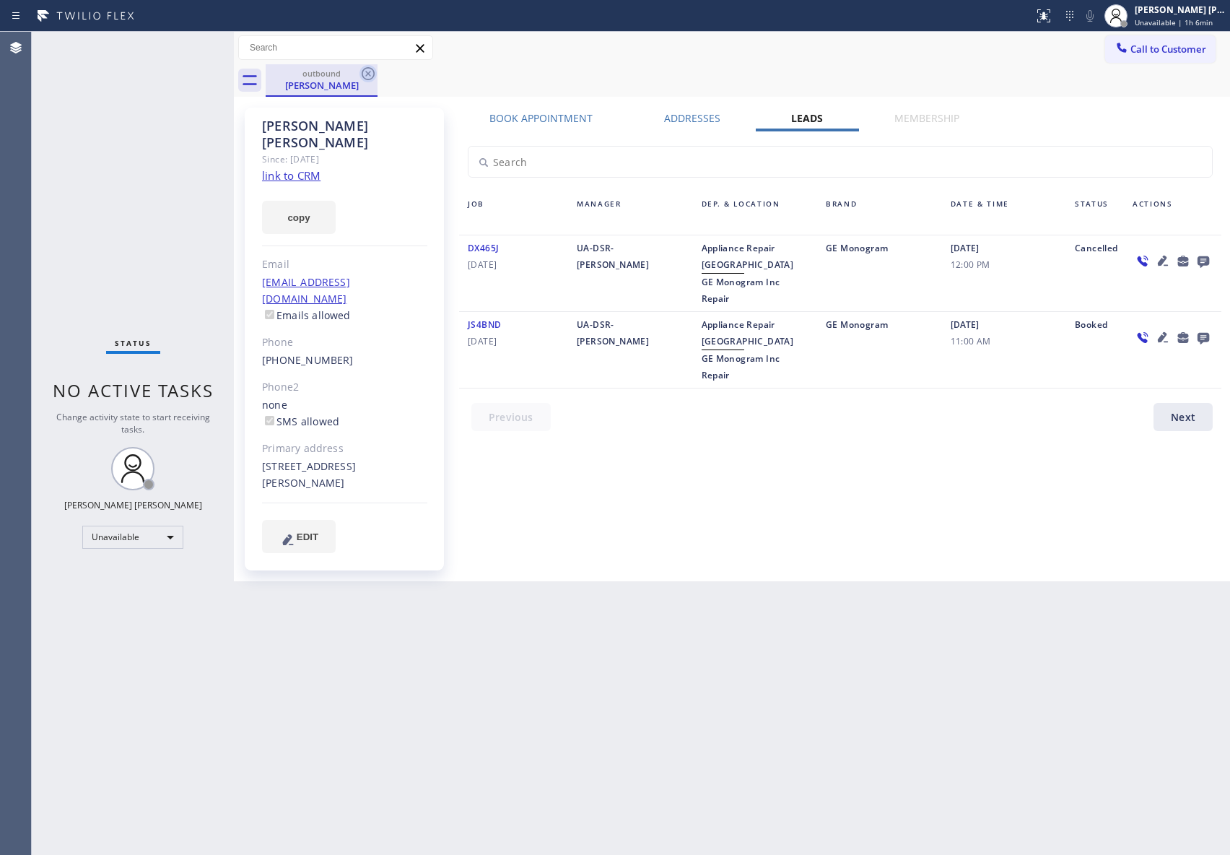
click at [367, 72] on icon at bounding box center [368, 73] width 13 height 13
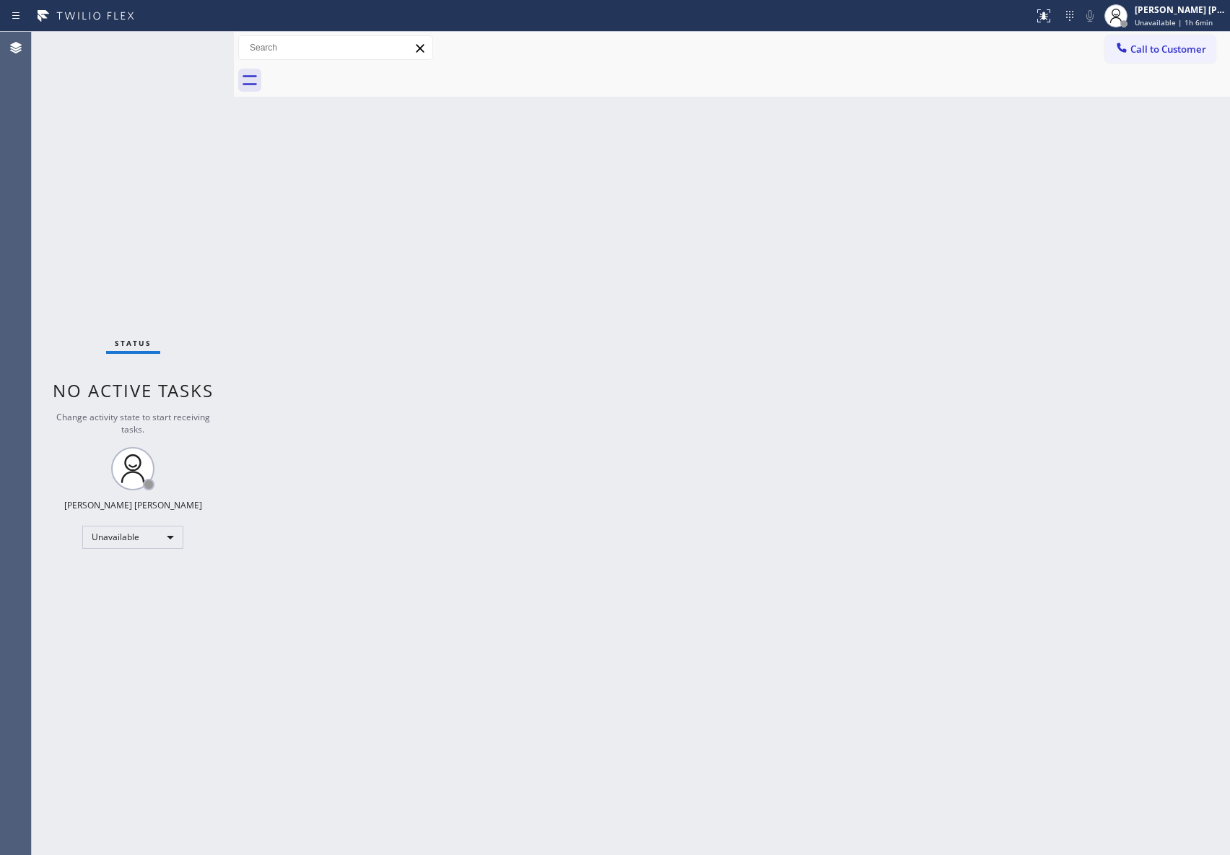
click at [367, 72] on div at bounding box center [748, 80] width 965 height 32
drag, startPoint x: 367, startPoint y: 72, endPoint x: 370, endPoint y: 122, distance: 50.0
click at [364, 77] on div at bounding box center [748, 80] width 965 height 32
click at [1165, 43] on span "Call to Customer" at bounding box center [1169, 49] width 76 height 13
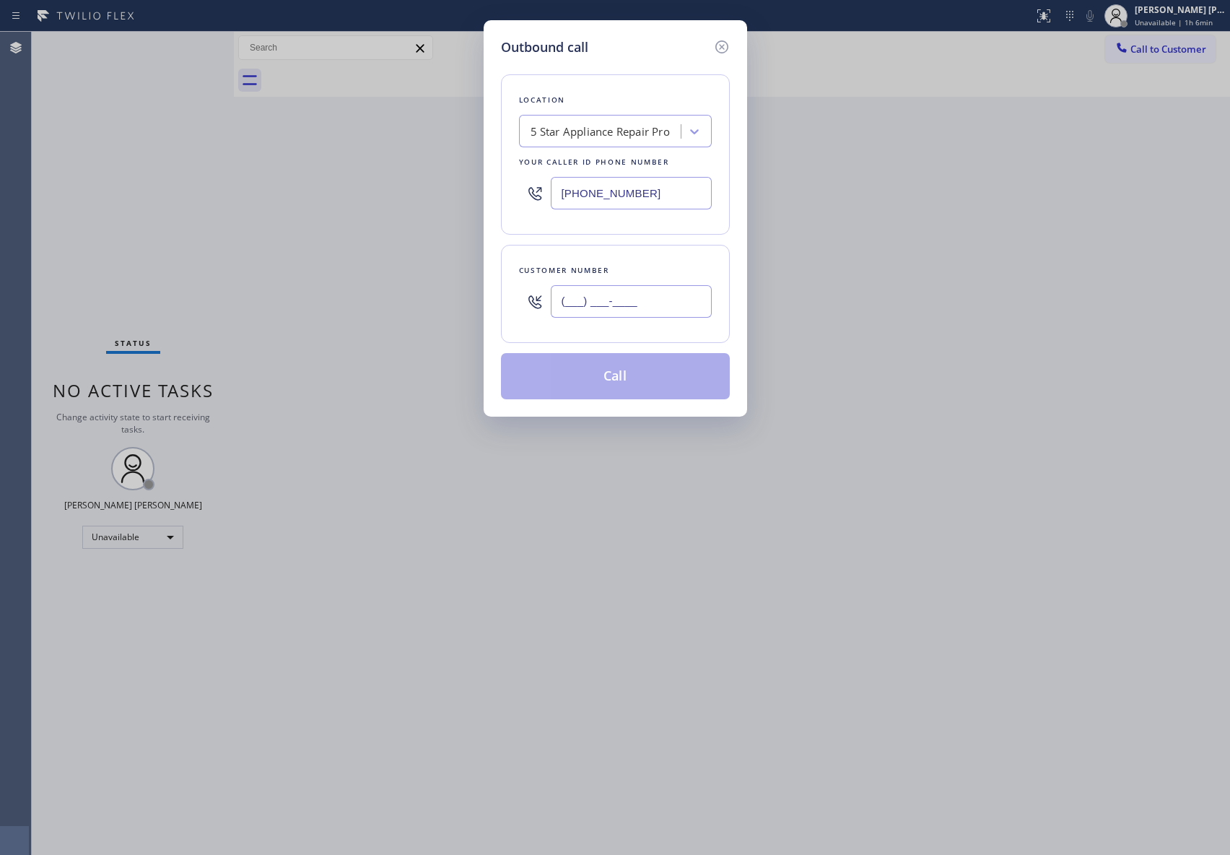
click at [638, 287] on input "(___) ___-____" at bounding box center [631, 301] width 161 height 32
paste
click at [631, 385] on button "Call" at bounding box center [615, 376] width 229 height 46
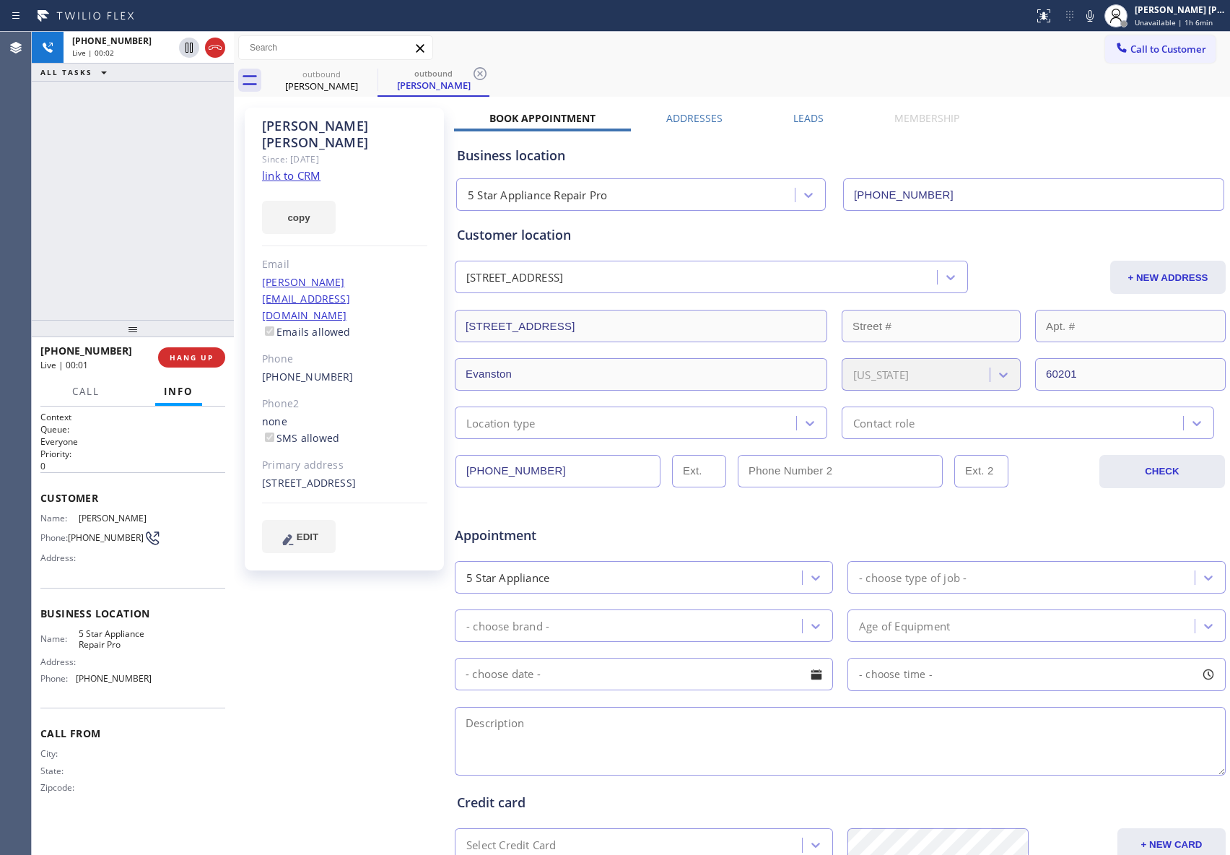
click at [801, 113] on label "Leads" at bounding box center [809, 118] width 30 height 14
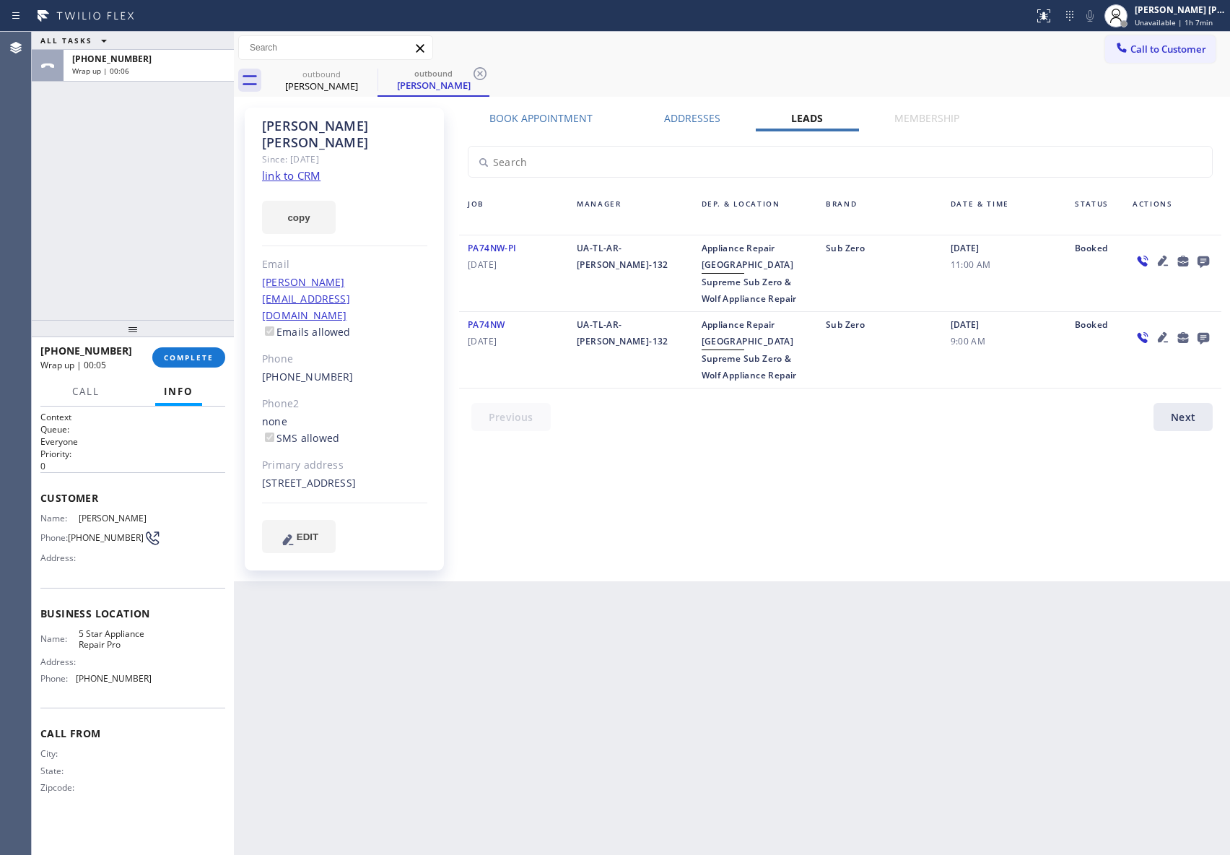
click at [1202, 253] on icon at bounding box center [1203, 261] width 17 height 18
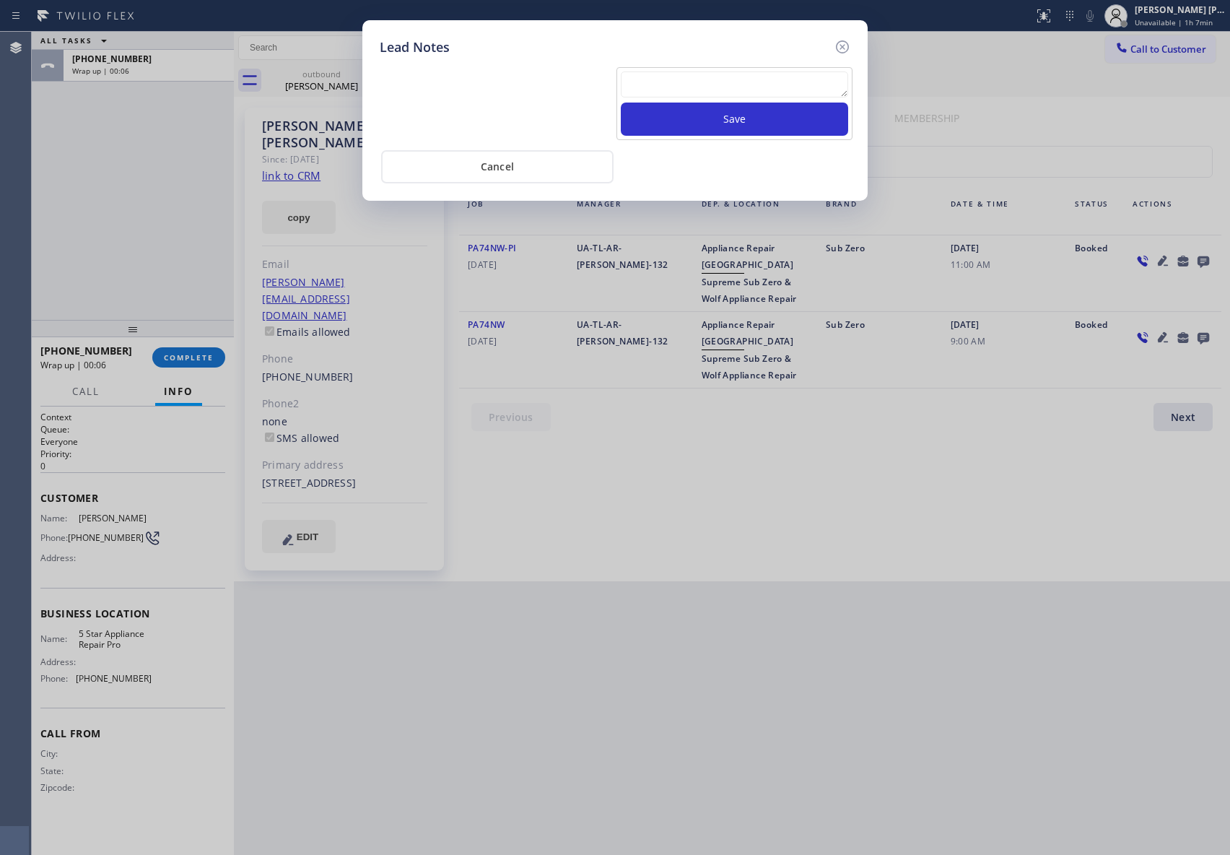
click at [744, 87] on textarea at bounding box center [734, 84] width 227 height 26
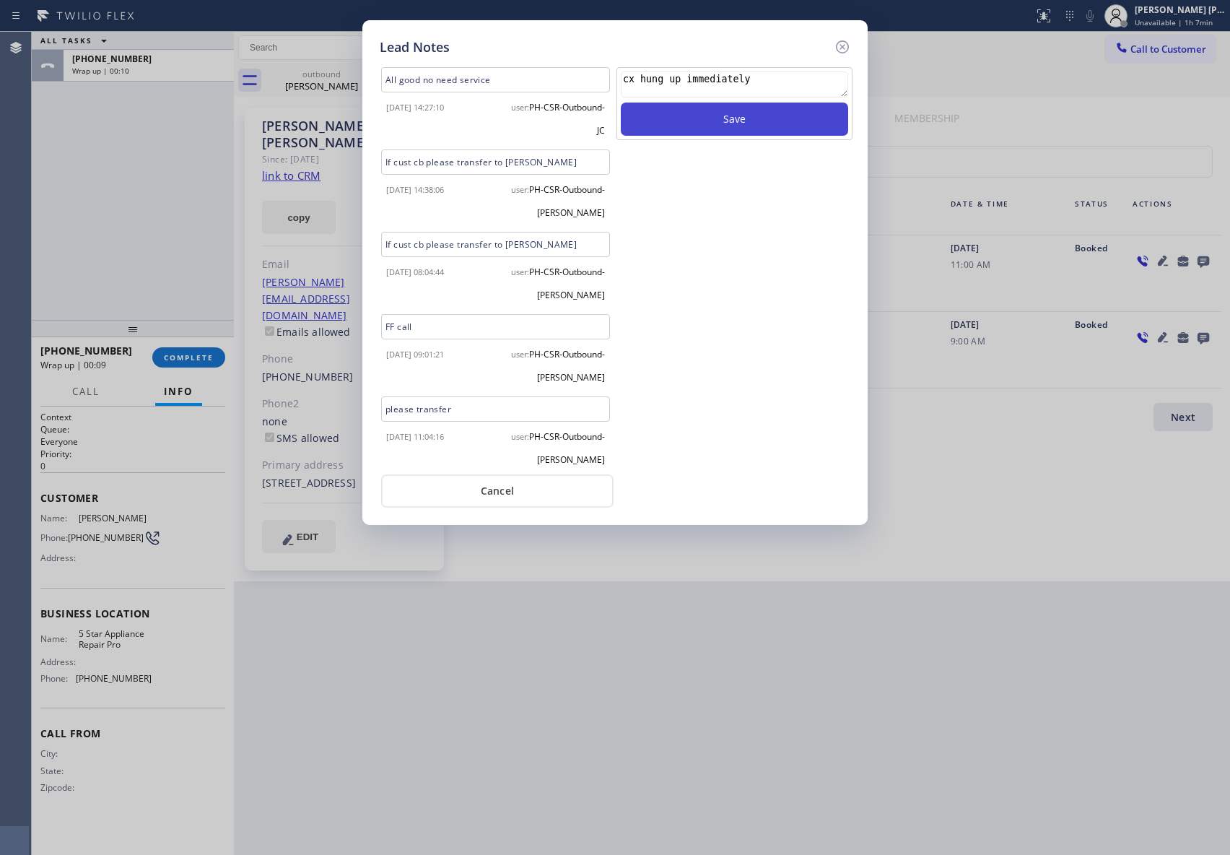
click at [732, 119] on button "Save" at bounding box center [734, 119] width 227 height 33
drag, startPoint x: 845, startPoint y: 46, endPoint x: 581, endPoint y: 75, distance: 265.9
click at [842, 46] on icon at bounding box center [842, 46] width 17 height 17
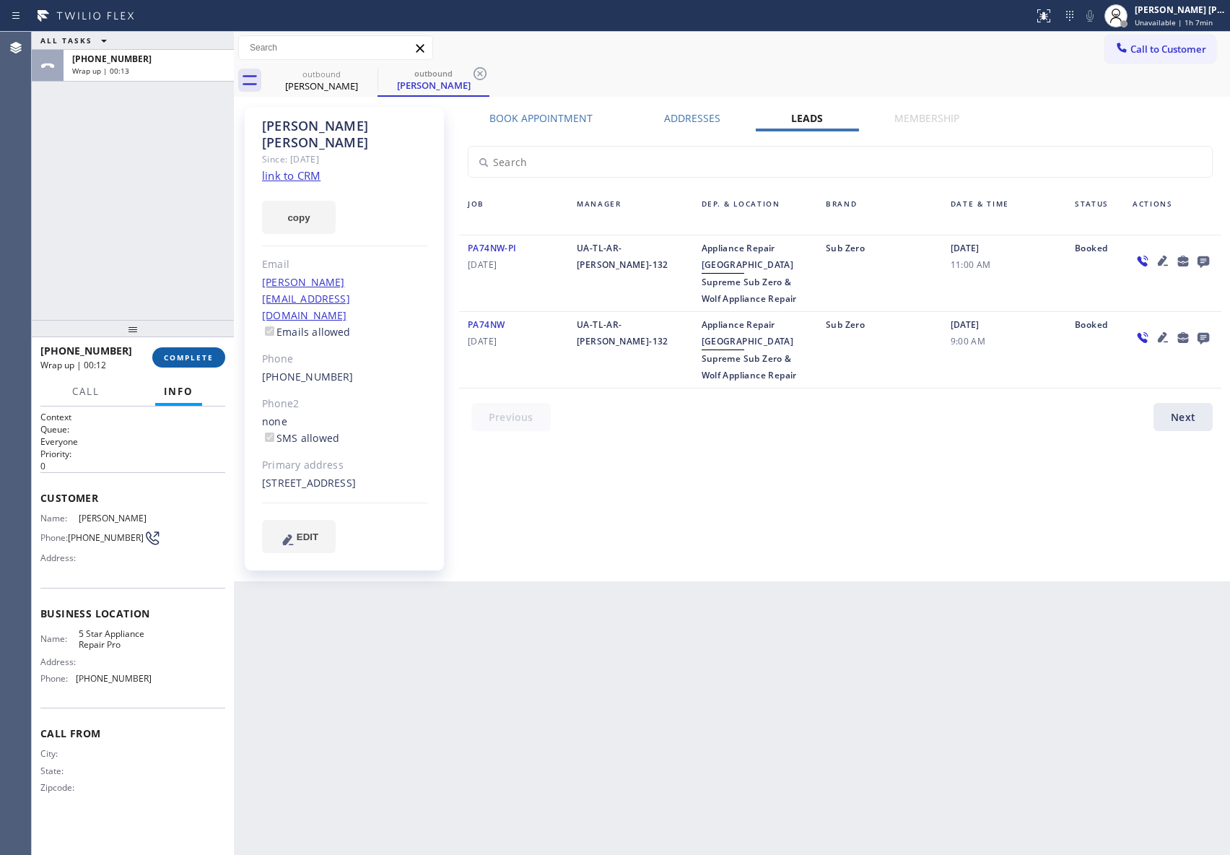
click at [183, 356] on span "COMPLETE" at bounding box center [189, 357] width 50 height 10
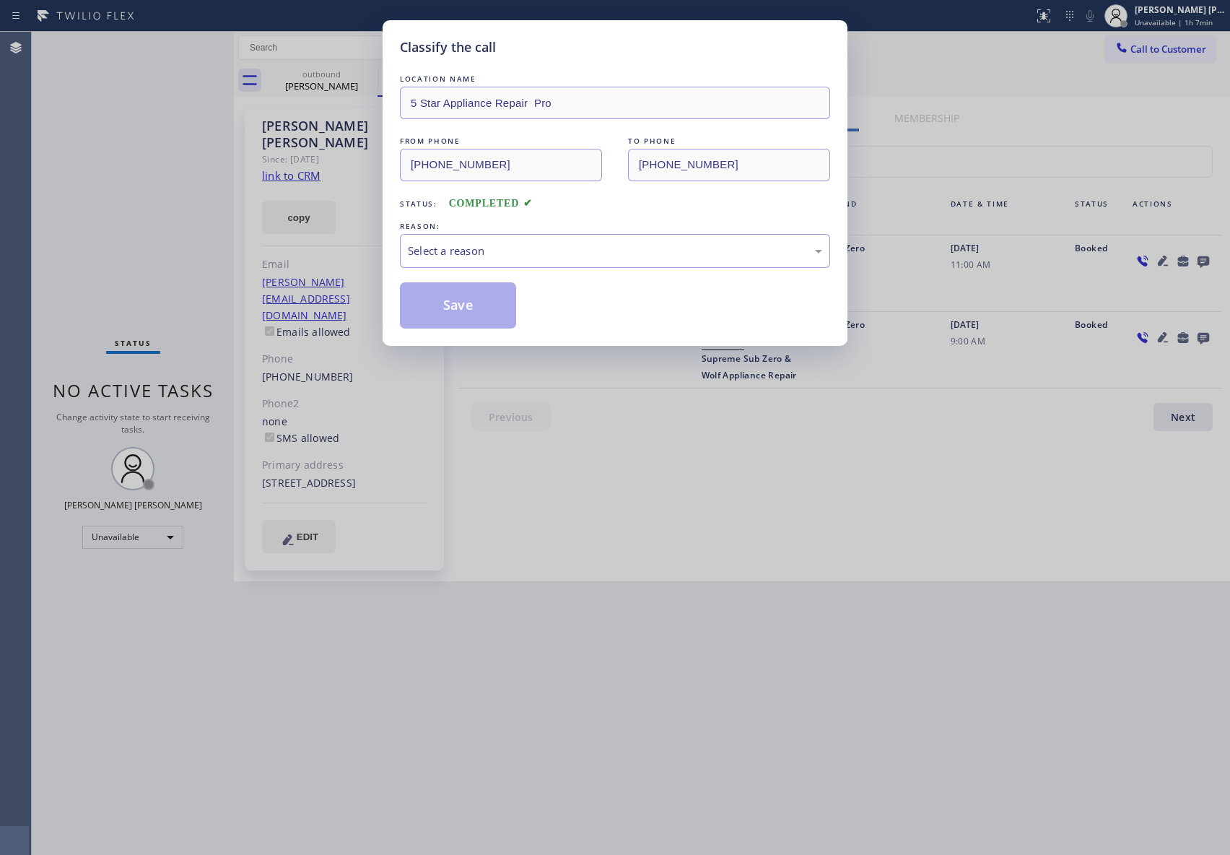
click at [367, 77] on div "Classify the call LOCATION NAME 5 Star Appliance Repair Pro FROM PHONE [PHONE_N…" at bounding box center [615, 427] width 1230 height 855
click at [495, 252] on div "Select a reason" at bounding box center [615, 251] width 414 height 17
click at [443, 306] on button "Save" at bounding box center [458, 305] width 116 height 46
click at [342, 95] on div "Classify the call LOCATION NAME 5 Star Appliance Repair Pro FROM PHONE [PHONE_N…" at bounding box center [615, 427] width 1230 height 855
drag, startPoint x: 355, startPoint y: 74, endPoint x: 364, endPoint y: 71, distance: 9.1
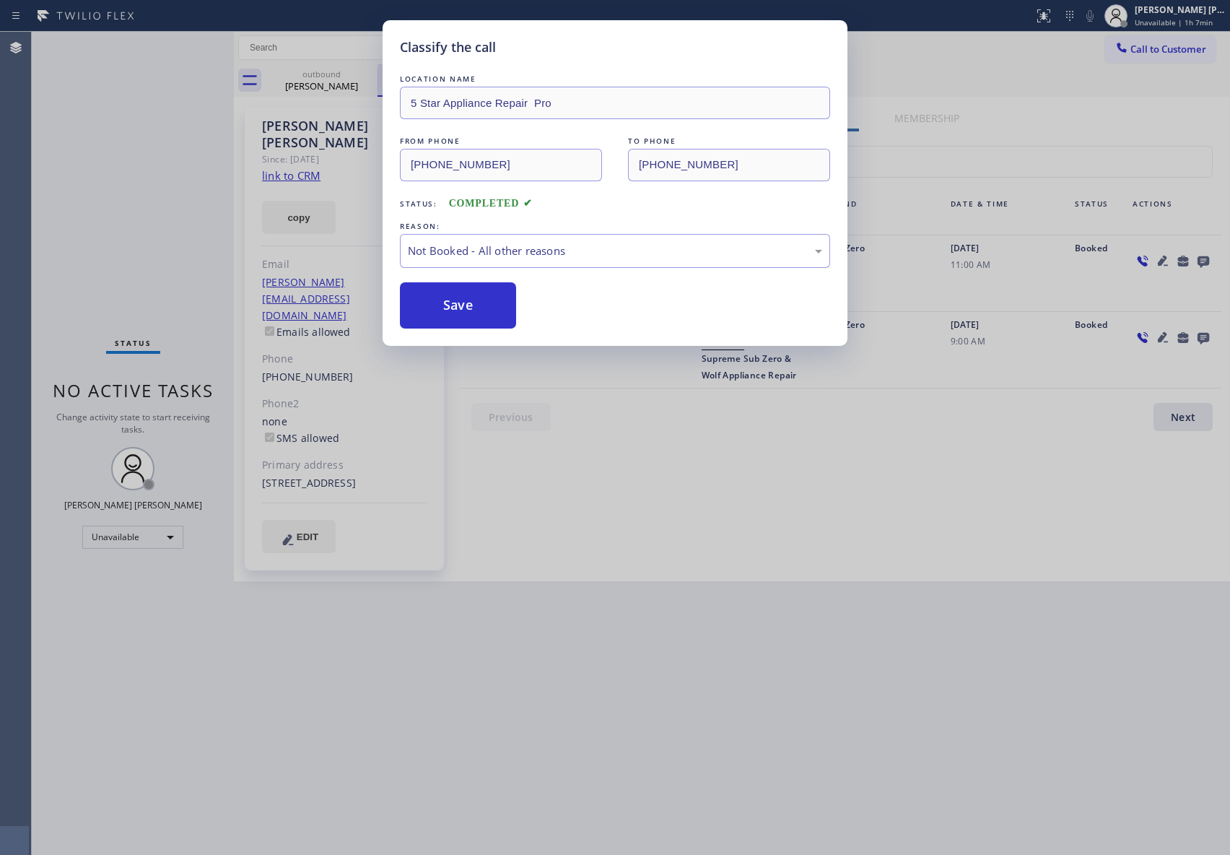
click at [356, 73] on div "Classify the call LOCATION NAME 5 Star Appliance Repair Pro FROM PHONE [PHONE_N…" at bounding box center [631, 443] width 1199 height 823
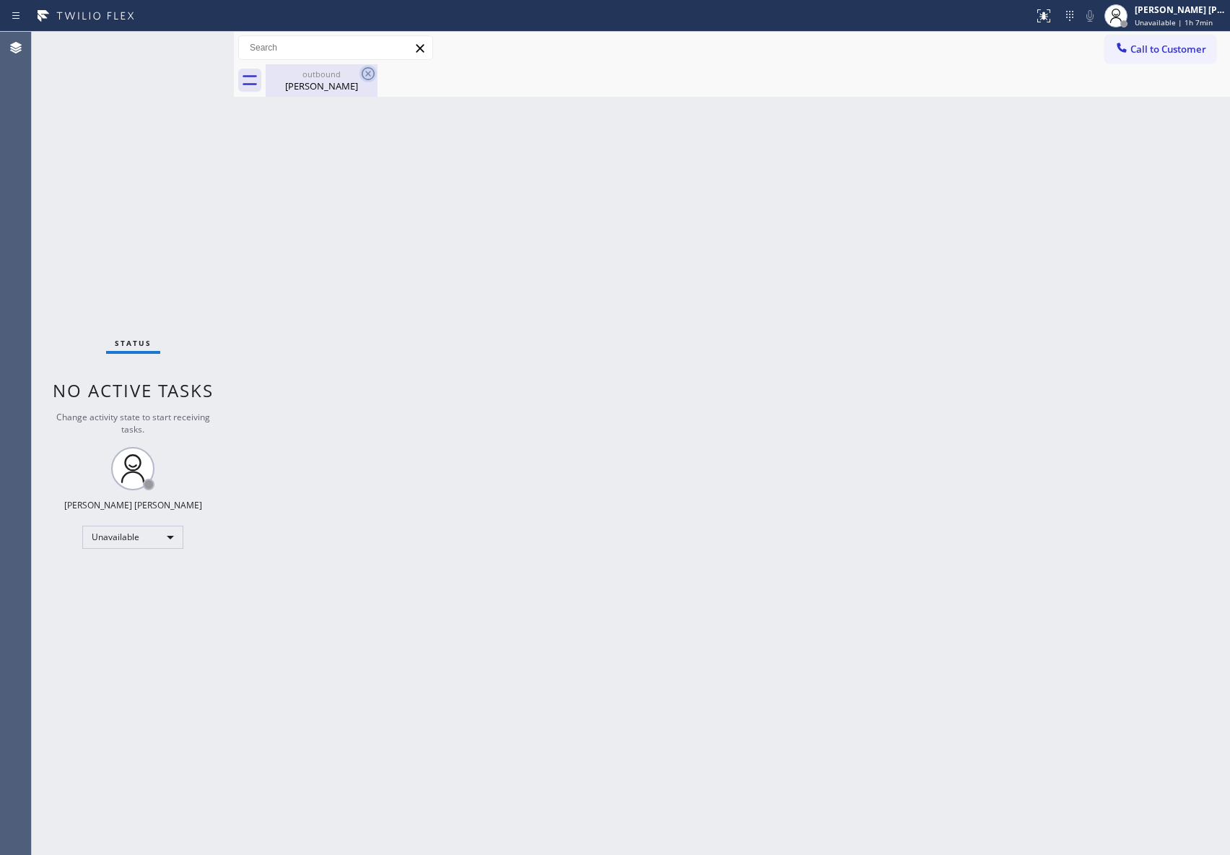
click at [364, 71] on icon at bounding box center [368, 73] width 17 height 17
click at [327, 90] on div "[PERSON_NAME]" at bounding box center [321, 85] width 109 height 13
click at [373, 67] on div at bounding box center [748, 80] width 965 height 32
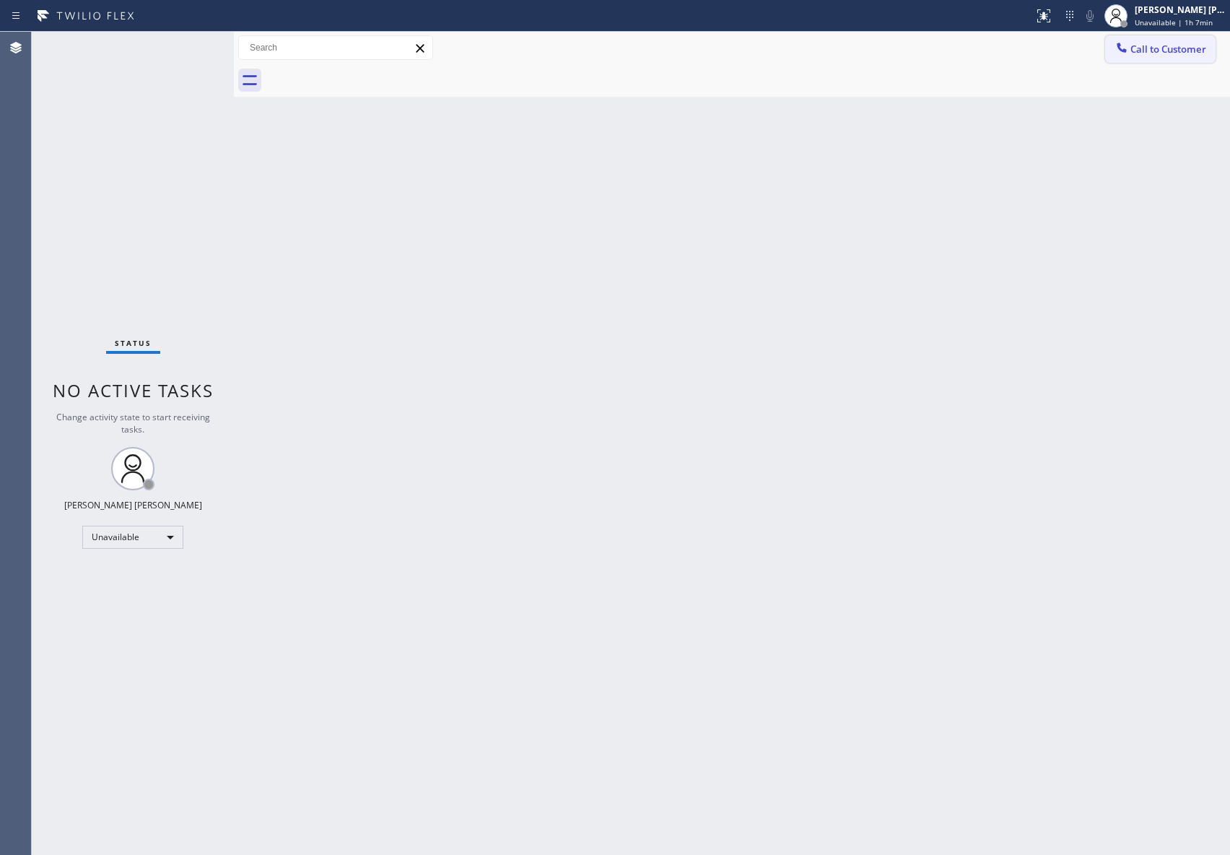
click at [1186, 46] on span "Call to Customer" at bounding box center [1169, 49] width 76 height 13
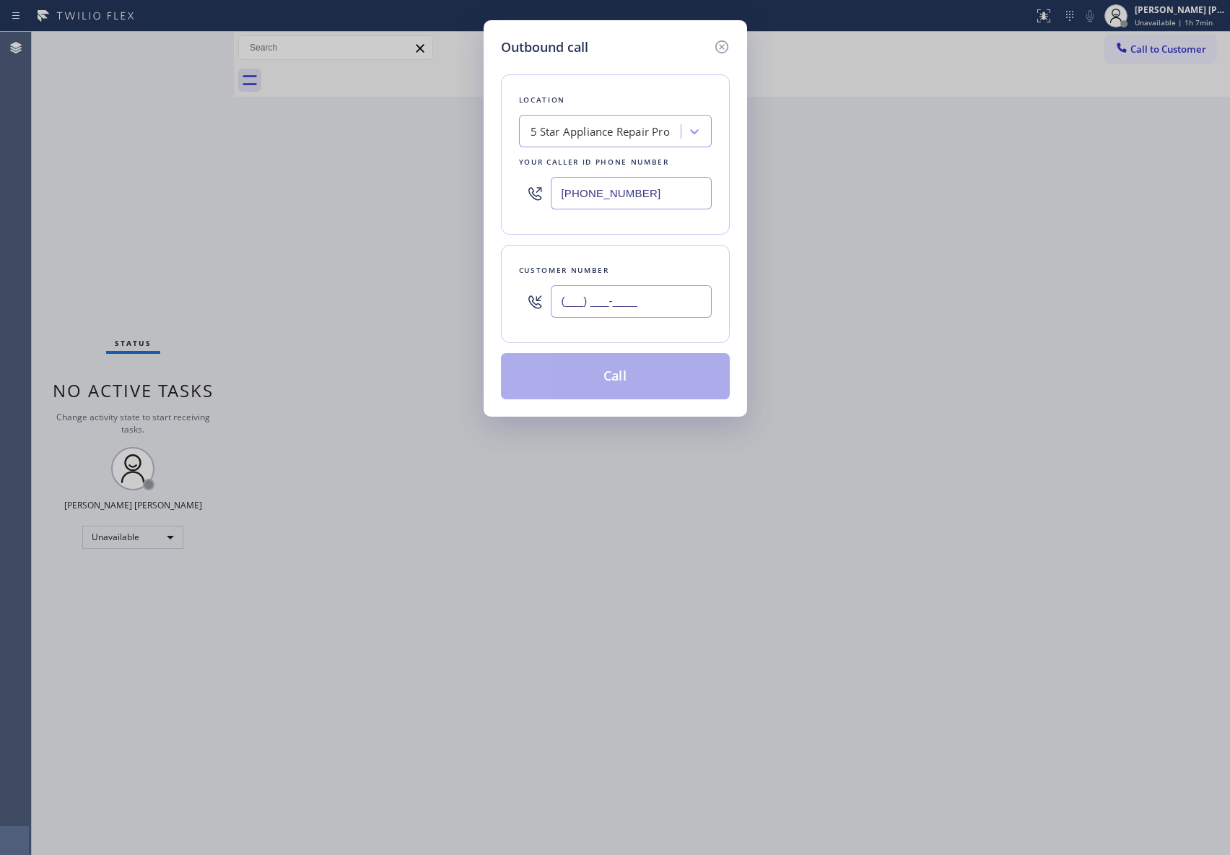
click at [656, 304] on input "(___) ___-____" at bounding box center [631, 301] width 161 height 32
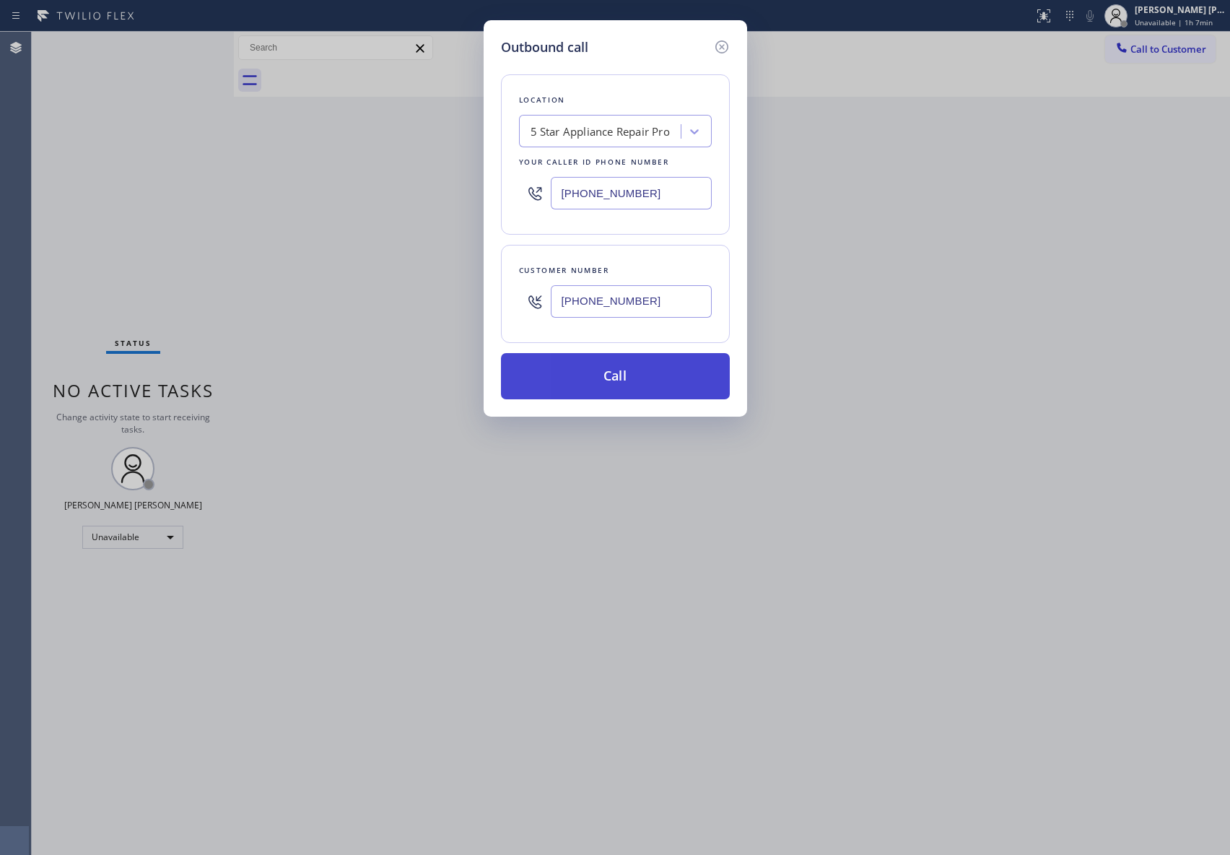
click at [650, 380] on button "Call" at bounding box center [615, 376] width 229 height 46
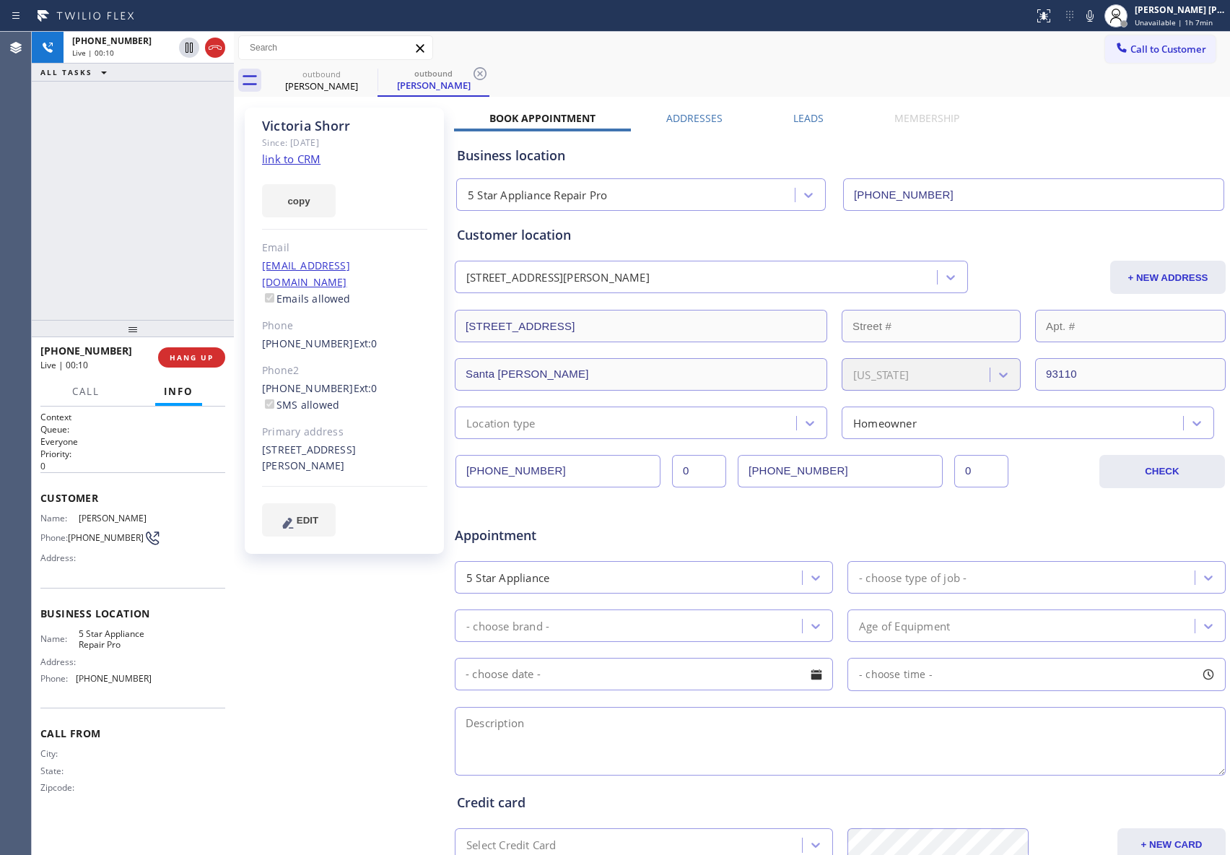
click at [787, 108] on div "[PERSON_NAME] Since: [DATE] link to CRM copy Email [EMAIL_ADDRESS][DOMAIN_NAME]…" at bounding box center [732, 568] width 989 height 936
click at [807, 121] on label "Leads" at bounding box center [809, 118] width 30 height 14
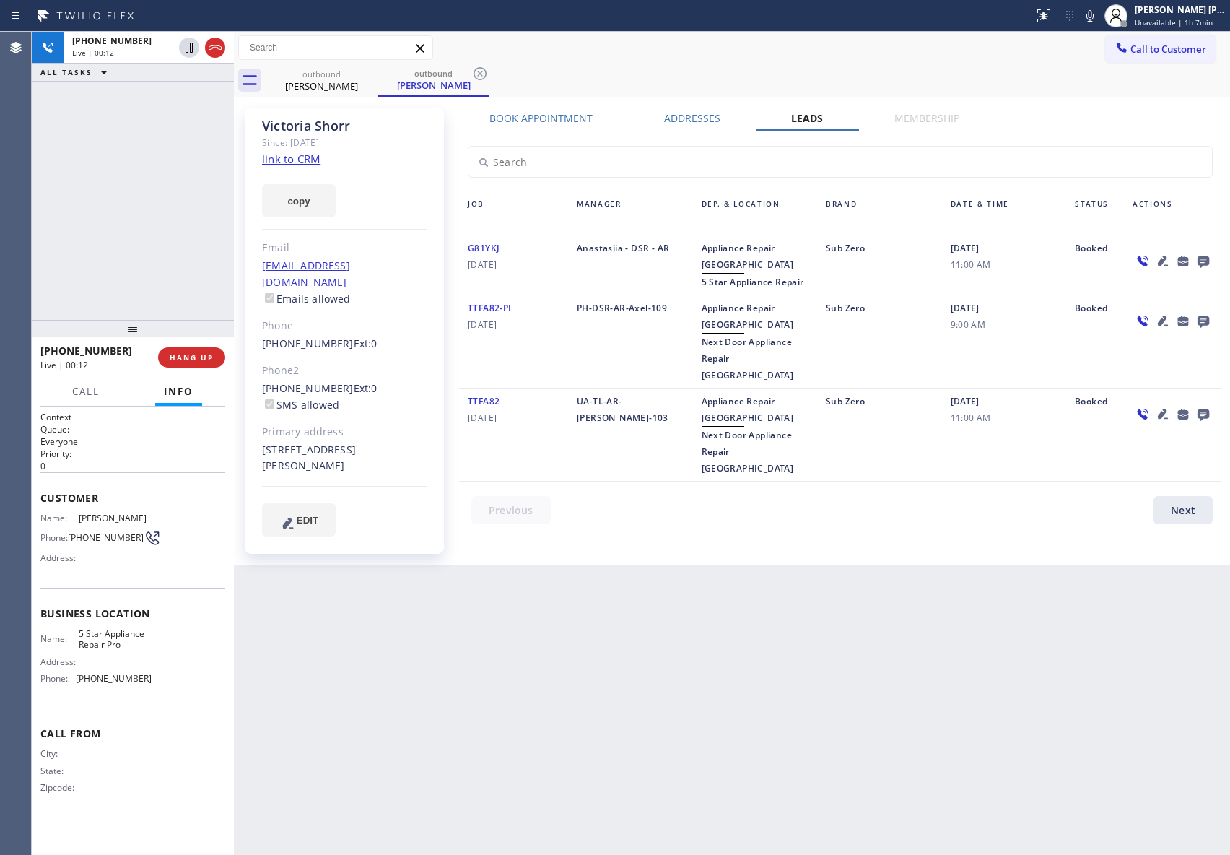
click at [1155, 405] on icon at bounding box center [1163, 413] width 17 height 17
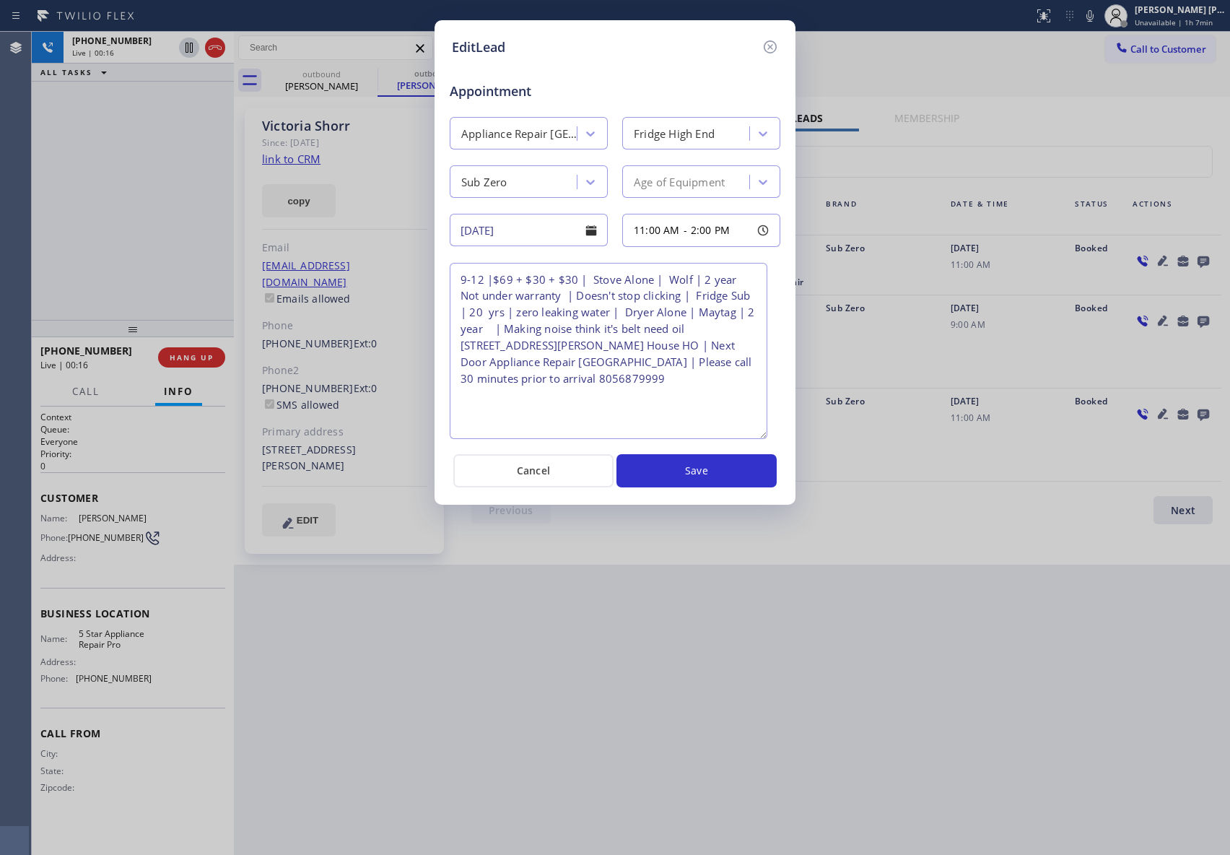
drag, startPoint x: 770, startPoint y: 325, endPoint x: 757, endPoint y: 434, distance: 109.7
click at [757, 434] on textarea "9-12 |$69 + $30 + $30 | Stove Alone | Wolf | 2 year Not under warranty | Doesn'…" at bounding box center [609, 351] width 318 height 176
click at [770, 43] on icon at bounding box center [770, 46] width 17 height 17
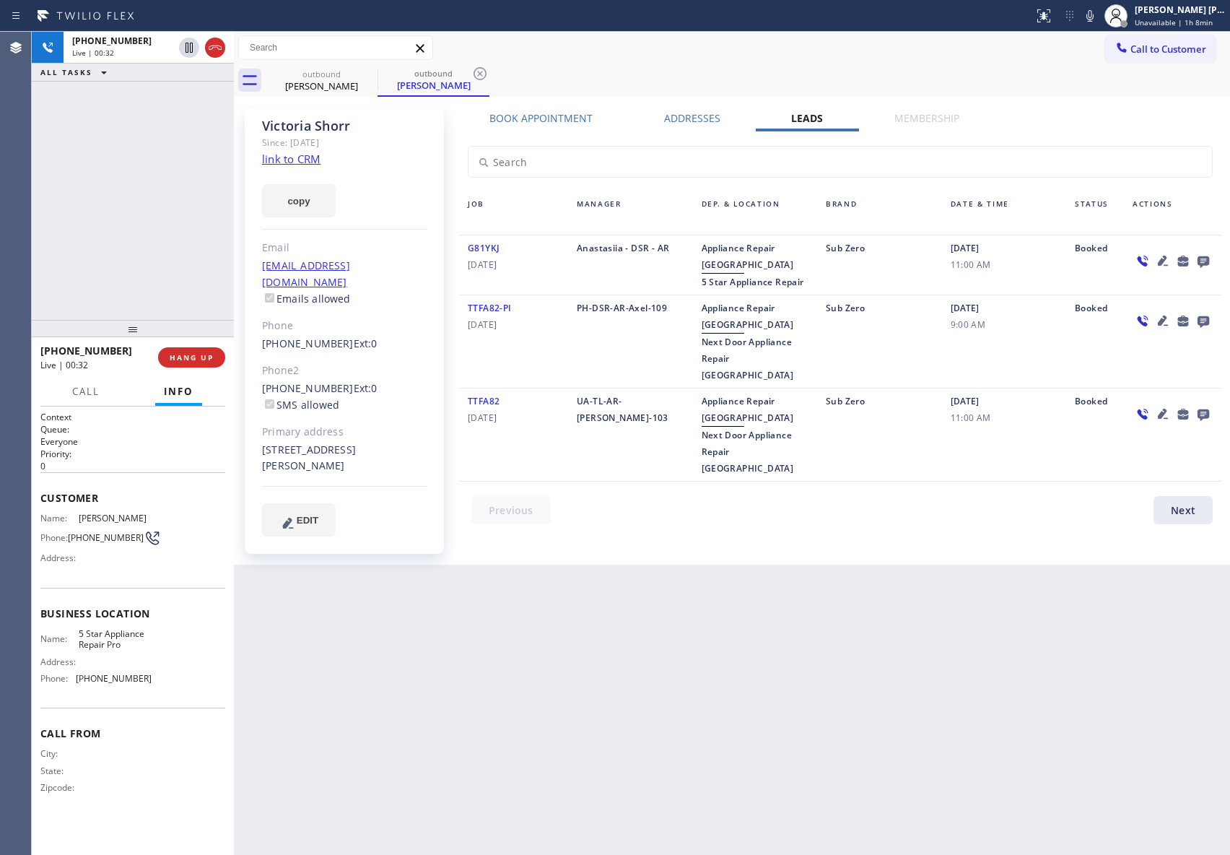
click at [1162, 409] on icon at bounding box center [1163, 414] width 10 height 10
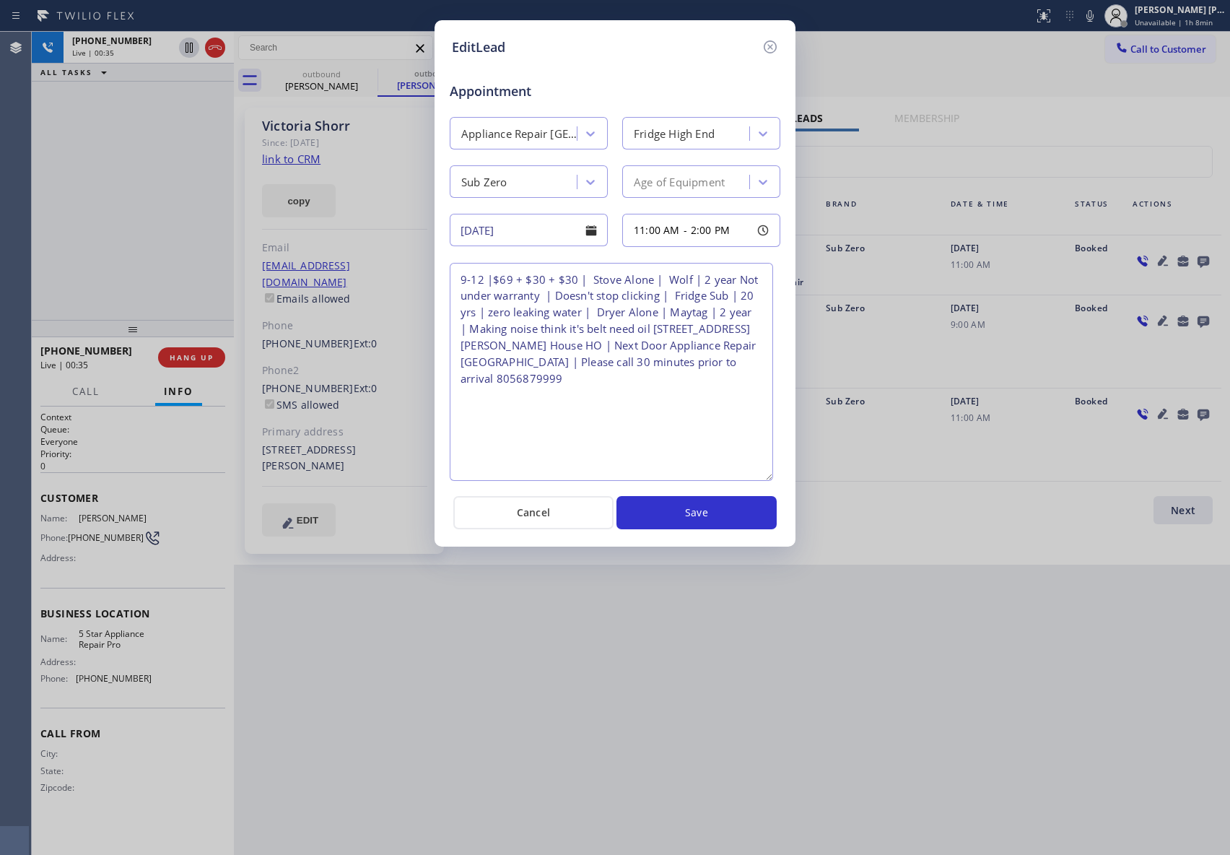
drag, startPoint x: 777, startPoint y: 326, endPoint x: 770, endPoint y: 477, distance: 150.4
click at [770, 477] on textarea "9-12 |$69 + $30 + $30 | Stove Alone | Wolf | 2 year Not under warranty | Doesn'…" at bounding box center [612, 372] width 324 height 218
click at [773, 45] on icon at bounding box center [770, 46] width 17 height 17
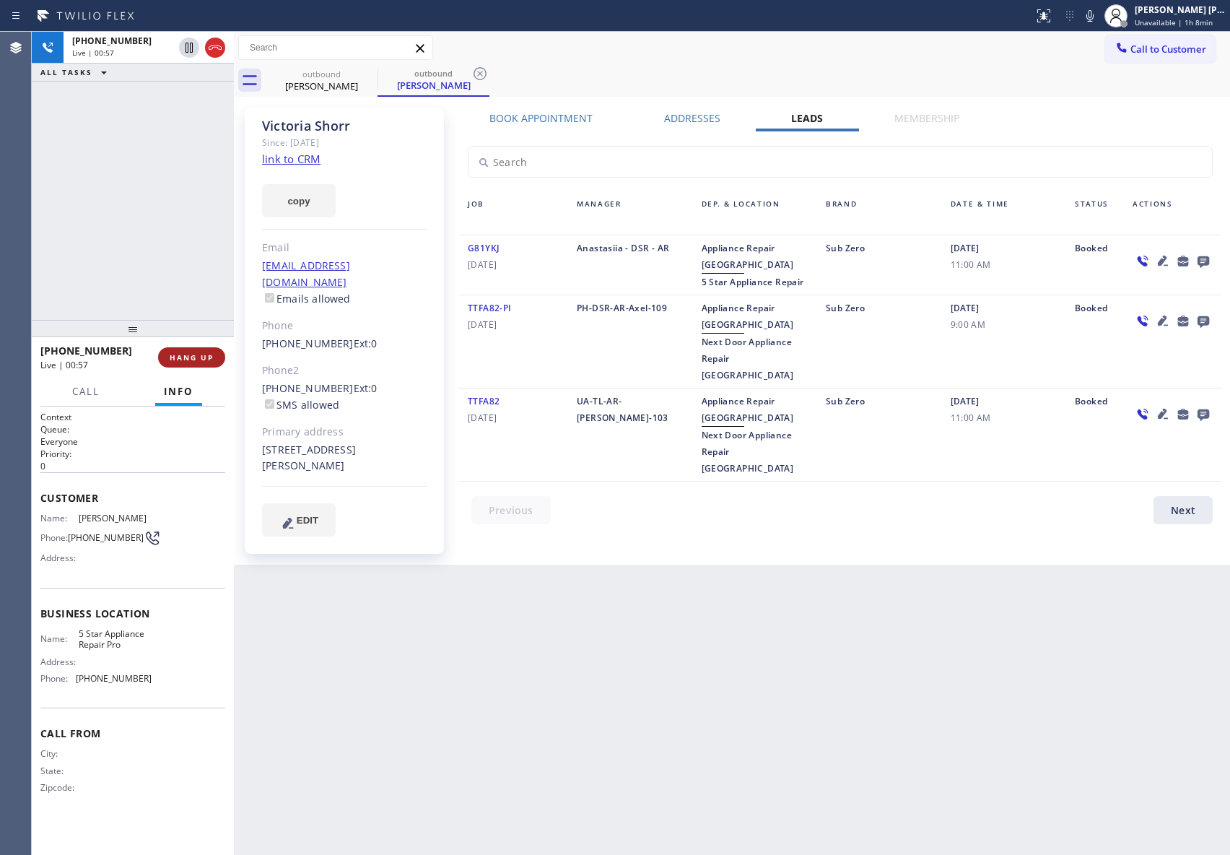
click at [204, 361] on span "HANG UP" at bounding box center [192, 357] width 44 height 10
click at [1204, 261] on icon at bounding box center [1204, 262] width 12 height 12
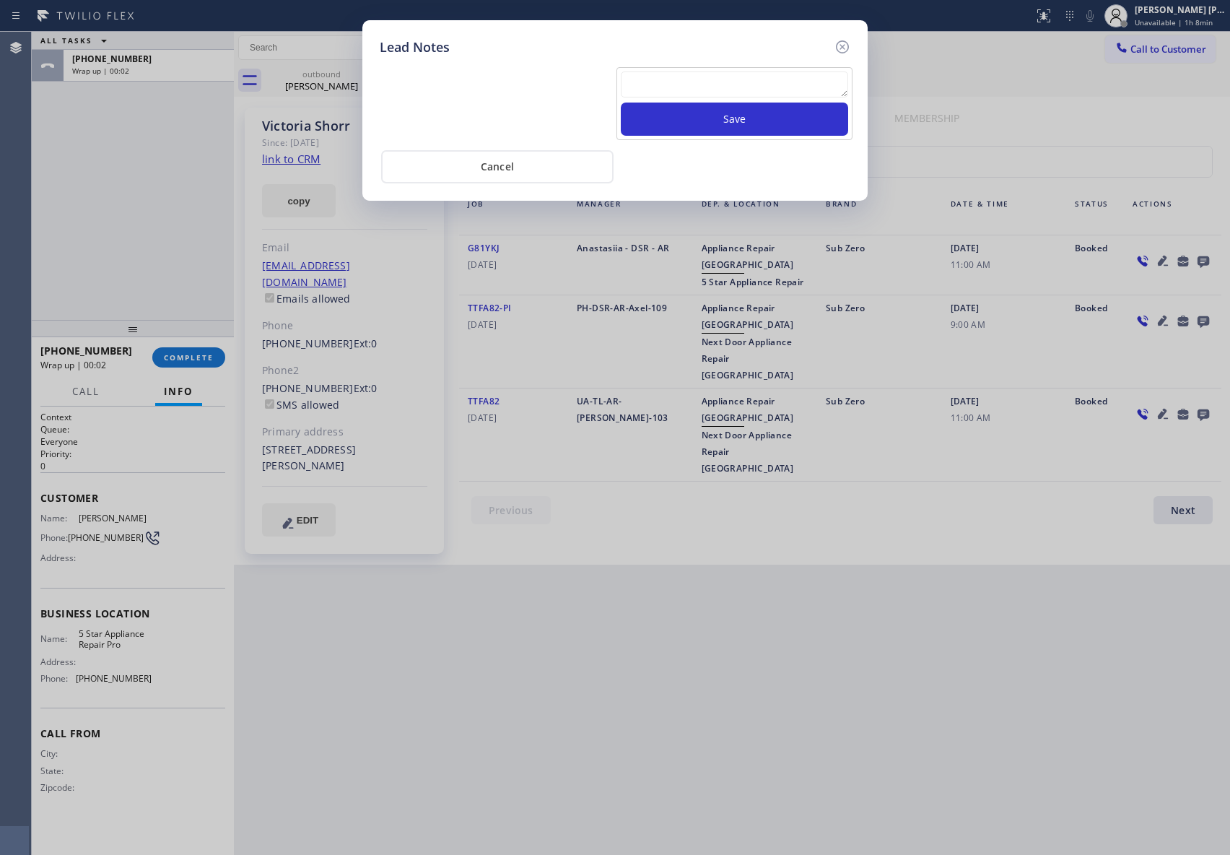
click at [735, 103] on div at bounding box center [734, 86] width 227 height 31
click at [741, 87] on textarea at bounding box center [734, 84] width 227 height 26
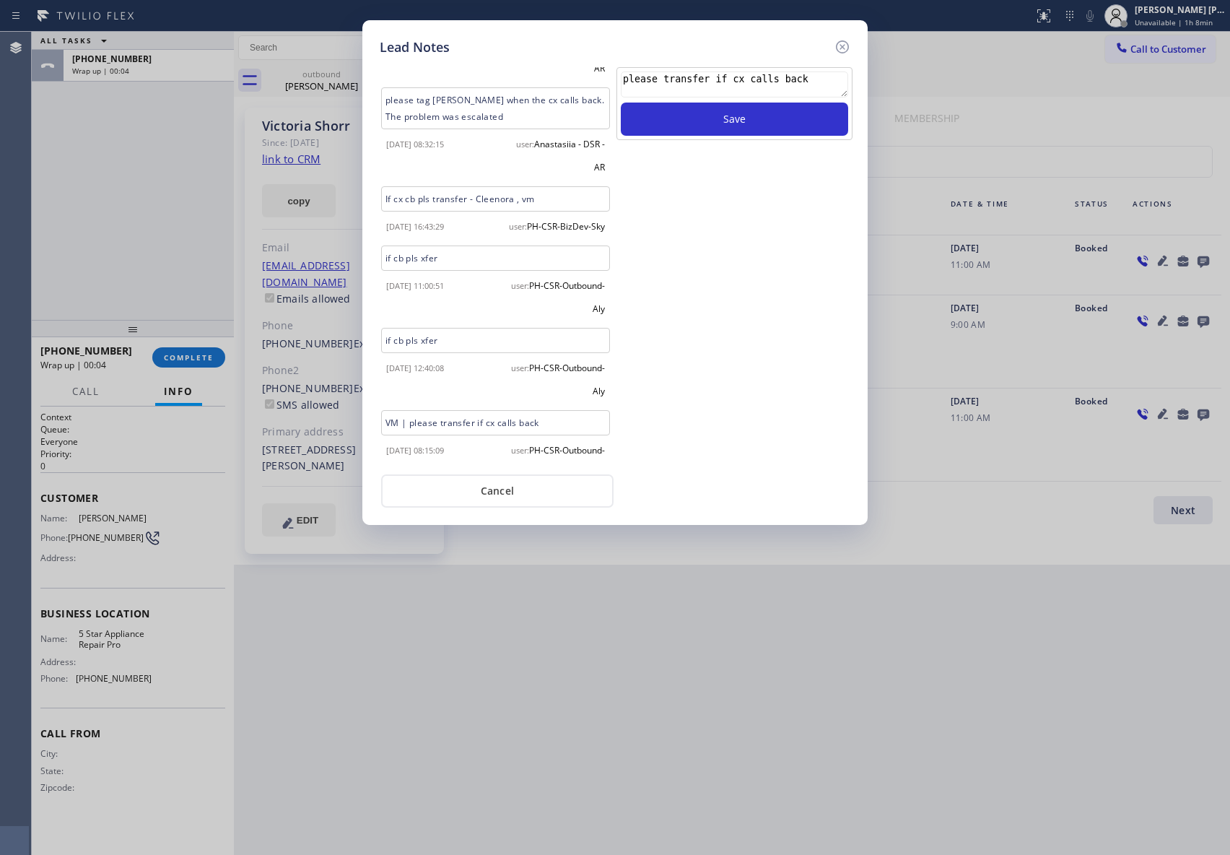
scroll to position [1112, 0]
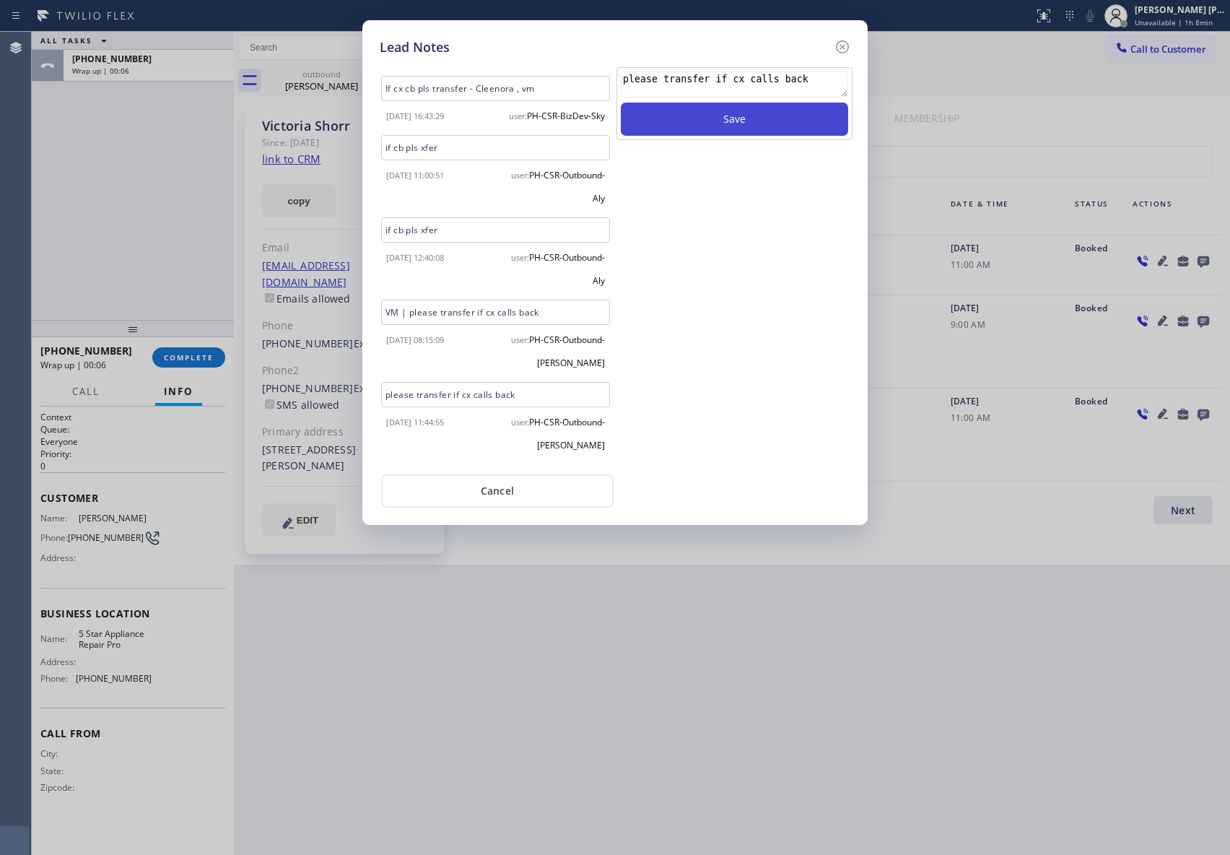
click at [752, 118] on button "Save" at bounding box center [734, 119] width 227 height 33
click at [846, 46] on icon at bounding box center [842, 46] width 17 height 17
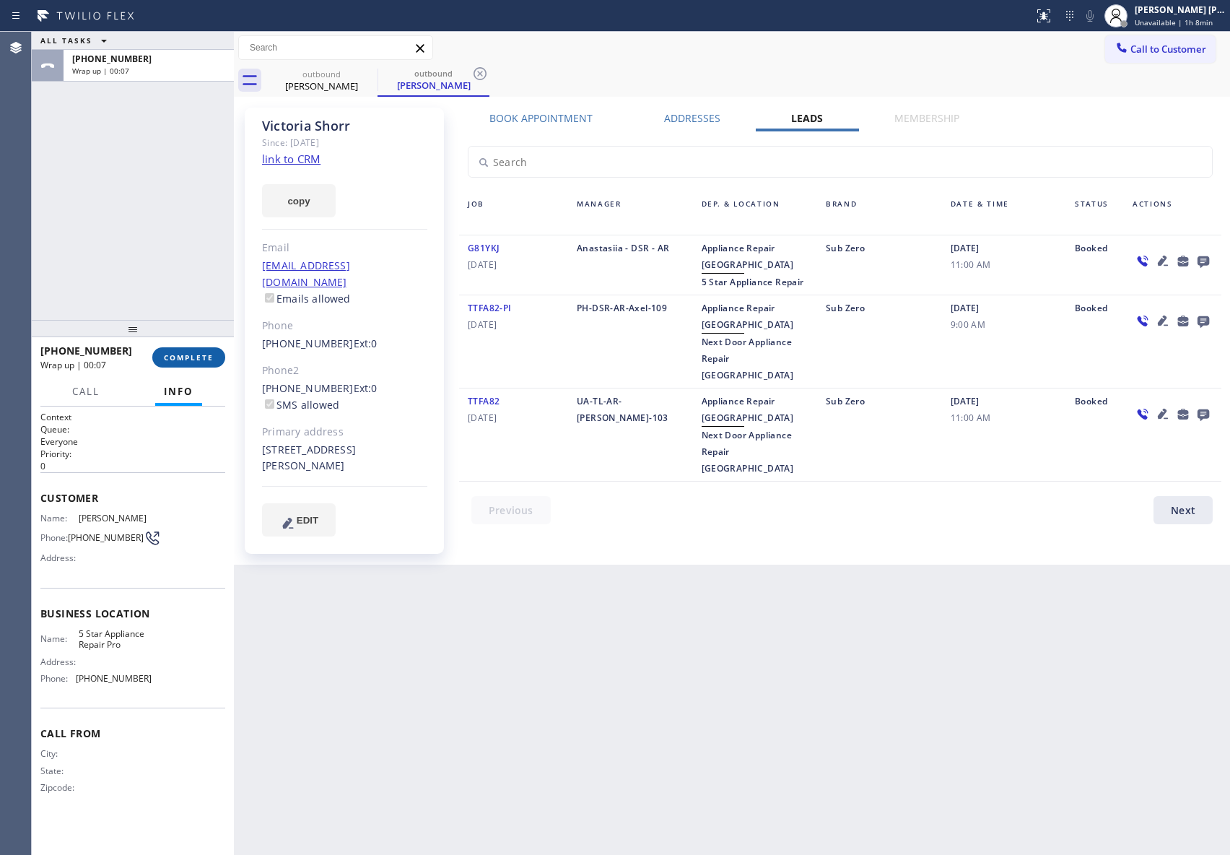
click at [197, 361] on span "COMPLETE" at bounding box center [189, 357] width 50 height 10
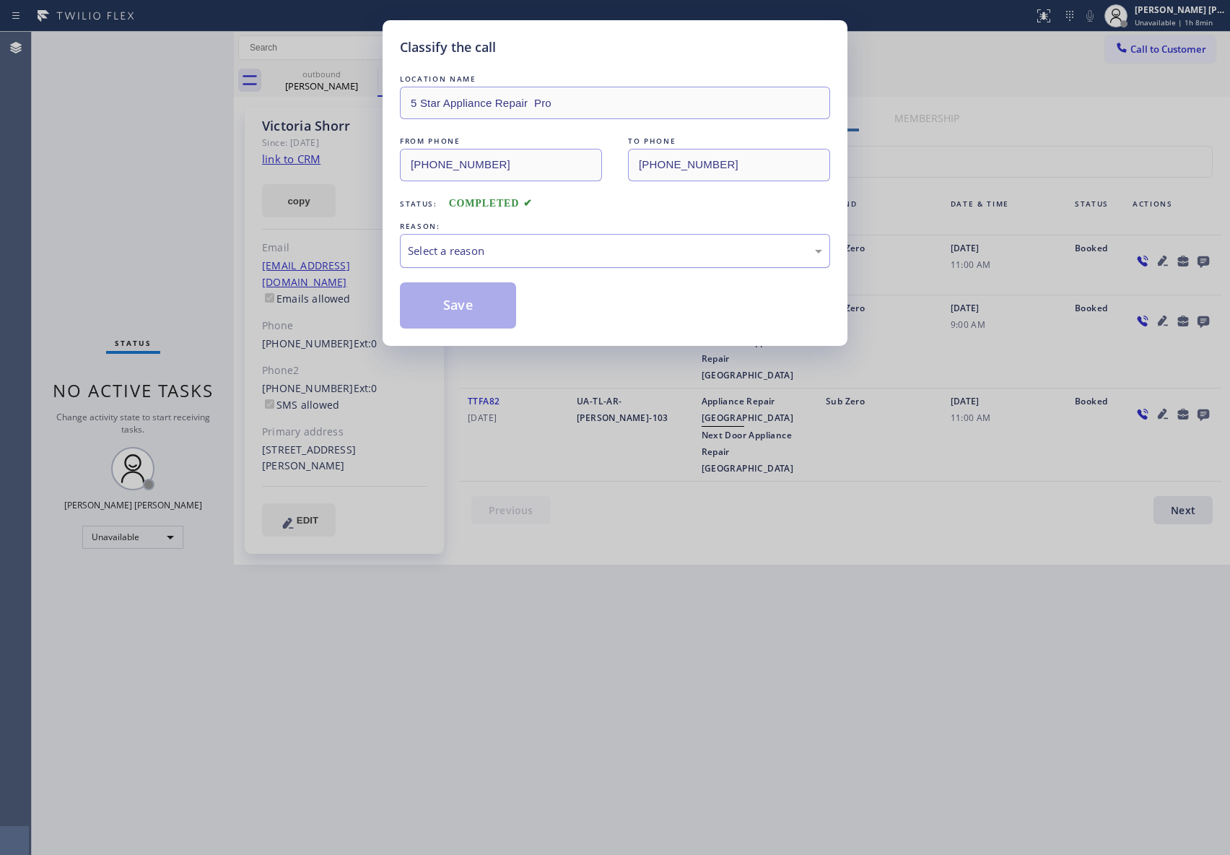
click at [481, 243] on div "Select a reason" at bounding box center [615, 251] width 414 height 17
click at [451, 302] on button "Save" at bounding box center [458, 305] width 116 height 46
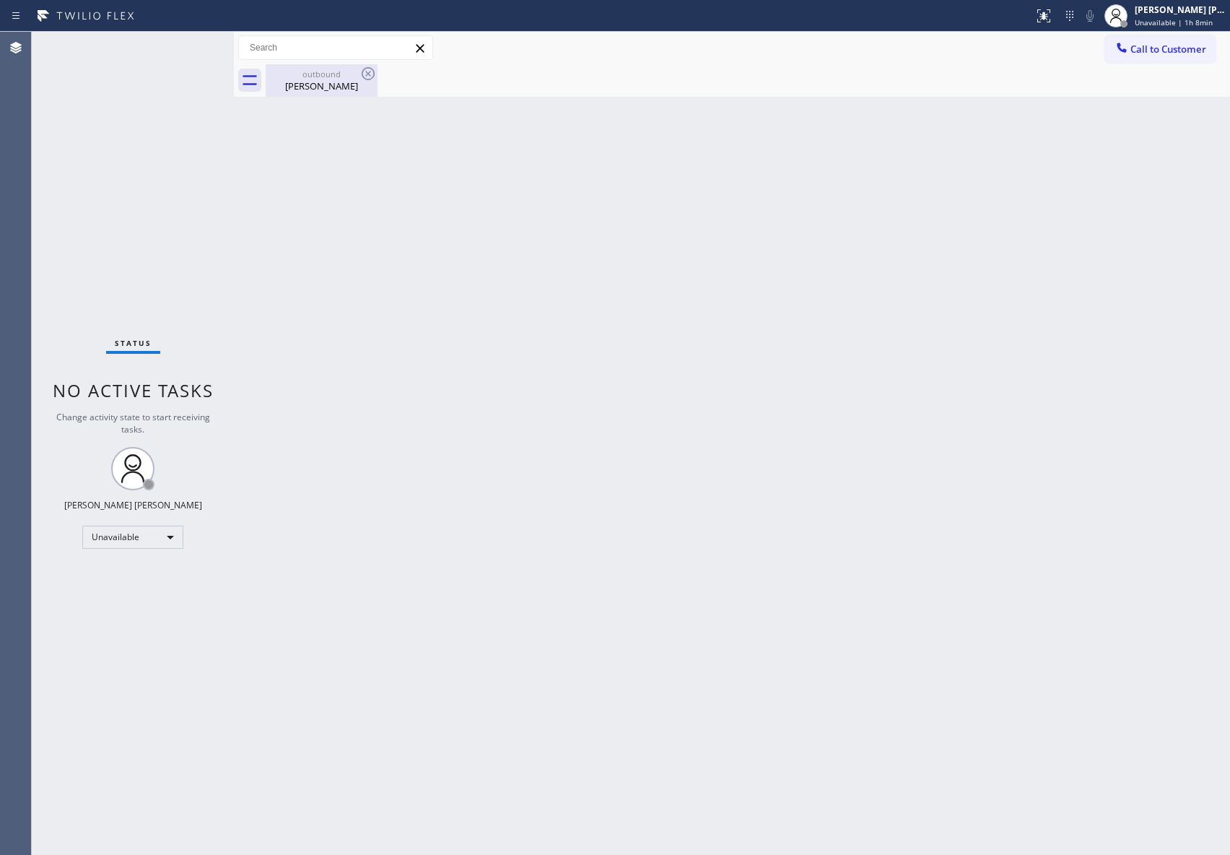
click at [331, 87] on div "[PERSON_NAME]" at bounding box center [321, 85] width 109 height 13
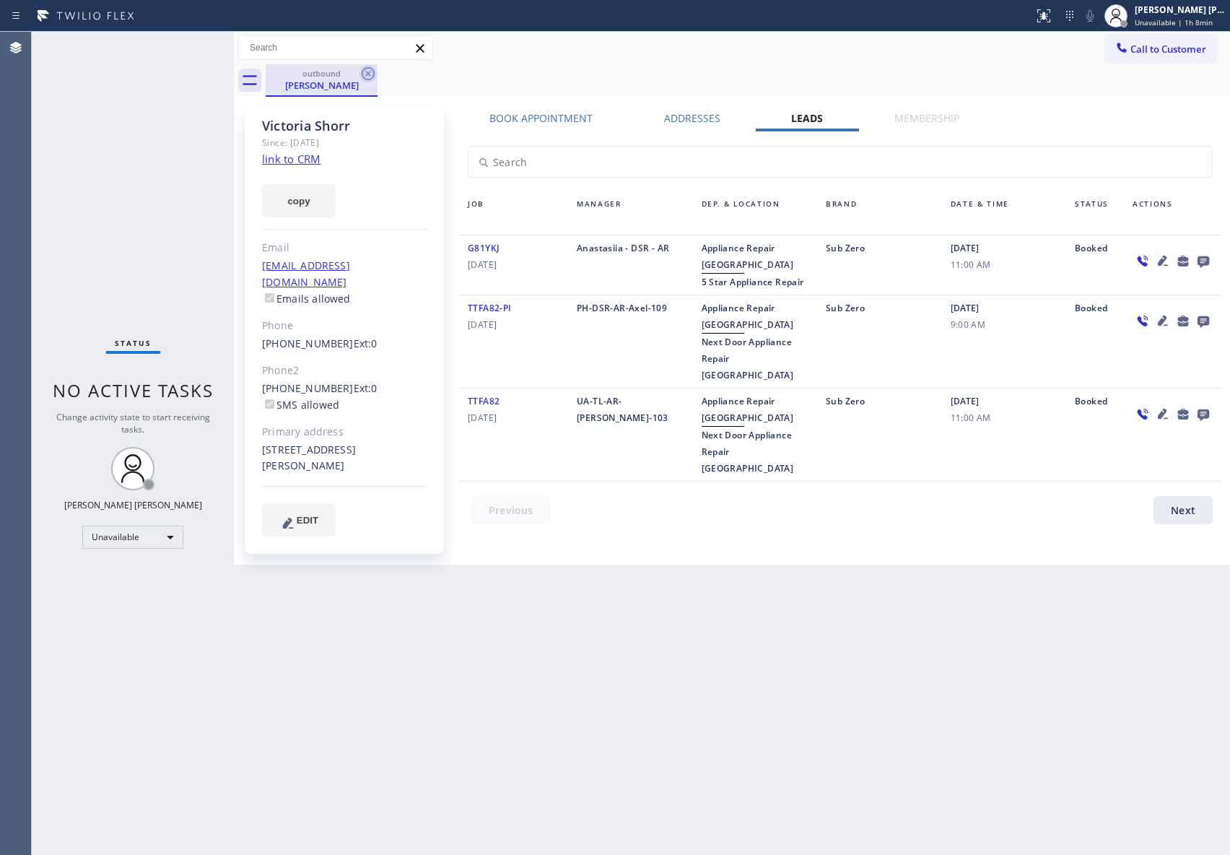
click at [370, 73] on icon at bounding box center [368, 73] width 17 height 17
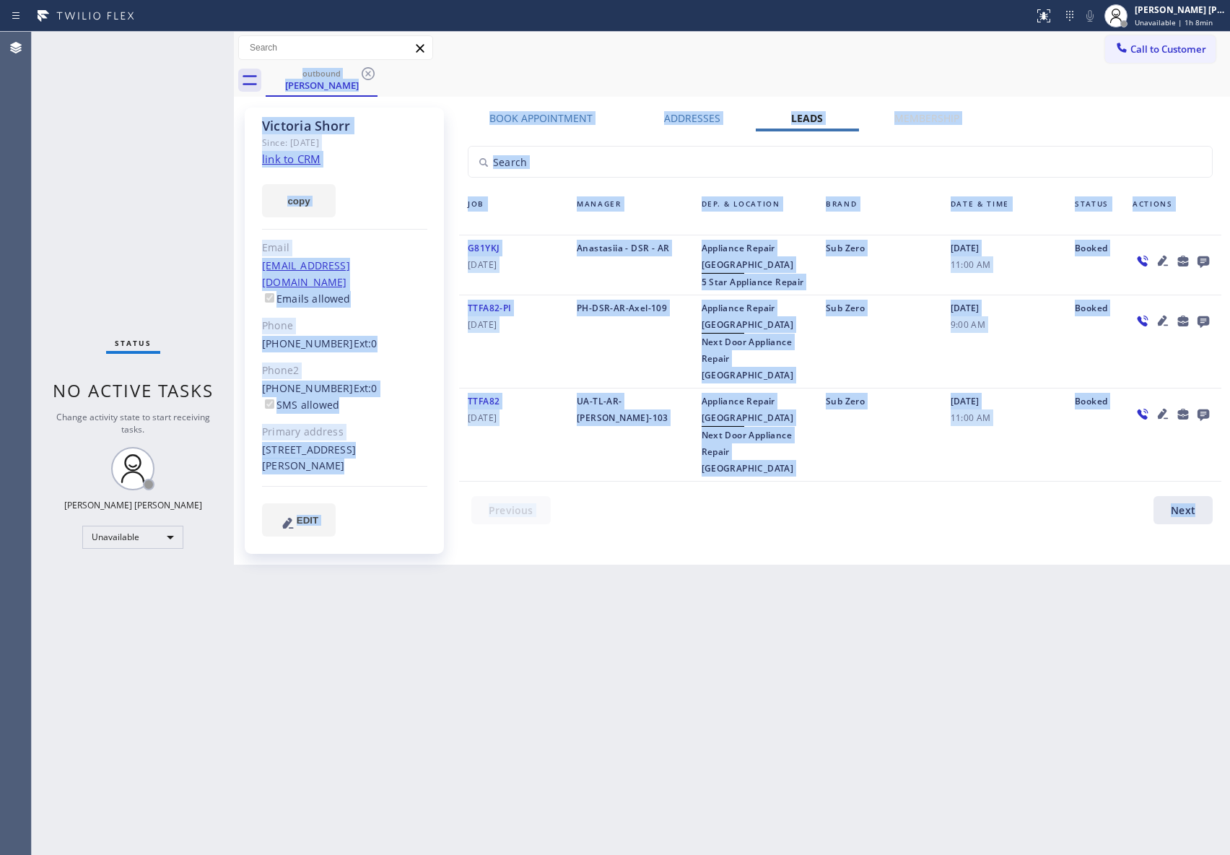
click at [370, 73] on div "outbound [PERSON_NAME]" at bounding box center [748, 80] width 965 height 32
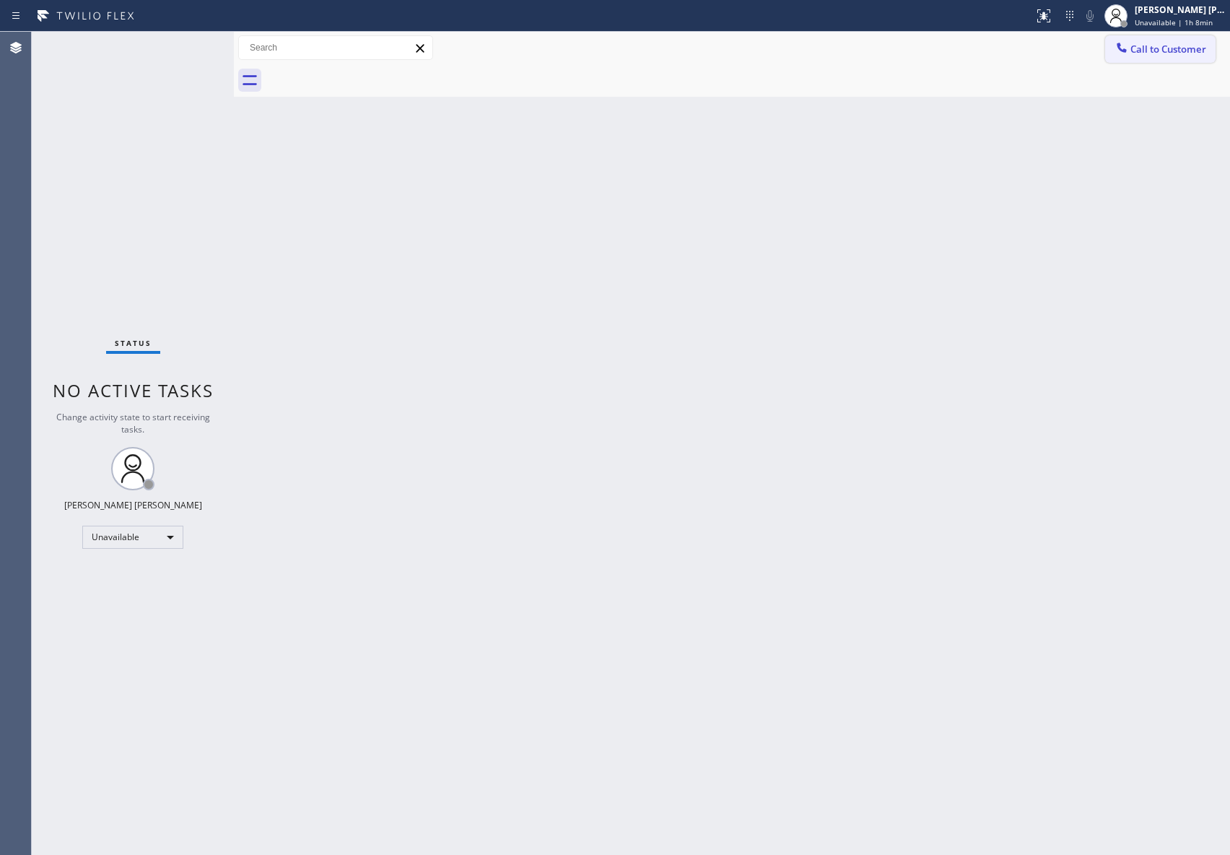
click at [1203, 47] on span "Call to Customer" at bounding box center [1169, 49] width 76 height 13
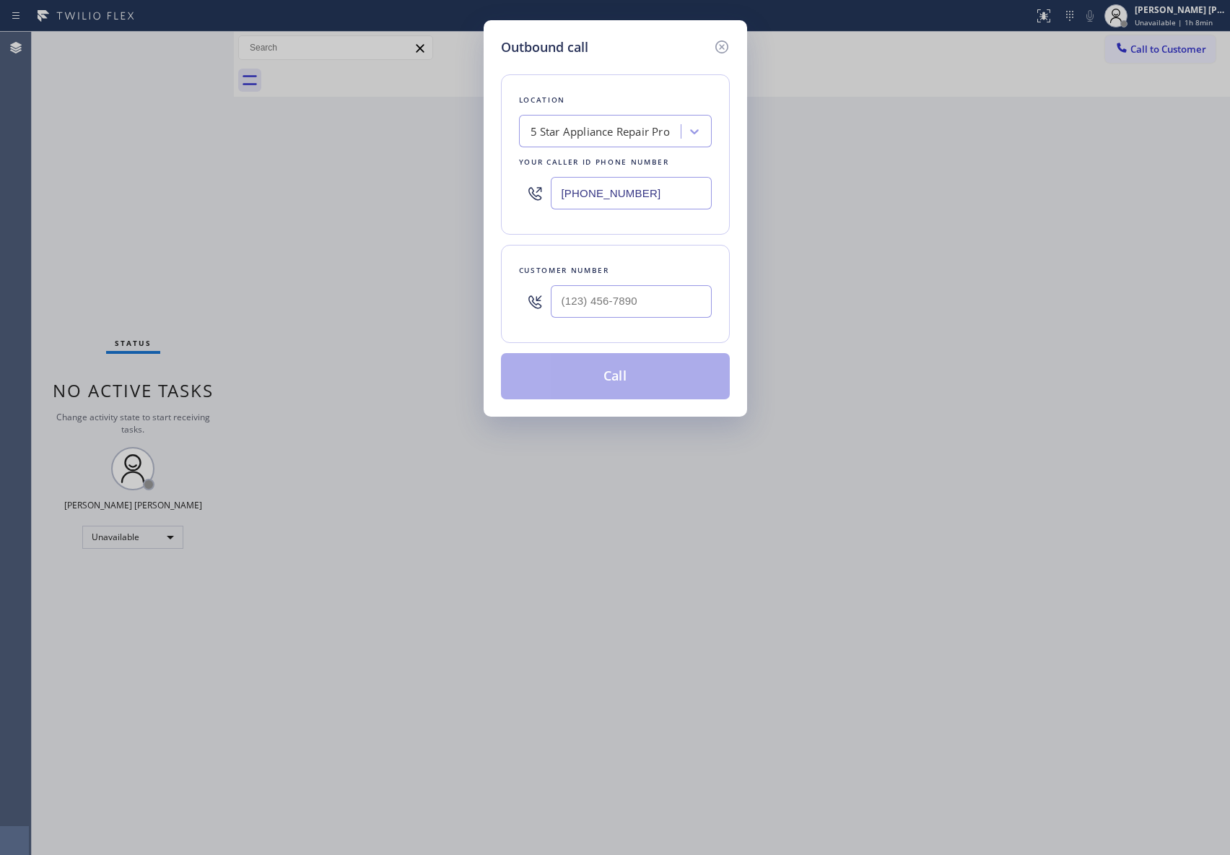
click at [662, 325] on div at bounding box center [631, 301] width 161 height 47
drag, startPoint x: 670, startPoint y: 303, endPoint x: 373, endPoint y: 301, distance: 297.5
click at [373, 301] on div "Outbound call Location 5 Star Appliance Repair Pro Your caller id phone number …" at bounding box center [615, 427] width 1230 height 855
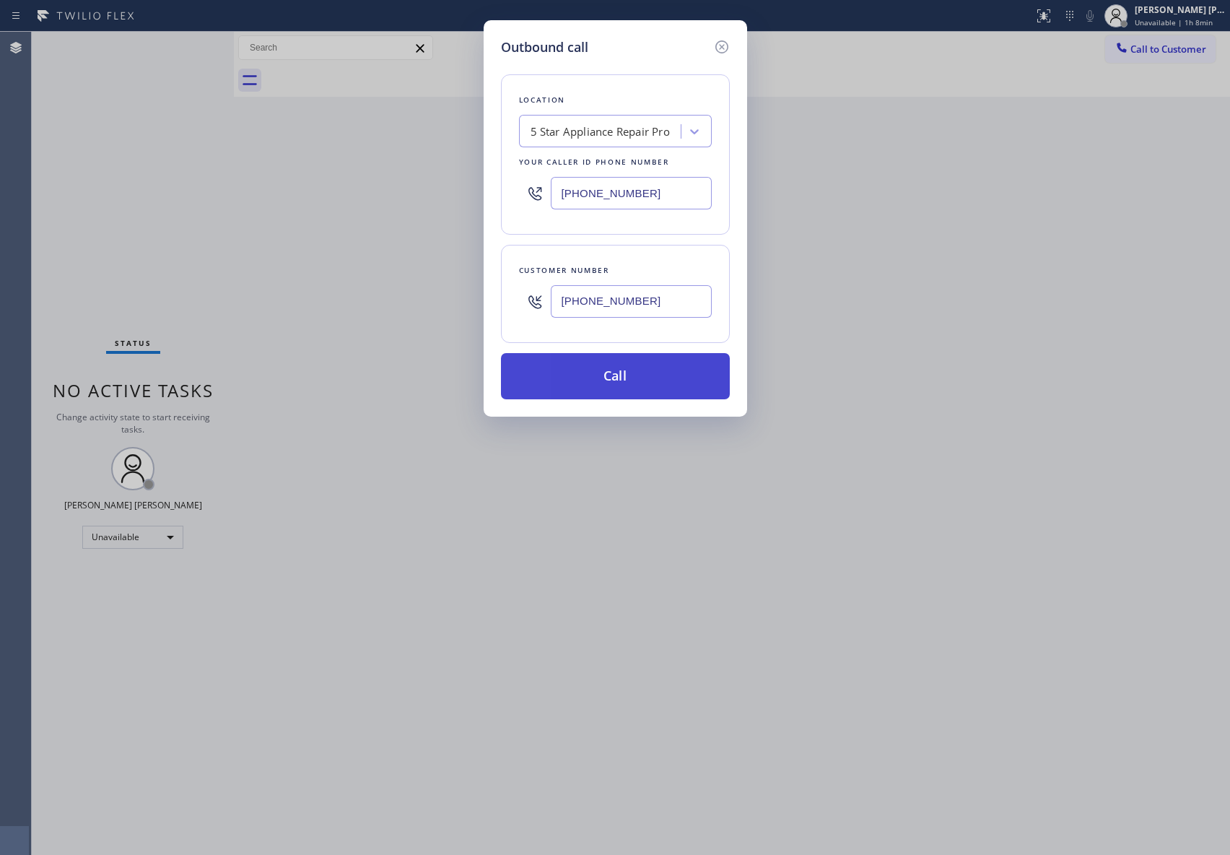
click at [607, 386] on button "Call" at bounding box center [615, 376] width 229 height 46
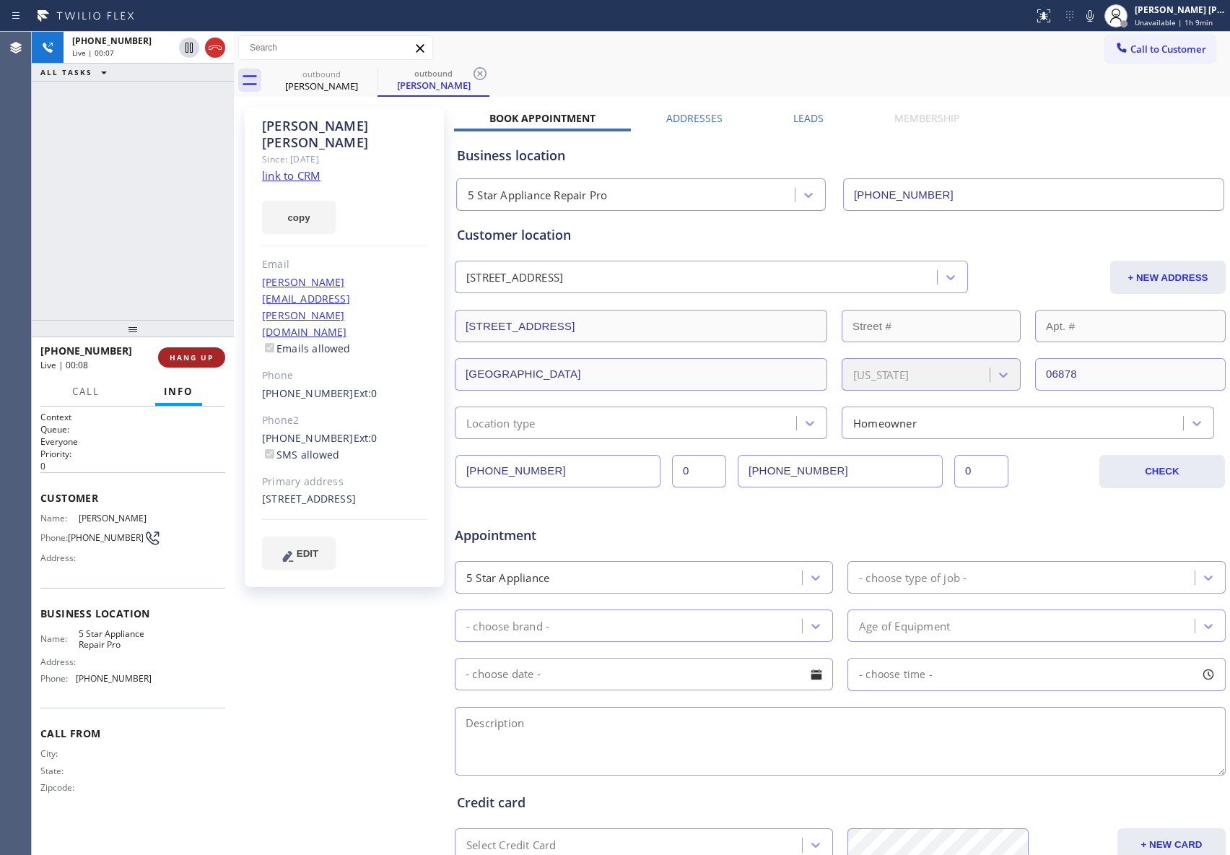
click at [217, 359] on button "HANG UP" at bounding box center [191, 357] width 67 height 20
click at [818, 114] on div "Leads" at bounding box center [808, 121] width 101 height 20
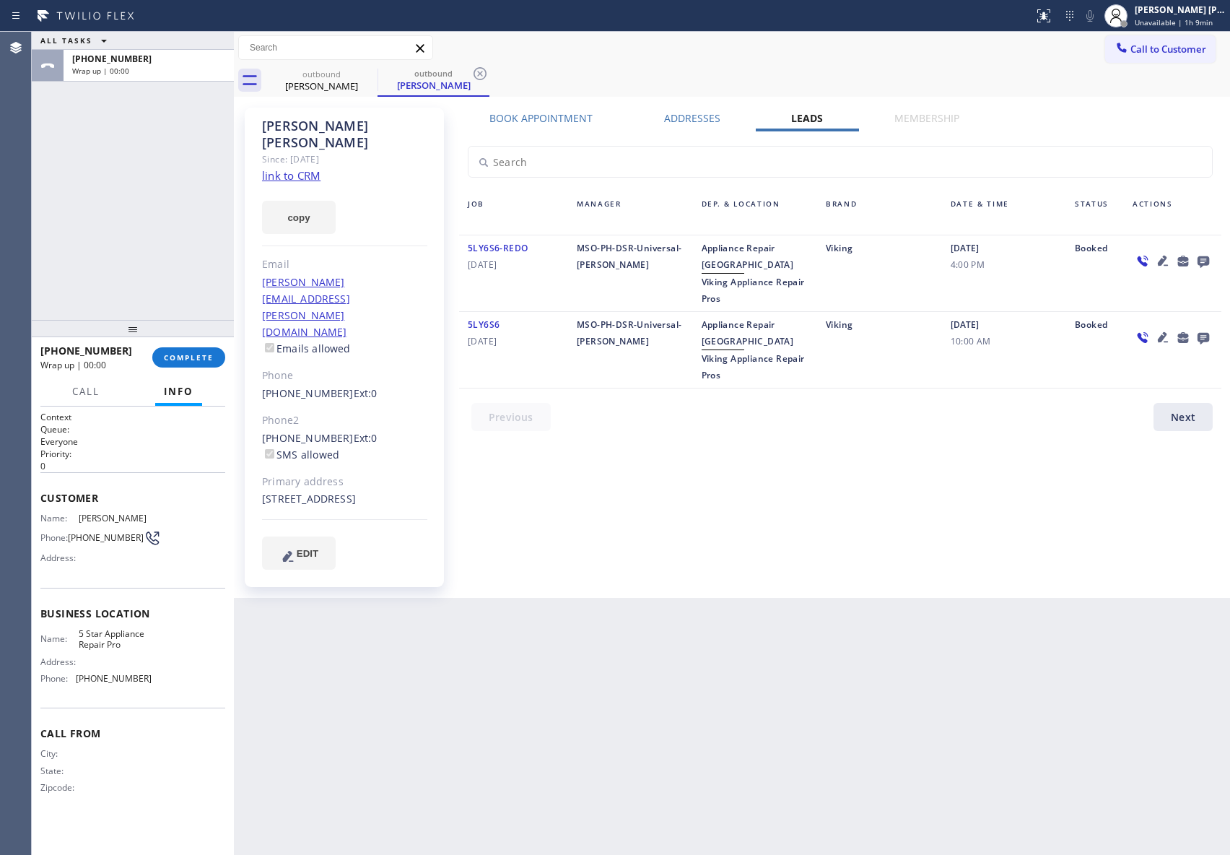
click at [1199, 257] on icon at bounding box center [1204, 262] width 12 height 12
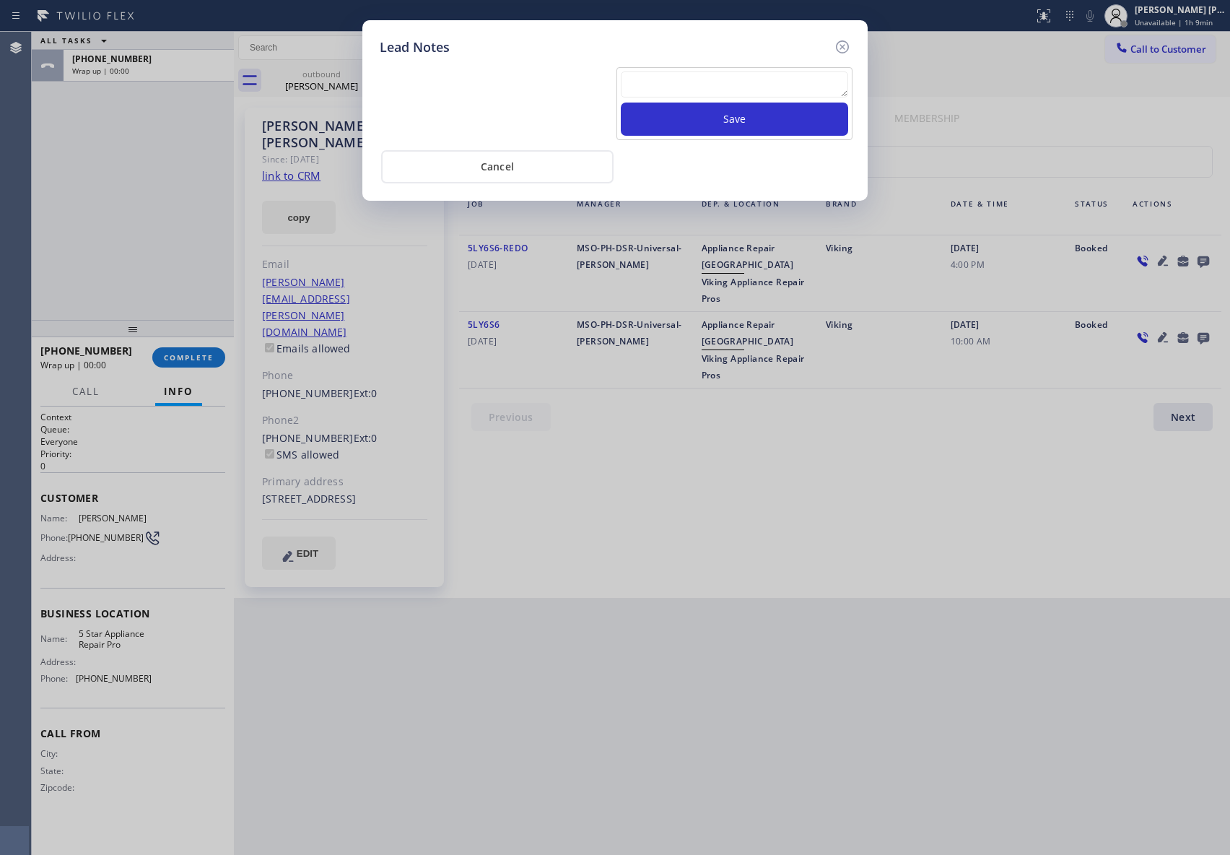
click at [702, 90] on textarea at bounding box center [734, 84] width 227 height 26
click at [734, 120] on button "Save" at bounding box center [734, 119] width 227 height 33
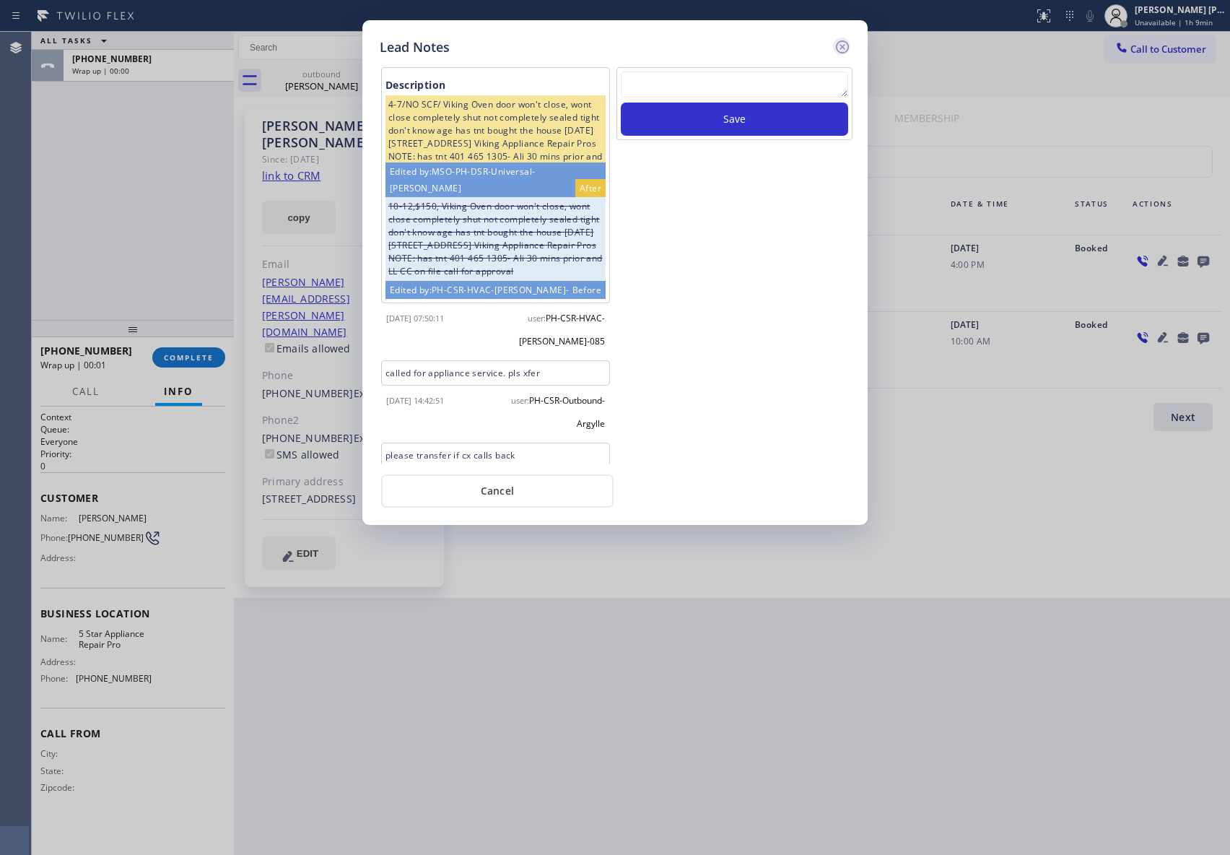
click at [845, 46] on icon at bounding box center [842, 46] width 17 height 17
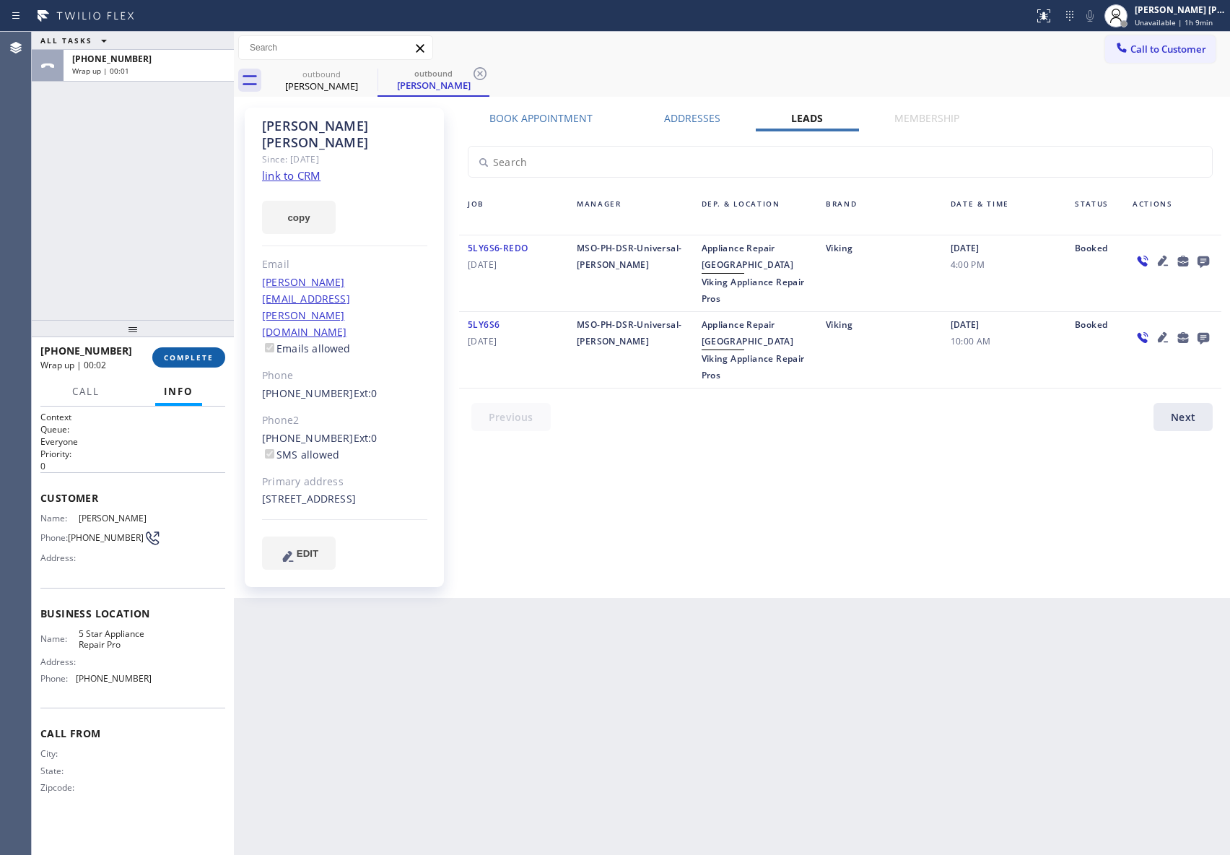
click at [204, 362] on span "COMPLETE" at bounding box center [189, 357] width 50 height 10
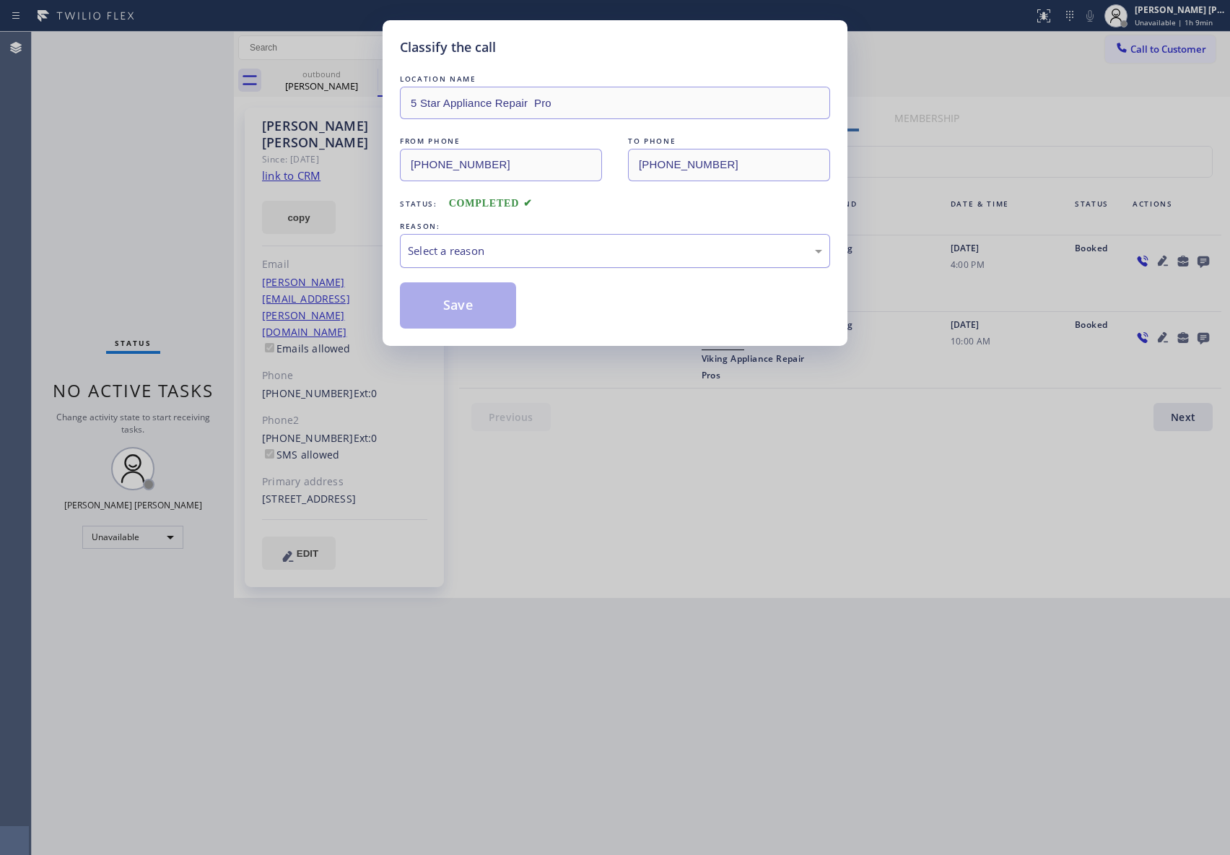
click at [498, 250] on div "Select a reason" at bounding box center [615, 251] width 414 height 17
click at [457, 304] on button "Save" at bounding box center [458, 305] width 116 height 46
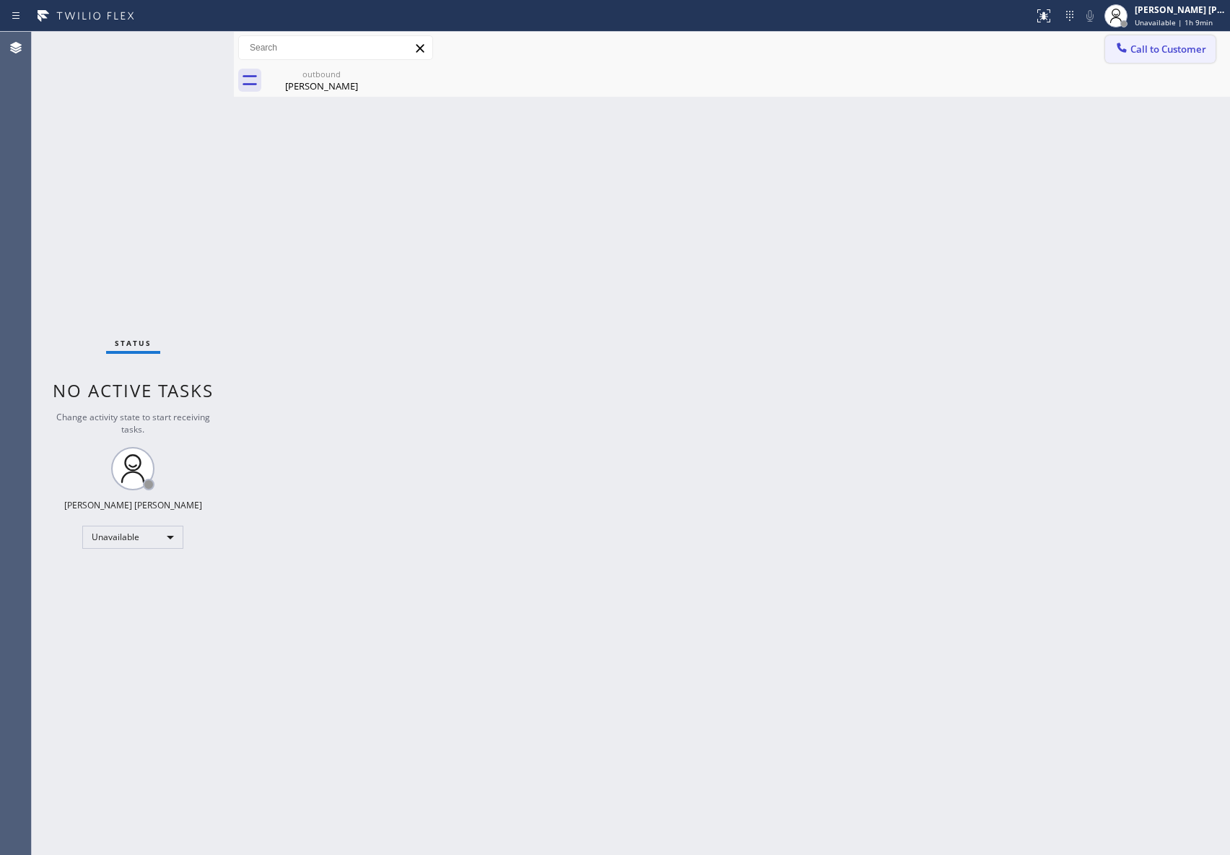
click at [1170, 51] on span "Call to Customer" at bounding box center [1169, 49] width 76 height 13
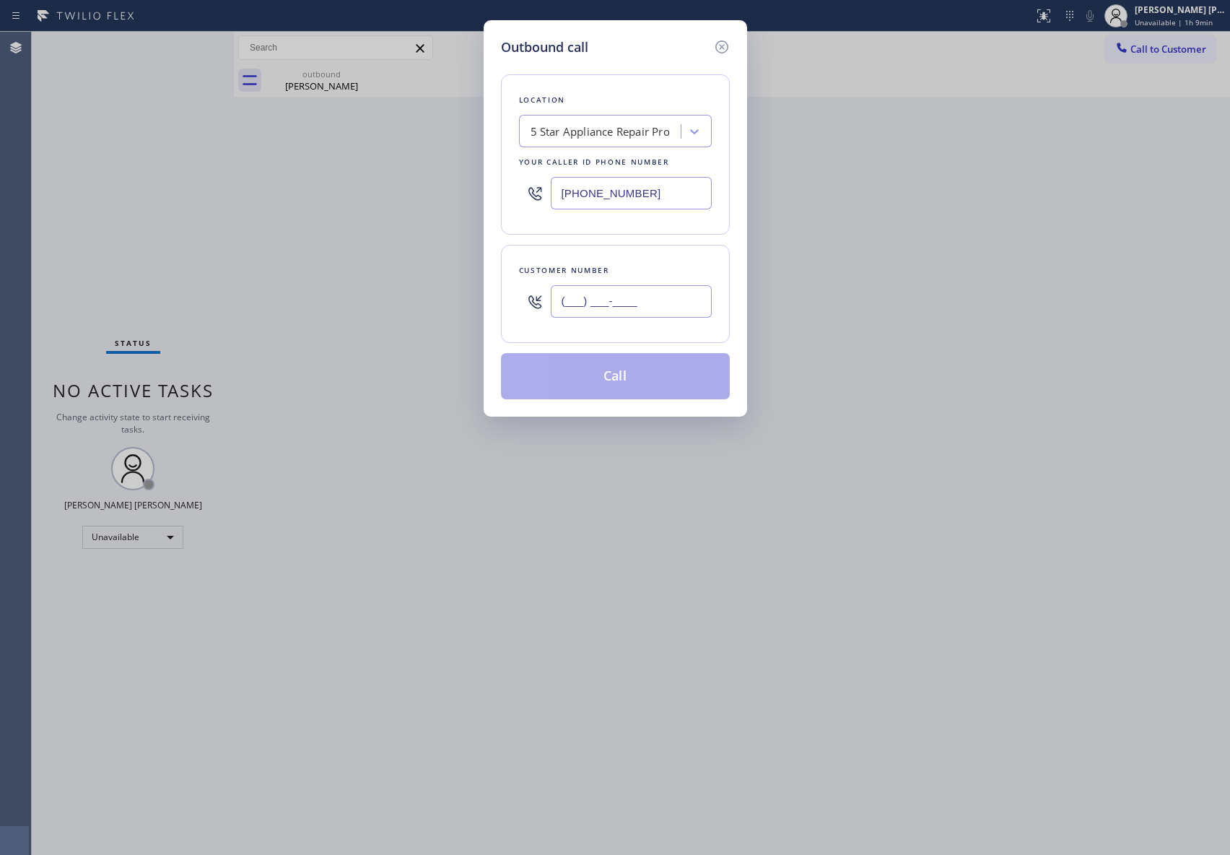
click at [662, 295] on input "(___) ___-____" at bounding box center [631, 301] width 161 height 32
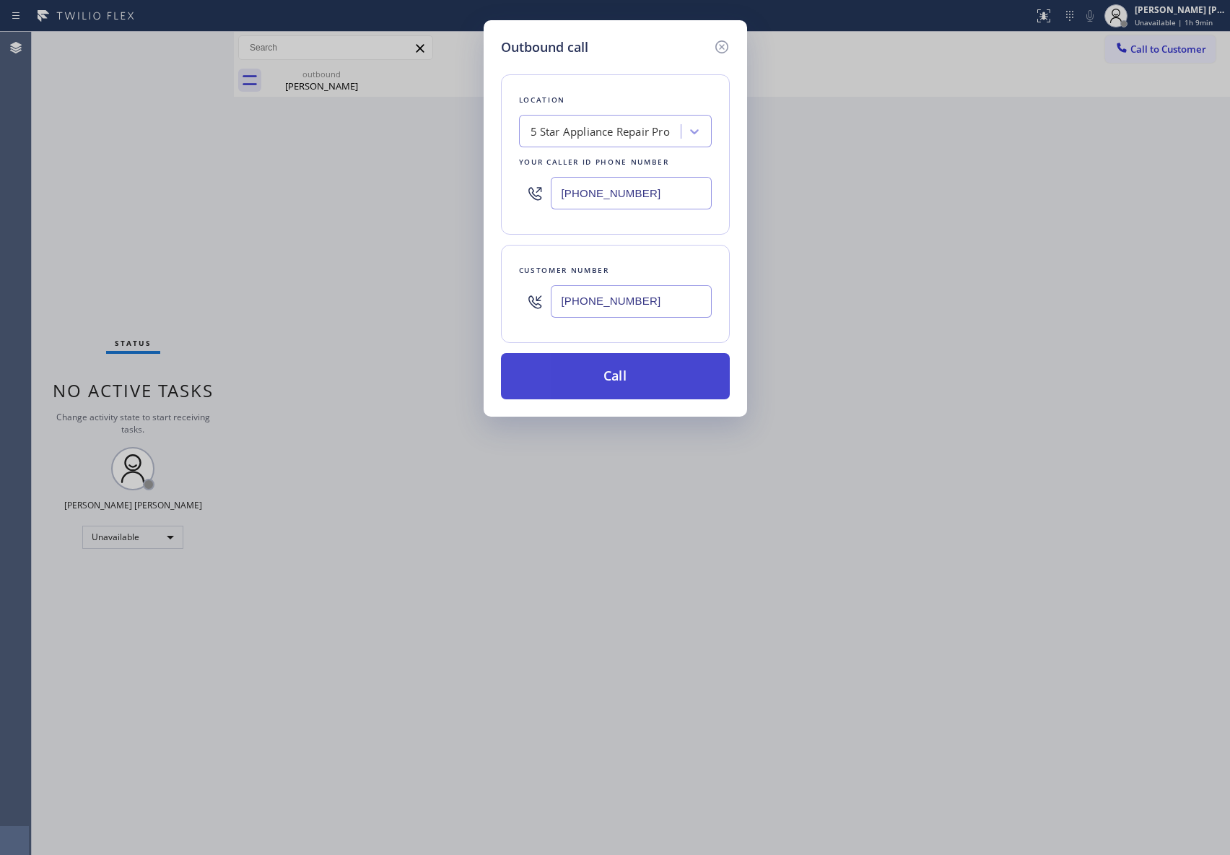
click at [656, 373] on button "Call" at bounding box center [615, 376] width 229 height 46
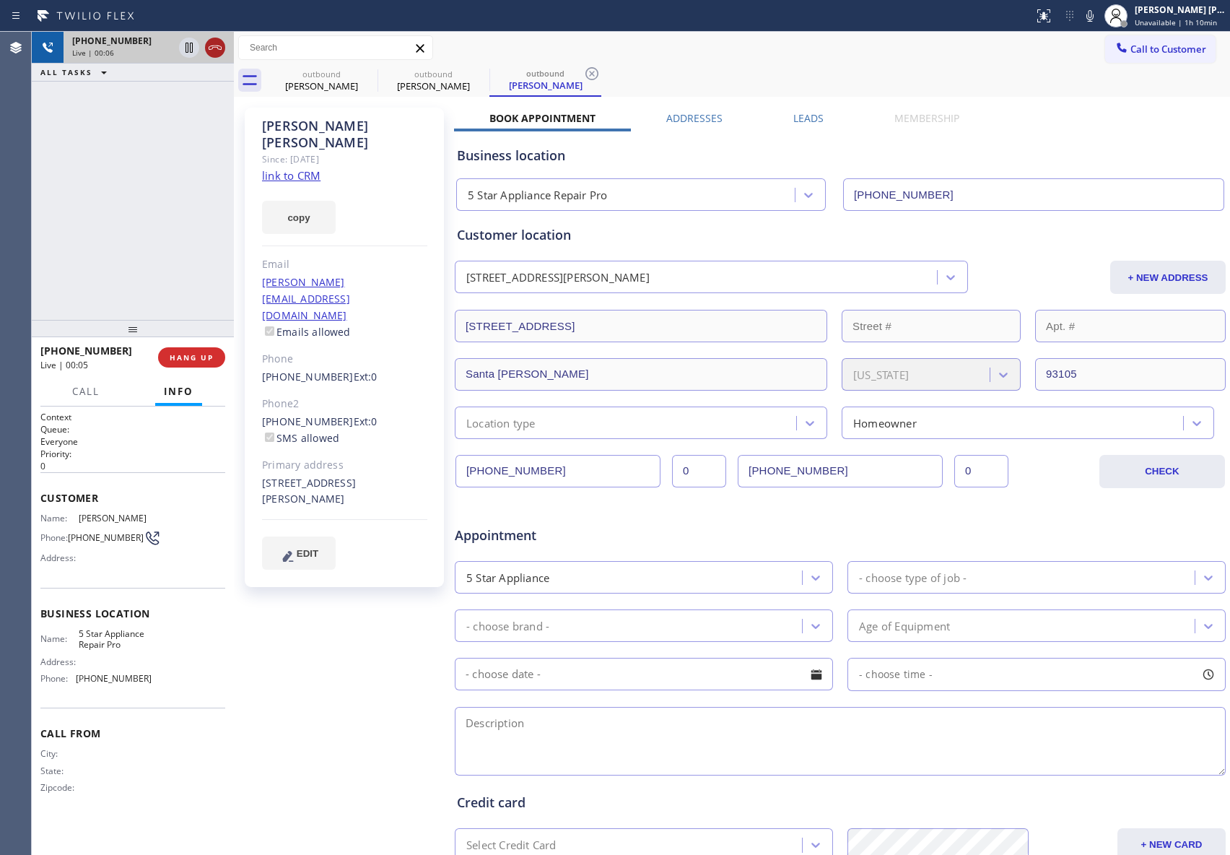
drag, startPoint x: 214, startPoint y: 41, endPoint x: 208, endPoint y: 48, distance: 8.7
click at [212, 41] on icon at bounding box center [215, 47] width 17 height 17
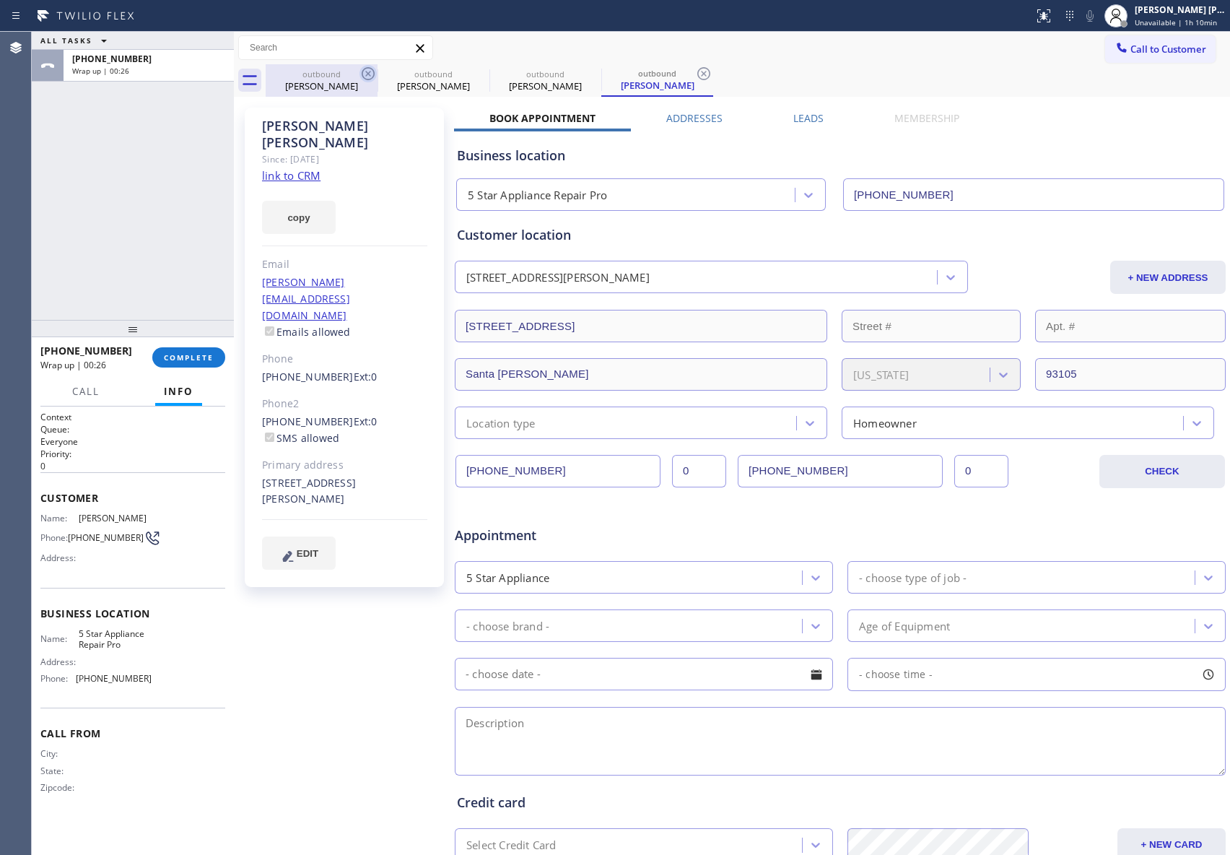
click at [376, 75] on icon at bounding box center [368, 73] width 17 height 17
click at [0, 0] on icon at bounding box center [0, 0] width 0 height 0
click at [695, 75] on icon at bounding box center [703, 73] width 17 height 17
click at [376, 75] on div "outbound [PERSON_NAME] outbound [PERSON_NAME] outbound [PERSON_NAME] outbound […" at bounding box center [748, 80] width 965 height 32
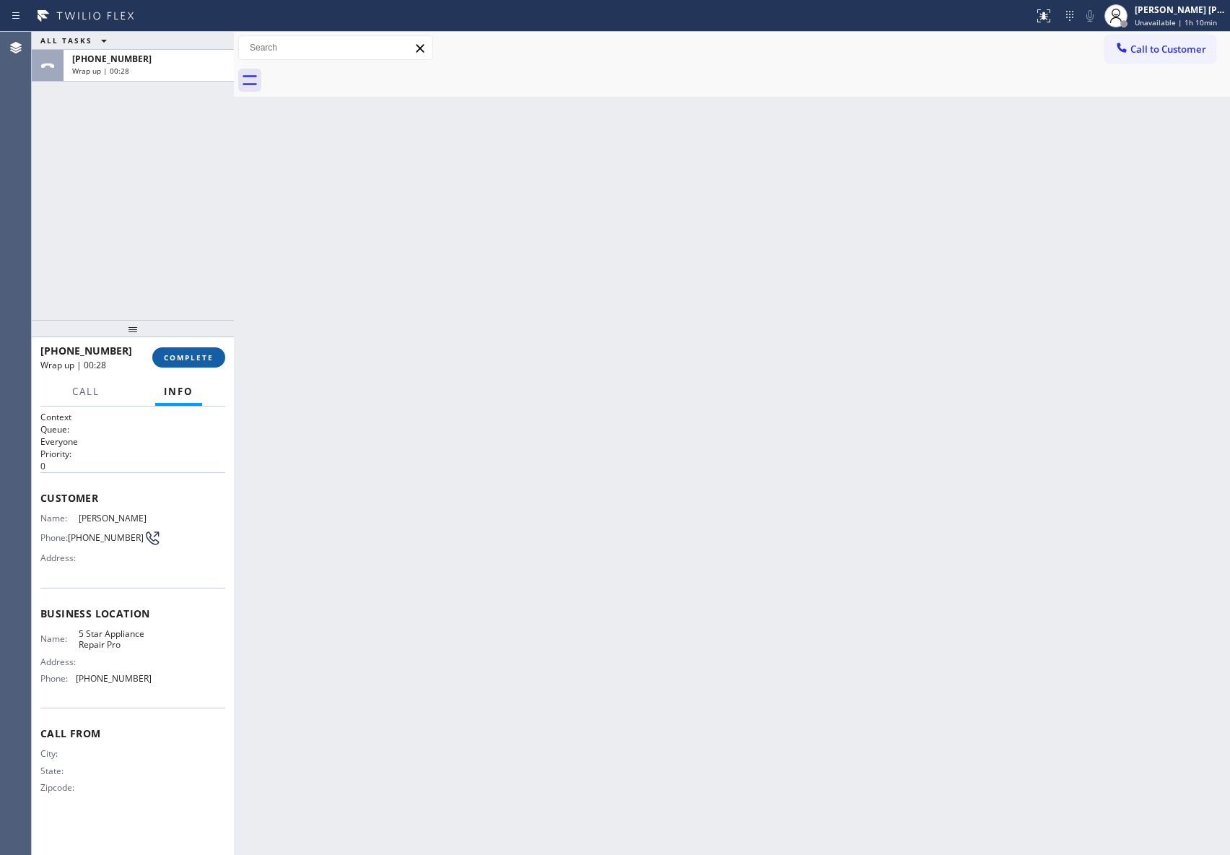
click at [202, 365] on button "COMPLETE" at bounding box center [188, 357] width 73 height 20
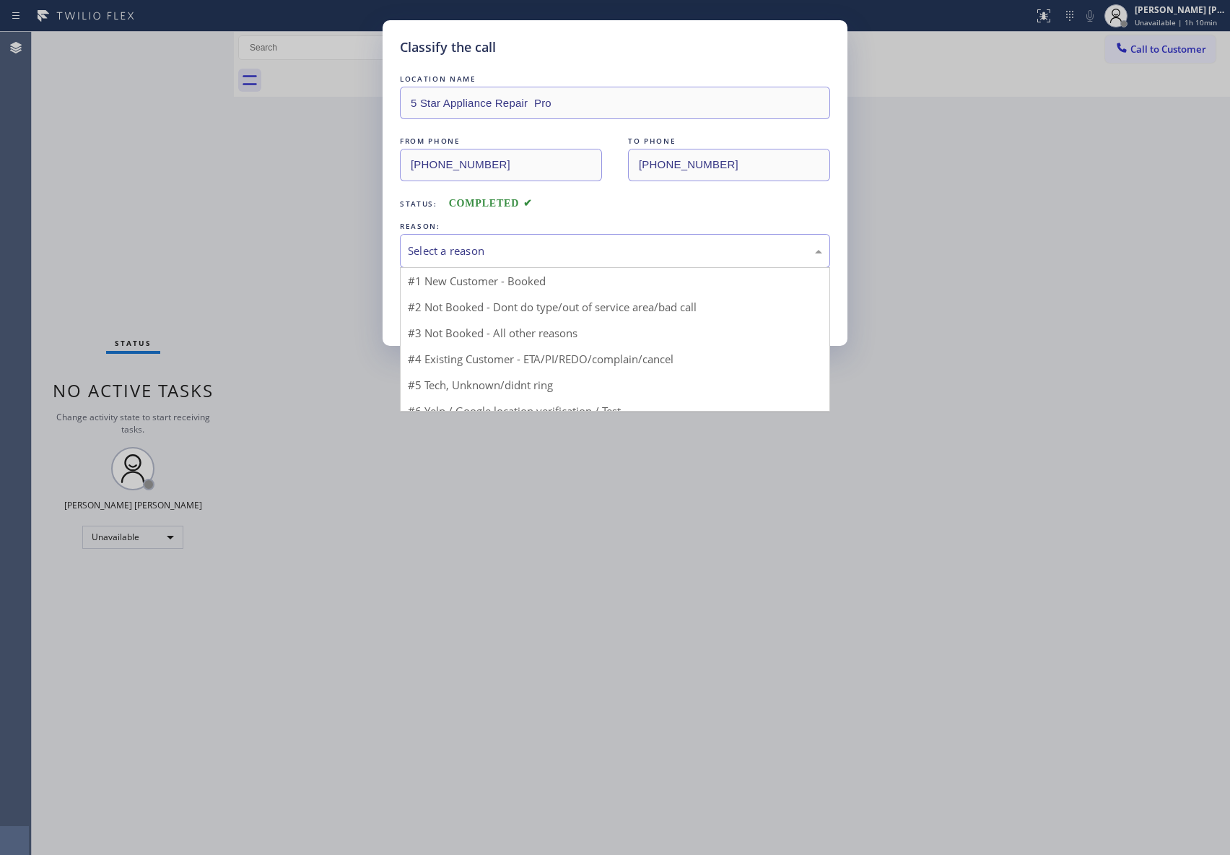
click at [621, 240] on div "Select a reason" at bounding box center [615, 251] width 430 height 34
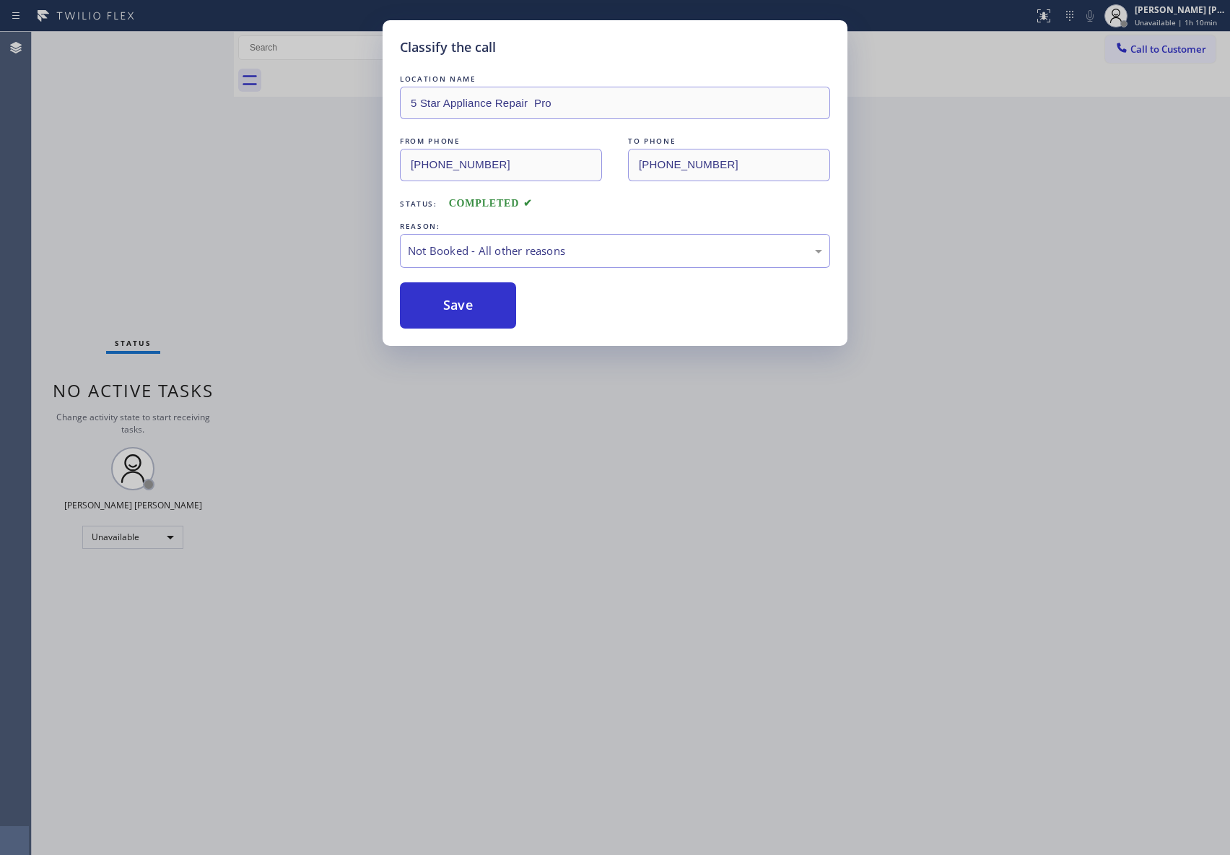
click at [463, 310] on button "Save" at bounding box center [458, 305] width 116 height 46
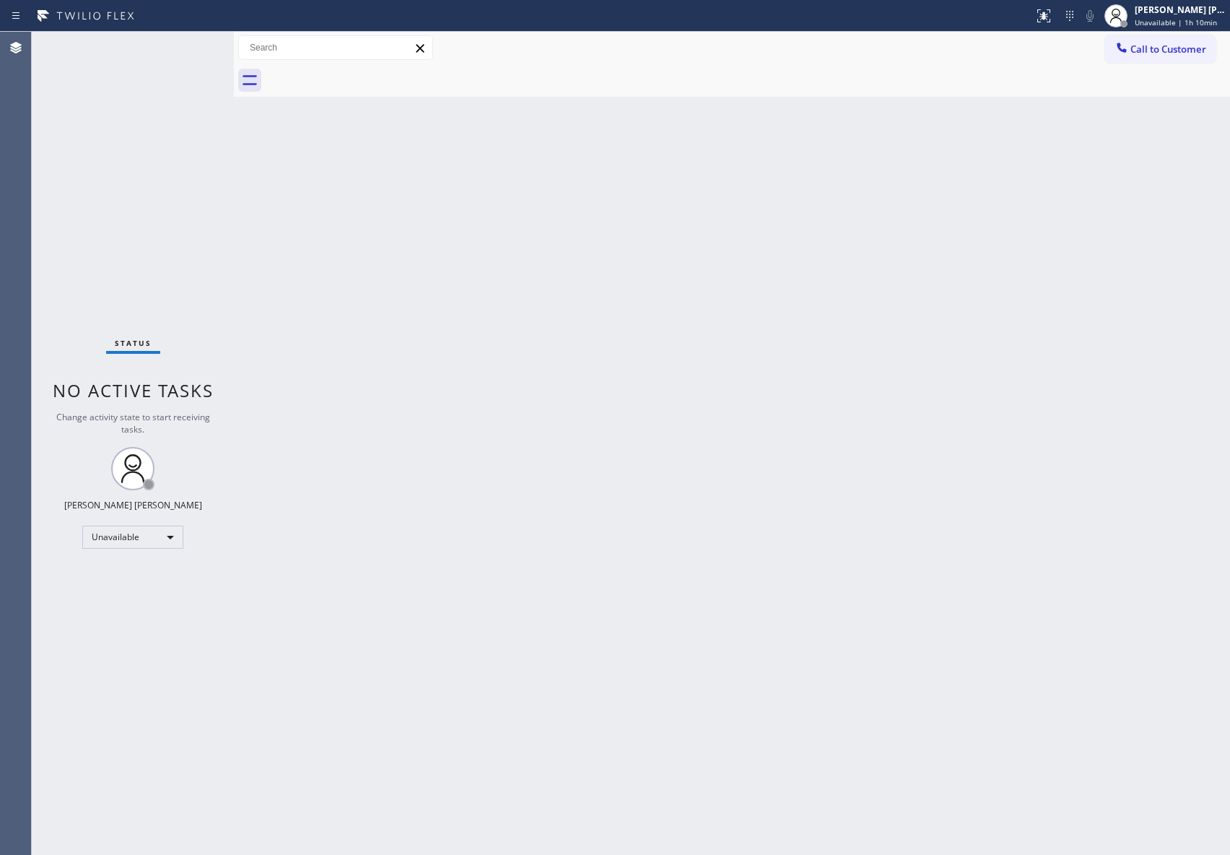
click at [1194, 51] on span "Call to Customer" at bounding box center [1169, 49] width 76 height 13
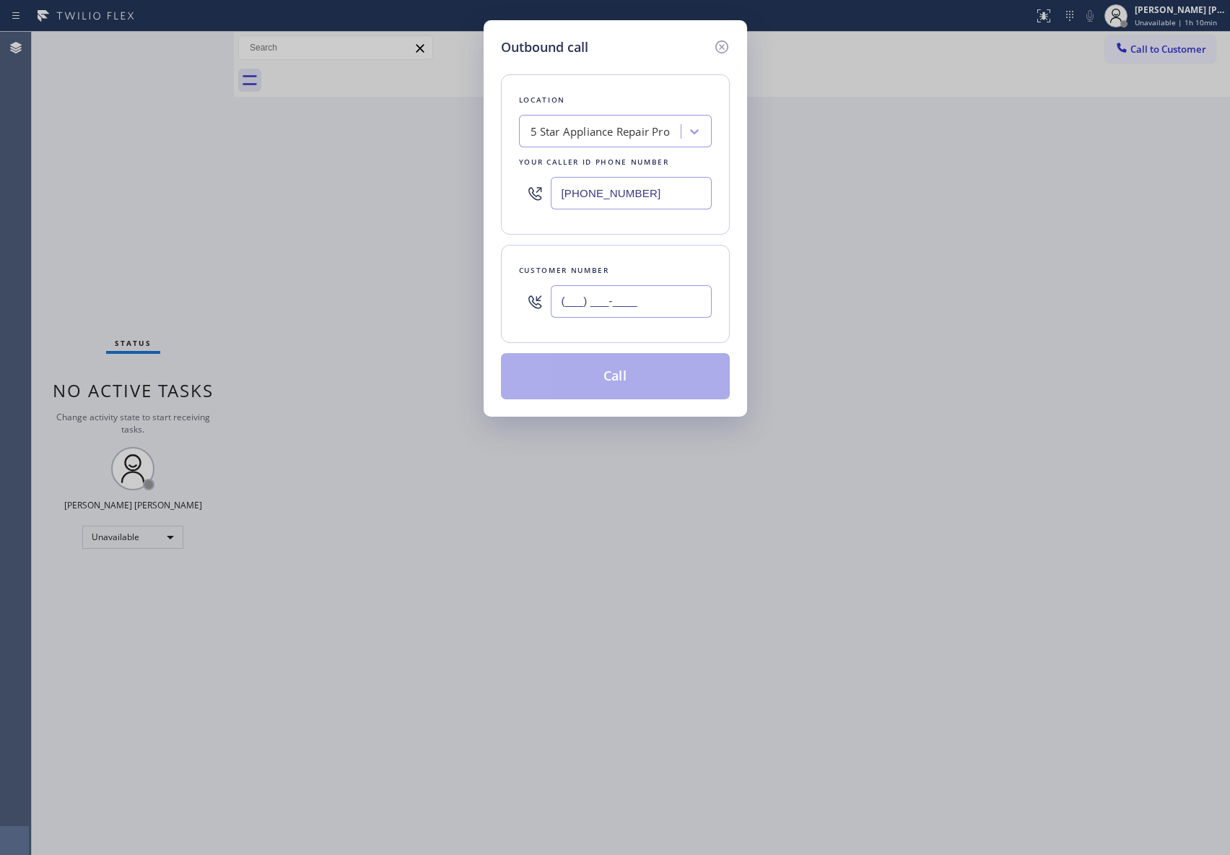
click at [661, 311] on input "(___) ___-____" at bounding box center [631, 301] width 161 height 32
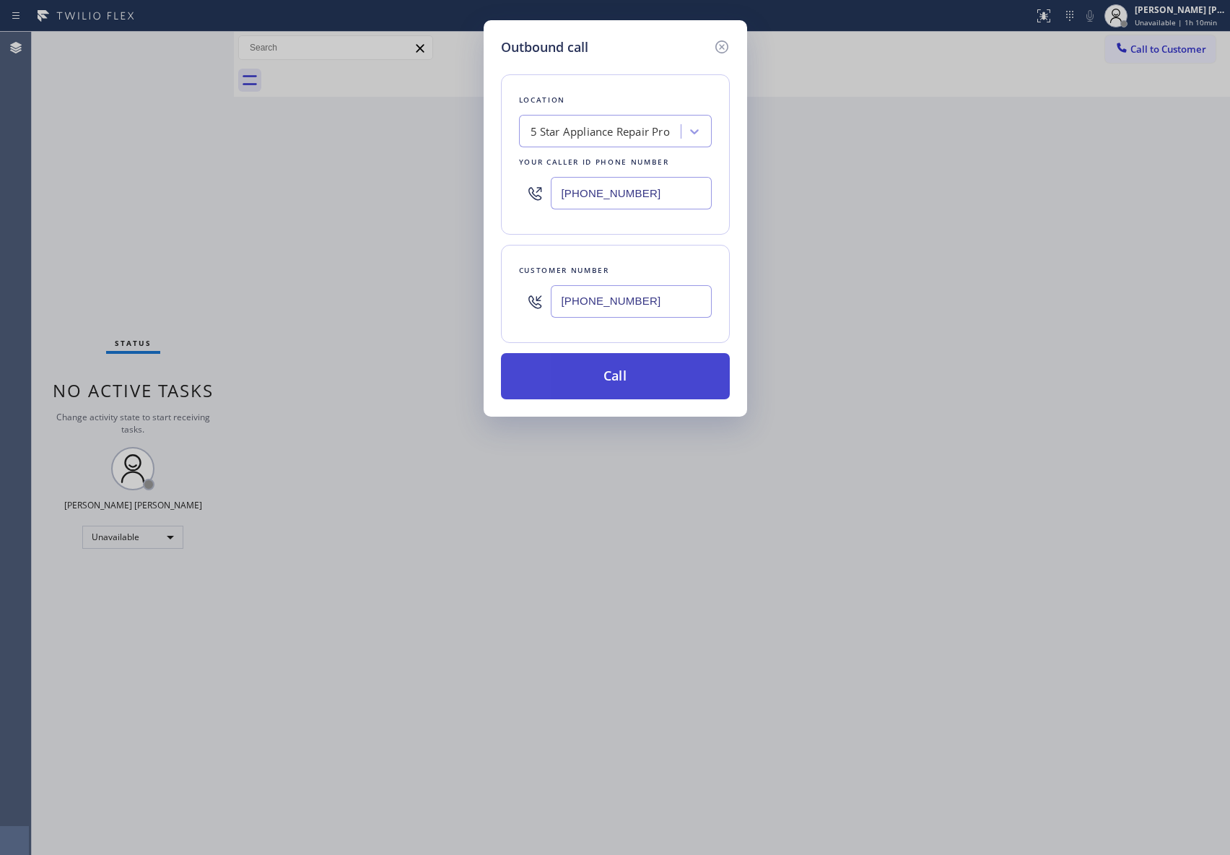
click at [671, 373] on button "Call" at bounding box center [615, 376] width 229 height 46
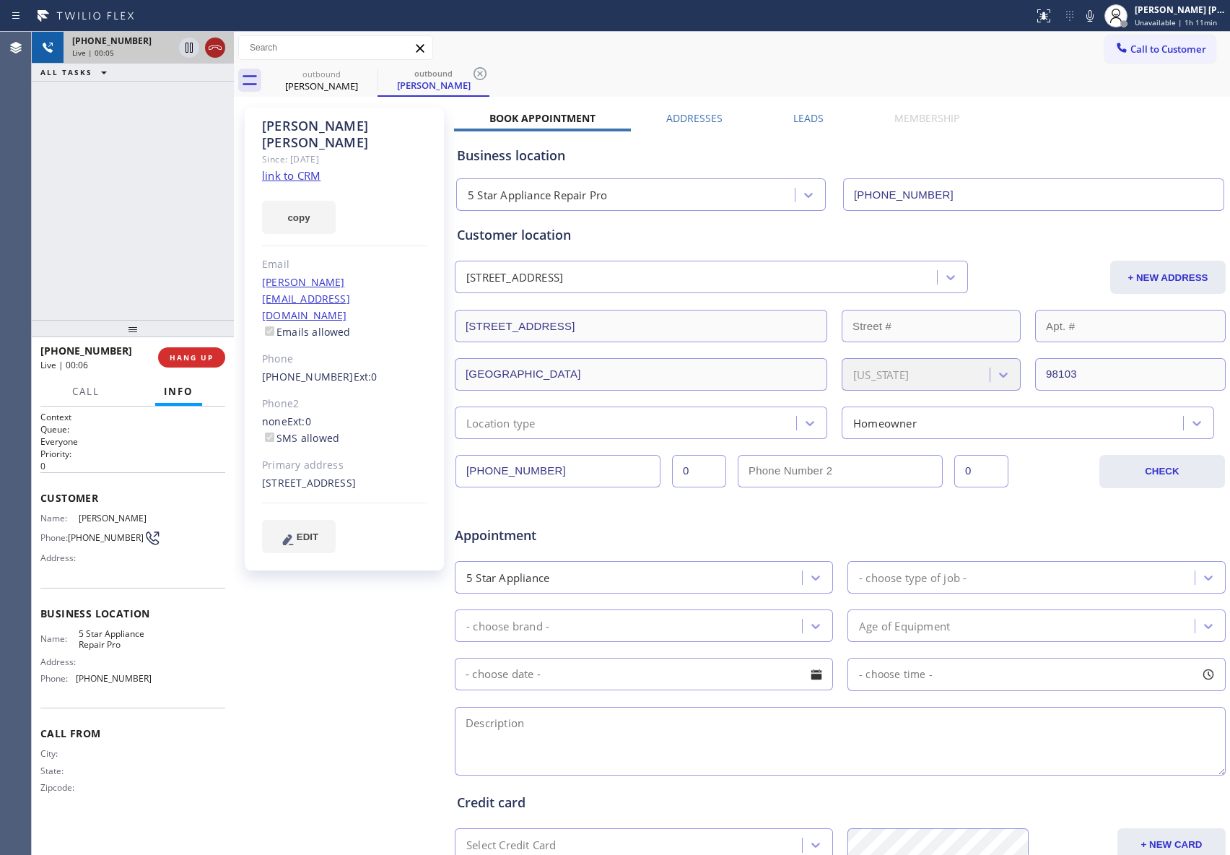
click at [217, 48] on icon at bounding box center [215, 47] width 17 height 17
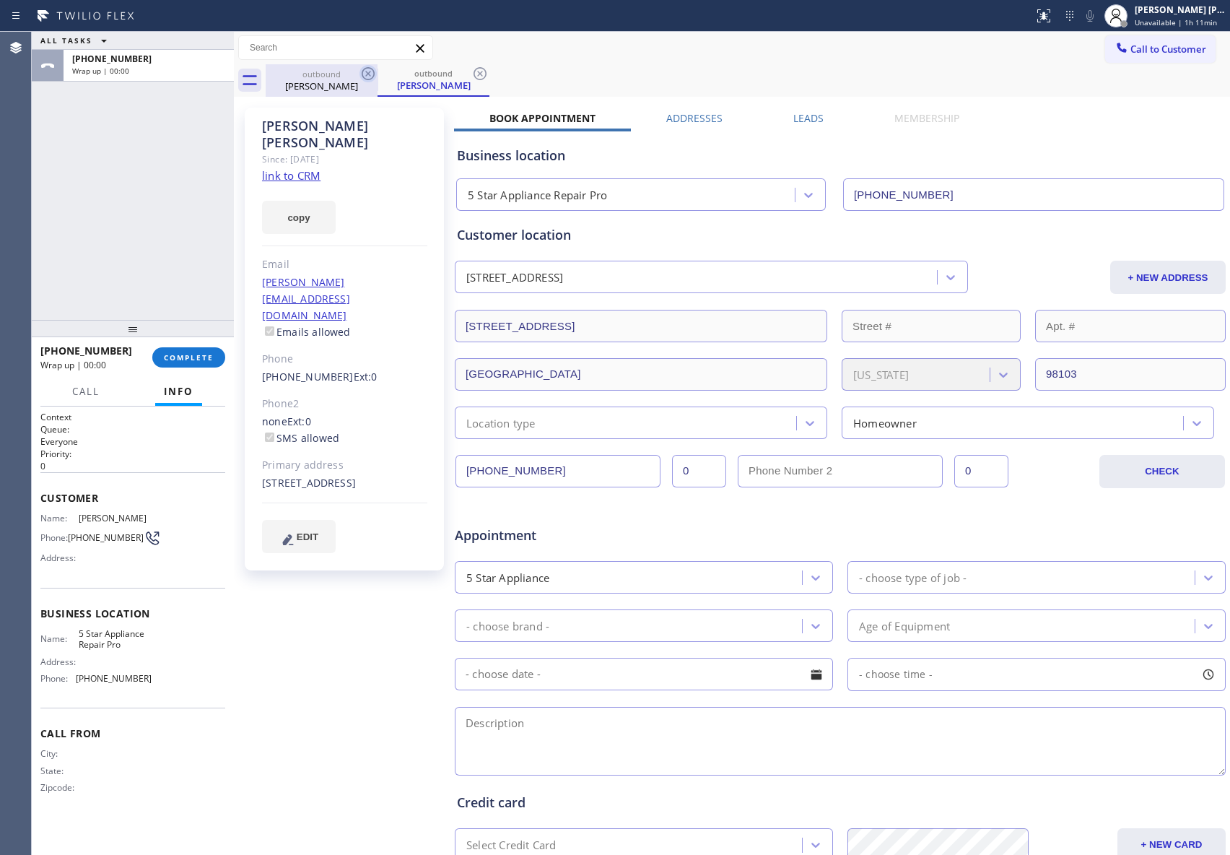
click at [362, 73] on icon at bounding box center [368, 73] width 13 height 13
click at [474, 73] on icon at bounding box center [480, 73] width 13 height 13
click at [362, 73] on div "outbound [PERSON_NAME] outbound [PERSON_NAME]" at bounding box center [748, 80] width 965 height 32
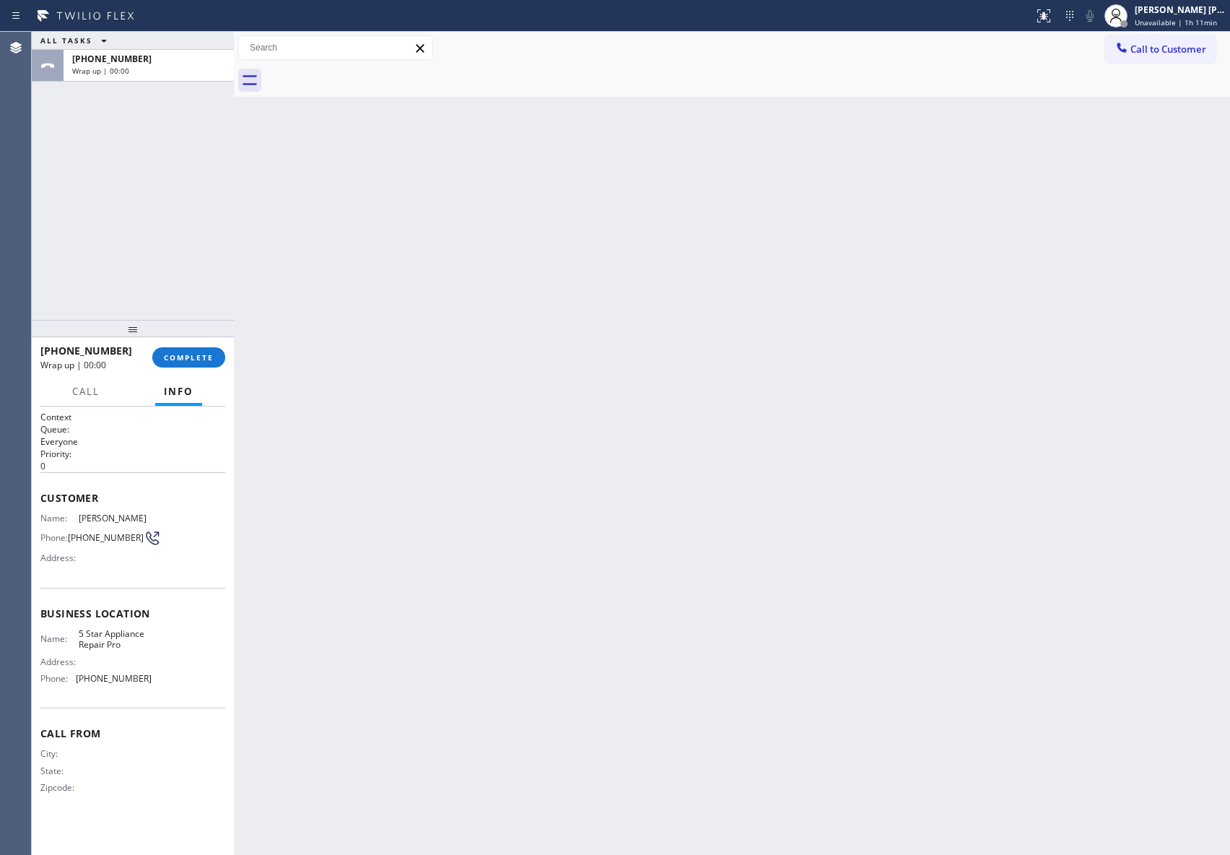
click at [362, 73] on div at bounding box center [748, 80] width 965 height 32
click at [182, 361] on span "COMPLETE" at bounding box center [189, 357] width 50 height 10
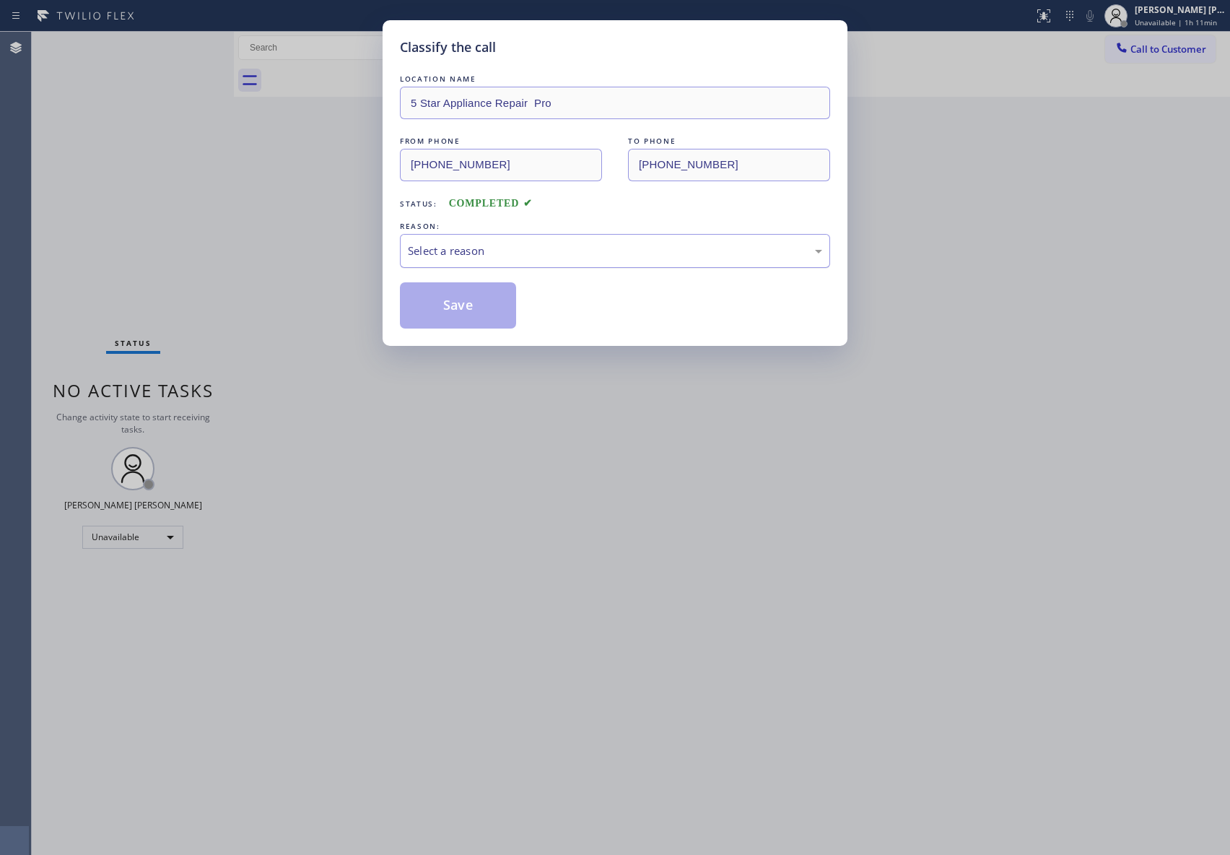
drag, startPoint x: 565, startPoint y: 238, endPoint x: 521, endPoint y: 259, distance: 48.8
click at [564, 238] on div "Select a reason" at bounding box center [615, 251] width 430 height 34
click at [437, 309] on button "Save" at bounding box center [458, 305] width 116 height 46
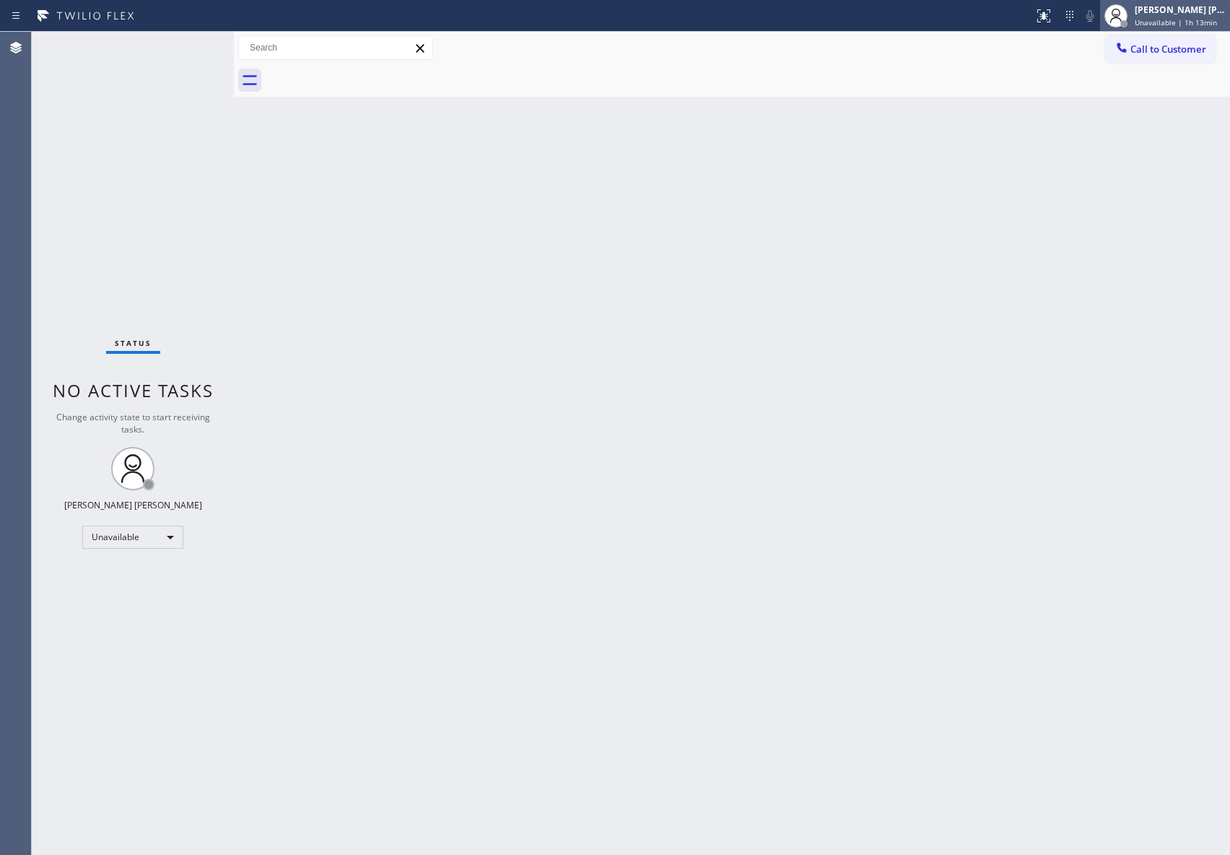
click at [1196, 9] on div "[PERSON_NAME] [PERSON_NAME]" at bounding box center [1180, 10] width 91 height 12
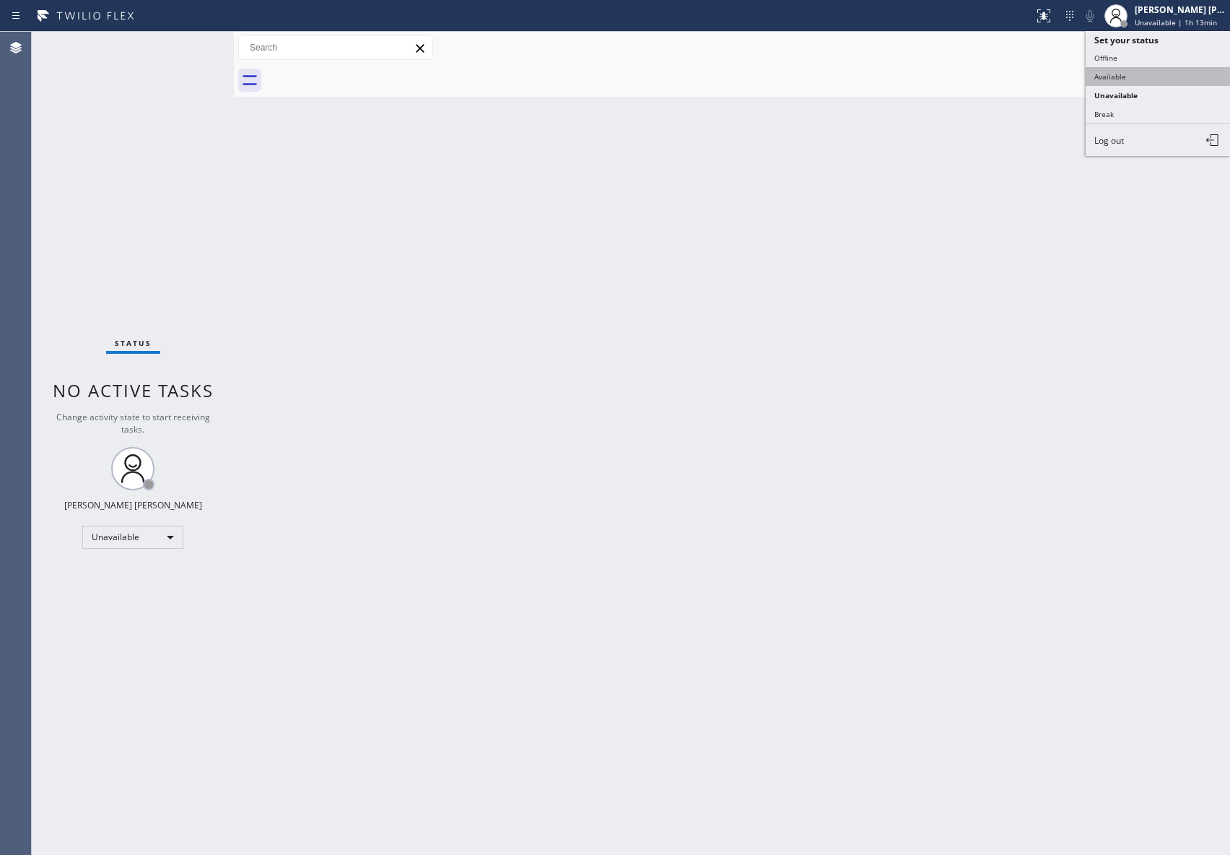
click at [1163, 69] on button "Available" at bounding box center [1158, 76] width 144 height 19
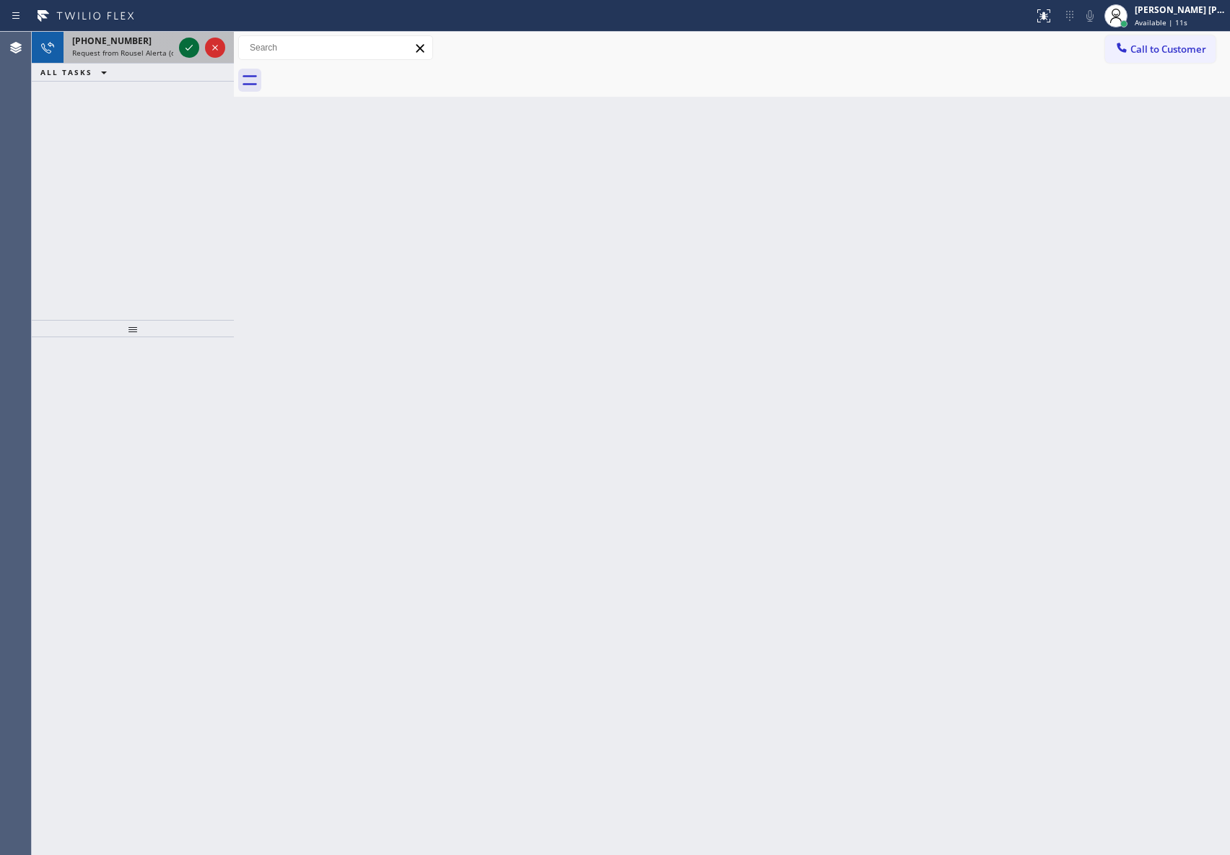
click at [183, 45] on icon at bounding box center [189, 47] width 17 height 17
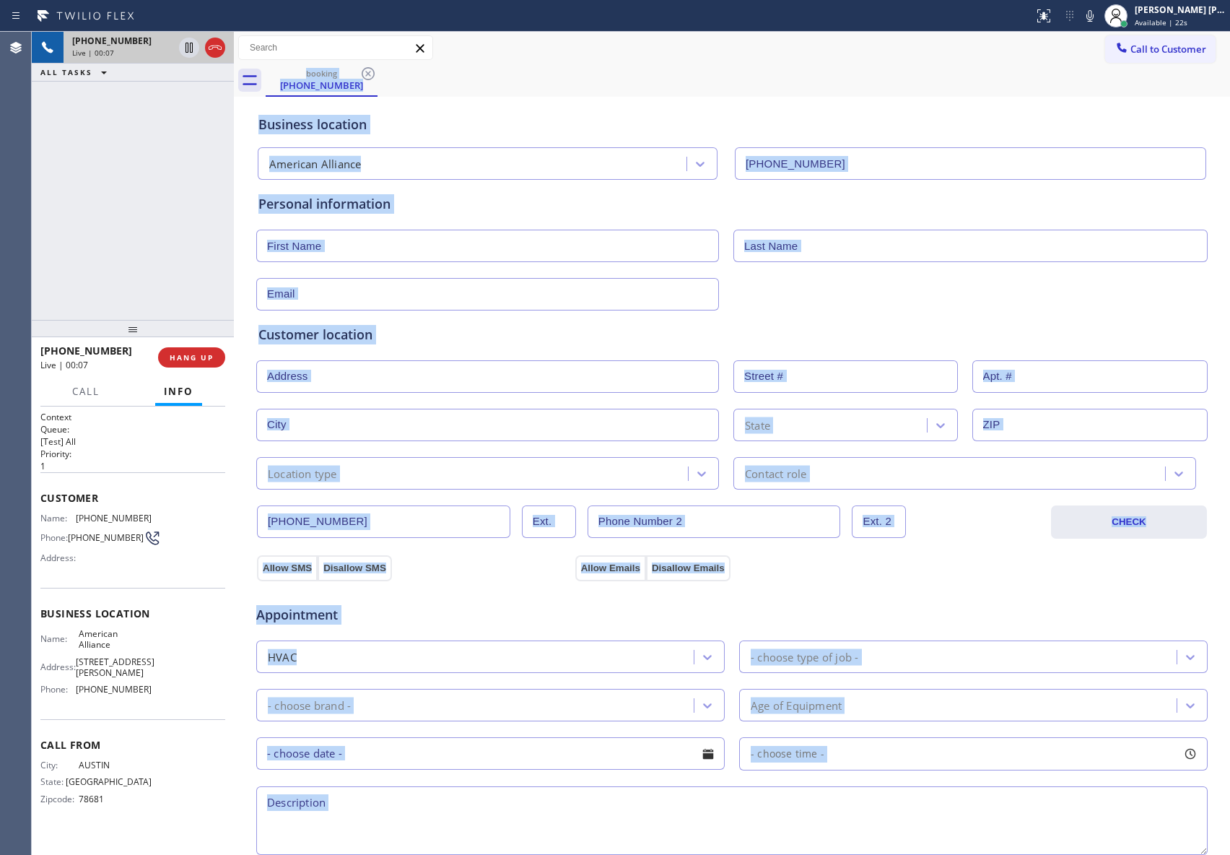
click at [495, 116] on div "Business location" at bounding box center [732, 124] width 947 height 19
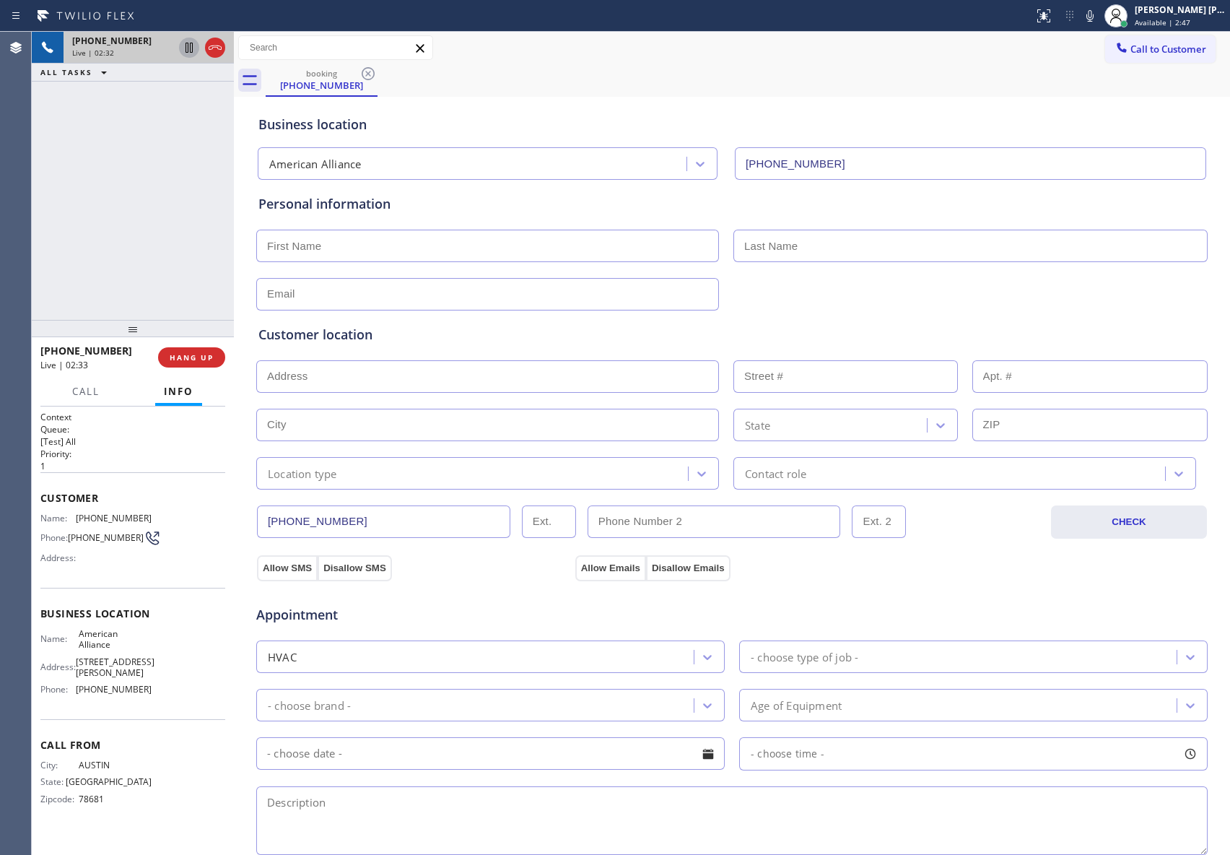
click at [186, 48] on icon at bounding box center [189, 47] width 17 height 17
click at [186, 46] on icon at bounding box center [189, 48] width 10 height 10
click at [191, 47] on icon at bounding box center [189, 48] width 7 height 10
click at [188, 46] on icon at bounding box center [189, 48] width 10 height 10
click at [186, 42] on icon at bounding box center [189, 47] width 17 height 17
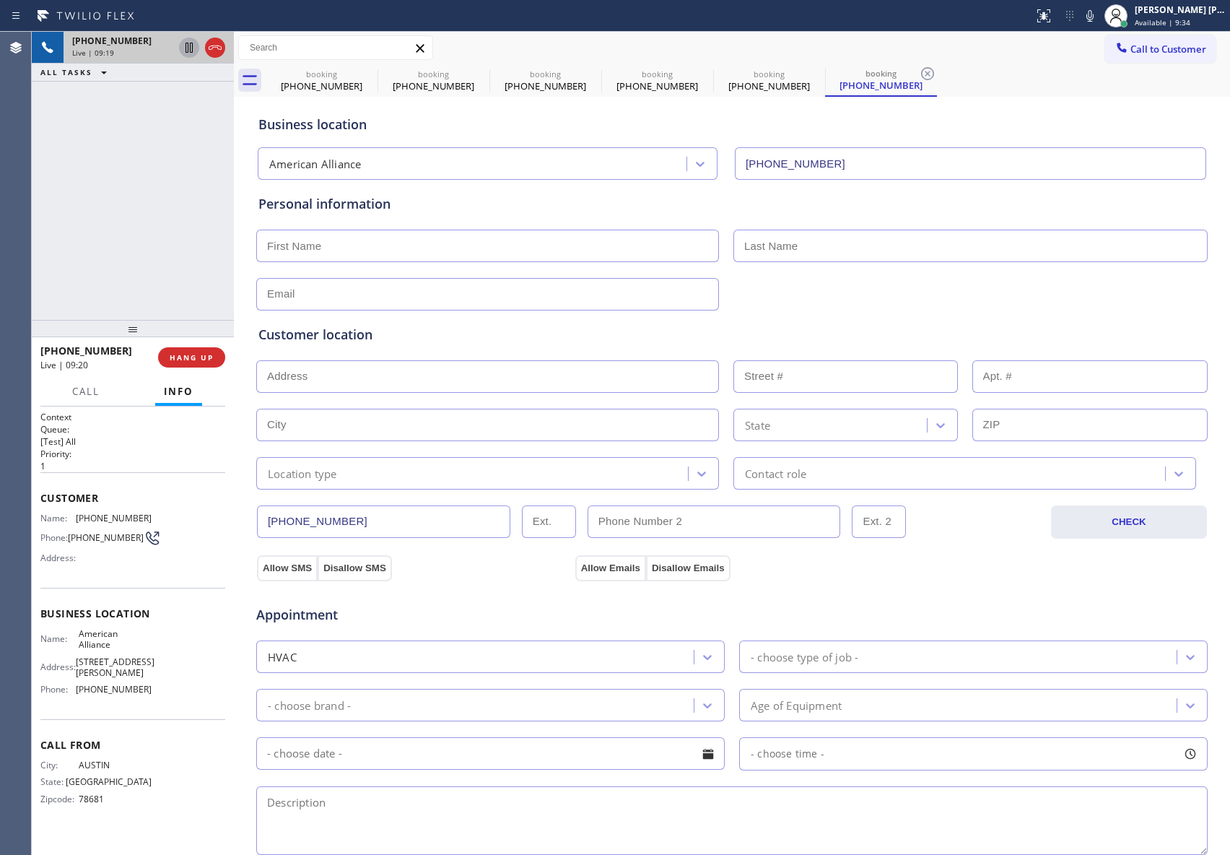
click at [186, 51] on icon at bounding box center [189, 47] width 17 height 17
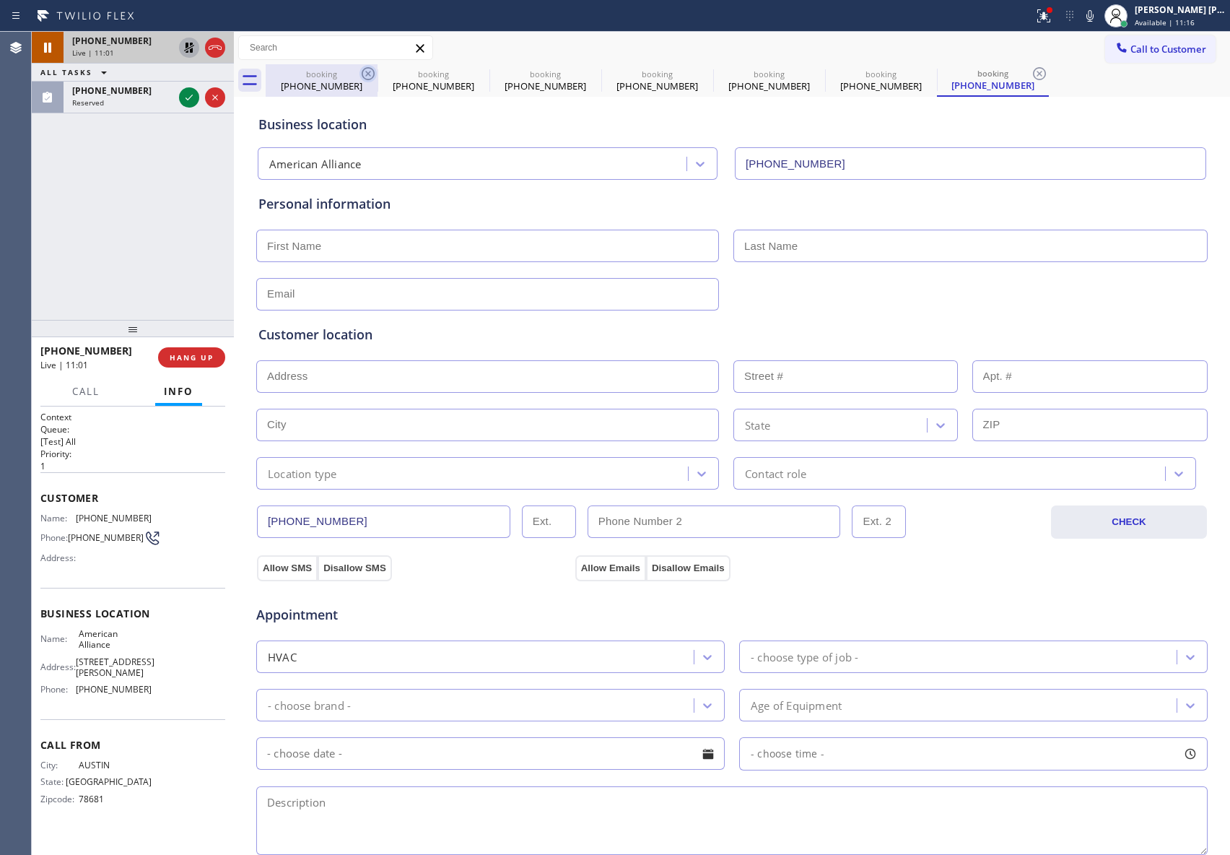
click at [365, 69] on icon at bounding box center [368, 73] width 17 height 17
click at [0, 0] on icon at bounding box center [0, 0] width 0 height 0
click at [365, 69] on icon at bounding box center [368, 73] width 17 height 17
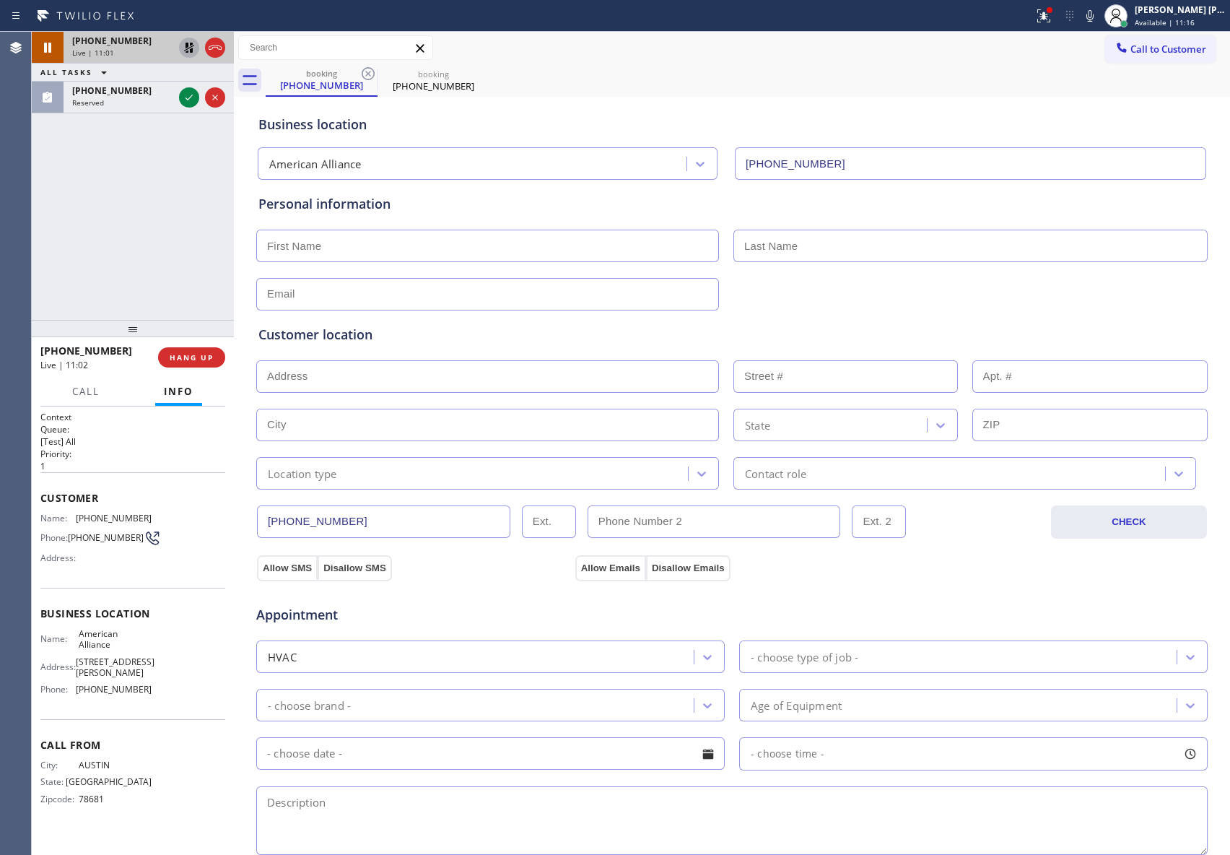
click at [365, 69] on icon at bounding box center [368, 73] width 17 height 17
click at [188, 46] on icon at bounding box center [189, 47] width 17 height 17
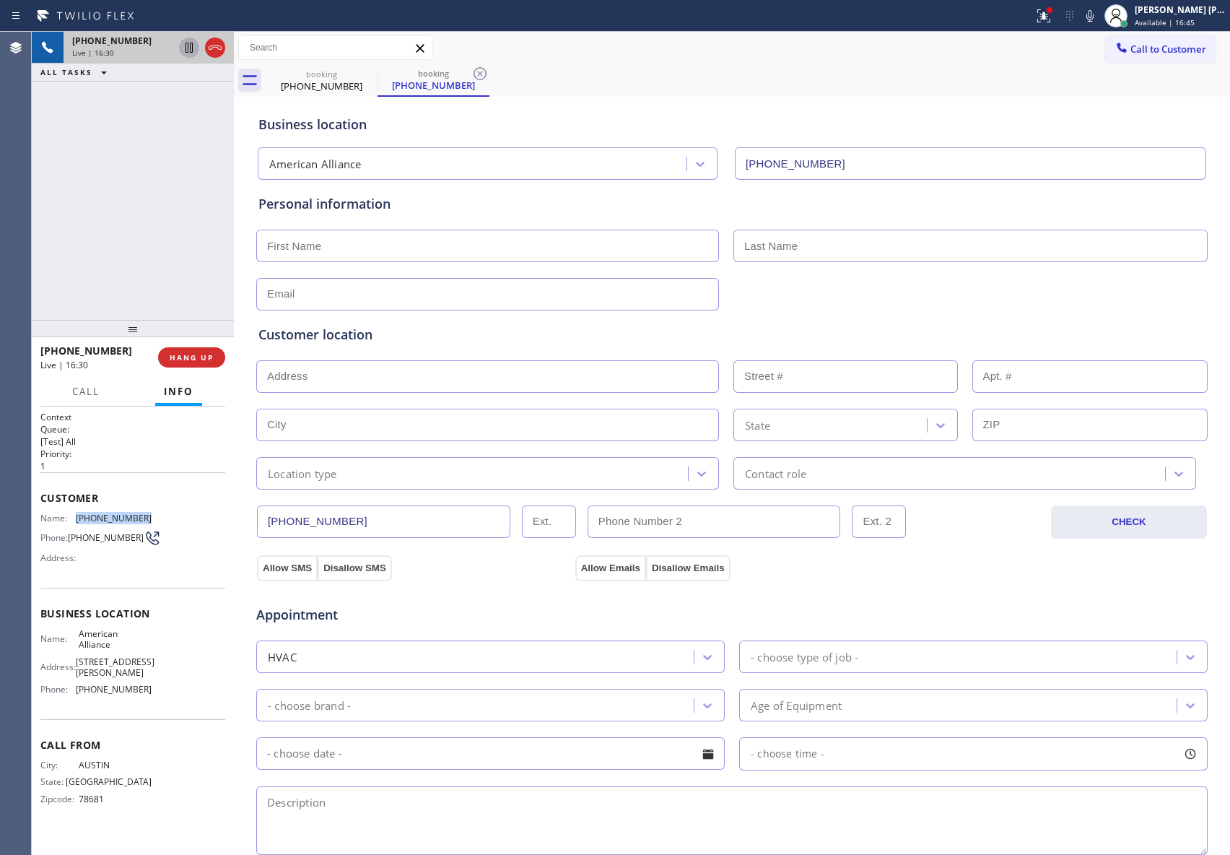
drag, startPoint x: 79, startPoint y: 521, endPoint x: 143, endPoint y: 520, distance: 64.3
click at [143, 520] on span "[PHONE_NUMBER]" at bounding box center [114, 518] width 76 height 11
copy span "[PHONE_NUMBER]"
click at [1046, 21] on icon at bounding box center [1044, 15] width 17 height 17
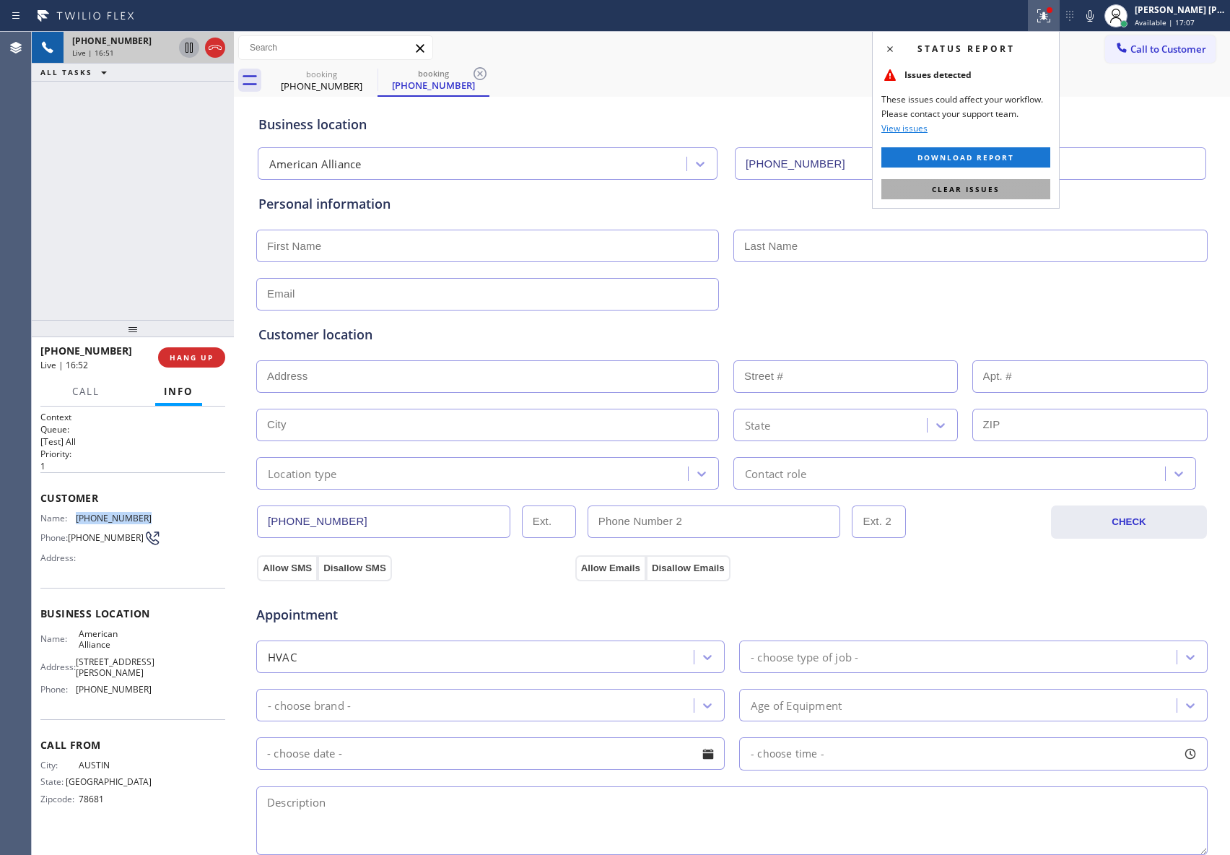
click at [988, 188] on span "Clear issues" at bounding box center [966, 189] width 68 height 10
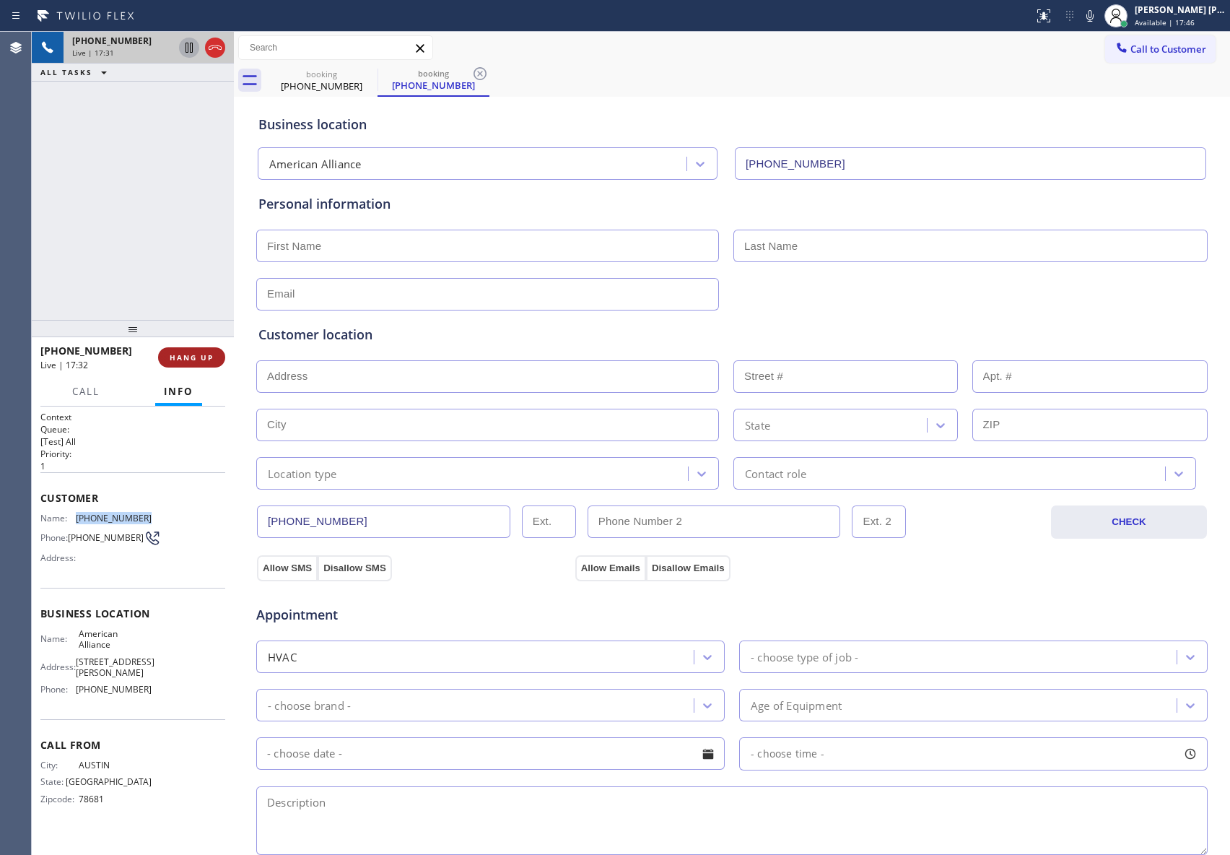
click at [197, 354] on span "HANG UP" at bounding box center [192, 357] width 44 height 10
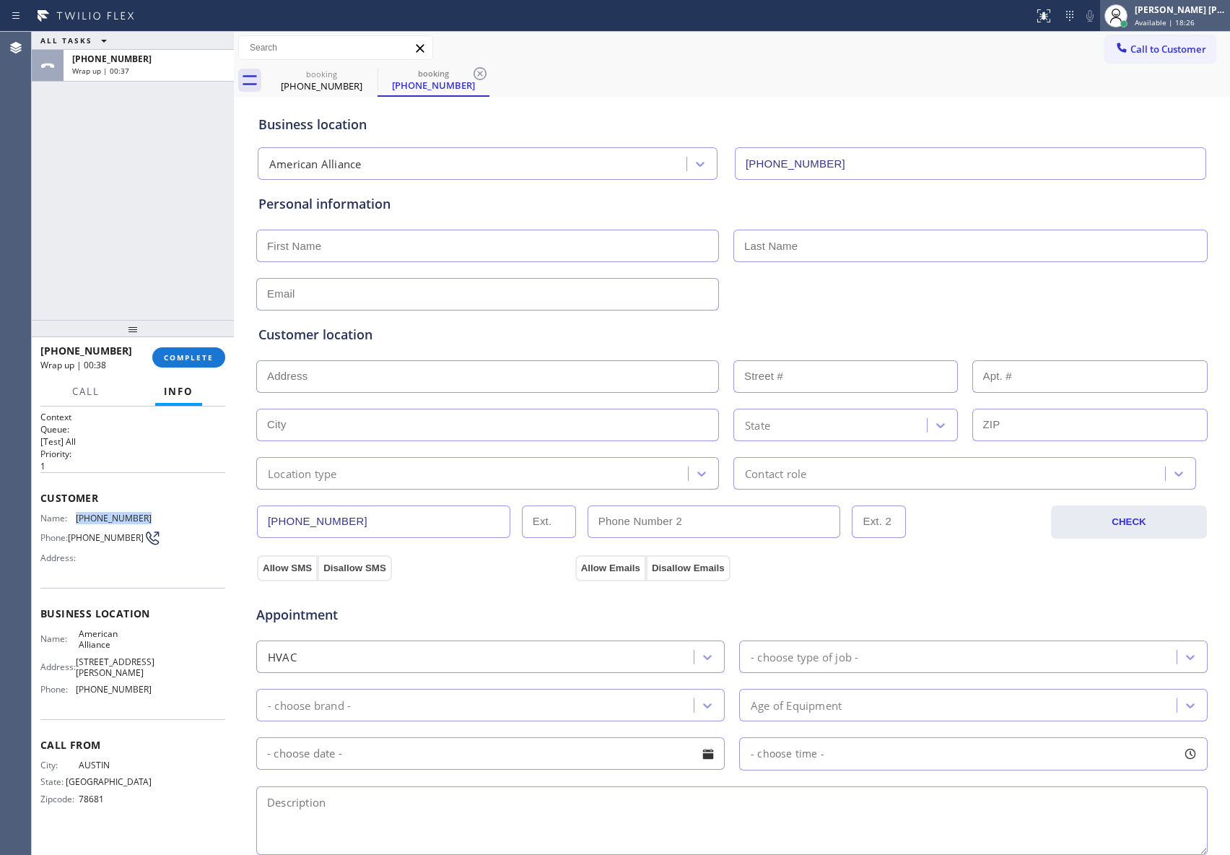
click at [1174, 16] on div "[PERSON_NAME] [PERSON_NAME] Available | 18:26" at bounding box center [1181, 15] width 98 height 25
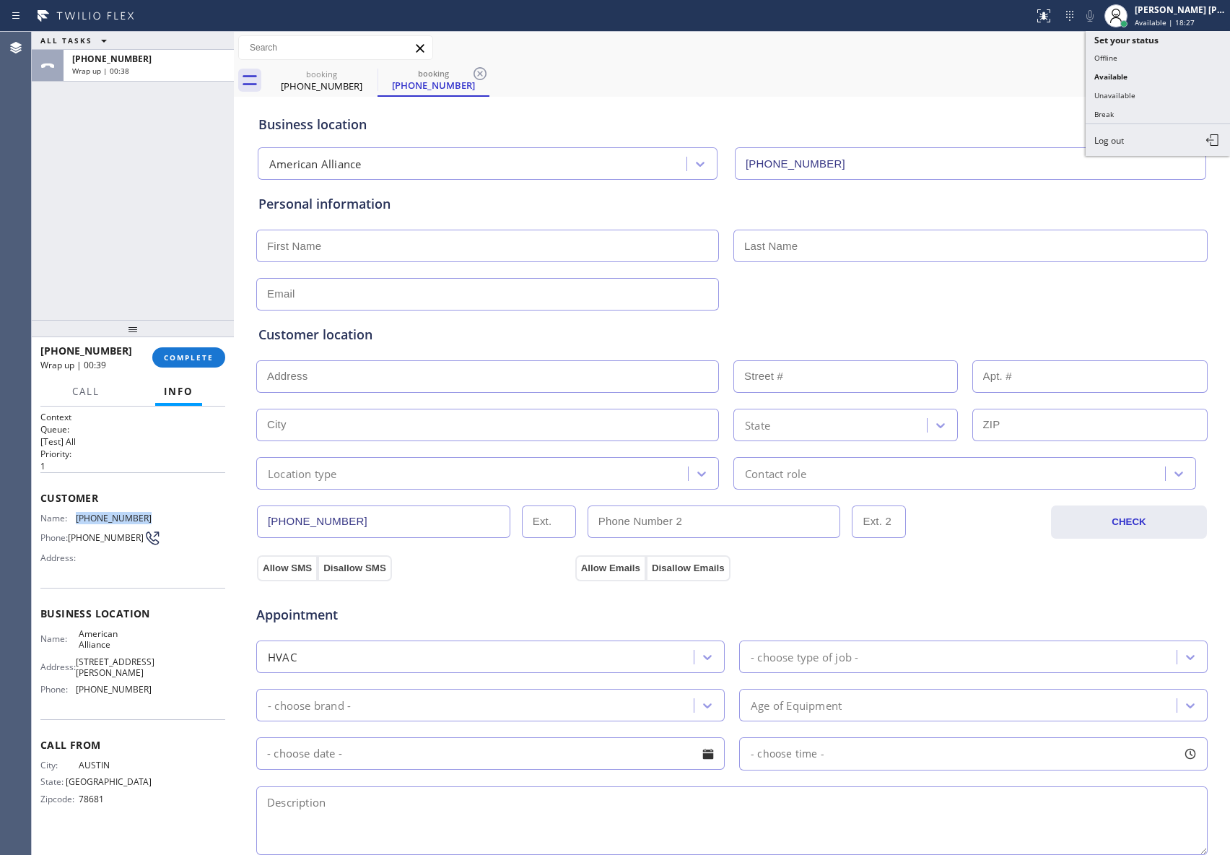
click at [1116, 94] on button "Unavailable" at bounding box center [1158, 95] width 144 height 19
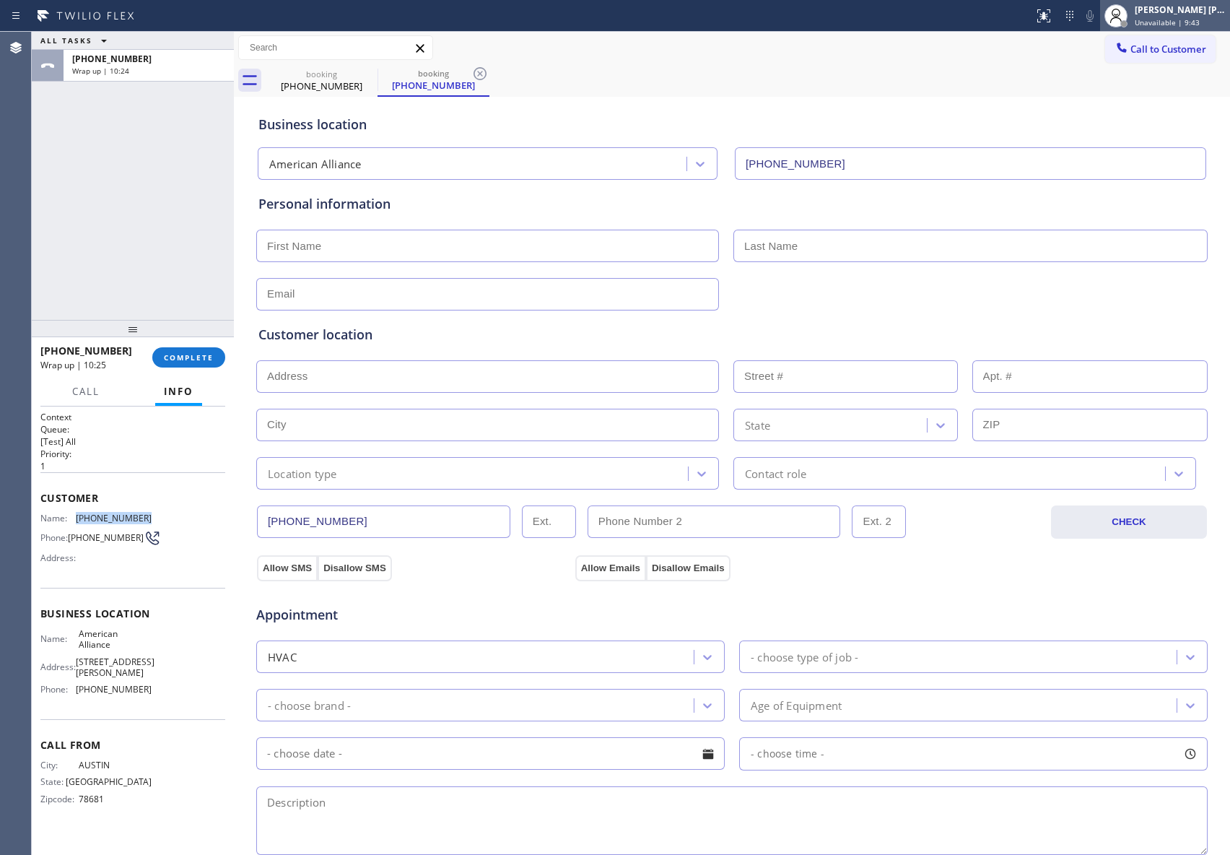
click at [1191, 9] on div "[PERSON_NAME] [PERSON_NAME]" at bounding box center [1180, 10] width 91 height 12
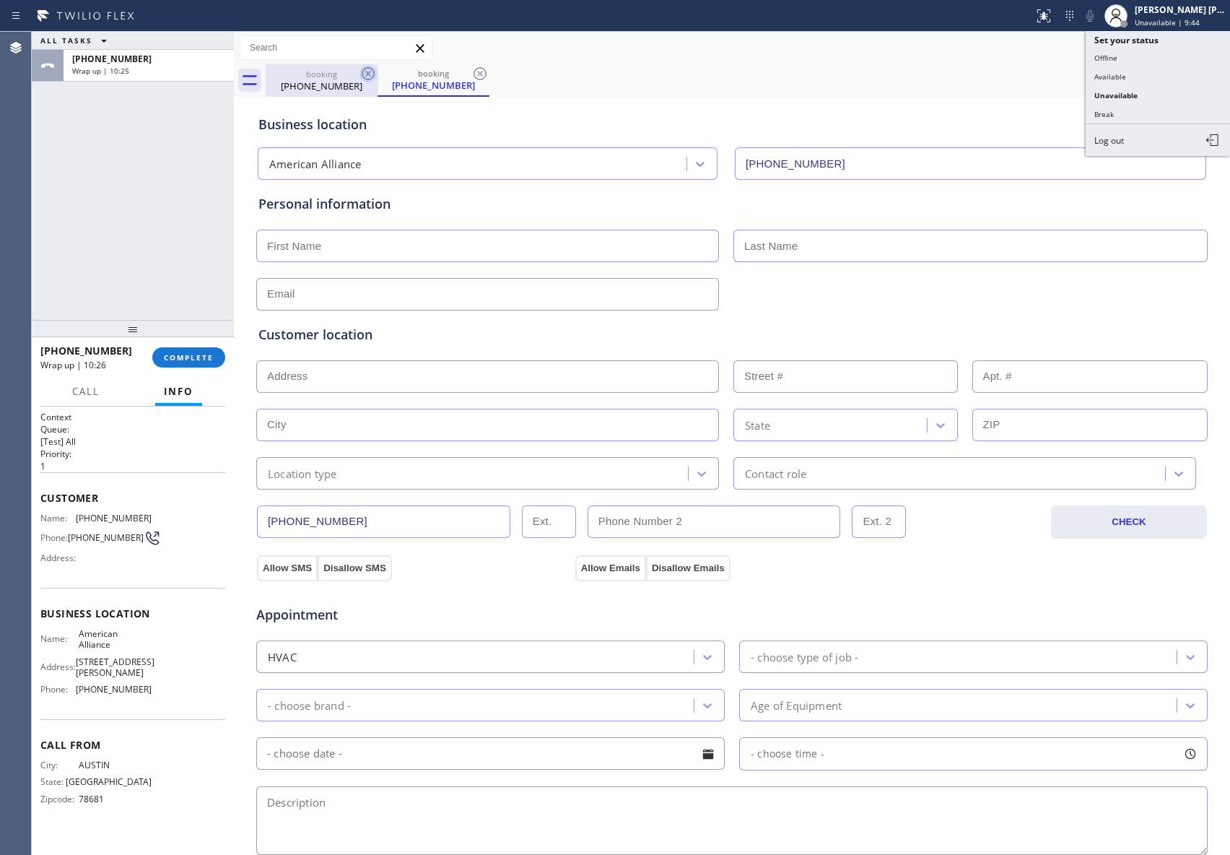
drag, startPoint x: 353, startPoint y: 72, endPoint x: 368, endPoint y: 71, distance: 14.5
click at [356, 71] on div "booking" at bounding box center [321, 74] width 109 height 11
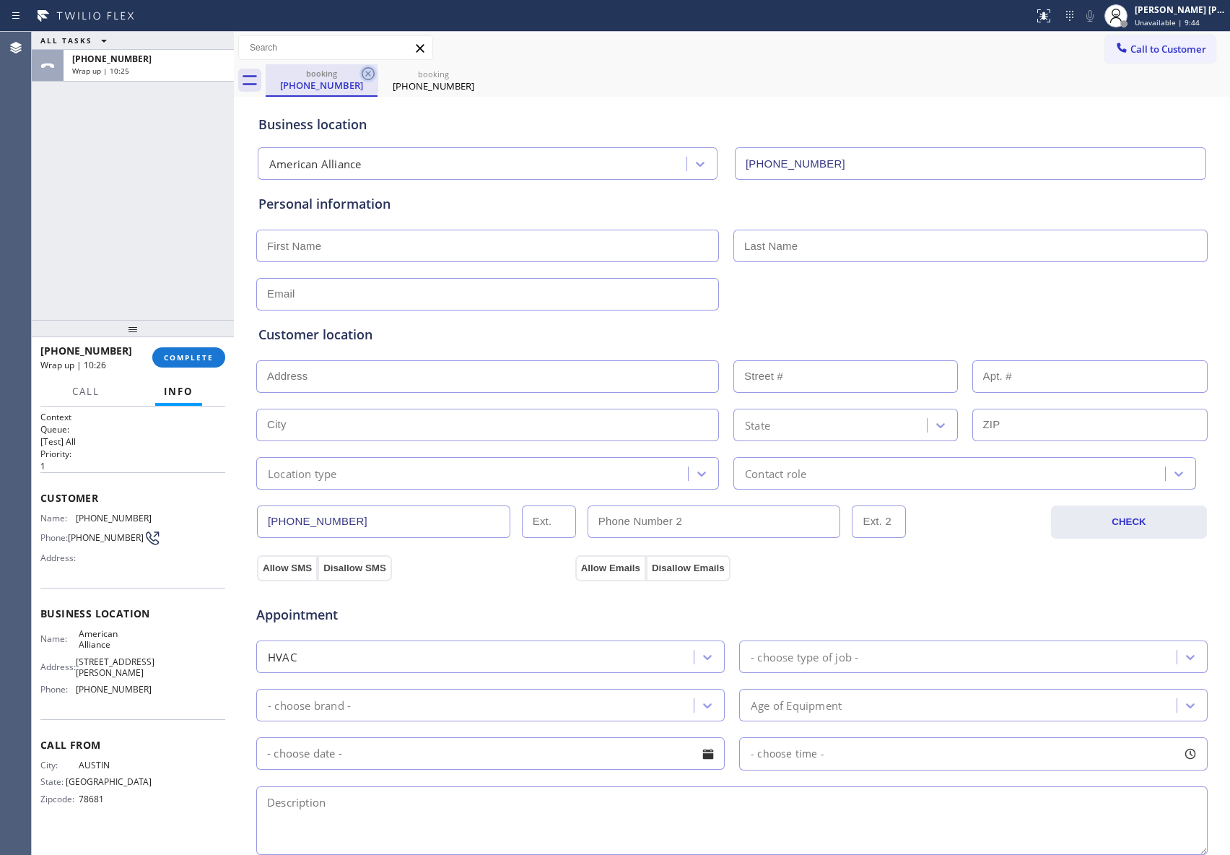
click at [368, 71] on icon at bounding box center [368, 73] width 17 height 17
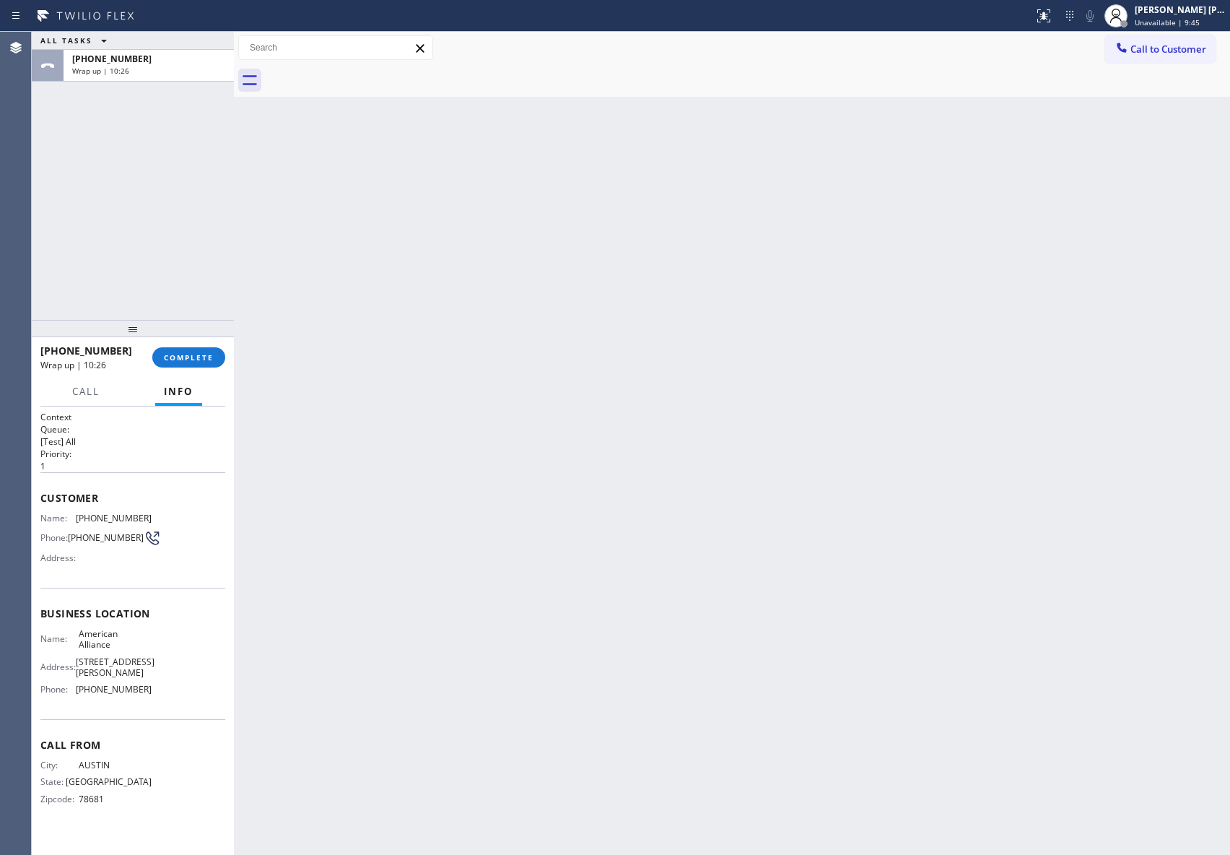
click at [368, 71] on div at bounding box center [748, 80] width 965 height 32
click at [191, 360] on span "COMPLETE" at bounding box center [189, 357] width 50 height 10
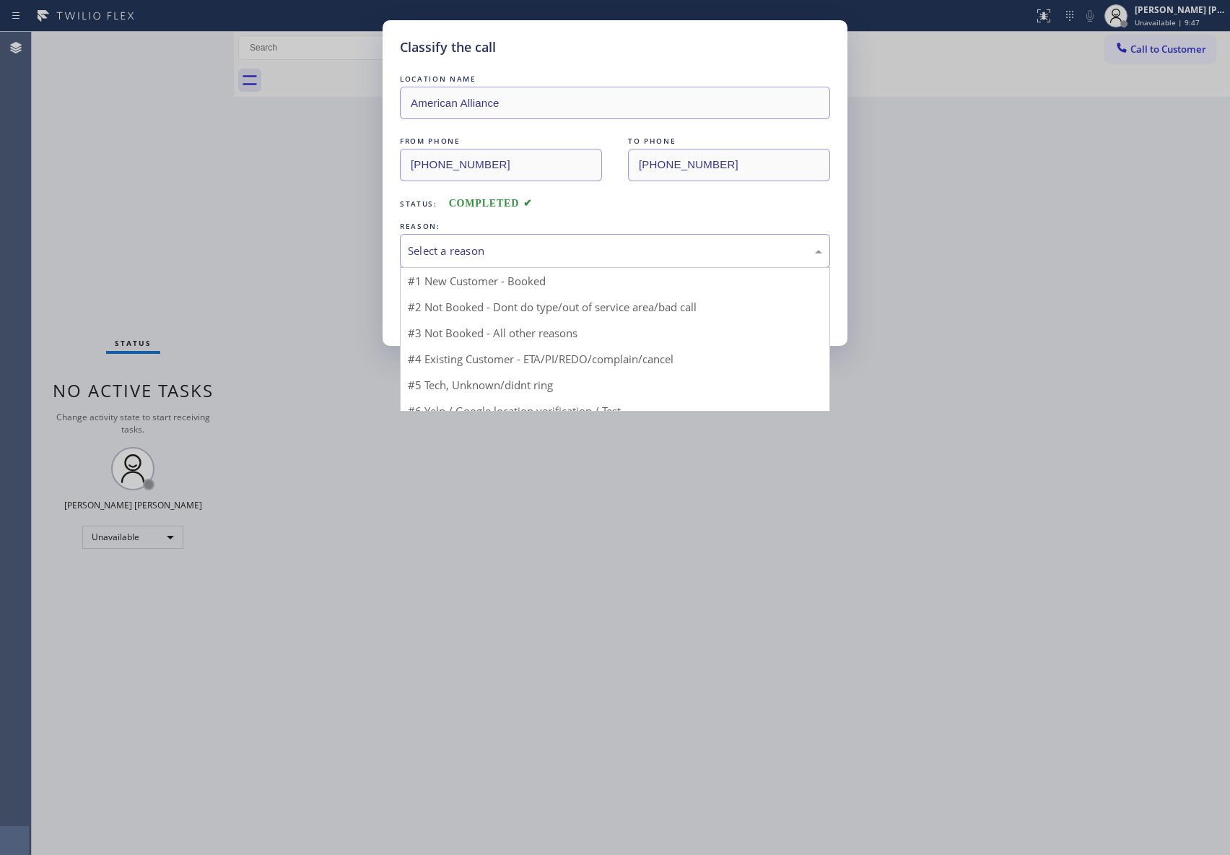
click at [541, 254] on div "Select a reason" at bounding box center [615, 251] width 414 height 17
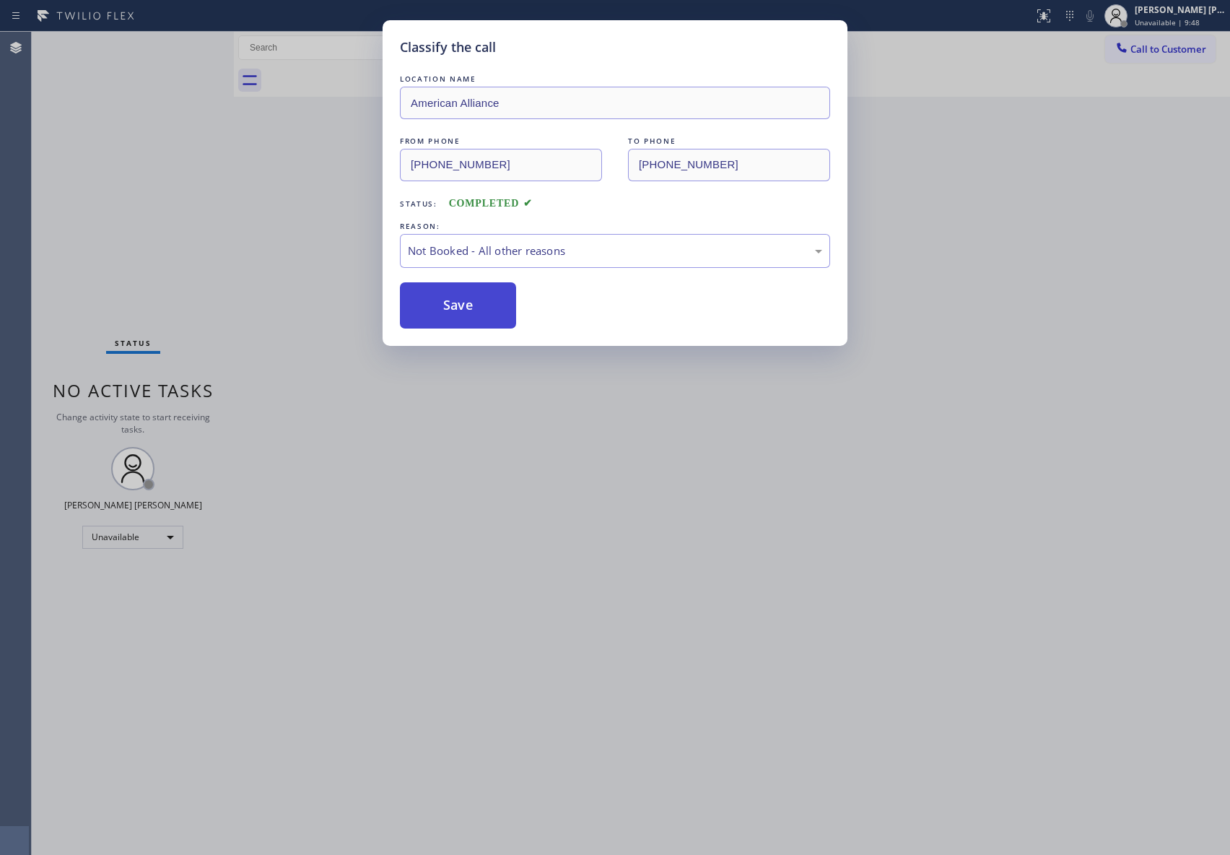
click at [466, 313] on button "Save" at bounding box center [458, 305] width 116 height 46
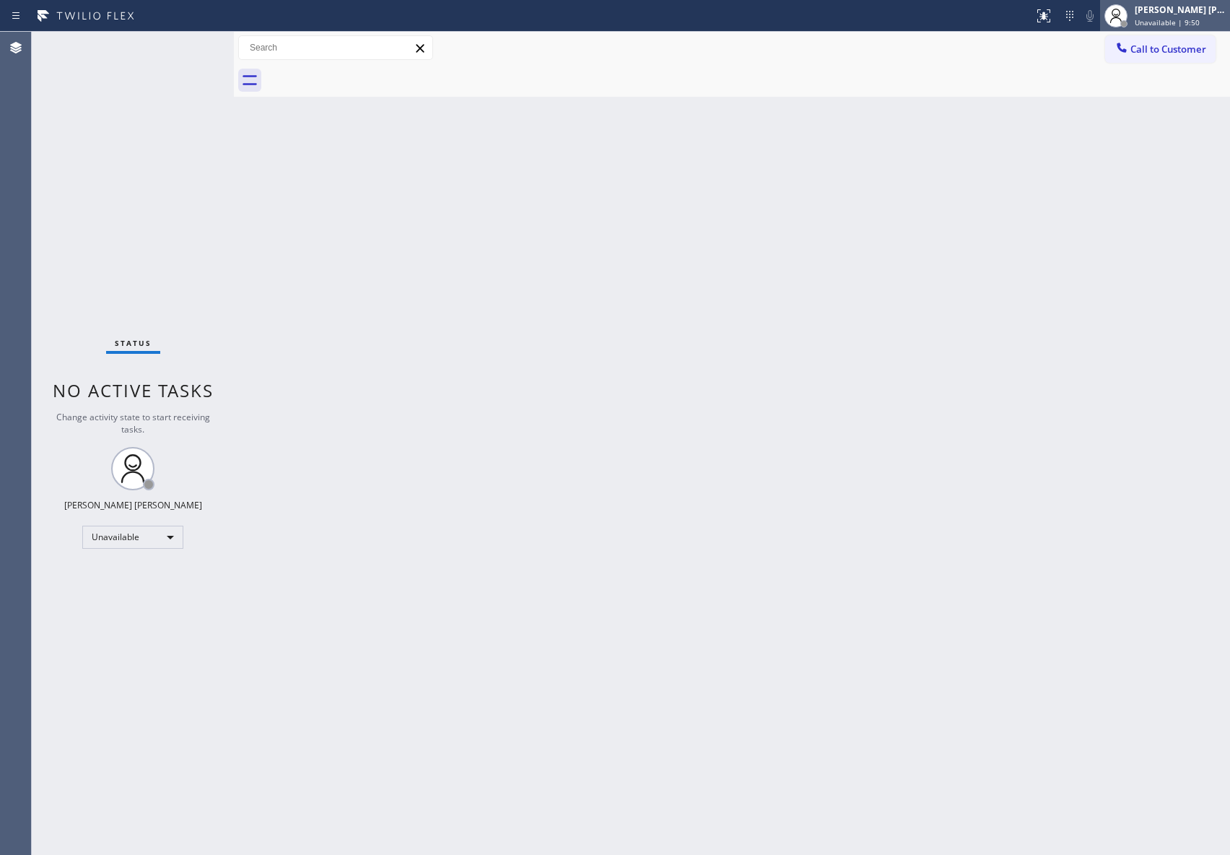
click at [1204, 9] on div "[PERSON_NAME] [PERSON_NAME]" at bounding box center [1180, 10] width 91 height 12
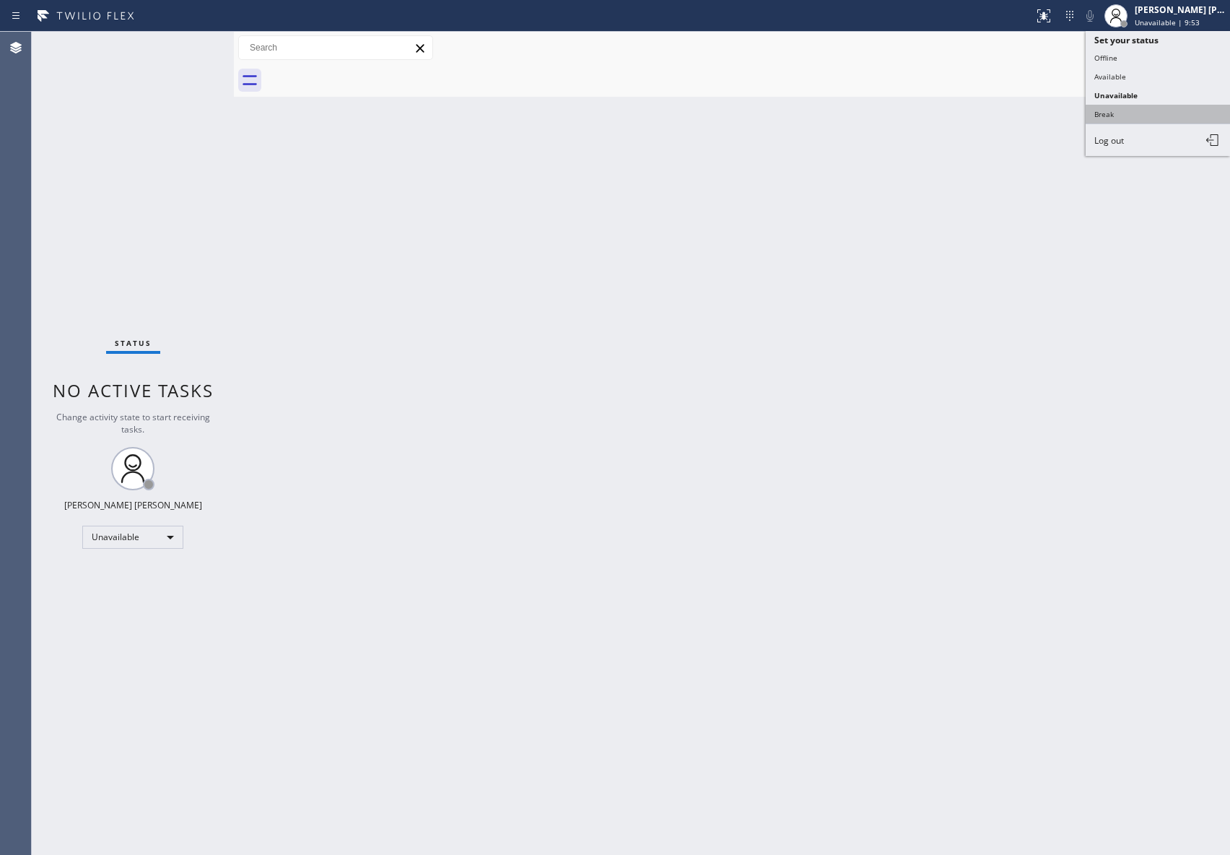
click at [1139, 108] on button "Break" at bounding box center [1158, 114] width 144 height 19
